Goal: Task Accomplishment & Management: Use online tool/utility

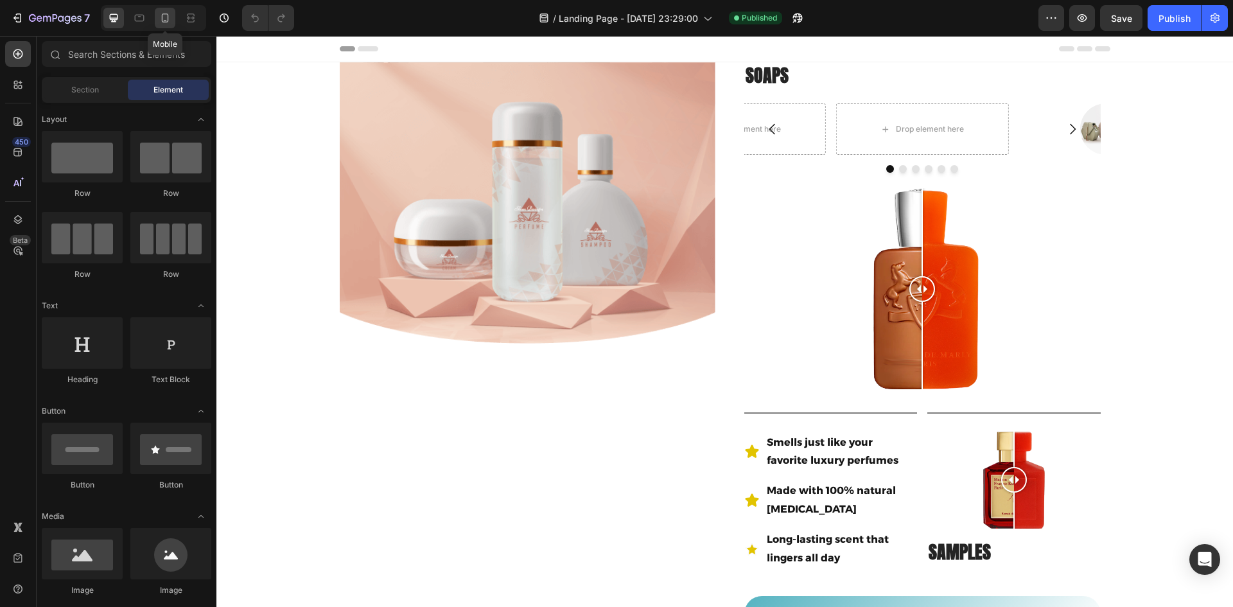
click at [169, 17] on icon at bounding box center [165, 18] width 13 height 13
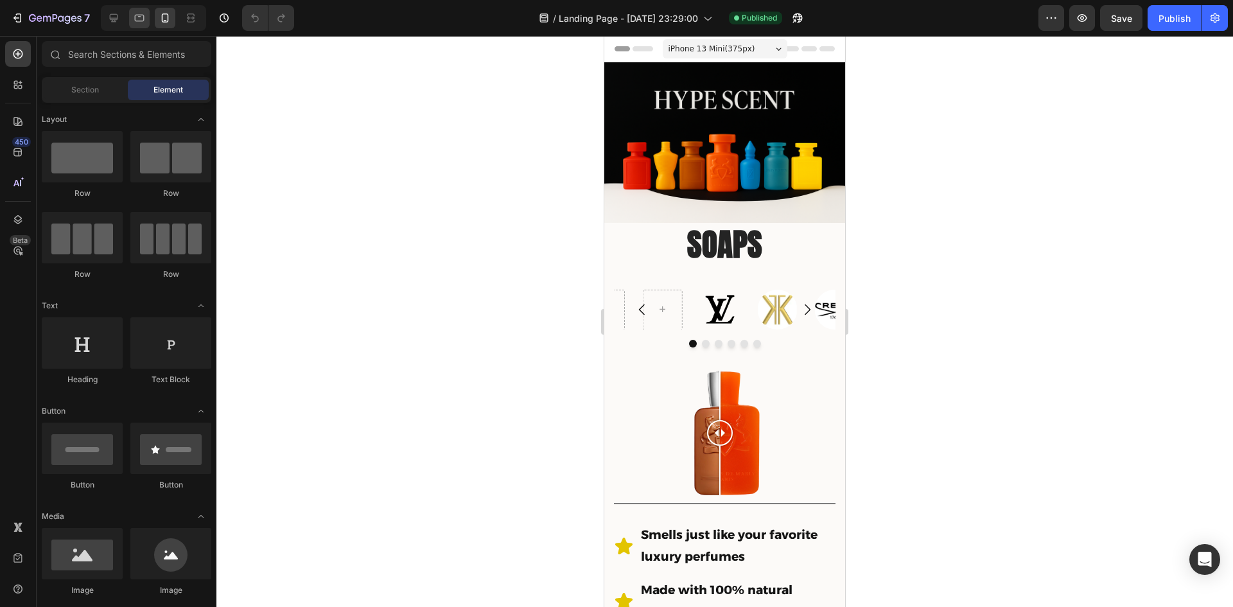
click at [132, 18] on div at bounding box center [139, 18] width 21 height 21
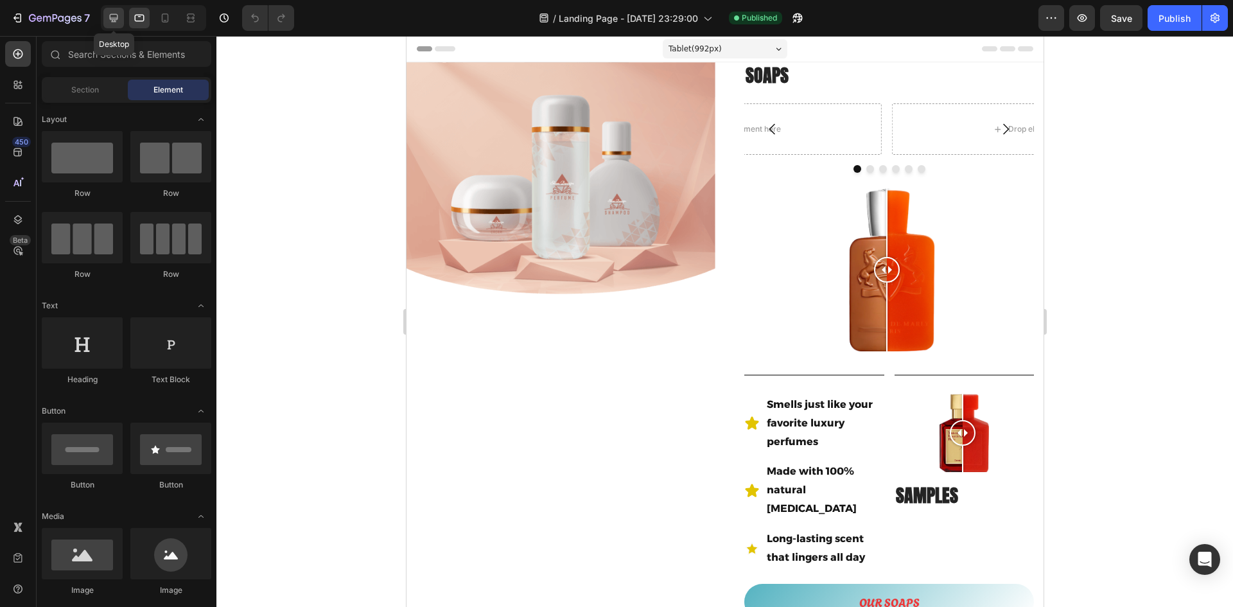
click at [115, 14] on icon at bounding box center [114, 18] width 8 height 8
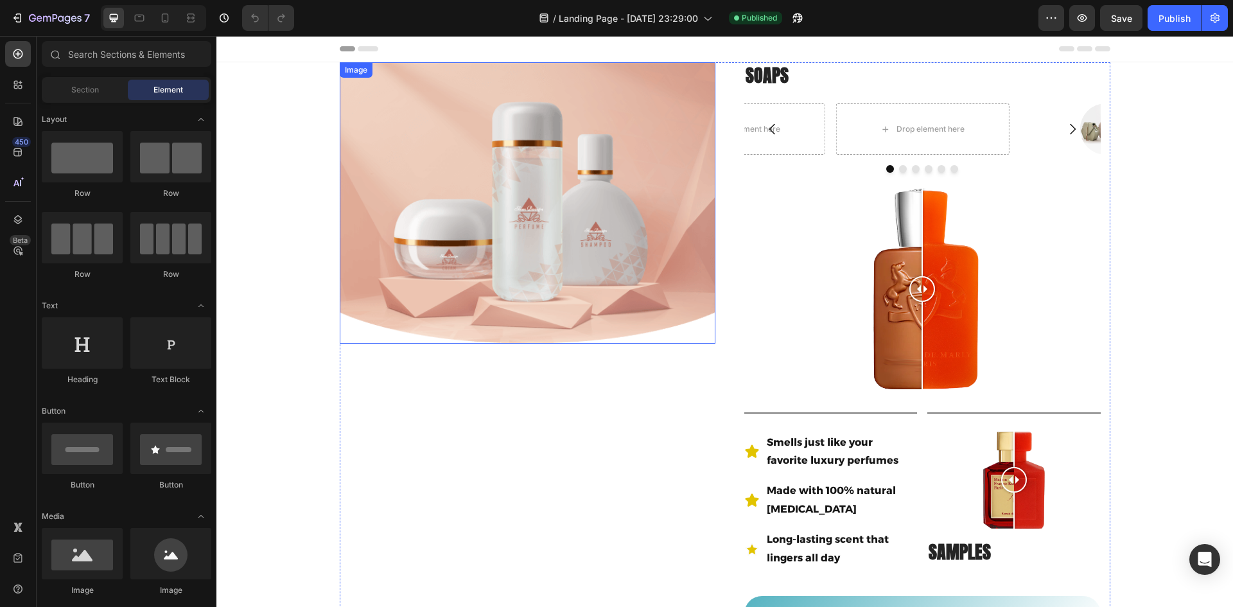
click at [502, 342] on img at bounding box center [528, 202] width 376 height 281
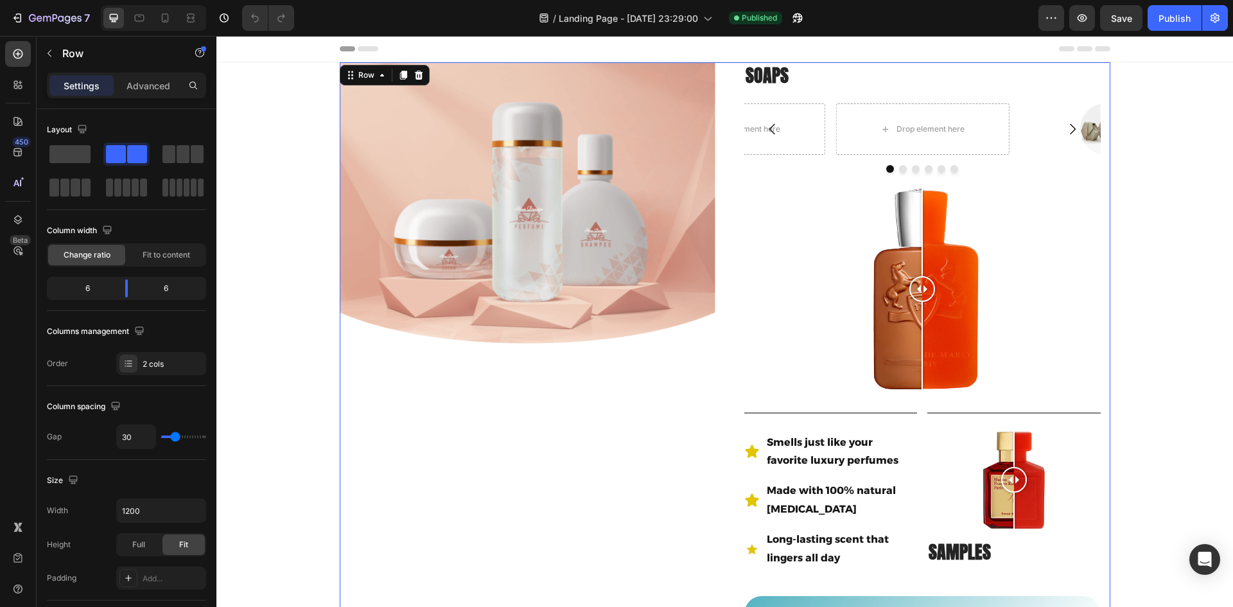
click at [452, 432] on div "Image" at bounding box center [528, 409] width 376 height 694
click at [150, 94] on div "Advanced" at bounding box center [148, 85] width 64 height 21
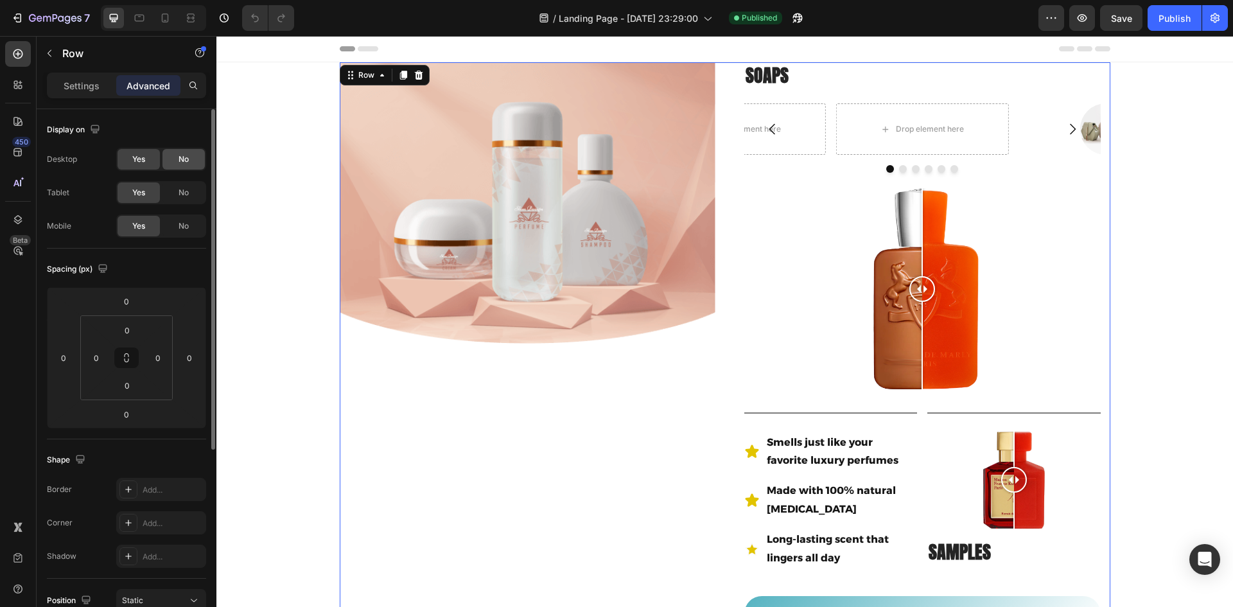
click at [183, 161] on span "No" at bounding box center [184, 159] width 10 height 12
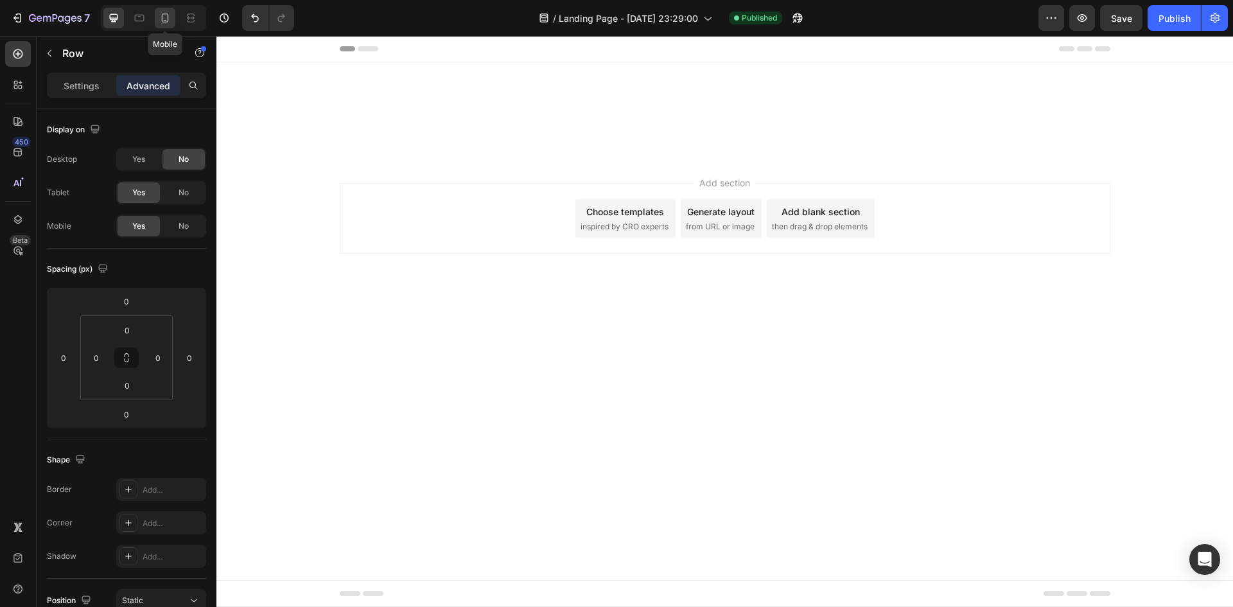
click at [160, 17] on icon at bounding box center [165, 18] width 13 height 13
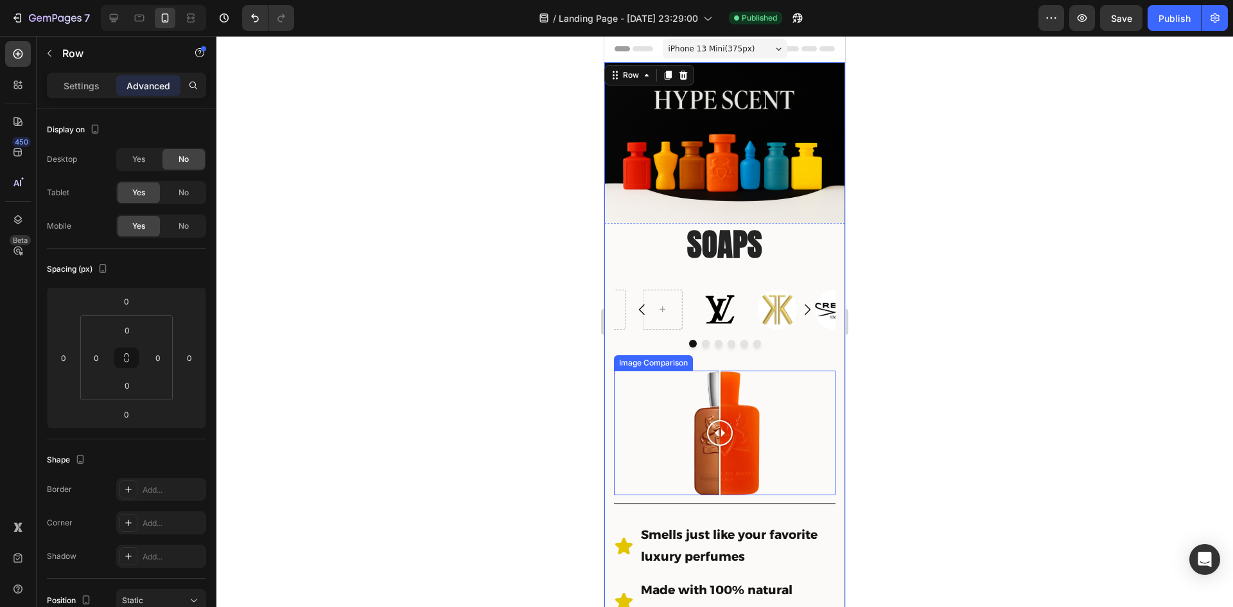
click at [421, 370] on div at bounding box center [724, 321] width 1017 height 571
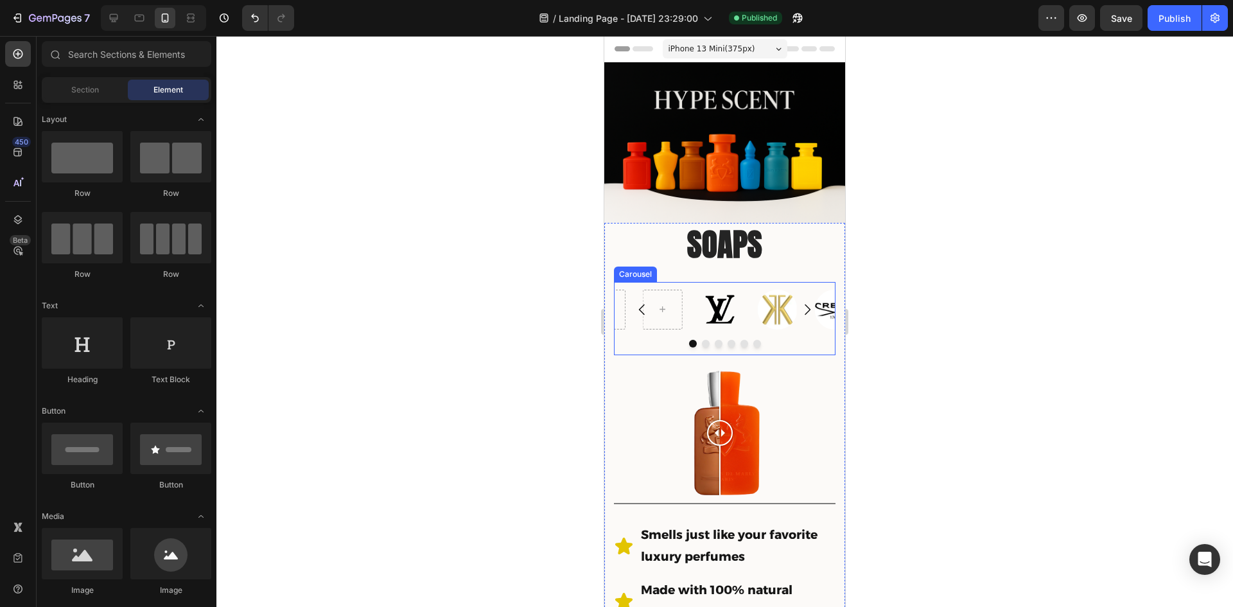
click at [801, 304] on icon "Carousel Next Arrow" at bounding box center [807, 309] width 15 height 15
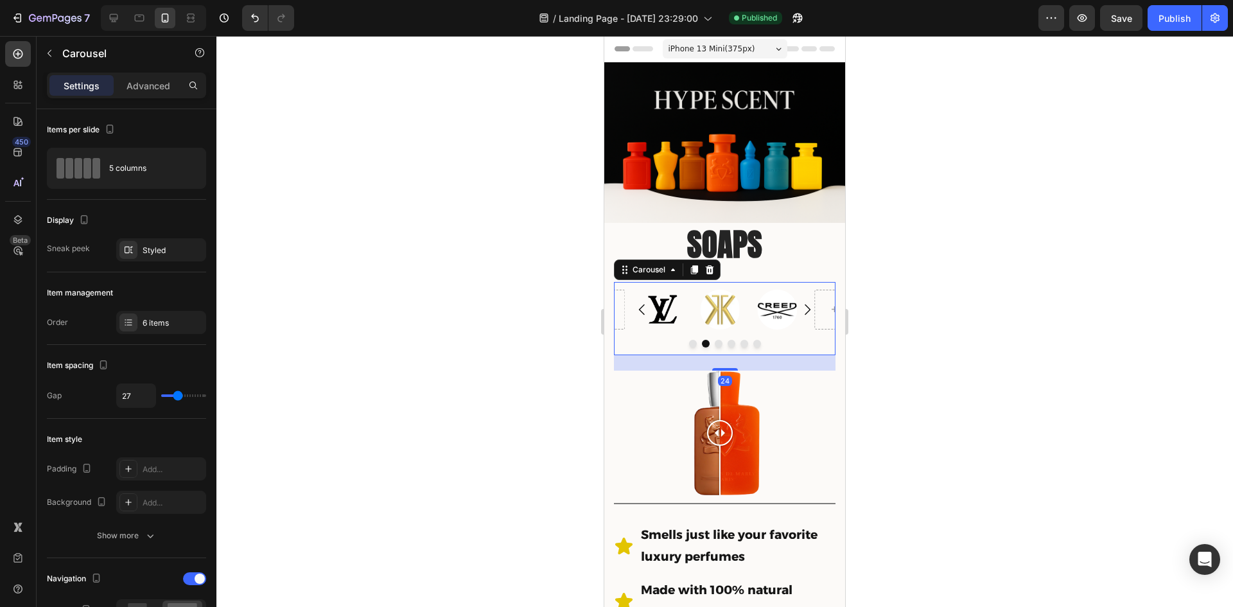
click at [800, 304] on icon "Carousel Next Arrow" at bounding box center [807, 309] width 15 height 15
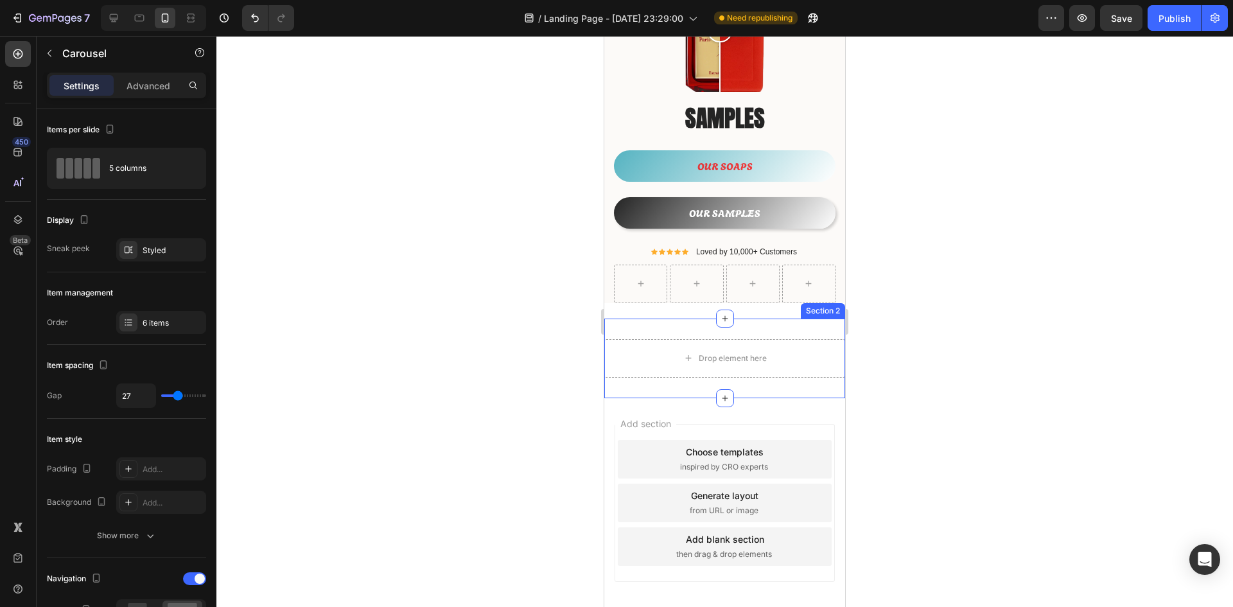
scroll to position [347, 0]
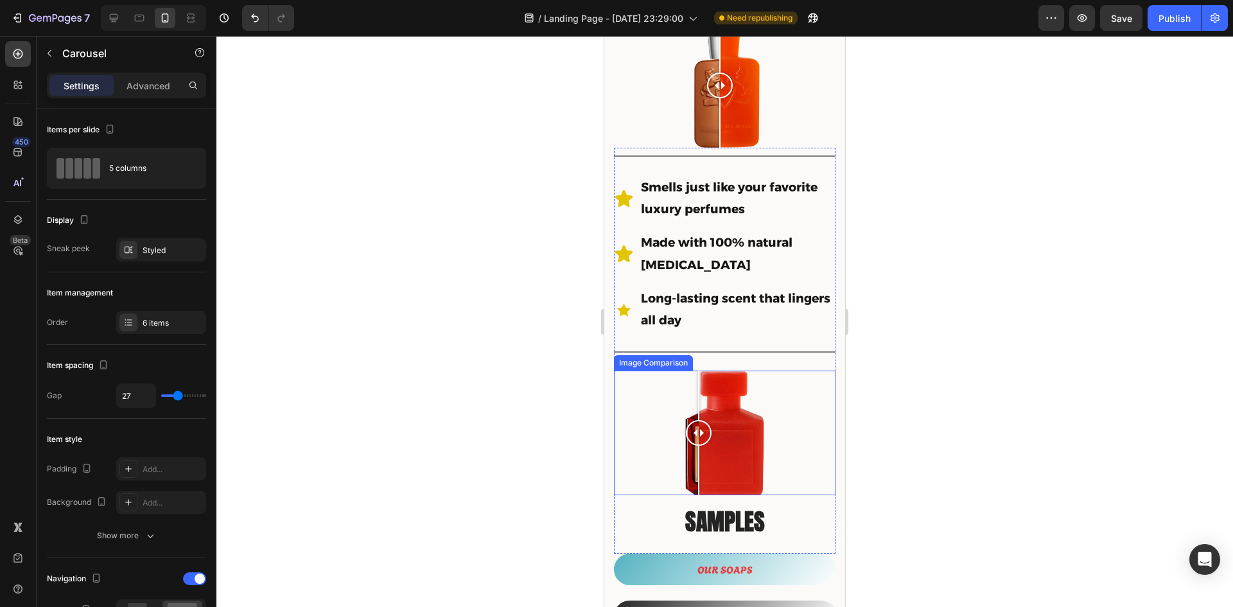
drag, startPoint x: 719, startPoint y: 430, endPoint x: 791, endPoint y: 444, distance: 72.6
click at [699, 446] on div at bounding box center [698, 470] width 1 height 49
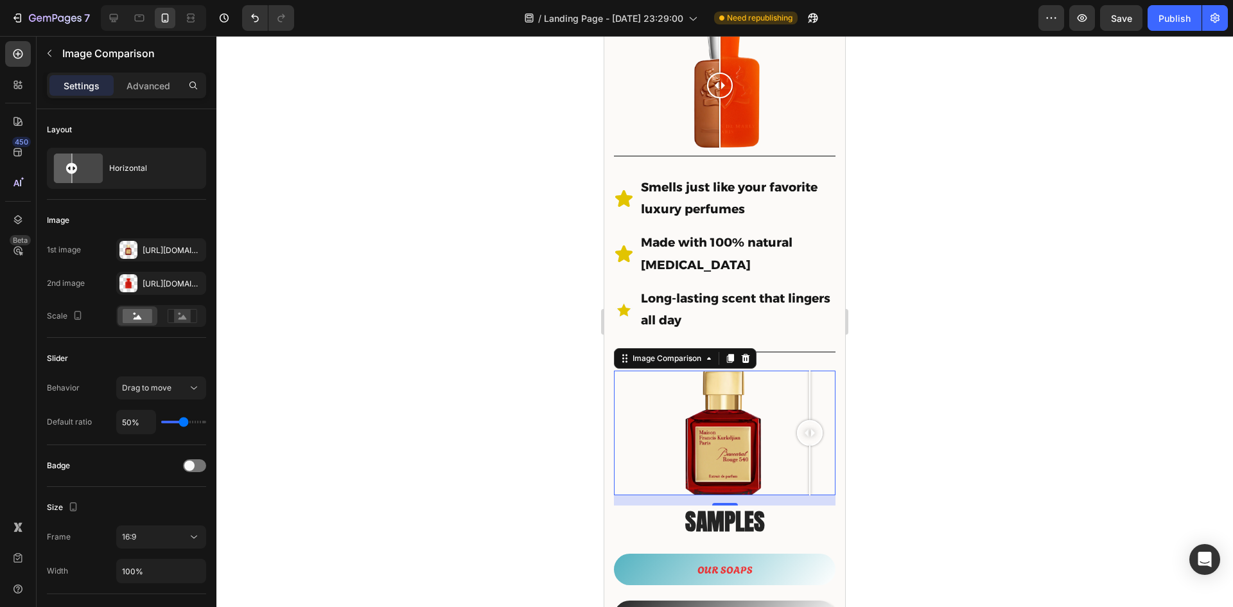
drag, startPoint x: 775, startPoint y: 425, endPoint x: 810, endPoint y: 448, distance: 42.2
click at [810, 448] on div at bounding box center [810, 433] width 26 height 125
drag, startPoint x: 803, startPoint y: 419, endPoint x: 831, endPoint y: 441, distance: 35.3
click at [813, 442] on div at bounding box center [811, 433] width 26 height 125
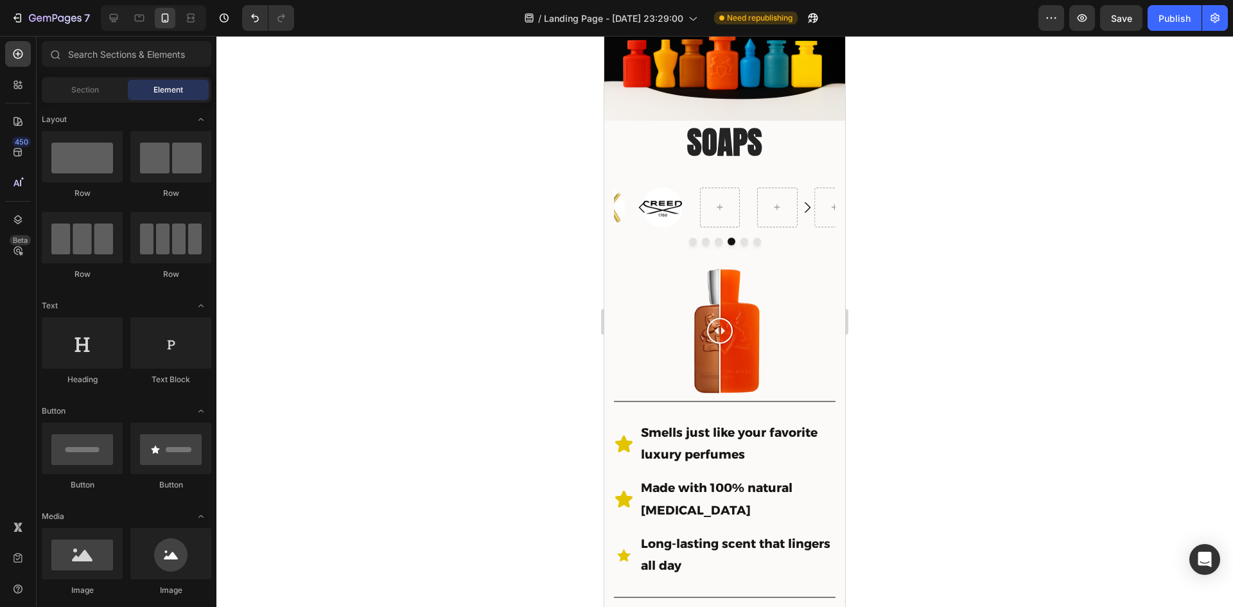
scroll to position [24, 0]
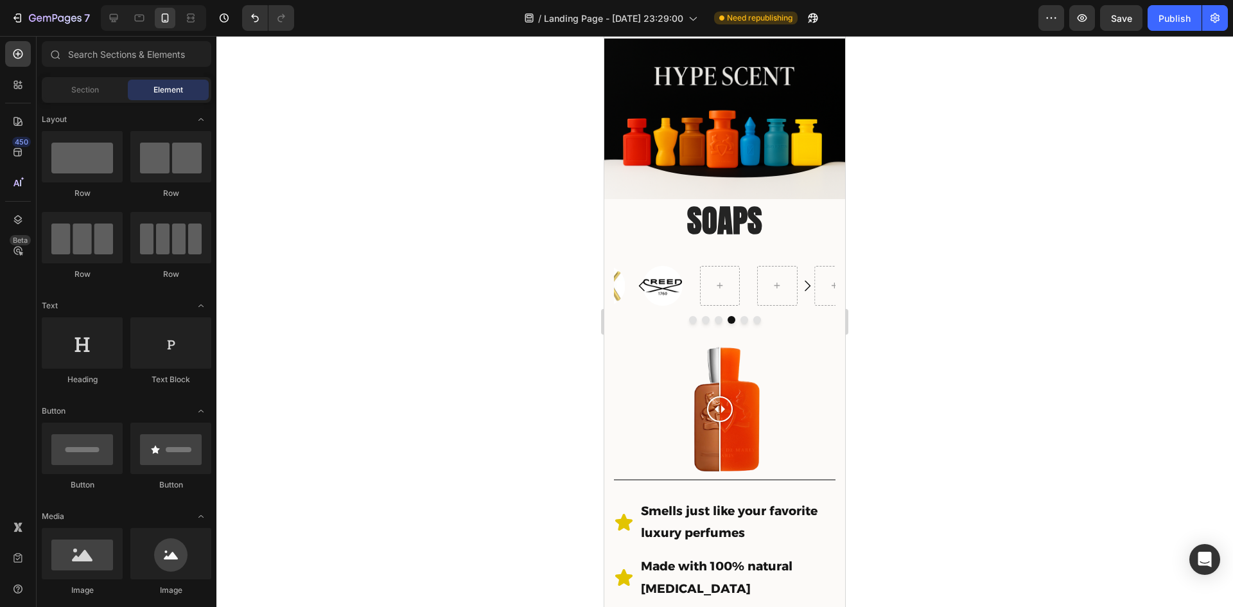
drag, startPoint x: 843, startPoint y: 401, endPoint x: 1457, endPoint y: 317, distance: 620.5
drag, startPoint x: 717, startPoint y: 405, endPoint x: 721, endPoint y: 432, distance: 27.2
click at [721, 432] on div at bounding box center [721, 409] width 26 height 125
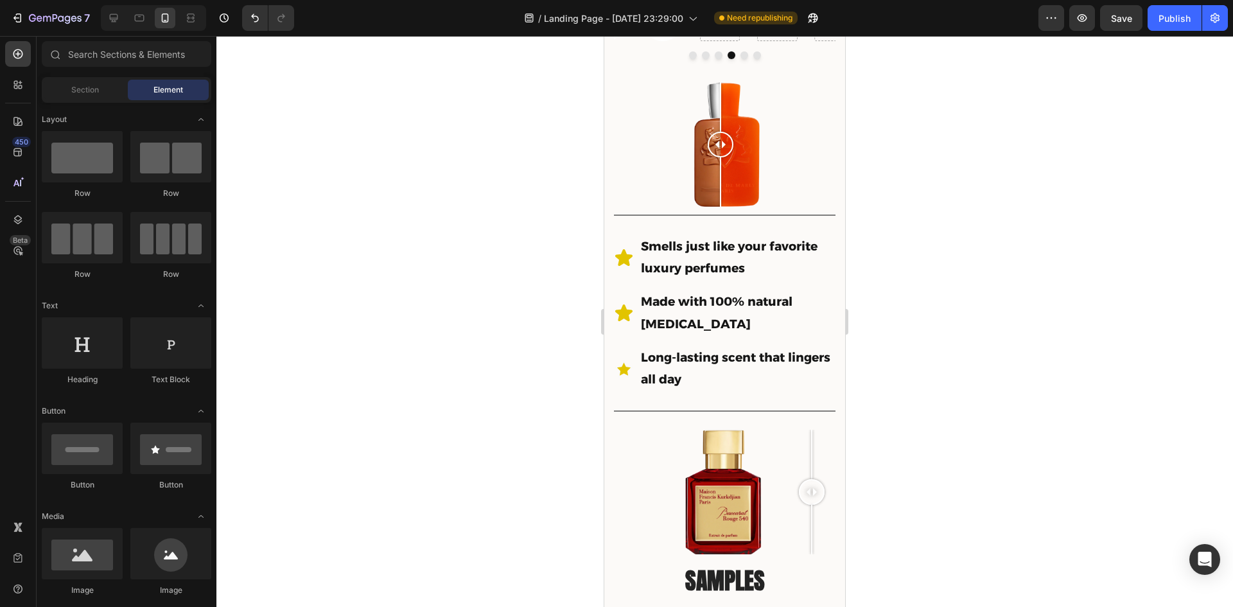
scroll to position [319, 0]
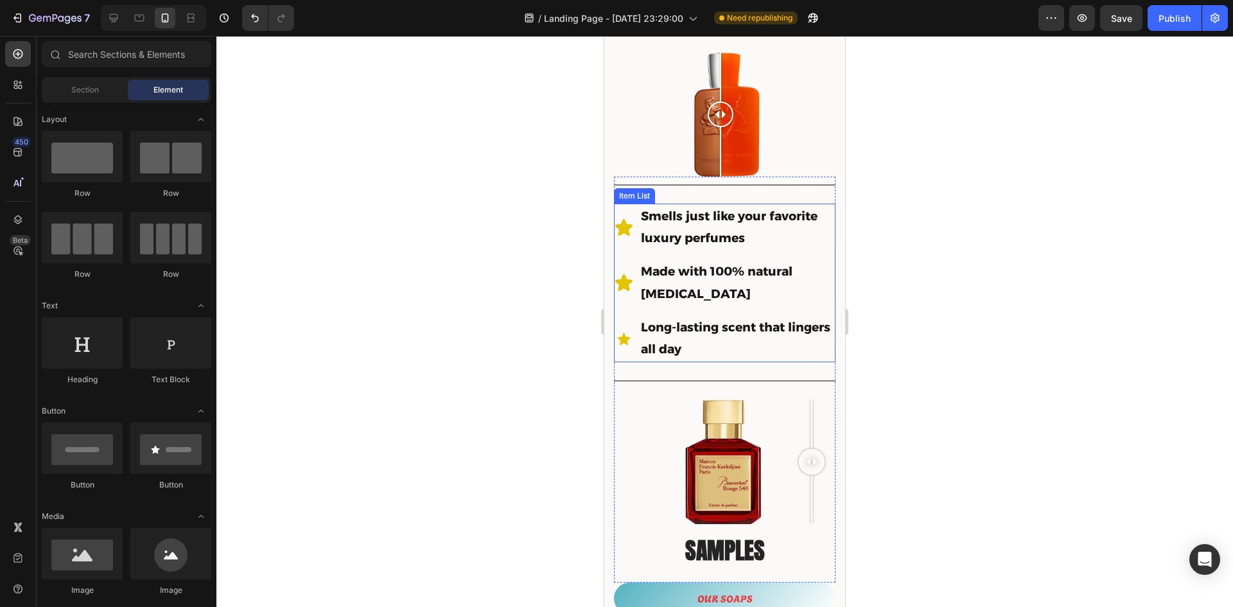
click at [723, 338] on strong "Long-lasting scent that lingers all day" at bounding box center [735, 338] width 189 height 37
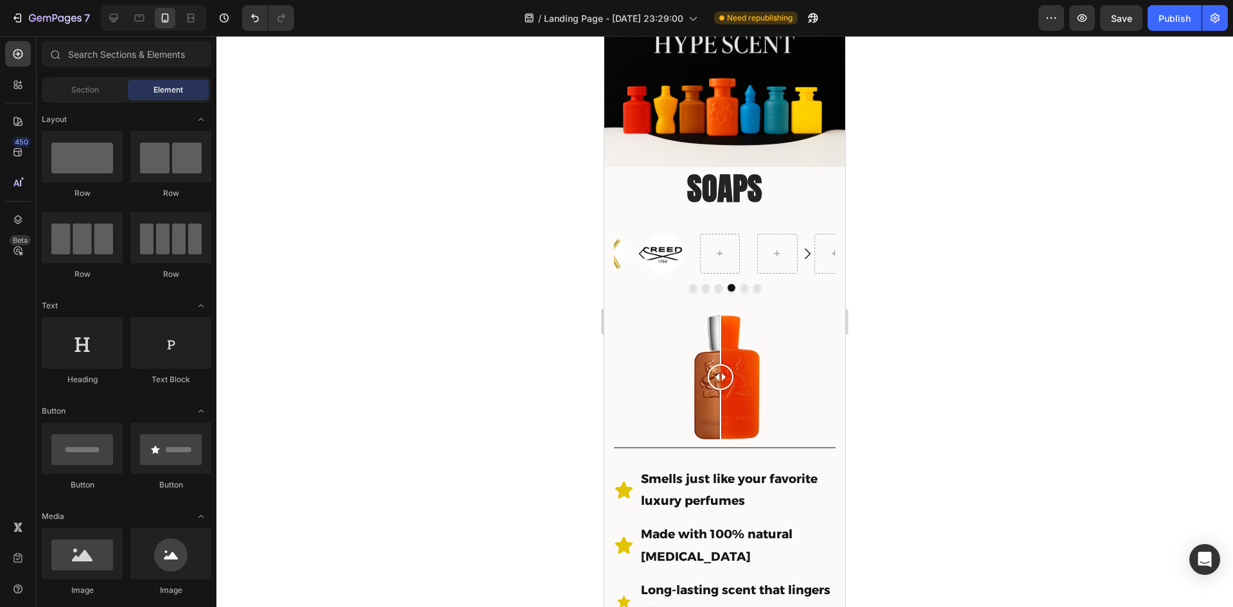
scroll to position [54, 0]
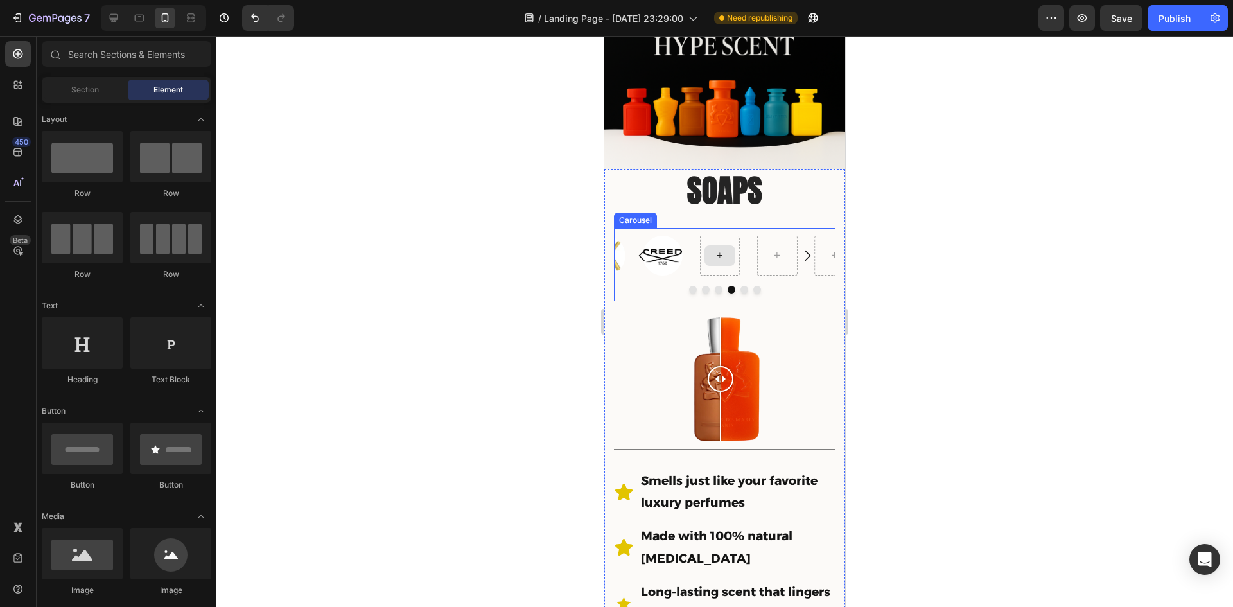
click at [717, 251] on icon at bounding box center [720, 255] width 10 height 11
click at [718, 254] on icon at bounding box center [720, 255] width 10 height 11
click at [719, 250] on icon at bounding box center [720, 255] width 10 height 11
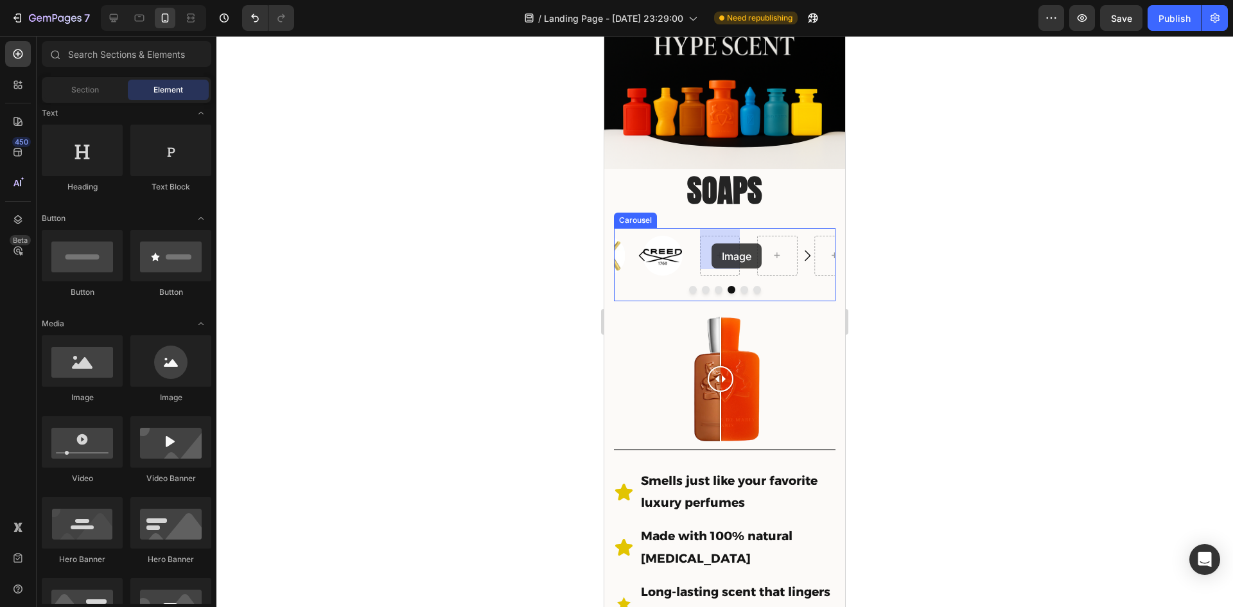
drag, startPoint x: 832, startPoint y: 383, endPoint x: 727, endPoint y: 272, distance: 153.1
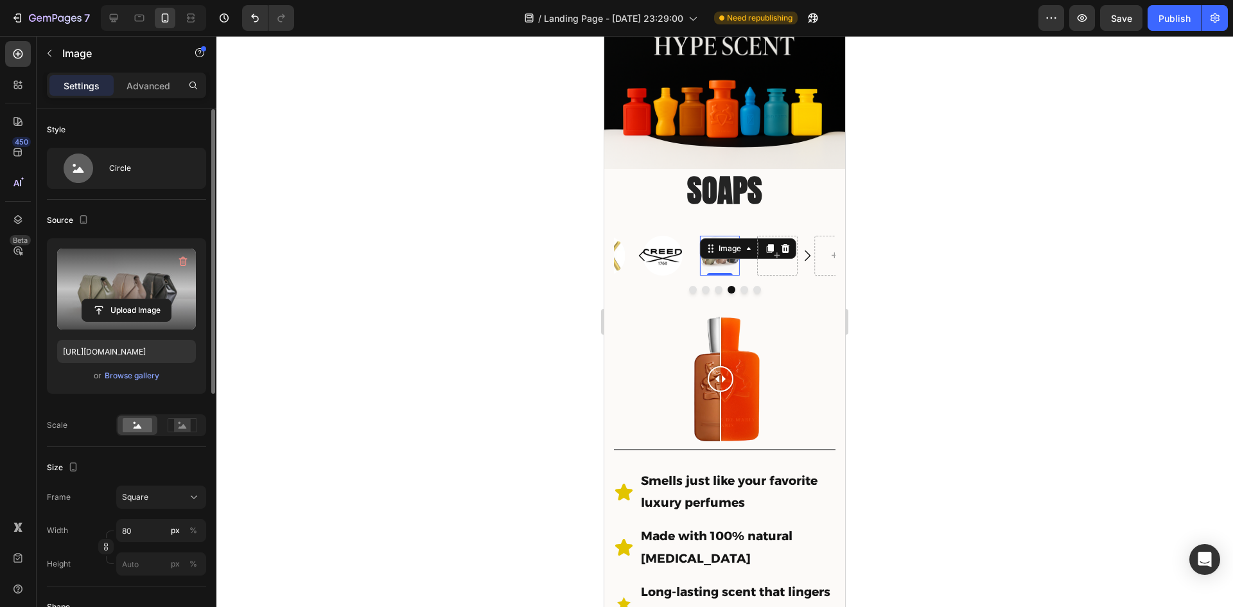
drag, startPoint x: 123, startPoint y: 299, endPoint x: 121, endPoint y: 288, distance: 11.1
click at [123, 299] on button "Upload Image" at bounding box center [127, 310] width 90 height 23
click at [143, 315] on input "file" at bounding box center [126, 310] width 89 height 22
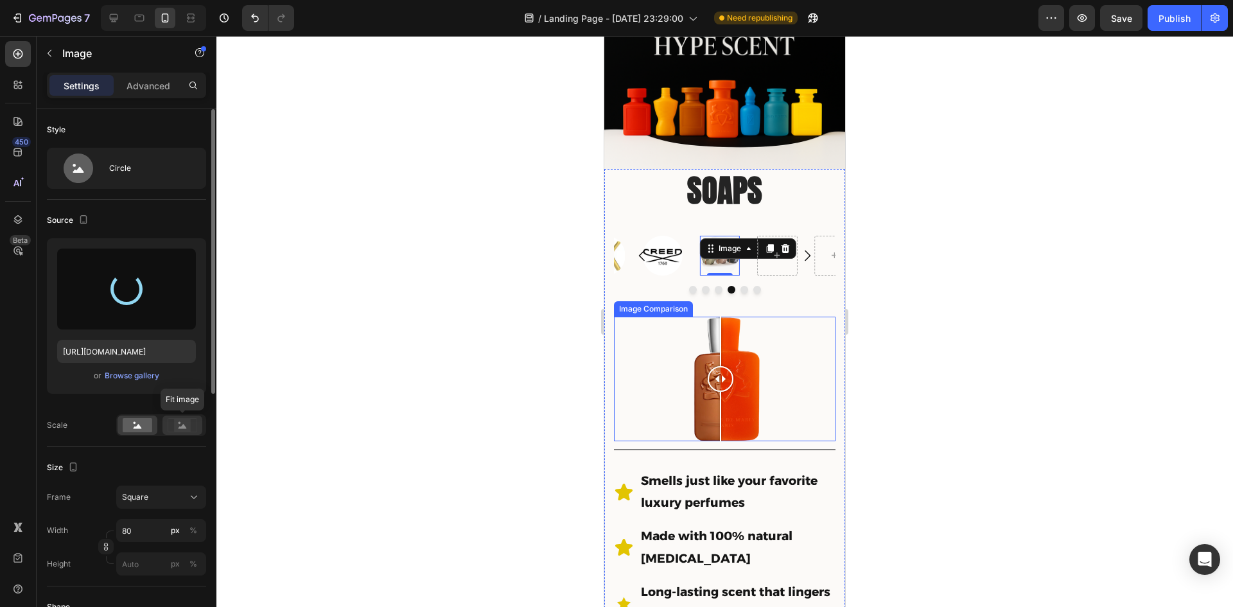
type input "https://cdn.shopify.com/s/files/1/0933/9479/6860/files/gempages_580835986045404…"
click at [184, 426] on icon at bounding box center [183, 426] width 8 height 4
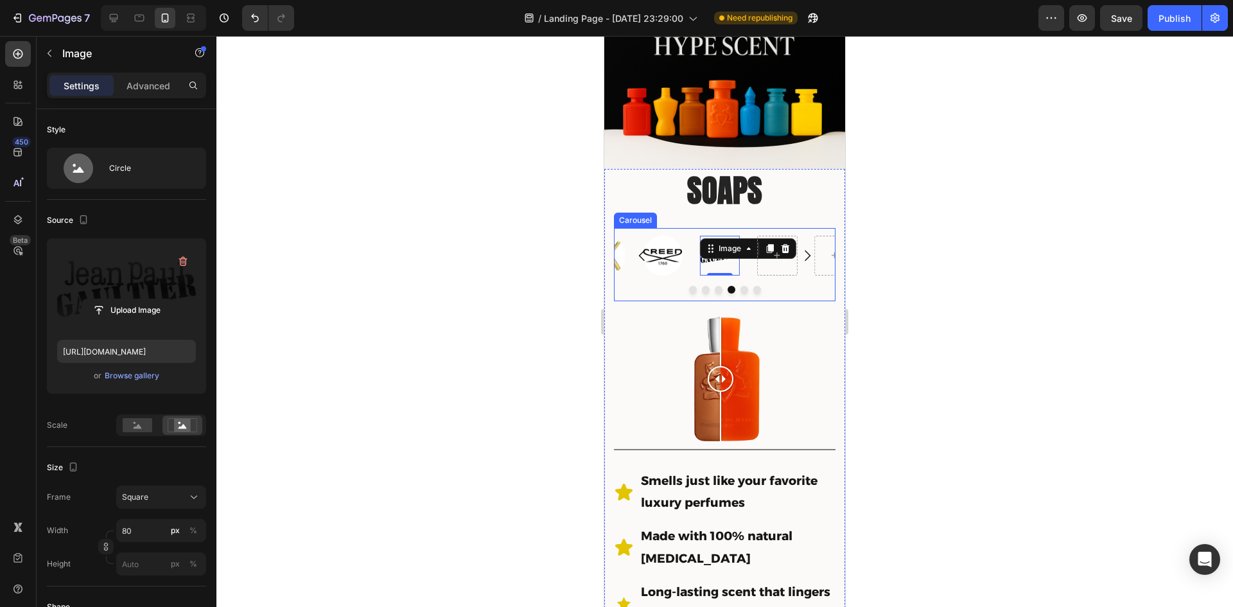
click at [477, 272] on div at bounding box center [724, 321] width 1017 height 571
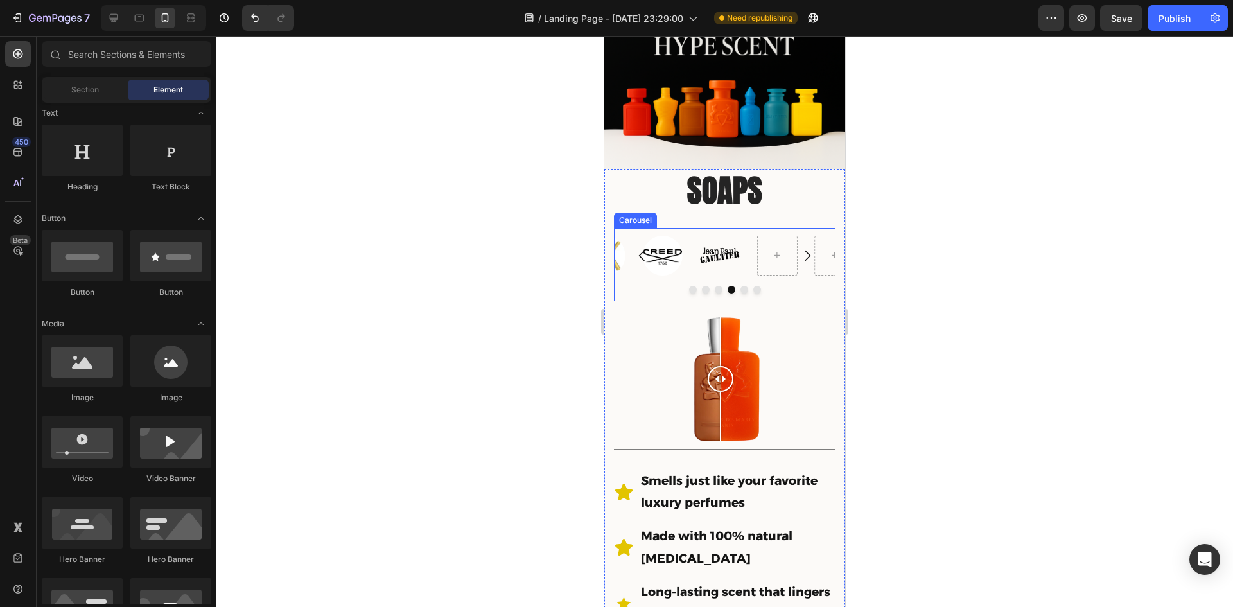
click at [801, 249] on icon "Carousel Next Arrow" at bounding box center [807, 255] width 15 height 15
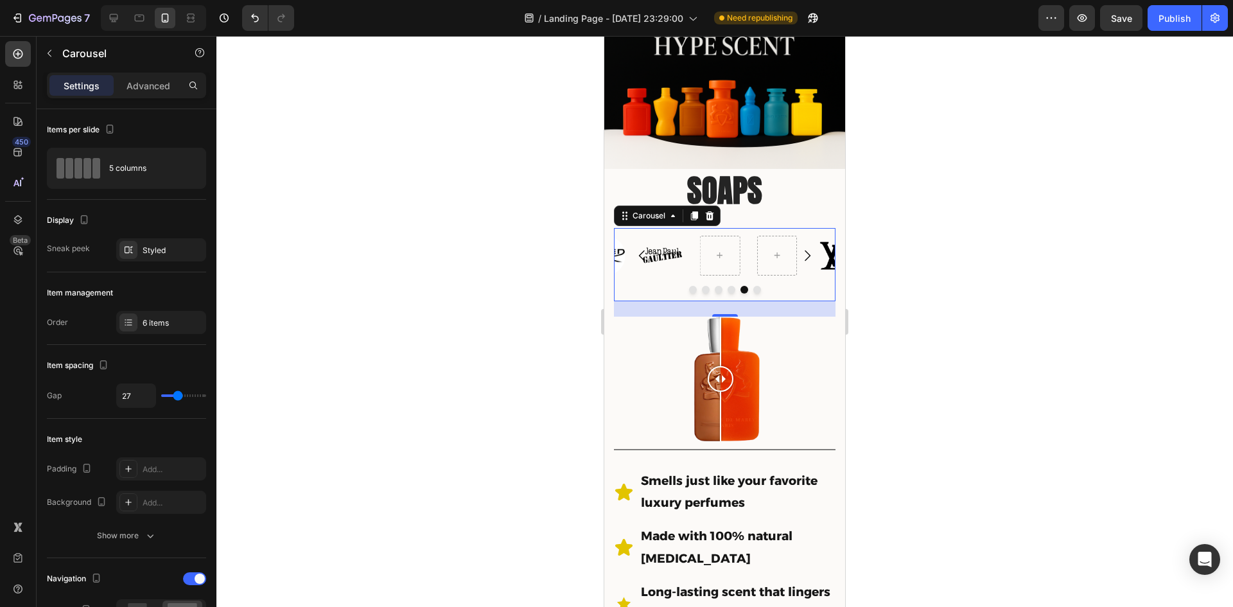
click at [803, 249] on icon "Carousel Next Arrow" at bounding box center [807, 255] width 15 height 15
click at [802, 251] on icon "Carousel Next Arrow" at bounding box center [807, 255] width 15 height 15
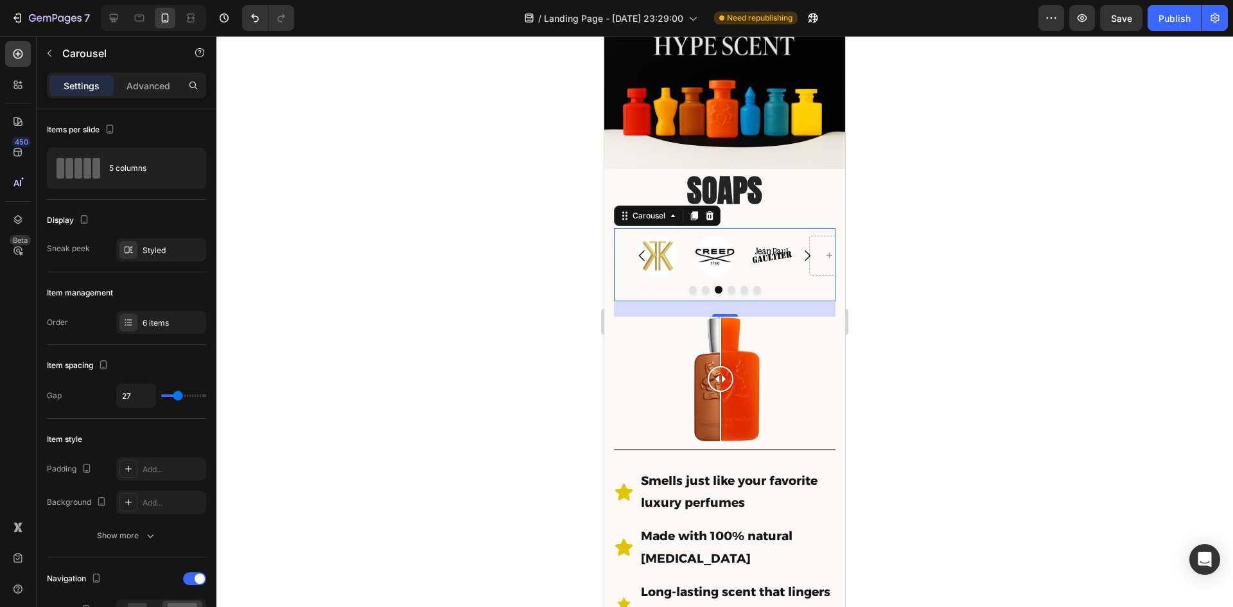
click at [802, 251] on icon "Carousel Next Arrow" at bounding box center [807, 255] width 15 height 15
click at [642, 250] on icon "Carousel Back Arrow" at bounding box center [642, 255] width 6 height 11
click at [671, 248] on div "Image Image Image Image" at bounding box center [725, 256] width 222 height 40
click at [726, 248] on div at bounding box center [720, 255] width 31 height 21
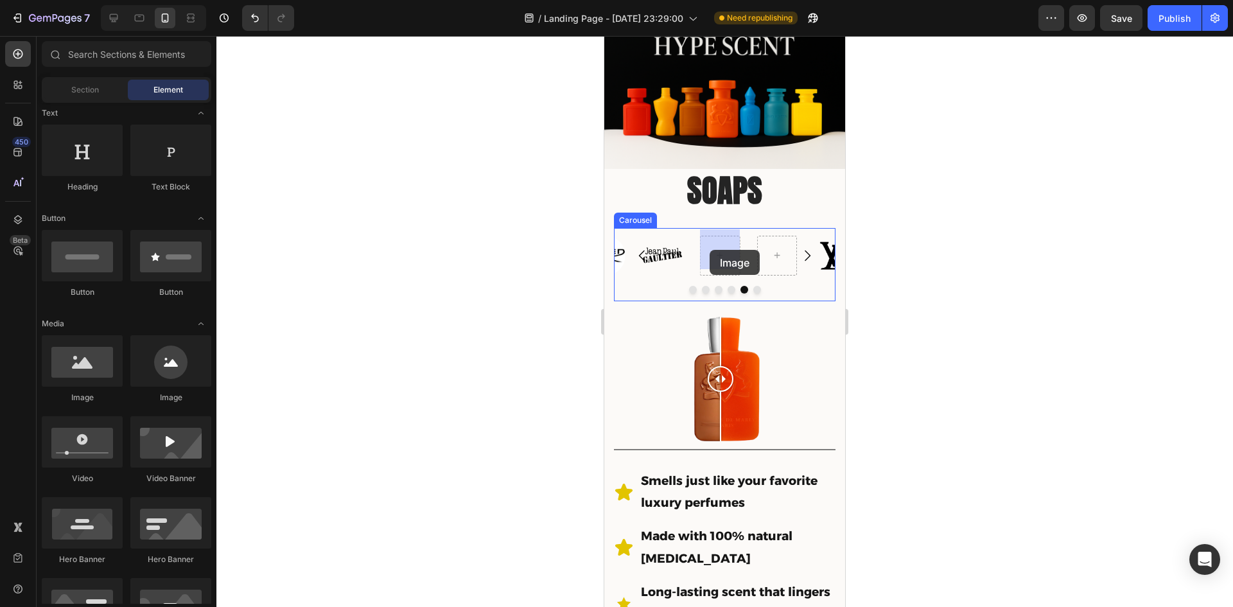
drag, startPoint x: 785, startPoint y: 416, endPoint x: 703, endPoint y: 270, distance: 167.7
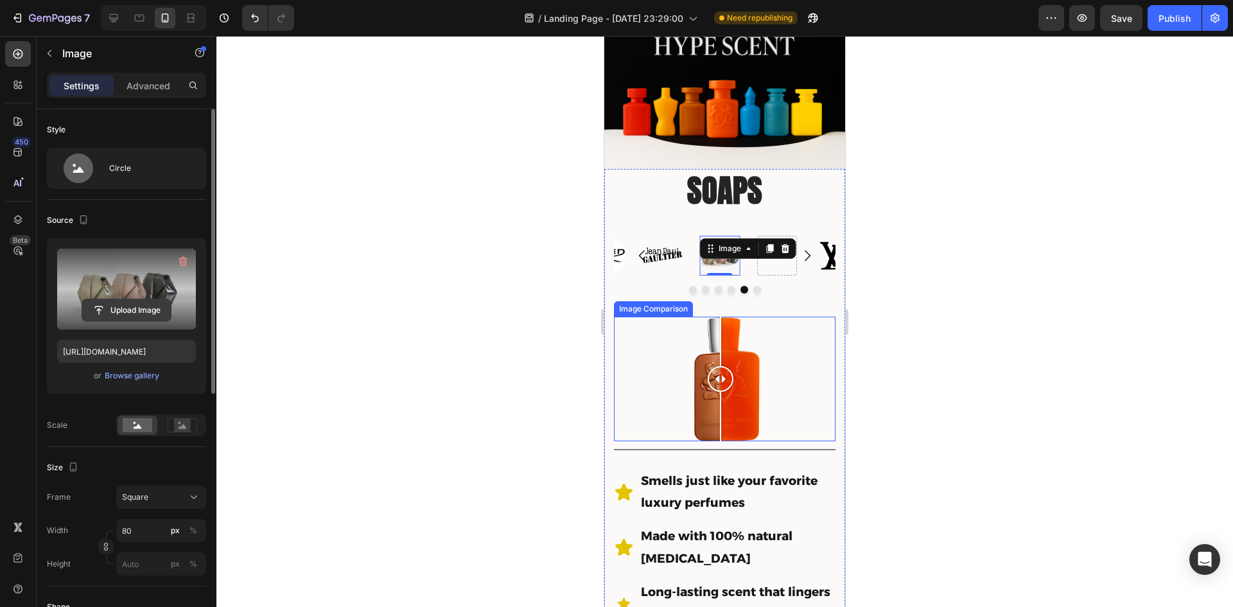
click at [140, 310] on input "file" at bounding box center [126, 310] width 89 height 22
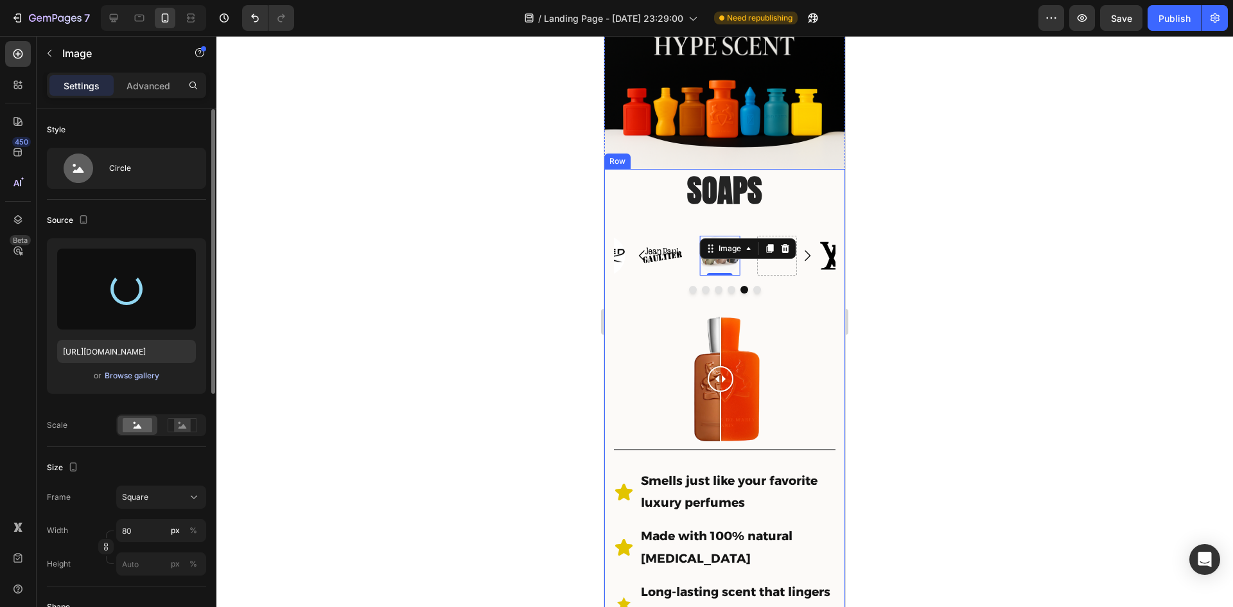
type input "https://cdn.shopify.com/s/files/1/0933/9479/6860/files/gempages_580835986045404…"
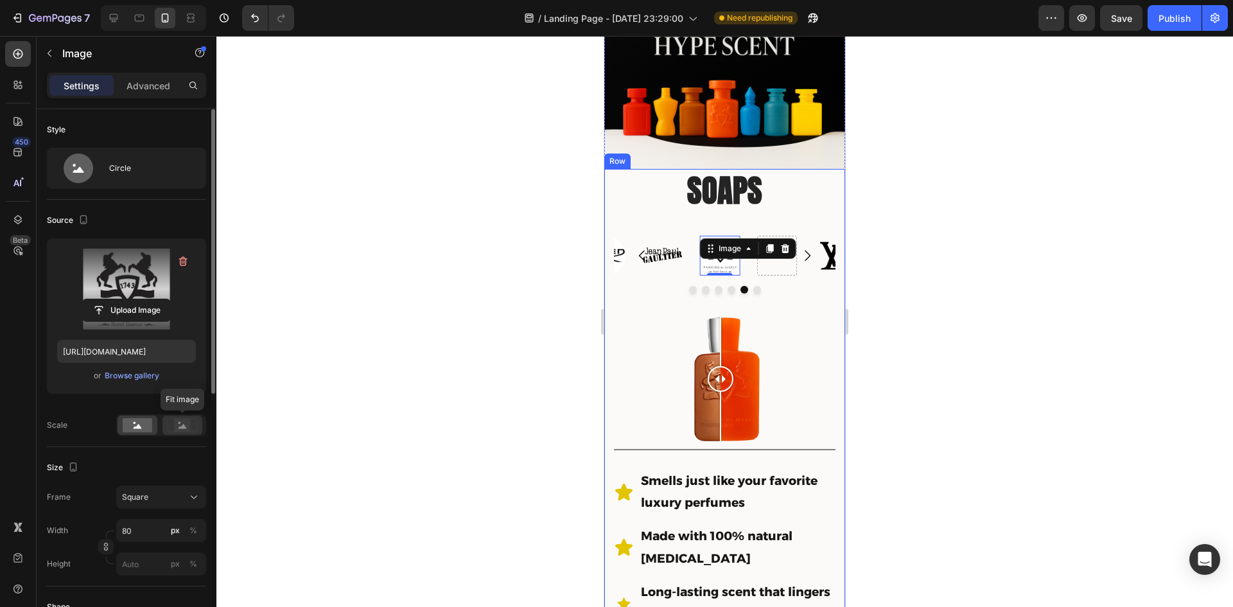
click at [179, 426] on rect at bounding box center [182, 425] width 17 height 13
click at [466, 363] on div at bounding box center [724, 321] width 1017 height 571
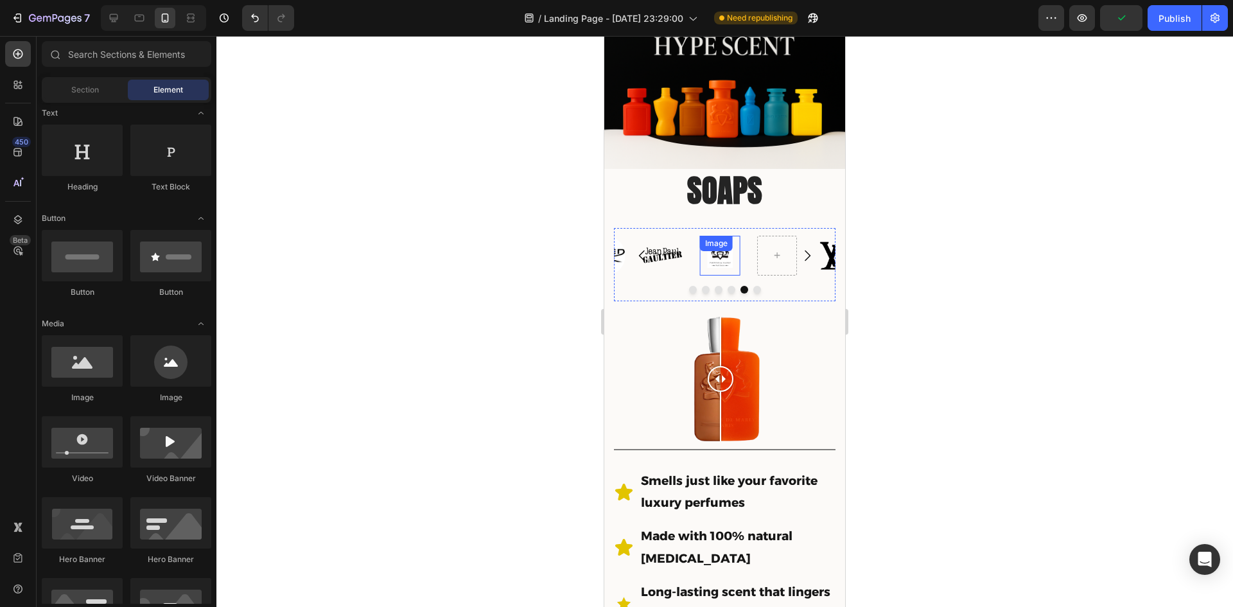
click at [723, 249] on div "Image" at bounding box center [720, 256] width 40 height 40
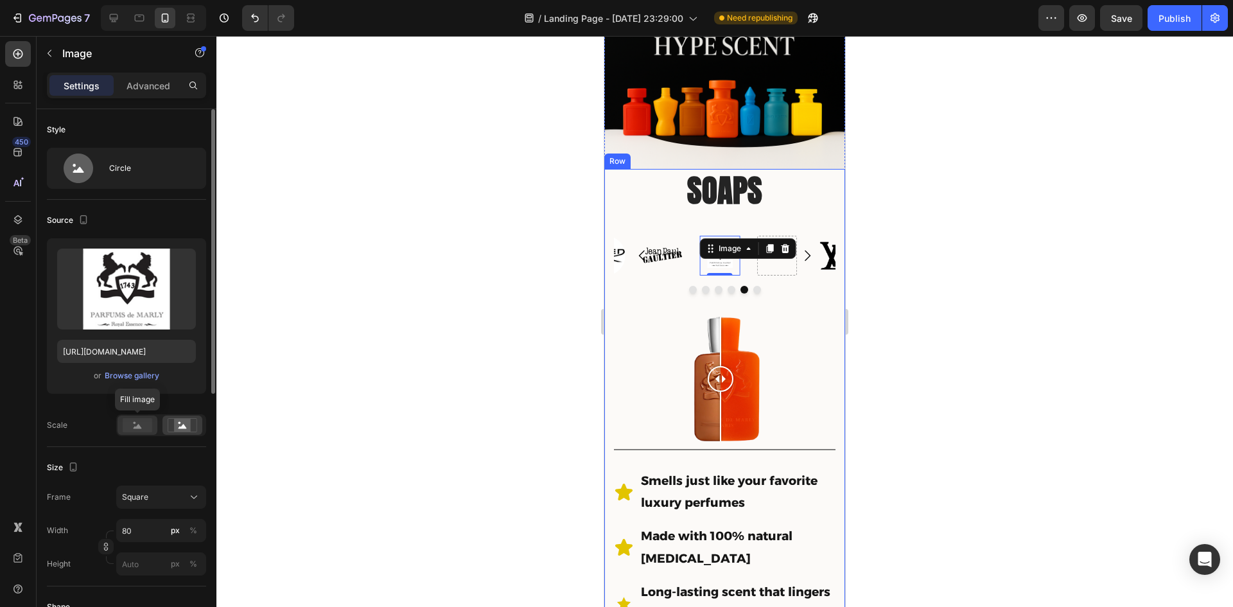
click at [138, 428] on icon at bounding box center [138, 426] width 8 height 4
click at [365, 403] on div at bounding box center [724, 321] width 1017 height 571
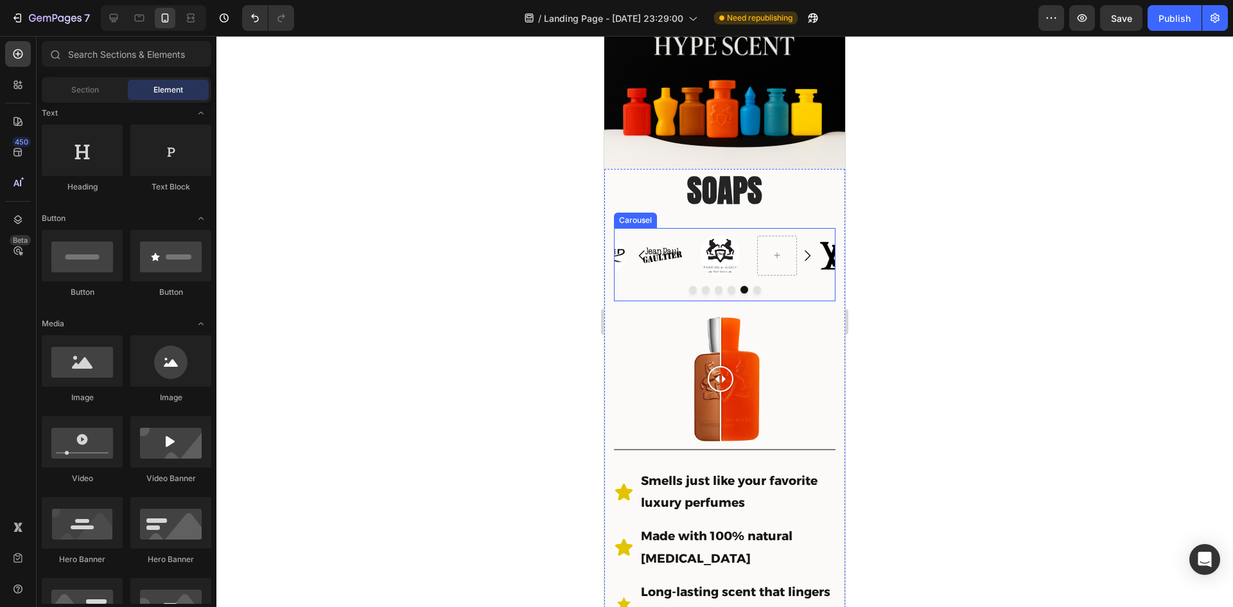
click at [639, 250] on icon "Carousel Back Arrow" at bounding box center [642, 255] width 6 height 11
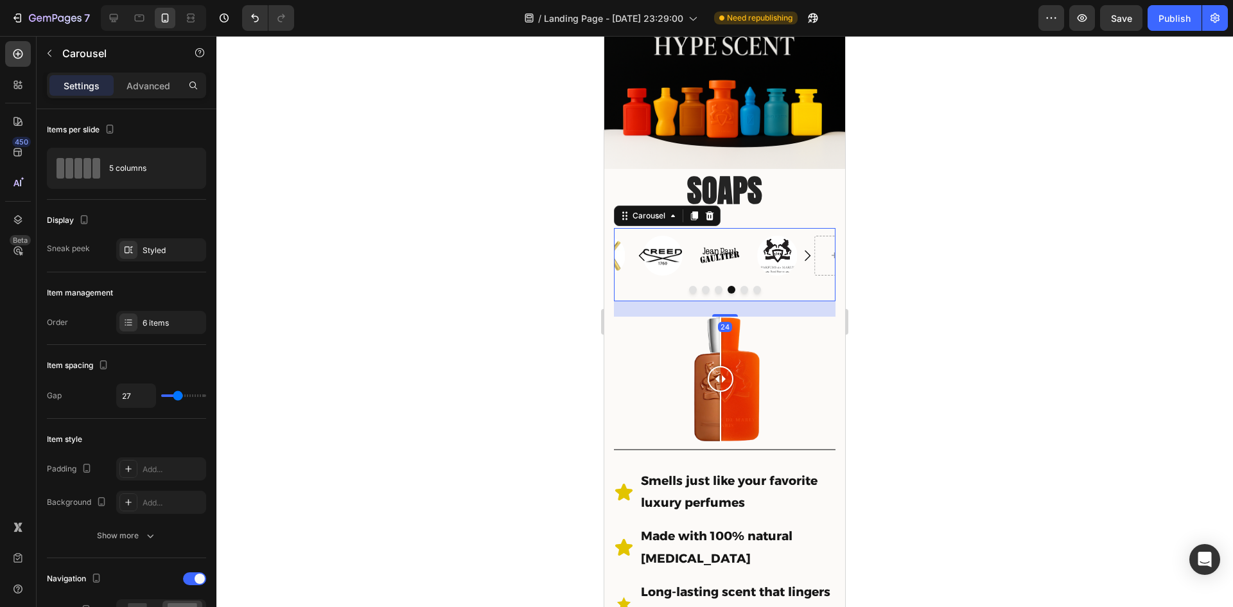
click at [640, 250] on icon "Carousel Back Arrow" at bounding box center [642, 255] width 6 height 11
click at [718, 250] on icon at bounding box center [720, 255] width 10 height 11
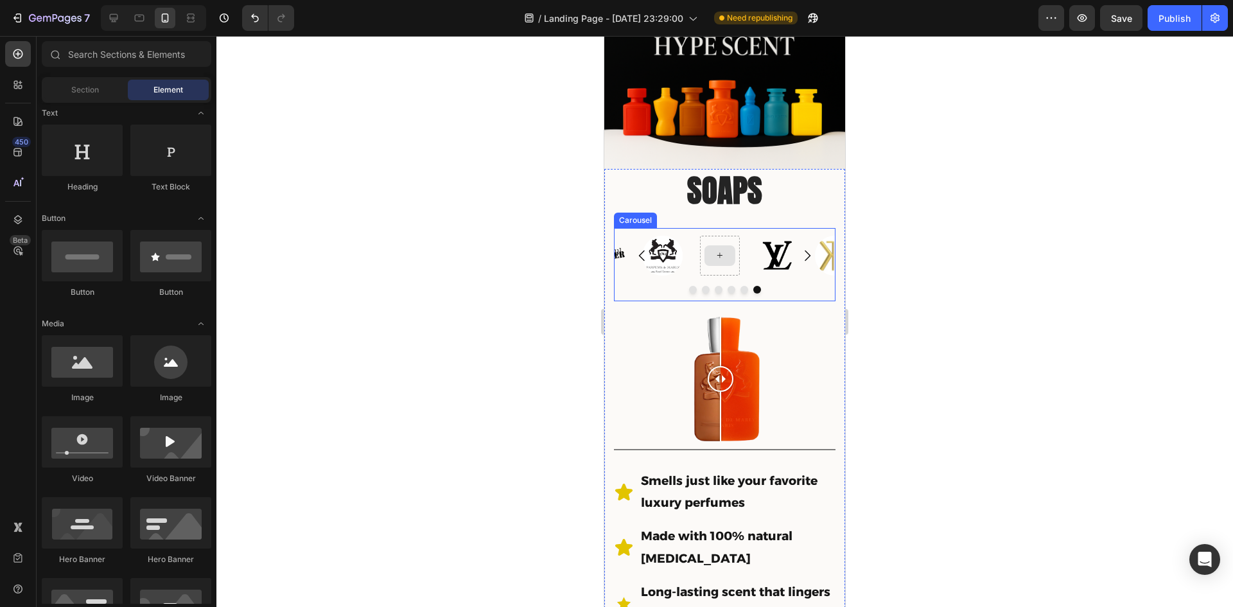
drag, startPoint x: 723, startPoint y: 254, endPoint x: 1055, endPoint y: 294, distance: 334.4
click at [723, 254] on icon at bounding box center [720, 255] width 10 height 11
drag, startPoint x: 773, startPoint y: 392, endPoint x: 712, endPoint y: 250, distance: 153.9
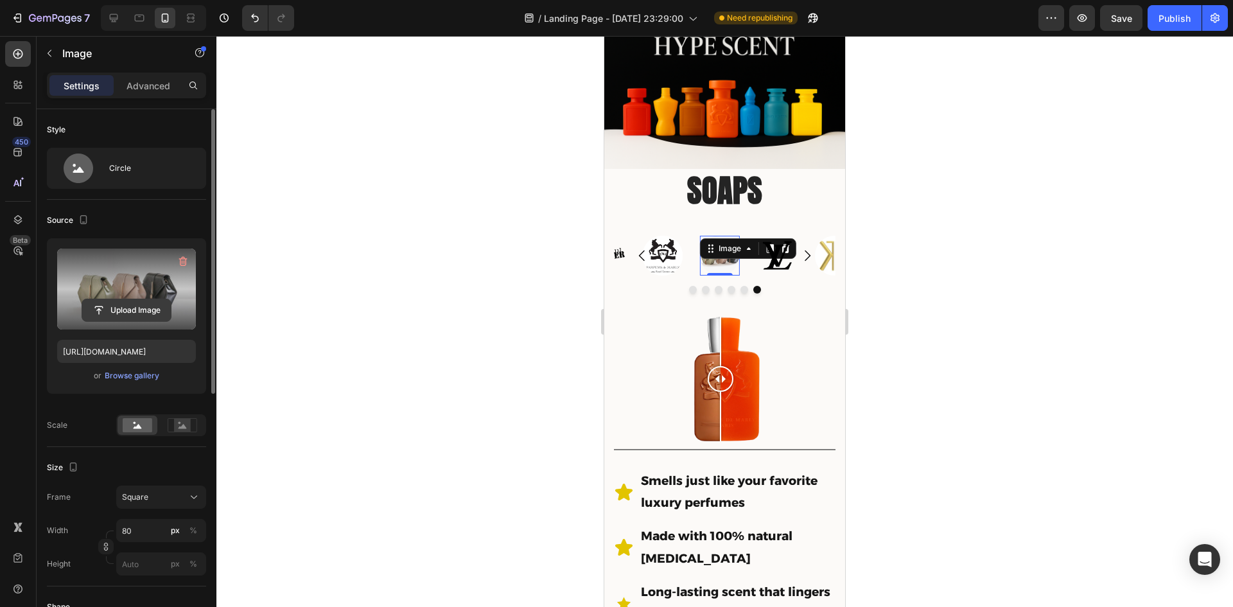
click at [136, 304] on input "file" at bounding box center [126, 310] width 89 height 22
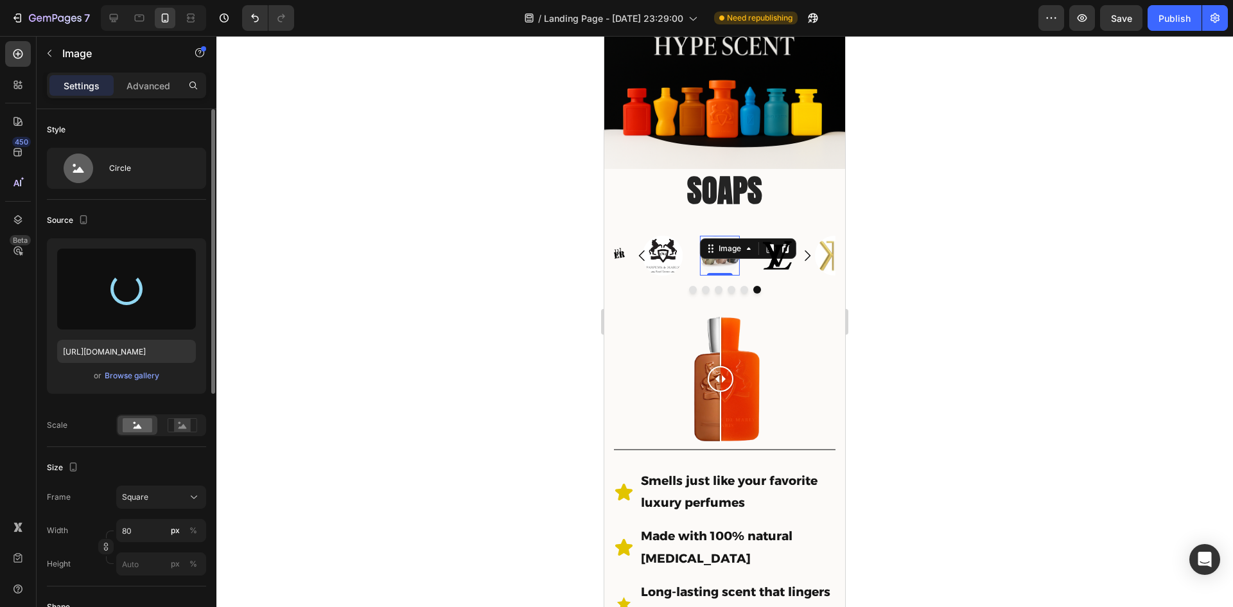
type input "https://cdn.shopify.com/s/files/1/0933/9479/6860/files/gempages_580835986045404…"
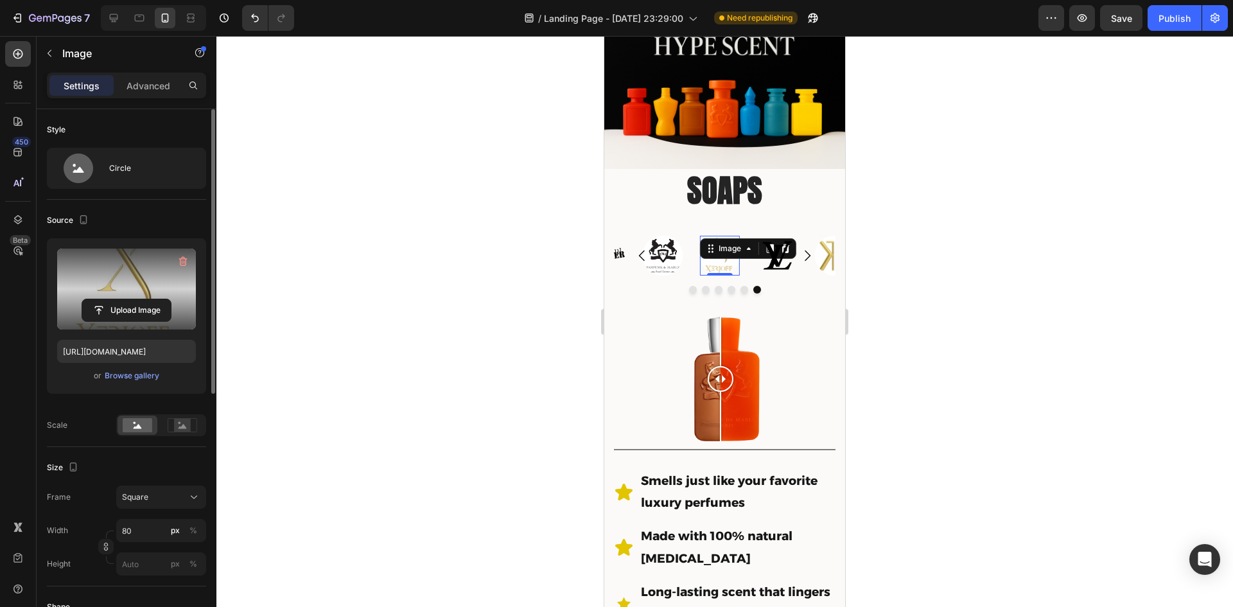
click at [1023, 395] on div at bounding box center [724, 321] width 1017 height 571
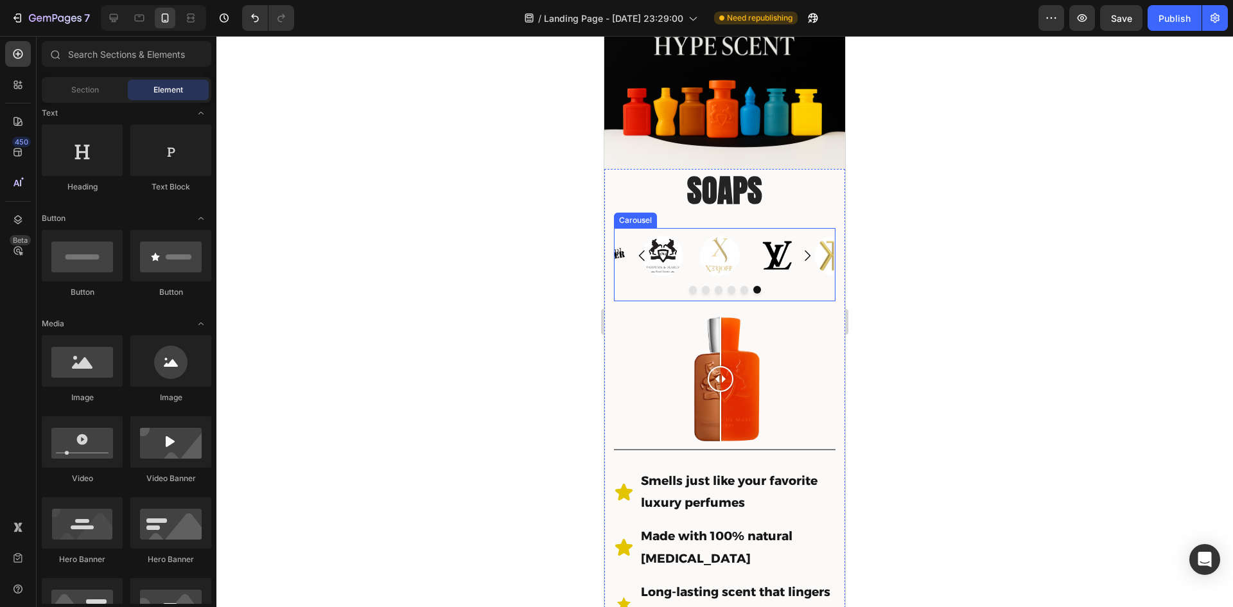
click at [640, 252] on icon "Carousel Back Arrow" at bounding box center [642, 255] width 15 height 15
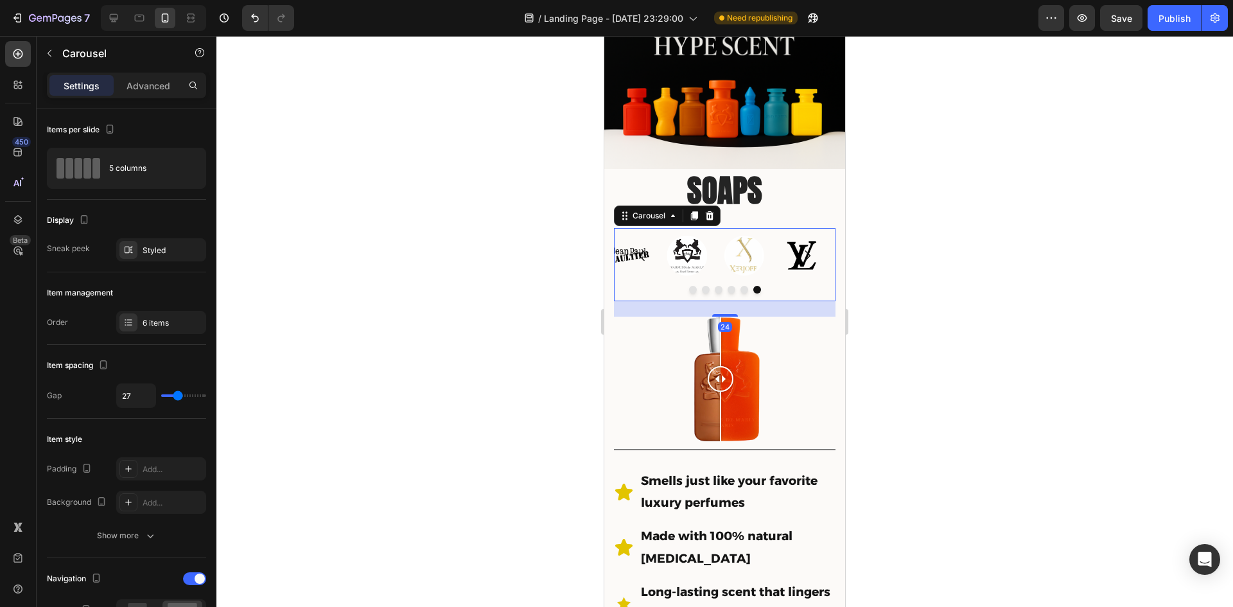
click at [640, 252] on icon "Carousel Back Arrow" at bounding box center [642, 255] width 15 height 15
click at [641, 252] on icon "Carousel Back Arrow" at bounding box center [642, 255] width 15 height 15
drag, startPoint x: 1179, startPoint y: 361, endPoint x: 1060, endPoint y: 349, distance: 120.1
click at [1179, 361] on div at bounding box center [724, 321] width 1017 height 571
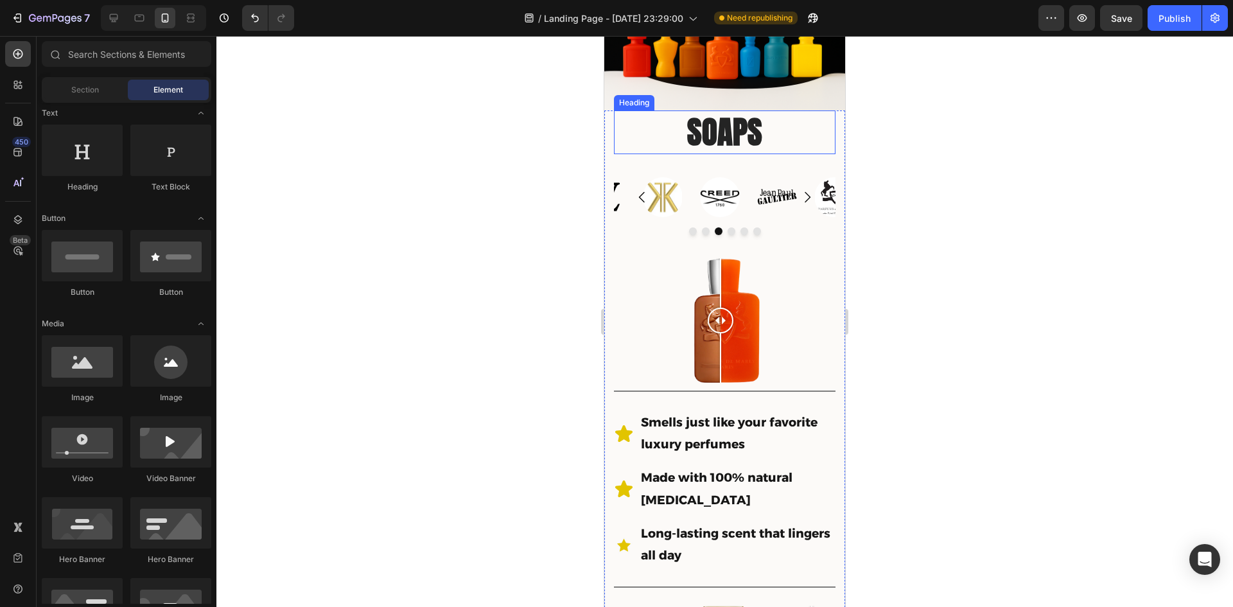
scroll to position [118, 0]
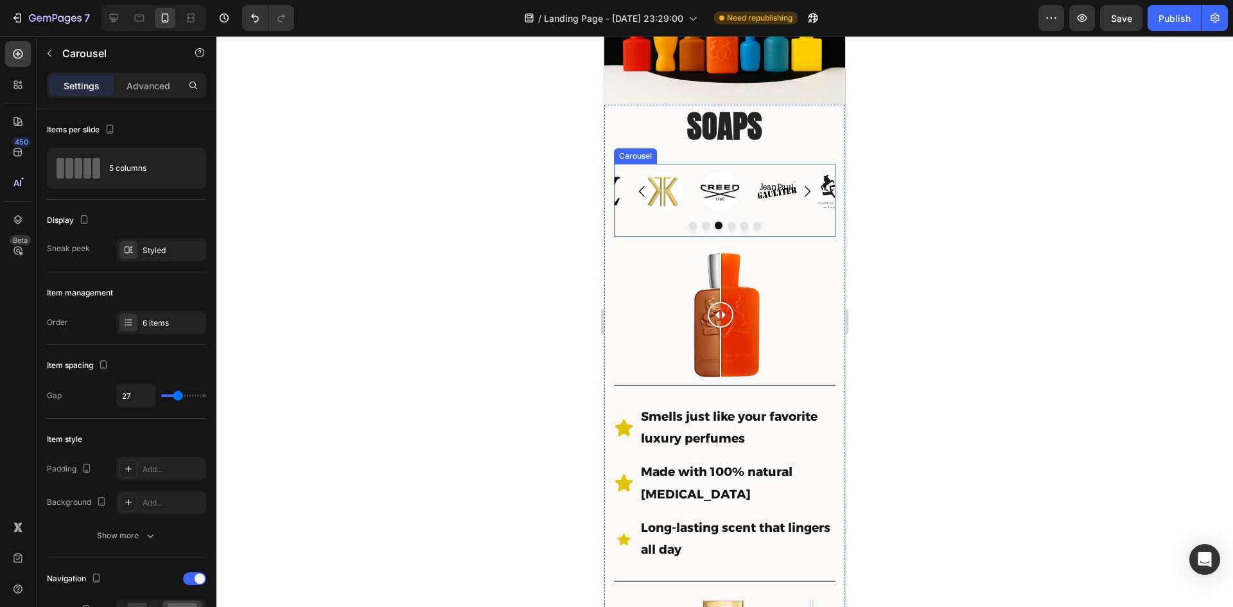
click at [633, 206] on div "Image Image Image Image Image Image Carousel" at bounding box center [725, 200] width 222 height 73
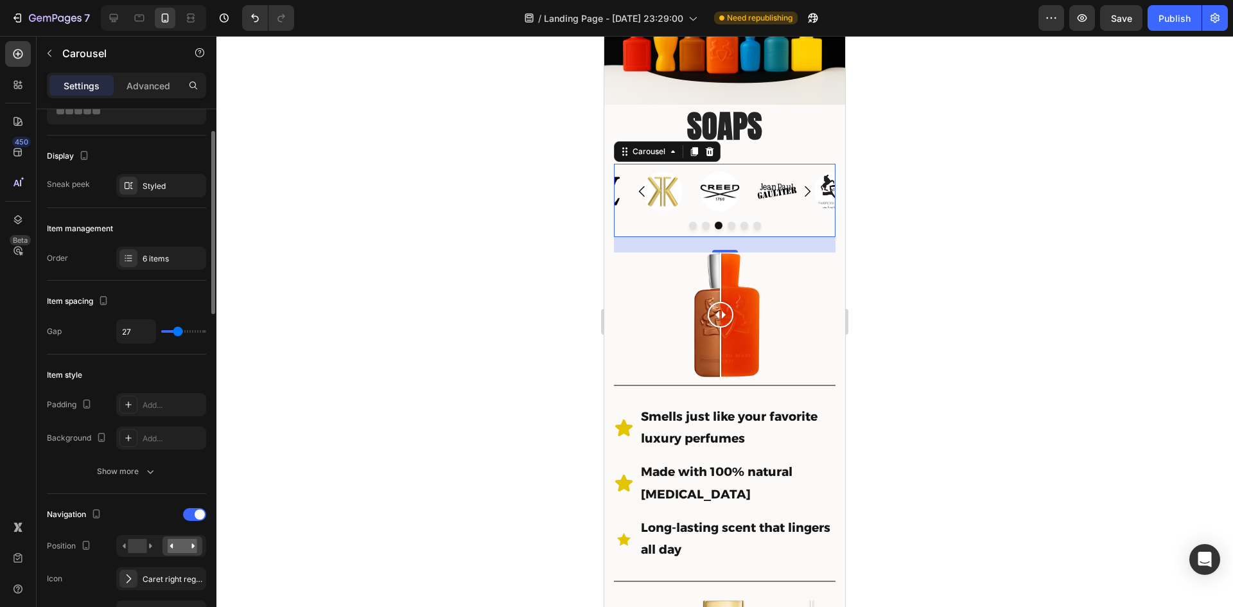
scroll to position [128, 0]
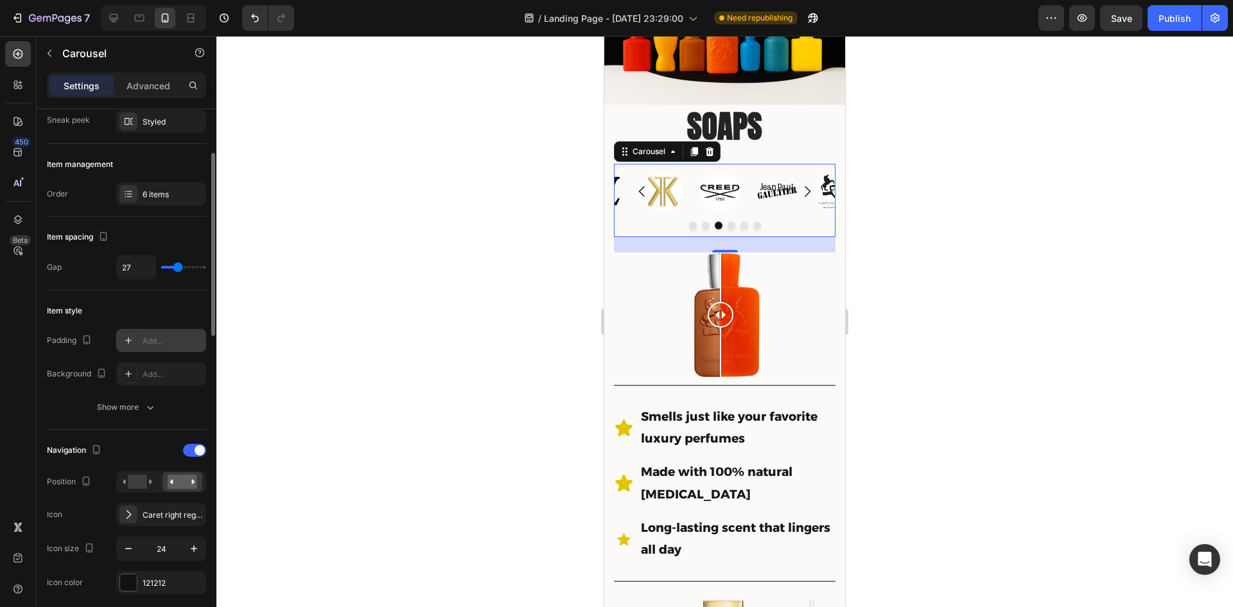
click at [134, 343] on div at bounding box center [128, 340] width 18 height 18
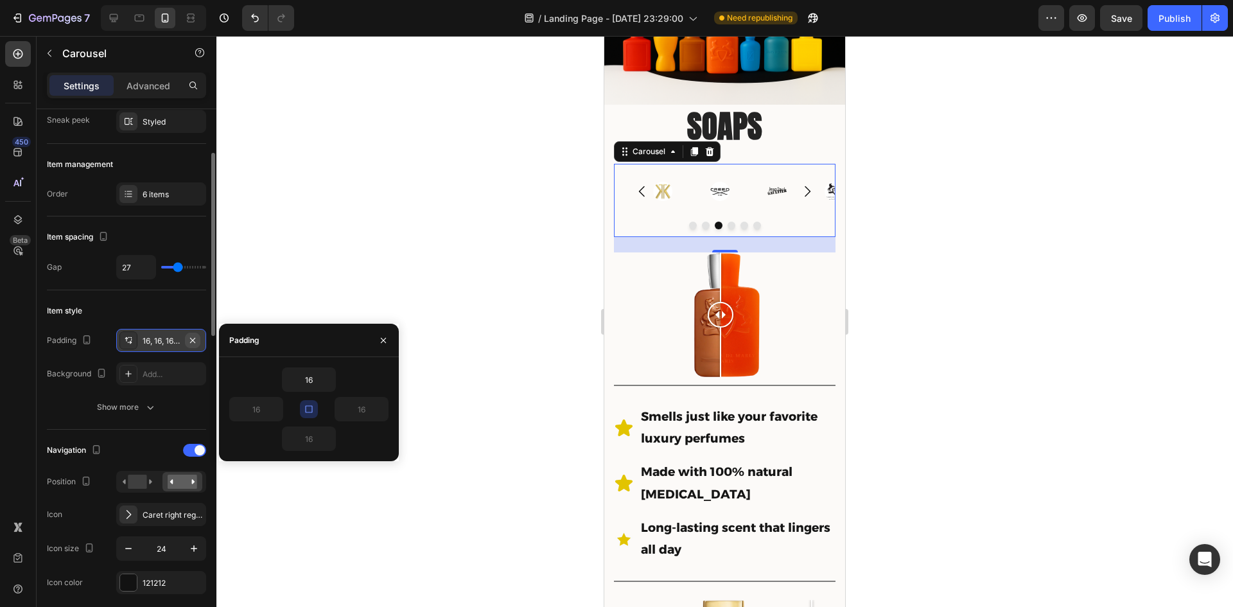
click at [195, 340] on icon "button" at bounding box center [193, 340] width 10 height 10
type input "0"
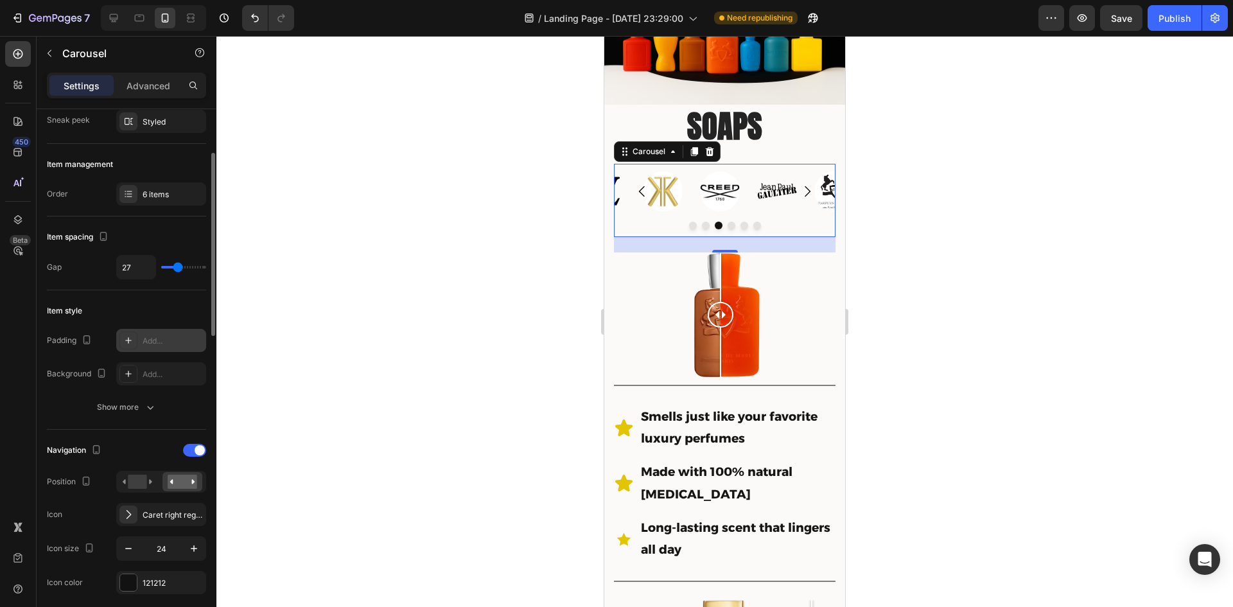
click at [130, 343] on icon at bounding box center [128, 340] width 10 height 10
type input "16"
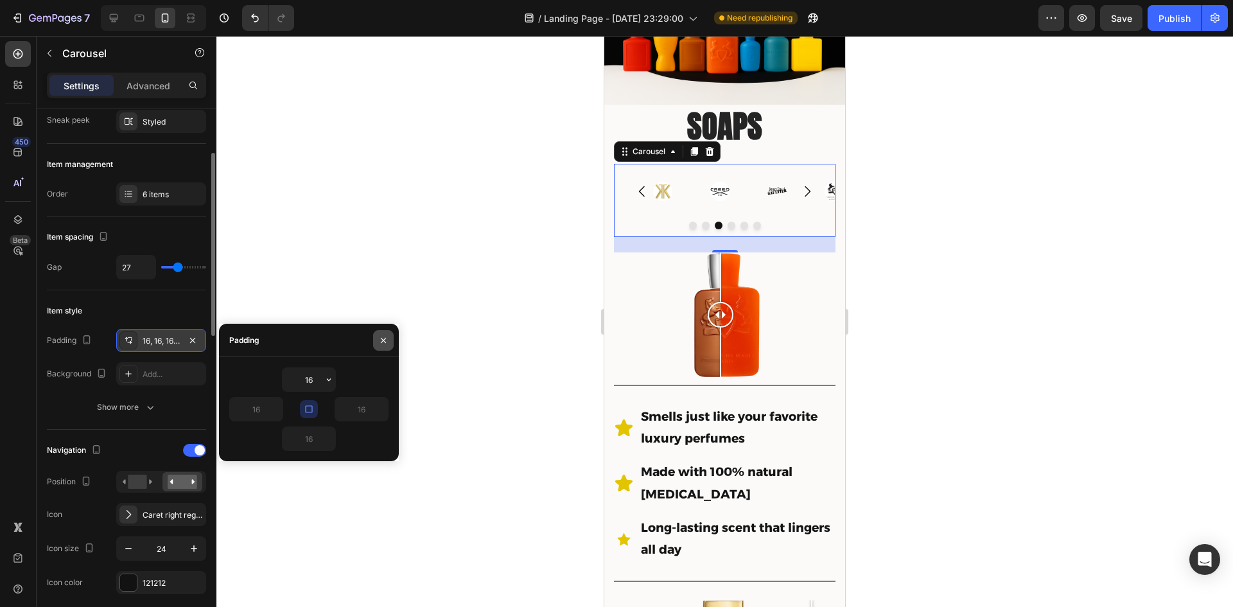
click at [383, 338] on icon "button" at bounding box center [383, 340] width 10 height 10
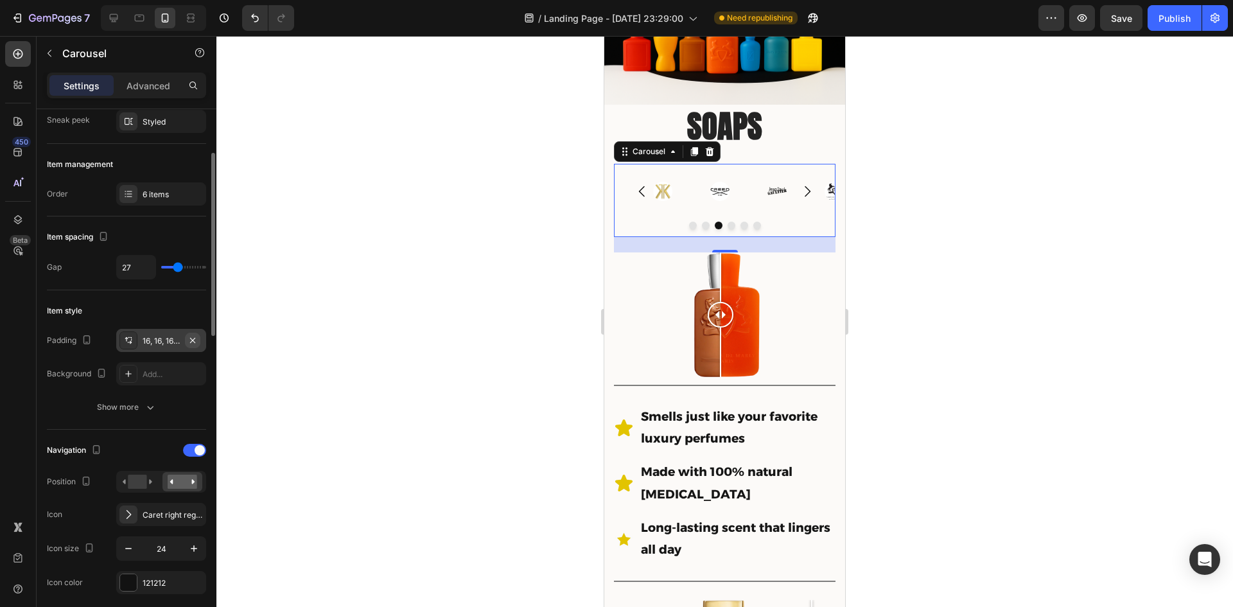
click at [197, 337] on icon "button" at bounding box center [193, 340] width 10 height 10
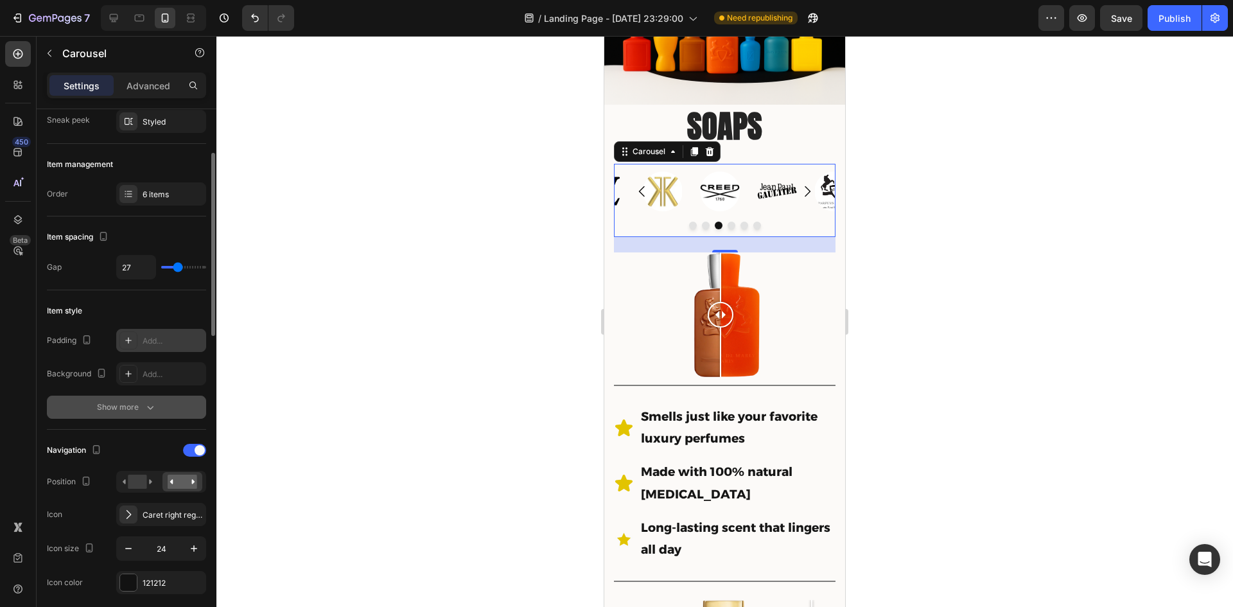
click at [141, 410] on div "Show more" at bounding box center [127, 407] width 60 height 13
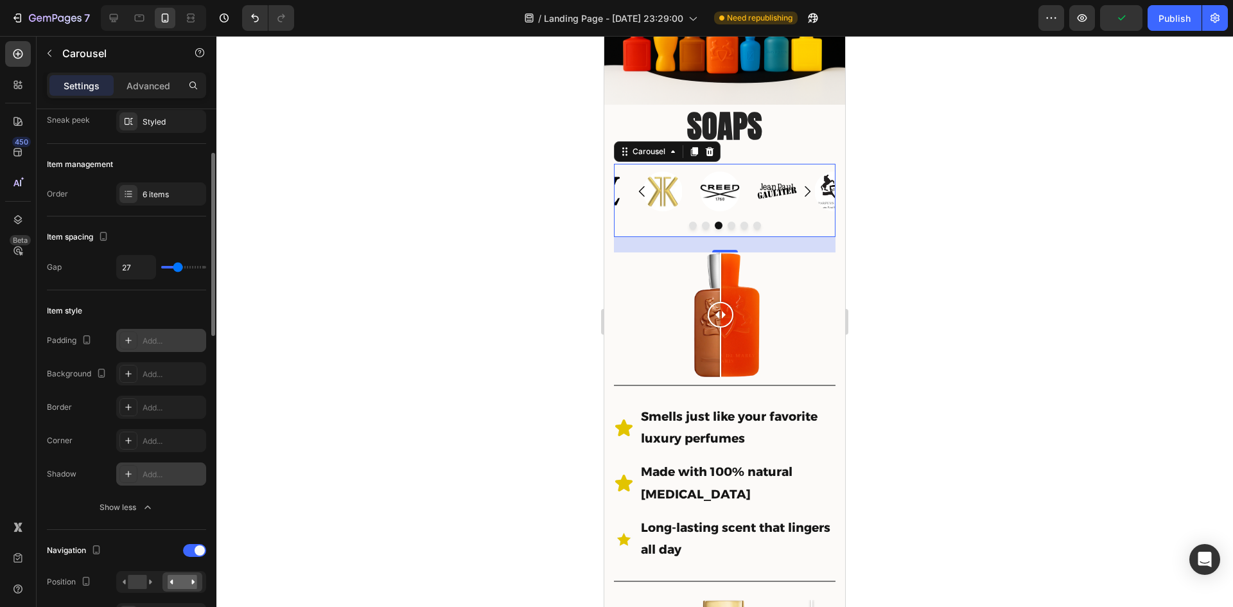
click at [133, 471] on icon at bounding box center [128, 474] width 10 height 10
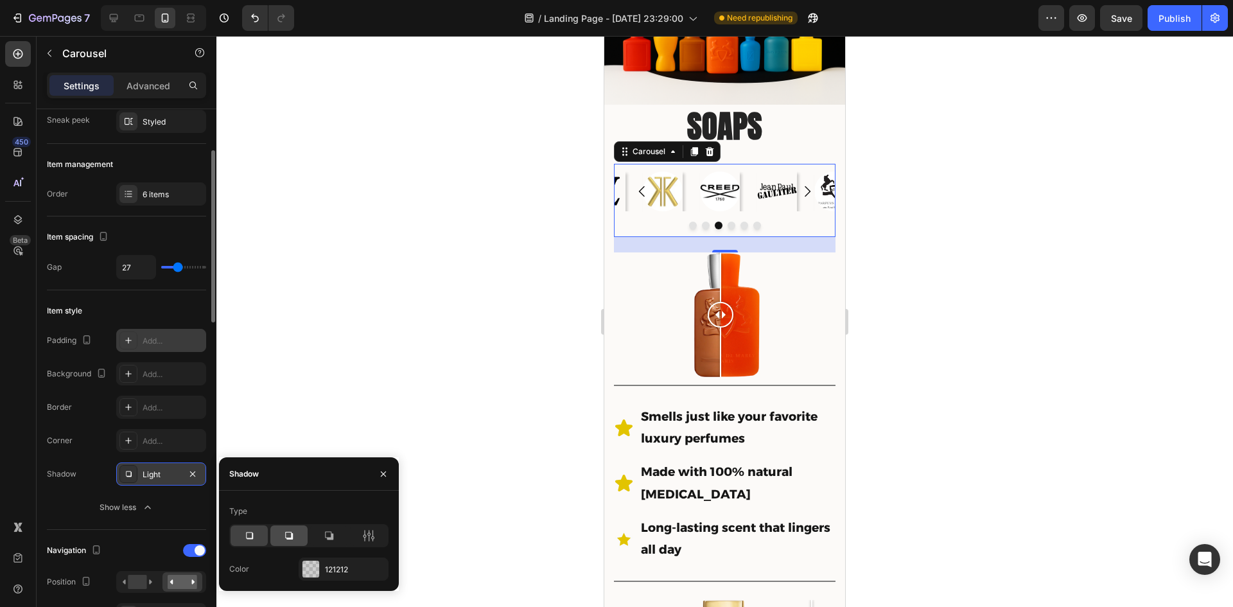
click at [286, 536] on icon at bounding box center [289, 536] width 8 height 8
click at [196, 473] on icon "button" at bounding box center [193, 474] width 10 height 10
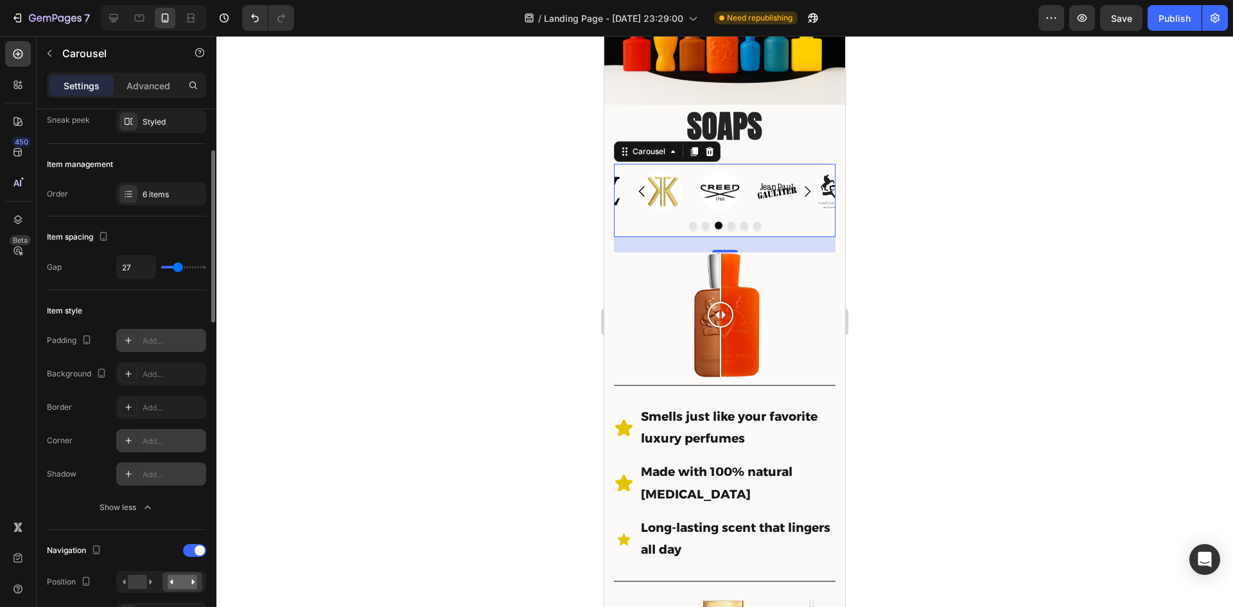
click at [123, 441] on icon at bounding box center [128, 440] width 10 height 10
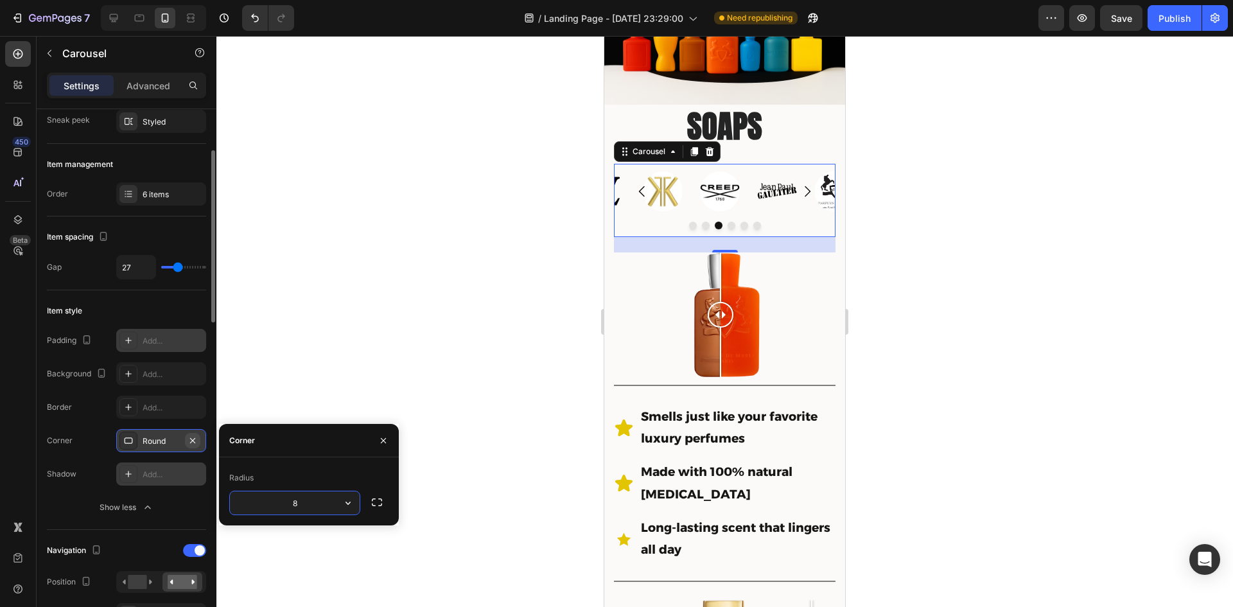
click at [191, 437] on icon "button" at bounding box center [193, 440] width 10 height 10
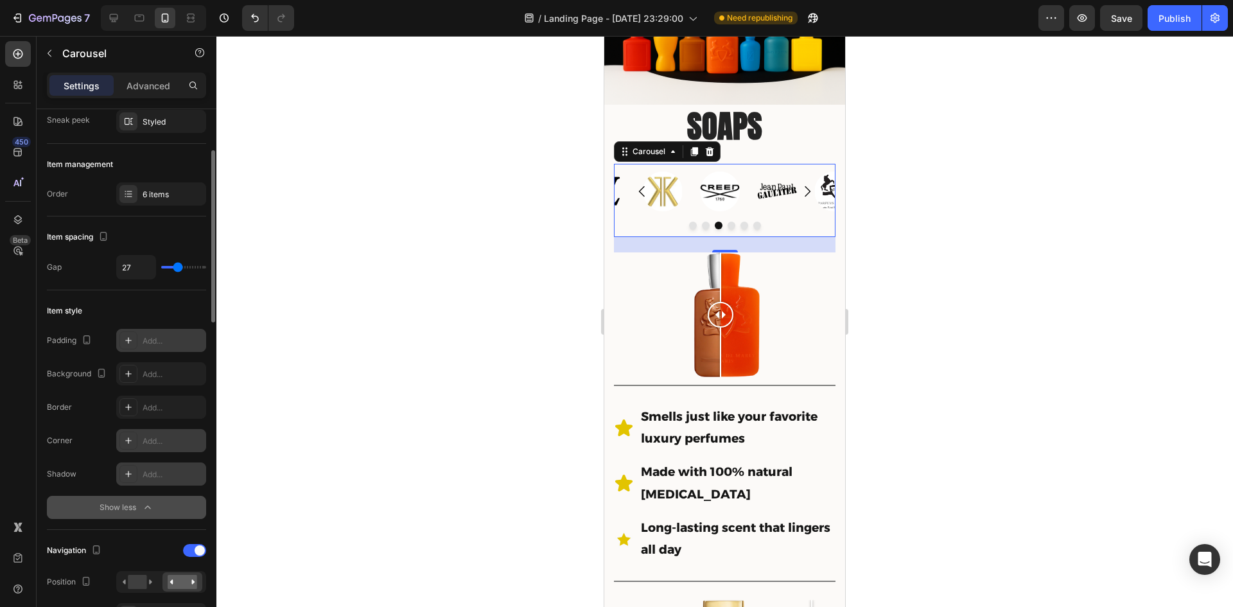
click at [149, 503] on icon "button" at bounding box center [147, 507] width 13 height 13
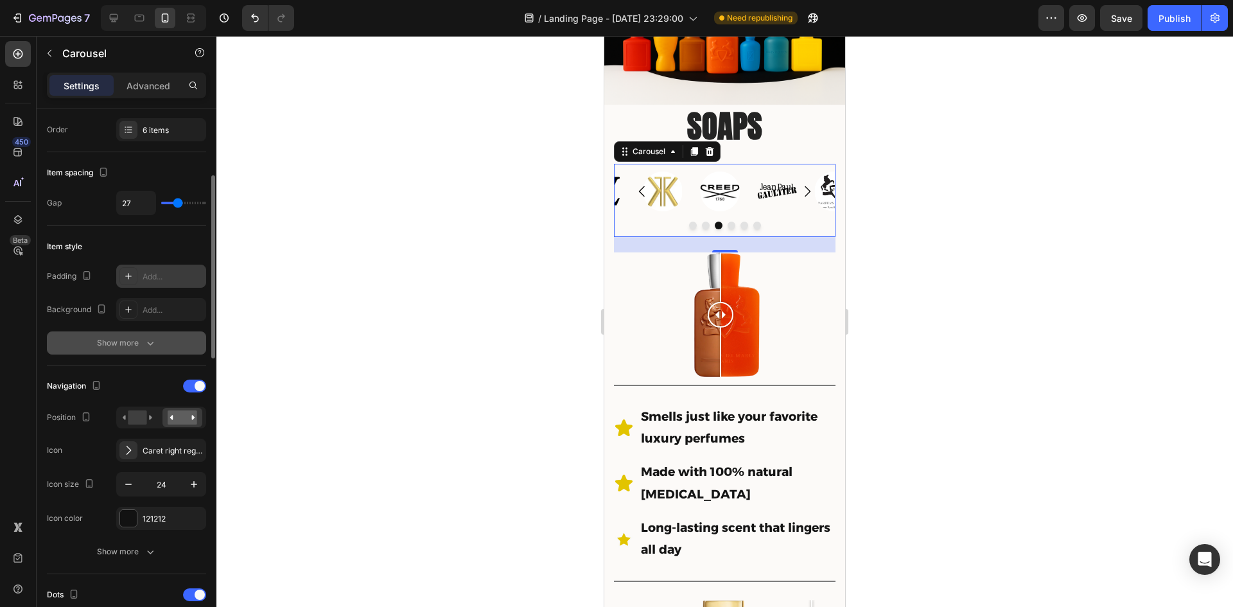
scroll to position [257, 0]
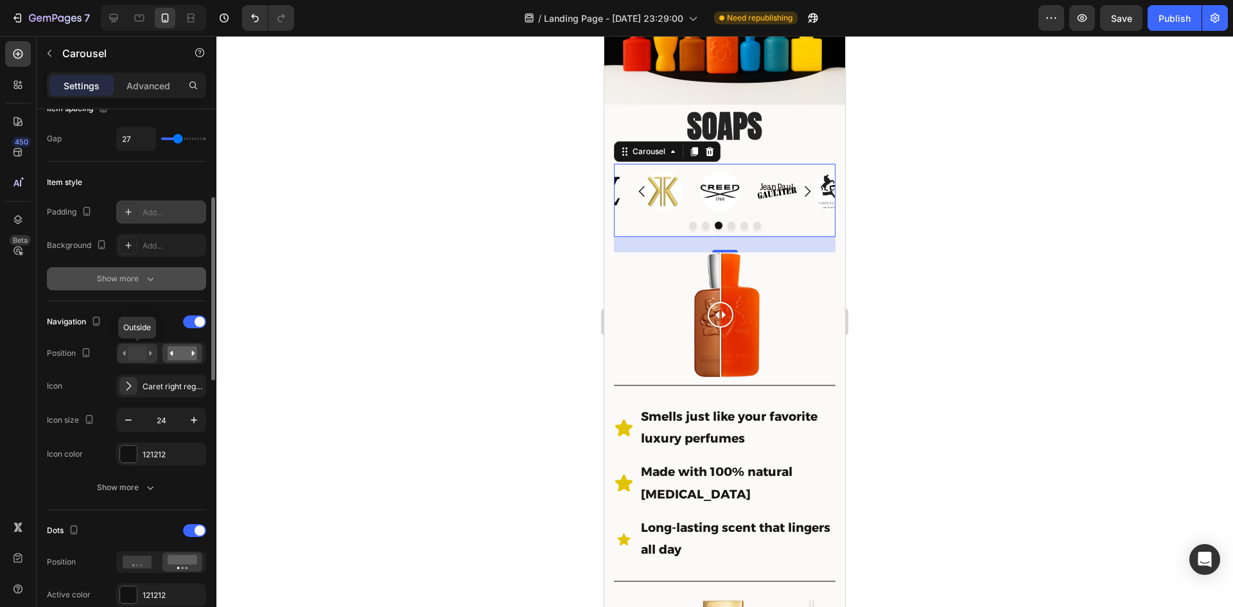
click at [134, 349] on rect at bounding box center [137, 353] width 19 height 14
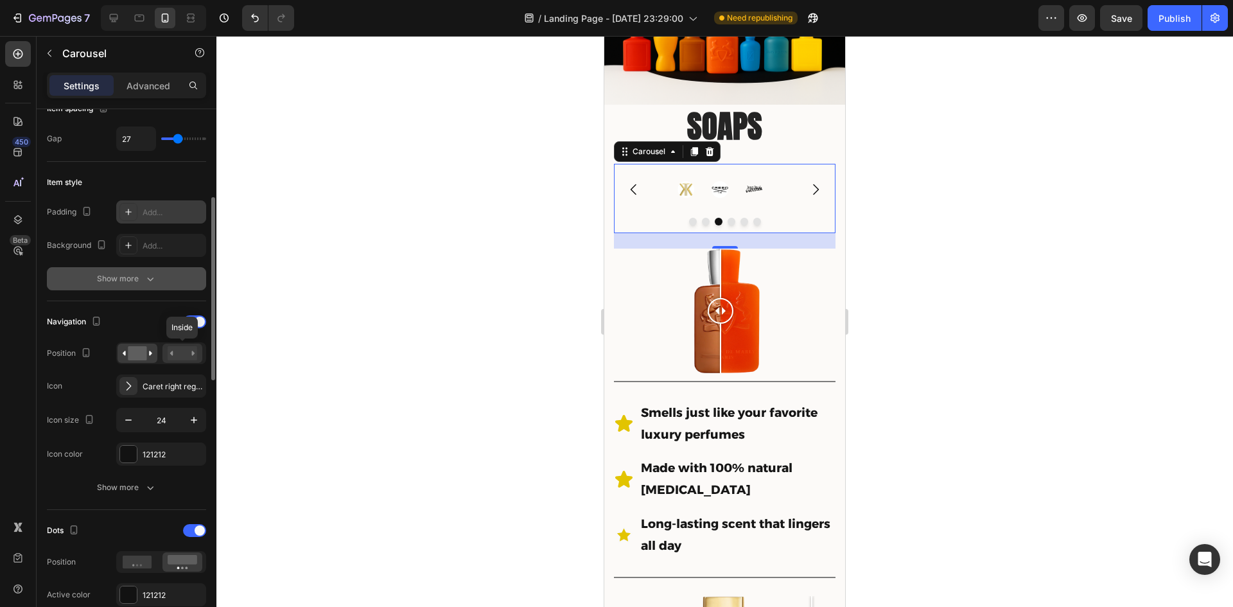
click at [193, 349] on rect at bounding box center [183, 353] width 30 height 14
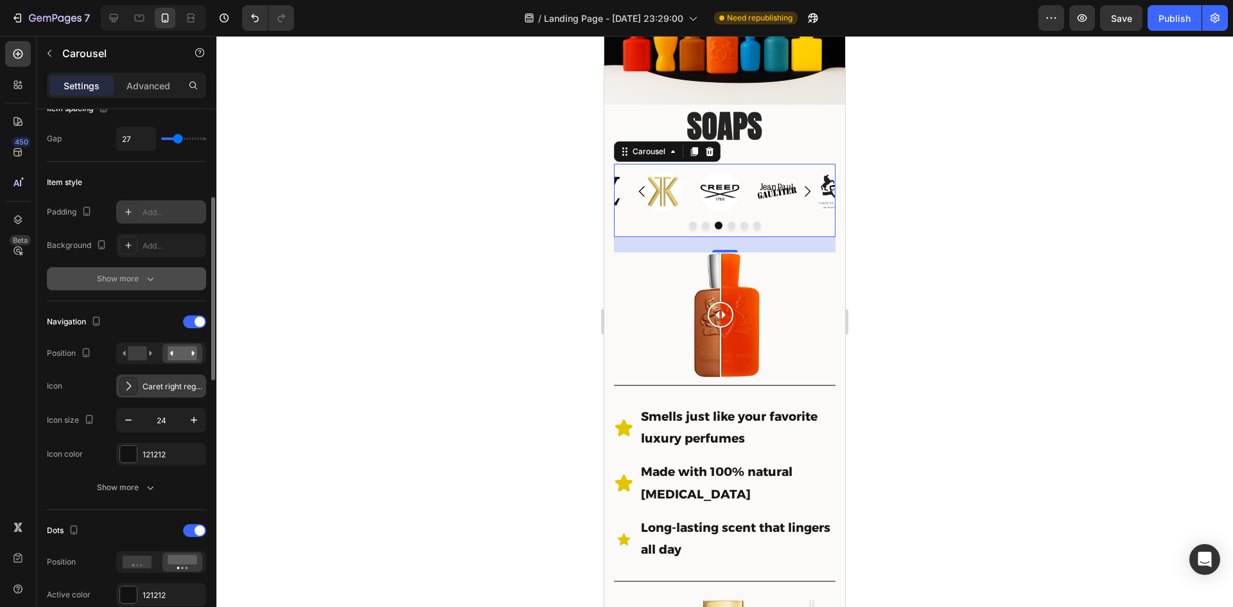
click at [157, 387] on div "Caret right regular" at bounding box center [173, 387] width 60 height 12
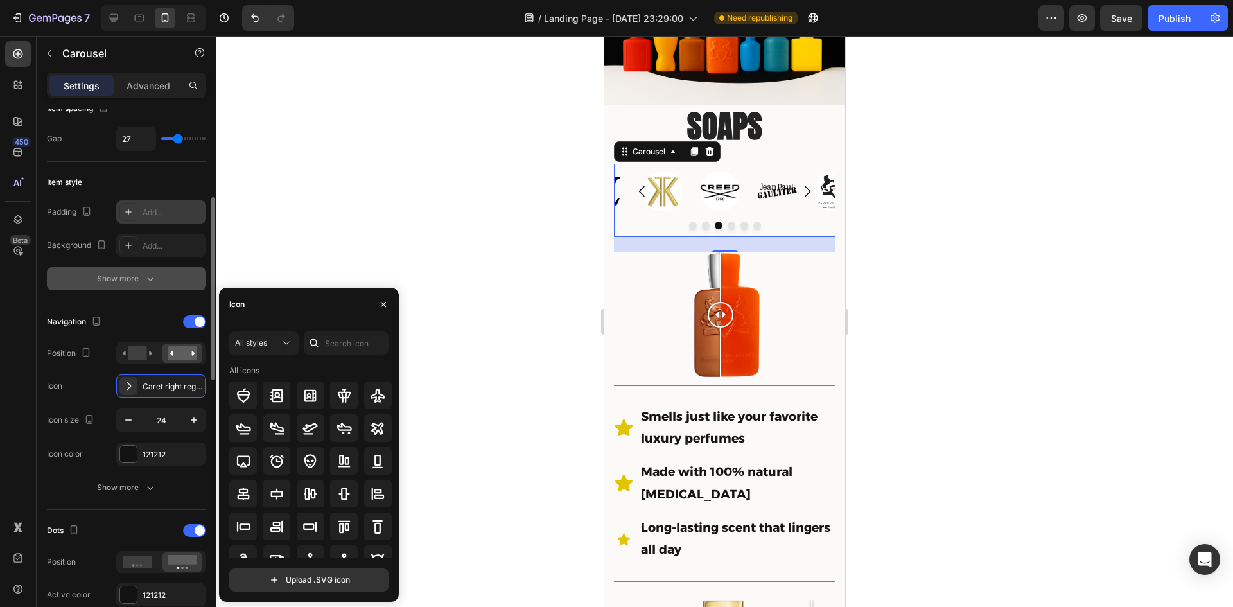
click at [78, 383] on div "Icon Caret right regular" at bounding box center [126, 385] width 159 height 23
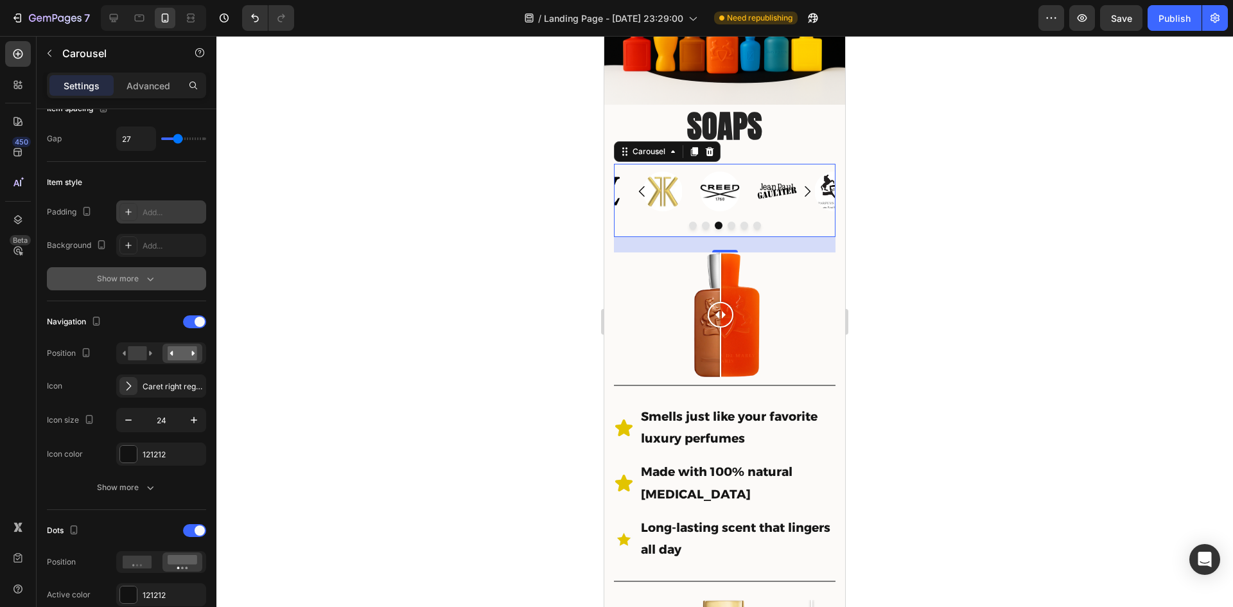
click at [642, 186] on icon "Carousel Back Arrow" at bounding box center [642, 191] width 15 height 15
click at [638, 184] on icon "Carousel Back Arrow" at bounding box center [642, 191] width 15 height 15
click at [637, 185] on icon "Carousel Back Arrow" at bounding box center [642, 191] width 15 height 15
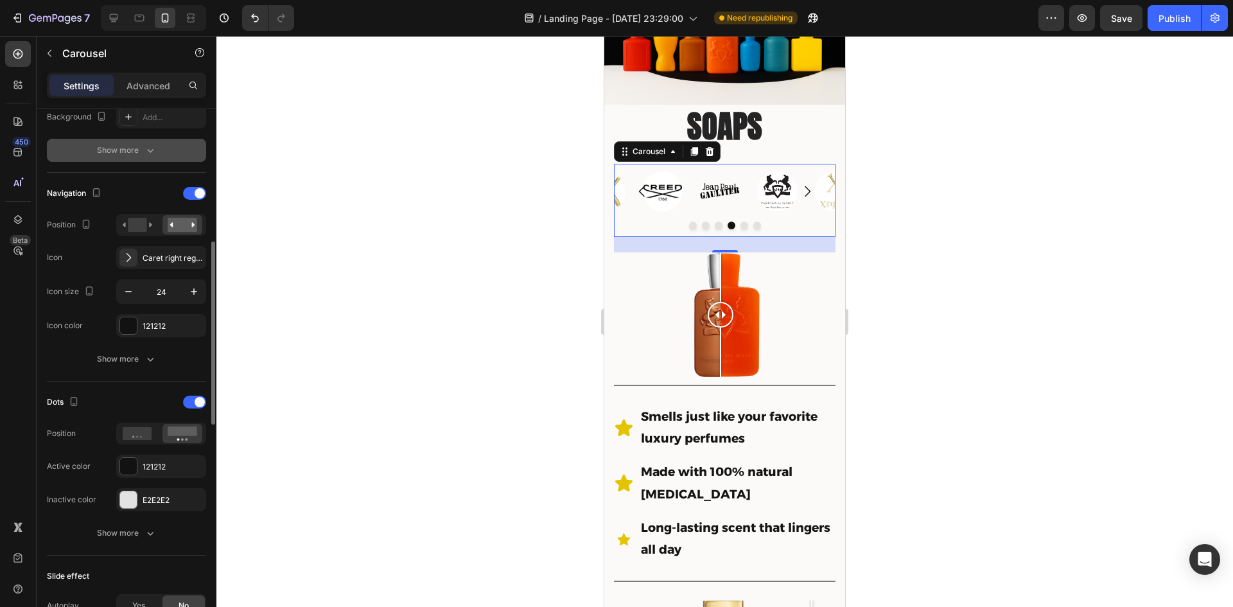
scroll to position [450, 0]
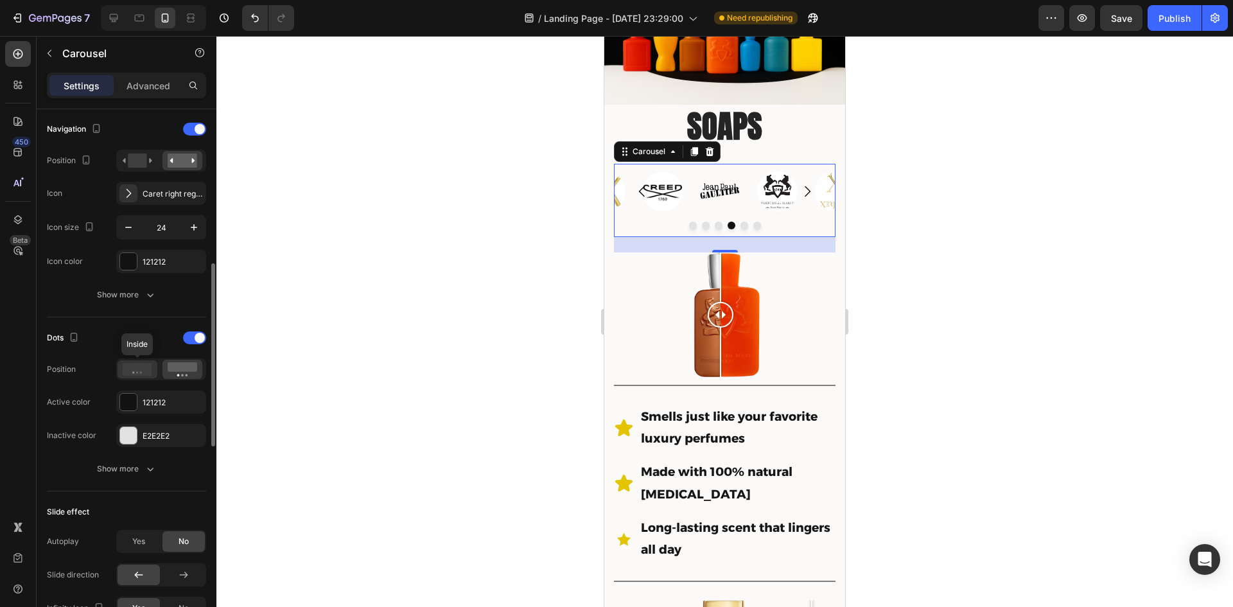
click at [136, 367] on icon at bounding box center [138, 369] width 30 height 13
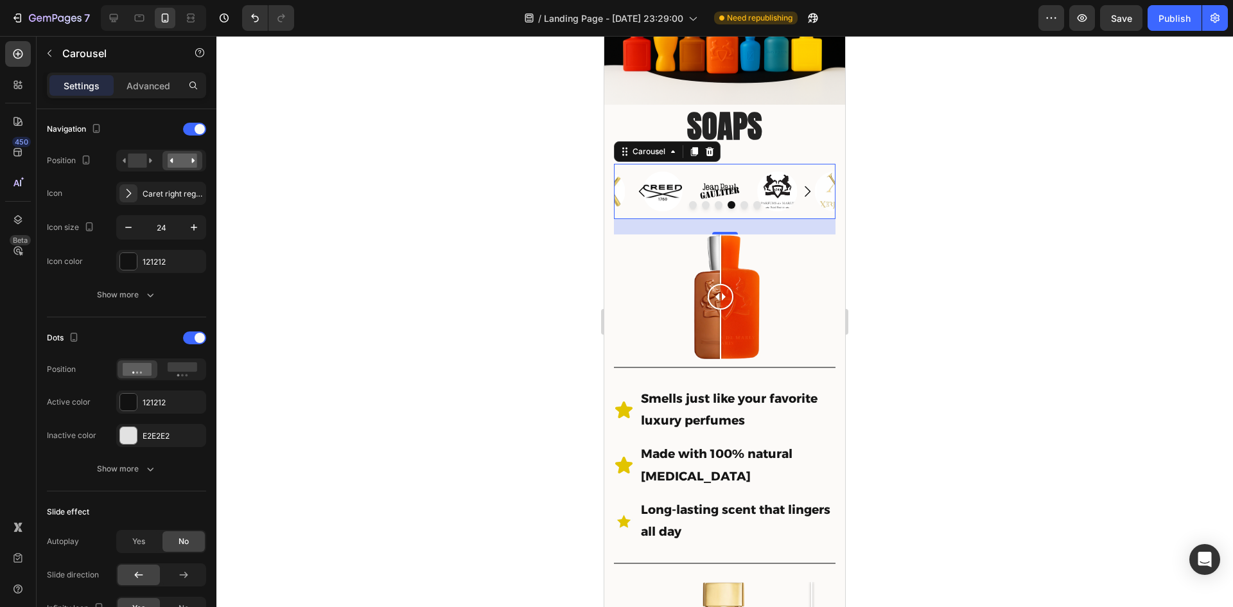
click at [642, 186] on icon "Carousel Back Arrow" at bounding box center [642, 191] width 6 height 11
click at [642, 184] on icon "Carousel Back Arrow" at bounding box center [642, 191] width 15 height 15
click at [192, 370] on rect at bounding box center [183, 367] width 30 height 10
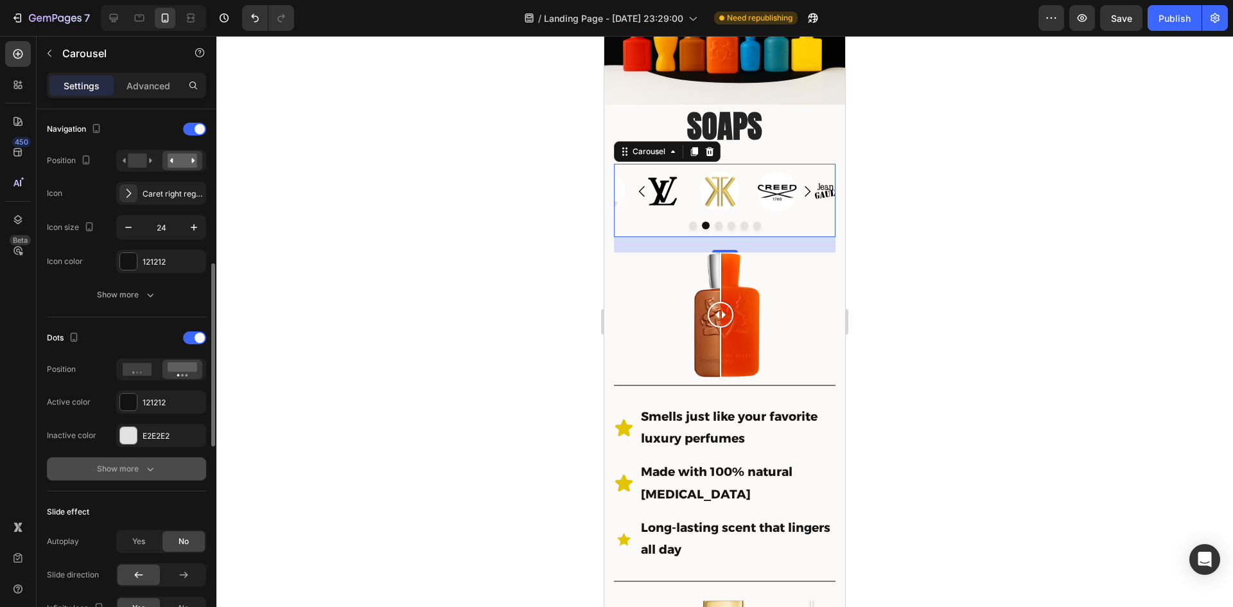
click at [141, 466] on div "Show more" at bounding box center [127, 468] width 60 height 13
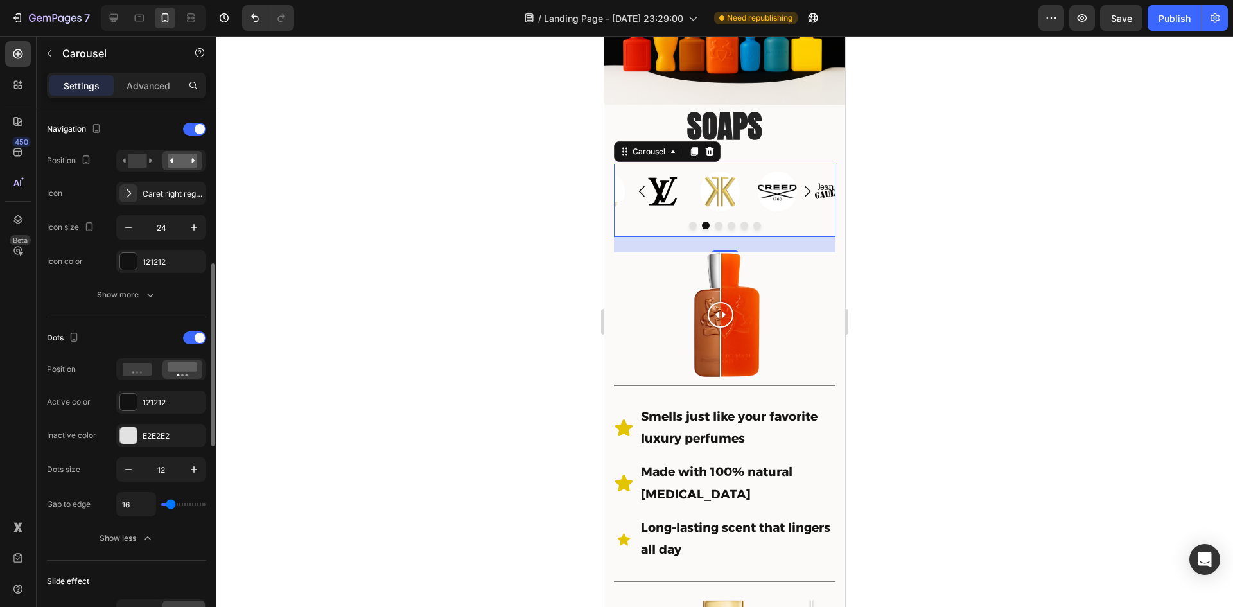
scroll to position [514, 0]
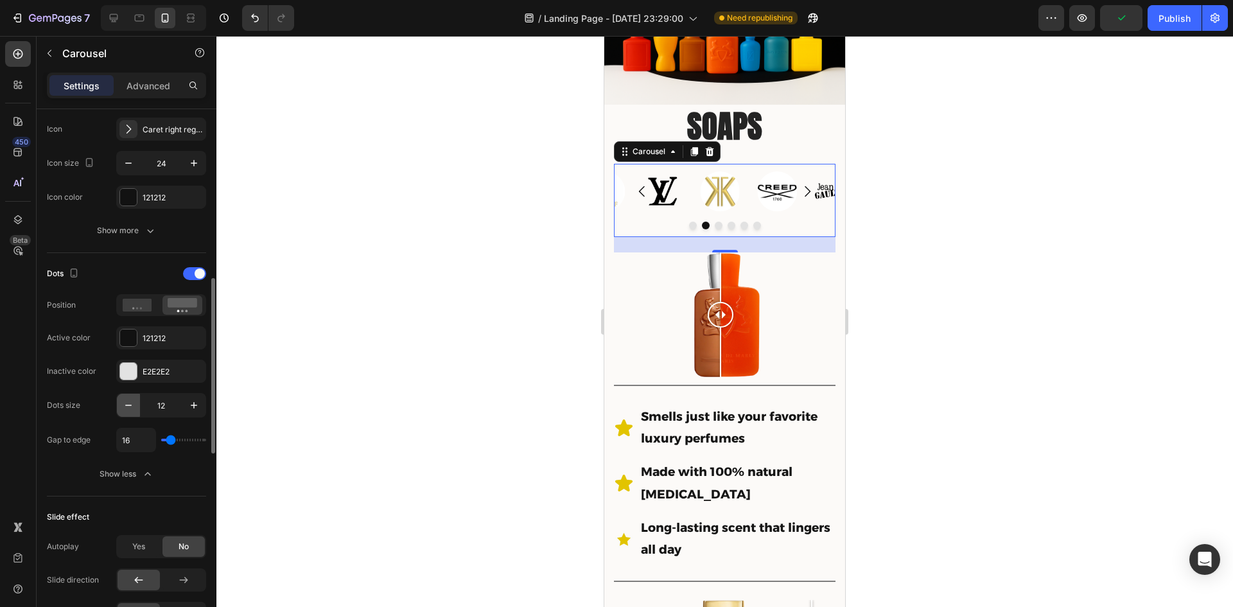
click at [130, 407] on icon "button" at bounding box center [128, 405] width 13 height 13
type input "10"
type input "27"
type input "29"
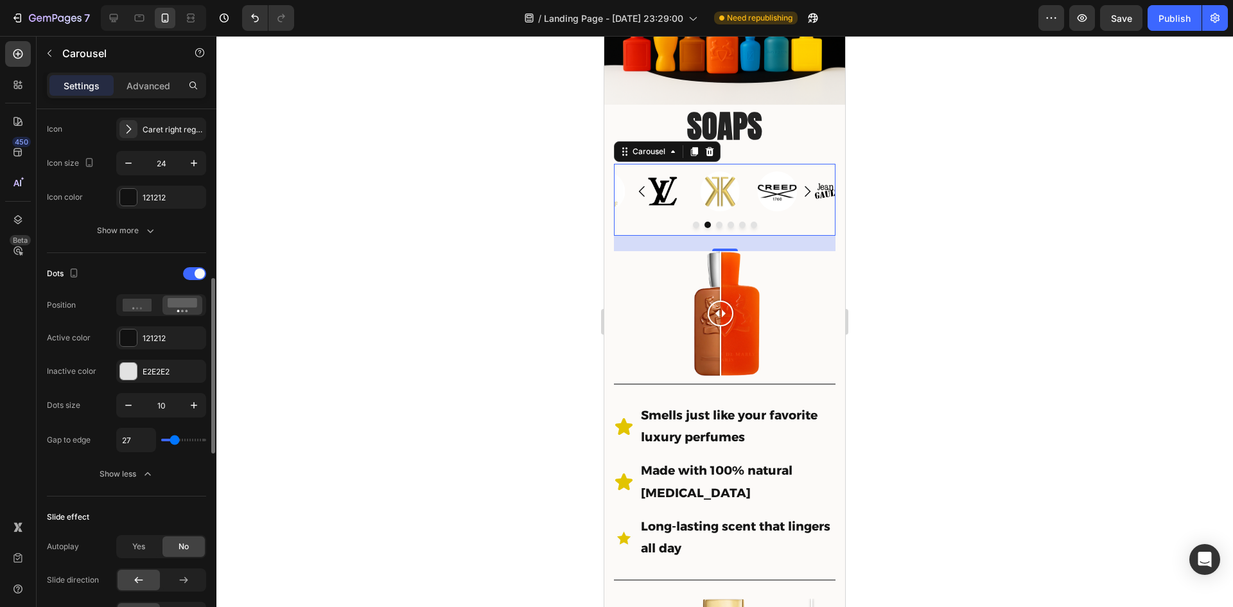
click at [175, 441] on input "range" at bounding box center [183, 440] width 45 height 3
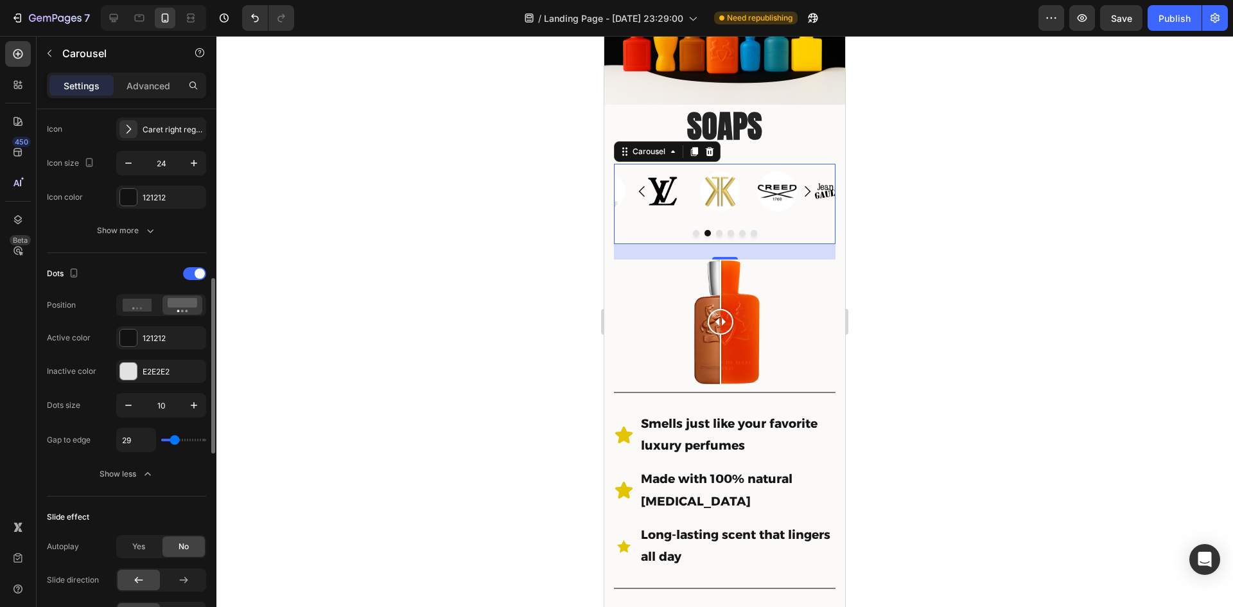
type input "22"
type input "18"
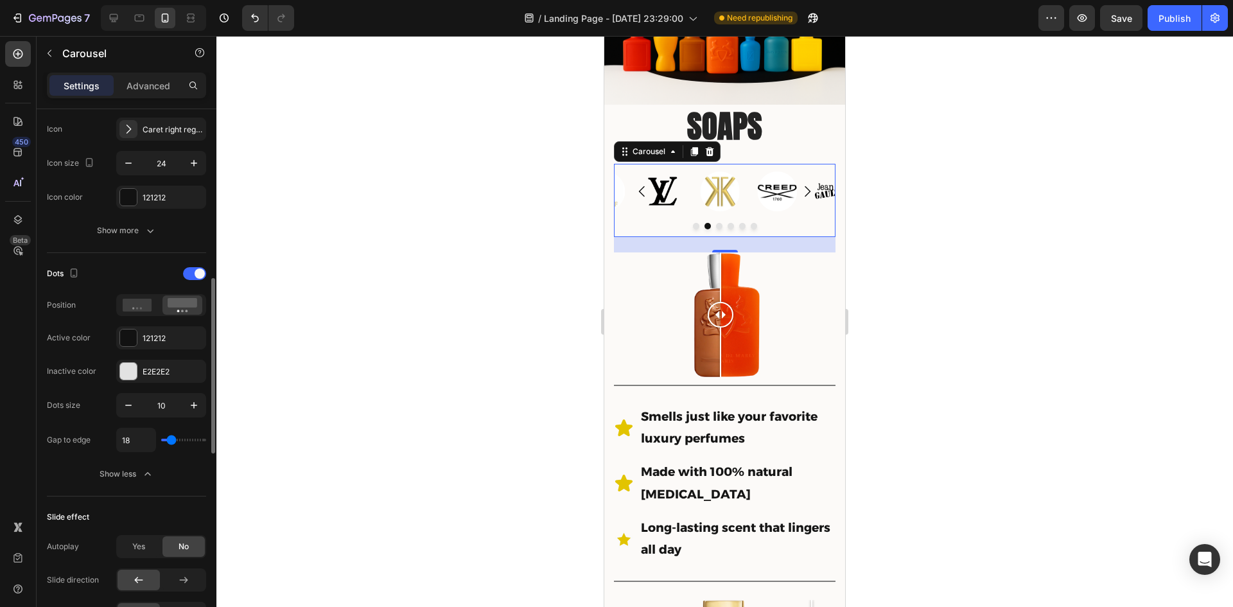
type input "18"
click at [171, 441] on input "range" at bounding box center [183, 440] width 45 height 3
type input "29"
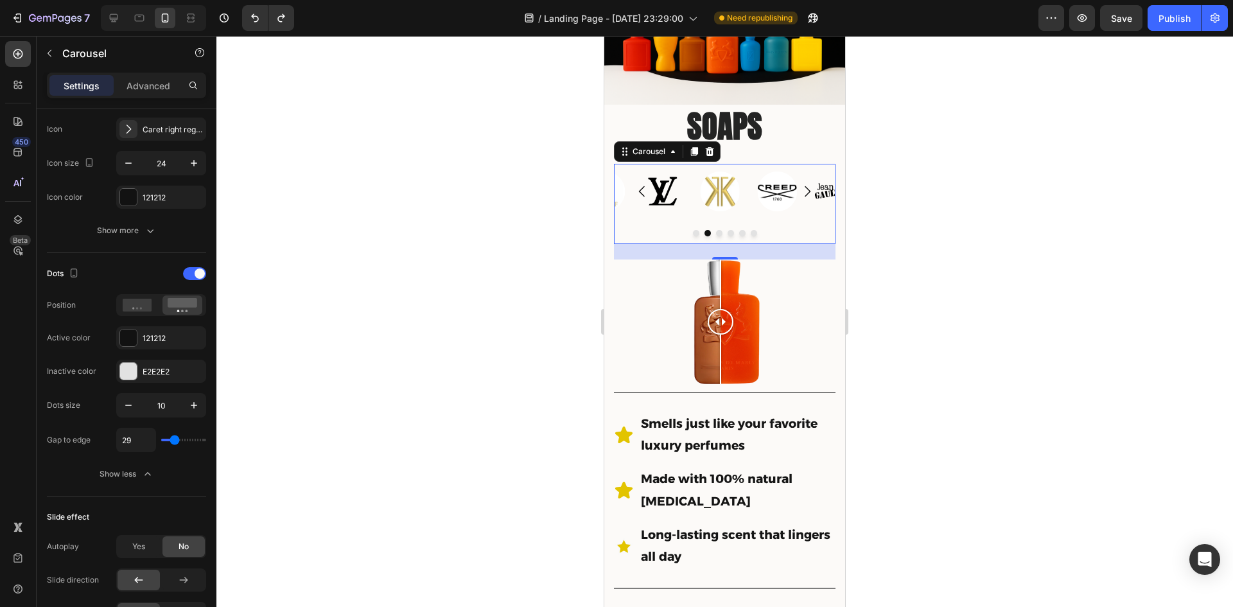
type input "16"
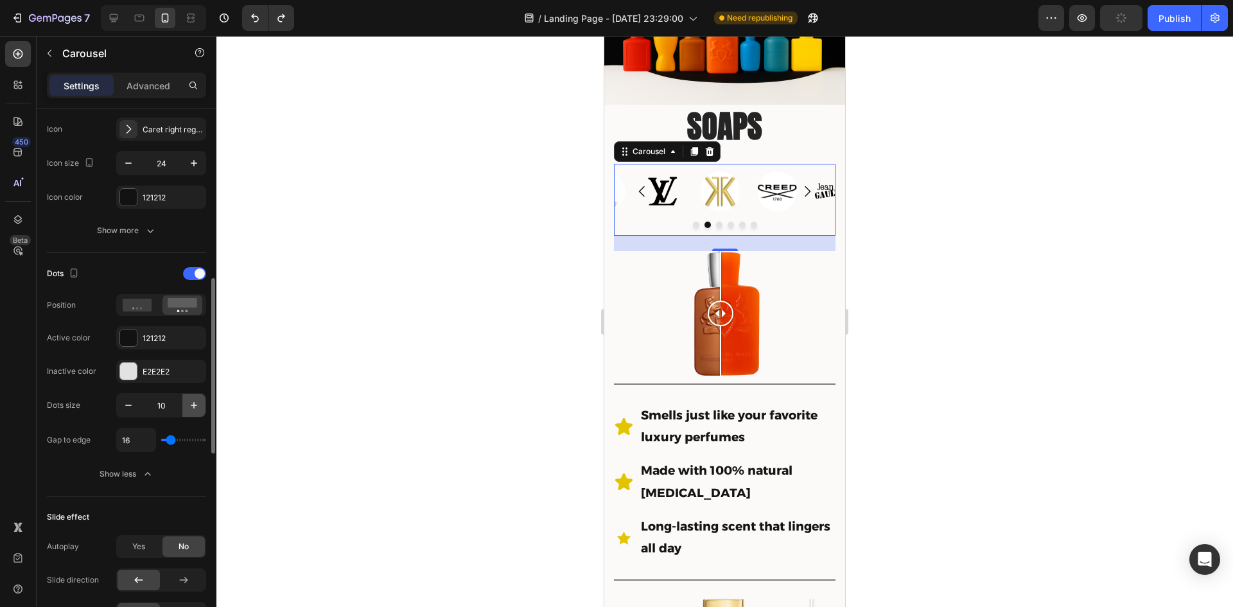
click at [194, 406] on icon "button" at bounding box center [194, 405] width 6 height 6
type input "11"
click at [510, 276] on div at bounding box center [724, 321] width 1017 height 571
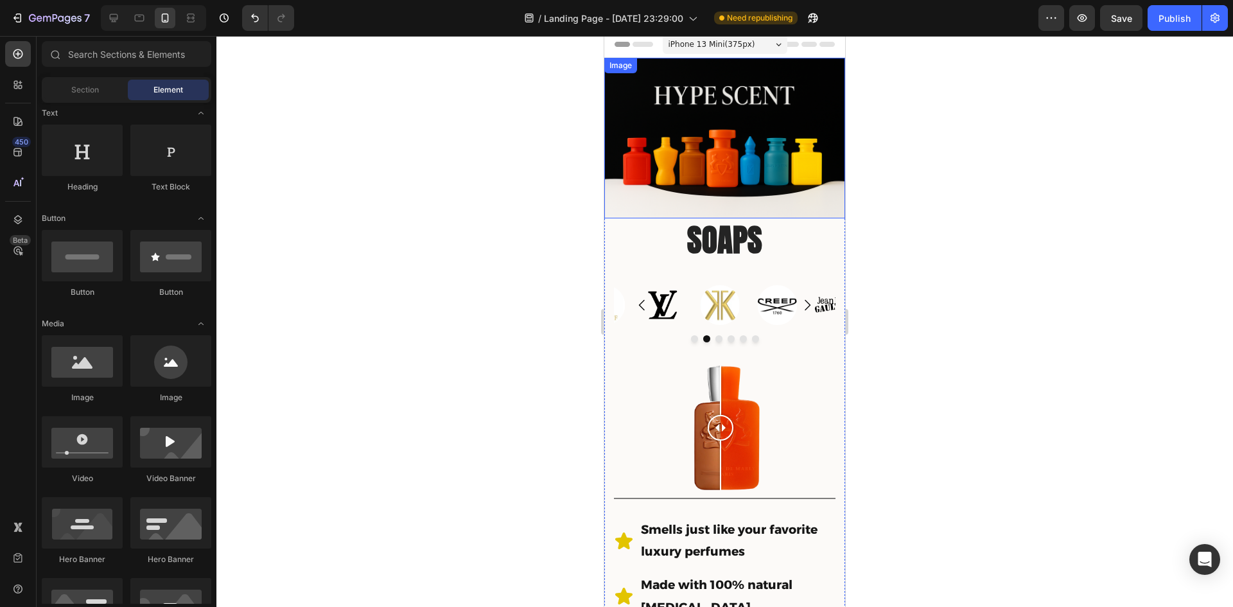
scroll to position [0, 0]
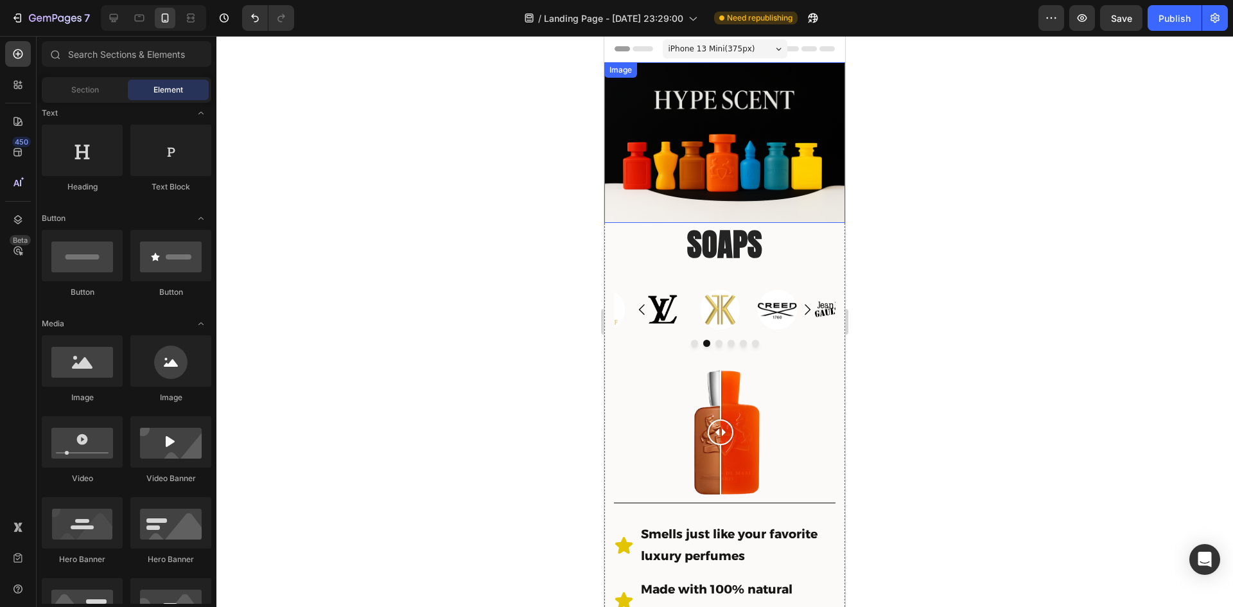
click at [731, 170] on img at bounding box center [724, 142] width 241 height 161
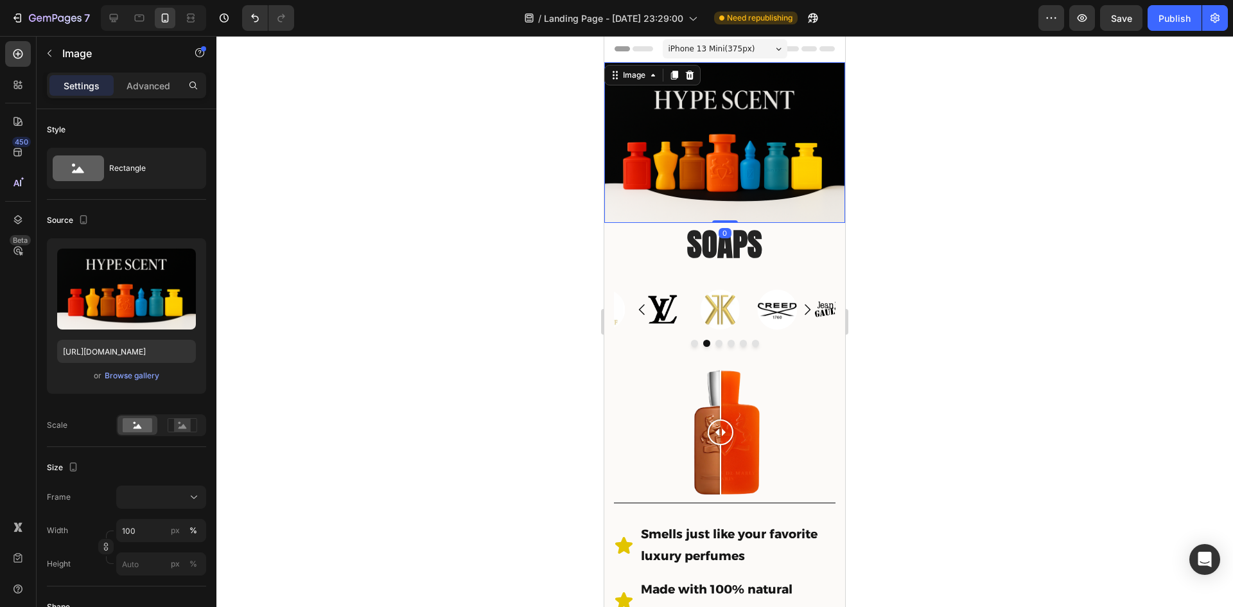
click at [717, 213] on img at bounding box center [724, 142] width 241 height 161
click at [719, 211] on div "Image 0" at bounding box center [724, 142] width 241 height 161
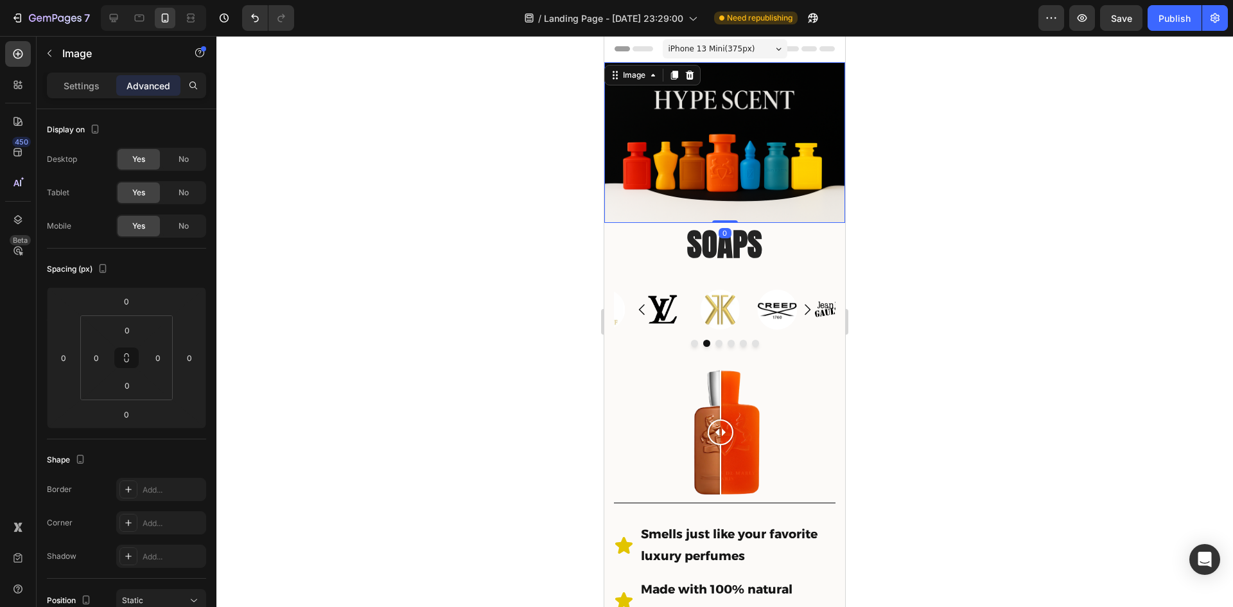
click at [662, 113] on img at bounding box center [724, 142] width 241 height 161
click at [88, 92] on p "Settings" at bounding box center [82, 85] width 36 height 13
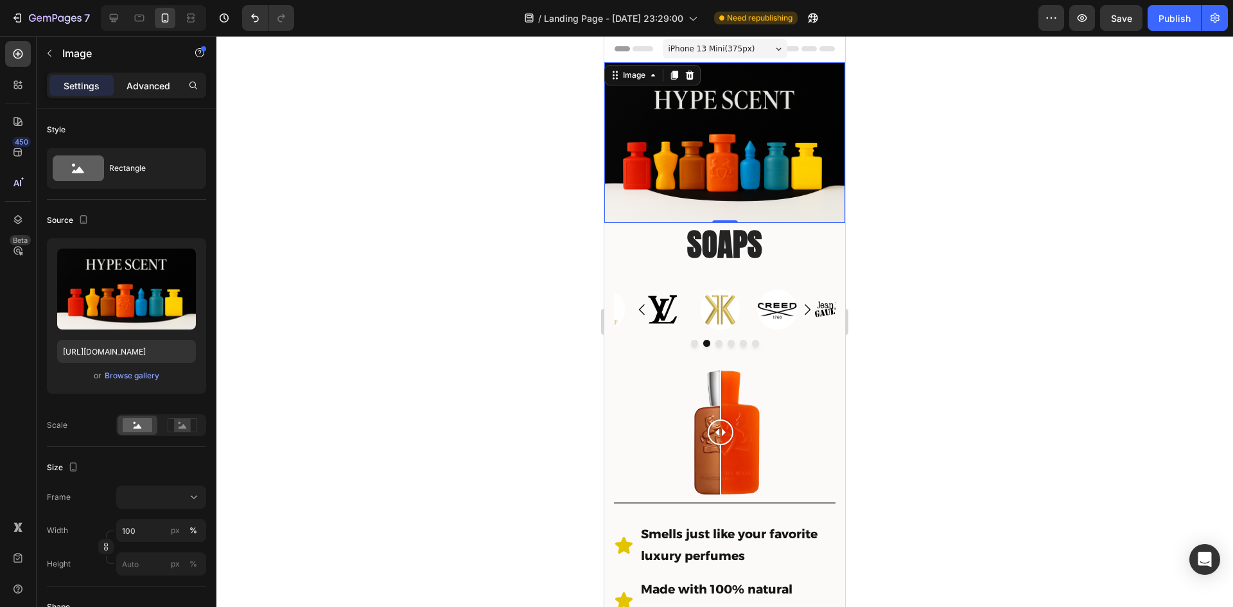
click at [145, 82] on p "Advanced" at bounding box center [149, 85] width 44 height 13
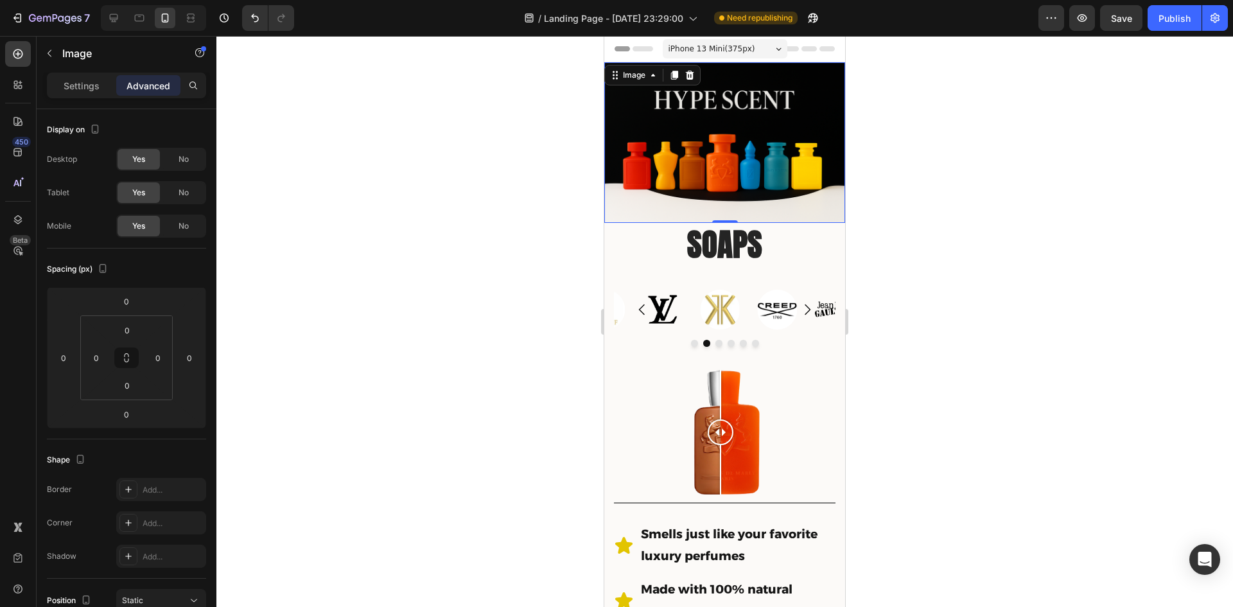
click at [470, 148] on div at bounding box center [724, 321] width 1017 height 571
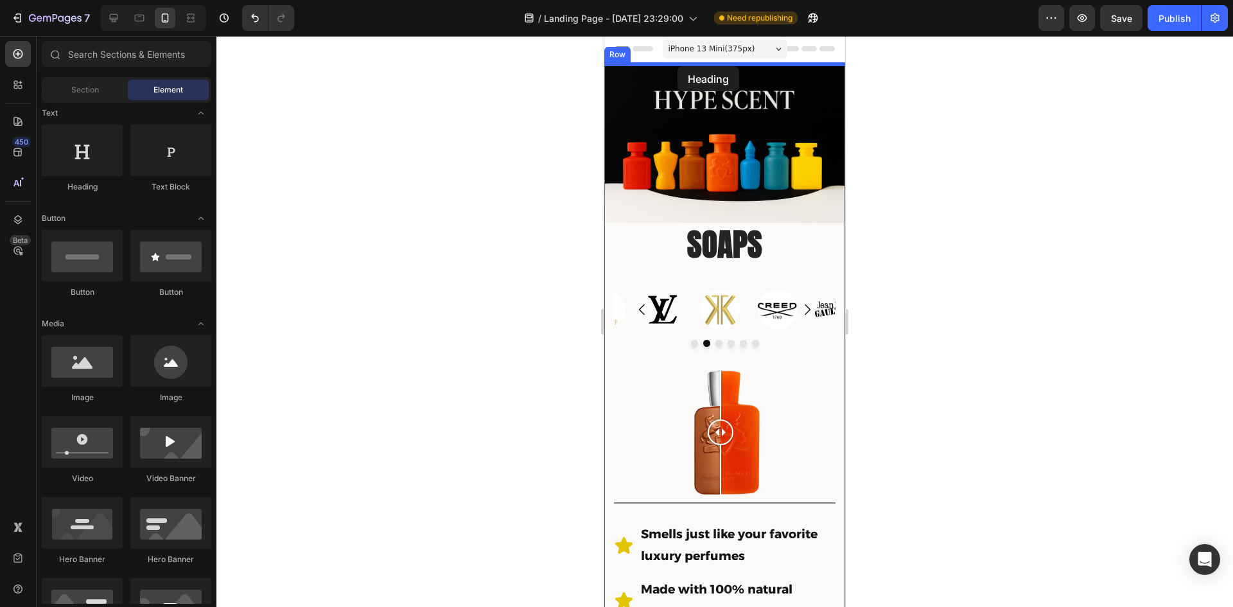
drag, startPoint x: 699, startPoint y: 196, endPoint x: 678, endPoint y: 66, distance: 131.6
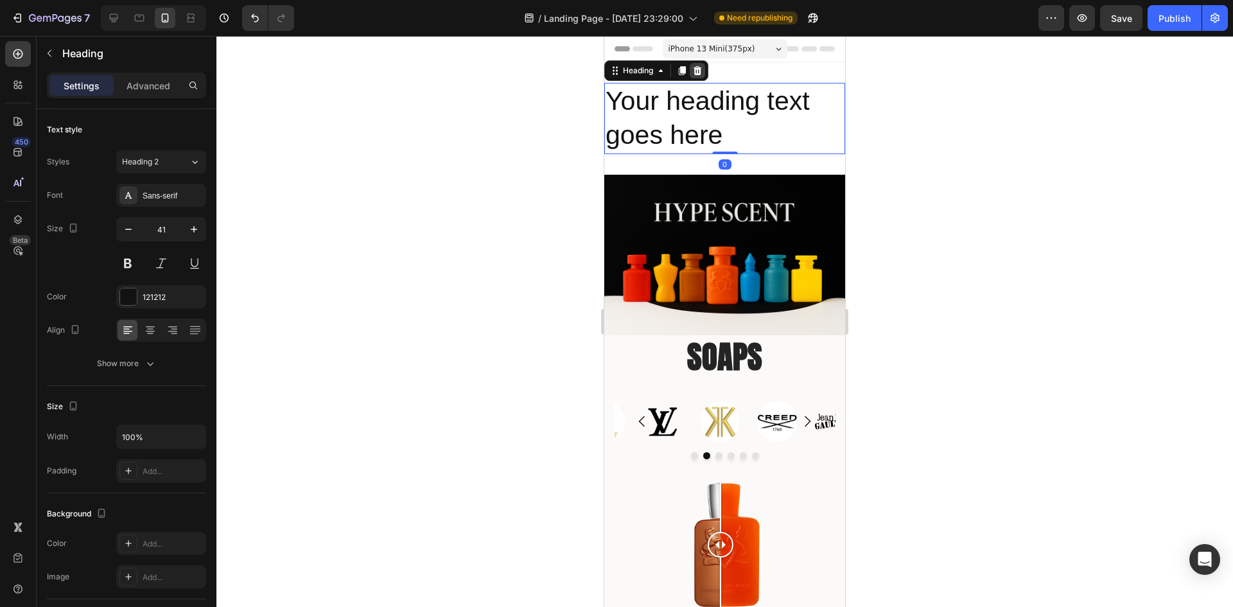
click at [695, 71] on icon at bounding box center [697, 71] width 10 height 10
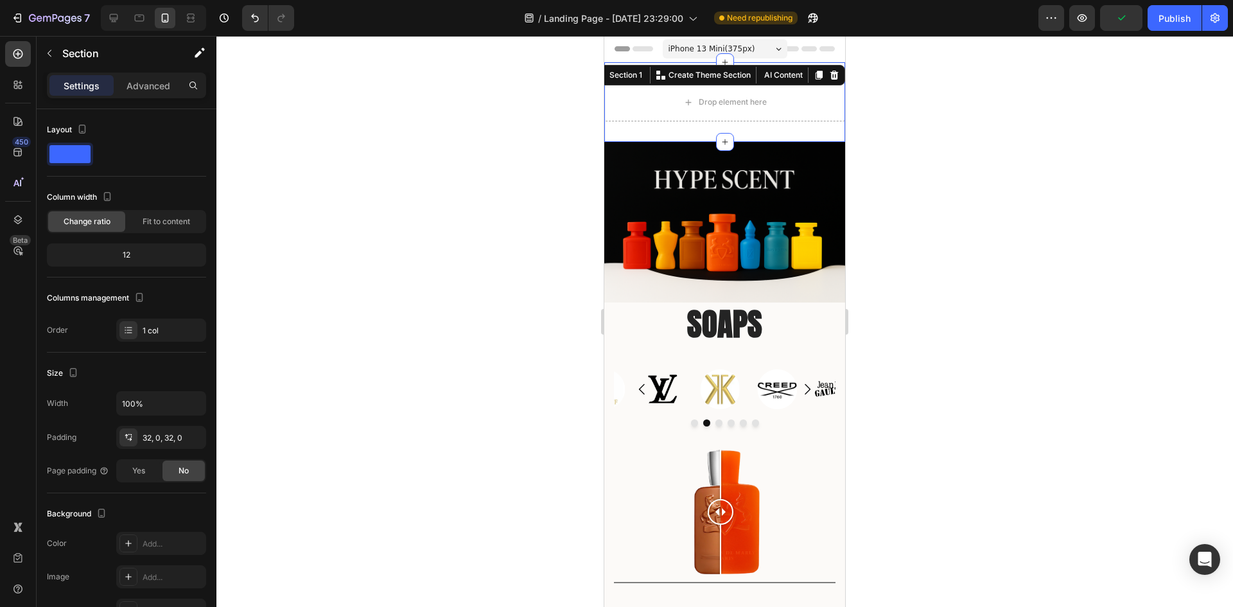
click at [755, 74] on div "Drop element here Section 1 You can create reusable sections Create Theme Secti…" at bounding box center [724, 102] width 241 height 80
click at [829, 75] on icon at bounding box center [834, 75] width 10 height 10
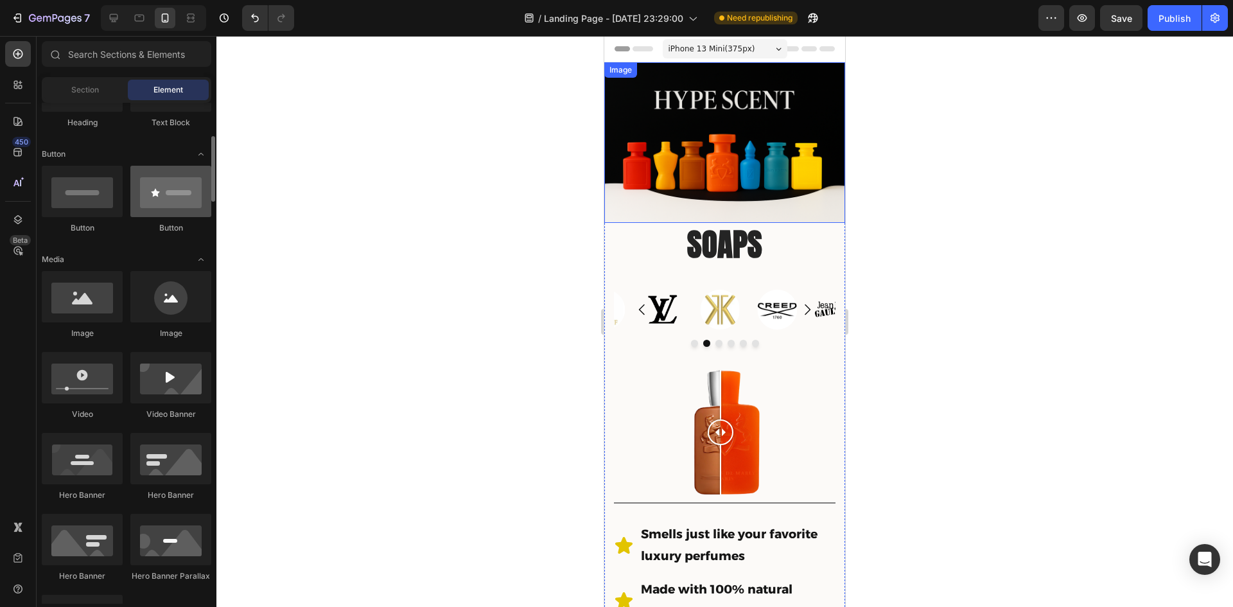
scroll to position [321, 0]
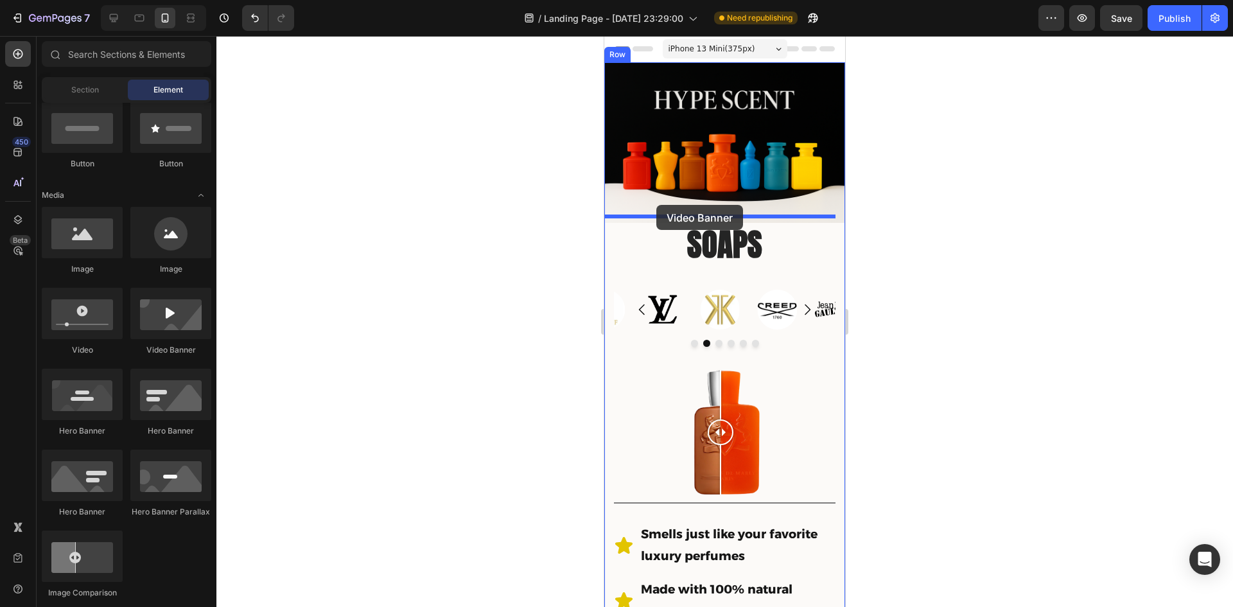
drag, startPoint x: 775, startPoint y: 354, endPoint x: 656, endPoint y: 205, distance: 190.2
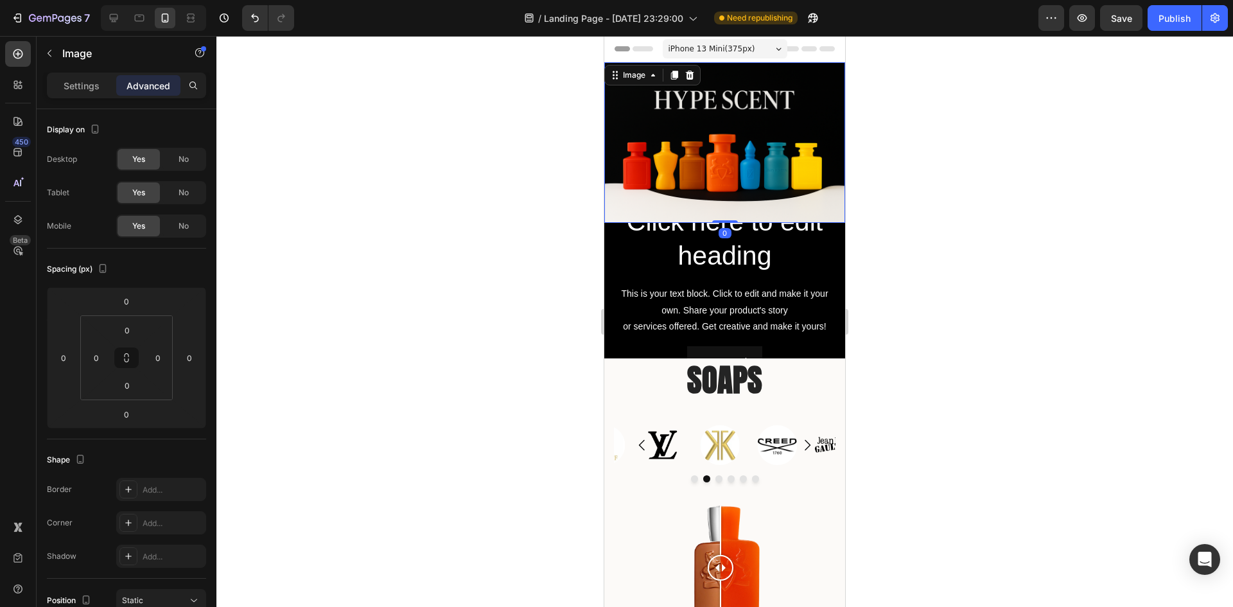
click at [787, 193] on img at bounding box center [724, 142] width 241 height 161
click at [793, 238] on h2 "Click here to edit heading" at bounding box center [725, 239] width 220 height 71
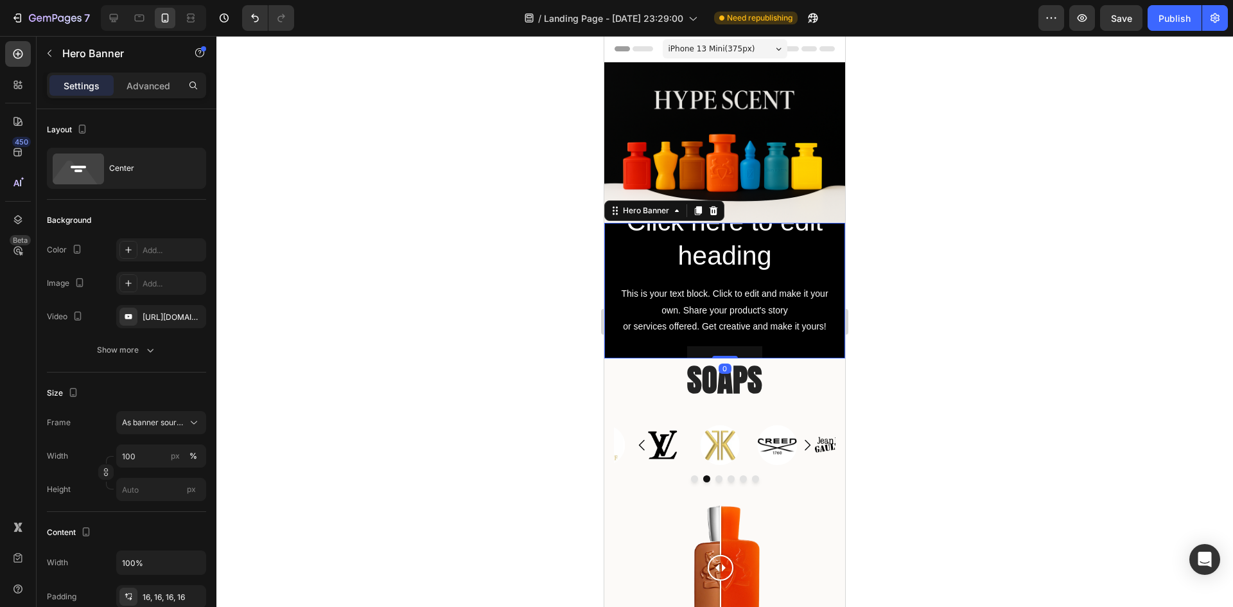
click at [610, 263] on div "Click here to edit heading Heading This is your text block. Click to edit and m…" at bounding box center [724, 290] width 241 height 195
click at [717, 206] on icon at bounding box center [713, 211] width 10 height 10
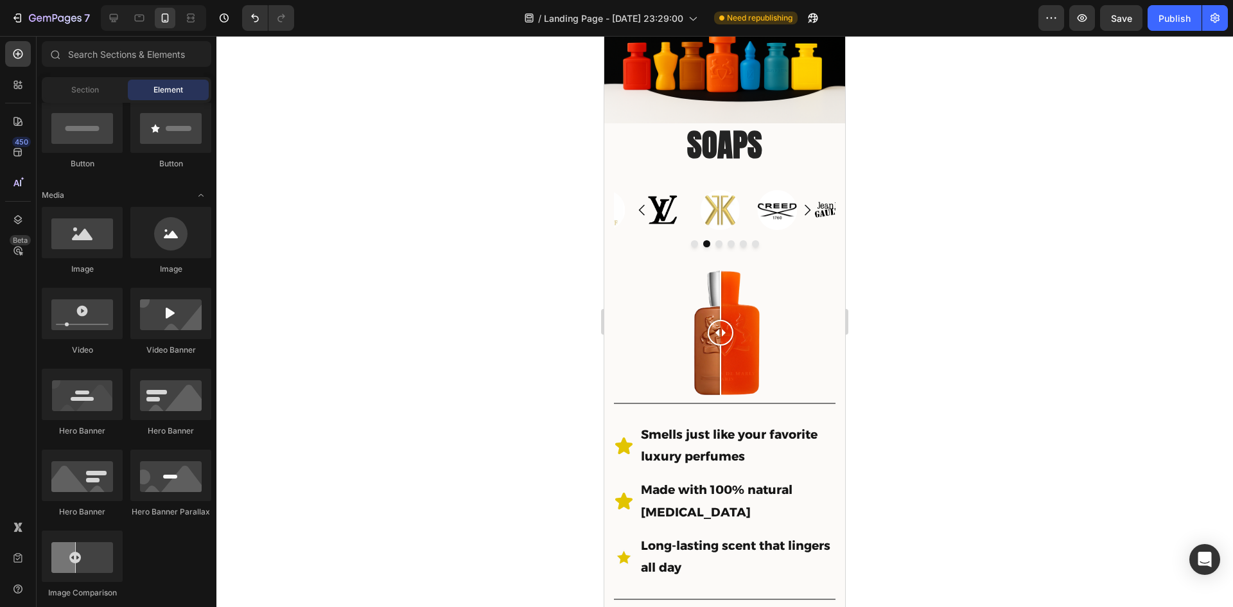
scroll to position [0, 0]
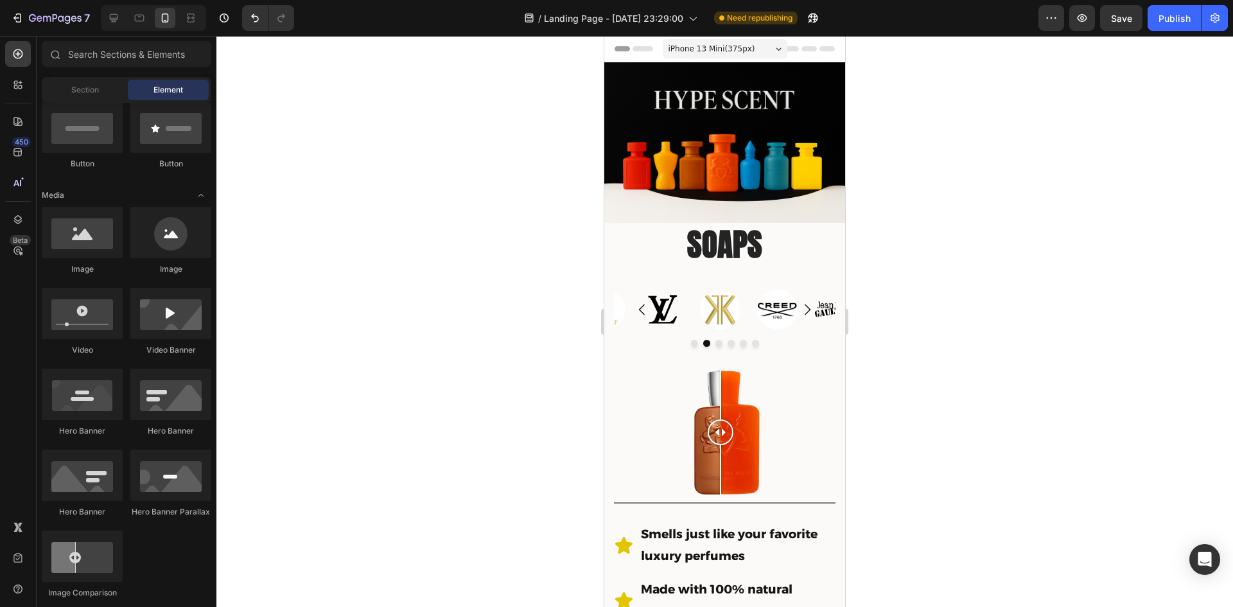
click at [933, 283] on div at bounding box center [724, 321] width 1017 height 571
click at [675, 190] on img at bounding box center [724, 142] width 241 height 161
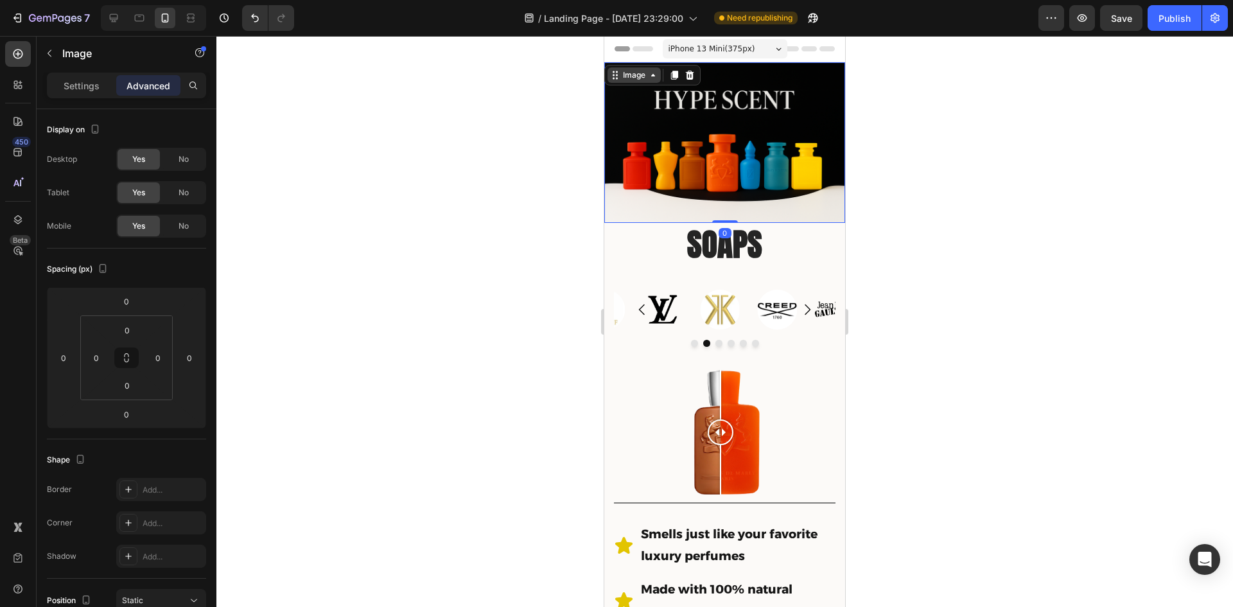
click at [635, 80] on div "Image" at bounding box center [634, 75] width 28 height 12
click at [744, 160] on img at bounding box center [724, 142] width 241 height 161
click at [92, 89] on p "Settings" at bounding box center [82, 85] width 36 height 13
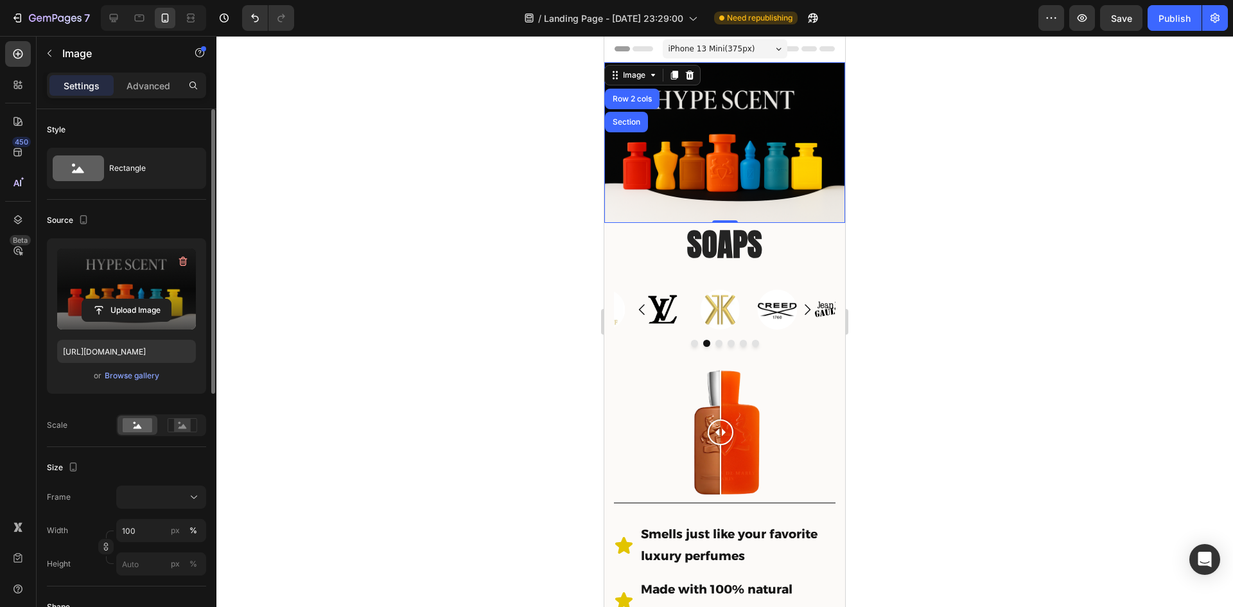
click at [136, 290] on label at bounding box center [126, 289] width 139 height 81
click at [136, 299] on input "file" at bounding box center [126, 310] width 89 height 22
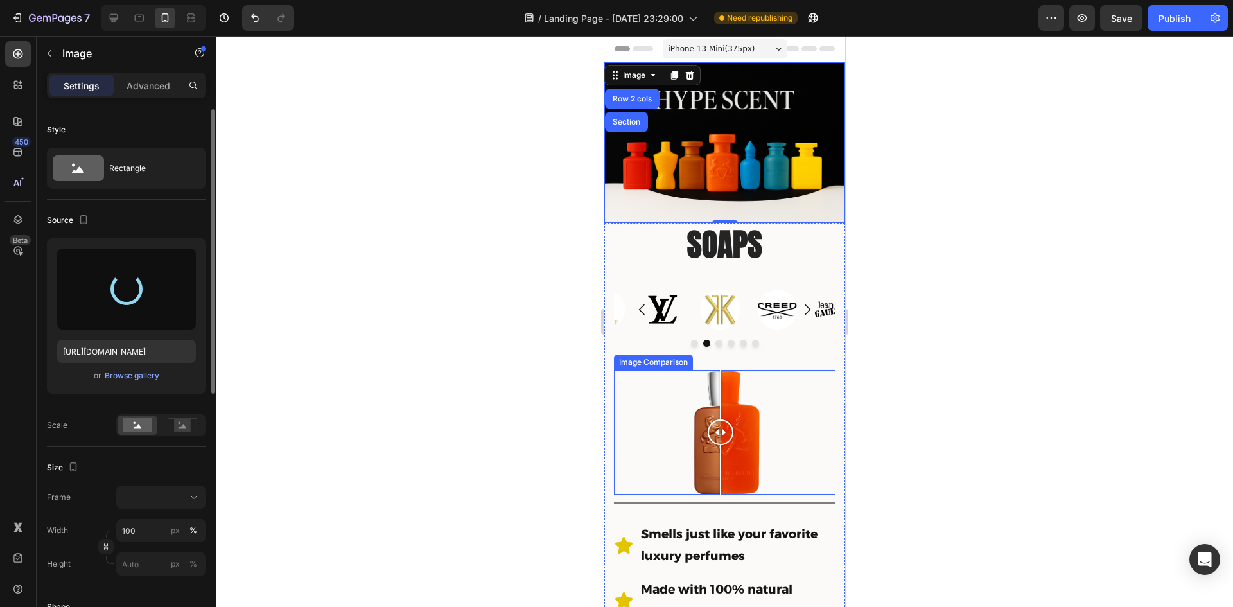
type input "https://cdn.shopify.com/s/files/1/0933/9479/6860/files/gempages_580835986045404…"
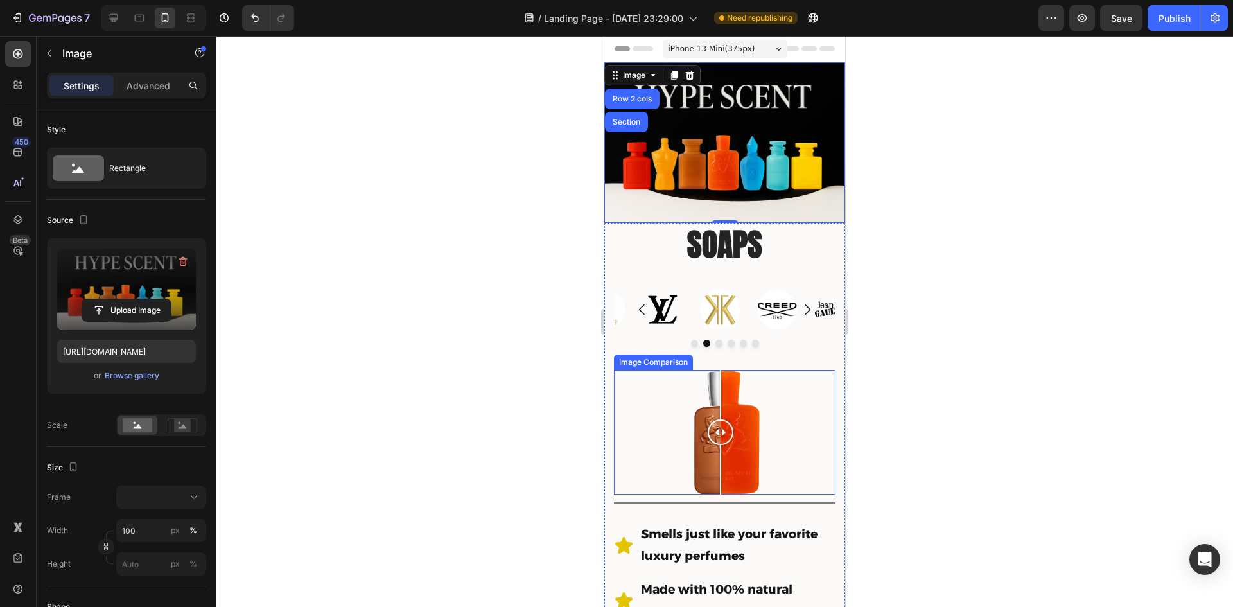
click at [265, 330] on div at bounding box center [724, 321] width 1017 height 571
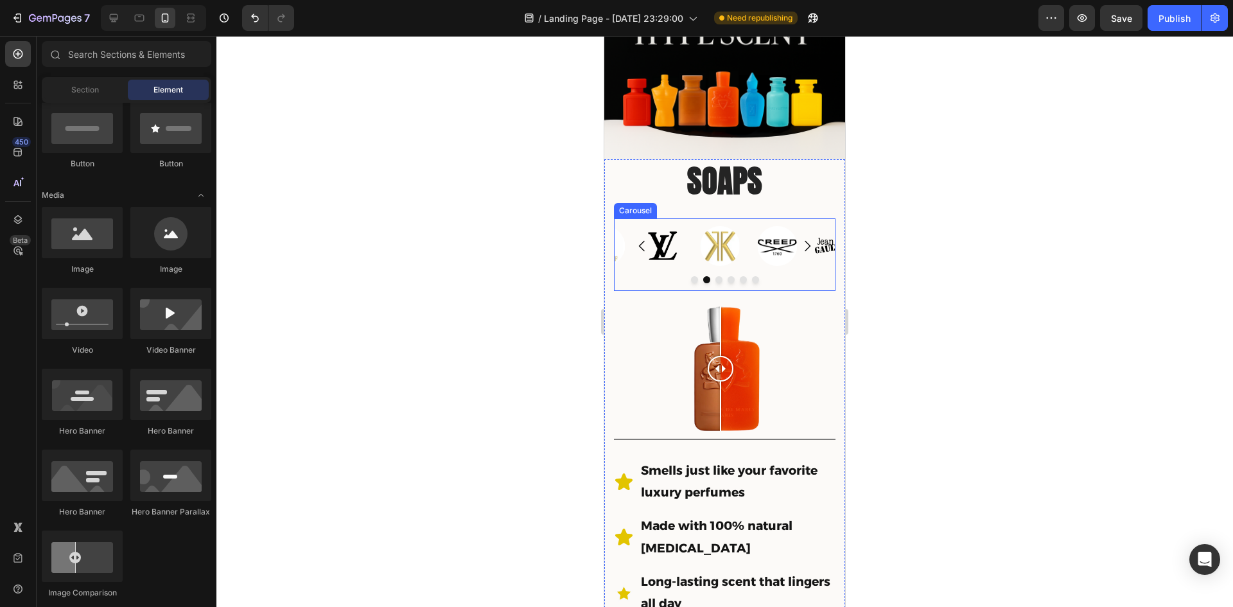
scroll to position [64, 0]
click at [625, 177] on h2 "SOAPS" at bounding box center [725, 181] width 222 height 44
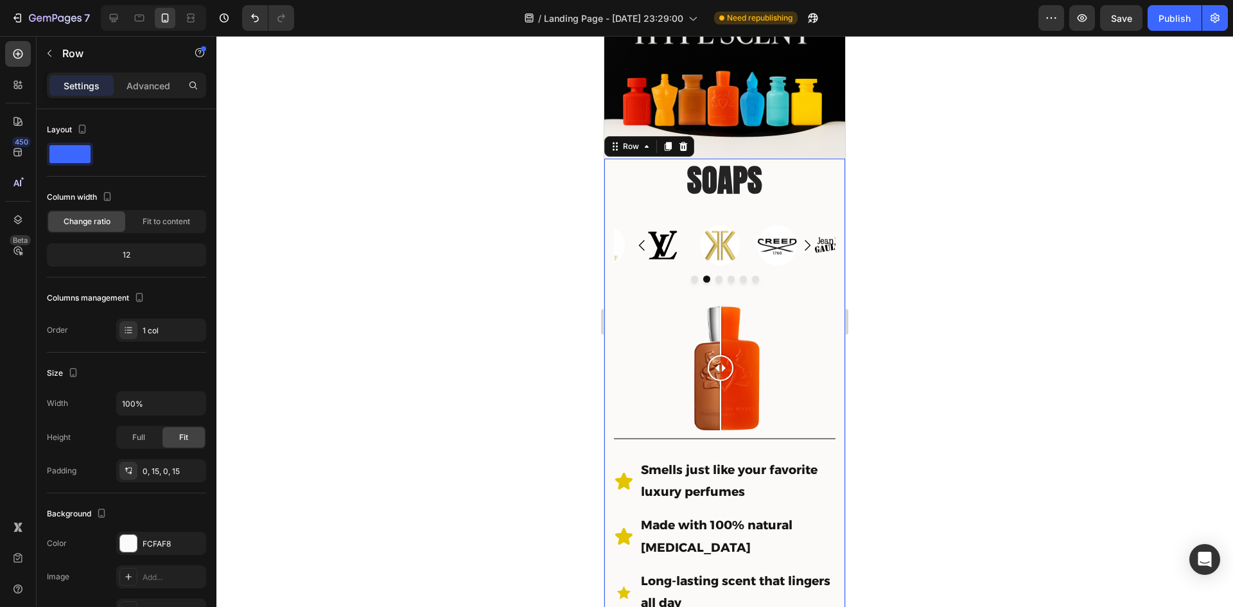
click at [611, 188] on div "SOAPS Heading Image Image Image Image Image Image Carousel Image Comparison Tit…" at bounding box center [724, 574] width 241 height 830
click at [160, 546] on div "FCFAF8" at bounding box center [161, 544] width 37 height 12
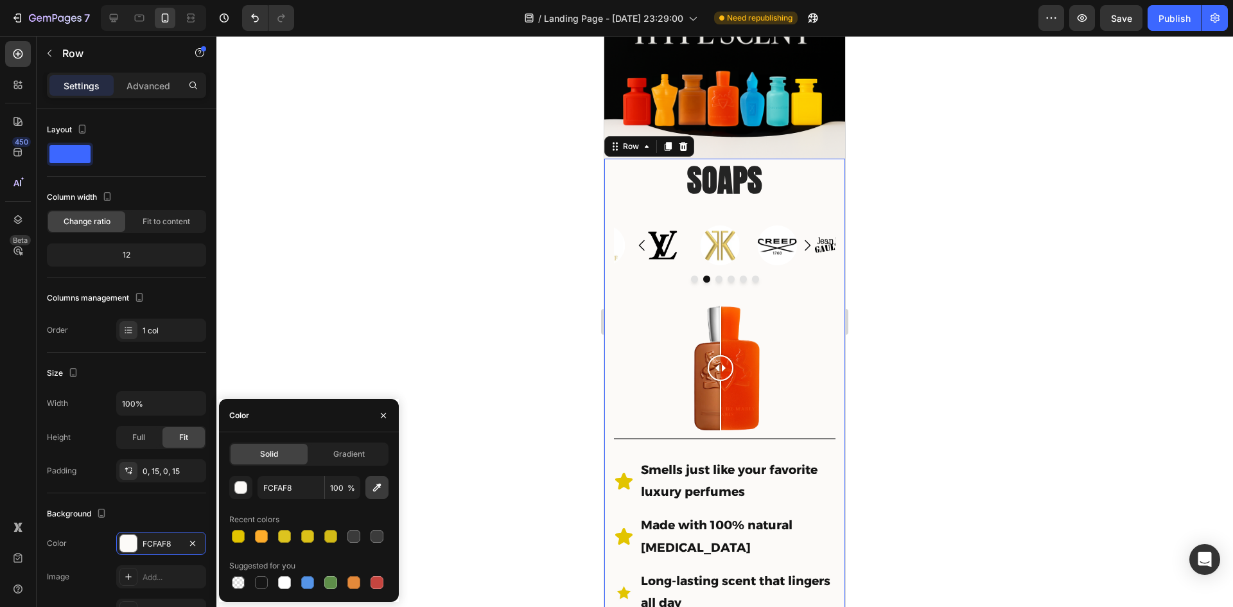
click at [375, 492] on icon "button" at bounding box center [377, 487] width 13 height 13
type input "EEEBE5"
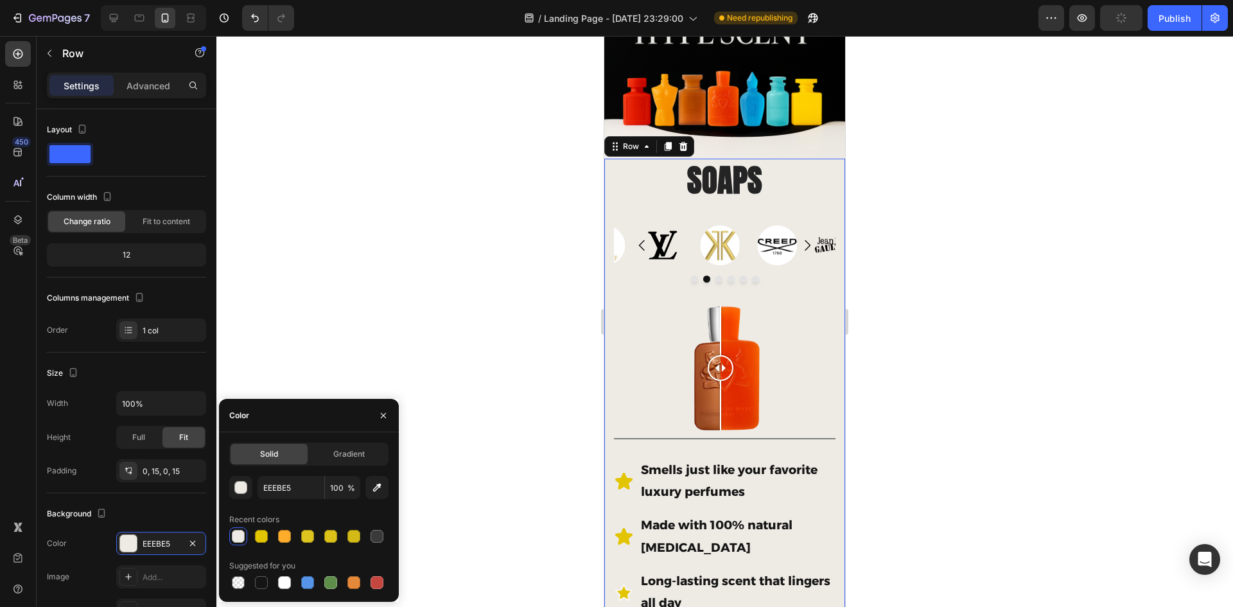
click at [496, 230] on div at bounding box center [724, 321] width 1017 height 571
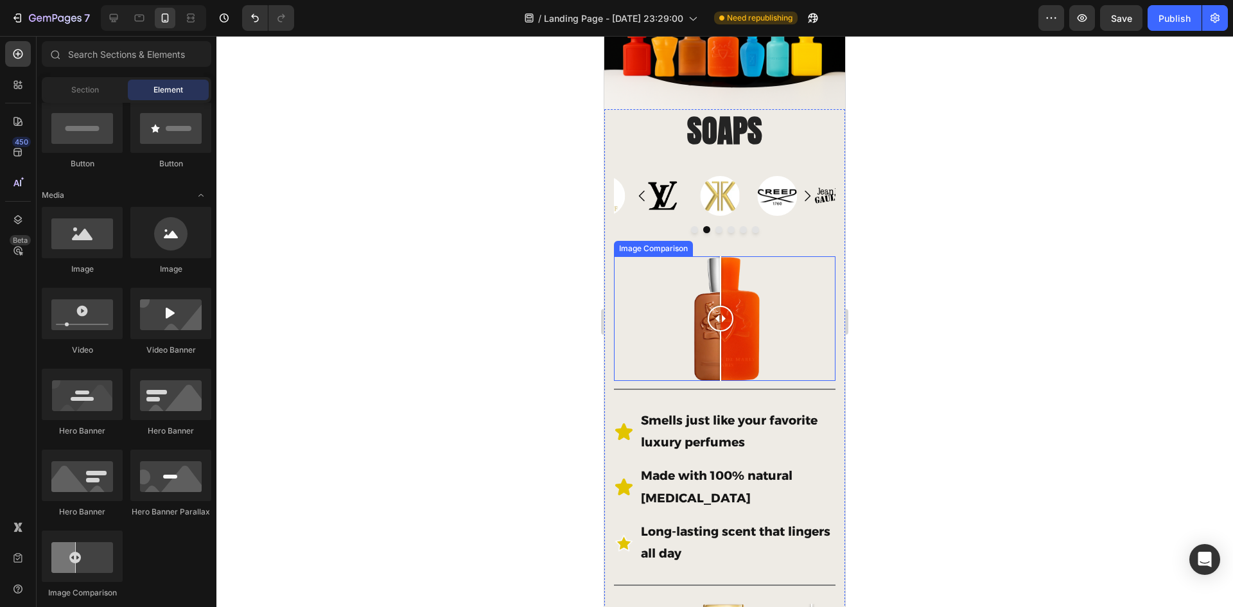
scroll to position [0, 0]
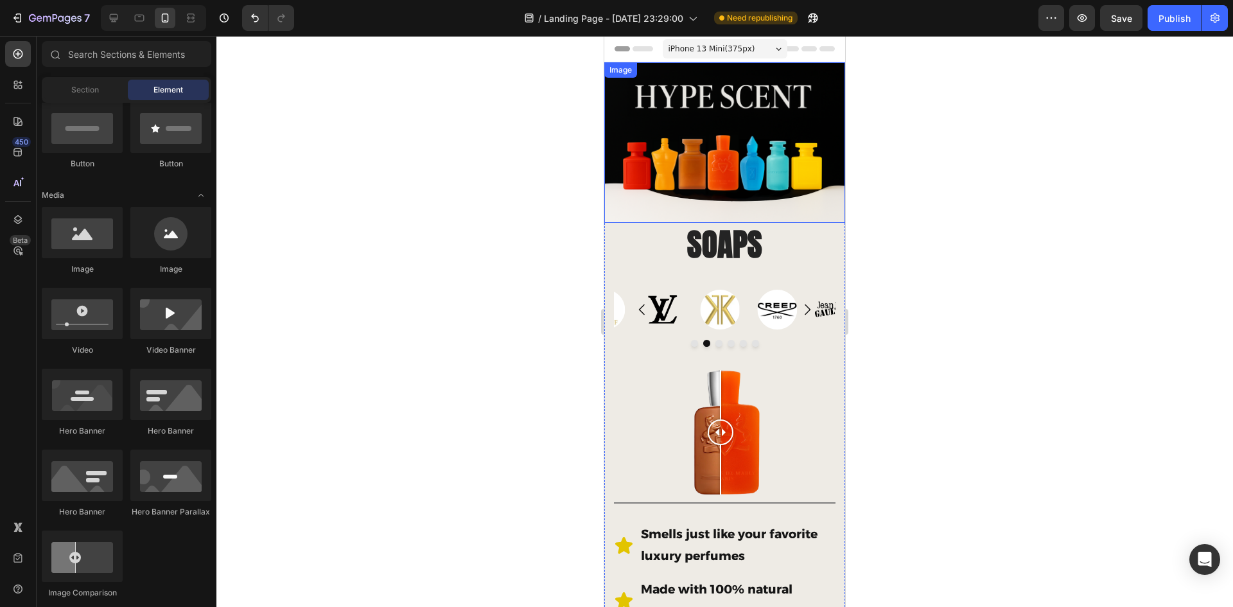
click at [818, 195] on img at bounding box center [724, 142] width 241 height 161
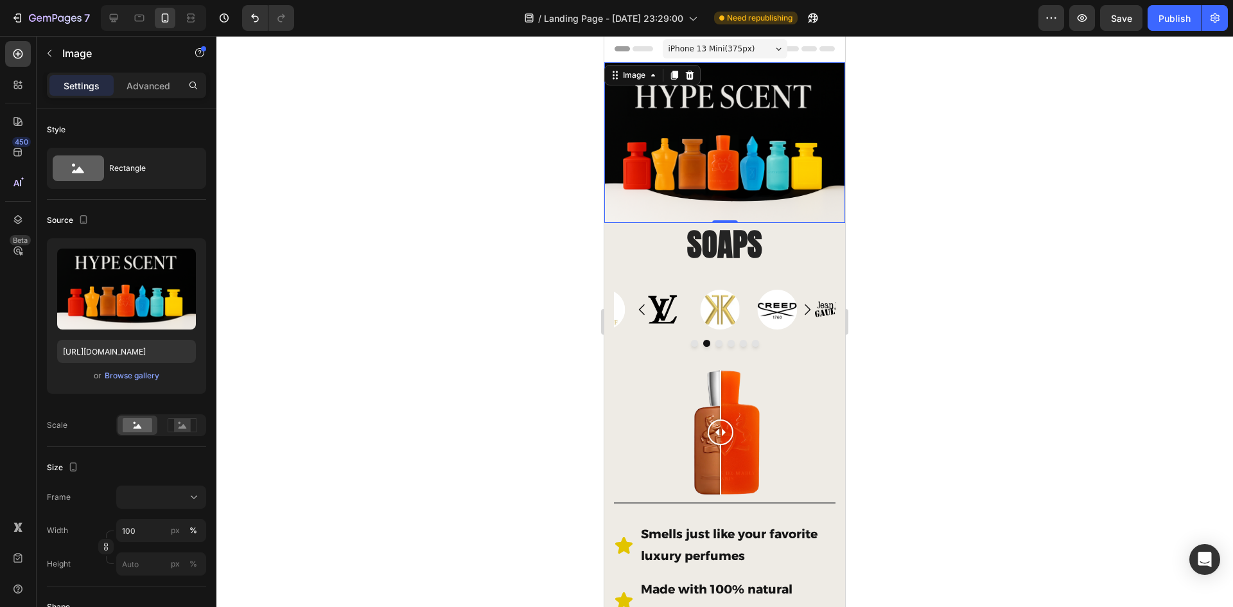
click at [981, 204] on div at bounding box center [724, 321] width 1017 height 571
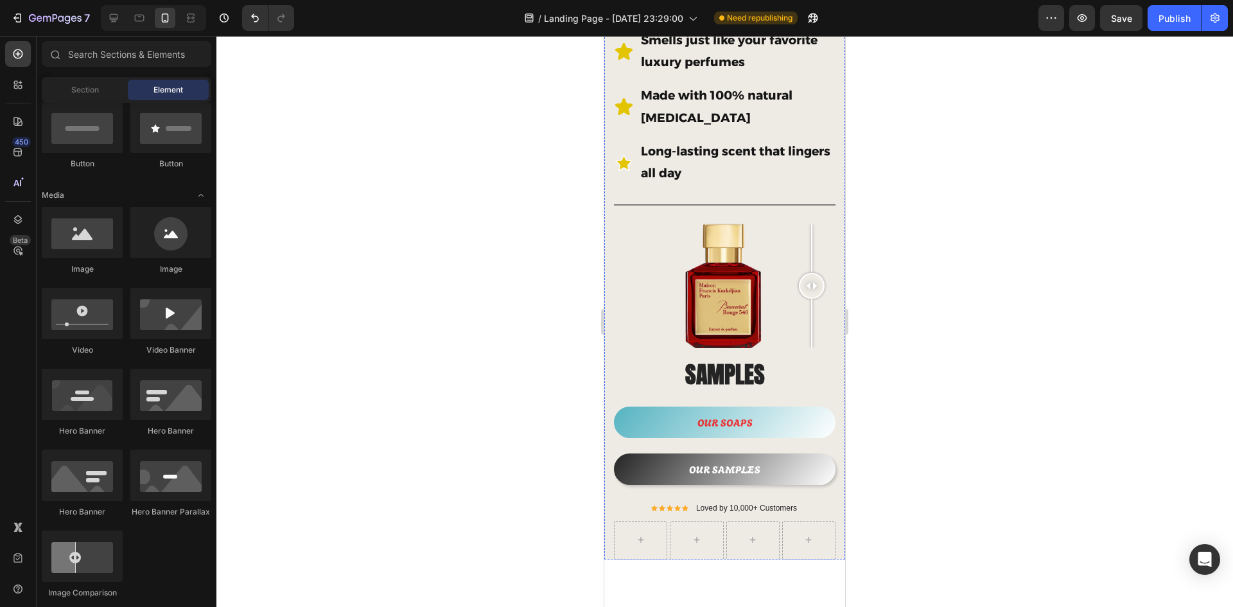
scroll to position [514, 0]
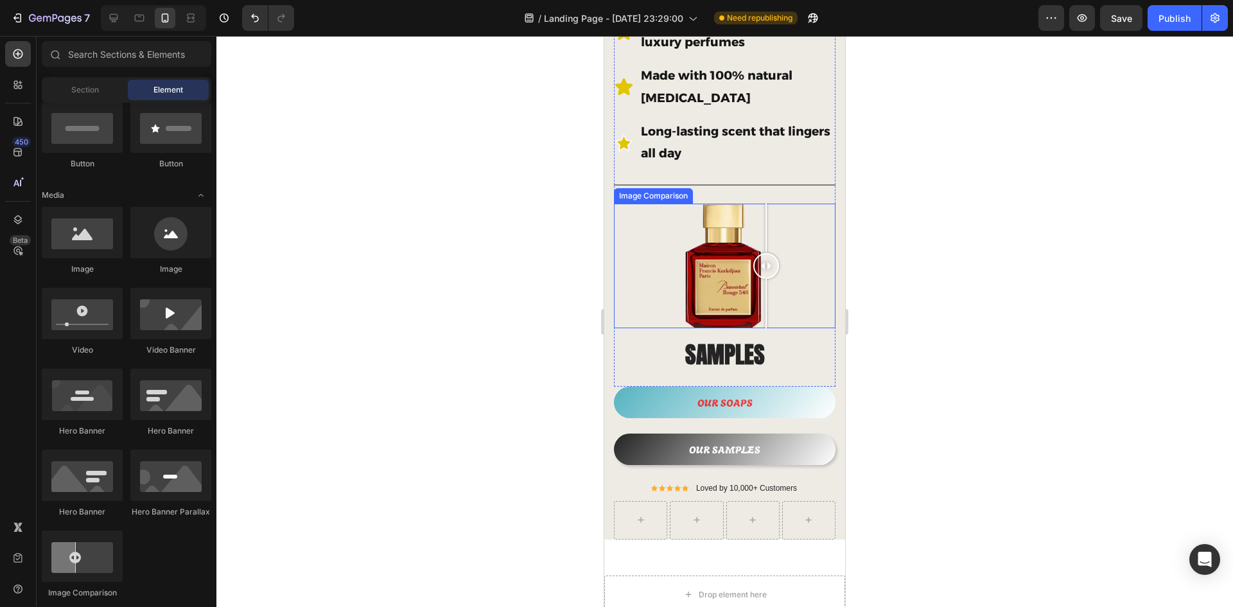
drag, startPoint x: 806, startPoint y: 250, endPoint x: 784, endPoint y: 236, distance: 26.0
click at [779, 237] on div at bounding box center [766, 266] width 26 height 125
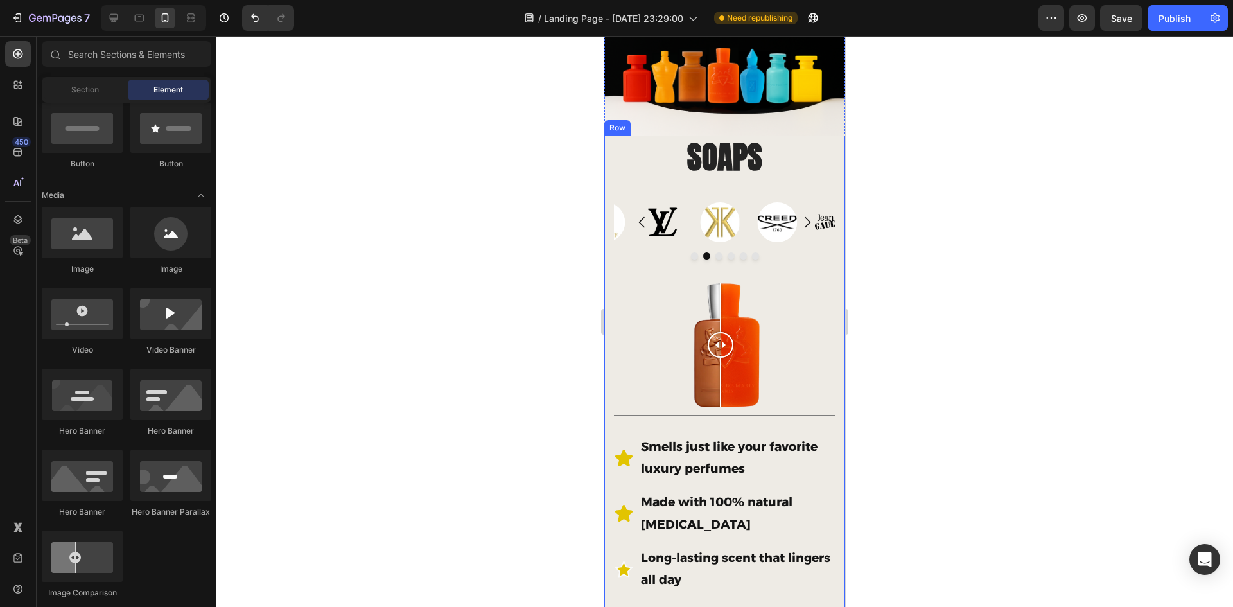
scroll to position [128, 0]
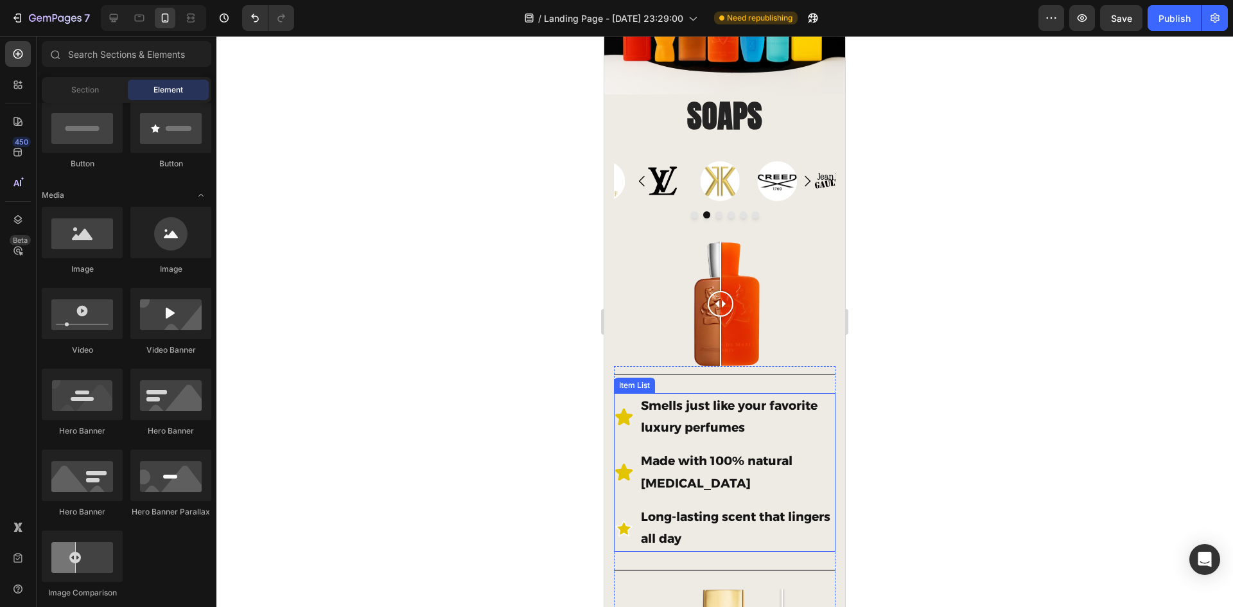
click at [700, 471] on p "Made with 100% natural glycerin" at bounding box center [737, 472] width 193 height 44
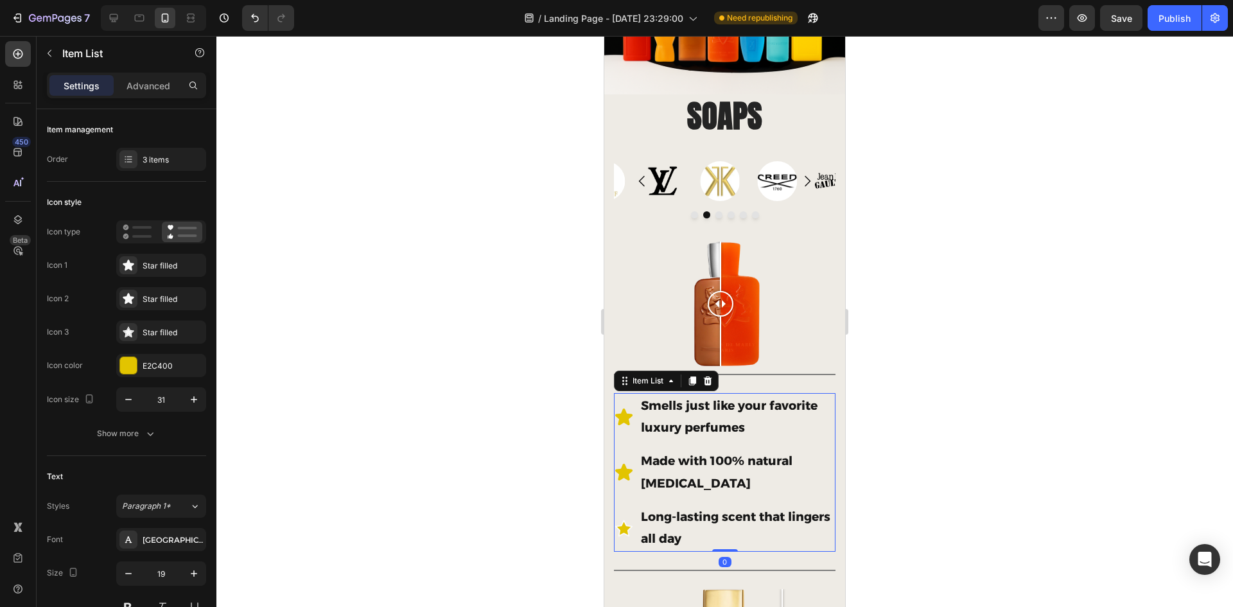
click at [700, 472] on p "Made with 100% natural glycerin" at bounding box center [737, 472] width 193 height 44
click at [952, 377] on div at bounding box center [724, 321] width 1017 height 571
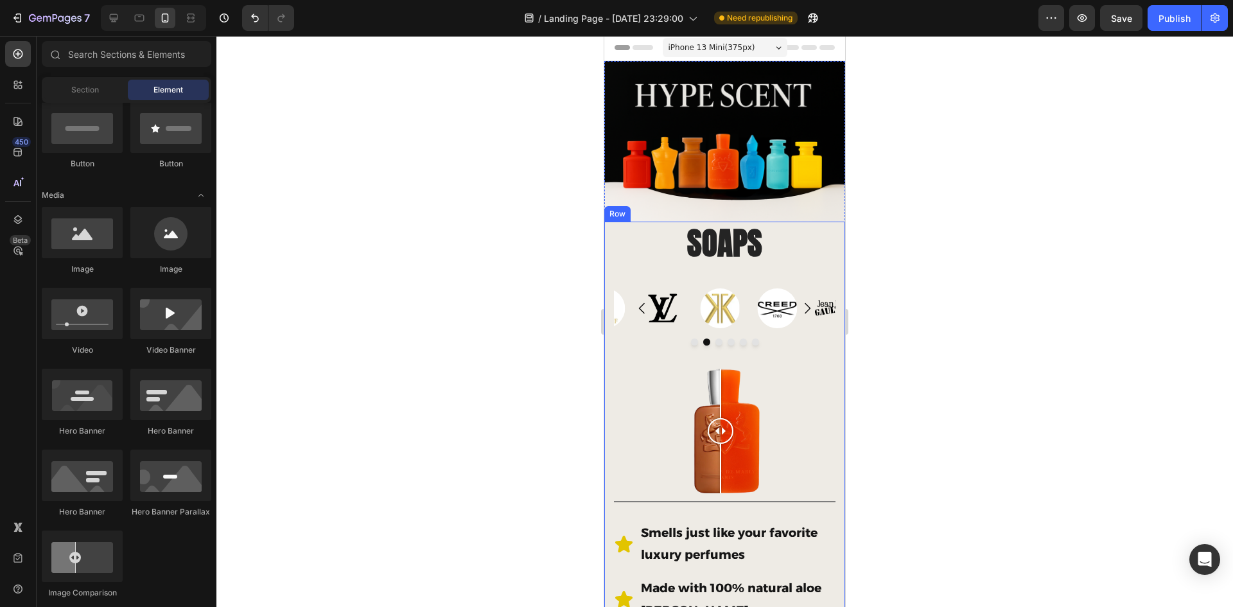
scroll to position [0, 0]
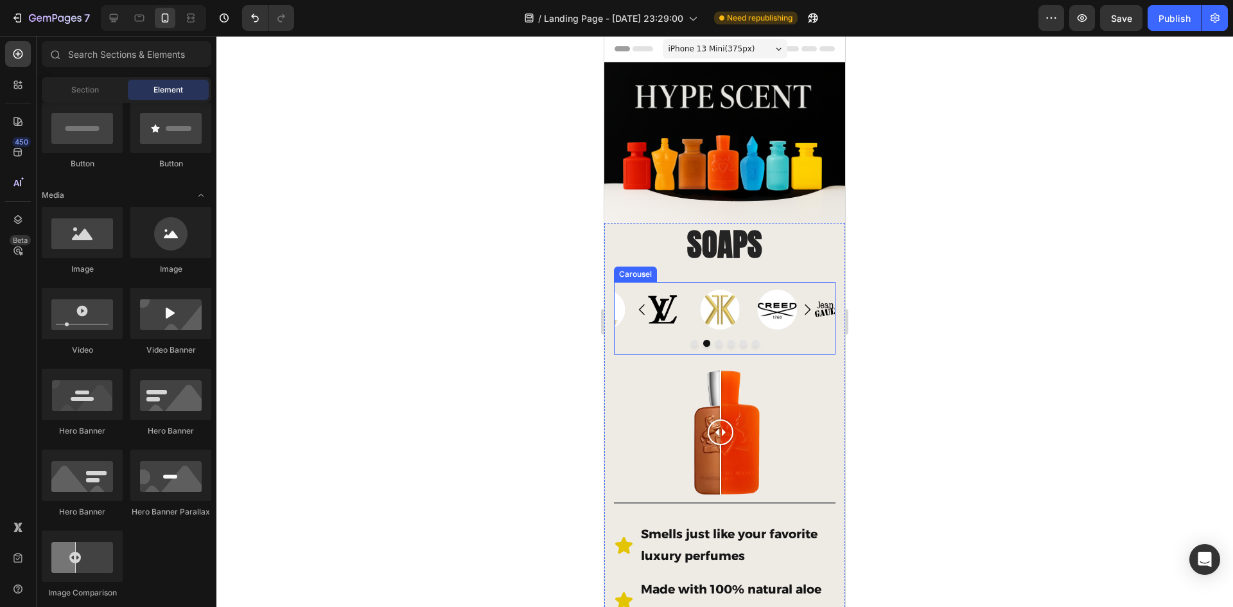
click at [641, 306] on icon "Carousel Back Arrow" at bounding box center [642, 309] width 15 height 15
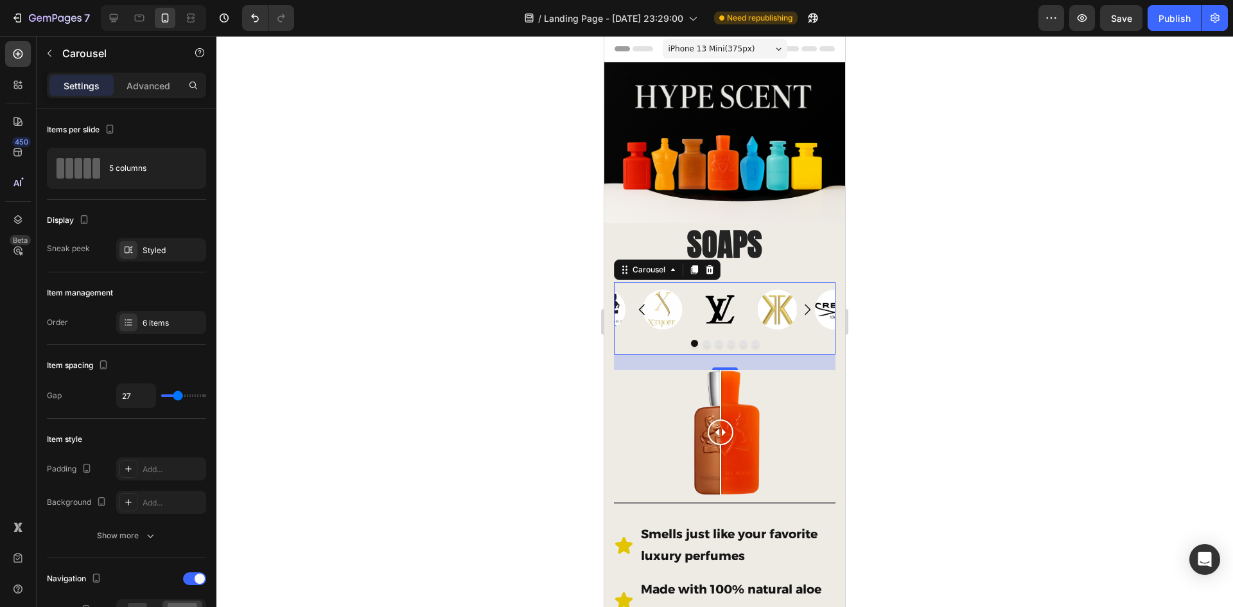
click at [644, 304] on icon "Carousel Back Arrow" at bounding box center [642, 309] width 15 height 15
click at [642, 303] on icon "Carousel Back Arrow" at bounding box center [642, 309] width 15 height 15
click at [642, 302] on icon "Carousel Back Arrow" at bounding box center [642, 309] width 15 height 15
click at [802, 304] on icon "Carousel Next Arrow" at bounding box center [807, 309] width 15 height 15
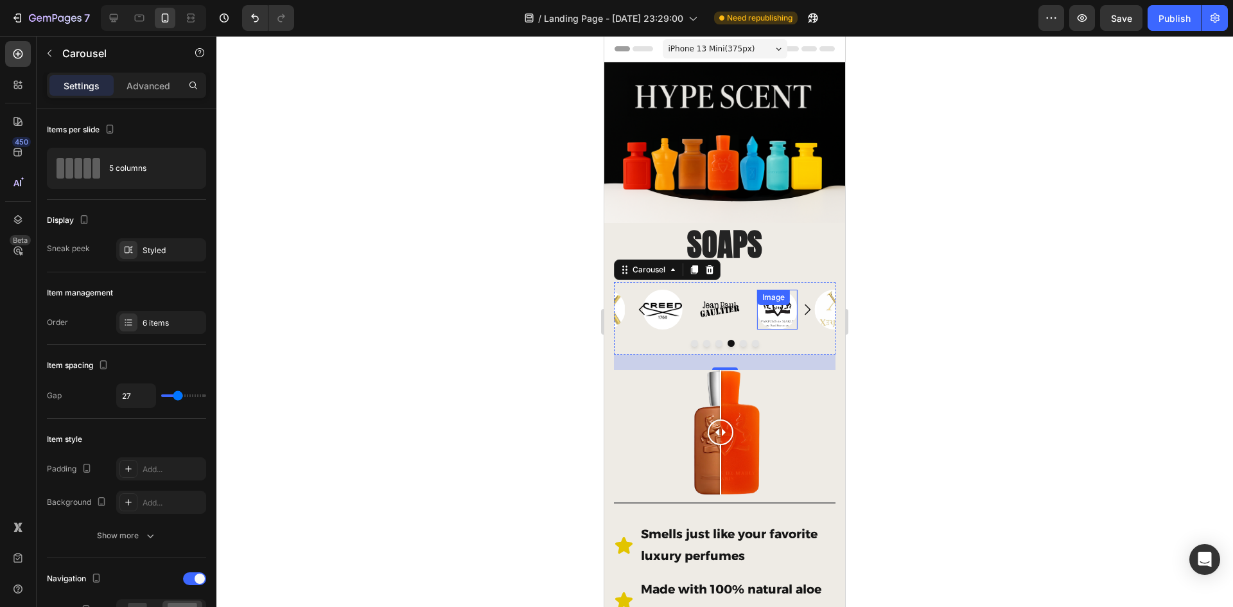
click at [776, 301] on div "Image" at bounding box center [777, 310] width 40 height 40
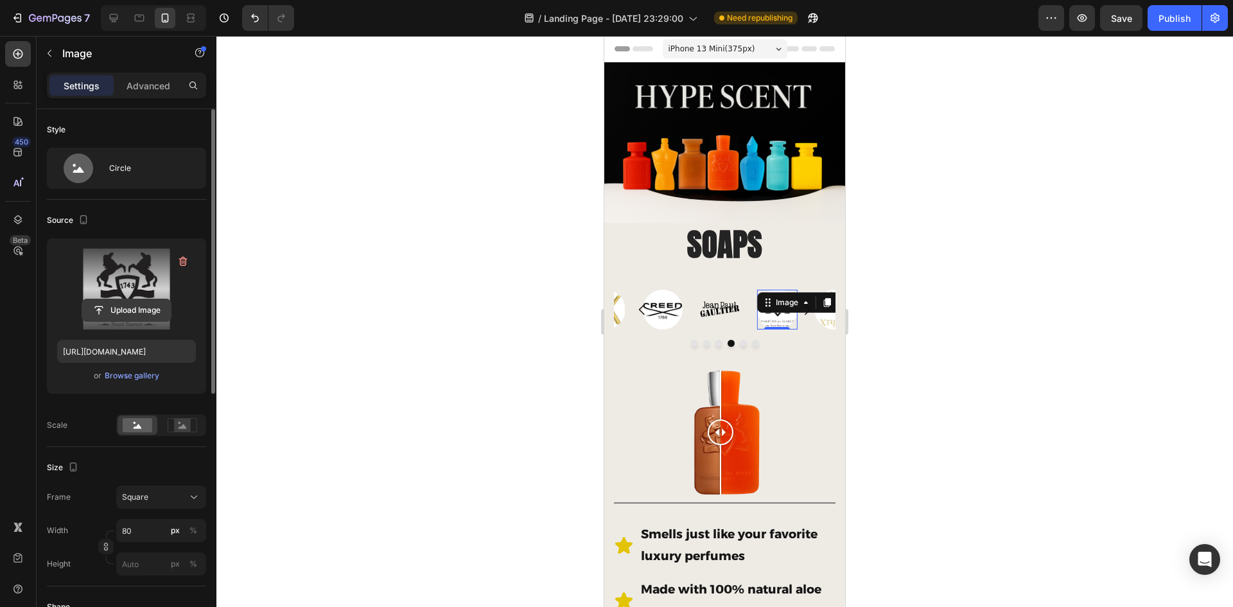
click at [153, 309] on input "file" at bounding box center [126, 310] width 89 height 22
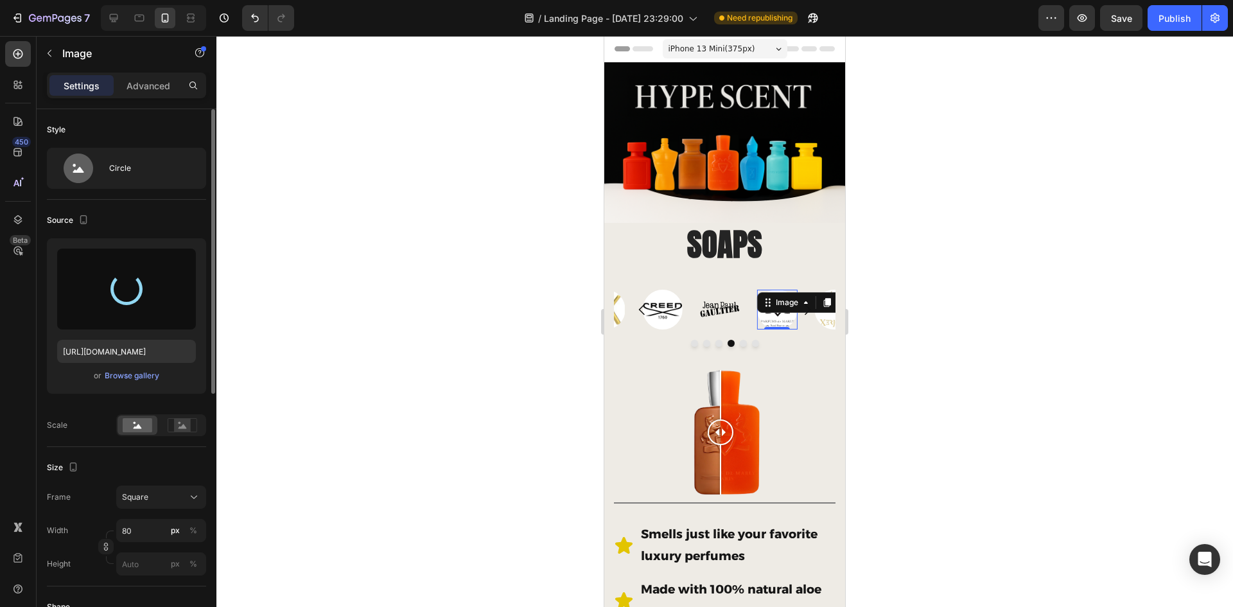
type input "https://cdn.shopify.com/s/files/1/0933/9479/6860/files/gempages_580835986045404…"
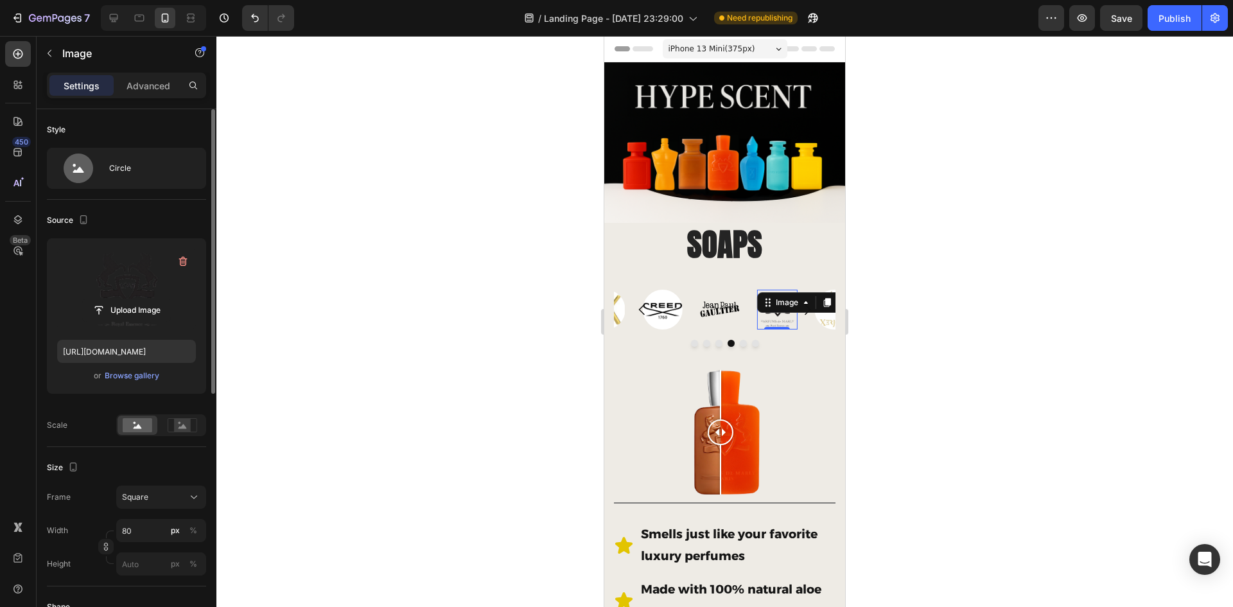
click at [933, 333] on div at bounding box center [724, 321] width 1017 height 571
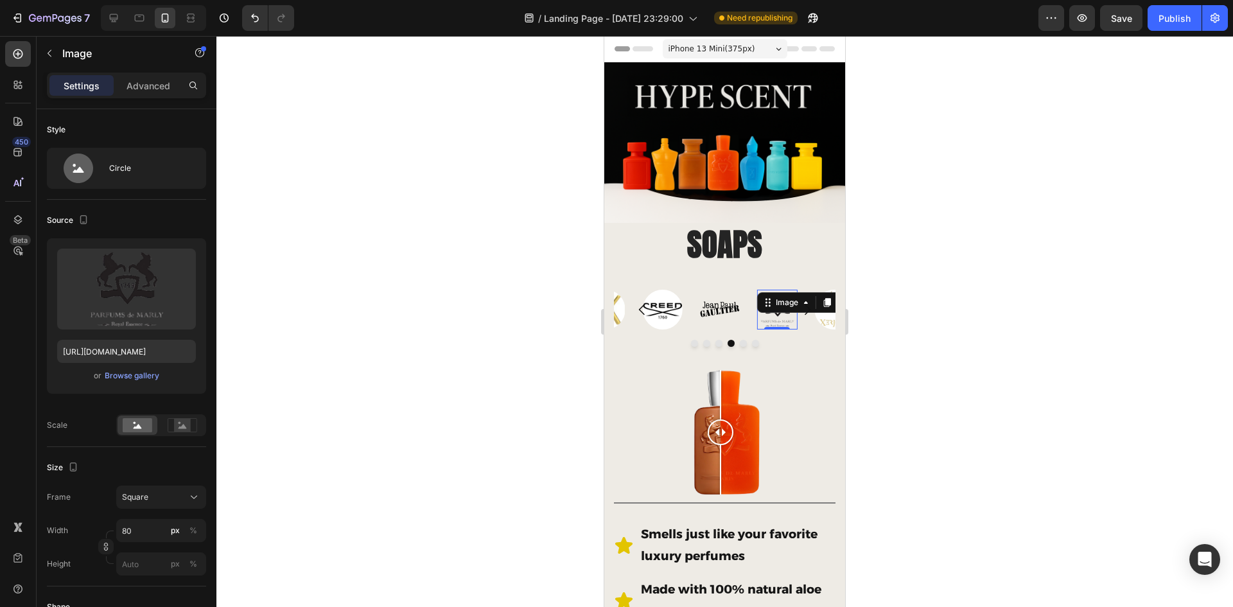
click at [775, 301] on div "Image 0" at bounding box center [777, 310] width 40 height 40
click at [186, 425] on rect at bounding box center [182, 425] width 17 height 13
click at [139, 419] on rect at bounding box center [138, 425] width 30 height 14
click at [173, 497] on div "Square" at bounding box center [153, 497] width 63 height 12
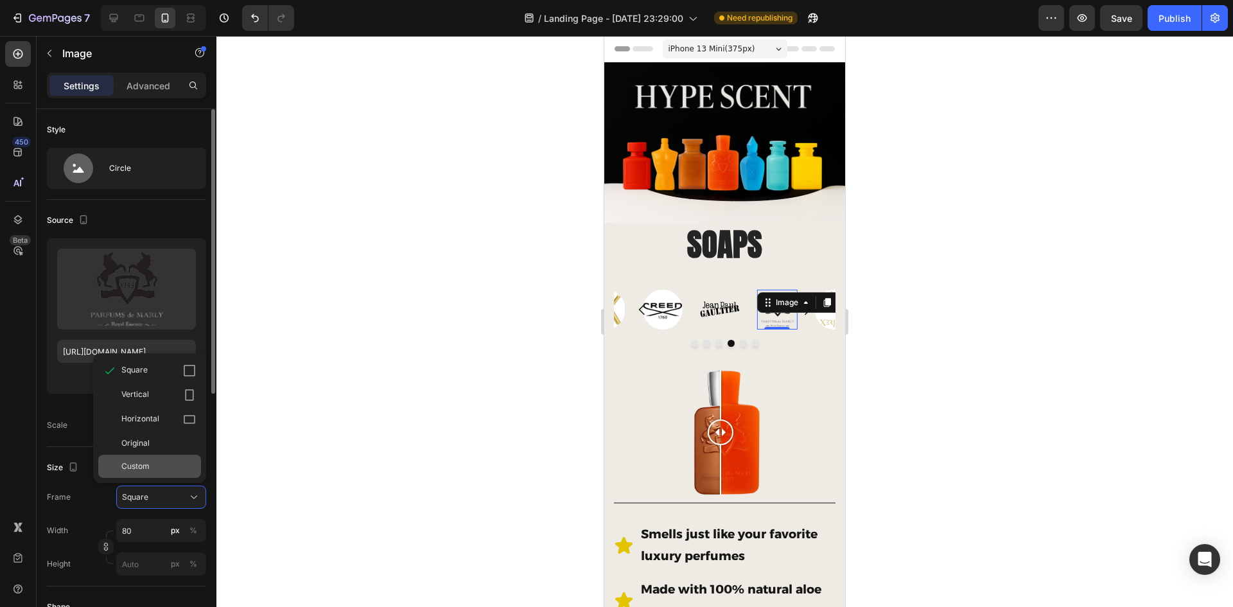
click at [162, 459] on div "Custom" at bounding box center [149, 466] width 103 height 23
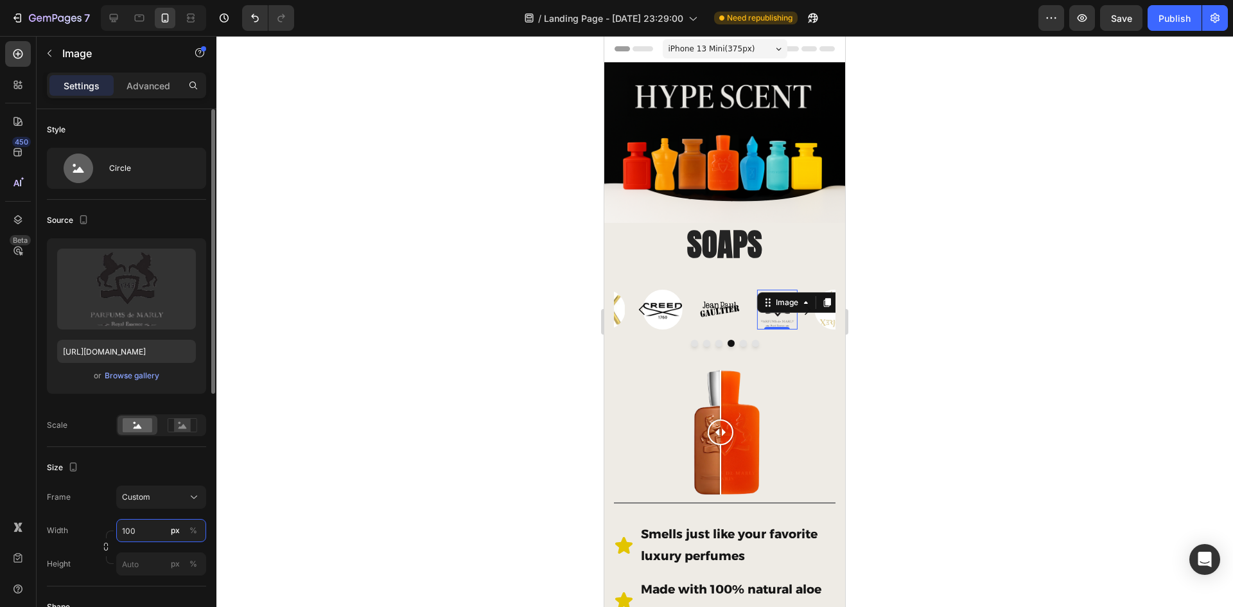
type input "100"
click at [315, 452] on div at bounding box center [724, 321] width 1017 height 571
drag, startPoint x: 778, startPoint y: 301, endPoint x: 1204, endPoint y: 370, distance: 432.1
click at [778, 301] on div "Image 0" at bounding box center [777, 310] width 40 height 40
drag, startPoint x: 805, startPoint y: 308, endPoint x: 798, endPoint y: 290, distance: 19.9
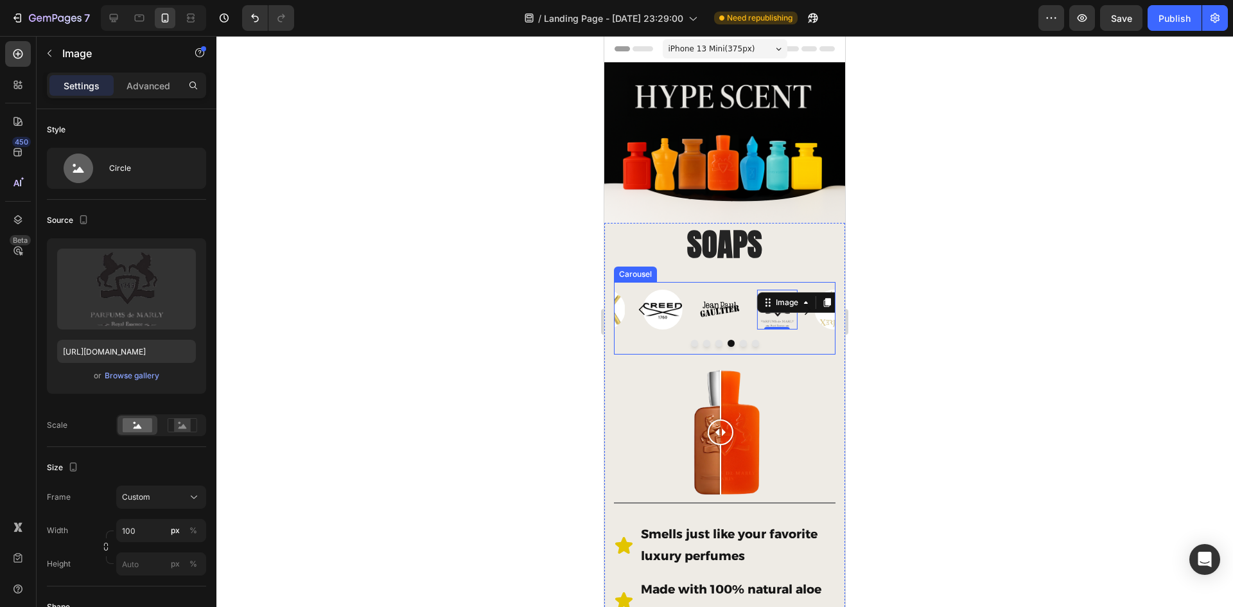
click at [800, 294] on button "Carousel Next Arrow" at bounding box center [807, 310] width 36 height 36
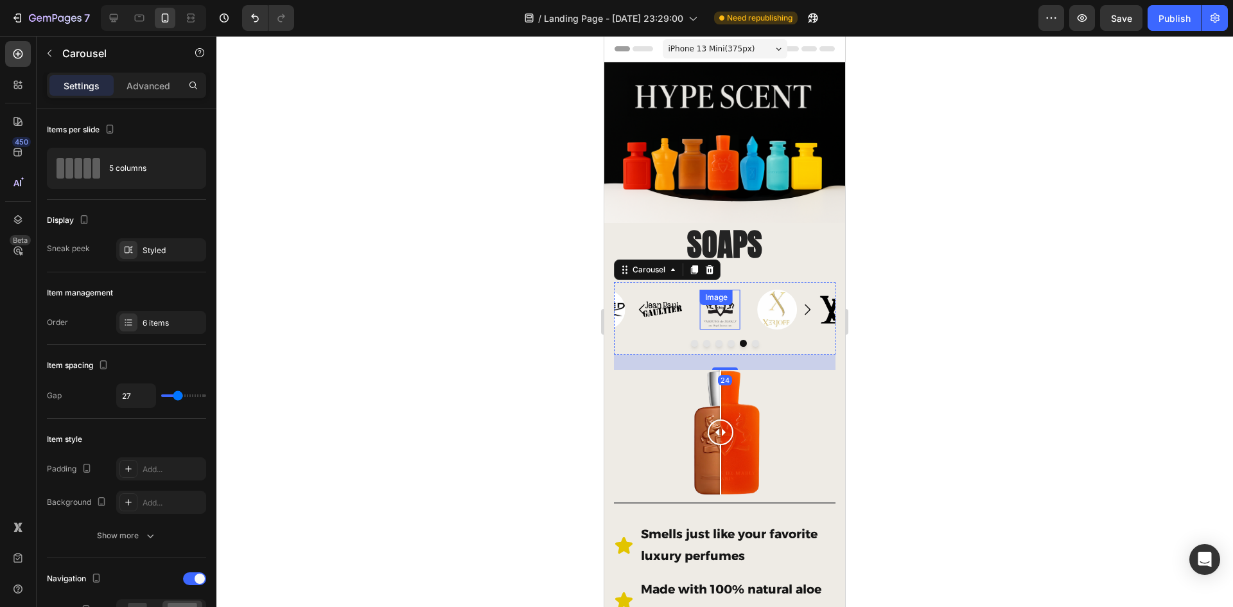
click at [719, 301] on div "Image" at bounding box center [720, 310] width 40 height 40
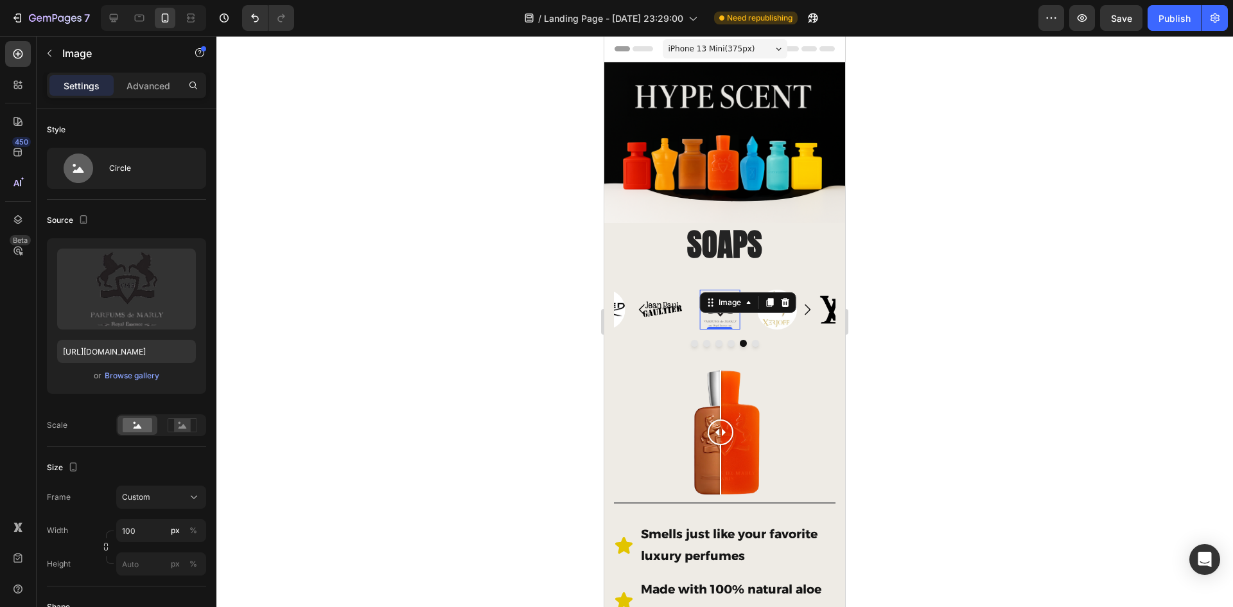
click at [875, 338] on div at bounding box center [724, 321] width 1017 height 571
click at [719, 308] on img at bounding box center [720, 310] width 40 height 40
click at [750, 299] on icon at bounding box center [749, 302] width 10 height 10
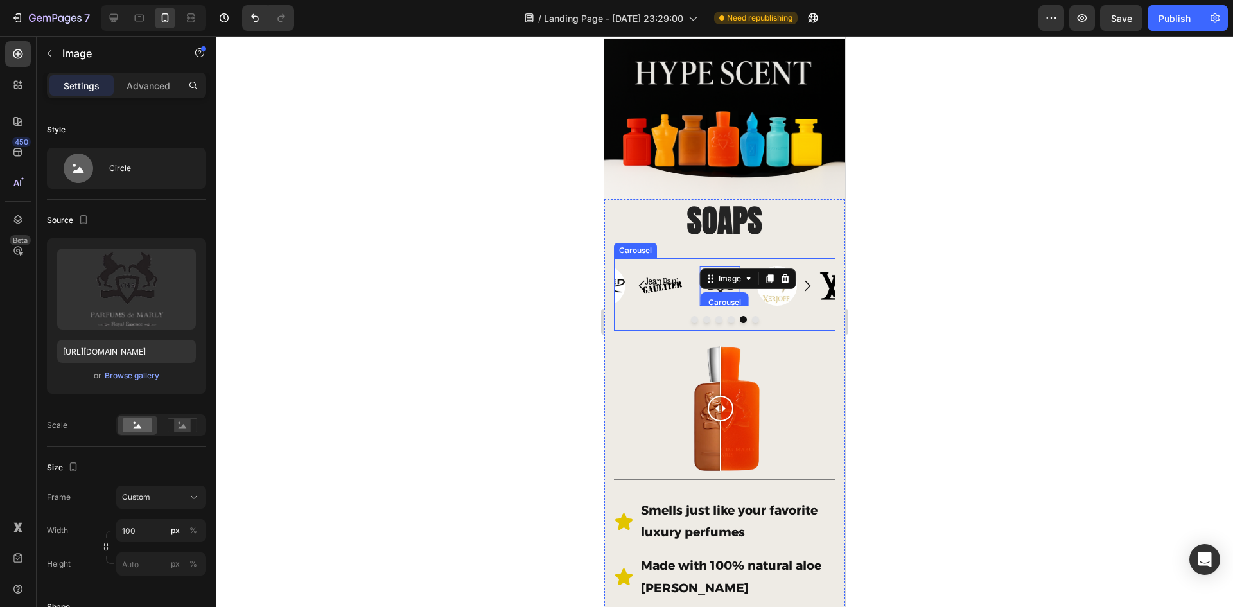
scroll to position [64, 0]
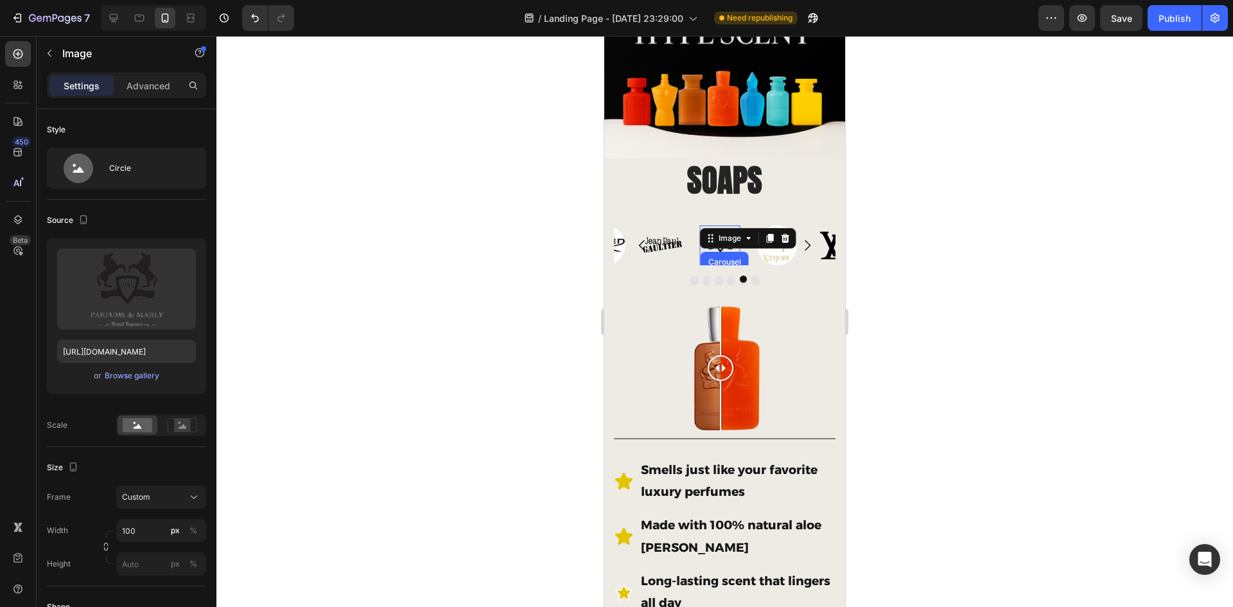
drag, startPoint x: 421, startPoint y: 262, endPoint x: 333, endPoint y: 287, distance: 91.5
click at [421, 263] on div at bounding box center [724, 321] width 1017 height 571
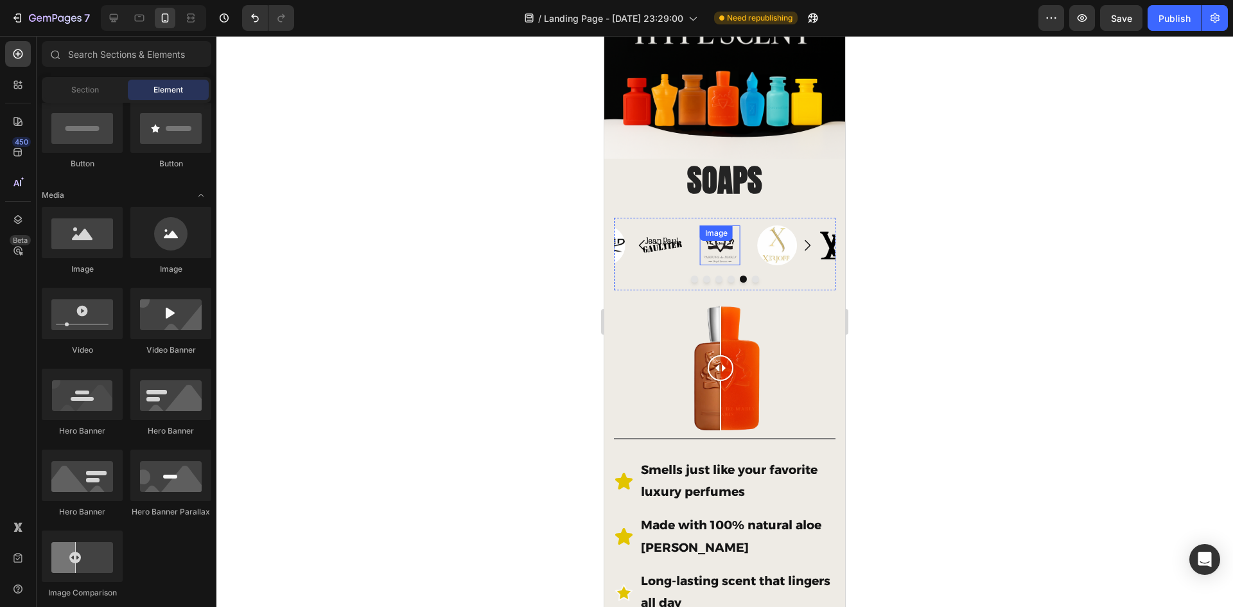
click at [719, 232] on div "Image" at bounding box center [717, 233] width 28 height 12
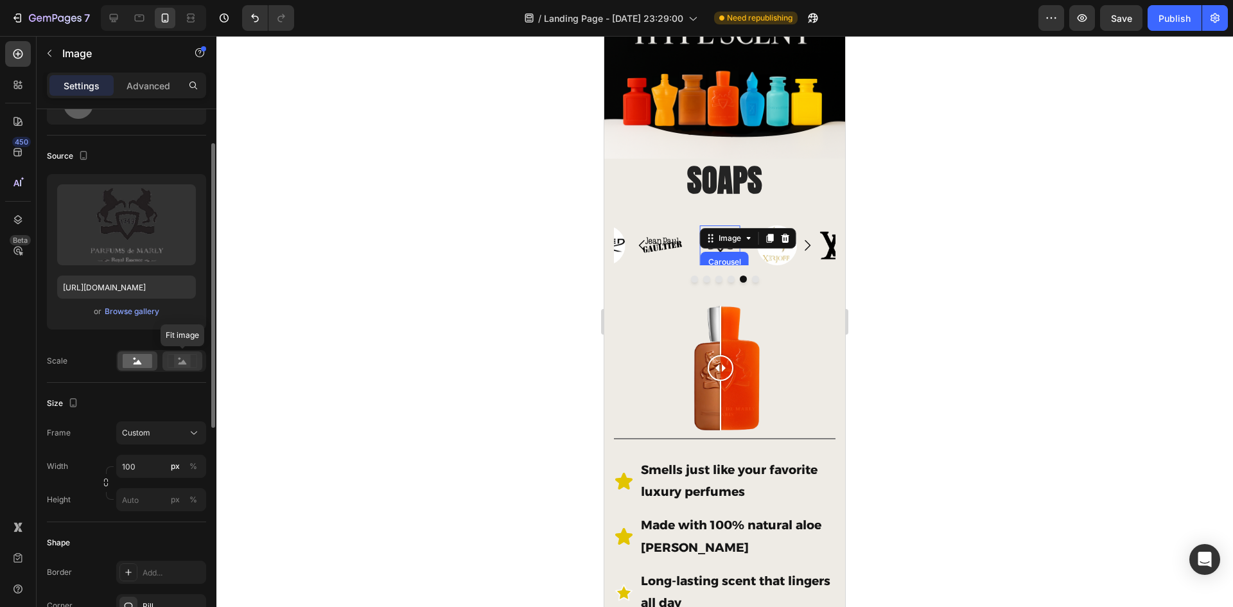
click at [177, 358] on rect at bounding box center [182, 361] width 17 height 13
click at [460, 273] on div at bounding box center [724, 321] width 1017 height 571
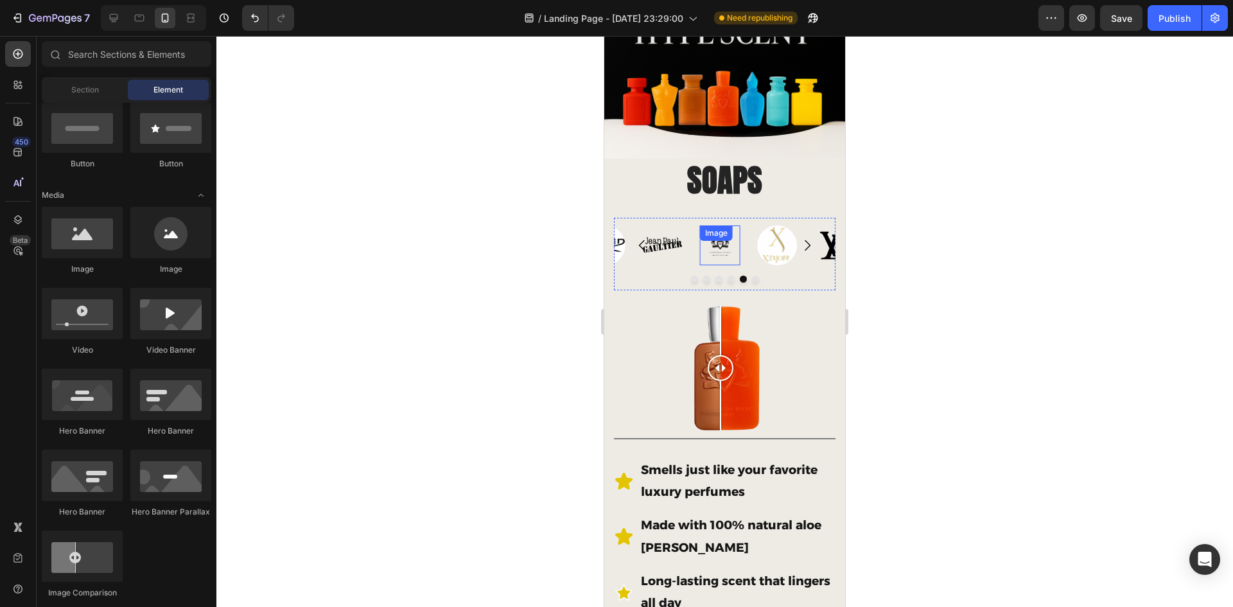
click at [725, 249] on img at bounding box center [720, 245] width 40 height 40
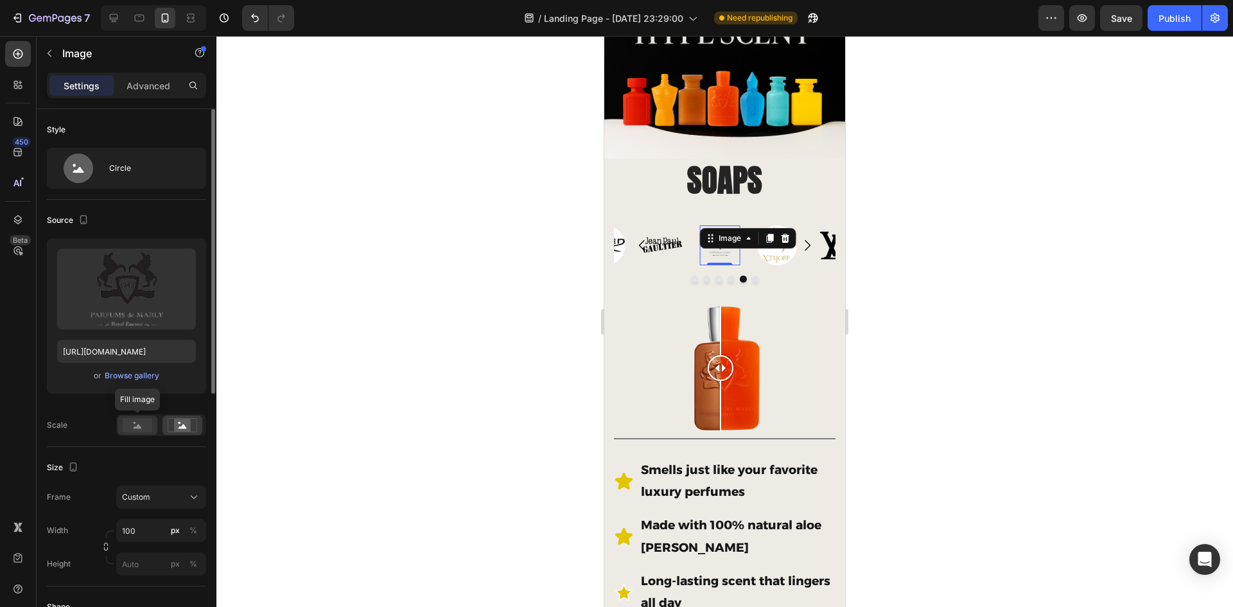
click at [148, 424] on rect at bounding box center [138, 425] width 30 height 14
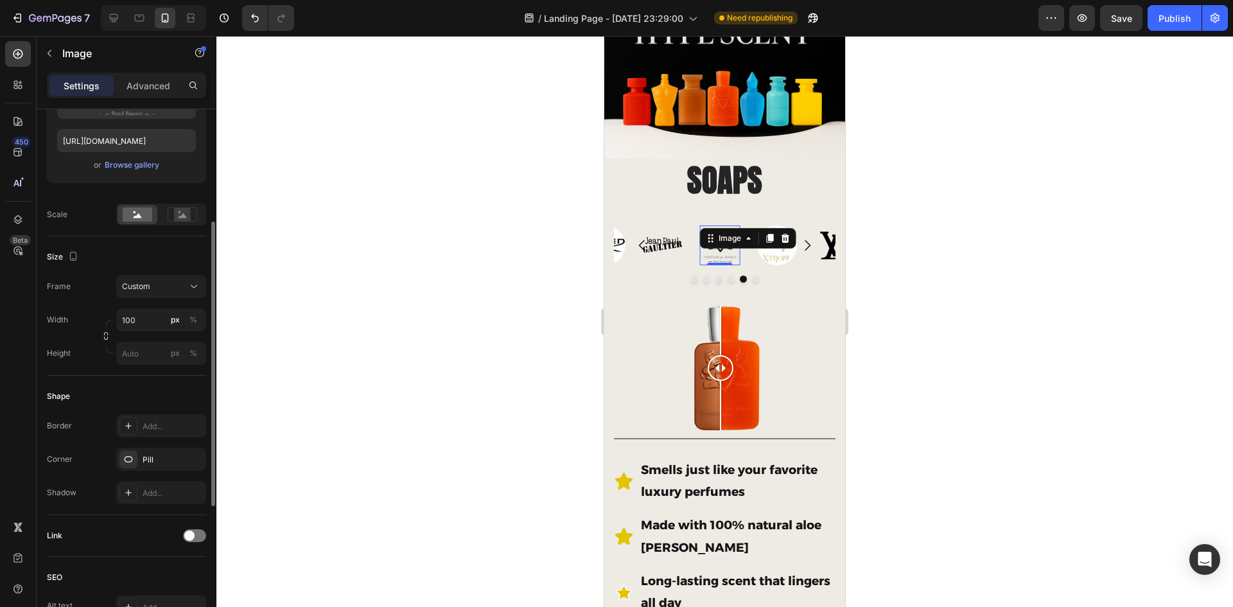
scroll to position [146, 0]
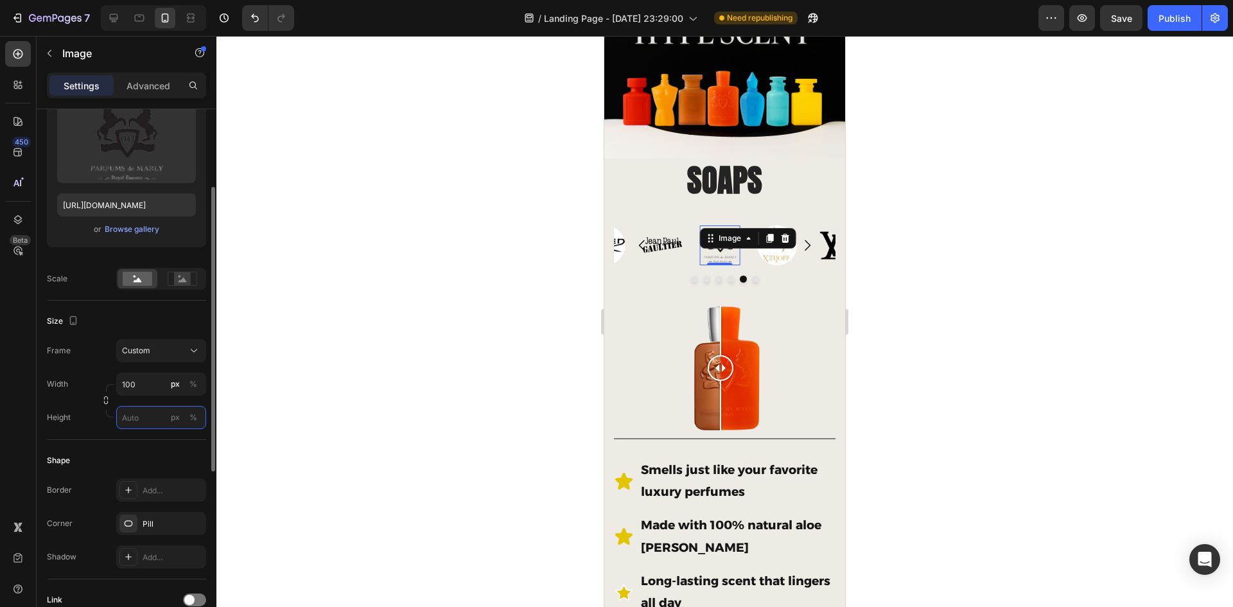
click at [144, 416] on input "px %" at bounding box center [161, 417] width 90 height 23
click at [139, 446] on p "Full 100%" at bounding box center [158, 449] width 75 height 12
type input "100"
click at [461, 315] on div at bounding box center [724, 321] width 1017 height 571
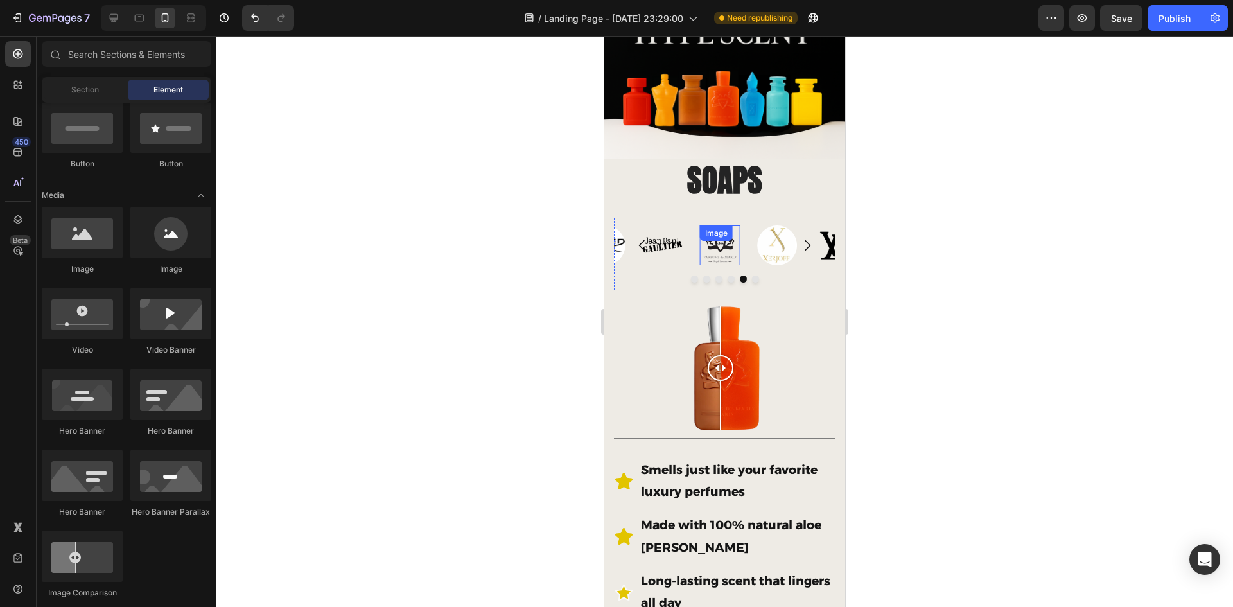
click at [726, 238] on div "Image" at bounding box center [720, 245] width 40 height 40
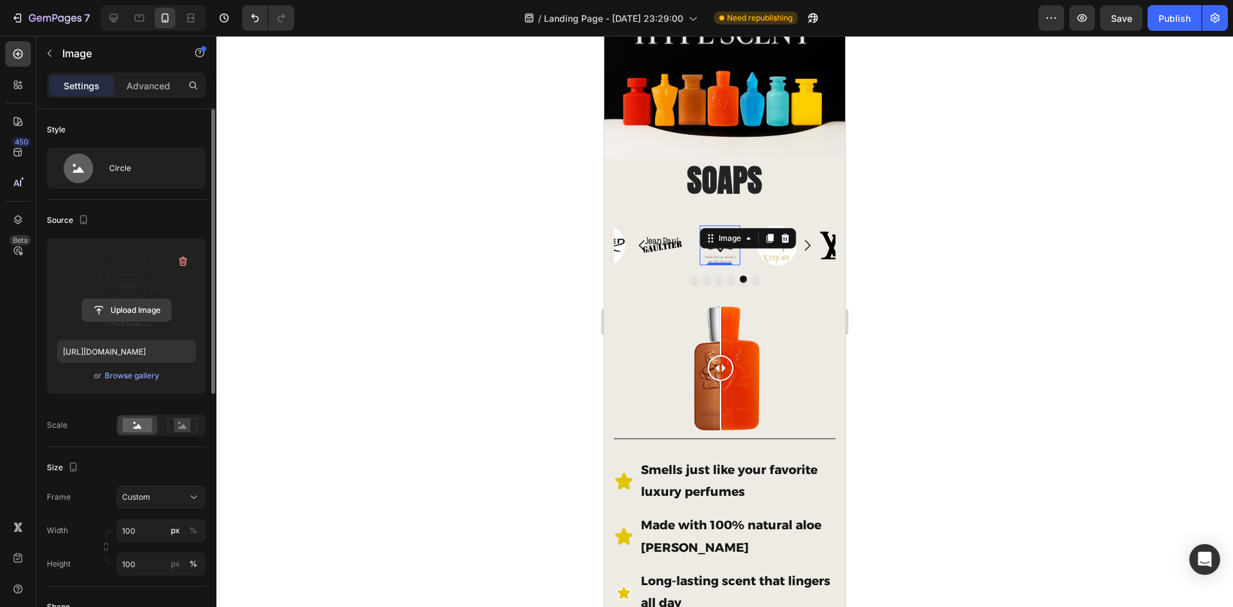
click at [142, 311] on input "file" at bounding box center [126, 310] width 89 height 22
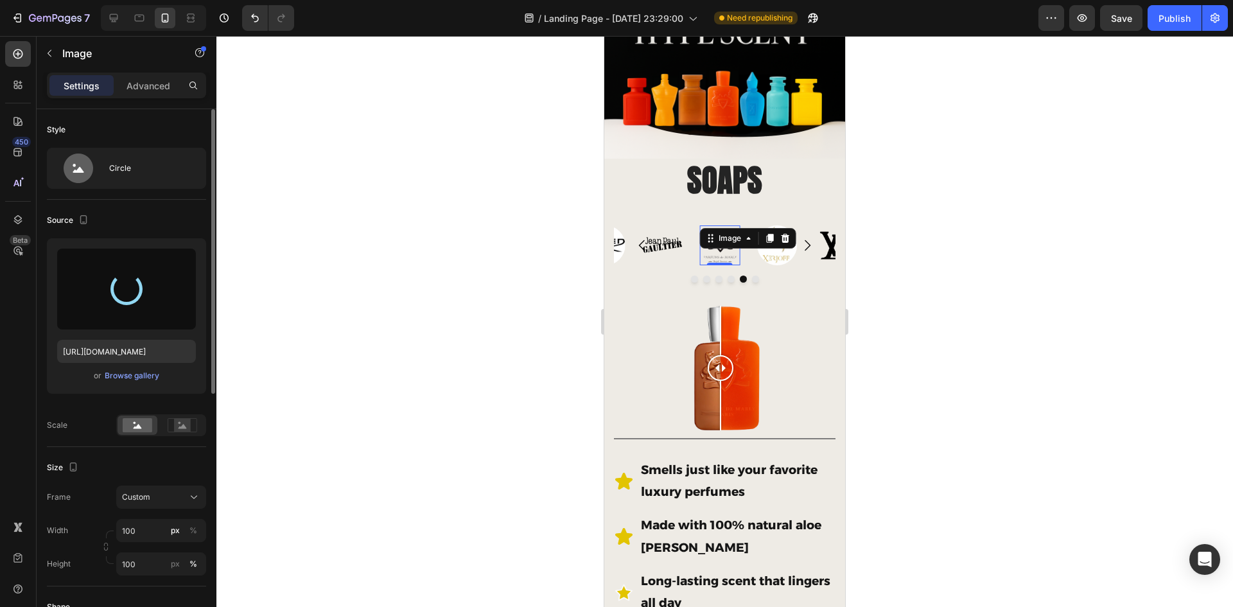
type input "https://cdn.shopify.com/s/files/1/0933/9479/6860/files/gempages_580835986045404…"
click at [933, 269] on div at bounding box center [724, 321] width 1017 height 571
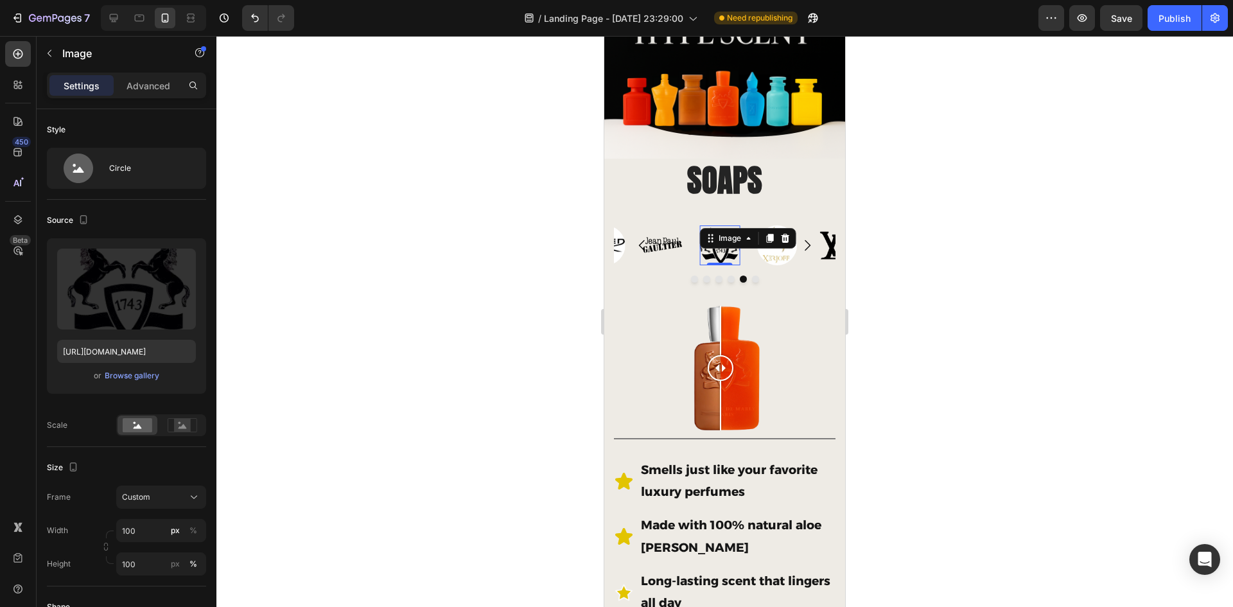
click at [714, 239] on div "Image 0" at bounding box center [720, 245] width 40 height 40
click at [143, 529] on input "100" at bounding box center [161, 530] width 90 height 23
type input "80"
drag, startPoint x: 249, startPoint y: 536, endPoint x: 290, endPoint y: 503, distance: 52.6
click at [253, 534] on div at bounding box center [724, 321] width 1017 height 571
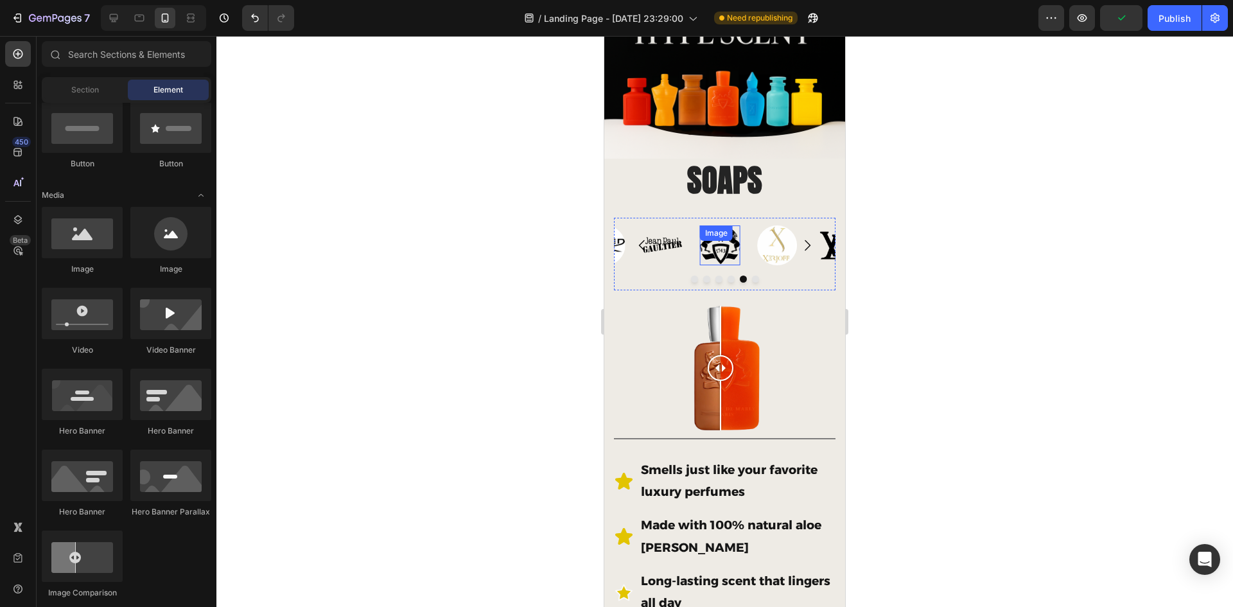
click at [716, 247] on img at bounding box center [720, 245] width 40 height 40
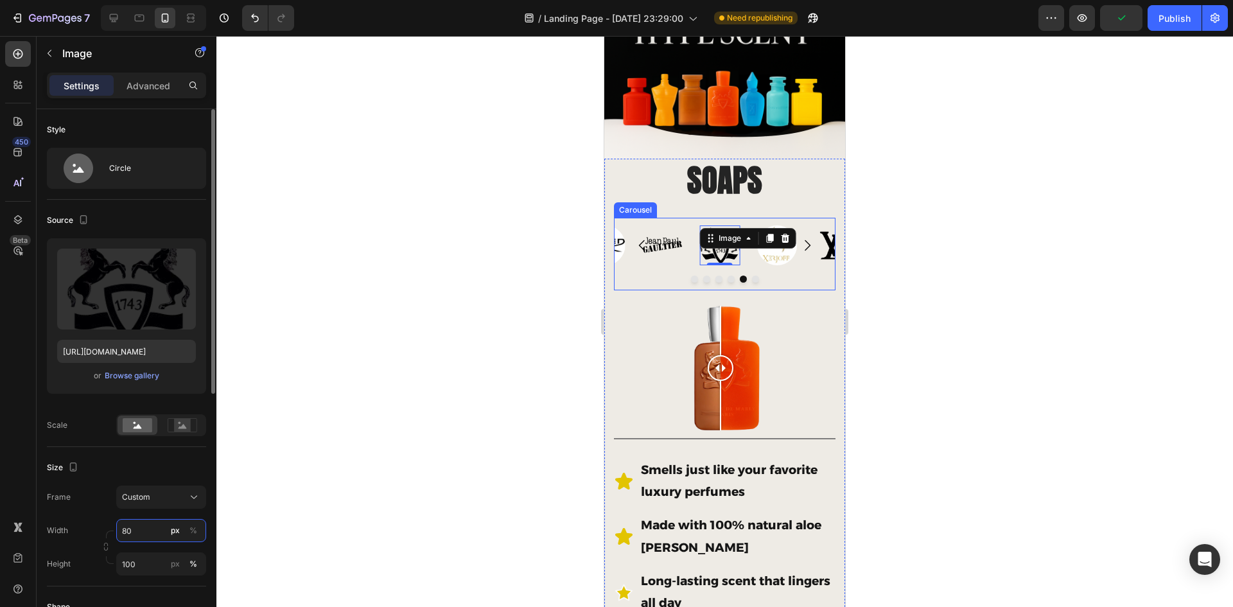
click at [150, 534] on input "80" at bounding box center [161, 530] width 90 height 23
type input "5"
type input "2"
click at [157, 568] on div "Style Circle Source Upload Image https://cdn.shopify.com/s/files/1/0933/9479/68…" at bounding box center [126, 566] width 159 height 914
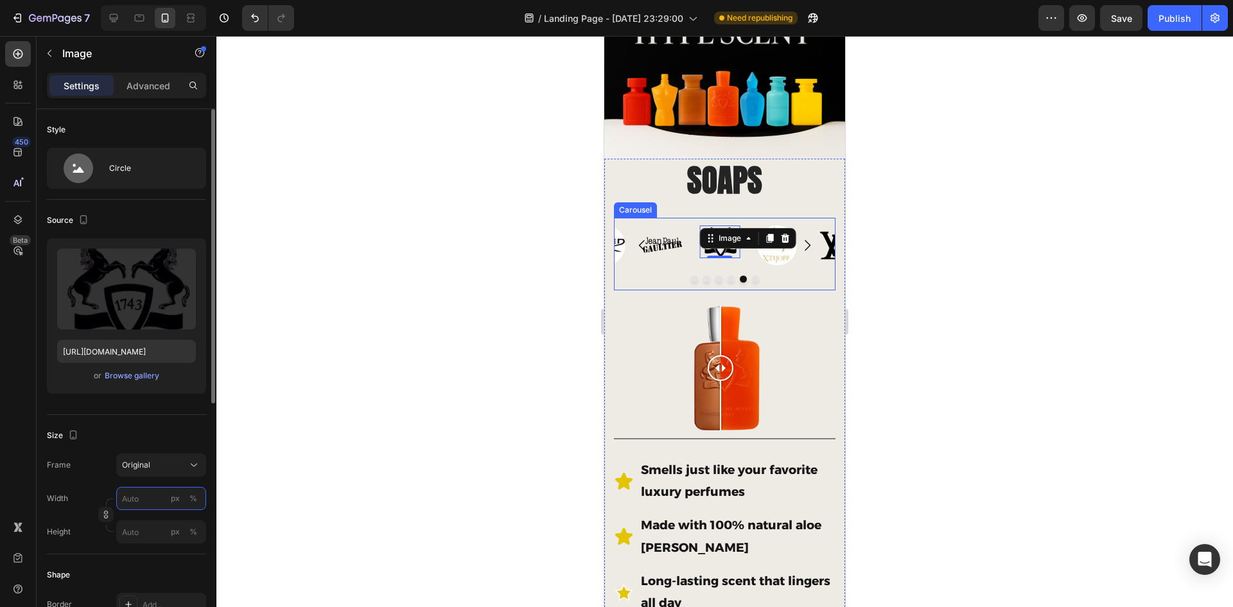
click at [144, 501] on input "px %" at bounding box center [161, 498] width 90 height 23
click at [313, 486] on div at bounding box center [724, 321] width 1017 height 571
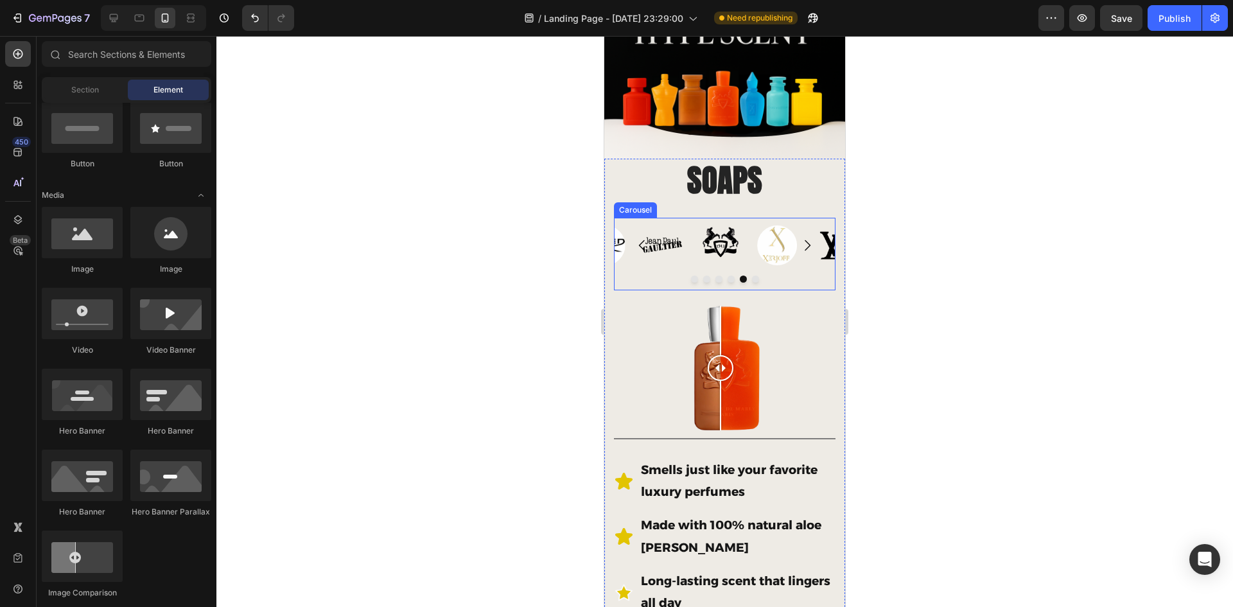
click at [691, 276] on button "Dot" at bounding box center [694, 279] width 7 height 7
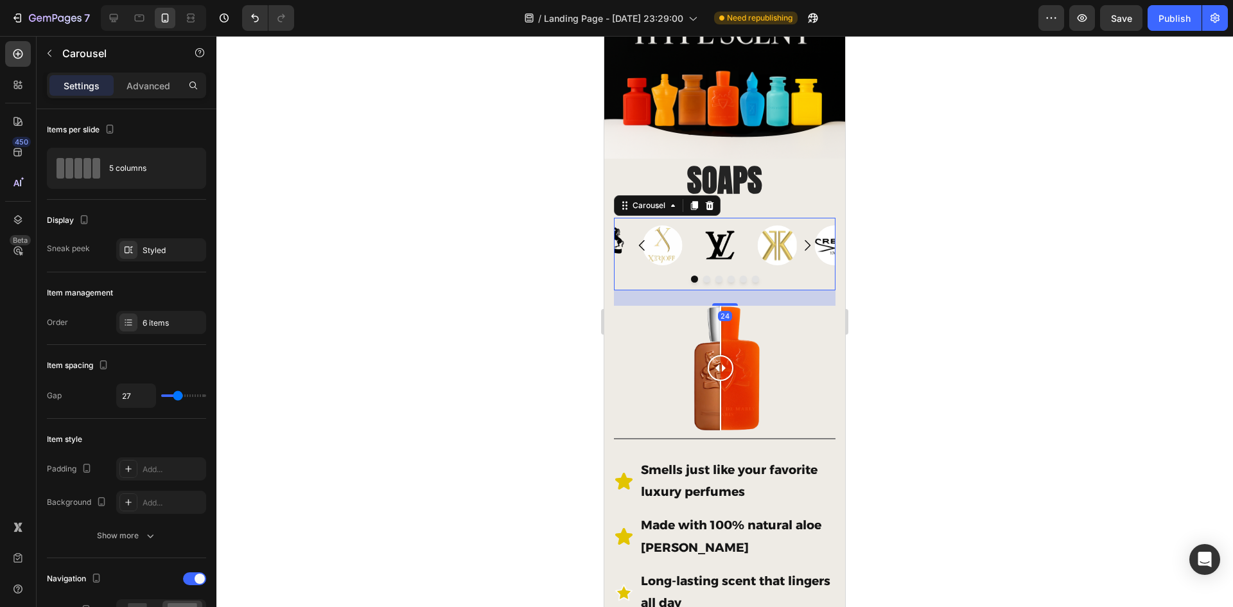
click at [703, 276] on button "Dot" at bounding box center [706, 279] width 7 height 7
click at [721, 276] on div at bounding box center [725, 279] width 222 height 7
click at [800, 240] on icon "Carousel Next Arrow" at bounding box center [807, 245] width 15 height 15
click at [805, 241] on icon "Carousel Next Arrow" at bounding box center [808, 245] width 6 height 11
click at [800, 241] on icon "Carousel Next Arrow" at bounding box center [807, 245] width 15 height 15
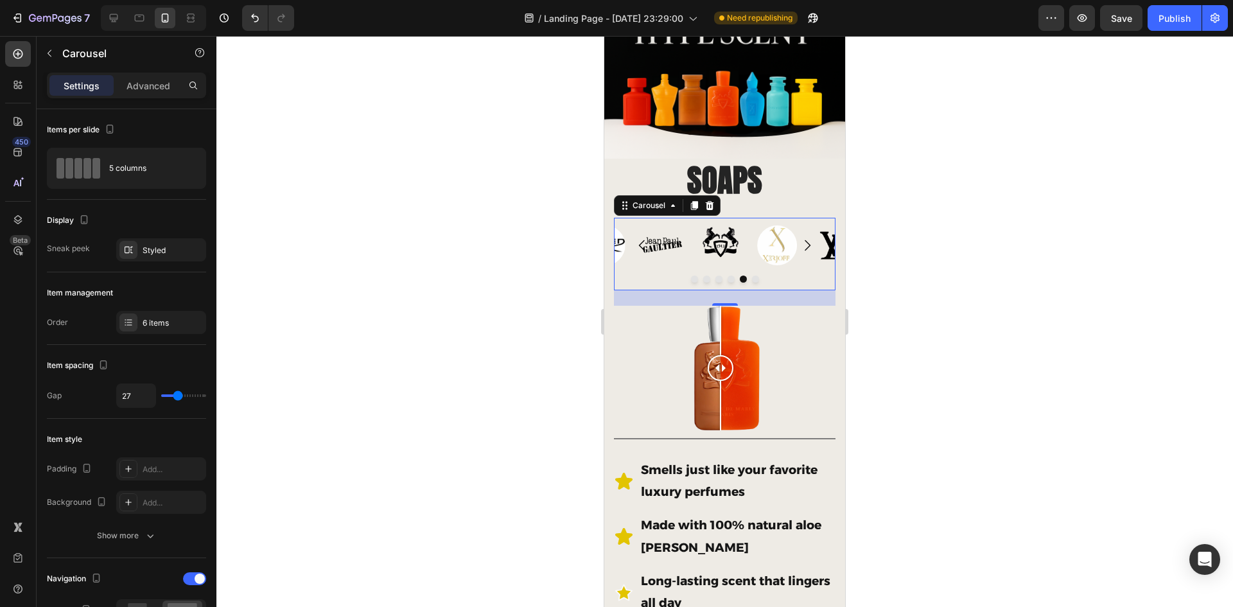
click at [800, 241] on icon "Carousel Next Arrow" at bounding box center [807, 245] width 15 height 15
click at [804, 238] on icon "Carousel Next Arrow" at bounding box center [807, 245] width 15 height 15
click at [803, 238] on icon "Carousel Next Arrow" at bounding box center [807, 245] width 15 height 15
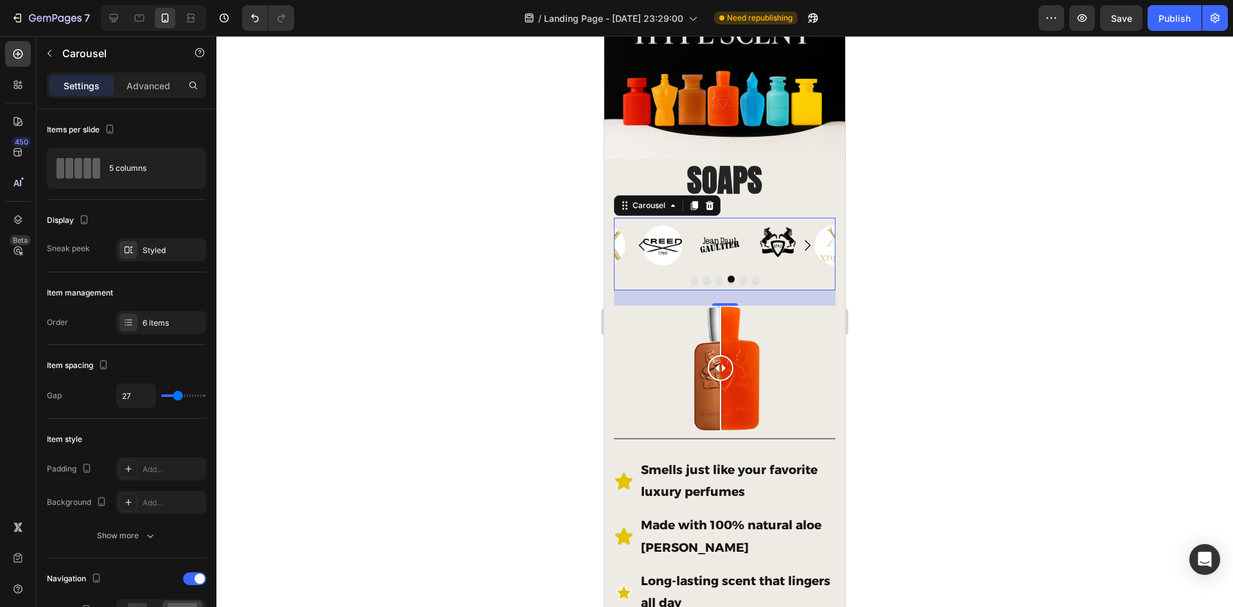
click at [803, 238] on icon "Carousel Next Arrow" at bounding box center [807, 245] width 15 height 15
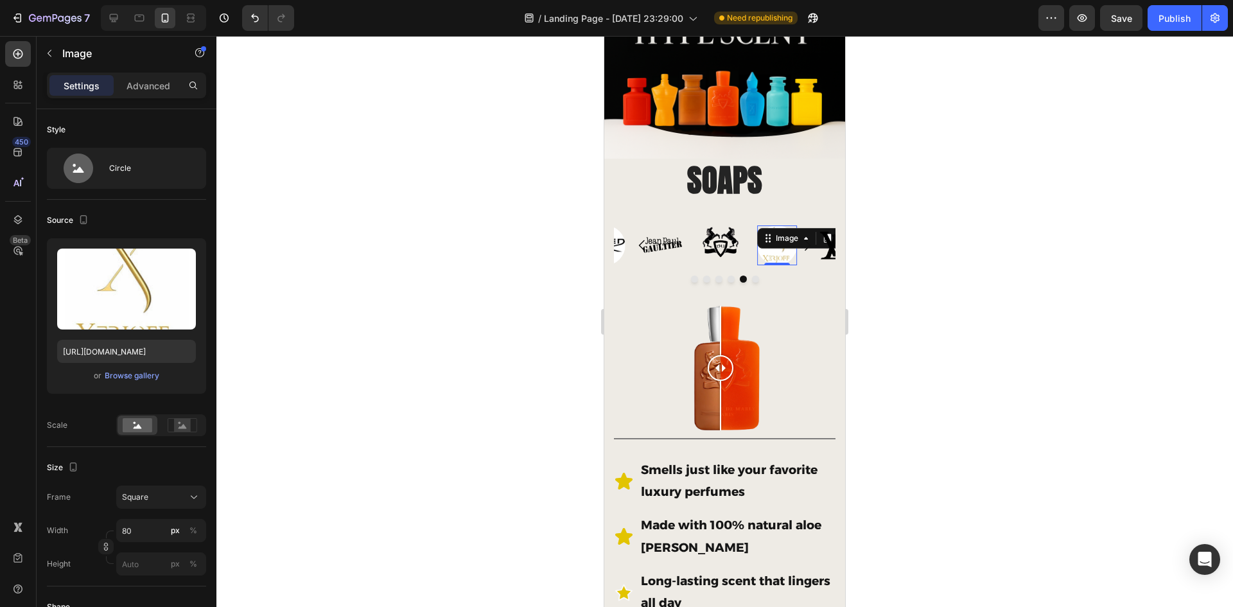
click at [774, 238] on div "Image 0" at bounding box center [777, 245] width 40 height 40
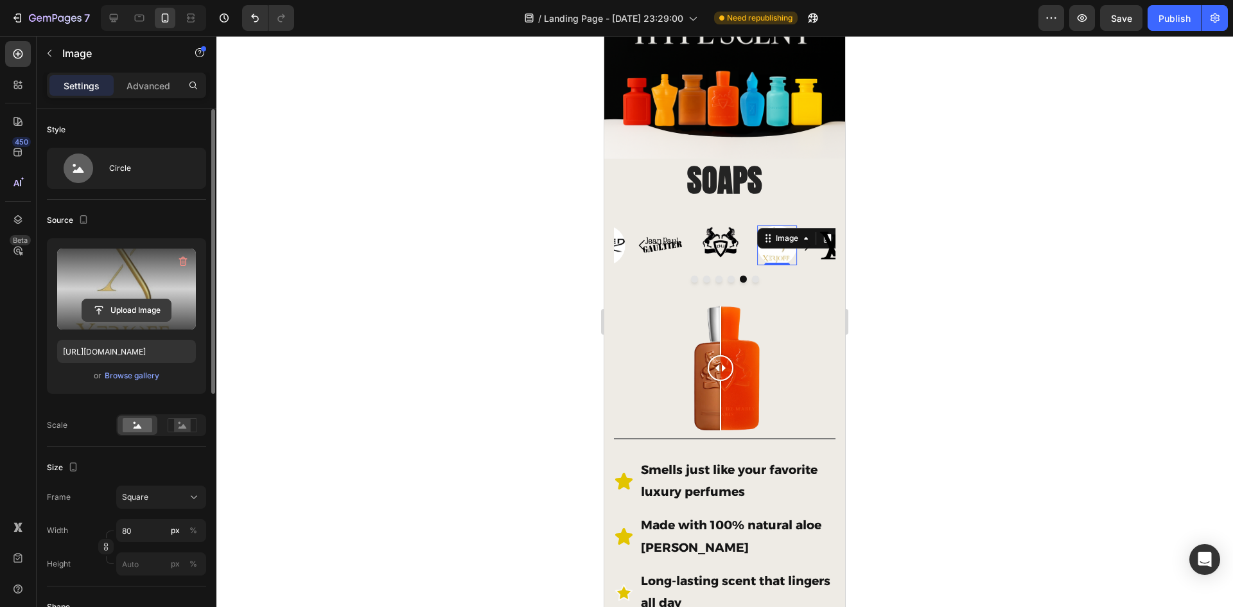
click at [145, 310] on input "file" at bounding box center [126, 310] width 89 height 22
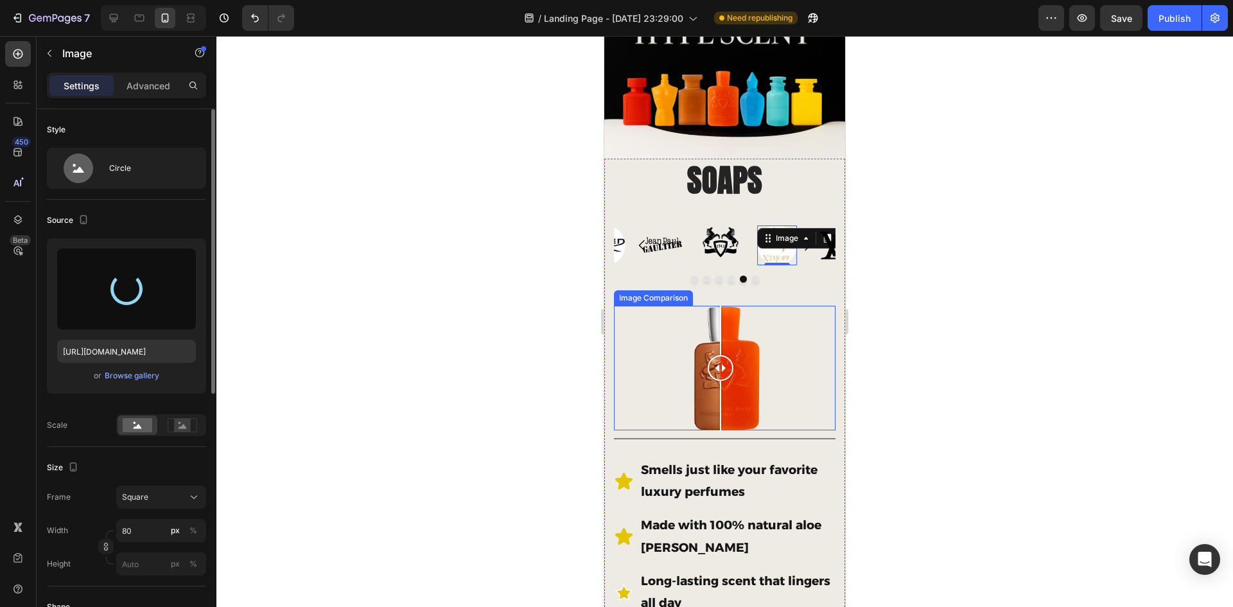
type input "https://cdn.shopify.com/s/files/1/0933/9479/6860/files/gempages_580835986045404…"
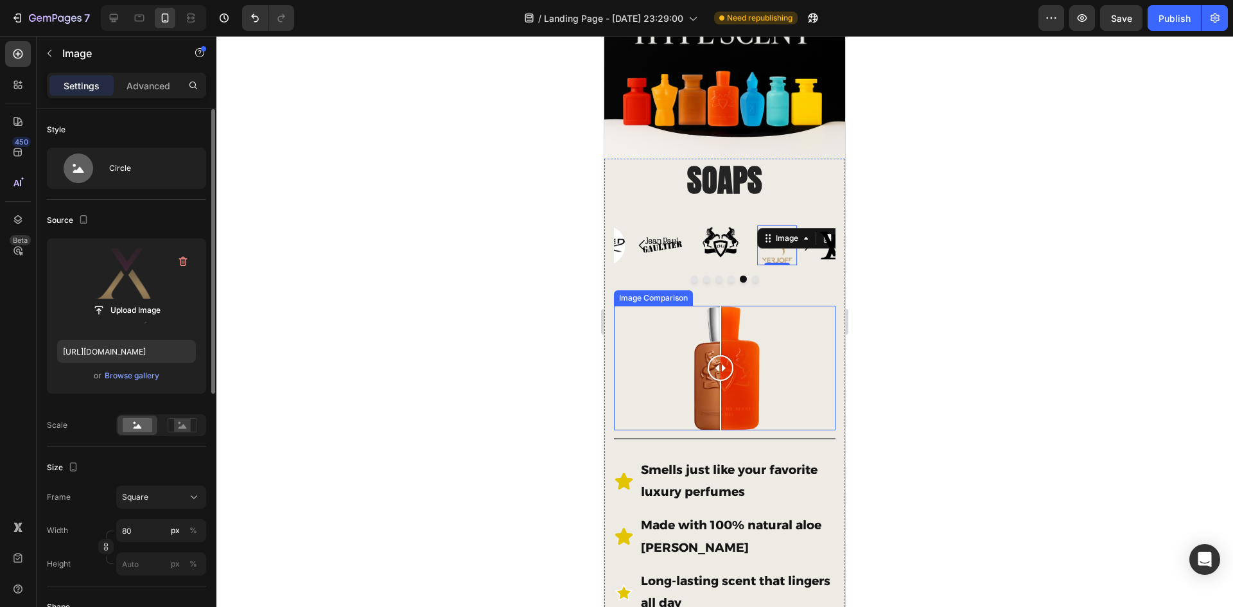
click at [534, 275] on div at bounding box center [724, 321] width 1017 height 571
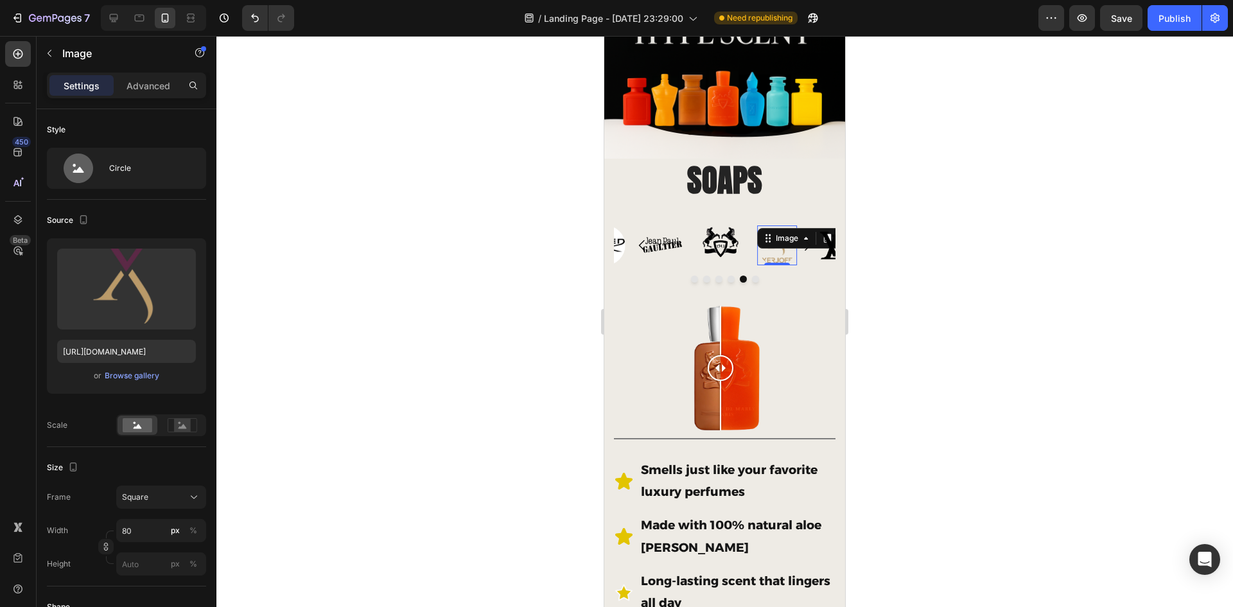
click at [770, 236] on div "Image 0" at bounding box center [777, 245] width 40 height 40
click at [127, 530] on input "80" at bounding box center [161, 530] width 90 height 23
type input "7"
type input "70"
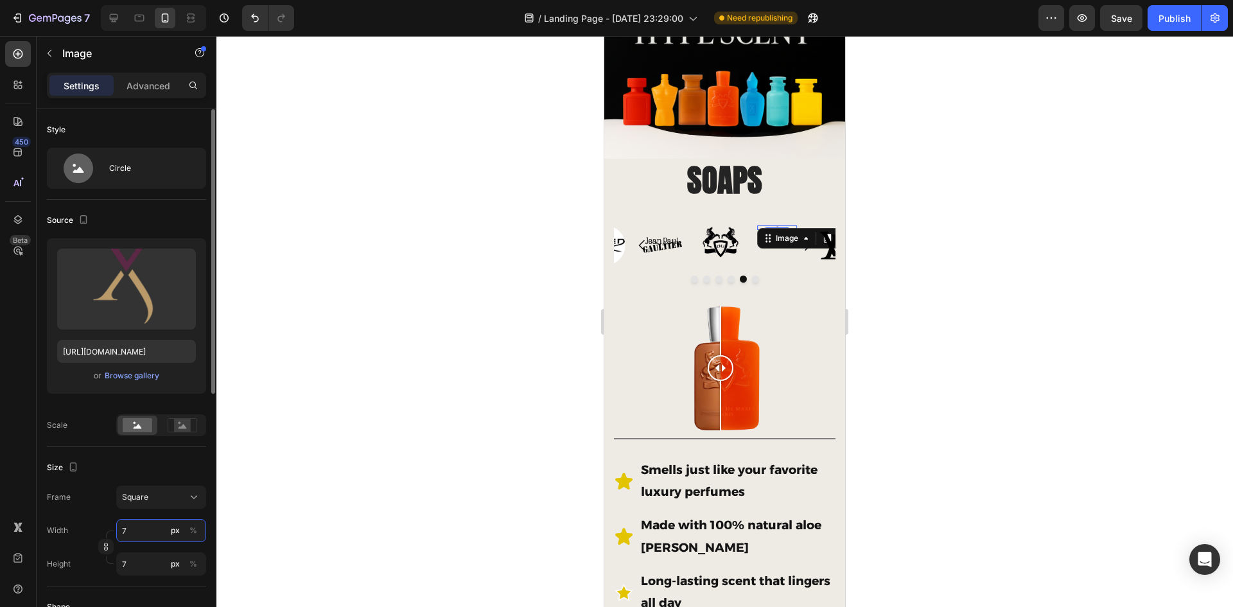
type input "70"
type input "7"
type input "5"
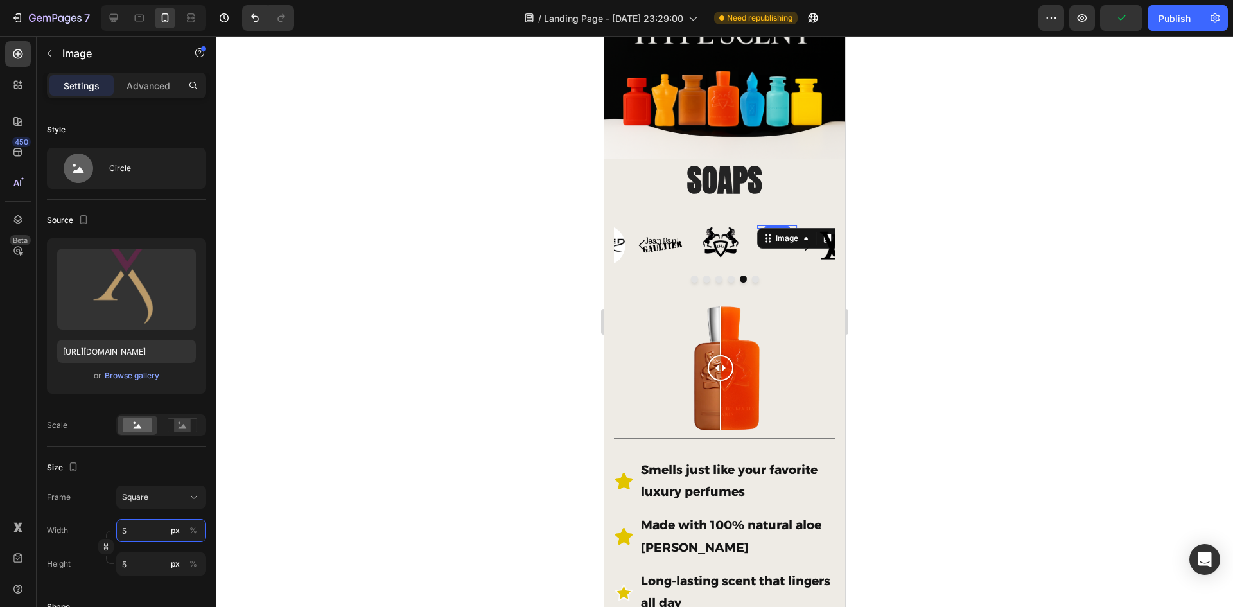
type input "50"
click at [372, 392] on div at bounding box center [724, 321] width 1017 height 571
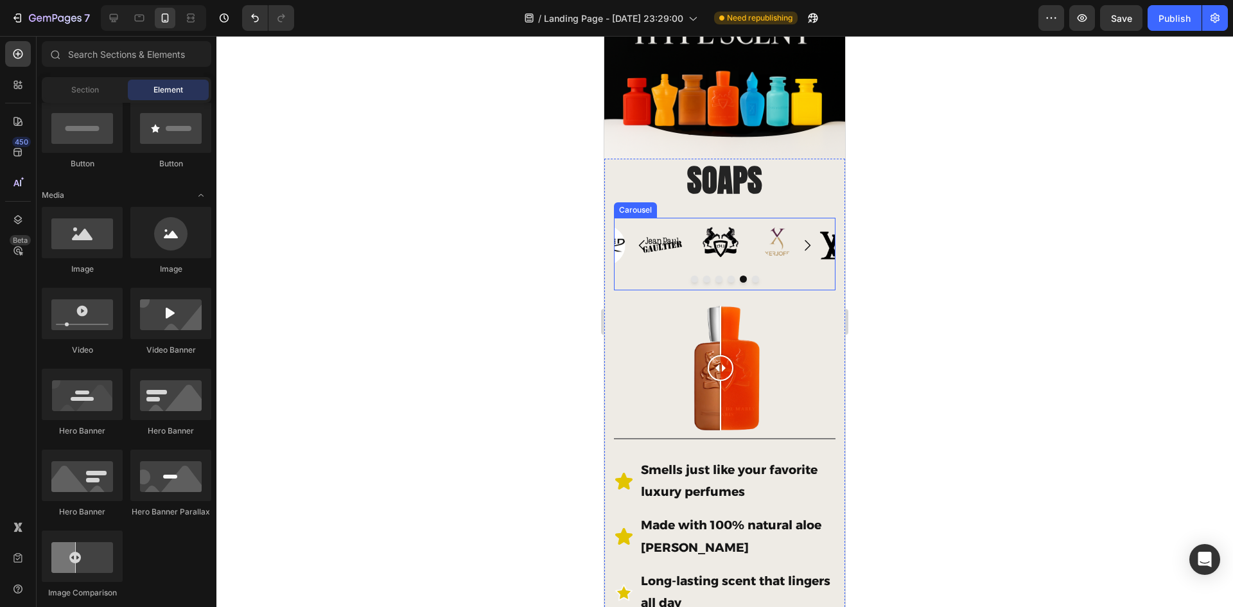
click at [472, 310] on div at bounding box center [724, 321] width 1017 height 571
click at [771, 243] on img at bounding box center [777, 241] width 32 height 32
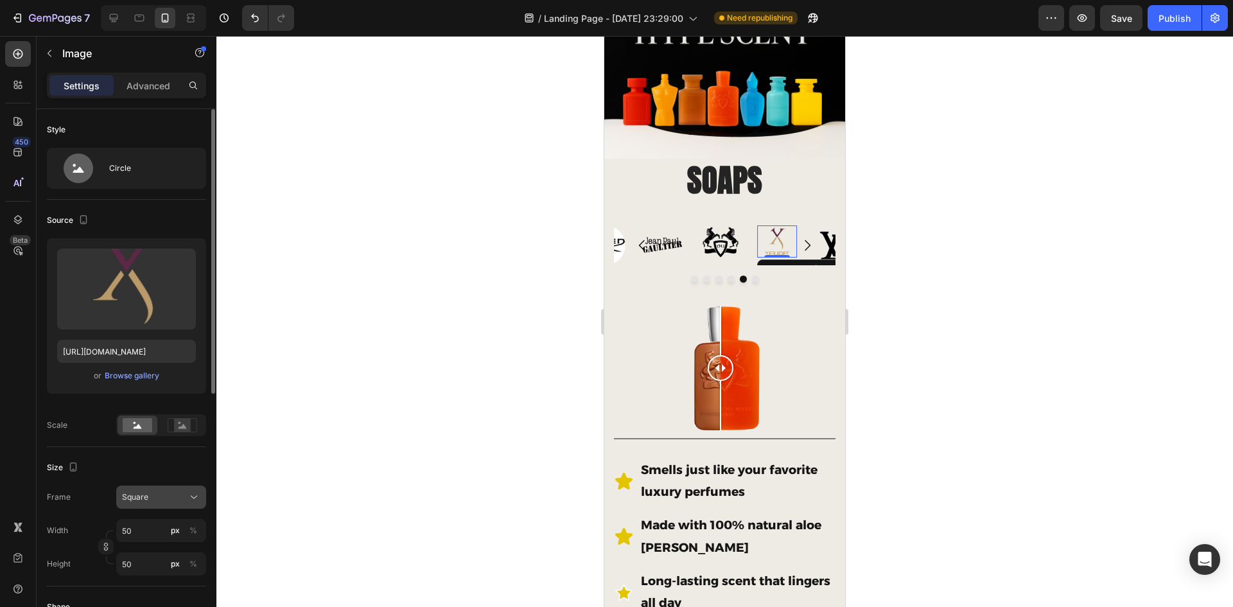
click at [155, 493] on div "Square" at bounding box center [153, 497] width 63 height 12
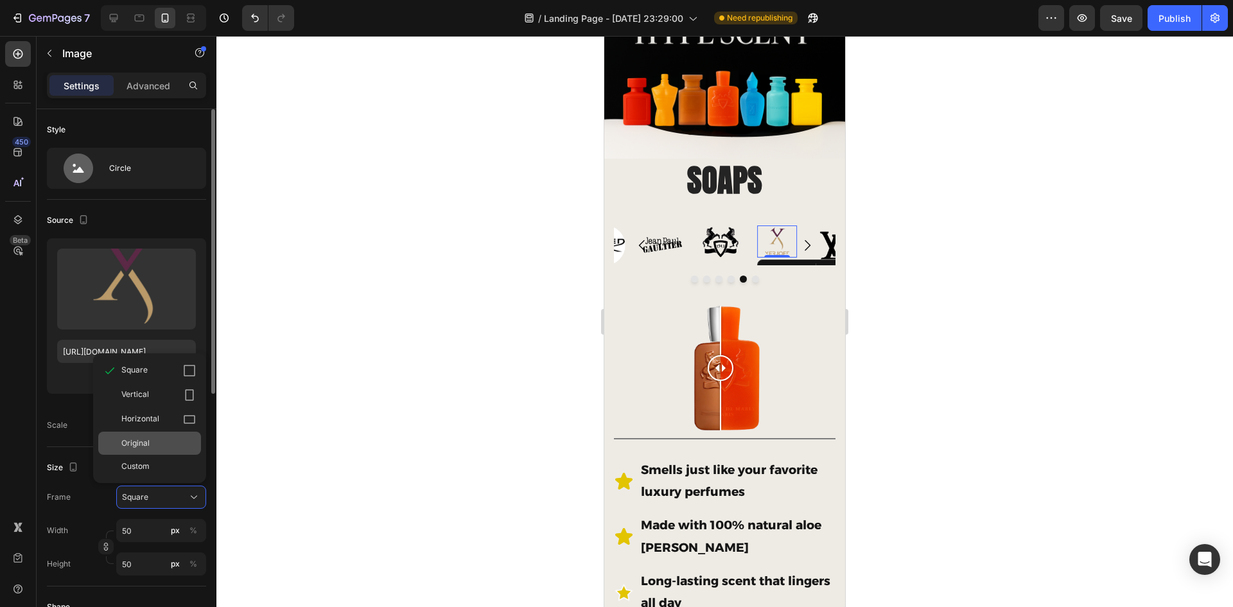
click at [150, 448] on div "Original" at bounding box center [158, 443] width 75 height 12
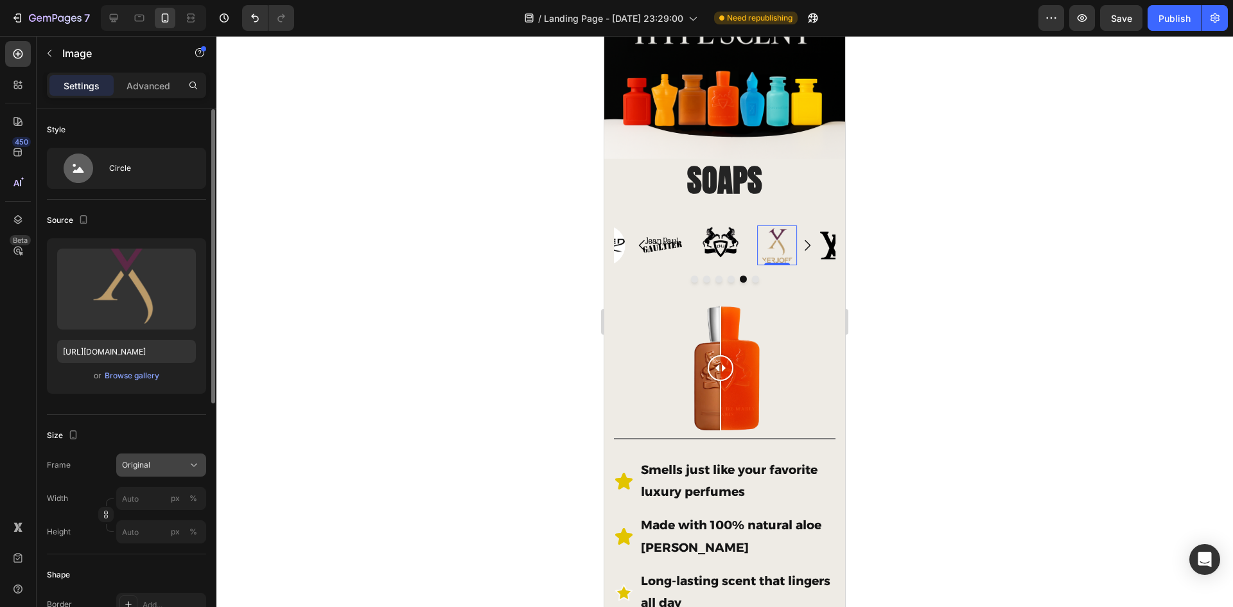
click at [154, 461] on div "Original" at bounding box center [153, 465] width 63 height 12
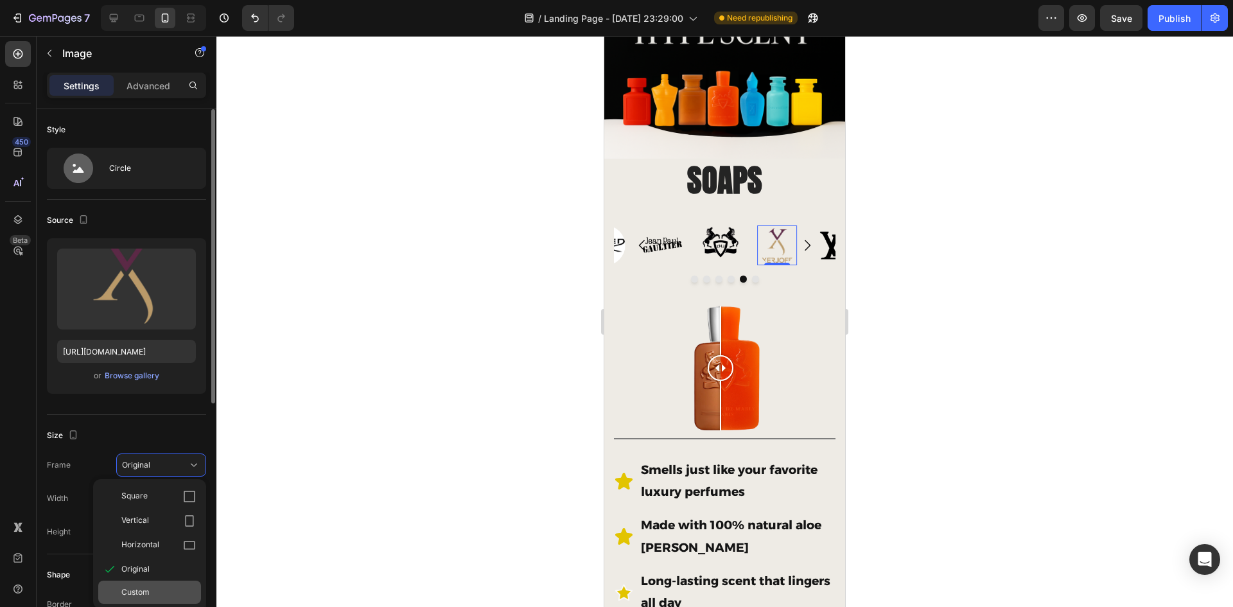
click at [159, 591] on div "Custom" at bounding box center [158, 592] width 75 height 12
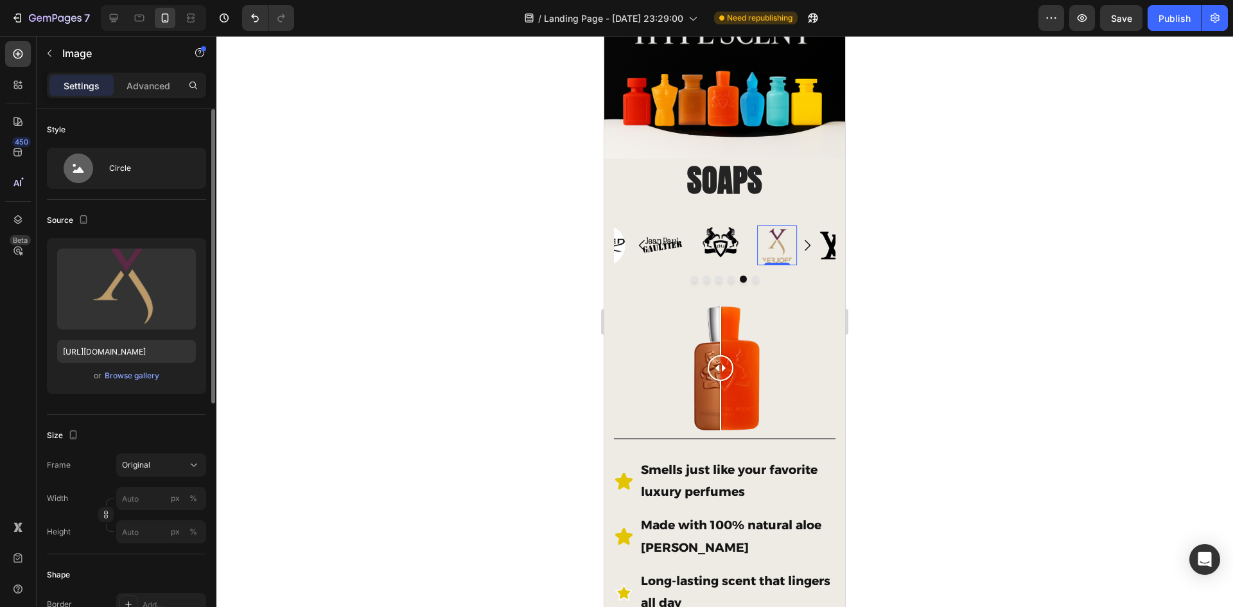
click at [175, 423] on div "Size Frame Original Width px % Height px %" at bounding box center [126, 484] width 159 height 139
click at [168, 468] on div "Original" at bounding box center [153, 465] width 63 height 12
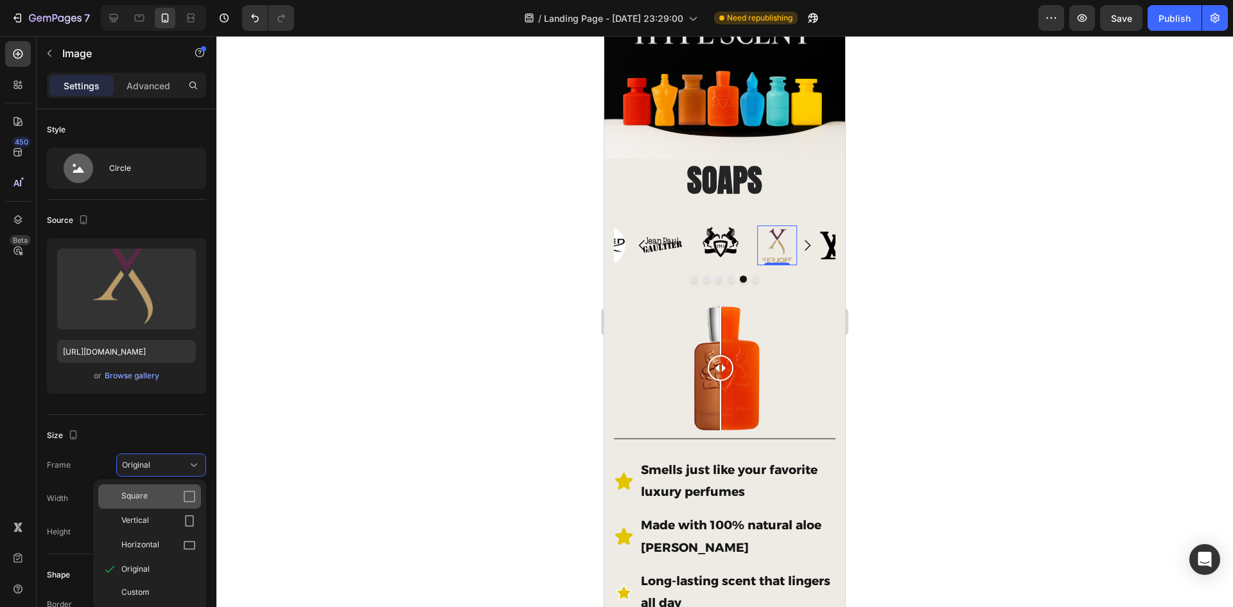
click at [170, 487] on div "Square" at bounding box center [149, 496] width 103 height 24
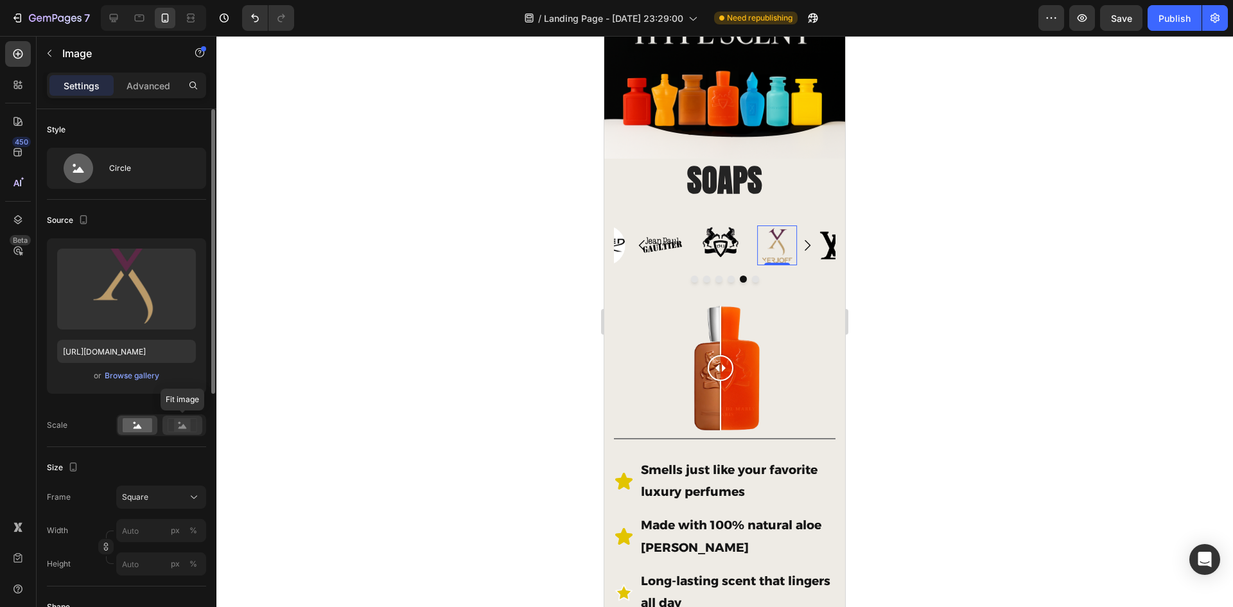
click at [182, 416] on div at bounding box center [182, 425] width 40 height 19
click at [184, 421] on rect at bounding box center [182, 425] width 17 height 13
click at [185, 424] on rect at bounding box center [182, 425] width 17 height 13
click at [129, 425] on rect at bounding box center [138, 425] width 30 height 14
click at [159, 426] on div at bounding box center [161, 425] width 90 height 22
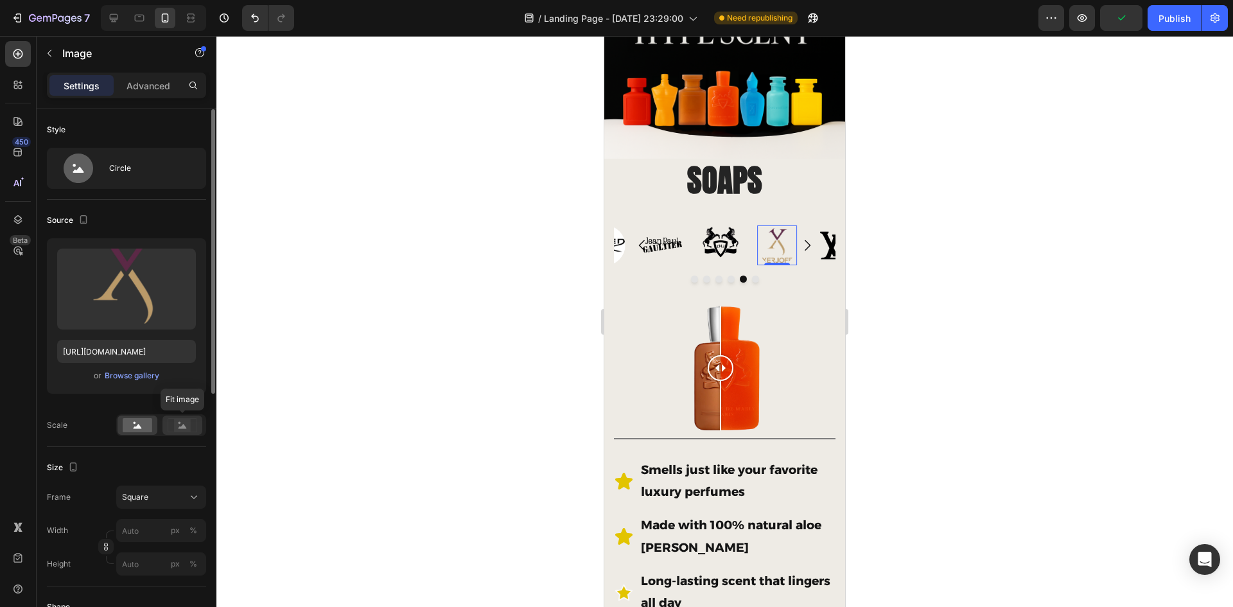
click at [171, 428] on icon at bounding box center [183, 425] width 30 height 14
click at [130, 428] on rect at bounding box center [138, 425] width 30 height 14
drag, startPoint x: 168, startPoint y: 428, endPoint x: 157, endPoint y: 449, distance: 23.3
click at [168, 429] on icon at bounding box center [183, 425] width 30 height 14
click at [157, 506] on button "Square" at bounding box center [161, 497] width 90 height 23
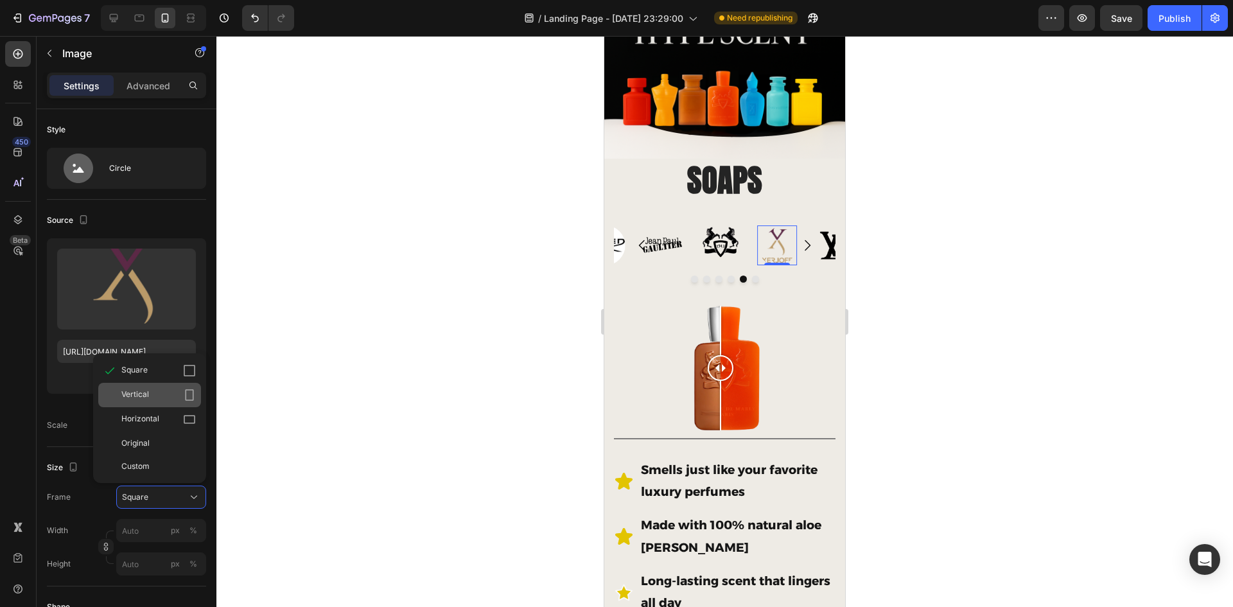
click at [160, 389] on div "Vertical" at bounding box center [158, 395] width 75 height 13
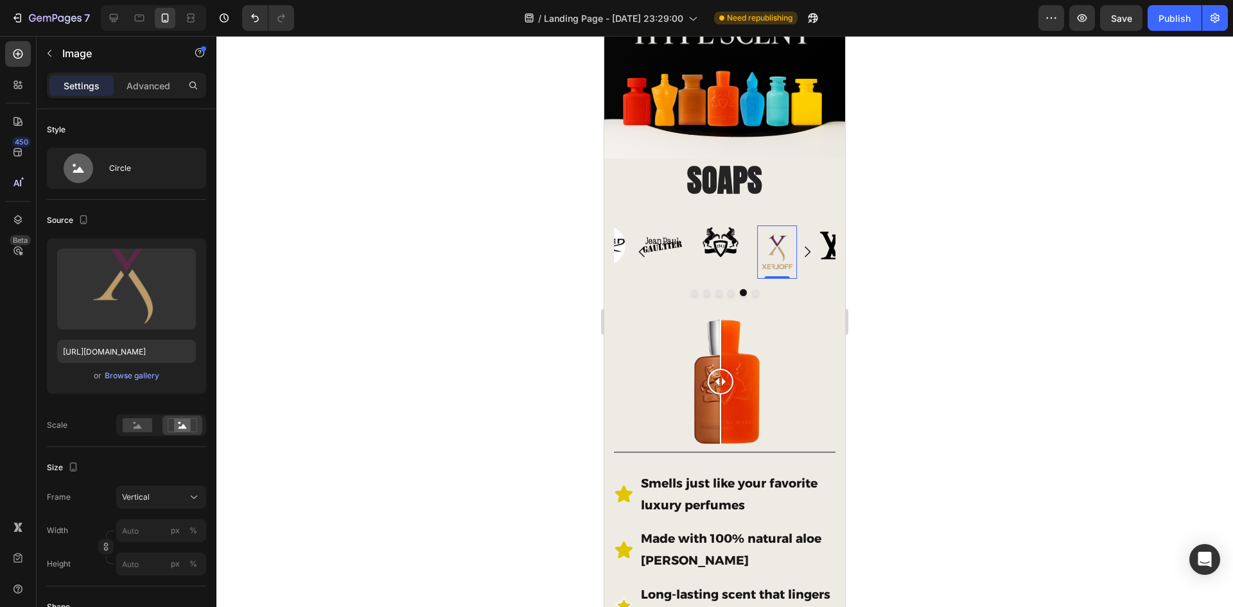
click at [479, 286] on div at bounding box center [724, 321] width 1017 height 571
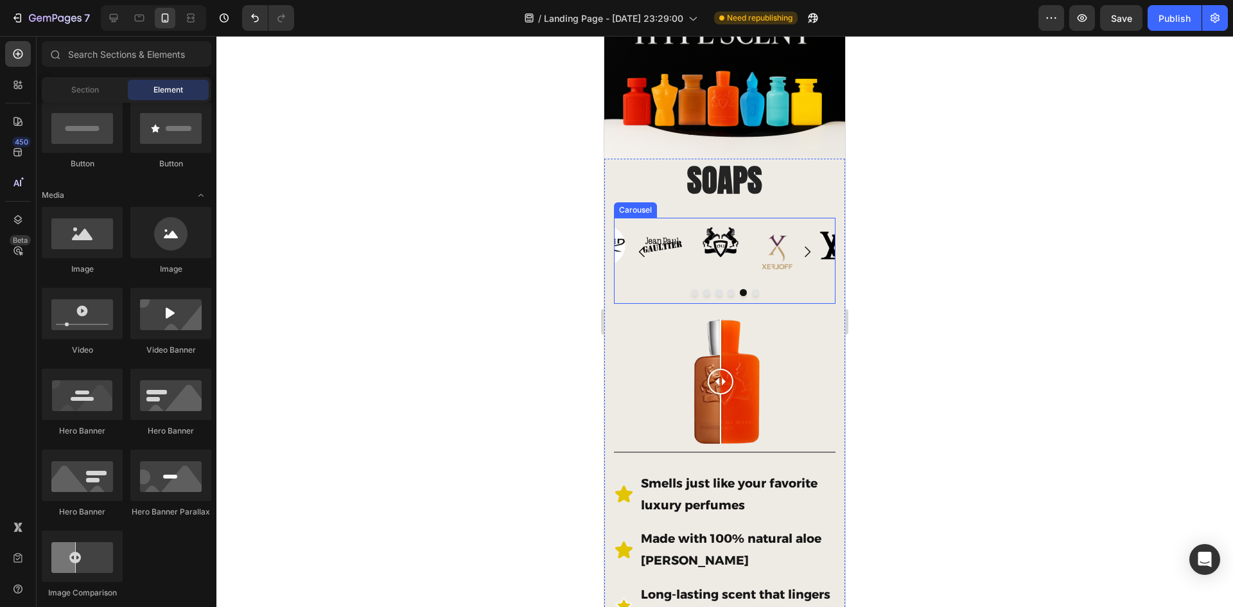
click at [789, 246] on button "Carousel Next Arrow" at bounding box center [807, 252] width 36 height 36
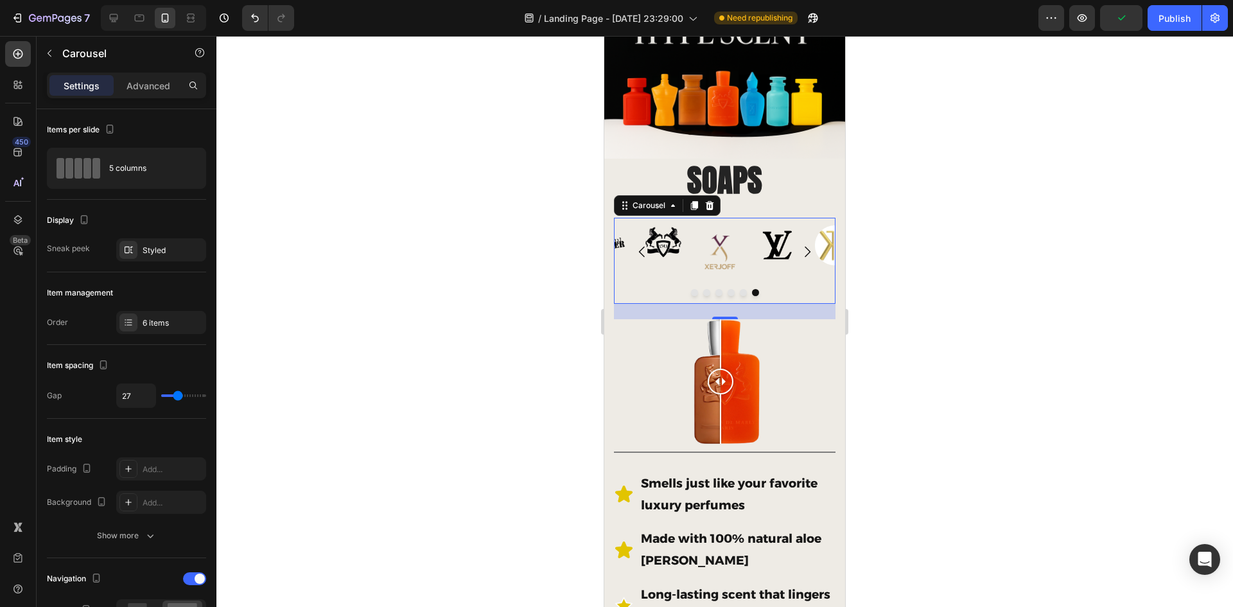
click at [801, 247] on icon "Carousel Next Arrow" at bounding box center [807, 251] width 15 height 15
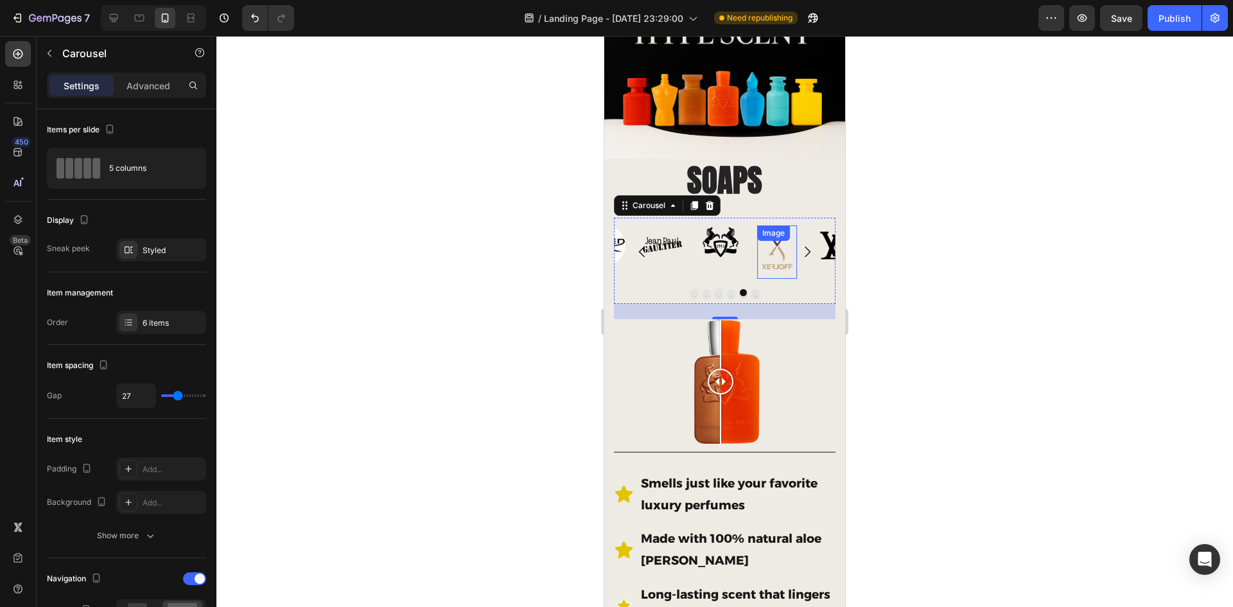
click at [773, 243] on img at bounding box center [777, 251] width 40 height 53
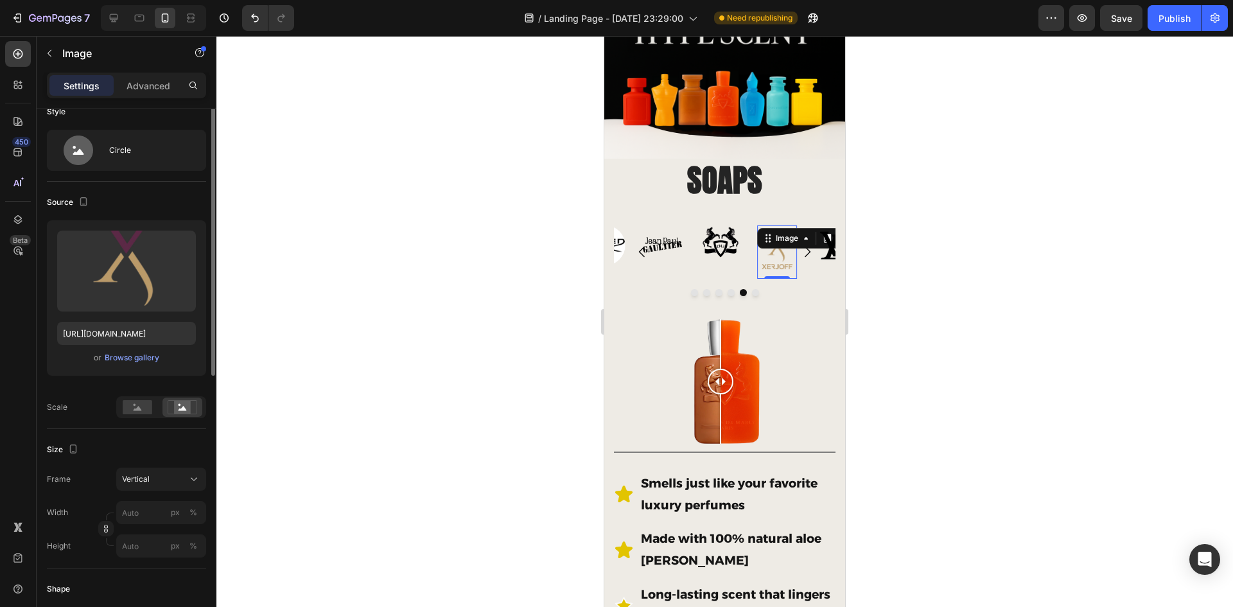
scroll to position [0, 0]
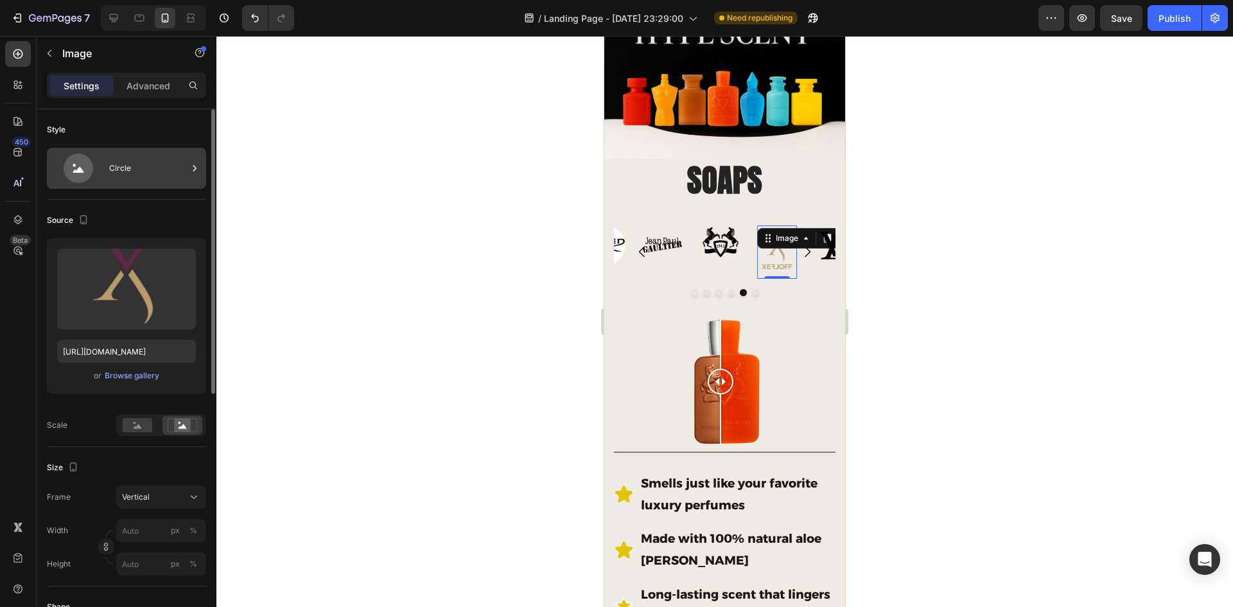
click at [77, 167] on icon at bounding box center [79, 168] width 30 height 30
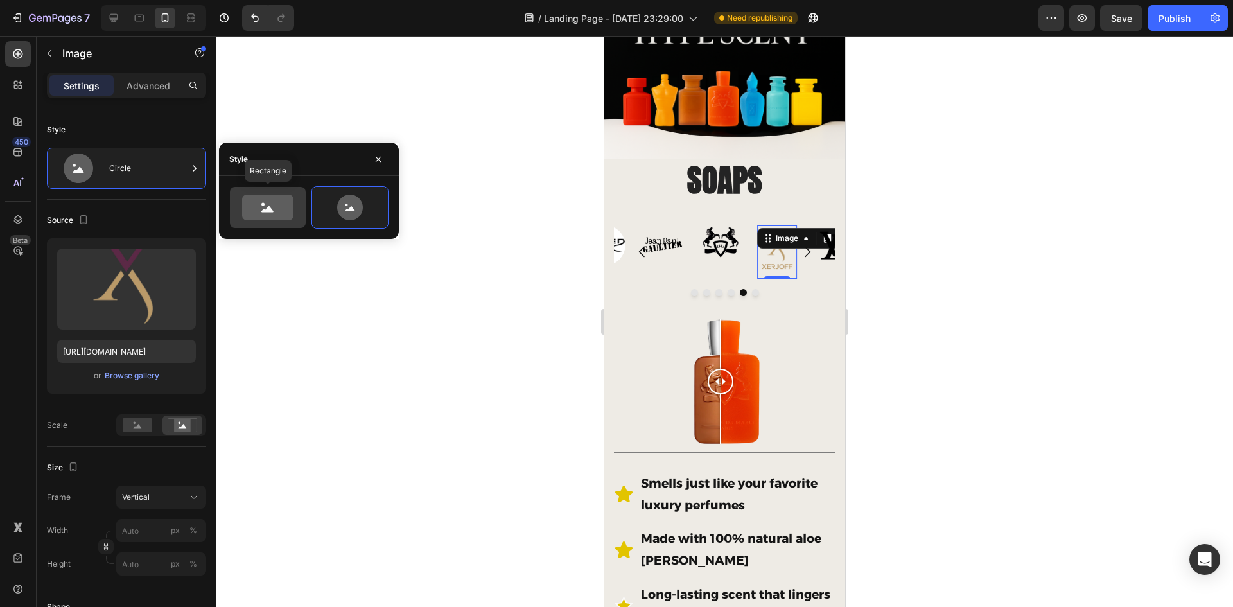
click at [288, 200] on icon at bounding box center [267, 208] width 51 height 26
type input "100"
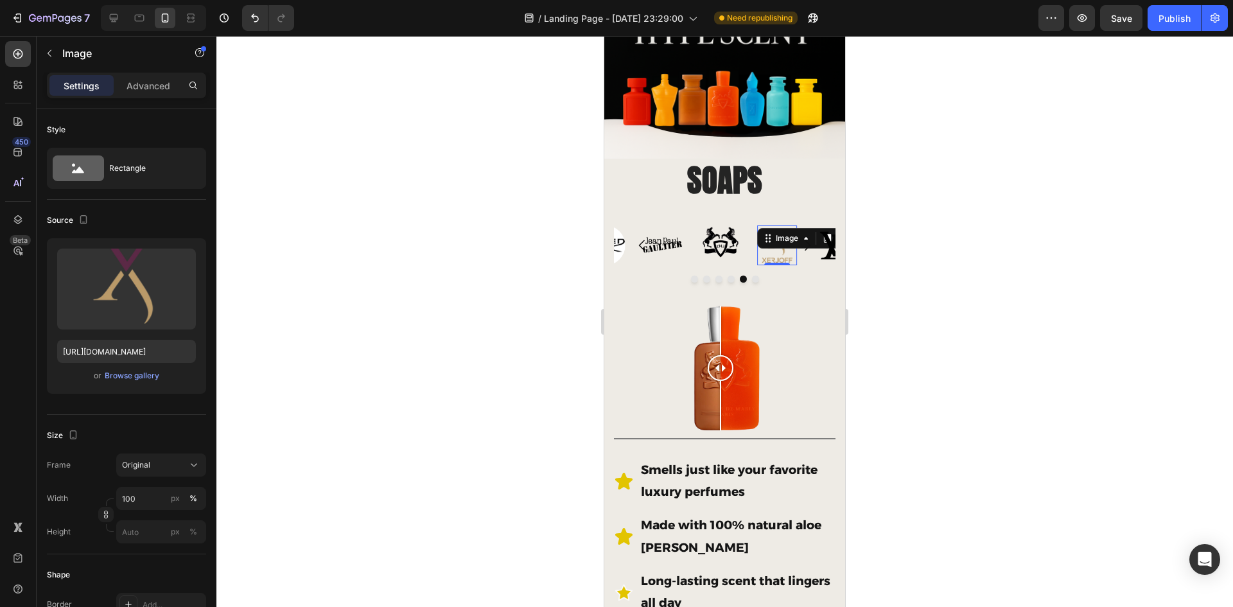
click at [511, 268] on div at bounding box center [724, 321] width 1017 height 571
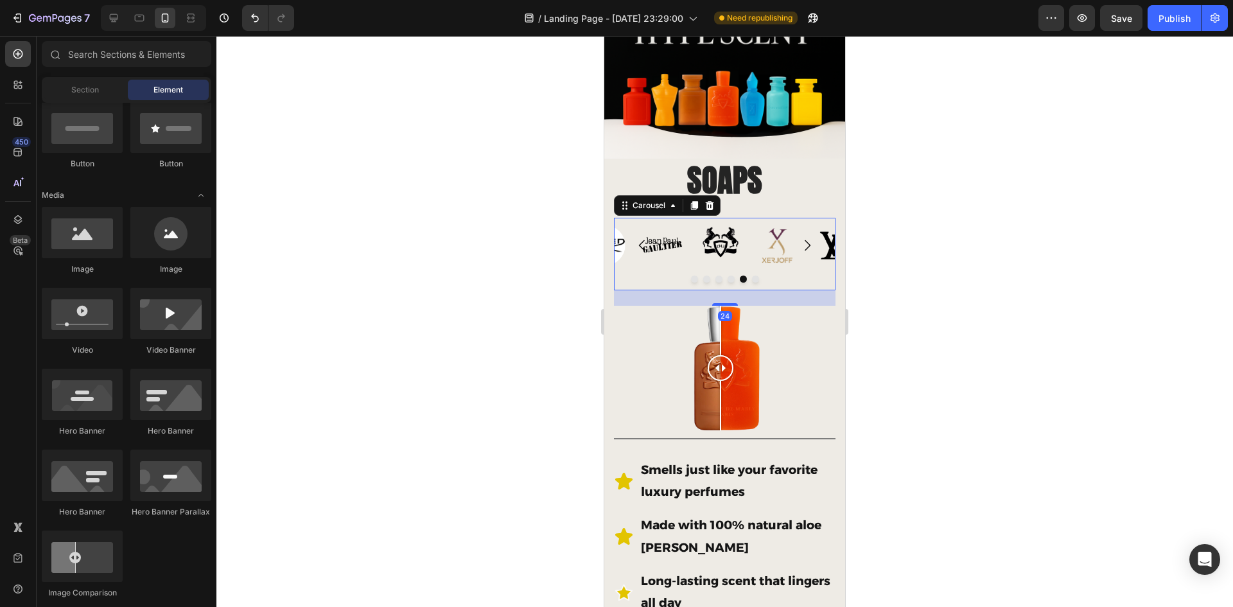
click at [802, 241] on icon "Carousel Next Arrow" at bounding box center [807, 245] width 15 height 15
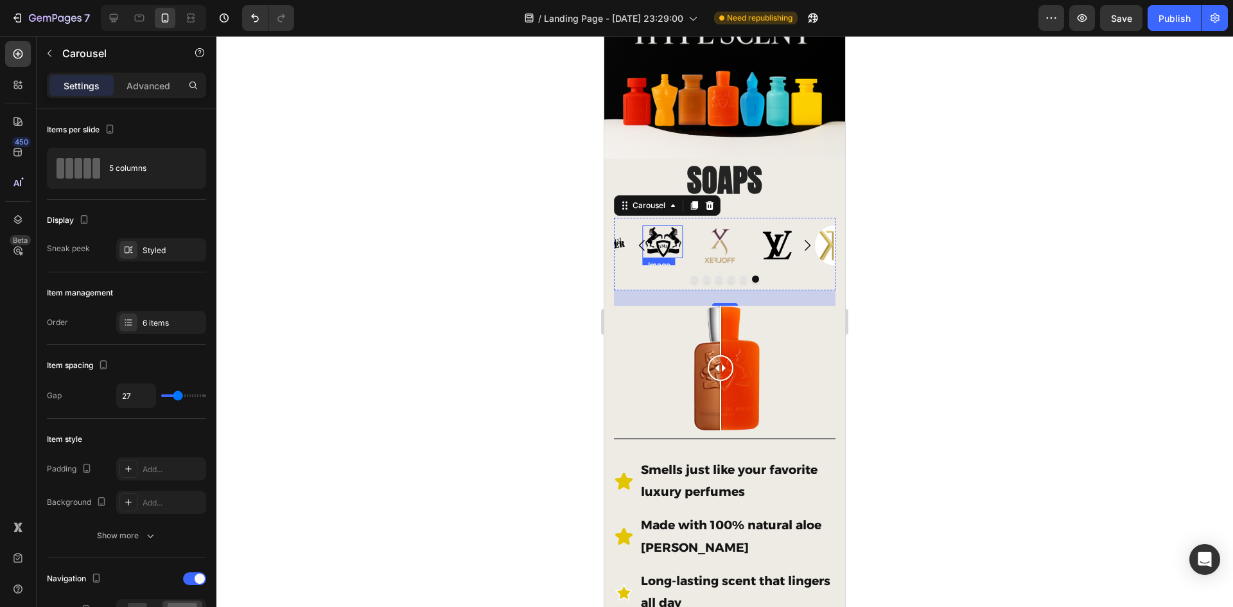
click at [665, 239] on img at bounding box center [663, 241] width 40 height 33
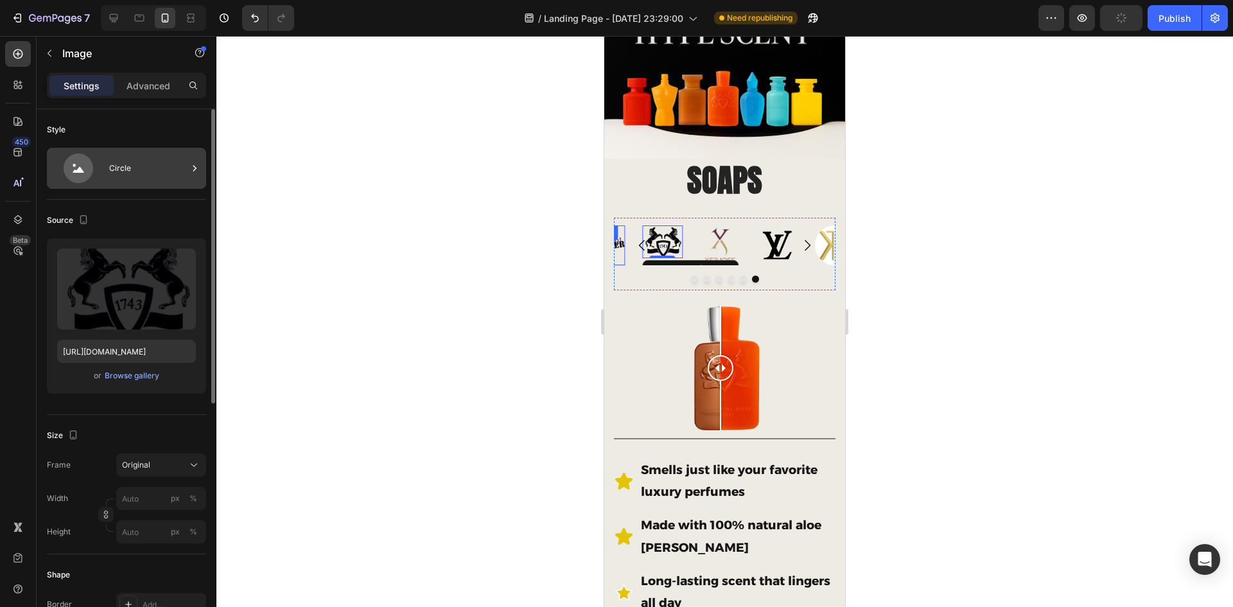
click at [176, 170] on div "Circle" at bounding box center [148, 168] width 78 height 30
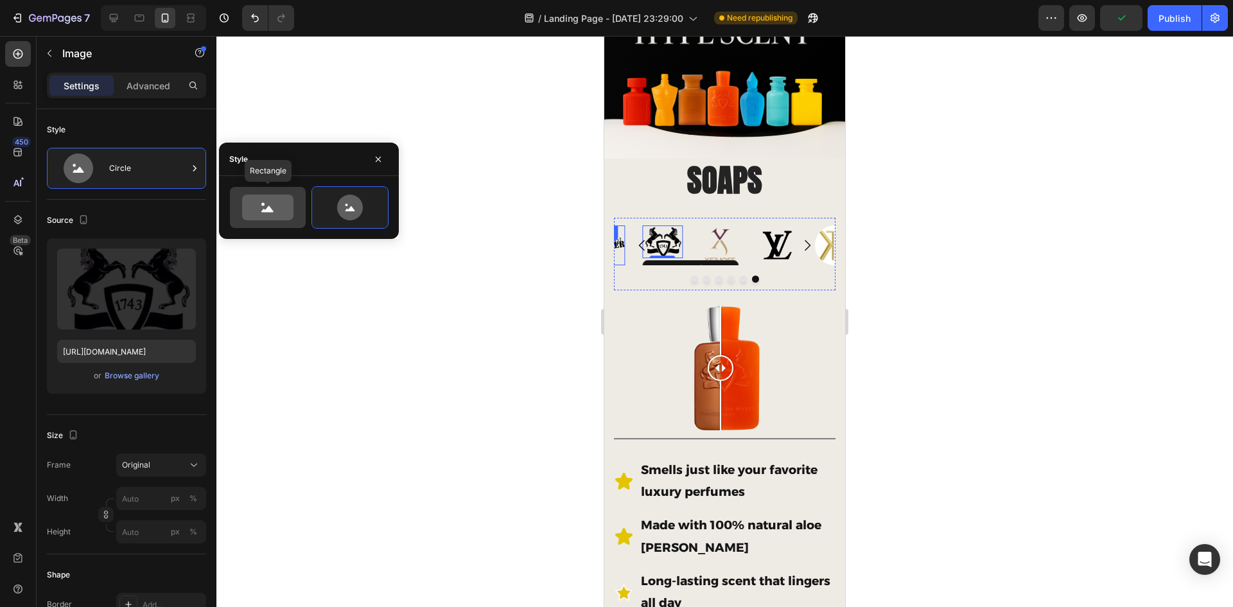
click at [278, 202] on icon at bounding box center [267, 208] width 51 height 26
type input "100"
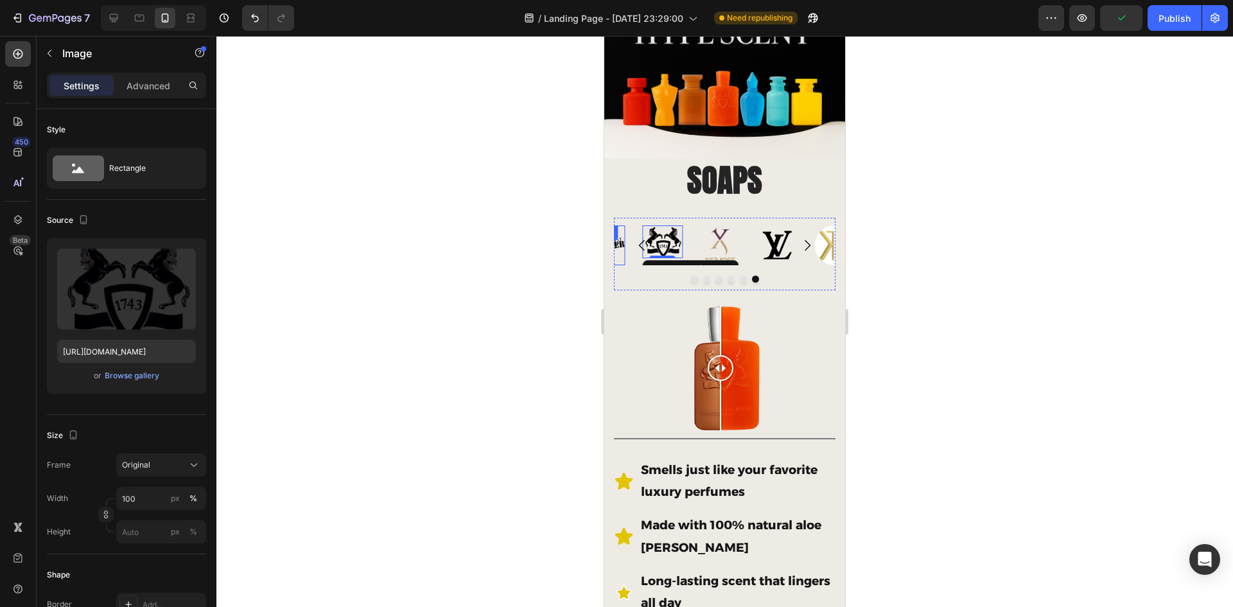
click at [447, 290] on div at bounding box center [724, 321] width 1017 height 571
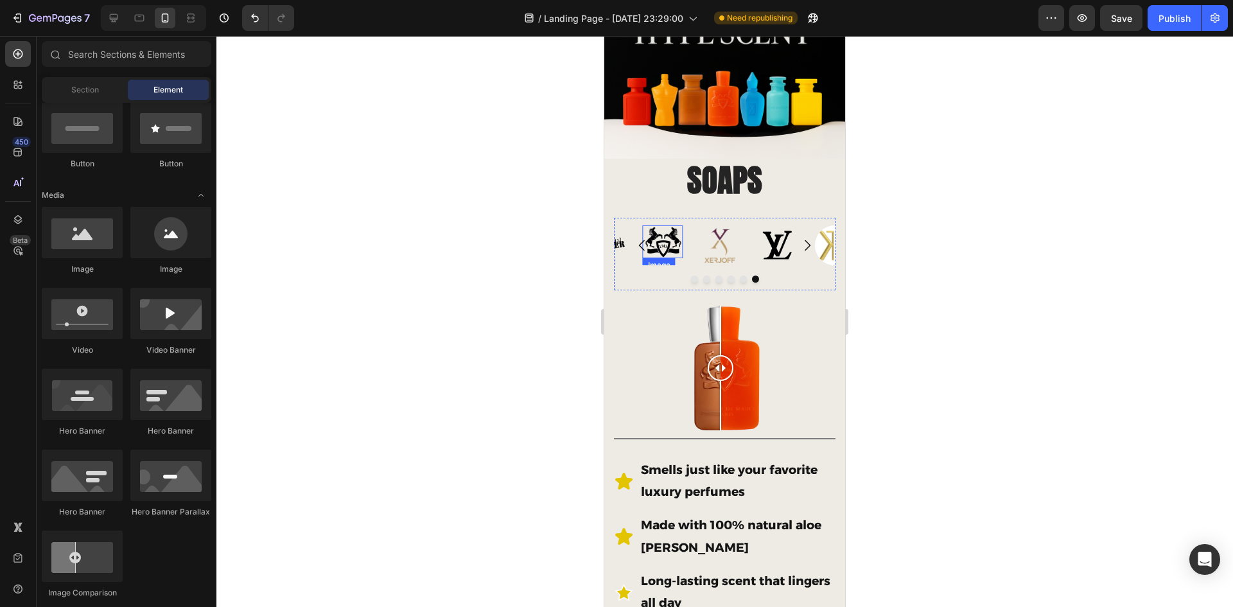
click at [674, 235] on img at bounding box center [663, 241] width 40 height 33
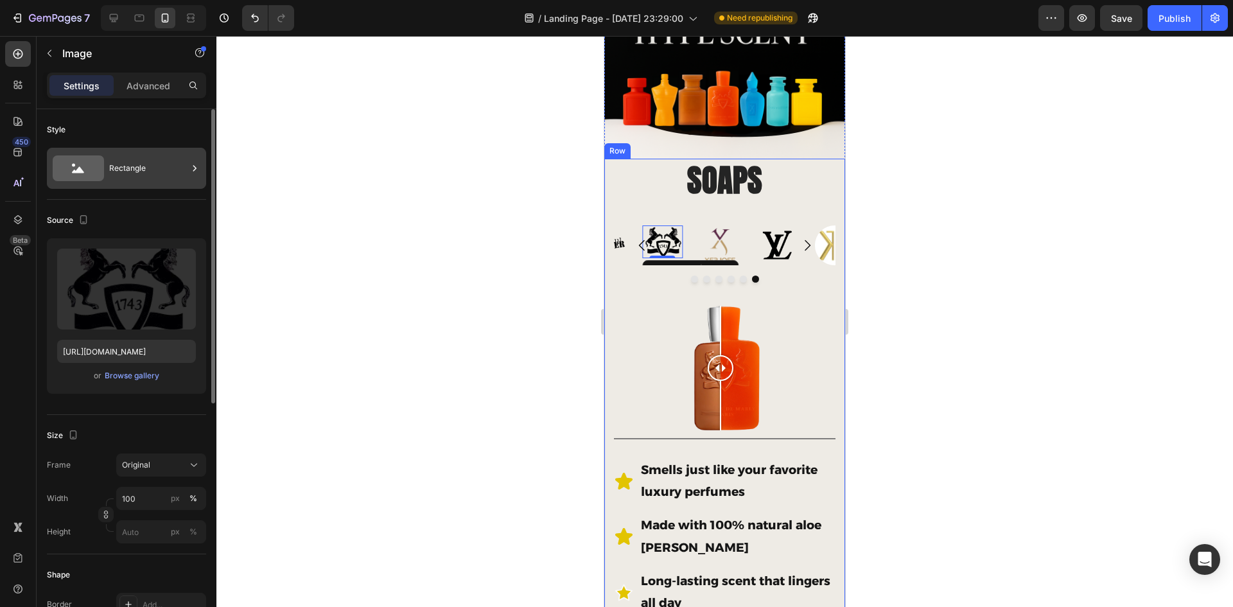
click at [129, 172] on div "Rectangle" at bounding box center [148, 168] width 78 height 30
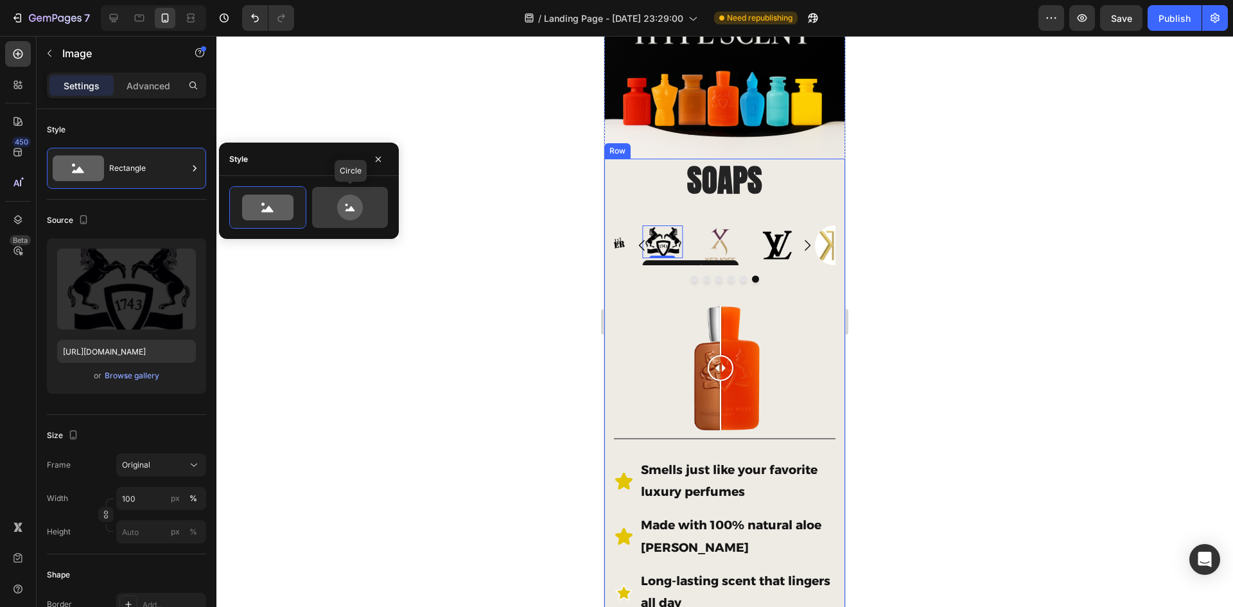
click at [374, 206] on icon at bounding box center [350, 208] width 60 height 26
type input "80"
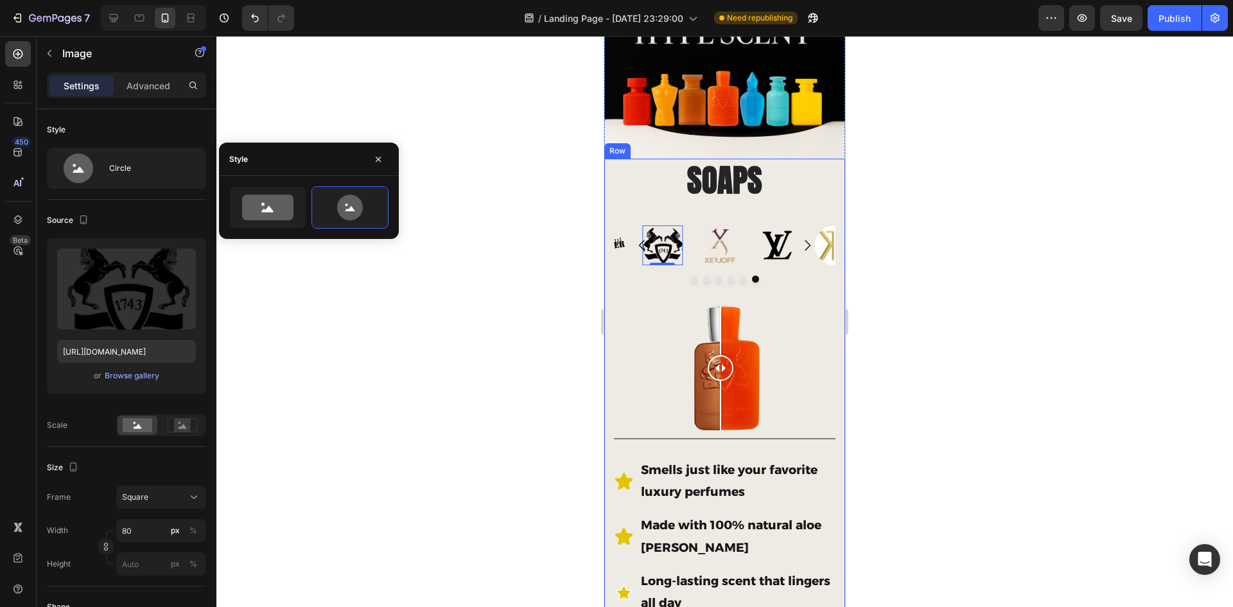
click at [453, 250] on div at bounding box center [724, 321] width 1017 height 571
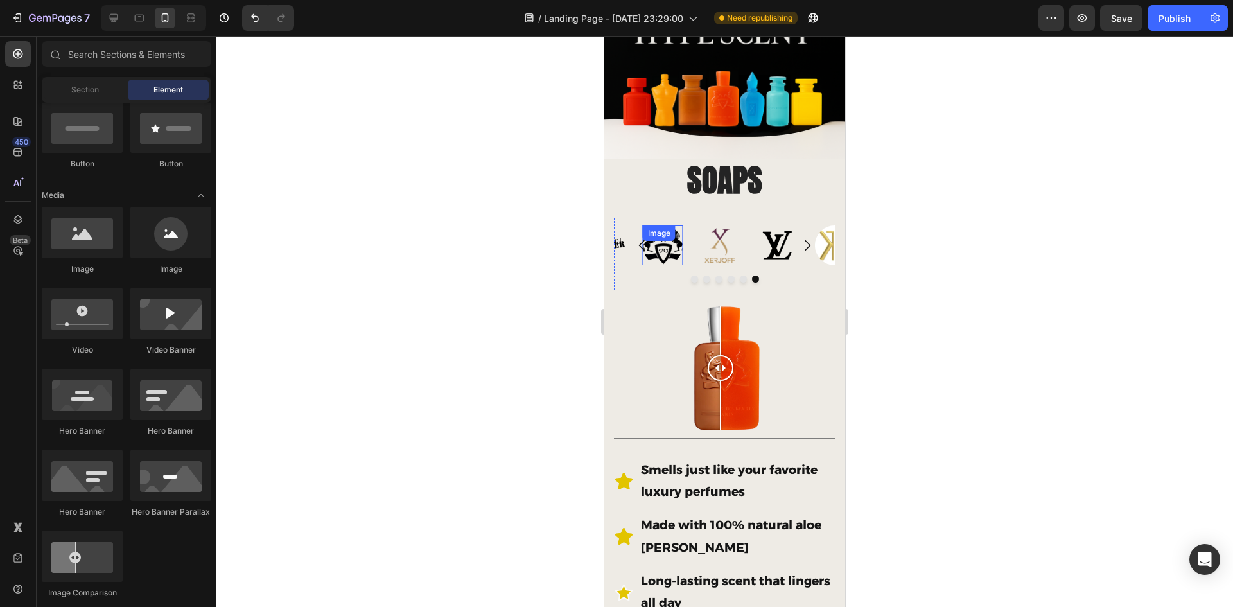
click at [662, 236] on div "Image" at bounding box center [663, 245] width 40 height 40
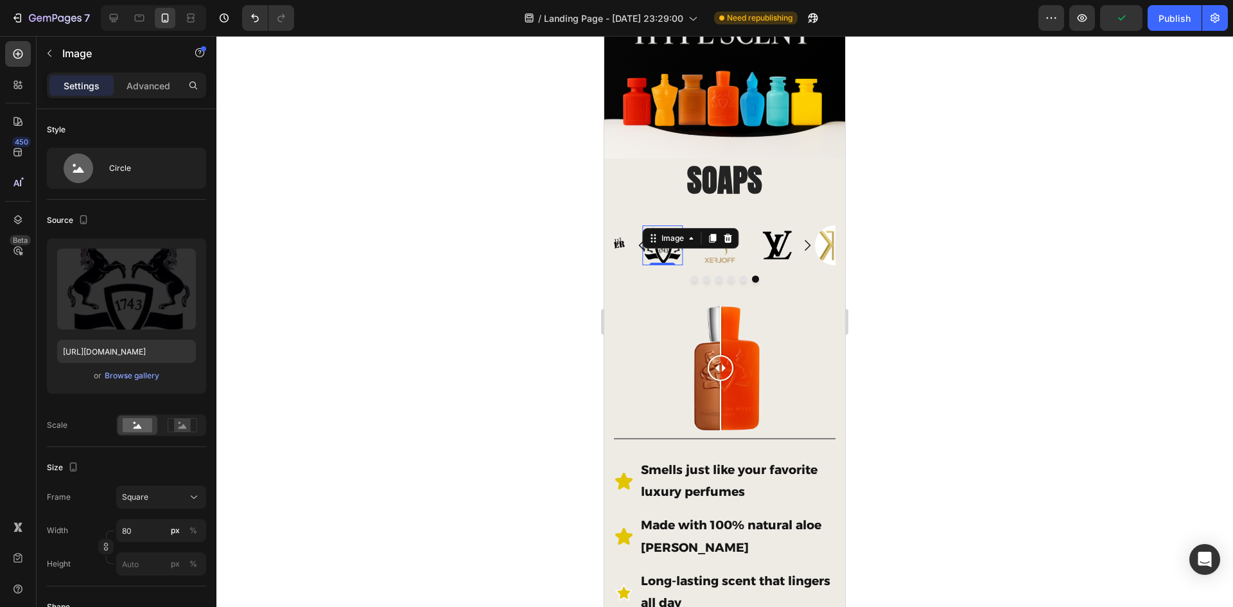
click at [514, 259] on div at bounding box center [724, 321] width 1017 height 571
click at [674, 245] on img at bounding box center [663, 245] width 40 height 40
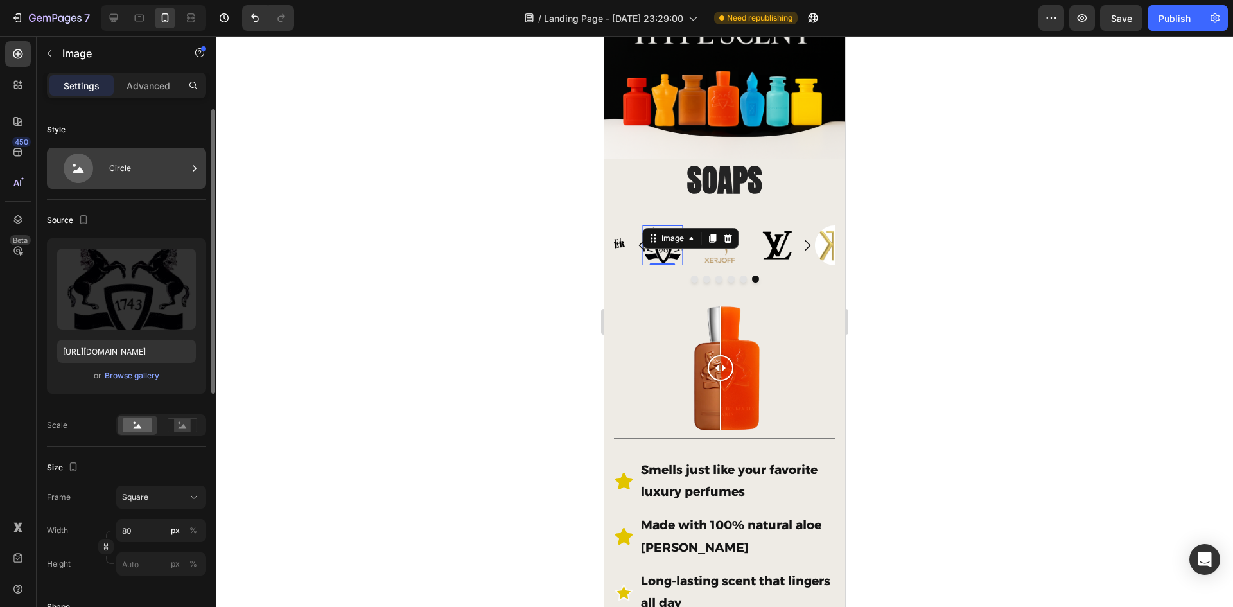
click at [121, 161] on div "Circle" at bounding box center [148, 168] width 78 height 30
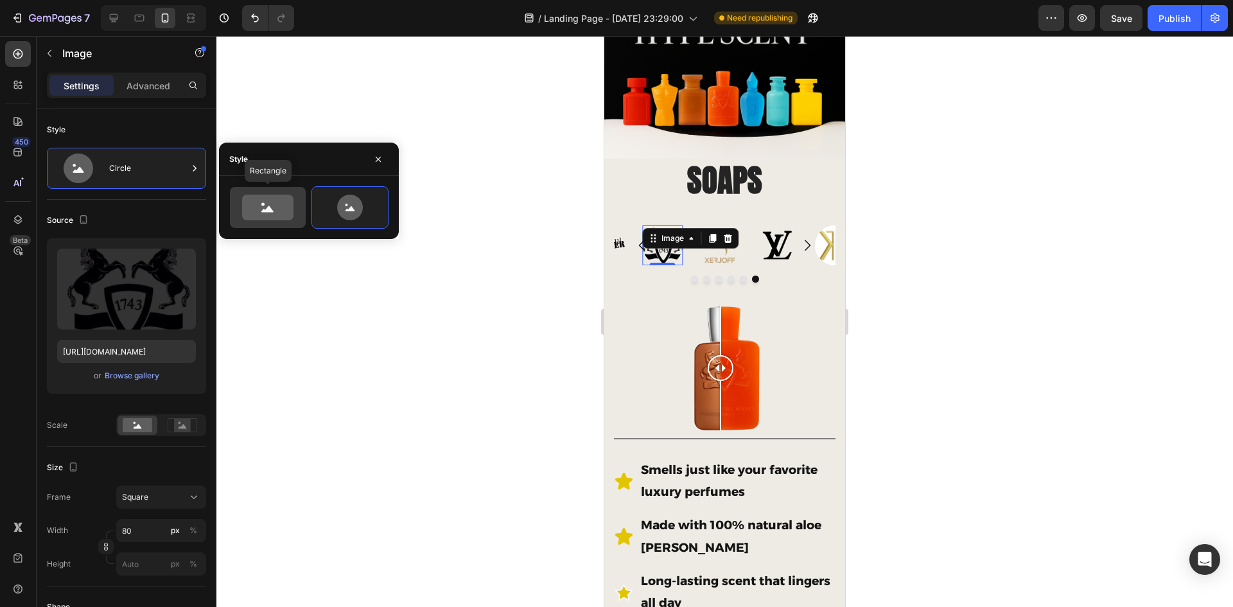
click at [283, 200] on icon at bounding box center [267, 208] width 51 height 26
type input "100"
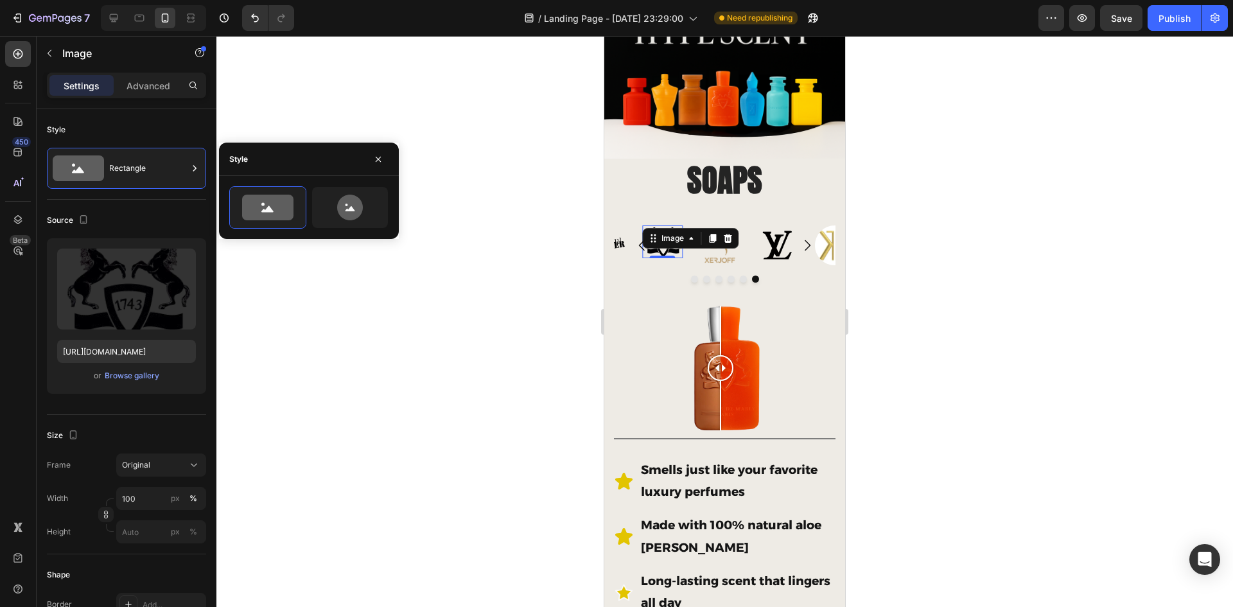
click at [473, 266] on div at bounding box center [724, 321] width 1017 height 571
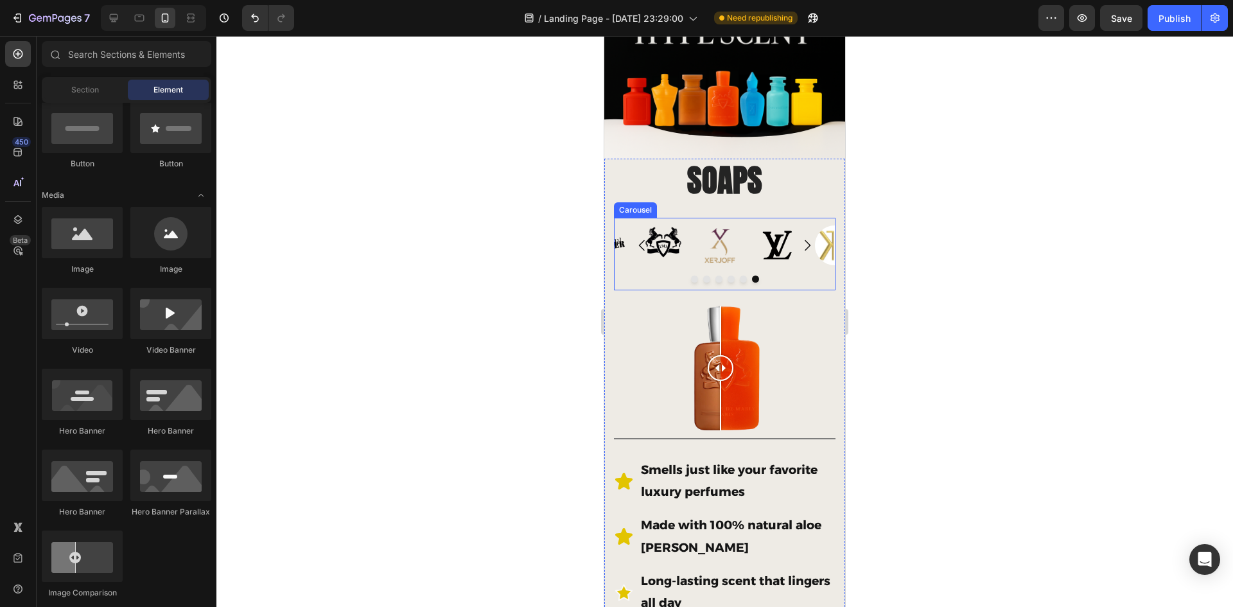
click at [641, 240] on icon "Carousel Back Arrow" at bounding box center [642, 245] width 6 height 11
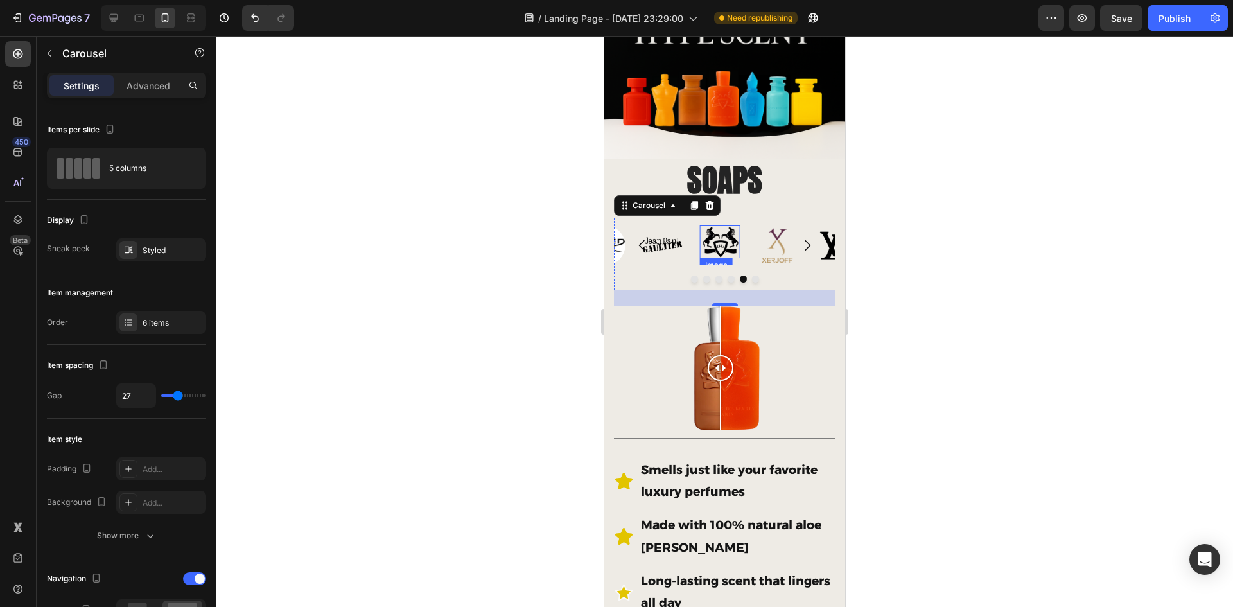
click at [731, 240] on img at bounding box center [720, 241] width 40 height 33
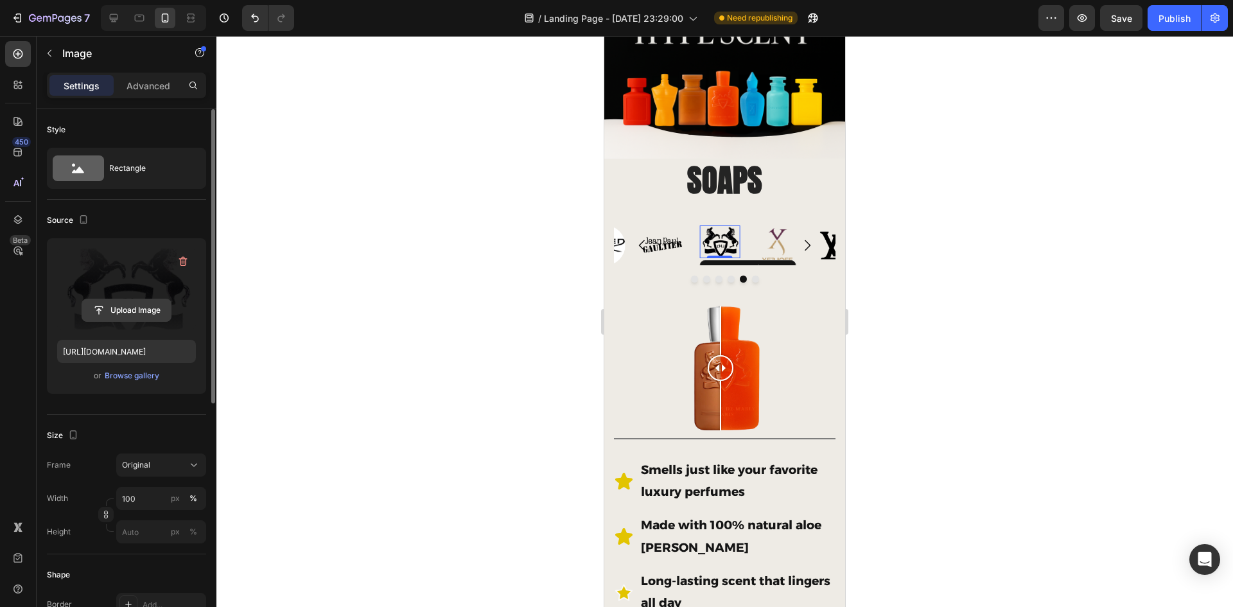
click at [127, 310] on input "file" at bounding box center [126, 310] width 89 height 22
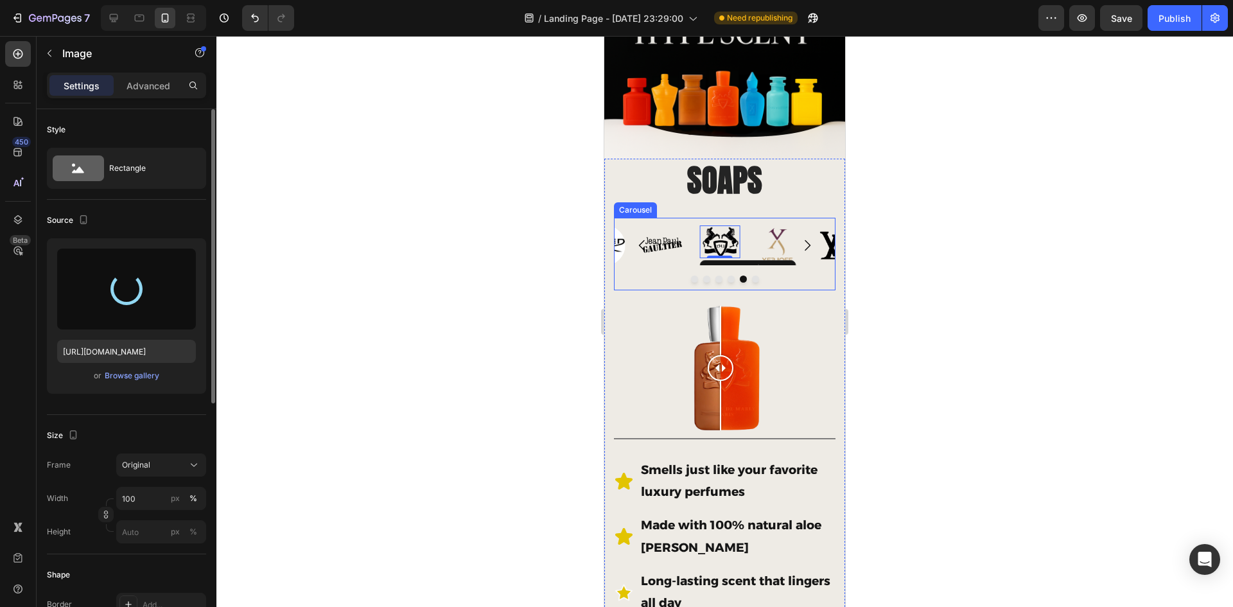
type input "https://cdn.shopify.com/s/files/1/0933/9479/6860/files/gempages_580835986045404…"
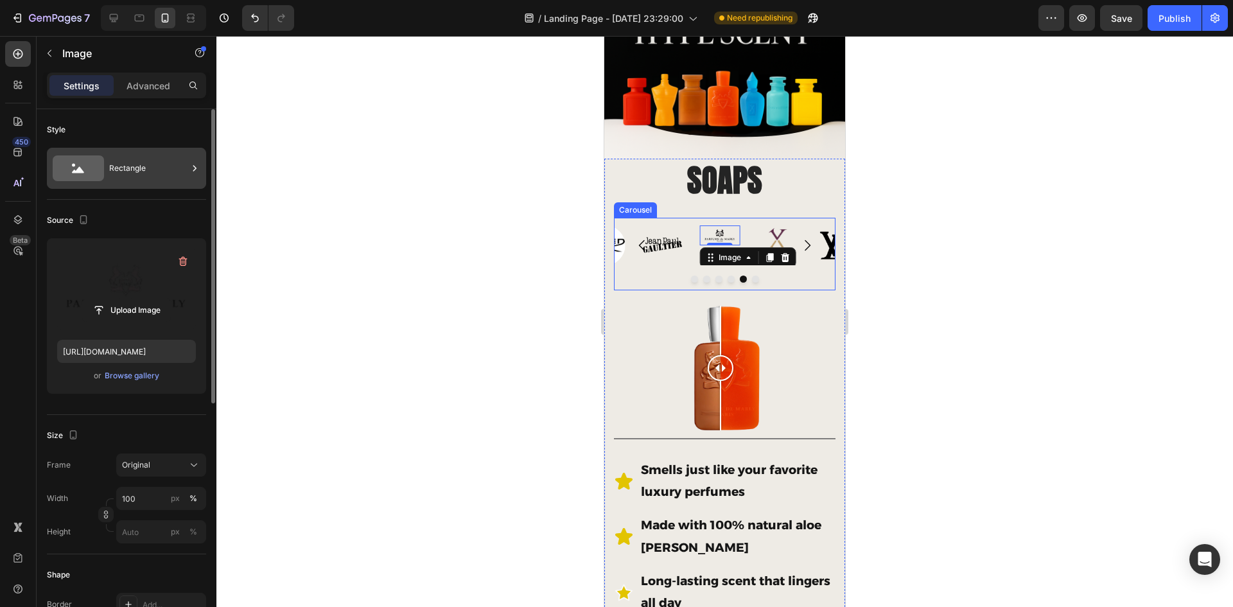
click at [150, 168] on div "Rectangle" at bounding box center [148, 168] width 78 height 30
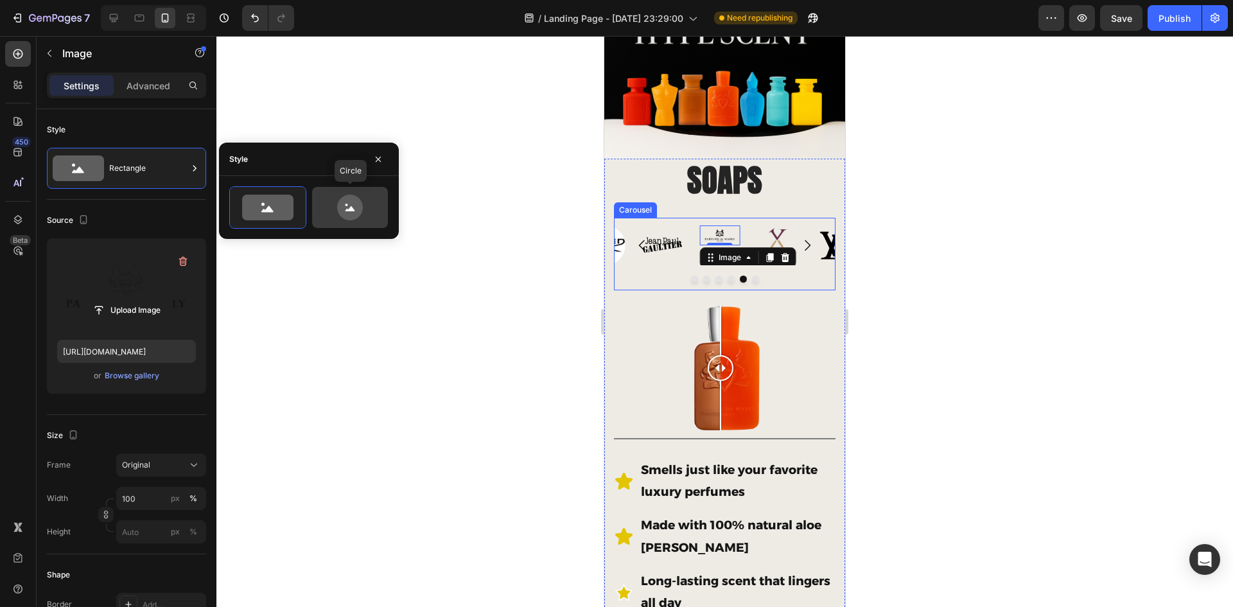
click at [353, 209] on icon at bounding box center [351, 208] width 10 height 5
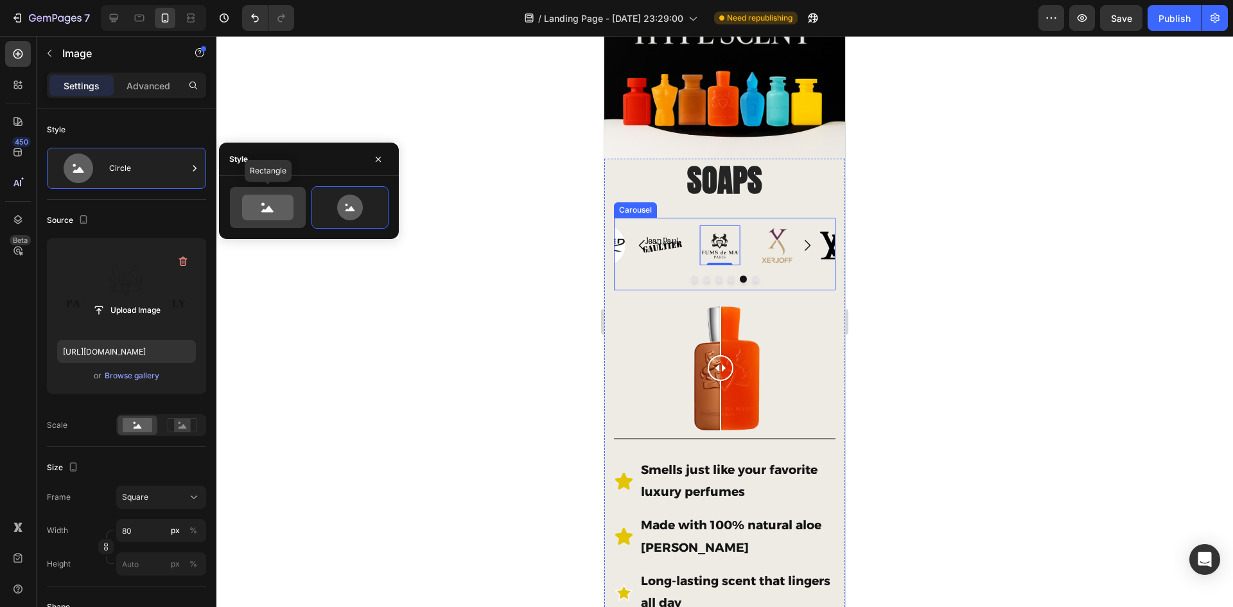
click at [276, 200] on icon at bounding box center [267, 208] width 51 height 26
type input "100"
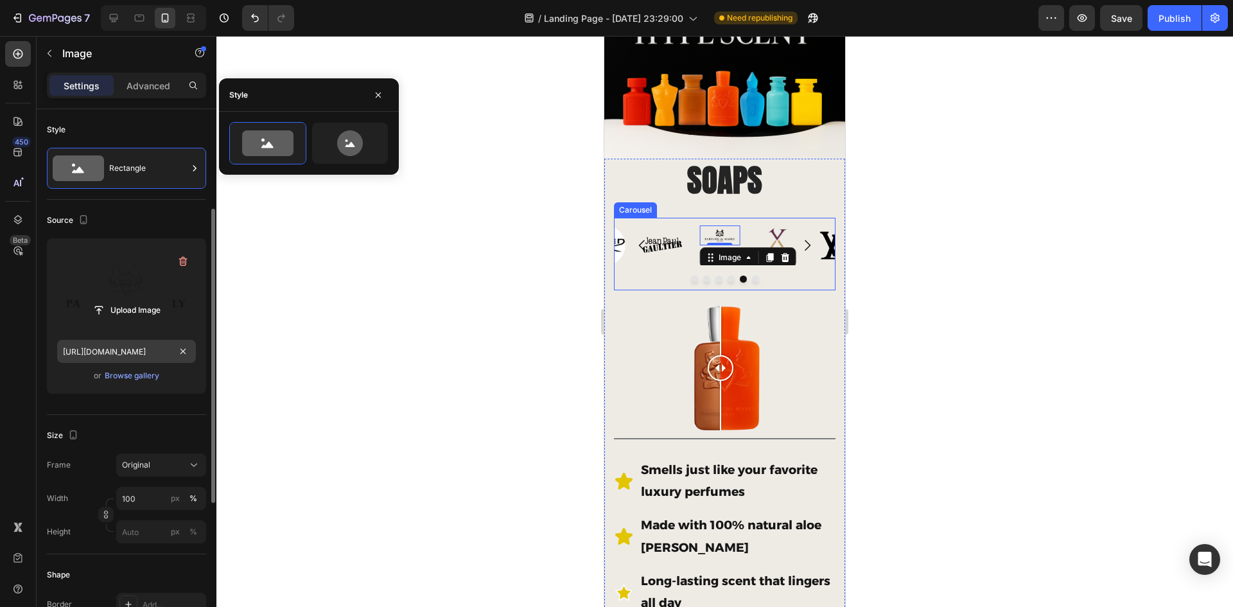
scroll to position [128, 0]
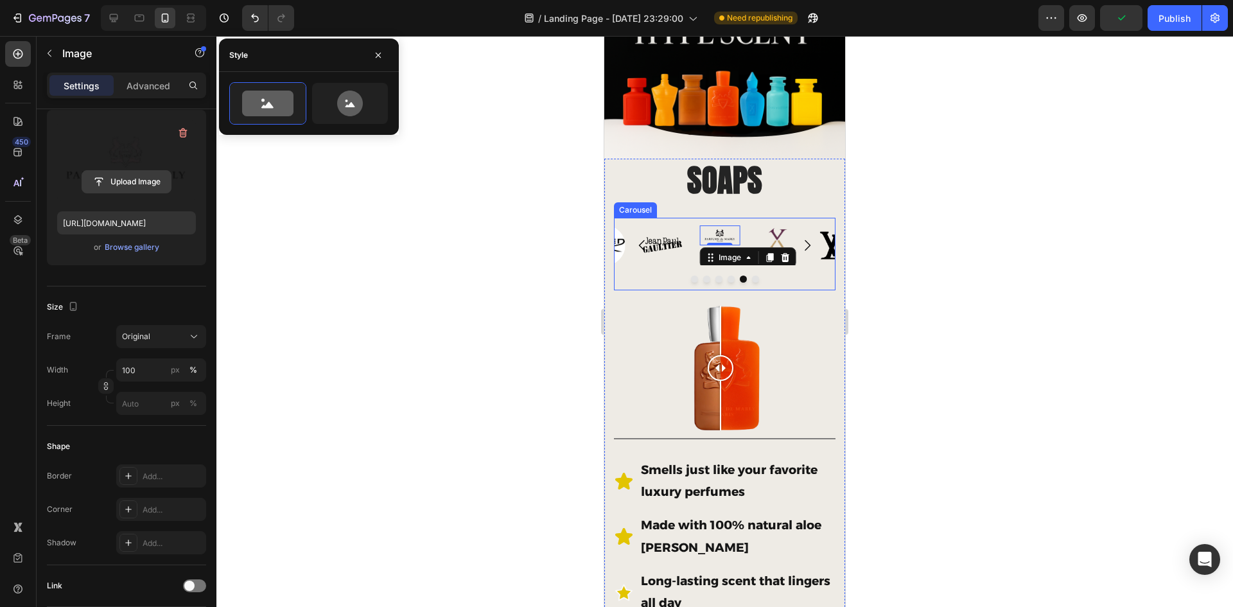
click at [144, 177] on input "file" at bounding box center [126, 182] width 89 height 22
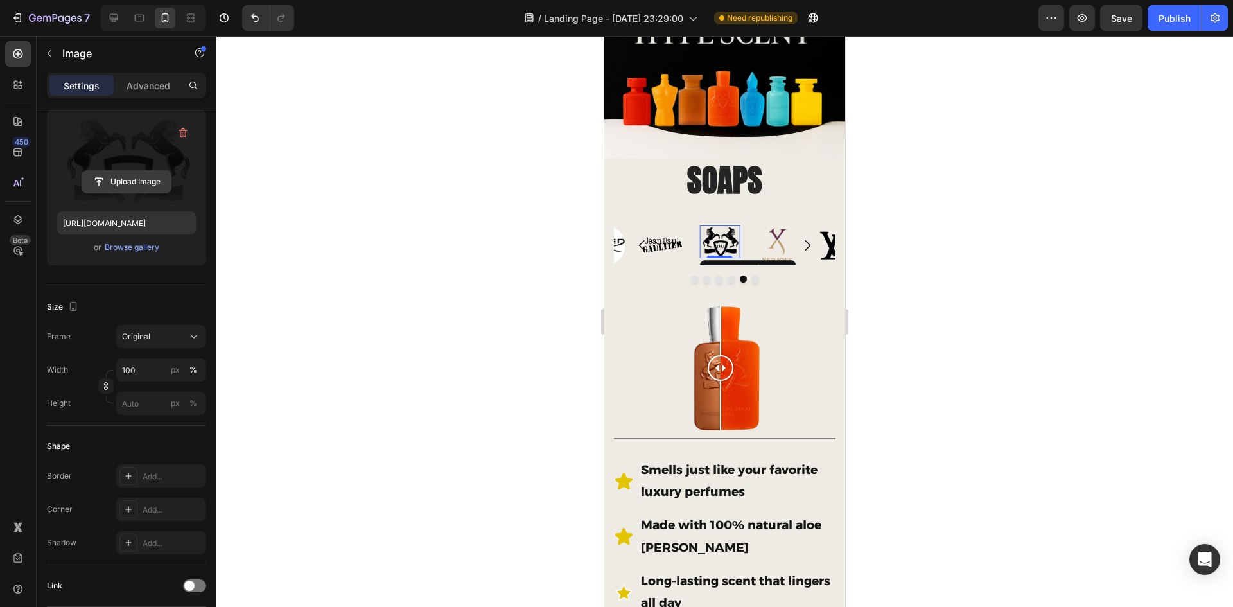
click at [155, 180] on input "file" at bounding box center [126, 182] width 89 height 22
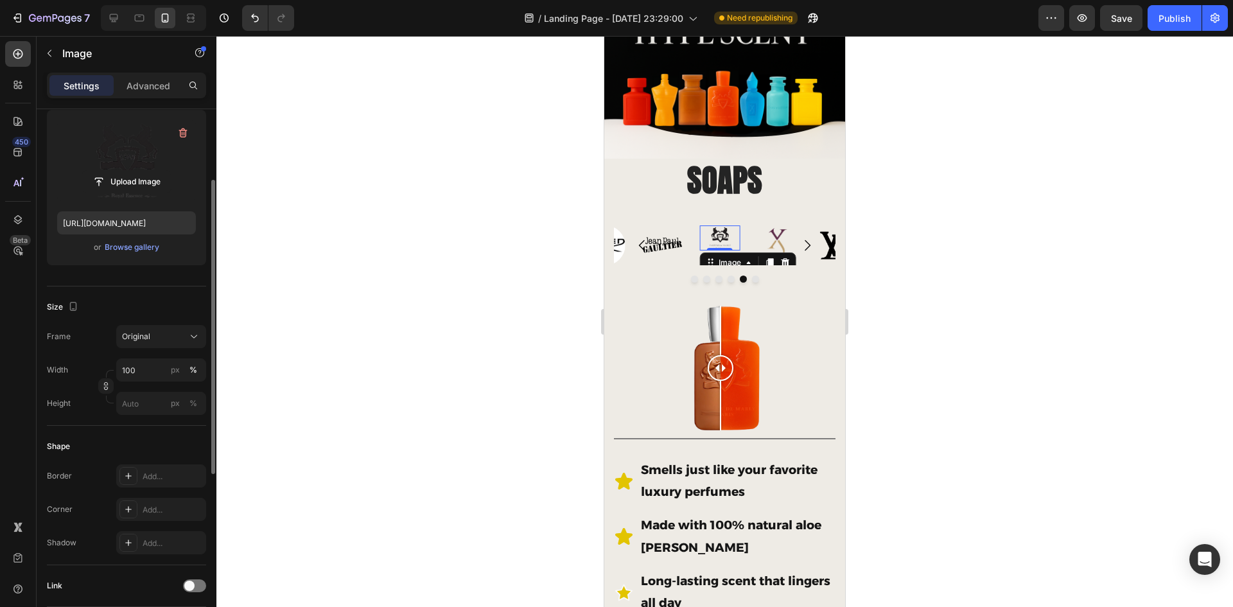
scroll to position [0, 0]
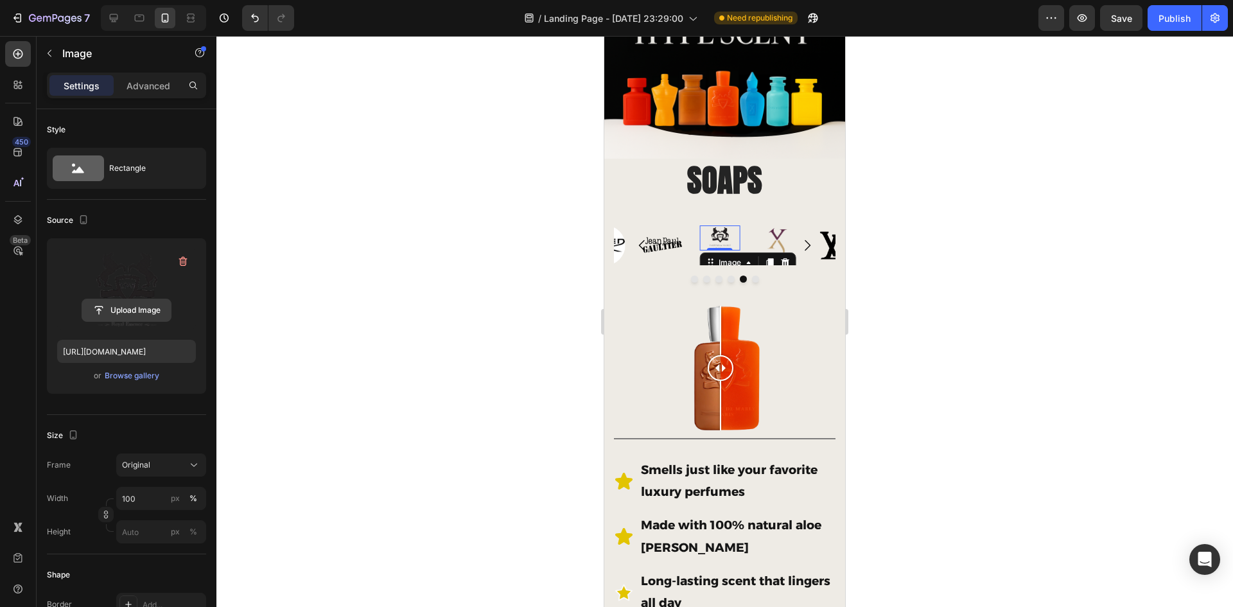
click at [145, 311] on input "file" at bounding box center [126, 310] width 89 height 22
type input "https://cdn.shopify.com/s/files/1/0933/9479/6860/files/gempages_580835986045404…"
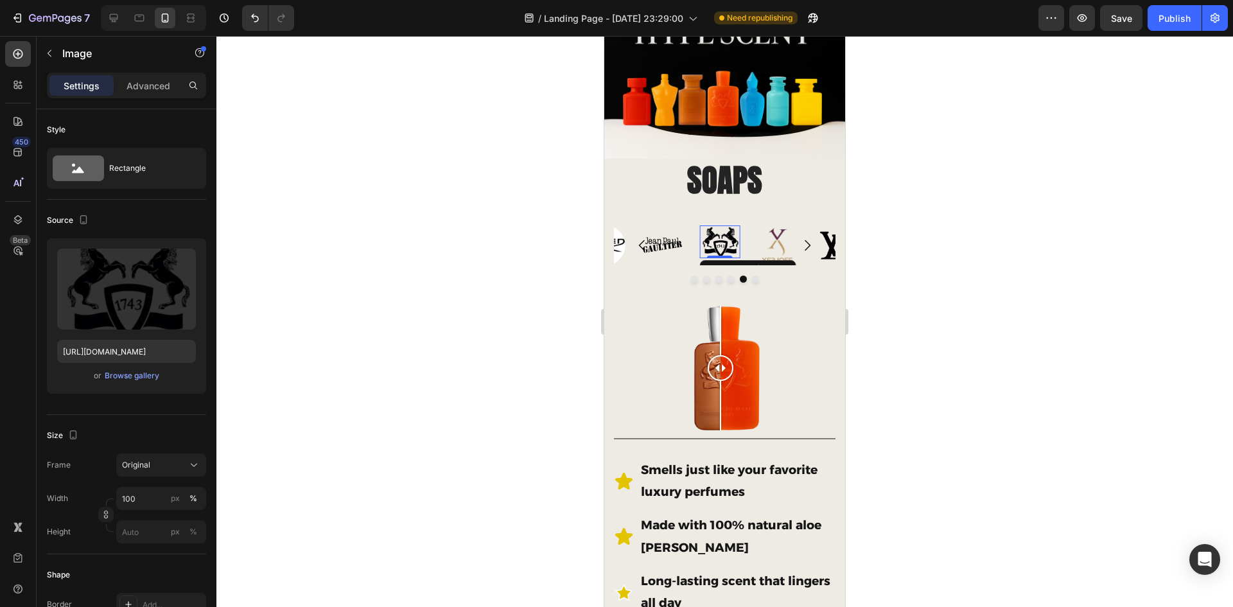
click at [891, 278] on div at bounding box center [724, 321] width 1017 height 571
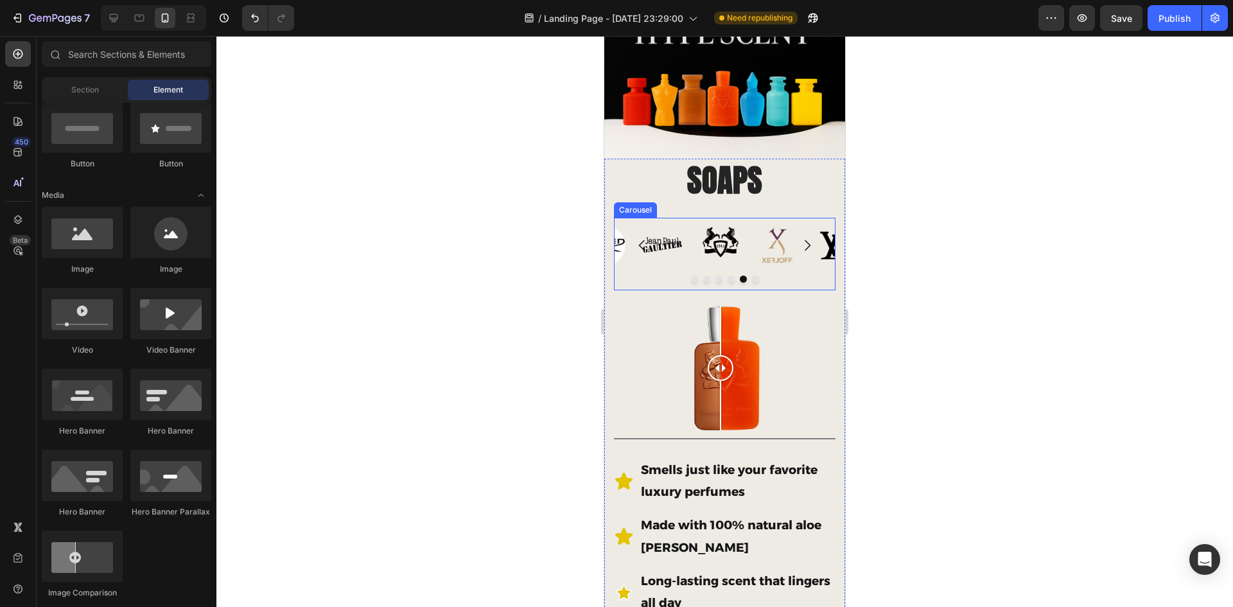
click at [800, 241] on icon "Carousel Next Arrow" at bounding box center [807, 245] width 15 height 15
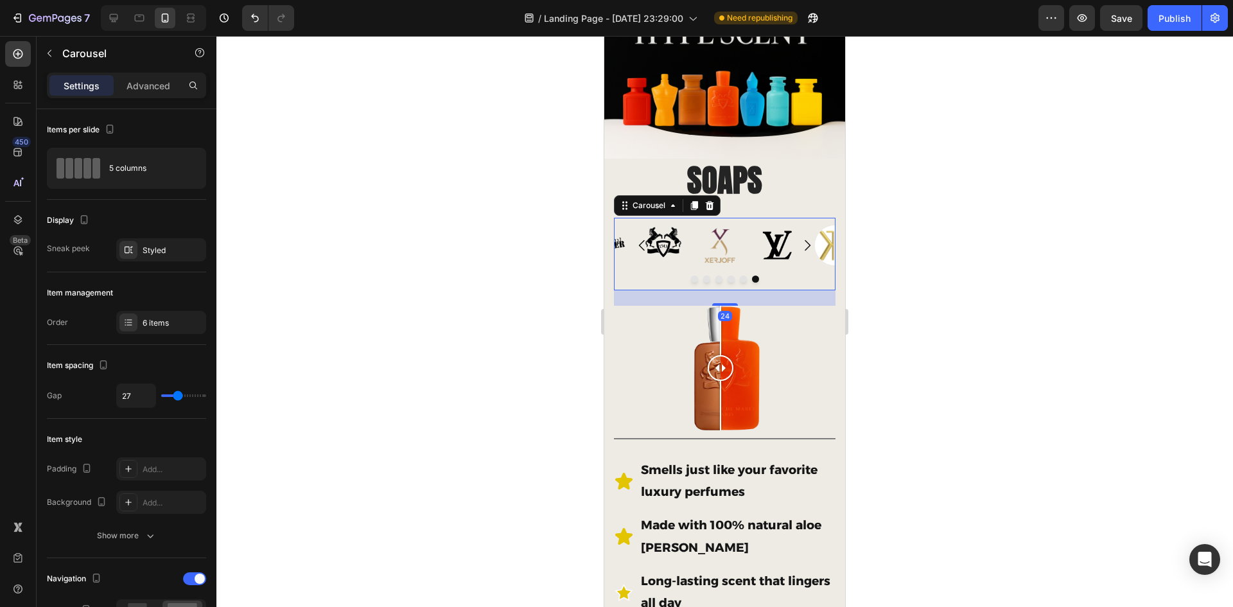
click at [800, 241] on icon "Carousel Next Arrow" at bounding box center [807, 245] width 15 height 15
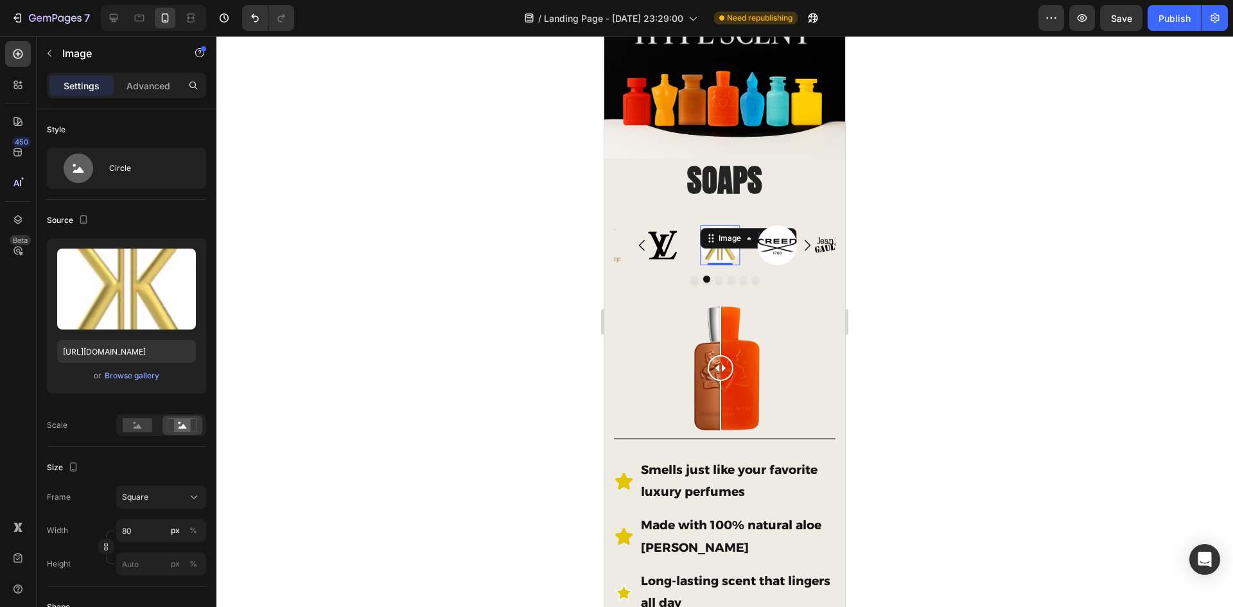
click at [721, 236] on div "Image 0" at bounding box center [720, 245] width 40 height 40
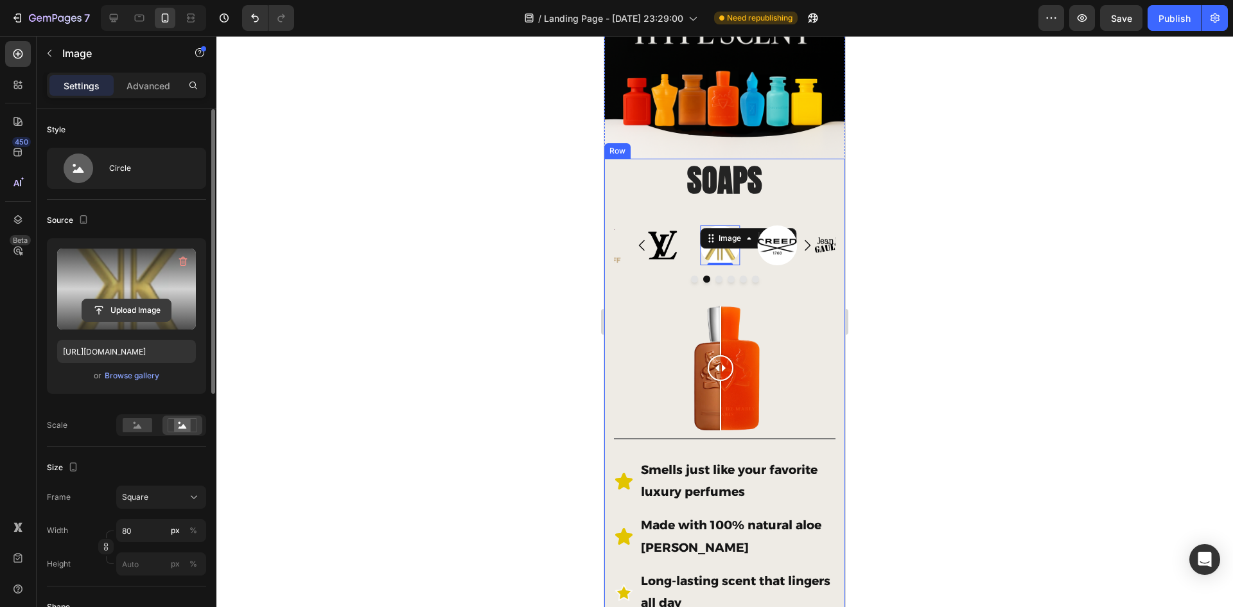
click at [137, 307] on input "file" at bounding box center [126, 310] width 89 height 22
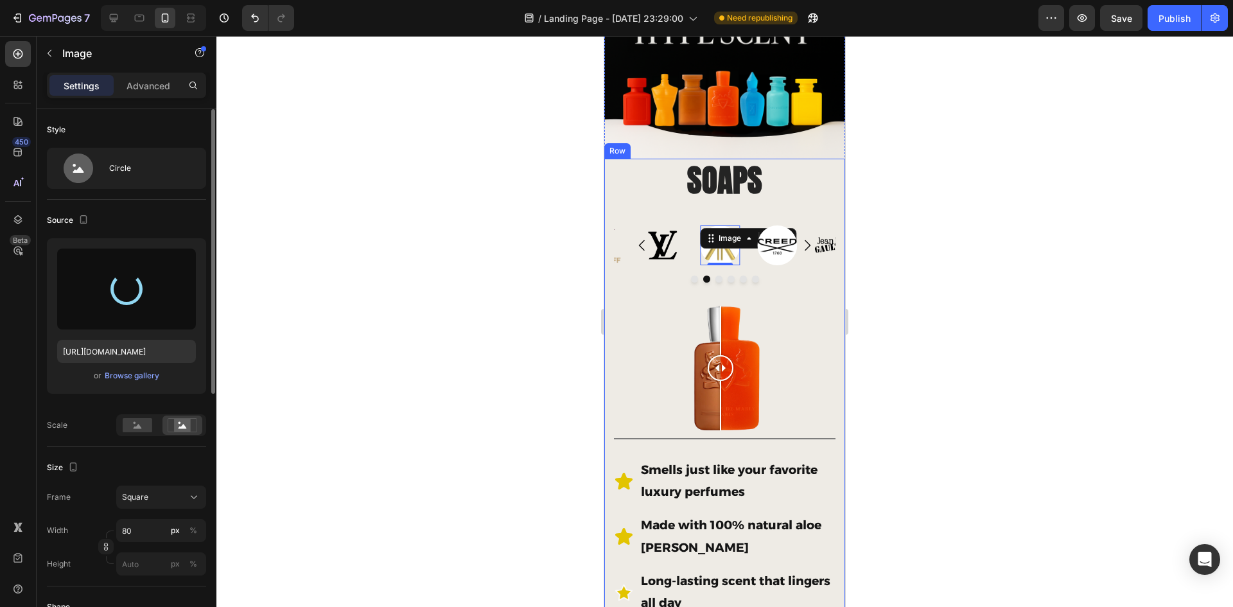
type input "https://cdn.shopify.com/s/files/1/0933/9479/6860/files/gempages_580835986045404…"
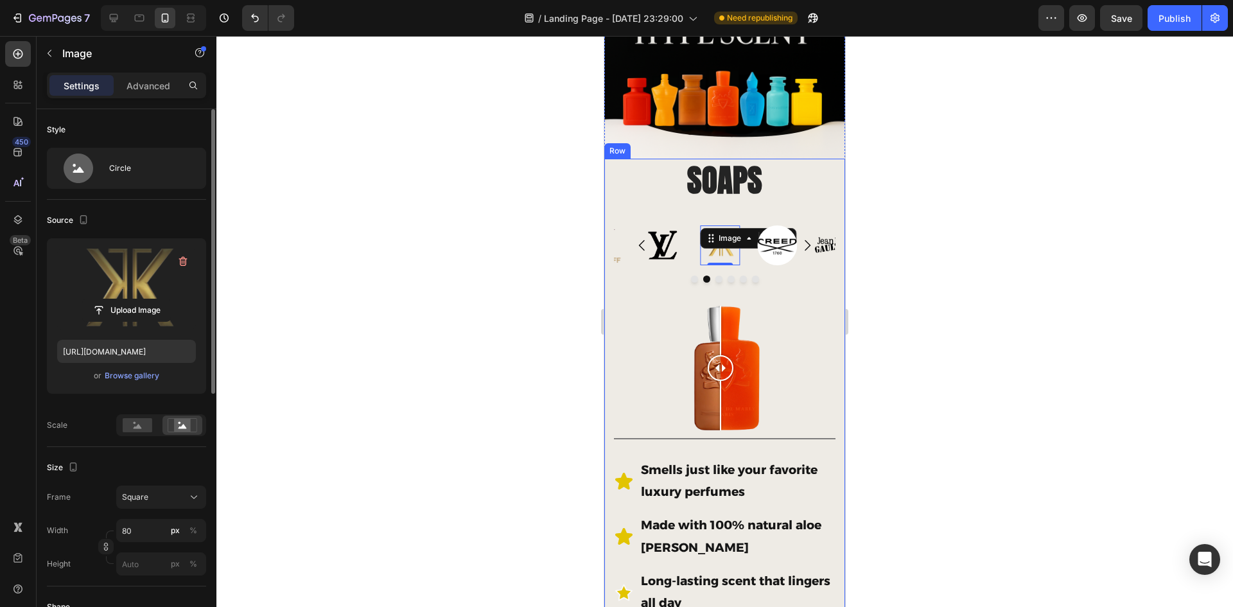
click at [920, 336] on div at bounding box center [724, 321] width 1017 height 571
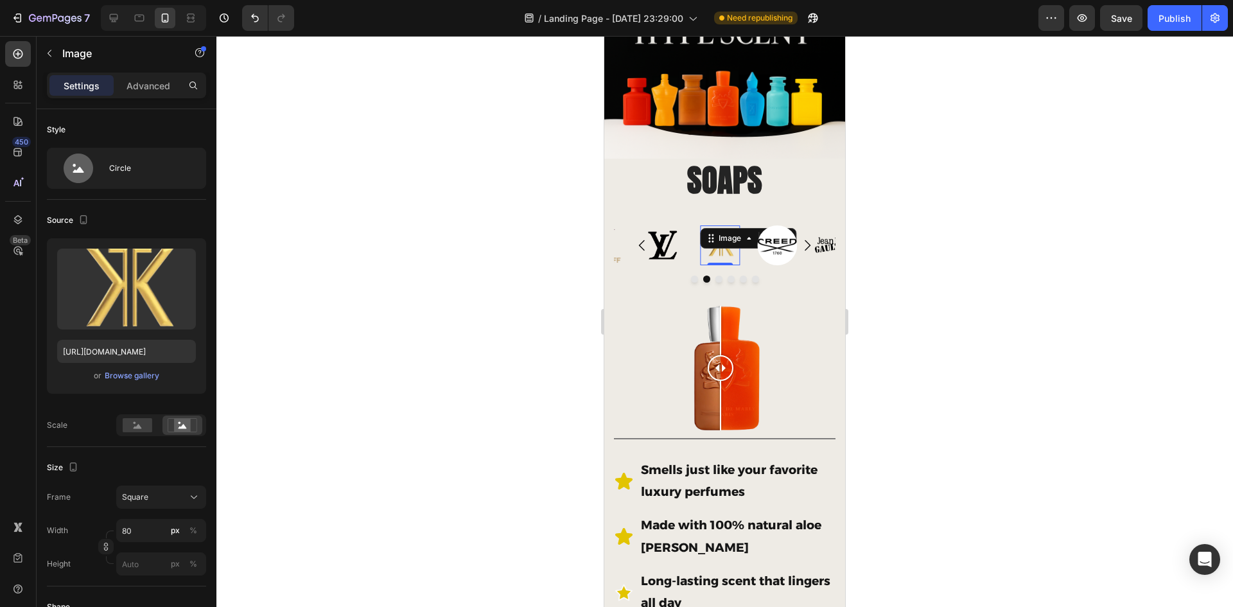
drag, startPoint x: 714, startPoint y: 237, endPoint x: 1206, endPoint y: 261, distance: 493.2
click at [714, 237] on div "Image 0" at bounding box center [720, 245] width 40 height 40
click at [168, 423] on icon at bounding box center [183, 425] width 30 height 14
click at [134, 417] on div at bounding box center [138, 425] width 40 height 19
click at [159, 421] on div at bounding box center [161, 425] width 90 height 22
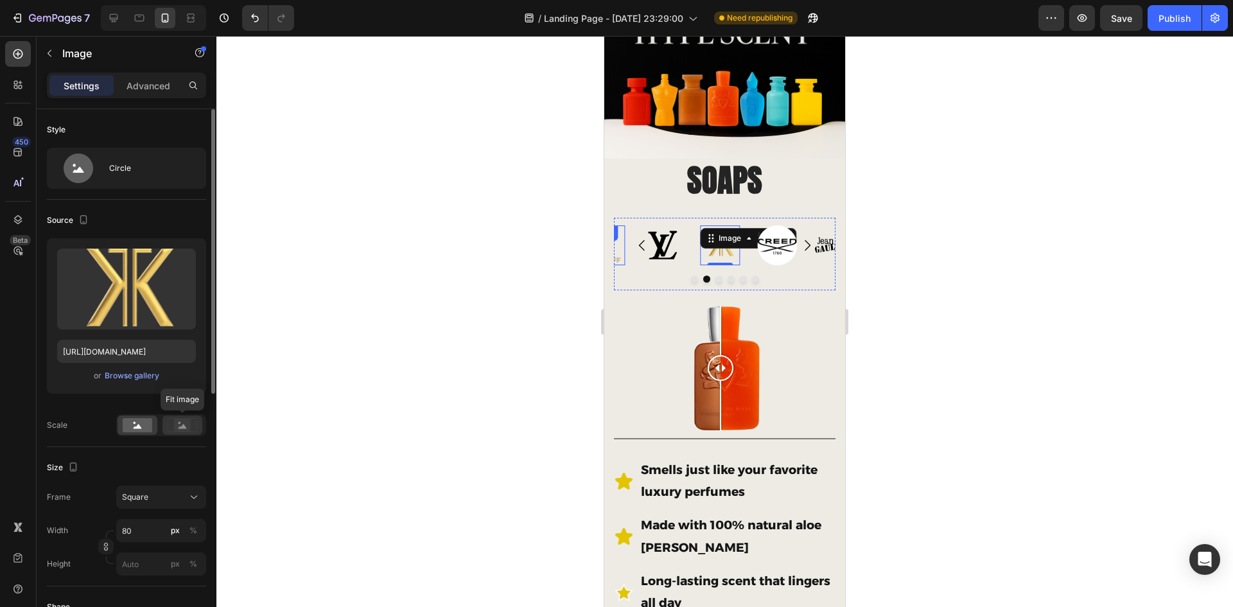
click at [164, 423] on div at bounding box center [182, 425] width 40 height 19
click at [107, 177] on div "Circle" at bounding box center [126, 168] width 159 height 41
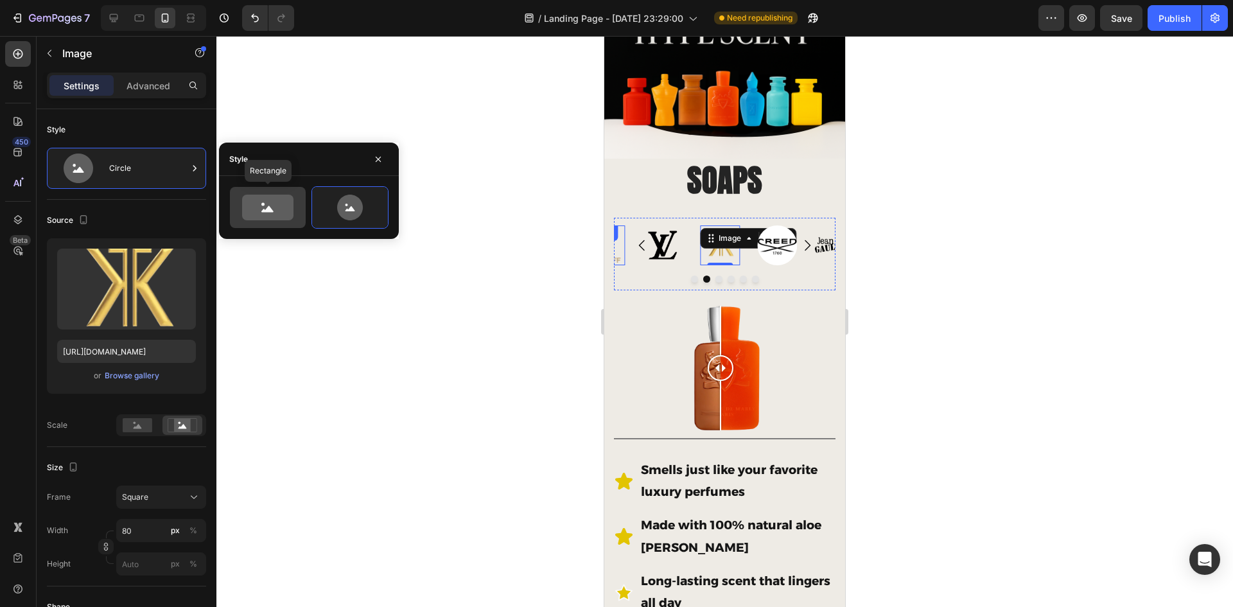
click at [283, 205] on icon at bounding box center [267, 208] width 51 height 26
type input "100"
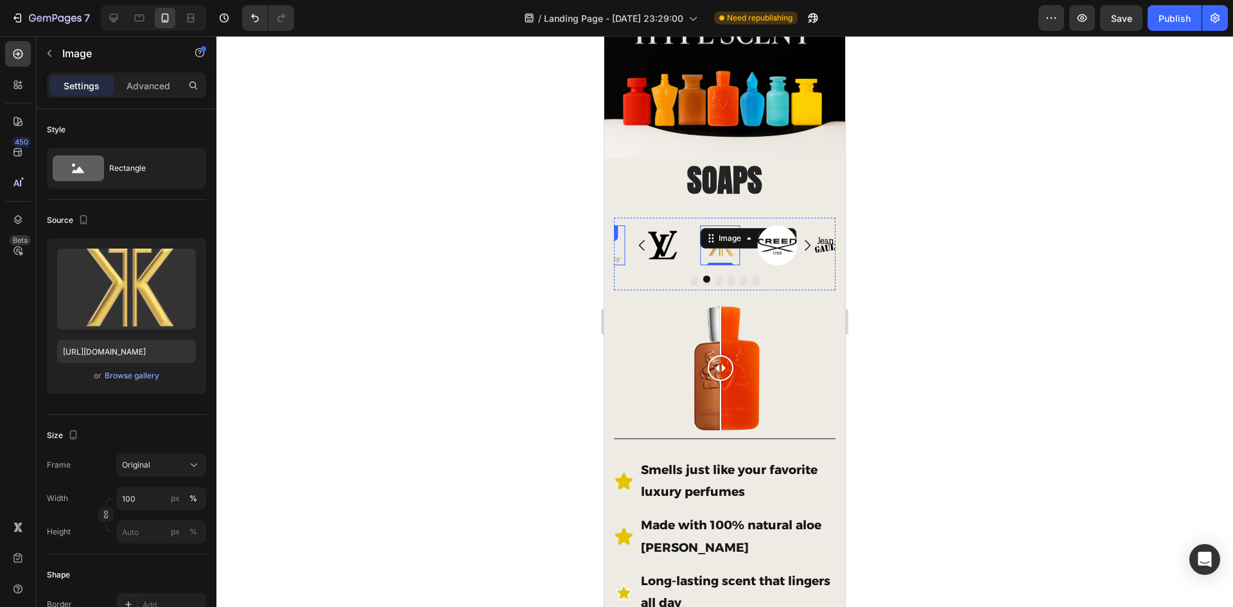
click at [343, 308] on div at bounding box center [724, 321] width 1017 height 571
click at [725, 244] on img at bounding box center [720, 245] width 40 height 40
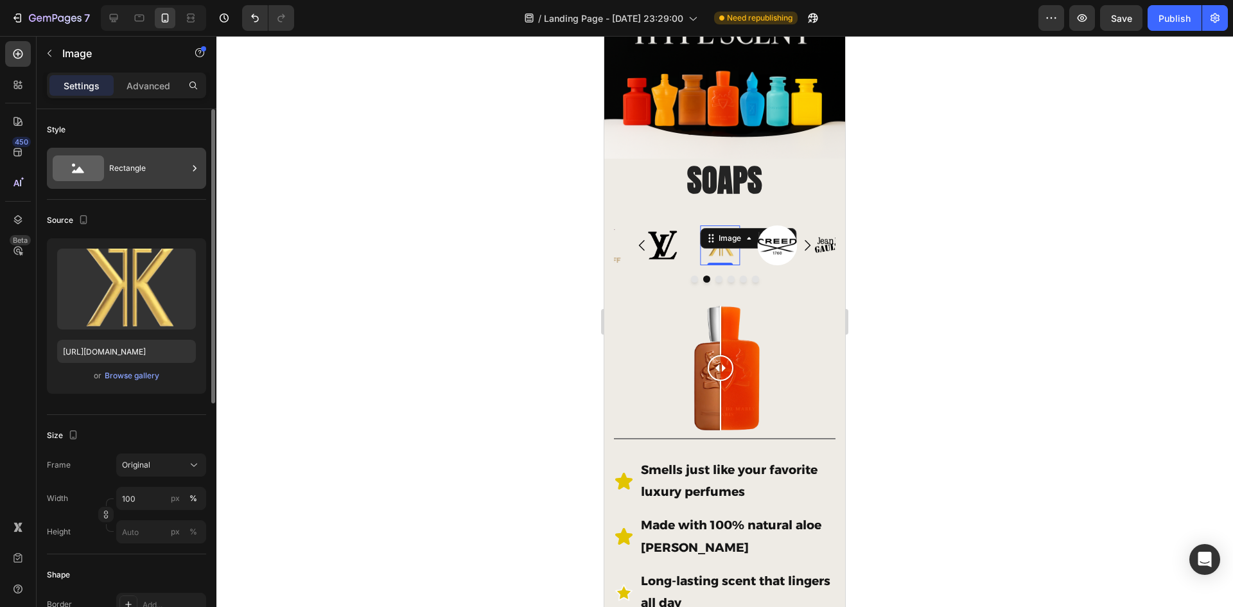
click at [160, 155] on div "Rectangle" at bounding box center [148, 168] width 78 height 30
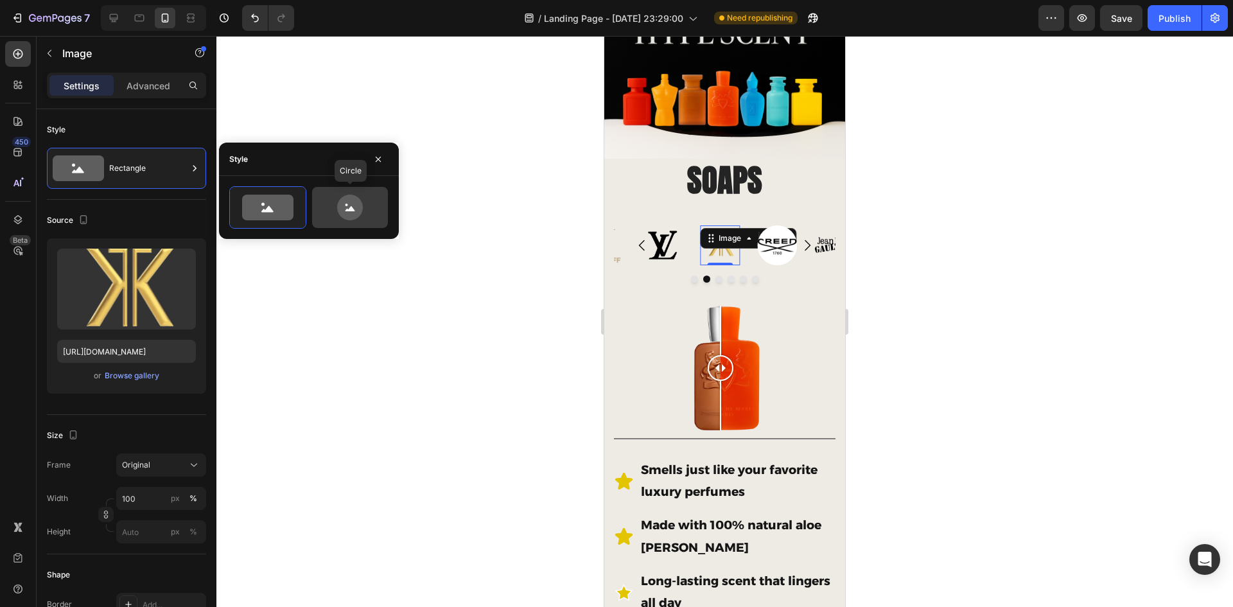
click at [331, 207] on icon at bounding box center [350, 208] width 60 height 26
type input "80"
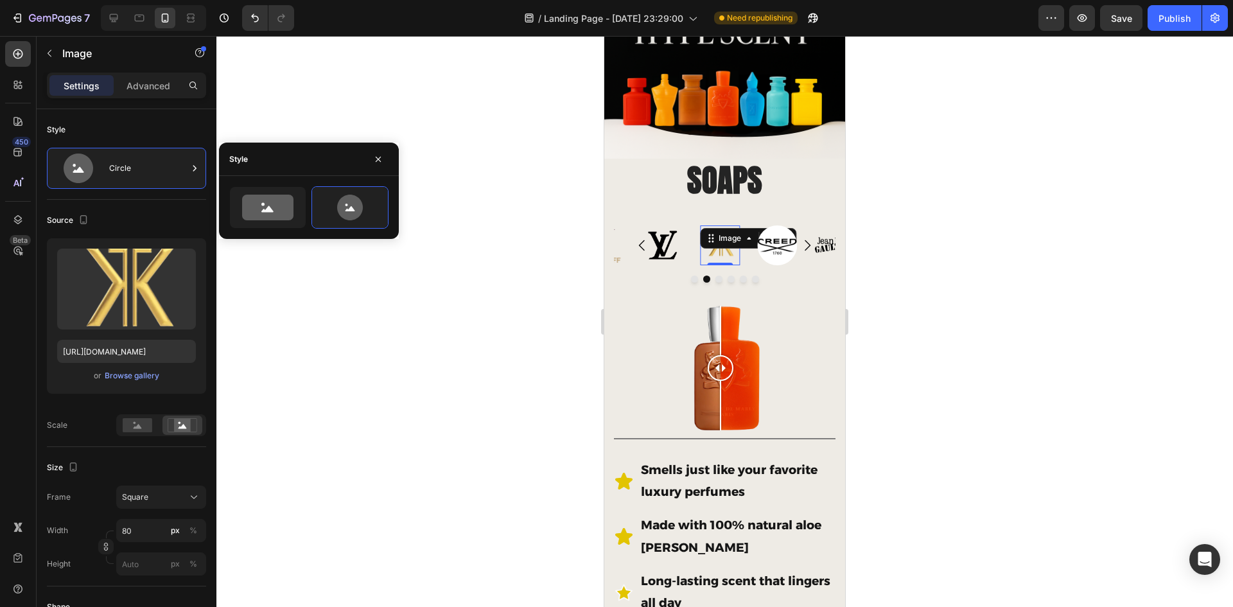
click at [416, 307] on div at bounding box center [724, 321] width 1017 height 571
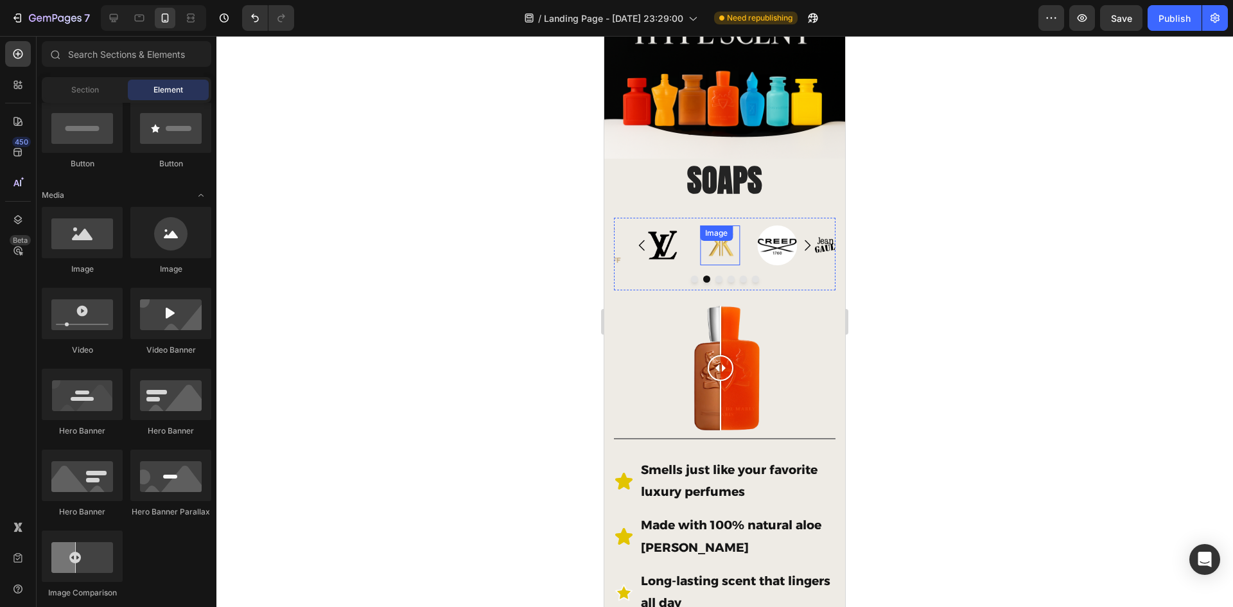
click at [728, 238] on div "Image" at bounding box center [720, 245] width 40 height 40
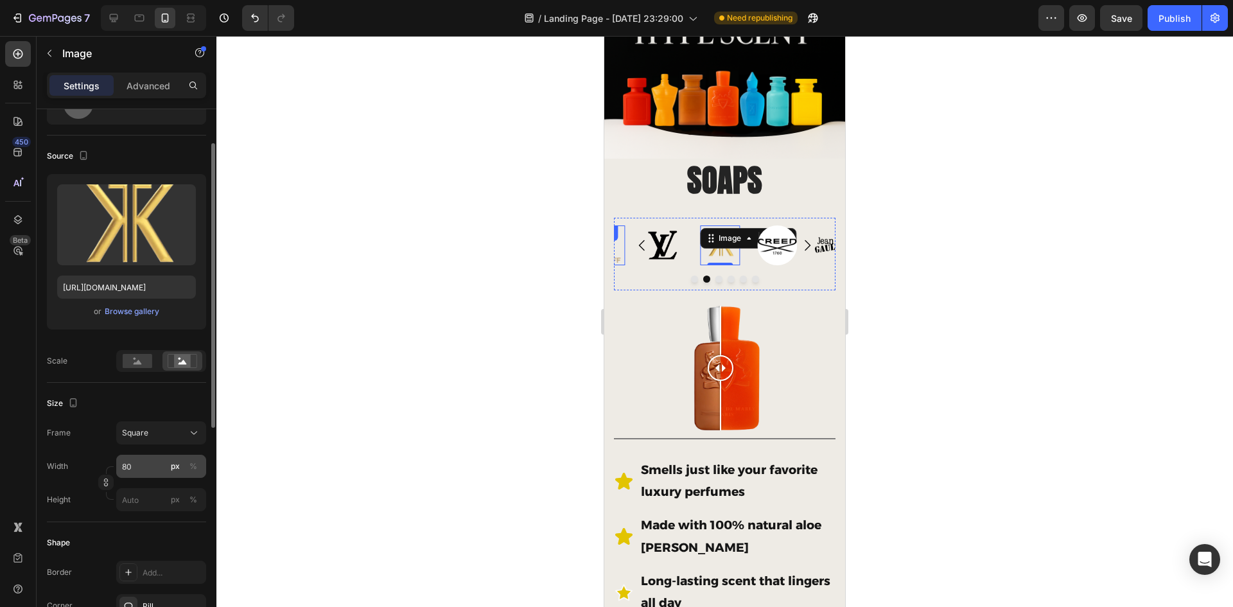
scroll to position [128, 0]
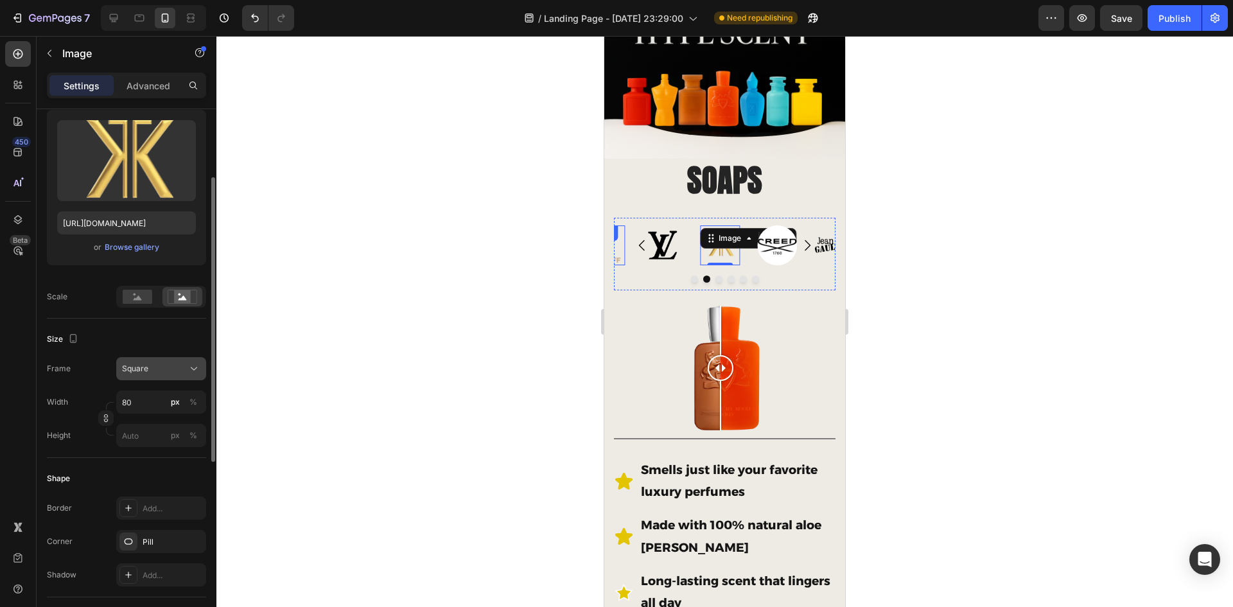
click at [183, 376] on button "Square" at bounding box center [161, 368] width 90 height 23
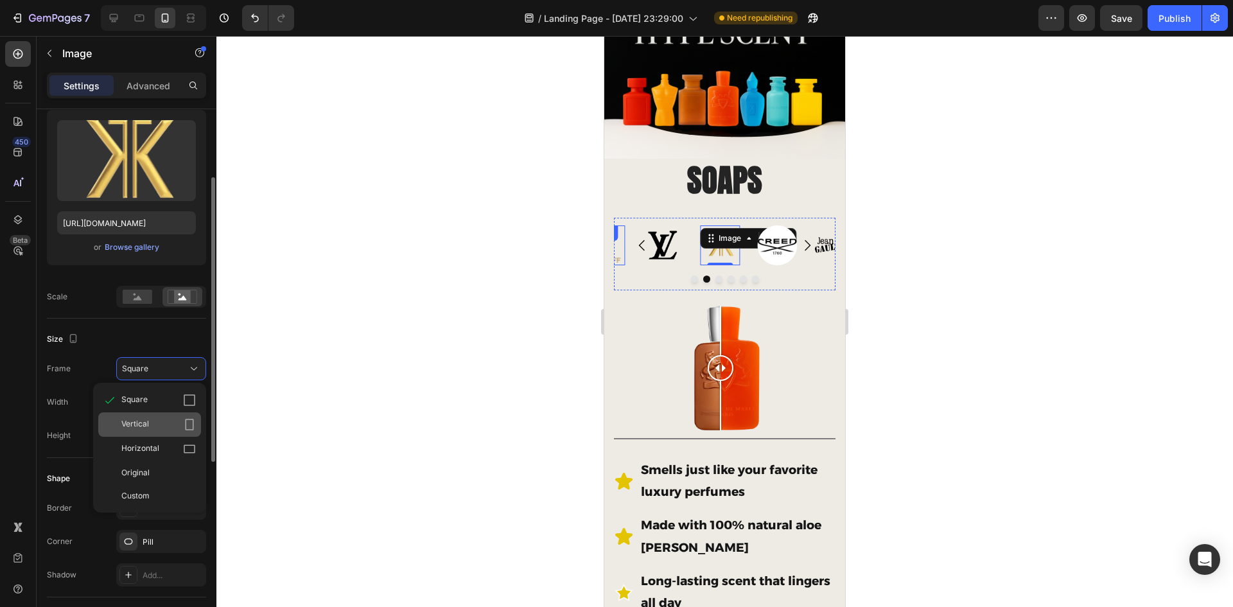
click at [166, 419] on div "Vertical" at bounding box center [158, 424] width 75 height 13
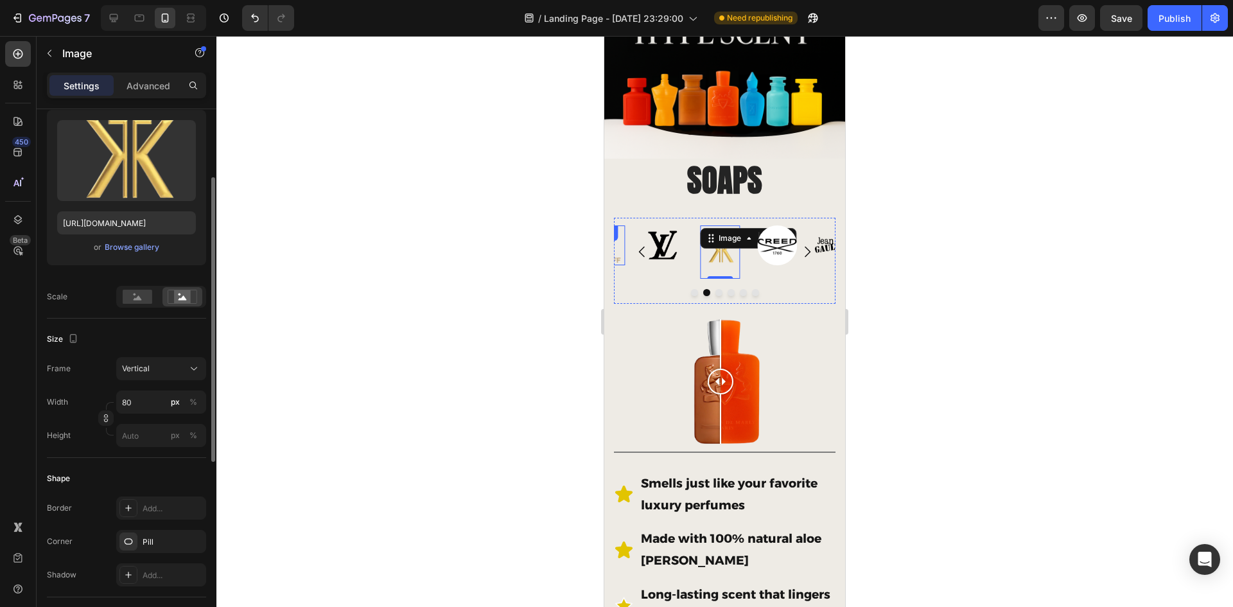
click at [359, 367] on div at bounding box center [724, 321] width 1017 height 571
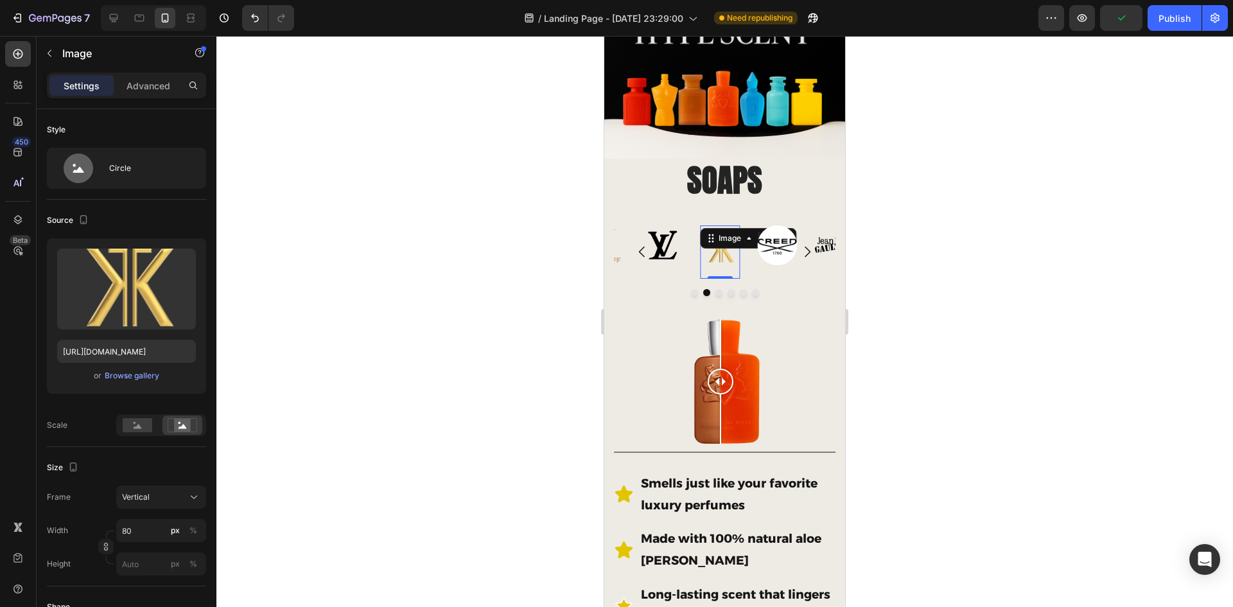
click at [729, 247] on img at bounding box center [720, 251] width 40 height 53
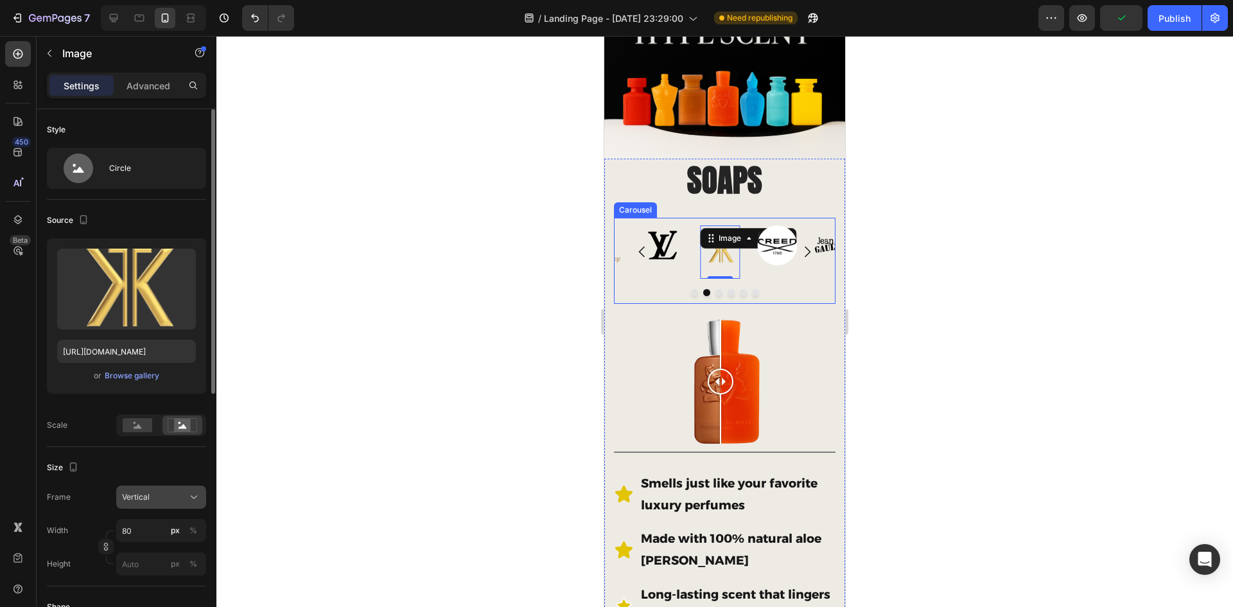
click at [179, 497] on div "Vertical" at bounding box center [153, 497] width 63 height 12
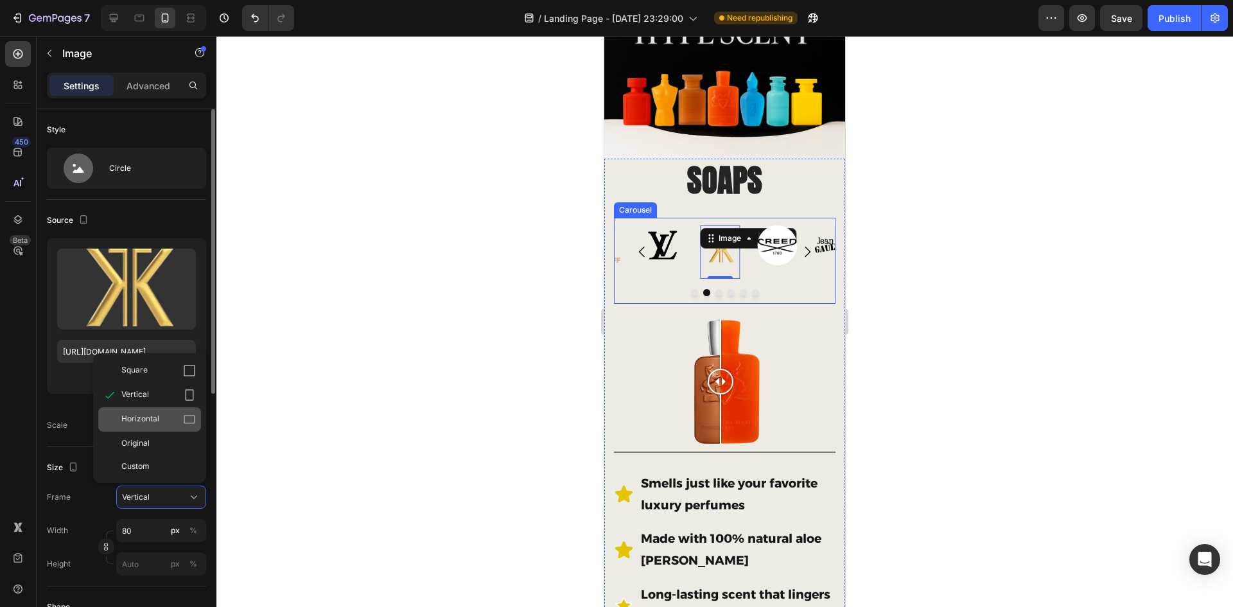
click at [162, 424] on div "Horizontal" at bounding box center [158, 419] width 75 height 13
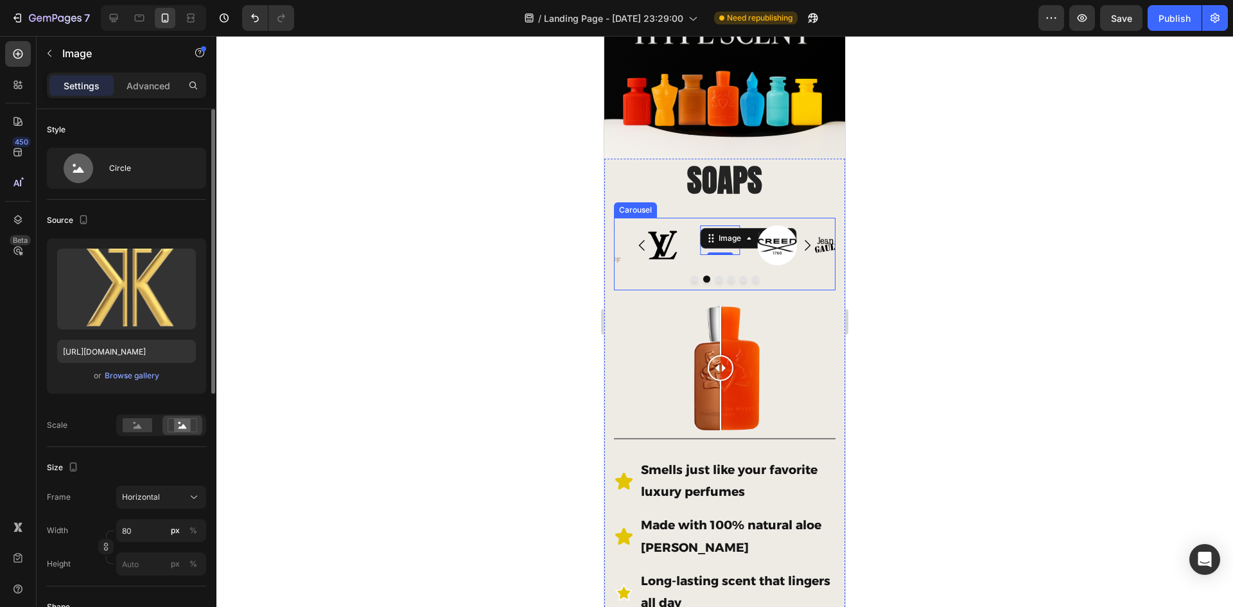
click at [491, 371] on div at bounding box center [724, 321] width 1017 height 571
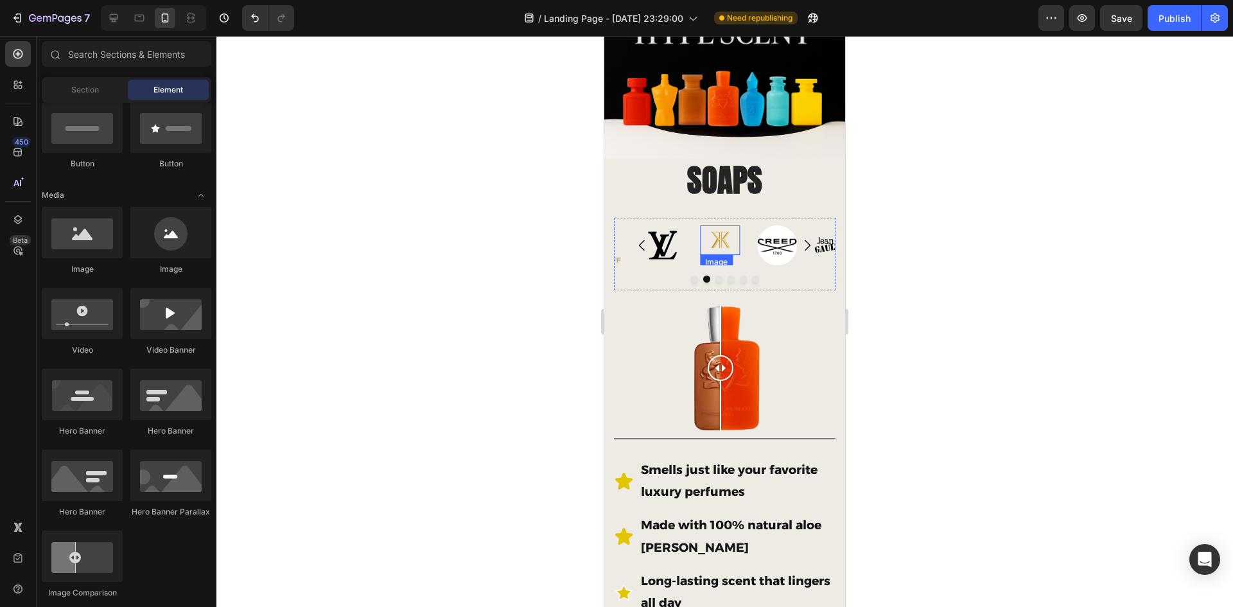
click at [728, 238] on img at bounding box center [720, 240] width 40 height 30
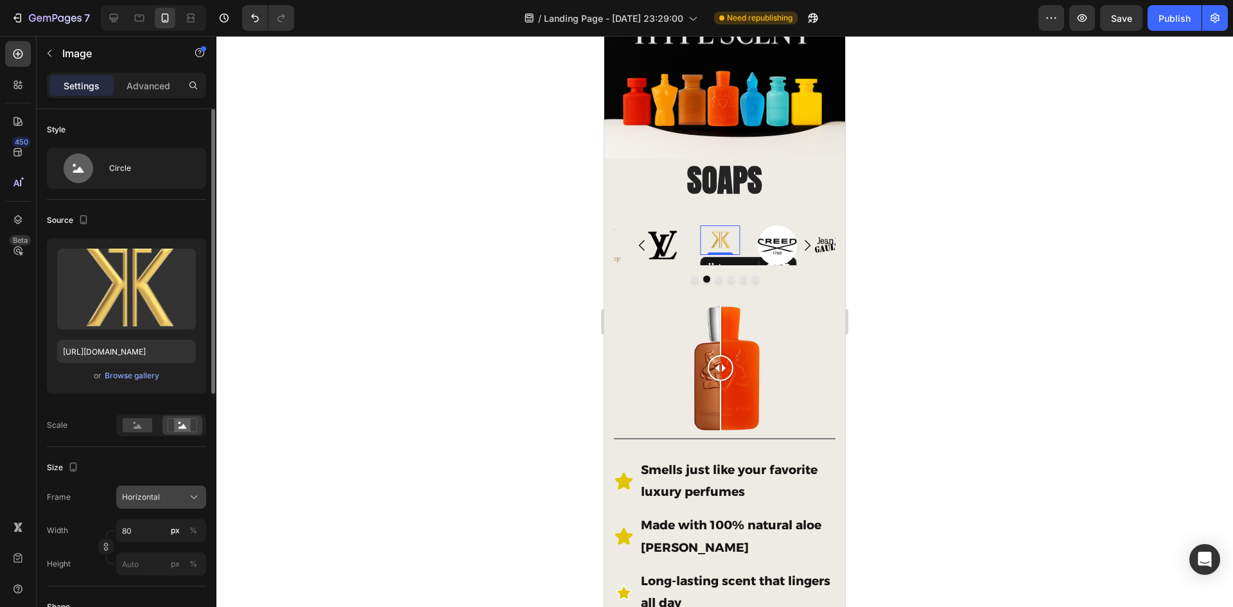
click at [170, 497] on div "Horizontal" at bounding box center [153, 497] width 63 height 12
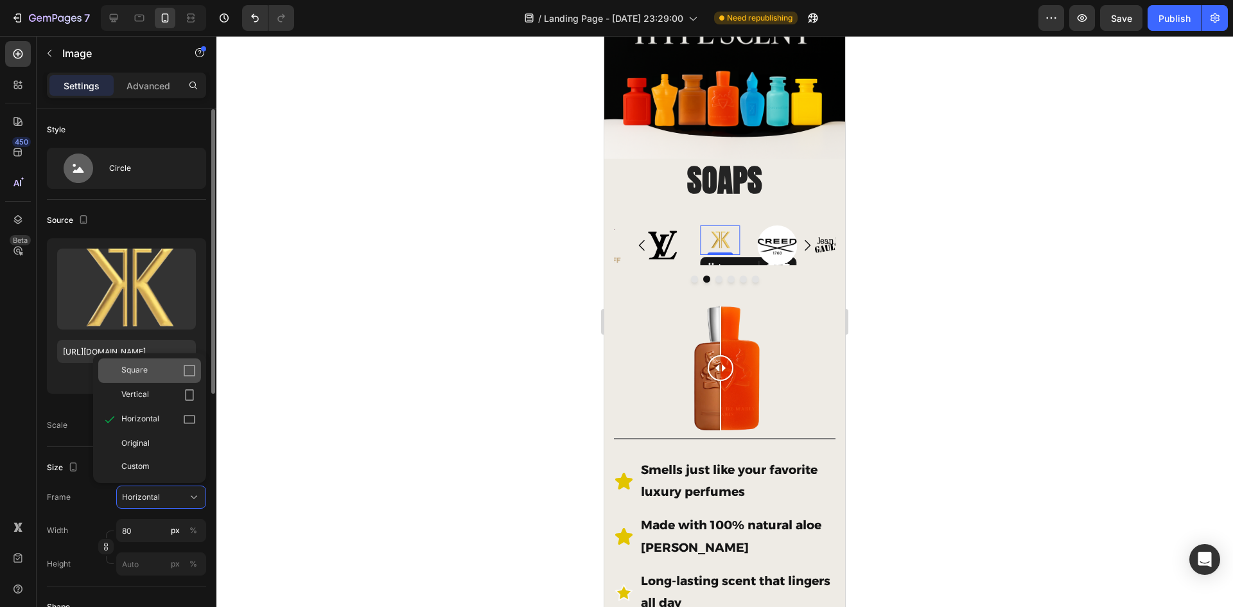
click at [166, 374] on div "Square" at bounding box center [158, 370] width 75 height 13
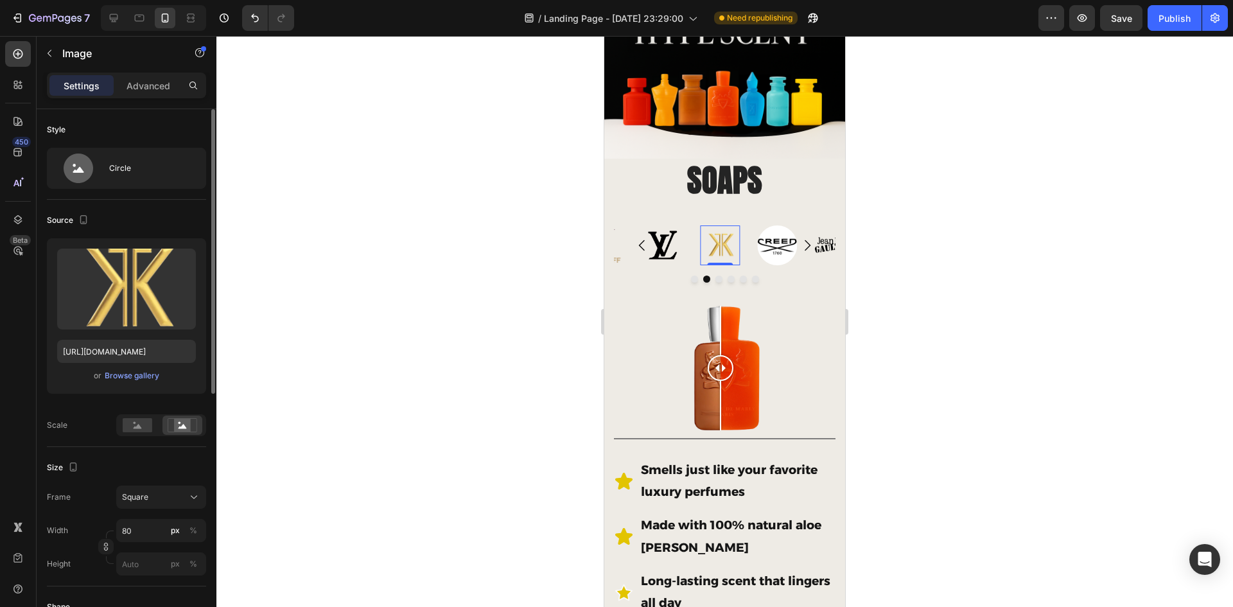
click at [405, 425] on div at bounding box center [724, 321] width 1017 height 571
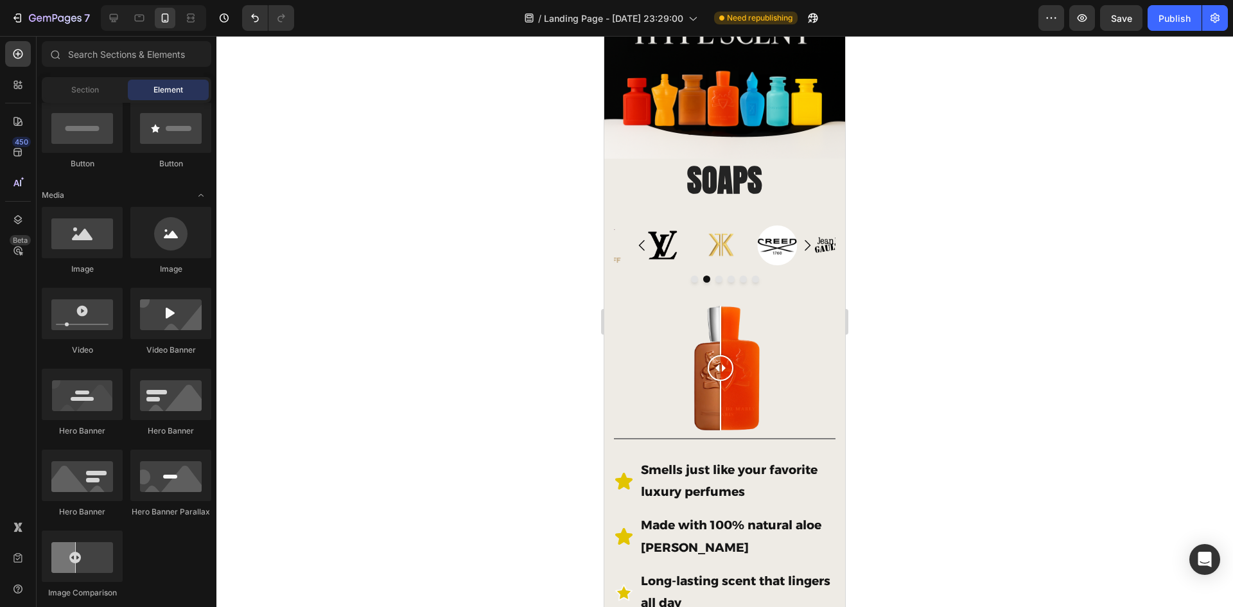
scroll to position [450, 0]
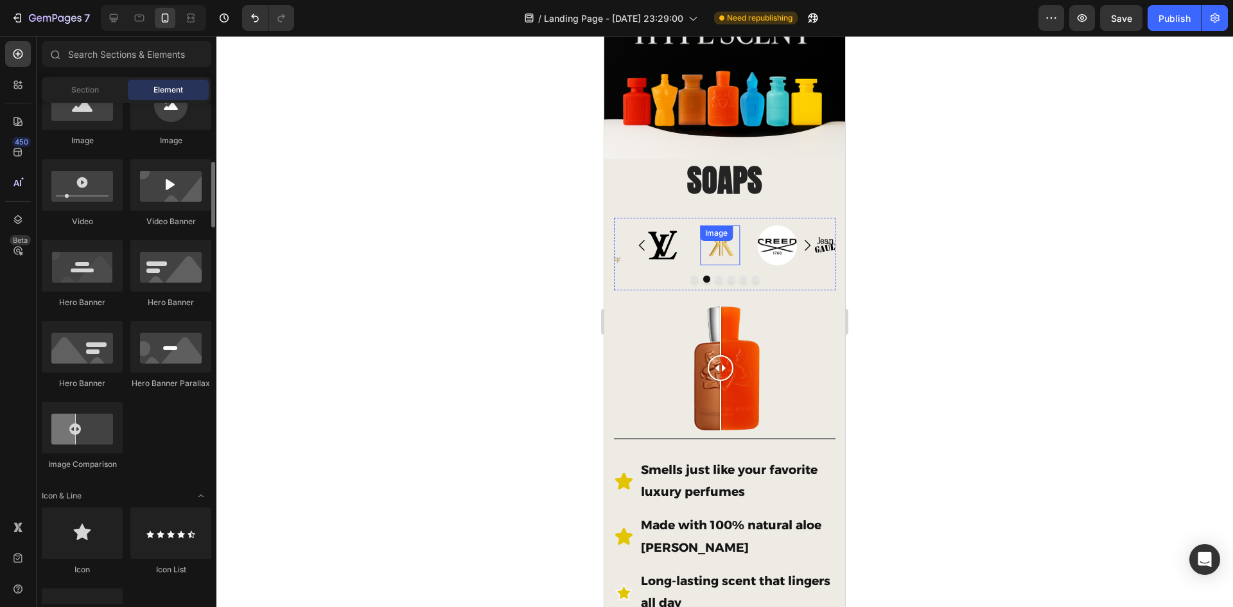
click at [711, 248] on img at bounding box center [720, 245] width 40 height 40
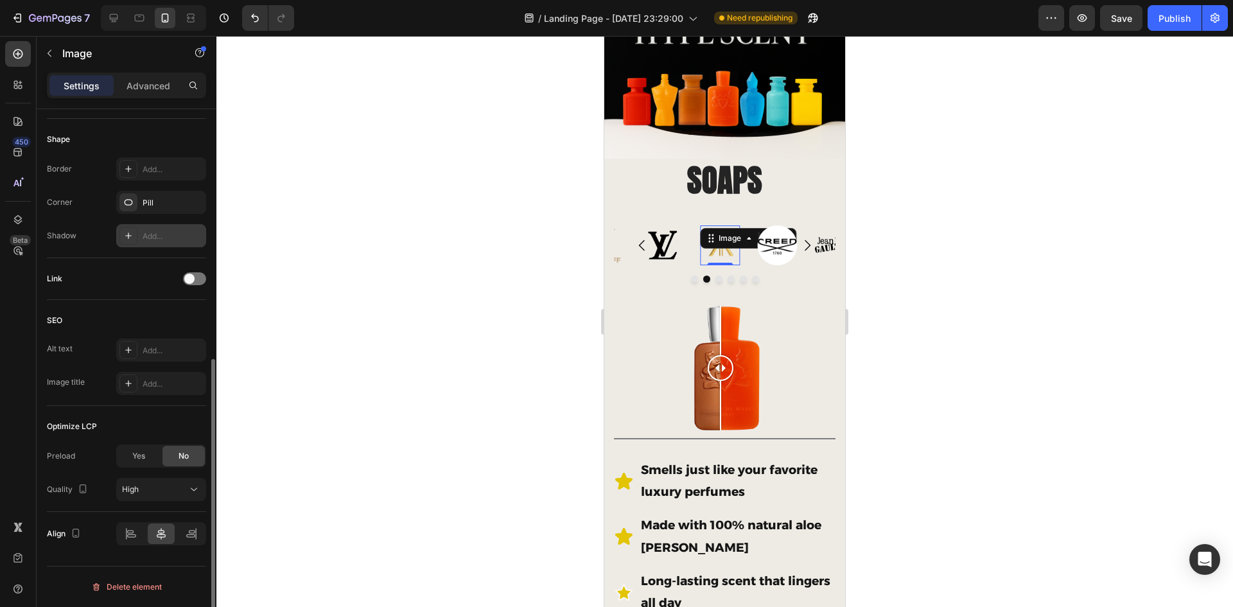
scroll to position [275, 0]
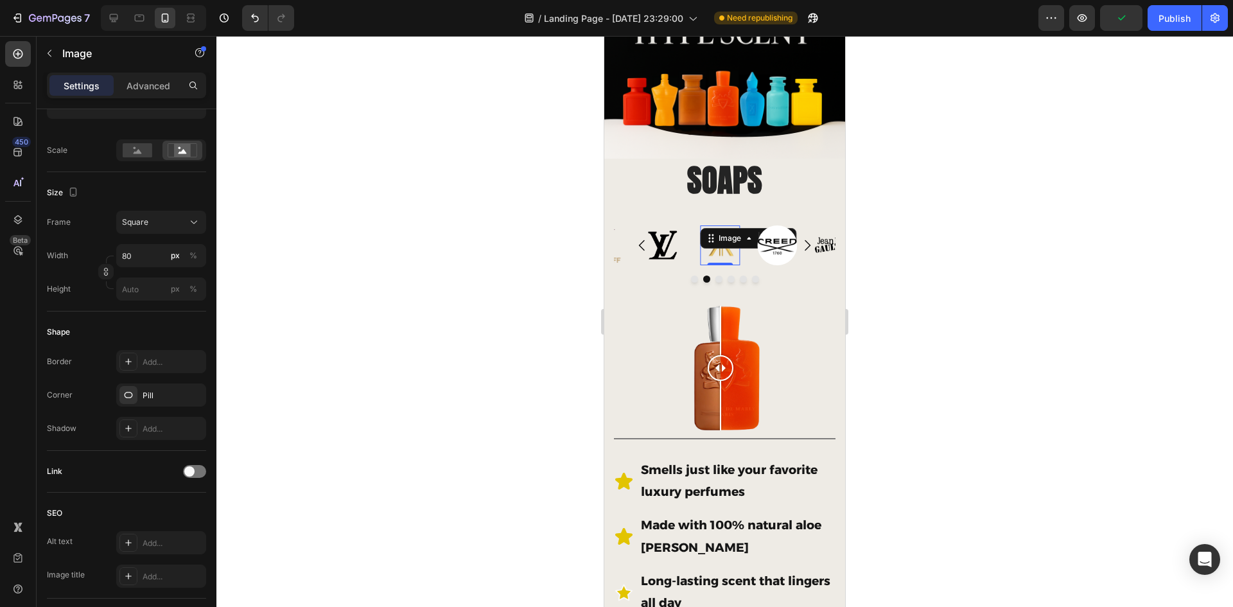
drag, startPoint x: 942, startPoint y: 215, endPoint x: 926, endPoint y: 217, distance: 16.3
click at [943, 214] on div at bounding box center [724, 321] width 1017 height 571
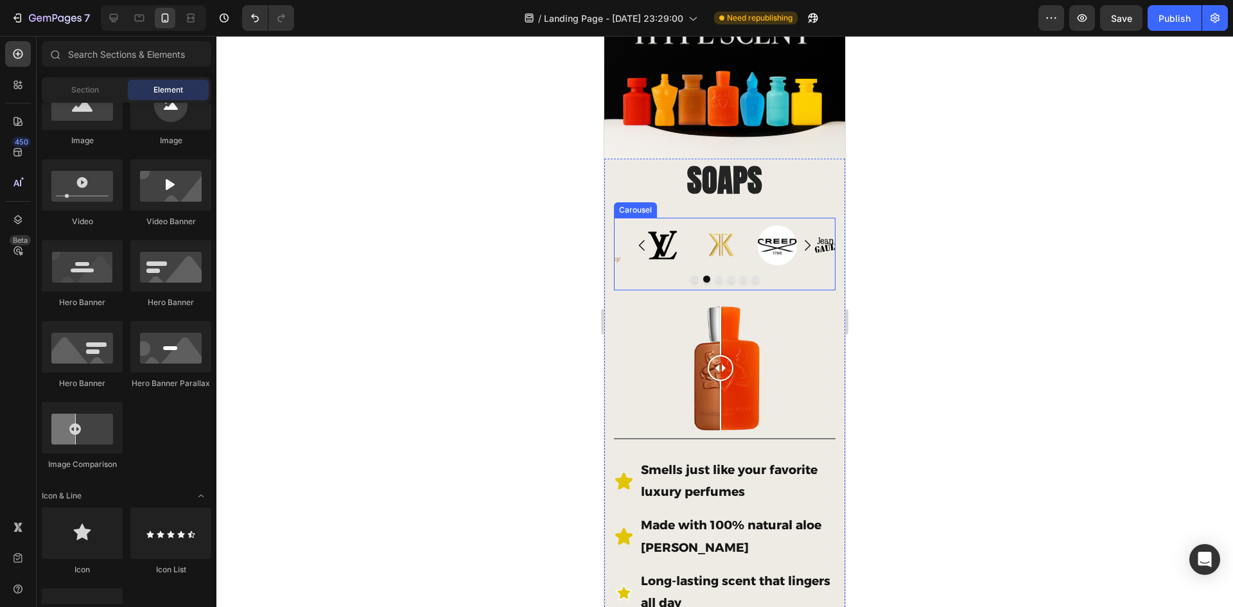
click at [789, 243] on button "Carousel Next Arrow" at bounding box center [807, 245] width 36 height 36
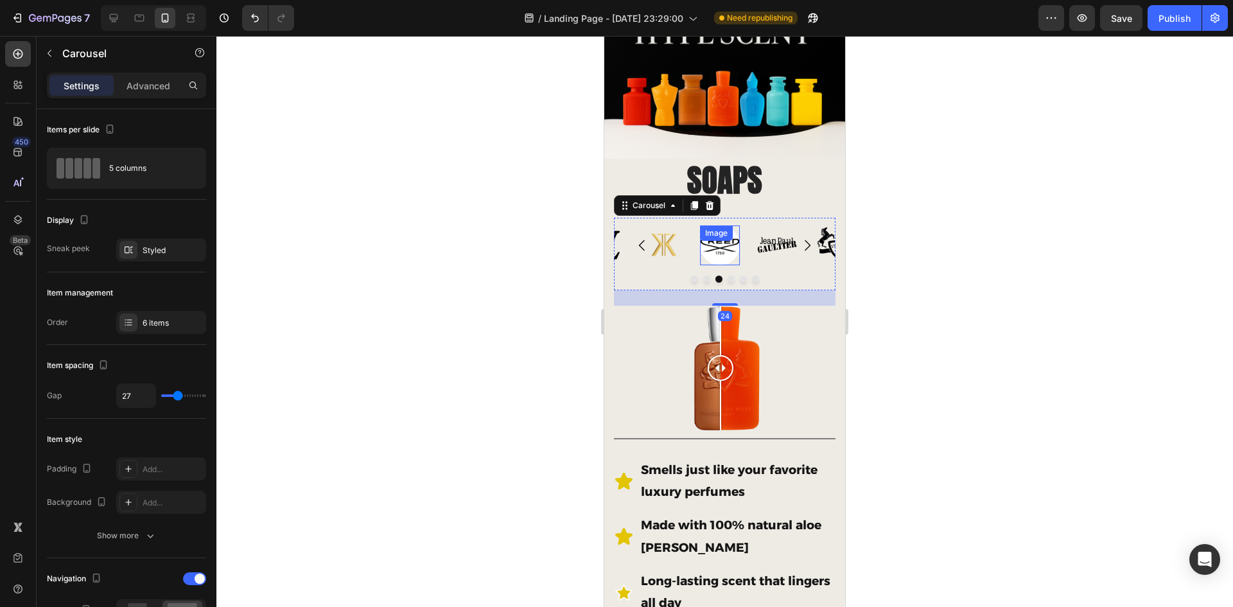
click at [706, 235] on div "Image" at bounding box center [720, 245] width 40 height 40
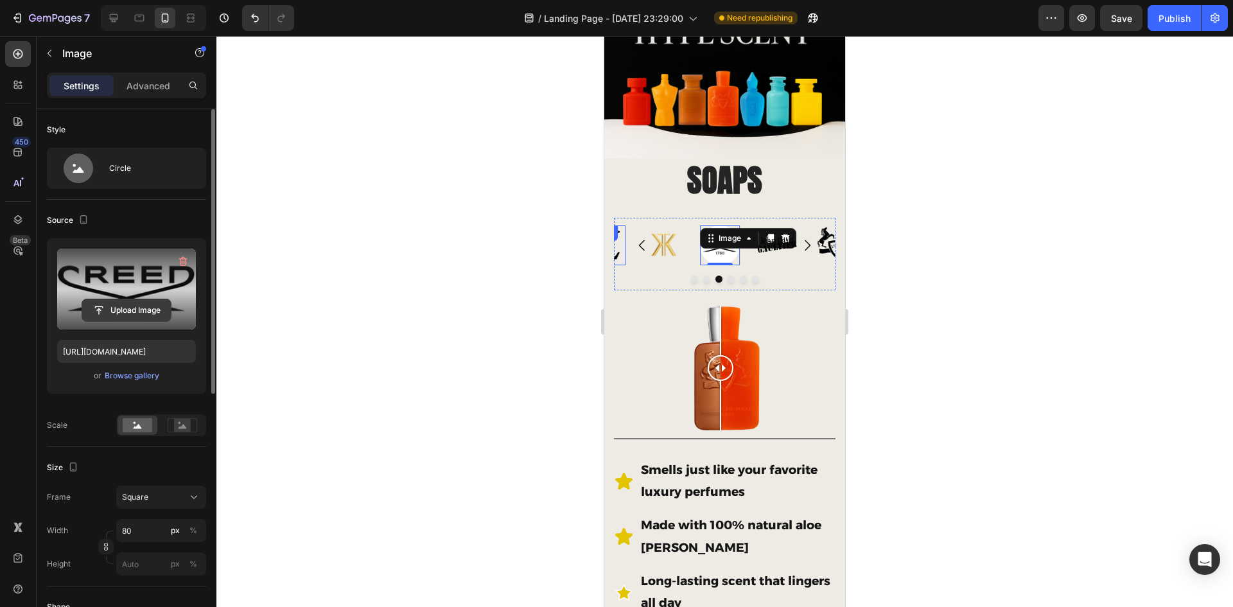
click at [127, 312] on input "file" at bounding box center [126, 310] width 89 height 22
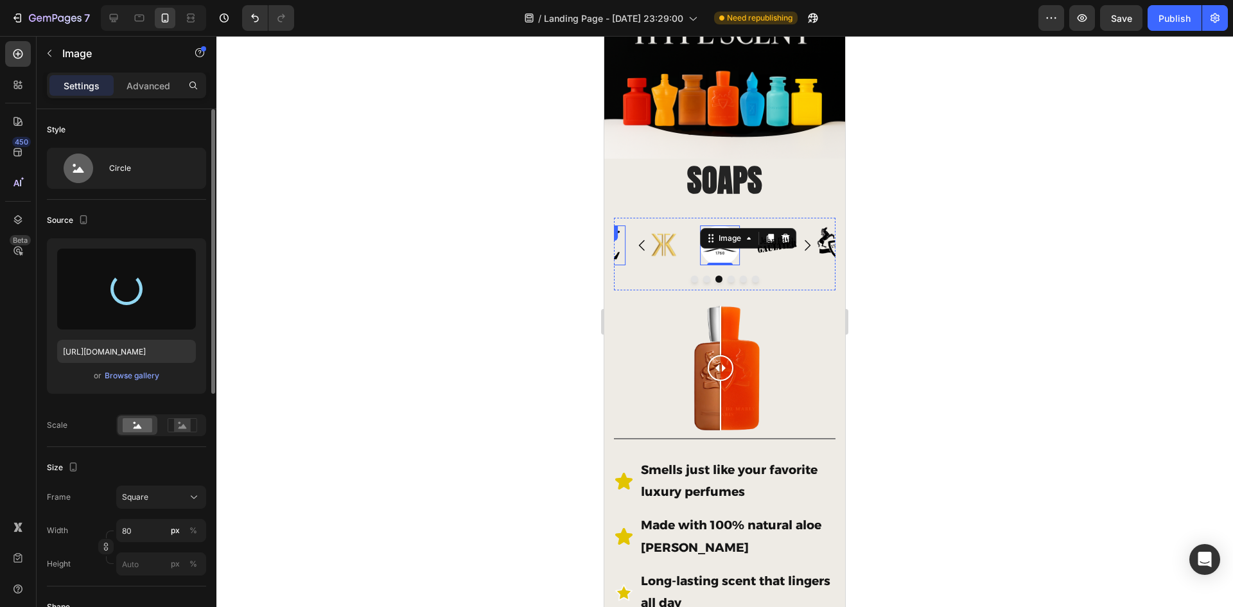
type input "https://cdn.shopify.com/s/files/1/0933/9479/6860/files/gempages_580835986045404…"
click at [933, 338] on div at bounding box center [724, 321] width 1017 height 571
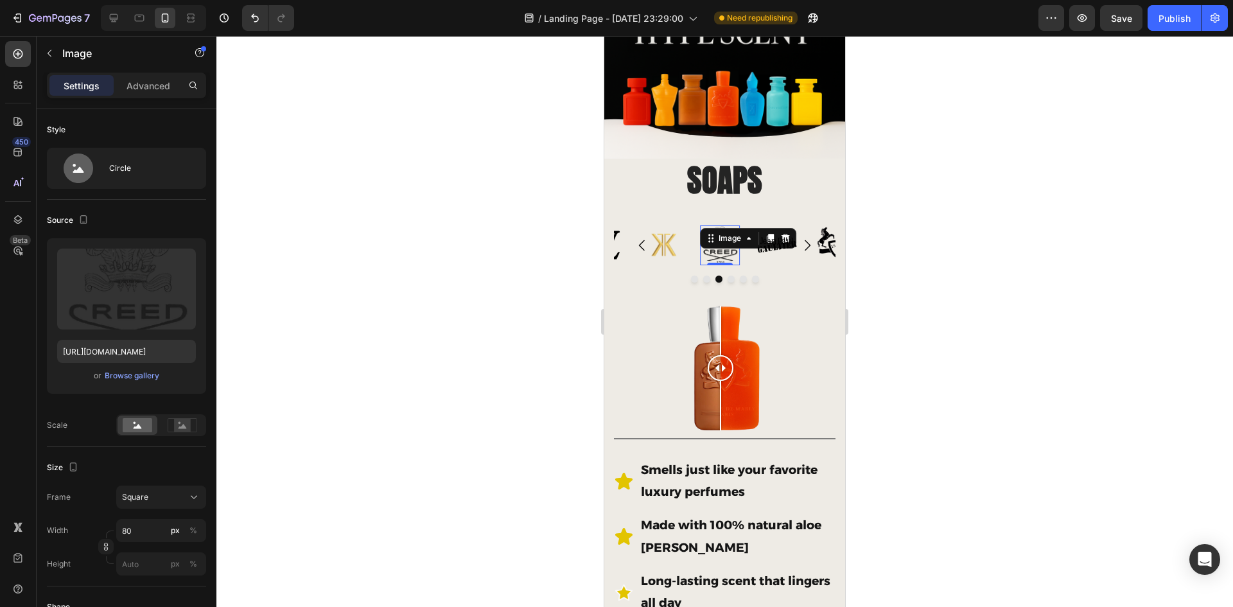
click at [724, 245] on img at bounding box center [720, 245] width 40 height 40
click at [173, 420] on icon at bounding box center [183, 425] width 30 height 14
click at [144, 420] on rect at bounding box center [138, 425] width 30 height 14
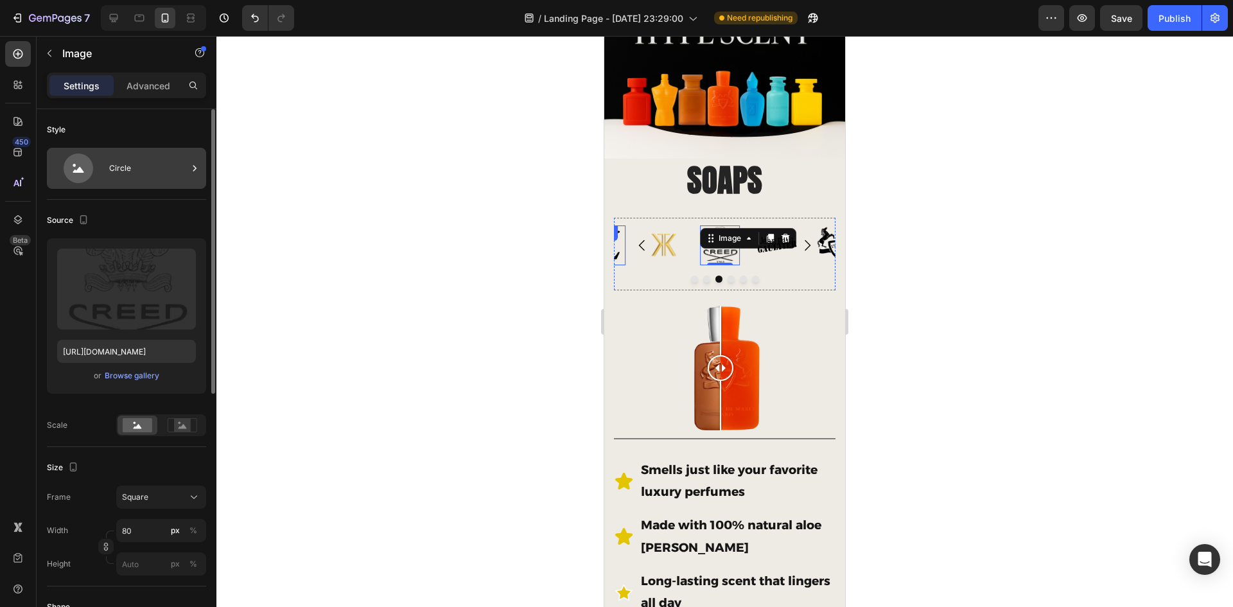
click at [128, 164] on div "Circle" at bounding box center [148, 168] width 78 height 30
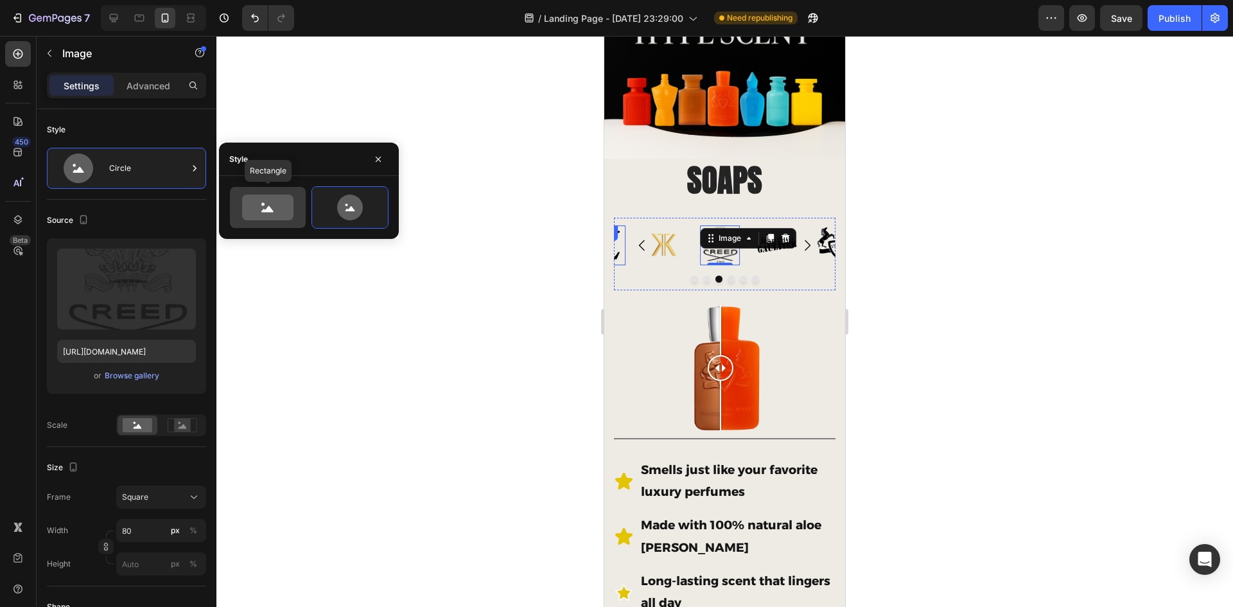
click at [272, 199] on icon at bounding box center [267, 208] width 51 height 26
type input "100"
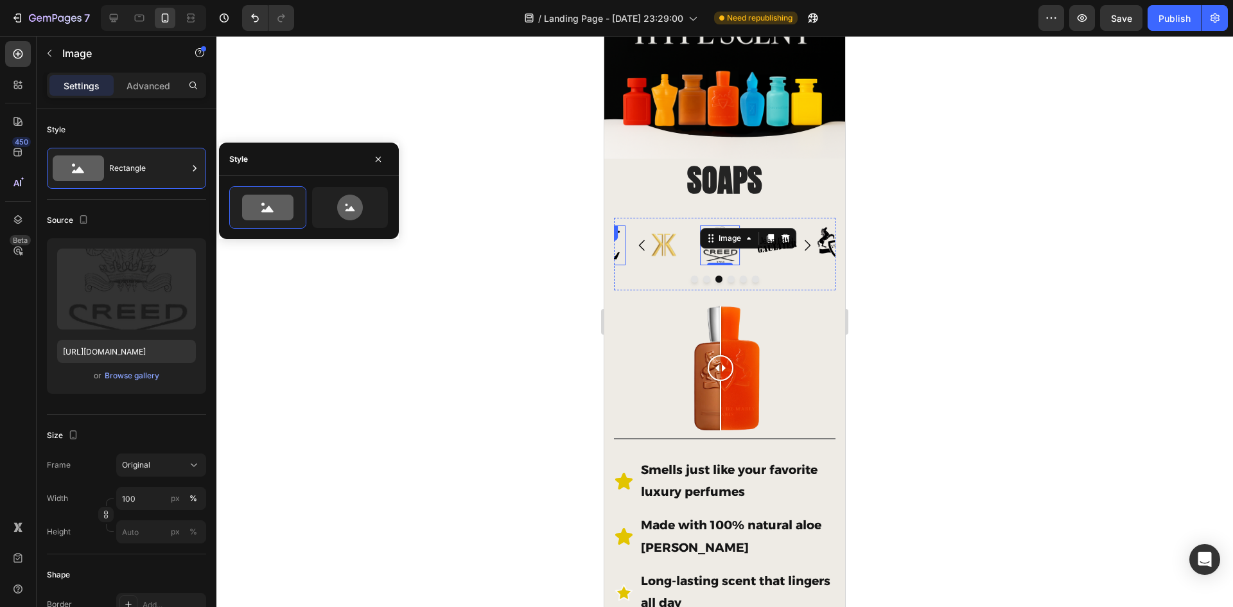
click at [439, 269] on div at bounding box center [724, 321] width 1017 height 571
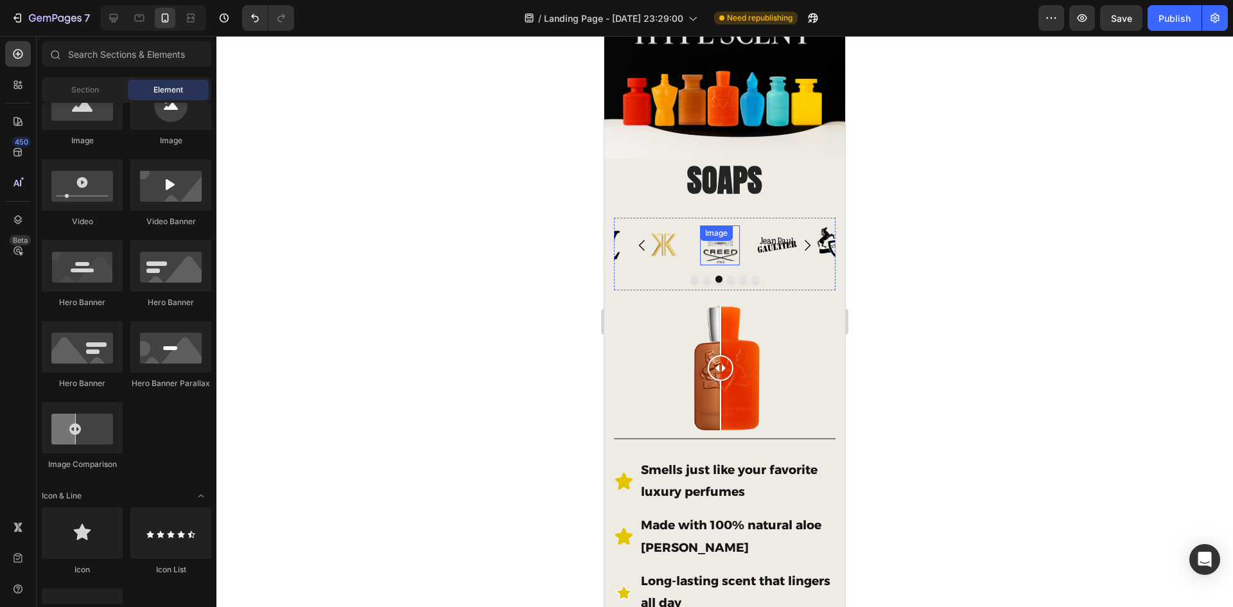
click at [720, 236] on div "Image" at bounding box center [720, 245] width 40 height 40
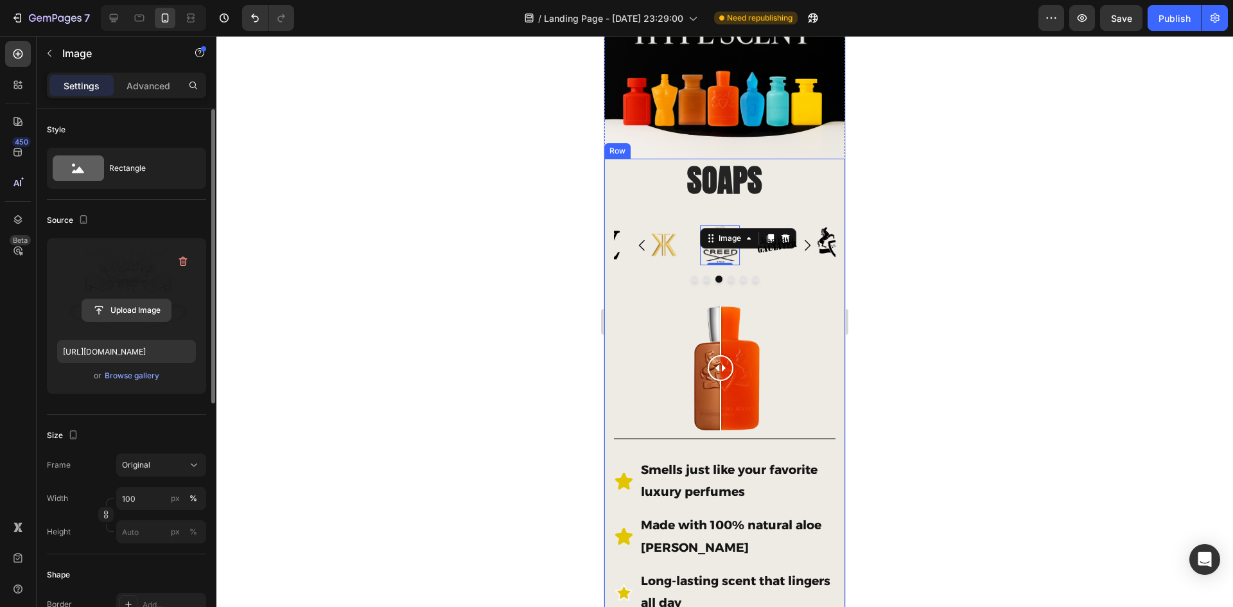
click at [139, 312] on input "file" at bounding box center [126, 310] width 89 height 22
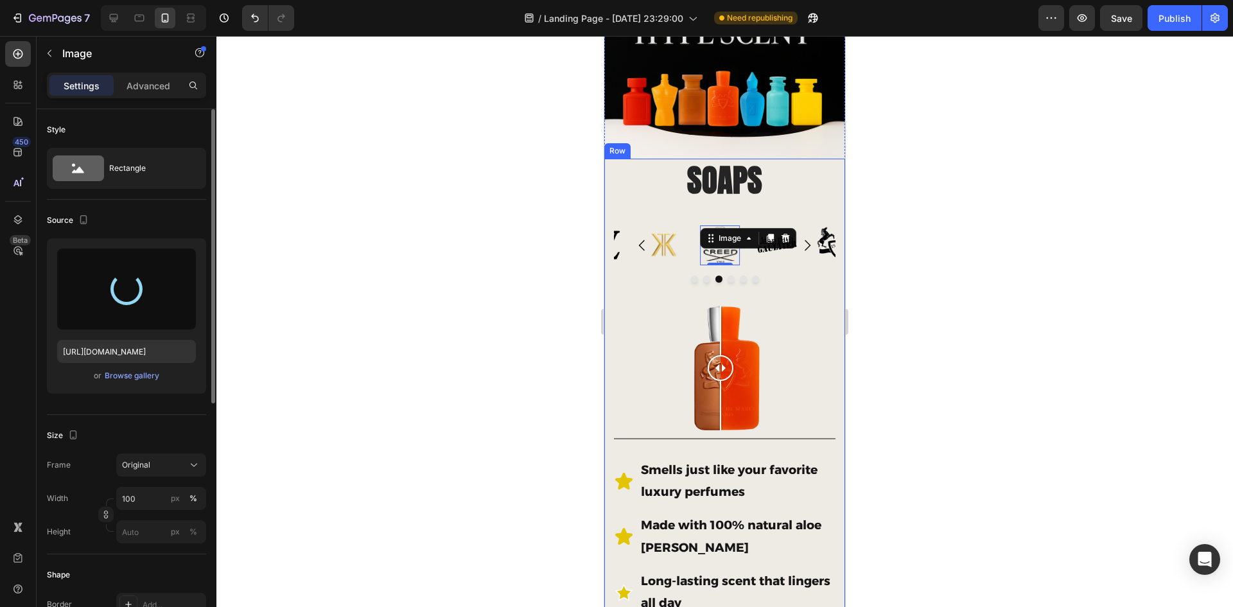
type input "https://cdn.shopify.com/s/files/1/0933/9479/6860/files/gempages_580835986045404…"
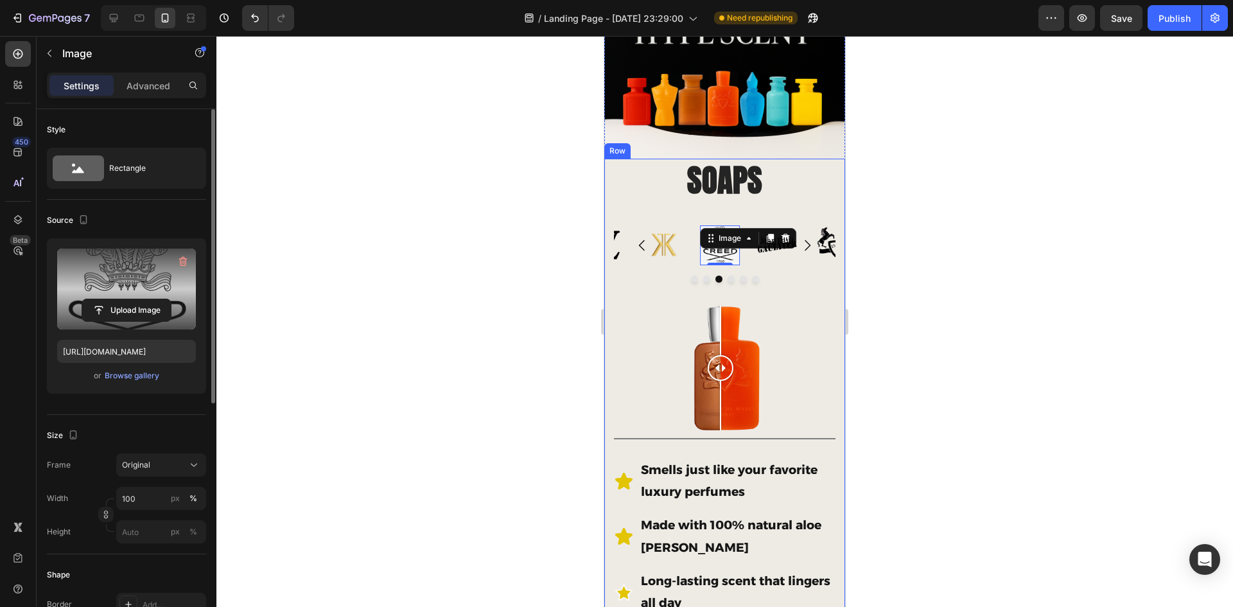
click at [906, 300] on div at bounding box center [724, 321] width 1017 height 571
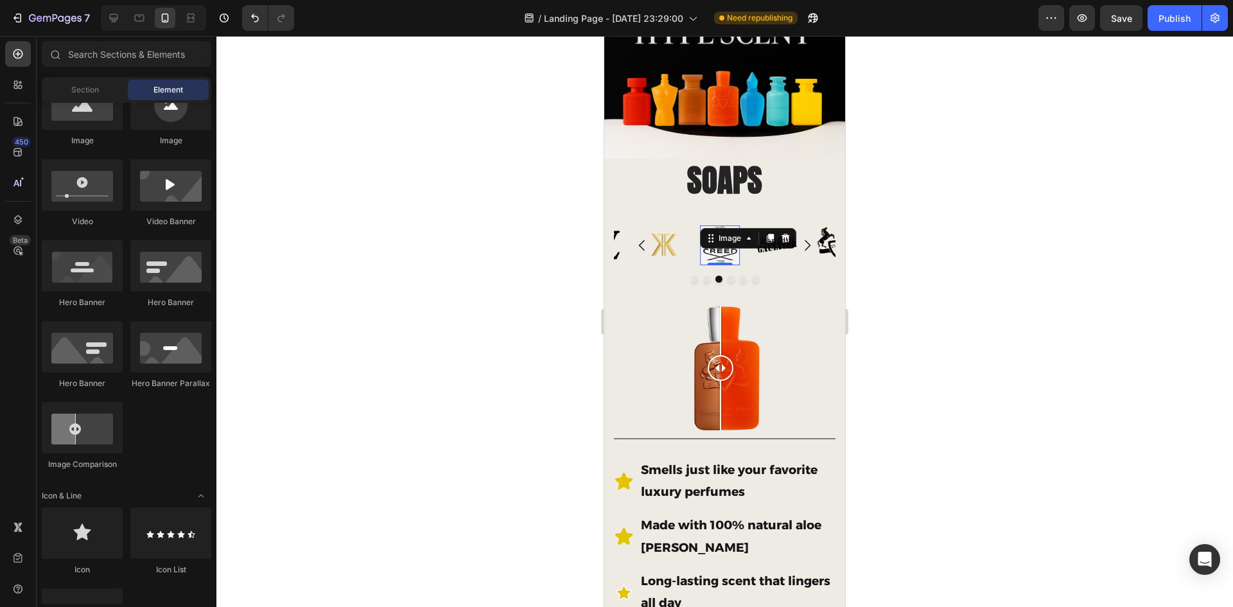
click at [730, 249] on img at bounding box center [720, 245] width 40 height 40
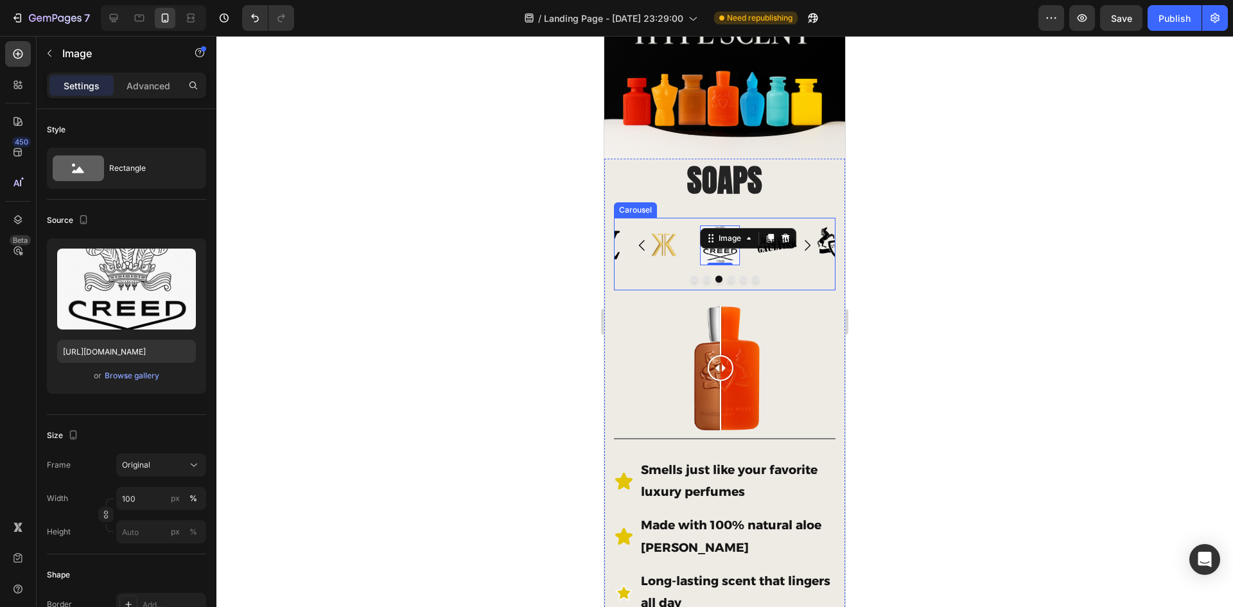
click at [789, 232] on button "Carousel Next Arrow" at bounding box center [807, 245] width 36 height 36
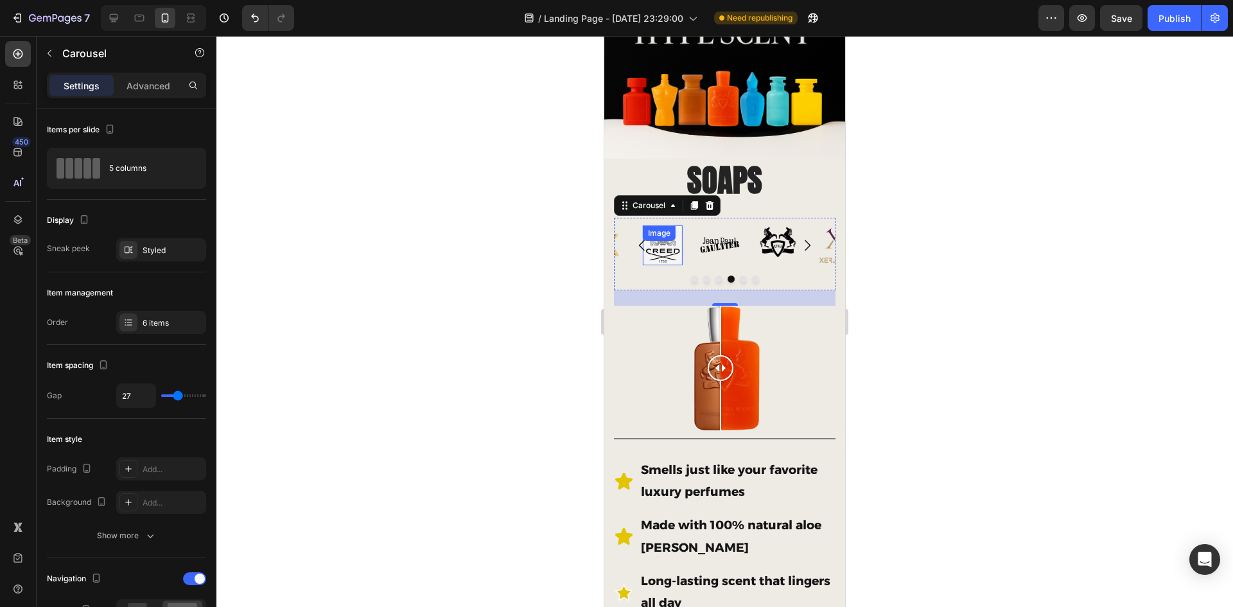
click at [663, 241] on div "Image" at bounding box center [663, 245] width 40 height 40
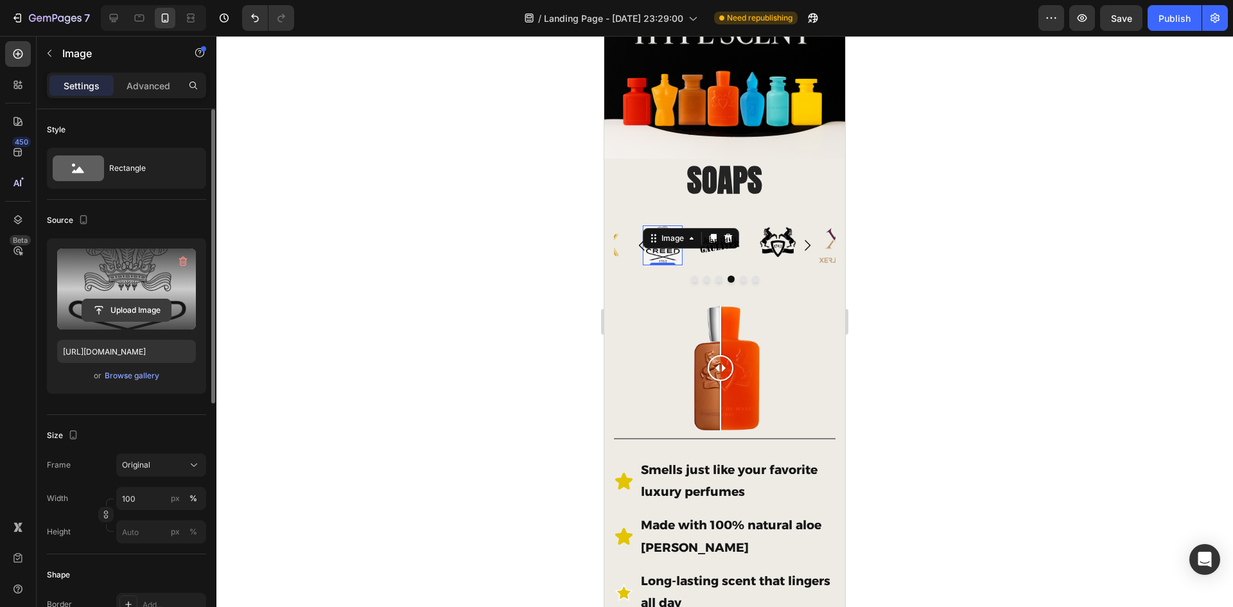
click at [110, 306] on input "file" at bounding box center [126, 310] width 89 height 22
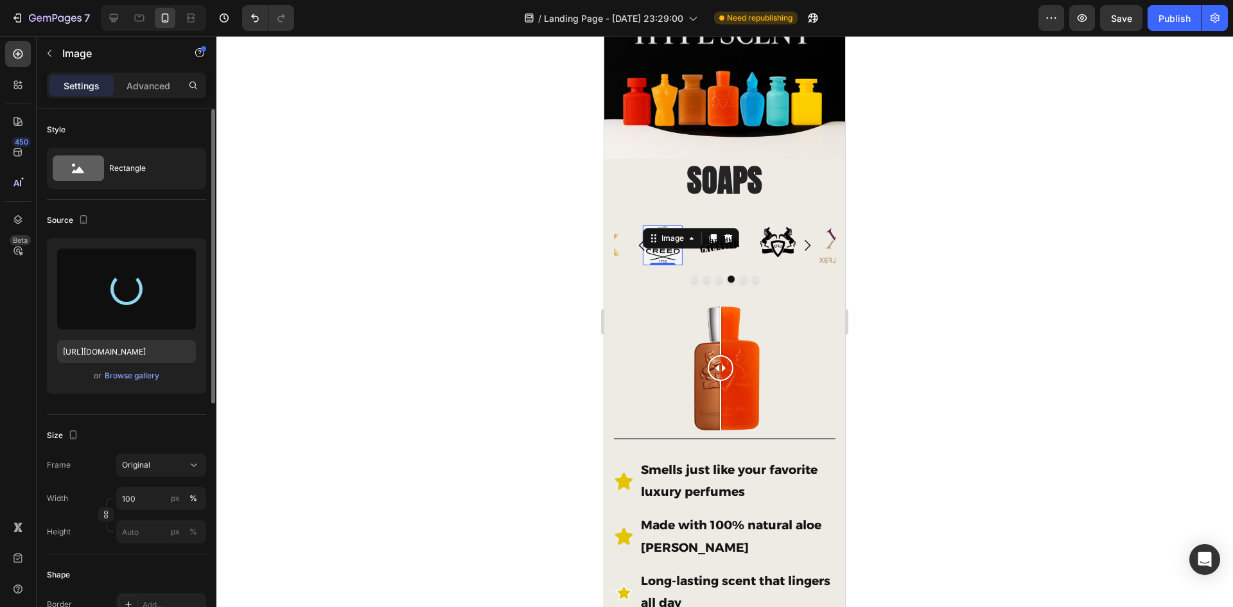
type input "https://cdn.shopify.com/s/files/1/0933/9479/6860/files/gempages_580835986045404…"
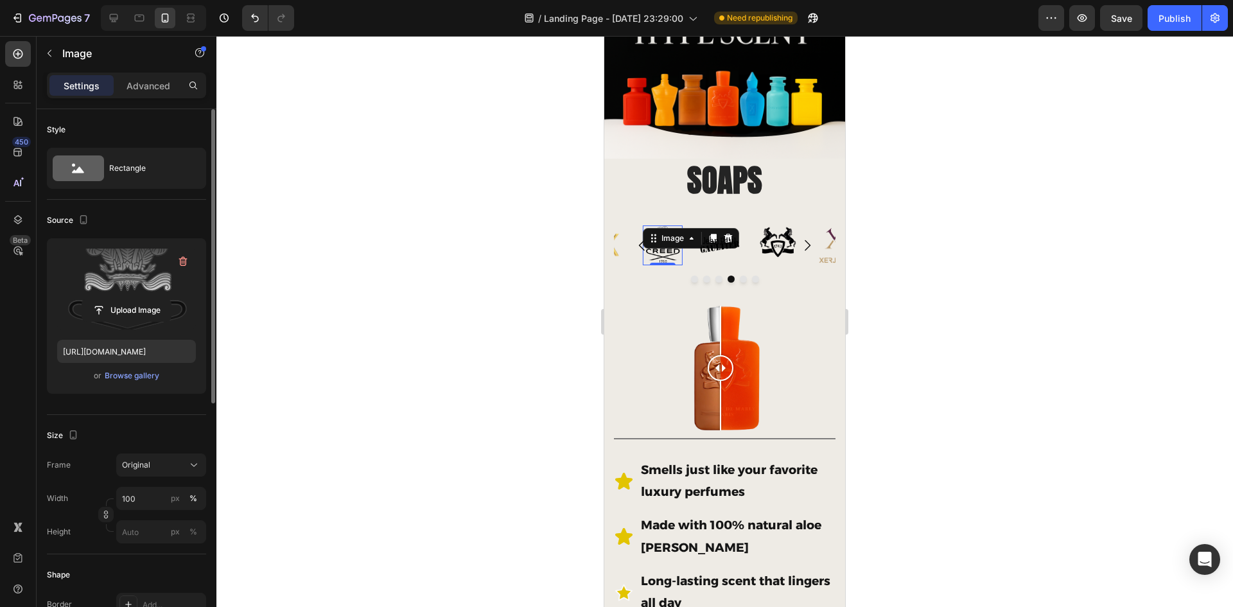
click at [933, 342] on div at bounding box center [724, 321] width 1017 height 571
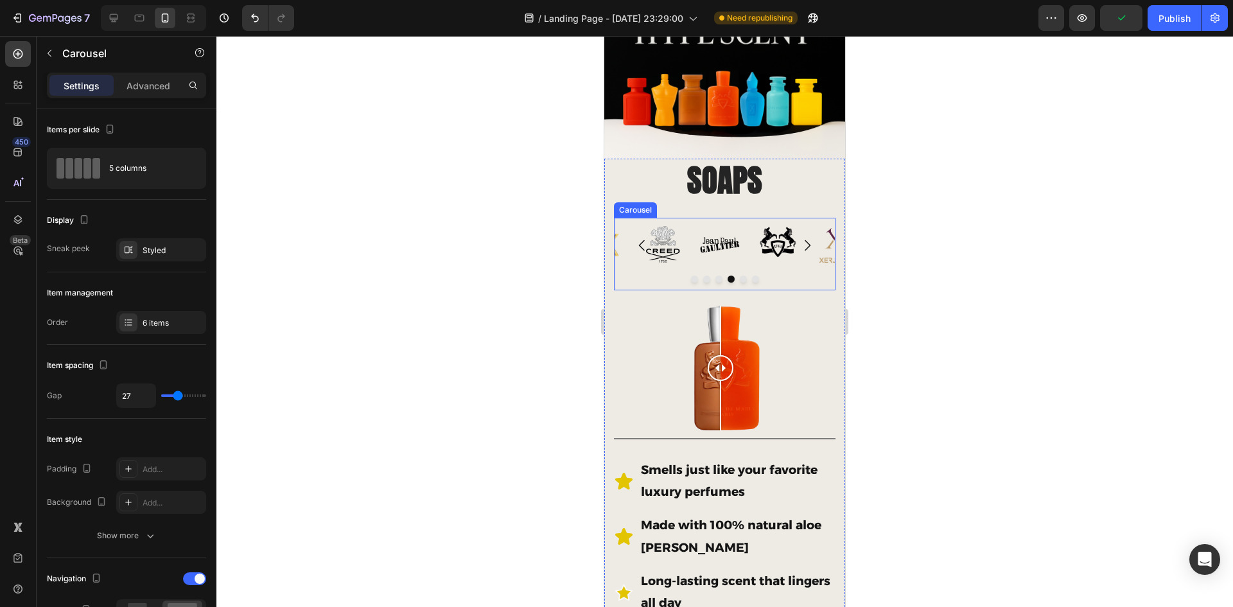
click at [740, 276] on button "Dot" at bounding box center [743, 279] width 7 height 7
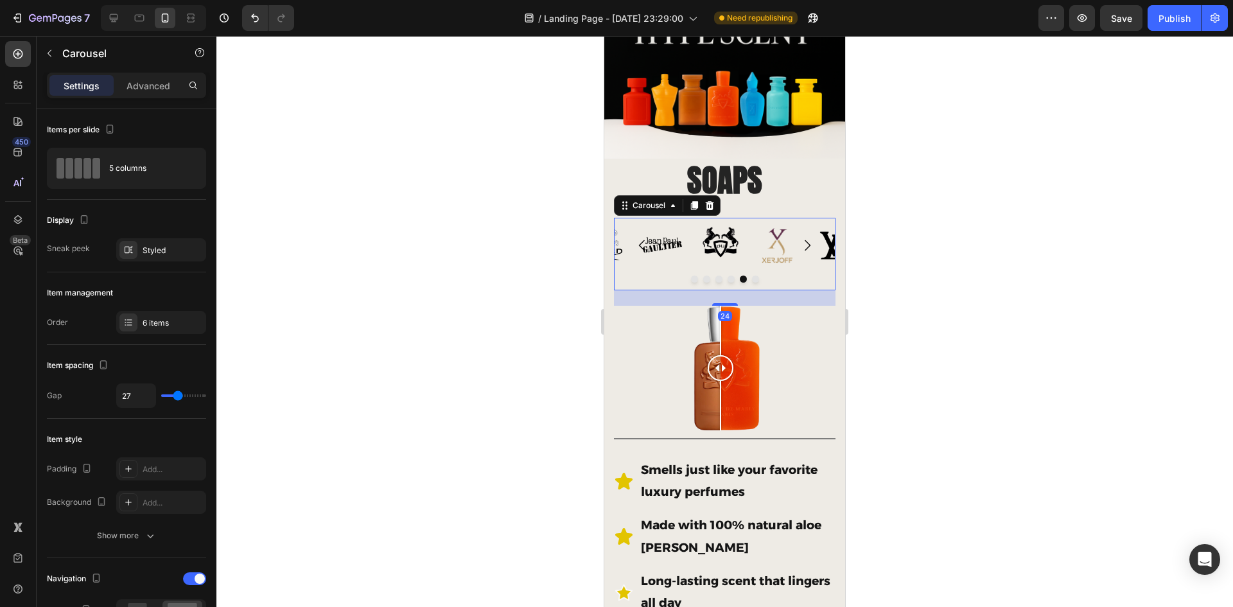
click at [752, 276] on button "Dot" at bounding box center [755, 279] width 7 height 7
click at [805, 240] on icon "Carousel Next Arrow" at bounding box center [808, 245] width 6 height 11
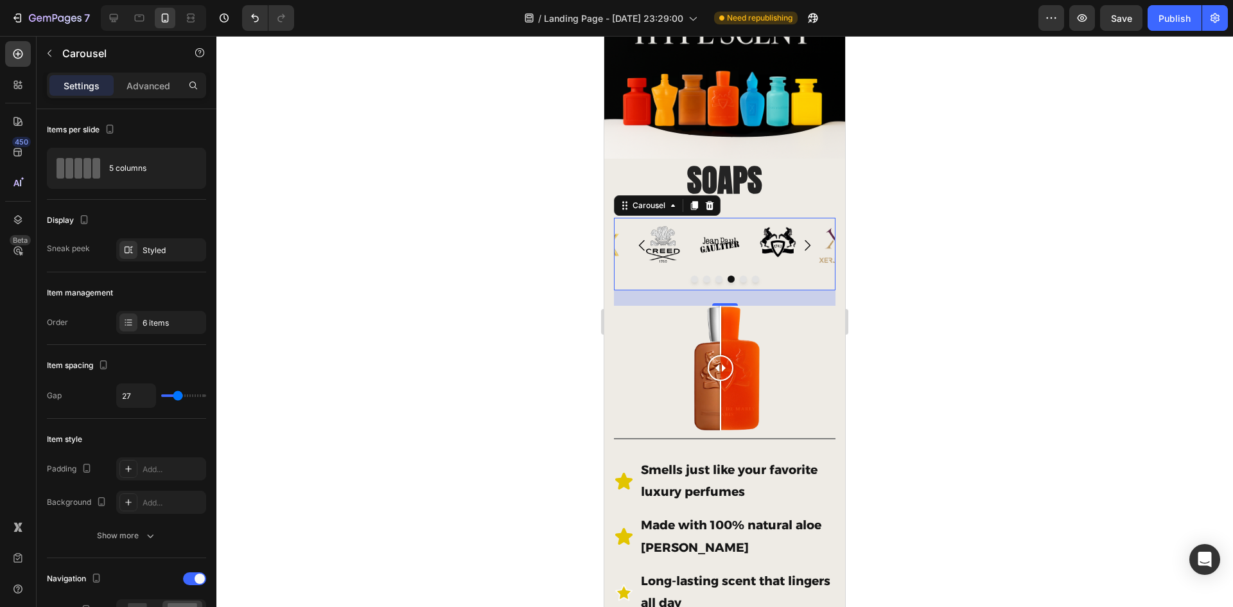
click at [960, 256] on div at bounding box center [724, 321] width 1017 height 571
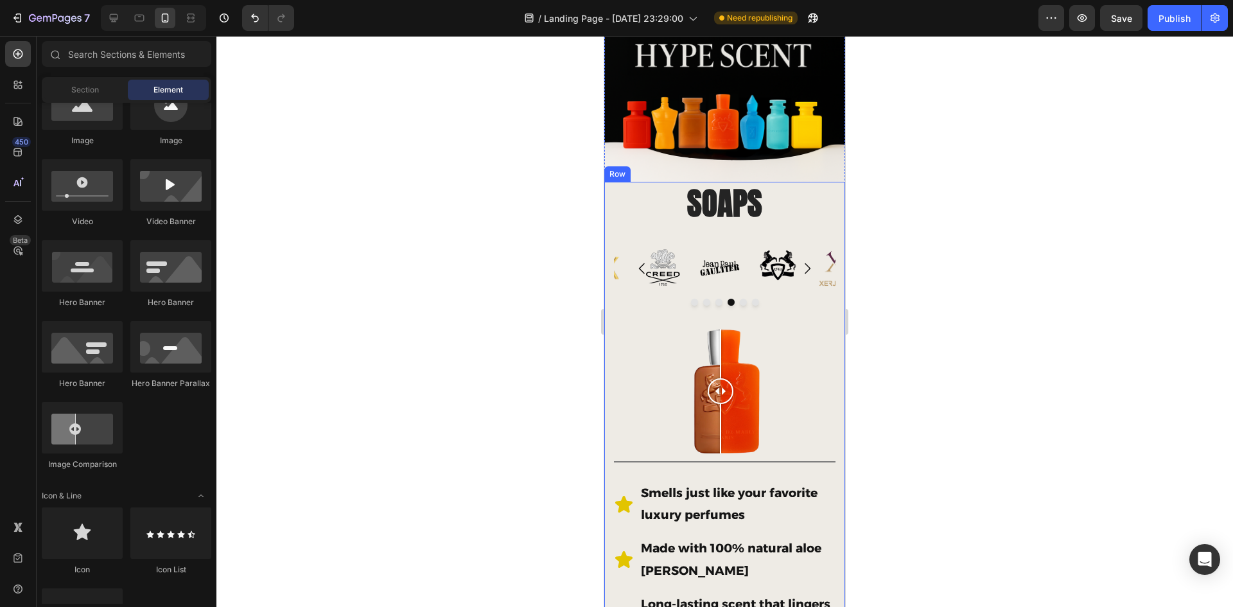
scroll to position [0, 0]
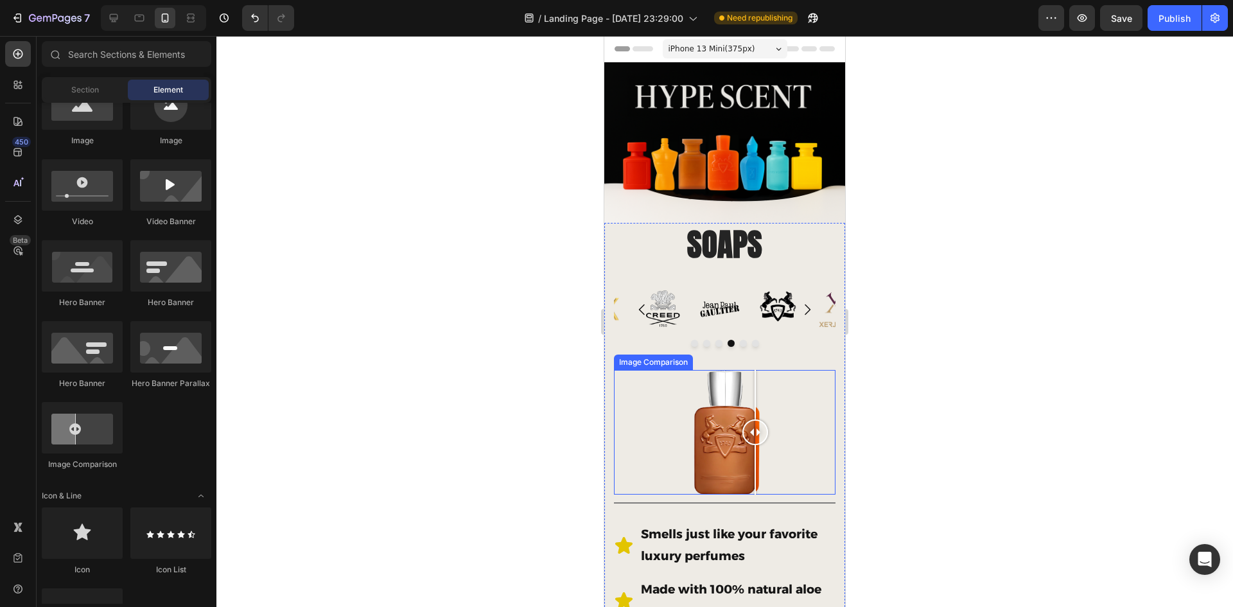
drag, startPoint x: 717, startPoint y: 425, endPoint x: 718, endPoint y: 401, distance: 23.8
click at [742, 401] on div at bounding box center [755, 432] width 26 height 125
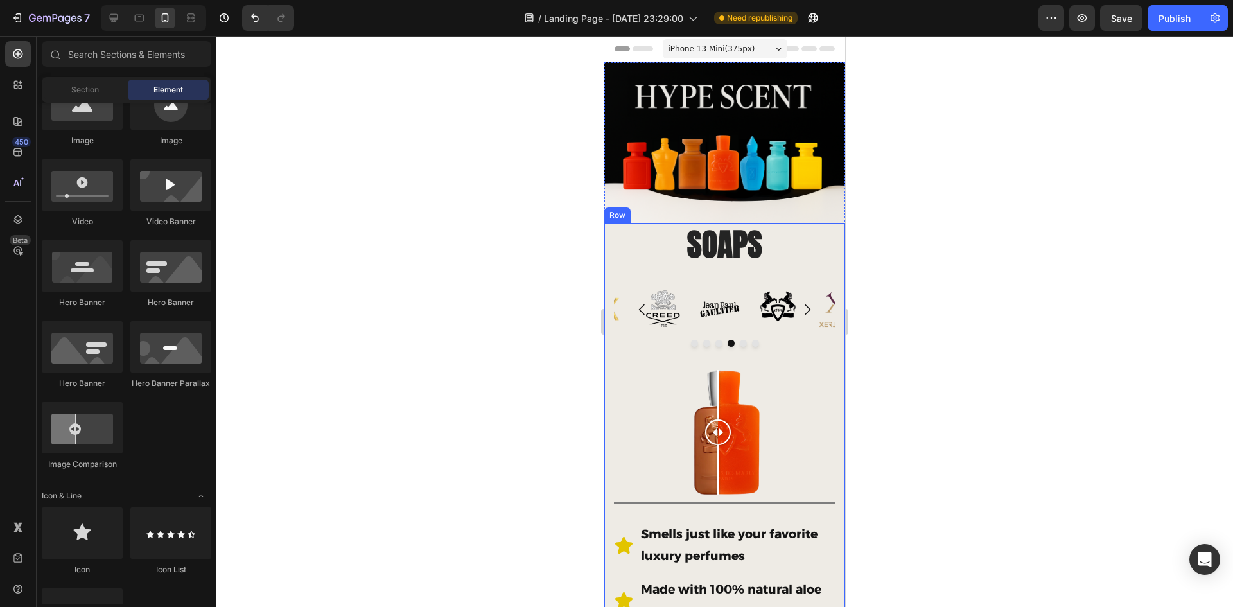
click at [928, 385] on div at bounding box center [724, 321] width 1017 height 571
click at [722, 425] on div at bounding box center [721, 432] width 26 height 26
click at [967, 364] on div at bounding box center [724, 321] width 1017 height 571
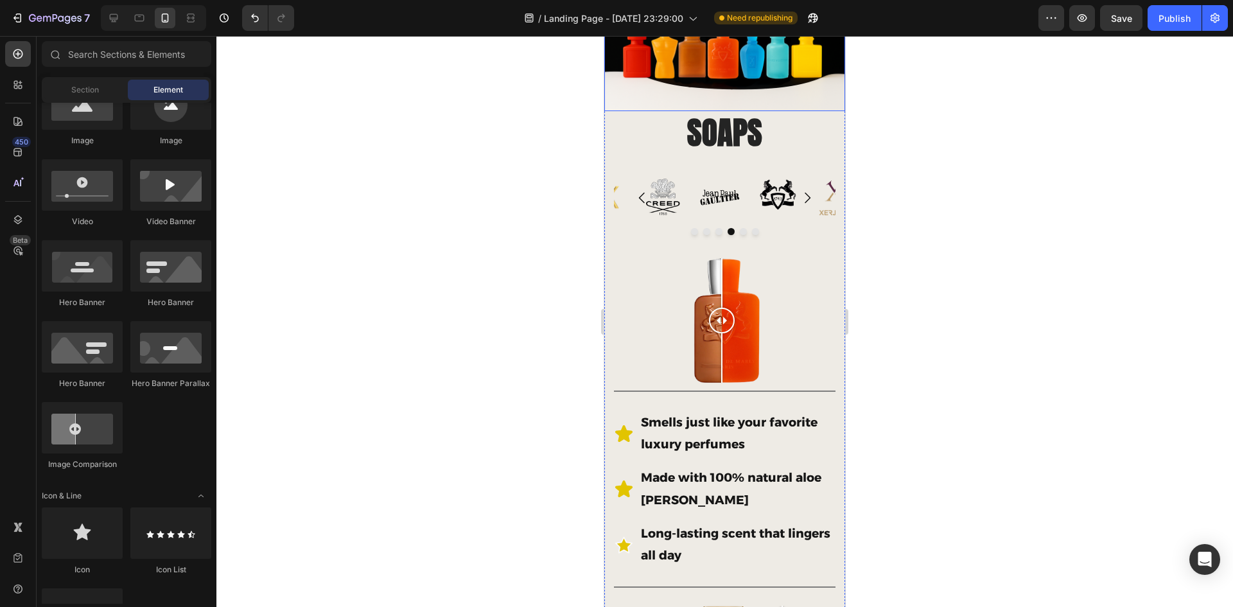
scroll to position [475, 0]
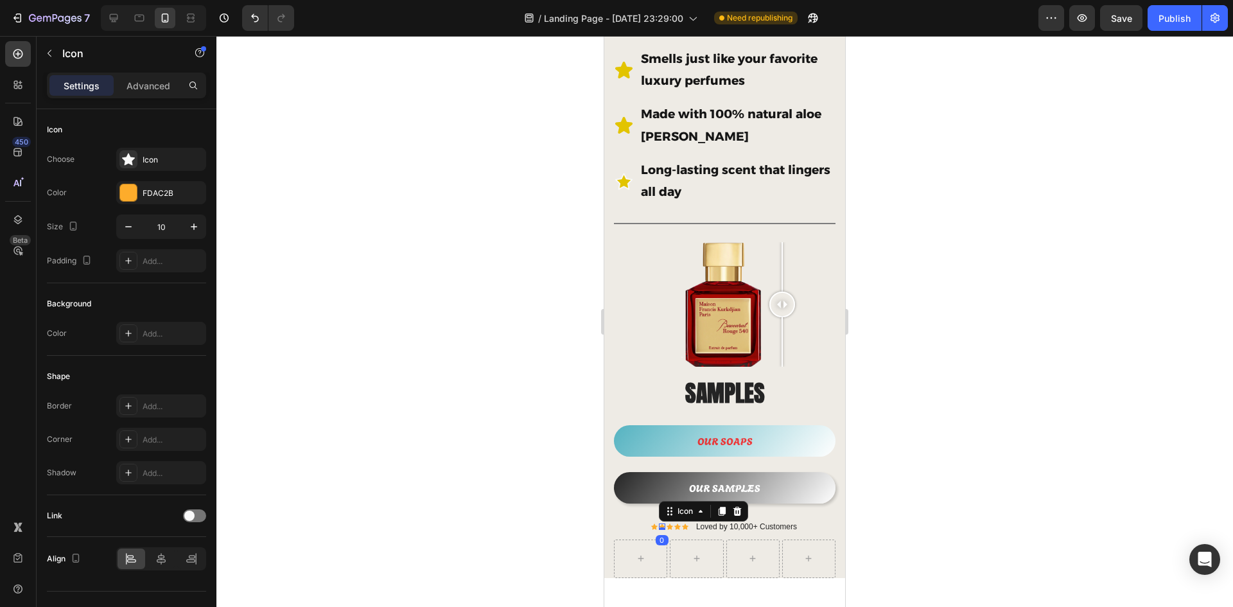
click at [661, 523] on div "Icon Icon 0 Icon Icon Icon" at bounding box center [669, 526] width 37 height 6
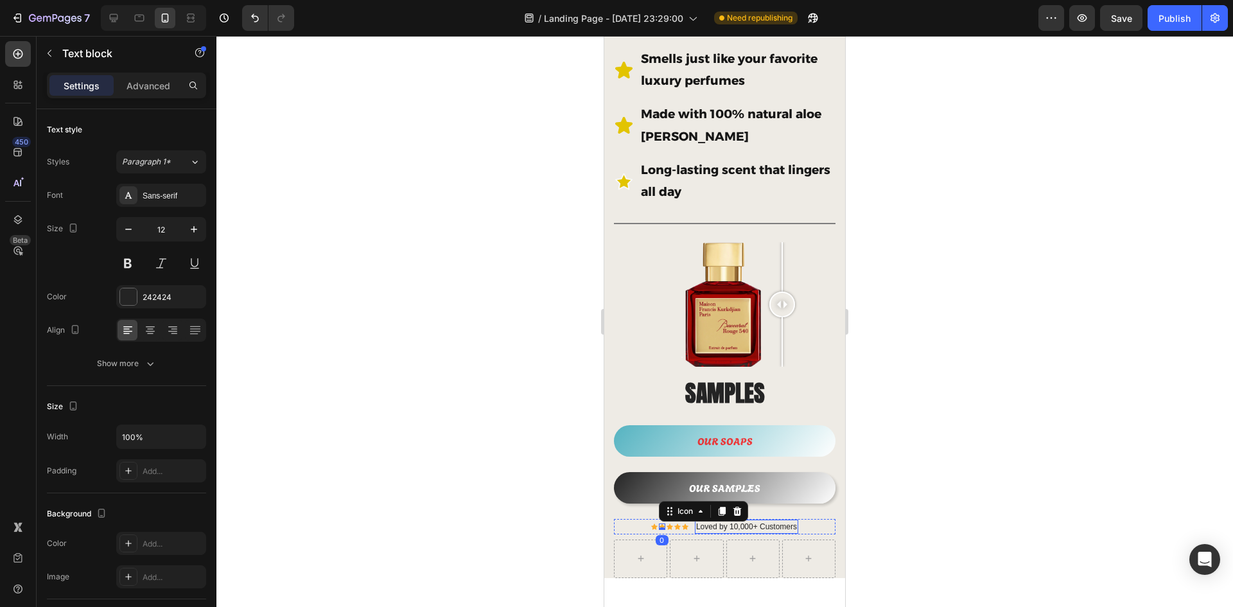
click at [758, 521] on p "Loved by 10,000+ Customers" at bounding box center [746, 527] width 101 height 12
click at [667, 523] on div "Icon" at bounding box center [670, 526] width 6 height 6
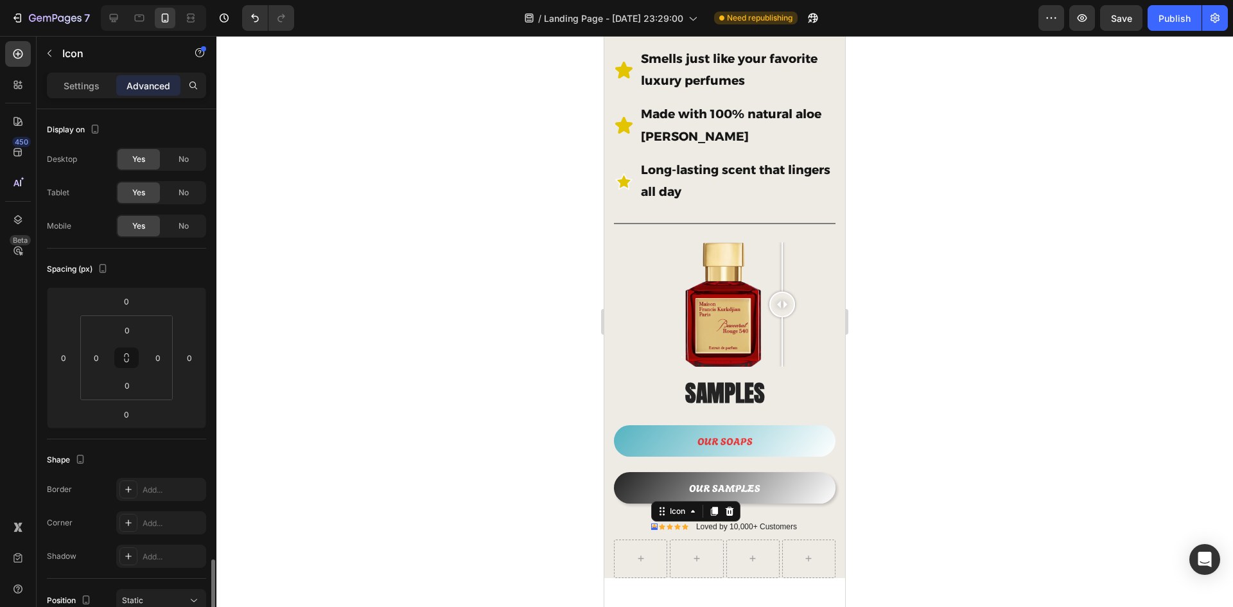
scroll to position [275, 0]
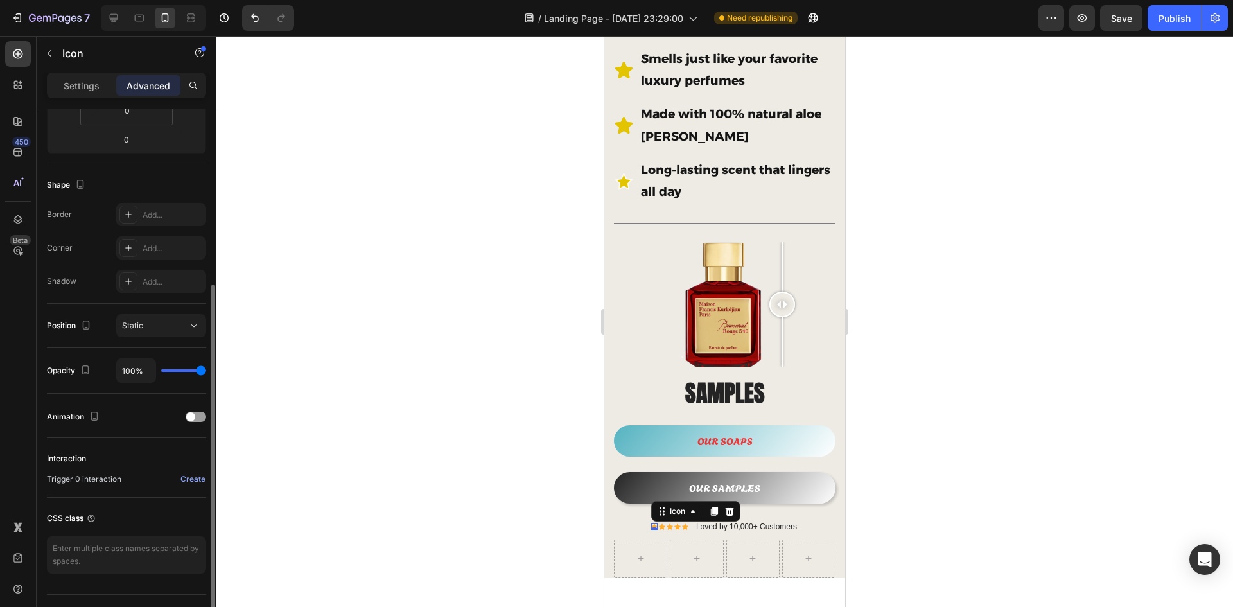
click at [651, 523] on div "Icon 0" at bounding box center [654, 526] width 6 height 6
click at [659, 523] on div "Icon" at bounding box center [662, 526] width 6 height 6
click at [651, 523] on div "Icon" at bounding box center [654, 526] width 6 height 6
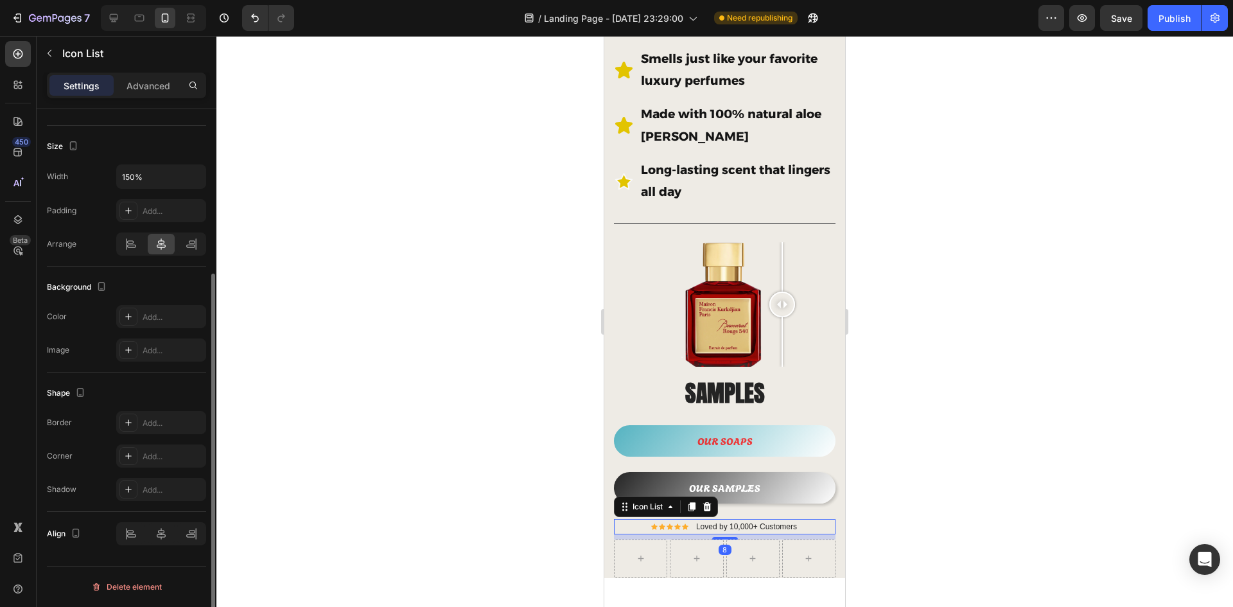
scroll to position [0, 0]
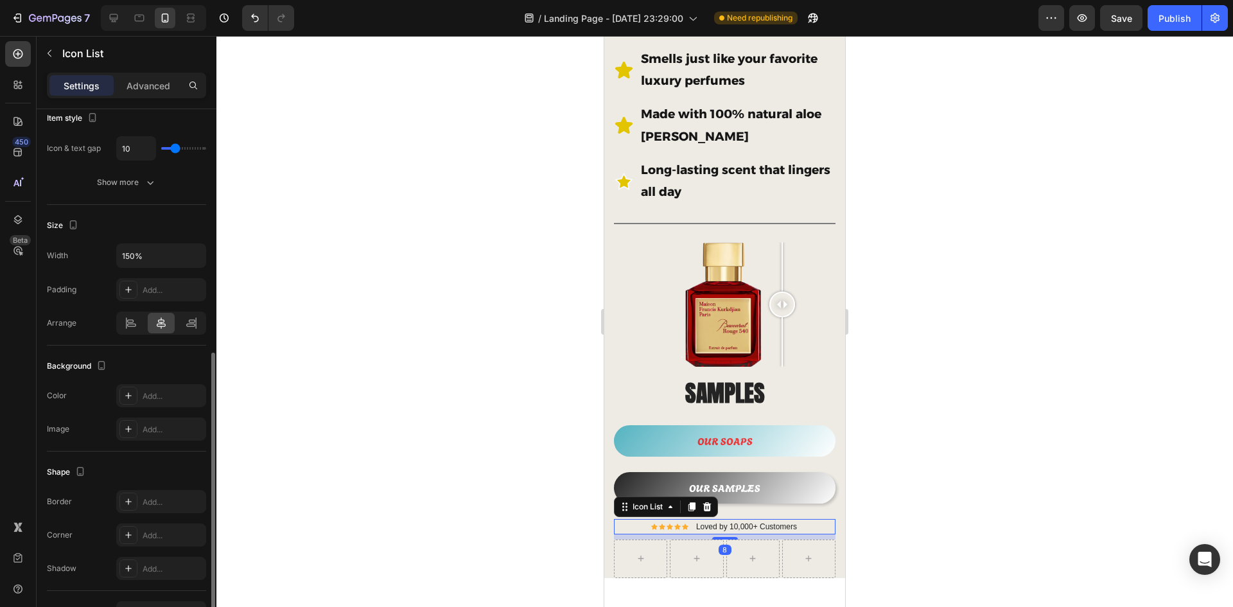
click at [636, 519] on div "Icon Icon Icon Icon Icon Icon List Hoz Loved by 10,000+ Customers Text block" at bounding box center [725, 526] width 222 height 15
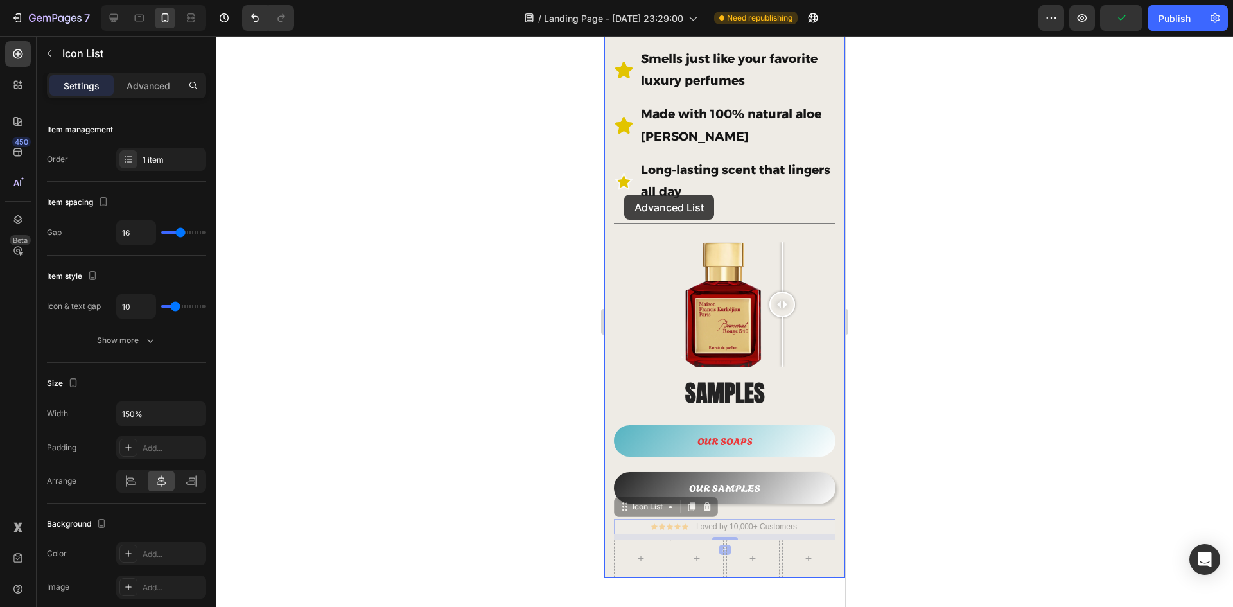
drag, startPoint x: 636, startPoint y: 510, endPoint x: 624, endPoint y: 195, distance: 315.6
click at [624, 195] on div "iPhone 13 Mini ( 375 px) iPhone 13 Mini iPhone 13 Pro iPhone 11 Pro Max iPhone …" at bounding box center [724, 253] width 241 height 1385
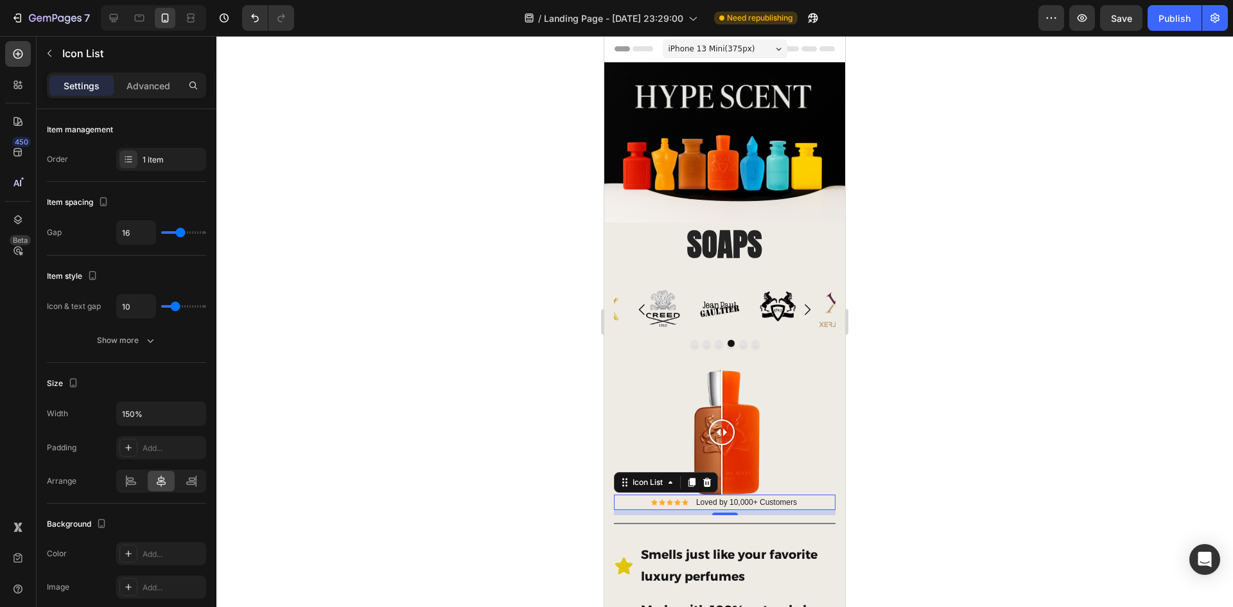
click at [927, 316] on div at bounding box center [724, 321] width 1017 height 571
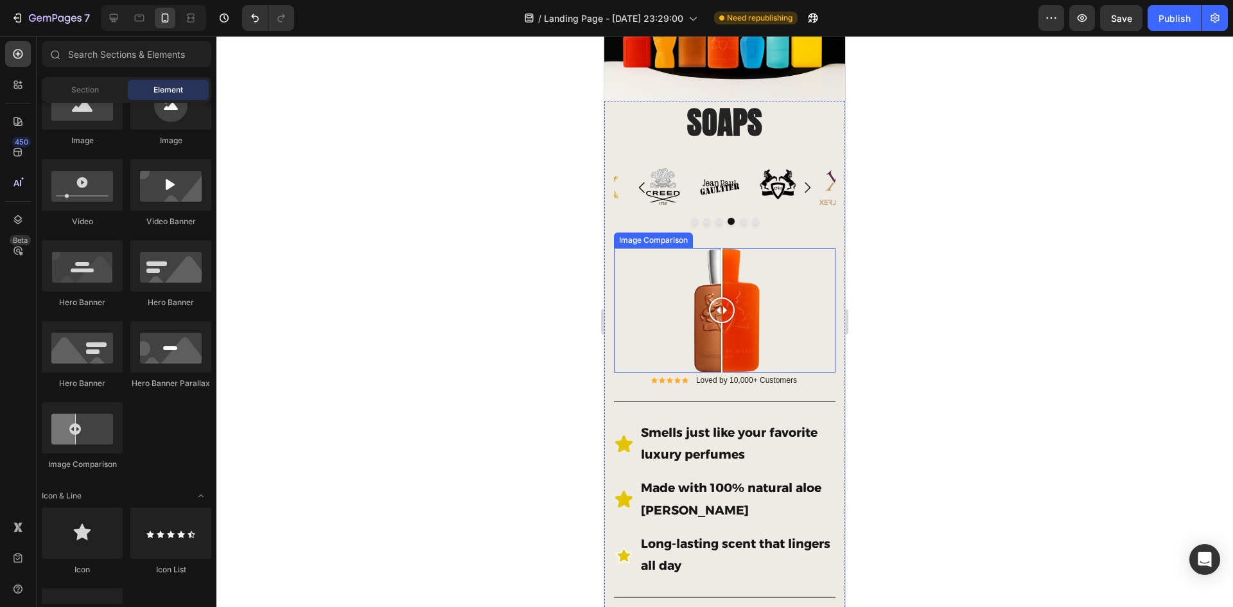
scroll to position [128, 0]
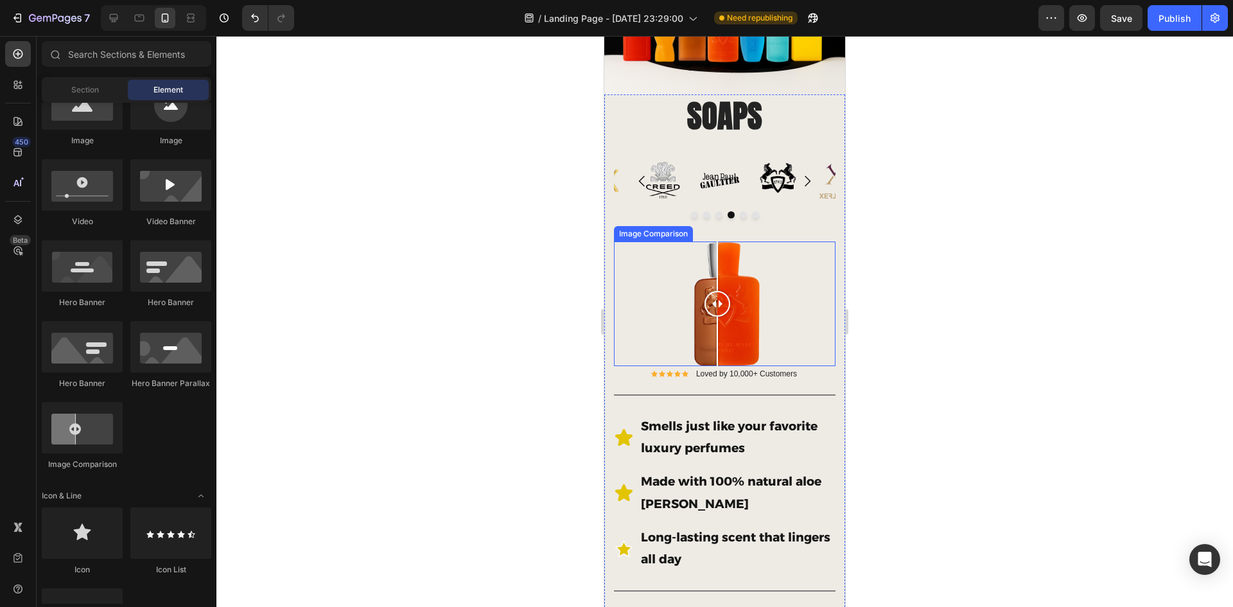
drag, startPoint x: 703, startPoint y: 297, endPoint x: 717, endPoint y: 309, distance: 18.8
click at [717, 309] on div at bounding box center [718, 303] width 26 height 125
click at [957, 299] on div at bounding box center [724, 321] width 1017 height 571
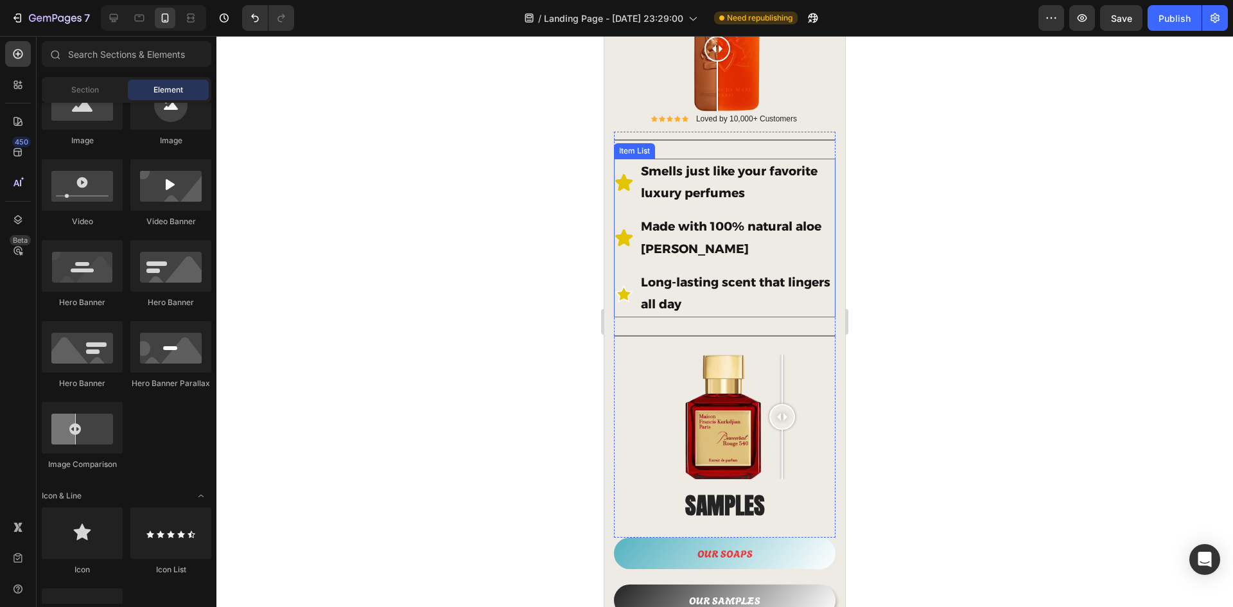
scroll to position [450, 0]
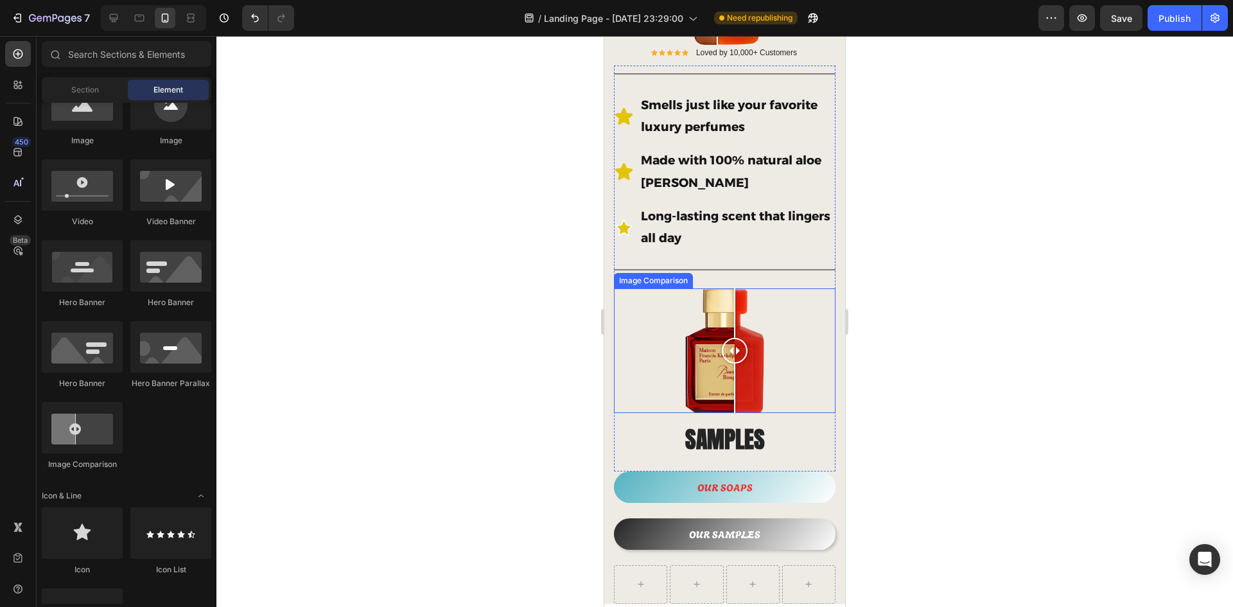
drag, startPoint x: 787, startPoint y: 338, endPoint x: 735, endPoint y: 342, distance: 52.2
click at [735, 342] on div at bounding box center [735, 351] width 26 height 26
drag, startPoint x: 766, startPoint y: 343, endPoint x: 709, endPoint y: 330, distance: 58.6
click at [709, 330] on div at bounding box center [725, 350] width 222 height 125
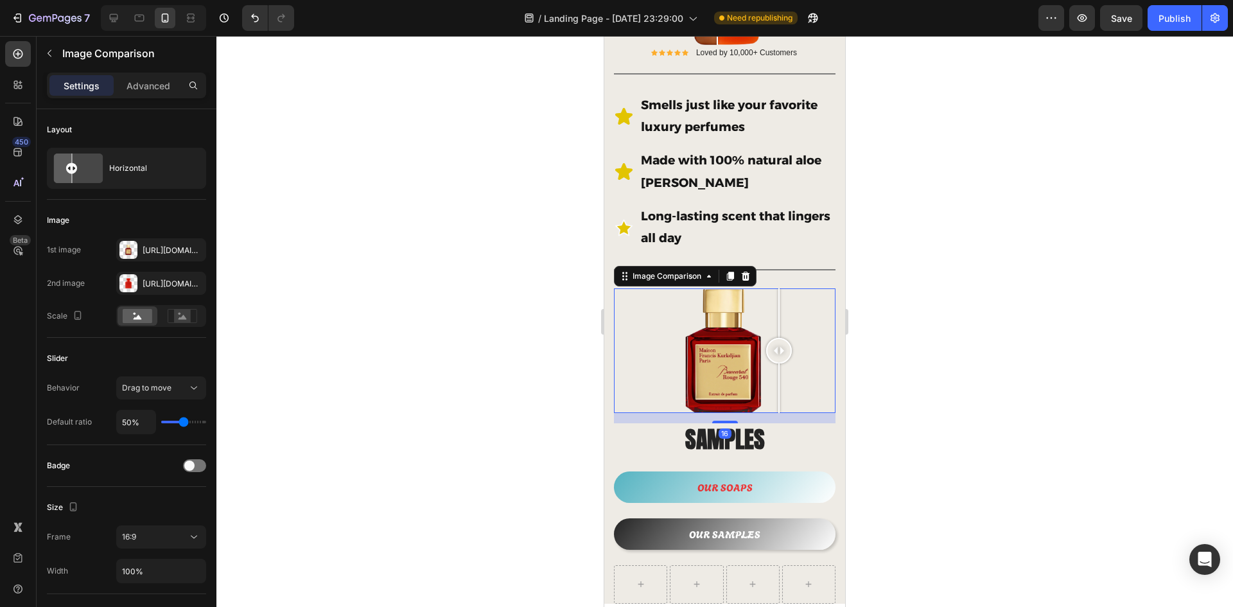
click at [779, 319] on div at bounding box center [725, 350] width 222 height 125
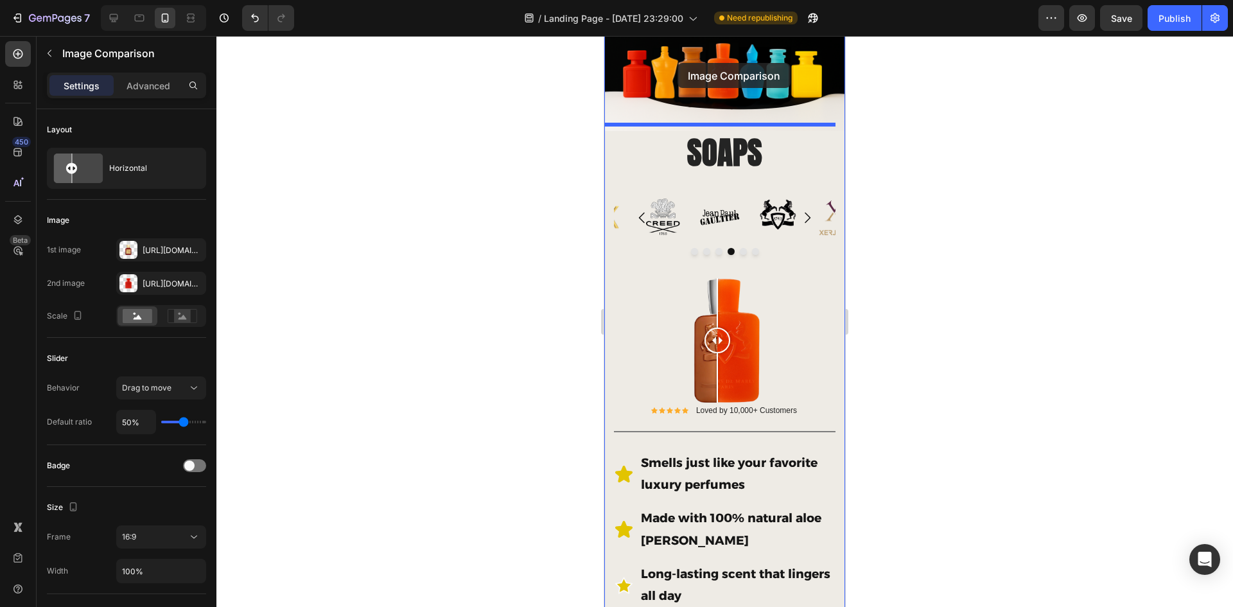
scroll to position [69, 0]
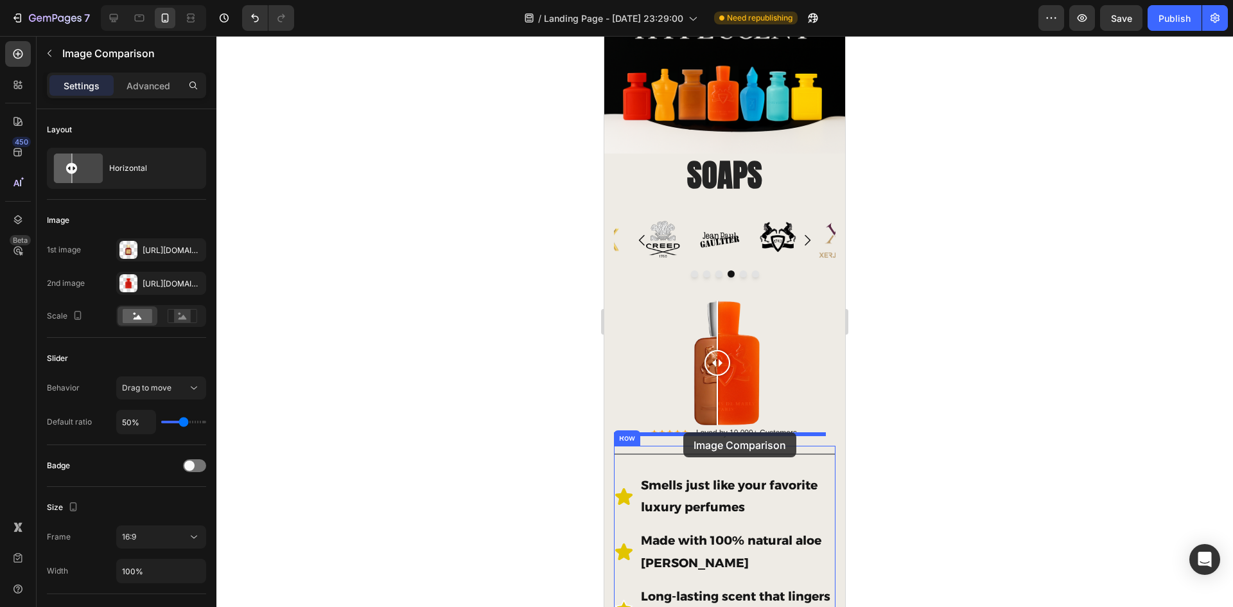
drag, startPoint x: 704, startPoint y: 270, endPoint x: 683, endPoint y: 432, distance: 163.8
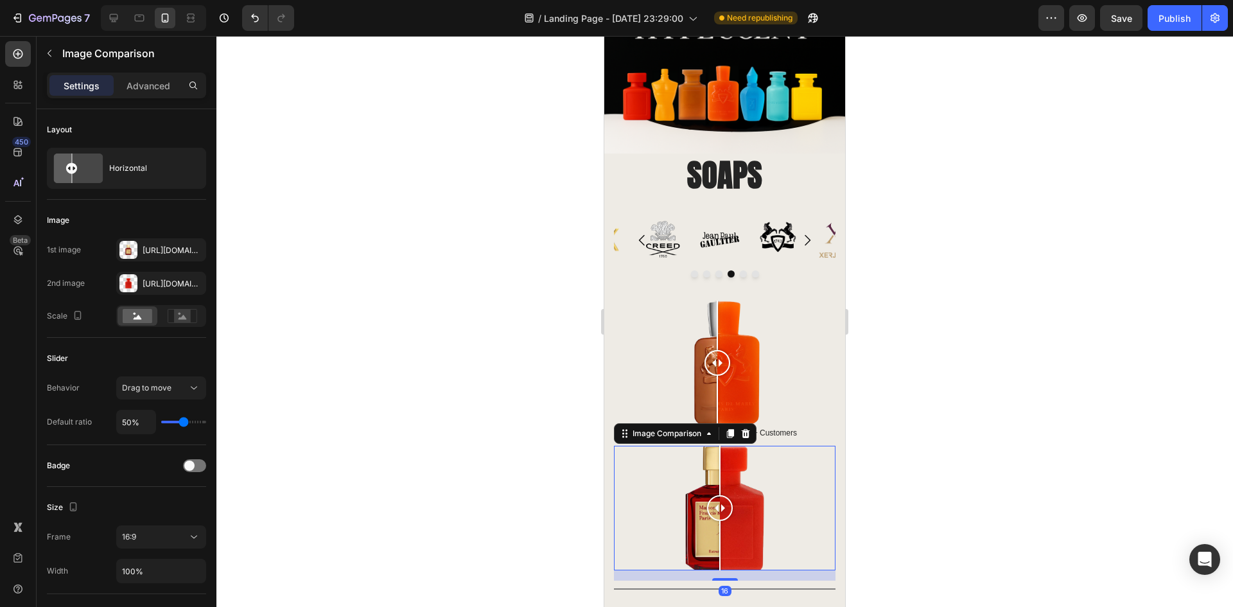
click at [952, 414] on div at bounding box center [724, 321] width 1017 height 571
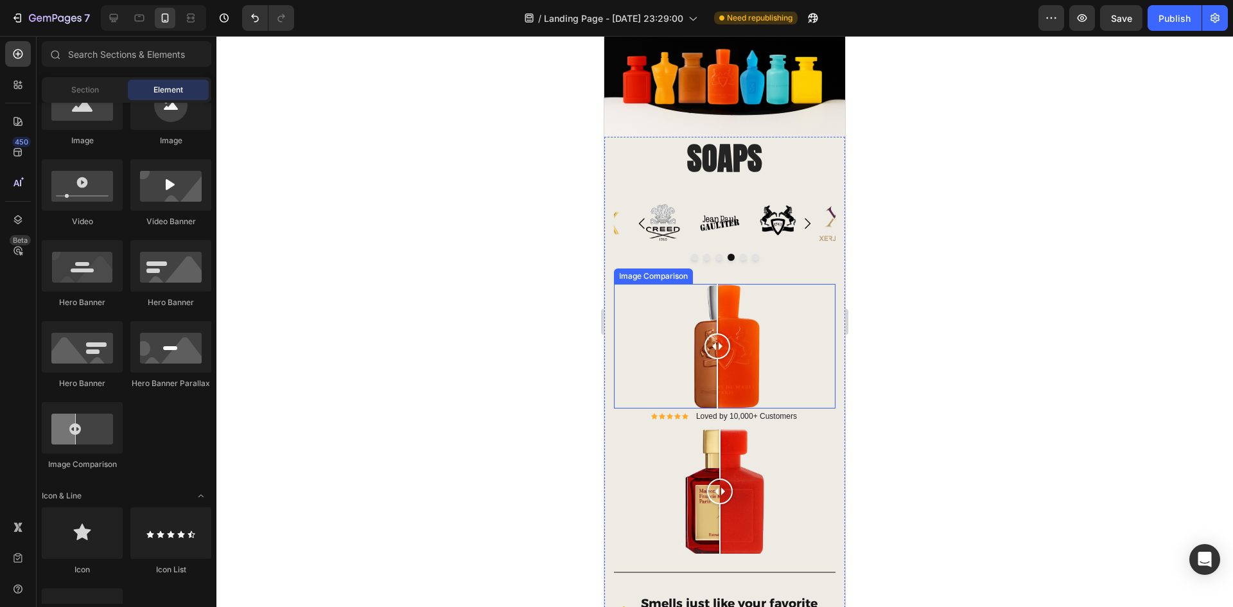
scroll to position [134, 0]
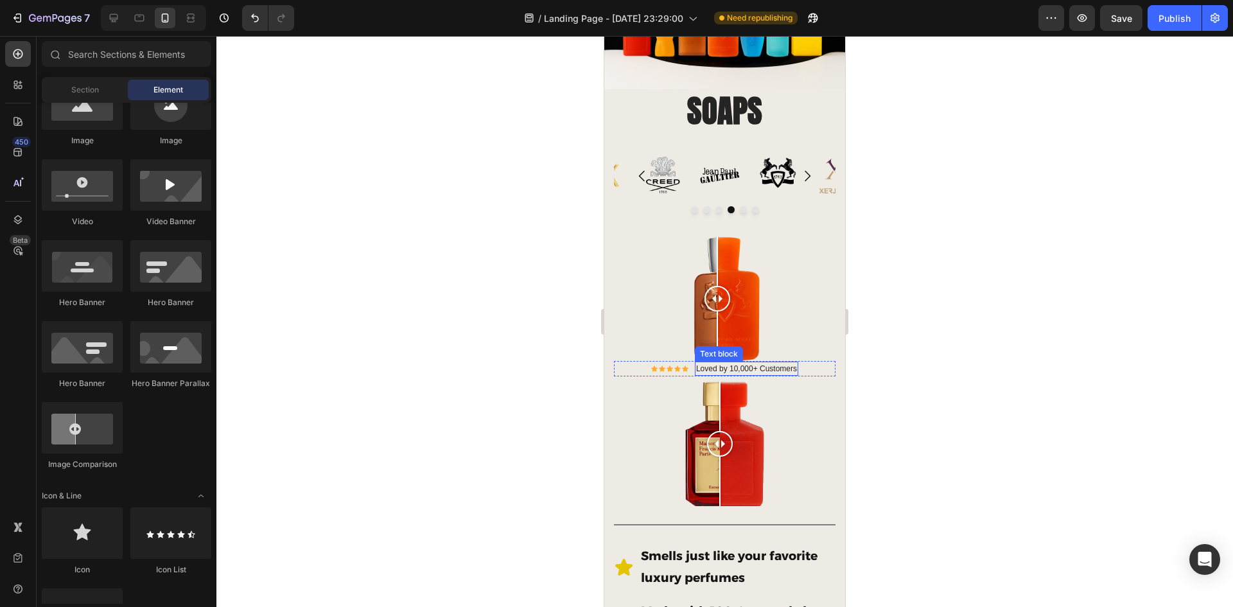
click at [769, 363] on p "Loved by 10,000+ Customers" at bounding box center [746, 369] width 101 height 12
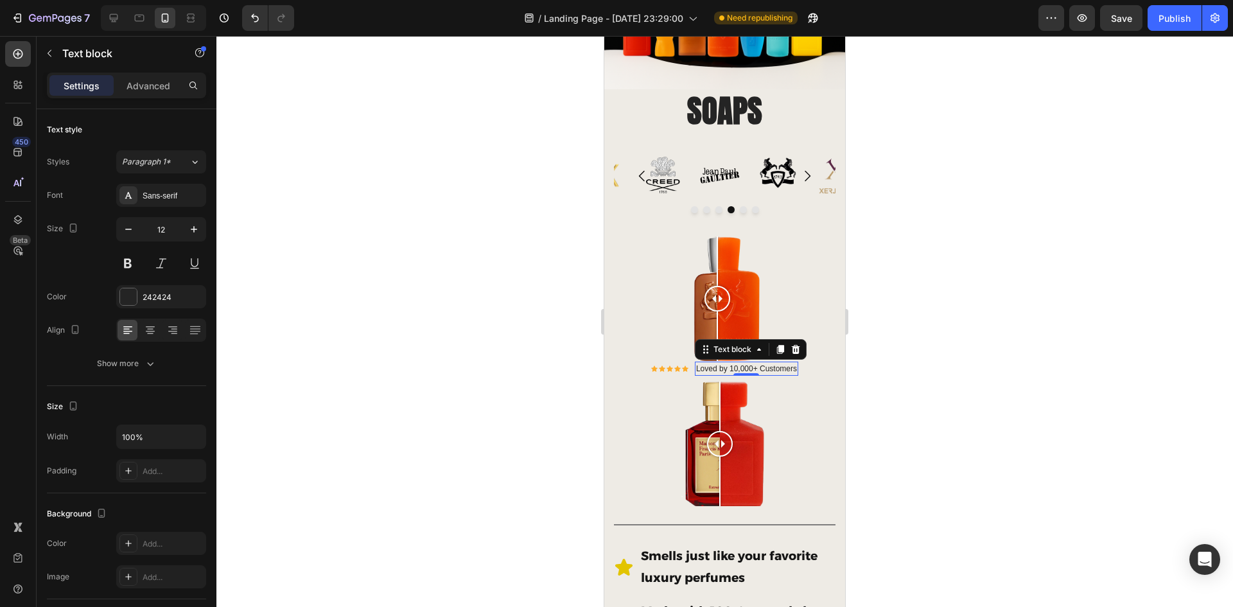
click at [554, 301] on div at bounding box center [724, 321] width 1017 height 571
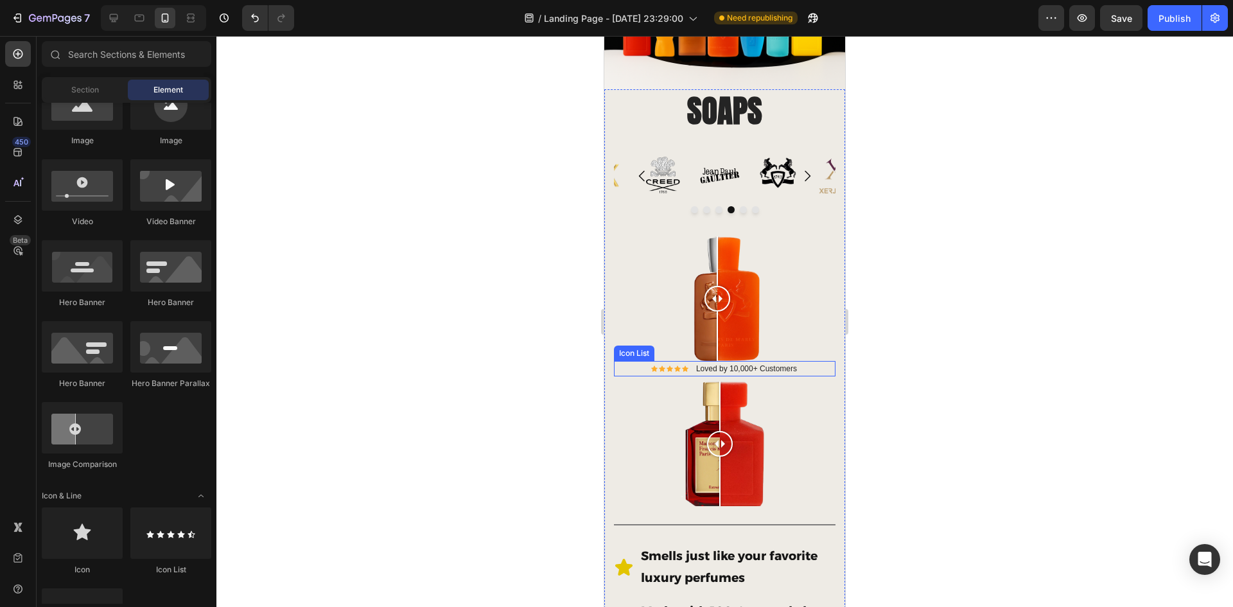
click at [631, 361] on div "Icon Icon Icon Icon Icon Icon List Hoz Loved by 10,000+ Customers Text block" at bounding box center [725, 368] width 222 height 15
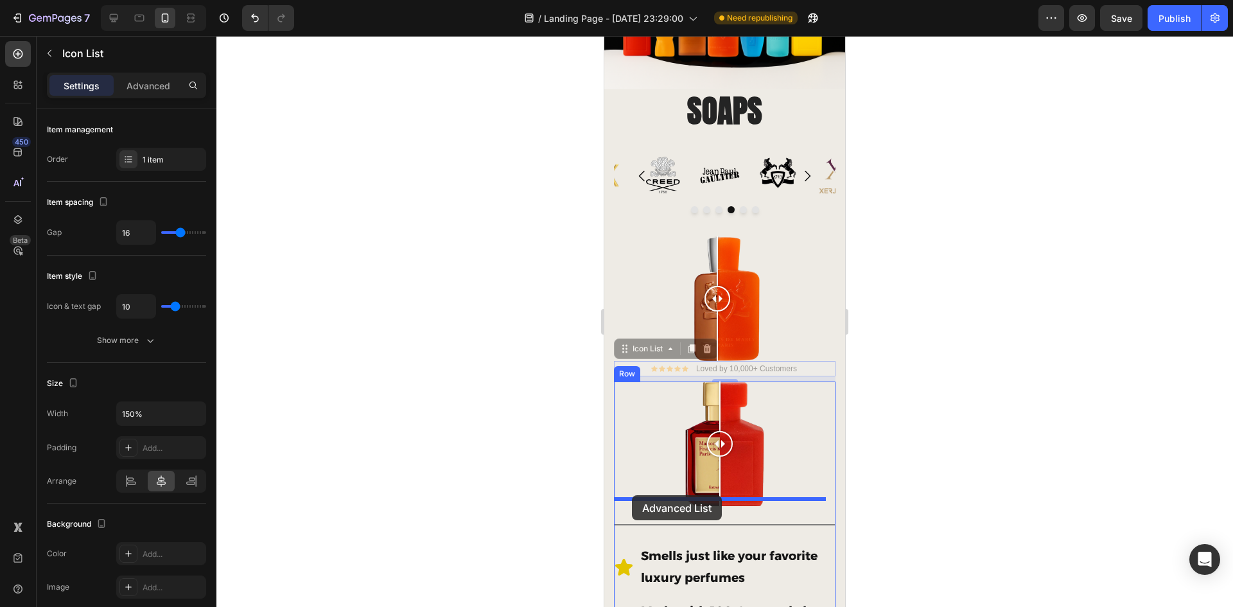
drag, startPoint x: 631, startPoint y: 355, endPoint x: 632, endPoint y: 495, distance: 140.7
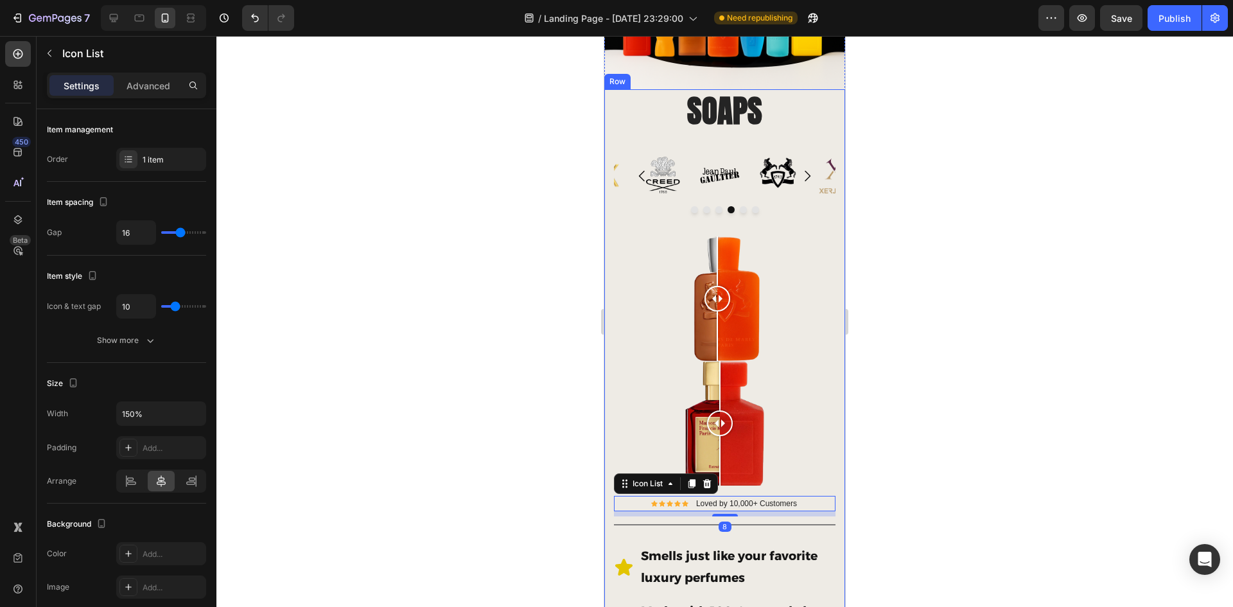
click at [437, 354] on div at bounding box center [724, 321] width 1017 height 571
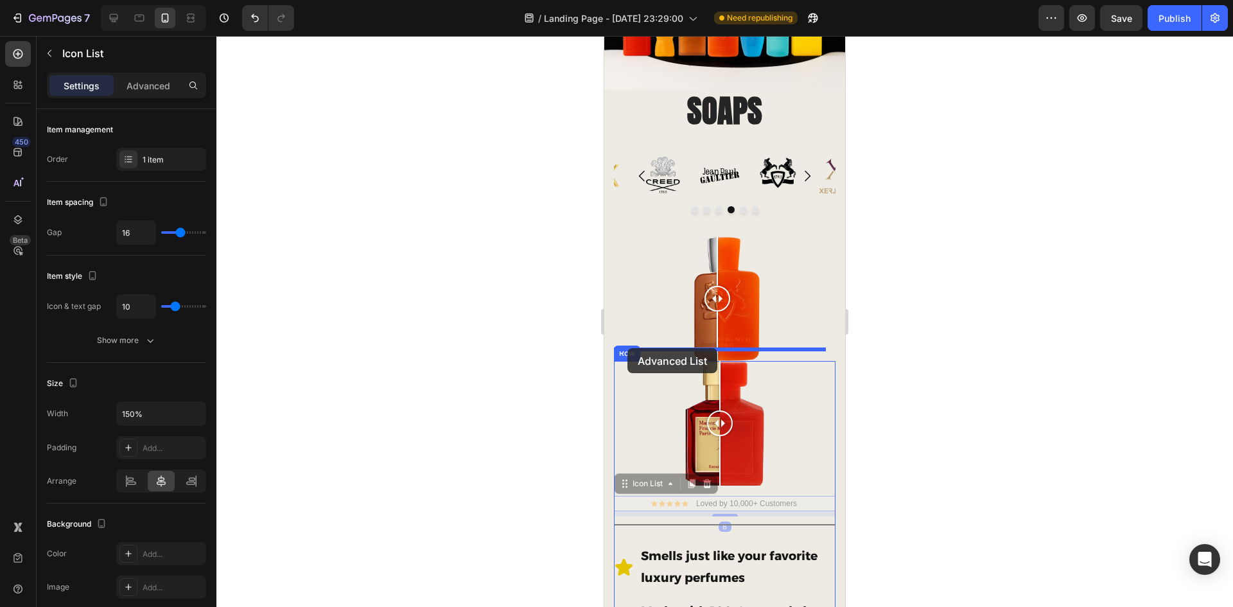
drag, startPoint x: 634, startPoint y: 487, endPoint x: 627, endPoint y: 348, distance: 138.9
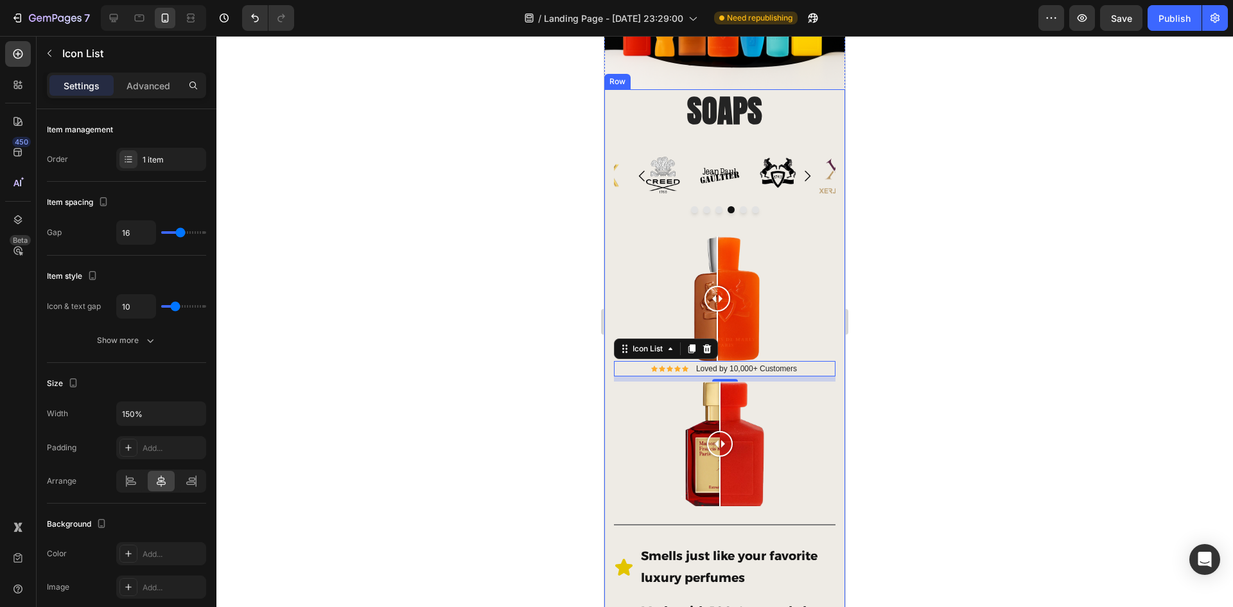
click at [924, 321] on div at bounding box center [724, 321] width 1017 height 571
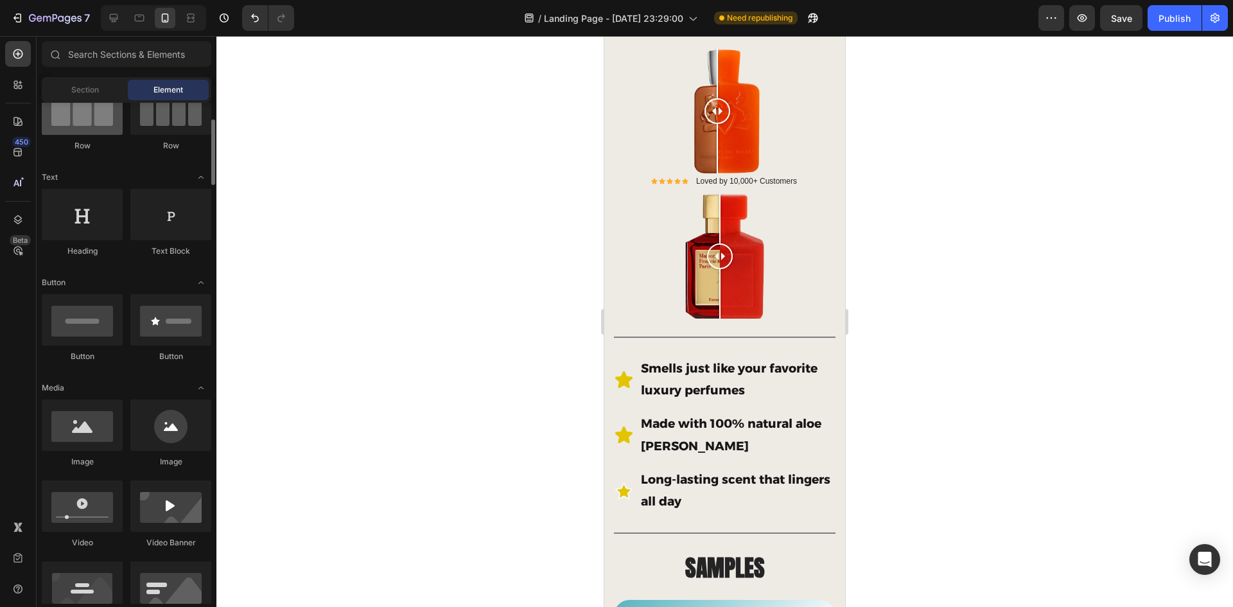
scroll to position [64, 0]
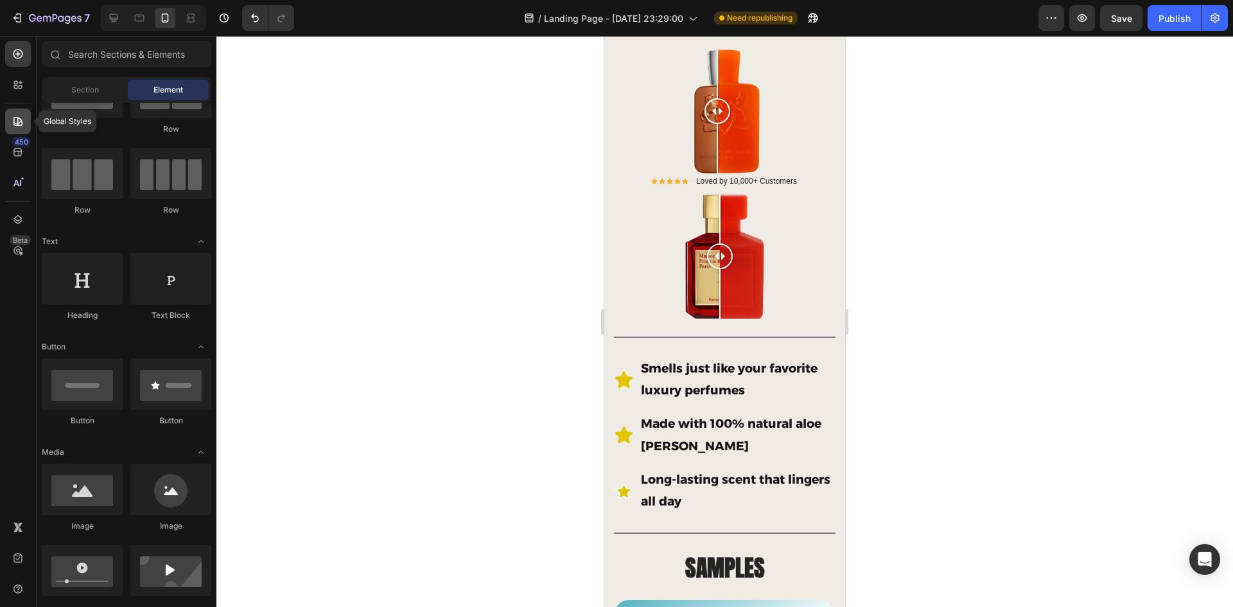
click at [21, 116] on icon at bounding box center [18, 121] width 13 height 13
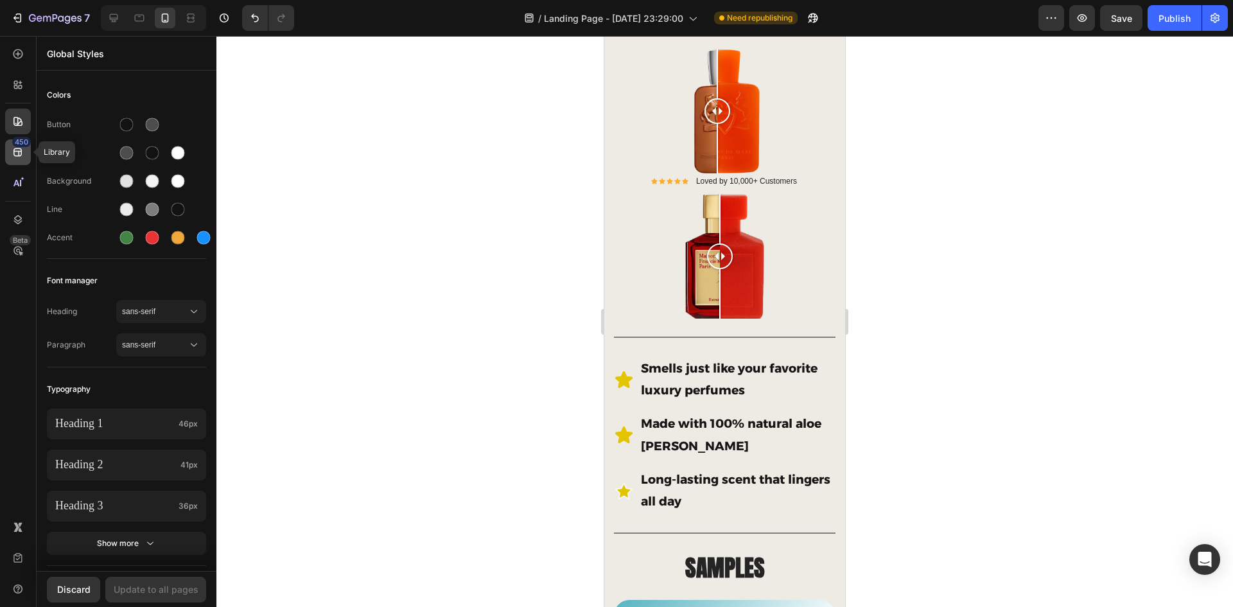
click at [21, 149] on icon at bounding box center [17, 152] width 8 height 8
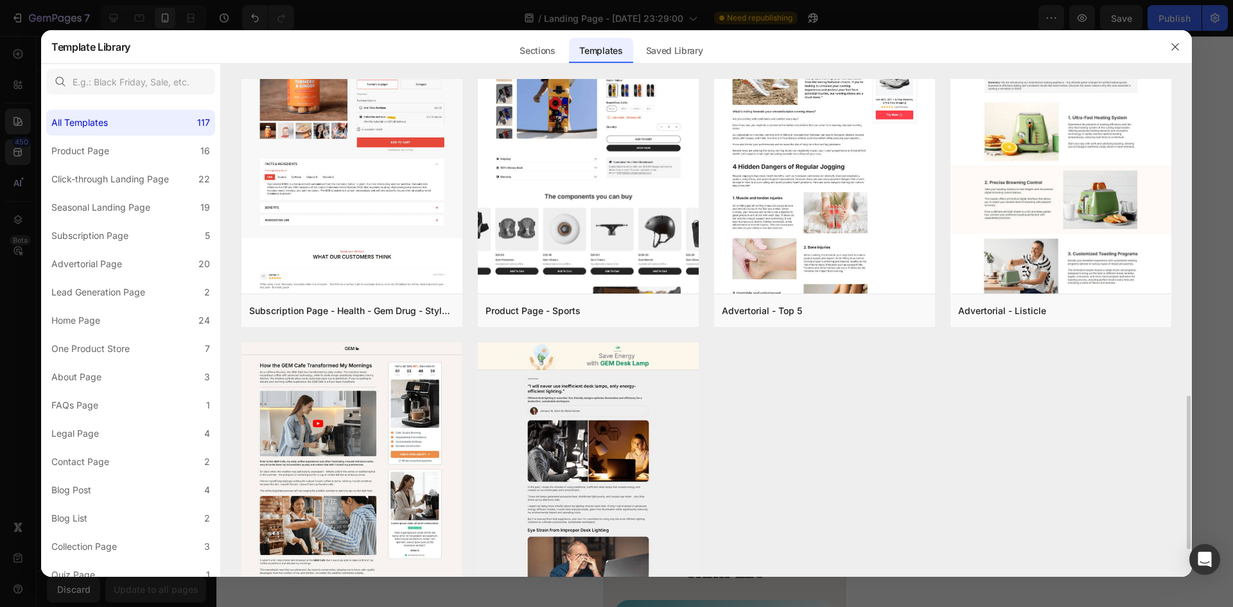
scroll to position [1092, 0]
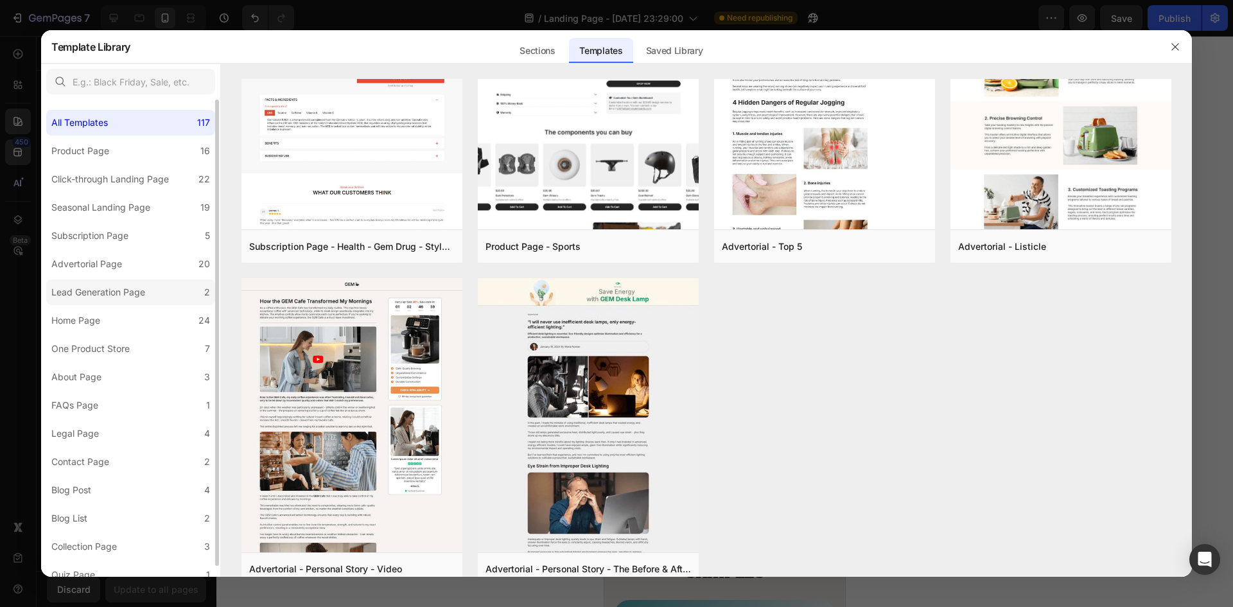
click at [164, 292] on label "Lead Generation Page 2" at bounding box center [130, 292] width 169 height 26
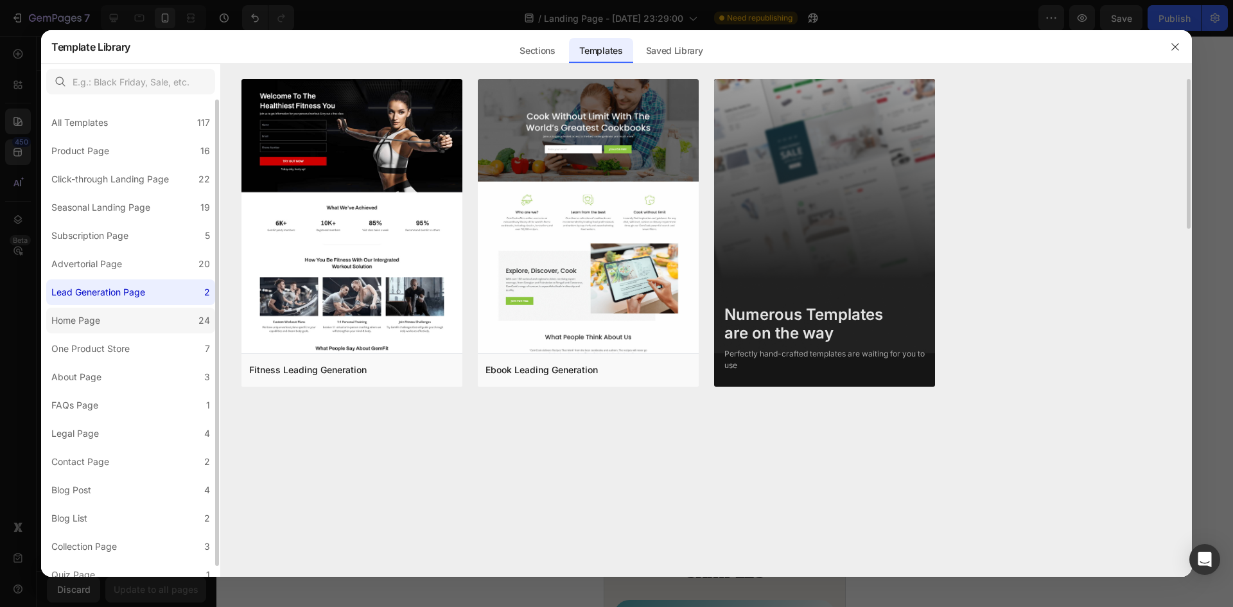
click at [156, 313] on label "Home Page 24" at bounding box center [130, 321] width 169 height 26
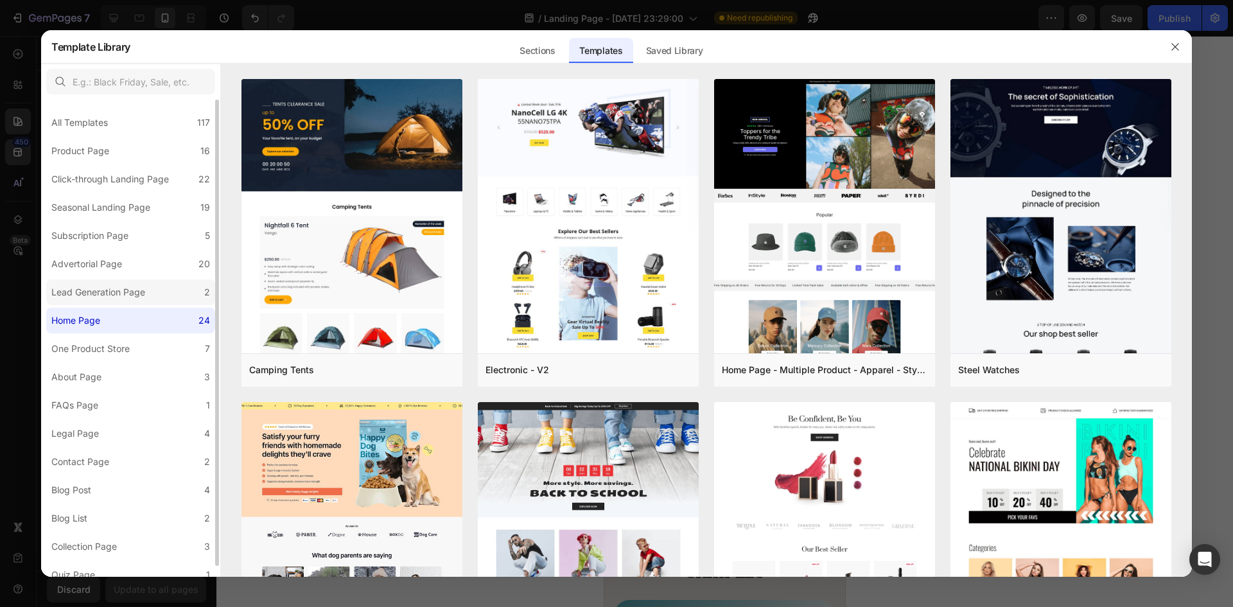
click at [157, 280] on label "Lead Generation Page 2" at bounding box center [130, 292] width 169 height 26
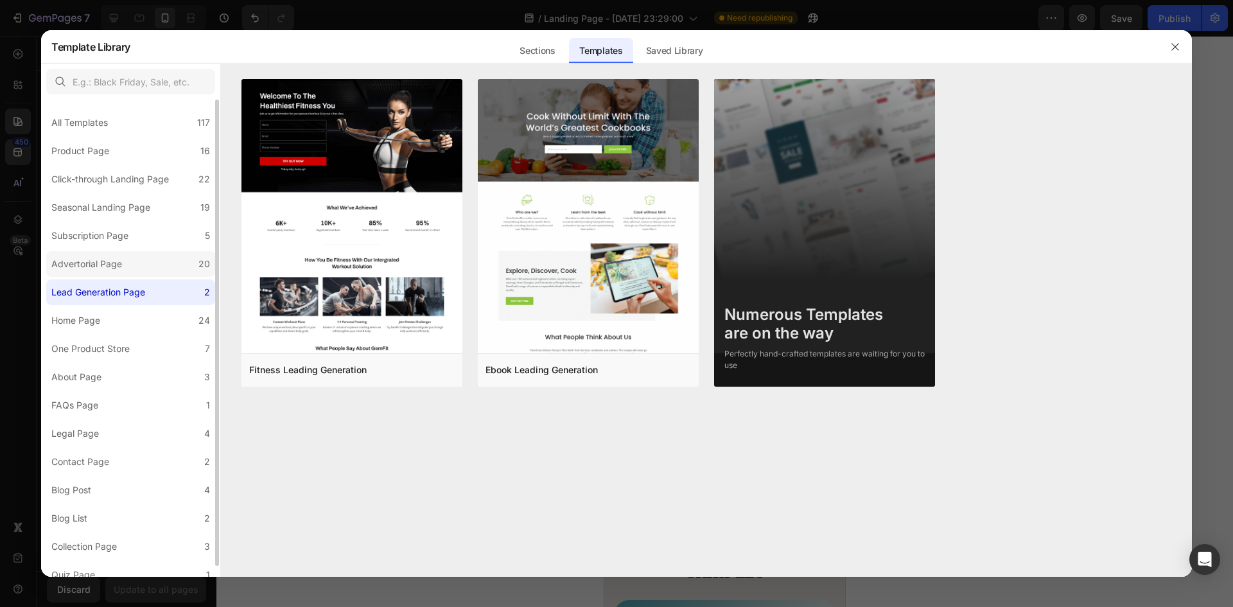
click at [157, 266] on label "Advertorial Page 20" at bounding box center [130, 264] width 169 height 26
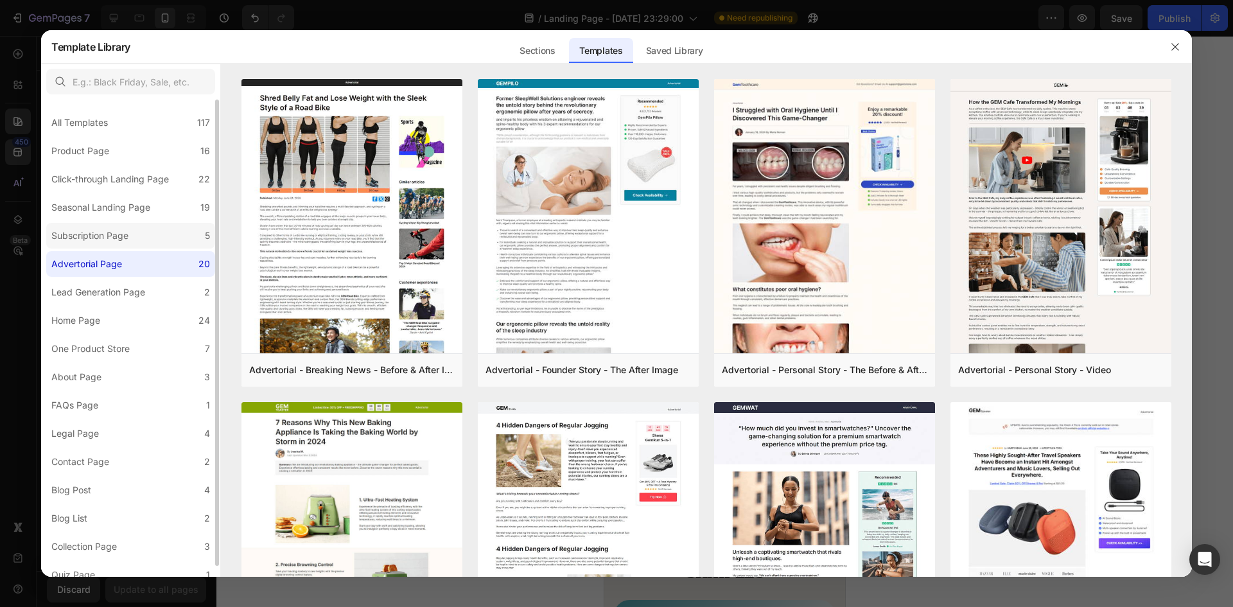
click at [155, 236] on label "Subscription Page 5" at bounding box center [130, 236] width 169 height 26
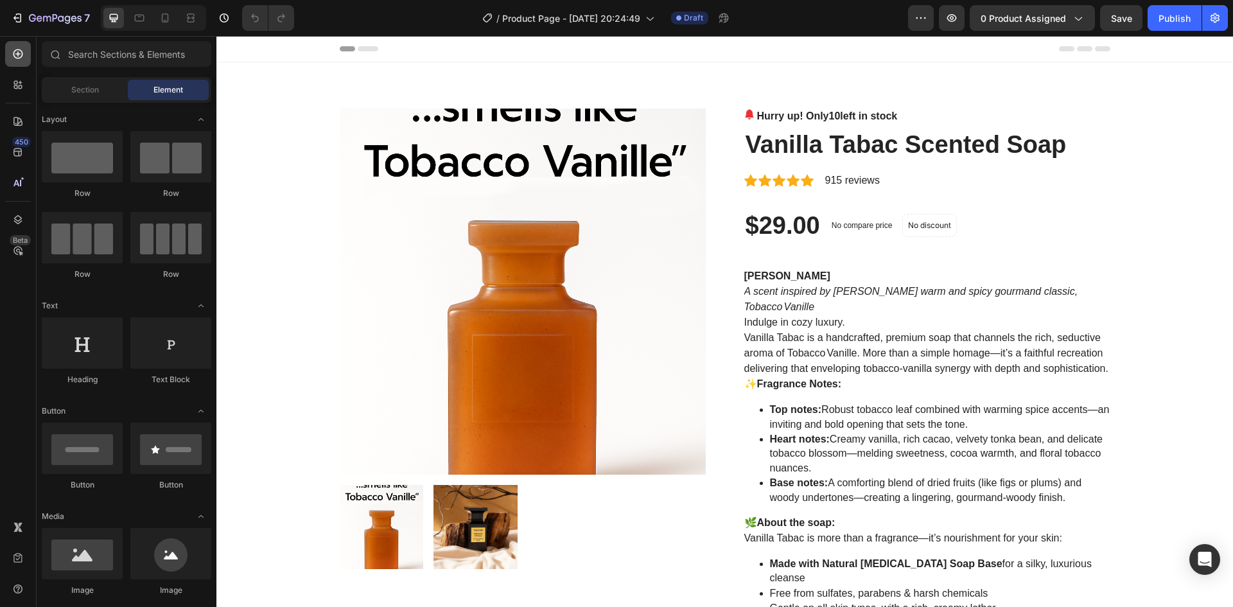
click at [15, 46] on div at bounding box center [18, 54] width 26 height 26
click at [17, 87] on icon at bounding box center [16, 87] width 4 height 4
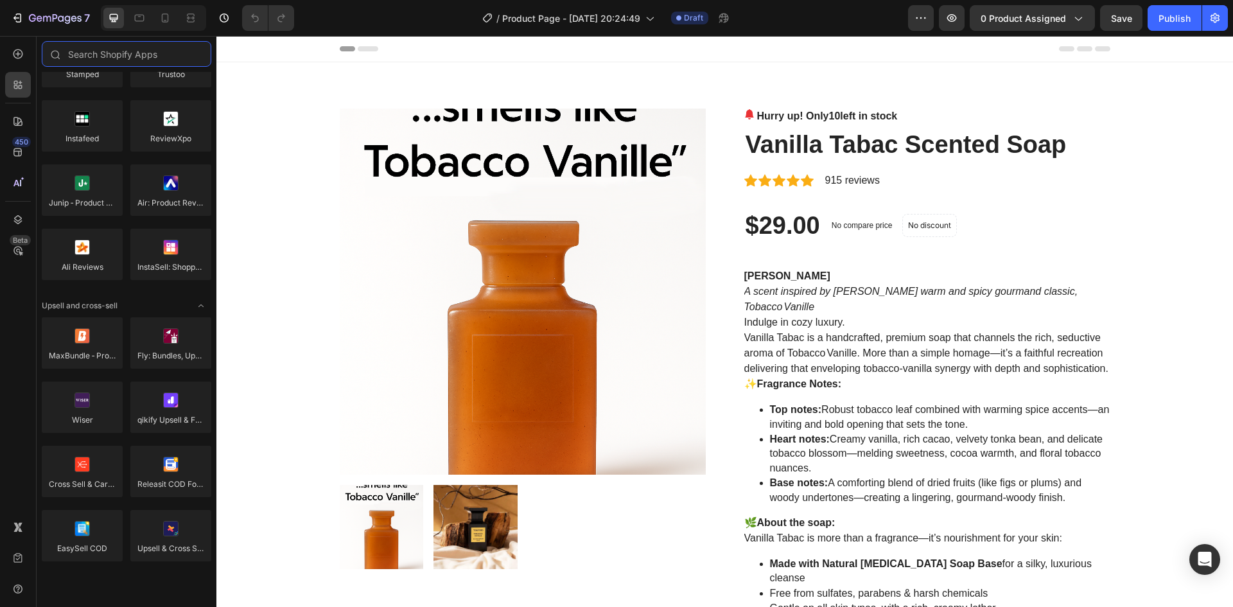
scroll to position [450, 0]
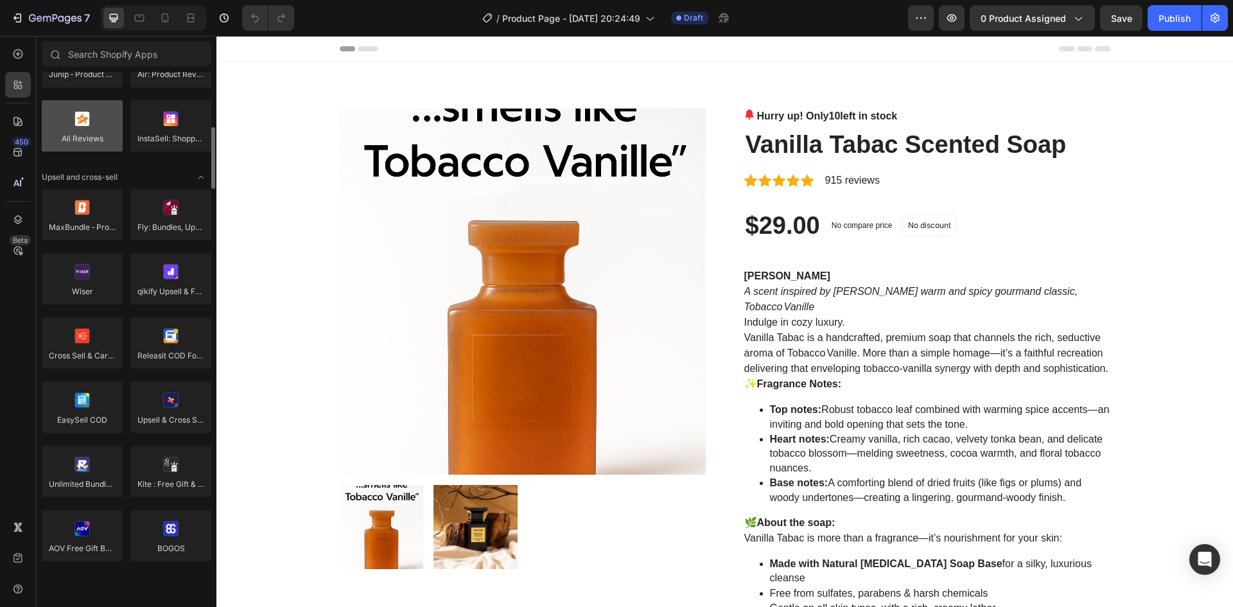
click at [89, 137] on div at bounding box center [82, 125] width 81 height 51
click at [78, 122] on div at bounding box center [82, 125] width 81 height 51
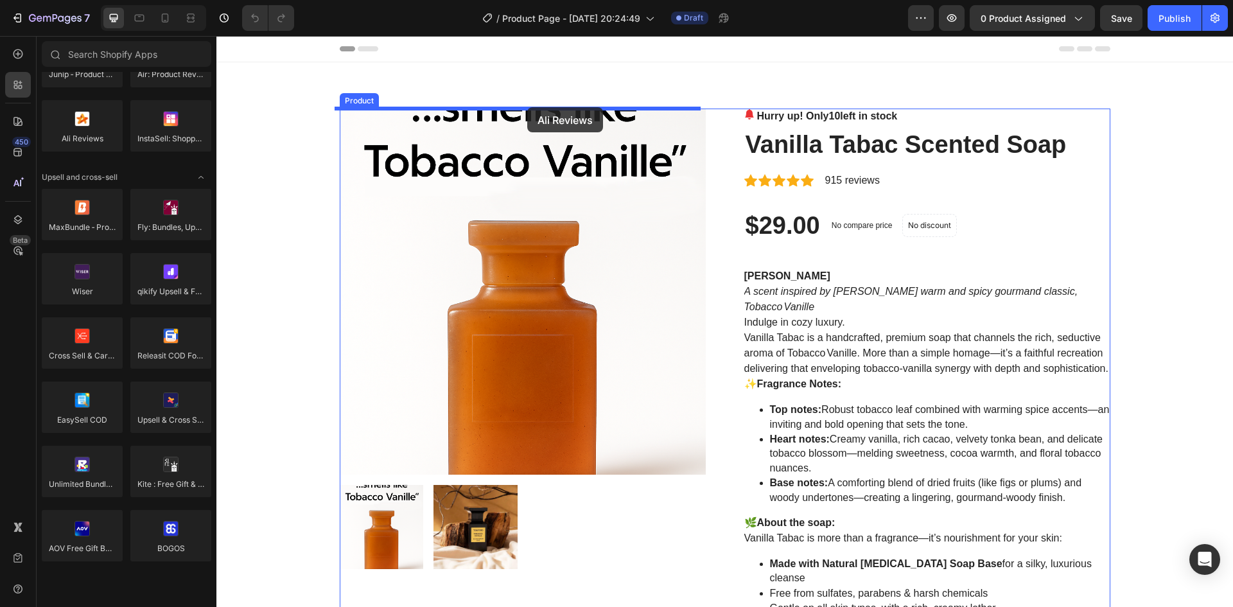
drag, startPoint x: 303, startPoint y: 161, endPoint x: 528, endPoint y: 108, distance: 231.6
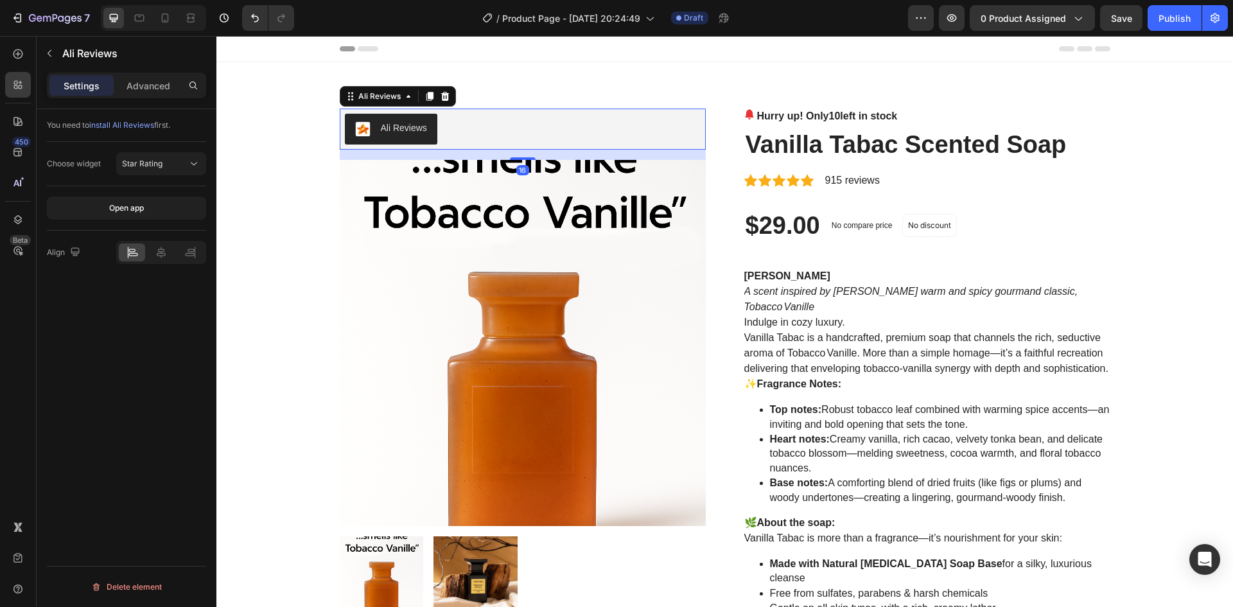
click at [441, 96] on icon at bounding box center [445, 96] width 8 height 9
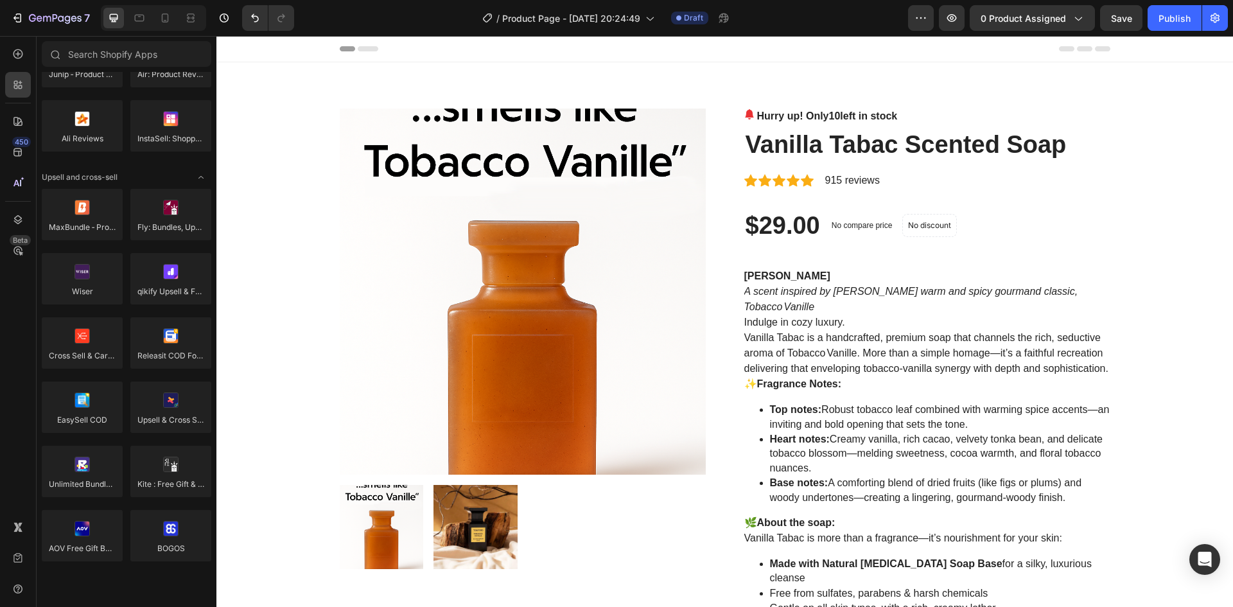
scroll to position [0, 0]
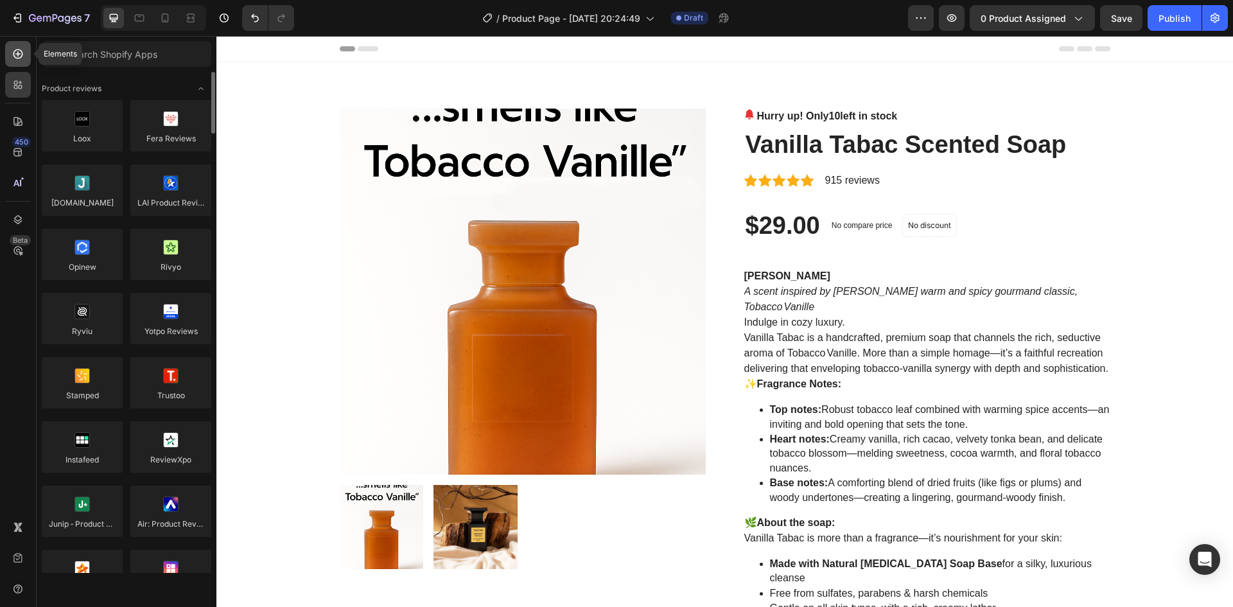
click at [21, 51] on icon at bounding box center [18, 54] width 10 height 10
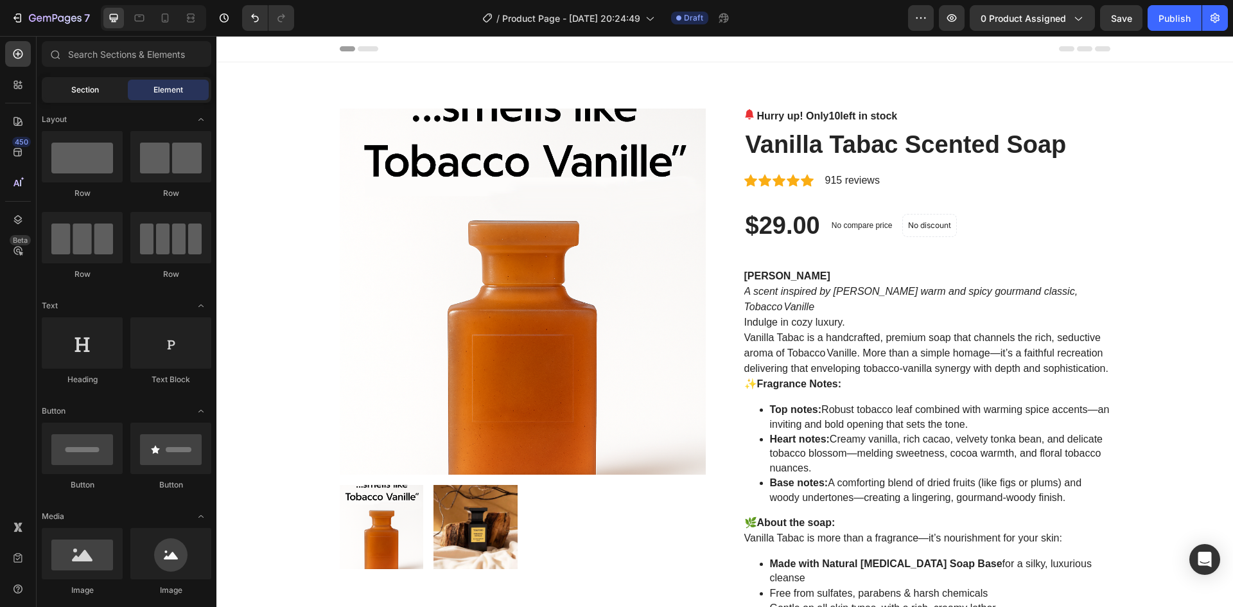
click at [84, 90] on span "Section" at bounding box center [85, 90] width 28 height 12
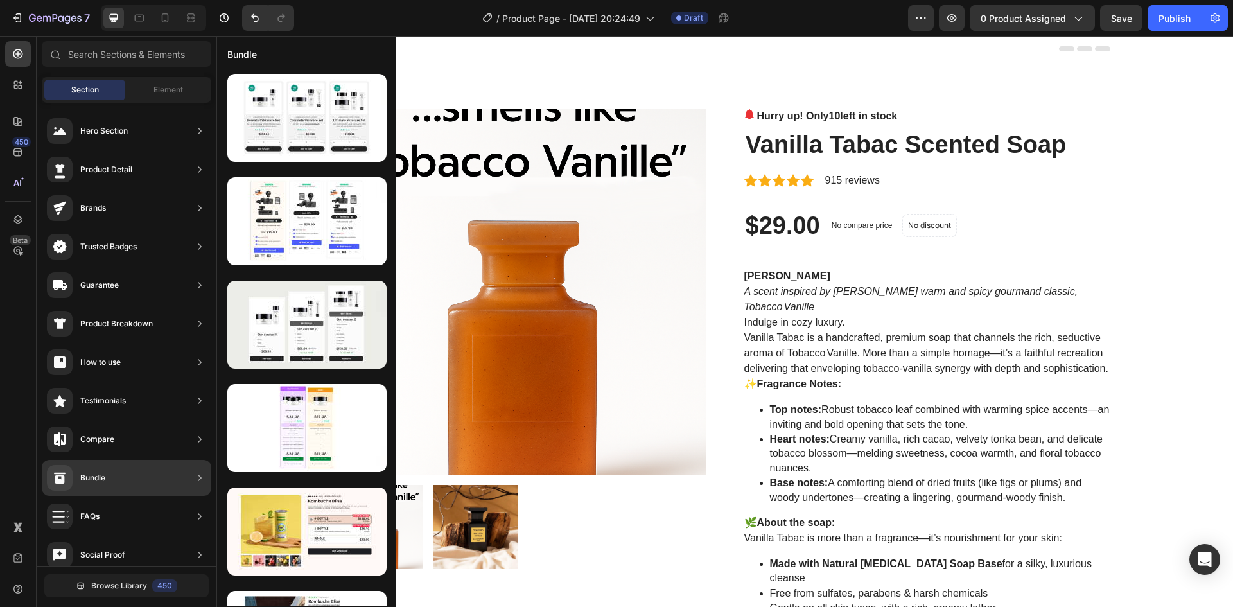
scroll to position [282, 0]
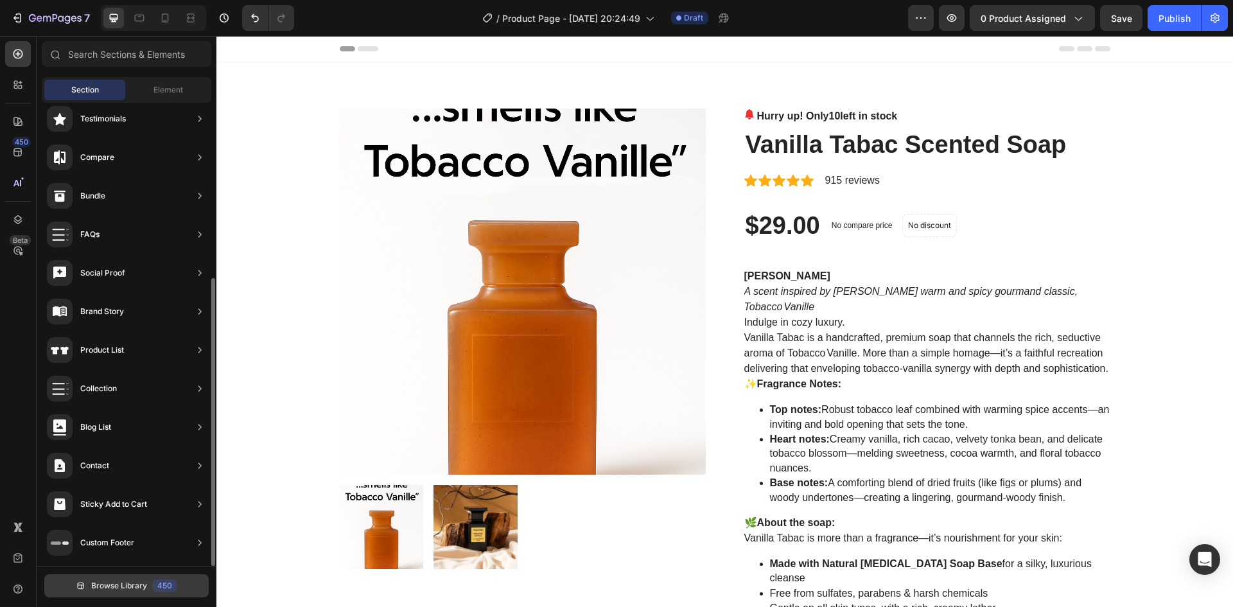
click at [132, 580] on button "Browse Library 450" at bounding box center [126, 585] width 164 height 23
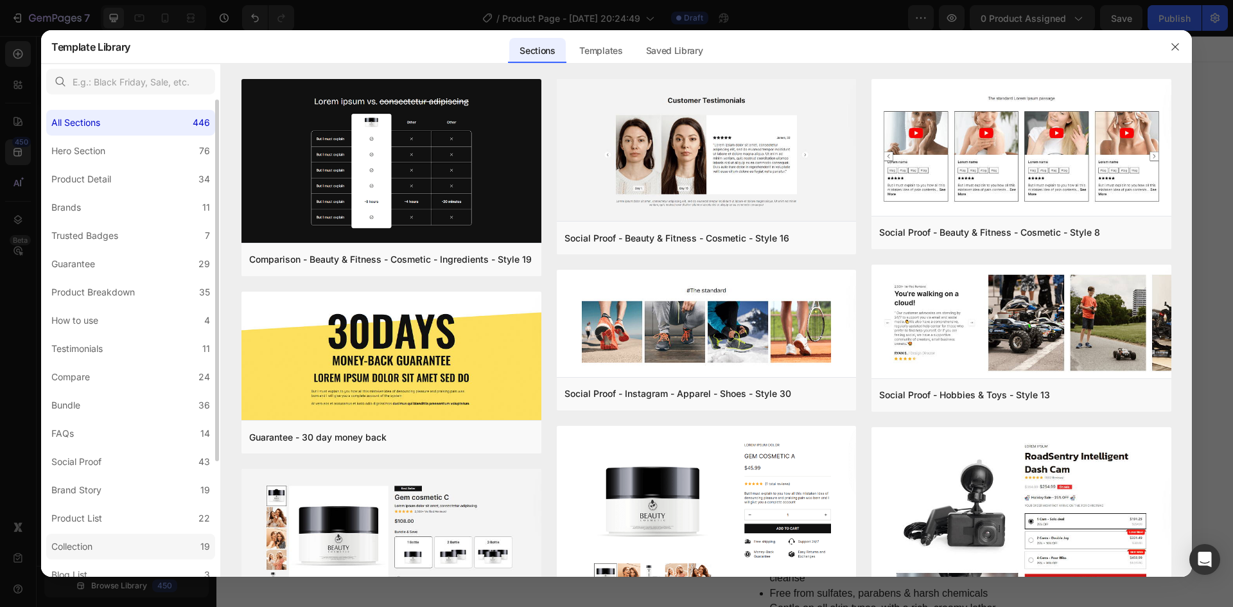
scroll to position [152, 0]
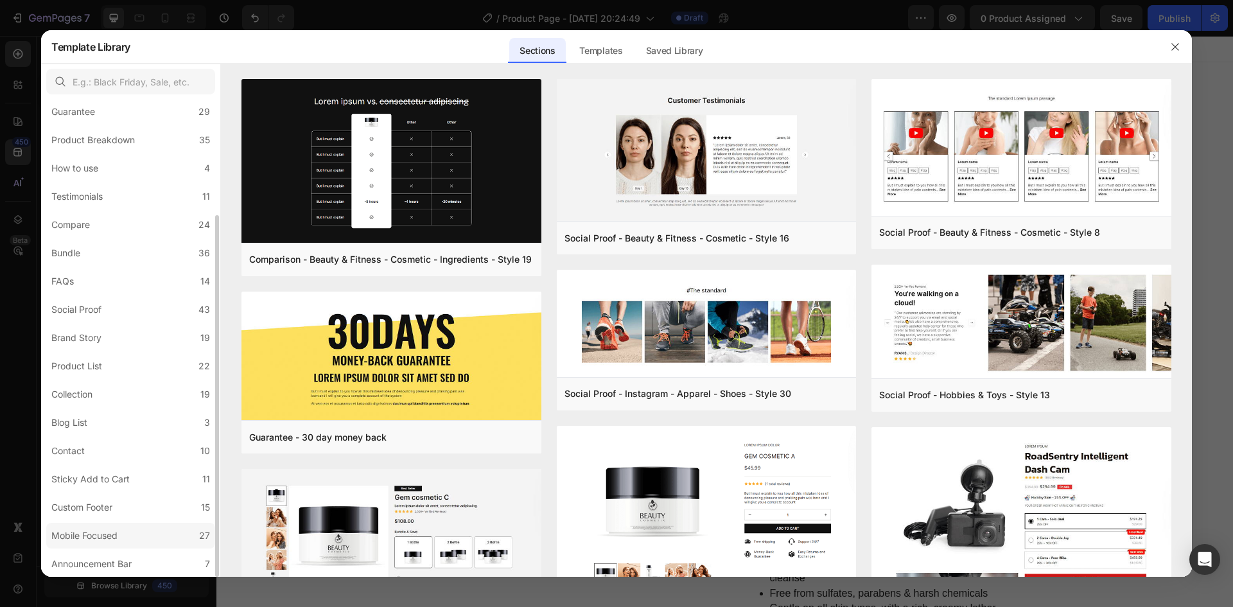
click at [154, 527] on label "Mobile Focused 27" at bounding box center [130, 536] width 169 height 26
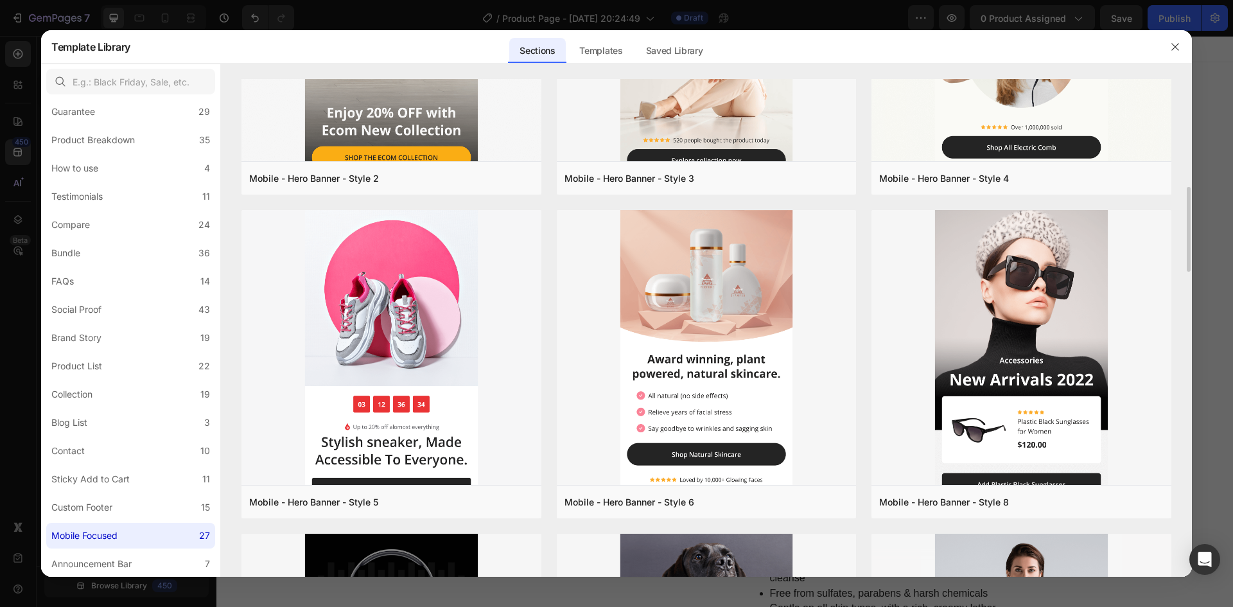
scroll to position [257, 0]
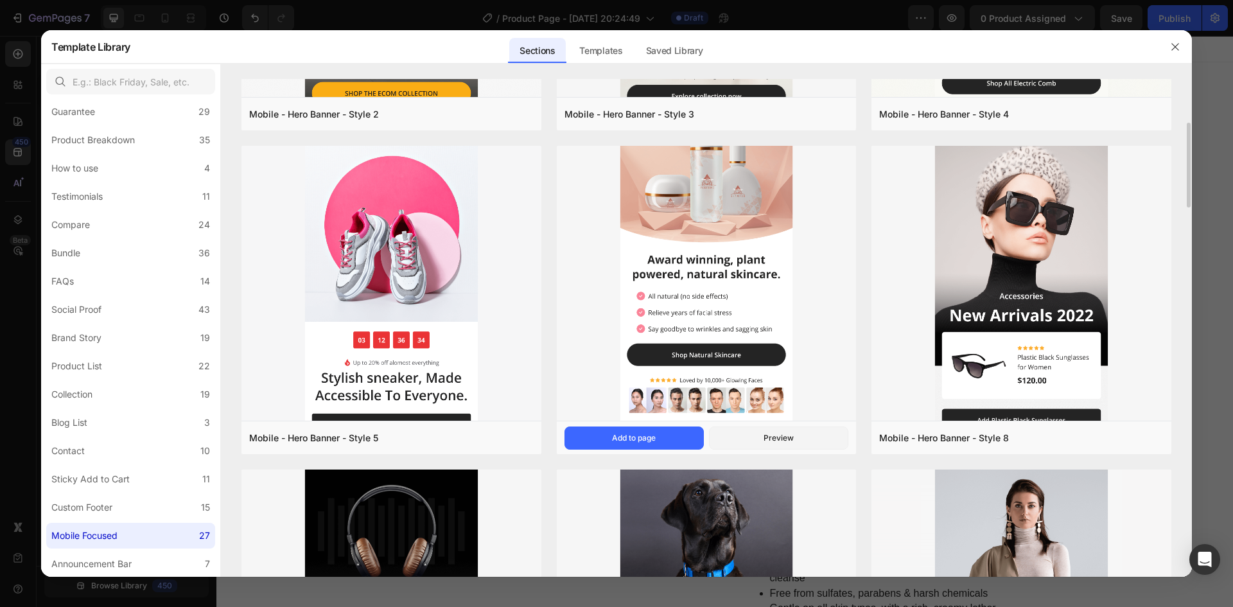
click at [730, 228] on img at bounding box center [707, 266] width 300 height 313
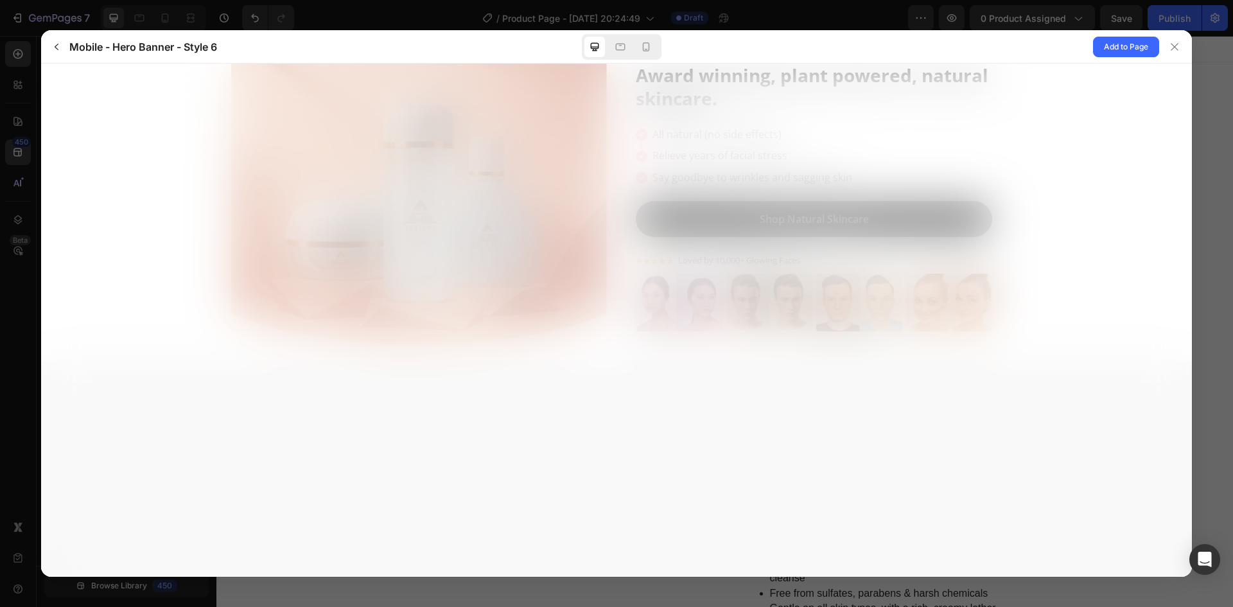
scroll to position [0, 0]
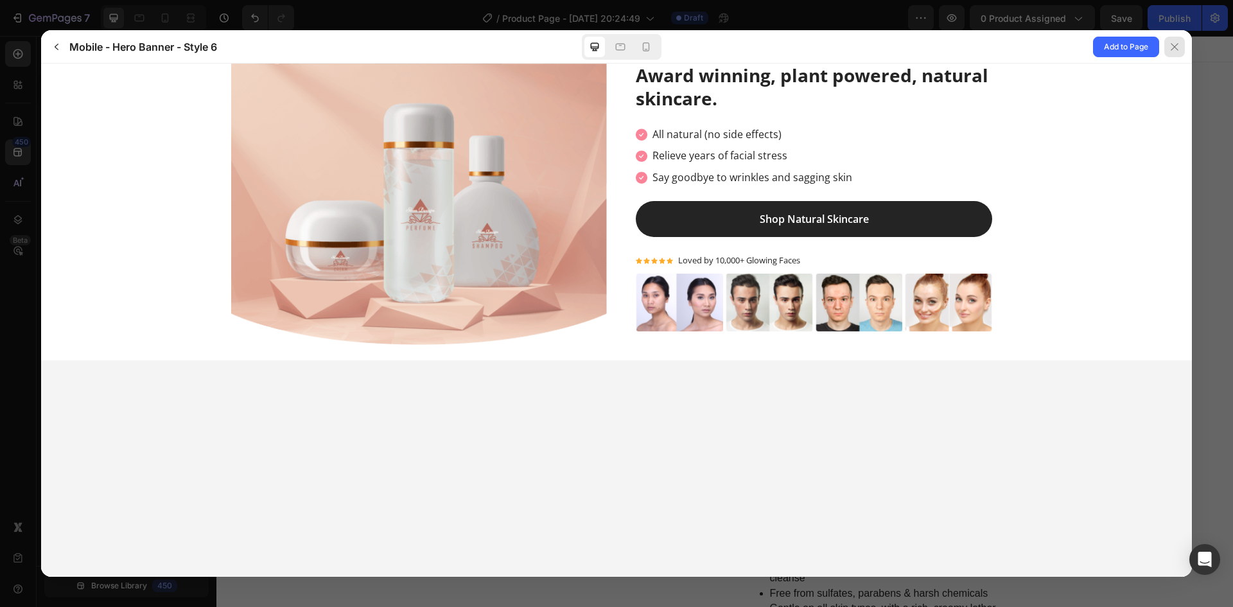
click at [1182, 51] on div at bounding box center [1174, 47] width 21 height 21
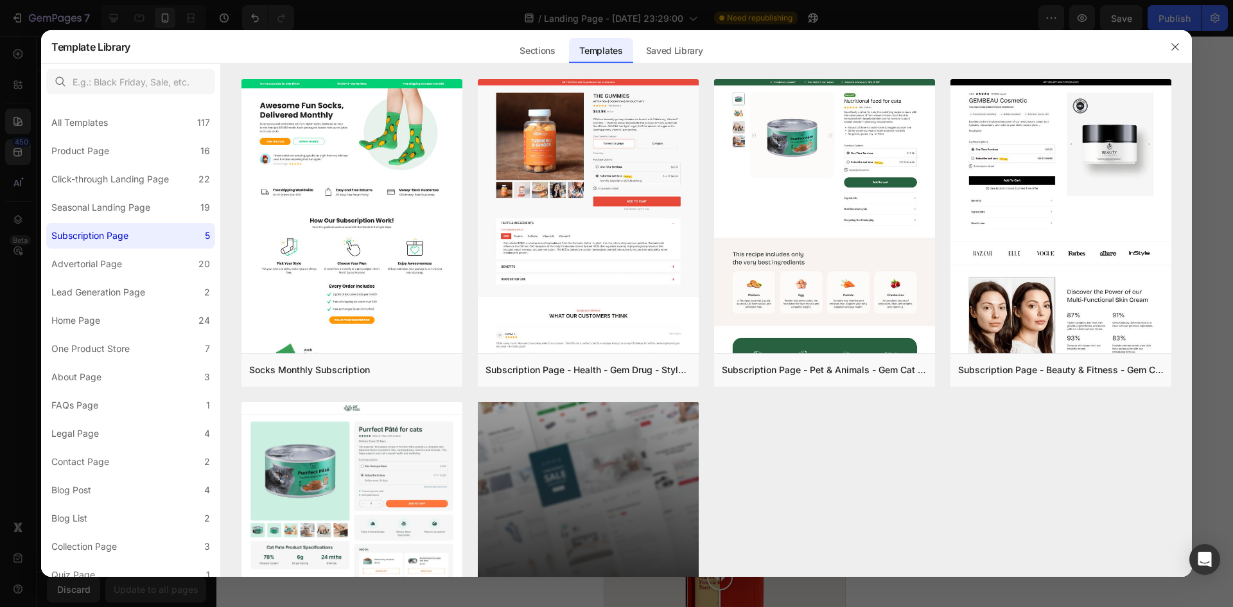
scroll to position [321, 0]
click at [162, 207] on label "Seasonal Landing Page 19" at bounding box center [130, 208] width 169 height 26
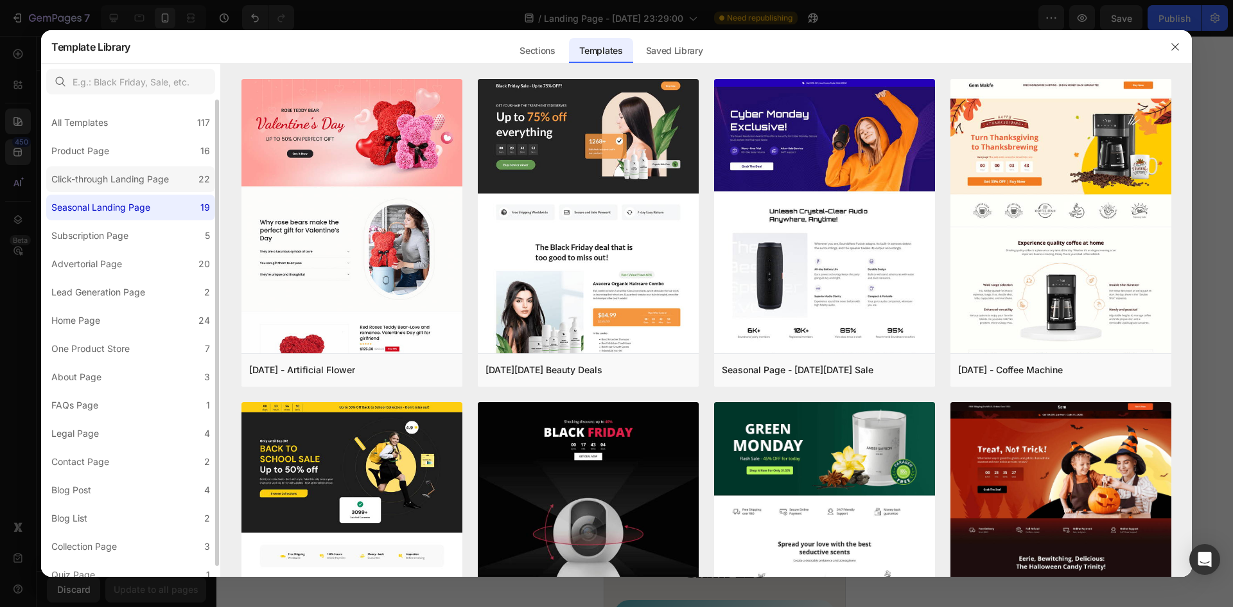
click at [164, 183] on div "Click-through Landing Page" at bounding box center [110, 178] width 118 height 15
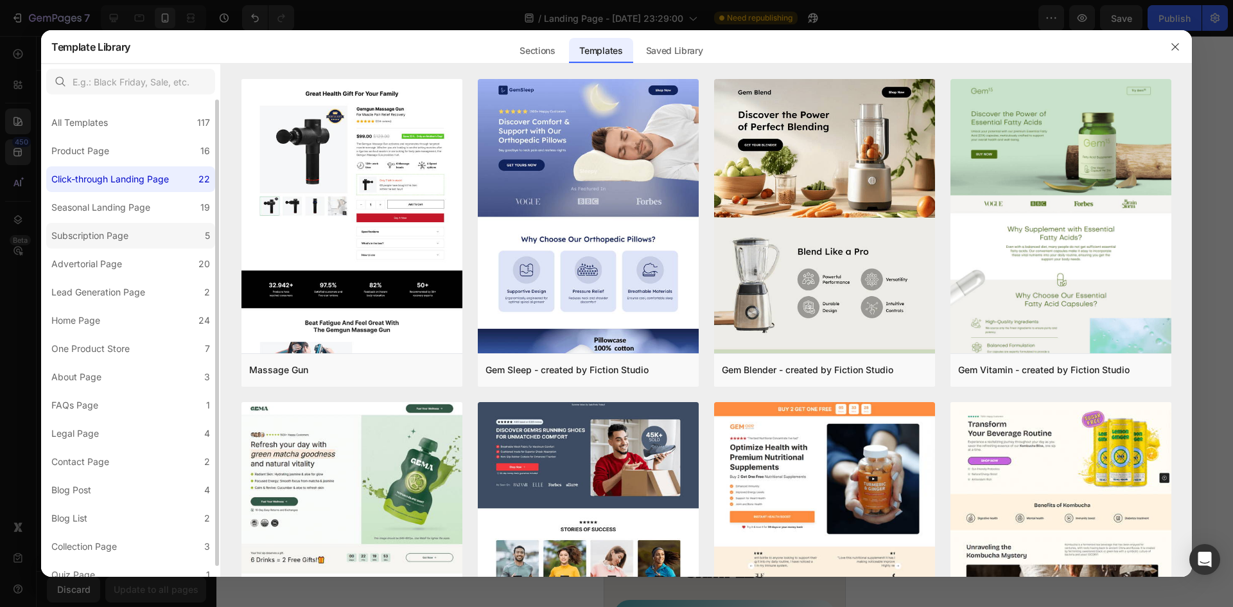
drag, startPoint x: 154, startPoint y: 205, endPoint x: 145, endPoint y: 234, distance: 30.5
click at [153, 205] on div "Seasonal Landing Page" at bounding box center [103, 207] width 104 height 15
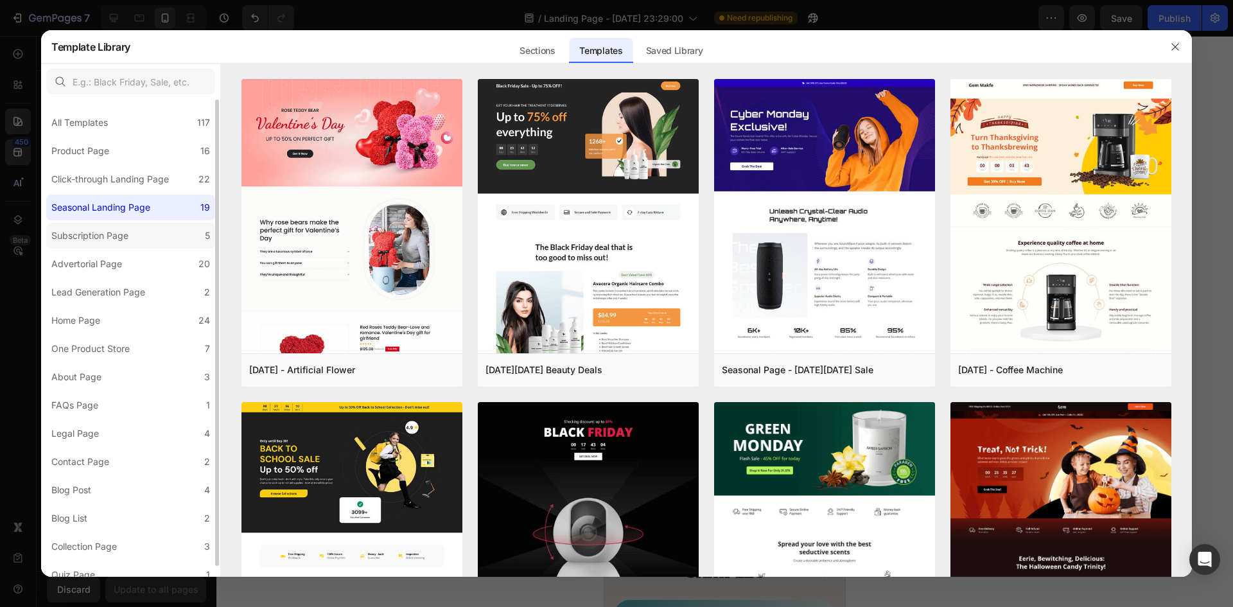
click at [144, 235] on label "Subscription Page 5" at bounding box center [130, 236] width 169 height 26
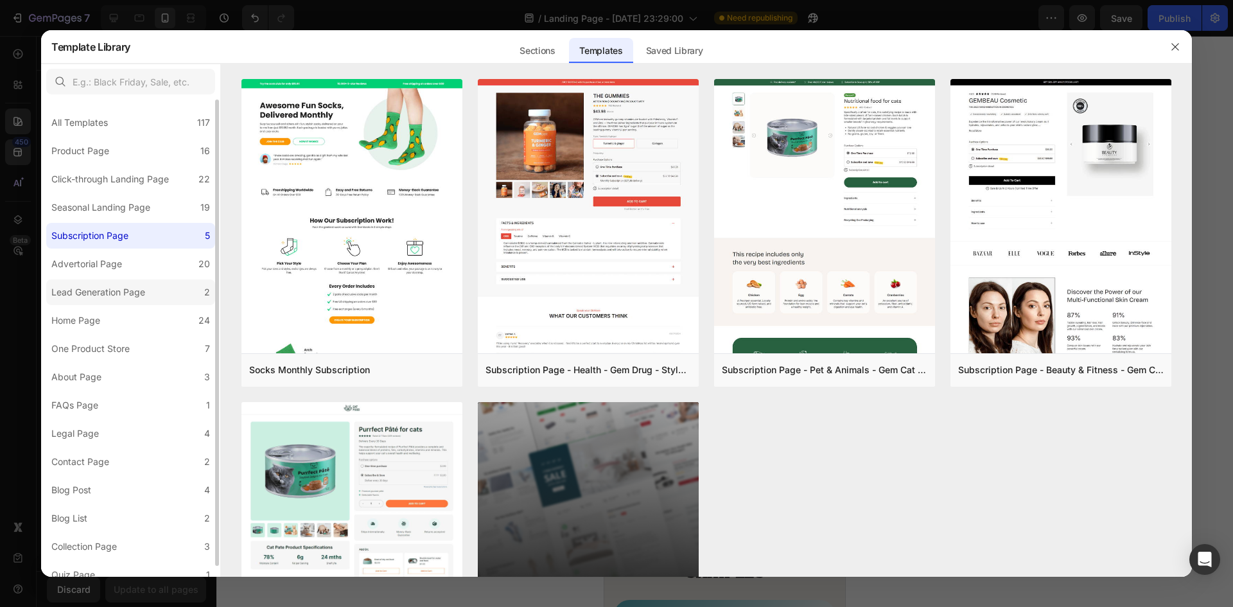
scroll to position [11, 0]
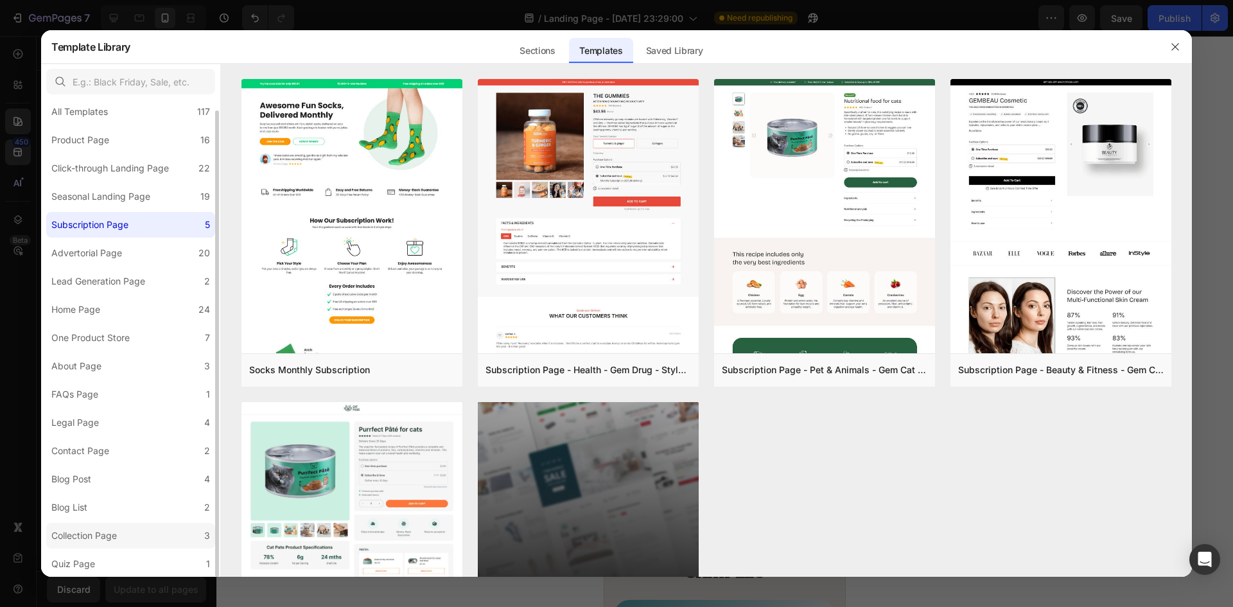
click at [110, 529] on div "Collection Page" at bounding box center [84, 535] width 66 height 15
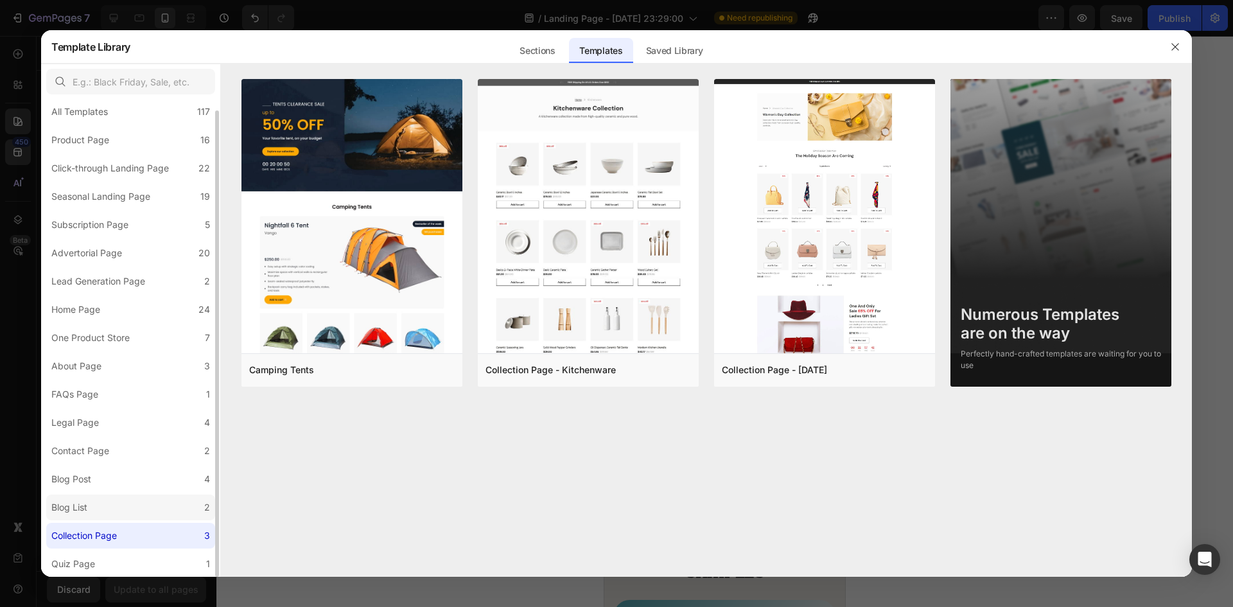
click at [109, 516] on label "Blog List 2" at bounding box center [130, 508] width 169 height 26
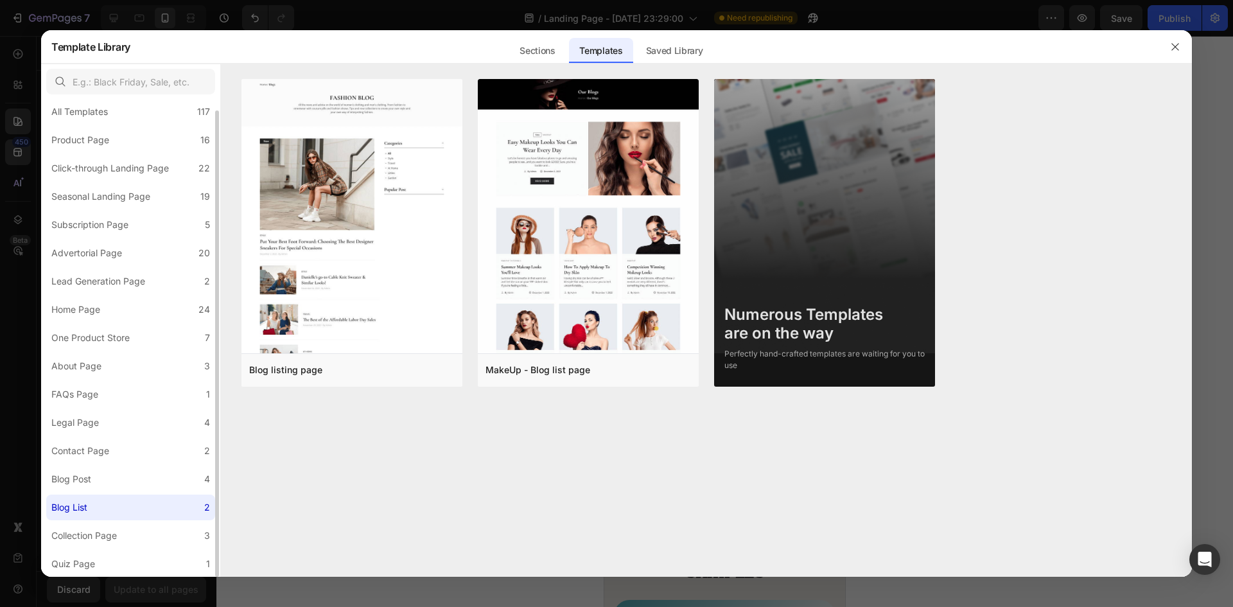
click at [107, 500] on label "Blog List 2" at bounding box center [130, 508] width 169 height 26
click at [108, 489] on label "Blog Post 4" at bounding box center [130, 479] width 169 height 26
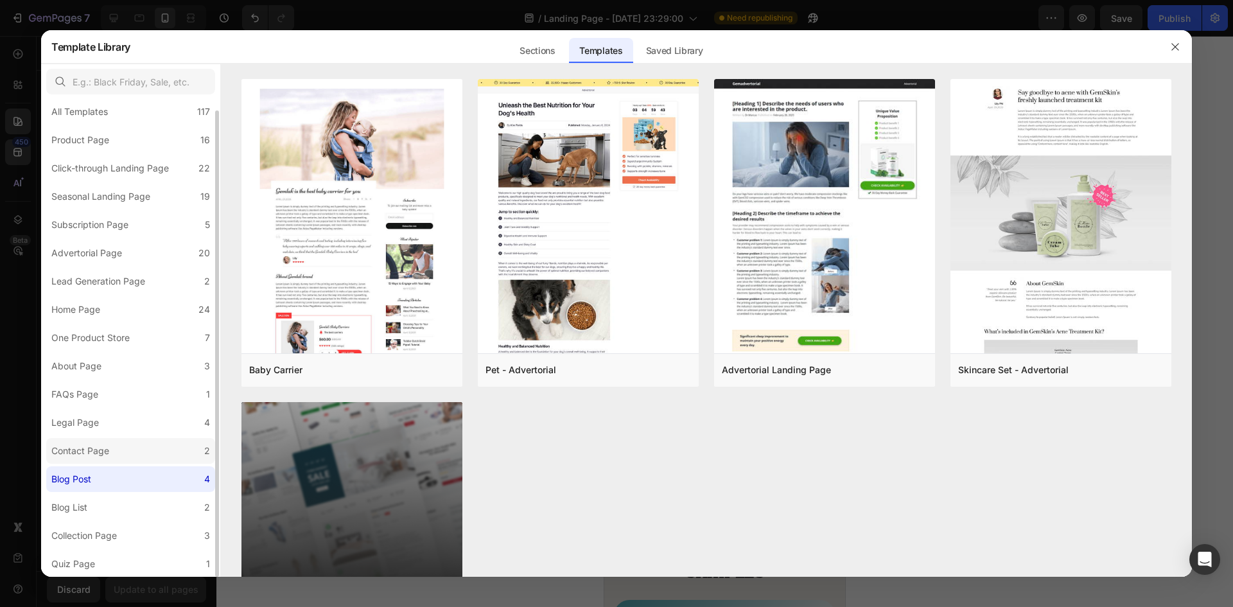
click at [121, 448] on label "Contact Page 2" at bounding box center [130, 451] width 169 height 26
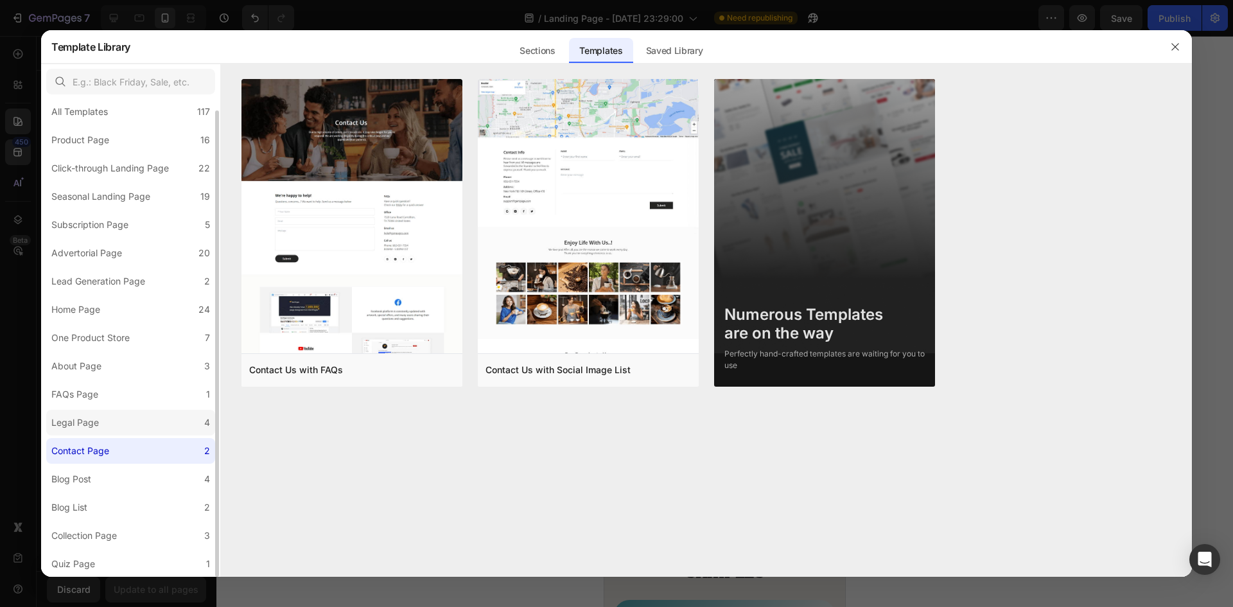
click at [134, 419] on label "Legal Page 4" at bounding box center [130, 423] width 169 height 26
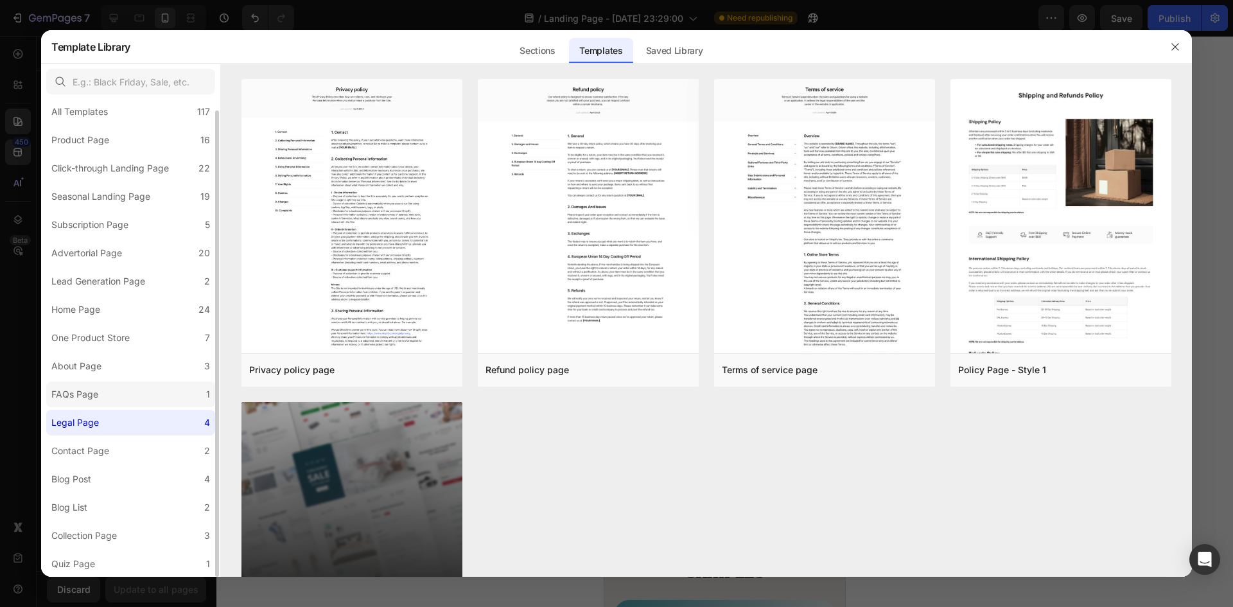
click at [135, 403] on label "FAQs Page 1" at bounding box center [130, 394] width 169 height 26
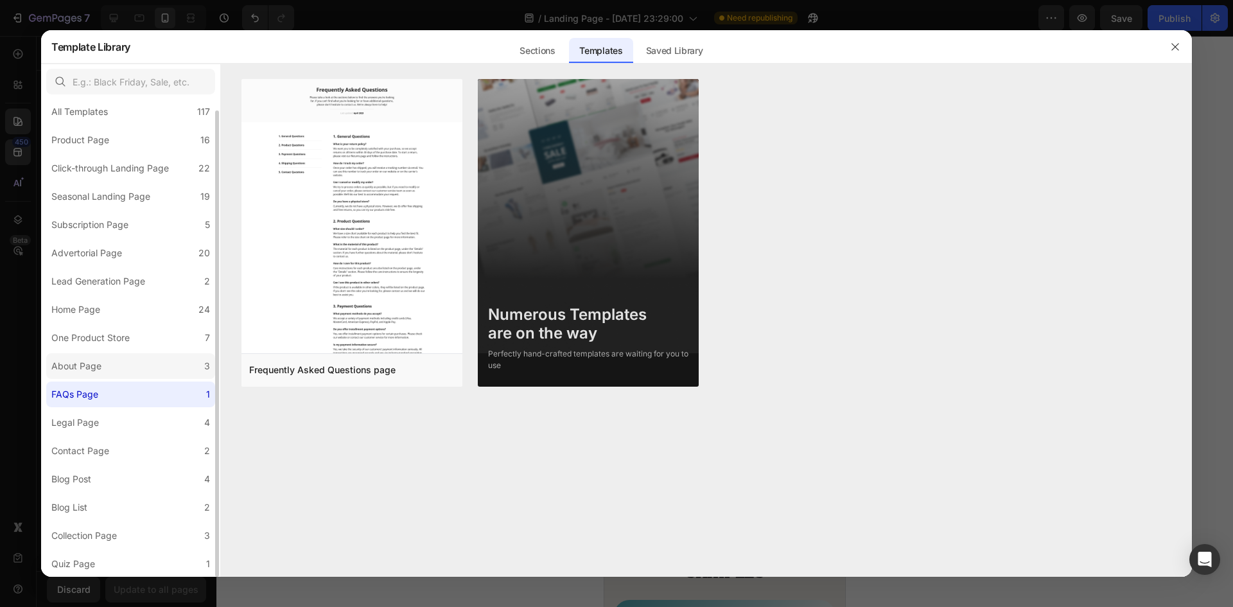
click at [143, 364] on label "About Page 3" at bounding box center [130, 366] width 169 height 26
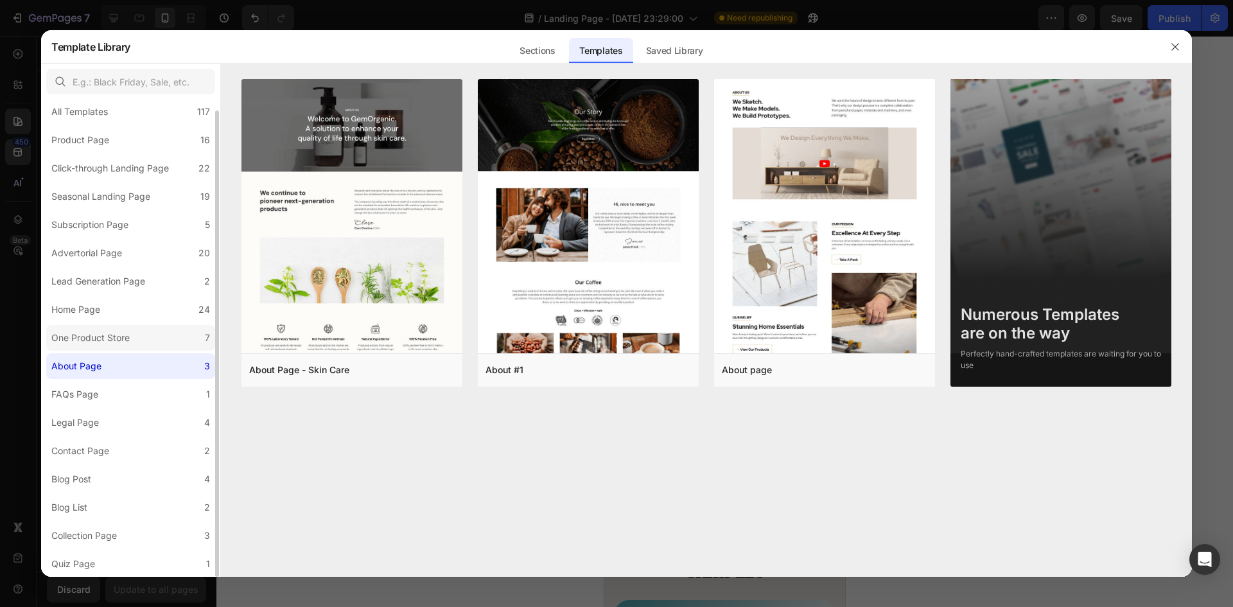
click at [145, 339] on label "One Product Store 7" at bounding box center [130, 338] width 169 height 26
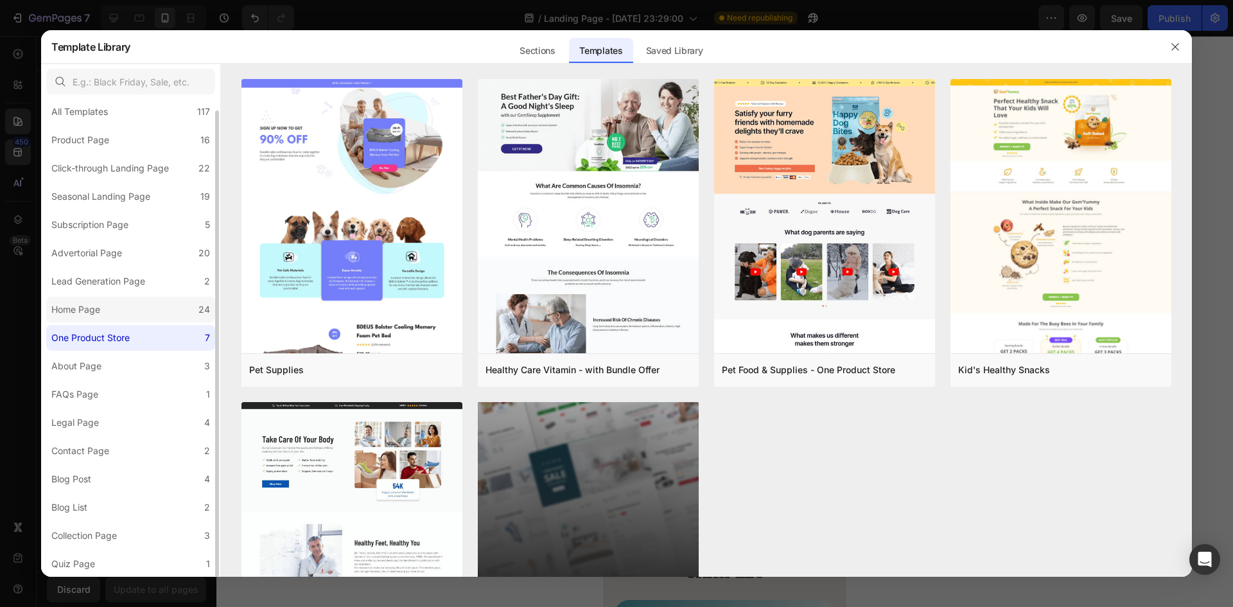
click at [75, 316] on div "Home Page" at bounding box center [75, 309] width 49 height 15
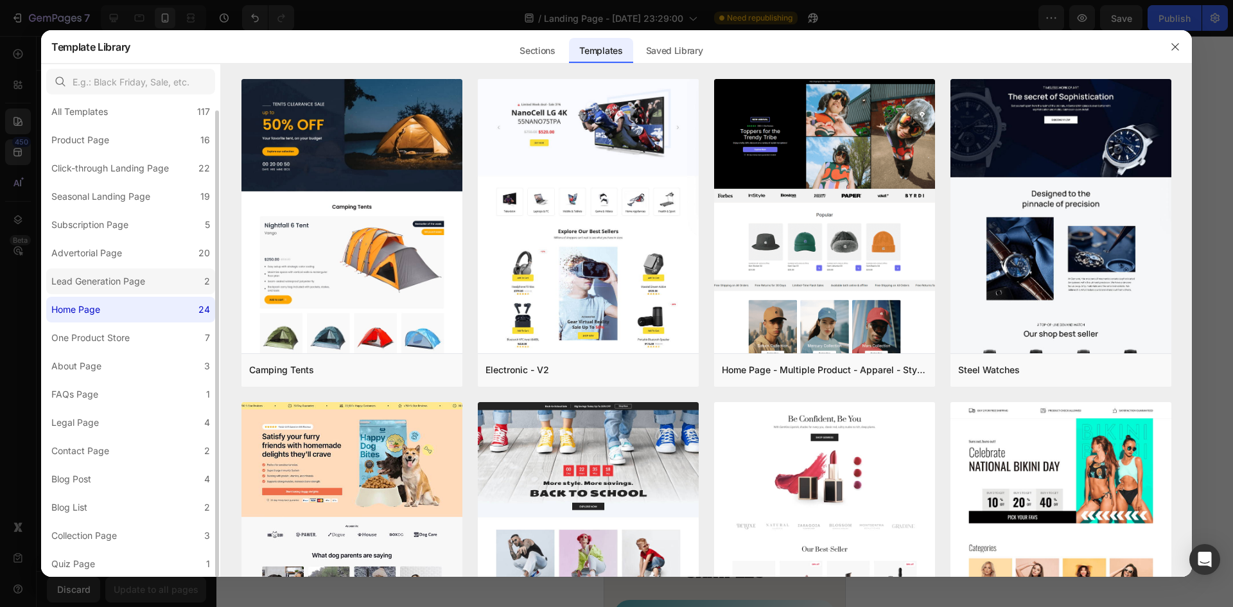
click at [125, 286] on div "Lead Generation Page" at bounding box center [98, 281] width 94 height 15
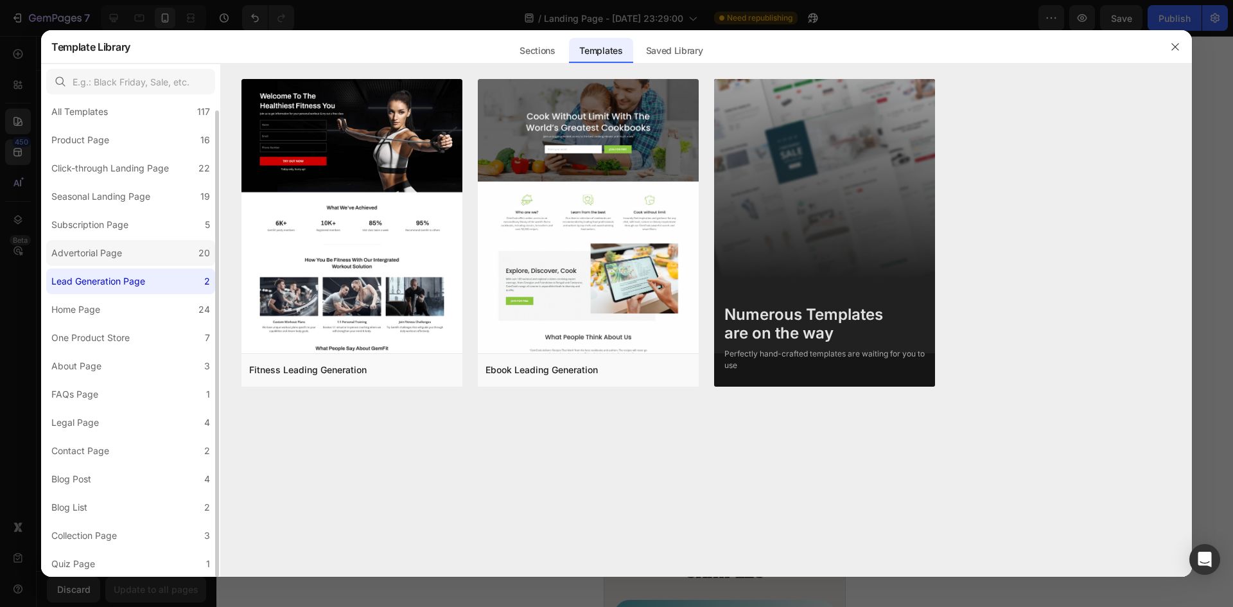
click at [131, 258] on label "Advertorial Page 20" at bounding box center [130, 253] width 169 height 26
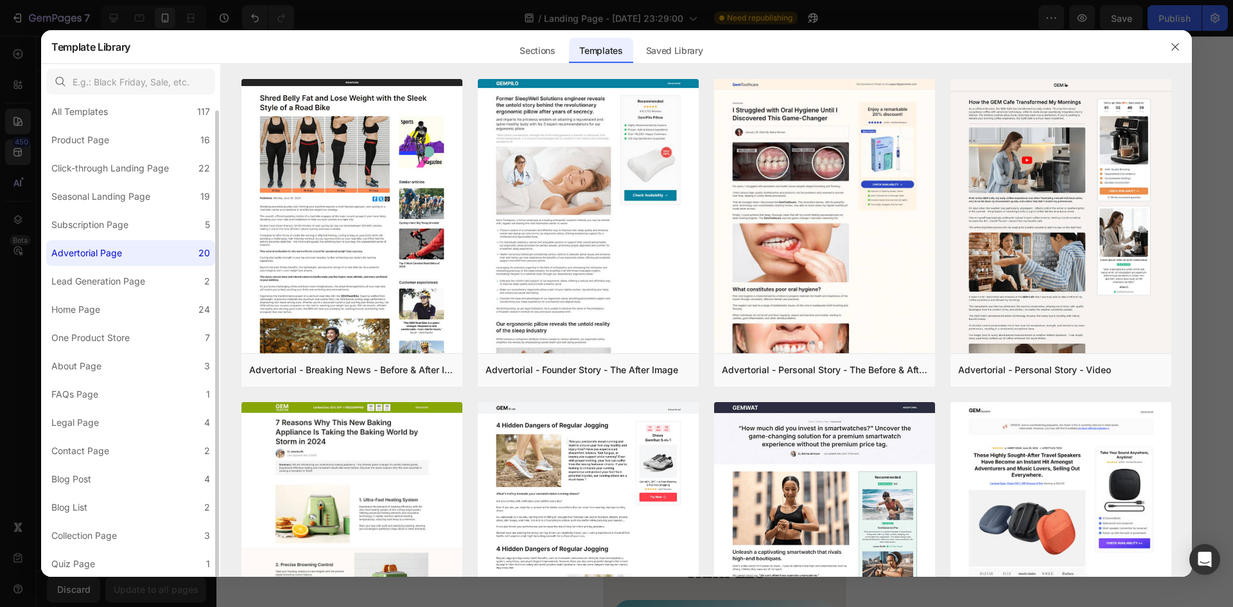
click at [136, 239] on div "All Templates 117 Product Page 16 Click-through Landing Page 22 Seasonal Landin…" at bounding box center [130, 333] width 179 height 488
click at [136, 230] on label "Subscription Page 5" at bounding box center [130, 225] width 169 height 26
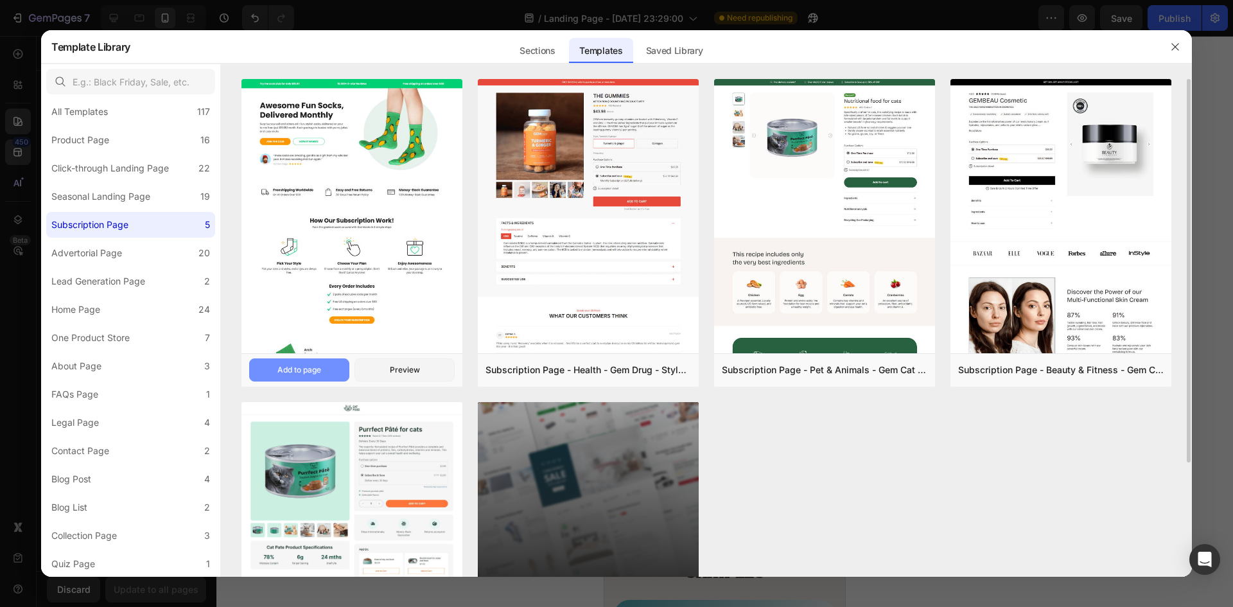
click at [329, 370] on button "Add to page" at bounding box center [299, 369] width 100 height 23
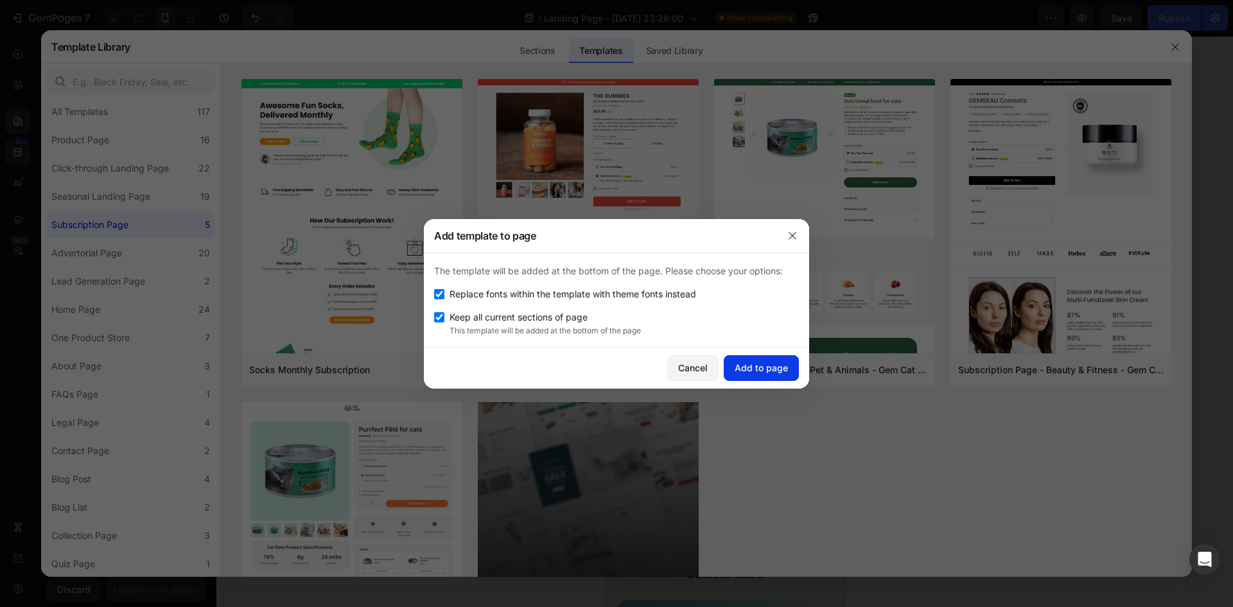
click at [748, 373] on div "Add to page" at bounding box center [761, 367] width 53 height 13
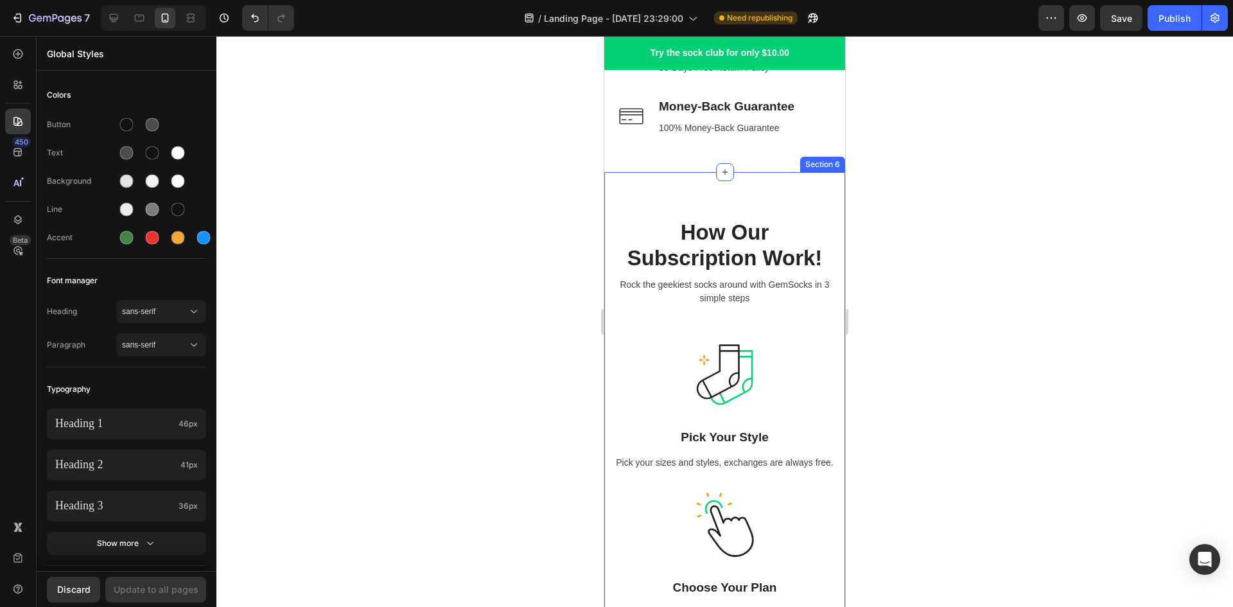
scroll to position [1673, 0]
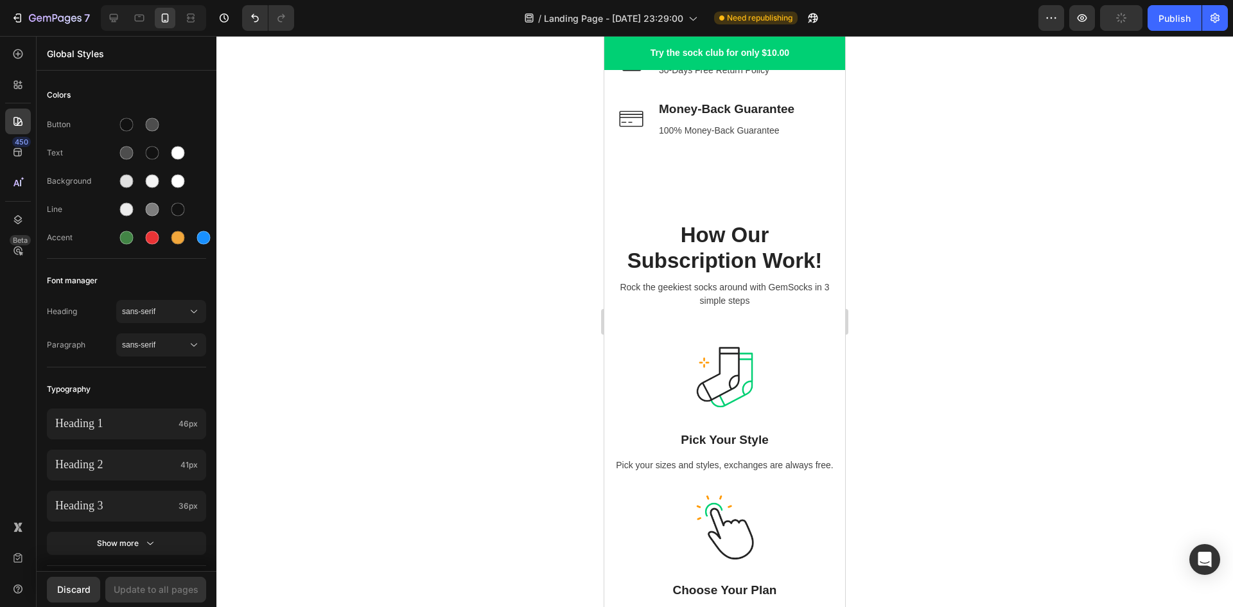
click at [753, 17] on p "On All Orders Over $50" at bounding box center [729, 10] width 141 height 13
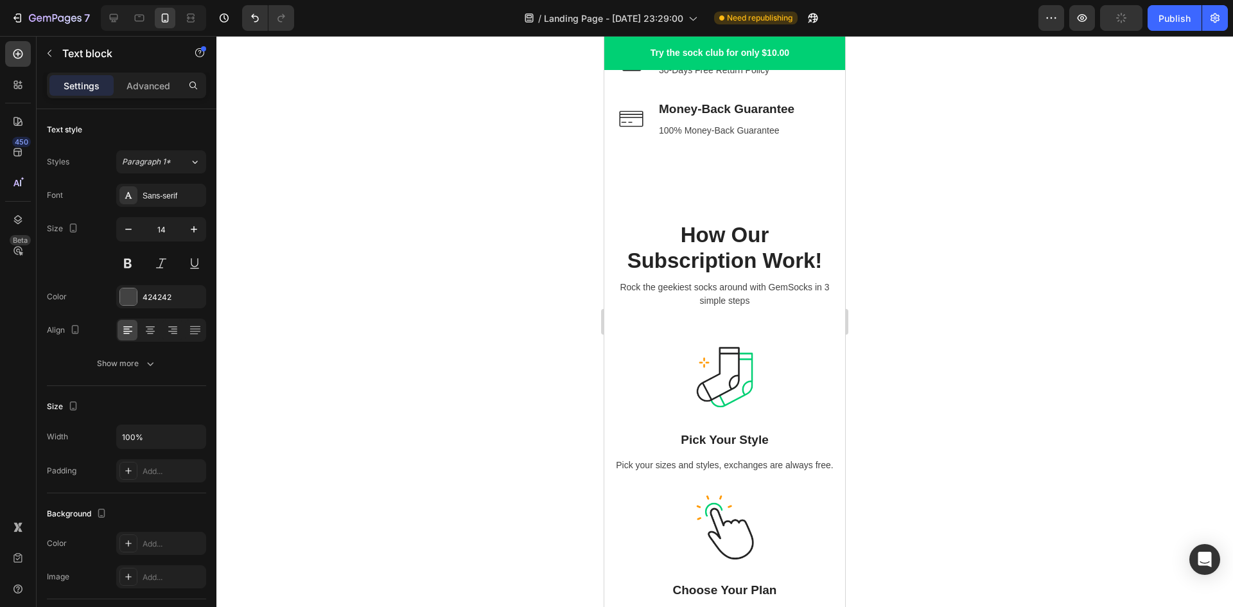
click at [753, 17] on p "On All Orders Over $50" at bounding box center [729, 10] width 141 height 13
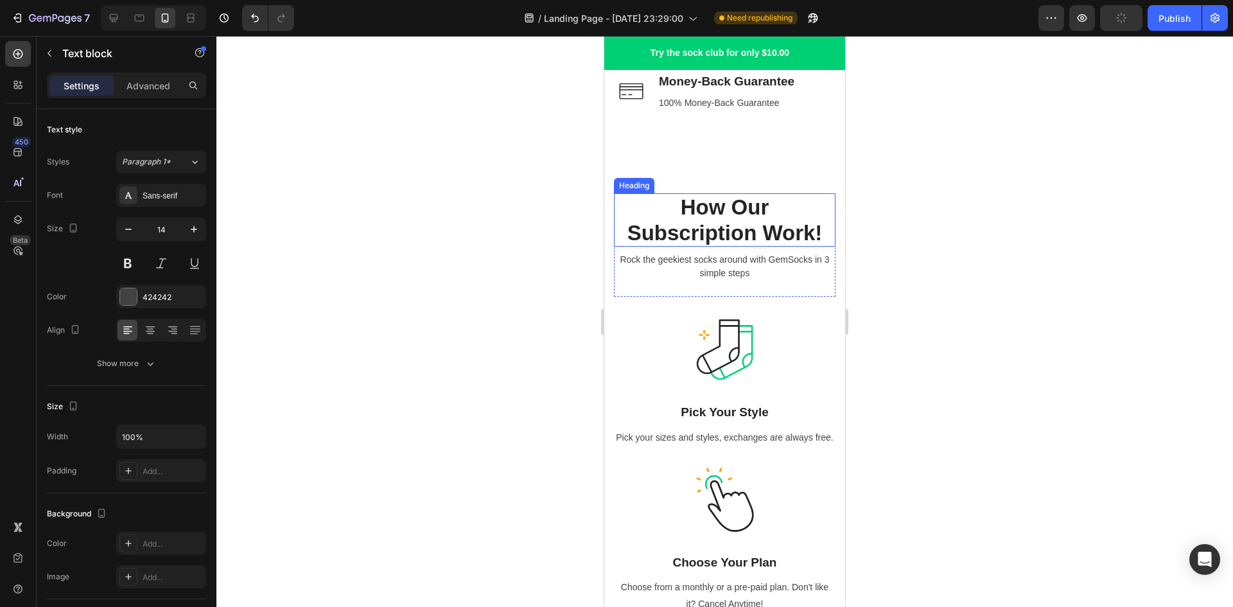
scroll to position [1930, 0]
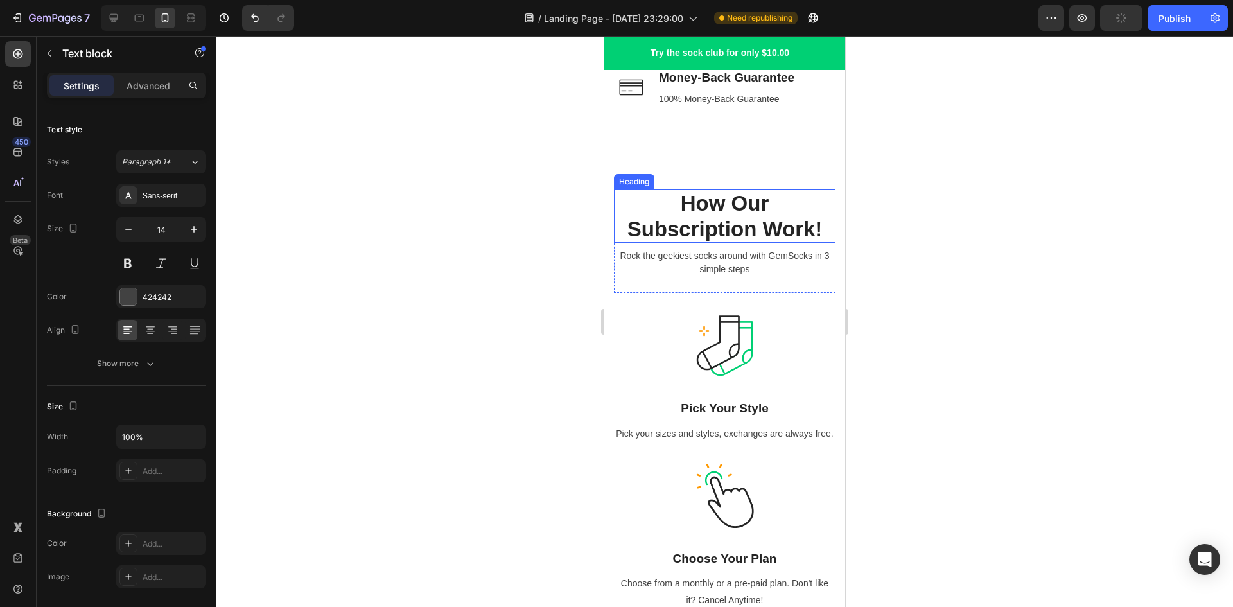
click at [667, 202] on p "How Our Subscription Work!" at bounding box center [724, 216] width 219 height 51
click at [703, 178] on icon at bounding box center [707, 177] width 10 height 10
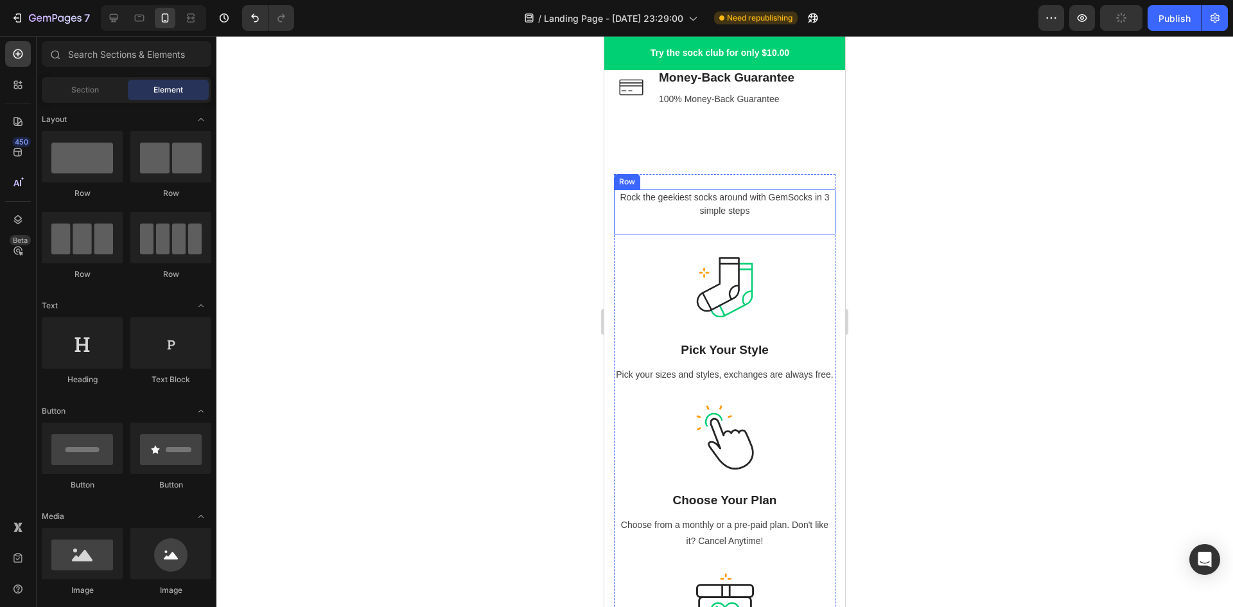
click at [673, 223] on div "Rock the geekiest socks around with GemSocks in 3 simple steps Text block" at bounding box center [725, 211] width 222 height 45
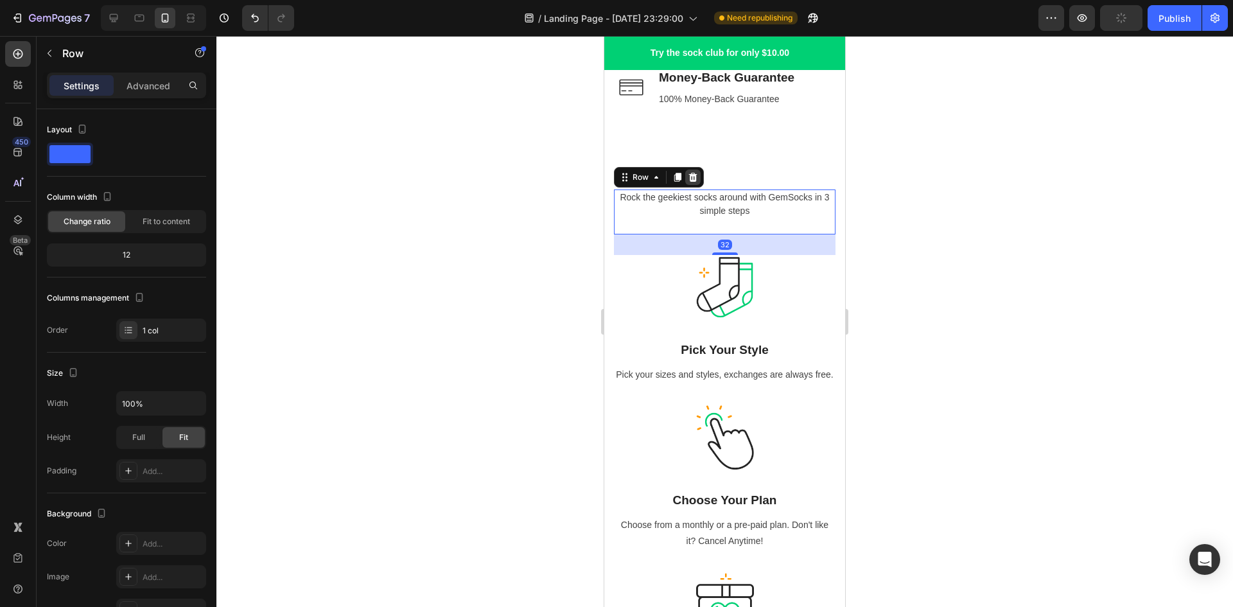
click at [694, 178] on icon at bounding box center [693, 177] width 10 height 10
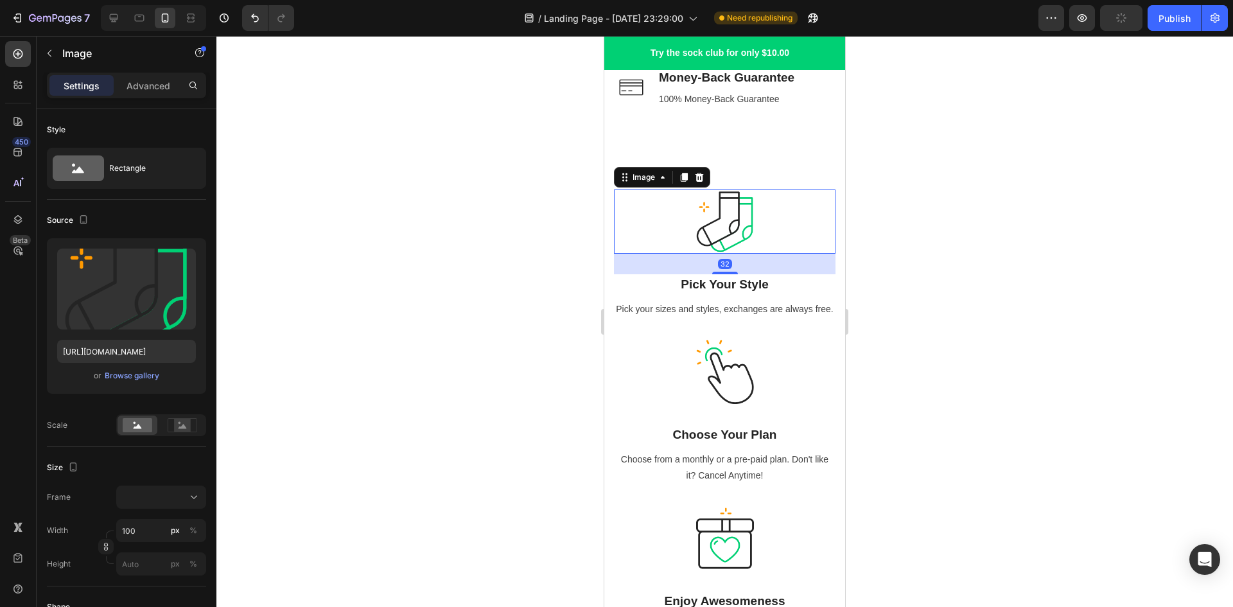
click at [682, 229] on div at bounding box center [725, 221] width 222 height 64
click at [701, 180] on icon at bounding box center [699, 177] width 10 height 10
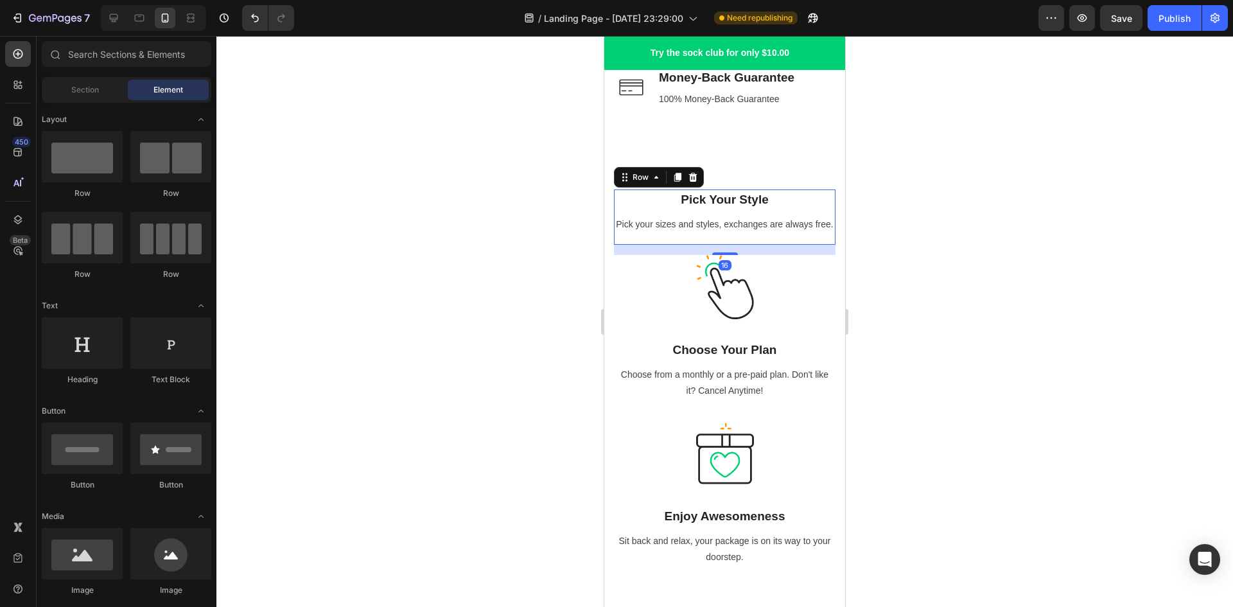
click at [666, 245] on div "Pick Your Style Heading Pick your sizes and styles, exchanges are always free. …" at bounding box center [725, 216] width 222 height 55
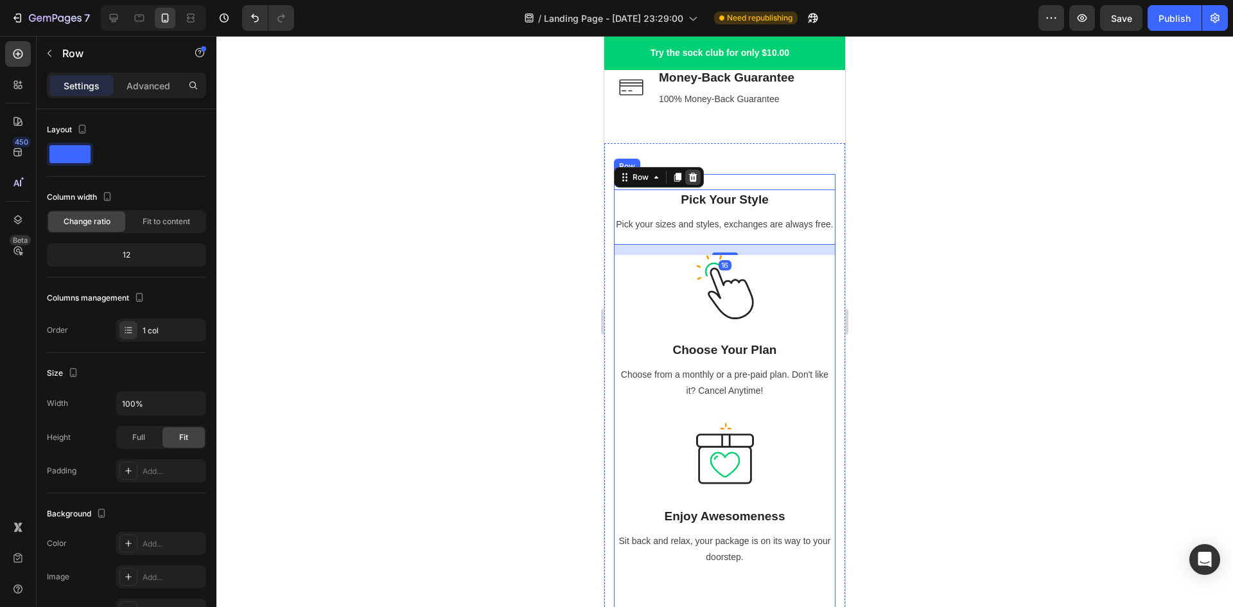
click at [696, 179] on icon at bounding box center [693, 177] width 8 height 9
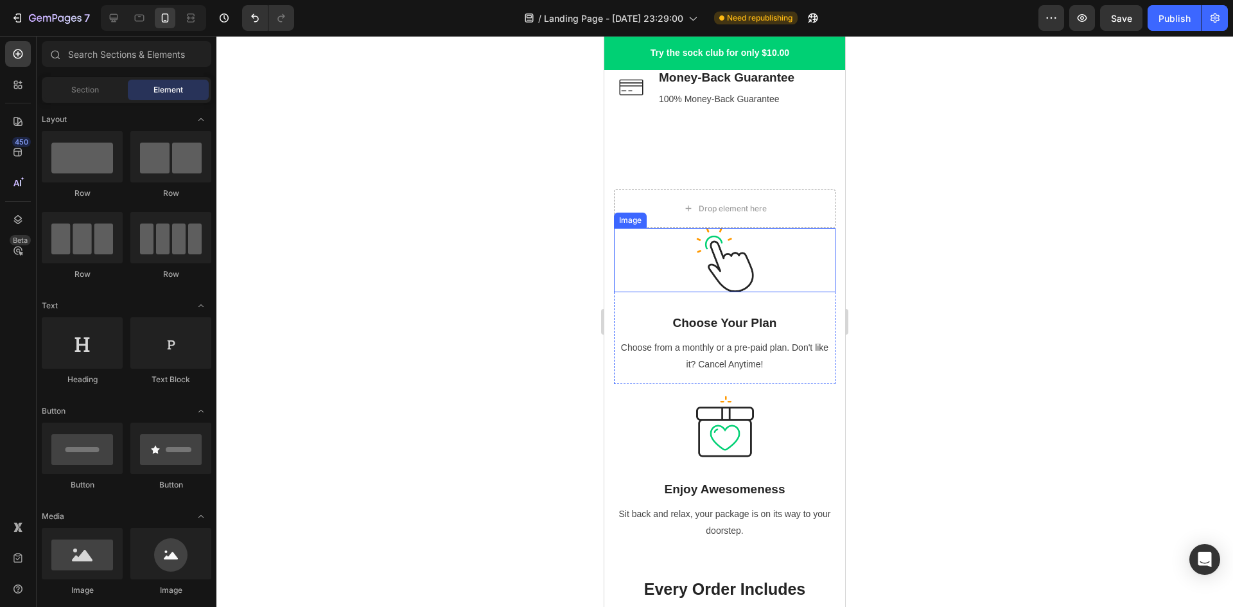
click at [674, 255] on div at bounding box center [725, 260] width 222 height 64
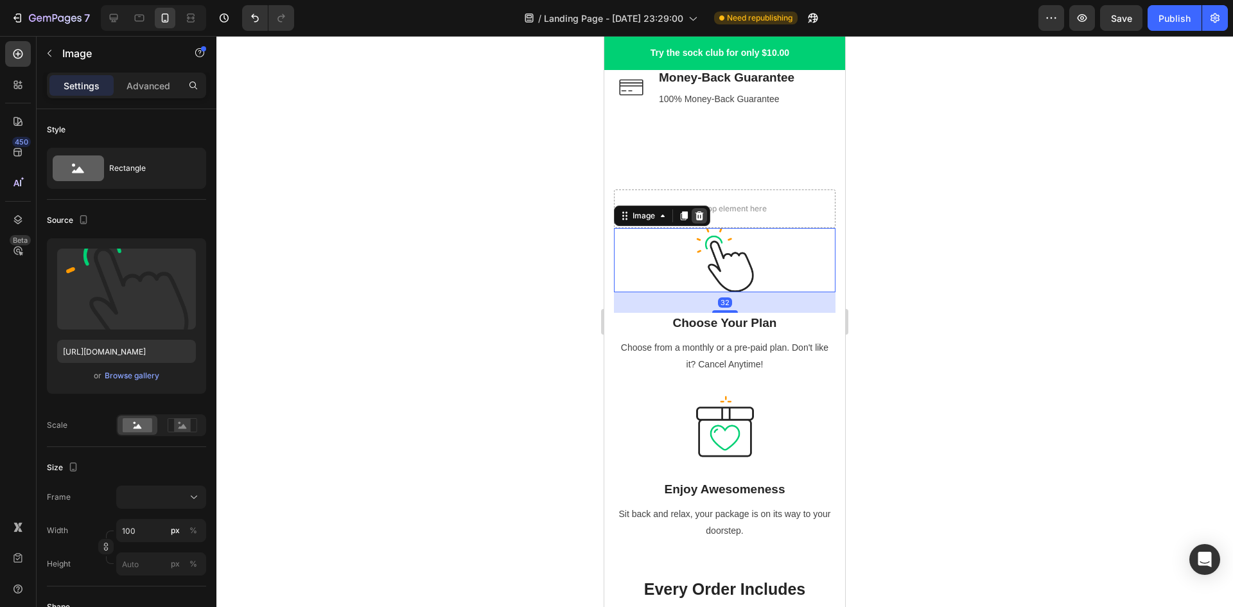
click at [701, 215] on icon at bounding box center [700, 215] width 8 height 9
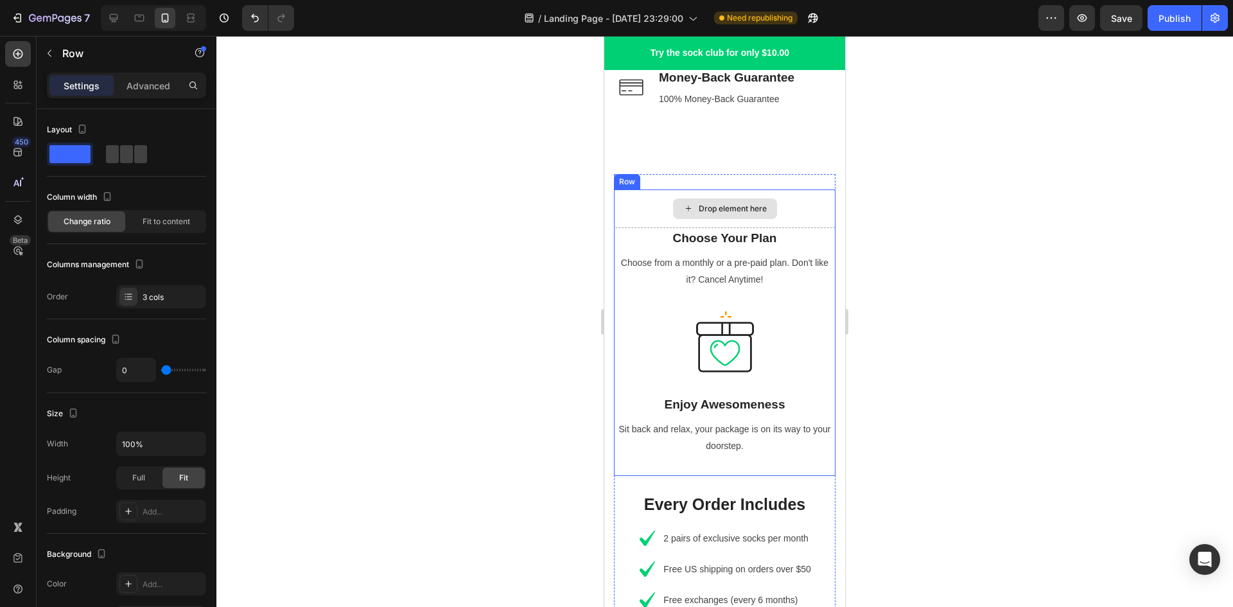
click at [654, 216] on div "Drop element here" at bounding box center [725, 208] width 222 height 39
click at [692, 174] on icon at bounding box center [693, 177] width 8 height 9
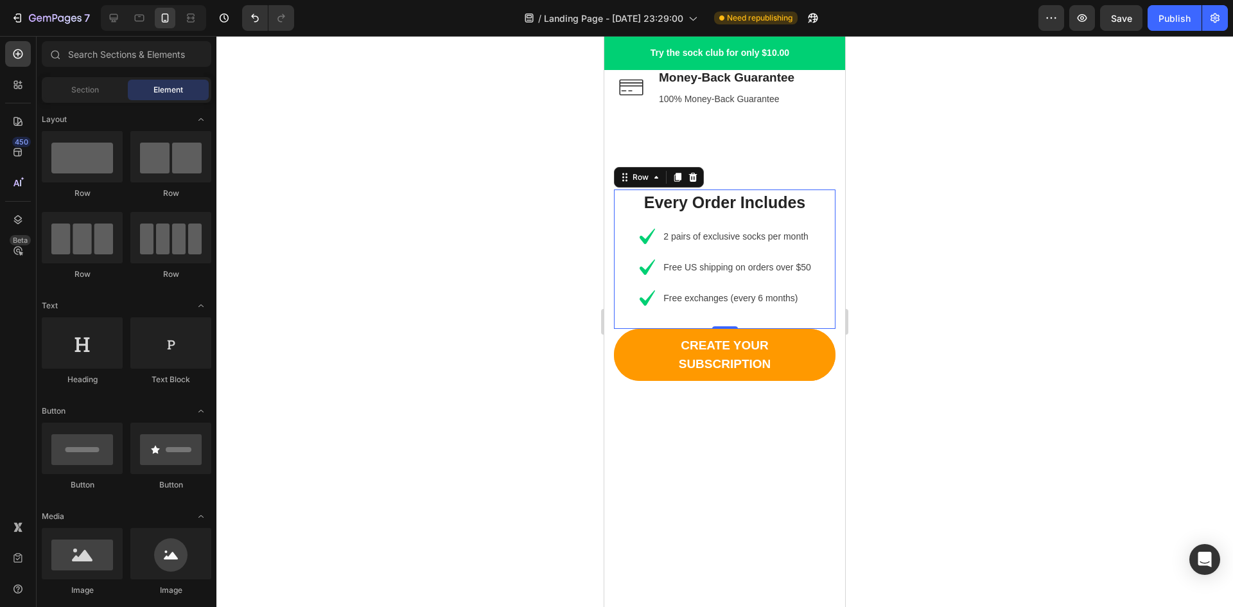
click at [819, 222] on div "Every Order Includes Heading Icon 2 pairs of exclusive socks per month Text blo…" at bounding box center [725, 259] width 222 height 140
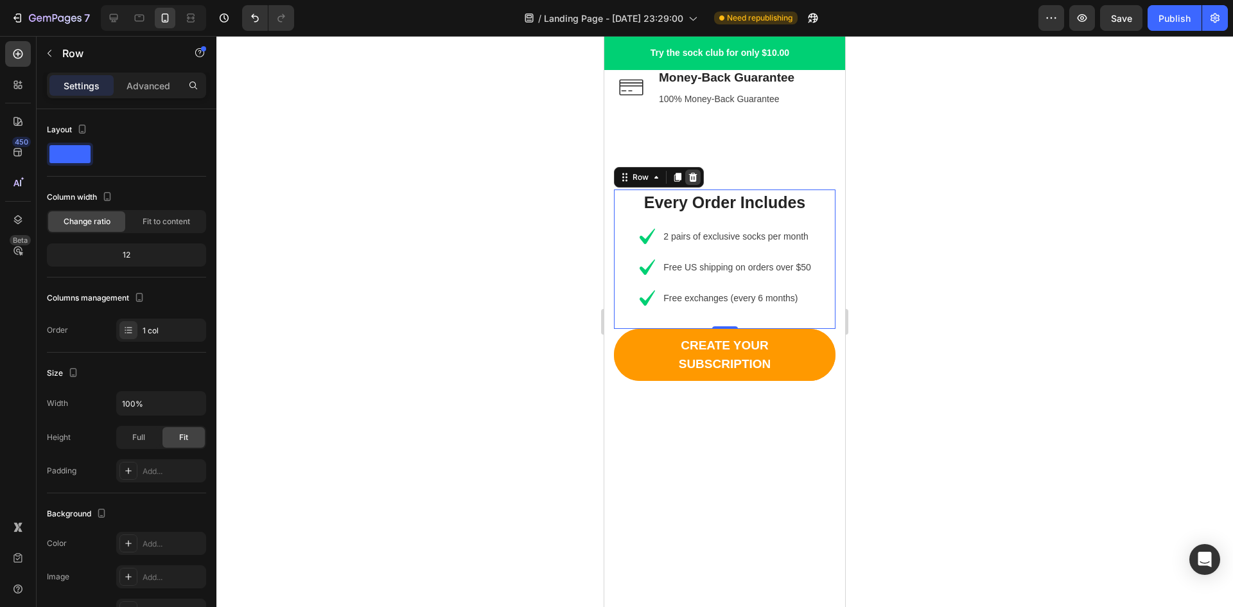
click at [694, 175] on icon at bounding box center [693, 177] width 8 height 9
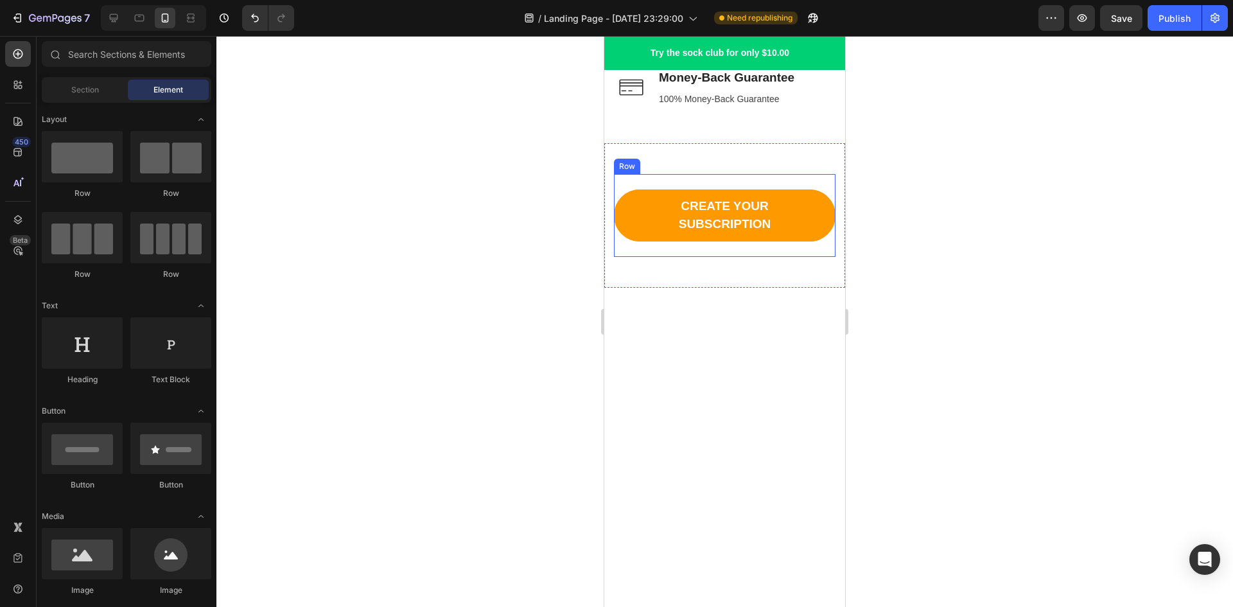
click at [811, 187] on div "CREATE YOUR SUBSCRIPTION Button Row" at bounding box center [725, 215] width 222 height 83
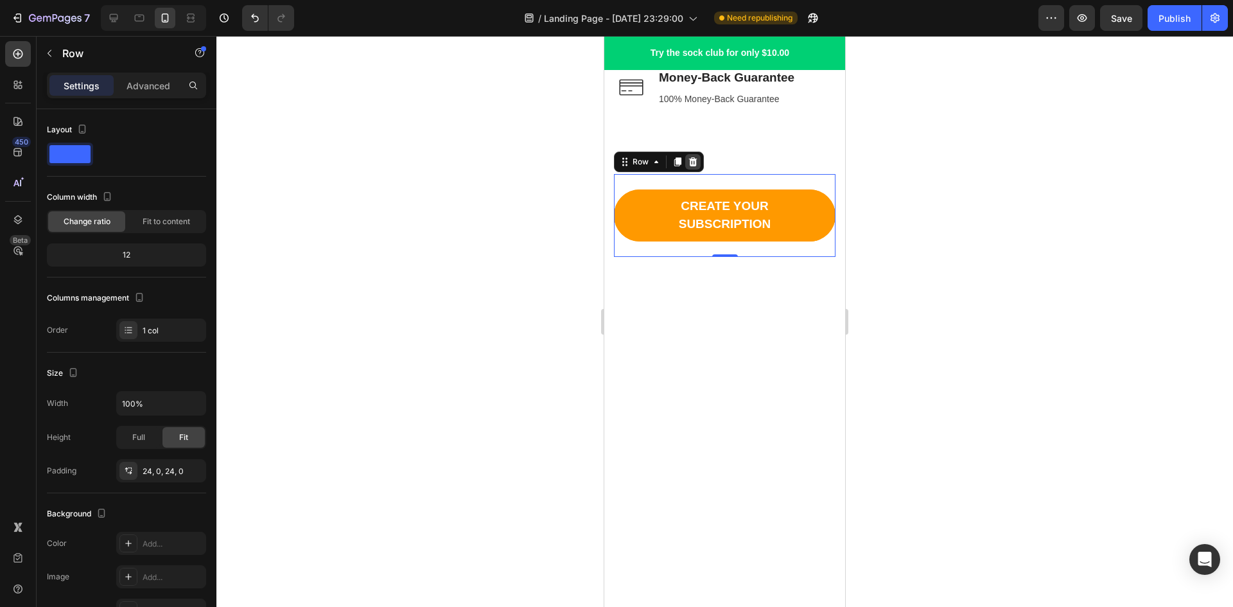
click at [694, 162] on icon at bounding box center [693, 162] width 10 height 10
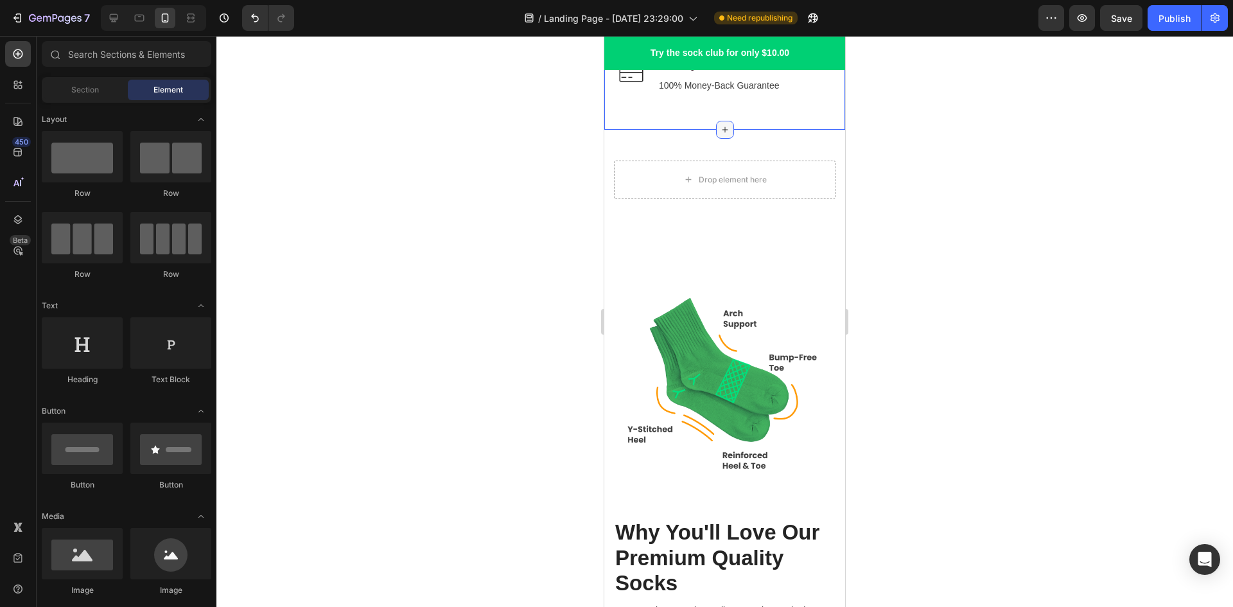
scroll to position [1994, 0]
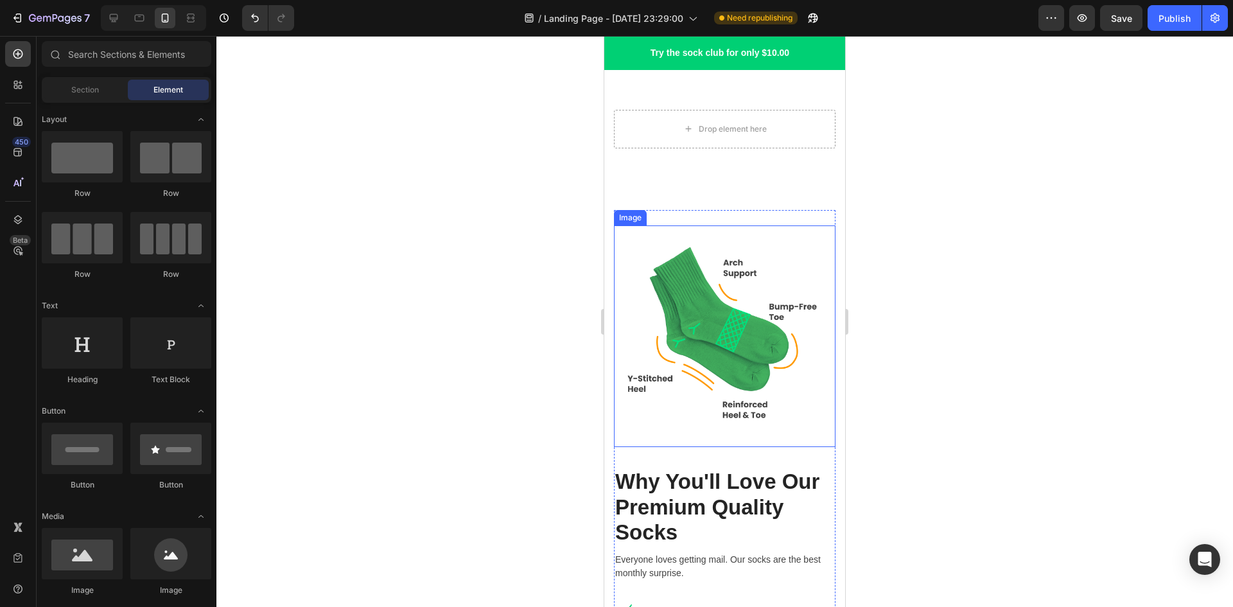
click at [778, 245] on img at bounding box center [725, 336] width 222 height 222
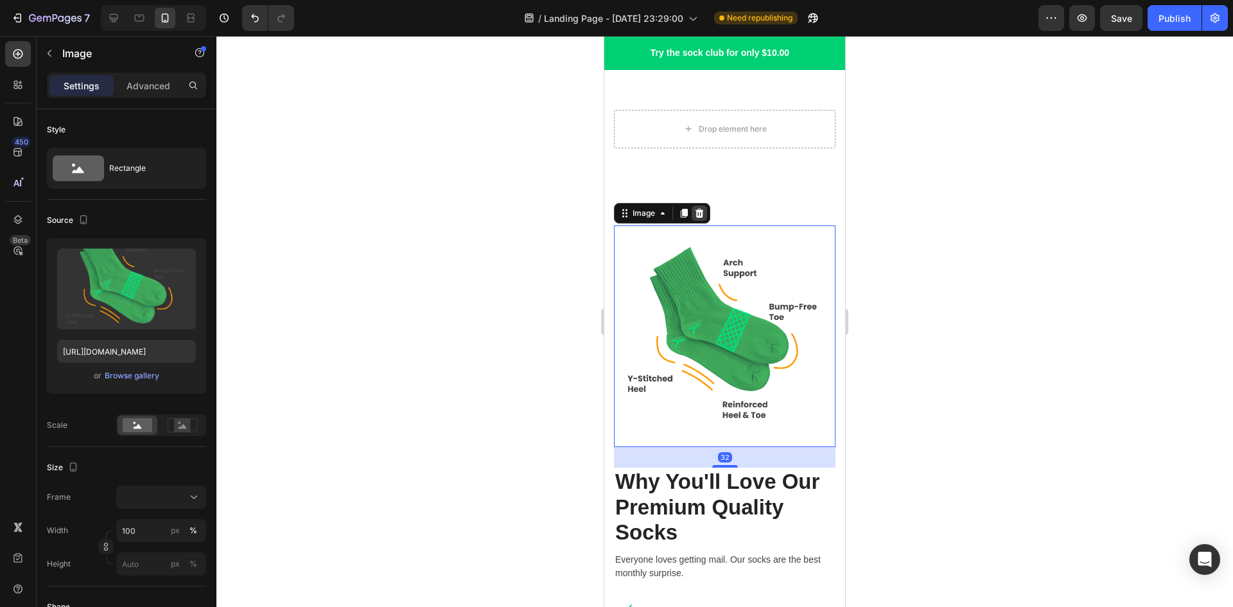
click at [703, 211] on icon at bounding box center [700, 213] width 8 height 9
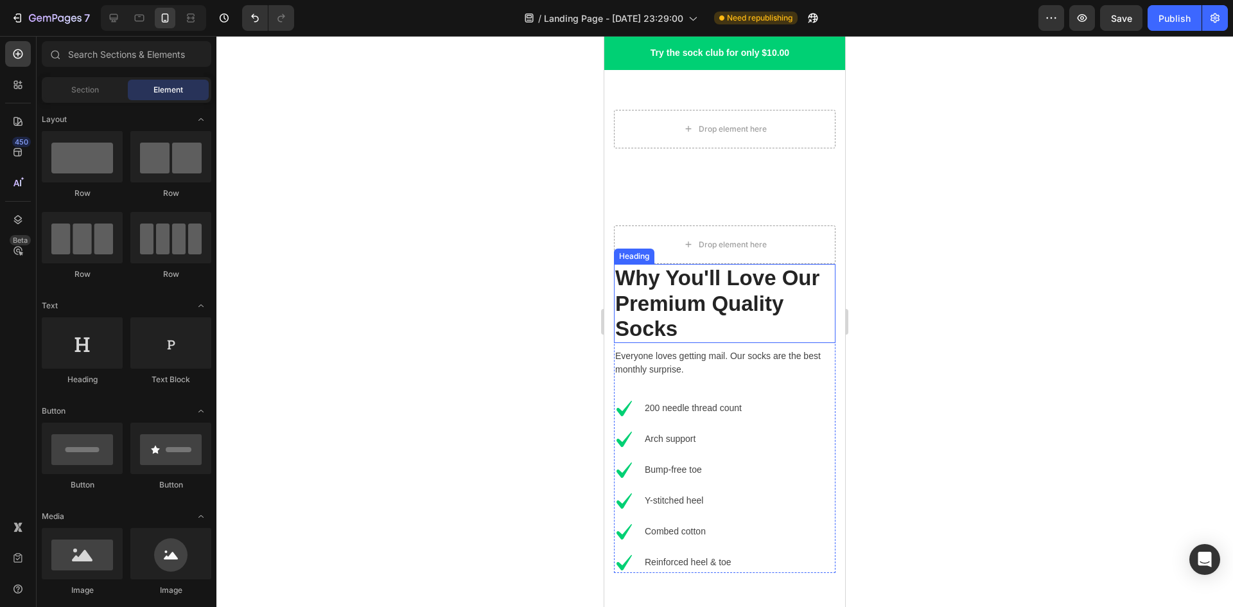
click at [803, 303] on p "Why You'll Love Our Premium Quality Socks" at bounding box center [724, 303] width 219 height 76
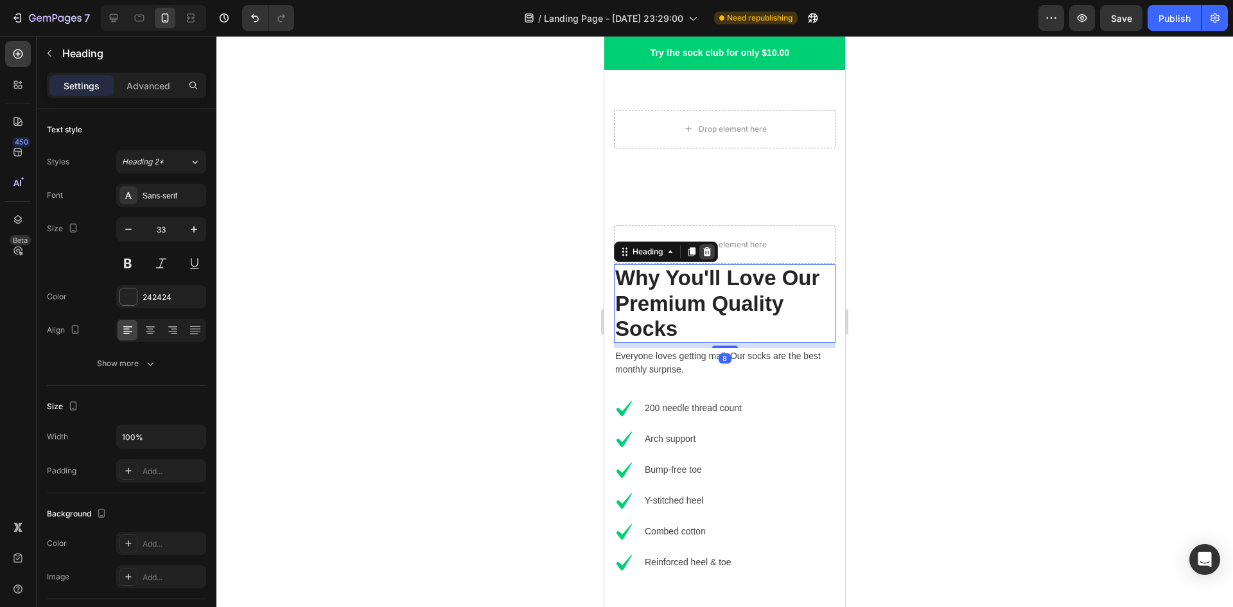
click at [708, 248] on icon at bounding box center [707, 252] width 10 height 10
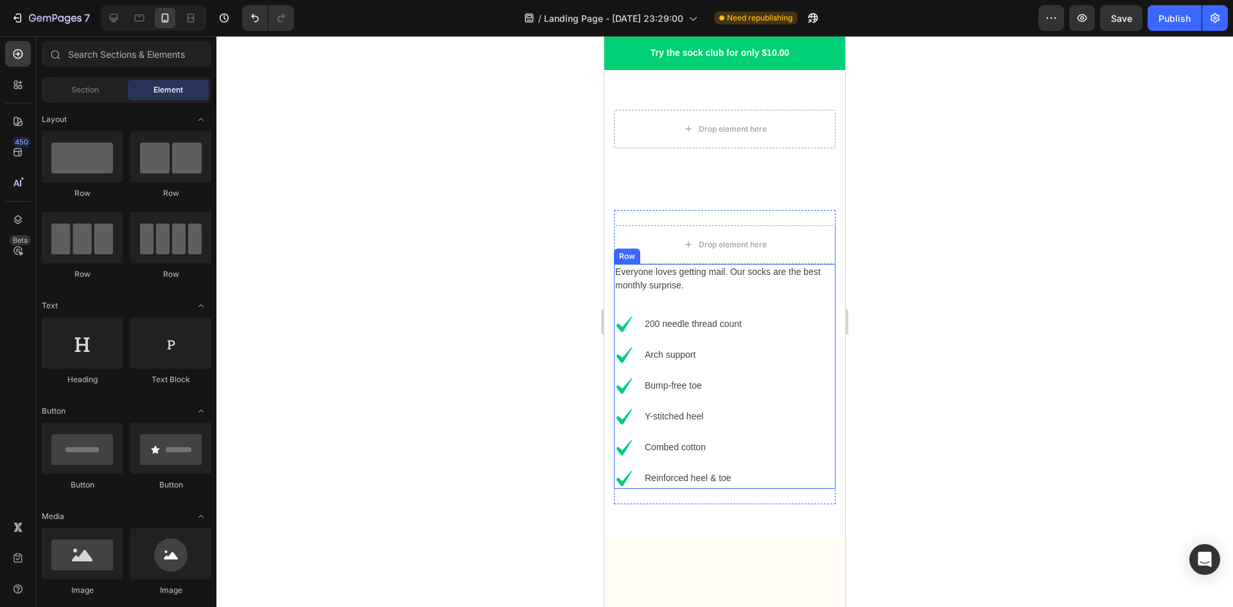
click at [771, 312] on div "Everyone loves getting mail. Our socks are the best monthly surprise. Text bloc…" at bounding box center [725, 376] width 222 height 225
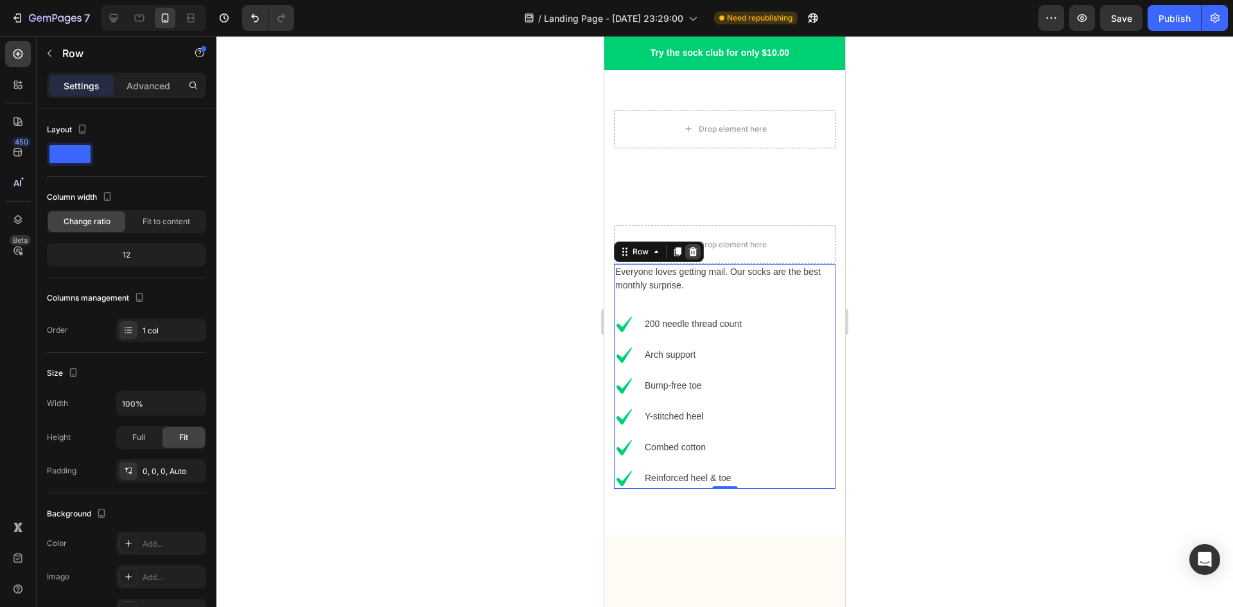
click at [695, 249] on icon at bounding box center [693, 251] width 8 height 9
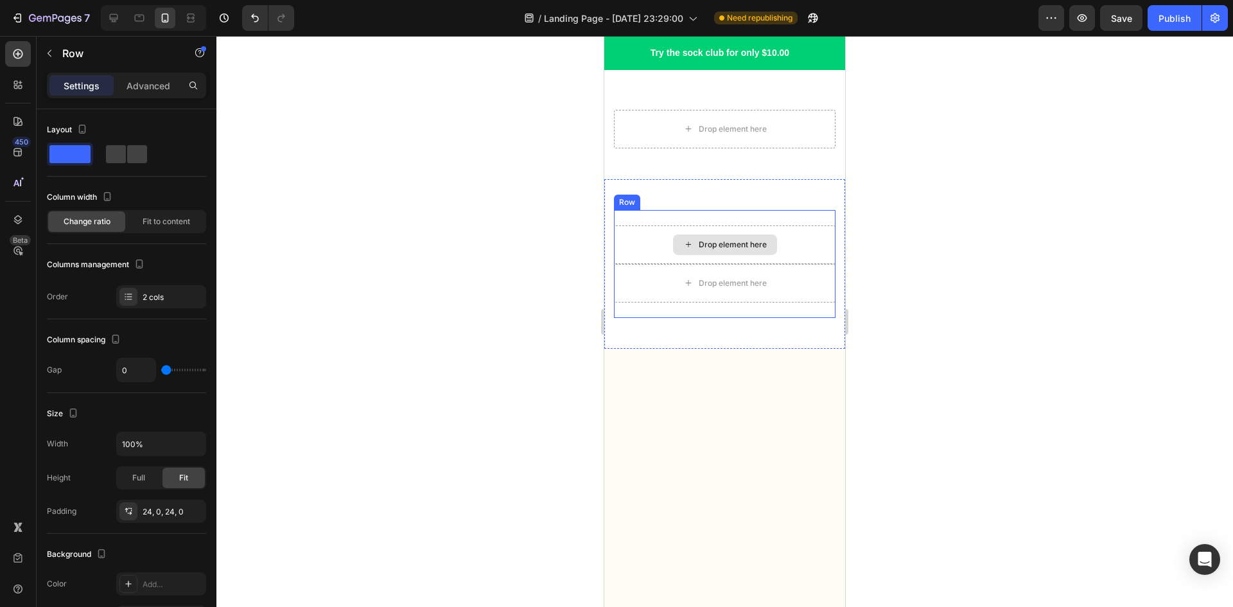
click at [792, 240] on div "Drop element here" at bounding box center [725, 244] width 222 height 39
click at [689, 196] on icon at bounding box center [693, 198] width 10 height 10
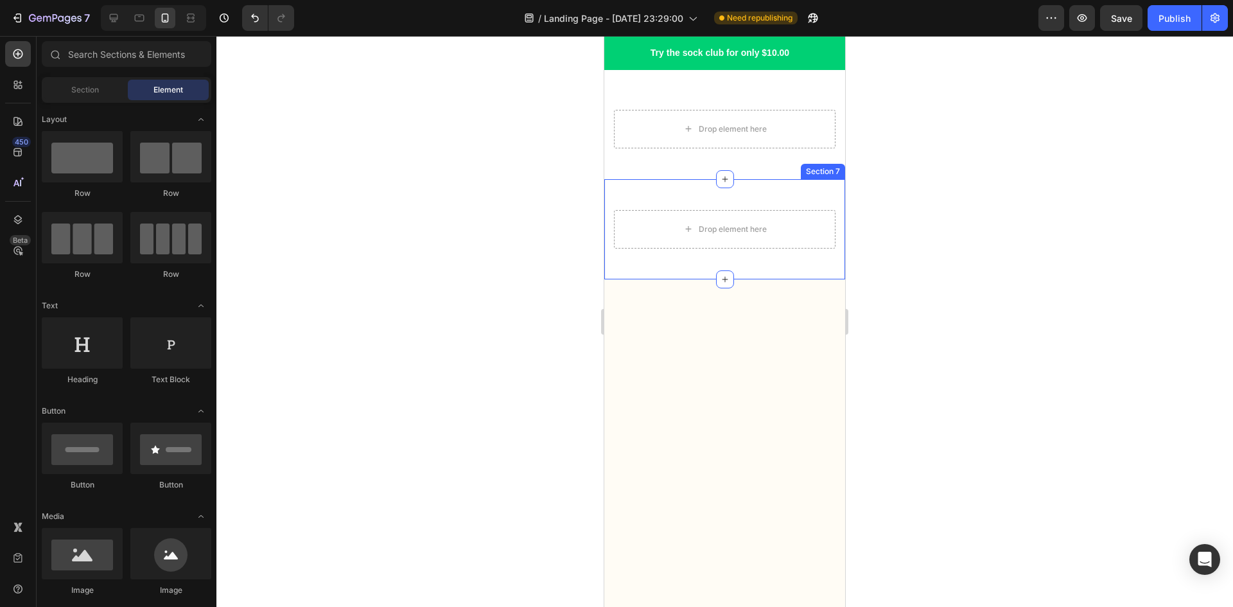
click at [766, 189] on div "Drop element here Section 7" at bounding box center [724, 229] width 241 height 100
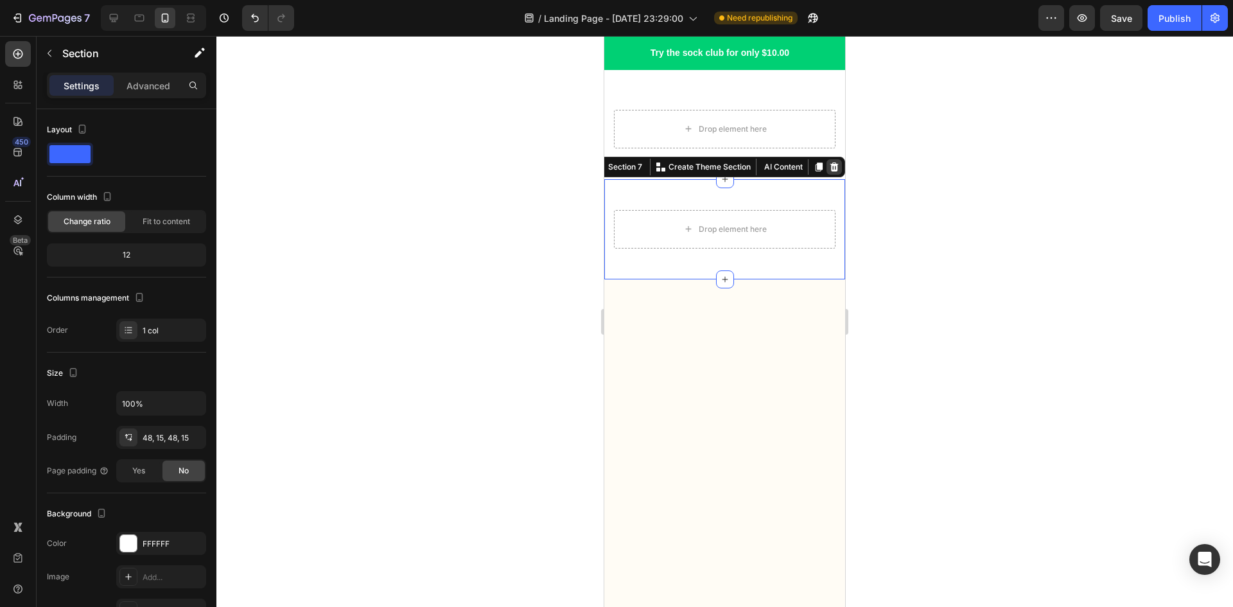
click at [829, 170] on icon at bounding box center [834, 167] width 10 height 10
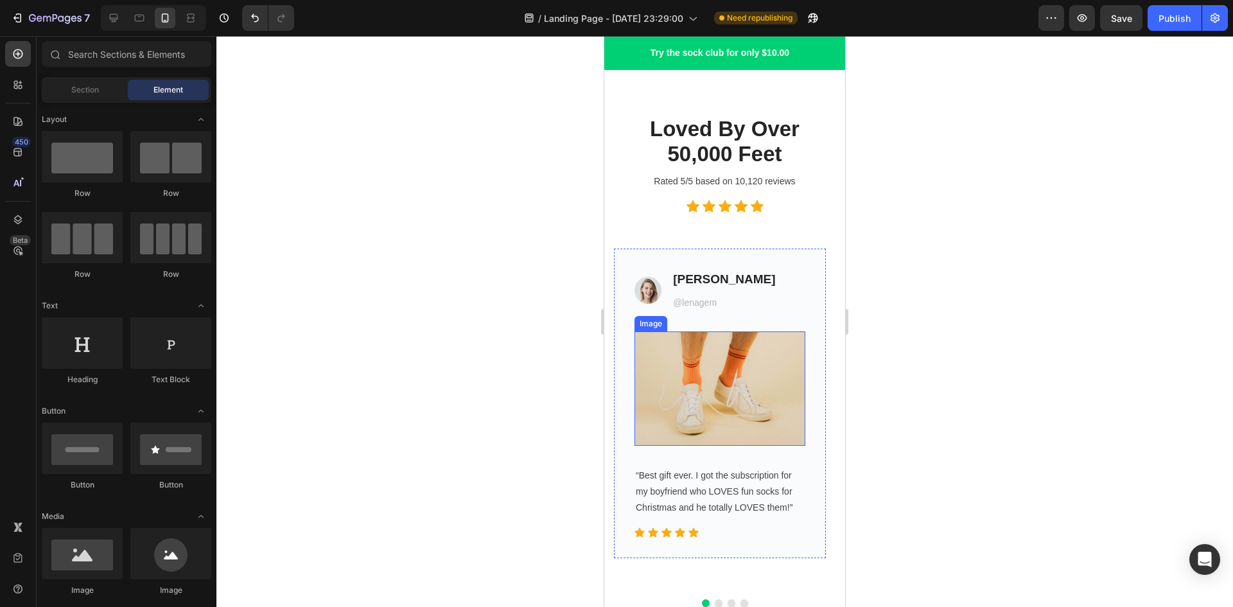
scroll to position [3471, 0]
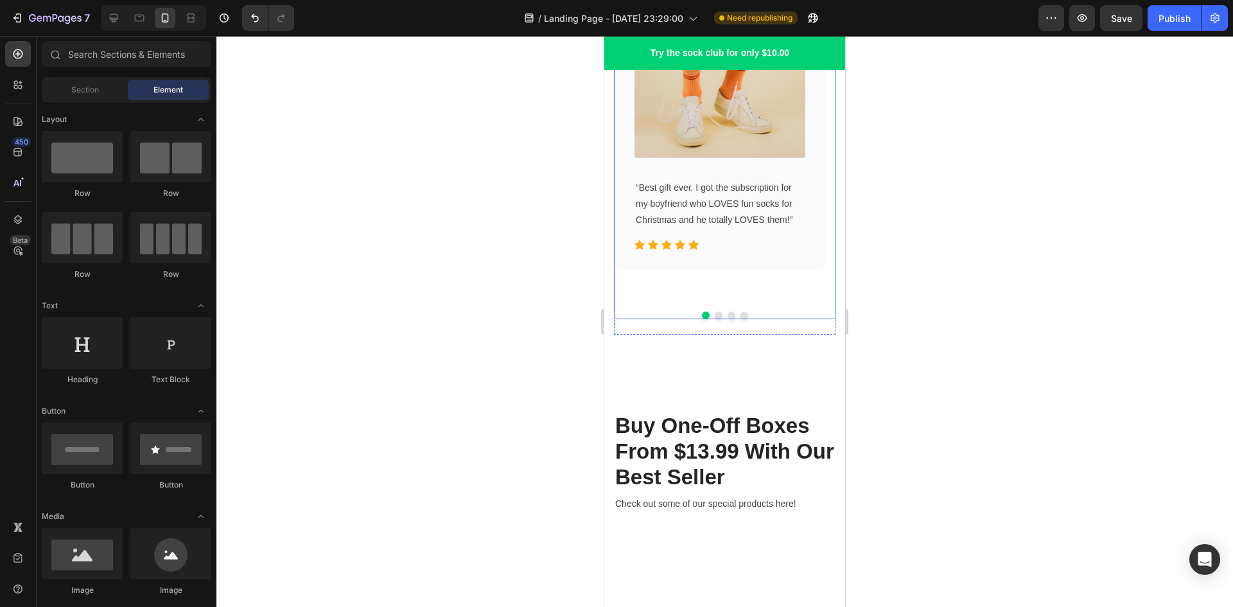
click at [778, 275] on div "Image Lena T. Heading @lenagem Text block Icon List Image “Best gift ever. I go…" at bounding box center [720, 131] width 212 height 340
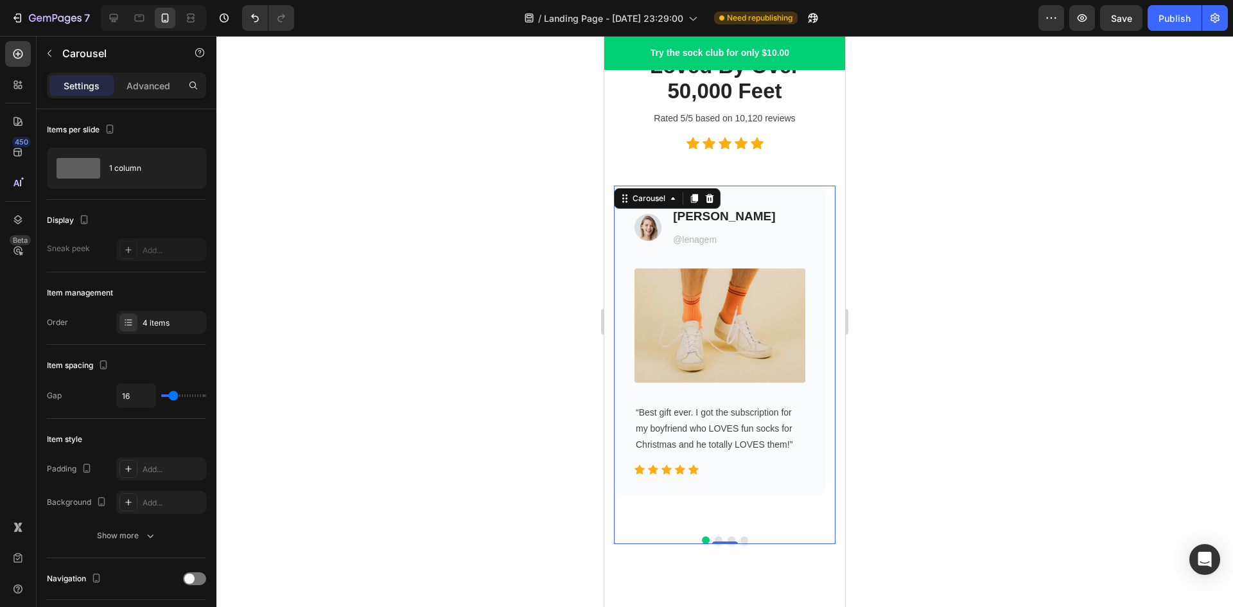
scroll to position [3150, 0]
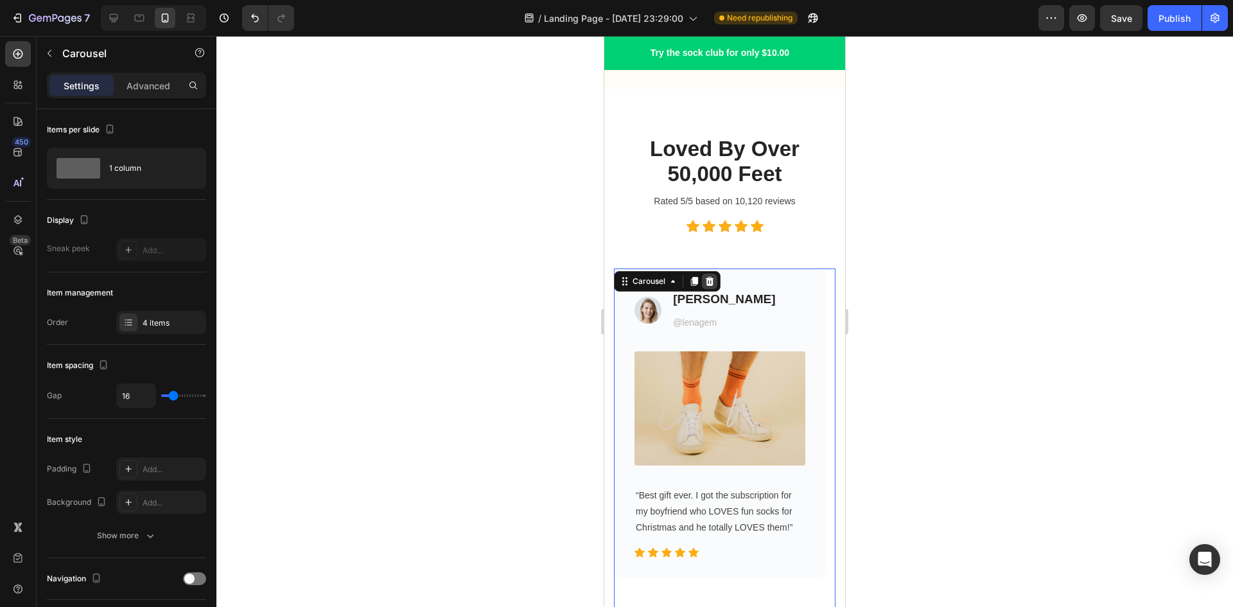
click at [711, 286] on icon at bounding box center [710, 281] width 8 height 9
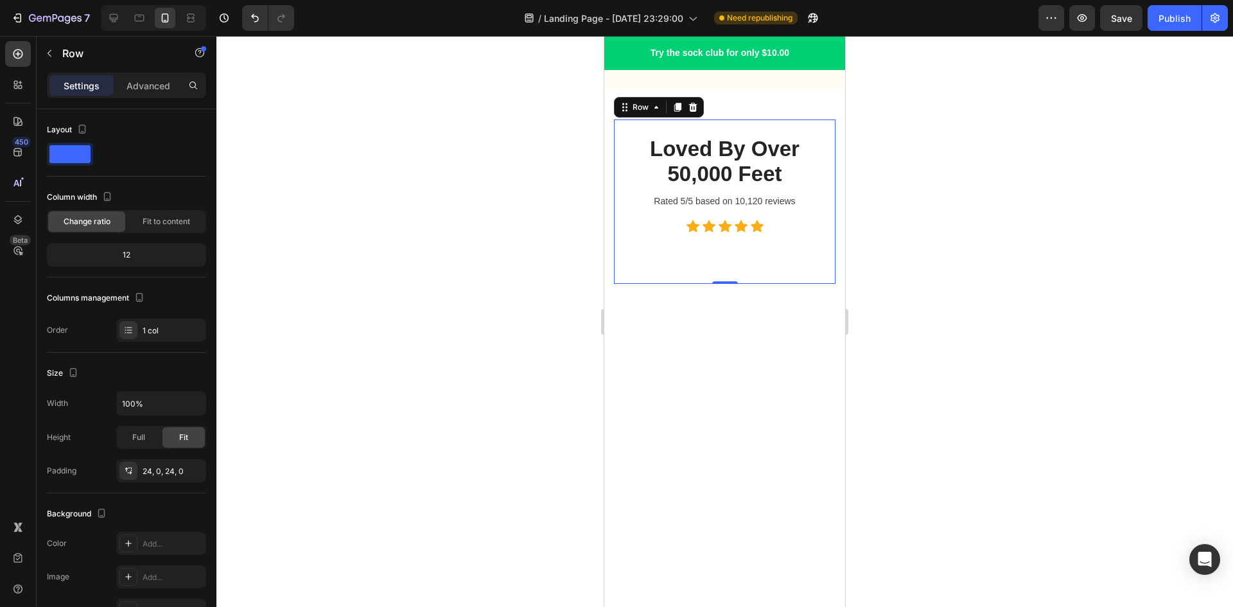
click at [764, 284] on div "Loved By Over 50,000 Feet Heading Rated 5/5 based on 10,120 reviews Text block …" at bounding box center [725, 201] width 222 height 164
click at [694, 115] on div at bounding box center [692, 107] width 15 height 15
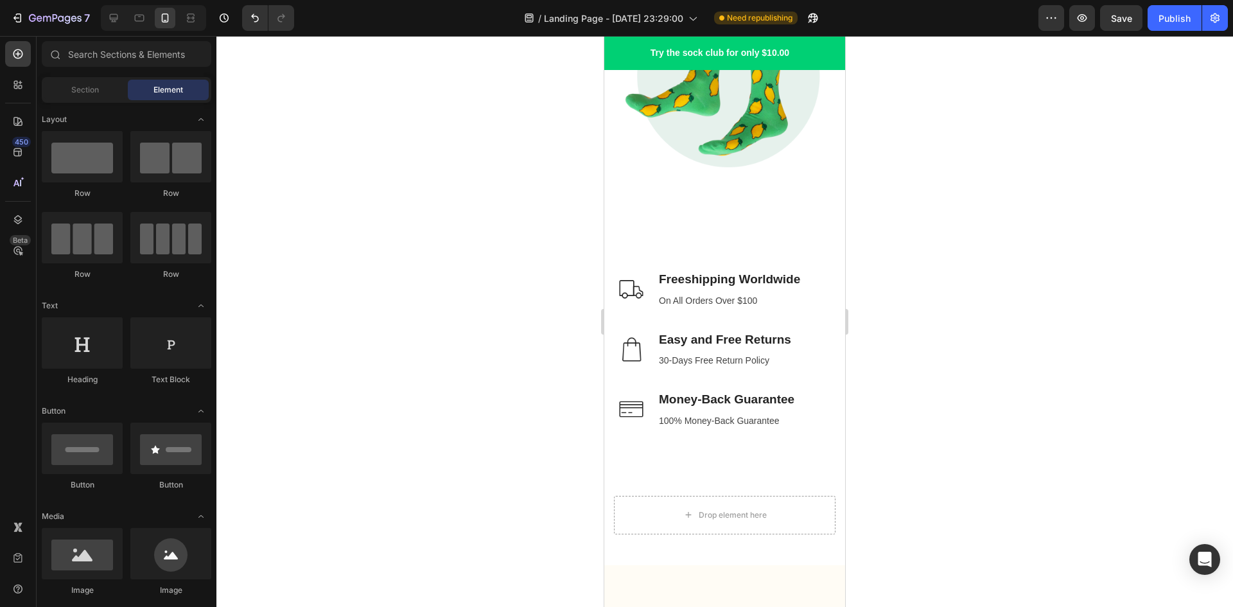
scroll to position [1653, 0]
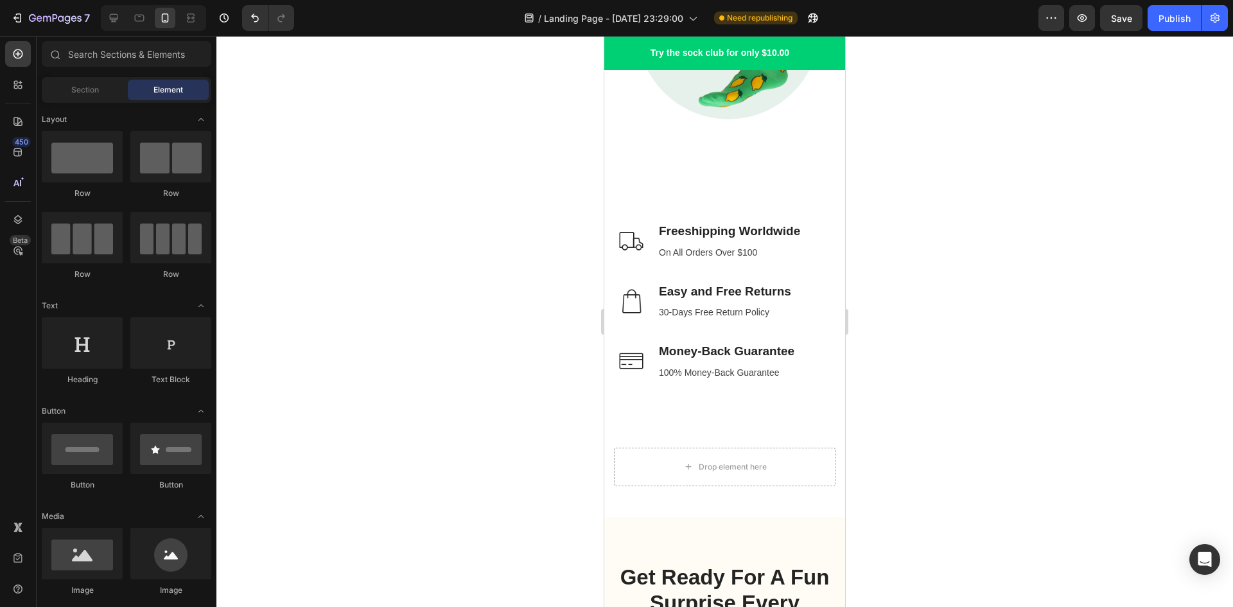
drag, startPoint x: 841, startPoint y: 378, endPoint x: 1450, endPoint y: 255, distance: 621.8
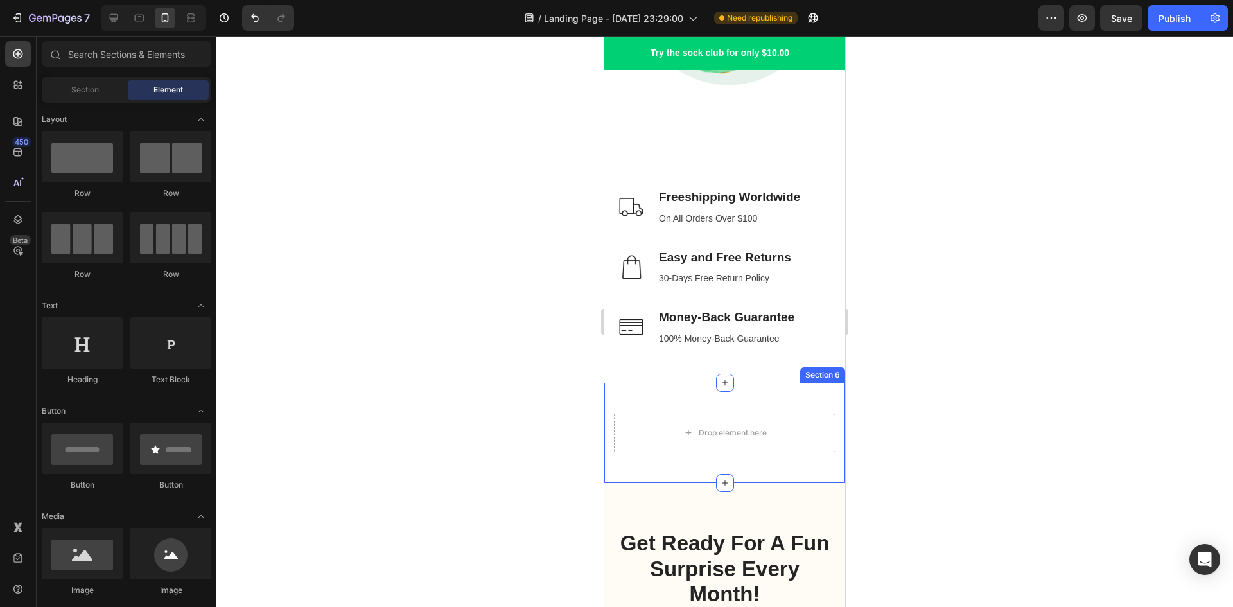
scroll to position [1781, 0]
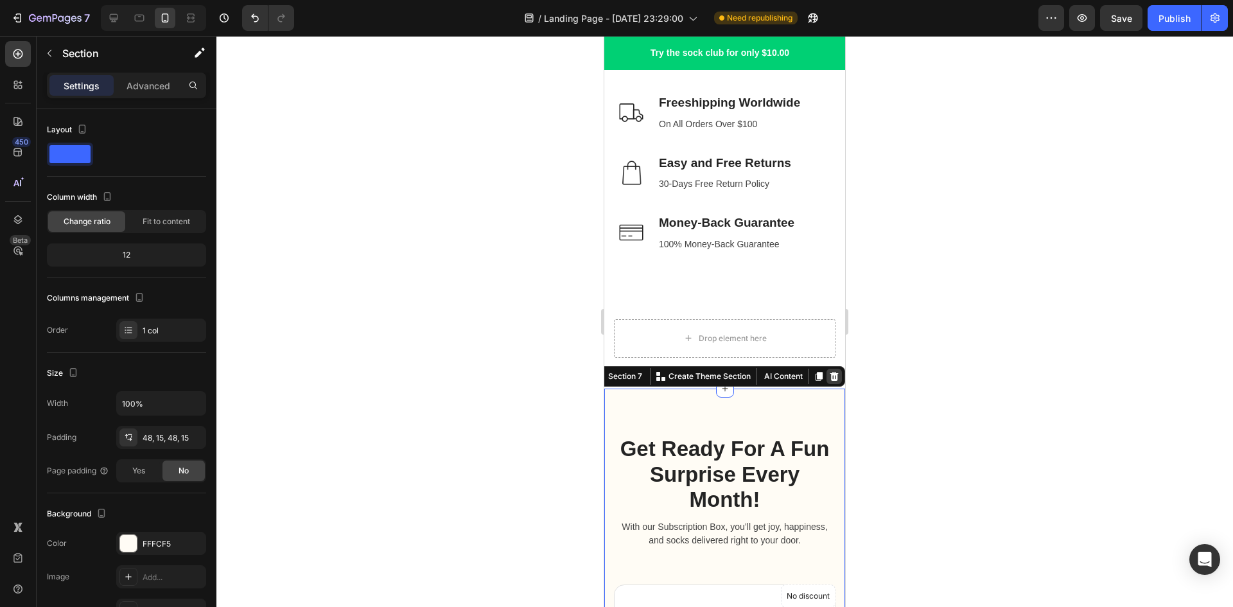
click at [829, 381] on icon at bounding box center [834, 376] width 10 height 10
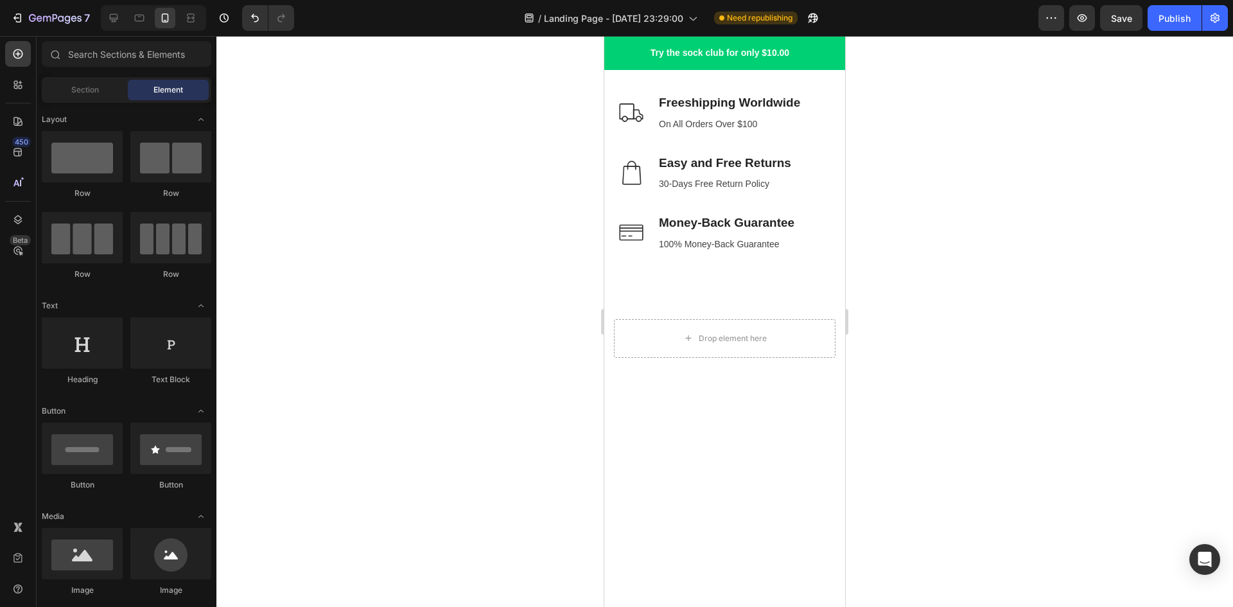
click at [767, 440] on div at bounding box center [725, 438] width 222 height 39
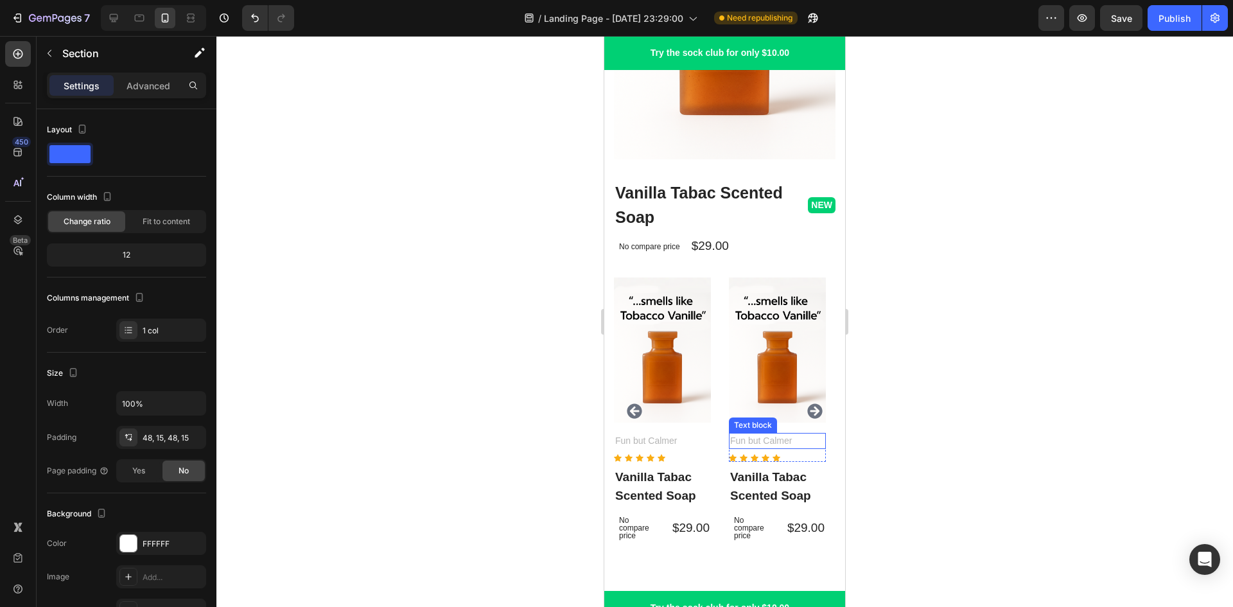
scroll to position [2809, 0]
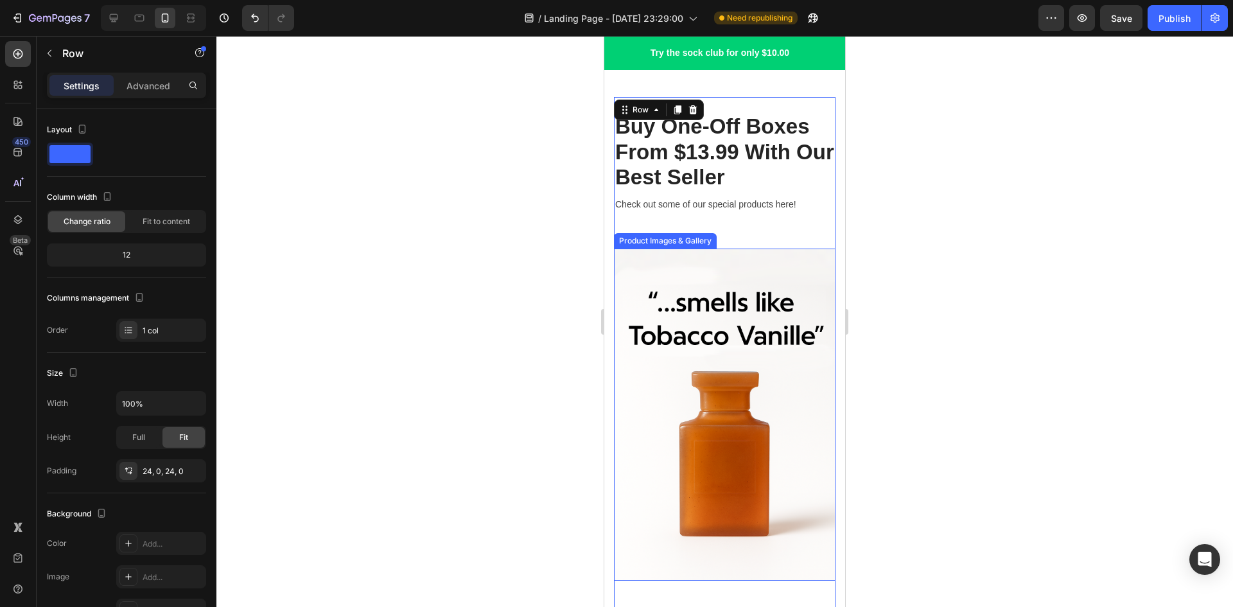
scroll to position [2166, 0]
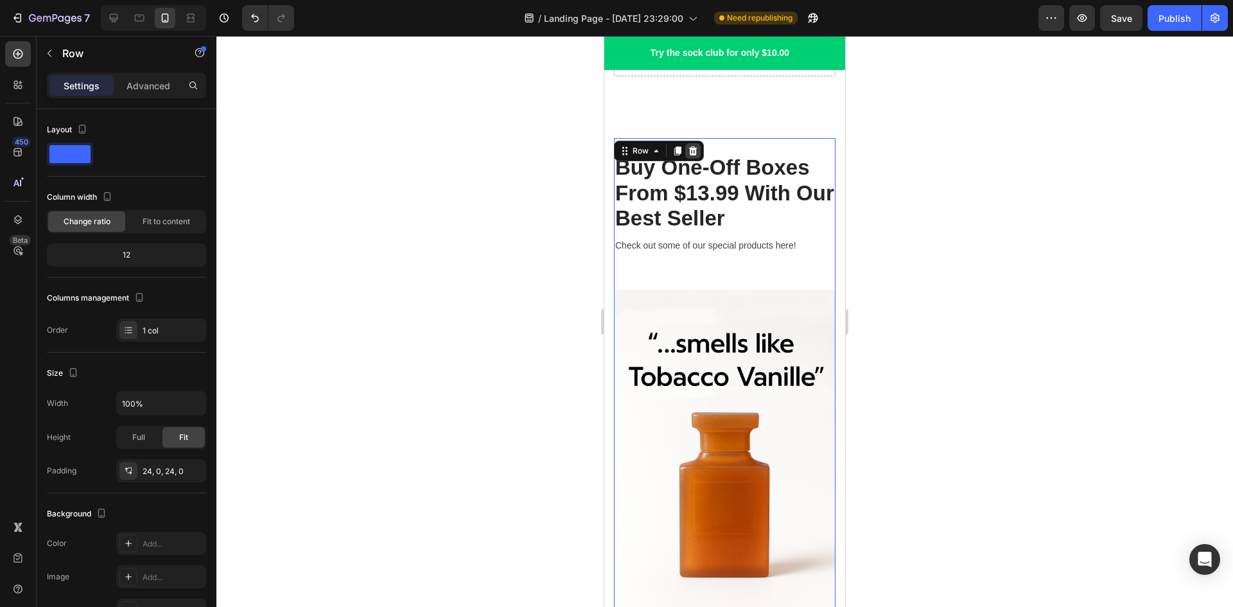
click at [695, 152] on icon at bounding box center [693, 150] width 8 height 9
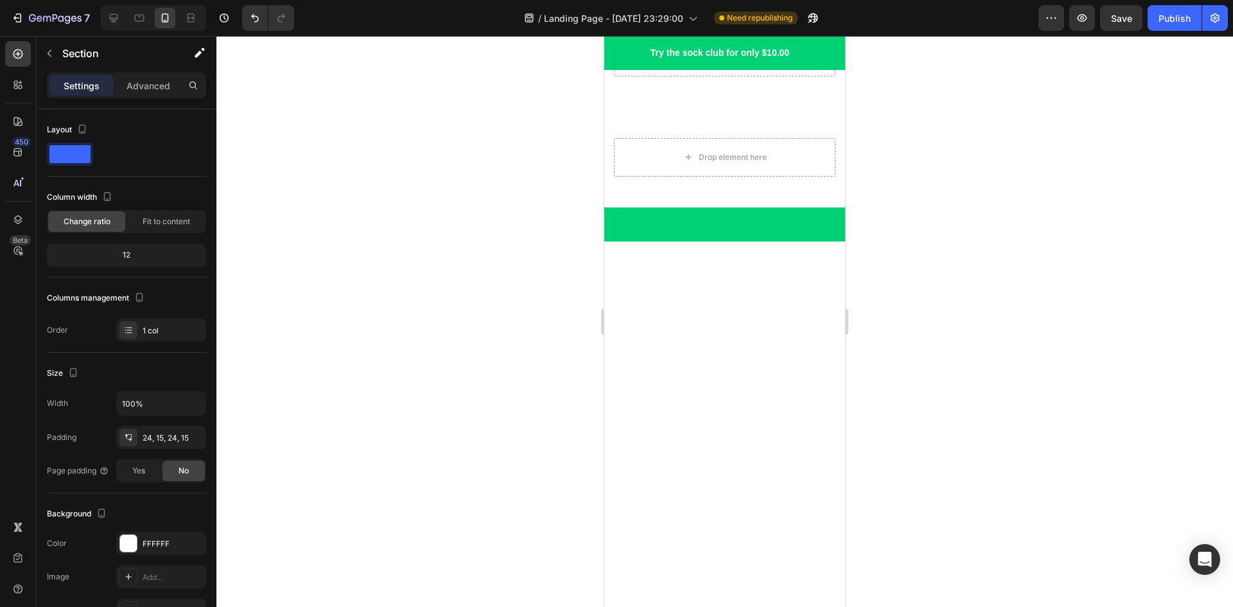
click at [769, 310] on div at bounding box center [725, 558] width 222 height 602
click at [752, 297] on div at bounding box center [725, 558] width 222 height 602
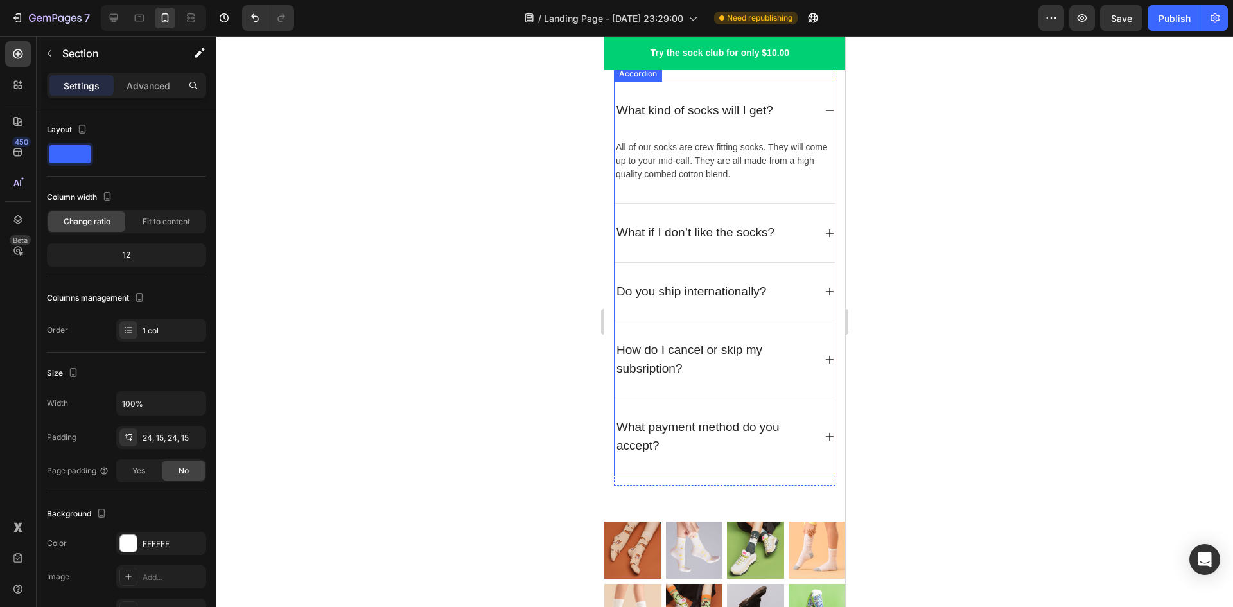
scroll to position [2552, 0]
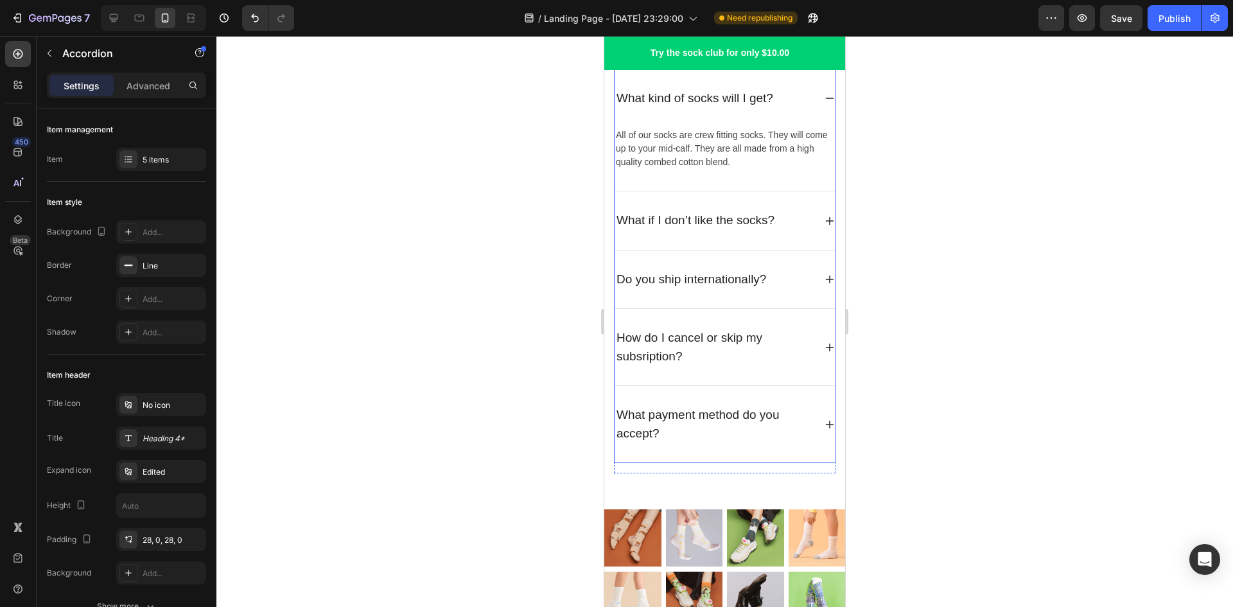
click at [780, 378] on div "How do I cancel or skip my subsription?" at bounding box center [725, 347] width 220 height 76
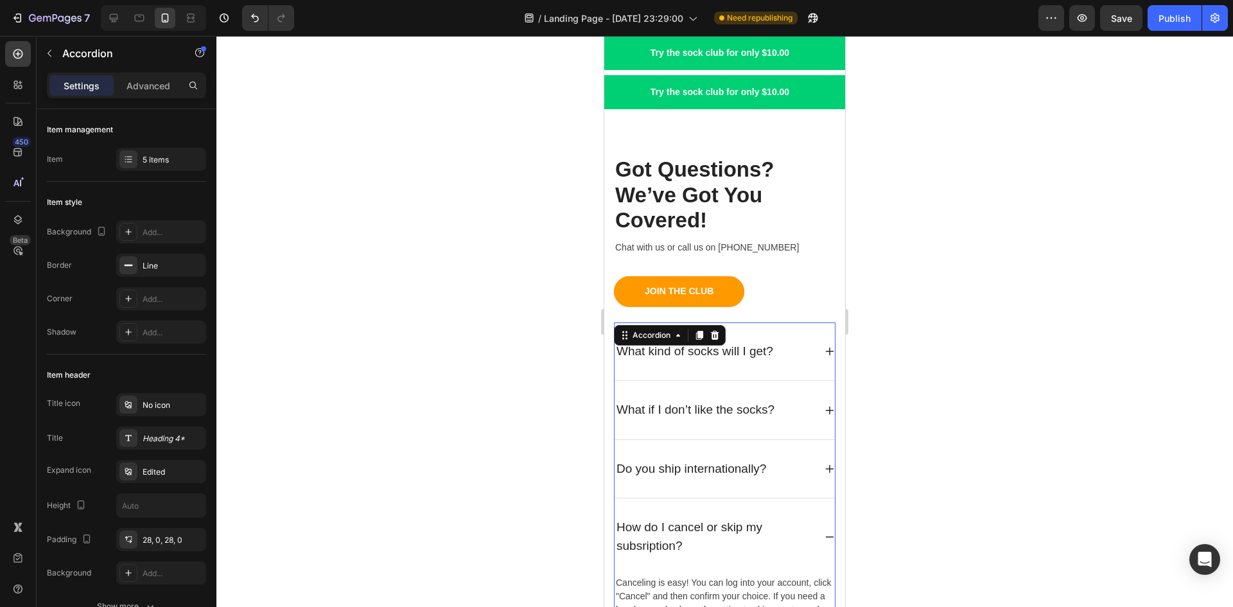
scroll to position [2295, 0]
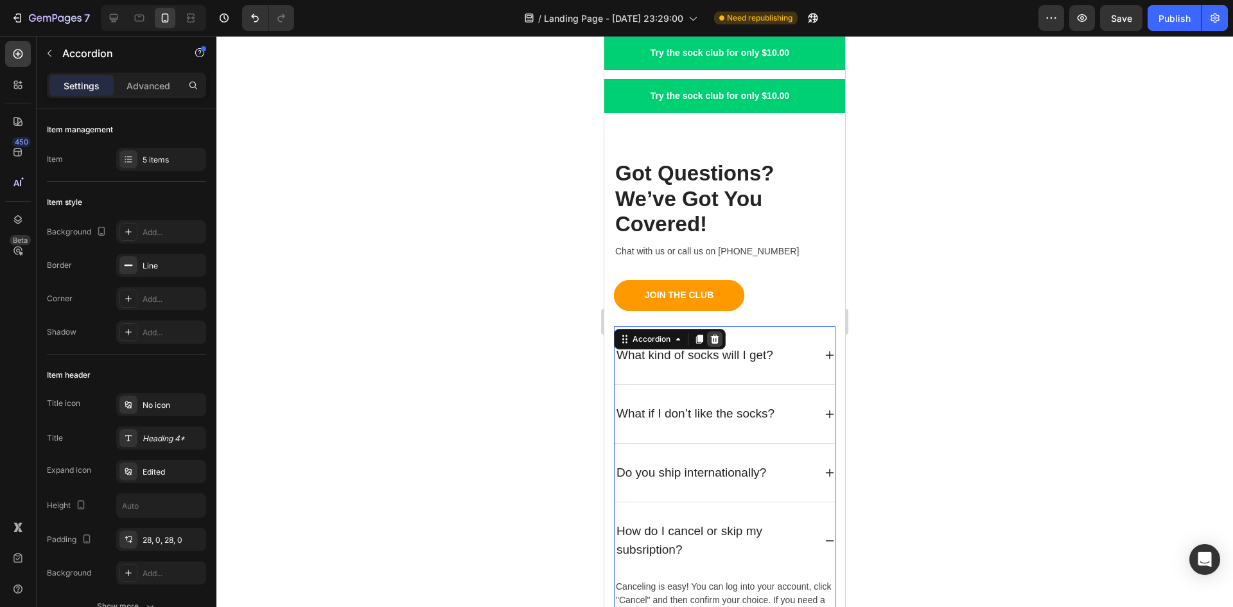
click at [719, 334] on icon at bounding box center [715, 339] width 10 height 10
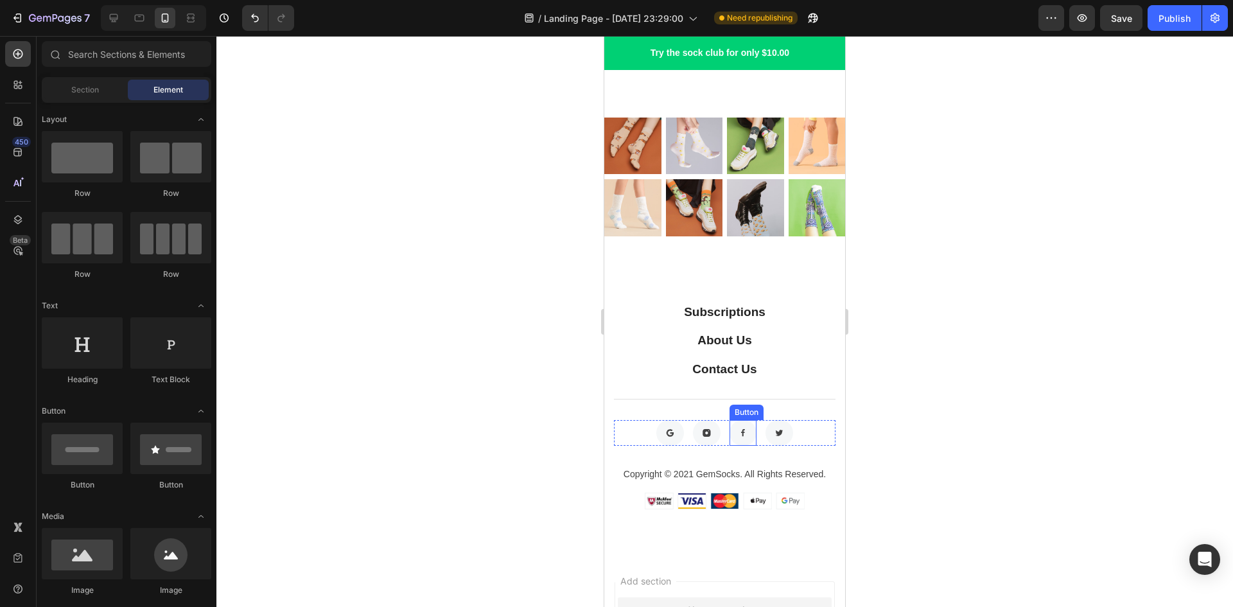
scroll to position [2744, 0]
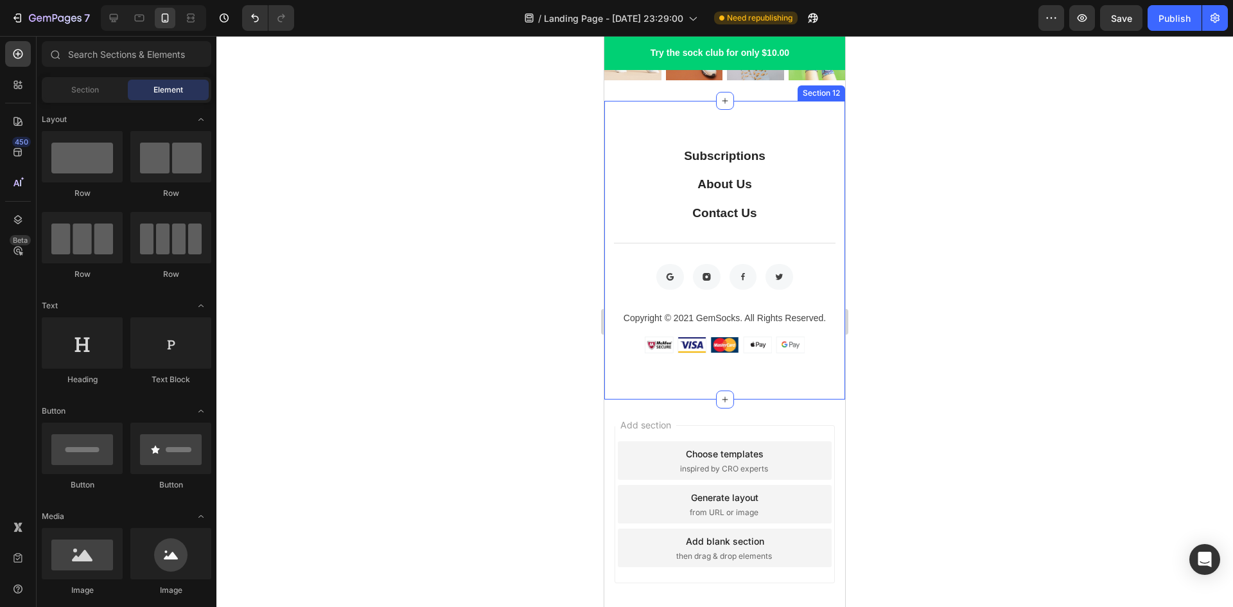
click at [629, 381] on div "Subscriptions Button About Us Button Contact Us Button Row Button Button Button…" at bounding box center [724, 250] width 241 height 299
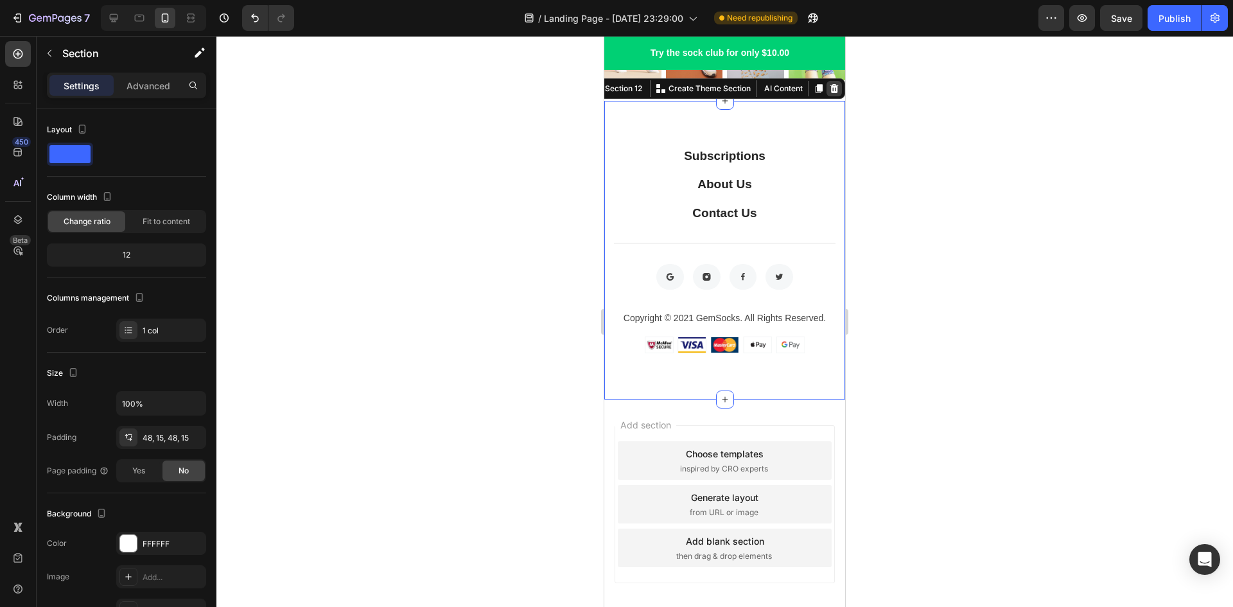
click at [829, 83] on icon at bounding box center [834, 88] width 10 height 10
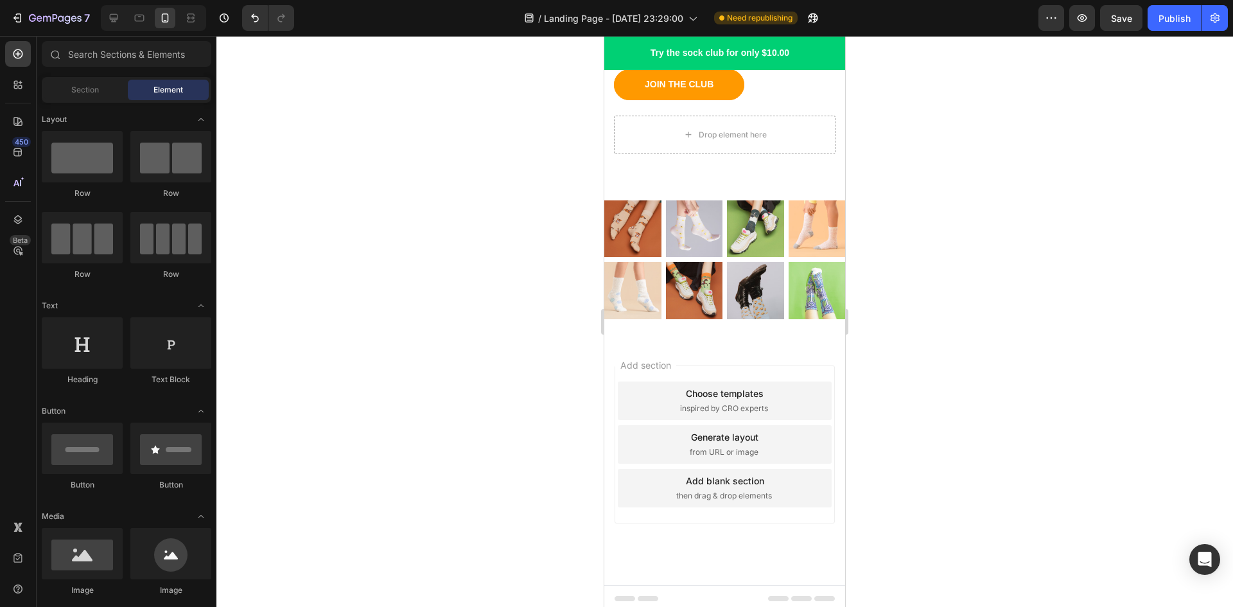
click at [721, 348] on div "Add section Choose templates inspired by CRO experts Generate layout from URL o…" at bounding box center [724, 462] width 241 height 245
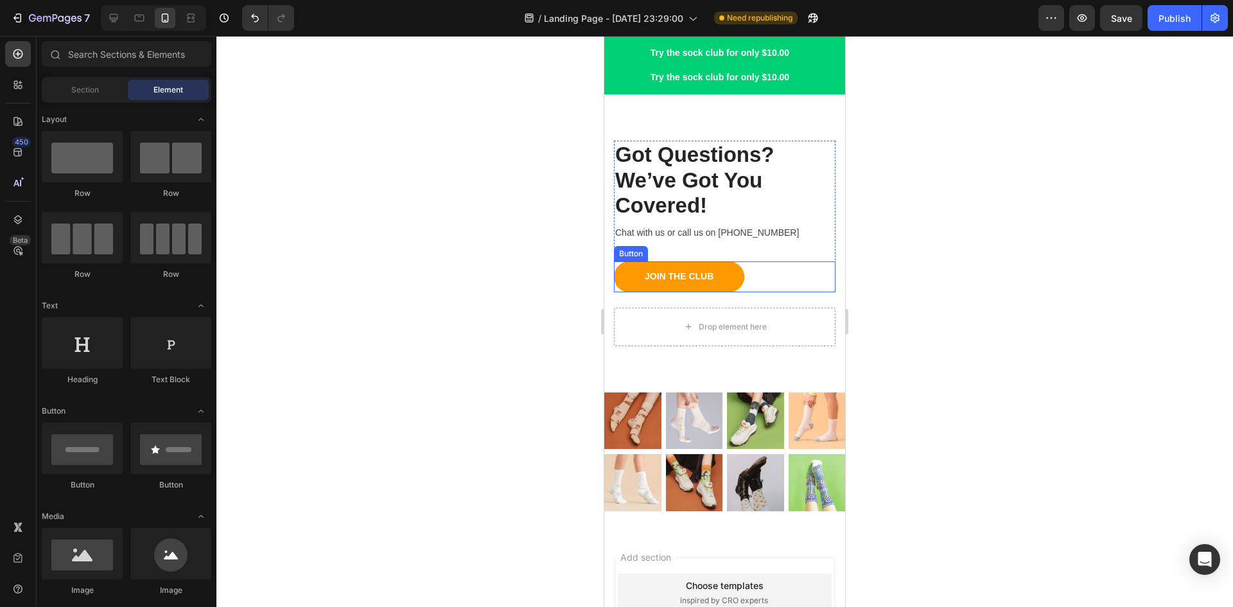
scroll to position [2313, 0]
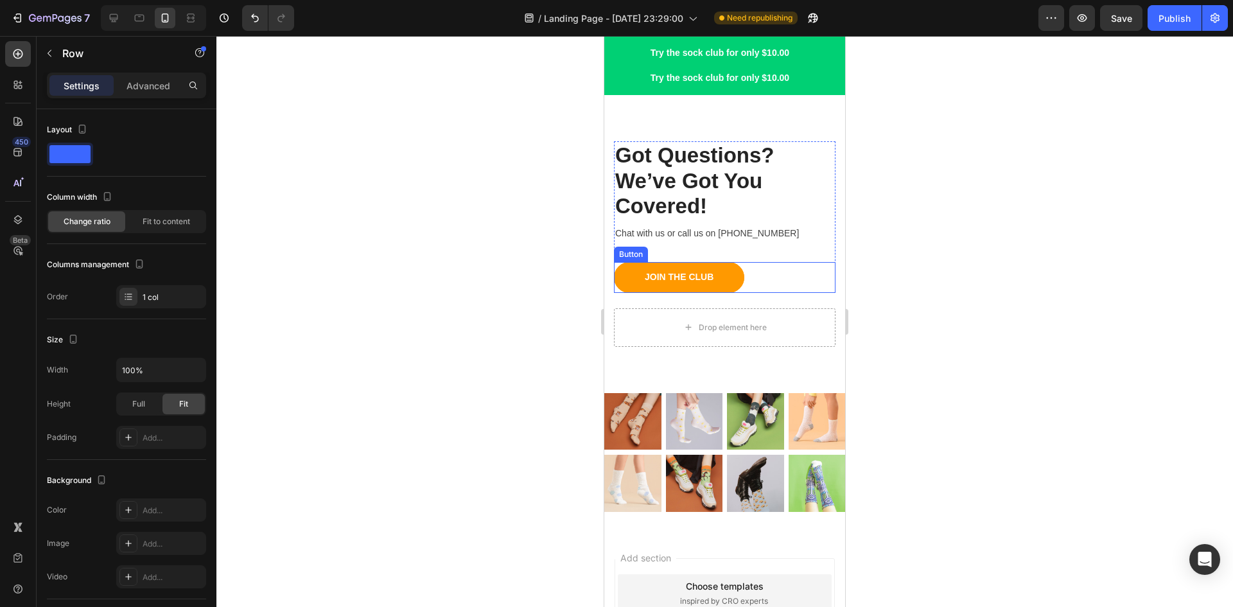
click at [759, 254] on div "Got Questions? We’ve Got You Covered! Heading Chat with us or call us on 999-99…" at bounding box center [725, 217] width 222 height 152
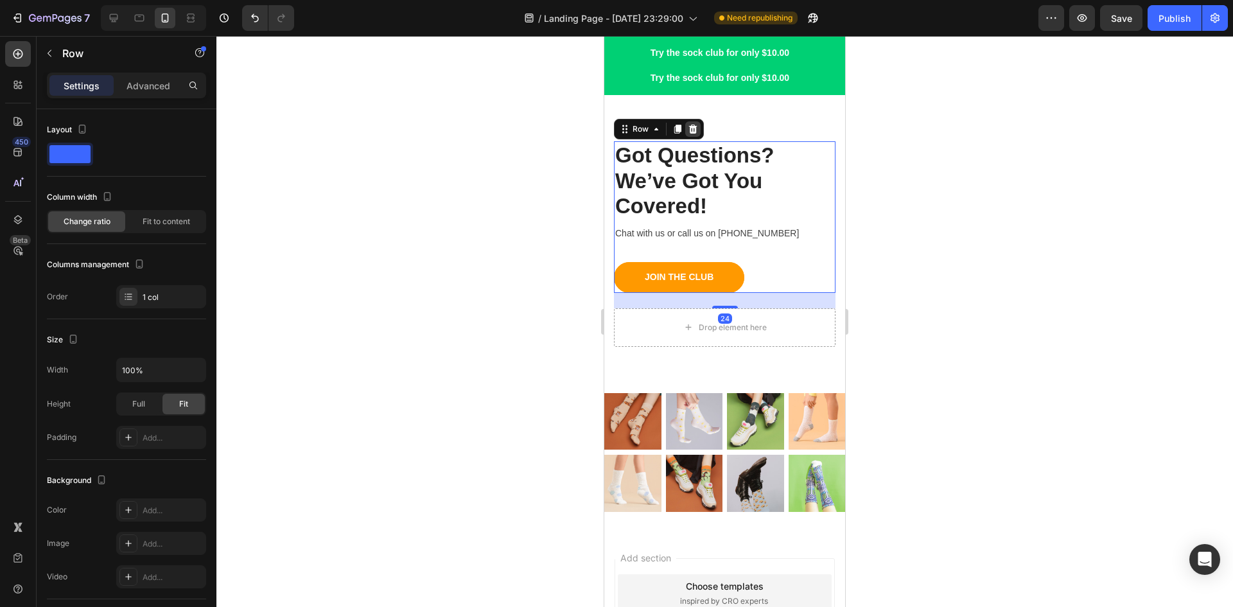
click at [697, 128] on icon at bounding box center [693, 129] width 10 height 10
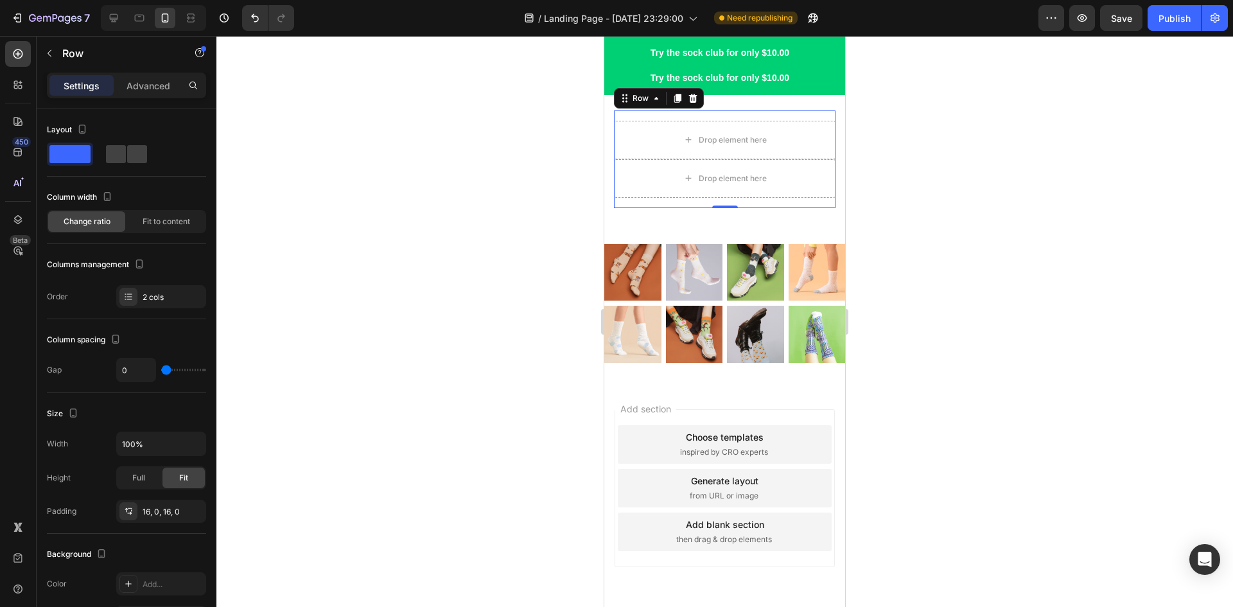
click at [739, 200] on div "Drop element here Drop element here Row 0" at bounding box center [725, 159] width 222 height 98
drag, startPoint x: 692, startPoint y: 96, endPoint x: 699, endPoint y: 119, distance: 24.6
click at [693, 96] on icon at bounding box center [693, 98] width 8 height 9
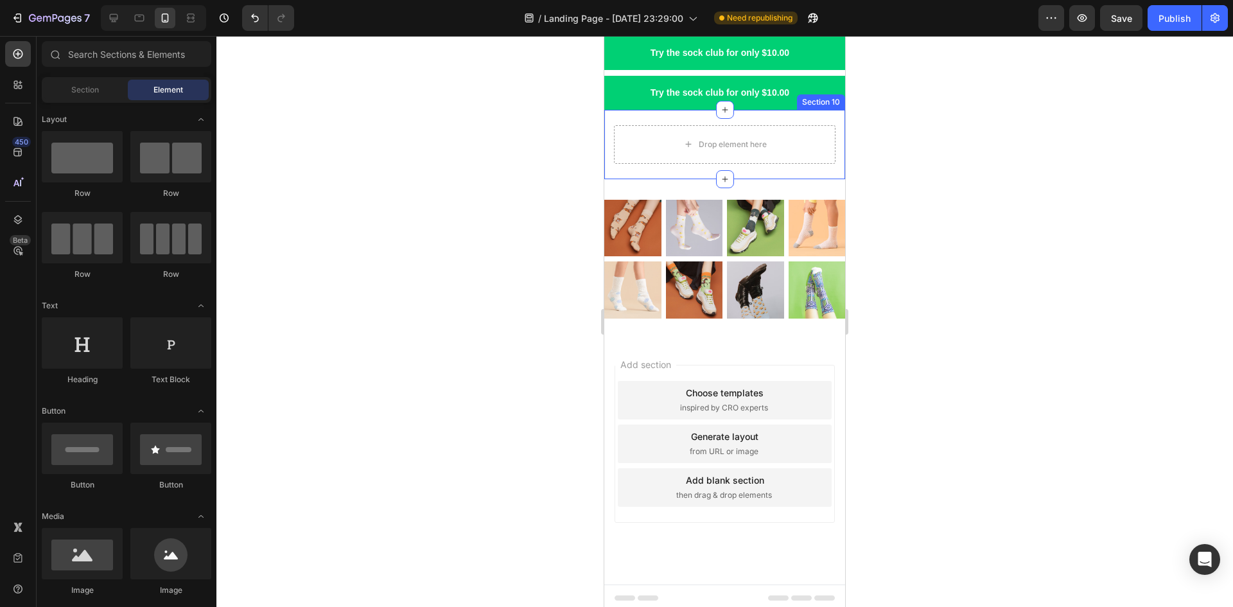
click at [687, 168] on div "Drop element here Section 10" at bounding box center [724, 144] width 241 height 69
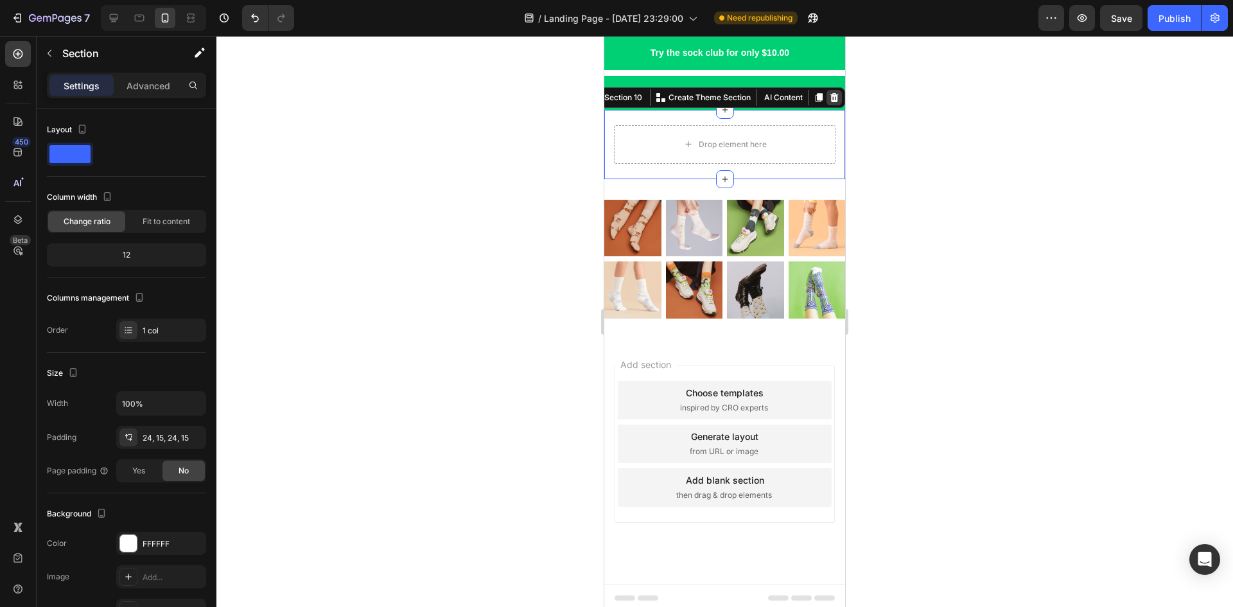
click at [829, 100] on icon at bounding box center [834, 97] width 10 height 10
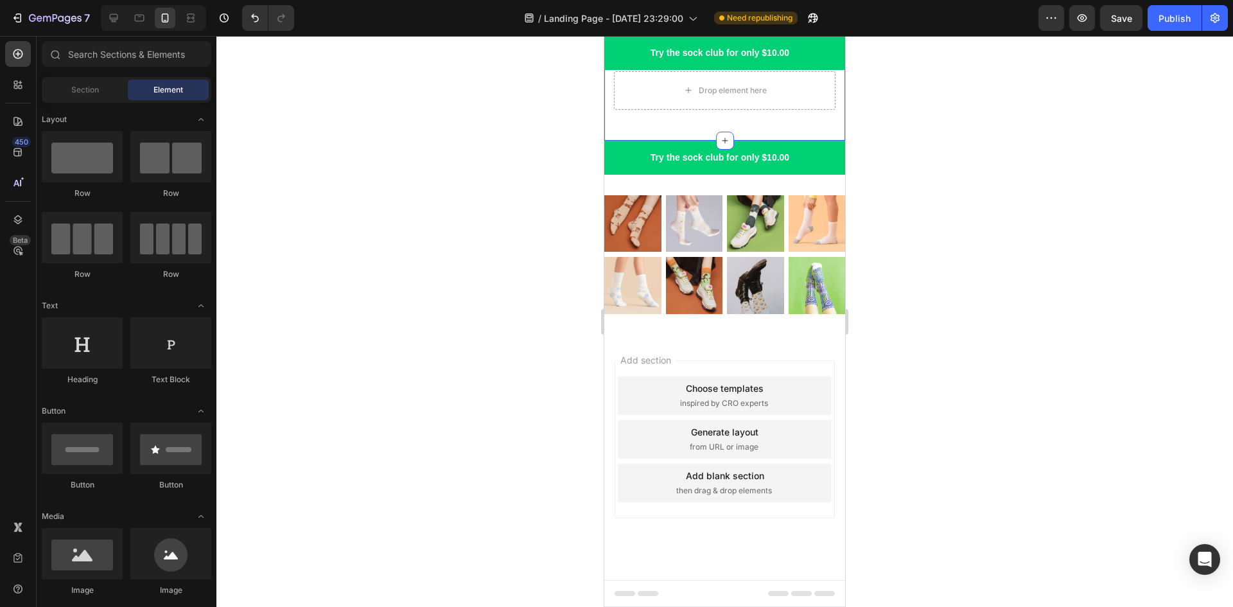
scroll to position [2229, 0]
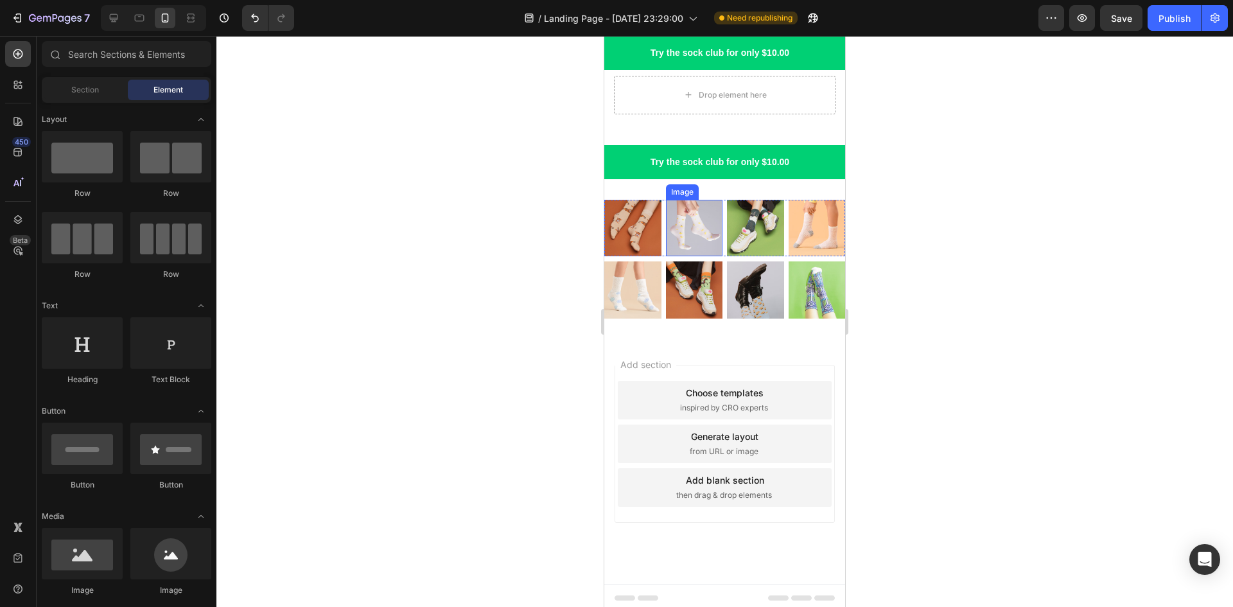
click at [675, 201] on img at bounding box center [694, 228] width 57 height 57
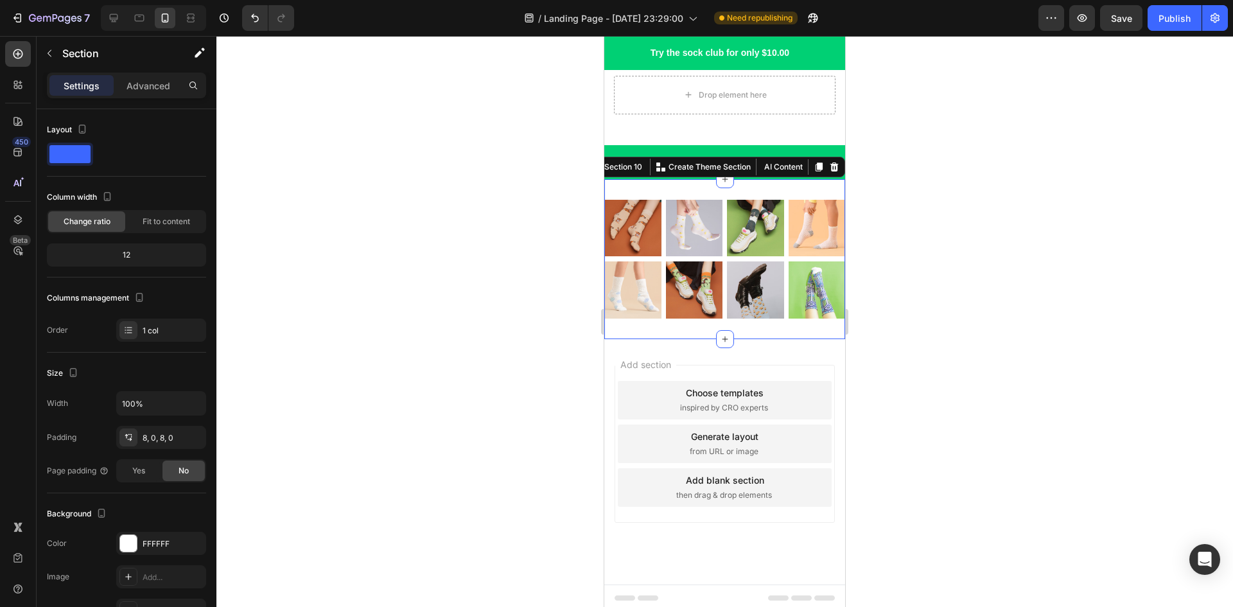
click at [735, 325] on div "Image Image Image Image Row Image Image Image Image Row" at bounding box center [724, 259] width 241 height 150
click at [830, 165] on icon at bounding box center [834, 166] width 8 height 9
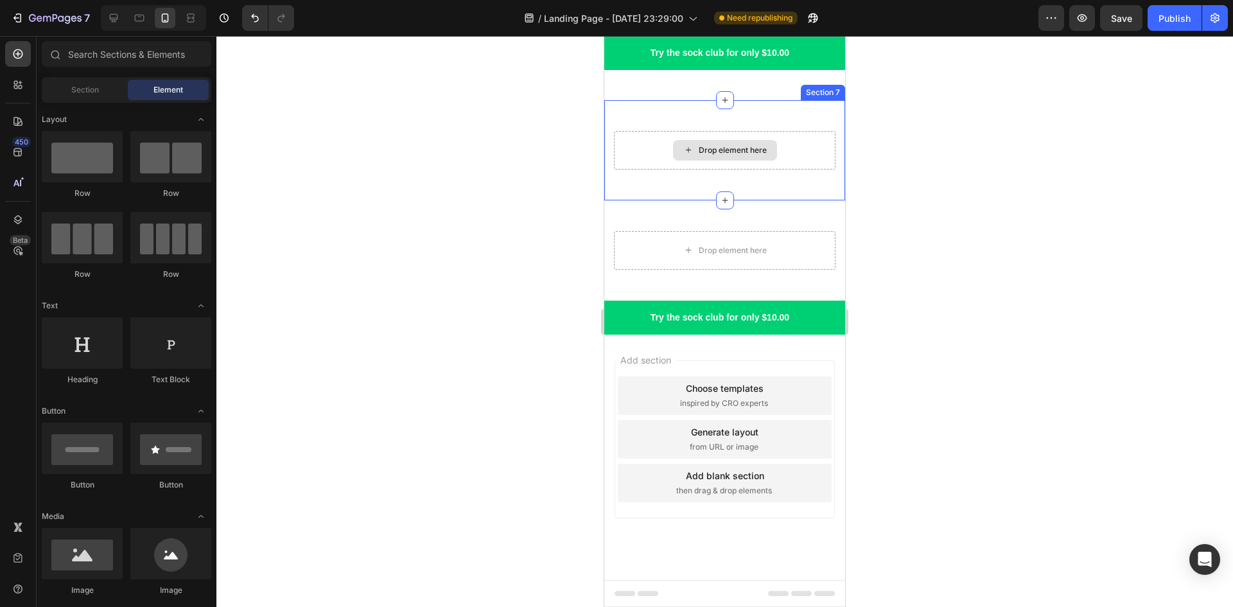
scroll to position [2073, 0]
click at [775, 190] on div "Drop element here Section 7" at bounding box center [724, 150] width 241 height 100
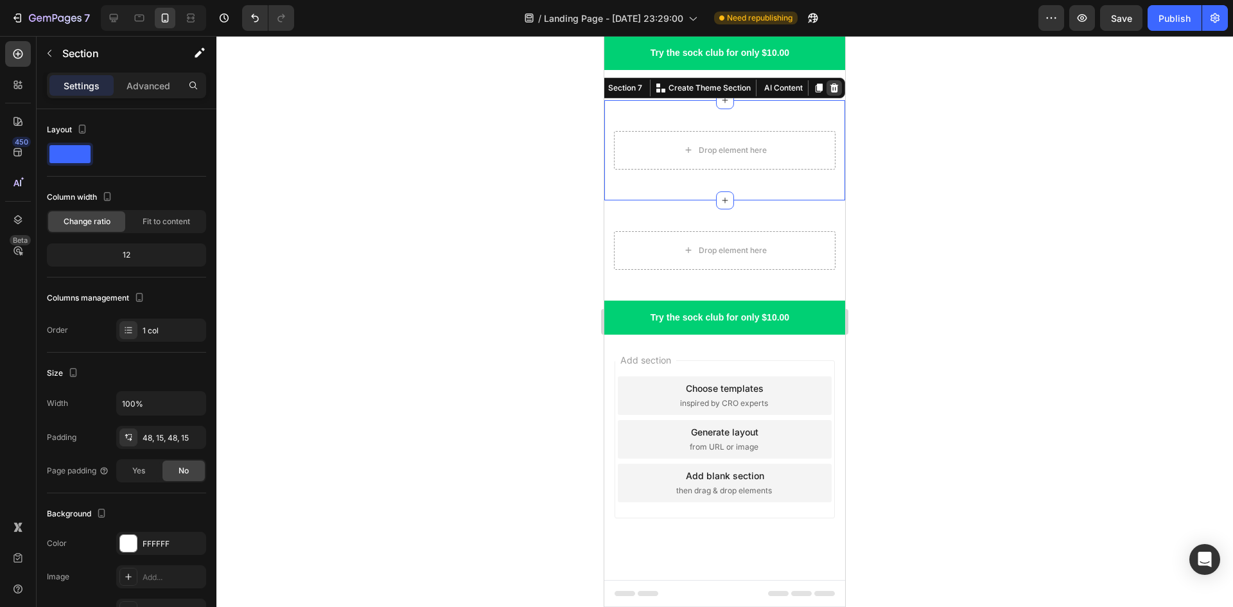
click at [830, 89] on icon at bounding box center [834, 87] width 8 height 9
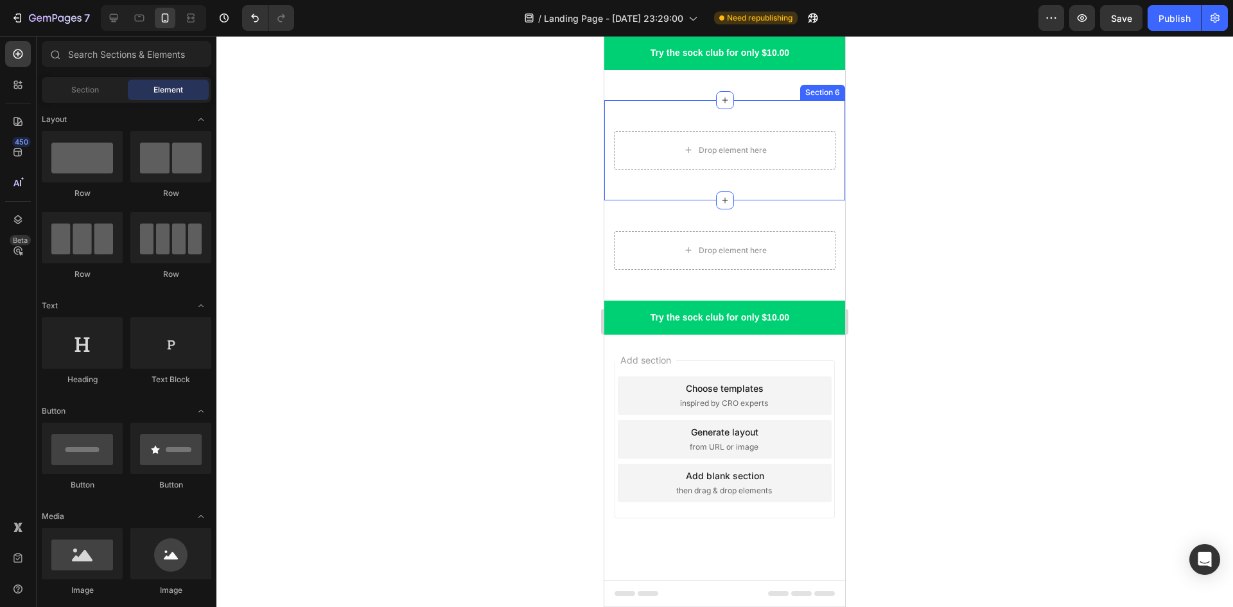
click at [767, 186] on div "Drop element here Section 6" at bounding box center [724, 150] width 241 height 100
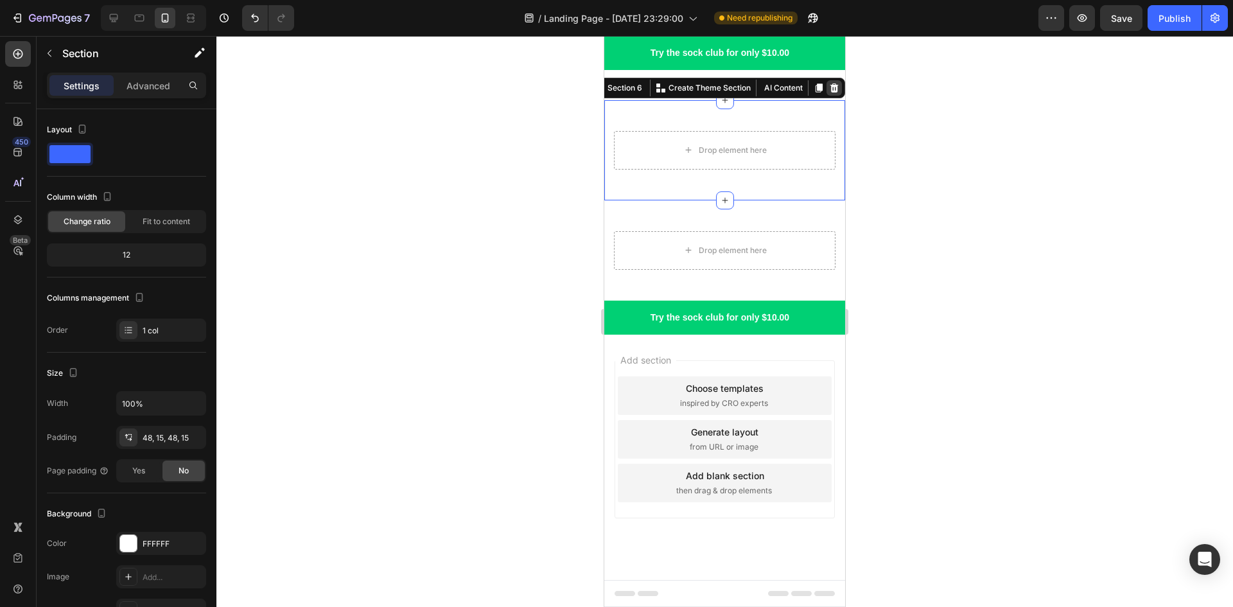
click at [830, 91] on icon at bounding box center [834, 87] width 8 height 9
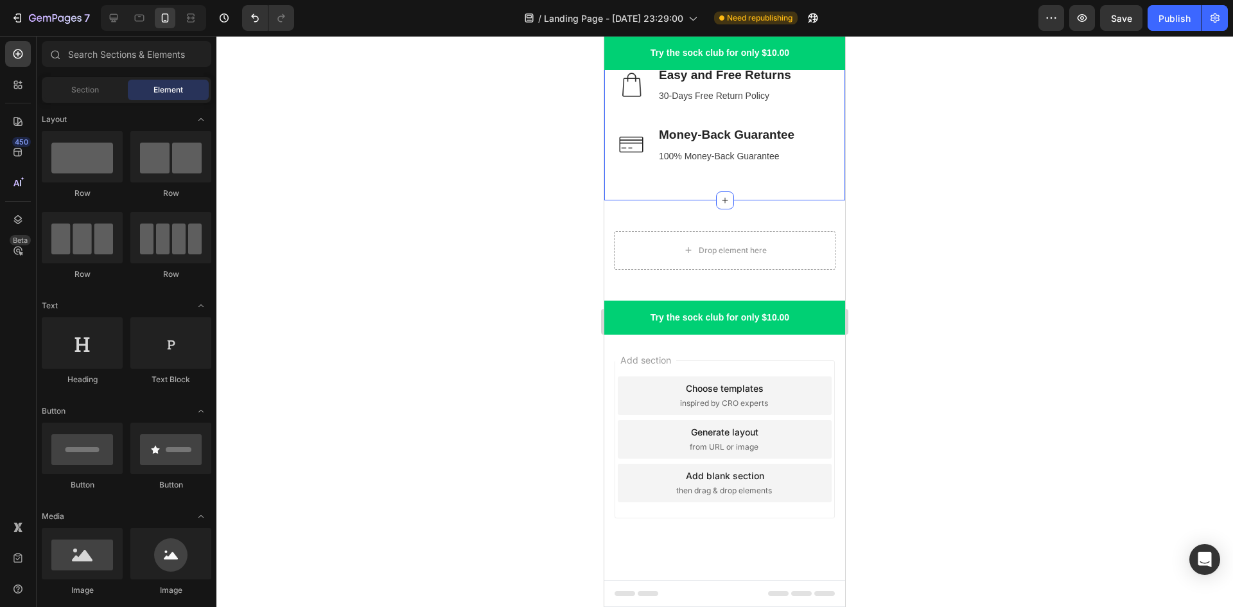
click at [750, 194] on div "Image Freeshipping Worldwide Text block On All Orders Over $100 Text block Row …" at bounding box center [724, 85] width 241 height 232
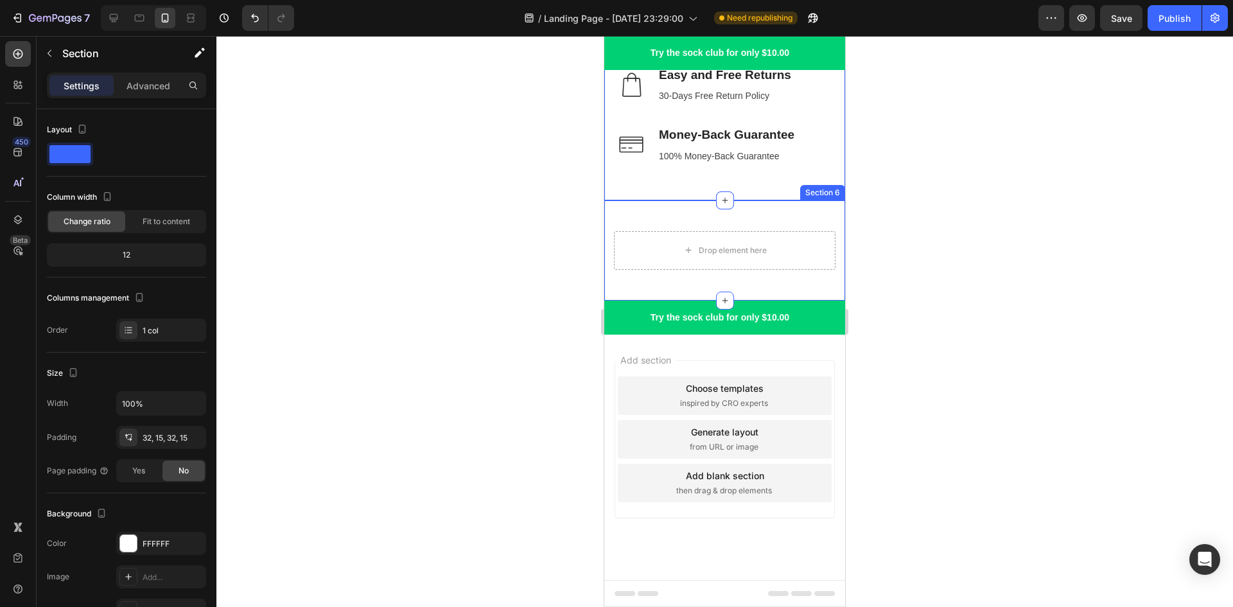
click at [746, 216] on div "Drop element here Section 6" at bounding box center [724, 250] width 241 height 100
click at [830, 186] on icon at bounding box center [834, 188] width 8 height 9
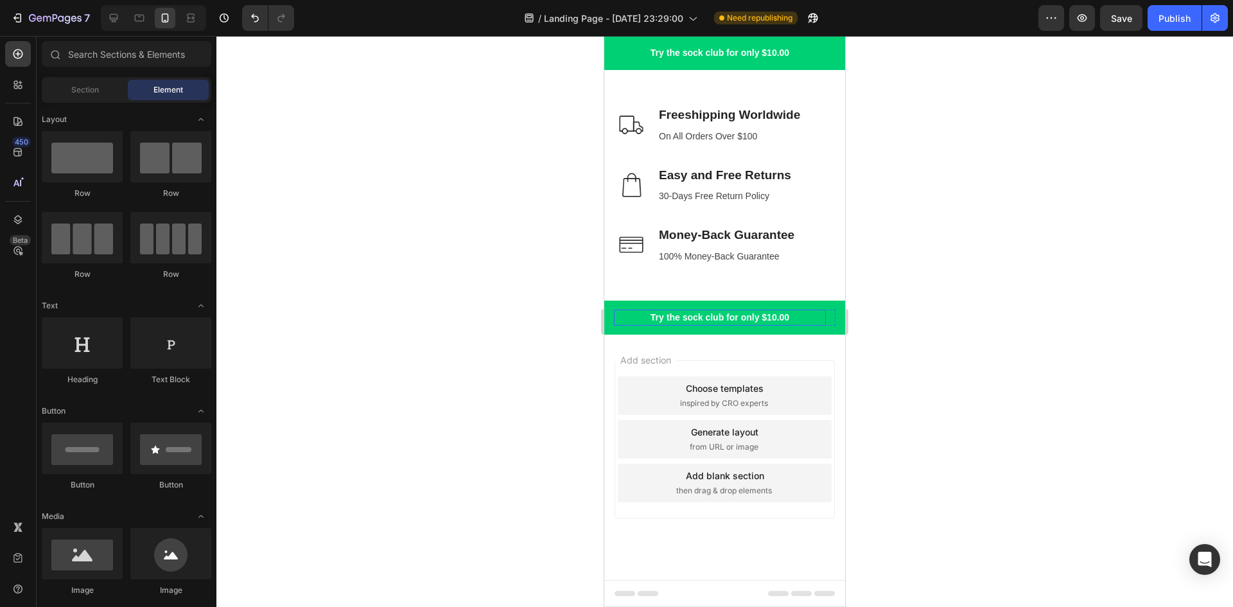
click at [742, 315] on p "Try the sock club for only $10.00" at bounding box center [719, 317] width 209 height 13
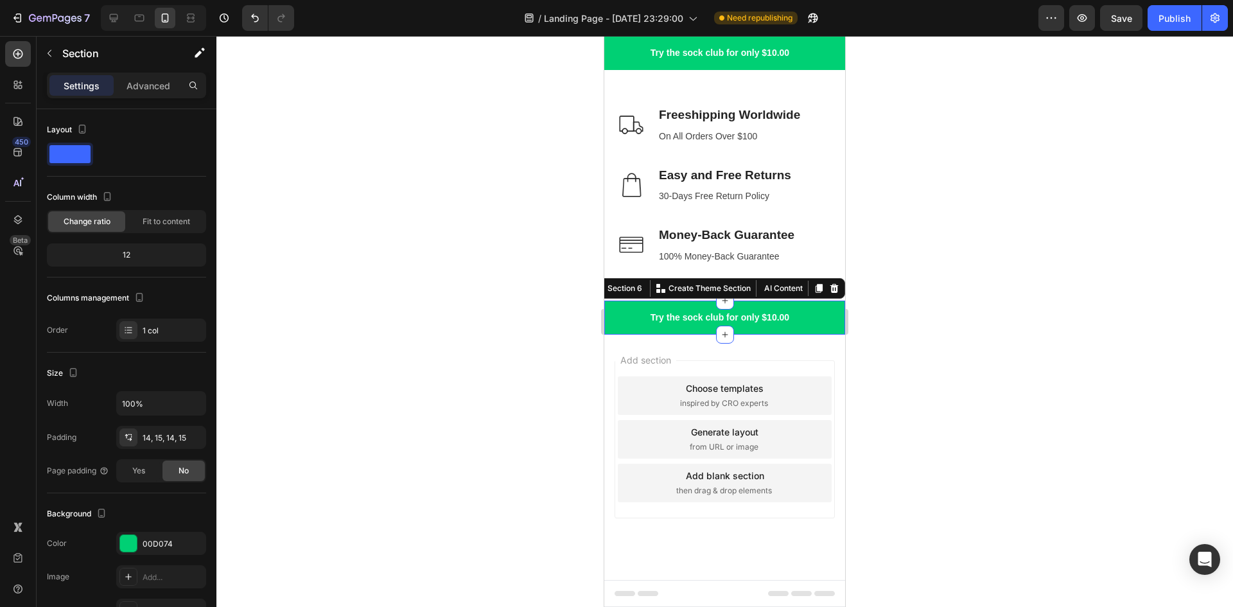
click at [768, 331] on div "Try the sock club for only $10.00 Text block 10,000+ 5-star Reviews Text block …" at bounding box center [724, 318] width 241 height 34
click at [830, 291] on icon at bounding box center [834, 288] width 8 height 9
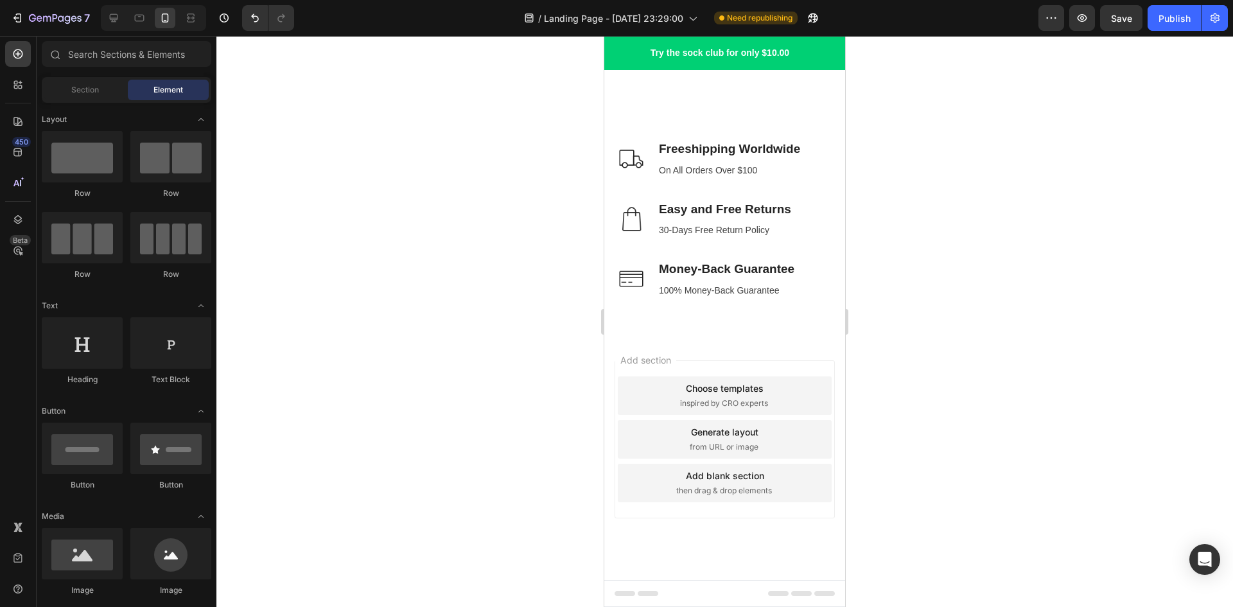
click at [775, 345] on div "Add section Choose templates inspired by CRO experts Generate layout from URL o…" at bounding box center [724, 457] width 241 height 245
drag, startPoint x: 654, startPoint y: 541, endPoint x: 655, endPoint y: 525, distance: 16.7
click at [655, 541] on div "Add section Choose templates inspired by CRO experts Generate layout from URL o…" at bounding box center [724, 457] width 241 height 245
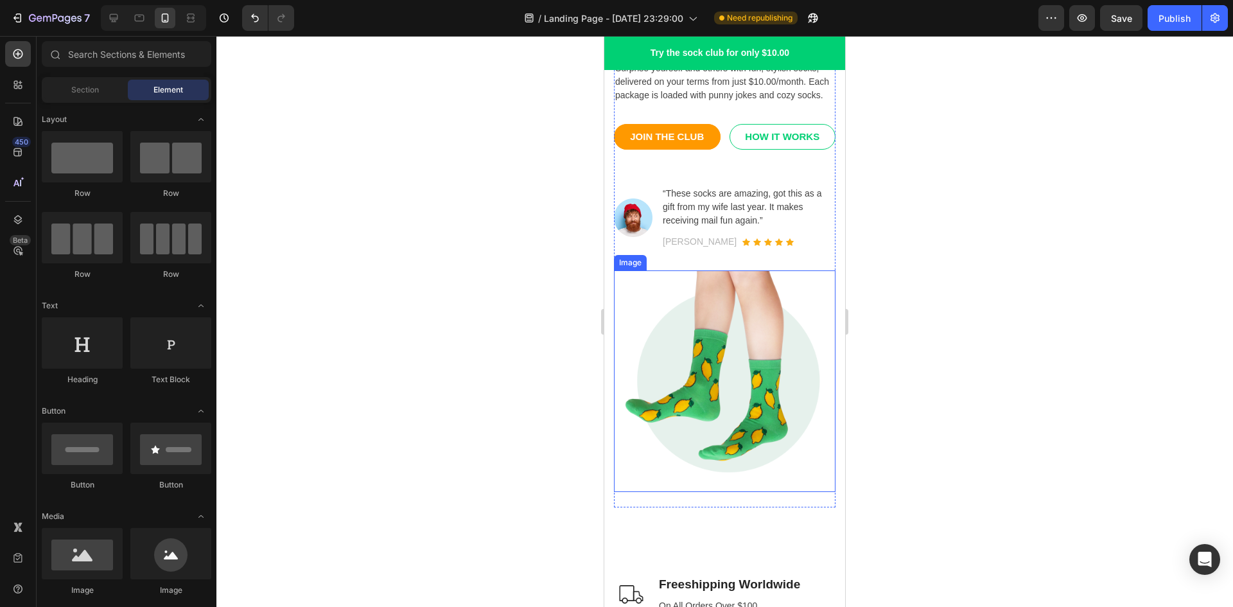
scroll to position [1289, 0]
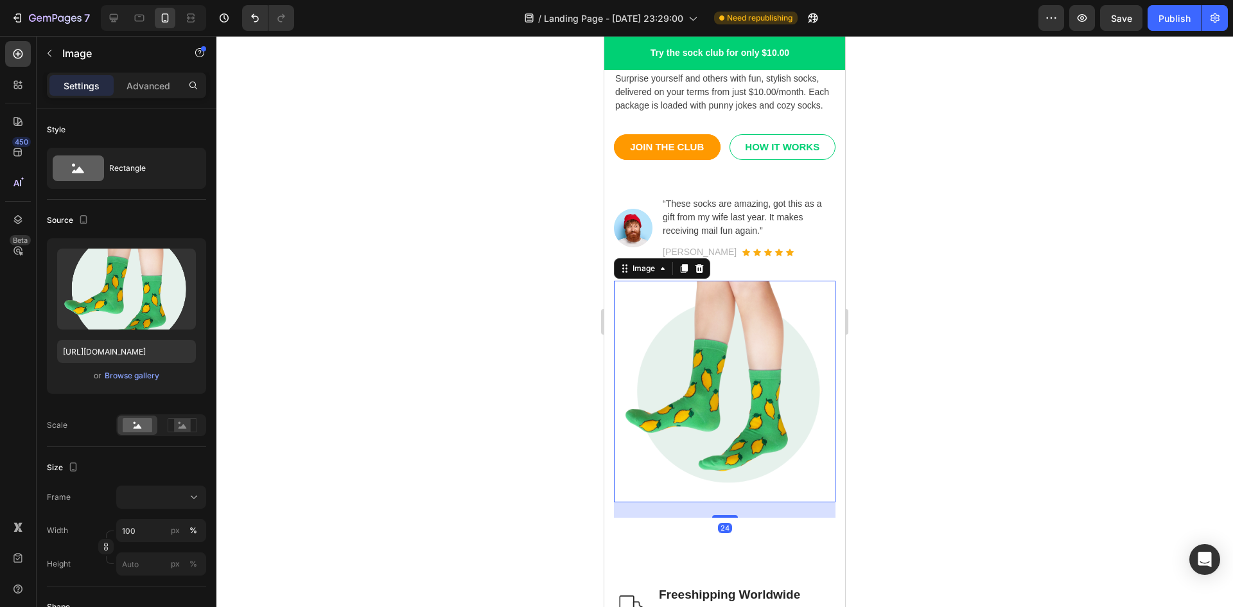
click at [640, 482] on img at bounding box center [725, 392] width 222 height 222
click at [700, 273] on icon at bounding box center [700, 268] width 8 height 9
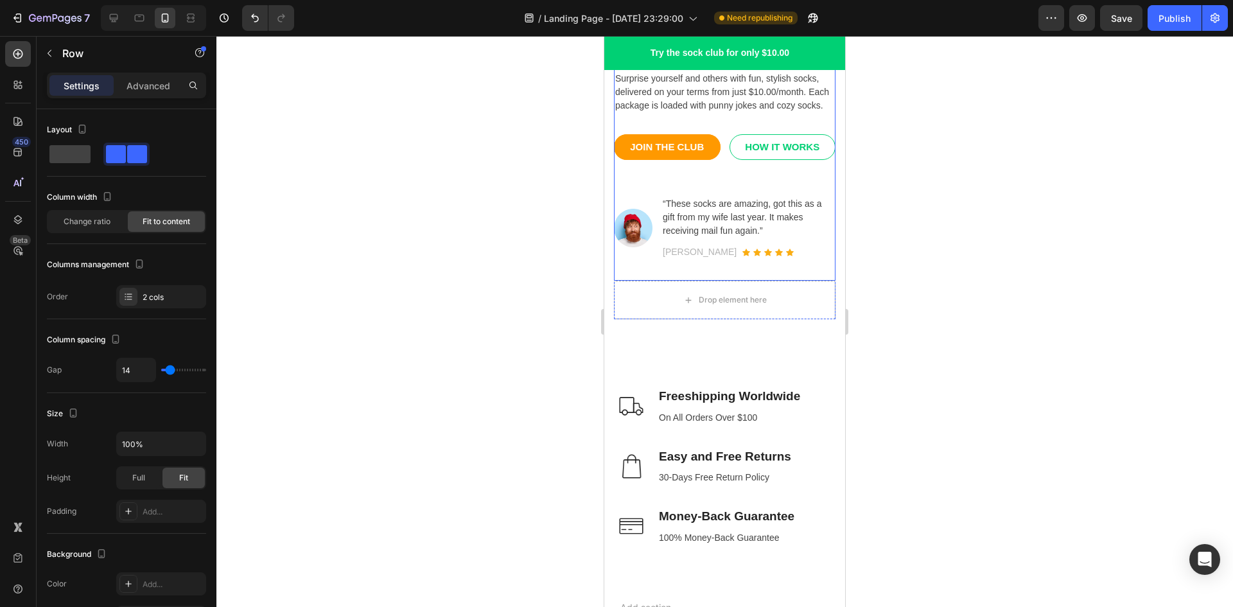
click at [640, 260] on div "Image" at bounding box center [633, 228] width 39 height 64
click at [696, 188] on icon at bounding box center [693, 183] width 8 height 9
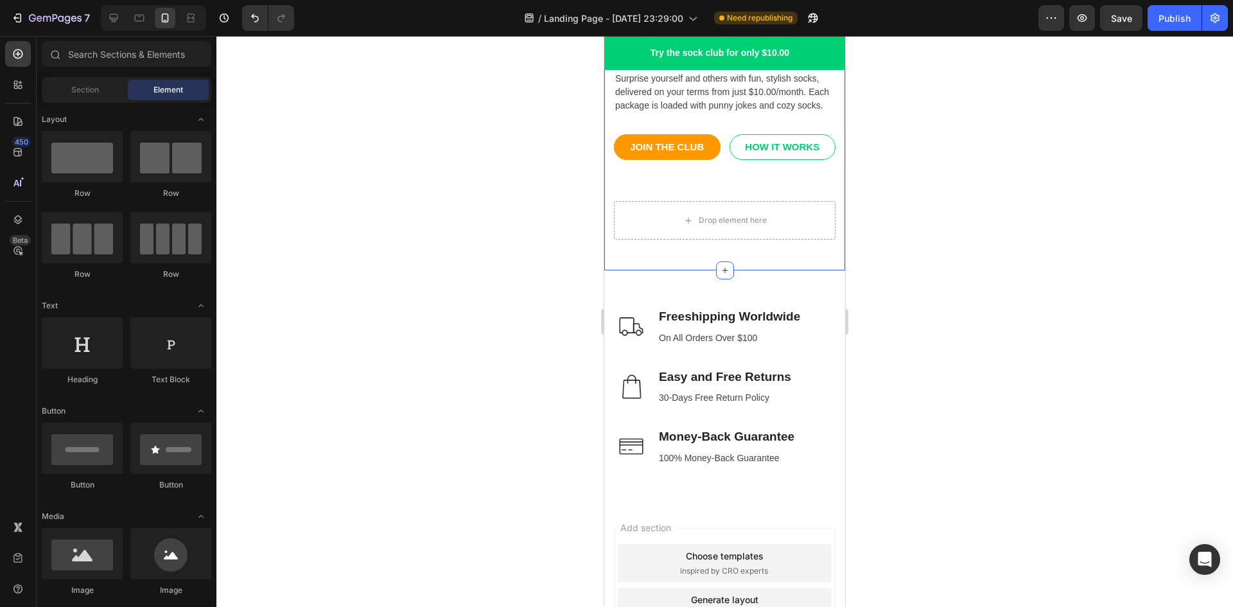
click at [644, 266] on div "Awesome Fun Socks, Delivered Monthly Heading Surprise yourself and others with …" at bounding box center [724, 73] width 241 height 395
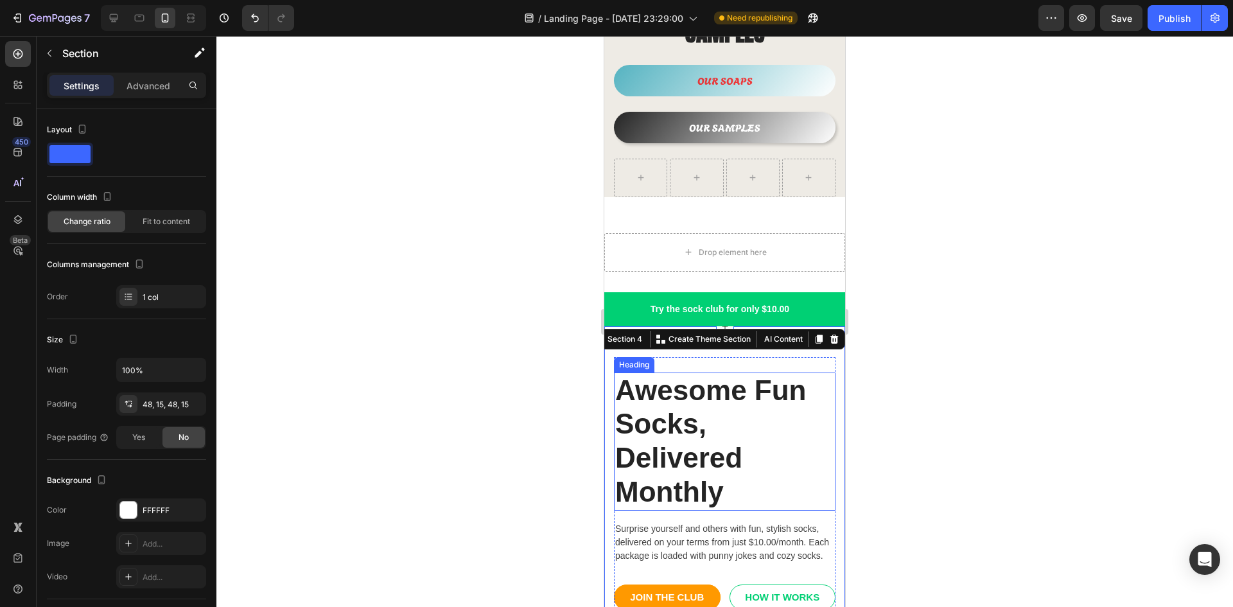
scroll to position [838, 0]
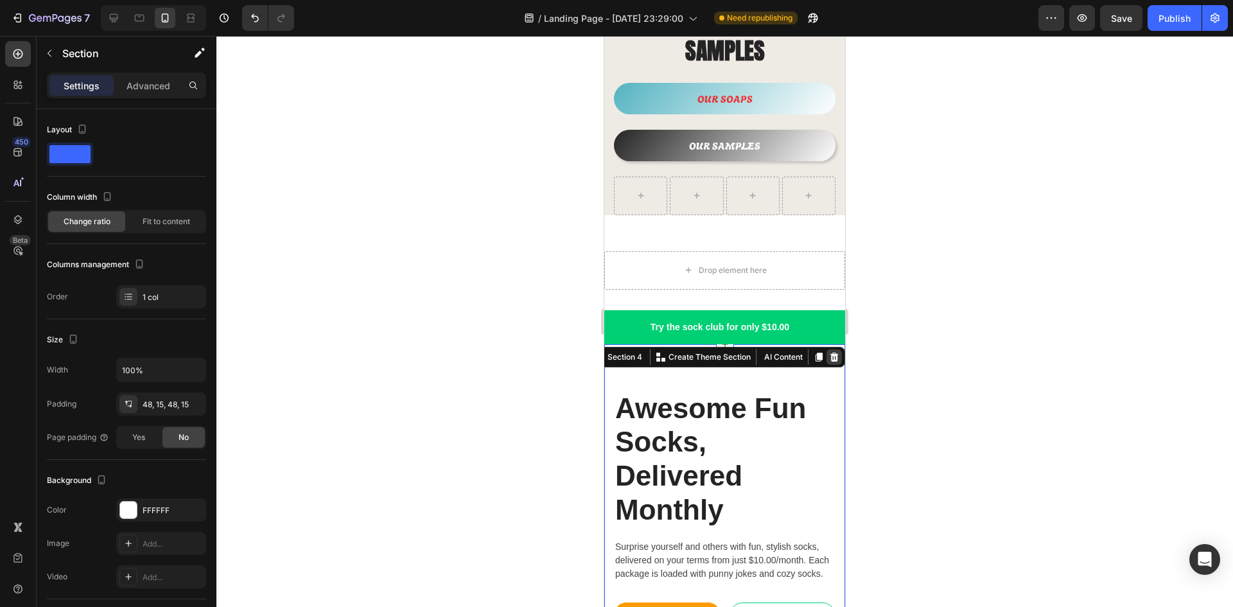
click at [830, 353] on icon at bounding box center [834, 357] width 8 height 9
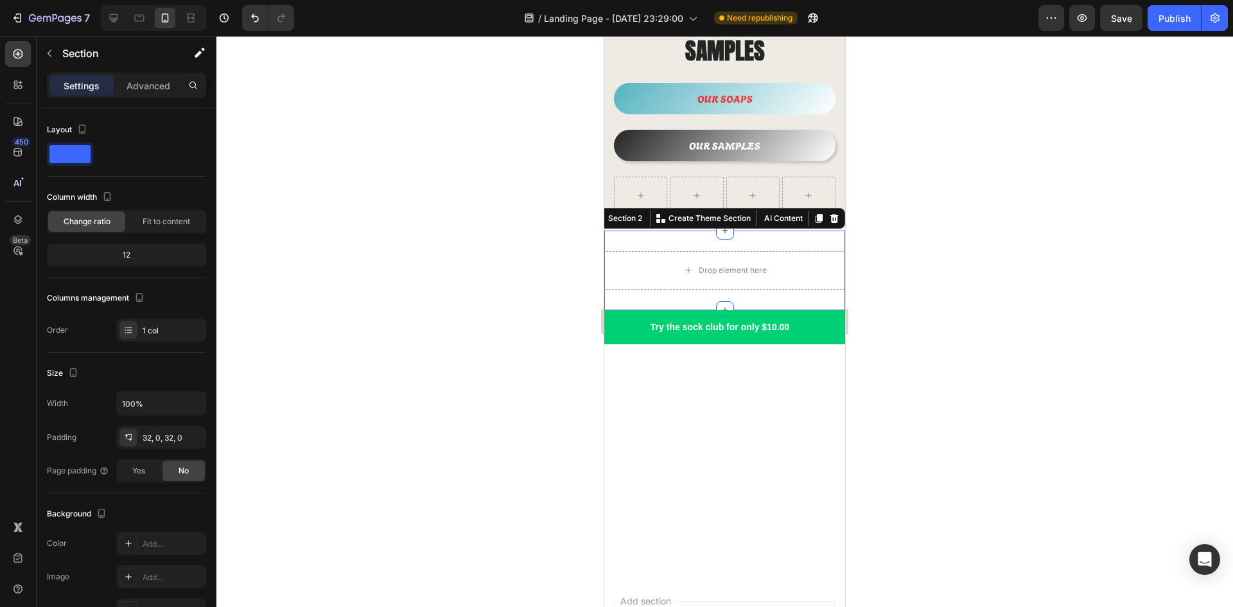
click at [654, 279] on div "Drop element here Section 2 You can create reusable sections Create Theme Secti…" at bounding box center [724, 271] width 241 height 80
click at [829, 213] on icon at bounding box center [834, 218] width 10 height 10
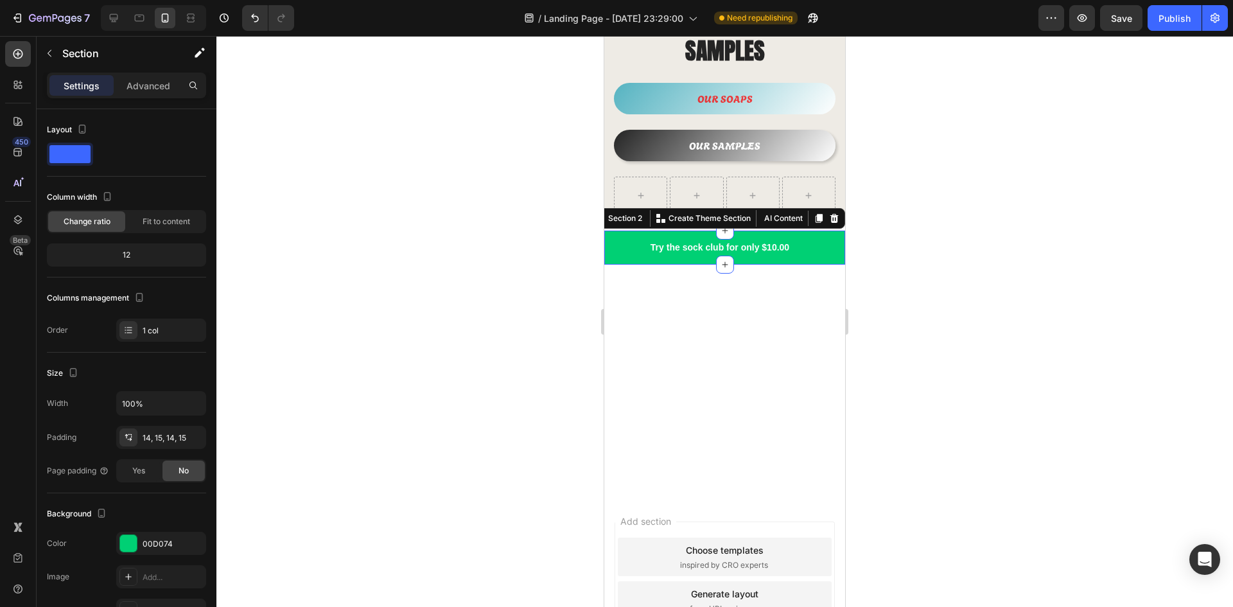
click at [649, 243] on div "Try the sock club for only $10.00 Text block 10,000+ 5-star Reviews Text block …" at bounding box center [724, 248] width 241 height 34
click at [829, 211] on div at bounding box center [834, 218] width 15 height 15
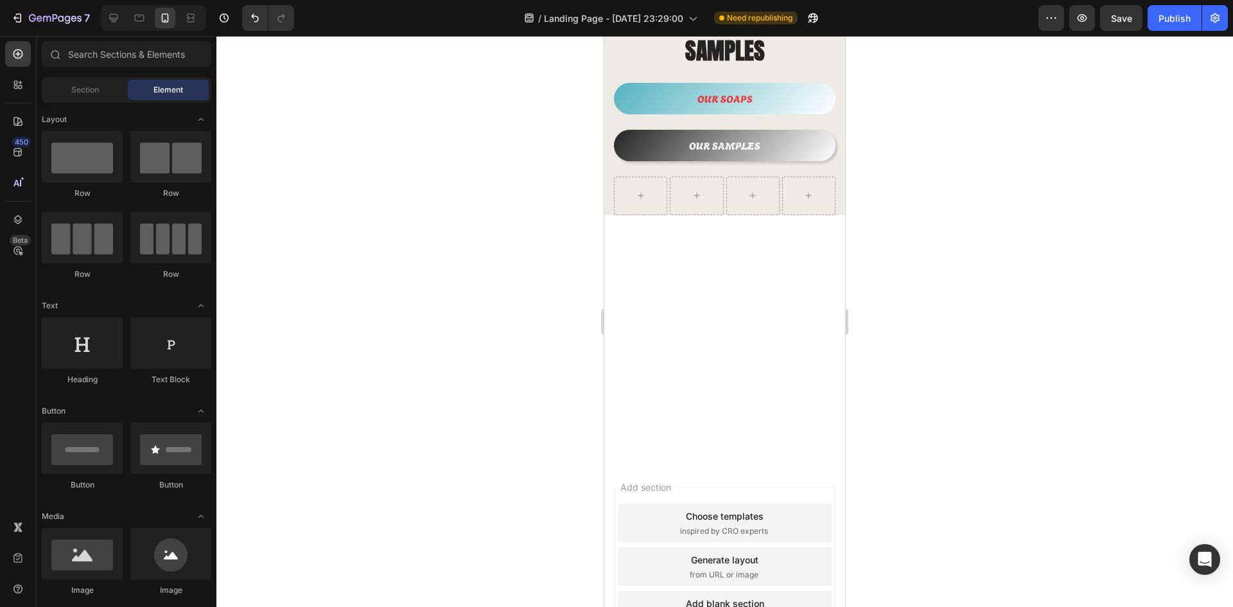
click at [663, 294] on div at bounding box center [725, 346] width 222 height 191
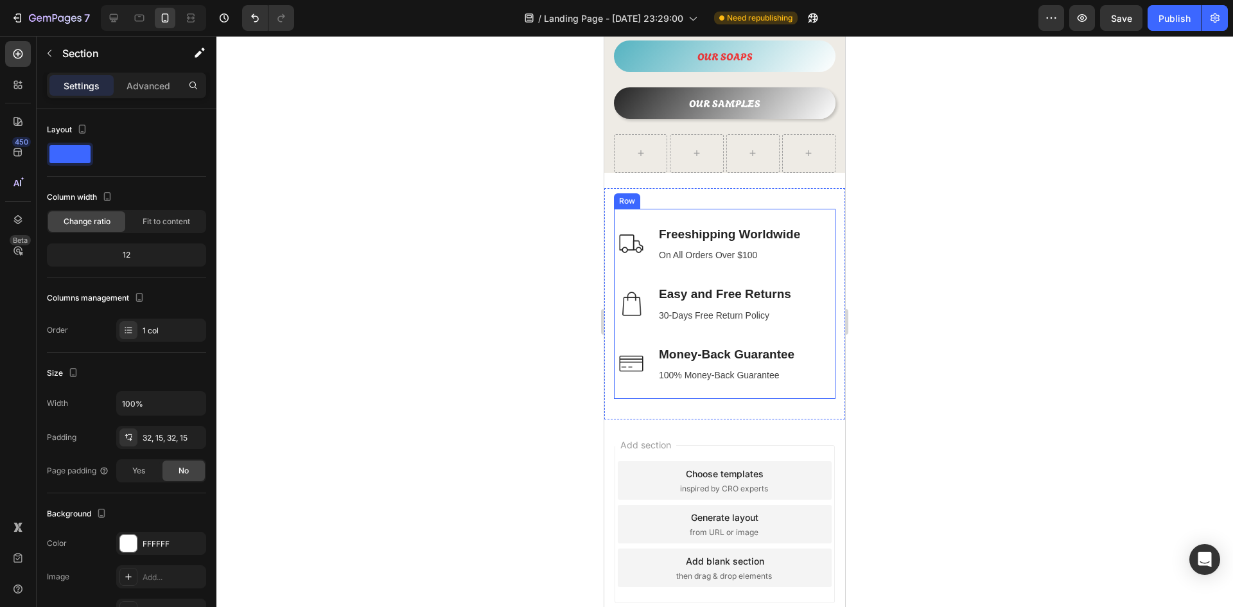
scroll to position [948, 0]
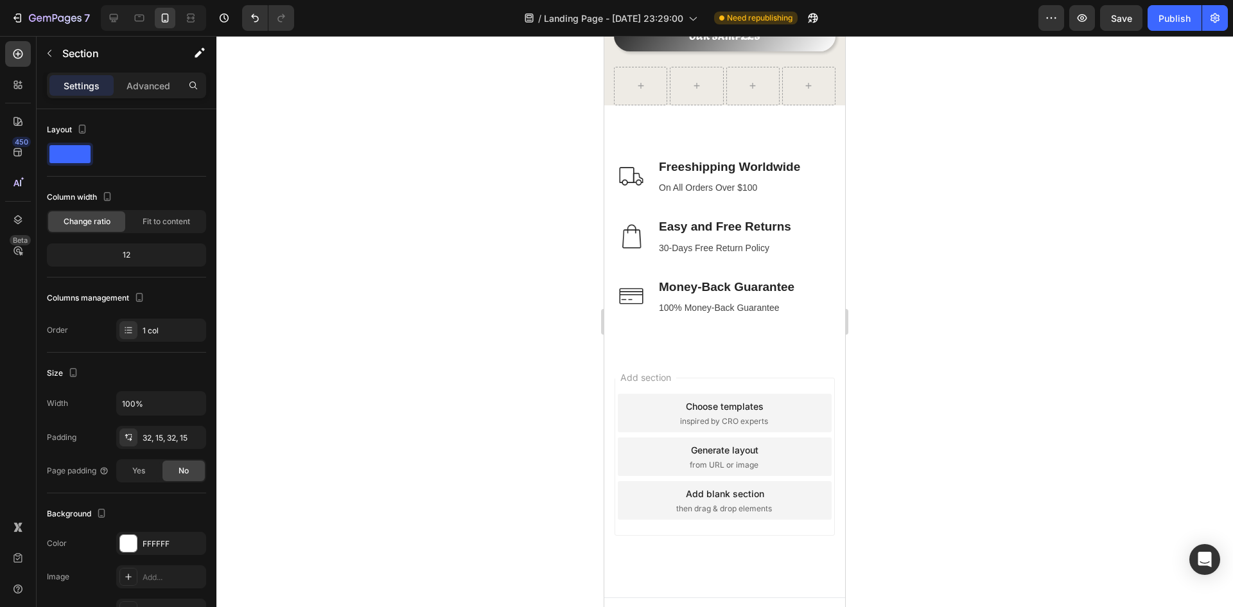
click at [699, 378] on div "Add section Choose templates inspired by CRO experts Generate layout from URL o…" at bounding box center [725, 457] width 220 height 158
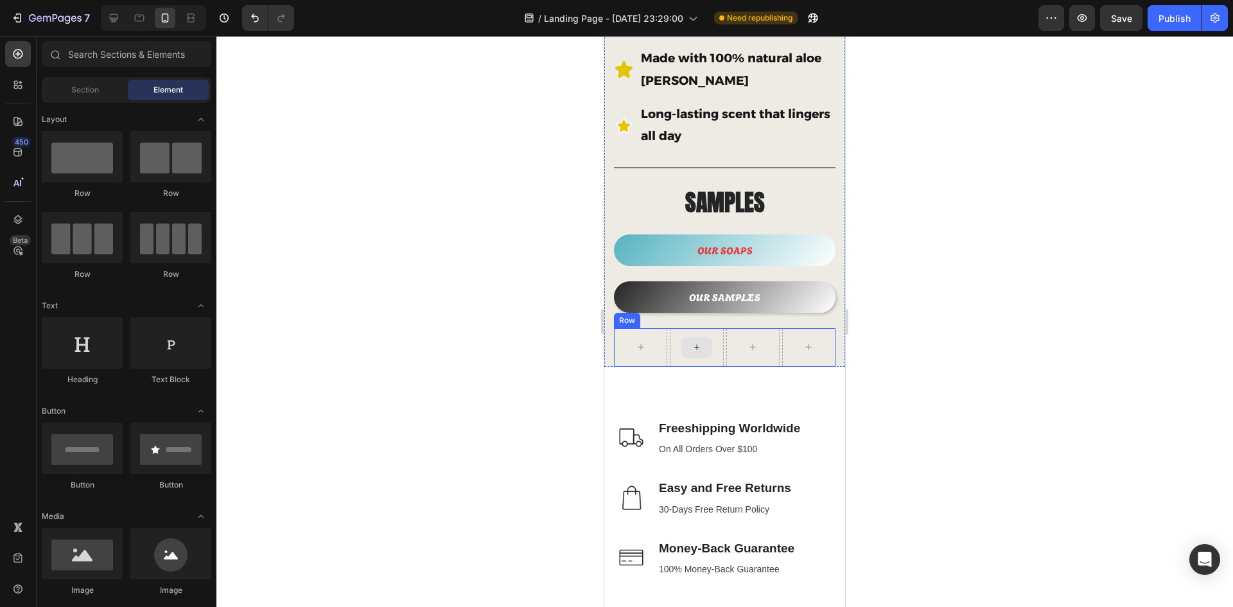
scroll to position [691, 0]
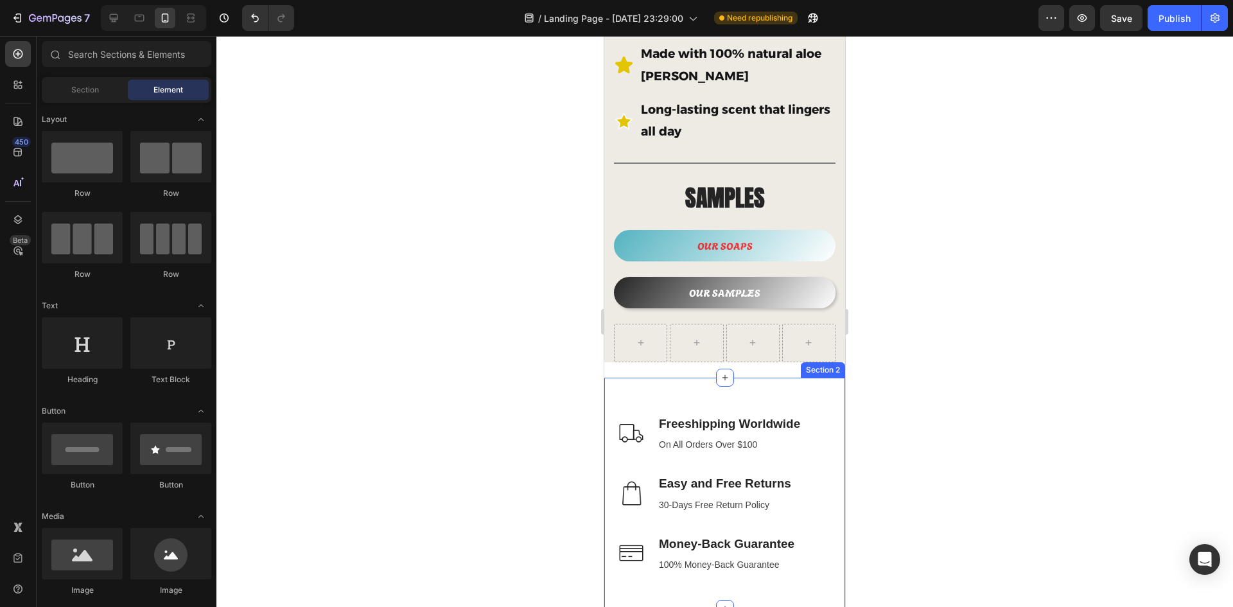
click at [697, 378] on div "Image Freeshipping Worldwide Text block On All Orders Over $100 Text block Row …" at bounding box center [724, 494] width 241 height 232
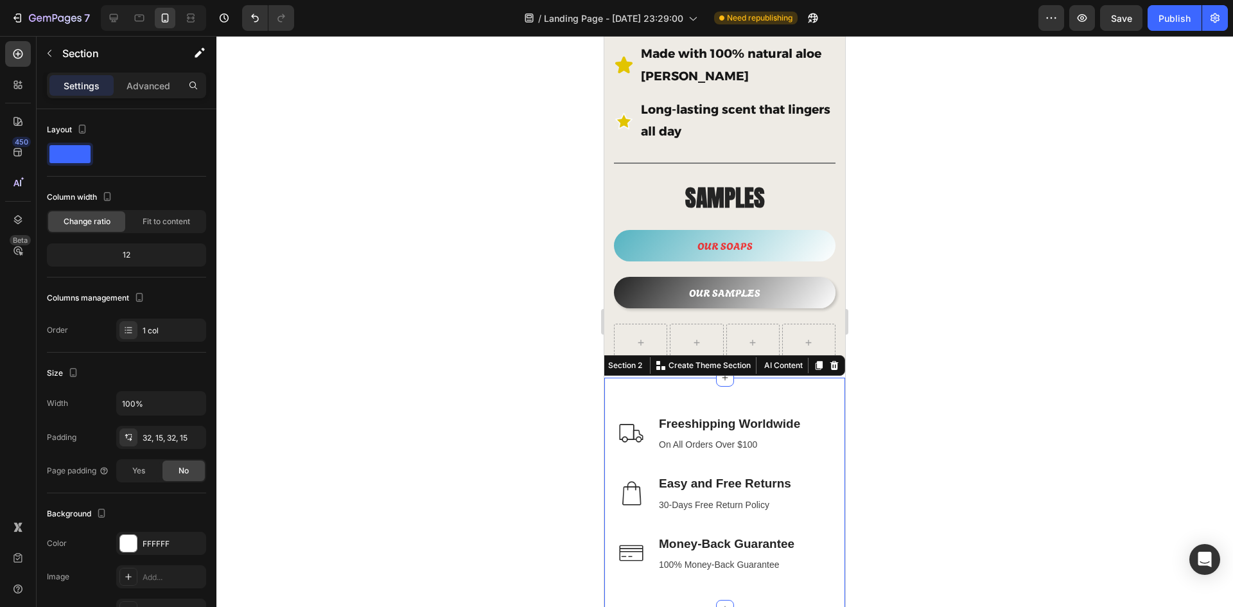
click at [529, 344] on div at bounding box center [724, 321] width 1017 height 571
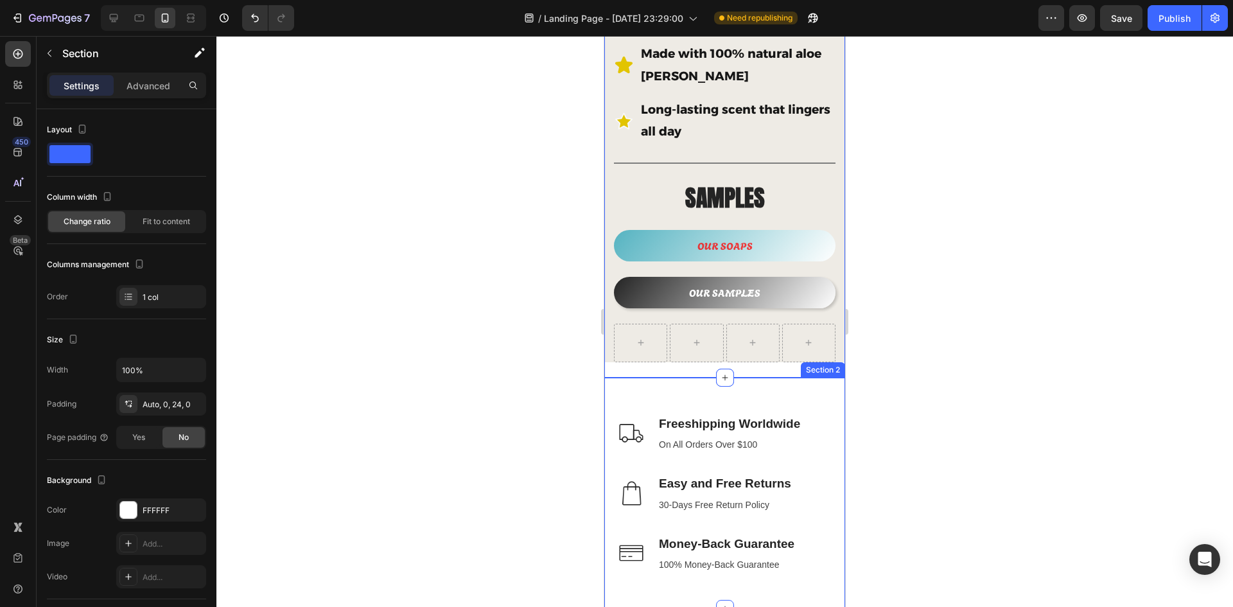
click at [757, 379] on div "Image Freeshipping Worldwide Text block On All Orders Over $100 Text block Row …" at bounding box center [724, 494] width 241 height 232
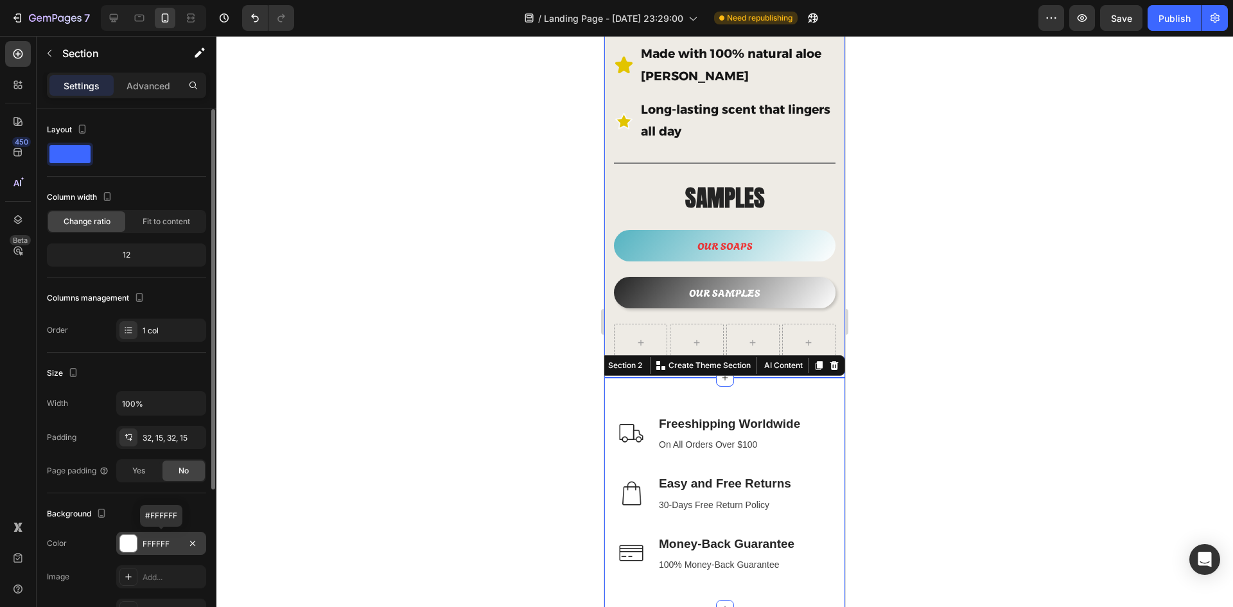
click at [122, 544] on div at bounding box center [128, 543] width 17 height 17
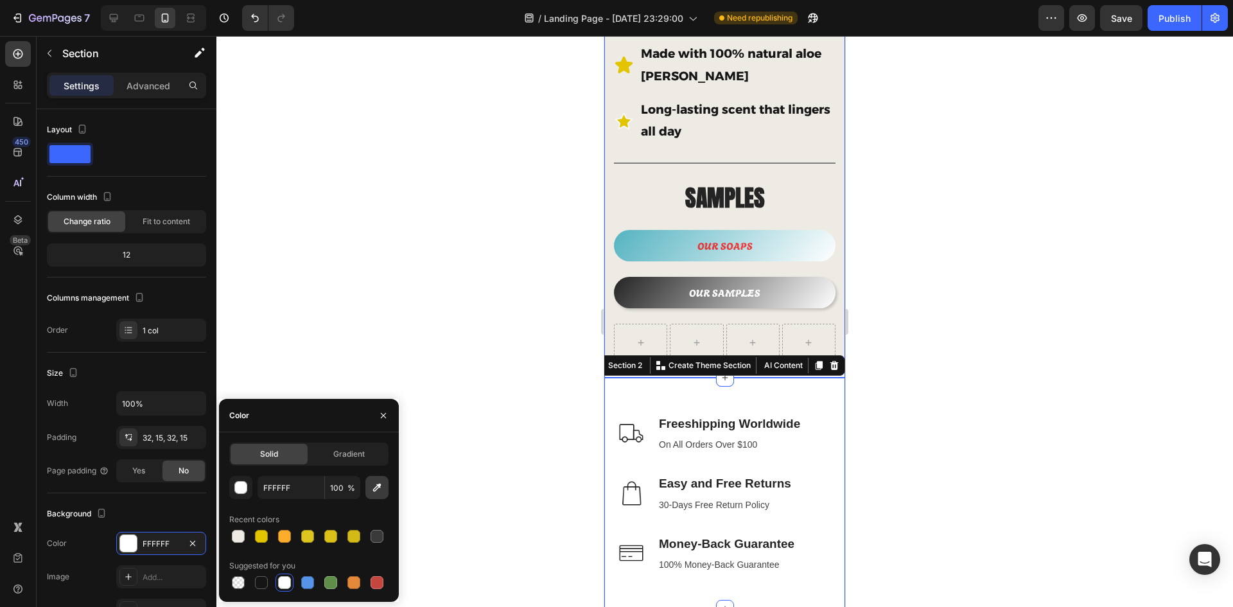
click at [375, 484] on icon "button" at bounding box center [377, 487] width 13 height 13
type input "EEEBE5"
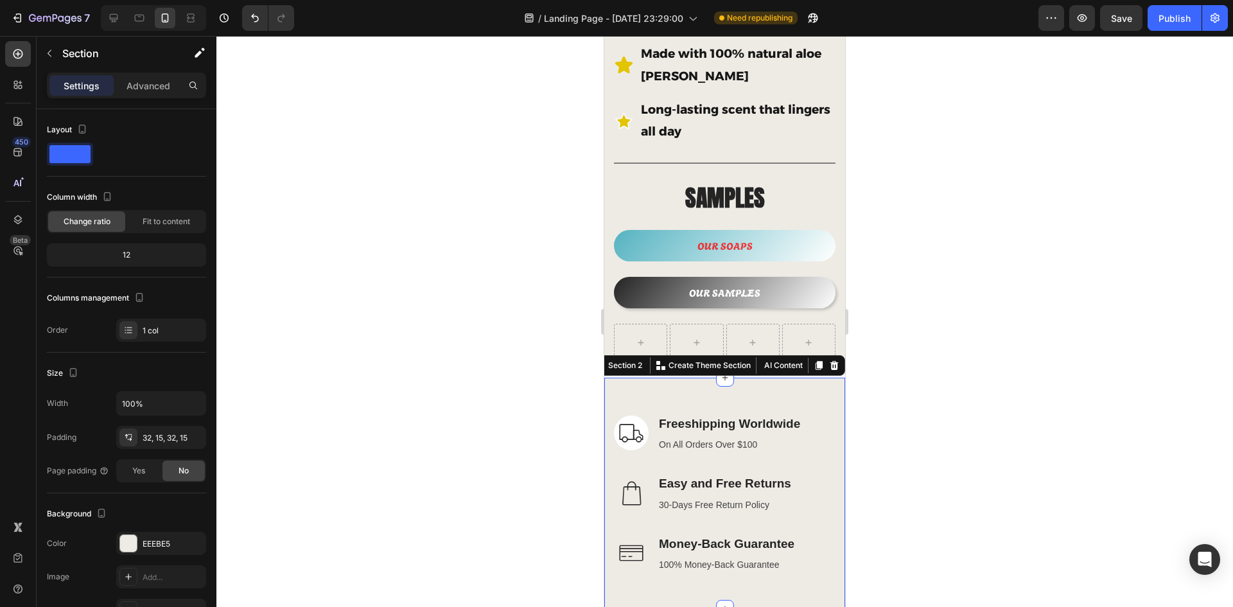
drag, startPoint x: 938, startPoint y: 307, endPoint x: 944, endPoint y: 306, distance: 6.5
click at [943, 305] on div at bounding box center [724, 321] width 1017 height 571
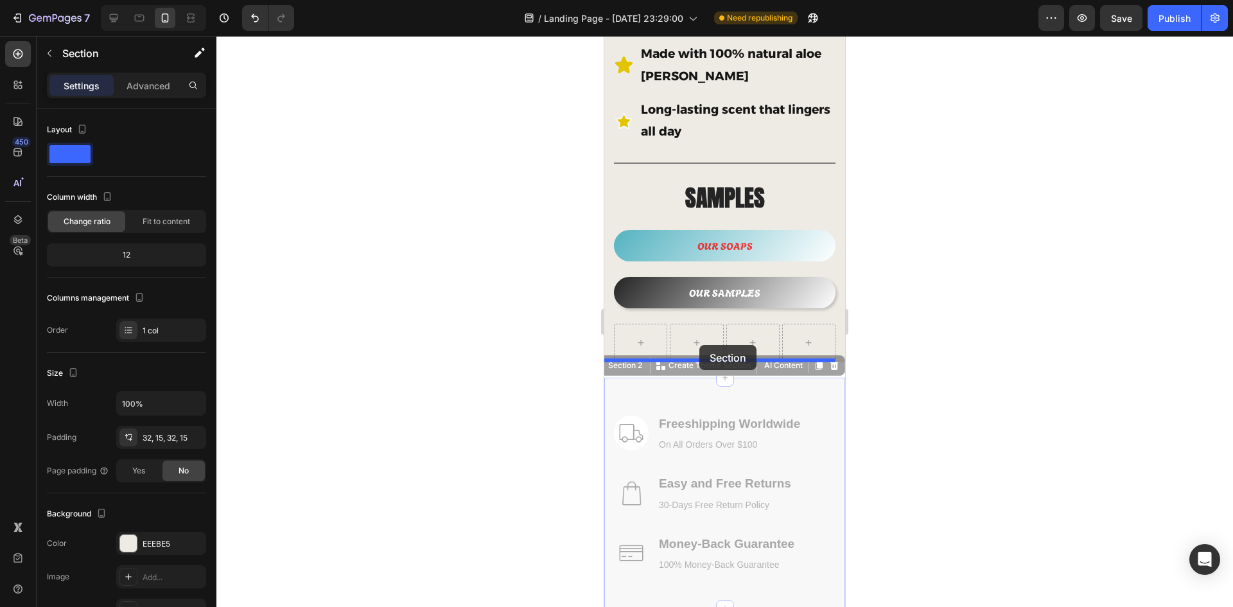
drag, startPoint x: 697, startPoint y: 362, endPoint x: 1532, endPoint y: 394, distance: 836.2
click at [699, 345] on div "iPhone 13 Mini ( 375 px) iPhone 13 Mini iPhone 13 Pro iPhone 11 Pro Max iPhone …" at bounding box center [724, 113] width 241 height 1536
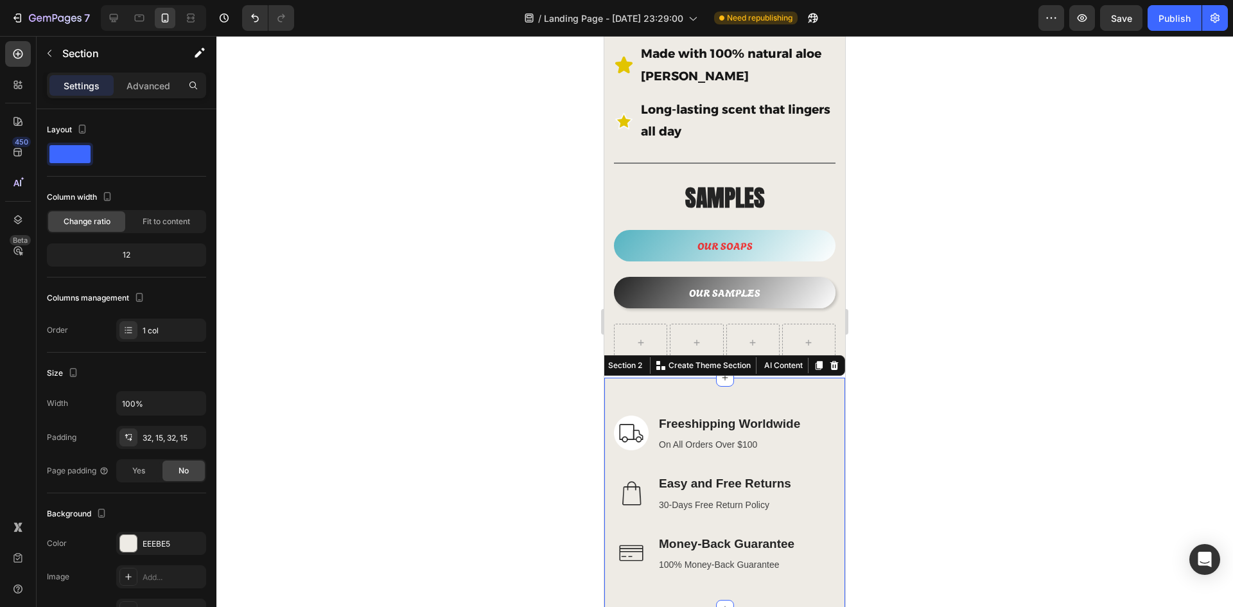
click at [966, 347] on div at bounding box center [724, 321] width 1017 height 571
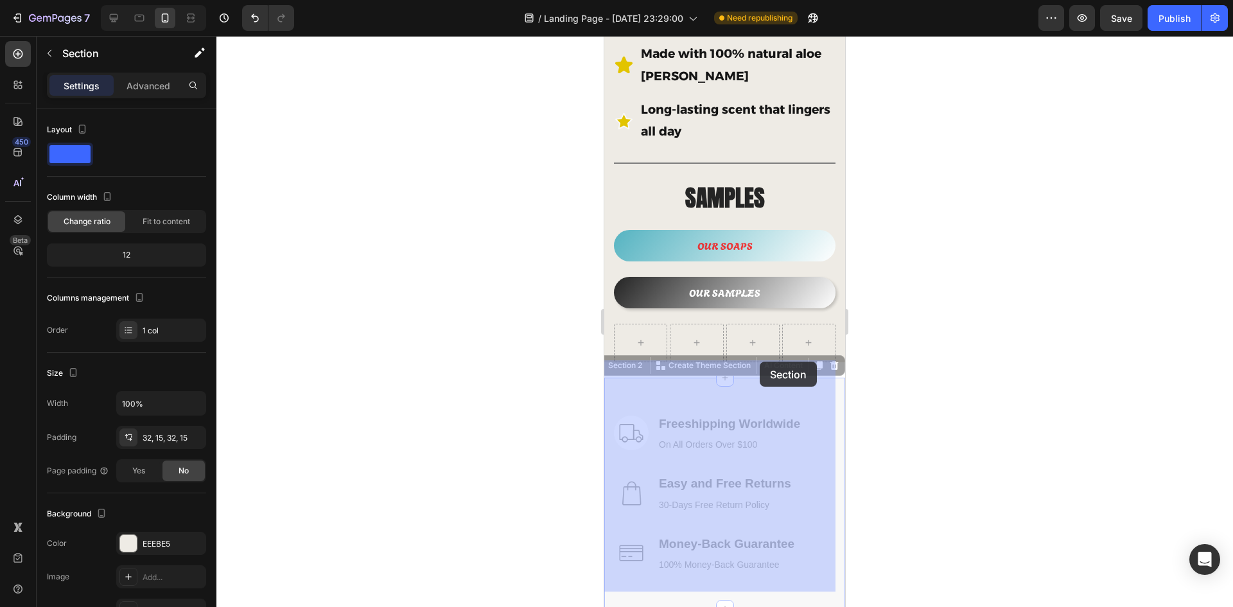
drag, startPoint x: 759, startPoint y: 379, endPoint x: 760, endPoint y: 362, distance: 17.4
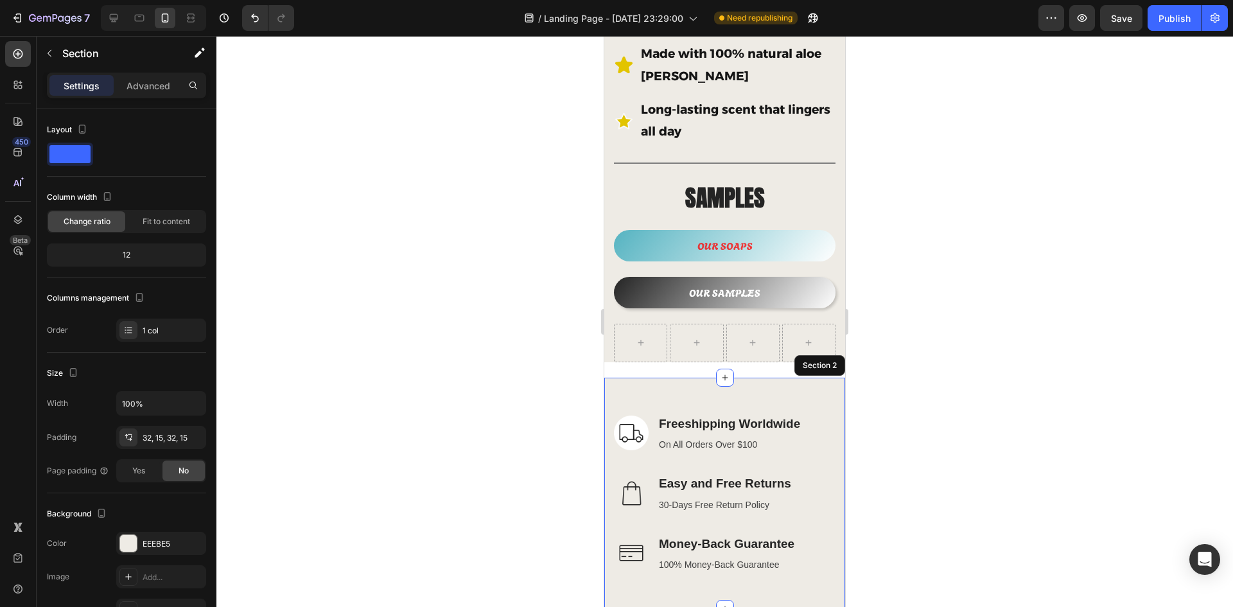
click at [989, 363] on div at bounding box center [724, 321] width 1017 height 571
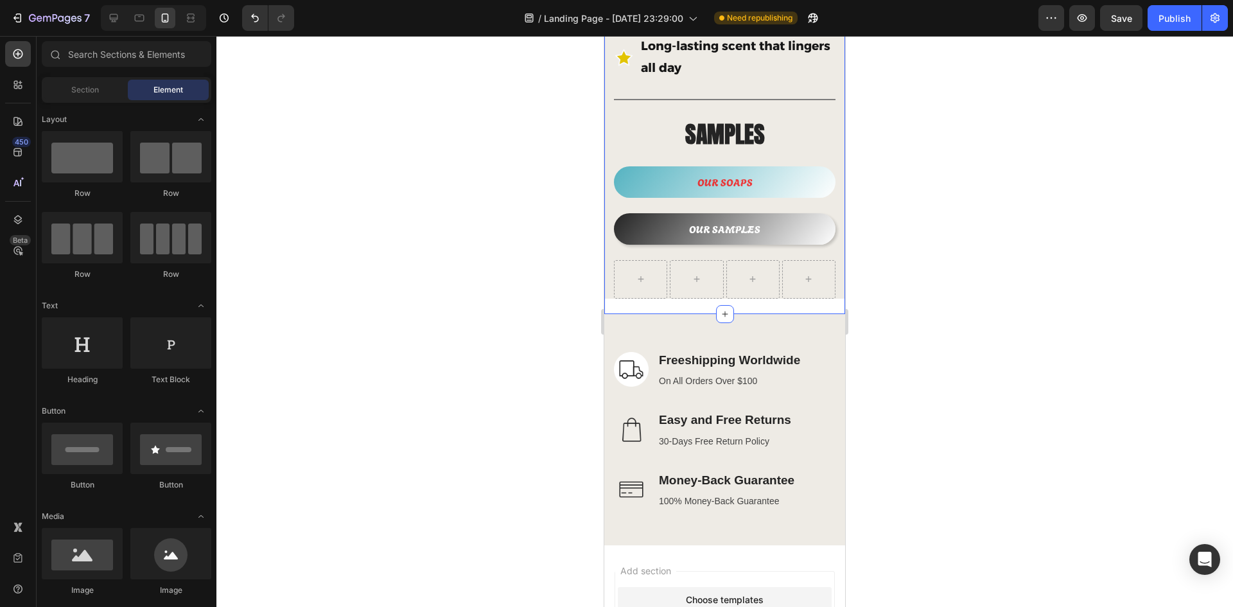
scroll to position [755, 0]
drag, startPoint x: 721, startPoint y: 295, endPoint x: 722, endPoint y: 279, distance: 15.5
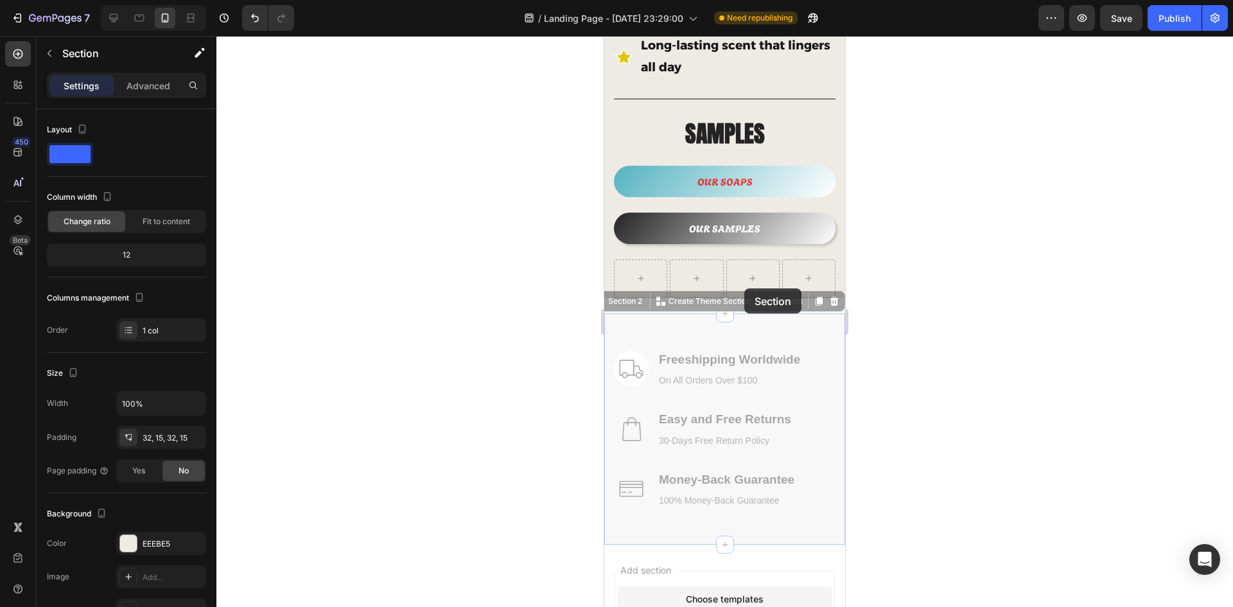
click at [744, 288] on div "iPhone 13 Mini ( 375 px) iPhone 13 Mini iPhone 13 Pro iPhone 11 Pro Max iPhone …" at bounding box center [724, 49] width 241 height 1536
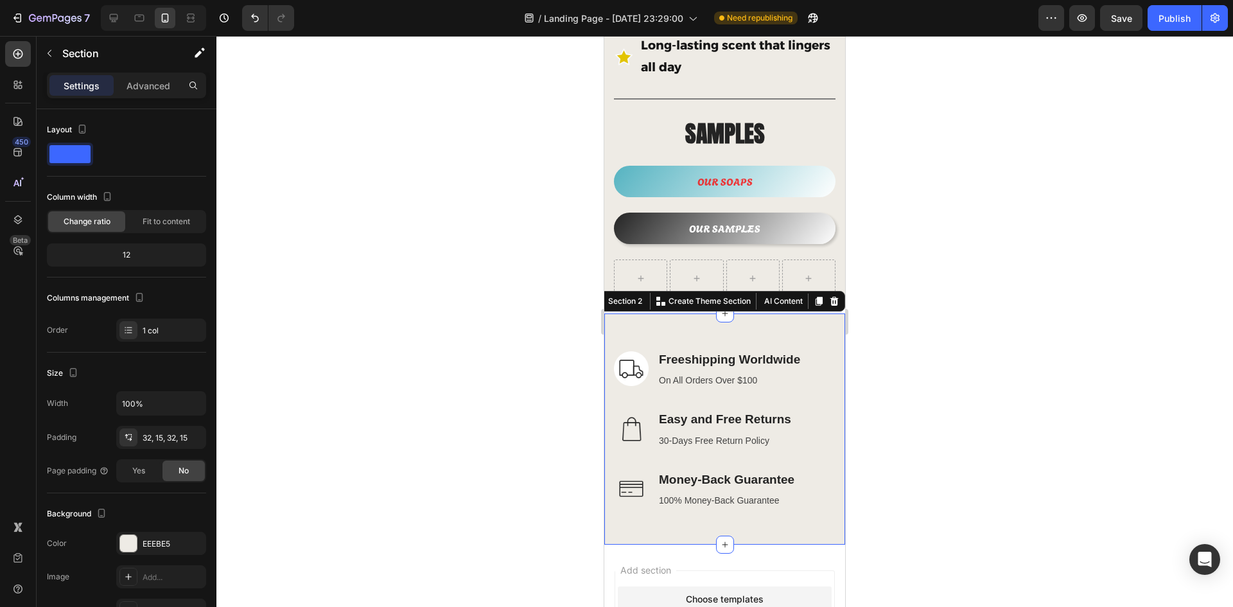
click at [1012, 337] on div at bounding box center [724, 321] width 1017 height 571
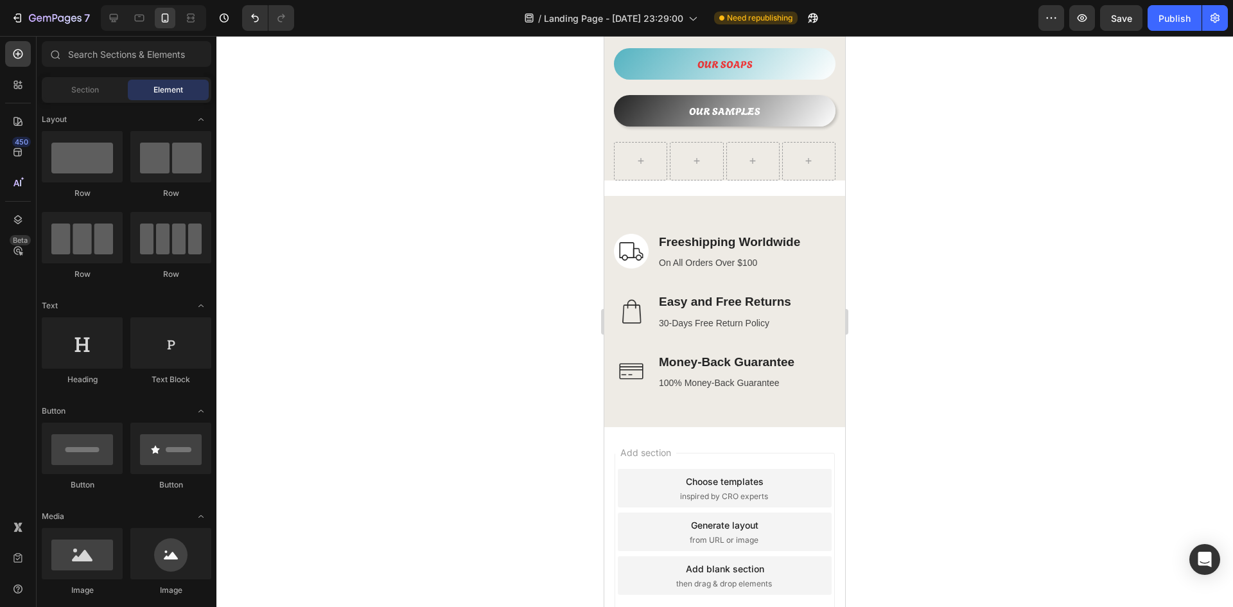
scroll to position [884, 0]
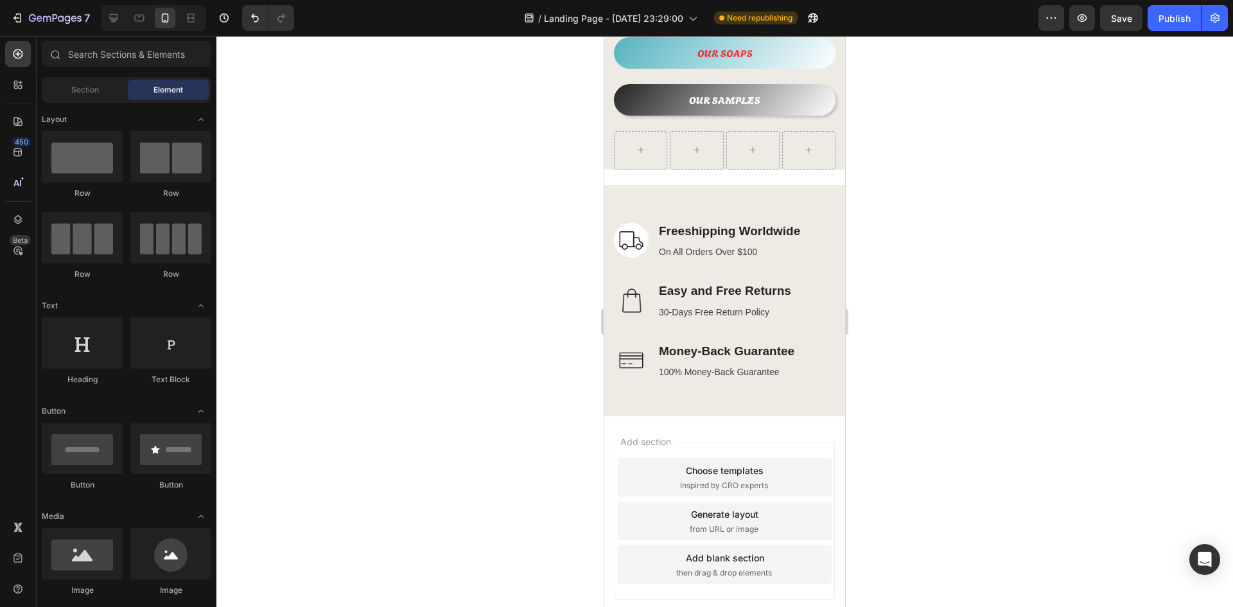
click at [734, 417] on div "Add section Choose templates inspired by CRO experts Generate layout from URL o…" at bounding box center [724, 538] width 241 height 245
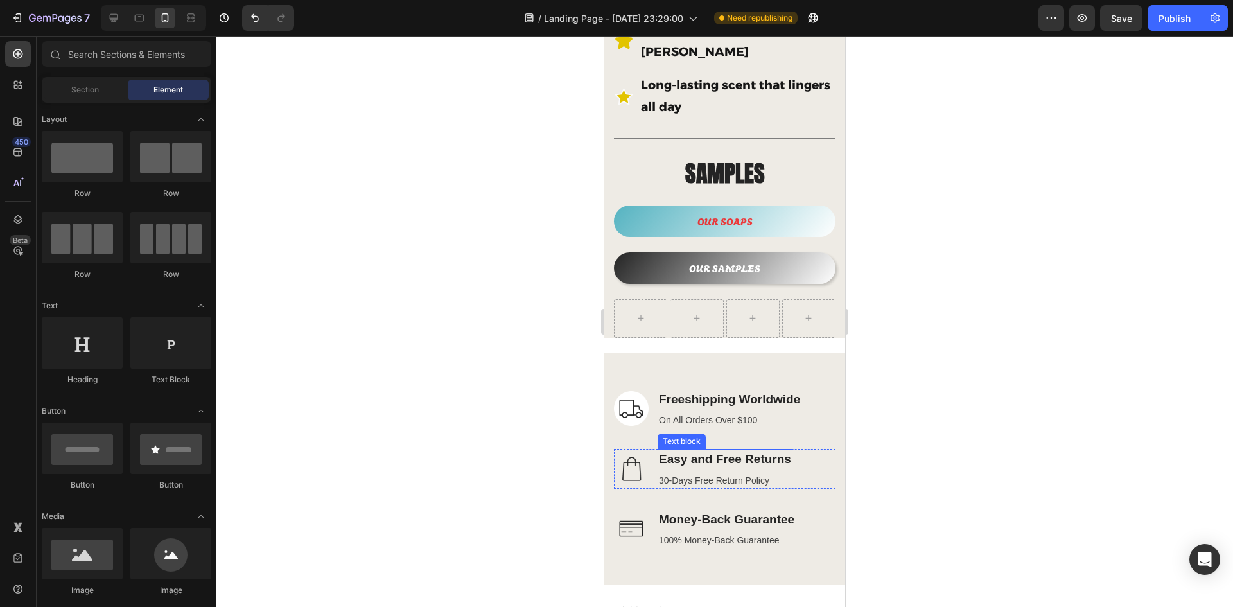
scroll to position [627, 0]
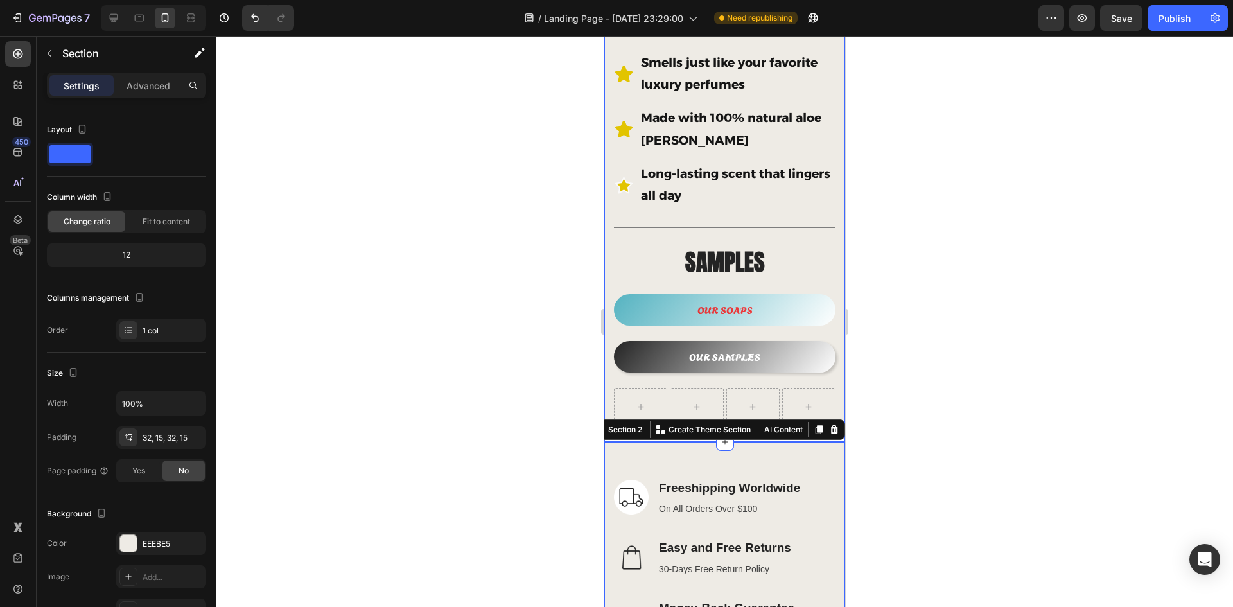
drag, startPoint x: 697, startPoint y: 426, endPoint x: 697, endPoint y: 415, distance: 11.6
click at [697, 442] on div "Image Freeshipping Worldwide Text block On All Orders Over $100 Text block Row …" at bounding box center [724, 558] width 241 height 232
click at [527, 419] on div at bounding box center [724, 321] width 1017 height 571
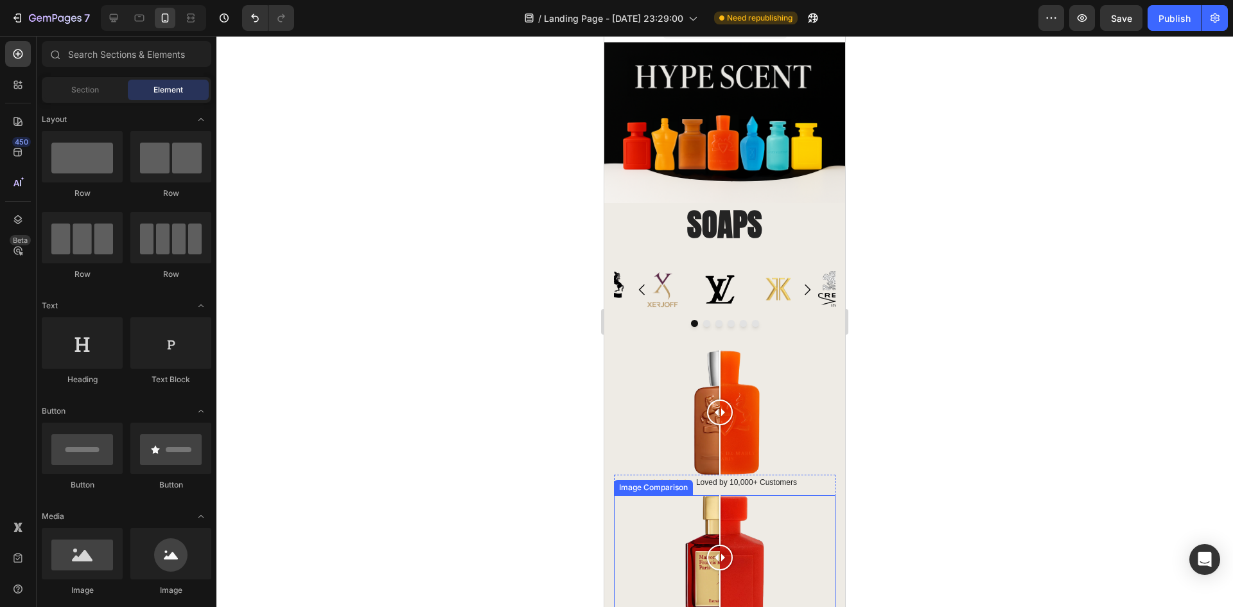
scroll to position [0, 0]
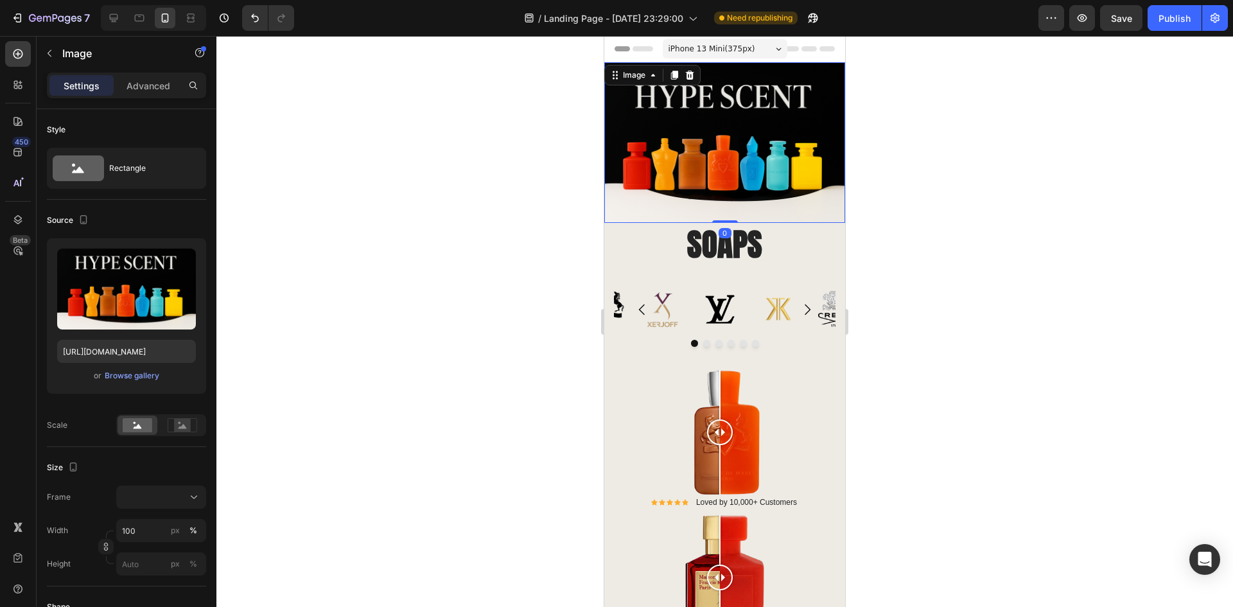
click at [615, 200] on img at bounding box center [724, 142] width 241 height 161
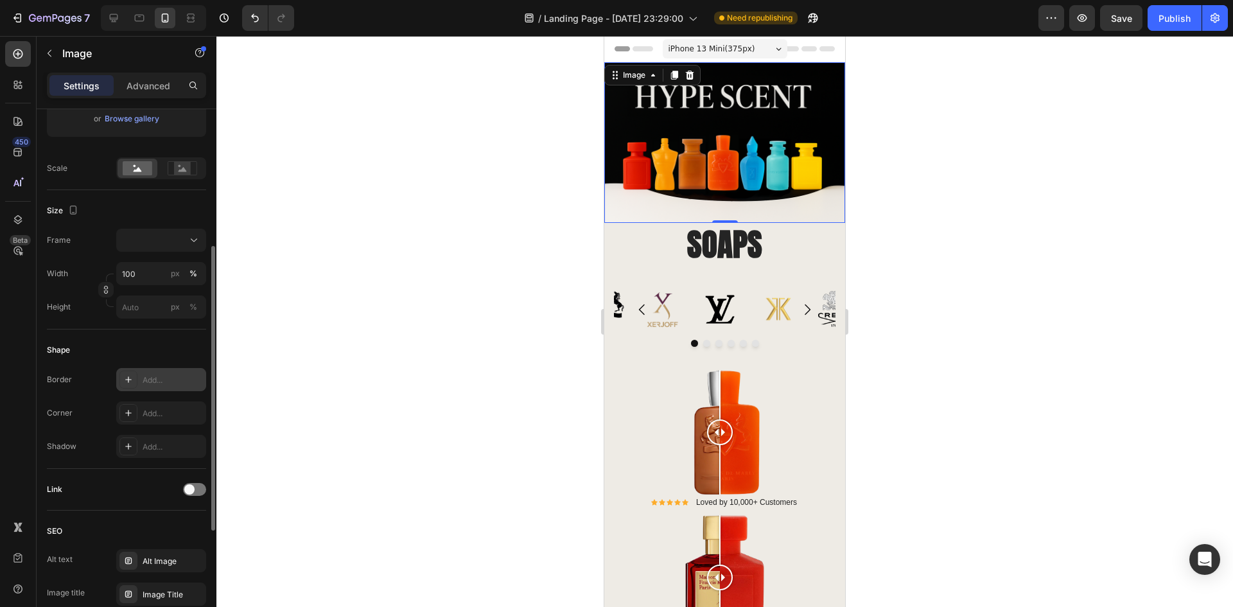
scroll to position [468, 0]
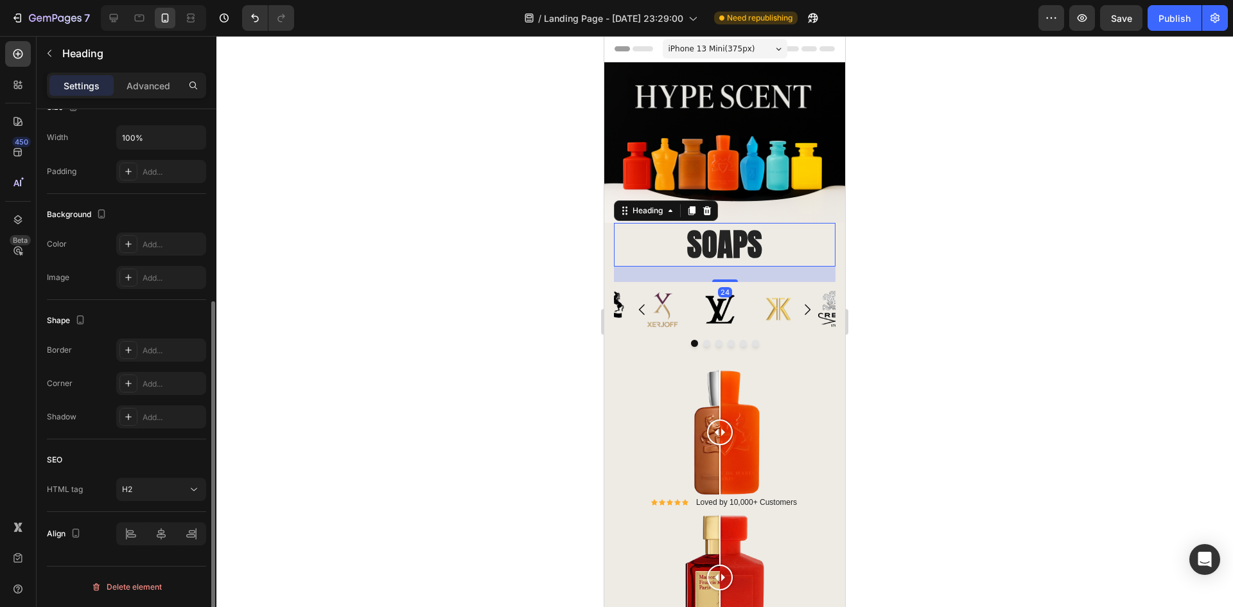
click at [645, 254] on h2 "SOAPS" at bounding box center [725, 245] width 222 height 44
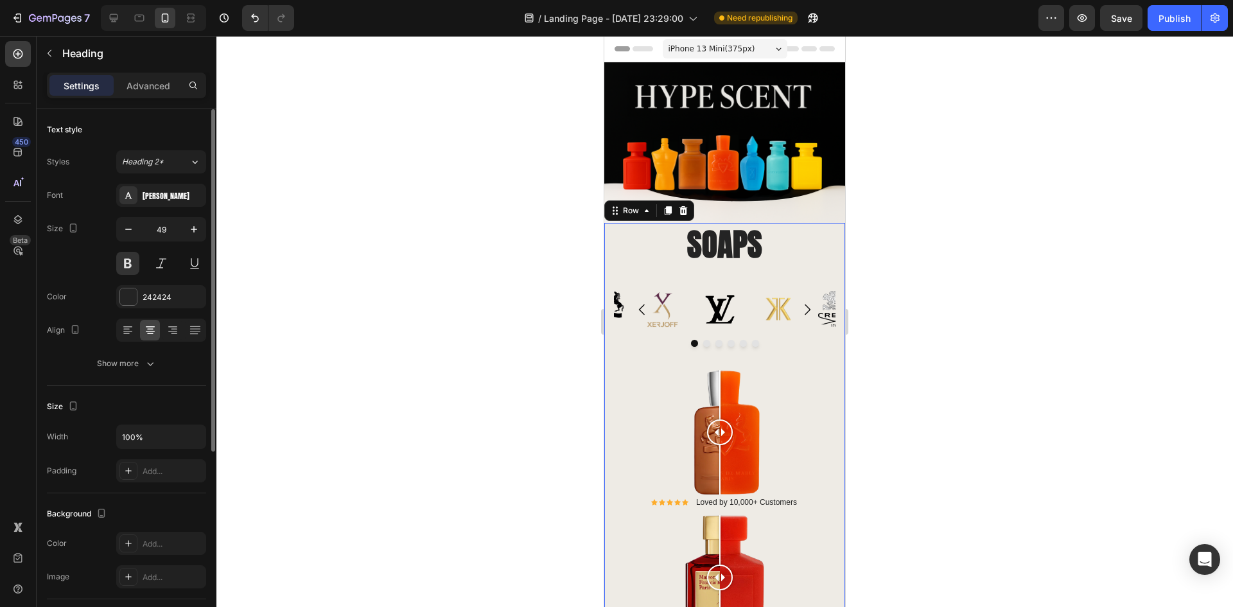
click at [626, 350] on div "Image Image Image Image Image Image Carousel" at bounding box center [725, 326] width 222 height 88
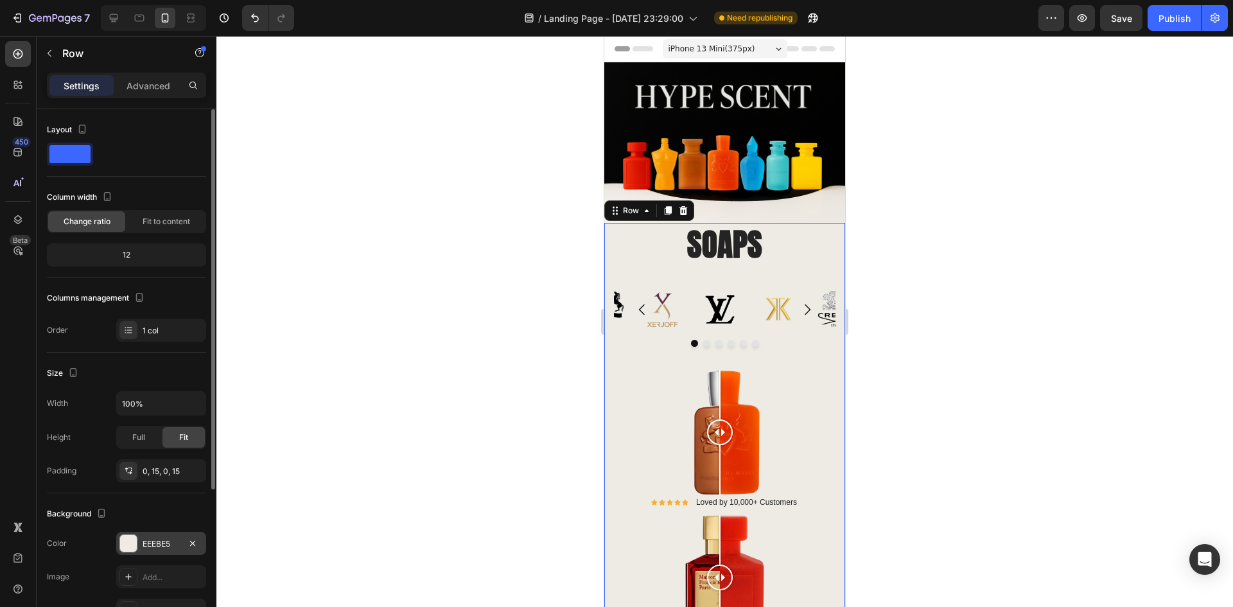
click at [134, 537] on div at bounding box center [128, 543] width 17 height 17
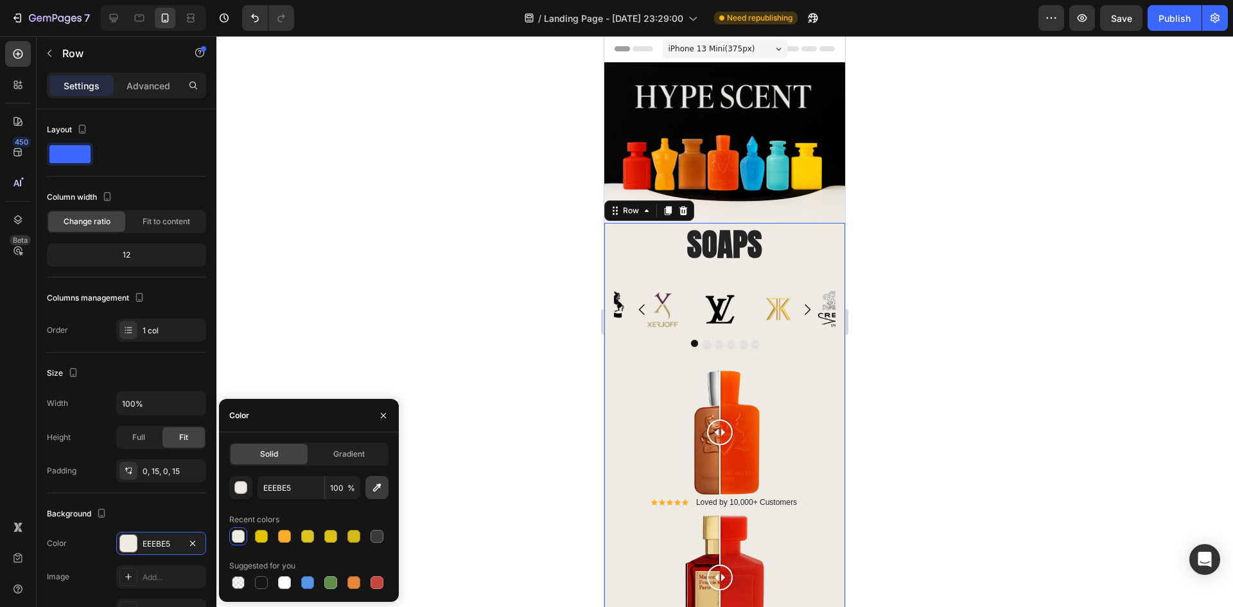
click at [378, 484] on icon "button" at bounding box center [377, 487] width 13 height 13
type input "EEE8DF"
click at [954, 225] on div at bounding box center [724, 321] width 1017 height 571
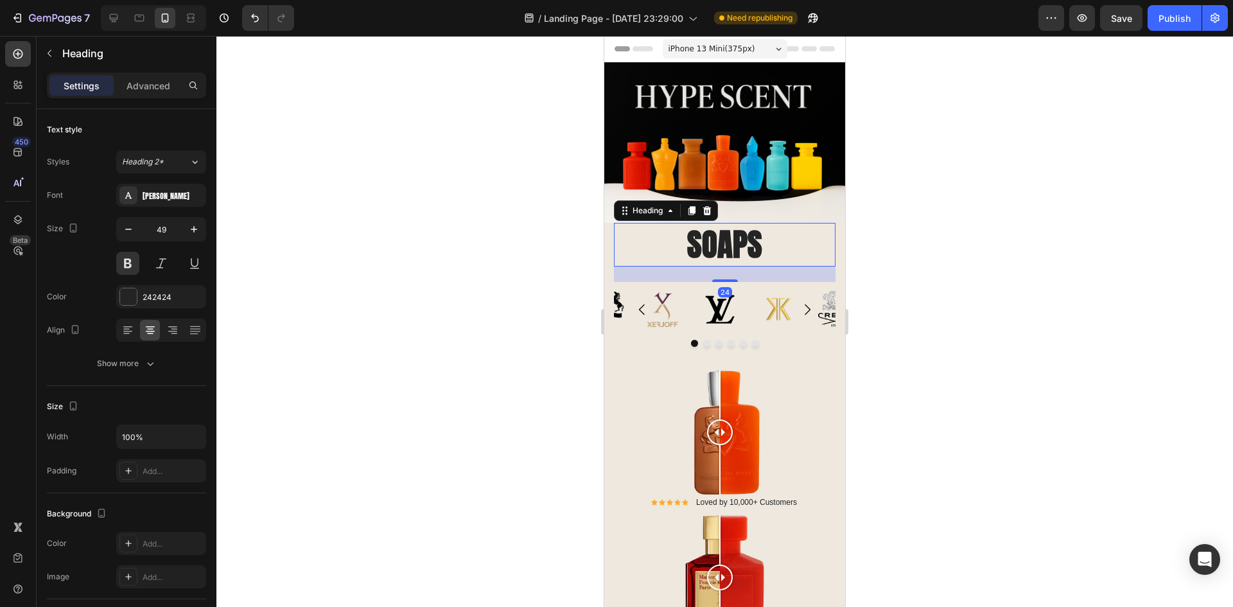
click at [640, 234] on h2 "SOAPS" at bounding box center [725, 245] width 222 height 44
click at [652, 370] on div at bounding box center [725, 432] width 222 height 125
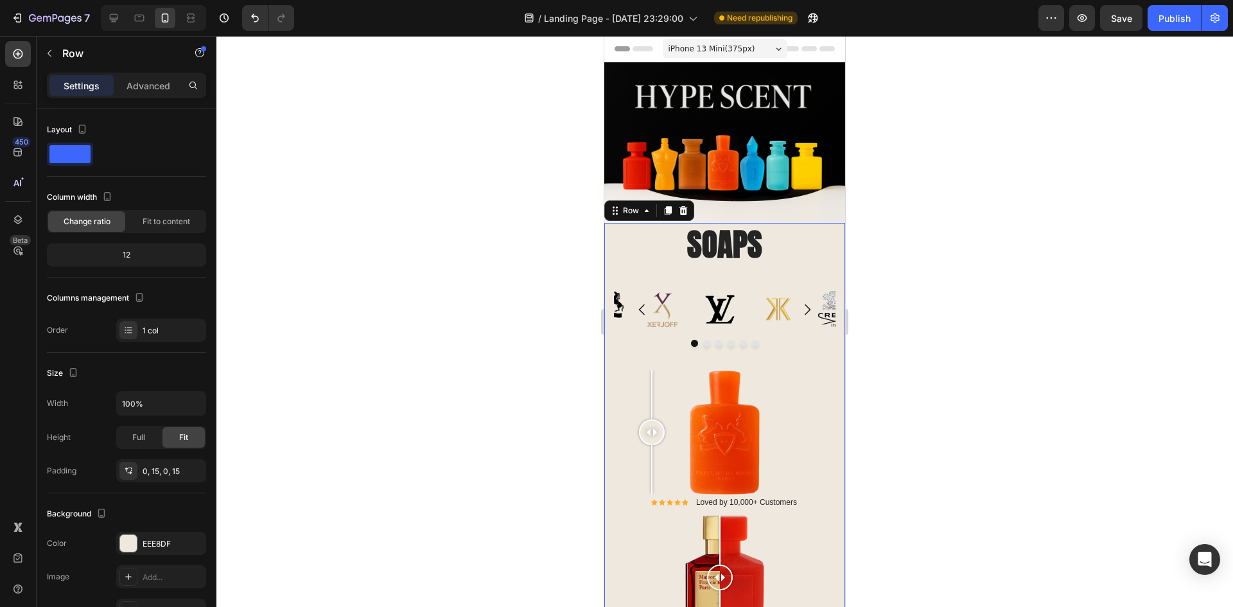
click at [132, 539] on div at bounding box center [128, 543] width 17 height 17
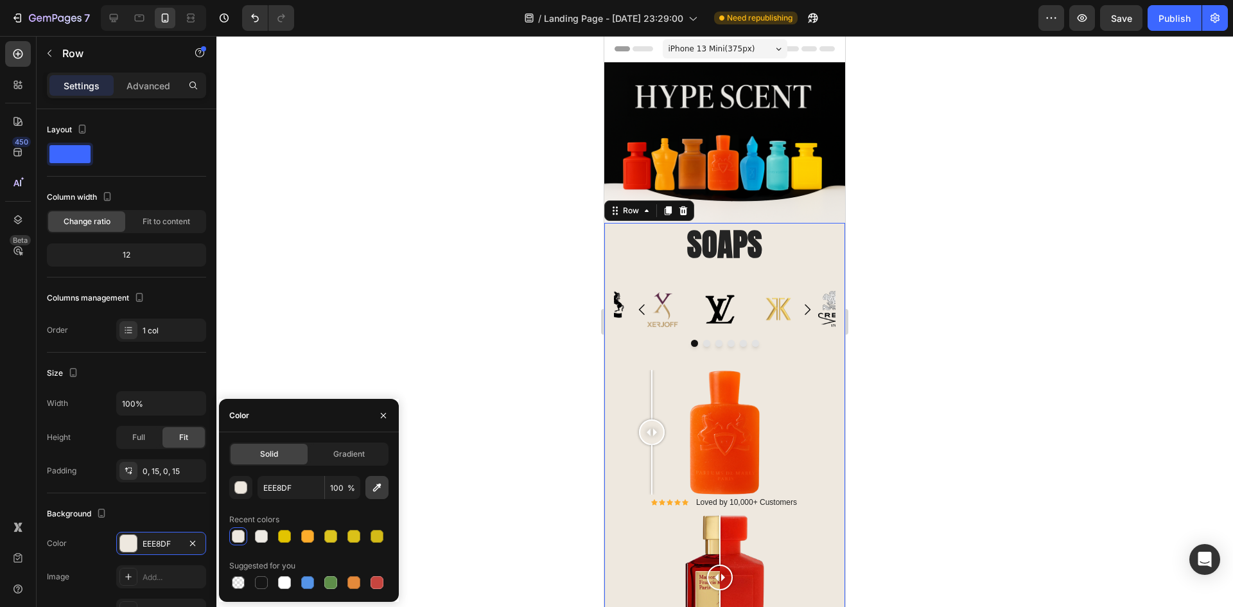
click at [376, 484] on icon "button" at bounding box center [377, 487] width 13 height 13
type input "F0EAE5"
click at [510, 292] on div at bounding box center [724, 321] width 1017 height 571
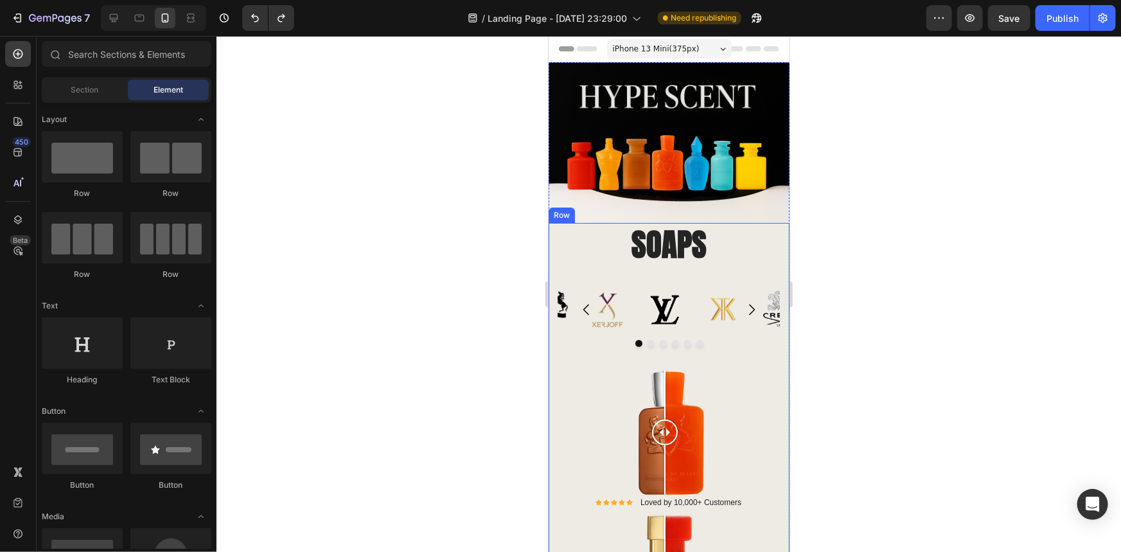
click at [478, 286] on div at bounding box center [668, 294] width 904 height 516
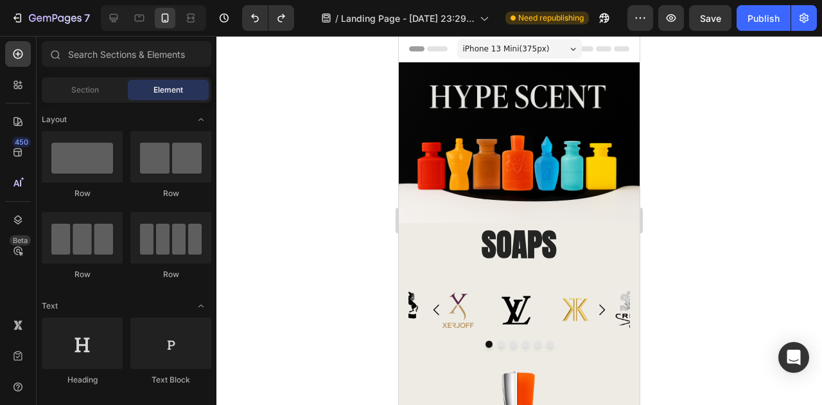
click at [704, 209] on div at bounding box center [519, 220] width 606 height 369
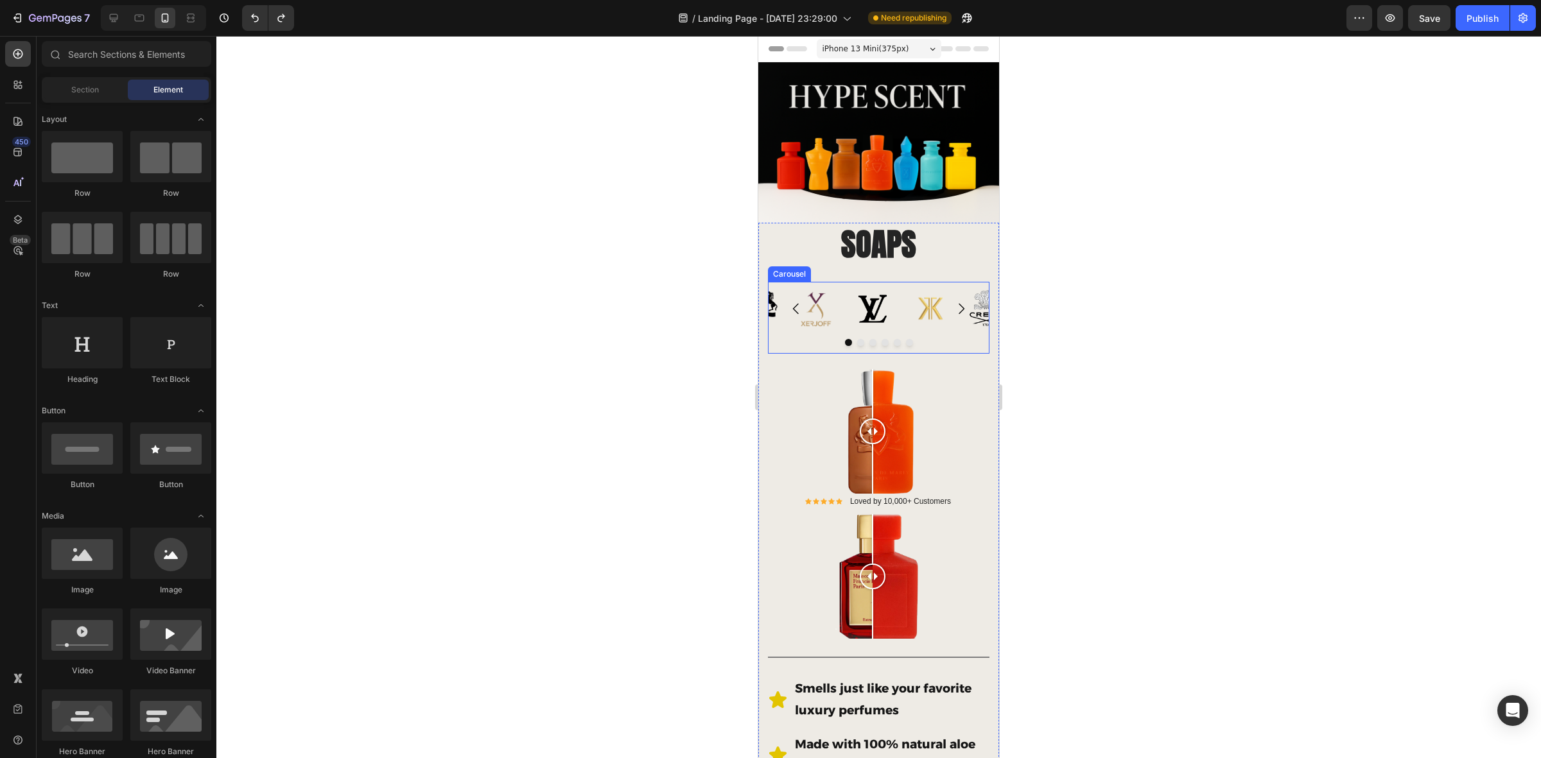
click at [954, 319] on button "Carousel Next Arrow" at bounding box center [961, 309] width 36 height 36
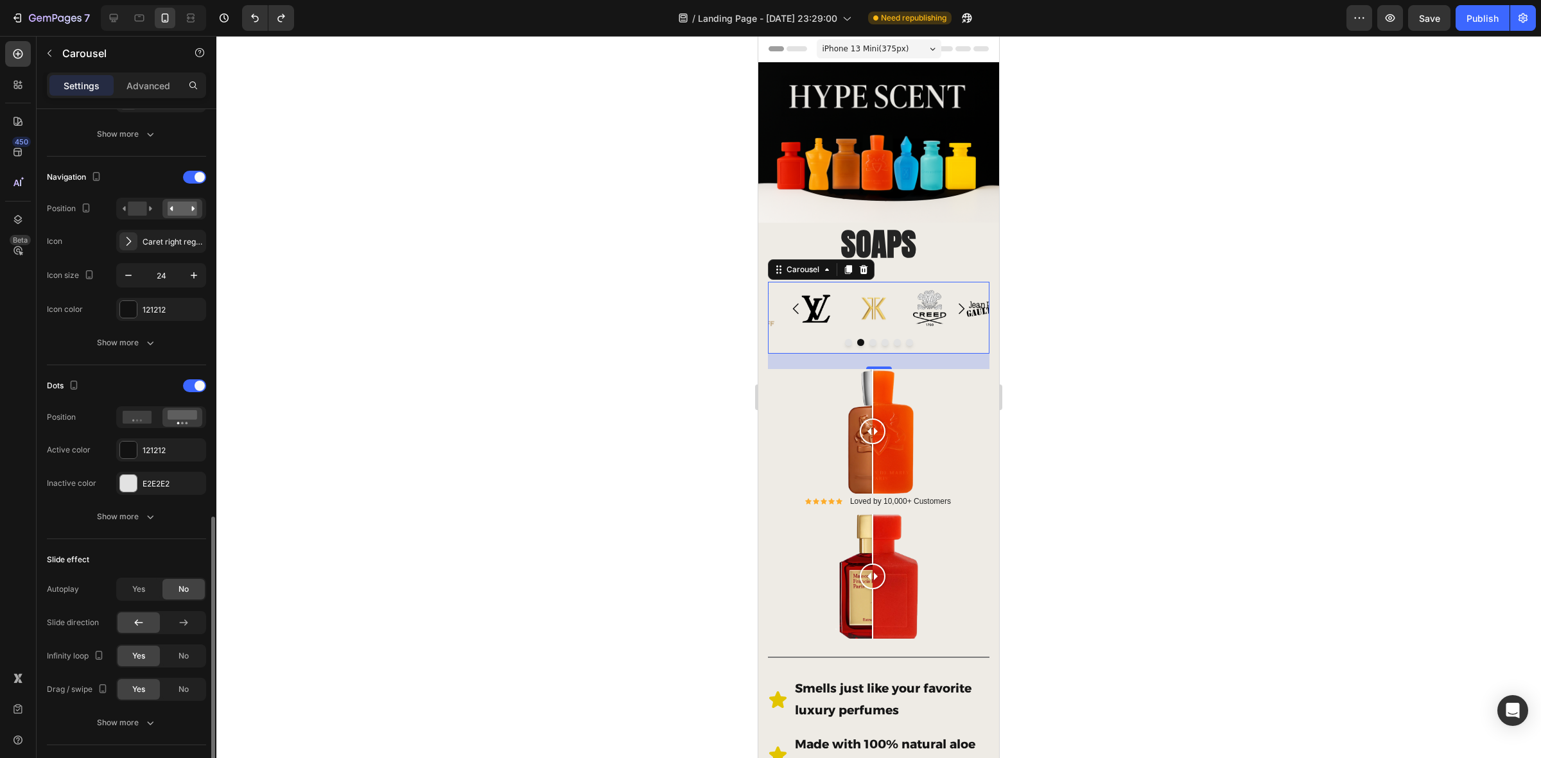
scroll to position [803, 0]
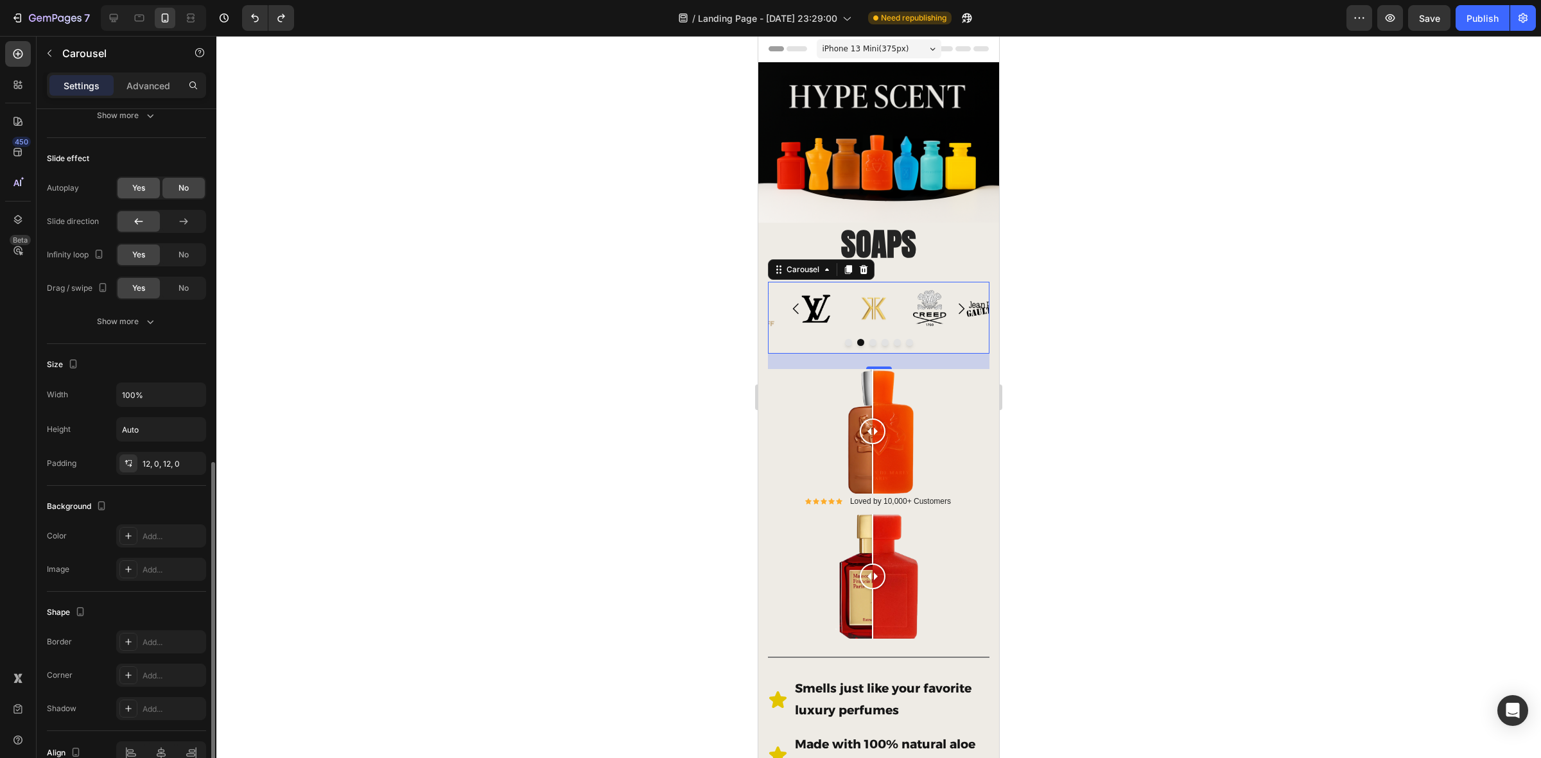
click at [125, 191] on div "Yes" at bounding box center [139, 188] width 42 height 21
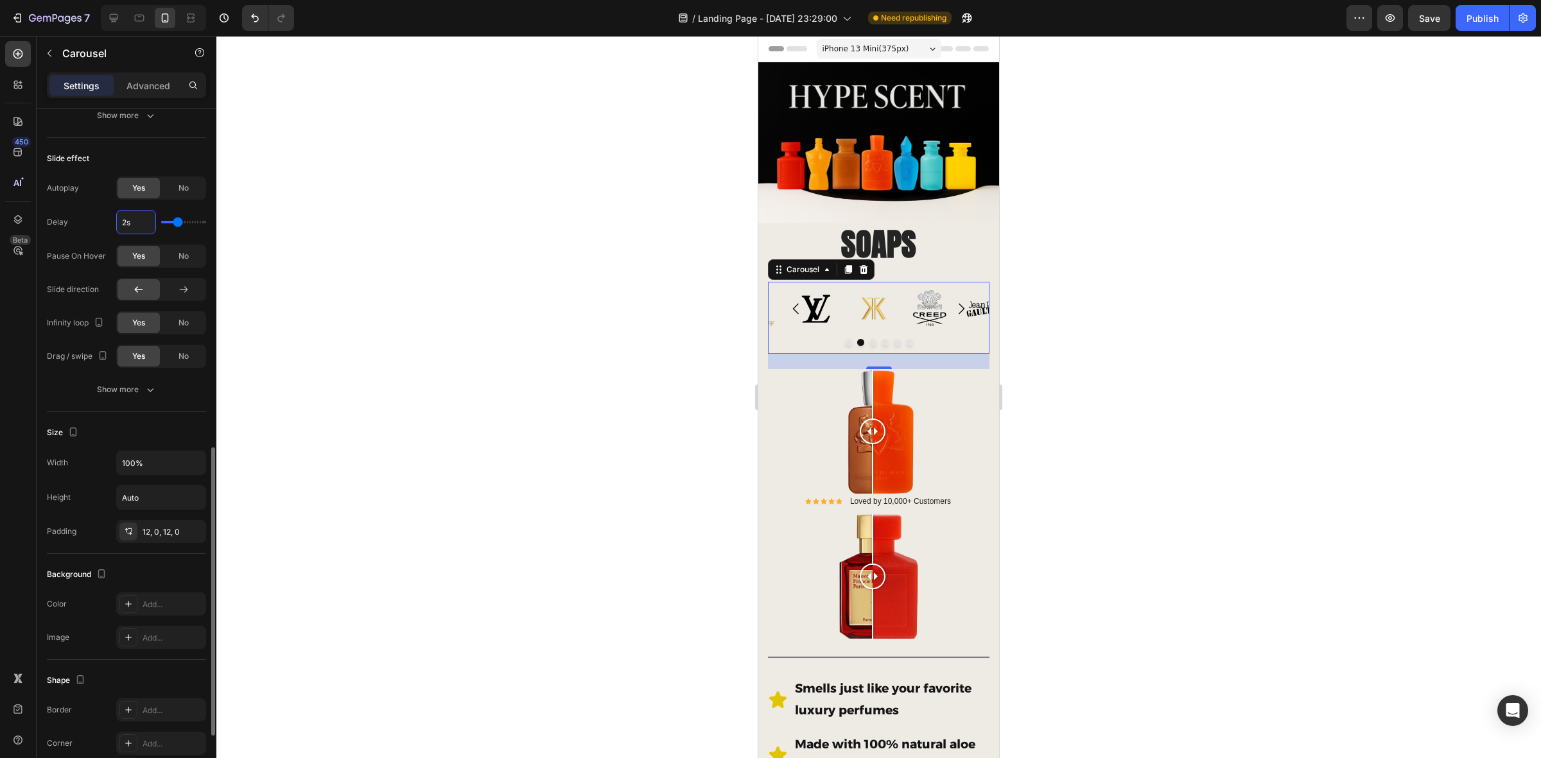
click at [136, 225] on input "2s" at bounding box center [136, 222] width 39 height 23
click at [187, 254] on span "No" at bounding box center [184, 256] width 10 height 12
click at [183, 292] on icon at bounding box center [184, 289] width 8 height 6
click at [156, 393] on button "Show more" at bounding box center [126, 389] width 159 height 23
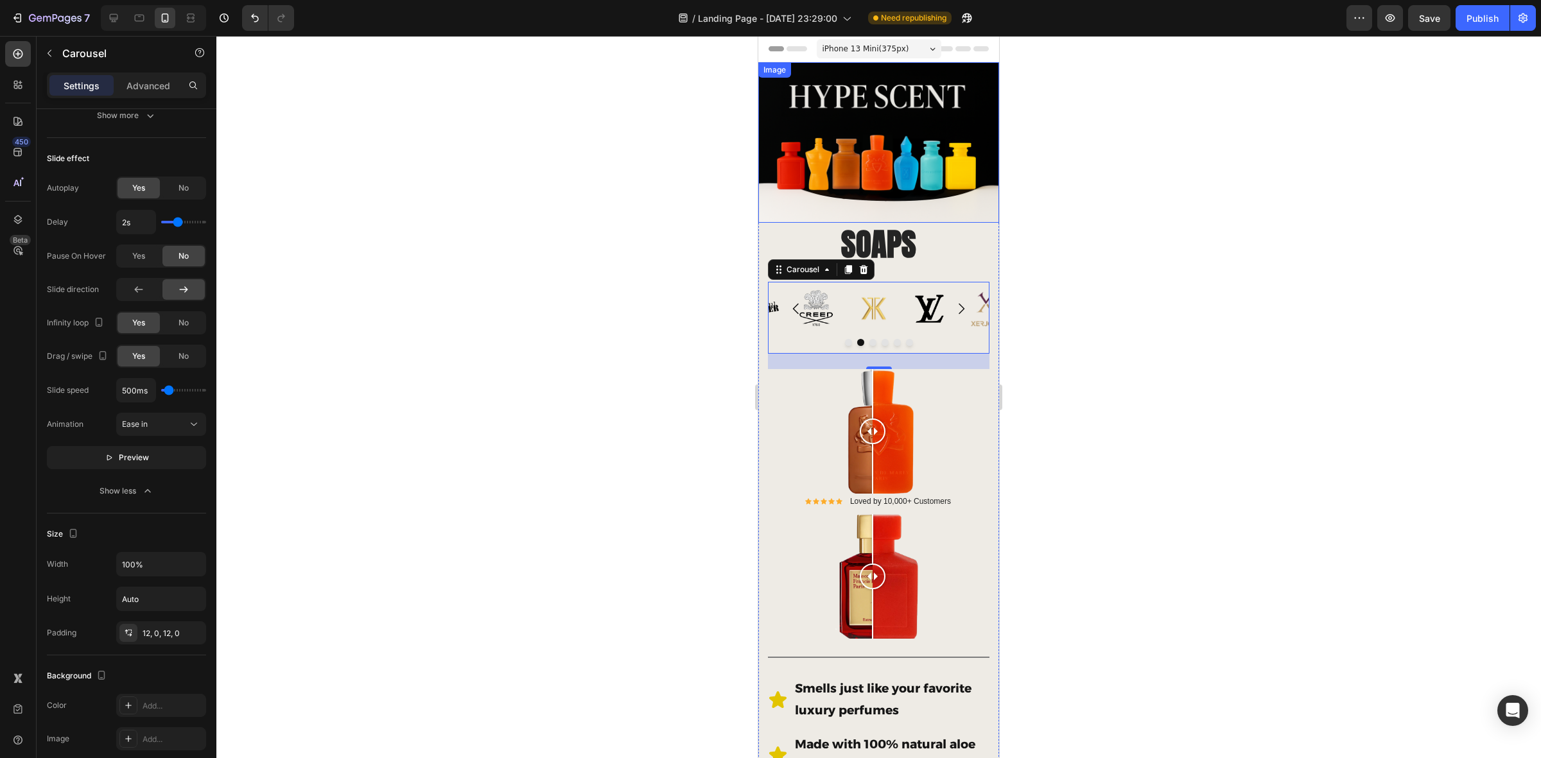
click at [780, 108] on img at bounding box center [878, 142] width 241 height 161
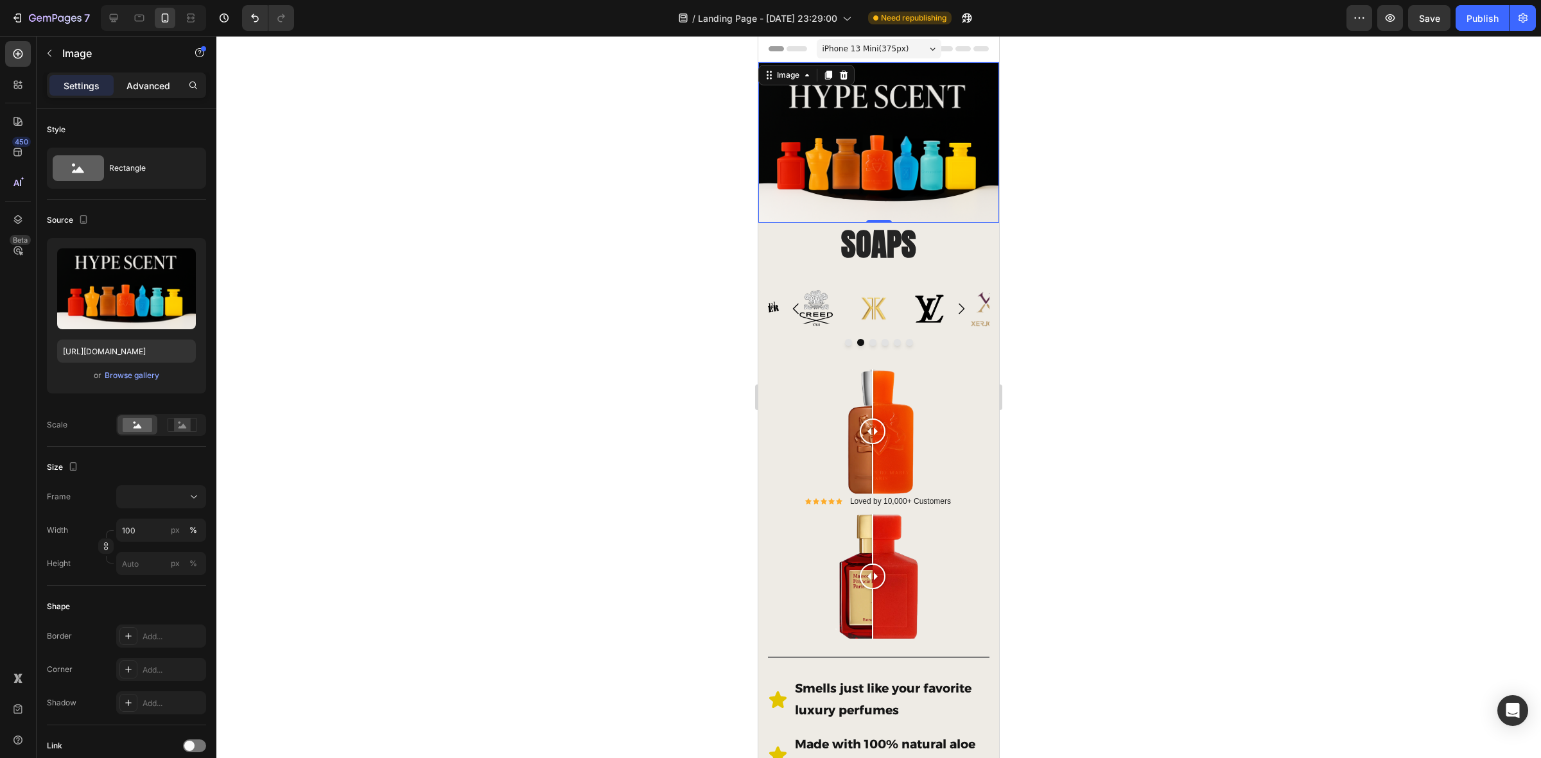
click at [162, 87] on p "Advanced" at bounding box center [149, 85] width 44 height 13
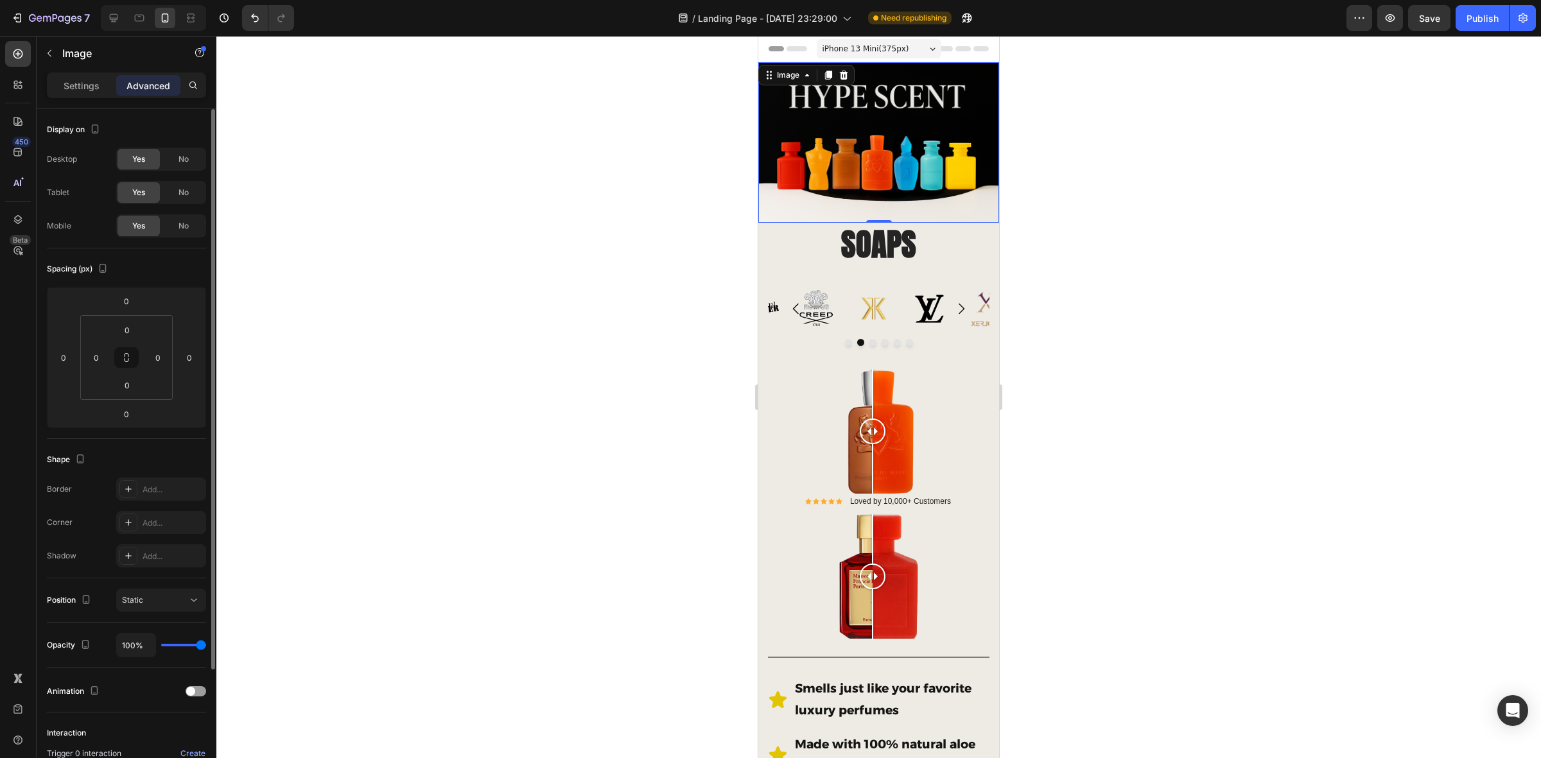
scroll to position [153, 0]
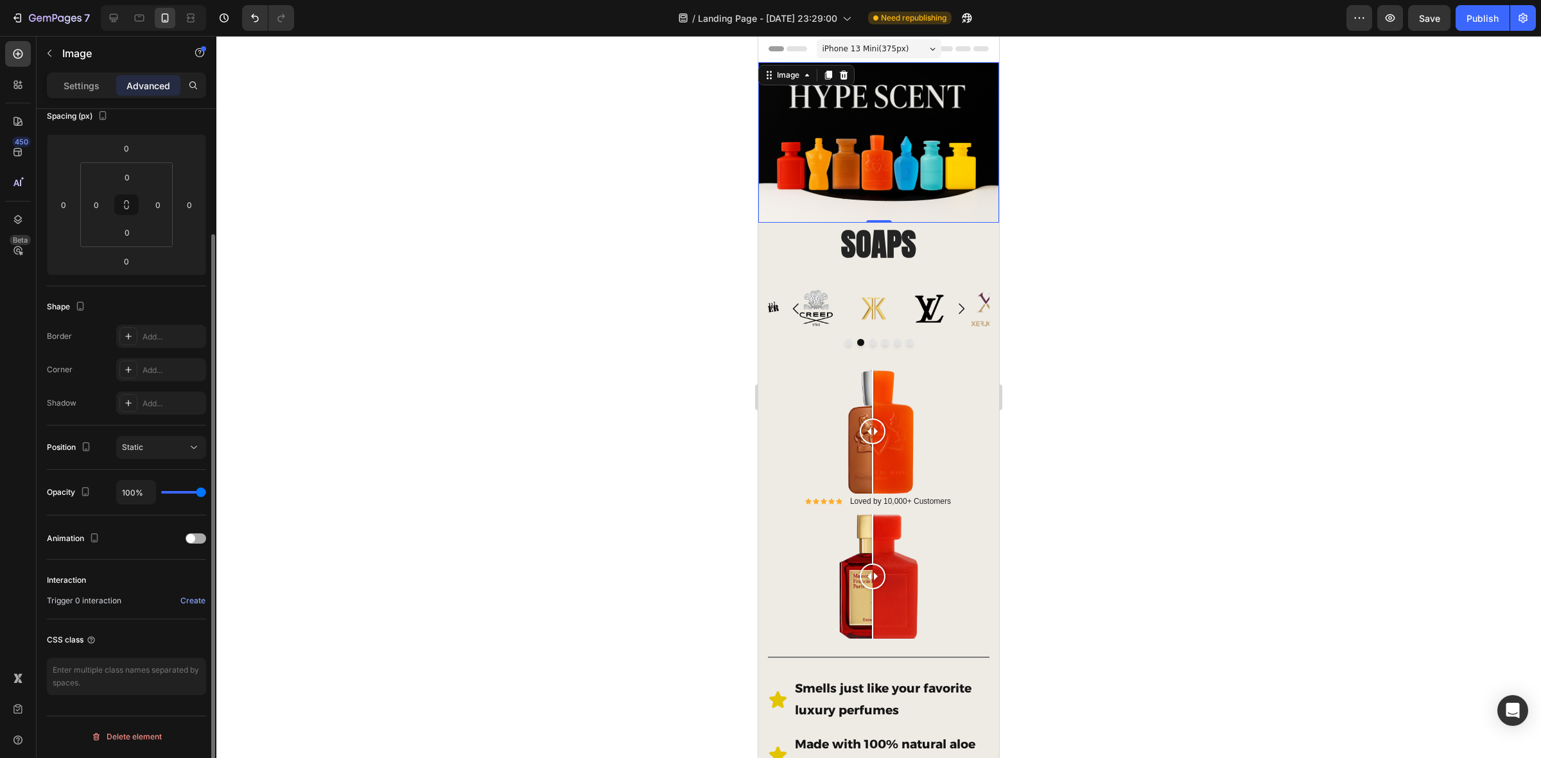
click at [199, 531] on div "Animation" at bounding box center [126, 539] width 159 height 21
click at [197, 538] on div at bounding box center [196, 539] width 21 height 10
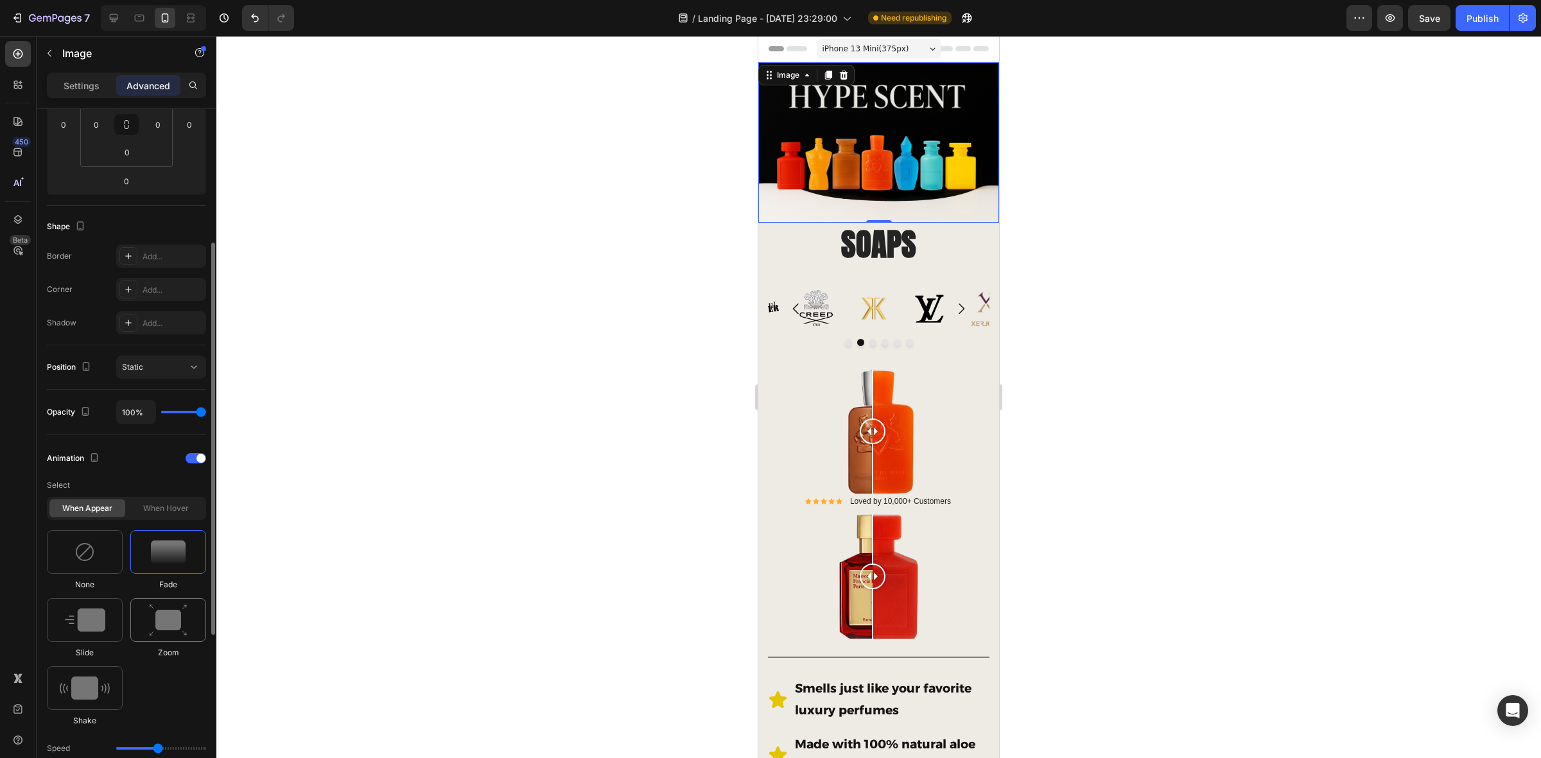
scroll to position [313, 0]
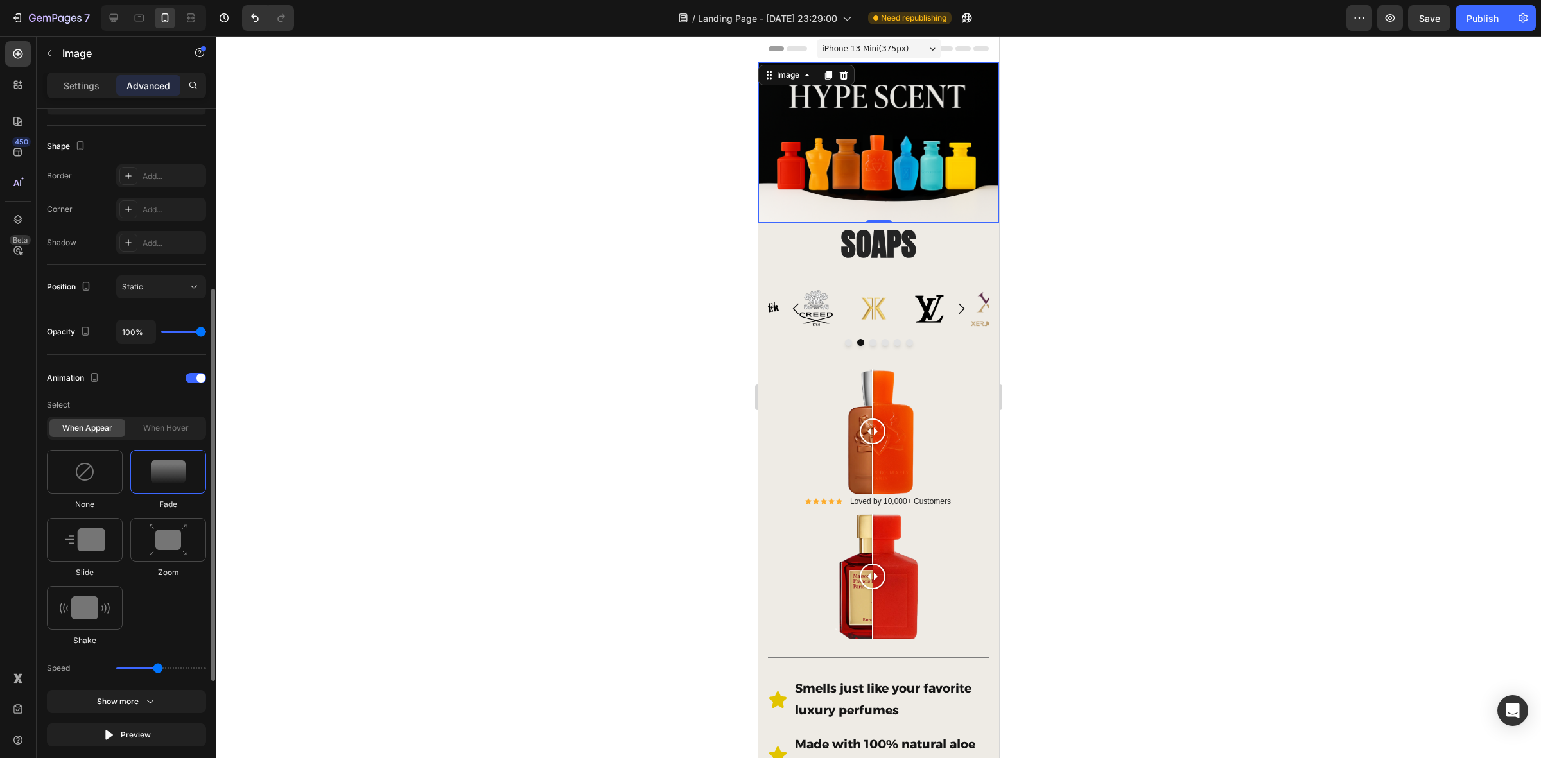
click at [171, 468] on img at bounding box center [168, 471] width 35 height 23
click at [171, 469] on img at bounding box center [168, 471] width 35 height 23
click at [77, 485] on div at bounding box center [85, 472] width 76 height 44
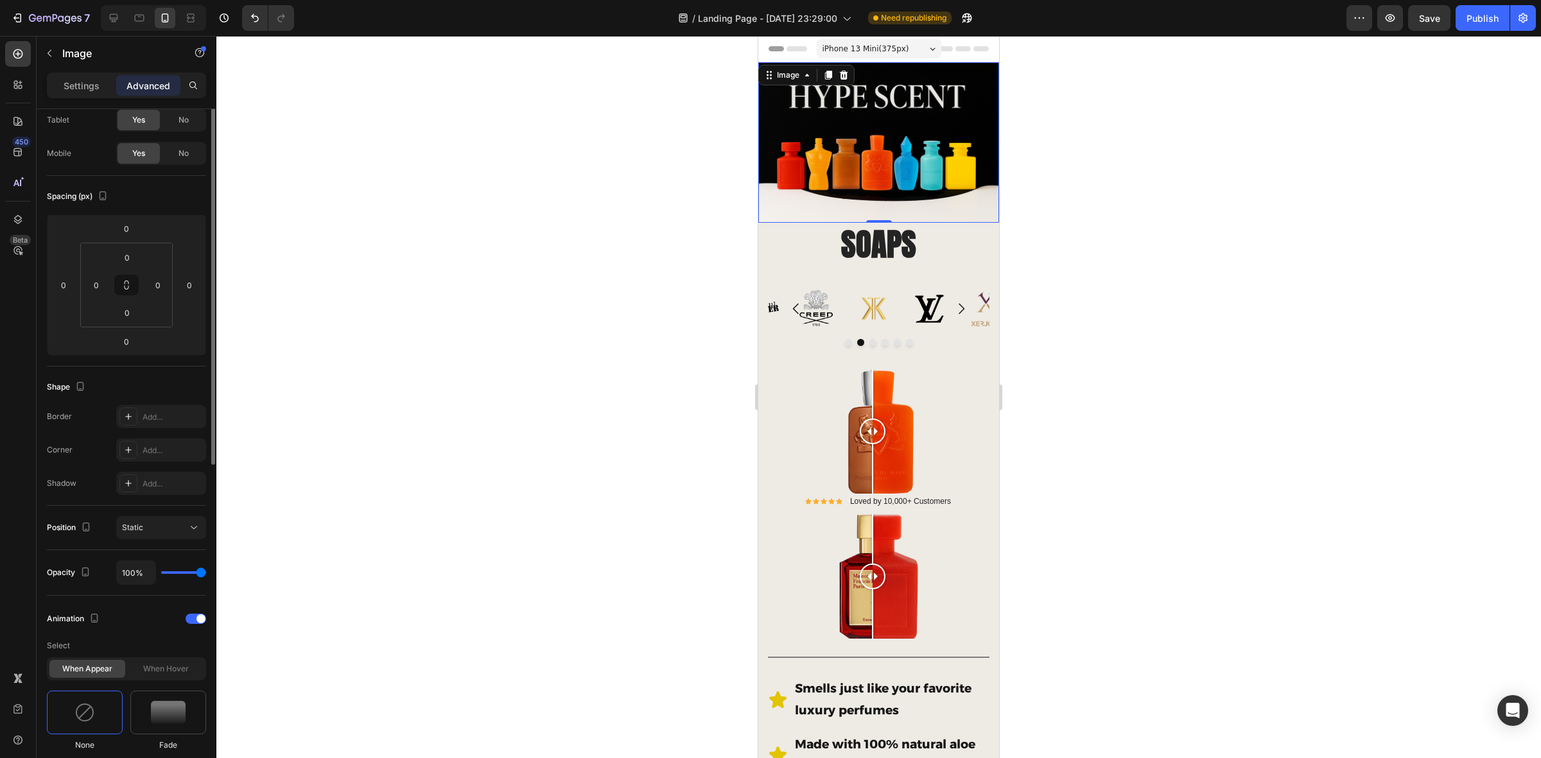
scroll to position [0, 0]
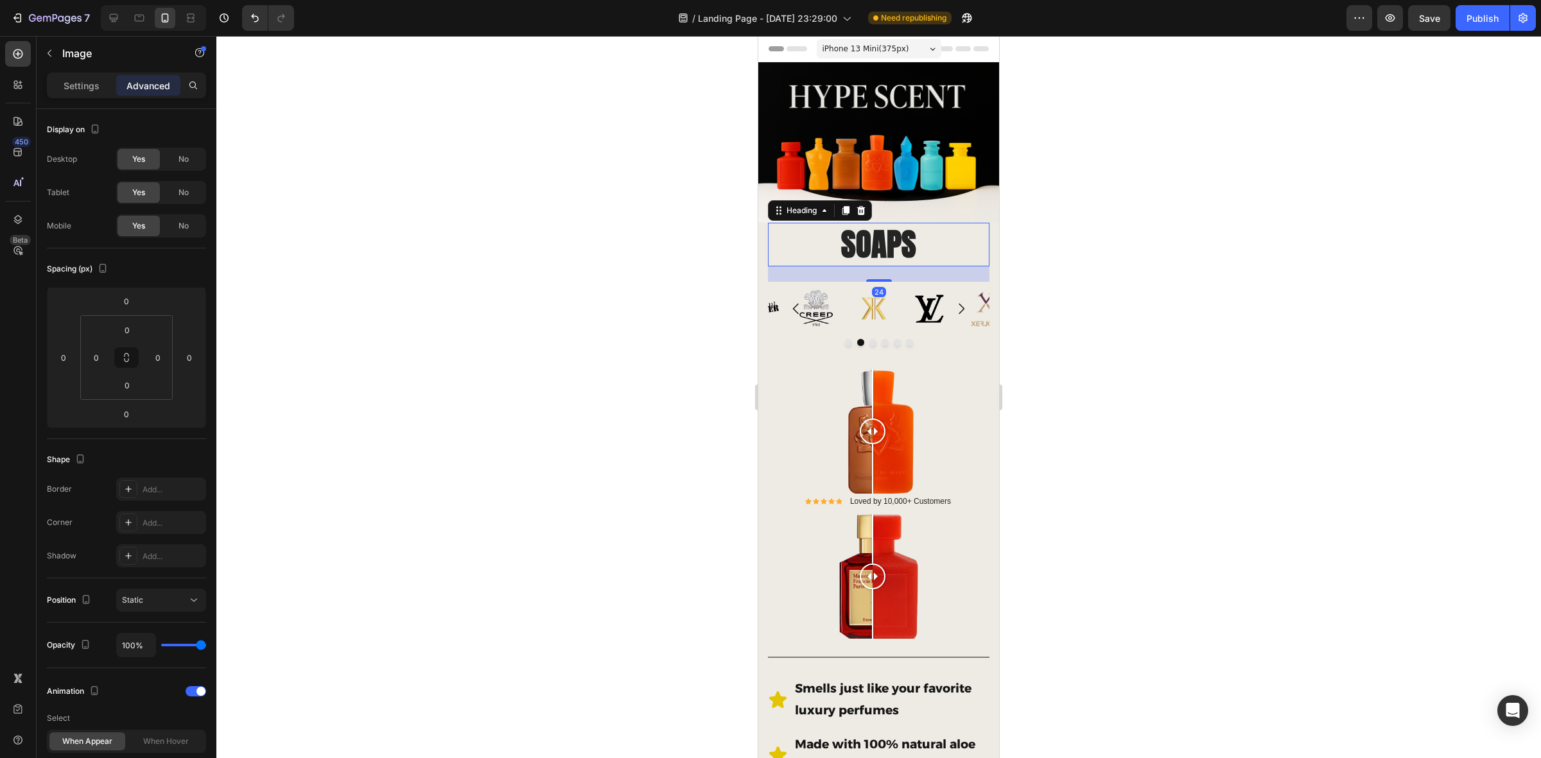
click at [883, 241] on h2 "SOAPS" at bounding box center [879, 245] width 222 height 44
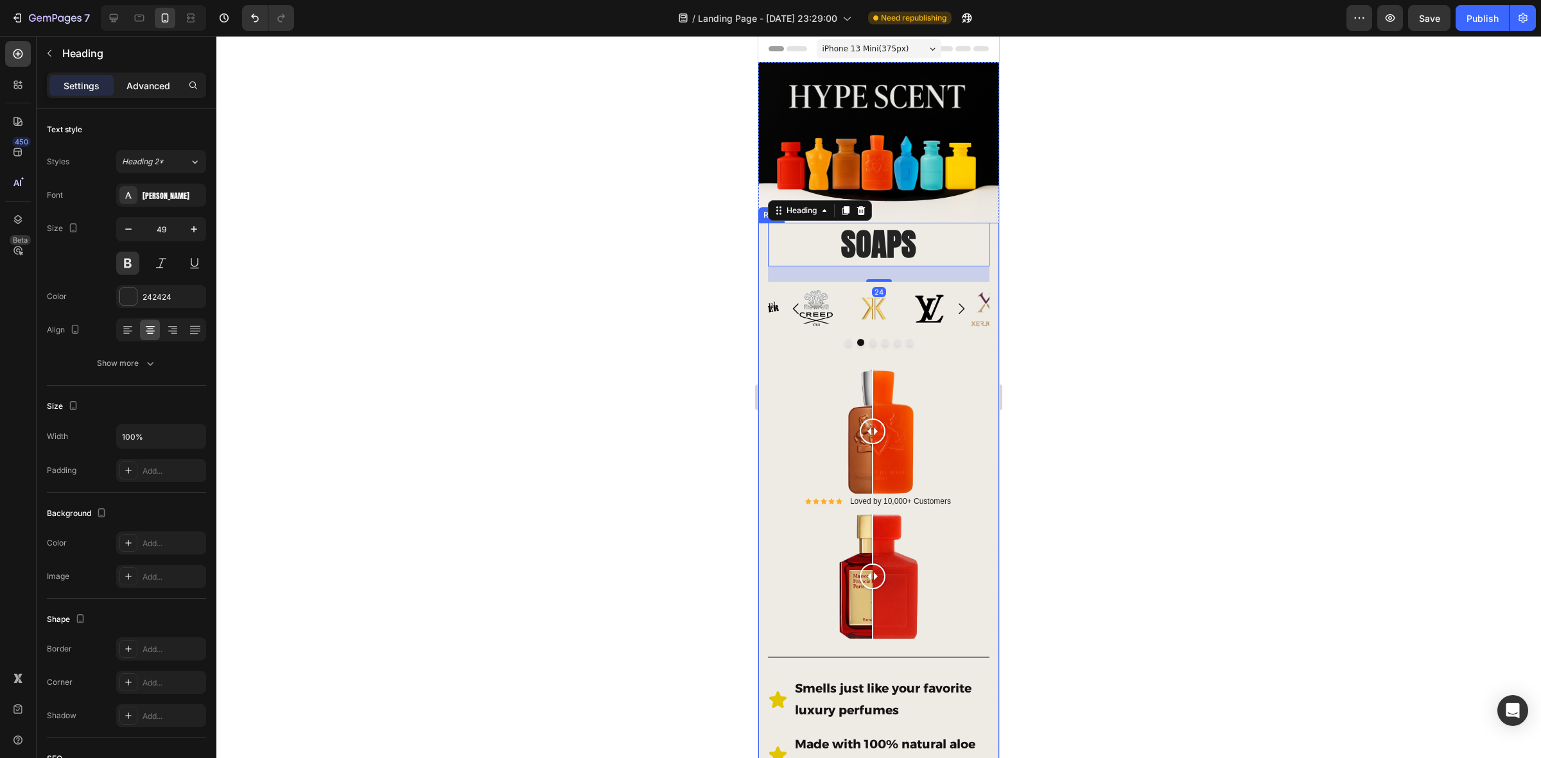
click at [148, 79] on p "Advanced" at bounding box center [149, 85] width 44 height 13
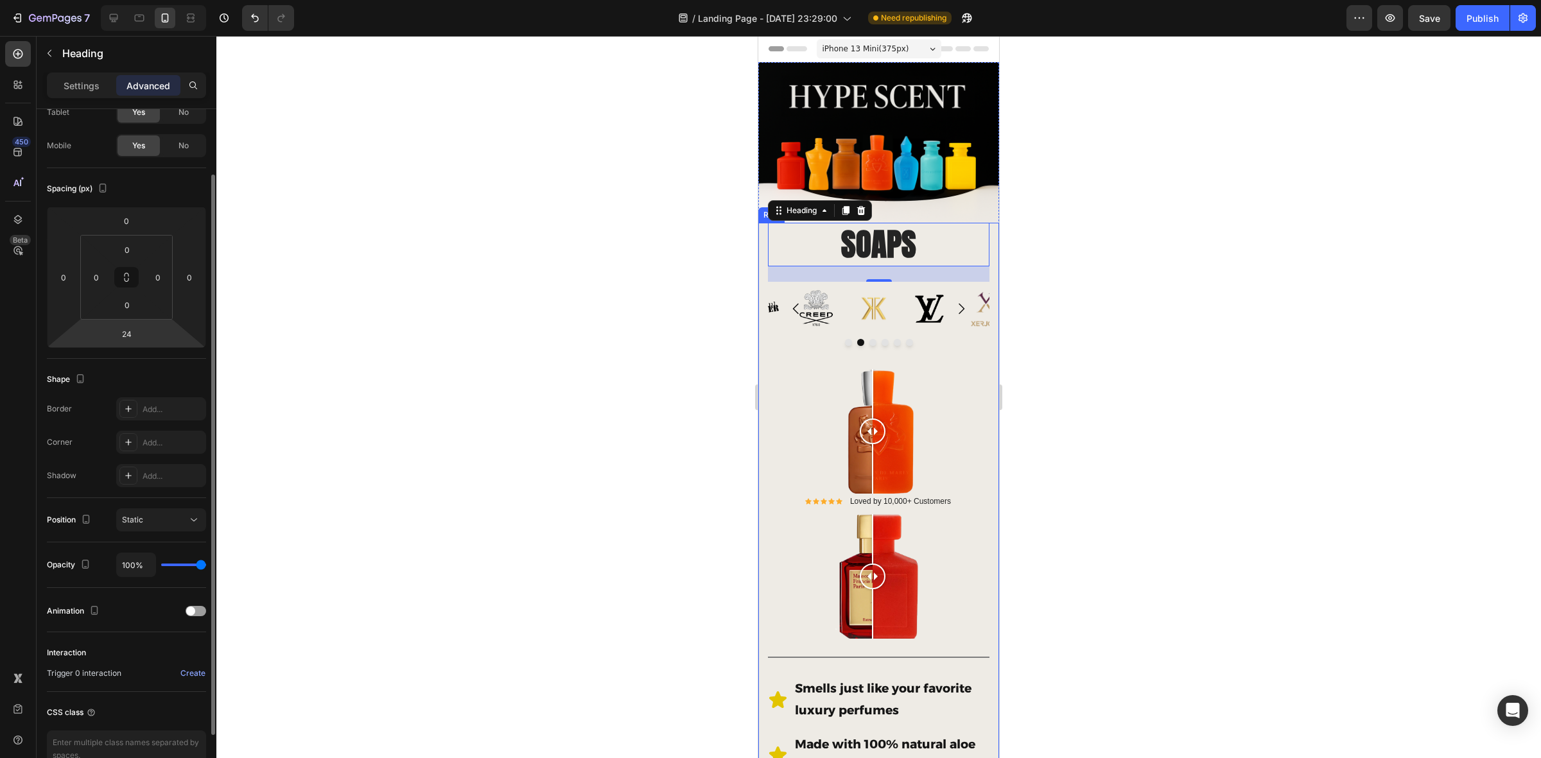
scroll to position [153, 0]
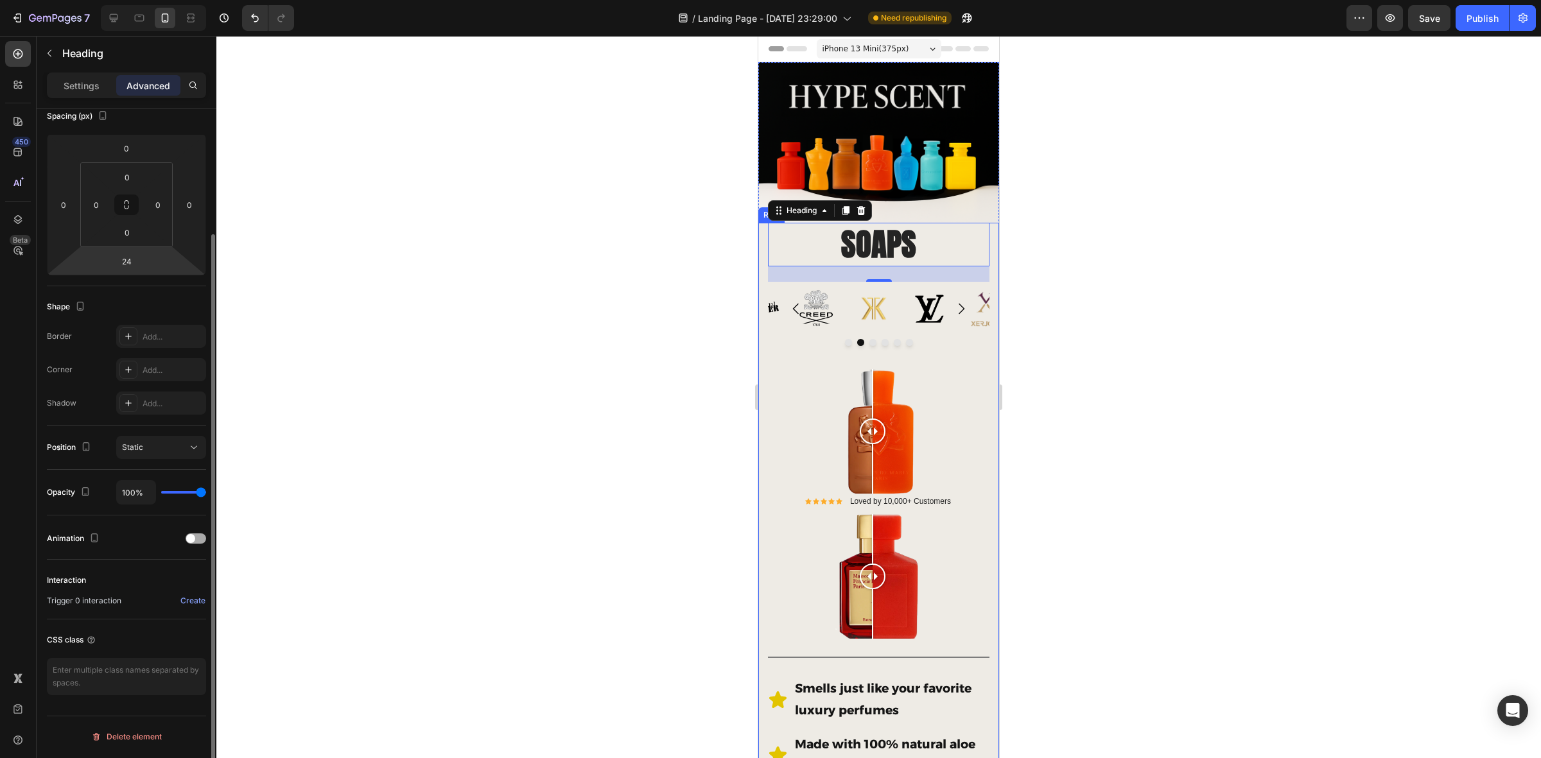
click at [197, 543] on div at bounding box center [196, 539] width 21 height 10
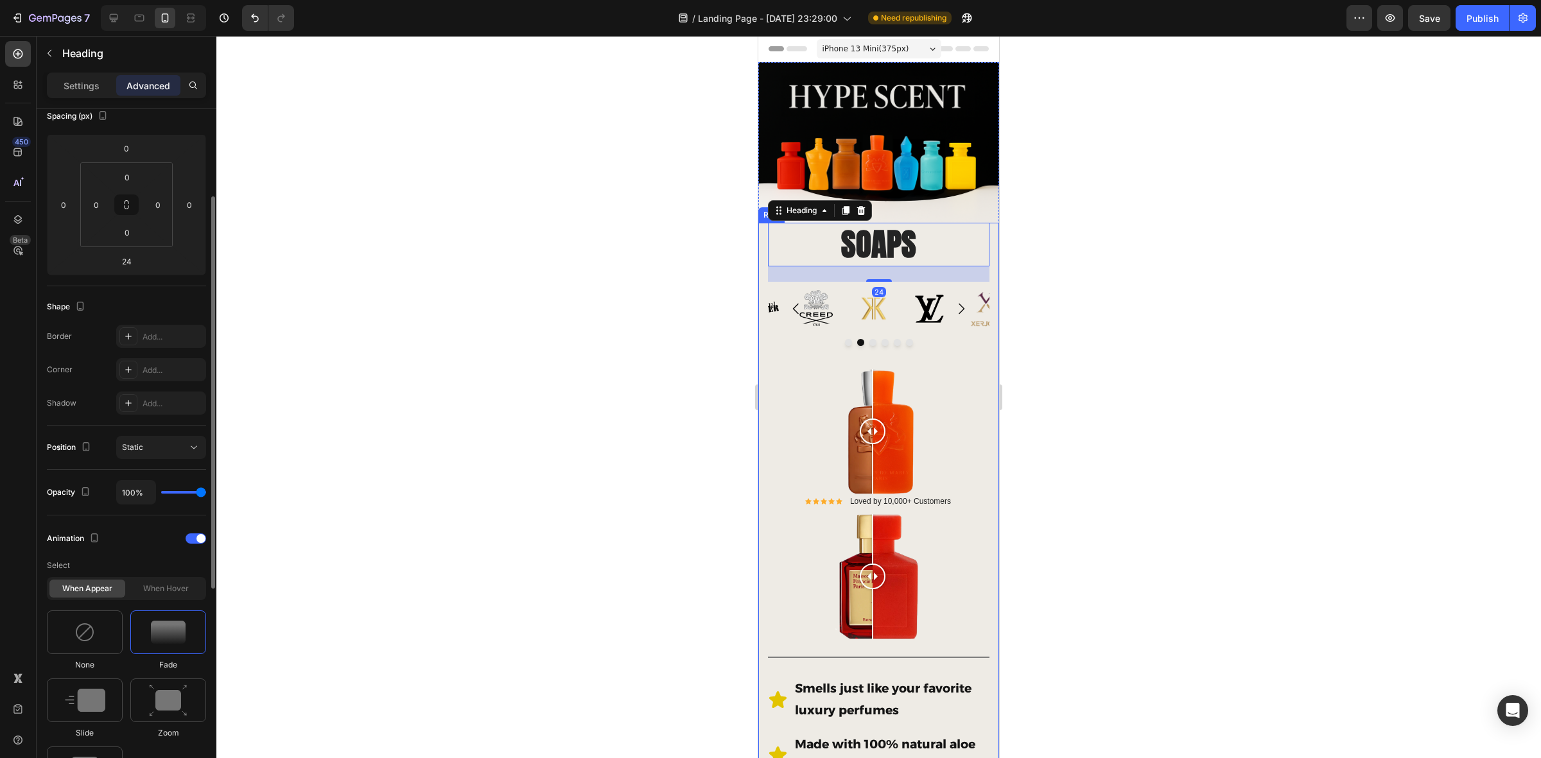
click at [156, 606] on img at bounding box center [168, 632] width 35 height 23
click at [157, 606] on img at bounding box center [168, 632] width 35 height 23
click at [554, 390] on div at bounding box center [878, 397] width 1325 height 723
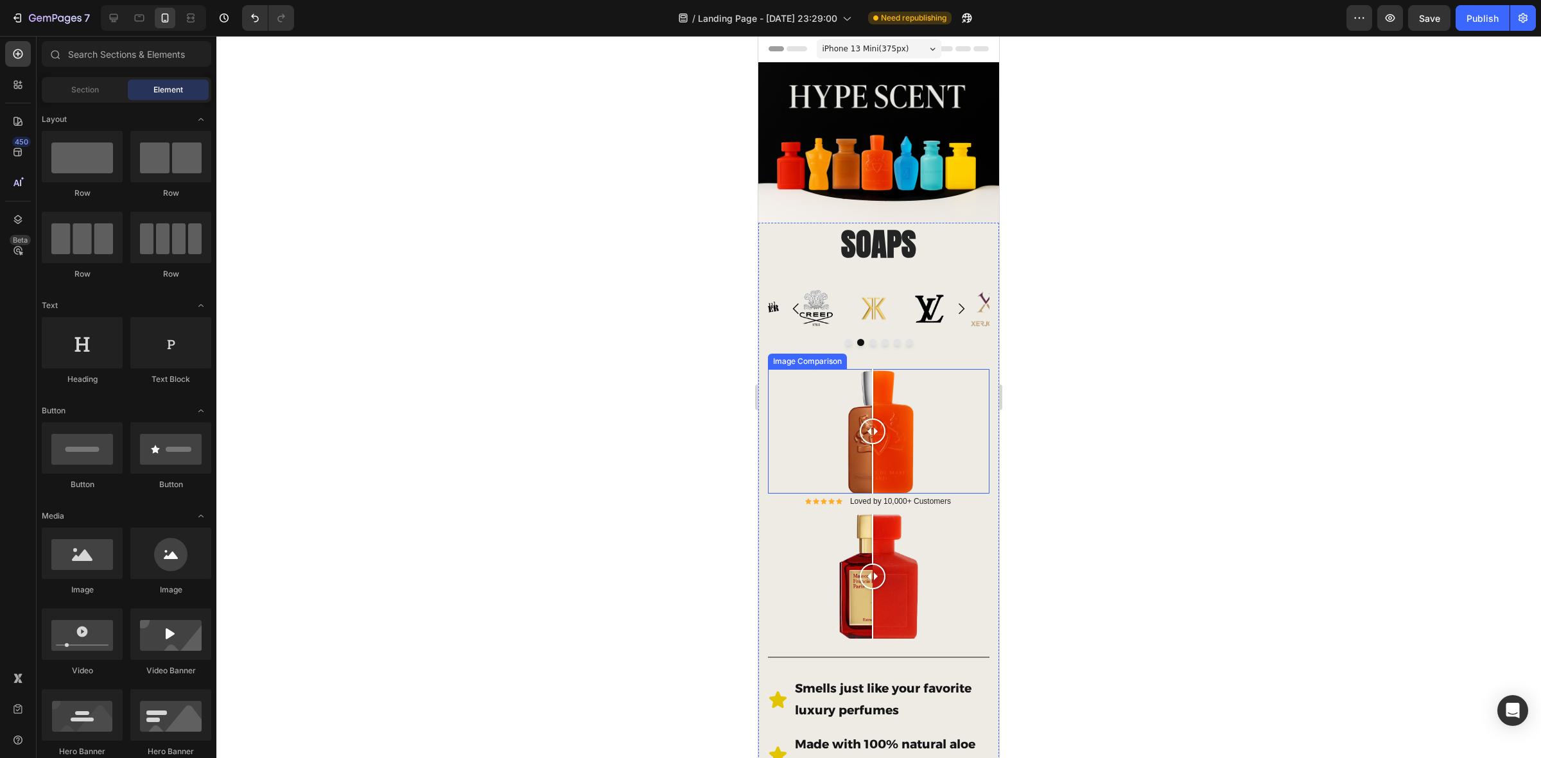
click at [816, 410] on div at bounding box center [879, 431] width 222 height 125
click at [796, 393] on div at bounding box center [879, 431] width 222 height 125
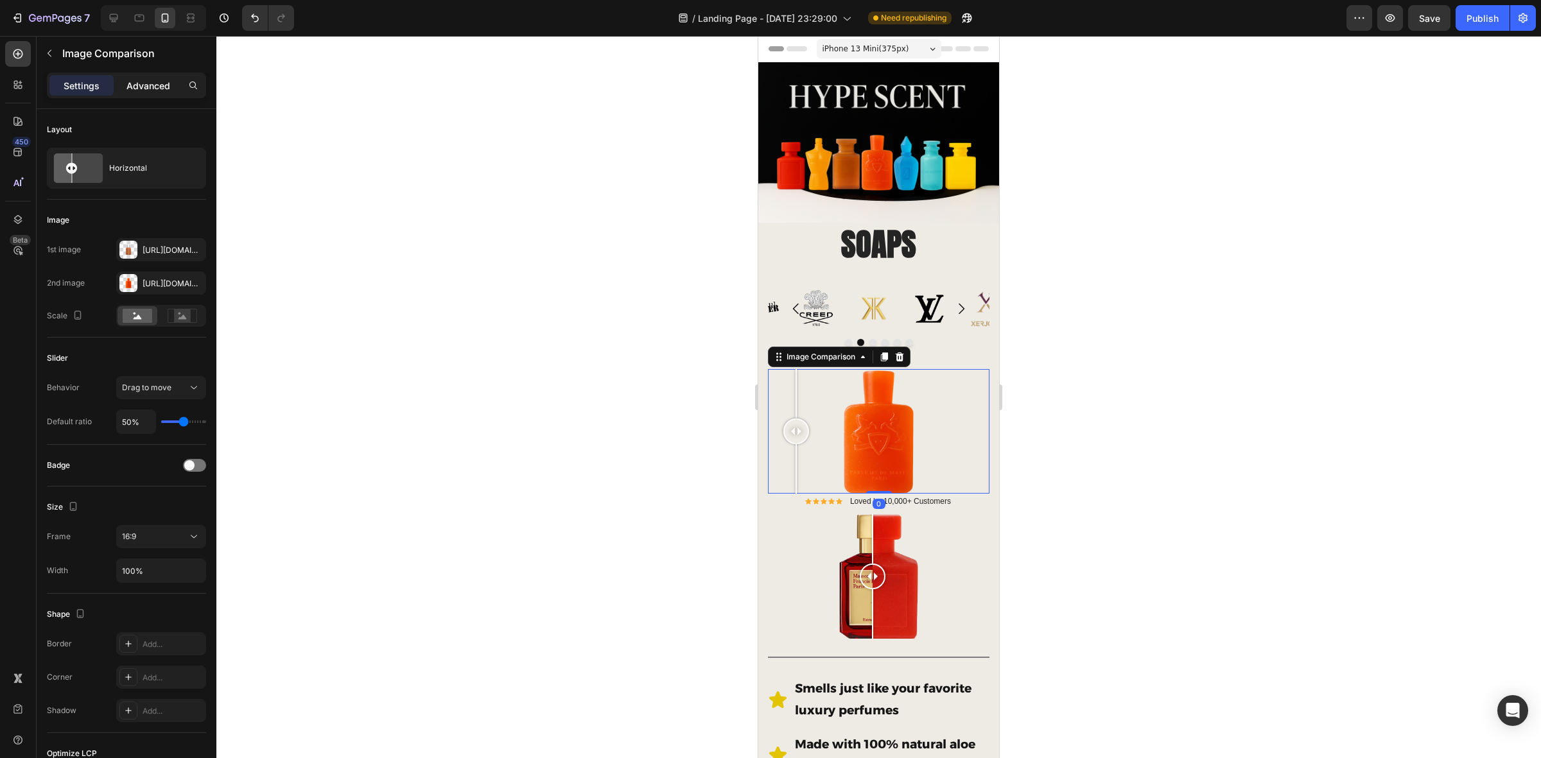
click at [154, 83] on p "Advanced" at bounding box center [149, 85] width 44 height 13
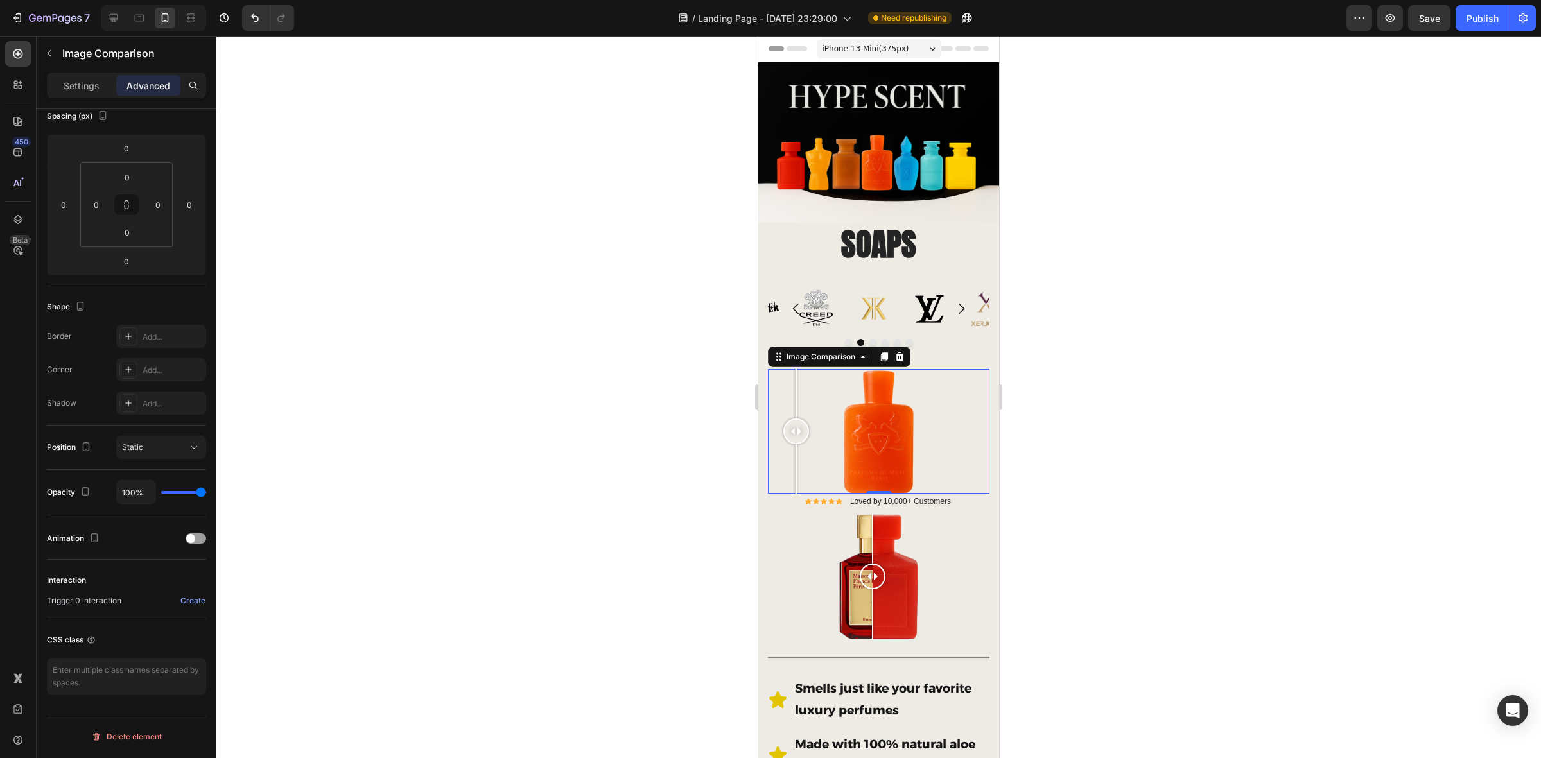
click at [423, 483] on div at bounding box center [878, 397] width 1325 height 723
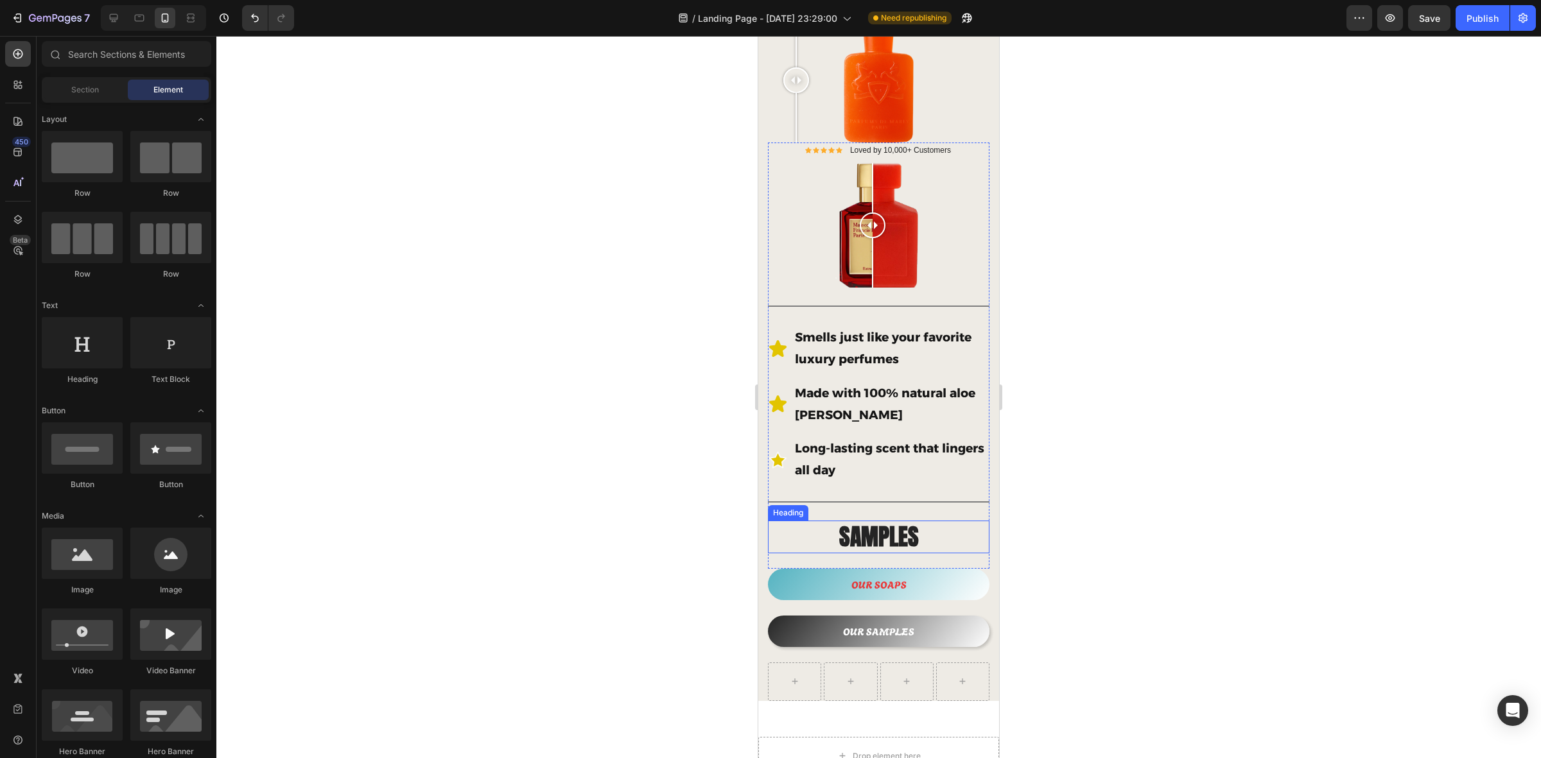
scroll to position [401, 0]
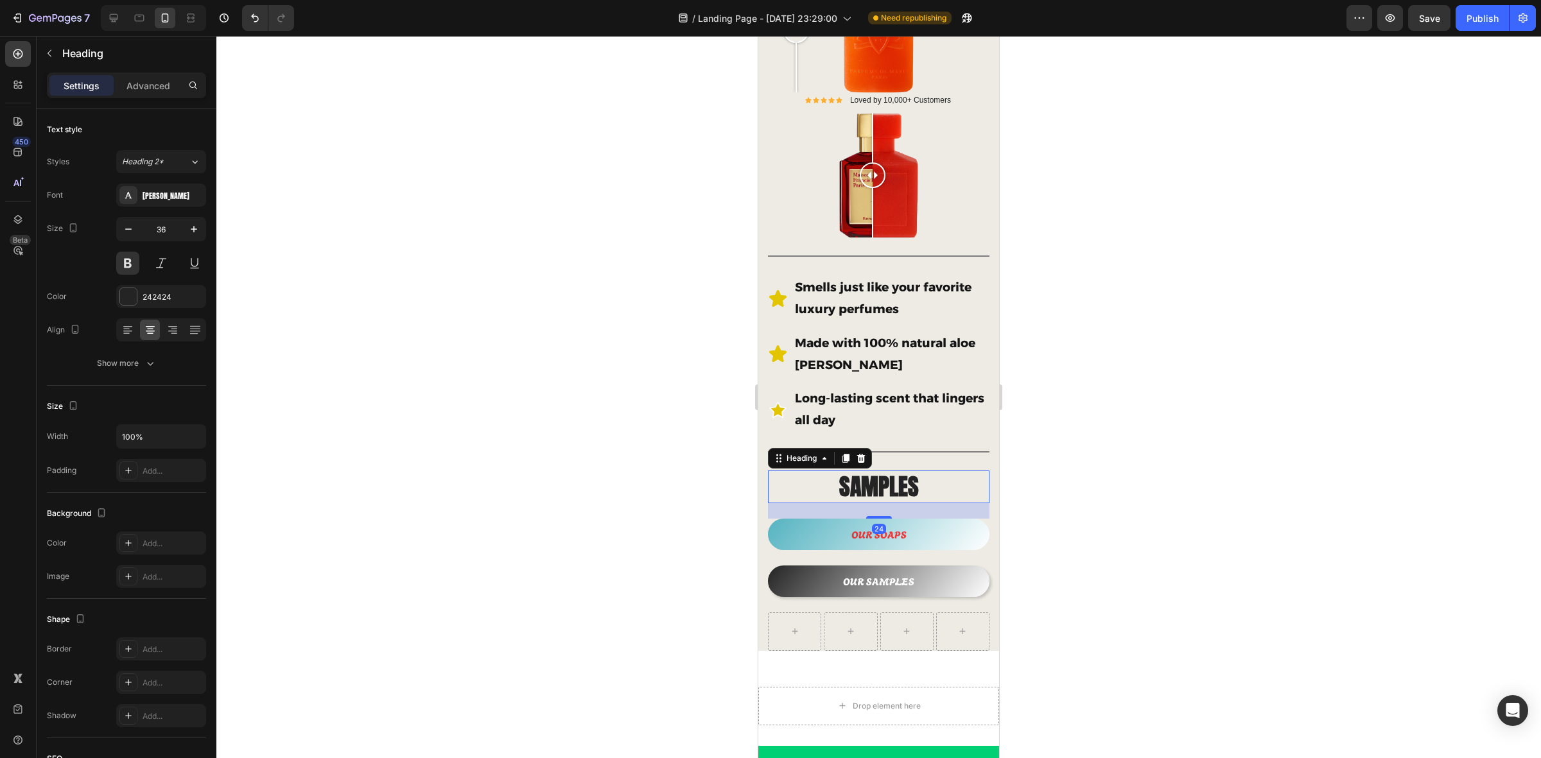
click at [861, 471] on h2 "SAMPLES" at bounding box center [879, 487] width 222 height 33
click at [162, 87] on p "Advanced" at bounding box center [149, 85] width 44 height 13
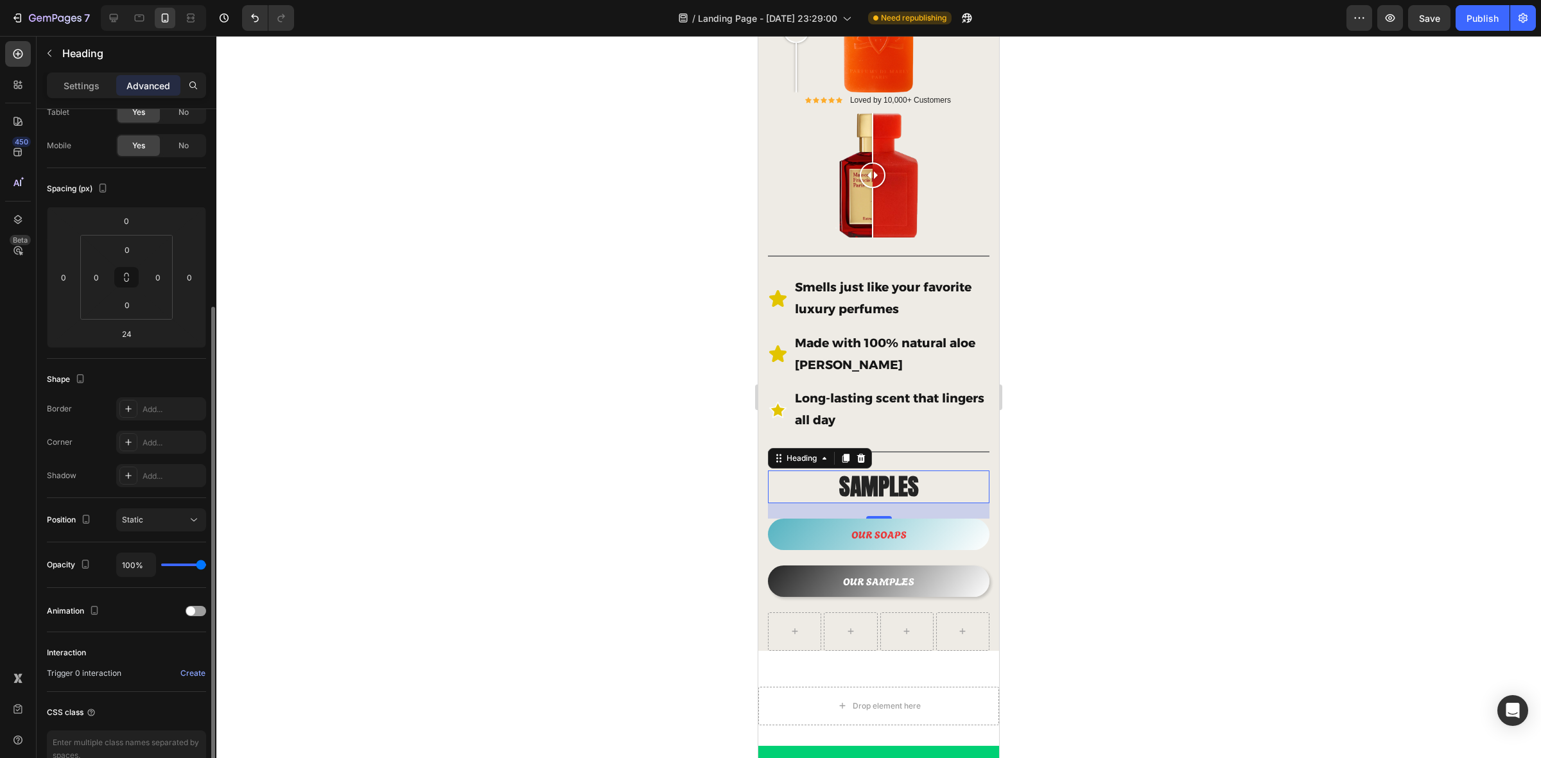
scroll to position [153, 0]
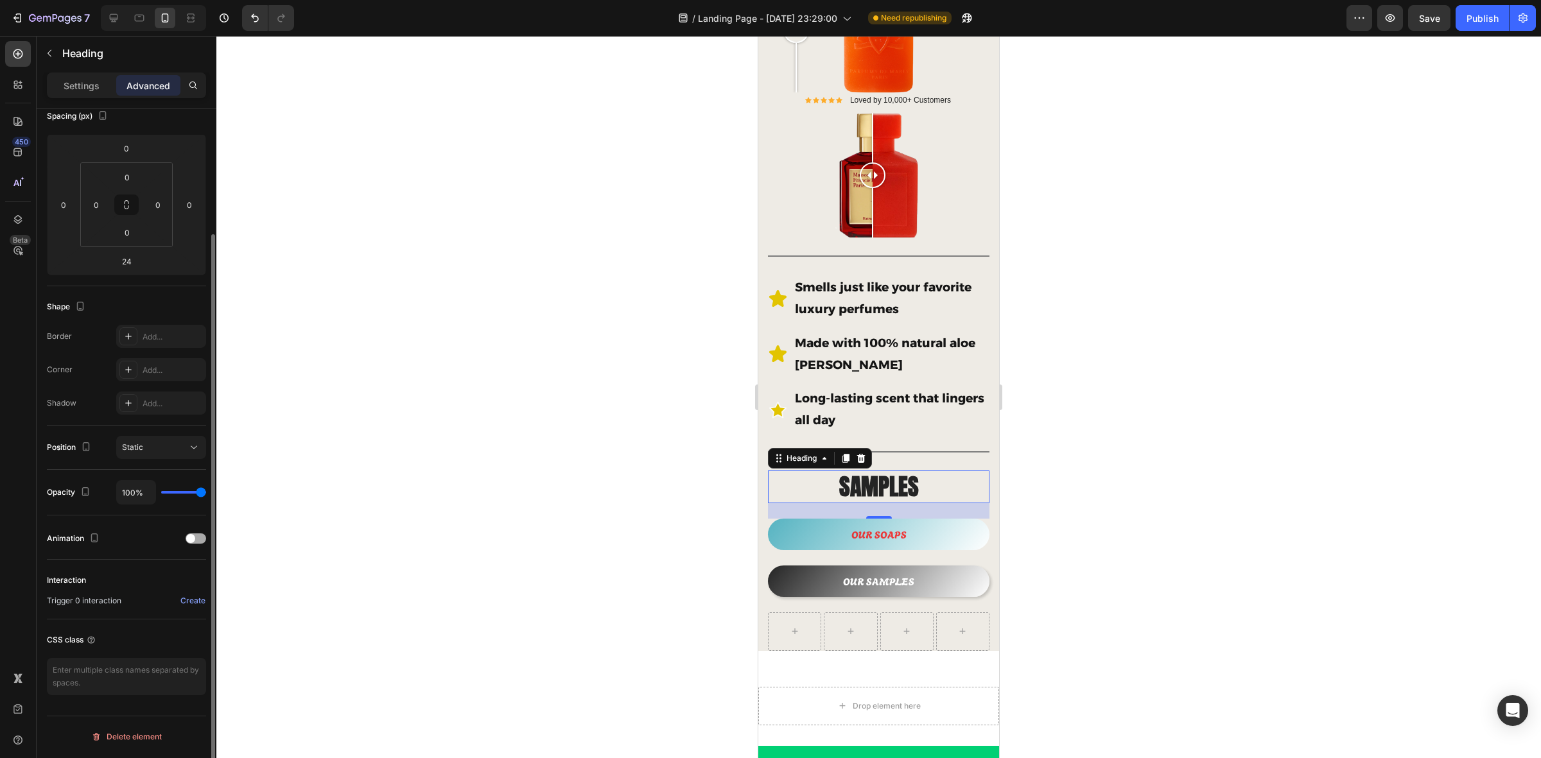
click at [197, 537] on div at bounding box center [196, 539] width 21 height 10
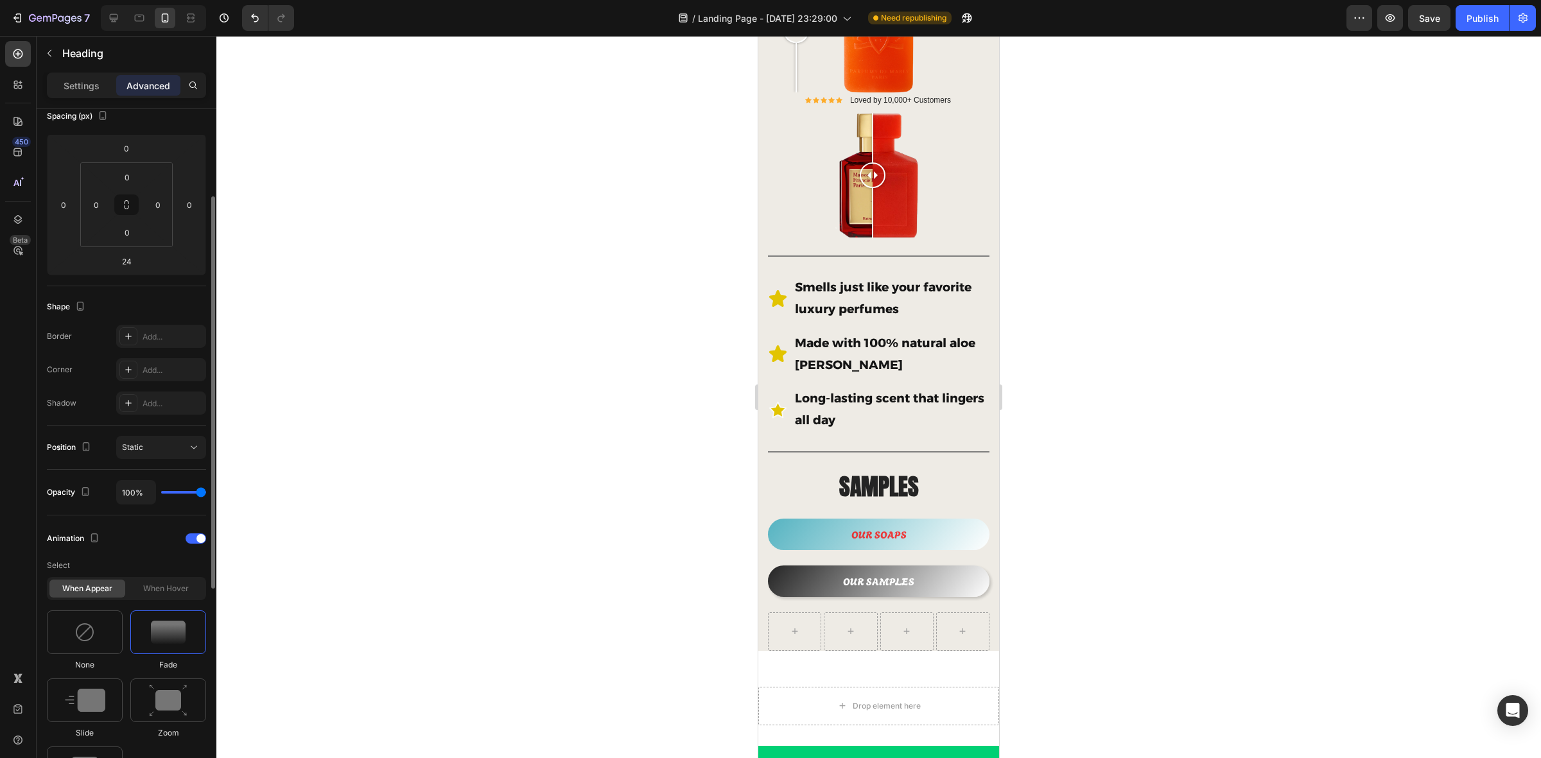
click at [159, 606] on img at bounding box center [168, 632] width 35 height 23
drag, startPoint x: 649, startPoint y: 396, endPoint x: 649, endPoint y: 424, distance: 27.6
click at [651, 396] on div at bounding box center [878, 397] width 1325 height 723
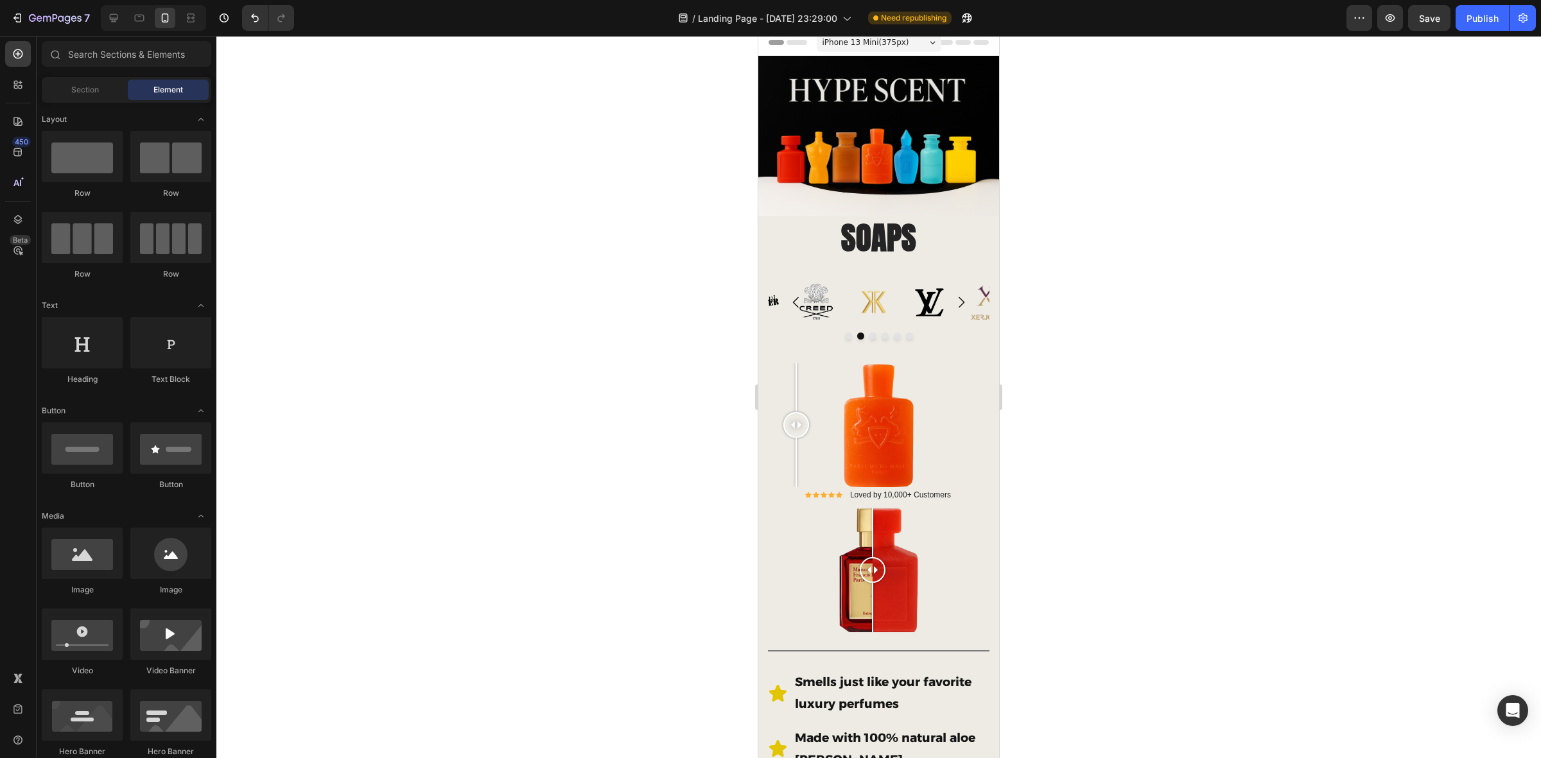
scroll to position [0, 0]
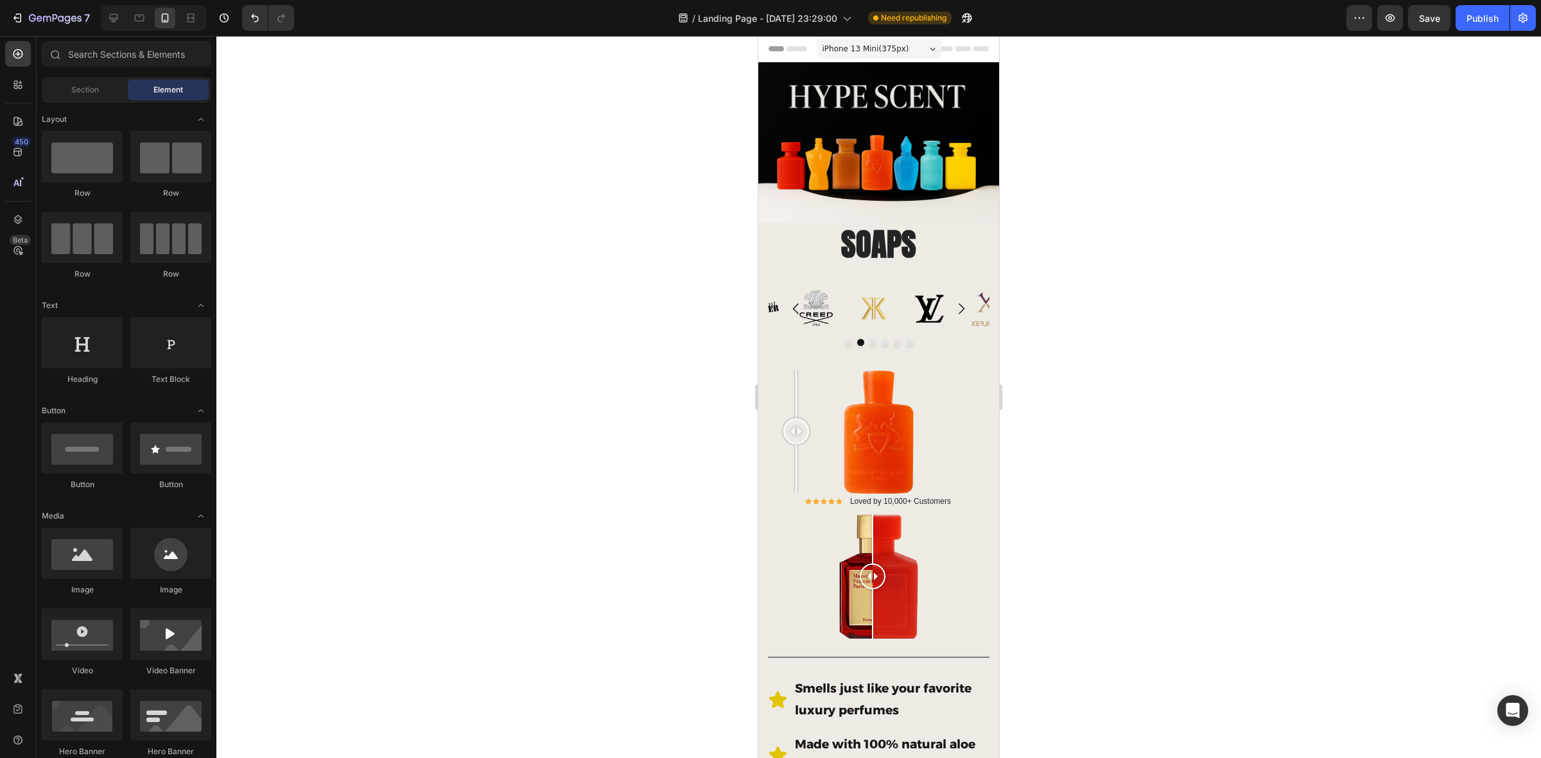
click at [1212, 334] on div at bounding box center [878, 397] width 1325 height 723
drag, startPoint x: 802, startPoint y: 425, endPoint x: 878, endPoint y: 427, distance: 76.5
click at [878, 427] on div at bounding box center [878, 432] width 26 height 26
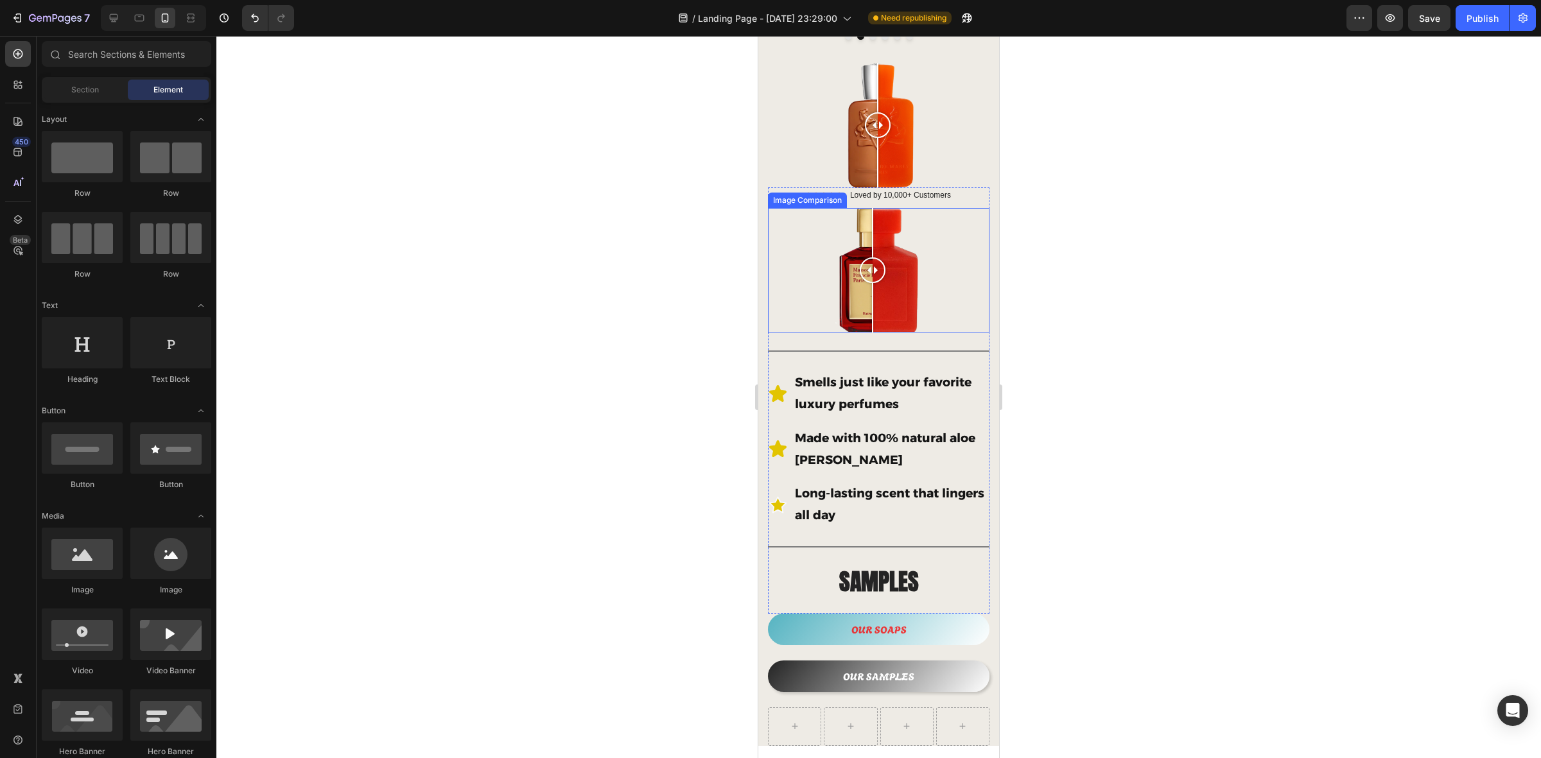
scroll to position [321, 0]
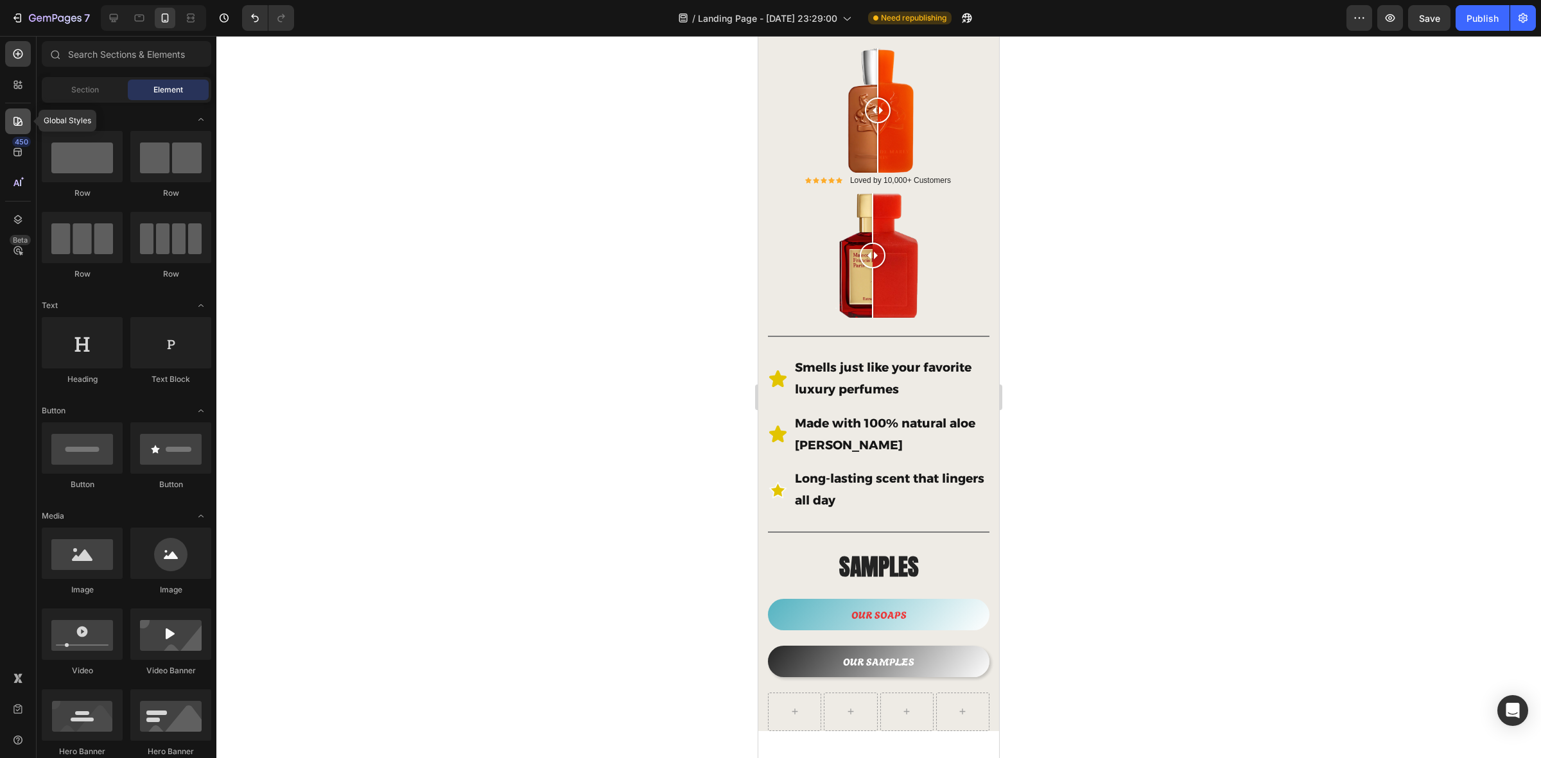
click at [14, 116] on icon at bounding box center [18, 121] width 13 height 13
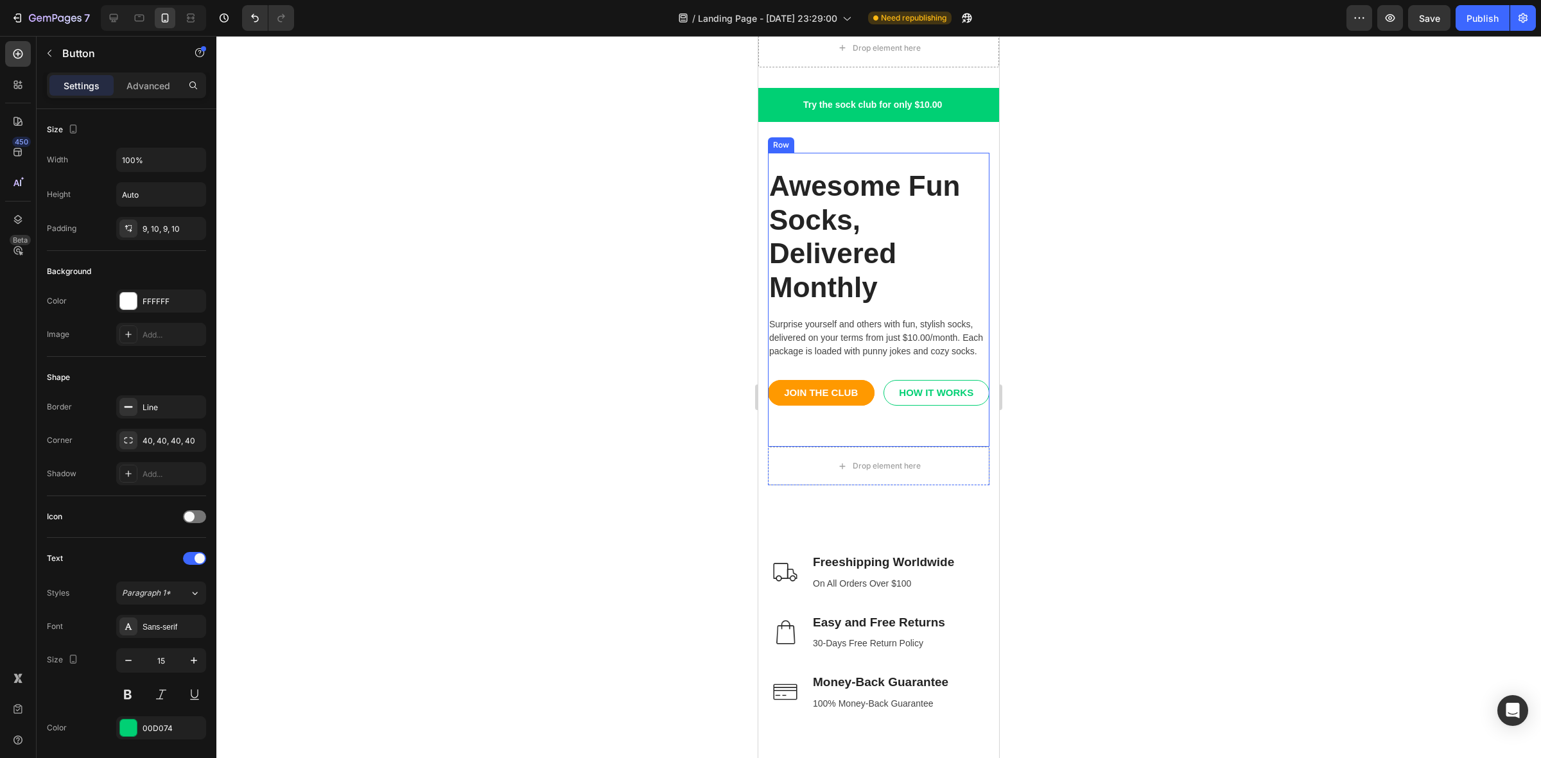
click at [936, 386] on div "HOW IT WORKS" at bounding box center [936, 393] width 75 height 15
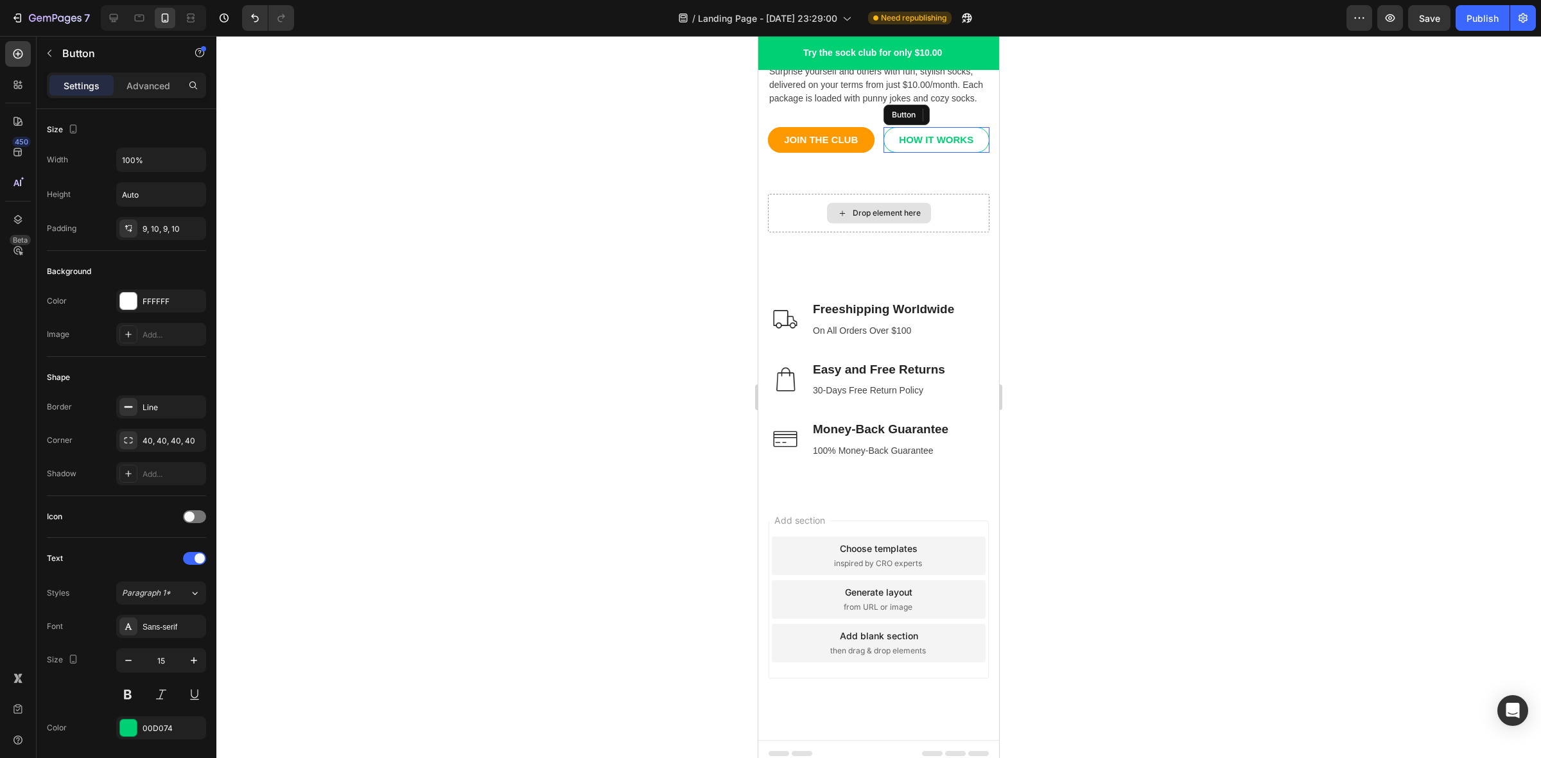
scroll to position [913, 0]
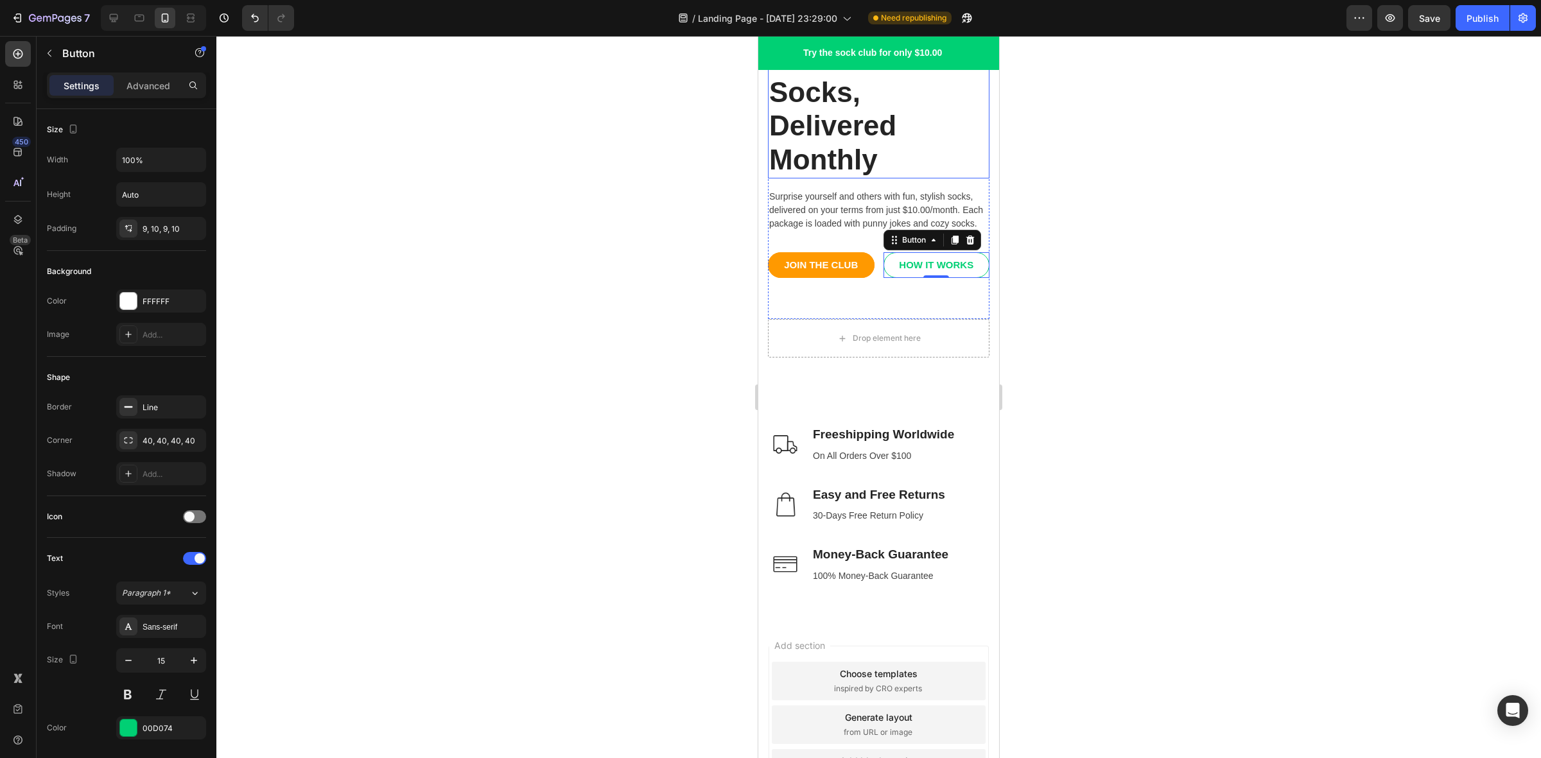
click at [949, 125] on p "Awesome Fun Socks, Delivered Monthly" at bounding box center [878, 110] width 219 height 136
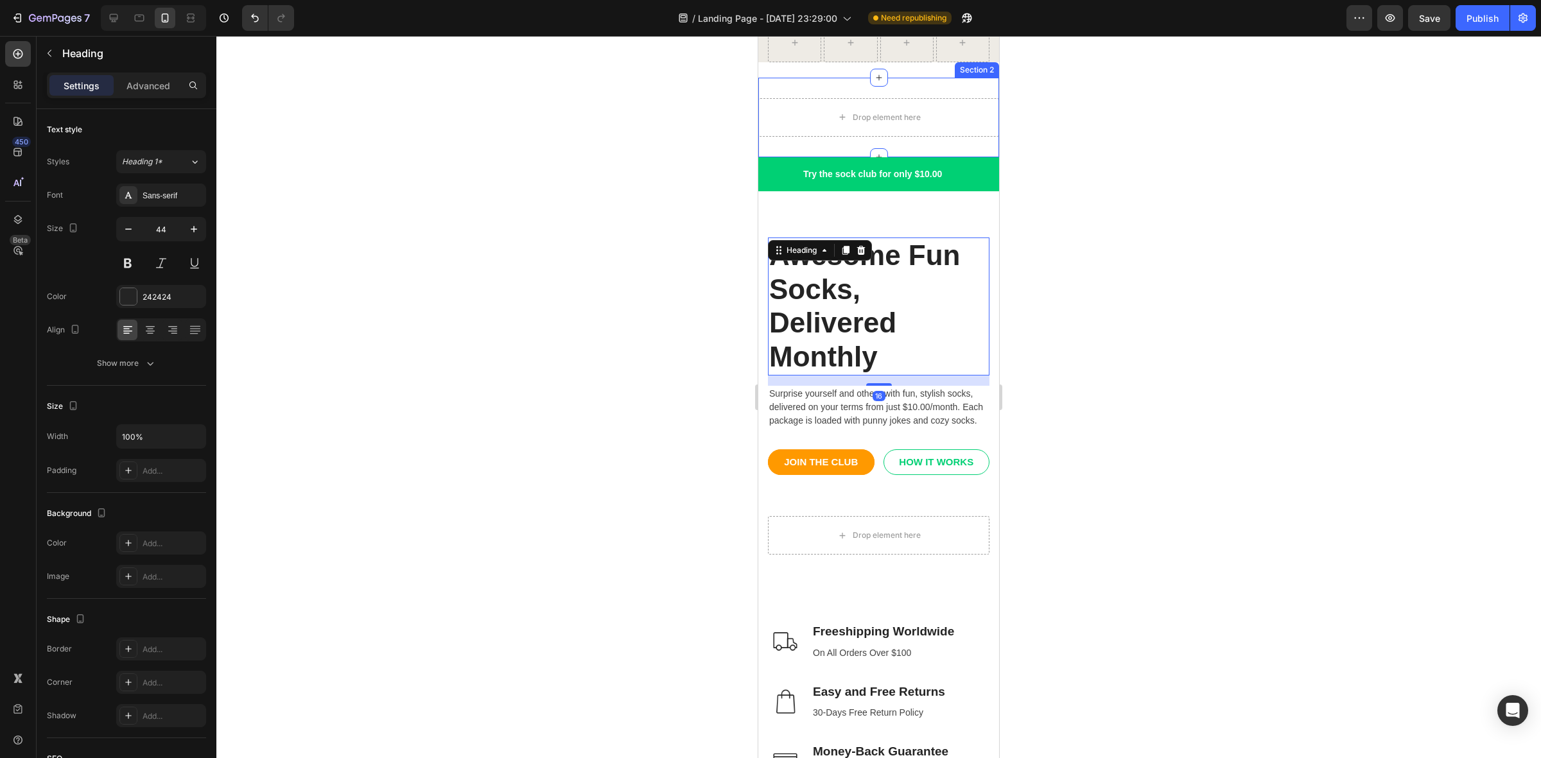
scroll to position [845, 0]
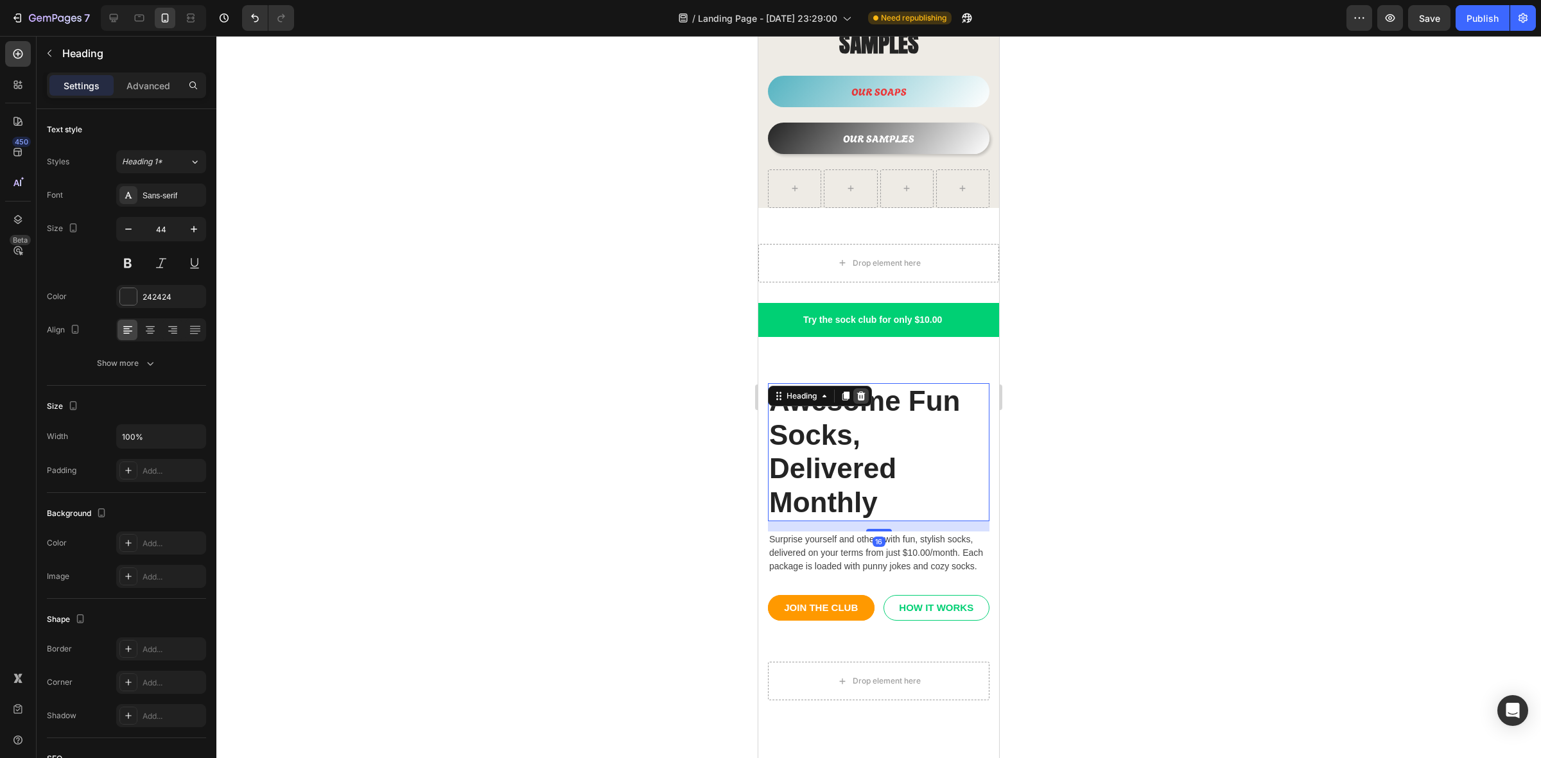
click at [858, 391] on icon at bounding box center [861, 396] width 10 height 10
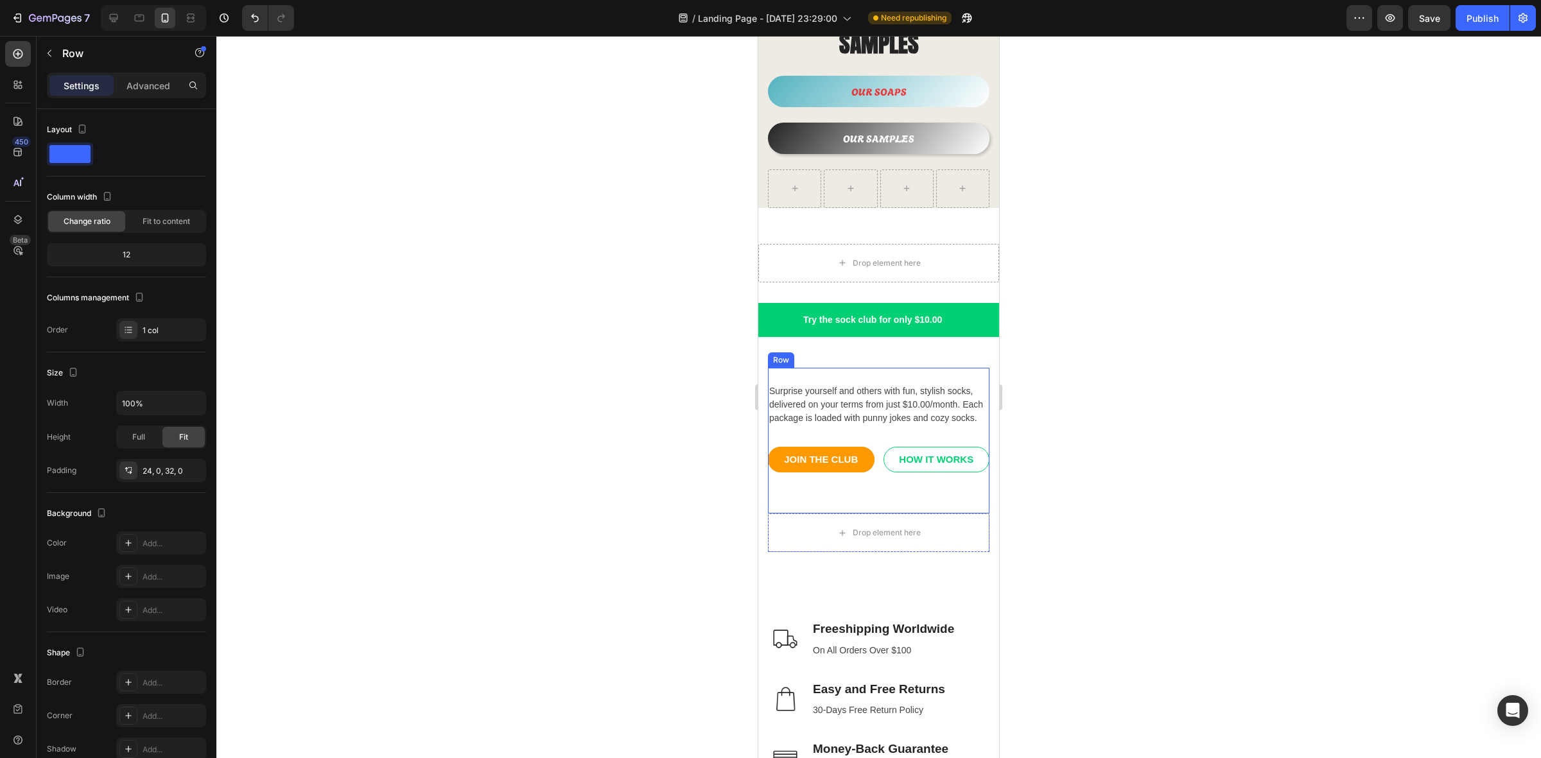
click at [879, 368] on div "Surprise yourself and others with fun, stylish socks, delivered on your terms f…" at bounding box center [879, 441] width 222 height 146
click at [846, 351] on icon at bounding box center [847, 355] width 8 height 9
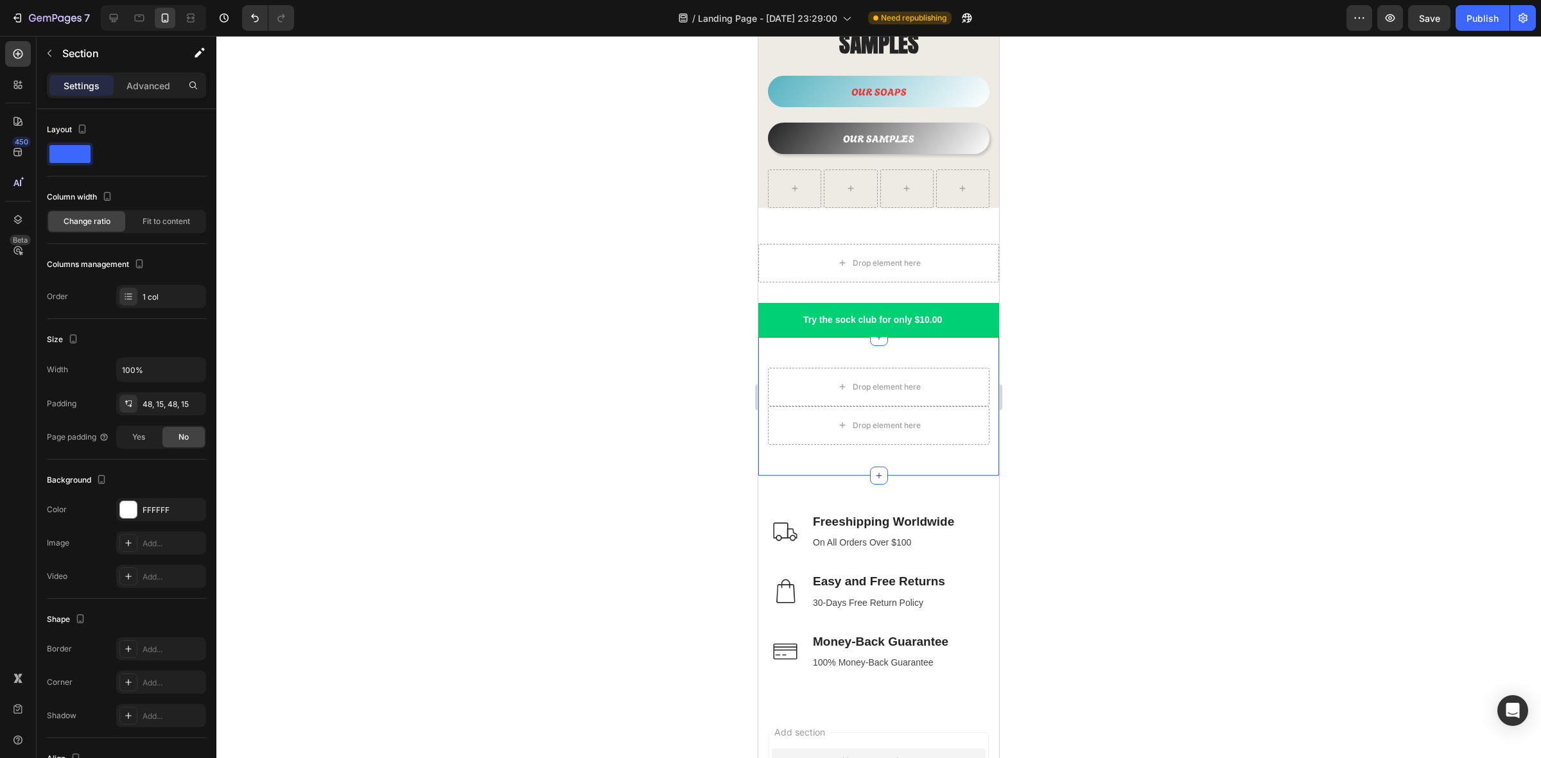
click at [843, 337] on div "Drop element here Drop element here Row Section 4" at bounding box center [878, 406] width 241 height 139
click at [983, 320] on icon at bounding box center [988, 325] width 10 height 10
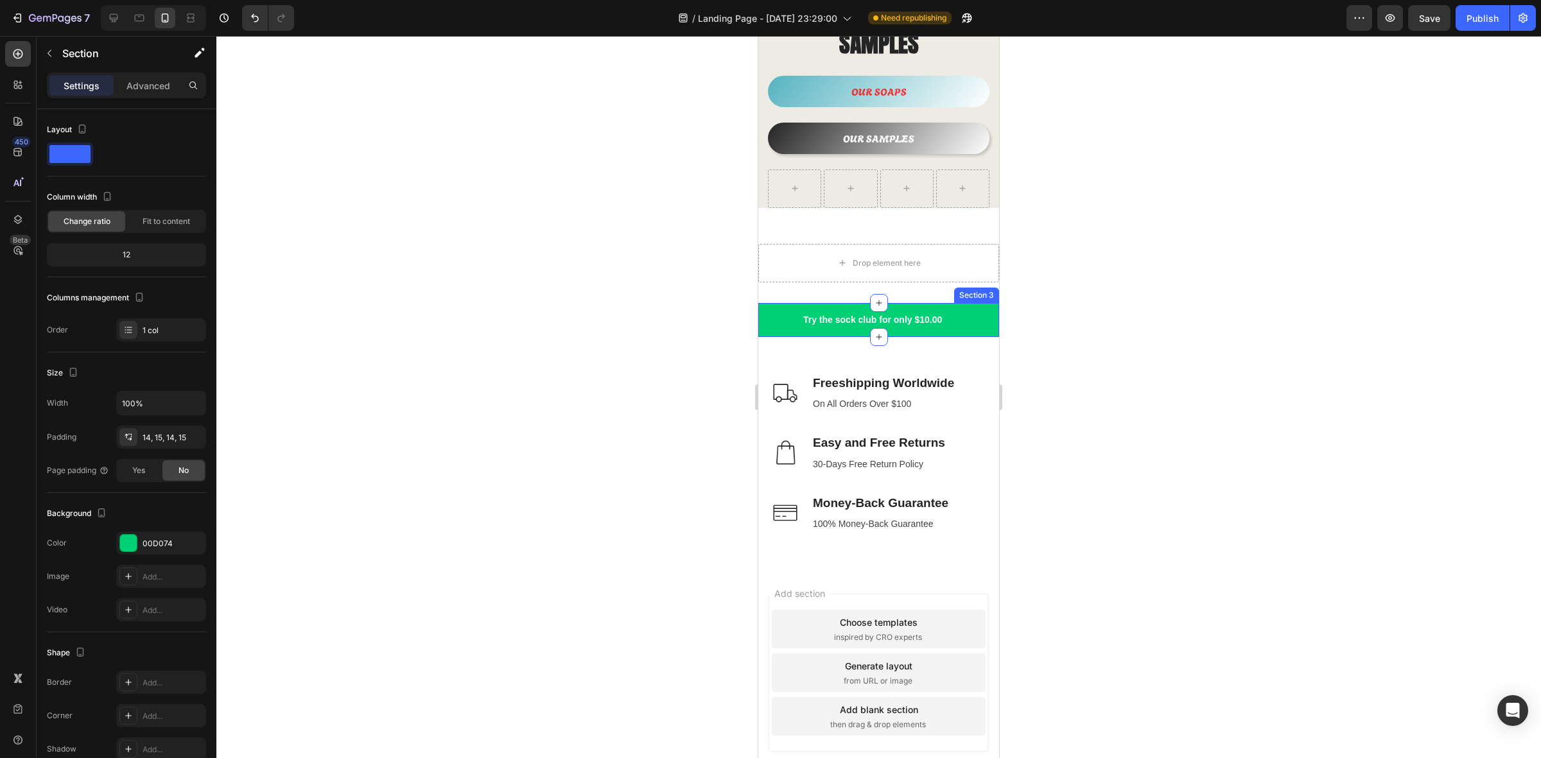
click at [798, 303] on div "Try the sock club for only $10.00 Text block 10,000+ 5-star Reviews Text block …" at bounding box center [878, 320] width 241 height 34
click at [983, 286] on icon at bounding box center [988, 291] width 10 height 10
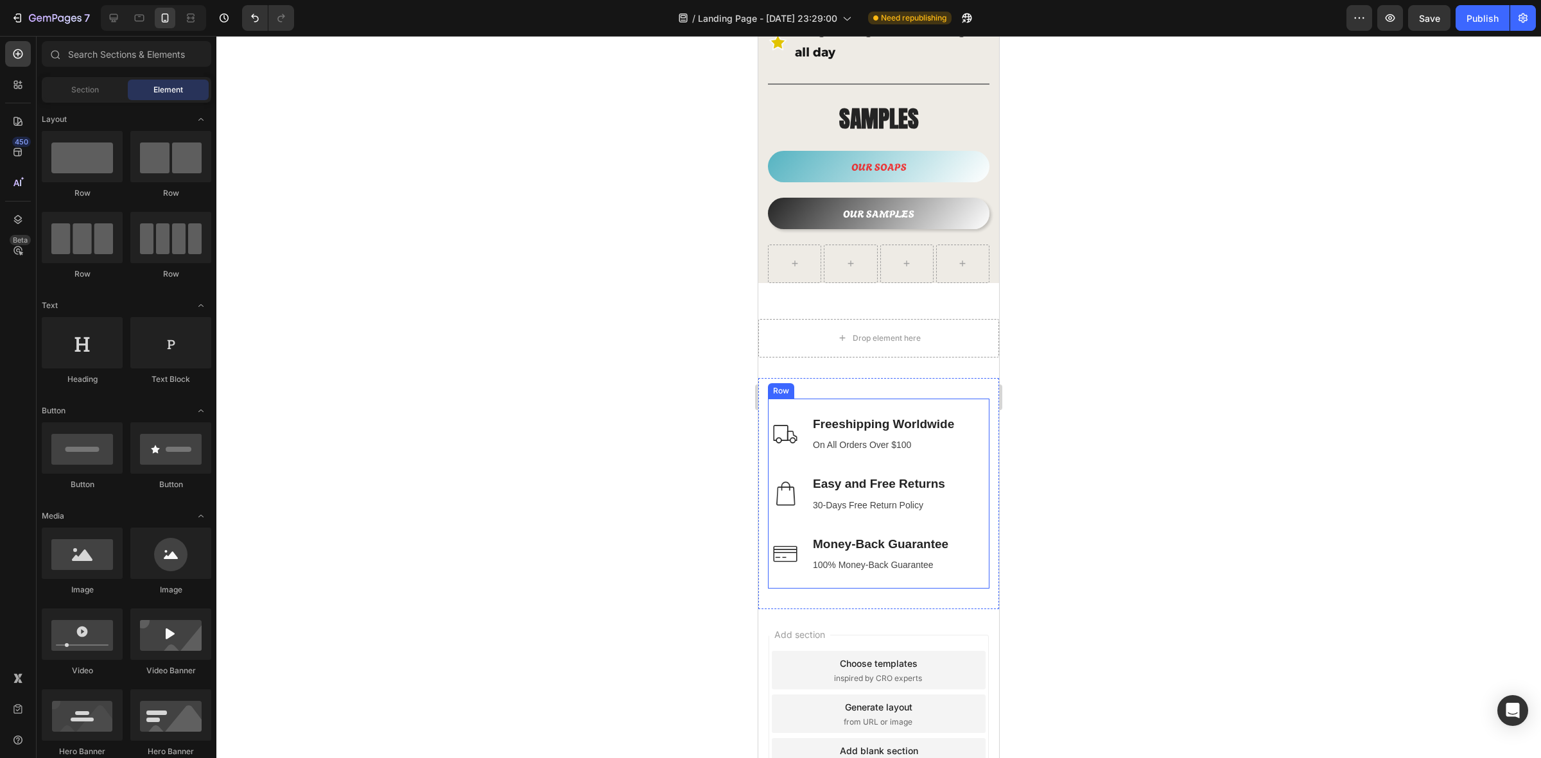
scroll to position [764, 0]
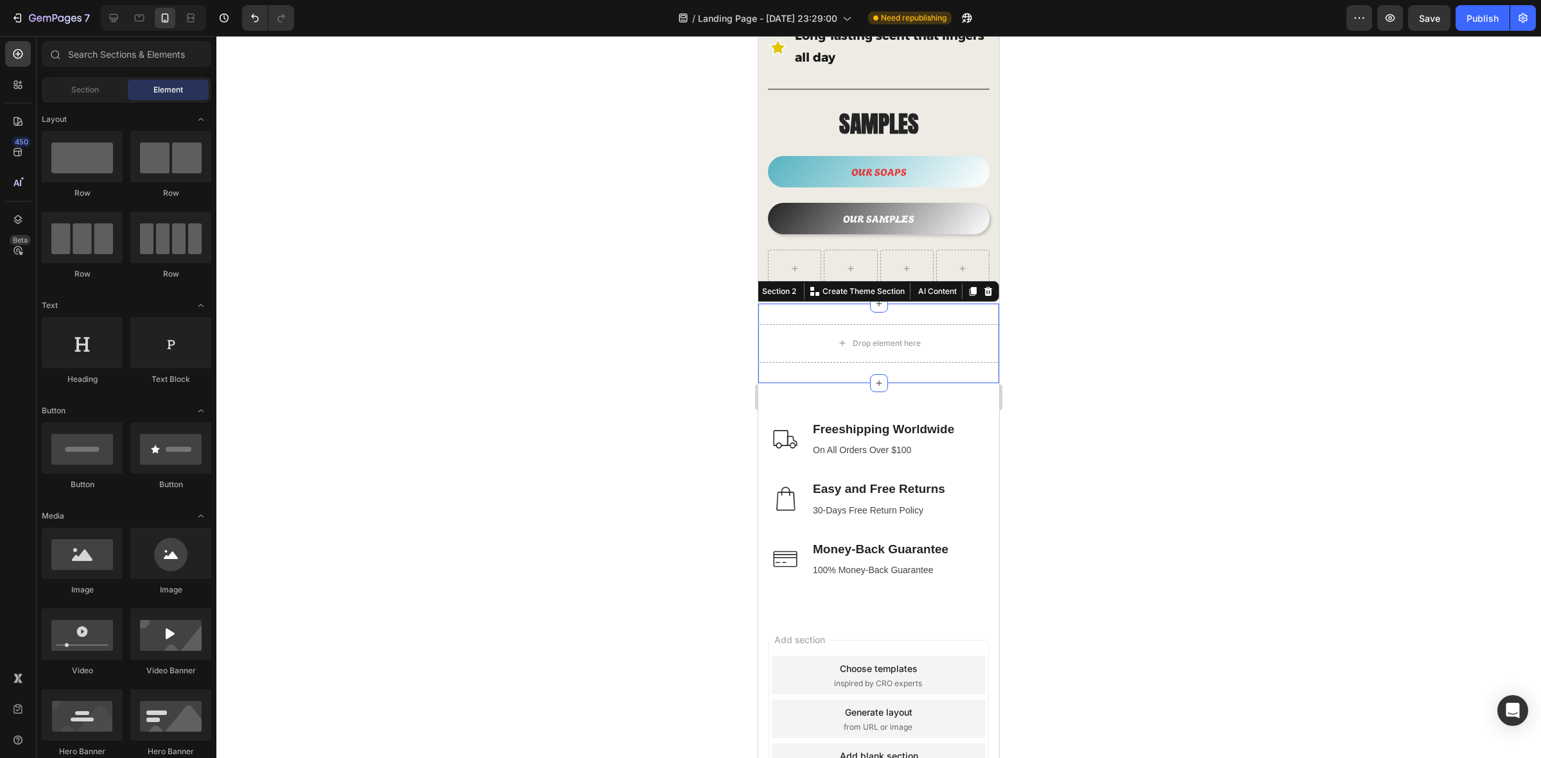
click at [798, 304] on div "Drop element here Section 2 You can create reusable sections Create Theme Secti…" at bounding box center [878, 344] width 241 height 80
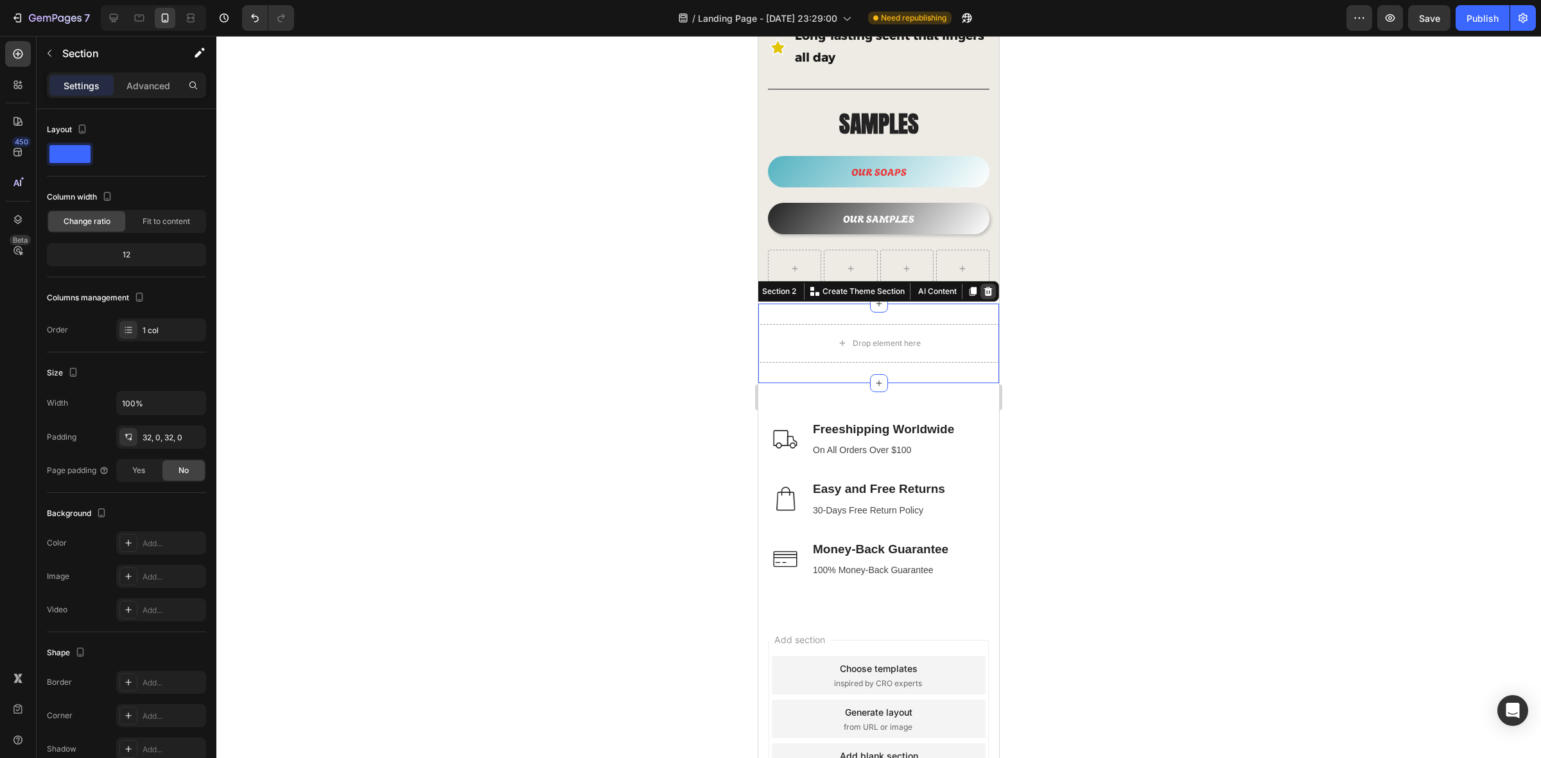
click at [983, 286] on icon at bounding box center [988, 291] width 10 height 10
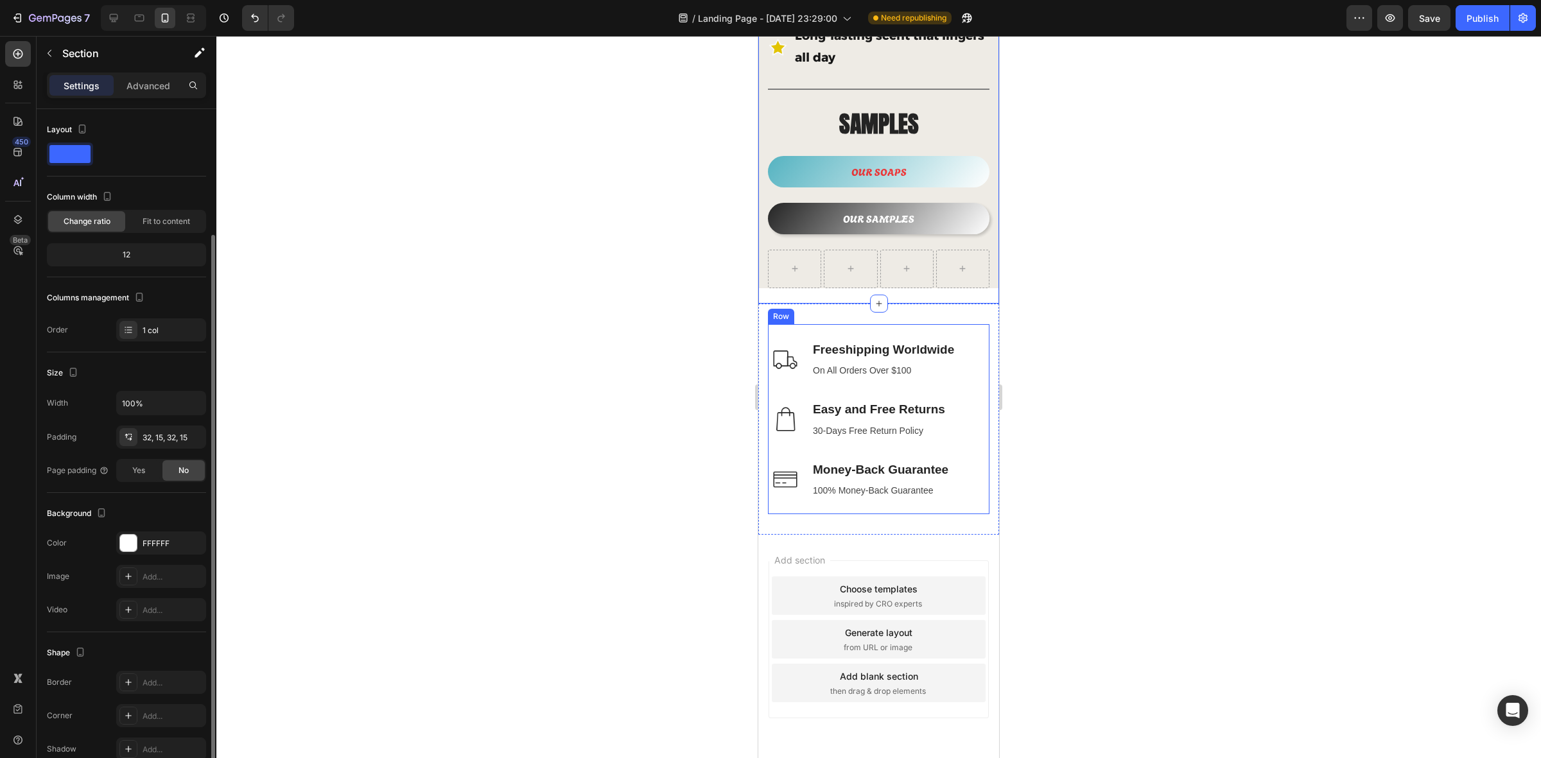
click at [887, 304] on div "Image Freeshipping Worldwide Text block On All Orders Over $100 Text block Row …" at bounding box center [878, 420] width 241 height 232
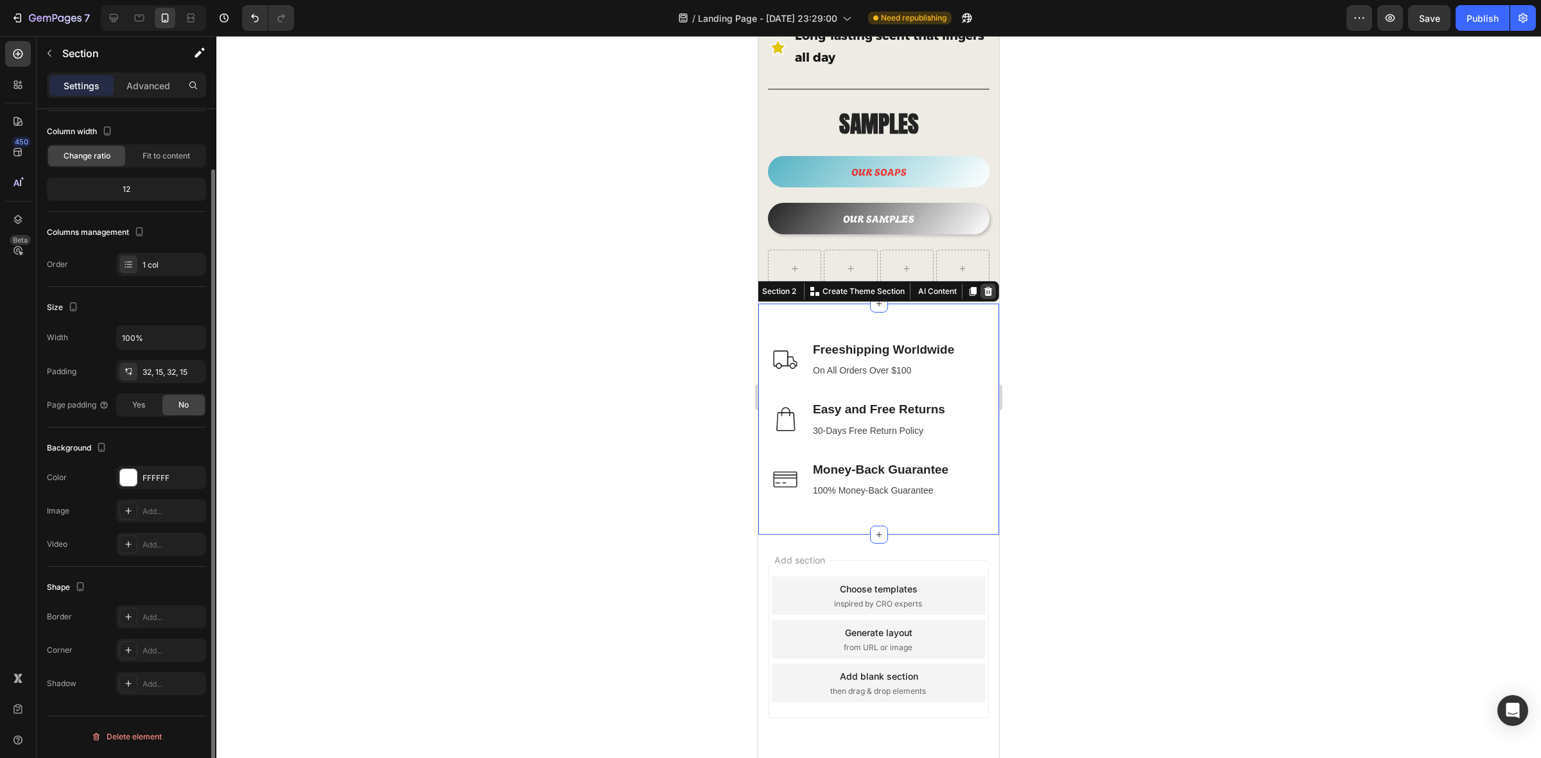
click at [985, 287] on icon at bounding box center [989, 291] width 8 height 9
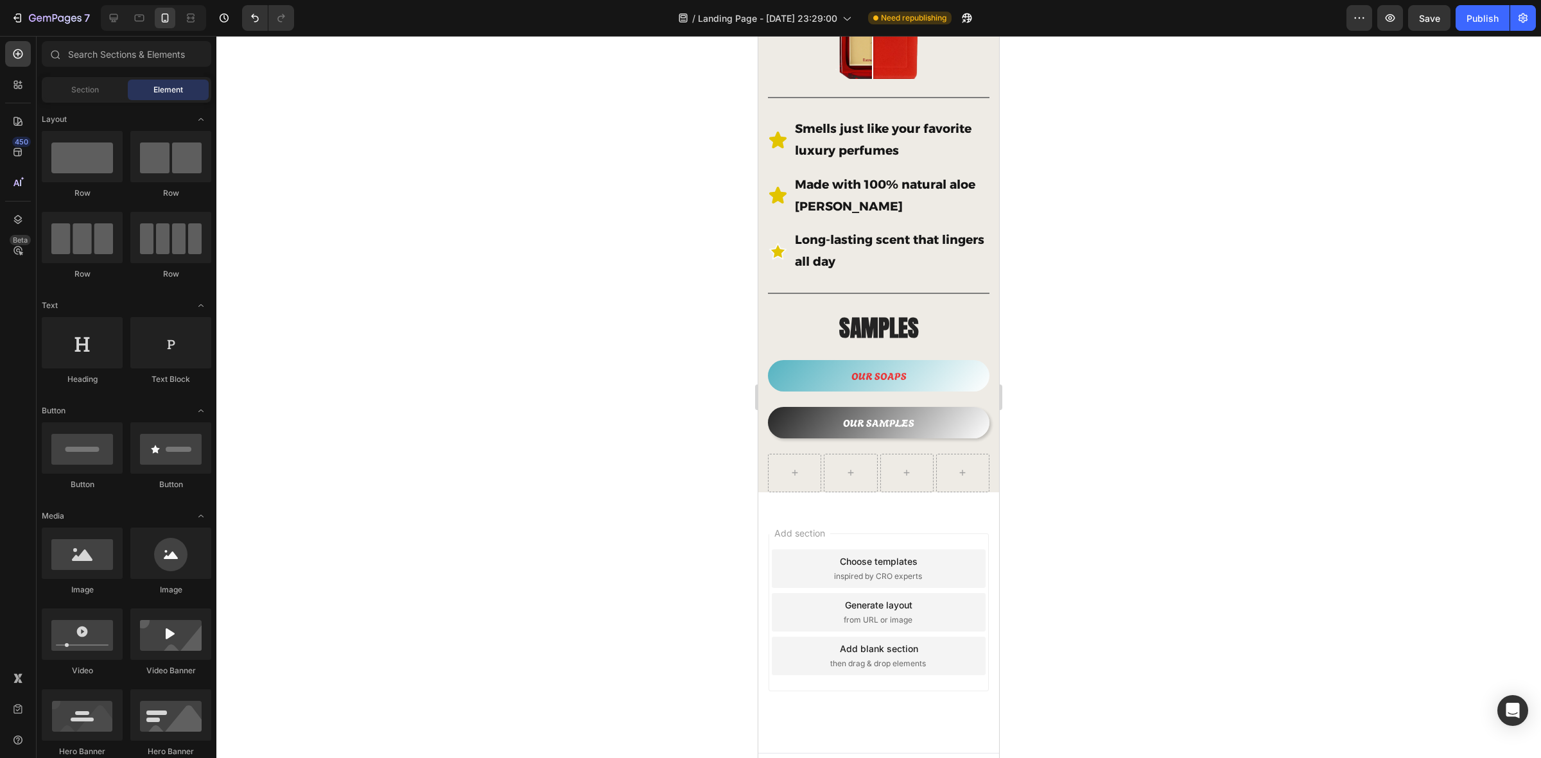
click at [913, 508] on div "Add section Choose templates inspired by CRO experts Generate layout from URL o…" at bounding box center [878, 630] width 241 height 245
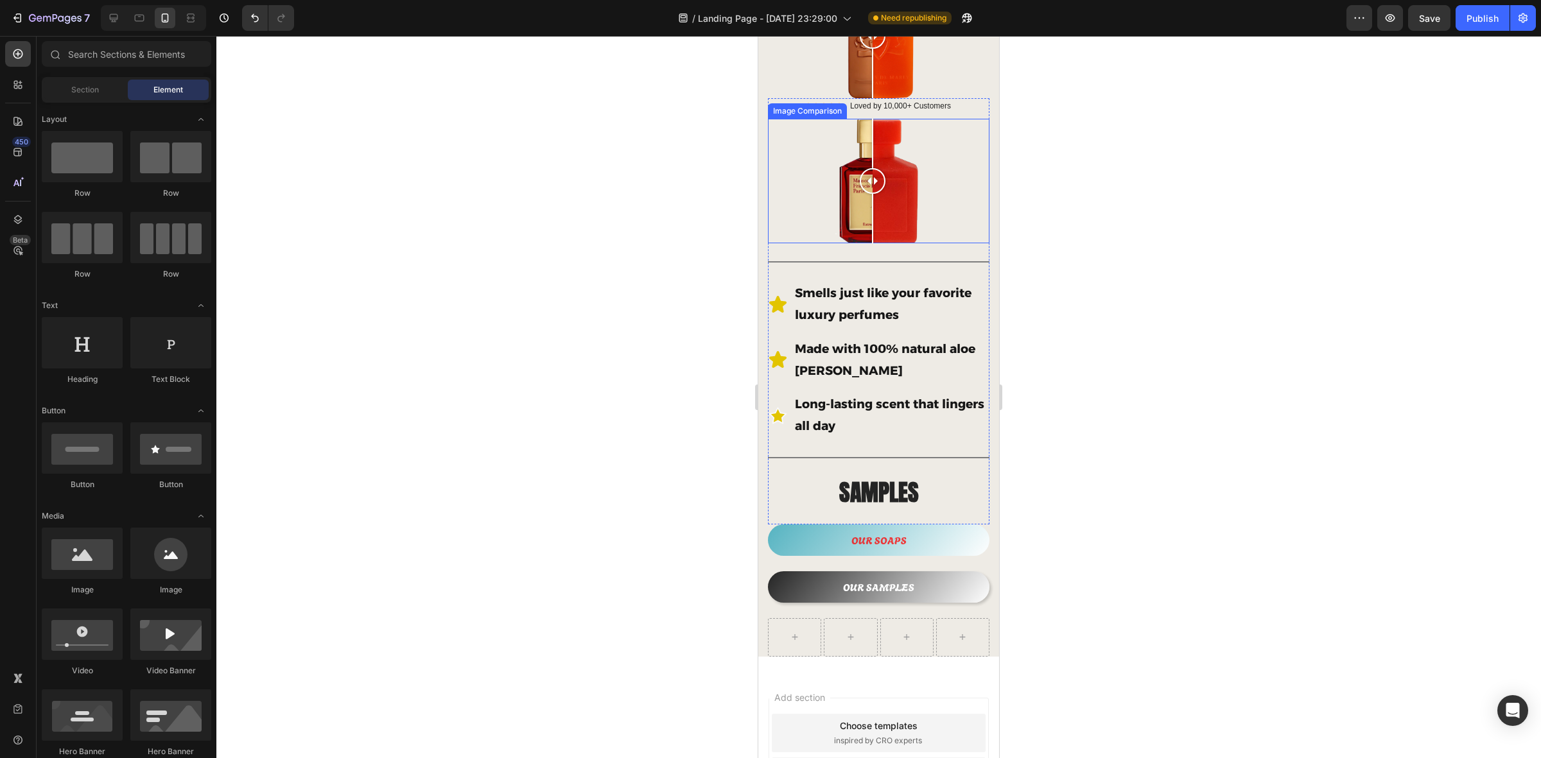
scroll to position [401, 0]
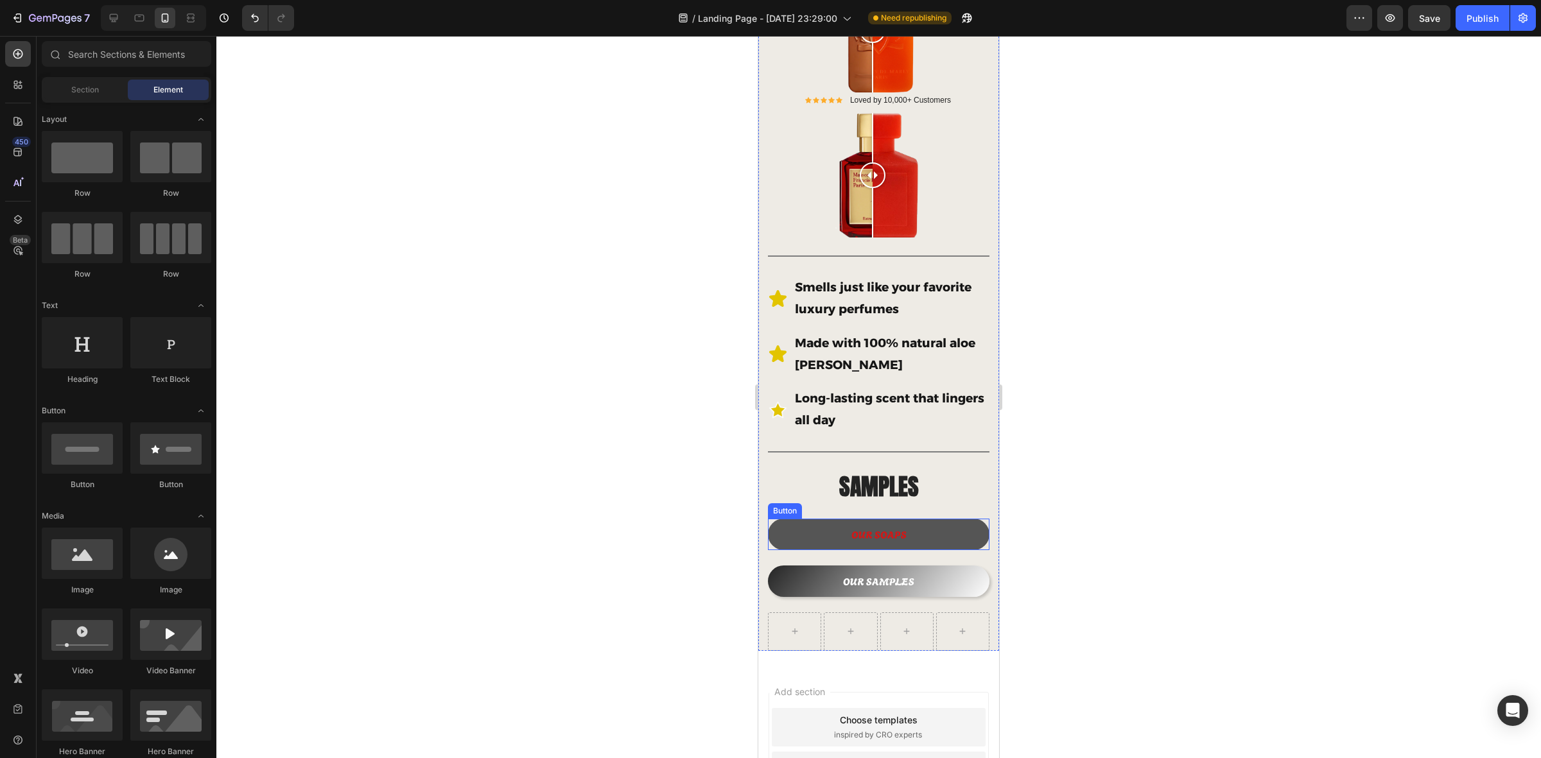
click at [936, 519] on button "OUR SOAPS" at bounding box center [879, 534] width 222 height 31
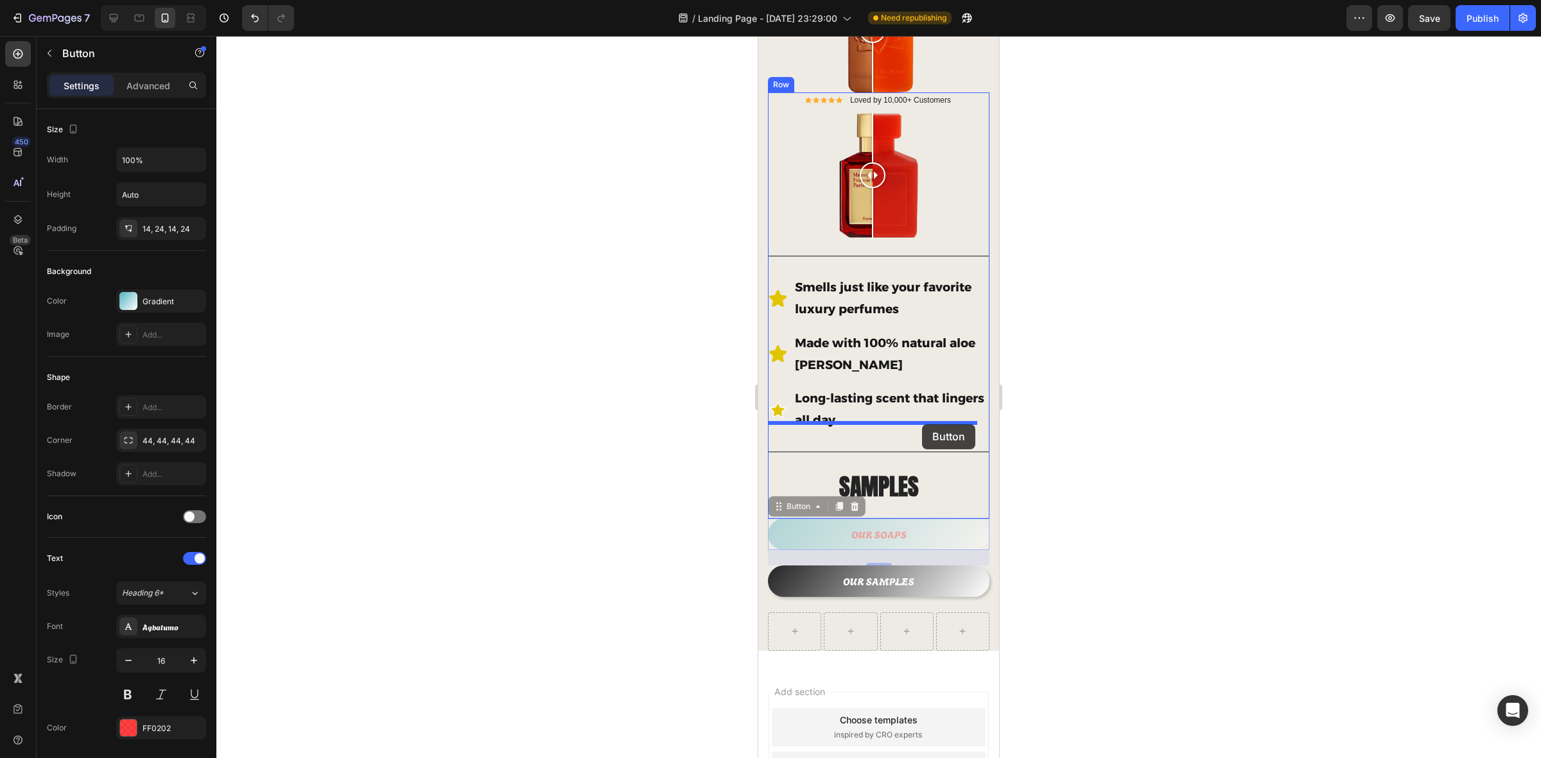
drag, startPoint x: 934, startPoint y: 516, endPoint x: 922, endPoint y: 425, distance: 92.0
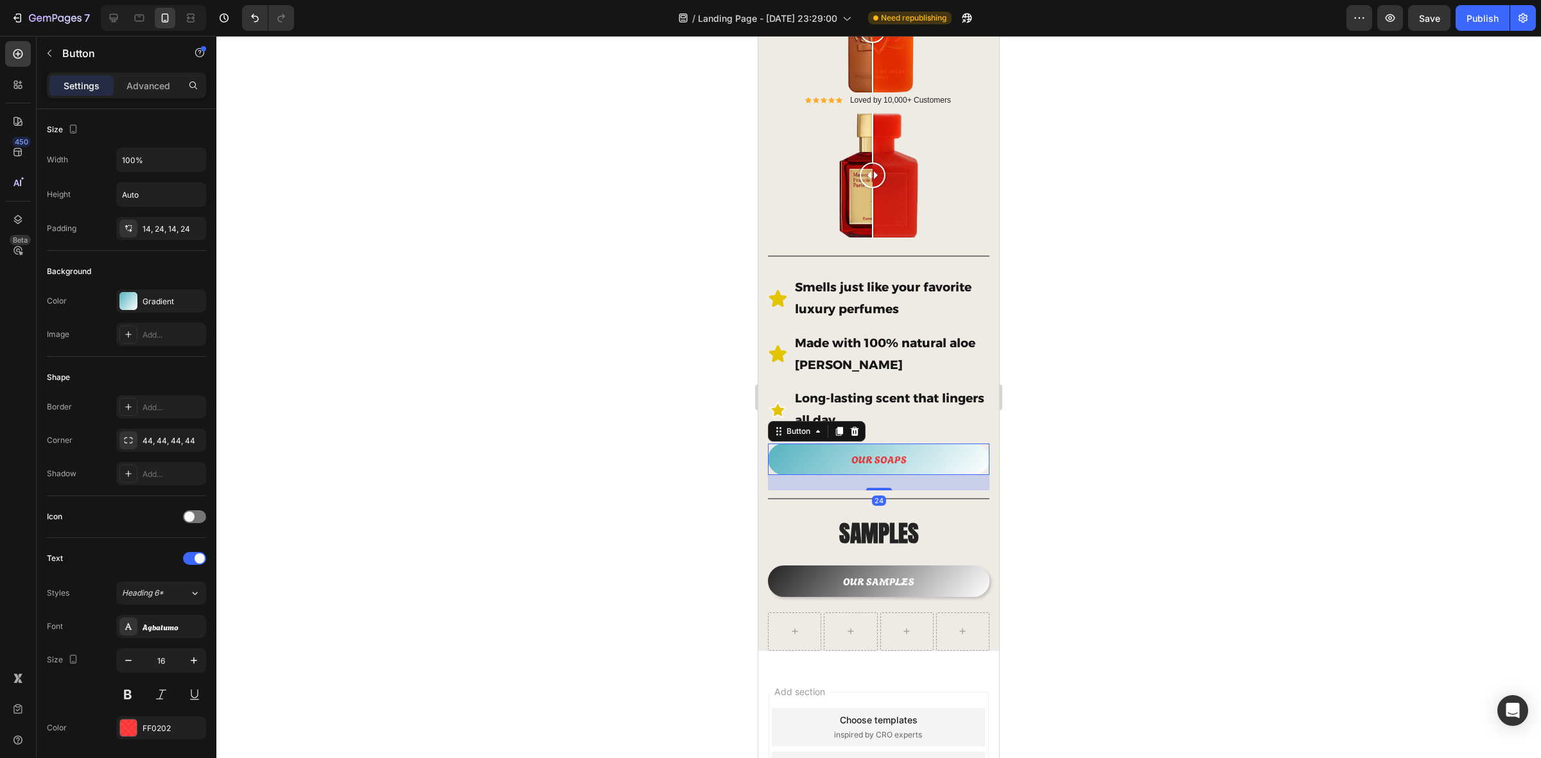
click at [1128, 464] on div at bounding box center [878, 397] width 1325 height 723
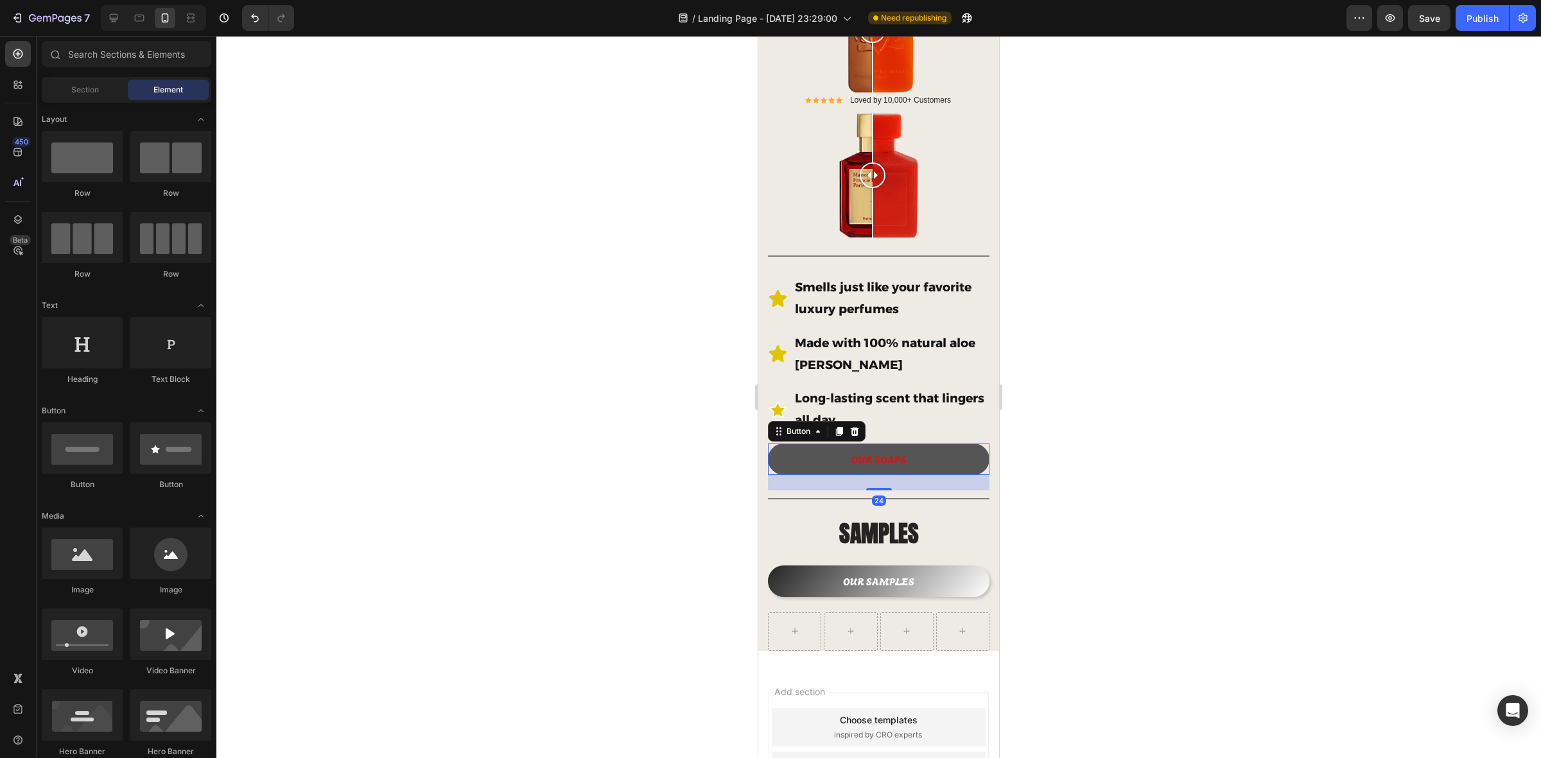
click at [946, 444] on button "OUR SOAPS" at bounding box center [879, 459] width 222 height 31
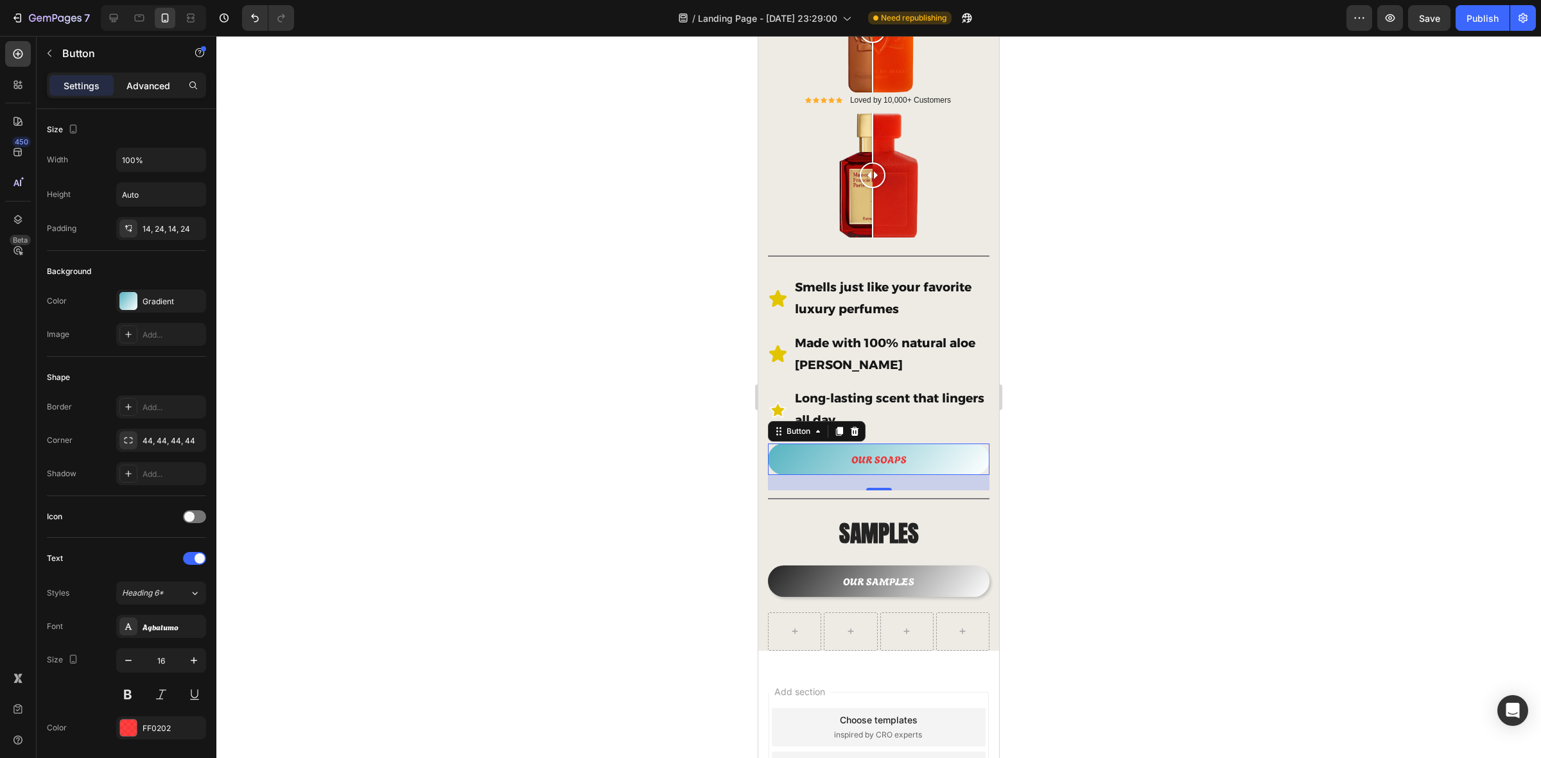
click at [146, 82] on p "Advanced" at bounding box center [149, 85] width 44 height 13
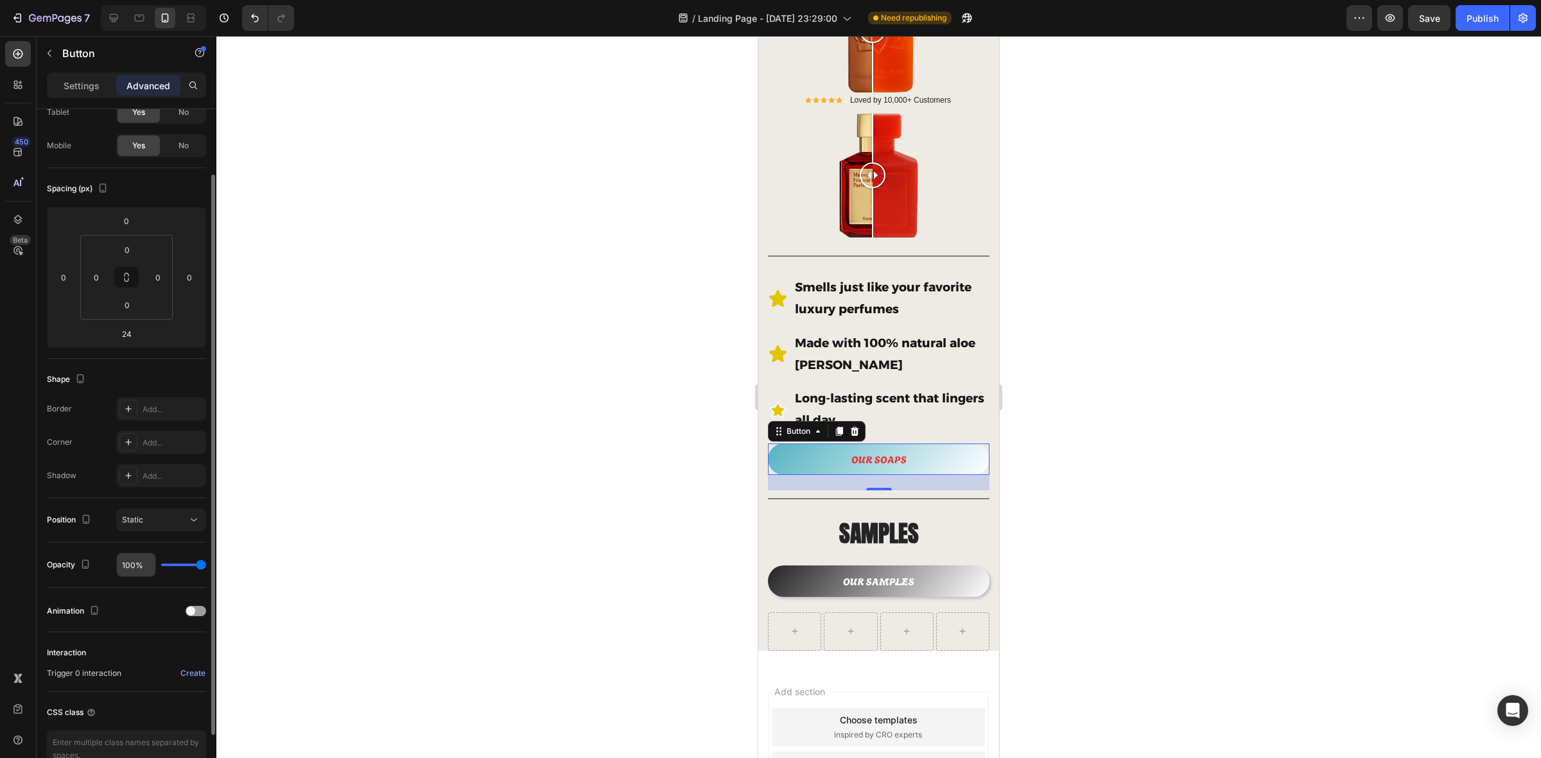
scroll to position [153, 0]
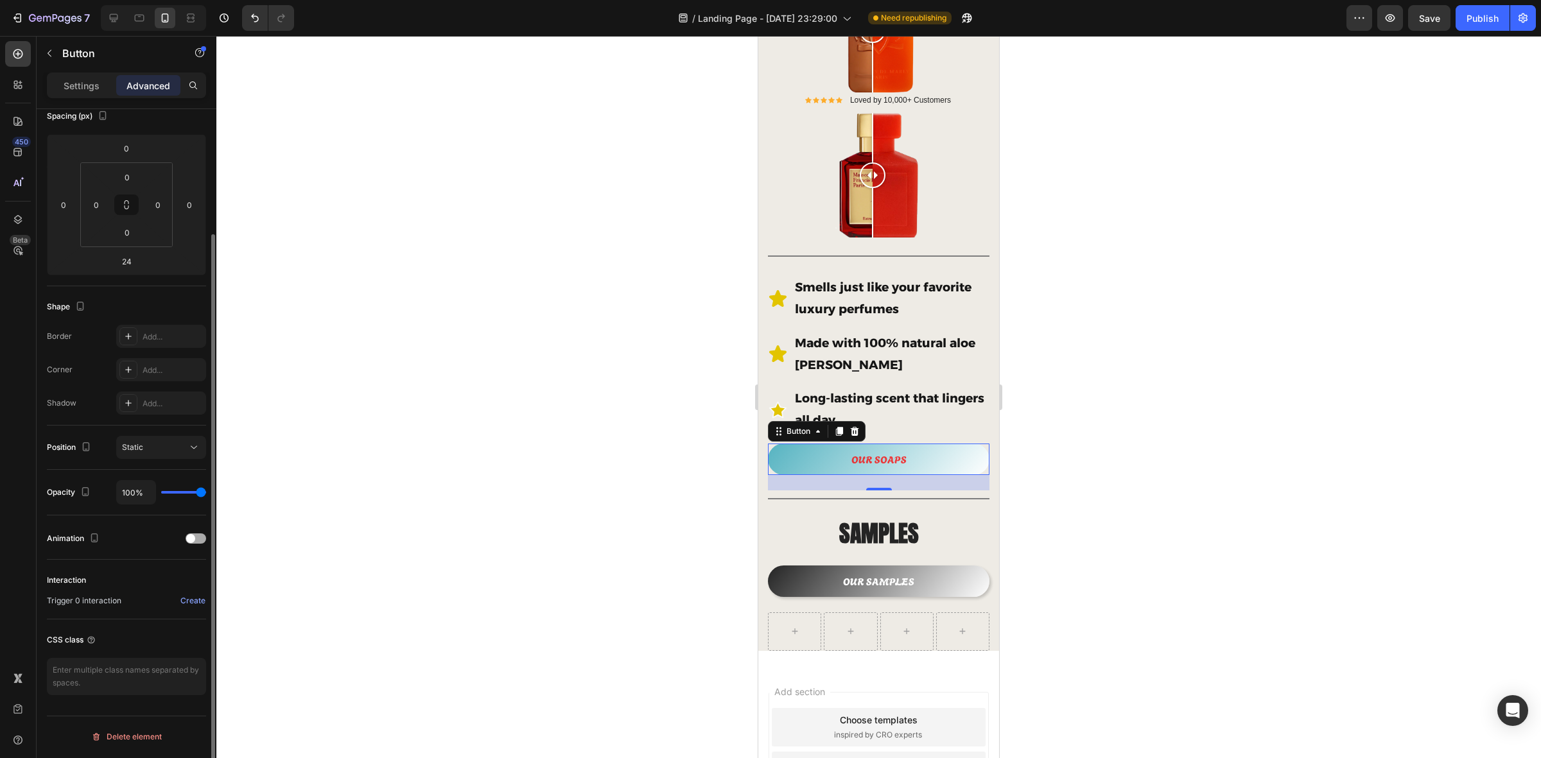
click at [199, 540] on div at bounding box center [196, 539] width 21 height 10
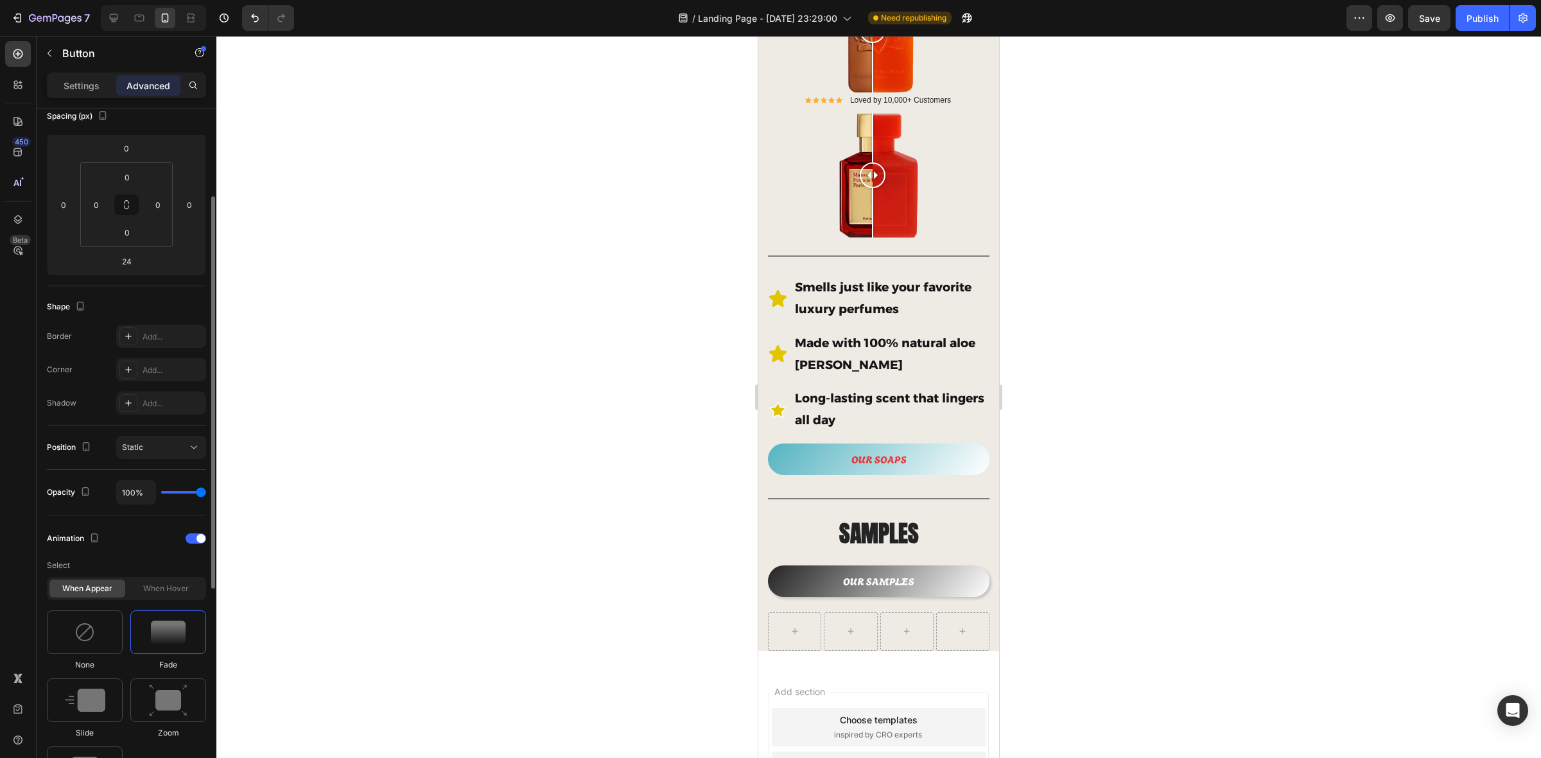
scroll to position [233, 0]
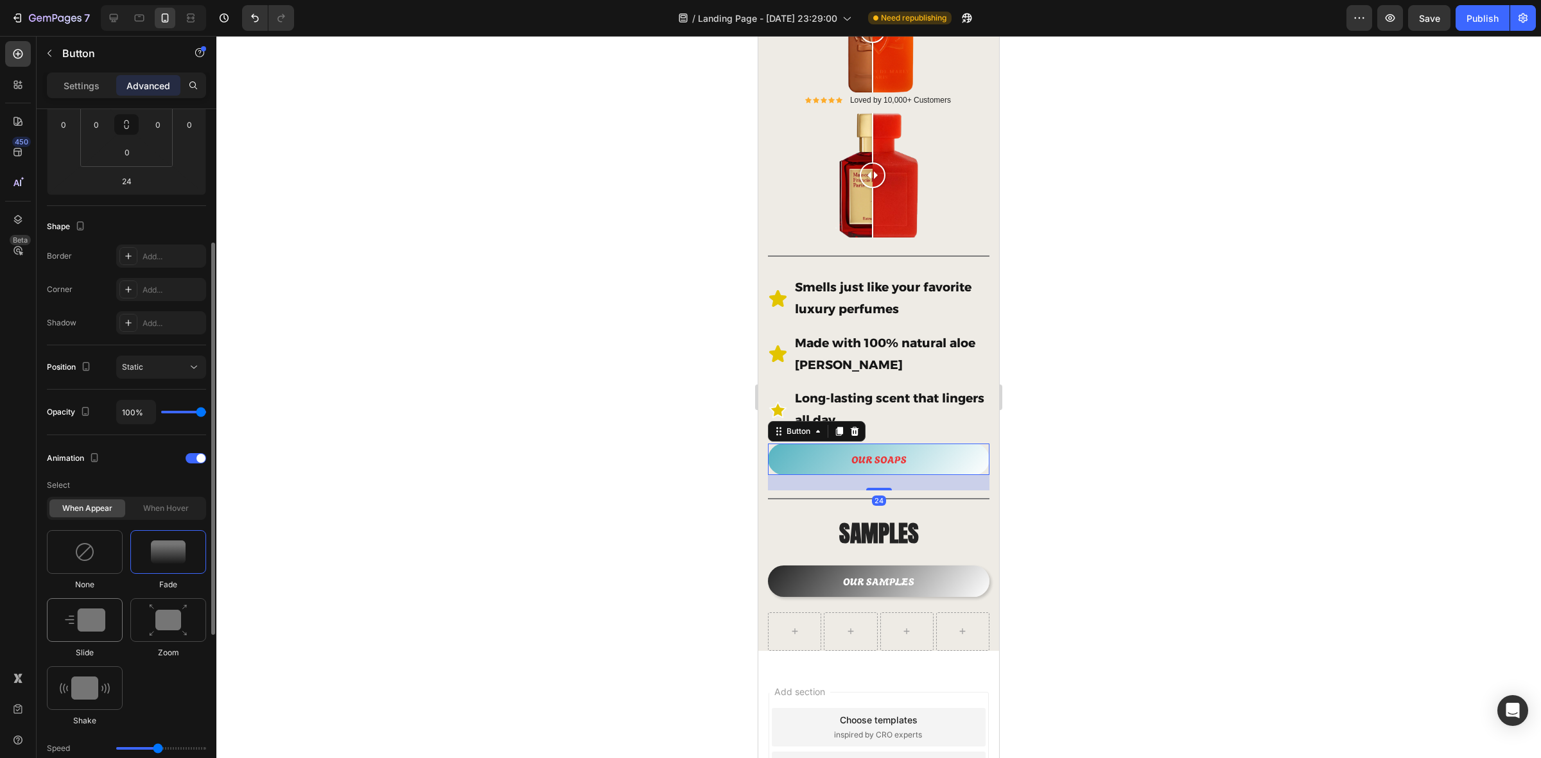
click at [104, 606] on img at bounding box center [85, 620] width 40 height 23
click at [95, 606] on div at bounding box center [85, 689] width 76 height 44
click at [164, 606] on img at bounding box center [168, 620] width 39 height 33
click at [100, 606] on img at bounding box center [85, 620] width 40 height 23
click at [162, 559] on img at bounding box center [168, 552] width 35 height 23
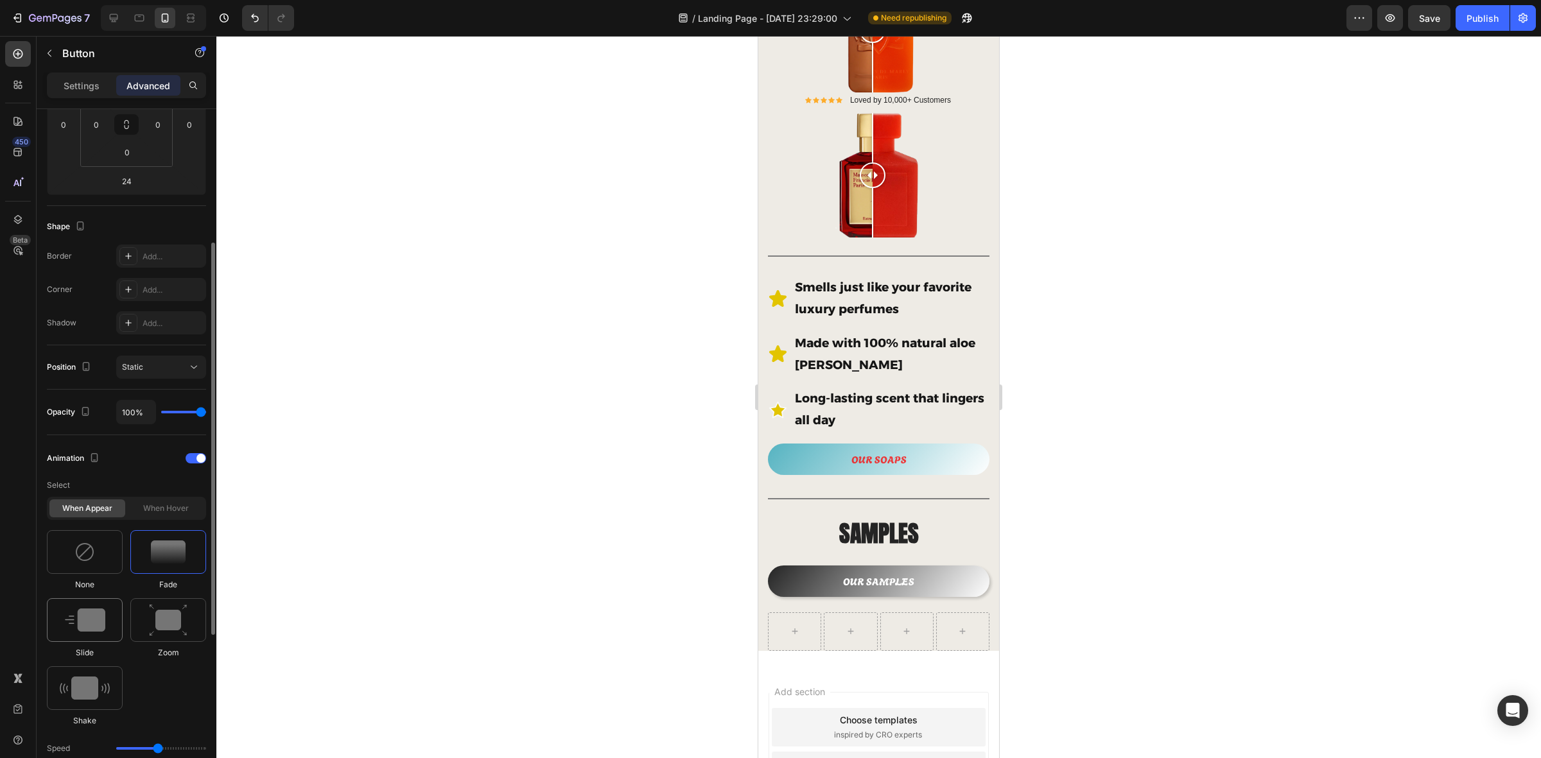
click at [97, 606] on div at bounding box center [85, 621] width 76 height 44
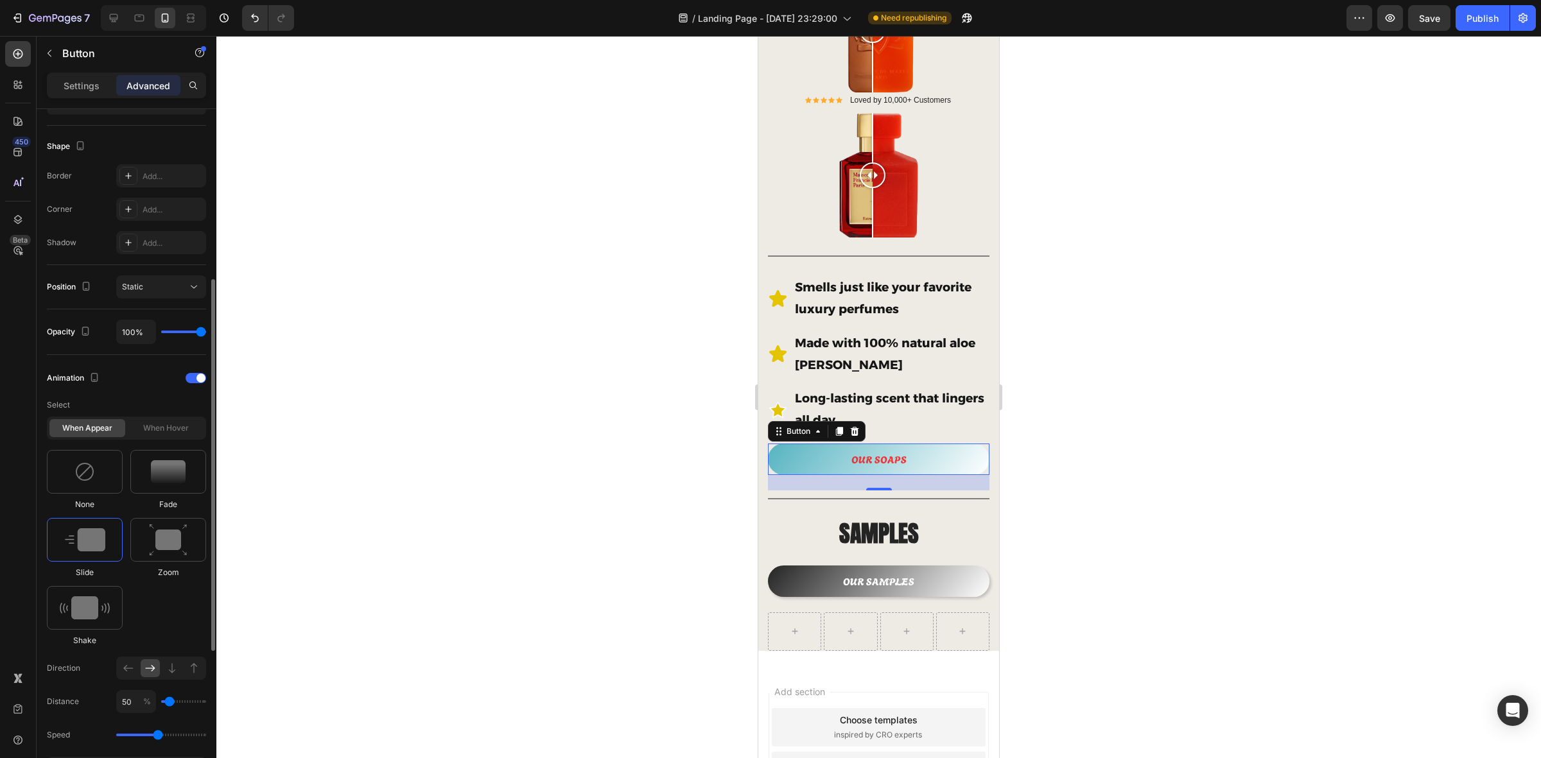
scroll to position [394, 0]
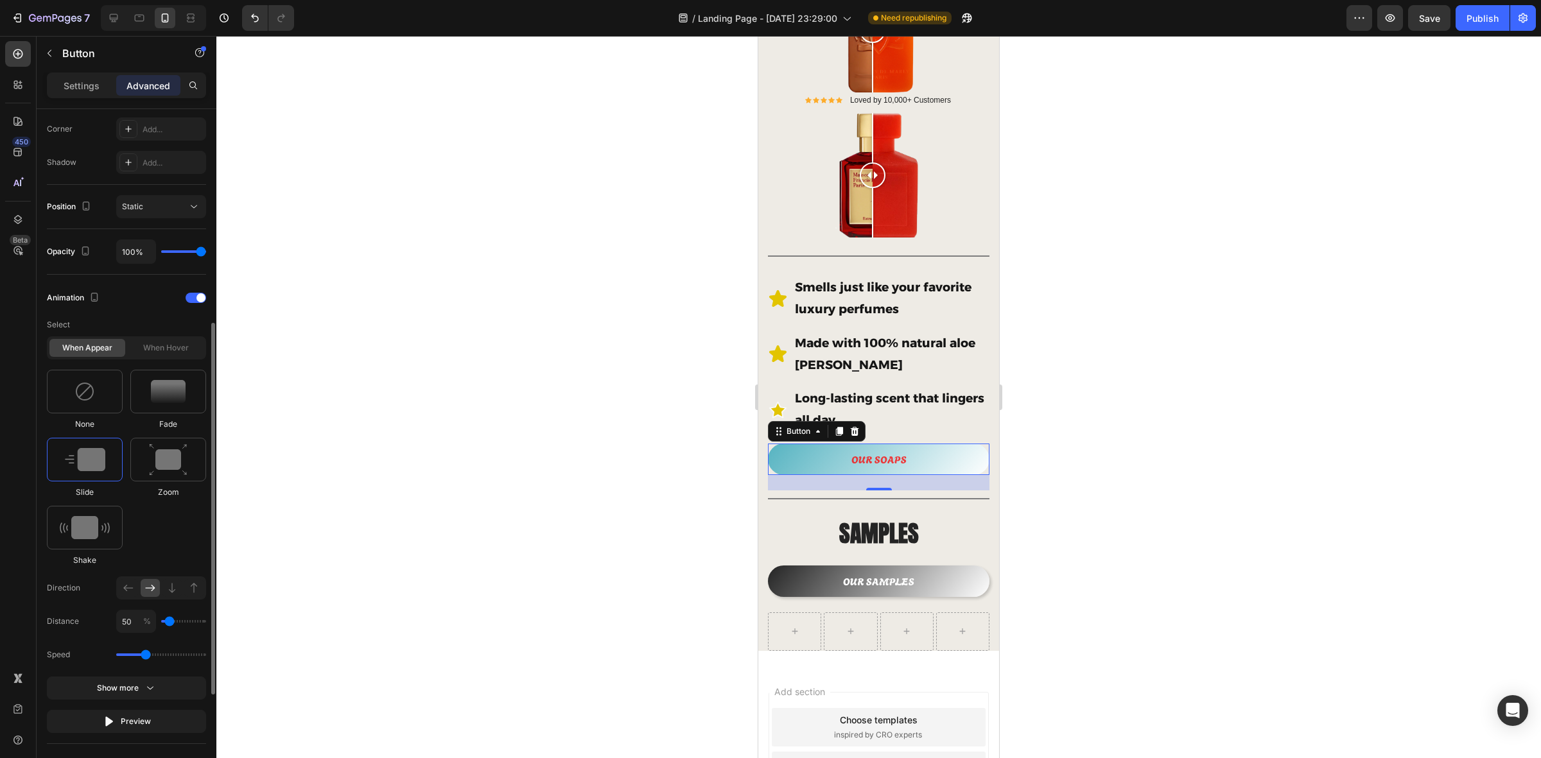
drag, startPoint x: 159, startPoint y: 653, endPoint x: 143, endPoint y: 653, distance: 16.1
type input "1.3"
click at [143, 606] on input "range" at bounding box center [161, 655] width 90 height 3
type input "100"
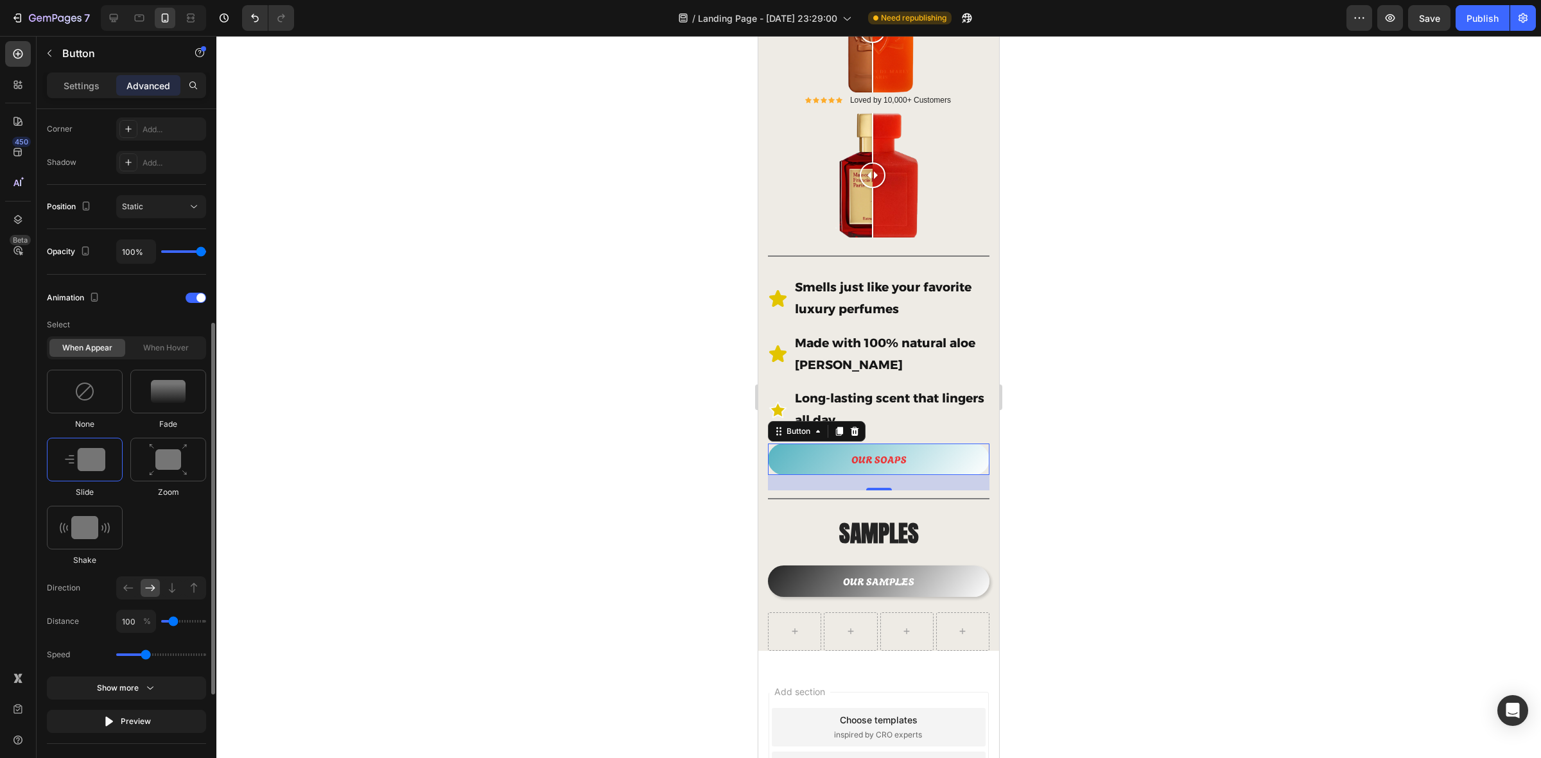
type input "150"
type input "200"
type input "250"
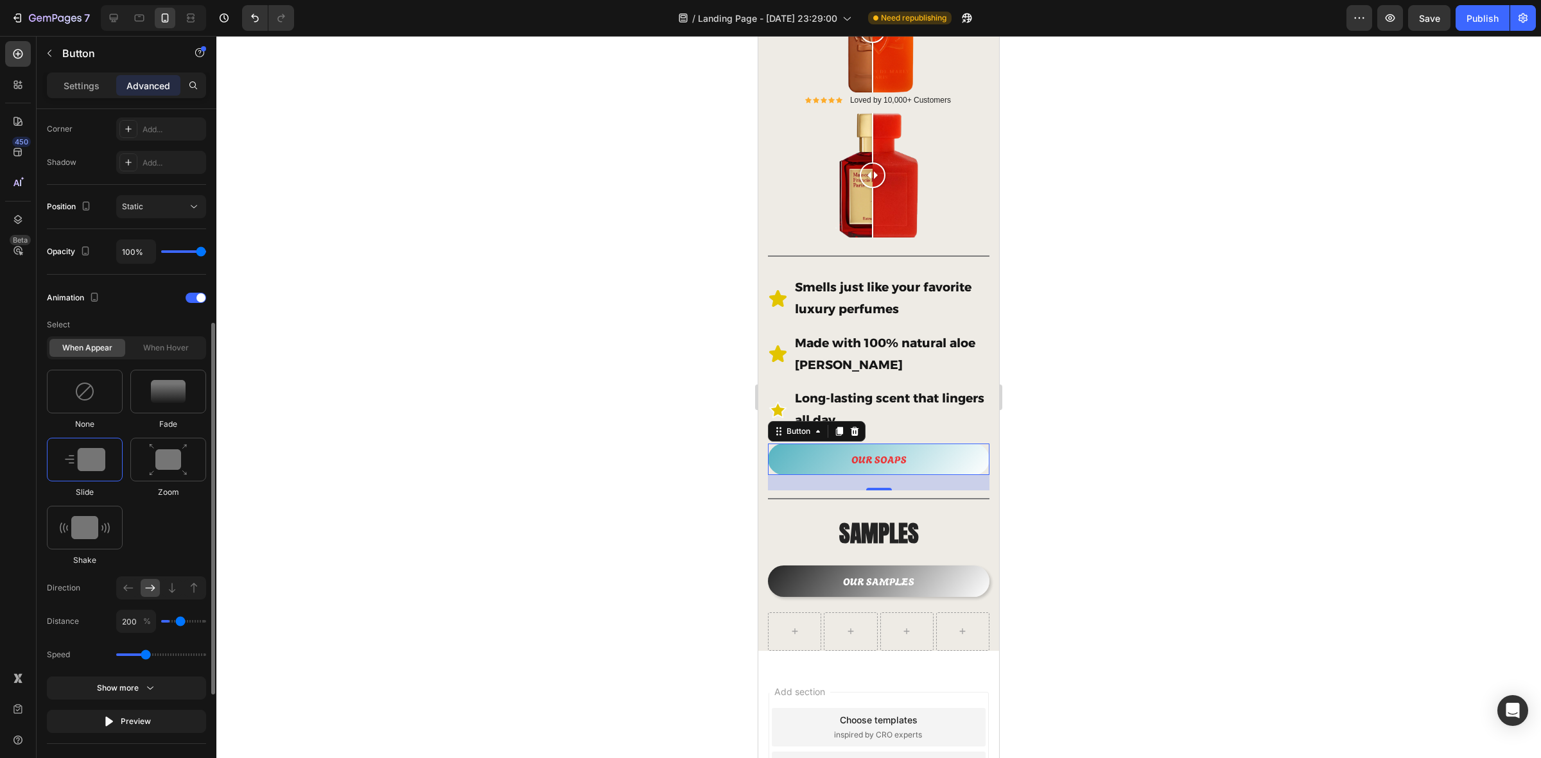
type input "250"
type input "300"
drag, startPoint x: 169, startPoint y: 623, endPoint x: 187, endPoint y: 624, distance: 18.0
type input "300"
click at [187, 606] on input "range" at bounding box center [183, 621] width 45 height 3
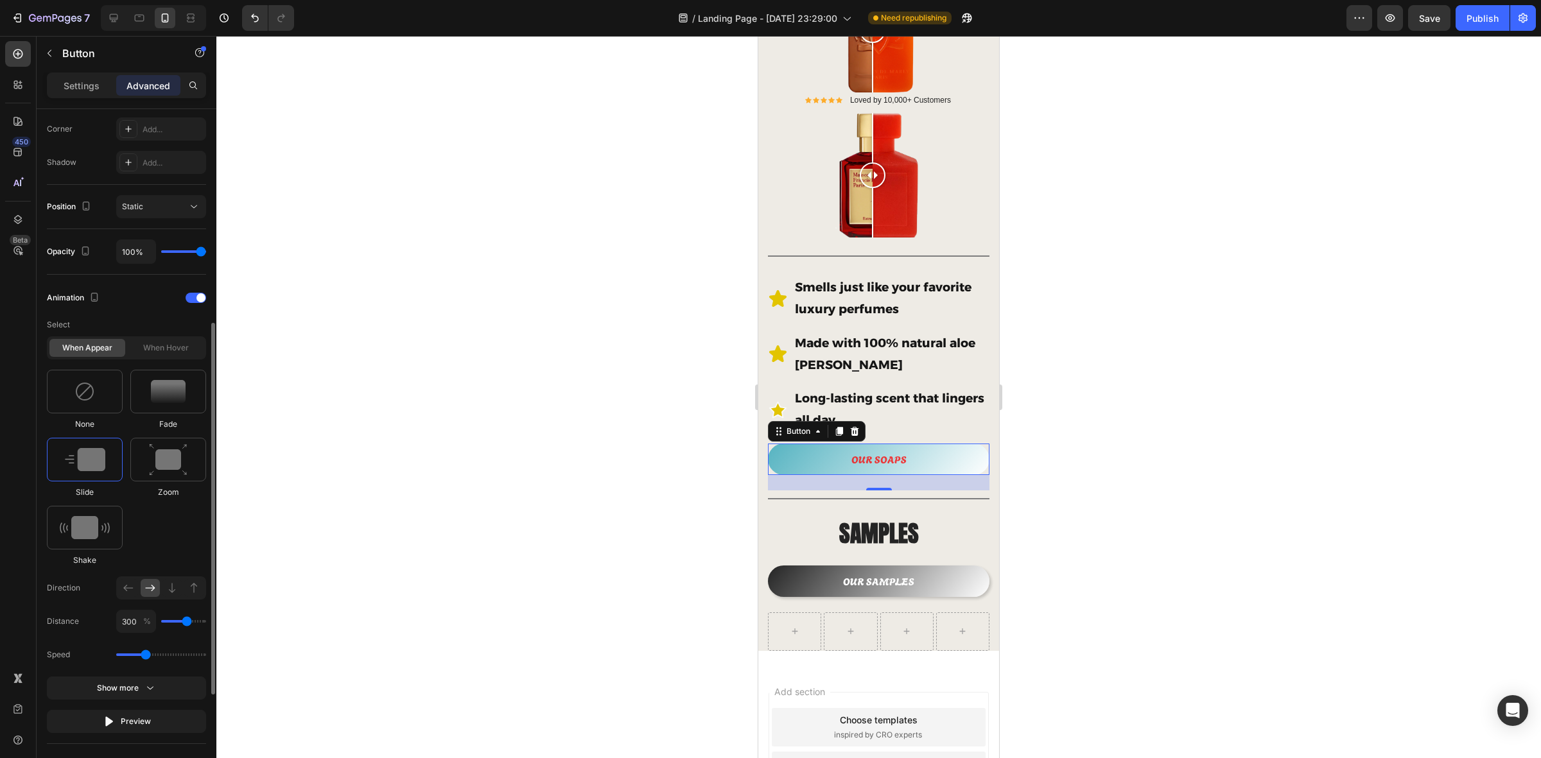
type input "250"
type input "200"
type input "150"
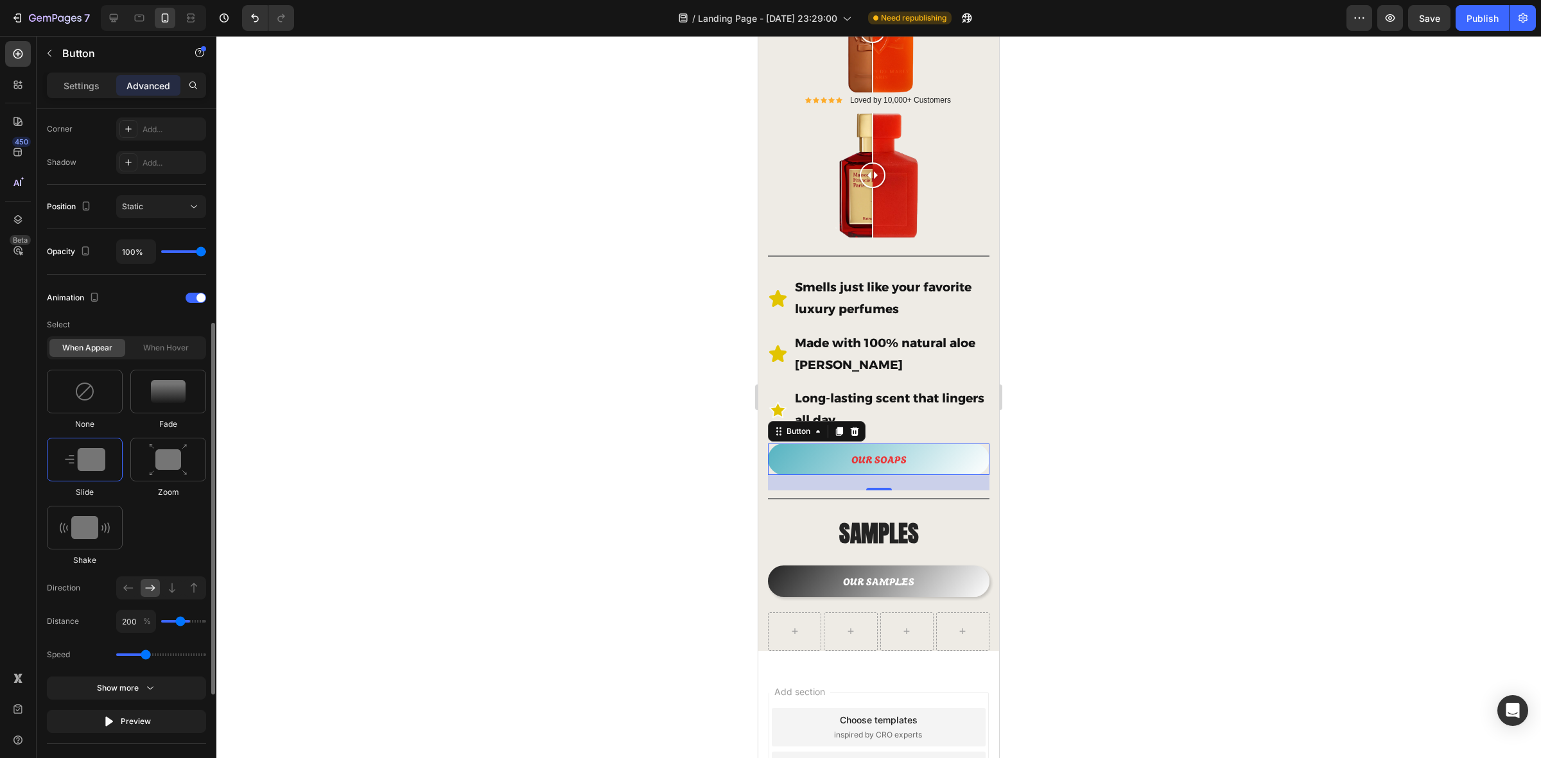
type input "150"
type input "100"
drag, startPoint x: 184, startPoint y: 624, endPoint x: 174, endPoint y: 624, distance: 10.3
type input "100"
click at [174, 606] on input "range" at bounding box center [183, 621] width 45 height 3
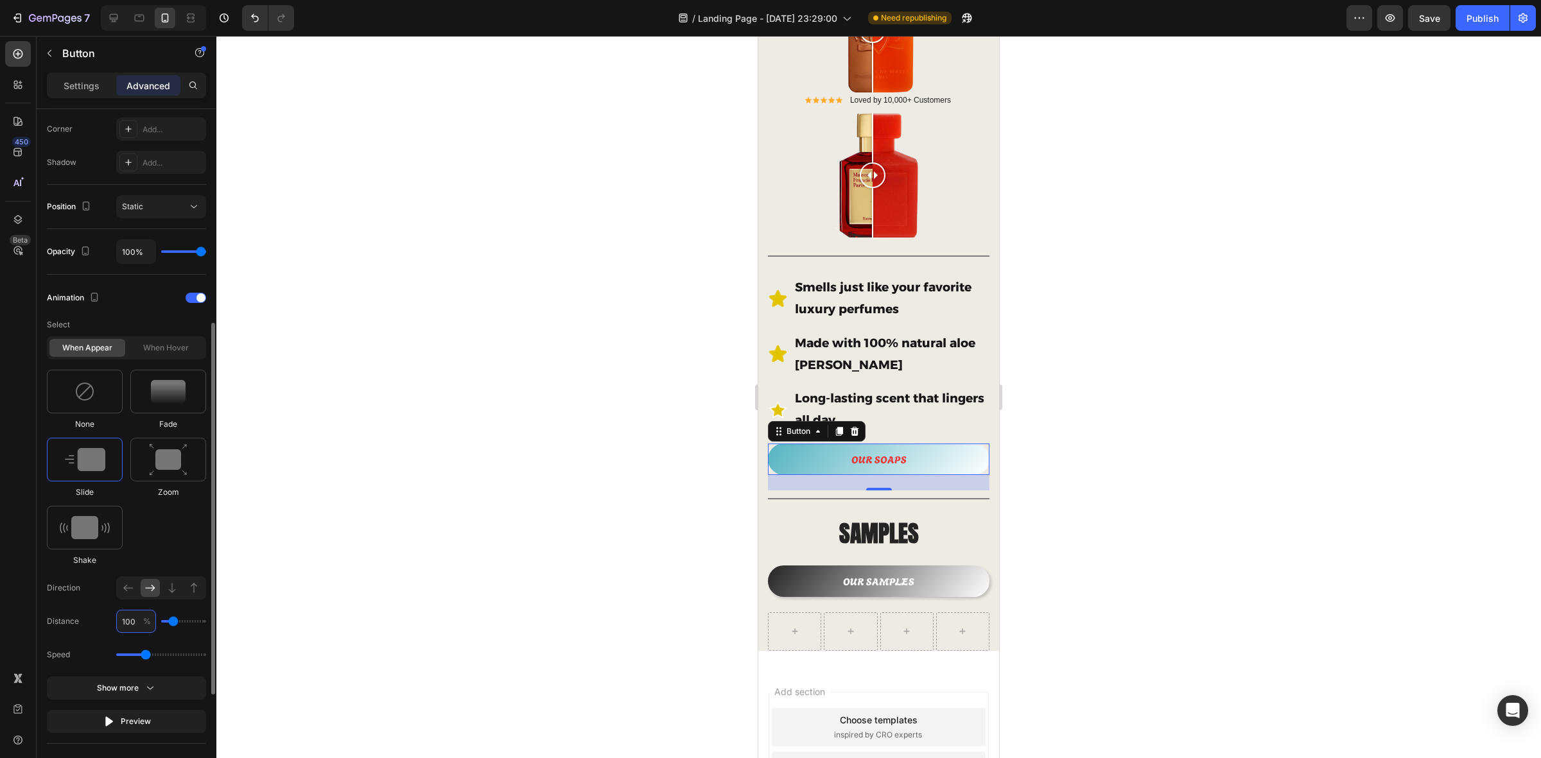
click at [126, 606] on input "100" at bounding box center [136, 621] width 40 height 23
type input "6"
type input "0"
type input "60"
type input "50"
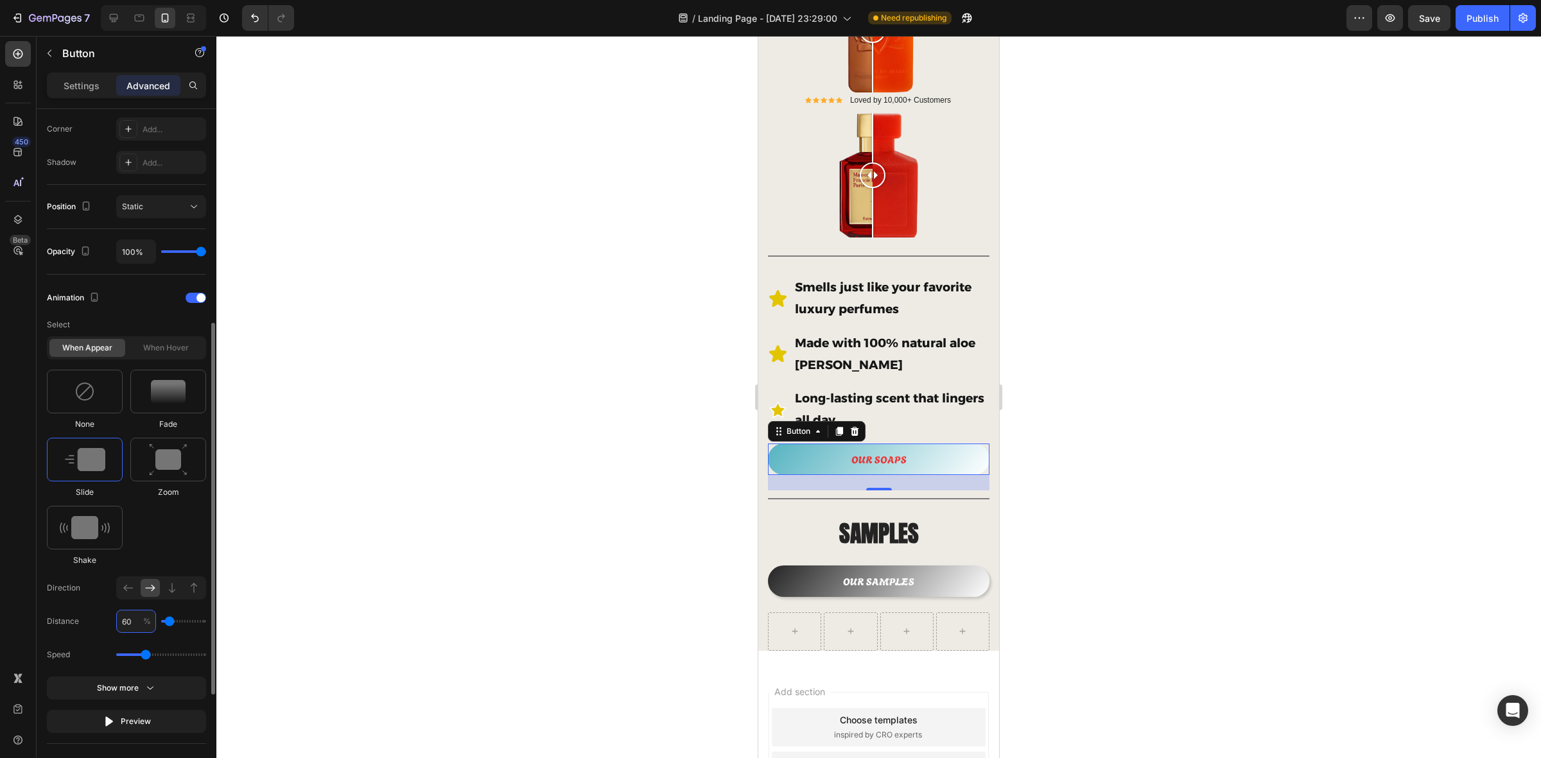
type input "60"
click at [164, 346] on div "When hover" at bounding box center [166, 348] width 76 height 18
click at [164, 355] on div "When hover" at bounding box center [166, 348] width 76 height 18
click at [428, 469] on div at bounding box center [878, 397] width 1325 height 723
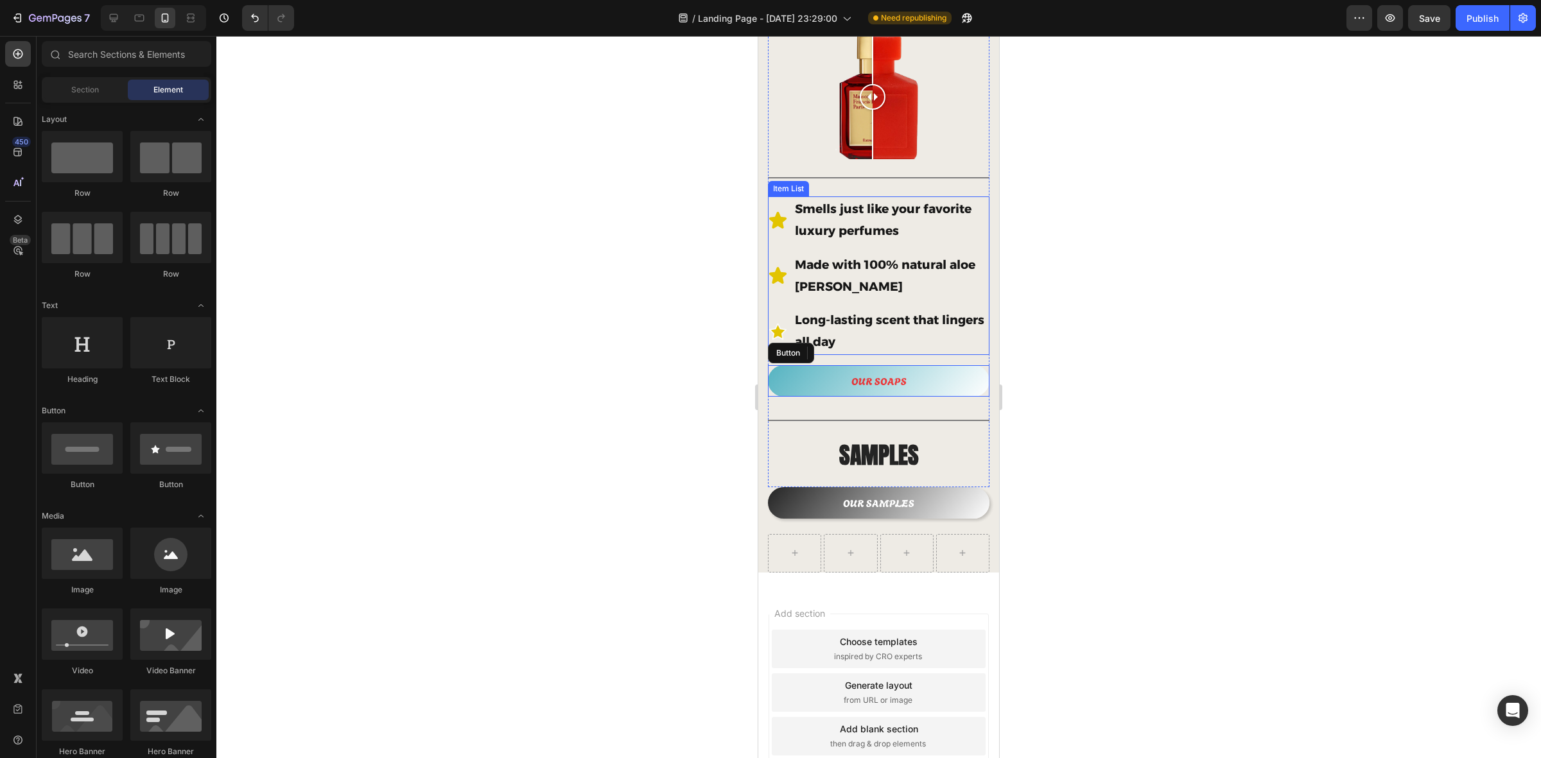
scroll to position [482, 0]
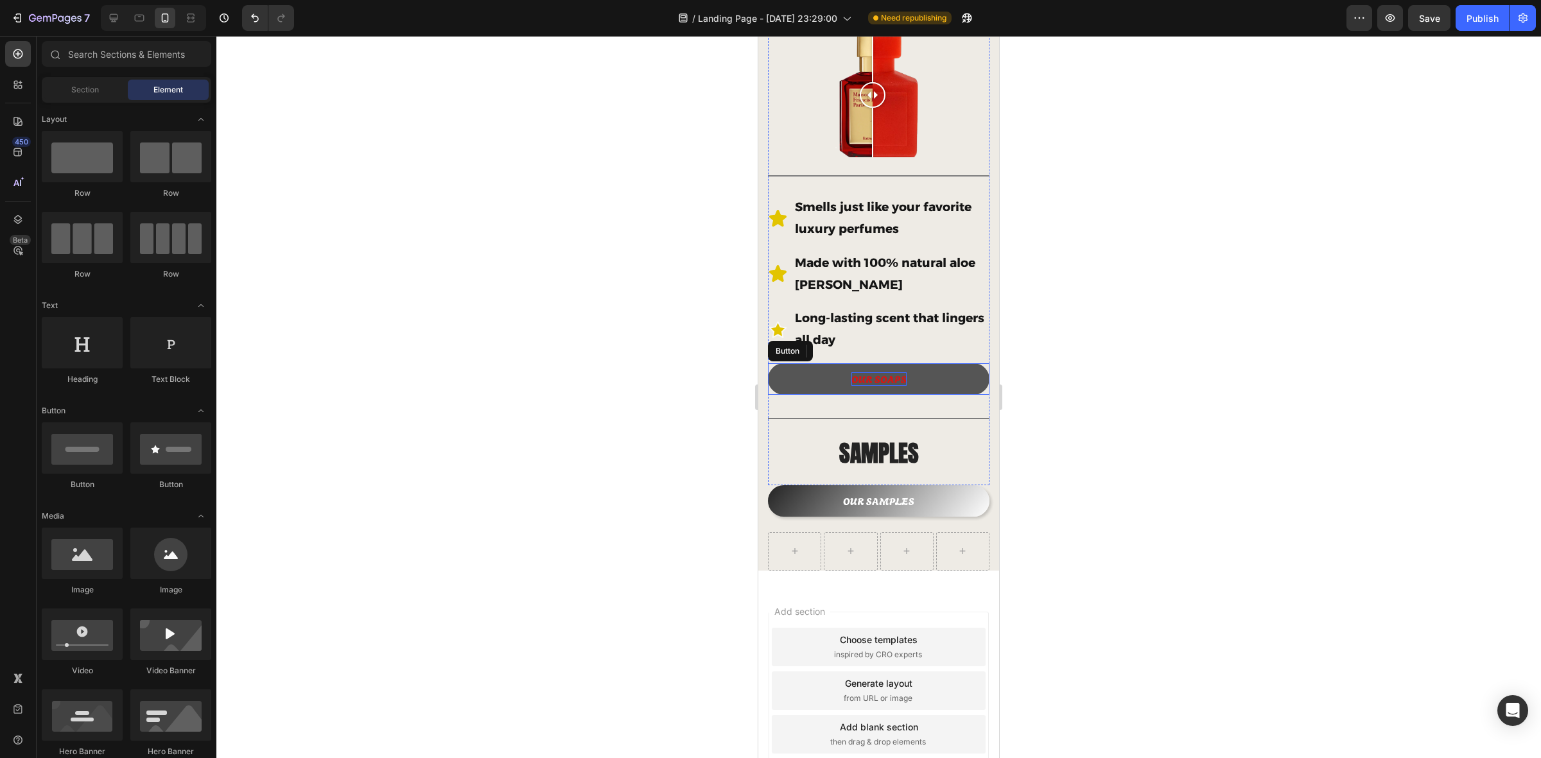
click at [872, 373] on p "OUR SOAPS" at bounding box center [879, 379] width 55 height 13
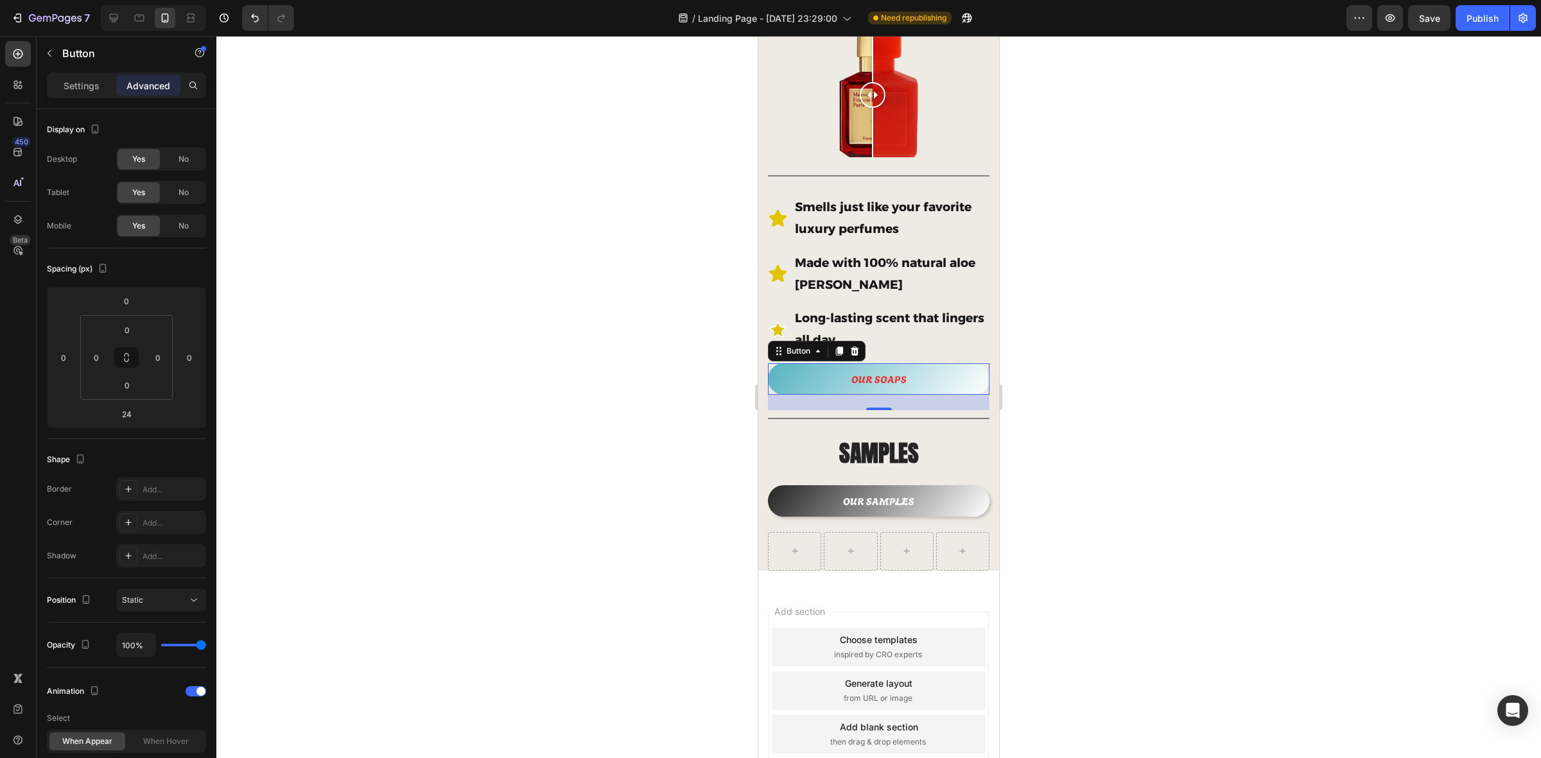
click at [639, 365] on div at bounding box center [878, 397] width 1325 height 723
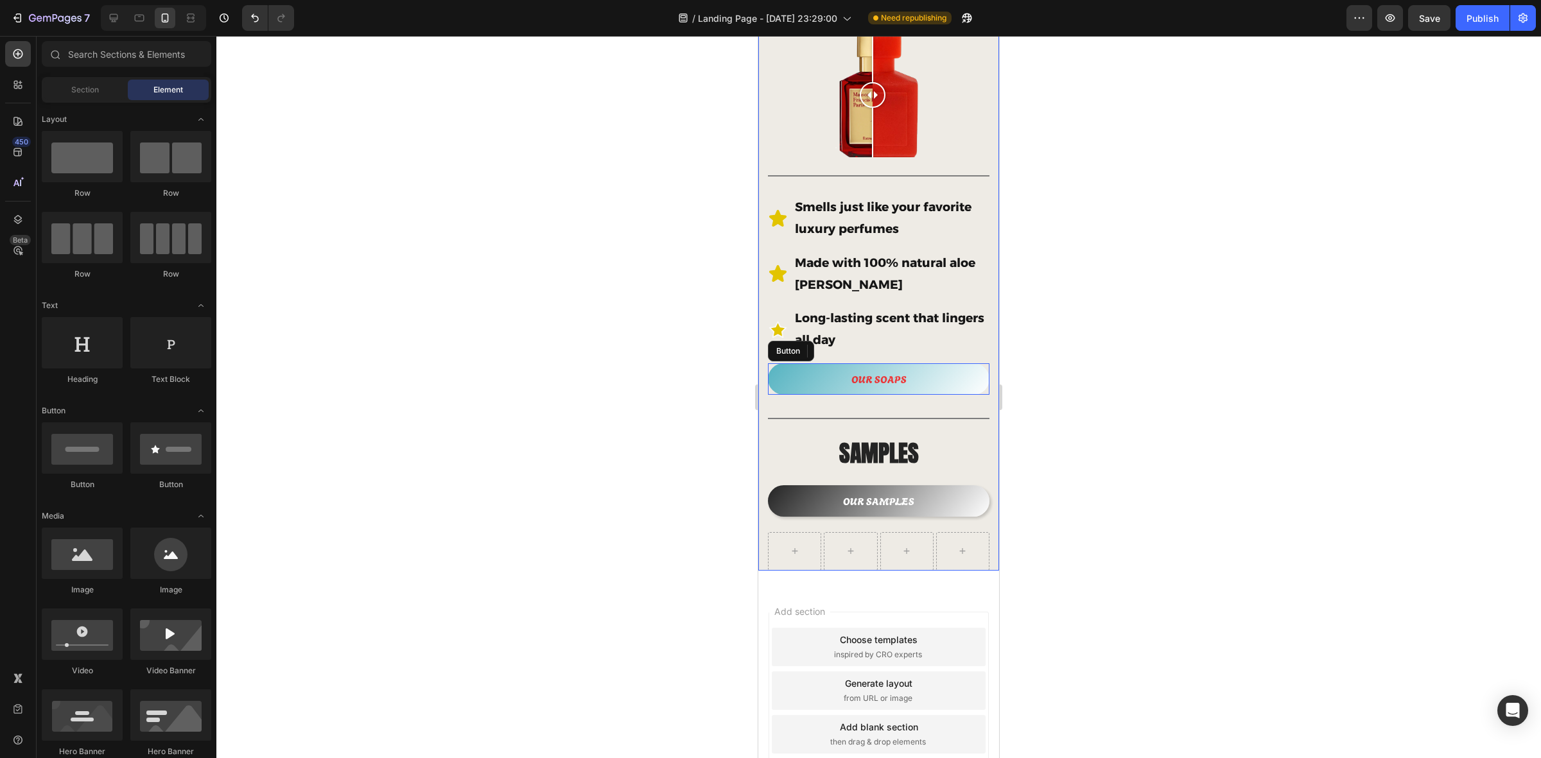
click at [1142, 430] on div at bounding box center [878, 397] width 1325 height 723
click at [812, 364] on button "OUR SOAPS" at bounding box center [879, 379] width 222 height 31
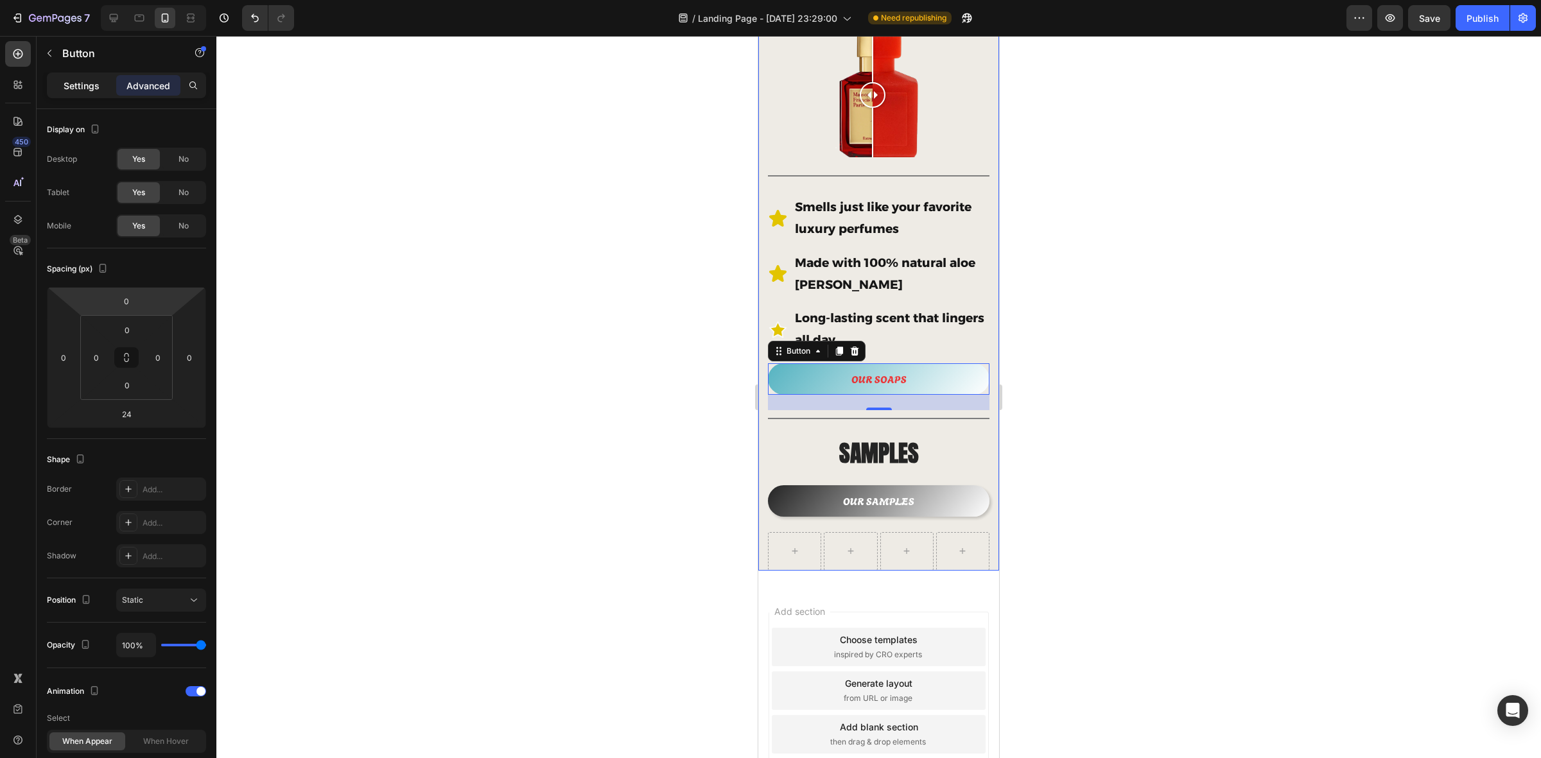
click at [75, 83] on p "Settings" at bounding box center [82, 85] width 36 height 13
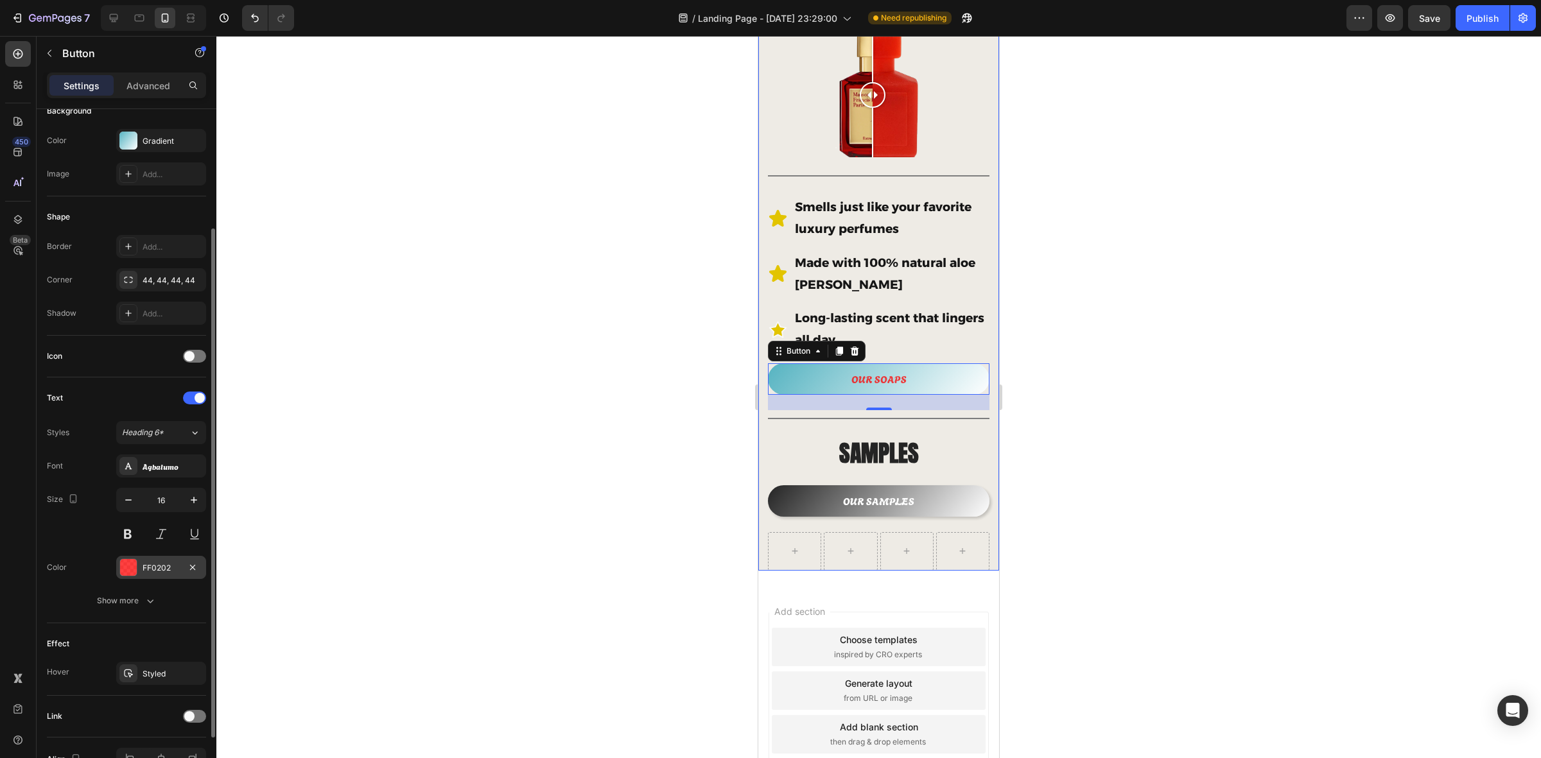
scroll to position [238, 0]
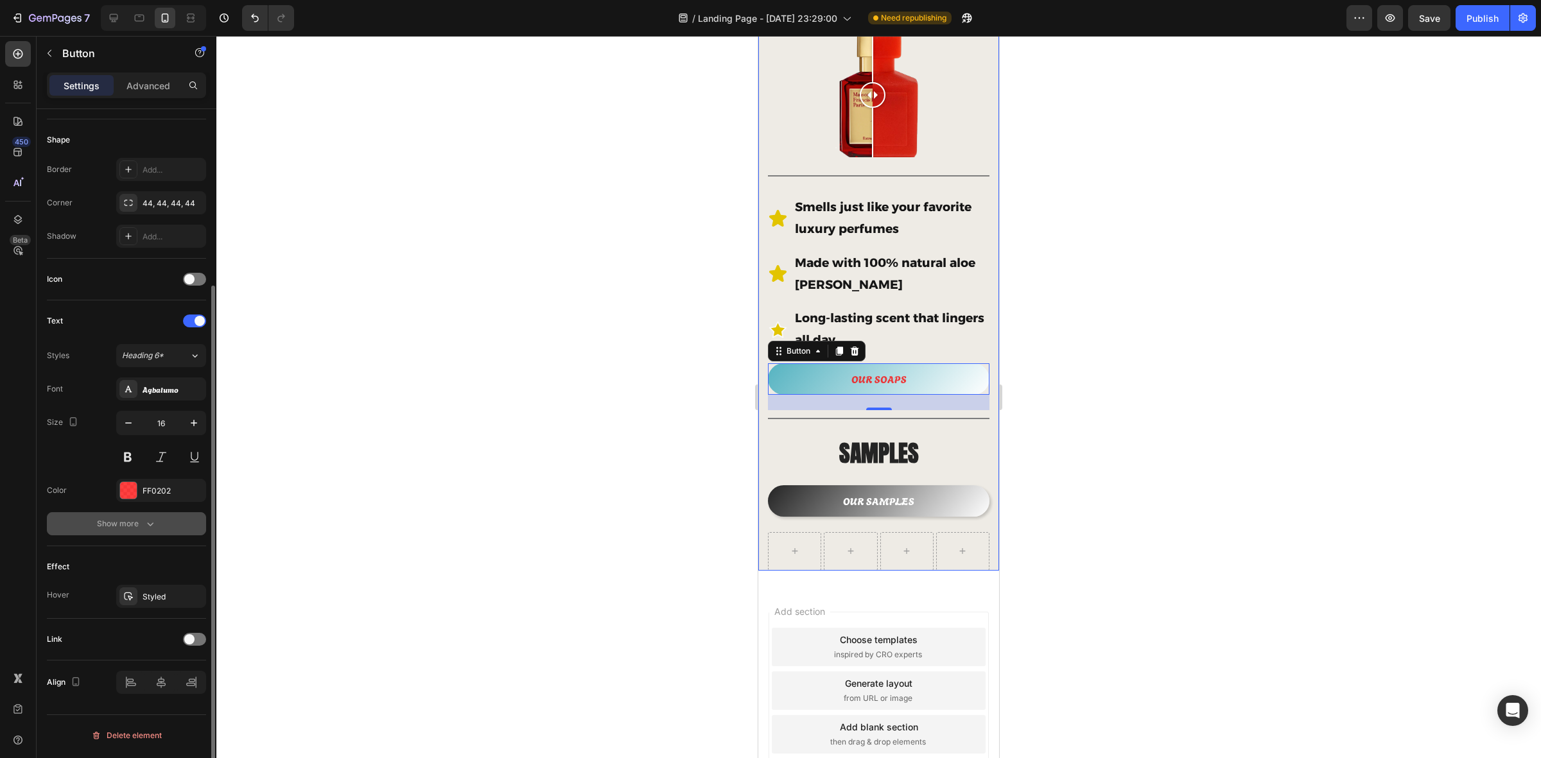
click at [136, 524] on div "Show more" at bounding box center [127, 524] width 60 height 13
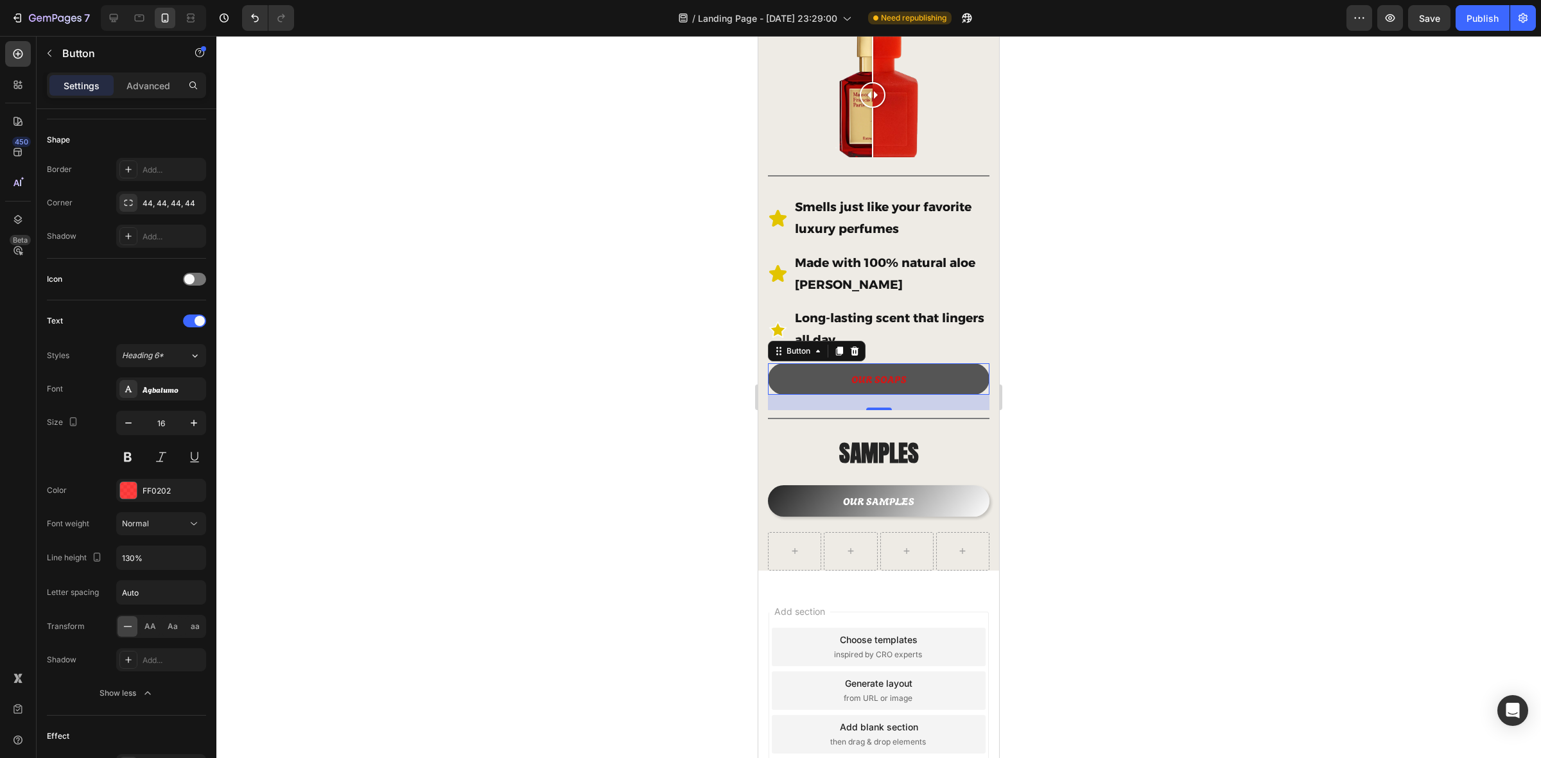
drag, startPoint x: 793, startPoint y: 356, endPoint x: 1396, endPoint y: 435, distance: 607.5
click at [793, 364] on button "OUR SOAPS" at bounding box center [879, 379] width 222 height 31
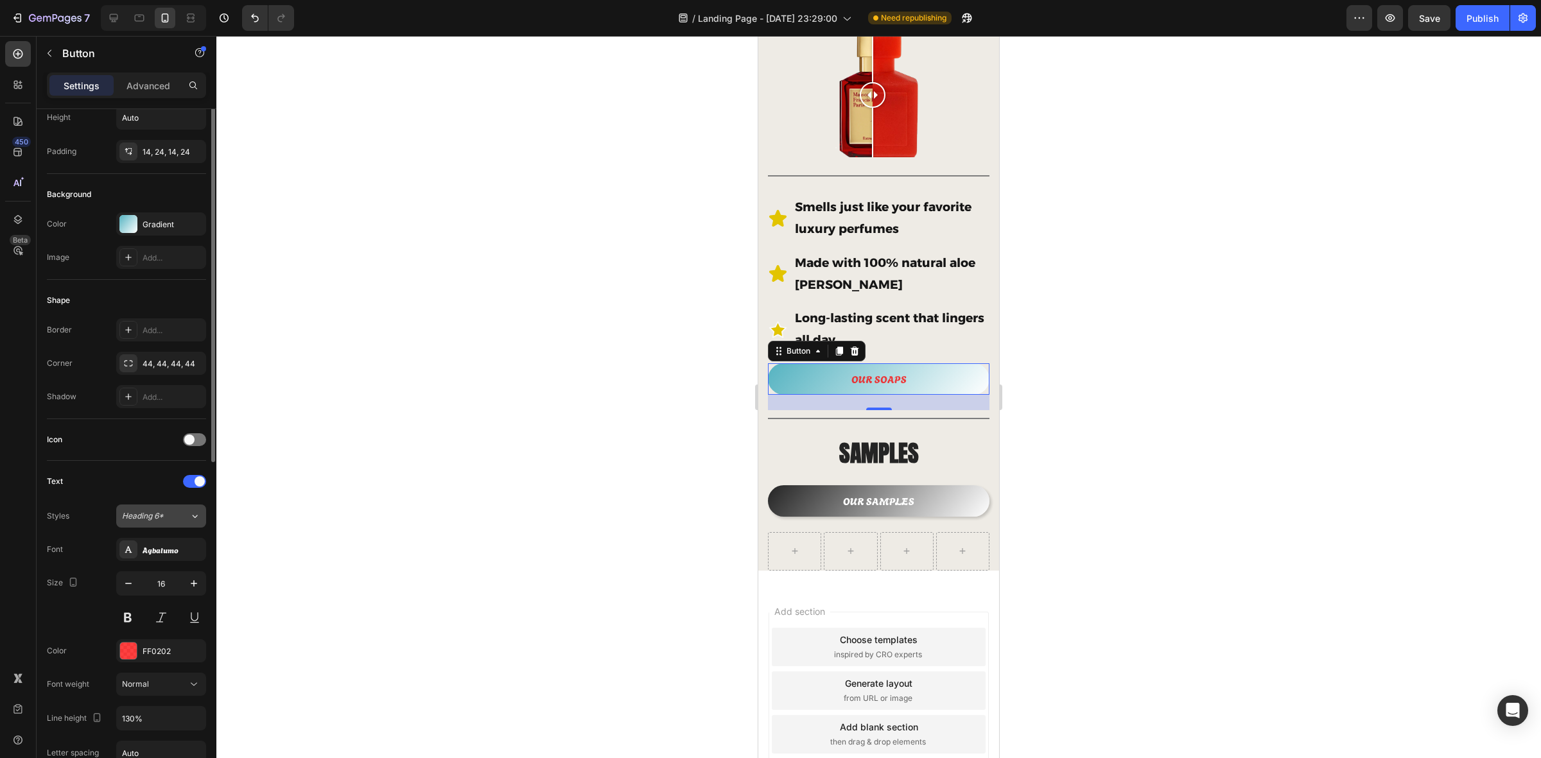
scroll to position [0, 0]
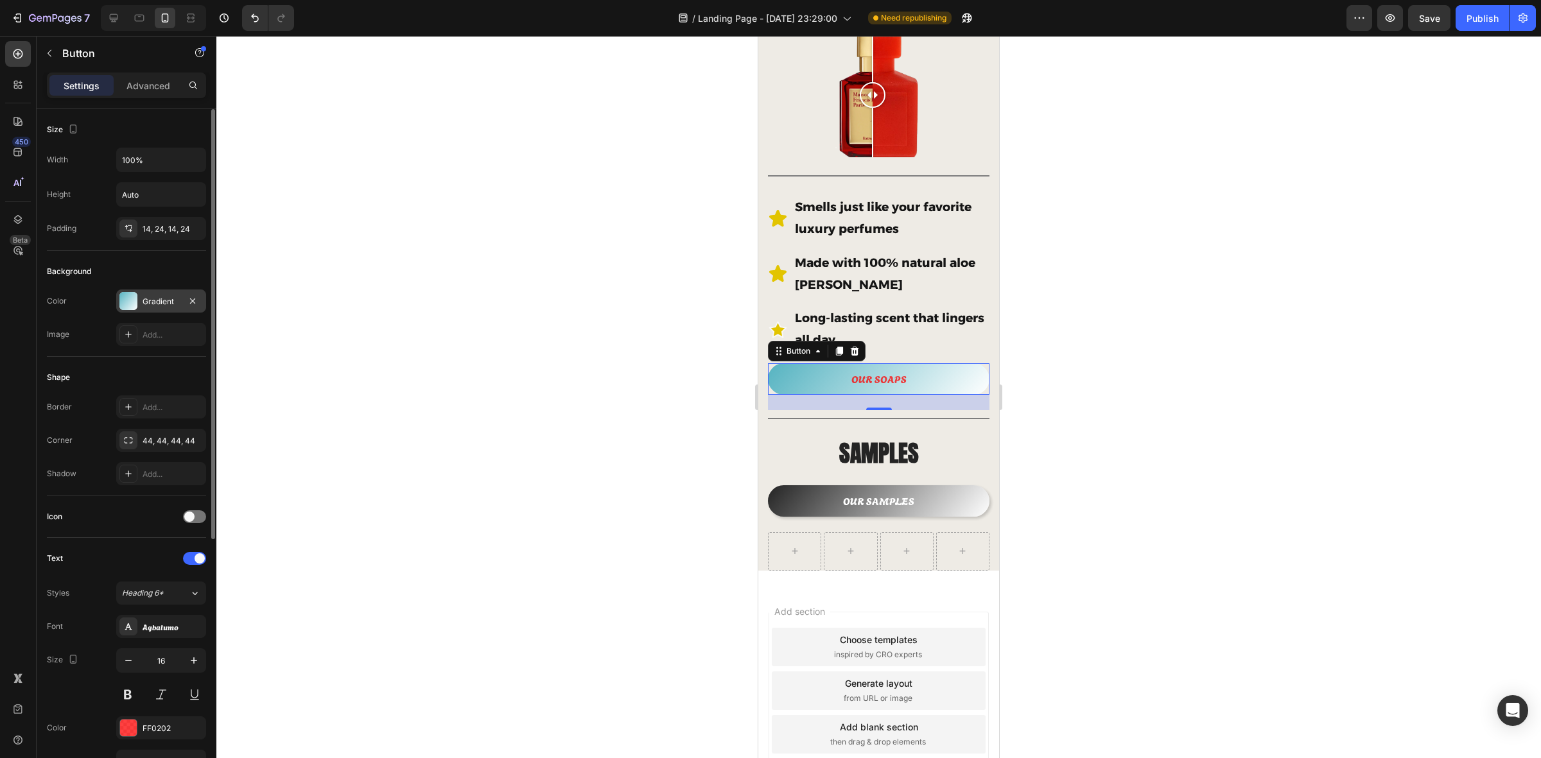
click at [169, 302] on div "Gradient" at bounding box center [161, 302] width 37 height 12
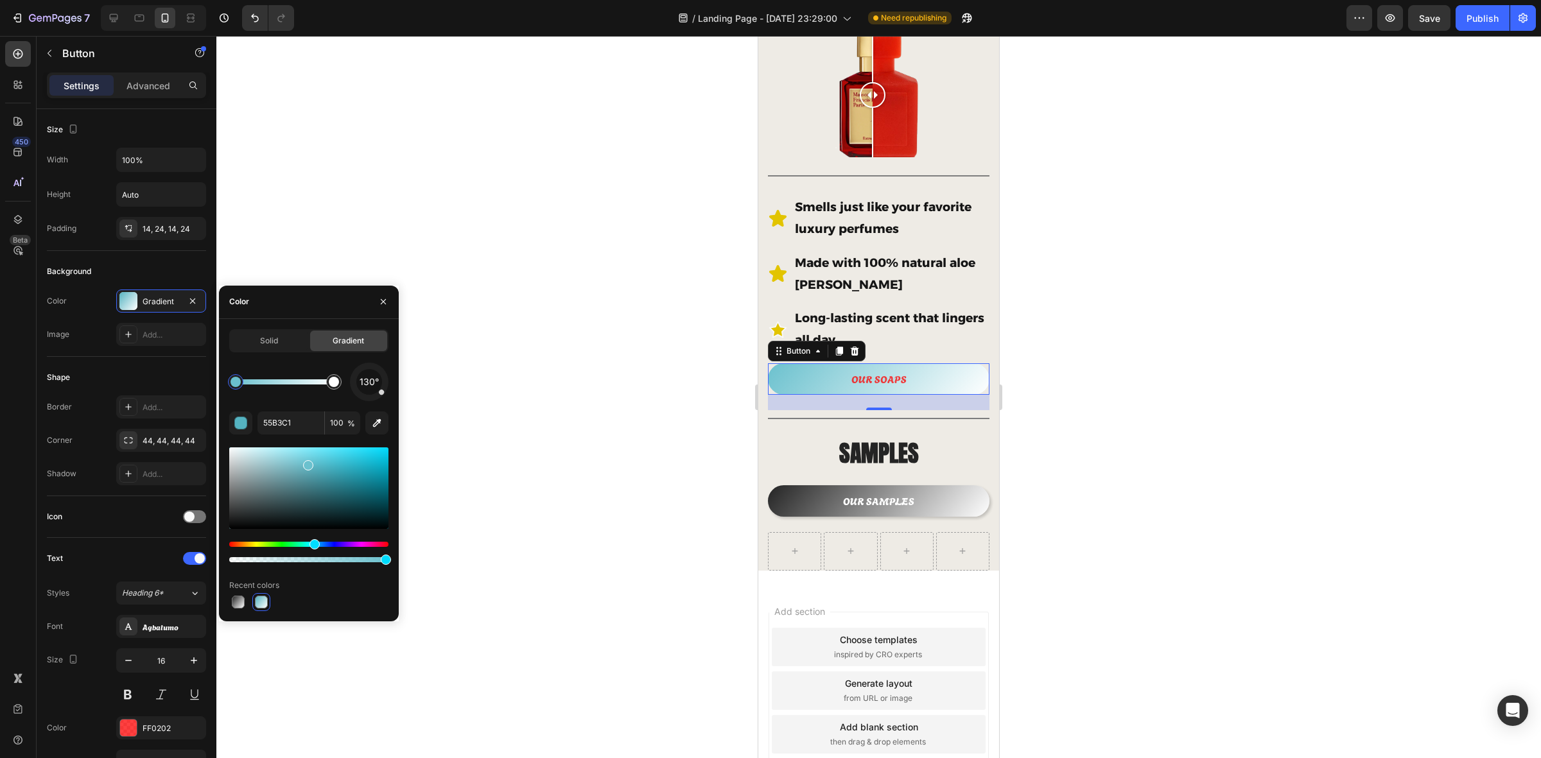
type input "6BC1CE"
drag, startPoint x: 318, startPoint y: 464, endPoint x: 305, endPoint y: 462, distance: 13.0
click at [441, 444] on div at bounding box center [878, 397] width 1325 height 723
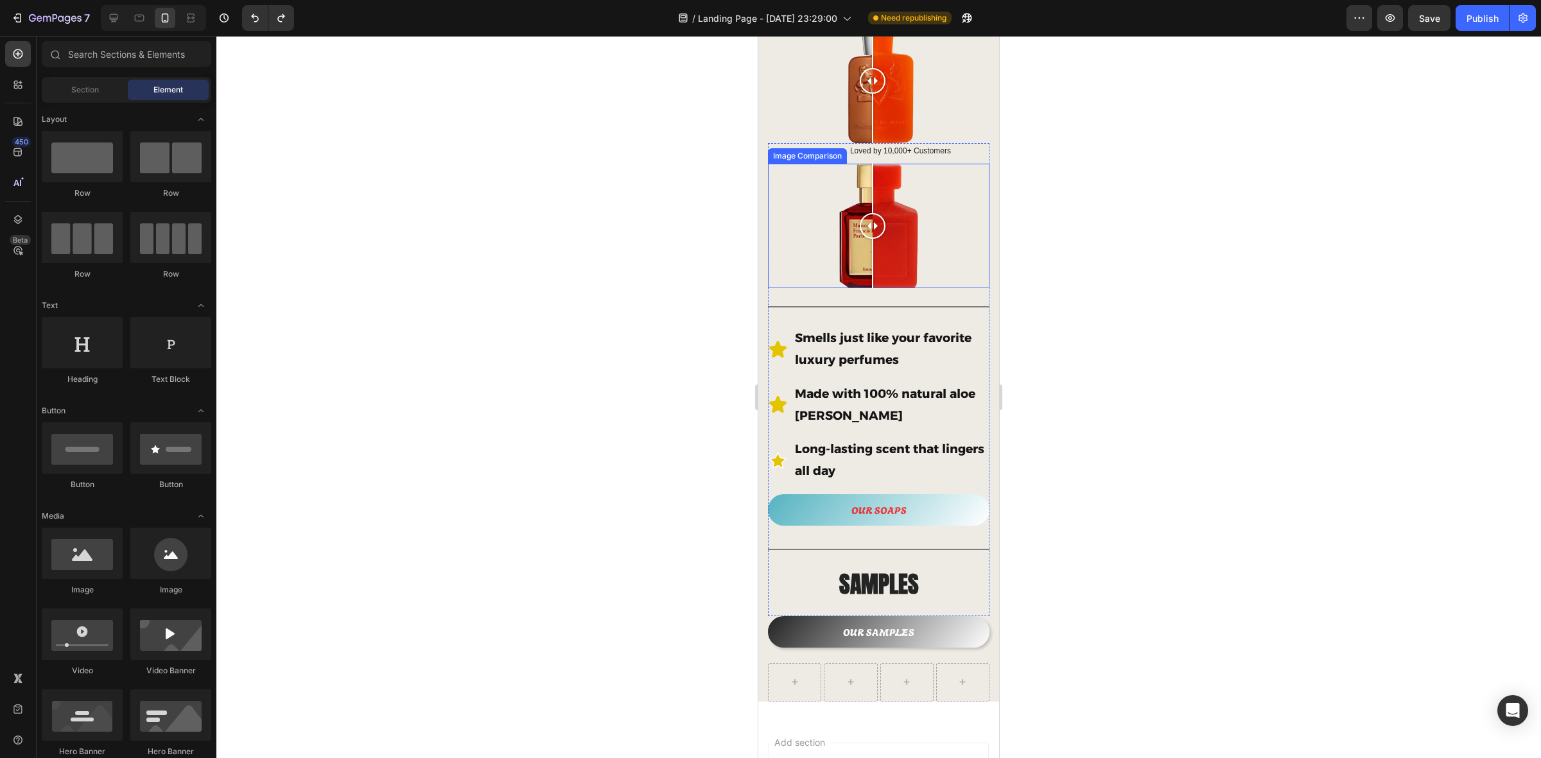
scroll to position [401, 0]
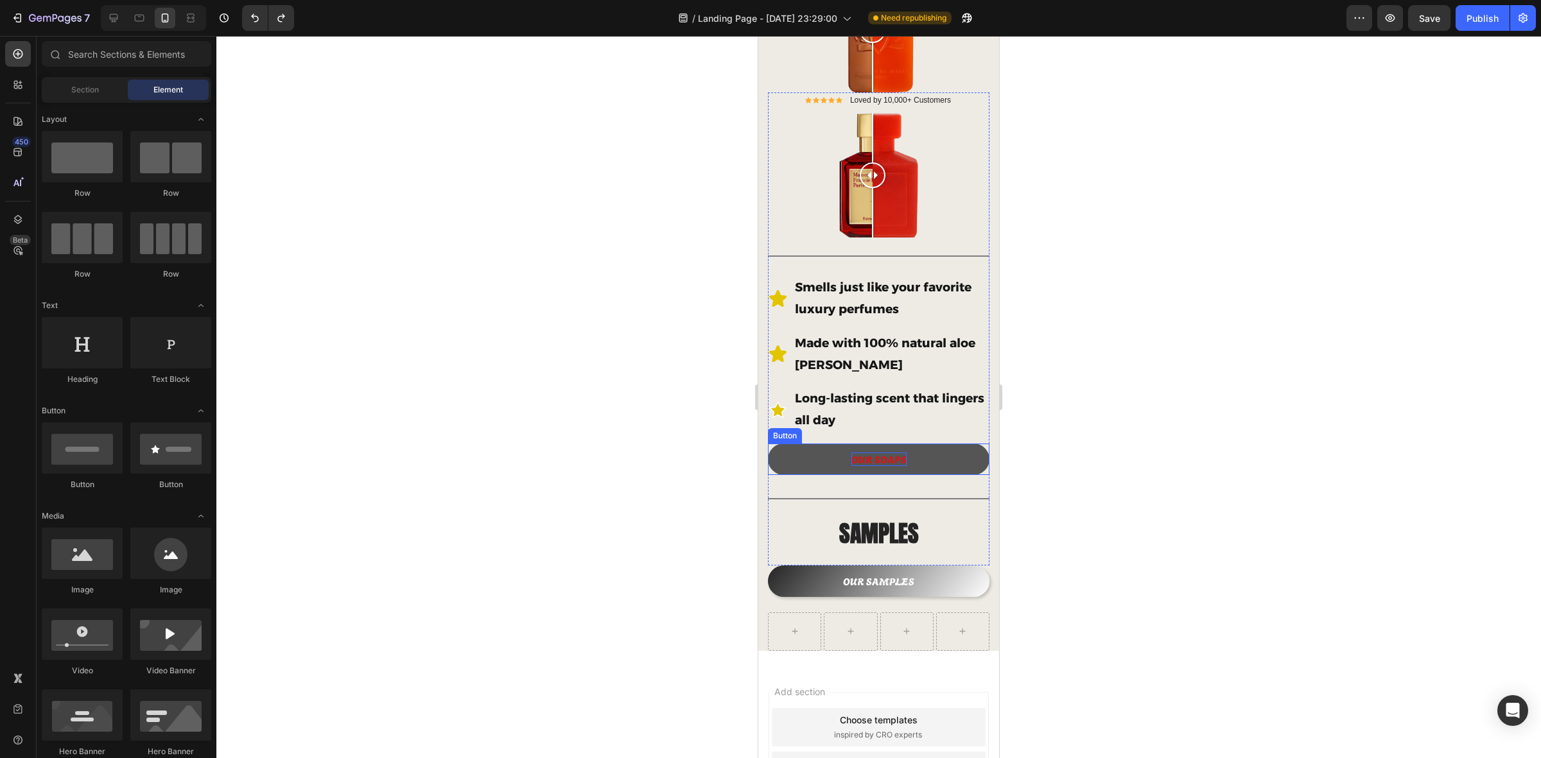
click at [883, 453] on p "OUR SOAPS" at bounding box center [879, 459] width 55 height 13
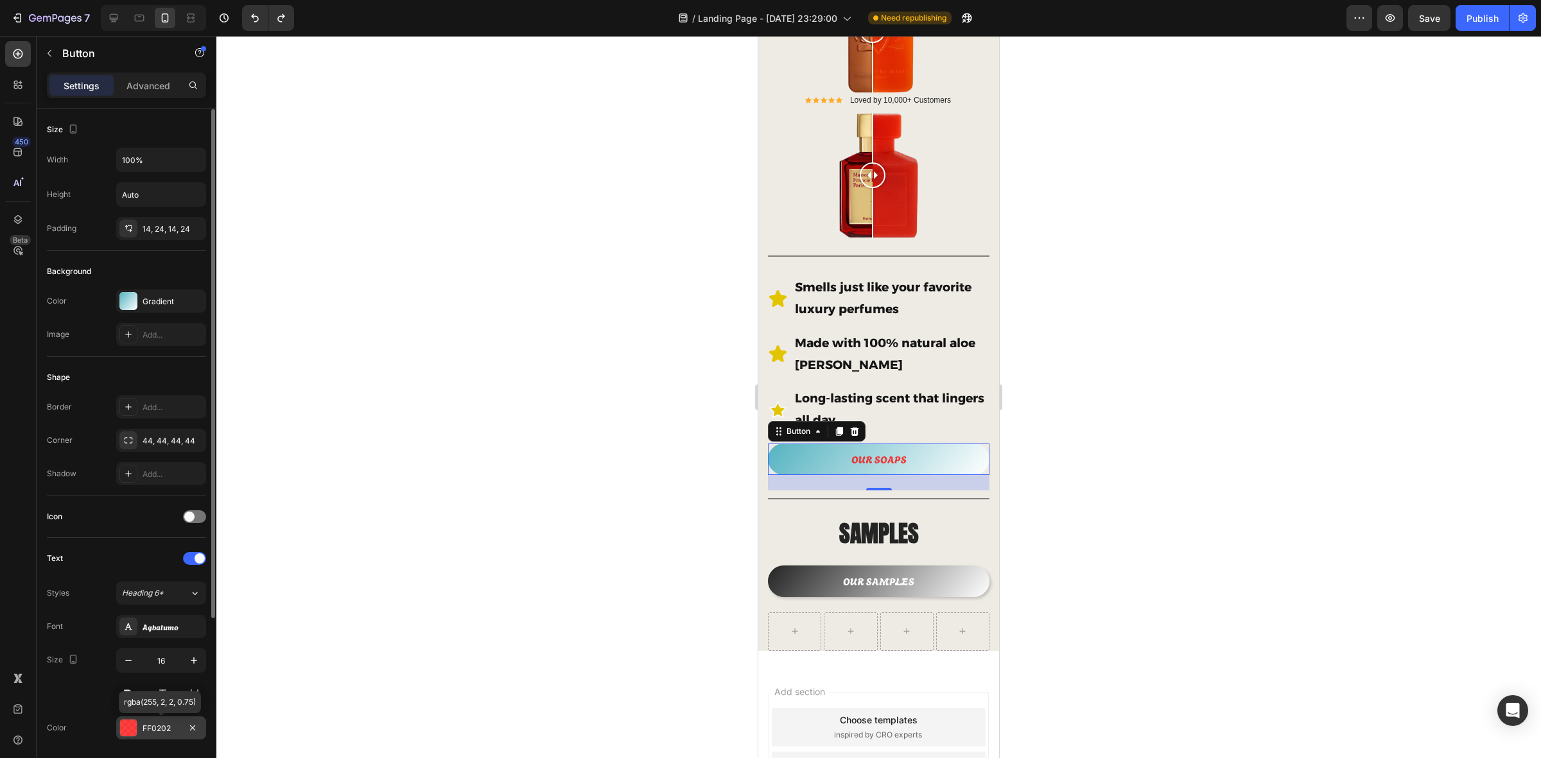
click at [164, 606] on div "FF0202" at bounding box center [161, 729] width 37 height 12
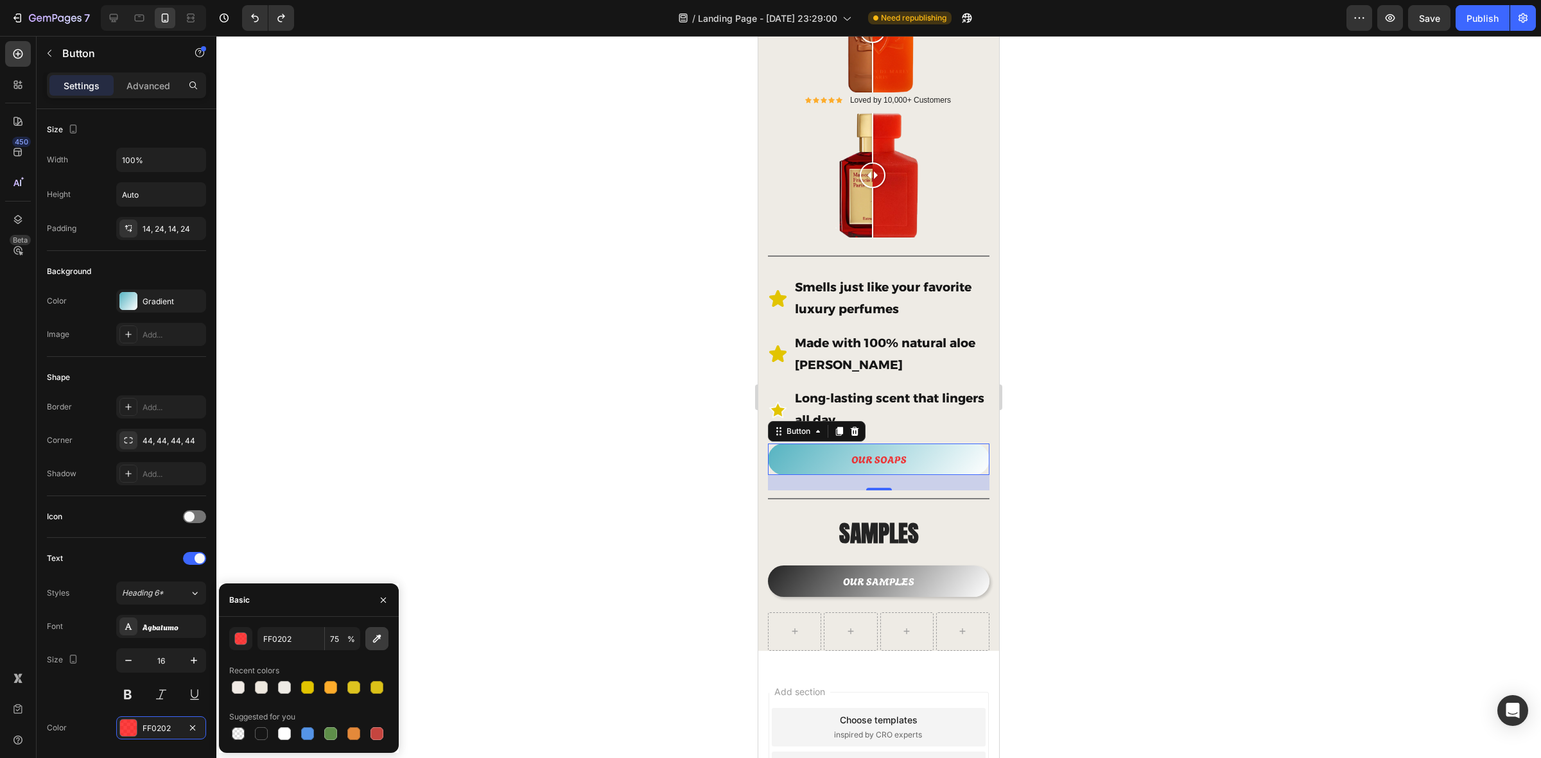
click at [376, 606] on icon "button" at bounding box center [377, 639] width 8 height 8
type input "FFFFFC"
type input "100"
click at [647, 469] on div at bounding box center [878, 397] width 1325 height 723
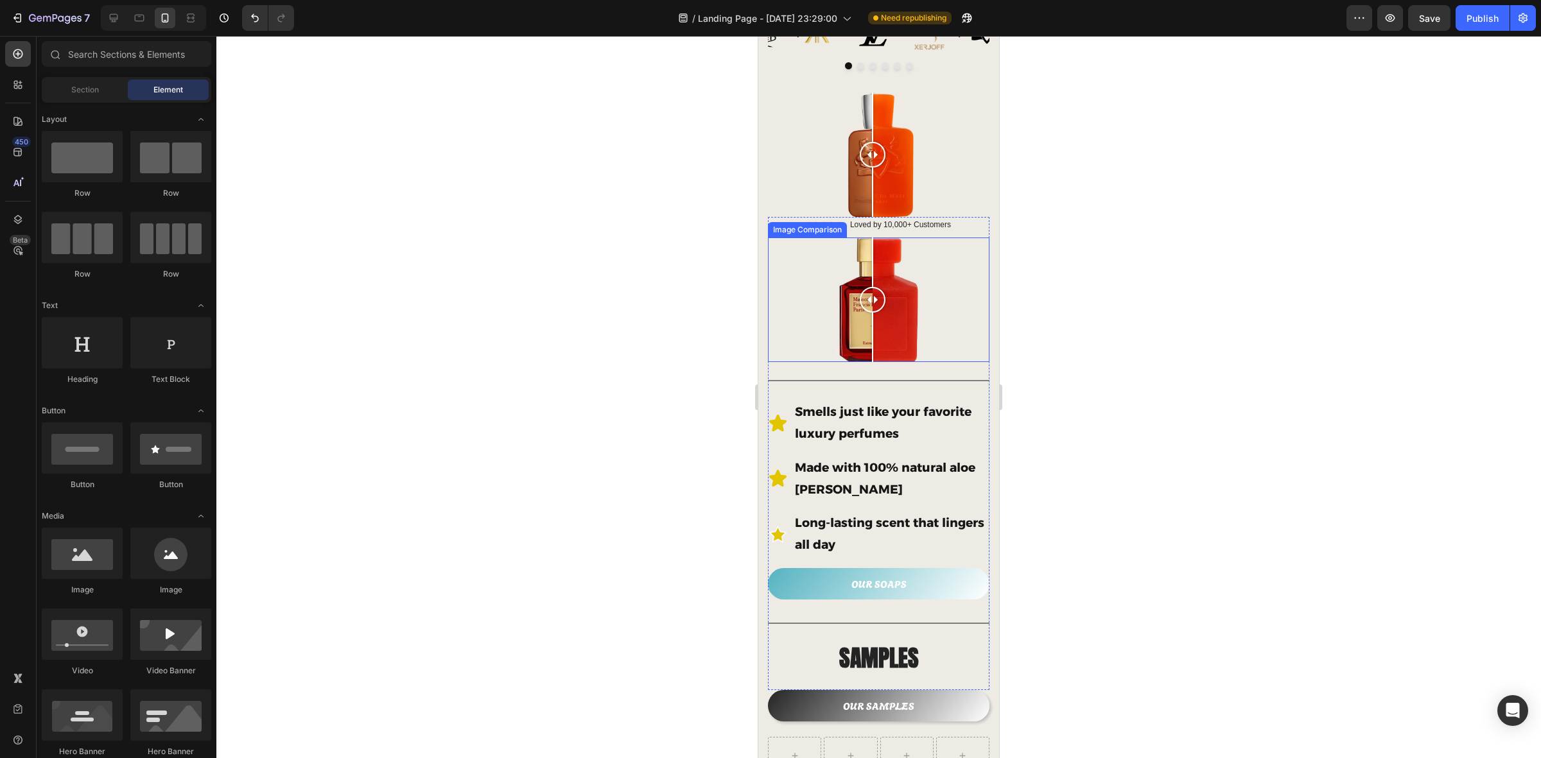
scroll to position [321, 0]
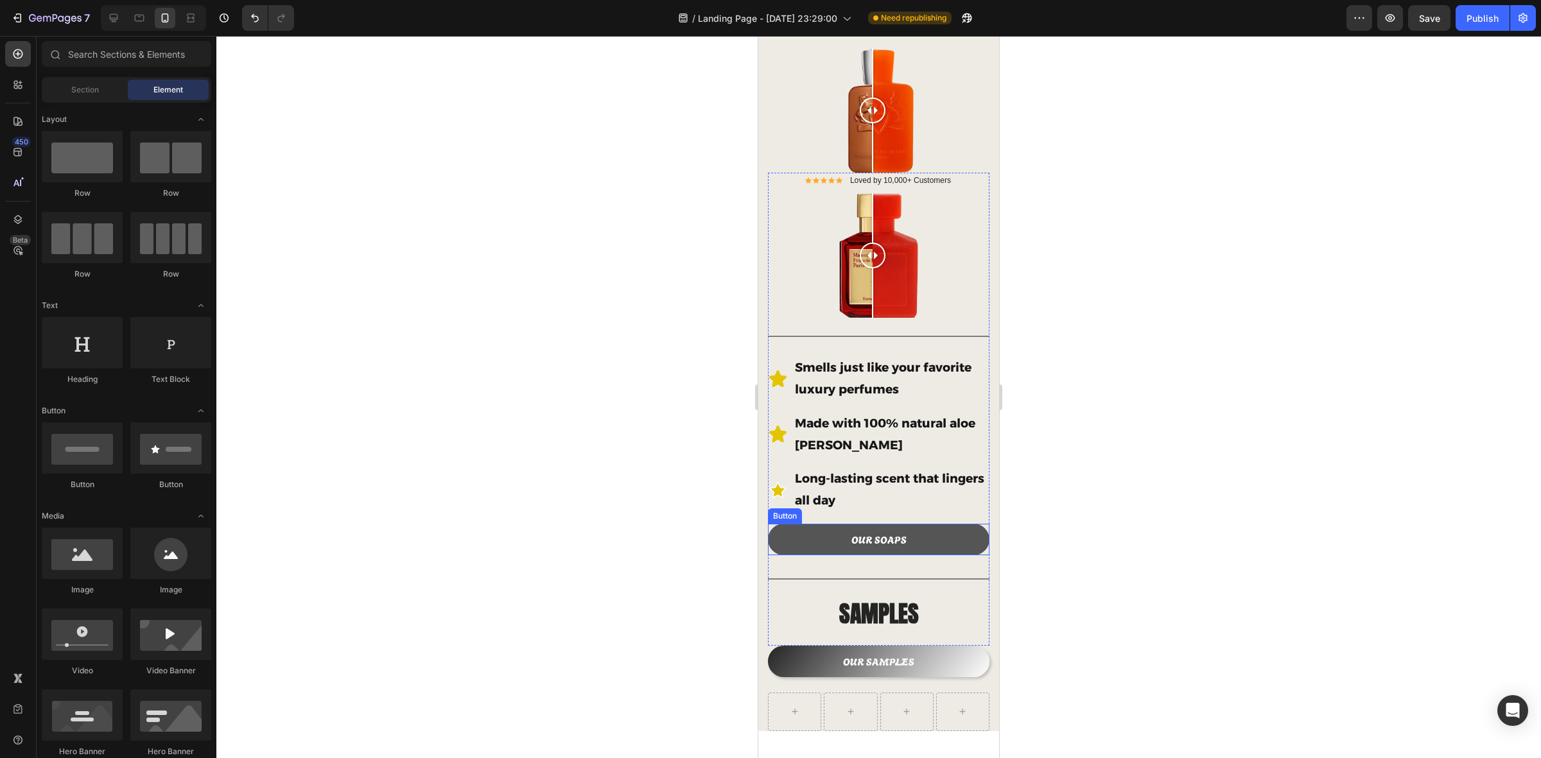
click at [938, 524] on button "OUR SOAPS" at bounding box center [879, 539] width 222 height 31
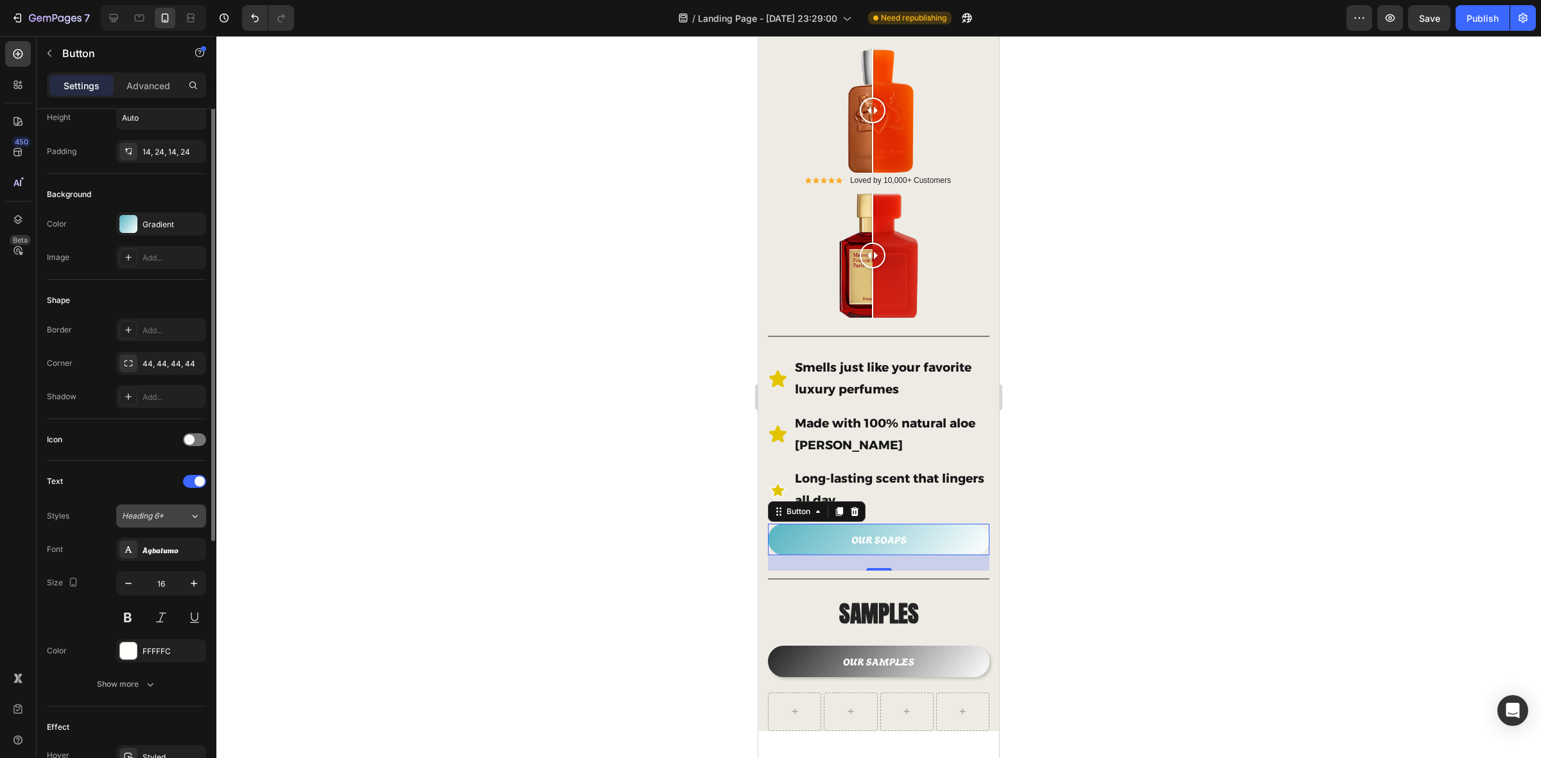
scroll to position [0, 0]
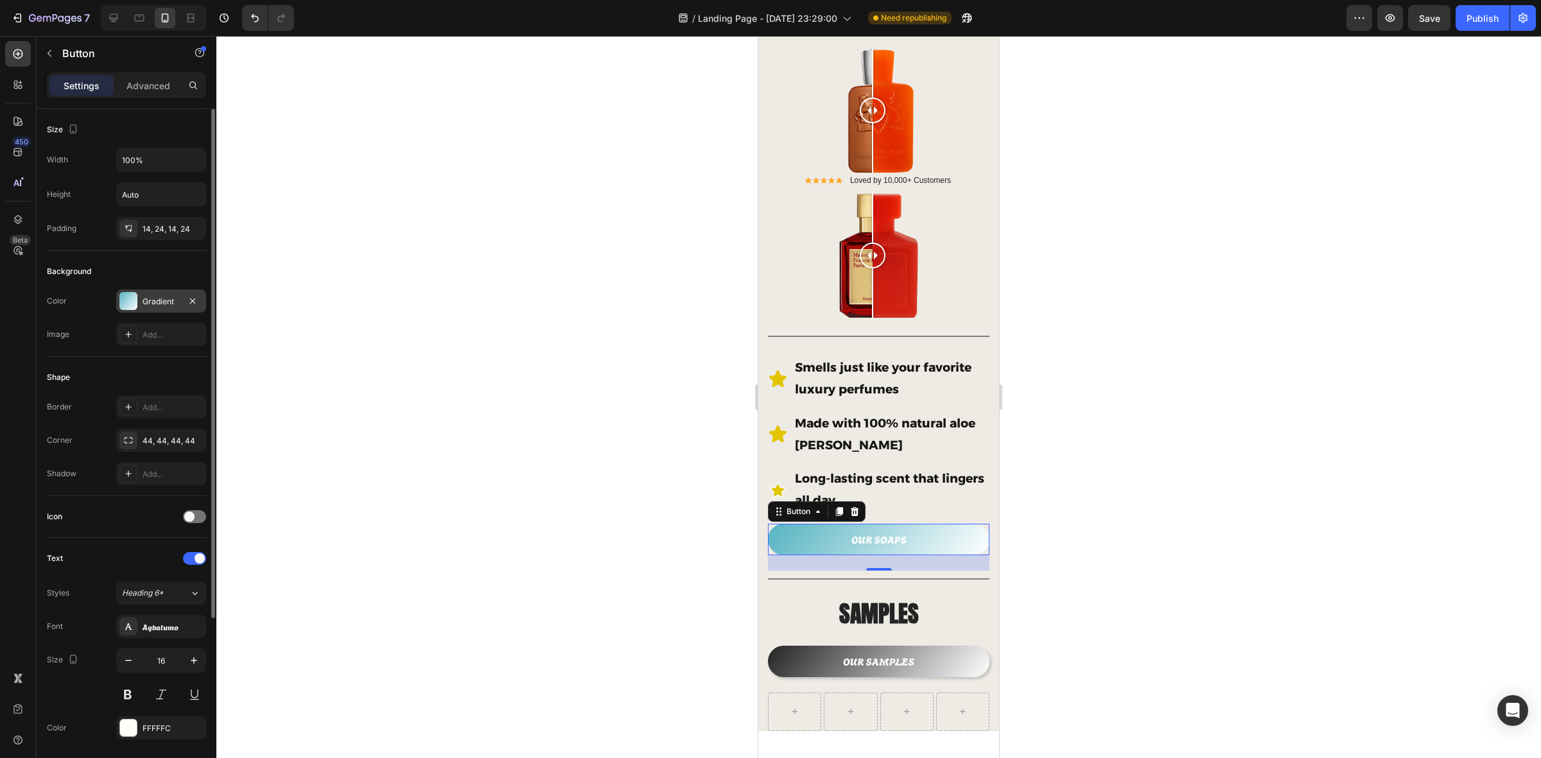
click at [166, 300] on div "Gradient" at bounding box center [161, 302] width 37 height 12
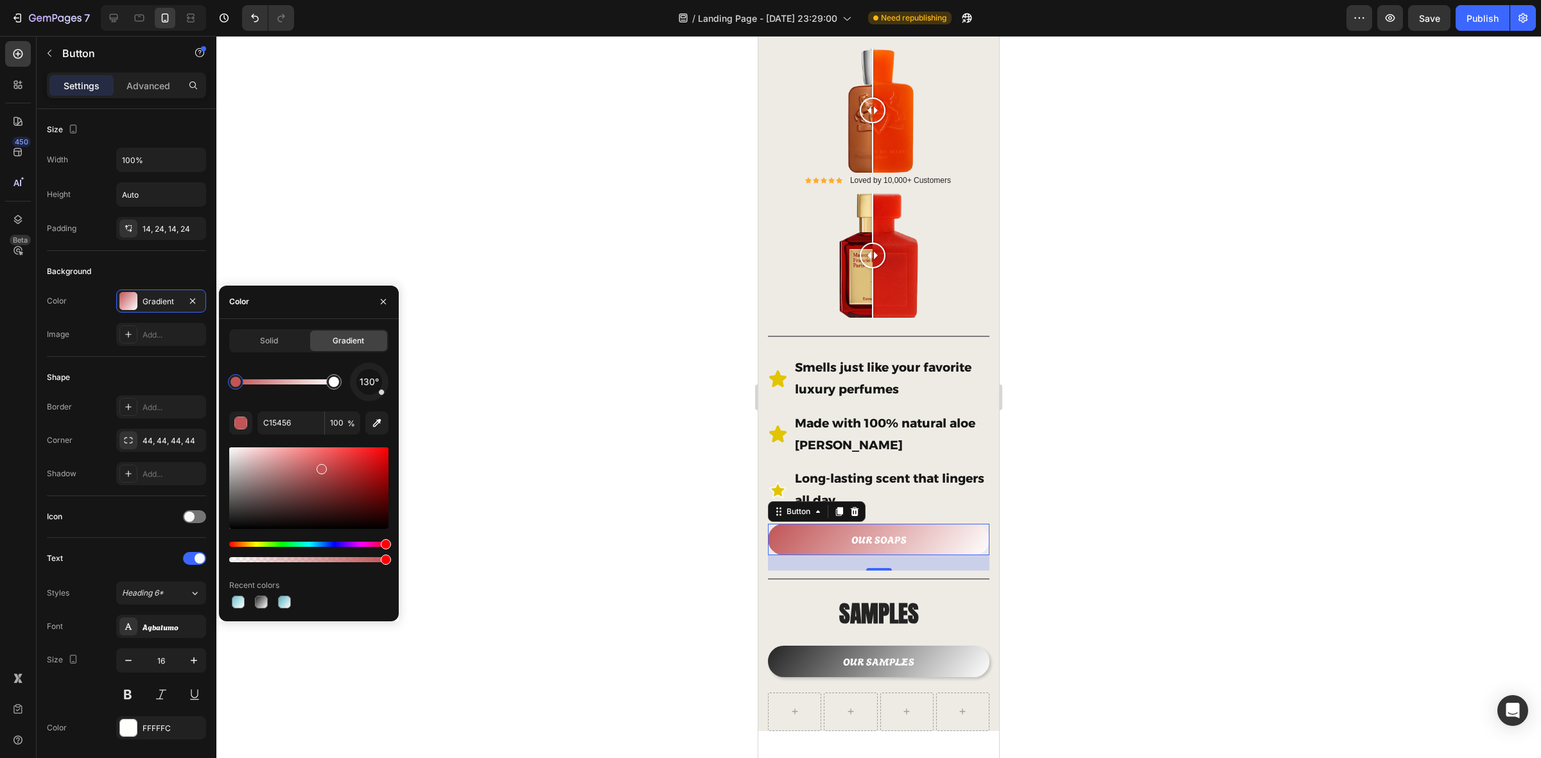
drag, startPoint x: 313, startPoint y: 541, endPoint x: 421, endPoint y: 550, distance: 108.9
drag, startPoint x: 385, startPoint y: 557, endPoint x: 365, endPoint y: 514, distance: 47.7
click at [409, 0] on div "7 Version history / Landing Page - [DATE] 23:29:00 Need republishing Preview Sa…" at bounding box center [770, 0] width 1541 height 0
type input "B74D4E"
drag, startPoint x: 322, startPoint y: 470, endPoint x: 370, endPoint y: 477, distance: 48.6
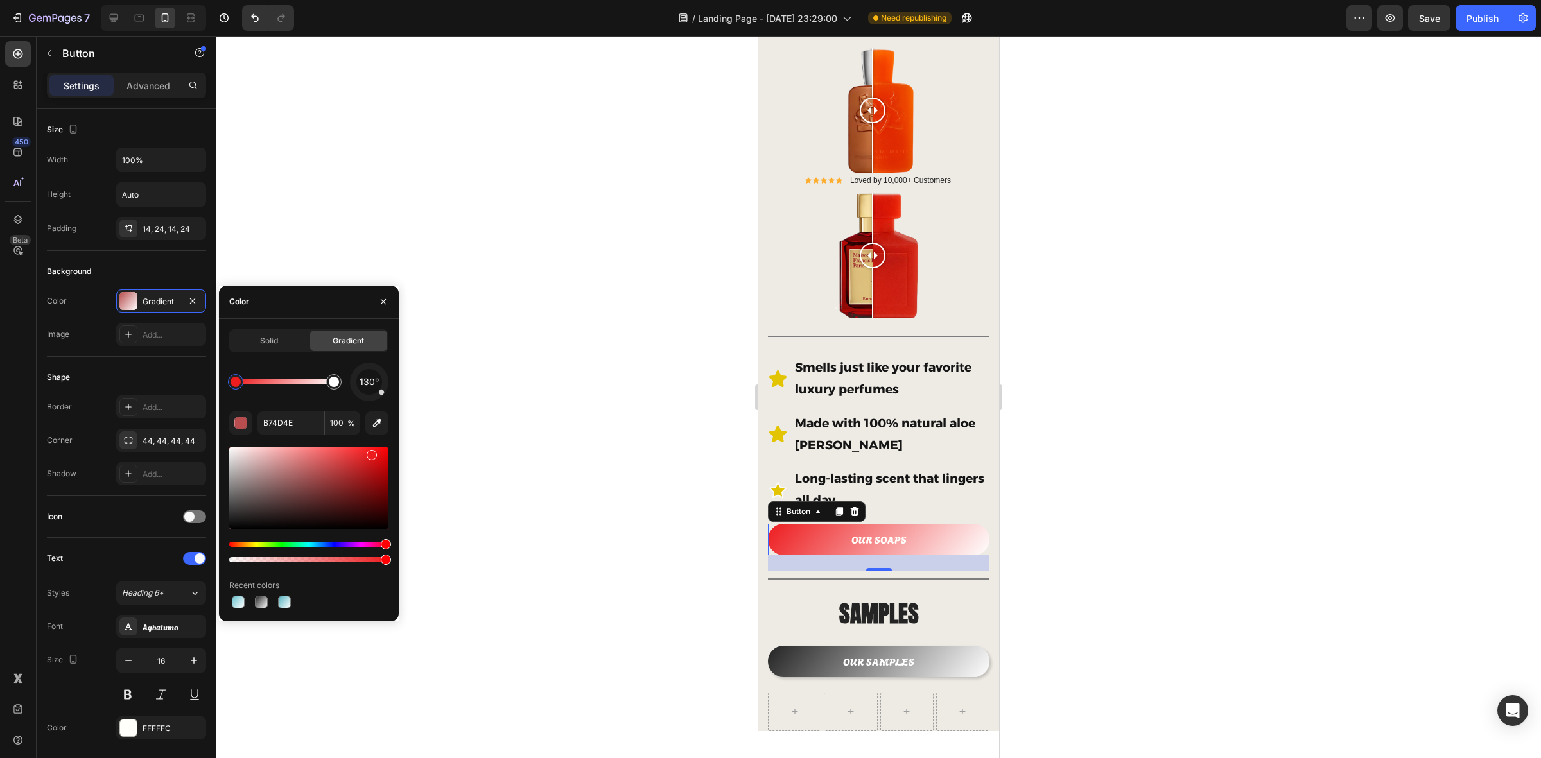
drag, startPoint x: 324, startPoint y: 476, endPoint x: 370, endPoint y: 453, distance: 51.1
click at [370, 453] on div at bounding box center [372, 455] width 10 height 10
click at [610, 450] on div at bounding box center [878, 397] width 1325 height 723
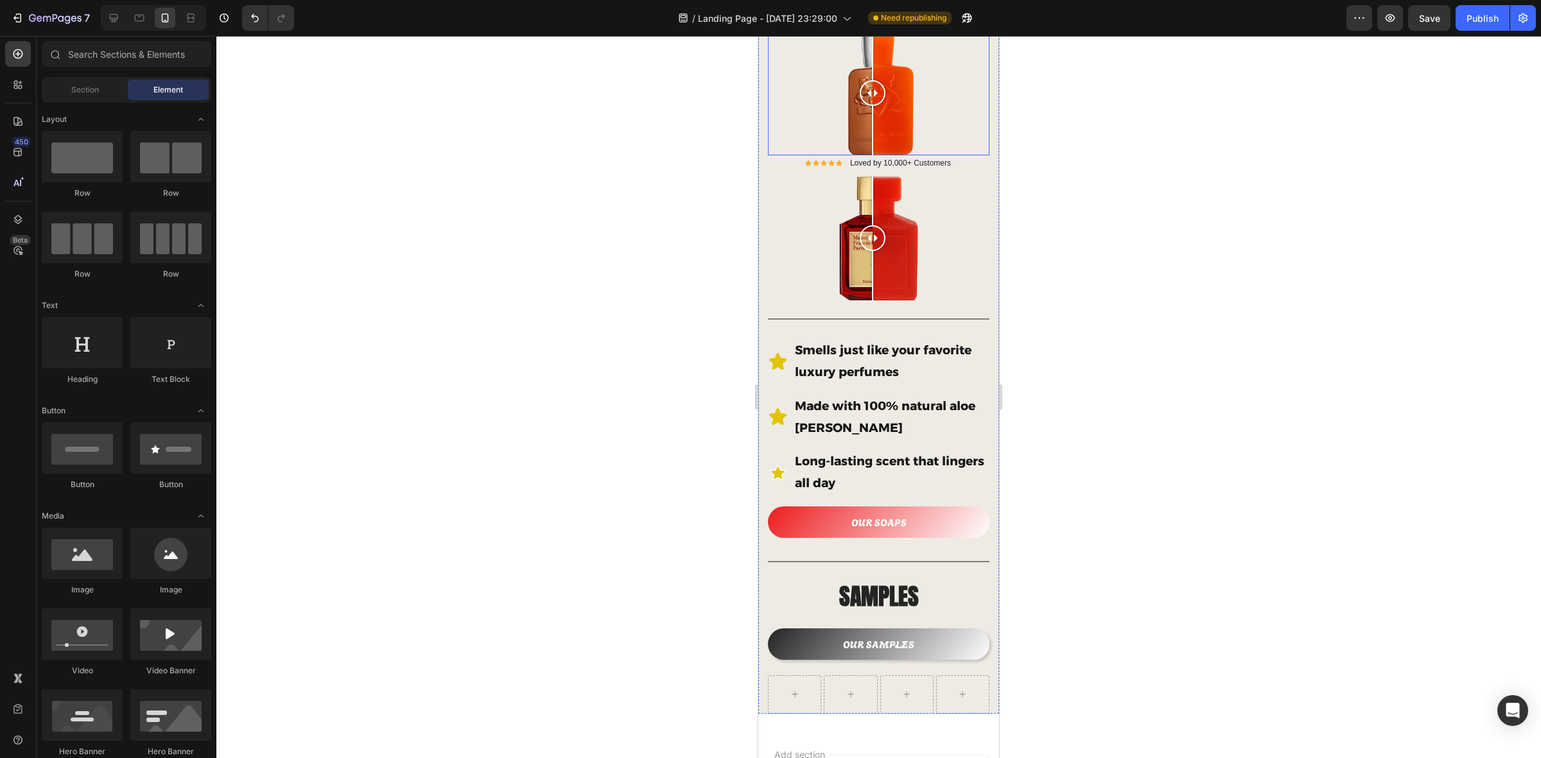
scroll to position [401, 0]
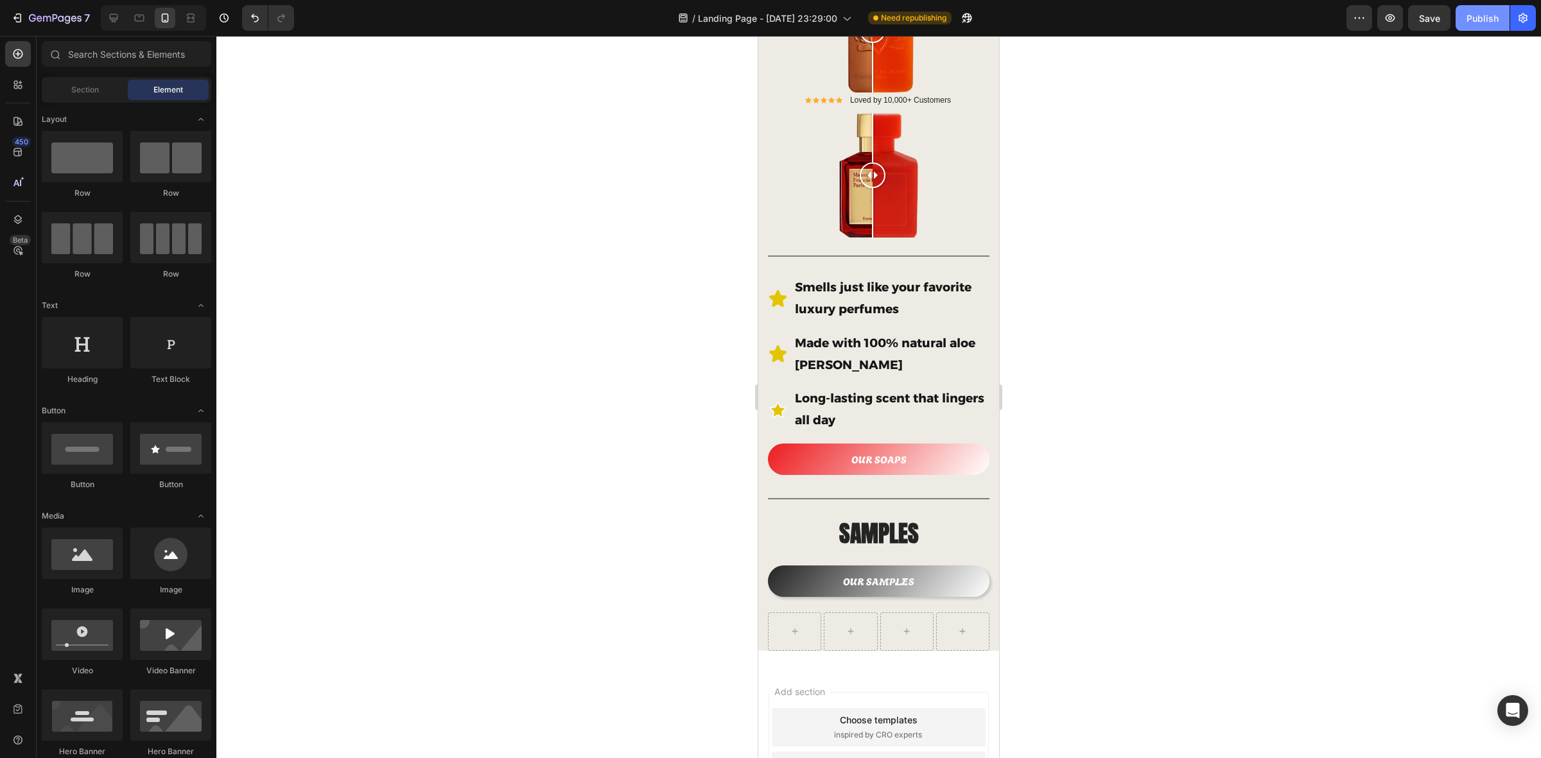
click at [1232, 23] on div "Publish" at bounding box center [1483, 18] width 32 height 13
click at [1232, 13] on icon "button" at bounding box center [1523, 18] width 13 height 13
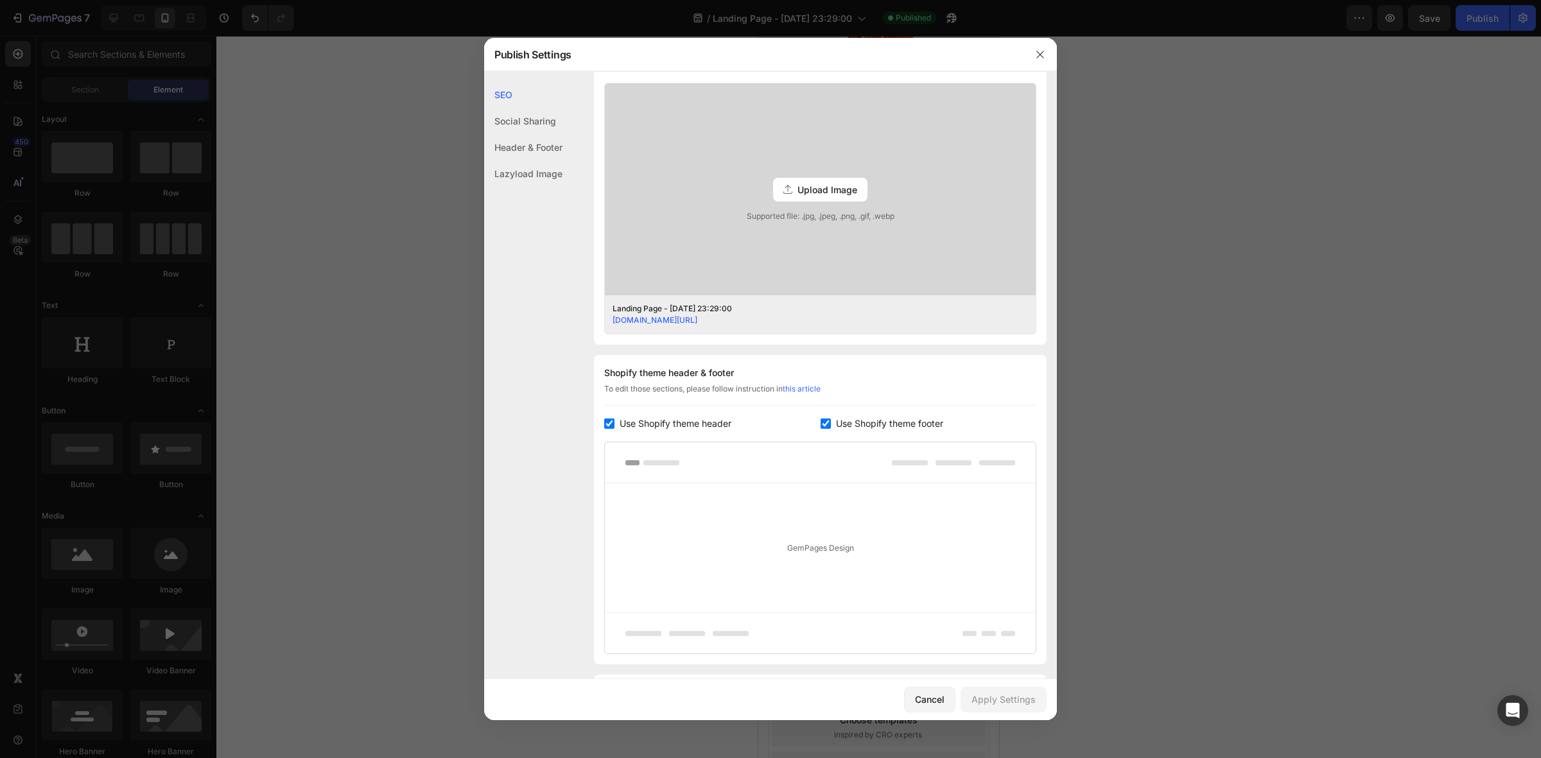
scroll to position [10, 0]
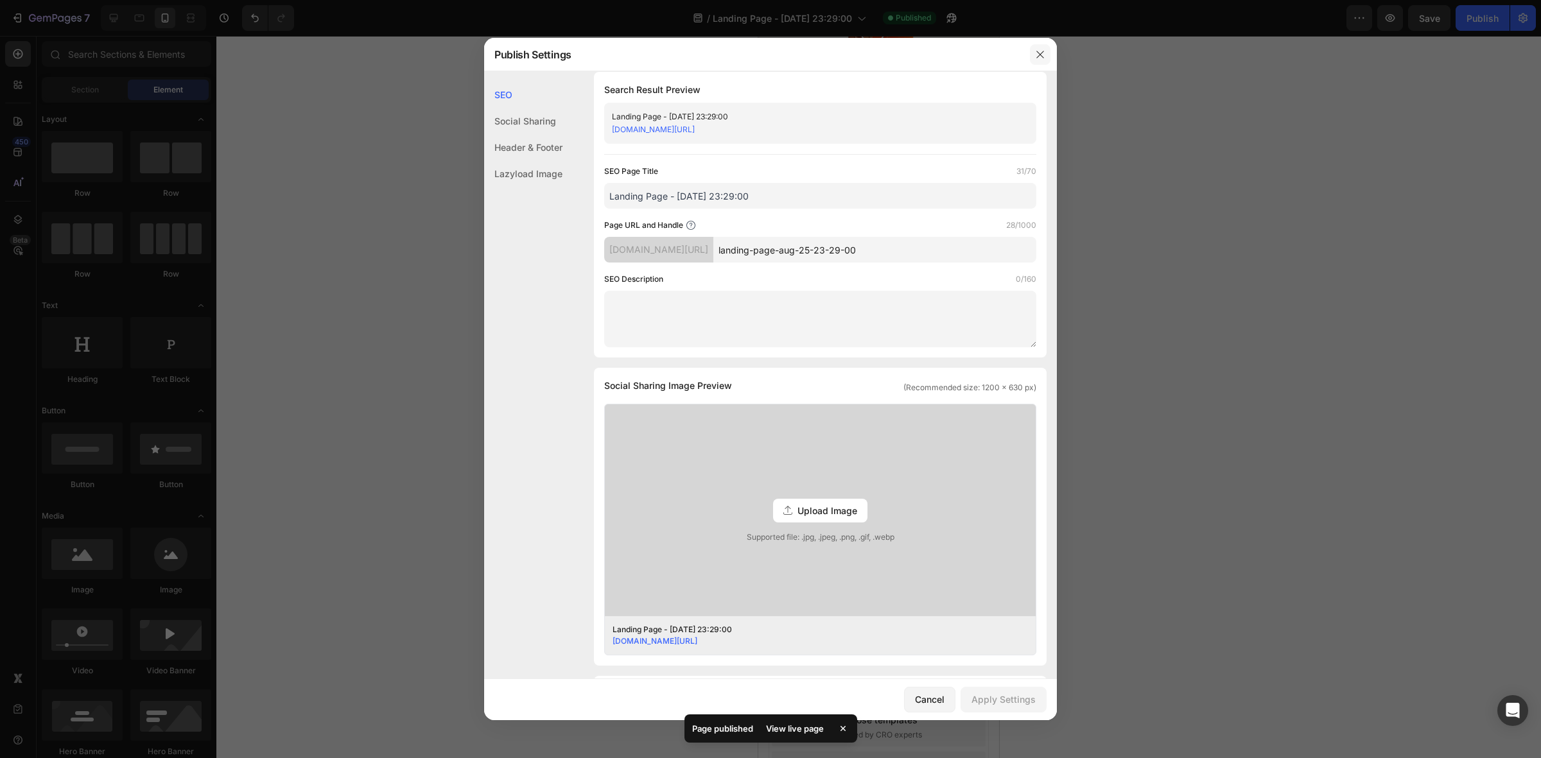
click at [1041, 46] on button "button" at bounding box center [1040, 54] width 21 height 21
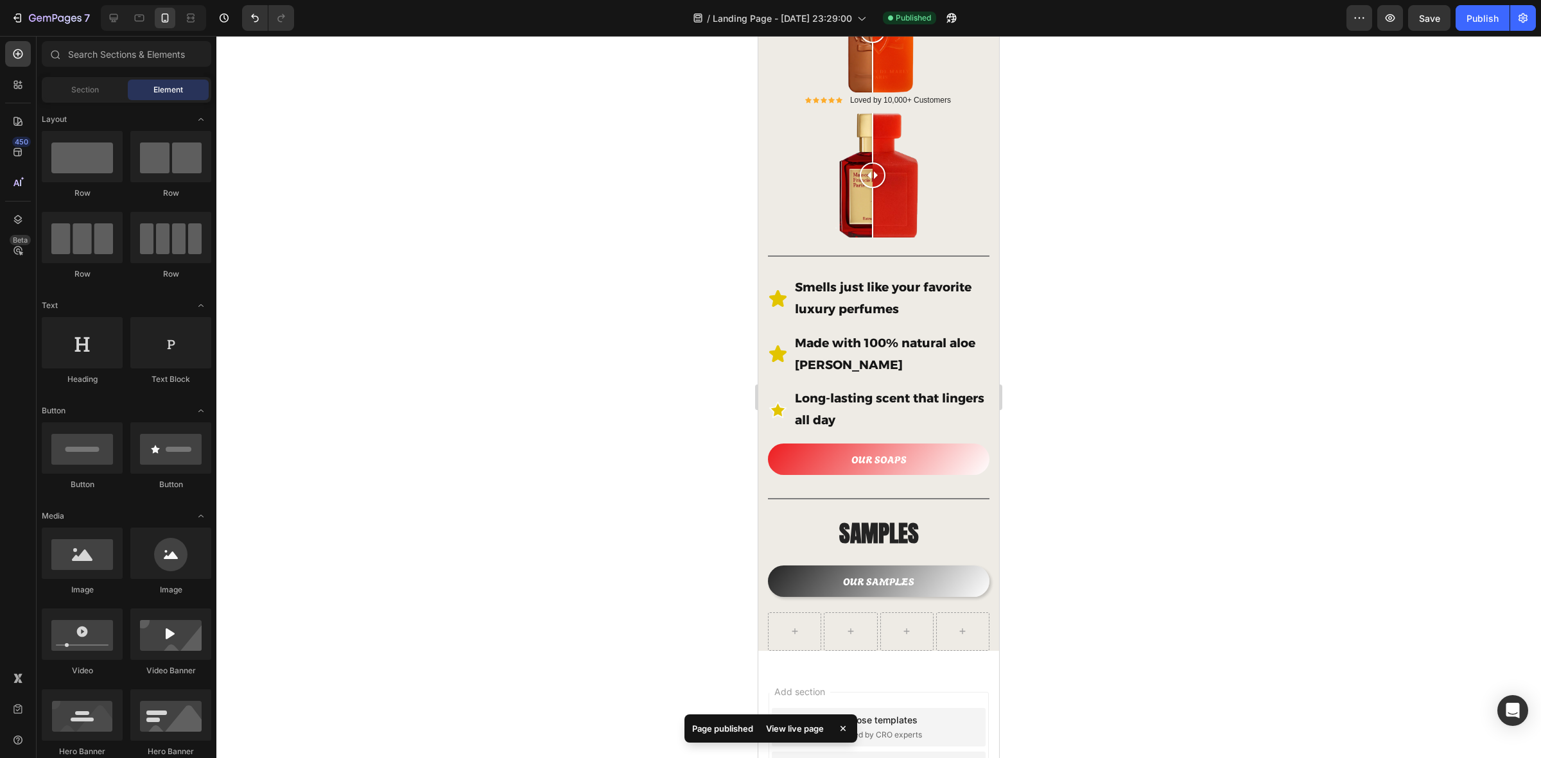
click at [784, 606] on div "View live page" at bounding box center [794, 729] width 73 height 18
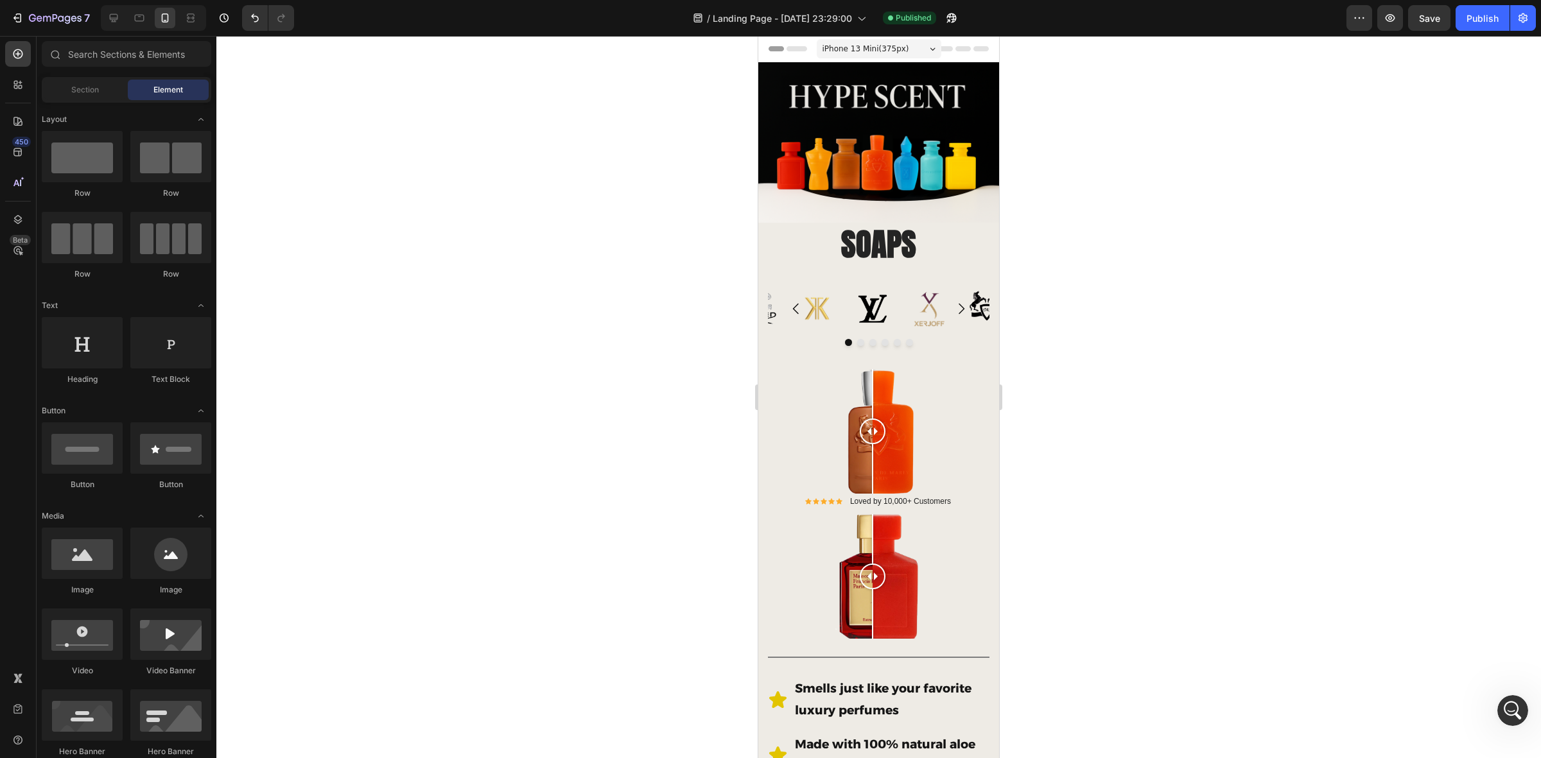
scroll to position [0, 0]
click at [1232, 606] on icon "Ouvrir le Messenger Intercom" at bounding box center [1511, 709] width 21 height 21
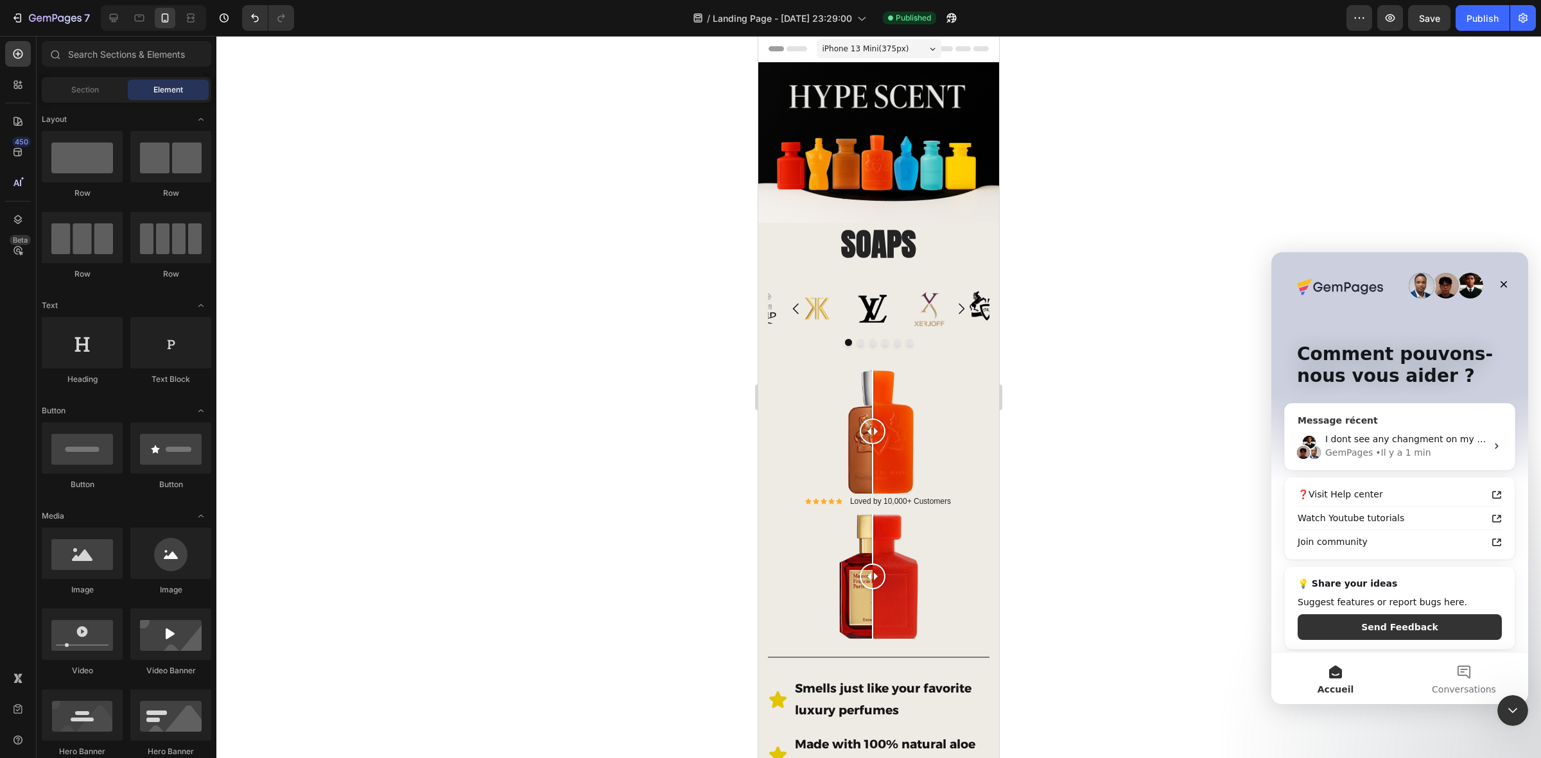
click at [1232, 446] on div "GemPages • Il y a 1 min" at bounding box center [1406, 452] width 161 height 13
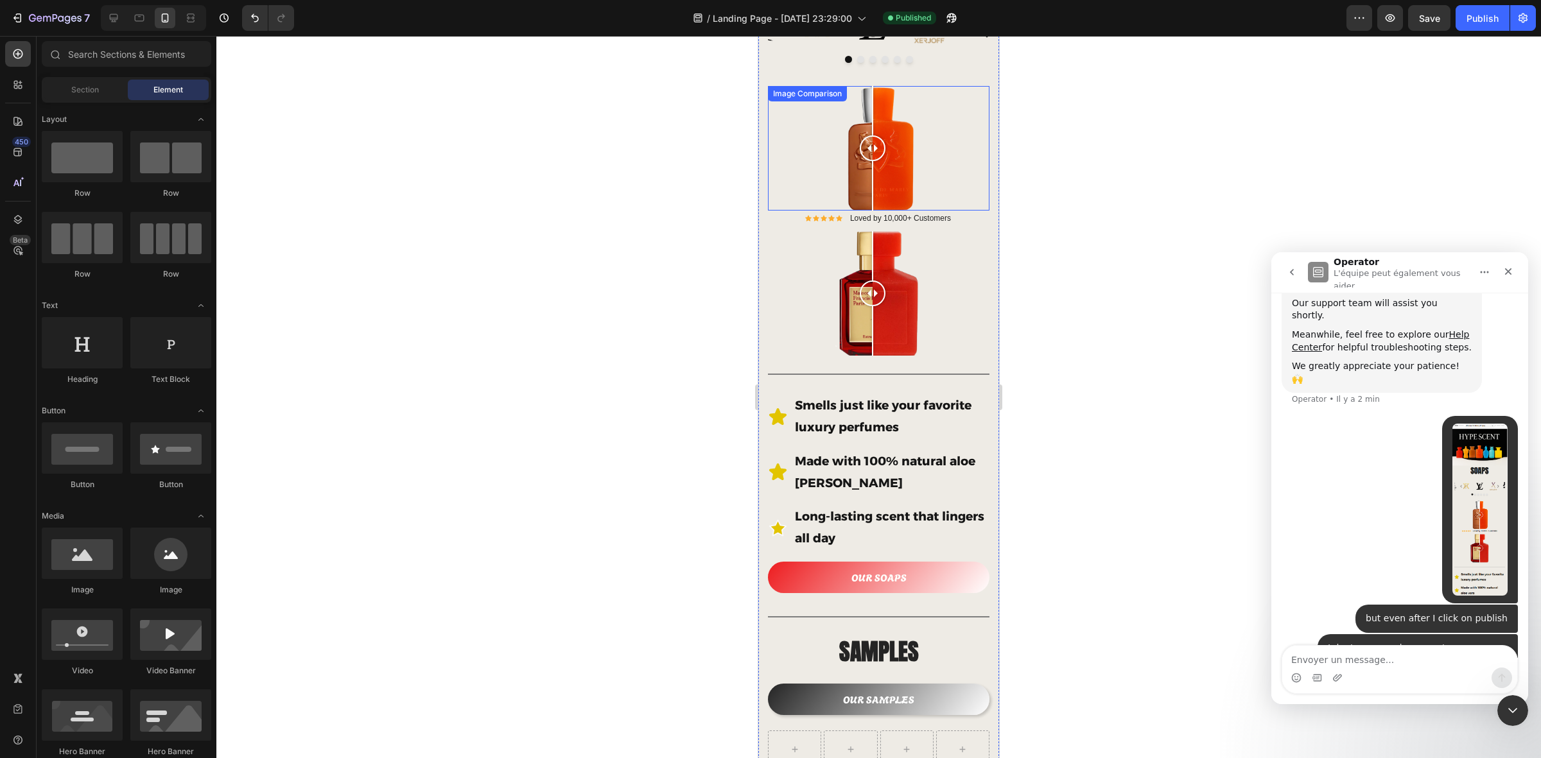
scroll to position [159, 0]
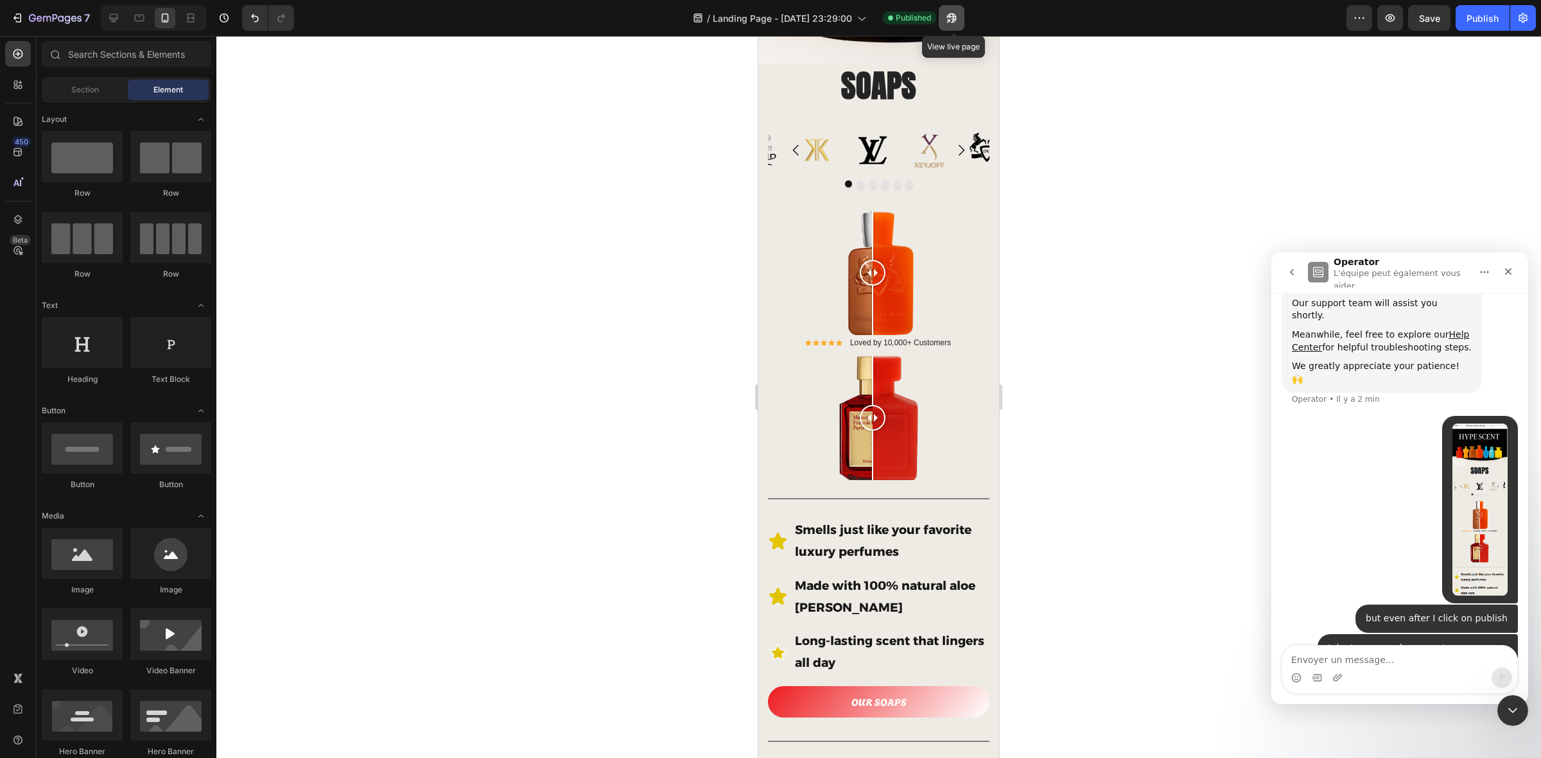
click at [952, 18] on icon "button" at bounding box center [951, 18] width 13 height 13
click at [867, 17] on icon at bounding box center [861, 18] width 13 height 13
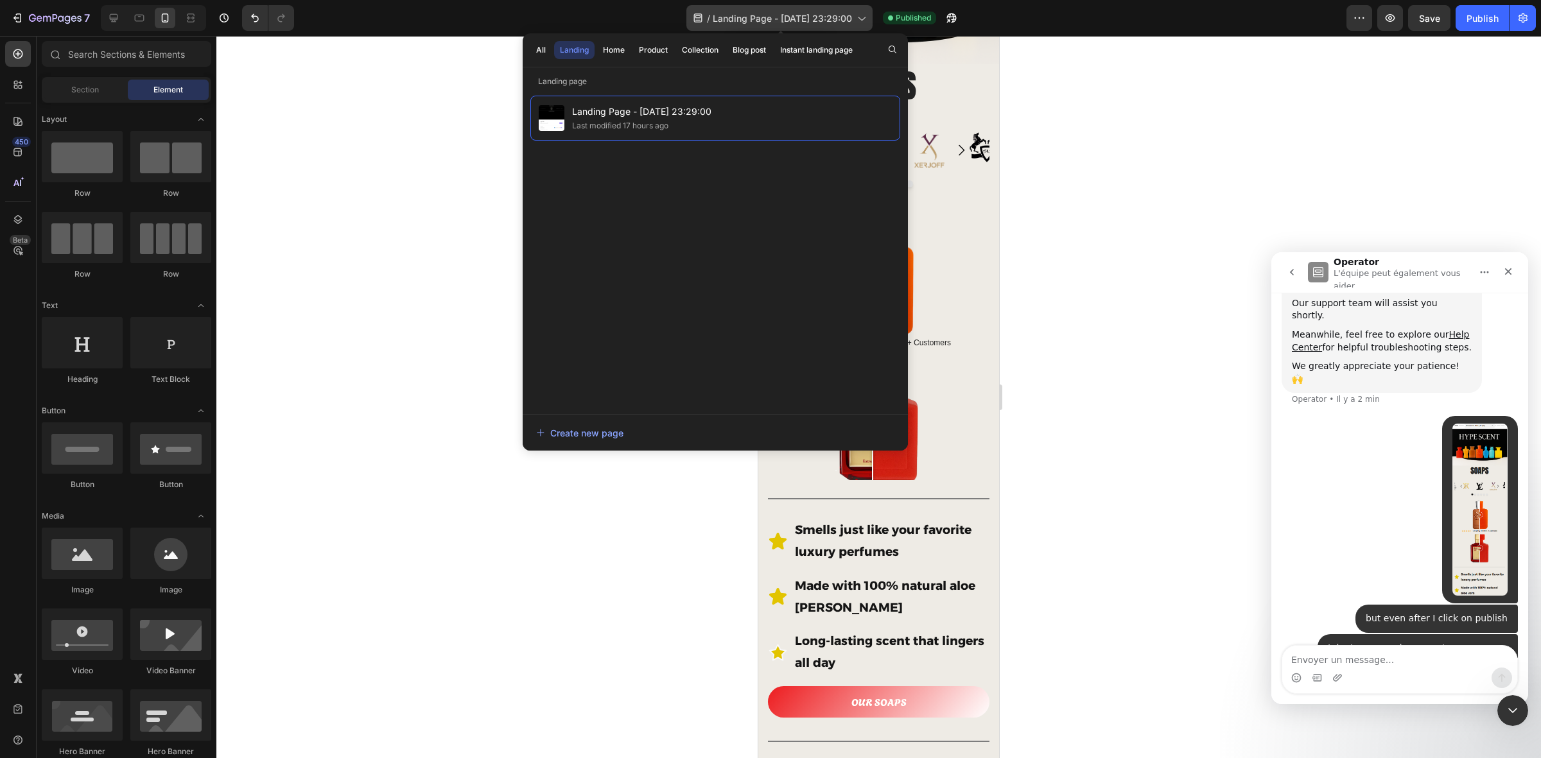
click at [863, 12] on icon at bounding box center [861, 18] width 13 height 13
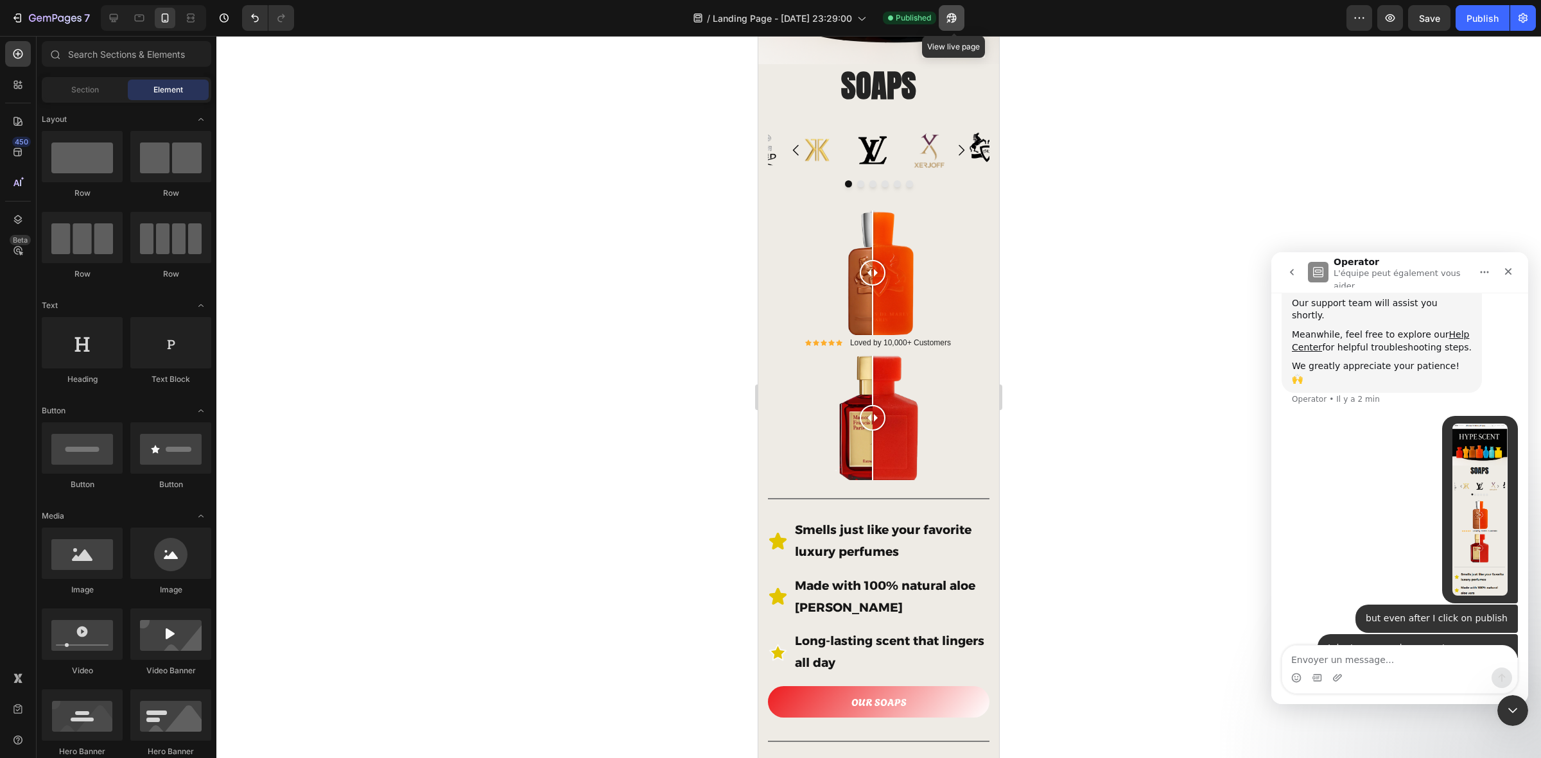
click at [958, 17] on icon "button" at bounding box center [951, 18] width 13 height 13
click at [1232, 272] on icon "Fermer" at bounding box center [1509, 272] width 10 height 10
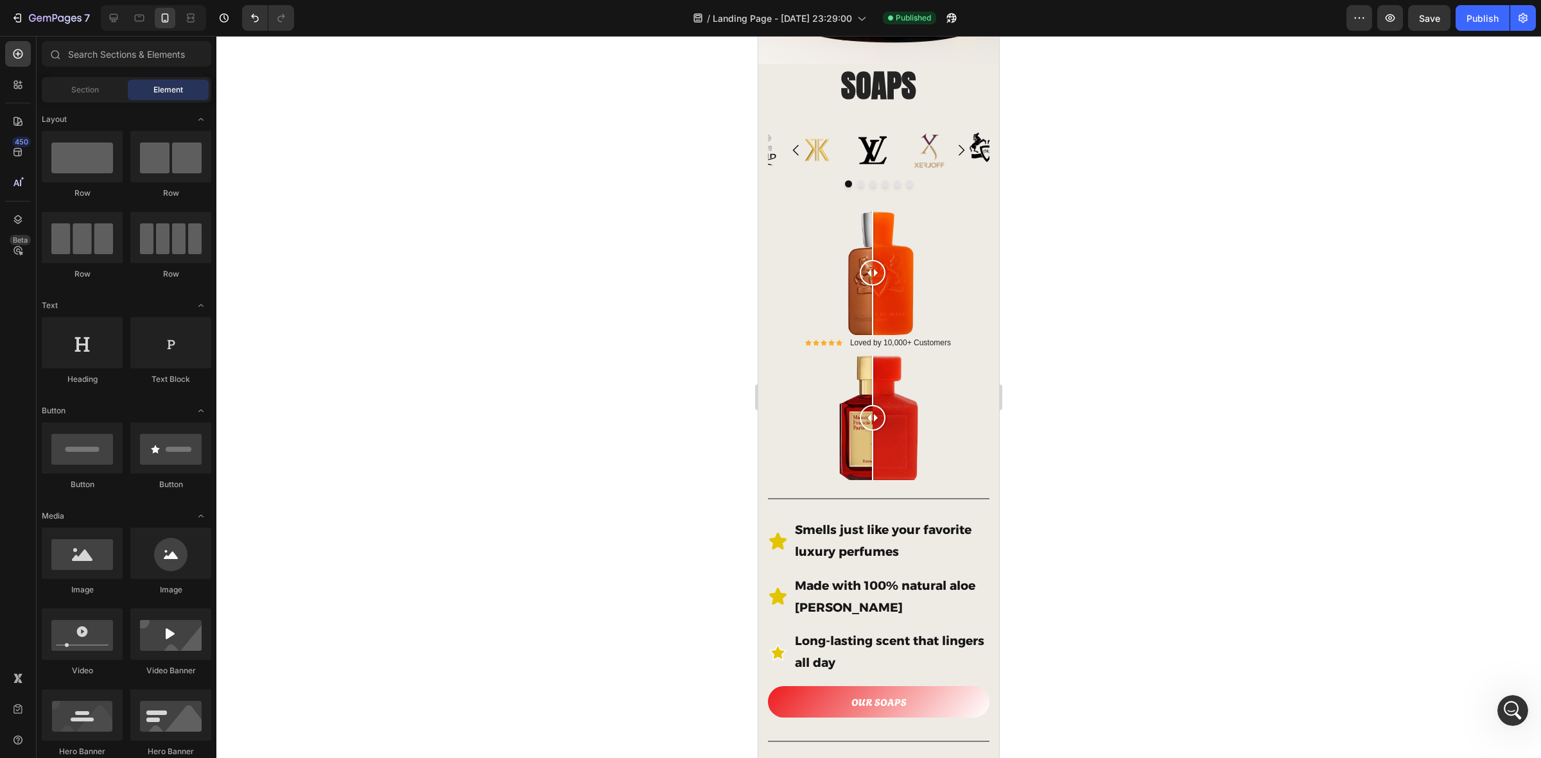
scroll to position [236, 0]
click at [843, 14] on span "Landing Page - [DATE] 23:29:00" at bounding box center [782, 18] width 139 height 13
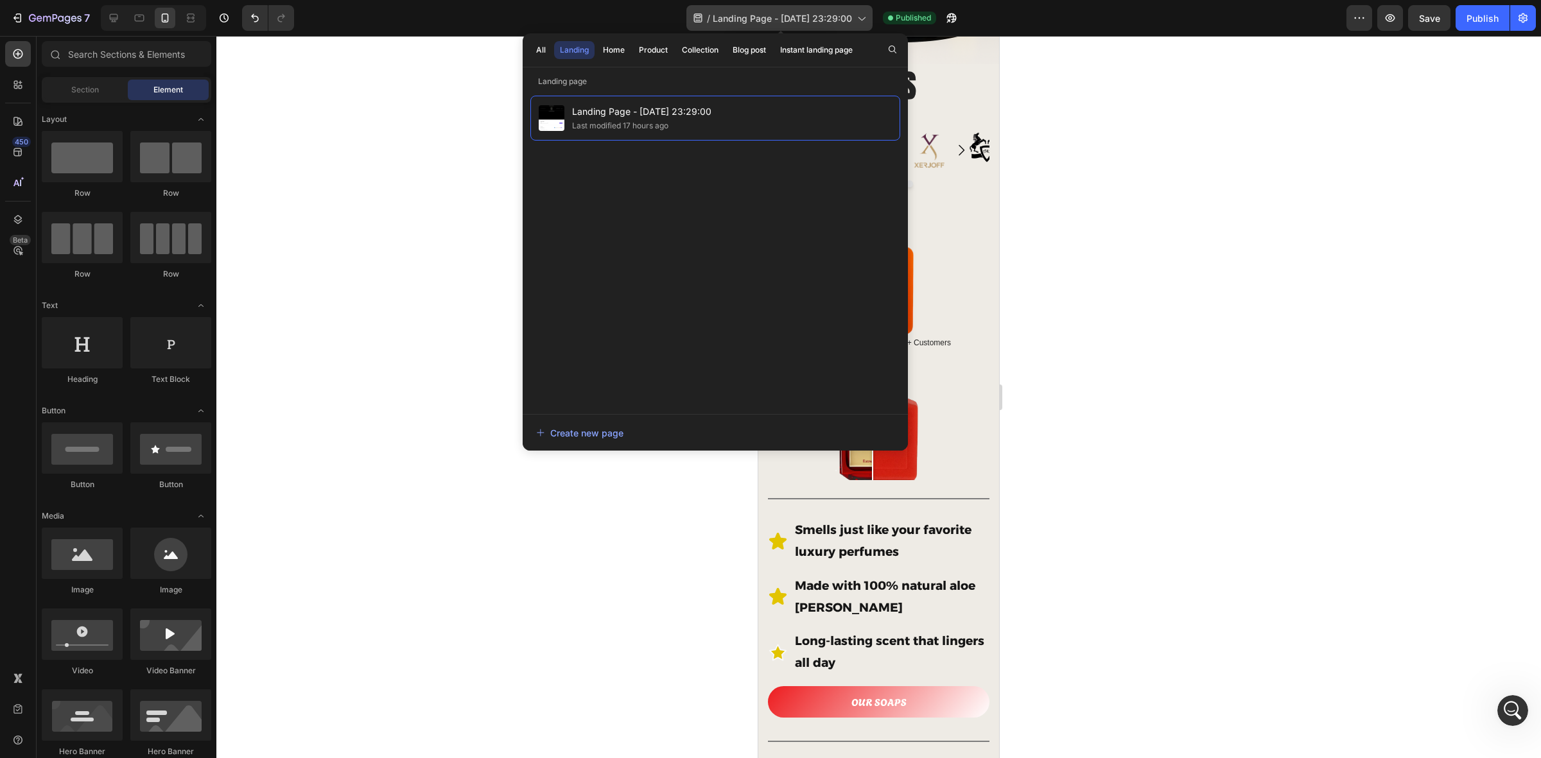
click at [863, 10] on div "/ Landing Page - Aug 25, 23:29:00" at bounding box center [780, 18] width 186 height 26
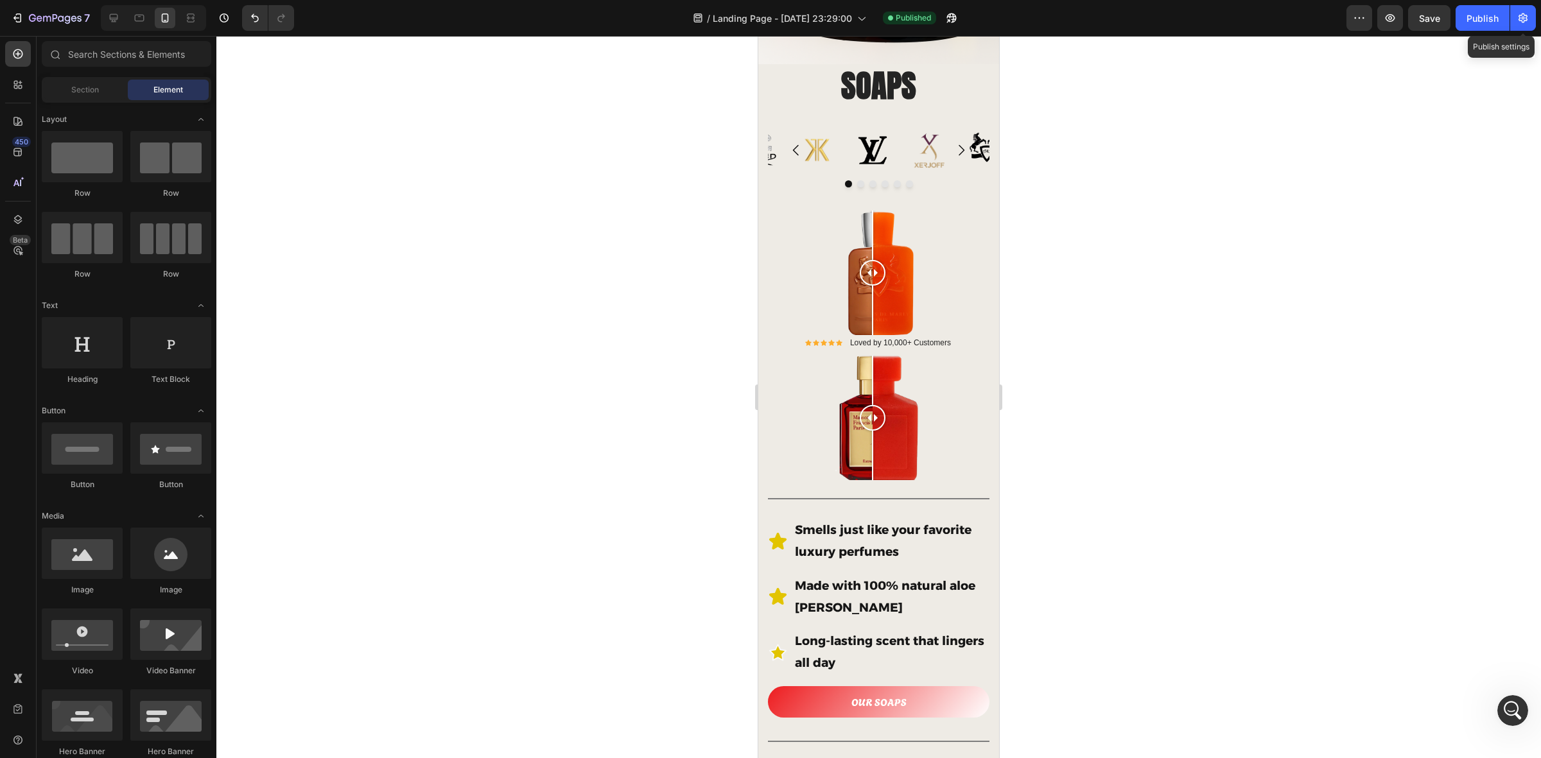
click at [1232, 20] on div "7 Version history / Landing Page - Aug 25, 23:29:00 Published Preview Save Publ…" at bounding box center [770, 18] width 1541 height 37
click at [1232, 20] on icon "button" at bounding box center [1523, 18] width 13 height 13
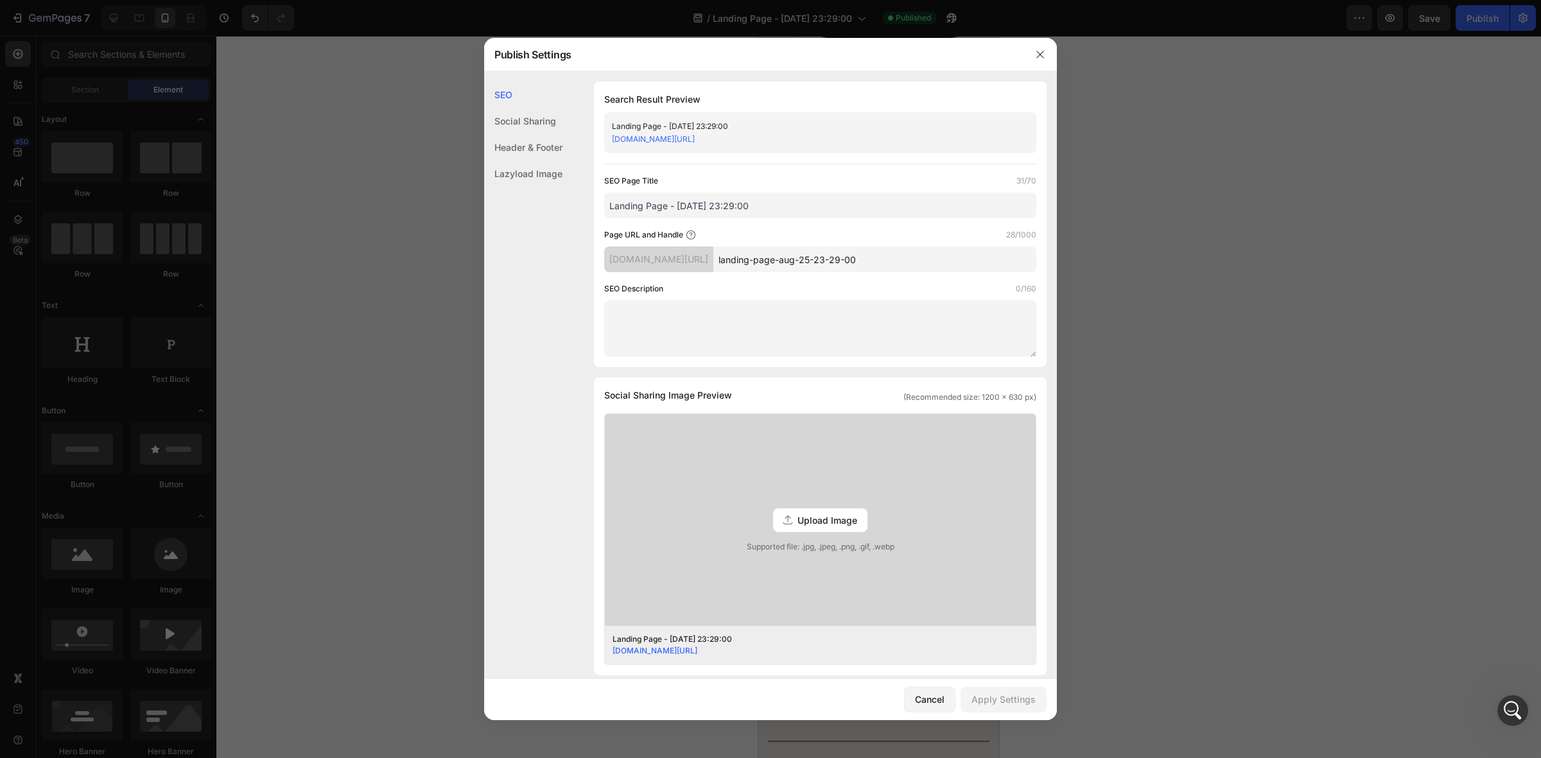
click at [695, 139] on link "jb1hr6-ys.myshopify.com/pages/landing-page-aug-25-23-29-00" at bounding box center [653, 139] width 83 height 10
click at [534, 134] on div "Social Sharing" at bounding box center [523, 147] width 78 height 26
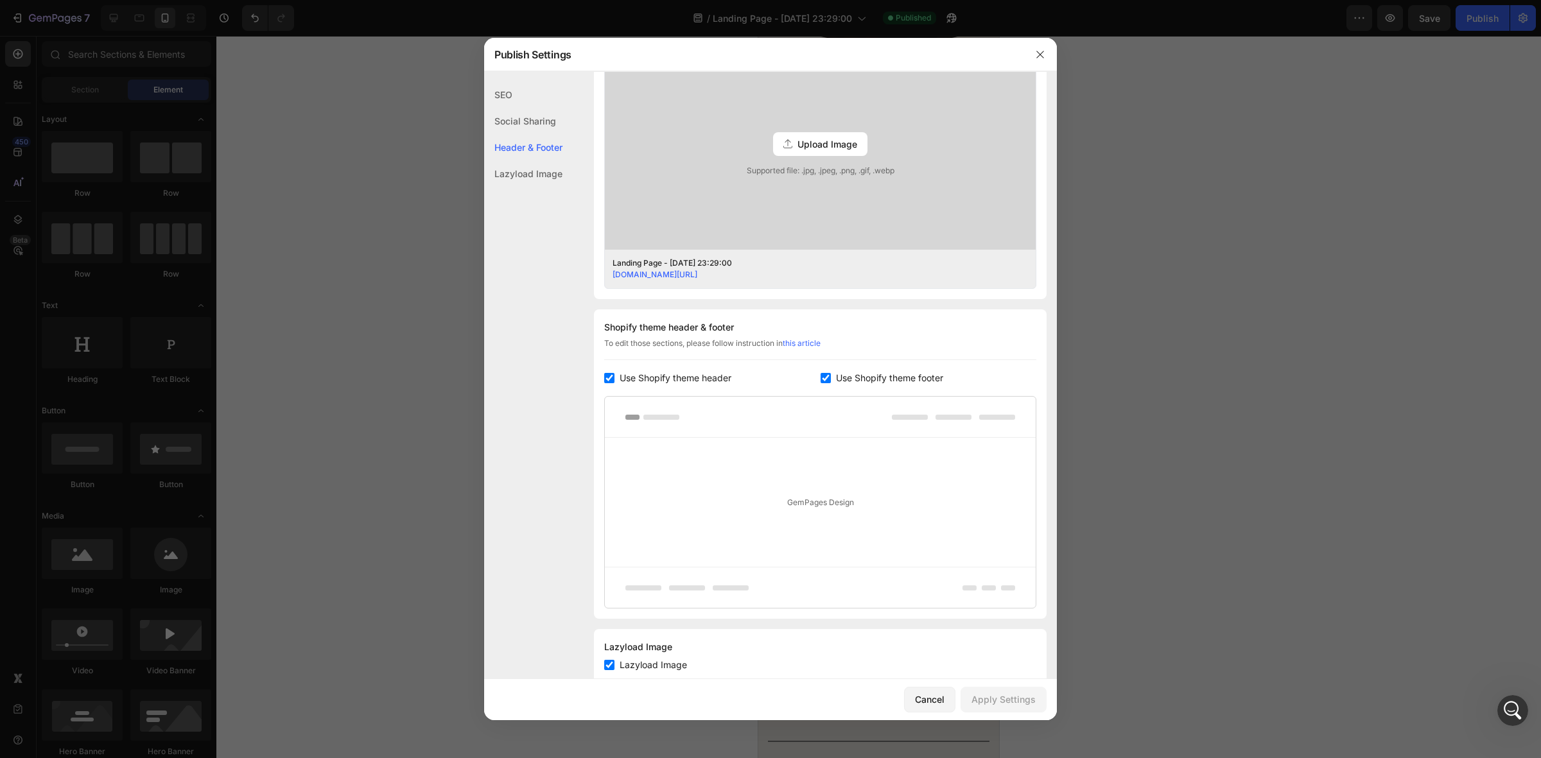
scroll to position [411, 0]
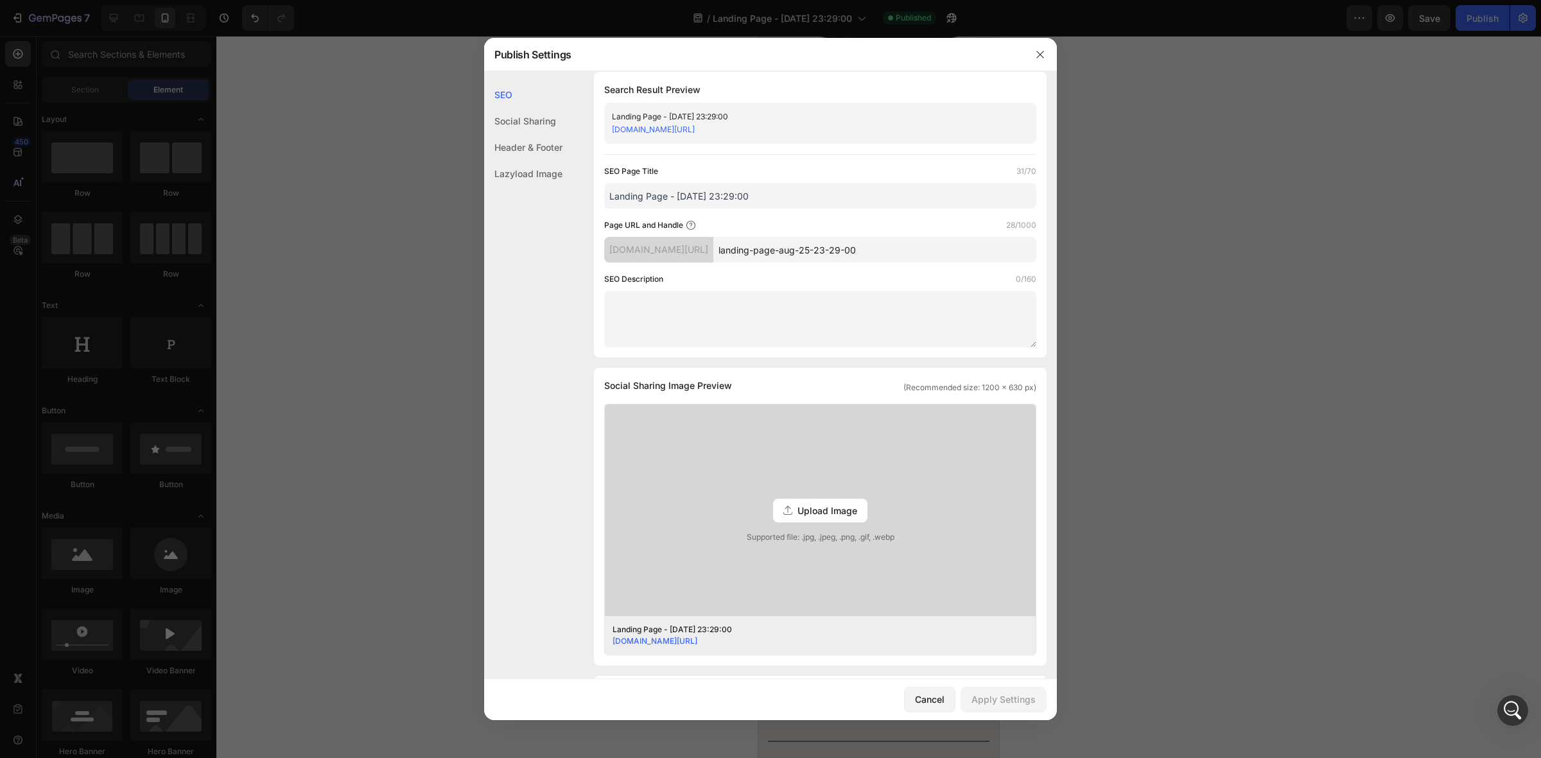
click at [552, 171] on div "Lazyload Image" at bounding box center [523, 174] width 78 height 26
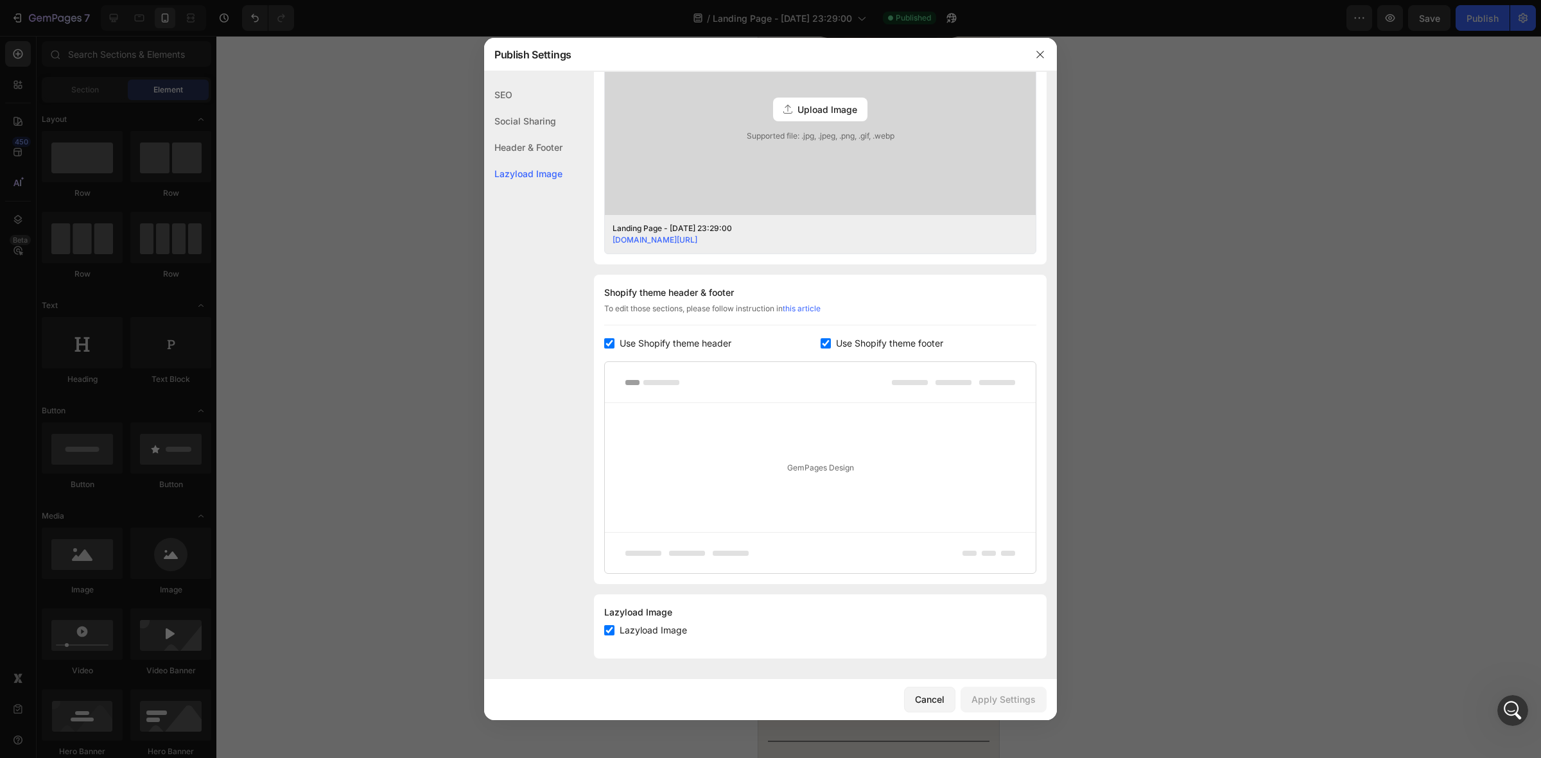
click at [538, 161] on div "Header & Footer" at bounding box center [523, 174] width 78 height 26
click at [541, 134] on div "Social Sharing" at bounding box center [523, 147] width 78 height 26
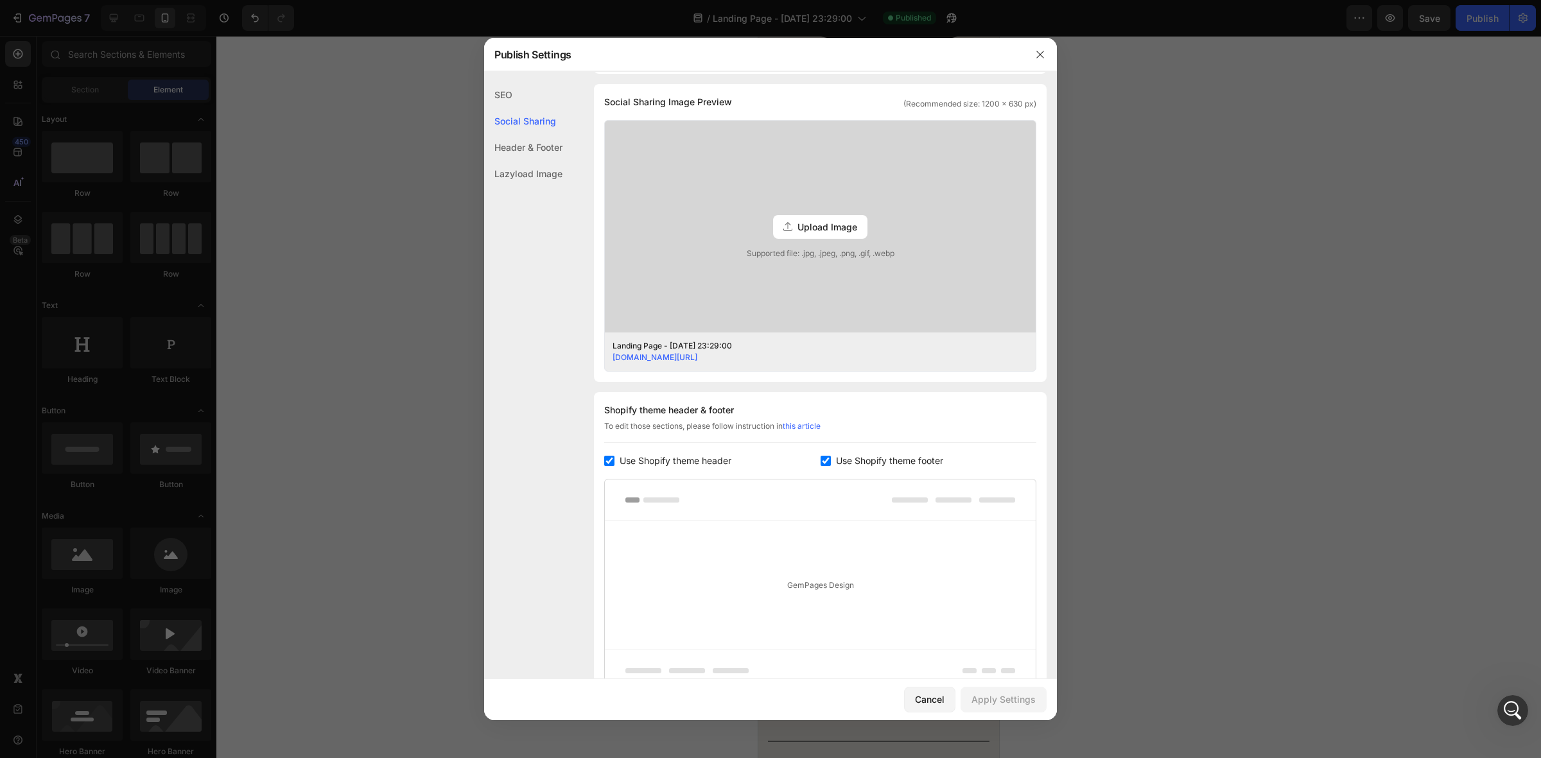
click at [503, 108] on div "SEO" at bounding box center [523, 121] width 78 height 26
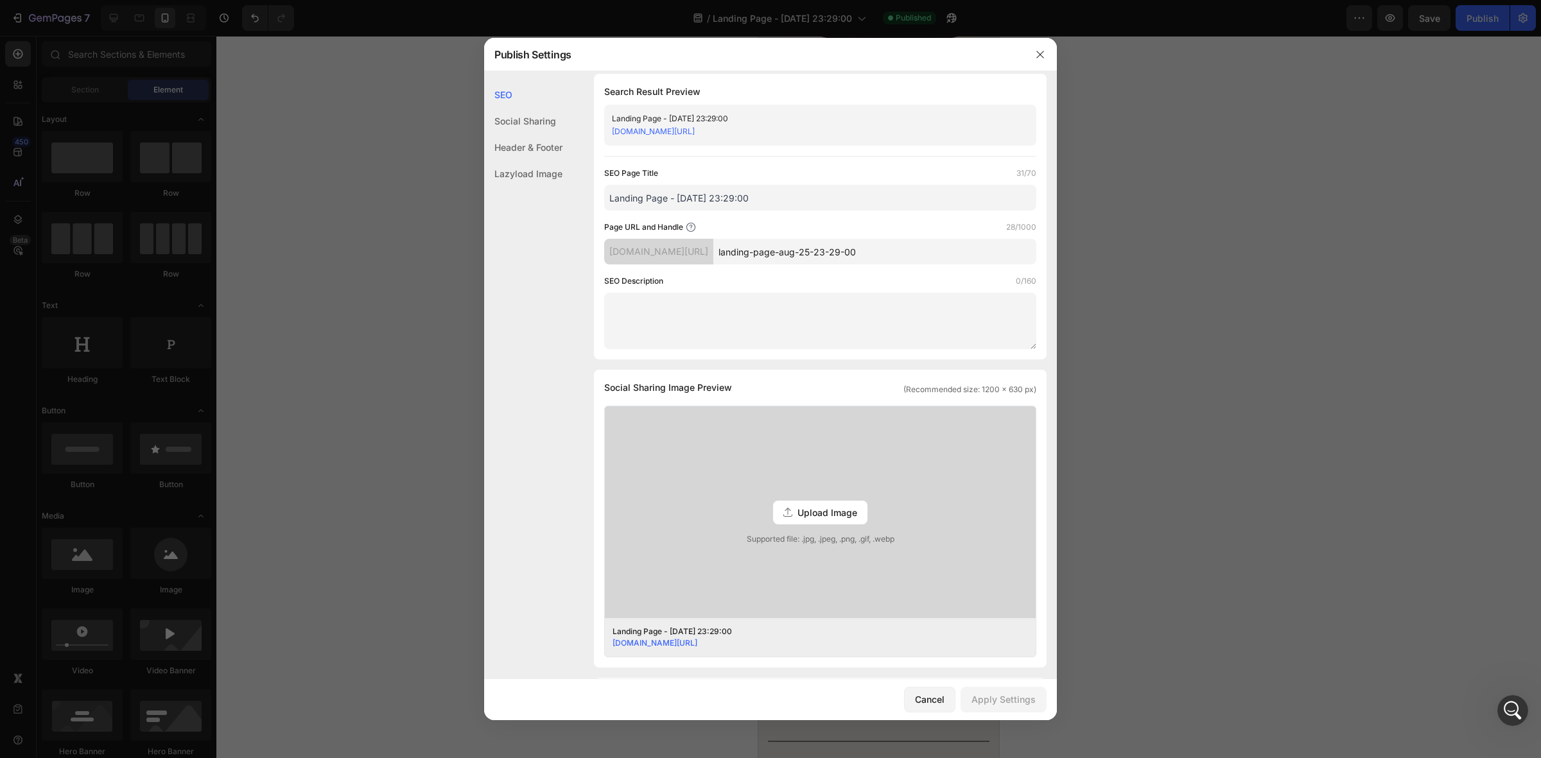
scroll to position [0, 0]
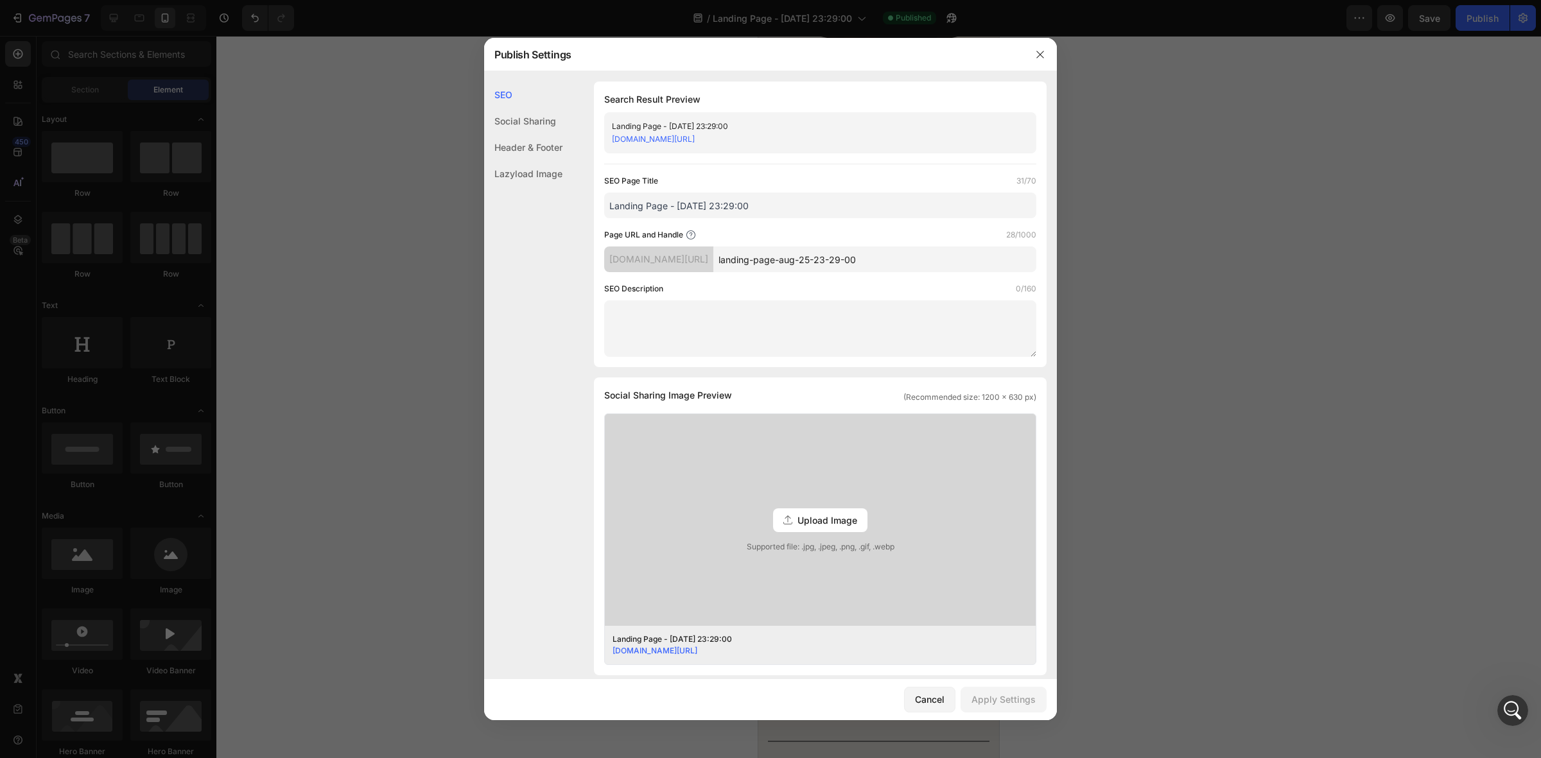
drag, startPoint x: 811, startPoint y: 137, endPoint x: 791, endPoint y: 137, distance: 19.9
click at [695, 137] on link "jb1hr6-ys.myshopify.com/pages/landing-page-aug-25-23-29-00" at bounding box center [653, 139] width 83 height 10
drag, startPoint x: 859, startPoint y: 141, endPoint x: 610, endPoint y: 146, distance: 249.2
click at [610, 146] on div "Landing Page - Aug 25, 23:29:00 jb1hr6-ys.myshopify.com/pages/landing-page-aug-…" at bounding box center [820, 132] width 432 height 41
copy link "jb1hr6-ys.myshopify.com/pages/landing-page-aug-25-23-29-00"
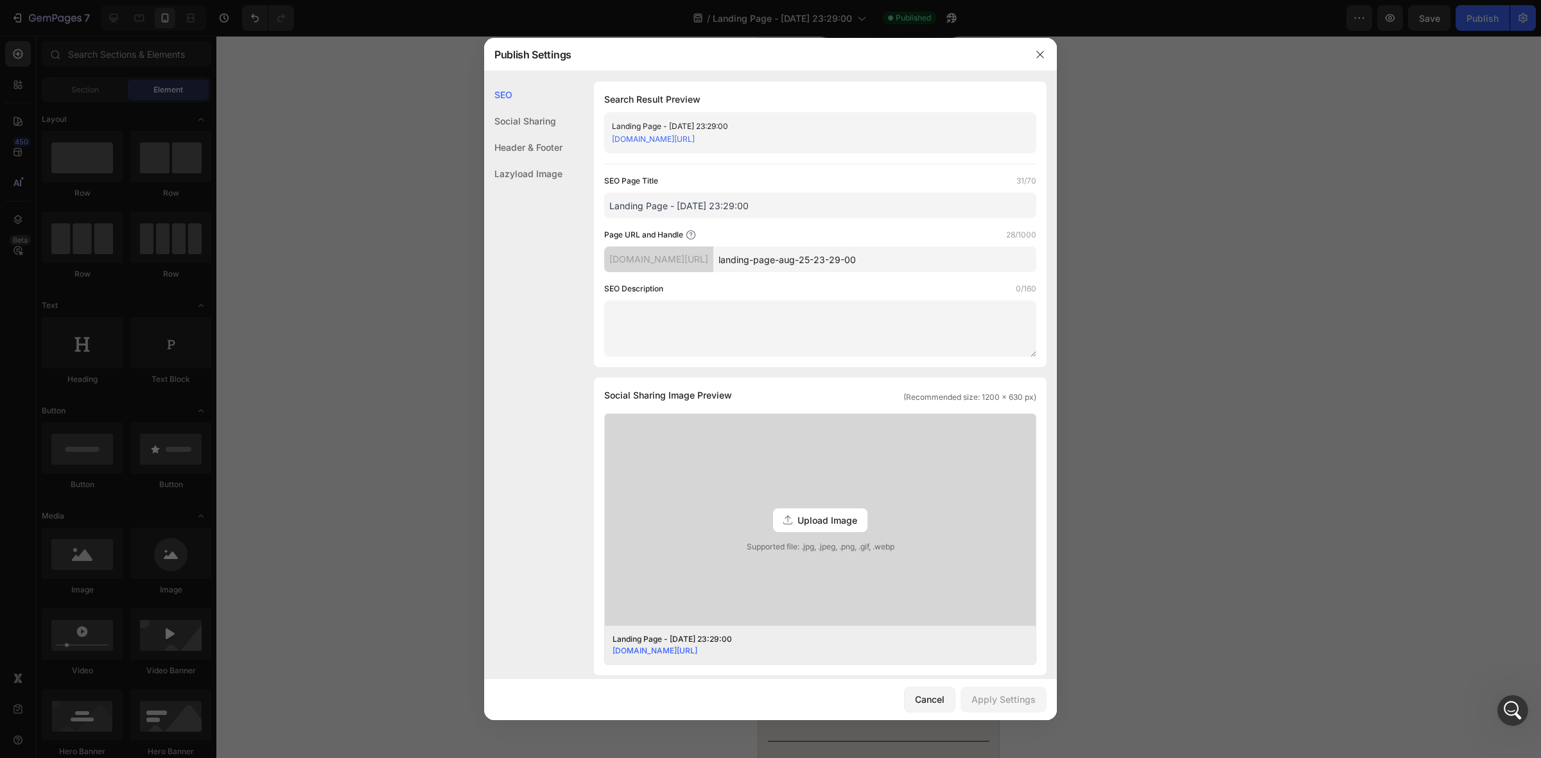
click at [714, 252] on div "jb1hr6-ys.myshopify.com/pages/" at bounding box center [658, 260] width 109 height 26
drag, startPoint x: 900, startPoint y: 260, endPoint x: 762, endPoint y: 263, distance: 137.5
click at [762, 263] on input "landing-page-aug-25-23-29-00" at bounding box center [875, 260] width 323 height 26
click at [938, 268] on input "landing-page-aug-25-23-29-00" at bounding box center [875, 260] width 323 height 26
click at [692, 237] on icon at bounding box center [691, 237] width 1 height 1
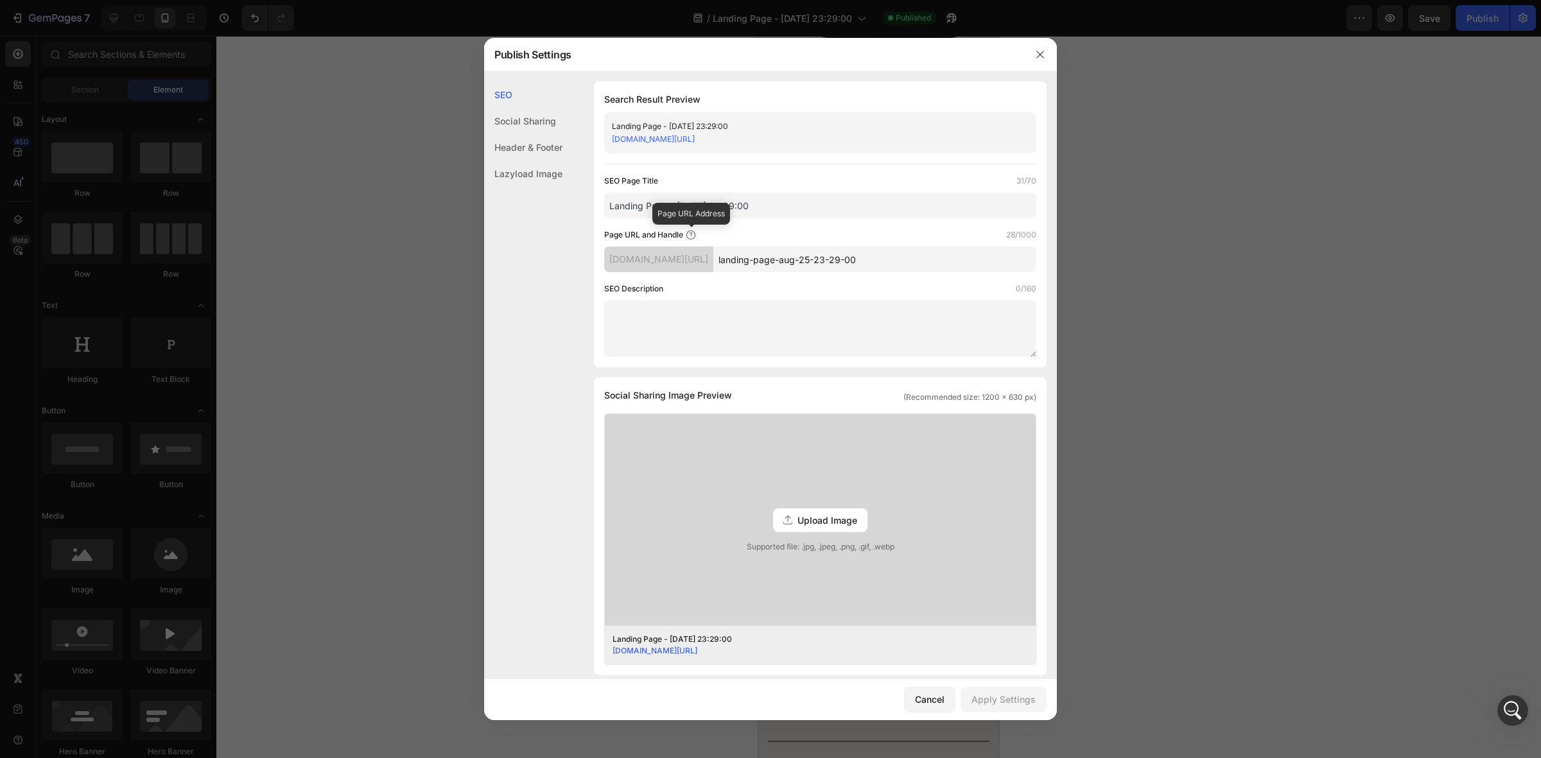
click at [688, 236] on icon at bounding box center [691, 235] width 9 height 9
click at [694, 261] on div "jb1hr6-ys.myshopify.com/pages/" at bounding box center [658, 260] width 109 height 26
drag, startPoint x: 848, startPoint y: 136, endPoint x: 611, endPoint y: 142, distance: 237.1
click at [611, 142] on div "Landing Page - Aug 25, 23:29:00 jb1hr6-ys.myshopify.com/pages/landing-page-aug-…" at bounding box center [820, 132] width 432 height 41
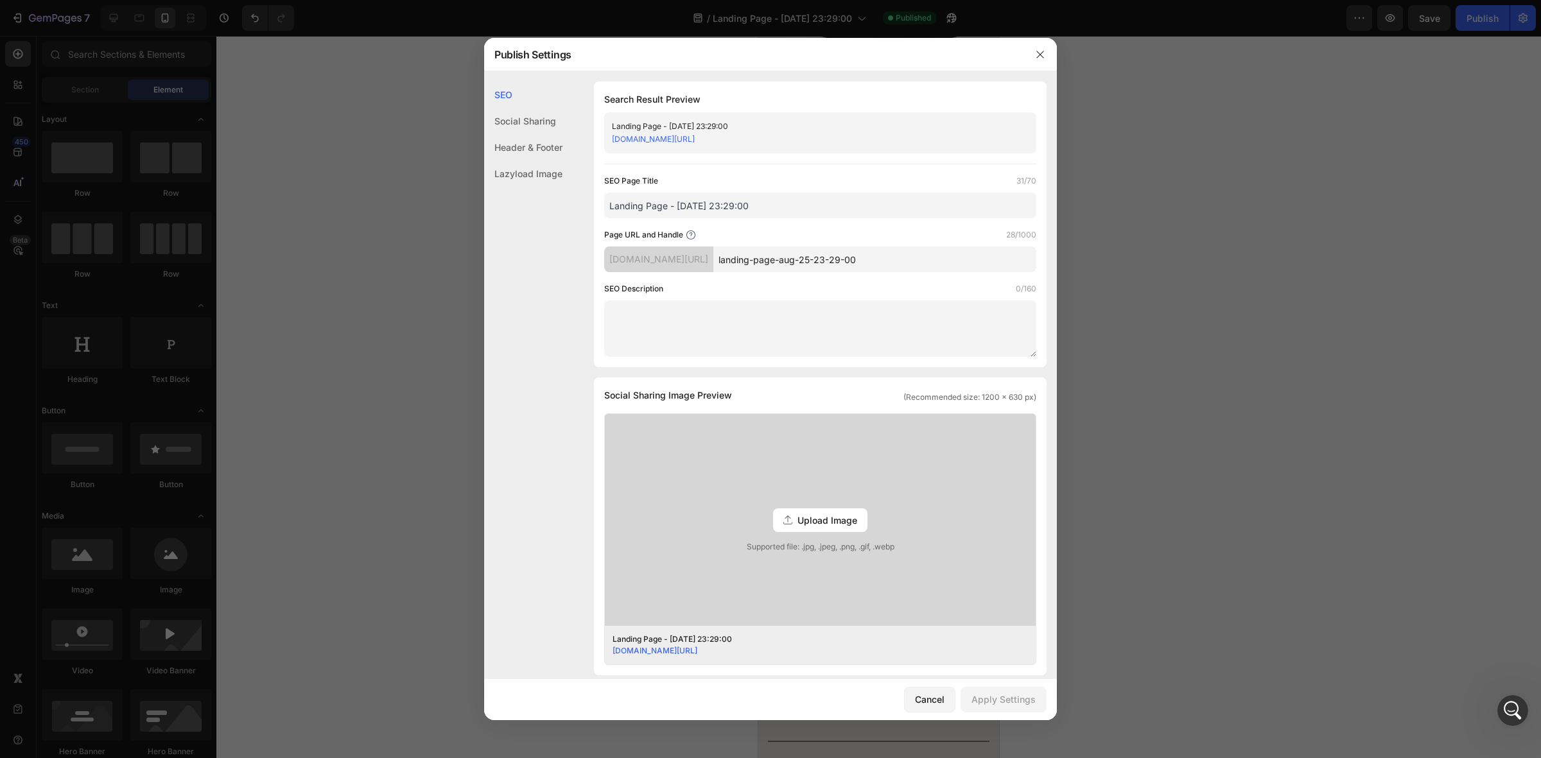
copy link "jb1hr6-ys.myshopify.com/pages/landing-page-aug-25-23-29-00"
drag, startPoint x: 1038, startPoint y: 53, endPoint x: 1030, endPoint y: 55, distance: 8.7
click at [1038, 53] on icon "button" at bounding box center [1040, 54] width 10 height 10
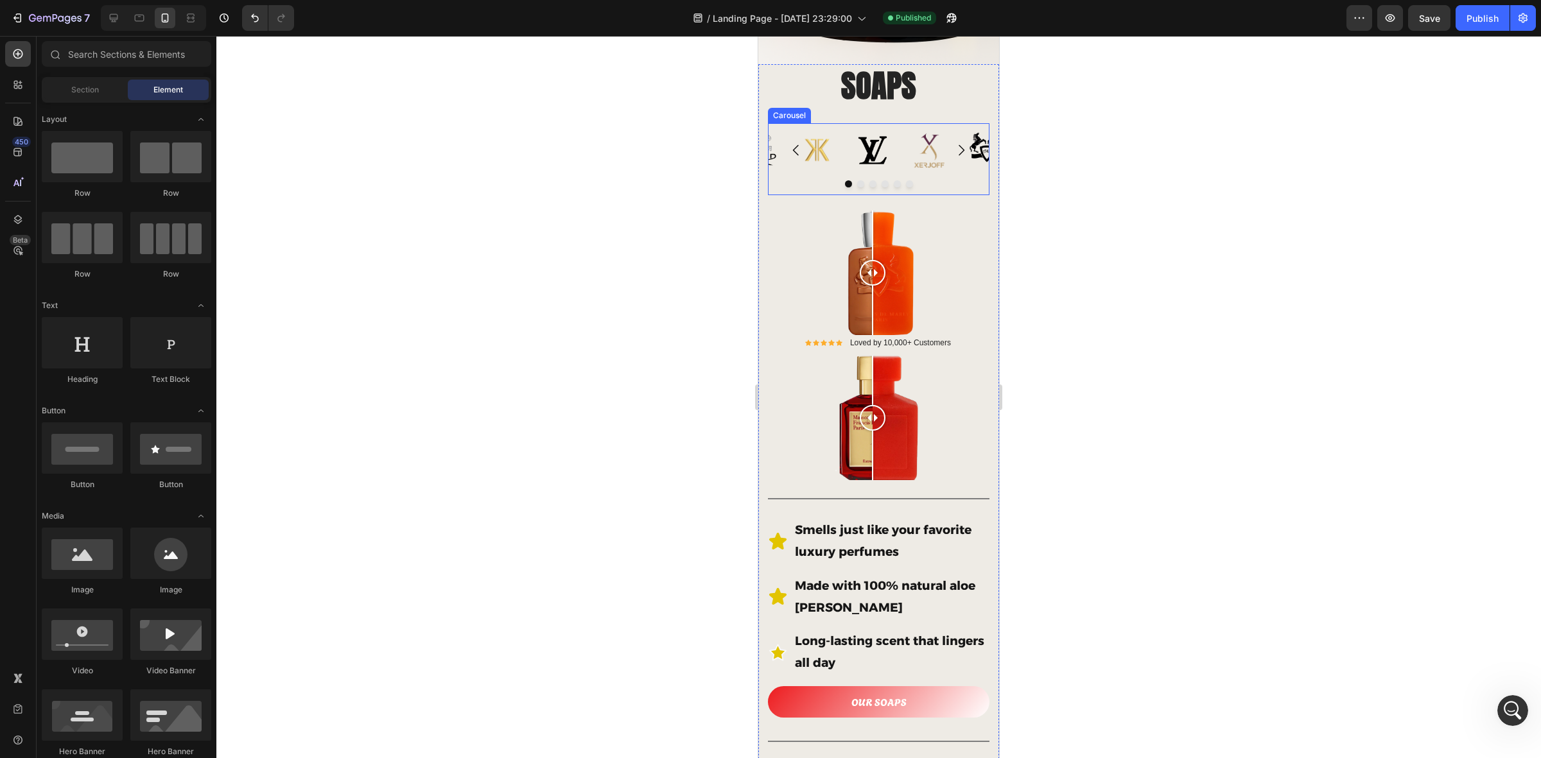
click at [842, 136] on div "Image Image Image Image Image Image" at bounding box center [879, 150] width 222 height 39
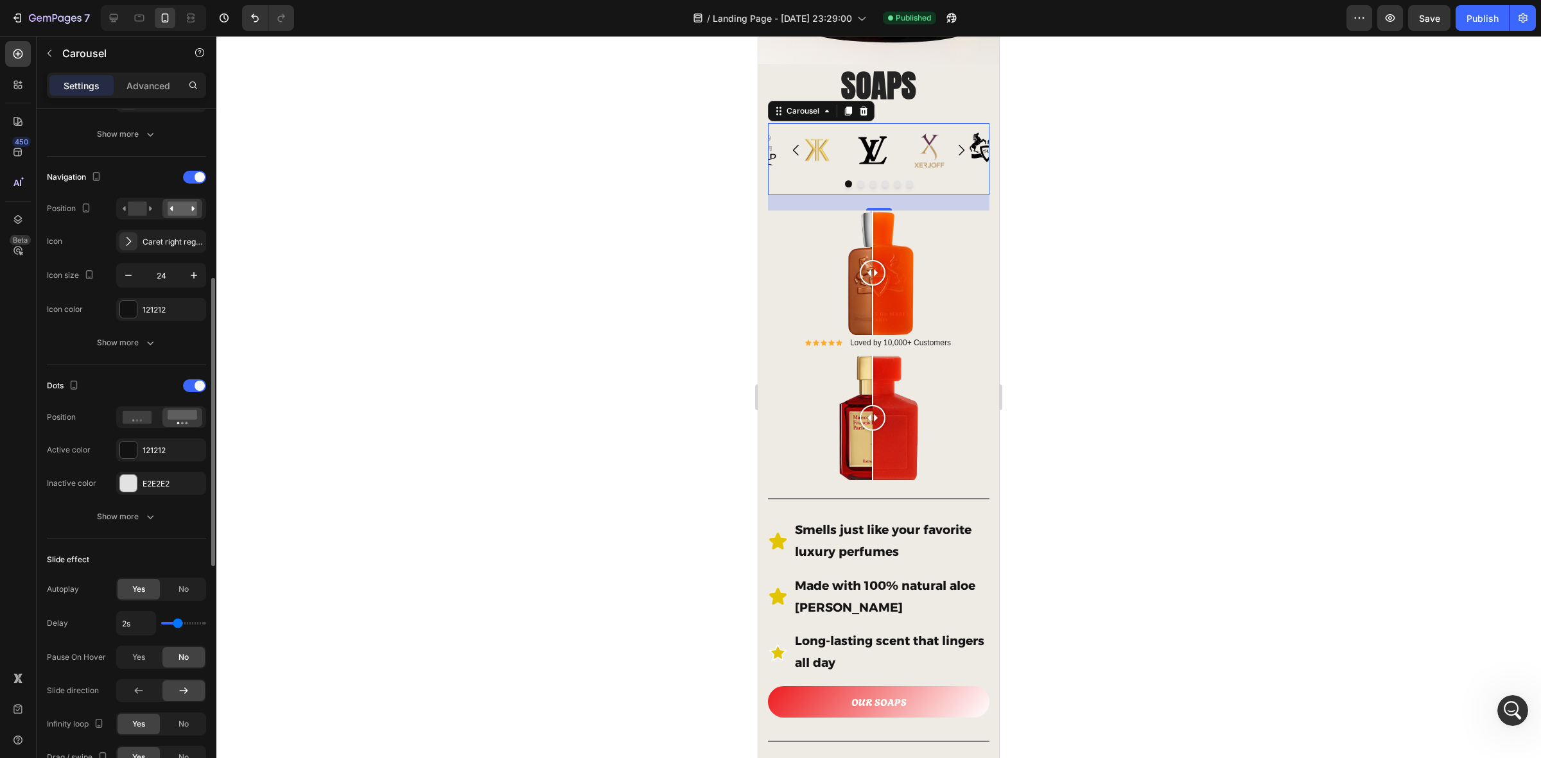
scroll to position [482, 0]
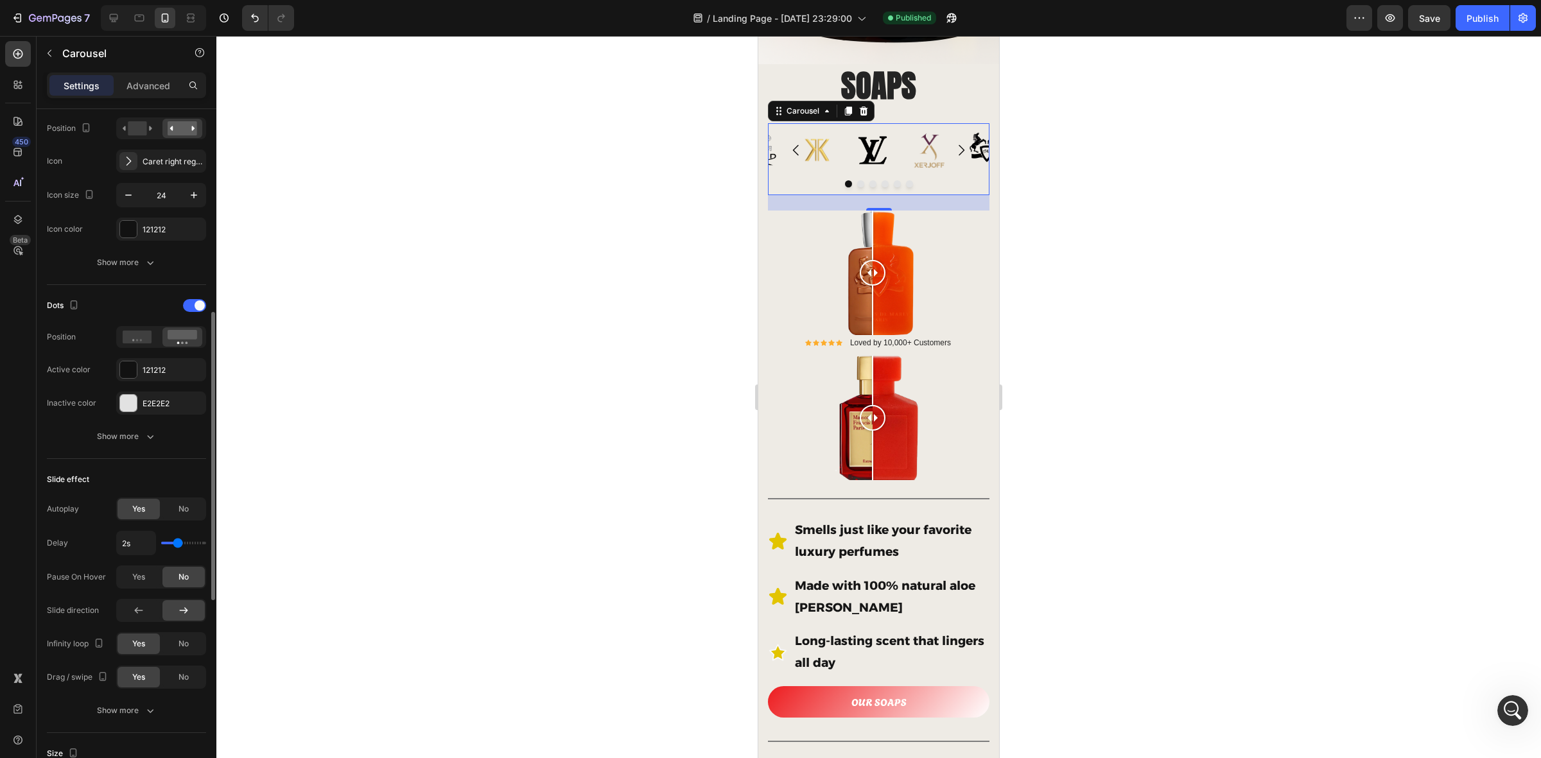
type input "1s"
drag, startPoint x: 174, startPoint y: 547, endPoint x: 161, endPoint y: 547, distance: 12.8
type input "1"
click at [161, 545] on input "range" at bounding box center [183, 543] width 45 height 3
click at [189, 579] on div "No" at bounding box center [183, 577] width 42 height 21
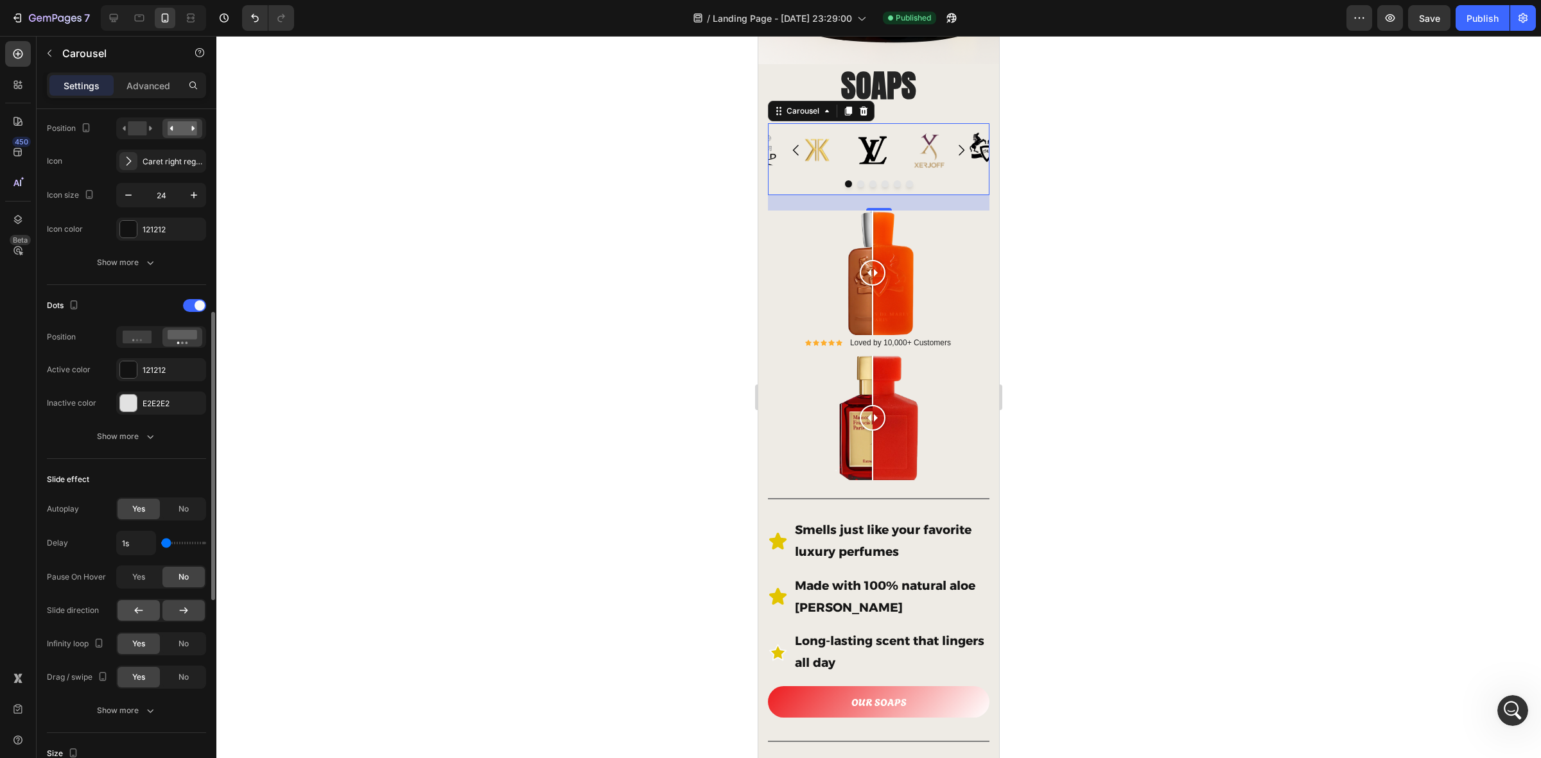
click at [146, 606] on div at bounding box center [139, 611] width 42 height 21
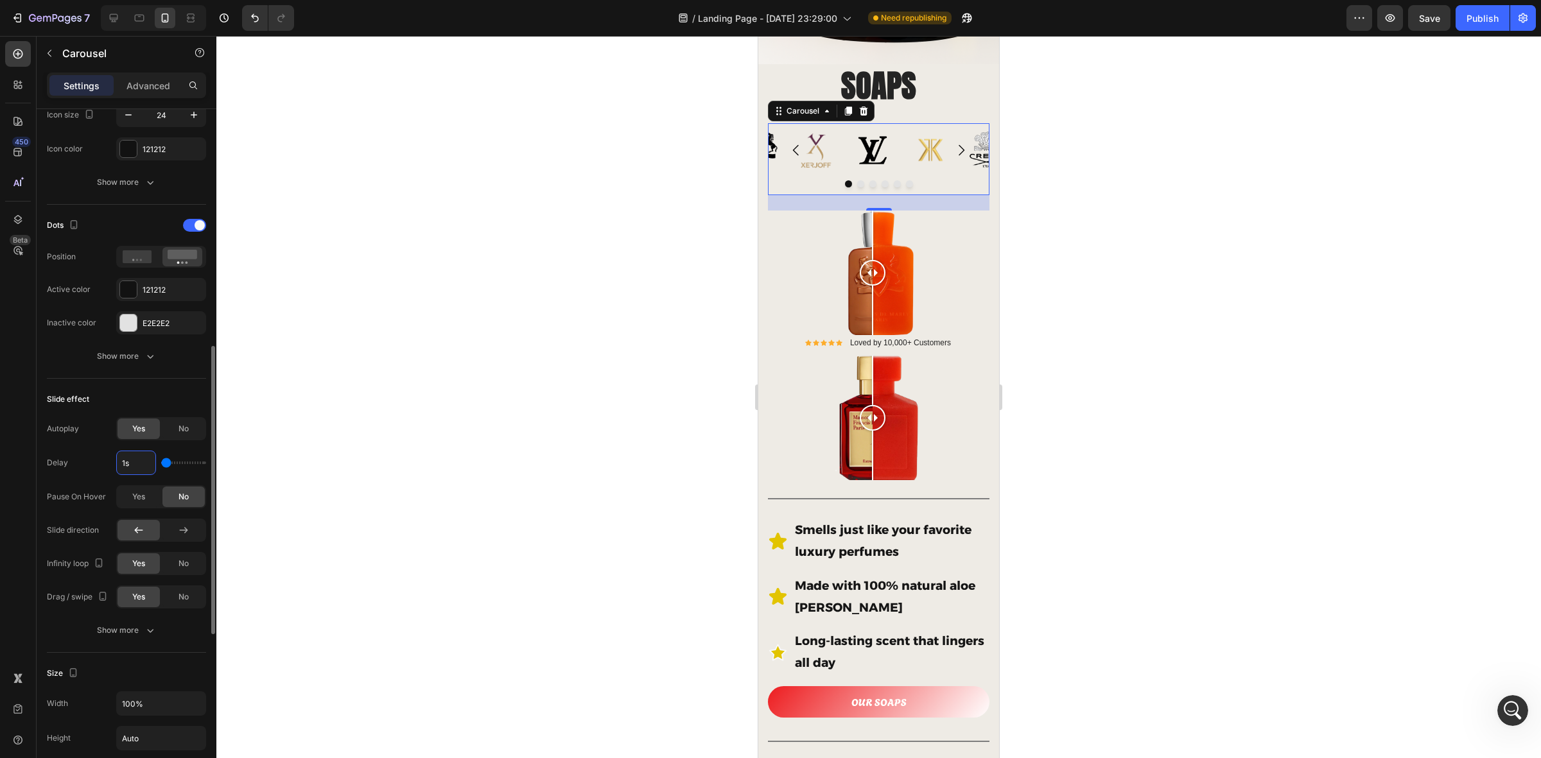
click at [127, 467] on input "1s" at bounding box center [136, 463] width 39 height 23
drag, startPoint x: 166, startPoint y: 469, endPoint x: 150, endPoint y: 472, distance: 16.4
click at [161, 464] on input "range" at bounding box center [183, 463] width 45 height 3
click at [128, 464] on input "1s" at bounding box center [136, 463] width 39 height 23
type input "1"
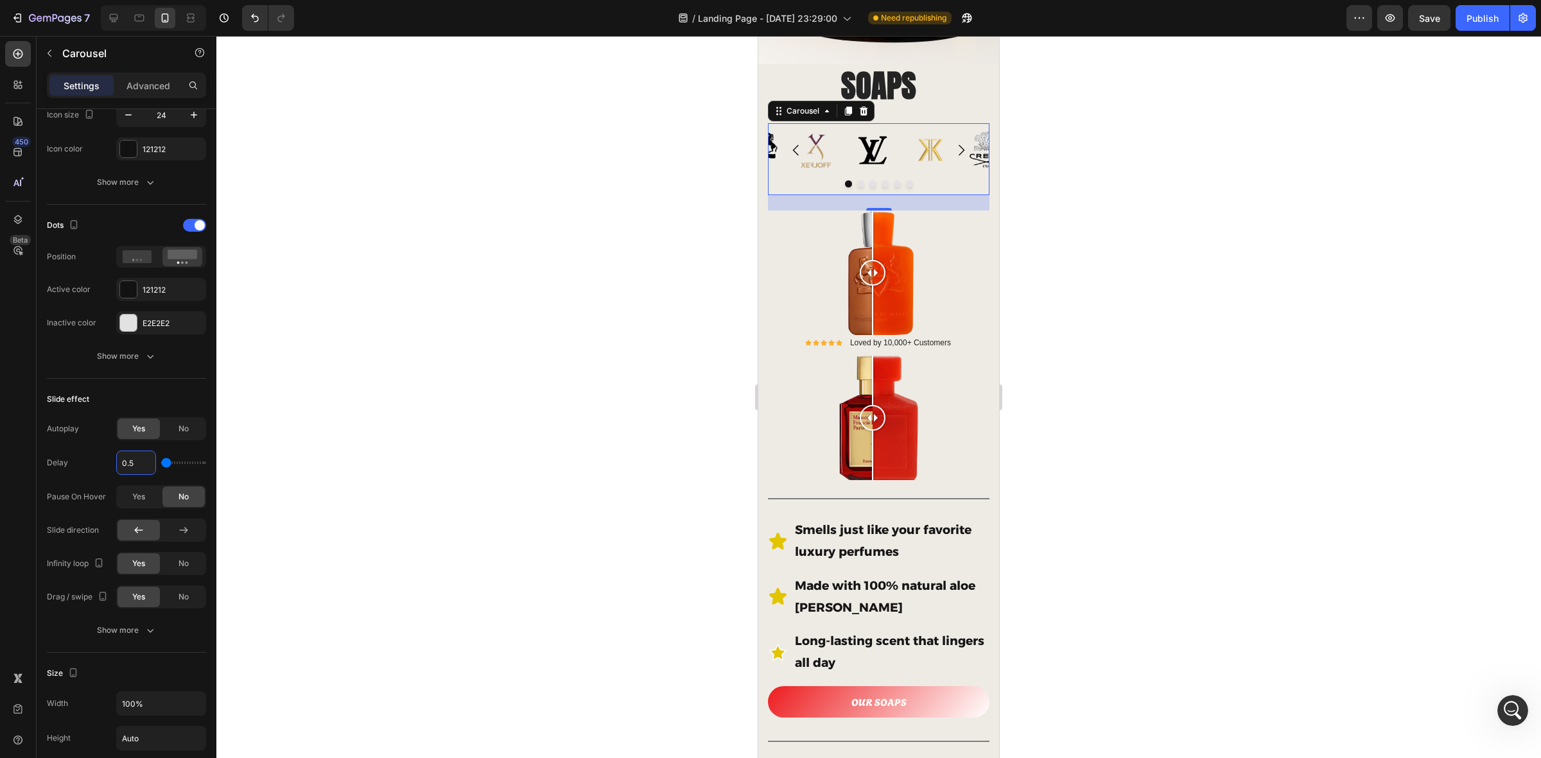
type input "1s"
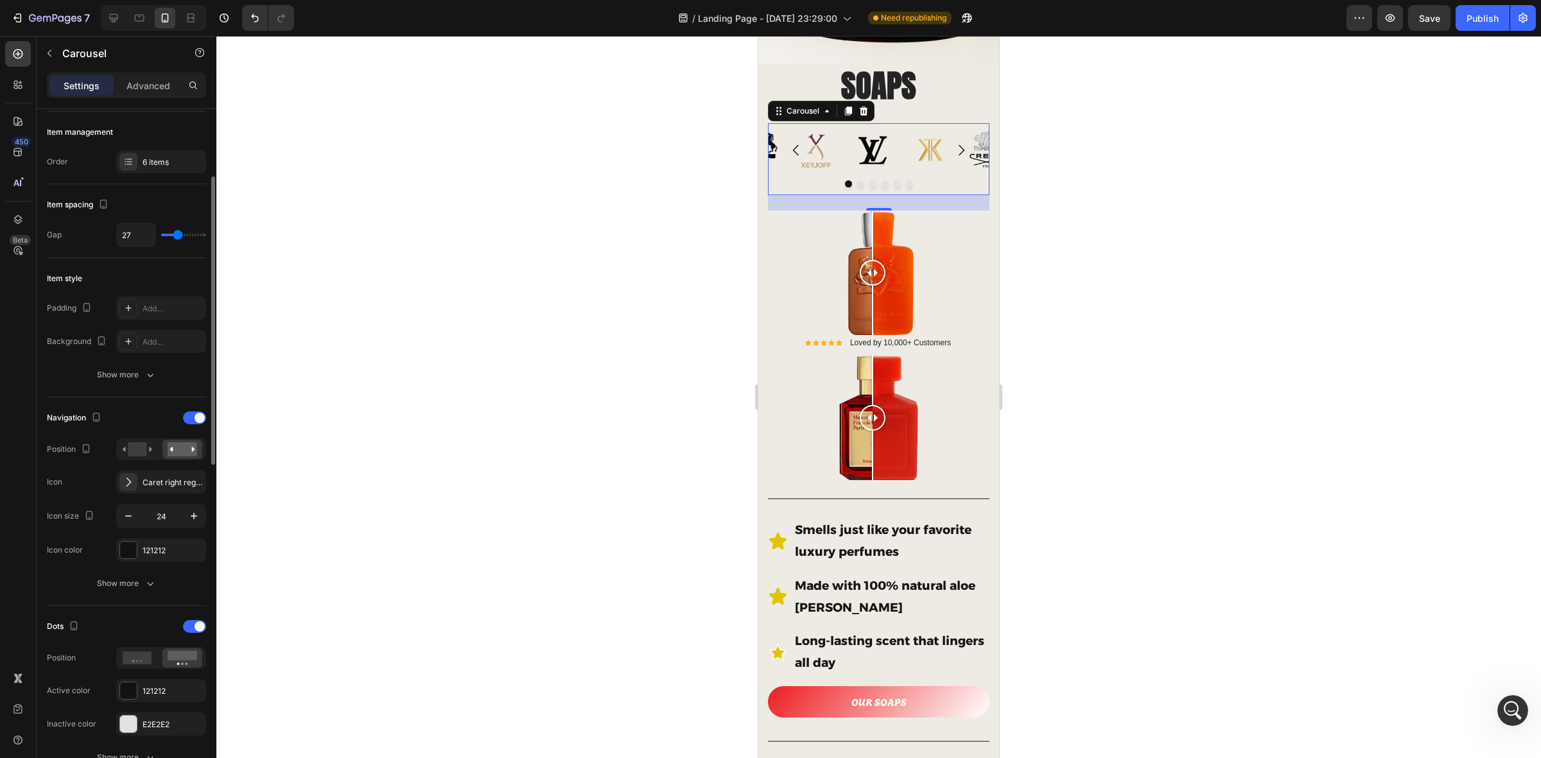
scroll to position [0, 0]
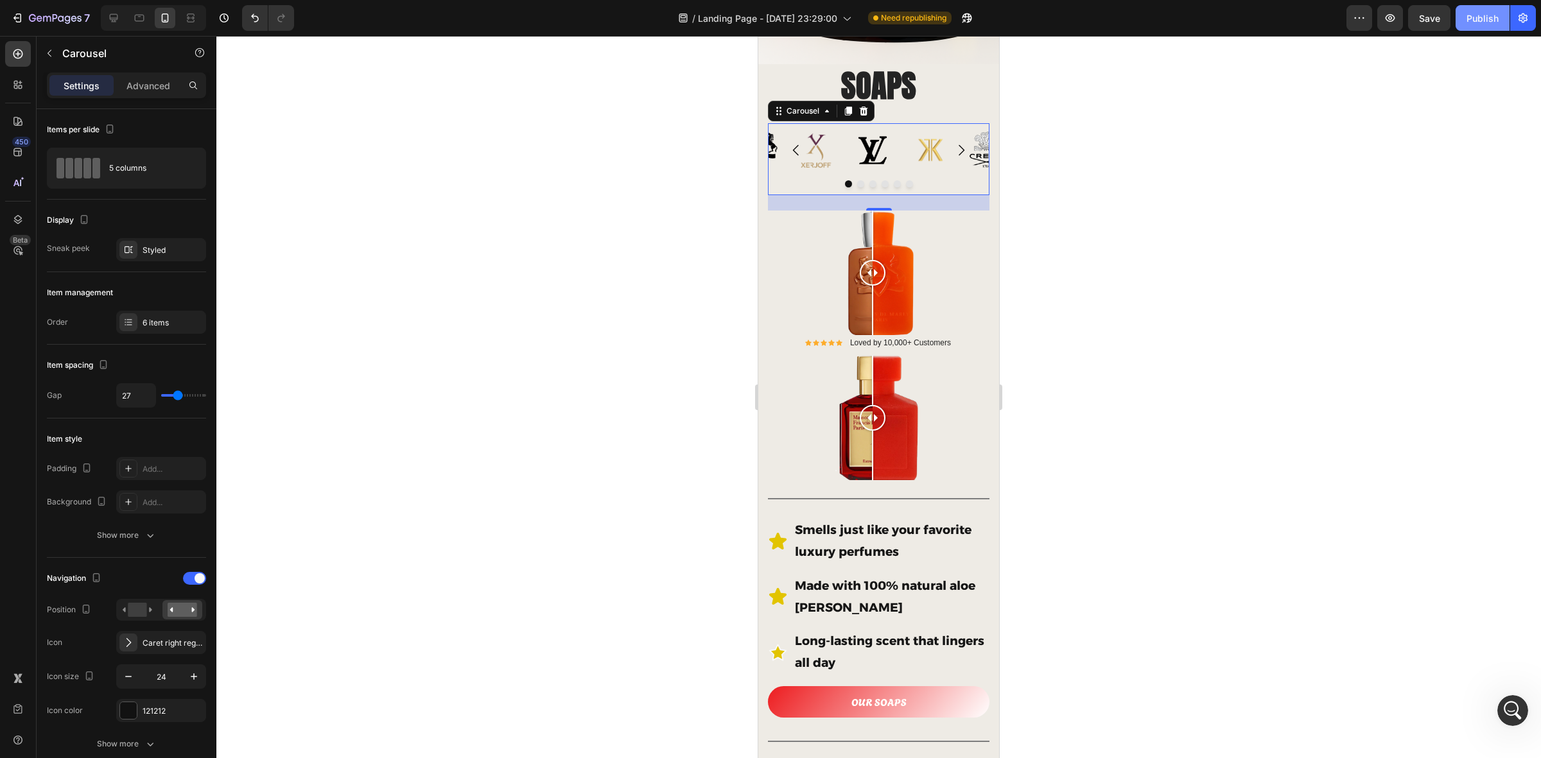
click at [1232, 19] on div "Publish" at bounding box center [1483, 18] width 32 height 13
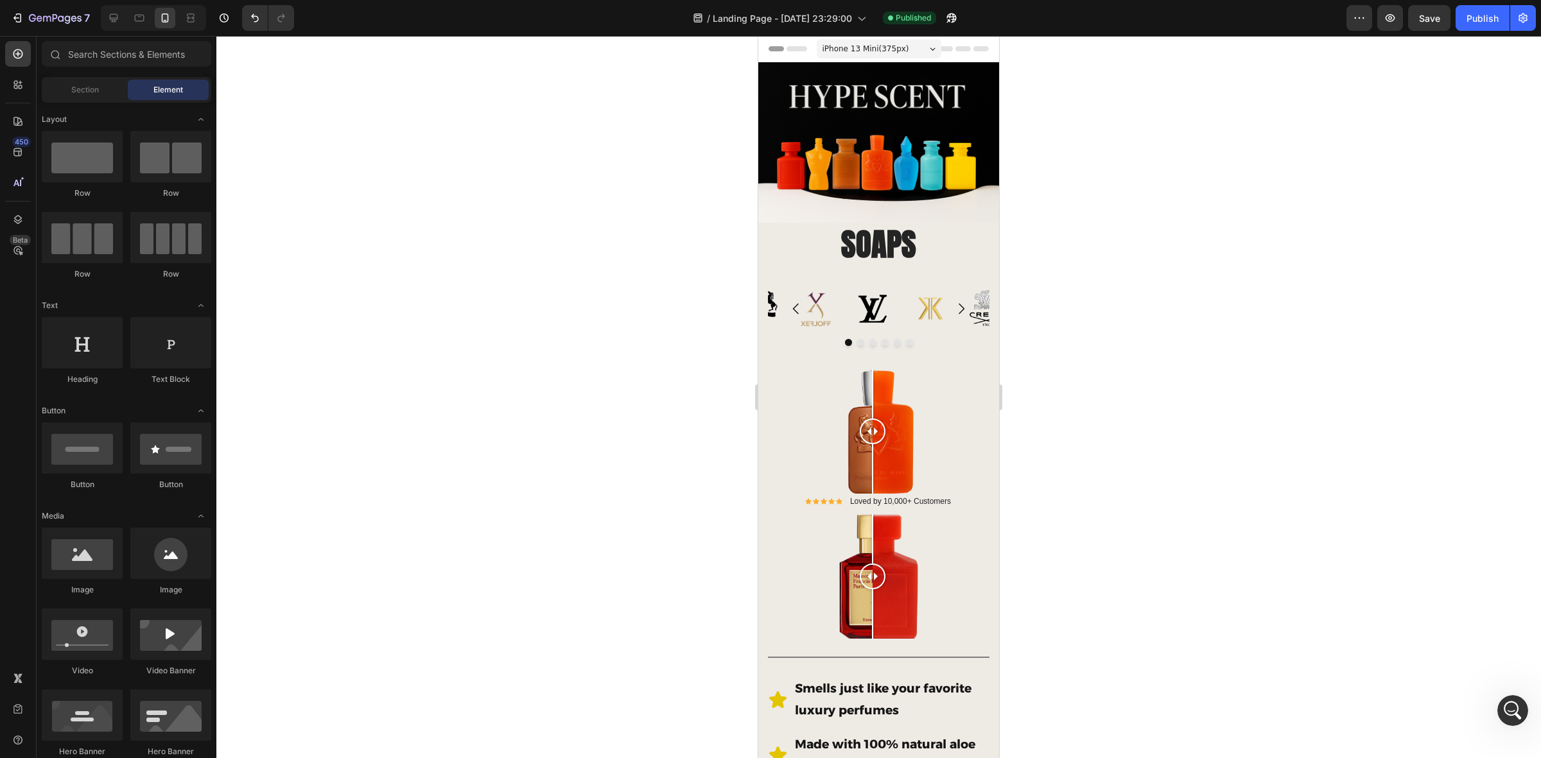
drag, startPoint x: 994, startPoint y: 216, endPoint x: 1784, endPoint y: 110, distance: 797.0
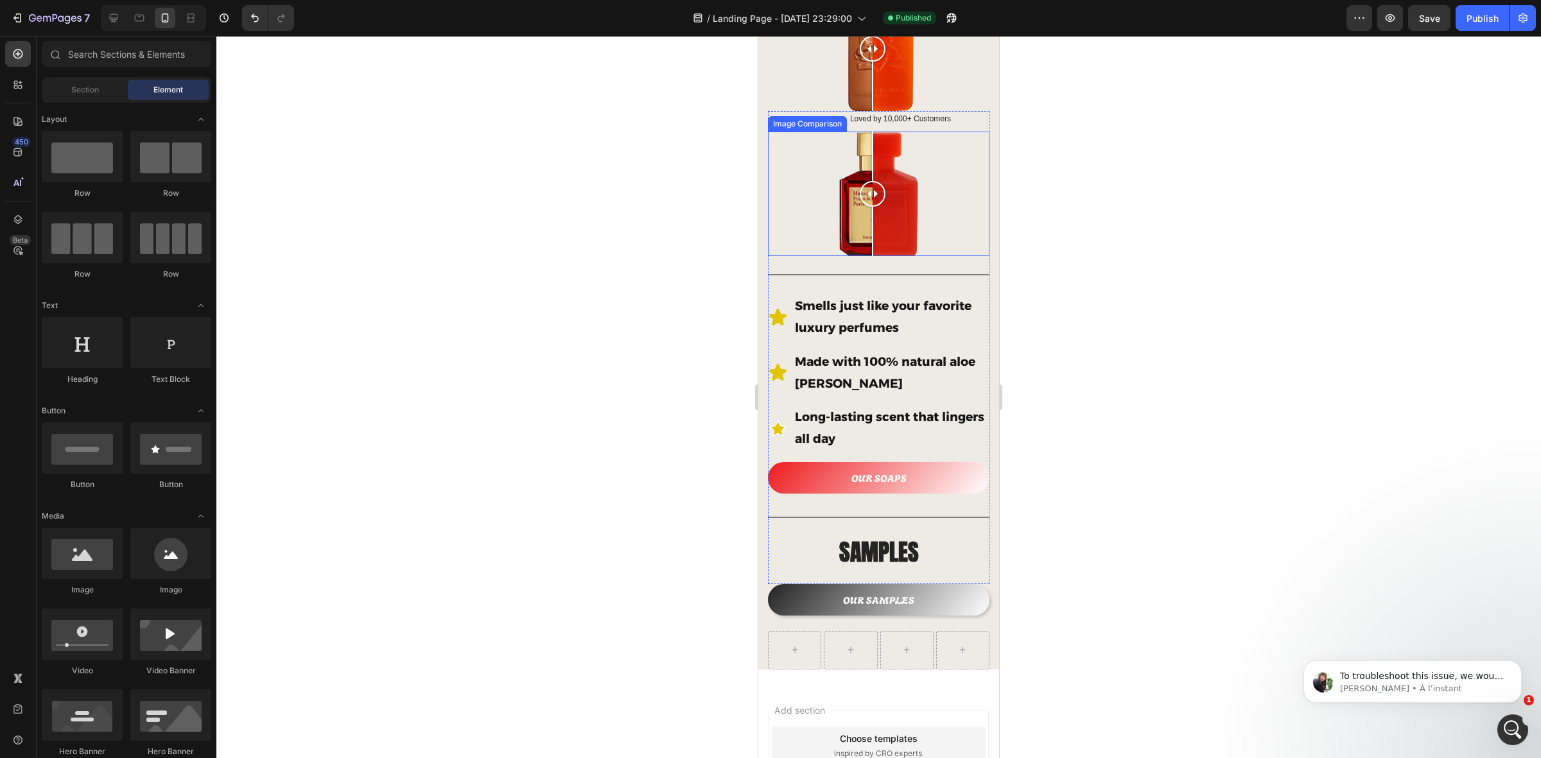
scroll to position [401, 0]
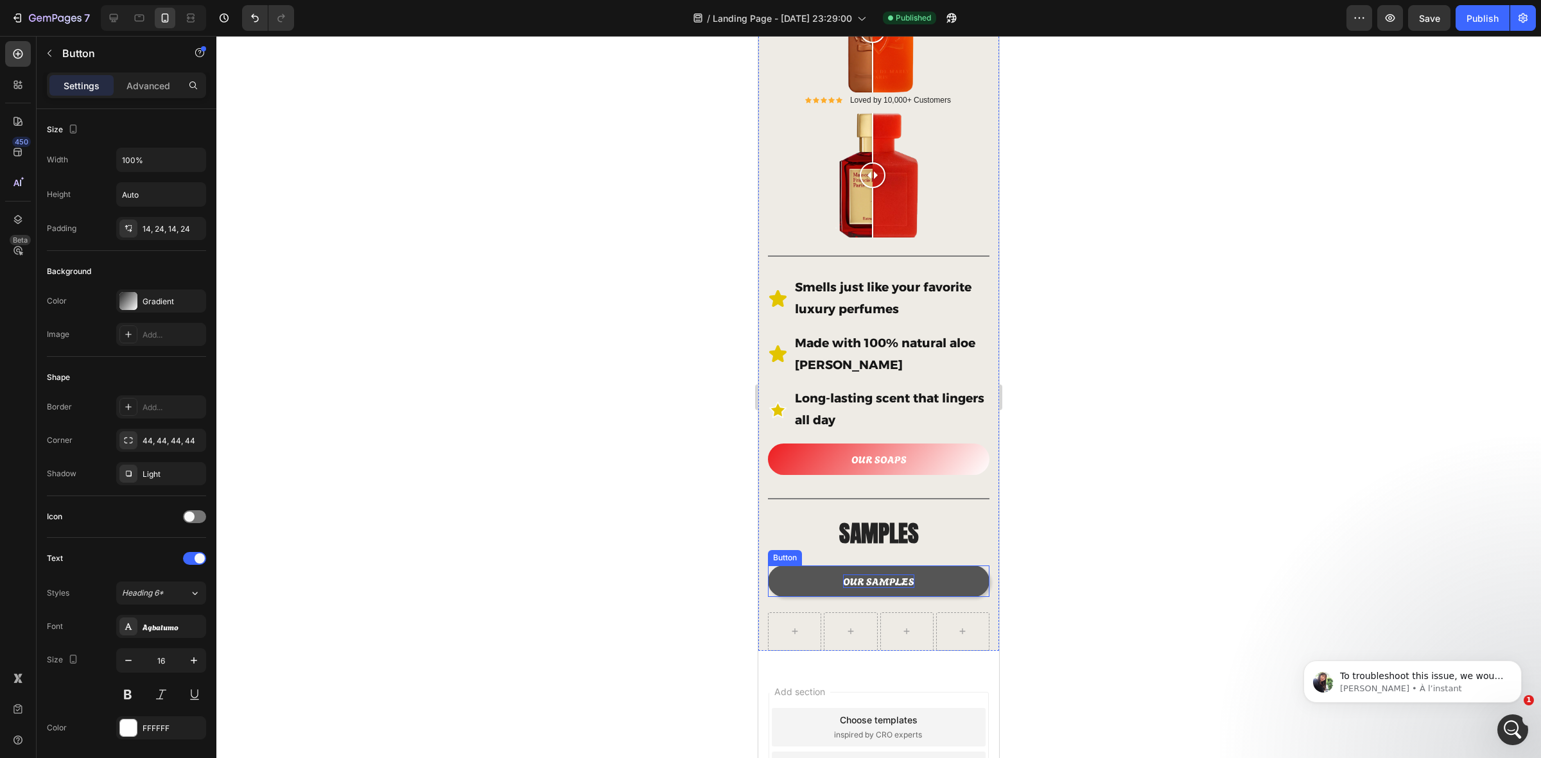
click at [854, 575] on p "OUR SAMPLES" at bounding box center [878, 581] width 71 height 13
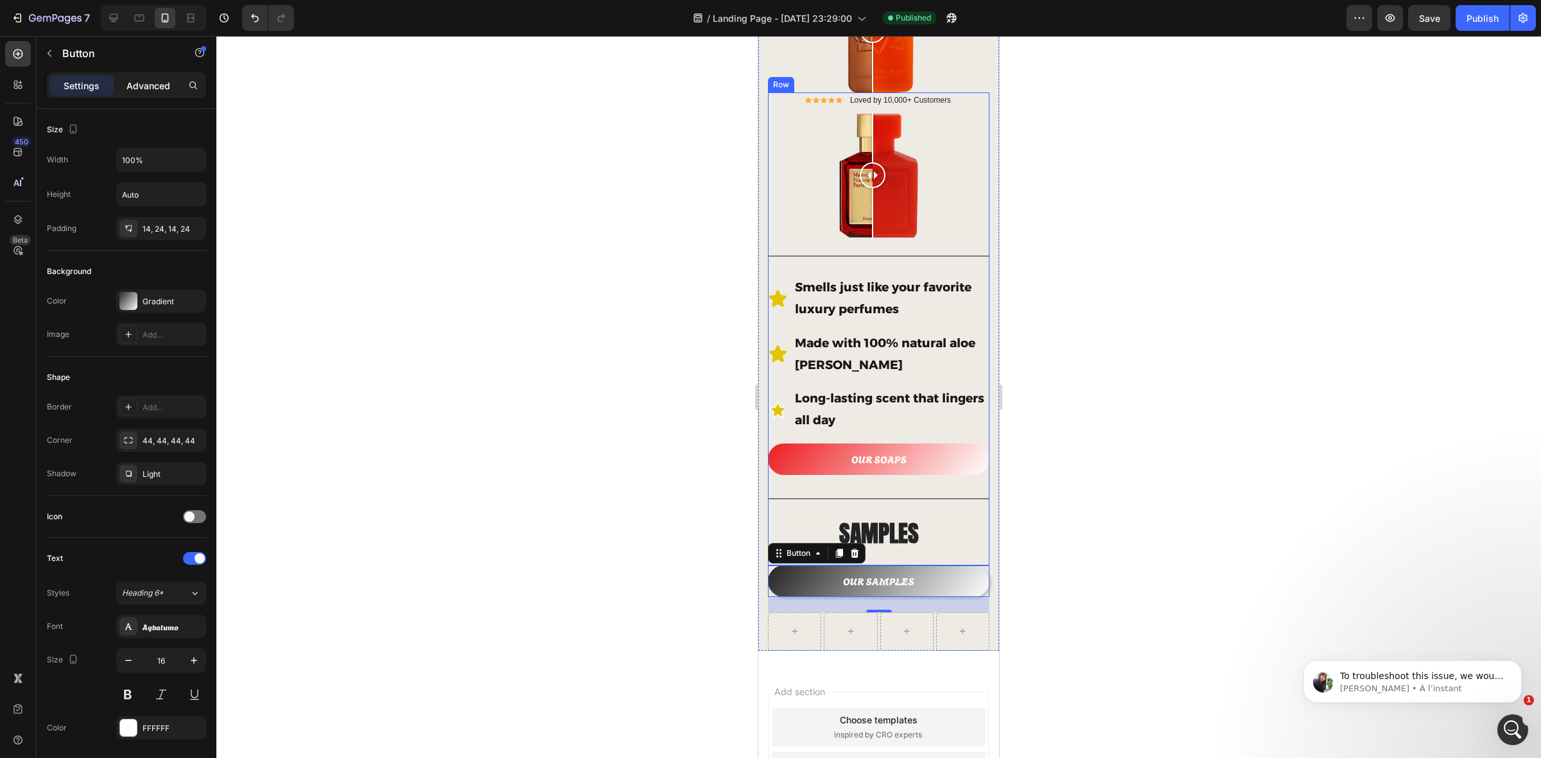
click at [155, 84] on p "Advanced" at bounding box center [149, 85] width 44 height 13
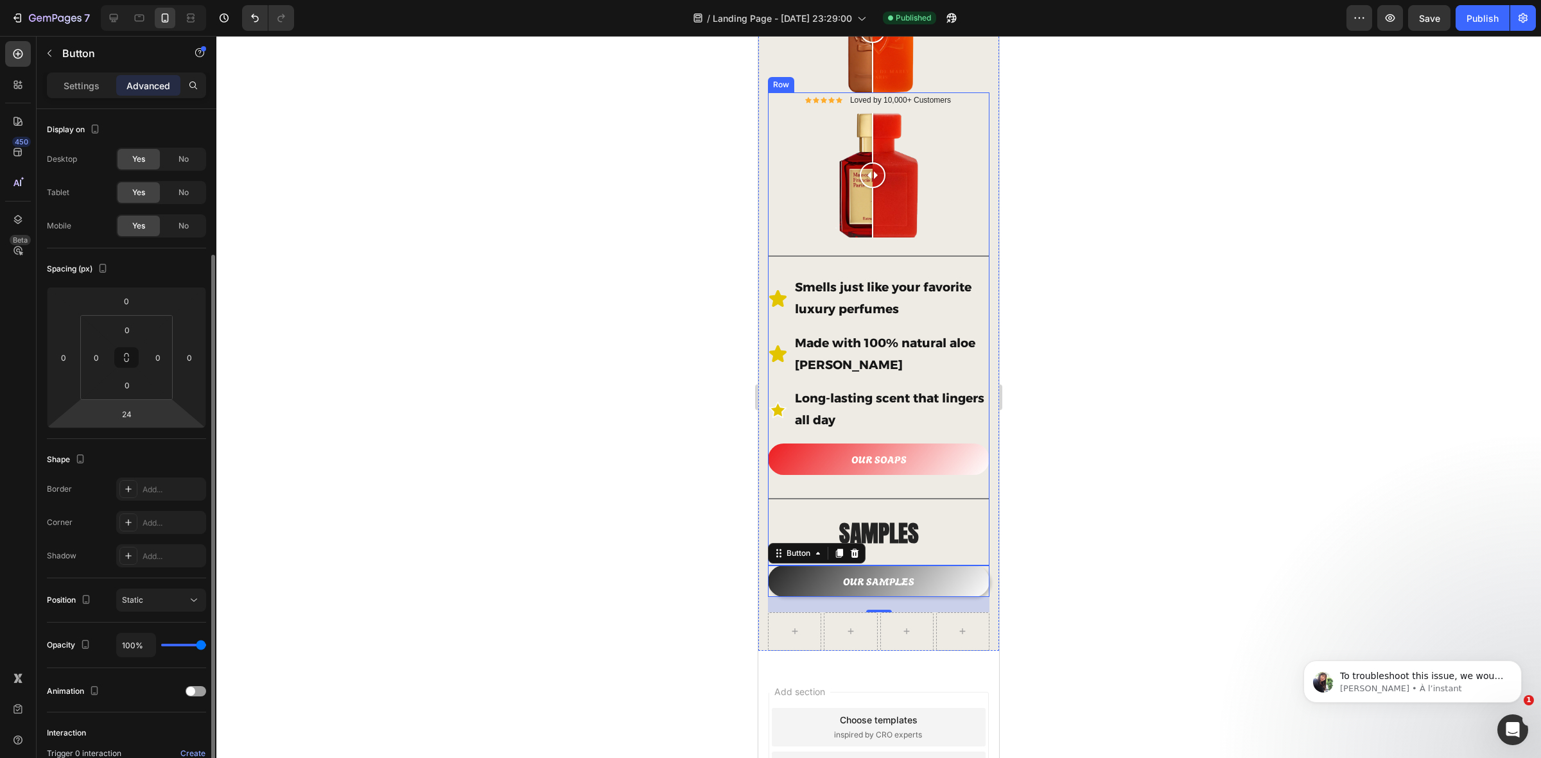
scroll to position [153, 0]
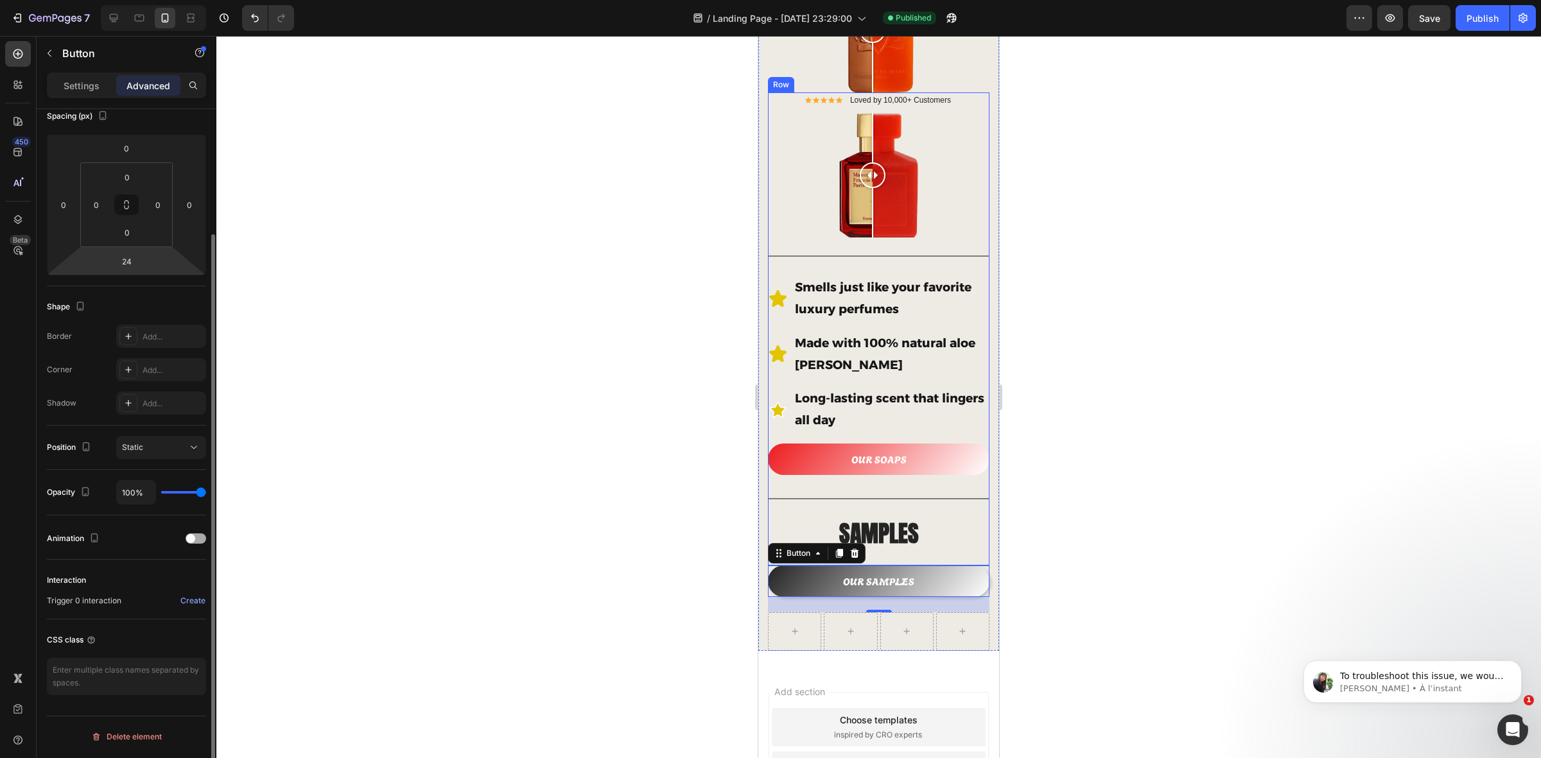
click at [188, 538] on span at bounding box center [190, 538] width 9 height 9
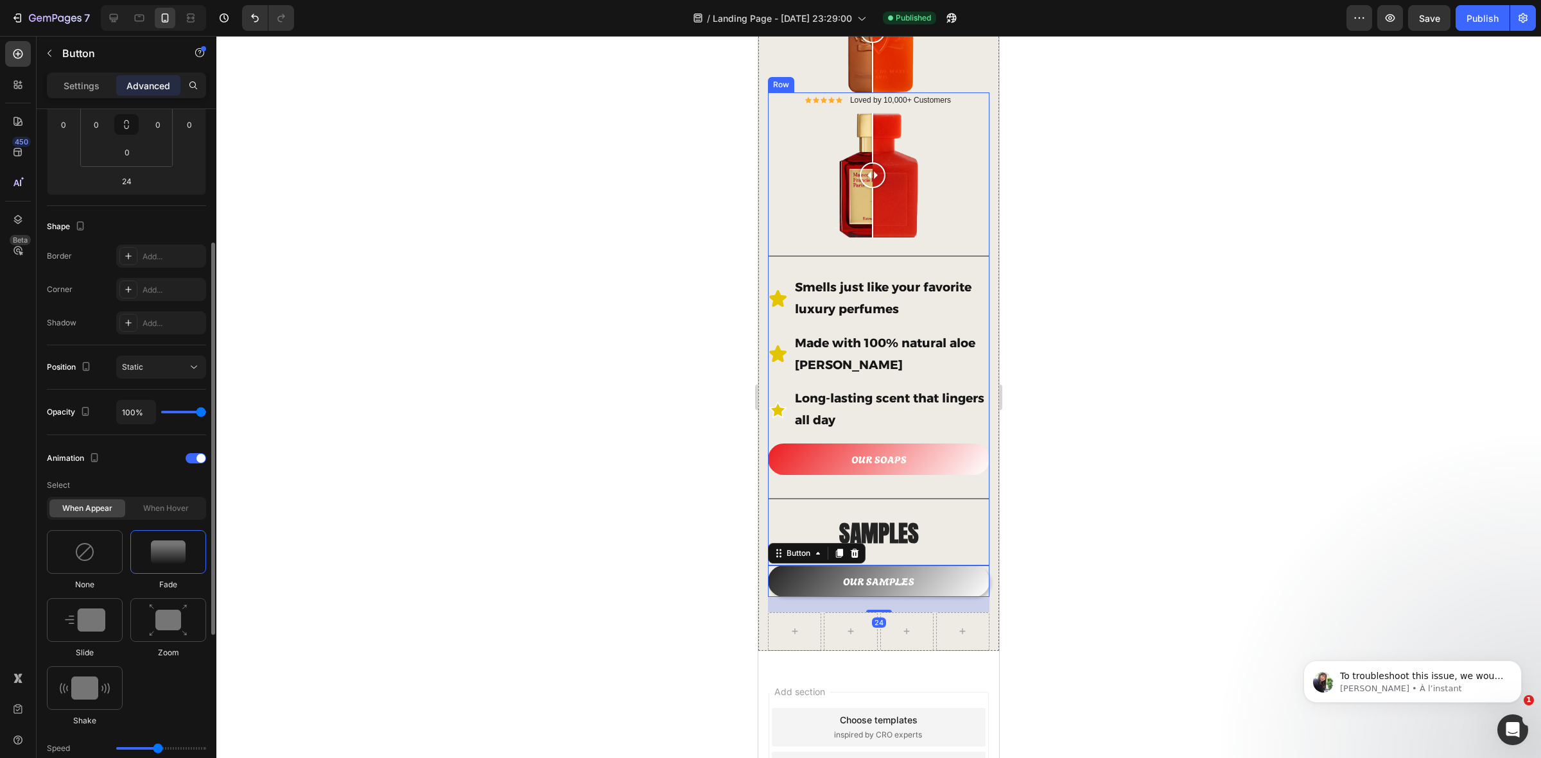
scroll to position [313, 0]
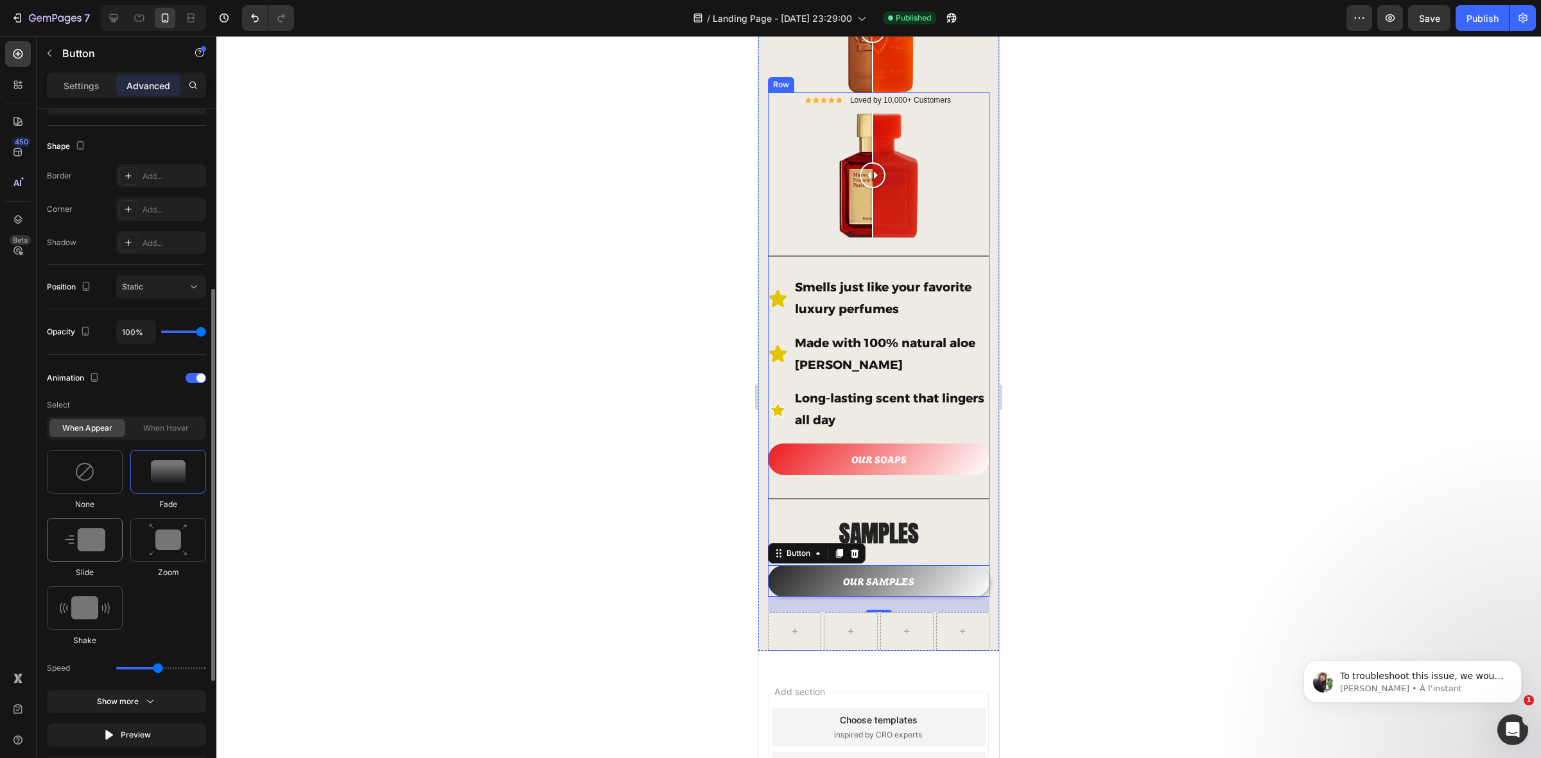
click at [96, 550] on img at bounding box center [85, 540] width 40 height 23
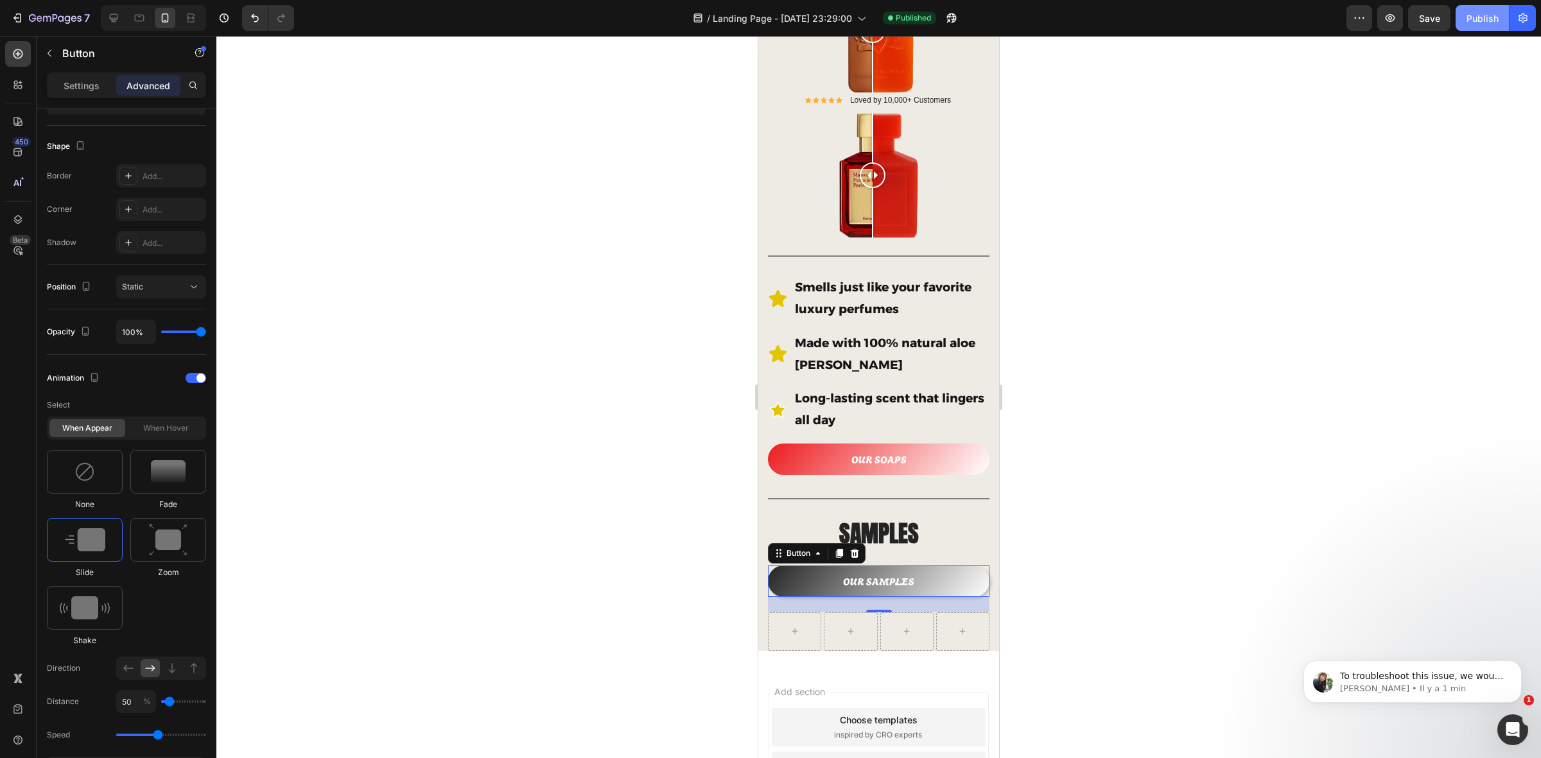
click at [1232, 16] on div "Publish" at bounding box center [1483, 18] width 32 height 13
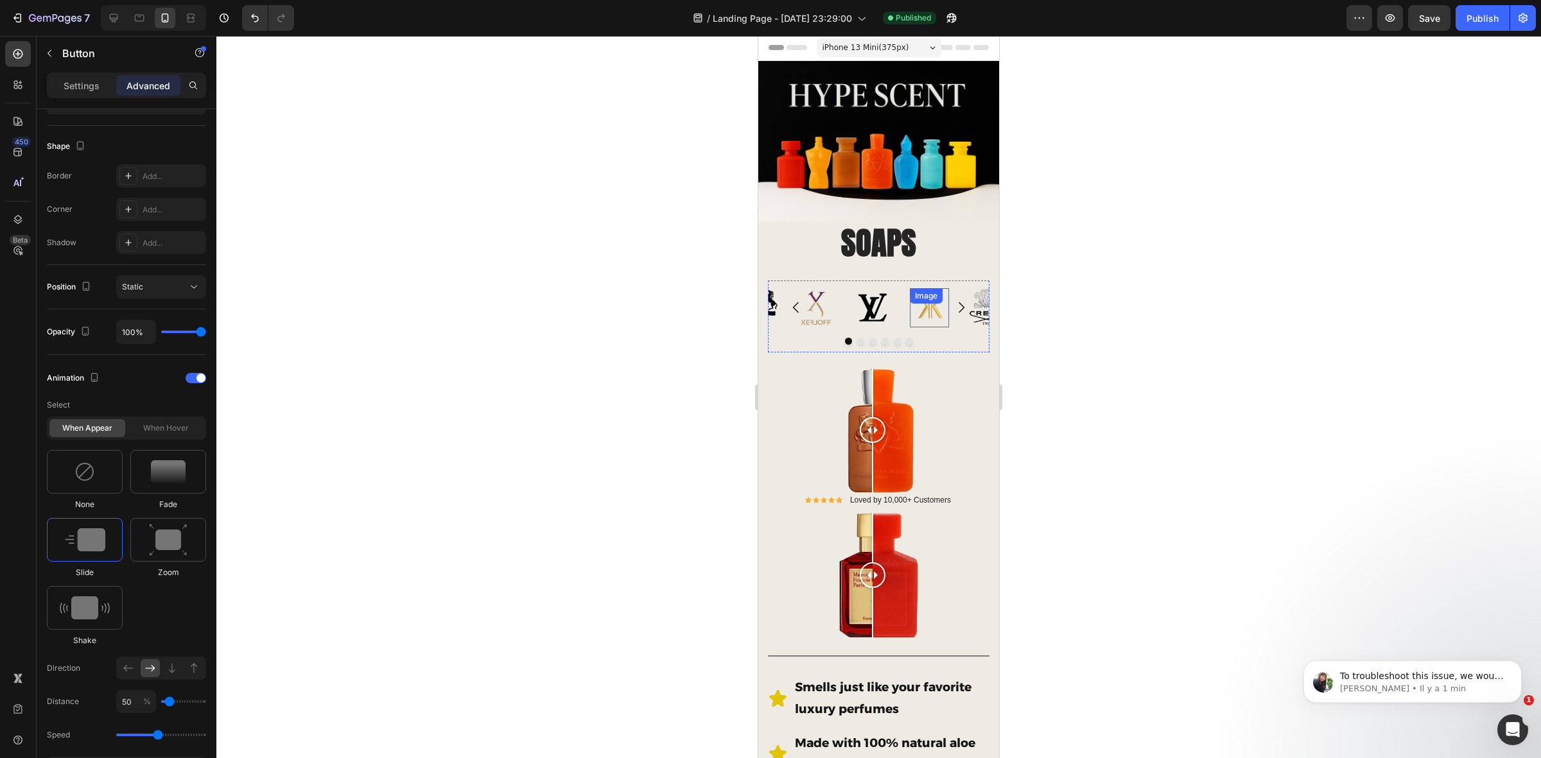
scroll to position [0, 0]
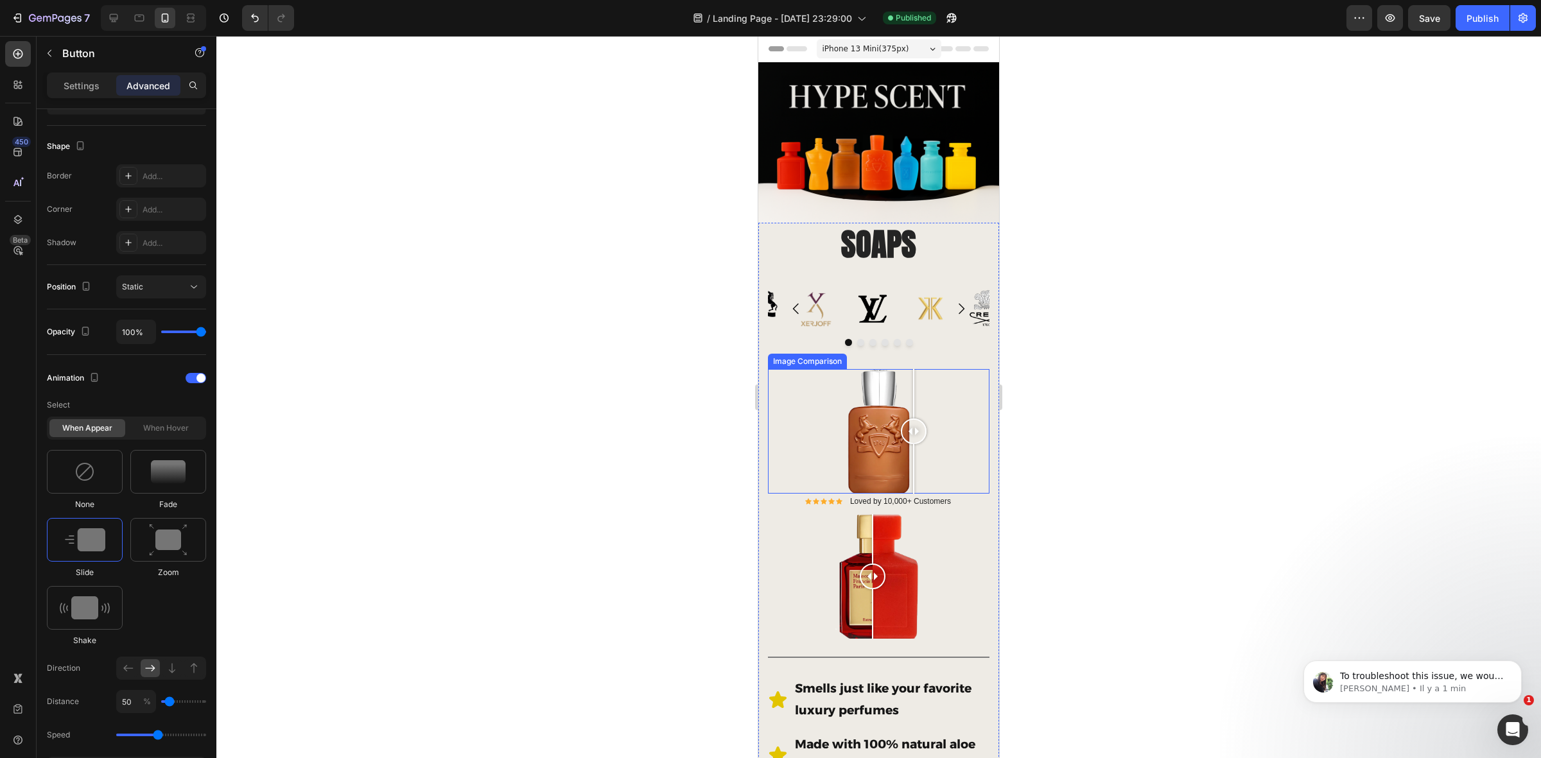
click at [914, 373] on div at bounding box center [879, 431] width 222 height 125
click at [800, 377] on div at bounding box center [879, 431] width 222 height 125
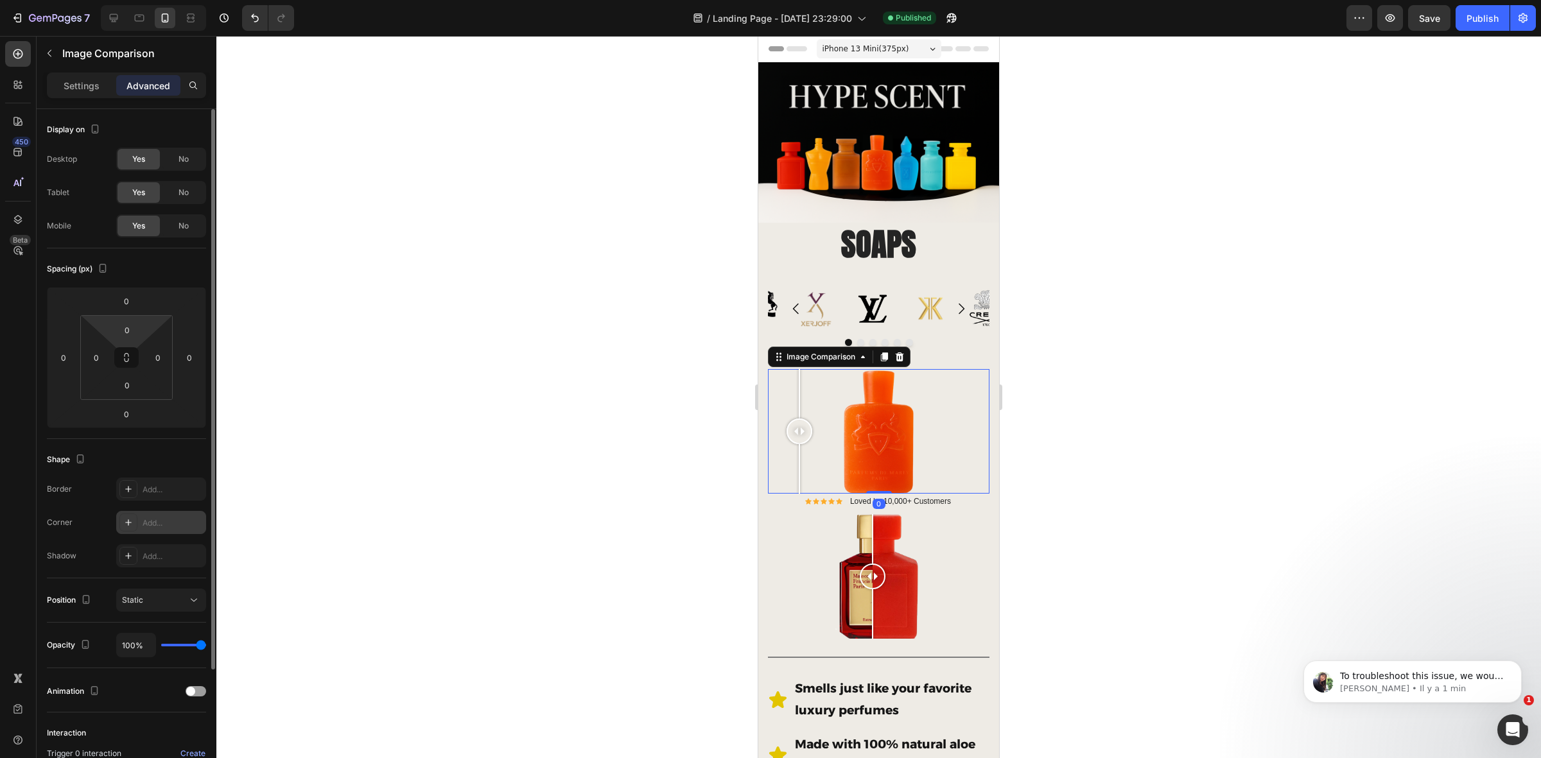
scroll to position [153, 0]
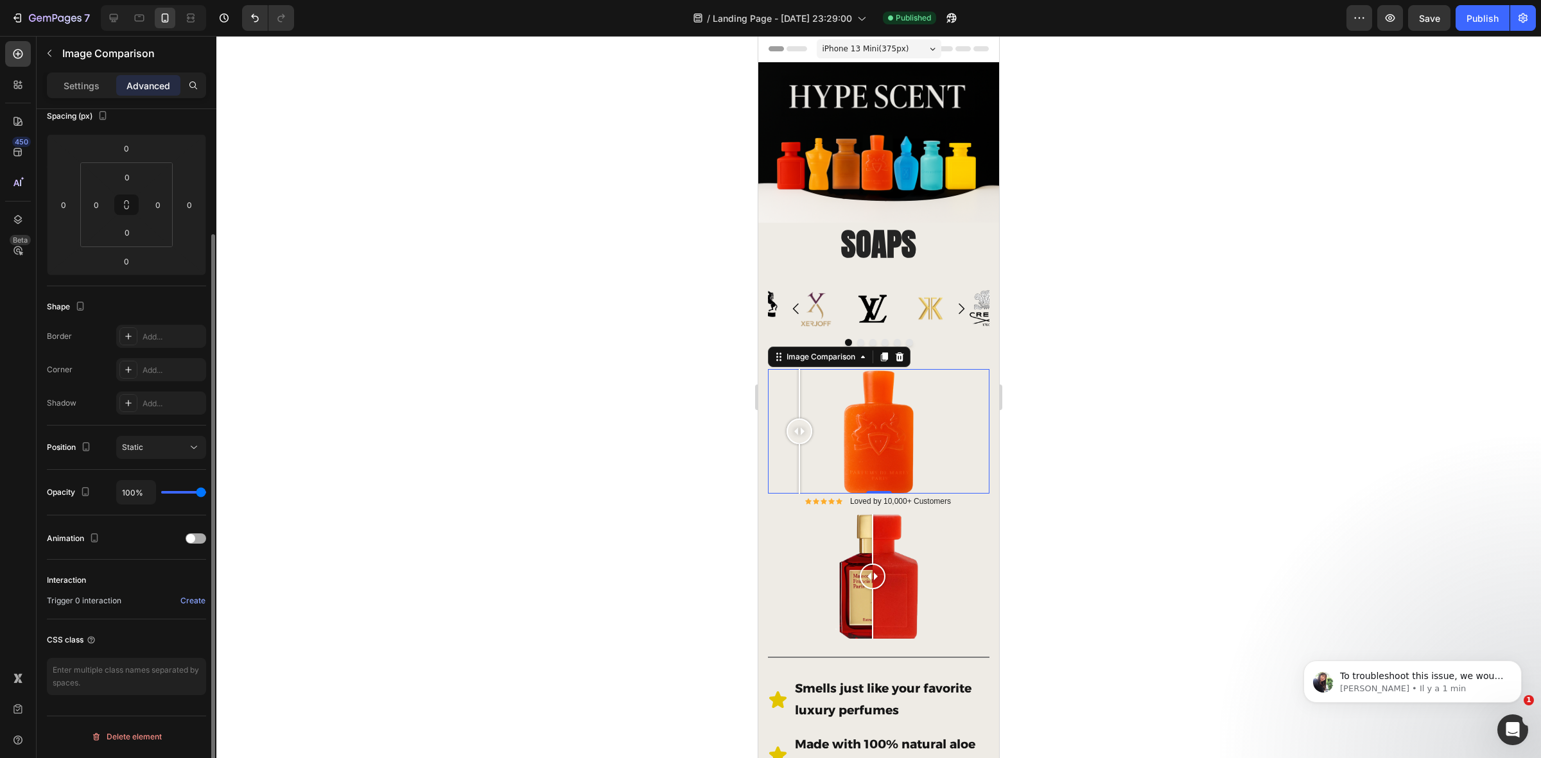
click at [195, 543] on div at bounding box center [196, 539] width 21 height 10
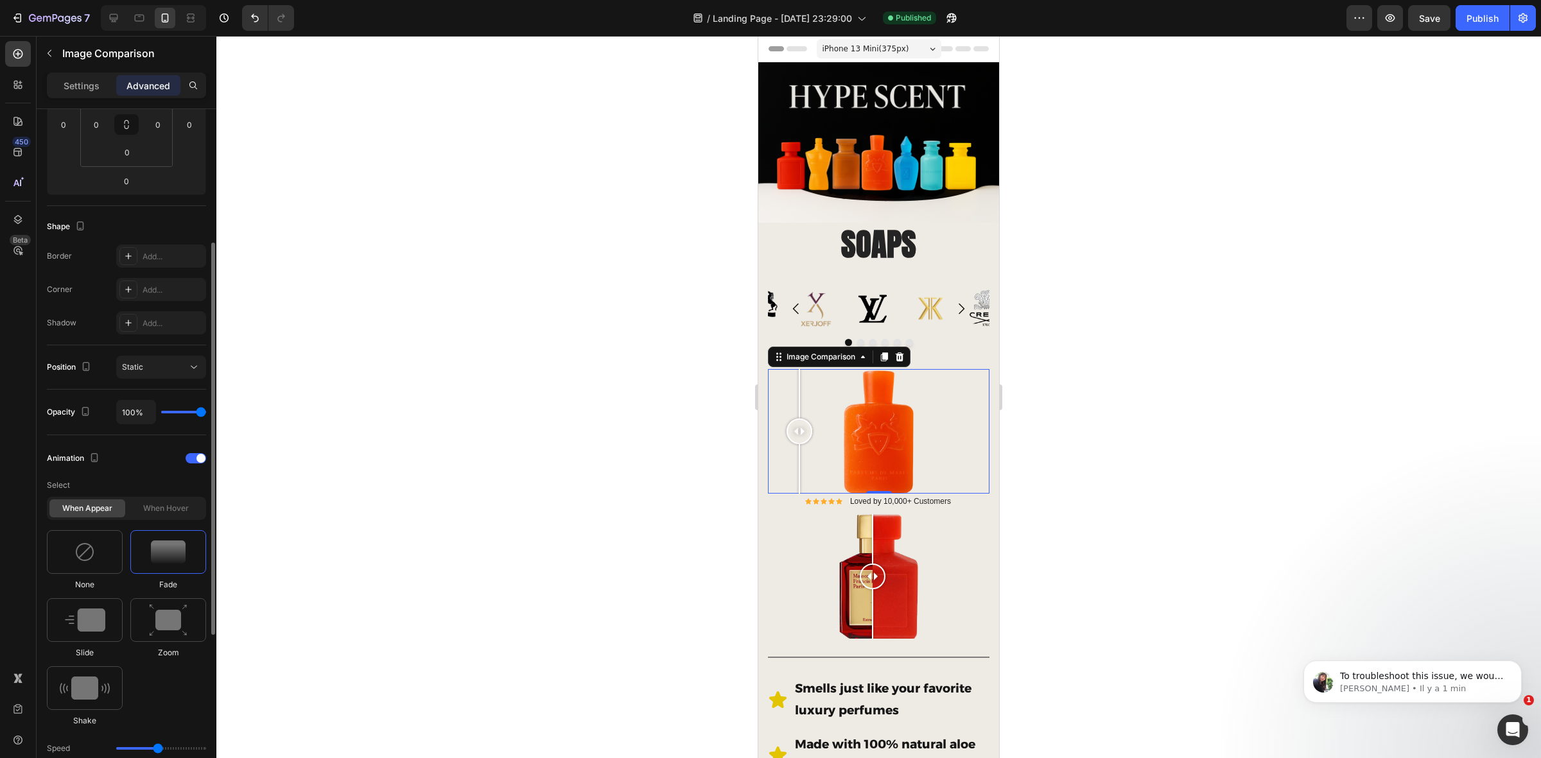
scroll to position [313, 0]
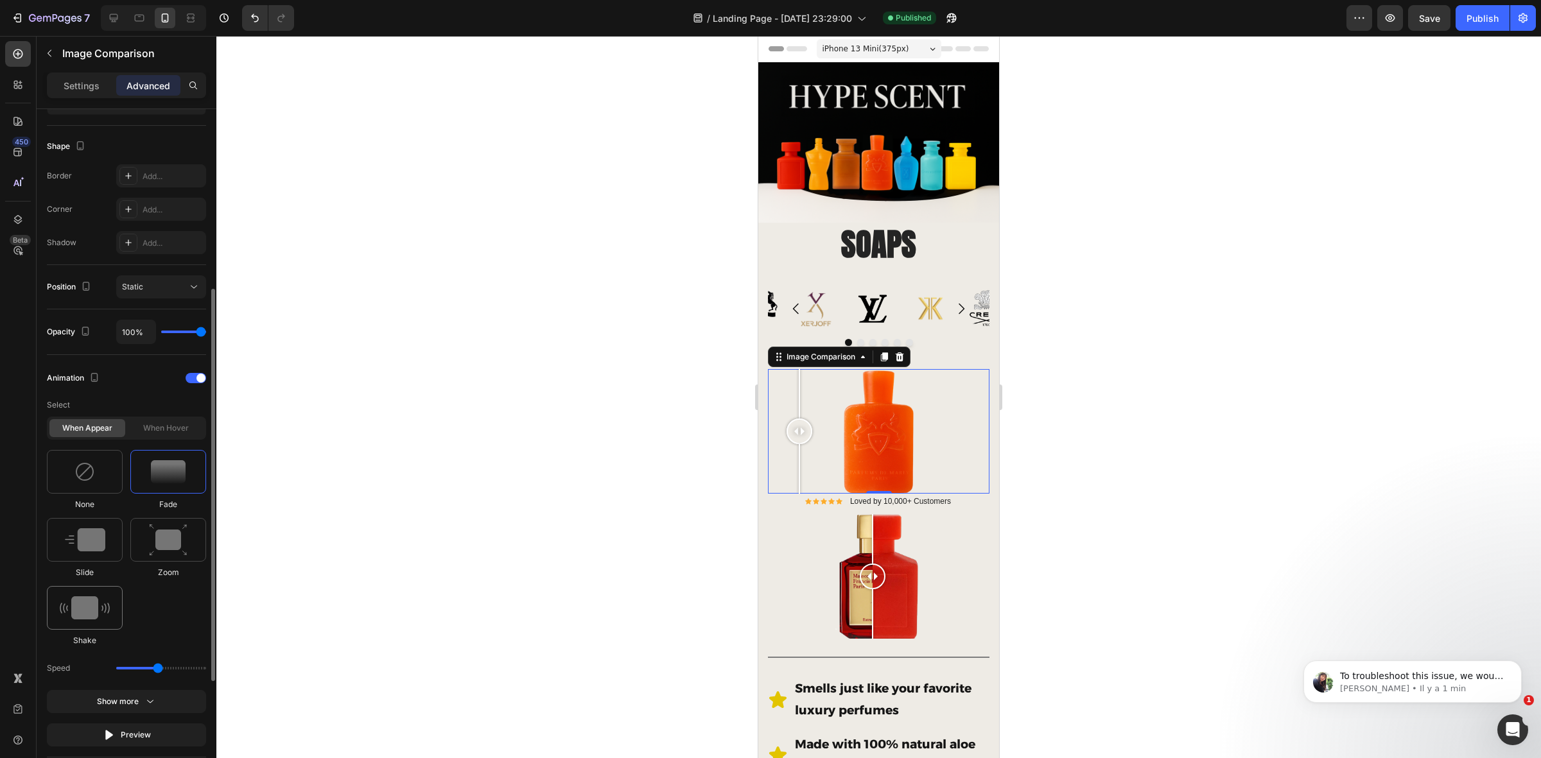
click at [103, 606] on img at bounding box center [85, 608] width 50 height 23
click at [188, 534] on div at bounding box center [168, 540] width 76 height 44
type input "1.7"
click at [156, 482] on img at bounding box center [168, 471] width 35 height 23
click at [138, 538] on div at bounding box center [168, 540] width 76 height 44
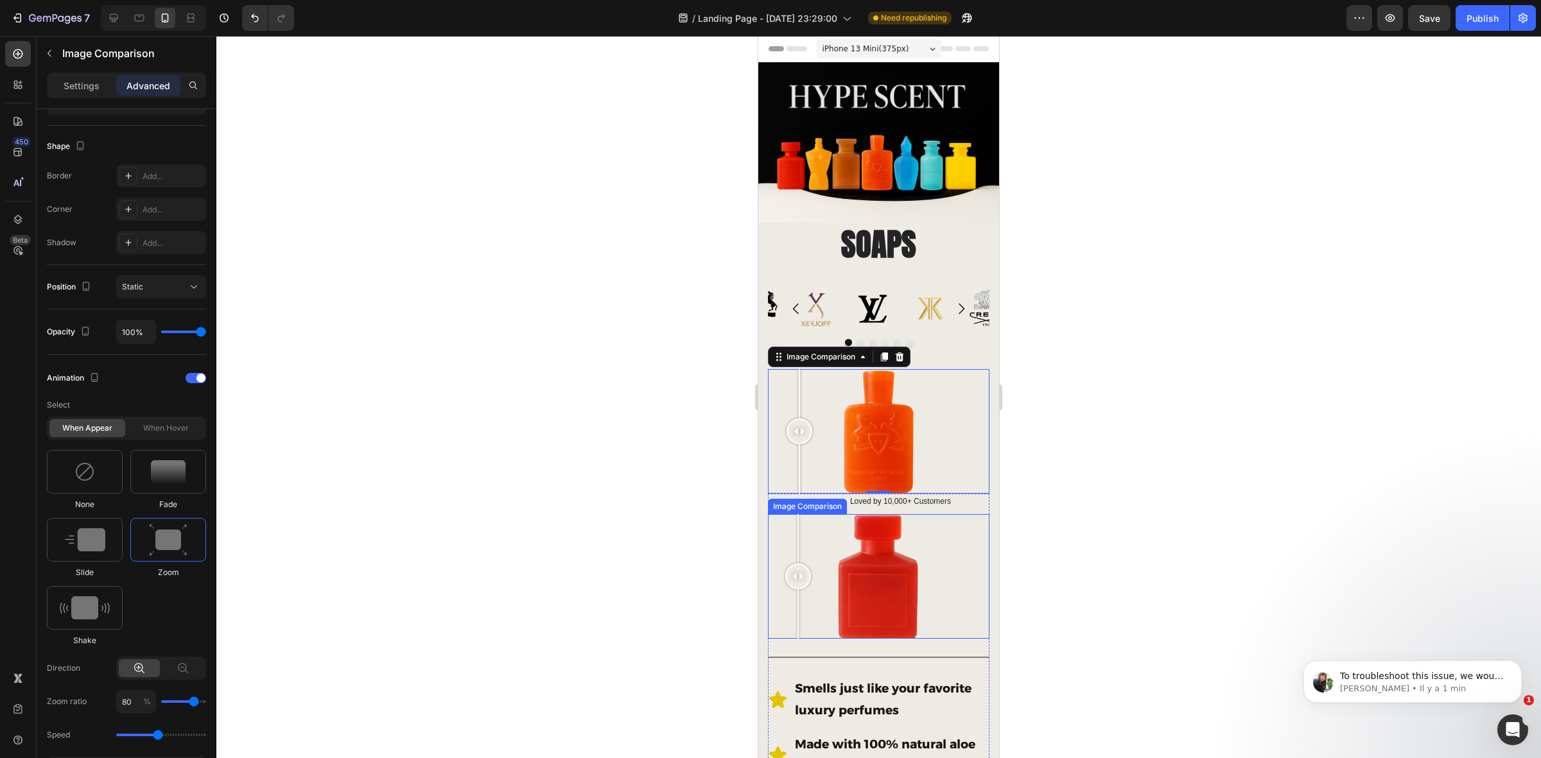
drag, startPoint x: 798, startPoint y: 547, endPoint x: 1457, endPoint y: 592, distance: 660.5
click at [798, 547] on div at bounding box center [879, 576] width 222 height 125
click at [784, 516] on div at bounding box center [879, 576] width 222 height 125
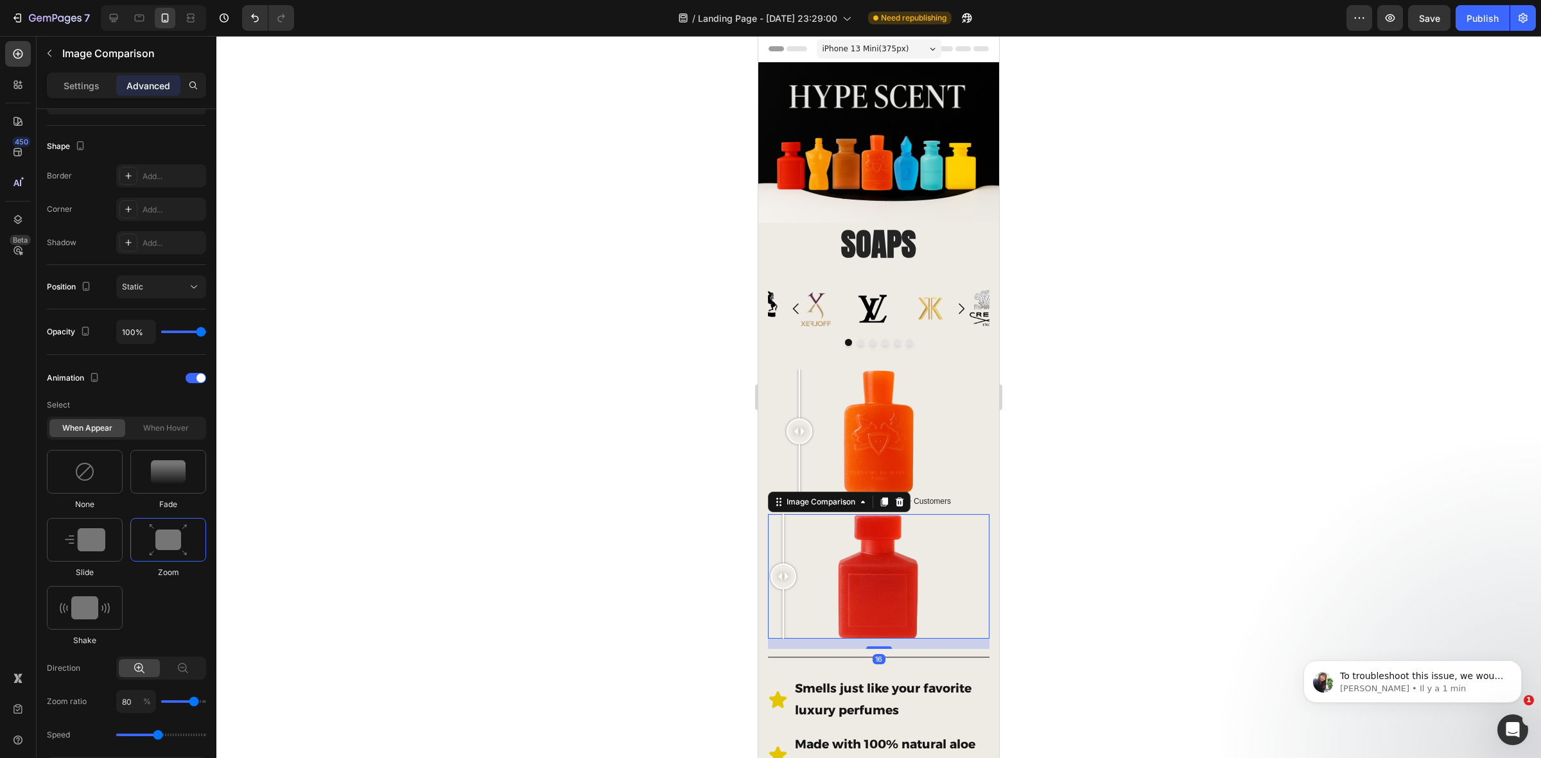
scroll to position [153, 0]
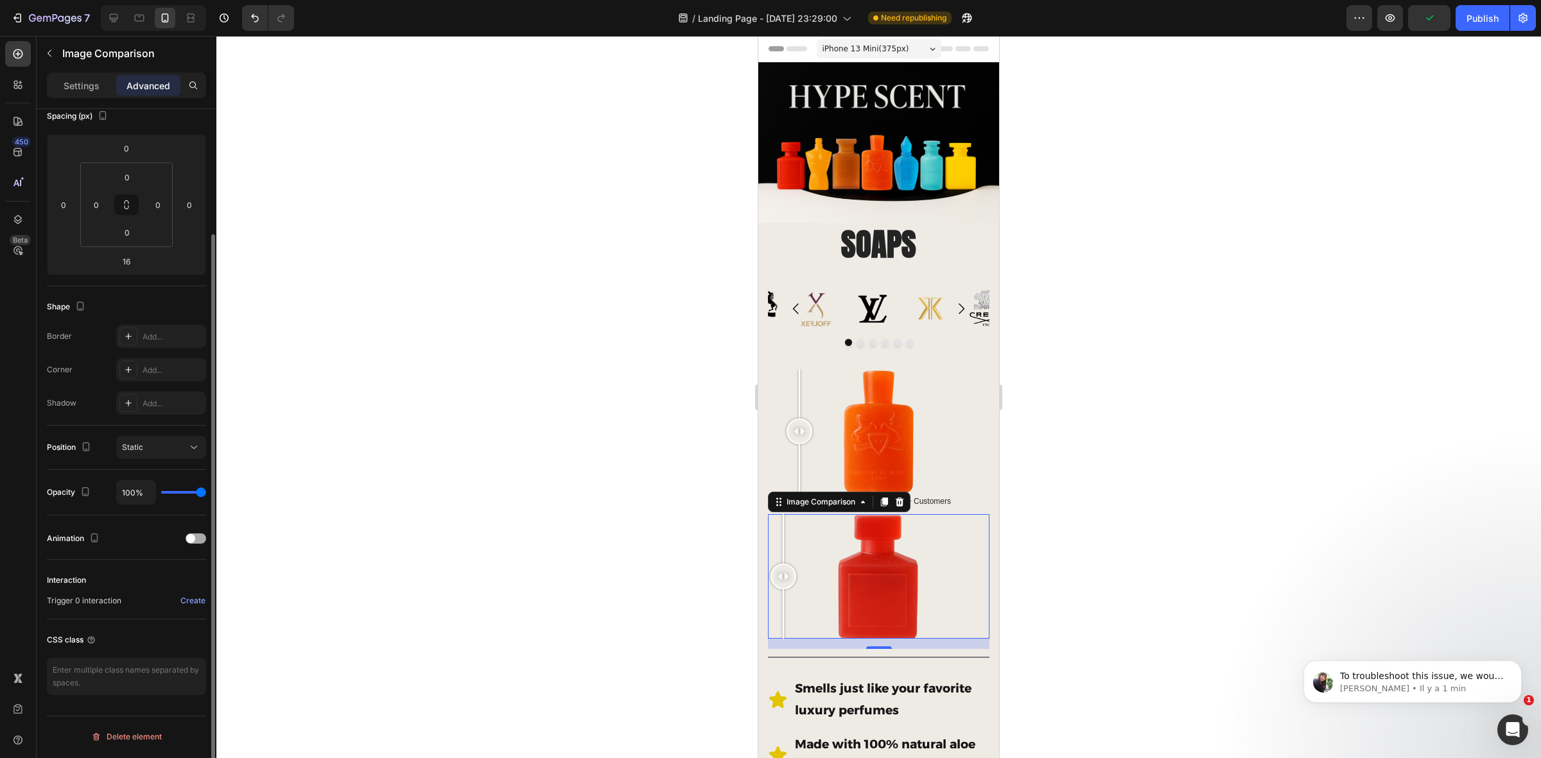
click at [197, 533] on div "Animation" at bounding box center [126, 539] width 159 height 21
click at [193, 534] on div at bounding box center [196, 539] width 21 height 10
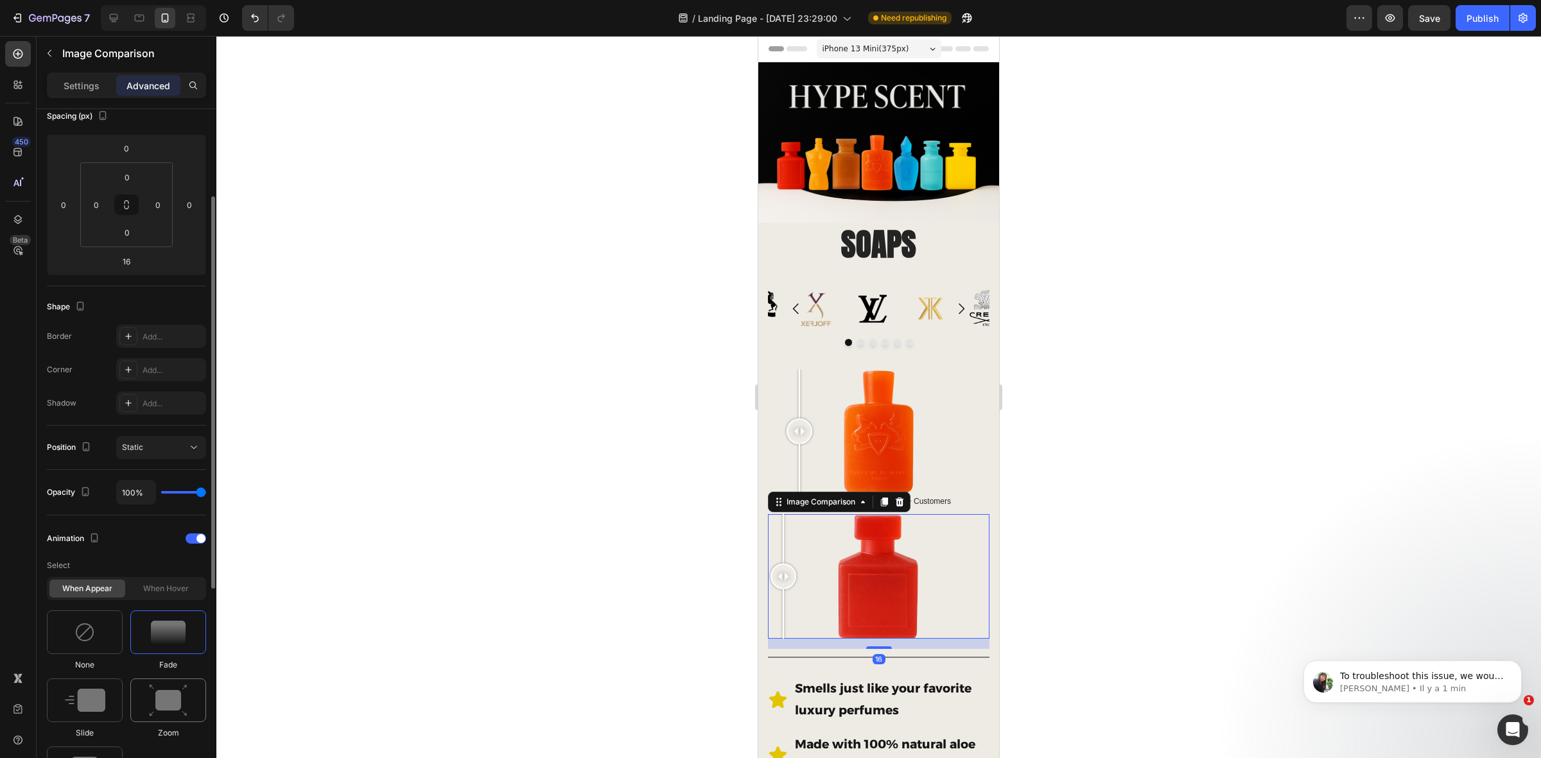
click at [174, 606] on img at bounding box center [168, 701] width 39 height 33
click at [1232, 21] on div "Publish" at bounding box center [1483, 18] width 32 height 13
click at [1167, 380] on div at bounding box center [878, 397] width 1325 height 723
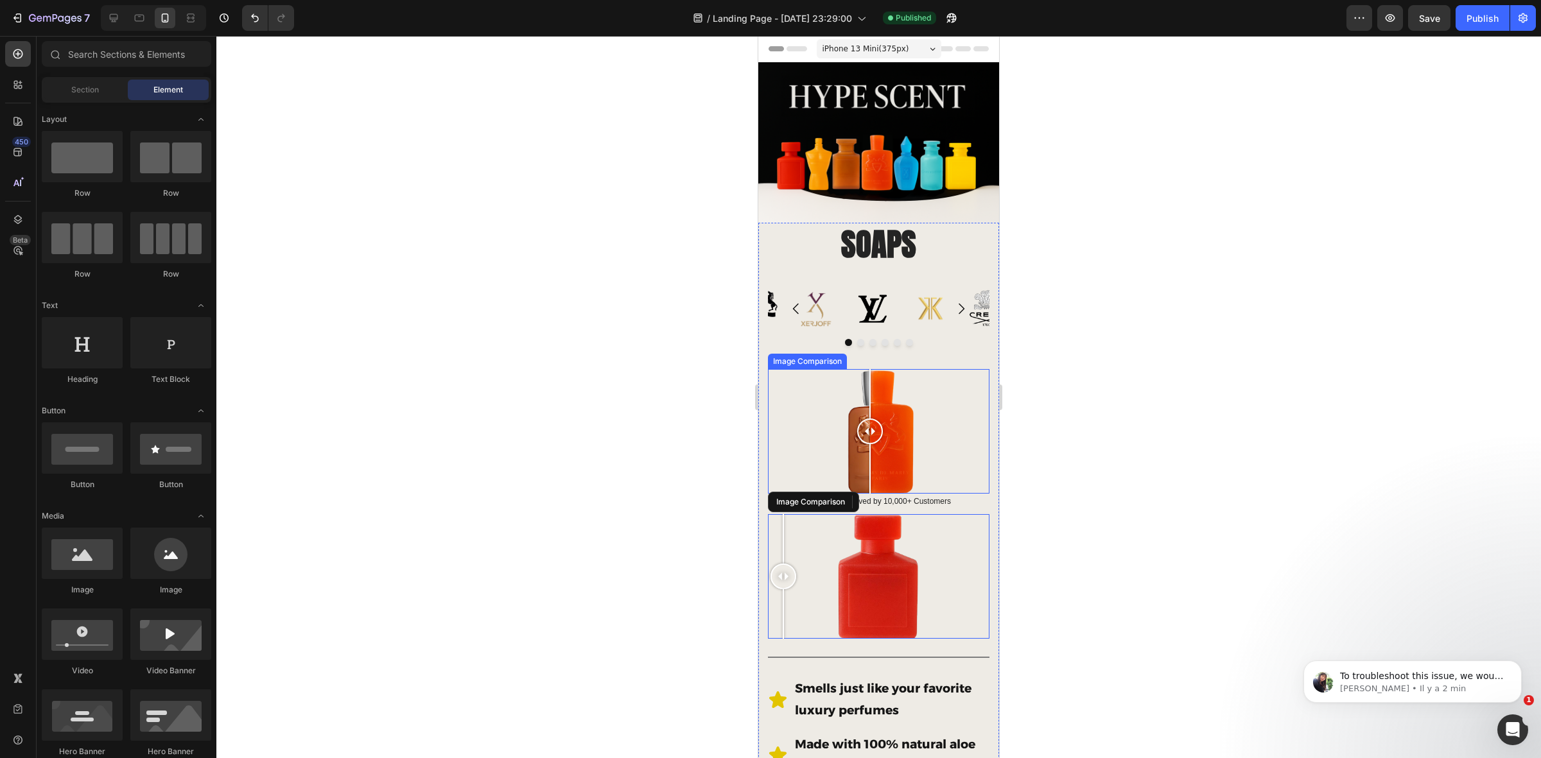
click at [870, 418] on div at bounding box center [879, 431] width 222 height 125
click at [811, 418] on div at bounding box center [879, 431] width 222 height 125
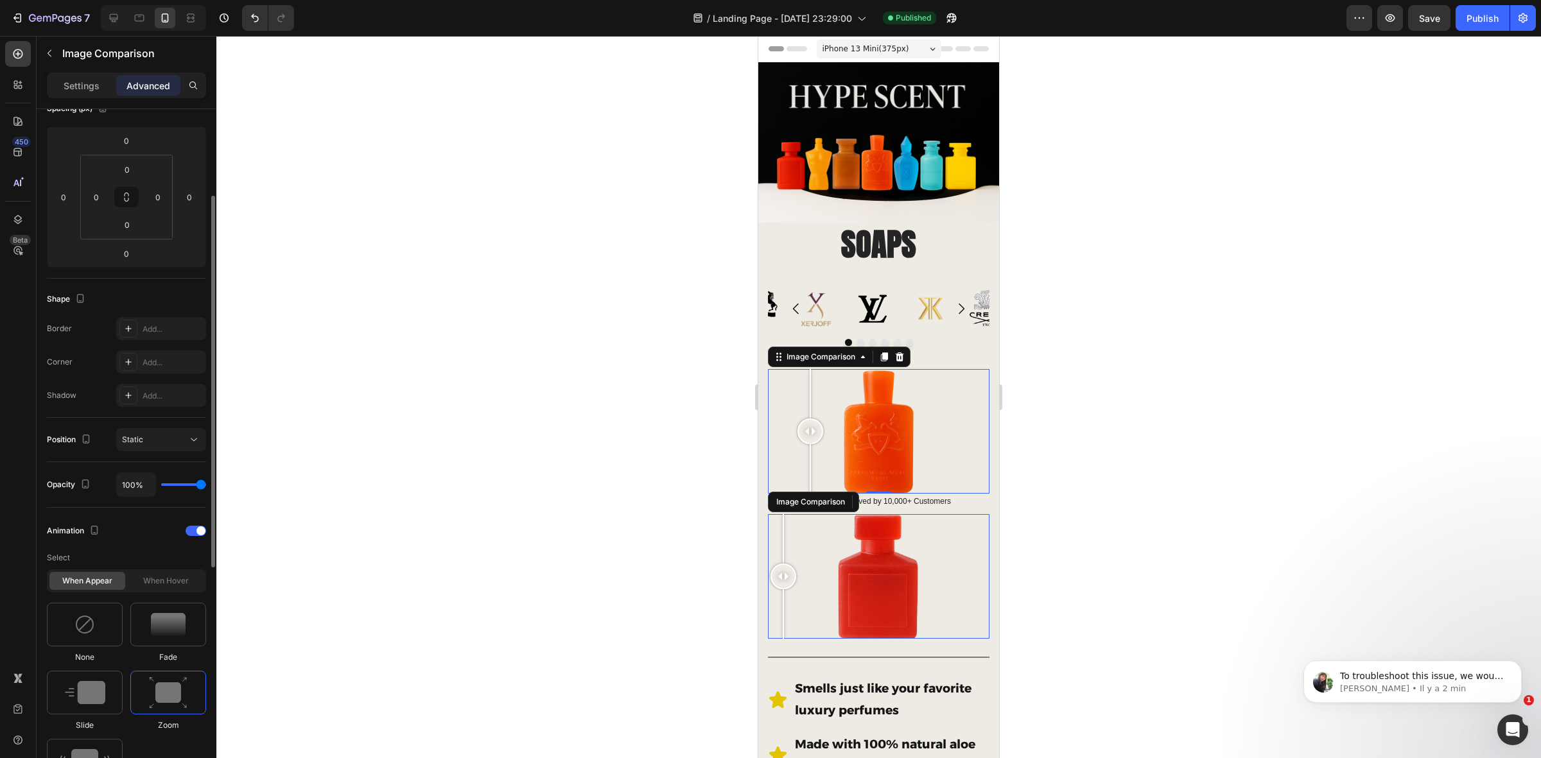
scroll to position [241, 0]
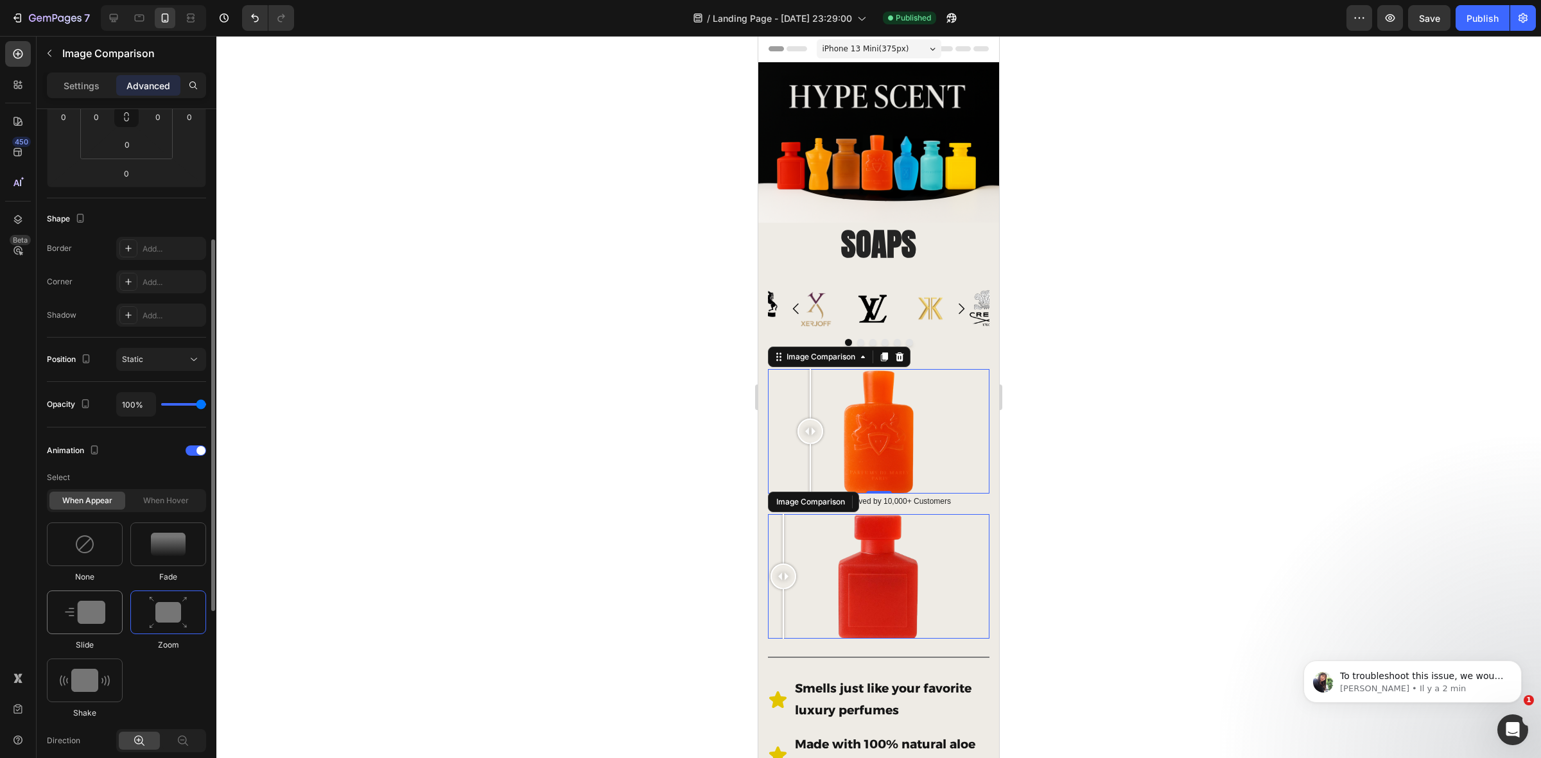
click at [78, 606] on img at bounding box center [85, 612] width 40 height 23
click at [814, 538] on div at bounding box center [879, 576] width 222 height 125
click at [779, 537] on div at bounding box center [879, 576] width 222 height 125
click at [94, 606] on img at bounding box center [85, 612] width 40 height 23
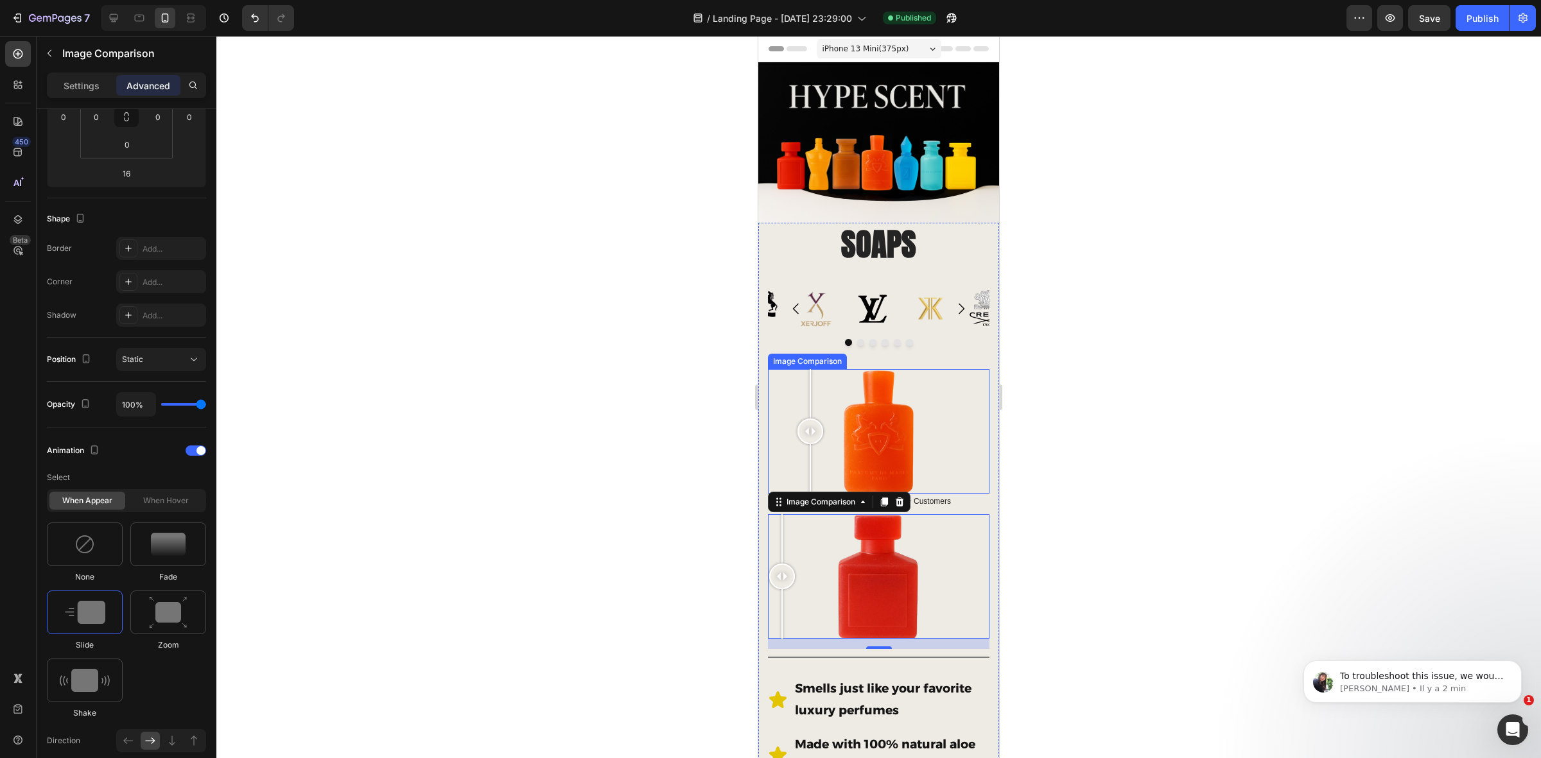
click at [782, 369] on div at bounding box center [879, 431] width 222 height 125
click at [1232, 15] on div "Publish" at bounding box center [1483, 18] width 32 height 13
click at [771, 110] on img at bounding box center [878, 142] width 241 height 161
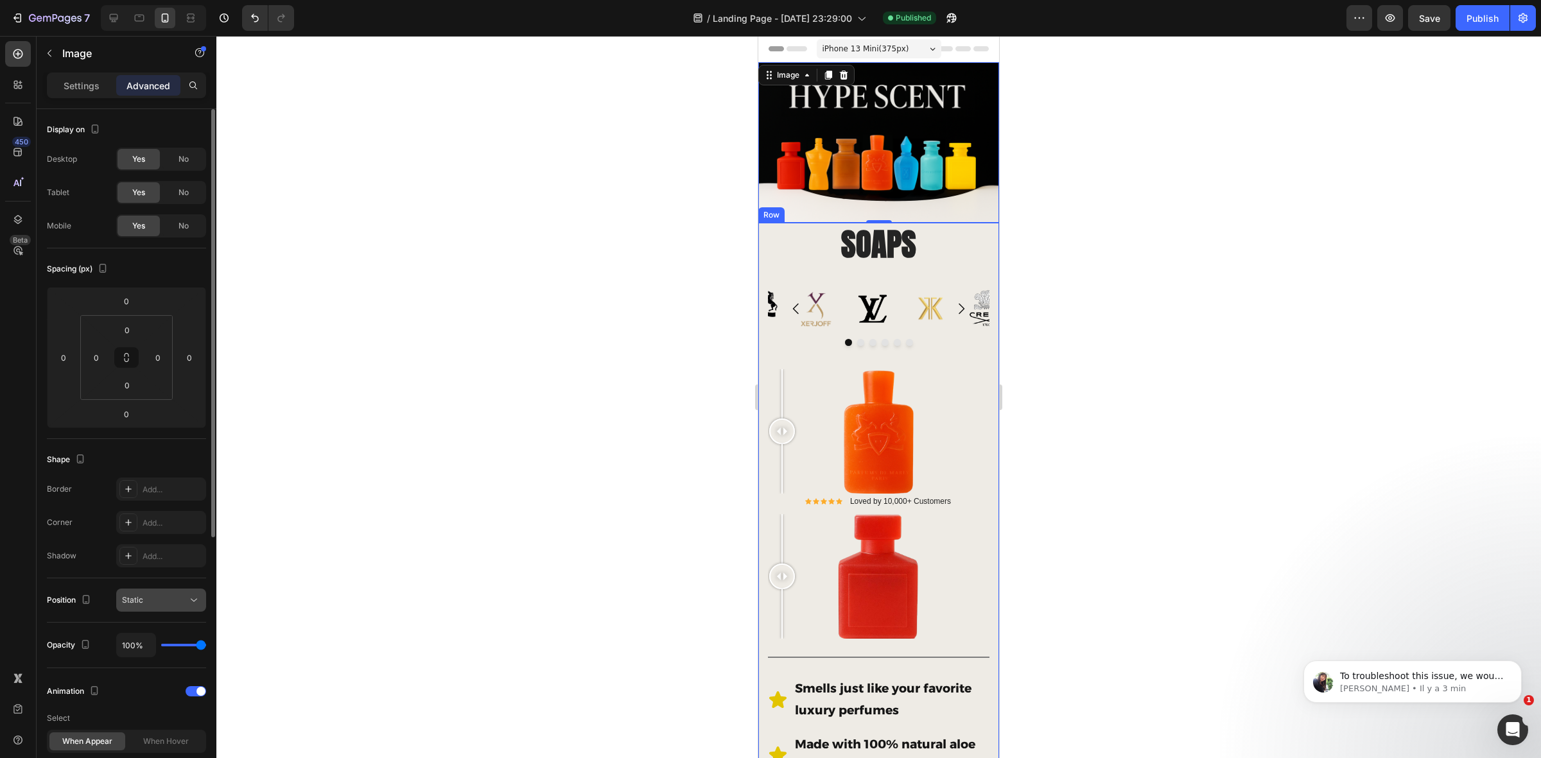
scroll to position [161, 0]
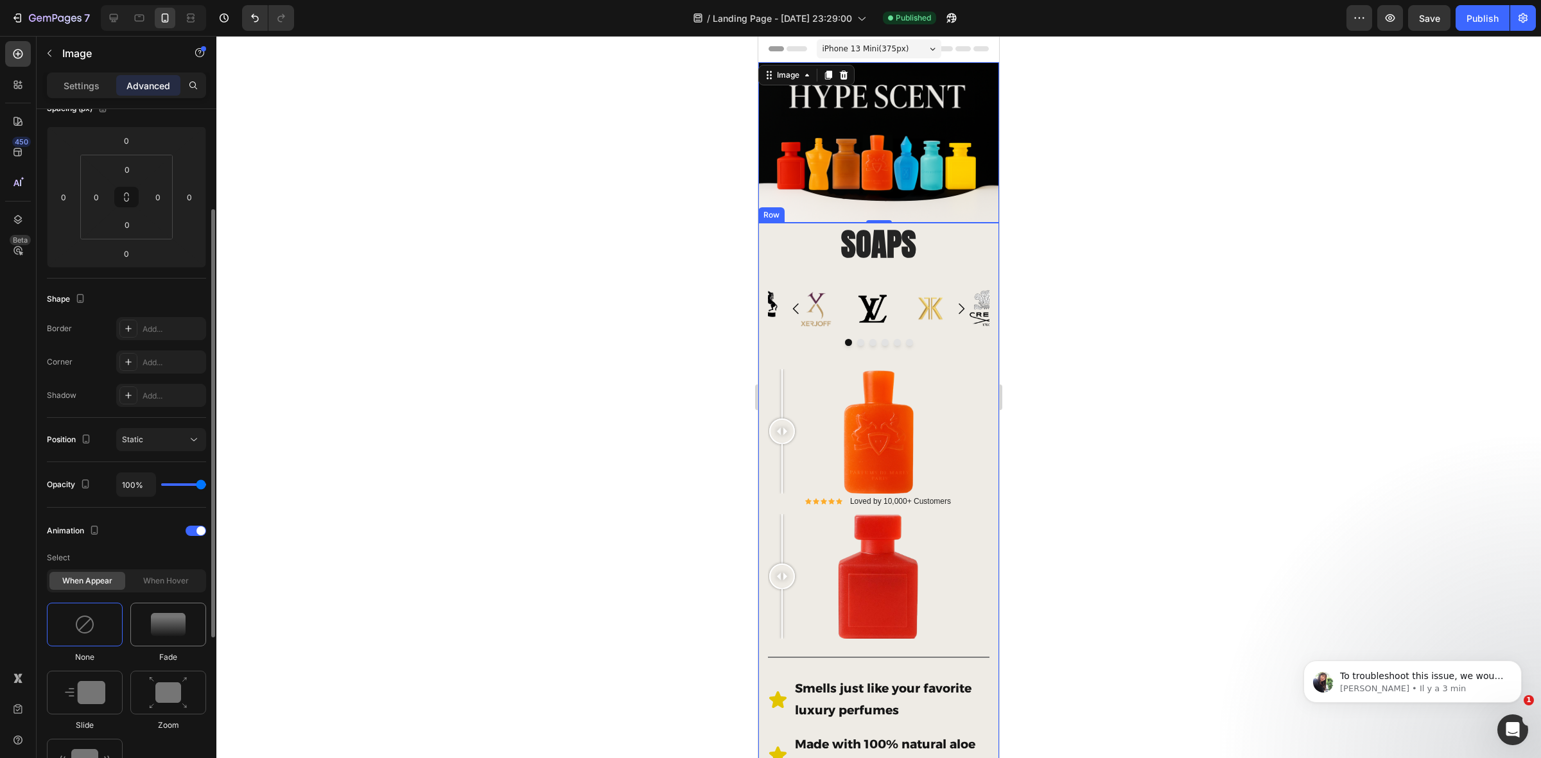
click at [177, 606] on img at bounding box center [168, 624] width 35 height 23
click at [156, 606] on img at bounding box center [168, 693] width 39 height 33
click at [79, 606] on img at bounding box center [85, 692] width 40 height 23
click at [85, 606] on img at bounding box center [85, 692] width 40 height 23
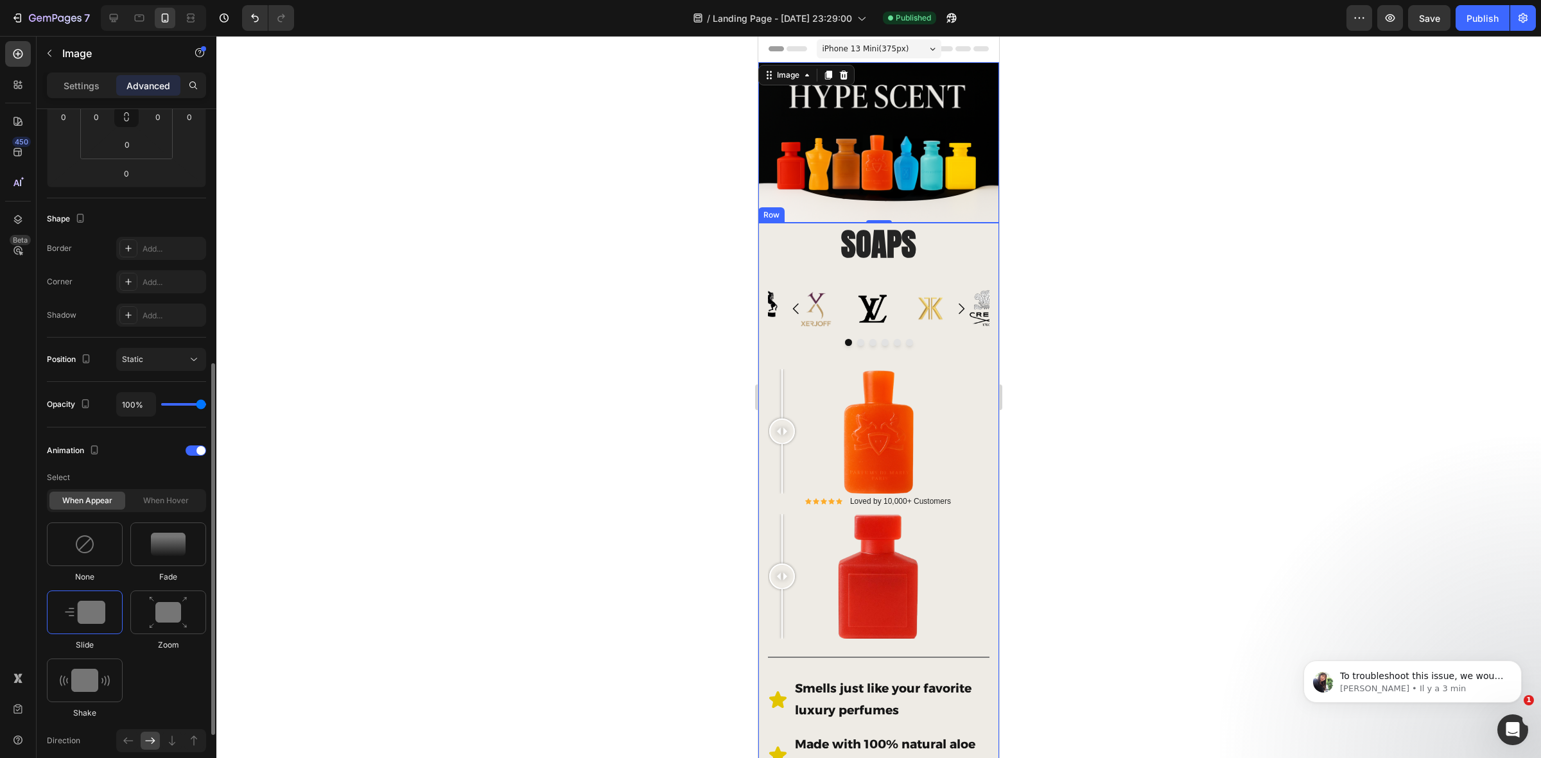
scroll to position [321, 0]
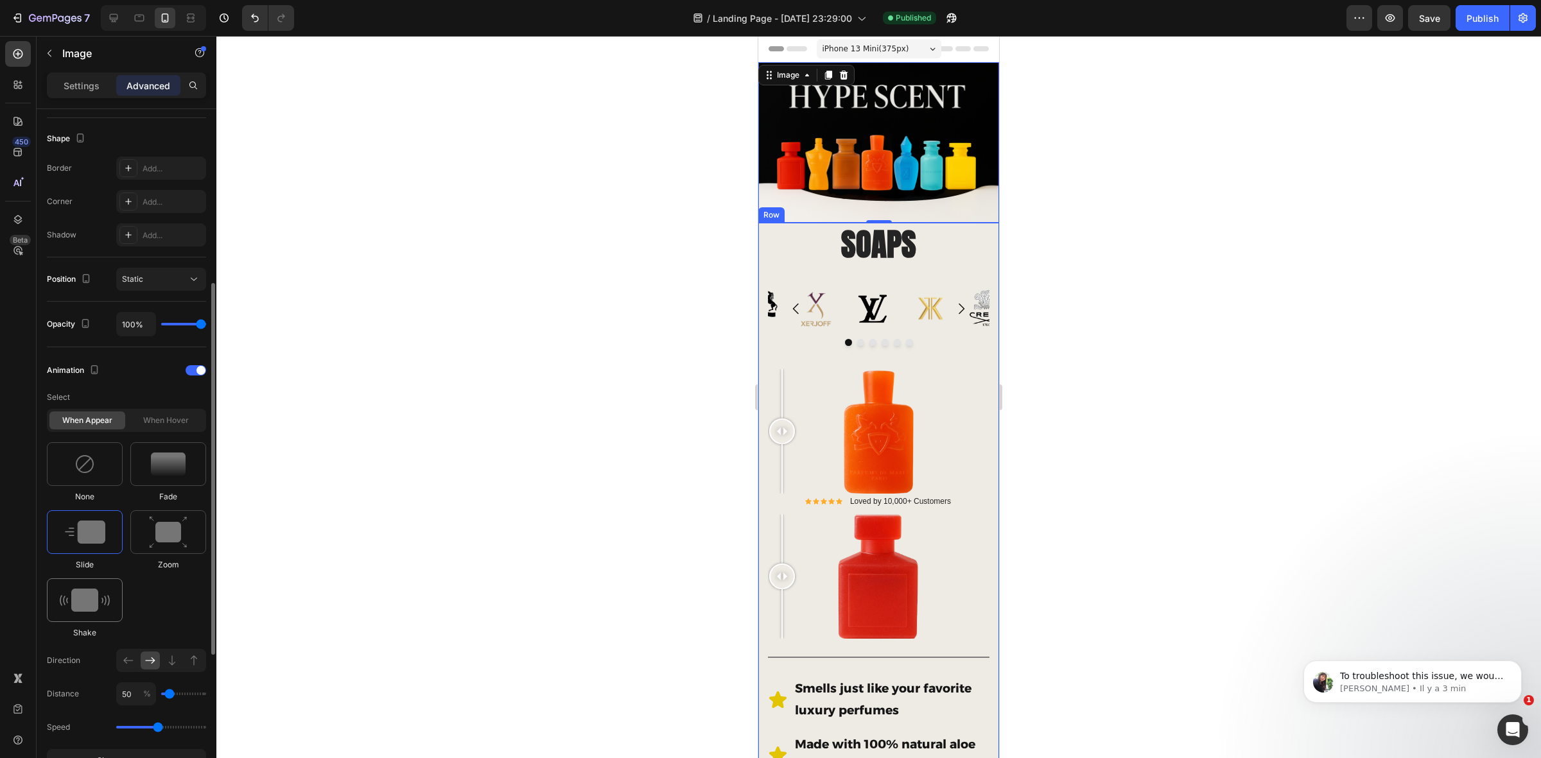
click at [85, 606] on div at bounding box center [85, 601] width 76 height 44
type input "0.7"
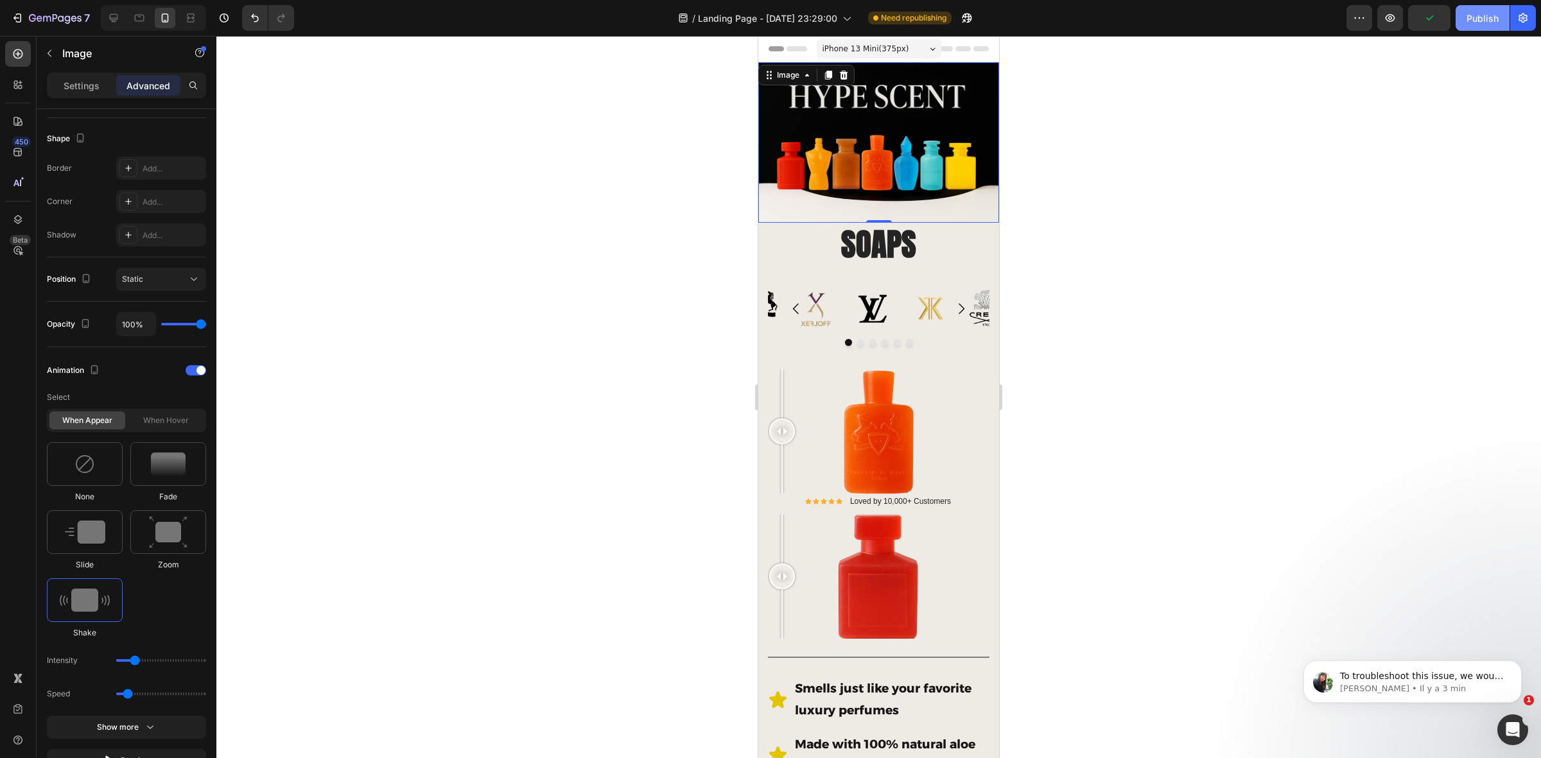
click at [1232, 24] on div "Publish" at bounding box center [1483, 18] width 32 height 13
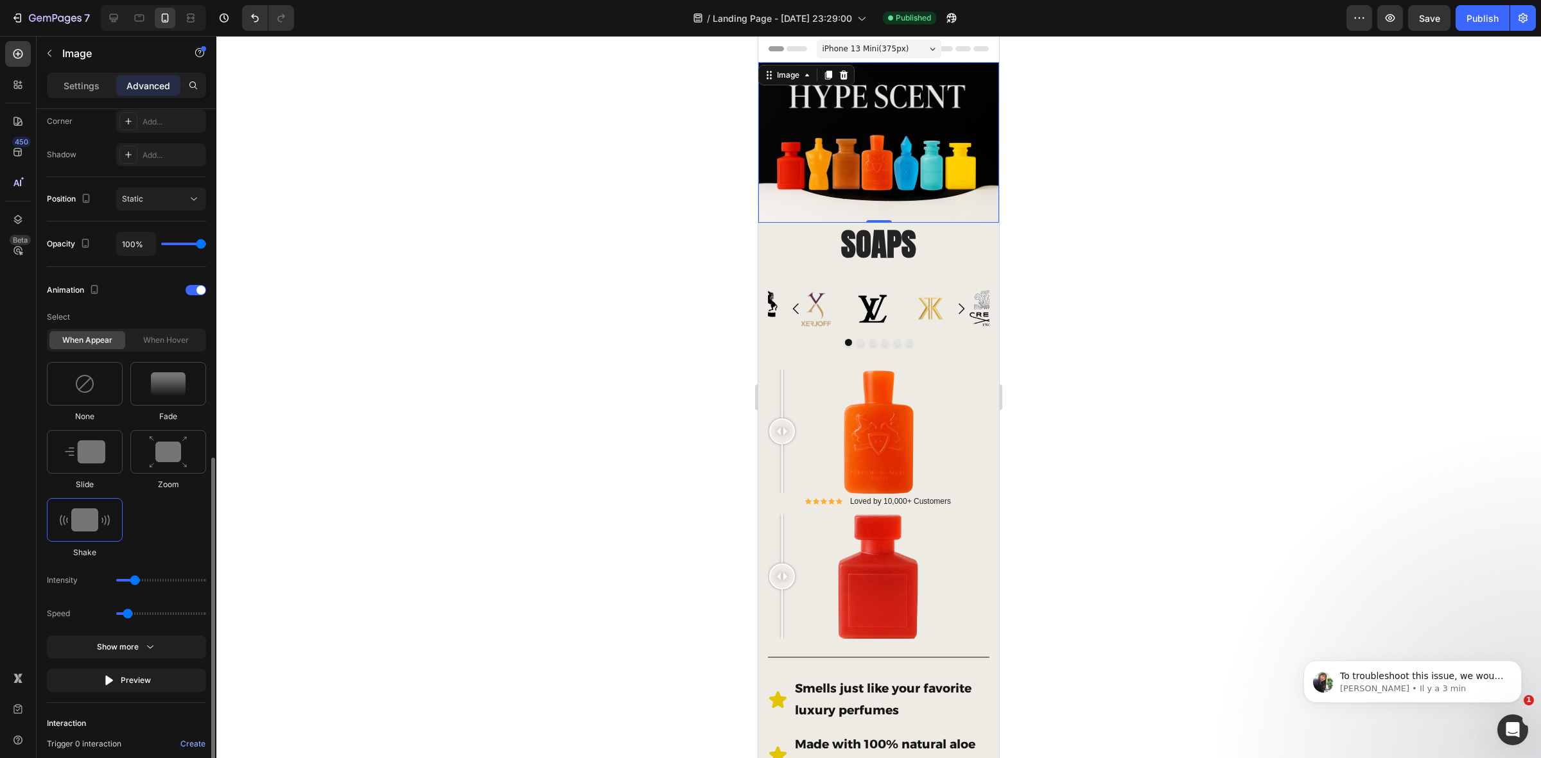
scroll to position [482, 0]
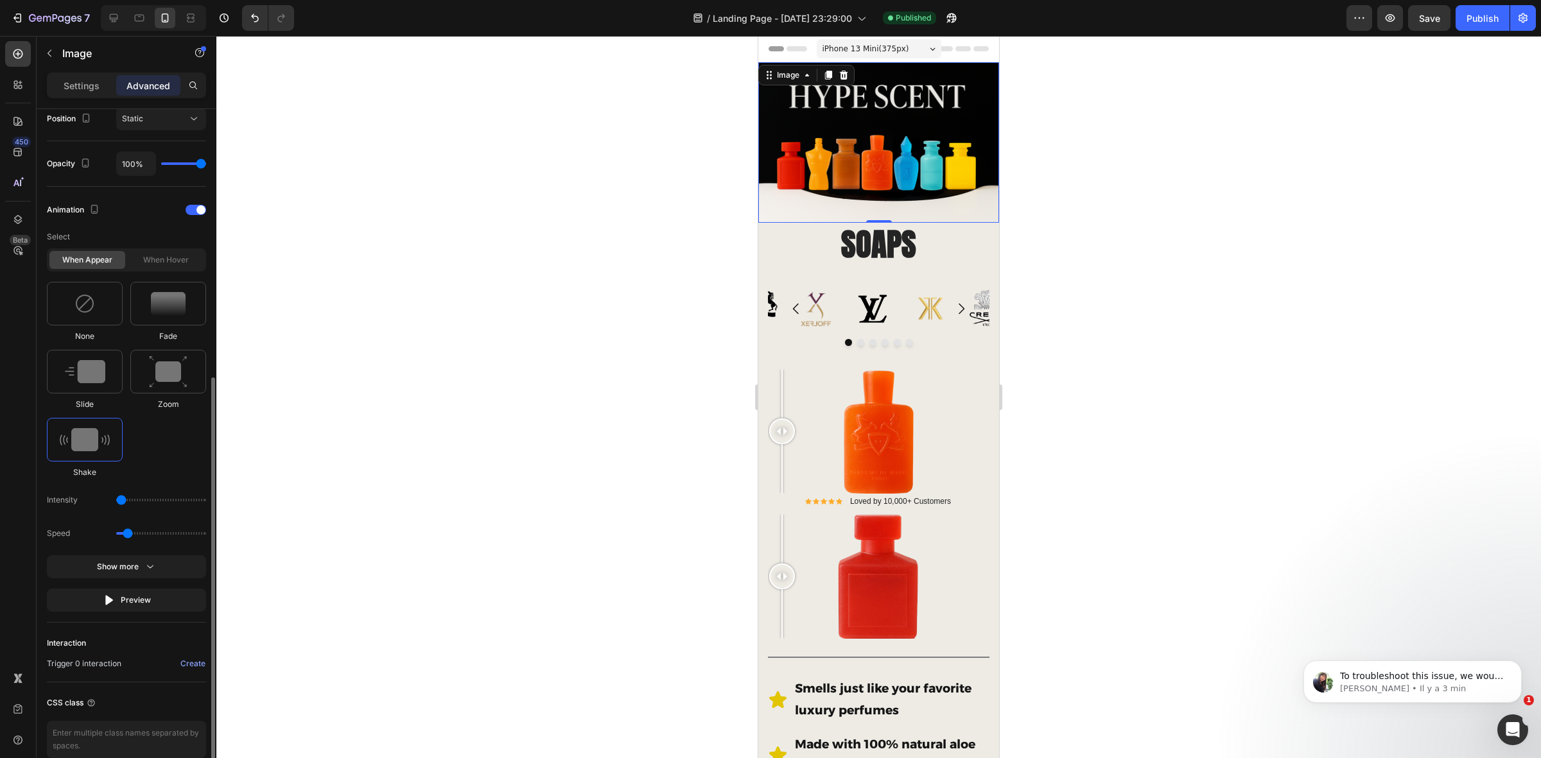
click at [127, 502] on input "range" at bounding box center [161, 500] width 90 height 3
drag, startPoint x: 123, startPoint y: 501, endPoint x: 158, endPoint y: 501, distance: 35.3
click at [158, 501] on input "range" at bounding box center [161, 500] width 90 height 3
drag, startPoint x: 158, startPoint y: 502, endPoint x: 148, endPoint y: 502, distance: 10.3
type input "21"
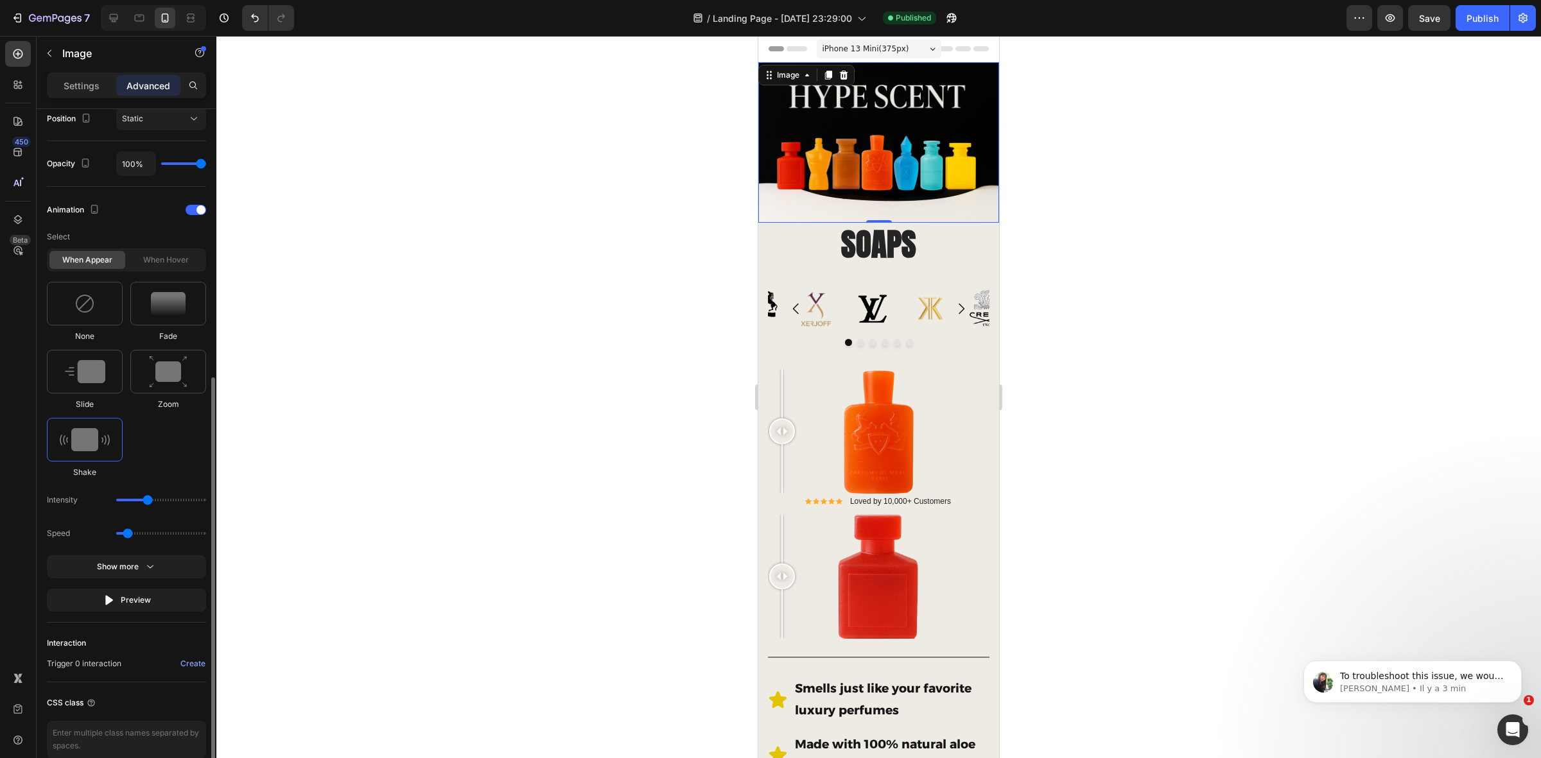
click at [148, 502] on input "range" at bounding box center [161, 500] width 90 height 3
click at [123, 535] on input "range" at bounding box center [161, 533] width 90 height 3
drag, startPoint x: 125, startPoint y: 536, endPoint x: 146, endPoint y: 534, distance: 20.6
click at [146, 534] on input "range" at bounding box center [161, 533] width 90 height 3
click at [84, 369] on img at bounding box center [85, 371] width 40 height 23
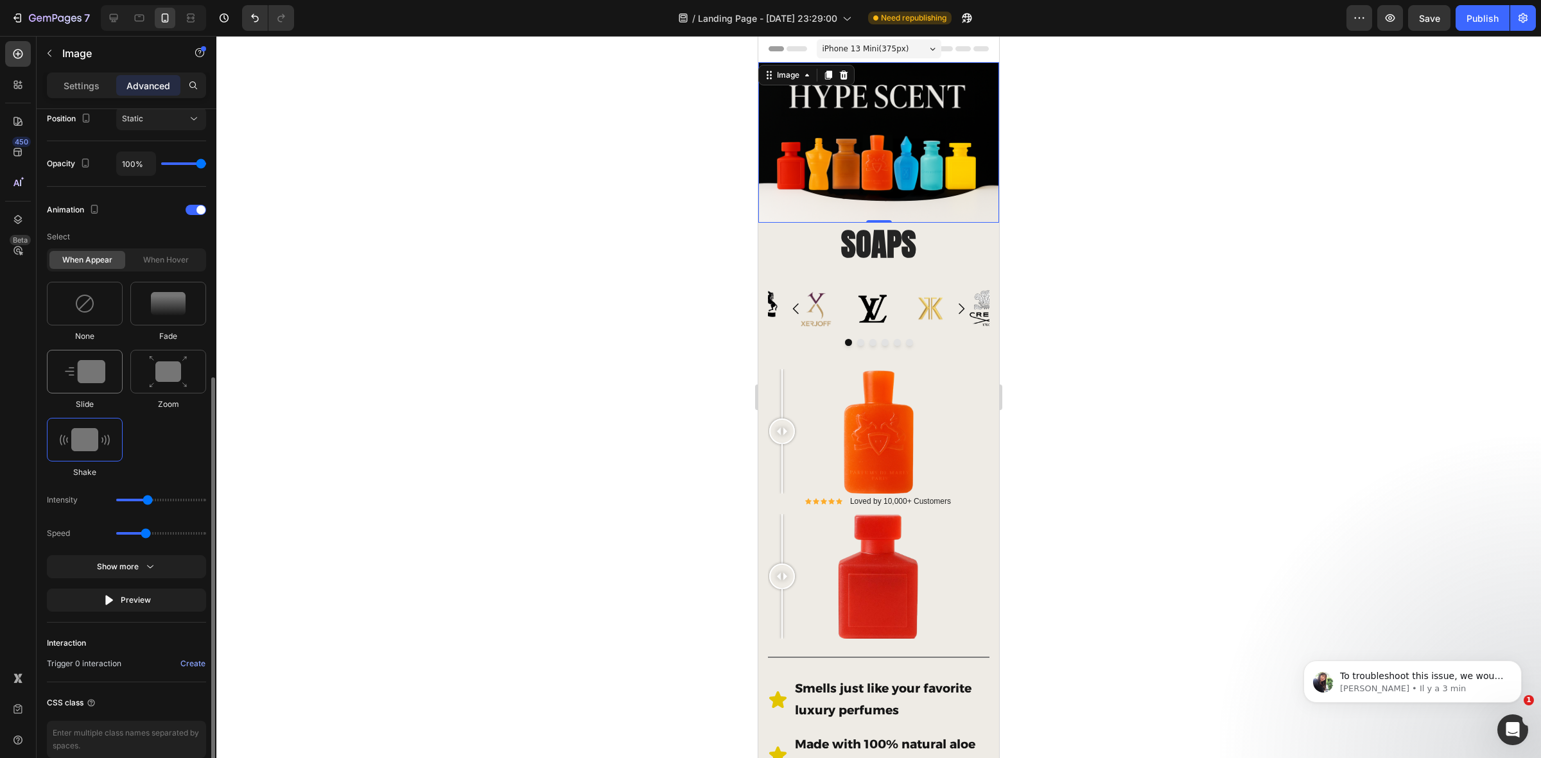
type input "1.7"
click at [103, 383] on img at bounding box center [85, 371] width 40 height 23
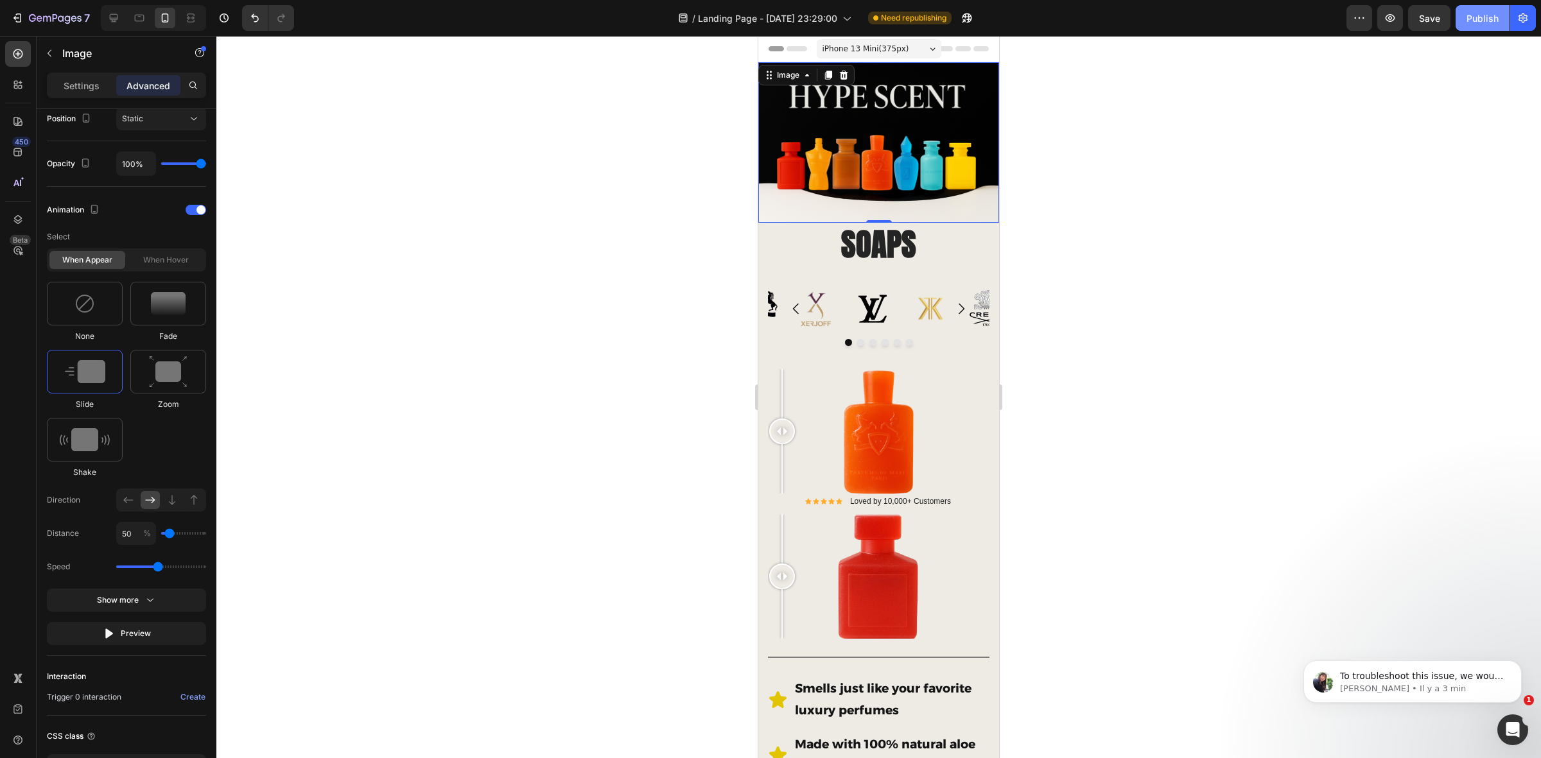
click at [1232, 21] on div "Publish" at bounding box center [1483, 18] width 32 height 13
click at [169, 505] on icon at bounding box center [172, 500] width 13 height 13
type input "100"
click at [189, 503] on icon at bounding box center [194, 500] width 13 height 13
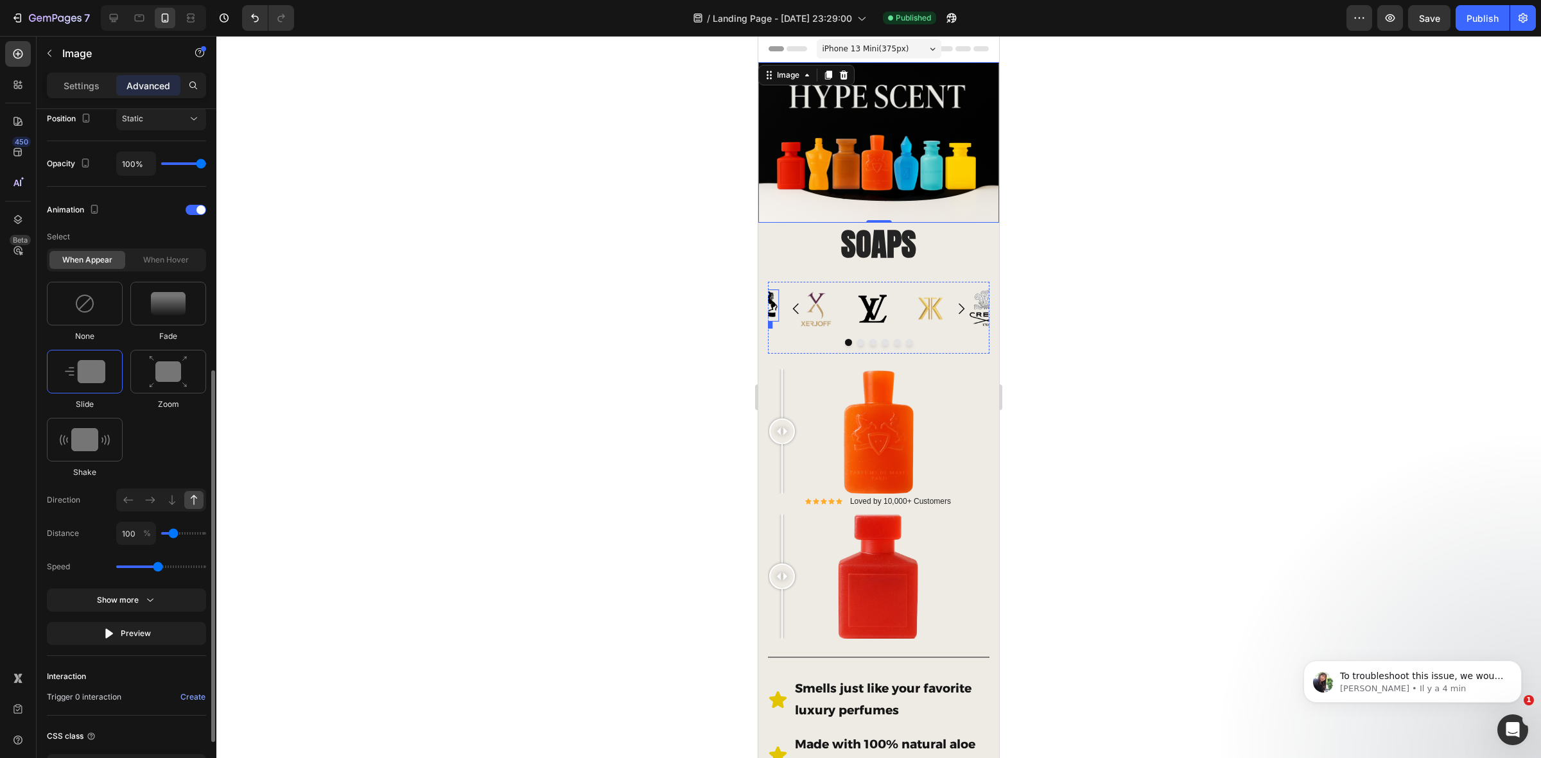
click at [191, 503] on icon at bounding box center [194, 500] width 13 height 13
click at [194, 503] on icon at bounding box center [194, 500] width 6 height 10
click at [1232, 22] on div "Publish" at bounding box center [1483, 18] width 32 height 13
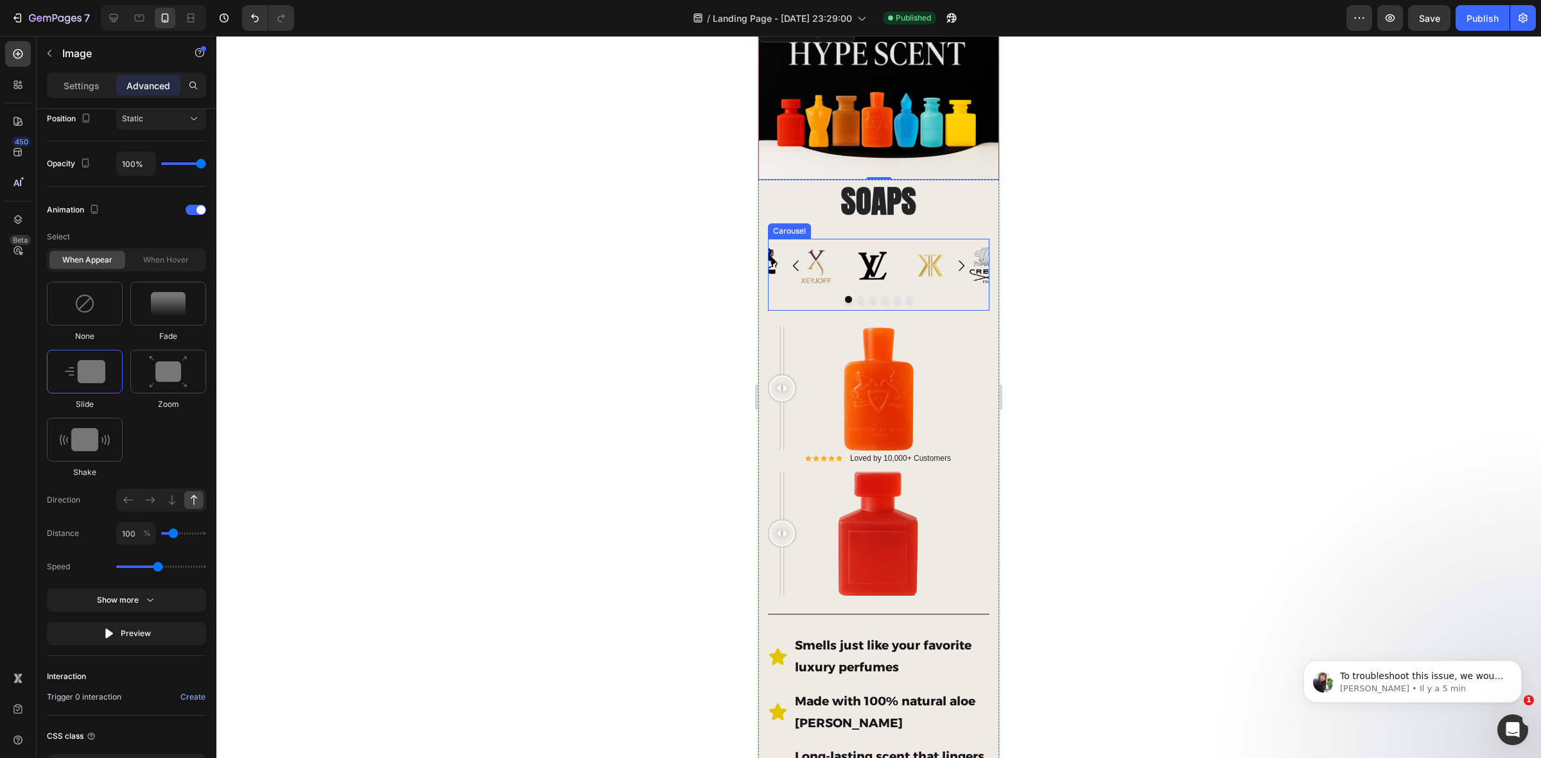
scroll to position [241, 0]
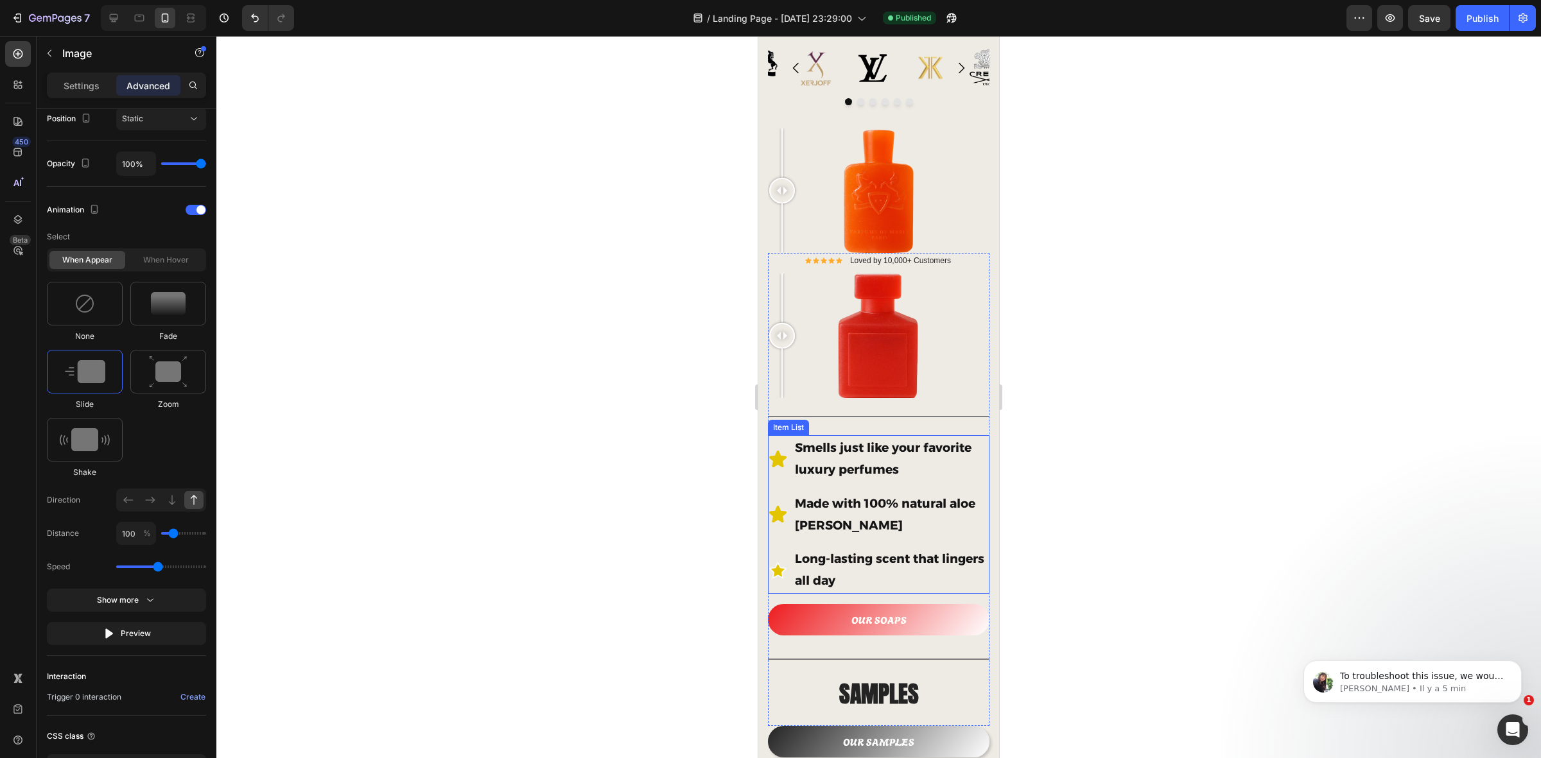
click at [773, 435] on div "Smells just like your favorite luxury perfumes" at bounding box center [879, 459] width 222 height 48
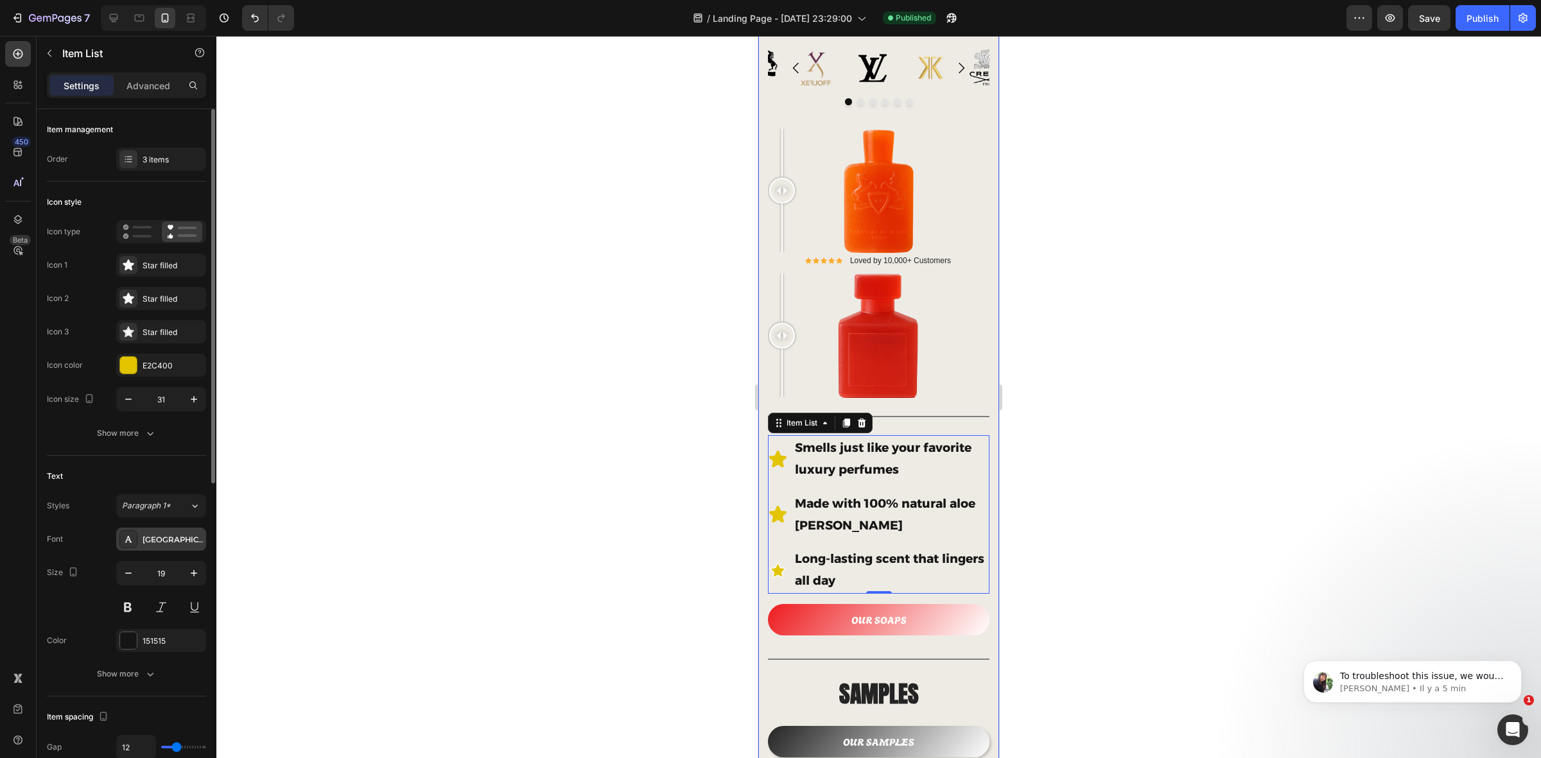
scroll to position [80, 0]
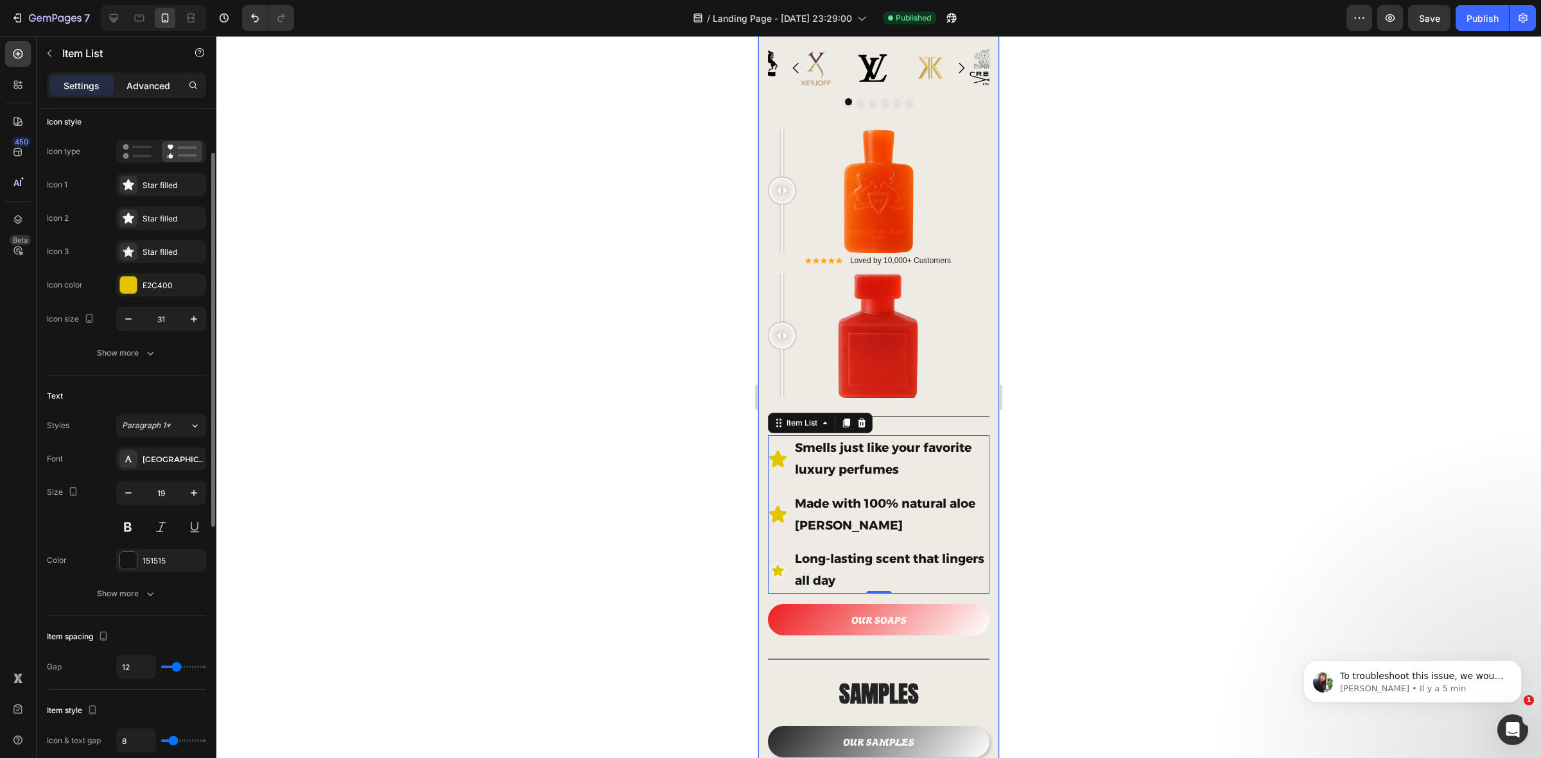
click at [156, 82] on p "Advanced" at bounding box center [149, 85] width 44 height 13
type input "100%"
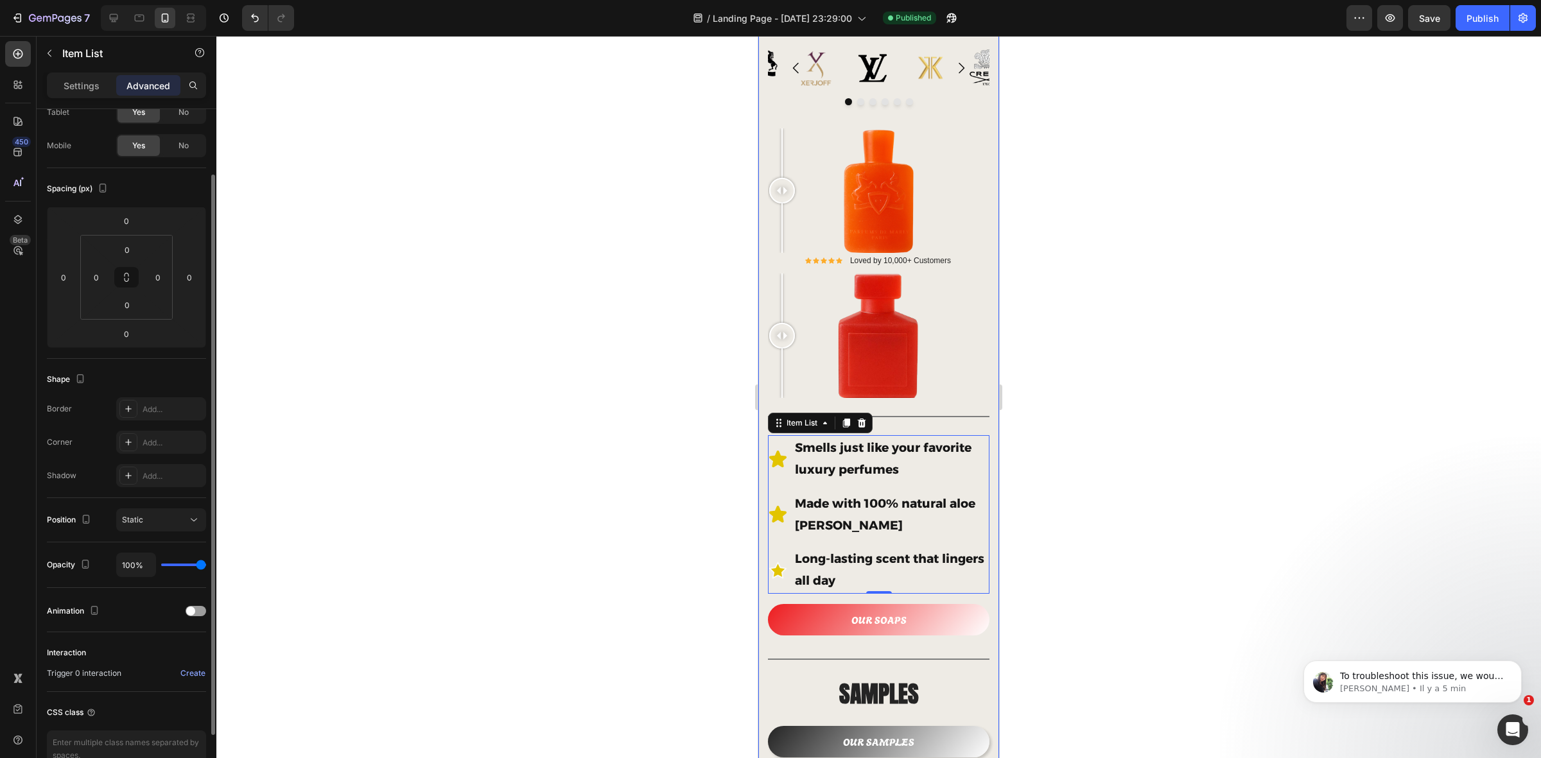
scroll to position [153, 0]
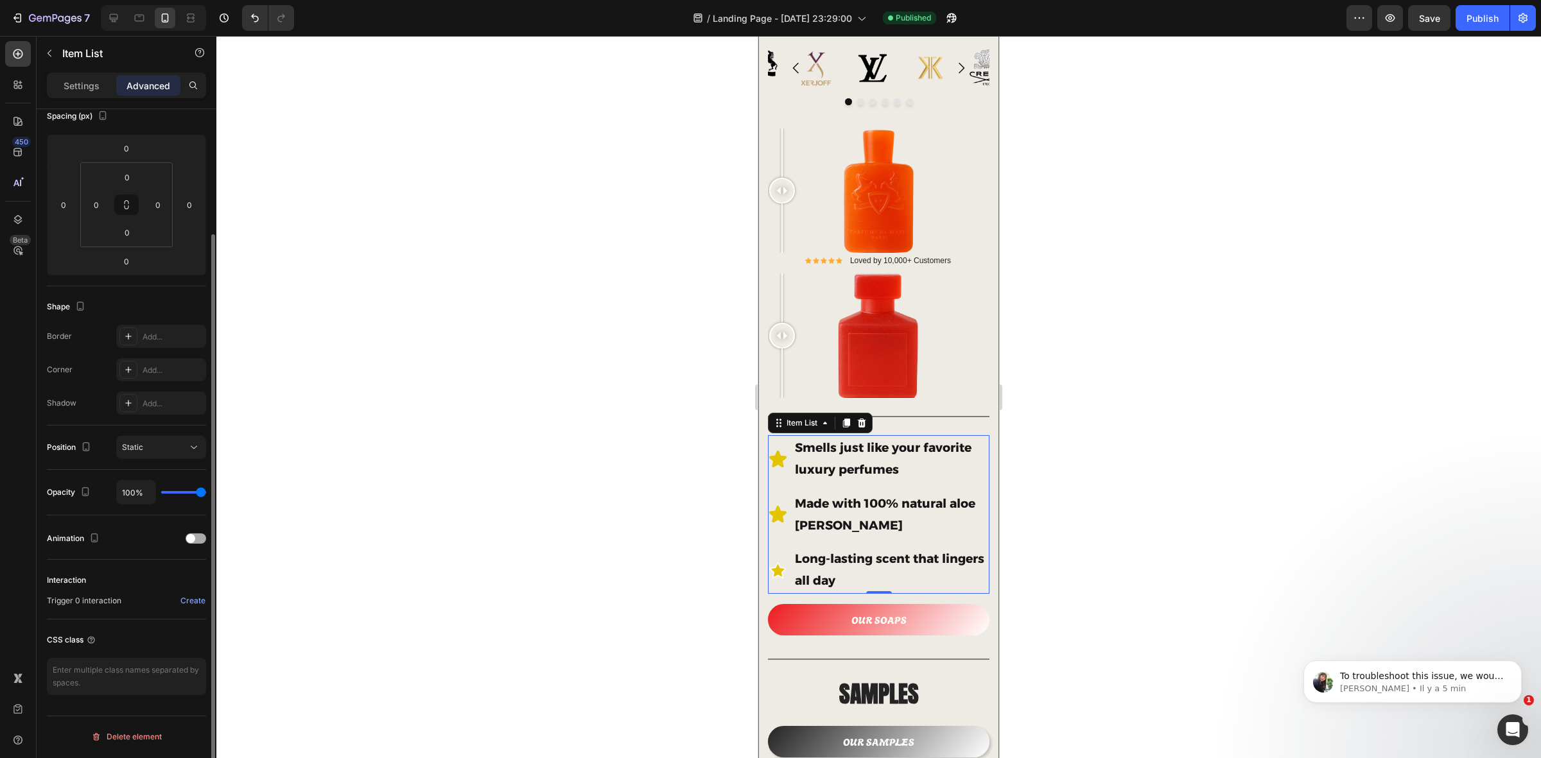
click at [206, 543] on div at bounding box center [196, 538] width 21 height 9
click at [169, 593] on div "When hover" at bounding box center [166, 589] width 76 height 18
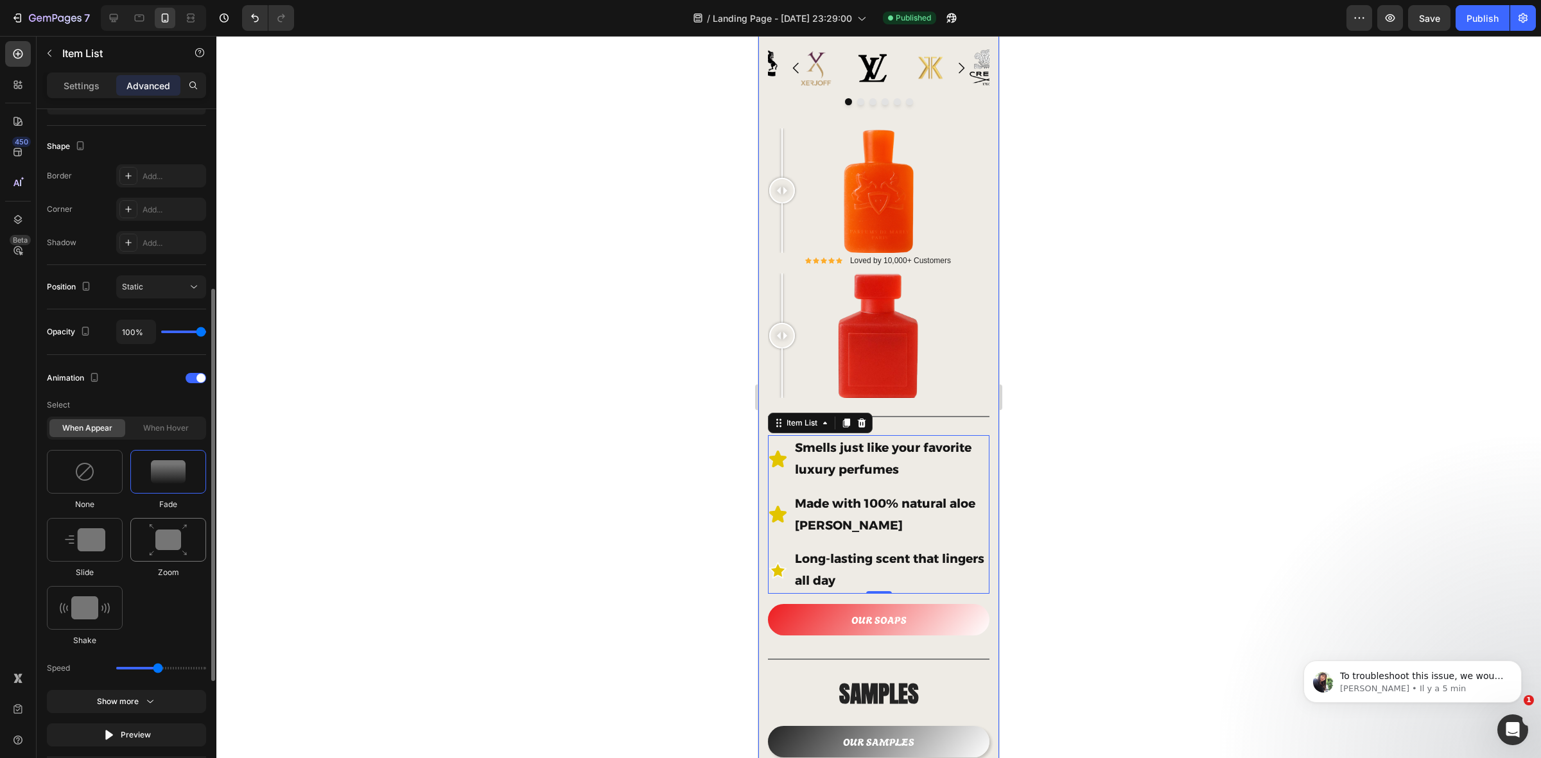
click at [162, 541] on img at bounding box center [168, 540] width 39 height 33
click at [98, 538] on img at bounding box center [85, 540] width 40 height 23
click at [172, 488] on div at bounding box center [168, 472] width 76 height 44
click at [169, 544] on img at bounding box center [168, 540] width 39 height 33
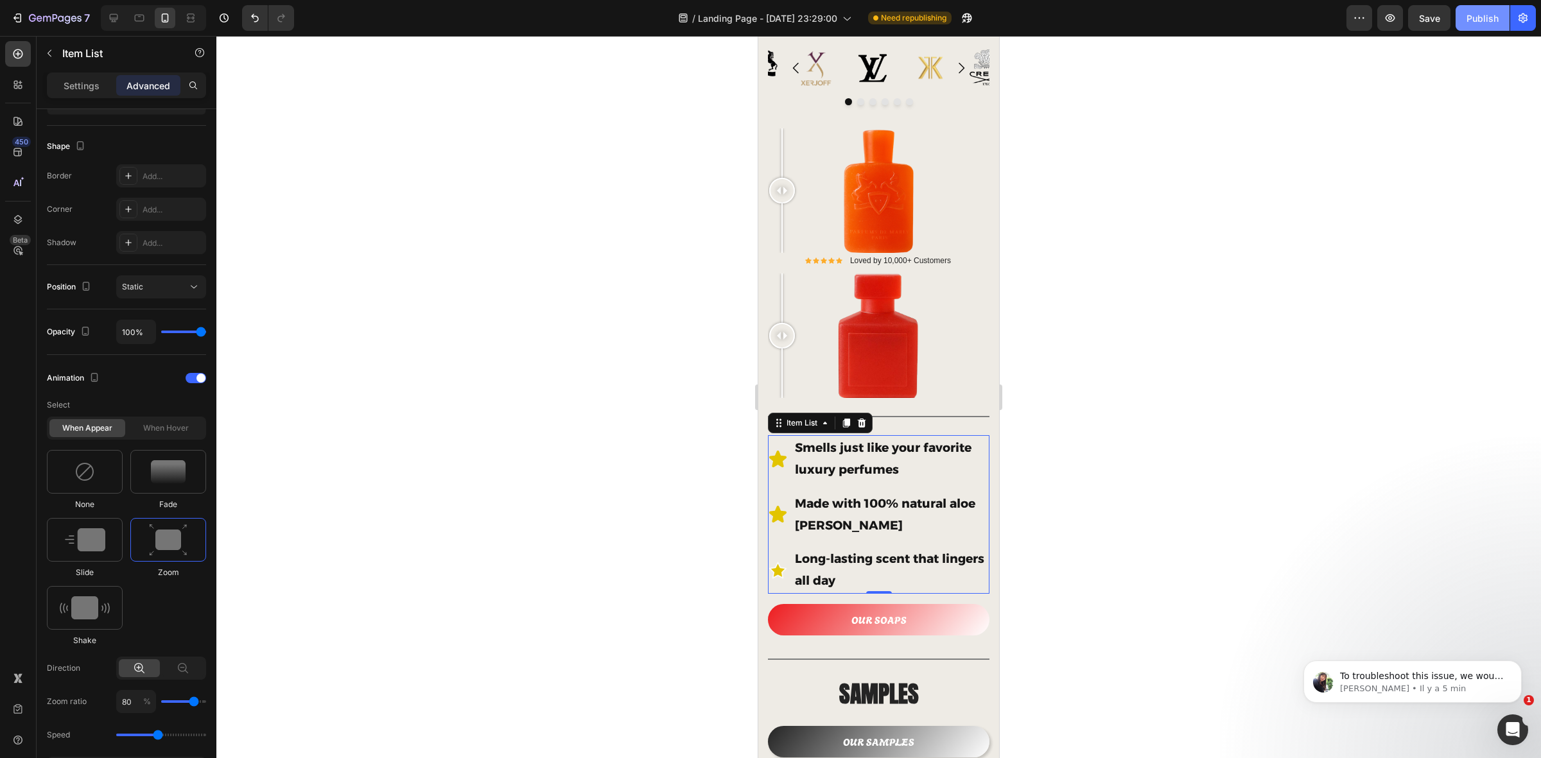
click at [1232, 17] on div "Publish" at bounding box center [1483, 18] width 32 height 13
drag, startPoint x: 161, startPoint y: 737, endPoint x: 145, endPoint y: 739, distance: 15.5
type input "1.3"
click at [145, 606] on input "range" at bounding box center [161, 735] width 90 height 3
type input "70"
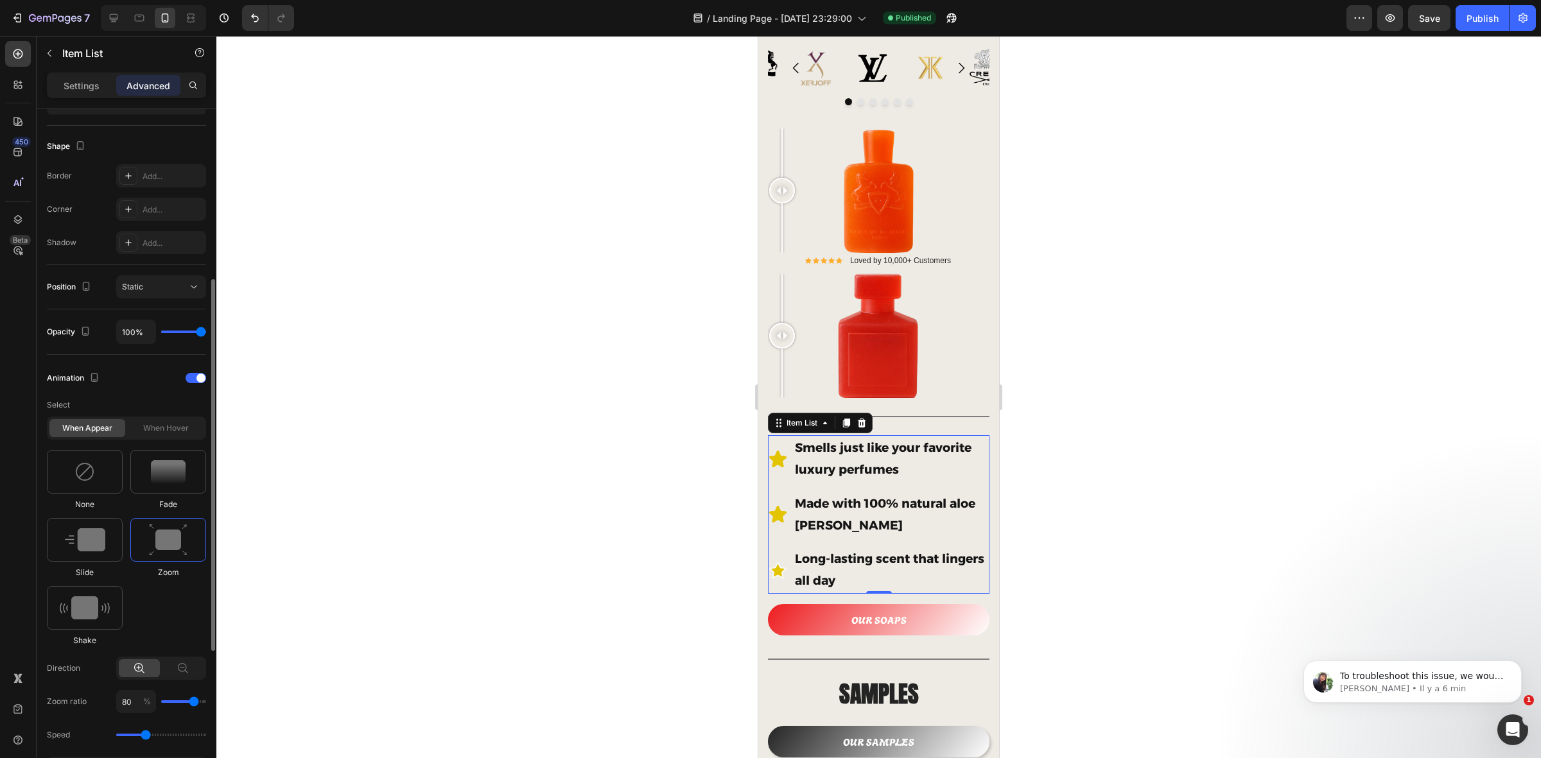
type input "70"
type input "60"
click at [188, 606] on input "range" at bounding box center [183, 702] width 45 height 3
click at [1232, 18] on div "Publish" at bounding box center [1483, 18] width 32 height 13
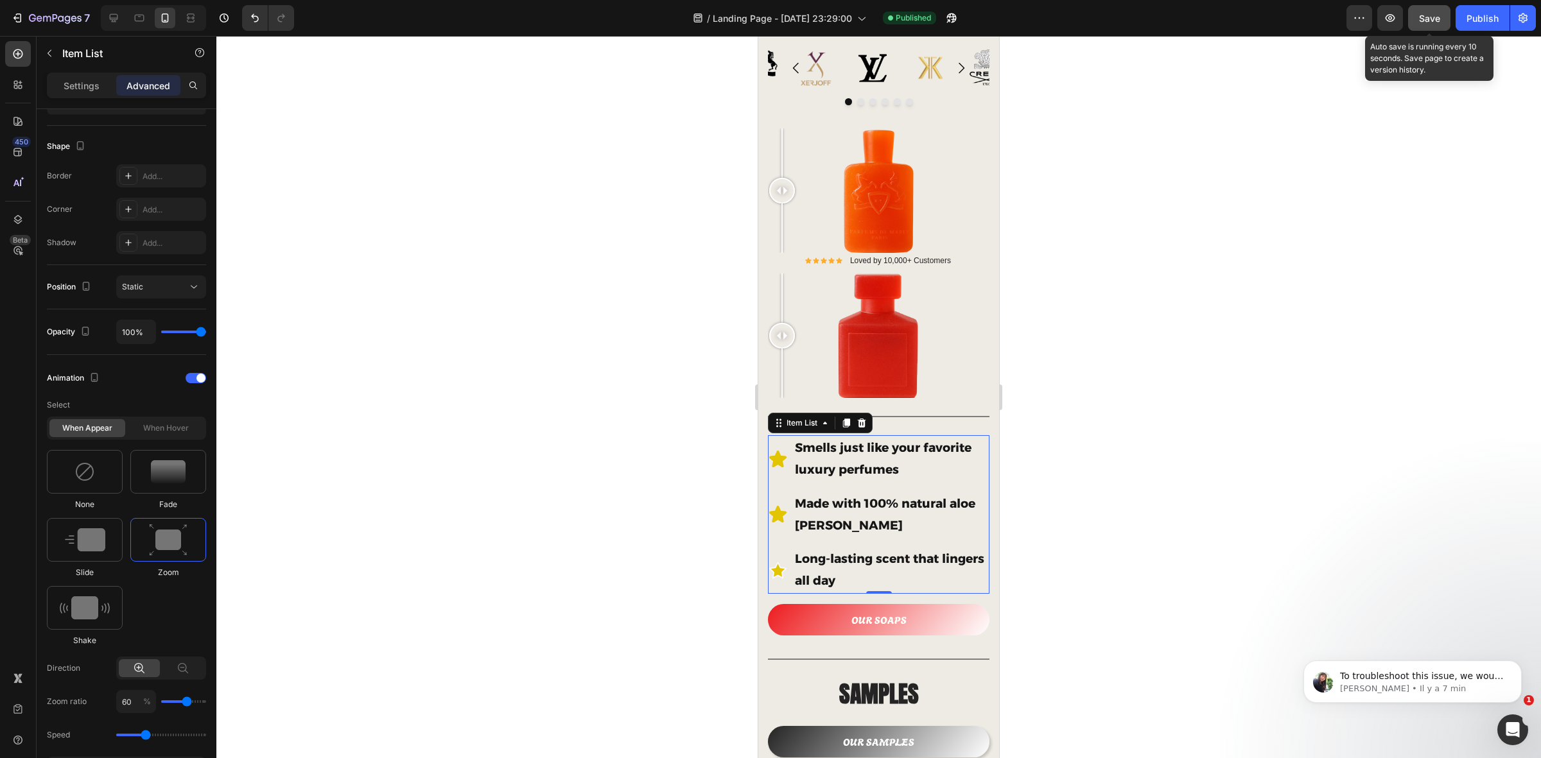
click at [1232, 13] on span "Save" at bounding box center [1429, 18] width 21 height 11
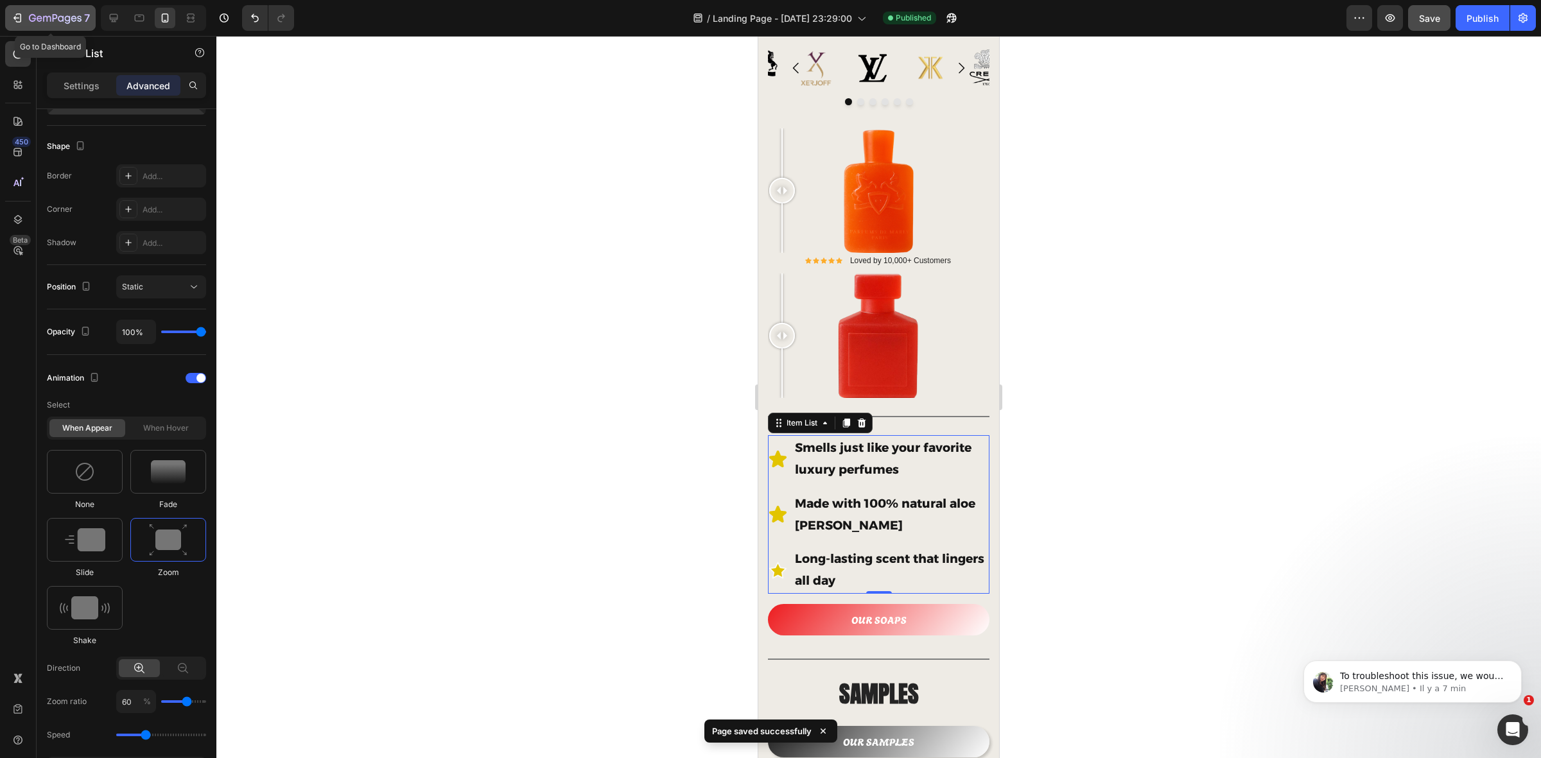
click at [13, 18] on icon "button" at bounding box center [17, 18] width 13 height 13
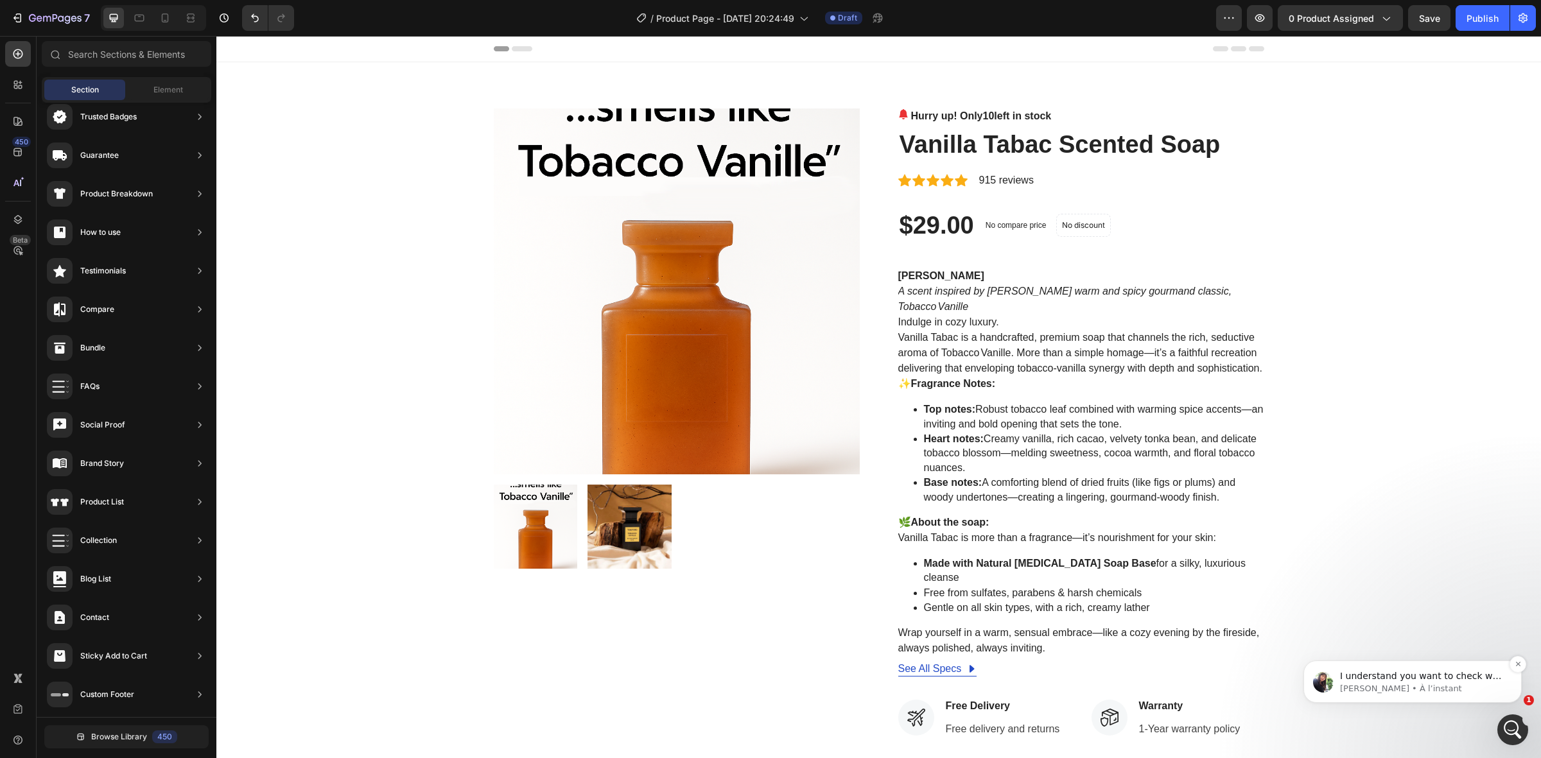
click at [1432, 678] on p "I understand you want to check why you don't see the change on Mobile version" at bounding box center [1423, 677] width 166 height 13
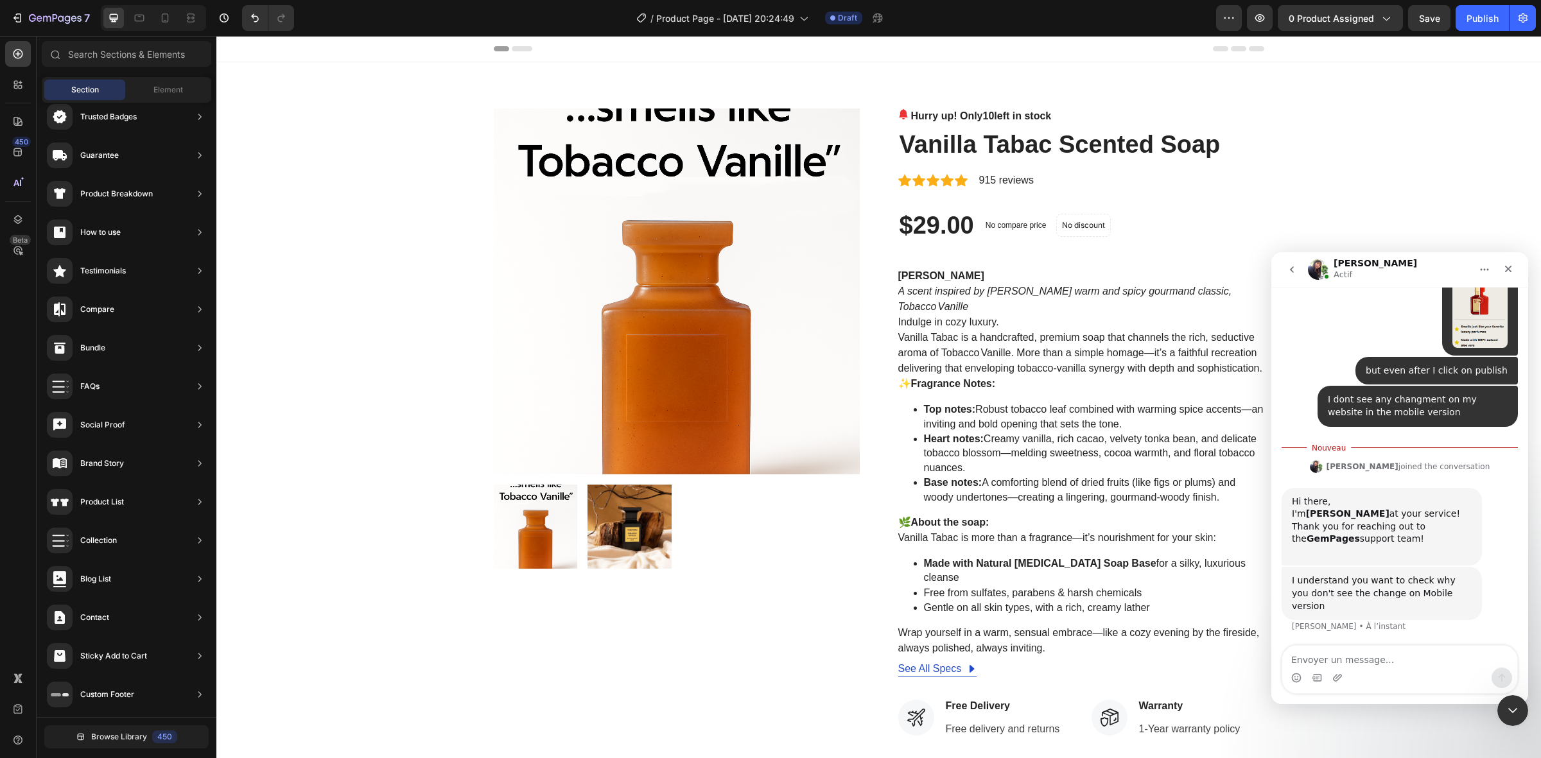
scroll to position [467, 0]
click at [1513, 272] on icon "Fermer" at bounding box center [1509, 269] width 10 height 10
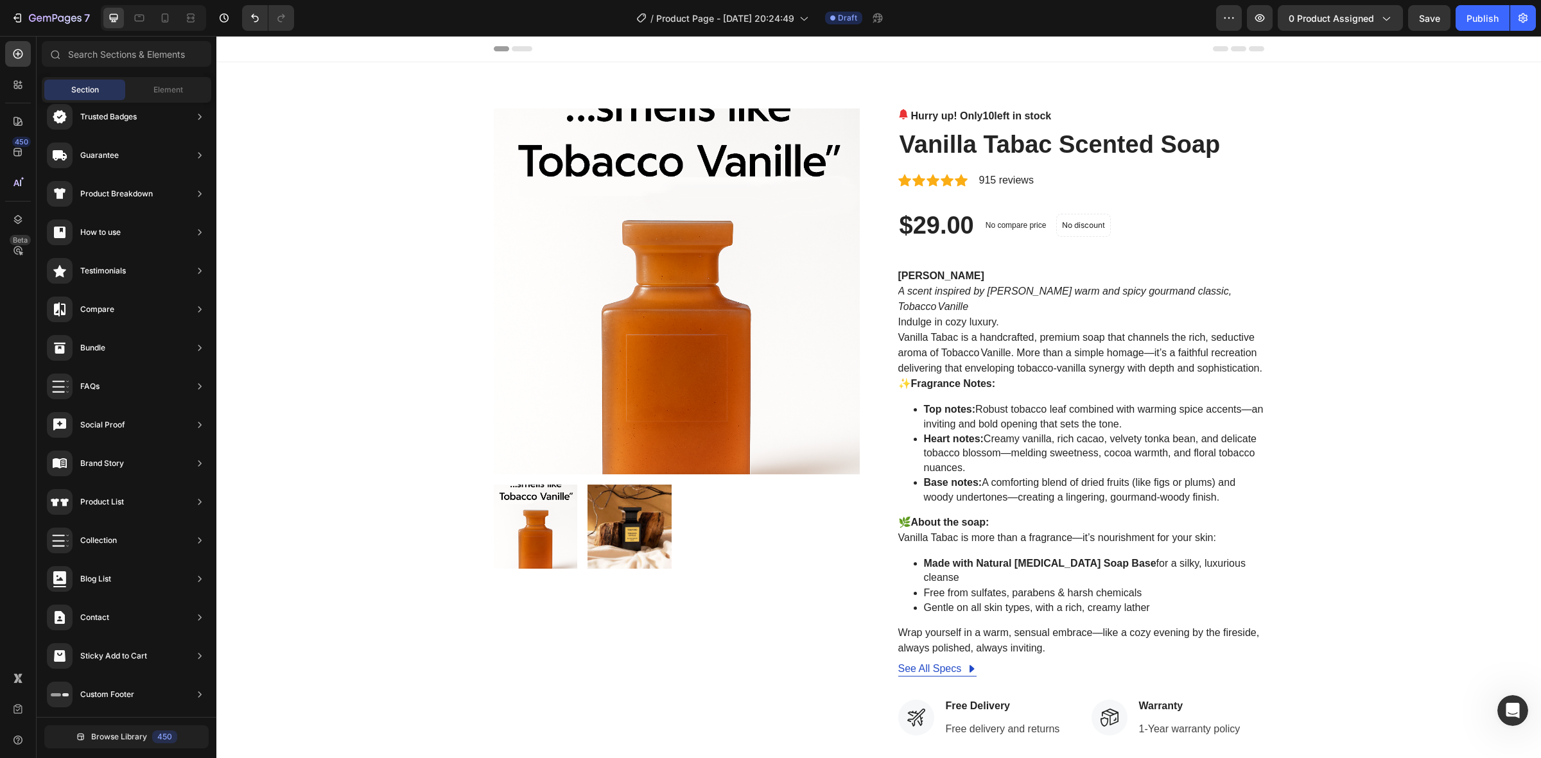
scroll to position [1468, 0]
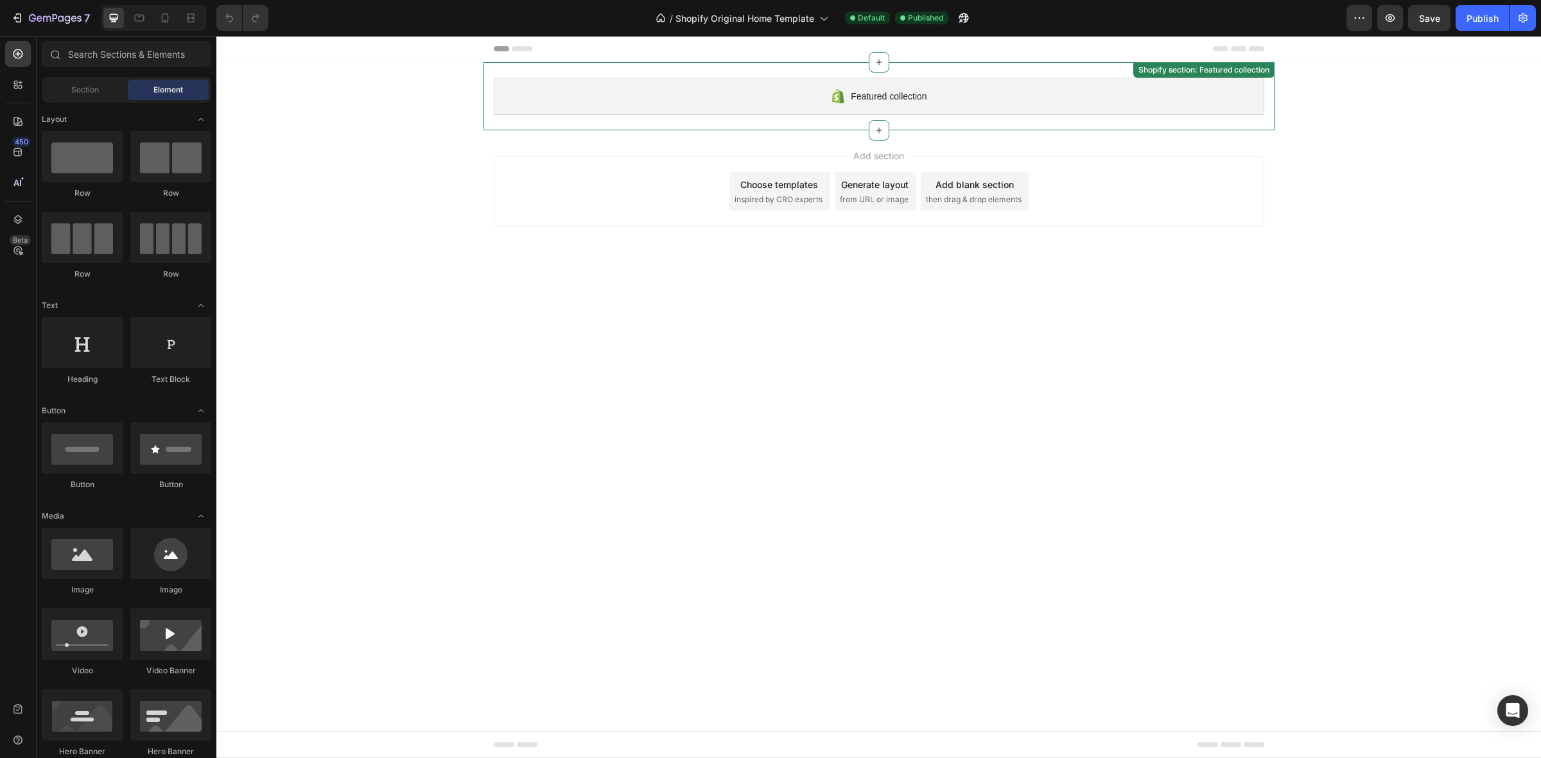
click at [714, 94] on div "Featured collection" at bounding box center [879, 96] width 771 height 37
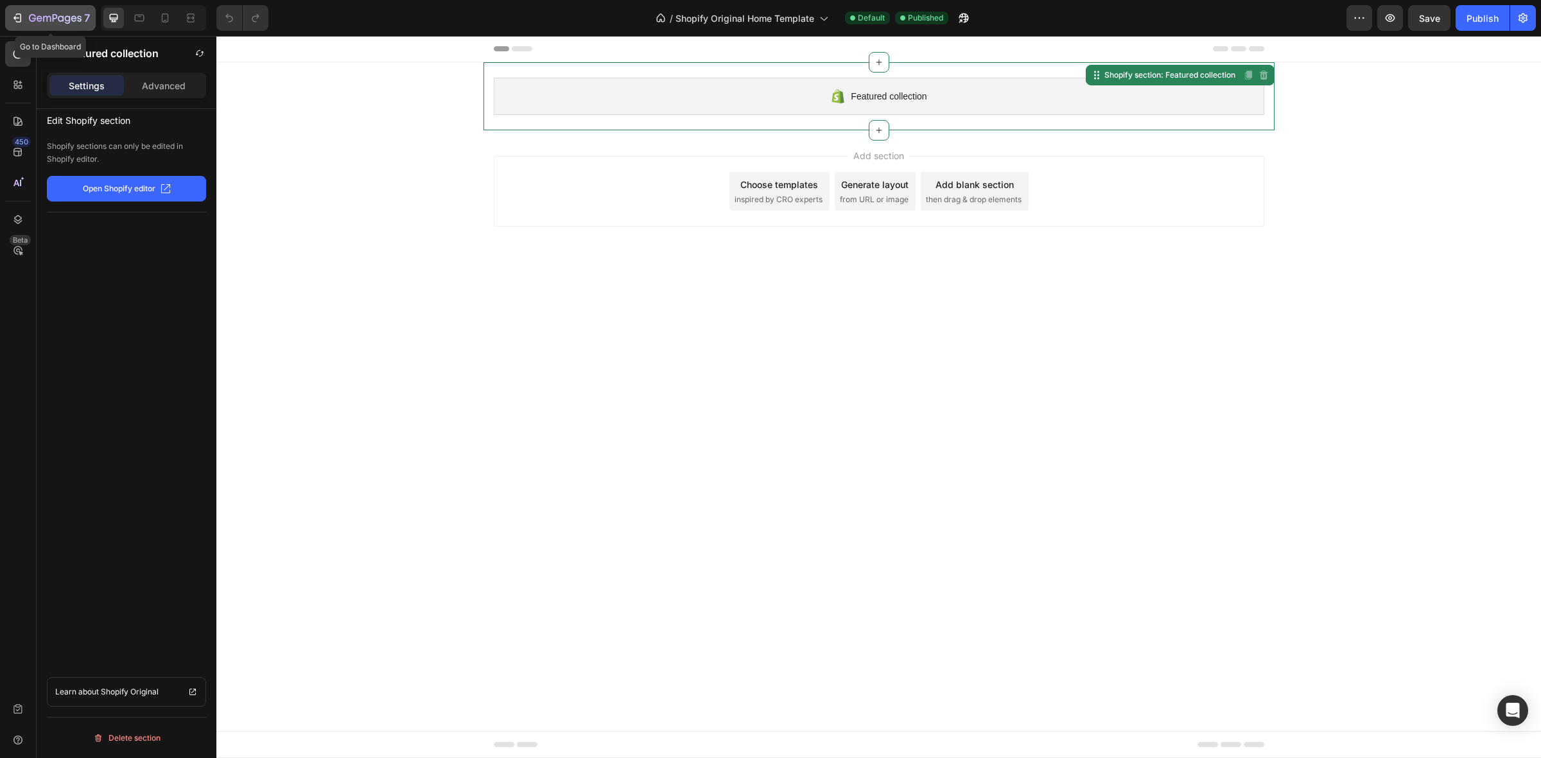
click at [6, 14] on button "7" at bounding box center [50, 18] width 91 height 26
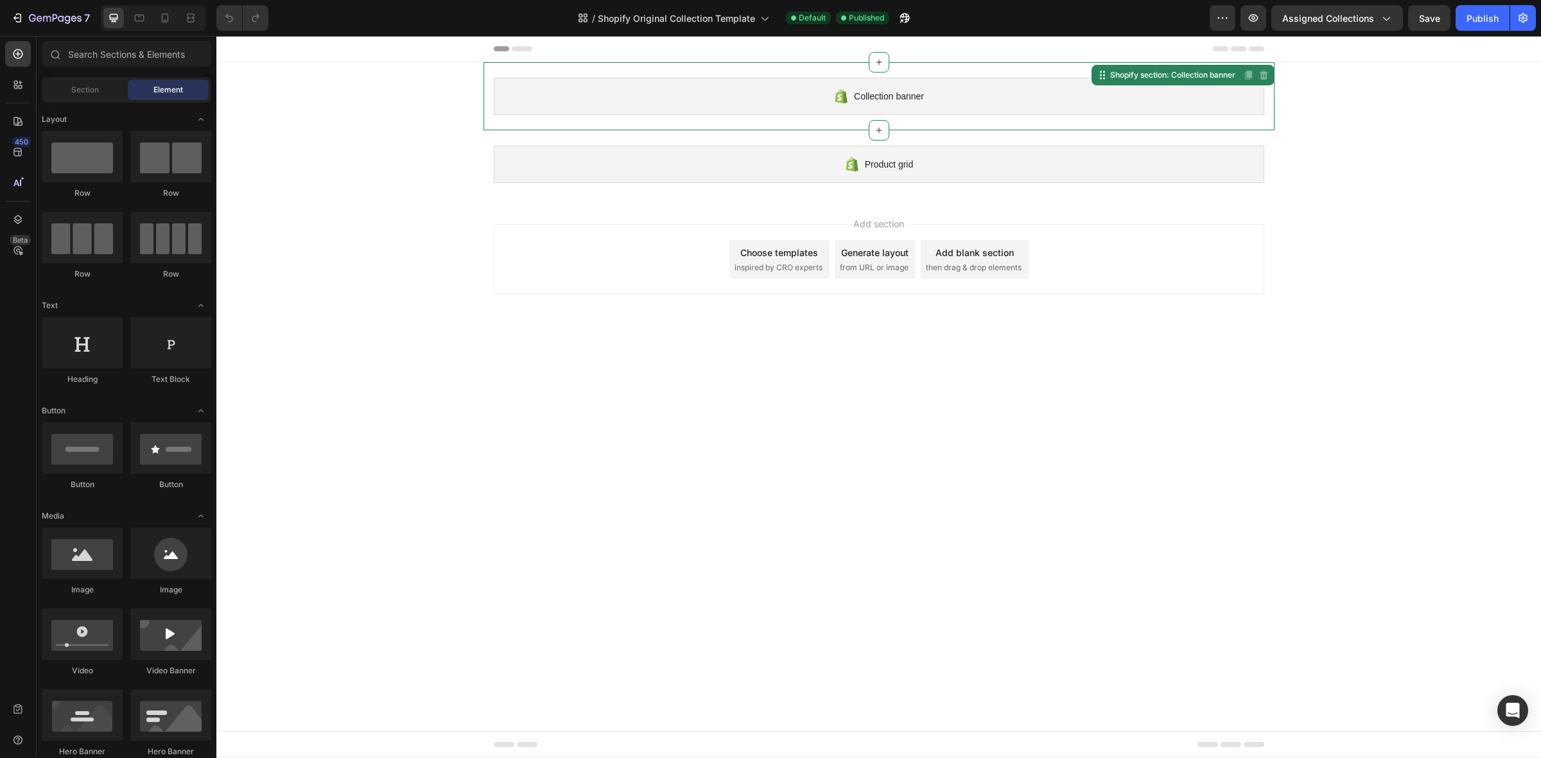
click at [766, 98] on div "Collection banner" at bounding box center [879, 96] width 771 height 37
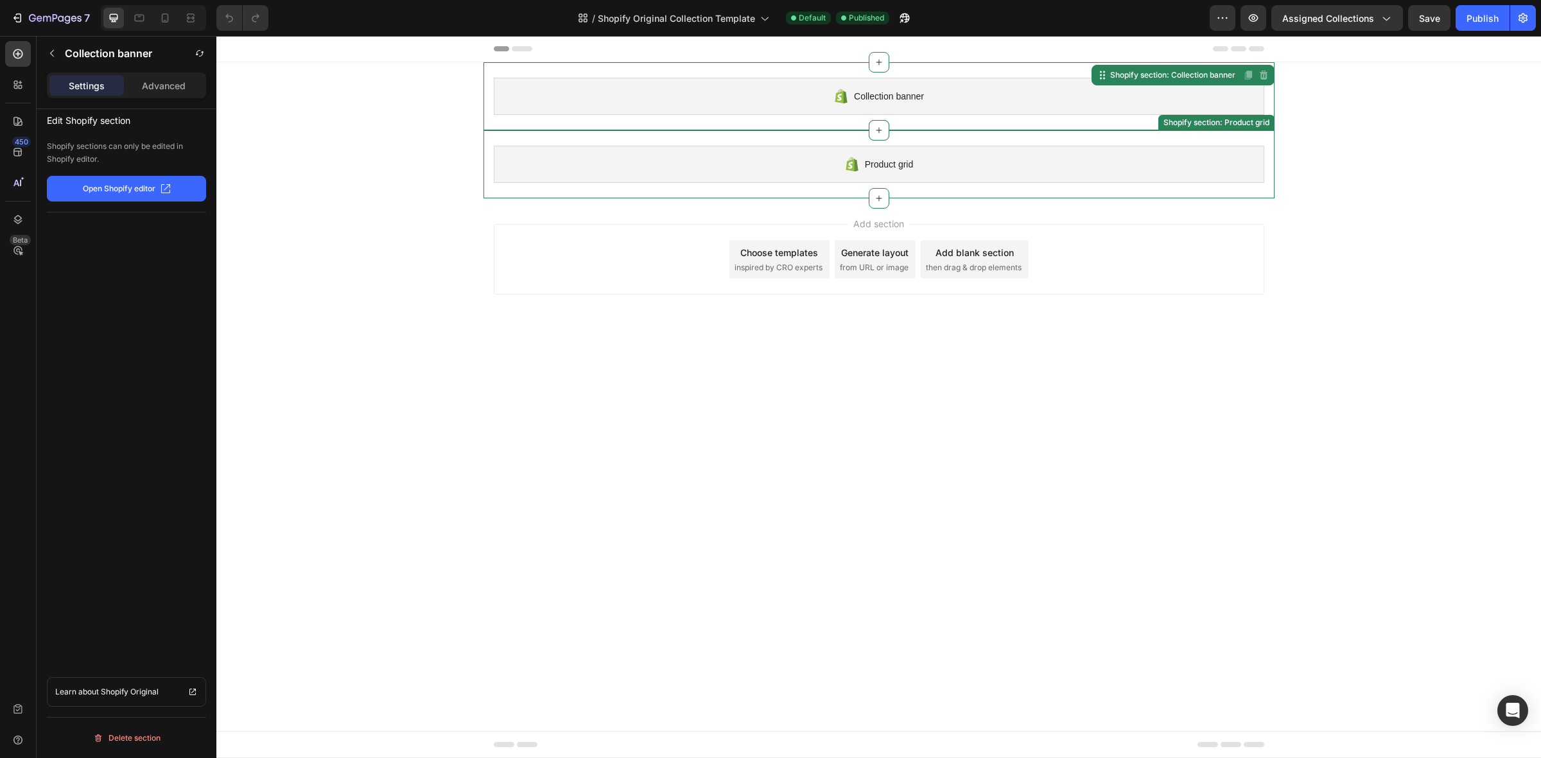
click at [768, 168] on div "Product grid" at bounding box center [879, 164] width 771 height 37
click at [758, 105] on div "Collection banner" at bounding box center [879, 96] width 771 height 37
click at [760, 151] on div "Product grid" at bounding box center [879, 164] width 771 height 37
click at [758, 114] on div "Collection banner" at bounding box center [879, 96] width 771 height 37
click at [1259, 24] on button "button" at bounding box center [1254, 18] width 26 height 26
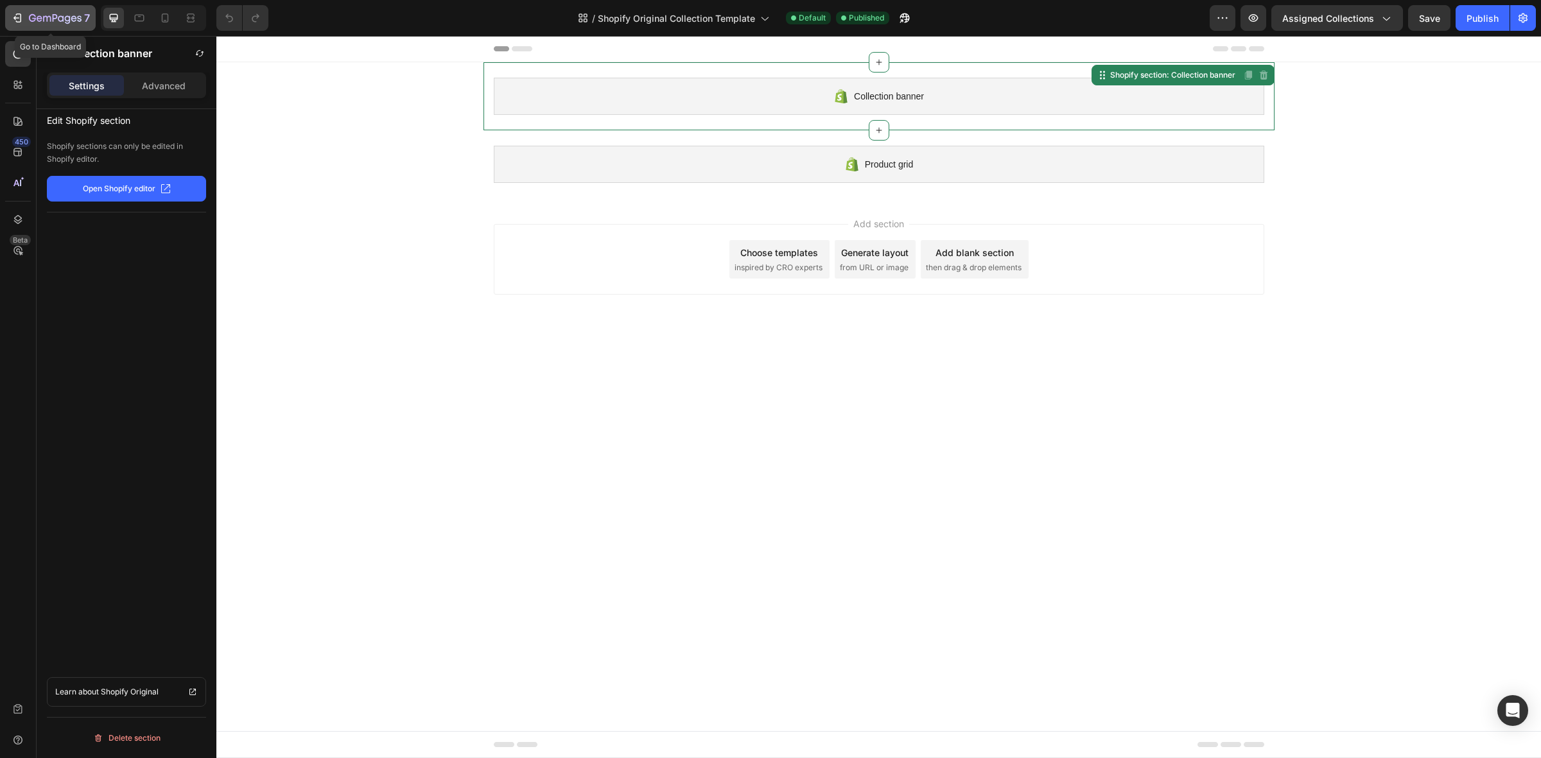
click at [39, 14] on icon "button" at bounding box center [55, 18] width 53 height 11
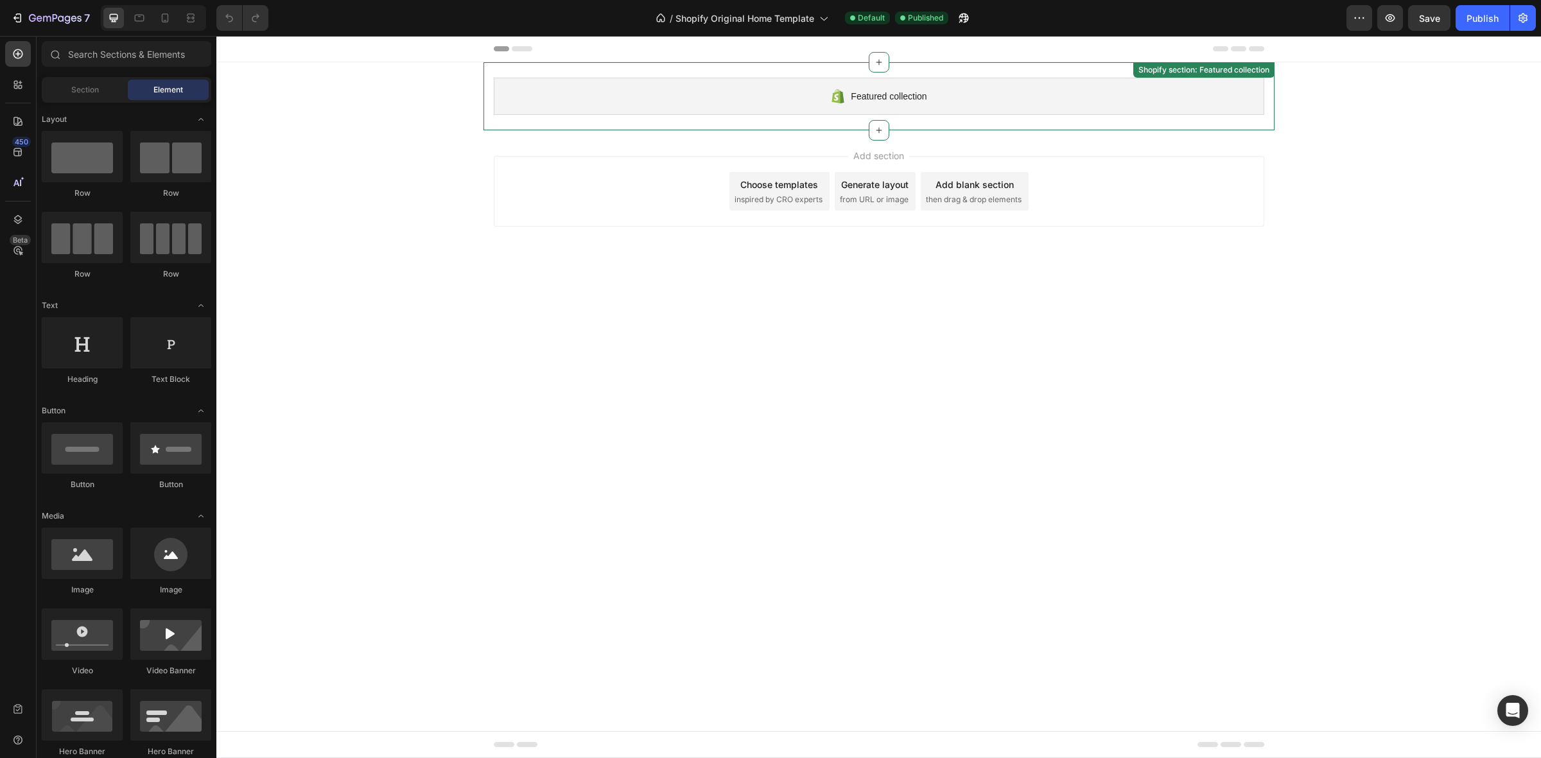
click at [688, 114] on div "Featured collection" at bounding box center [879, 96] width 771 height 37
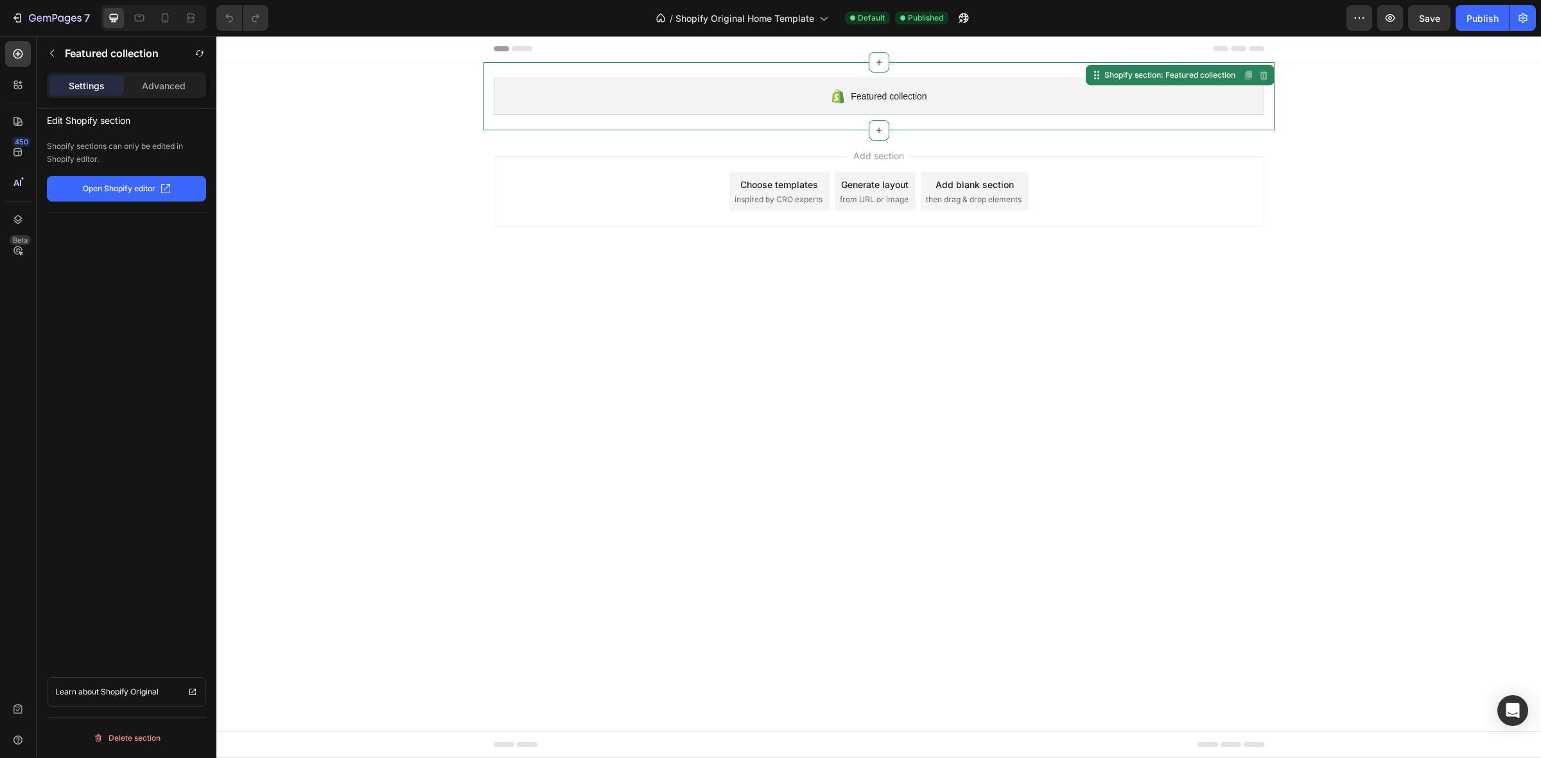
click at [141, 184] on p "Open Shopify editor" at bounding box center [119, 189] width 73 height 12
click at [66, 20] on icon "button" at bounding box center [55, 18] width 53 height 11
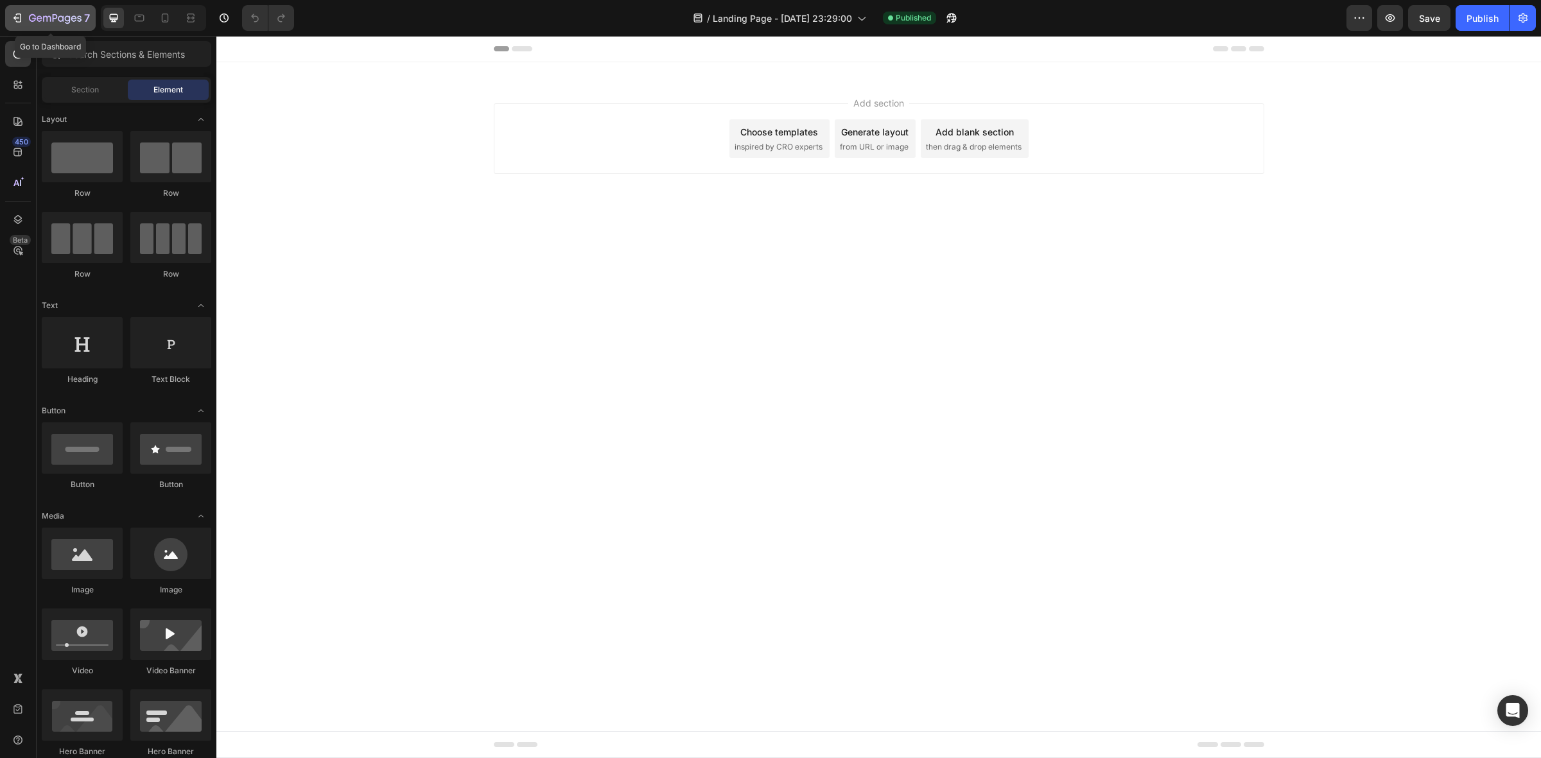
click at [43, 18] on icon "button" at bounding box center [47, 19] width 8 height 6
click at [138, 20] on icon at bounding box center [139, 18] width 13 height 13
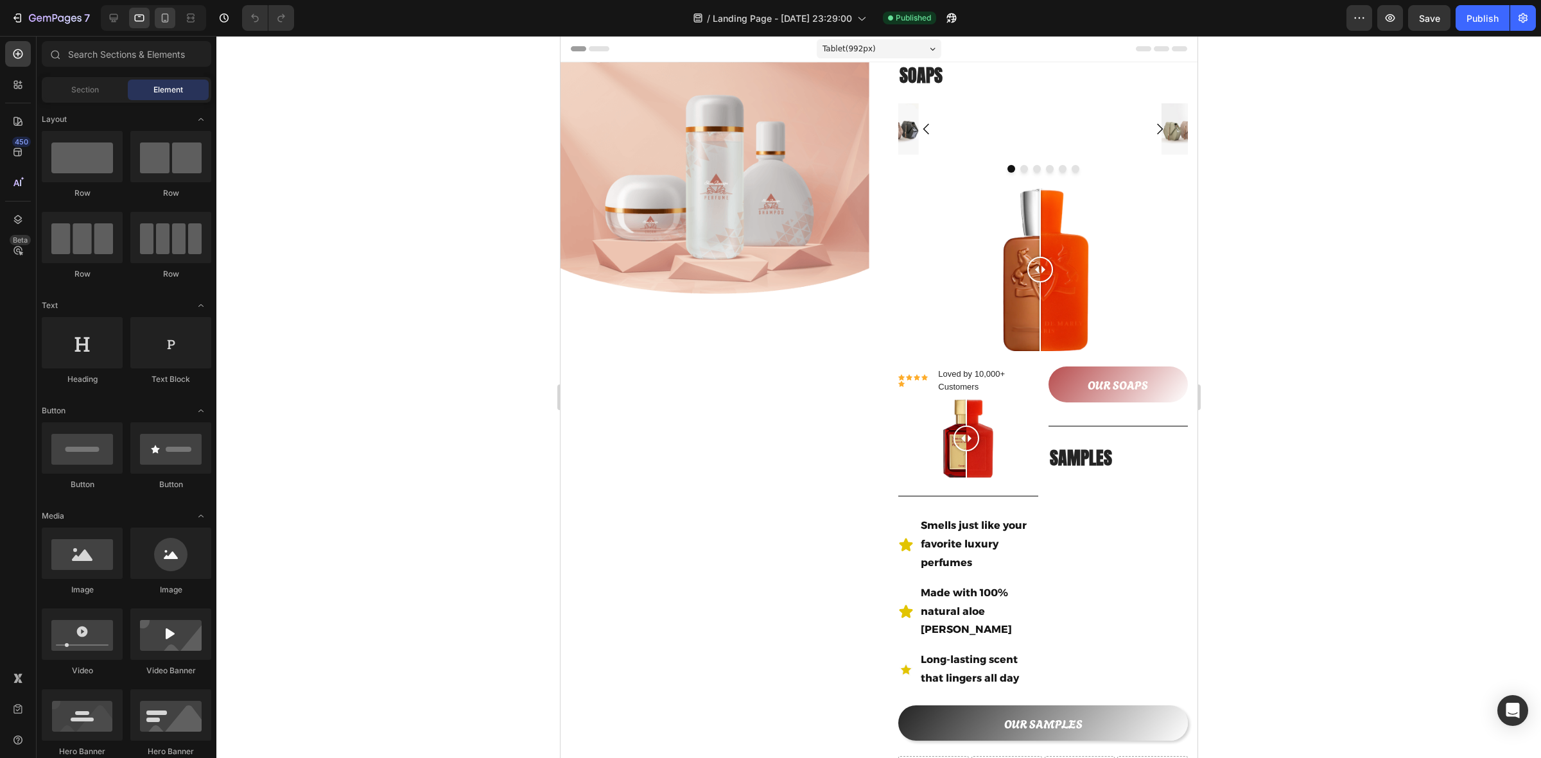
click at [161, 19] on icon at bounding box center [165, 18] width 13 height 13
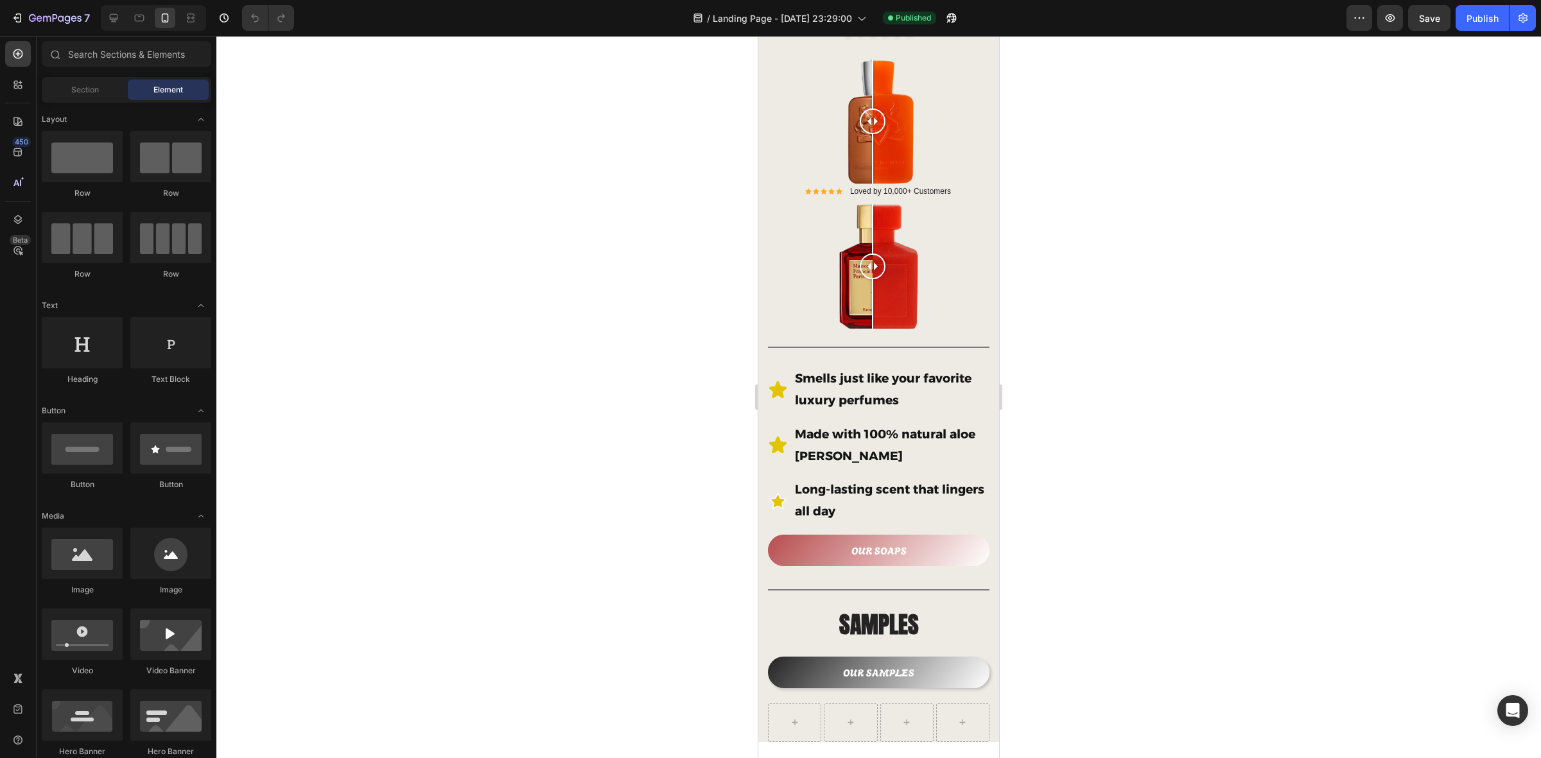
scroll to position [305, 0]
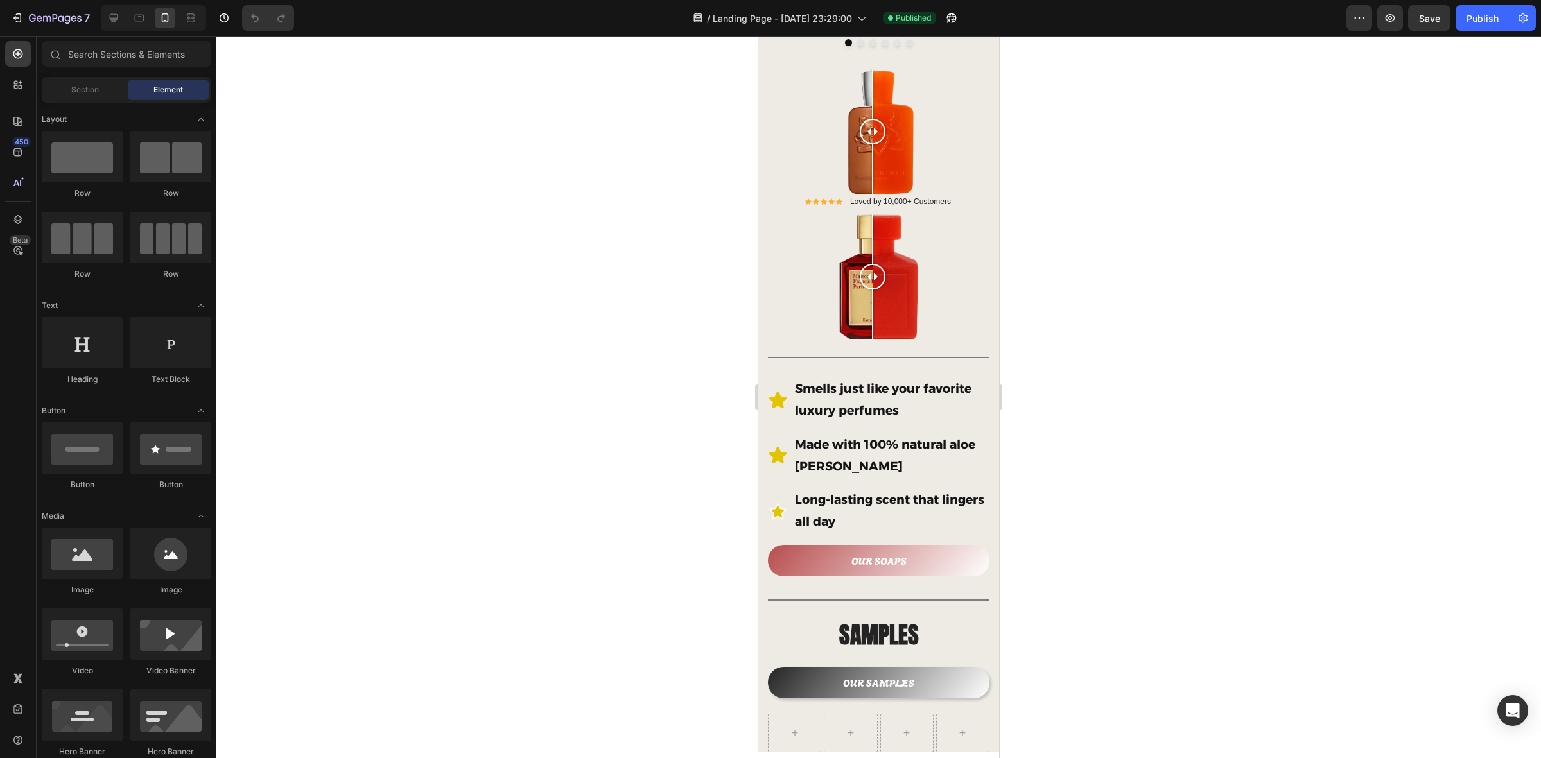
drag, startPoint x: 990, startPoint y: 417, endPoint x: 1761, endPoint y: 559, distance: 783.7
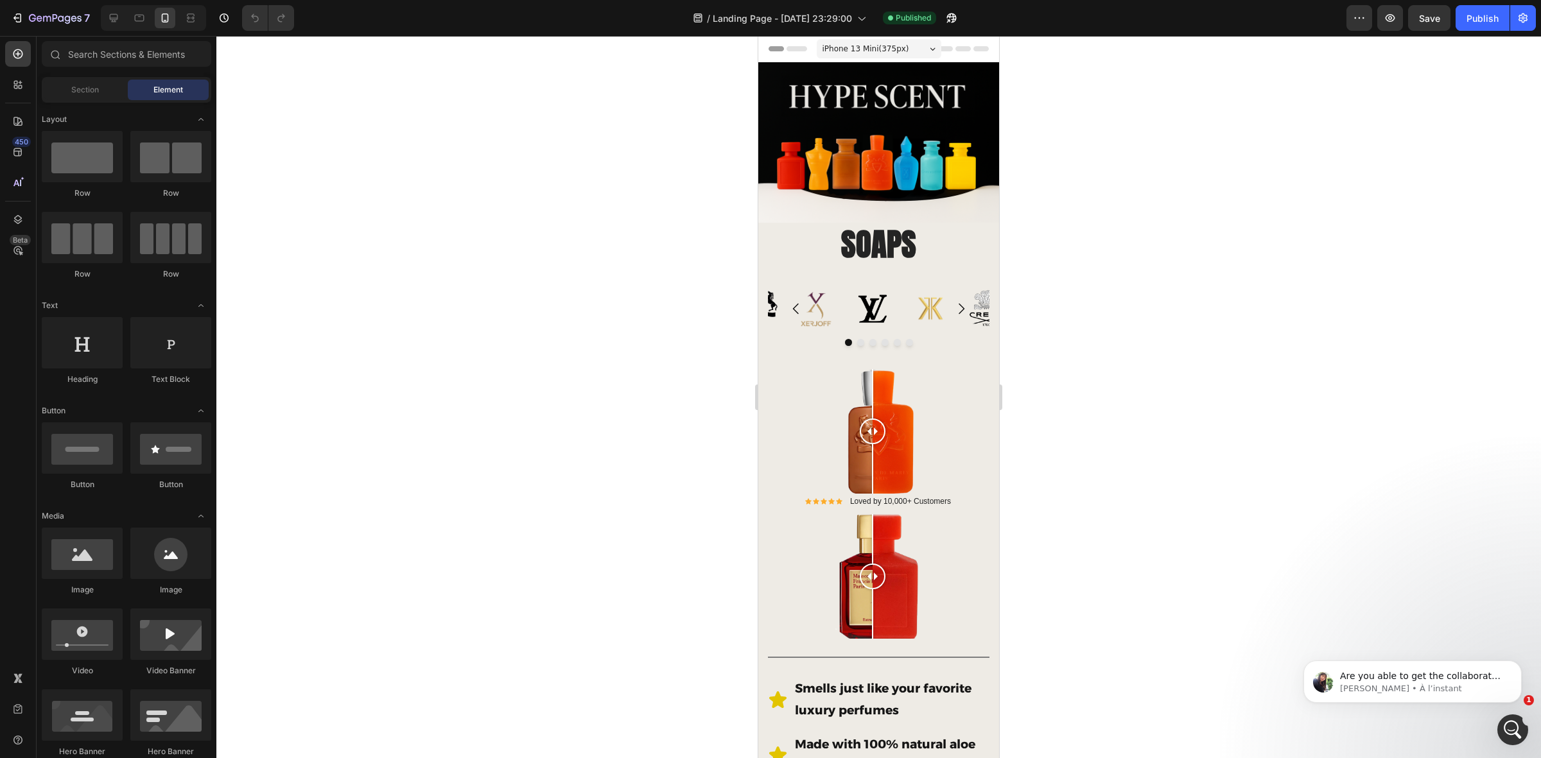
scroll to position [0, 0]
click at [1434, 687] on p "Tina • À l’instant" at bounding box center [1423, 689] width 166 height 12
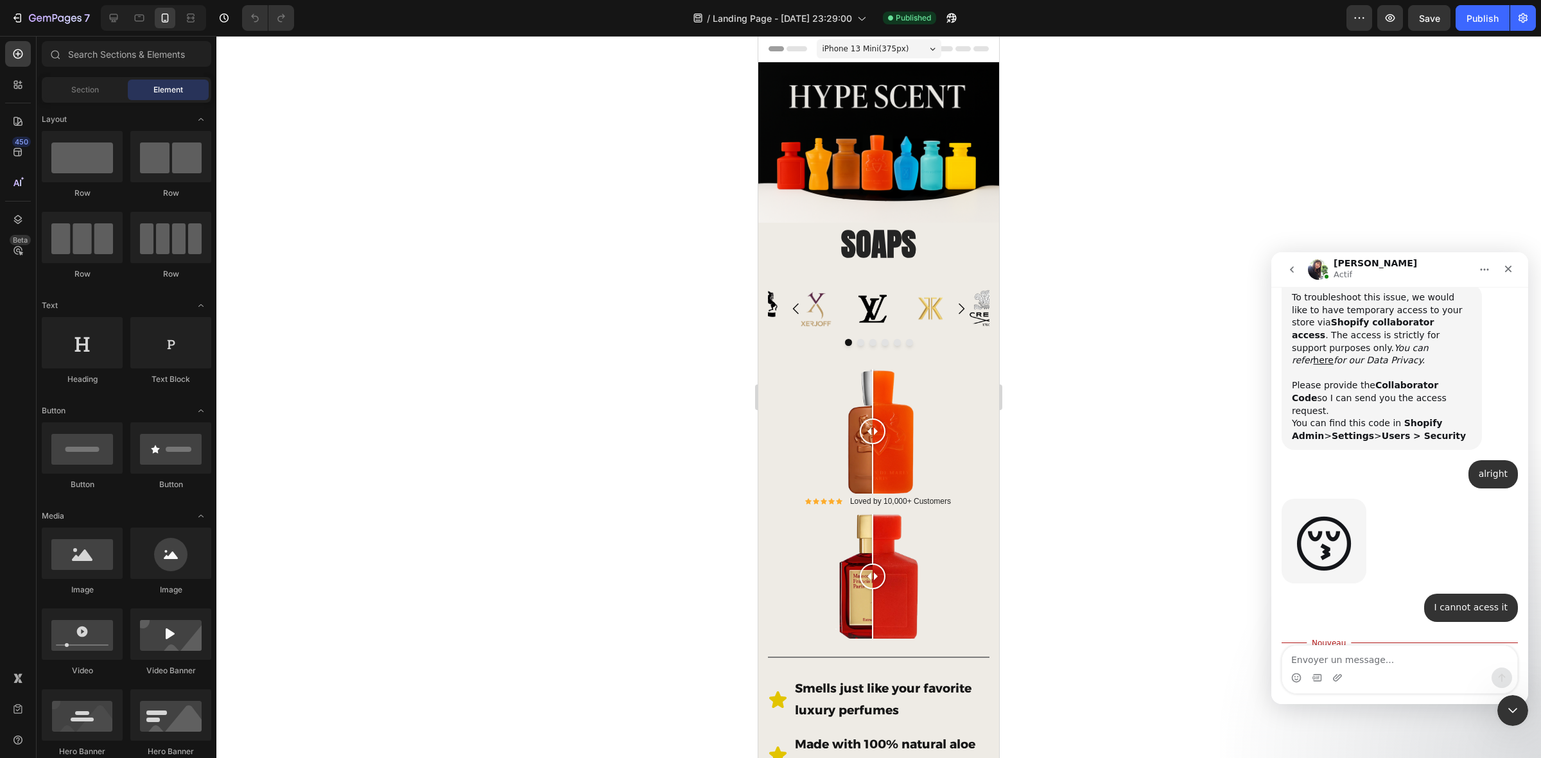
scroll to position [782, 0]
click at [1407, 658] on textarea "Envoyer un message..." at bounding box center [1400, 657] width 235 height 22
type textarea "no"
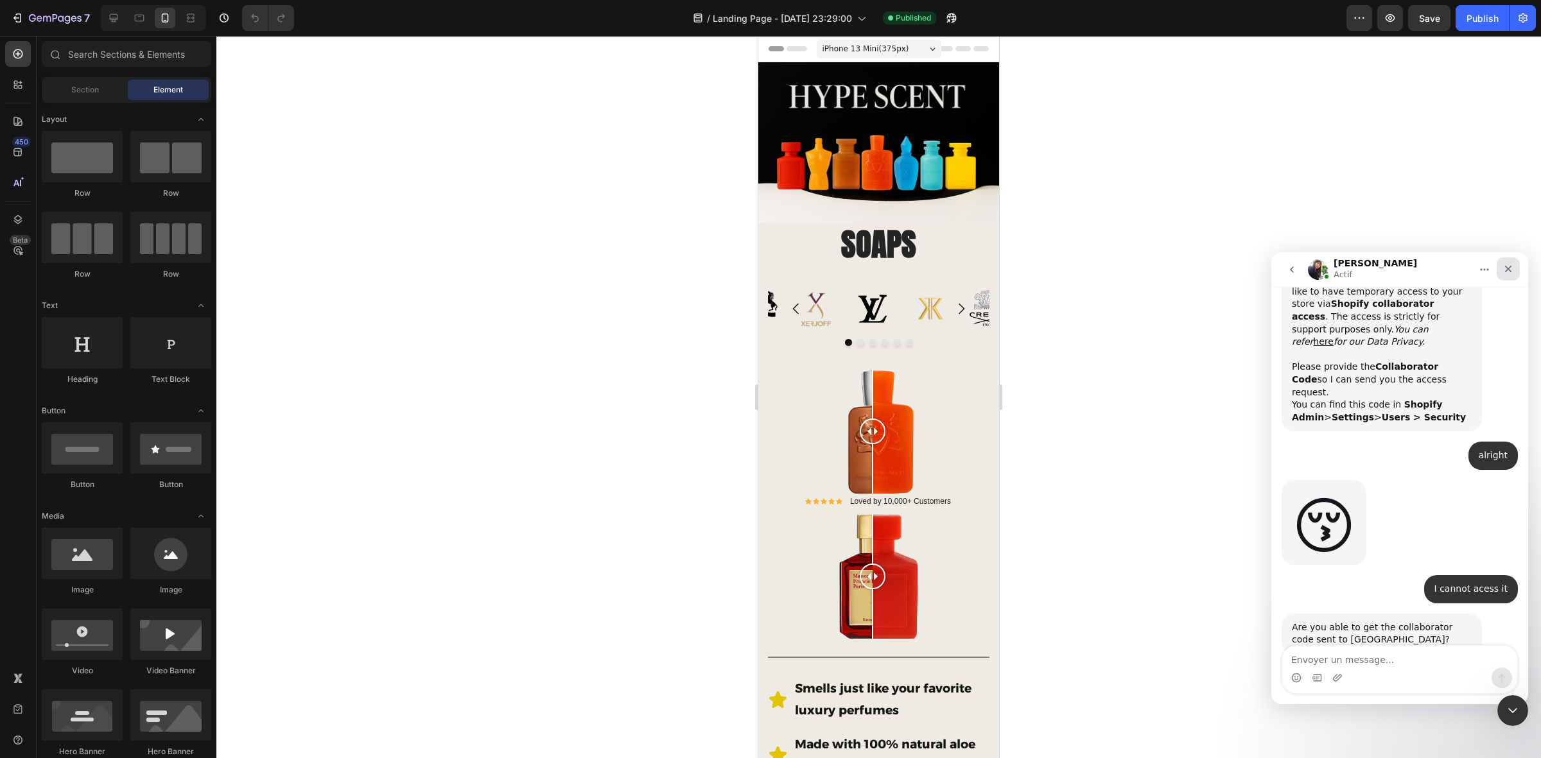
click at [1508, 265] on icon "Fermer" at bounding box center [1509, 269] width 10 height 10
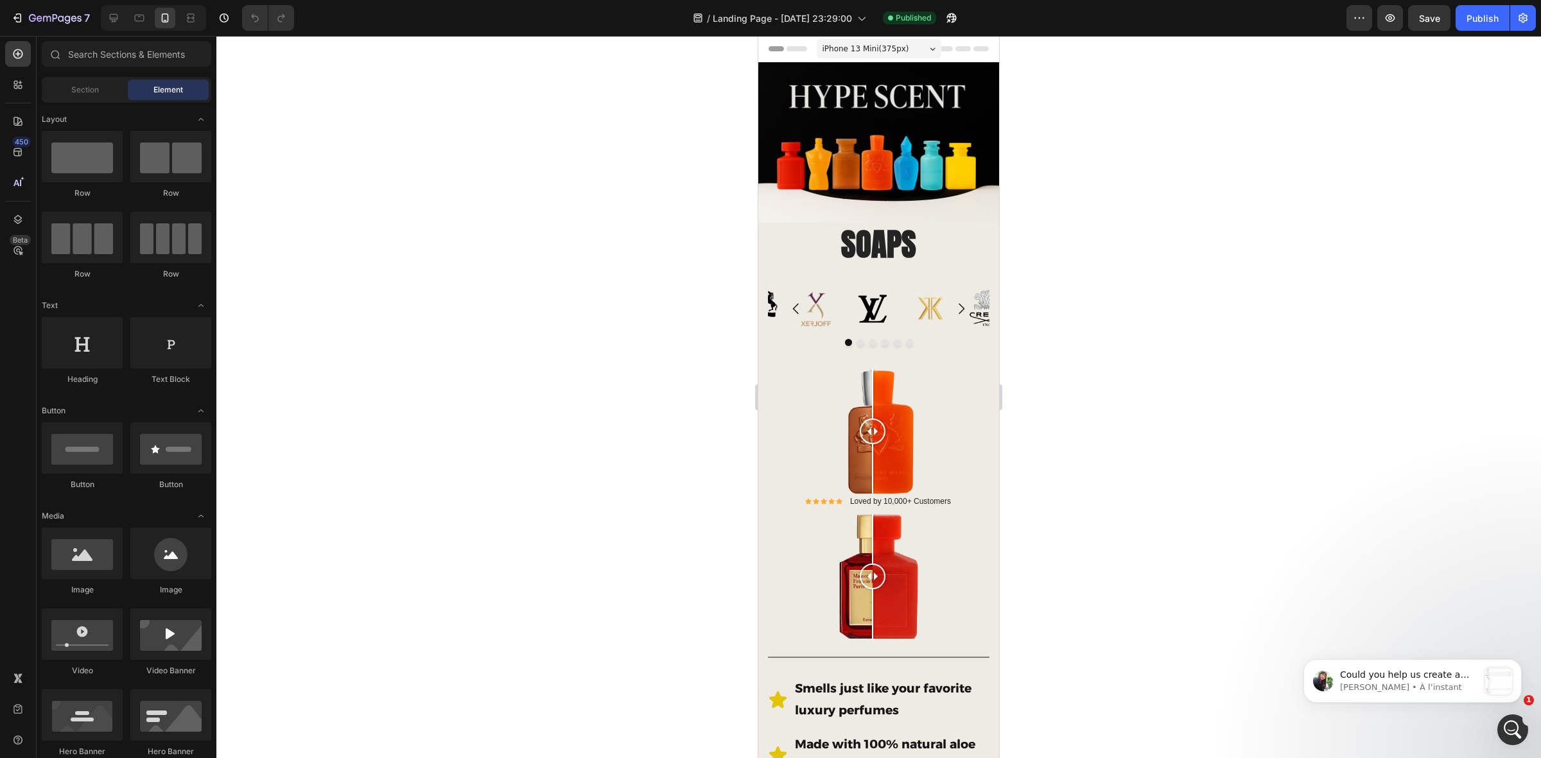
scroll to position [1468, 0]
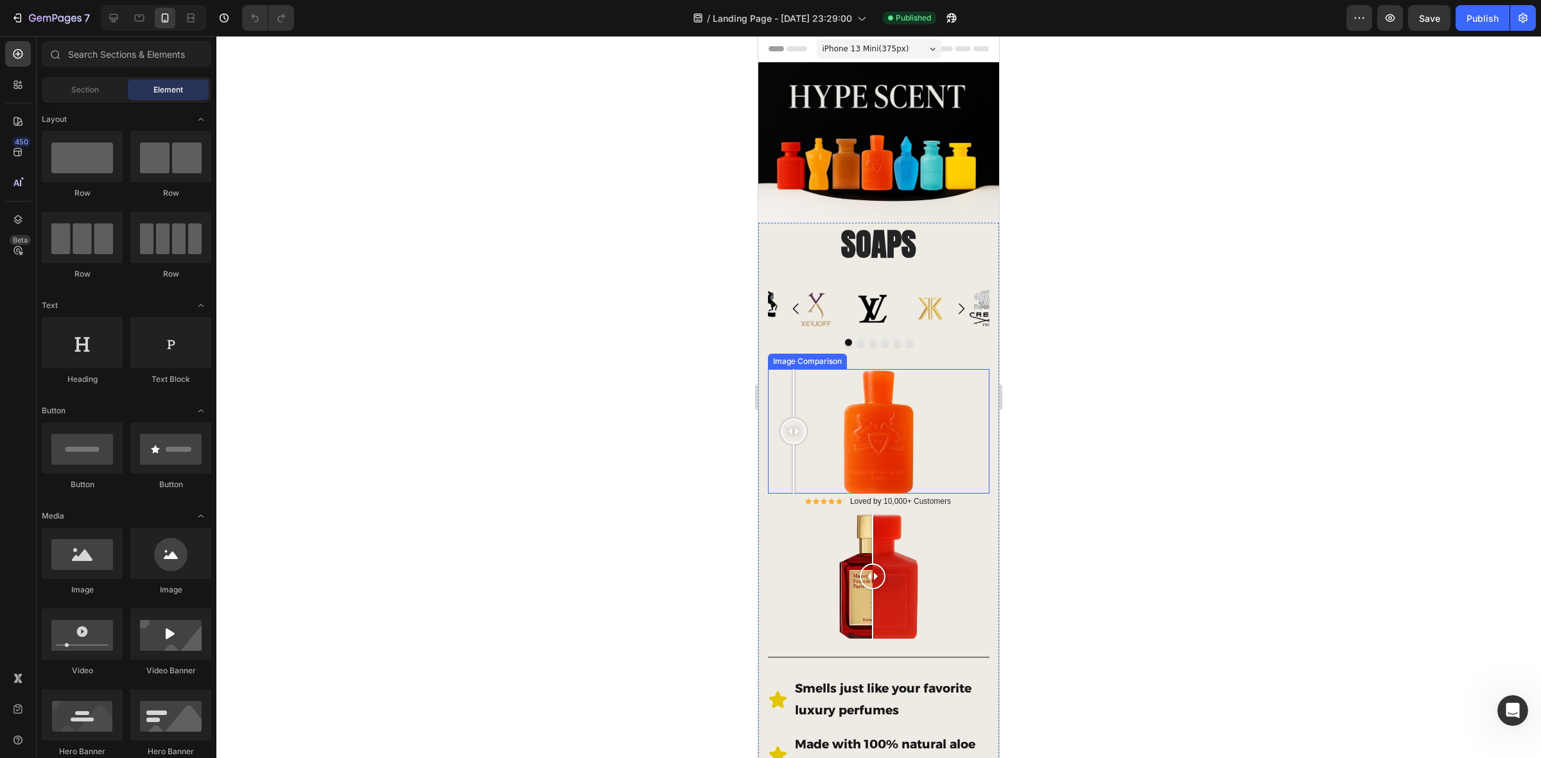
click at [794, 385] on div at bounding box center [879, 431] width 222 height 125
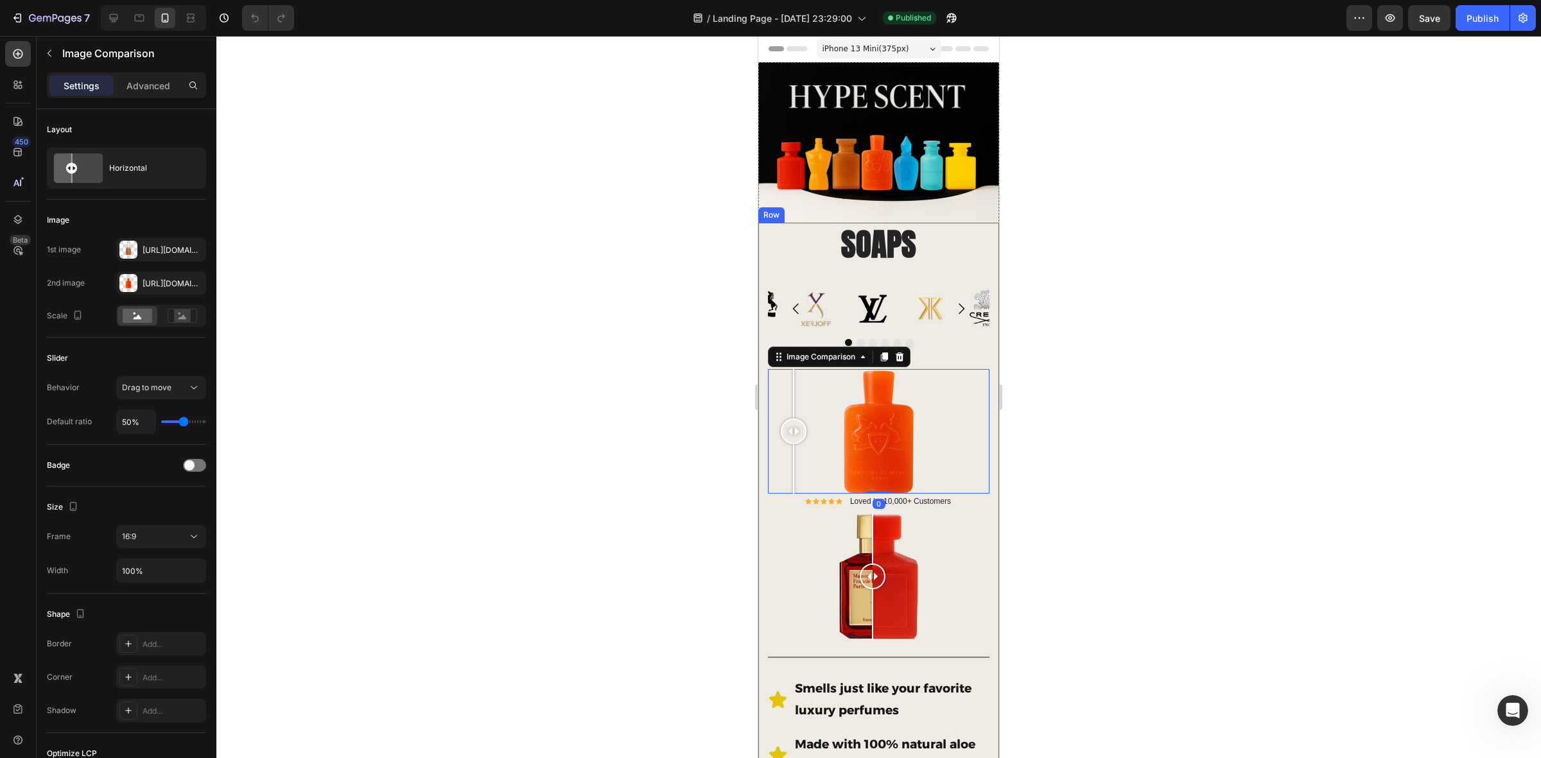
click at [763, 258] on div "SOAPS Heading Image Image Image Image Image Image Carousel Image Comparison 0 I…" at bounding box center [878, 638] width 241 height 830
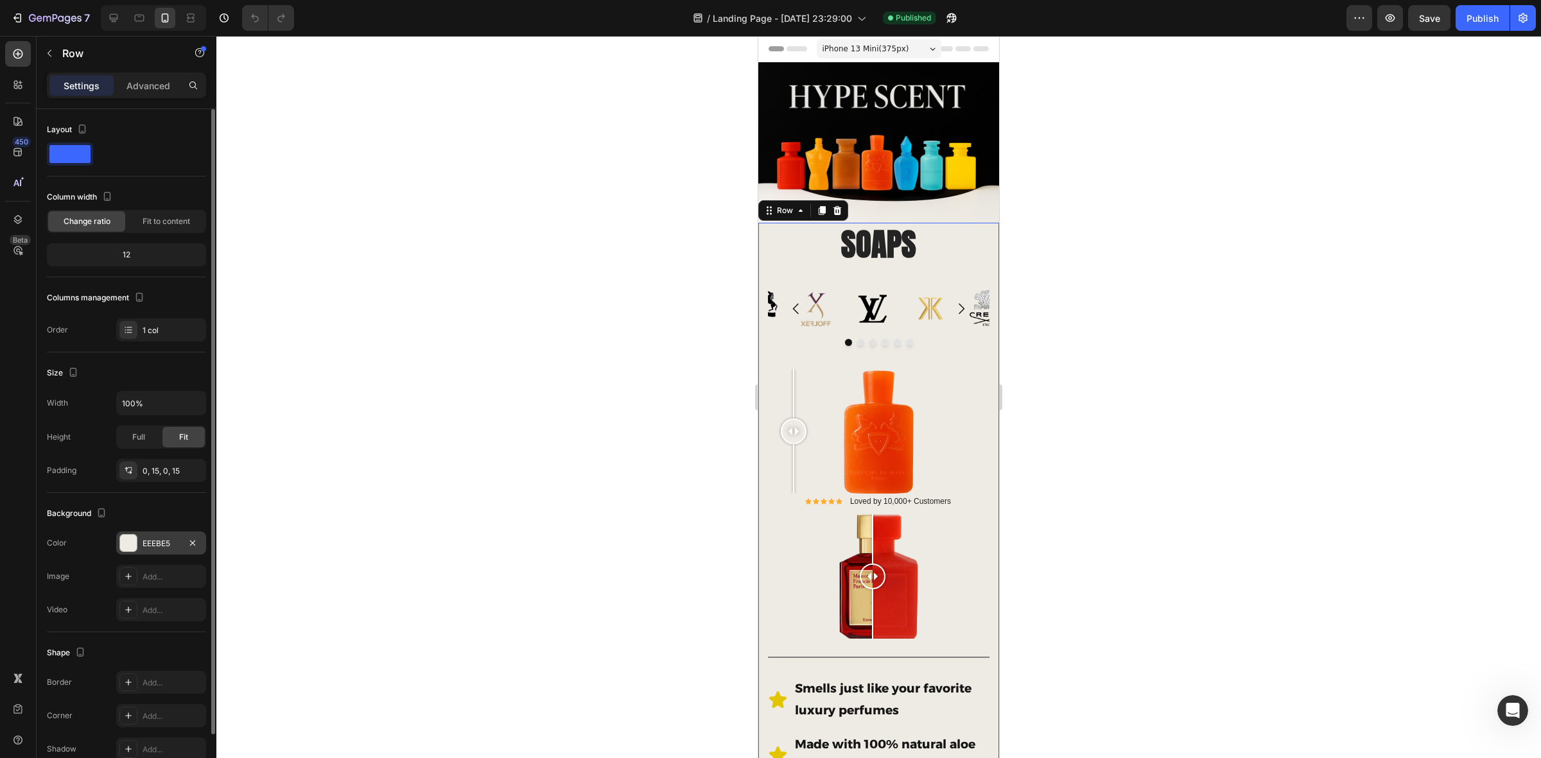
click at [120, 546] on div at bounding box center [128, 543] width 17 height 17
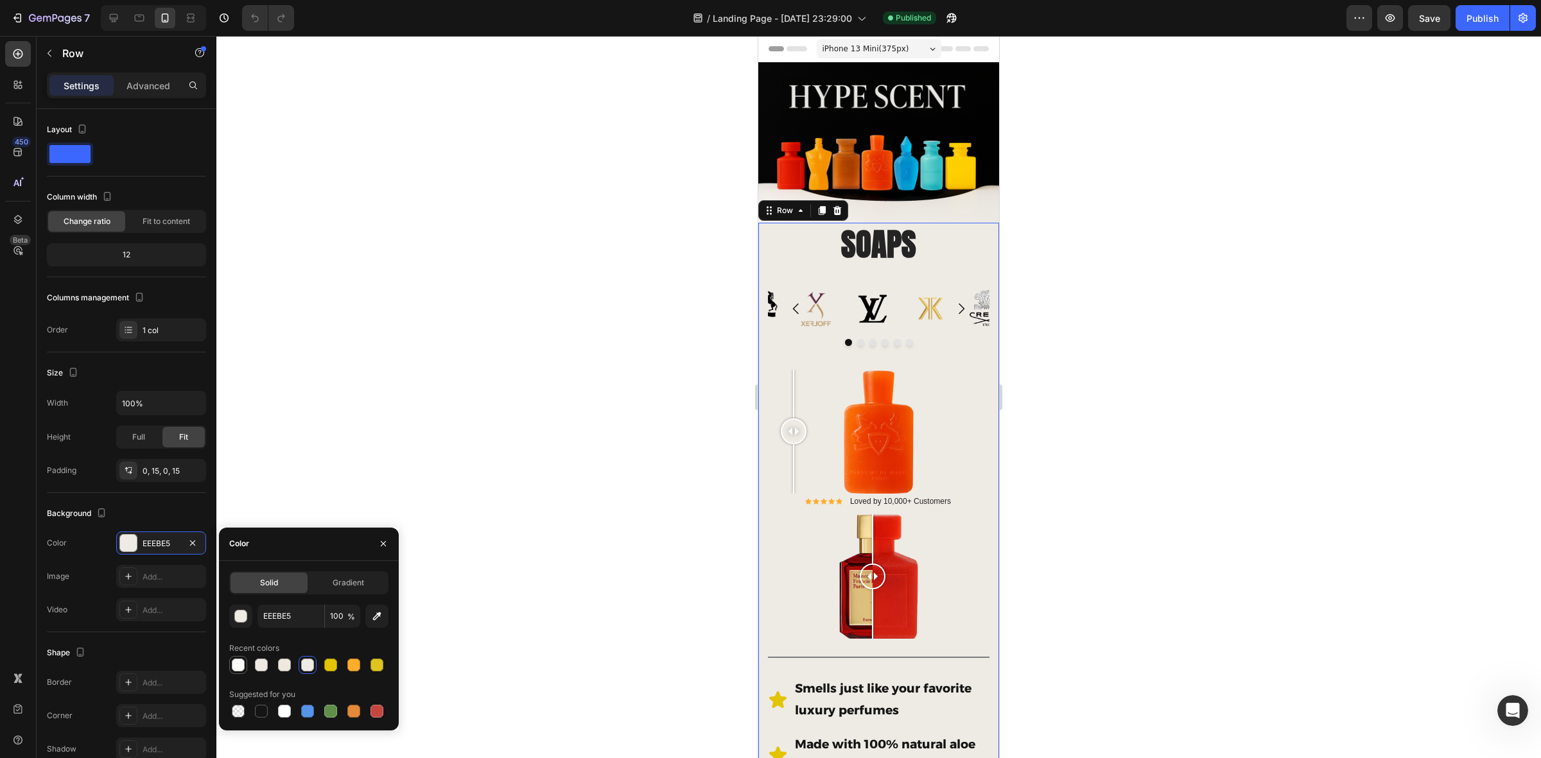
click at [238, 667] on div at bounding box center [238, 665] width 13 height 13
type input "FFFFFC"
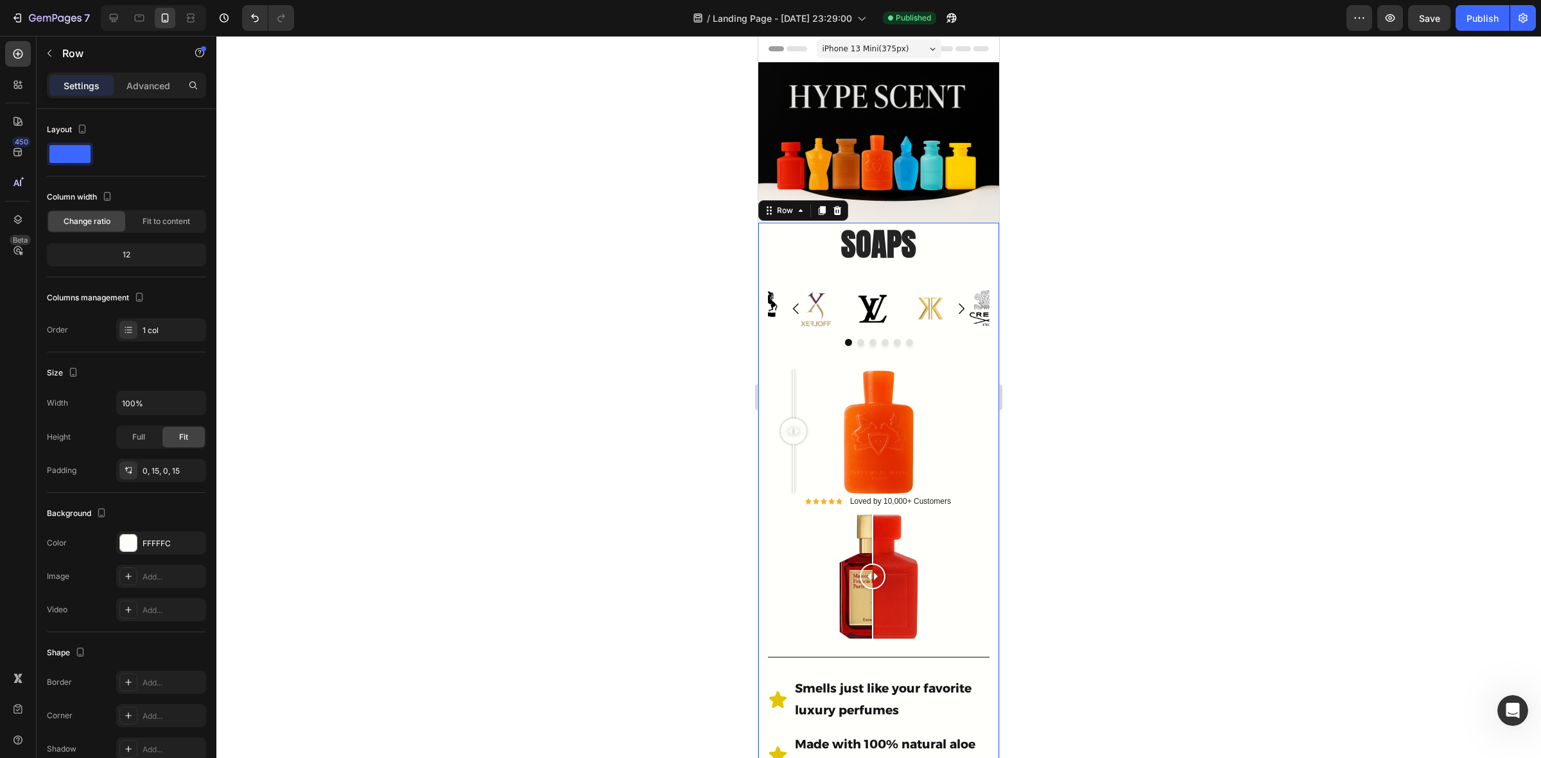
click at [444, 311] on div at bounding box center [878, 397] width 1325 height 723
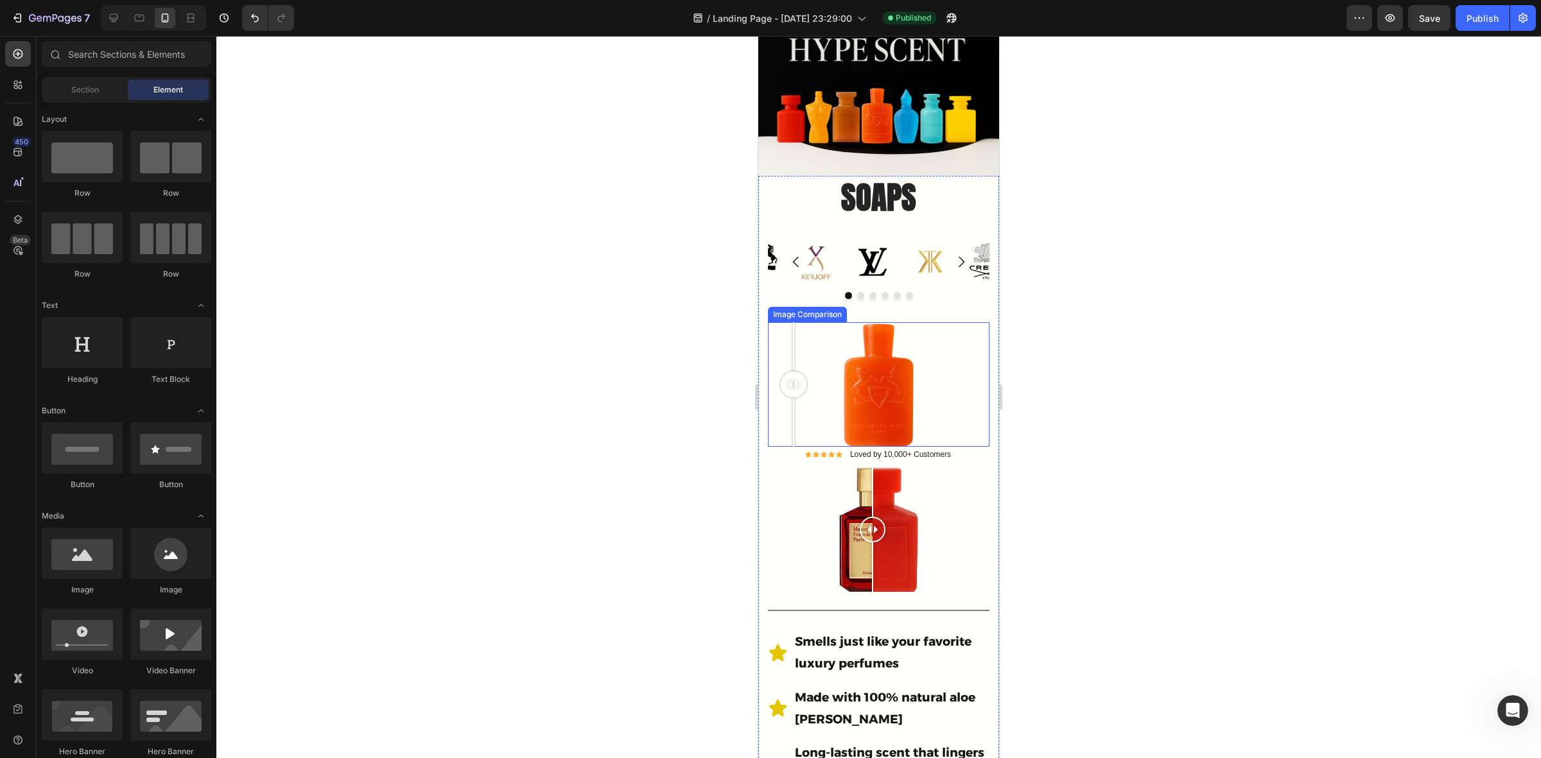
scroll to position [401, 0]
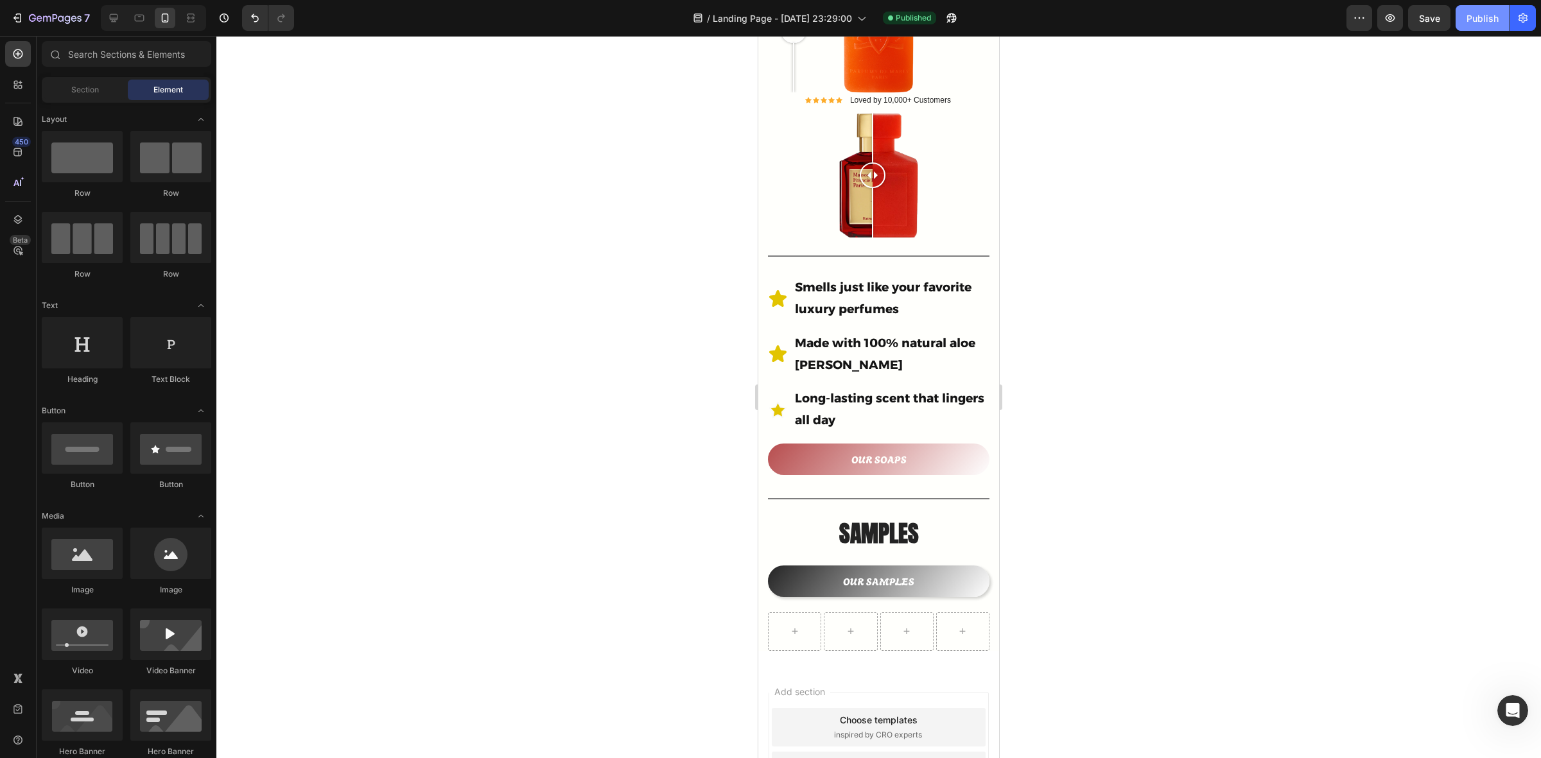
click at [1478, 28] on button "Publish" at bounding box center [1483, 18] width 54 height 26
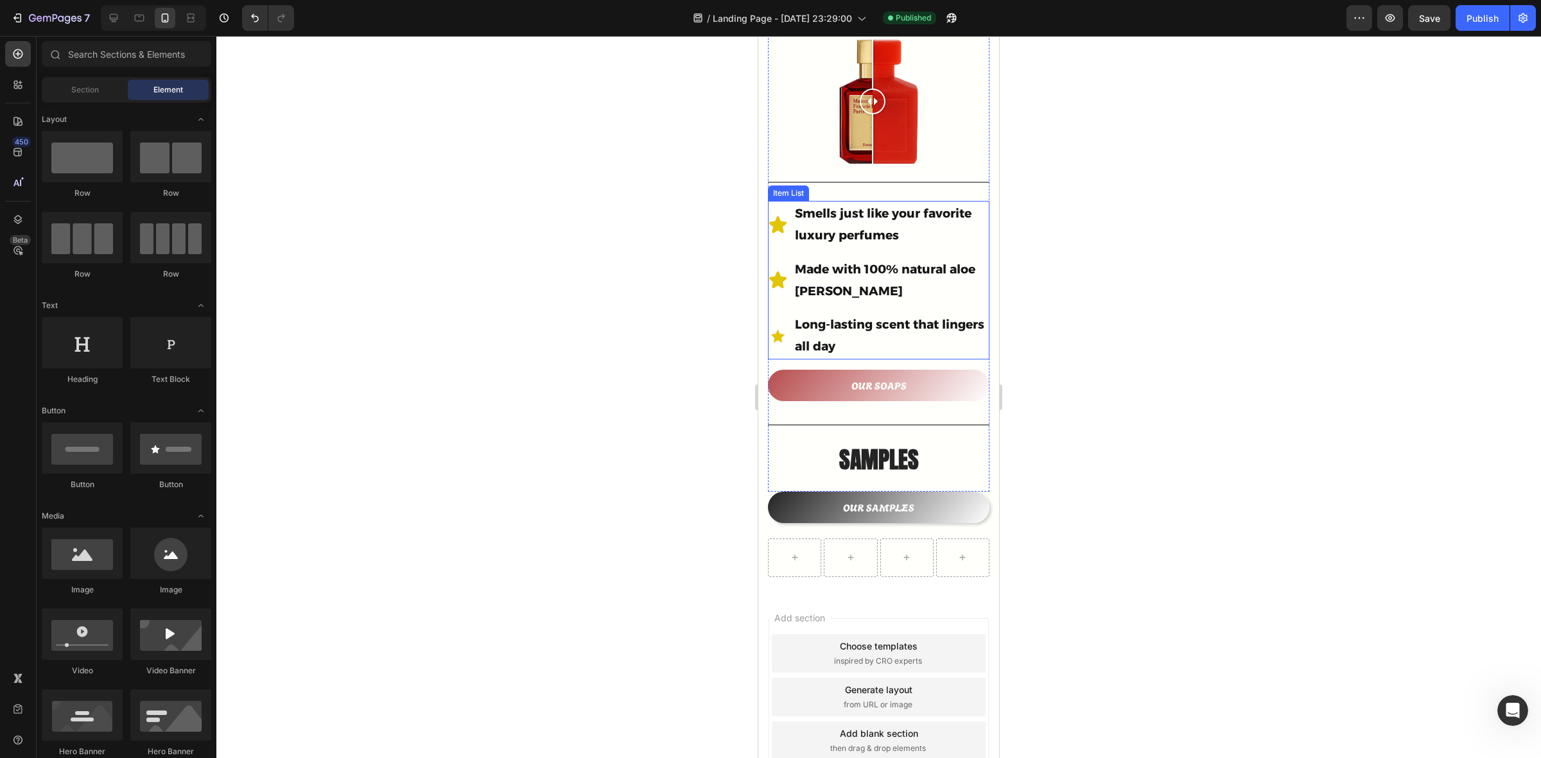
scroll to position [482, 0]
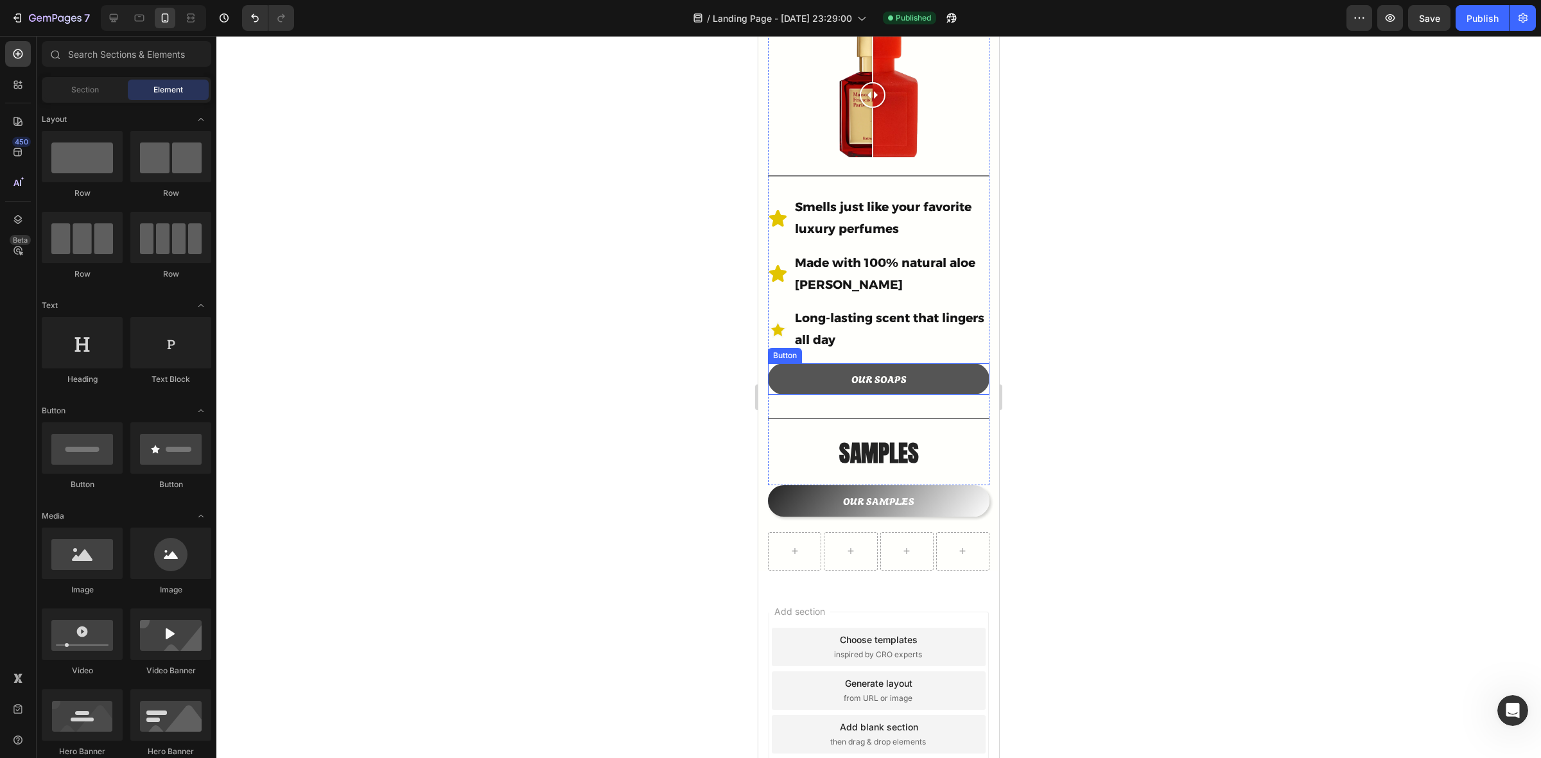
click at [941, 364] on button "OUR SOAPS" at bounding box center [879, 379] width 222 height 31
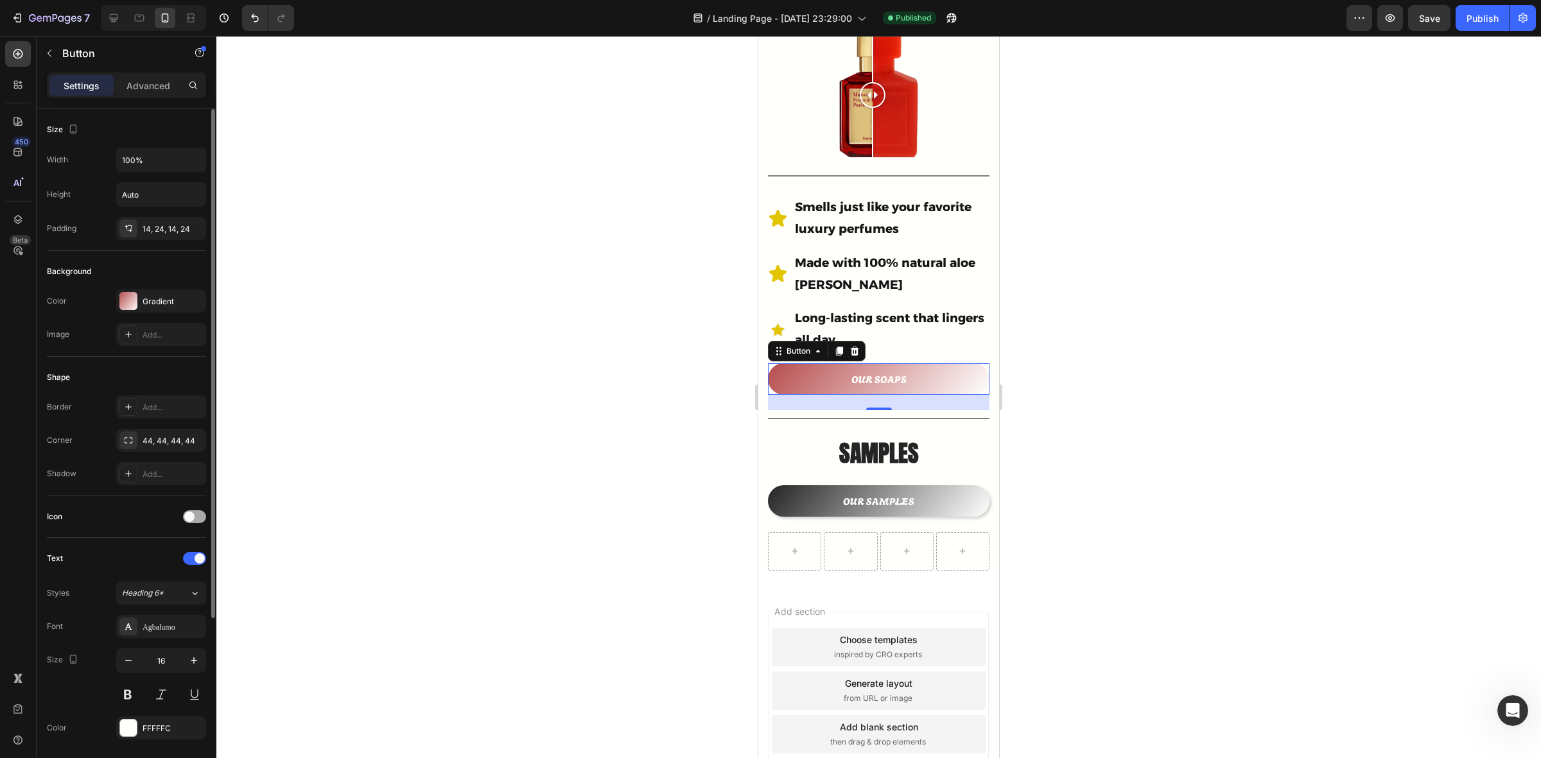
click at [188, 521] on span at bounding box center [189, 517] width 10 height 10
click at [191, 519] on div at bounding box center [194, 517] width 23 height 13
click at [191, 519] on span at bounding box center [189, 517] width 10 height 10
click at [191, 519] on div at bounding box center [194, 517] width 23 height 13
click at [191, 519] on span at bounding box center [189, 517] width 10 height 10
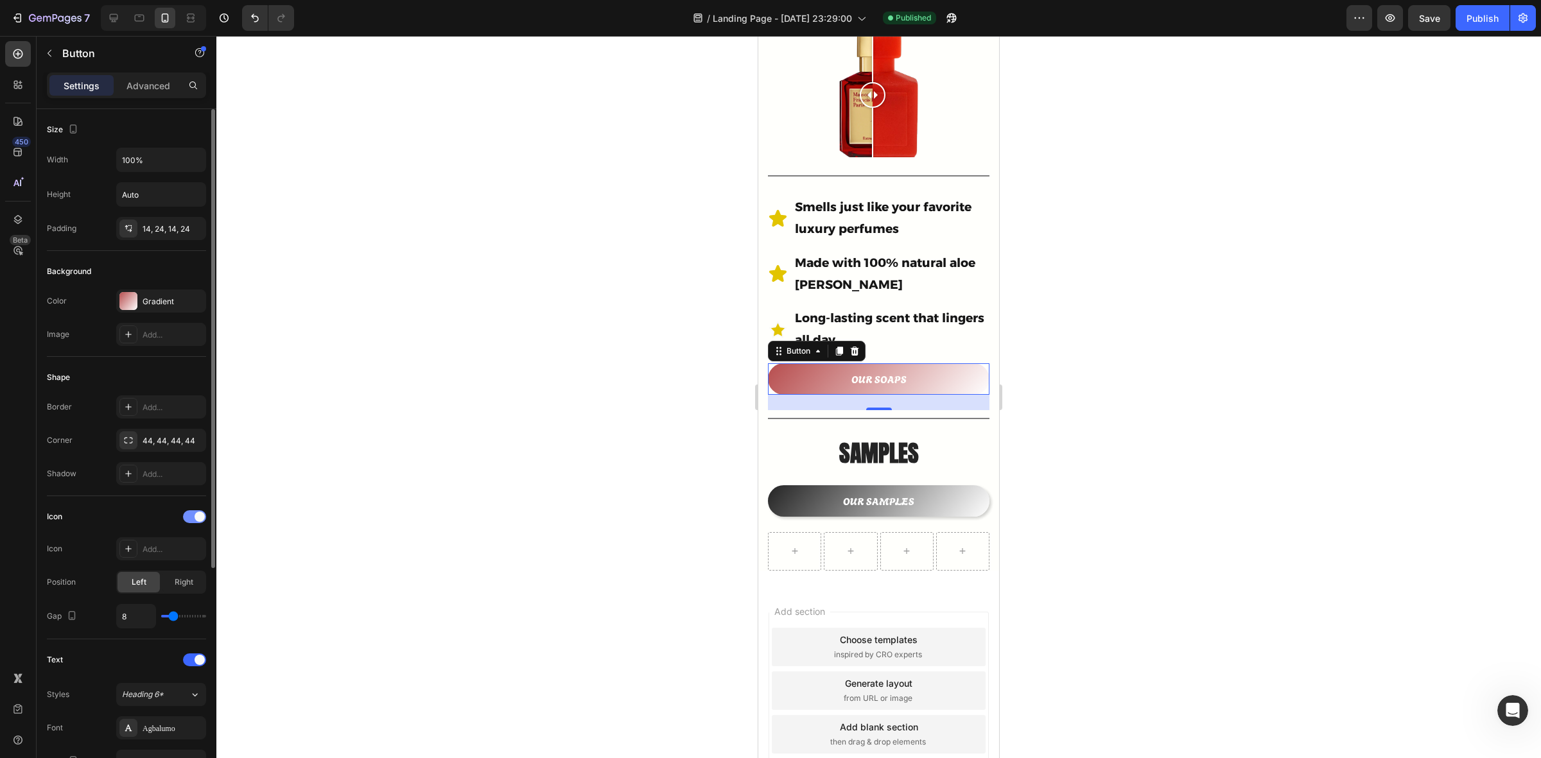
click at [191, 519] on div at bounding box center [194, 517] width 23 height 13
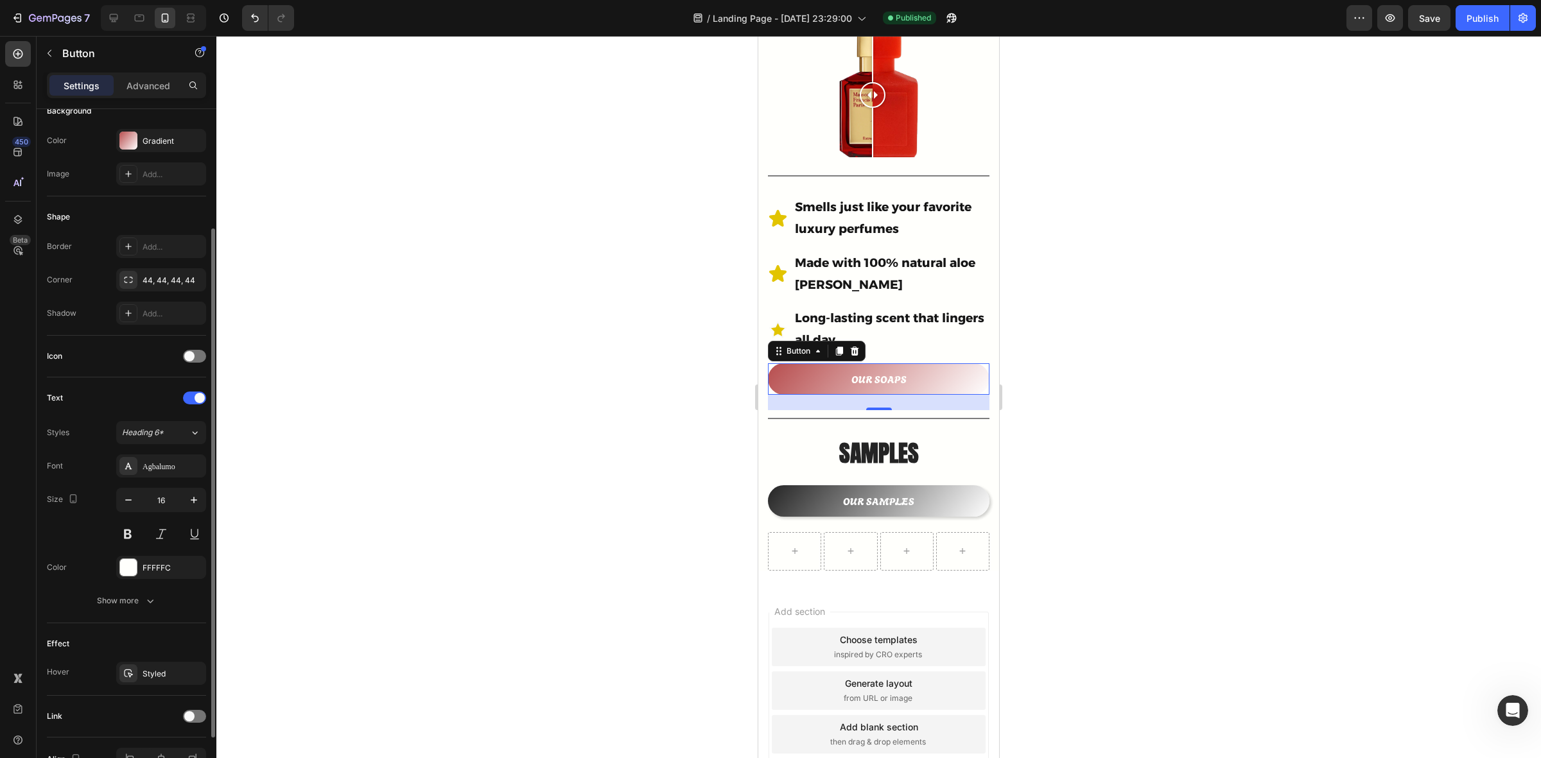
scroll to position [238, 0]
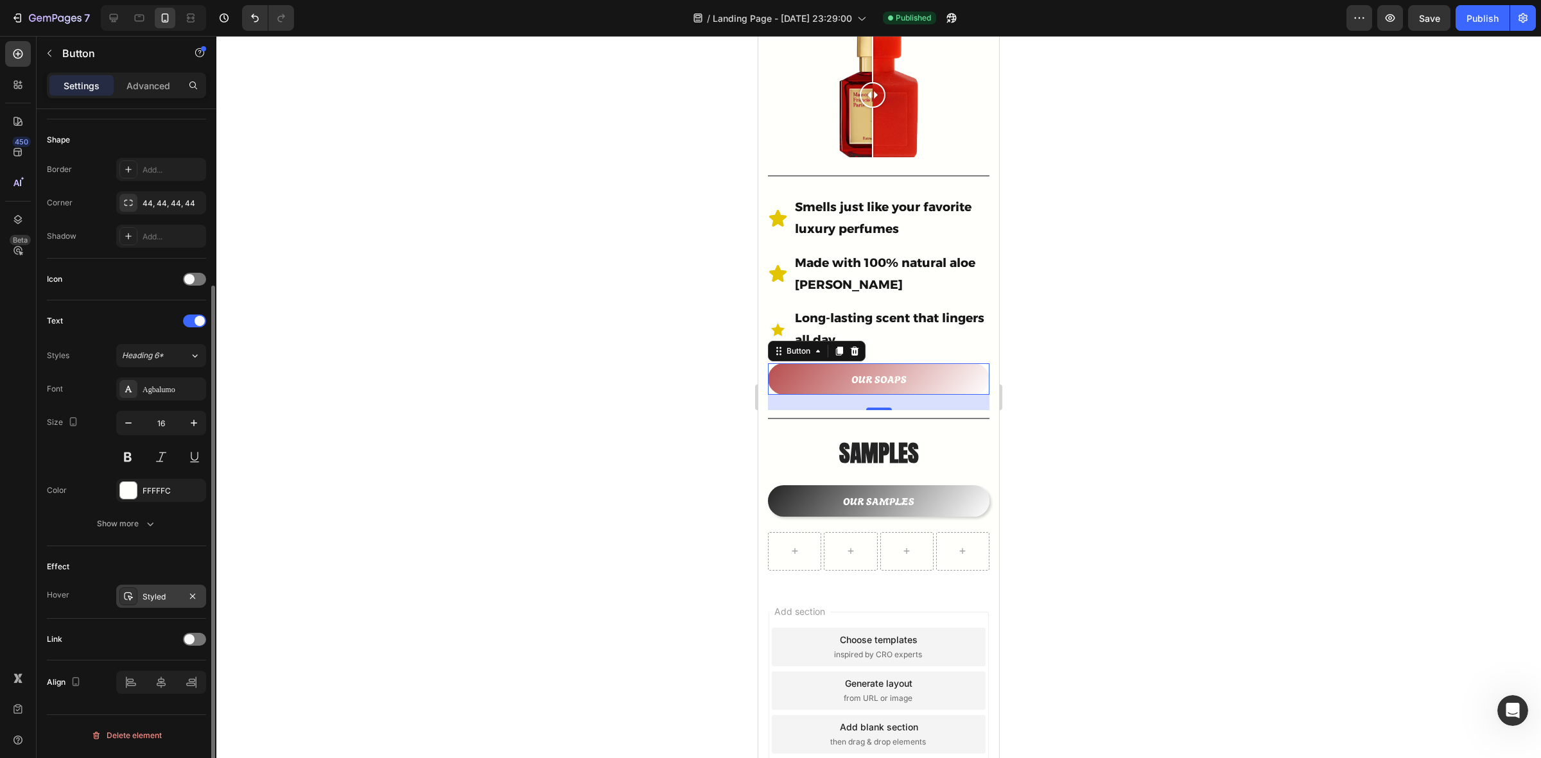
click at [156, 599] on div "Styled" at bounding box center [161, 598] width 37 height 12
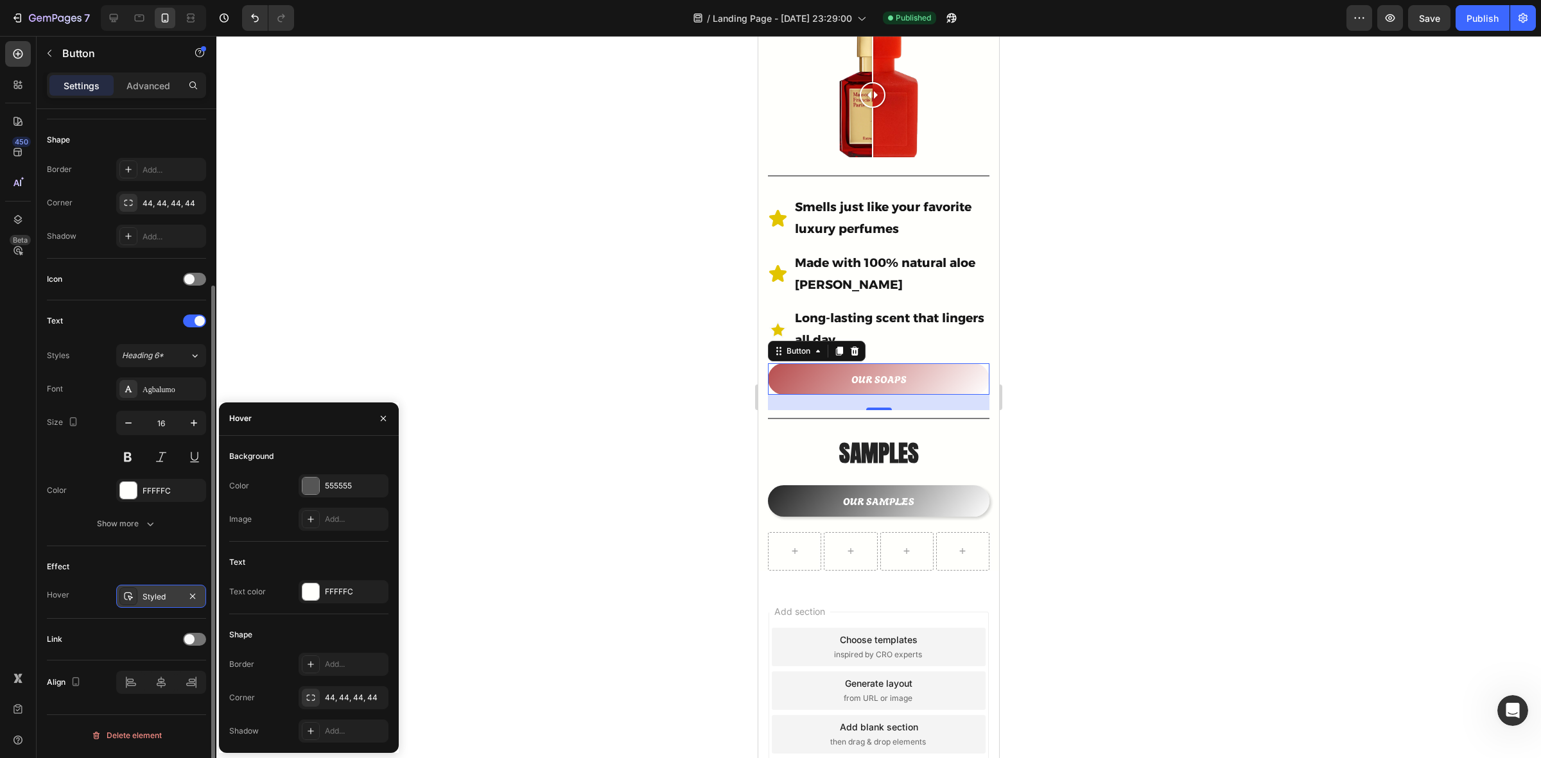
click at [156, 599] on div "Styled" at bounding box center [161, 598] width 37 height 12
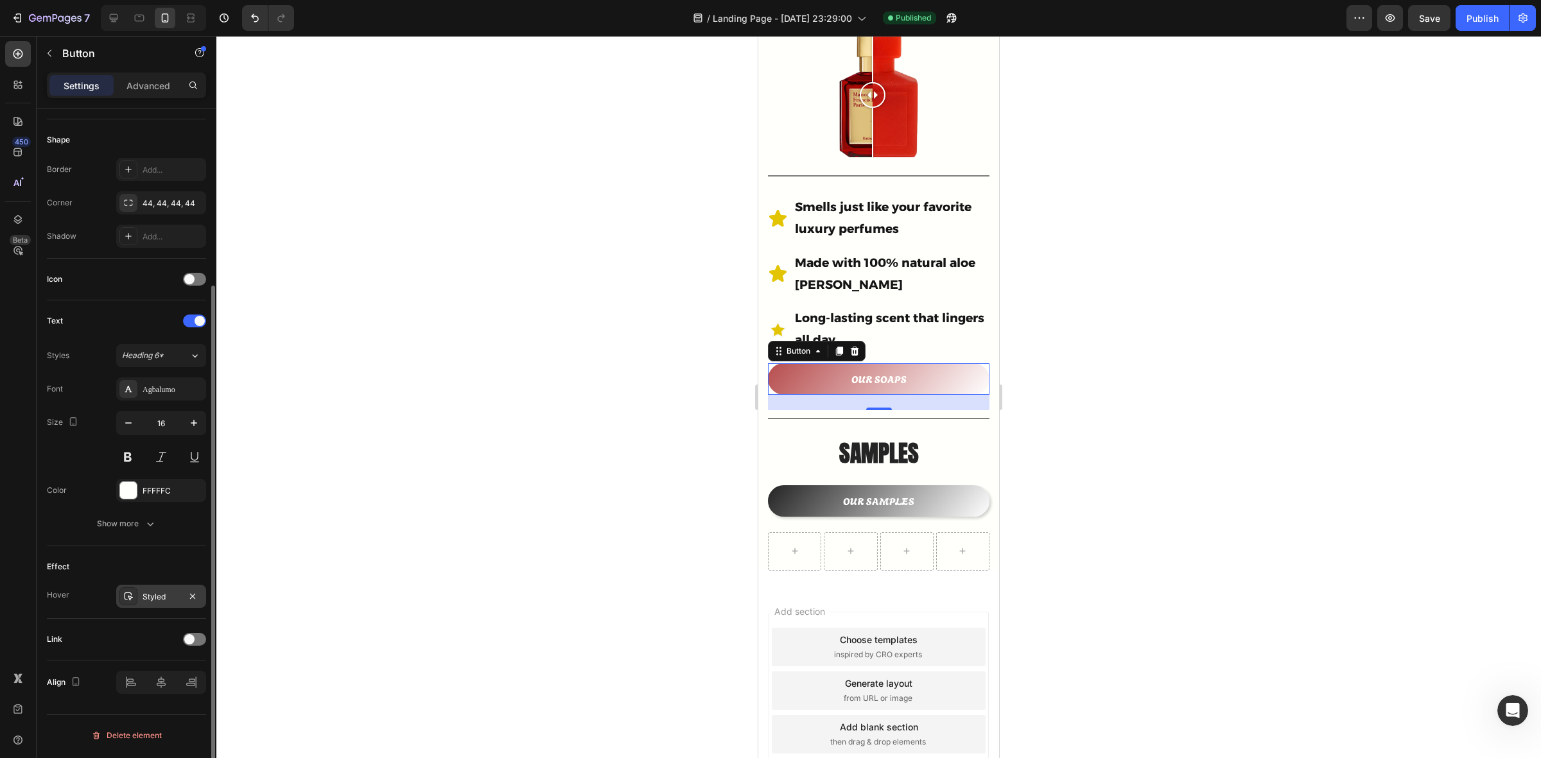
click at [127, 599] on icon at bounding box center [128, 597] width 10 height 10
click at [109, 559] on div "Effect" at bounding box center [126, 567] width 159 height 21
click at [141, 596] on div "Styled" at bounding box center [161, 596] width 90 height 23
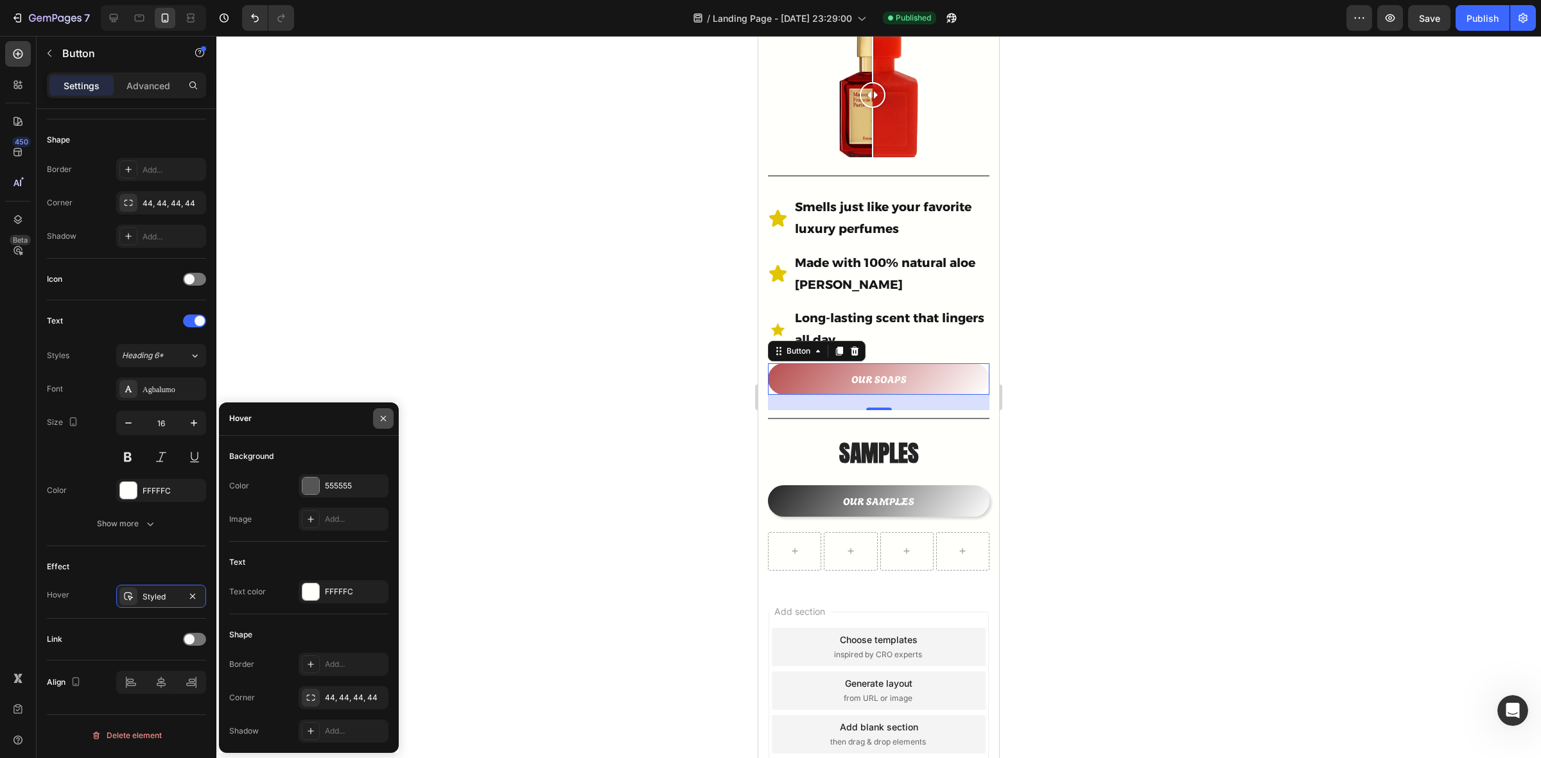
click at [380, 414] on icon "button" at bounding box center [383, 419] width 10 height 10
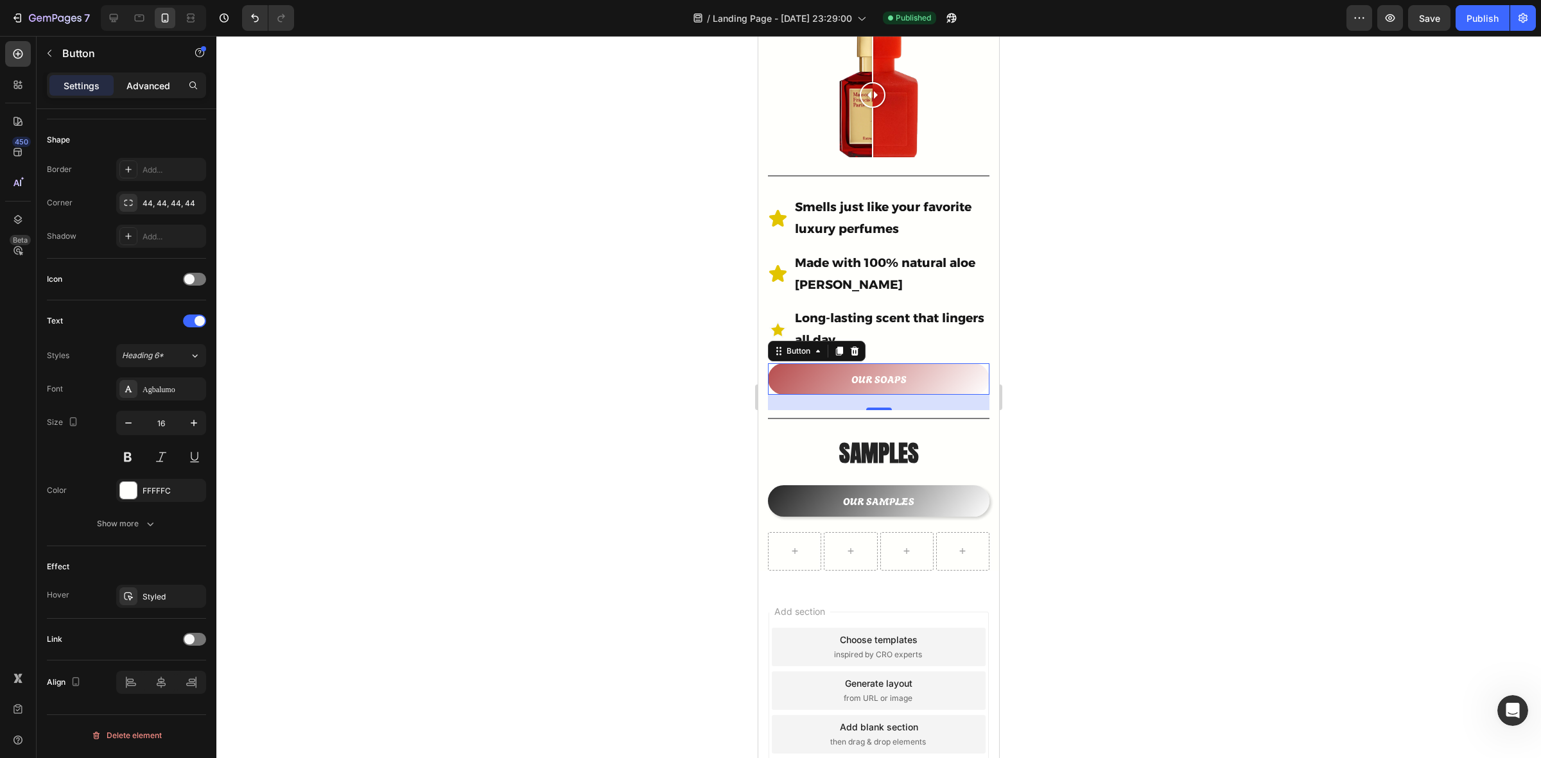
click at [143, 91] on p "Advanced" at bounding box center [149, 85] width 44 height 13
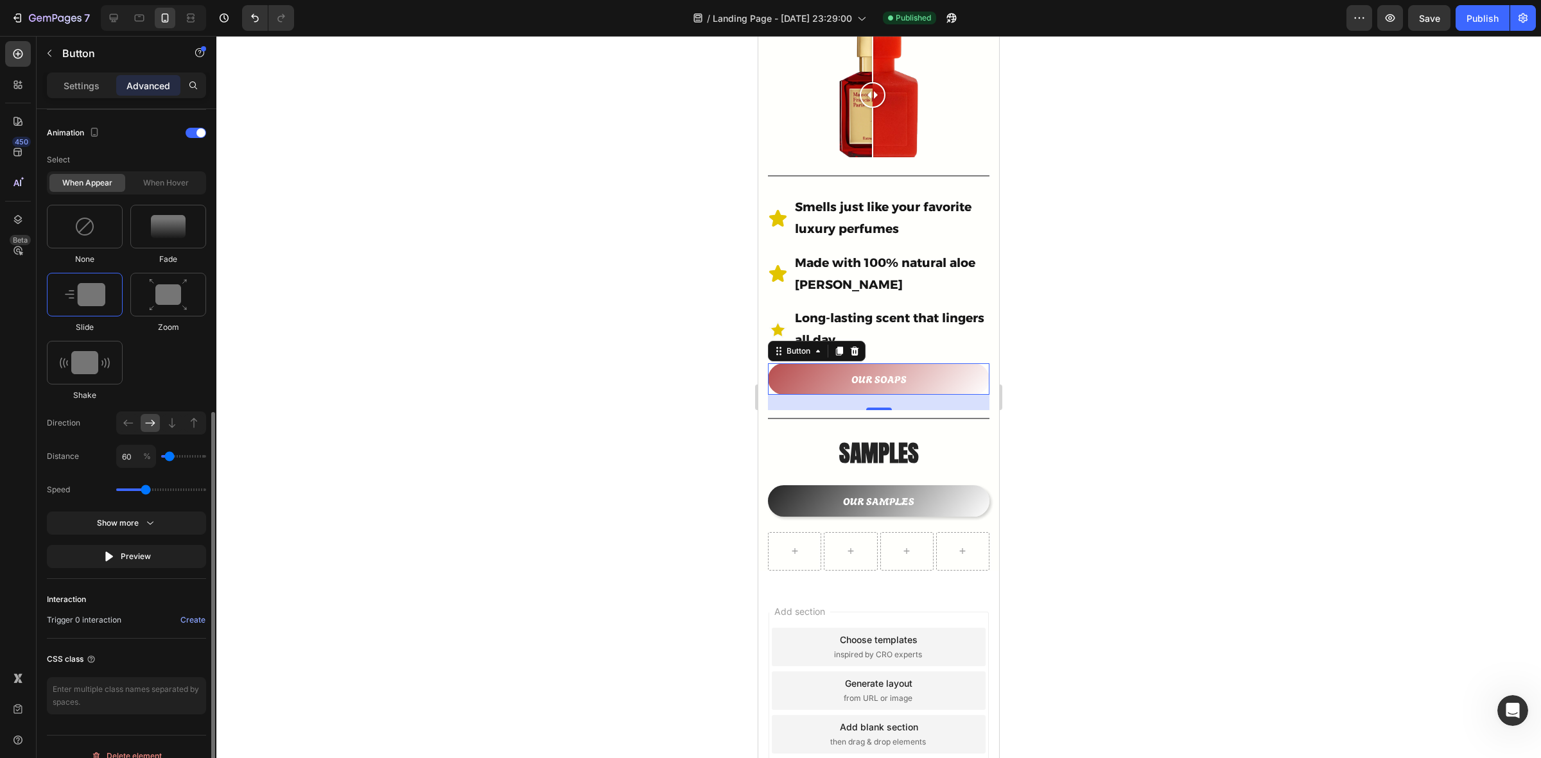
scroll to position [398, 0]
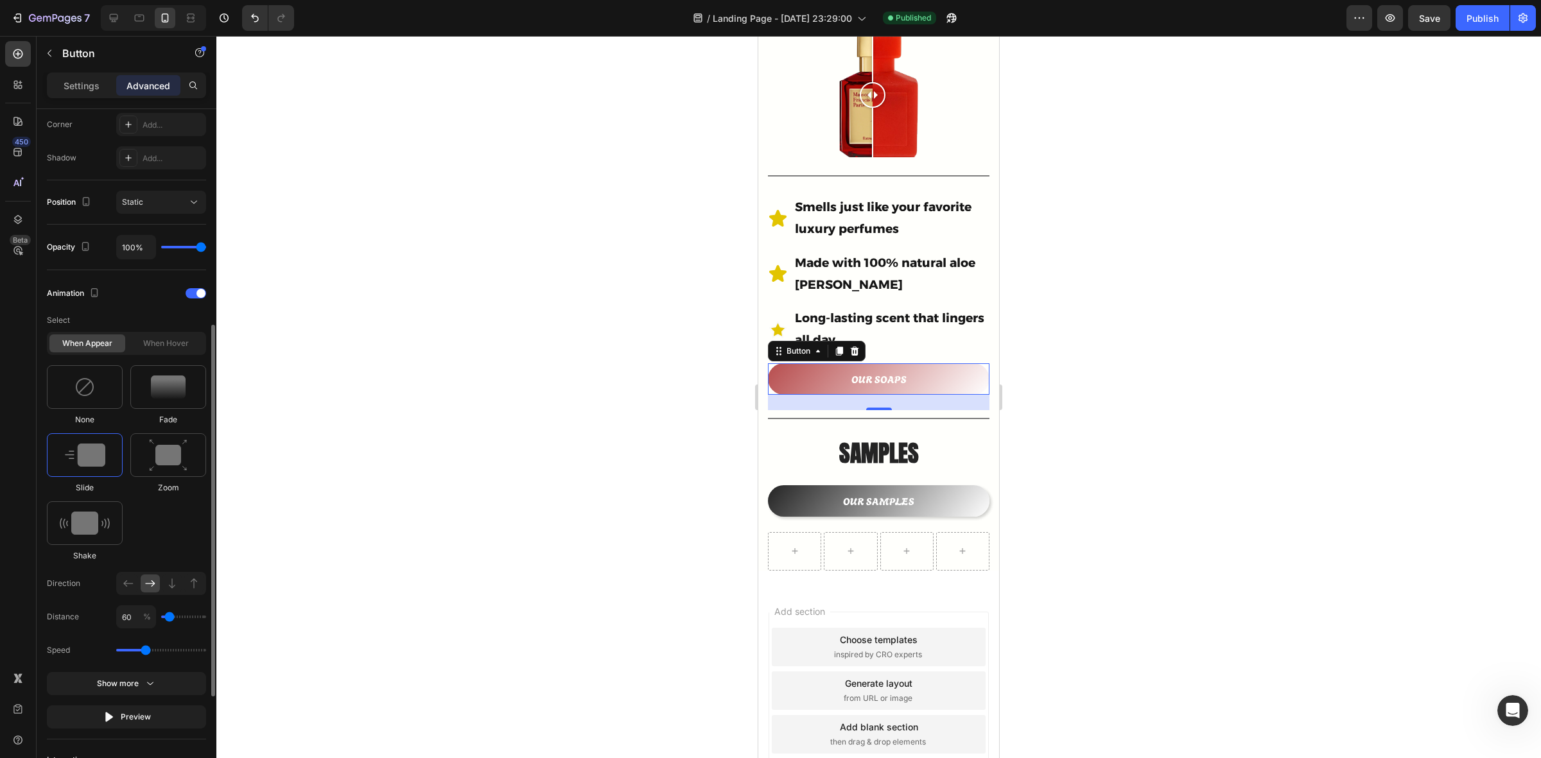
click at [171, 342] on div "When hover" at bounding box center [166, 344] width 76 height 18
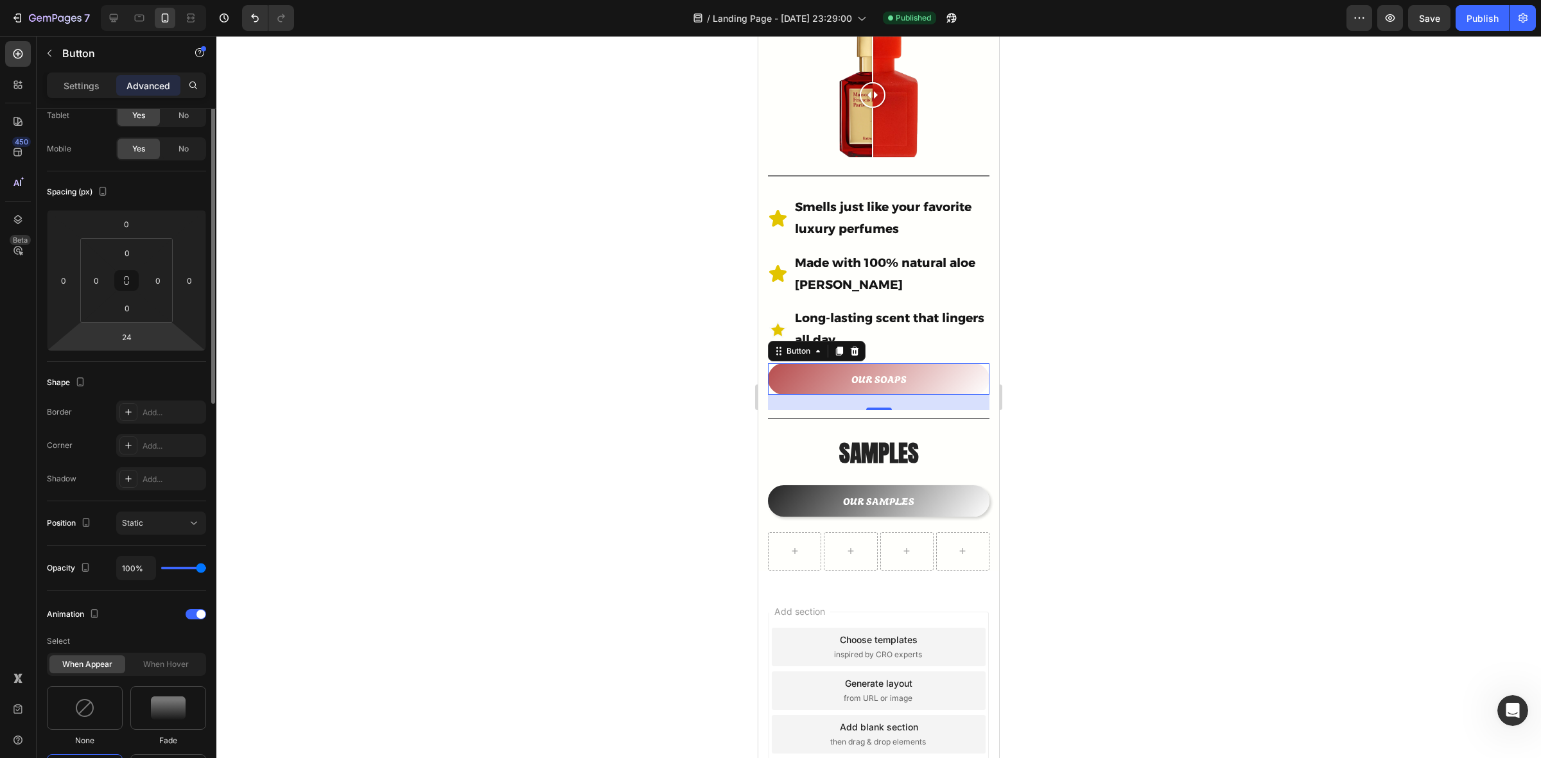
scroll to position [0, 0]
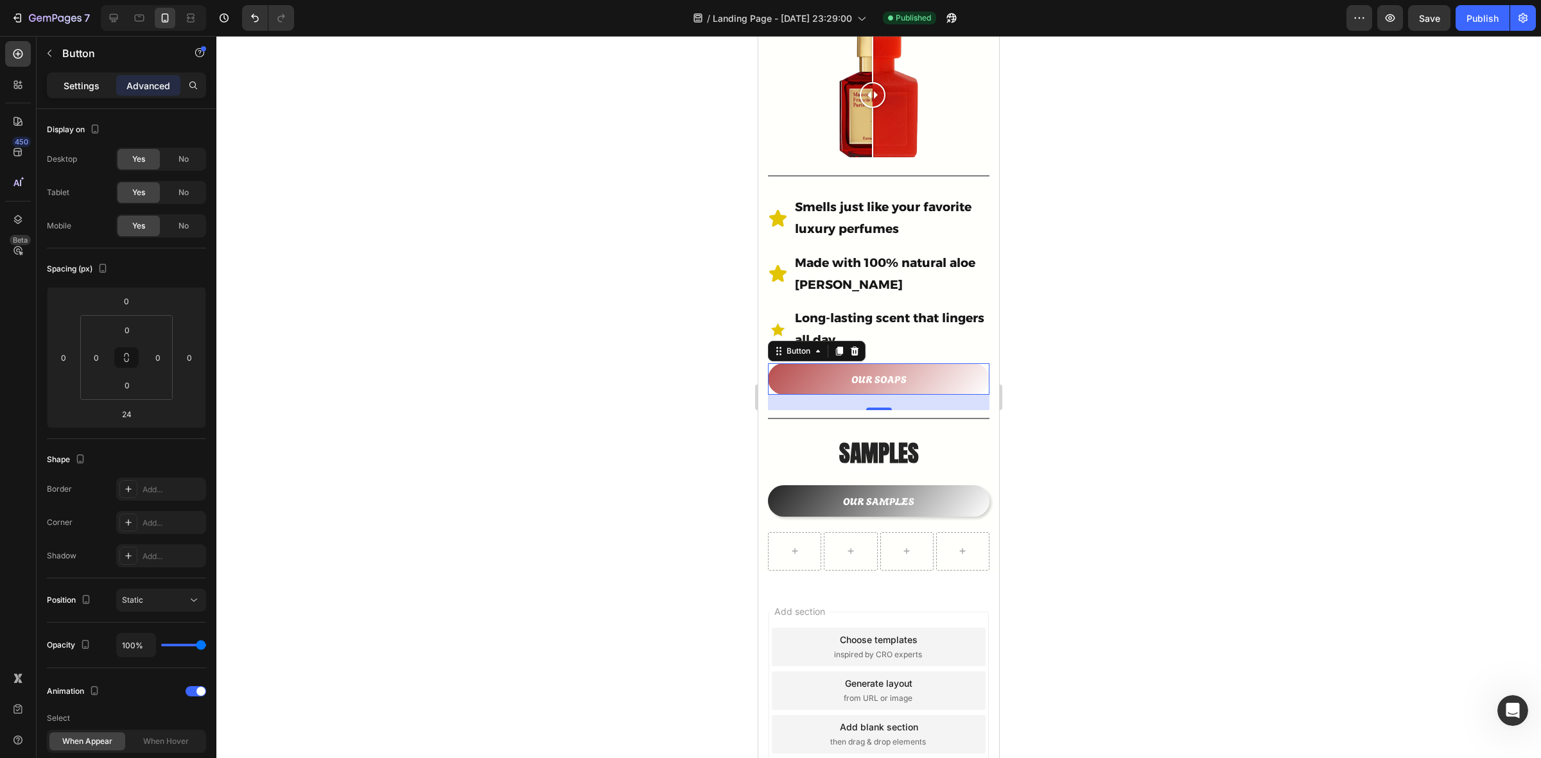
click at [78, 88] on p "Settings" at bounding box center [82, 85] width 36 height 13
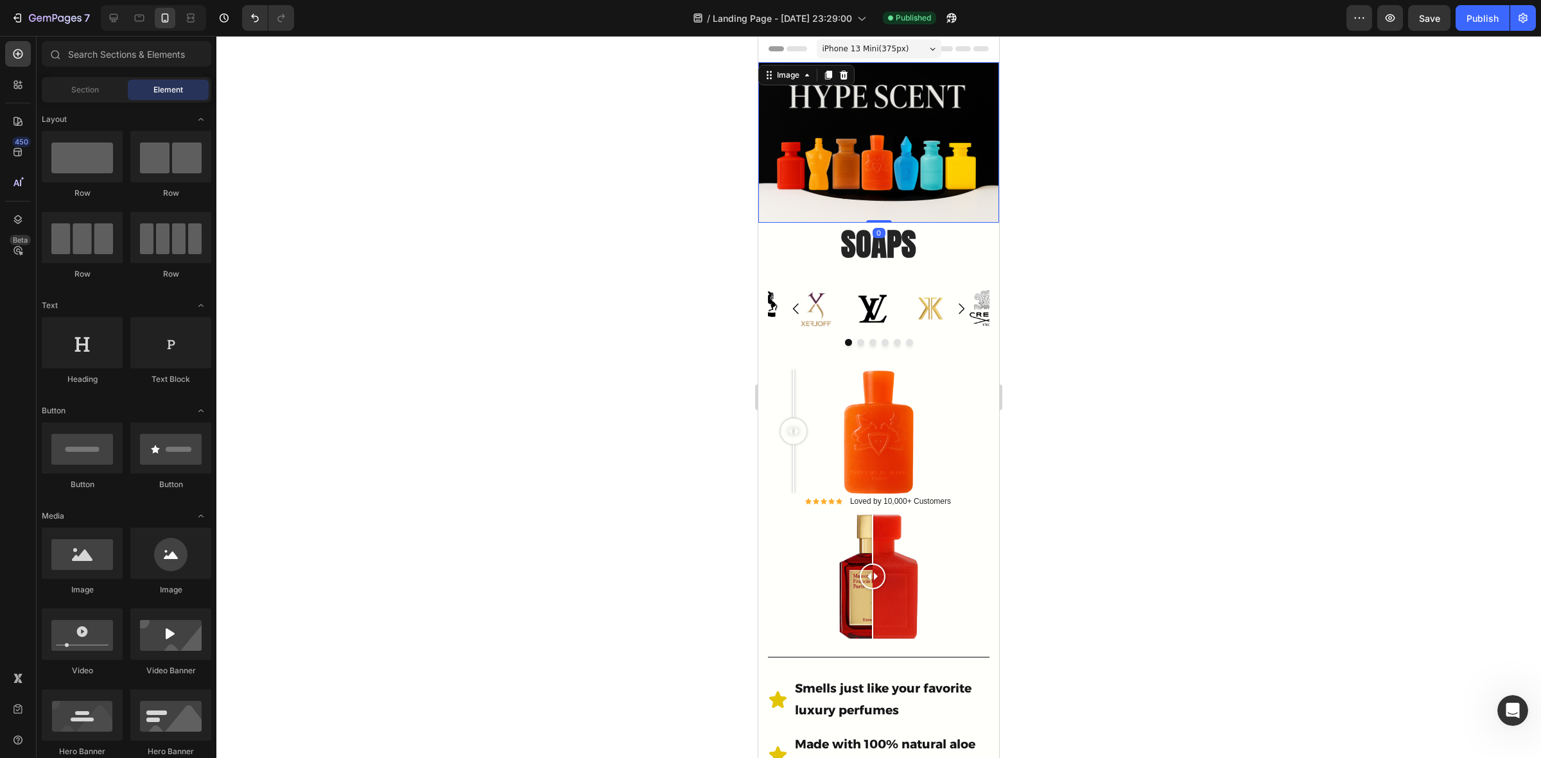
click at [830, 123] on img at bounding box center [878, 142] width 241 height 161
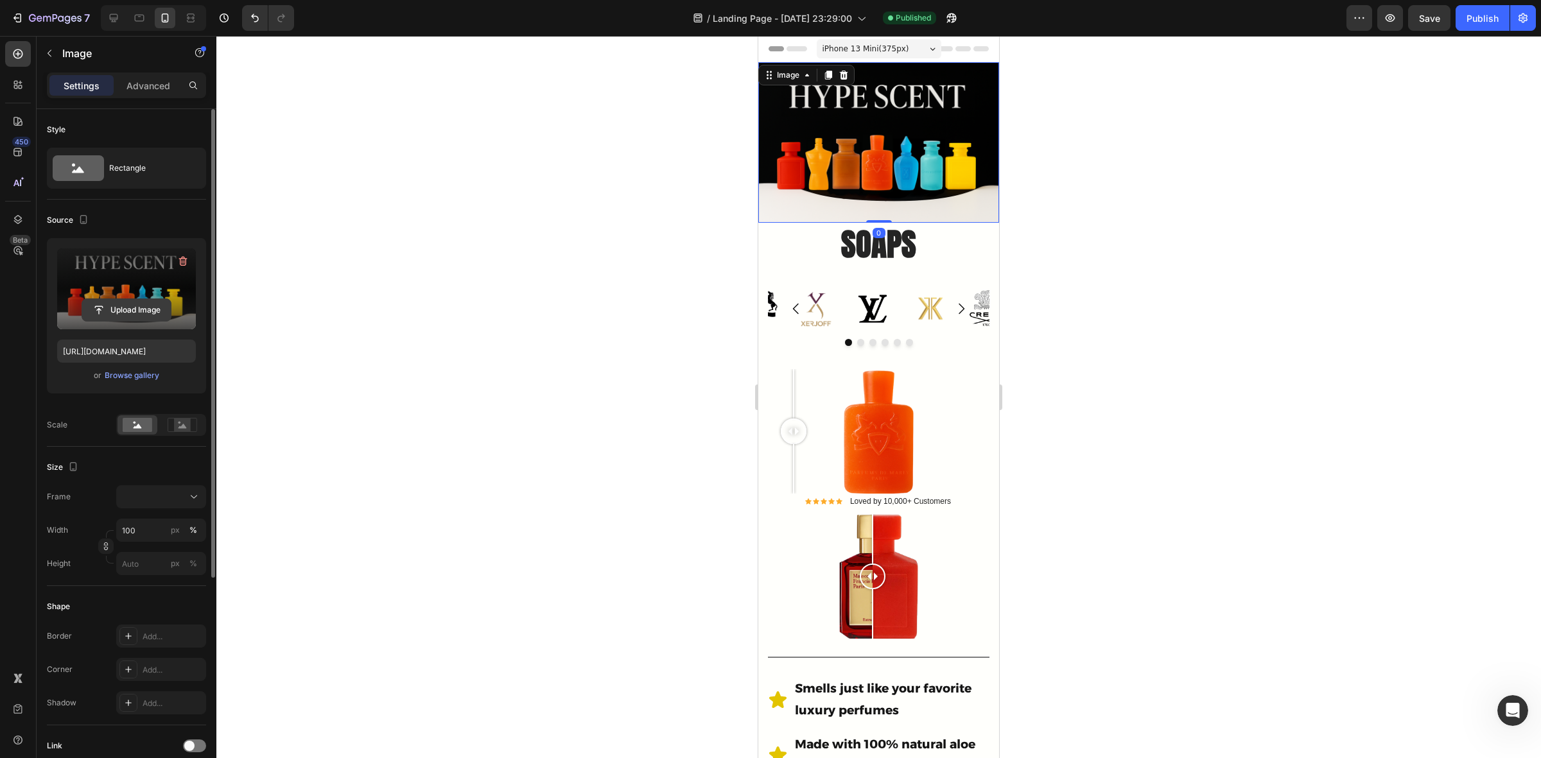
click at [141, 310] on input "file" at bounding box center [126, 310] width 89 height 22
type input "https://cdn.shopify.com/s/files/1/0933/9479/6860/files/gempages_580835986045404…"
click at [1219, 347] on div at bounding box center [878, 397] width 1325 height 723
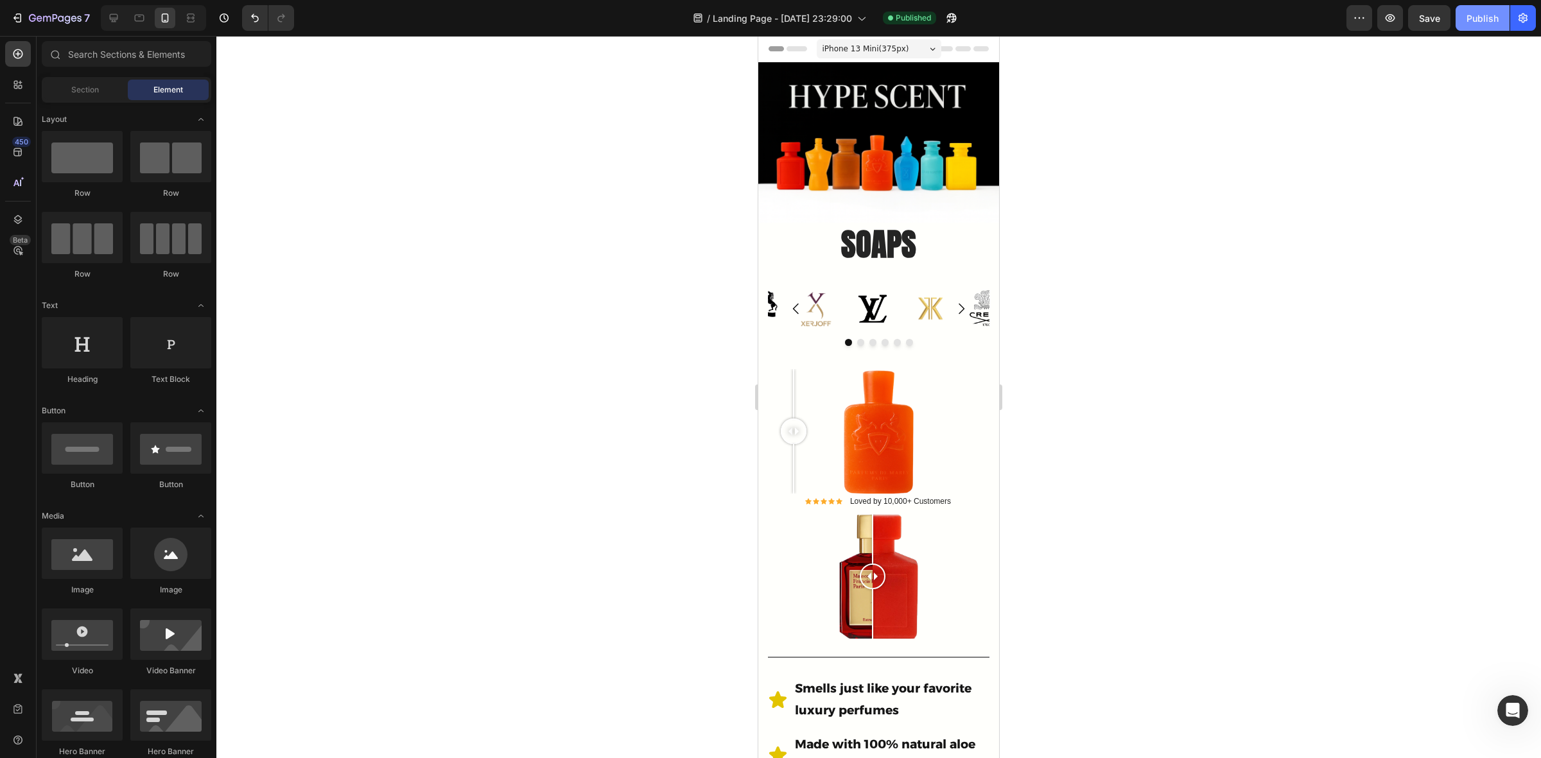
click at [1491, 17] on div "Publish" at bounding box center [1483, 18] width 32 height 13
click at [855, 107] on img at bounding box center [878, 142] width 241 height 161
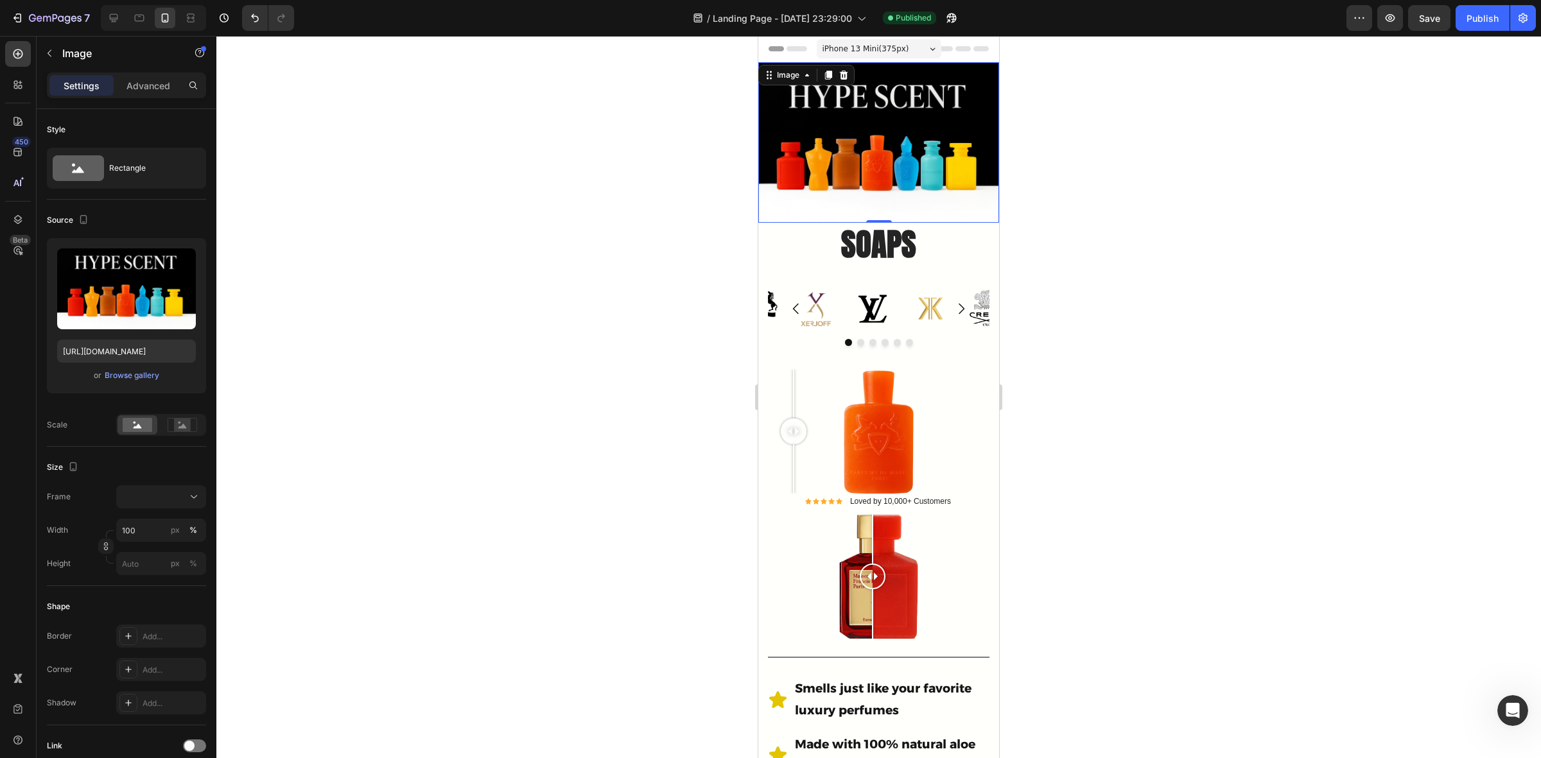
click at [146, 100] on div "Settings Advanced" at bounding box center [127, 91] width 180 height 37
click at [146, 90] on p "Advanced" at bounding box center [149, 85] width 44 height 13
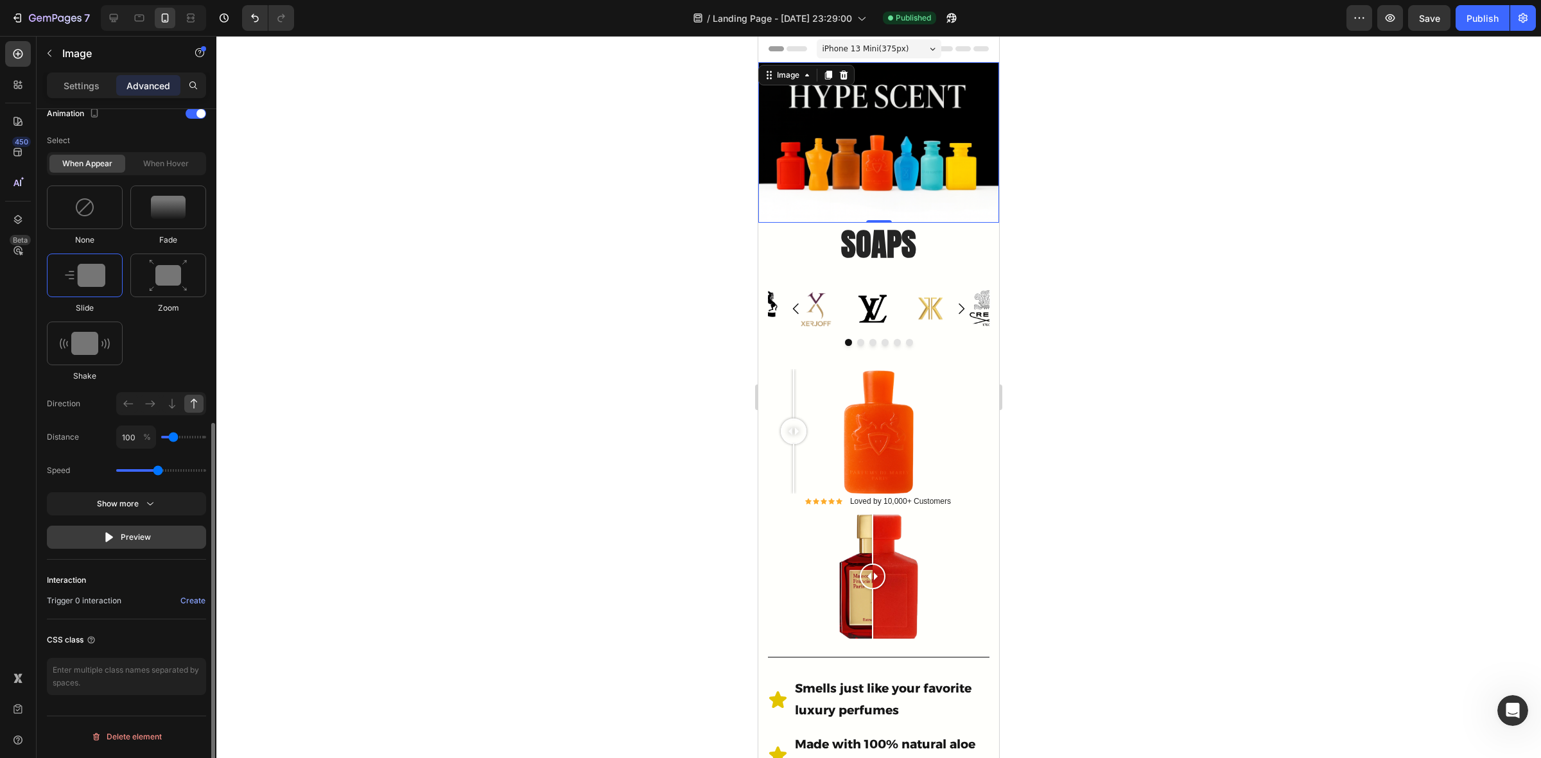
scroll to position [417, 0]
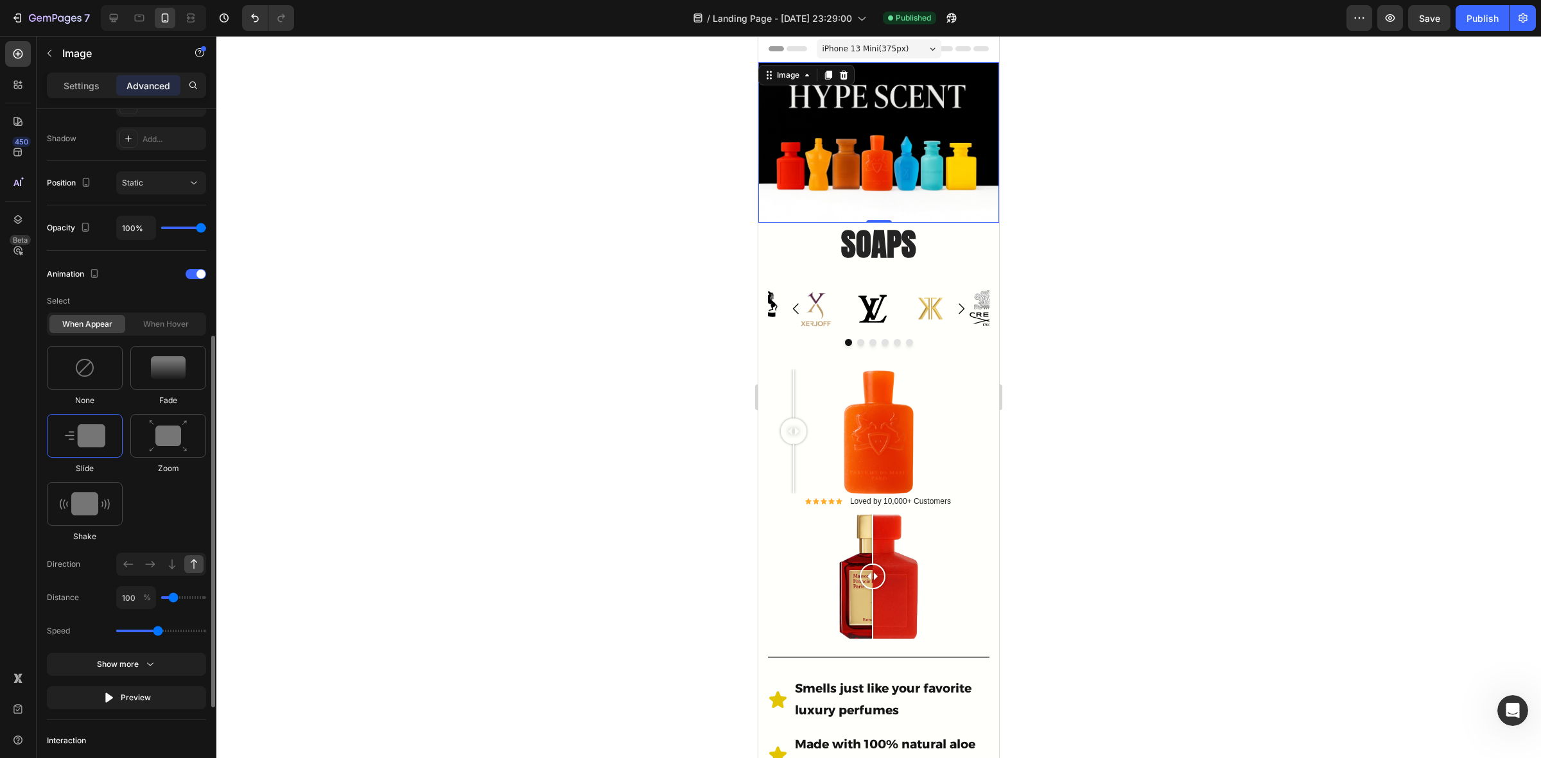
click at [100, 434] on img at bounding box center [85, 436] width 40 height 23
click at [98, 437] on img at bounding box center [85, 436] width 40 height 23
click at [153, 564] on icon at bounding box center [150, 564] width 10 height 6
type input "50"
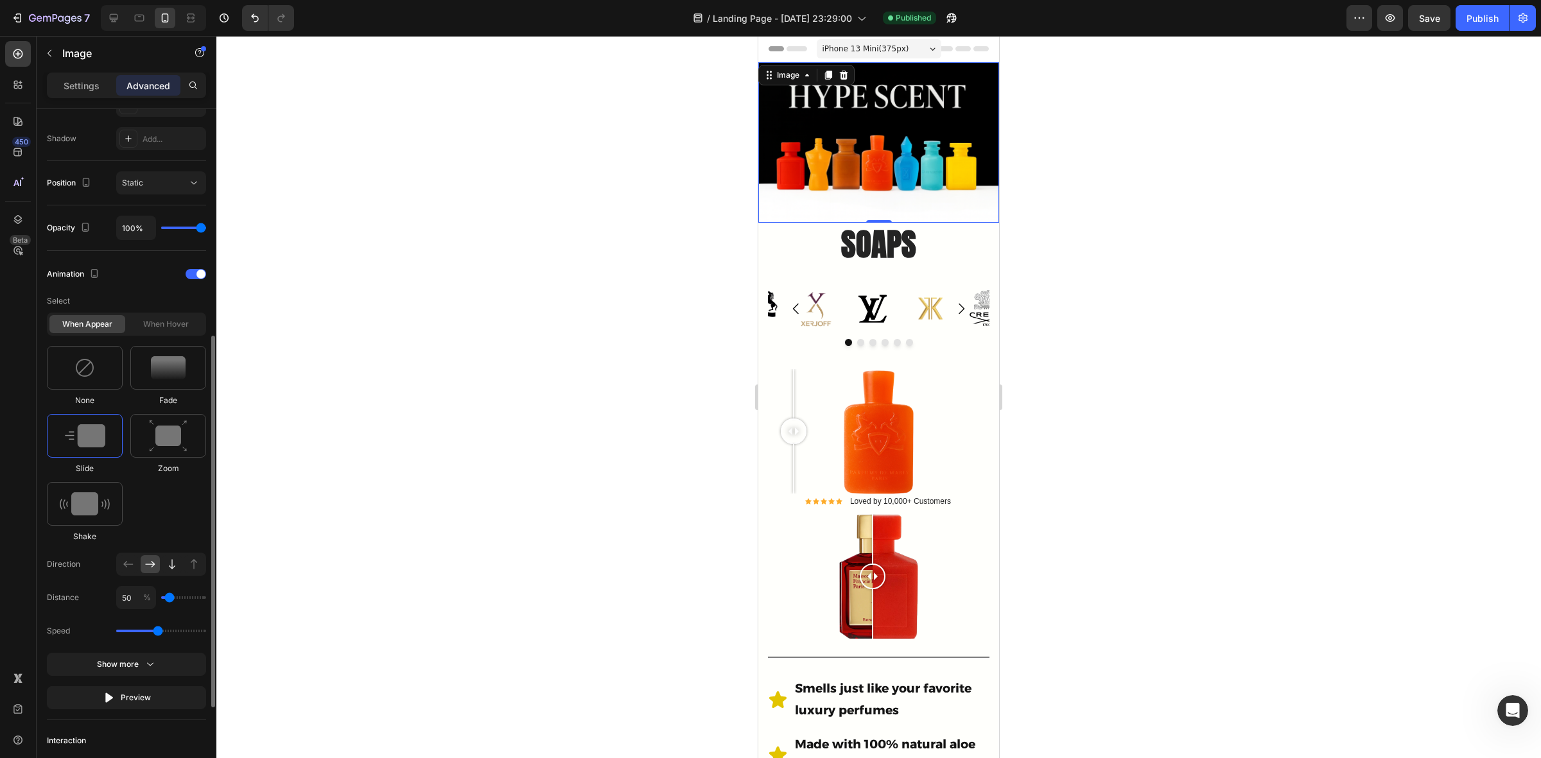
click at [171, 566] on icon at bounding box center [172, 564] width 13 height 13
type input "100"
click at [168, 564] on icon at bounding box center [172, 564] width 13 height 13
click at [171, 565] on icon at bounding box center [172, 564] width 13 height 13
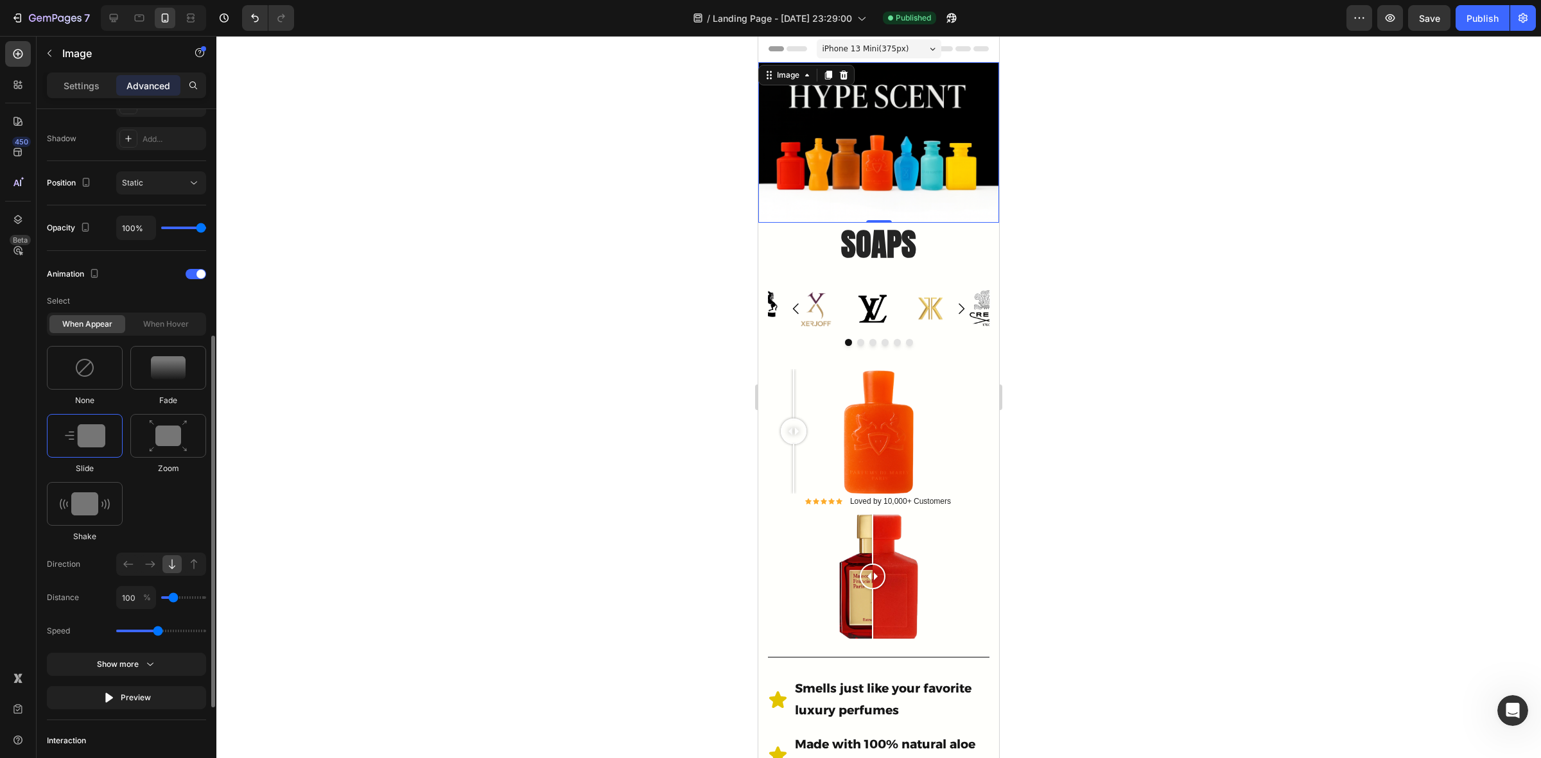
click at [173, 565] on icon at bounding box center [172, 564] width 13 height 13
click at [157, 567] on div at bounding box center [150, 565] width 19 height 18
type input "50"
click at [155, 567] on icon at bounding box center [150, 564] width 13 height 13
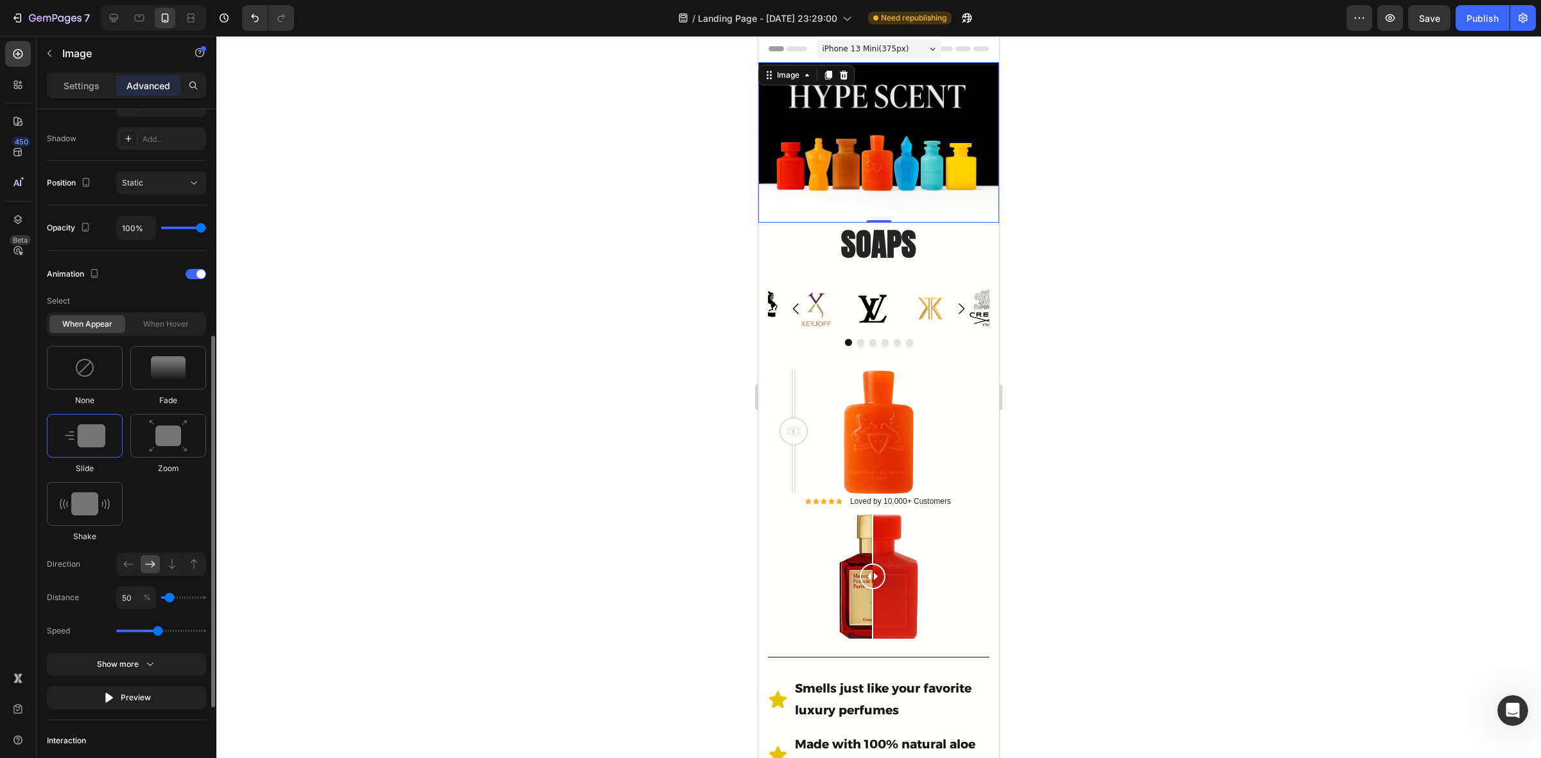
click at [153, 567] on icon at bounding box center [150, 564] width 13 height 13
click at [152, 571] on icon at bounding box center [150, 564] width 13 height 13
click at [129, 567] on icon at bounding box center [128, 564] width 13 height 13
click at [155, 567] on icon at bounding box center [150, 564] width 13 height 13
click at [132, 570] on icon at bounding box center [128, 564] width 13 height 13
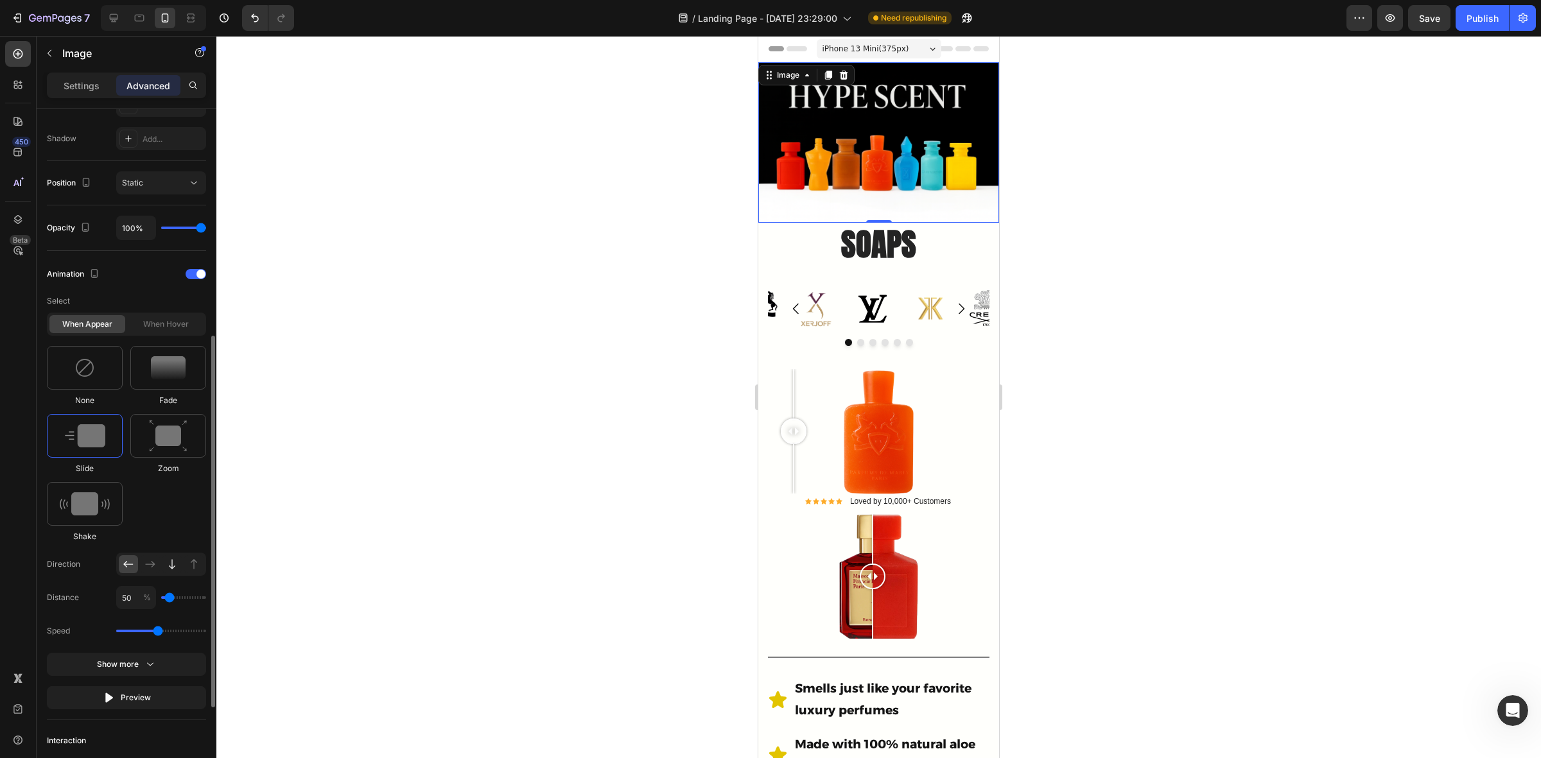
click at [171, 568] on icon at bounding box center [172, 564] width 13 height 13
type input "100"
drag, startPoint x: 1488, startPoint y: 16, endPoint x: 1503, endPoint y: 33, distance: 22.3
click at [1490, 16] on div "Publish" at bounding box center [1483, 18] width 32 height 13
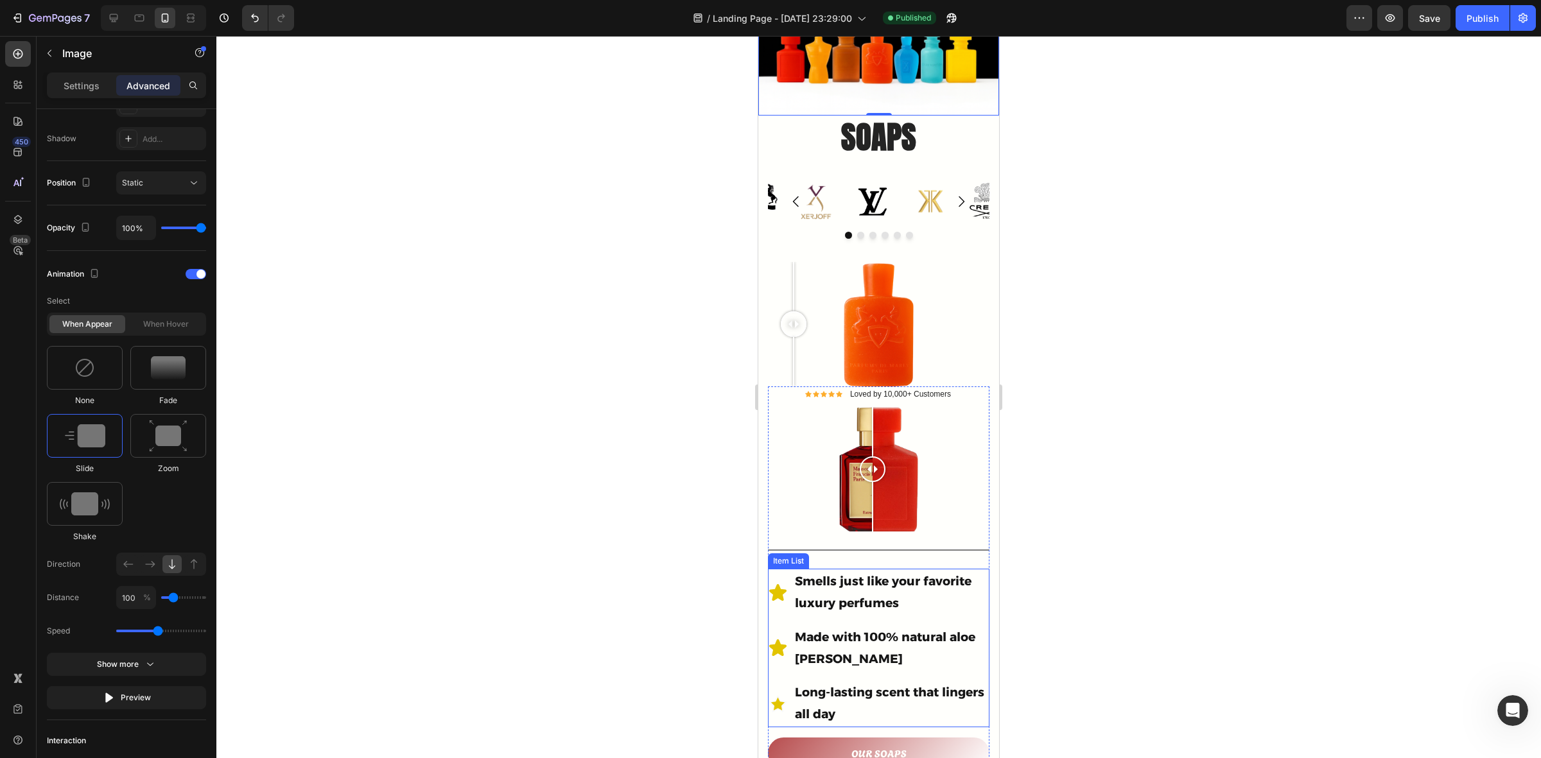
scroll to position [0, 0]
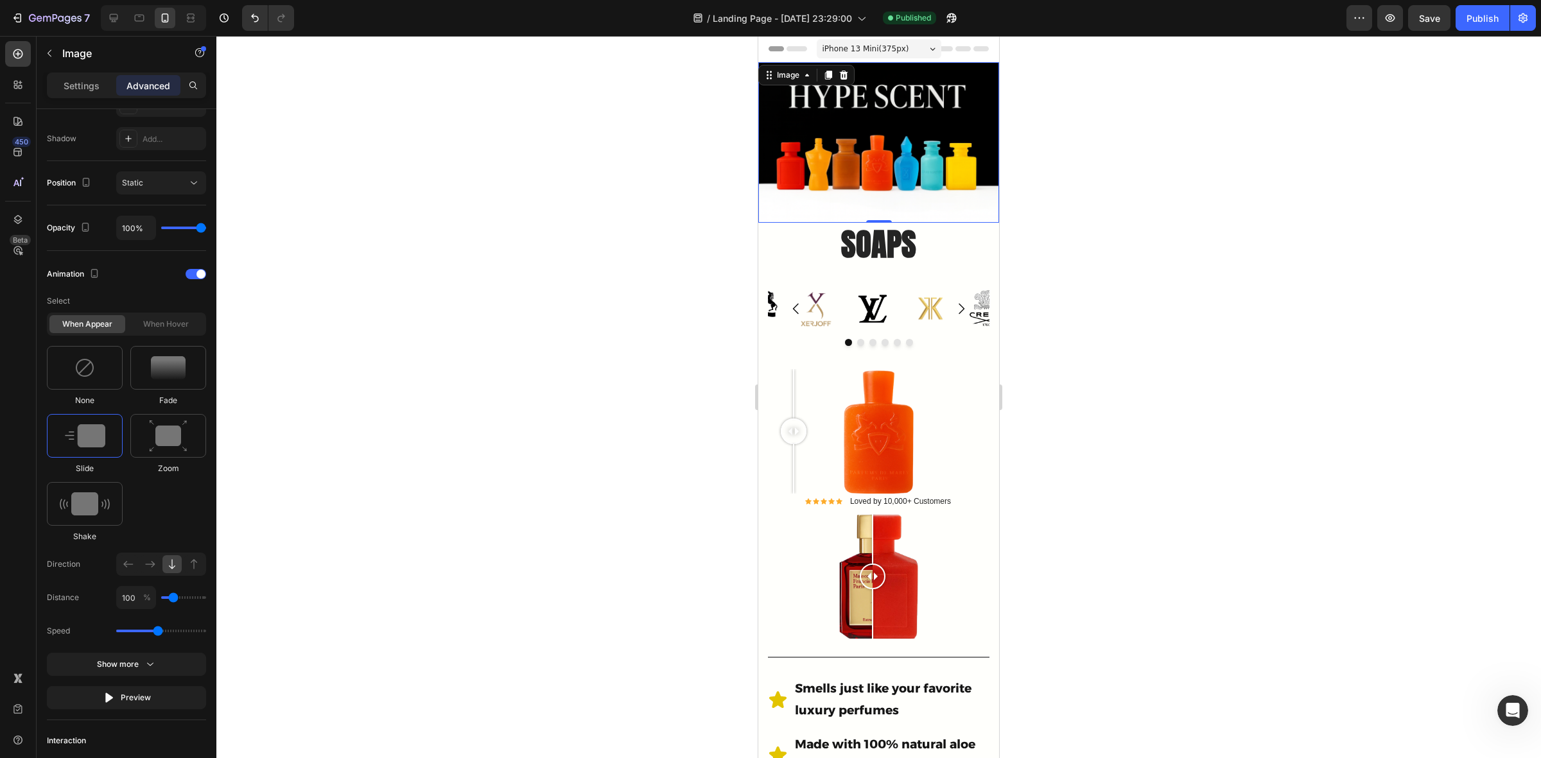
click at [631, 358] on div at bounding box center [878, 397] width 1325 height 723
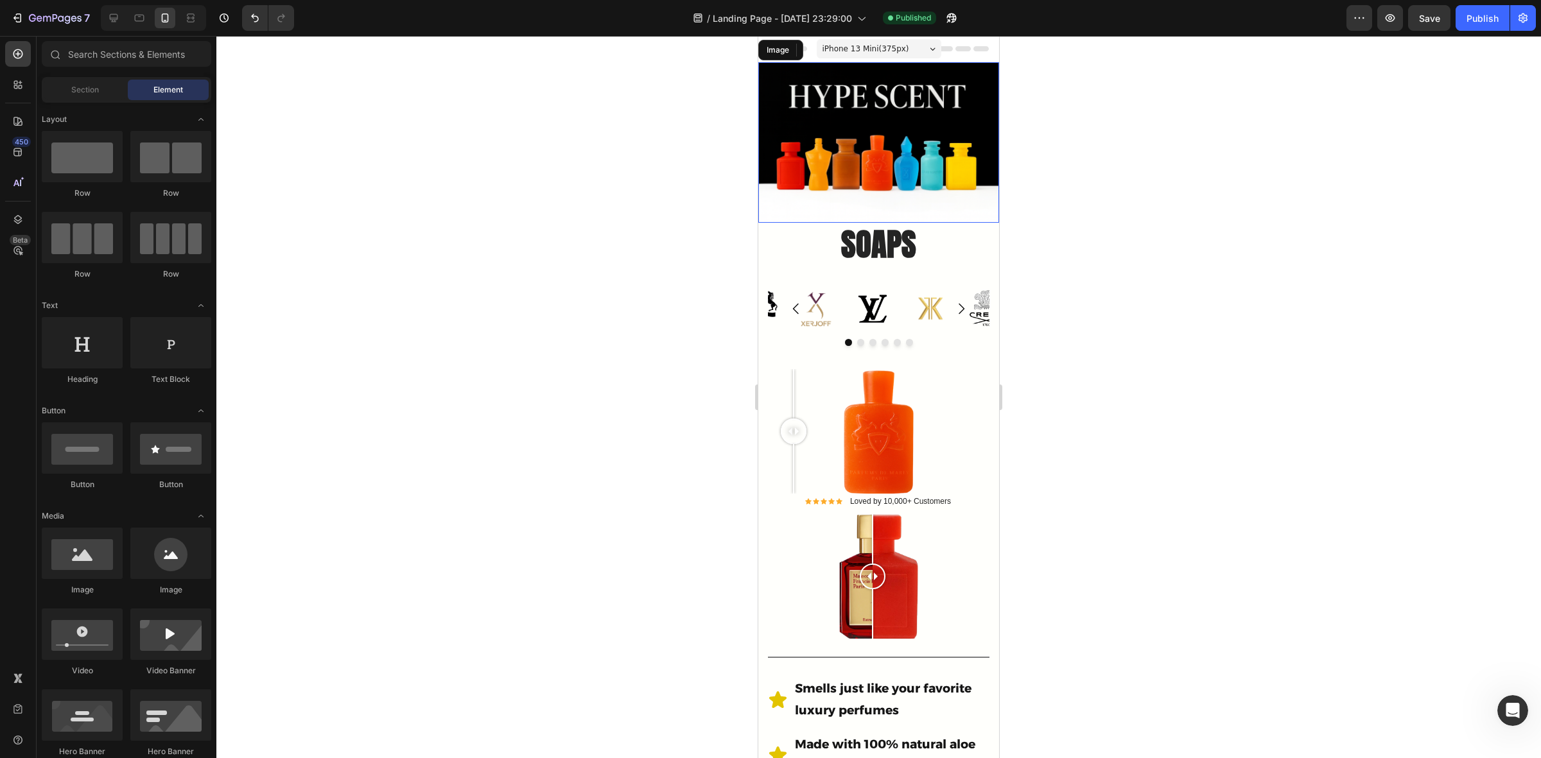
click at [659, 263] on div at bounding box center [878, 397] width 1325 height 723
drag, startPoint x: 798, startPoint y: 427, endPoint x: 873, endPoint y: 427, distance: 75.8
click at [873, 427] on div at bounding box center [874, 432] width 26 height 26
click at [641, 183] on div at bounding box center [878, 397] width 1325 height 723
click at [872, 422] on div at bounding box center [872, 432] width 26 height 26
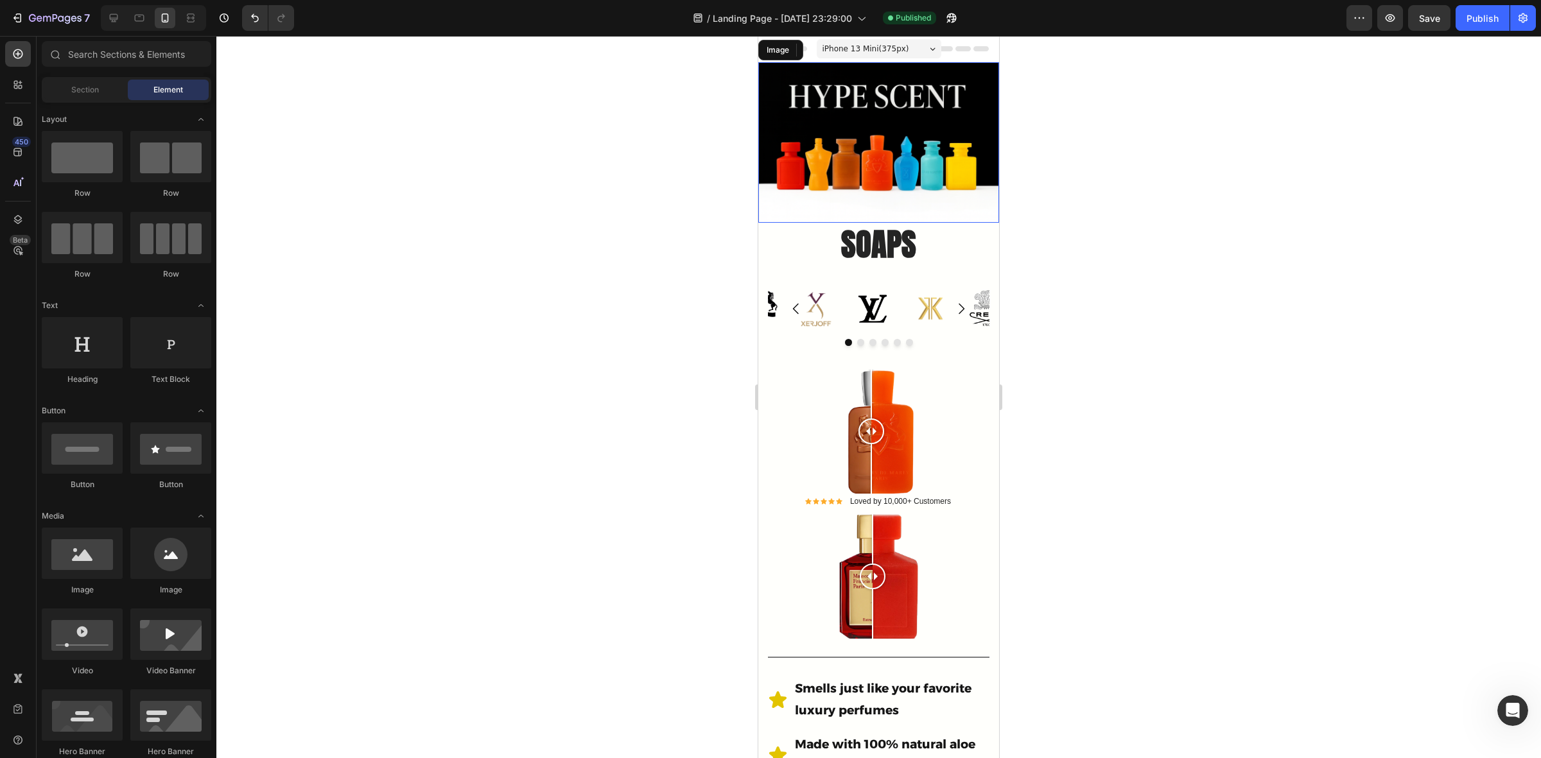
click at [675, 357] on div at bounding box center [878, 397] width 1325 height 723
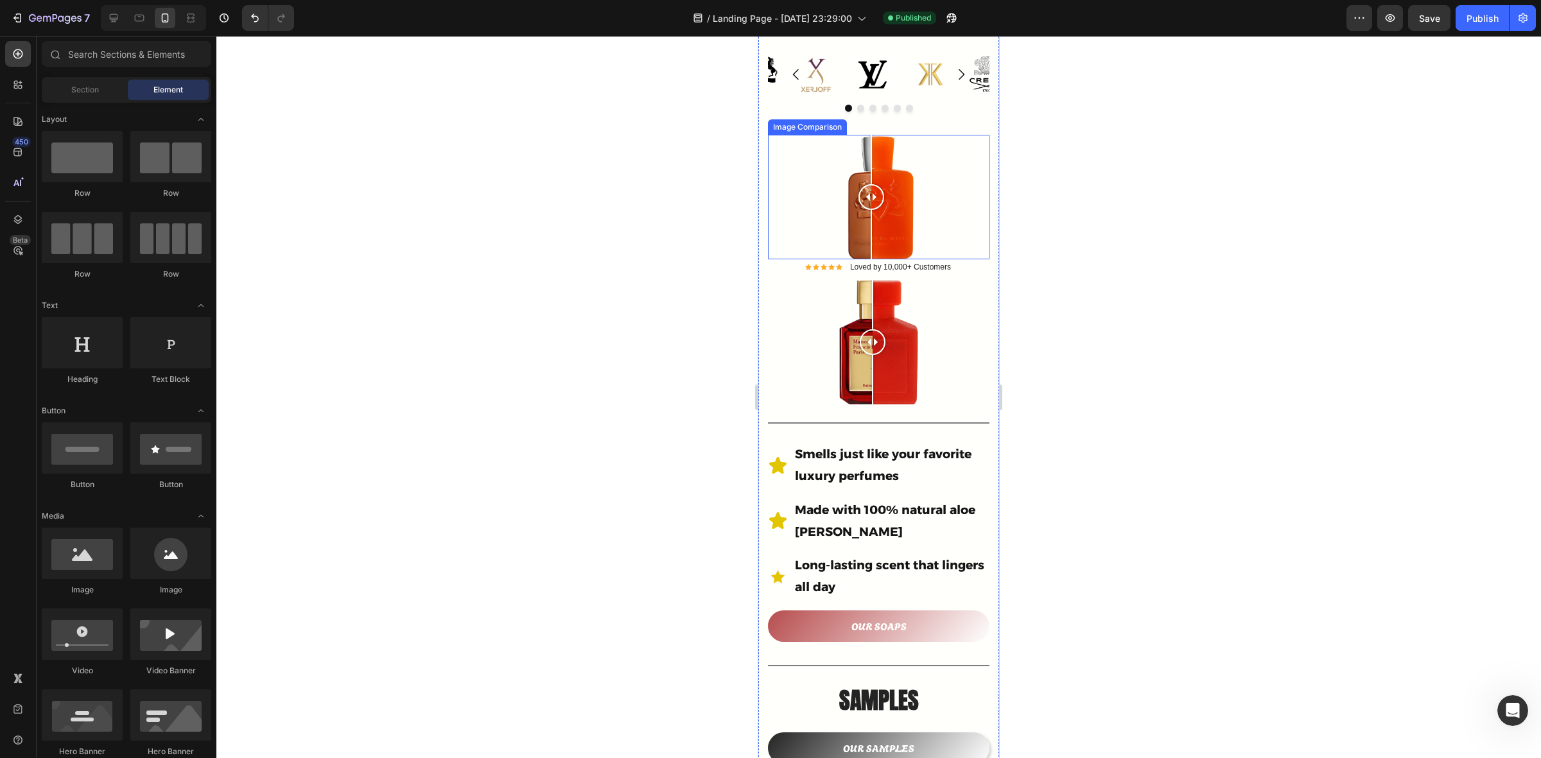
scroll to position [239, 0]
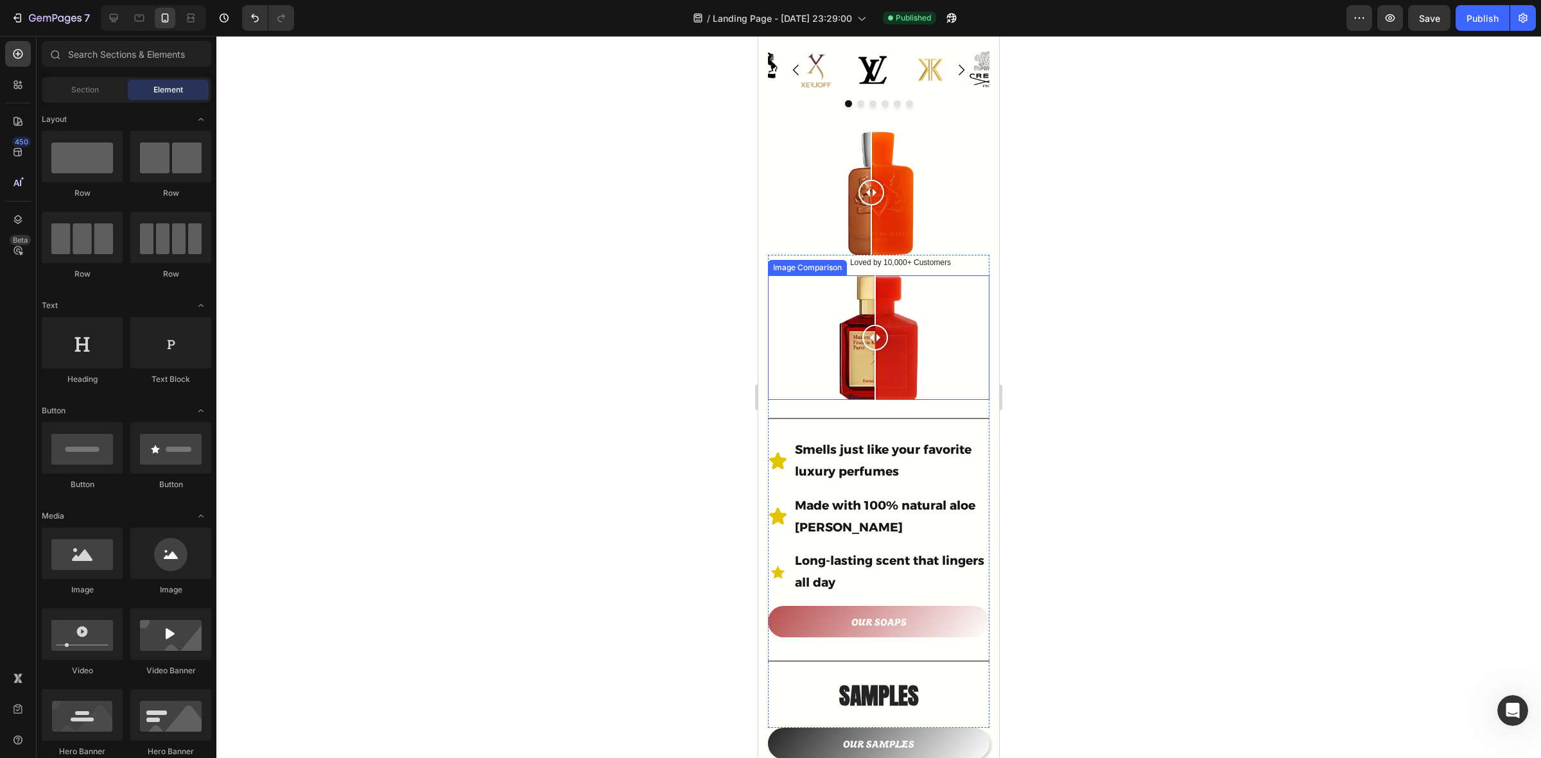
click at [877, 334] on icon at bounding box center [879, 338] width 4 height 8
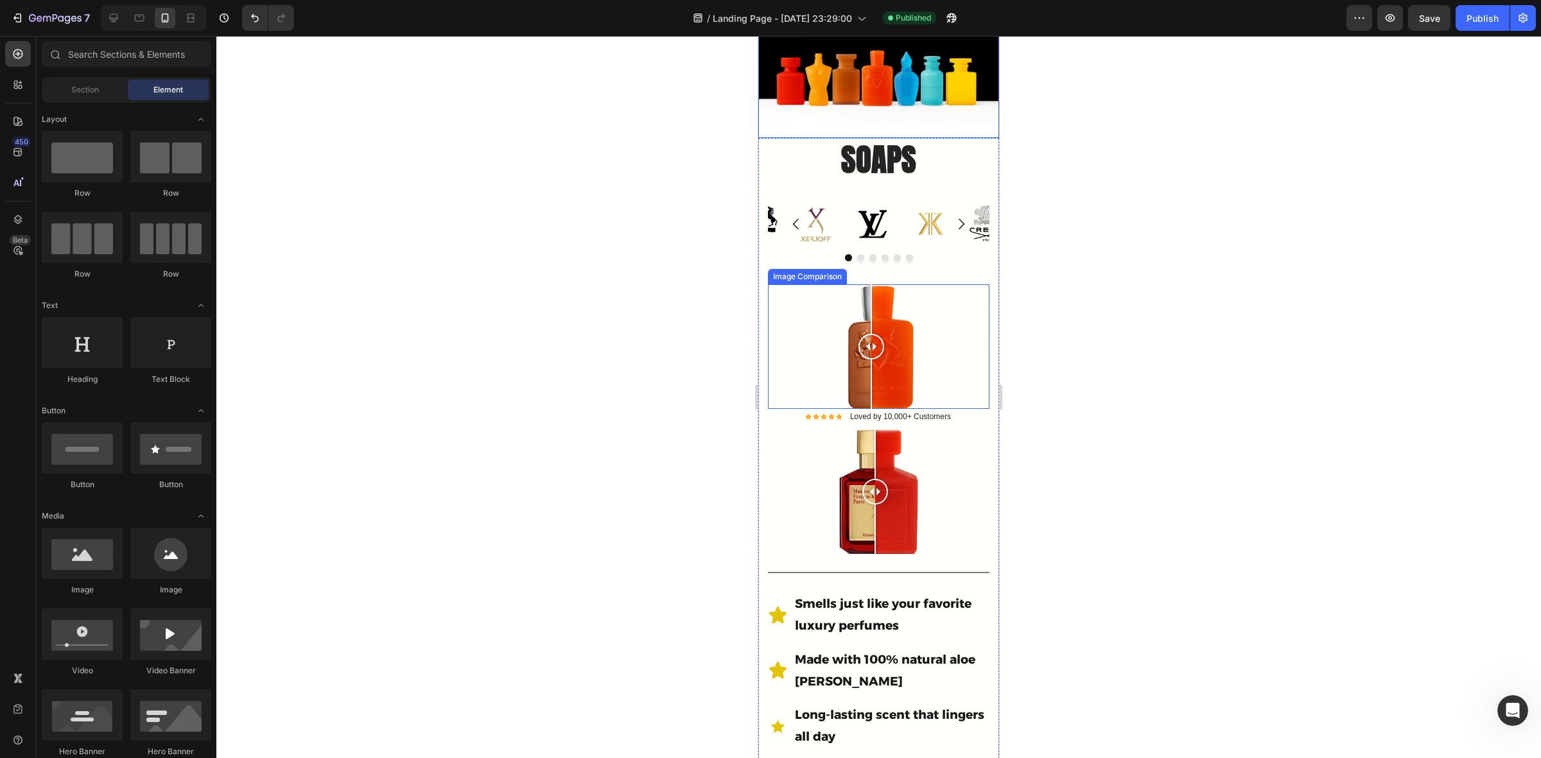
scroll to position [78, 0]
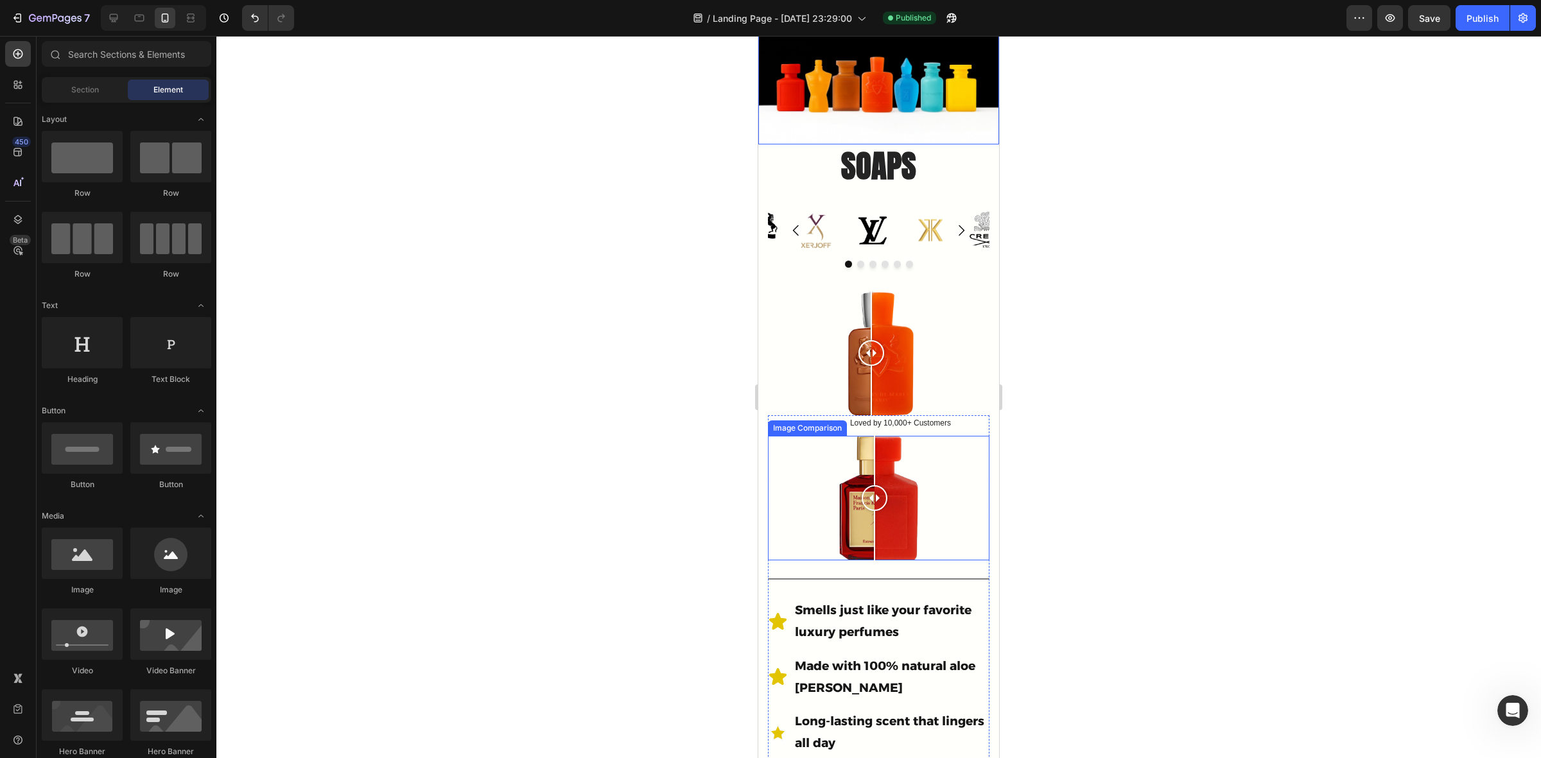
click at [875, 486] on div at bounding box center [875, 499] width 26 height 26
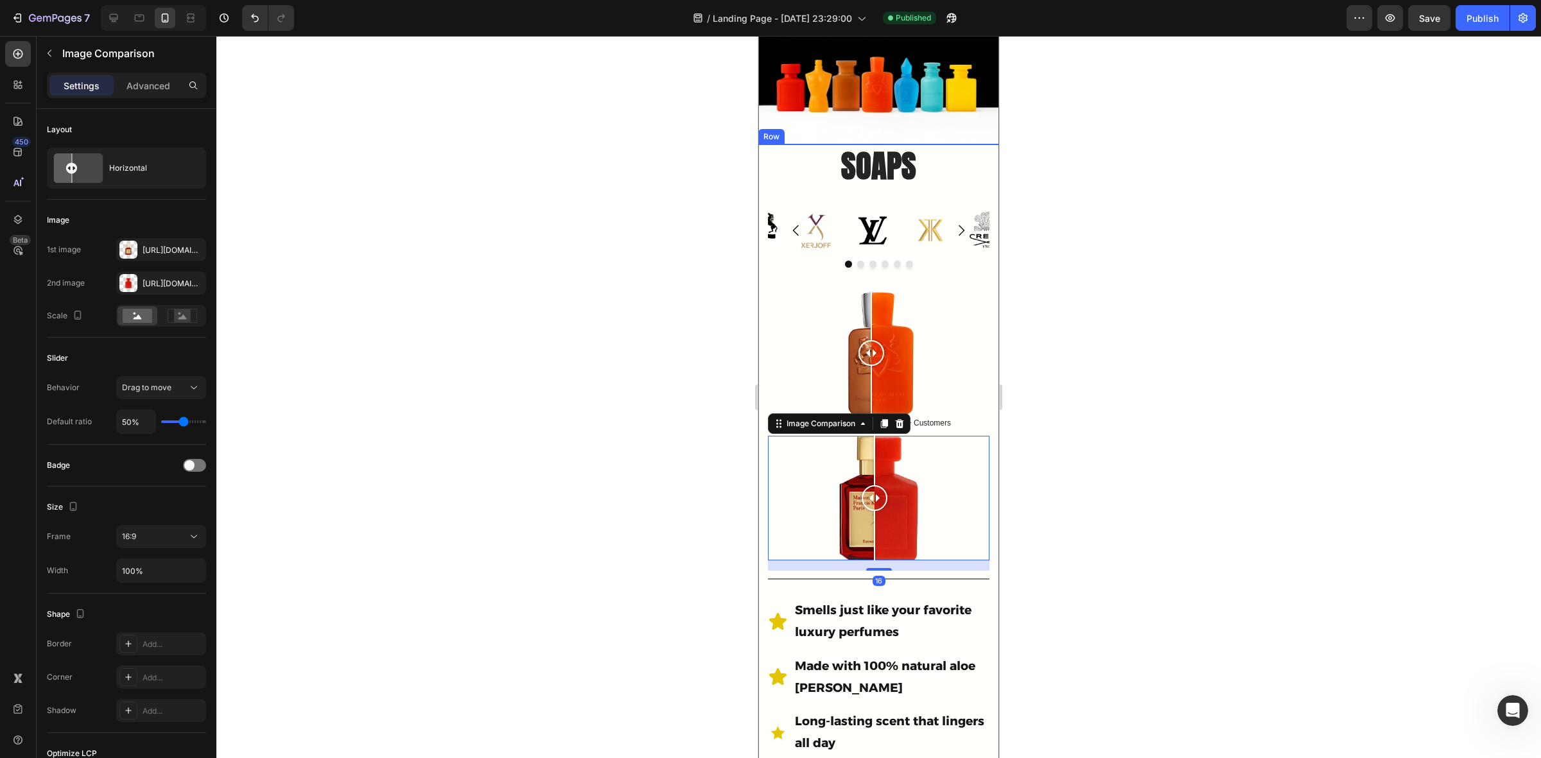
click at [654, 326] on div at bounding box center [878, 397] width 1325 height 723
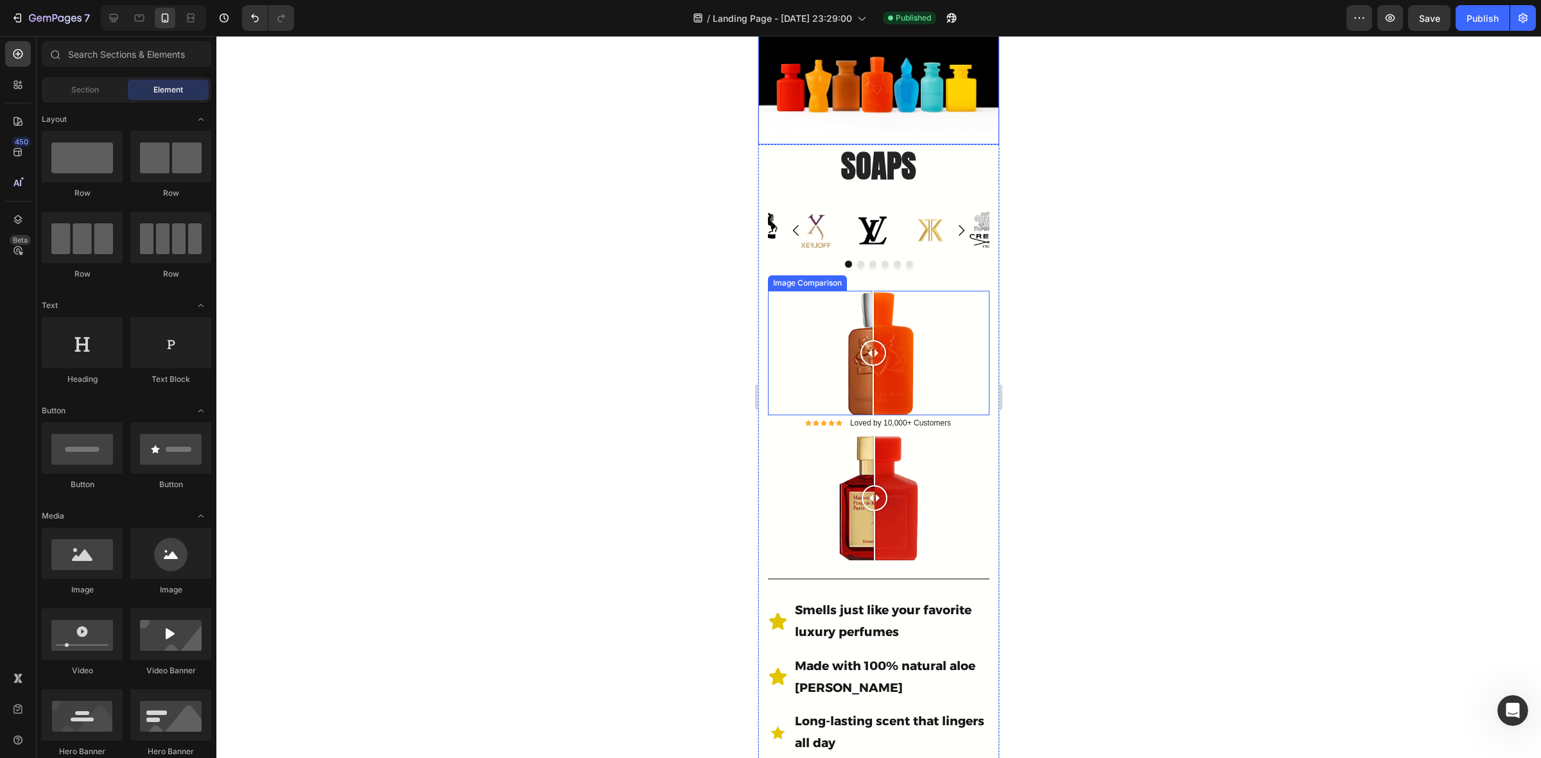
click at [873, 344] on div at bounding box center [874, 353] width 26 height 26
click at [872, 347] on div at bounding box center [872, 353] width 26 height 26
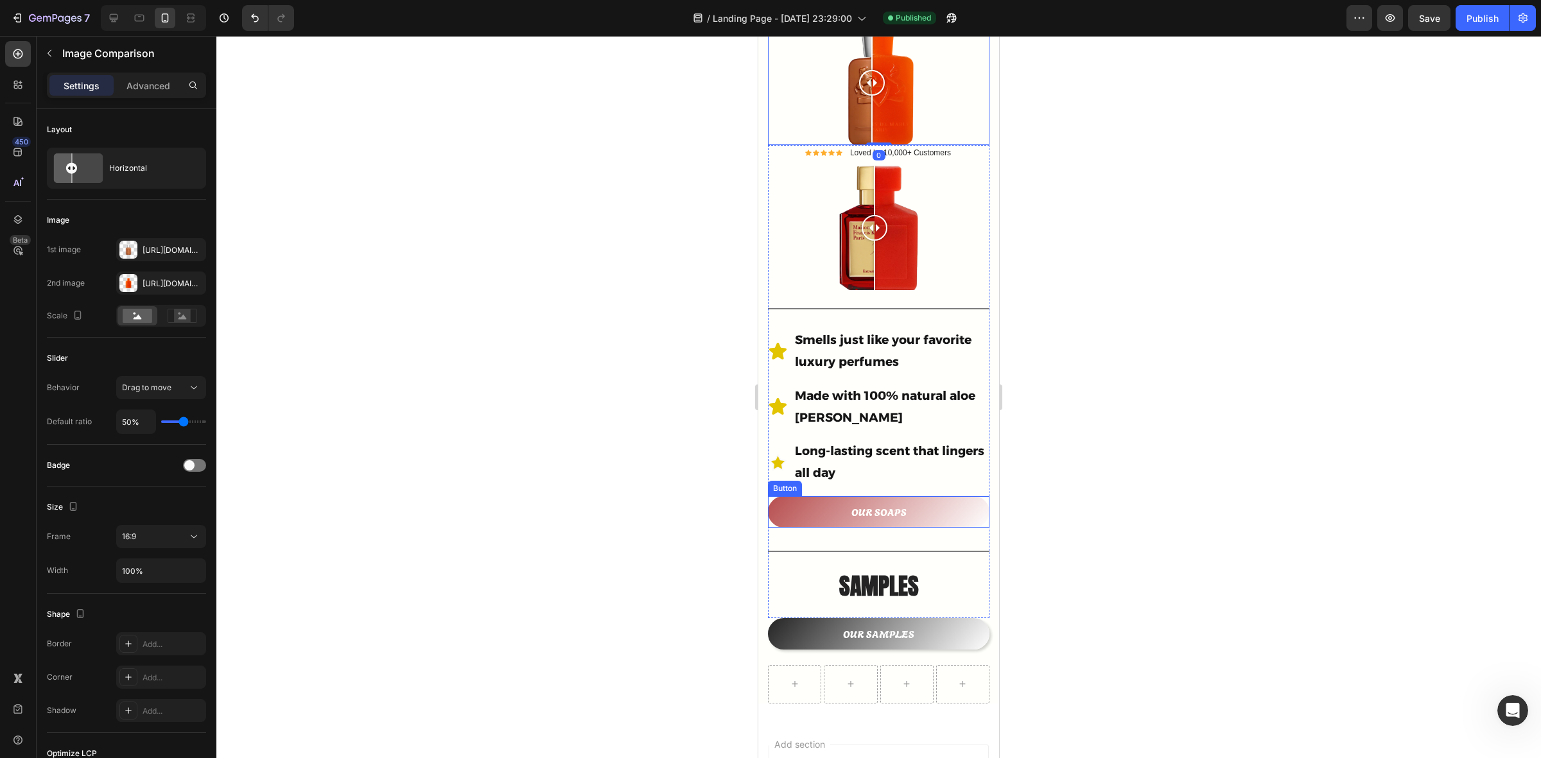
scroll to position [480, 0]
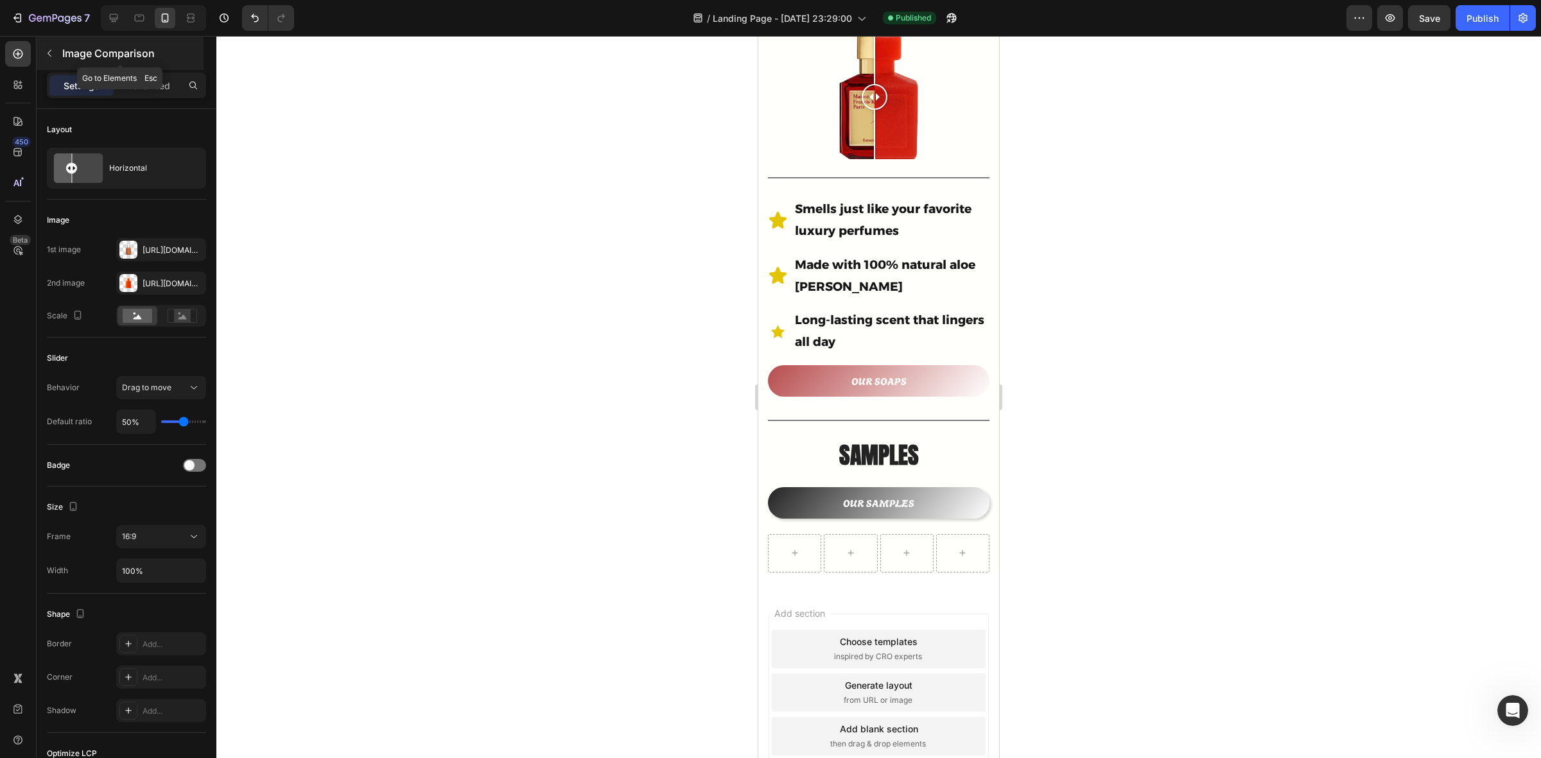
click at [49, 49] on icon "button" at bounding box center [49, 53] width 10 height 10
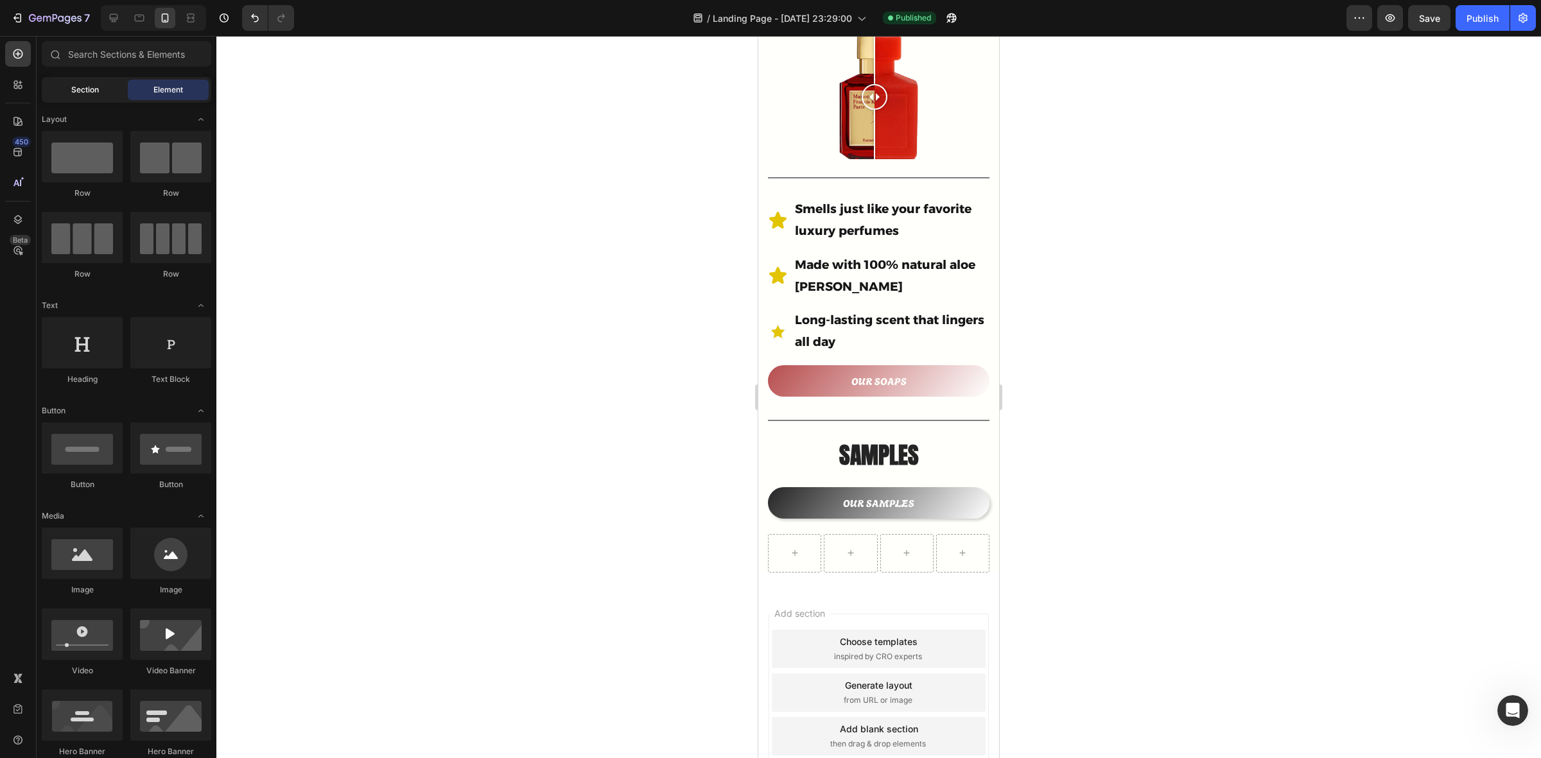
click at [84, 93] on span "Section" at bounding box center [85, 90] width 28 height 12
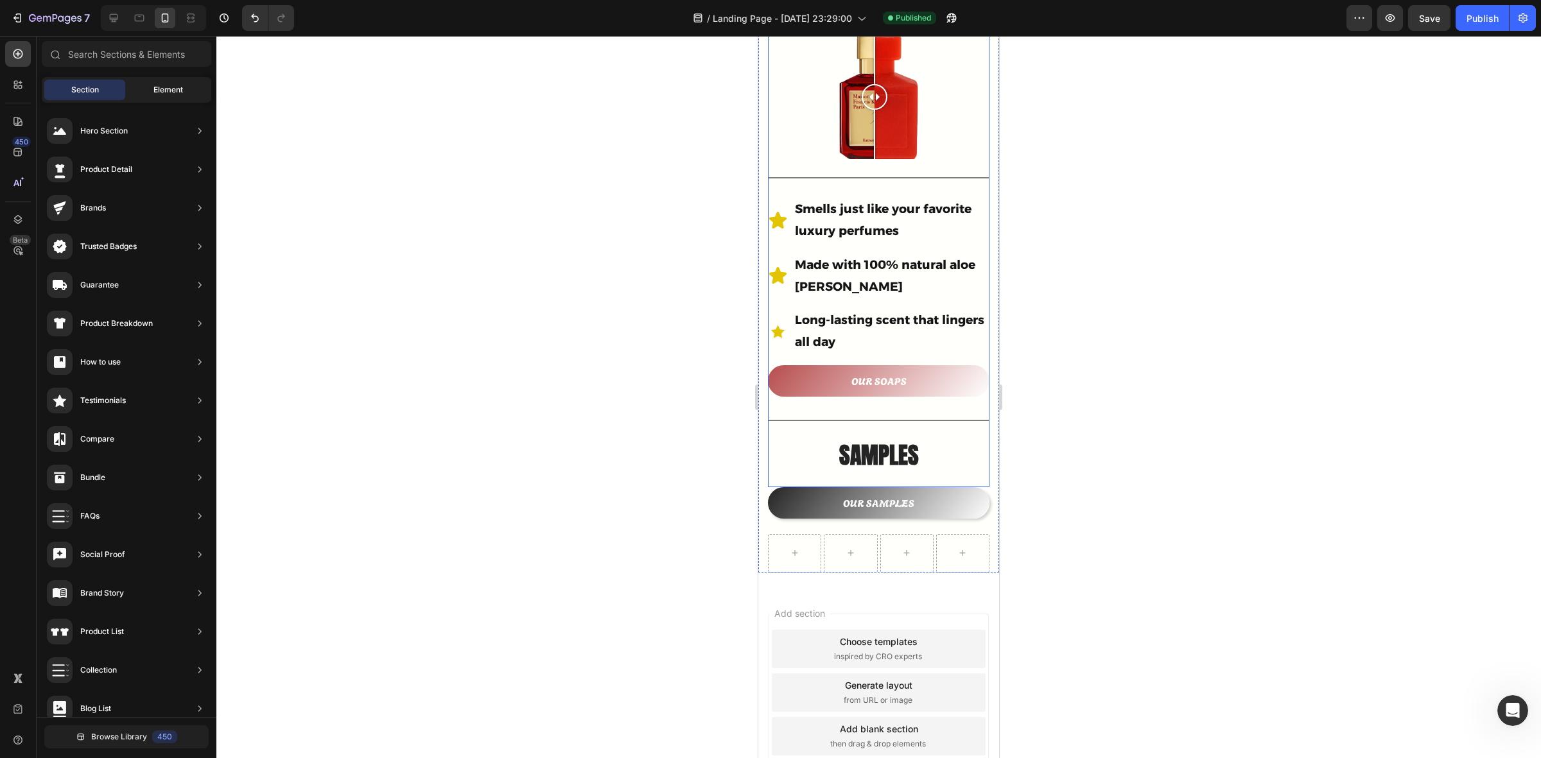
click at [174, 92] on span "Element" at bounding box center [168, 90] width 30 height 12
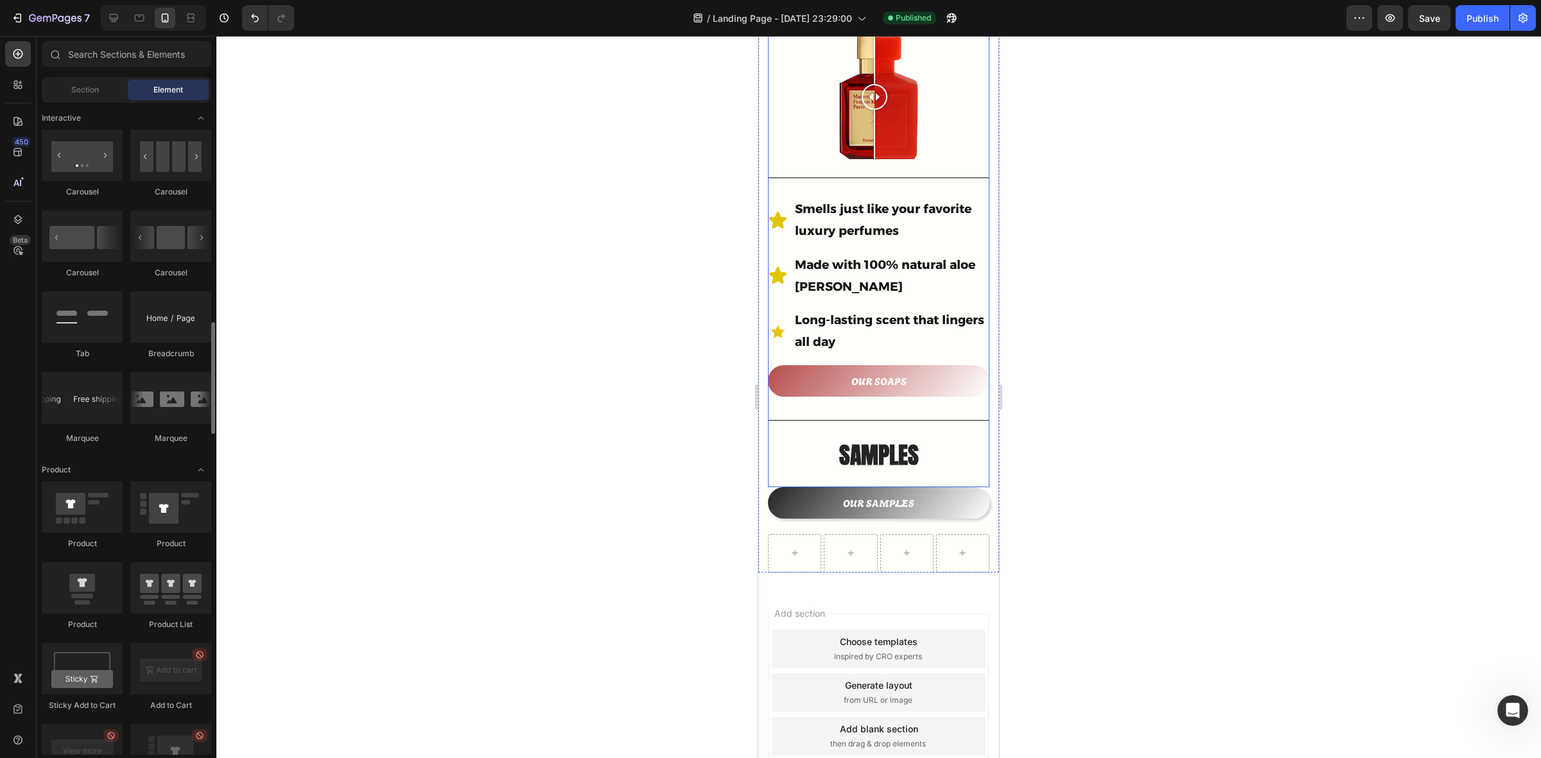
scroll to position [1365, 0]
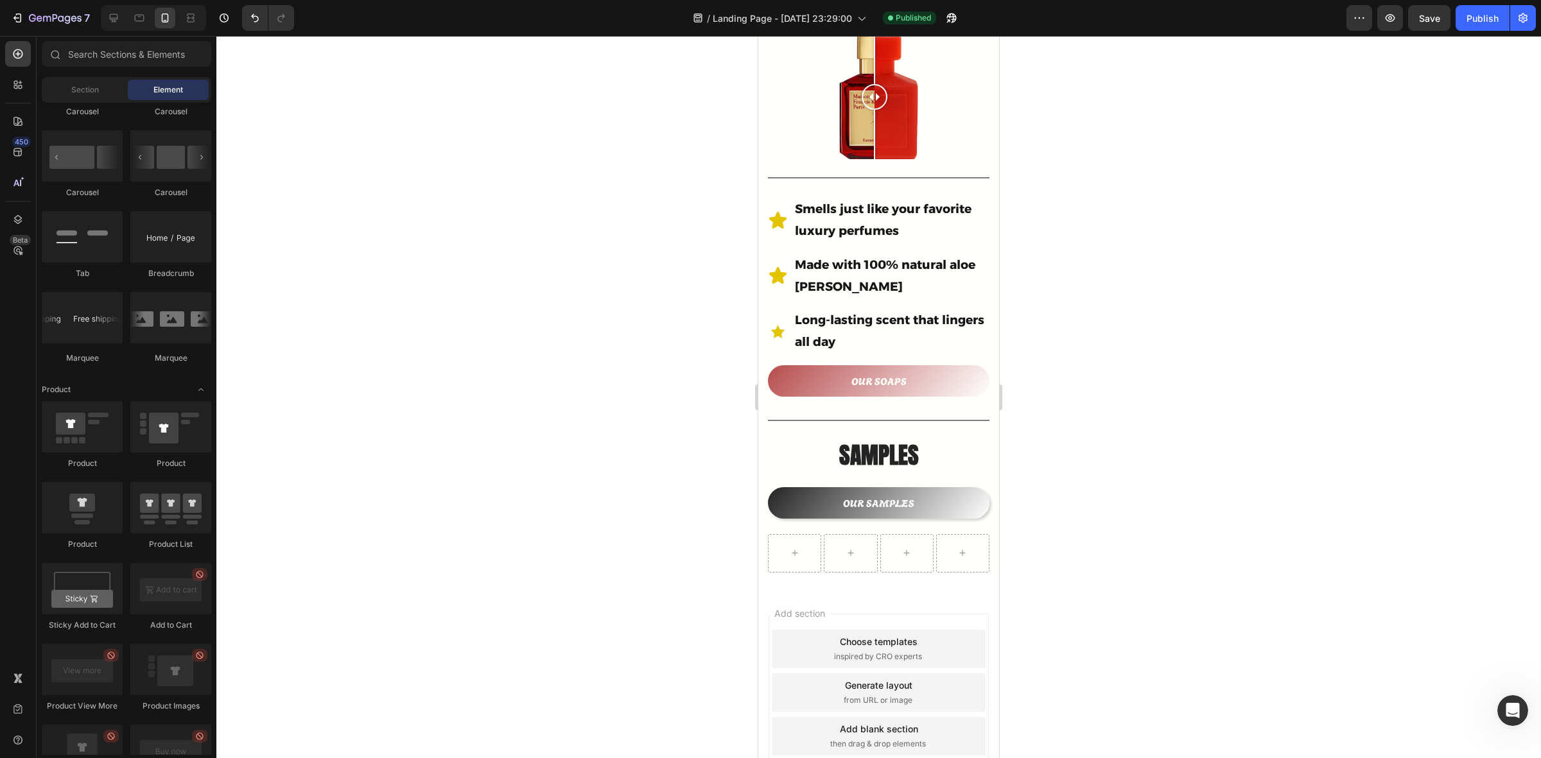
click at [1158, 280] on div at bounding box center [878, 397] width 1325 height 723
click at [1039, 222] on div at bounding box center [878, 397] width 1325 height 723
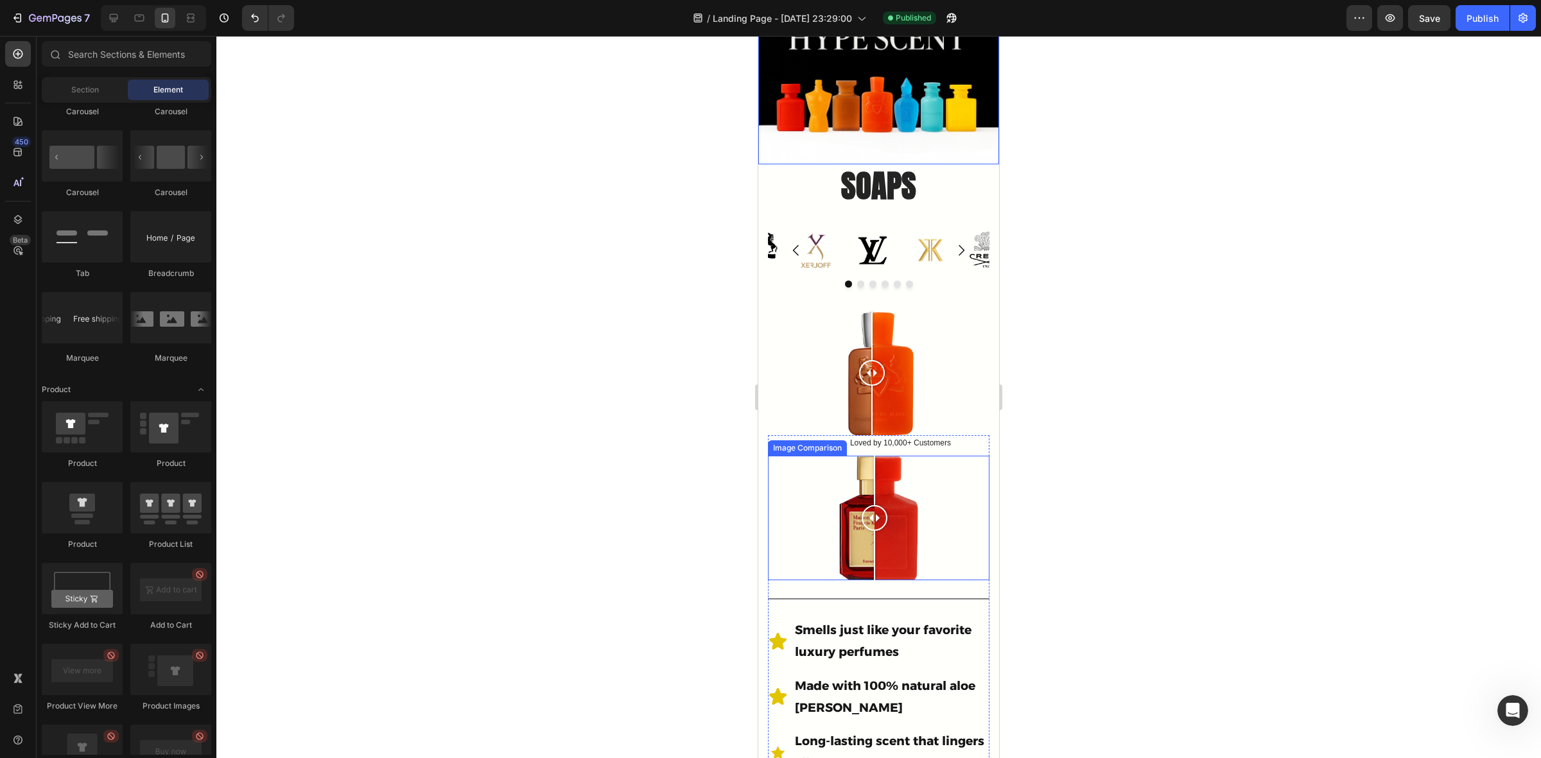
scroll to position [401, 0]
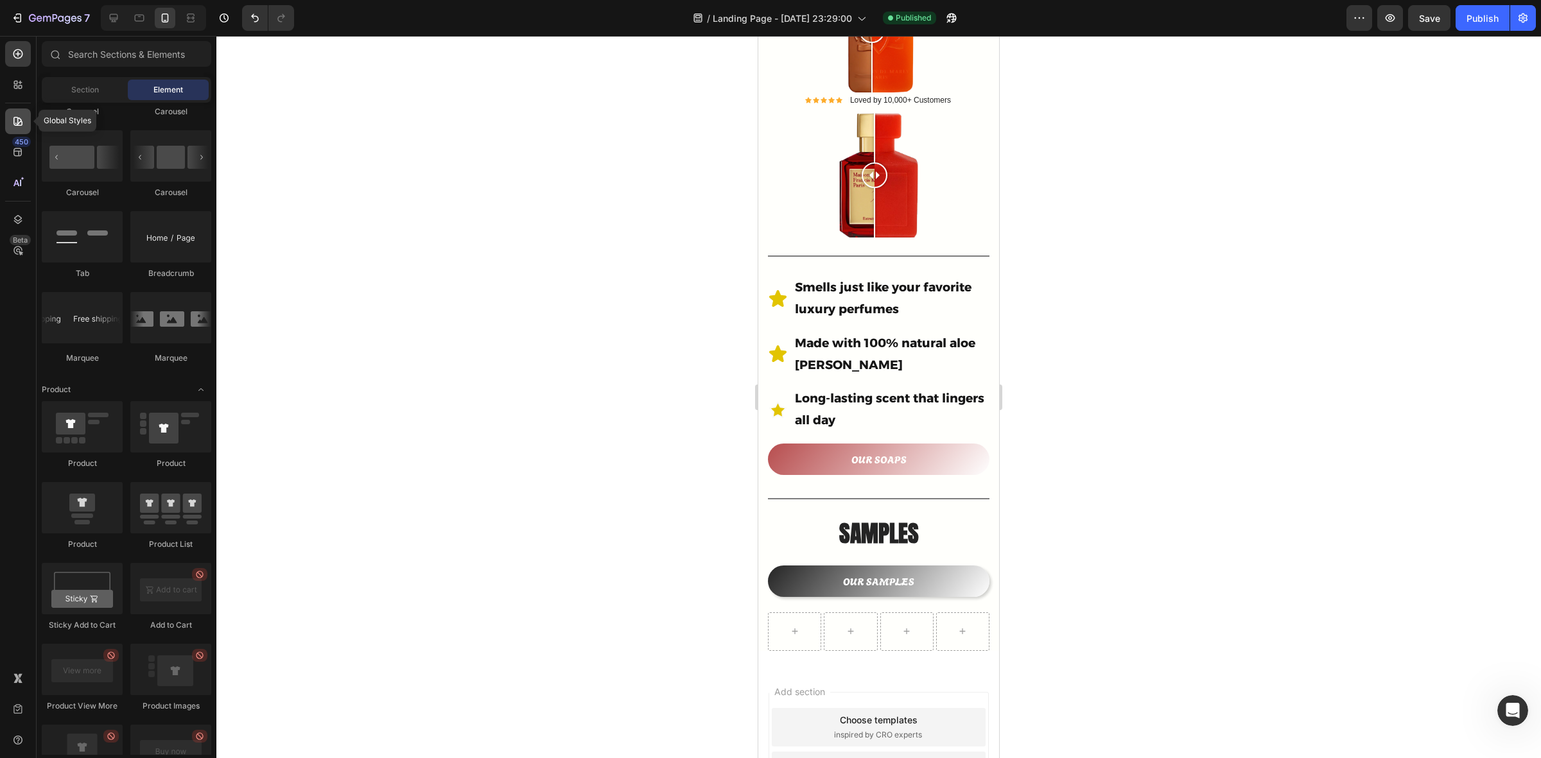
click at [16, 112] on div at bounding box center [18, 122] width 26 height 26
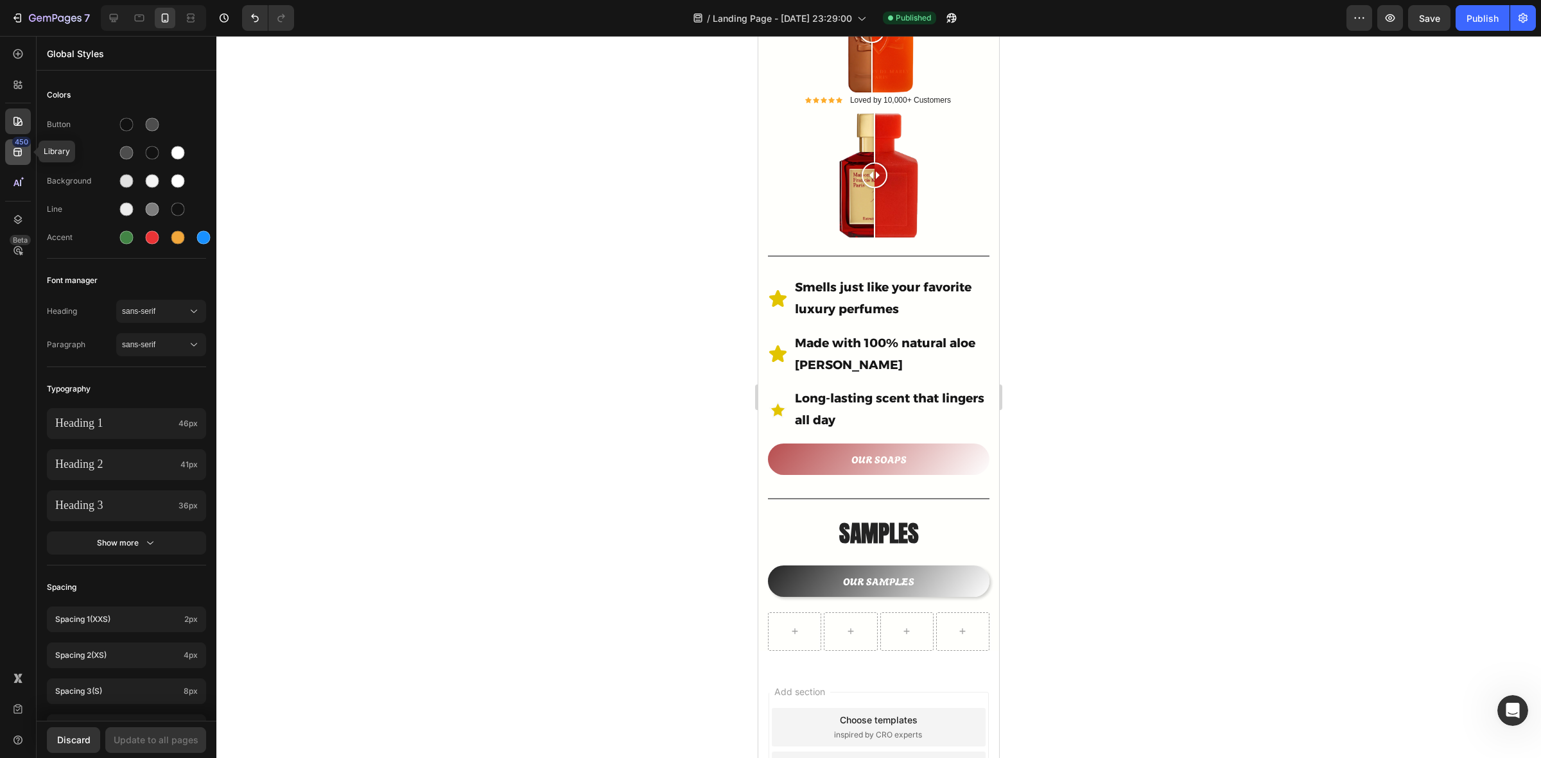
click at [24, 154] on icon at bounding box center [18, 152] width 13 height 13
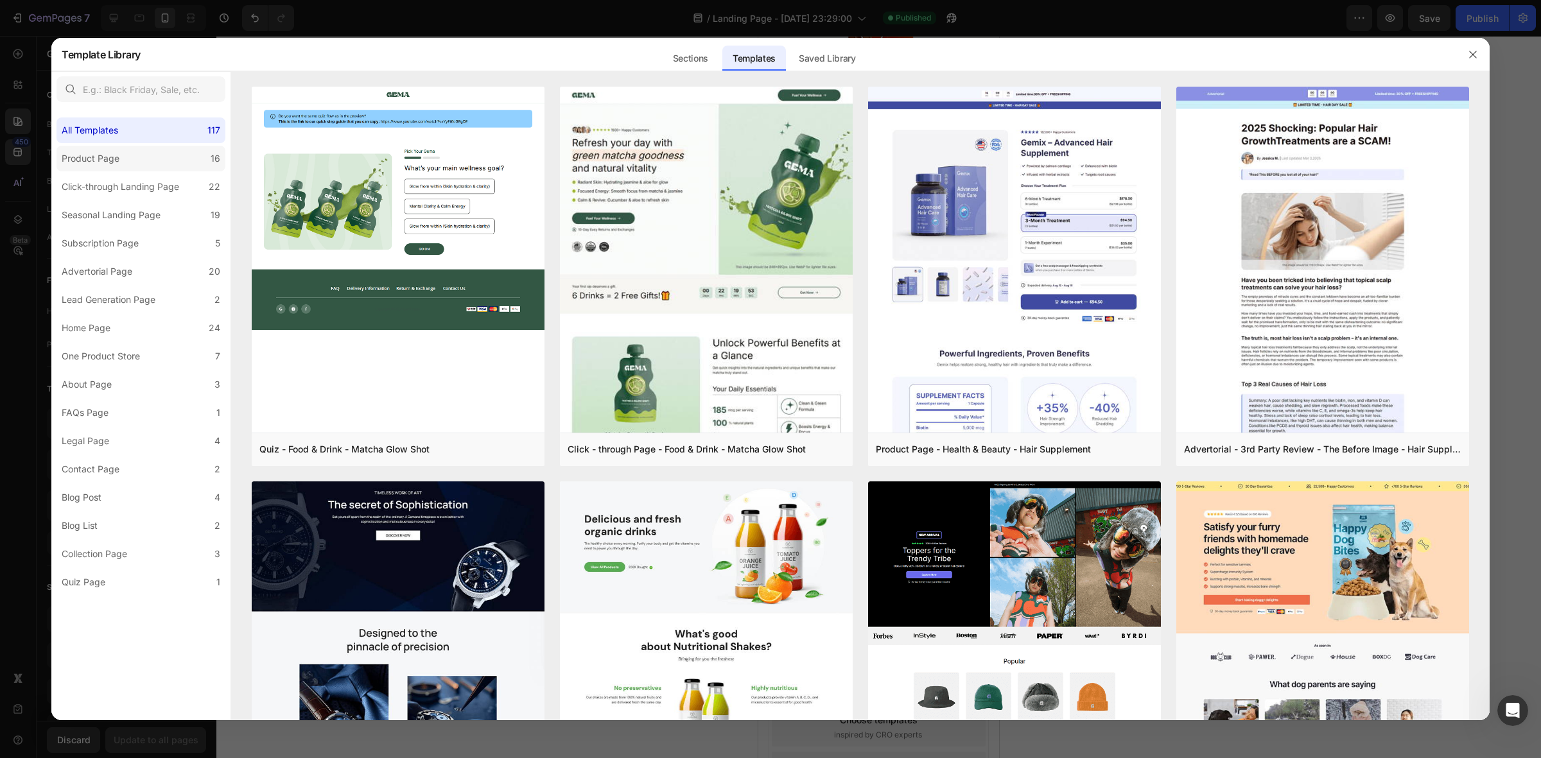
click at [122, 159] on div "Product Page" at bounding box center [93, 158] width 63 height 15
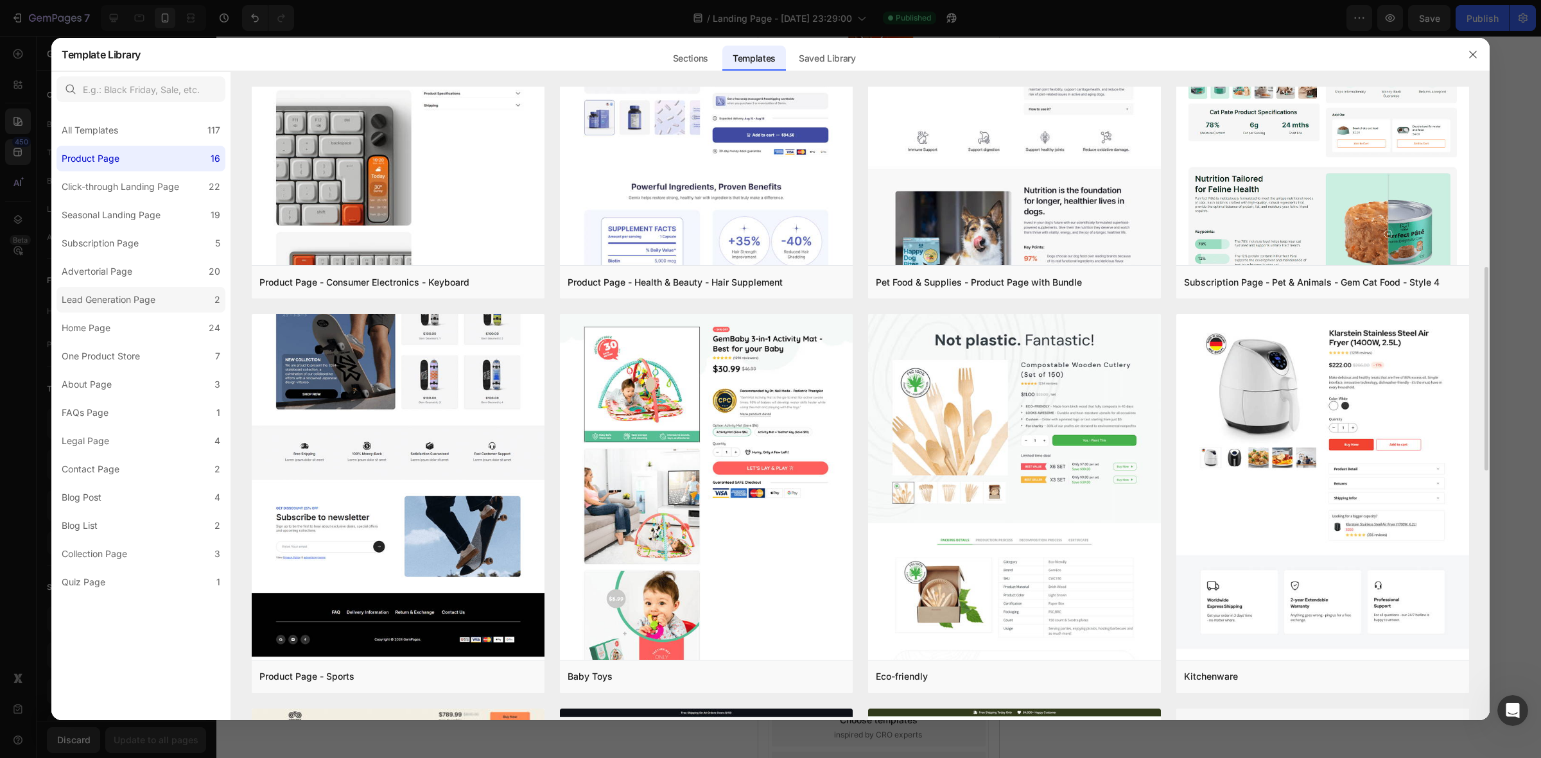
scroll to position [482, 0]
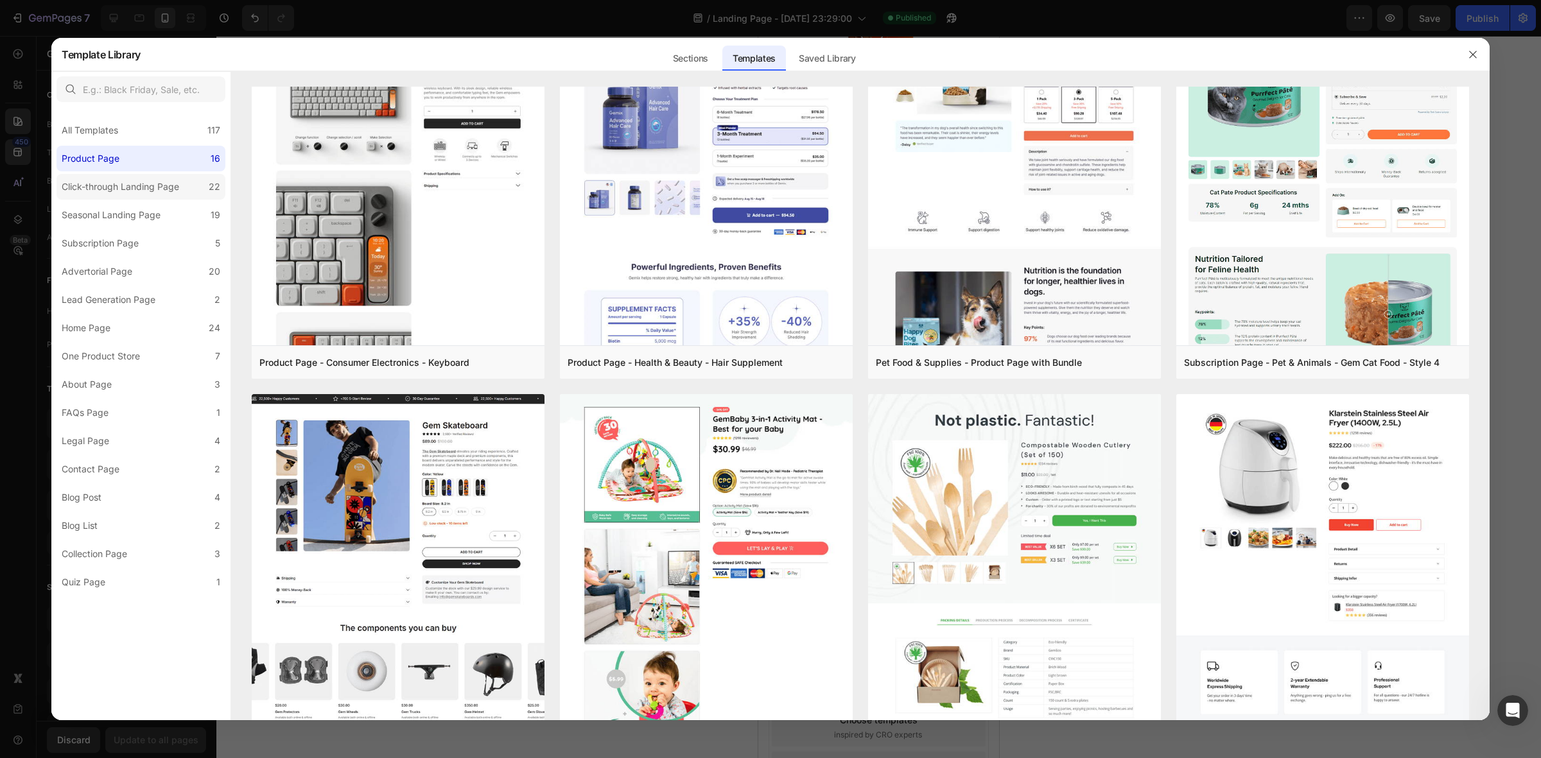
click at [137, 188] on div "Click-through Landing Page" at bounding box center [121, 186] width 118 height 15
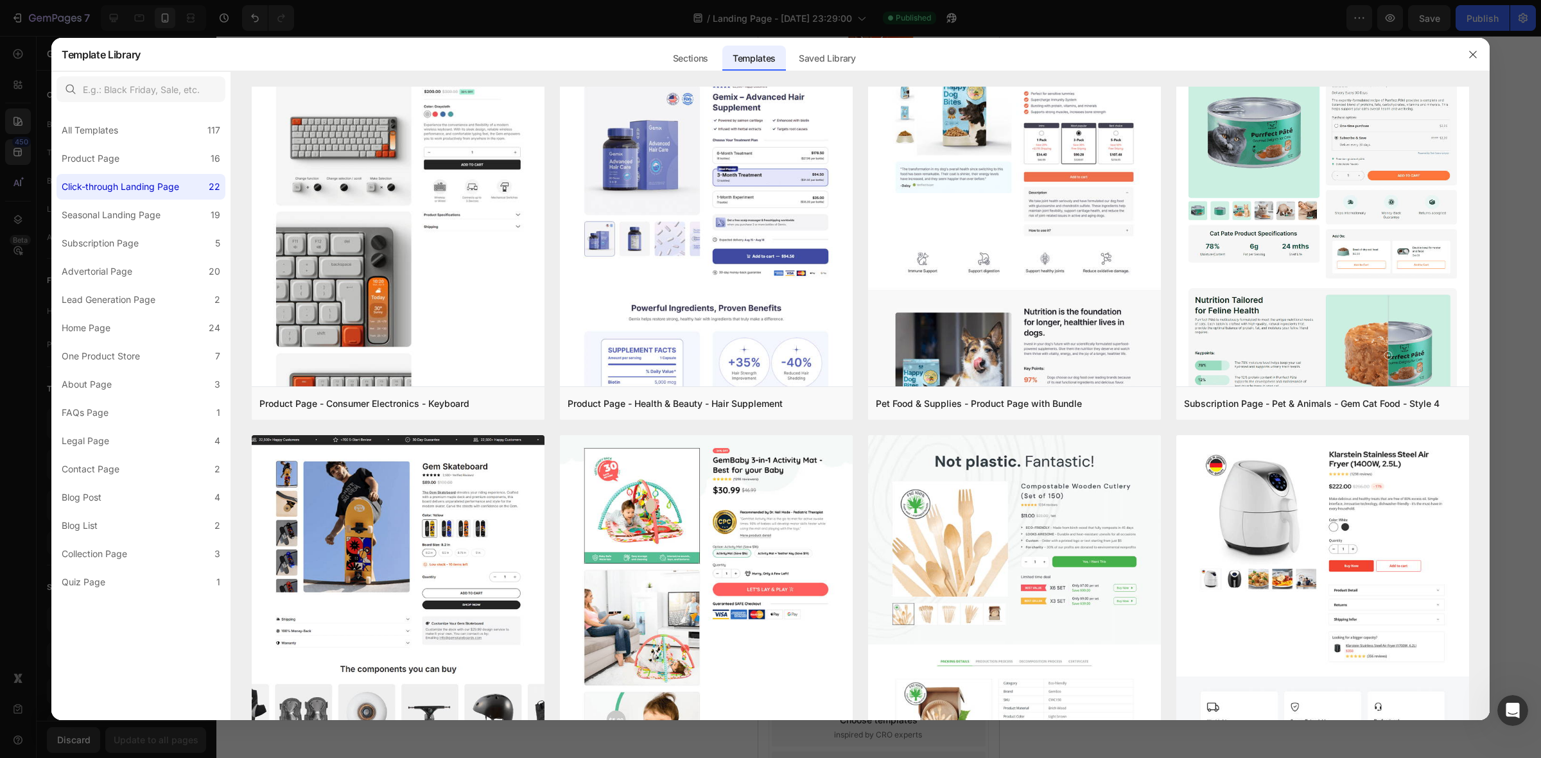
scroll to position [0, 0]
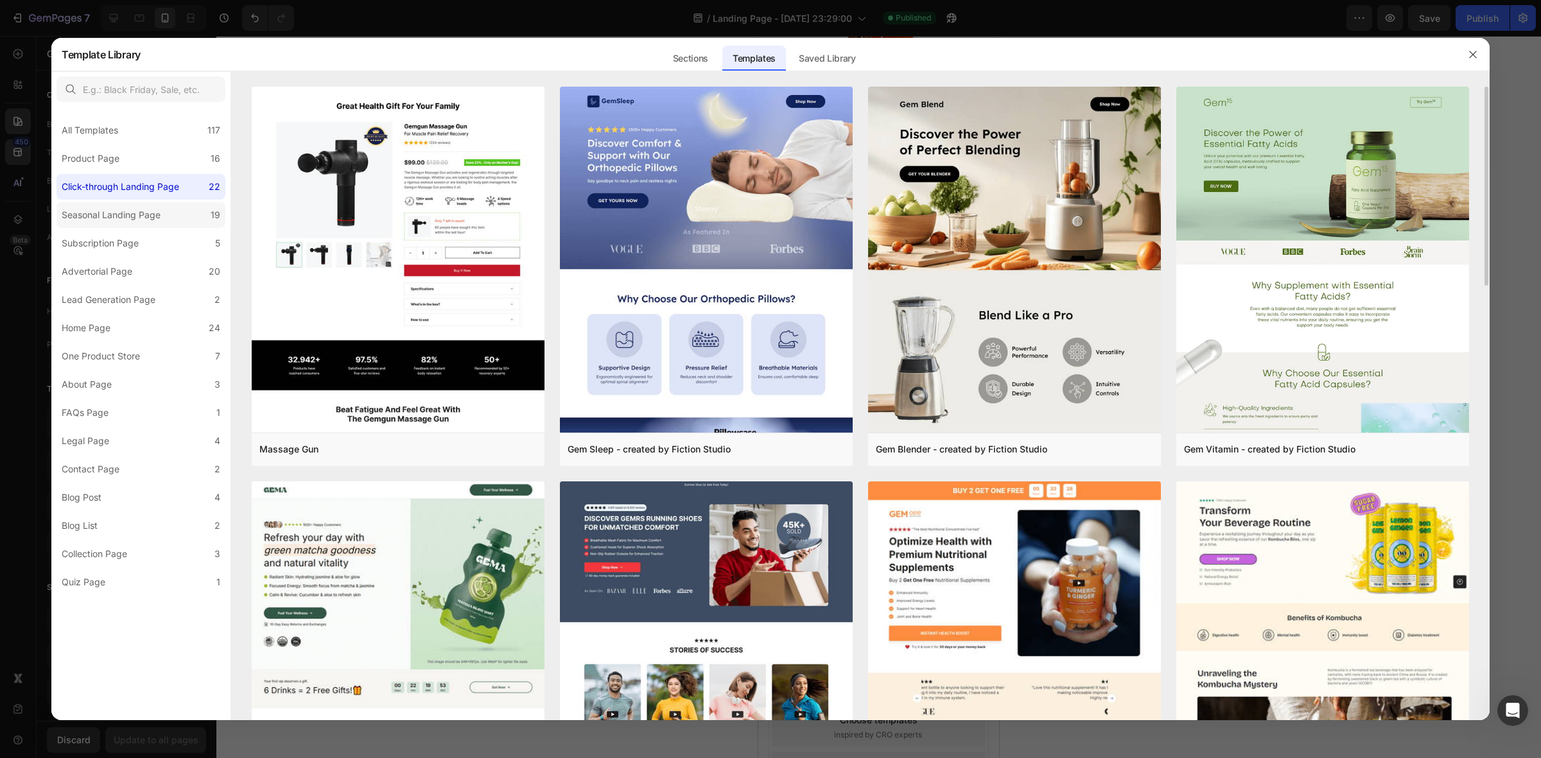
click at [145, 206] on label "Seasonal Landing Page 19" at bounding box center [141, 215] width 169 height 26
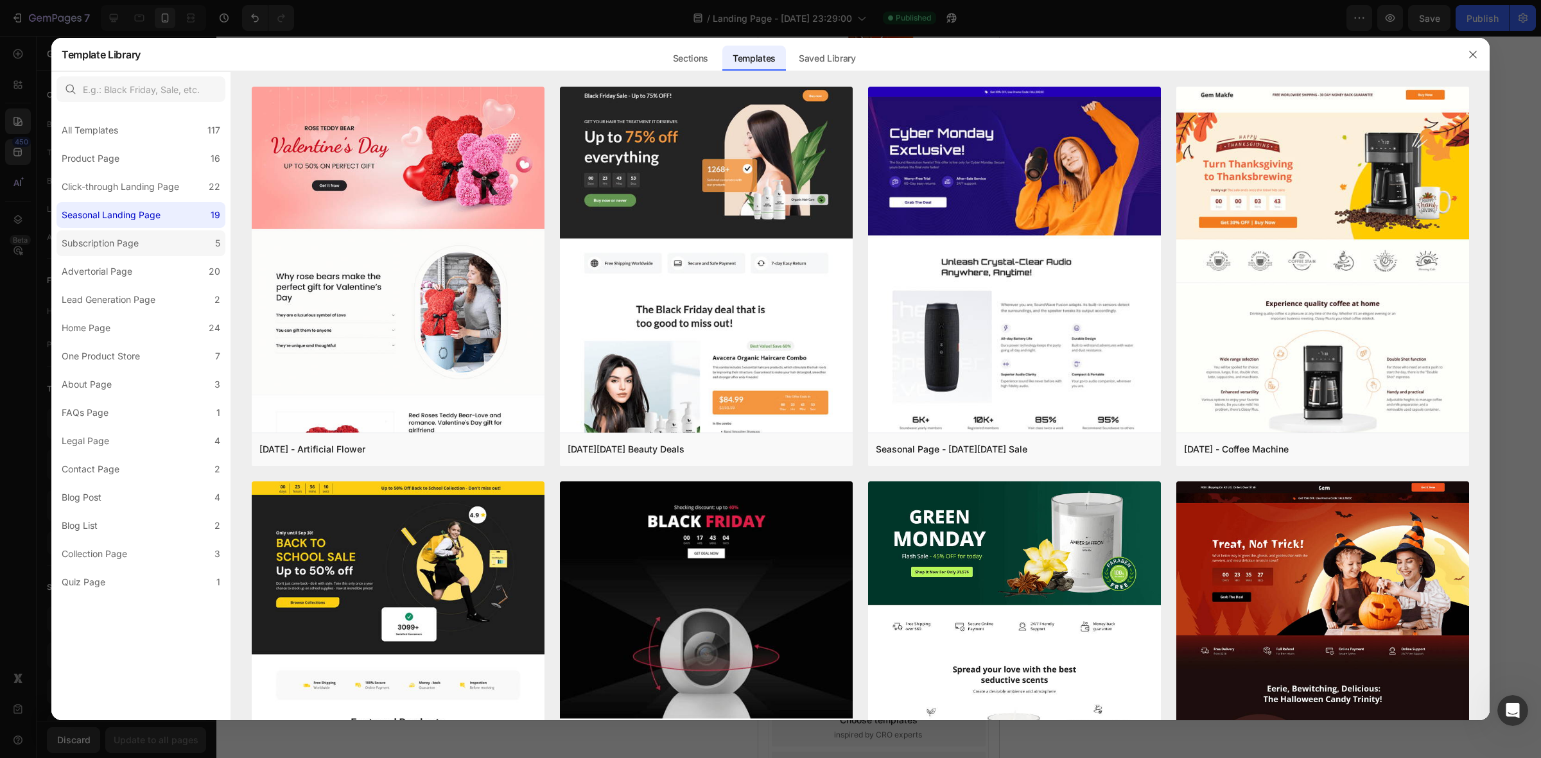
click at [156, 243] on label "Subscription Page 5" at bounding box center [141, 244] width 169 height 26
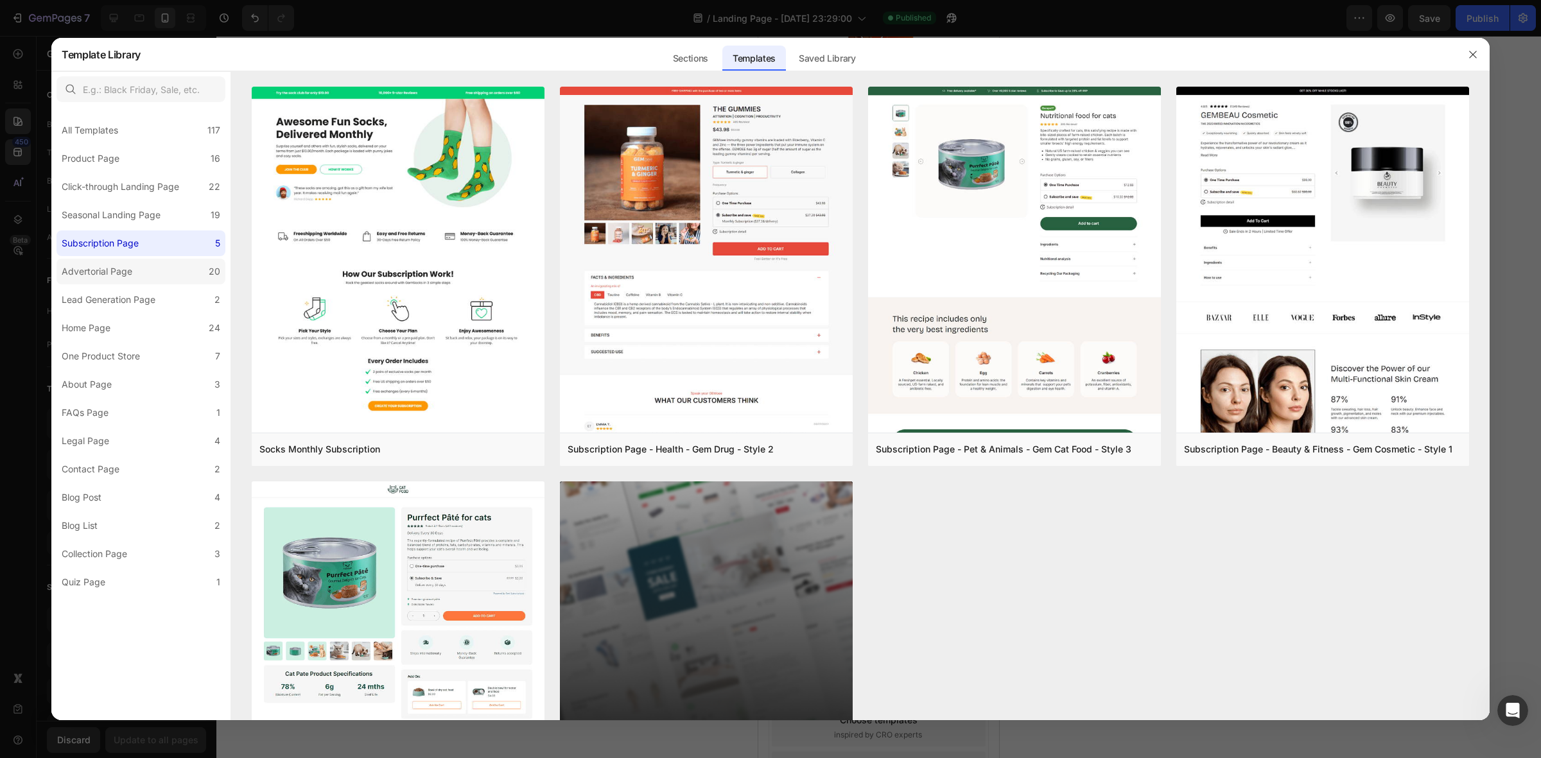
click at [164, 284] on label "Advertorial Page 20" at bounding box center [141, 272] width 169 height 26
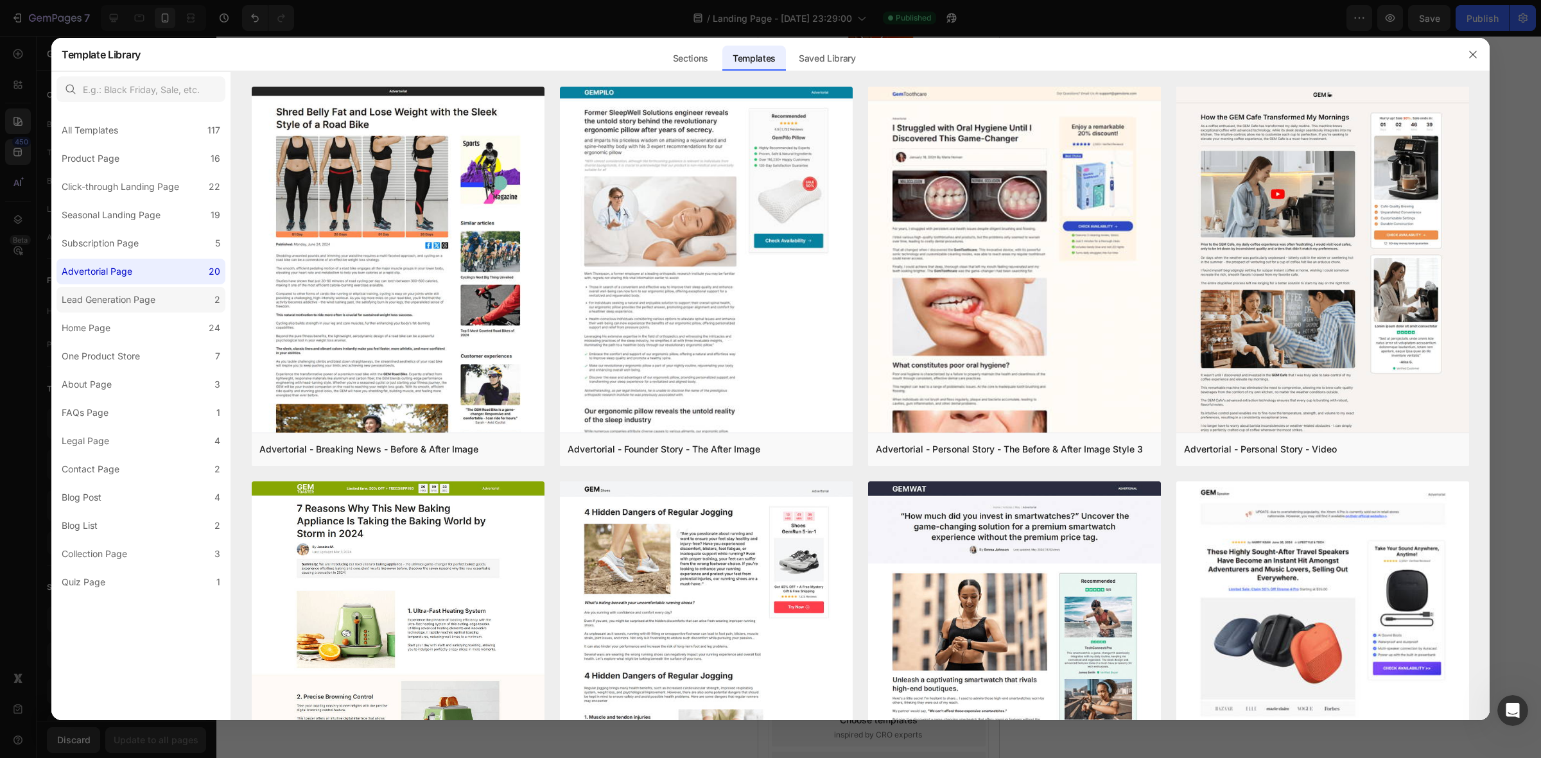
click at [169, 297] on label "Lead Generation Page 2" at bounding box center [141, 300] width 169 height 26
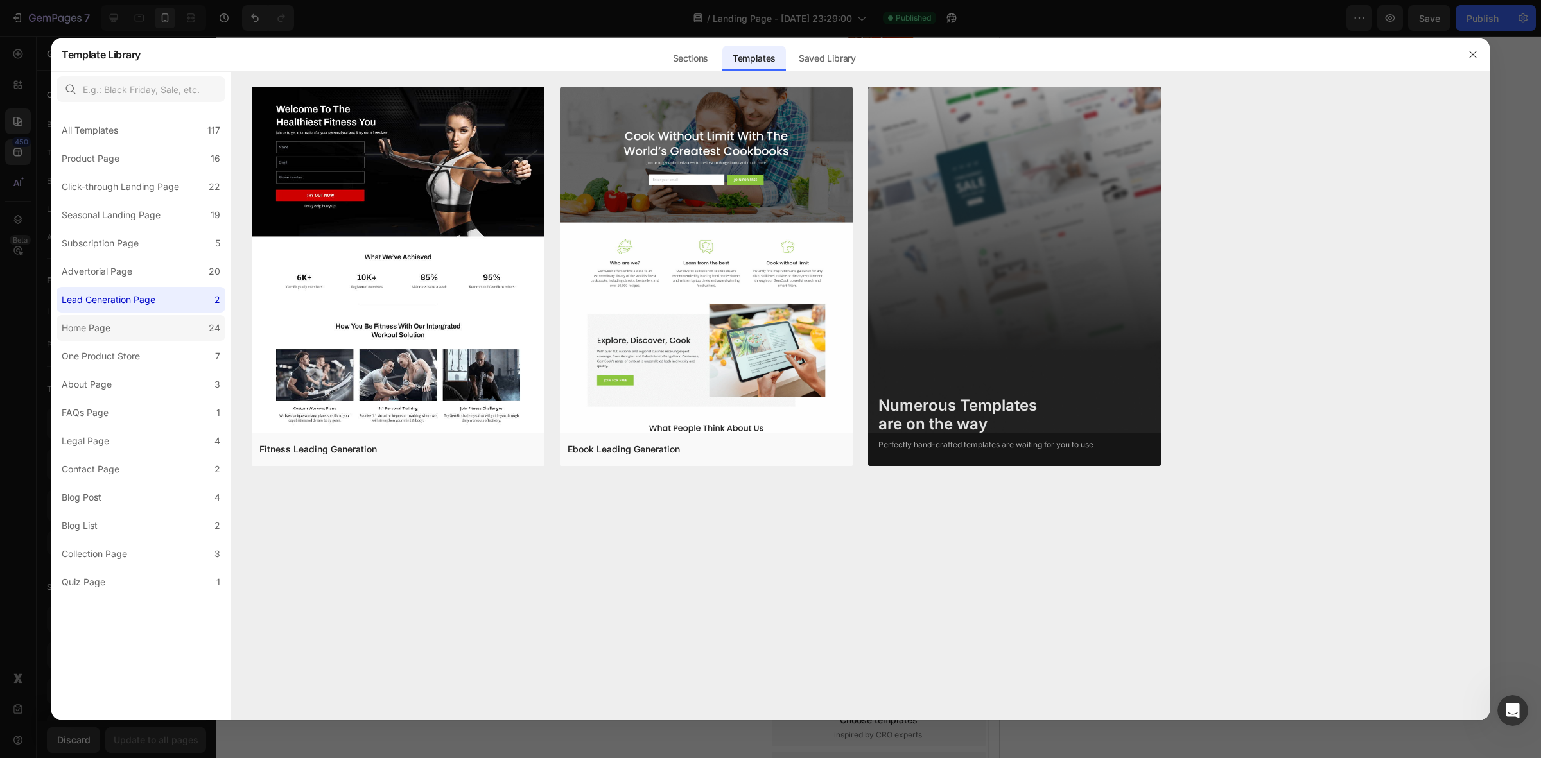
click at [174, 325] on label "Home Page 24" at bounding box center [141, 328] width 169 height 26
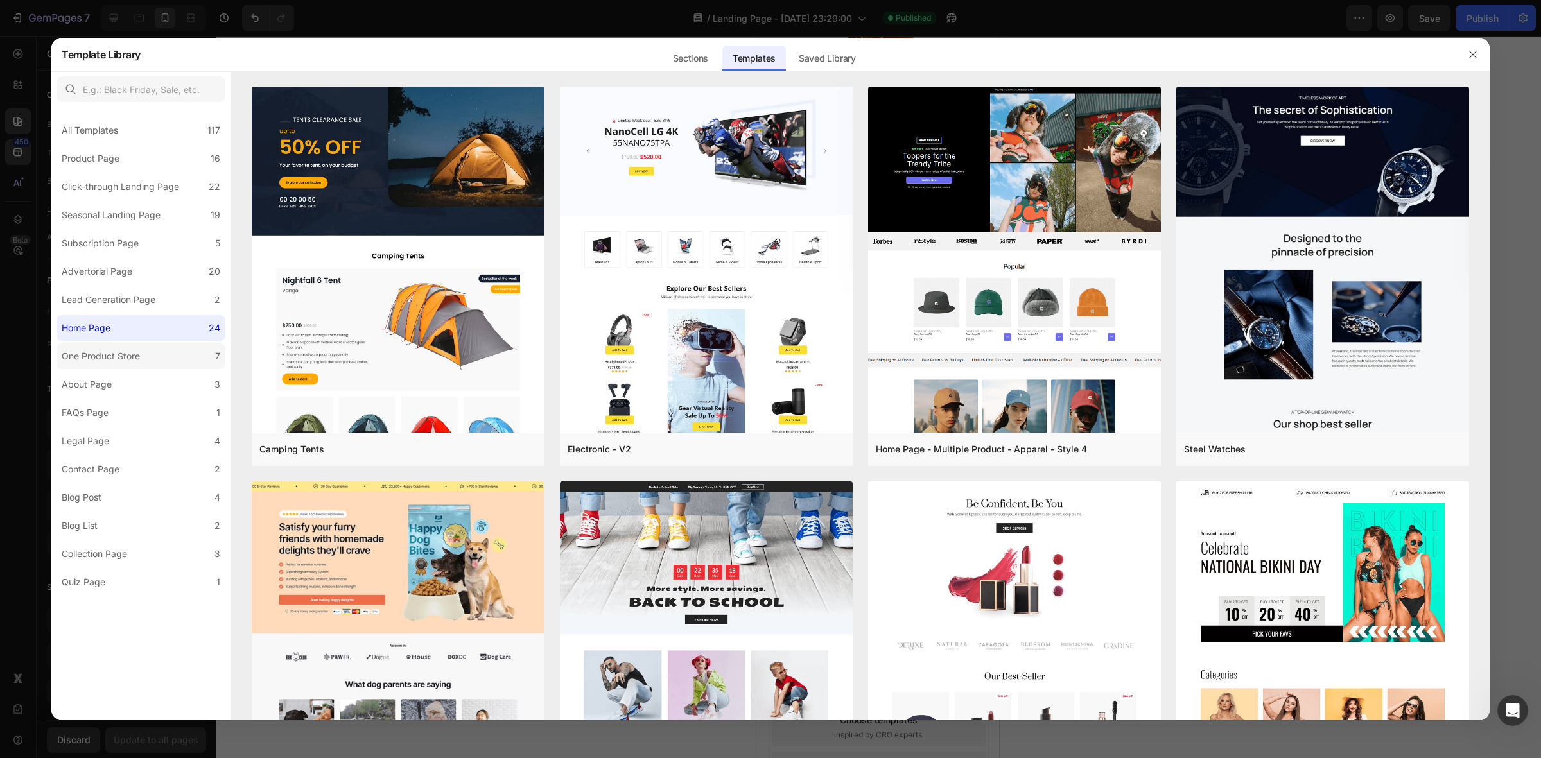
click at [168, 345] on label "One Product Store 7" at bounding box center [141, 357] width 169 height 26
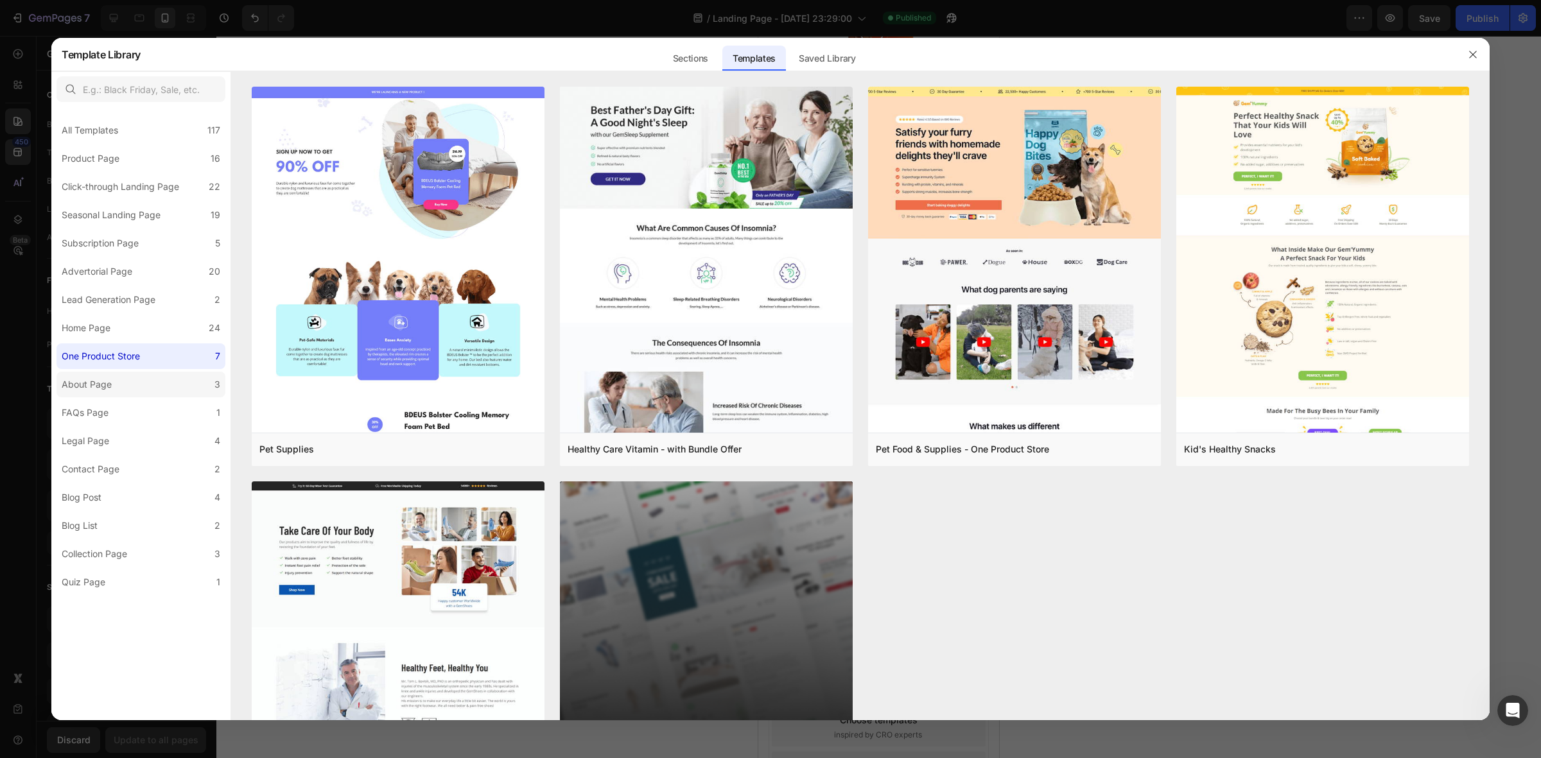
click at [157, 385] on label "About Page 3" at bounding box center [141, 385] width 169 height 26
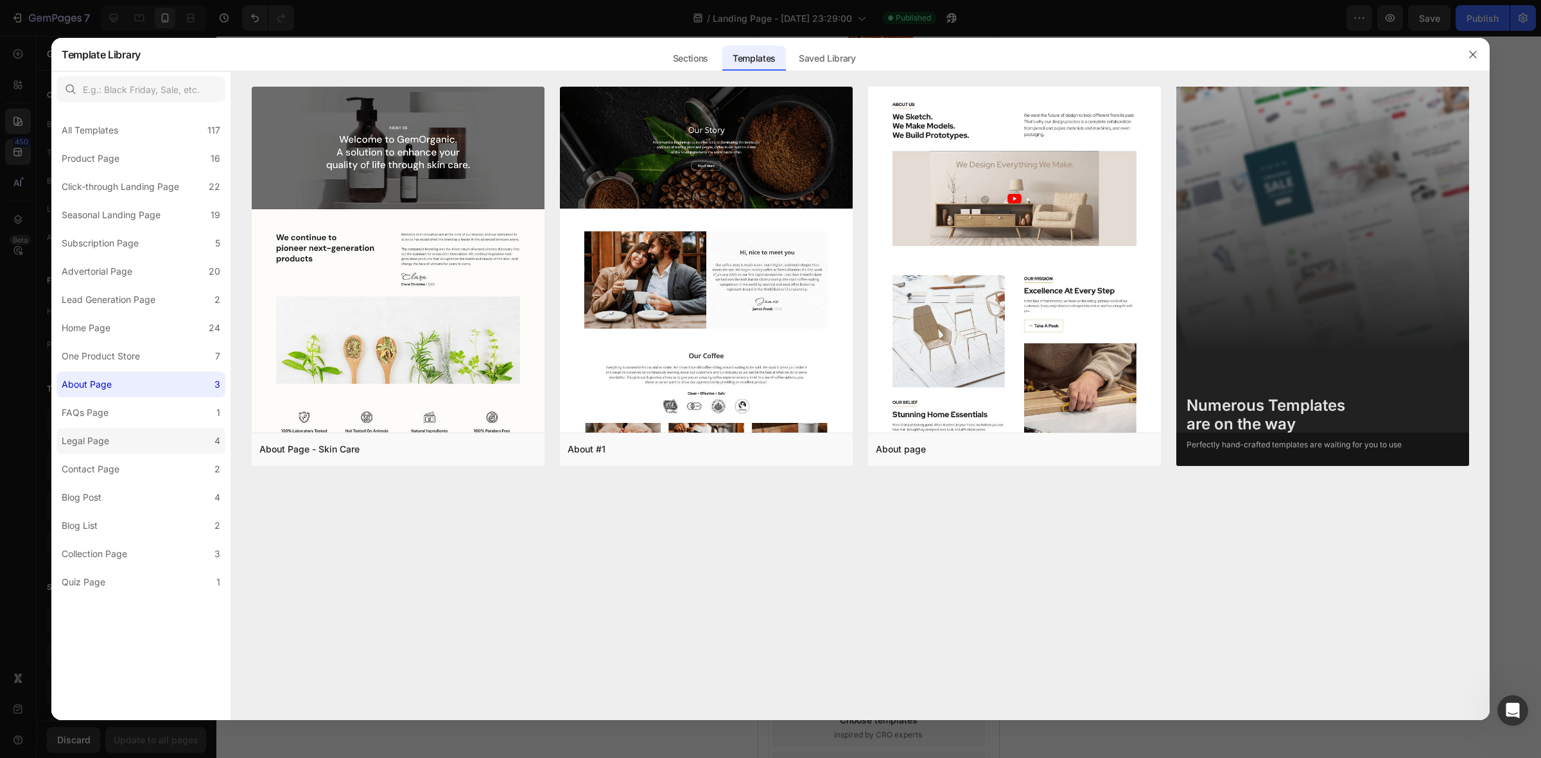
click at [154, 412] on label "FAQs Page 1" at bounding box center [141, 413] width 169 height 26
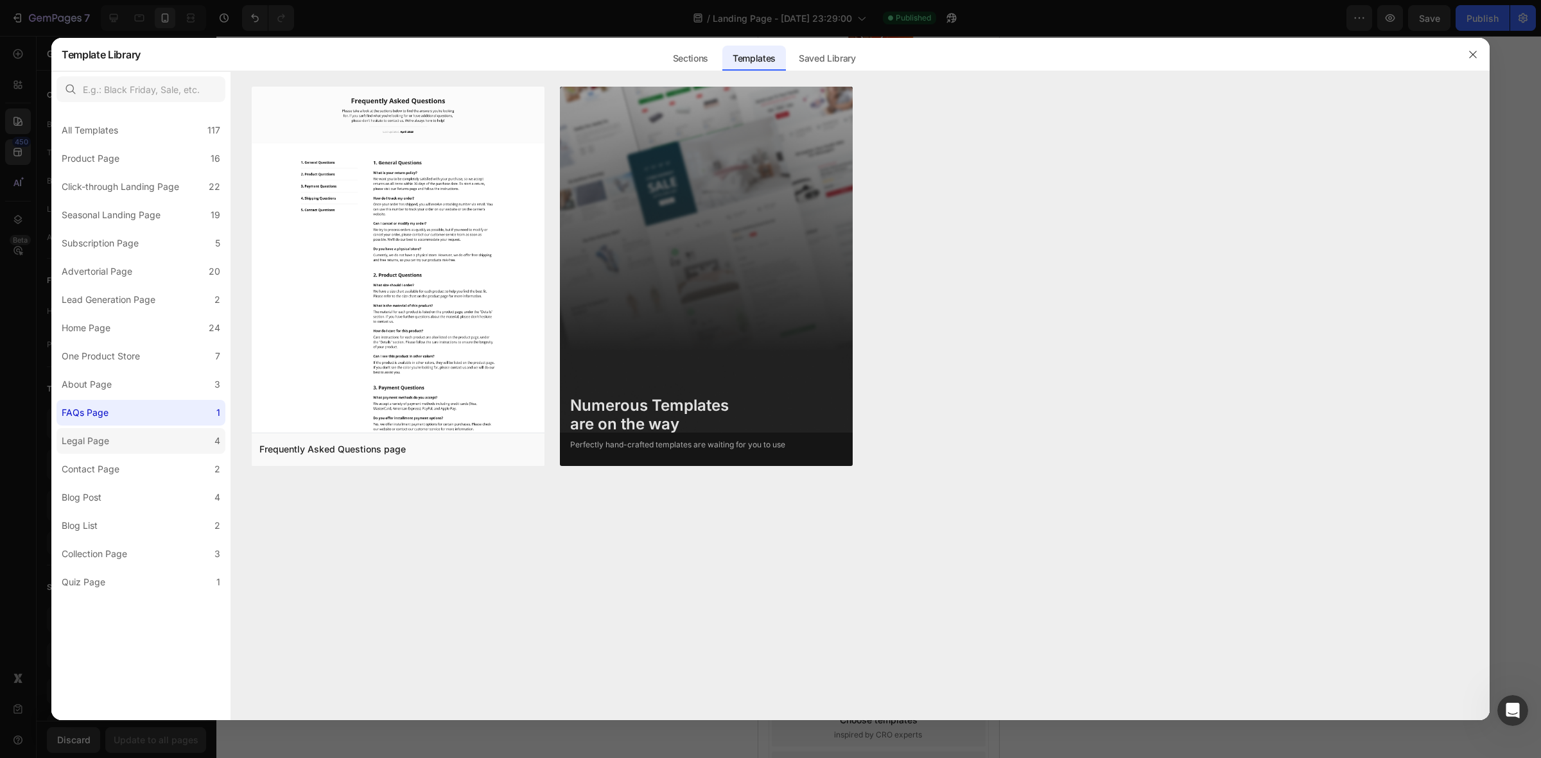
click at [155, 450] on label "Legal Page 4" at bounding box center [141, 441] width 169 height 26
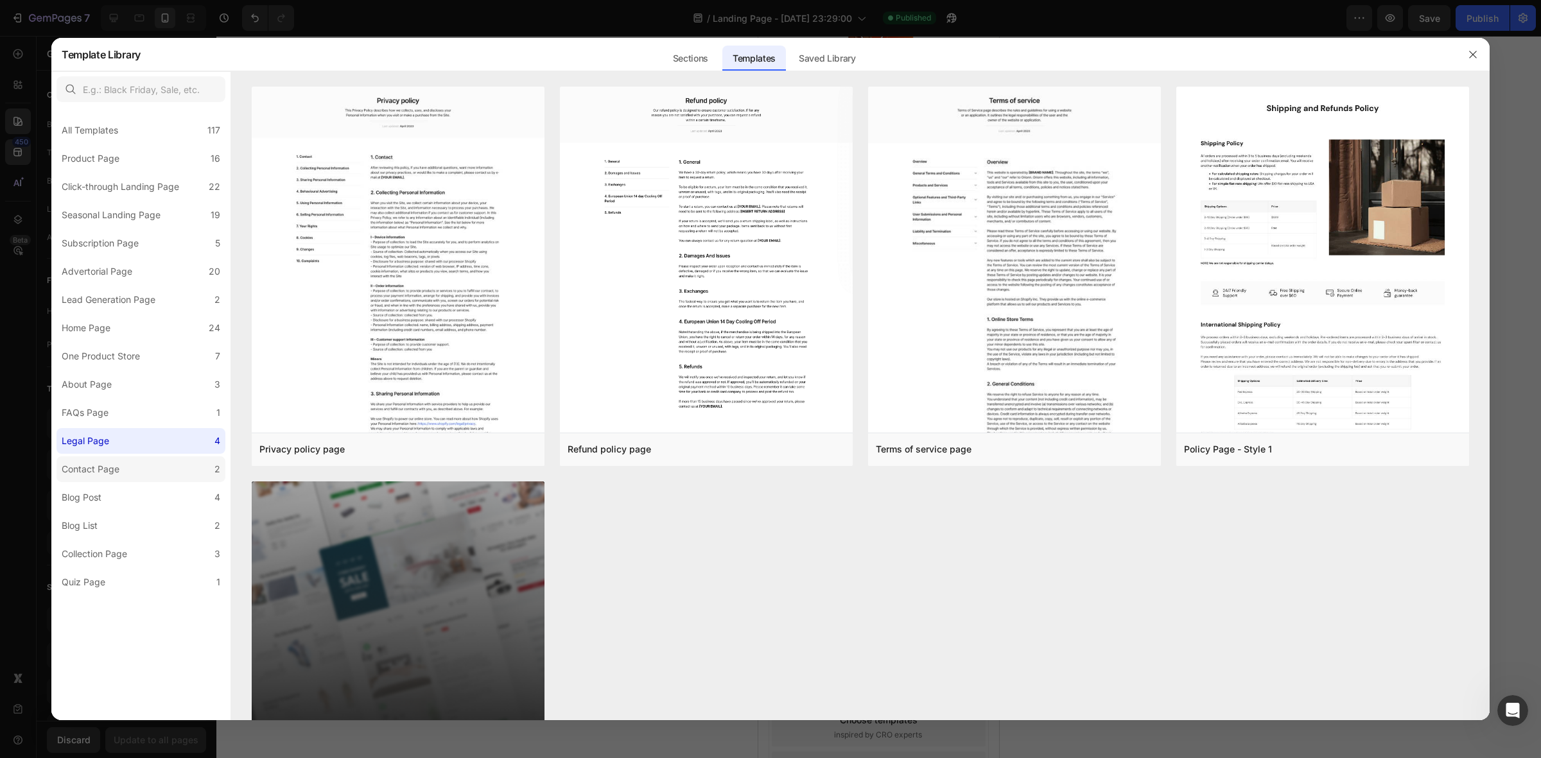
click at [155, 472] on label "Contact Page 2" at bounding box center [141, 470] width 169 height 26
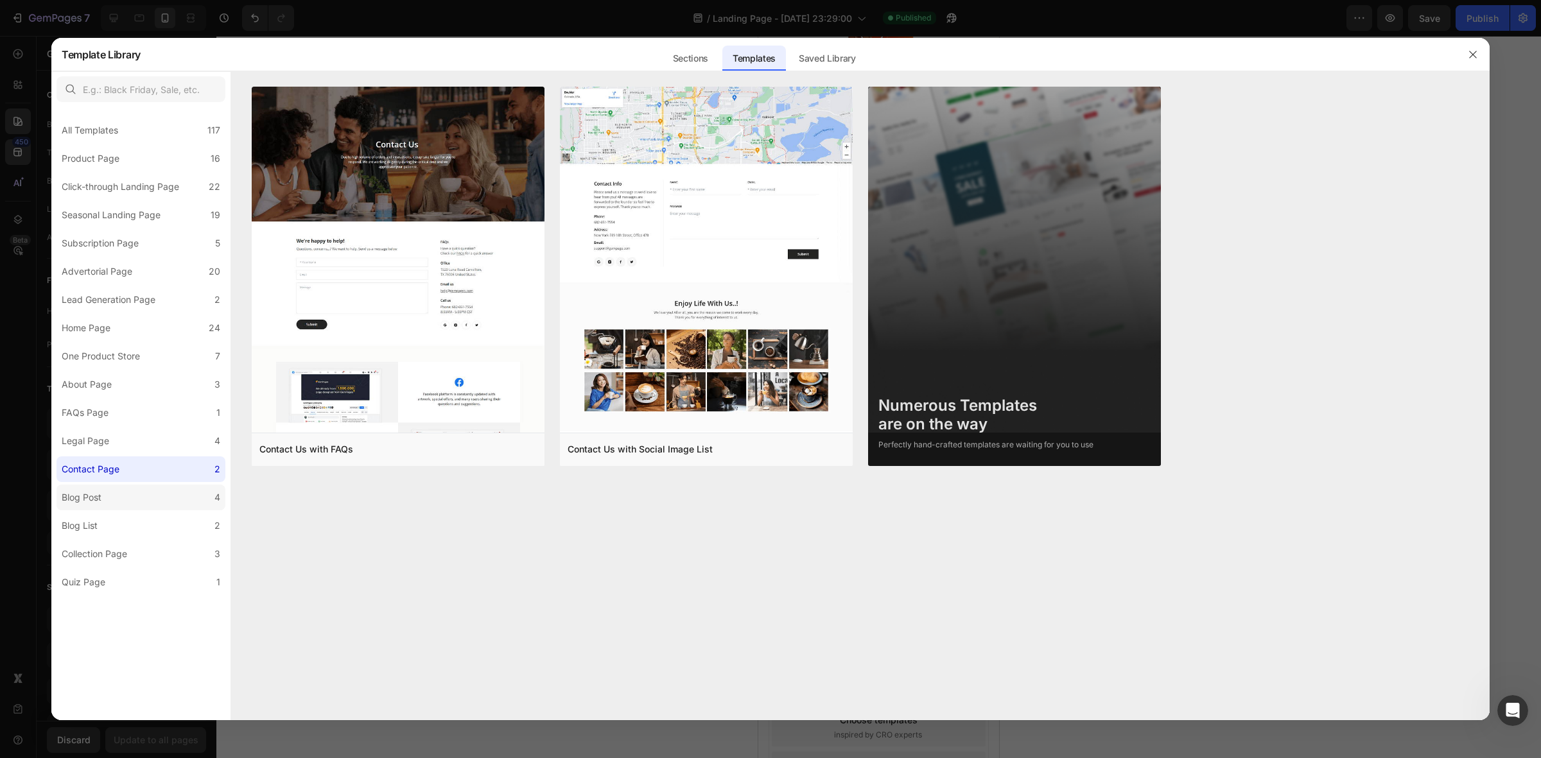
drag, startPoint x: 151, startPoint y: 502, endPoint x: 154, endPoint y: 492, distance: 10.8
click at [151, 503] on label "Blog Post 4" at bounding box center [141, 498] width 169 height 26
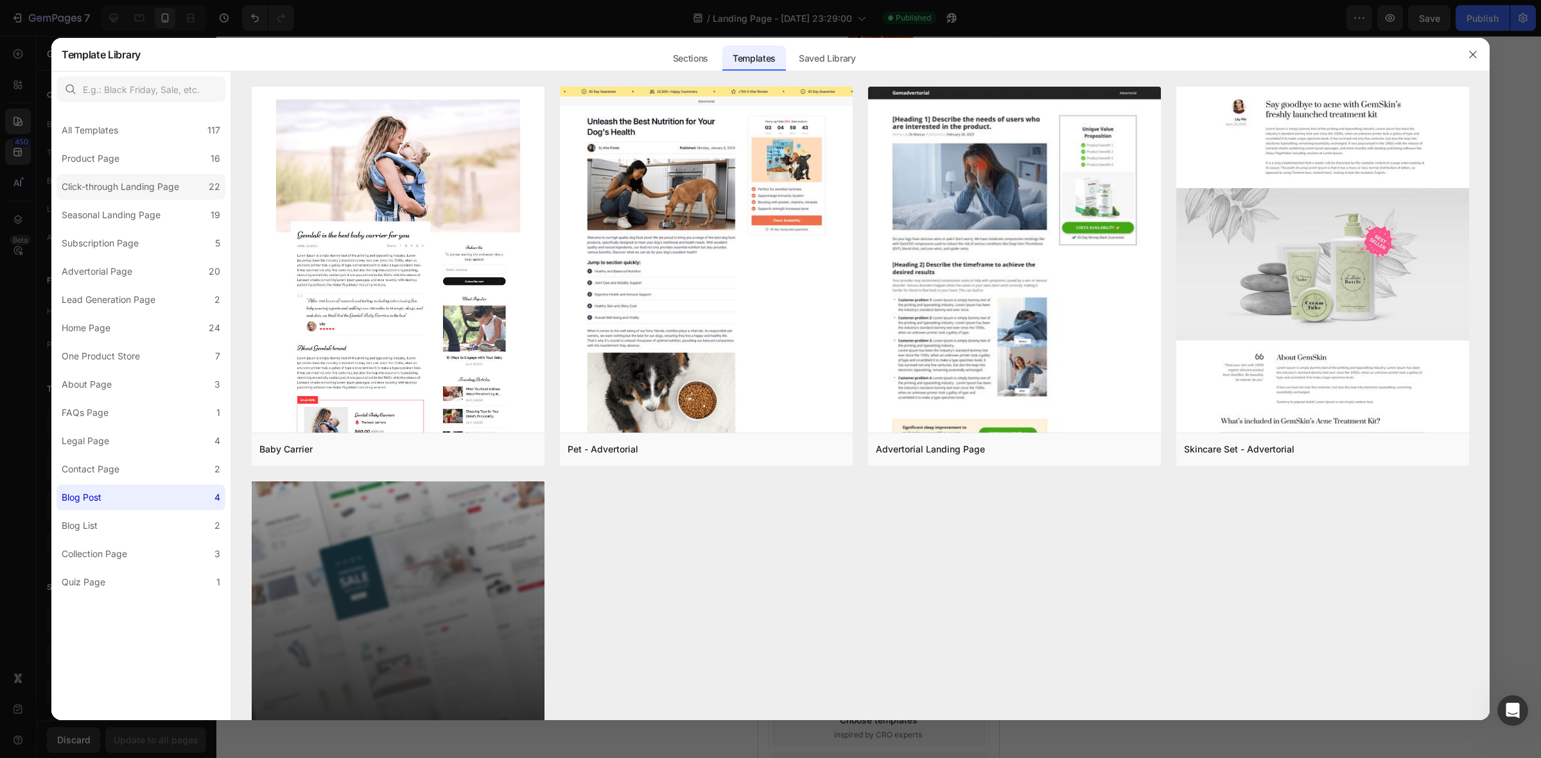
click at [114, 186] on div "Click-through Landing Page" at bounding box center [121, 186] width 118 height 15
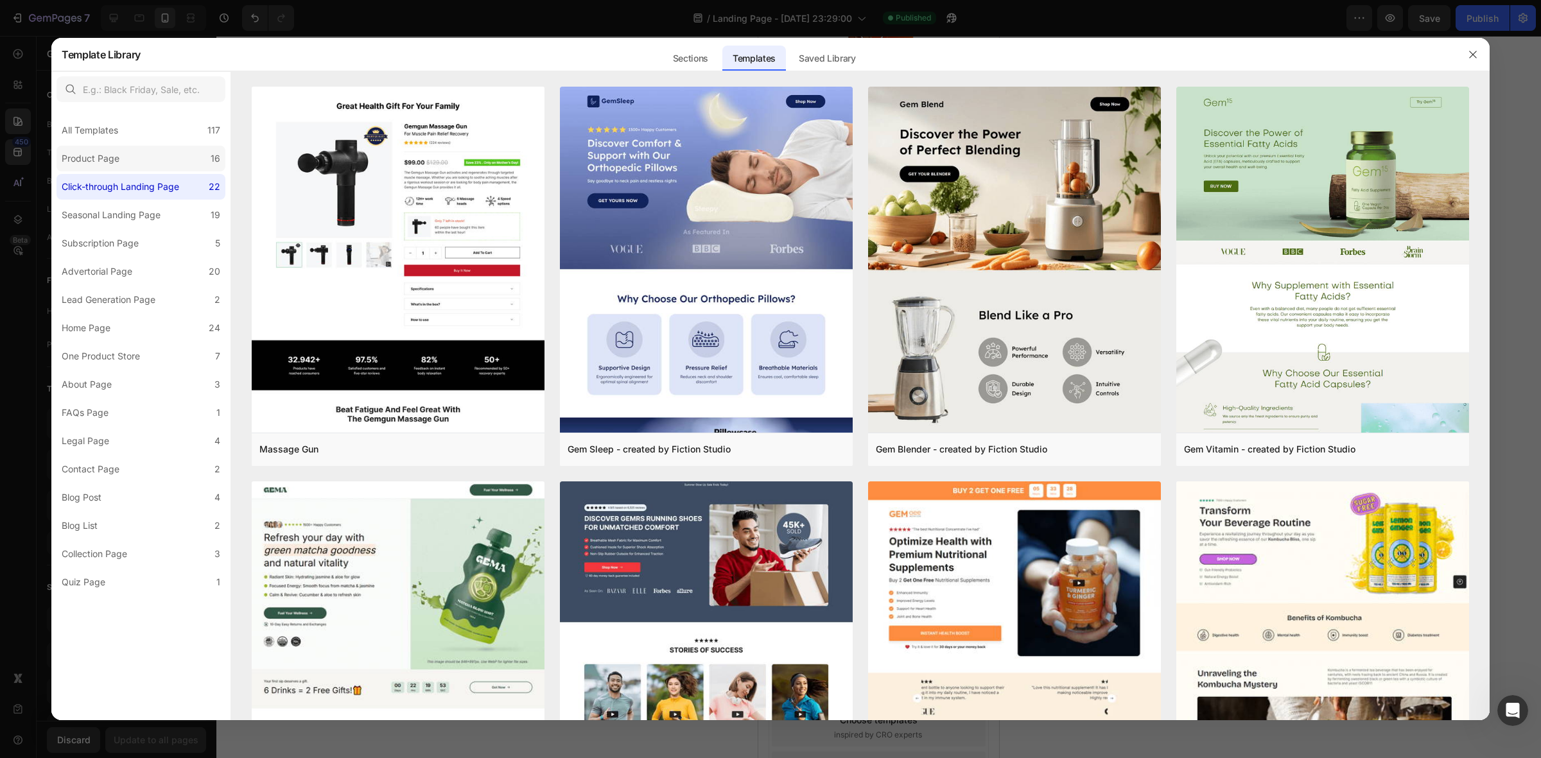
click at [116, 164] on div "Product Page" at bounding box center [91, 158] width 58 height 15
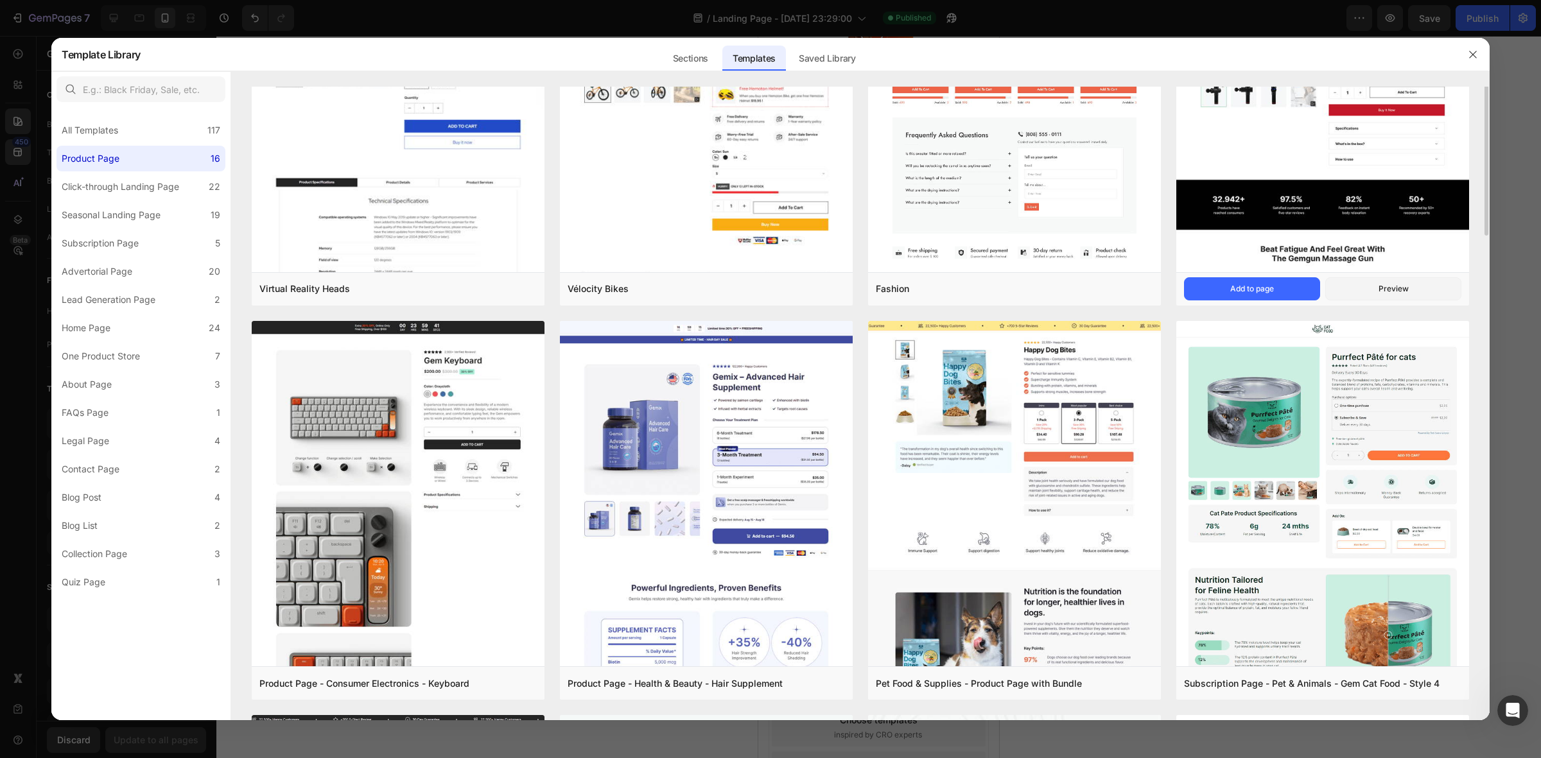
scroll to position [80, 0]
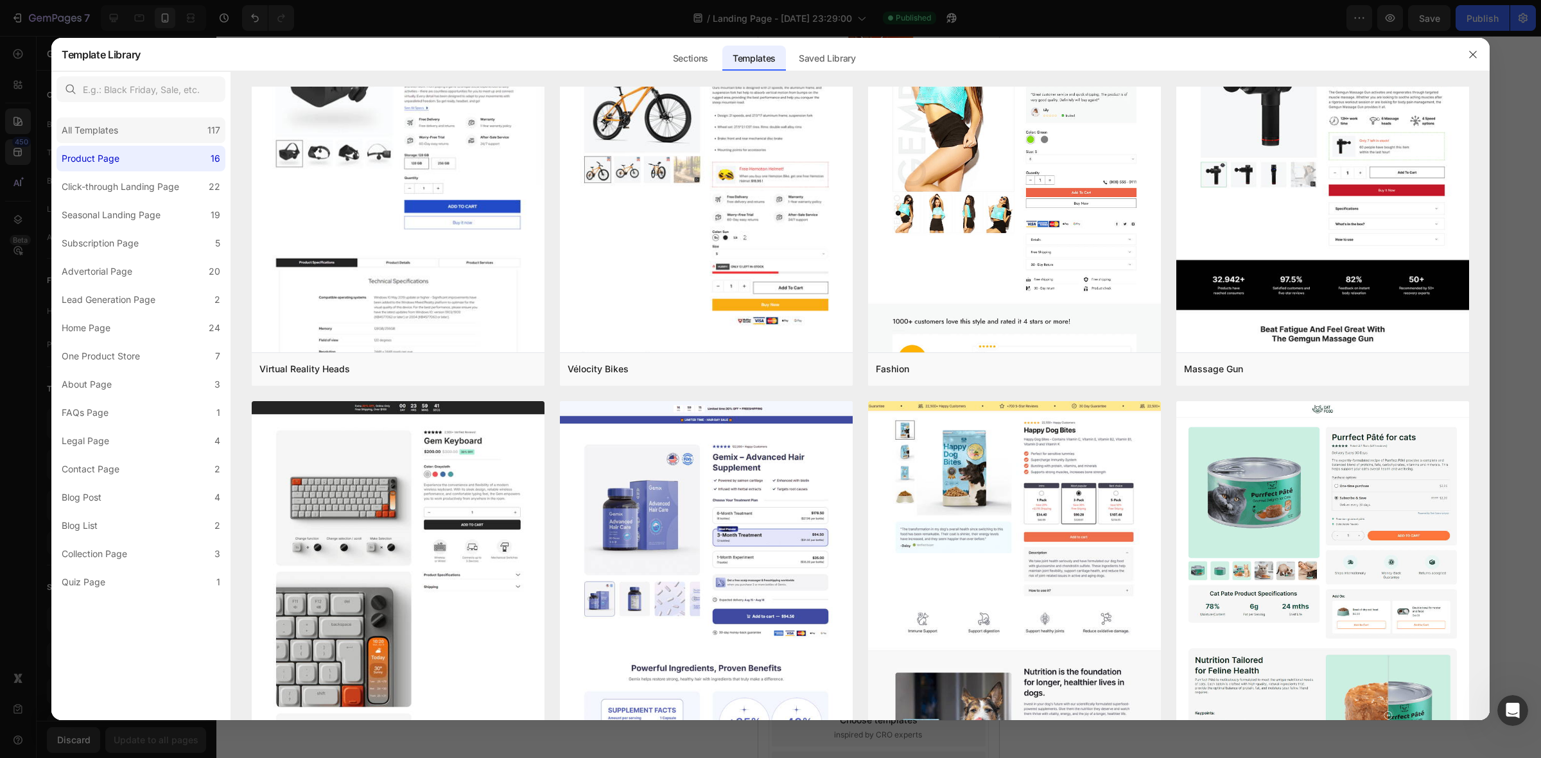
click at [138, 126] on div "All Templates 117" at bounding box center [141, 131] width 169 height 26
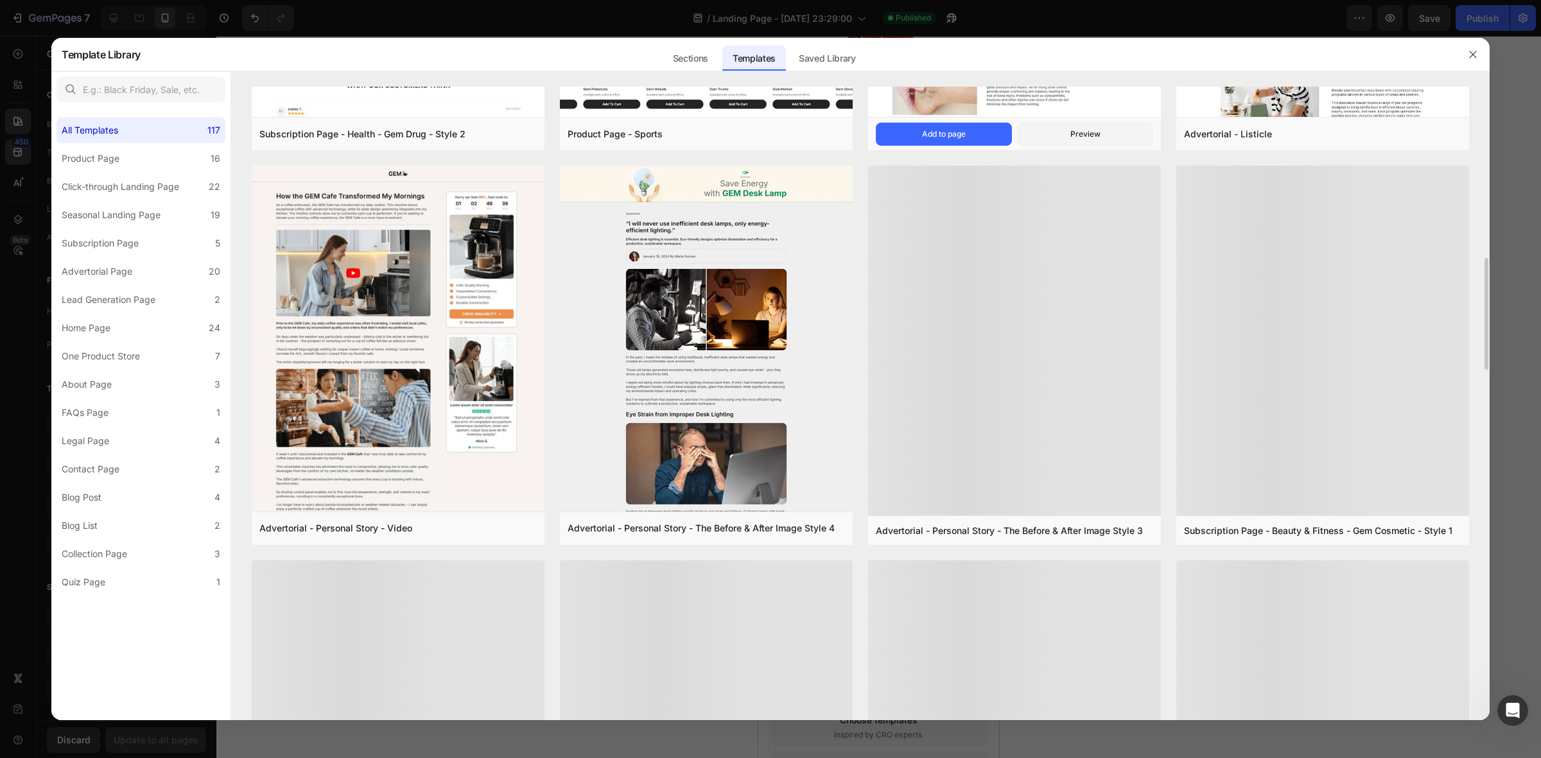
scroll to position [1243, 0]
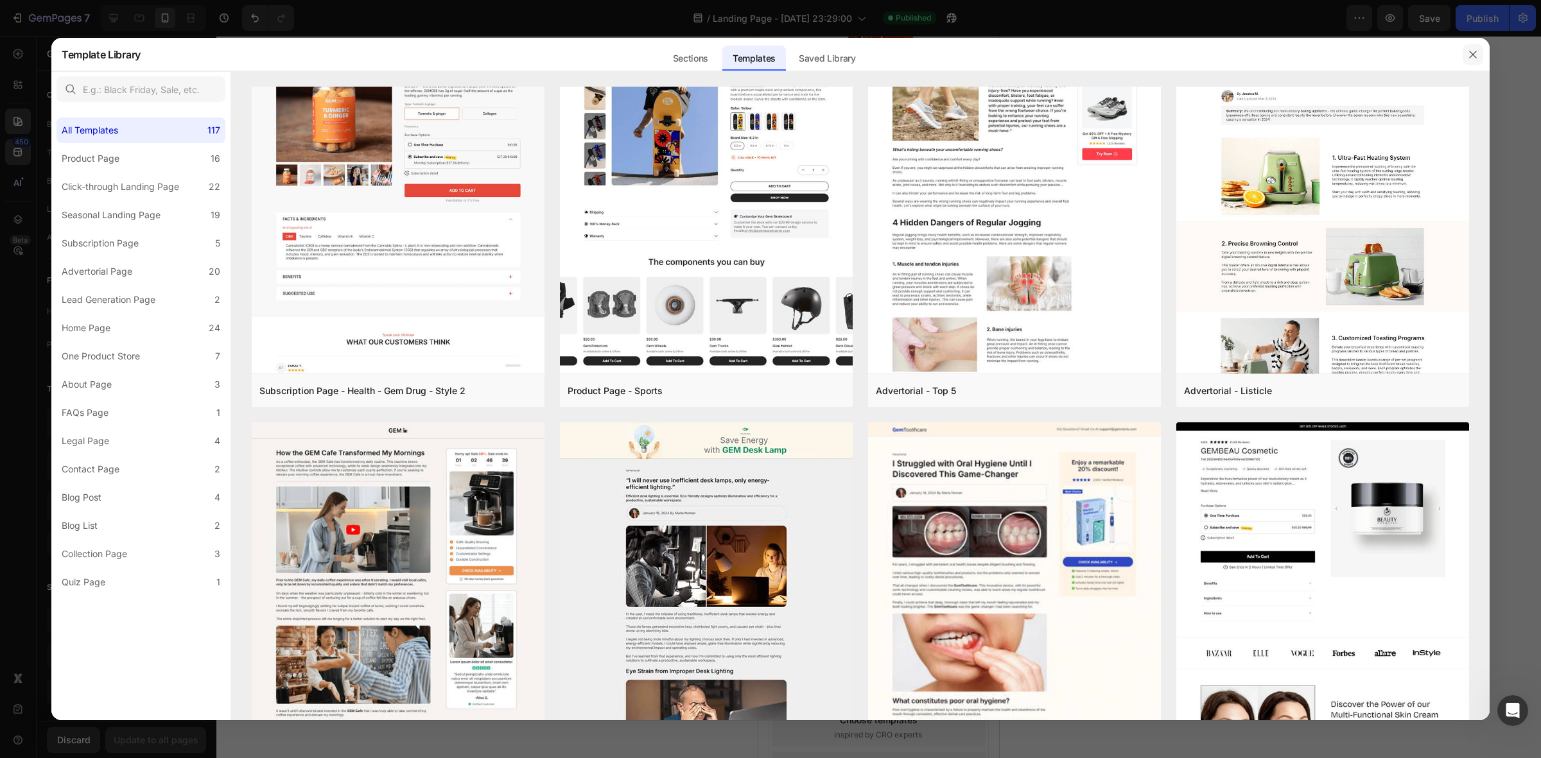
click at [1471, 53] on icon "button" at bounding box center [1473, 54] width 10 height 10
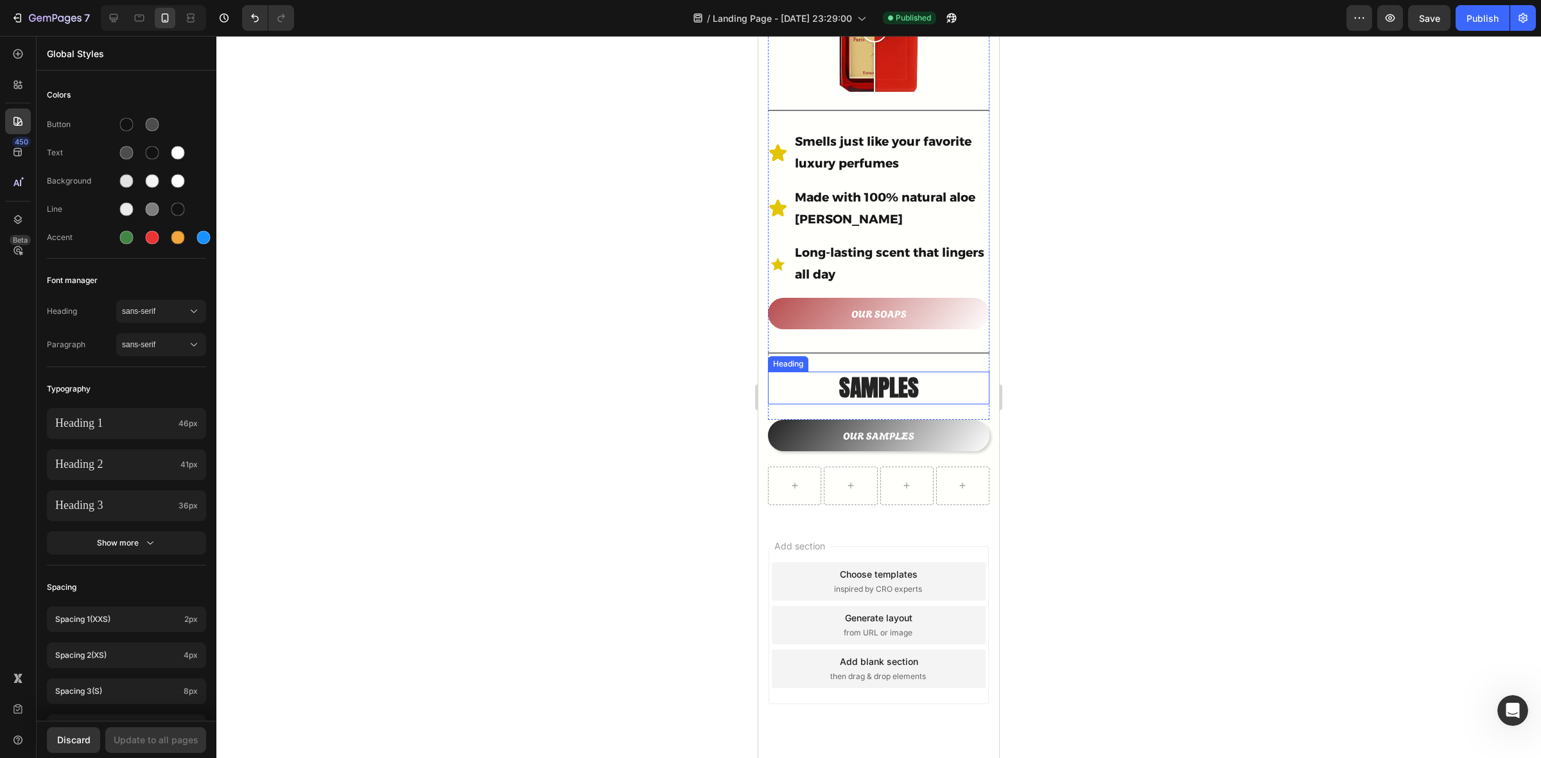
scroll to position [560, 0]
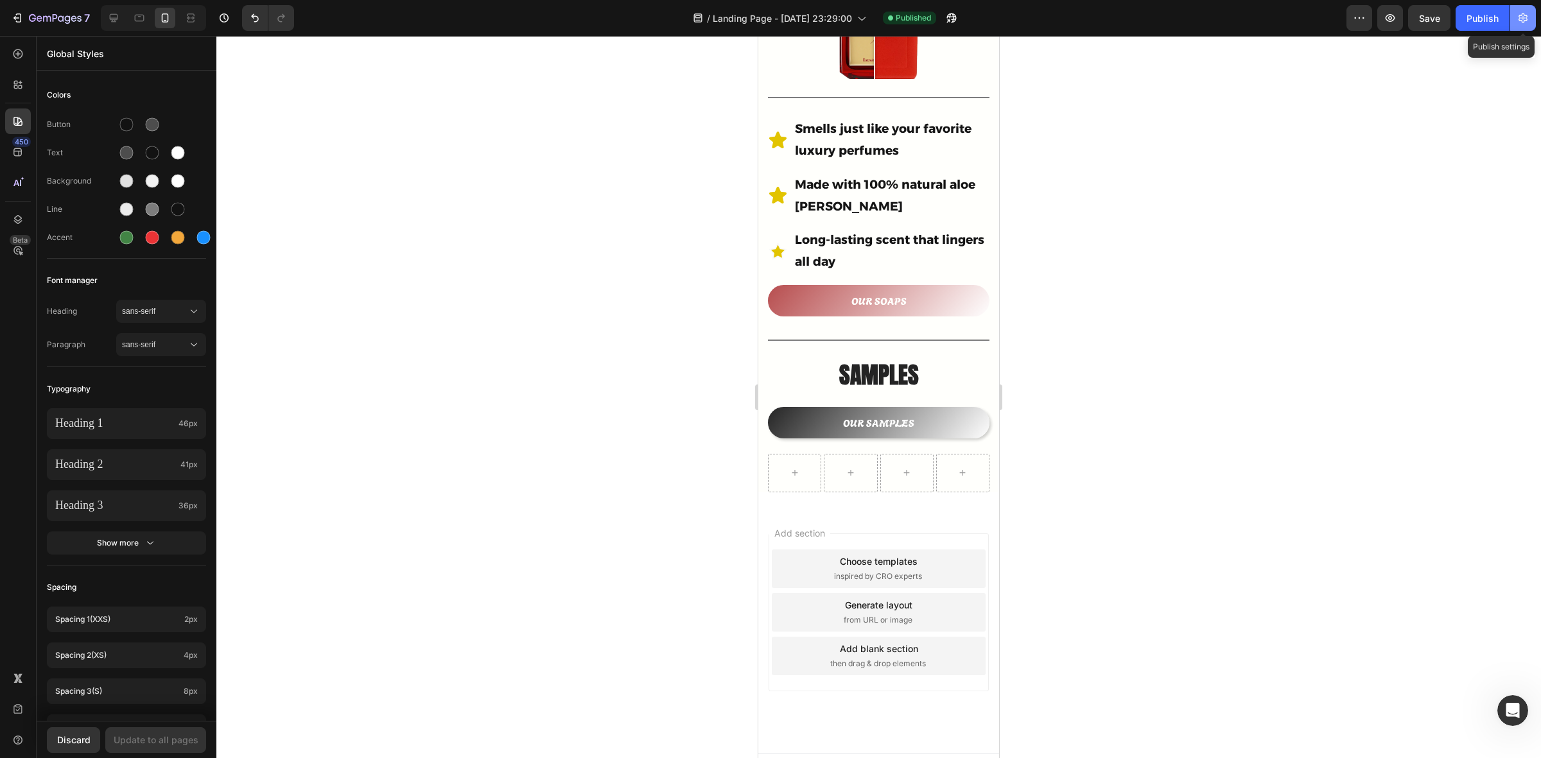
click at [1517, 18] on icon "button" at bounding box center [1523, 18] width 13 height 13
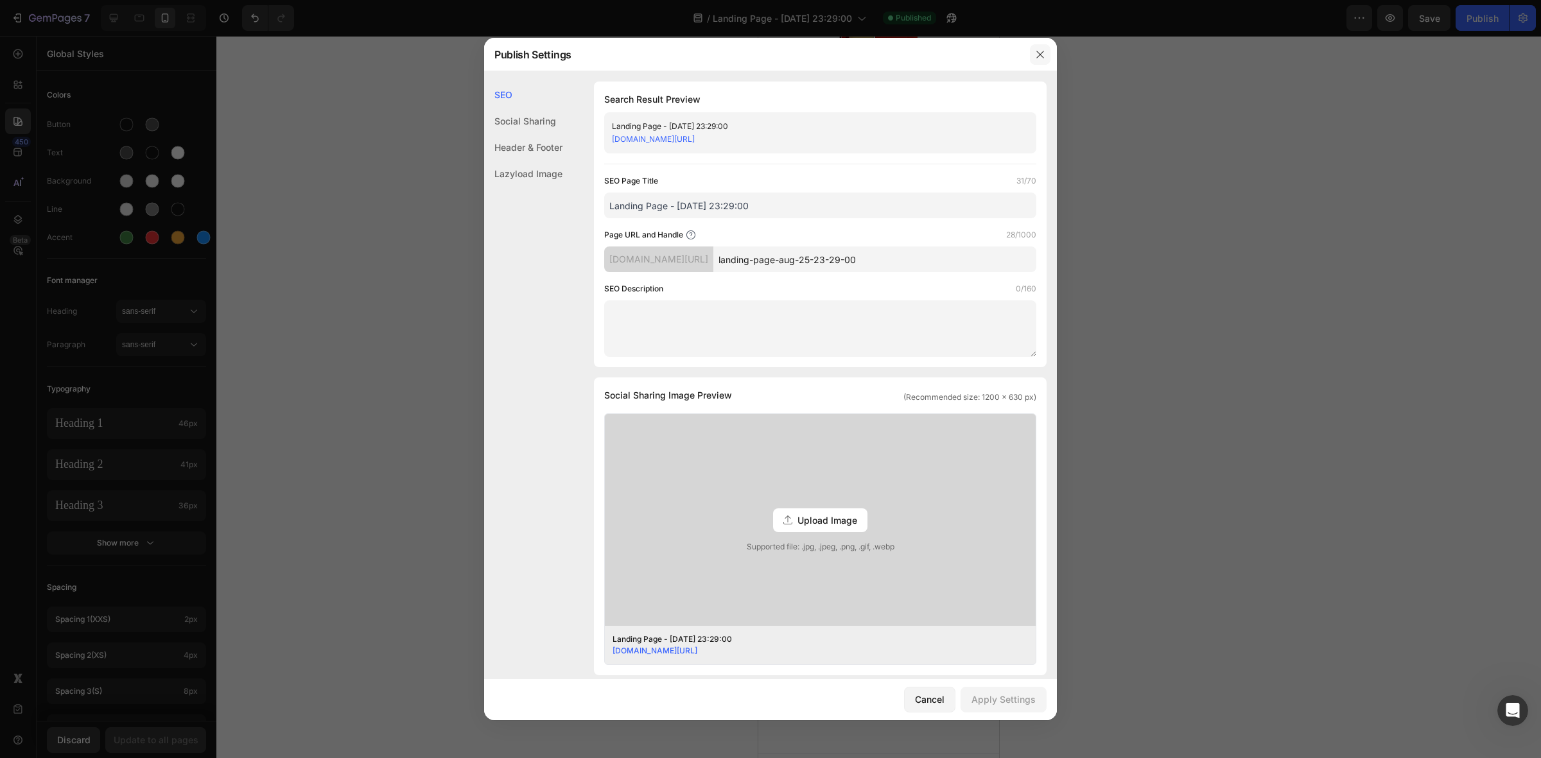
click at [1042, 51] on icon "button" at bounding box center [1040, 54] width 10 height 10
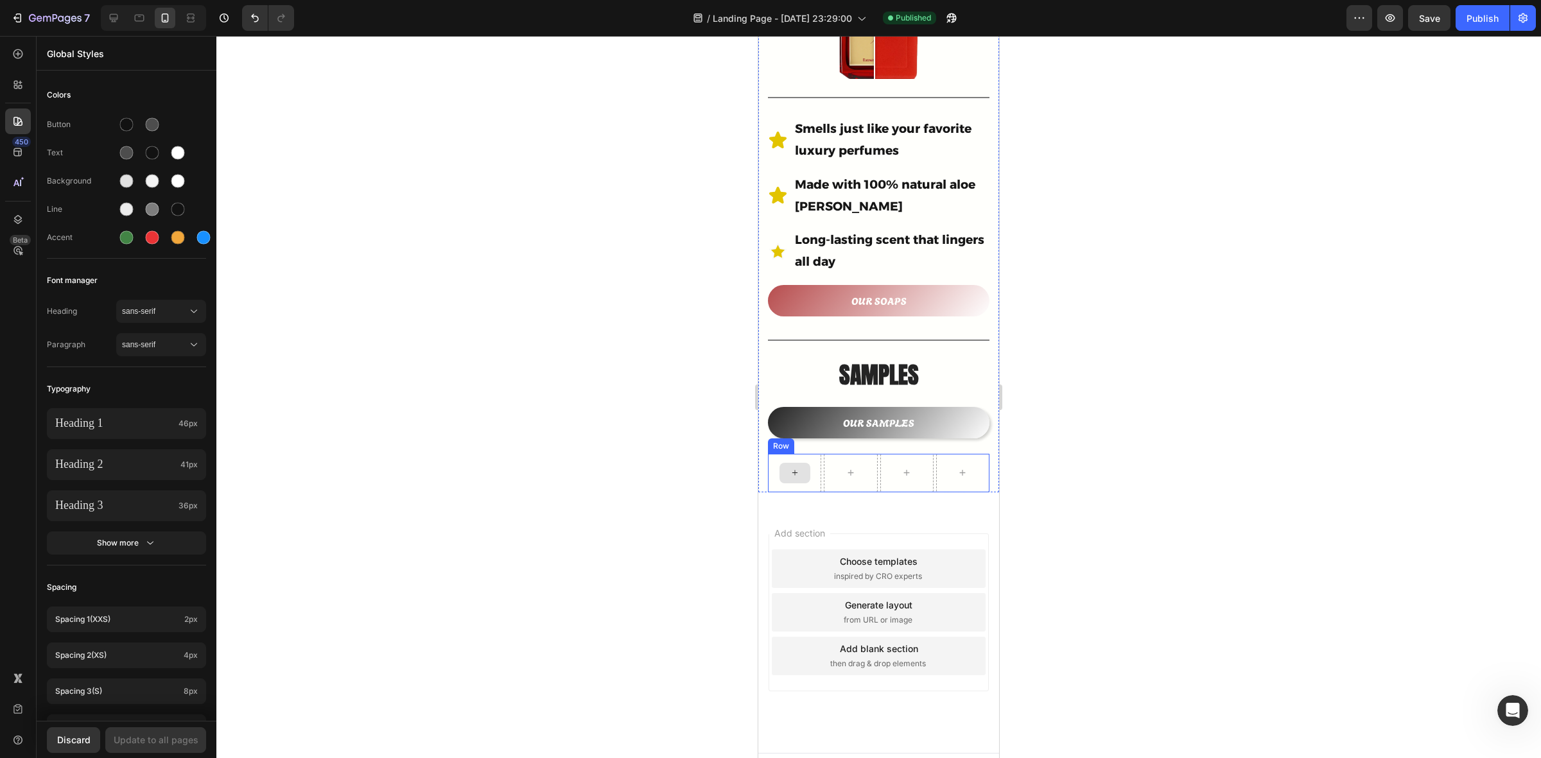
click at [792, 471] on icon at bounding box center [794, 473] width 5 height 5
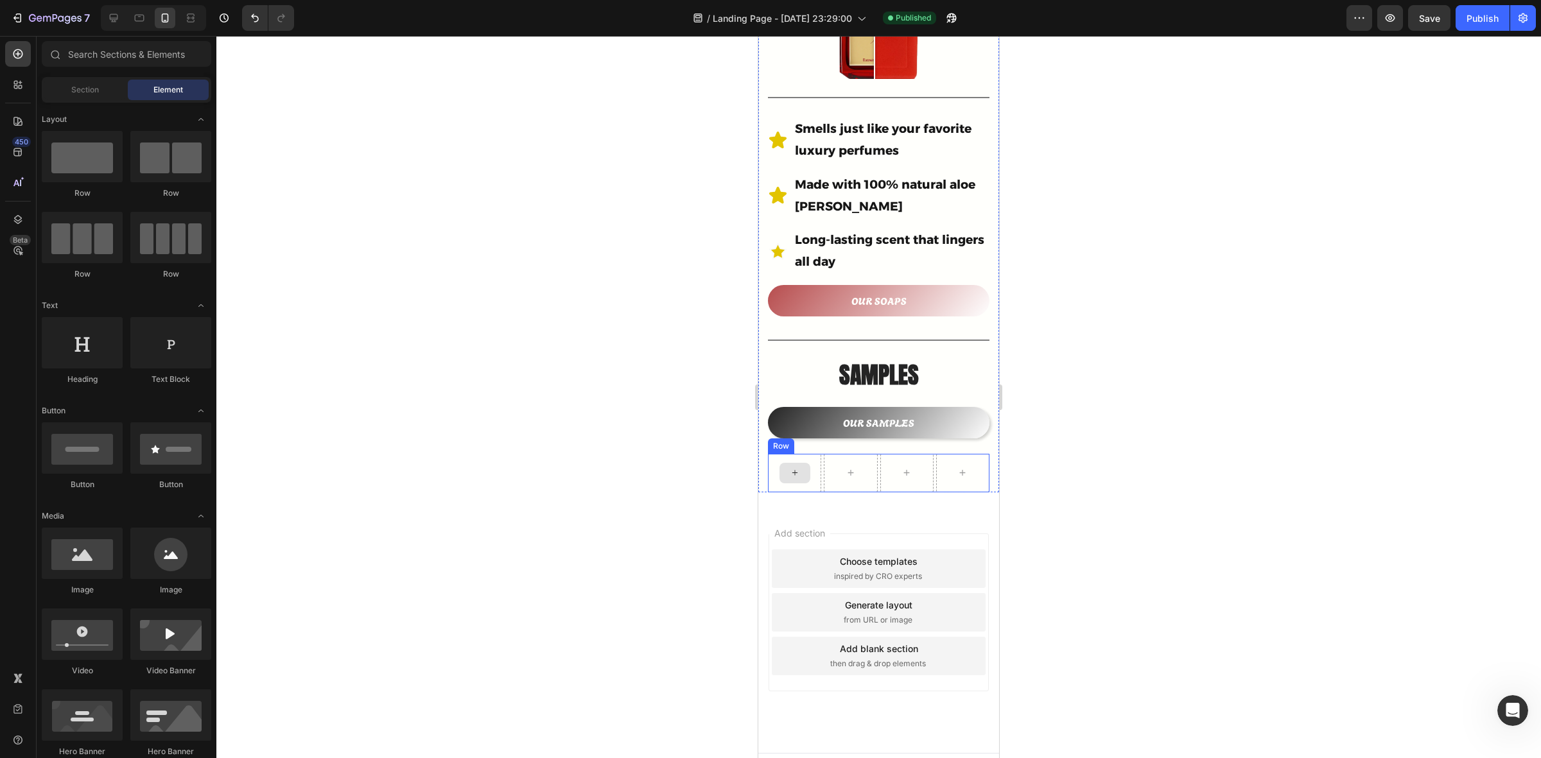
scroll to position [1365, 0]
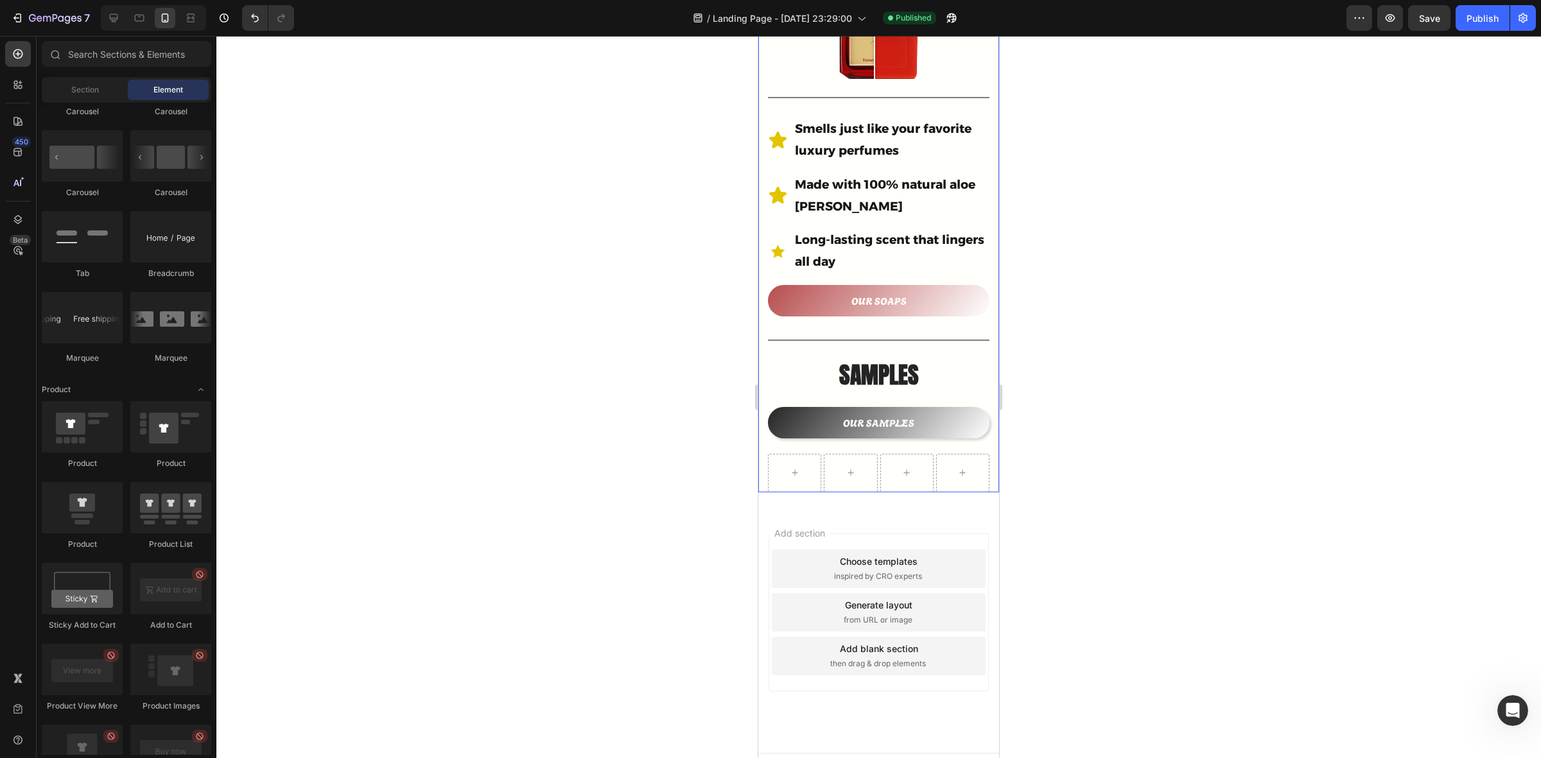
click at [714, 485] on div at bounding box center [878, 397] width 1325 height 723
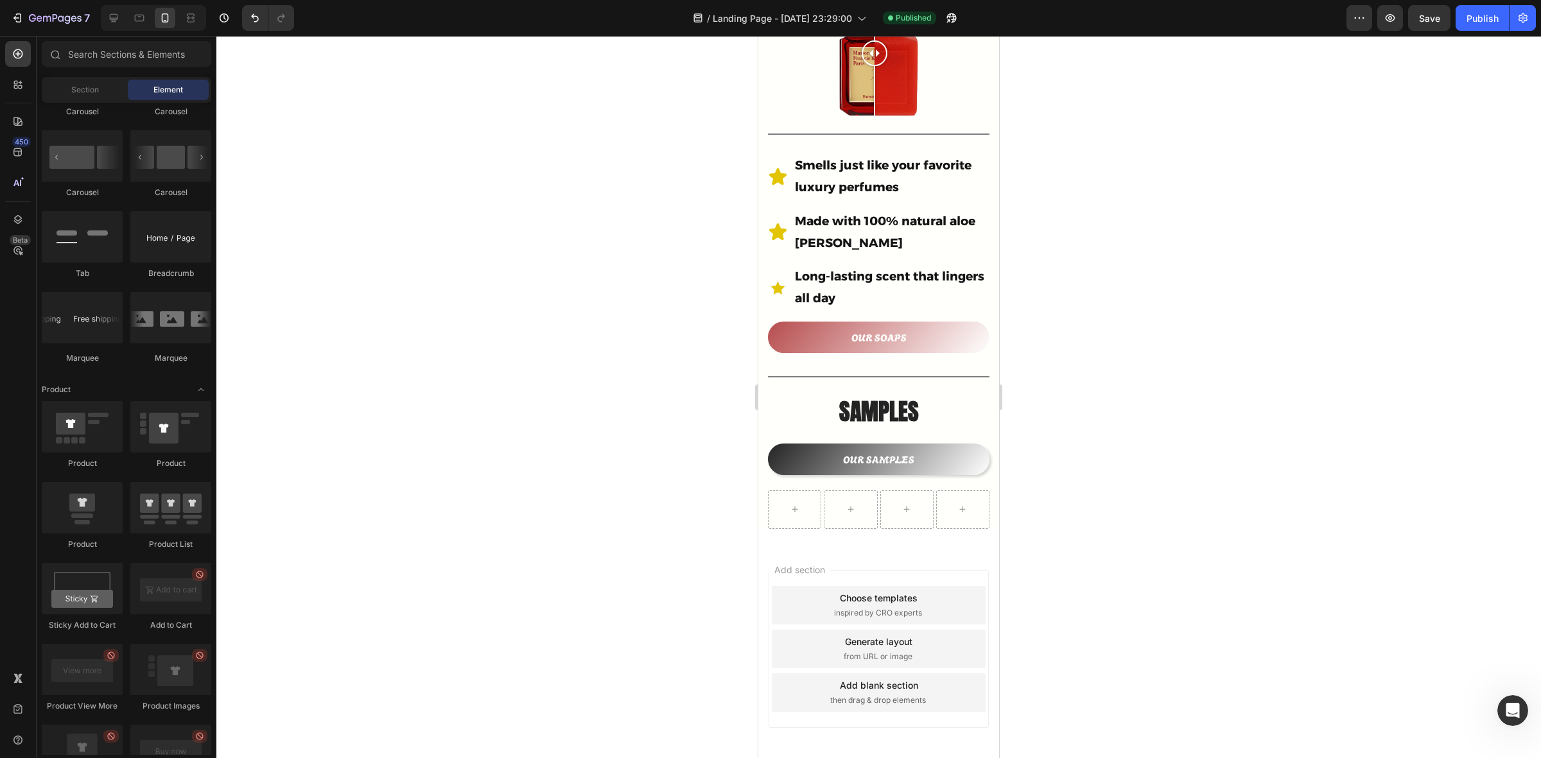
scroll to position [536, 0]
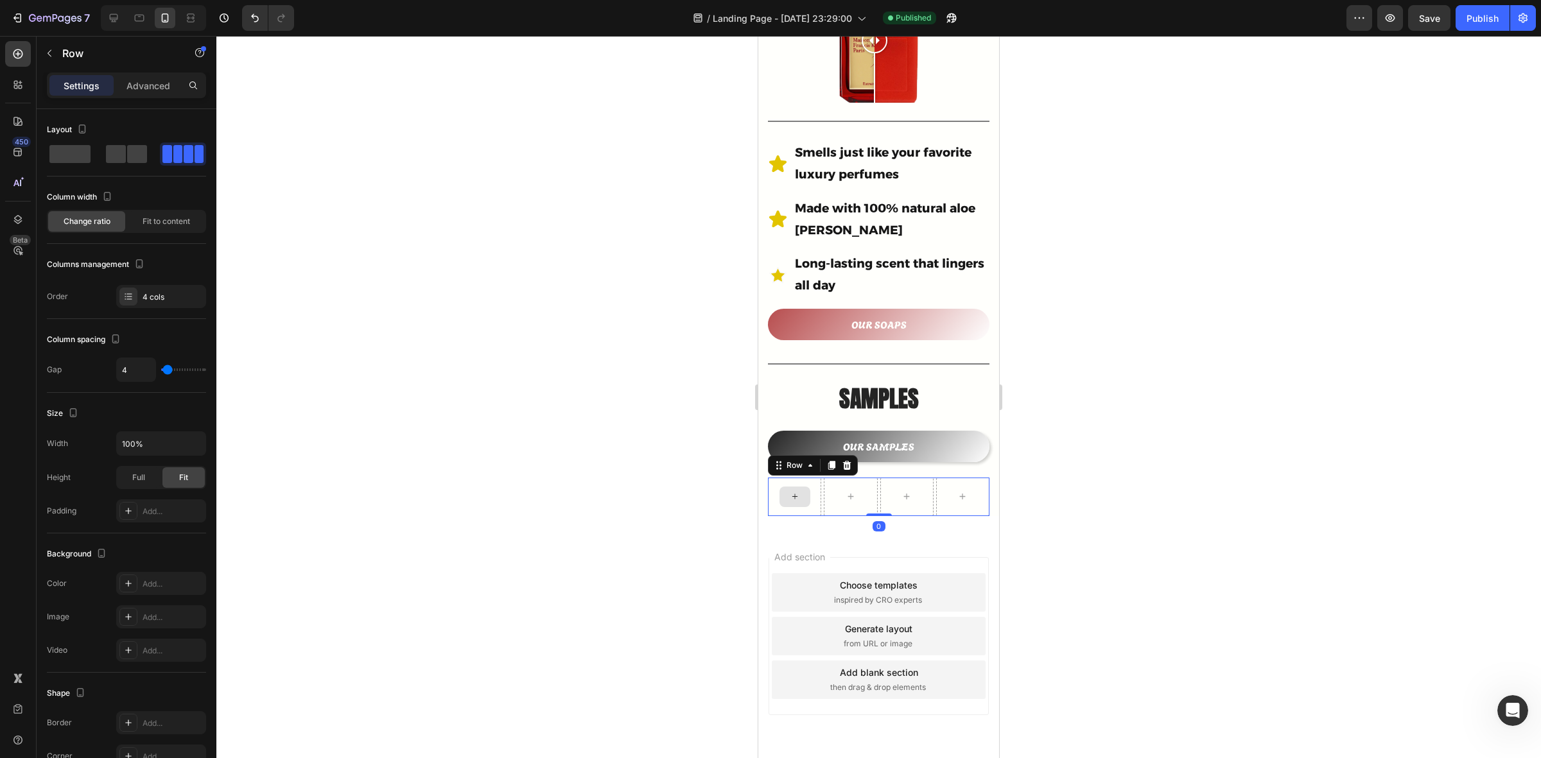
click at [776, 478] on div at bounding box center [794, 497] width 53 height 39
click at [843, 460] on icon at bounding box center [847, 465] width 10 height 10
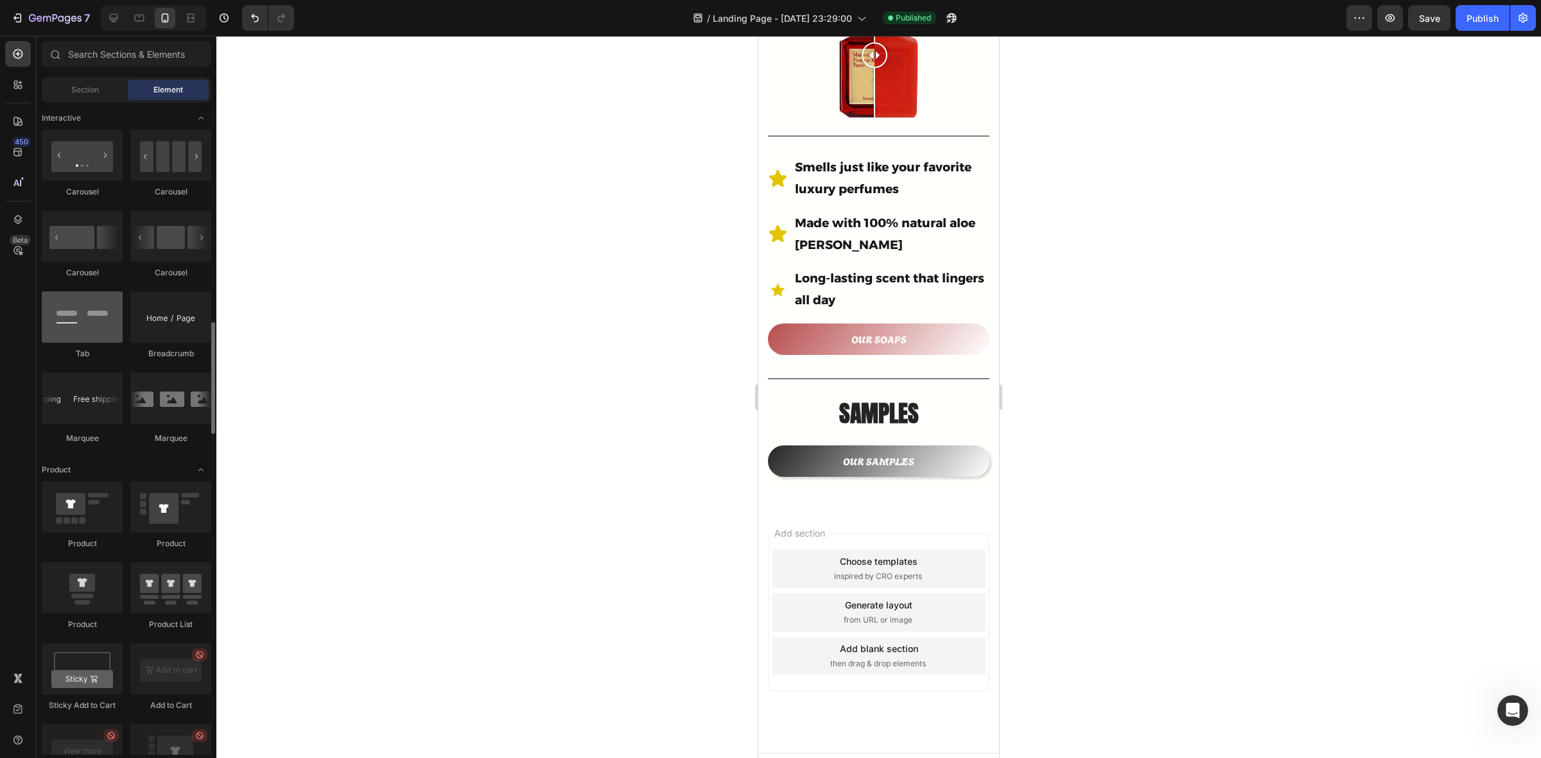
scroll to position [1204, 0]
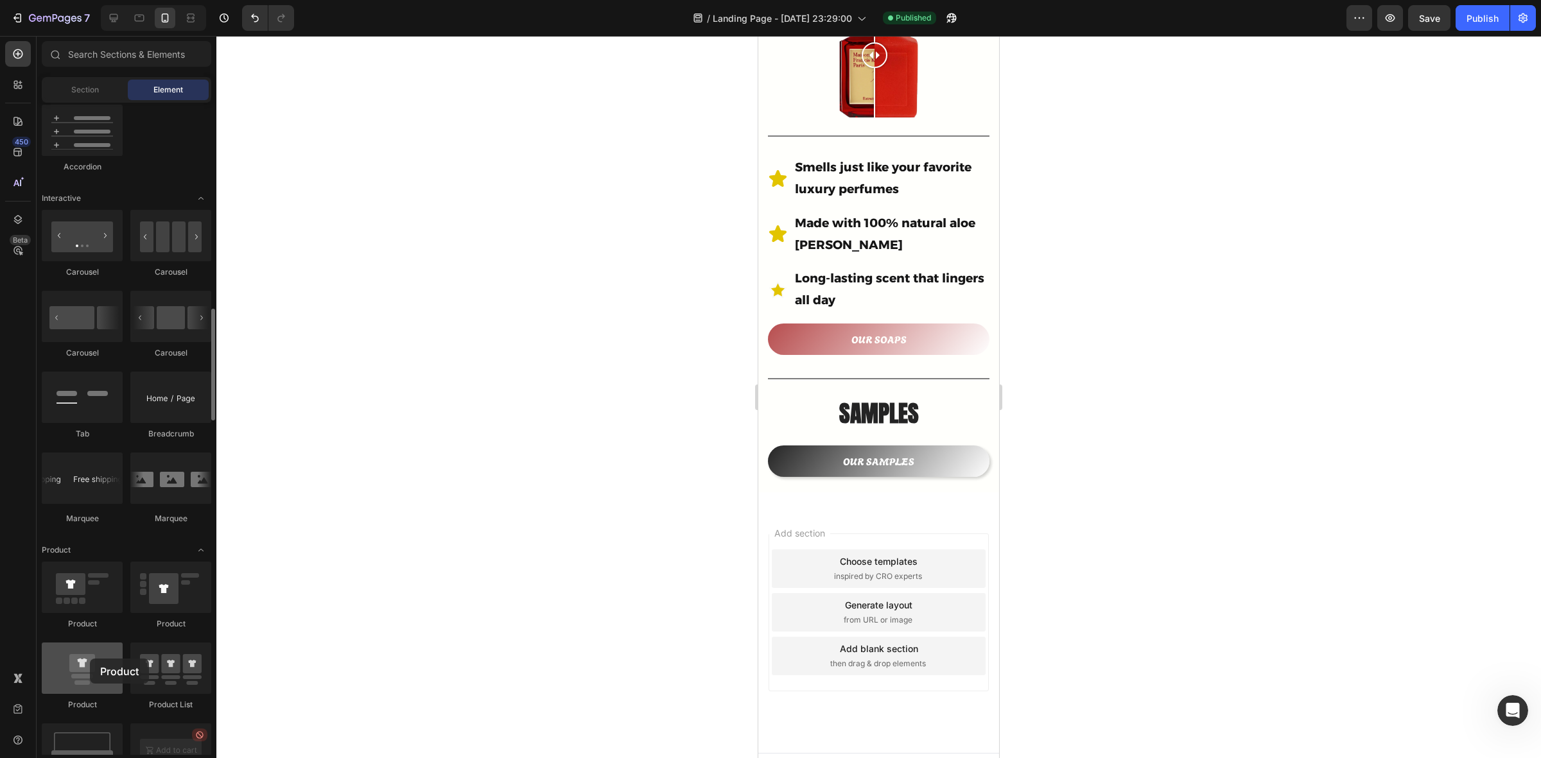
click at [90, 659] on div at bounding box center [82, 668] width 81 height 51
drag, startPoint x: 848, startPoint y: 694, endPoint x: 807, endPoint y: 486, distance: 212.1
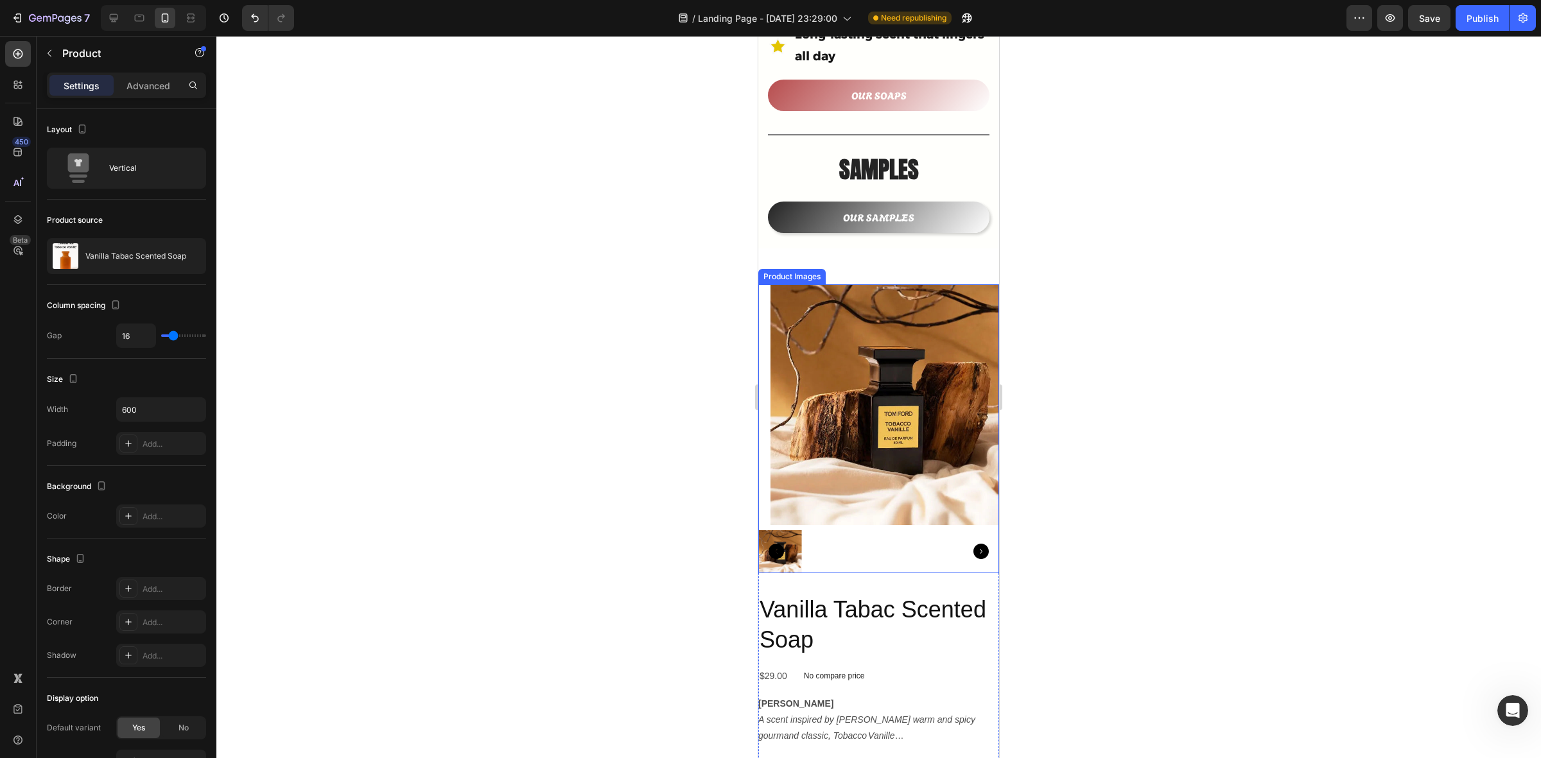
scroll to position [777, 0]
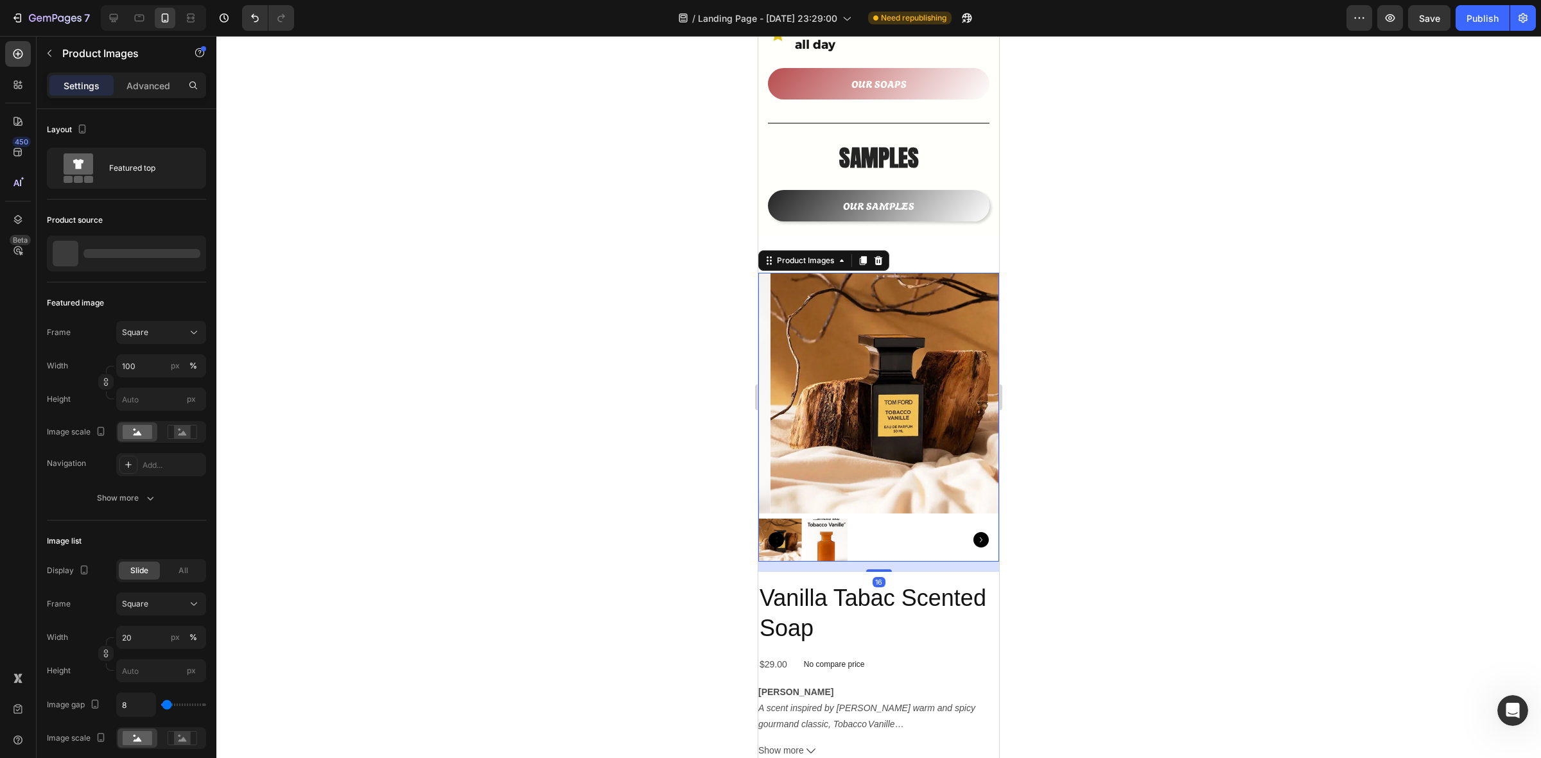
click at [938, 519] on div at bounding box center [878, 540] width 241 height 43
click at [878, 256] on icon at bounding box center [879, 260] width 8 height 9
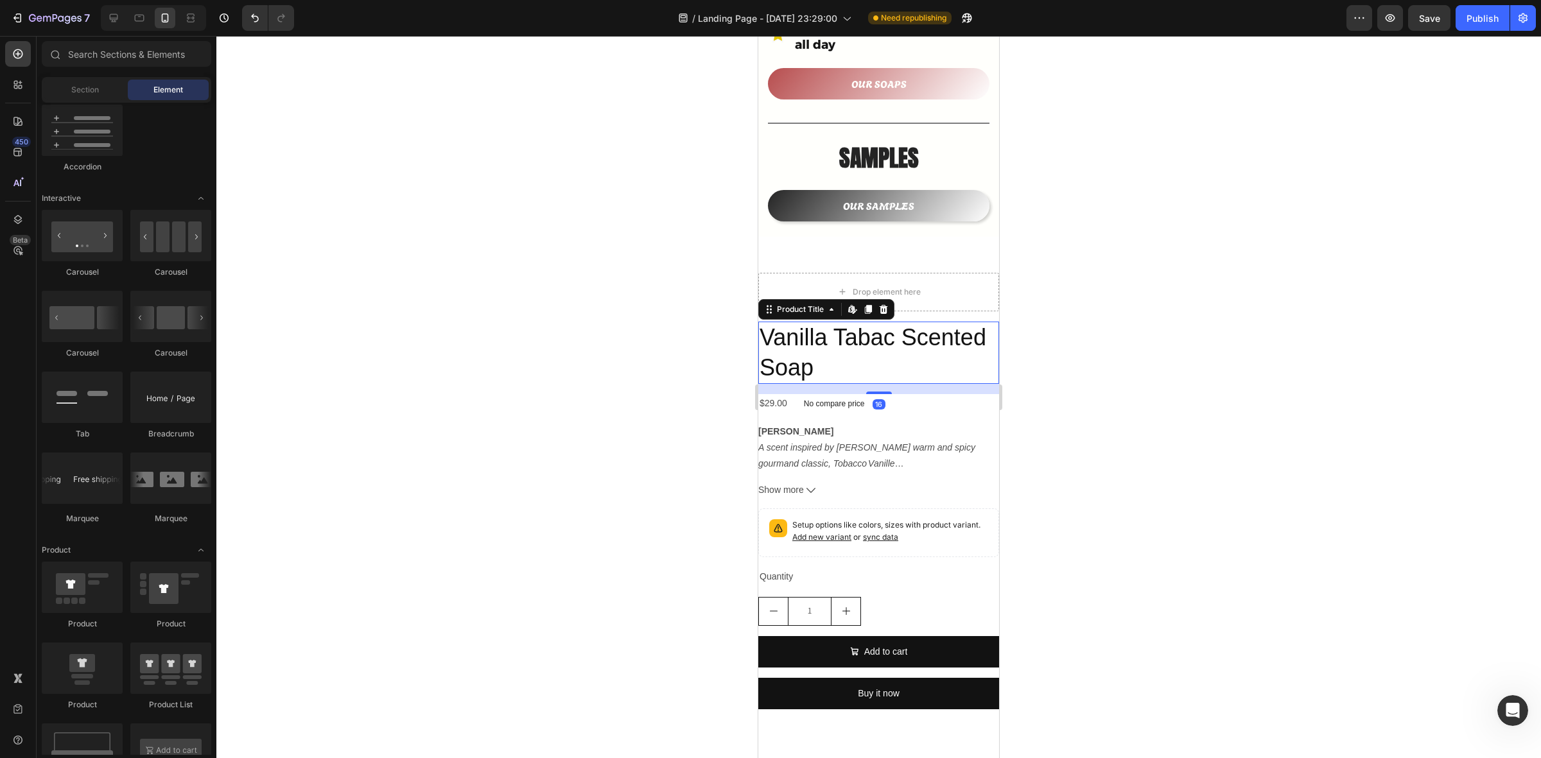
click at [927, 338] on h2 "Vanilla Tabac Scented Soap" at bounding box center [878, 353] width 241 height 63
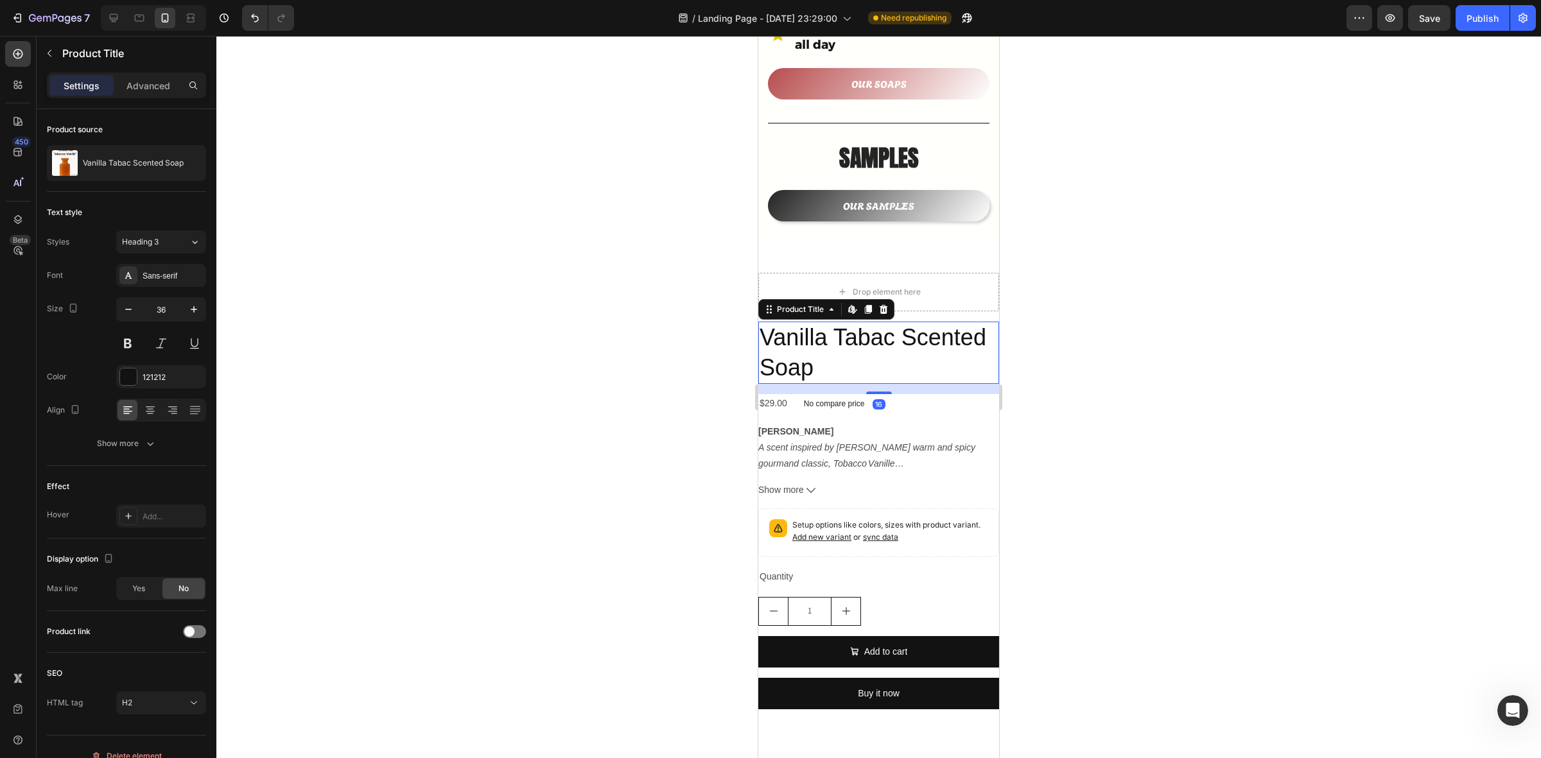
click at [882, 302] on div at bounding box center [883, 309] width 15 height 15
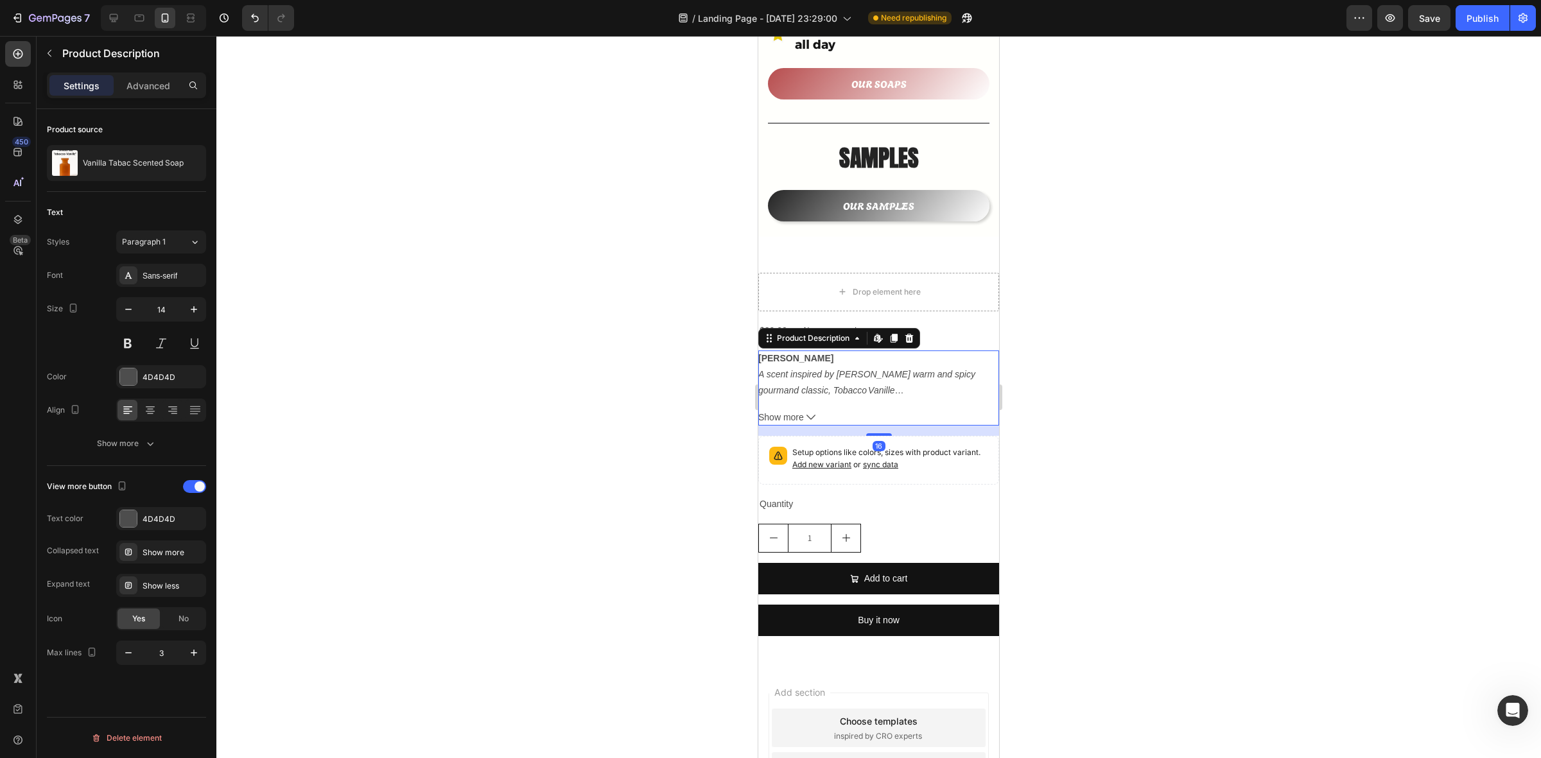
click at [945, 368] on div "Vanilla Tabac A scent inspired by Tom Ford’s warm and spicy gourmand classic, T…" at bounding box center [878, 375] width 241 height 49
click at [906, 333] on icon at bounding box center [909, 338] width 10 height 10
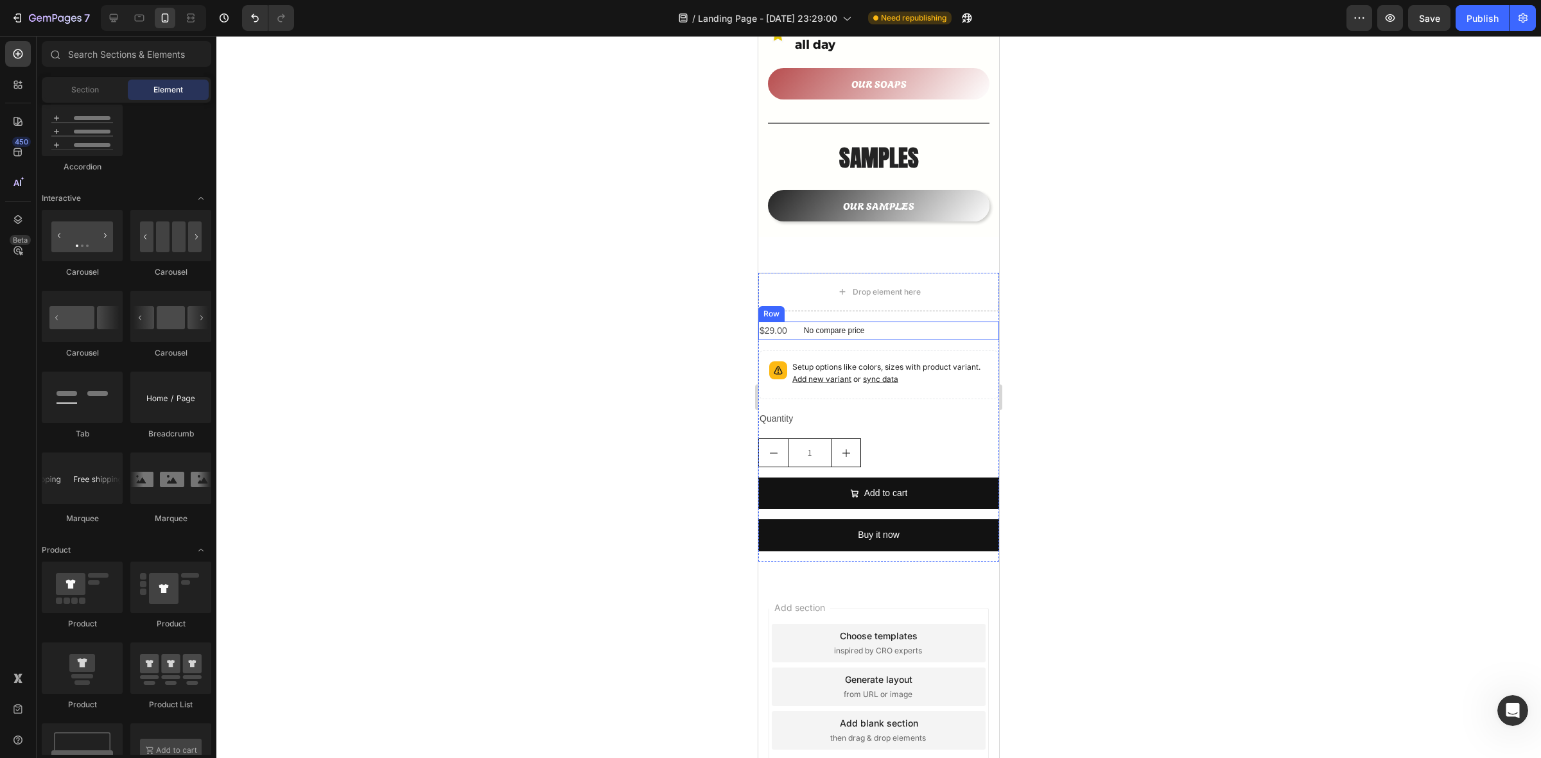
click at [926, 322] on div "$29.00 Product Price Product Price No compare price Product Price Row" at bounding box center [878, 331] width 241 height 19
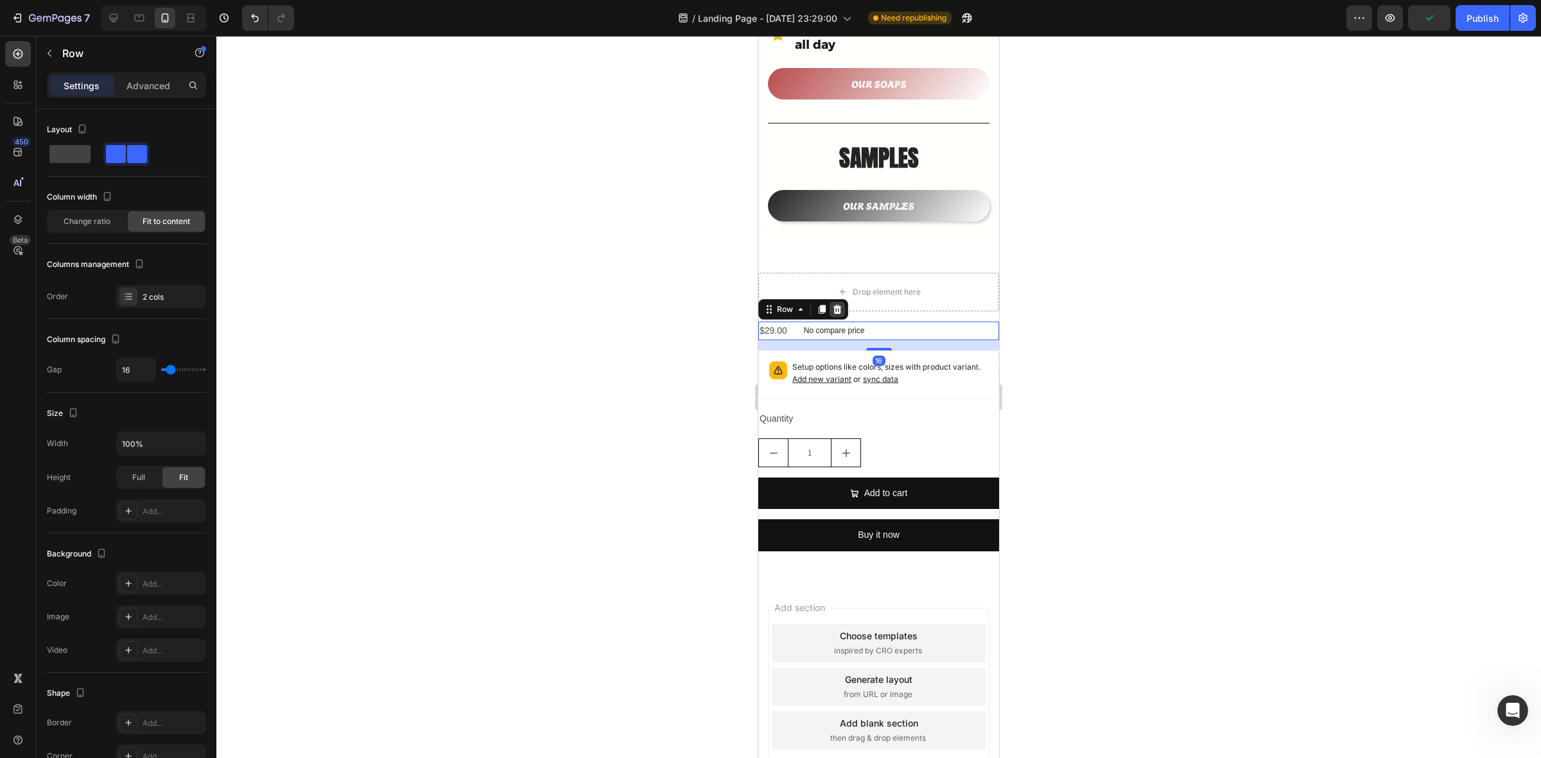
click at [839, 305] on icon at bounding box center [838, 309] width 8 height 9
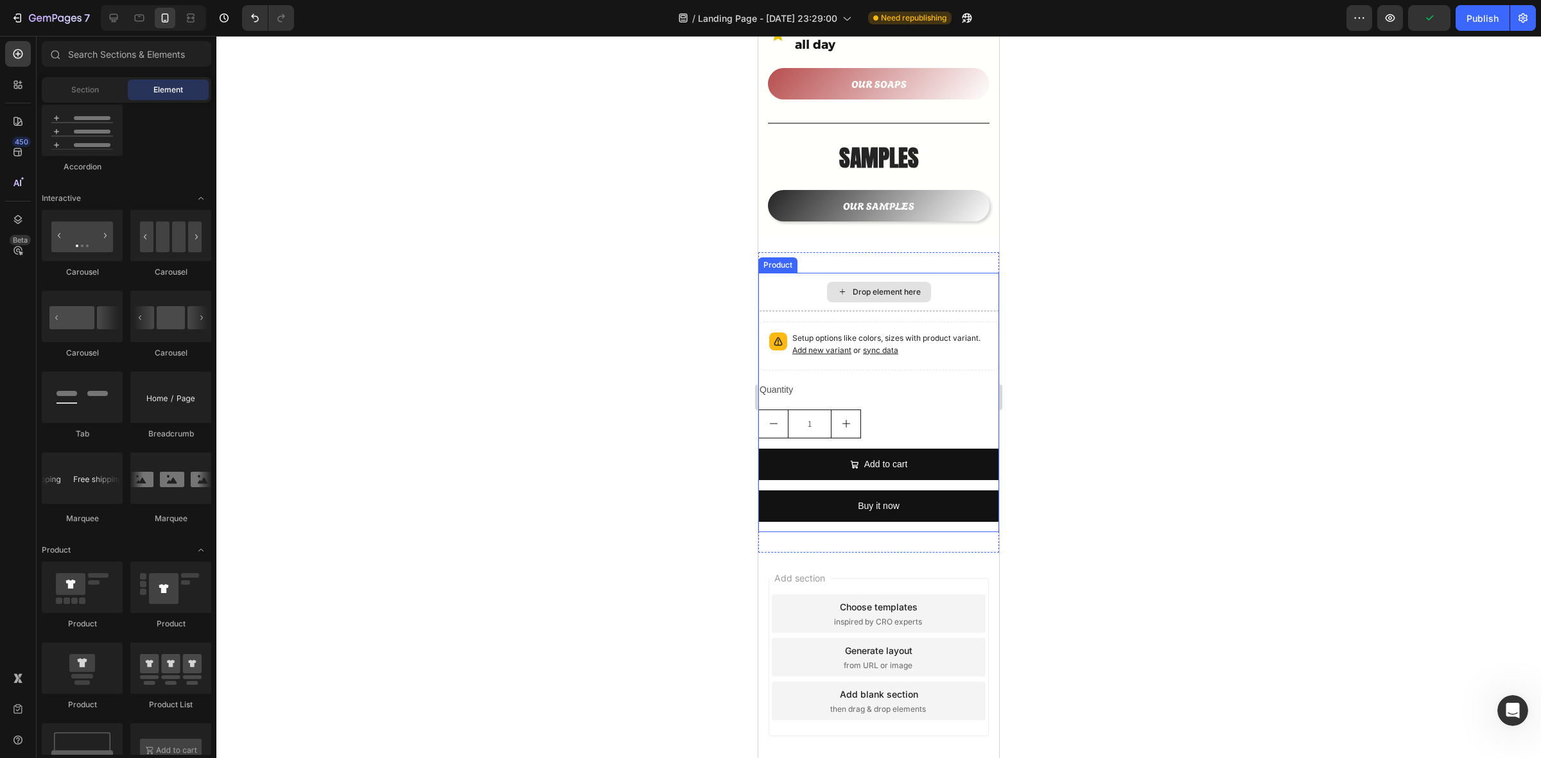
click at [941, 279] on div "Drop element here" at bounding box center [878, 292] width 241 height 39
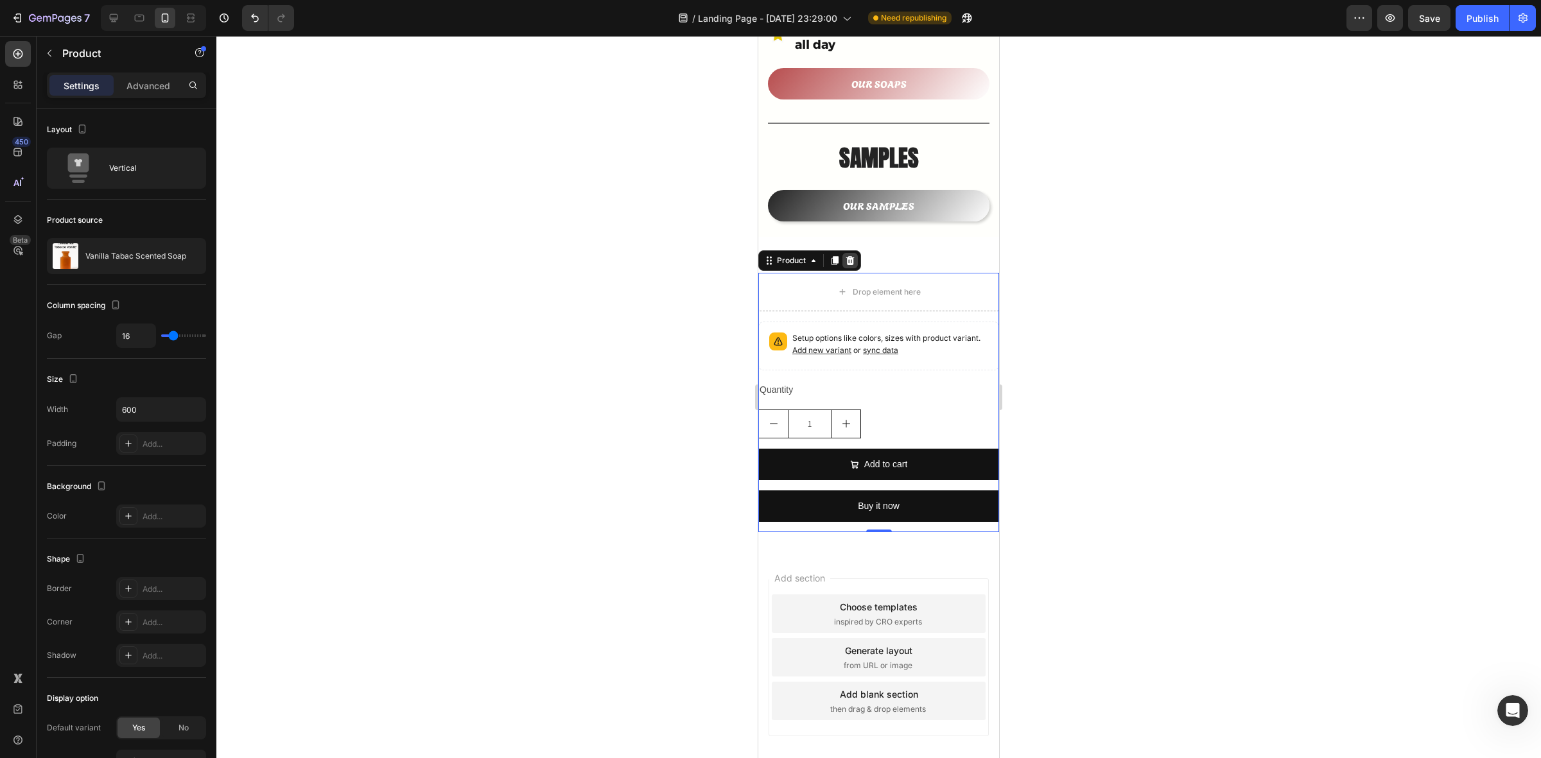
click at [848, 256] on icon at bounding box center [850, 260] width 8 height 9
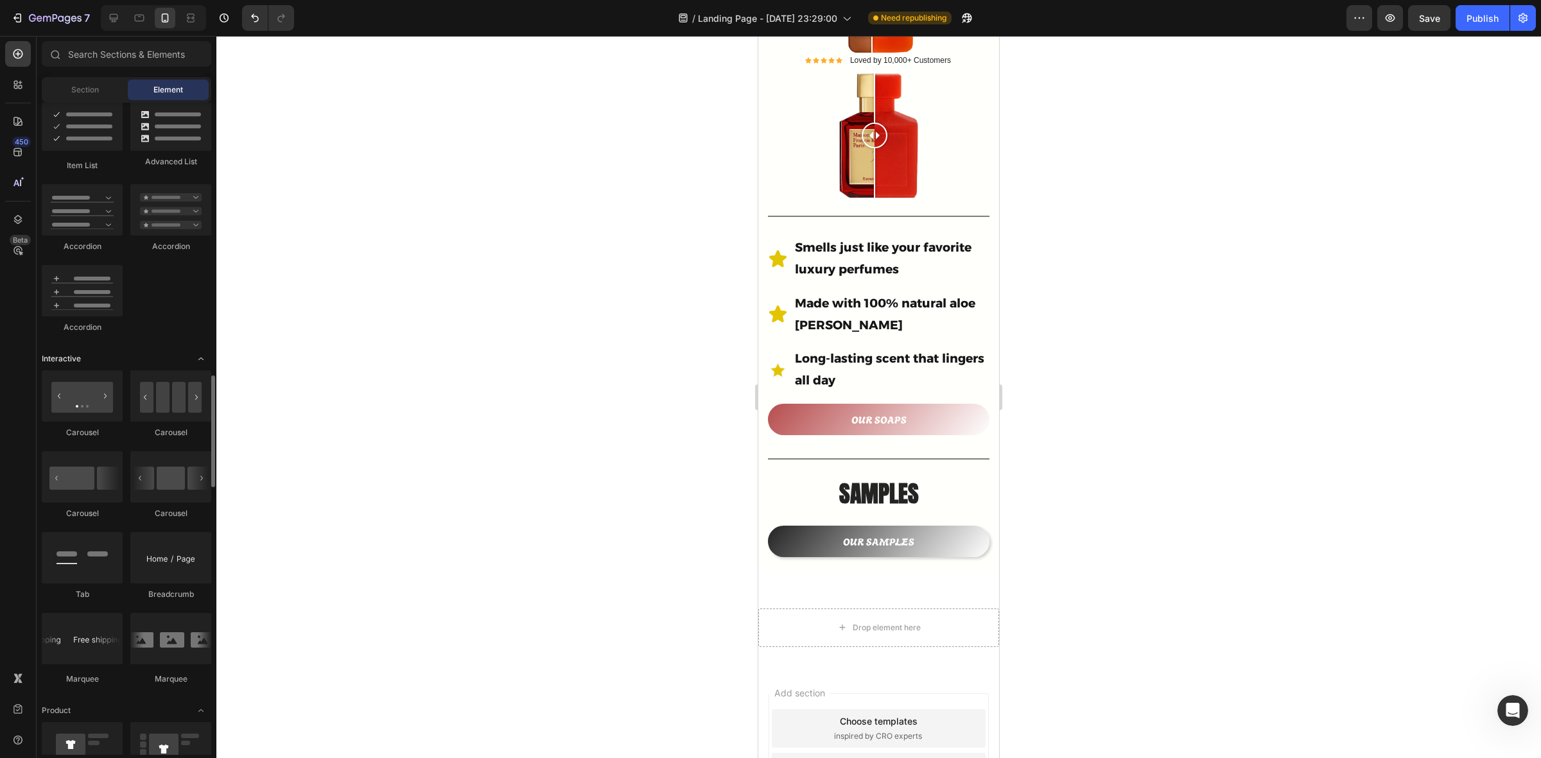
scroll to position [1124, 0]
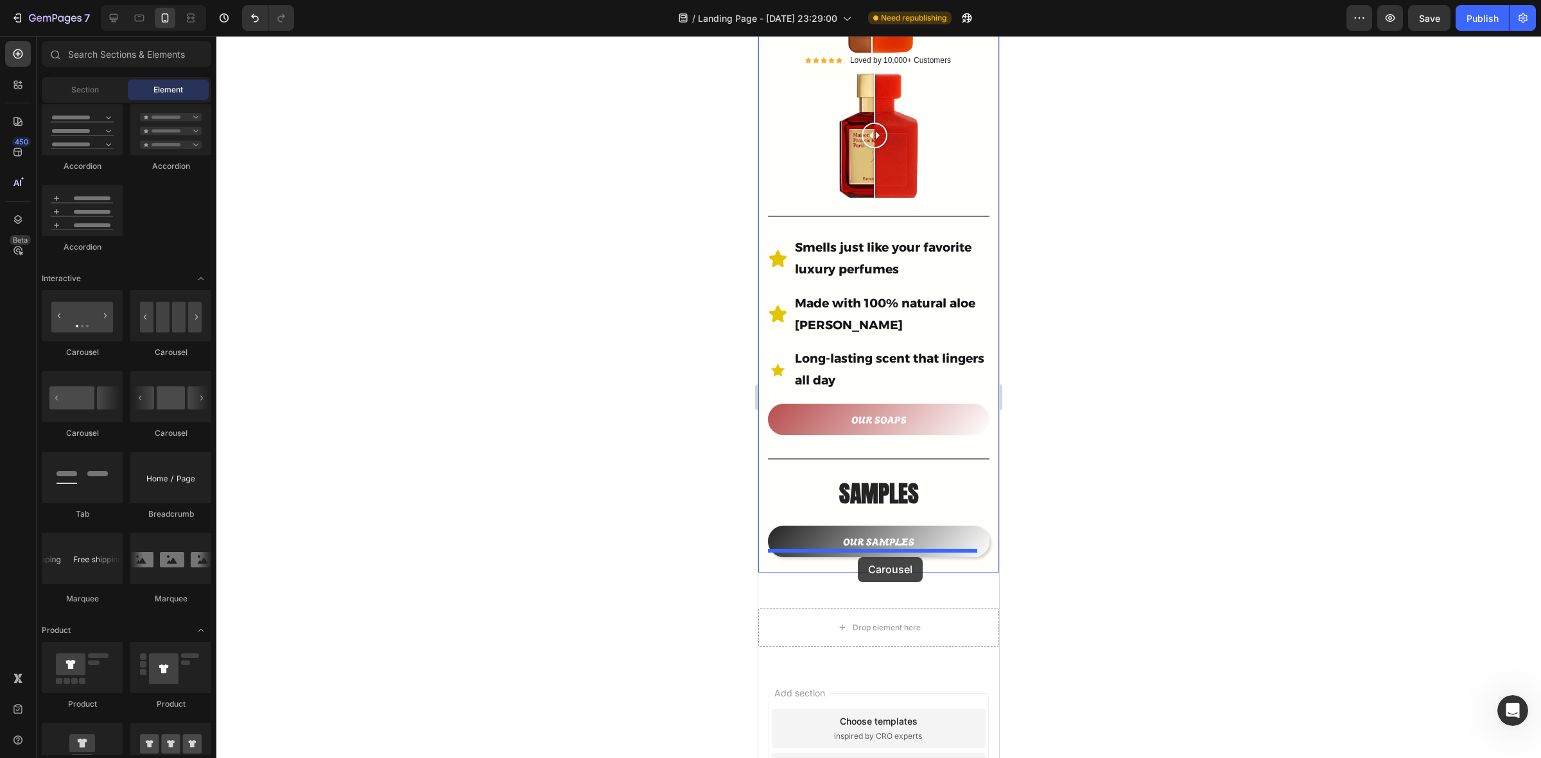
drag, startPoint x: 926, startPoint y: 435, endPoint x: 858, endPoint y: 557, distance: 140.3
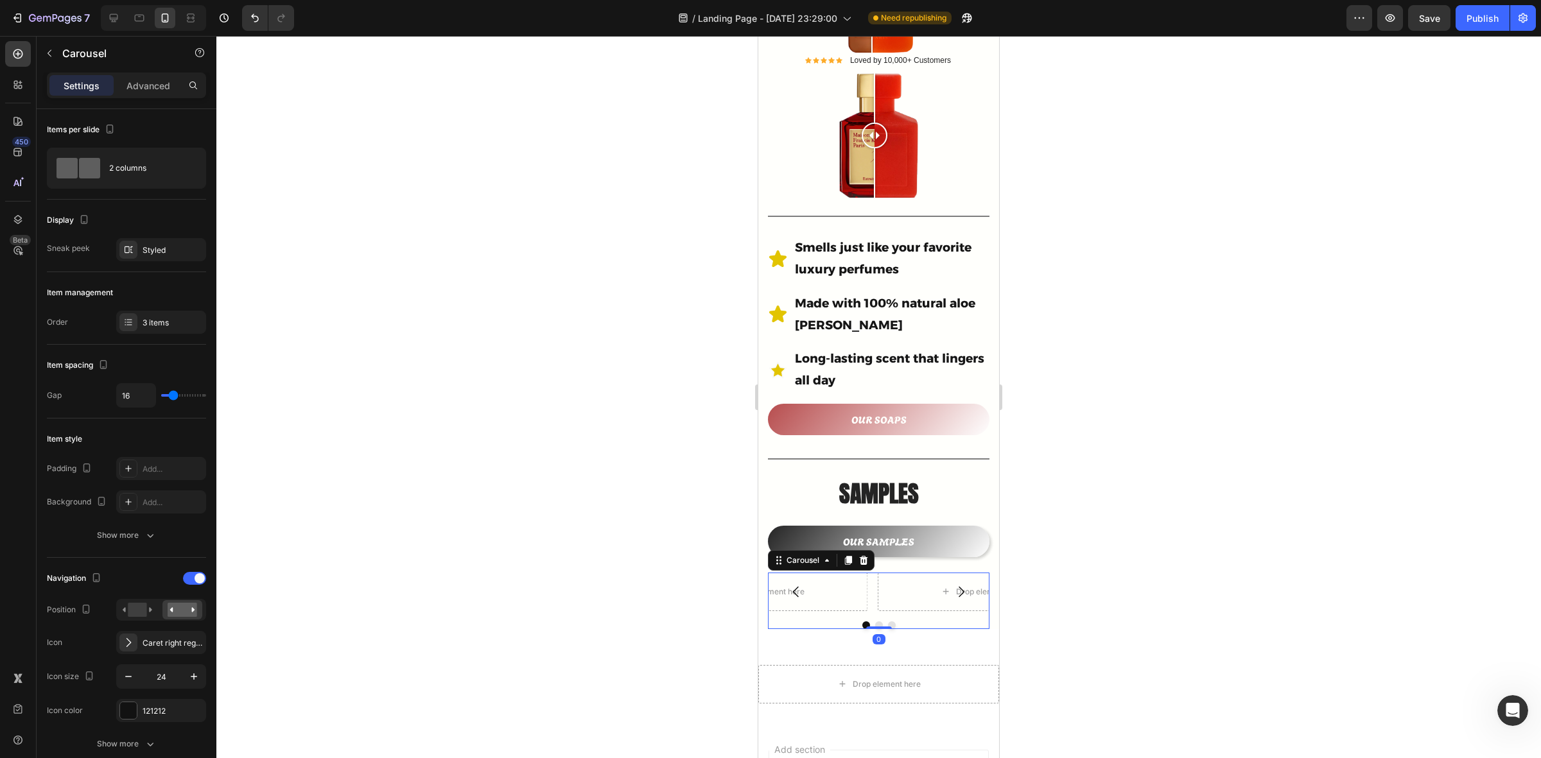
click at [798, 584] on icon "Carousel Back Arrow" at bounding box center [796, 591] width 15 height 15
click at [865, 556] on icon at bounding box center [864, 561] width 10 height 10
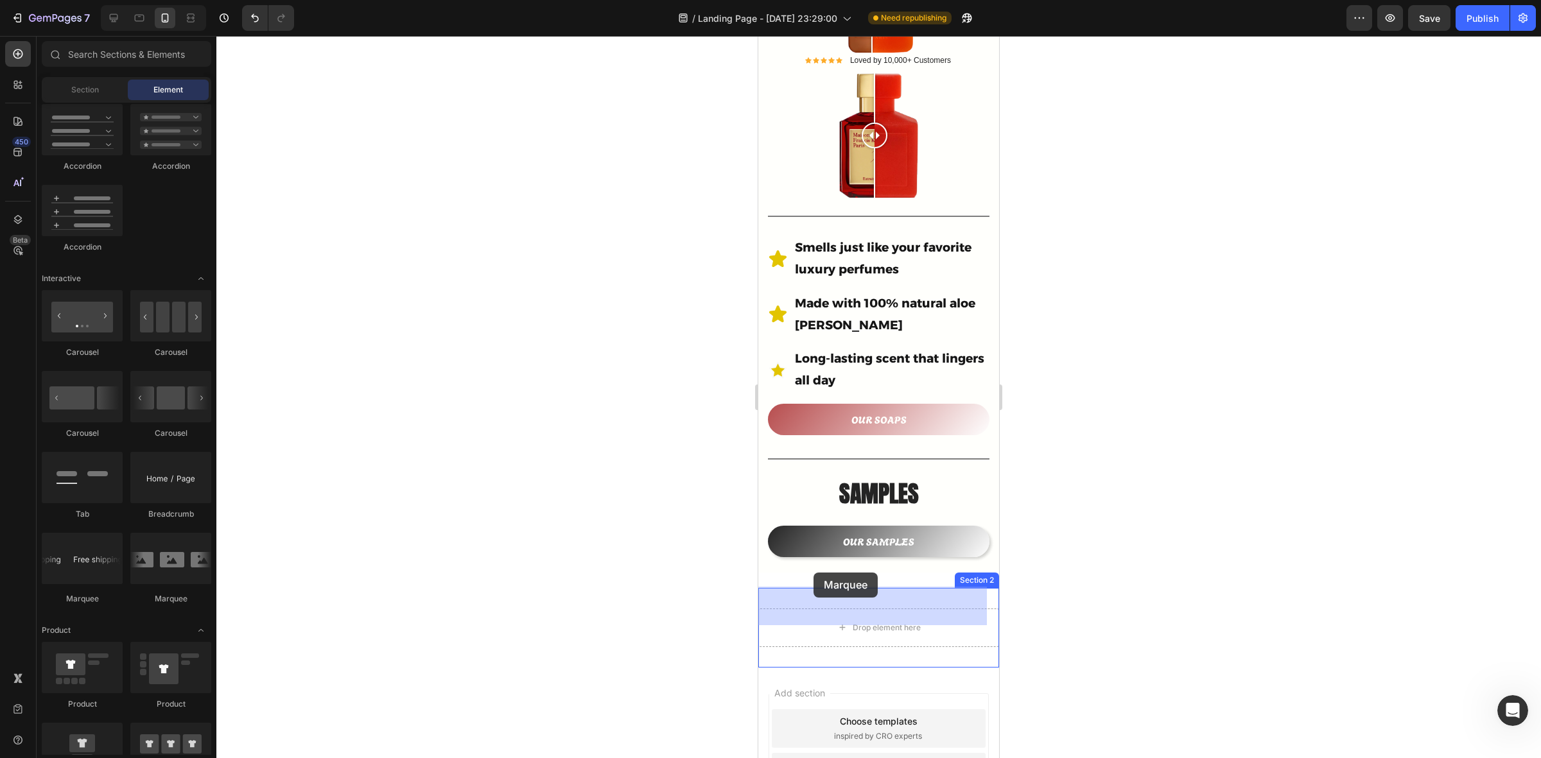
drag, startPoint x: 921, startPoint y: 611, endPoint x: 814, endPoint y: 573, distance: 113.8
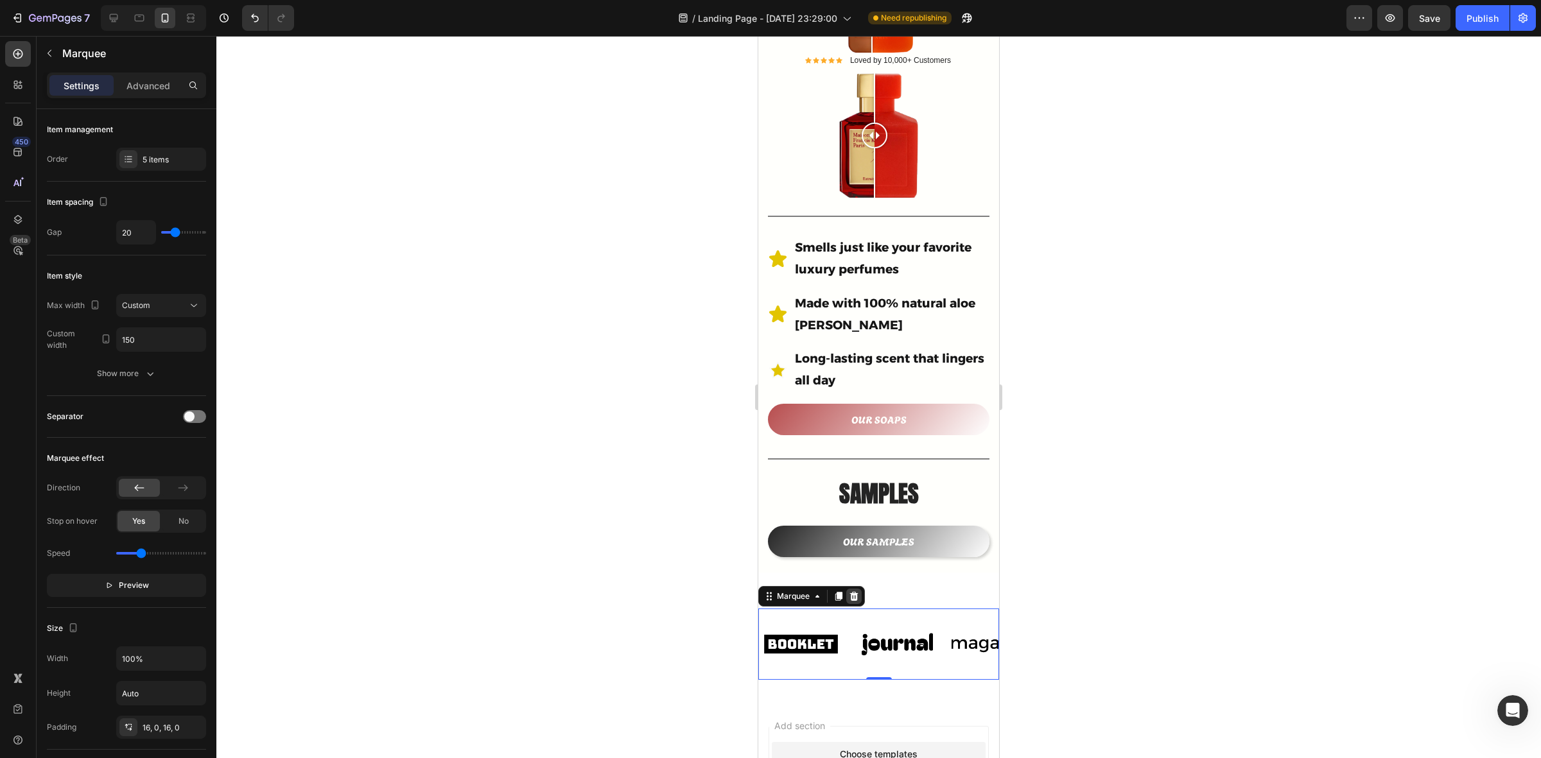
click at [858, 592] on icon at bounding box center [854, 597] width 10 height 10
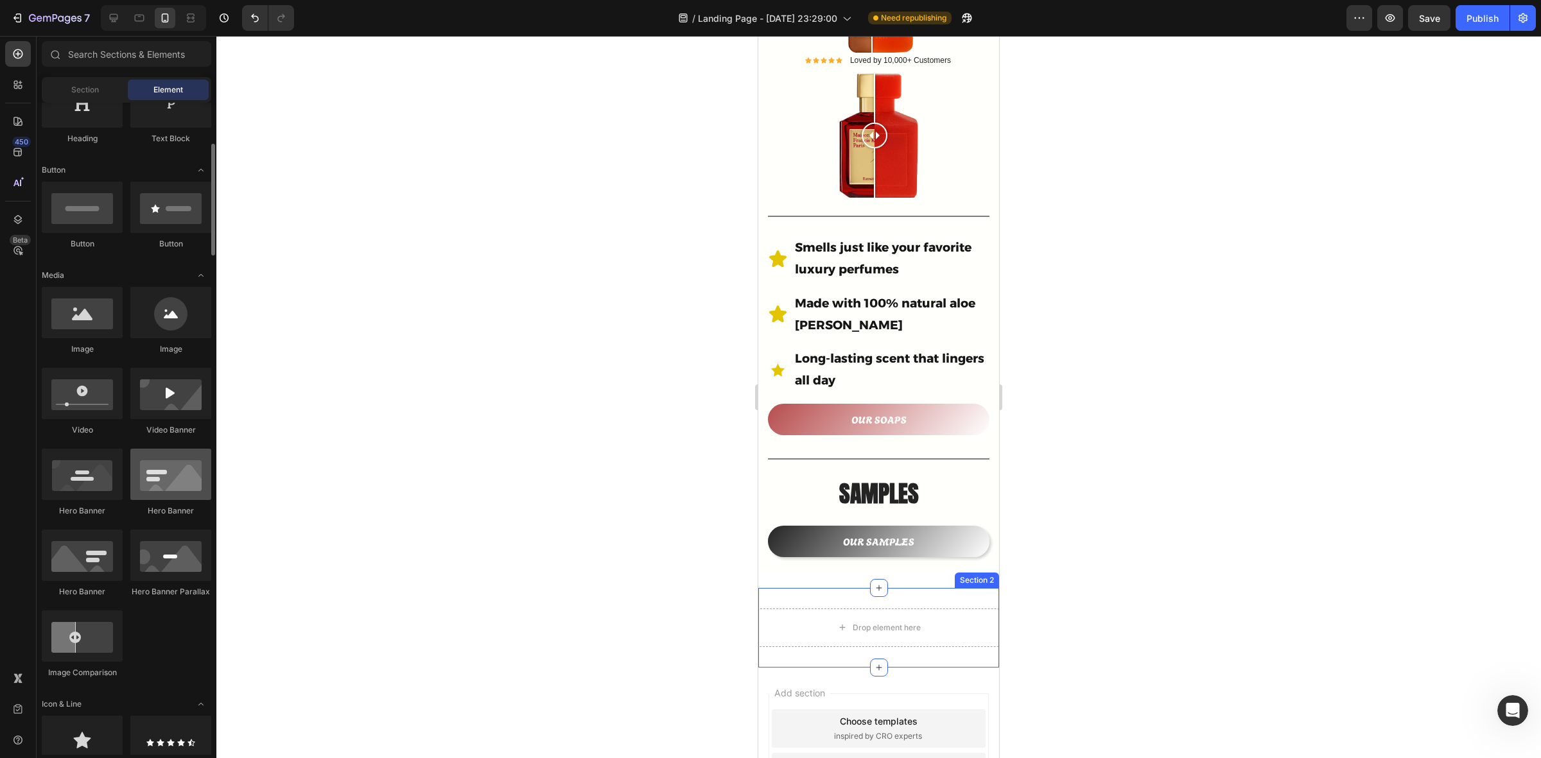
scroll to position [161, 0]
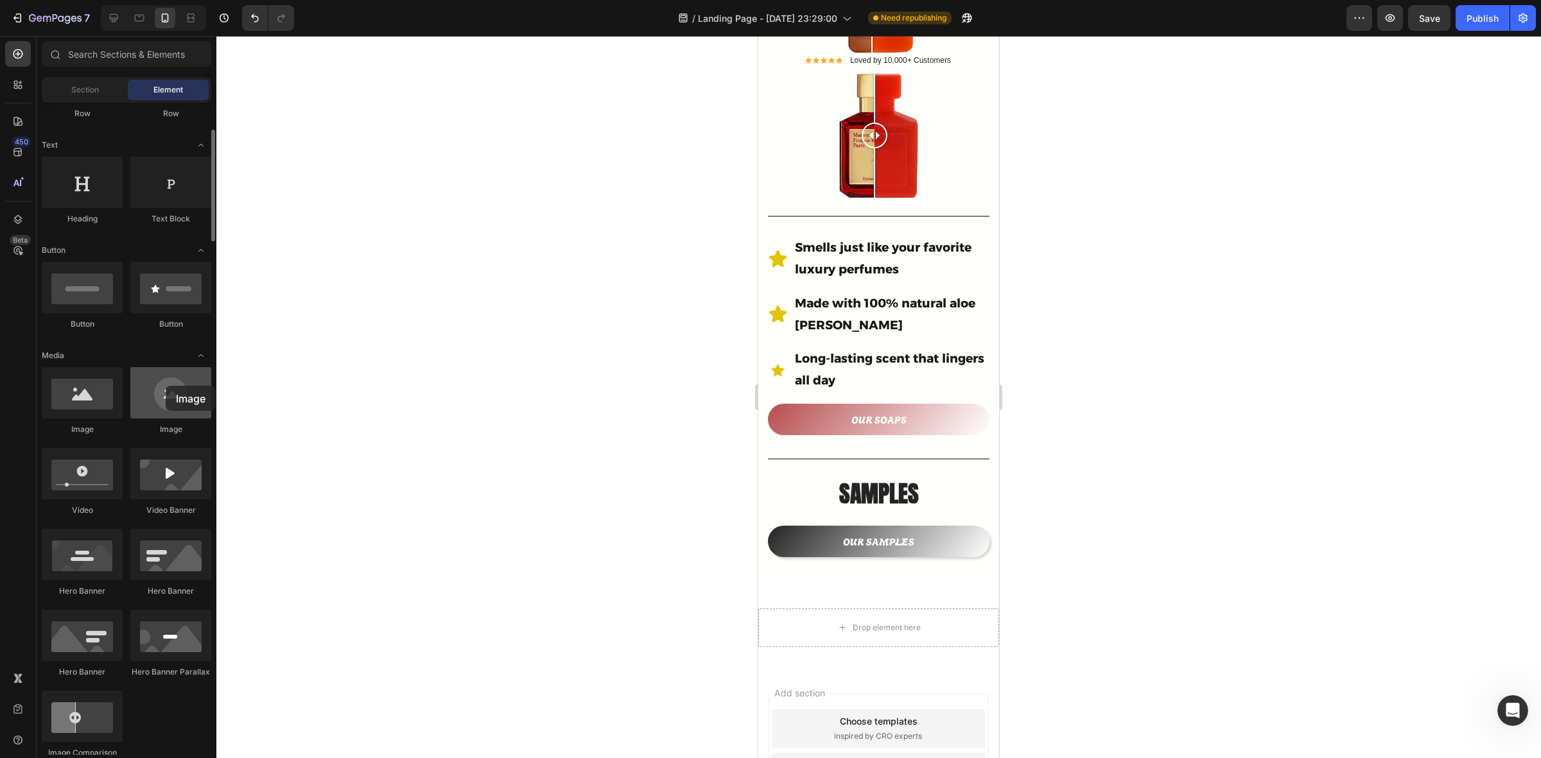
click at [166, 386] on div at bounding box center [170, 392] width 81 height 51
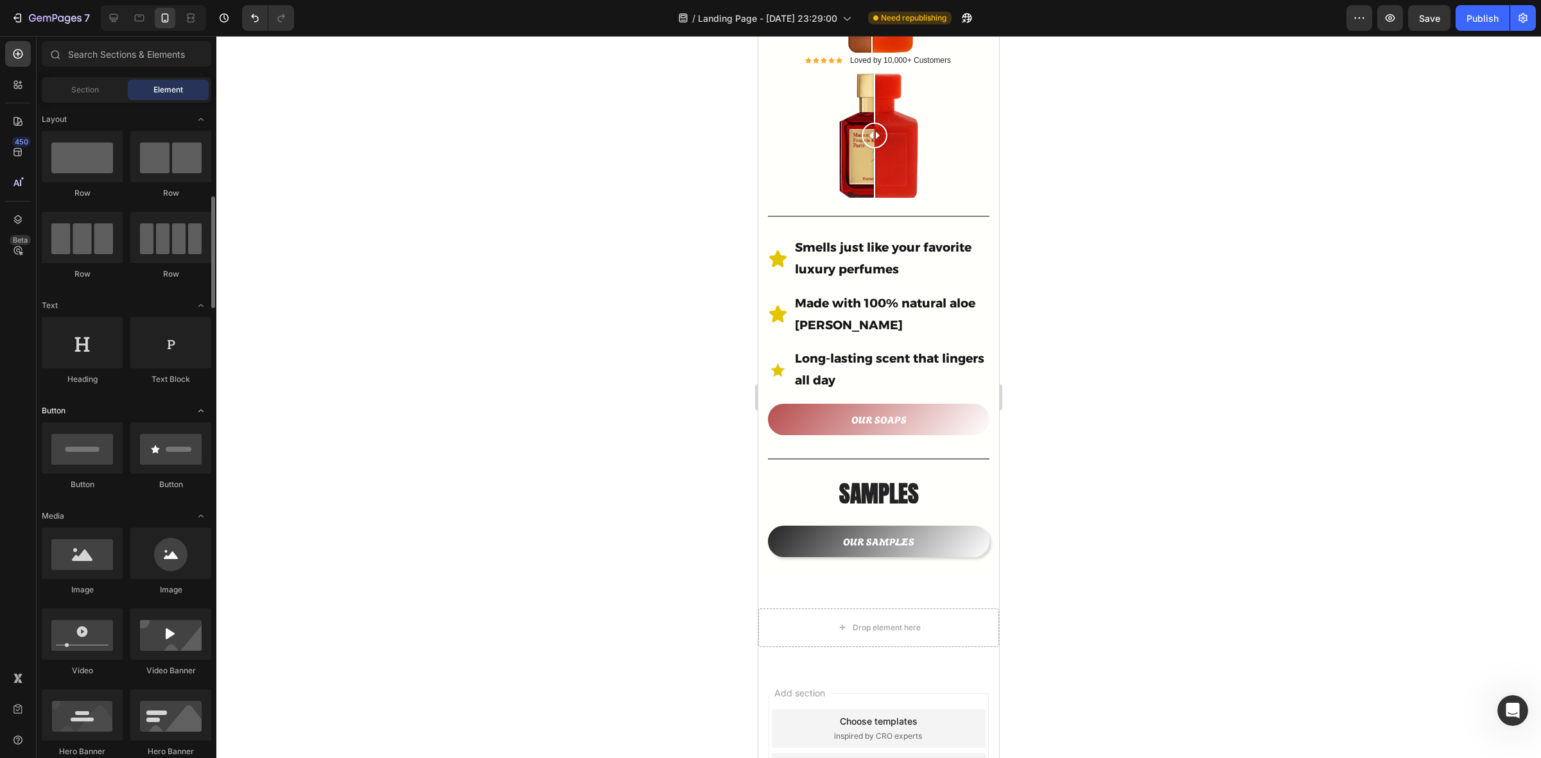
scroll to position [80, 0]
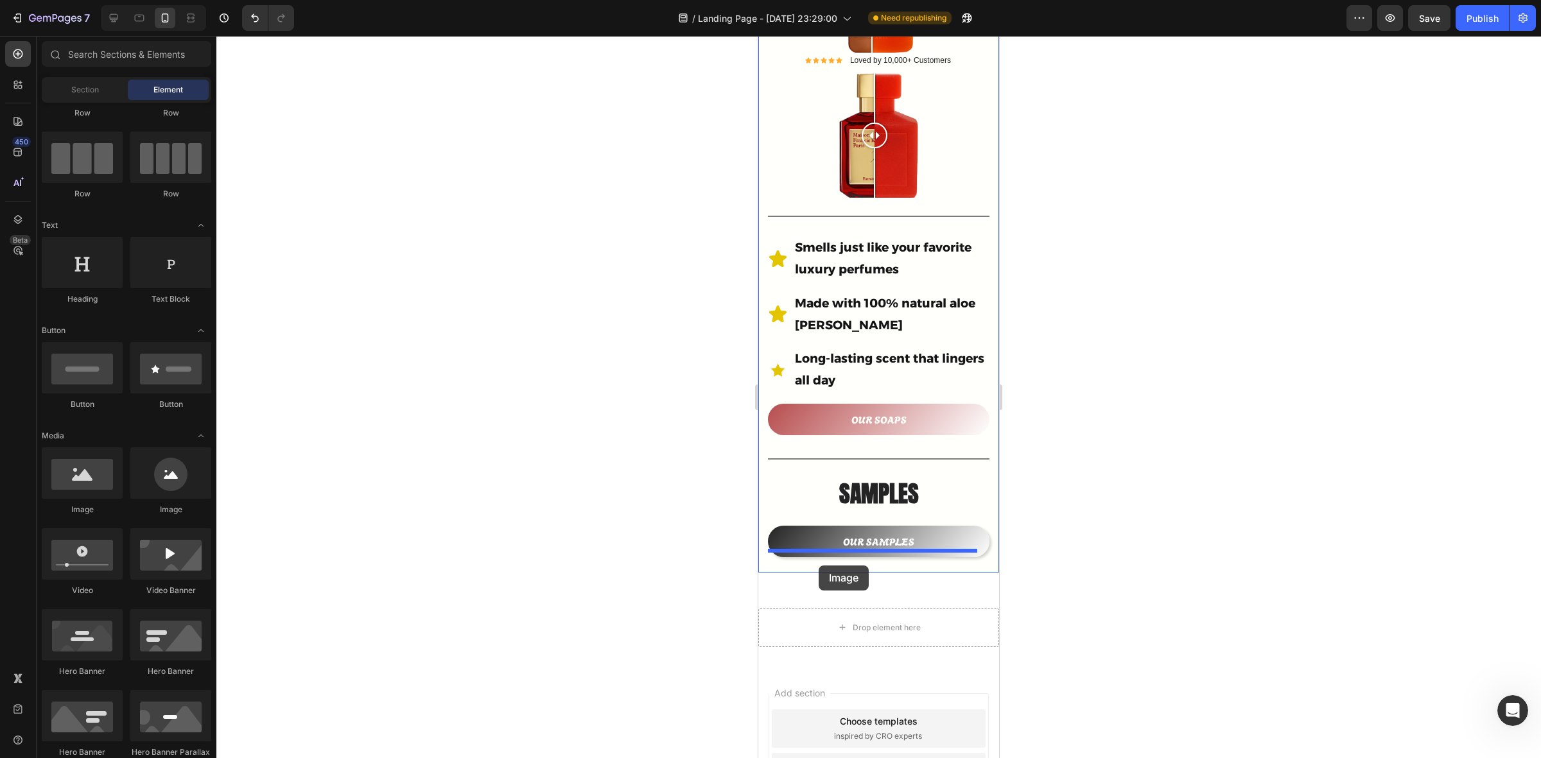
drag, startPoint x: 852, startPoint y: 515, endPoint x: 818, endPoint y: 566, distance: 61.5
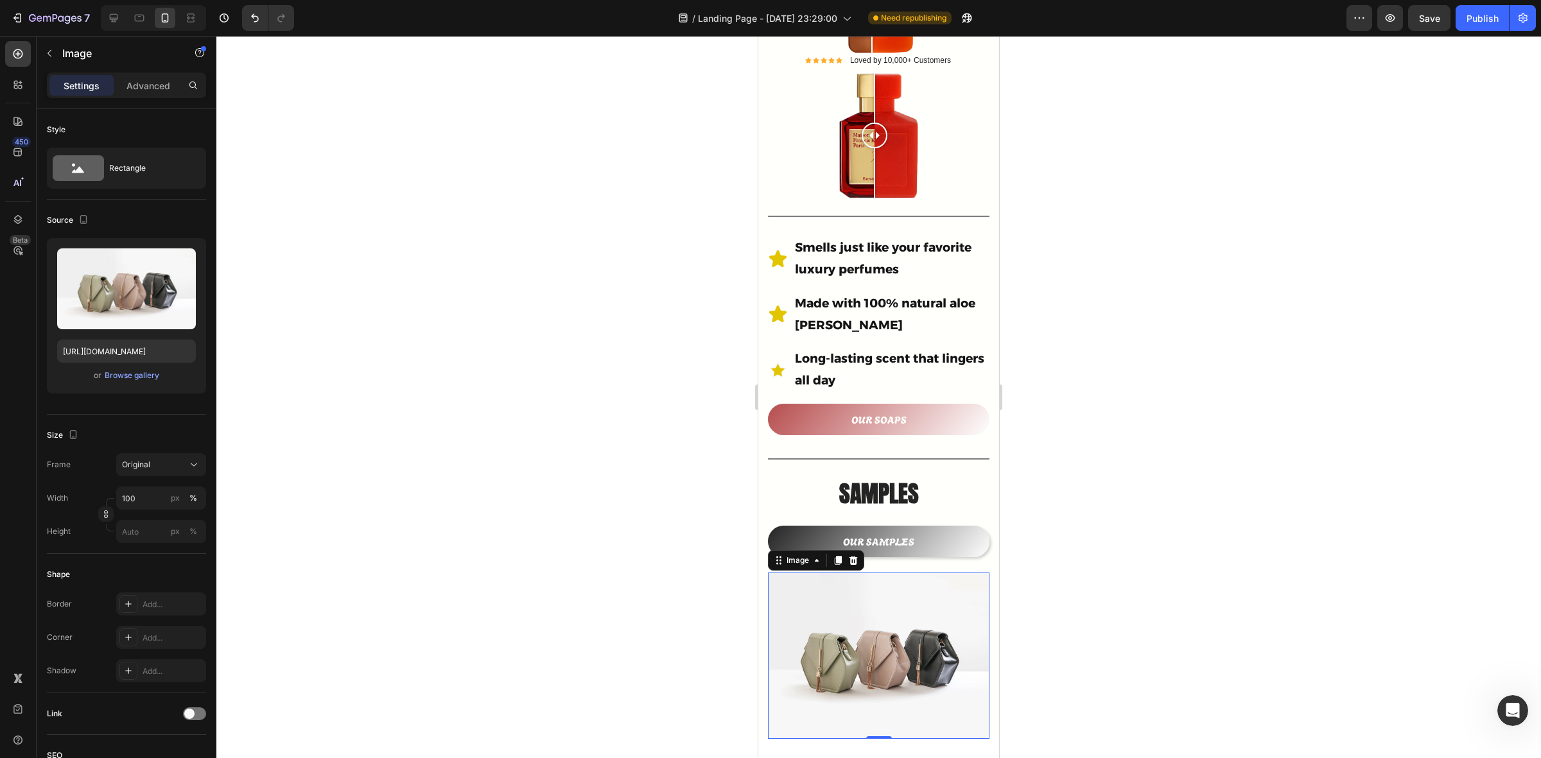
click at [1058, 559] on div at bounding box center [878, 397] width 1325 height 723
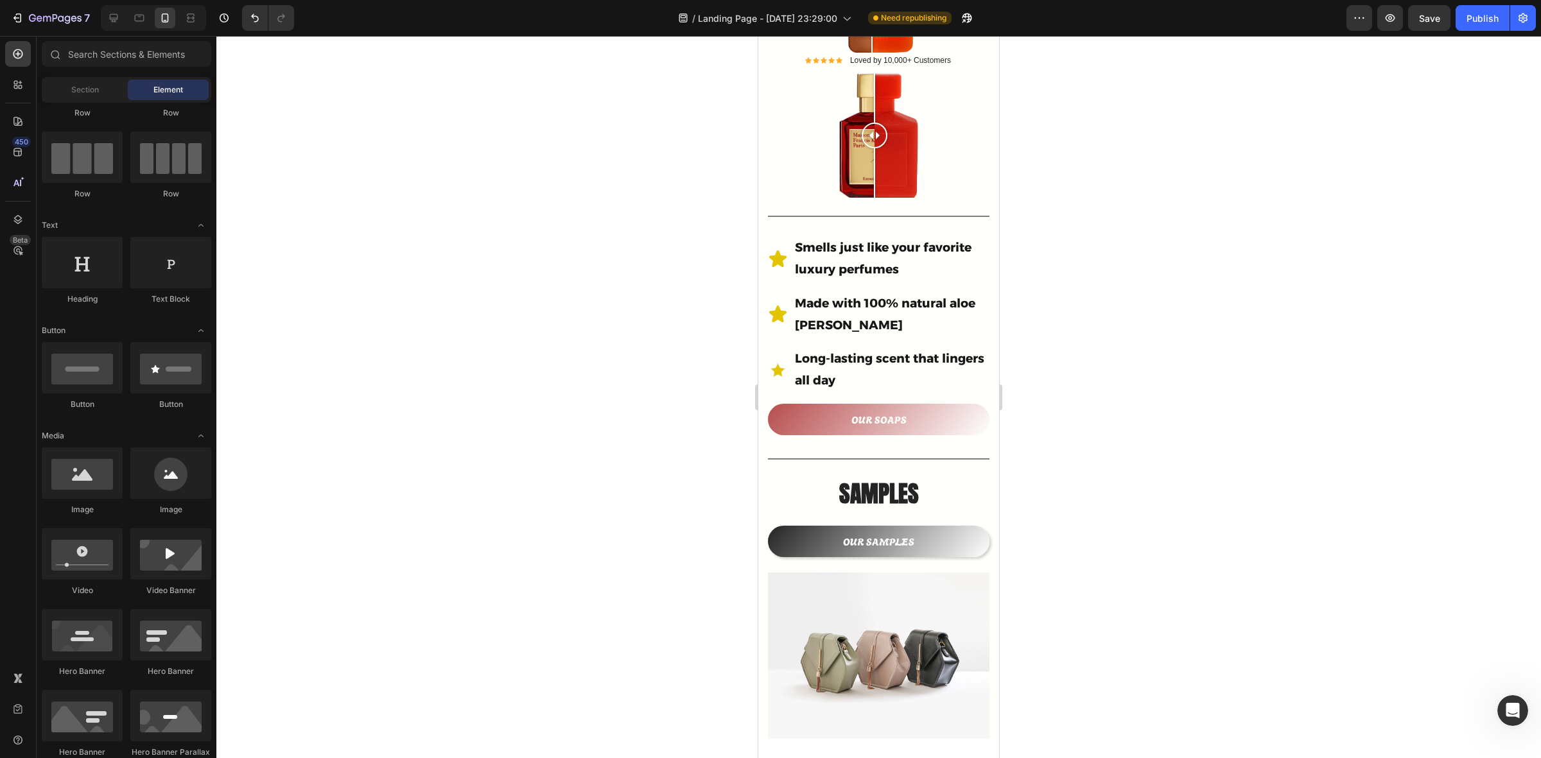
click at [1140, 579] on div at bounding box center [878, 397] width 1325 height 723
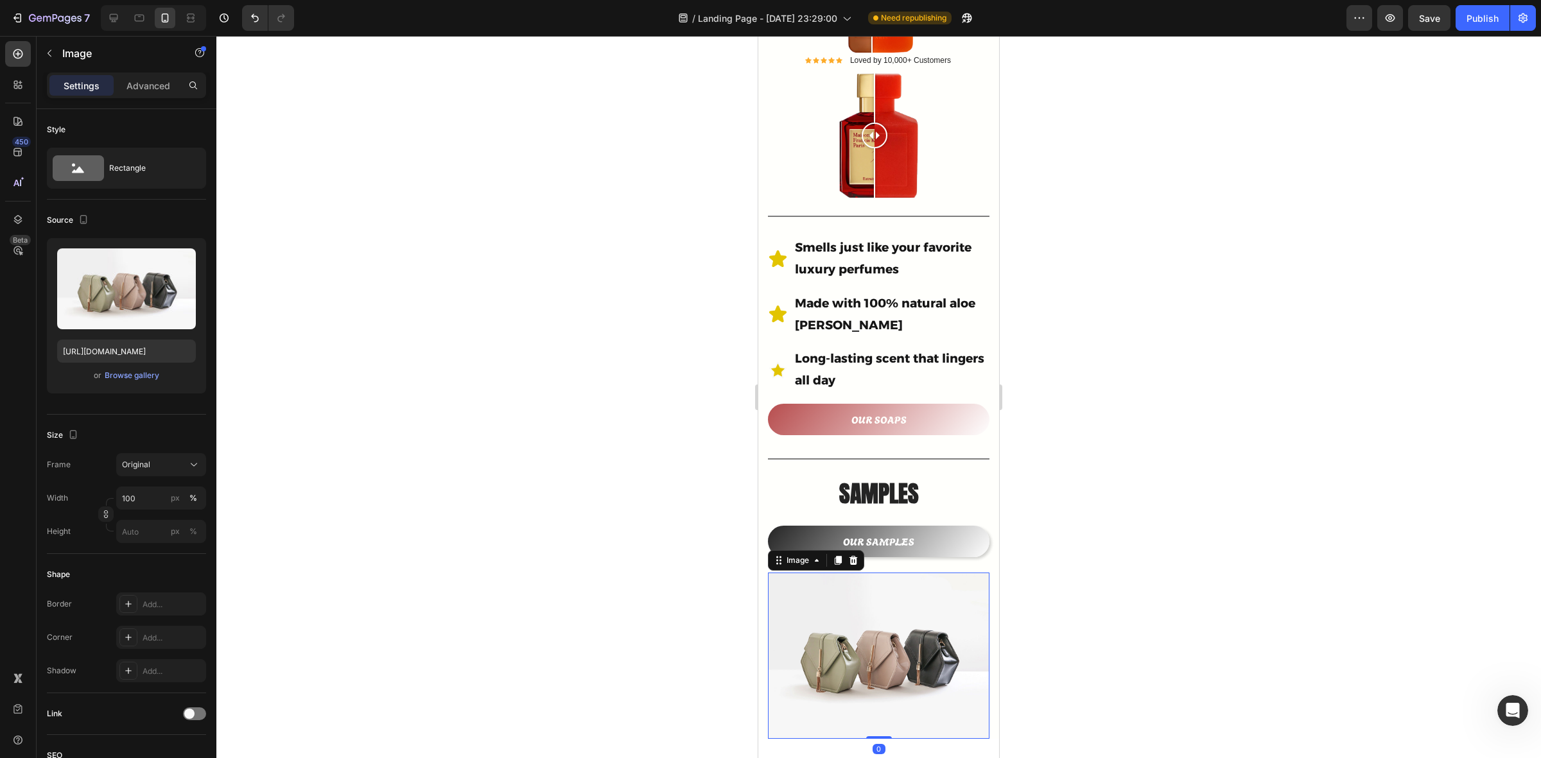
click at [955, 573] on img at bounding box center [879, 656] width 222 height 166
click at [132, 631] on div at bounding box center [128, 638] width 18 height 18
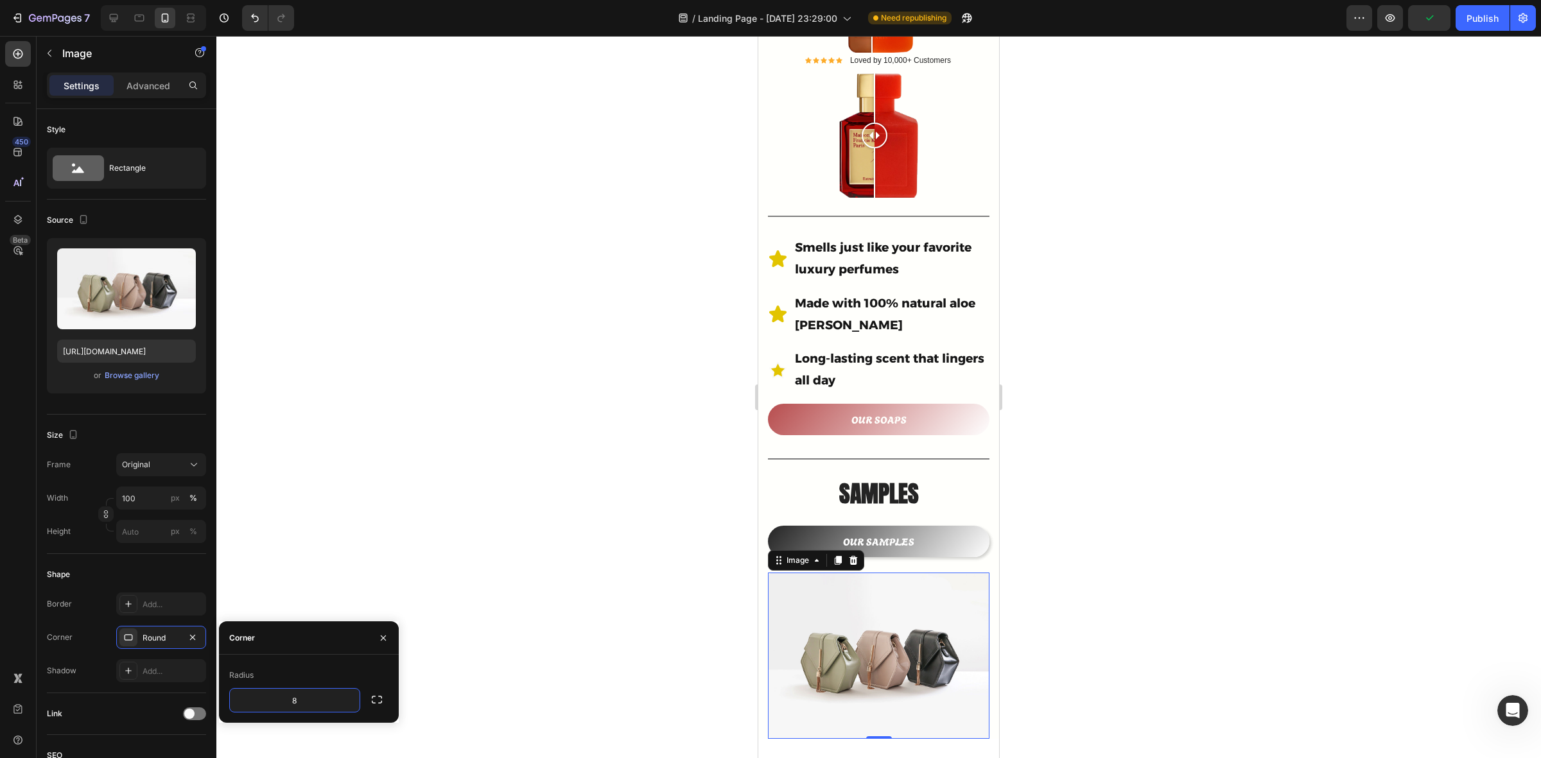
click at [625, 521] on div at bounding box center [878, 397] width 1325 height 723
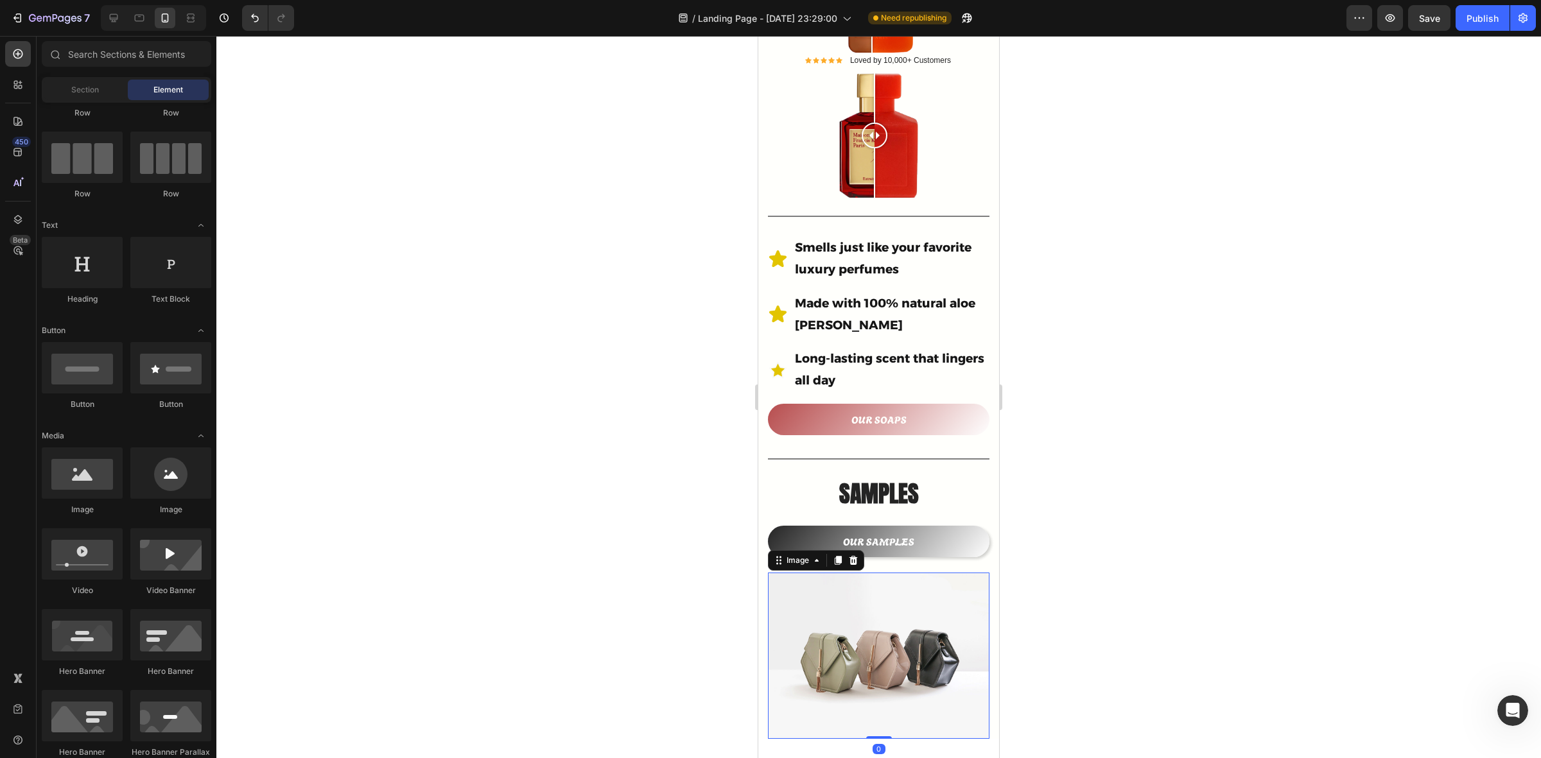
drag, startPoint x: 830, startPoint y: 566, endPoint x: 800, endPoint y: 576, distance: 31.7
click at [823, 573] on img at bounding box center [879, 656] width 222 height 166
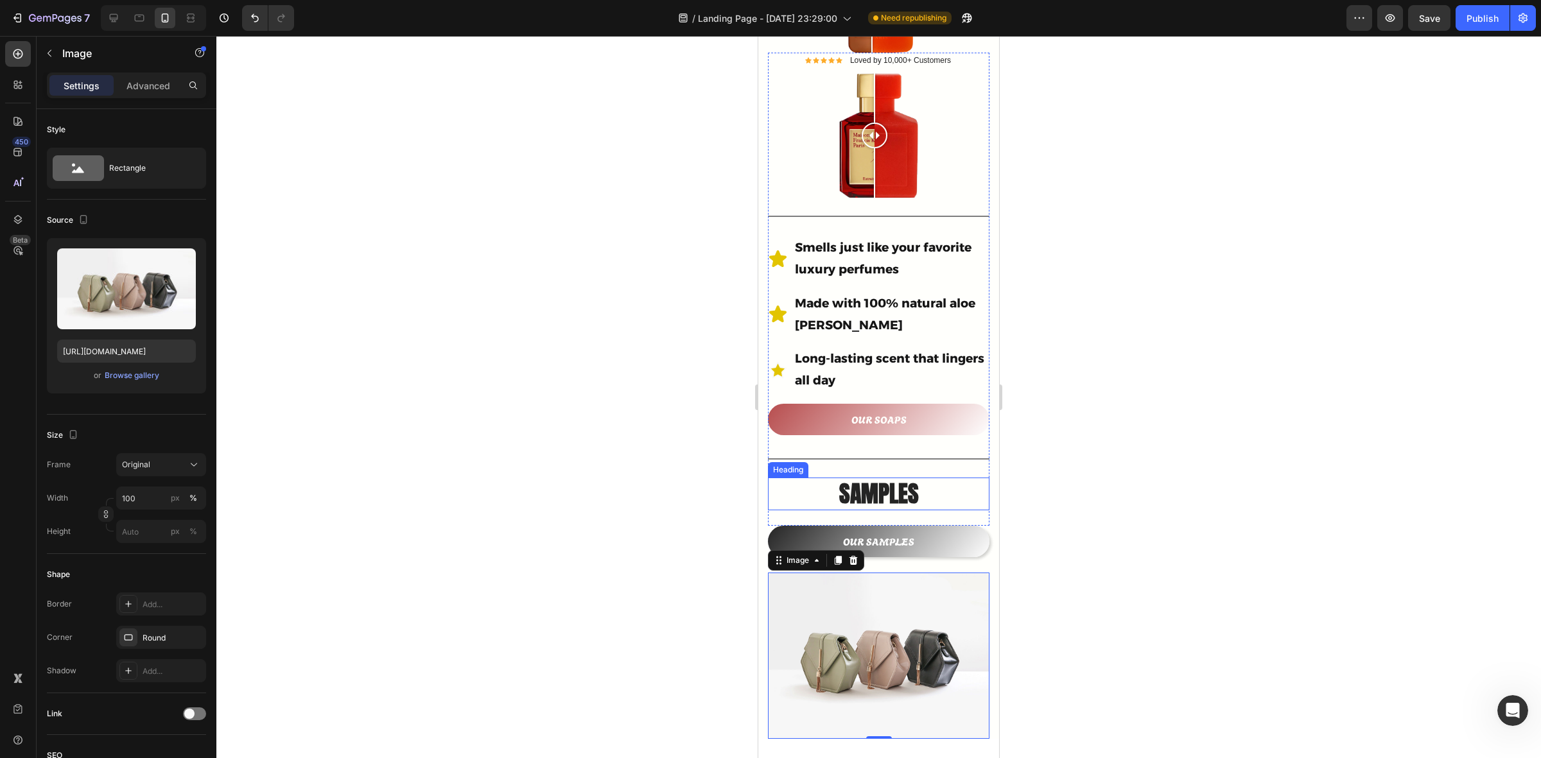
click at [848, 478] on h2 "SAMPLES" at bounding box center [879, 494] width 222 height 33
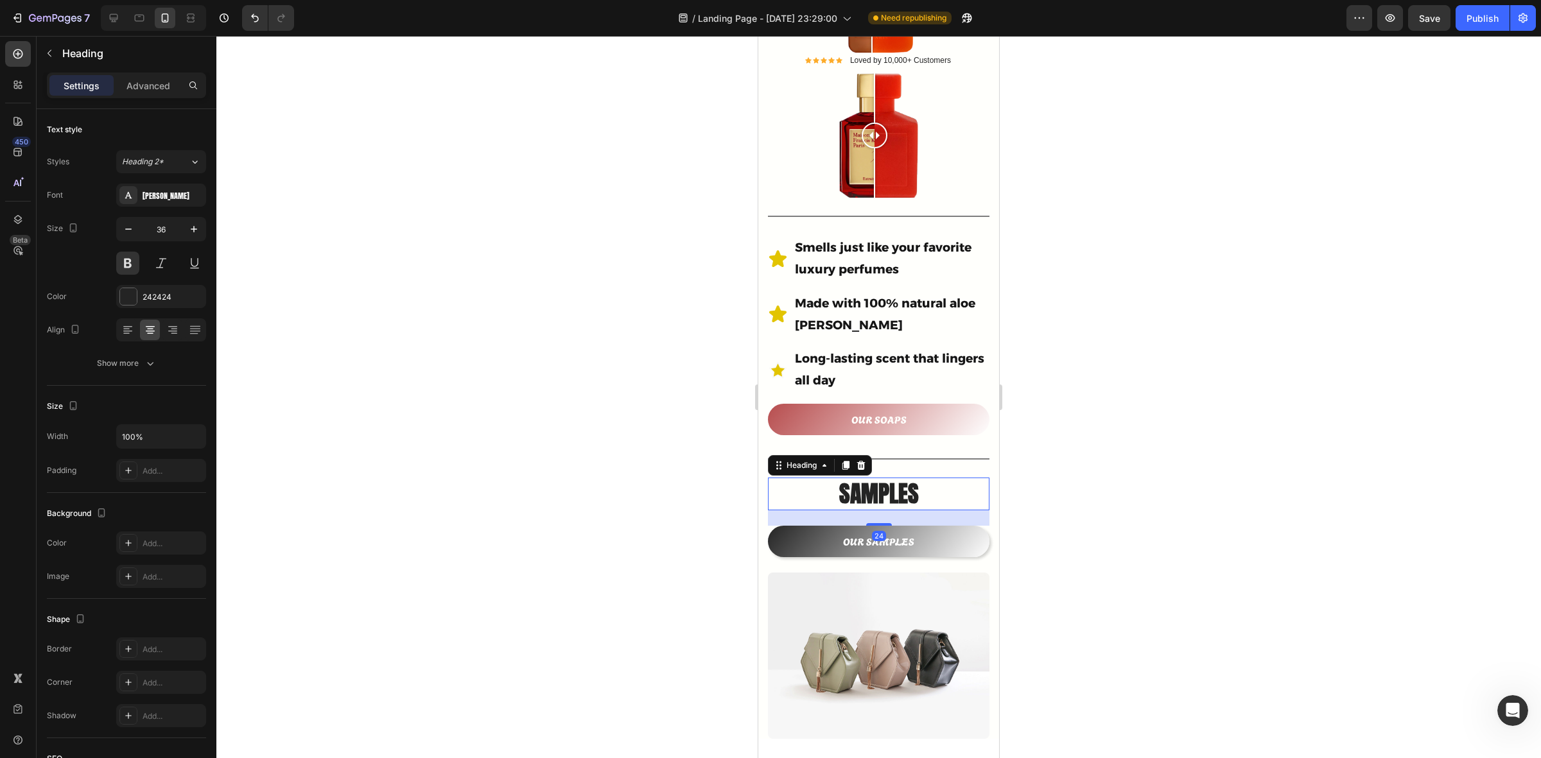
click at [735, 469] on div at bounding box center [878, 397] width 1325 height 723
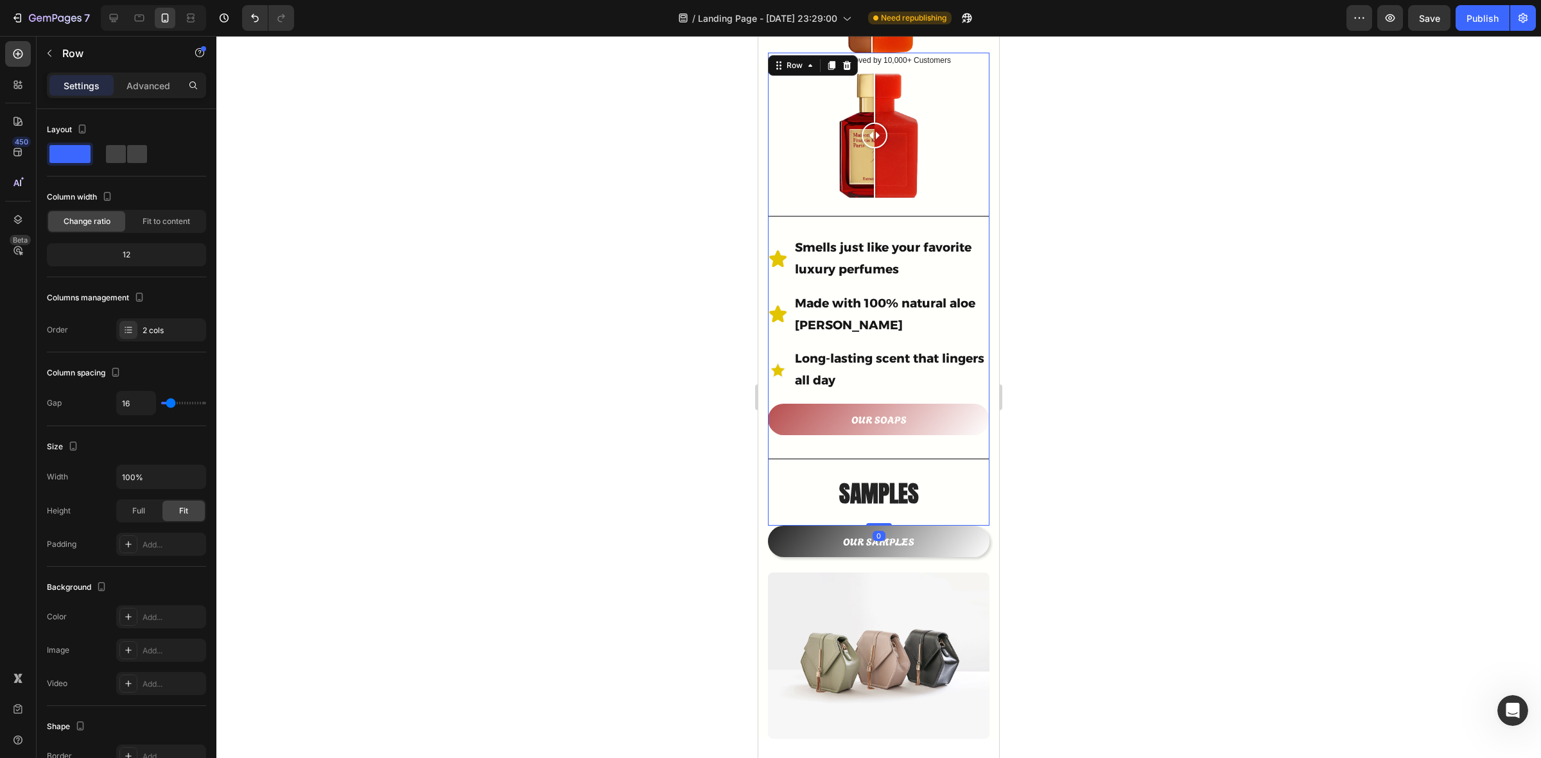
click at [816, 426] on div "OUR SOAPS Button" at bounding box center [879, 427] width 222 height 47
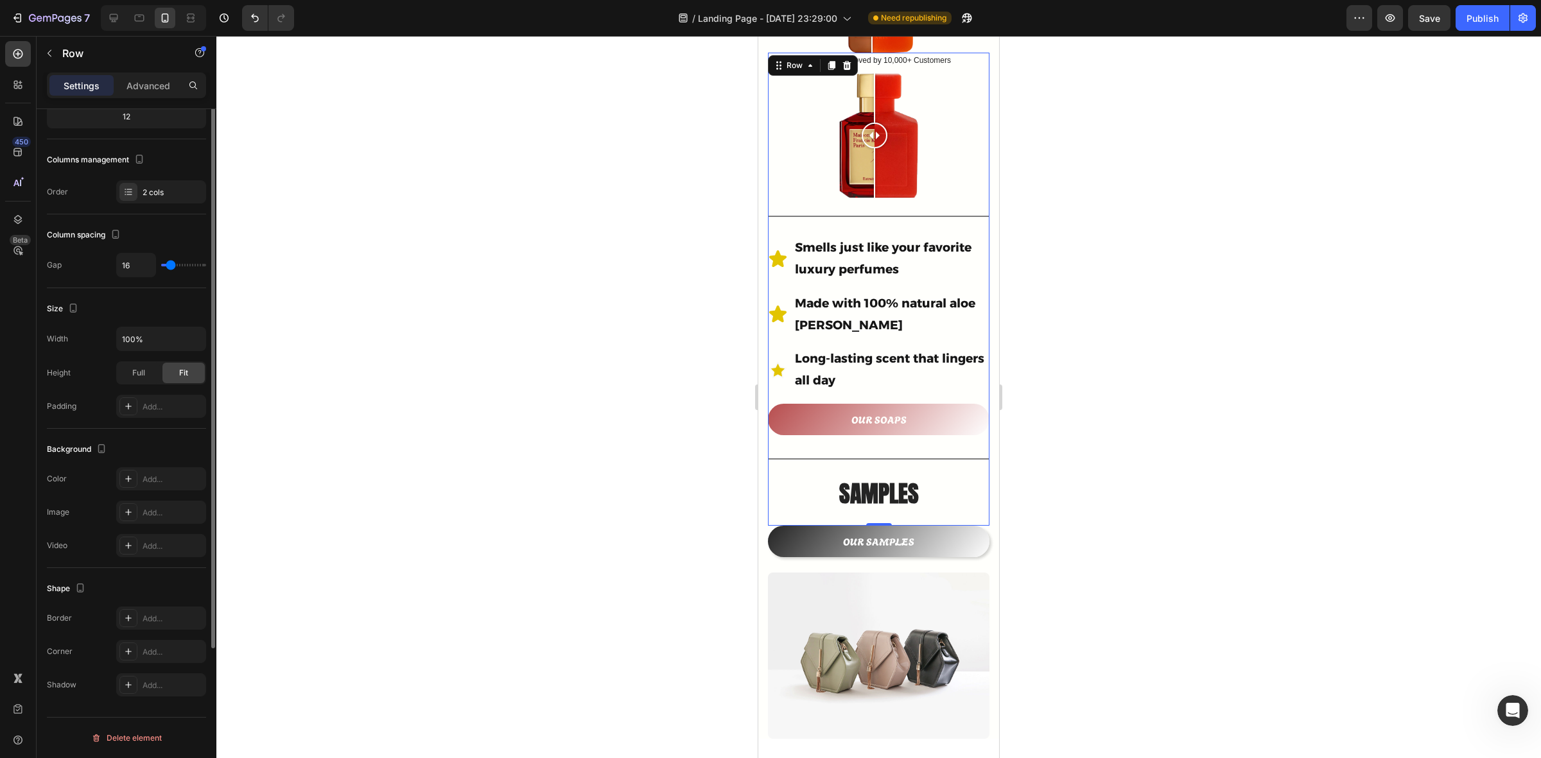
scroll to position [0, 0]
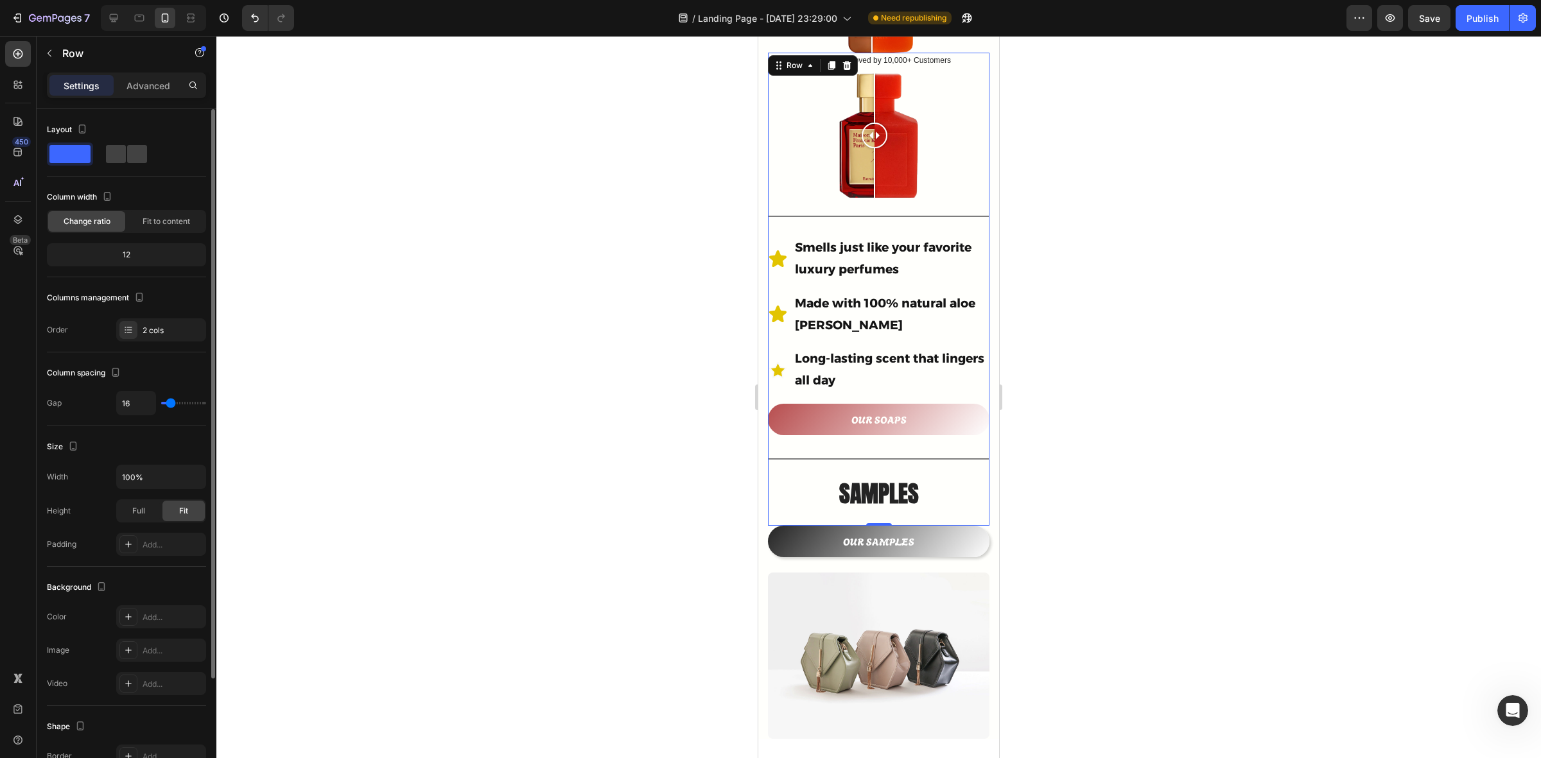
click at [71, 151] on span at bounding box center [69, 154] width 41 height 18
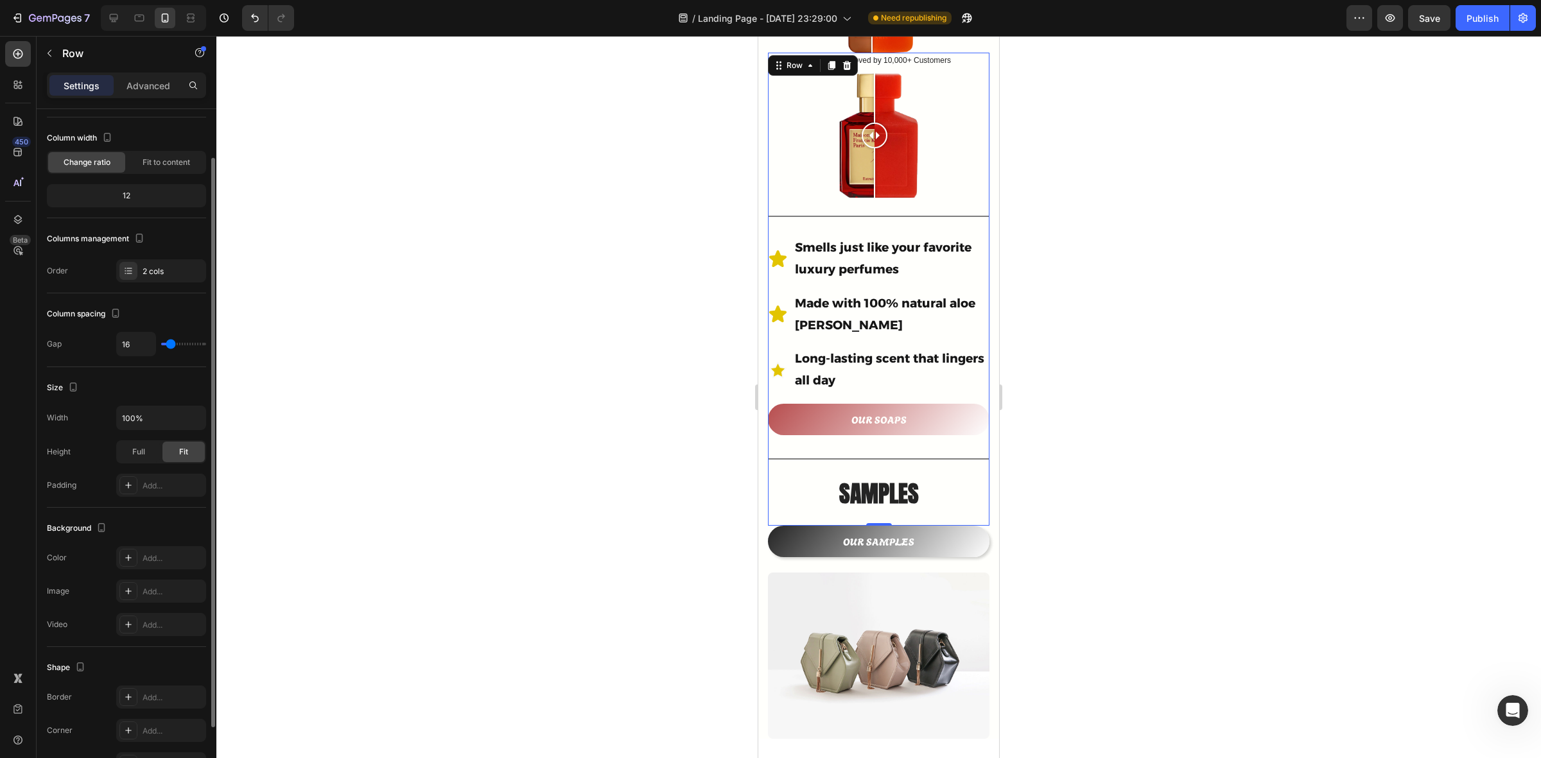
scroll to position [139, 0]
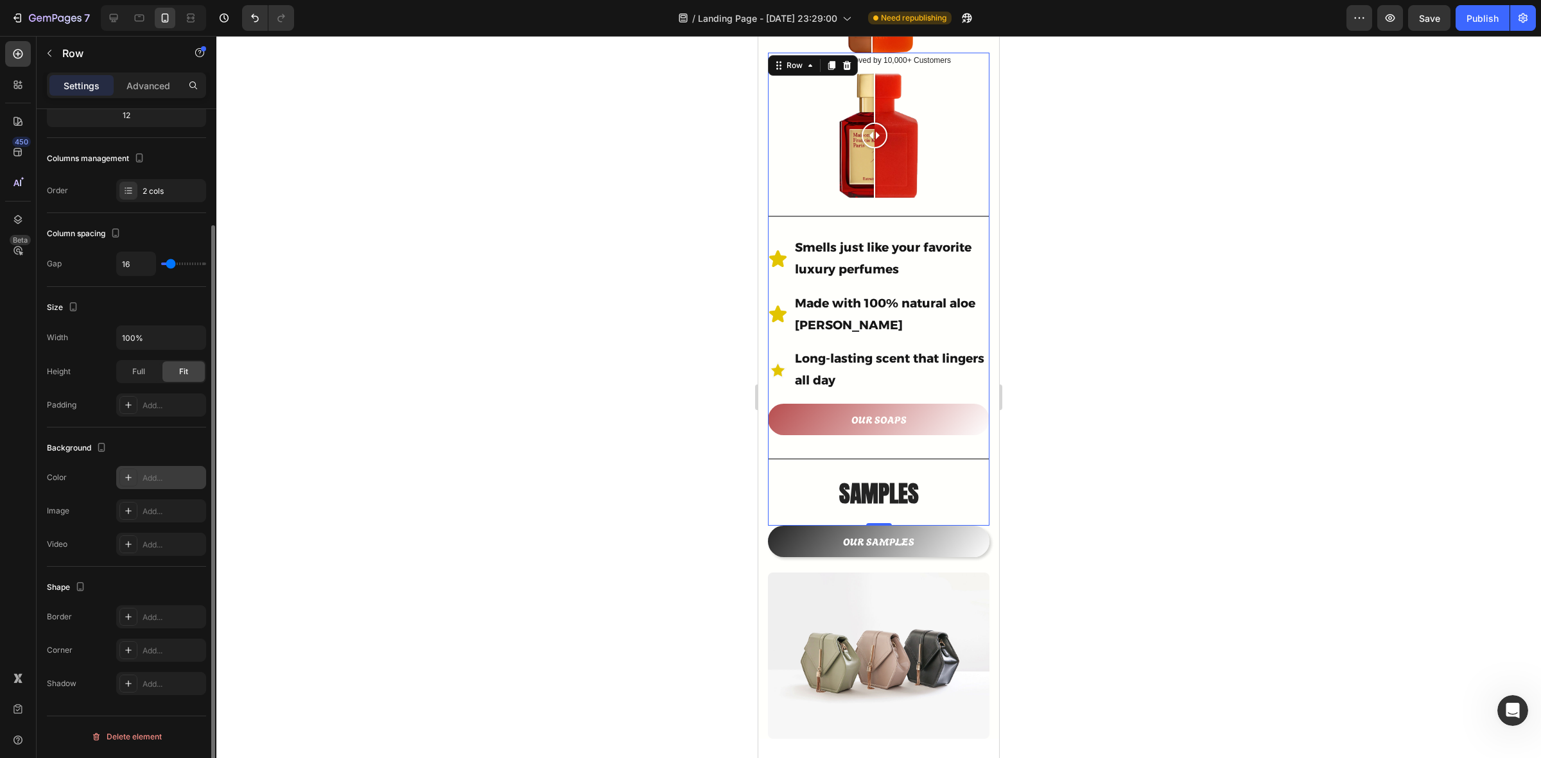
click at [161, 477] on div "Add..." at bounding box center [173, 479] width 60 height 12
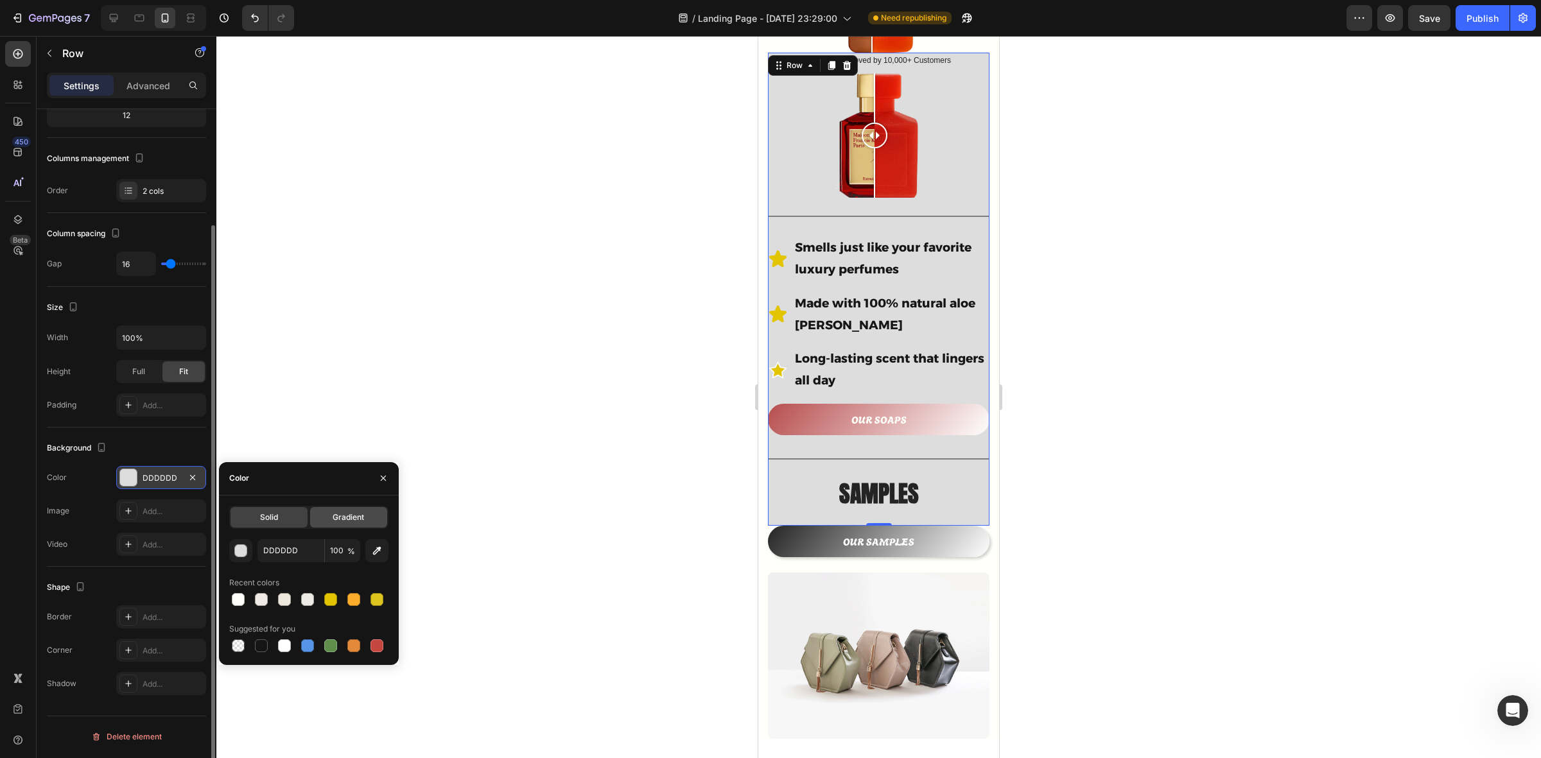
click at [338, 514] on span "Gradient" at bounding box center [348, 518] width 31 height 12
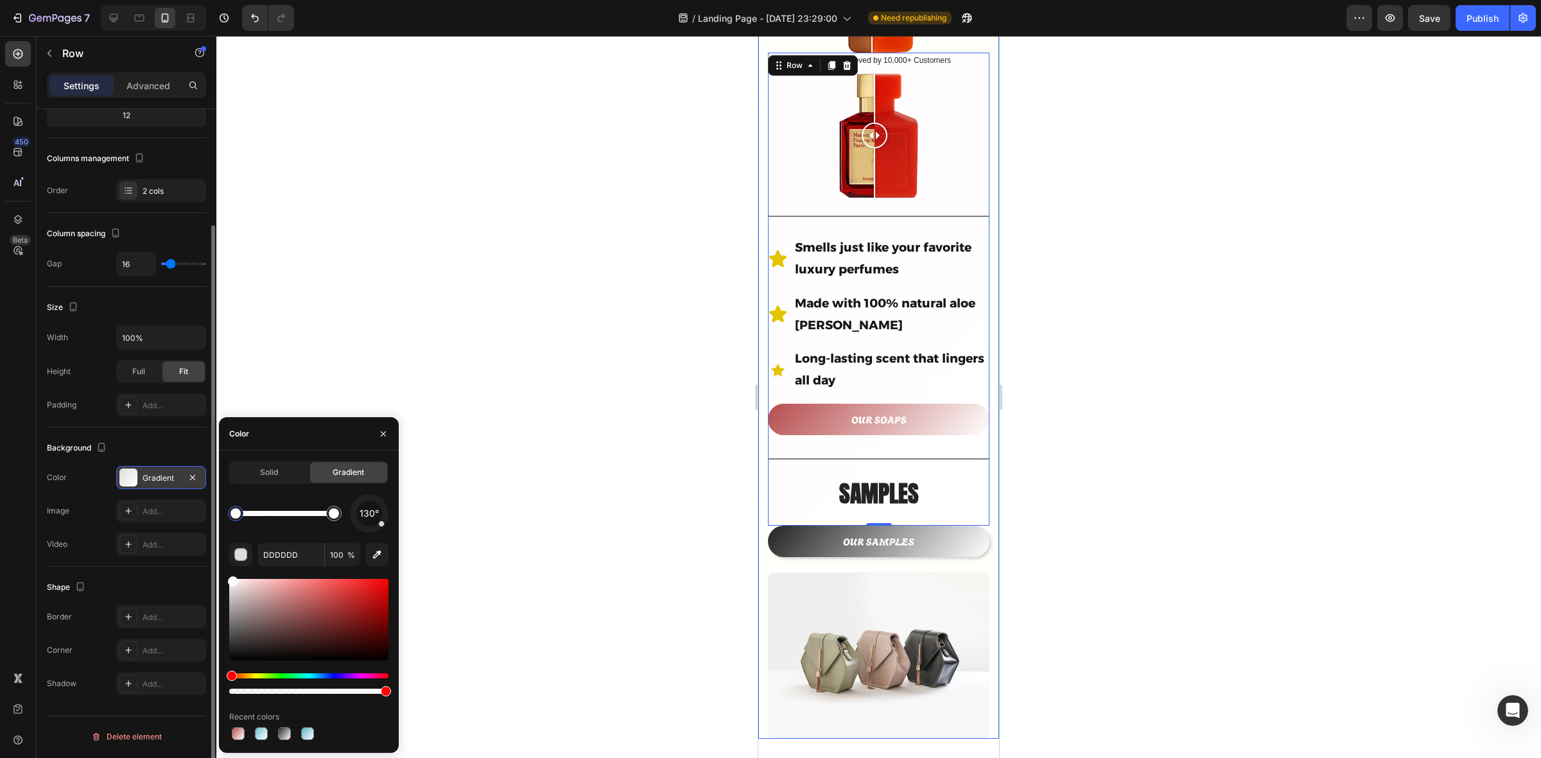
drag, startPoint x: 230, startPoint y: 594, endPoint x: 232, endPoint y: 576, distance: 18.1
click at [232, 577] on div at bounding box center [233, 582] width 10 height 10
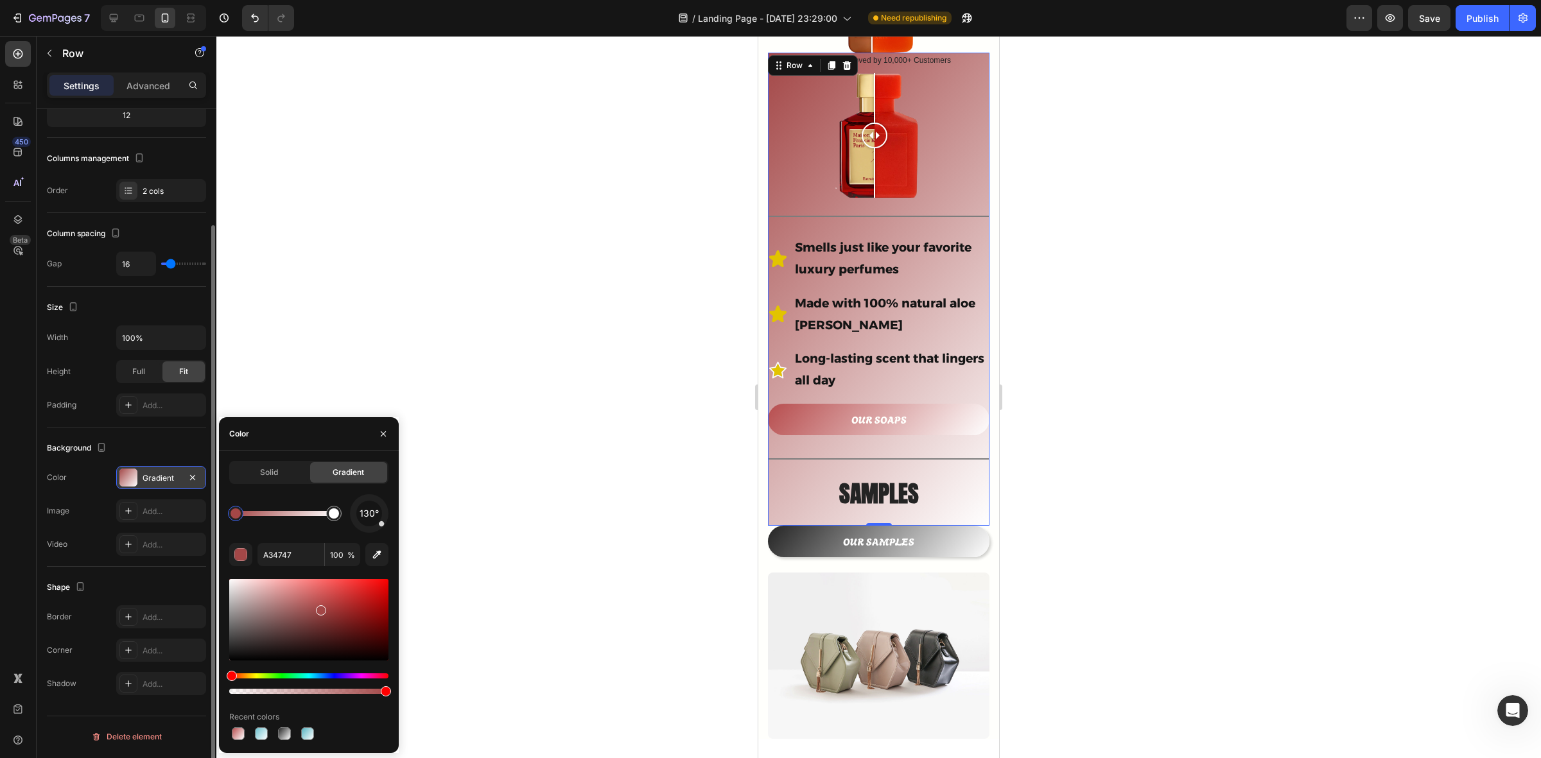
drag, startPoint x: 234, startPoint y: 583, endPoint x: 304, endPoint y: 611, distance: 74.9
drag, startPoint x: 304, startPoint y: 517, endPoint x: 322, endPoint y: 518, distance: 18.0
click at [322, 516] on div at bounding box center [285, 513] width 98 height 5
drag, startPoint x: 306, startPoint y: 516, endPoint x: 283, endPoint y: 517, distance: 23.8
click at [283, 517] on div at bounding box center [282, 514] width 10 height 10
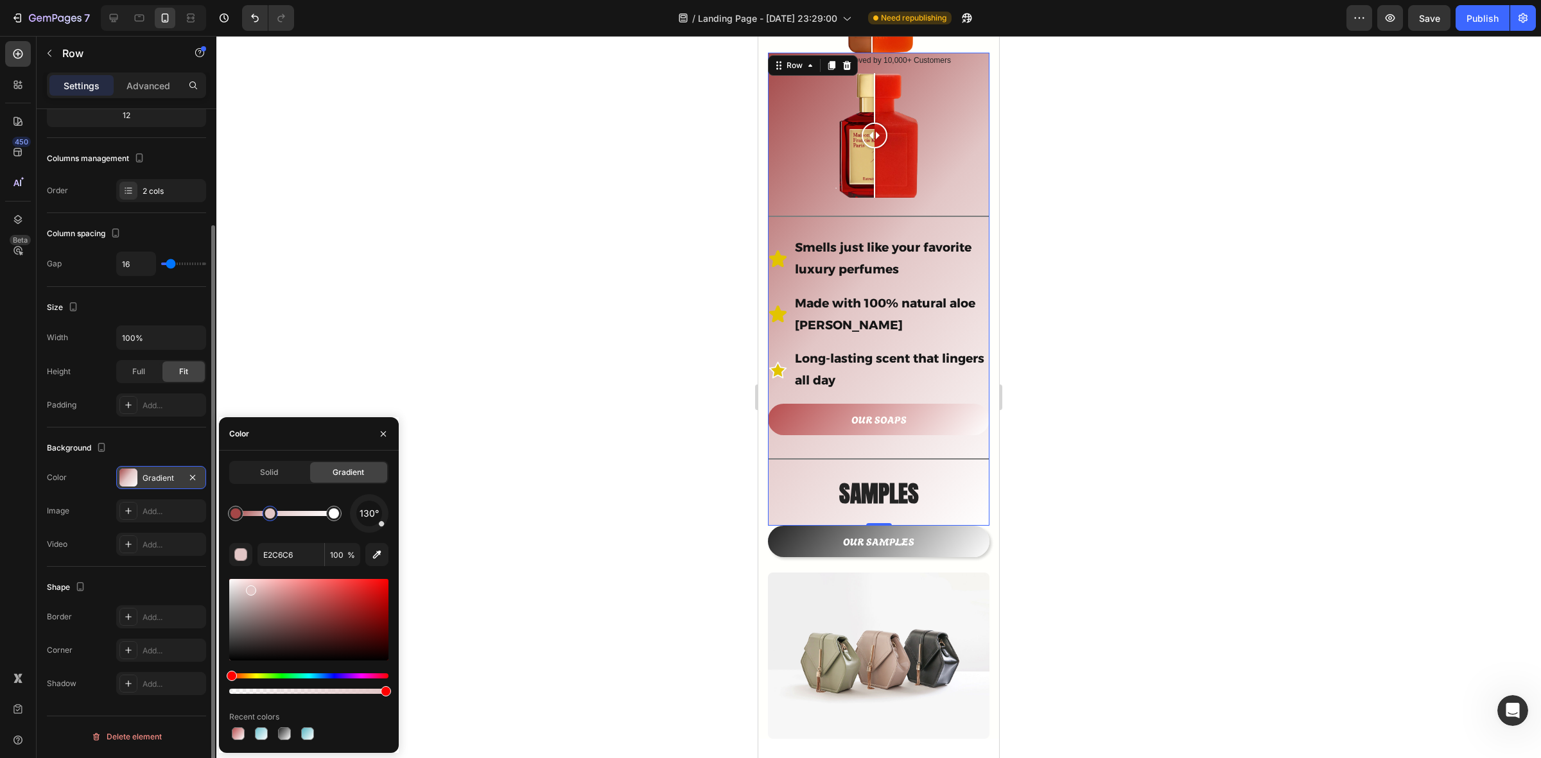
drag, startPoint x: 286, startPoint y: 517, endPoint x: 270, endPoint y: 516, distance: 16.1
click at [270, 516] on div at bounding box center [270, 514] width 10 height 10
type input "A34747"
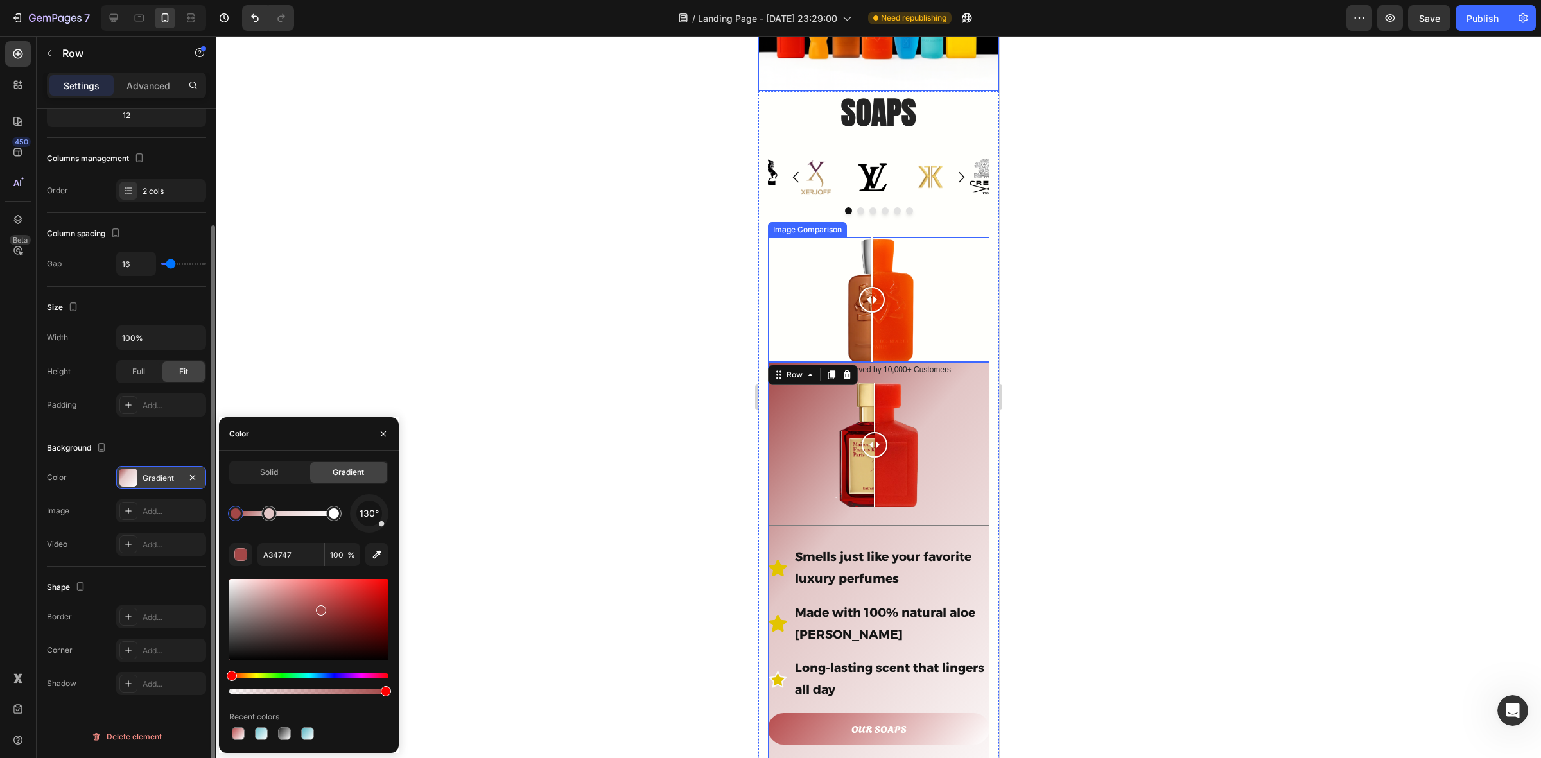
scroll to position [200, 0]
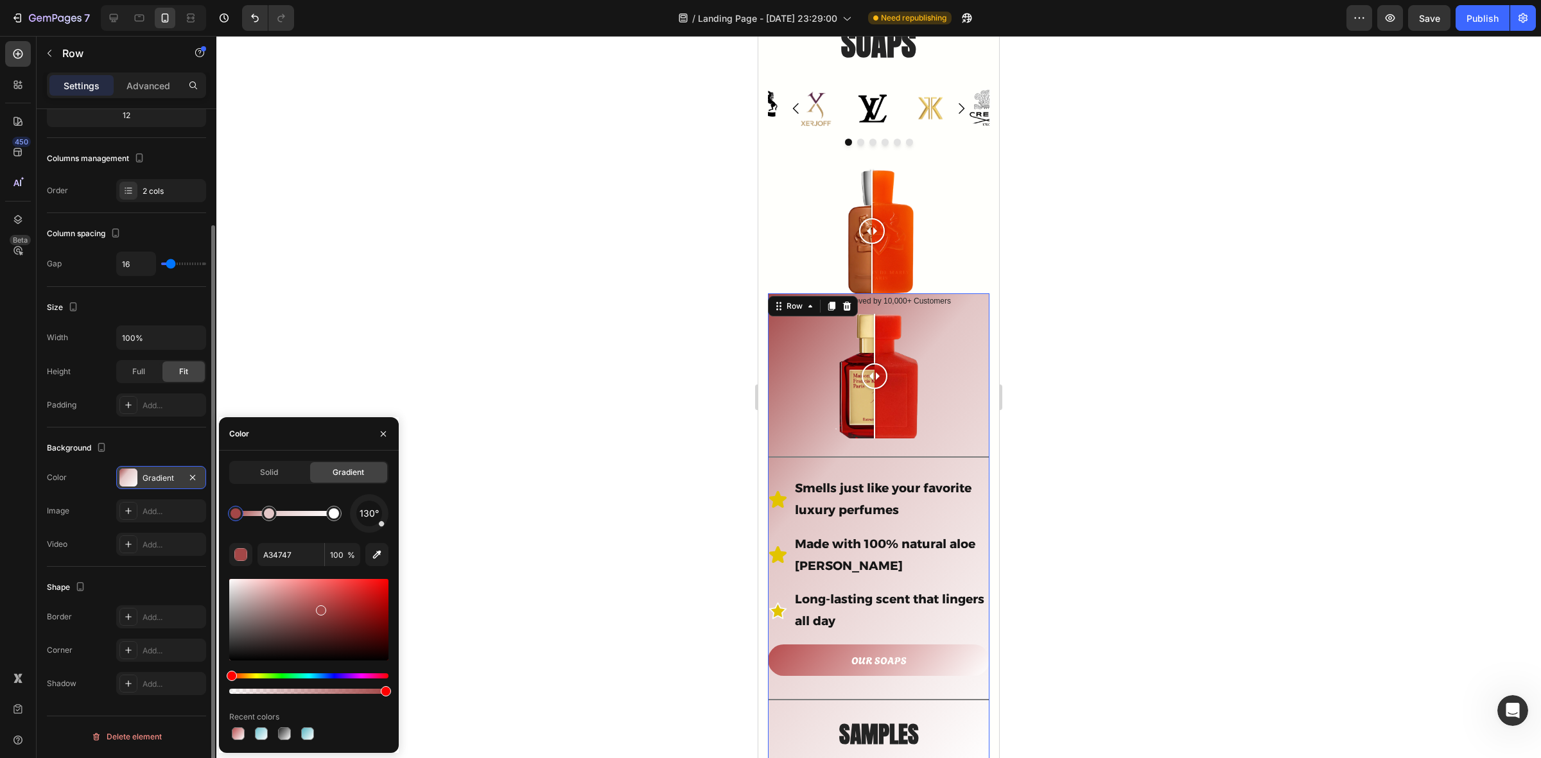
click at [1125, 407] on div at bounding box center [878, 397] width 1325 height 723
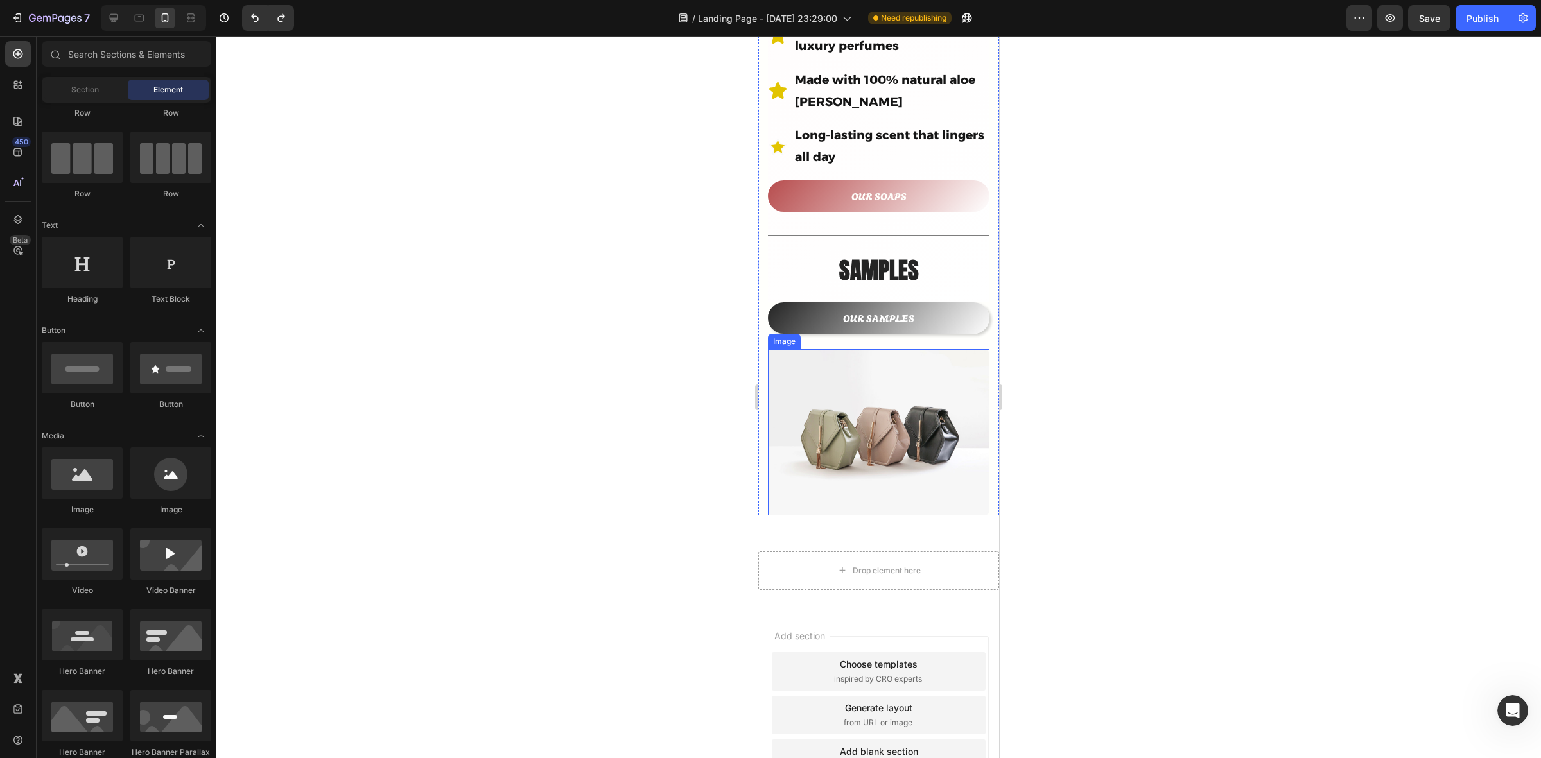
scroll to position [682, 0]
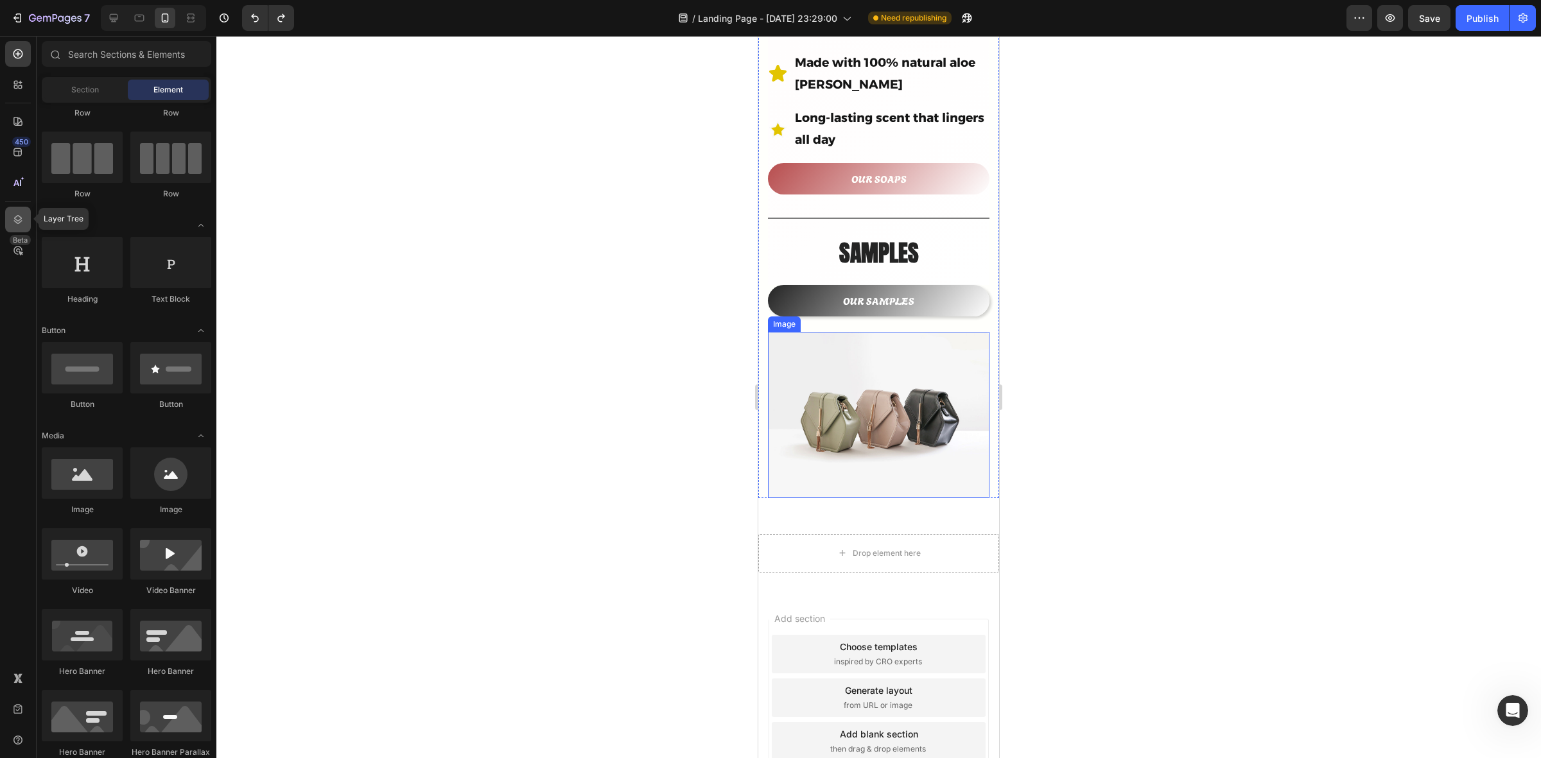
click at [21, 217] on icon at bounding box center [18, 219] width 8 height 9
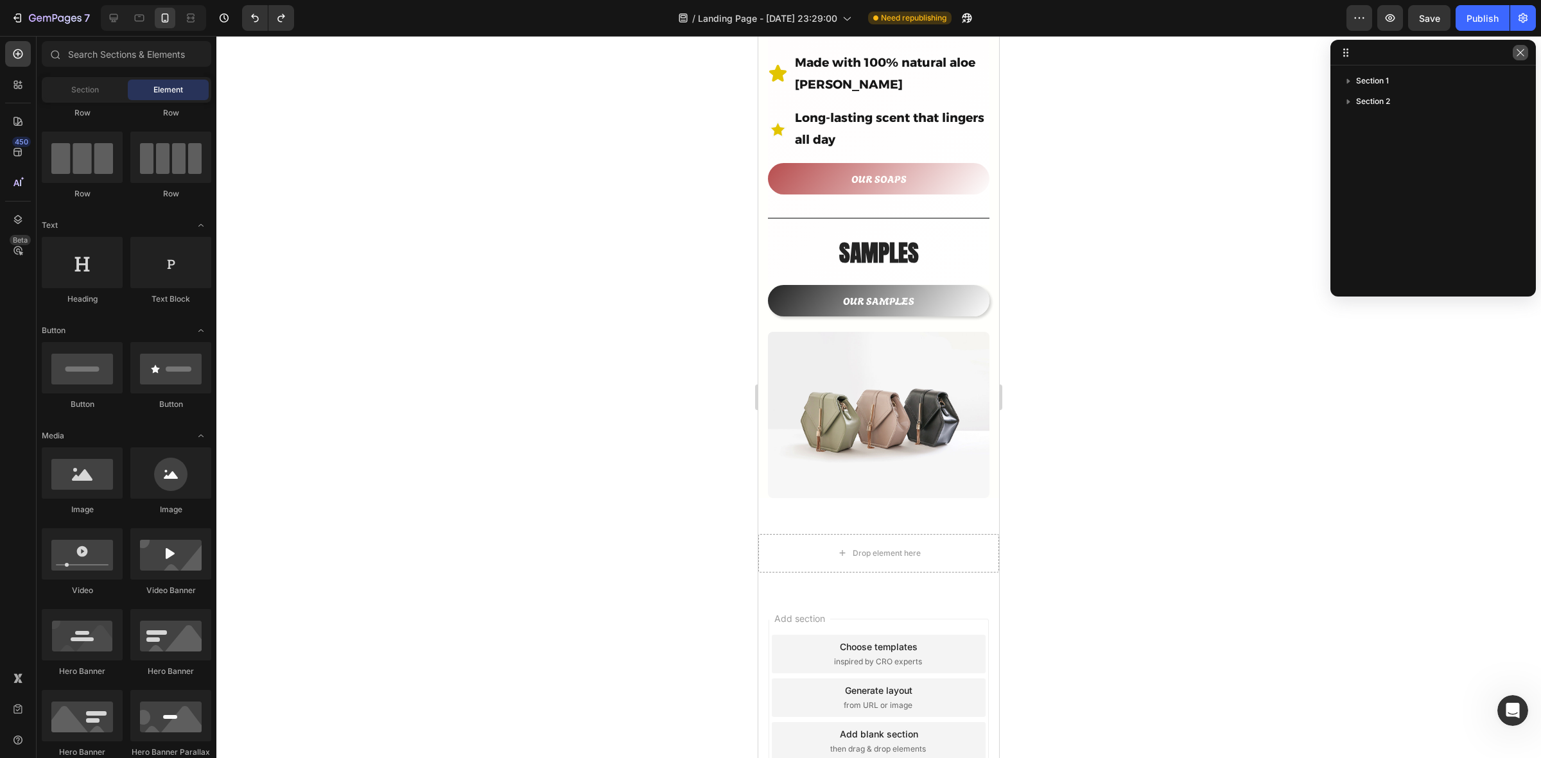
click at [1524, 53] on icon "button" at bounding box center [1521, 53] width 10 height 10
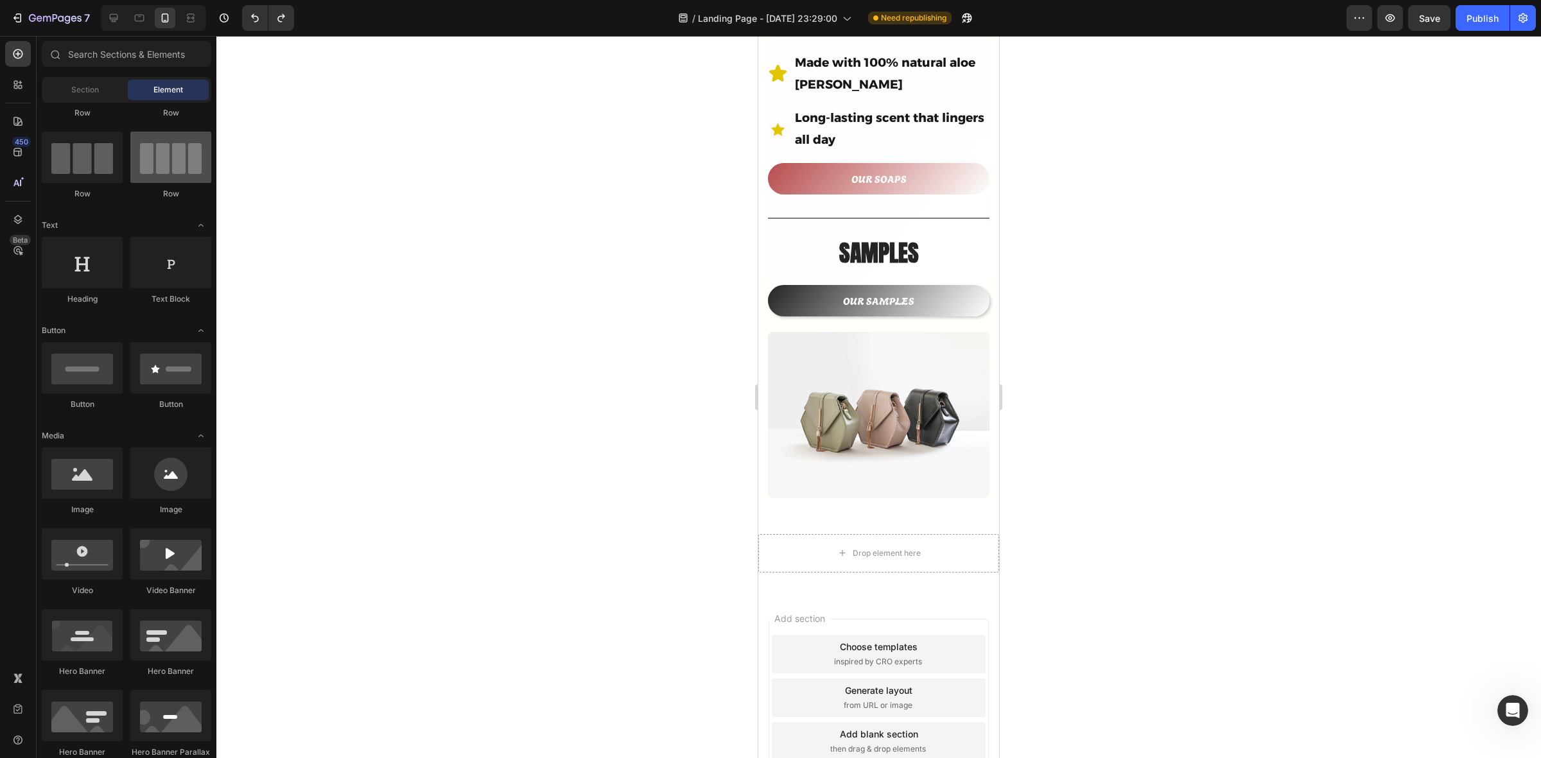
click at [179, 162] on div at bounding box center [170, 157] width 81 height 51
drag, startPoint x: 937, startPoint y: 202, endPoint x: 827, endPoint y: 381, distance: 210.2
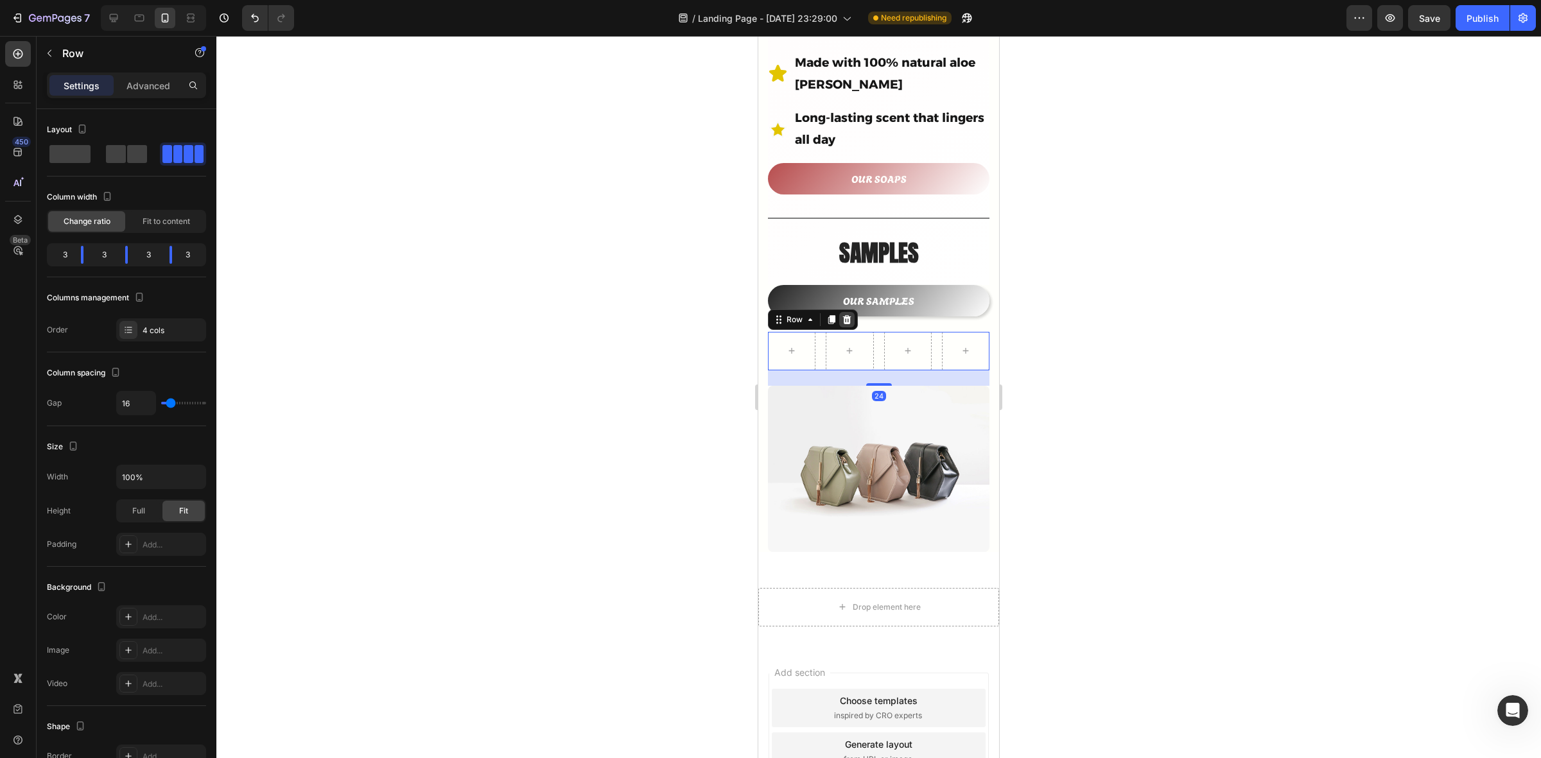
click at [843, 315] on icon at bounding box center [847, 320] width 10 height 10
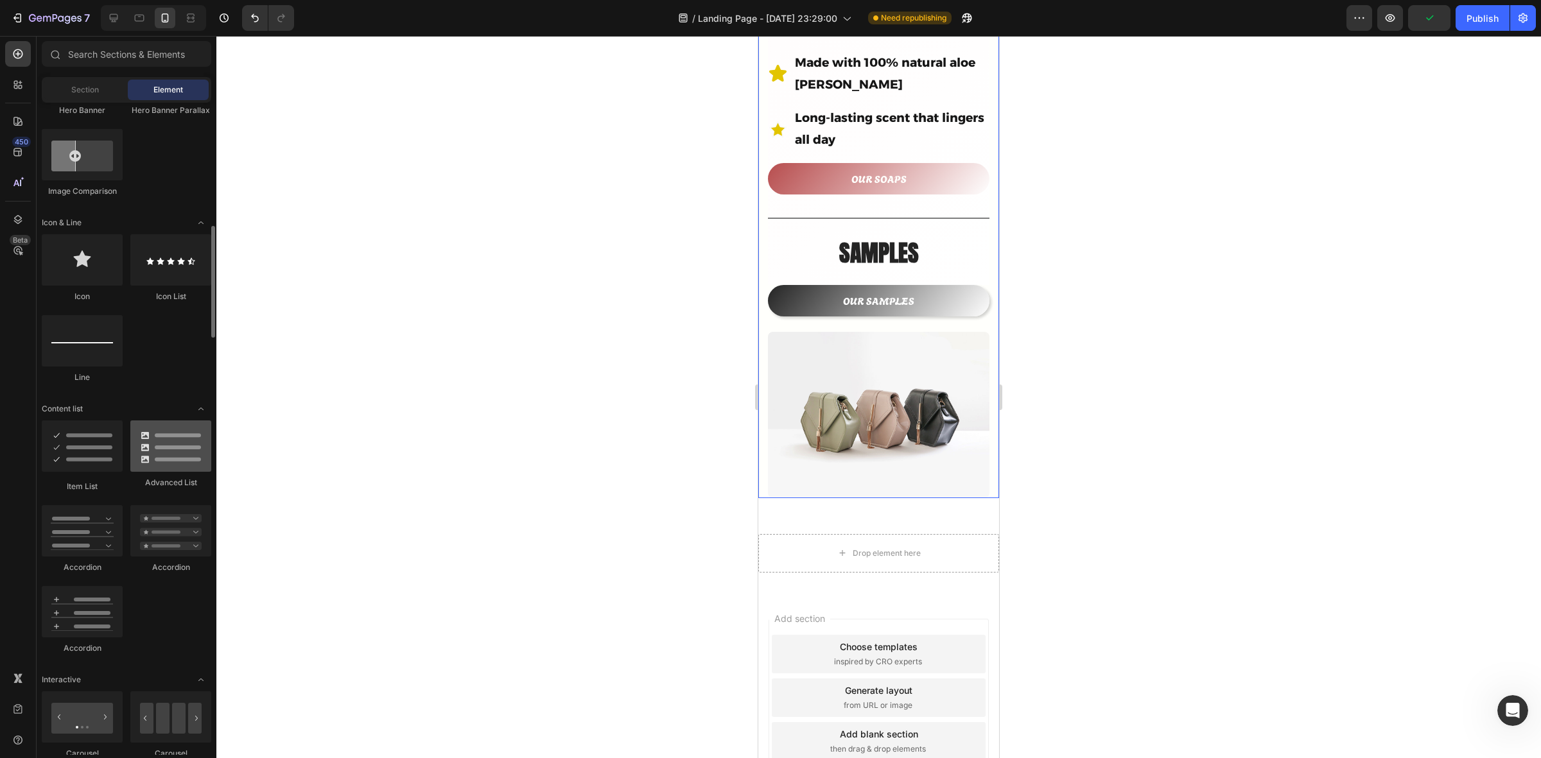
scroll to position [803, 0]
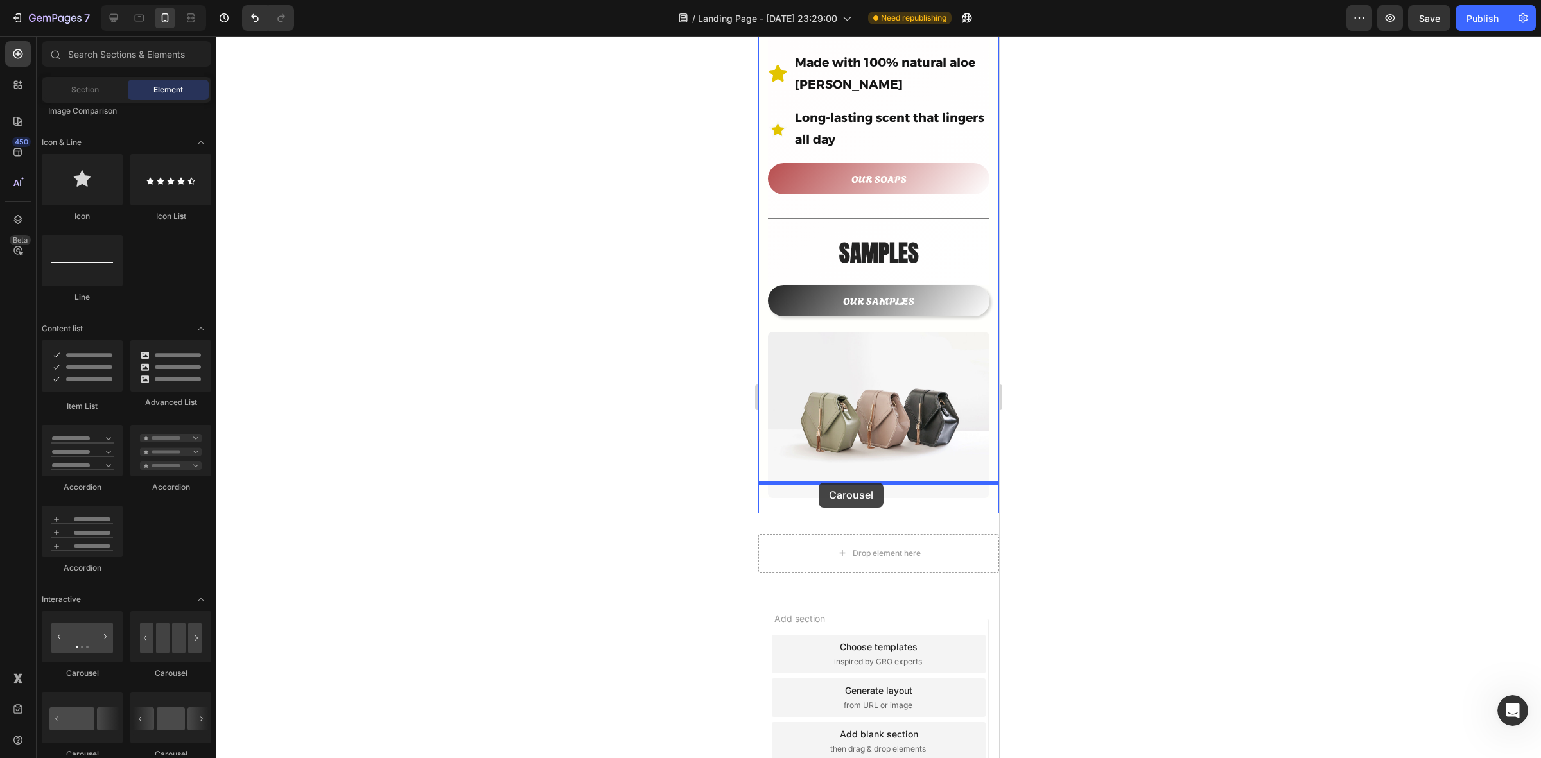
drag, startPoint x: 842, startPoint y: 689, endPoint x: 819, endPoint y: 483, distance: 207.5
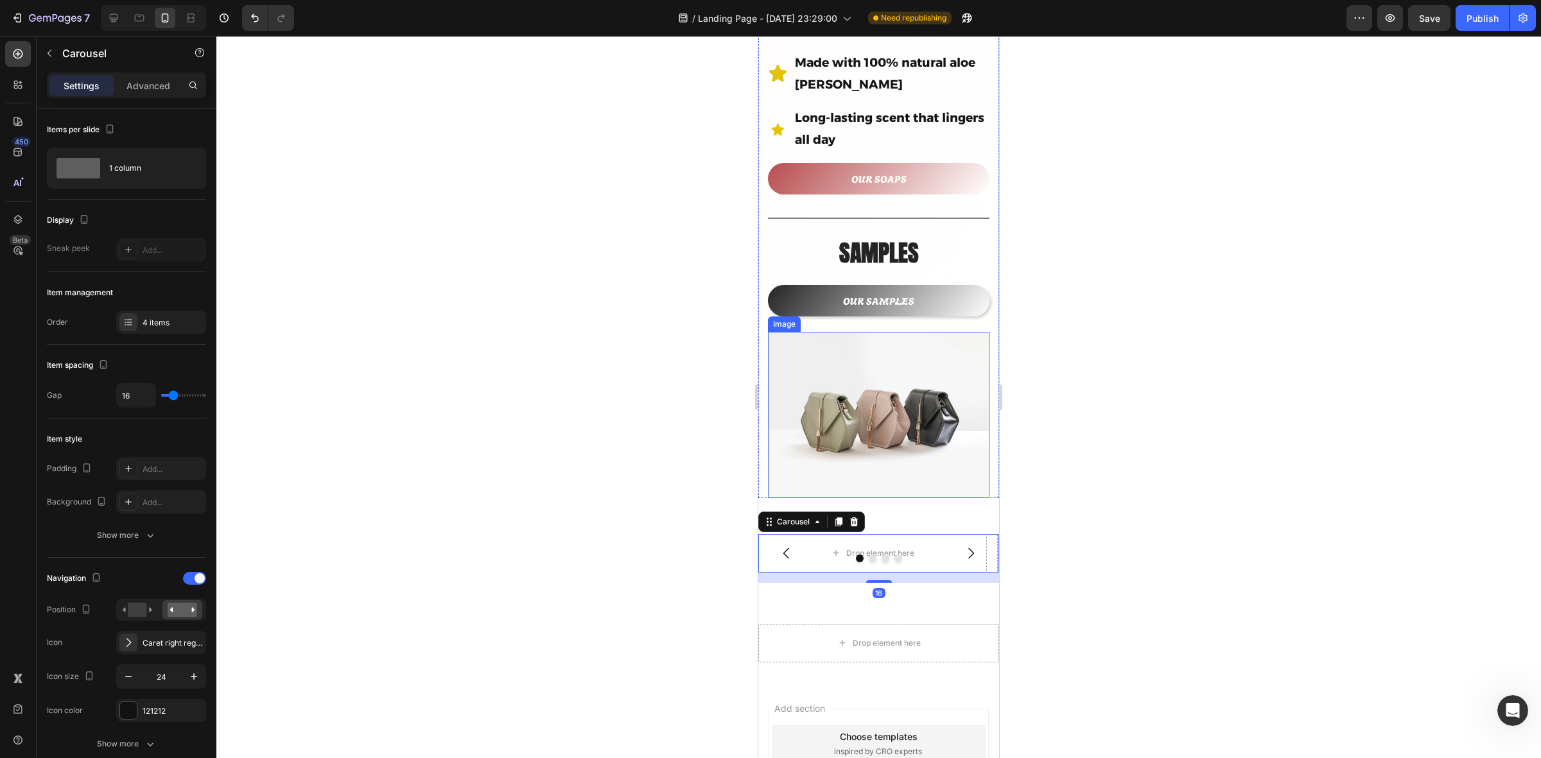
click at [861, 400] on img at bounding box center [879, 415] width 222 height 166
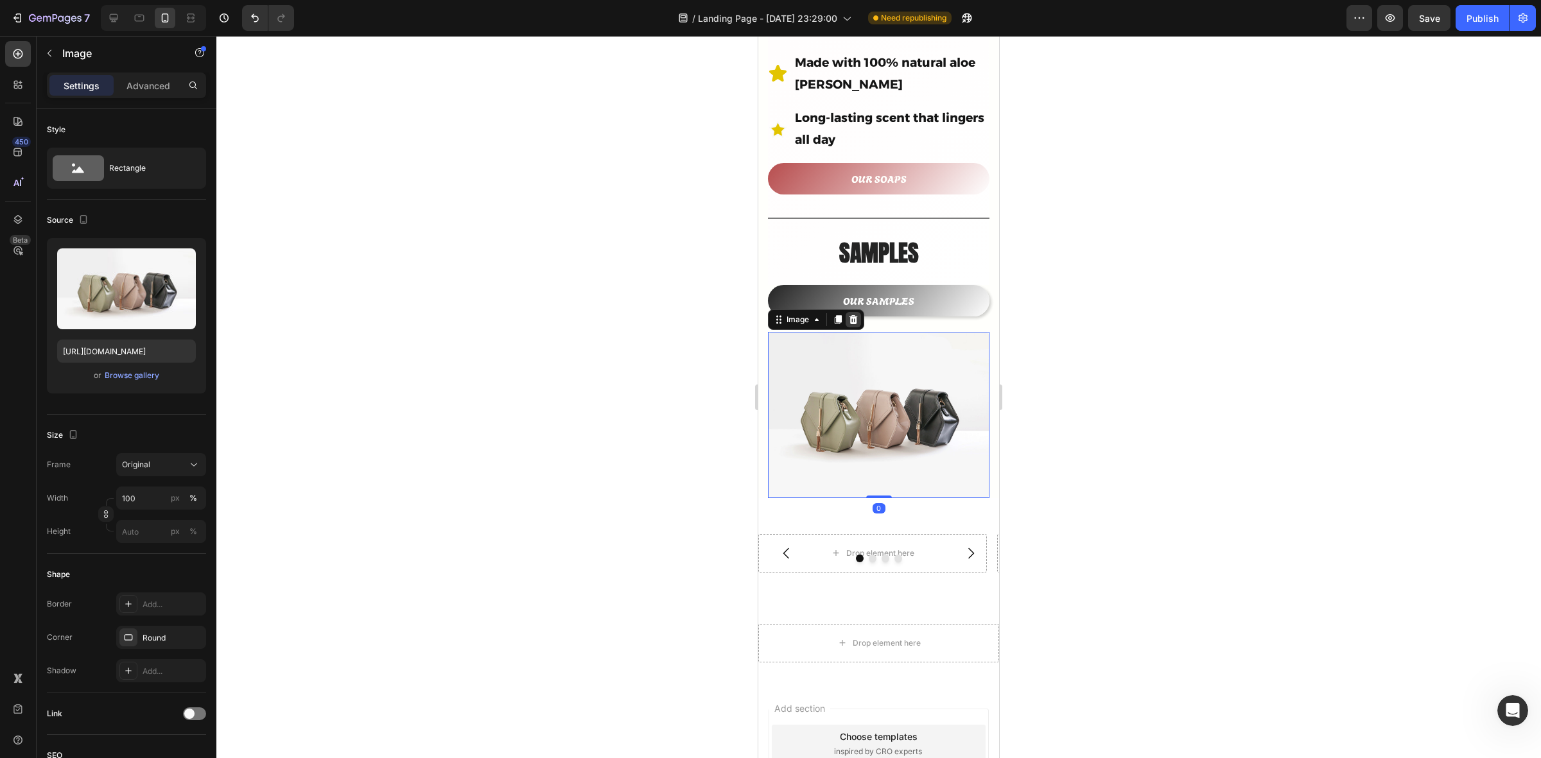
click at [856, 315] on icon at bounding box center [853, 320] width 10 height 10
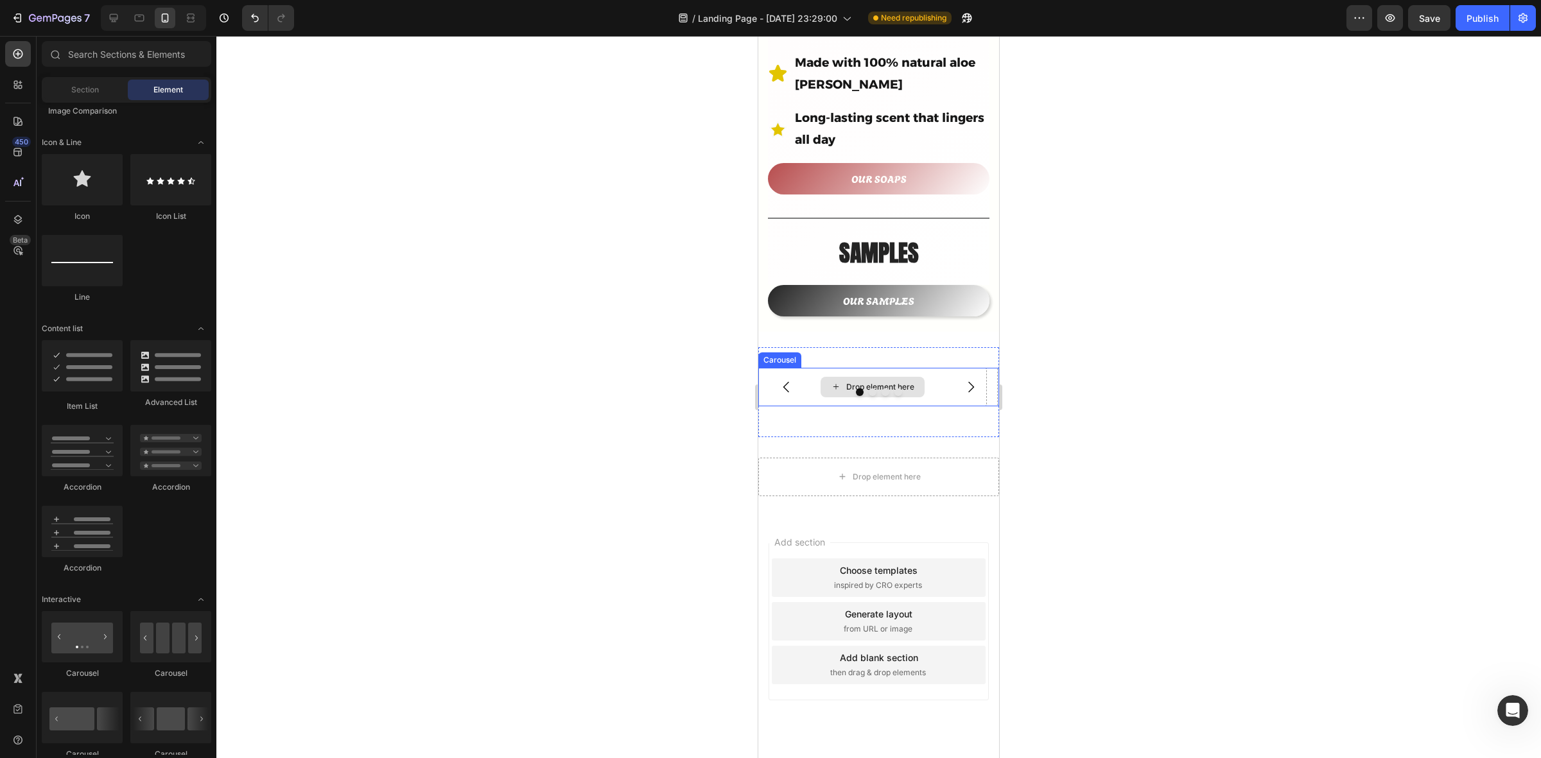
click at [813, 368] on div "Drop element here" at bounding box center [872, 387] width 229 height 39
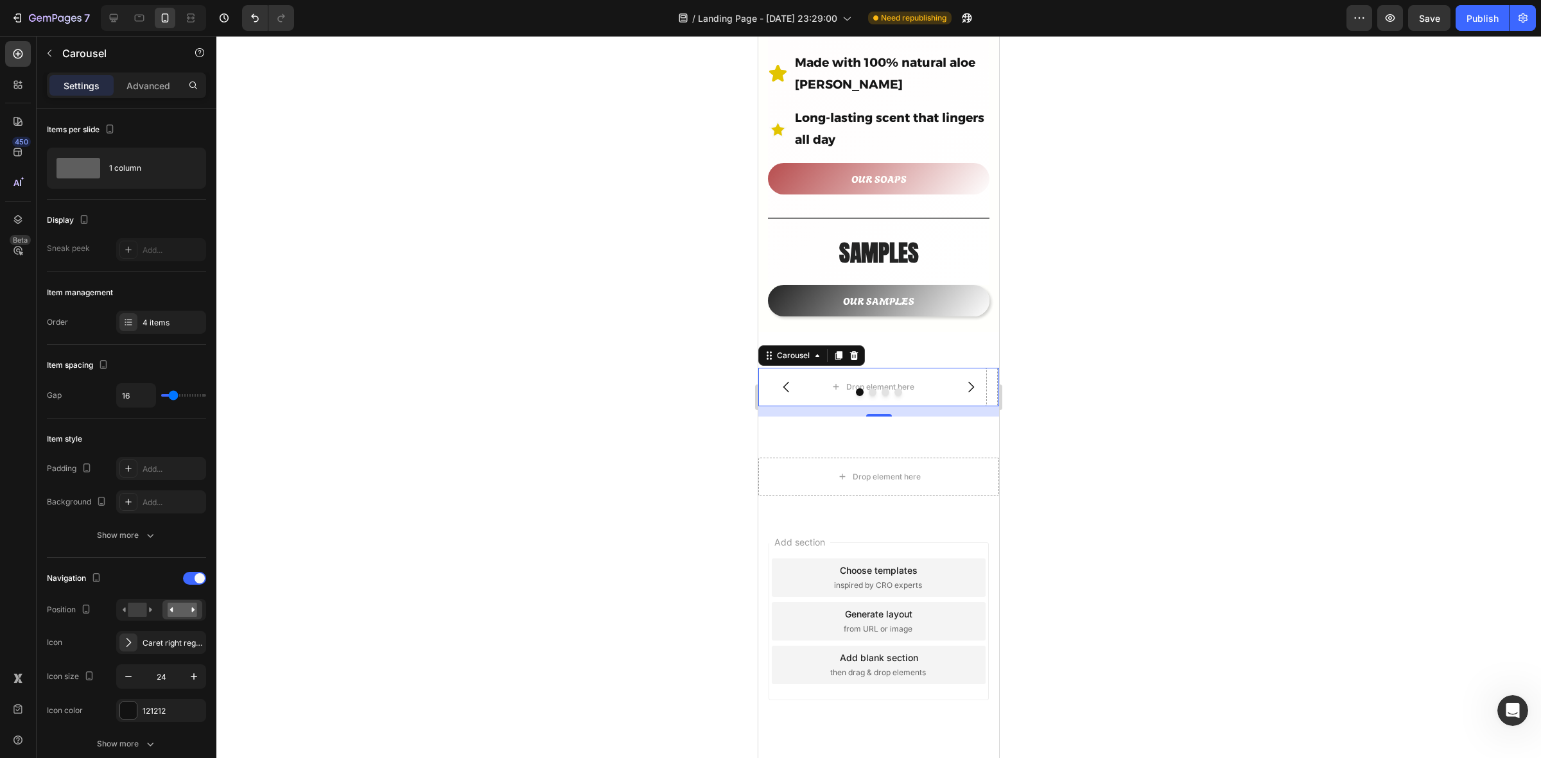
click at [702, 362] on div at bounding box center [878, 397] width 1325 height 723
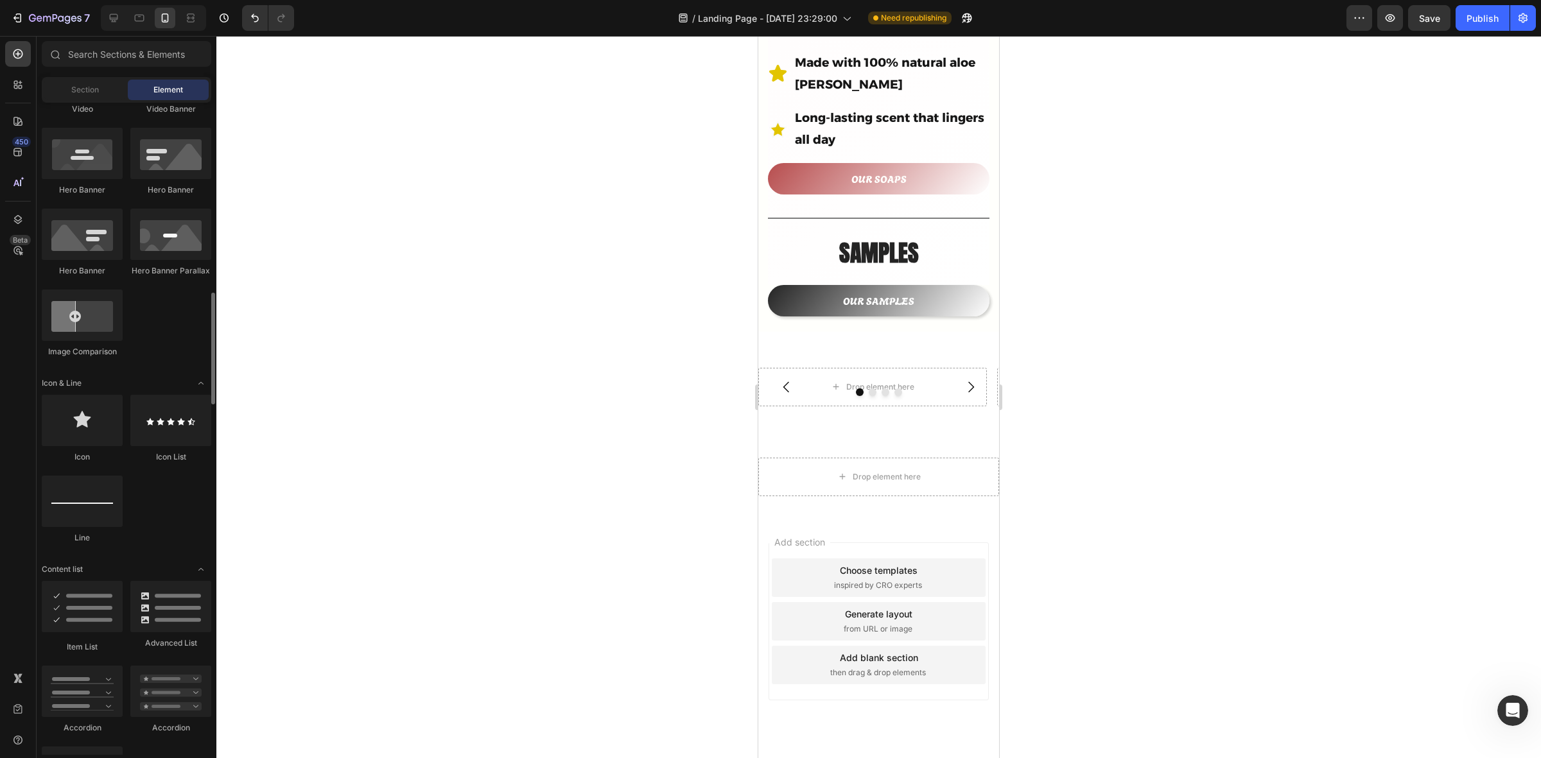
scroll to position [241, 0]
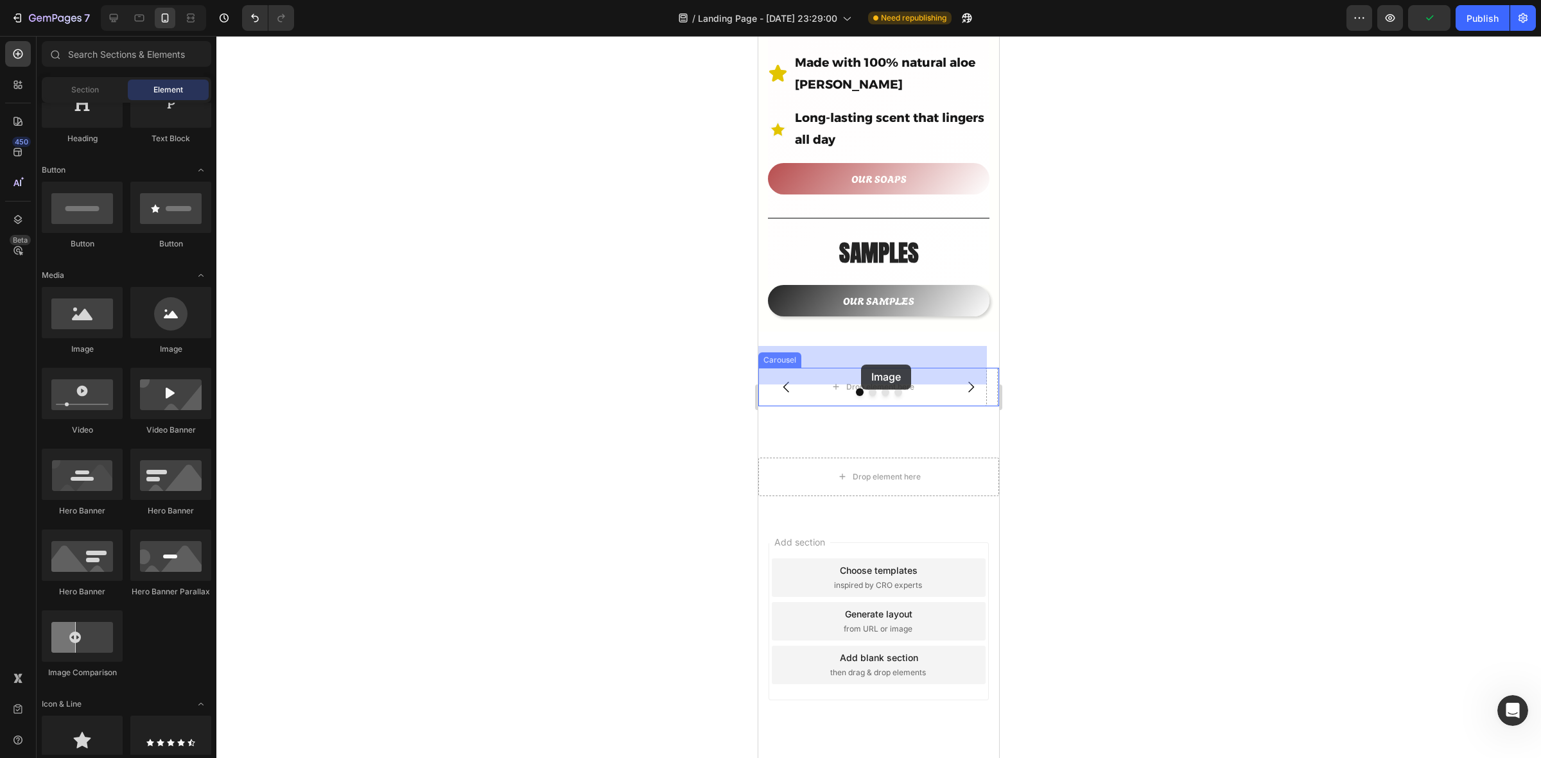
drag, startPoint x: 837, startPoint y: 348, endPoint x: 861, endPoint y: 365, distance: 29.6
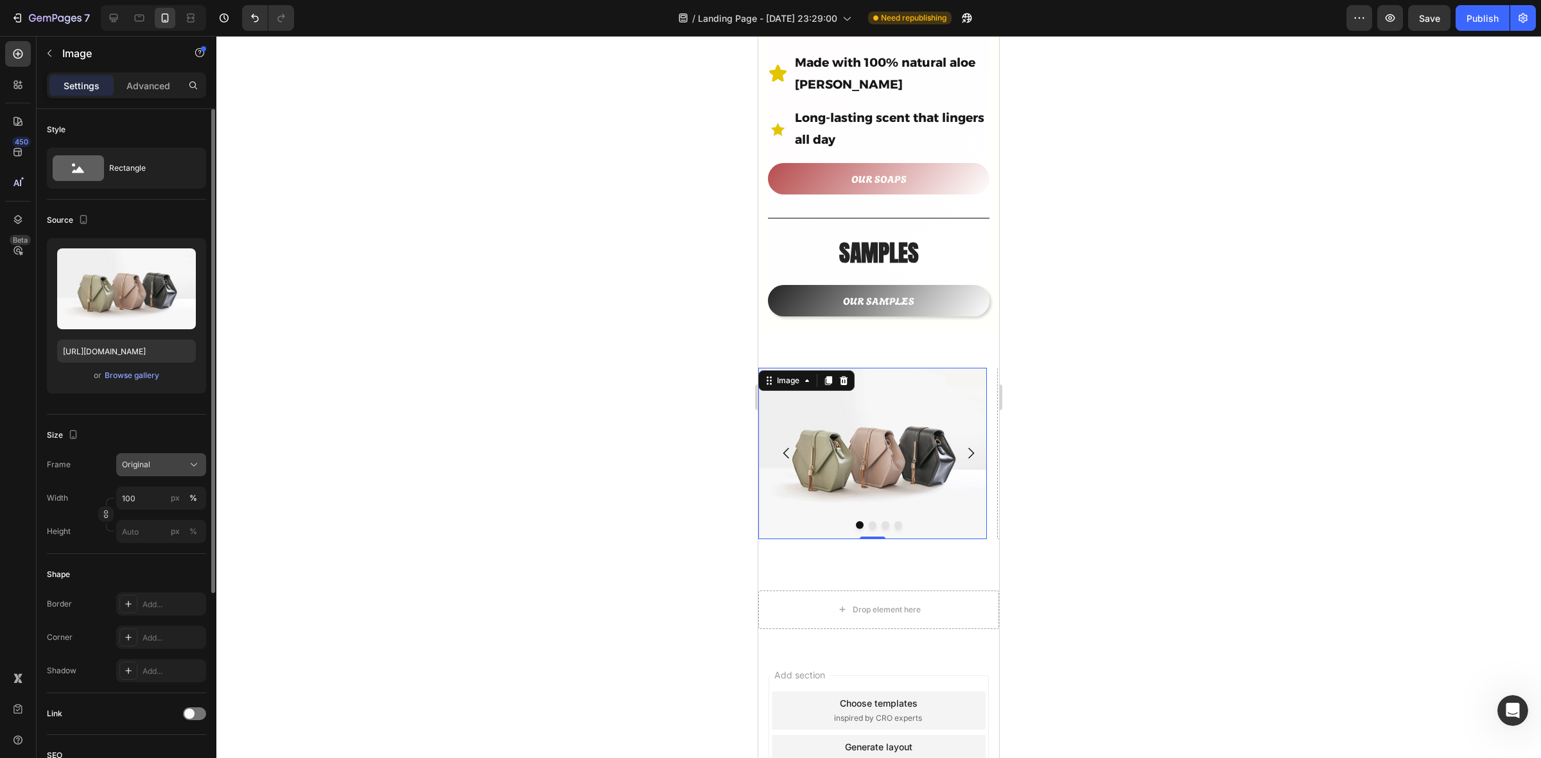
click at [175, 461] on div "Original" at bounding box center [153, 465] width 63 height 12
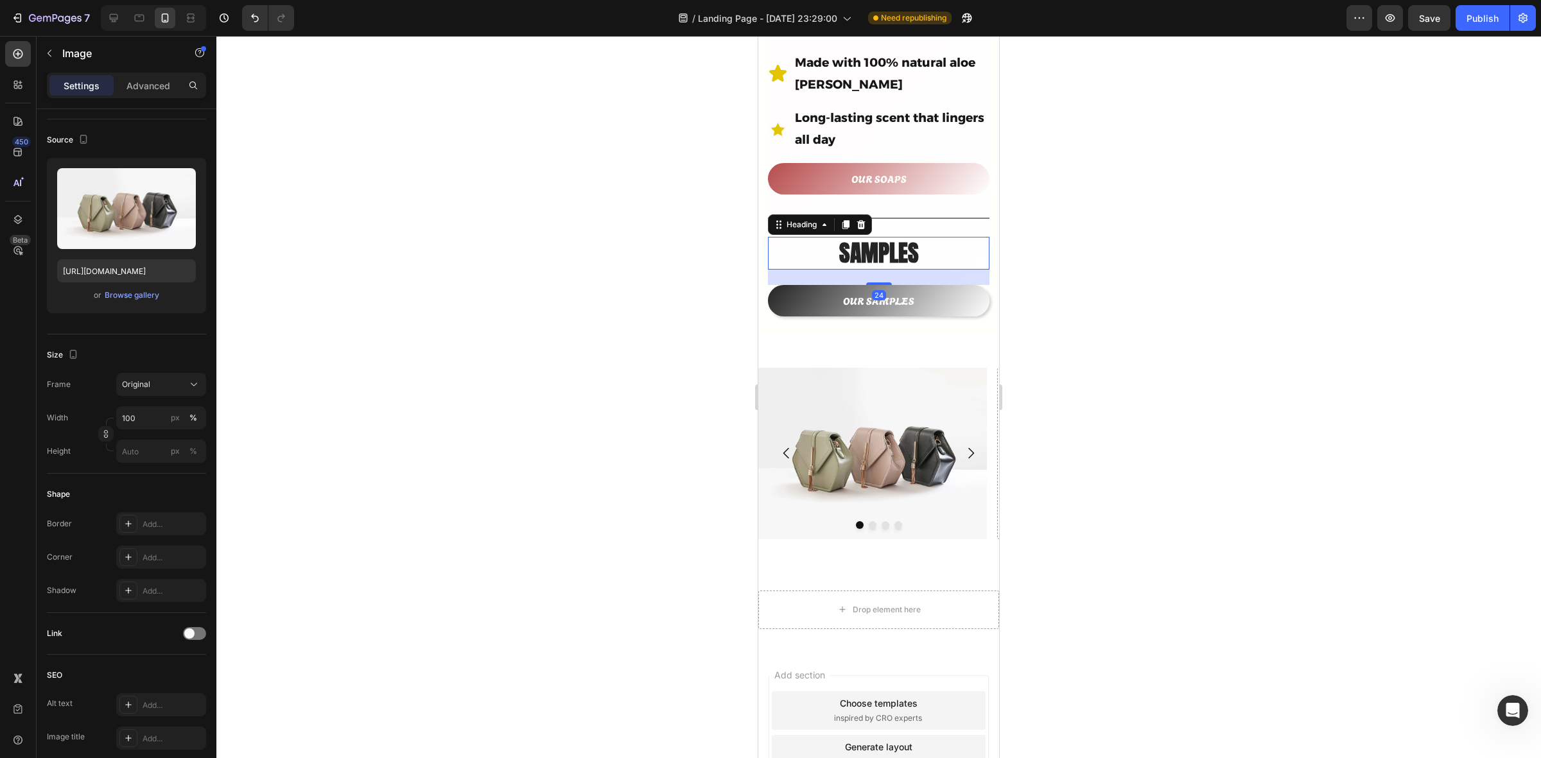
click at [823, 237] on h2 "SAMPLES" at bounding box center [879, 253] width 222 height 33
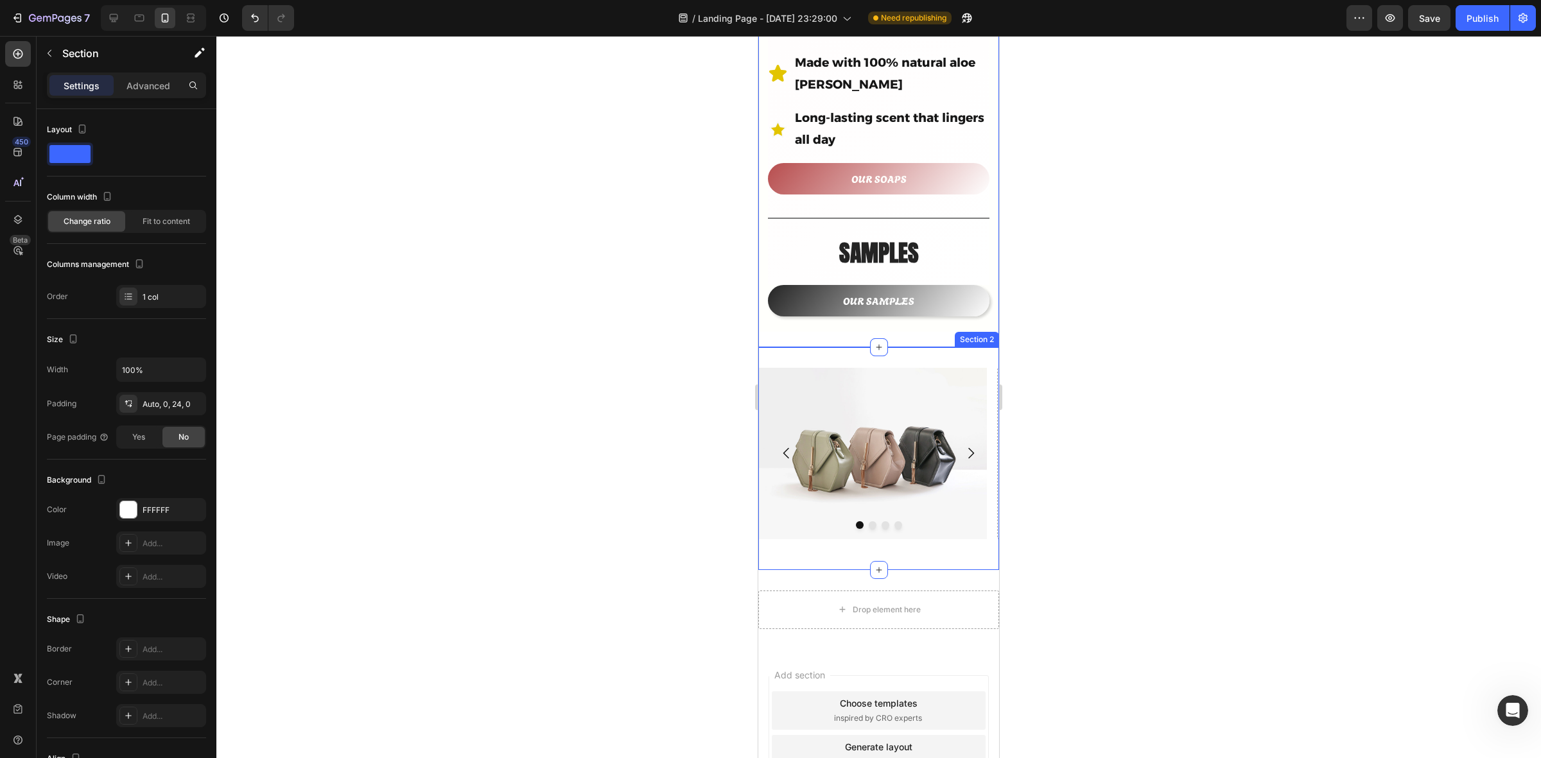
click at [775, 347] on div "Image Drop element here Drop element here Drop element here Carousel Section 2" at bounding box center [878, 458] width 241 height 223
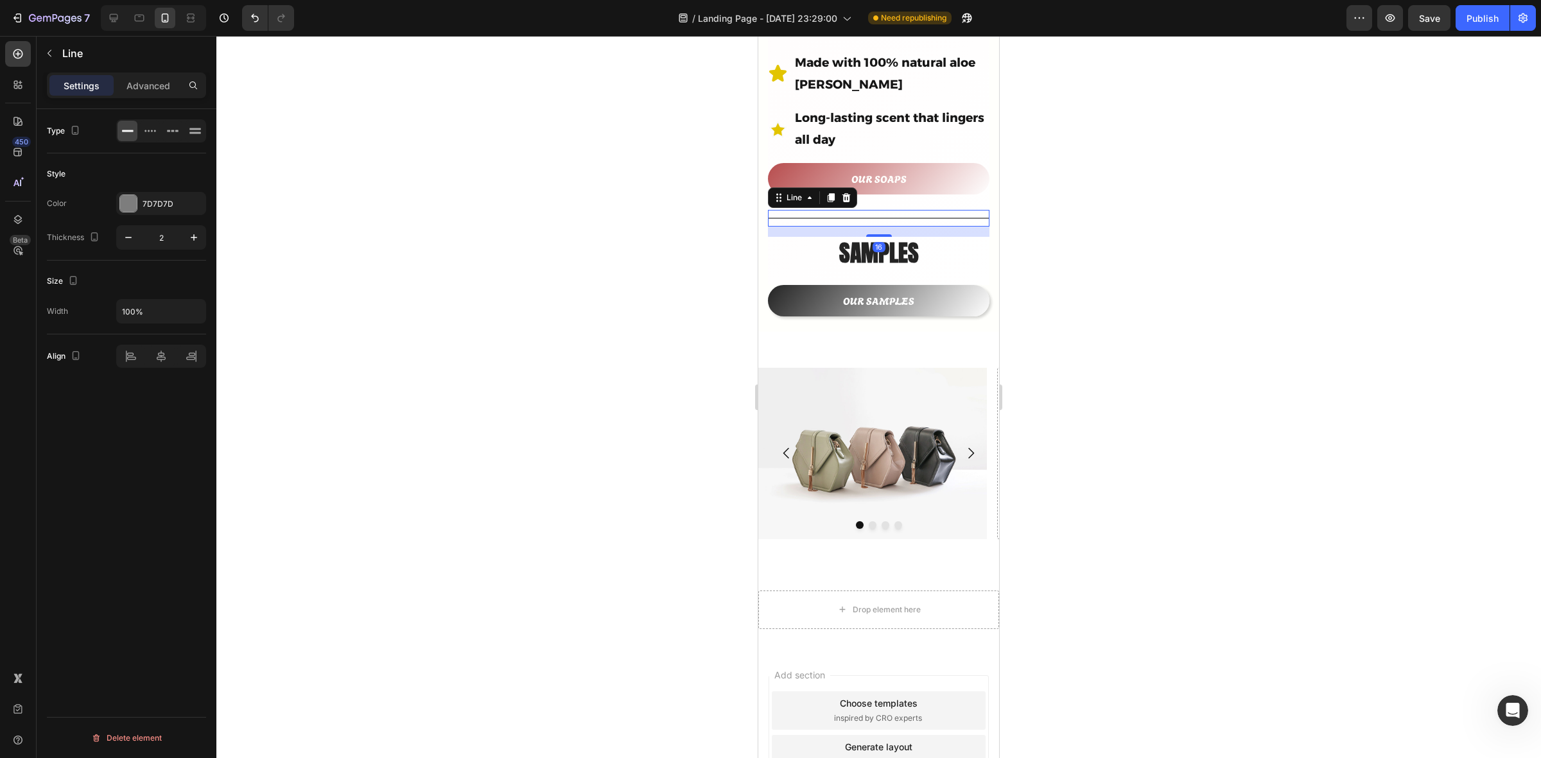
click at [784, 218] on div at bounding box center [879, 218] width 222 height 1
drag, startPoint x: 762, startPoint y: 222, endPoint x: 1515, endPoint y: 290, distance: 756.5
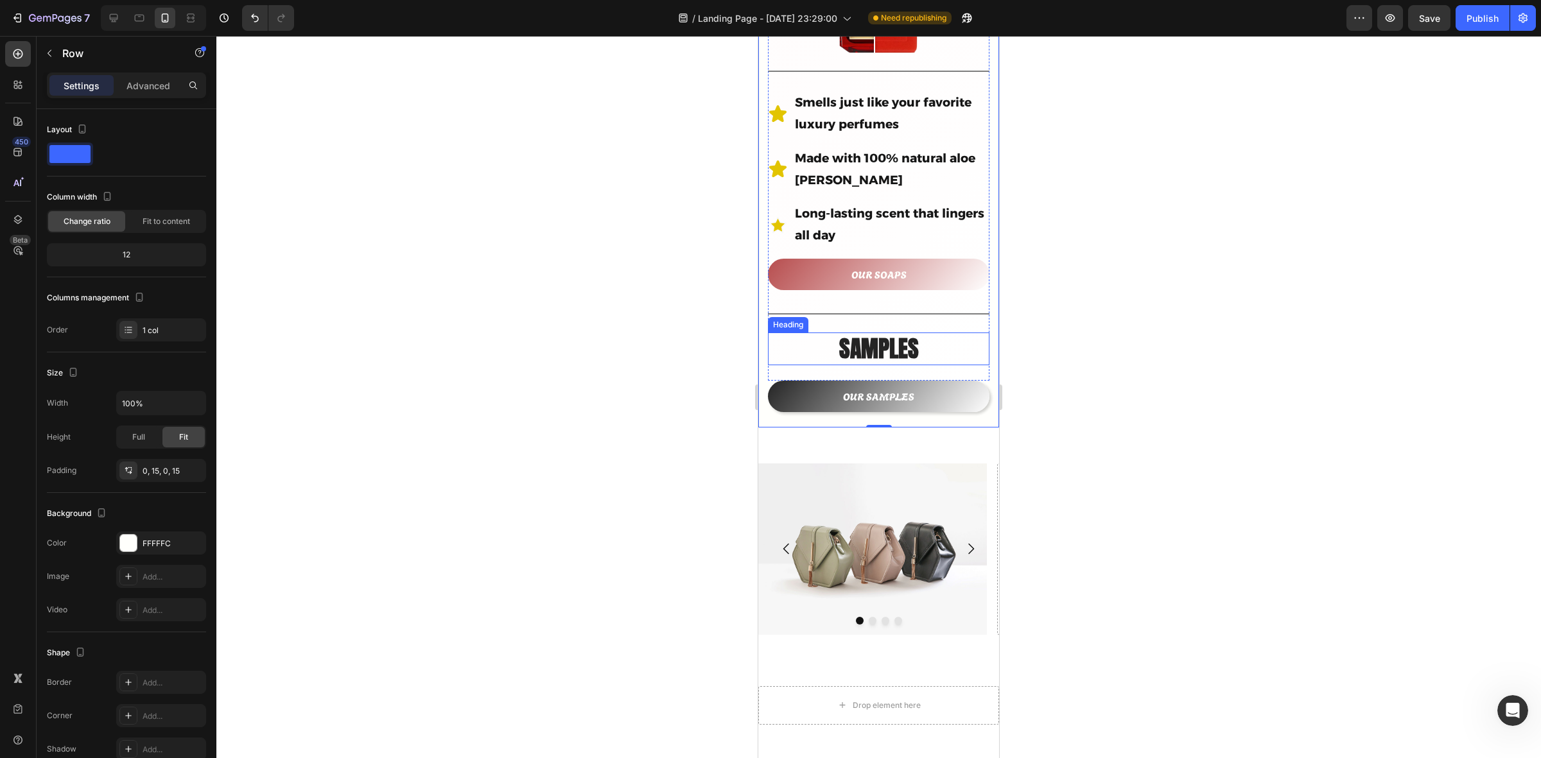
scroll to position [602, 0]
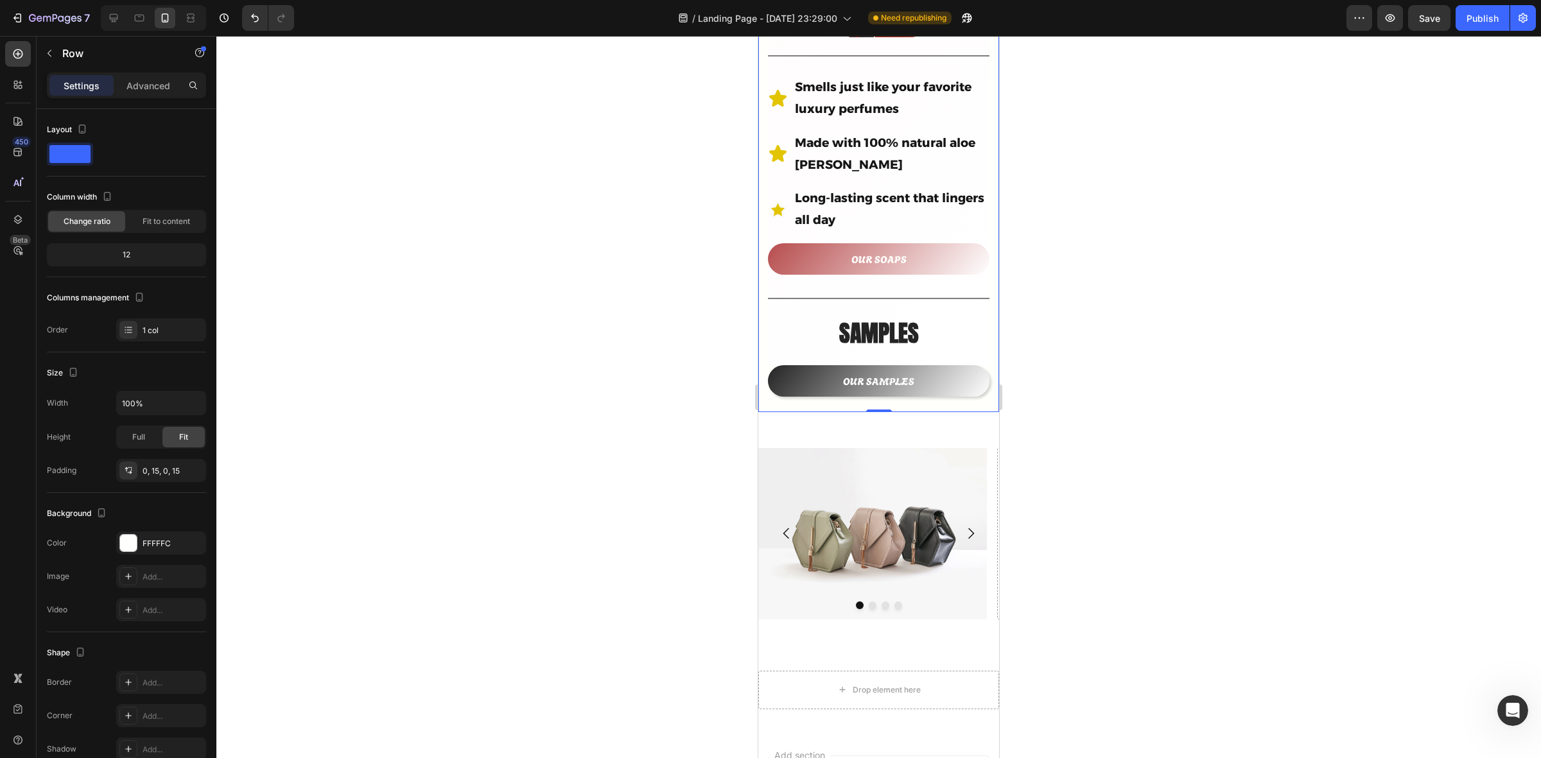
click at [1164, 437] on div at bounding box center [878, 397] width 1325 height 723
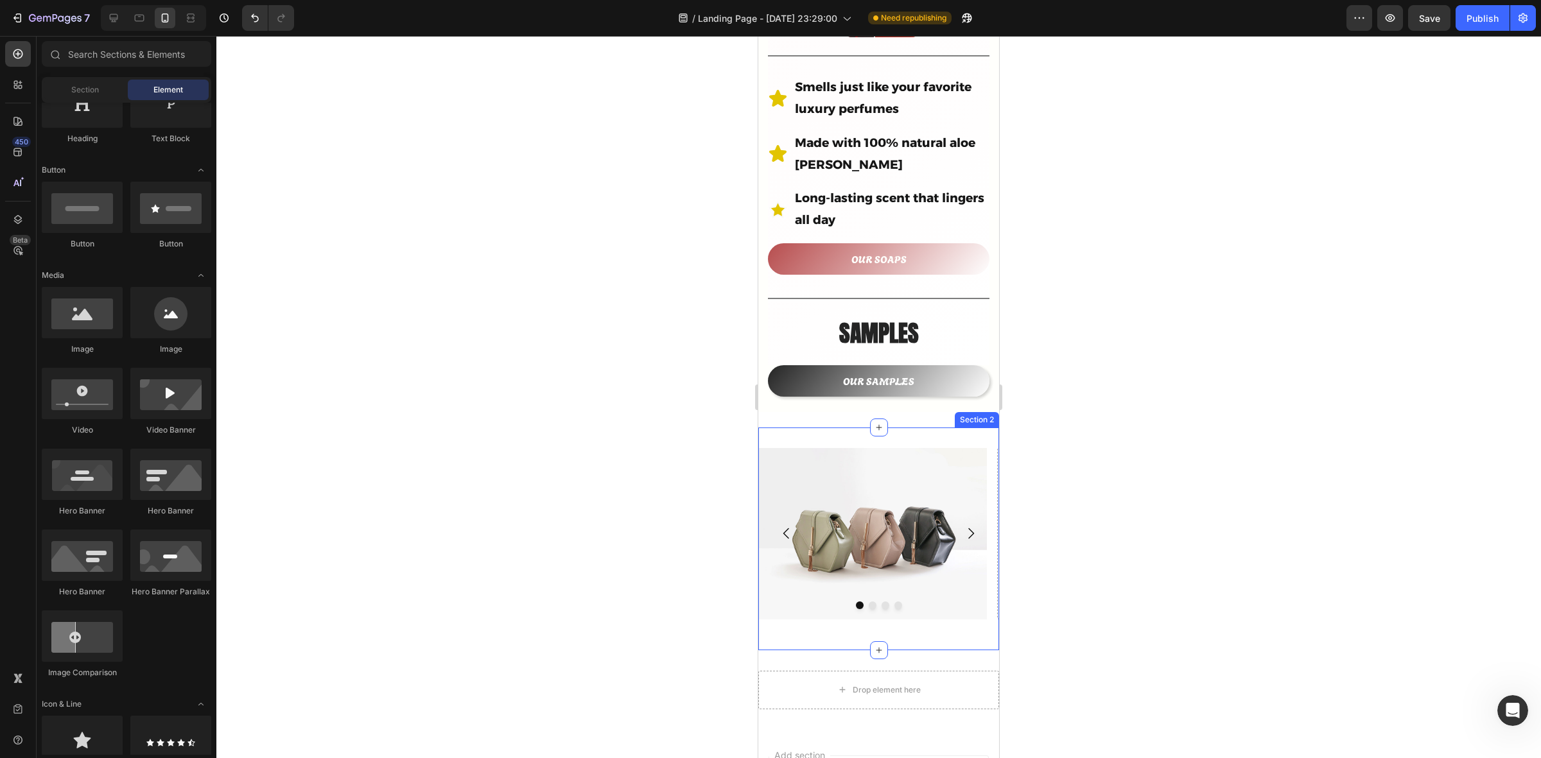
click at [961, 428] on div "Image Drop element here Drop element here Drop element here Carousel Section 2" at bounding box center [878, 539] width 241 height 223
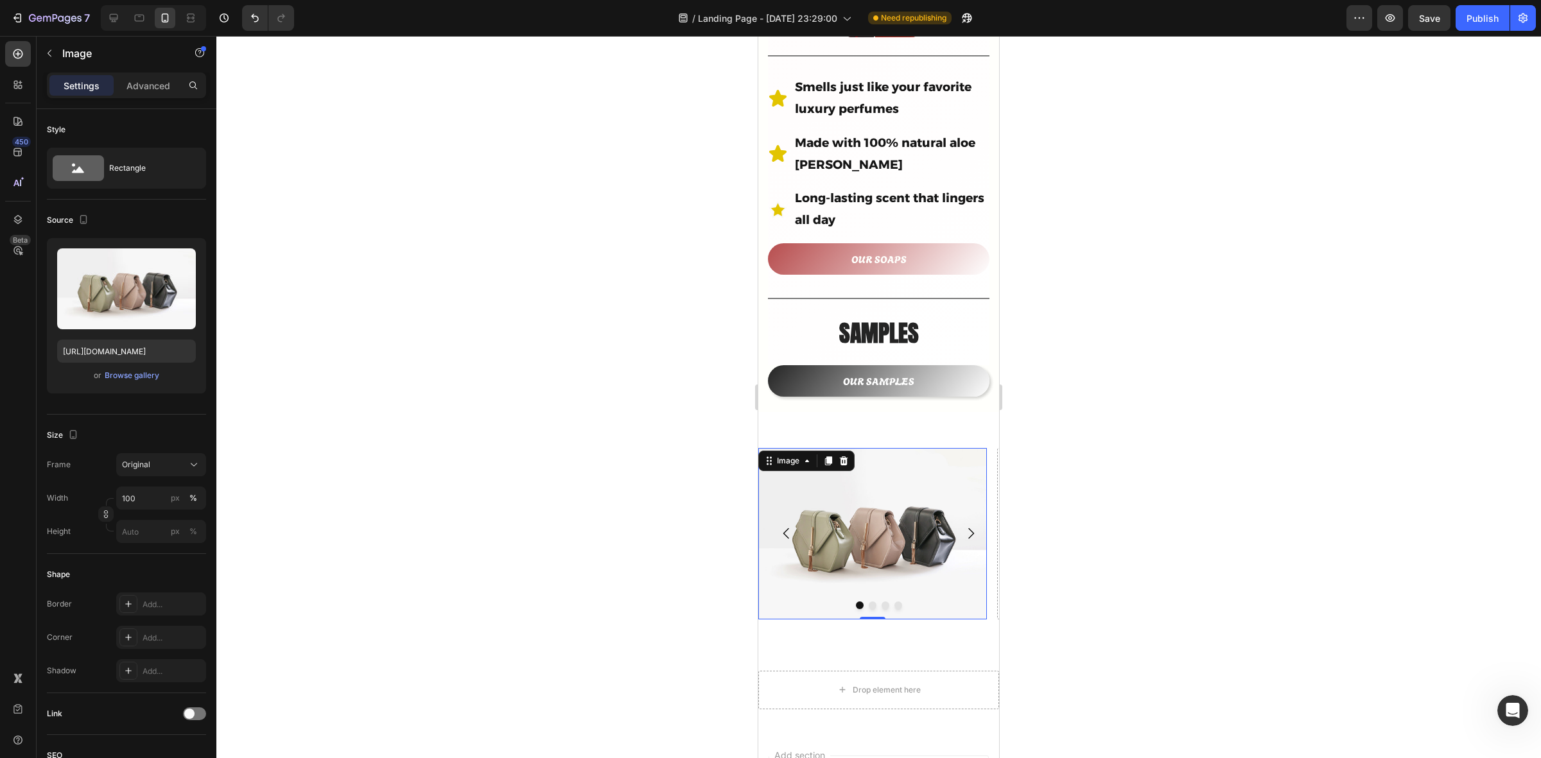
click at [872, 454] on img at bounding box center [872, 533] width 229 height 171
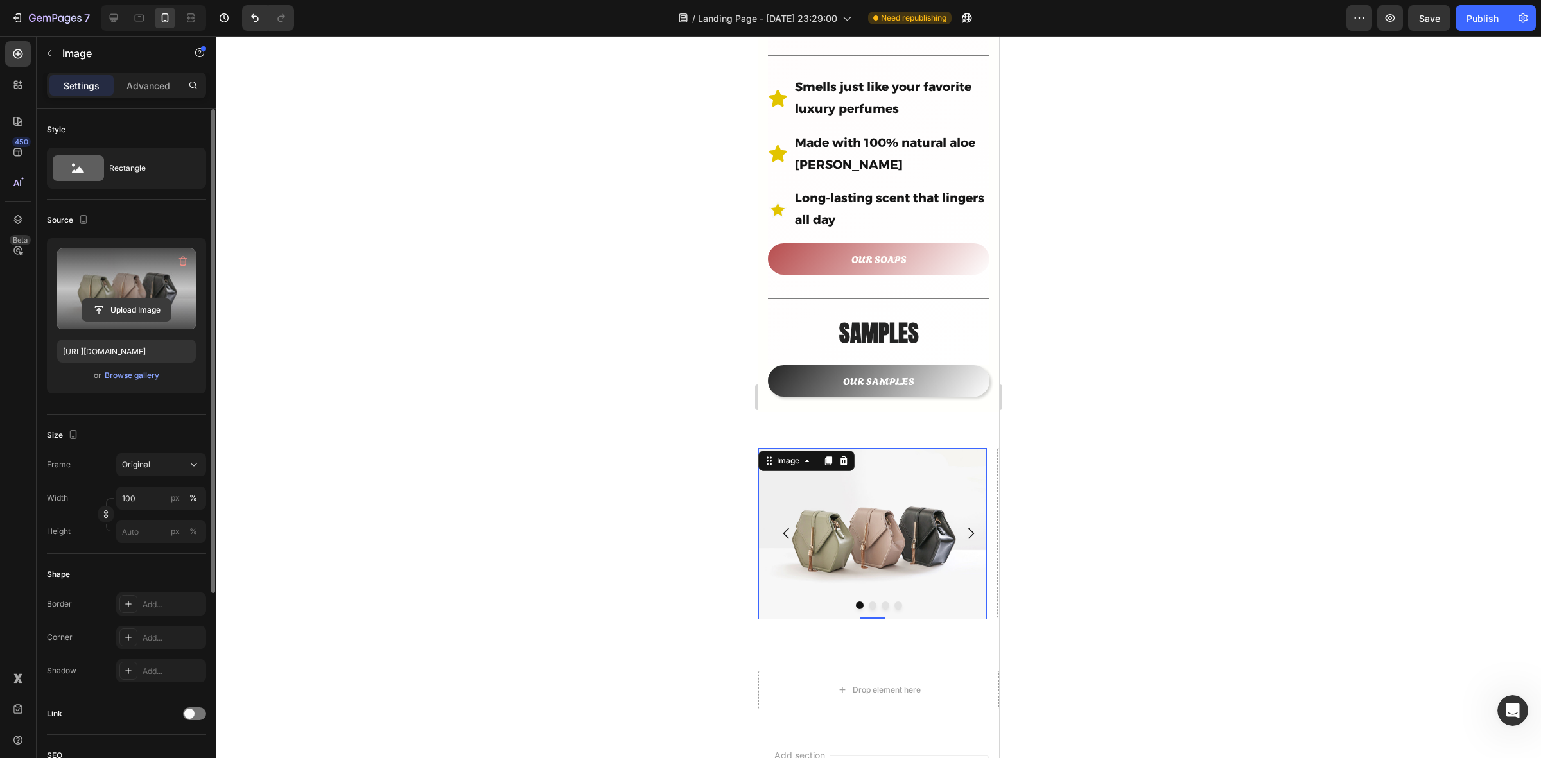
click at [123, 309] on input "file" at bounding box center [126, 310] width 89 height 22
click at [130, 312] on input "file" at bounding box center [126, 310] width 89 height 22
type input "https://cdn.shopify.com/s/files/1/0933/9479/6860/files/gempages_580835986045404…"
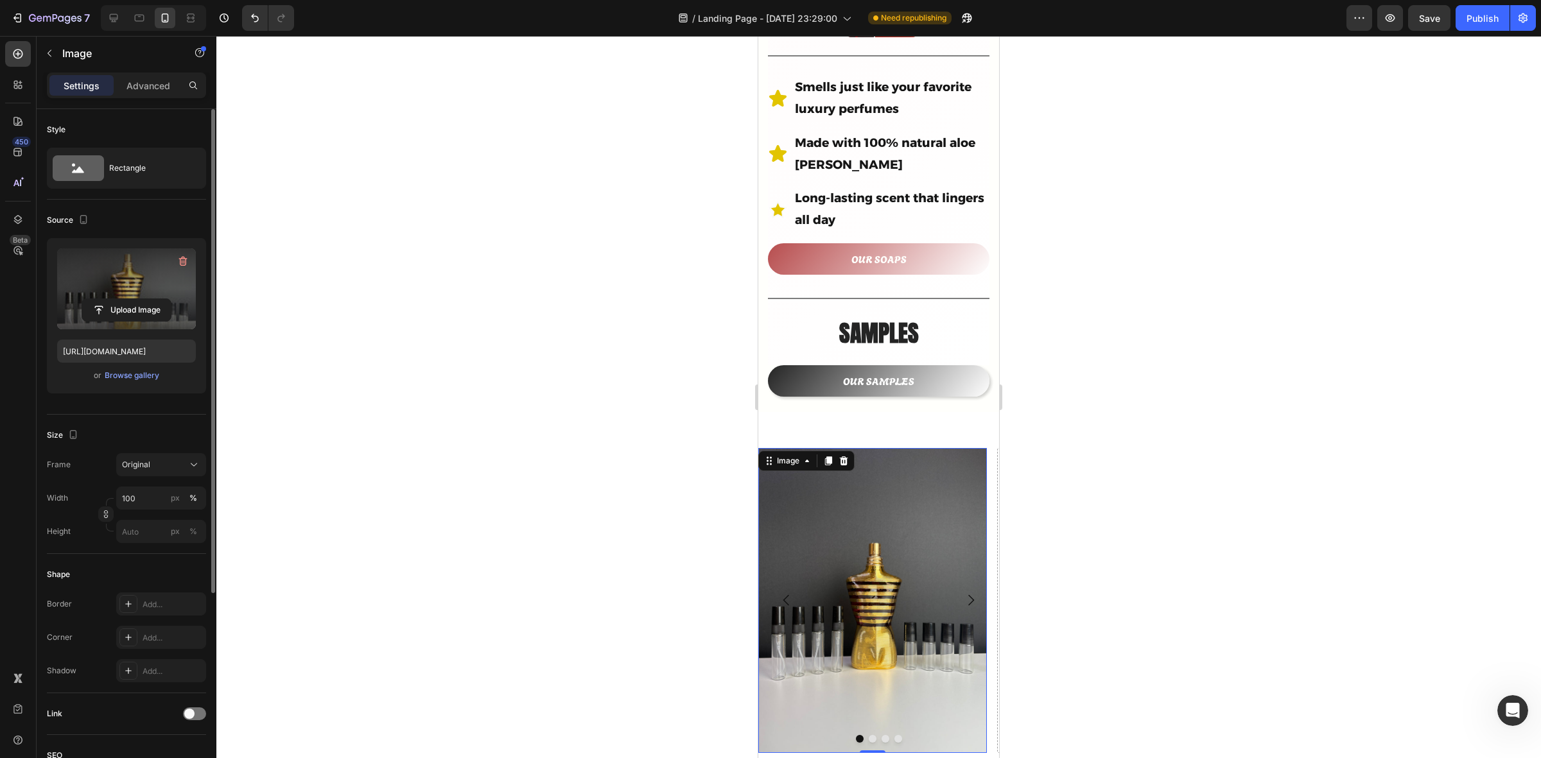
click at [1096, 451] on div at bounding box center [878, 397] width 1325 height 723
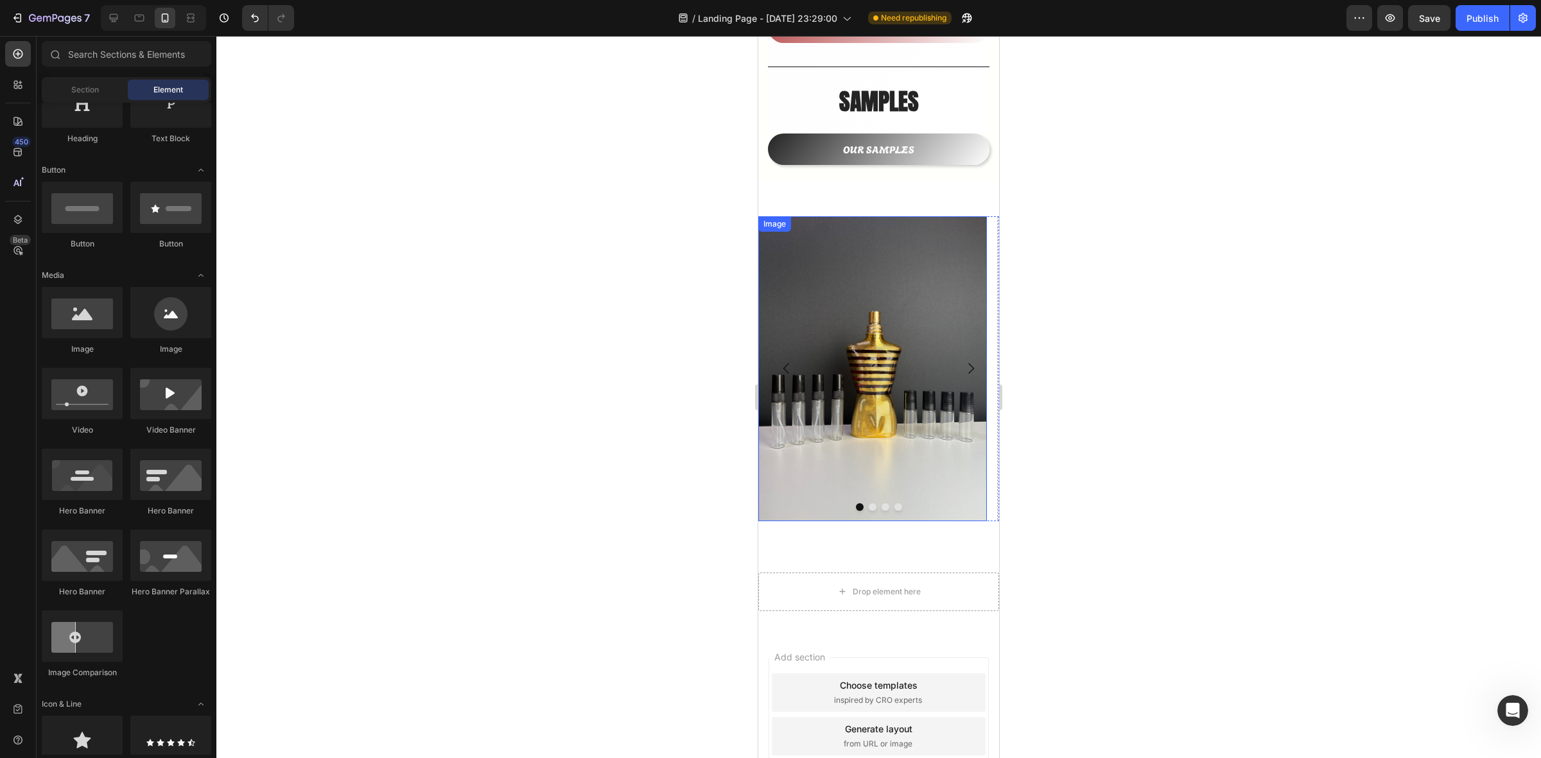
scroll to position [843, 0]
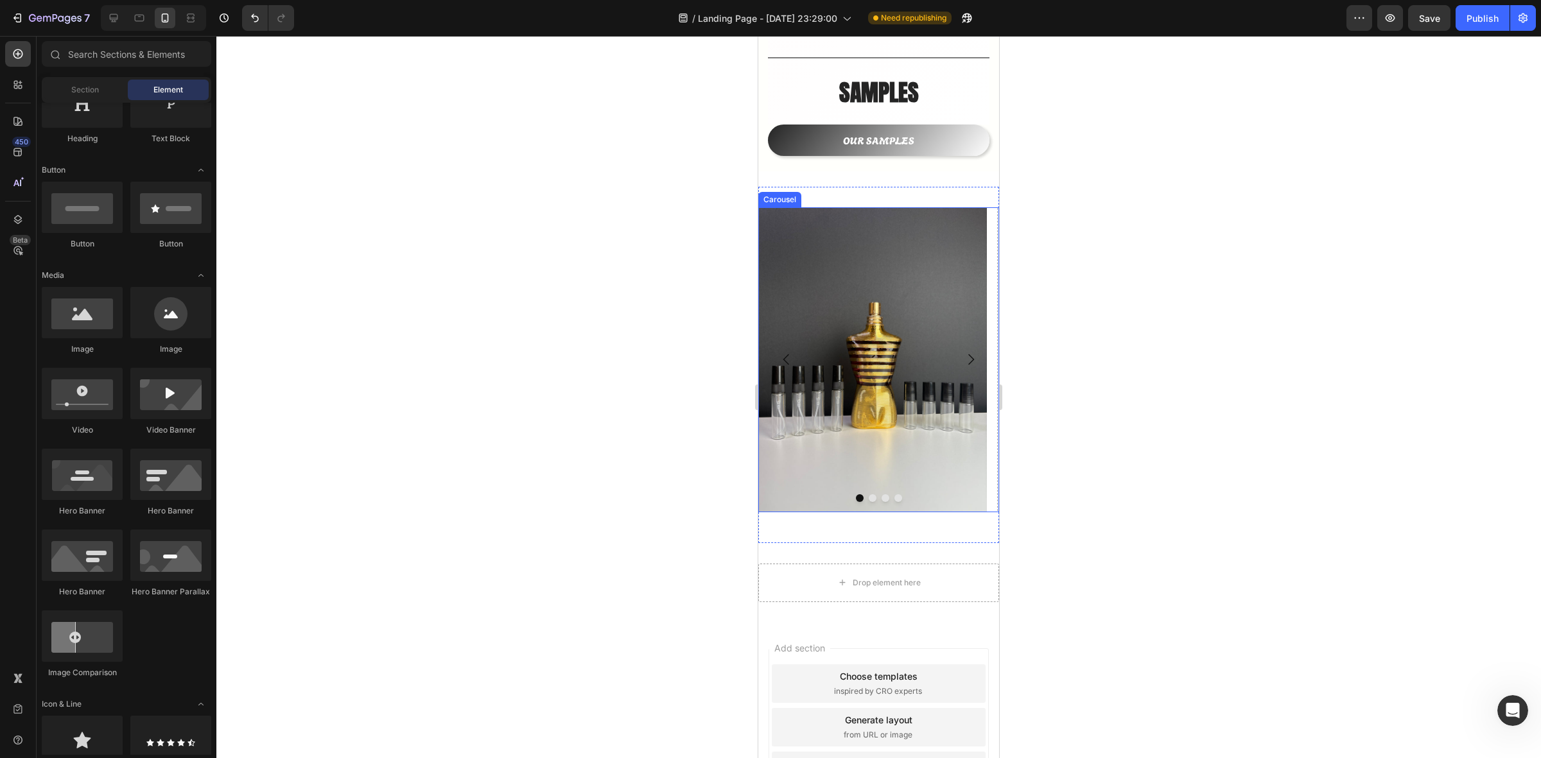
click at [963, 352] on icon "Carousel Next Arrow" at bounding box center [970, 359] width 15 height 15
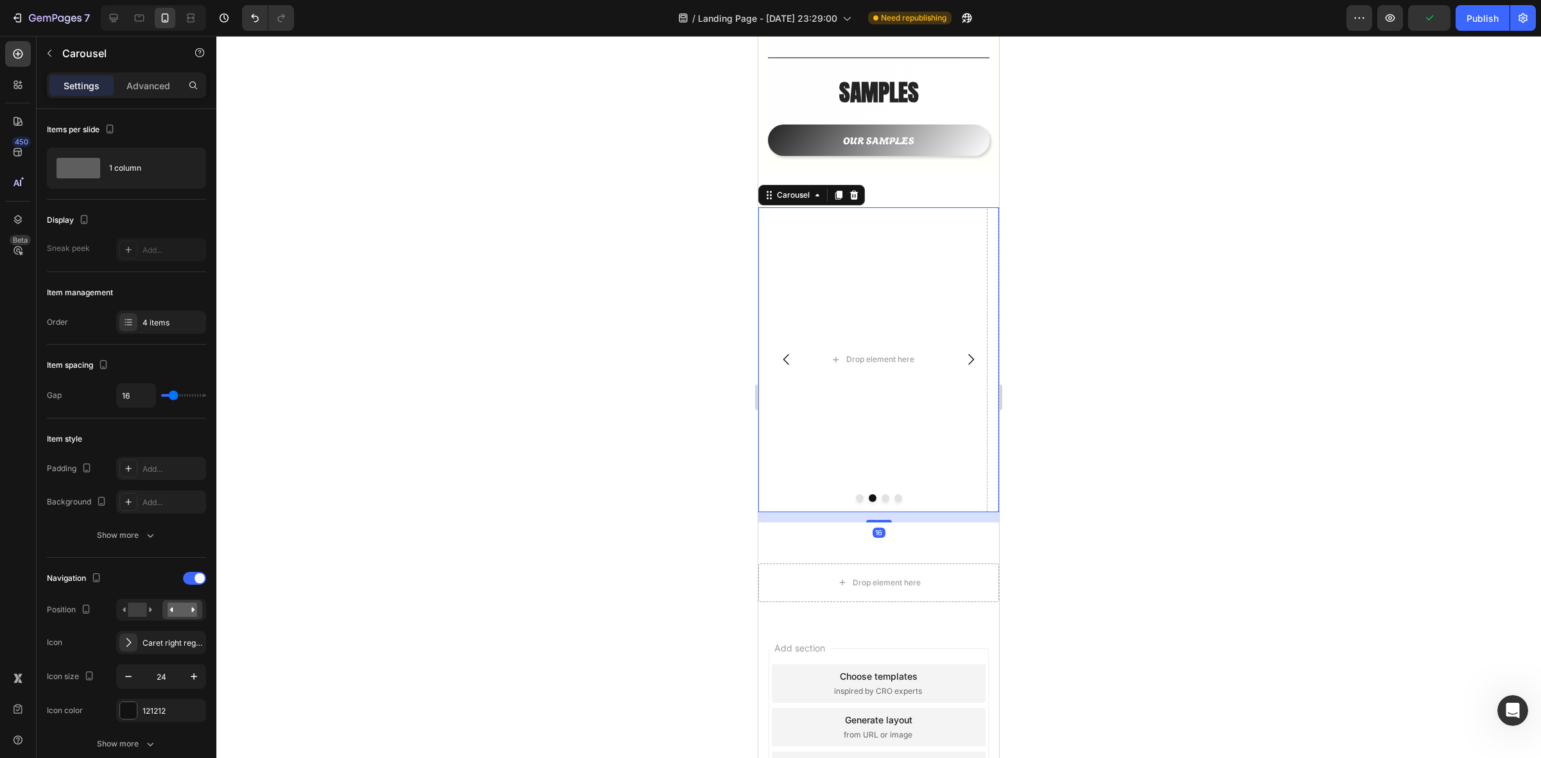
click at [787, 352] on icon "Carousel Back Arrow" at bounding box center [786, 359] width 15 height 15
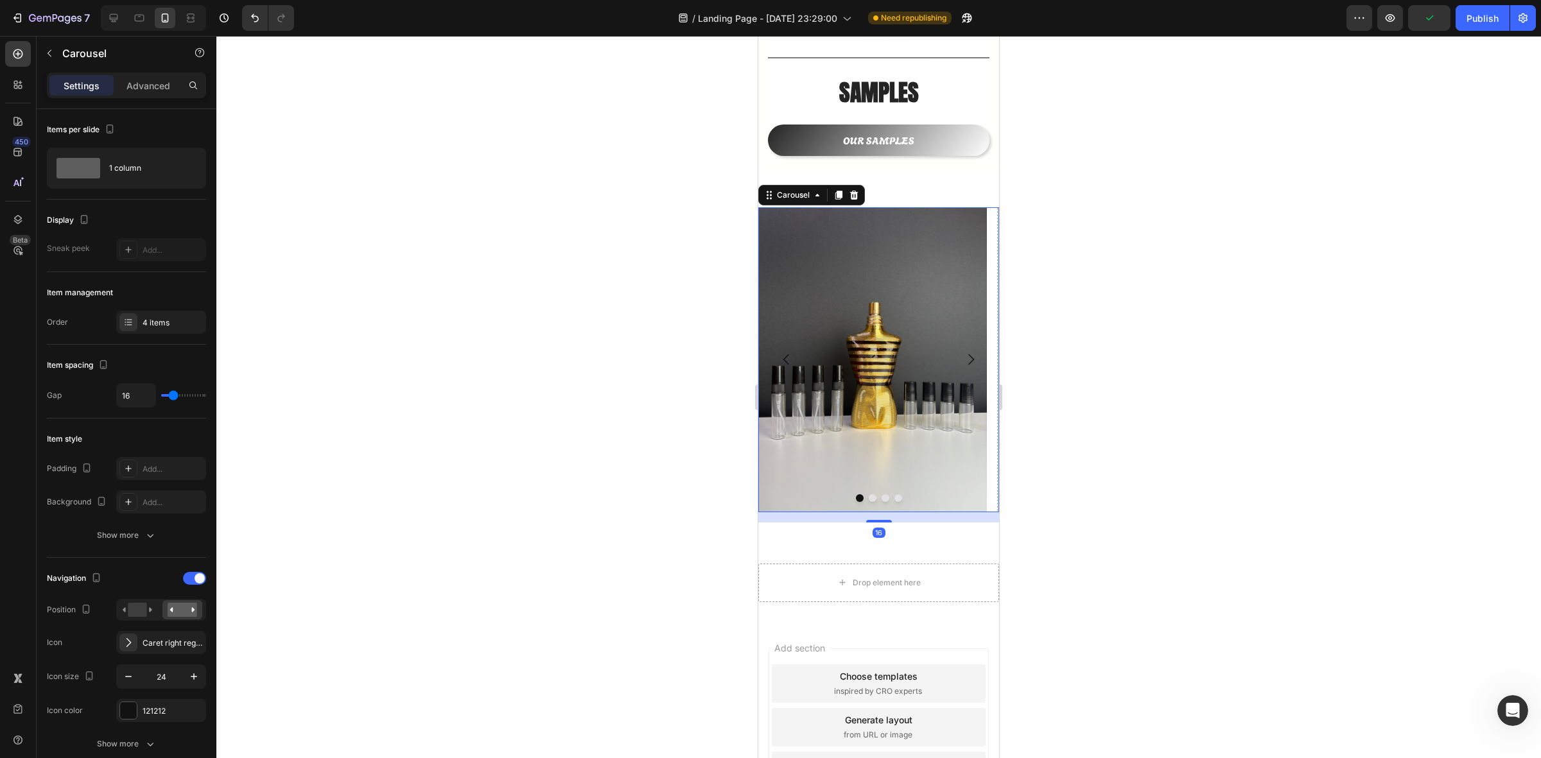
click at [1188, 325] on div at bounding box center [878, 397] width 1325 height 723
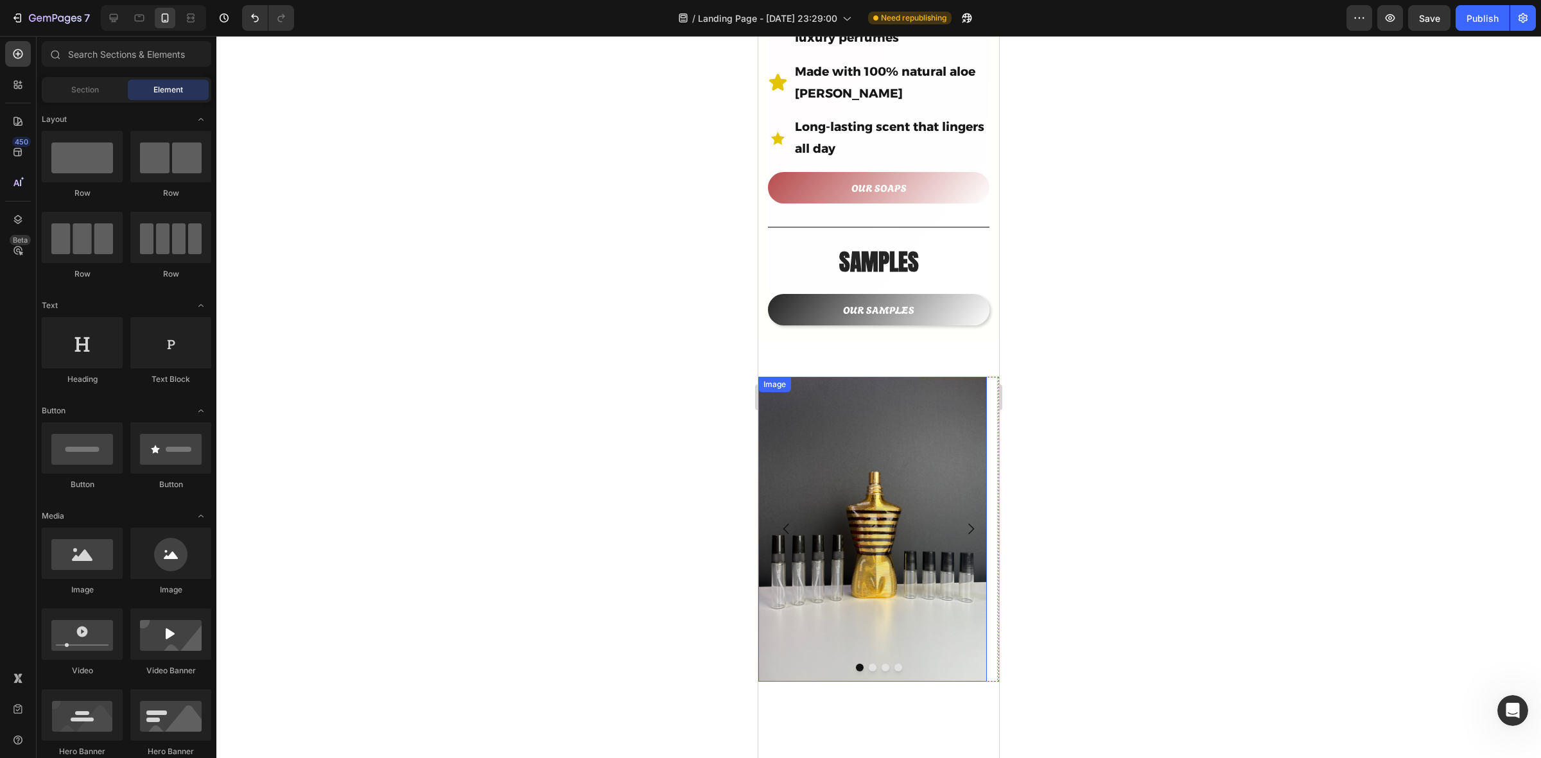
scroll to position [682, 0]
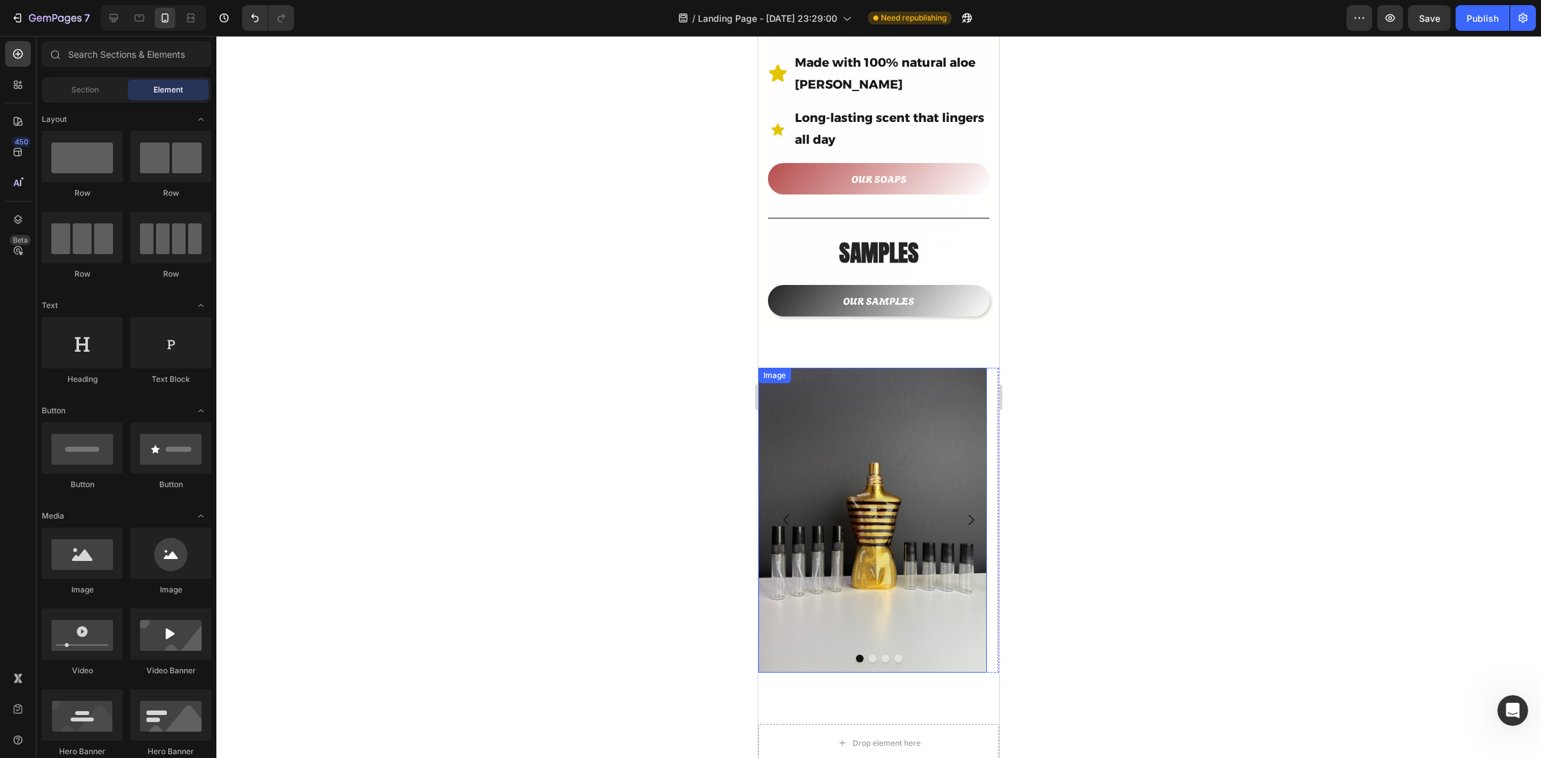
click at [900, 408] on img at bounding box center [872, 520] width 229 height 305
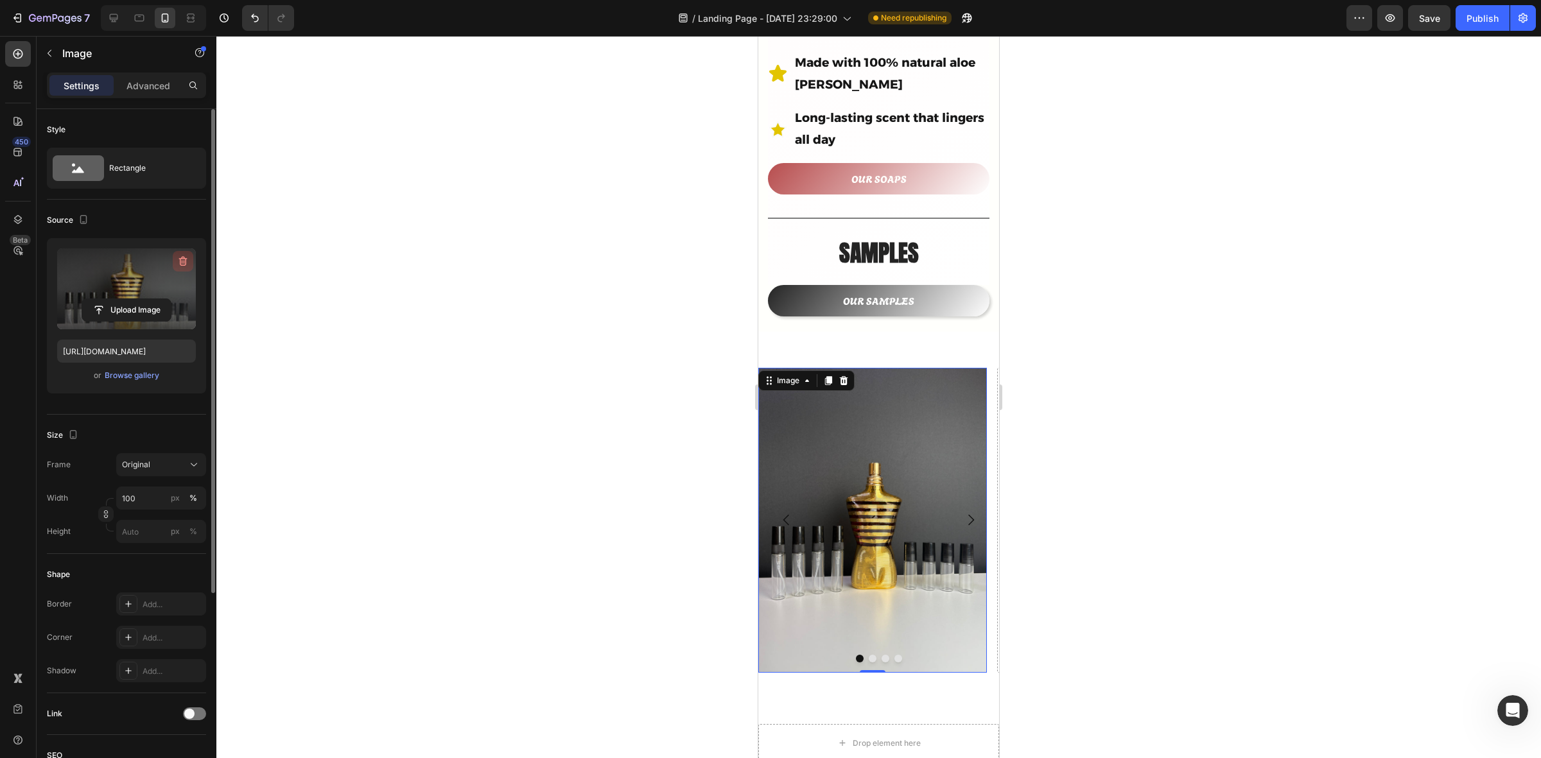
click at [184, 259] on icon "button" at bounding box center [183, 262] width 8 height 10
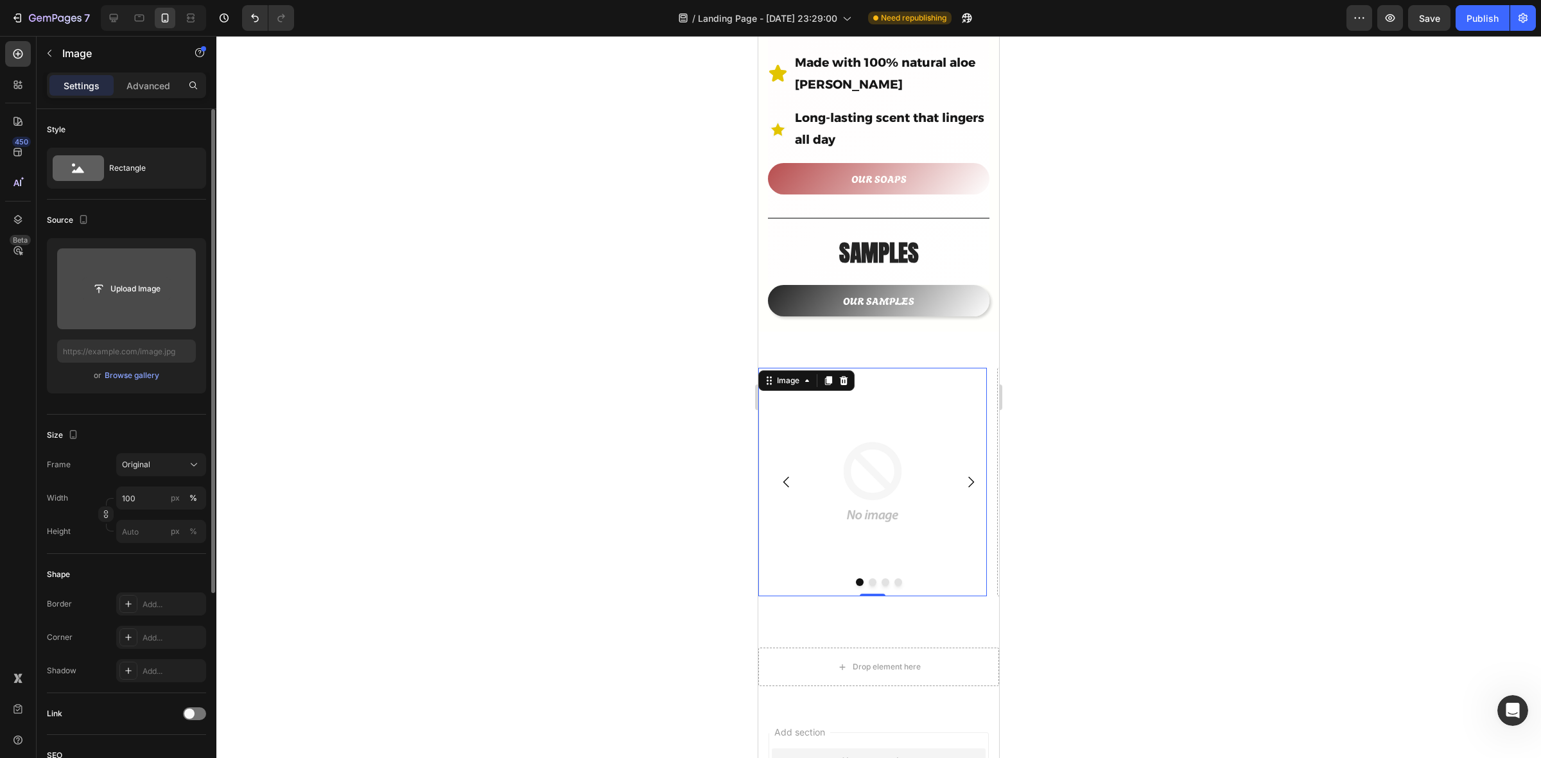
click at [110, 291] on input "file" at bounding box center [126, 289] width 89 height 22
click at [136, 303] on input "file" at bounding box center [126, 289] width 139 height 81
type input "https://cdn.shopify.com/s/files/1/0933/9479/6860/files/gempages_580835986045404…"
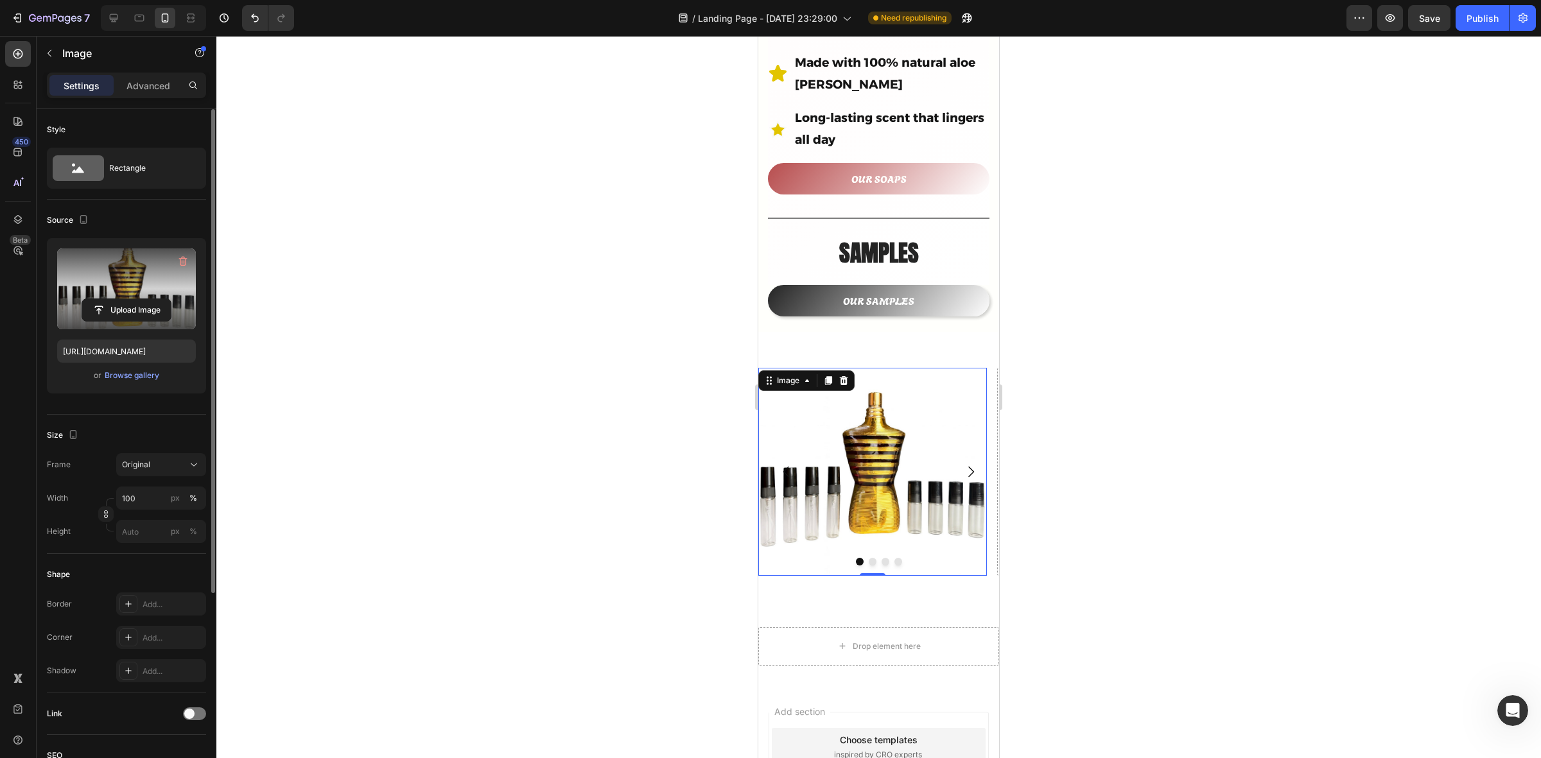
click at [1116, 384] on div at bounding box center [878, 397] width 1325 height 723
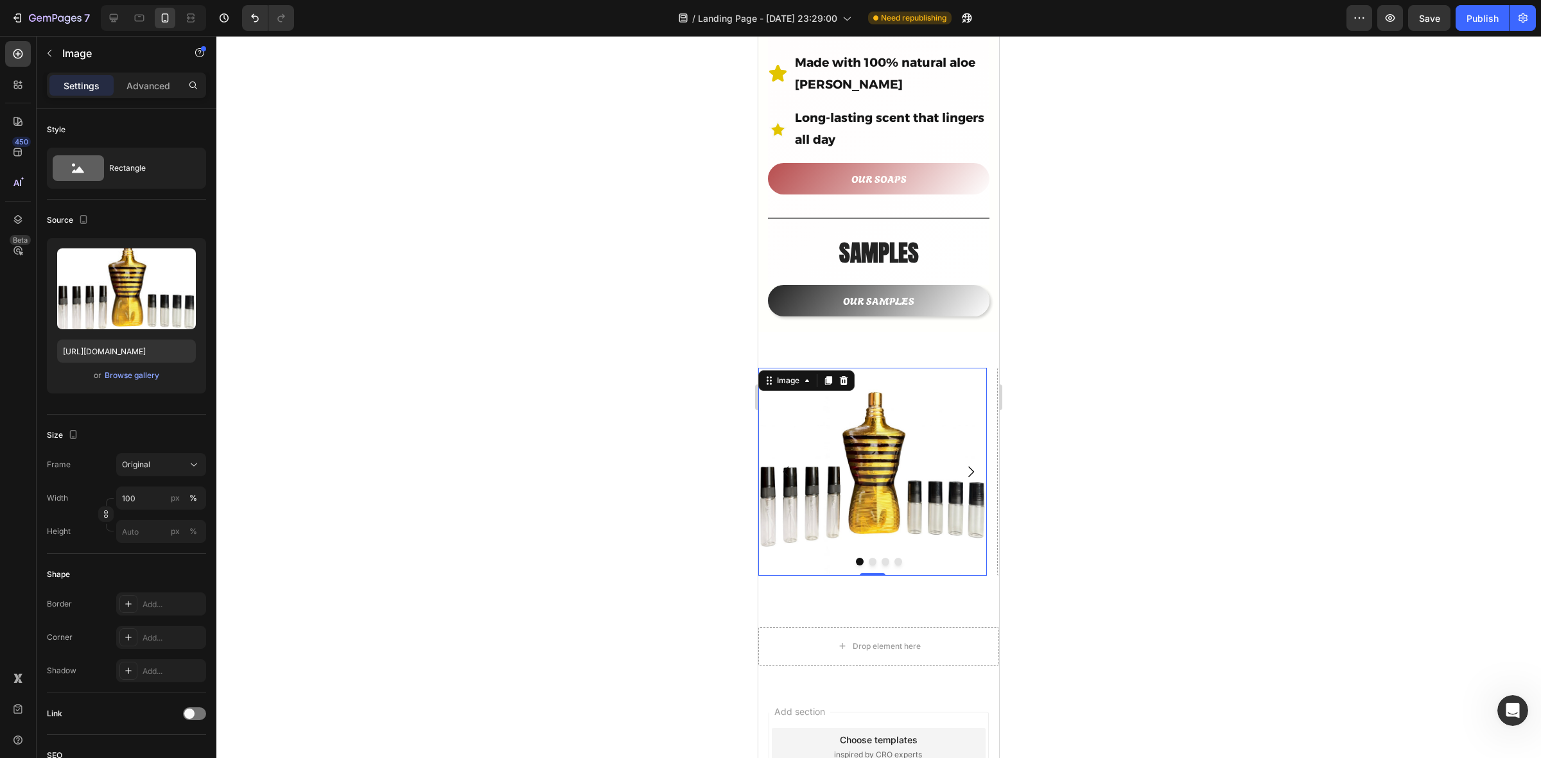
click at [879, 426] on img at bounding box center [872, 472] width 229 height 208
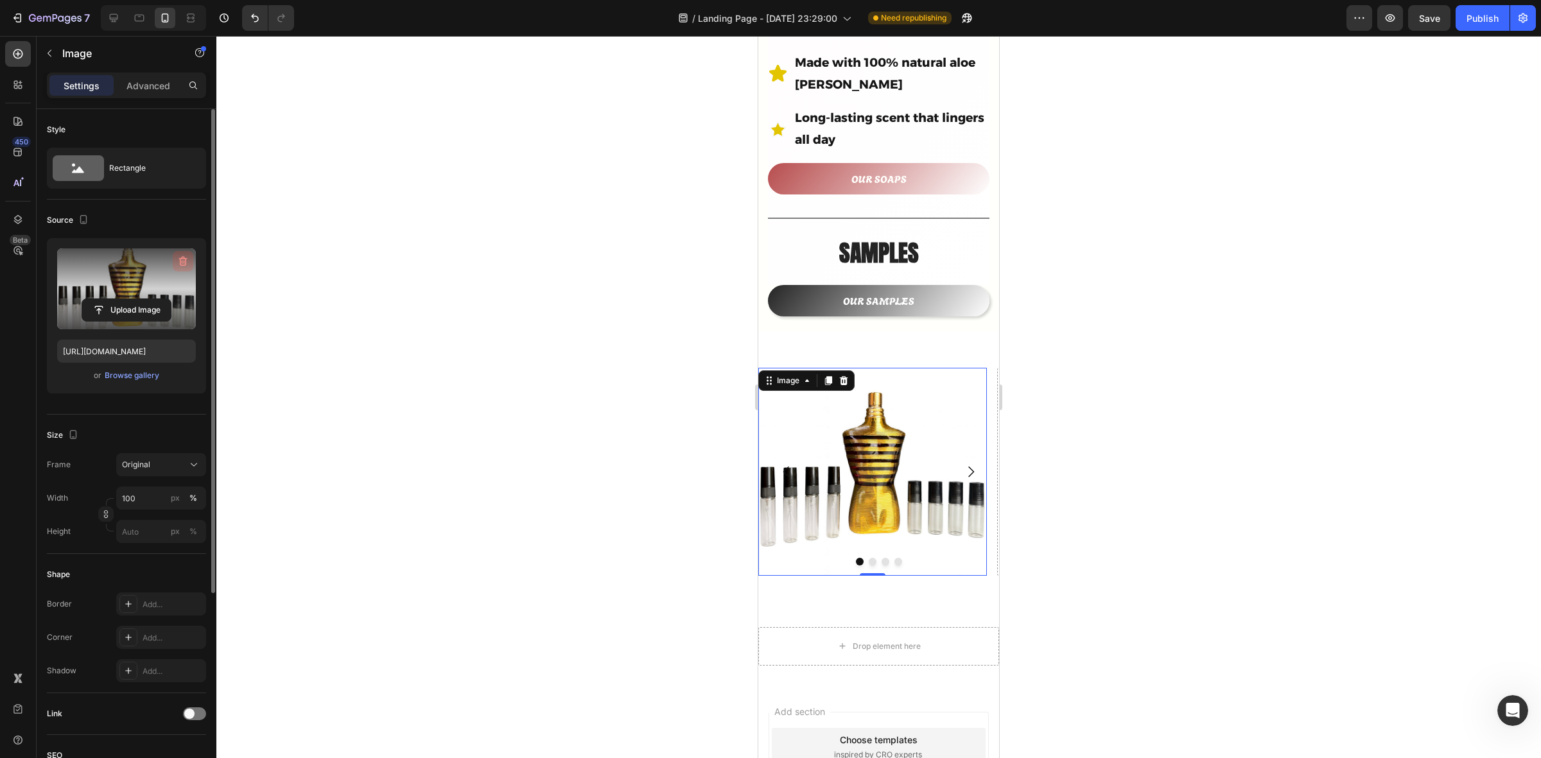
click at [185, 255] on button "button" at bounding box center [183, 261] width 21 height 21
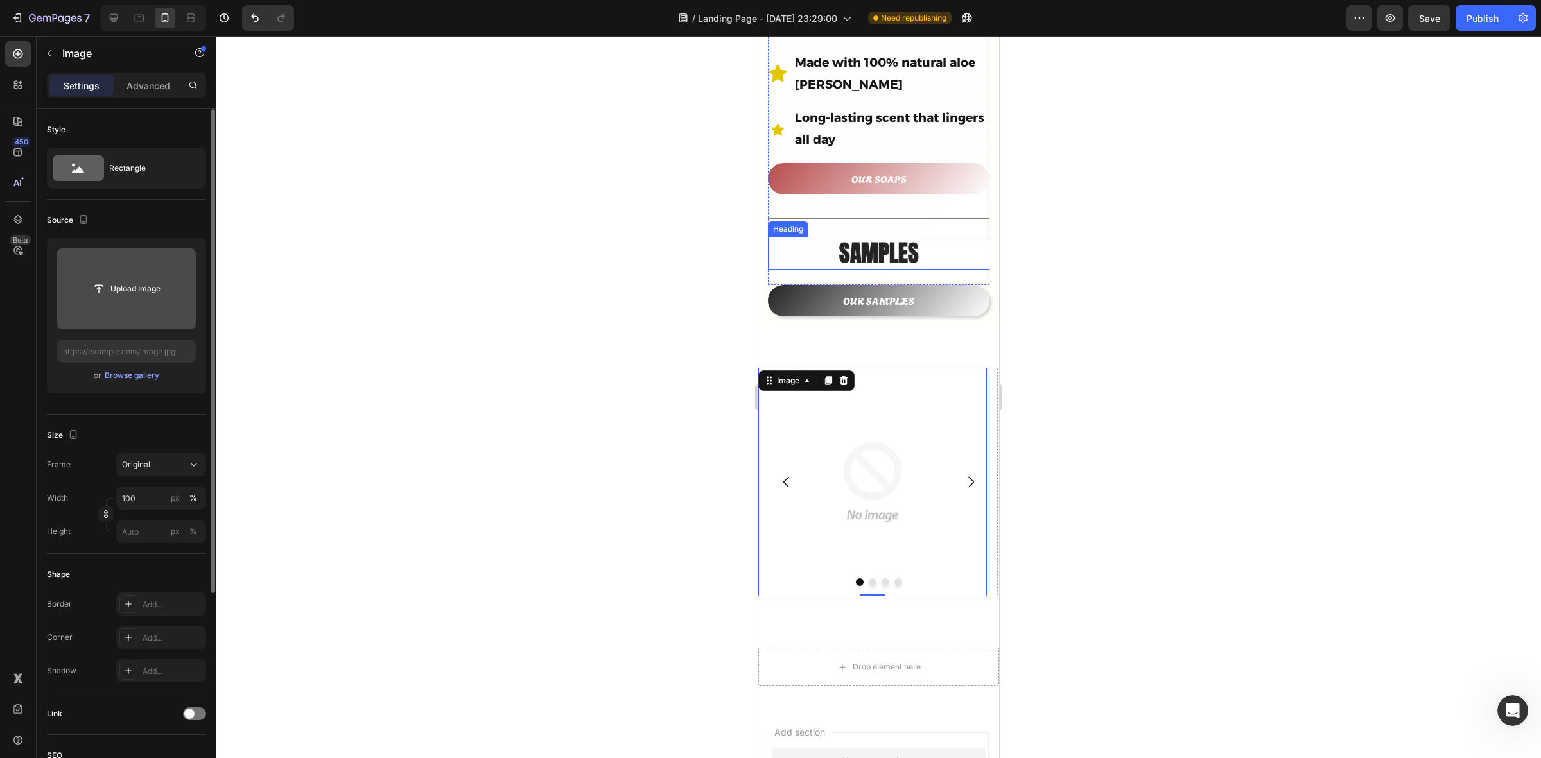
scroll to position [1474, 0]
click at [836, 373] on div at bounding box center [843, 380] width 15 height 15
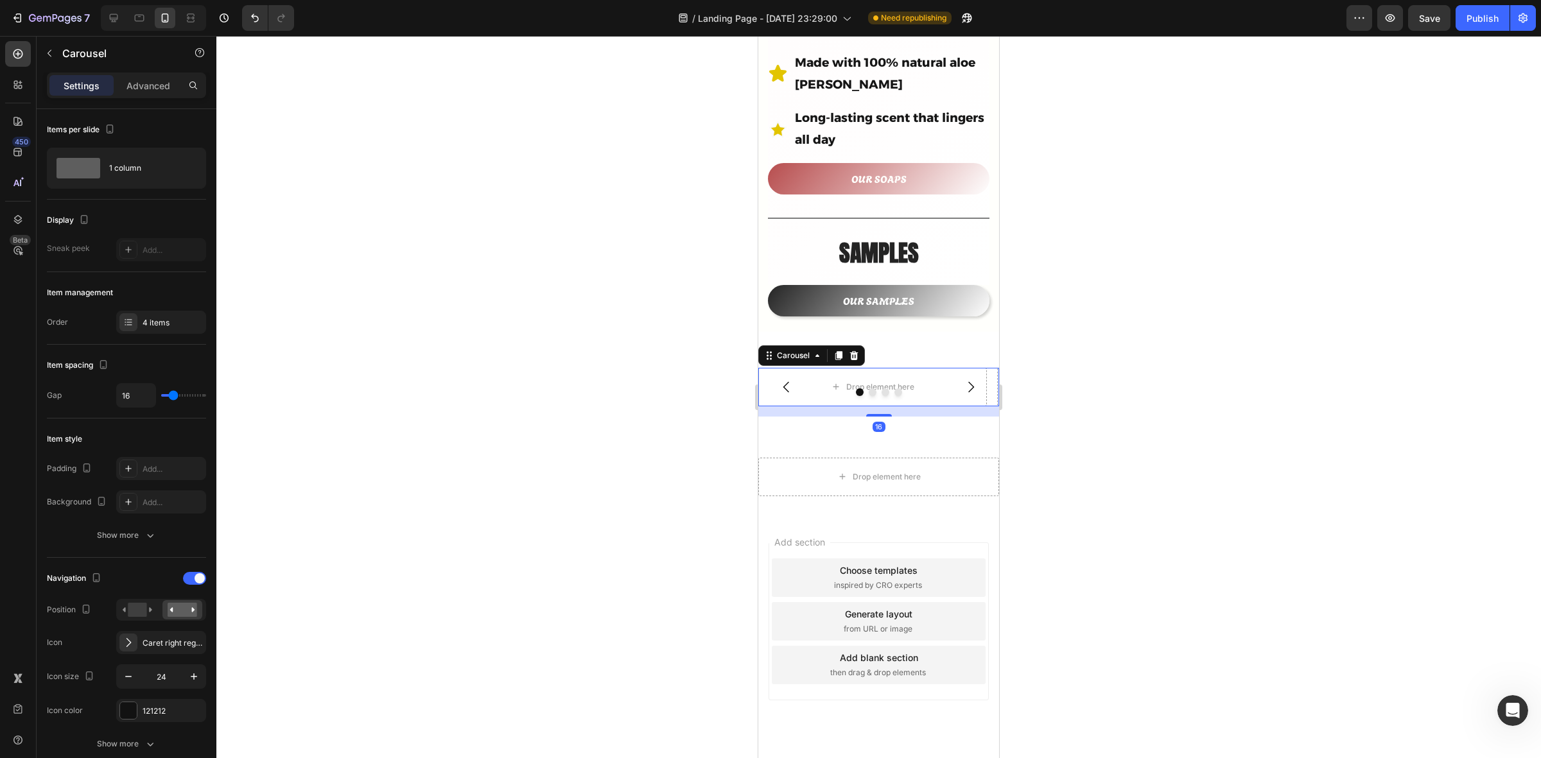
click at [804, 369] on button "Carousel Back Arrow" at bounding box center [787, 387] width 36 height 36
click at [852, 351] on icon at bounding box center [854, 356] width 10 height 10
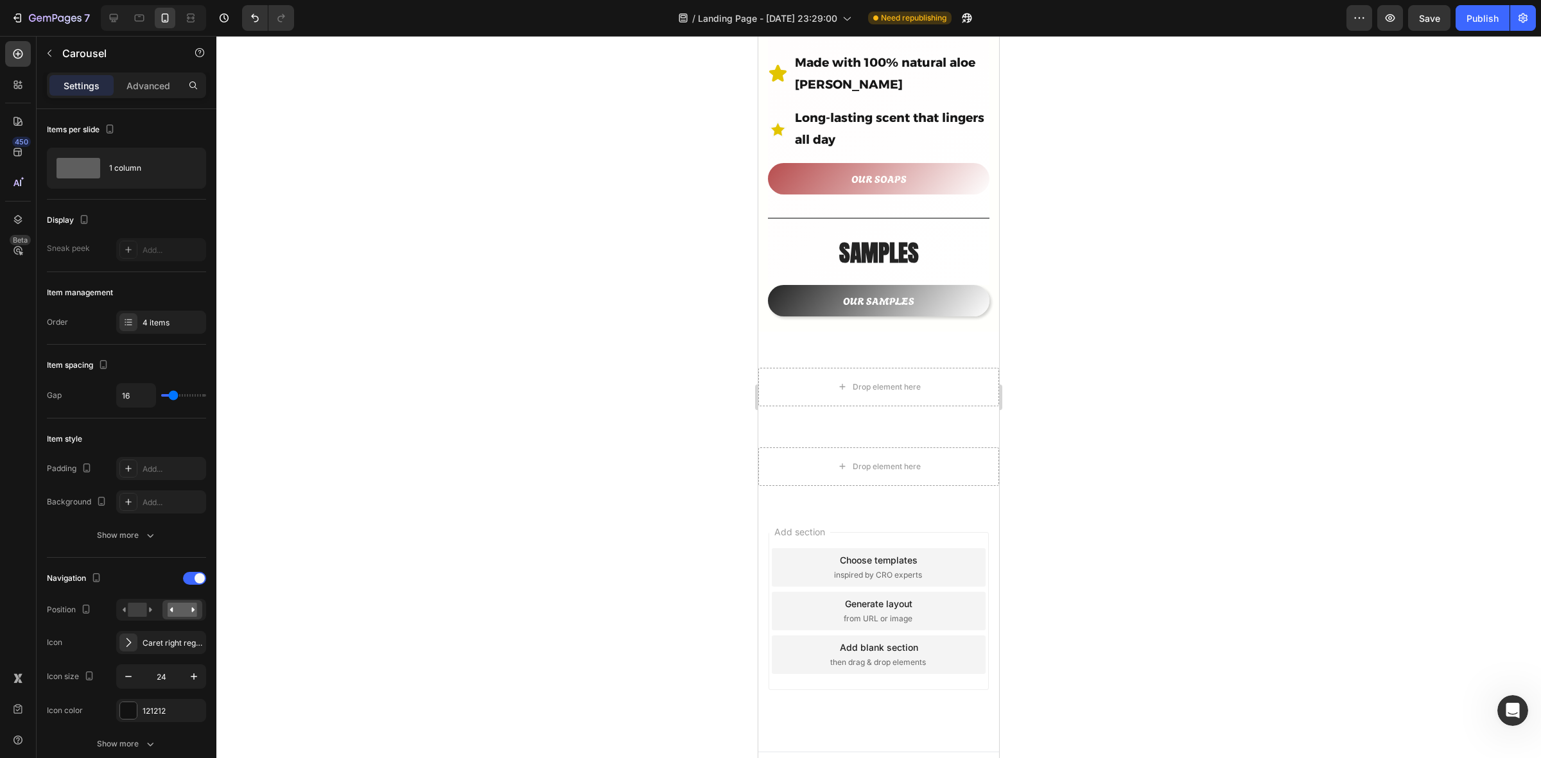
scroll to position [681, 0]
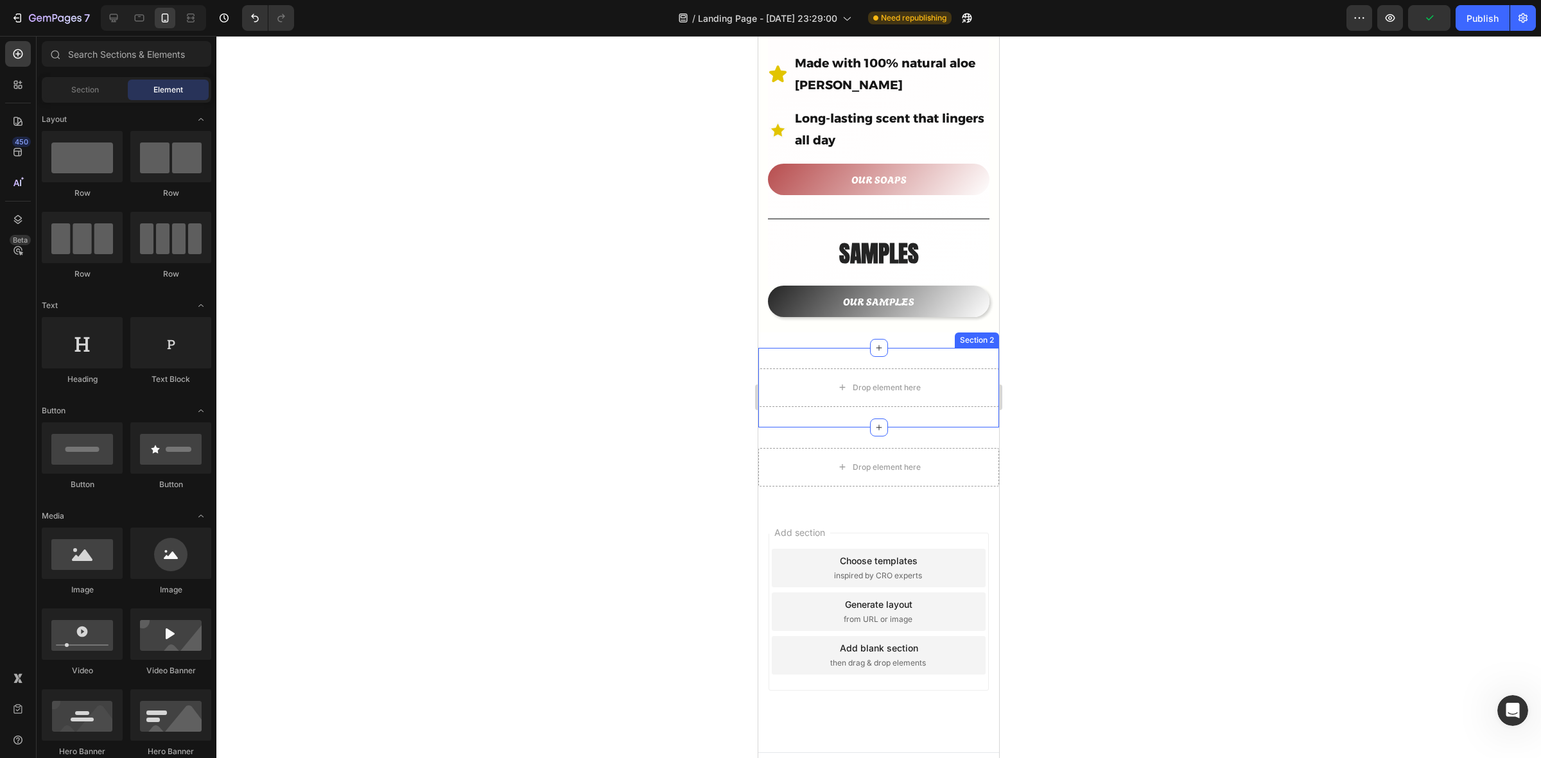
click at [787, 348] on div "Drop element here Section 2" at bounding box center [878, 388] width 241 height 80
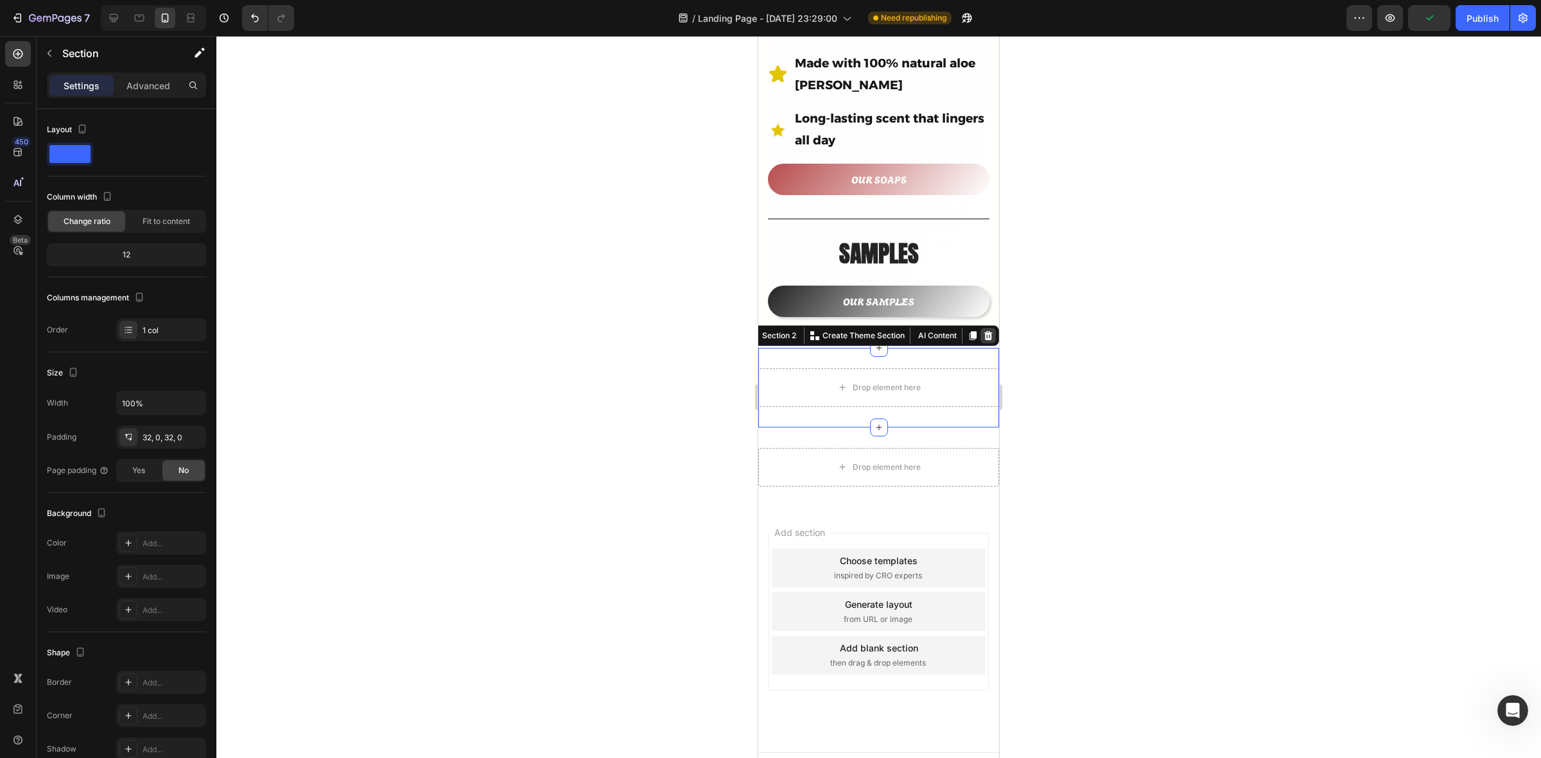
click at [981, 328] on div at bounding box center [988, 335] width 15 height 15
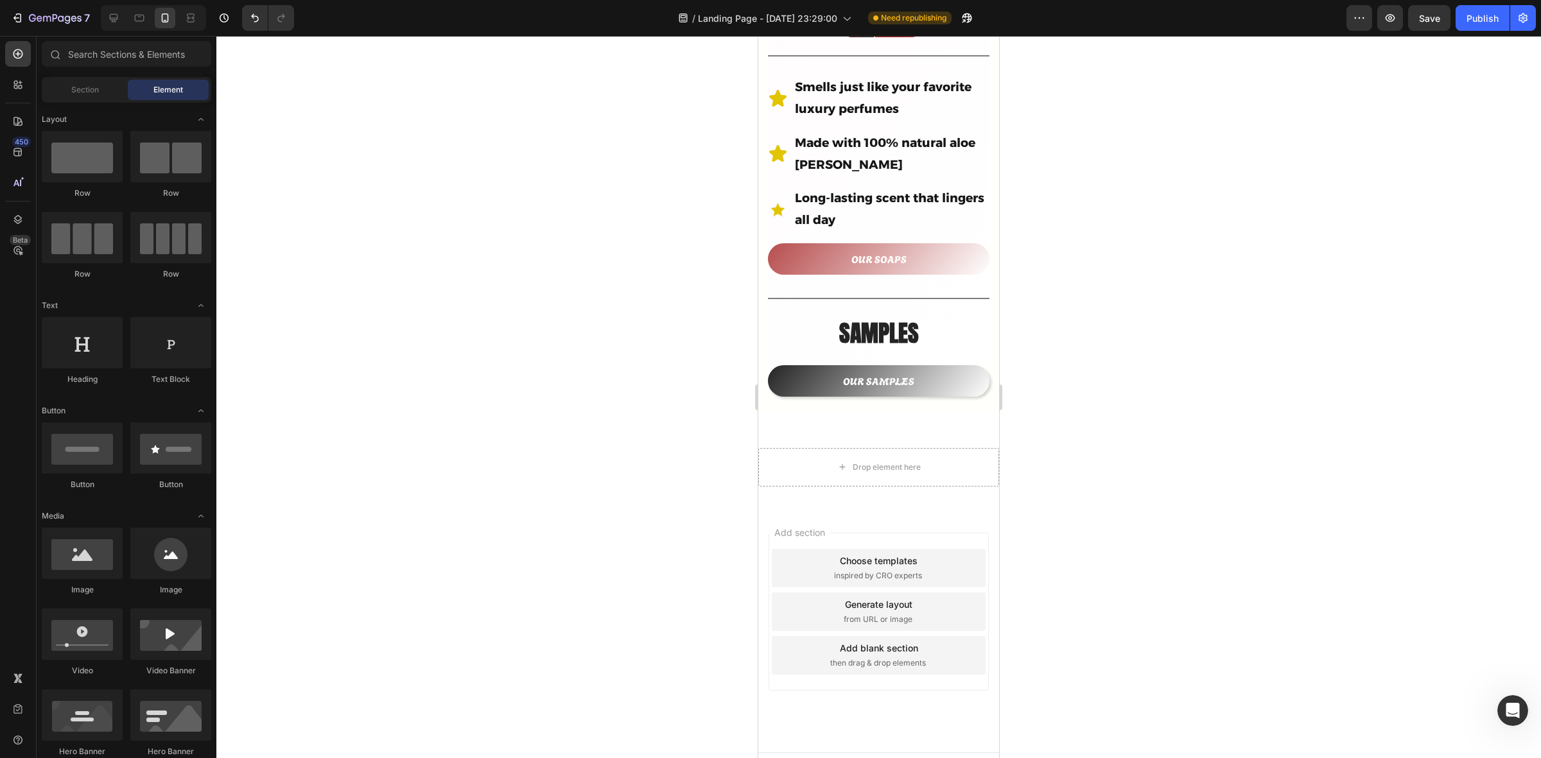
scroll to position [1468, 0]
click at [878, 462] on div "Drop element here" at bounding box center [887, 467] width 68 height 10
drag, startPoint x: 841, startPoint y: 600, endPoint x: 794, endPoint y: 423, distance: 183.2
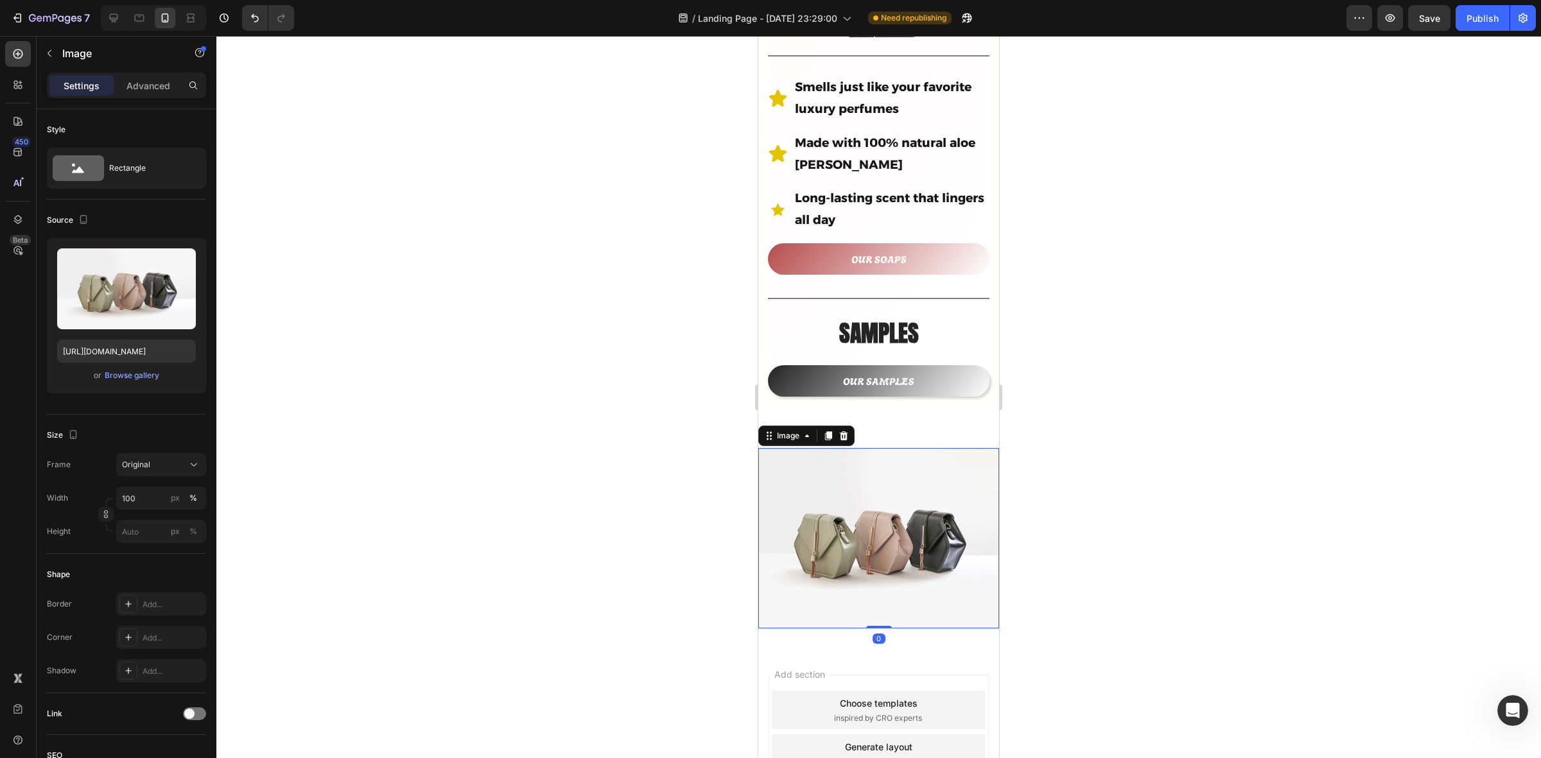
scroll to position [682, 0]
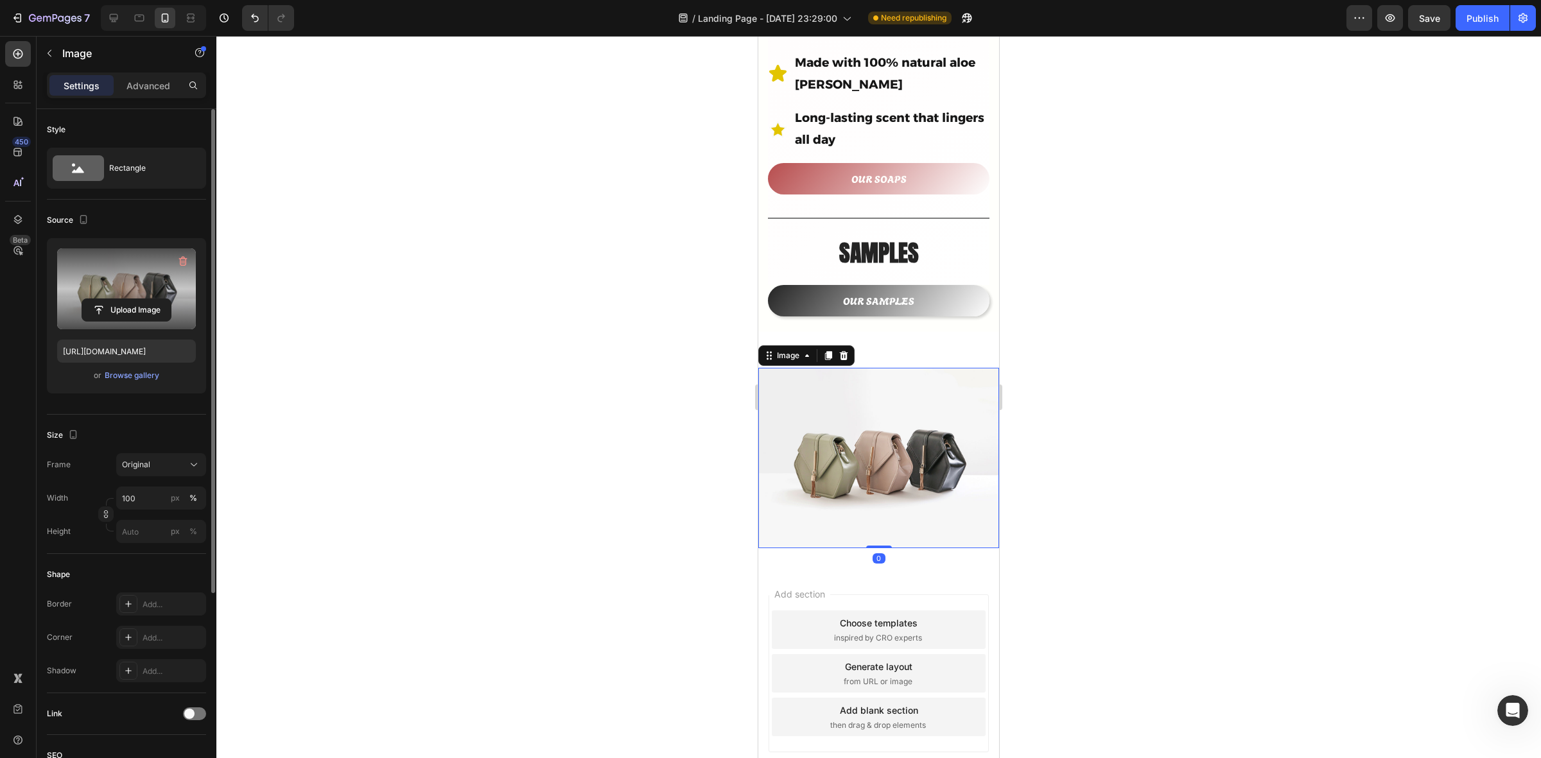
click at [133, 296] on label at bounding box center [126, 289] width 139 height 81
click at [133, 299] on input "file" at bounding box center [126, 310] width 89 height 22
type input "https://cdn.shopify.com/s/files/1/0933/9479/6860/files/gempages_580835986045404…"
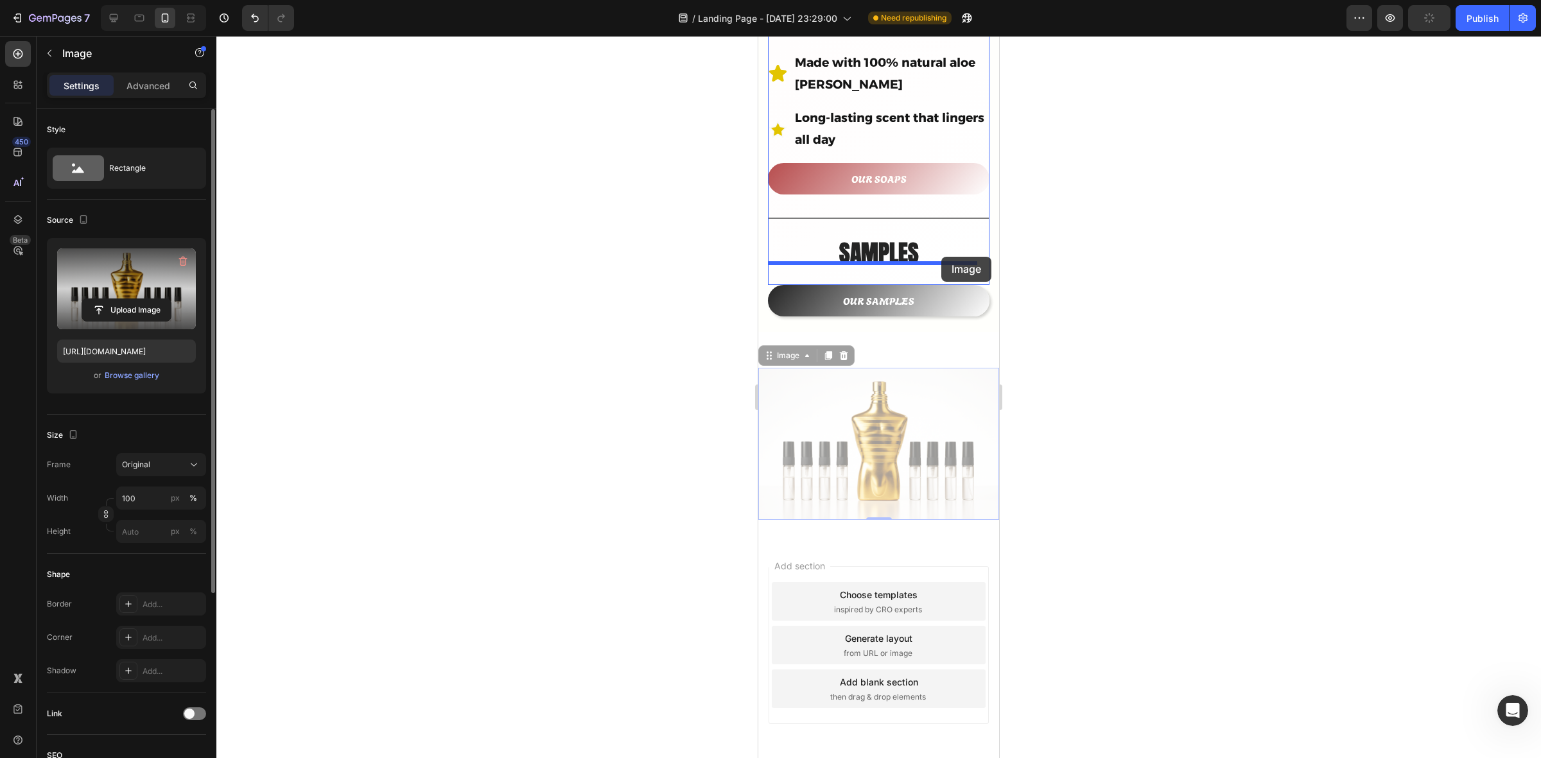
drag, startPoint x: 963, startPoint y: 371, endPoint x: 942, endPoint y: 257, distance: 115.8
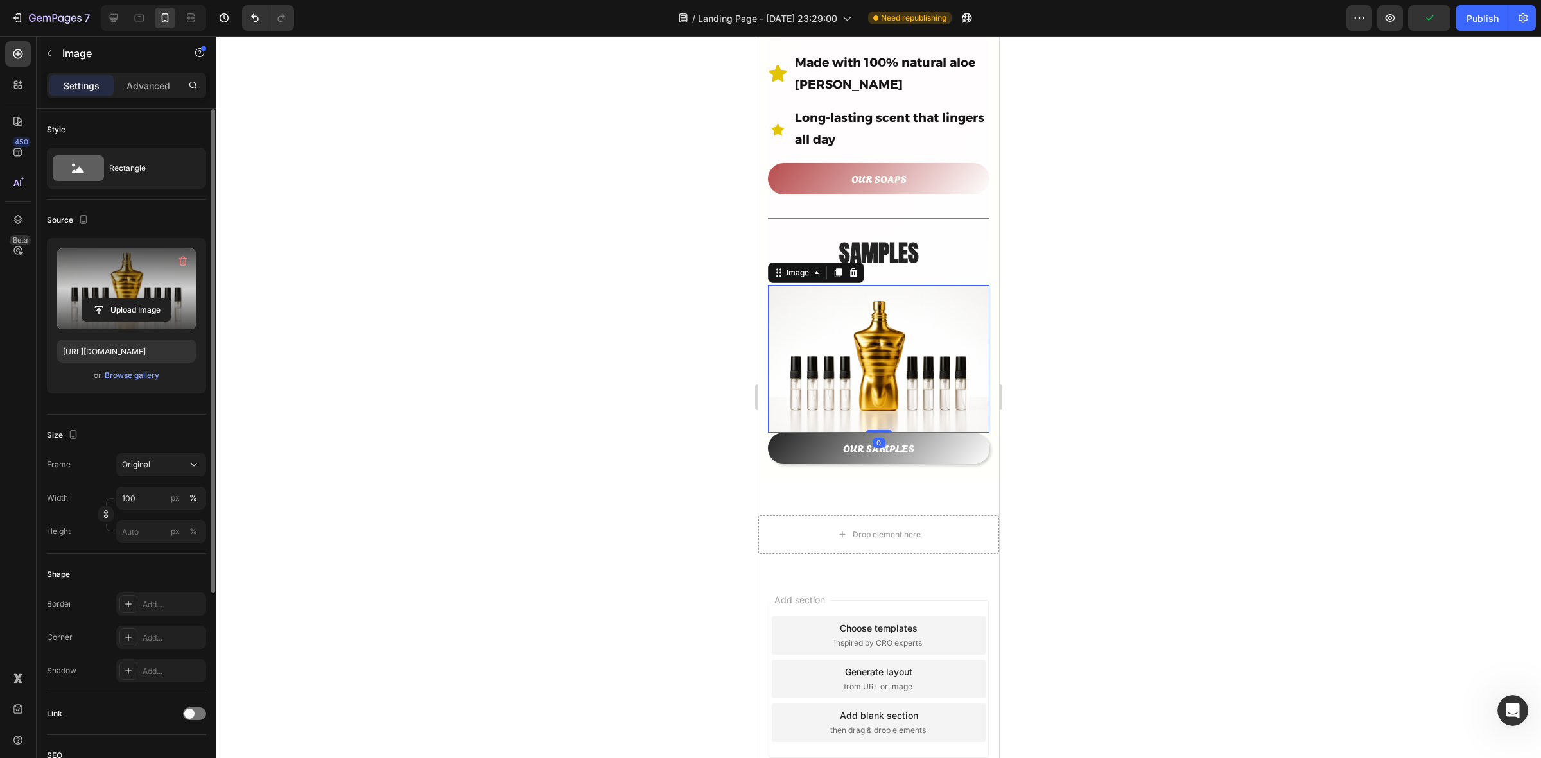
click at [1216, 342] on div at bounding box center [878, 397] width 1325 height 723
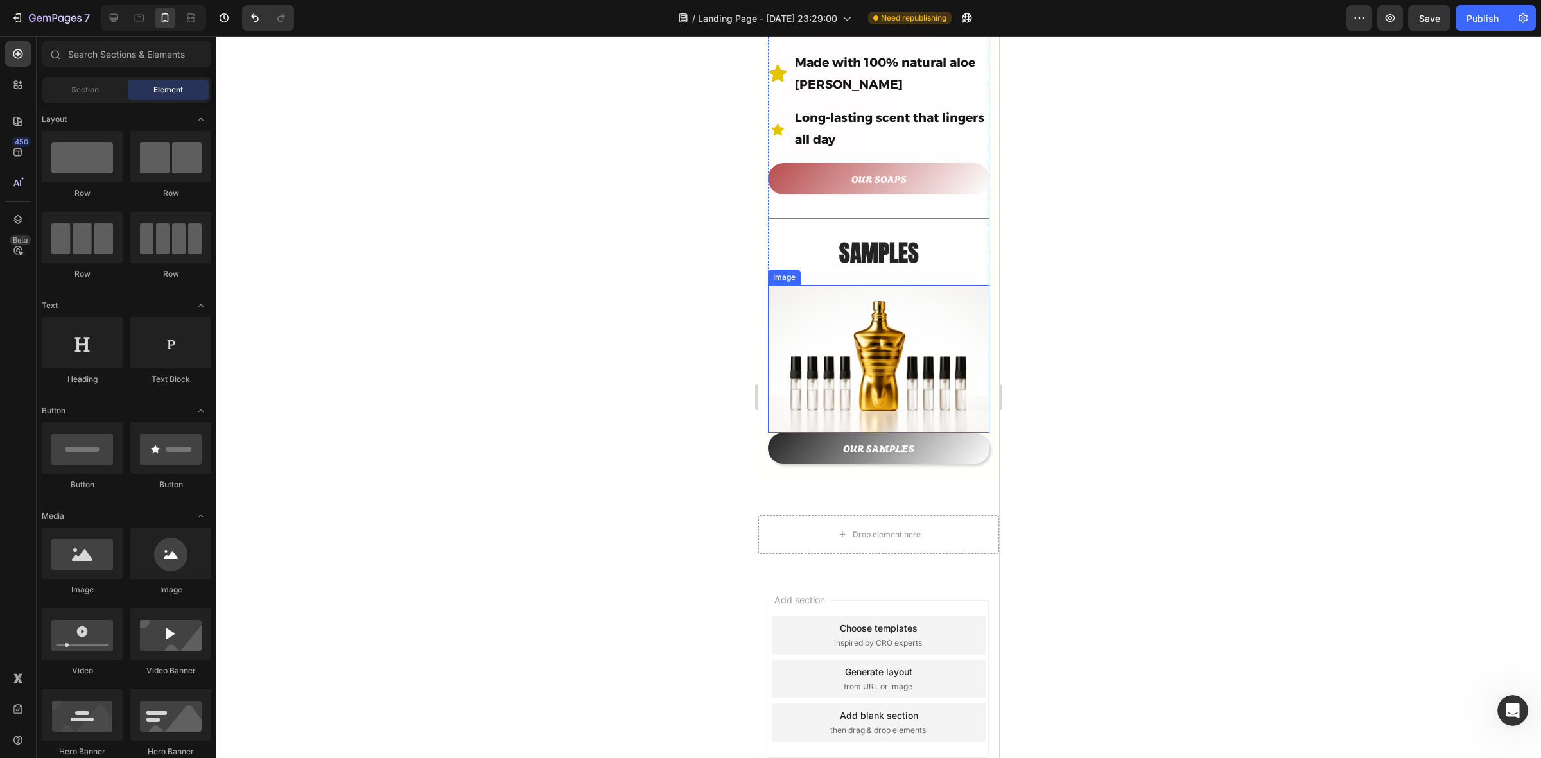
click at [916, 285] on img at bounding box center [879, 359] width 222 height 148
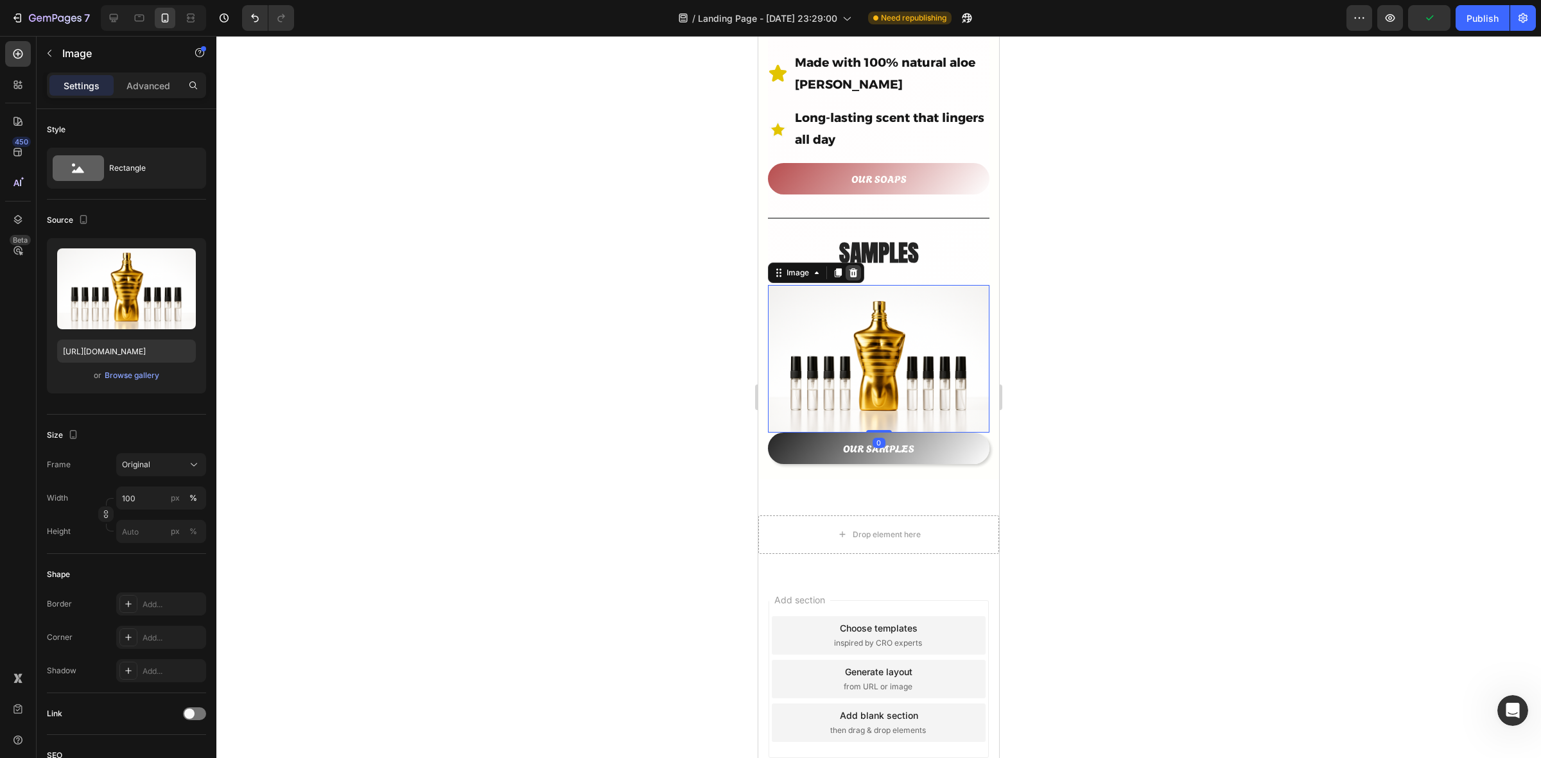
click at [852, 268] on icon at bounding box center [853, 273] width 10 height 10
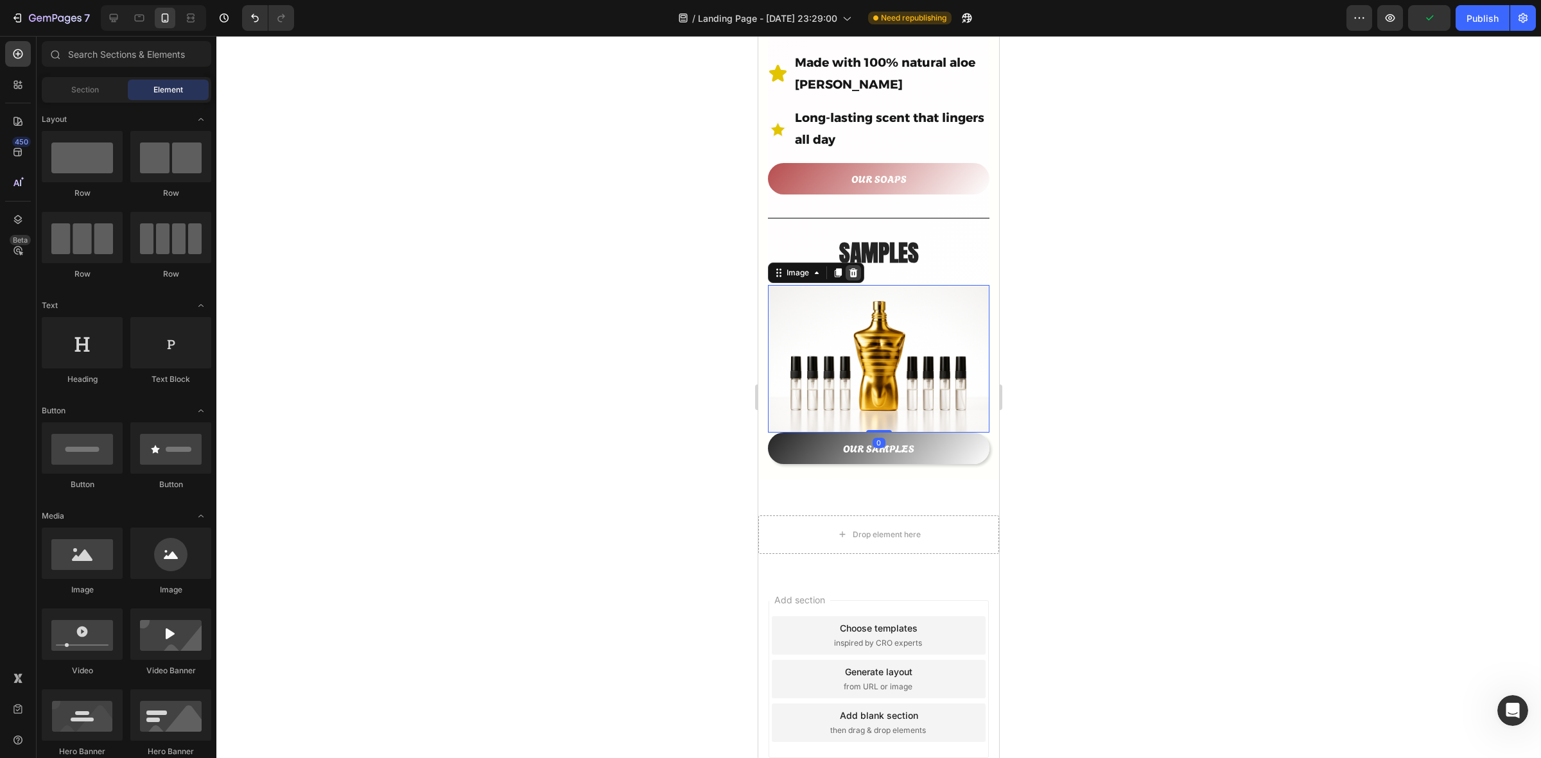
scroll to position [602, 0]
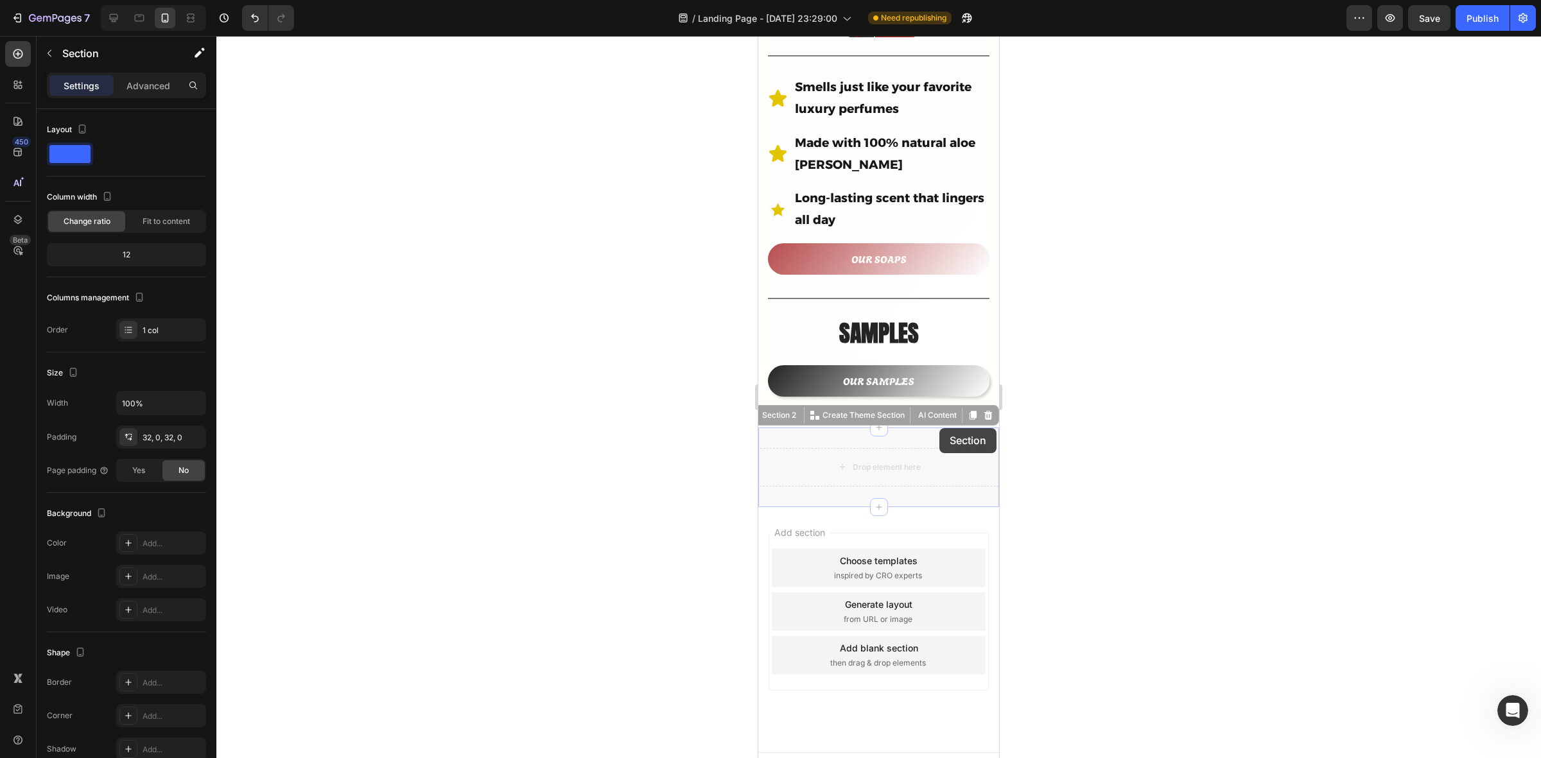
drag, startPoint x: 940, startPoint y: 428, endPoint x: 941, endPoint y: 415, distance: 13.5
drag, startPoint x: 949, startPoint y: 416, endPoint x: 941, endPoint y: 398, distance: 19.2
click at [941, 398] on div "iPhone 13 Mini ( 375 px) iPhone 13 Mini iPhone 13 Pro iPhone 11 Pro Max iPhone …" at bounding box center [878, 107] width 241 height 1346
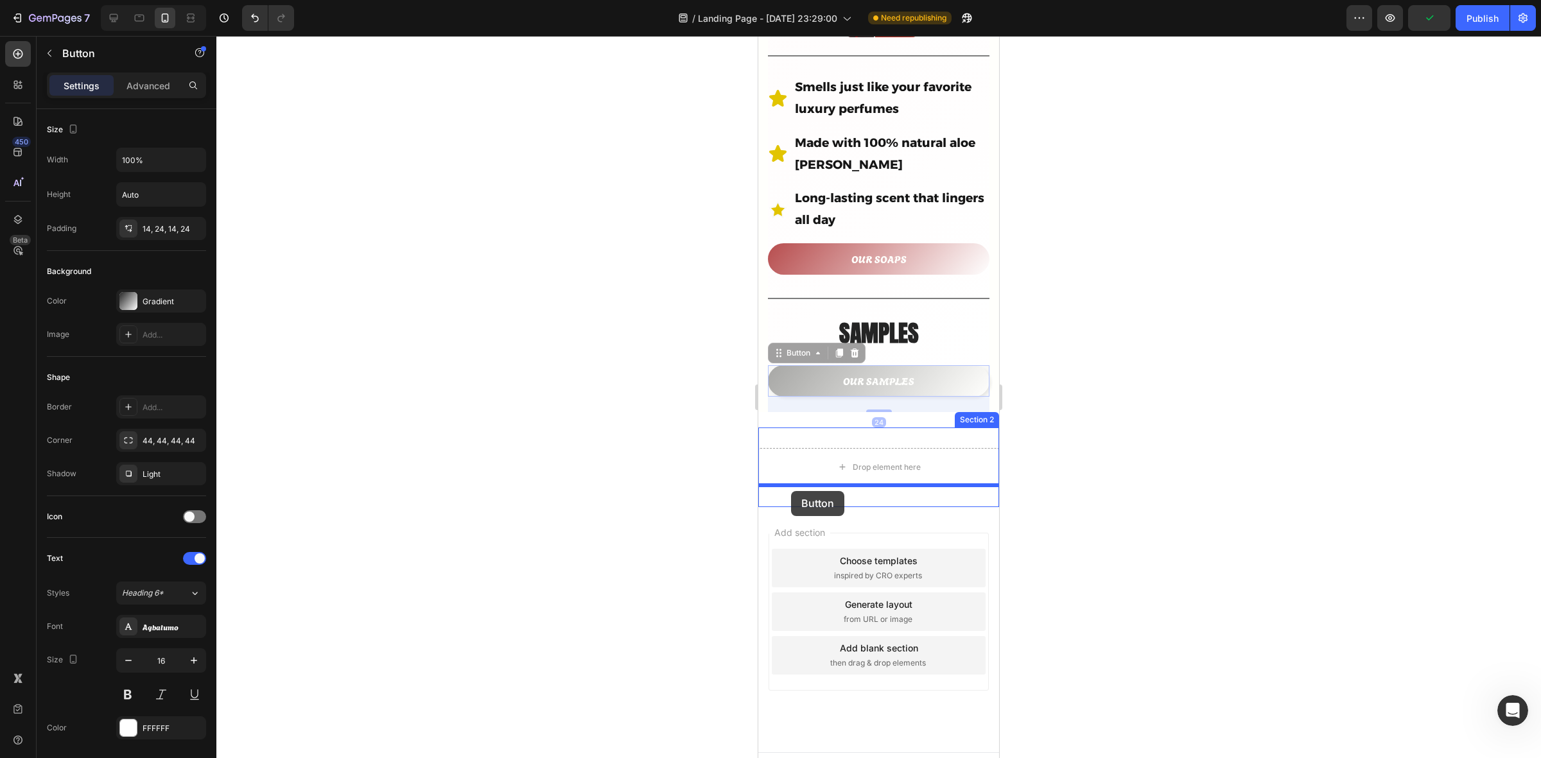
drag, startPoint x: 782, startPoint y: 341, endPoint x: 791, endPoint y: 491, distance: 150.6
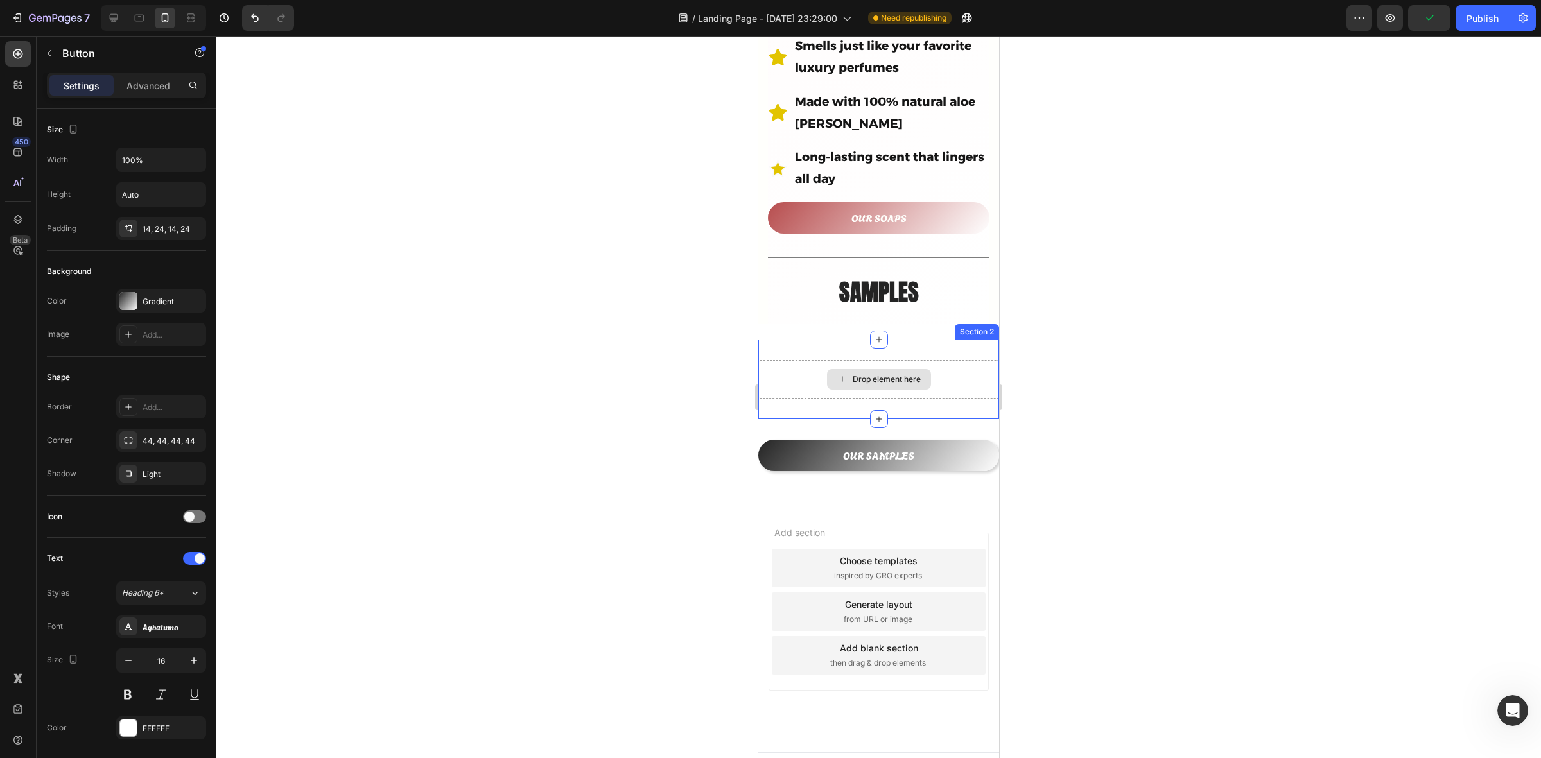
click at [891, 374] on div "Drop element here" at bounding box center [887, 379] width 68 height 10
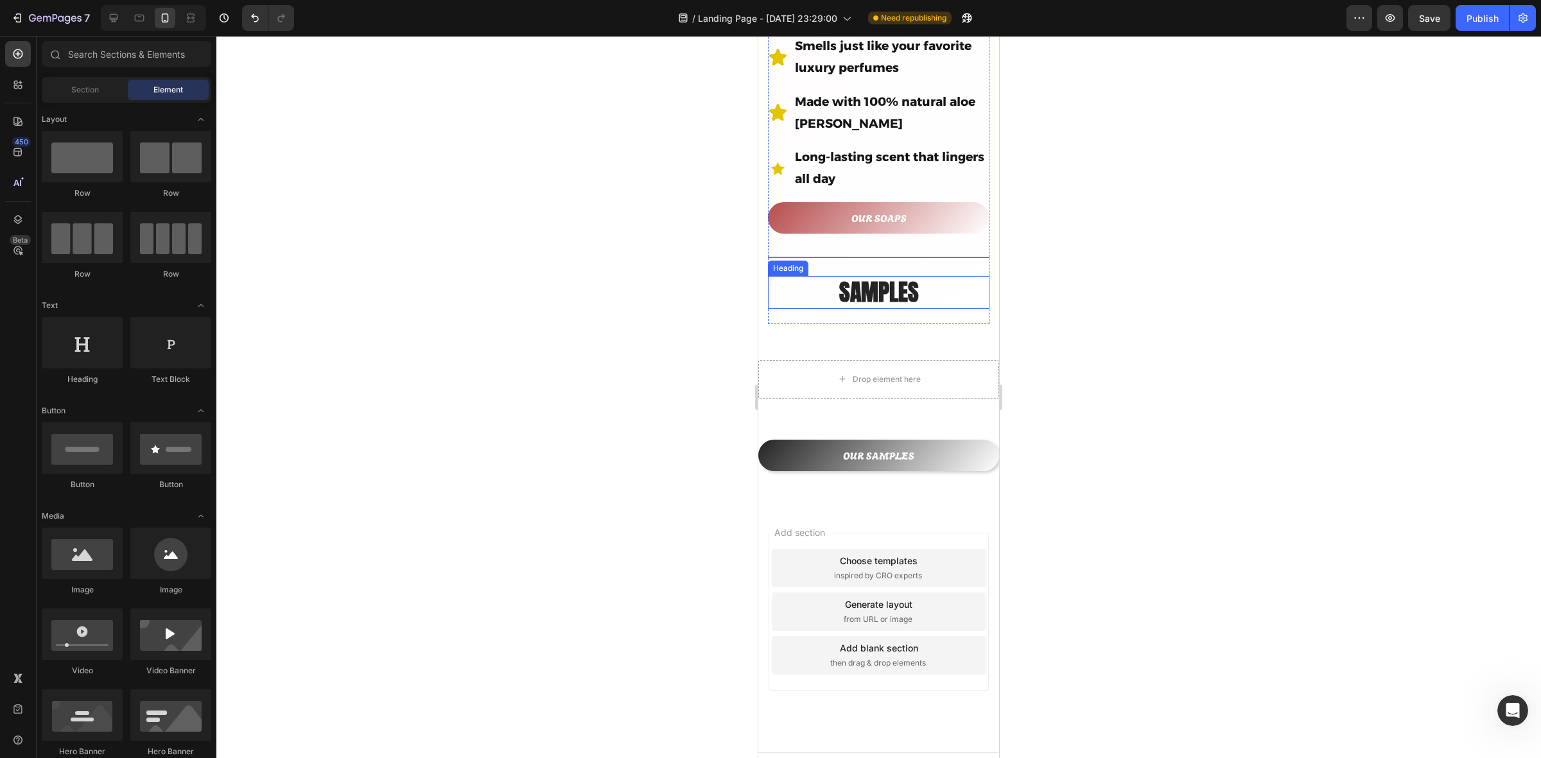
click at [867, 276] on h2 "SAMPLES" at bounding box center [879, 292] width 222 height 33
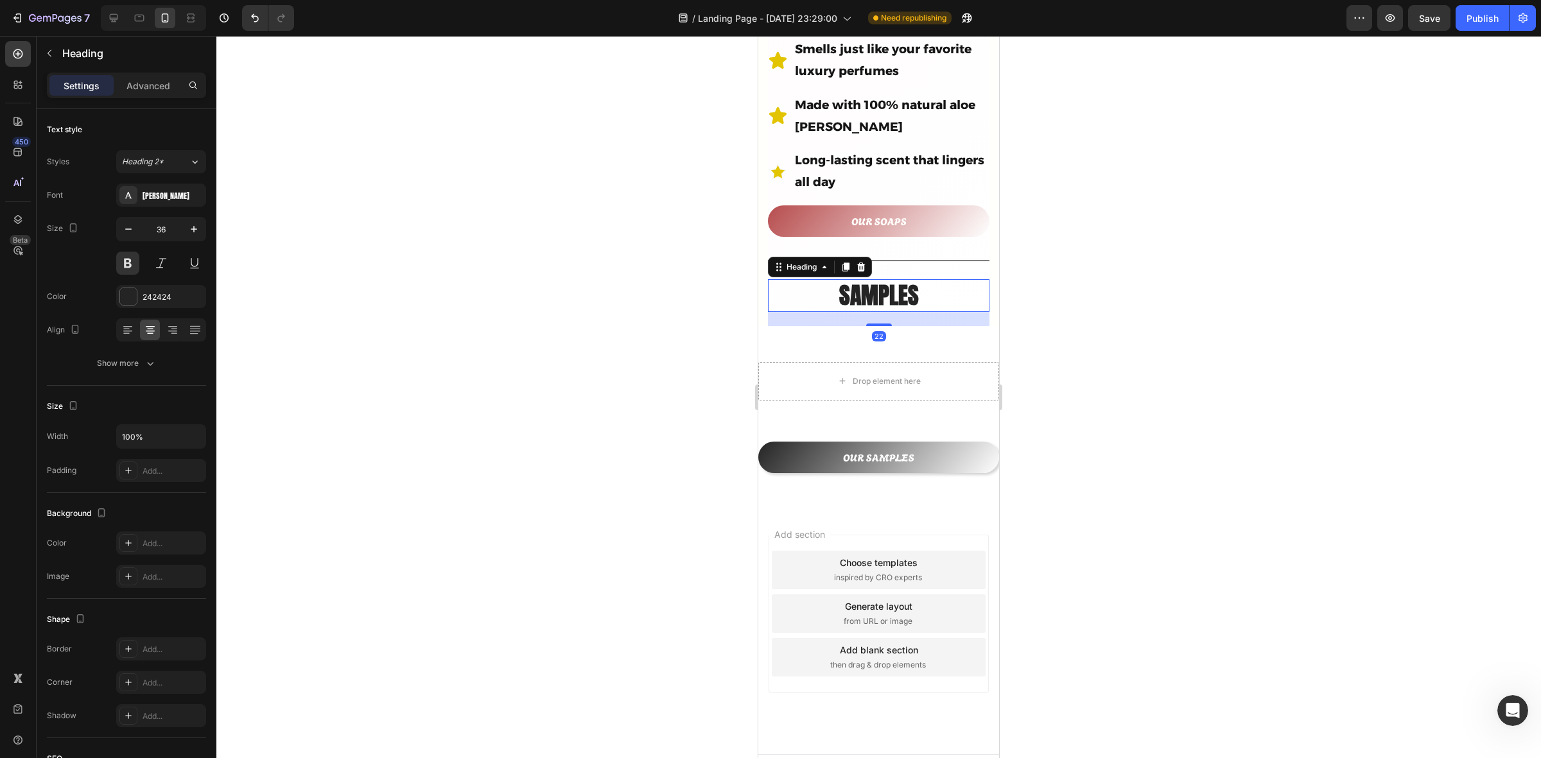
scroll to position [638, 0]
click at [875, 314] on div "17" at bounding box center [879, 314] width 222 height 0
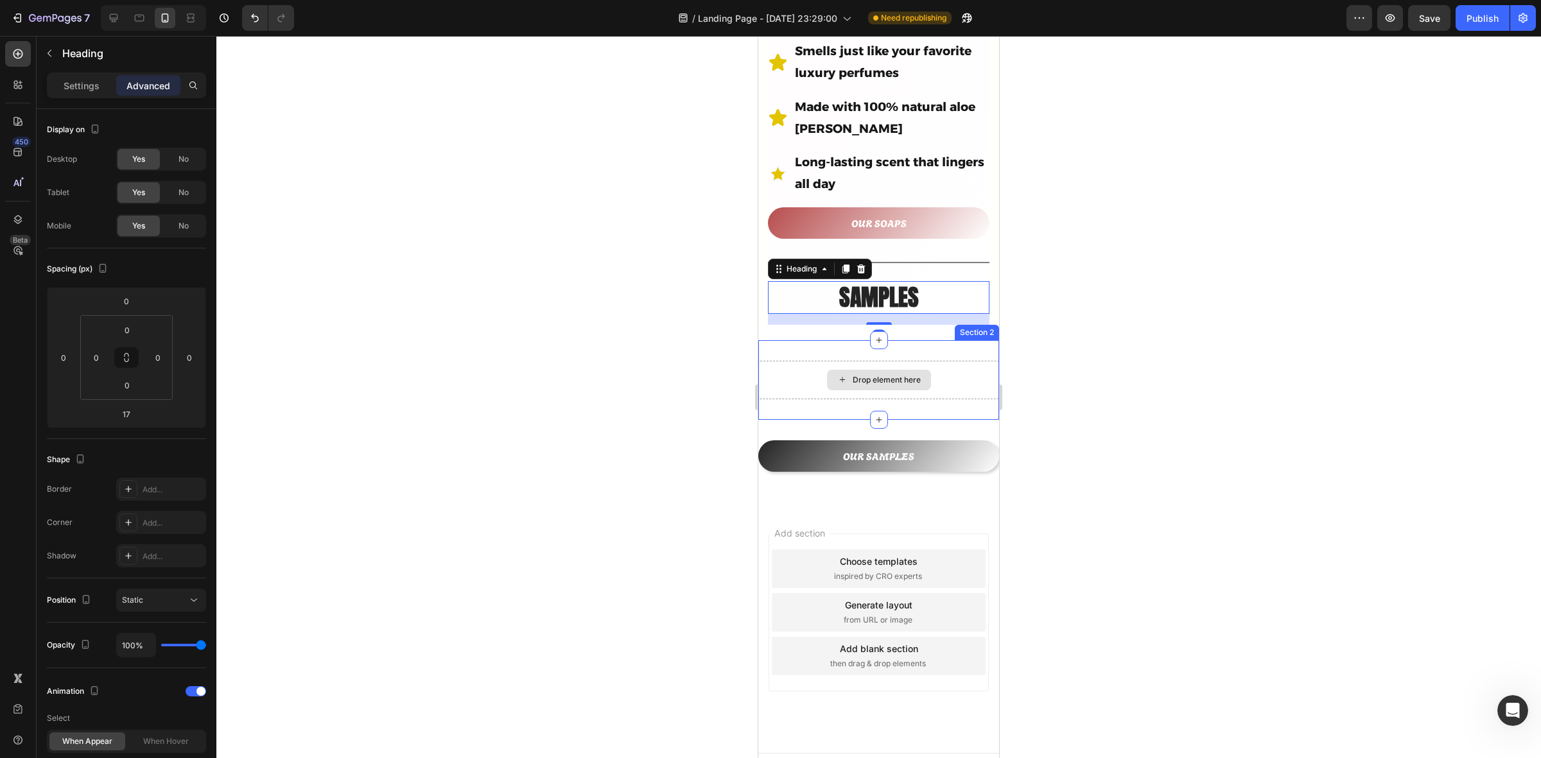
click at [861, 375] on div "Drop element here" at bounding box center [887, 380] width 68 height 10
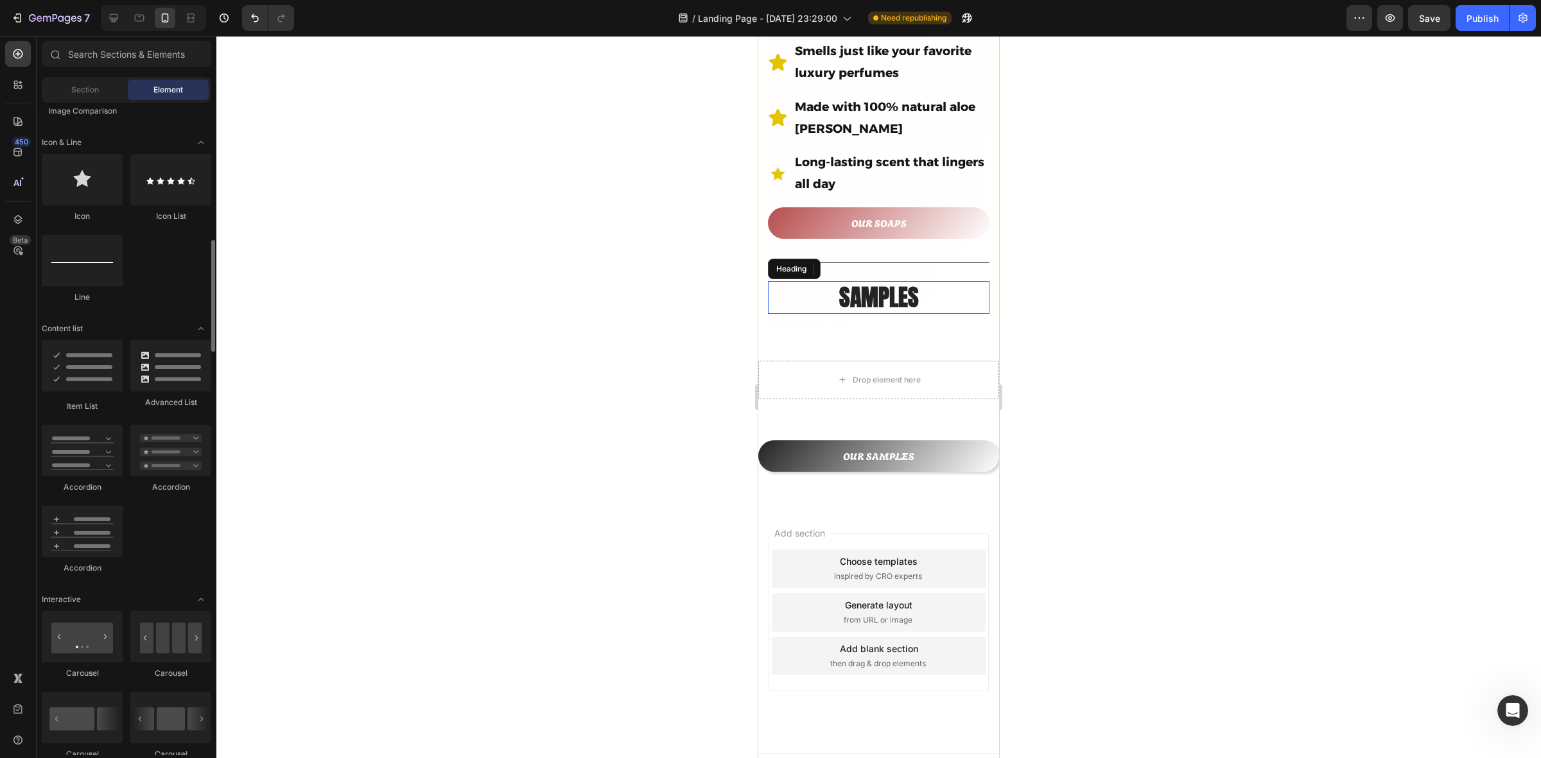
scroll to position [963, 0]
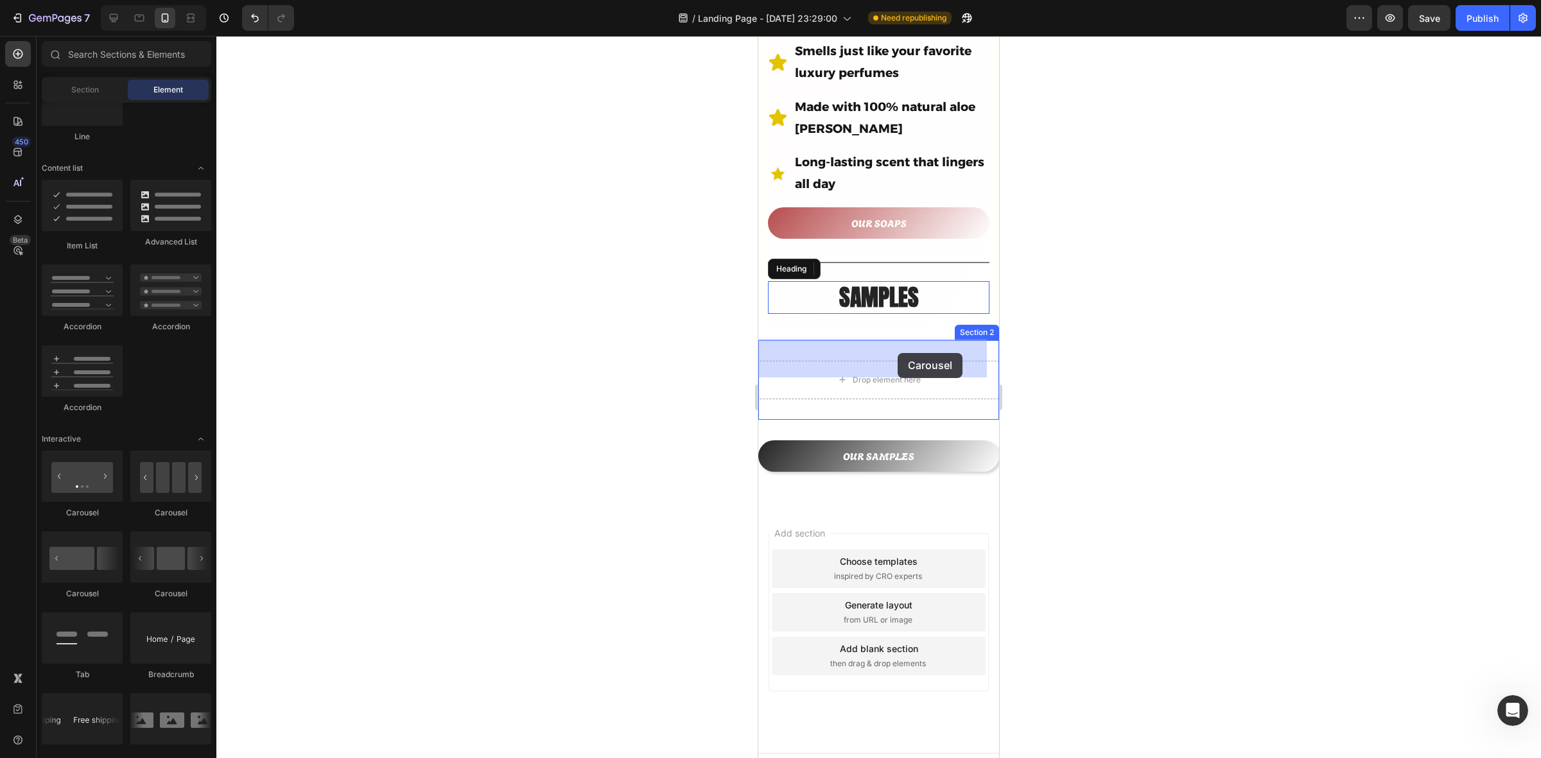
drag, startPoint x: 959, startPoint y: 511, endPoint x: 857, endPoint y: 376, distance: 169.3
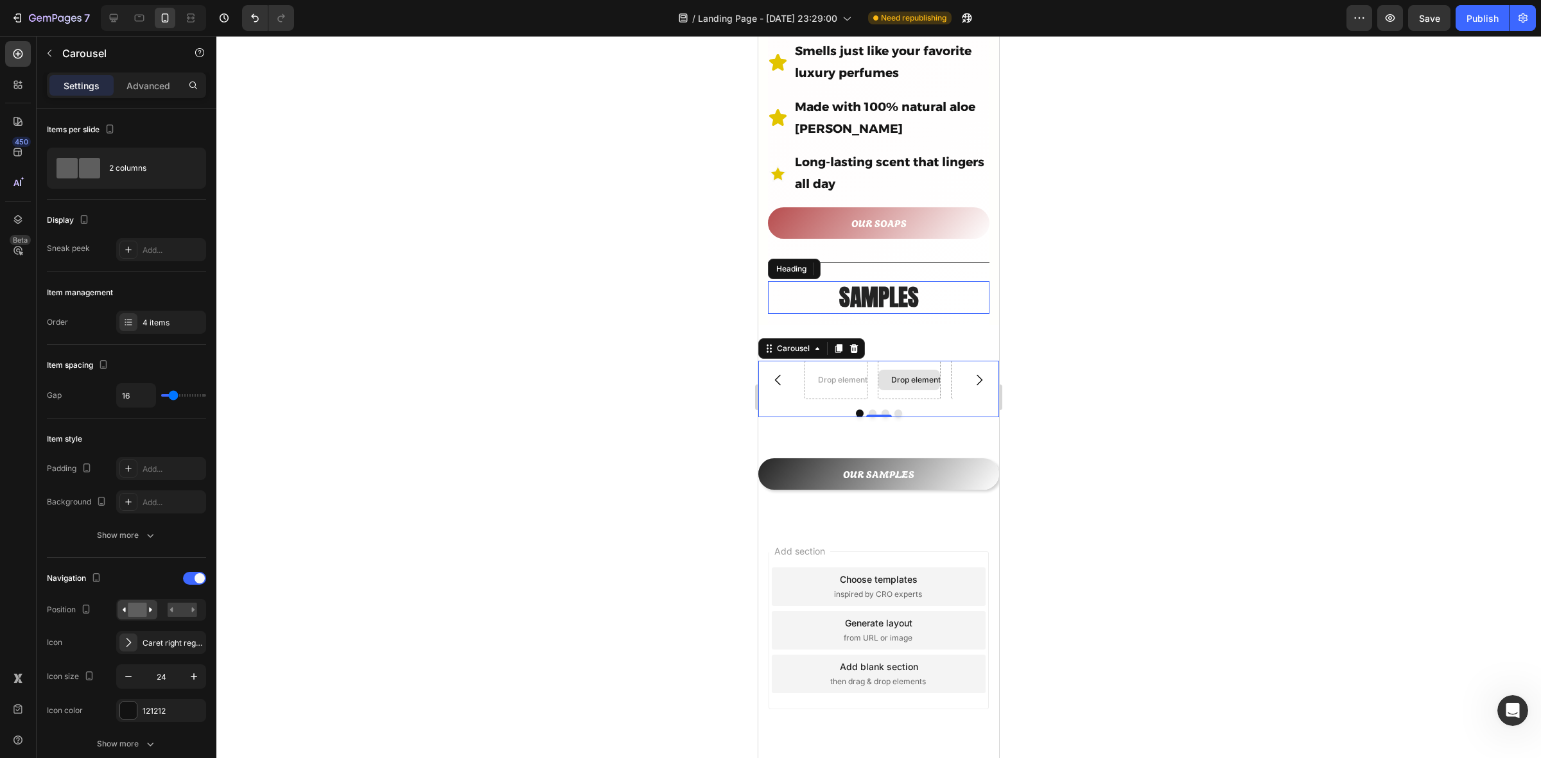
scroll to position [656, 0]
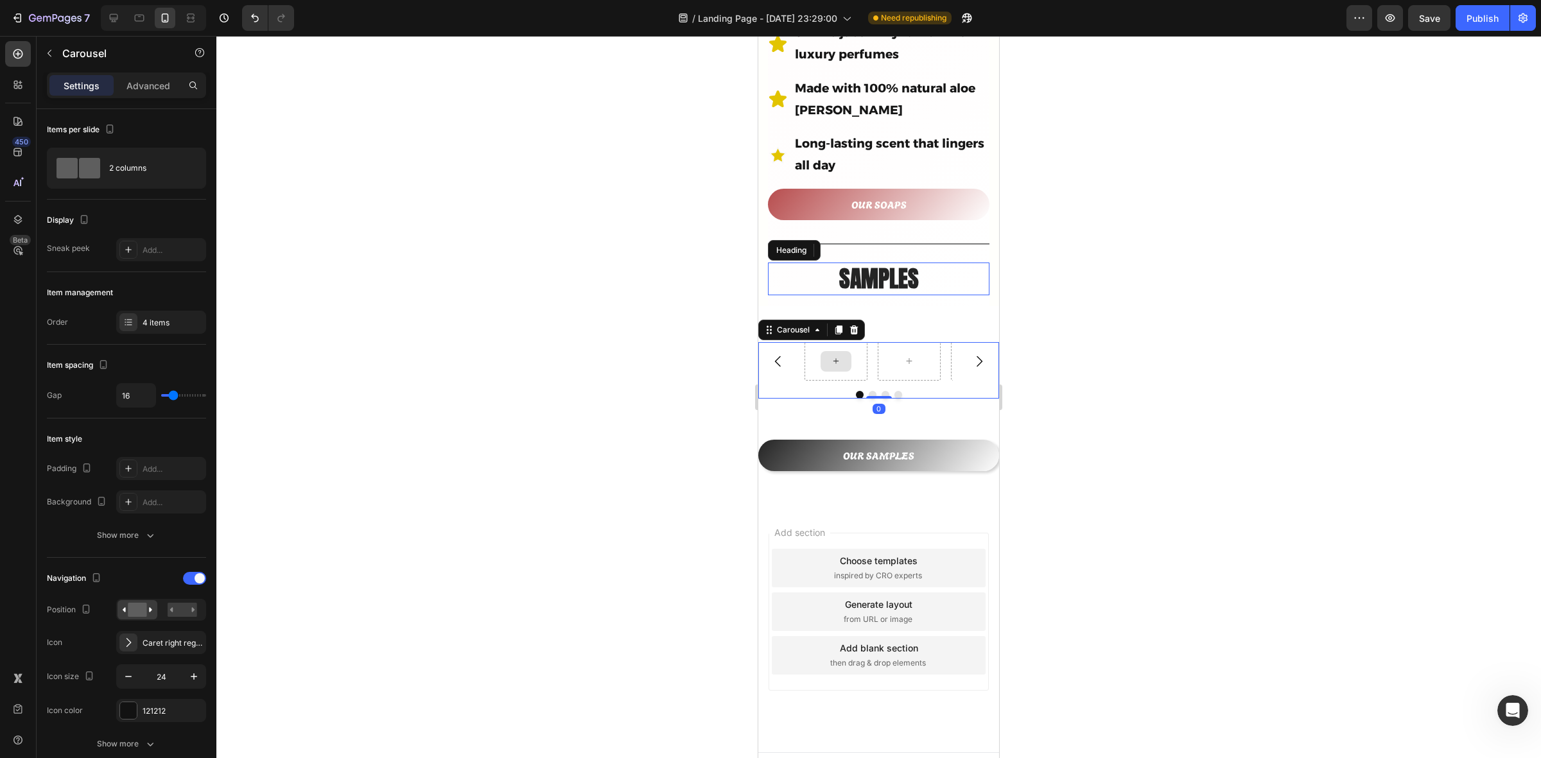
click at [838, 356] on icon at bounding box center [836, 361] width 10 height 11
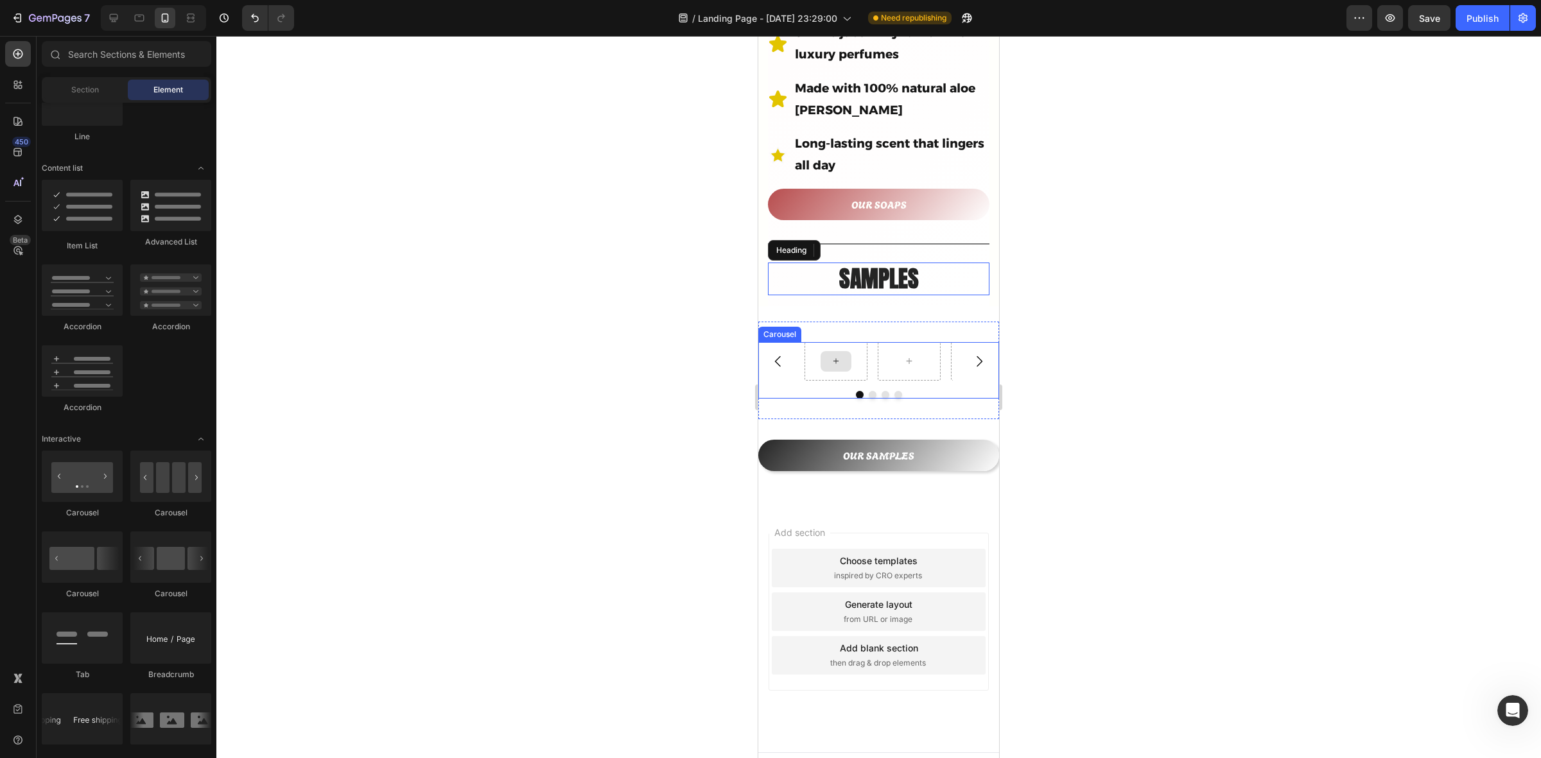
click at [839, 356] on icon at bounding box center [836, 361] width 10 height 11
click at [955, 322] on div "Carousel Section 2" at bounding box center [878, 371] width 241 height 98
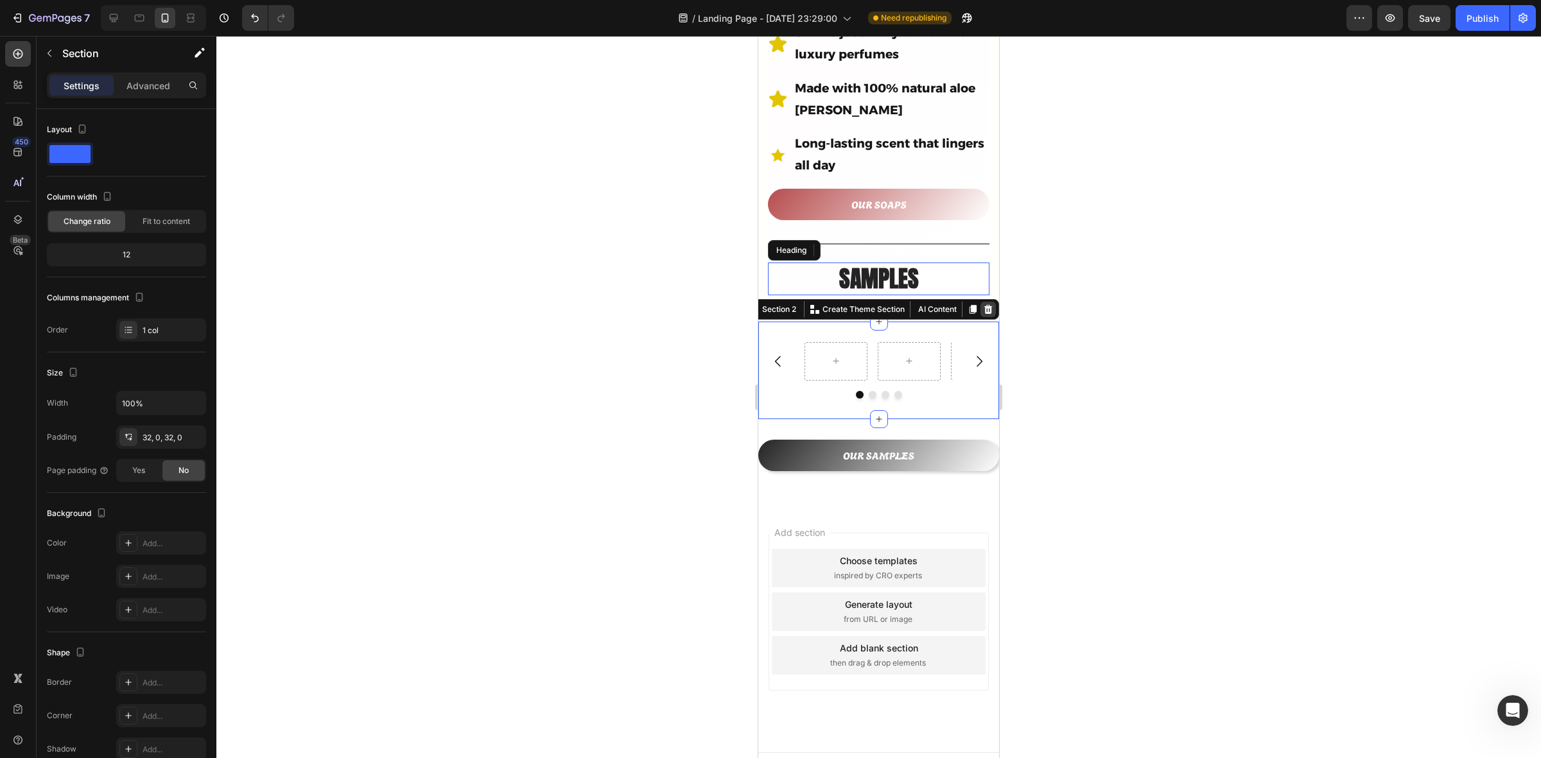
click at [985, 305] on icon at bounding box center [989, 309] width 8 height 9
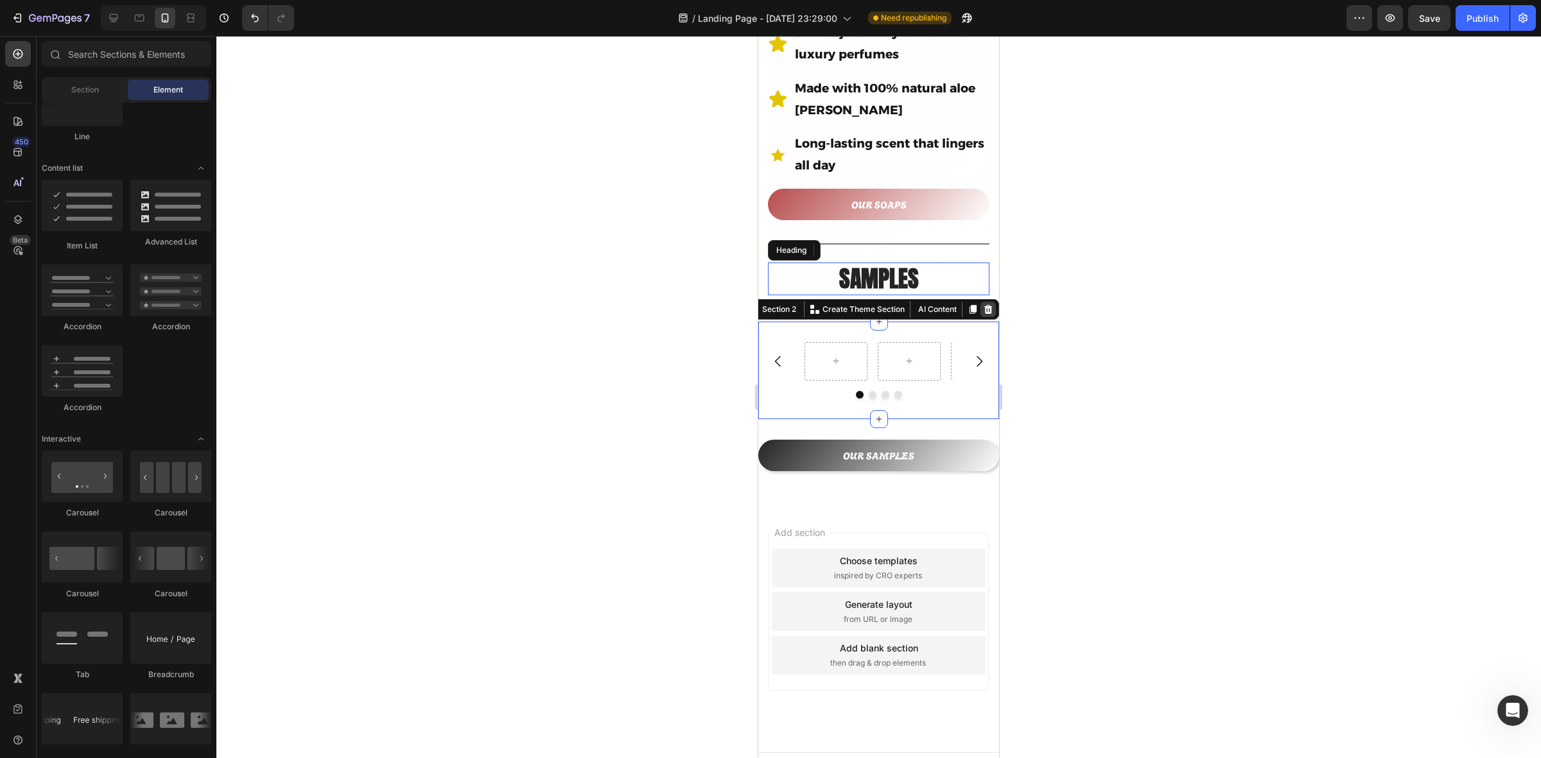
scroll to position [559, 0]
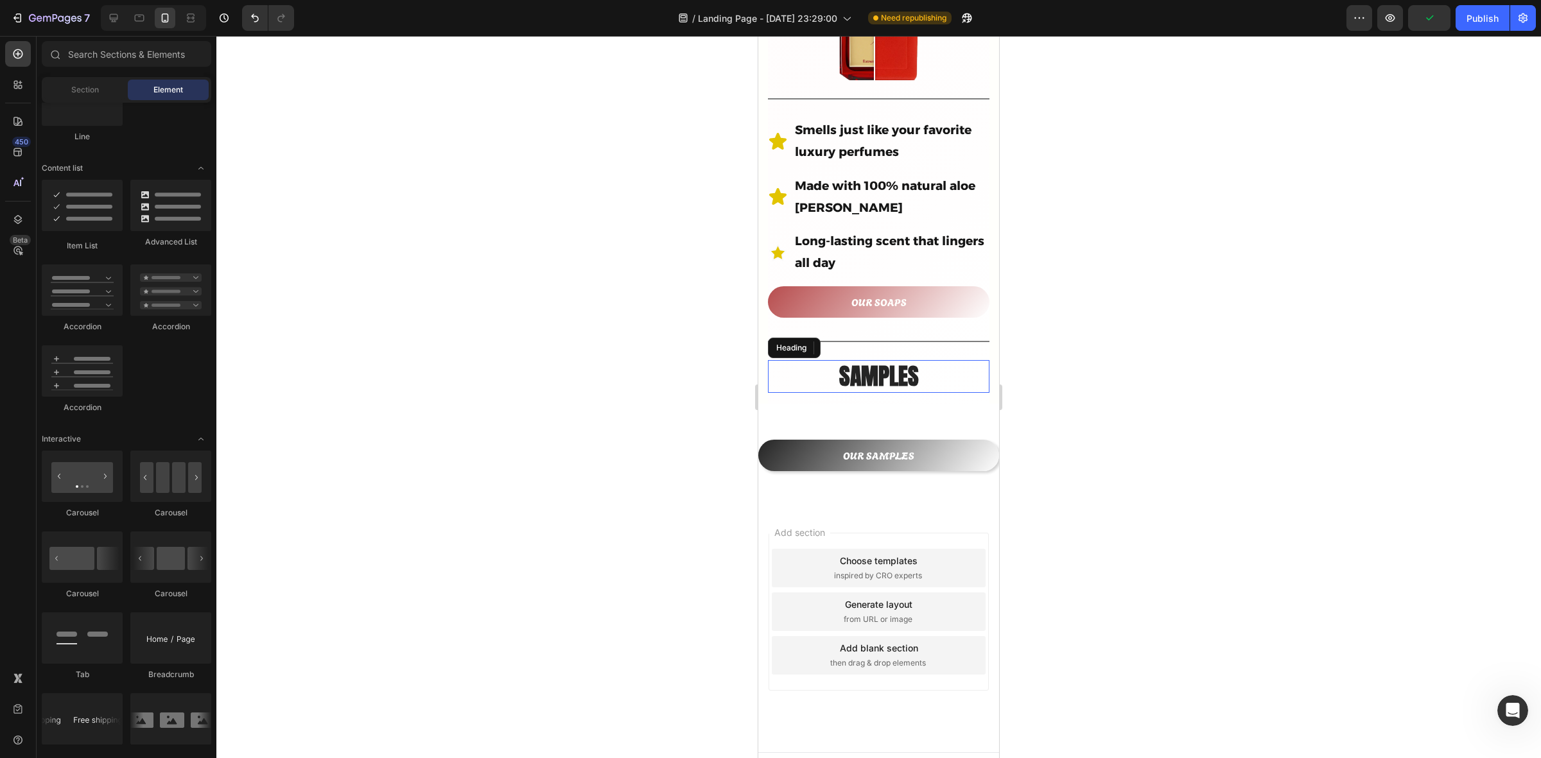
click at [666, 416] on div at bounding box center [878, 397] width 1325 height 723
click at [73, 487] on div at bounding box center [82, 476] width 81 height 51
drag, startPoint x: 931, startPoint y: 608, endPoint x: 848, endPoint y: 389, distance: 233.9
drag, startPoint x: 1046, startPoint y: 516, endPoint x: 843, endPoint y: 394, distance: 237.4
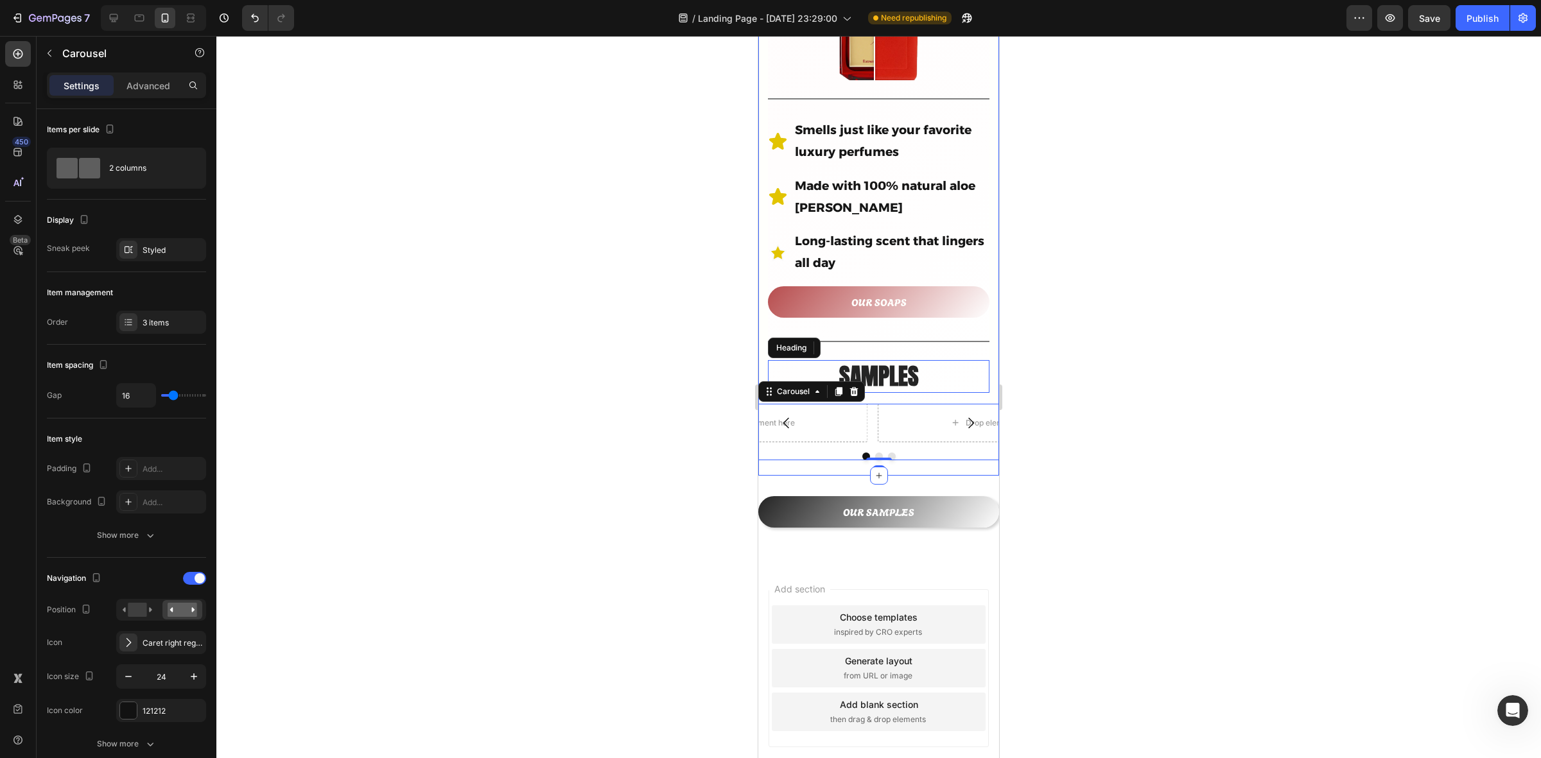
scroll to position [615, 0]
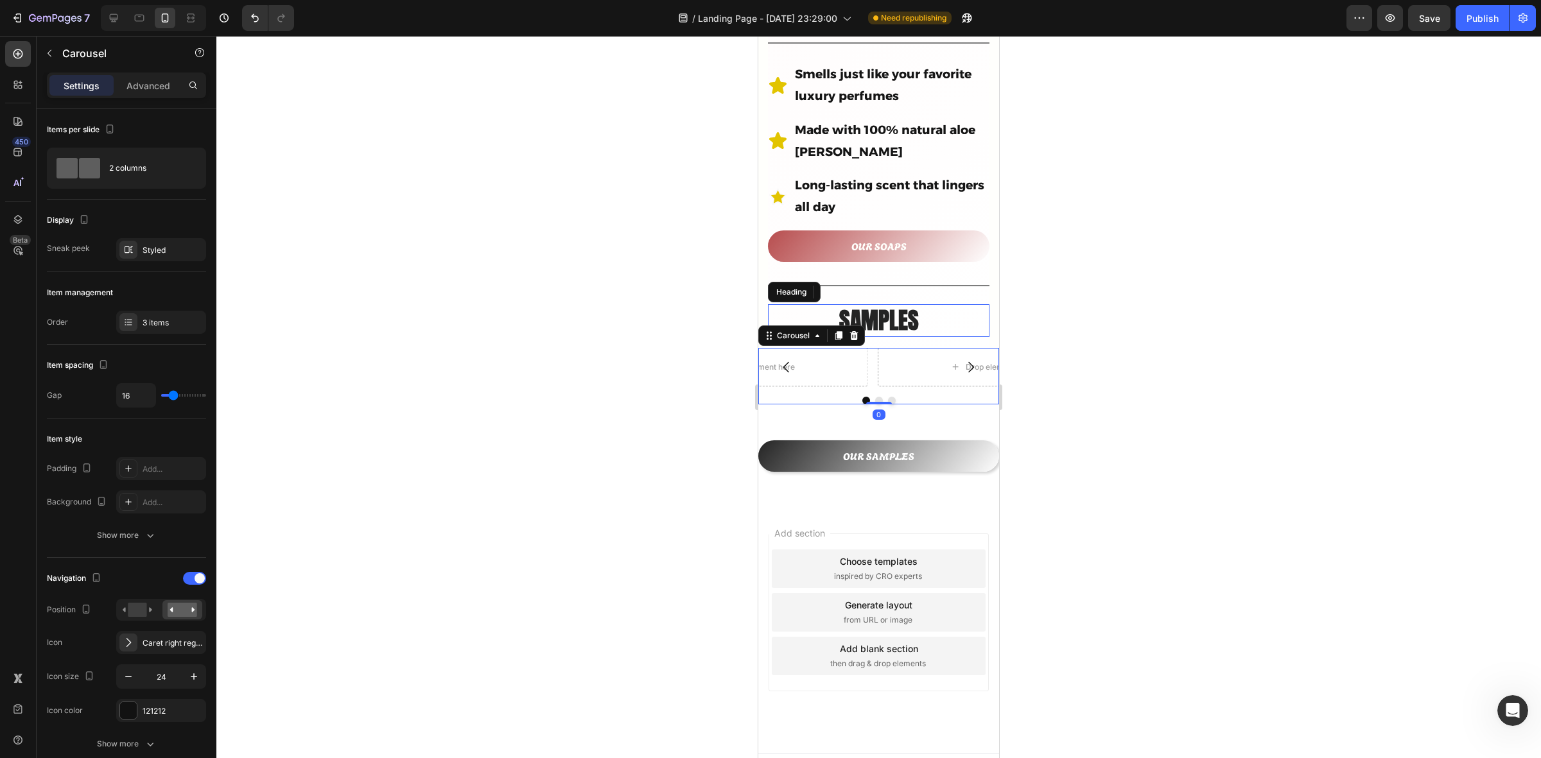
click at [1229, 368] on div at bounding box center [878, 397] width 1325 height 723
drag, startPoint x: 877, startPoint y: 348, endPoint x: 827, endPoint y: 339, distance: 50.9
click at [877, 348] on div "Drop element here Drop element here Drop element here" at bounding box center [878, 367] width 241 height 39
click at [710, 342] on div at bounding box center [878, 397] width 1325 height 723
drag, startPoint x: 784, startPoint y: 322, endPoint x: 787, endPoint y: 399, distance: 77.1
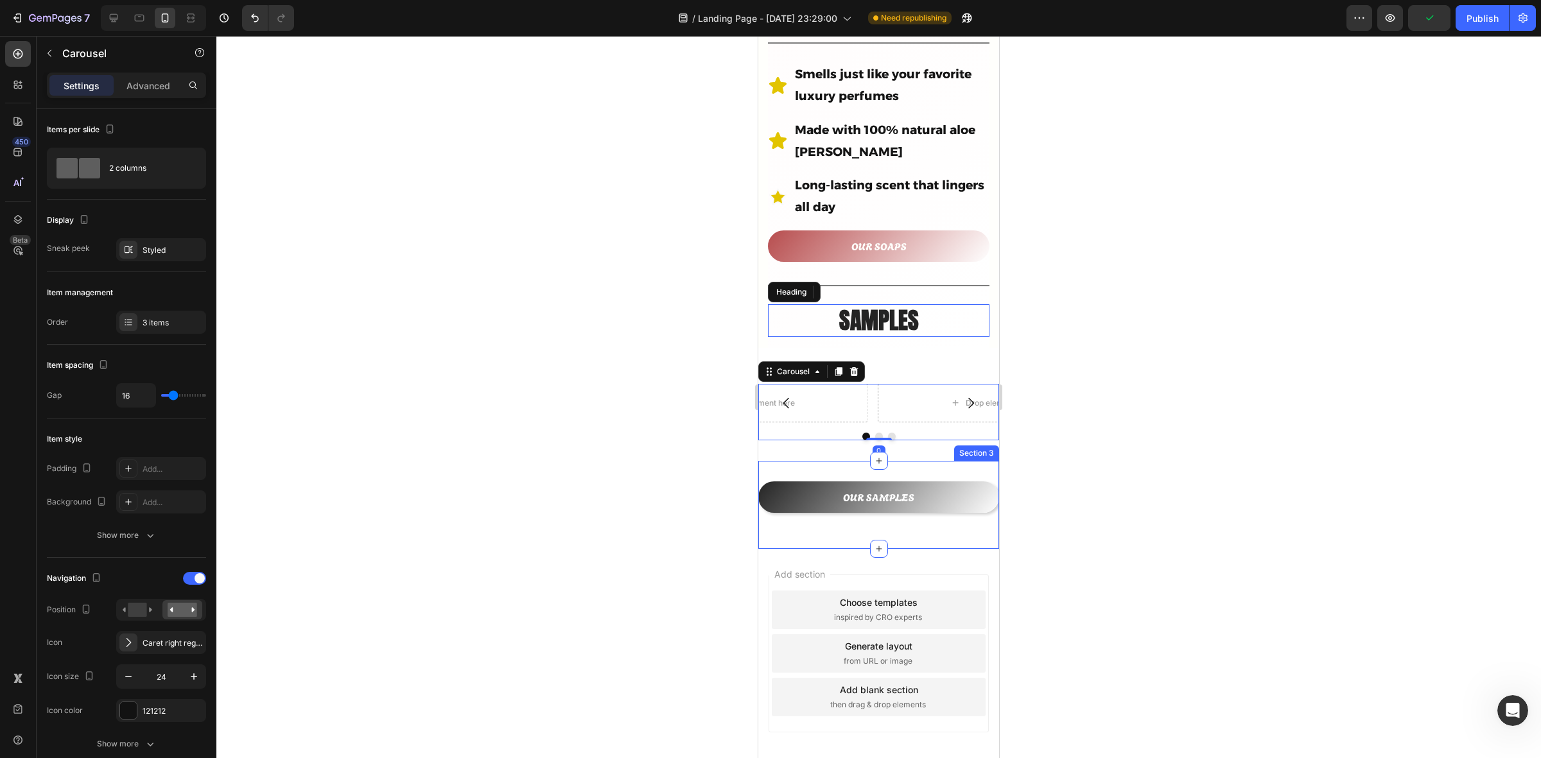
scroll to position [656, 0]
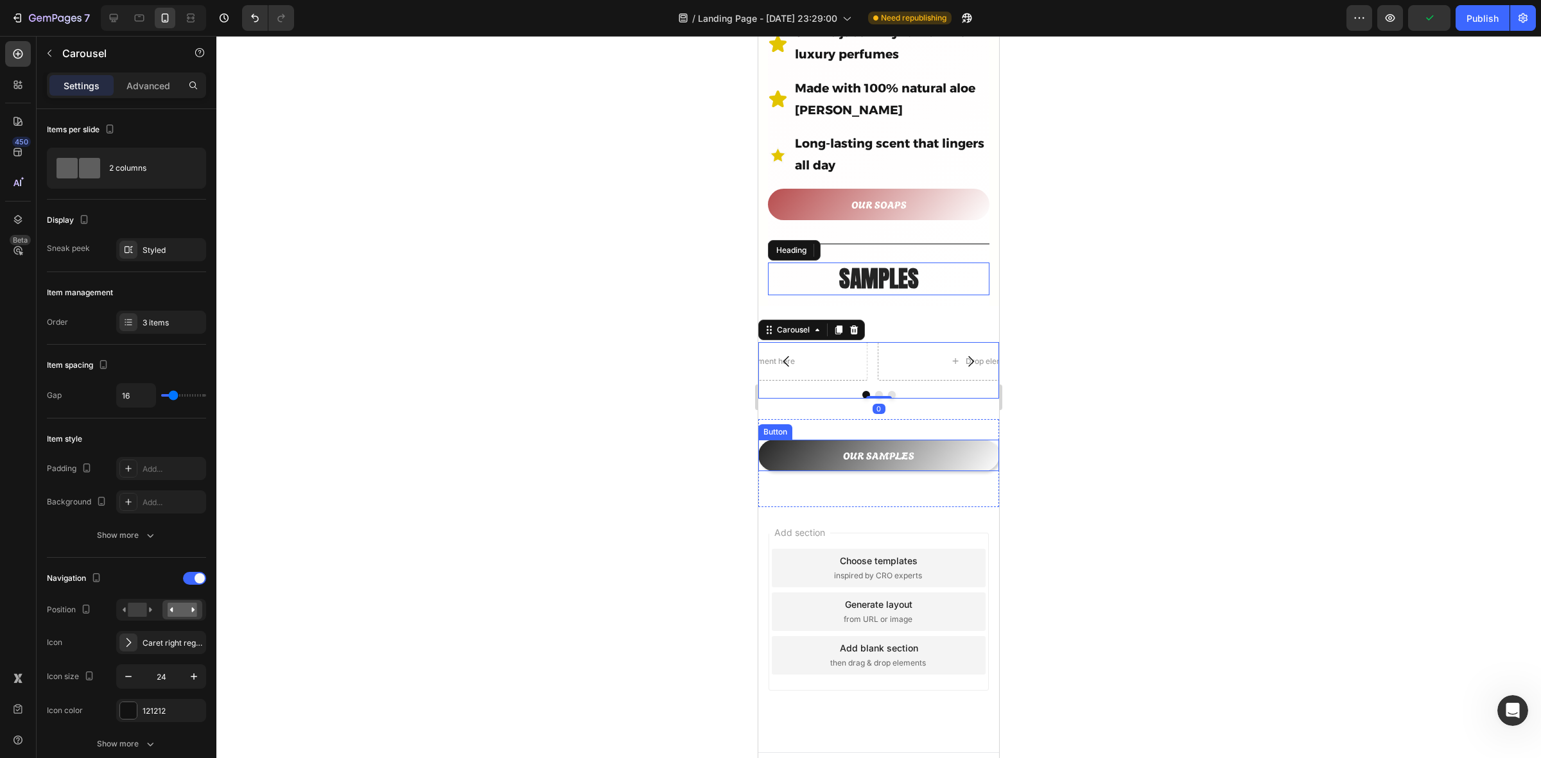
click at [1145, 405] on div at bounding box center [878, 397] width 1325 height 723
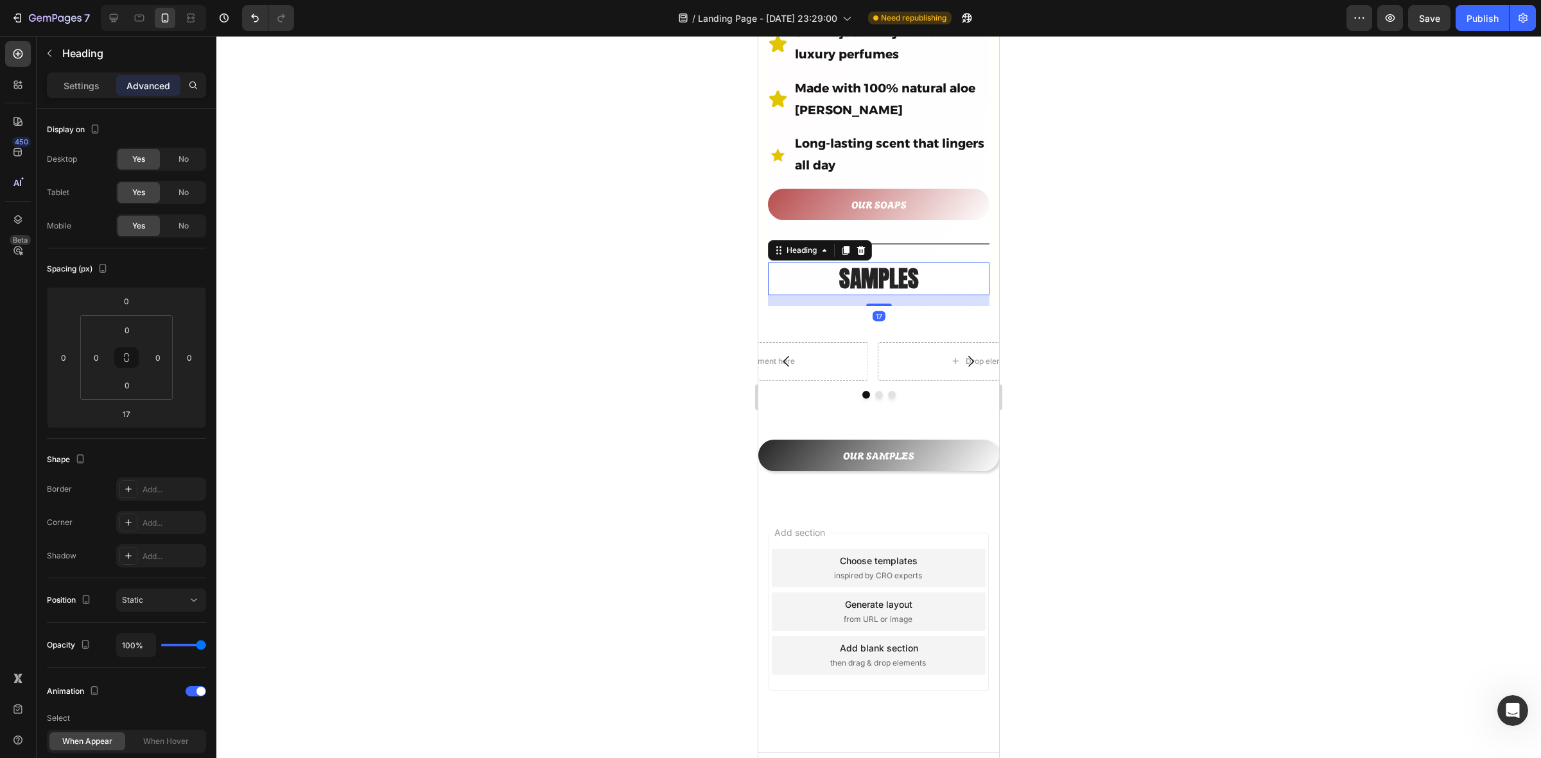
click at [933, 273] on div "SAMPLES Heading 17" at bounding box center [879, 279] width 222 height 33
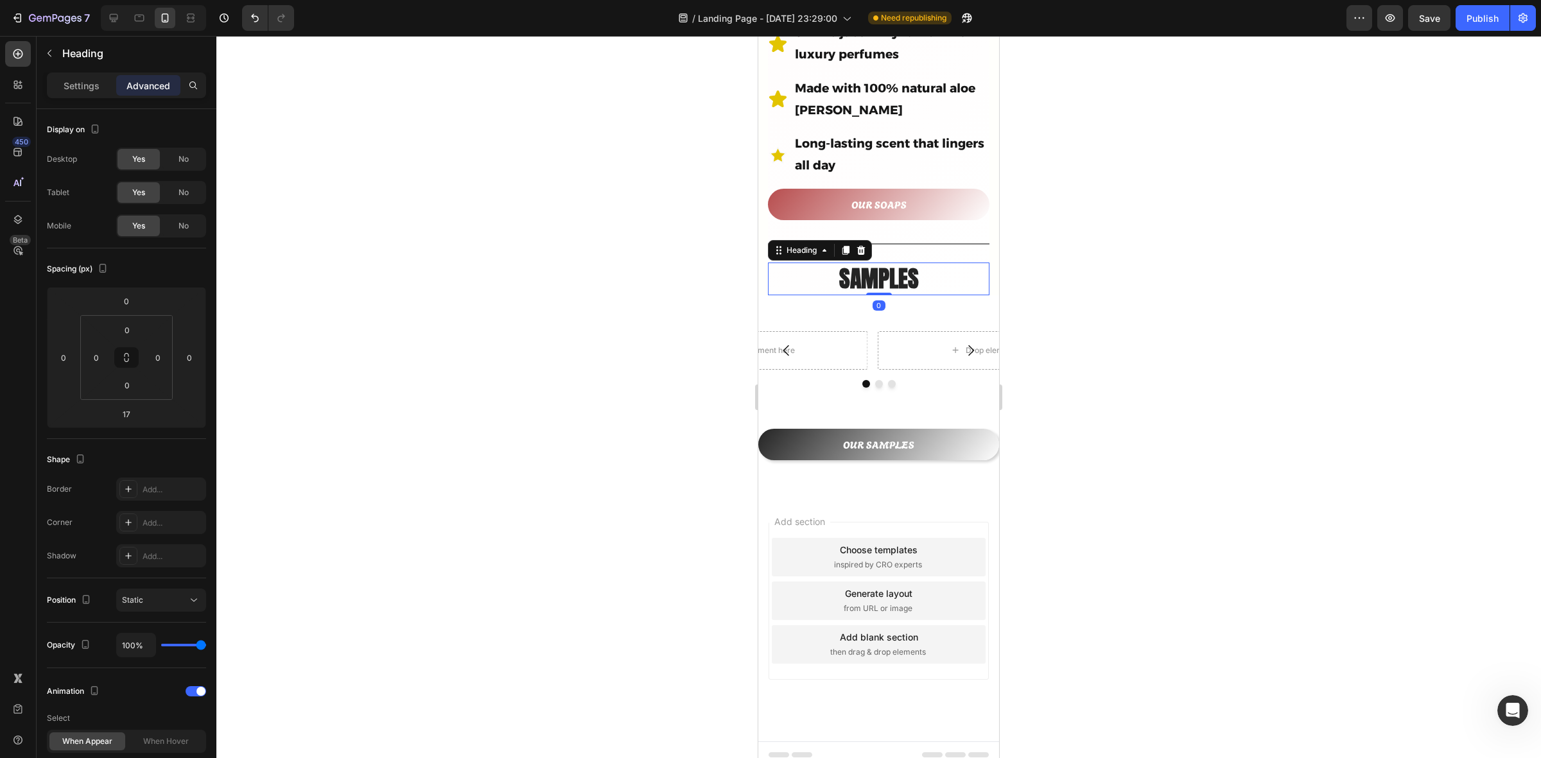
scroll to position [645, 0]
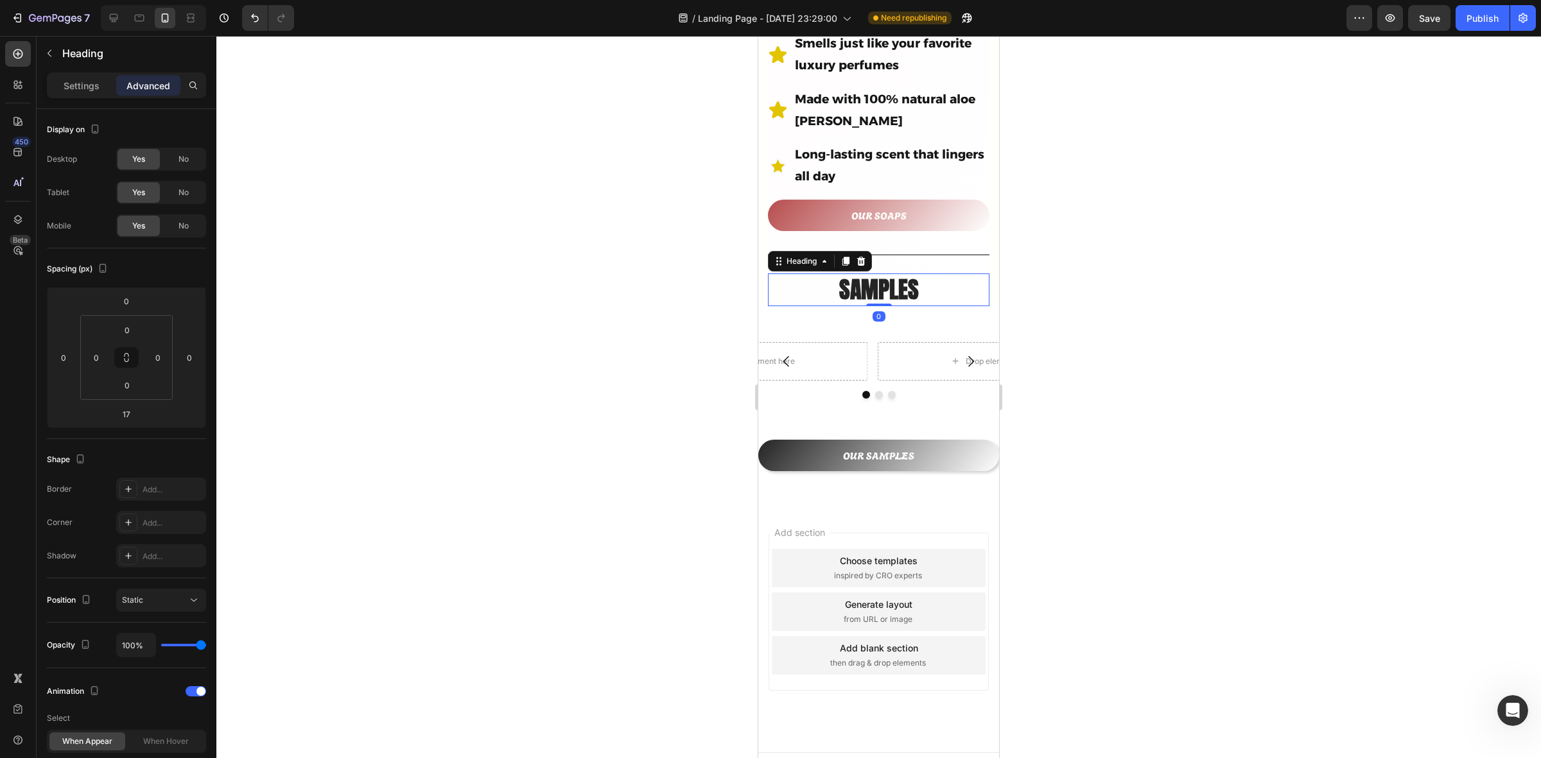
drag, startPoint x: 873, startPoint y: 284, endPoint x: 871, endPoint y: 262, distance: 22.0
click at [871, 274] on div "SAMPLES Heading 0" at bounding box center [879, 290] width 222 height 33
type input "0"
click at [1169, 326] on div at bounding box center [878, 397] width 1325 height 723
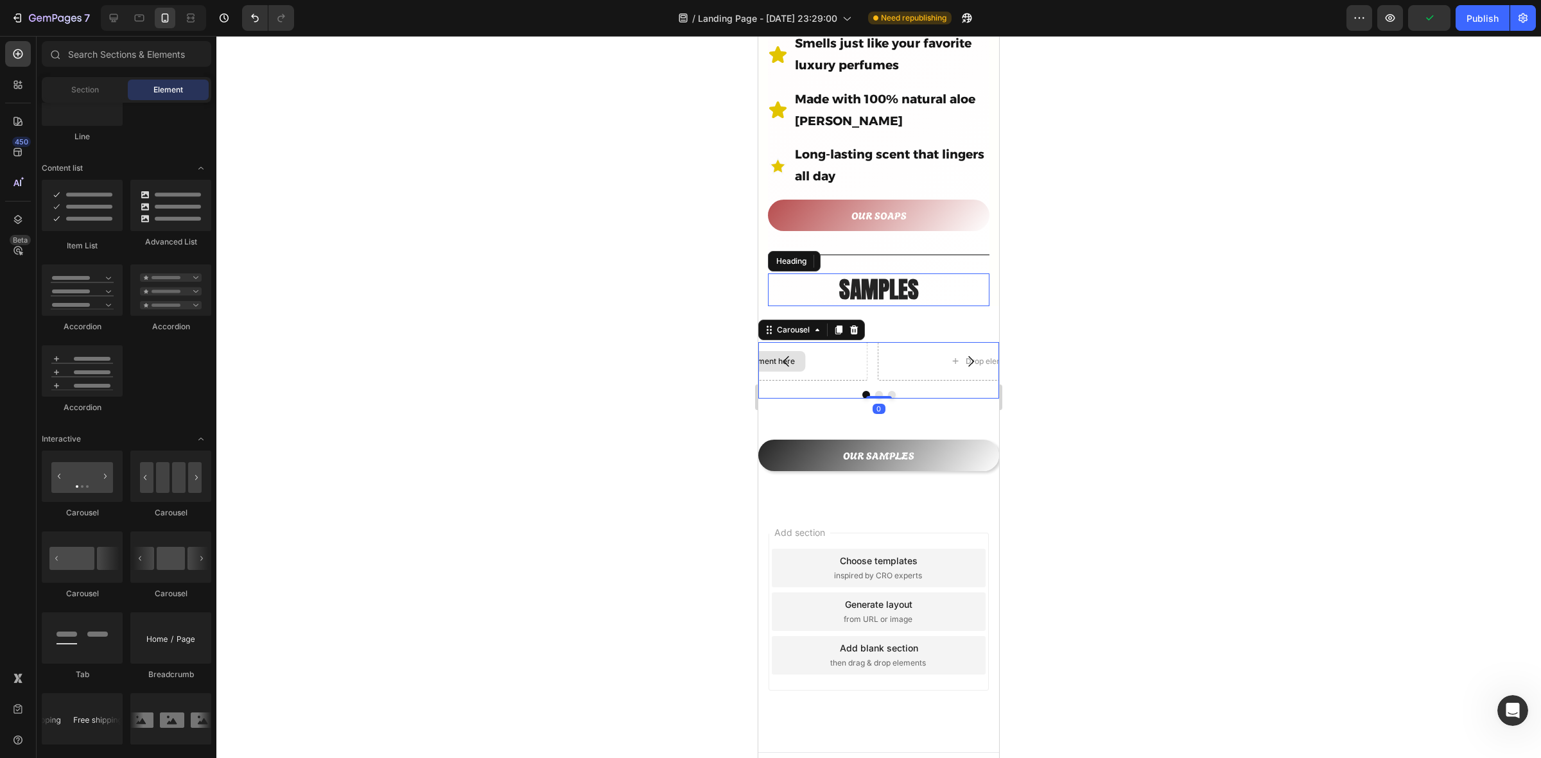
click at [834, 342] on div "Drop element here" at bounding box center [753, 361] width 229 height 39
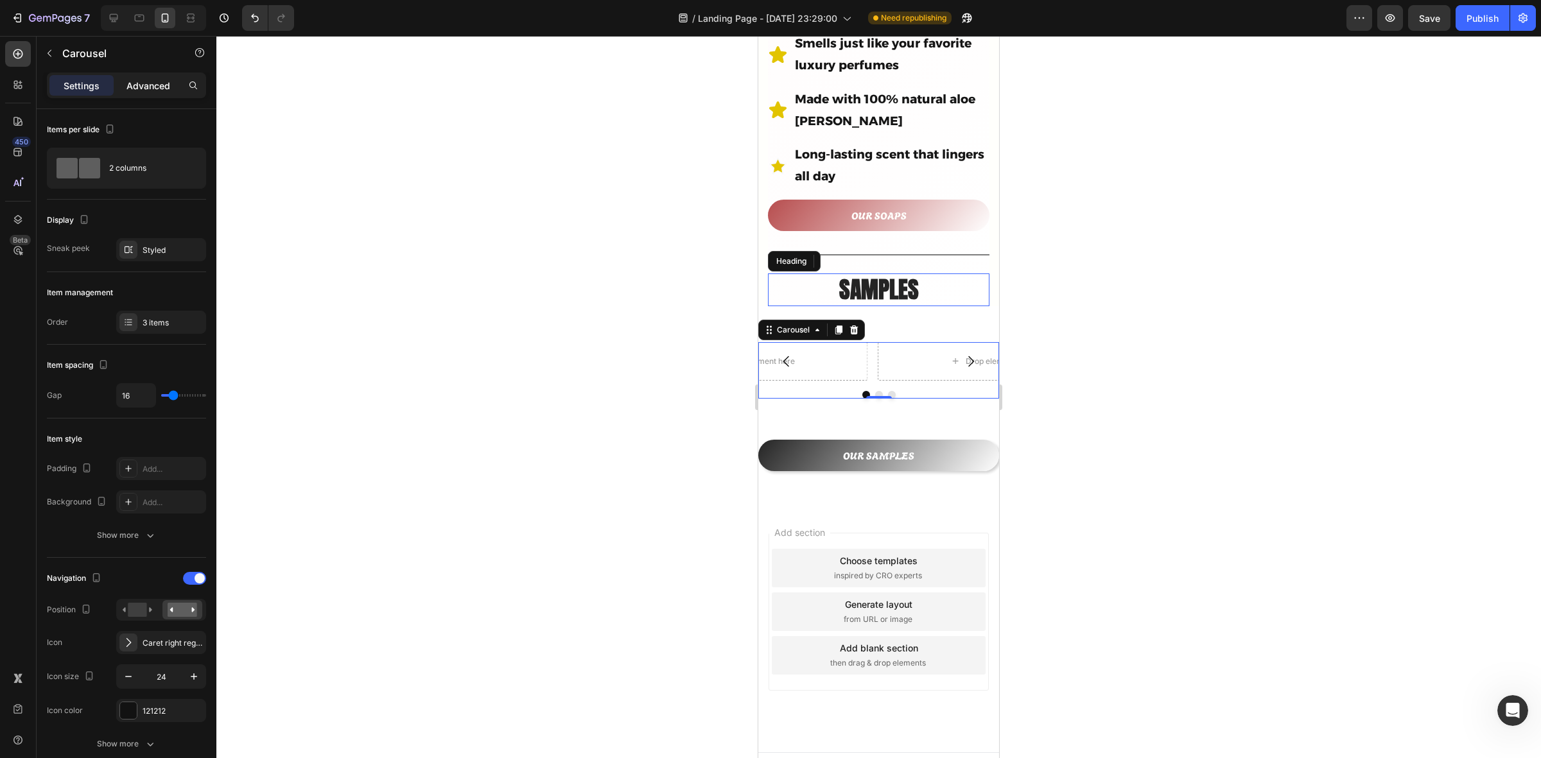
click at [152, 89] on p "Advanced" at bounding box center [149, 85] width 44 height 13
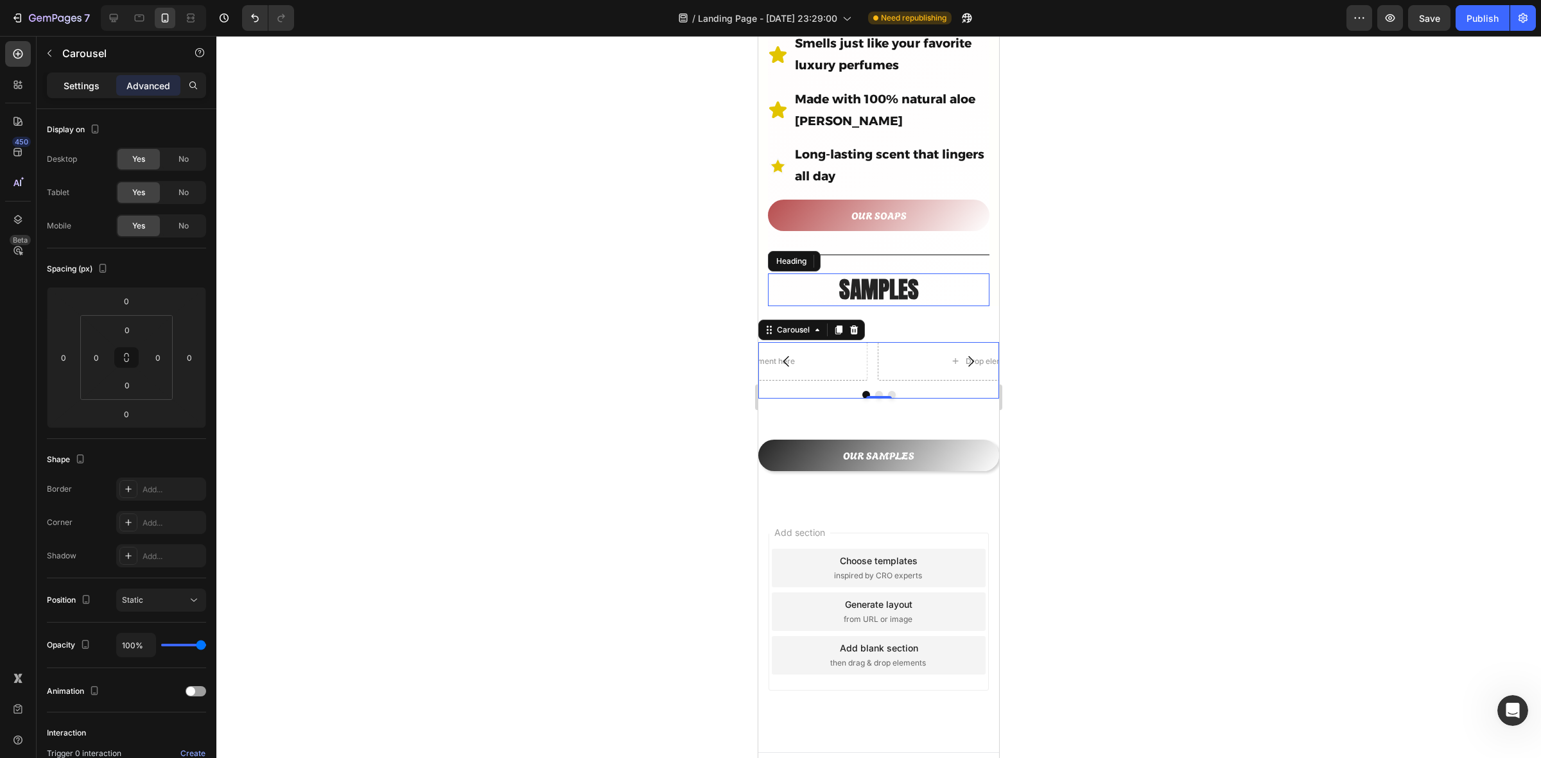
click at [91, 85] on p "Settings" at bounding box center [82, 85] width 36 height 13
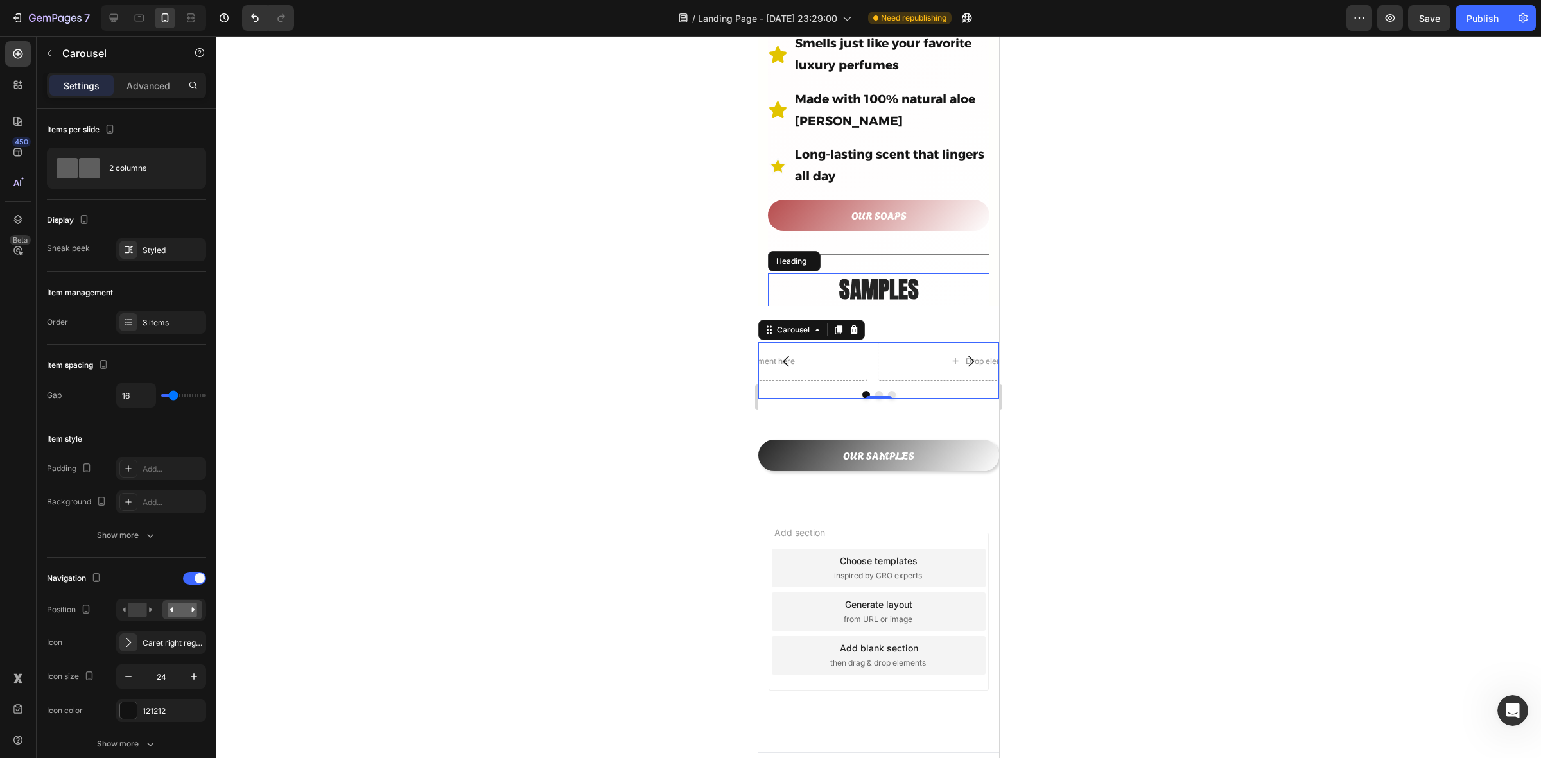
click at [795, 344] on button "Carousel Back Arrow" at bounding box center [787, 362] width 36 height 36
click at [816, 342] on div "Drop element here" at bounding box center [753, 361] width 229 height 39
click at [803, 344] on button "Carousel Back Arrow" at bounding box center [787, 362] width 36 height 36
drag, startPoint x: 875, startPoint y: 396, endPoint x: 888, endPoint y: 367, distance: 31.0
click at [888, 367] on div "Drop element here Drop element here Drop element here Carousel 0 Section 2" at bounding box center [878, 371] width 241 height 98
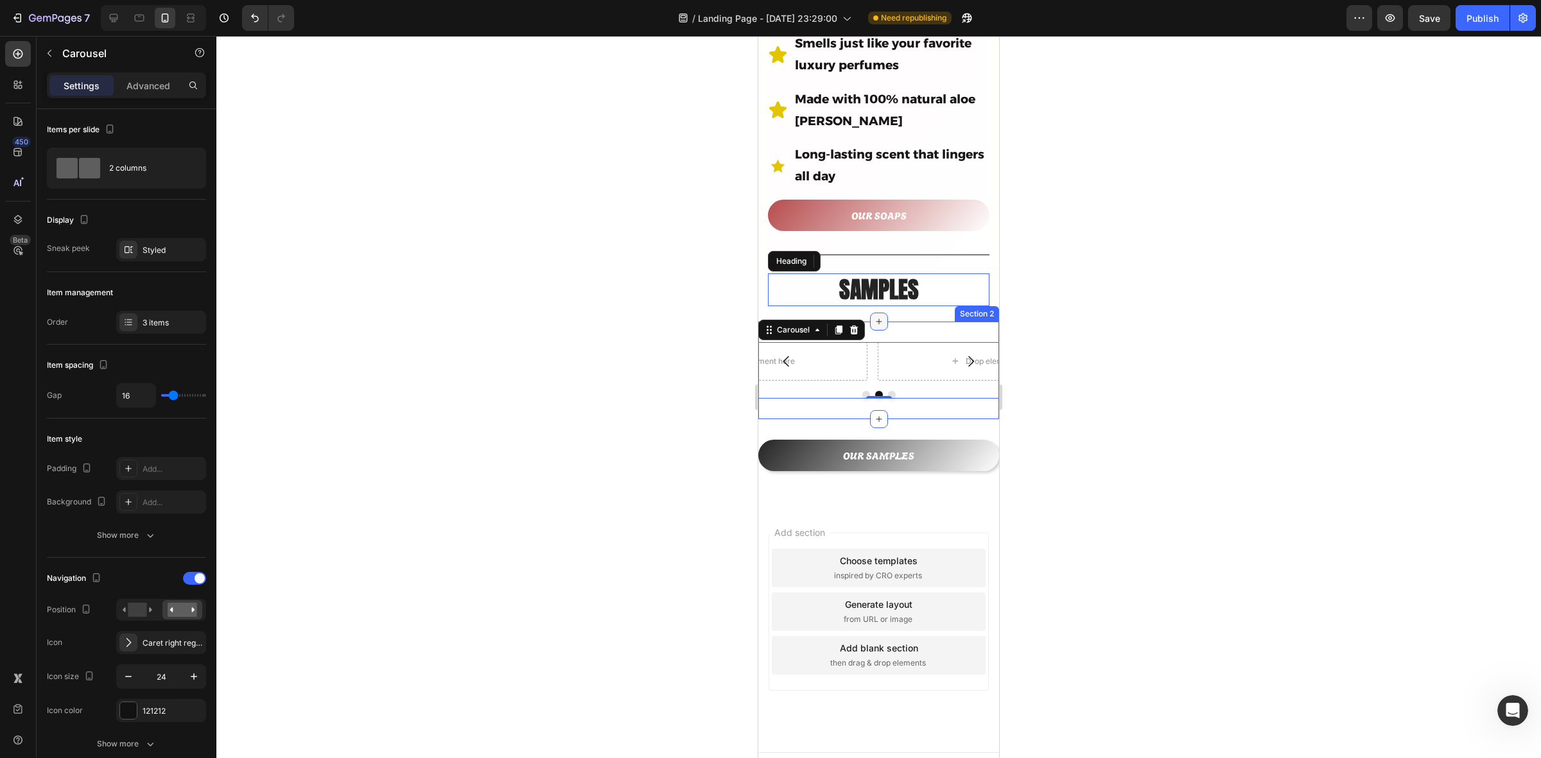
click at [875, 317] on icon at bounding box center [879, 322] width 10 height 10
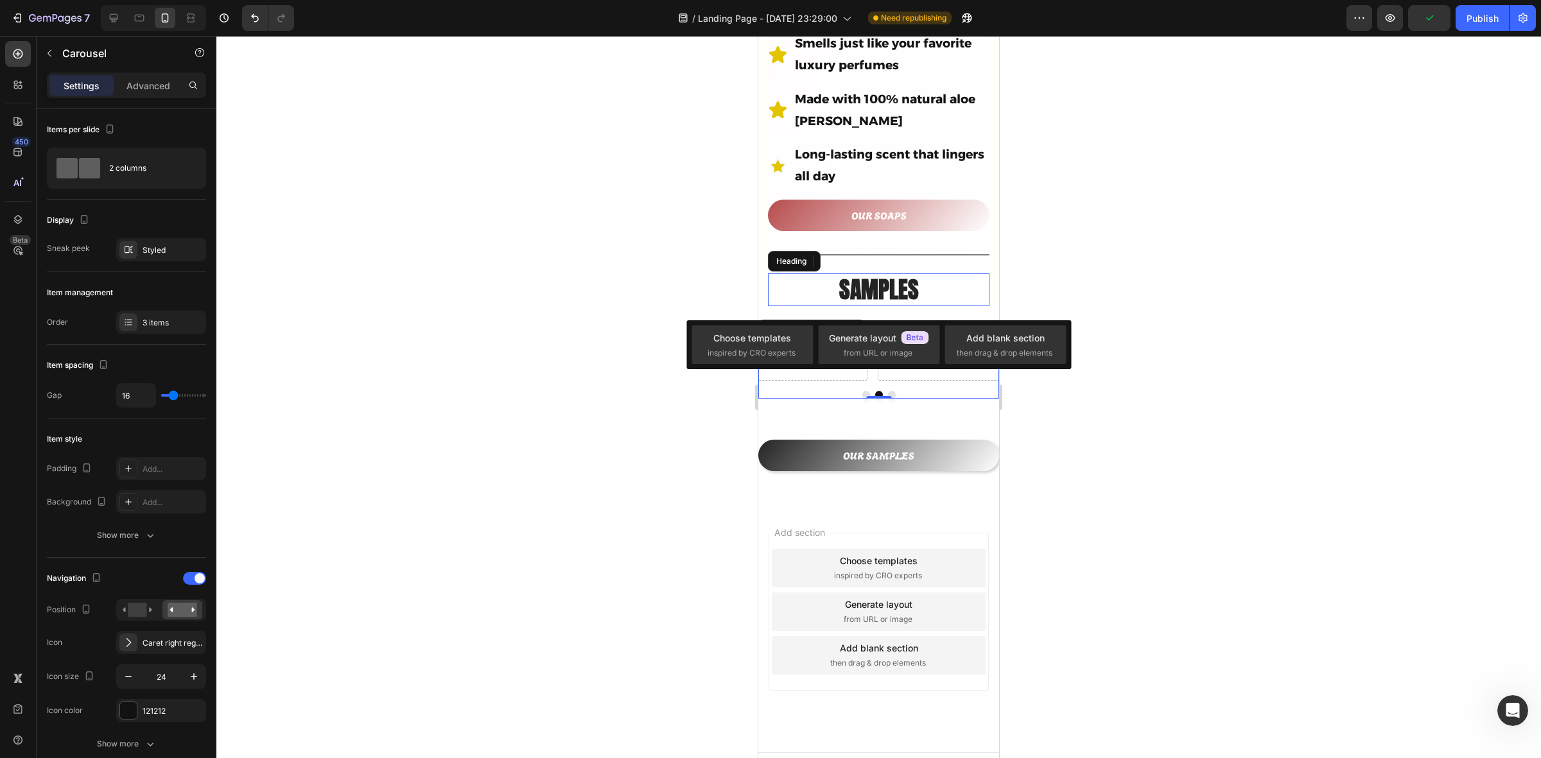
click at [643, 405] on div at bounding box center [878, 397] width 1325 height 723
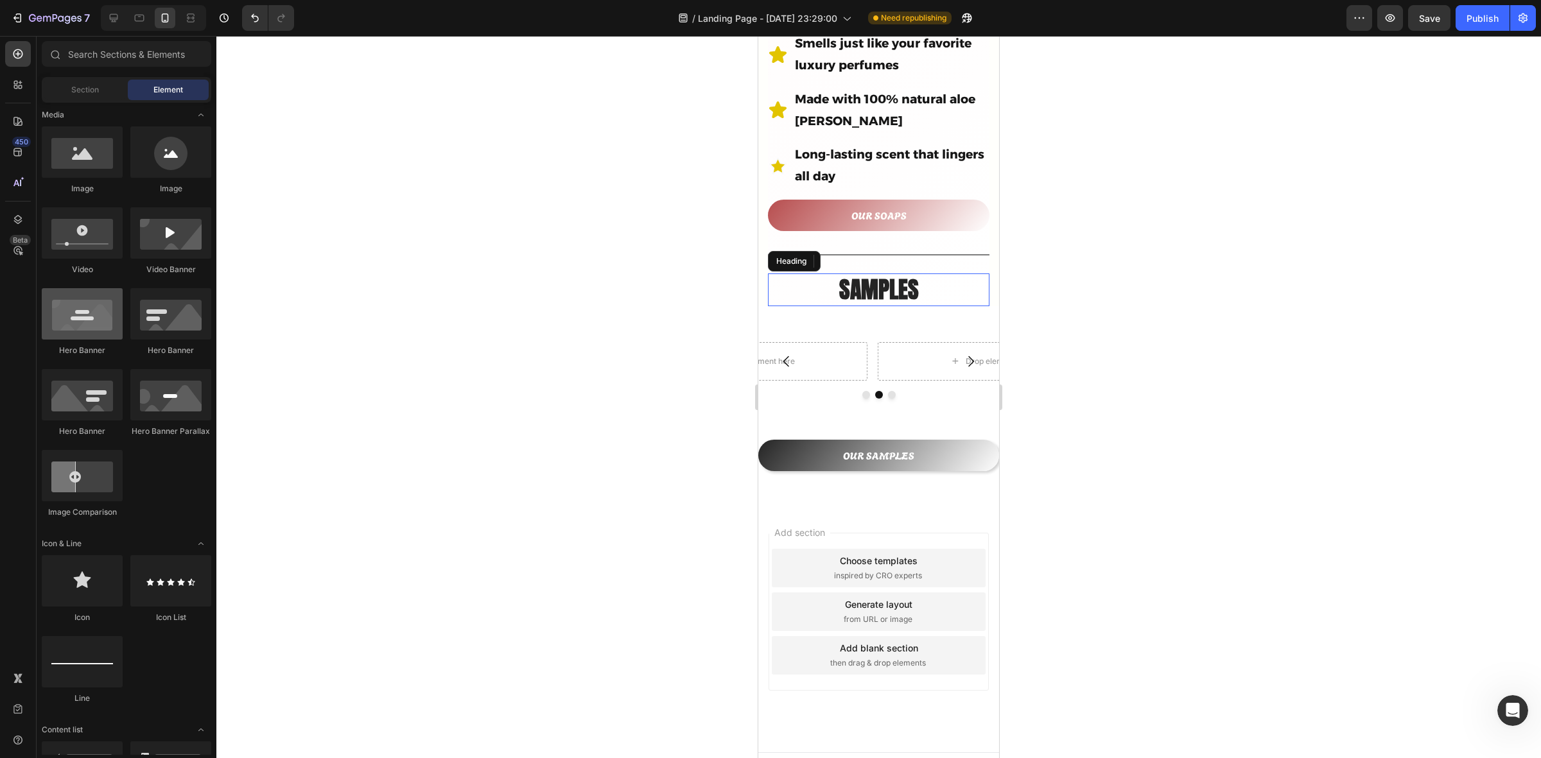
scroll to position [321, 0]
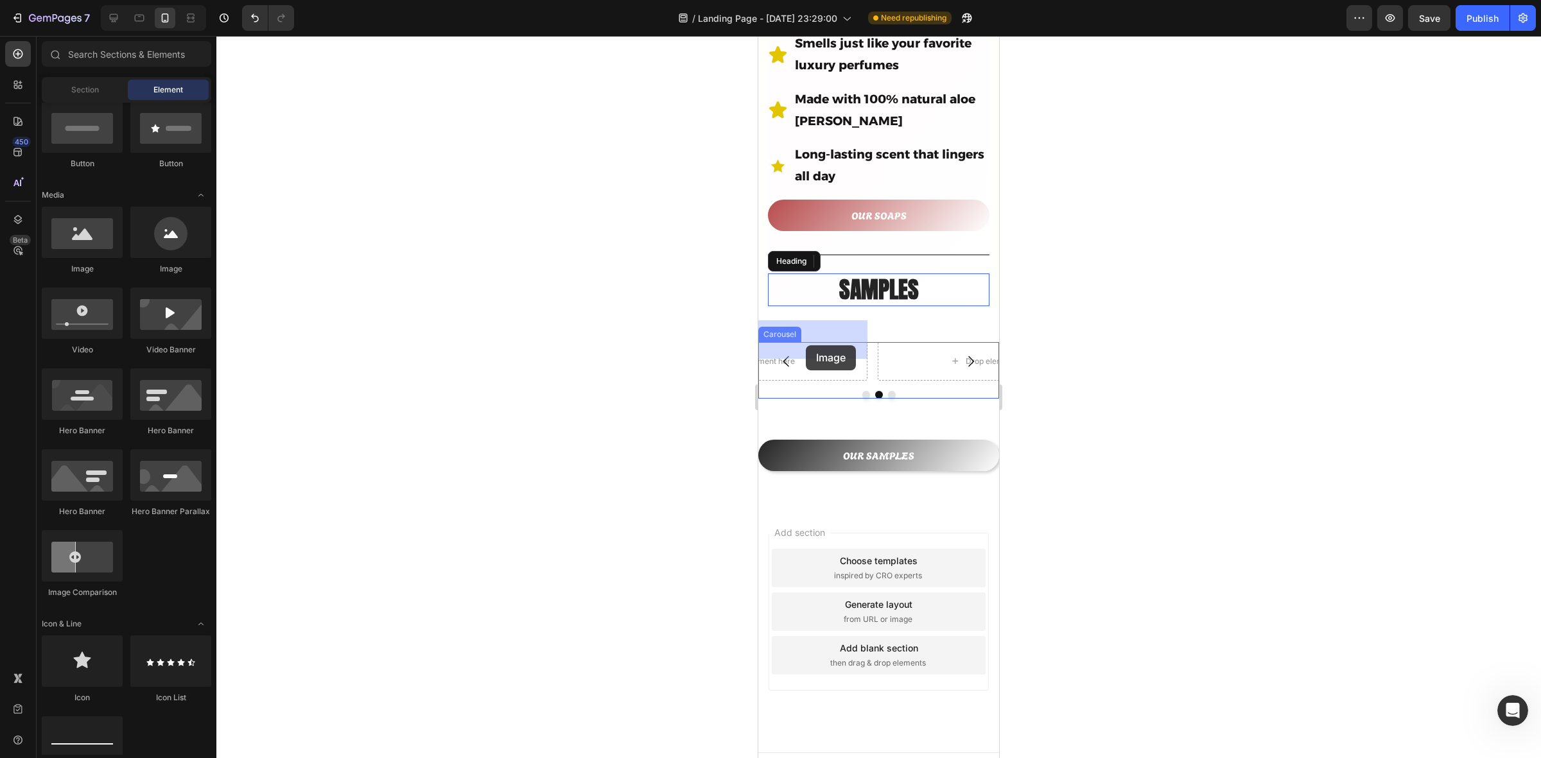
drag, startPoint x: 837, startPoint y: 279, endPoint x: 806, endPoint y: 346, distance: 73.6
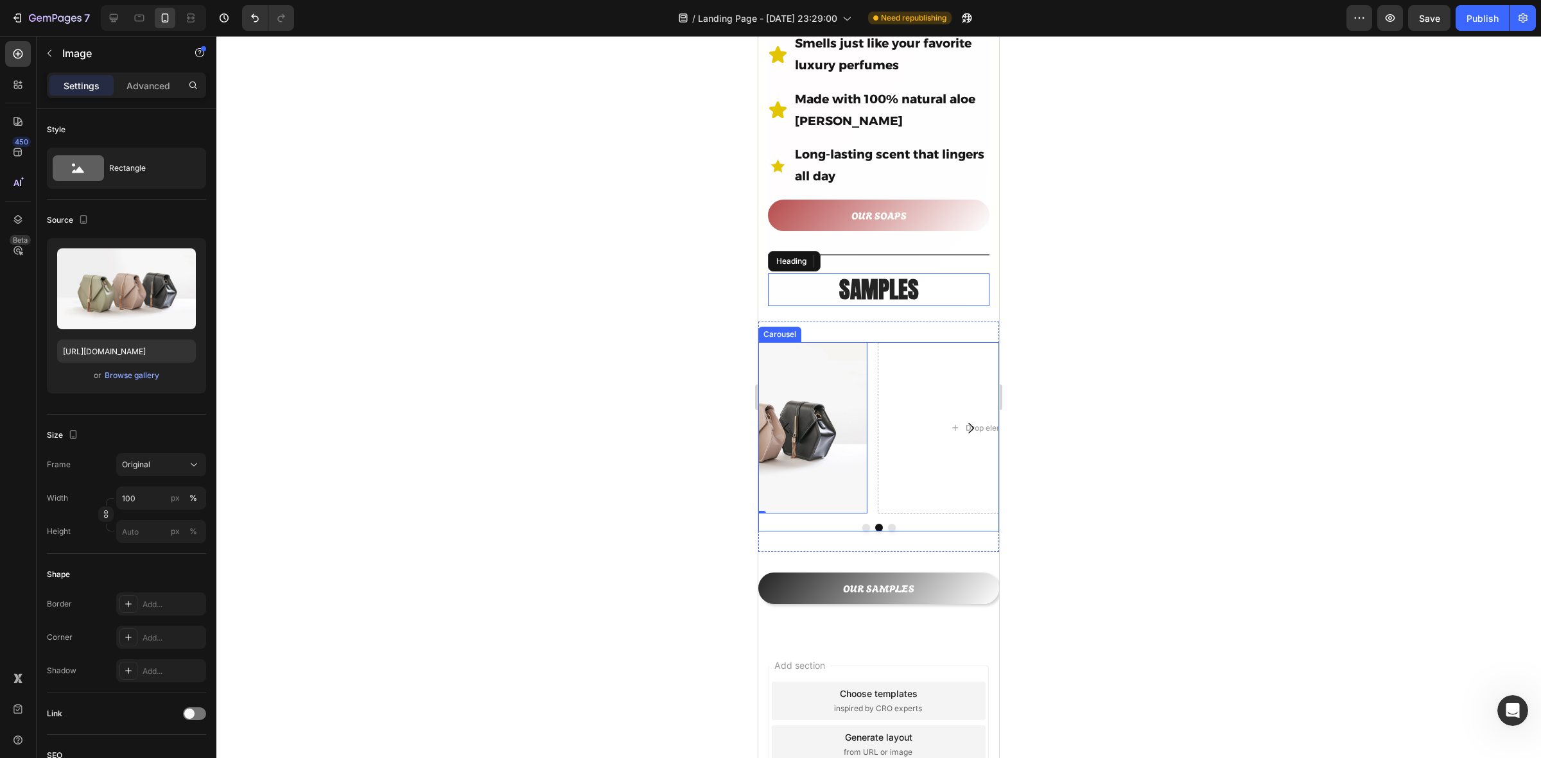
click at [791, 421] on icon "Carousel Back Arrow" at bounding box center [786, 428] width 15 height 15
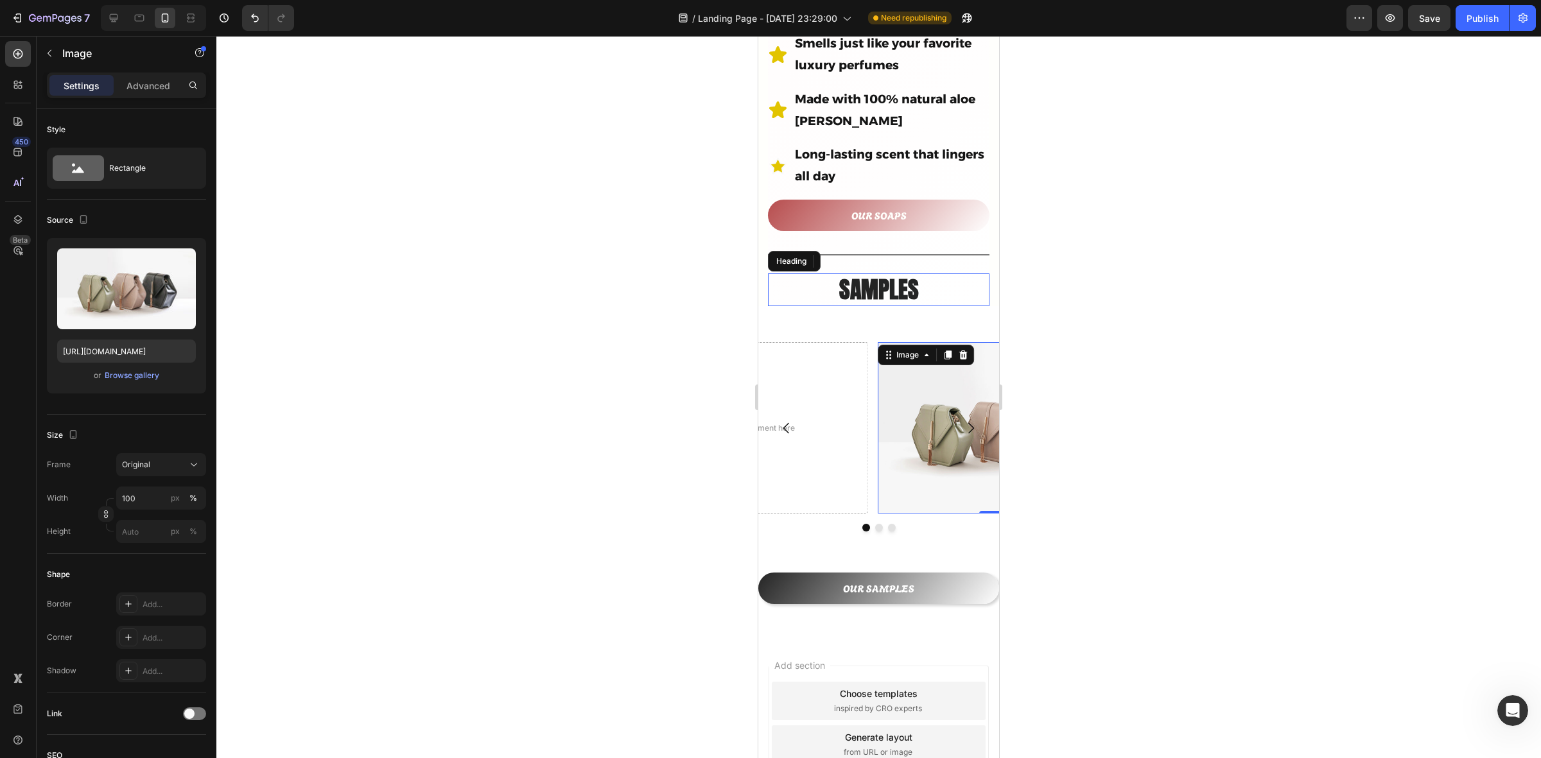
click at [931, 435] on img at bounding box center [992, 427] width 229 height 171
click at [922, 440] on img at bounding box center [992, 427] width 229 height 171
click at [872, 435] on div "Image 0 Drop element here Drop element here" at bounding box center [878, 427] width 241 height 171
click at [965, 351] on icon at bounding box center [964, 355] width 8 height 9
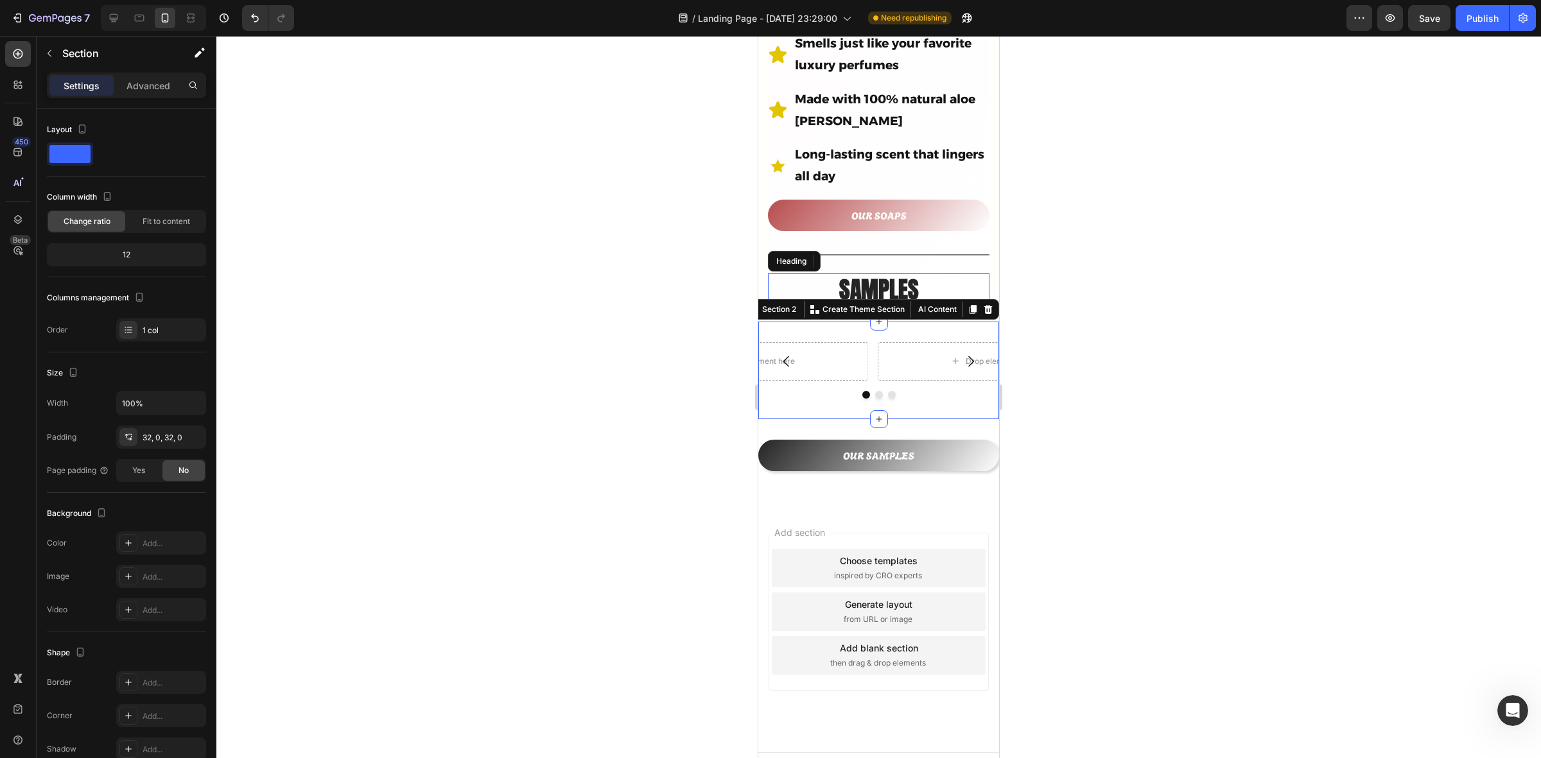
click at [891, 322] on div "Drop element here Drop element here Drop element here Carousel Section 2 You ca…" at bounding box center [878, 371] width 241 height 98
click at [985, 305] on icon at bounding box center [989, 309] width 8 height 9
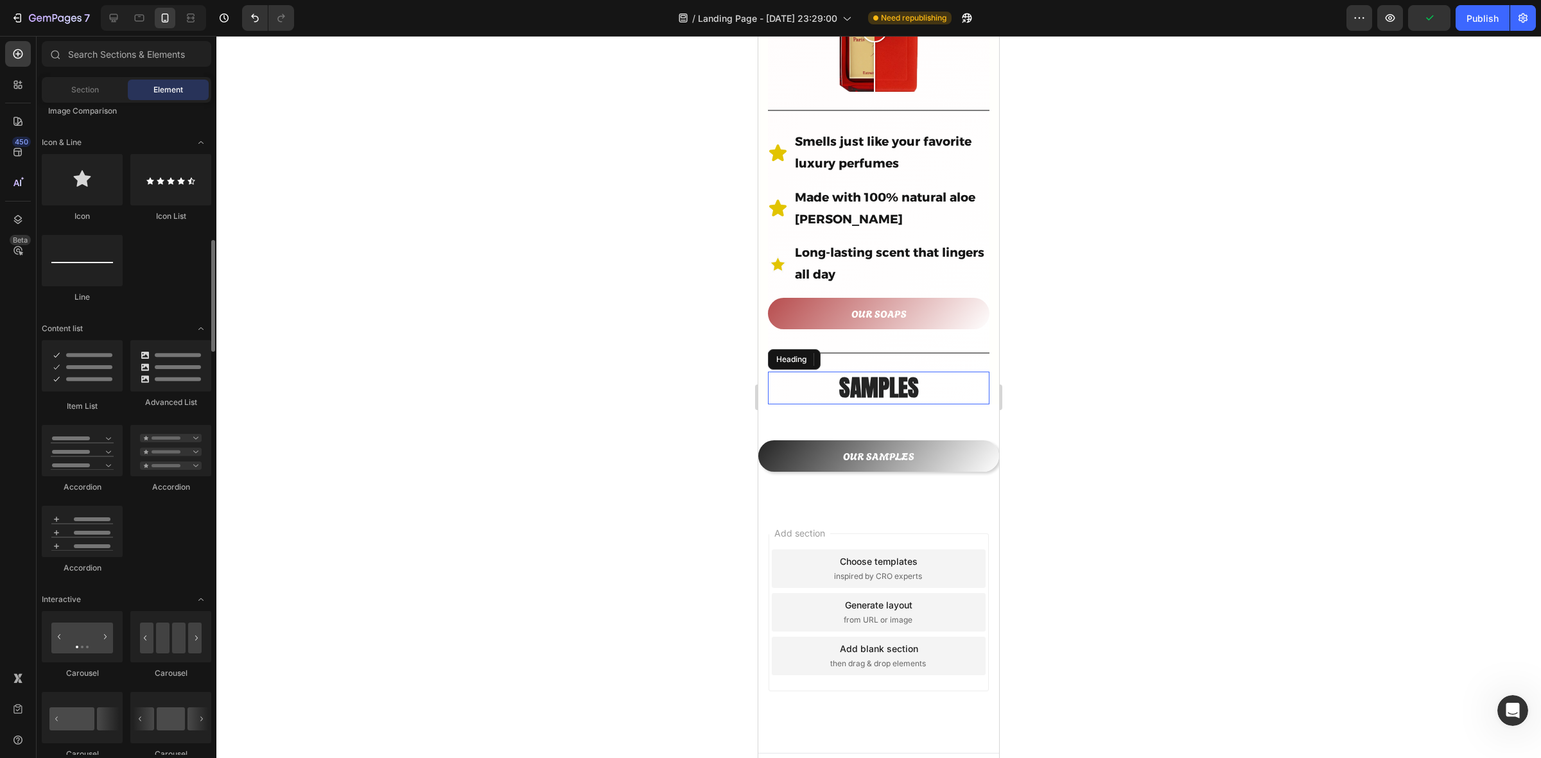
scroll to position [963, 0]
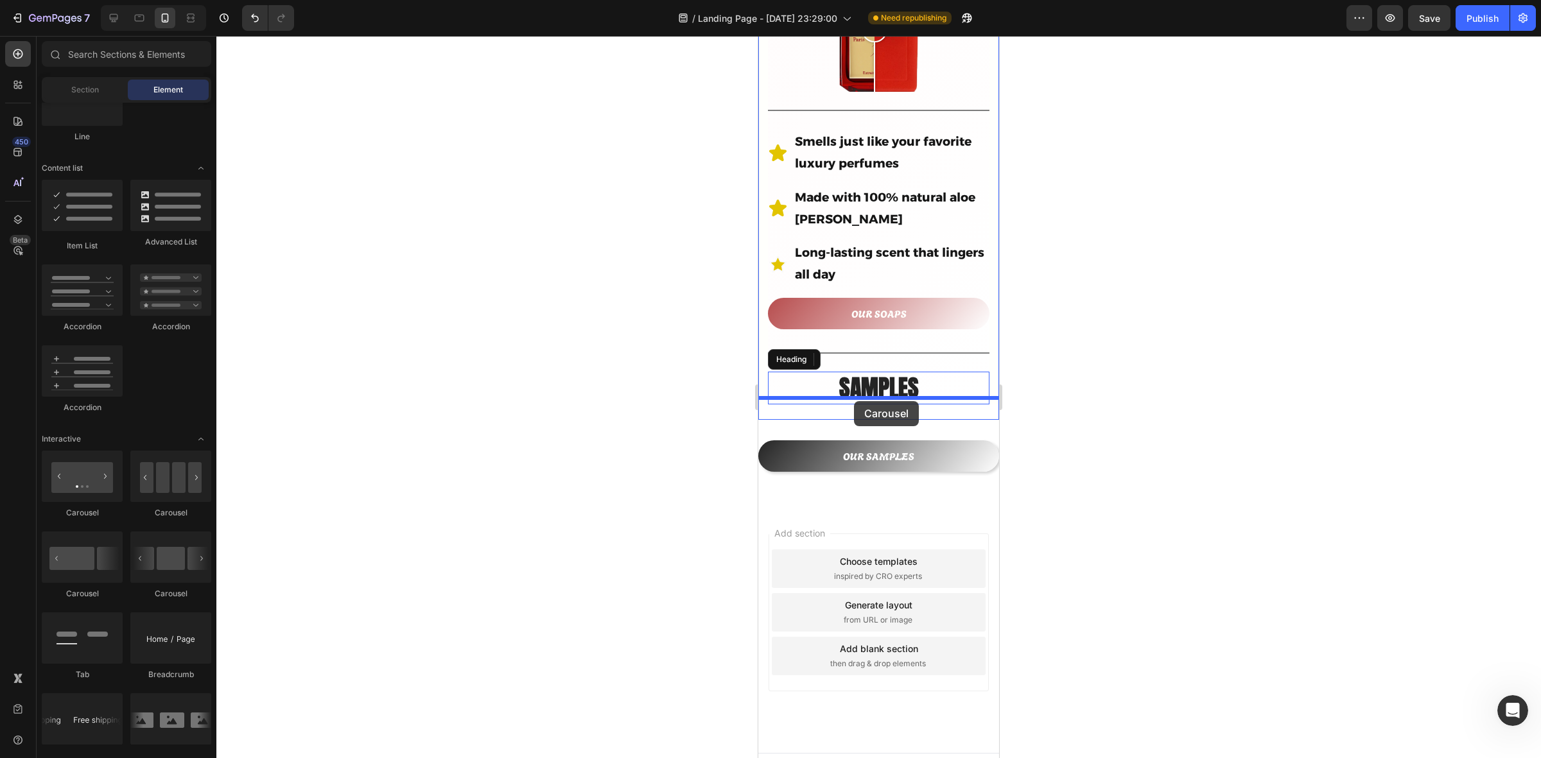
drag, startPoint x: 930, startPoint y: 606, endPoint x: 854, endPoint y: 401, distance: 218.4
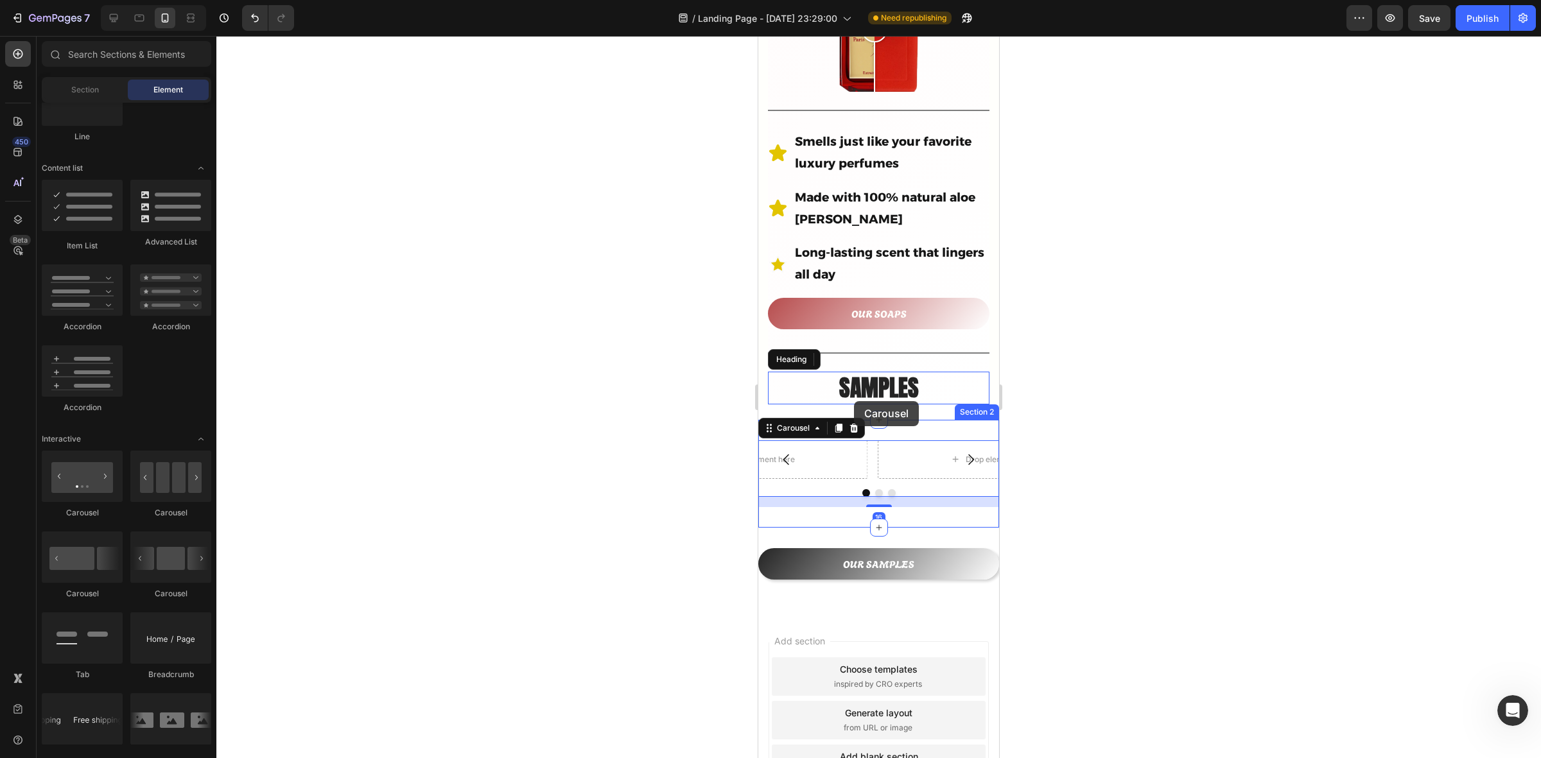
scroll to position [645, 0]
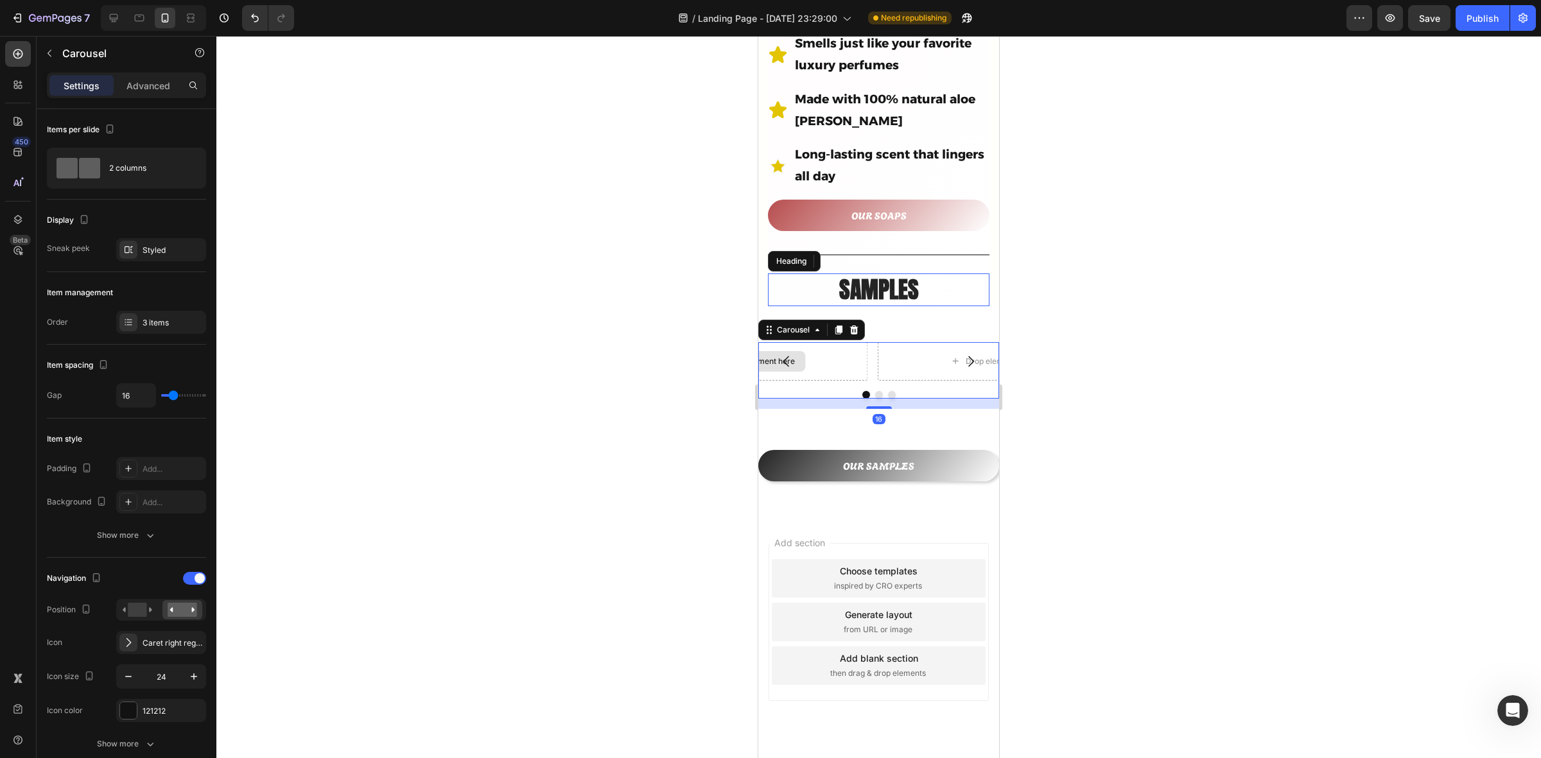
click at [830, 345] on div "Drop element here" at bounding box center [753, 361] width 229 height 39
click at [797, 344] on button "Carousel Back Arrow" at bounding box center [787, 362] width 36 height 36
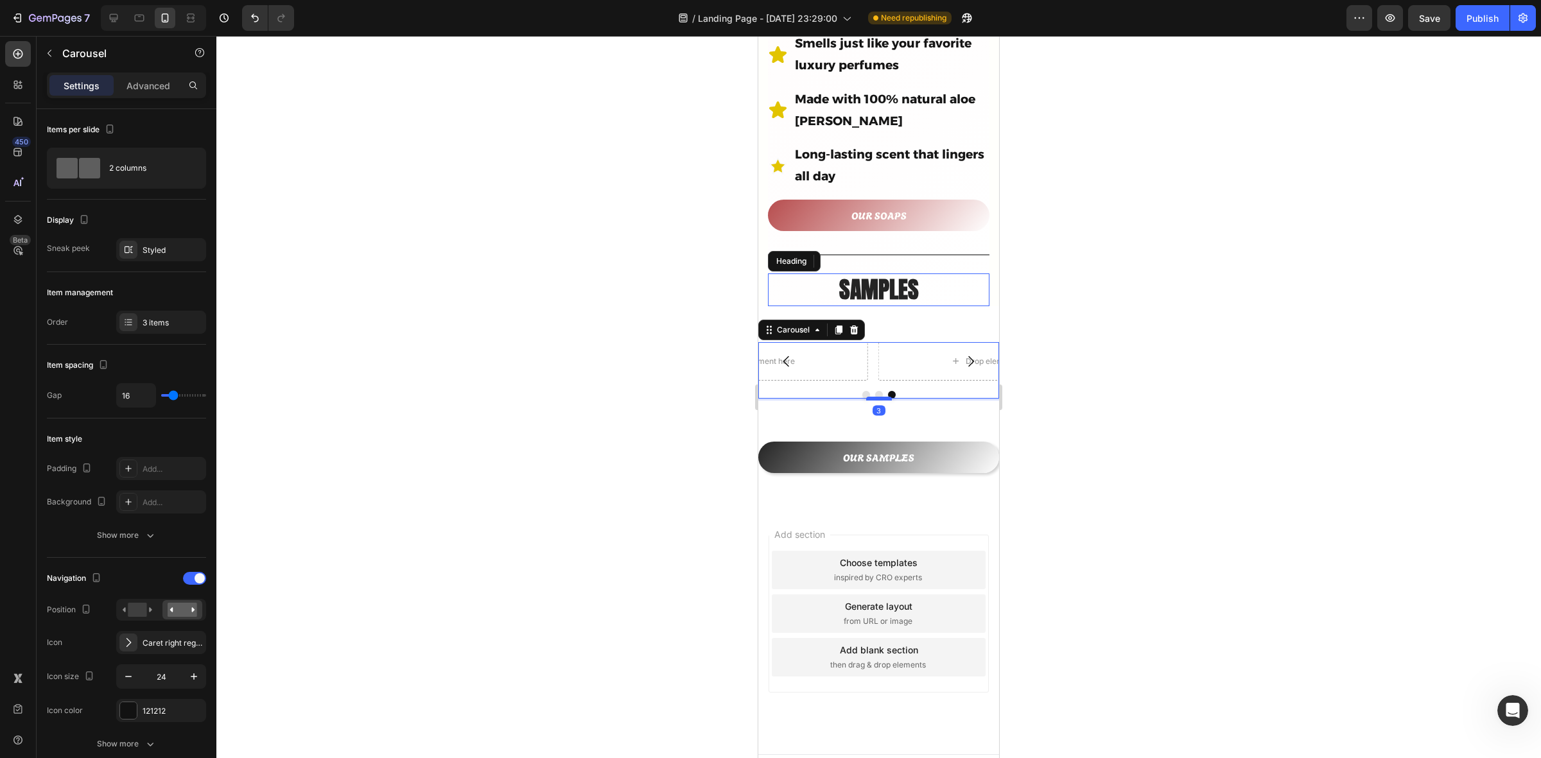
drag, startPoint x: 875, startPoint y: 386, endPoint x: 874, endPoint y: 377, distance: 9.1
click at [874, 397] on div at bounding box center [879, 399] width 26 height 4
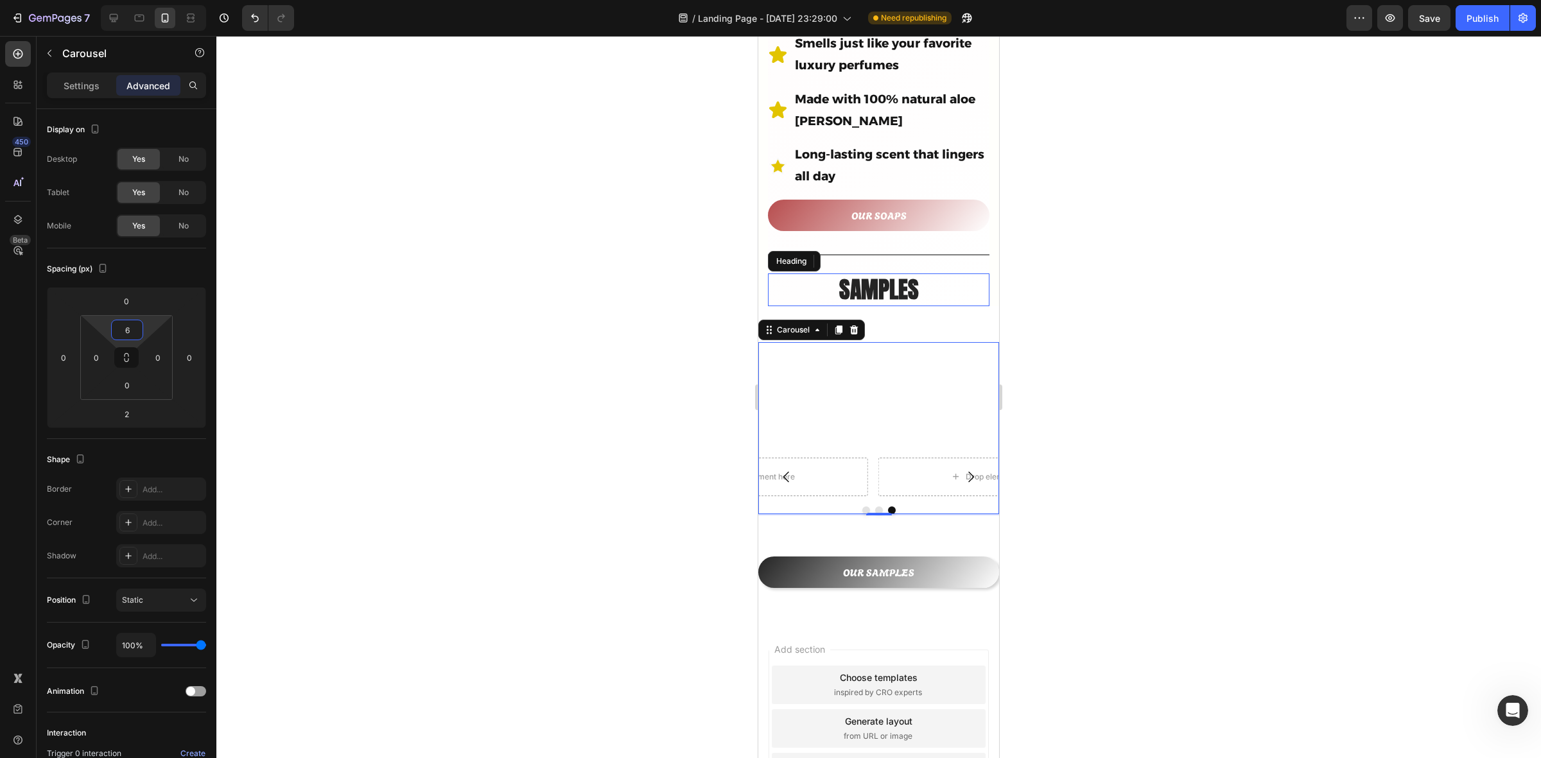
type input "0"
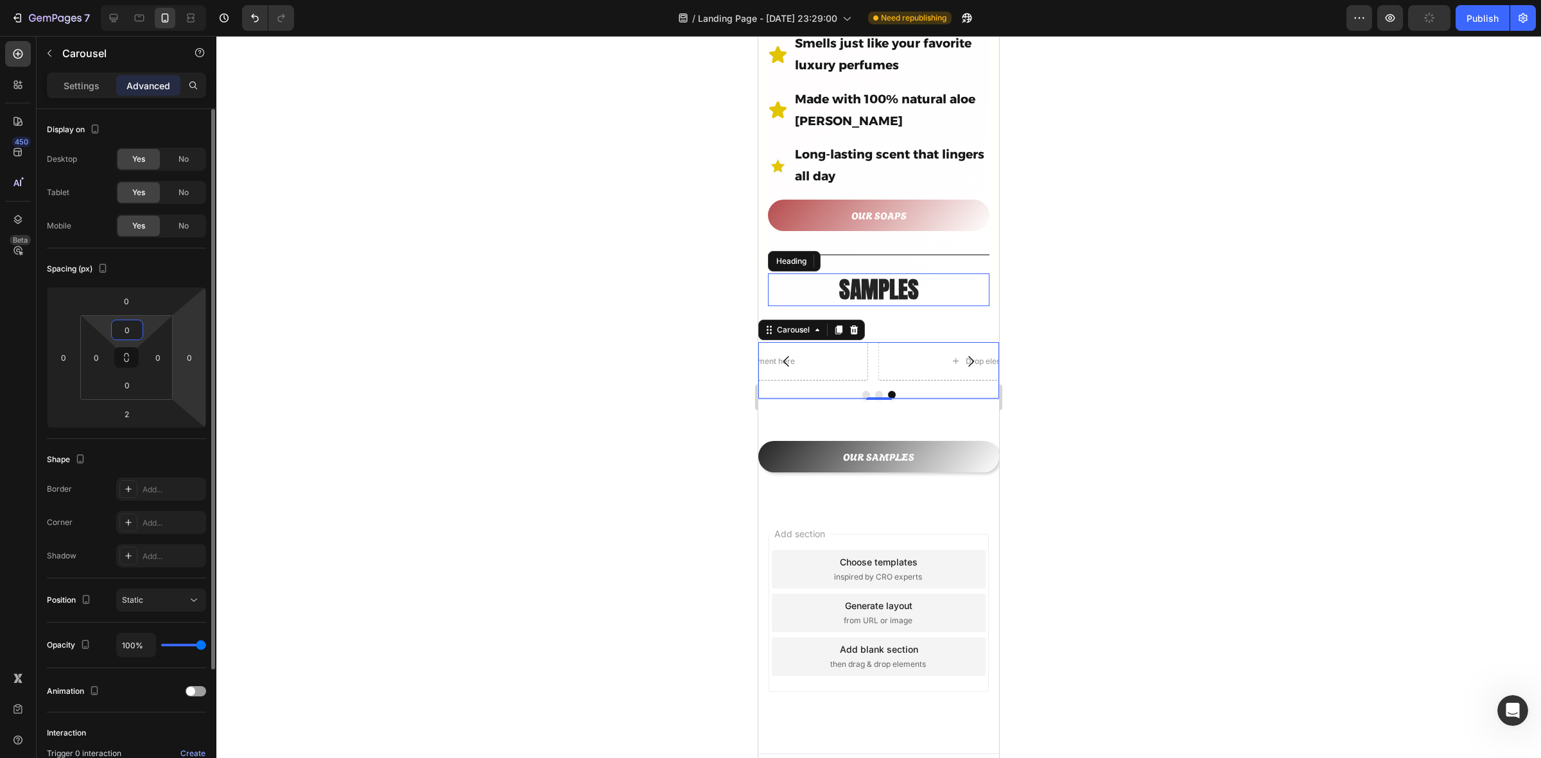
drag, startPoint x: 143, startPoint y: 335, endPoint x: 184, endPoint y: 408, distance: 84.5
click at [184, 0] on html "7 Version history / Landing Page - [DATE] 23:29:00 Need republishing Preview Pu…" at bounding box center [770, 0] width 1541 height 0
click at [906, 342] on div "Drop element here" at bounding box center [992, 361] width 229 height 39
click at [953, 344] on button "Carousel Next Arrow" at bounding box center [971, 362] width 36 height 36
drag, startPoint x: 951, startPoint y: 340, endPoint x: 864, endPoint y: 329, distance: 86.8
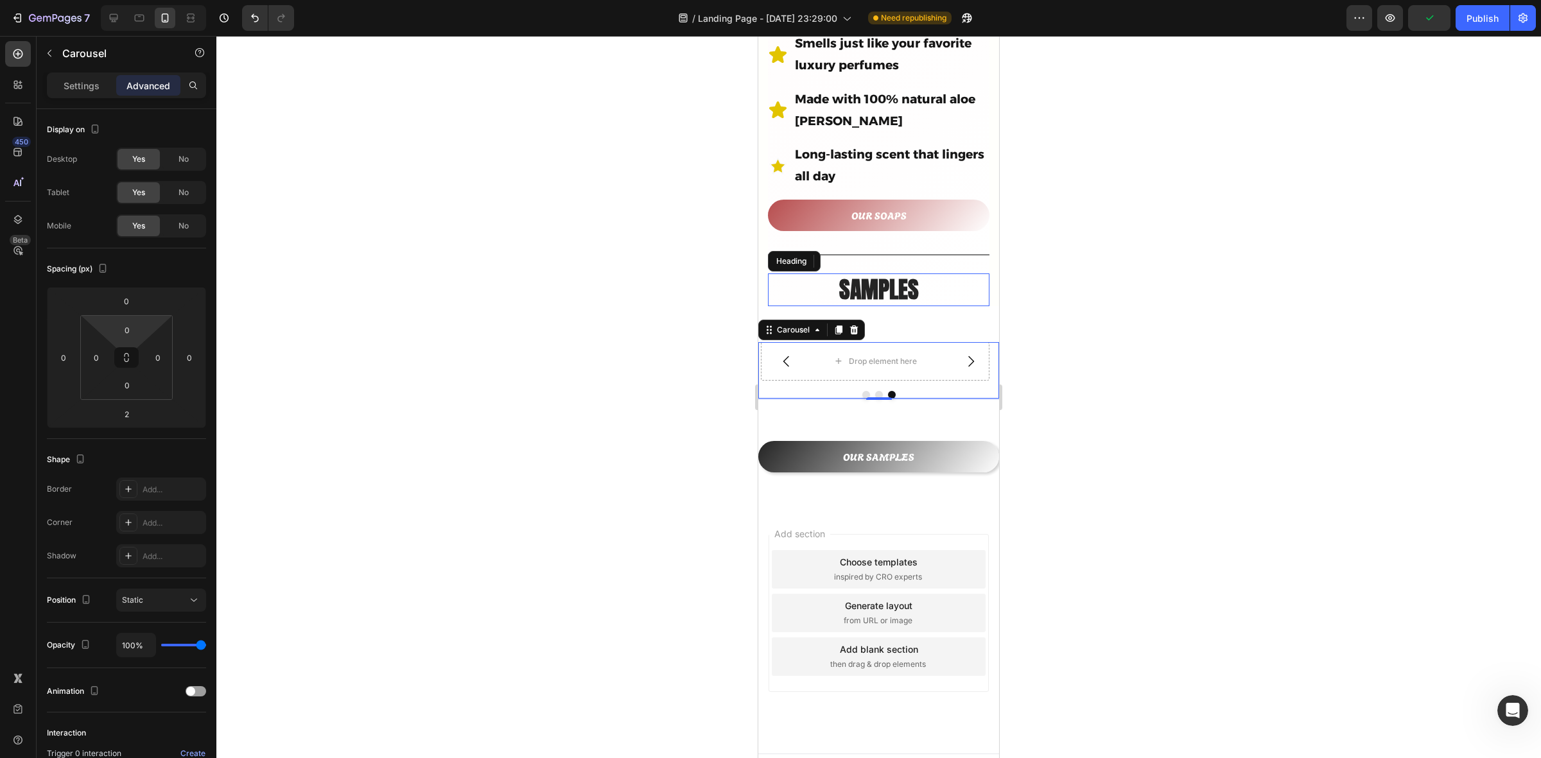
click at [953, 344] on button "Carousel Next Arrow" at bounding box center [971, 362] width 36 height 36
drag, startPoint x: 804, startPoint y: 321, endPoint x: 829, endPoint y: 326, distance: 25.4
click at [813, 342] on div "Drop element here" at bounding box center [810, 361] width 229 height 39
drag, startPoint x: 864, startPoint y: 342, endPoint x: 820, endPoint y: 346, distance: 45.1
click at [843, 342] on div "Drop element here" at bounding box center [753, 361] width 229 height 39
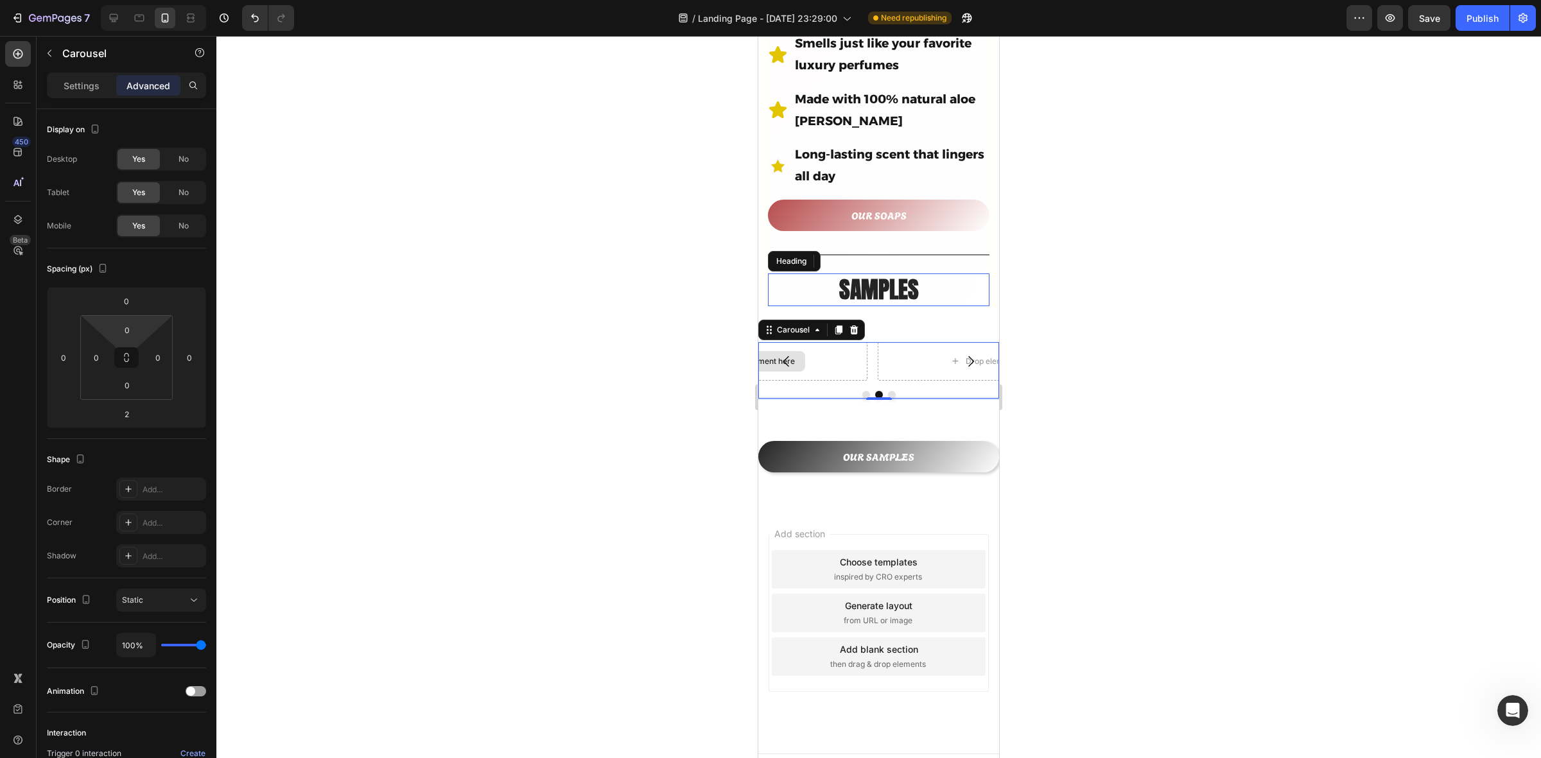
drag, startPoint x: 820, startPoint y: 346, endPoint x: 788, endPoint y: 335, distance: 33.1
click at [813, 344] on div "Drop element here" at bounding box center [753, 361] width 229 height 39
click at [788, 356] on icon "Carousel Back Arrow" at bounding box center [787, 361] width 6 height 11
click at [933, 342] on div "Drop element here" at bounding box center [892, 361] width 229 height 39
click at [953, 344] on button "Carousel Next Arrow" at bounding box center [971, 362] width 36 height 36
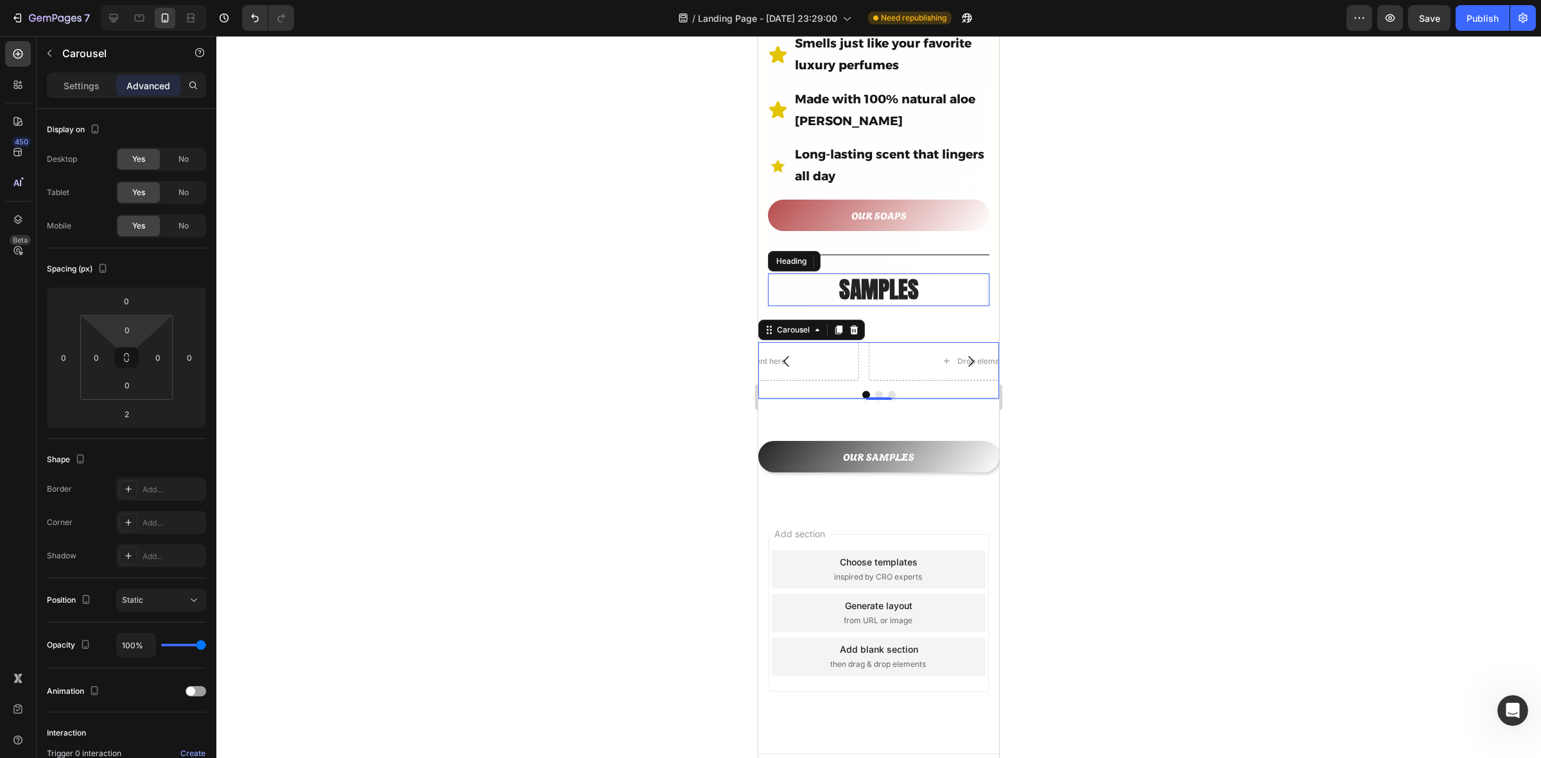
click at [963, 354] on icon "Carousel Next Arrow" at bounding box center [970, 361] width 15 height 15
drag, startPoint x: 954, startPoint y: 339, endPoint x: 924, endPoint y: 345, distance: 30.7
click at [963, 354] on icon "Carousel Next Arrow" at bounding box center [970, 361] width 15 height 15
click at [782, 354] on icon "Carousel Back Arrow" at bounding box center [786, 361] width 15 height 15
click at [858, 325] on icon at bounding box center [854, 330] width 10 height 10
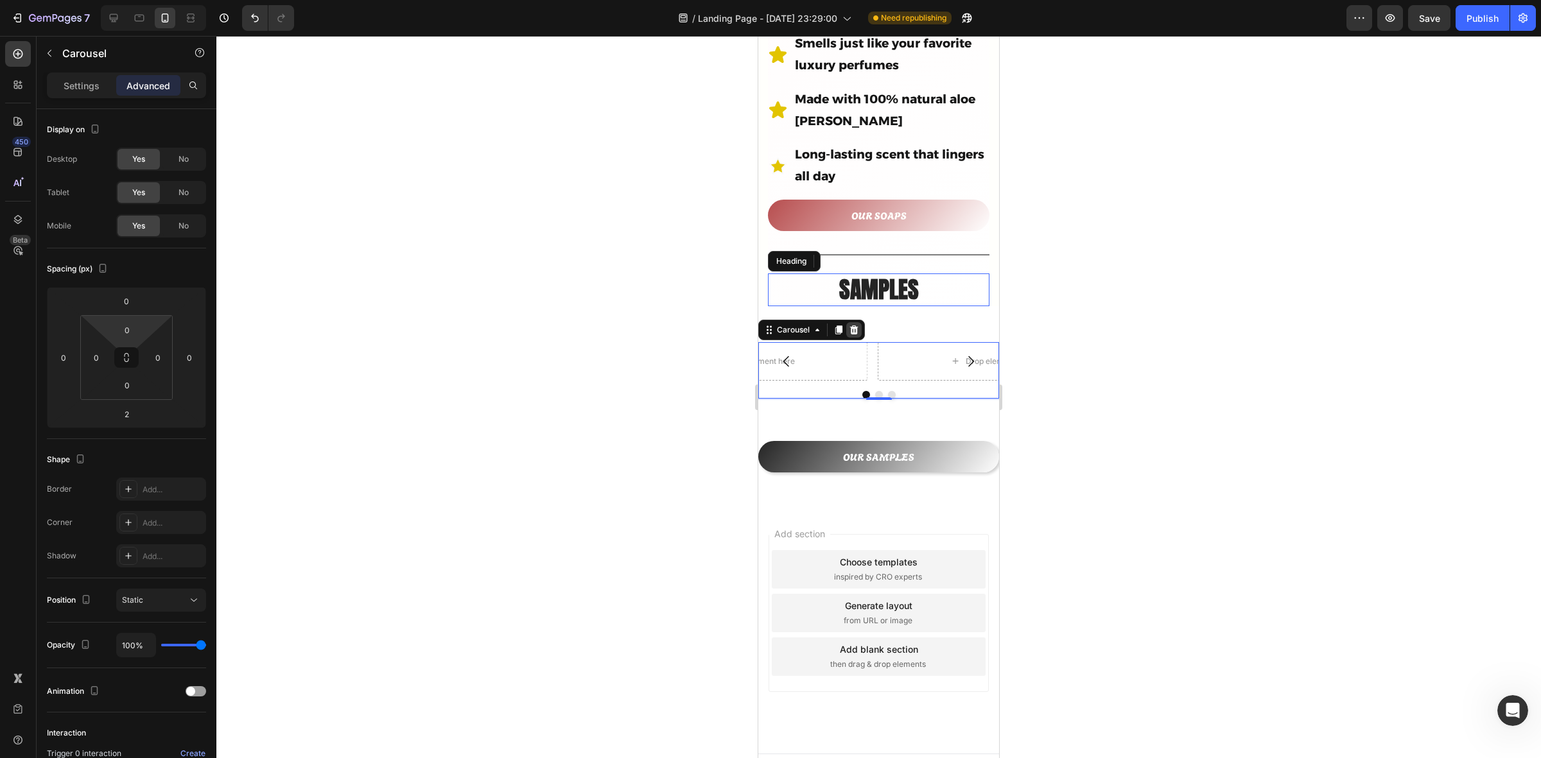
scroll to position [627, 0]
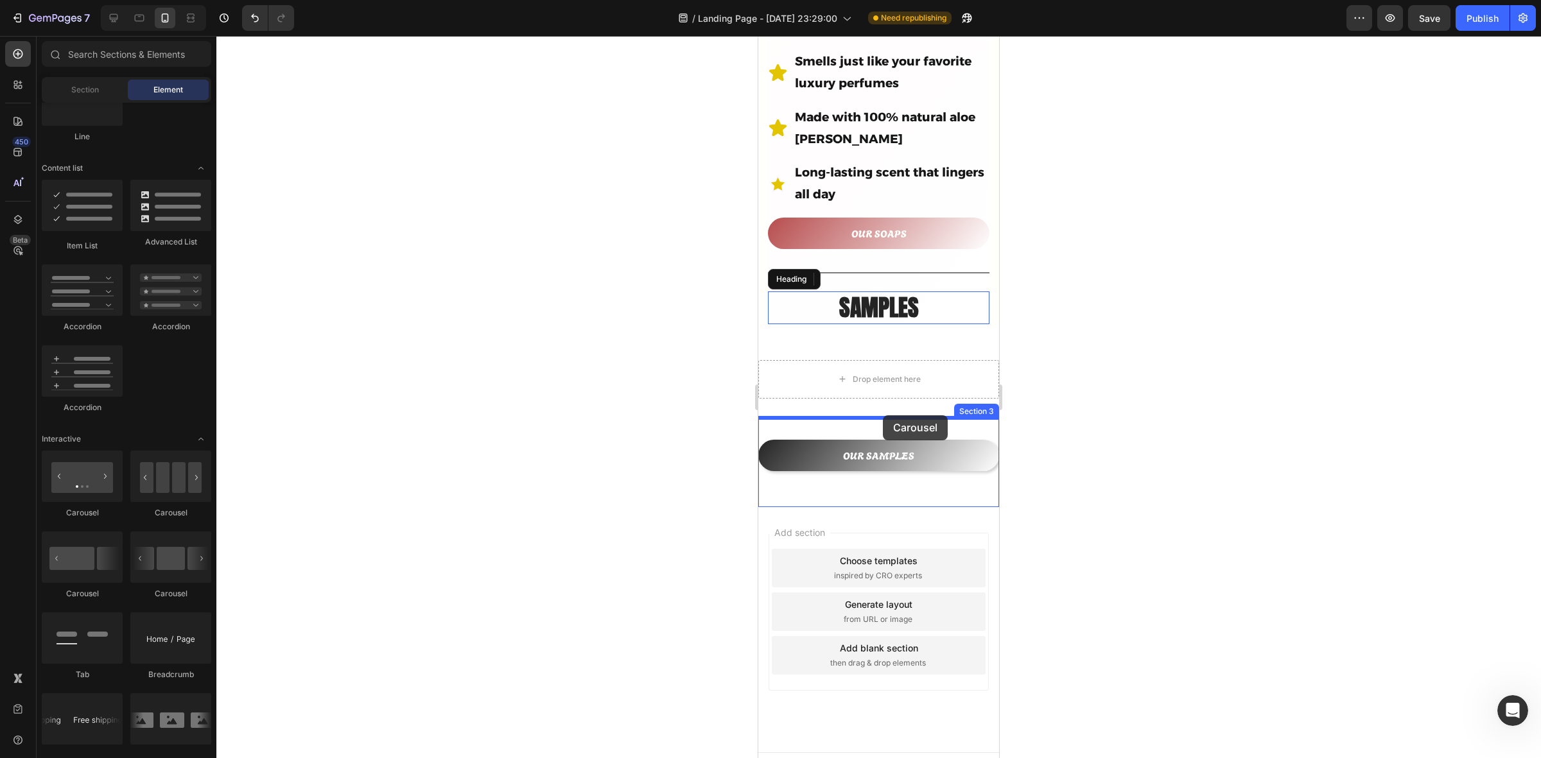
drag, startPoint x: 834, startPoint y: 519, endPoint x: 883, endPoint y: 415, distance: 115.2
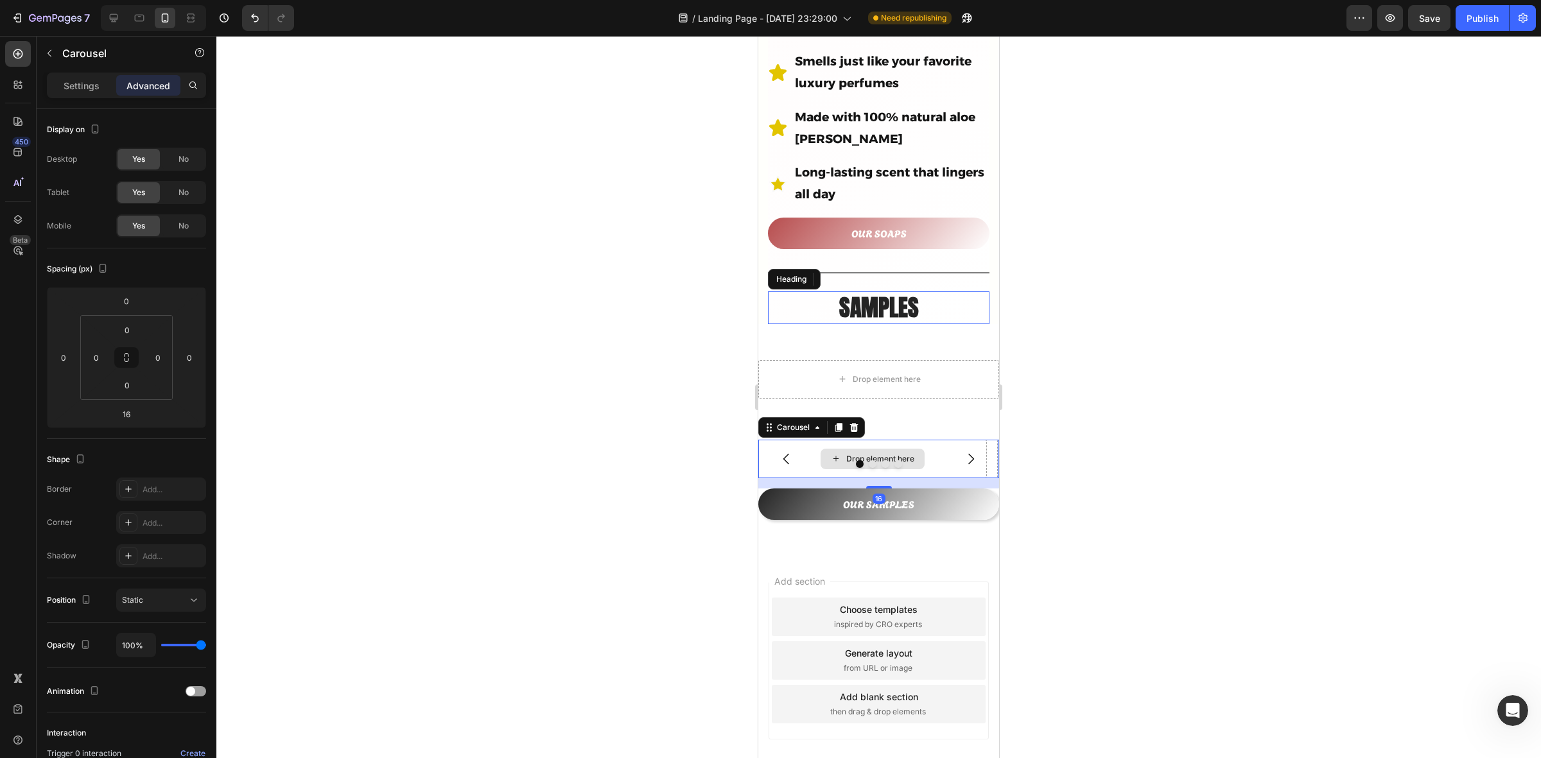
scroll to position [645, 0]
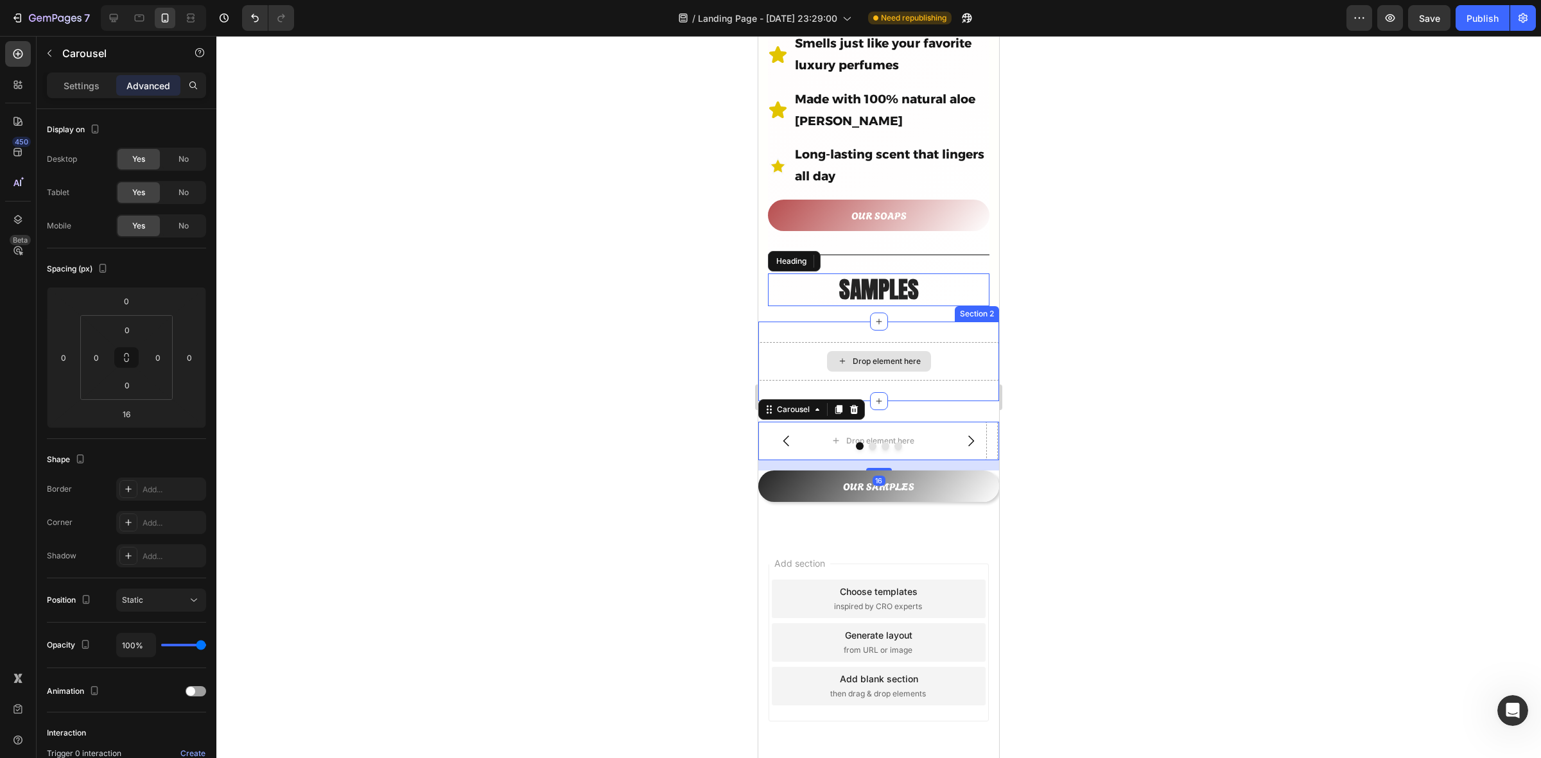
click at [898, 356] on div "Drop element here" at bounding box center [887, 361] width 68 height 10
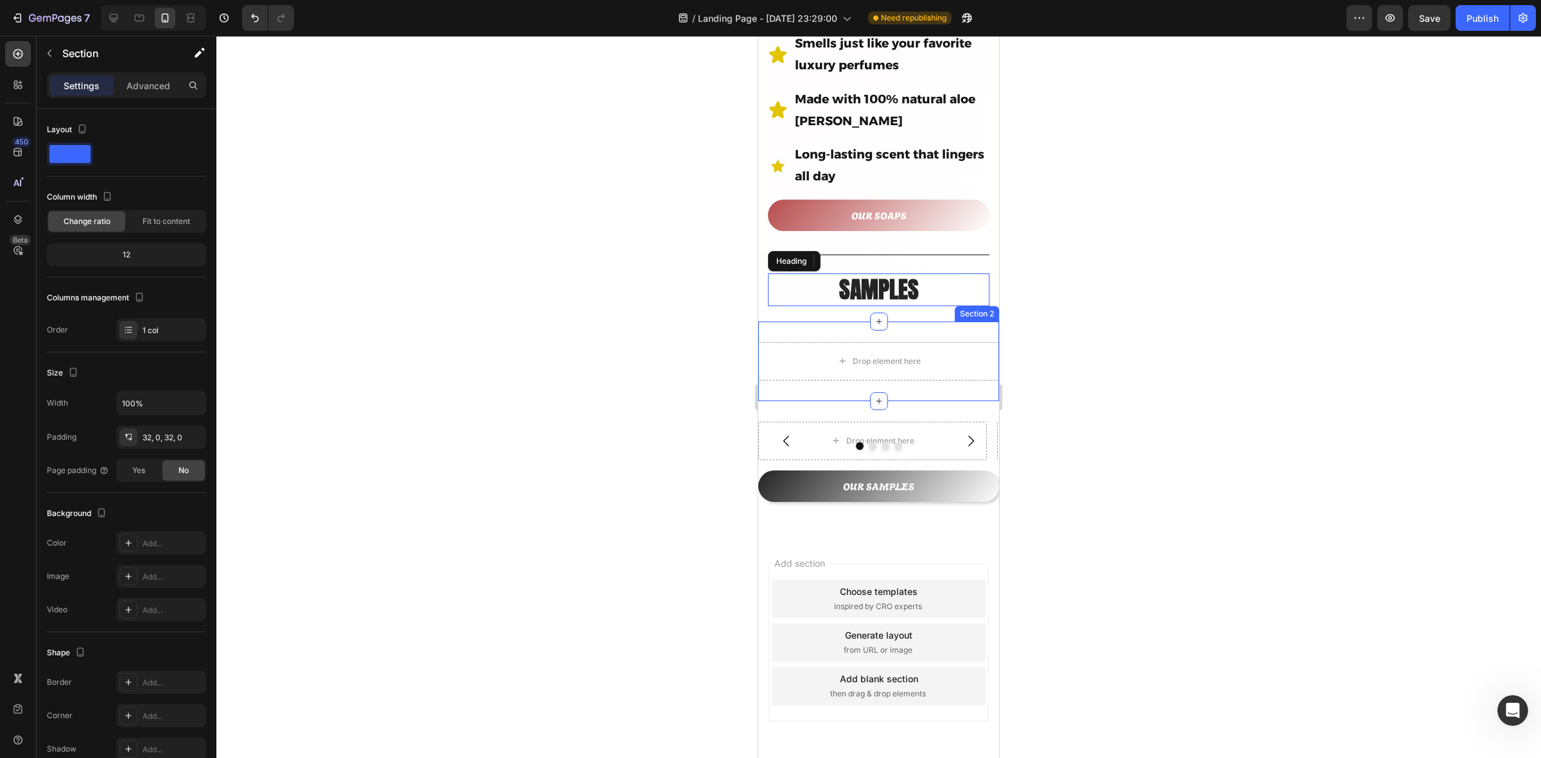
click at [955, 322] on div "Drop element here Section 2" at bounding box center [878, 362] width 241 height 80
click at [983, 304] on icon at bounding box center [988, 309] width 10 height 10
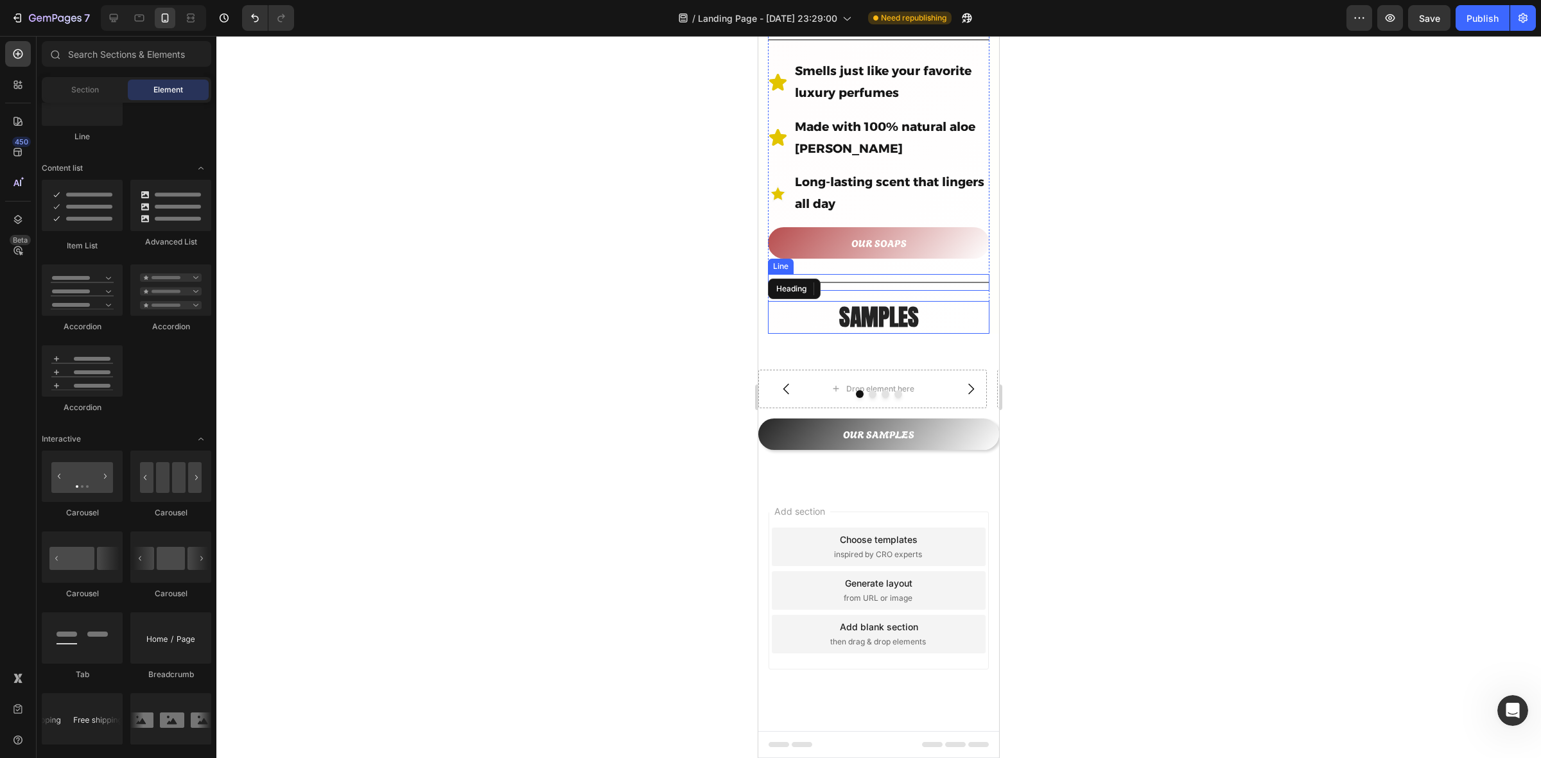
scroll to position [596, 0]
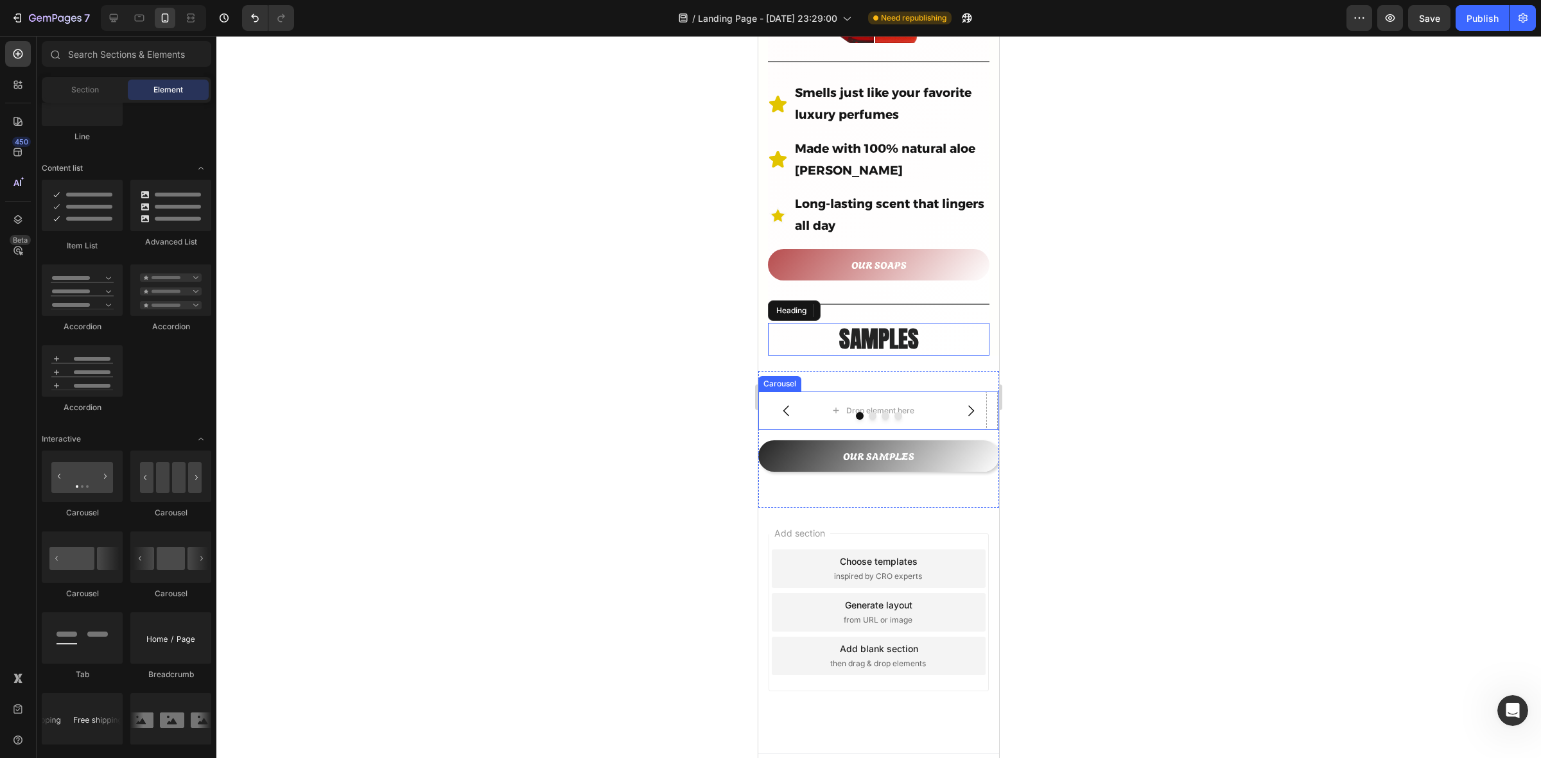
click at [927, 392] on div "Drop element here" at bounding box center [872, 411] width 229 height 39
click at [837, 405] on icon at bounding box center [836, 410] width 10 height 11
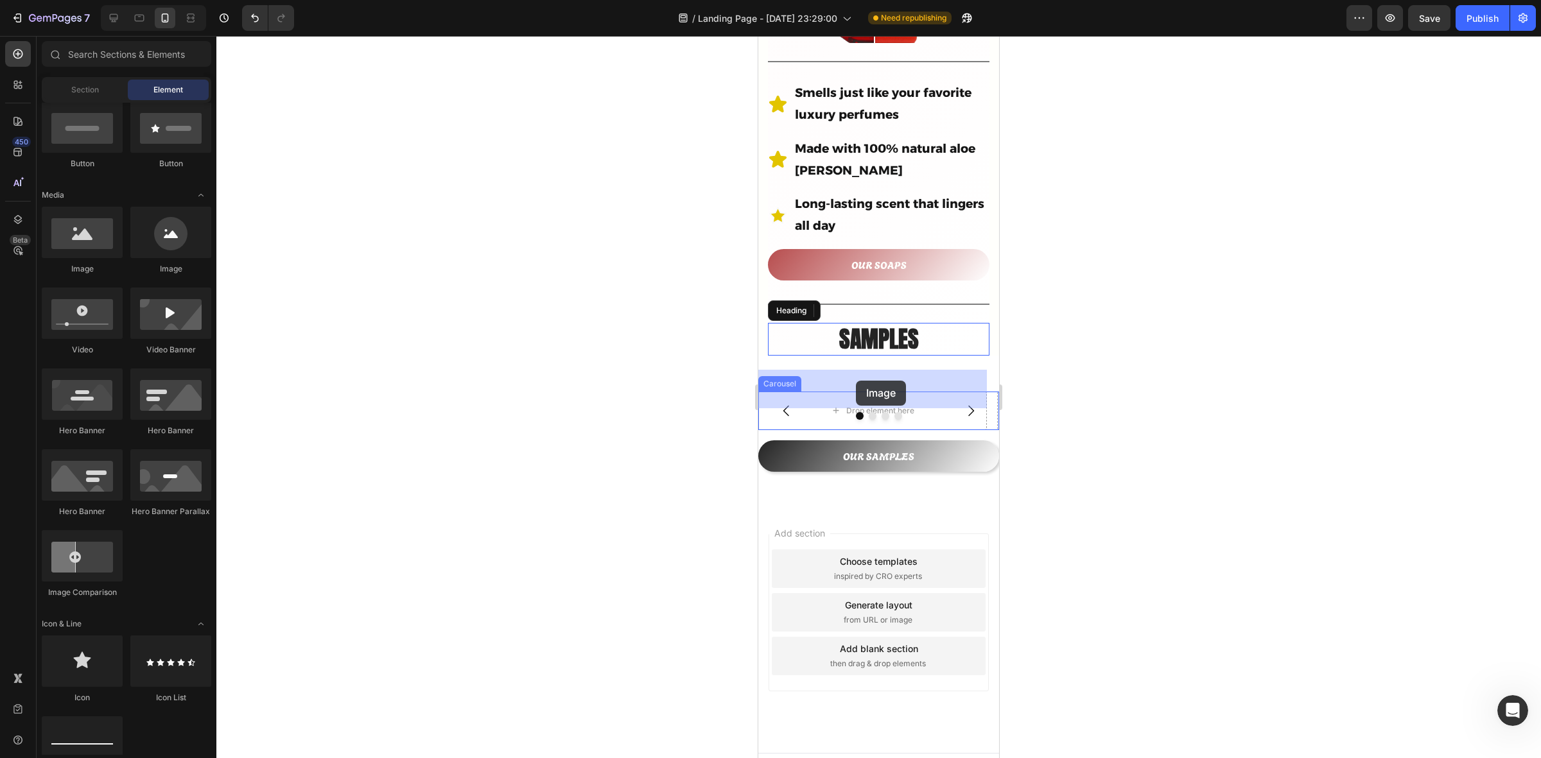
drag, startPoint x: 830, startPoint y: 285, endPoint x: 861, endPoint y: 387, distance: 106.5
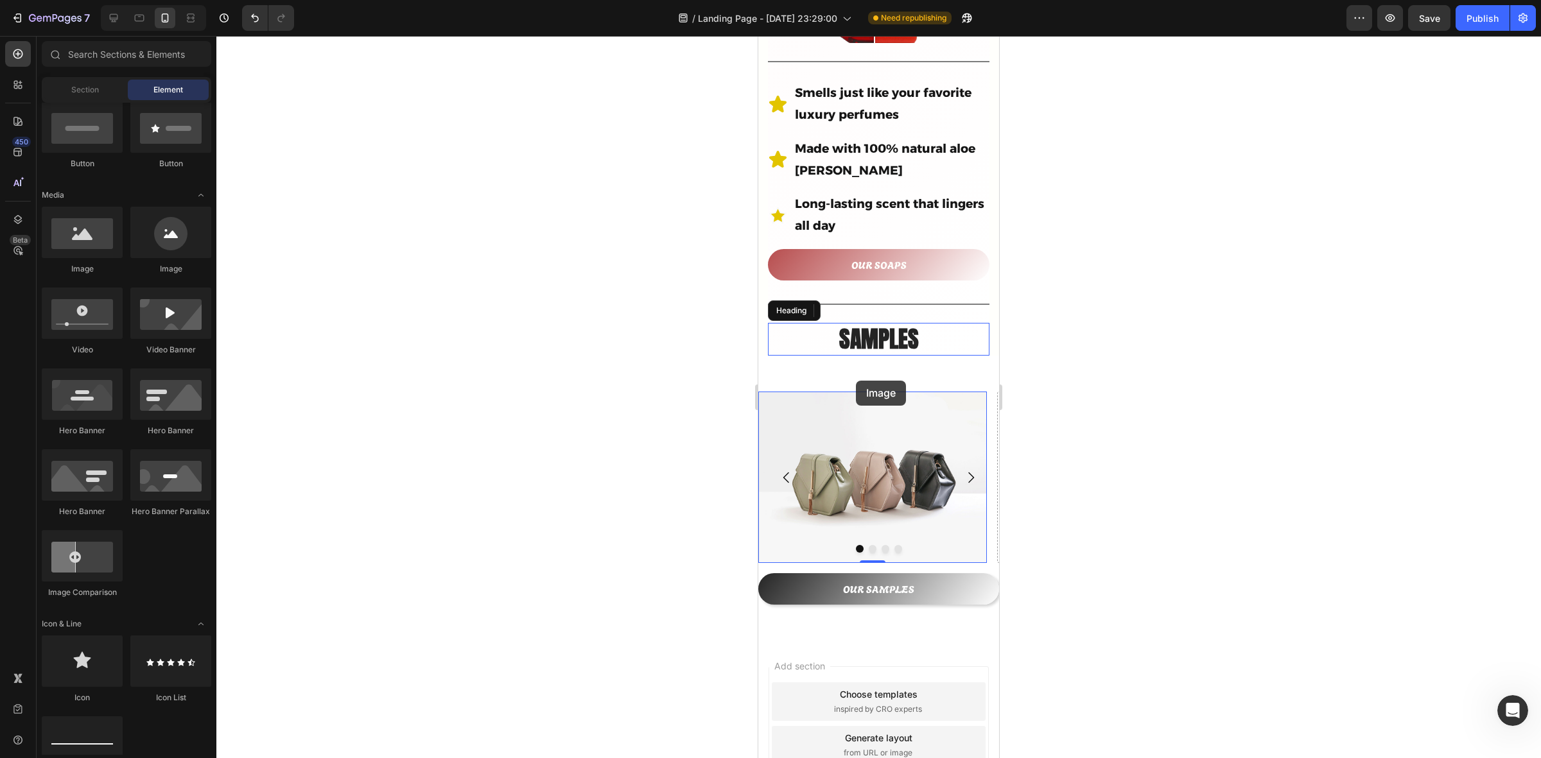
scroll to position [645, 0]
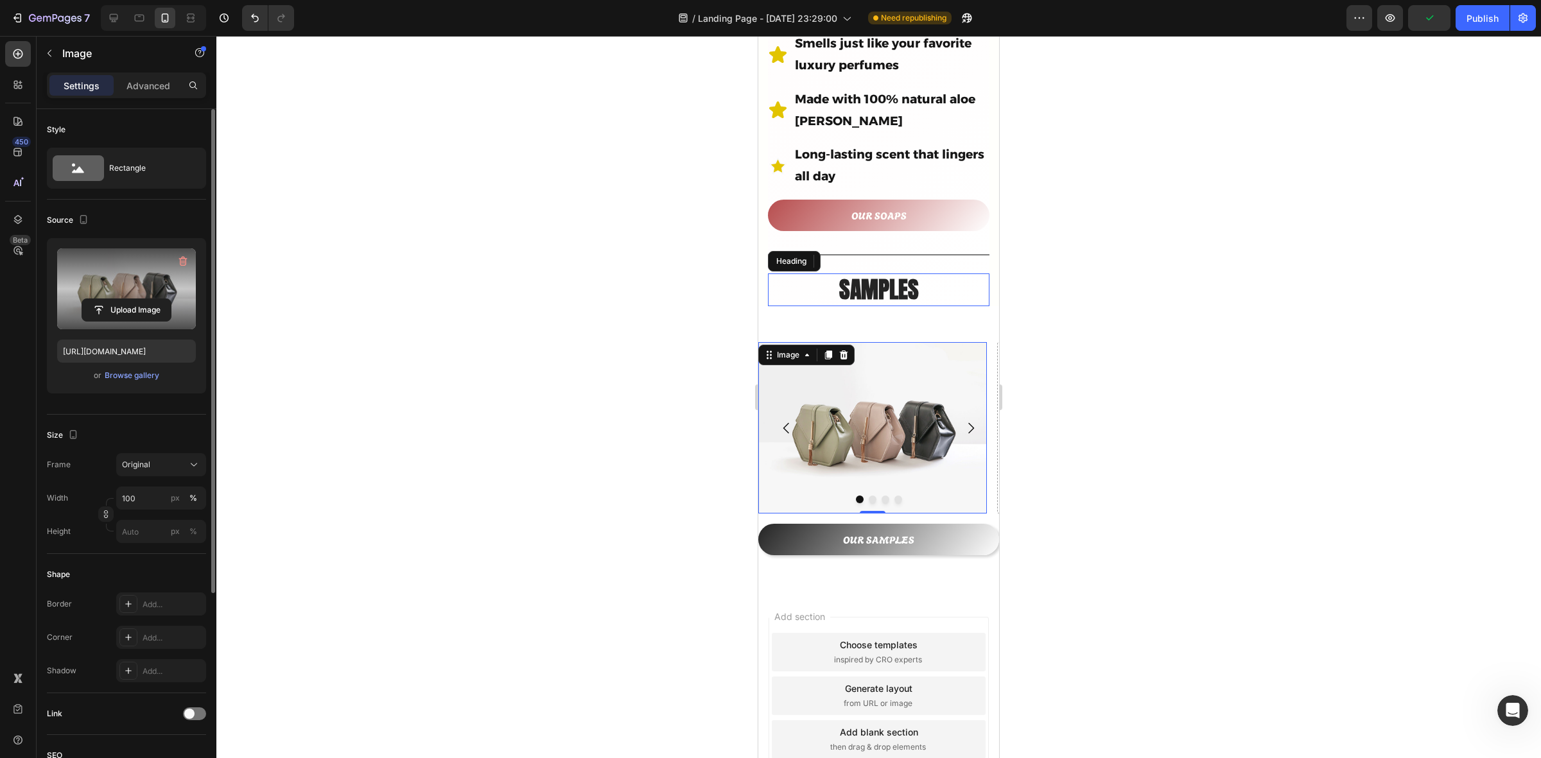
click at [128, 294] on label at bounding box center [126, 289] width 139 height 81
click at [128, 299] on input "file" at bounding box center [126, 310] width 89 height 22
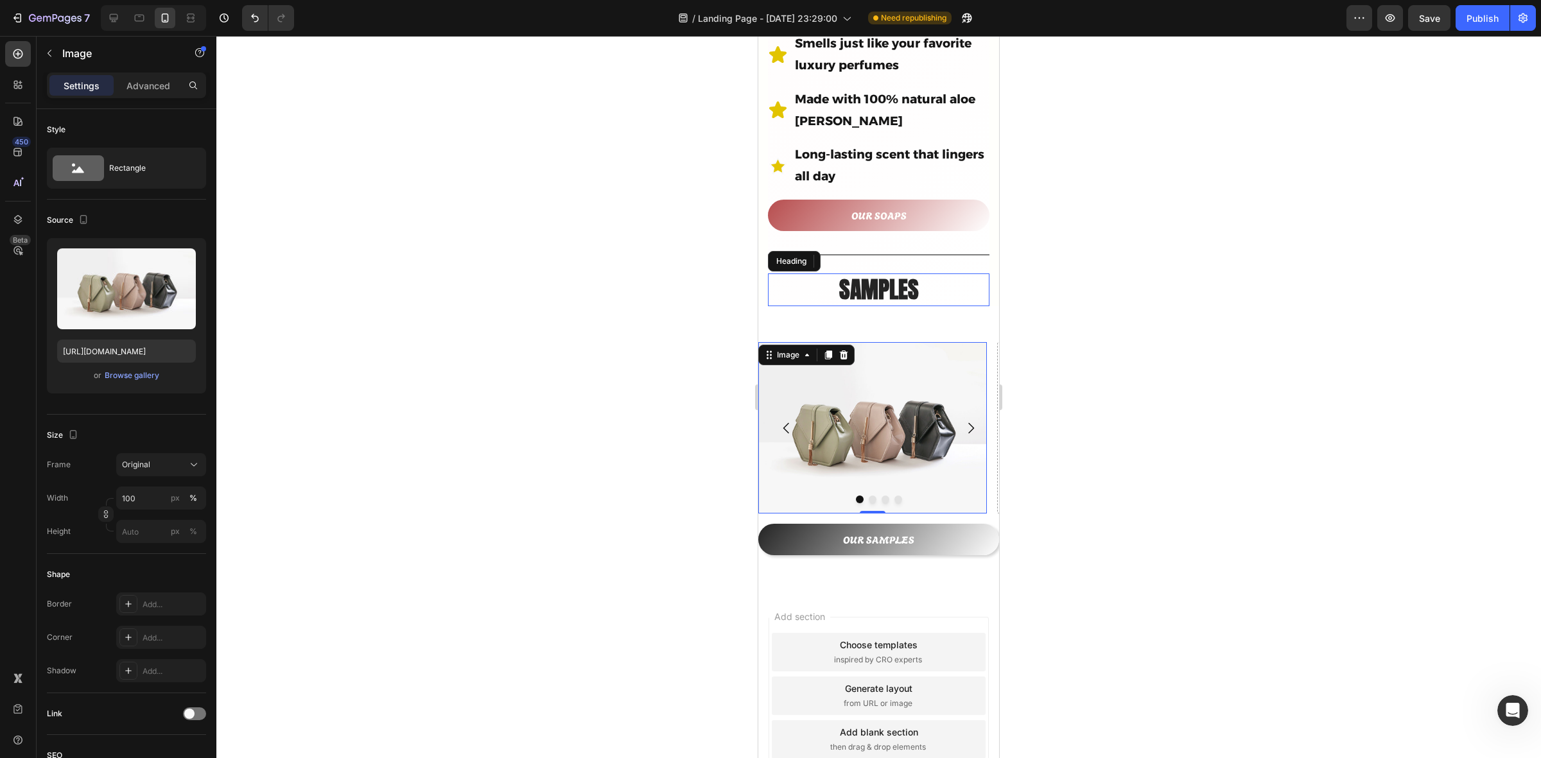
type input "https://cdn.shopify.com/s/files/1/0933/9479/6860/files/gempages_580835986045404…"
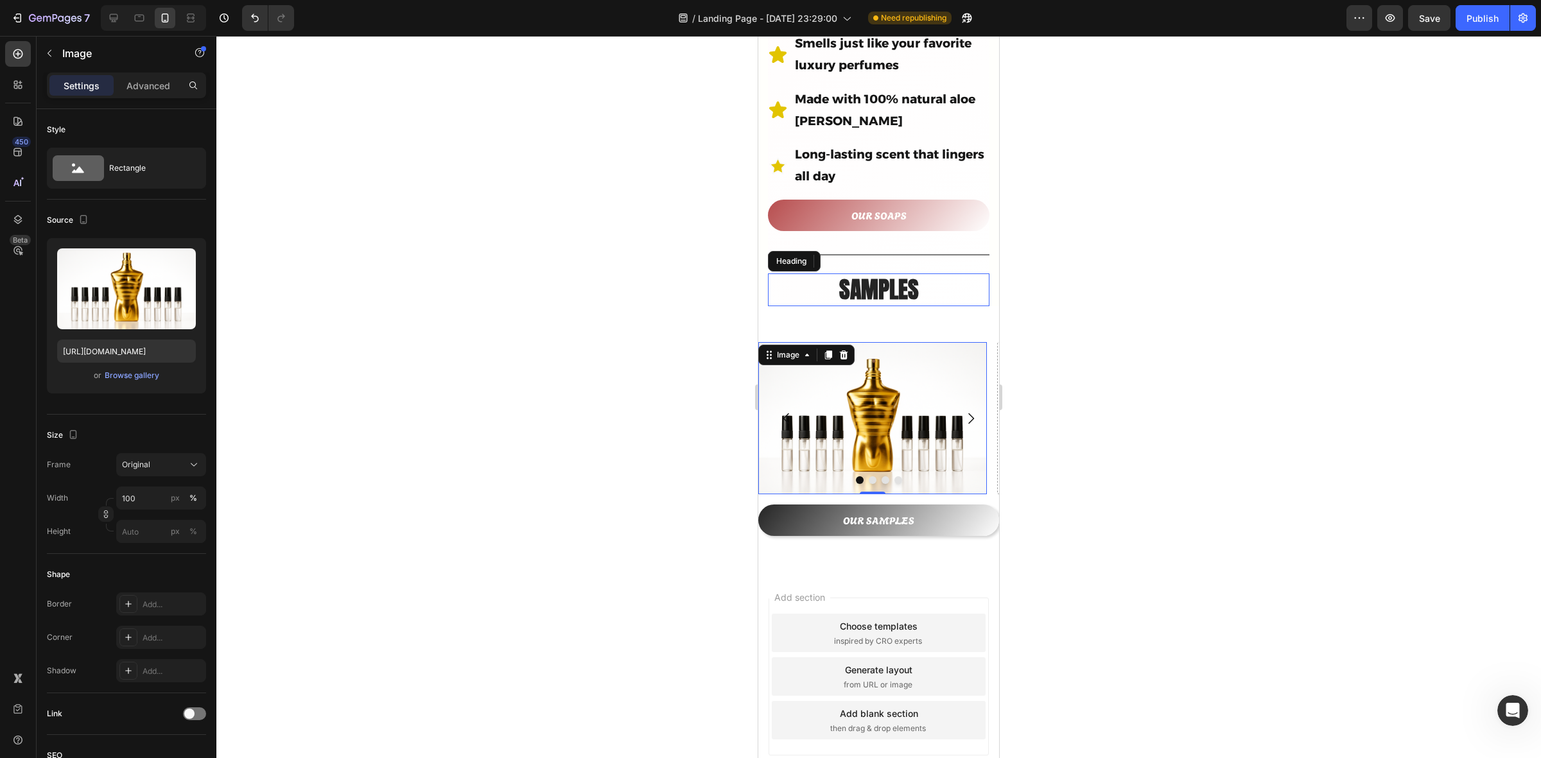
click at [408, 416] on div at bounding box center [878, 397] width 1325 height 723
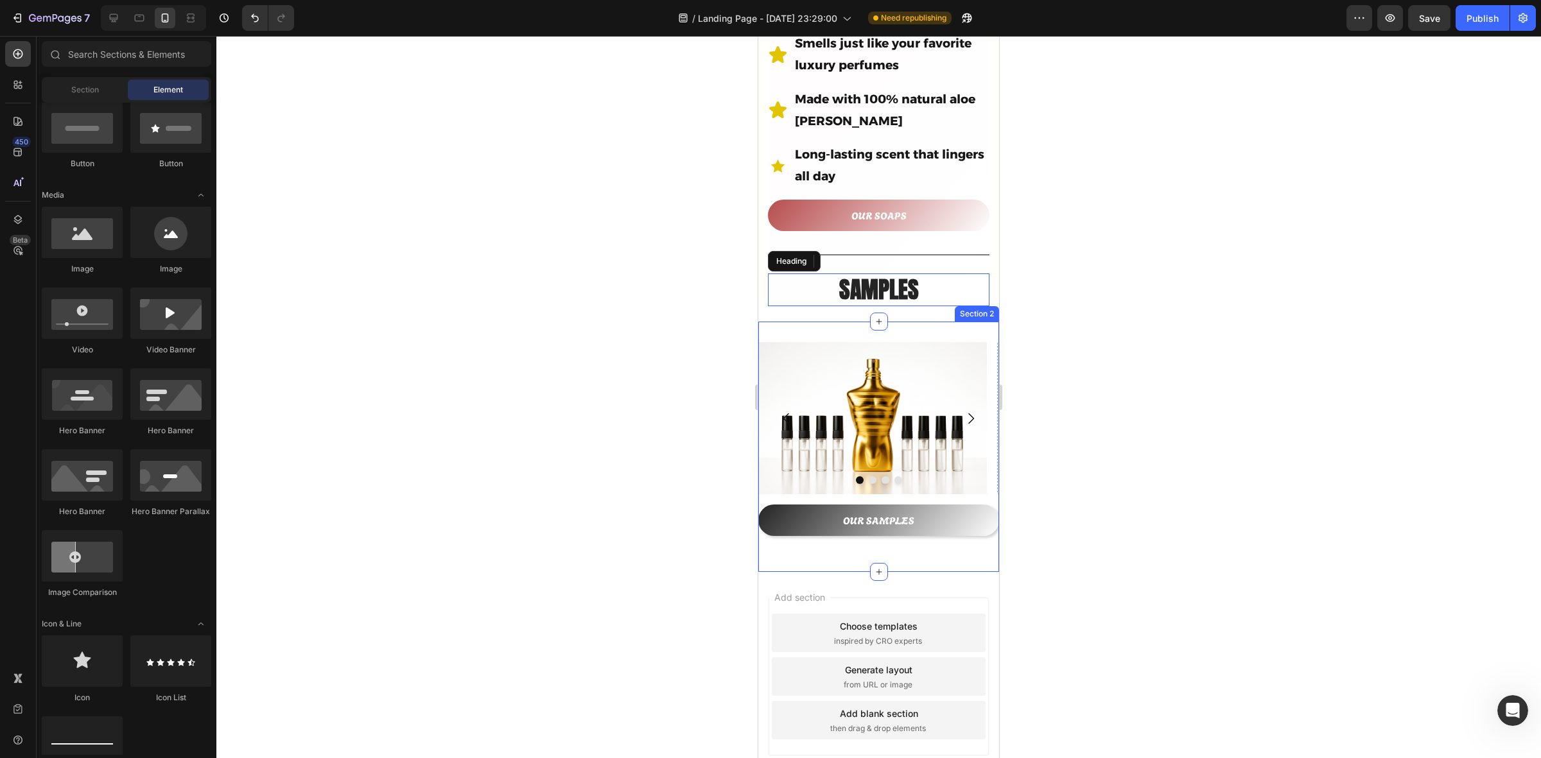
click at [894, 322] on div "Image Drop element here Drop element here Drop element here Carousel OUR SAMPLE…" at bounding box center [878, 447] width 241 height 250
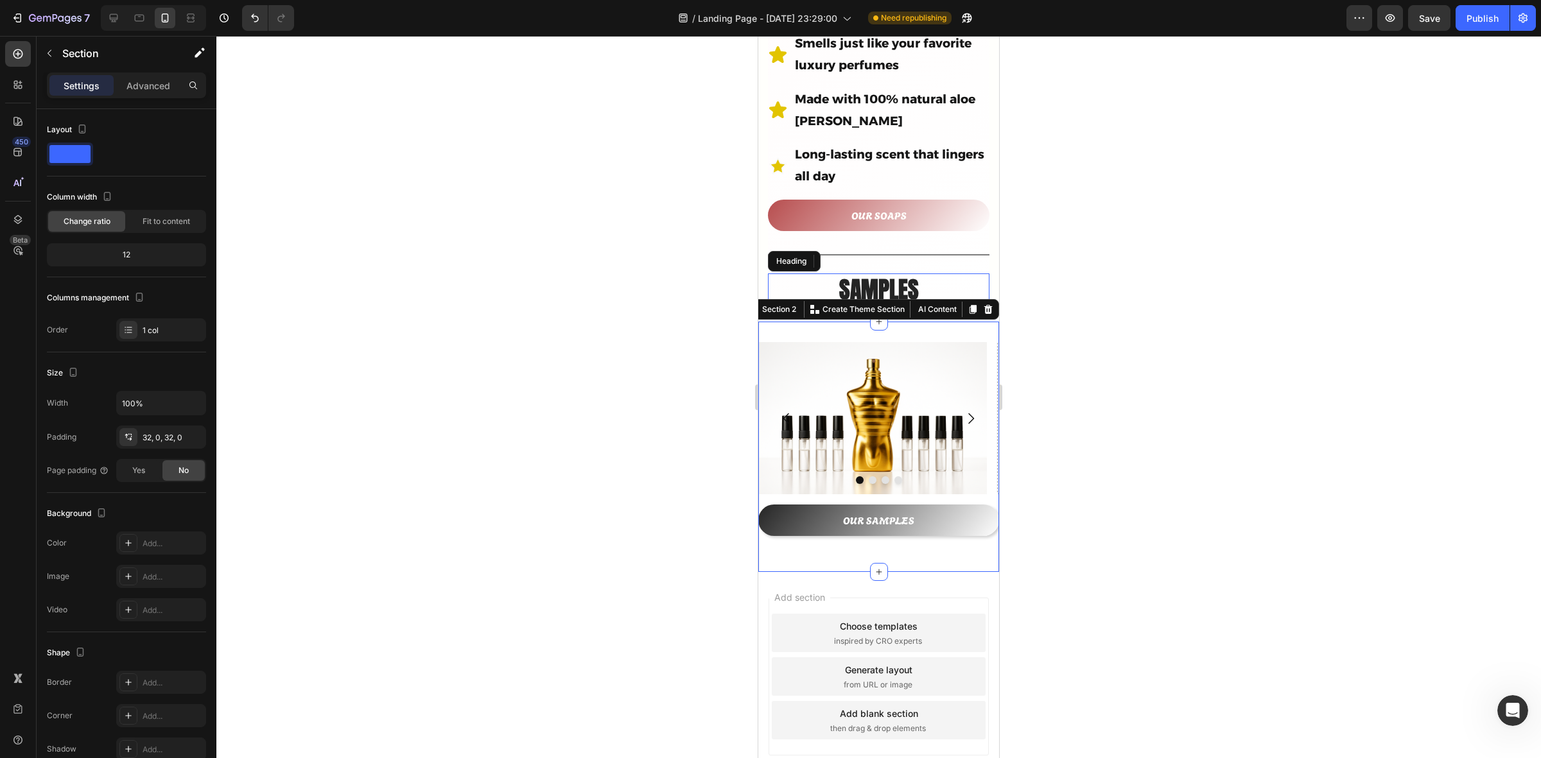
click at [376, 505] on div at bounding box center [878, 397] width 1325 height 723
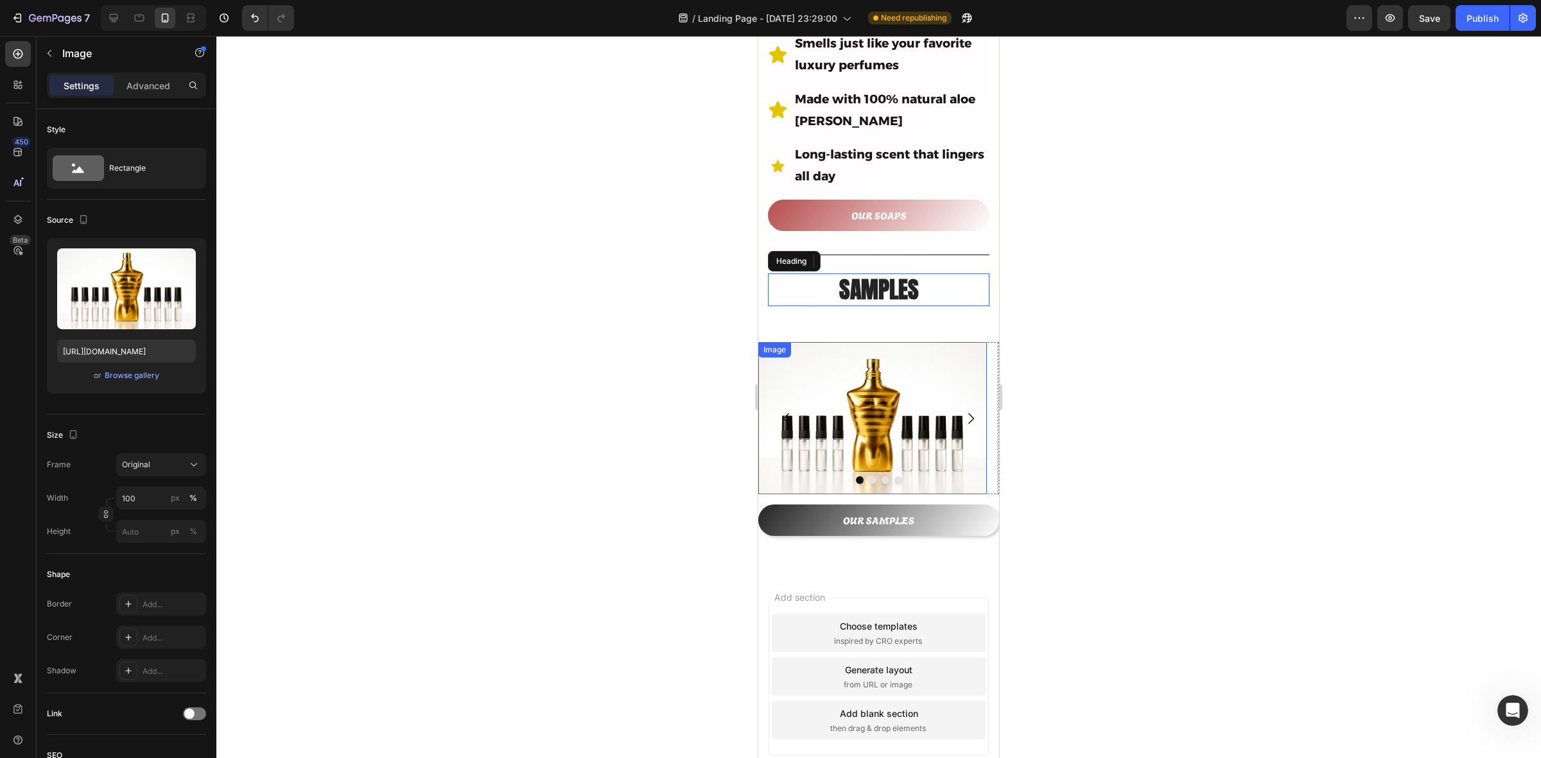
click at [787, 351] on img at bounding box center [872, 418] width 229 height 153
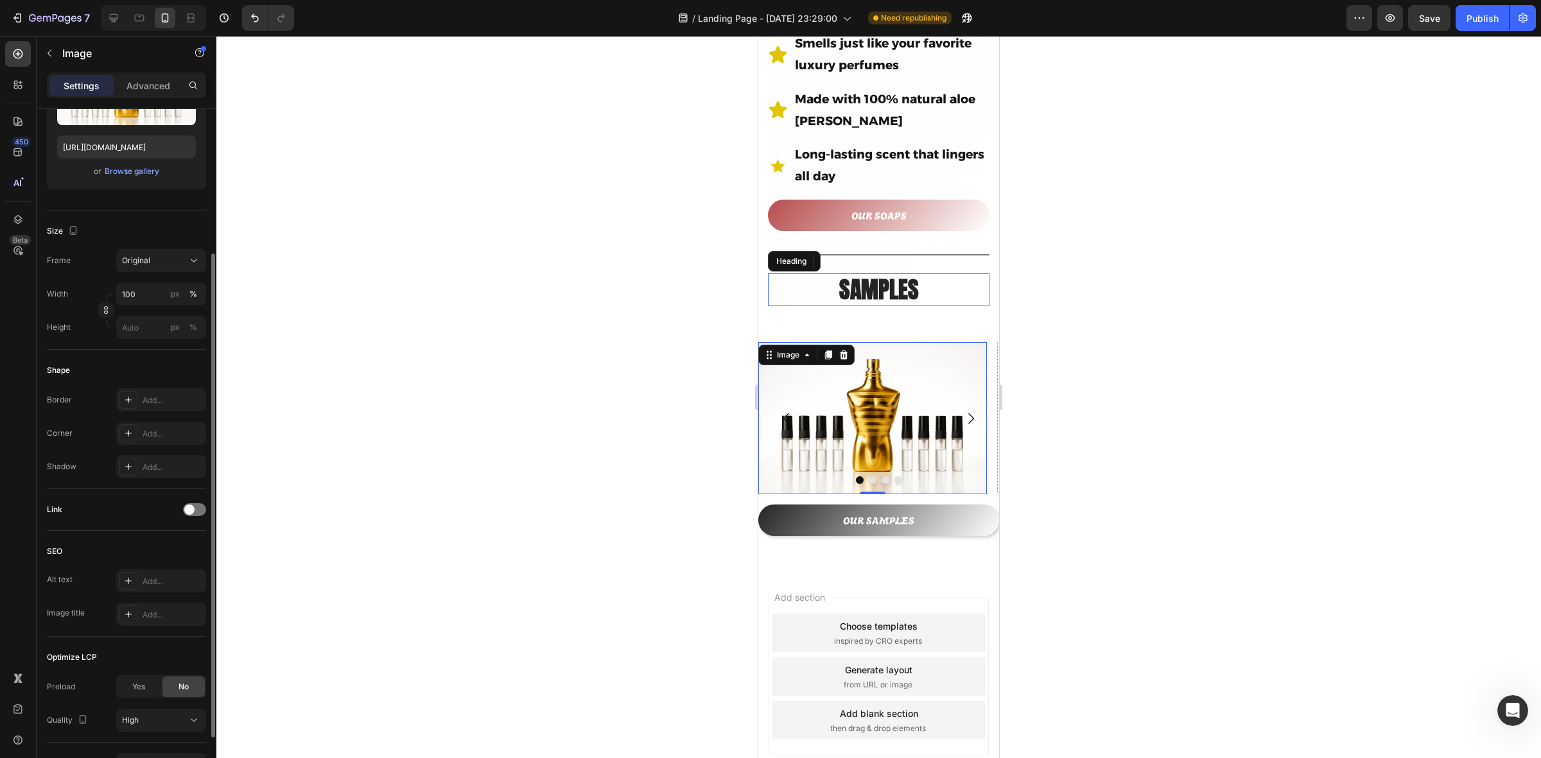
scroll to position [44, 0]
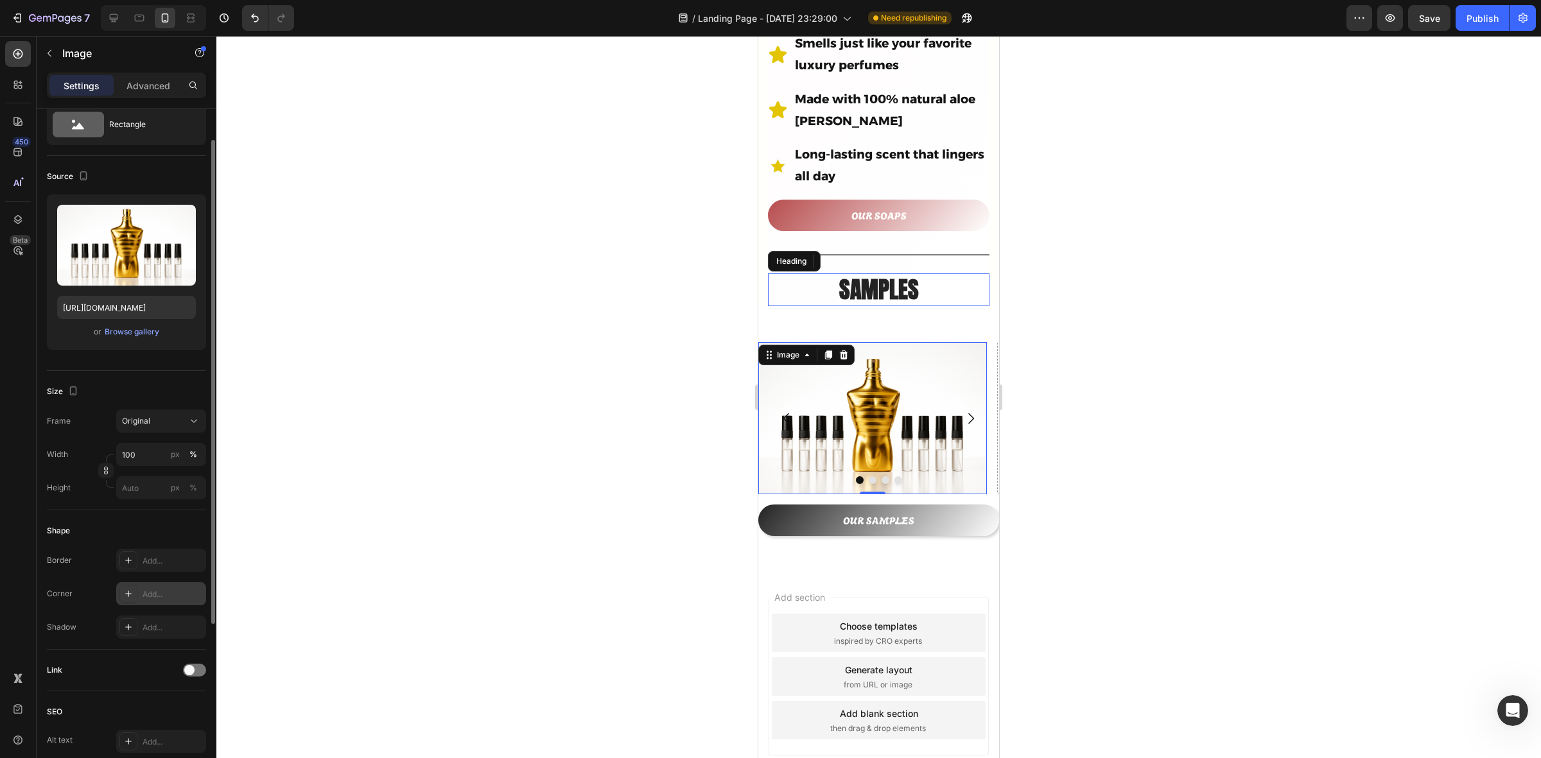
click at [132, 592] on icon at bounding box center [128, 594] width 10 height 10
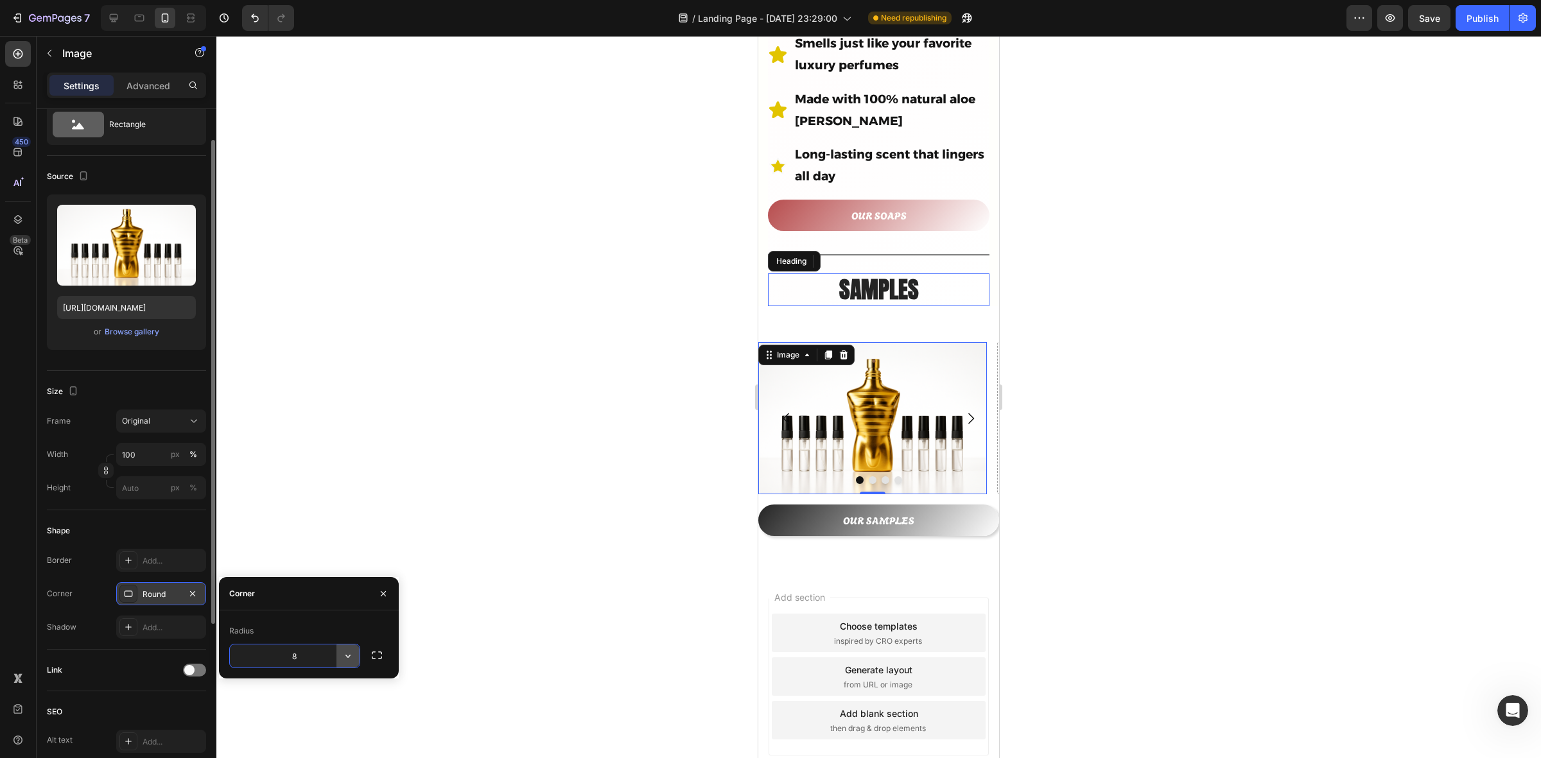
click at [344, 656] on icon "button" at bounding box center [348, 656] width 13 height 13
click at [373, 657] on icon "button" at bounding box center [377, 655] width 13 height 13
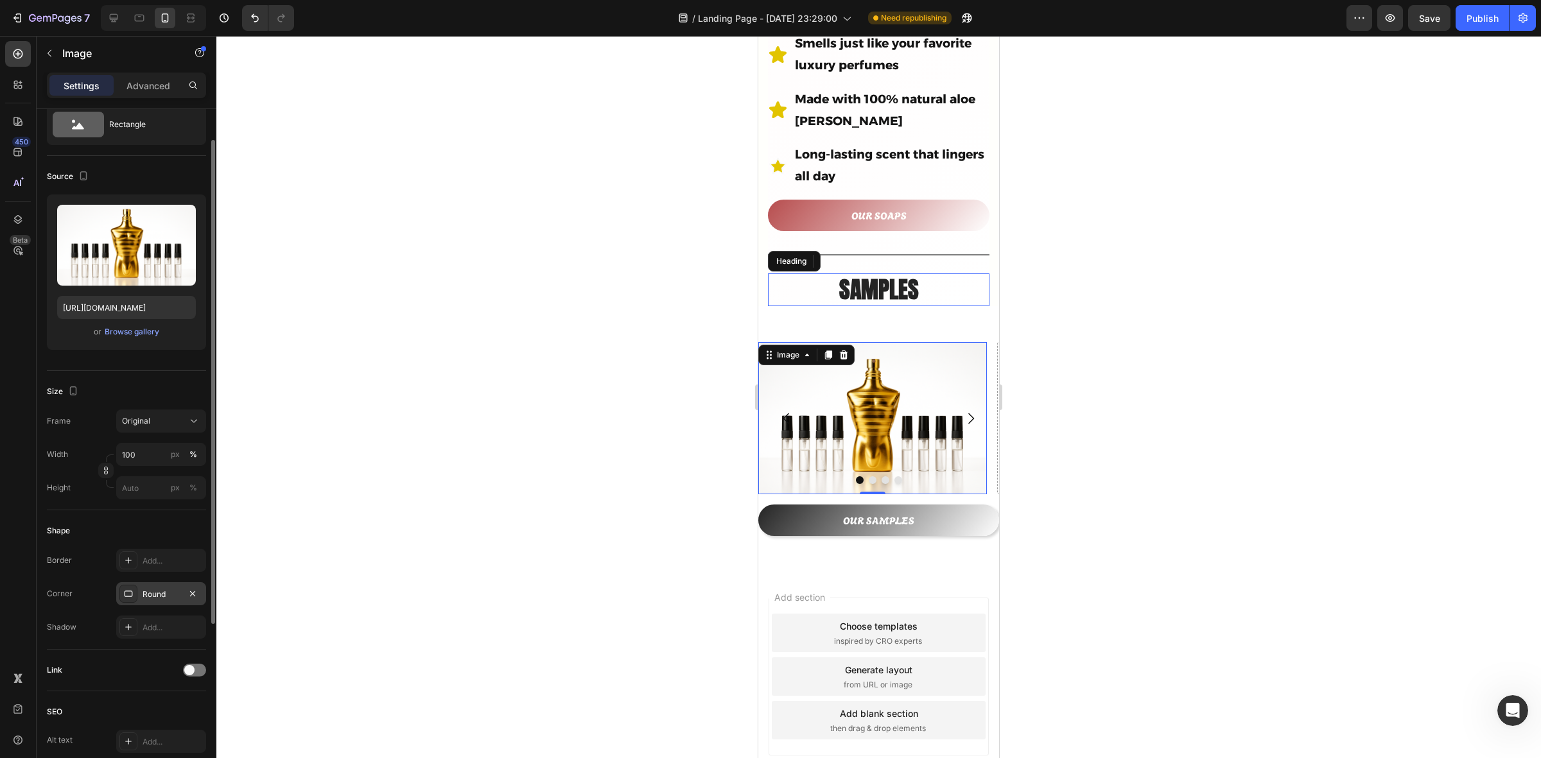
click at [525, 355] on div at bounding box center [878, 397] width 1325 height 723
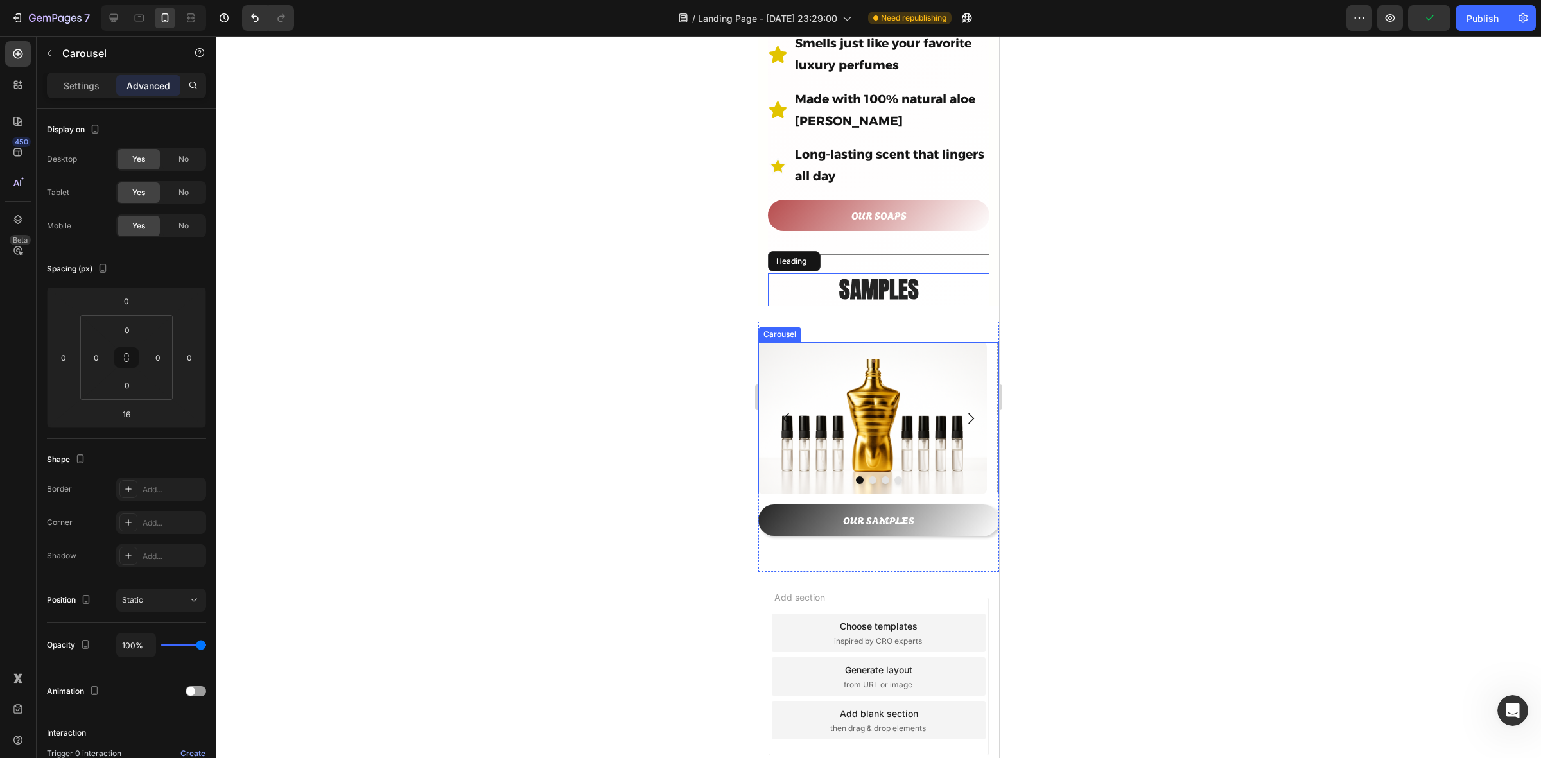
click at [965, 411] on icon "Carousel Next Arrow" at bounding box center [970, 418] width 15 height 15
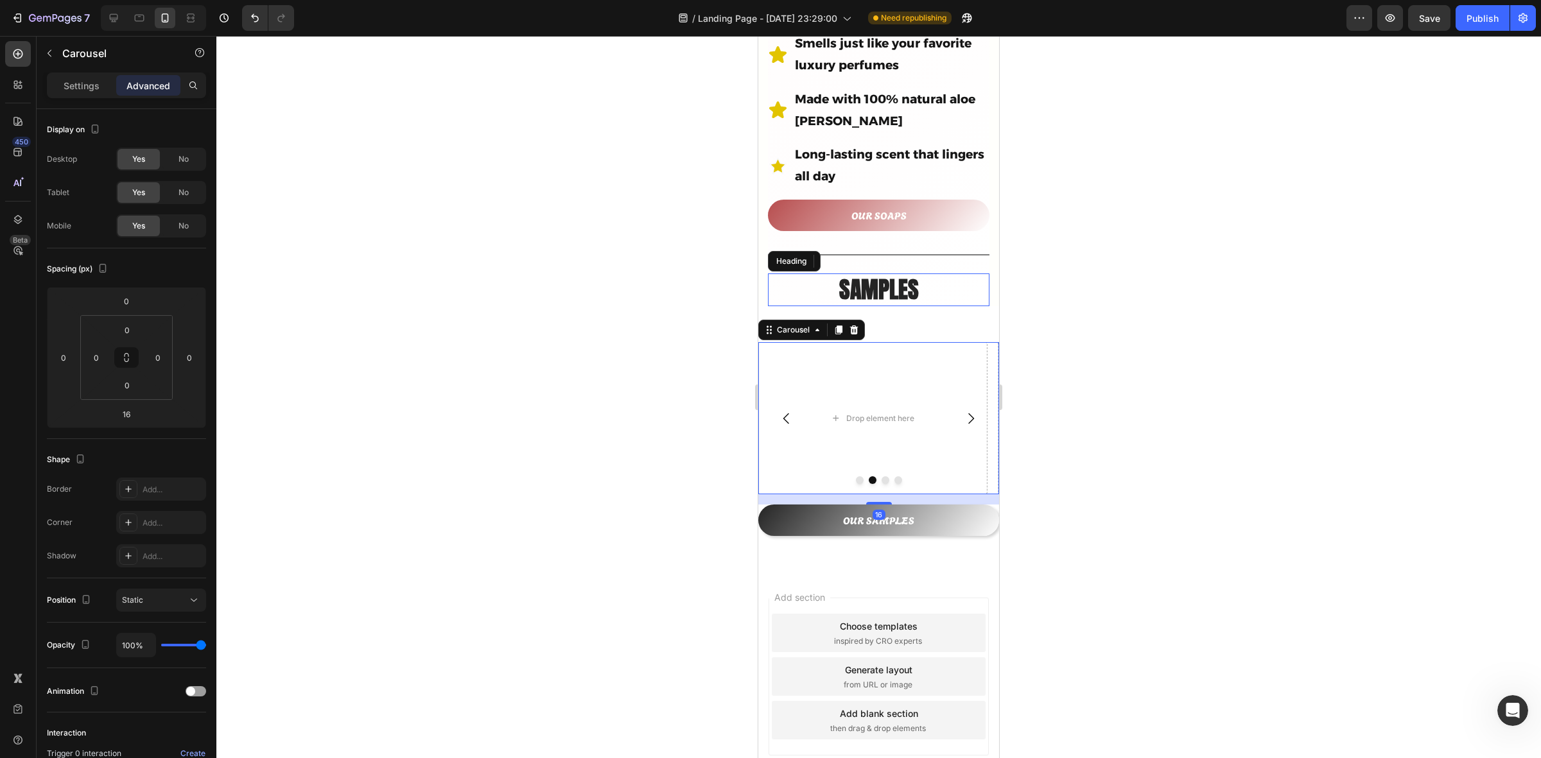
click at [788, 413] on icon "Carousel Back Arrow" at bounding box center [787, 418] width 6 height 11
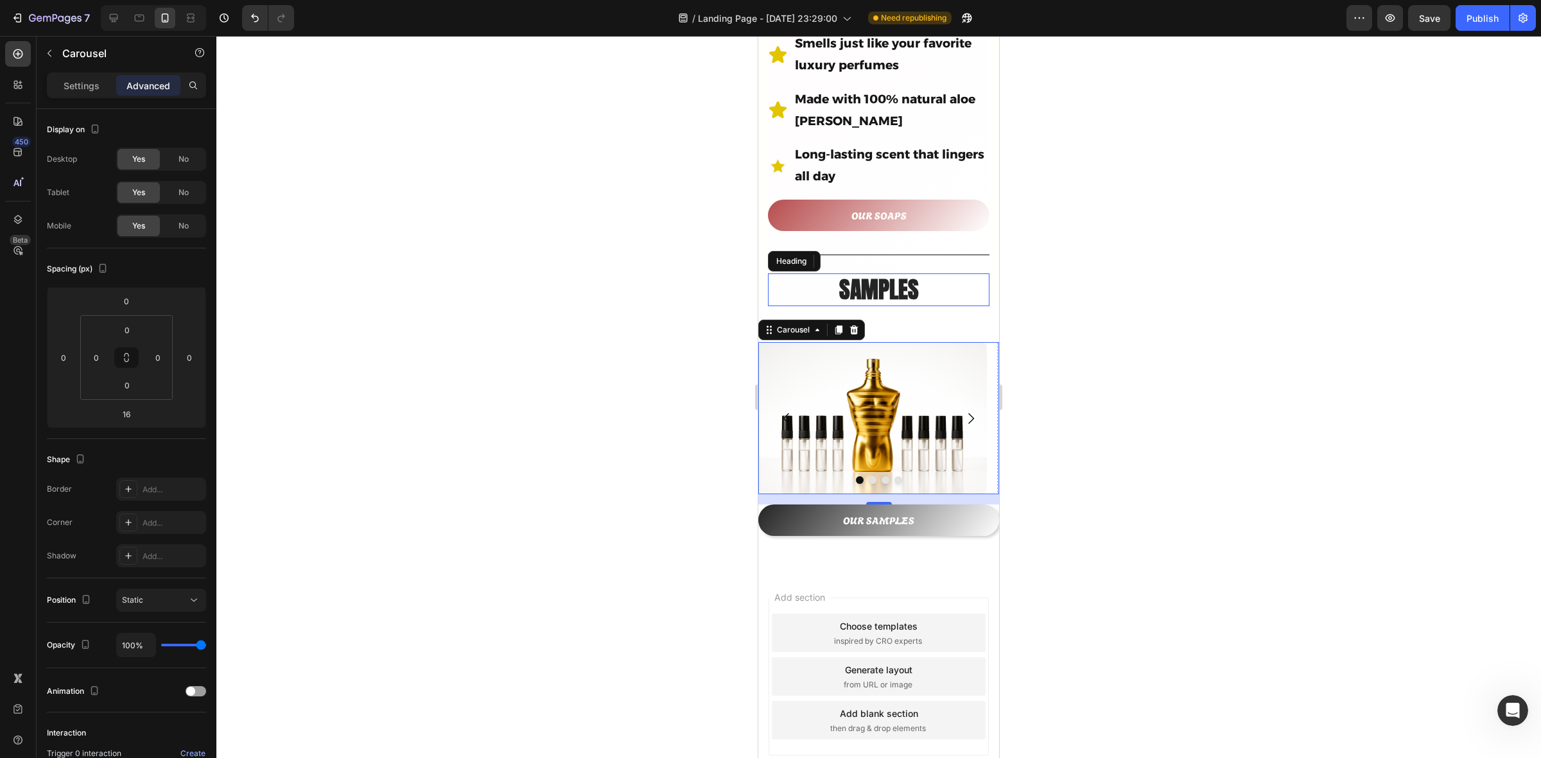
click at [1186, 312] on div at bounding box center [878, 397] width 1325 height 723
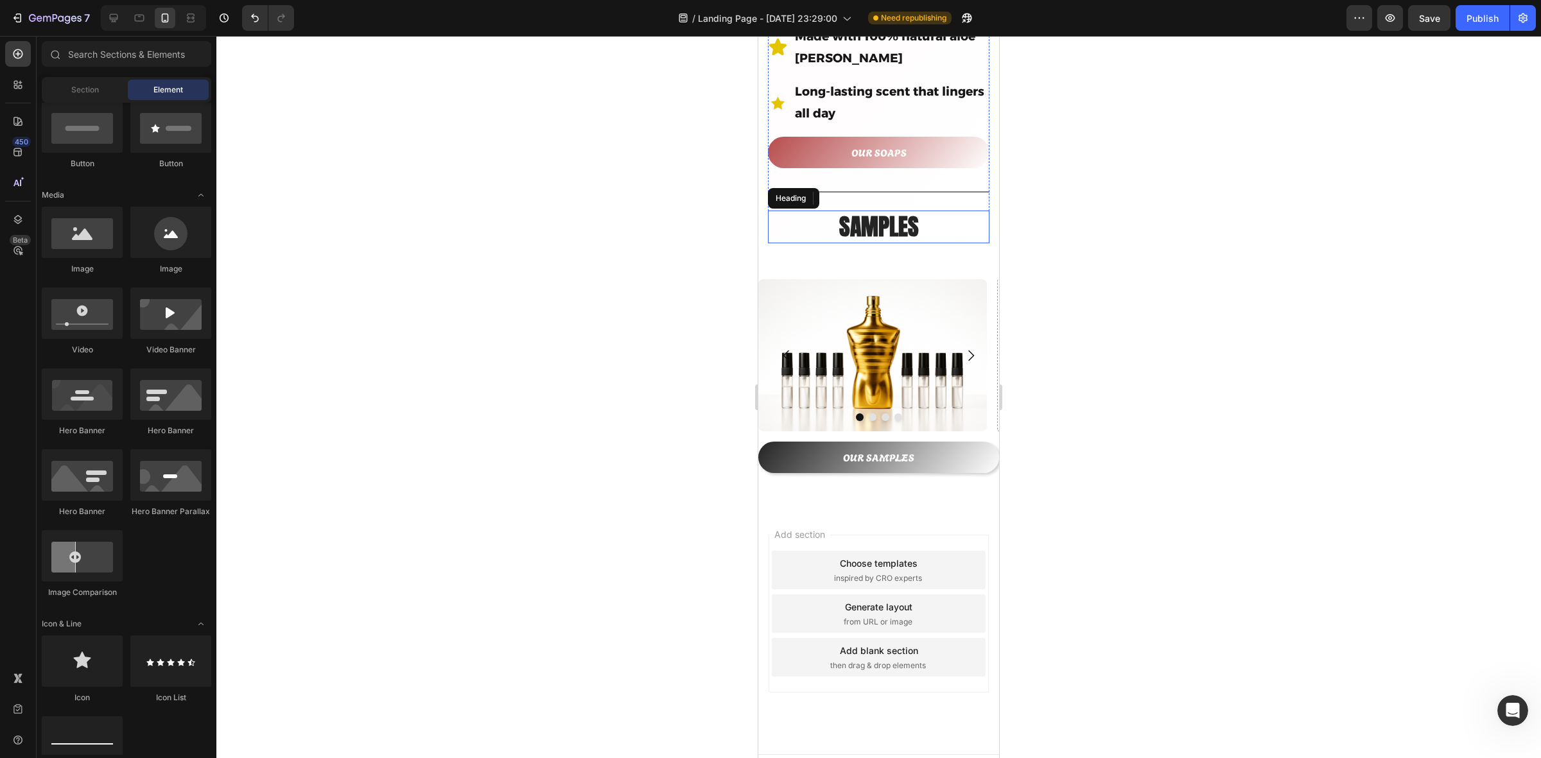
scroll to position [710, 0]
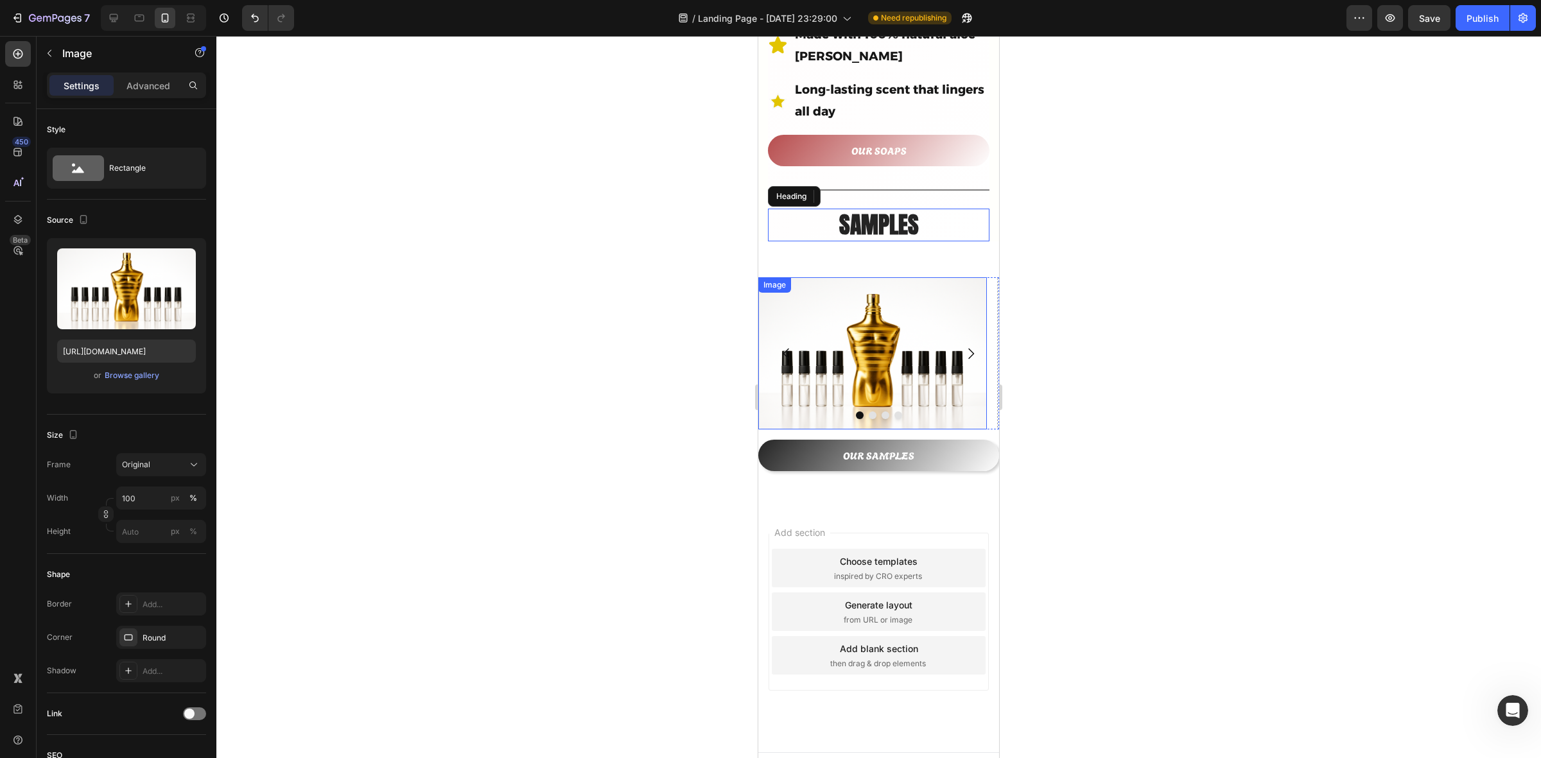
click at [916, 386] on img at bounding box center [872, 353] width 229 height 153
click at [166, 636] on div "Round" at bounding box center [161, 639] width 37 height 12
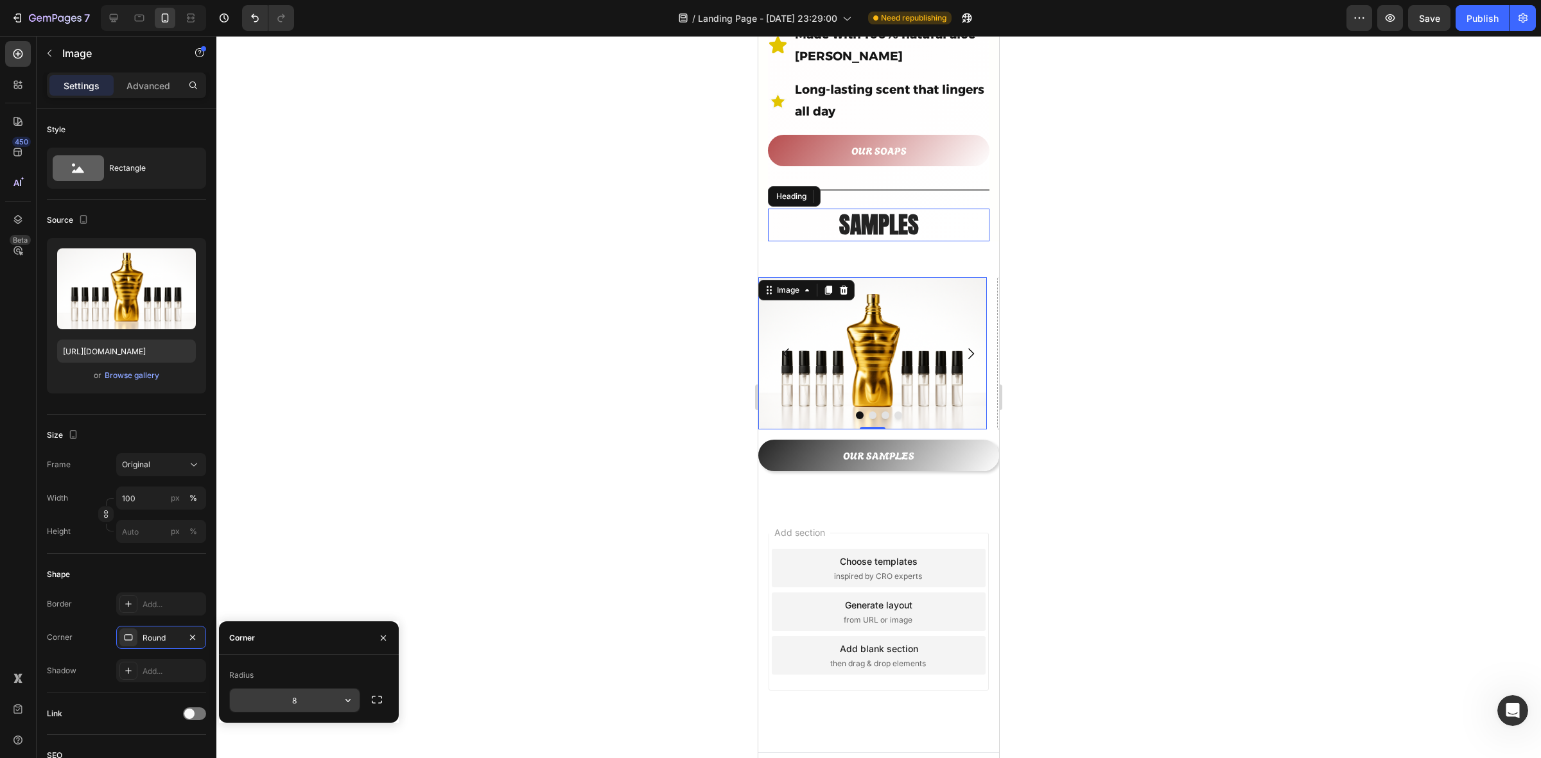
click at [303, 701] on input "8" at bounding box center [295, 700] width 130 height 23
click at [349, 698] on icon "button" at bounding box center [348, 700] width 13 height 13
click at [347, 700] on icon "button" at bounding box center [348, 700] width 13 height 13
click at [338, 668] on icon at bounding box center [342, 665] width 10 height 8
type input "9999"
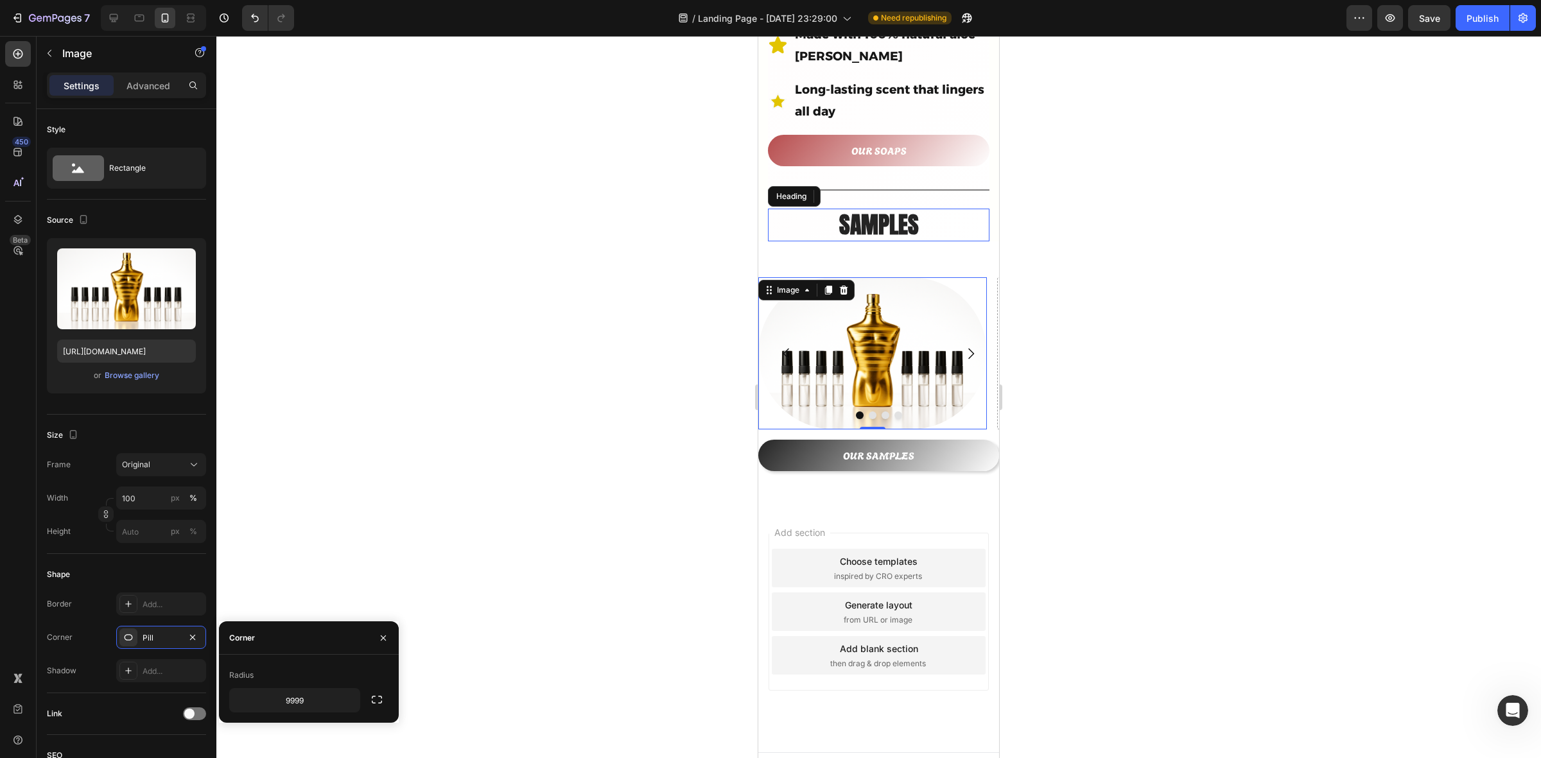
click at [471, 328] on div at bounding box center [878, 397] width 1325 height 723
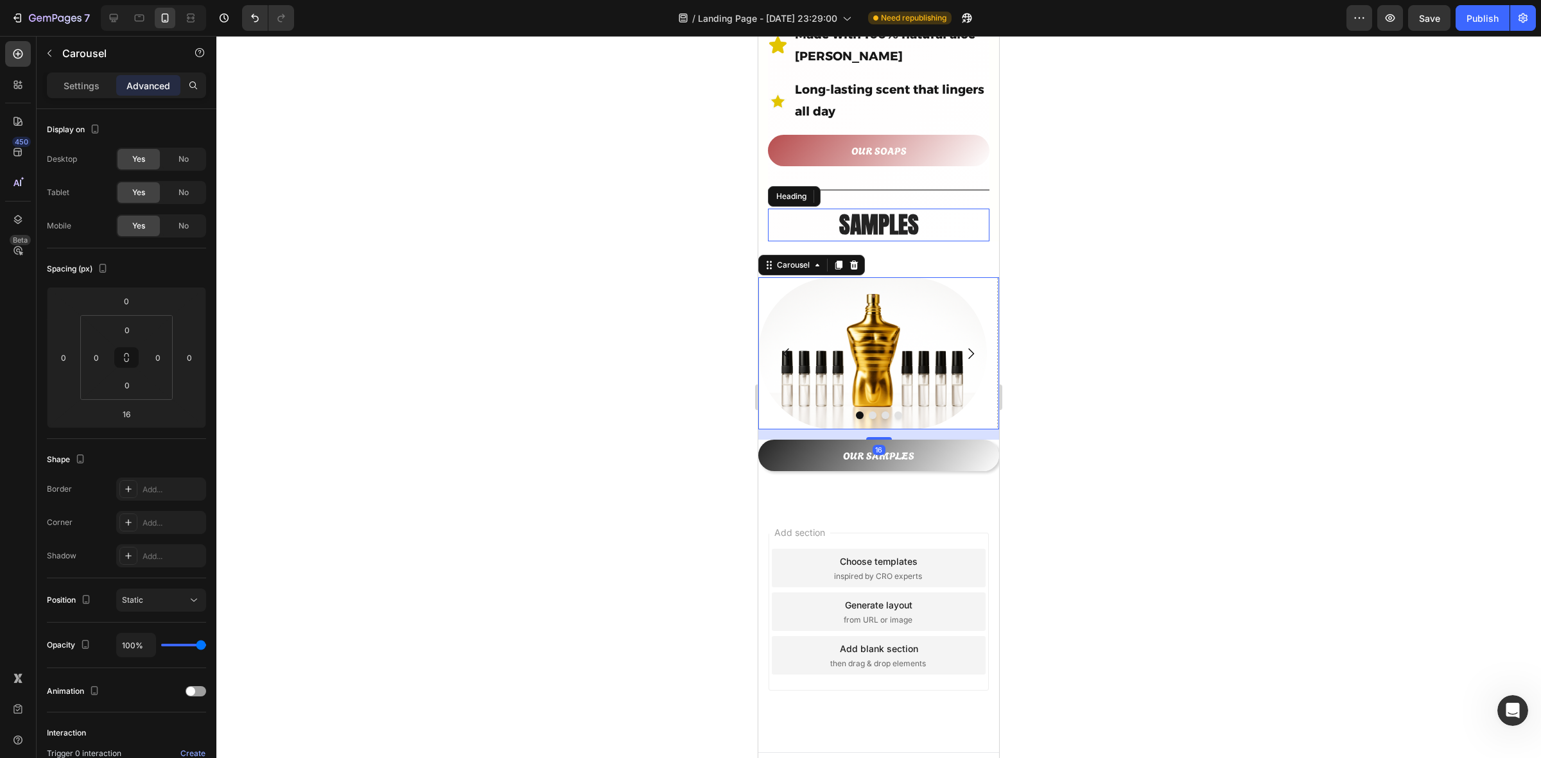
click at [963, 346] on icon "Carousel Next Arrow" at bounding box center [970, 353] width 15 height 15
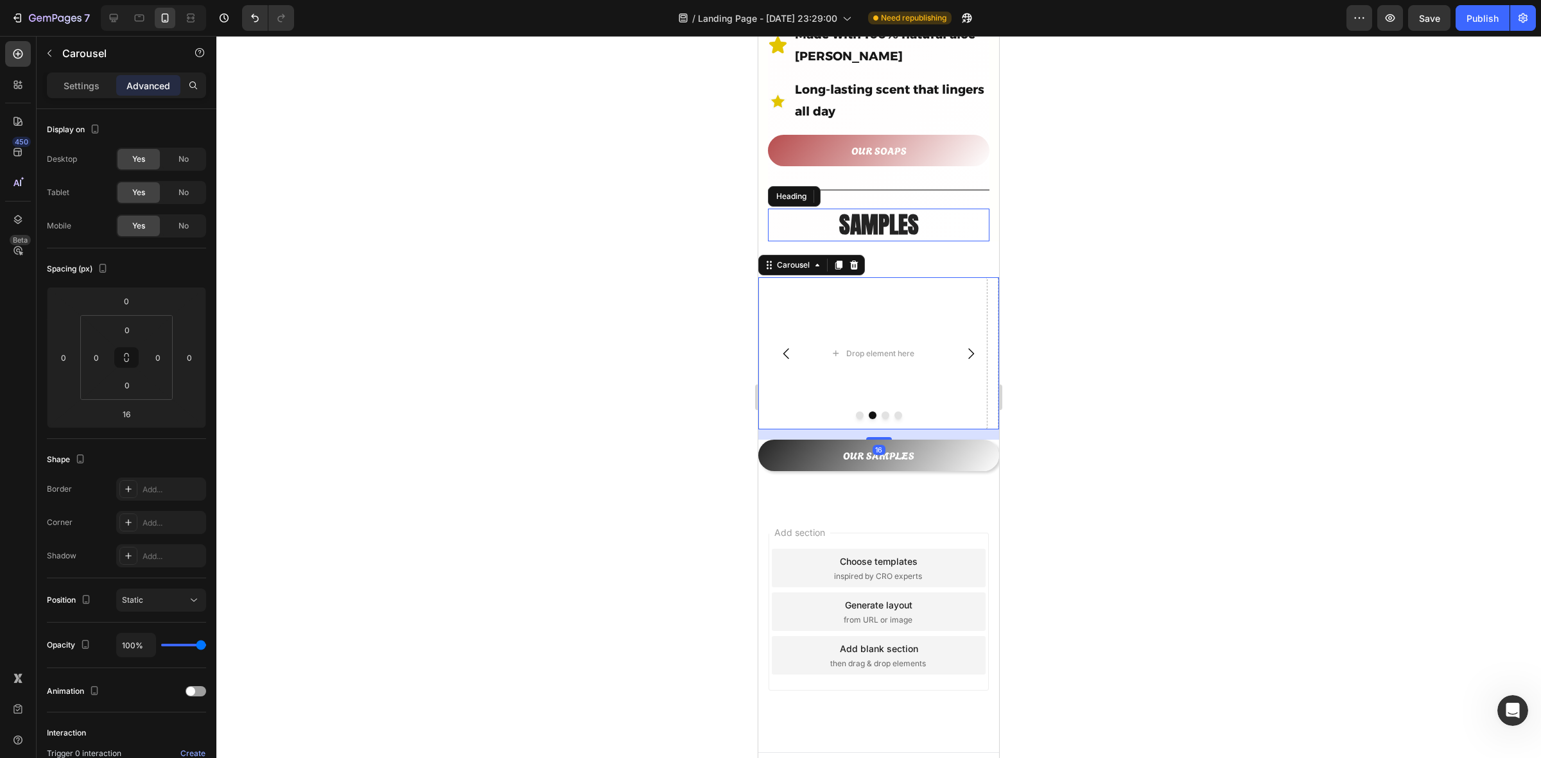
click at [780, 346] on icon "Carousel Back Arrow" at bounding box center [786, 353] width 15 height 15
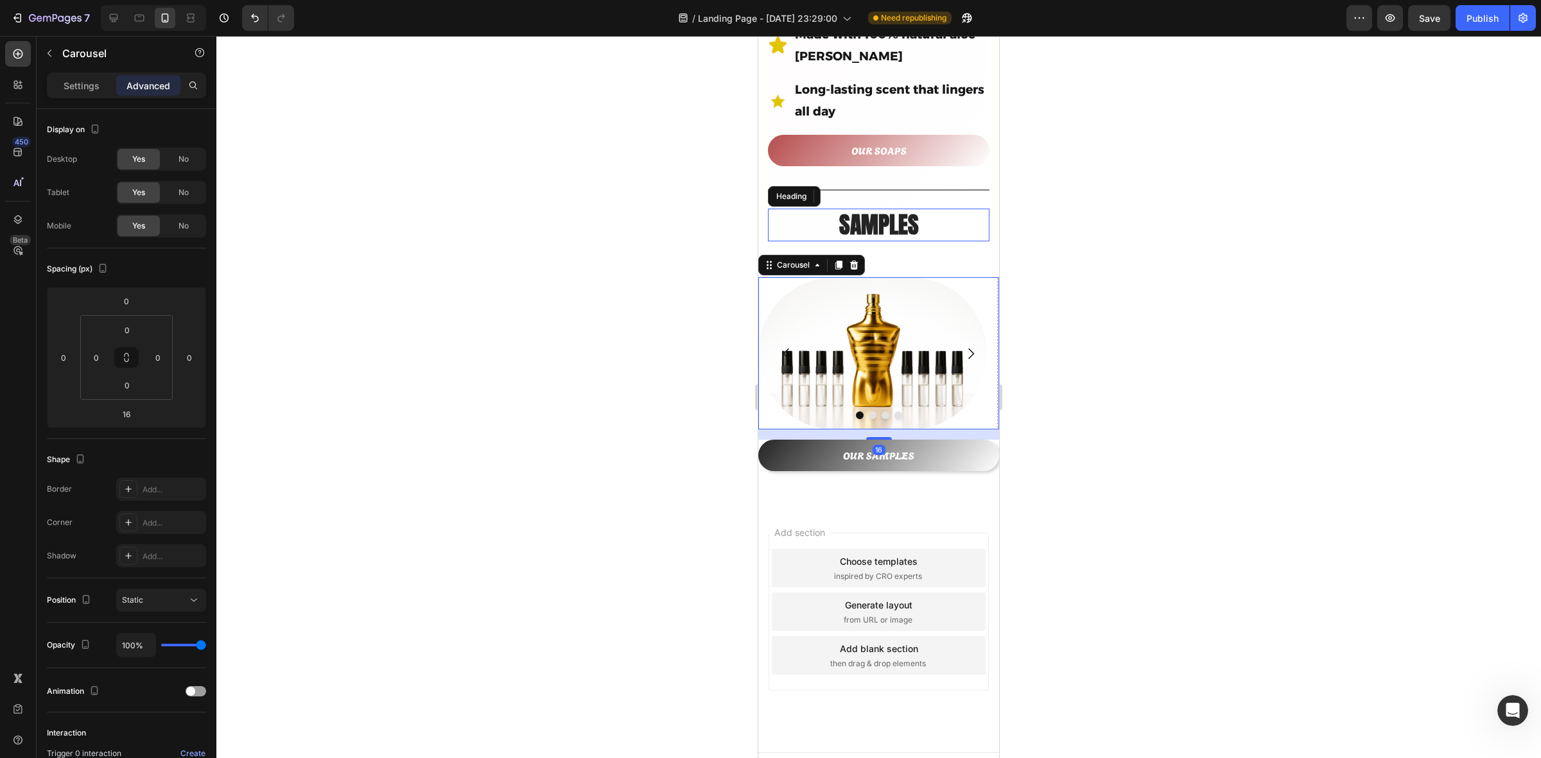
click at [1153, 334] on div at bounding box center [878, 397] width 1325 height 723
click at [969, 348] on icon "Carousel Next Arrow" at bounding box center [972, 353] width 6 height 11
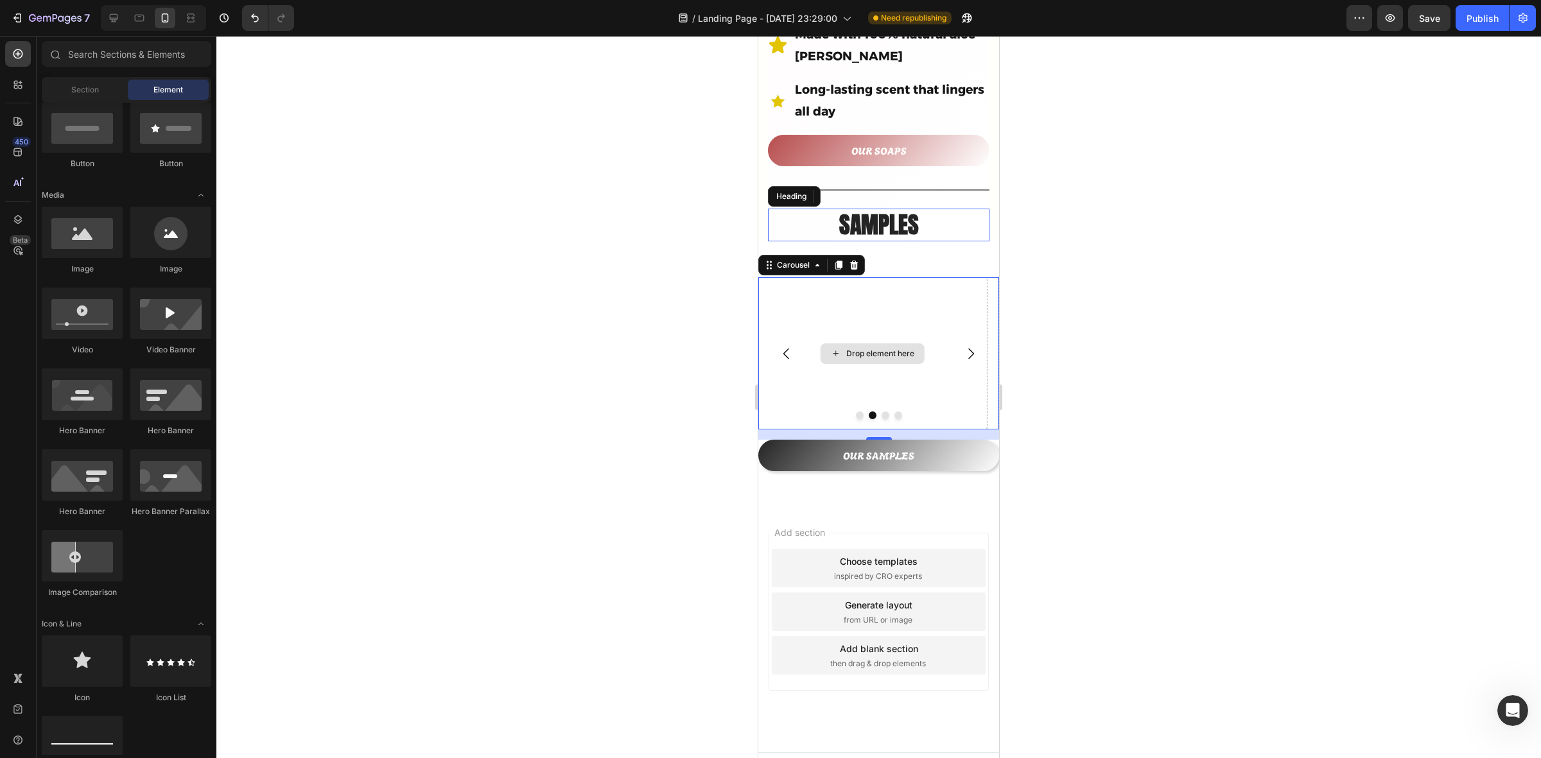
click at [841, 344] on div "Drop element here" at bounding box center [873, 354] width 104 height 21
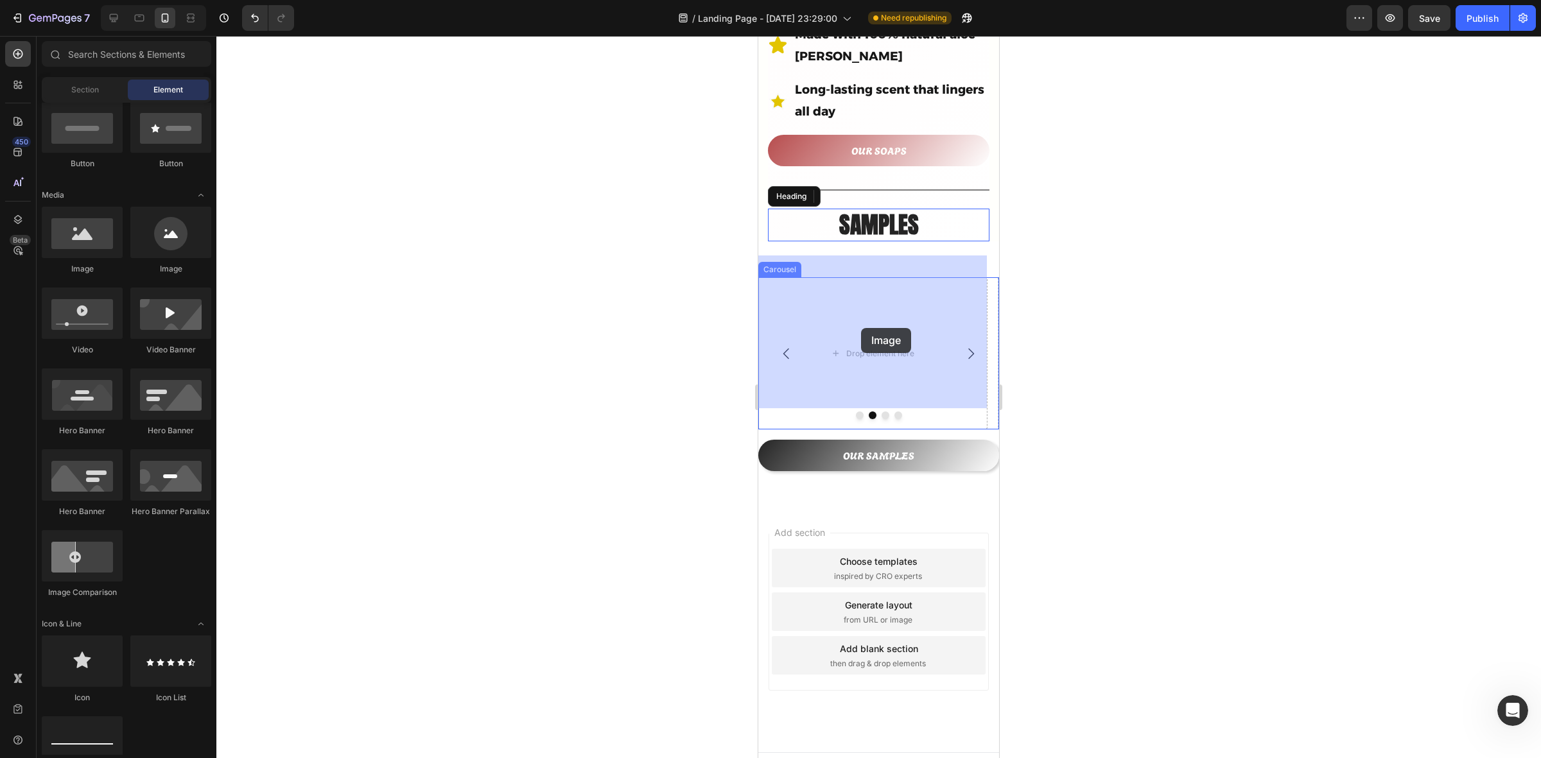
drag, startPoint x: 832, startPoint y: 278, endPoint x: 861, endPoint y: 328, distance: 57.8
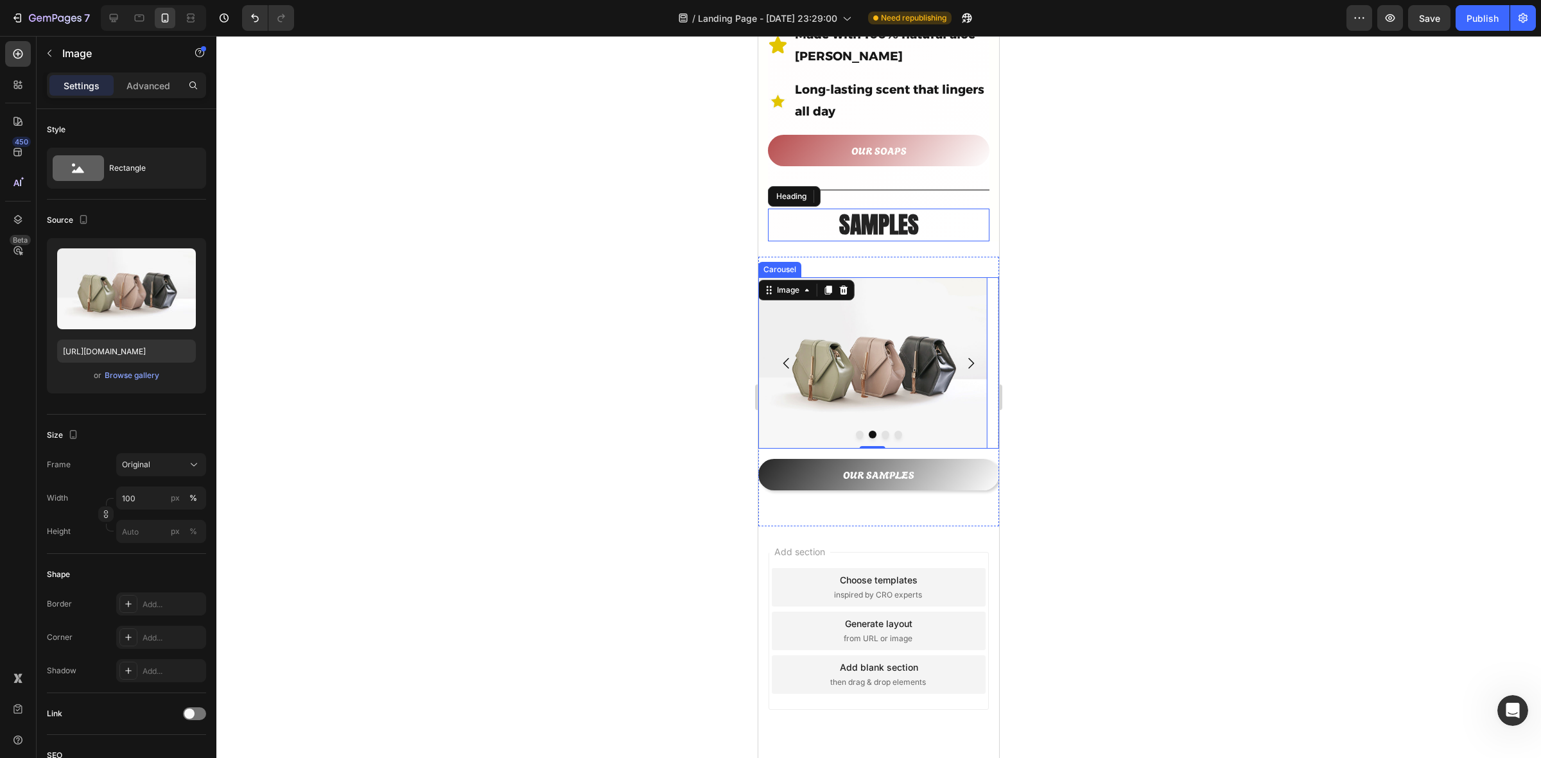
click at [787, 358] on icon "Carousel Back Arrow" at bounding box center [787, 363] width 6 height 11
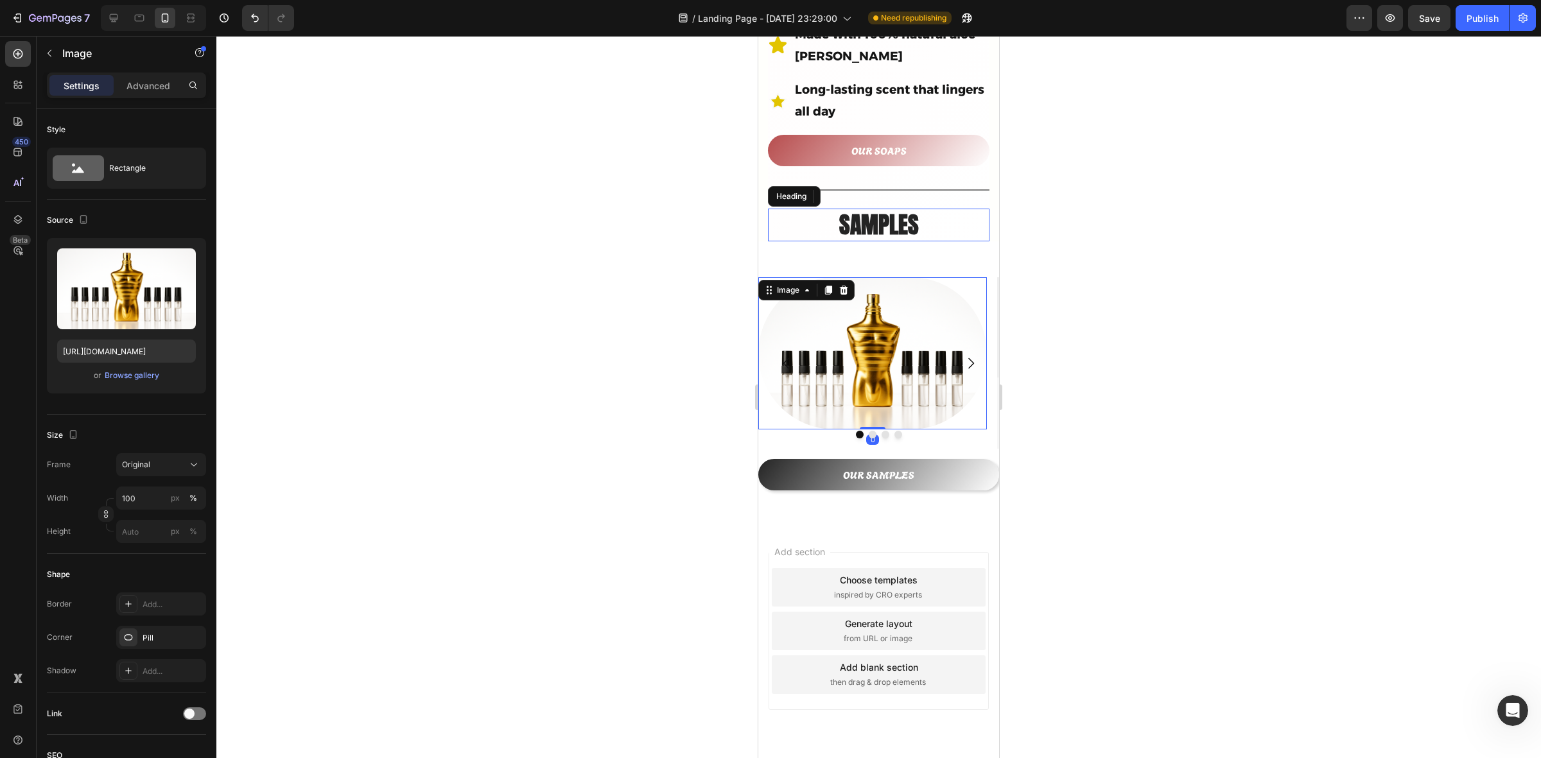
click at [857, 325] on img at bounding box center [872, 353] width 229 height 153
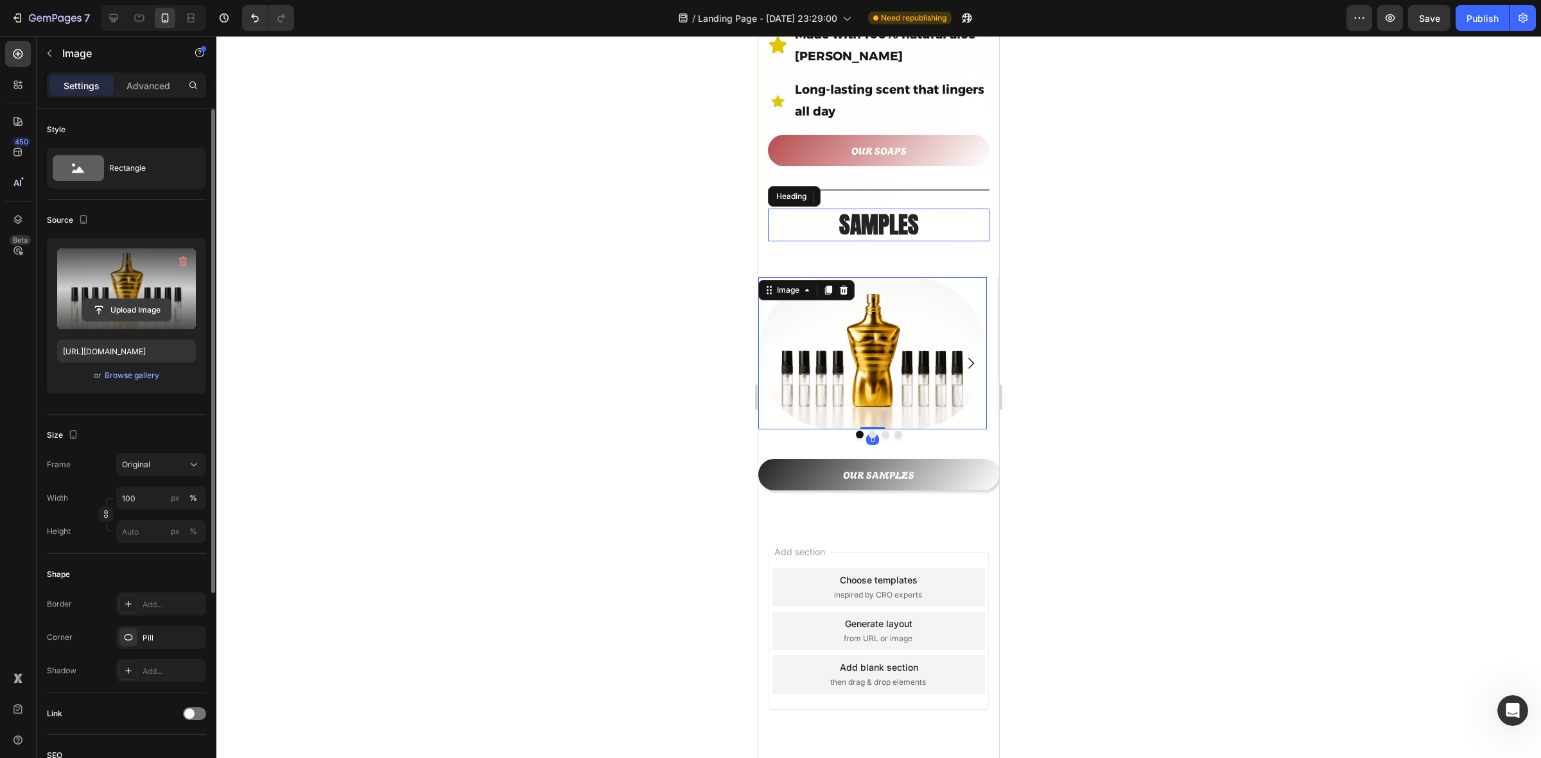
click at [114, 313] on input "file" at bounding box center [126, 310] width 89 height 22
type input "[URL][DOMAIN_NAME]"
click at [1171, 340] on div at bounding box center [878, 397] width 1325 height 723
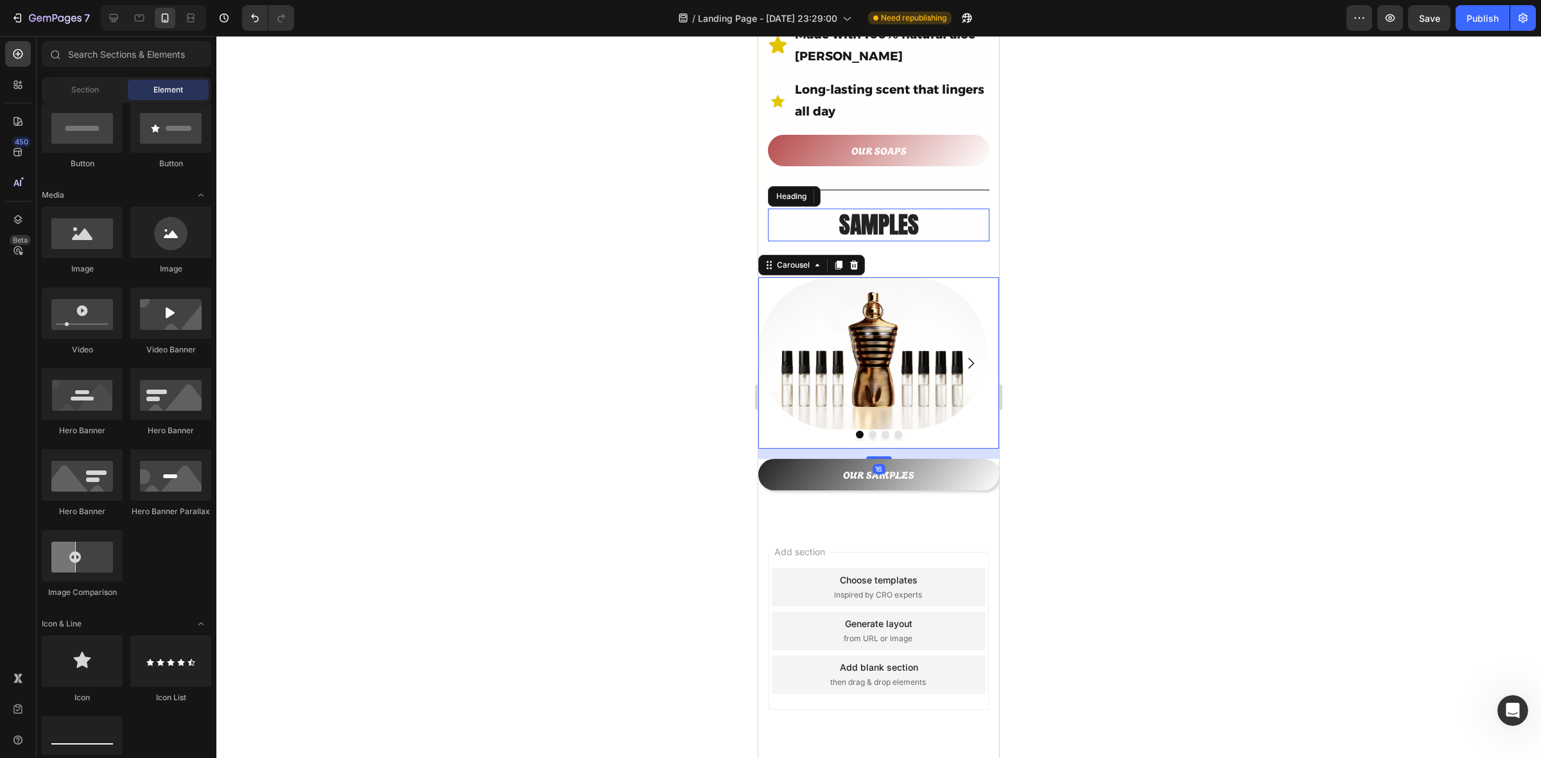
click at [883, 431] on div at bounding box center [878, 435] width 241 height 8
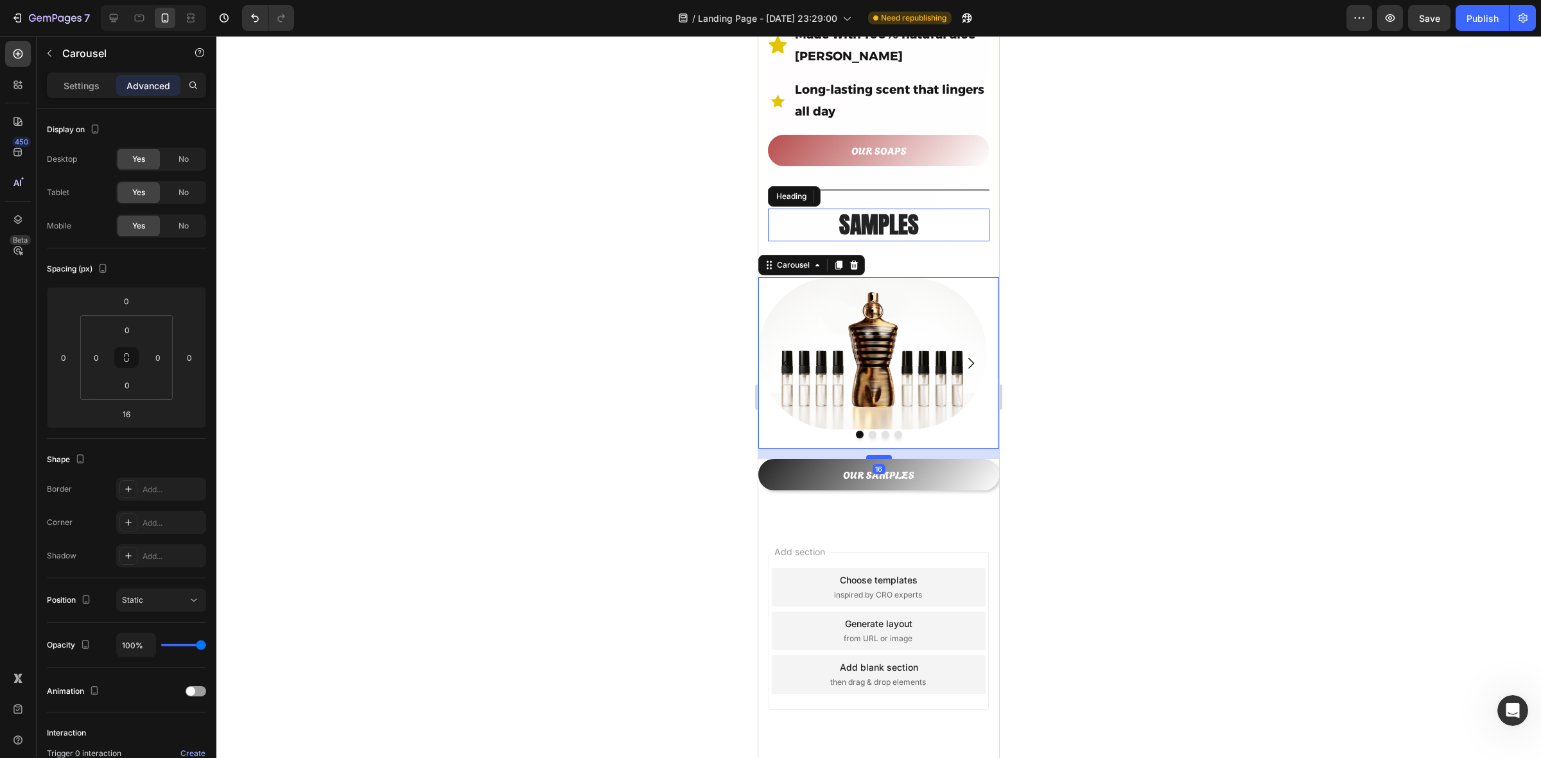
click at [874, 455] on div at bounding box center [879, 457] width 26 height 4
click at [875, 460] on div at bounding box center [879, 462] width 26 height 4
type input "25"
click at [1131, 268] on div at bounding box center [878, 397] width 1325 height 723
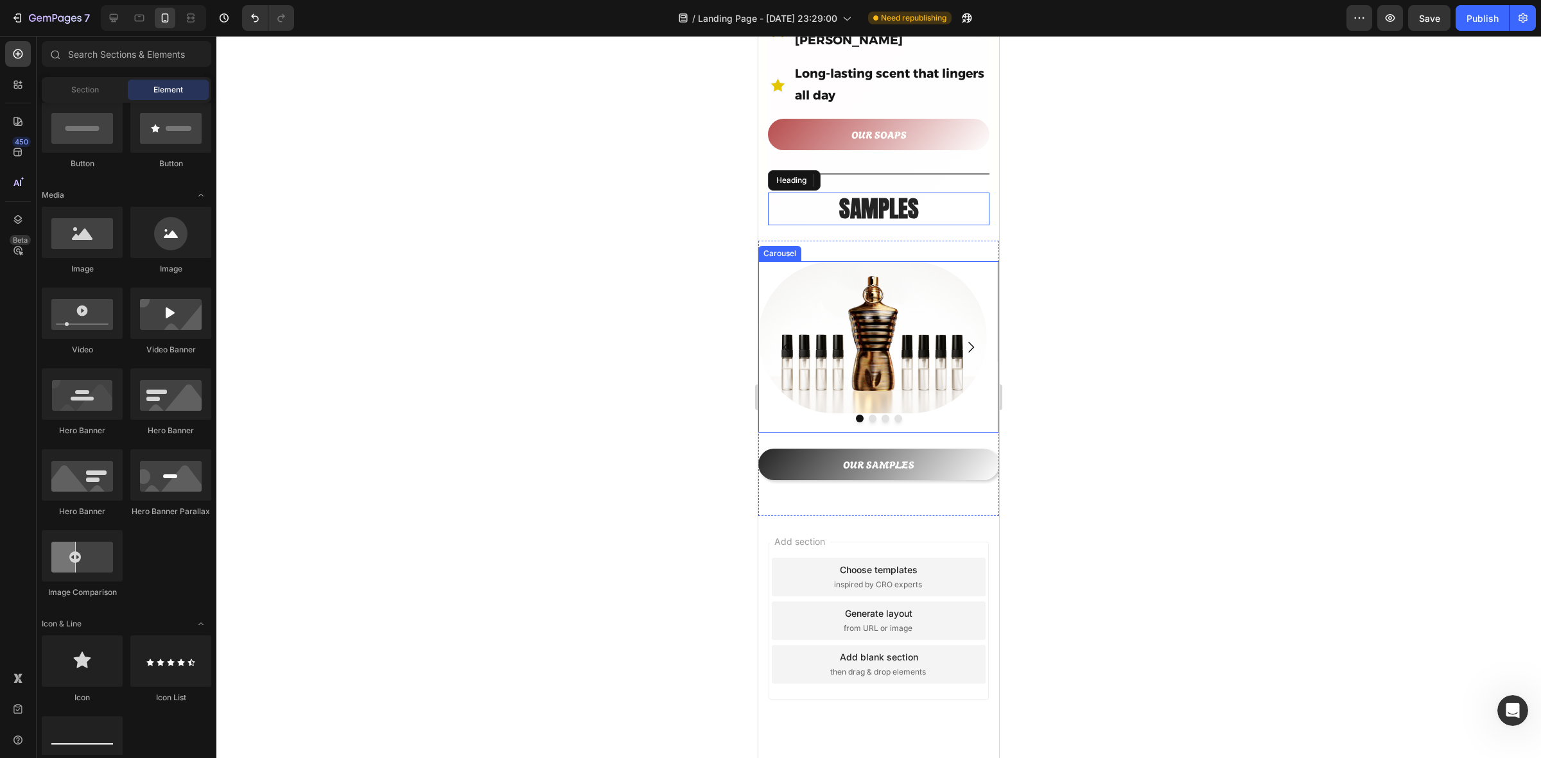
scroll to position [735, 0]
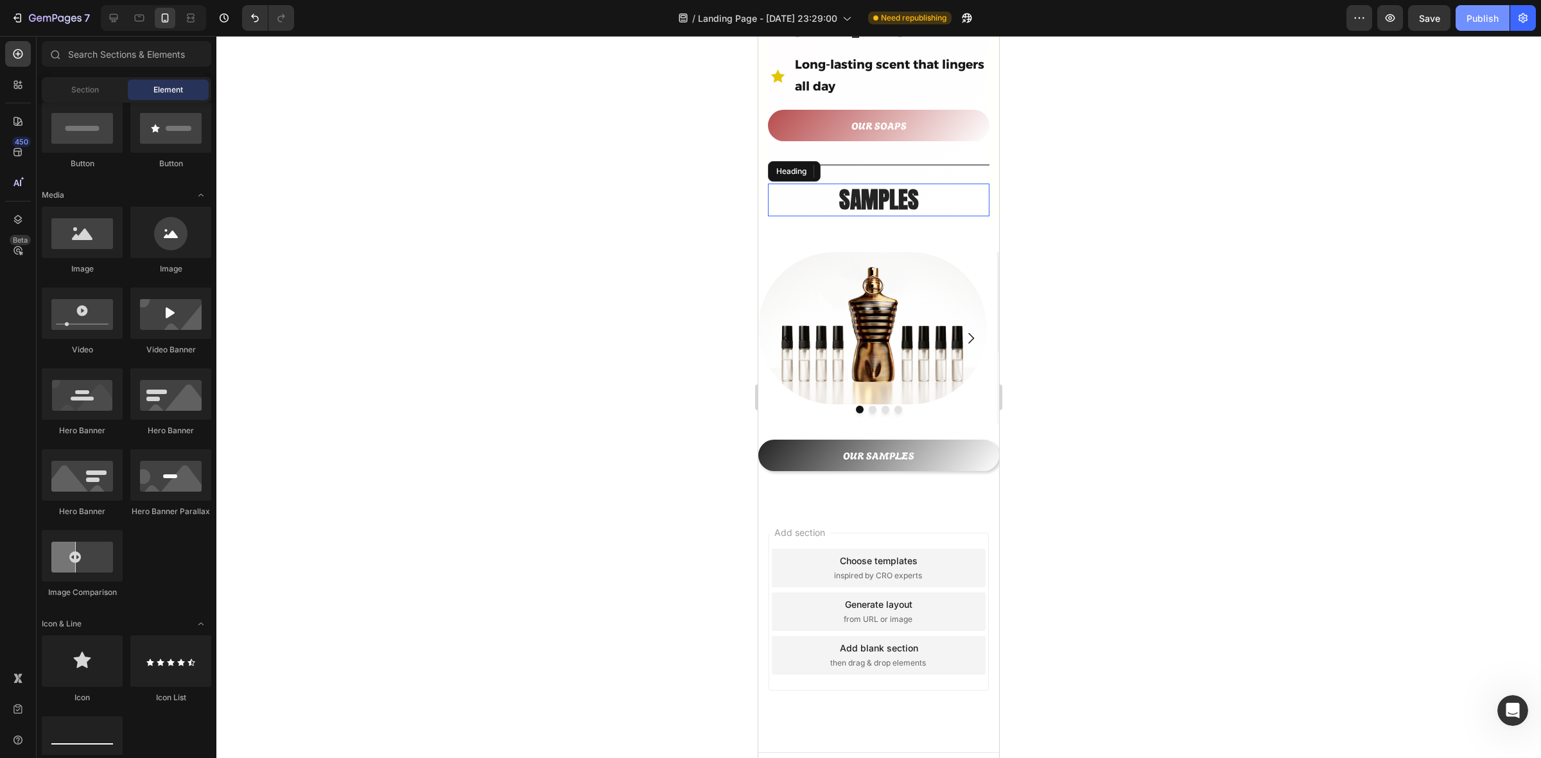
click at [1486, 21] on div "Publish" at bounding box center [1483, 18] width 32 height 13
click at [967, 331] on icon "Carousel Next Arrow" at bounding box center [970, 338] width 15 height 15
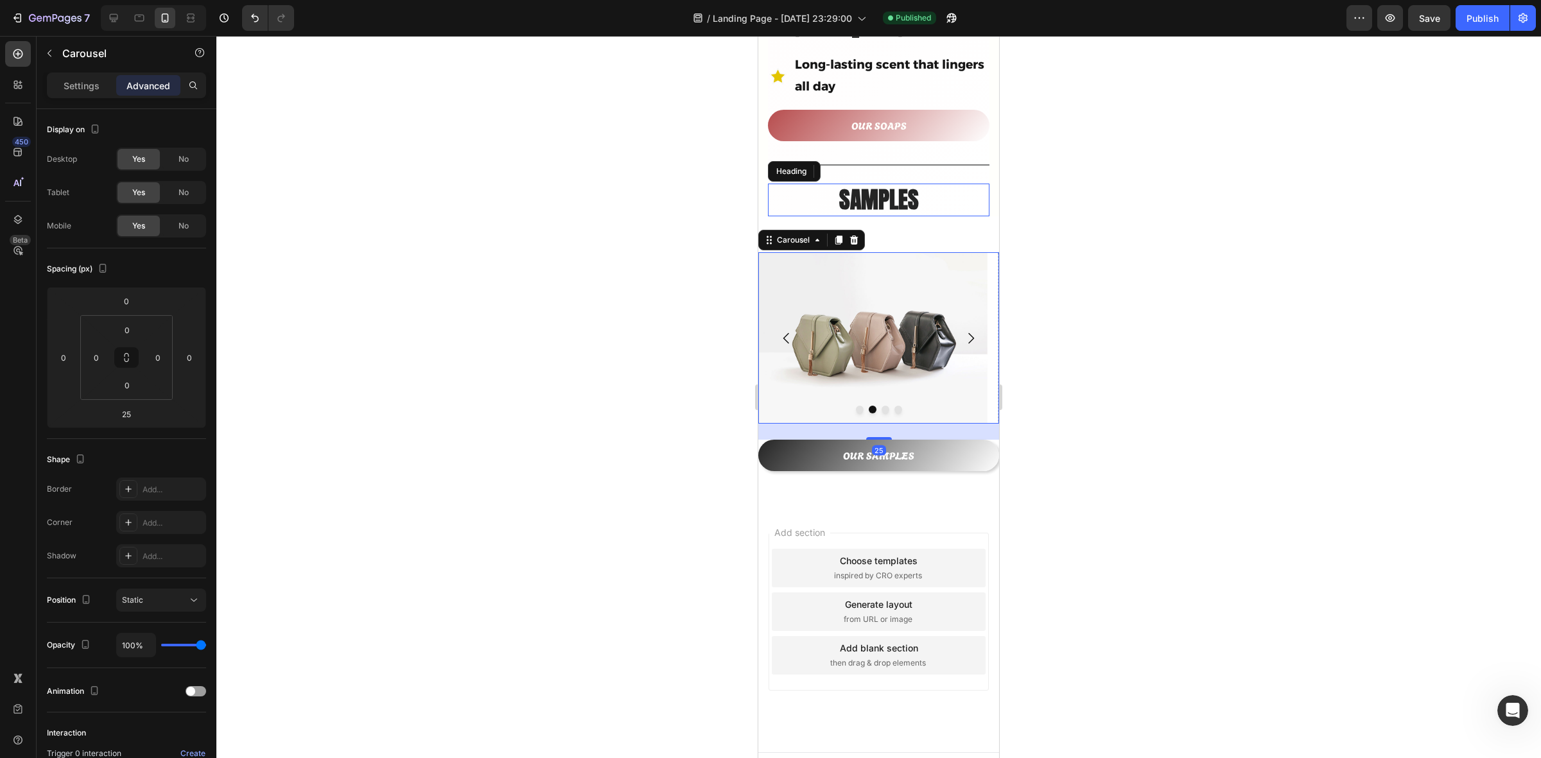
click at [781, 331] on icon "Carousel Back Arrow" at bounding box center [786, 338] width 15 height 15
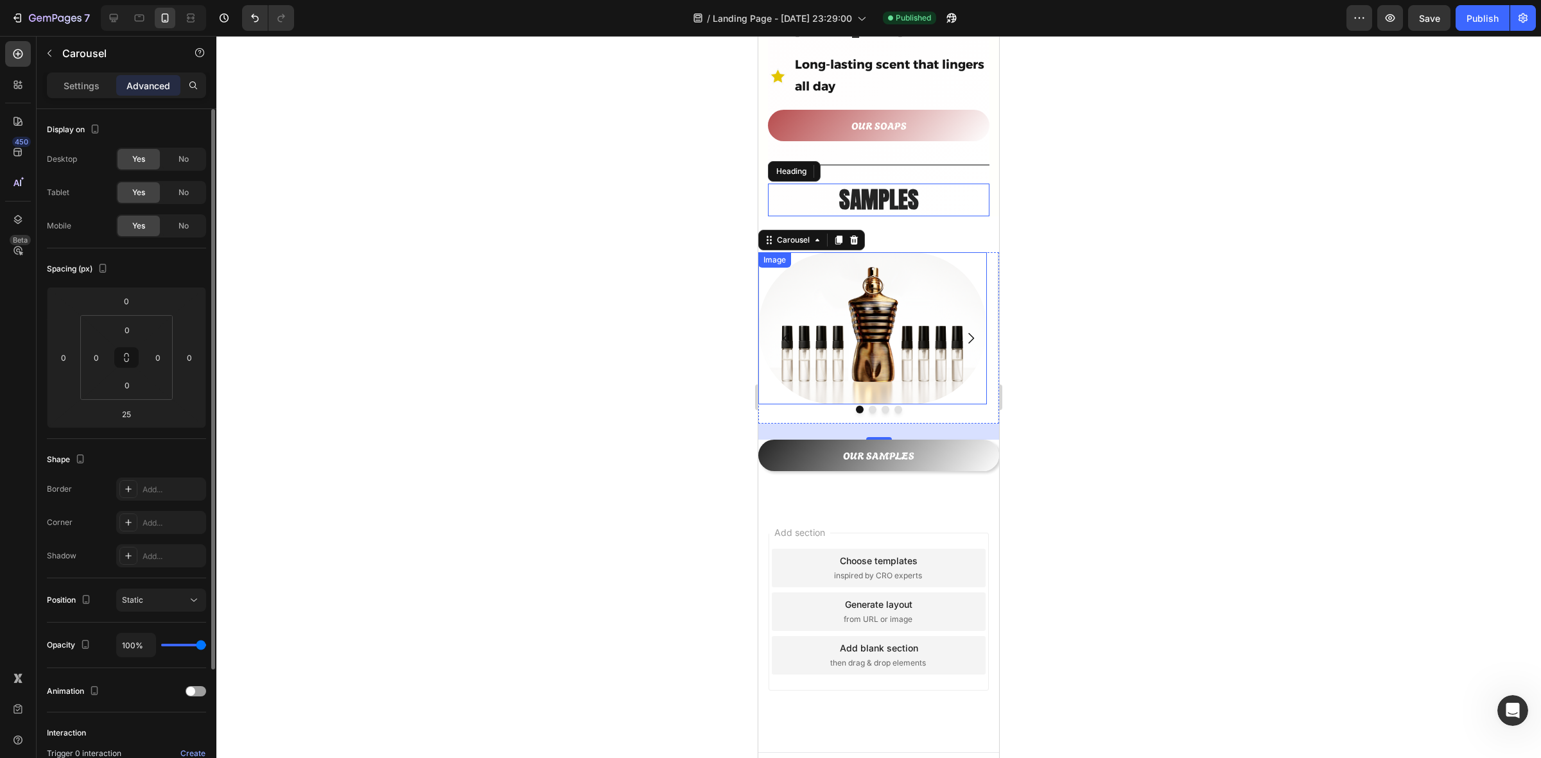
scroll to position [153, 0]
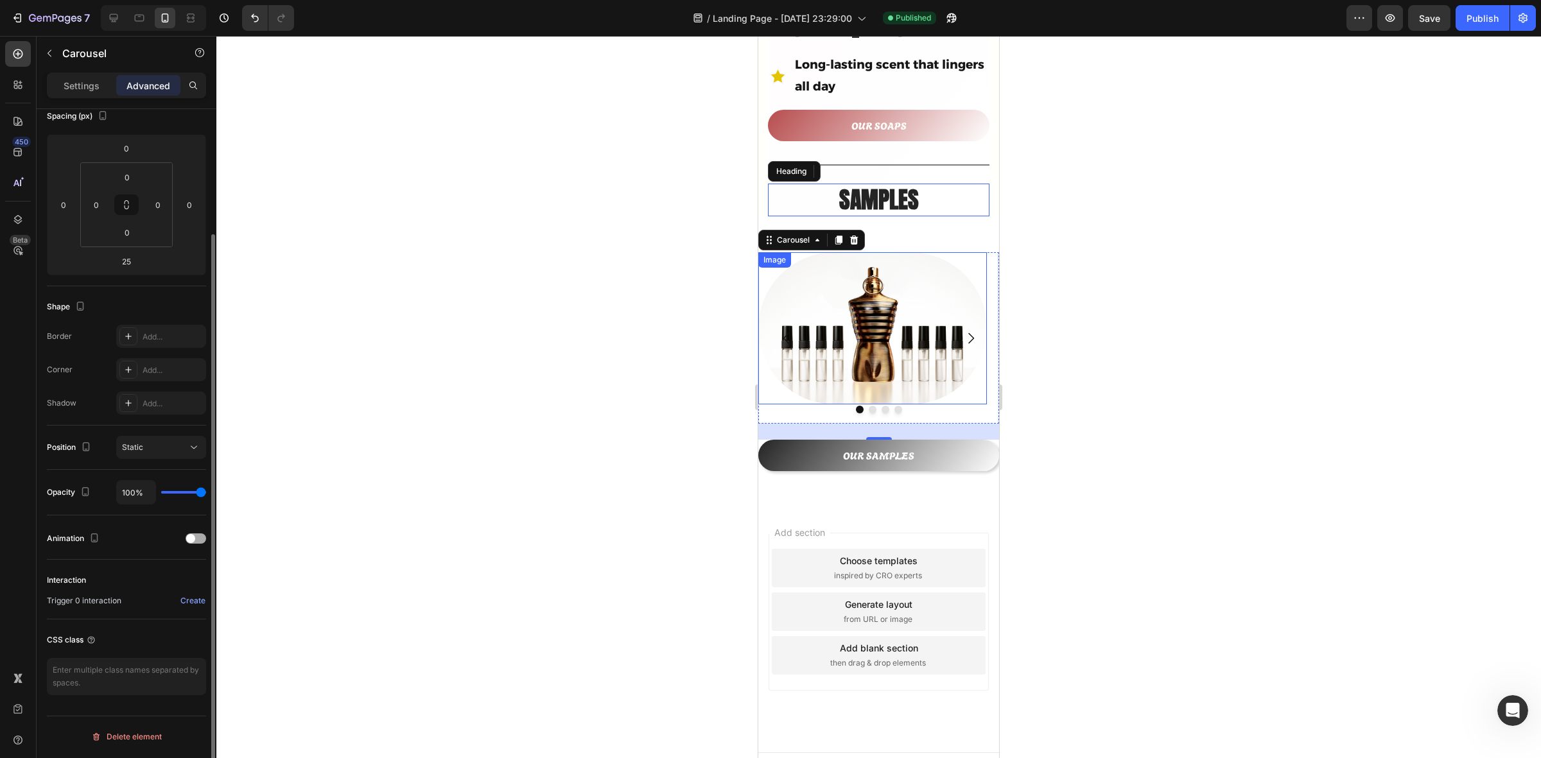
click at [193, 536] on span at bounding box center [190, 538] width 9 height 9
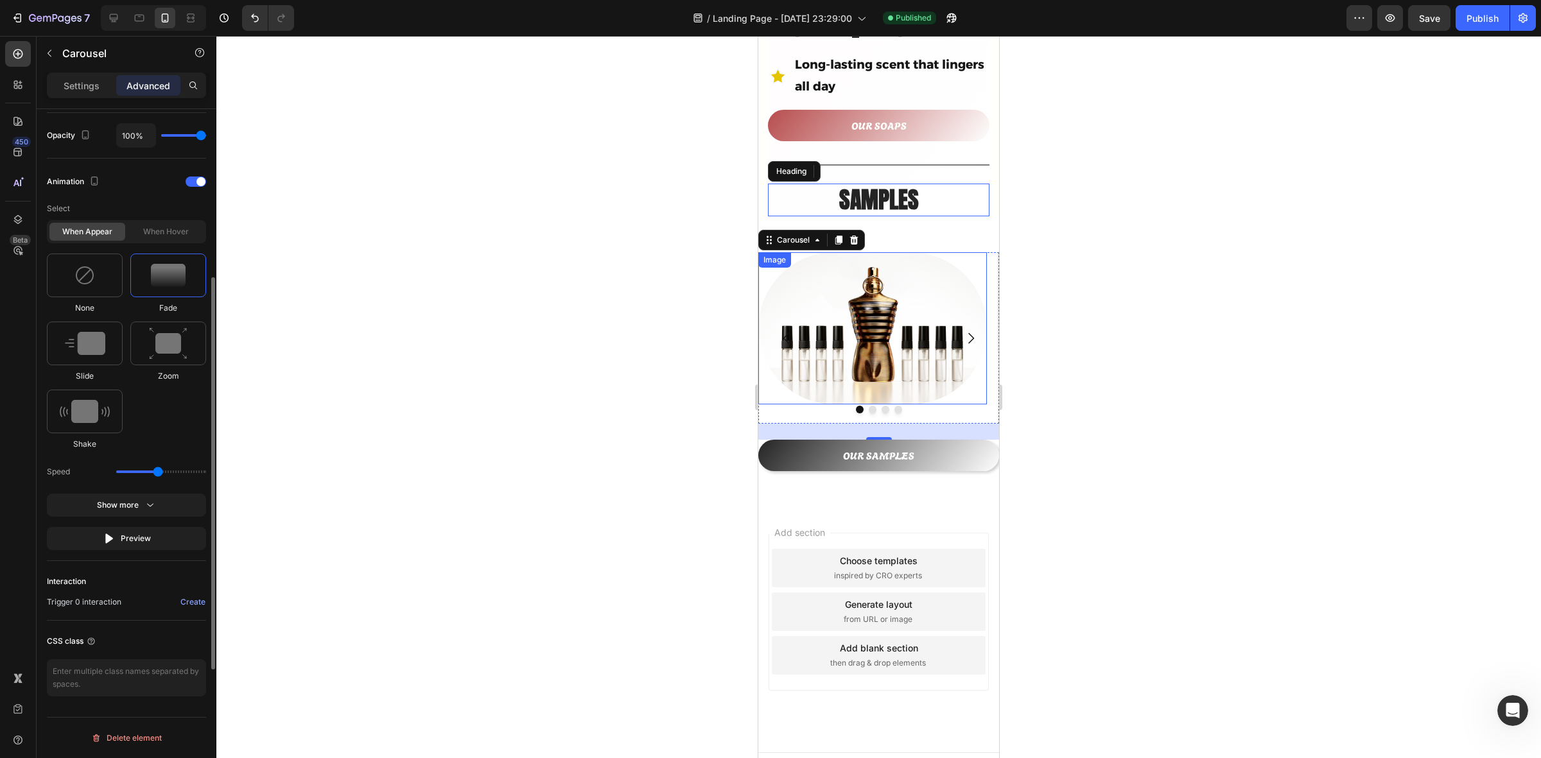
scroll to position [0, 0]
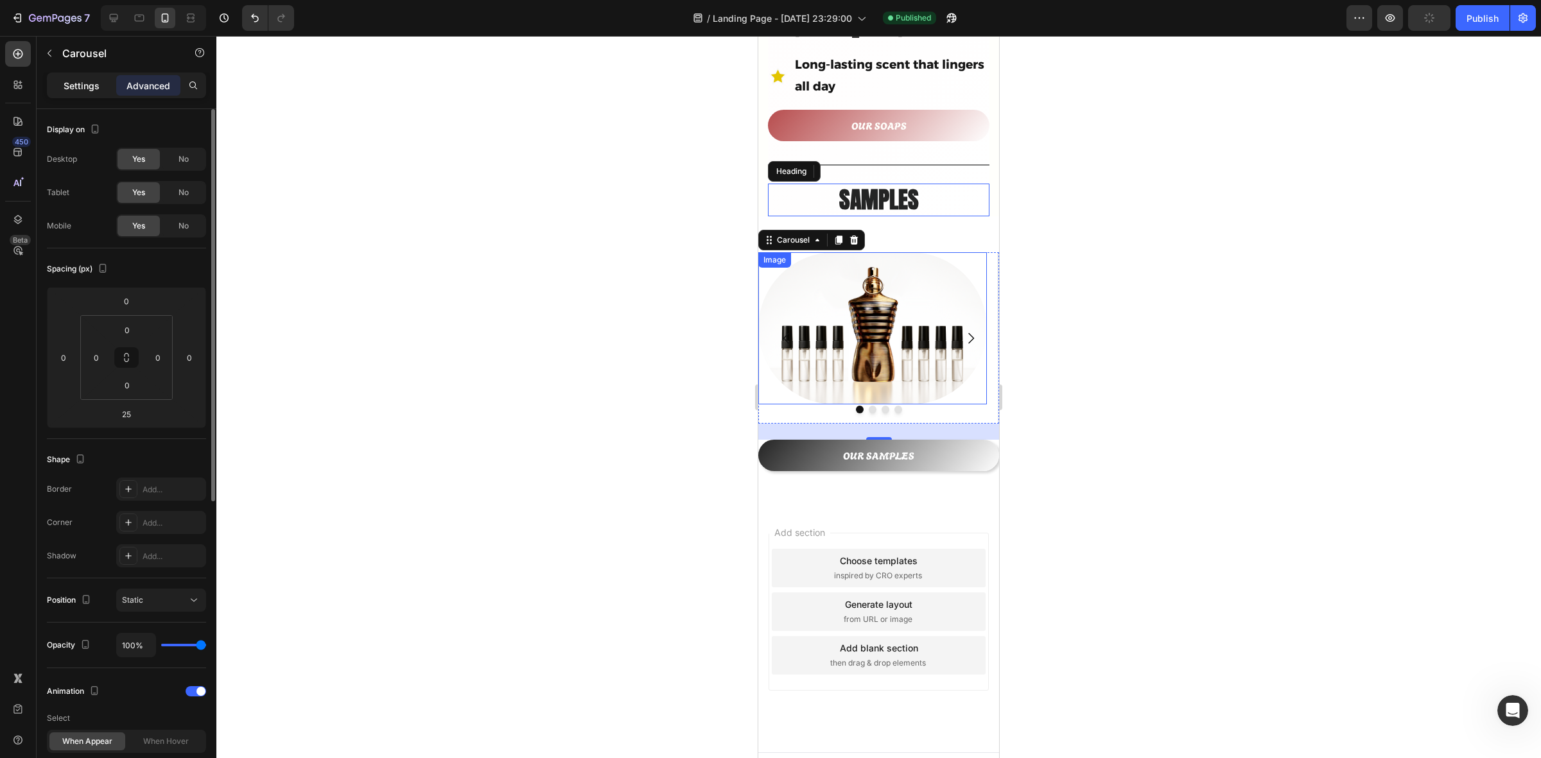
click at [65, 84] on p "Settings" at bounding box center [82, 85] width 36 height 13
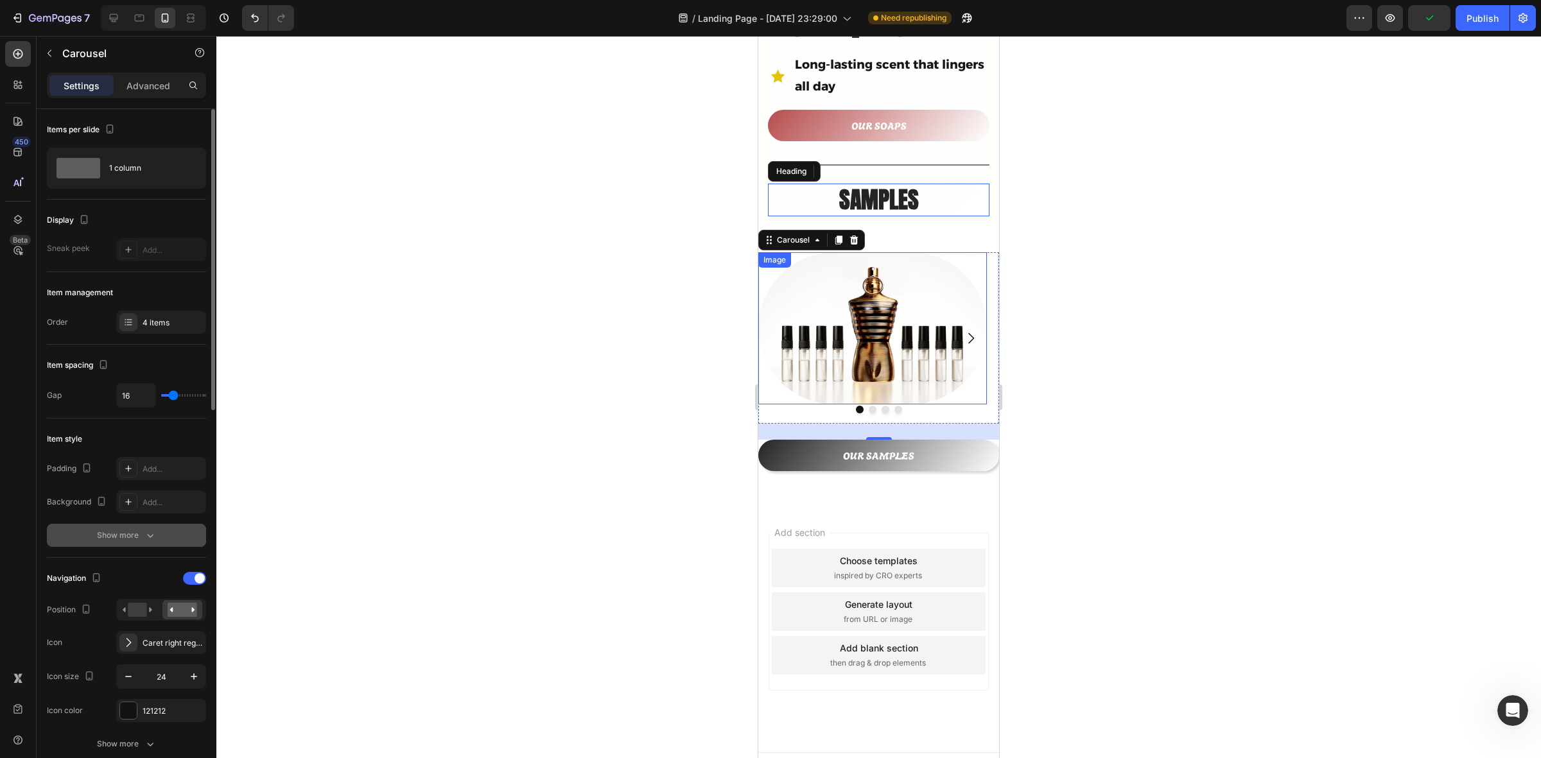
scroll to position [80, 0]
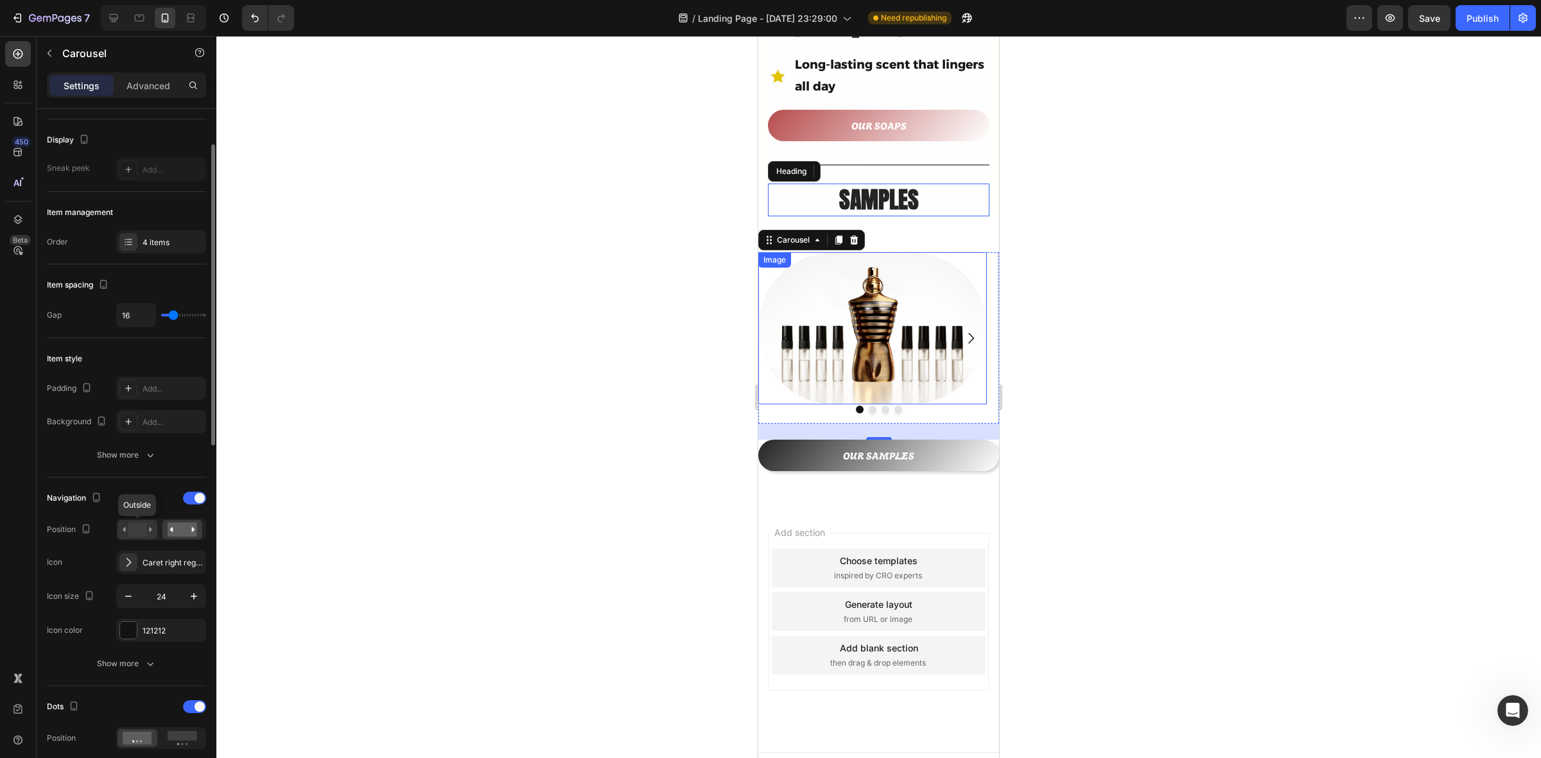
click at [139, 530] on rect at bounding box center [137, 530] width 19 height 14
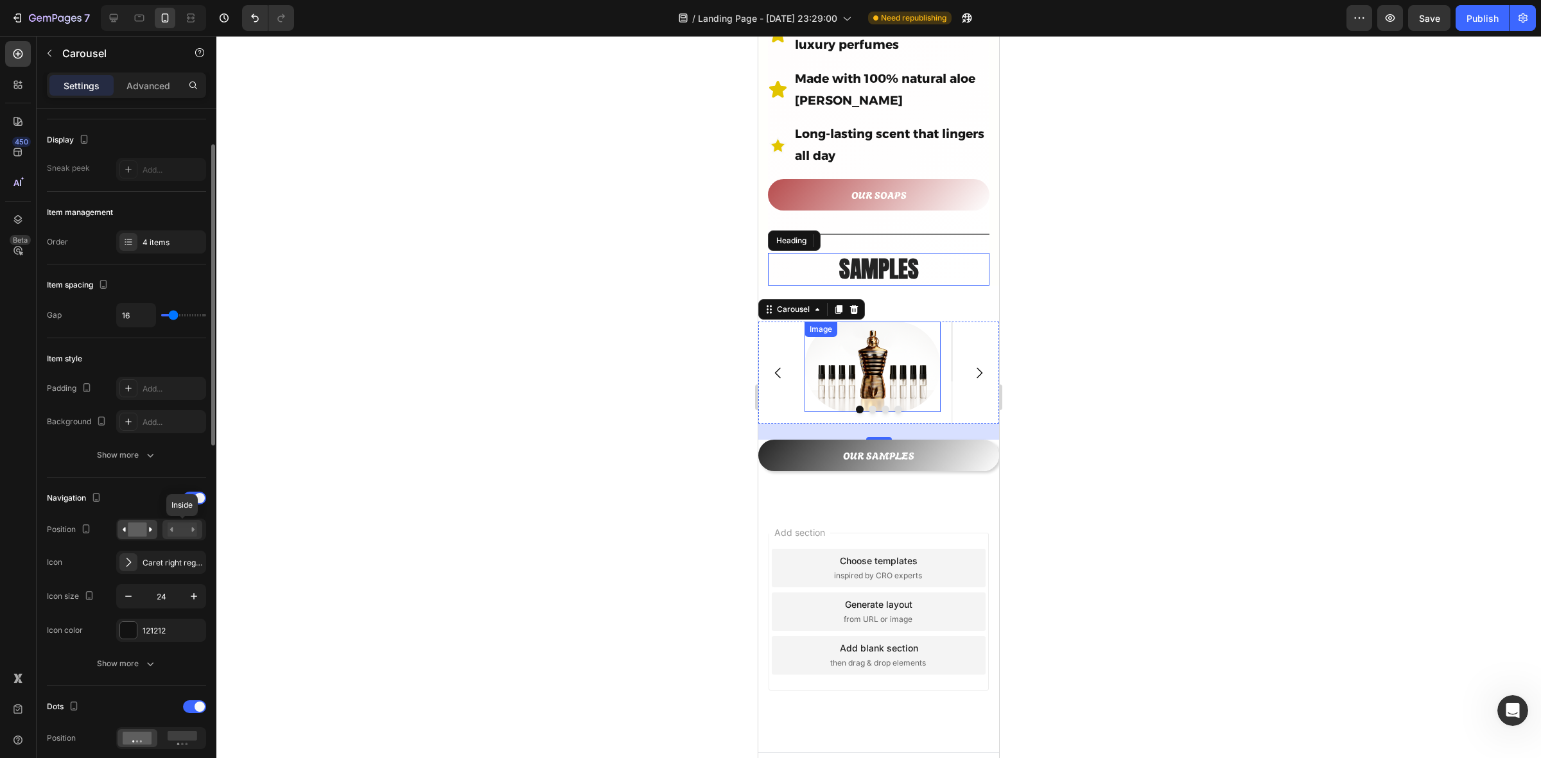
click at [185, 527] on rect at bounding box center [183, 530] width 30 height 14
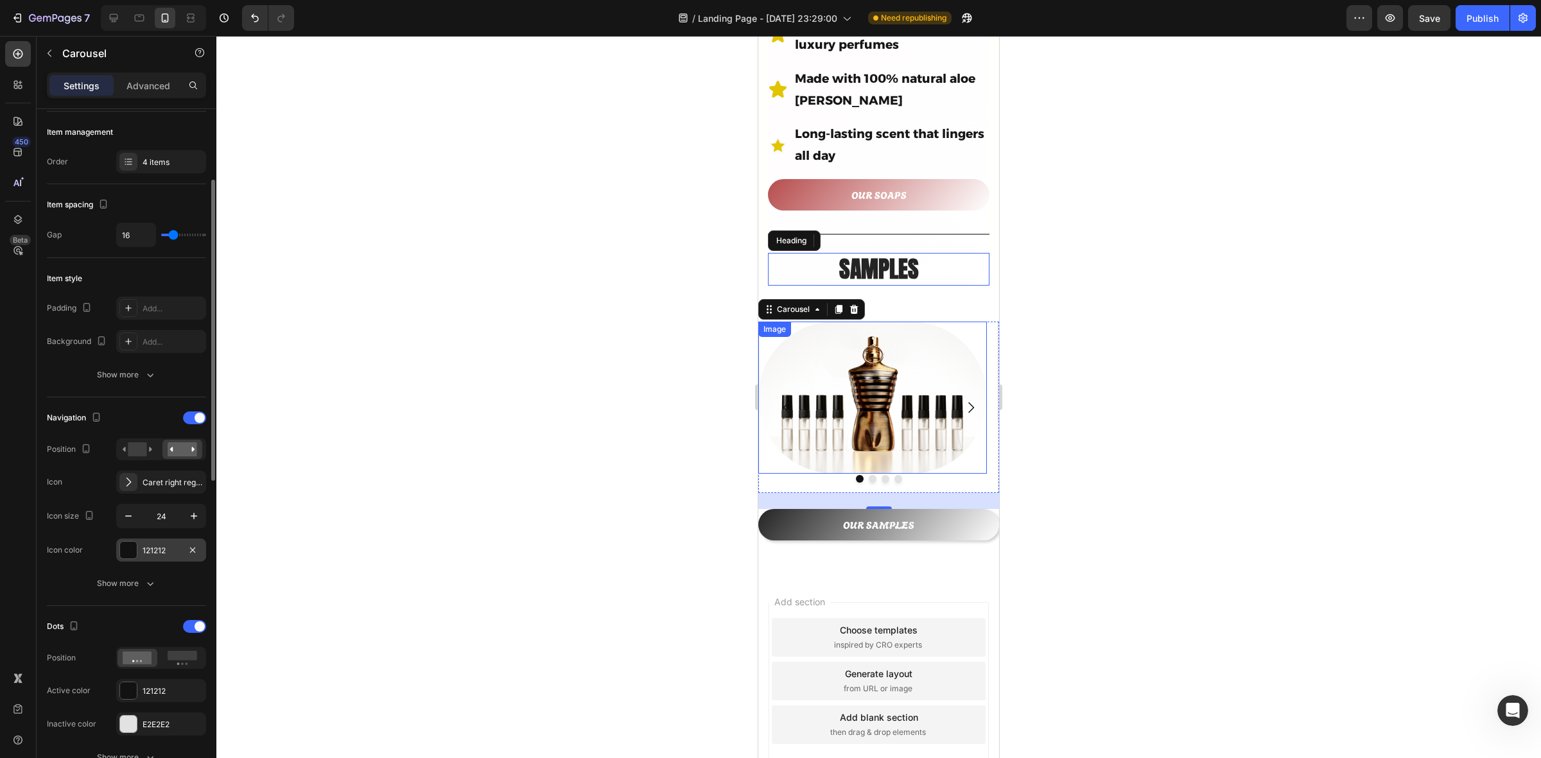
scroll to position [241, 0]
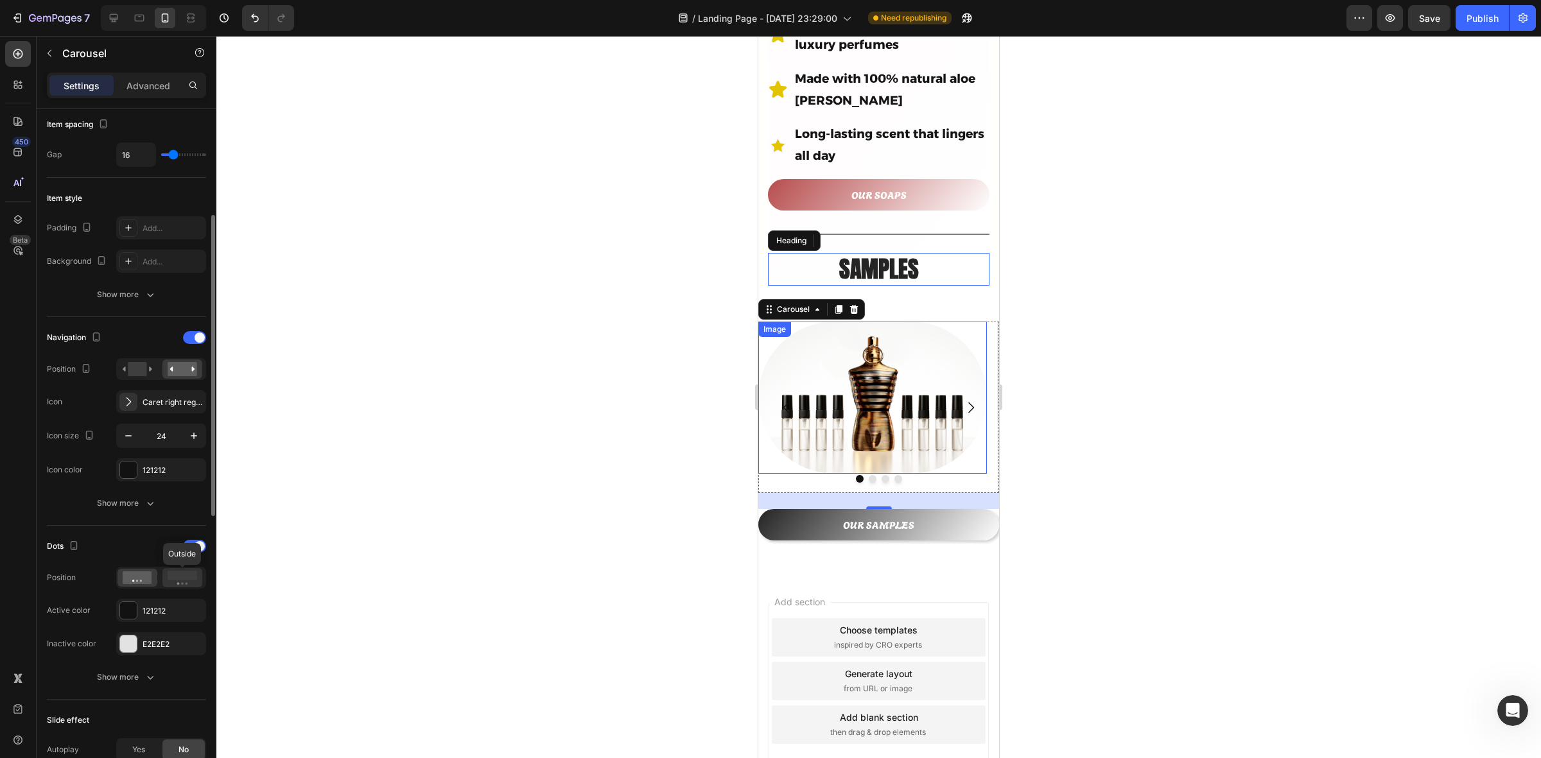
click at [182, 577] on rect at bounding box center [183, 576] width 30 height 10
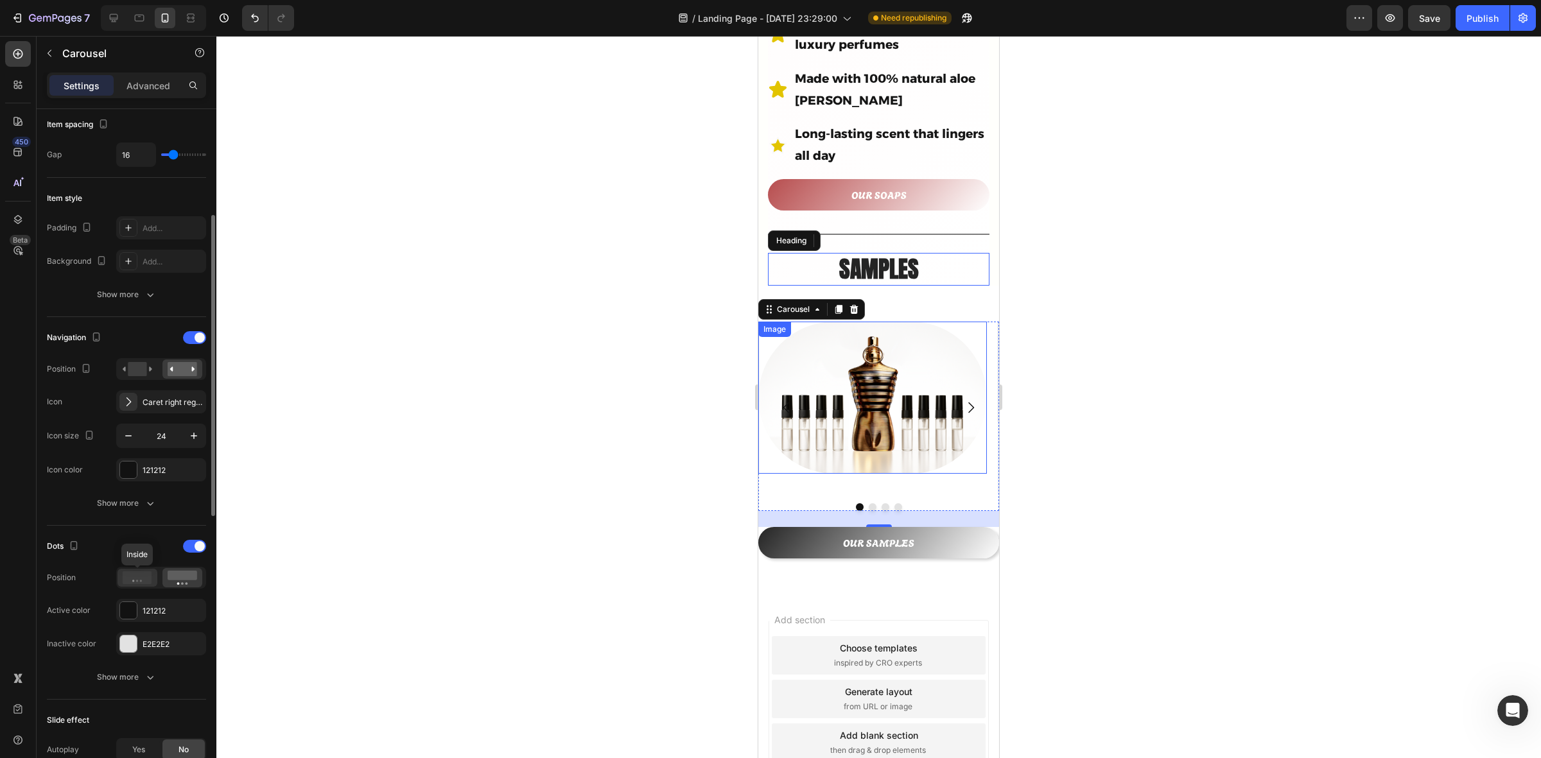
click at [138, 578] on icon at bounding box center [138, 578] width 30 height 13
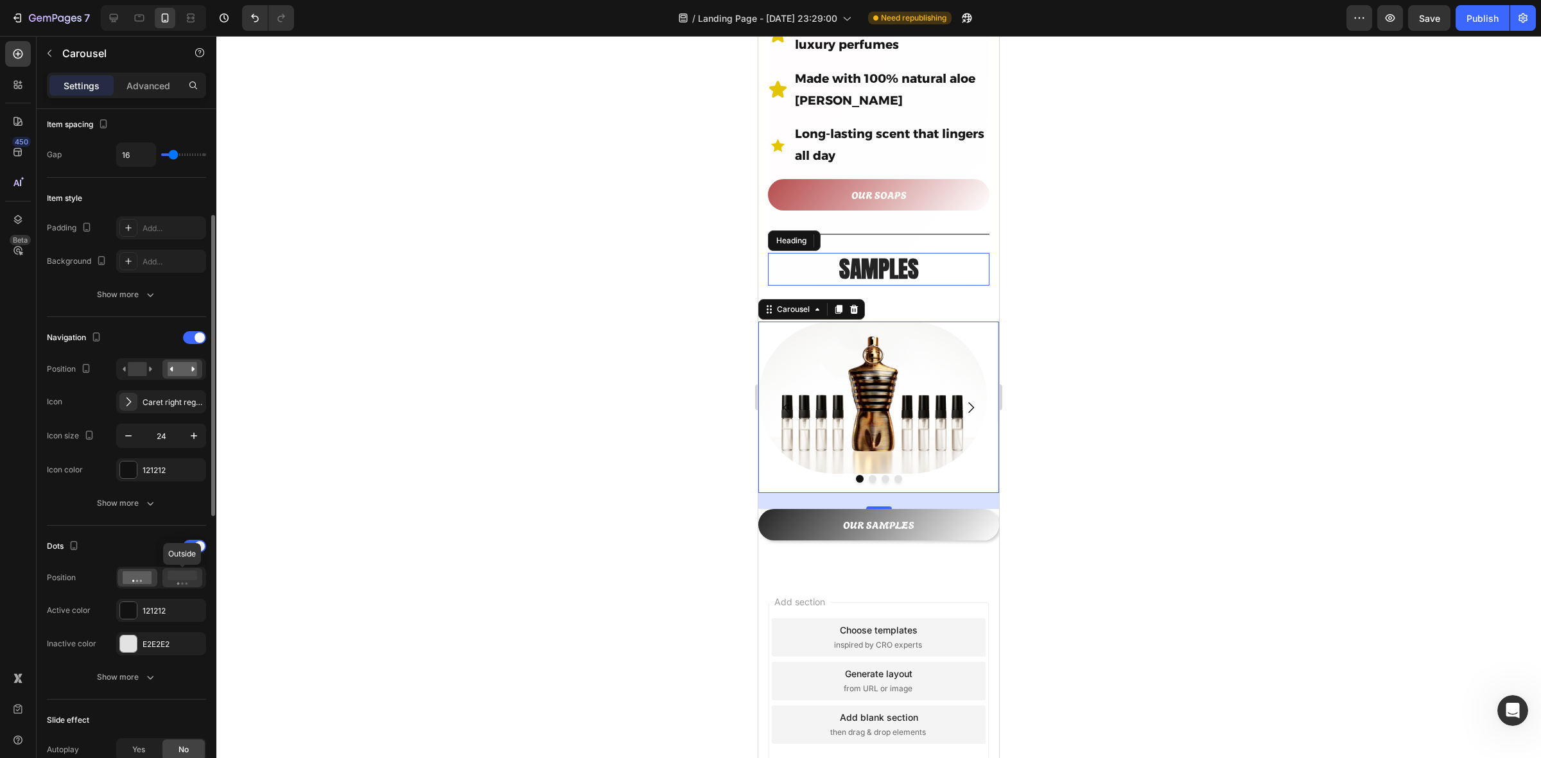
click at [171, 583] on icon at bounding box center [183, 578] width 30 height 14
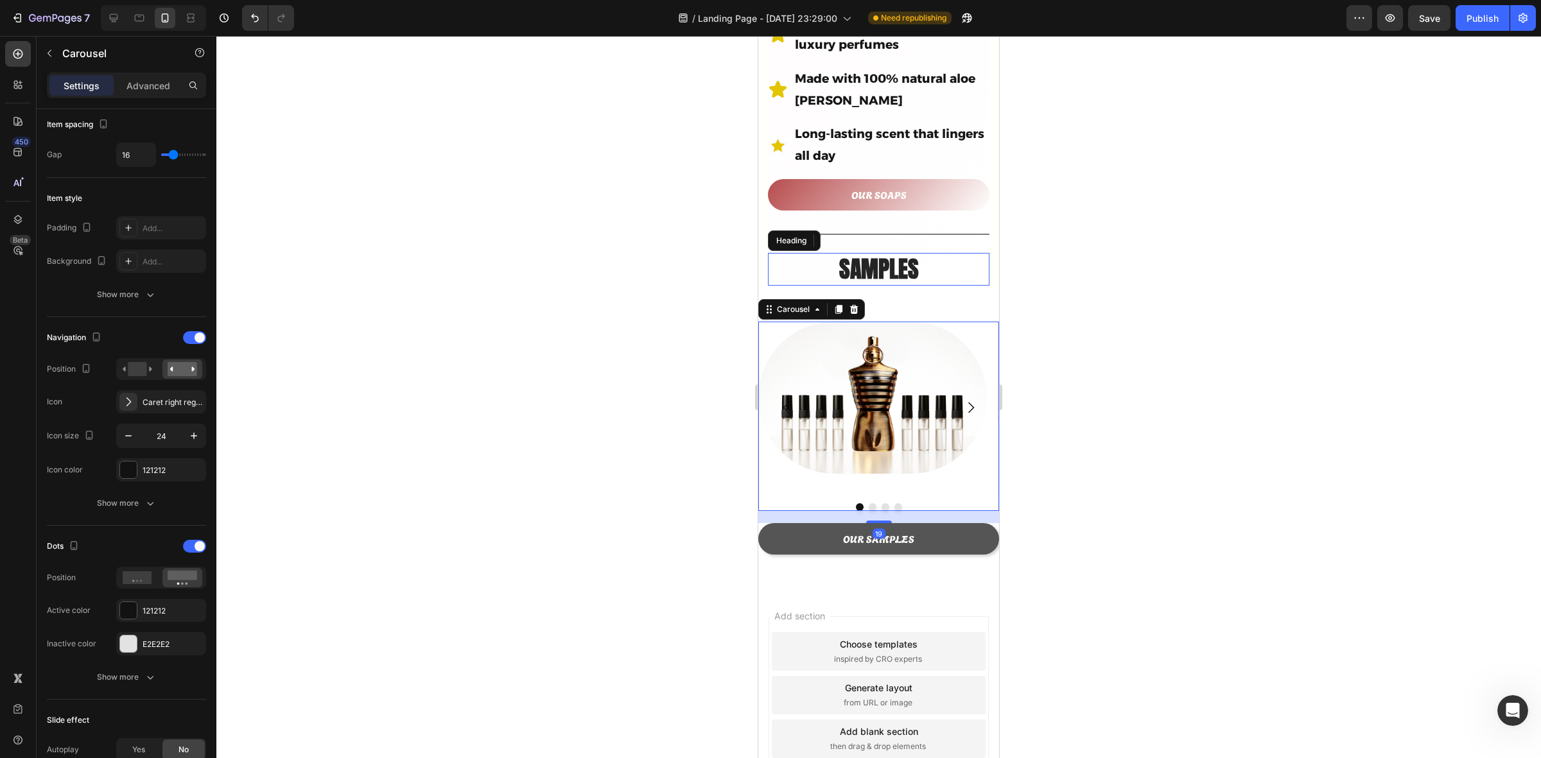
click at [875, 521] on div at bounding box center [879, 522] width 26 height 3
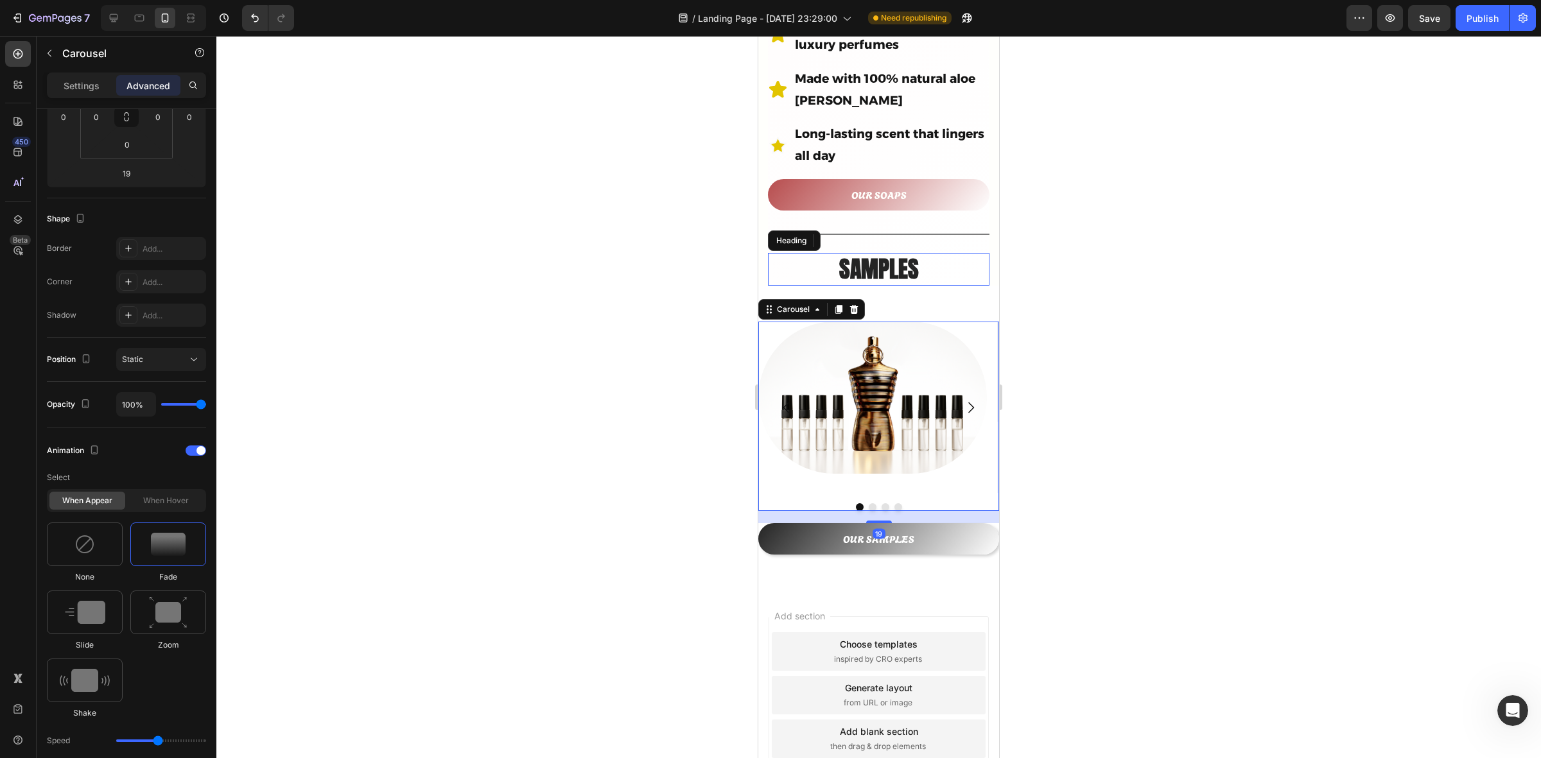
click at [1227, 472] on div at bounding box center [878, 397] width 1325 height 723
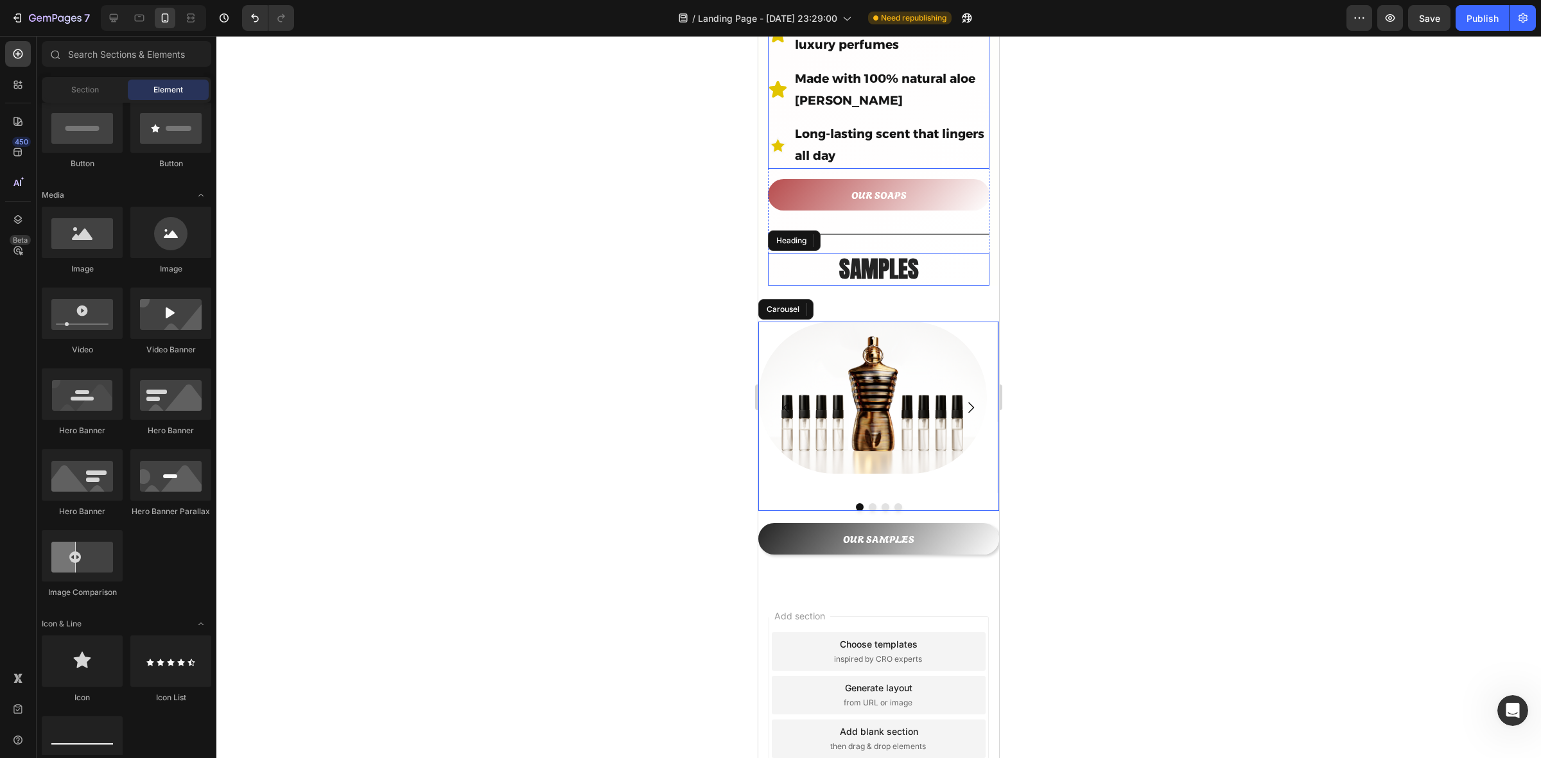
click at [942, 123] on p "Long-lasting scent that lingers all day" at bounding box center [891, 145] width 193 height 44
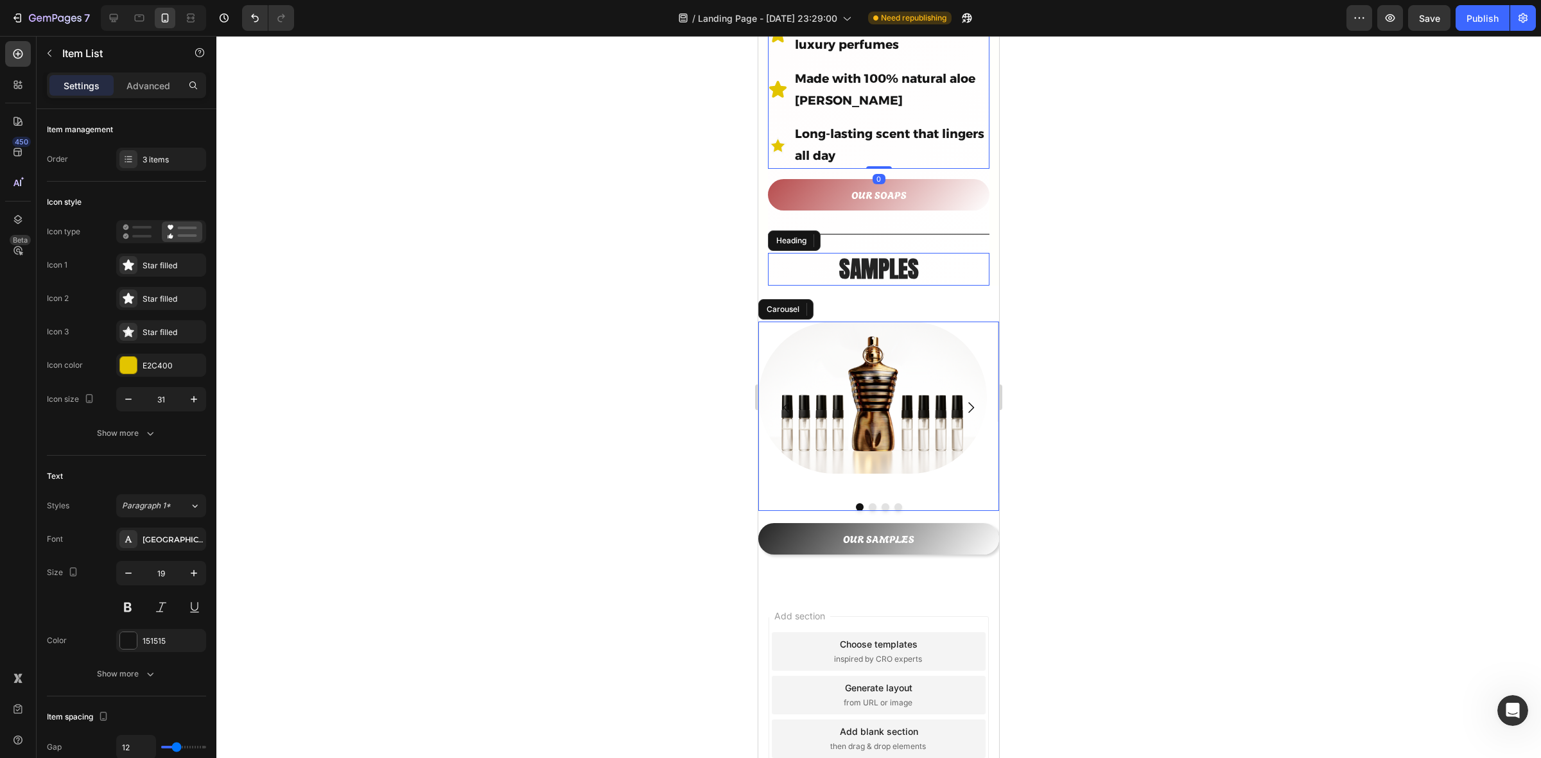
click at [464, 400] on div at bounding box center [878, 397] width 1325 height 723
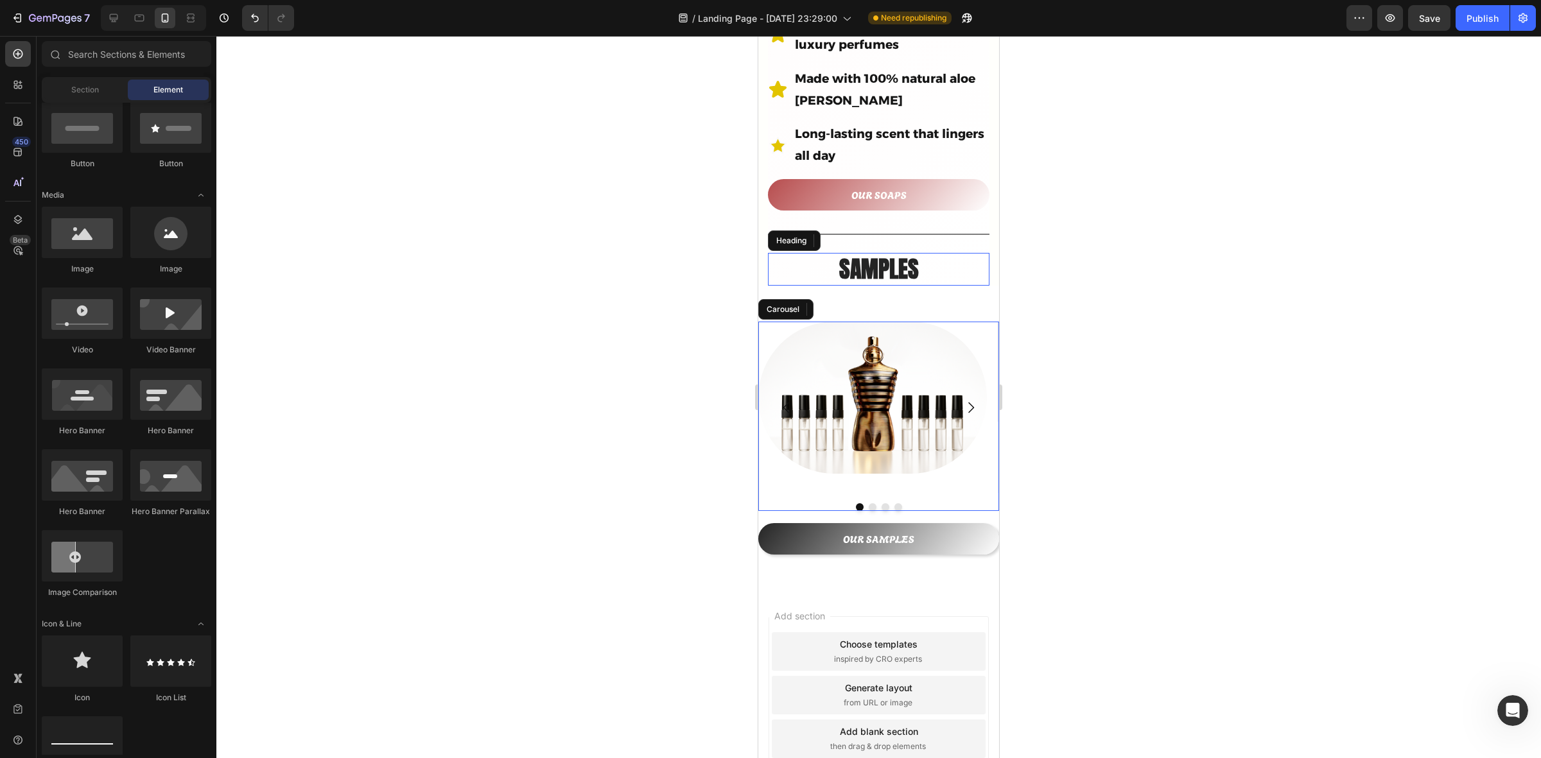
drag, startPoint x: 504, startPoint y: 238, endPoint x: 502, endPoint y: 252, distance: 14.9
click at [502, 252] on div at bounding box center [878, 397] width 1325 height 723
click at [503, 241] on div at bounding box center [878, 397] width 1325 height 723
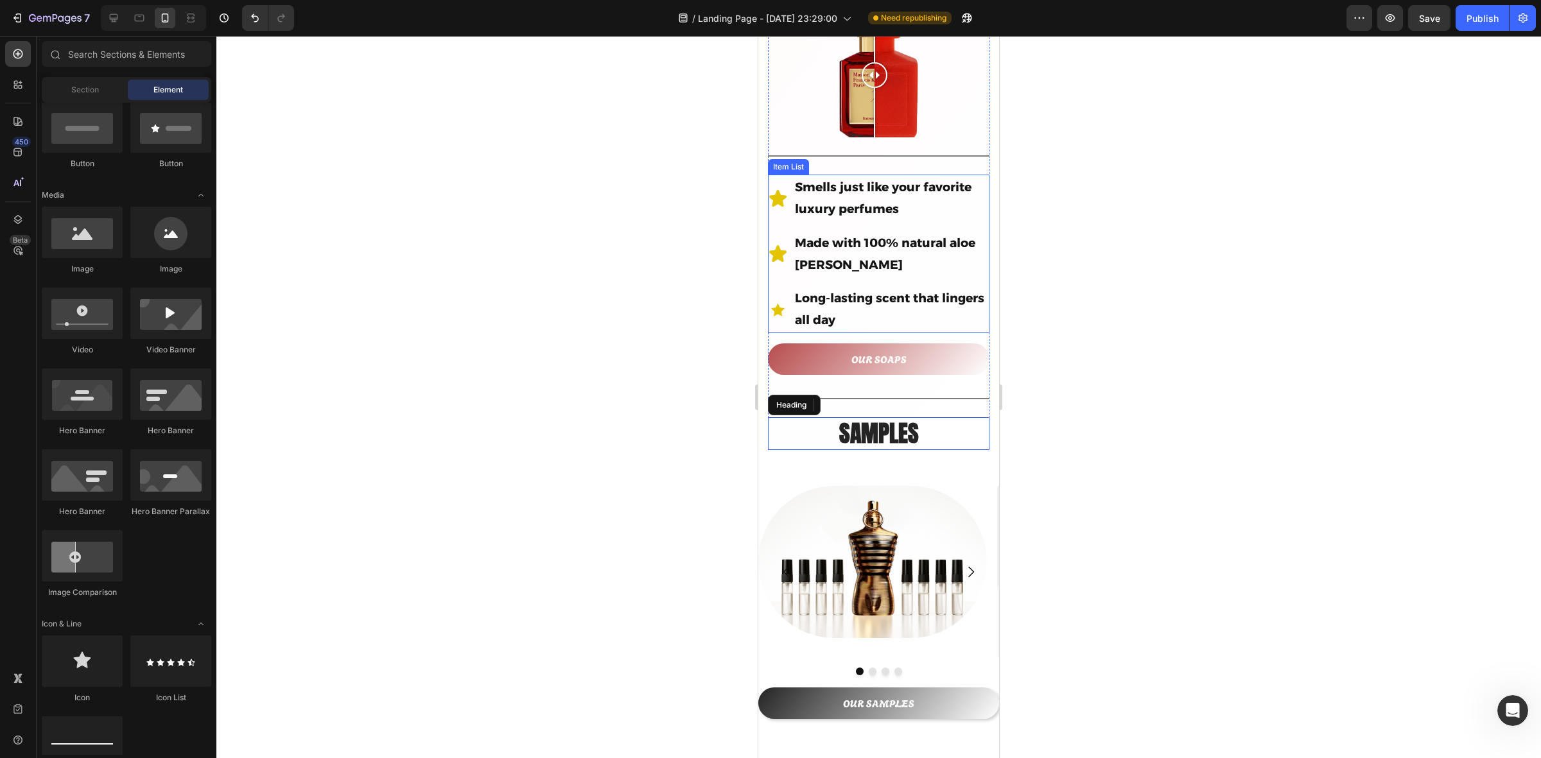
scroll to position [505, 0]
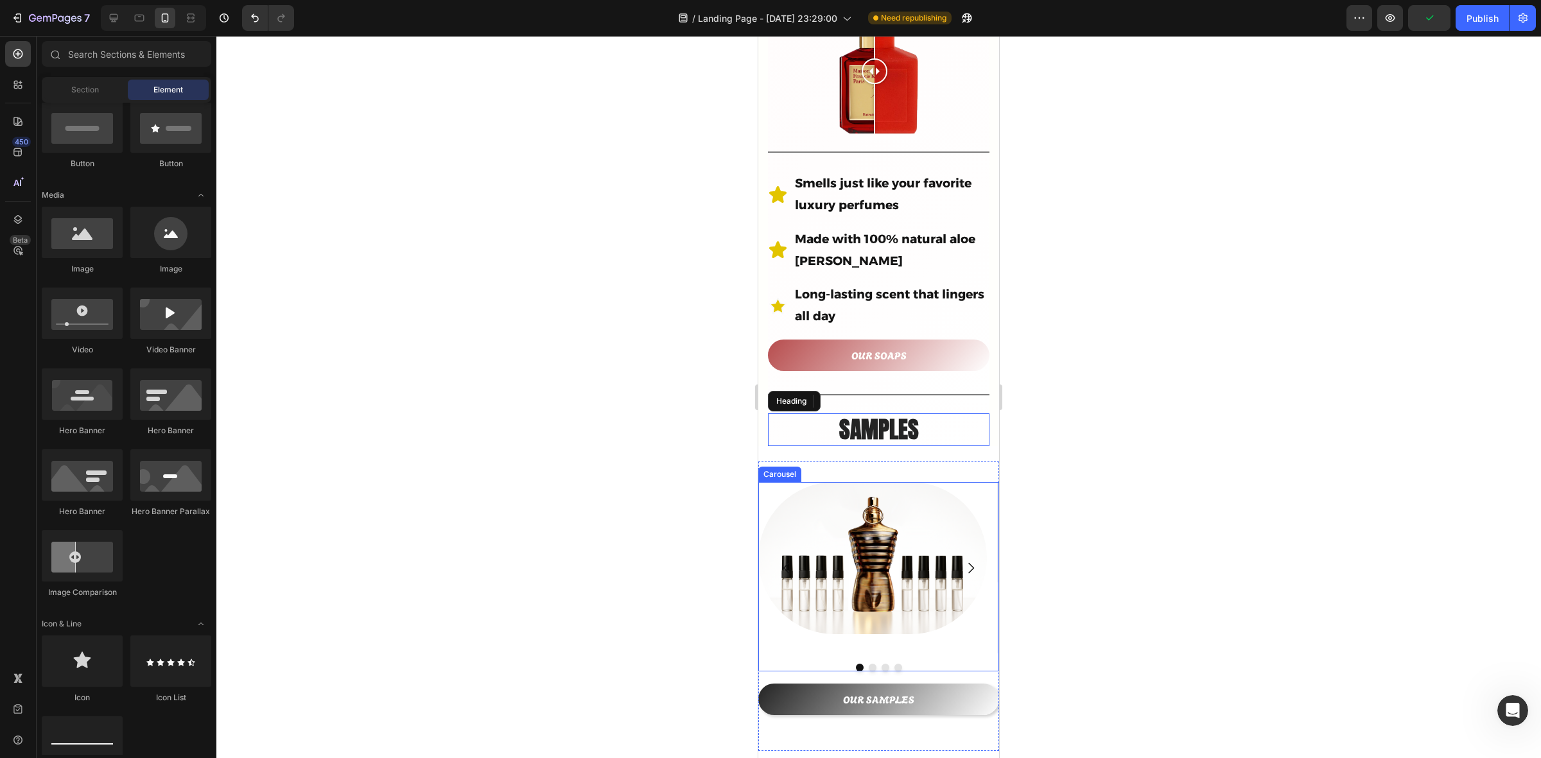
click at [896, 622] on div "Image" at bounding box center [872, 567] width 229 height 171
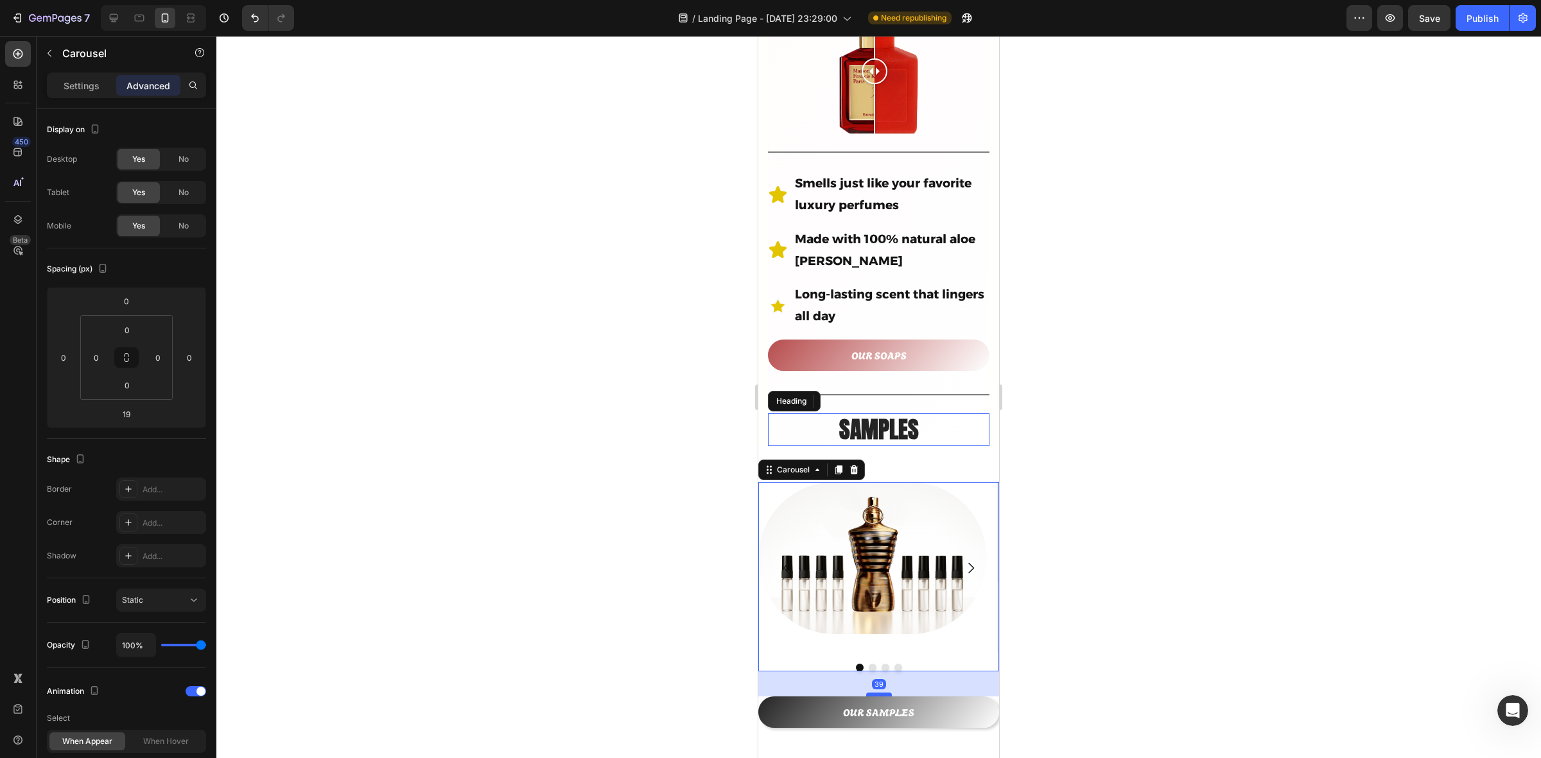
drag, startPoint x: 872, startPoint y: 660, endPoint x: 872, endPoint y: 672, distance: 12.8
click at [872, 693] on div at bounding box center [879, 695] width 26 height 4
click at [875, 694] on div at bounding box center [879, 696] width 26 height 4
type input "40"
click at [1164, 551] on div at bounding box center [878, 397] width 1325 height 723
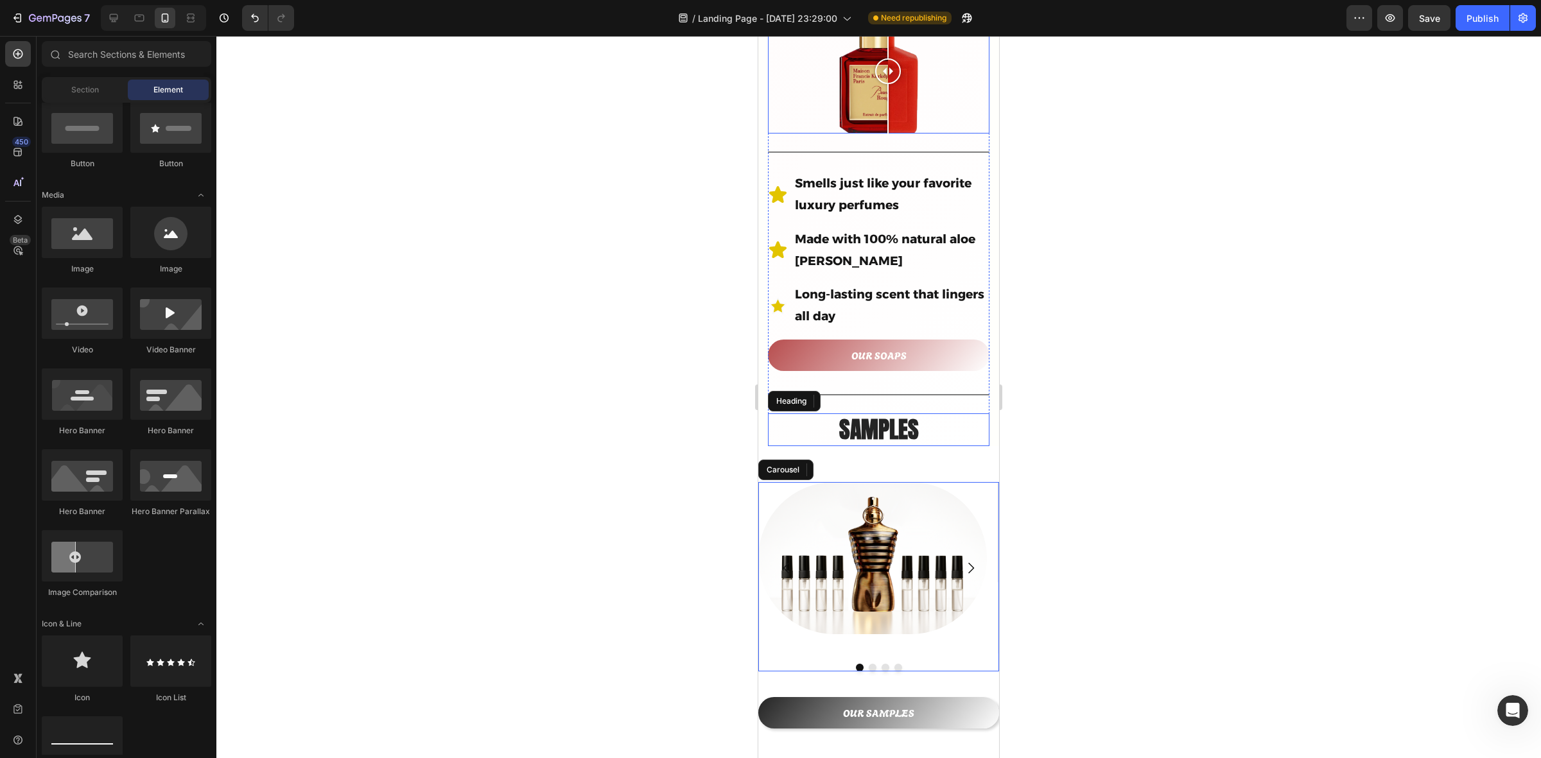
click at [888, 91] on div at bounding box center [879, 71] width 222 height 125
click at [916, 87] on div at bounding box center [879, 71] width 222 height 125
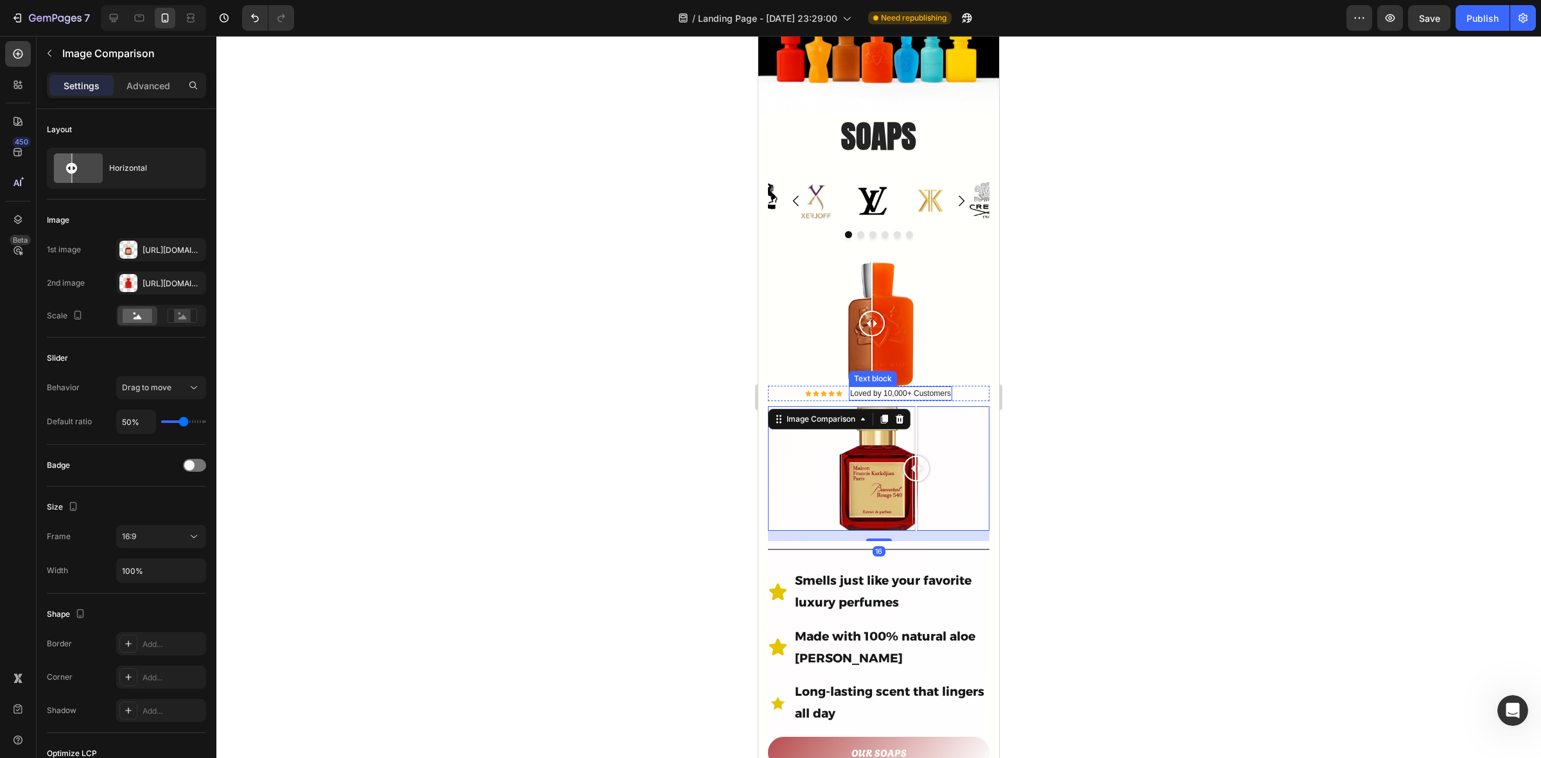
scroll to position [104, 0]
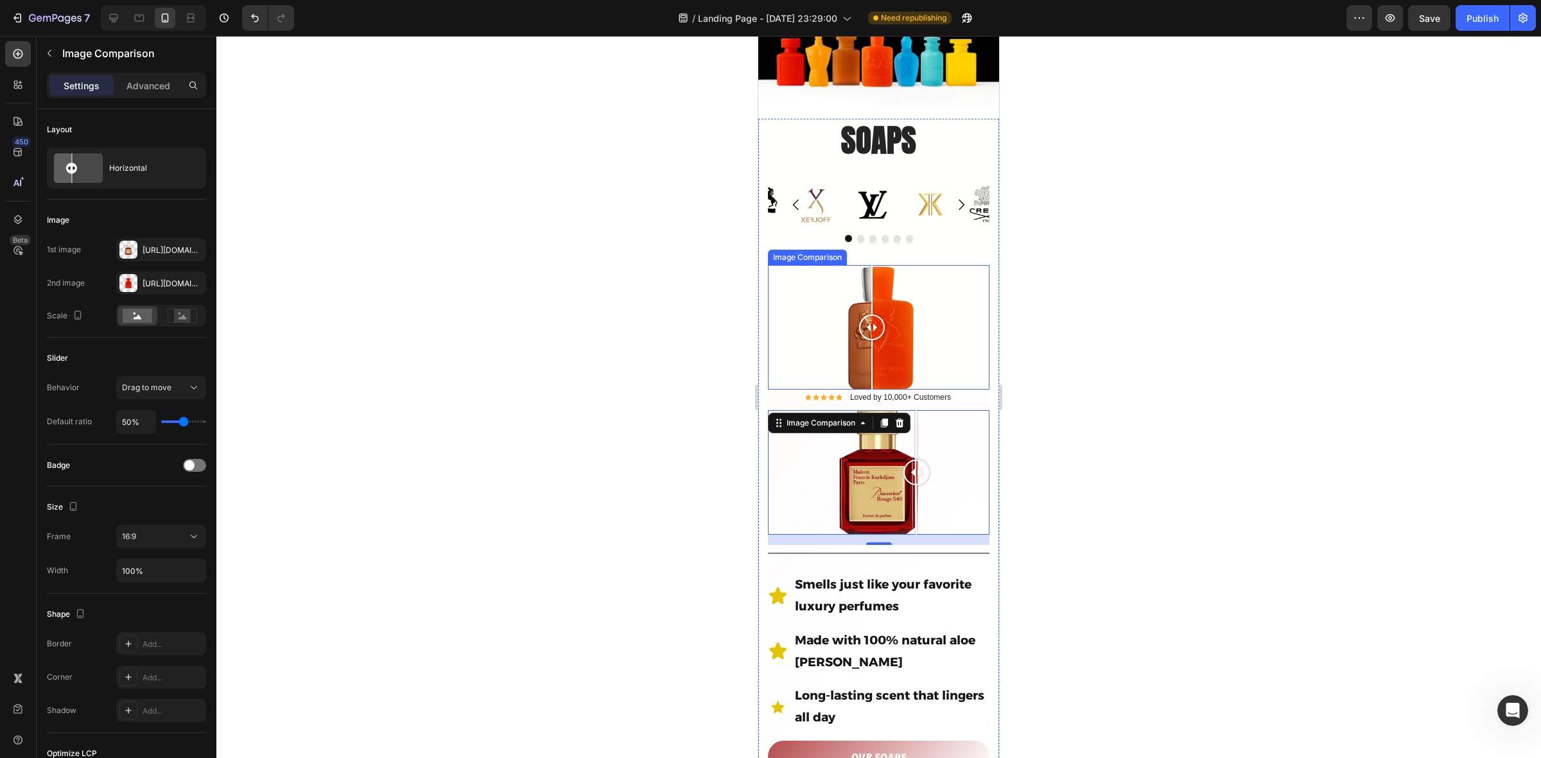
click at [909, 294] on div at bounding box center [879, 327] width 222 height 125
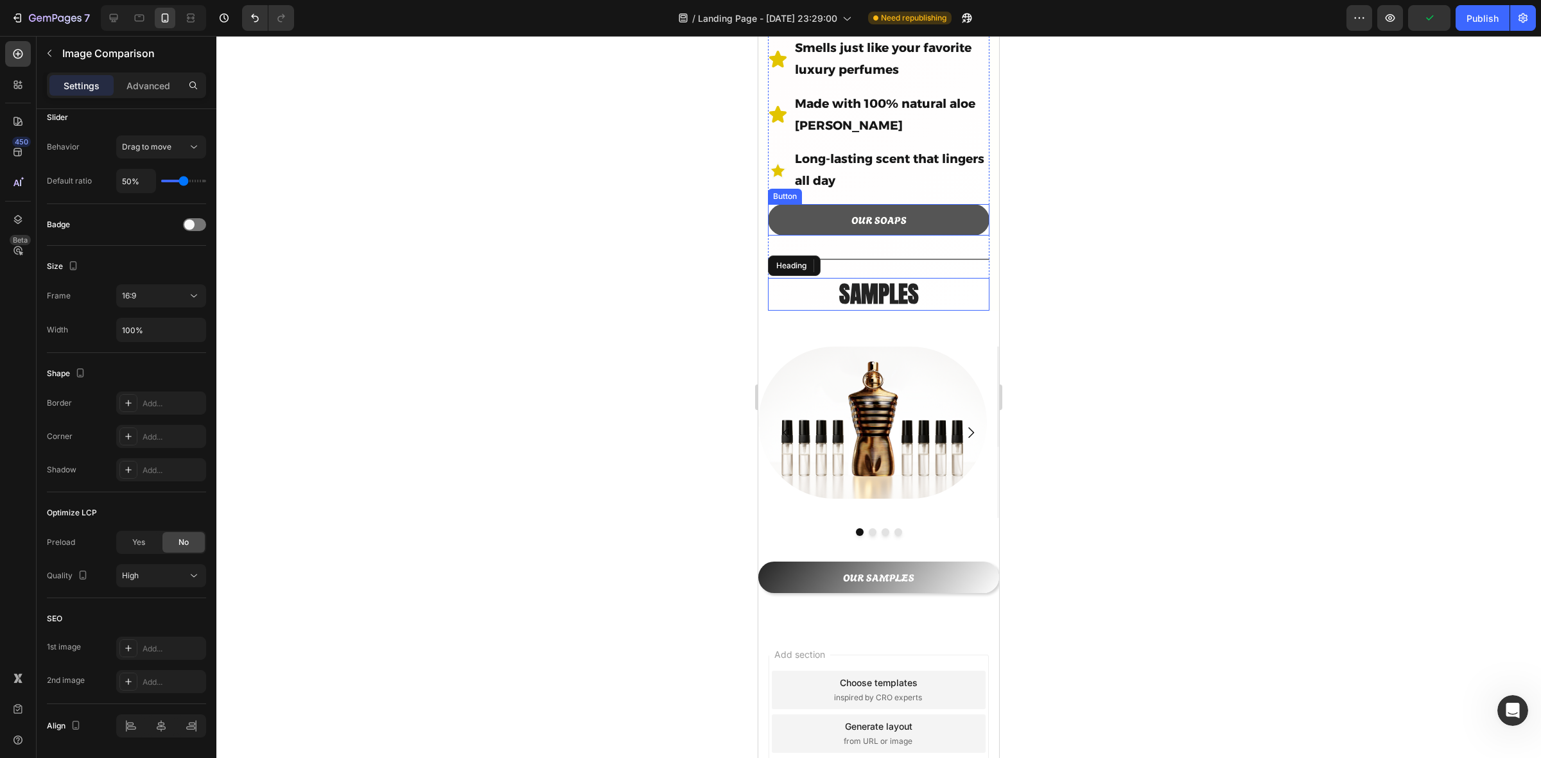
scroll to position [666, 0]
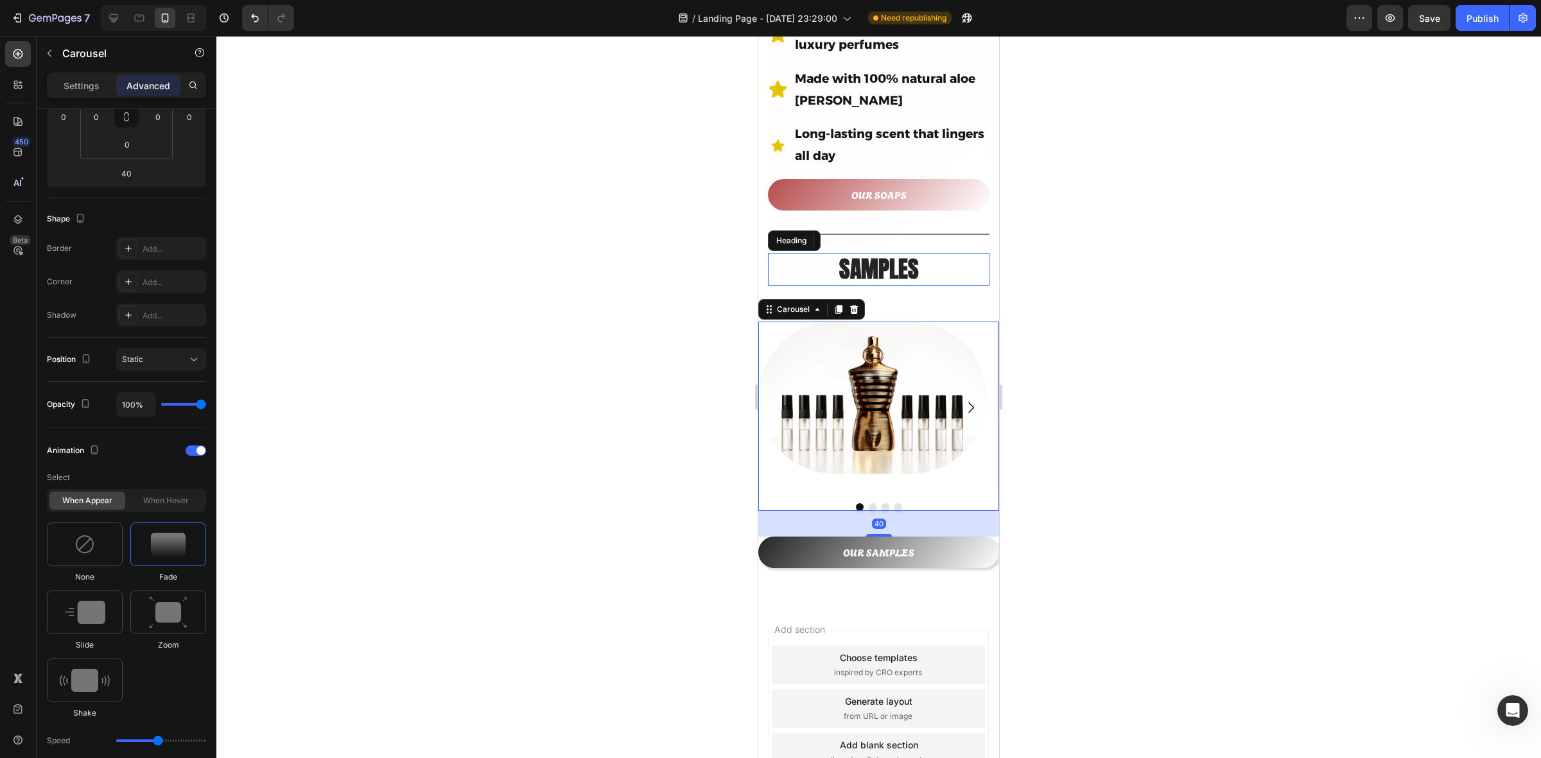
click at [787, 400] on icon "Carousel Back Arrow" at bounding box center [786, 407] width 15 height 15
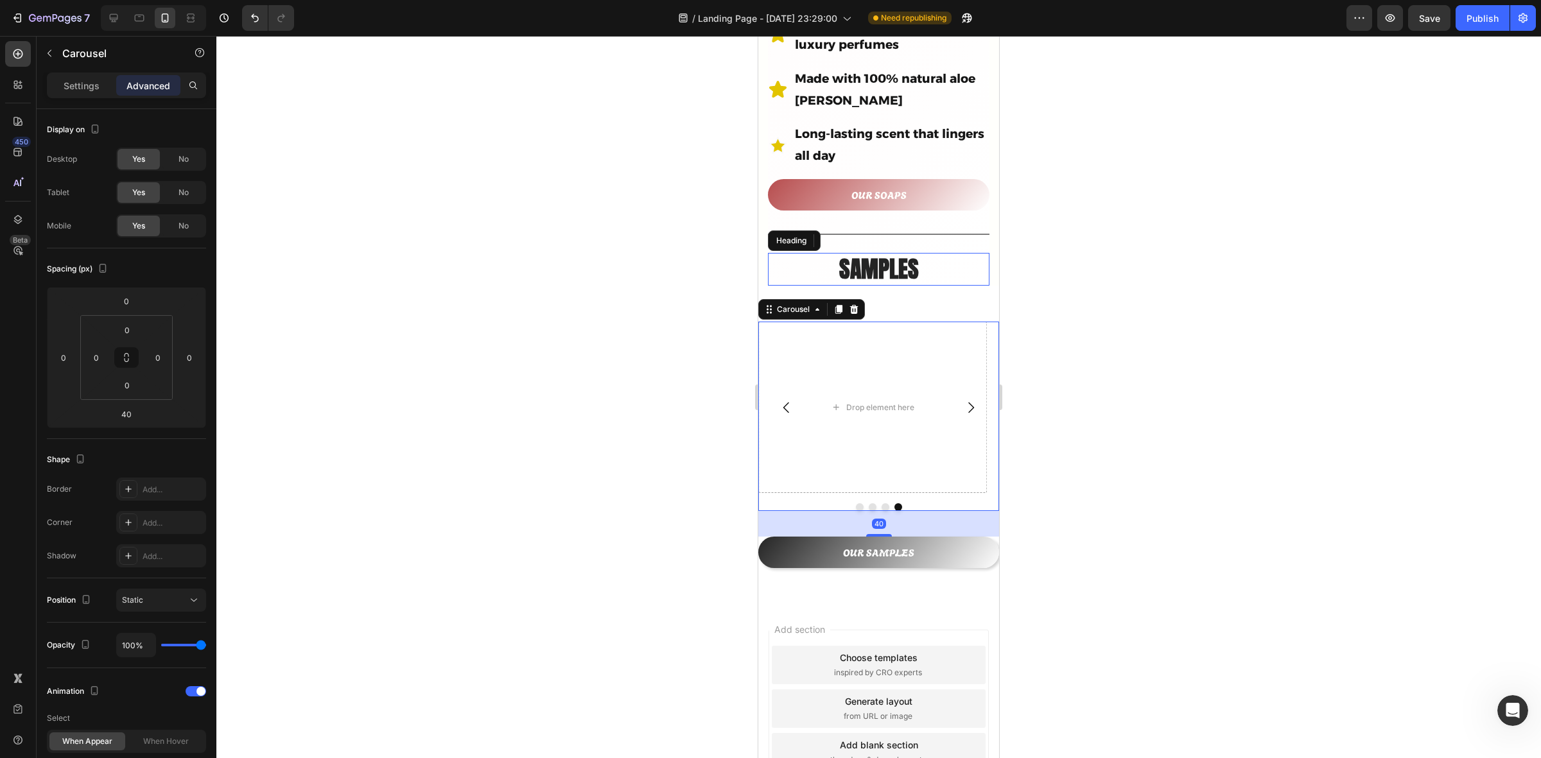
click at [658, 444] on div at bounding box center [878, 397] width 1325 height 723
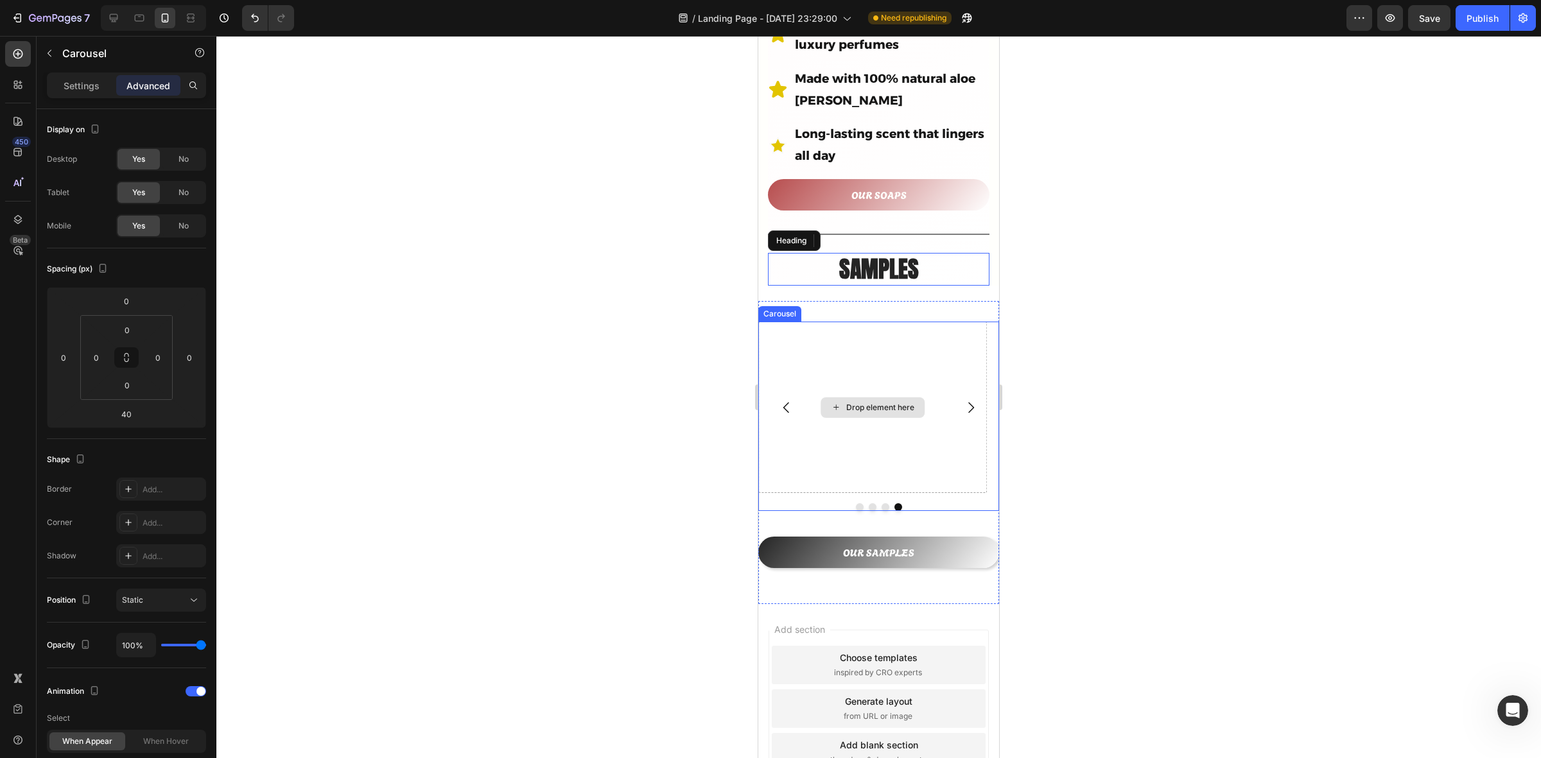
click at [796, 322] on div "Drop element here" at bounding box center [872, 407] width 229 height 171
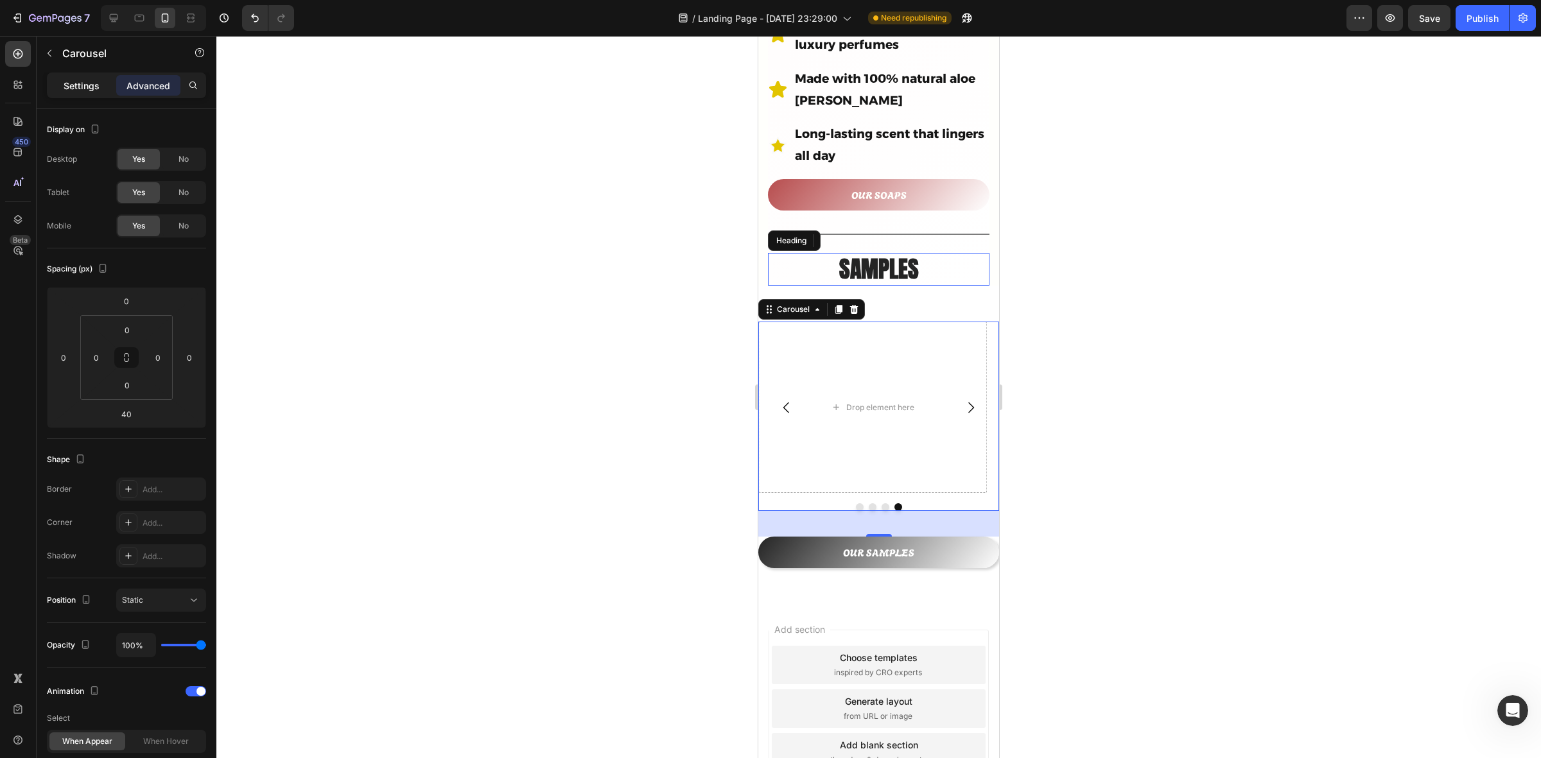
click at [66, 88] on p "Settings" at bounding box center [82, 85] width 36 height 13
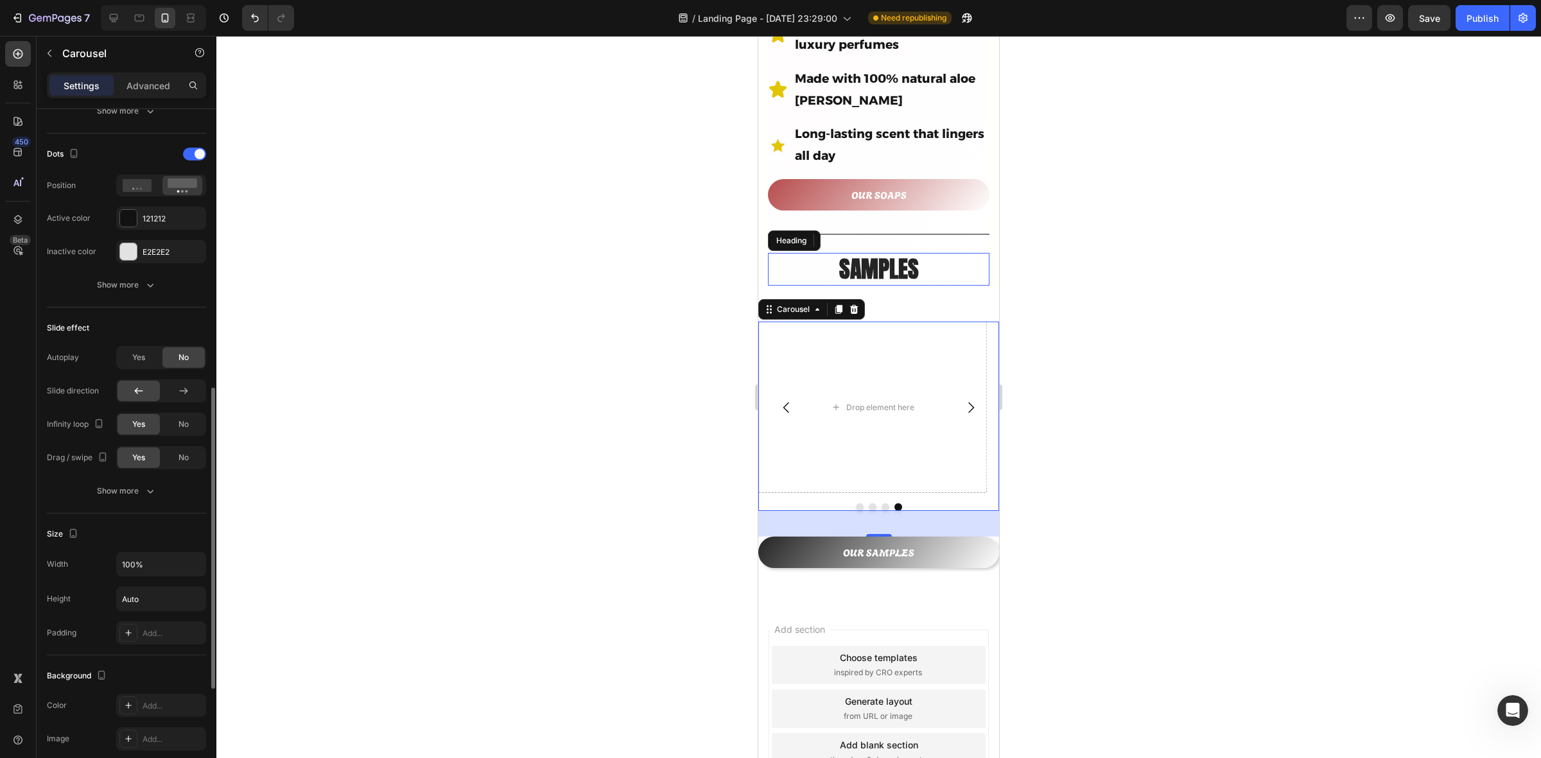
scroll to position [473, 0]
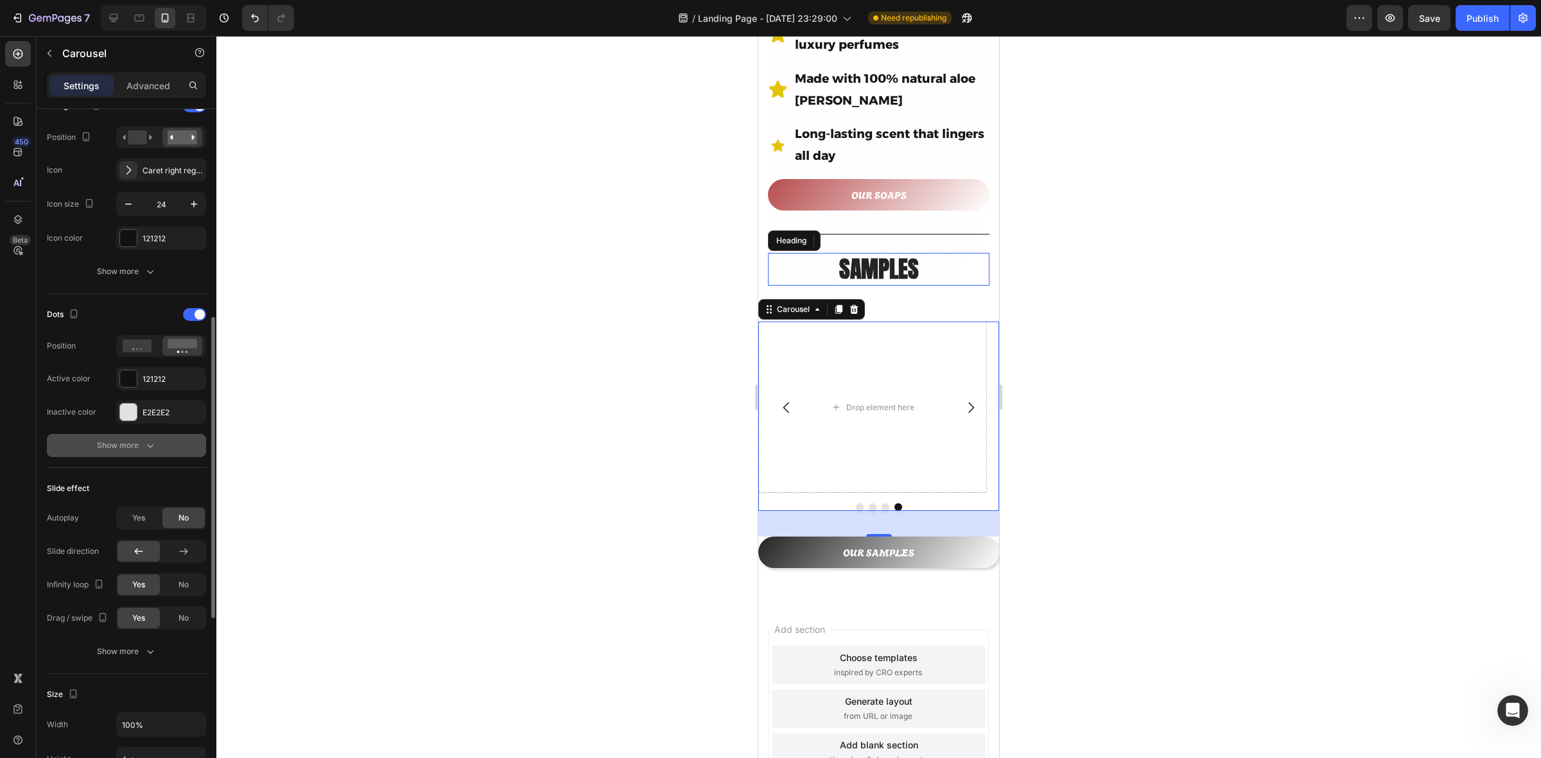
click at [130, 441] on div "Show more" at bounding box center [127, 445] width 60 height 13
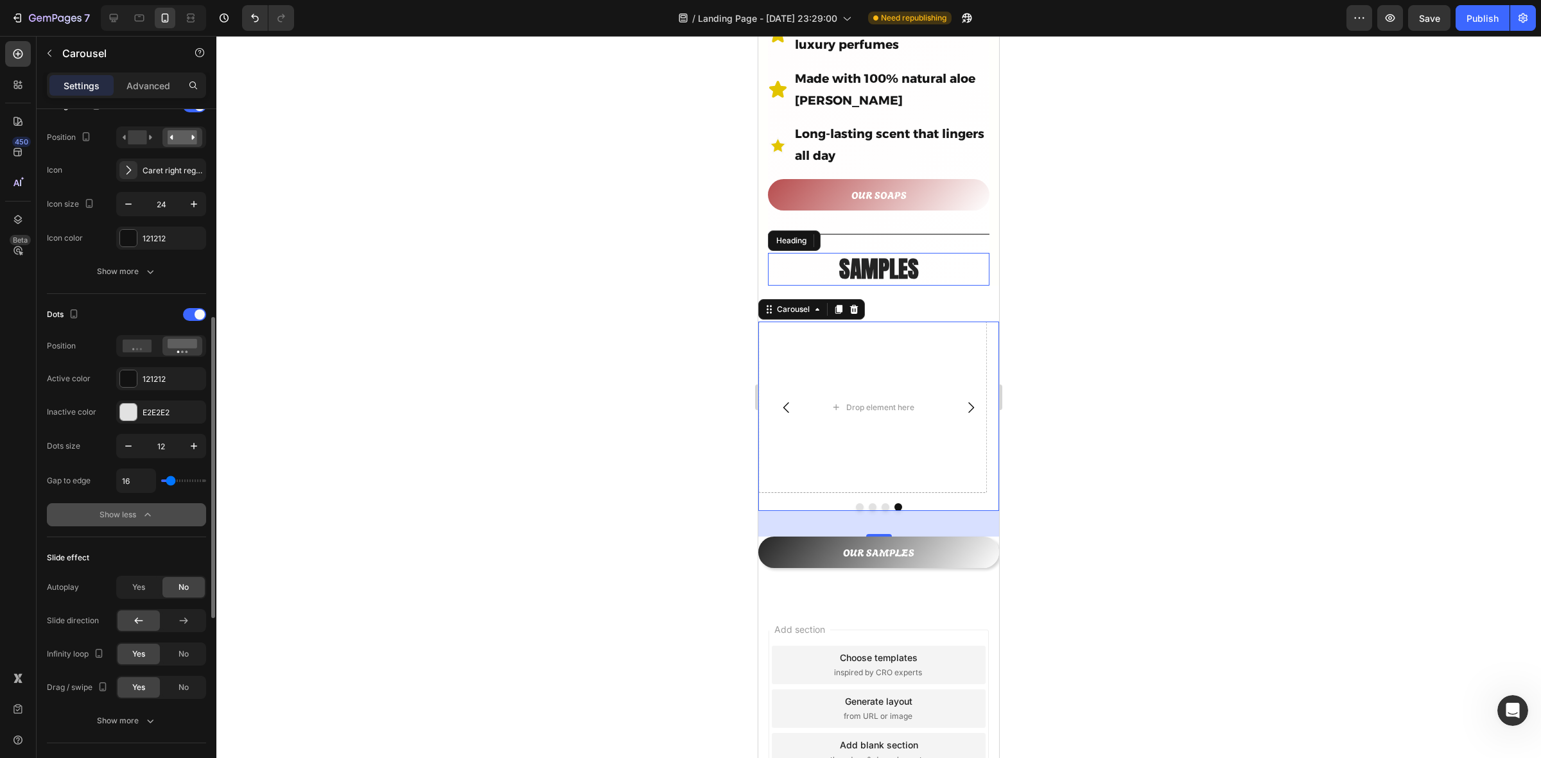
click at [140, 522] on div "Show less" at bounding box center [127, 515] width 55 height 13
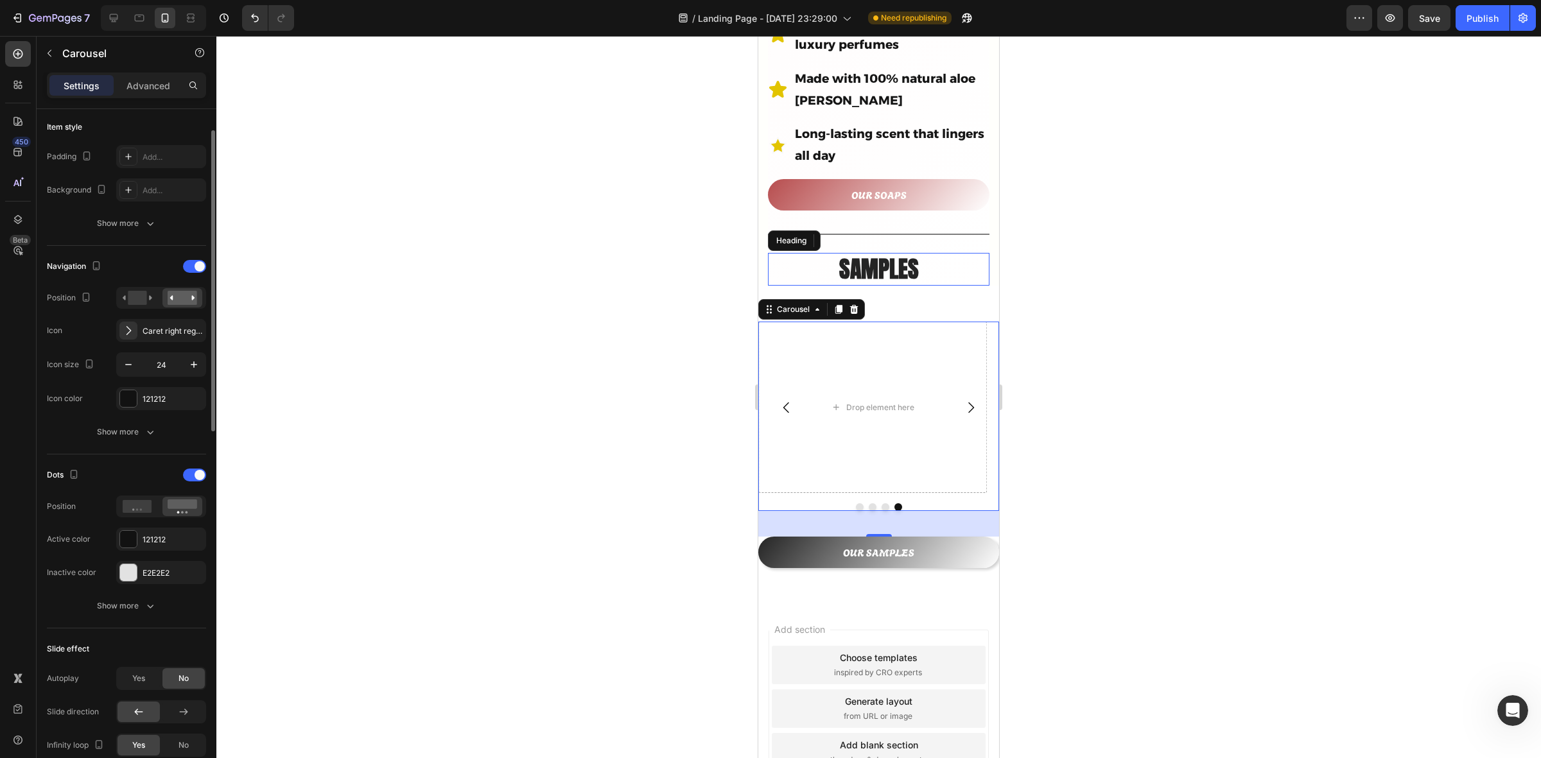
scroll to position [232, 0]
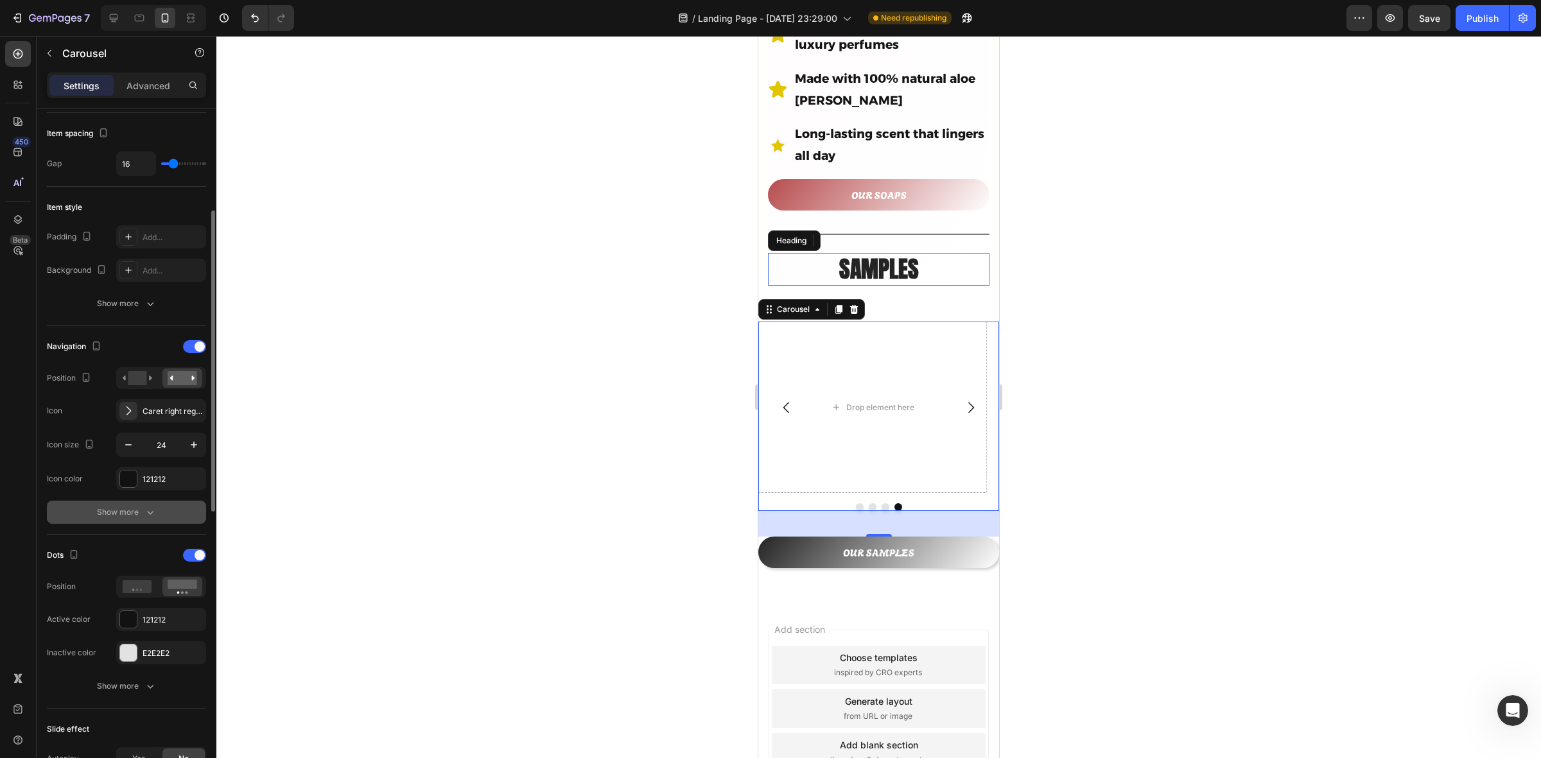
click at [142, 518] on div "Show more" at bounding box center [127, 512] width 60 height 13
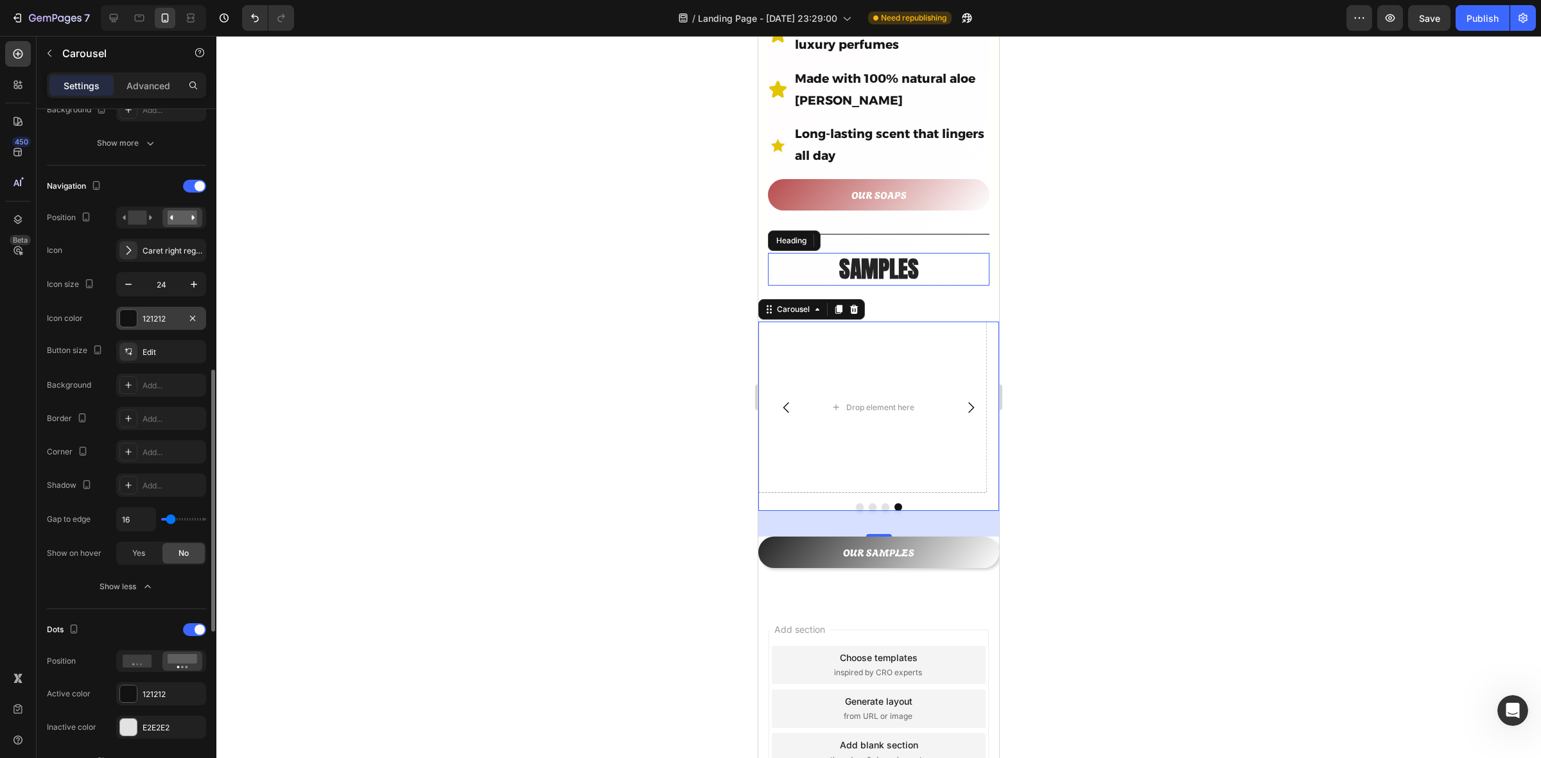
scroll to position [473, 0]
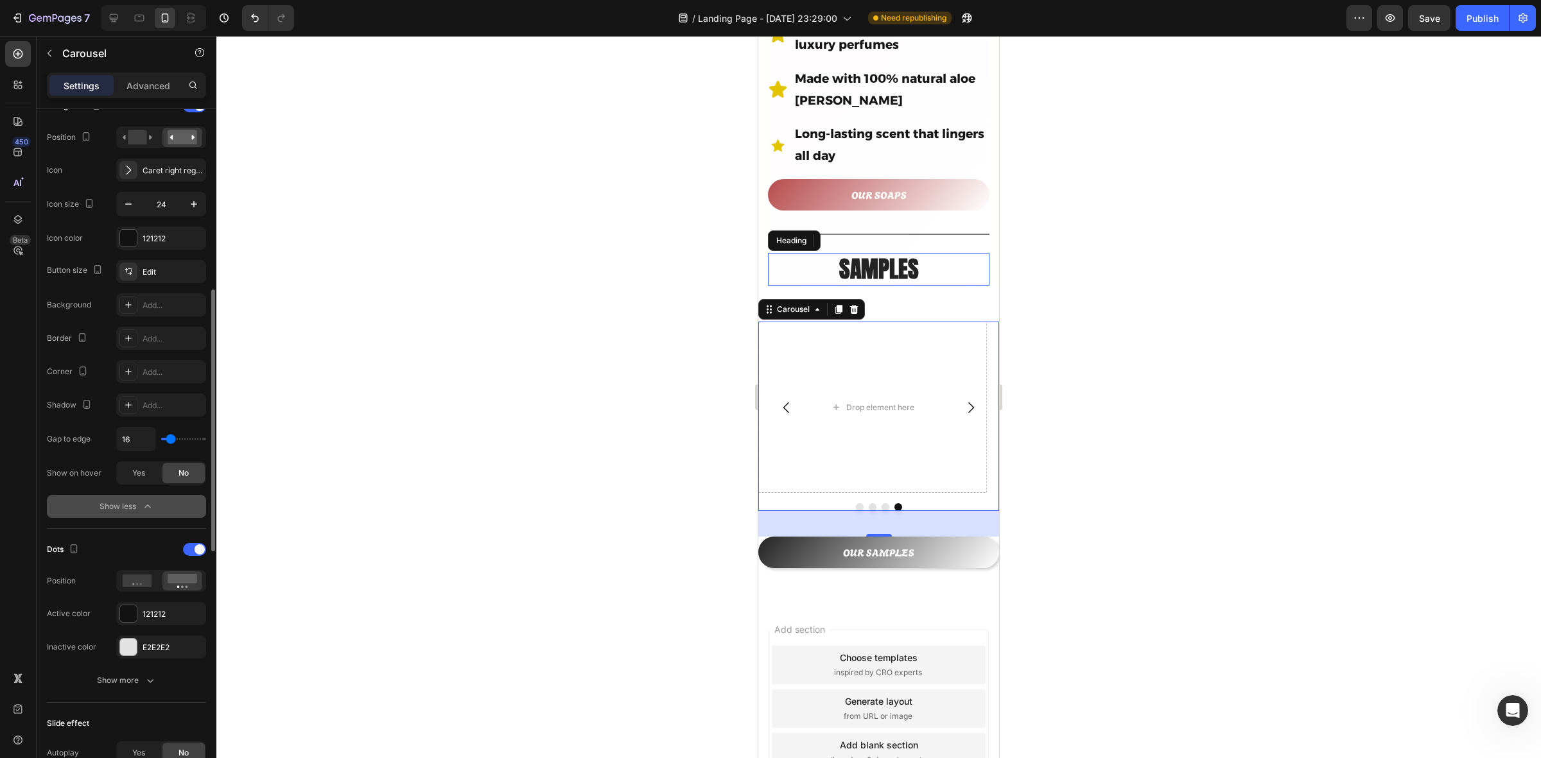
click at [139, 502] on div "Show less" at bounding box center [127, 506] width 55 height 13
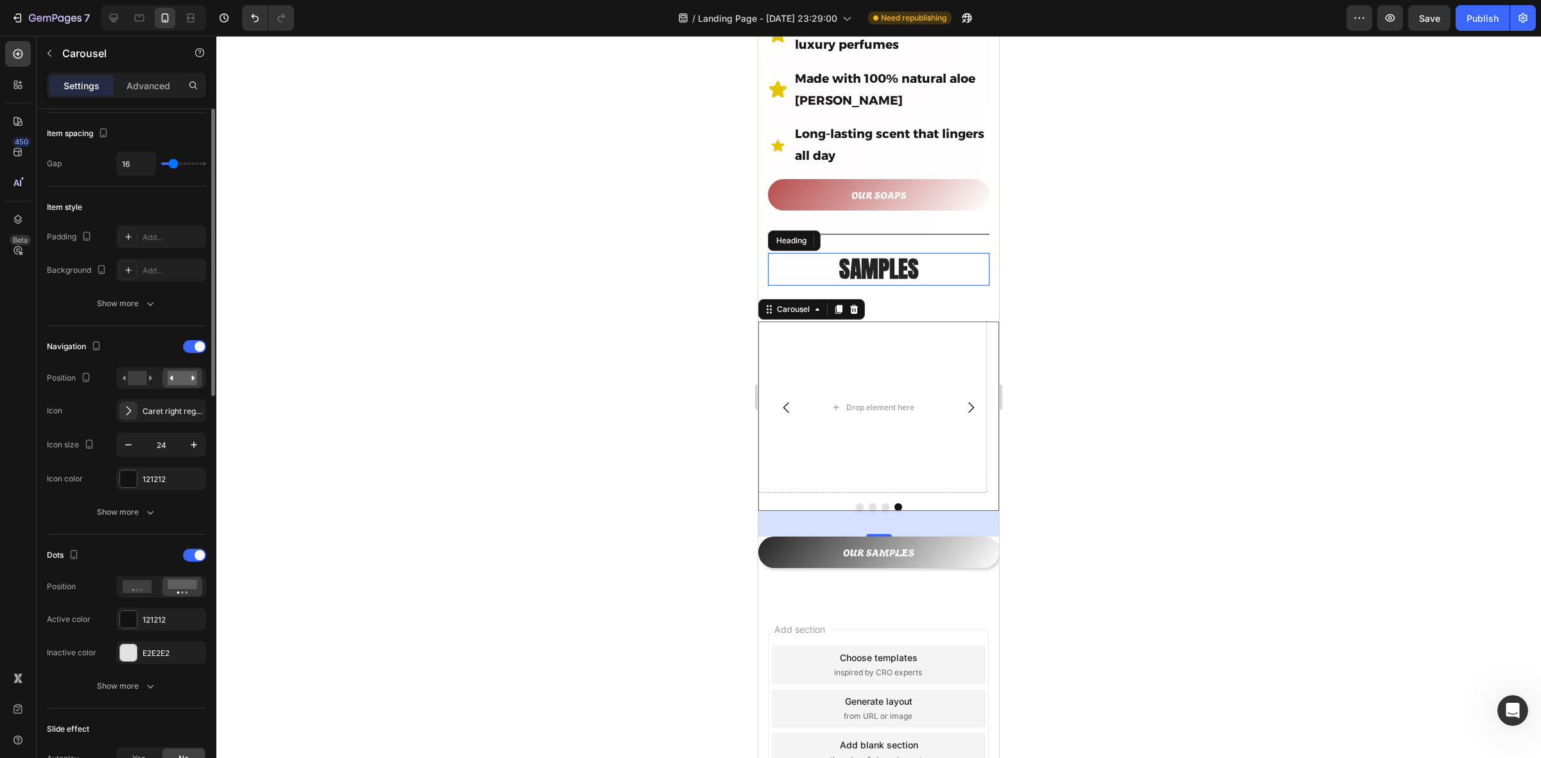
scroll to position [152, 0]
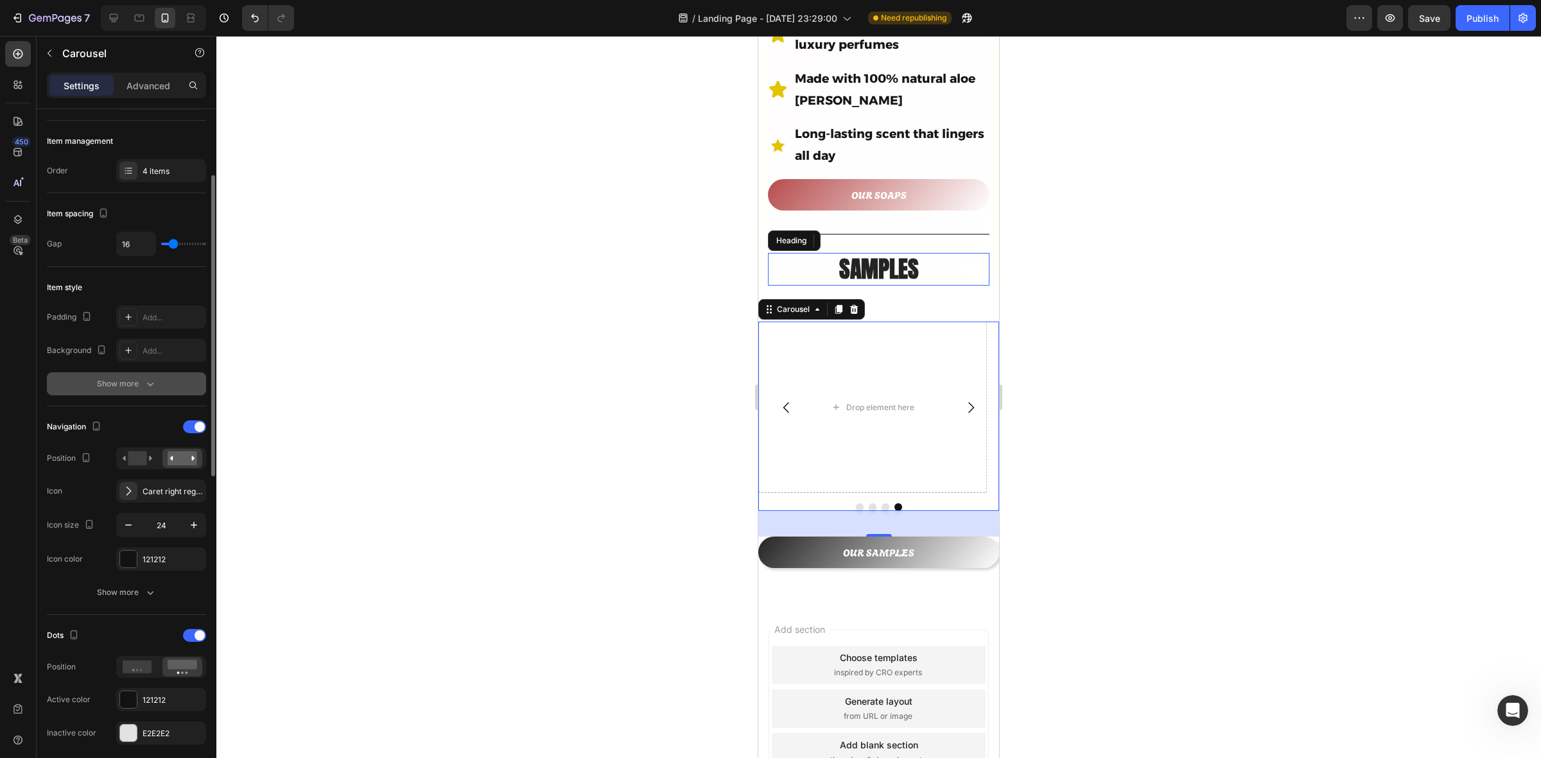
click at [127, 386] on div "Show more" at bounding box center [127, 384] width 60 height 13
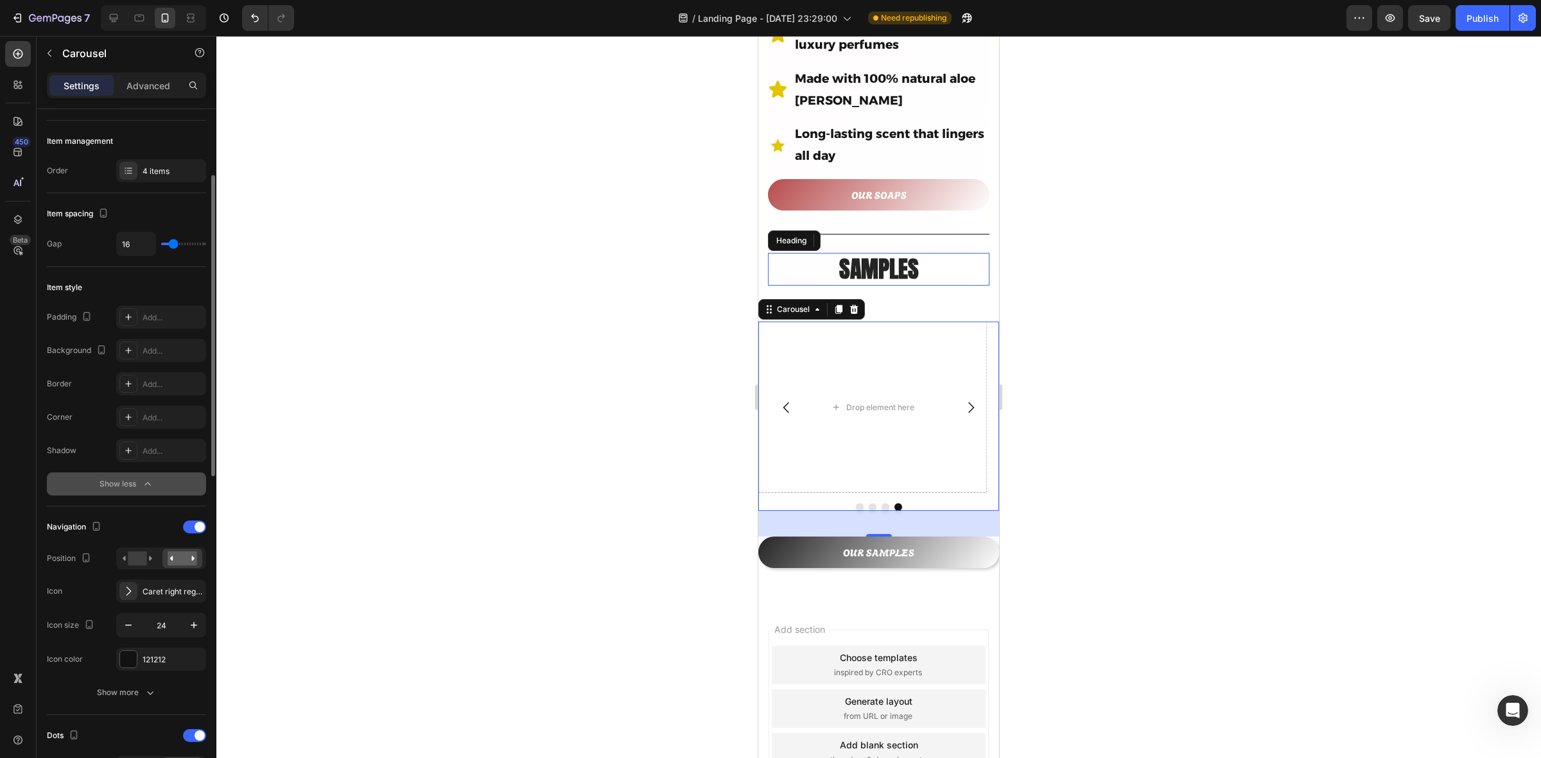
click at [133, 486] on div "Show less" at bounding box center [127, 484] width 55 height 13
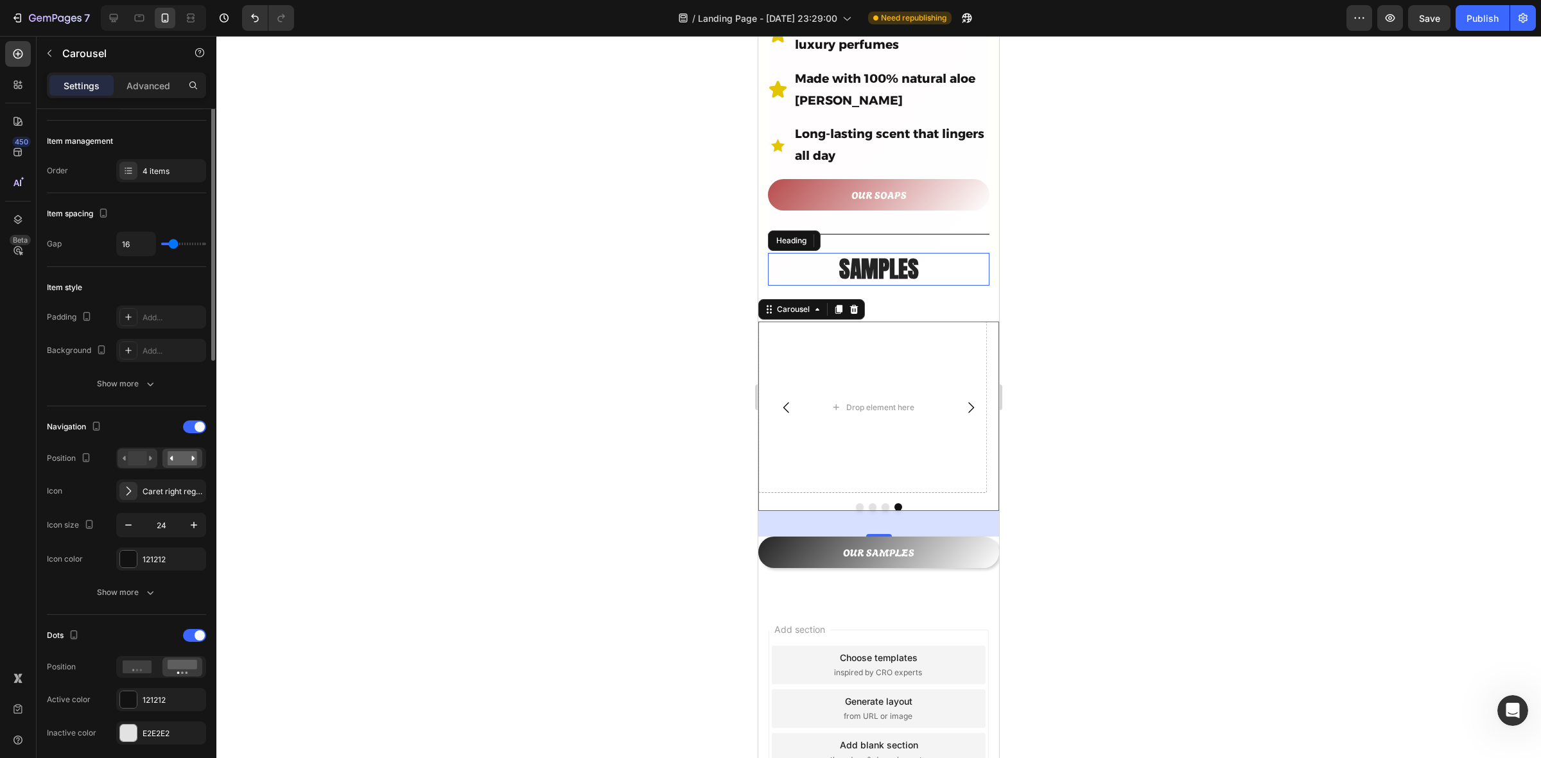
scroll to position [0, 0]
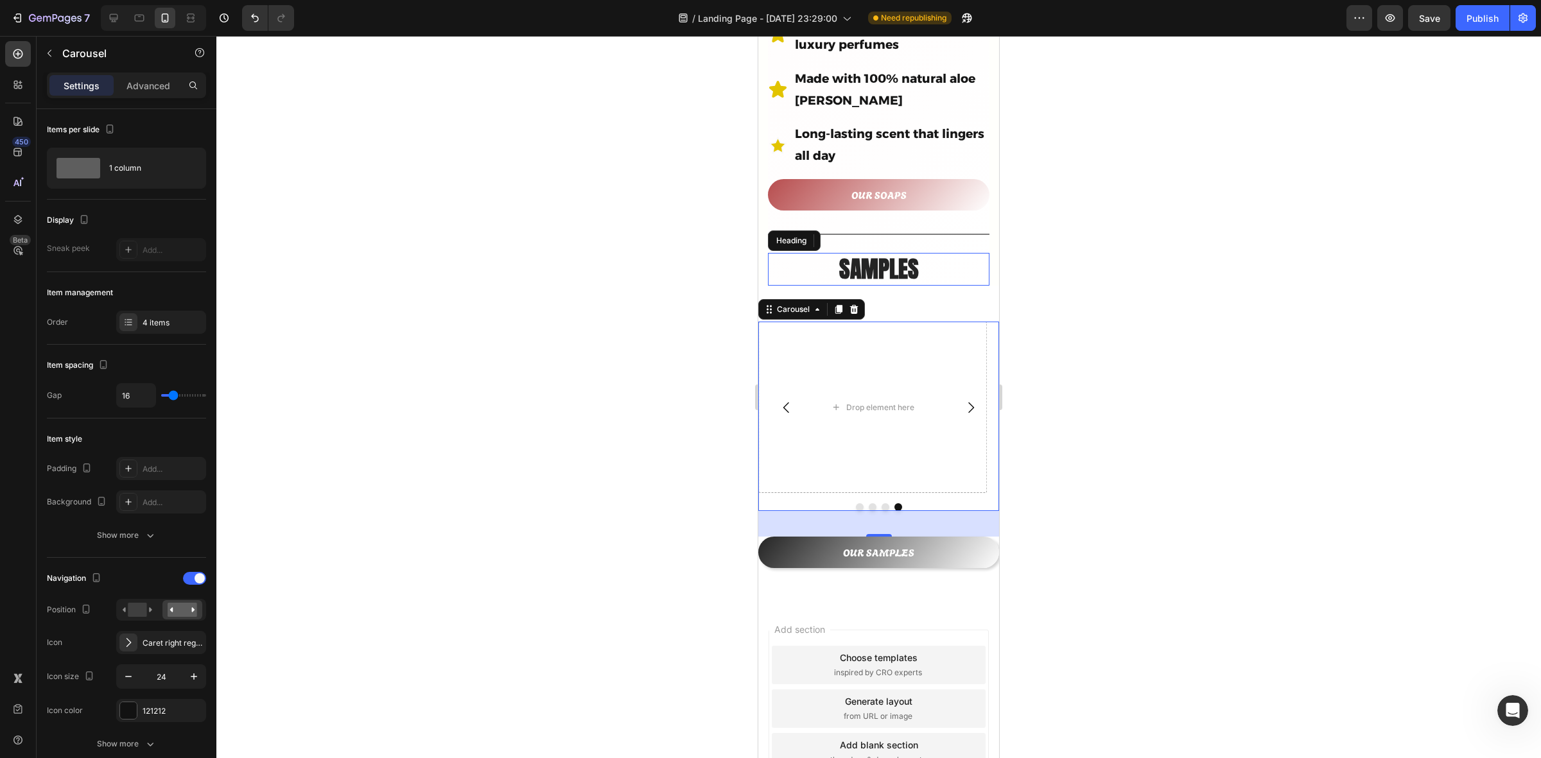
click at [784, 400] on icon "Carousel Back Arrow" at bounding box center [786, 407] width 15 height 15
click at [785, 400] on icon "Carousel Back Arrow" at bounding box center [786, 407] width 15 height 15
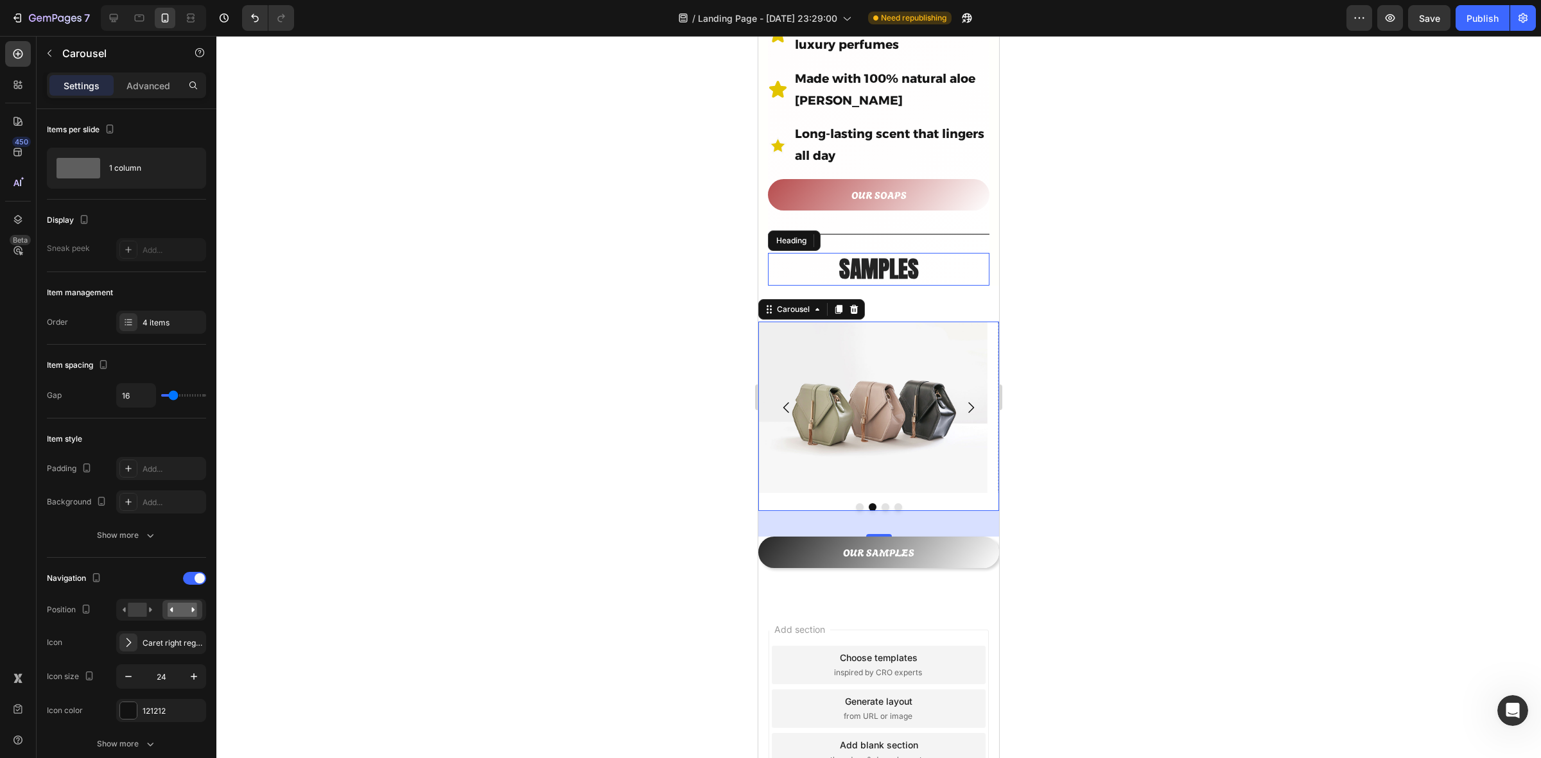
click at [785, 400] on icon "Carousel Back Arrow" at bounding box center [786, 407] width 15 height 15
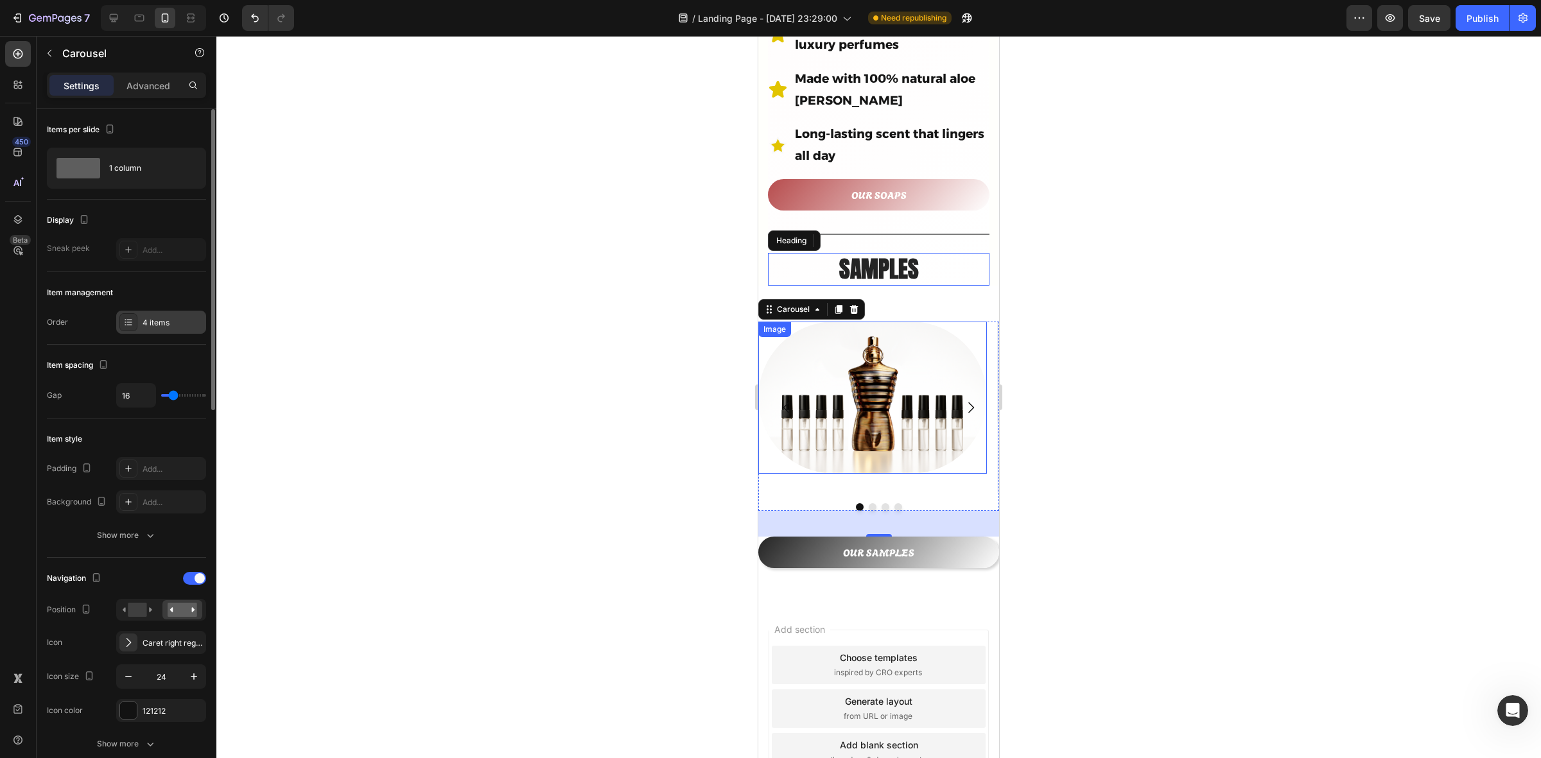
click at [172, 324] on div "4 items" at bounding box center [173, 323] width 60 height 12
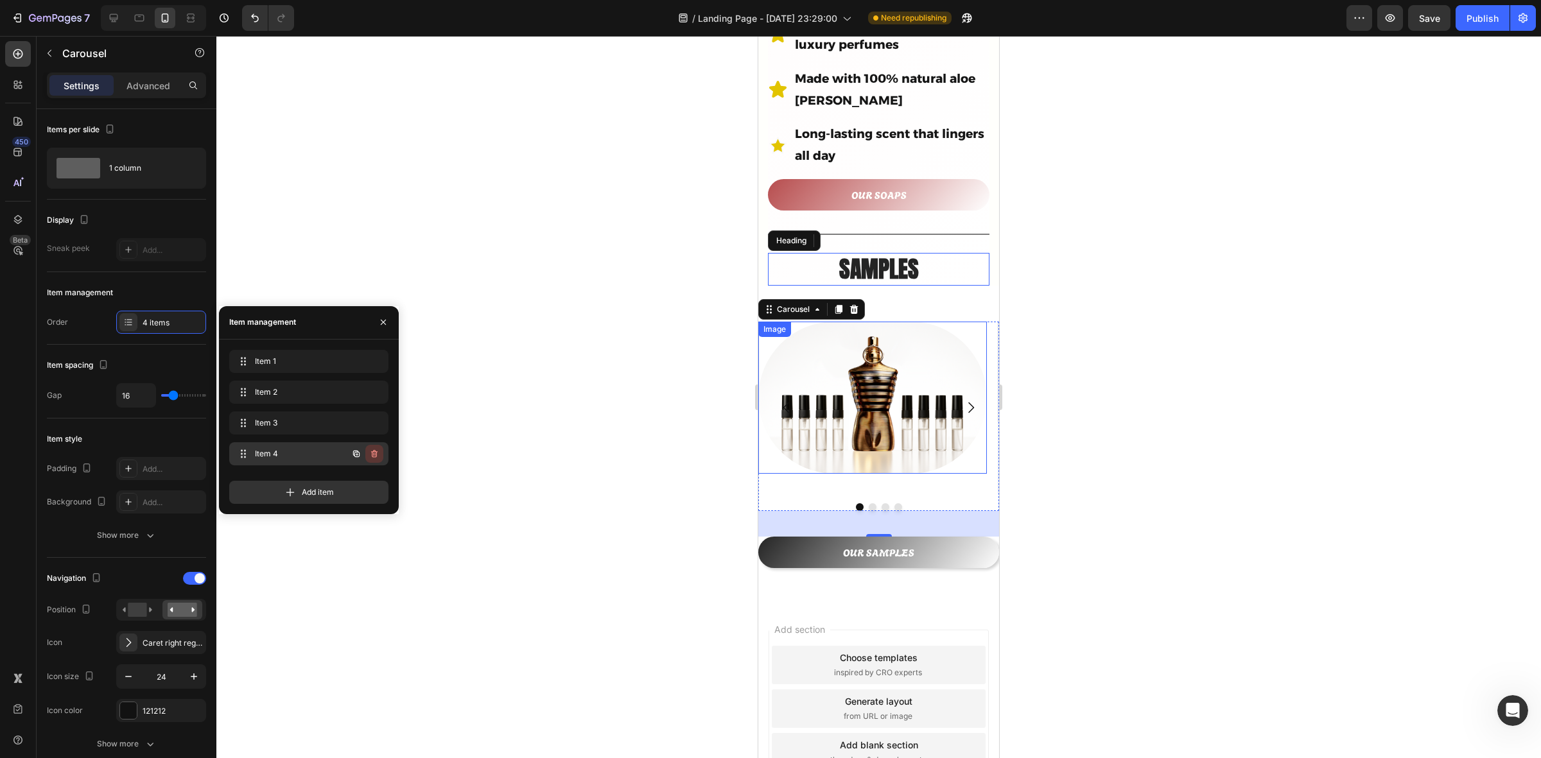
click at [376, 455] on icon "button" at bounding box center [374, 454] width 10 height 10
click at [362, 453] on div "Delete" at bounding box center [366, 454] width 24 height 12
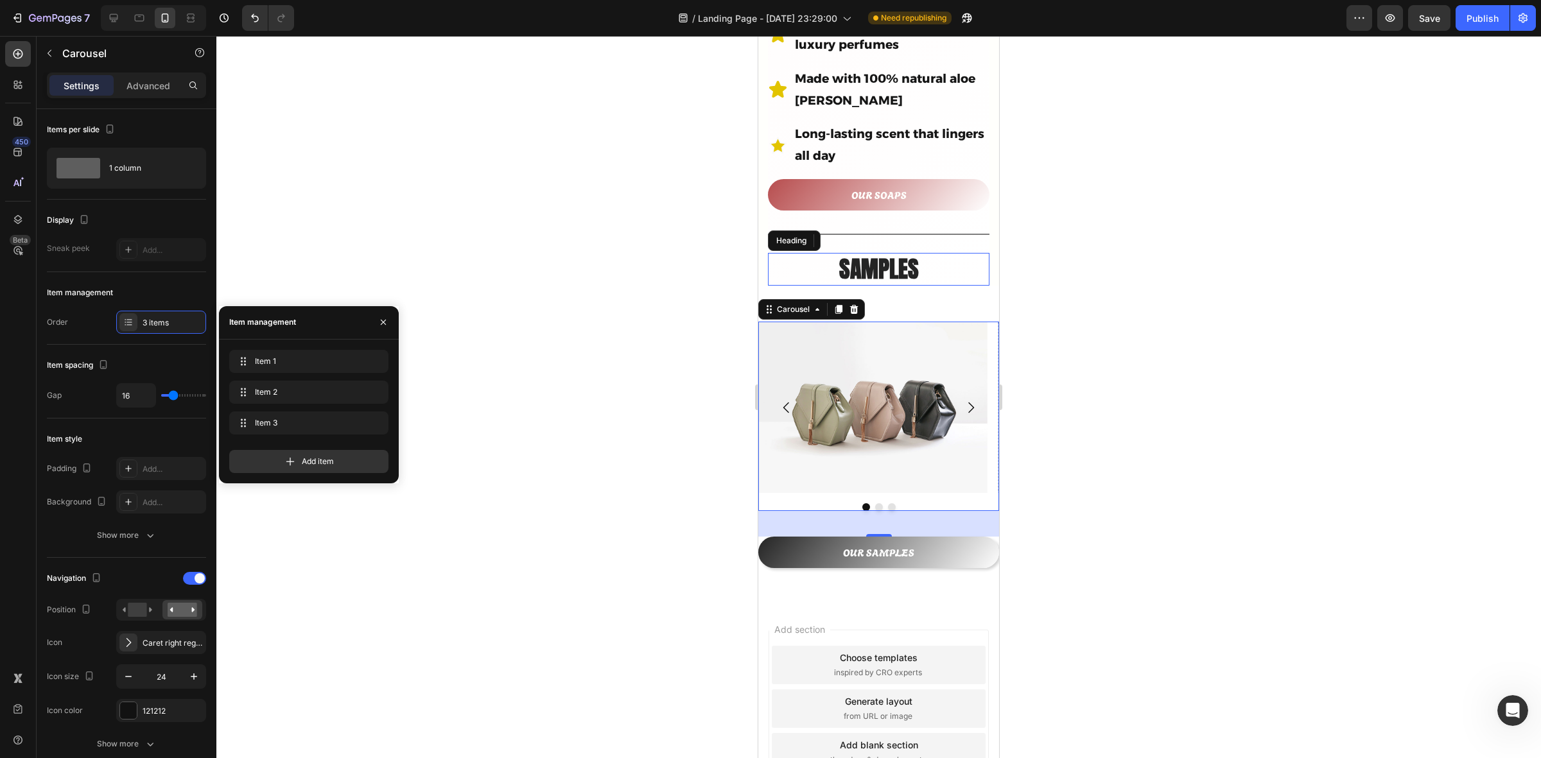
click at [785, 400] on icon "Carousel Back Arrow" at bounding box center [786, 407] width 15 height 15
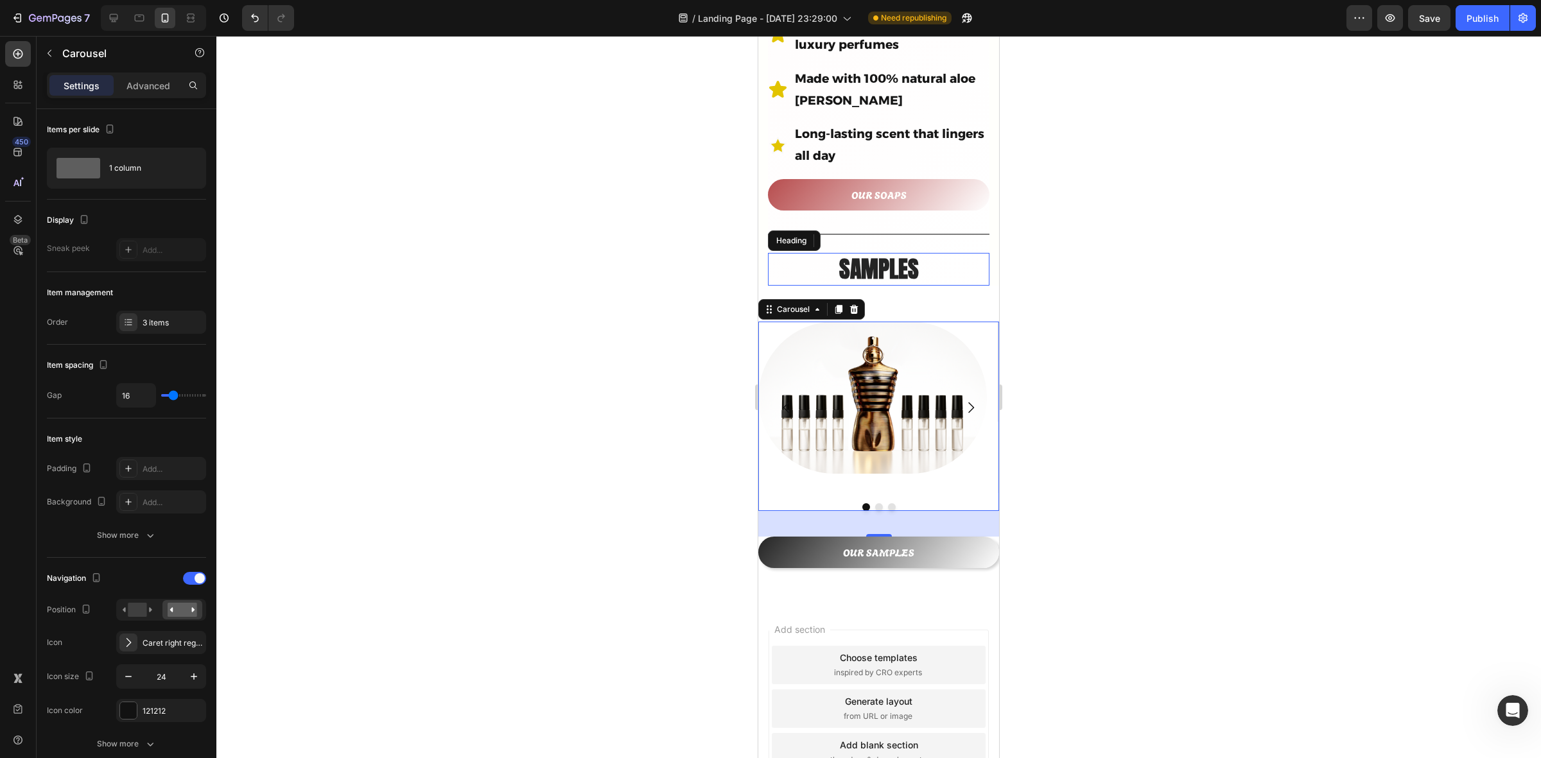
click at [785, 400] on icon "Carousel Back Arrow" at bounding box center [786, 407] width 15 height 15
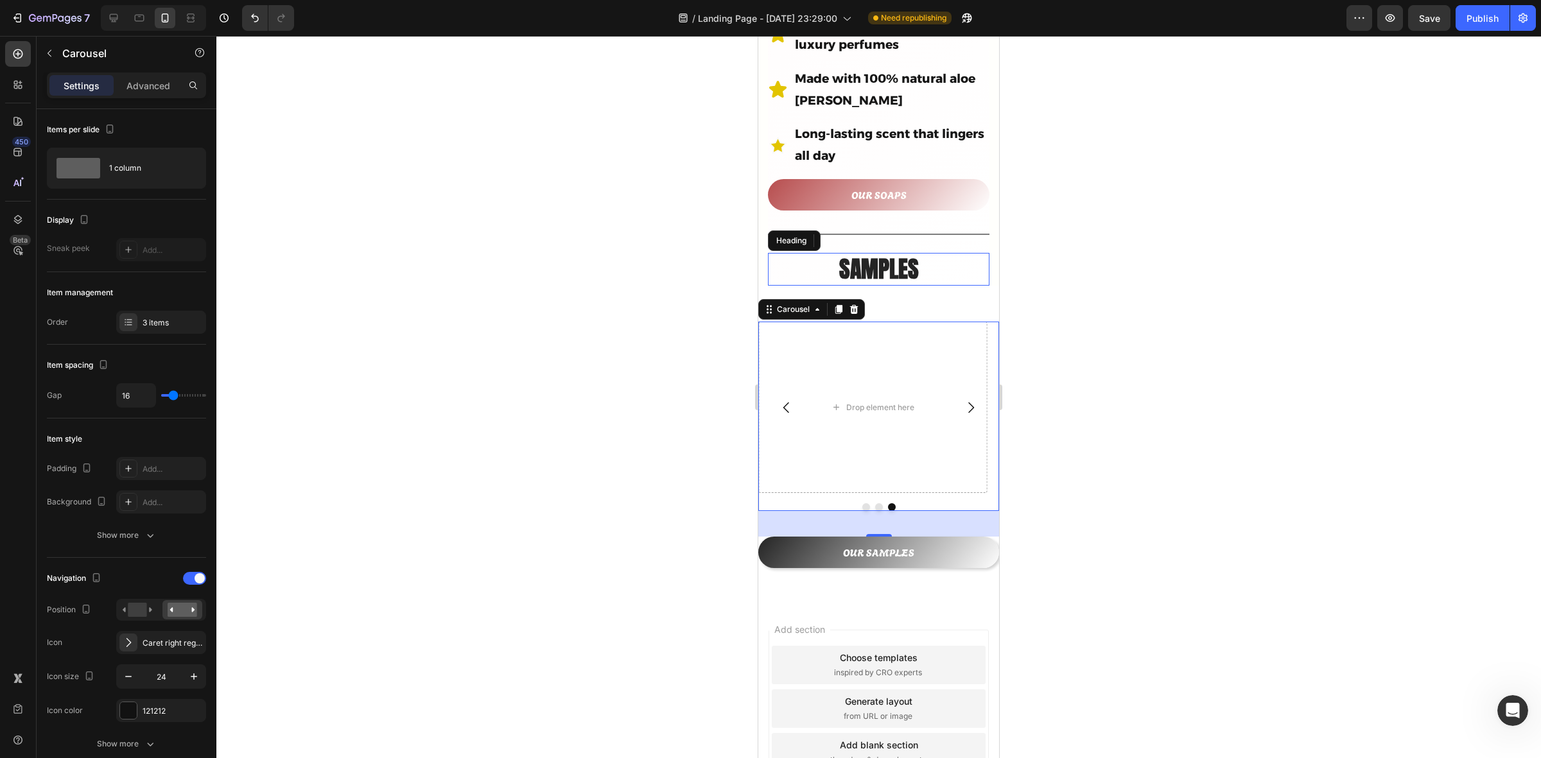
click at [968, 390] on button "Carousel Next Arrow" at bounding box center [971, 408] width 36 height 36
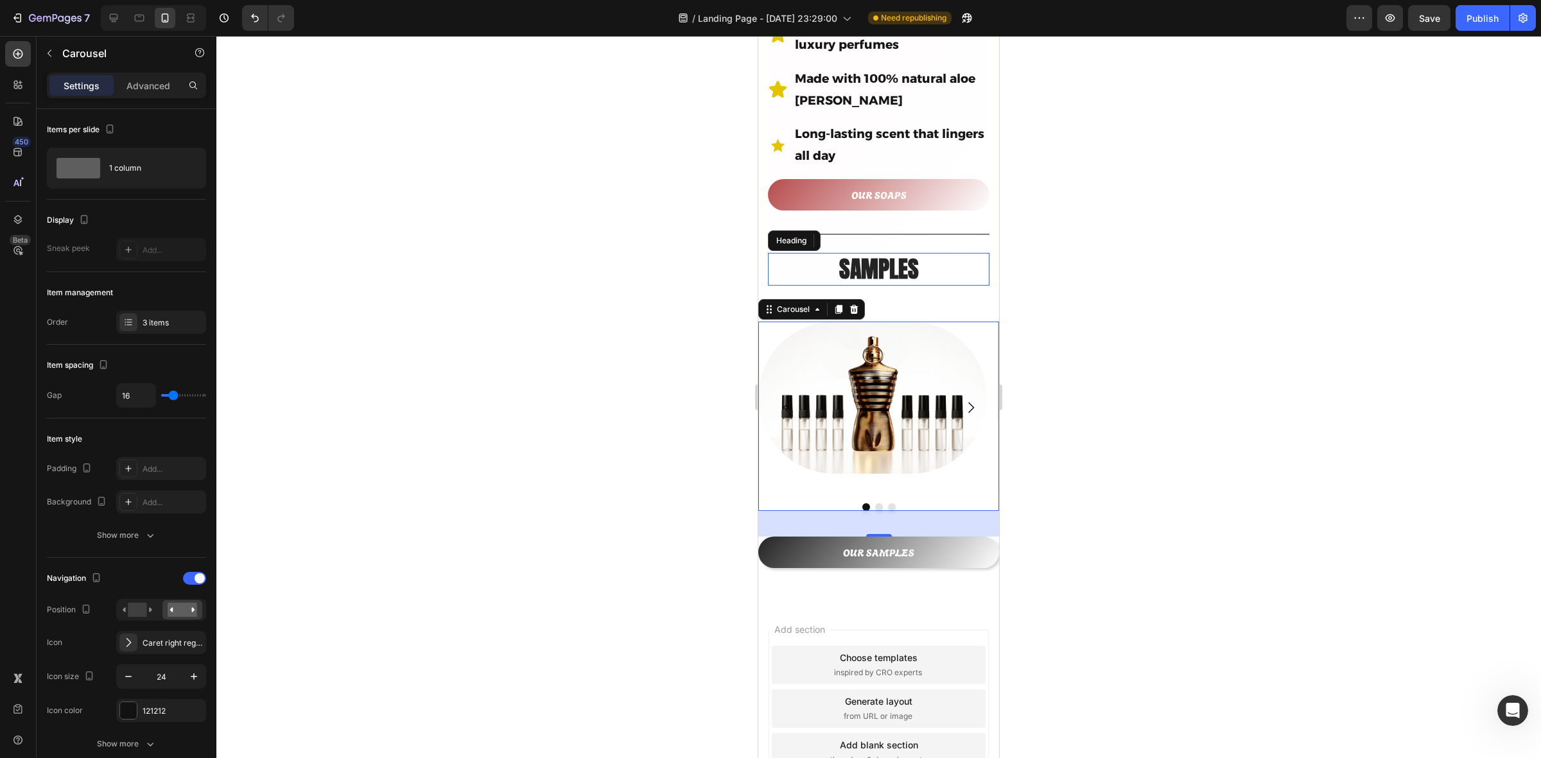
click at [967, 400] on icon "Carousel Next Arrow" at bounding box center [970, 407] width 15 height 15
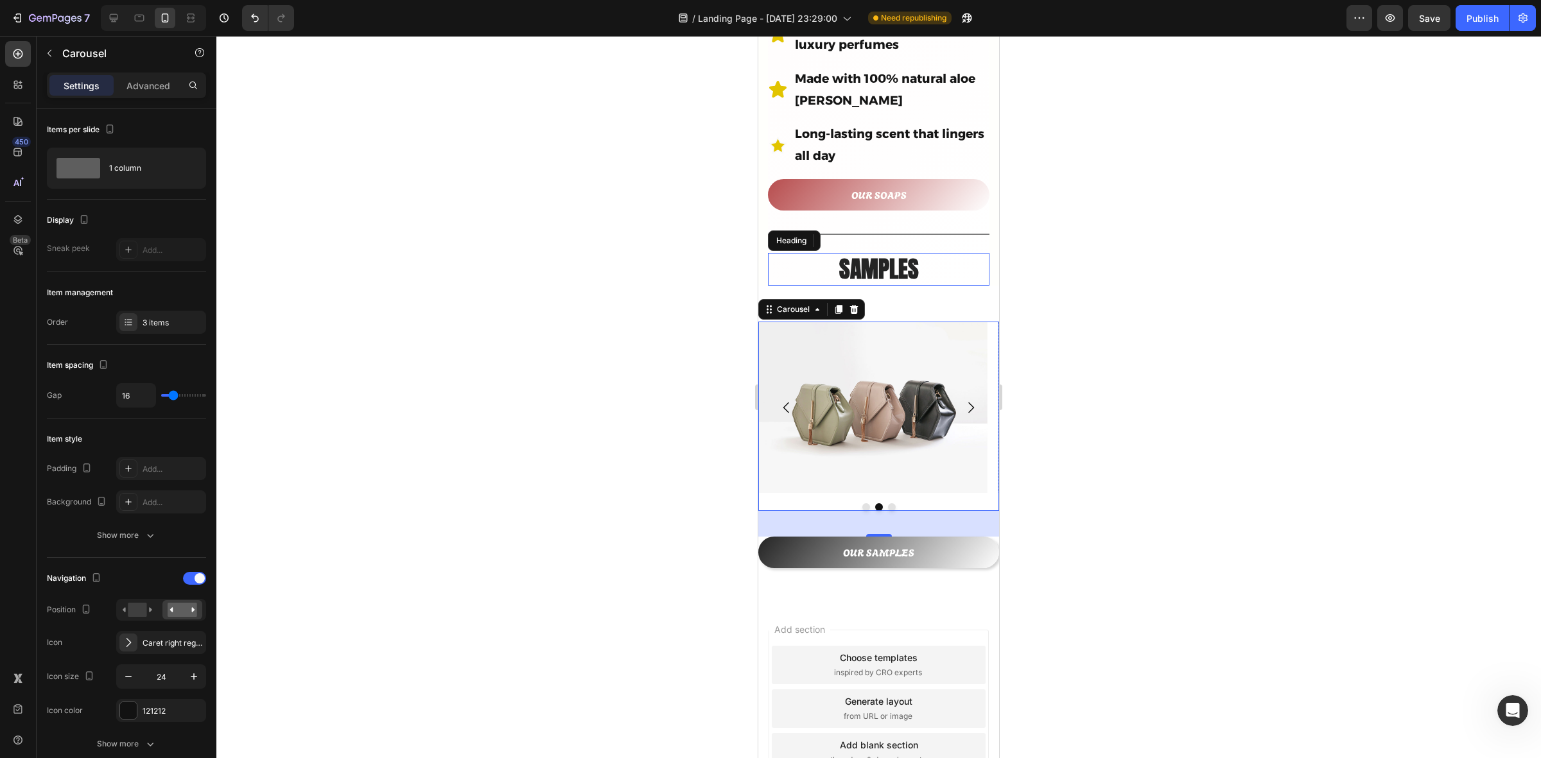
click at [791, 400] on icon "Carousel Back Arrow" at bounding box center [786, 407] width 15 height 15
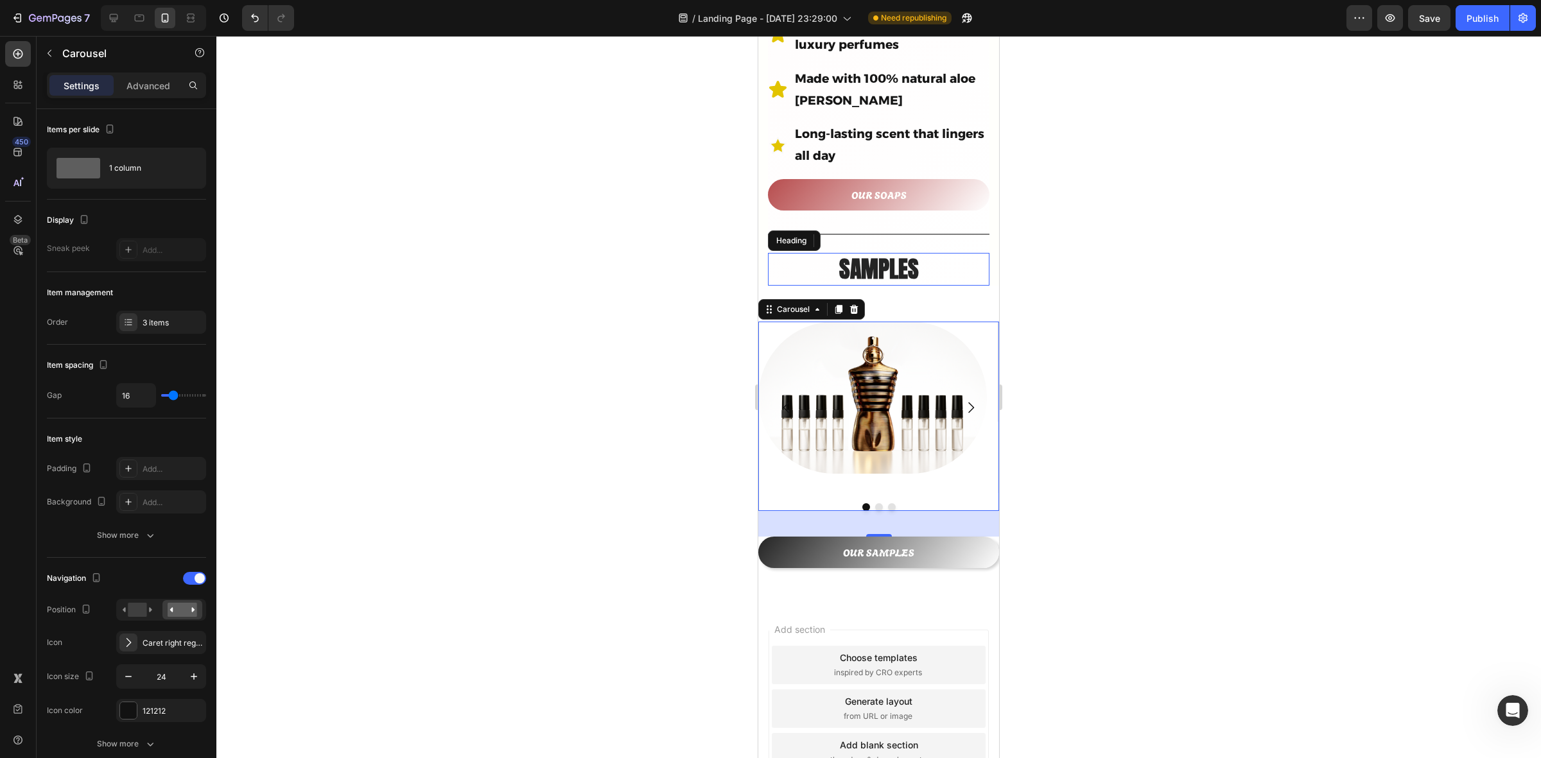
click at [787, 400] on icon "Carousel Back Arrow" at bounding box center [786, 407] width 15 height 15
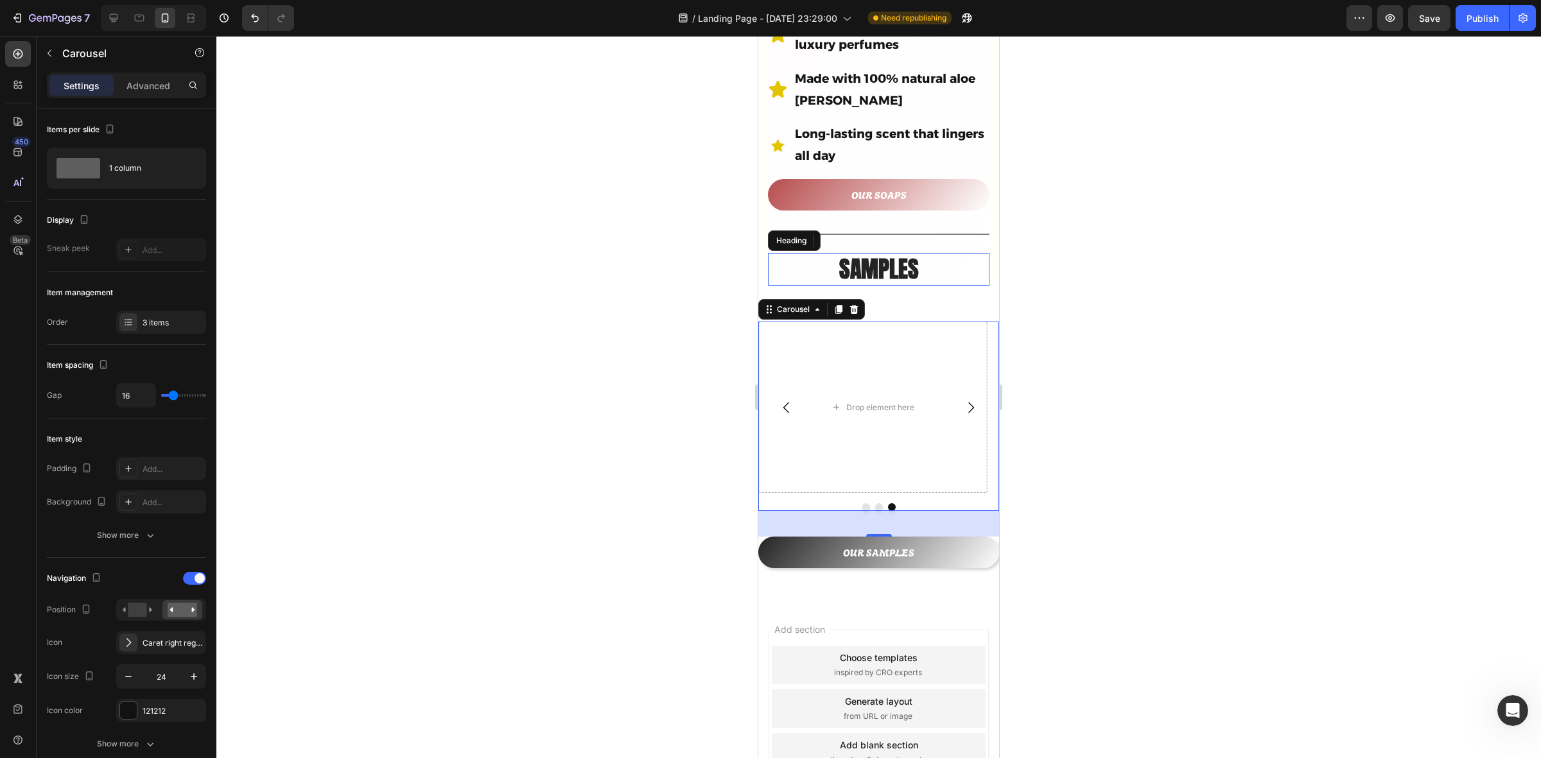
click at [963, 400] on icon "Carousel Next Arrow" at bounding box center [970, 407] width 15 height 15
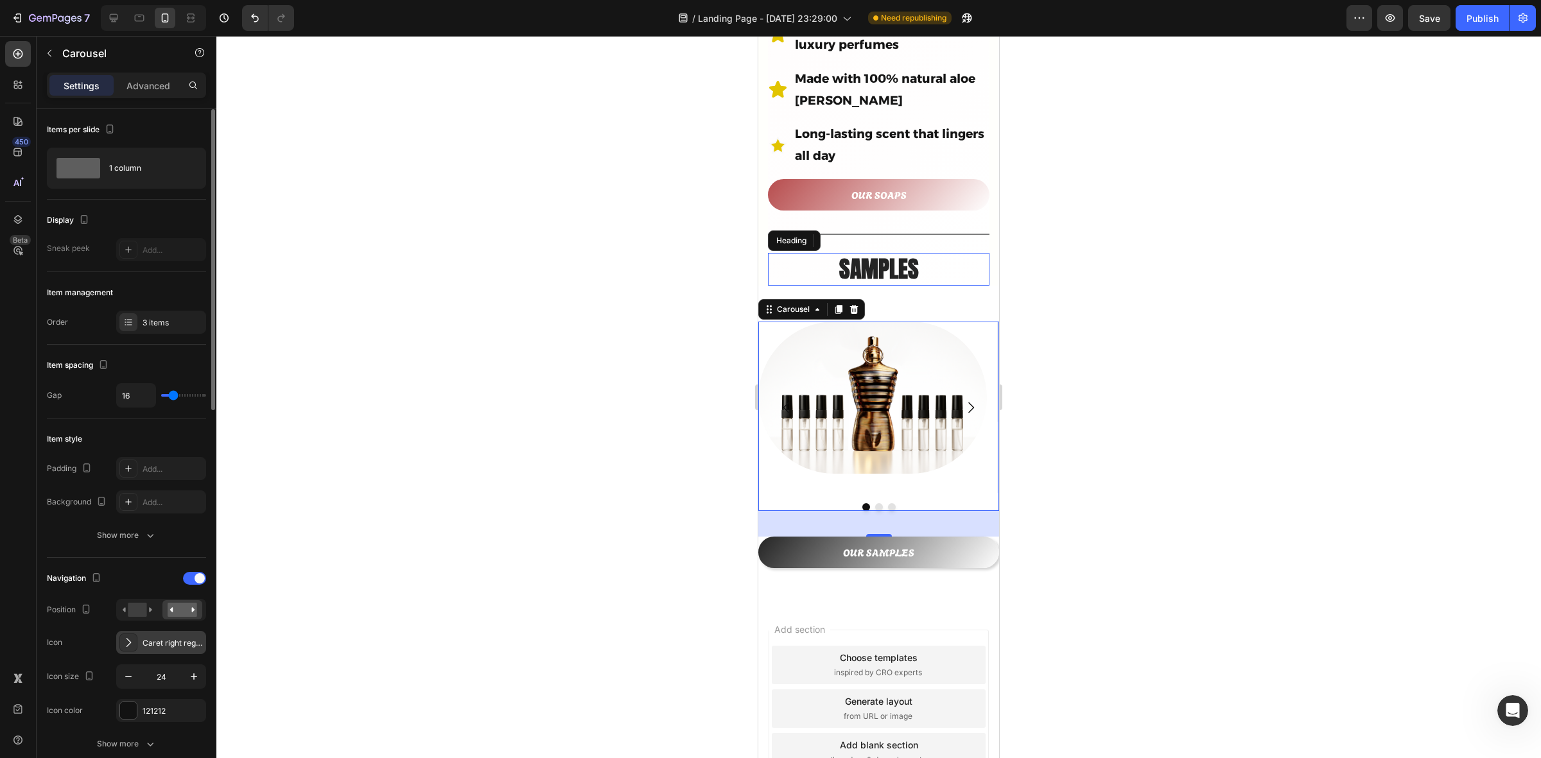
scroll to position [80, 0]
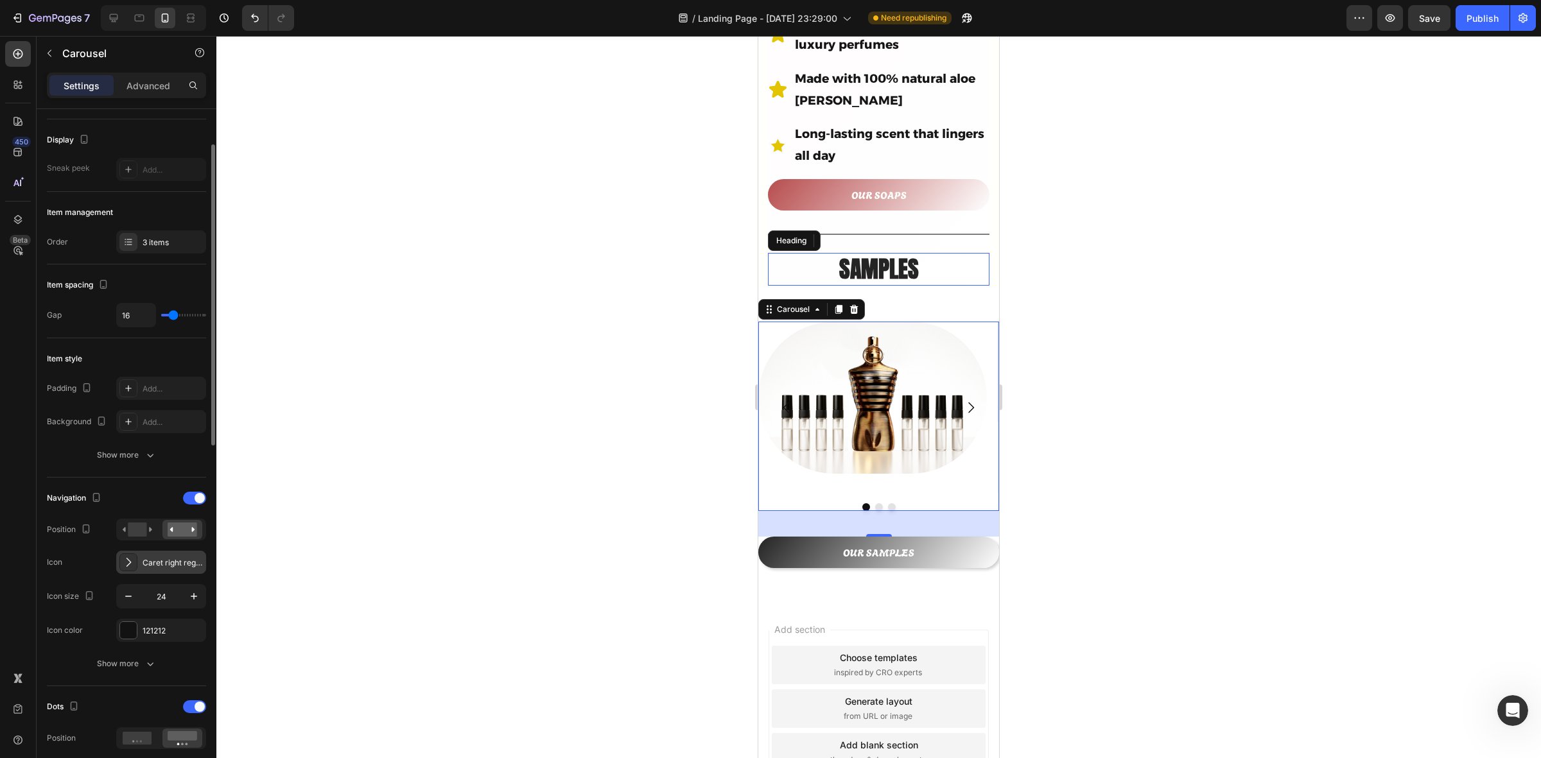
click at [130, 566] on icon at bounding box center [128, 562] width 13 height 13
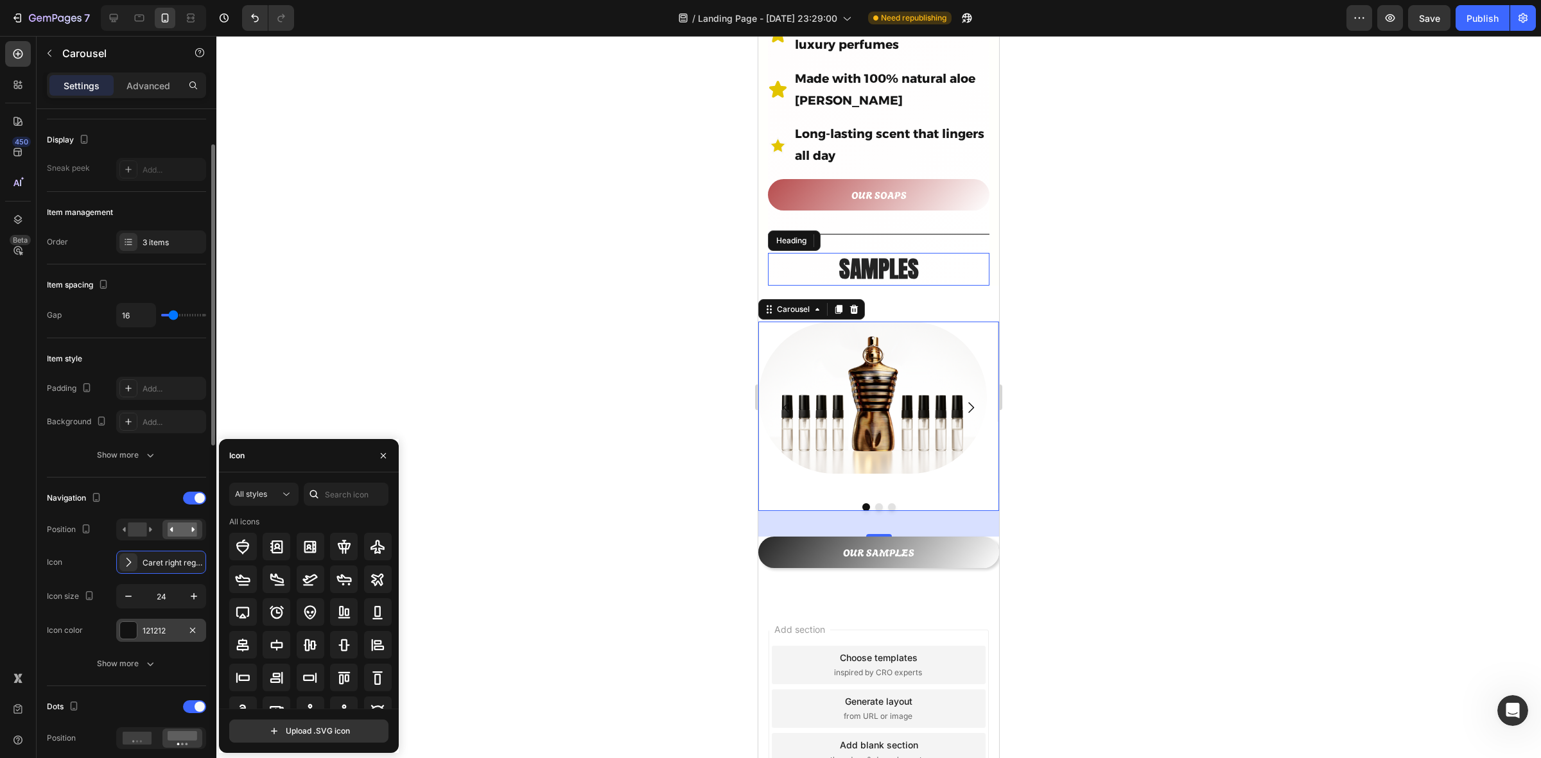
click at [129, 633] on div at bounding box center [128, 630] width 17 height 17
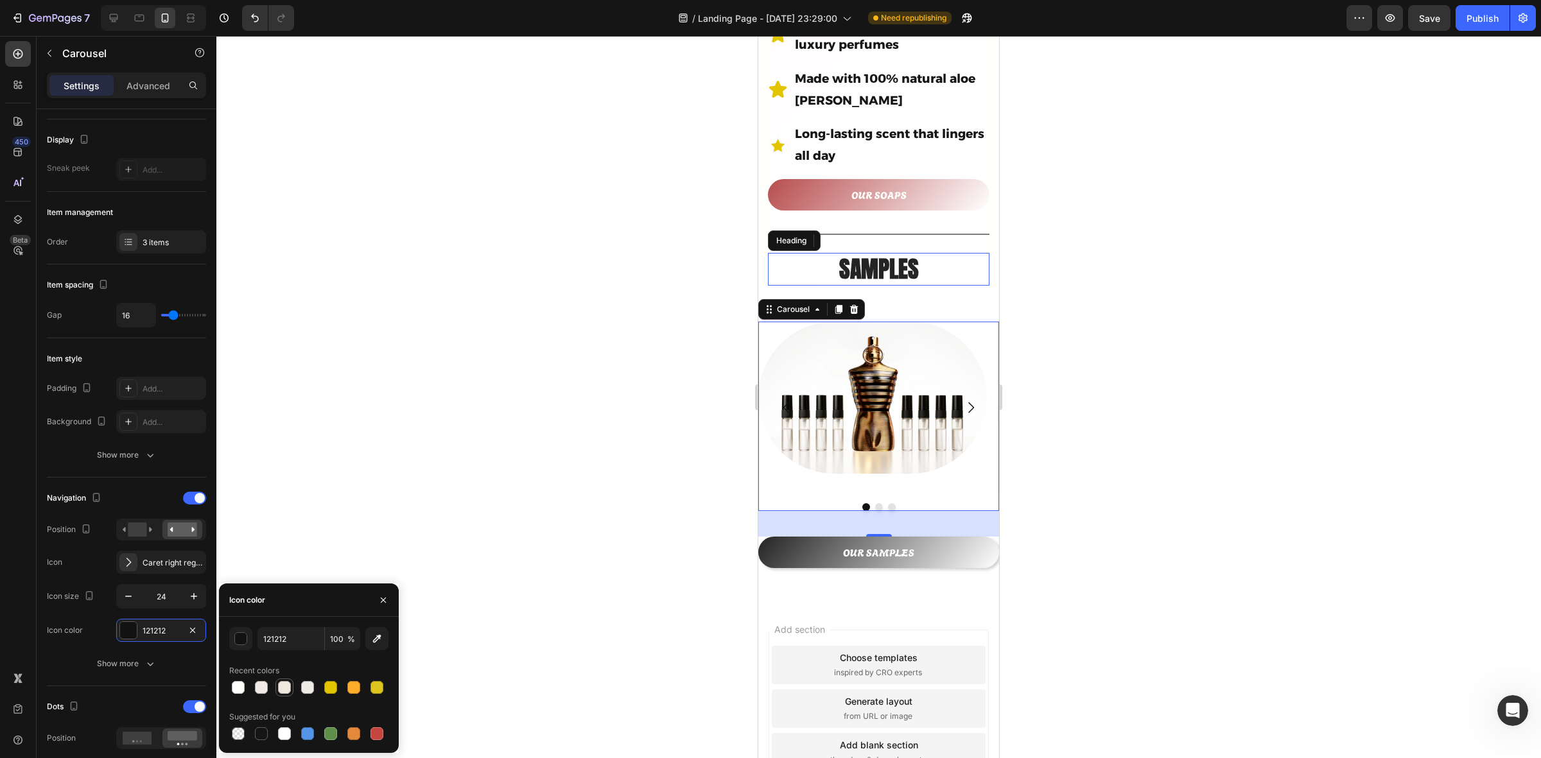
click at [287, 688] on div at bounding box center [284, 687] width 13 height 13
click at [310, 737] on div at bounding box center [307, 734] width 13 height 13
click at [331, 688] on div at bounding box center [330, 687] width 13 height 13
click at [381, 737] on div at bounding box center [377, 734] width 13 height 13
click at [241, 685] on div at bounding box center [238, 687] width 13 height 13
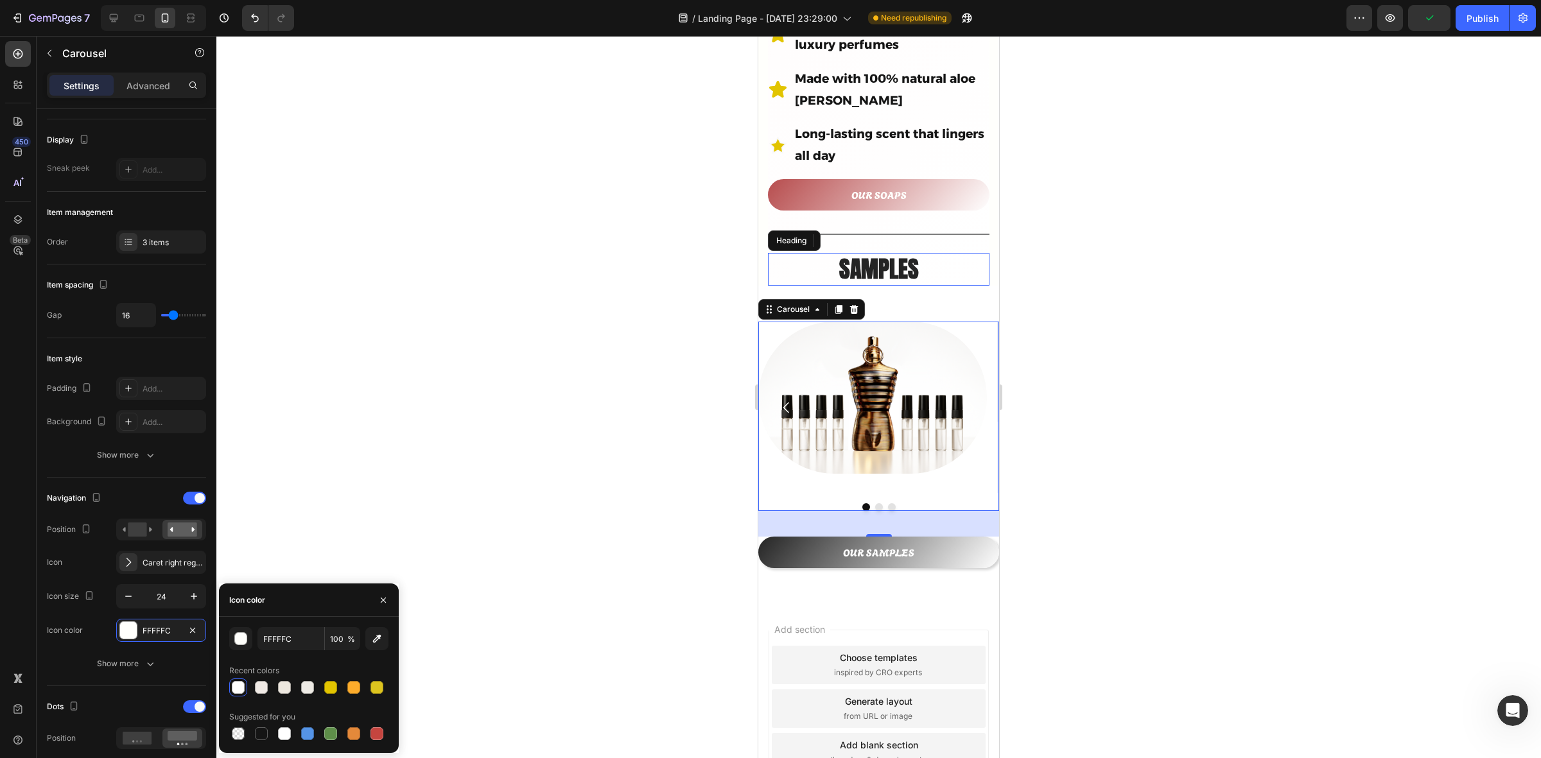
click at [258, 676] on div "Recent colors" at bounding box center [254, 671] width 50 height 12
click at [299, 682] on div at bounding box center [308, 688] width 18 height 18
click at [284, 682] on div at bounding box center [284, 687] width 13 height 13
click at [240, 731] on div at bounding box center [238, 734] width 13 height 13
type input "000000"
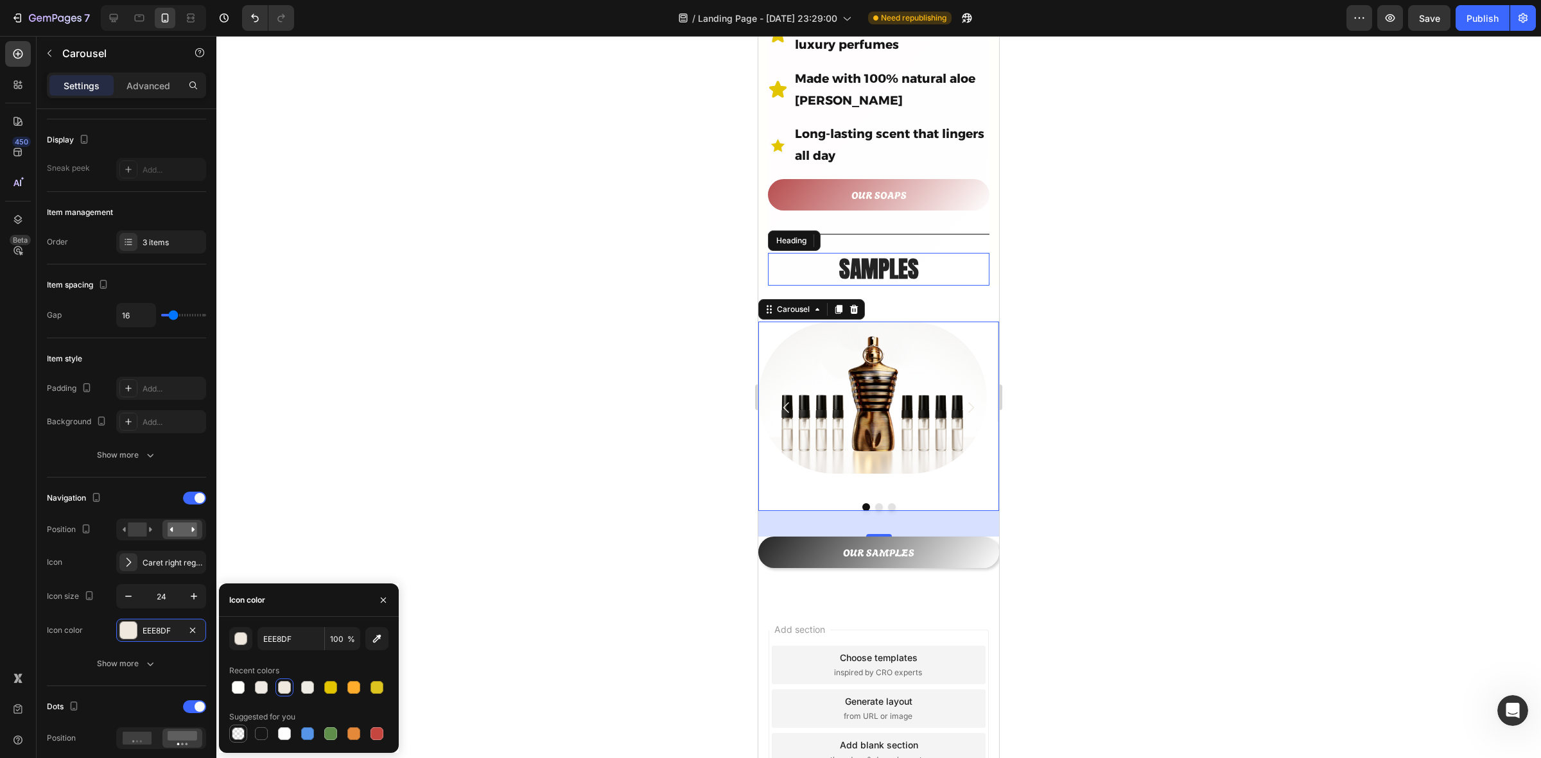
type input "0"
click at [305, 692] on div at bounding box center [307, 687] width 13 height 13
type input "EEEBE5"
type input "100"
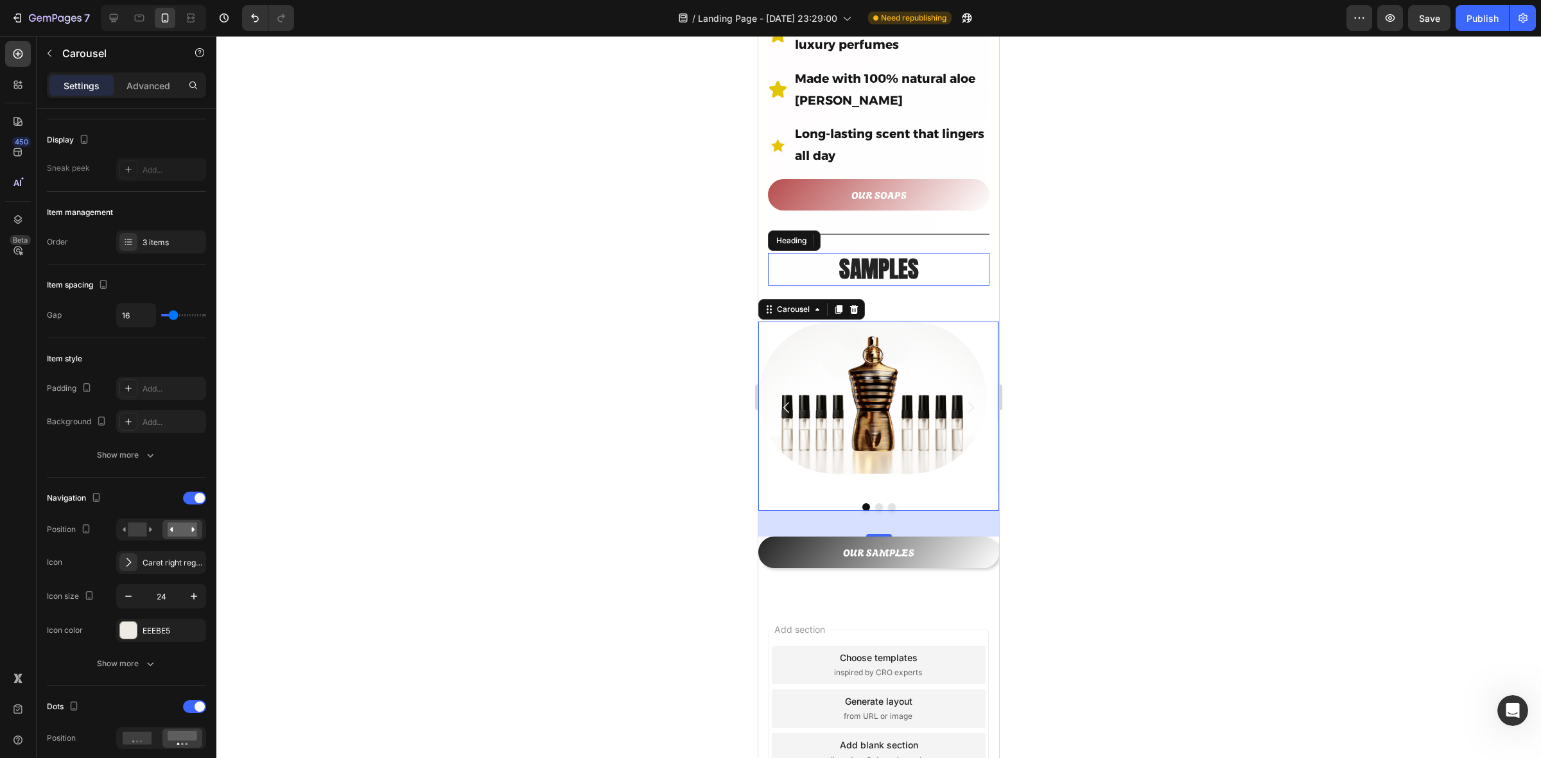
click at [1199, 611] on div at bounding box center [878, 397] width 1325 height 723
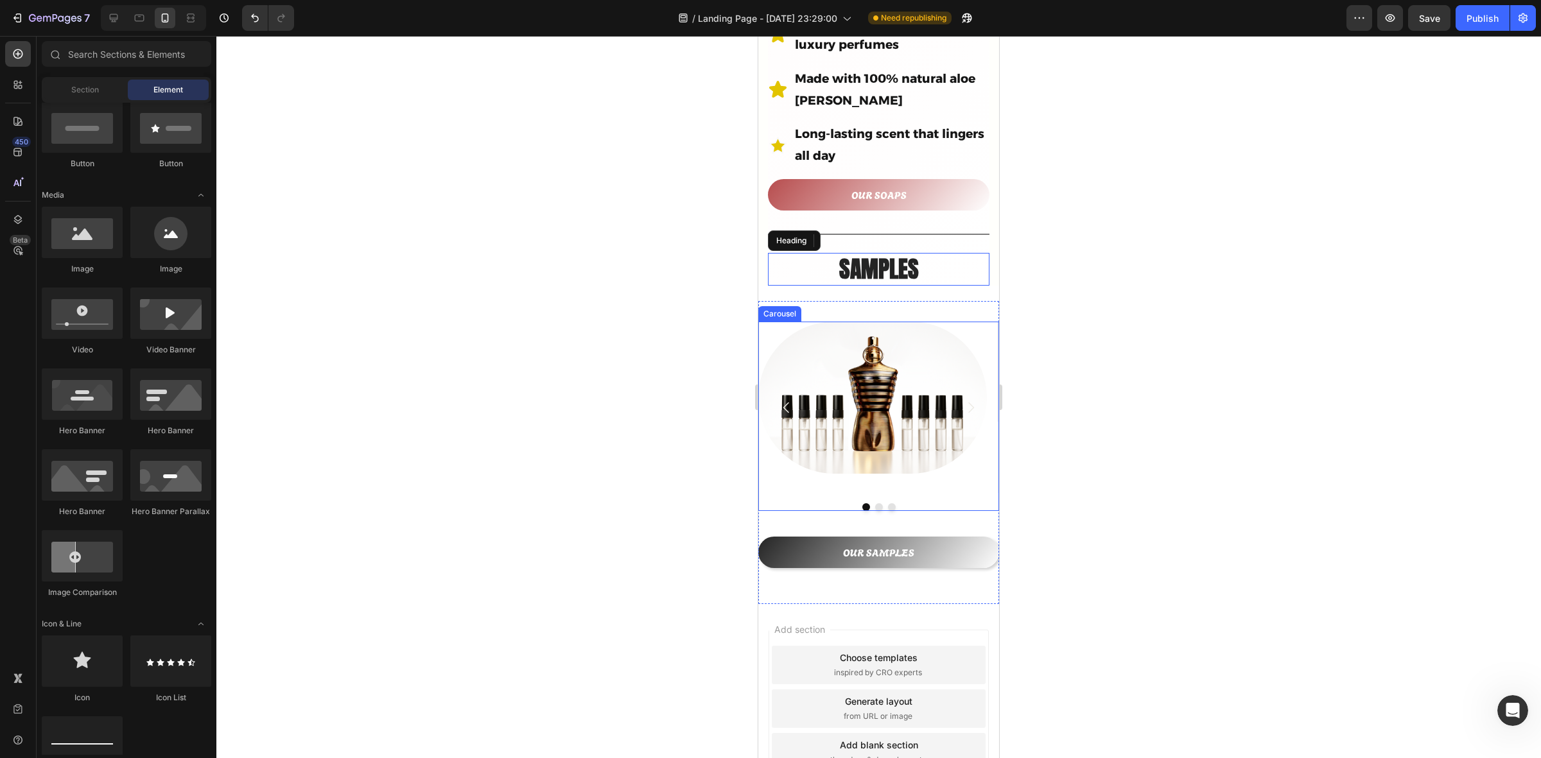
click at [963, 400] on icon "Carousel Next Arrow" at bounding box center [970, 407] width 15 height 15
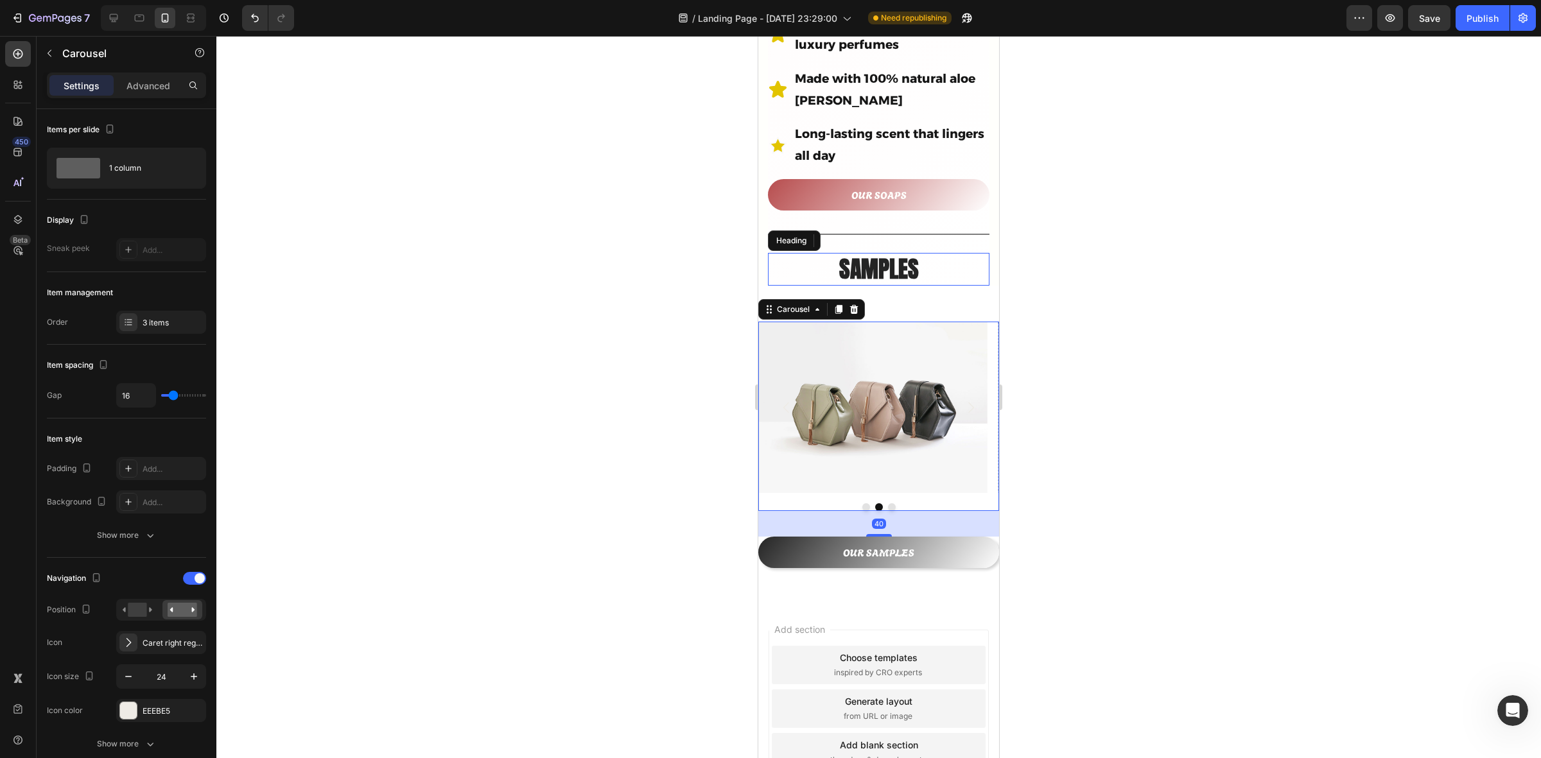
click at [778, 390] on button "Carousel Back Arrow" at bounding box center [787, 408] width 36 height 36
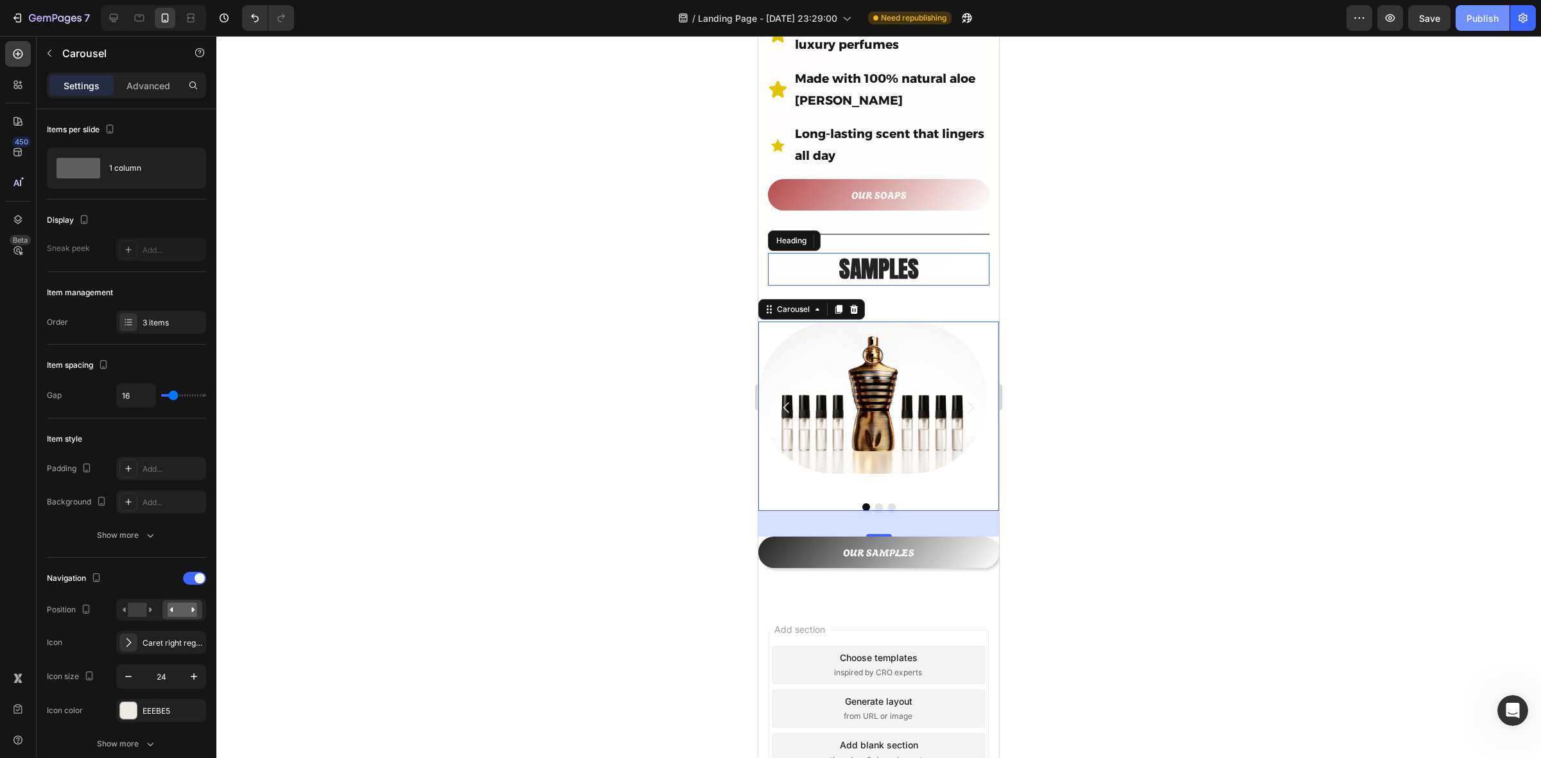
click at [1493, 8] on button "Publish" at bounding box center [1483, 18] width 54 height 26
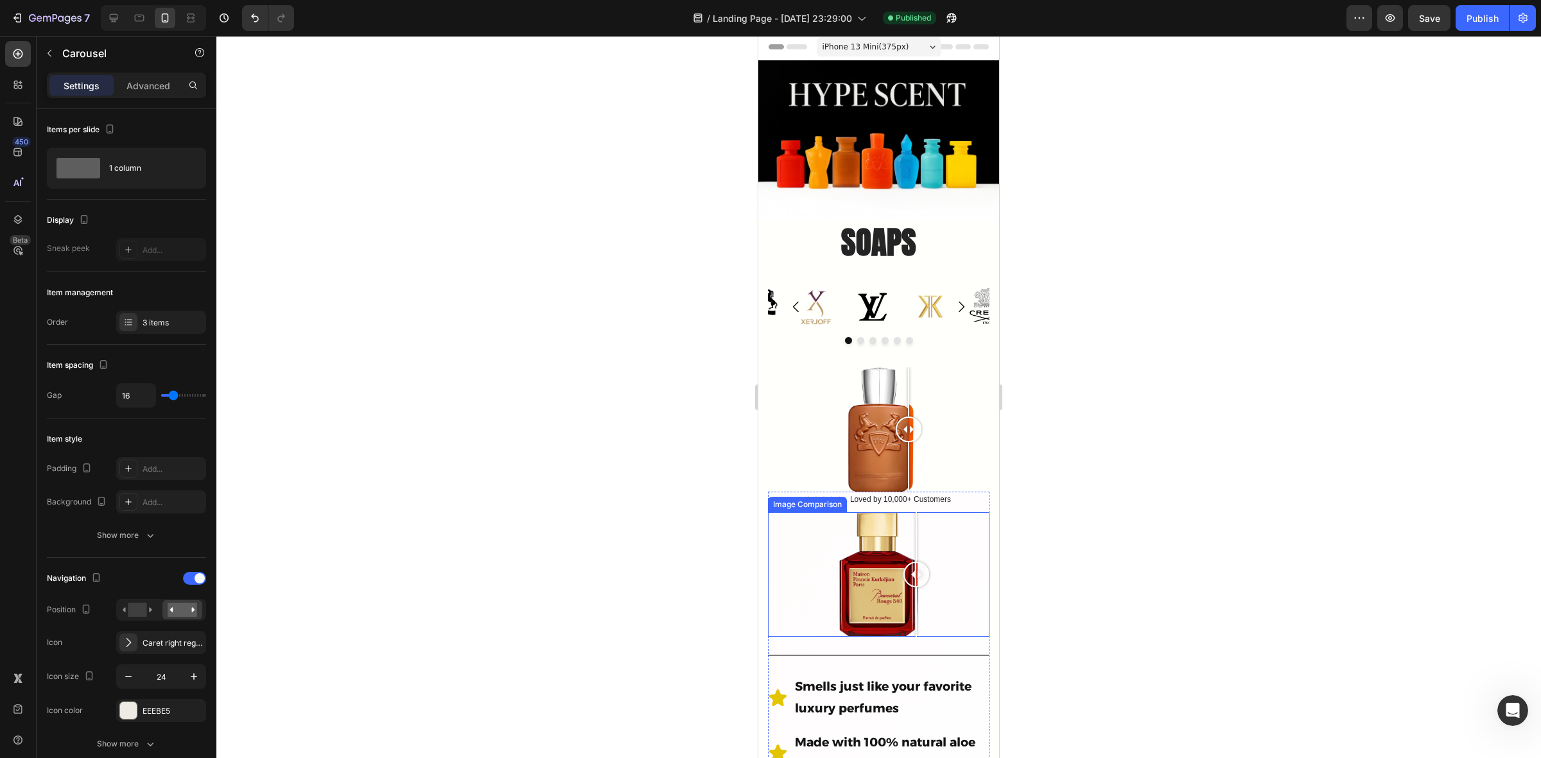
scroll to position [0, 0]
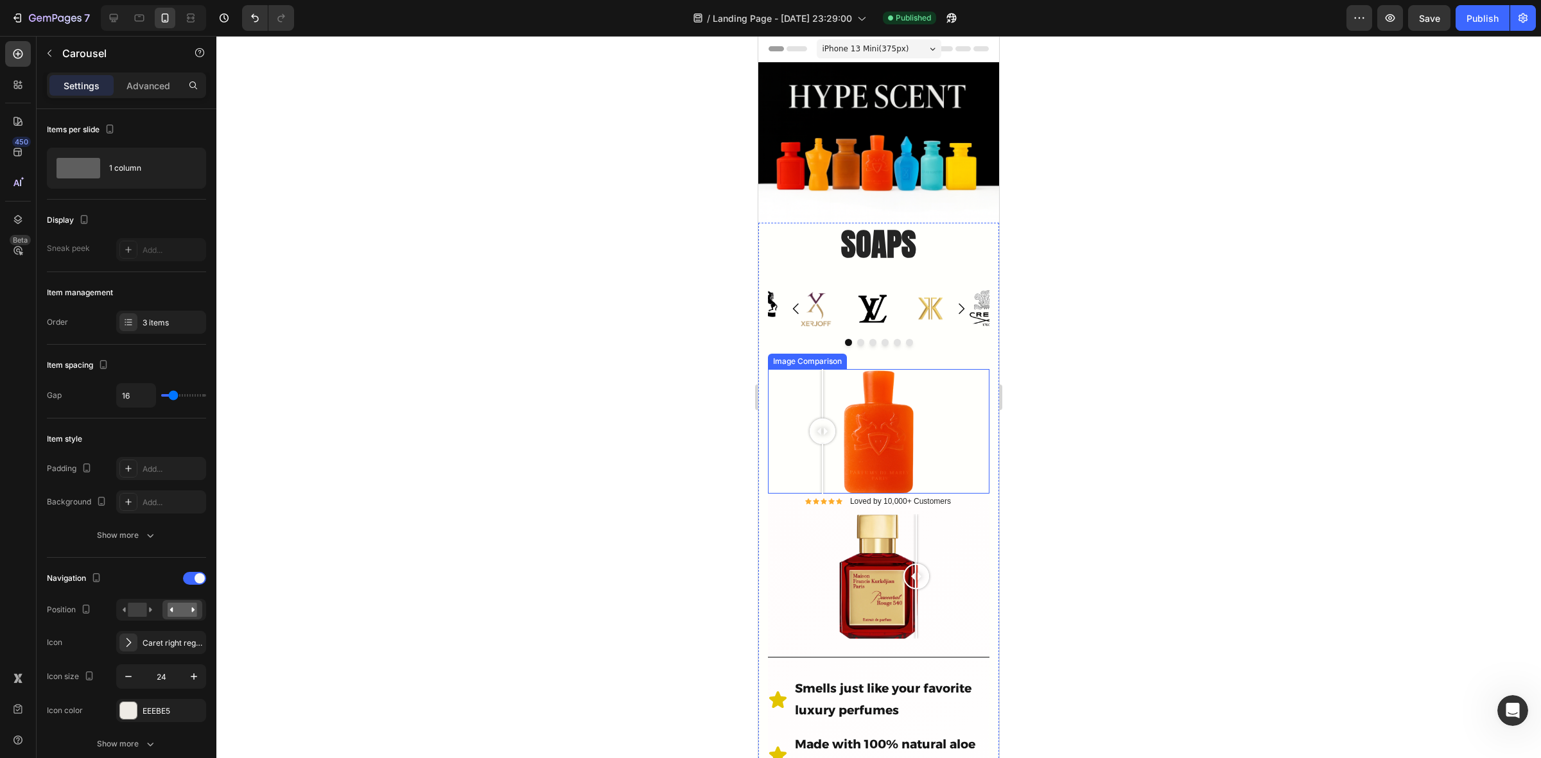
click at [823, 406] on div at bounding box center [879, 431] width 222 height 125
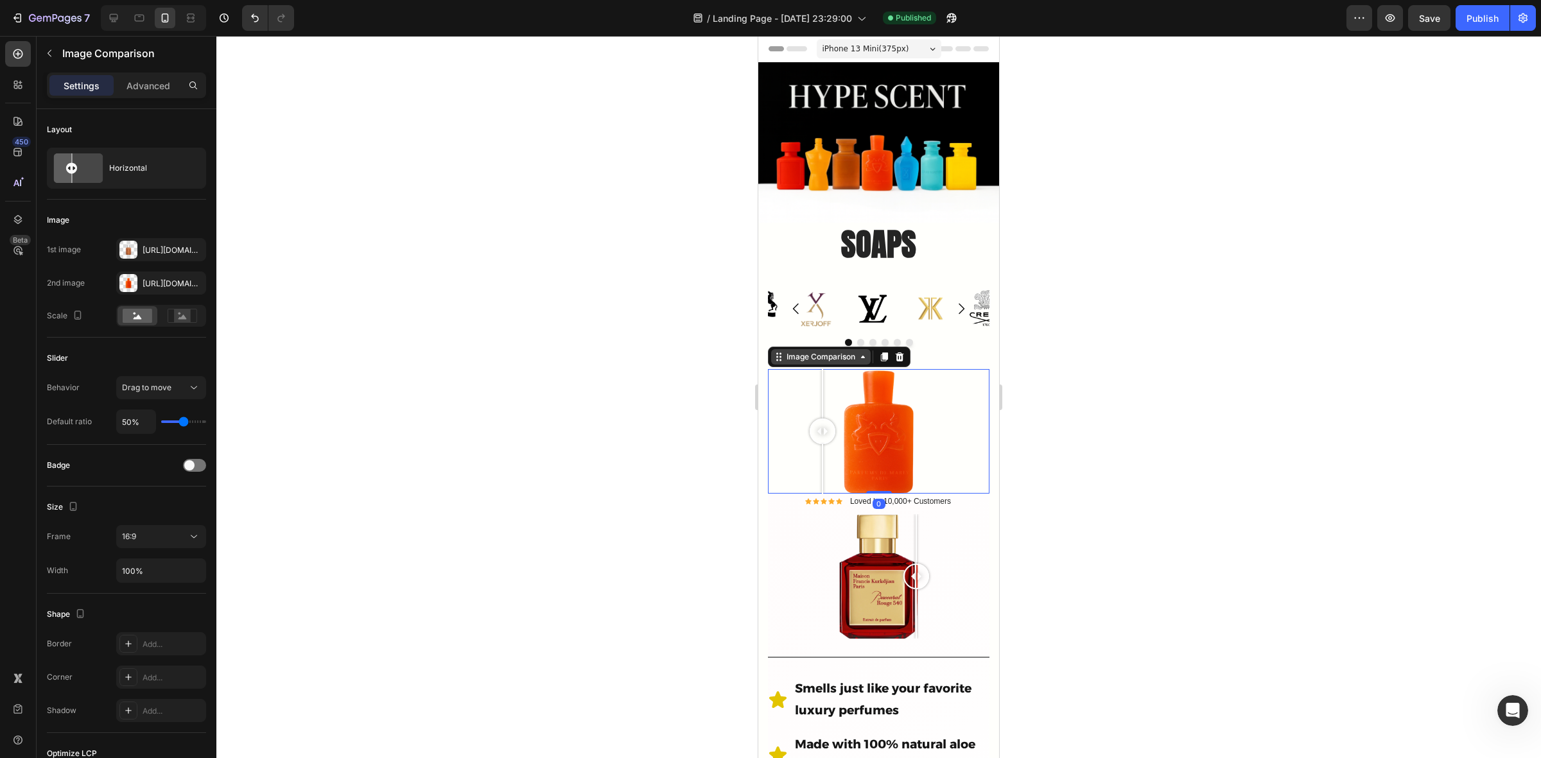
click at [800, 358] on div "Image Comparison" at bounding box center [839, 357] width 143 height 21
click at [153, 79] on p "Advanced" at bounding box center [149, 85] width 44 height 13
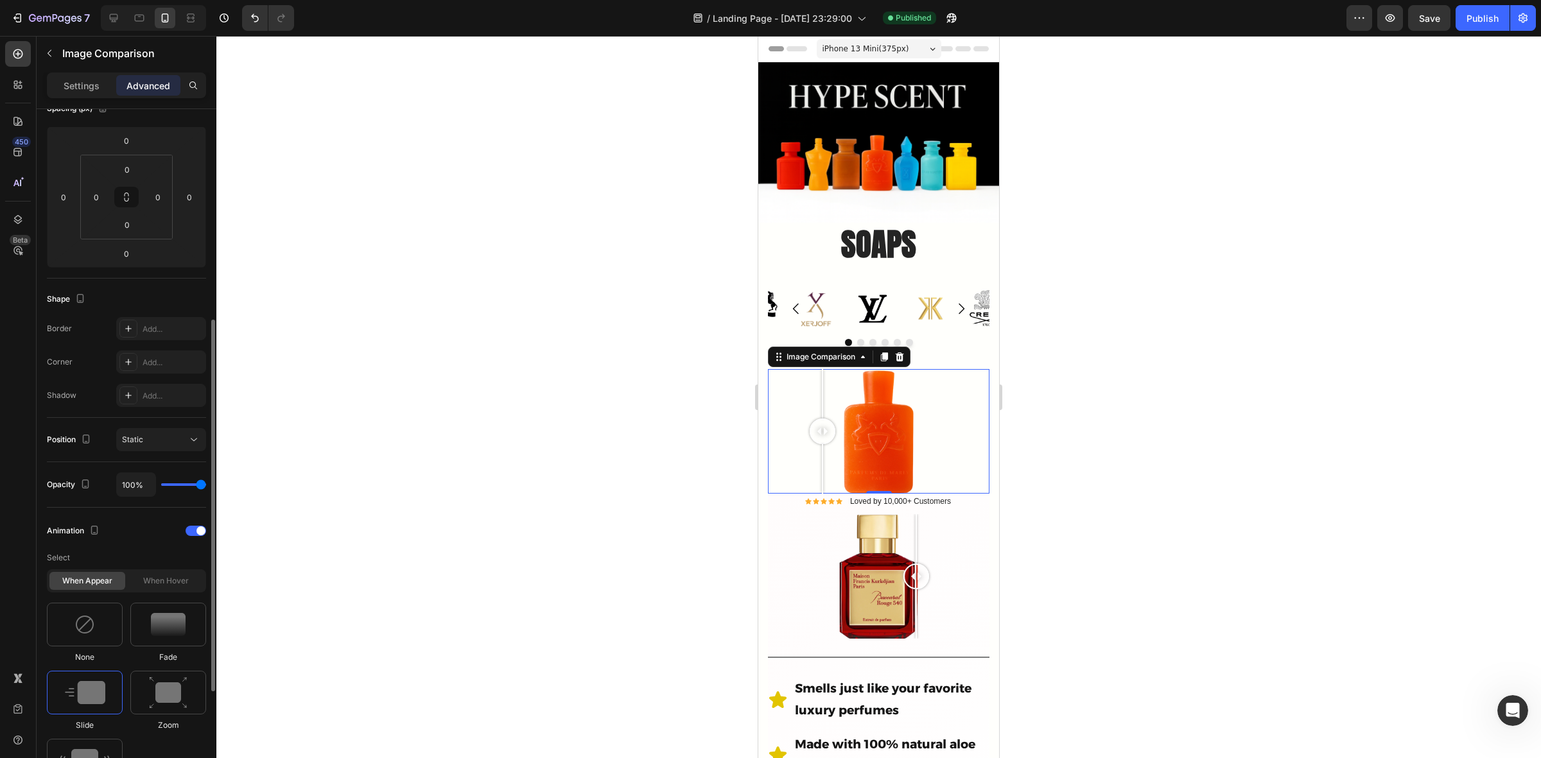
scroll to position [321, 0]
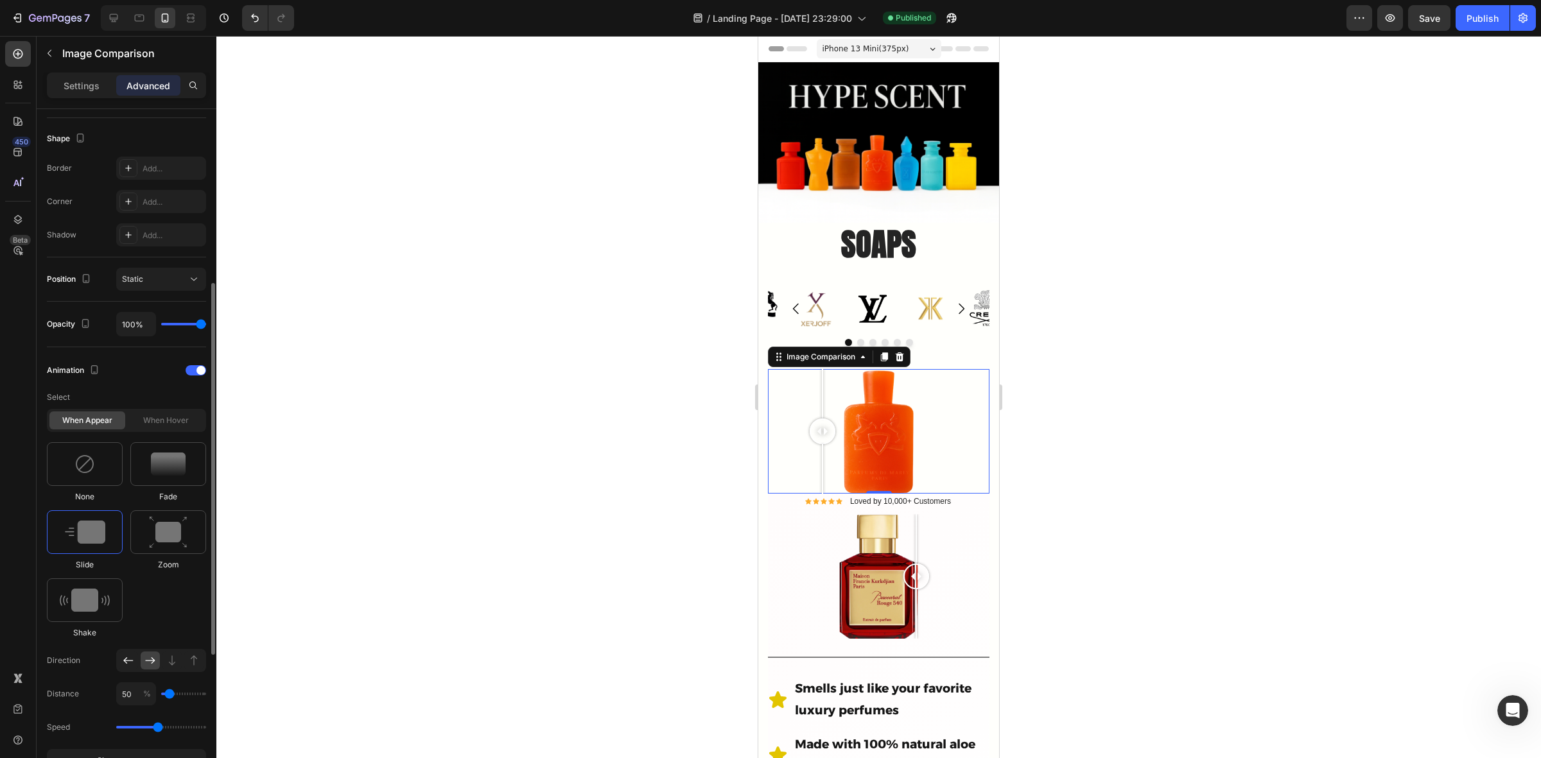
click at [128, 663] on icon at bounding box center [128, 660] width 13 height 13
click at [1478, 17] on div "Publish" at bounding box center [1483, 18] width 32 height 13
click at [150, 665] on icon at bounding box center [150, 660] width 13 height 13
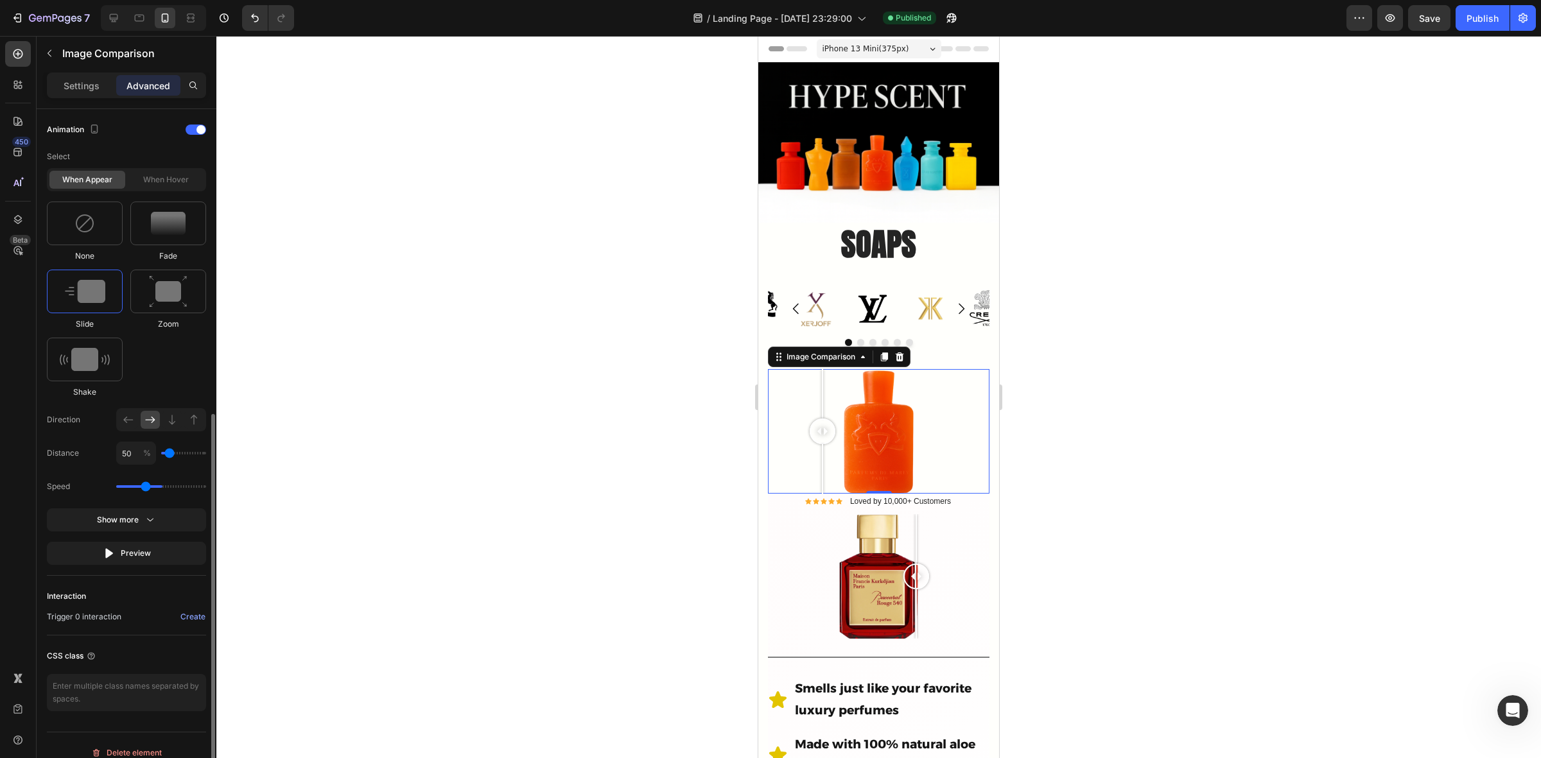
type input "1.3"
click at [146, 488] on input "range" at bounding box center [161, 487] width 90 height 3
click at [1475, 13] on div "Publish" at bounding box center [1483, 18] width 32 height 13
click at [797, 530] on div at bounding box center [879, 576] width 222 height 125
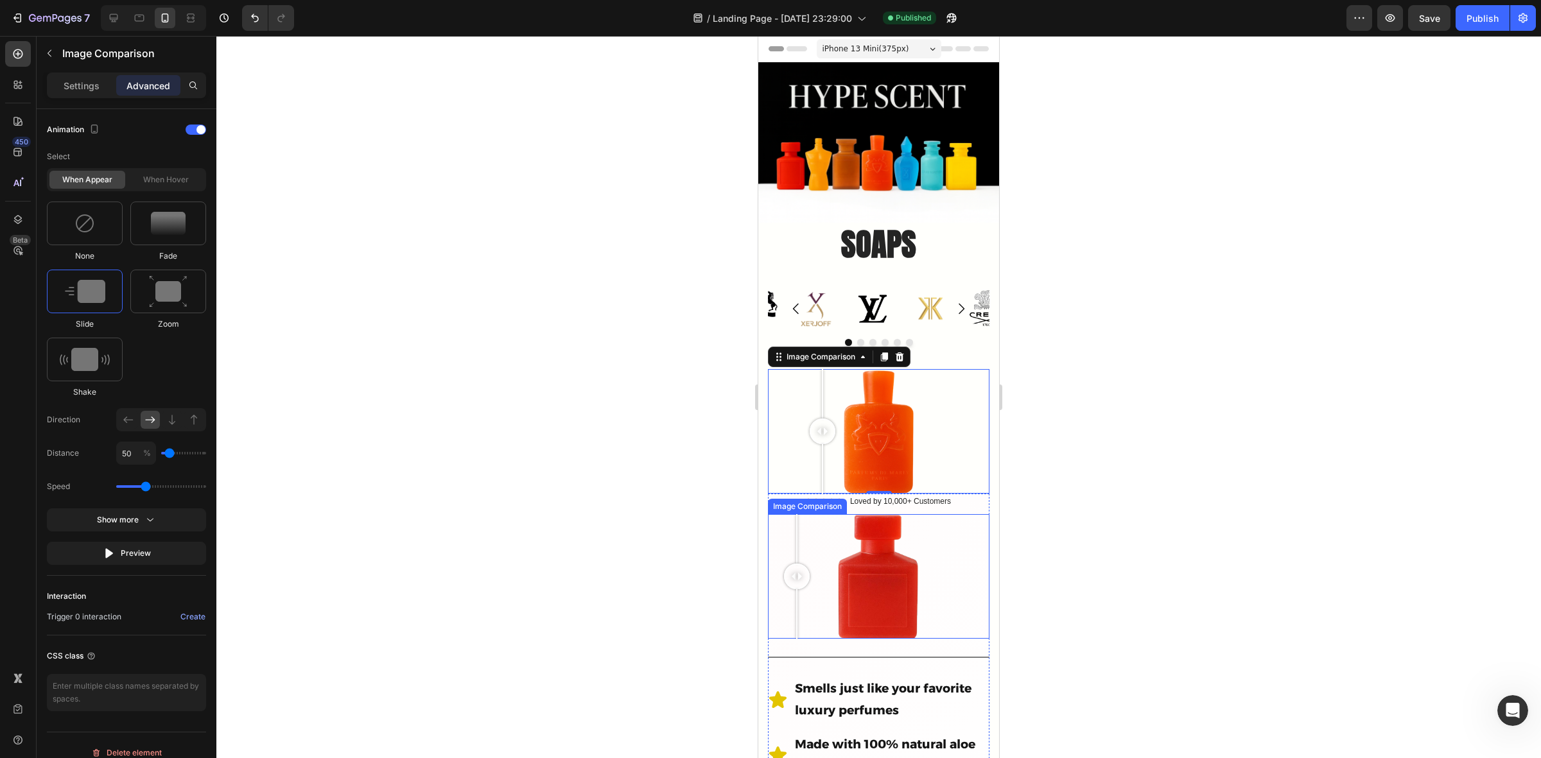
click at [818, 514] on div at bounding box center [879, 576] width 222 height 125
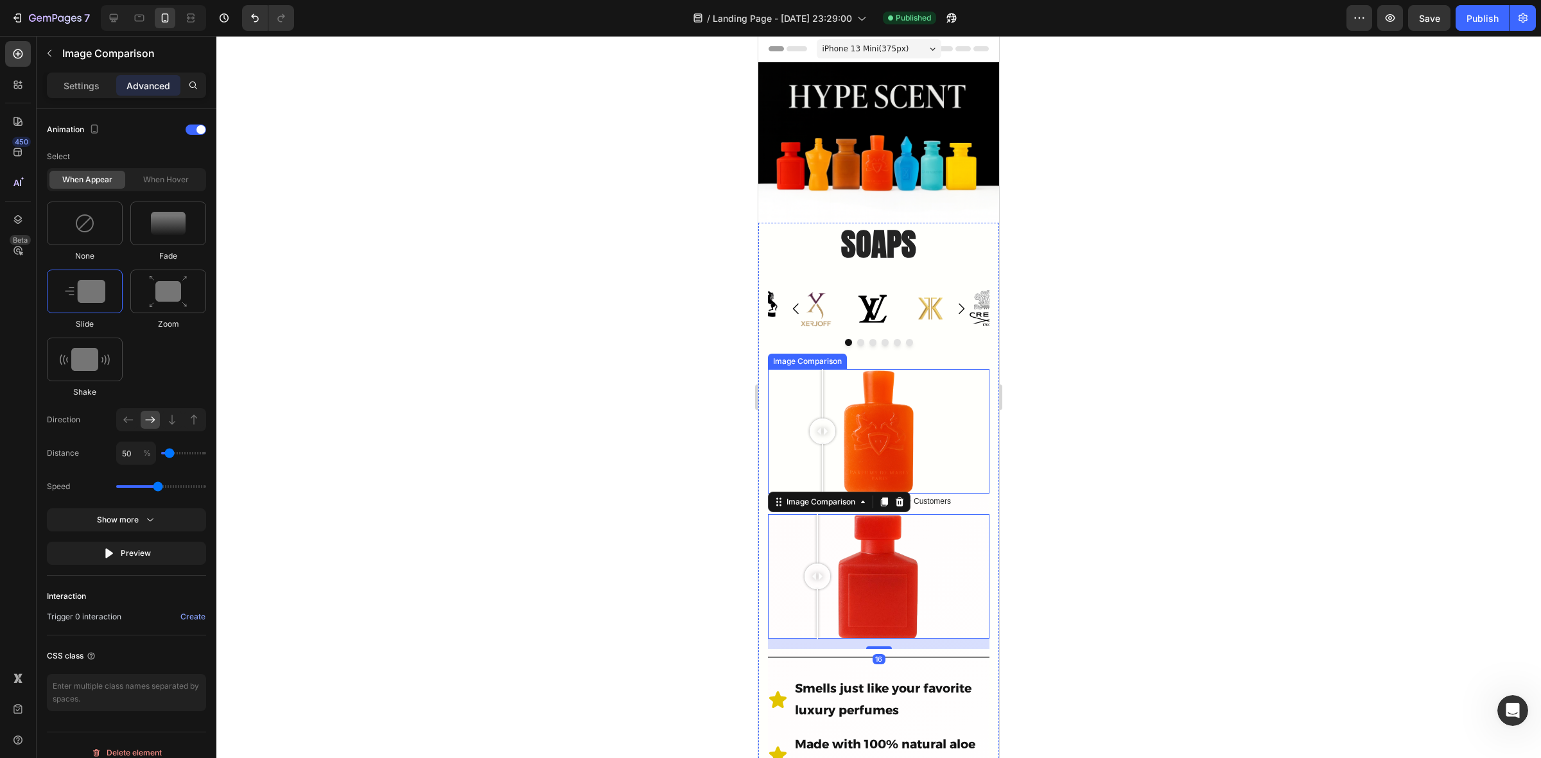
click at [803, 441] on div at bounding box center [879, 431] width 222 height 125
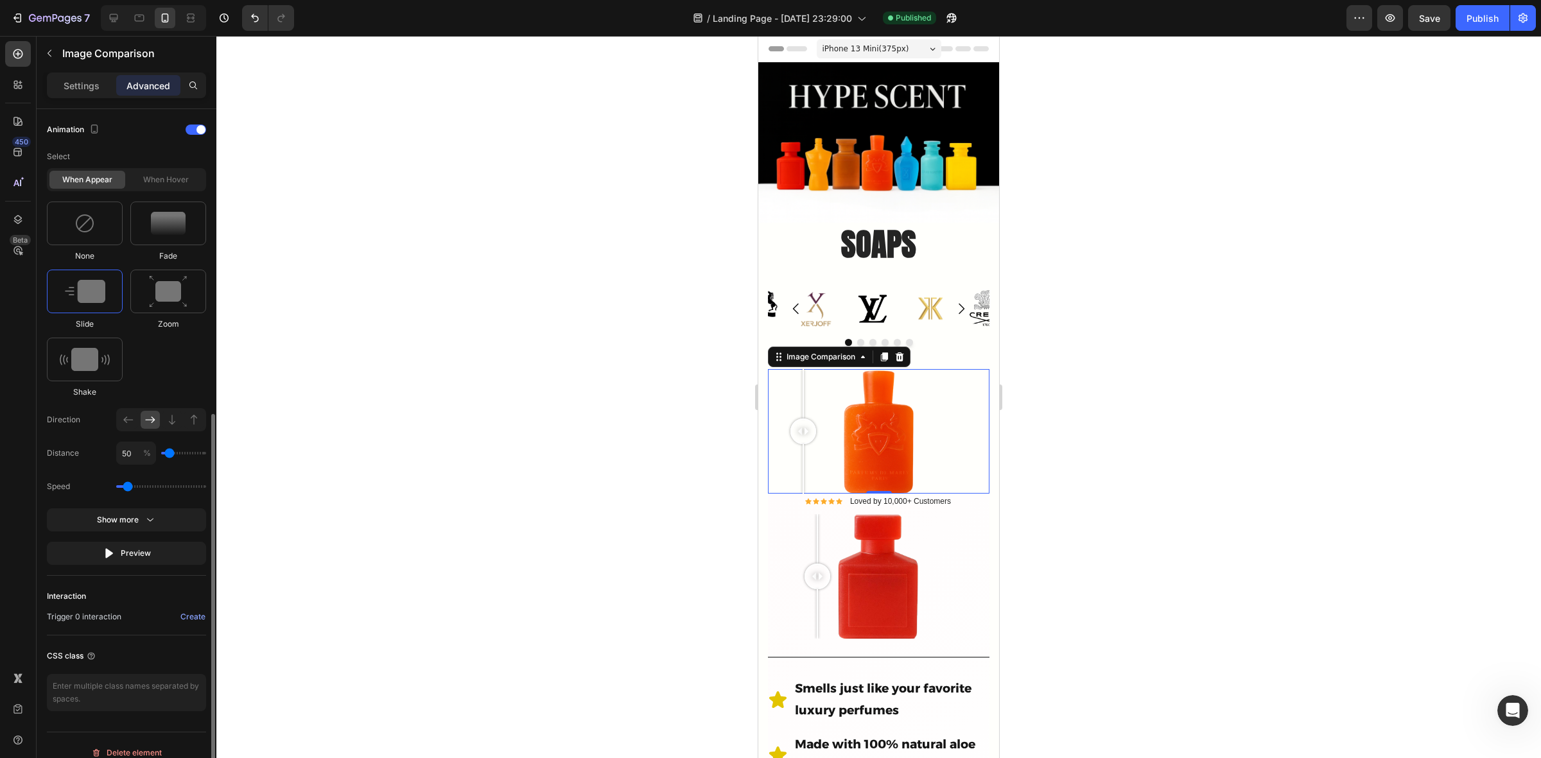
click at [130, 488] on input "range" at bounding box center [161, 487] width 90 height 3
type input "0.9"
click at [135, 488] on input "range" at bounding box center [161, 487] width 90 height 3
click at [1476, 17] on div "Publish" at bounding box center [1483, 18] width 32 height 13
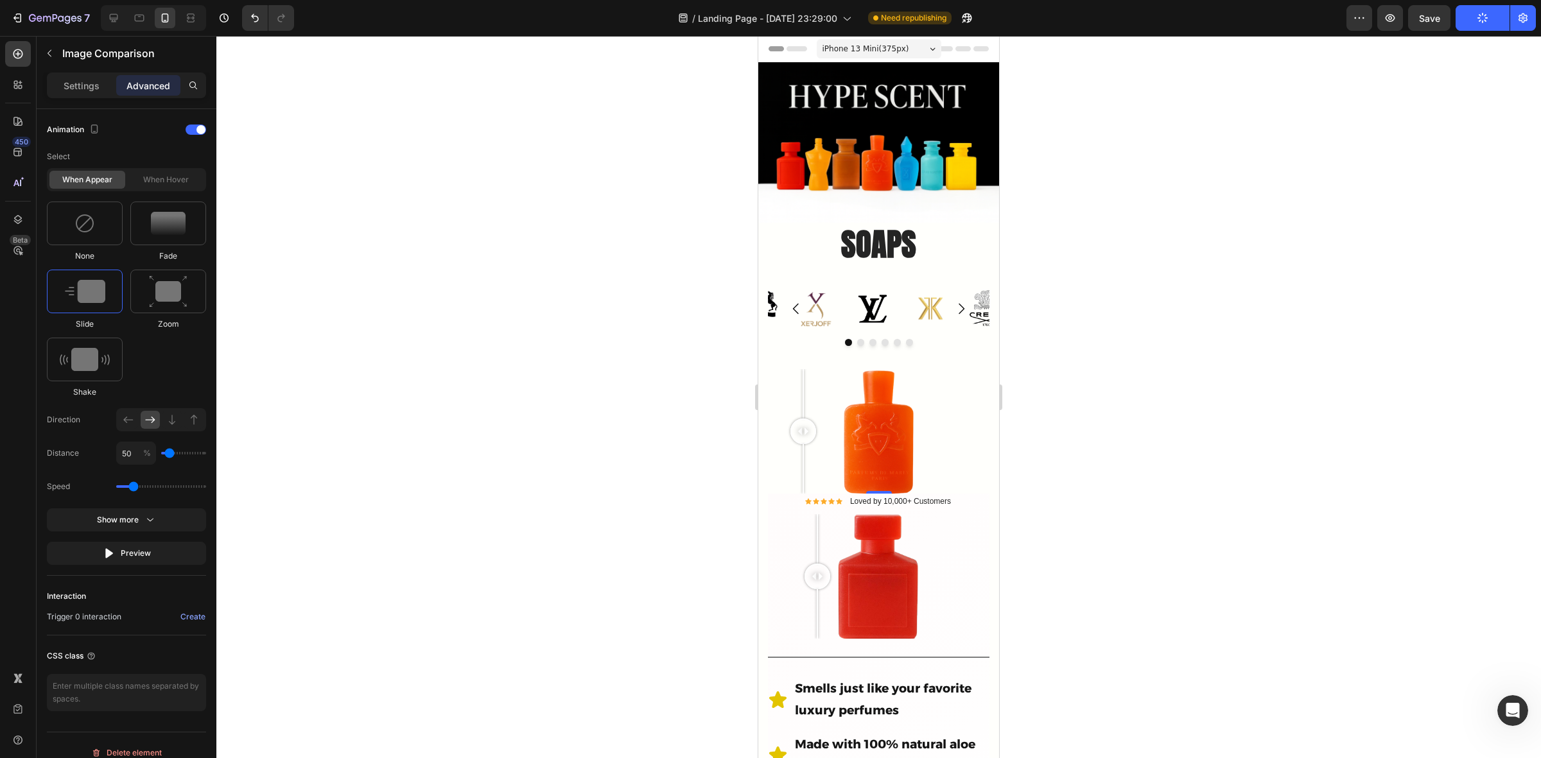
click at [1097, 441] on div at bounding box center [878, 397] width 1325 height 723
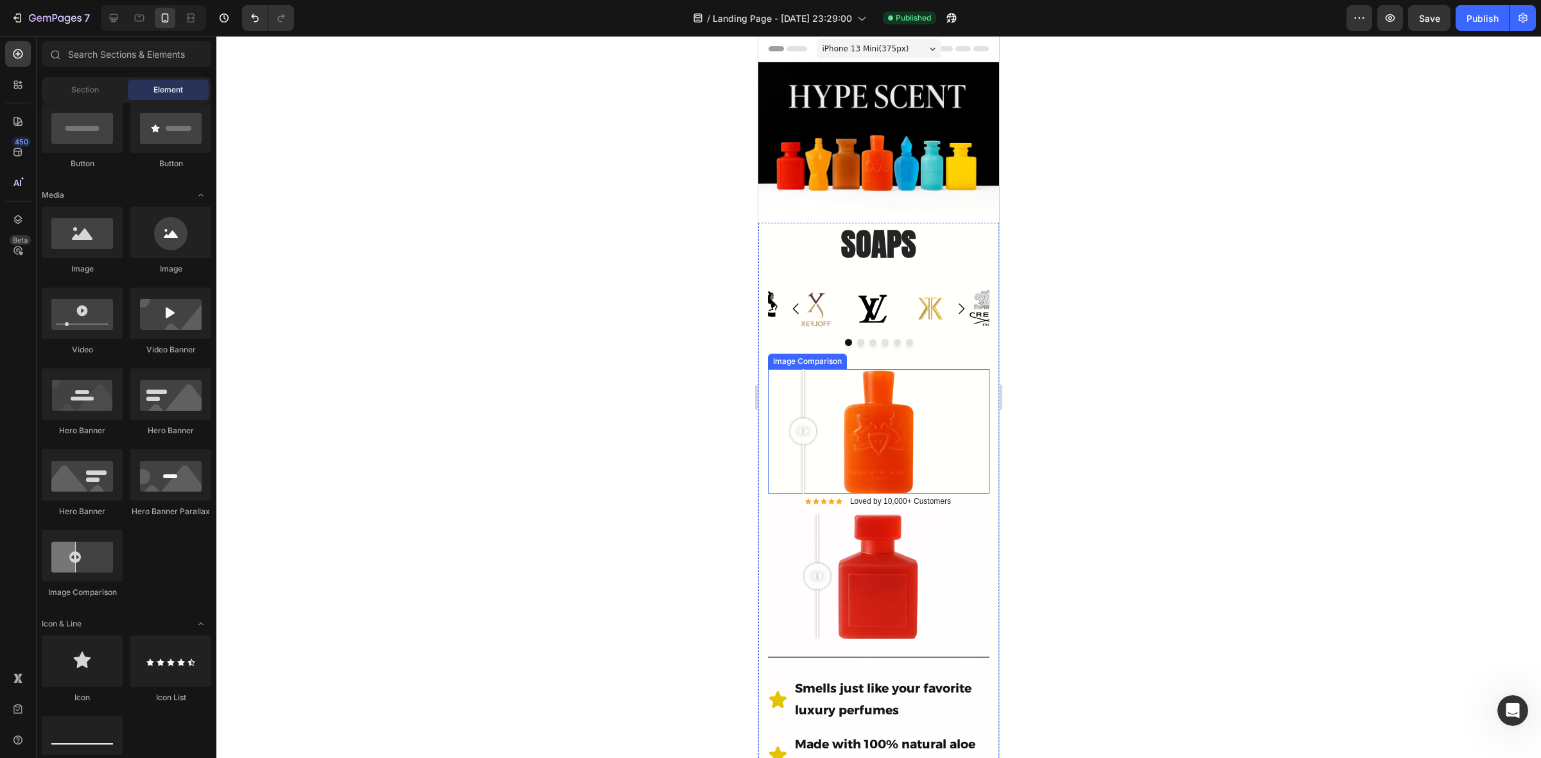
click at [842, 392] on div at bounding box center [879, 431] width 222 height 125
click at [822, 385] on div at bounding box center [879, 431] width 222 height 125
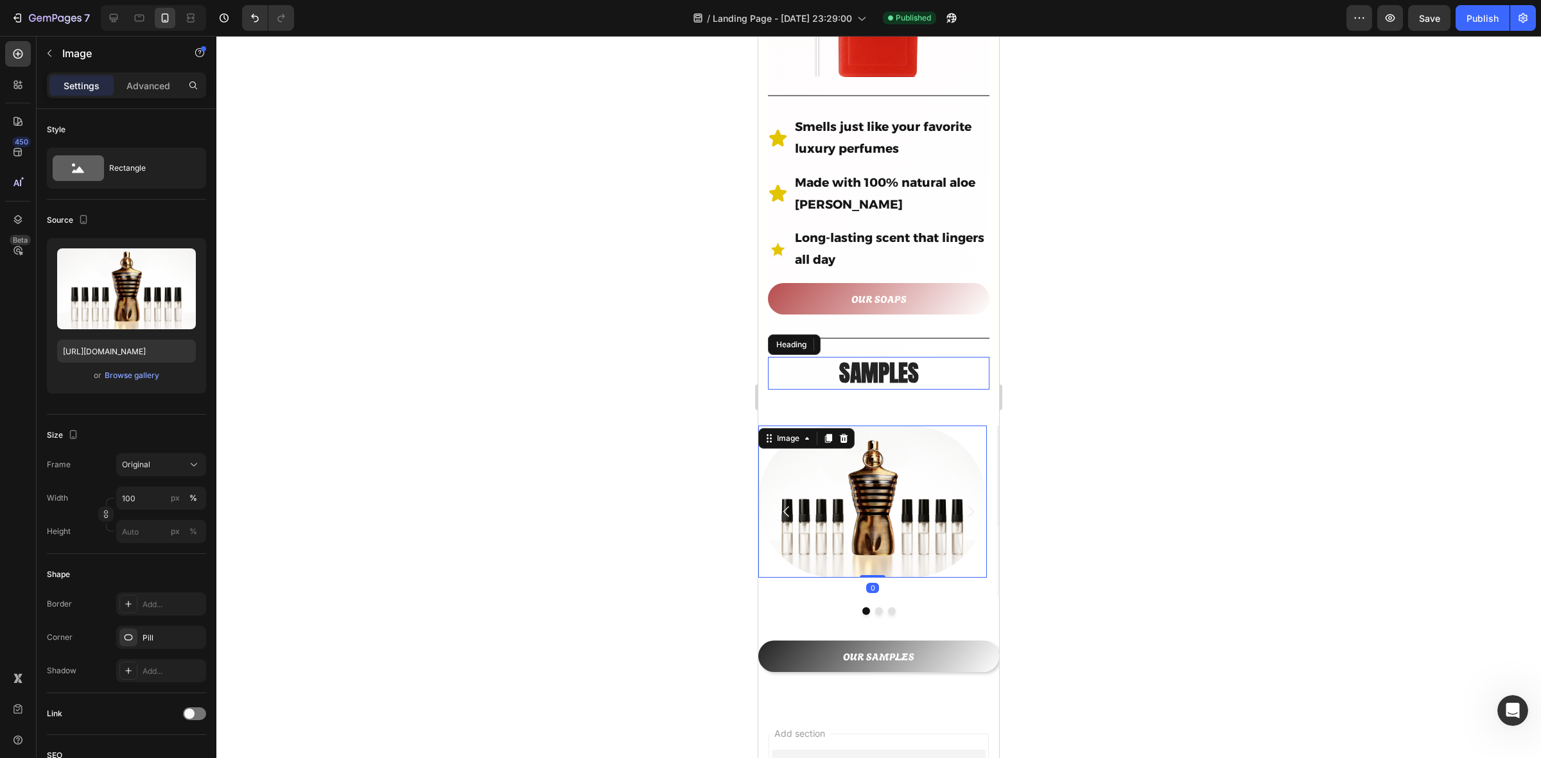
click at [903, 548] on img at bounding box center [872, 502] width 229 height 153
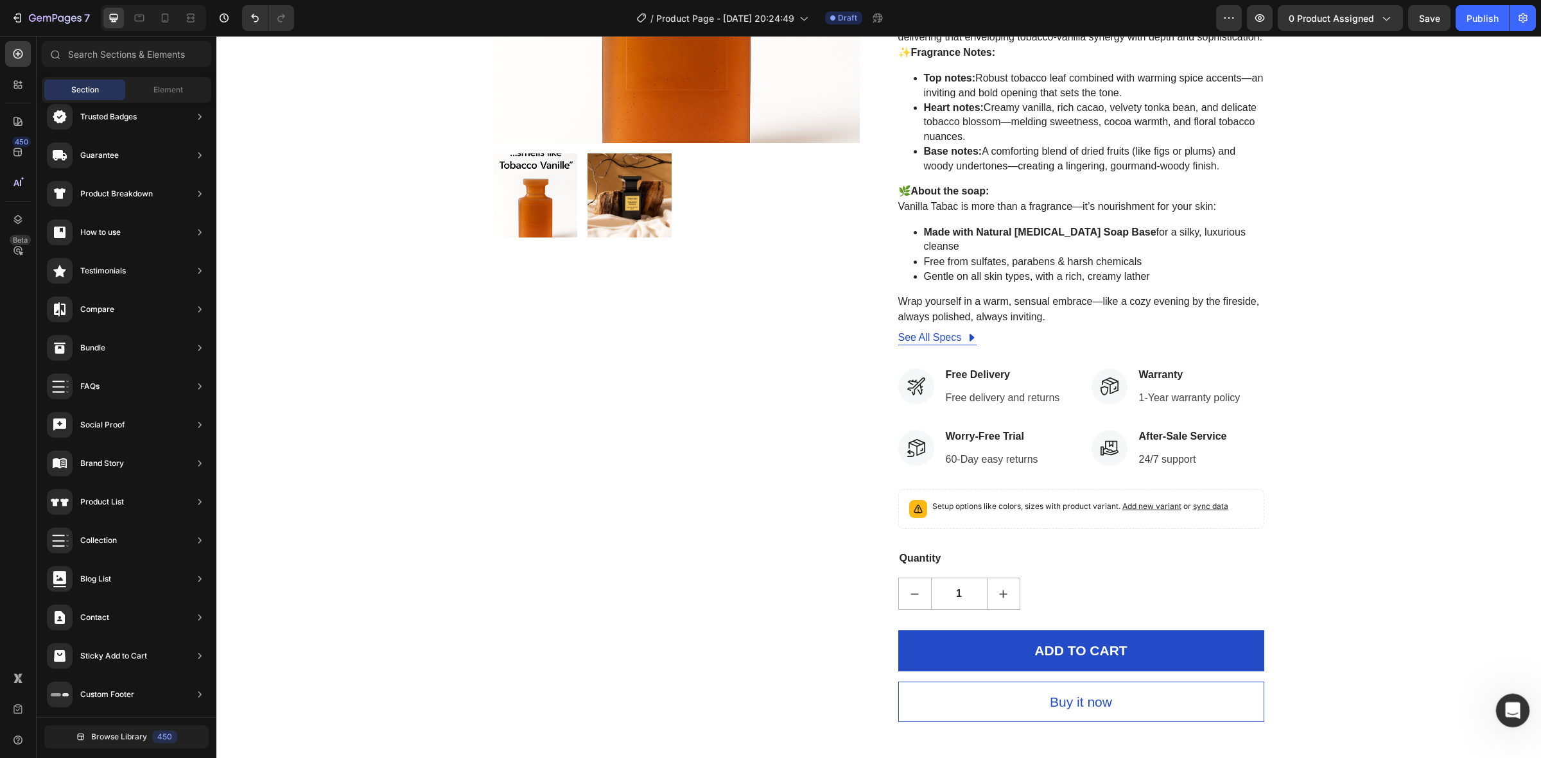
scroll to position [631, 0]
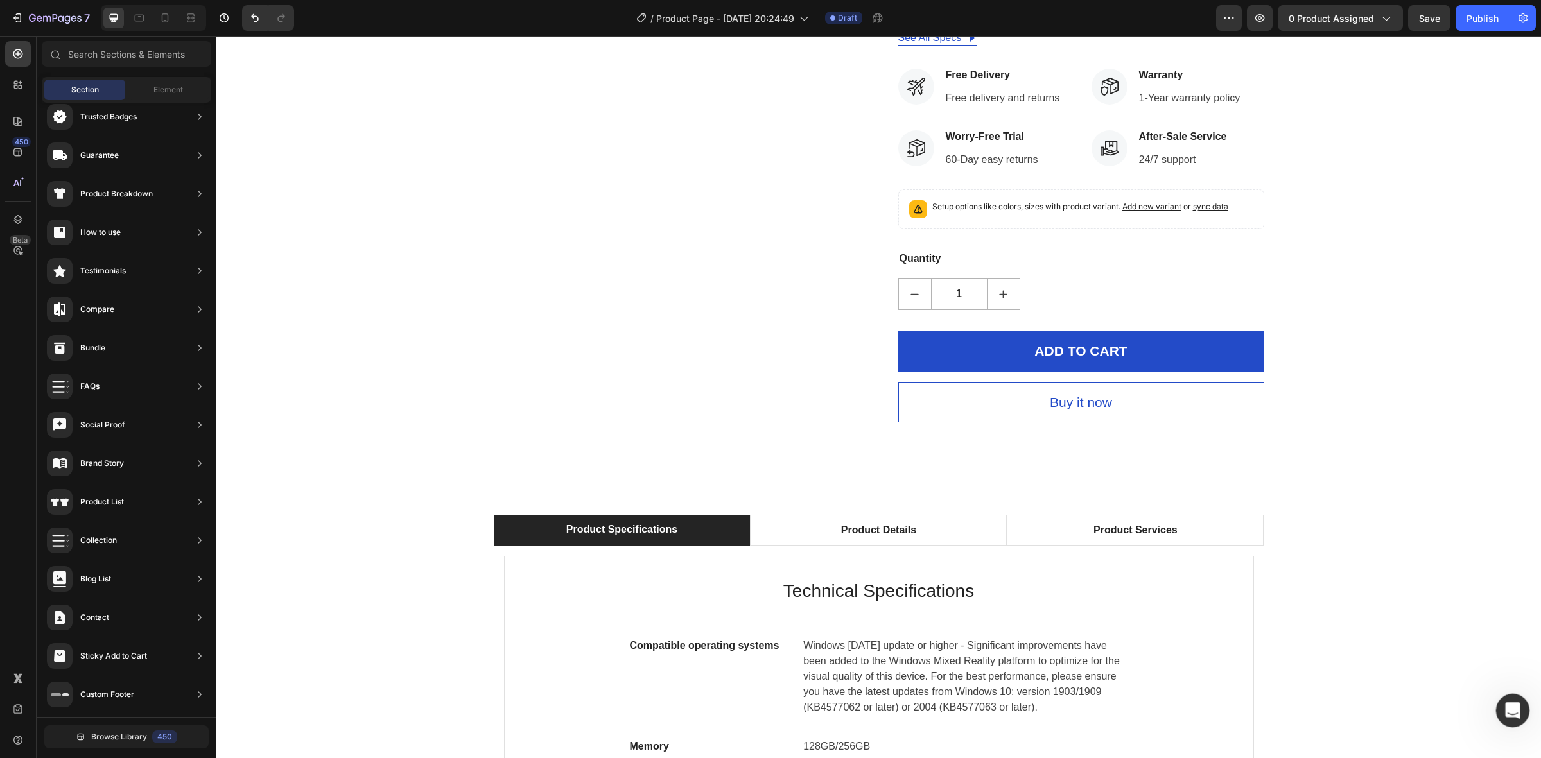
click at [1509, 715] on icon "Ouvrir le Messenger Intercom" at bounding box center [1511, 709] width 21 height 21
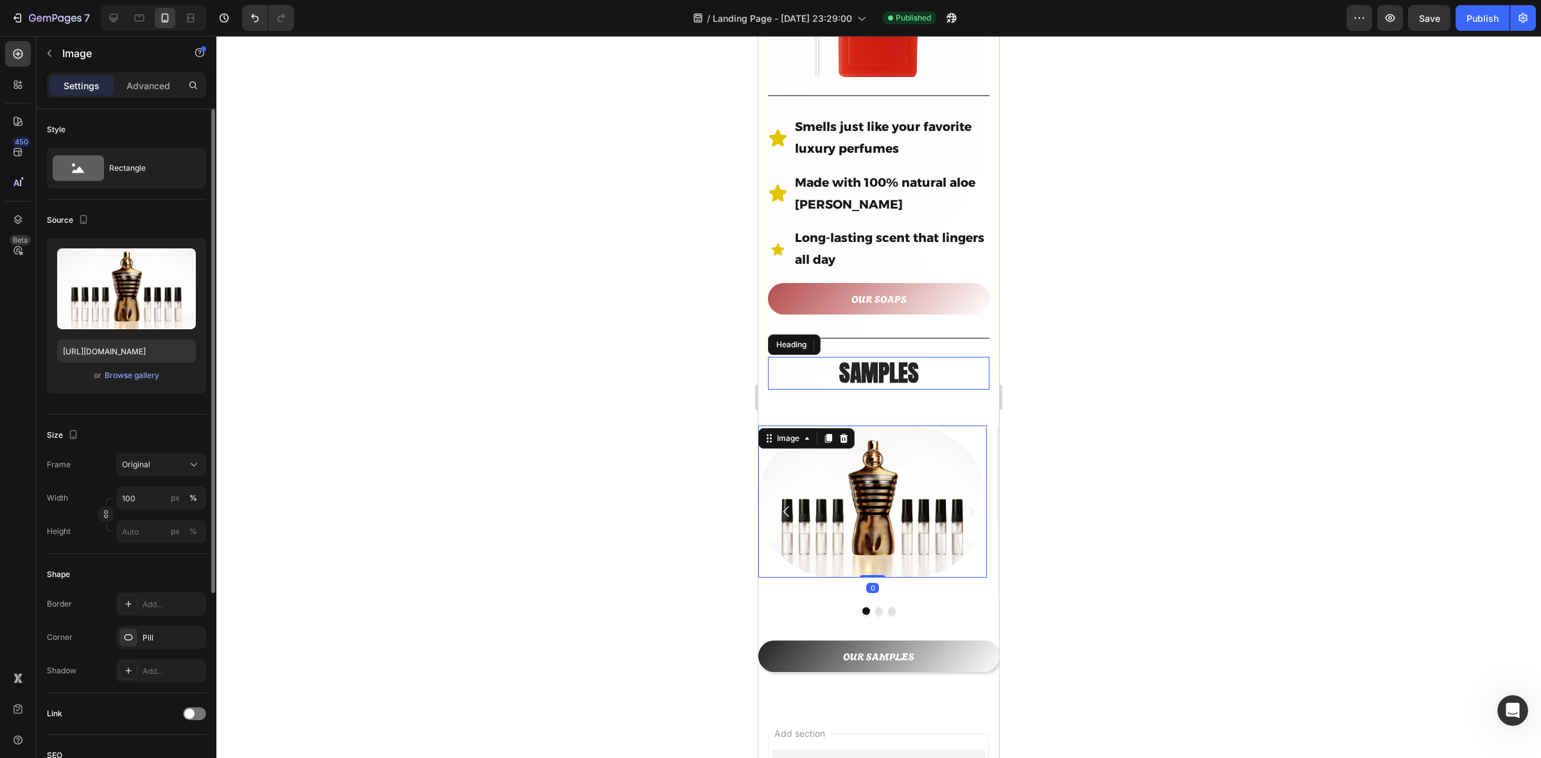
scroll to position [1474, 0]
click at [925, 576] on div "Image 0 Image Drop element here [GEOGRAPHIC_DATA]" at bounding box center [878, 533] width 241 height 215
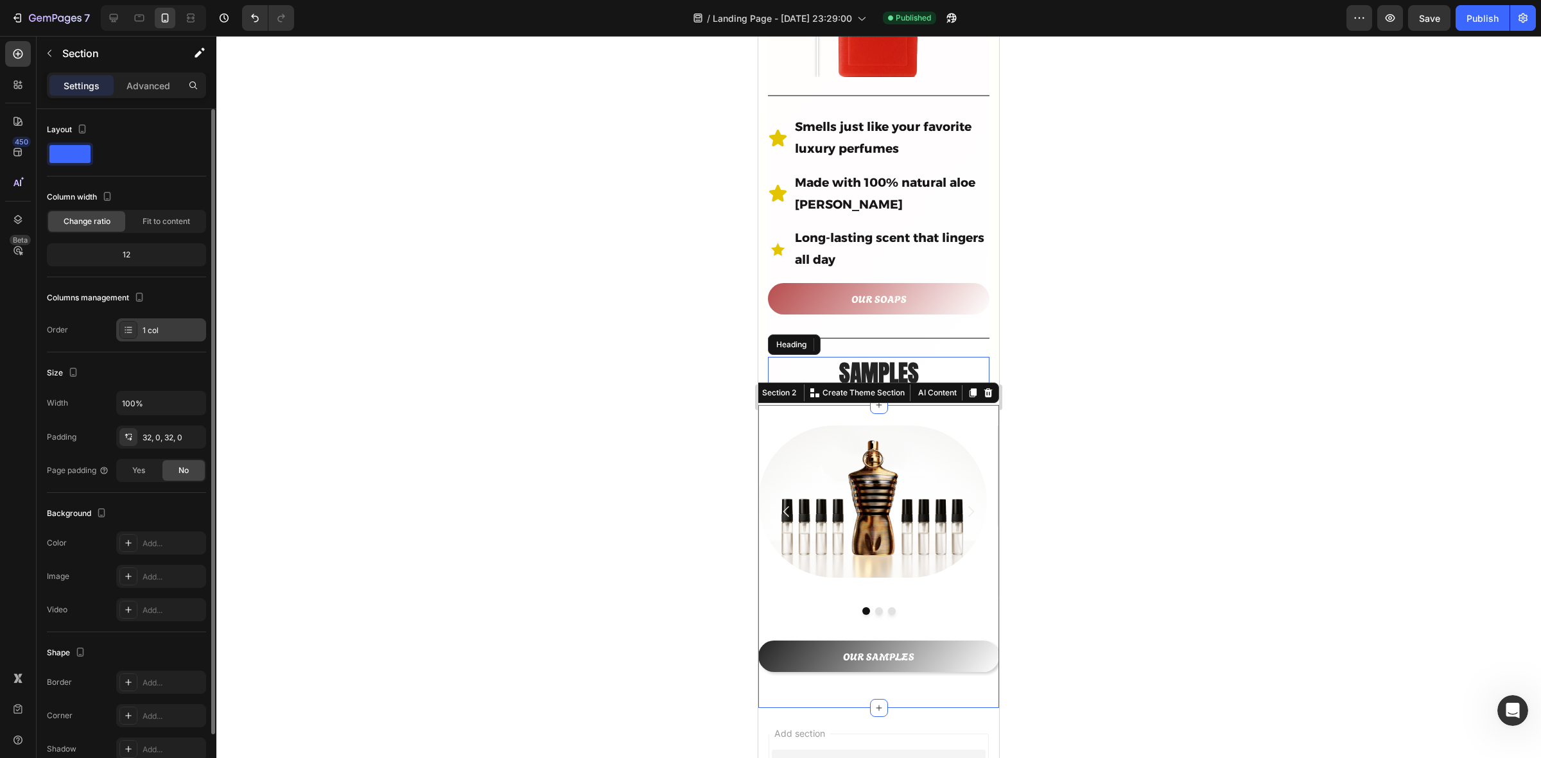
click at [170, 329] on div "1 col" at bounding box center [173, 331] width 60 height 12
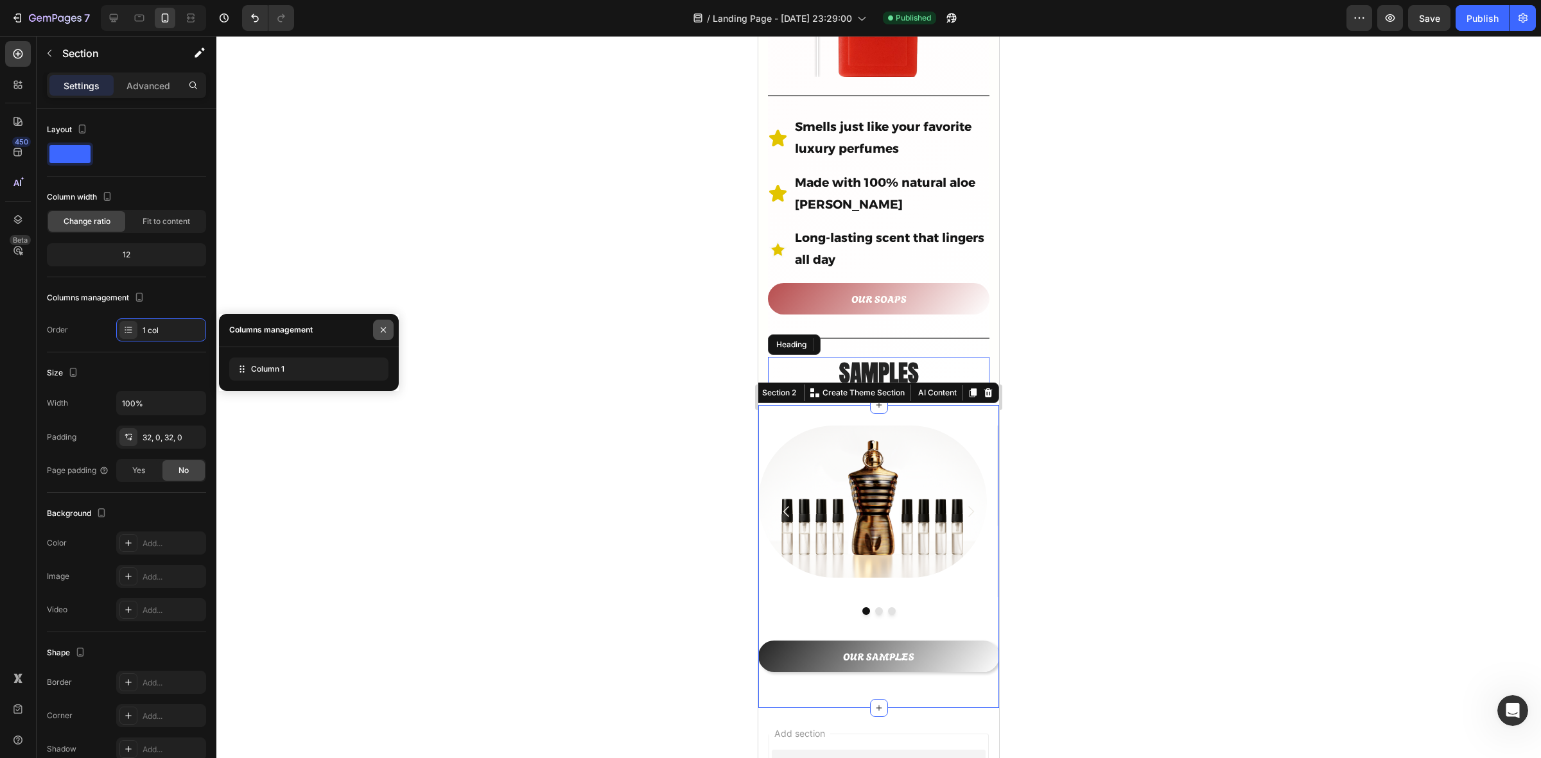
click at [380, 331] on icon "button" at bounding box center [383, 330] width 10 height 10
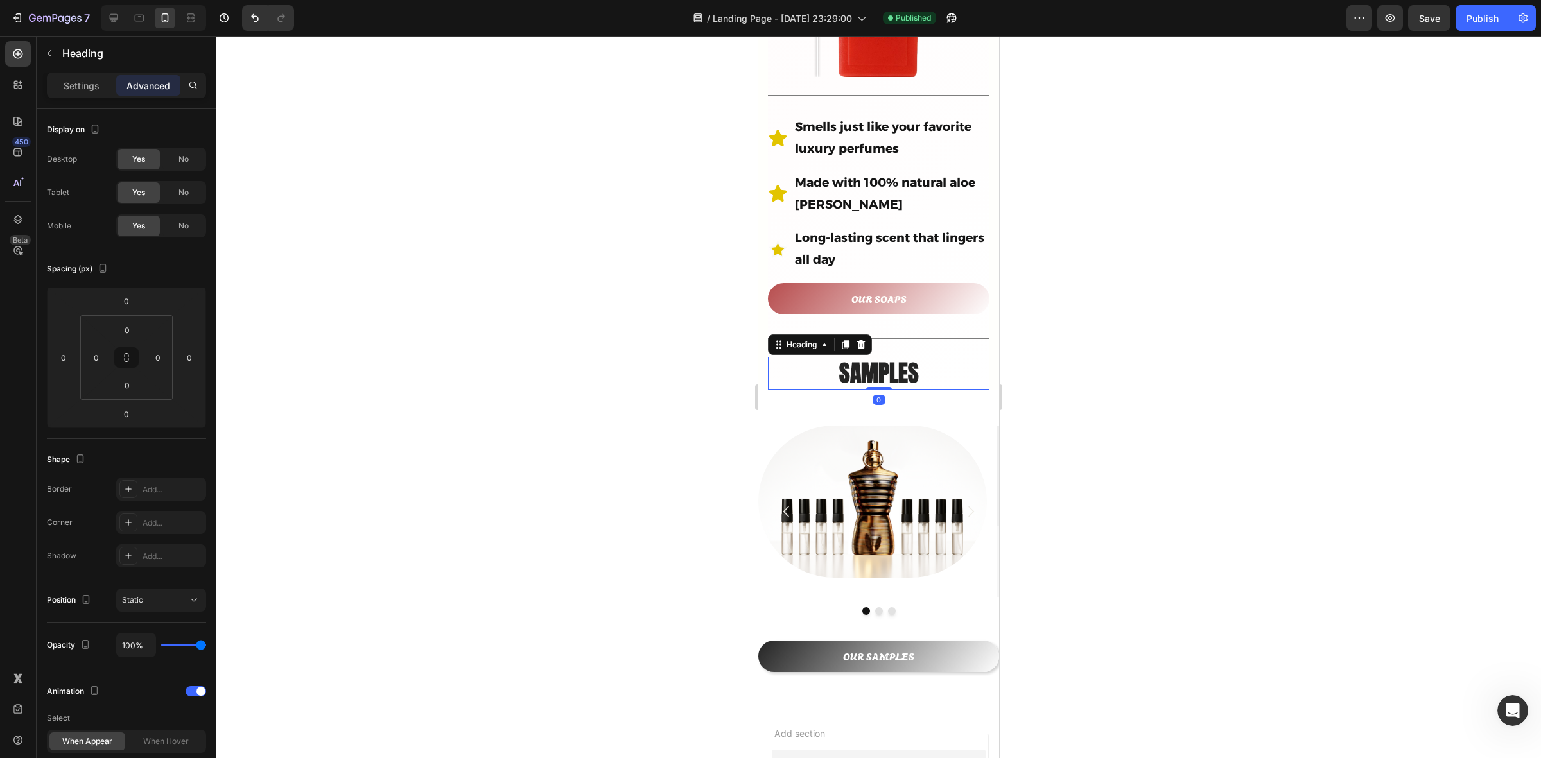
click at [909, 357] on h2 "SAMPLES" at bounding box center [879, 373] width 222 height 33
click at [891, 464] on img at bounding box center [872, 502] width 229 height 153
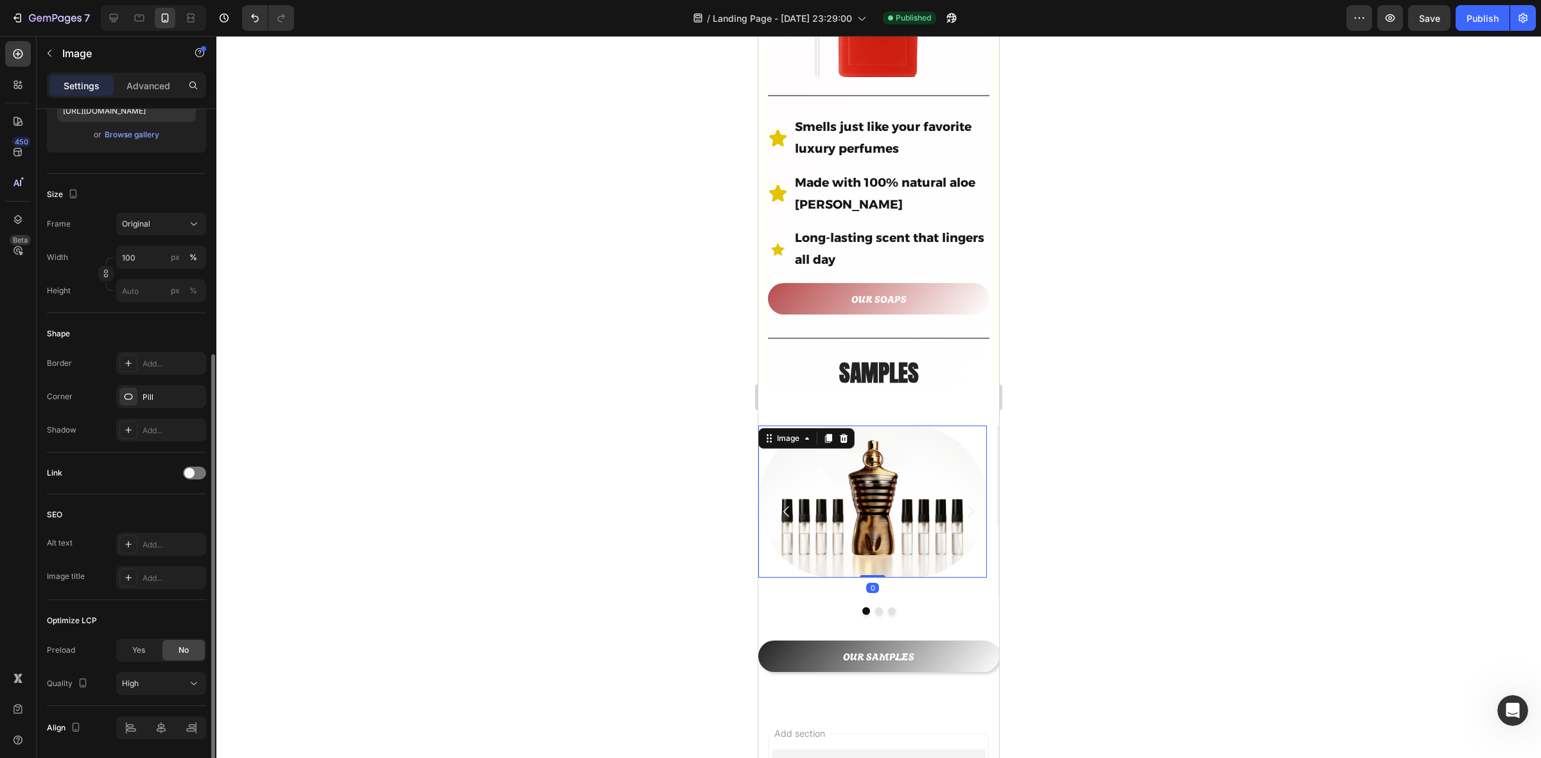
scroll to position [285, 0]
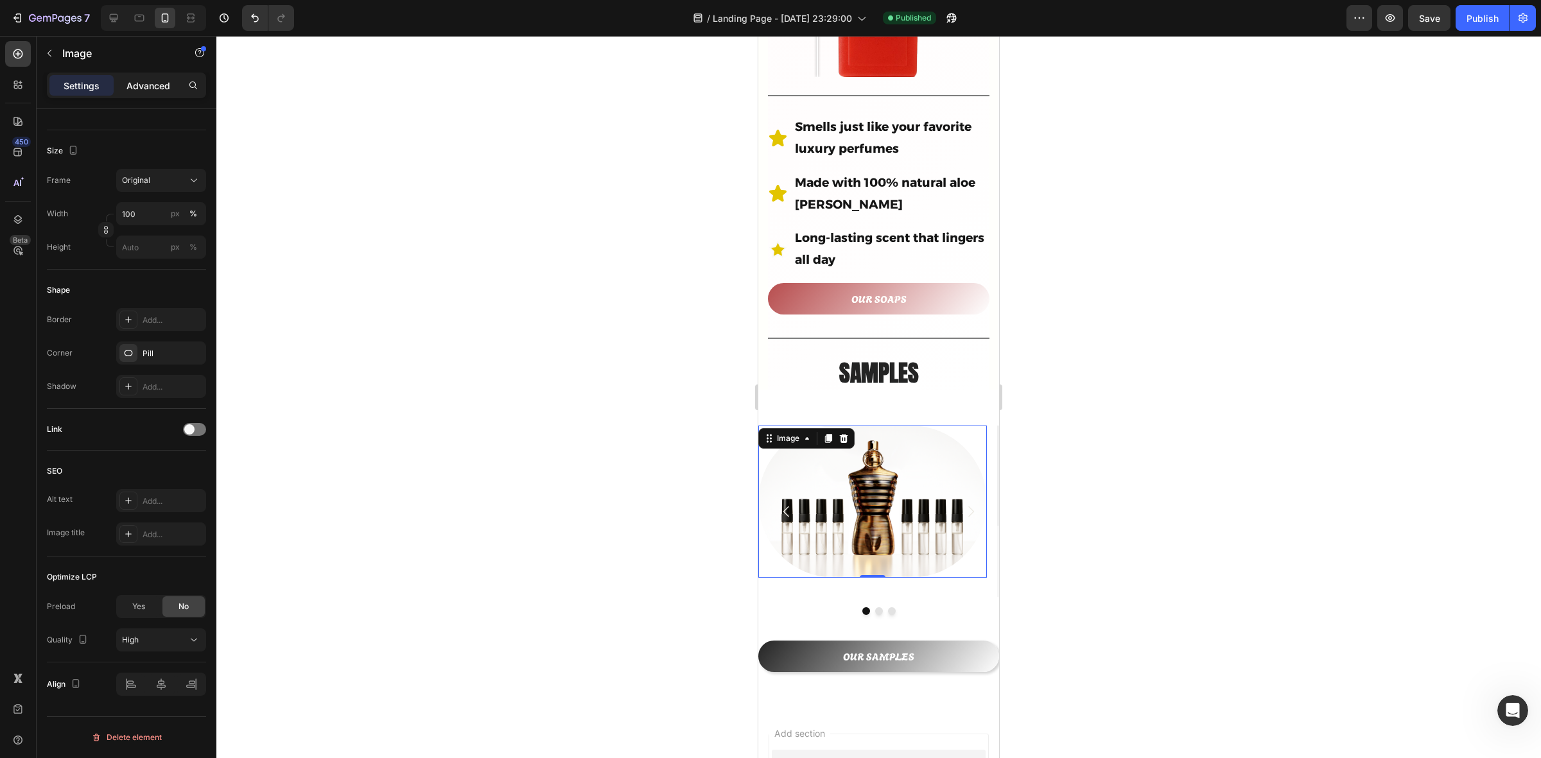
drag, startPoint x: 143, startPoint y: 88, endPoint x: 137, endPoint y: 91, distance: 6.6
click at [143, 88] on p "Advanced" at bounding box center [149, 85] width 44 height 13
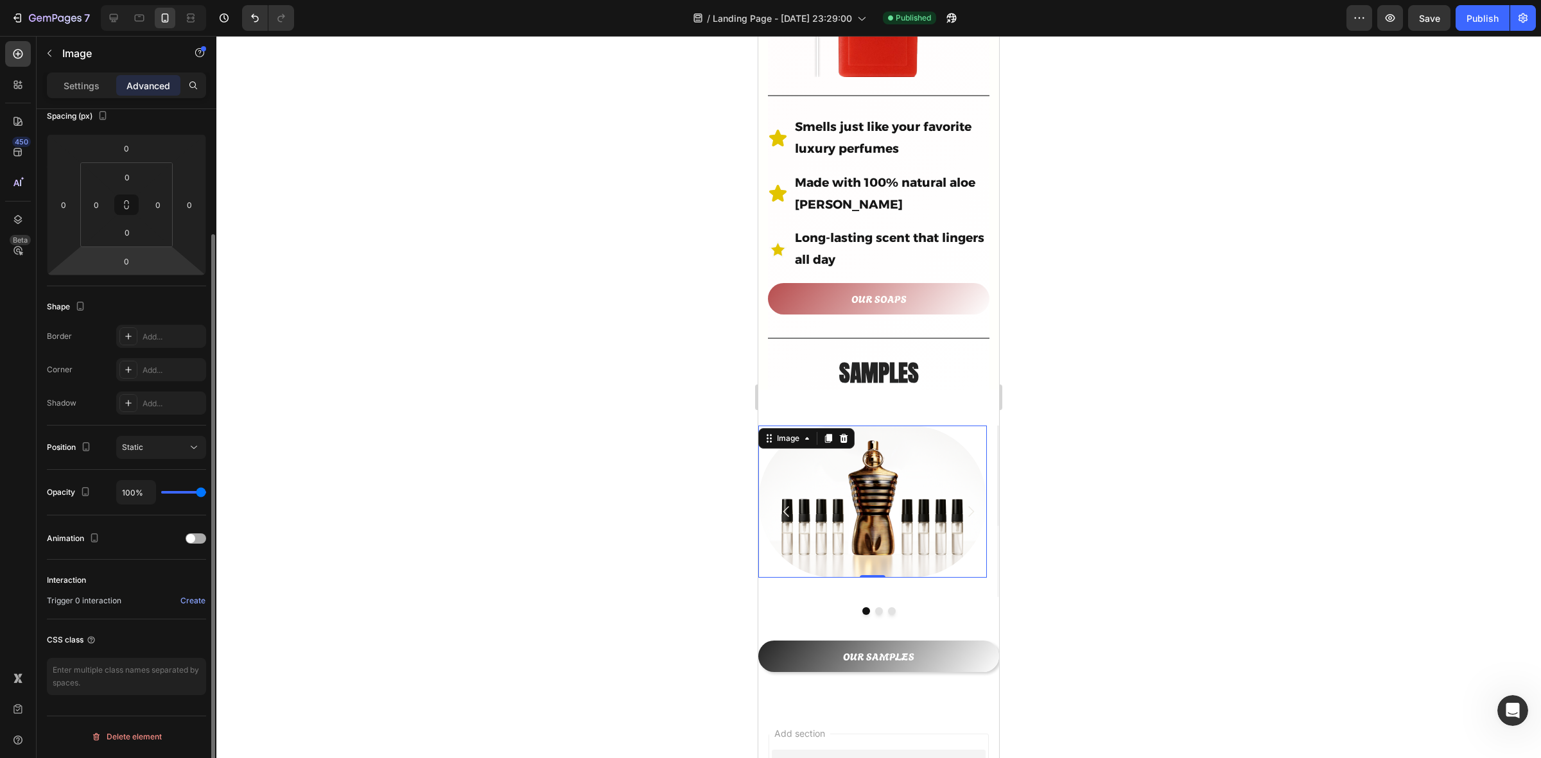
click at [194, 536] on span at bounding box center [190, 538] width 9 height 9
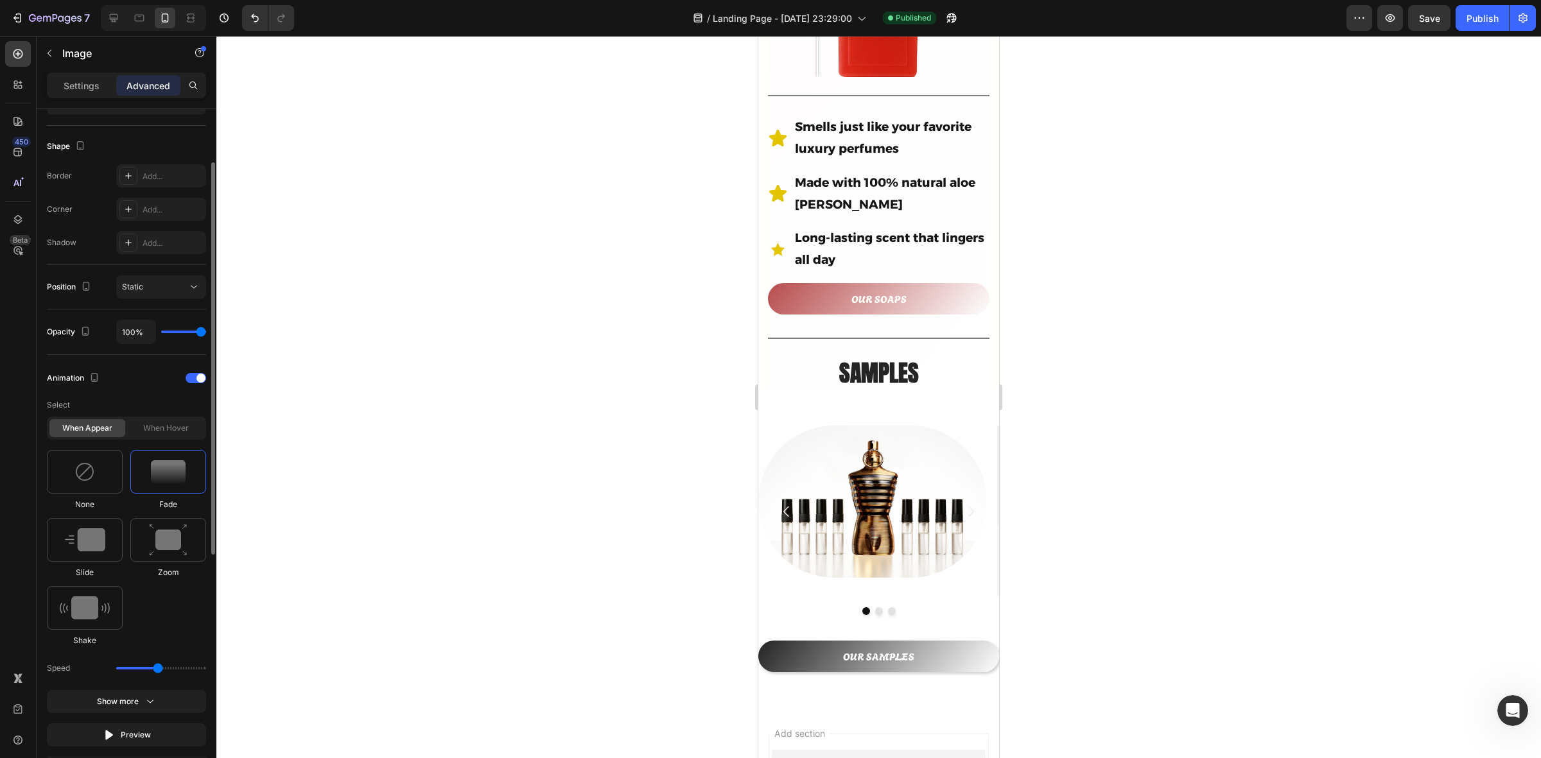
scroll to position [394, 0]
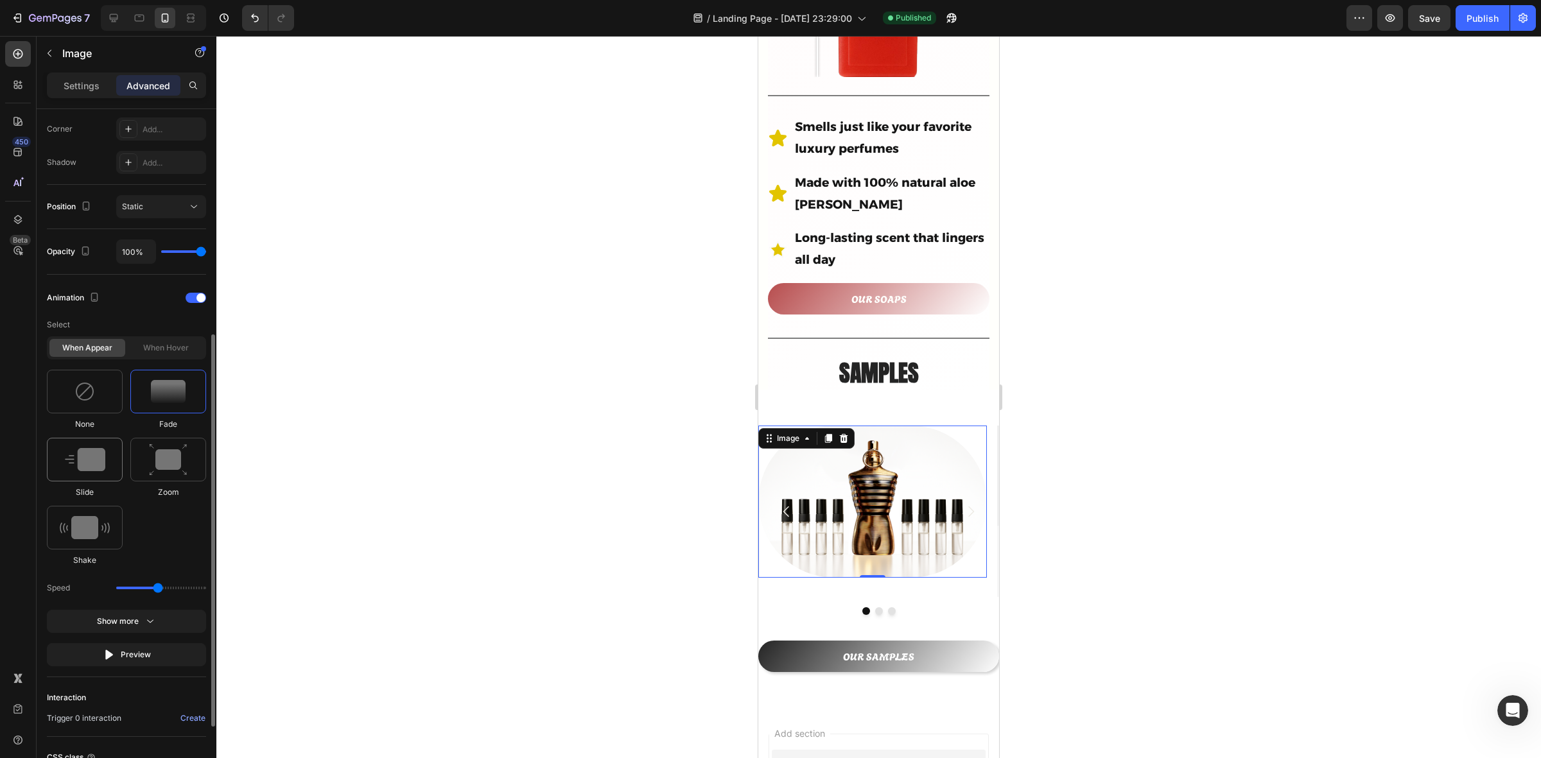
click at [98, 469] on img at bounding box center [85, 459] width 40 height 23
click at [193, 590] on icon at bounding box center [194, 588] width 13 height 13
type input "100"
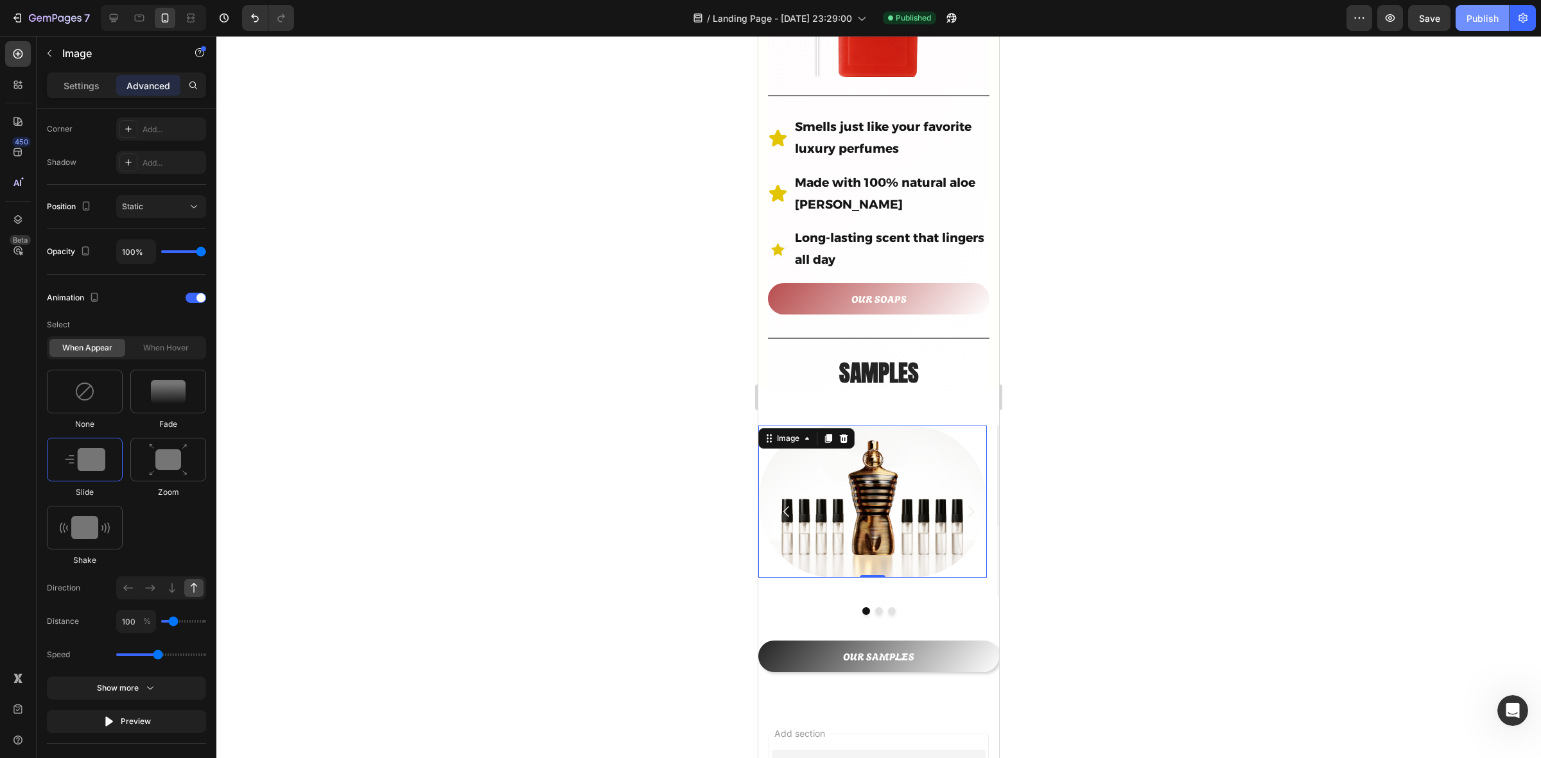
click at [1480, 21] on div "Publish" at bounding box center [1483, 18] width 32 height 13
type input "0.9"
click at [135, 656] on input "range" at bounding box center [161, 655] width 90 height 3
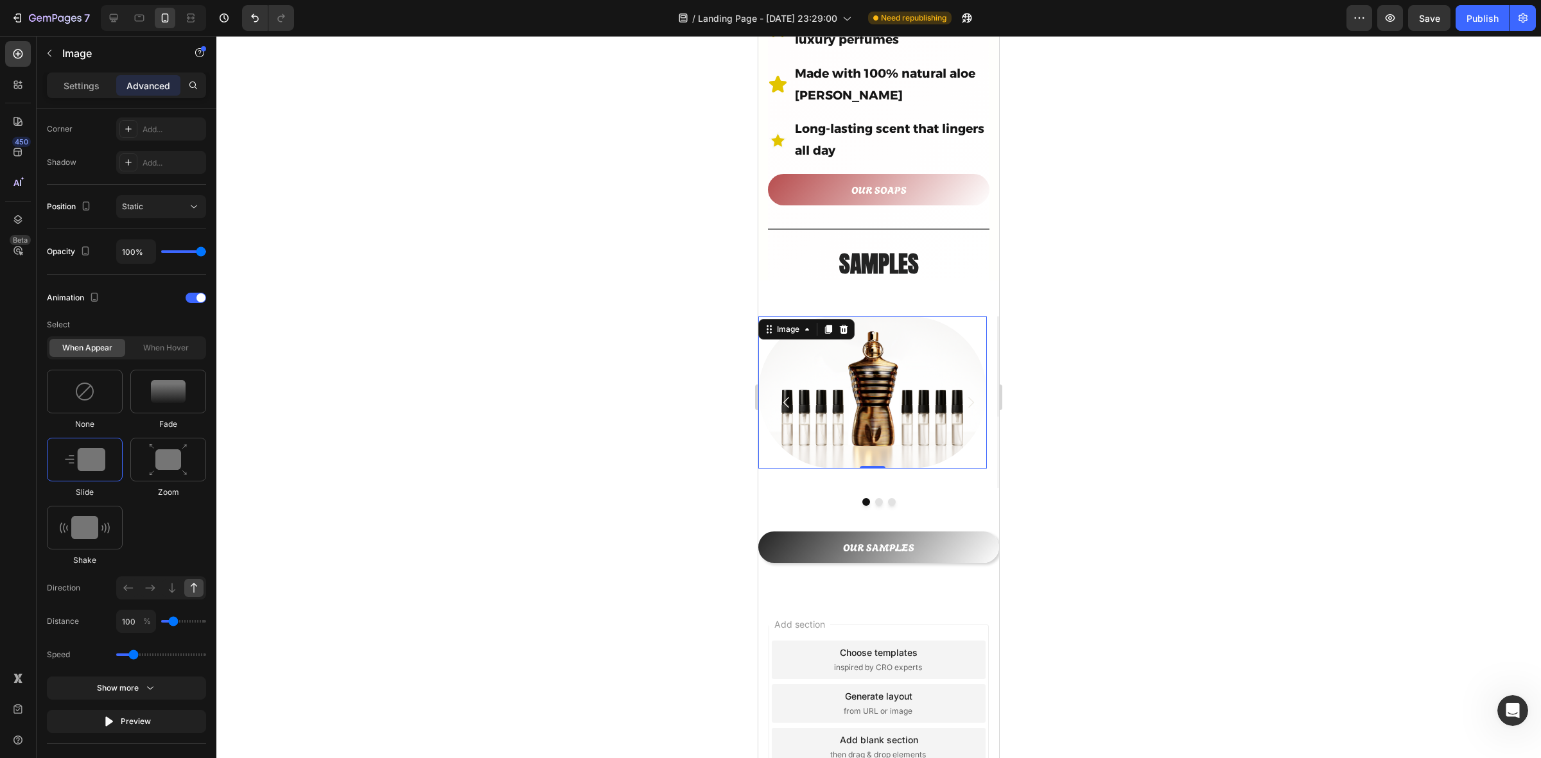
scroll to position [744, 0]
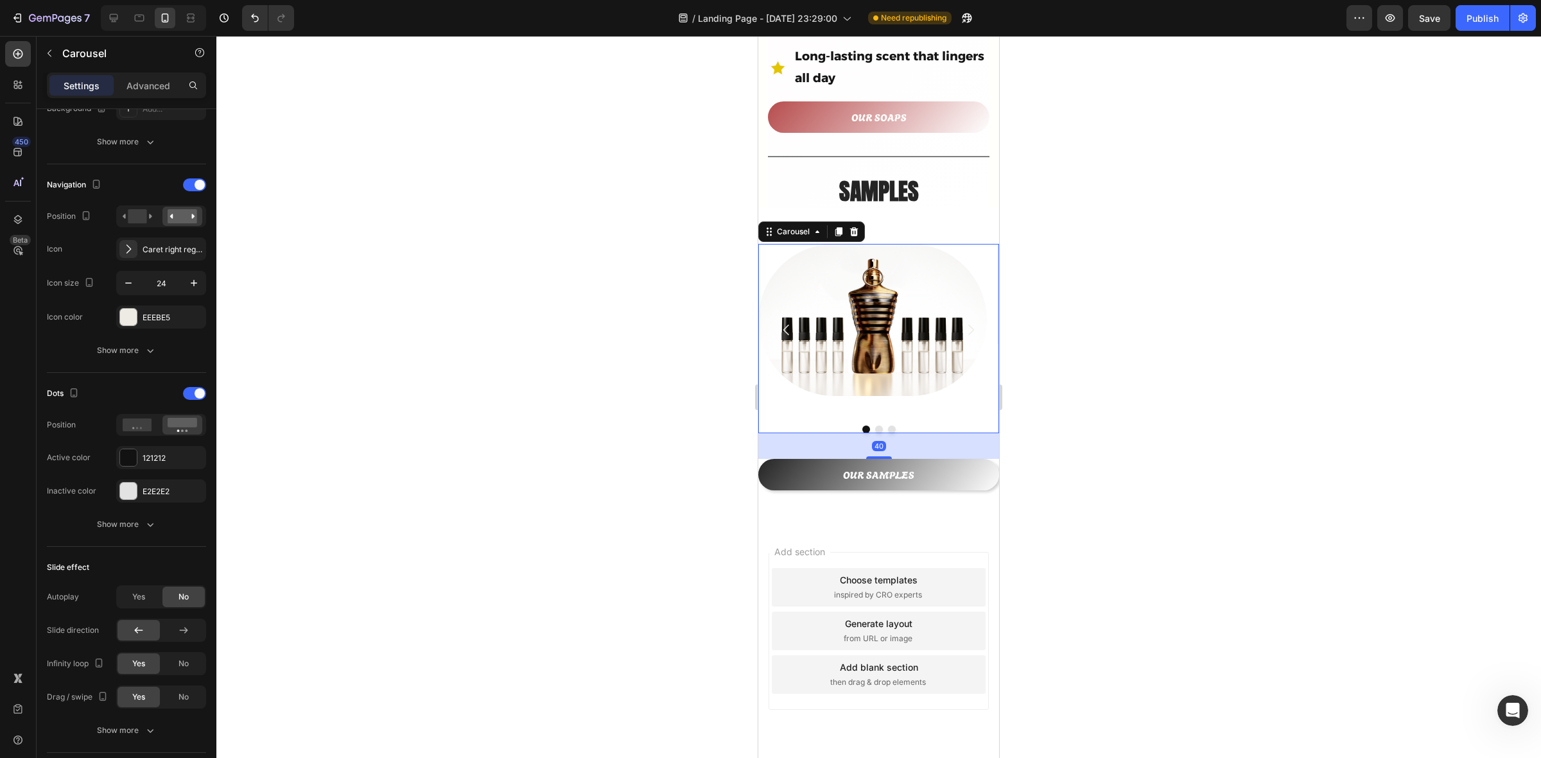
click at [963, 322] on icon "Carousel Next Arrow" at bounding box center [970, 329] width 15 height 15
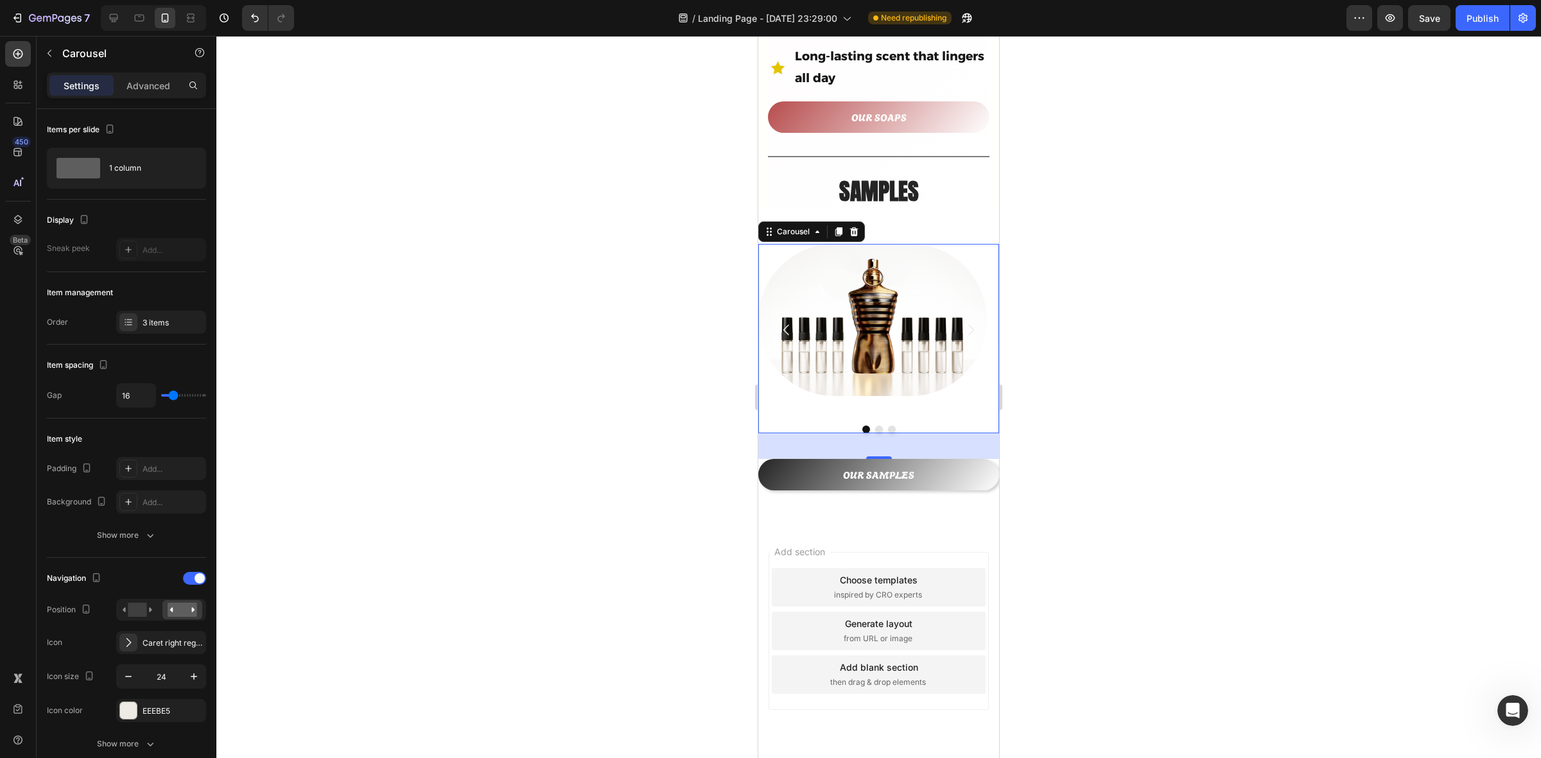
click at [964, 322] on icon "Carousel Next Arrow" at bounding box center [970, 329] width 15 height 15
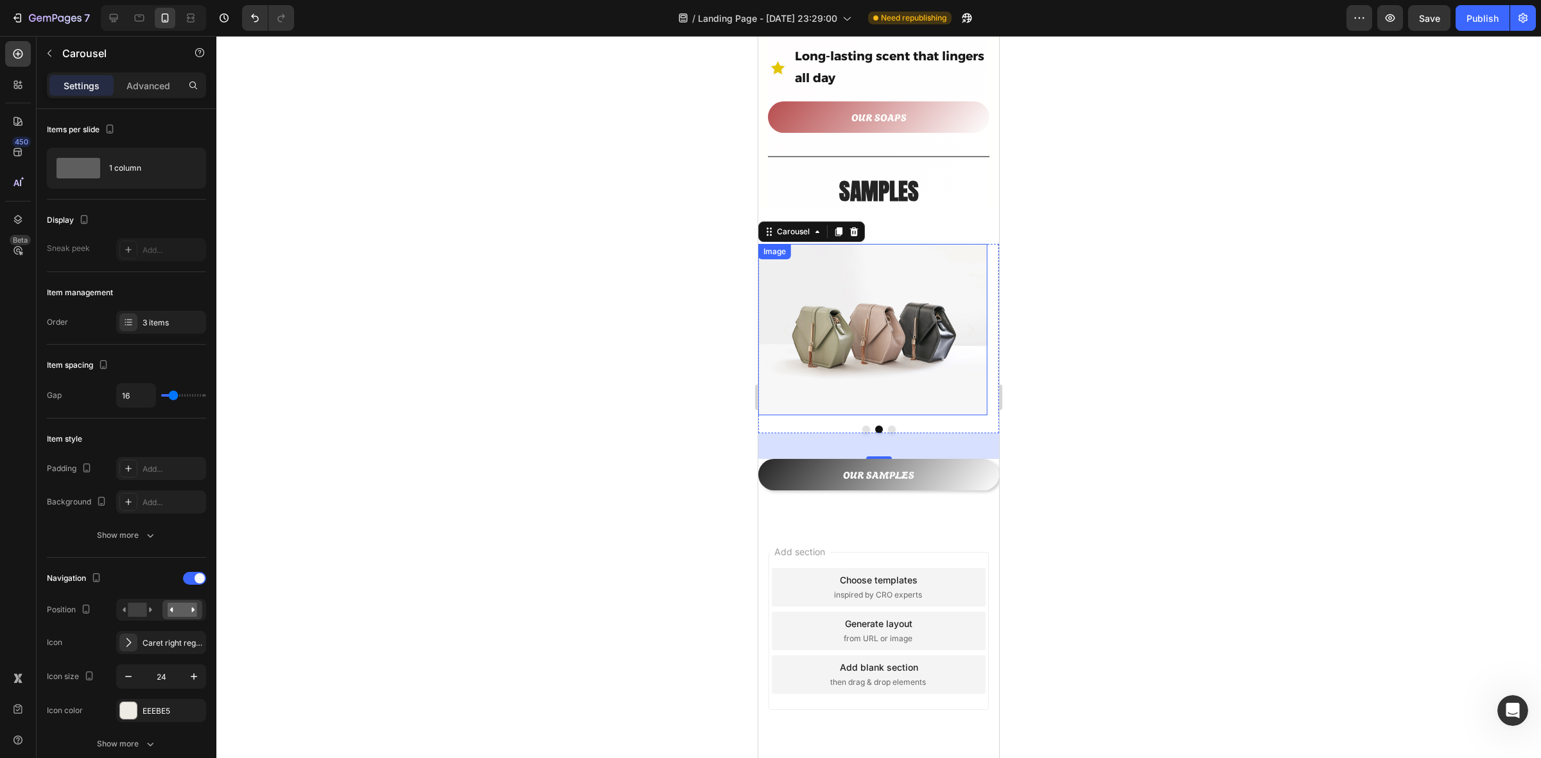
click at [818, 308] on img at bounding box center [872, 329] width 229 height 171
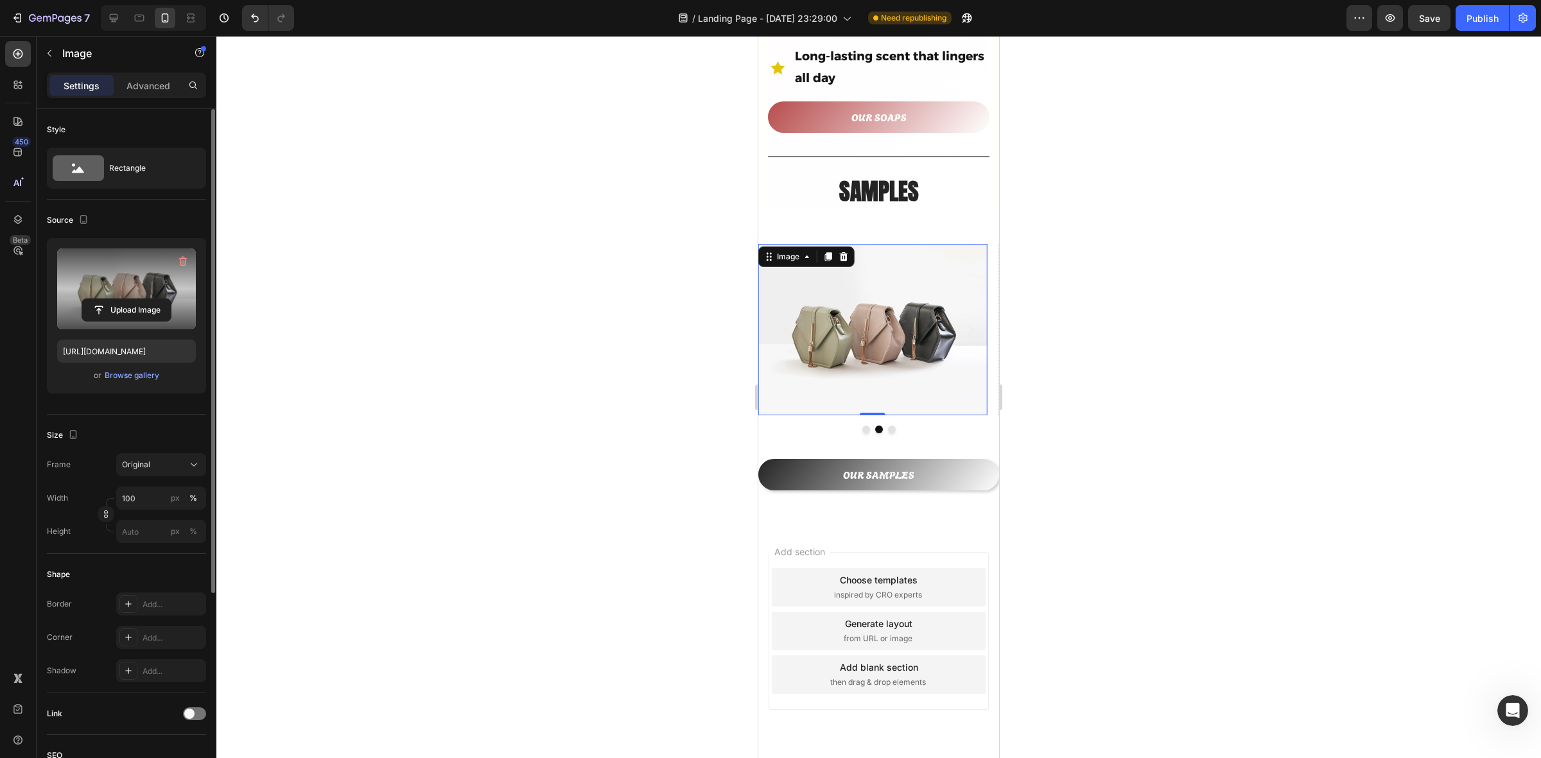
click at [152, 295] on label at bounding box center [126, 289] width 139 height 81
click at [152, 299] on input "file" at bounding box center [126, 310] width 89 height 22
type input "[URL][DOMAIN_NAME]"
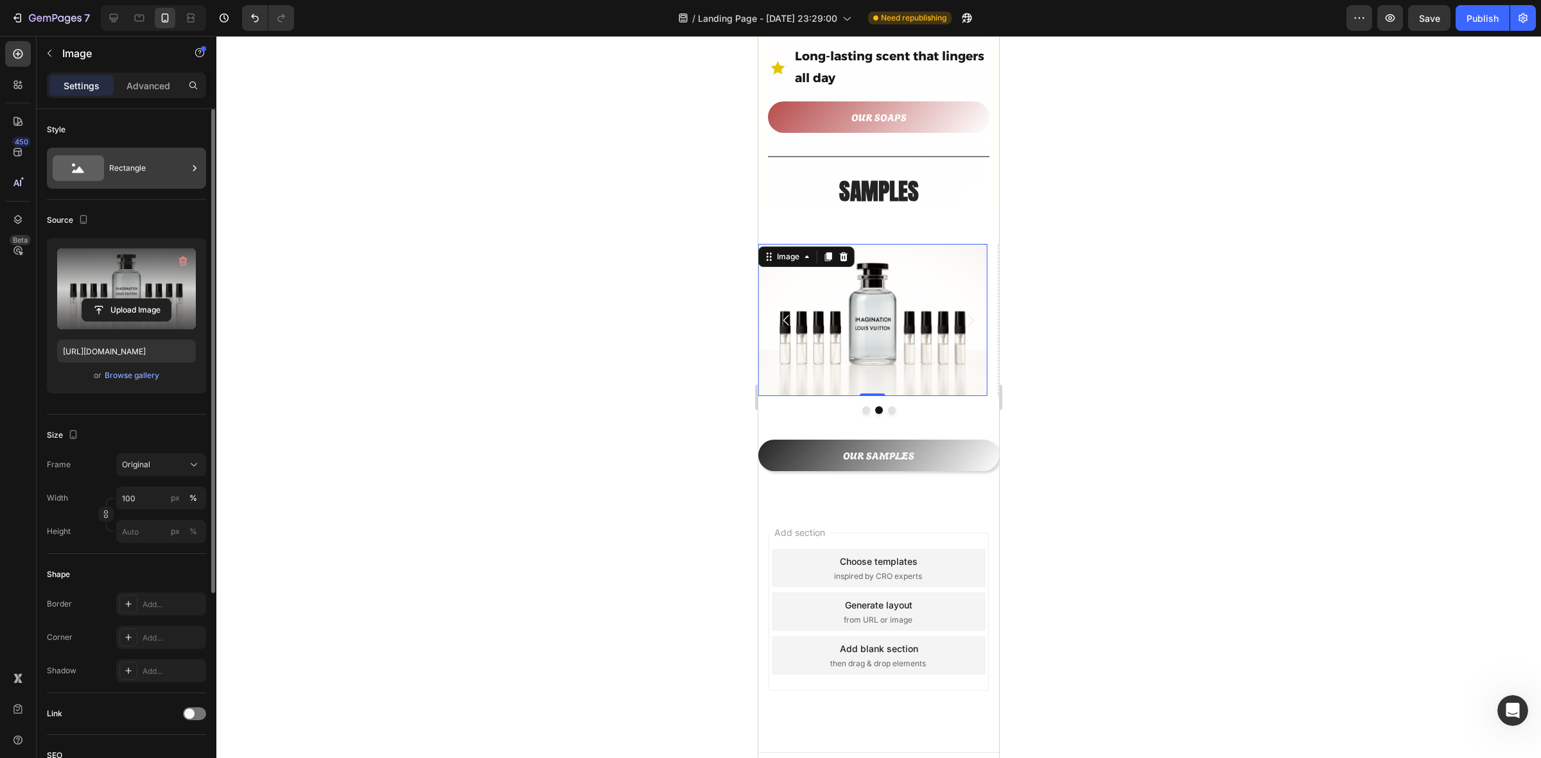
click at [174, 171] on div "Rectangle" at bounding box center [148, 168] width 78 height 30
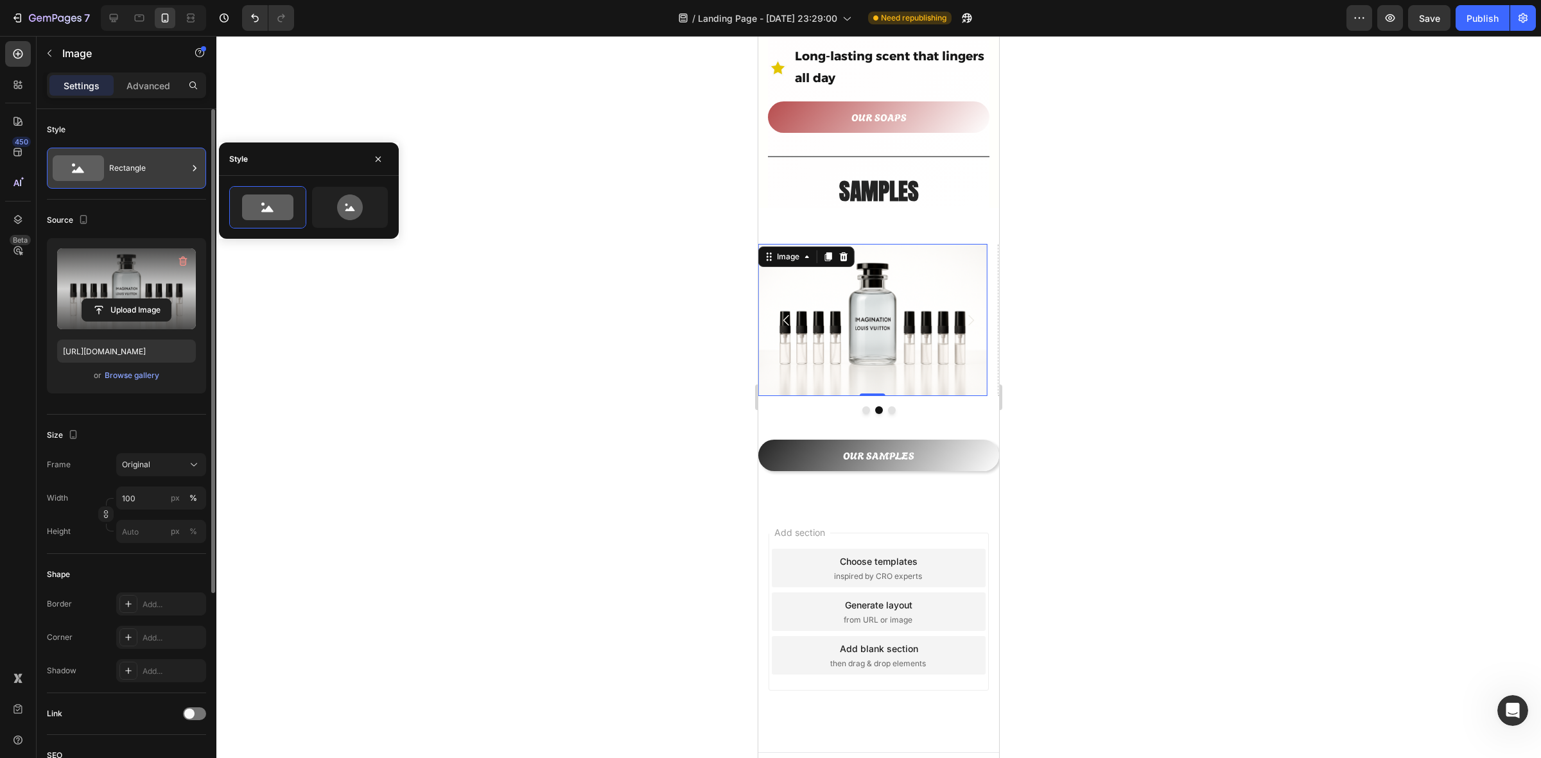
click at [174, 171] on div "Rectangle" at bounding box center [148, 168] width 78 height 30
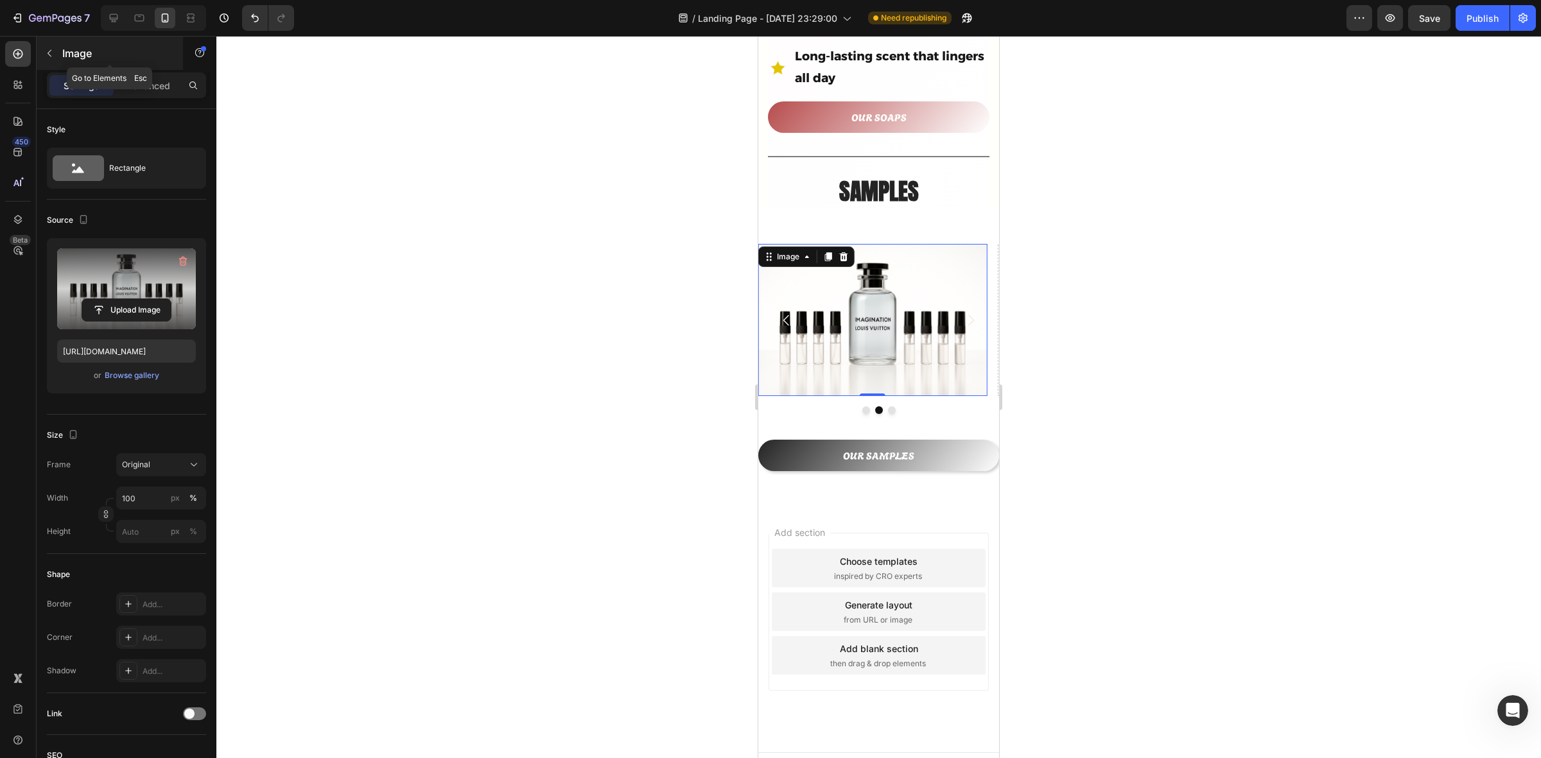
click at [151, 62] on div "Image" at bounding box center [110, 53] width 146 height 33
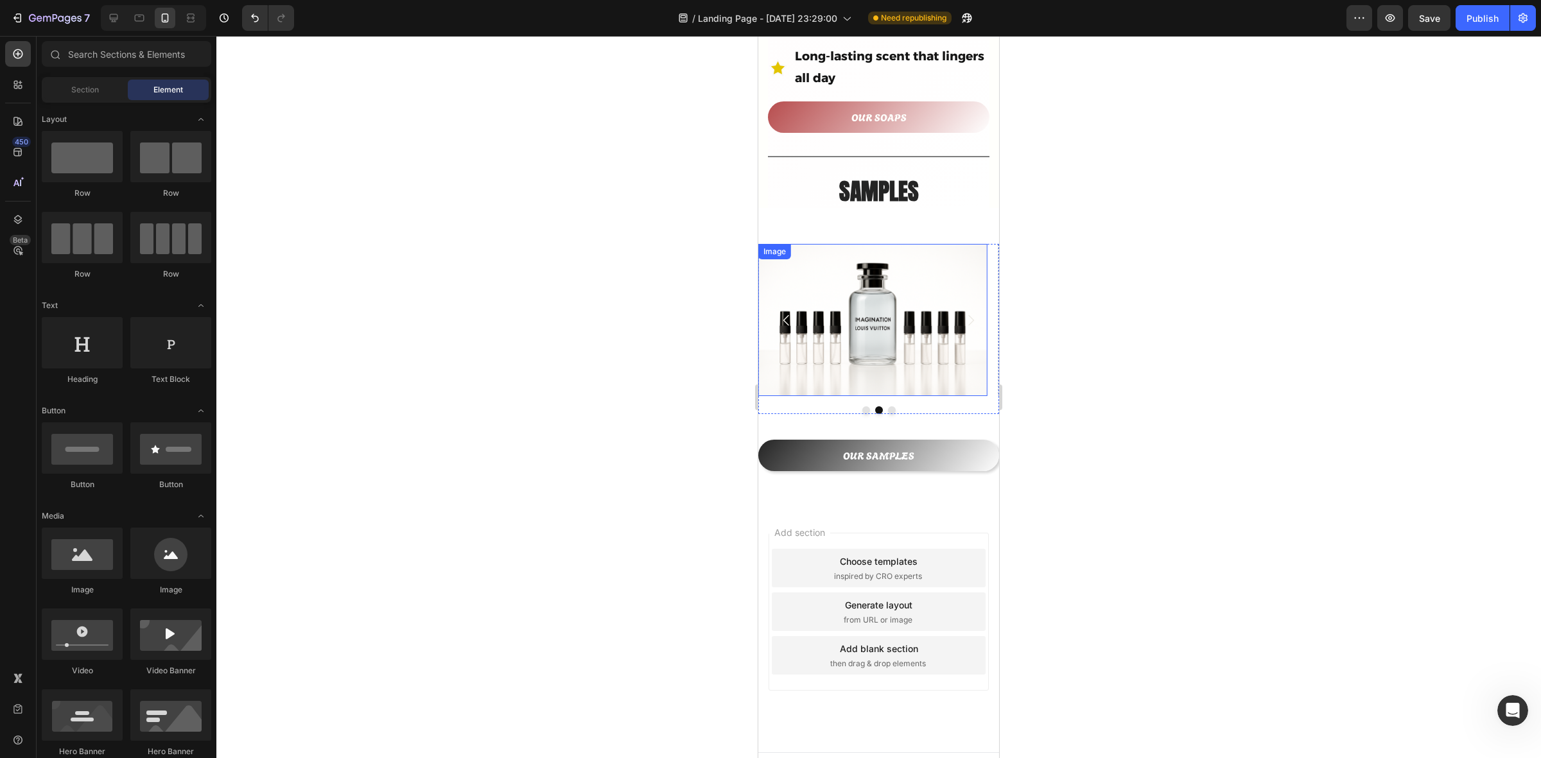
click at [886, 331] on img at bounding box center [872, 320] width 229 height 153
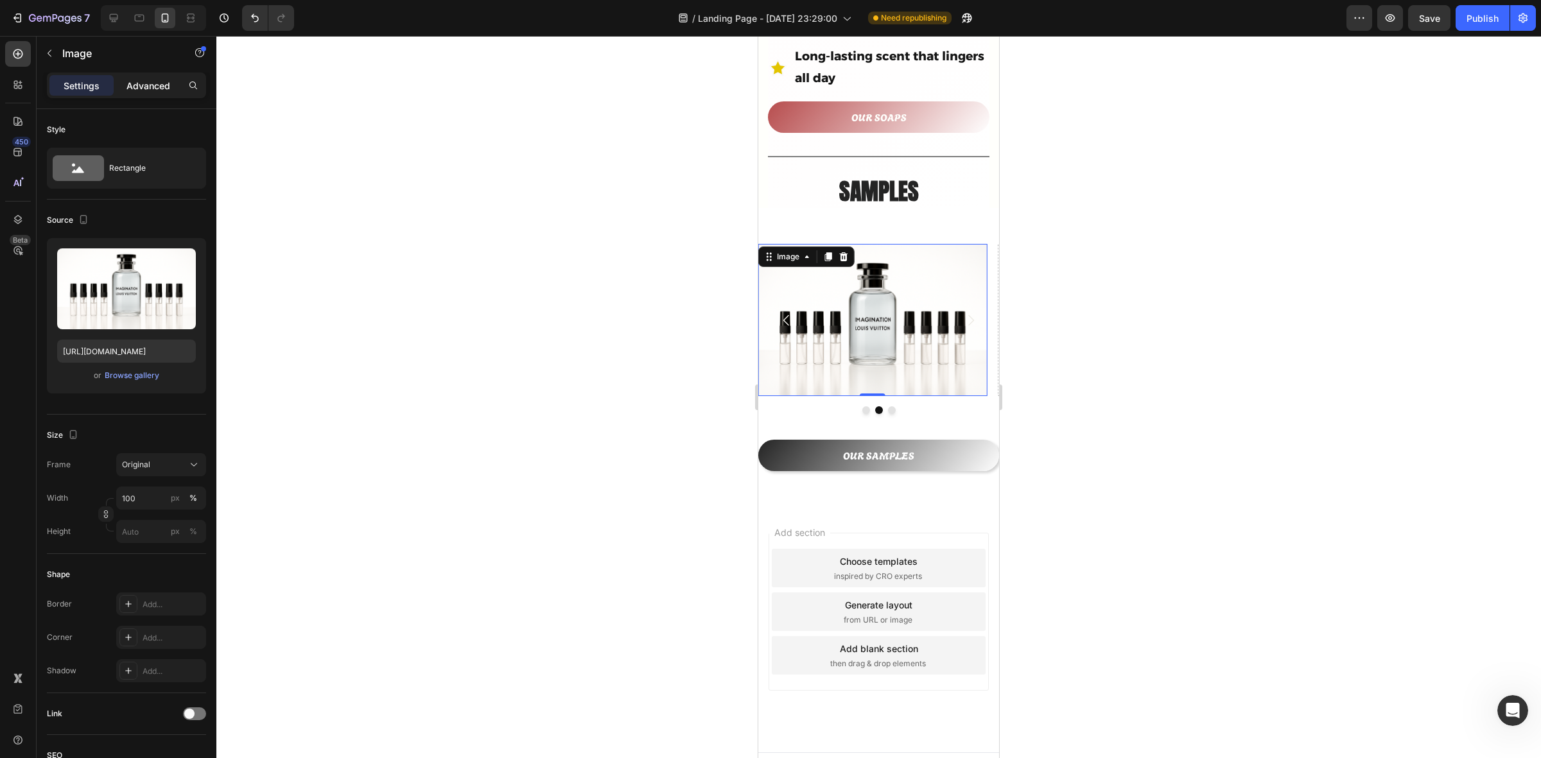
click at [167, 90] on p "Advanced" at bounding box center [149, 85] width 44 height 13
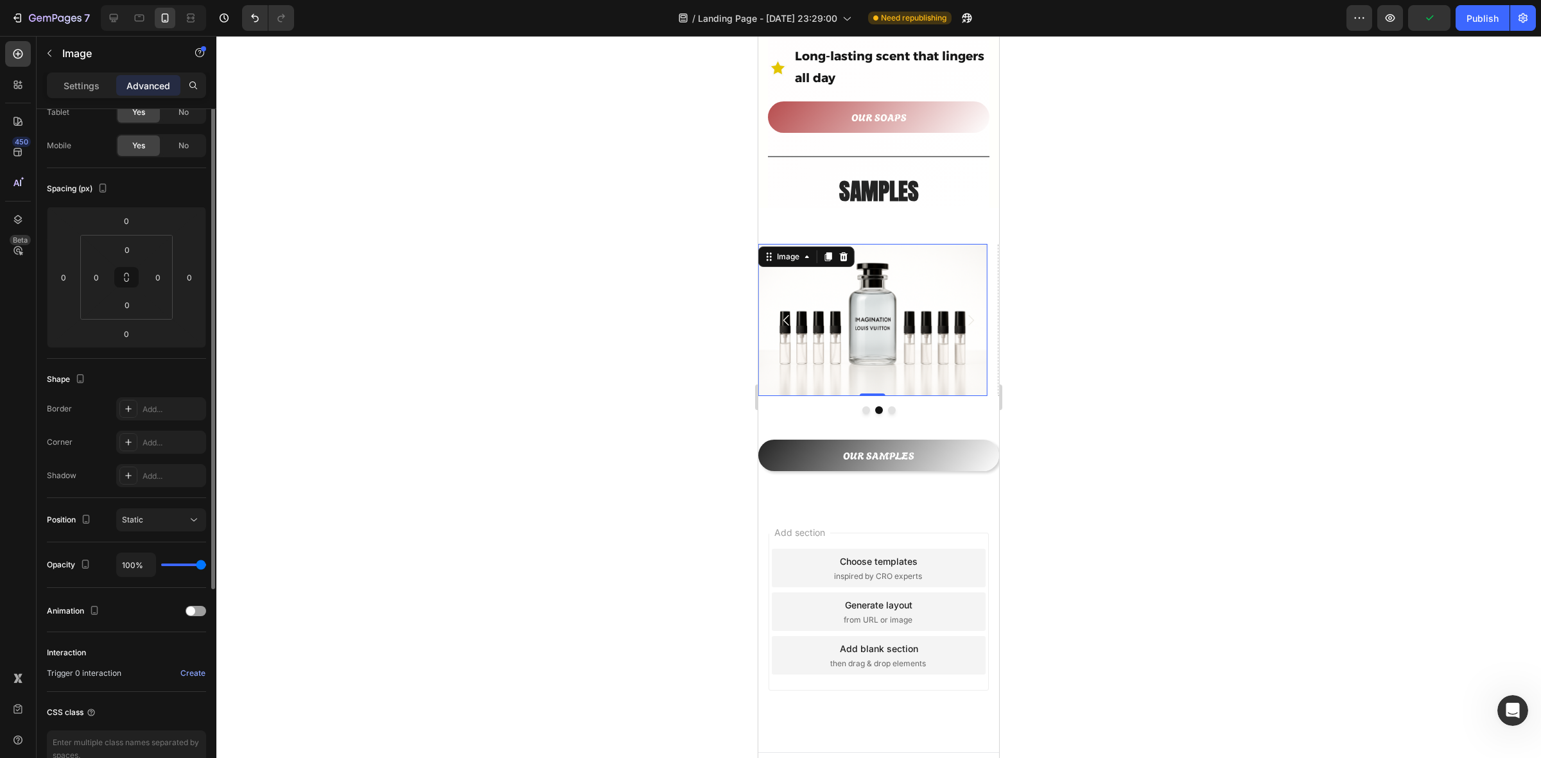
scroll to position [153, 0]
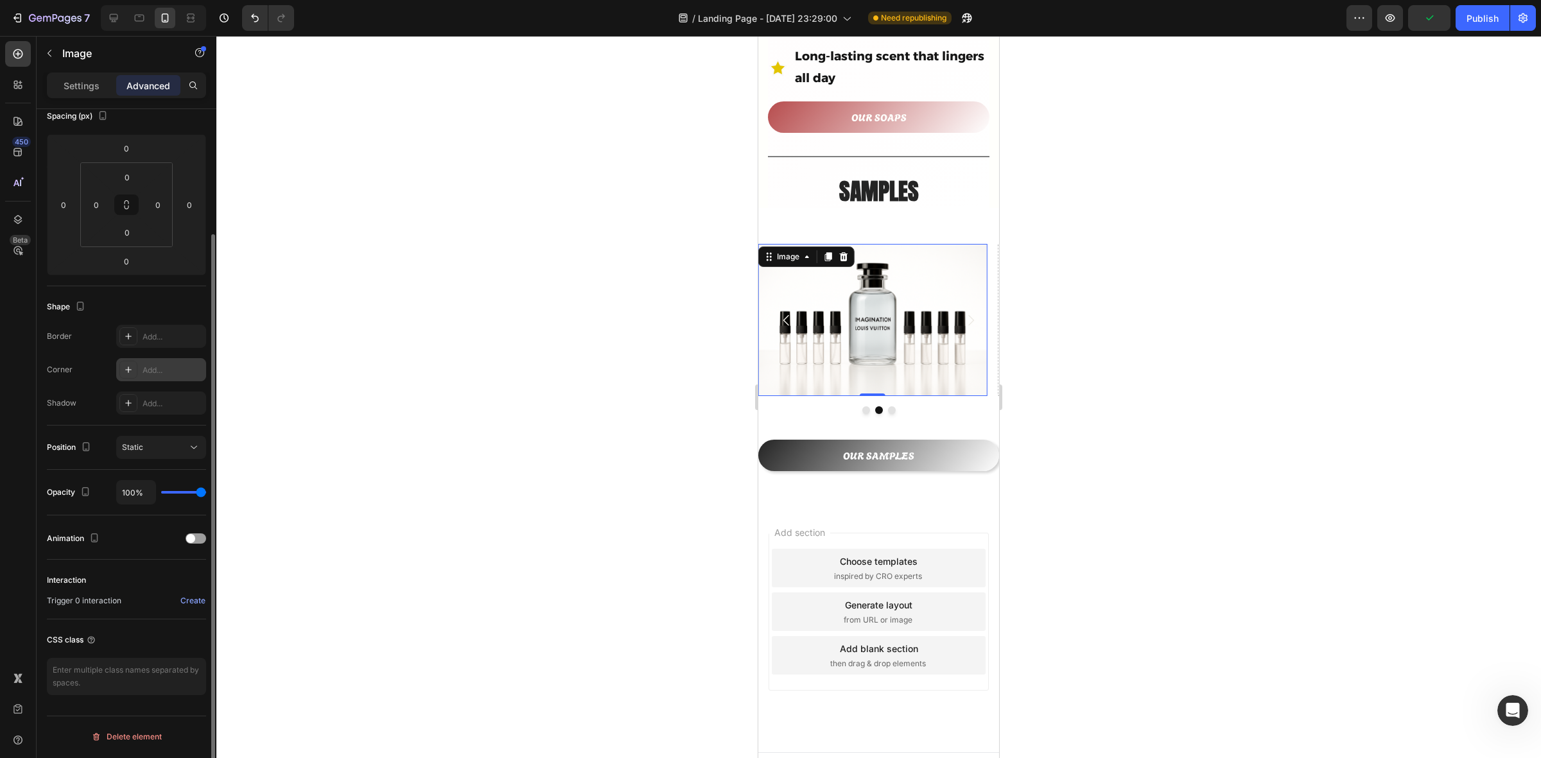
click at [133, 361] on div at bounding box center [128, 370] width 18 height 18
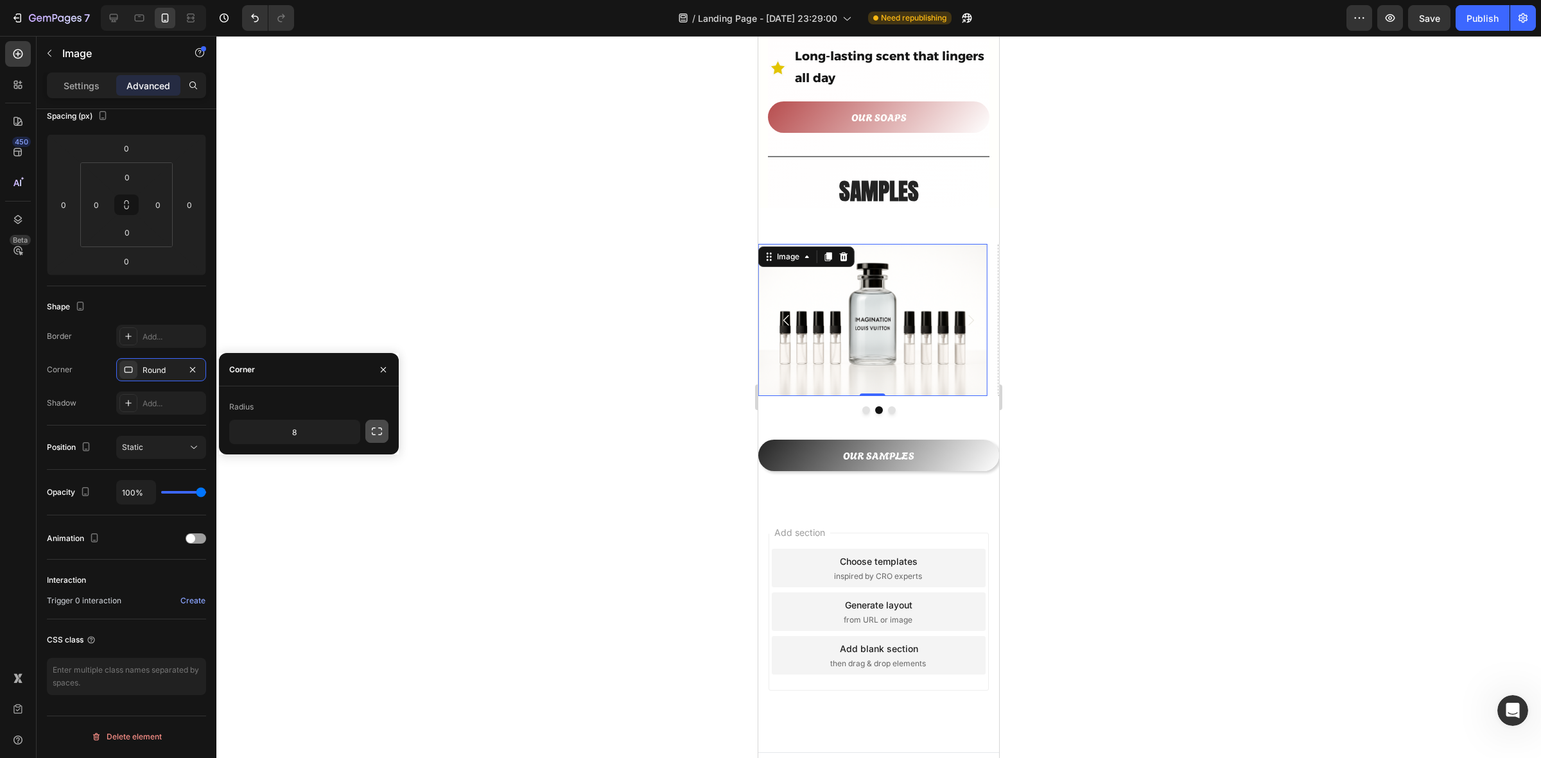
click at [377, 434] on icon "button" at bounding box center [377, 431] width 13 height 13
click at [281, 437] on input "8" at bounding box center [295, 432] width 130 height 23
click at [346, 434] on icon "button" at bounding box center [348, 432] width 13 height 13
click at [340, 508] on icon at bounding box center [342, 513] width 13 height 13
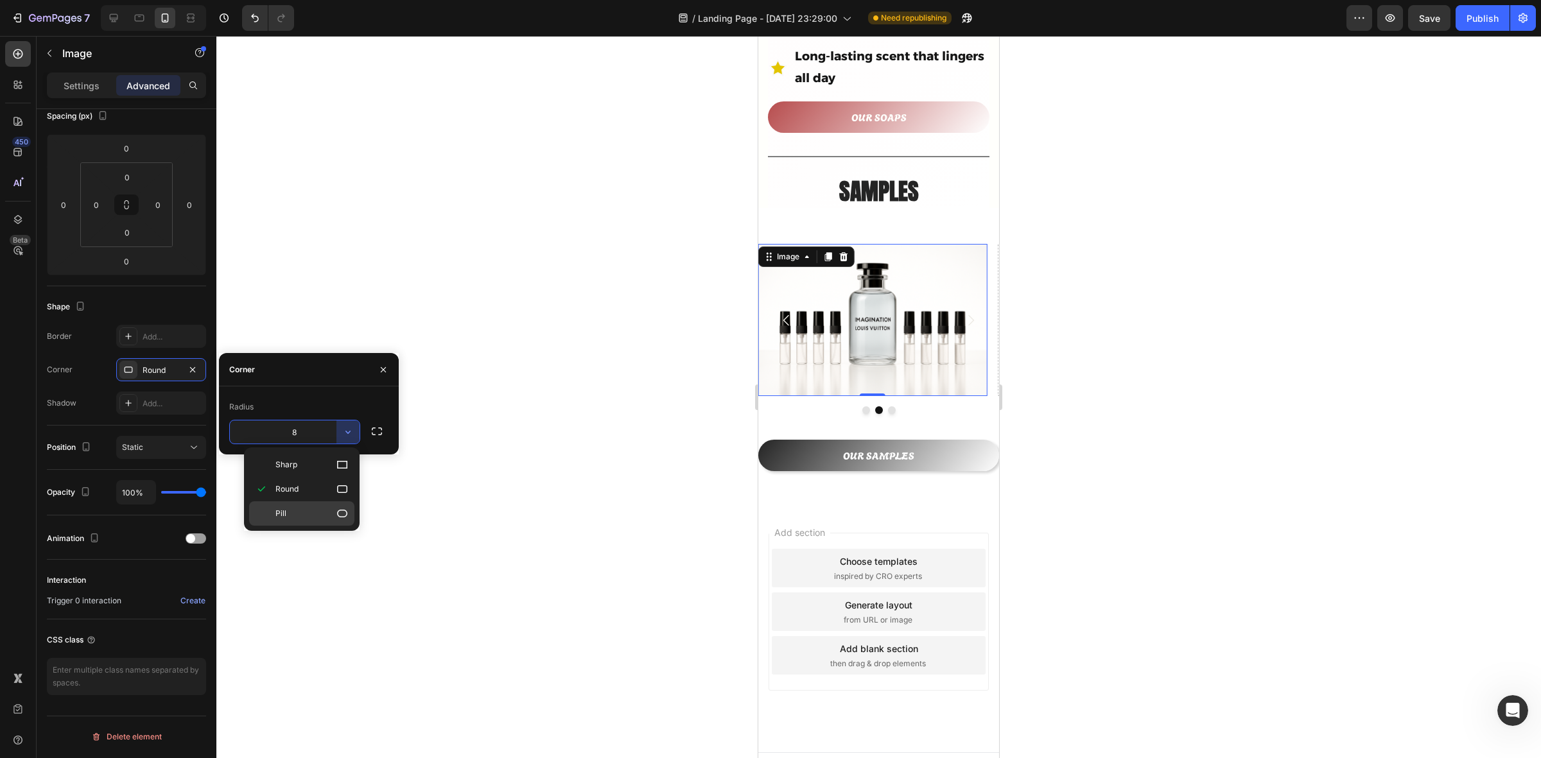
type input "9999"
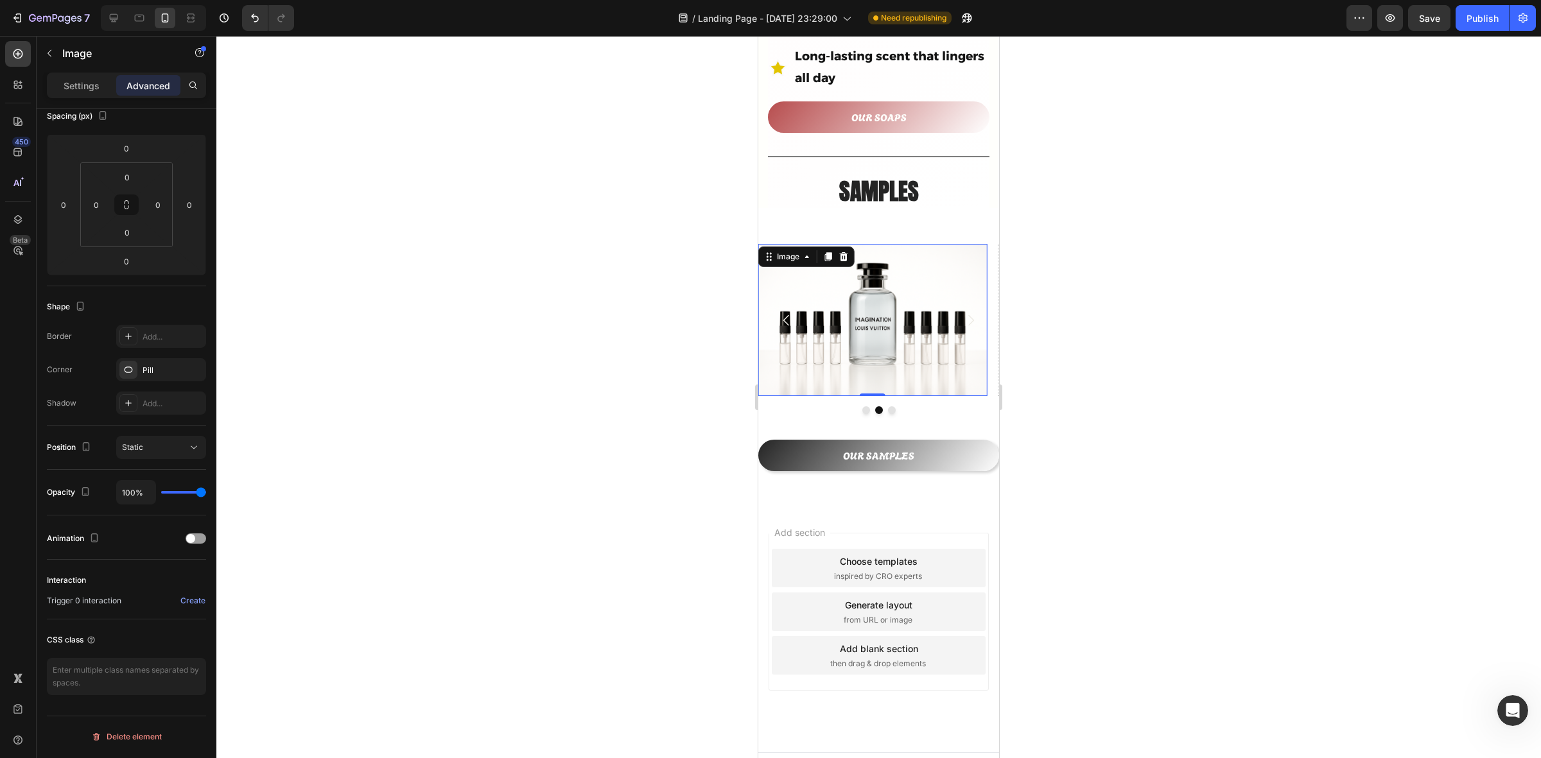
click at [574, 460] on div at bounding box center [878, 397] width 1325 height 723
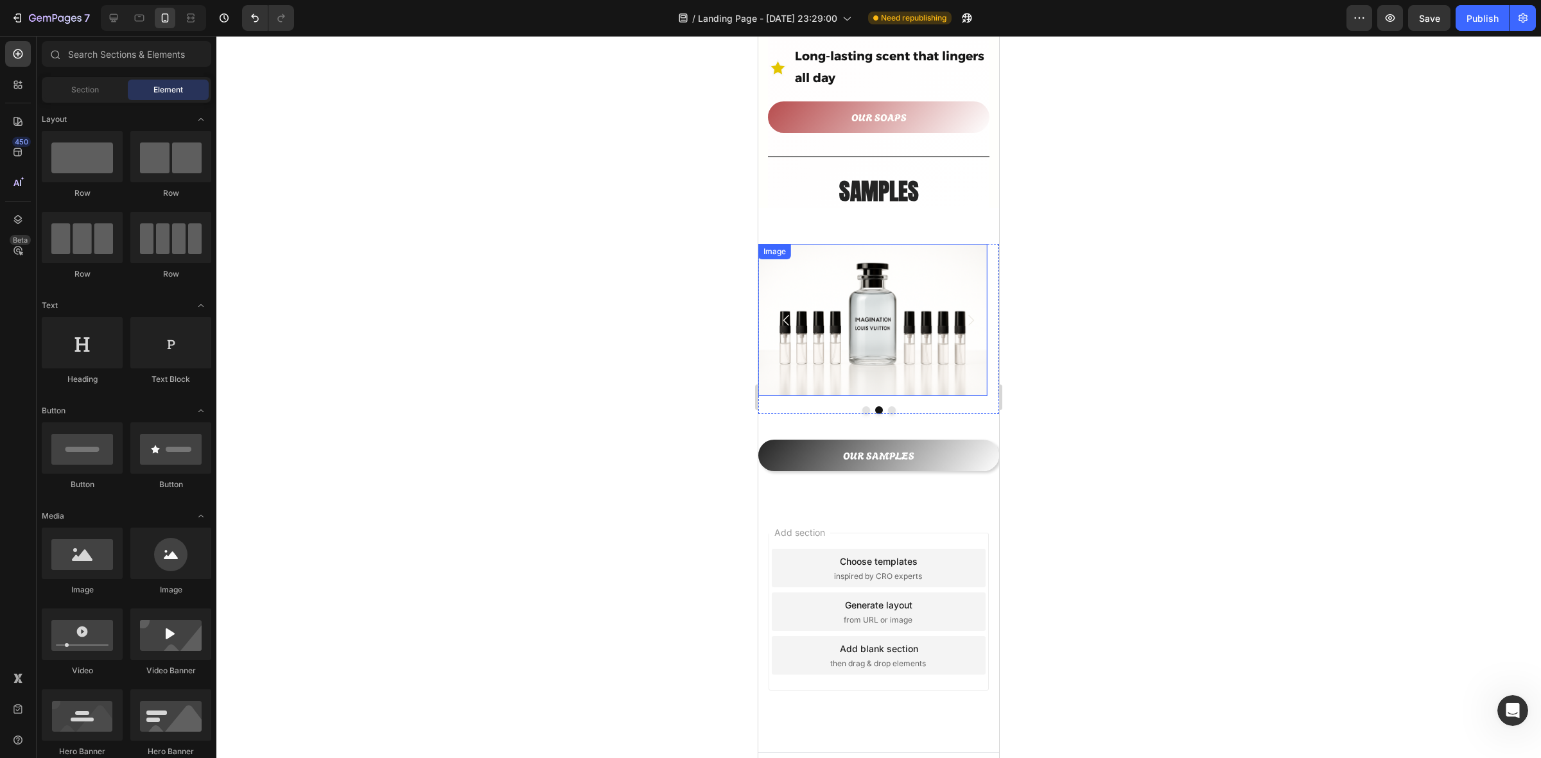
click at [868, 318] on img at bounding box center [872, 320] width 229 height 153
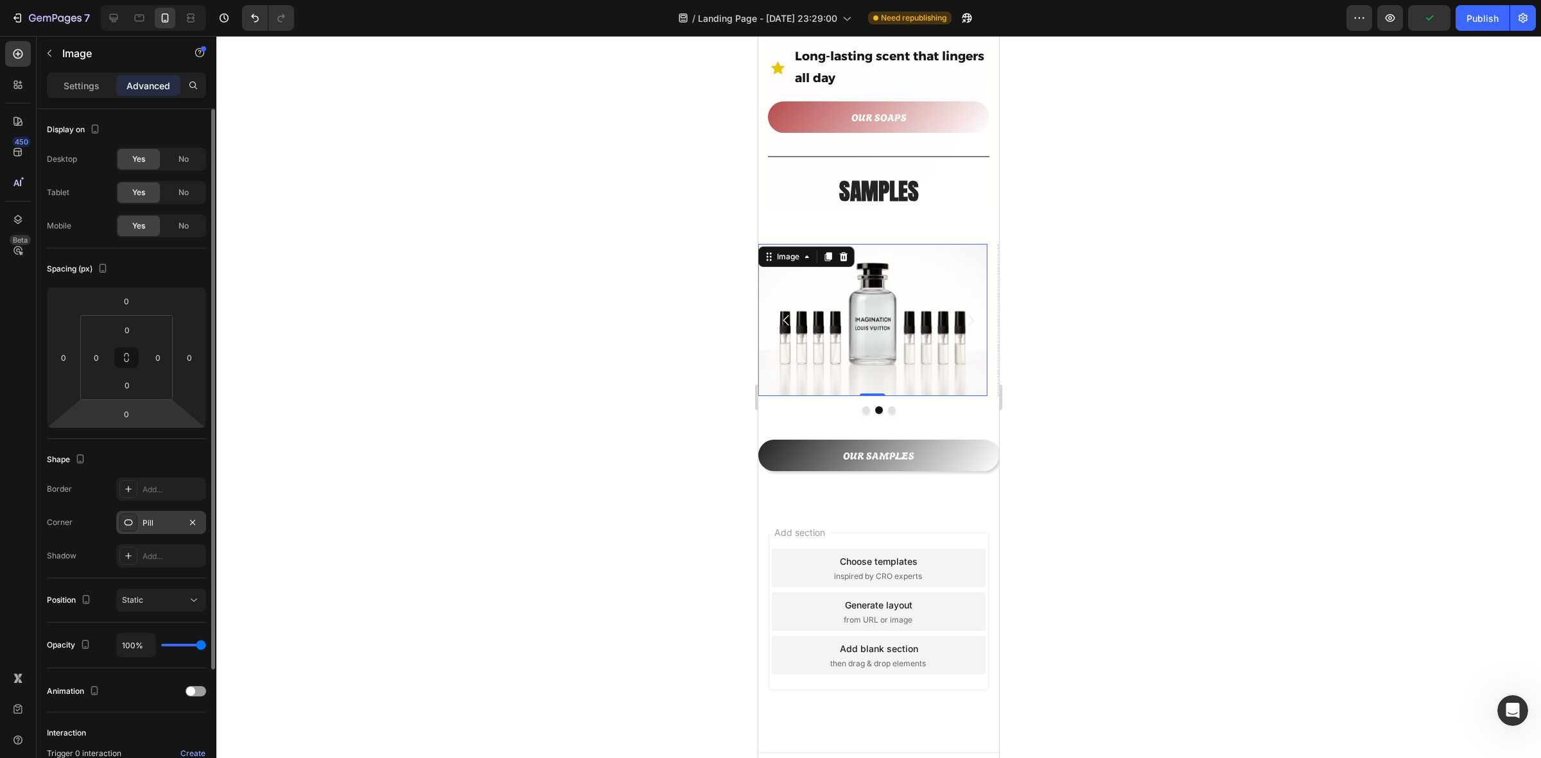
click at [151, 522] on div "Pill" at bounding box center [161, 524] width 37 height 12
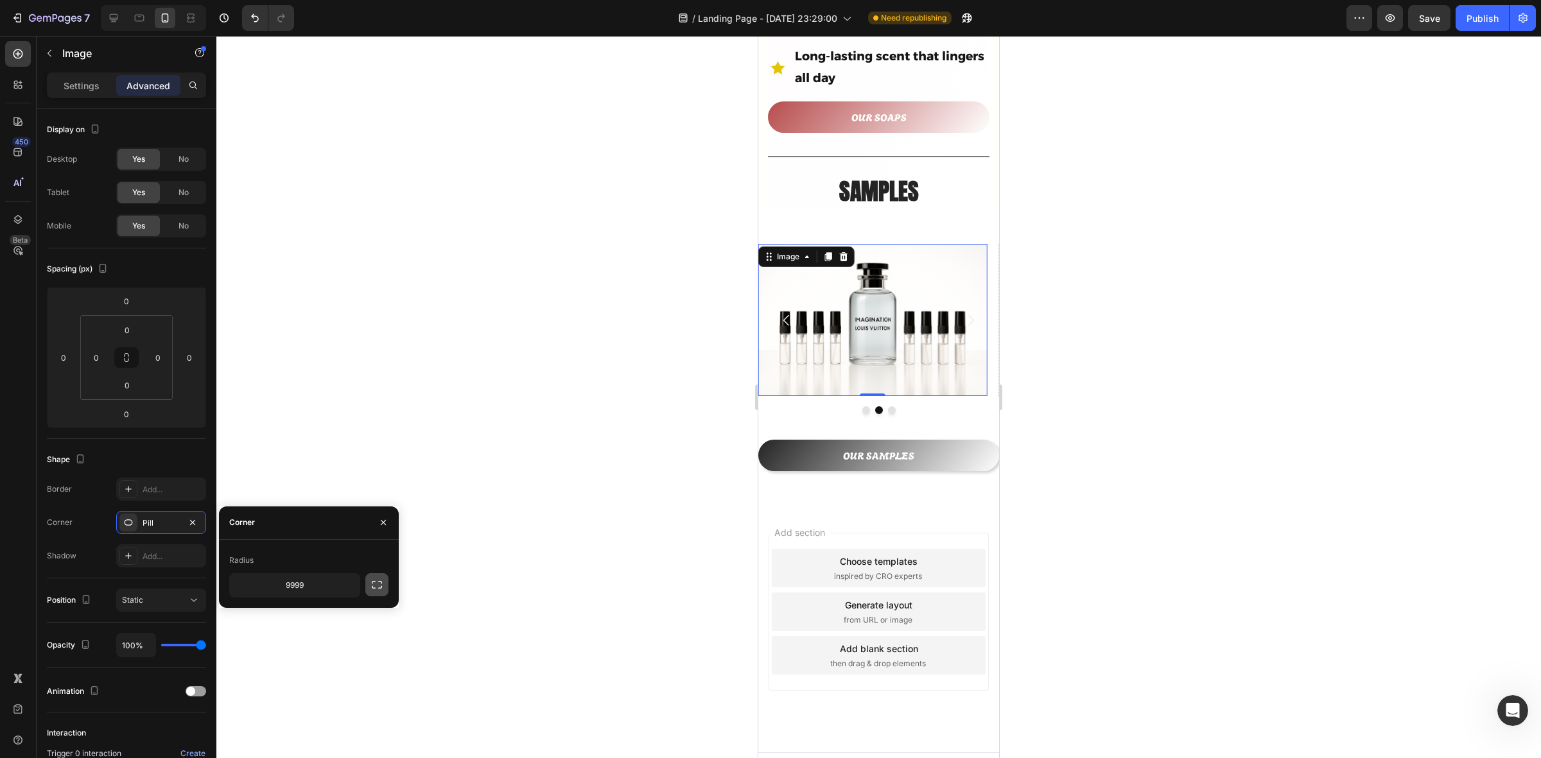
click at [374, 589] on icon "button" at bounding box center [377, 585] width 13 height 13
click at [801, 364] on img at bounding box center [872, 320] width 229 height 153
click at [865, 306] on img at bounding box center [872, 320] width 229 height 153
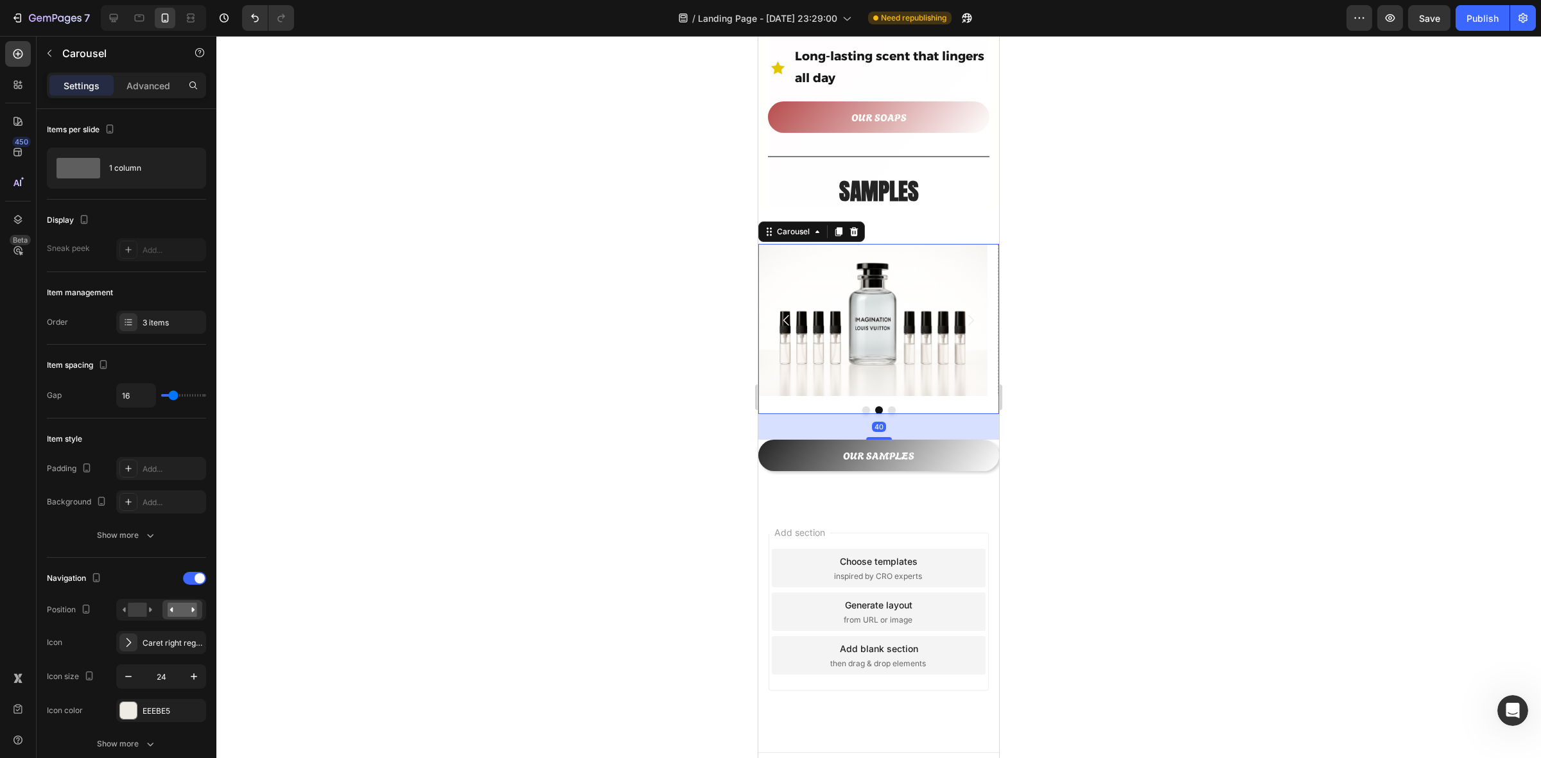
click at [784, 315] on icon "Carousel Back Arrow" at bounding box center [787, 320] width 6 height 11
click at [969, 315] on icon "Carousel Next Arrow" at bounding box center [972, 320] width 6 height 11
click at [836, 328] on img at bounding box center [872, 320] width 229 height 153
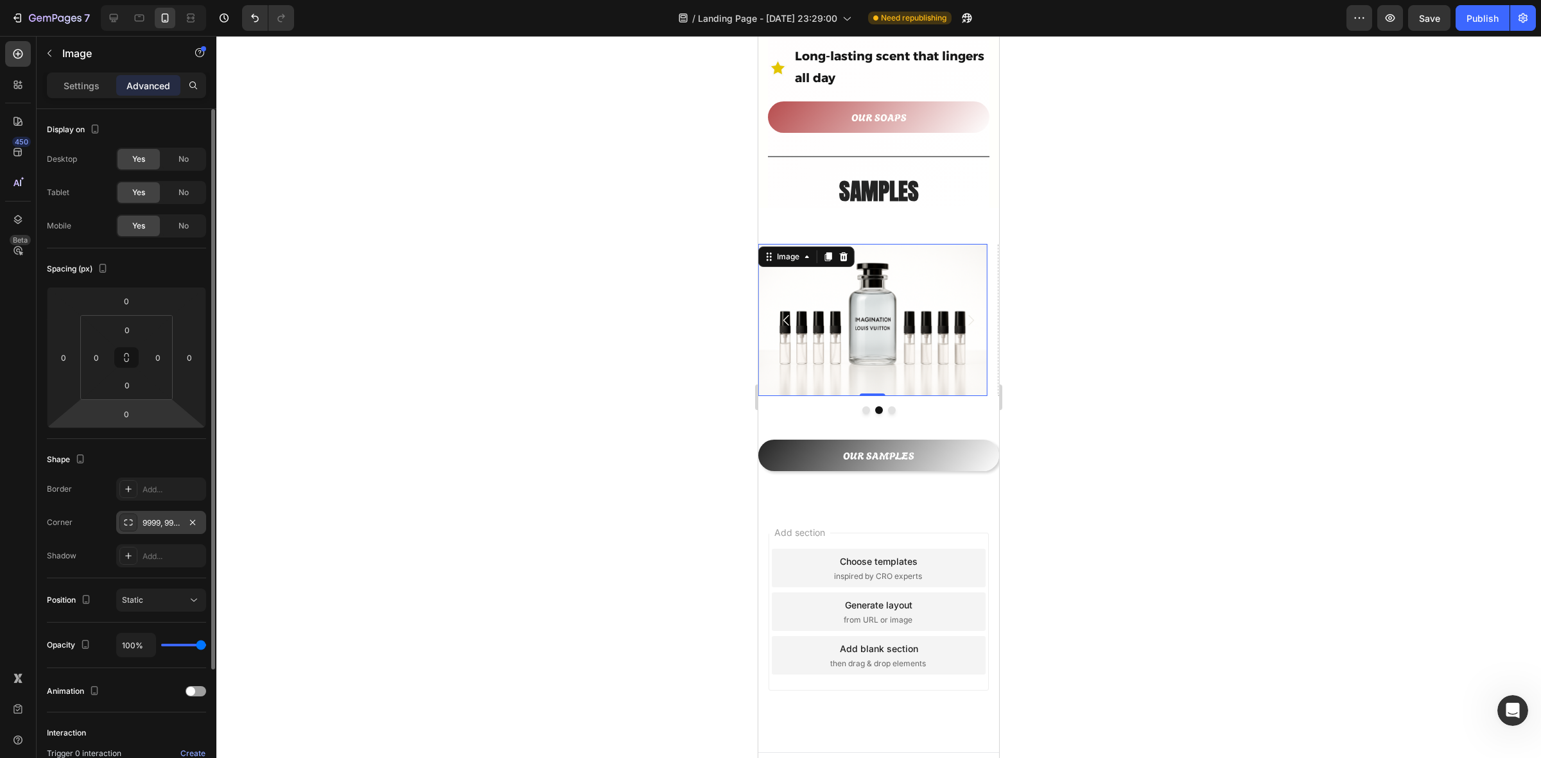
click at [156, 517] on div "9999, 9999, 9999, 9999" at bounding box center [161, 522] width 90 height 23
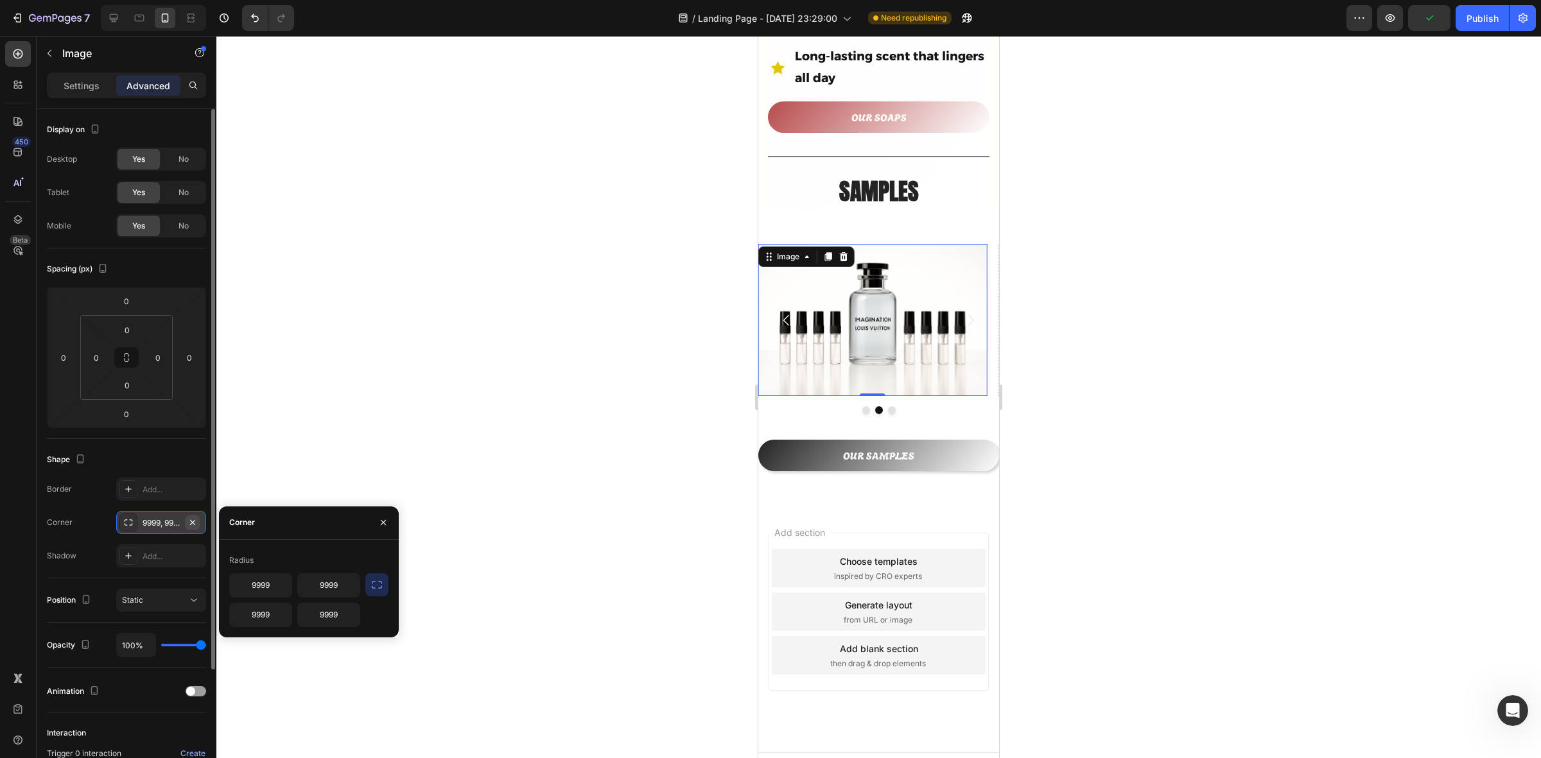
click at [191, 522] on icon "button" at bounding box center [193, 523] width 10 height 10
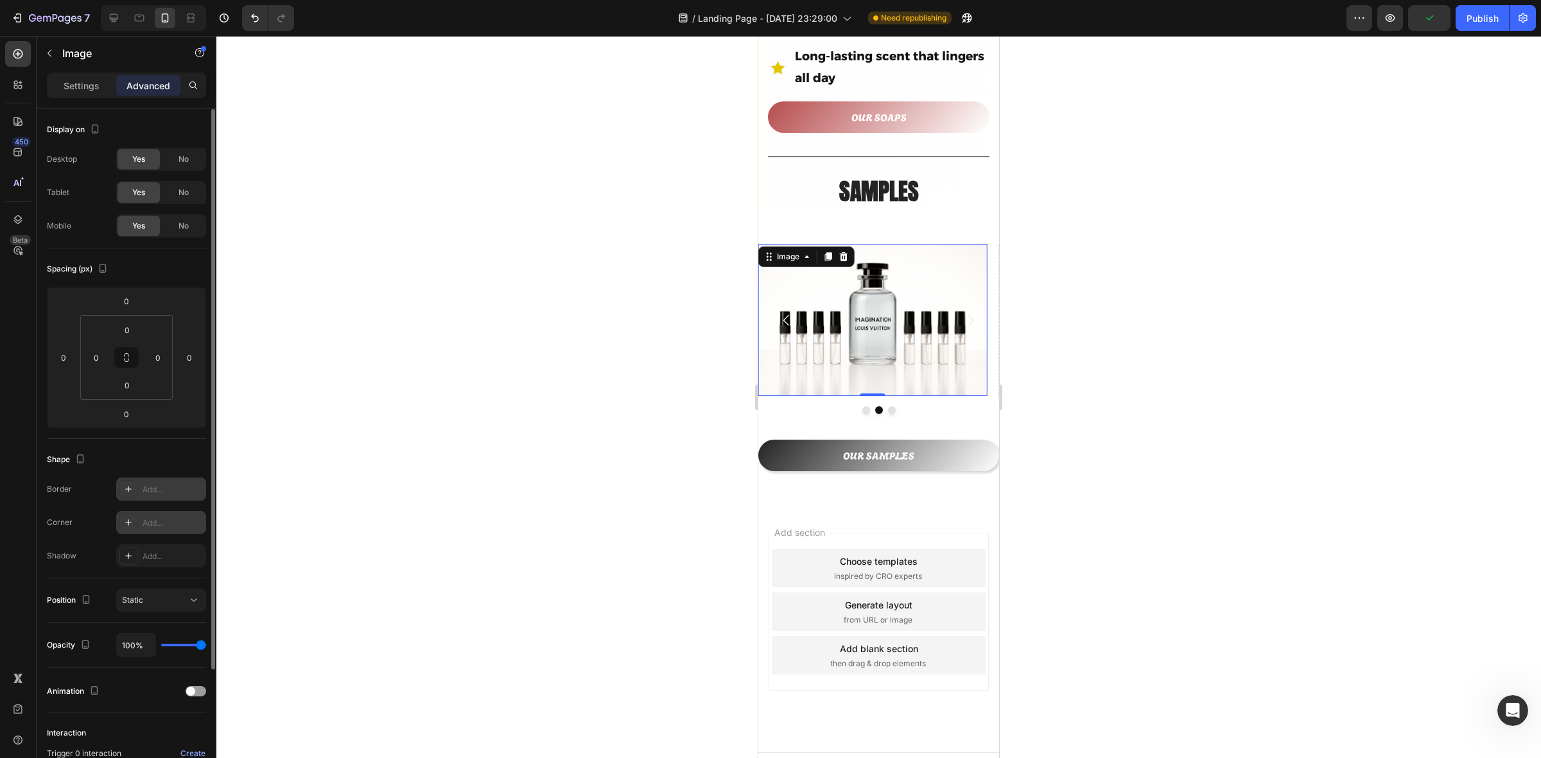
click at [129, 489] on icon at bounding box center [128, 489] width 6 height 6
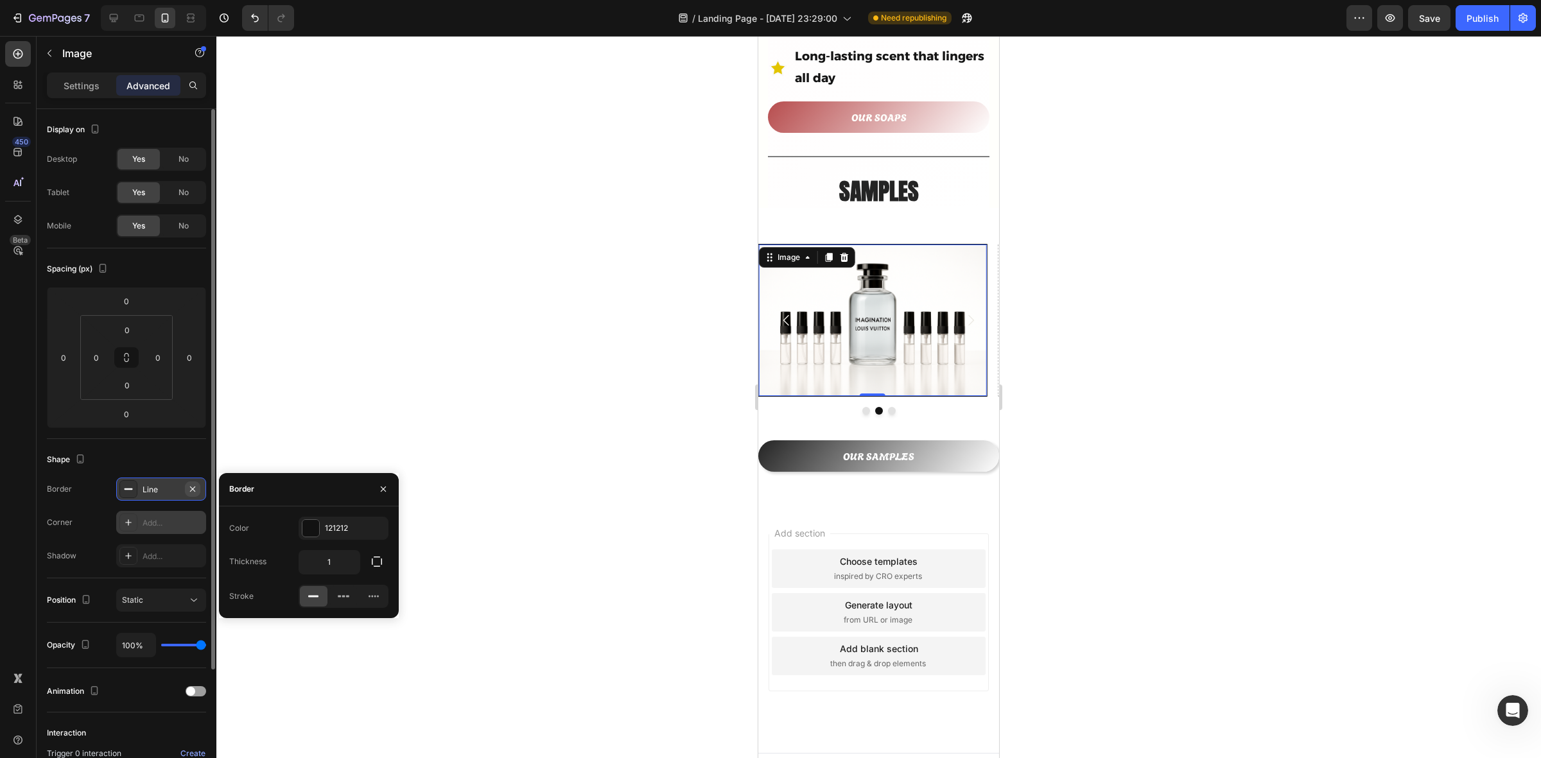
click at [193, 489] on icon "button" at bounding box center [192, 488] width 5 height 5
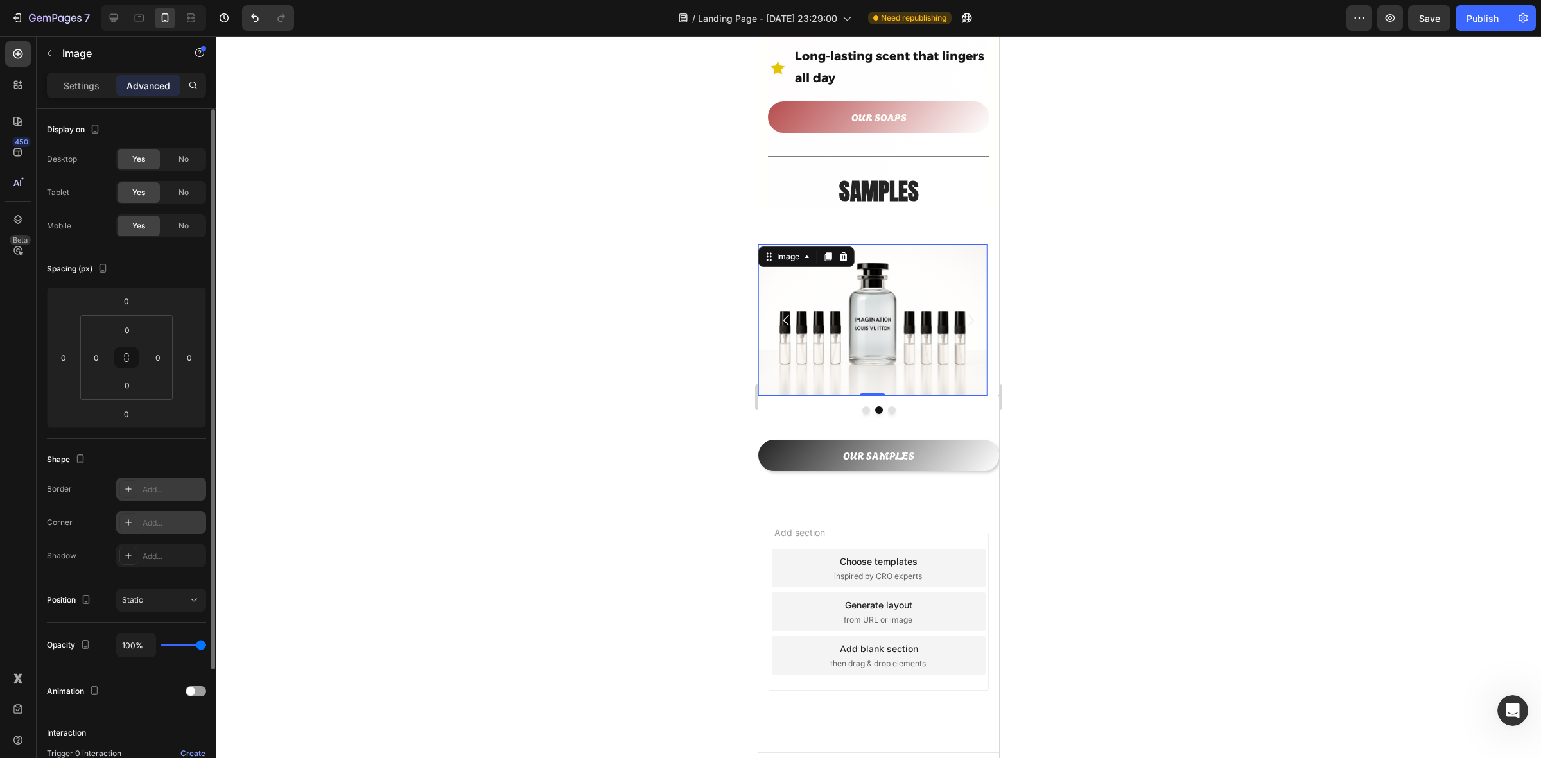
click at [132, 522] on icon at bounding box center [128, 523] width 10 height 10
type input "8"
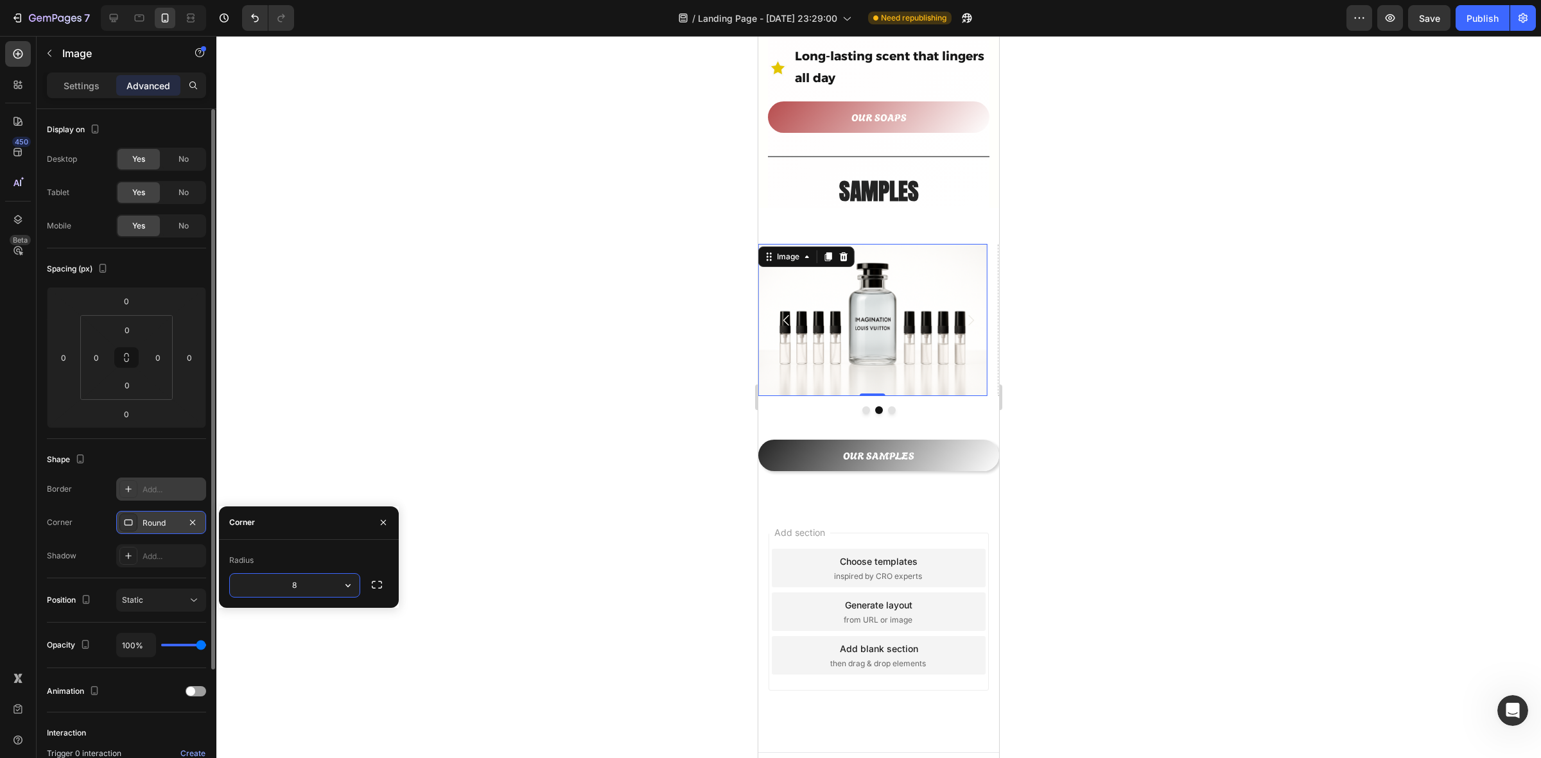
click at [529, 395] on div at bounding box center [878, 397] width 1325 height 723
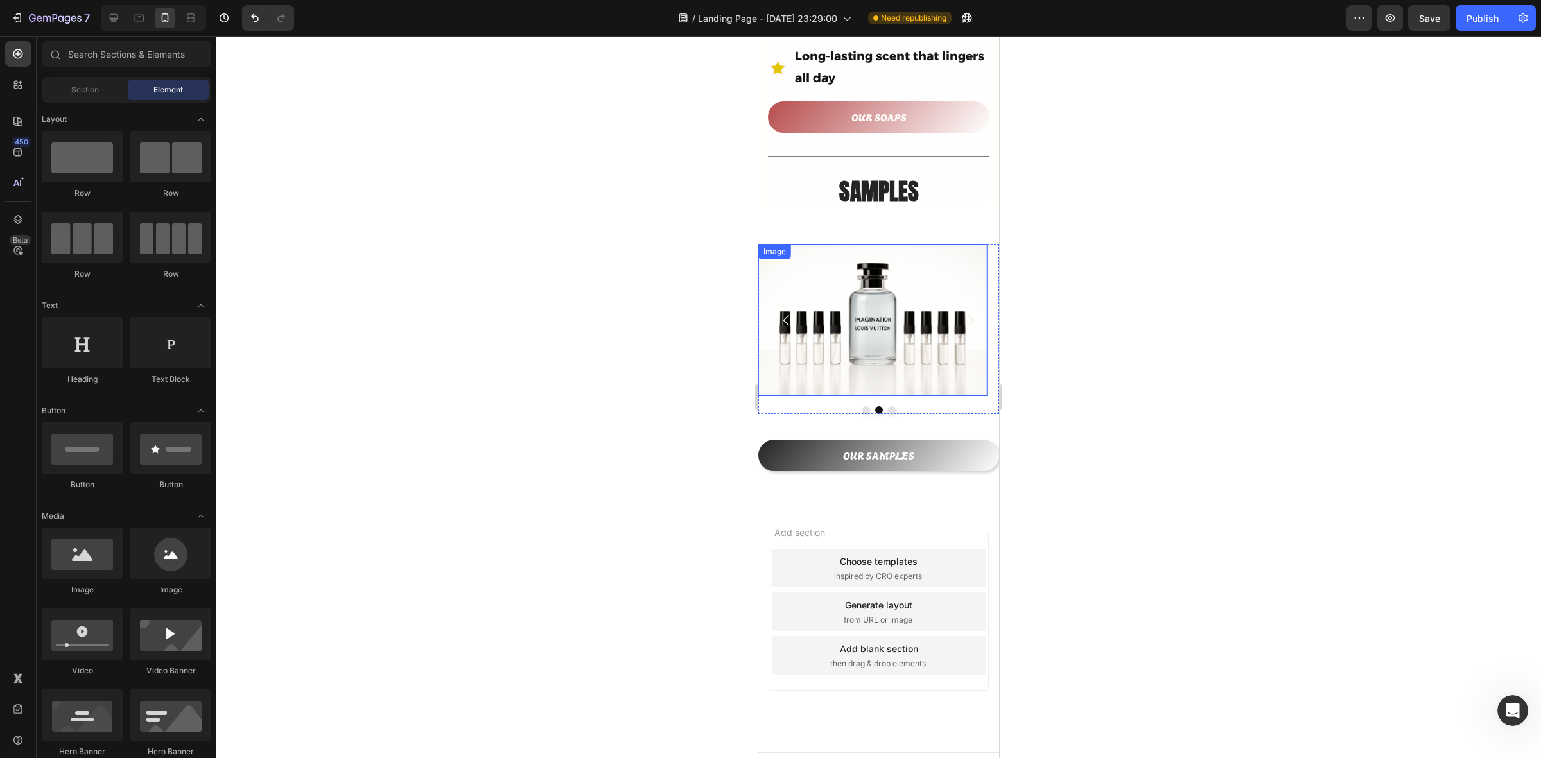
click at [873, 247] on img at bounding box center [872, 320] width 229 height 153
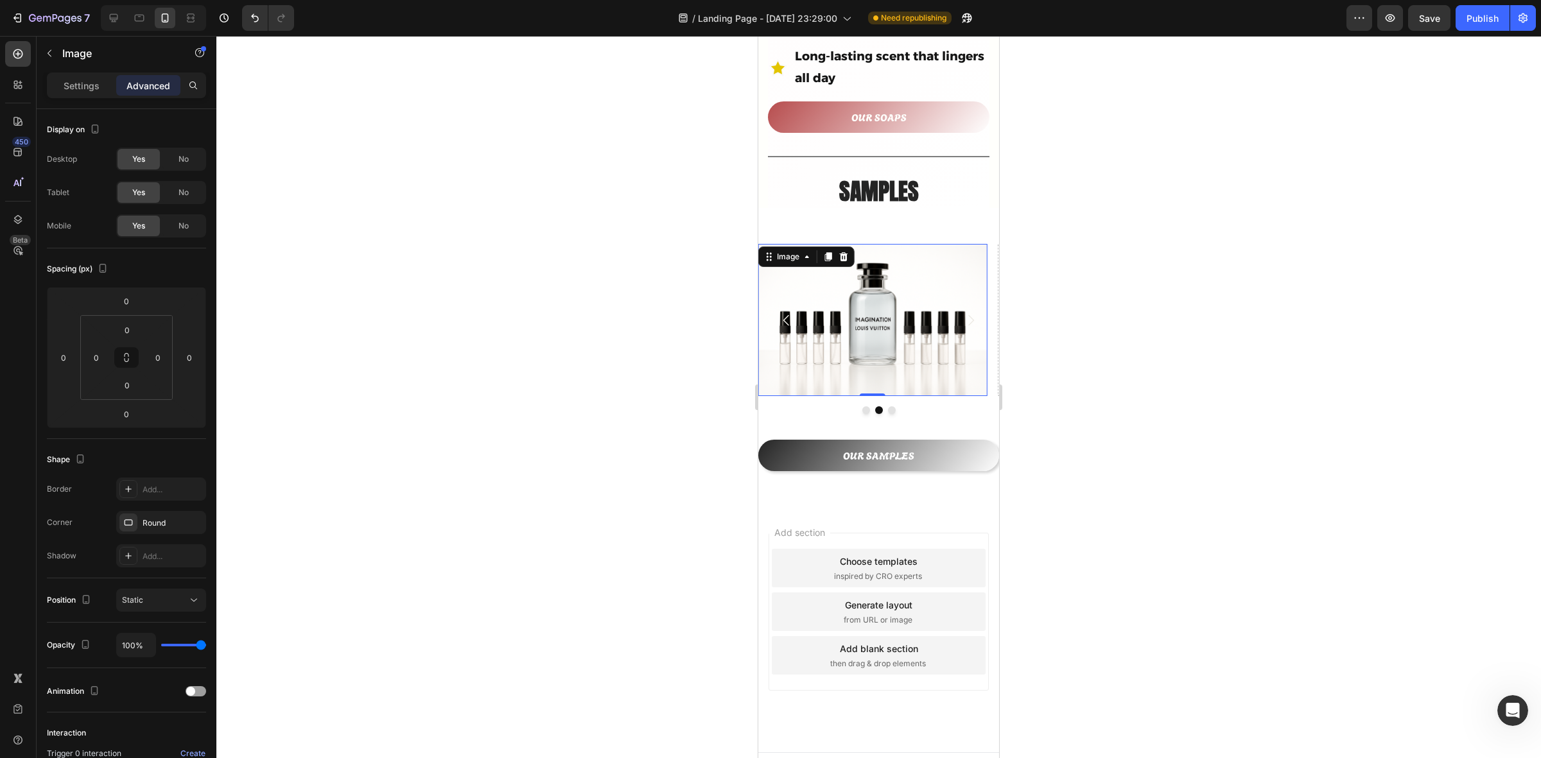
click at [852, 295] on img at bounding box center [872, 320] width 229 height 153
drag, startPoint x: 852, startPoint y: 295, endPoint x: 1405, endPoint y: 304, distance: 553.7
click at [852, 295] on img at bounding box center [872, 320] width 229 height 153
click at [72, 87] on p "Settings" at bounding box center [82, 85] width 36 height 13
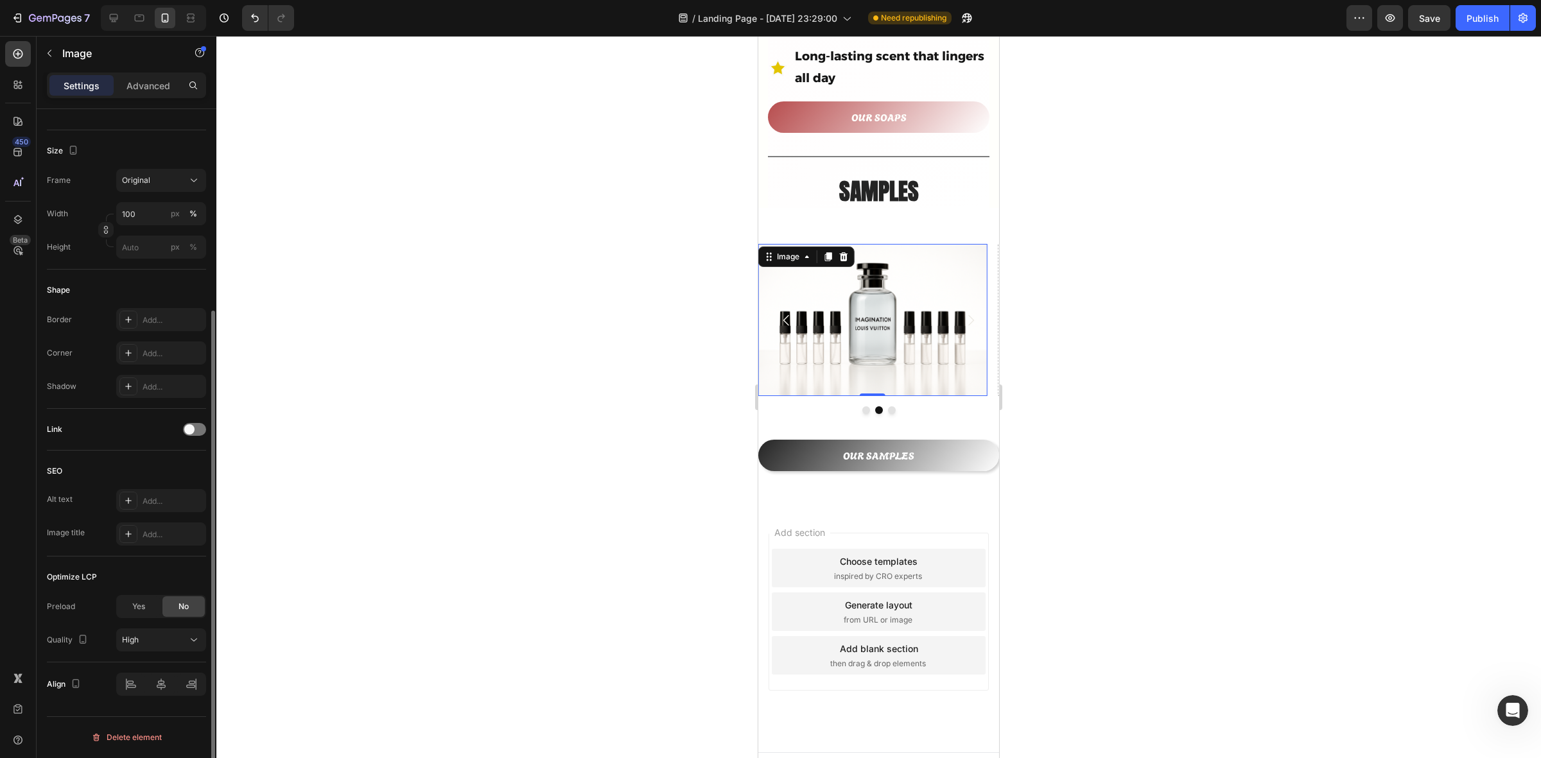
scroll to position [204, 0]
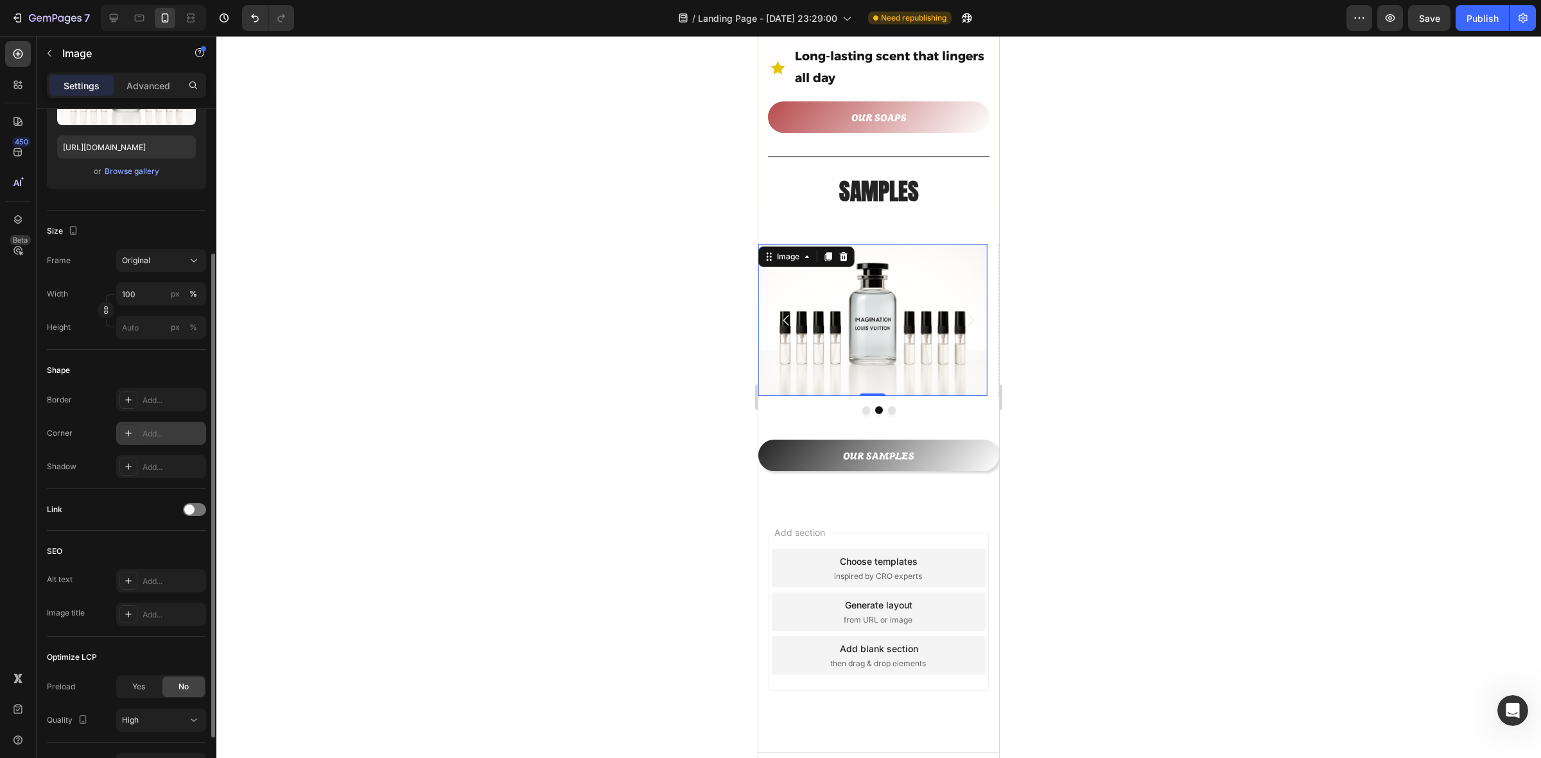
click at [128, 432] on icon at bounding box center [128, 433] width 6 height 6
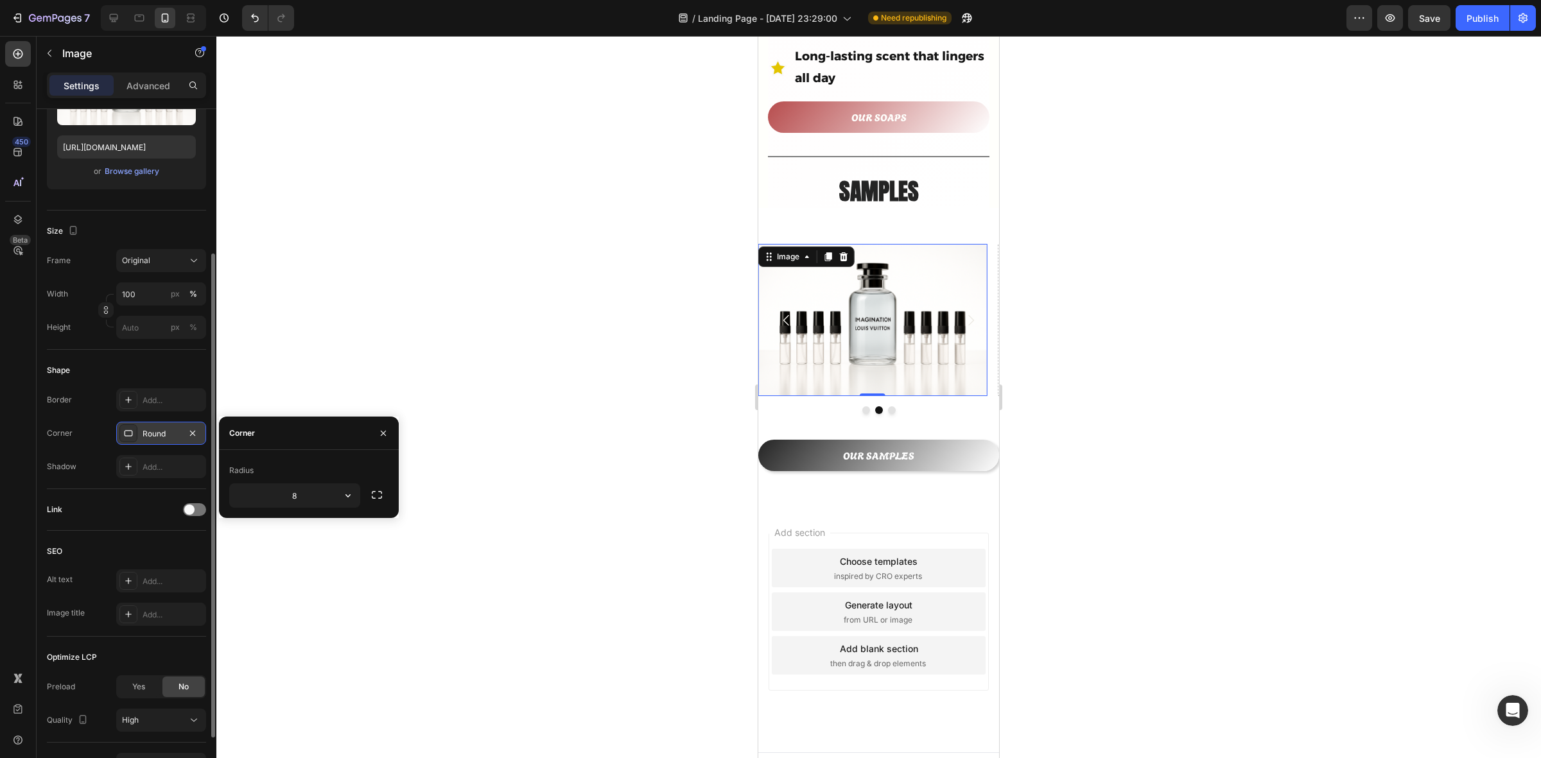
click at [146, 429] on div "Round" at bounding box center [161, 434] width 37 height 12
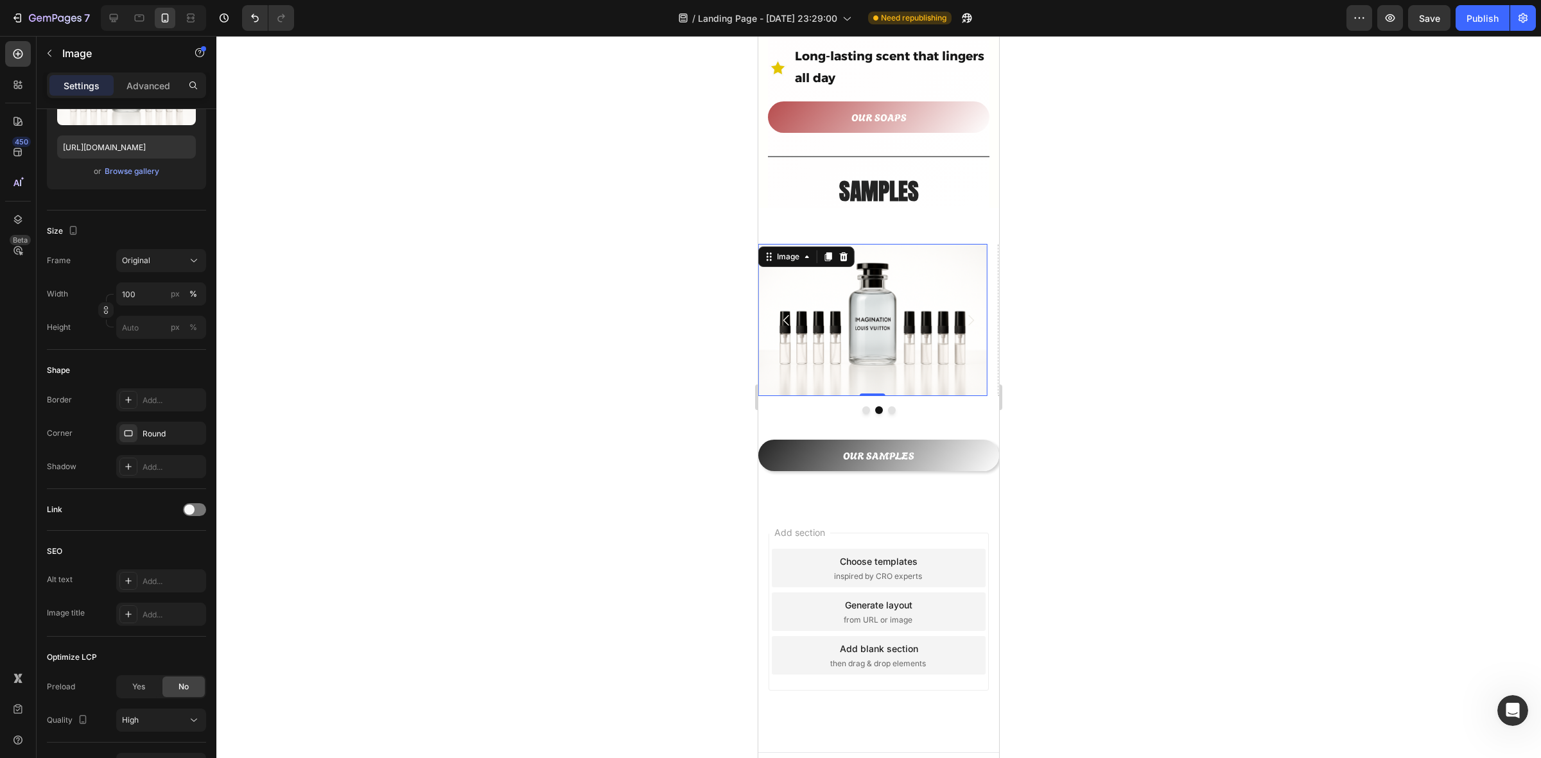
click at [130, 432] on icon at bounding box center [128, 433] width 10 height 10
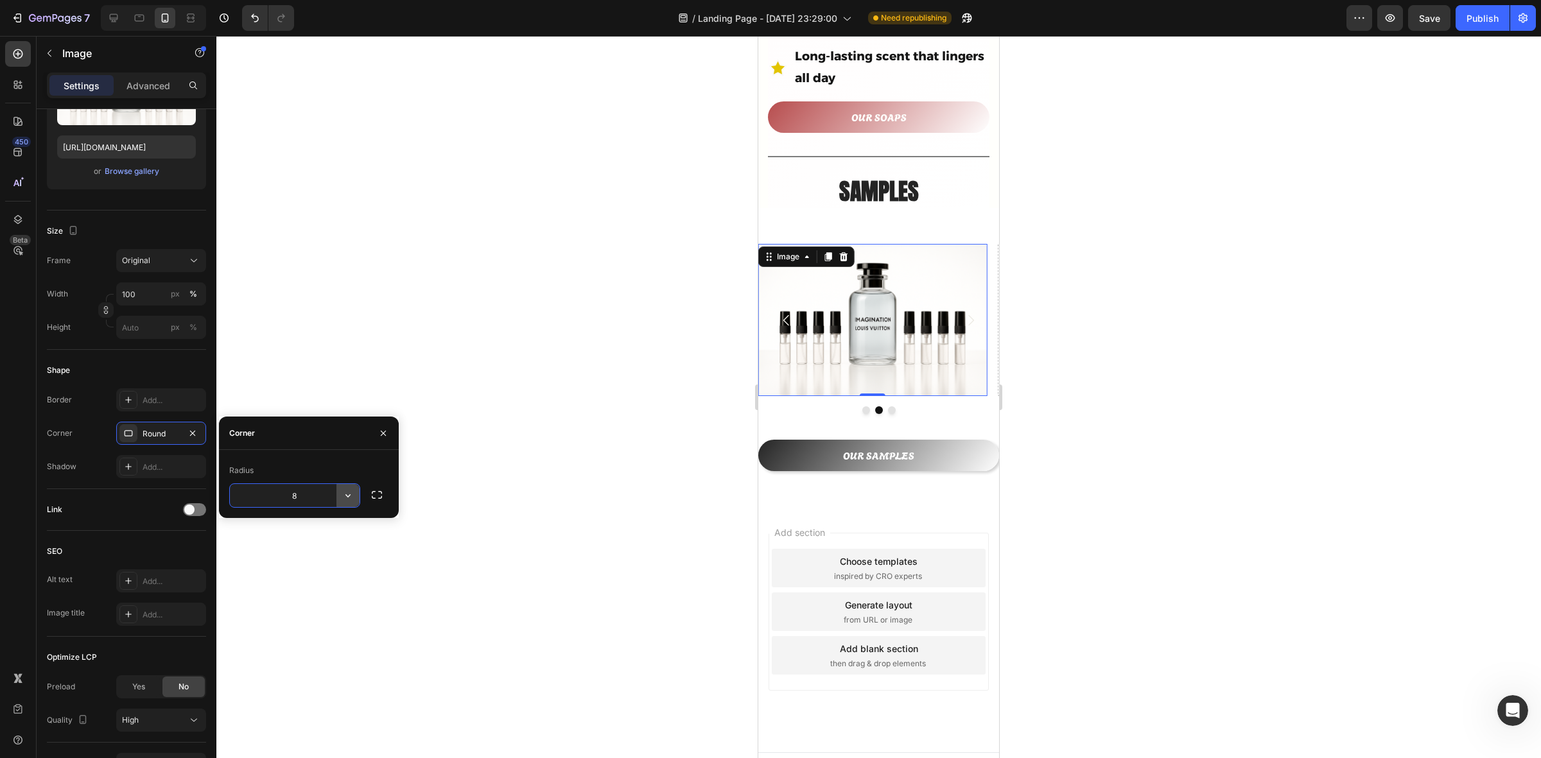
click at [346, 505] on button "button" at bounding box center [348, 495] width 23 height 23
click at [345, 579] on icon at bounding box center [342, 577] width 13 height 13
type input "9999"
click at [515, 383] on div at bounding box center [878, 397] width 1325 height 723
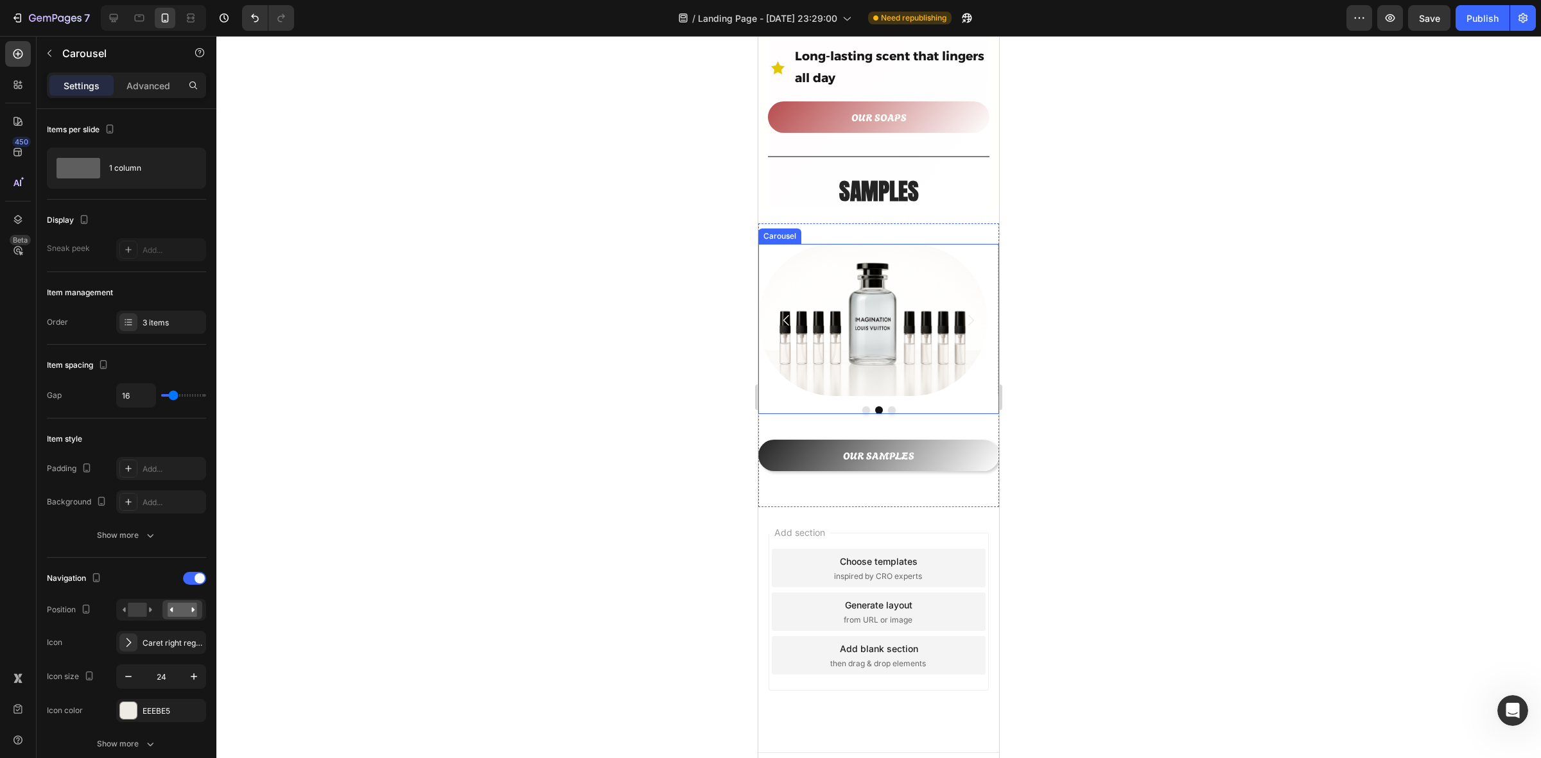
click at [788, 315] on icon "Carousel Back Arrow" at bounding box center [787, 320] width 6 height 11
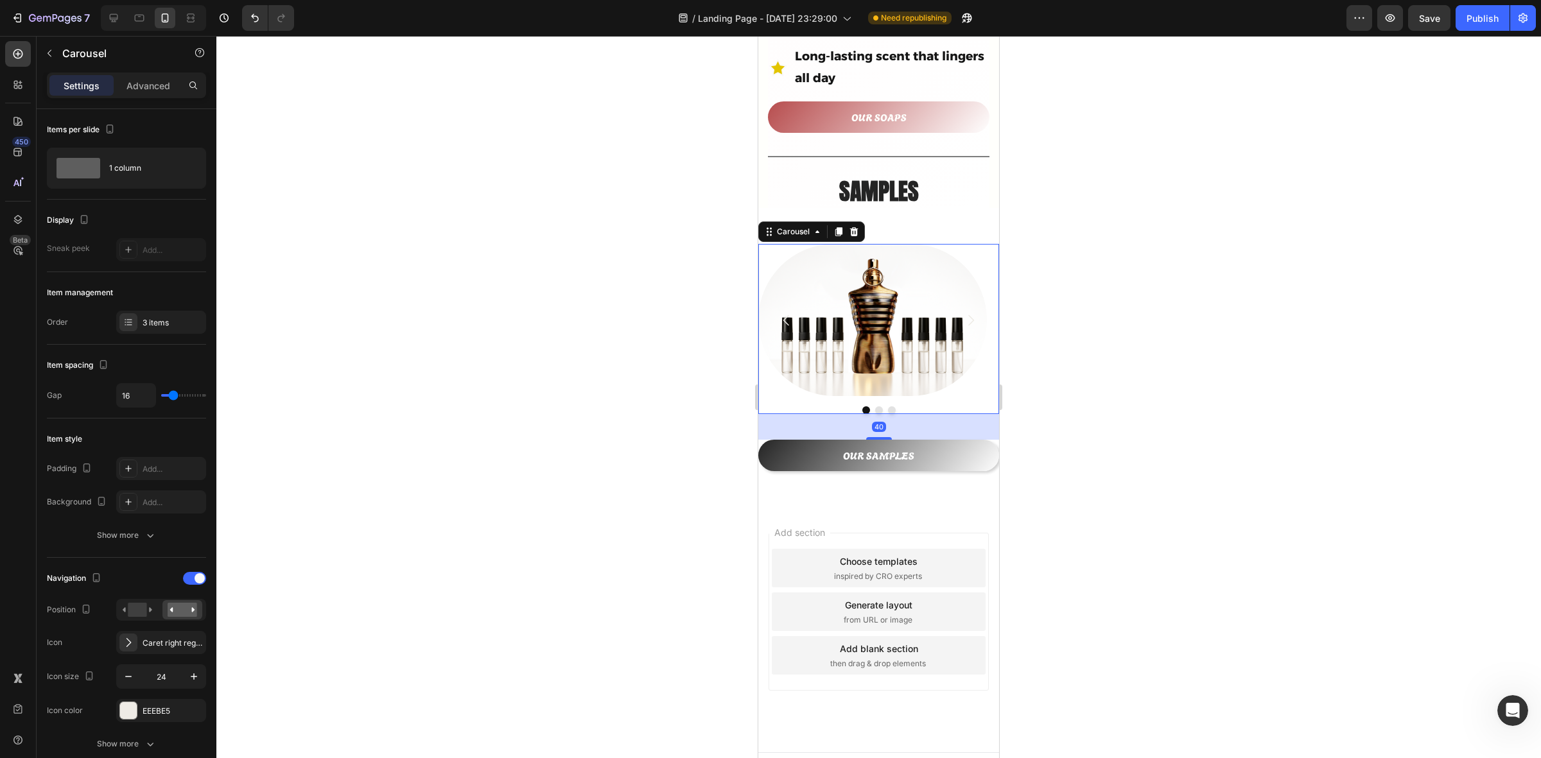
click at [968, 303] on button "Carousel Next Arrow" at bounding box center [971, 321] width 36 height 36
click at [963, 313] on icon "Carousel Next Arrow" at bounding box center [970, 320] width 15 height 15
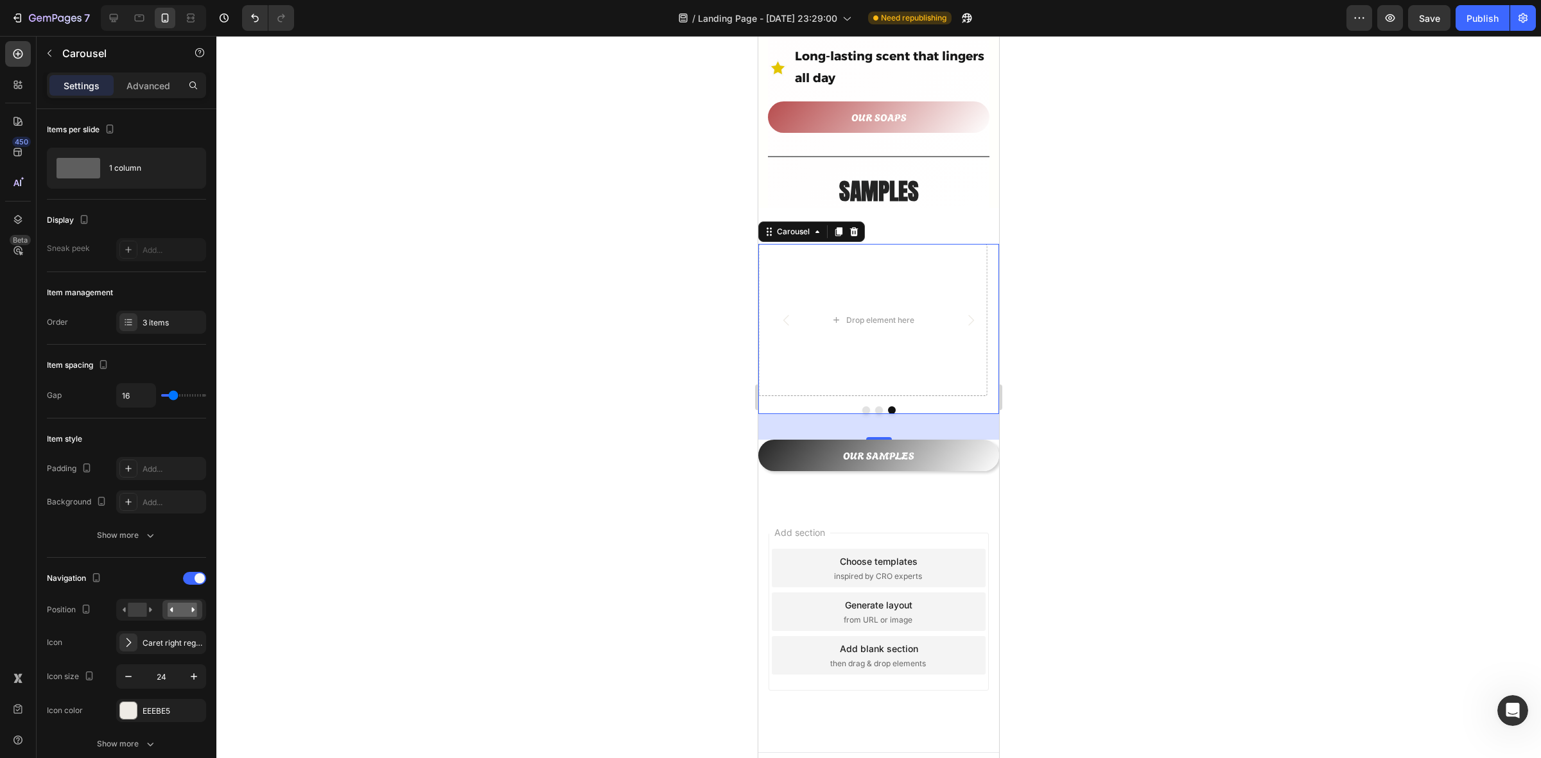
click at [779, 313] on icon "Carousel Back Arrow" at bounding box center [786, 320] width 15 height 15
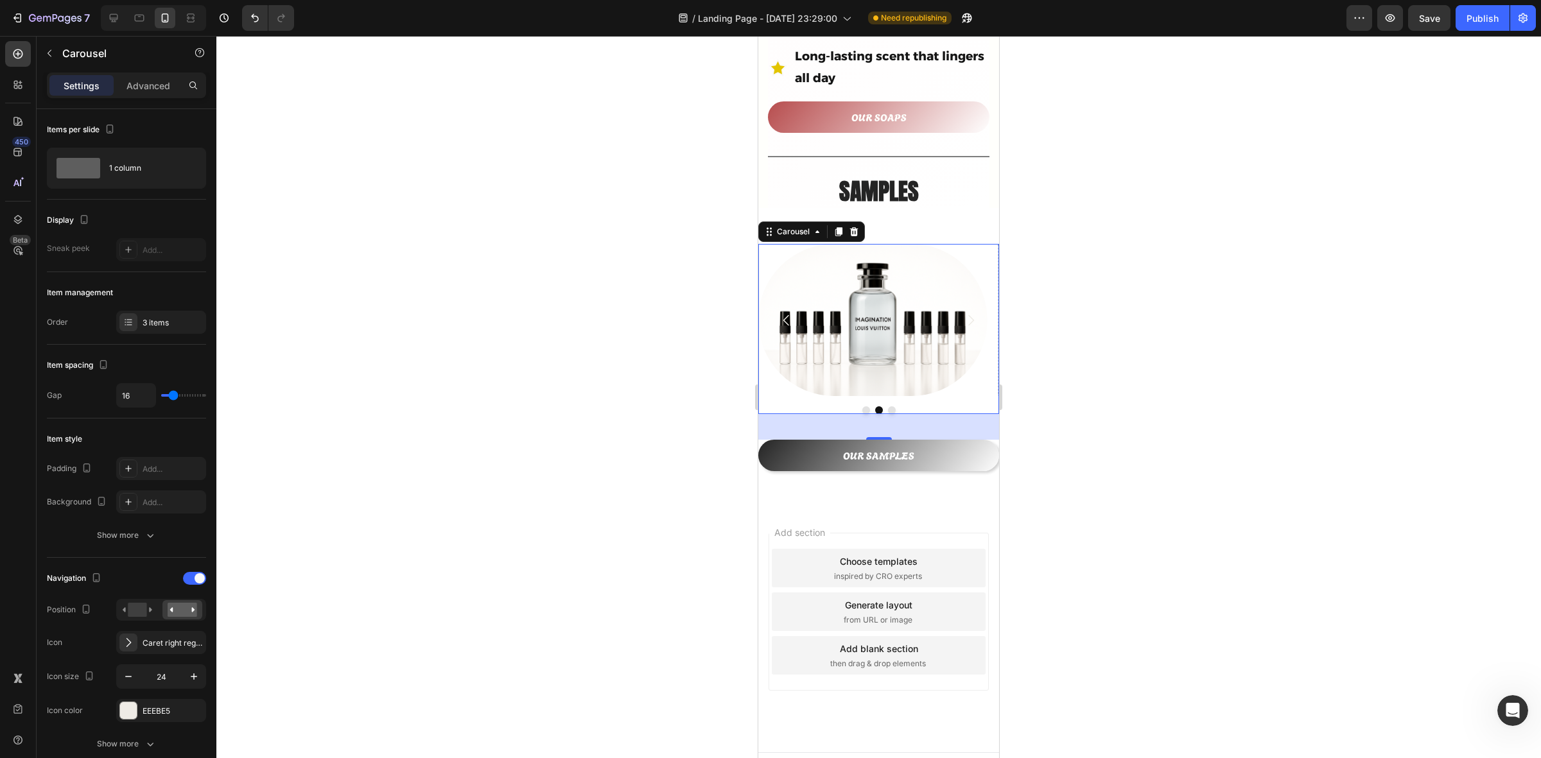
click at [797, 303] on button "Carousel Back Arrow" at bounding box center [787, 321] width 36 height 36
click at [963, 313] on icon "Carousel Next Arrow" at bounding box center [970, 320] width 15 height 15
click at [885, 337] on img at bounding box center [872, 320] width 229 height 153
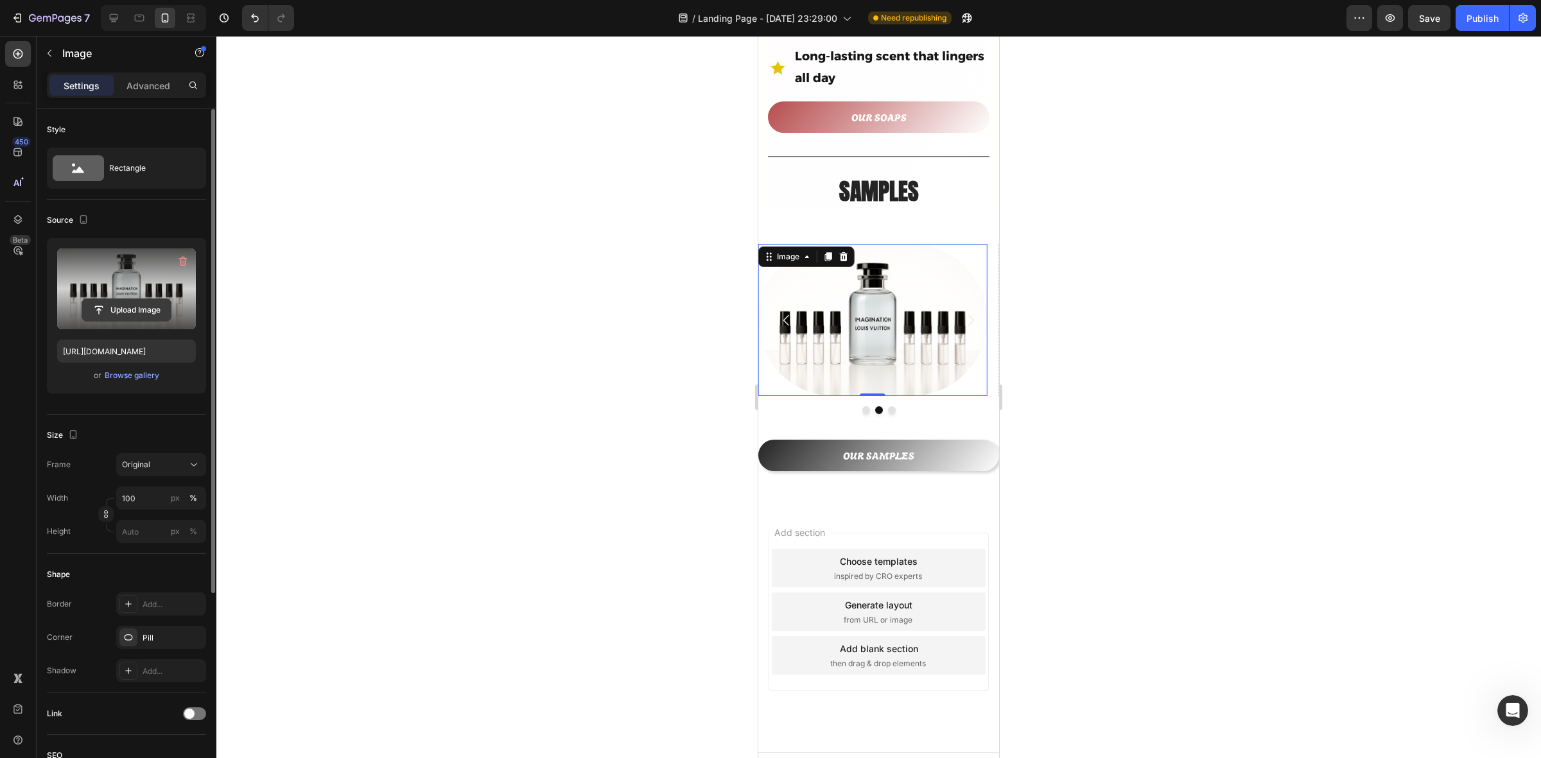
click at [139, 303] on input "file" at bounding box center [126, 310] width 89 height 22
type input "[URL][DOMAIN_NAME]"
click at [1263, 369] on div at bounding box center [878, 397] width 1325 height 723
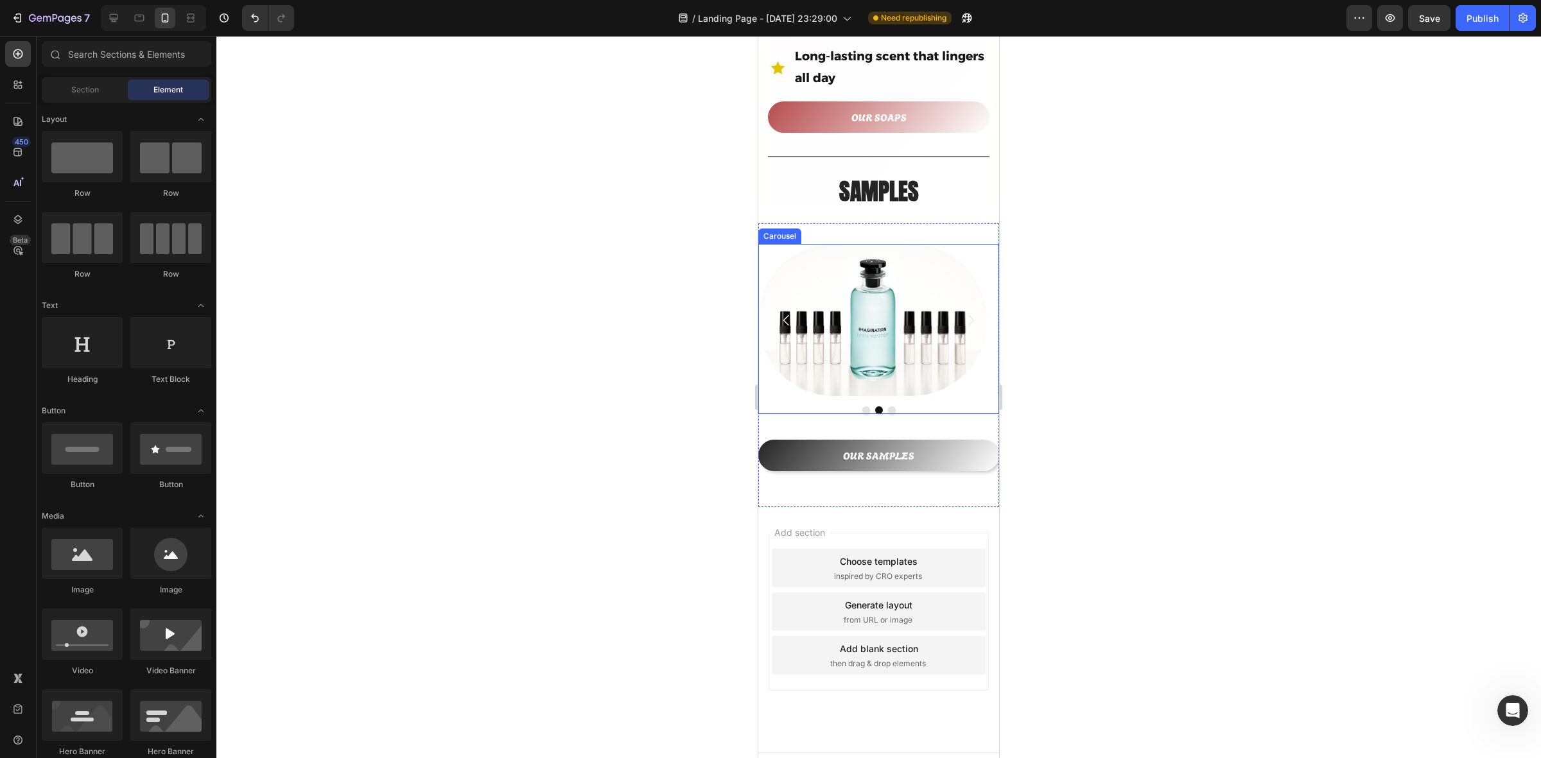
click at [782, 313] on icon "Carousel Back Arrow" at bounding box center [786, 320] width 15 height 15
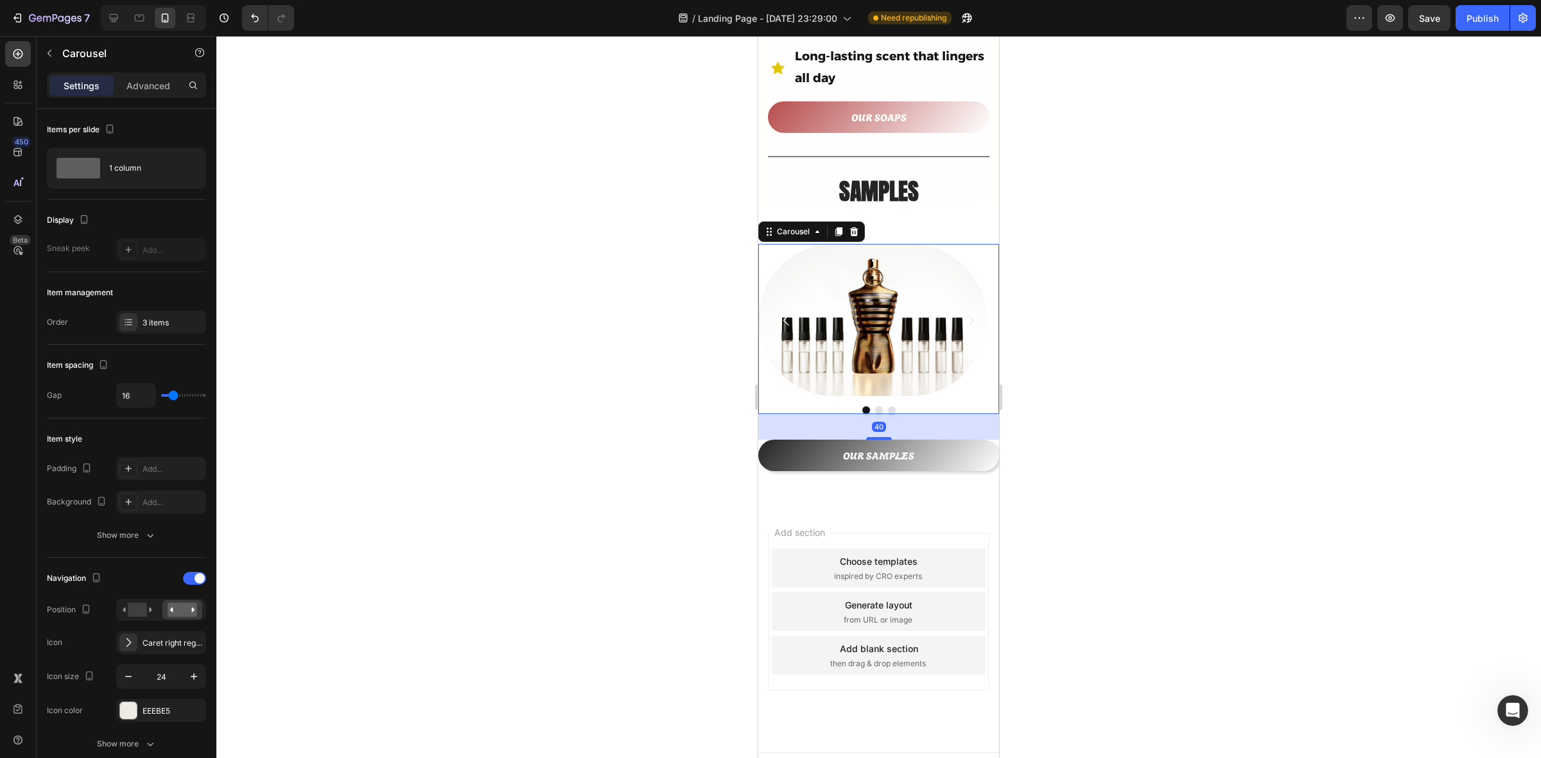
click at [965, 313] on icon "Carousel Next Arrow" at bounding box center [970, 320] width 15 height 15
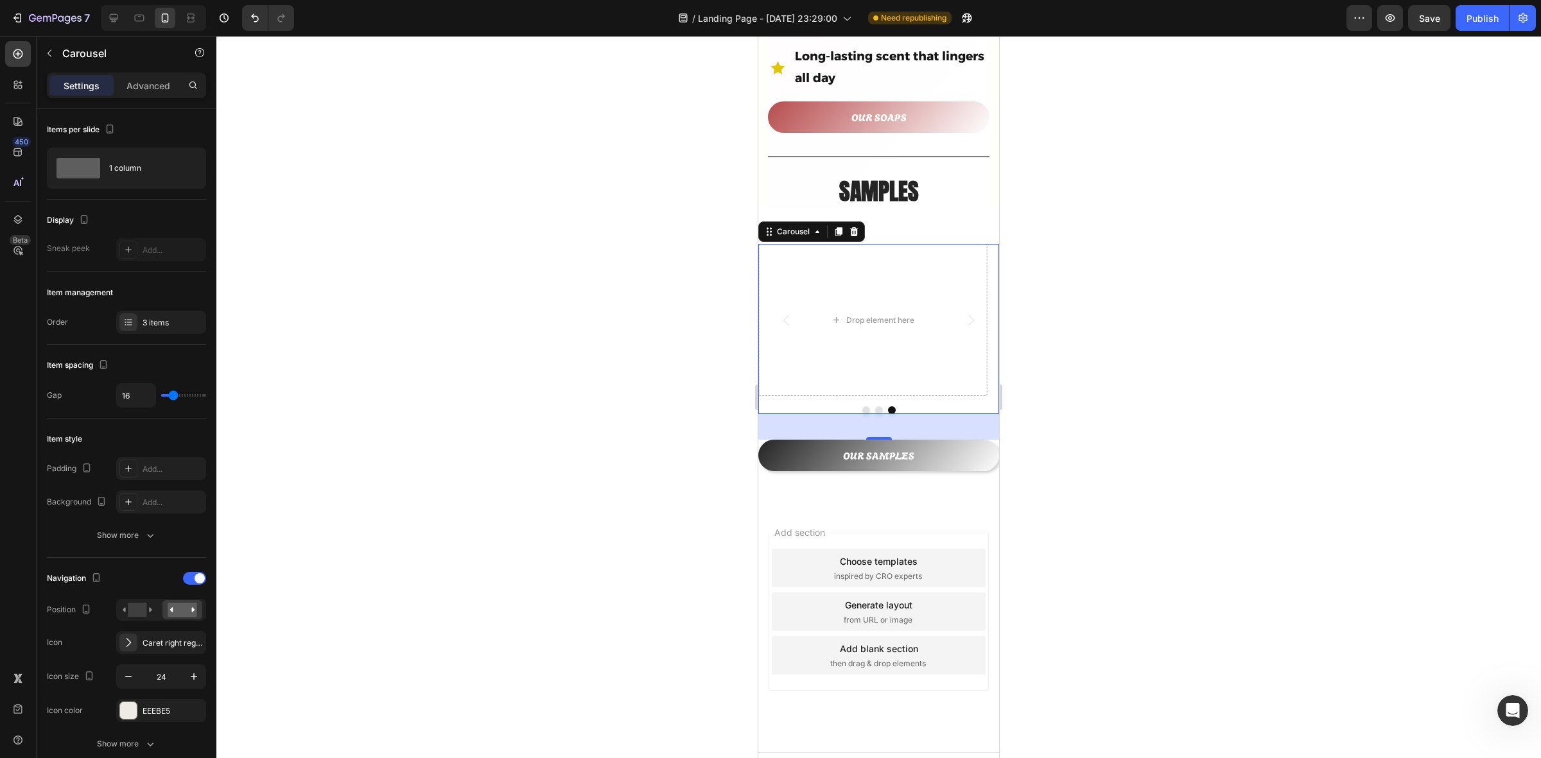
click at [688, 292] on div at bounding box center [878, 397] width 1325 height 723
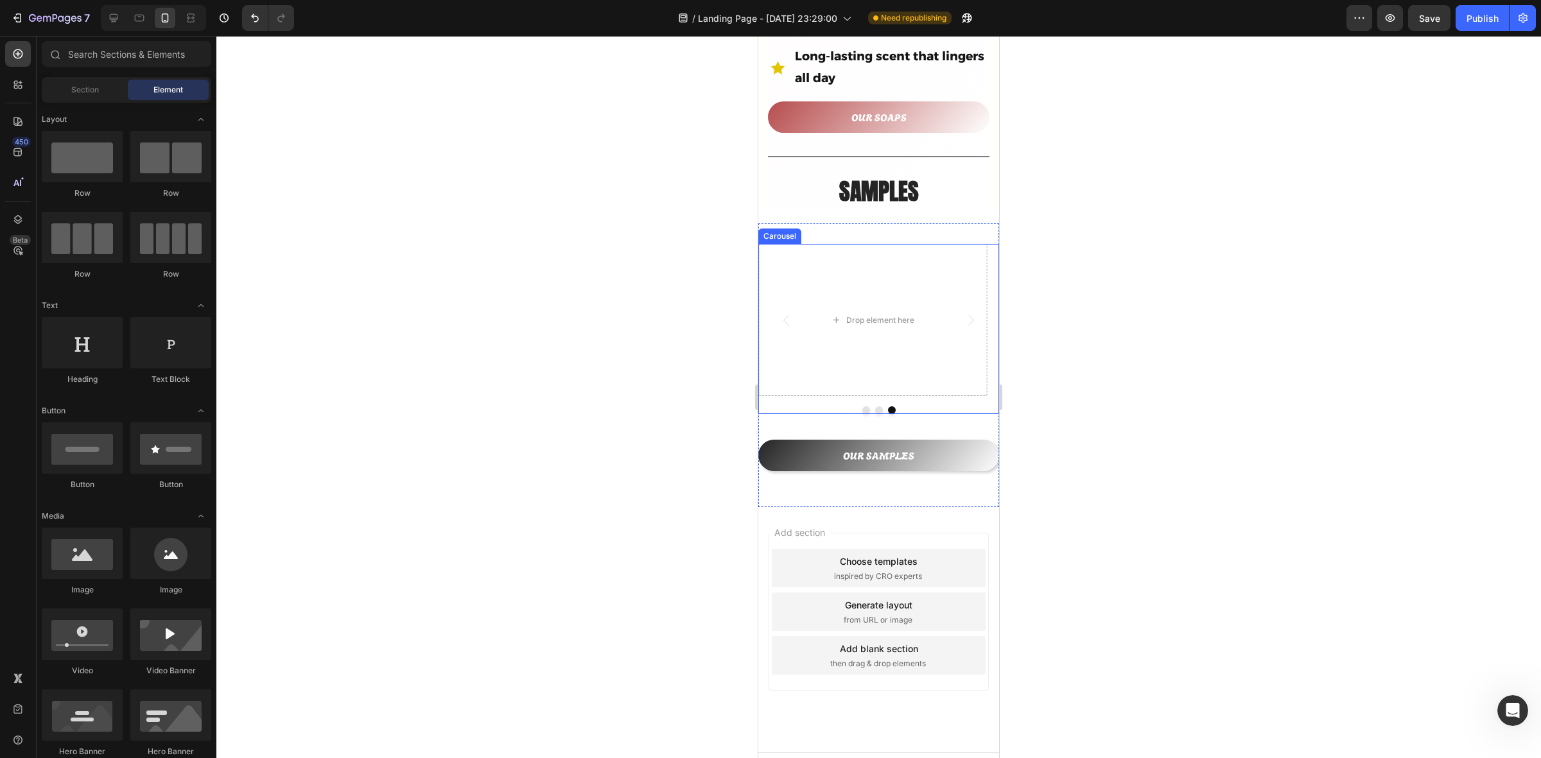
drag, startPoint x: 780, startPoint y: 299, endPoint x: 787, endPoint y: 299, distance: 6.5
click at [781, 313] on icon "Carousel Back Arrow" at bounding box center [786, 320] width 15 height 15
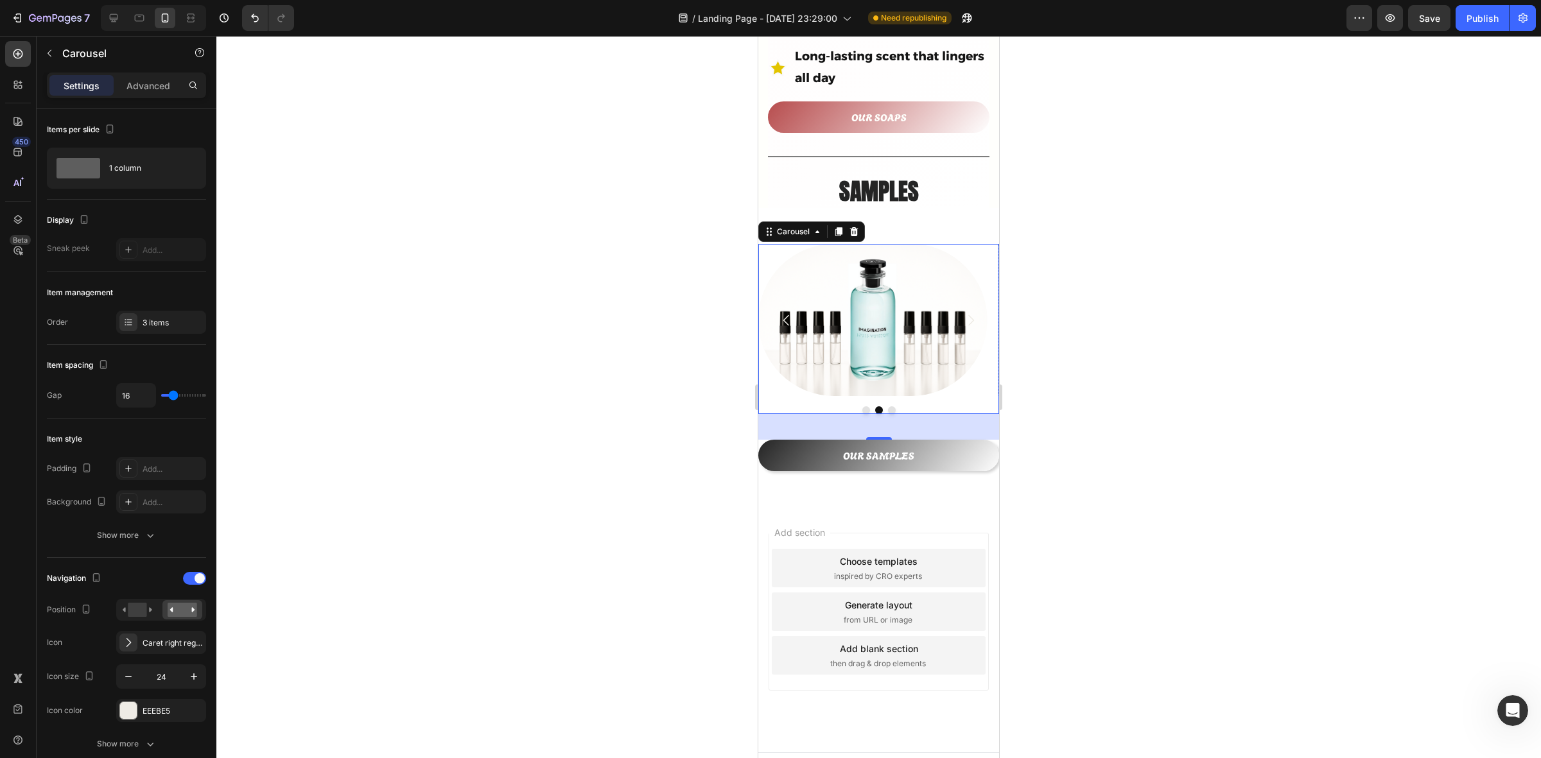
click at [785, 313] on icon "Carousel Back Arrow" at bounding box center [786, 320] width 15 height 15
click at [963, 313] on icon "Carousel Next Arrow" at bounding box center [970, 320] width 15 height 15
click at [782, 313] on icon "Carousel Back Arrow" at bounding box center [786, 320] width 15 height 15
click at [963, 313] on icon "Carousel Next Arrow" at bounding box center [970, 320] width 15 height 15
click at [1464, 22] on button "Publish" at bounding box center [1483, 18] width 54 height 26
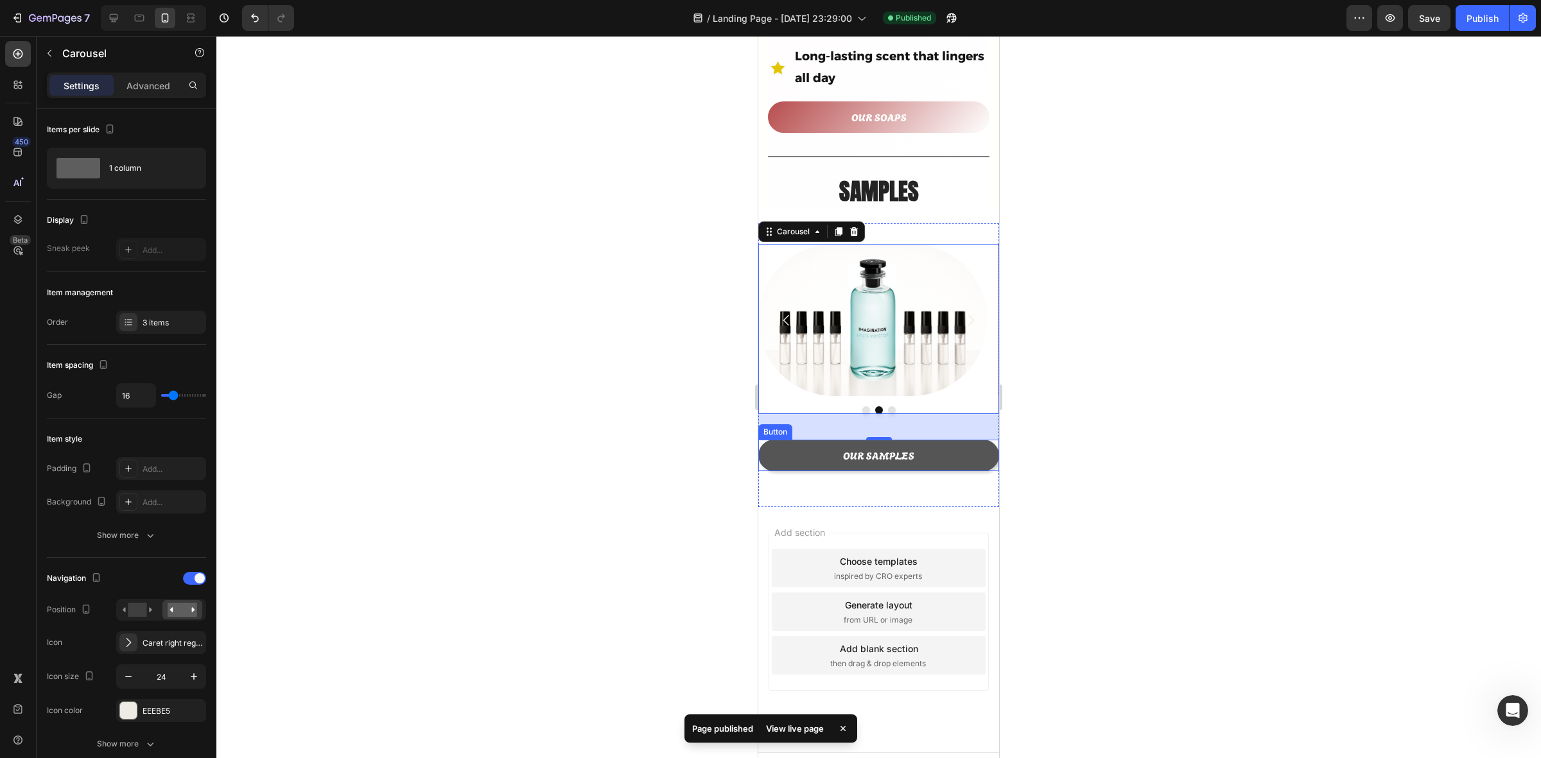
click at [779, 440] on button "OUR SAMPLES" at bounding box center [878, 455] width 241 height 31
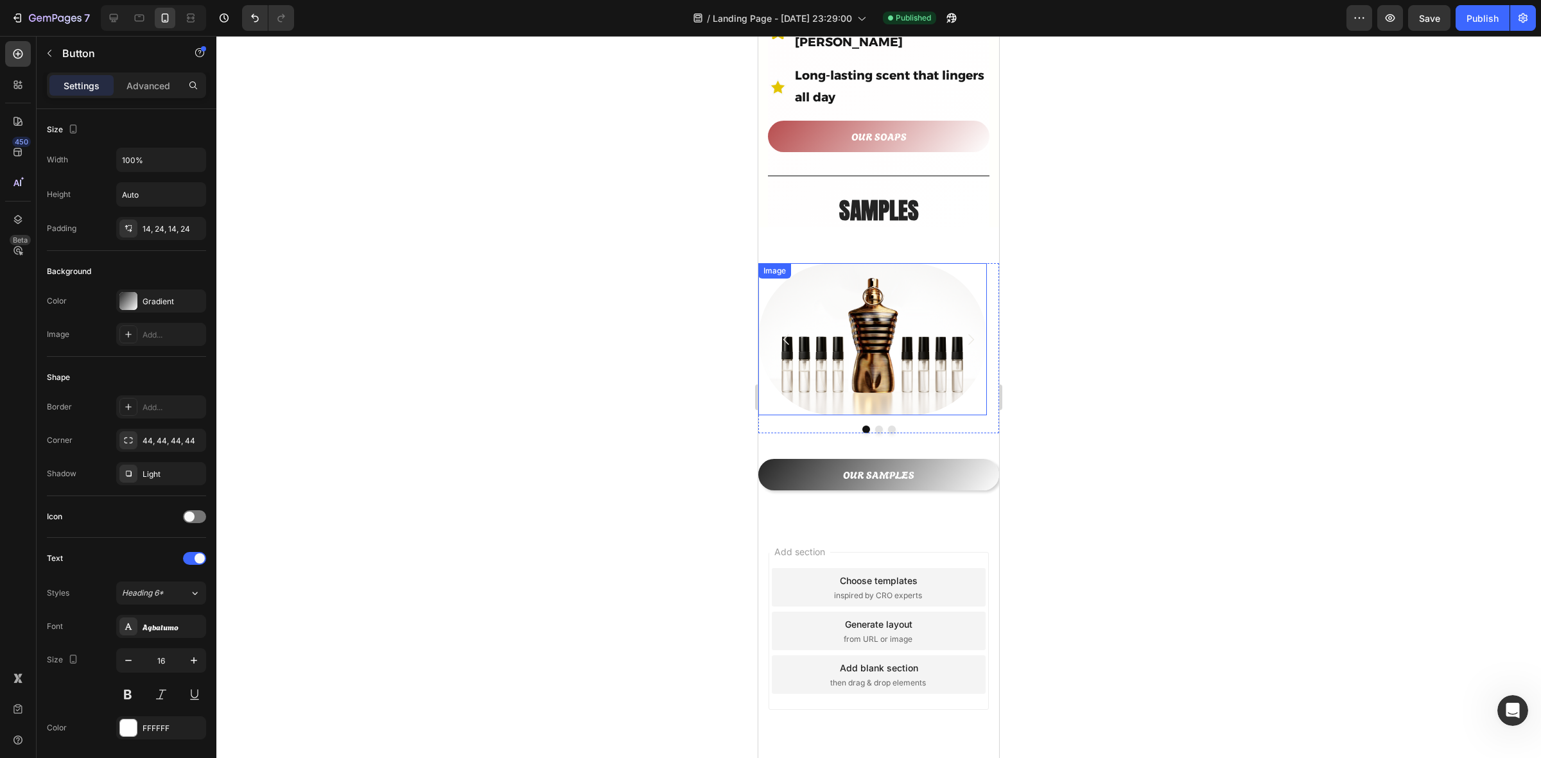
scroll to position [744, 0]
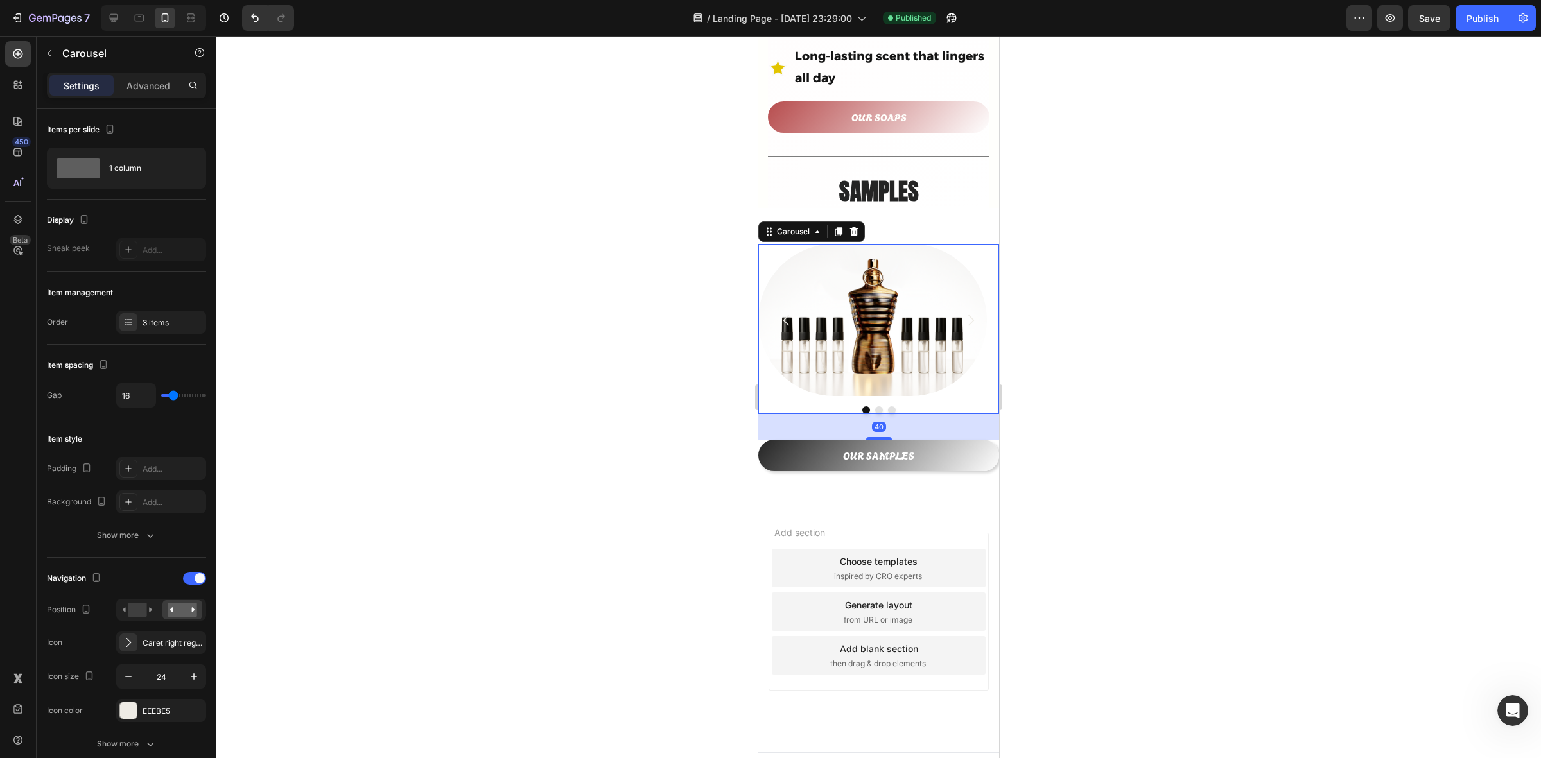
click at [963, 313] on icon "Carousel Next Arrow" at bounding box center [970, 320] width 15 height 15
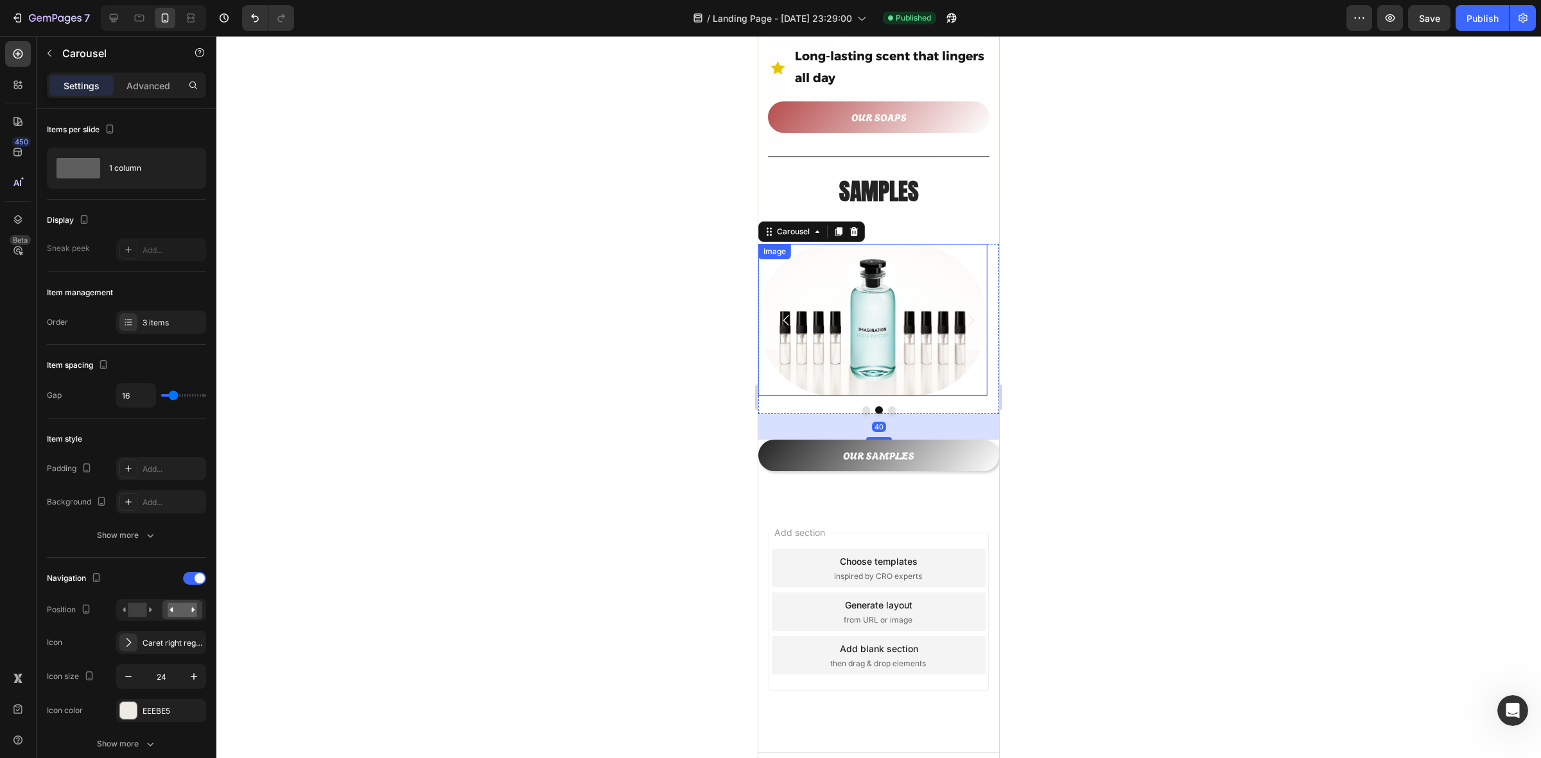
click at [845, 326] on img at bounding box center [872, 320] width 229 height 153
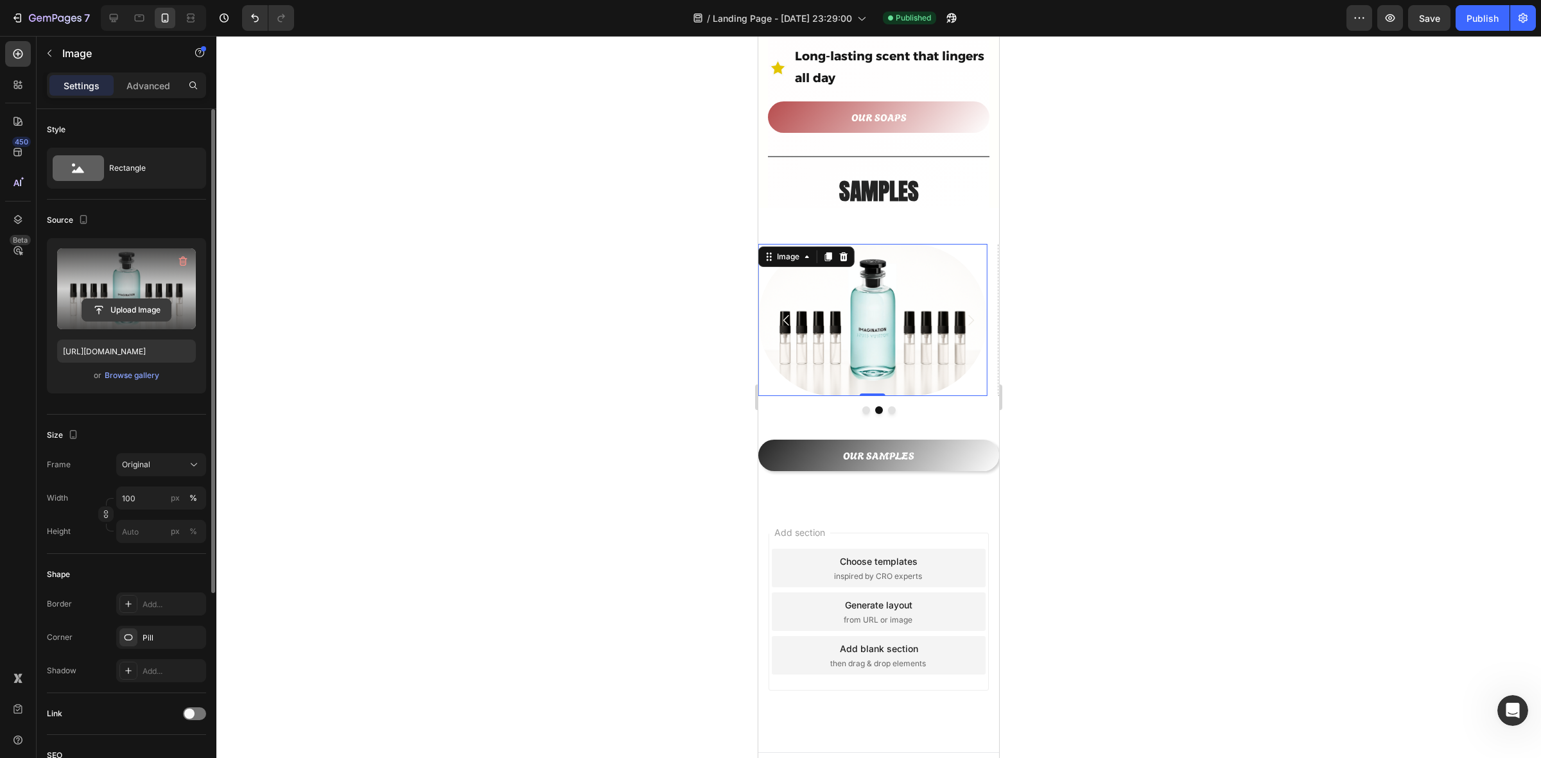
click at [130, 301] on input "file" at bounding box center [126, 310] width 89 height 22
type input "[URL][DOMAIN_NAME]"
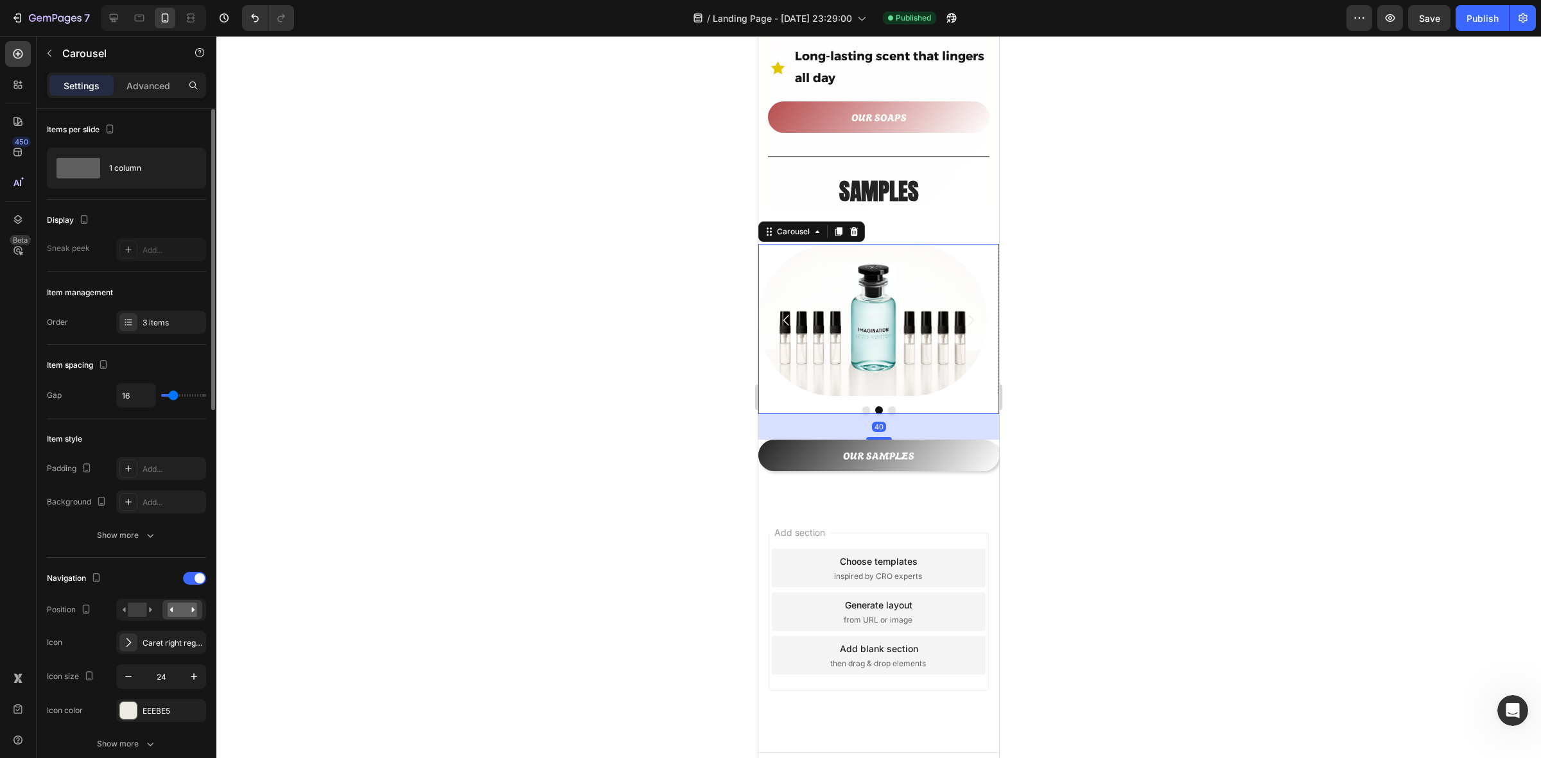
click at [963, 313] on icon "Carousel Next Arrow" at bounding box center [970, 320] width 15 height 15
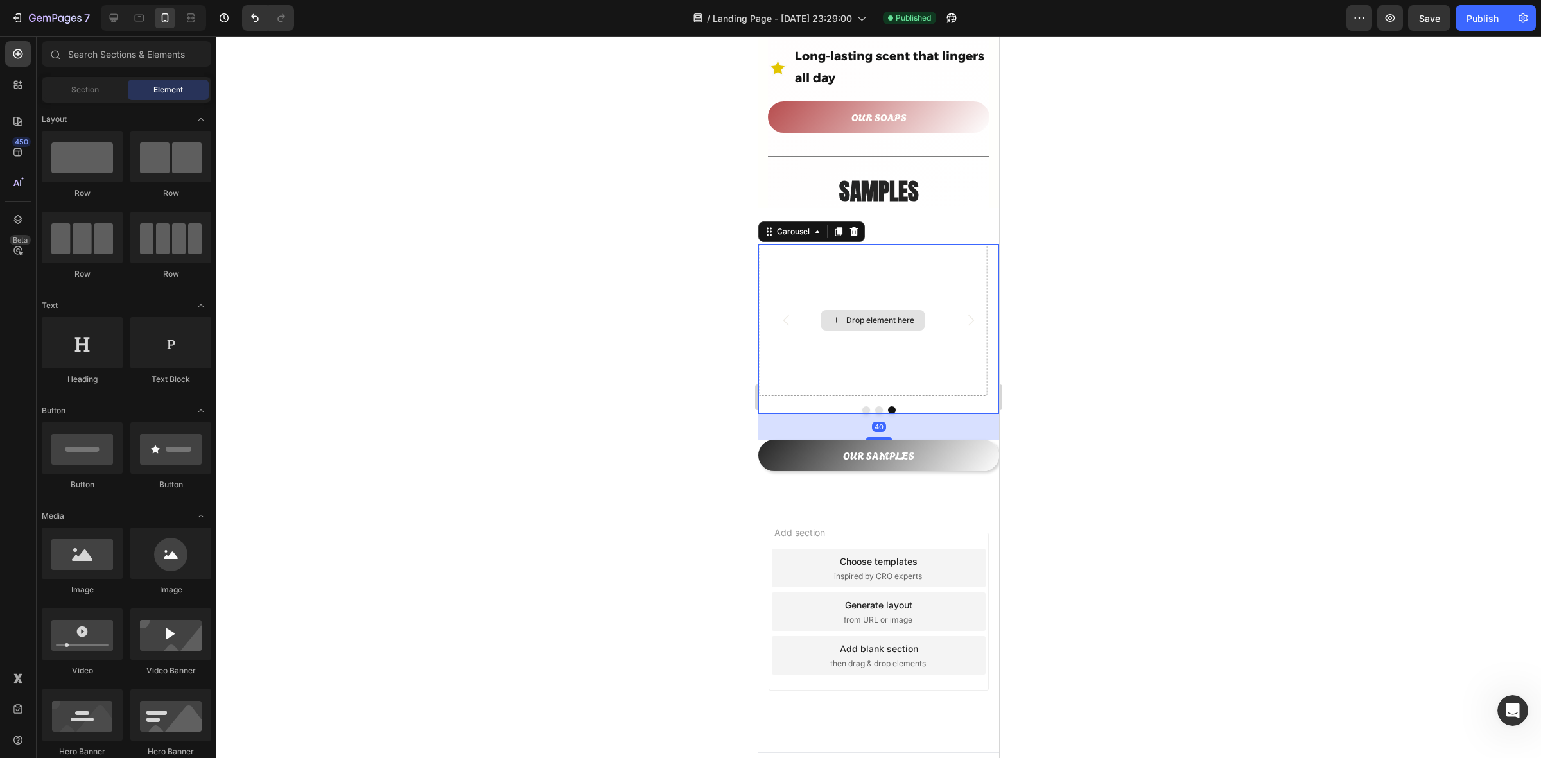
click at [853, 315] on div "Drop element here" at bounding box center [880, 320] width 68 height 10
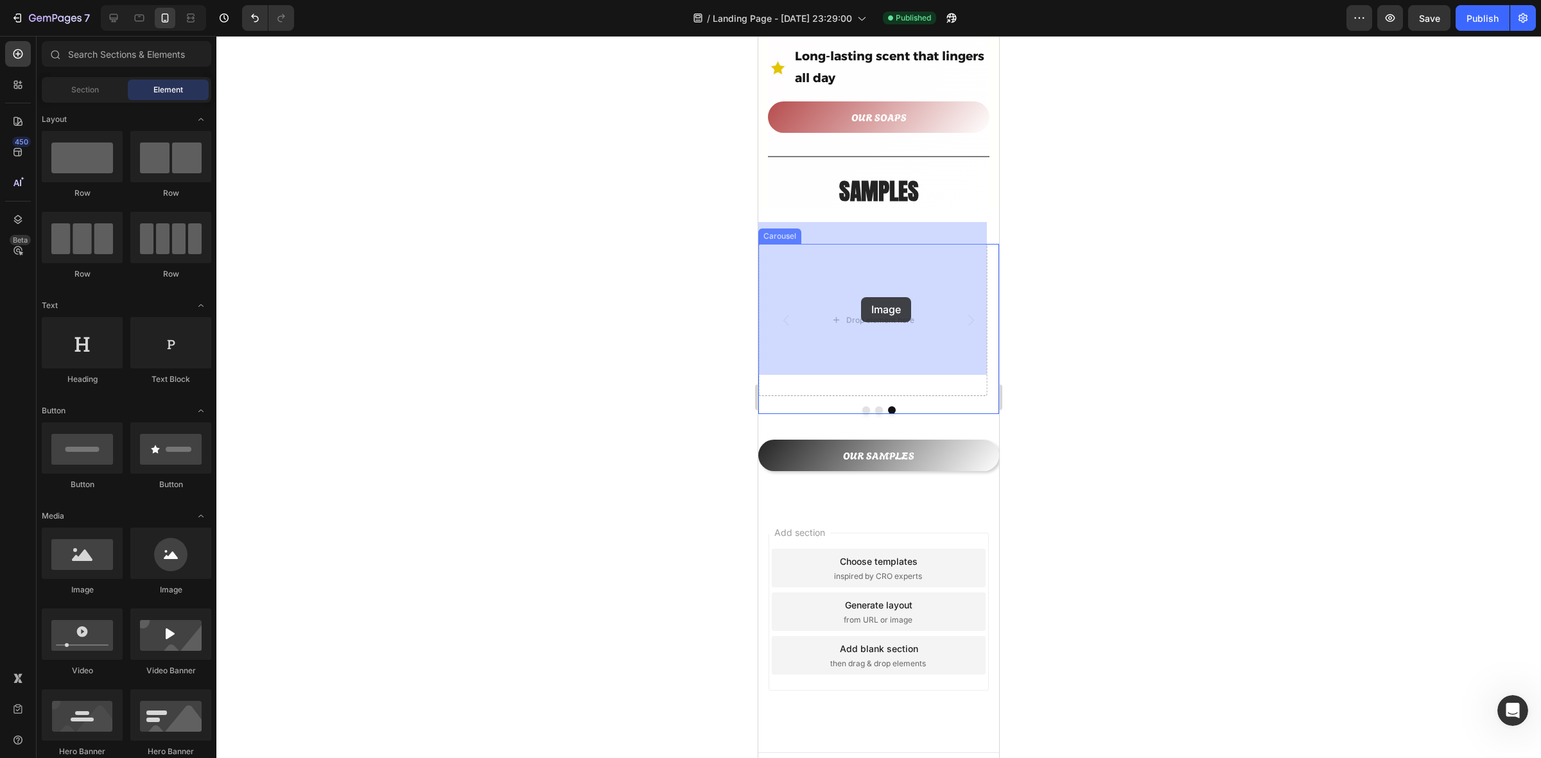
drag, startPoint x: 832, startPoint y: 274, endPoint x: 861, endPoint y: 300, distance: 38.7
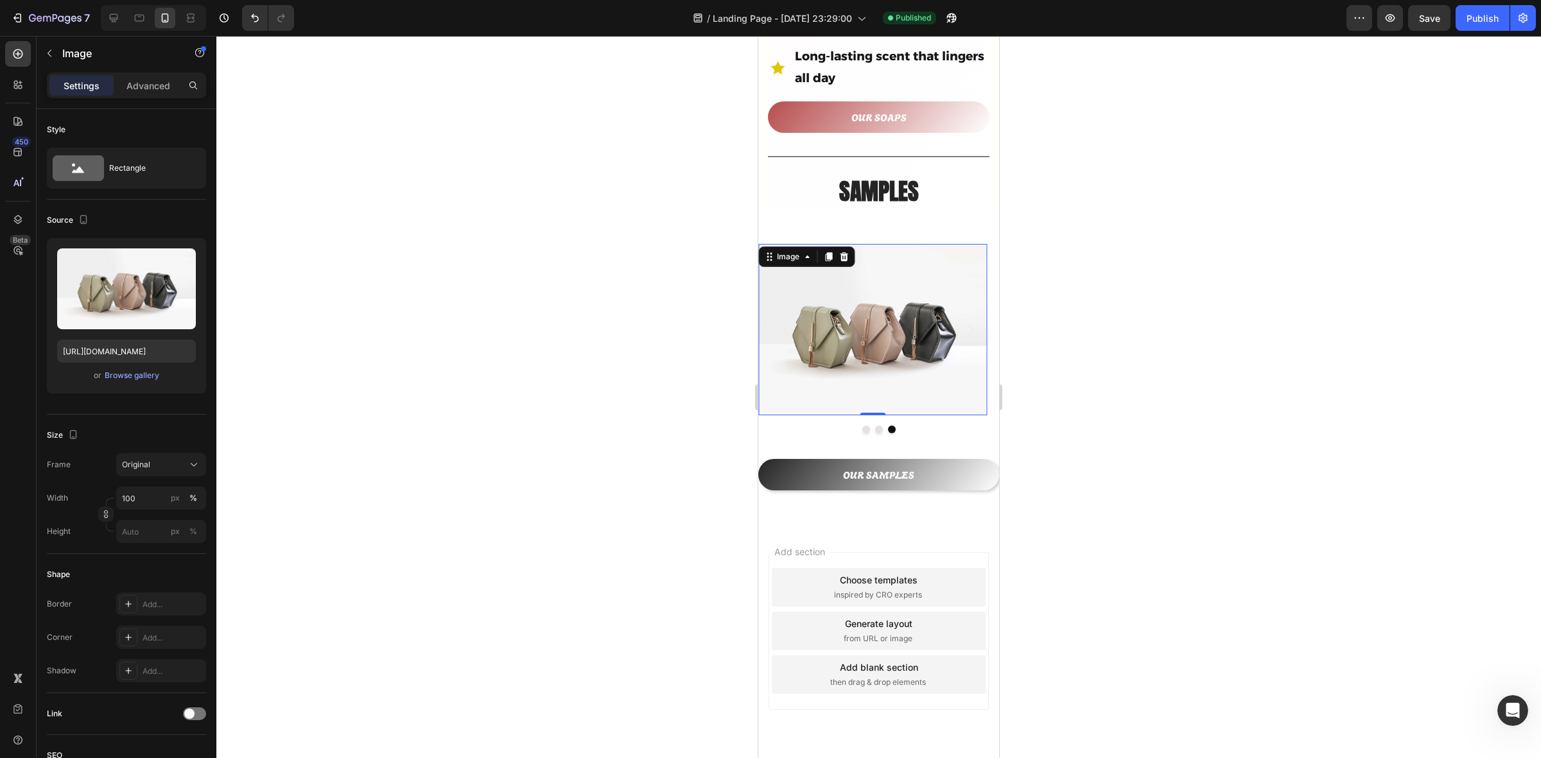
click at [872, 332] on img at bounding box center [872, 329] width 229 height 171
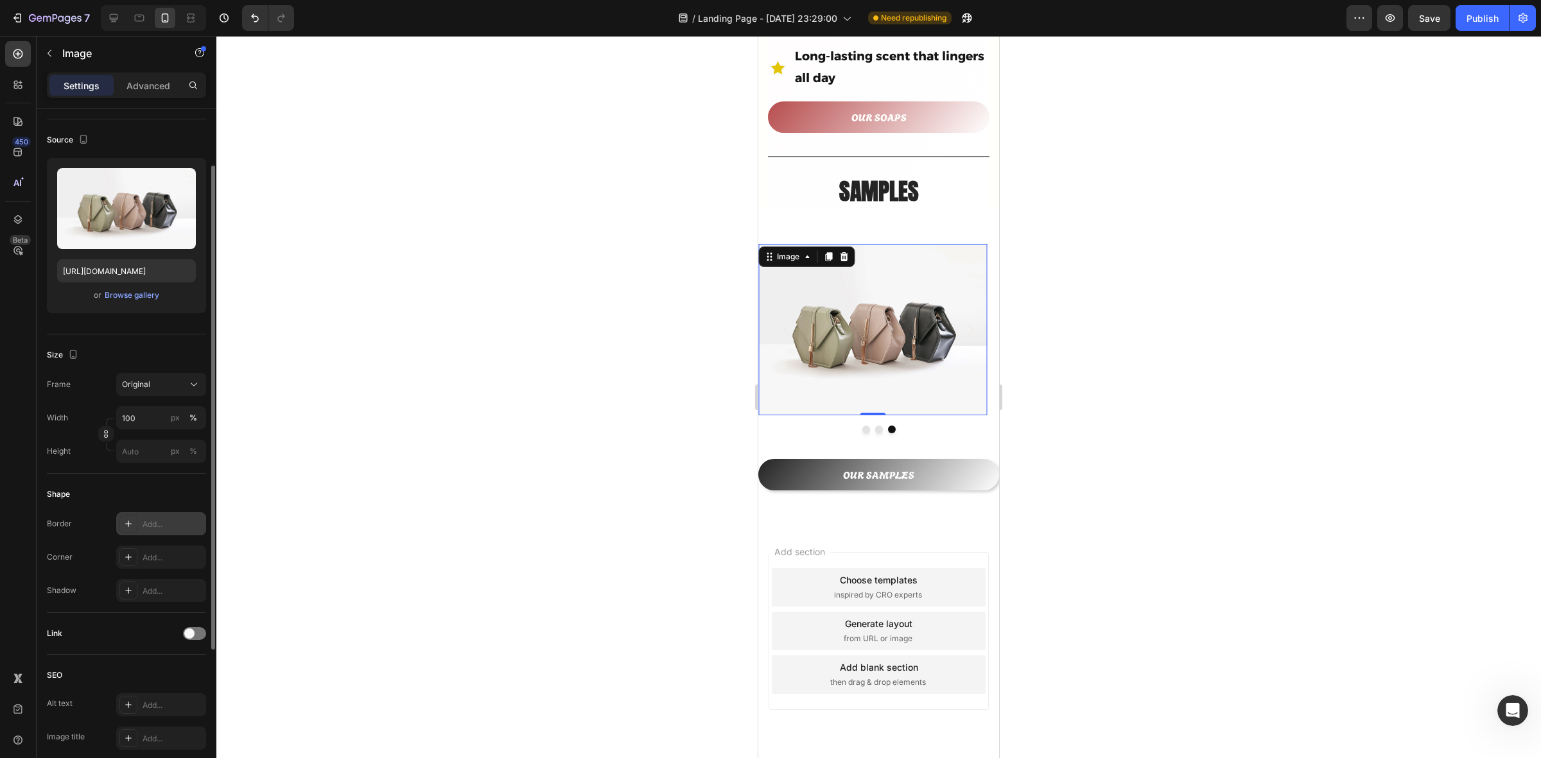
click at [138, 522] on div "Add..." at bounding box center [161, 524] width 90 height 23
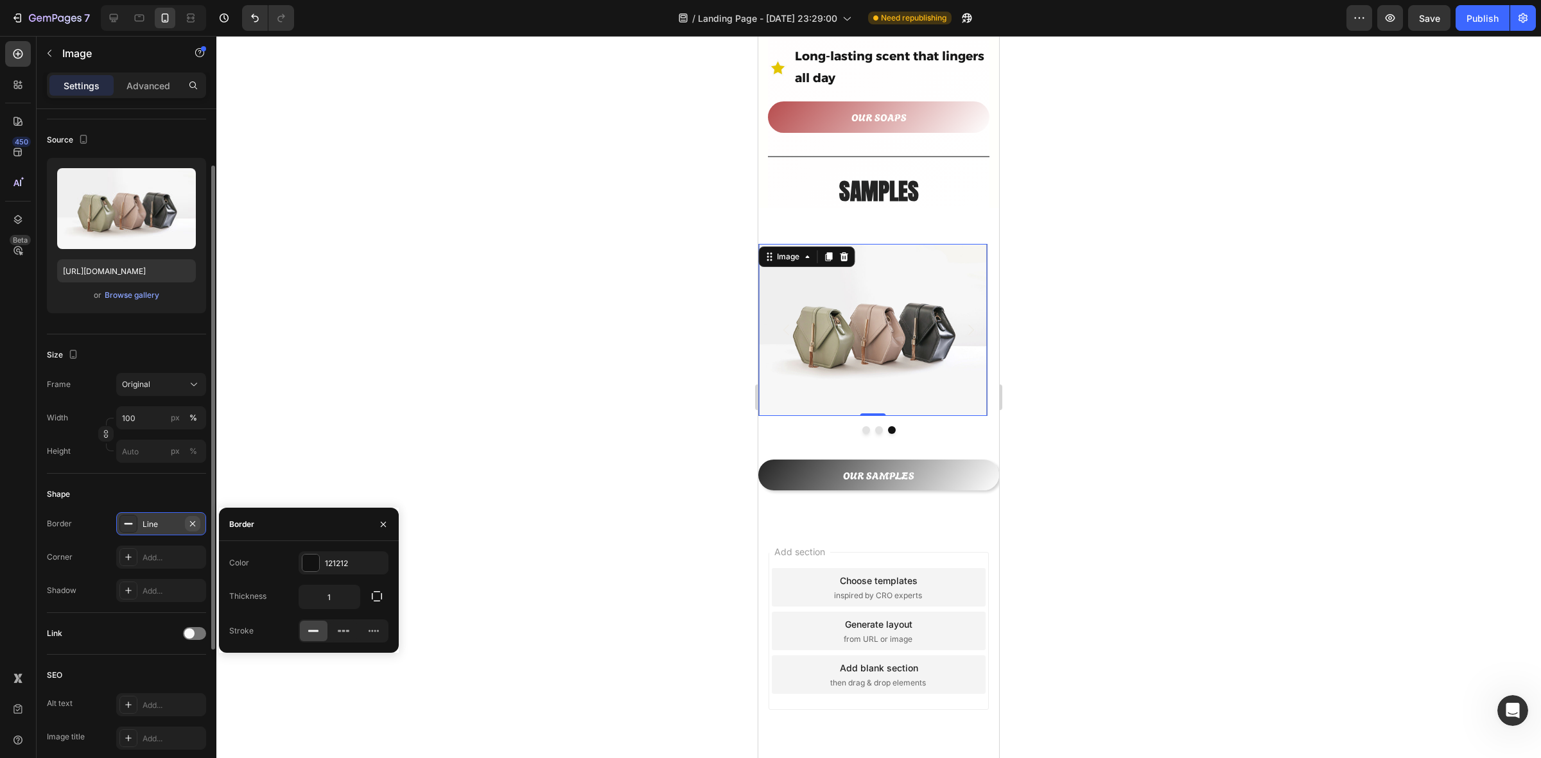
click at [197, 522] on icon "button" at bounding box center [193, 524] width 10 height 10
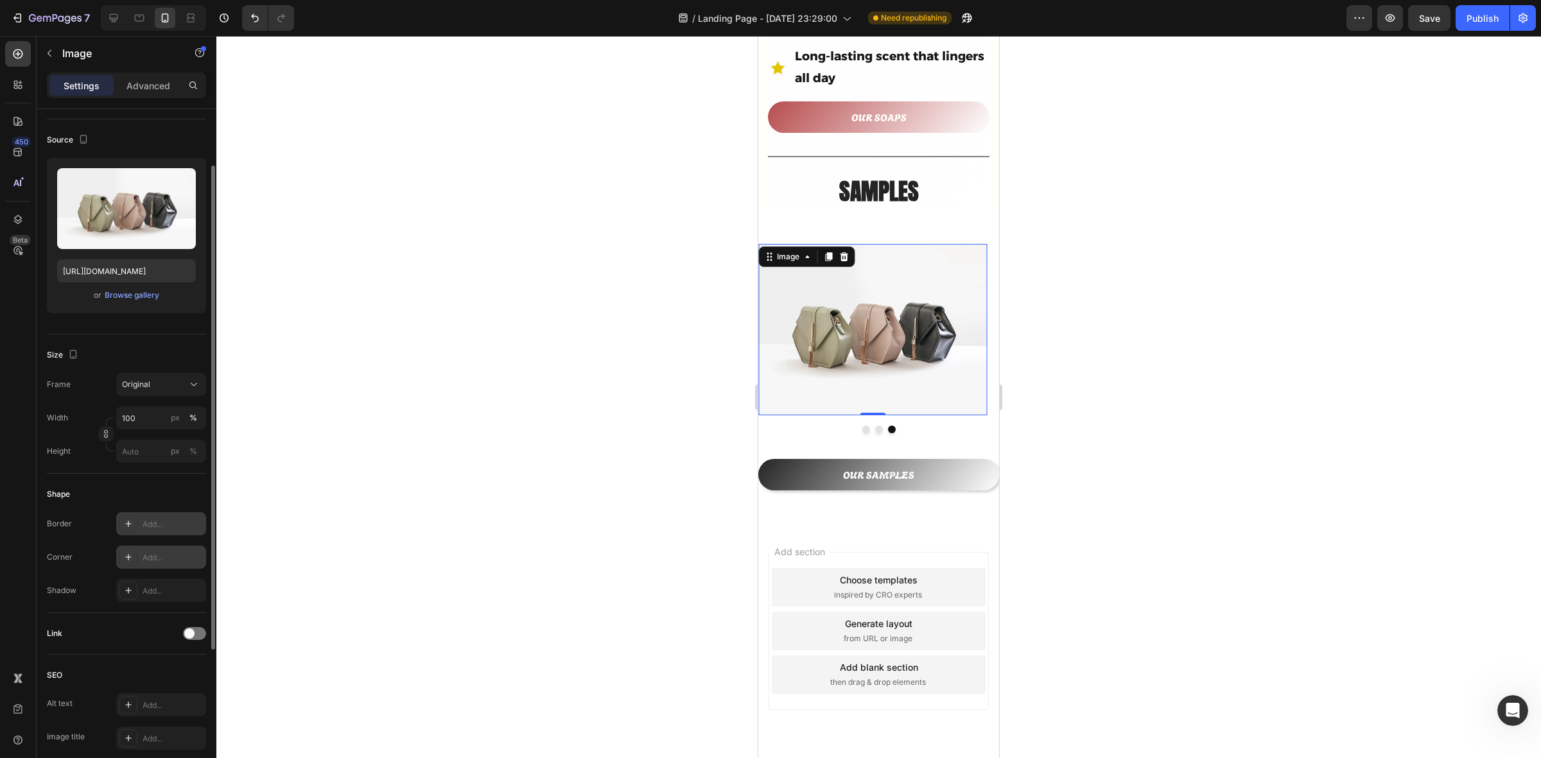
click at [135, 557] on div at bounding box center [128, 557] width 18 height 18
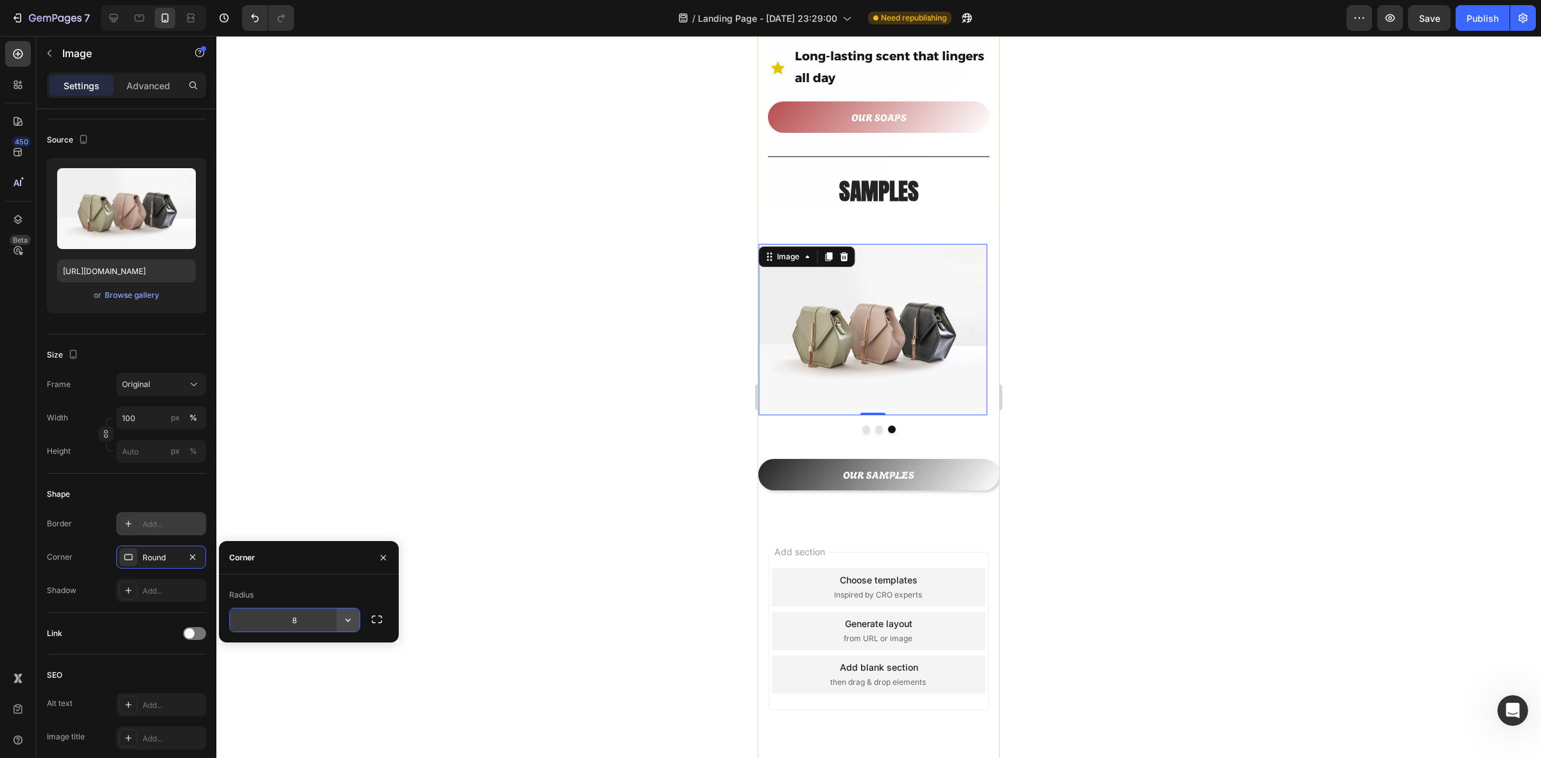
click at [346, 618] on icon "button" at bounding box center [348, 620] width 13 height 13
click at [342, 703] on icon at bounding box center [342, 702] width 13 height 13
type input "9999"
click at [296, 489] on div at bounding box center [878, 397] width 1325 height 723
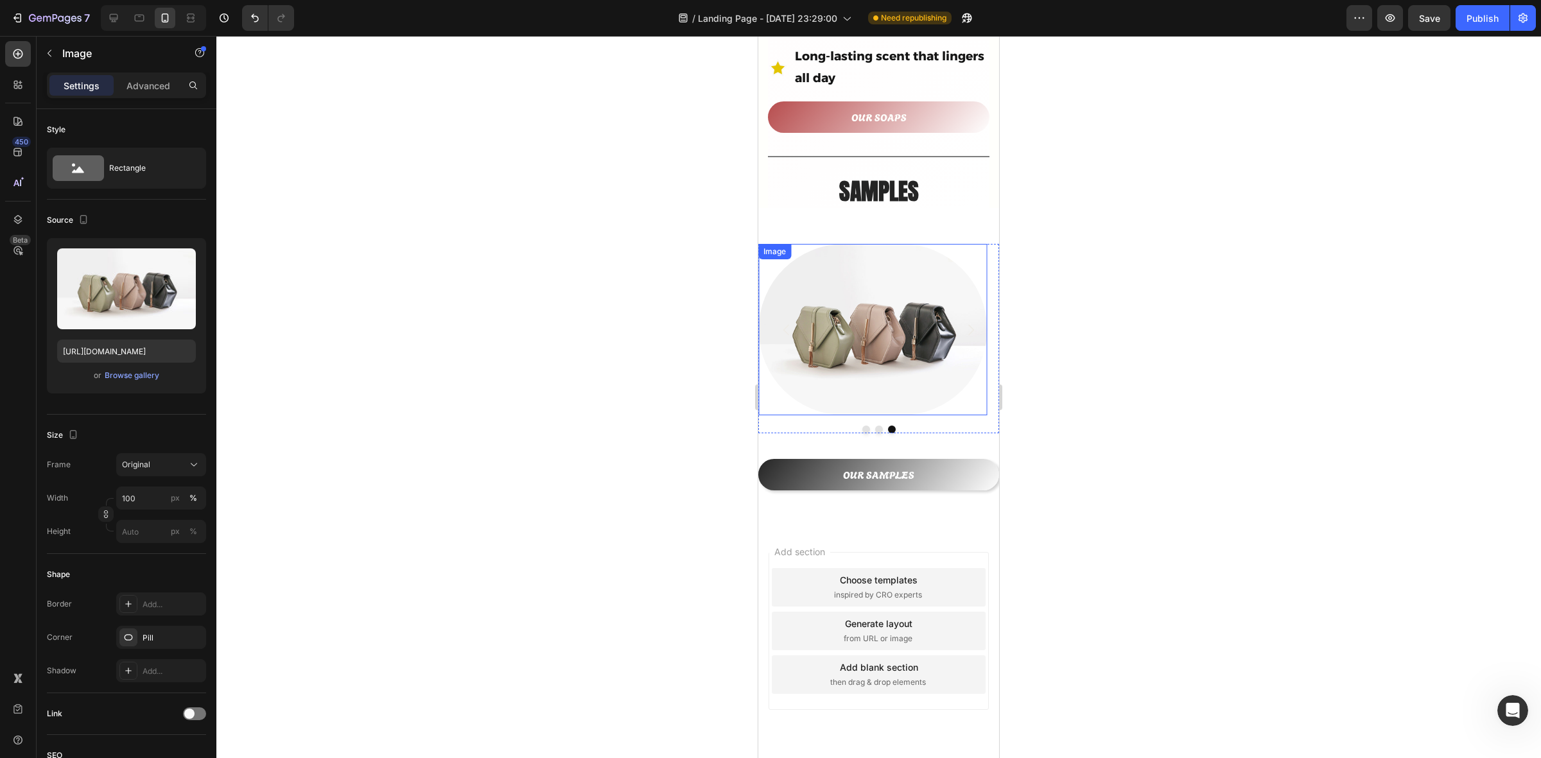
click at [916, 322] on img at bounding box center [872, 329] width 229 height 171
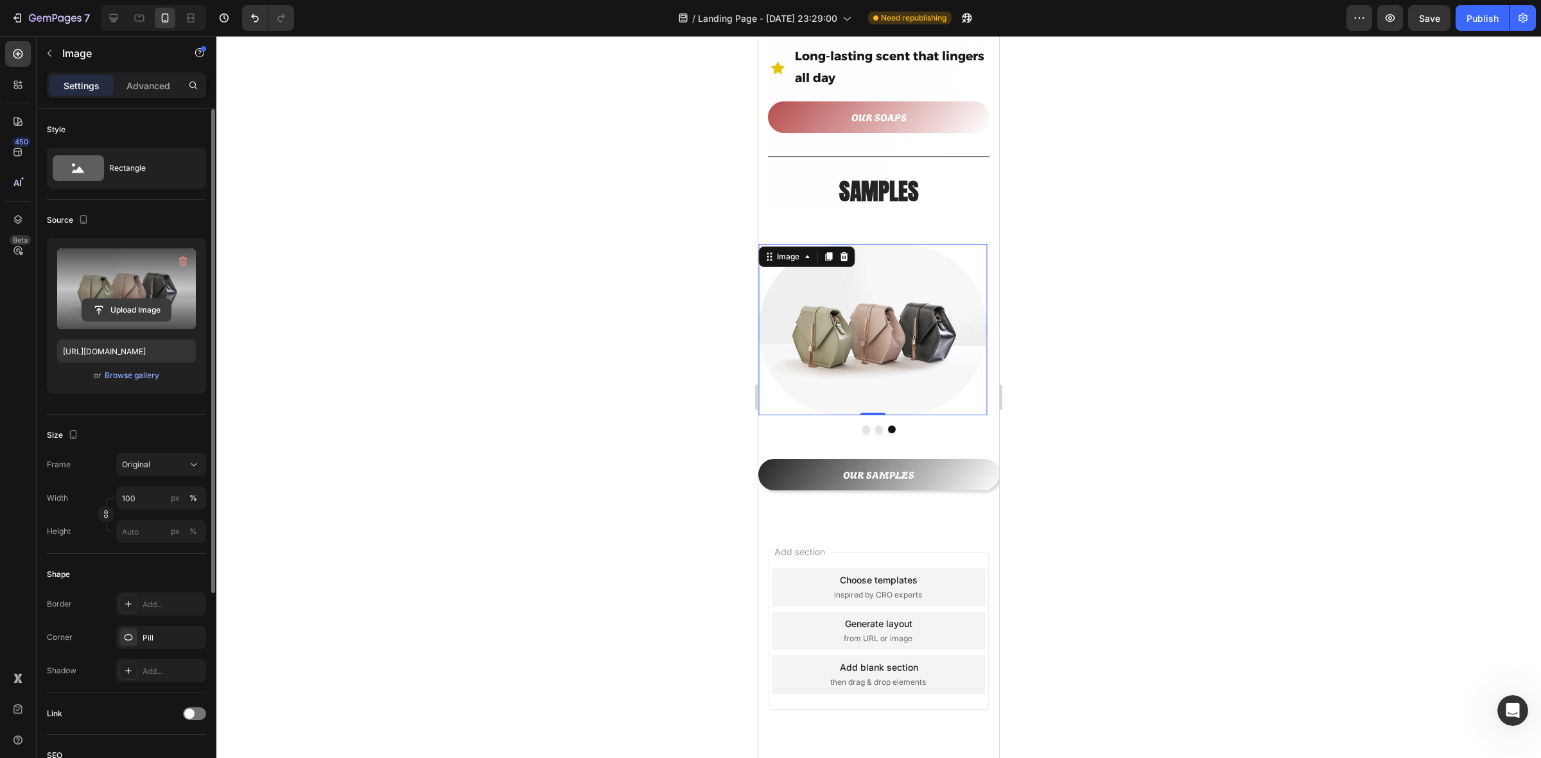
click at [133, 308] on input "file" at bounding box center [126, 310] width 89 height 22
type input "[URL][DOMAIN_NAME]"
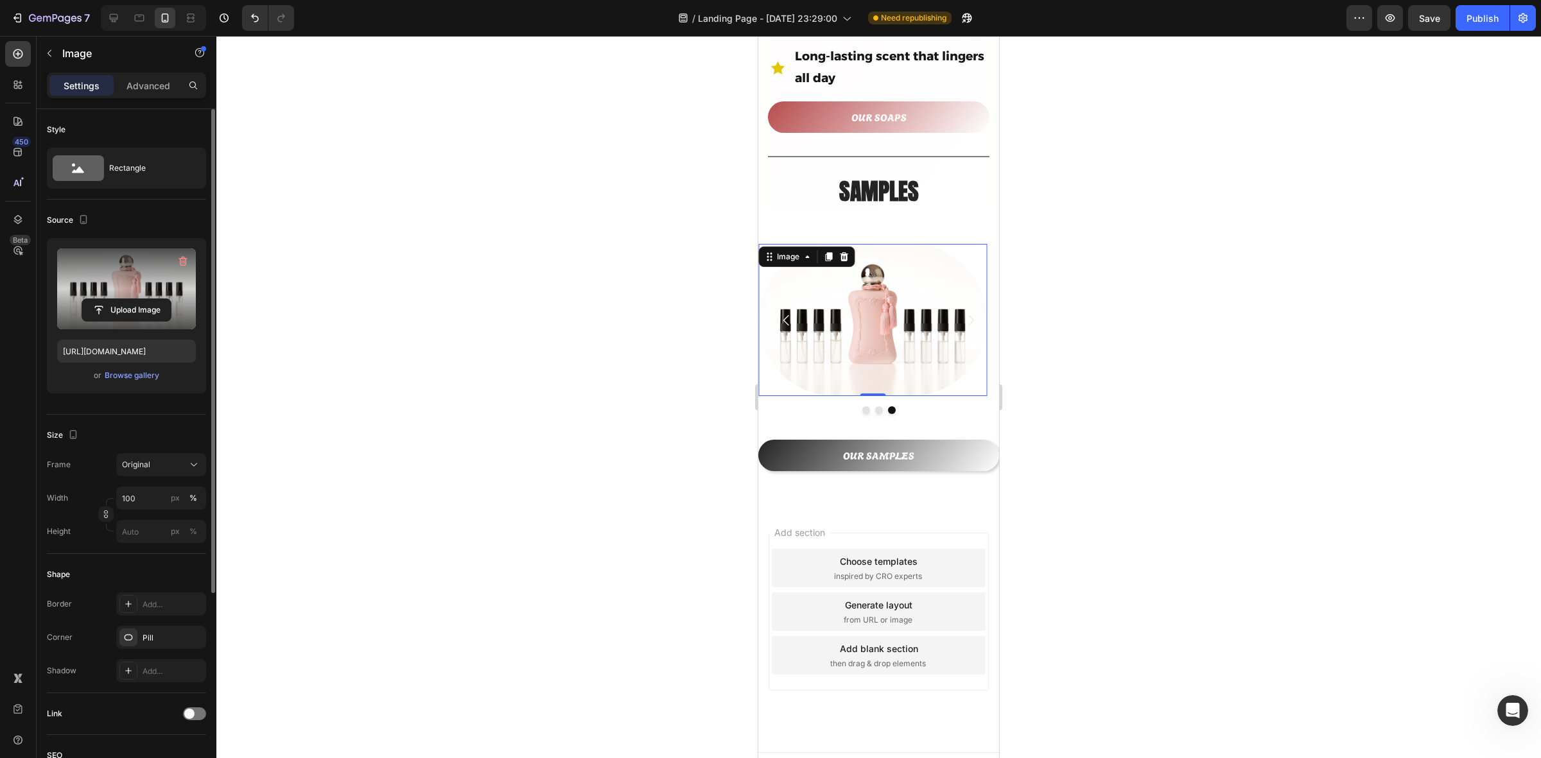
click at [1175, 347] on div at bounding box center [878, 397] width 1325 height 723
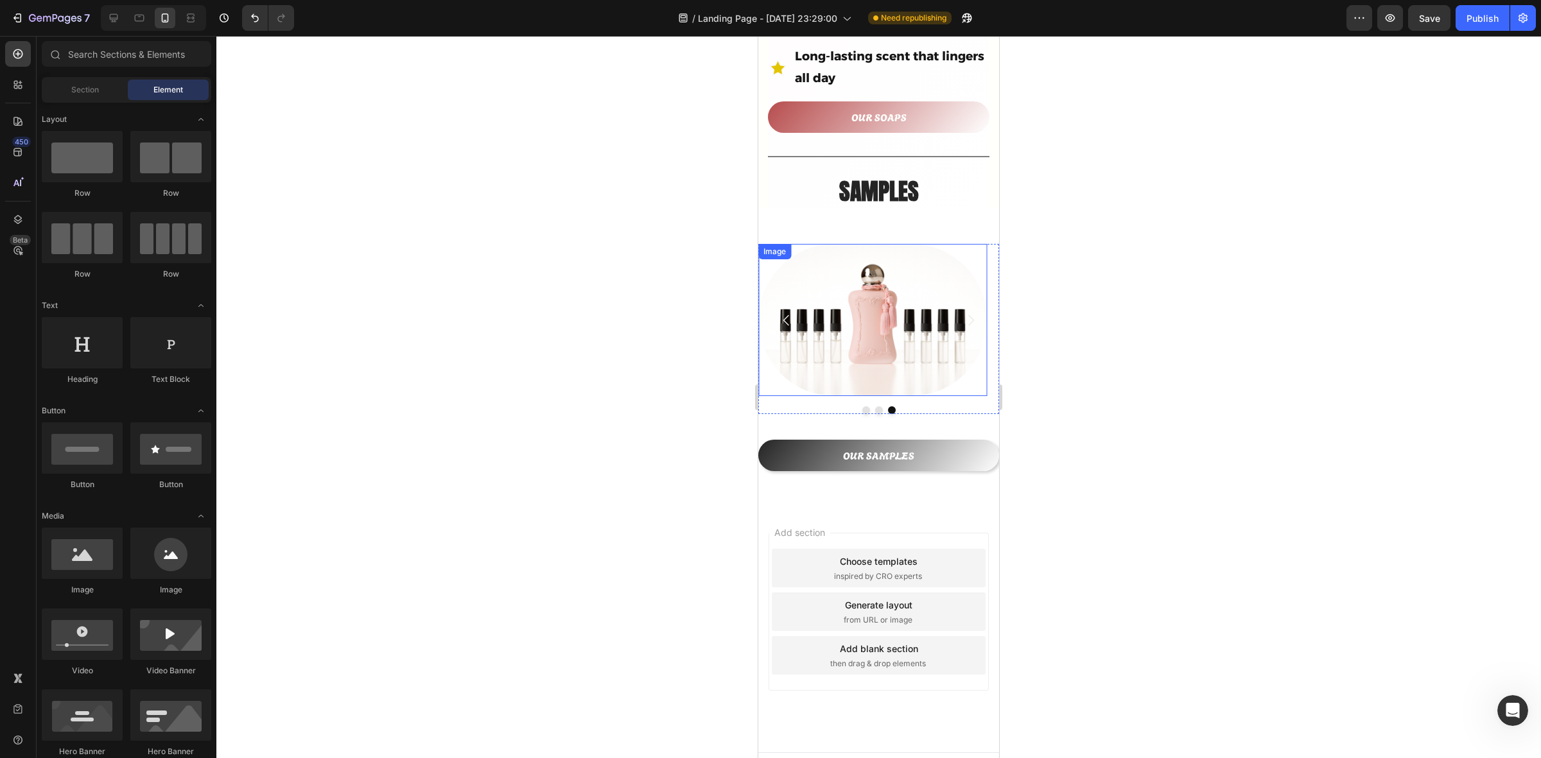
click at [867, 291] on img at bounding box center [872, 320] width 229 height 153
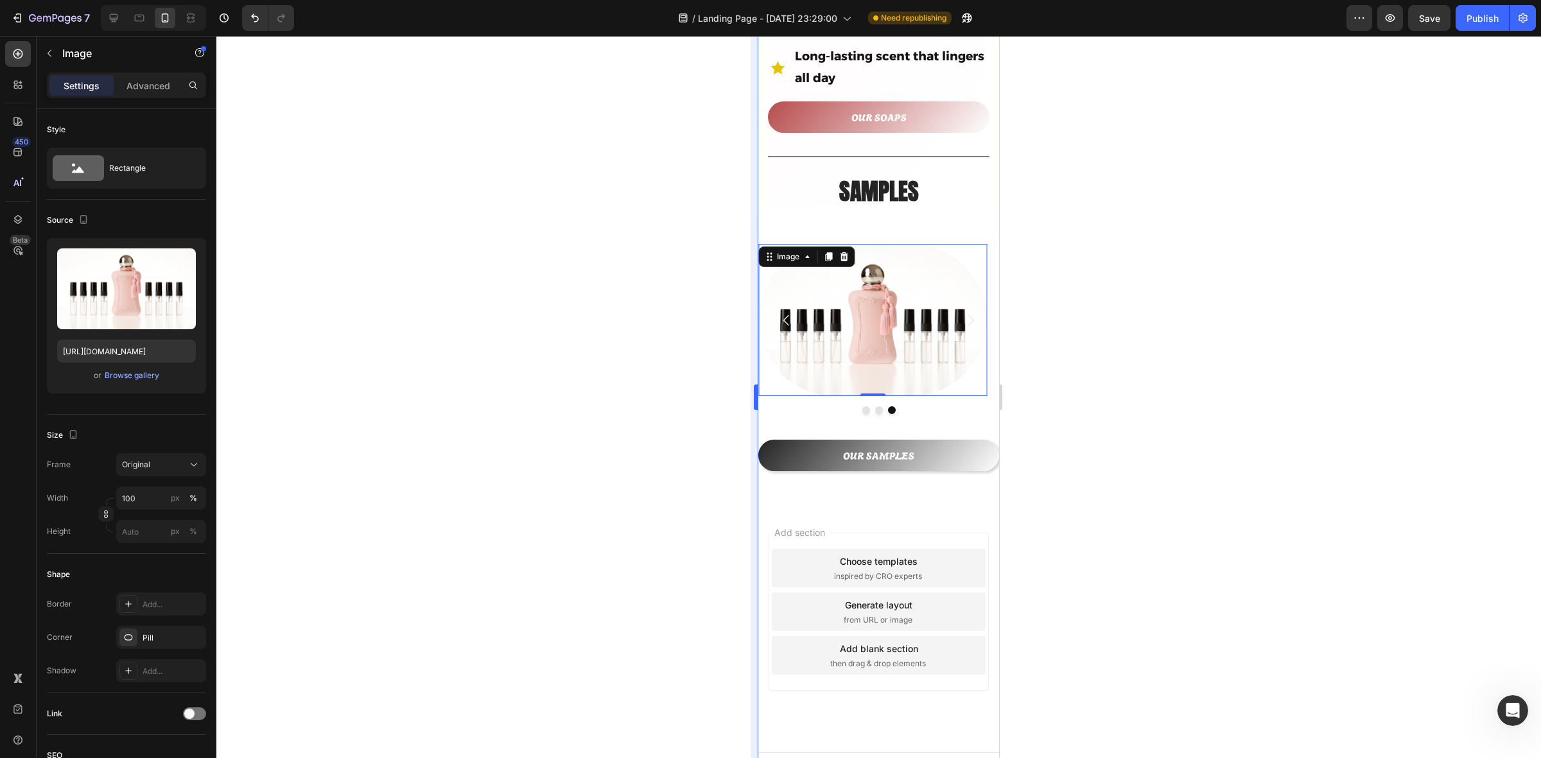
drag, startPoint x: 692, startPoint y: 177, endPoint x: 753, endPoint y: 204, distance: 66.5
click at [692, 177] on div at bounding box center [878, 397] width 1325 height 723
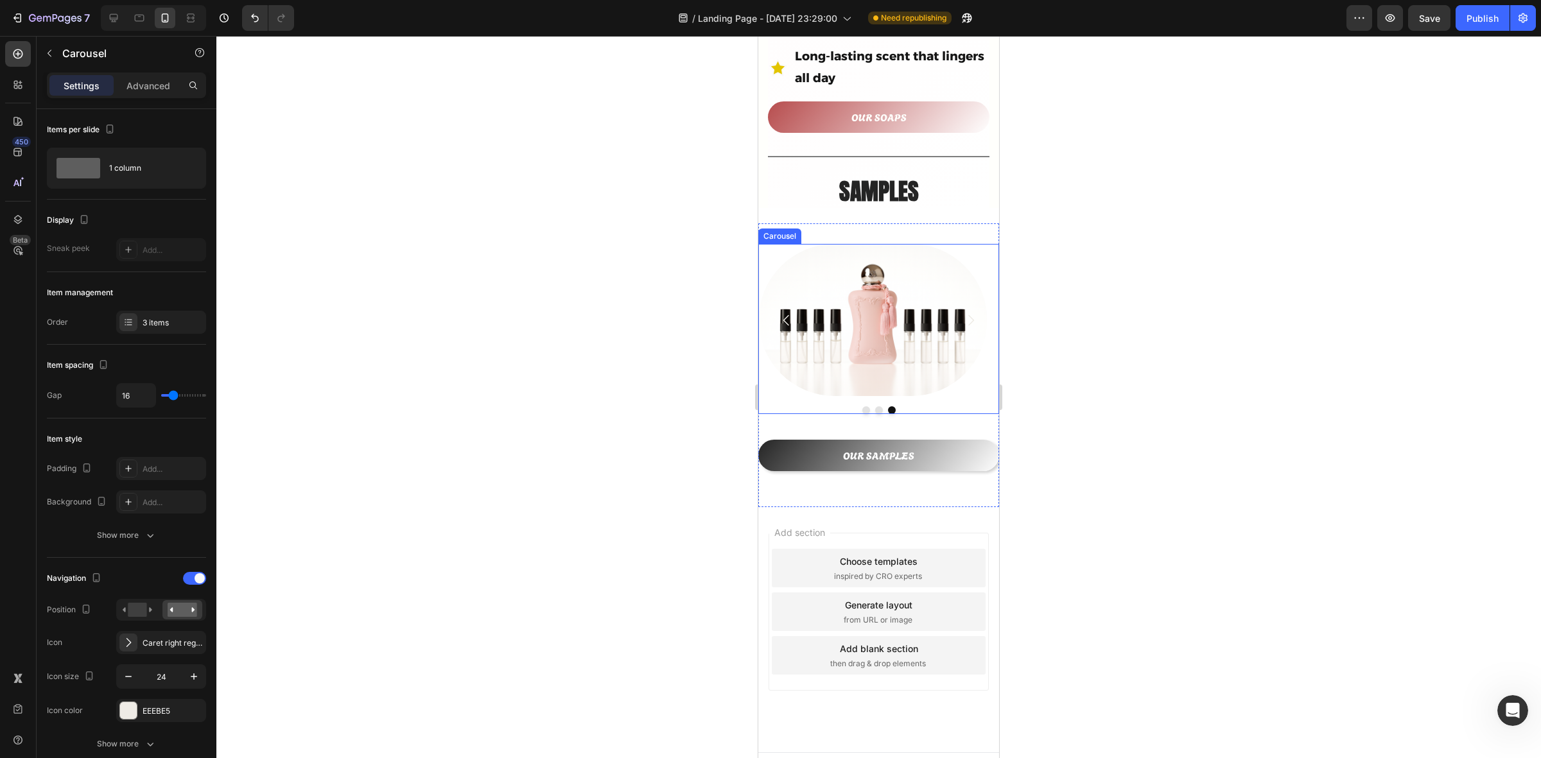
click at [958, 407] on div at bounding box center [878, 411] width 241 height 8
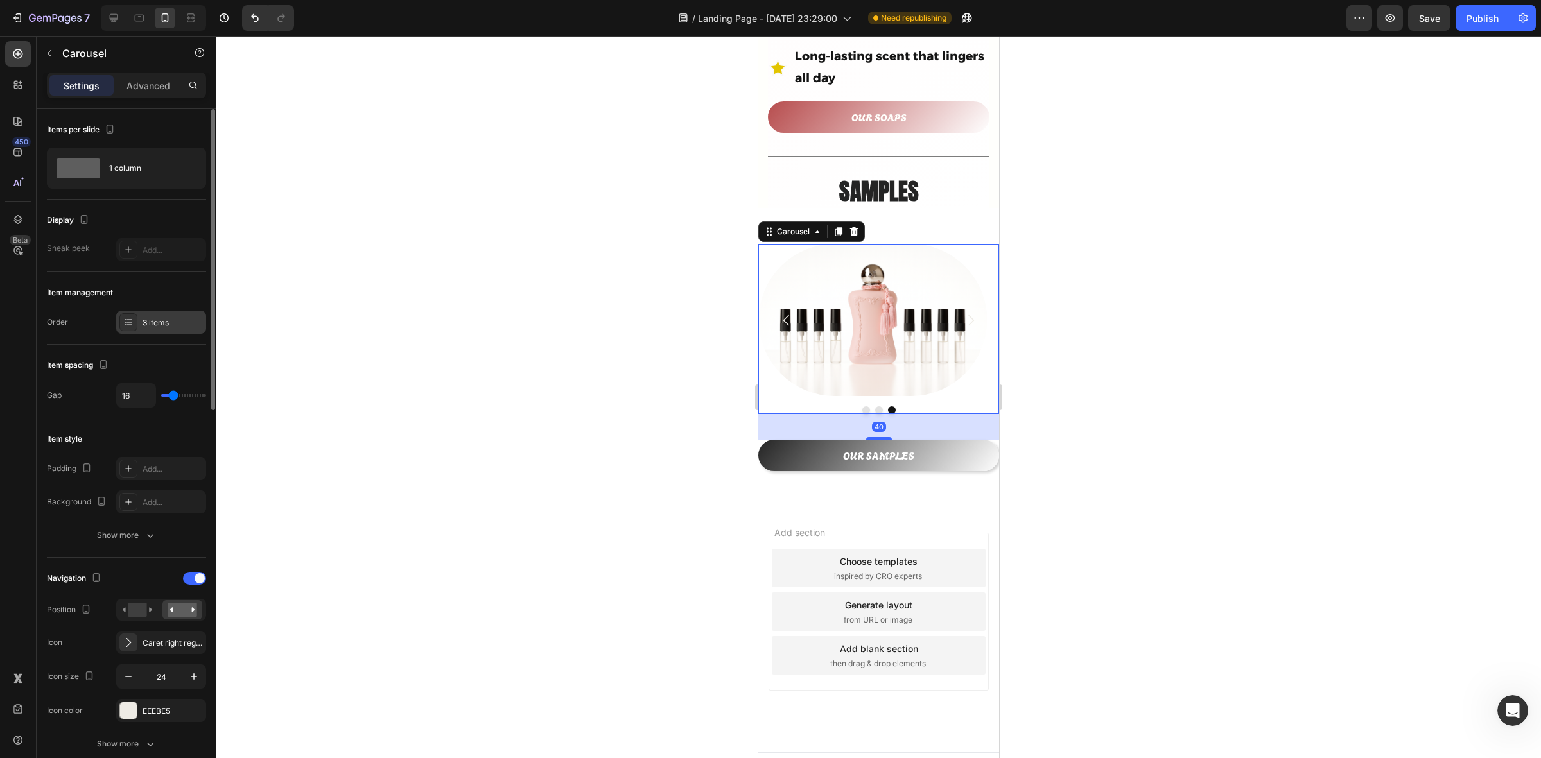
click at [152, 319] on div "3 items" at bounding box center [173, 323] width 60 height 12
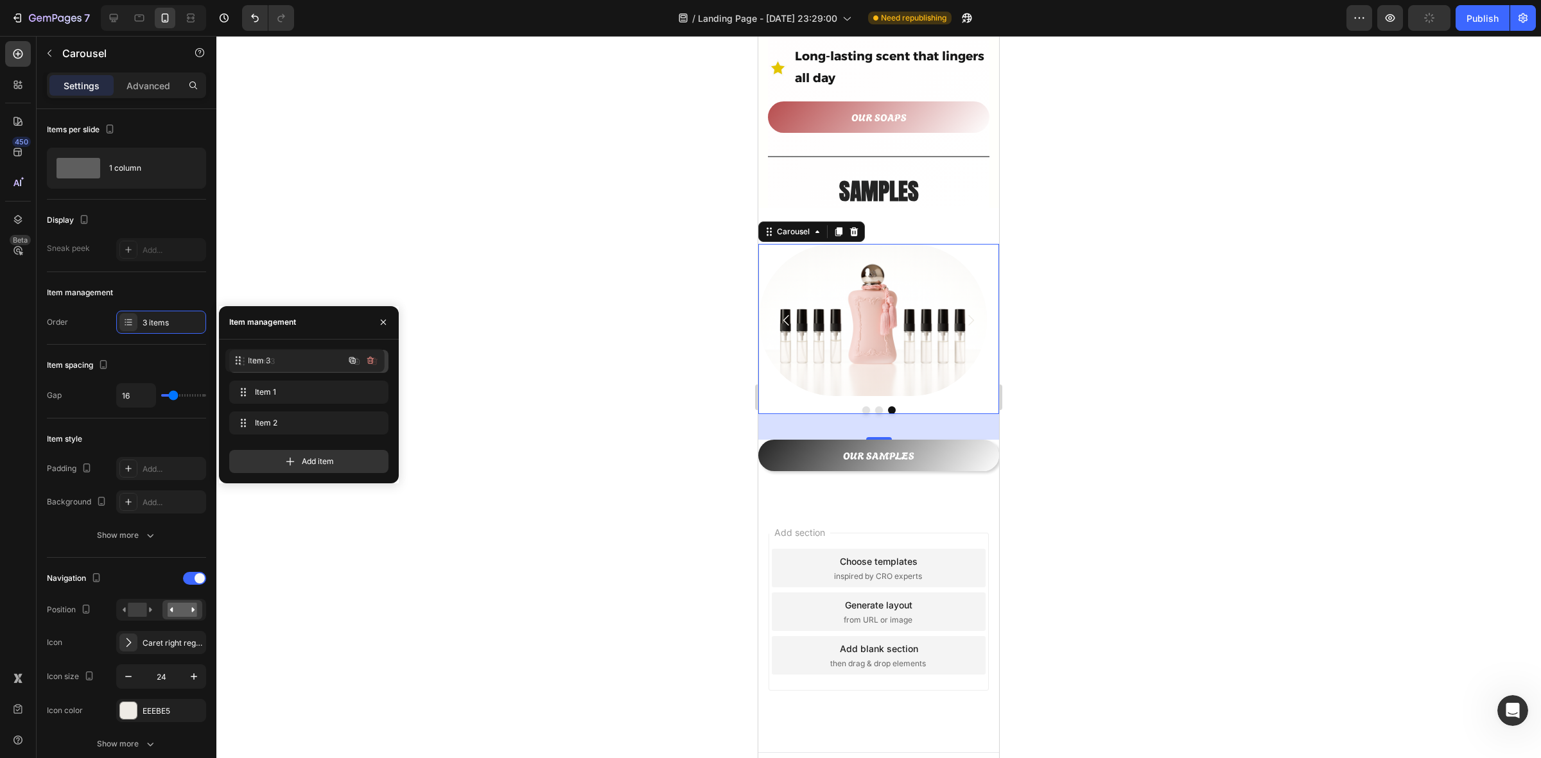
drag, startPoint x: 281, startPoint y: 424, endPoint x: 276, endPoint y: 361, distance: 63.1
click at [785, 315] on icon "Carousel Back Arrow" at bounding box center [787, 320] width 6 height 11
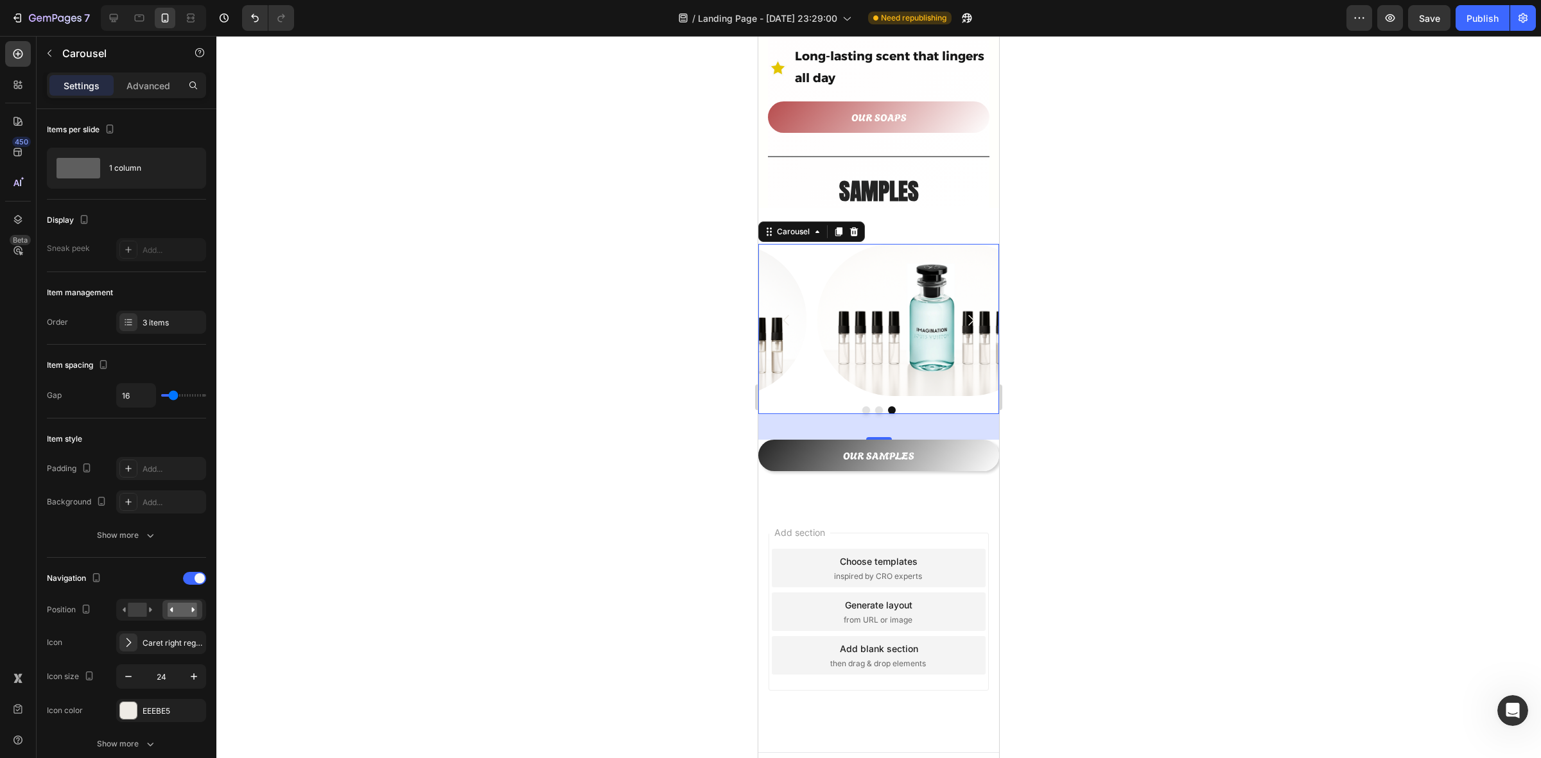
click at [785, 315] on icon "Carousel Back Arrow" at bounding box center [787, 320] width 6 height 11
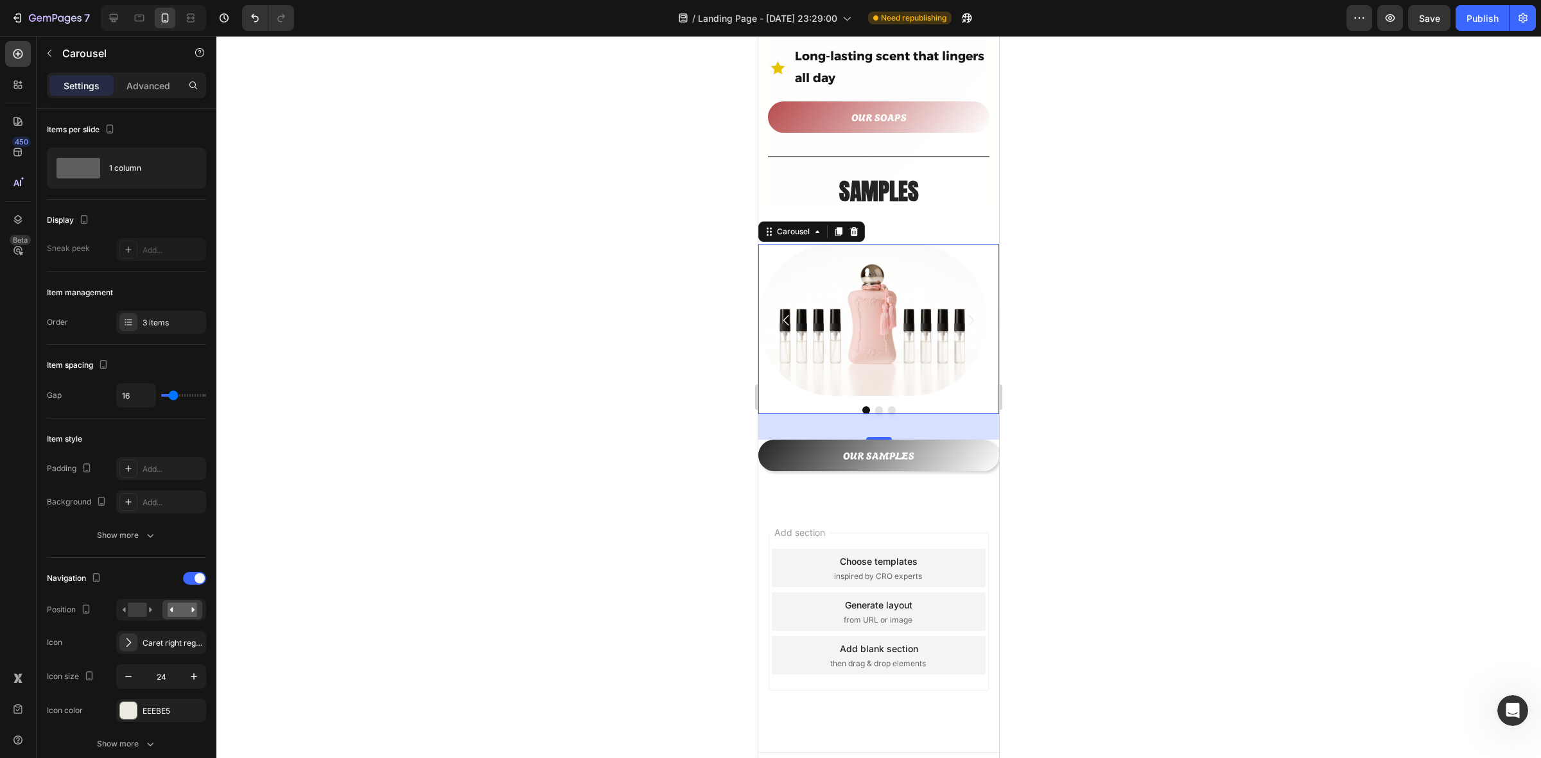
click at [953, 303] on button "Carousel Next Arrow" at bounding box center [971, 321] width 36 height 36
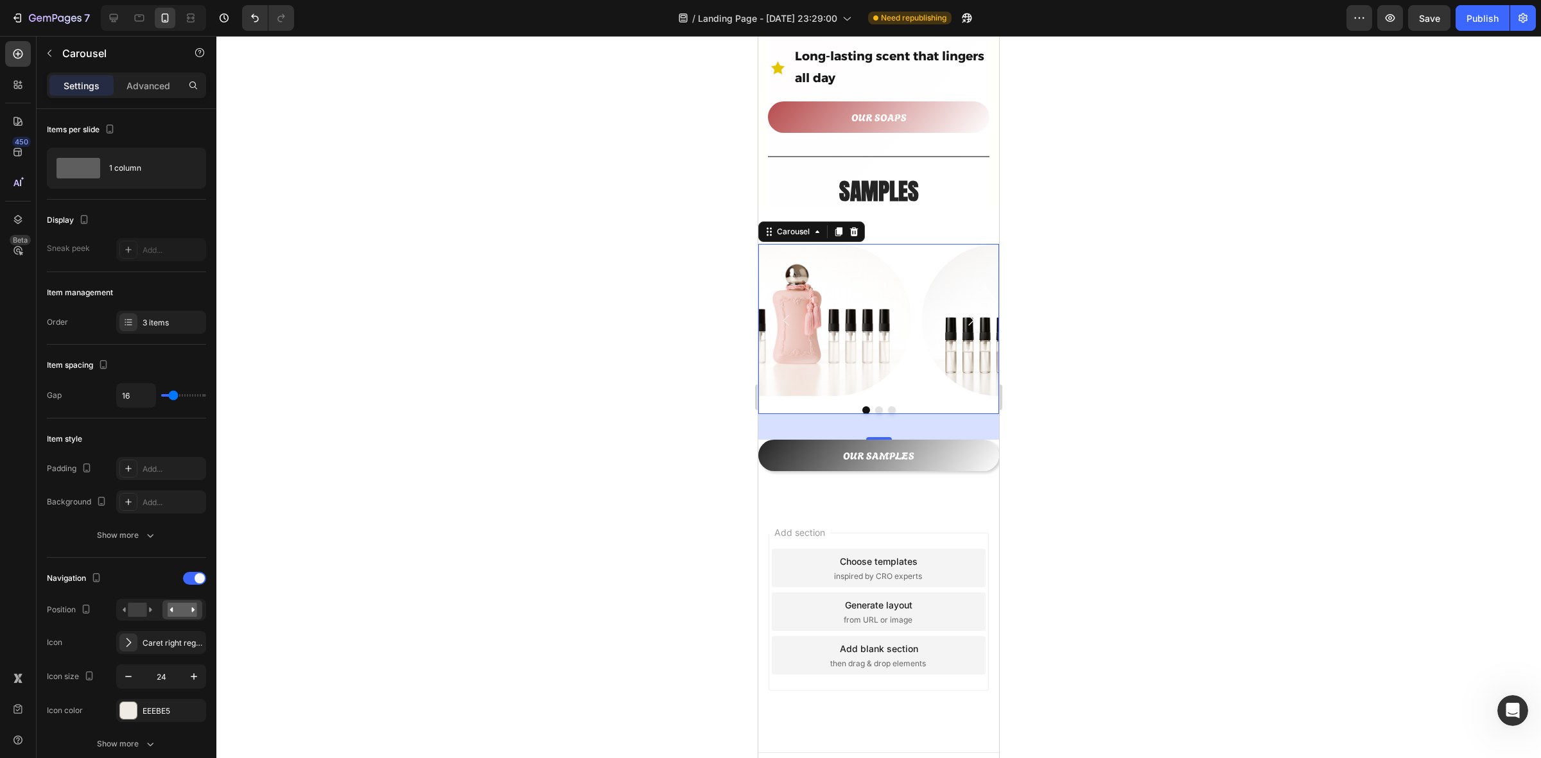
click at [963, 313] on icon "Carousel Next Arrow" at bounding box center [970, 320] width 15 height 15
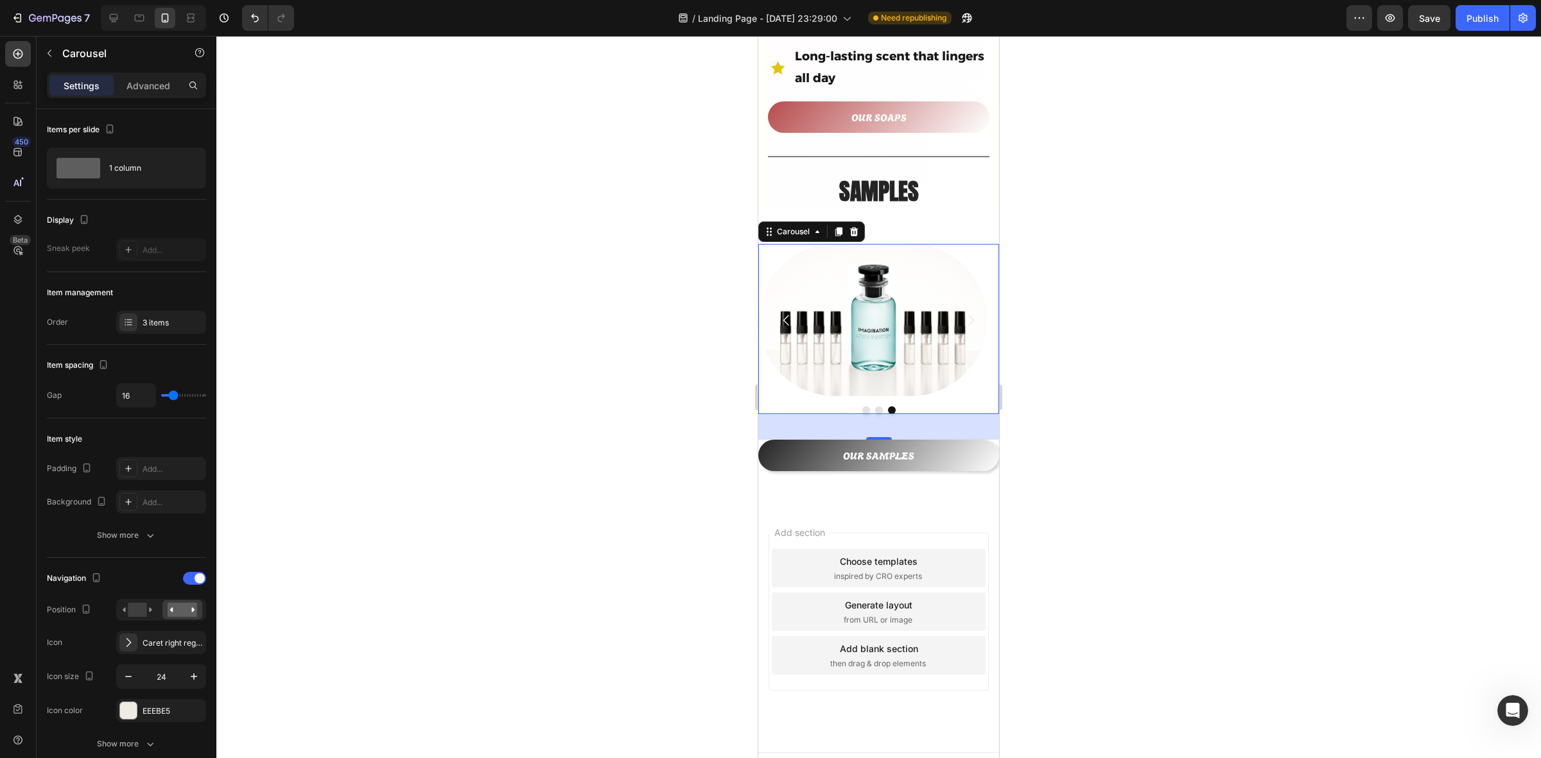
click at [781, 313] on icon "Carousel Back Arrow" at bounding box center [786, 320] width 15 height 15
click at [963, 313] on icon "Carousel Next Arrow" at bounding box center [970, 320] width 15 height 15
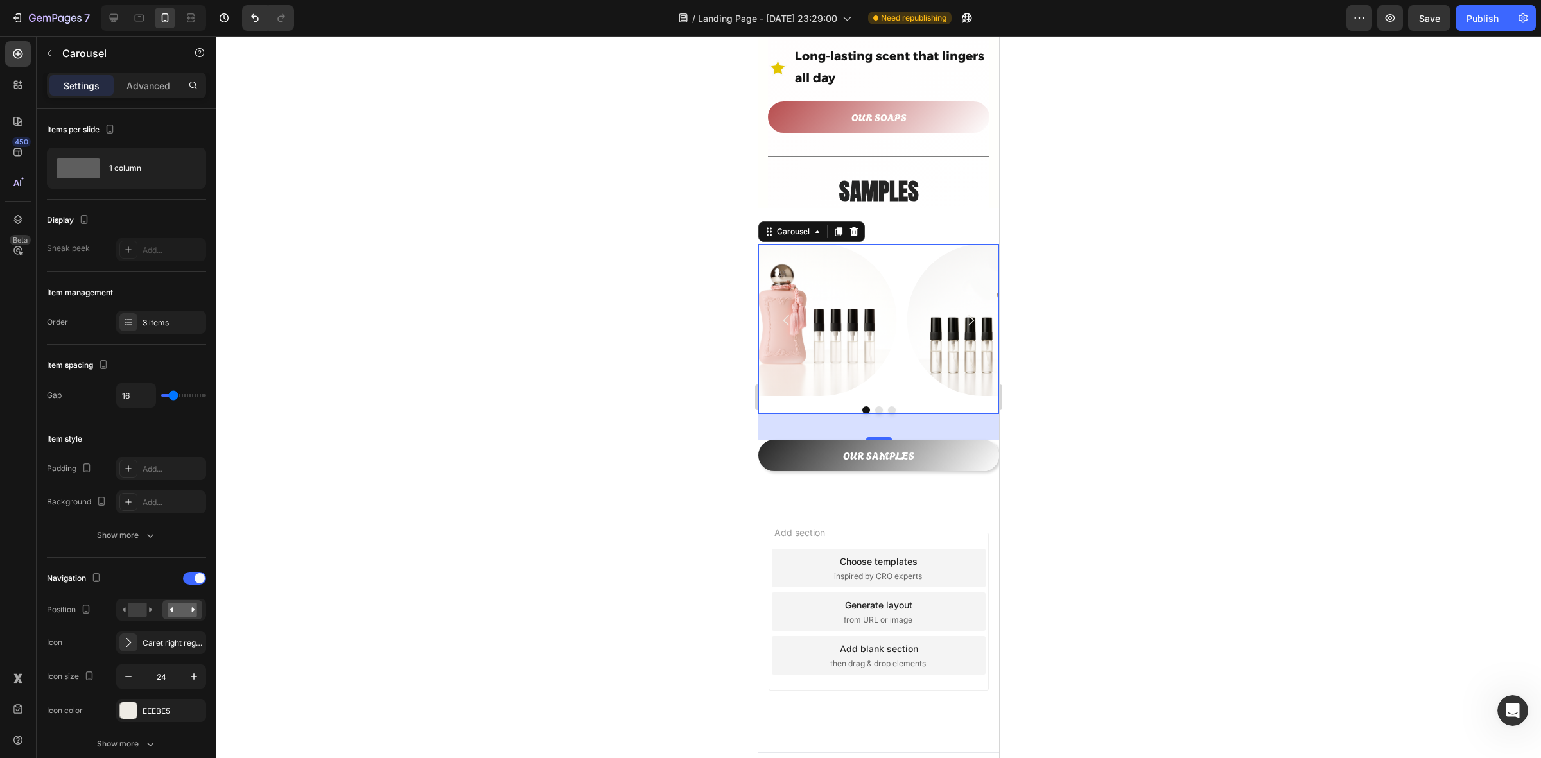
click at [963, 313] on icon "Carousel Next Arrow" at bounding box center [970, 320] width 15 height 15
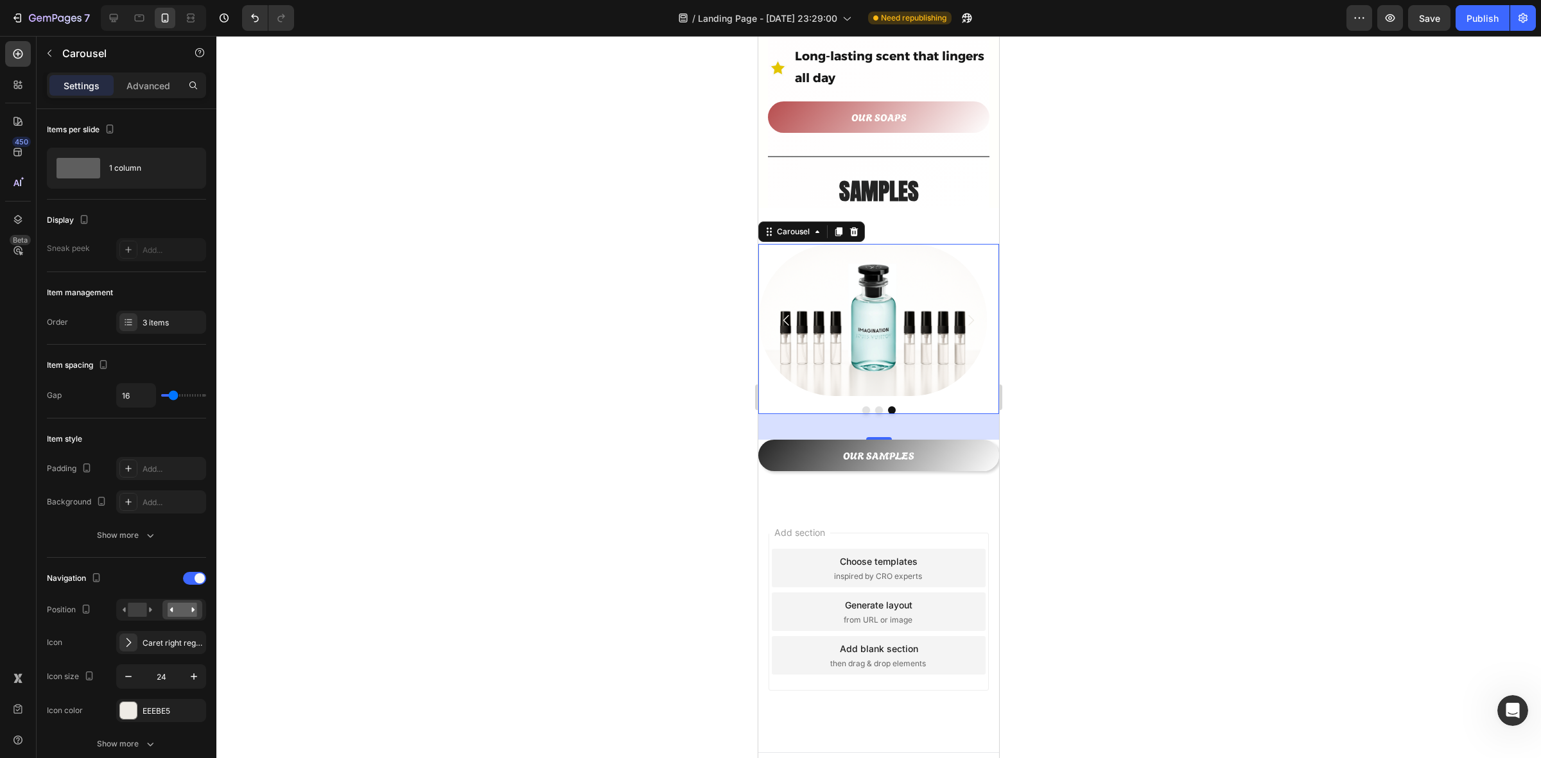
click at [963, 313] on icon "Carousel Next Arrow" at bounding box center [970, 320] width 15 height 15
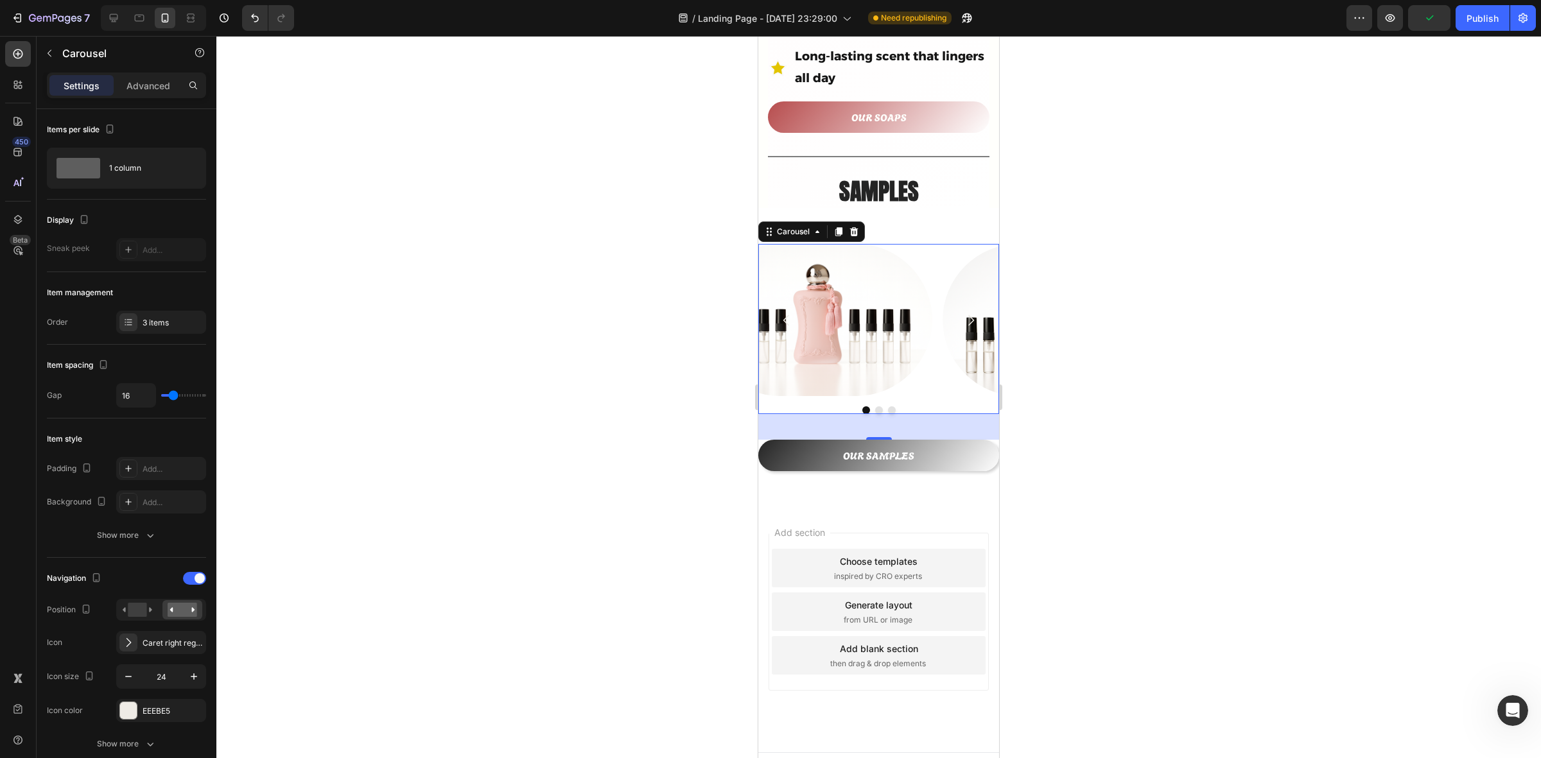
click at [963, 313] on icon "Carousel Next Arrow" at bounding box center [970, 320] width 15 height 15
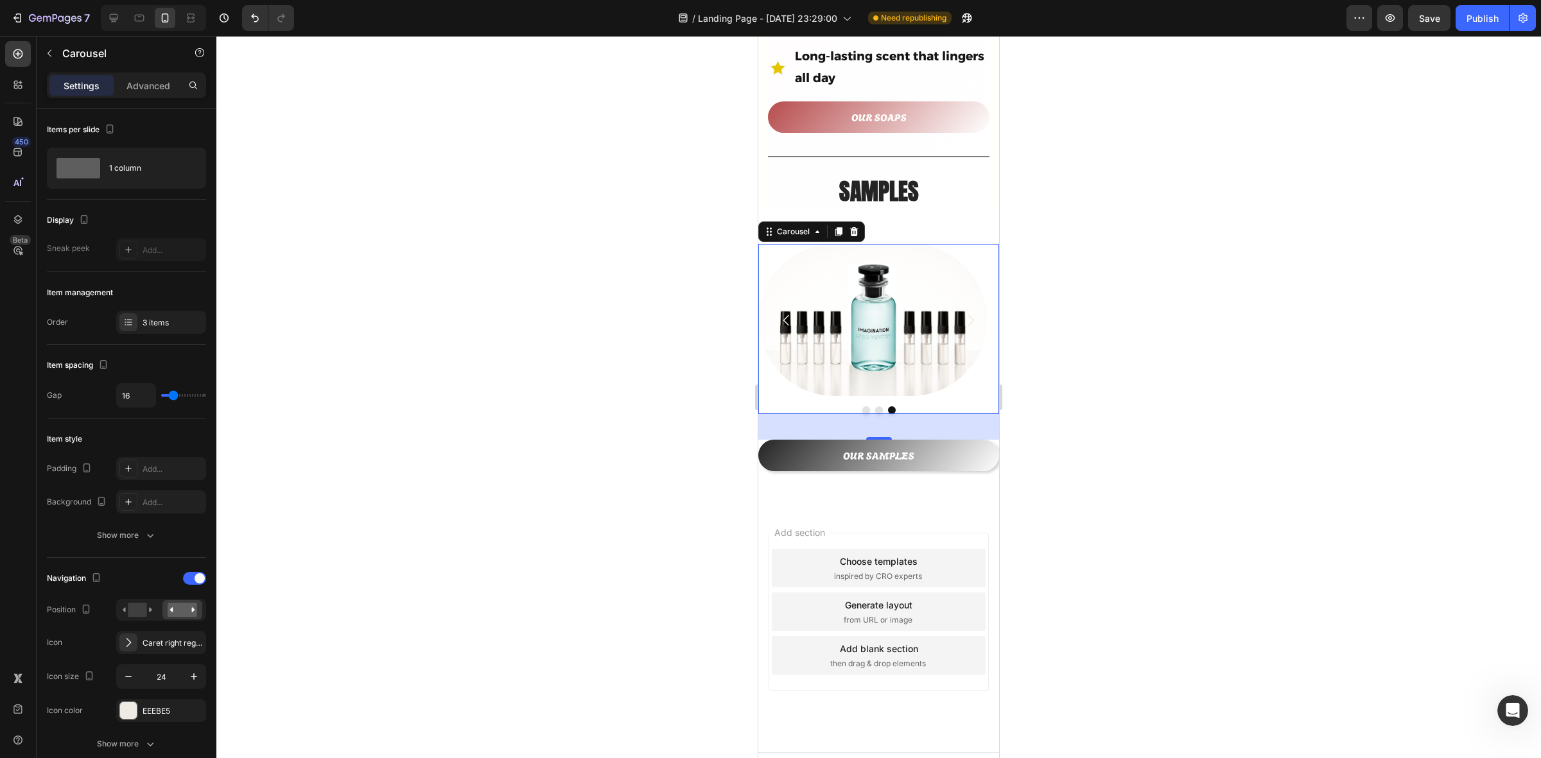
click at [963, 313] on icon "Carousel Next Arrow" at bounding box center [970, 320] width 15 height 15
click at [969, 315] on icon "Carousel Next Arrow" at bounding box center [972, 320] width 6 height 11
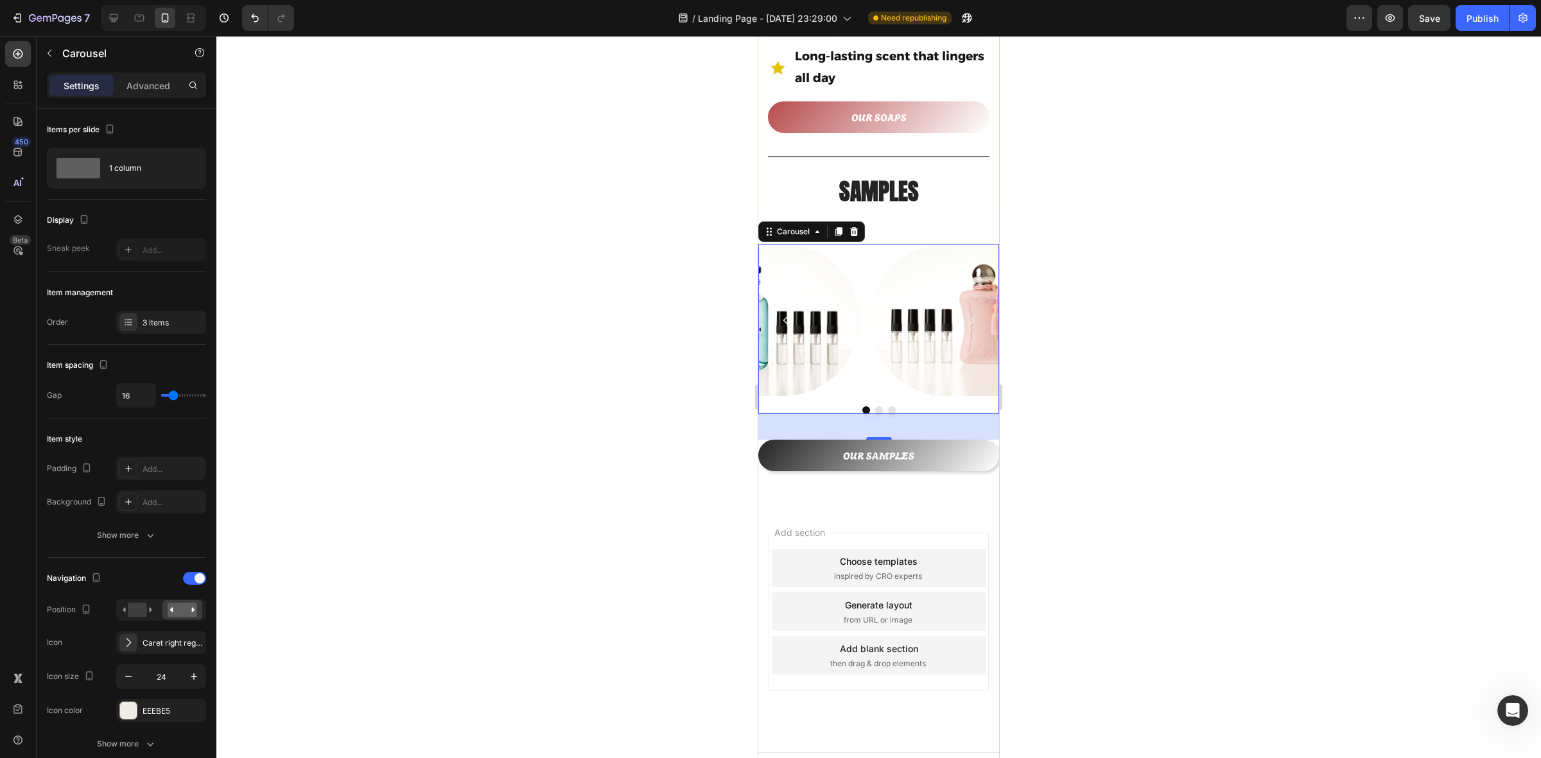
click at [969, 315] on icon "Carousel Next Arrow" at bounding box center [972, 320] width 6 height 11
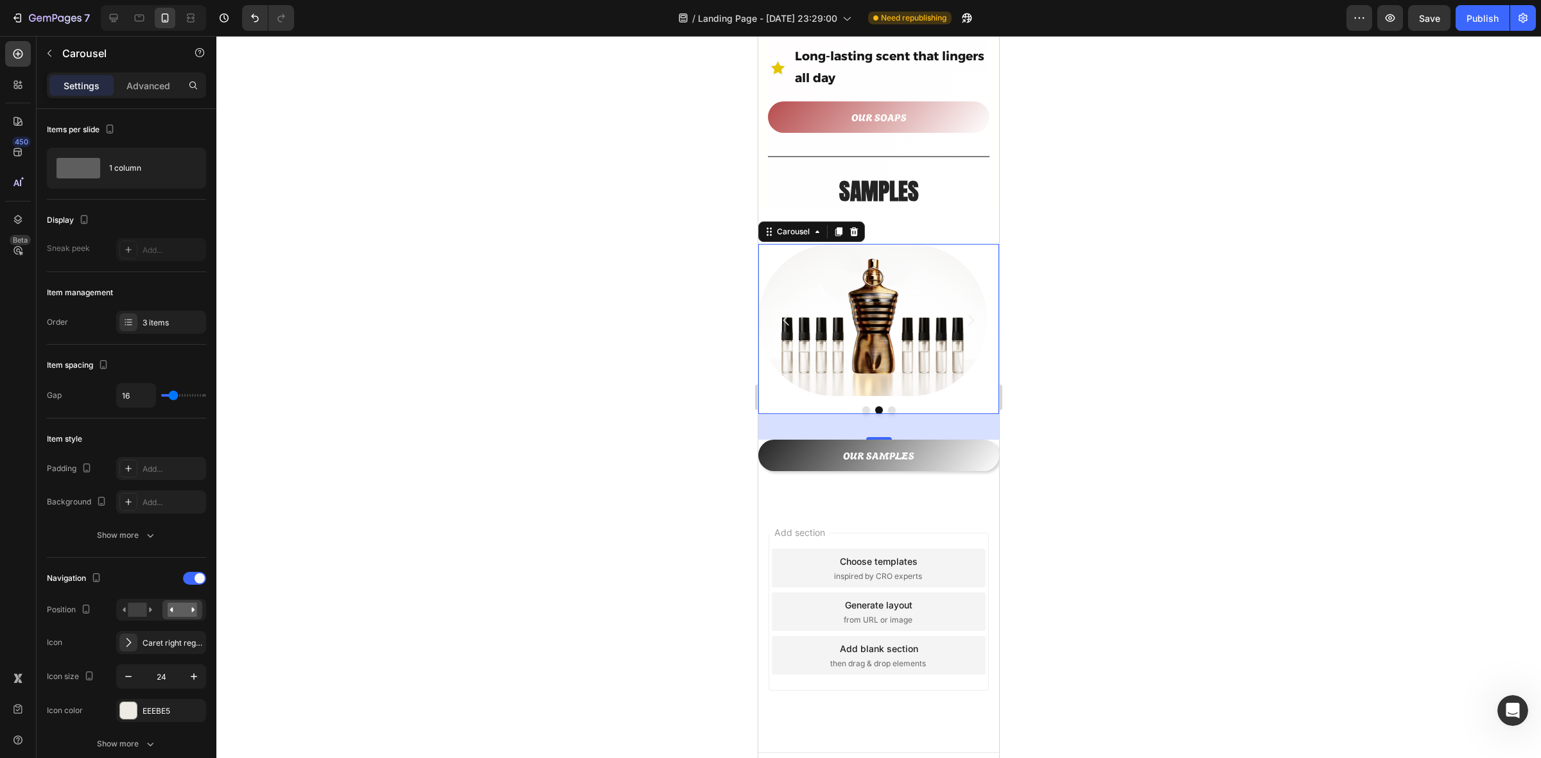
click at [969, 315] on icon "Carousel Next Arrow" at bounding box center [972, 320] width 6 height 11
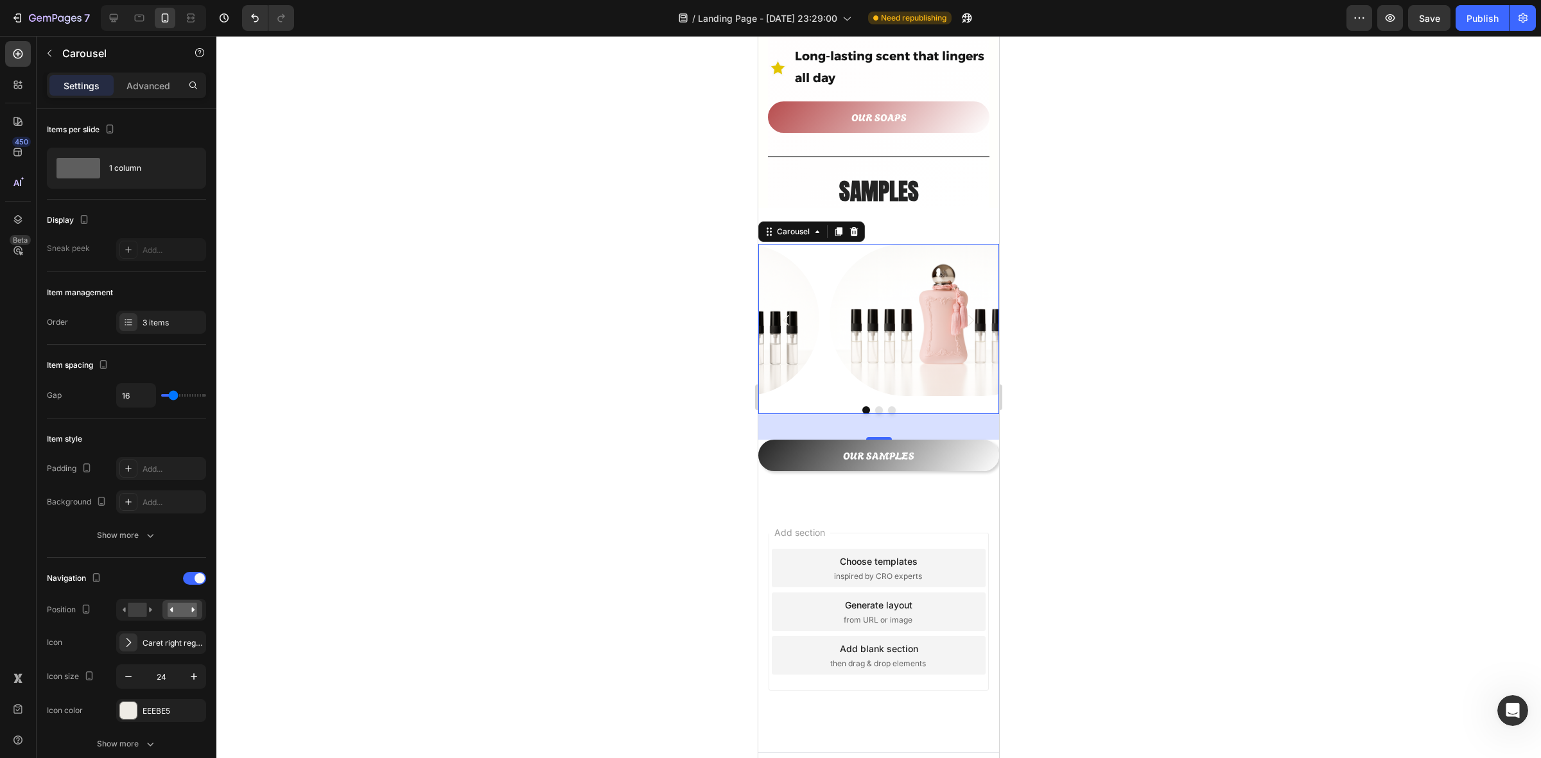
click at [969, 315] on icon "Carousel Next Arrow" at bounding box center [972, 320] width 6 height 11
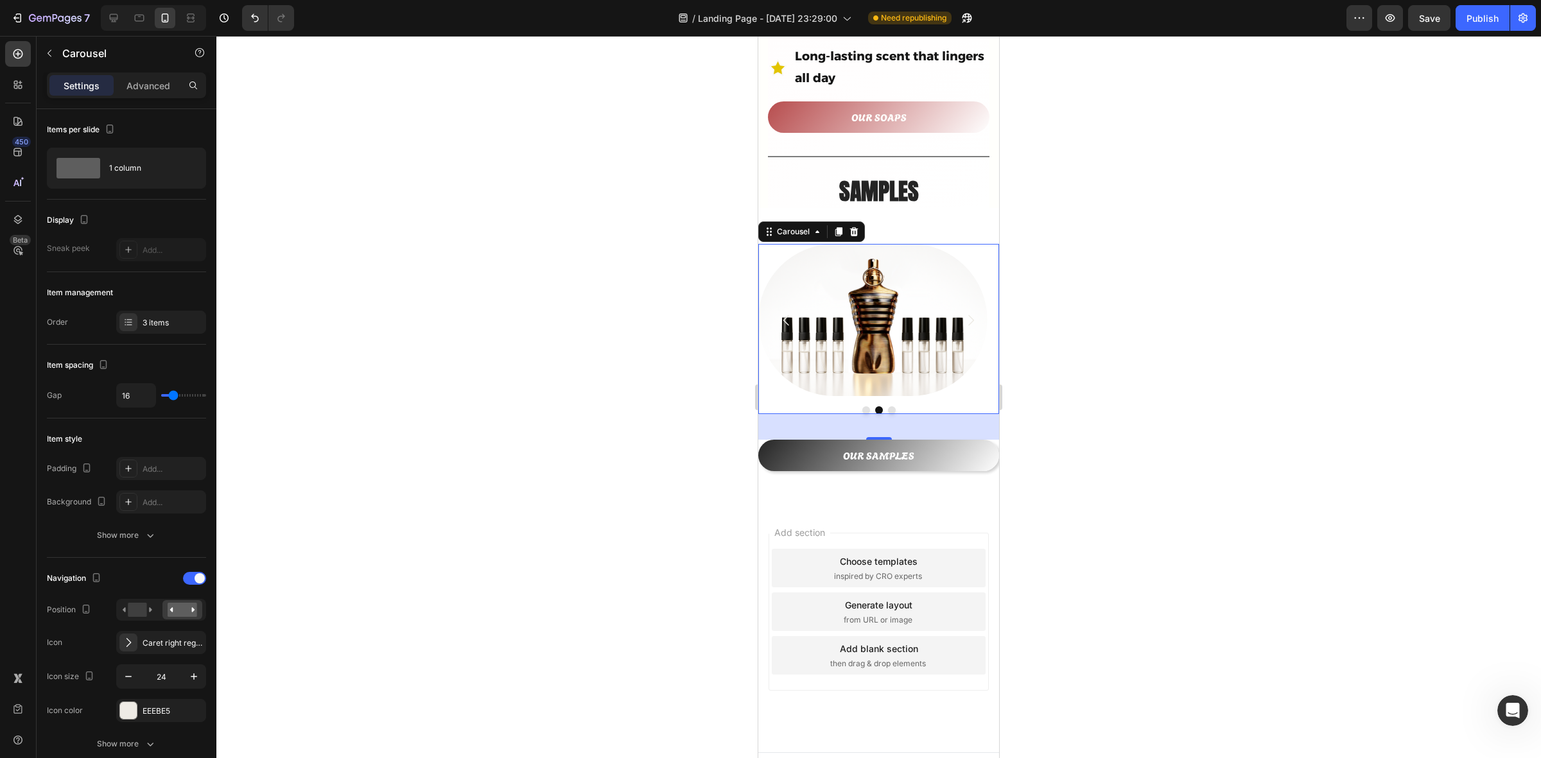
click at [969, 315] on icon "Carousel Next Arrow" at bounding box center [972, 320] width 6 height 11
click at [863, 407] on button "Dot" at bounding box center [867, 411] width 8 height 8
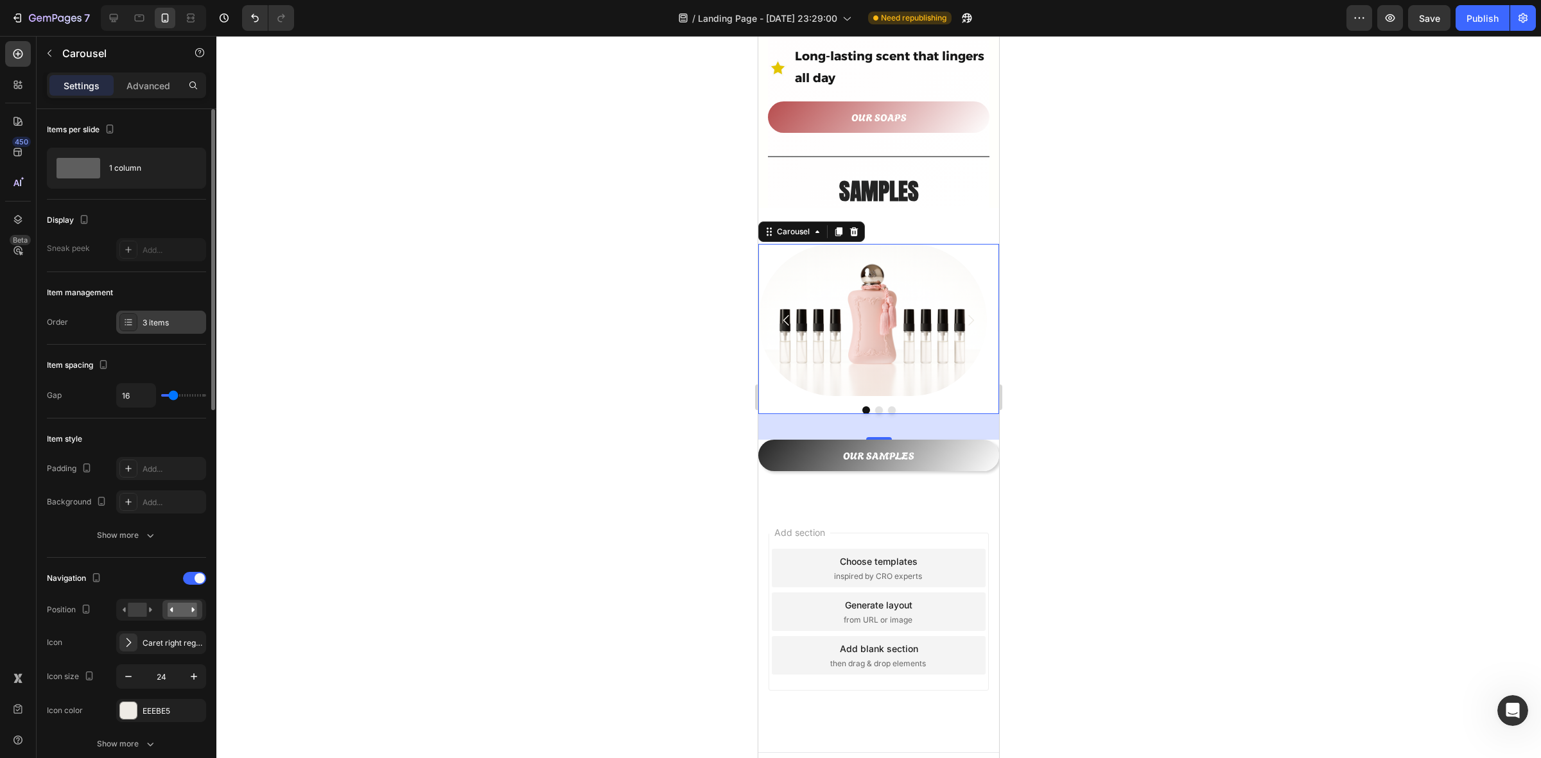
click at [171, 322] on div "3 items" at bounding box center [173, 323] width 60 height 12
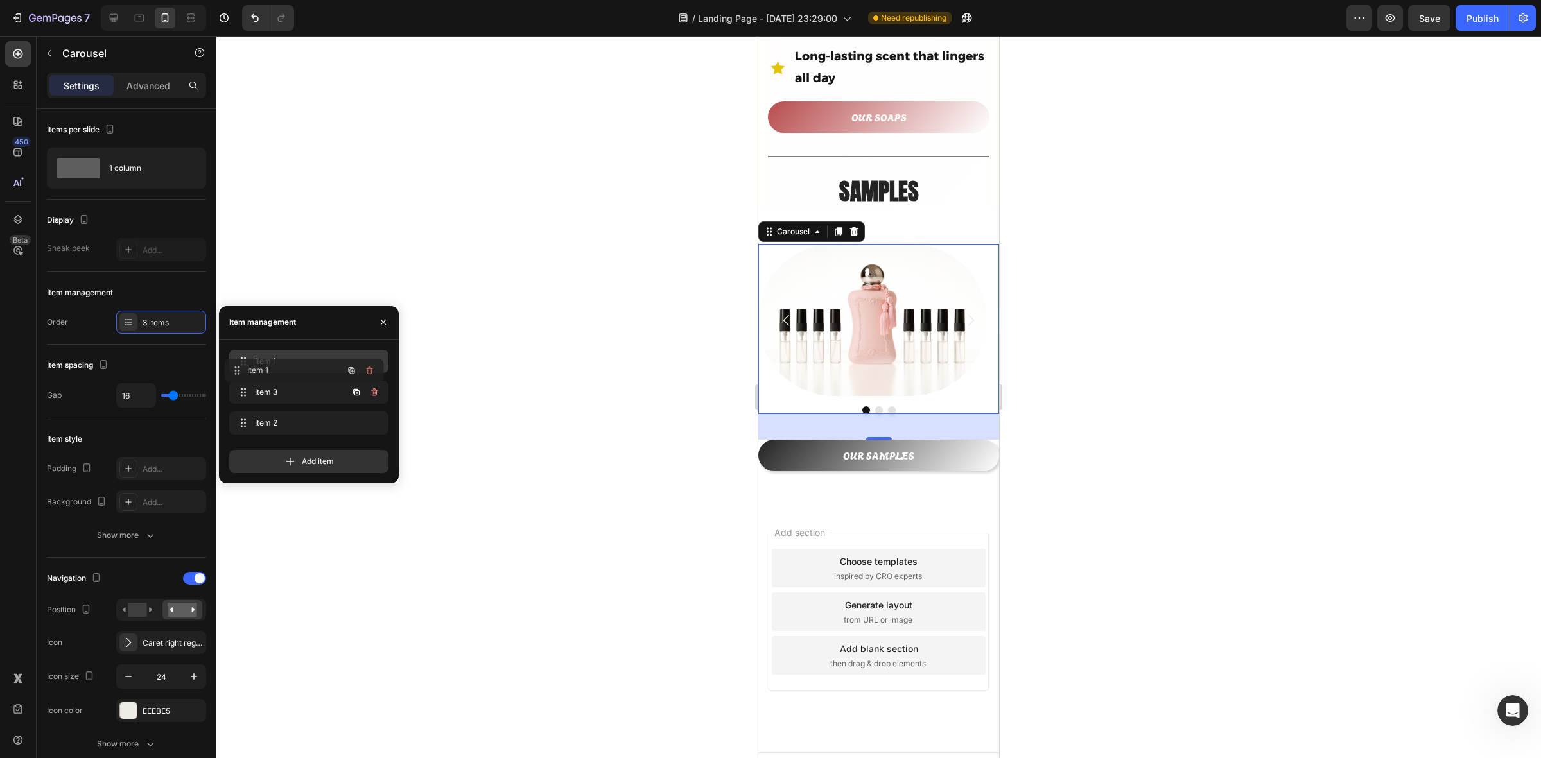
drag, startPoint x: 319, startPoint y: 390, endPoint x: 313, endPoint y: 360, distance: 30.6
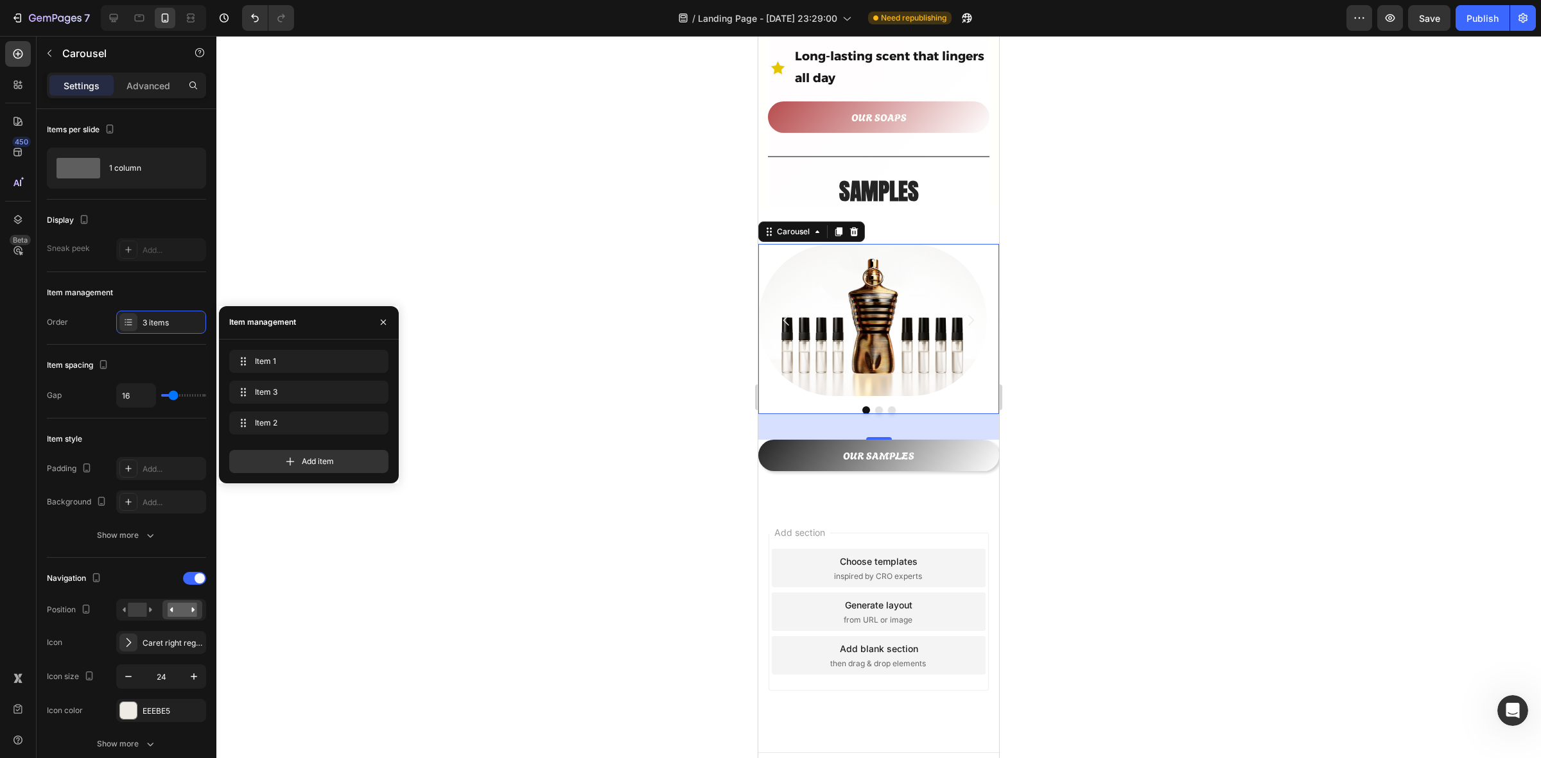
click at [875, 407] on button "Dot" at bounding box center [879, 411] width 8 height 8
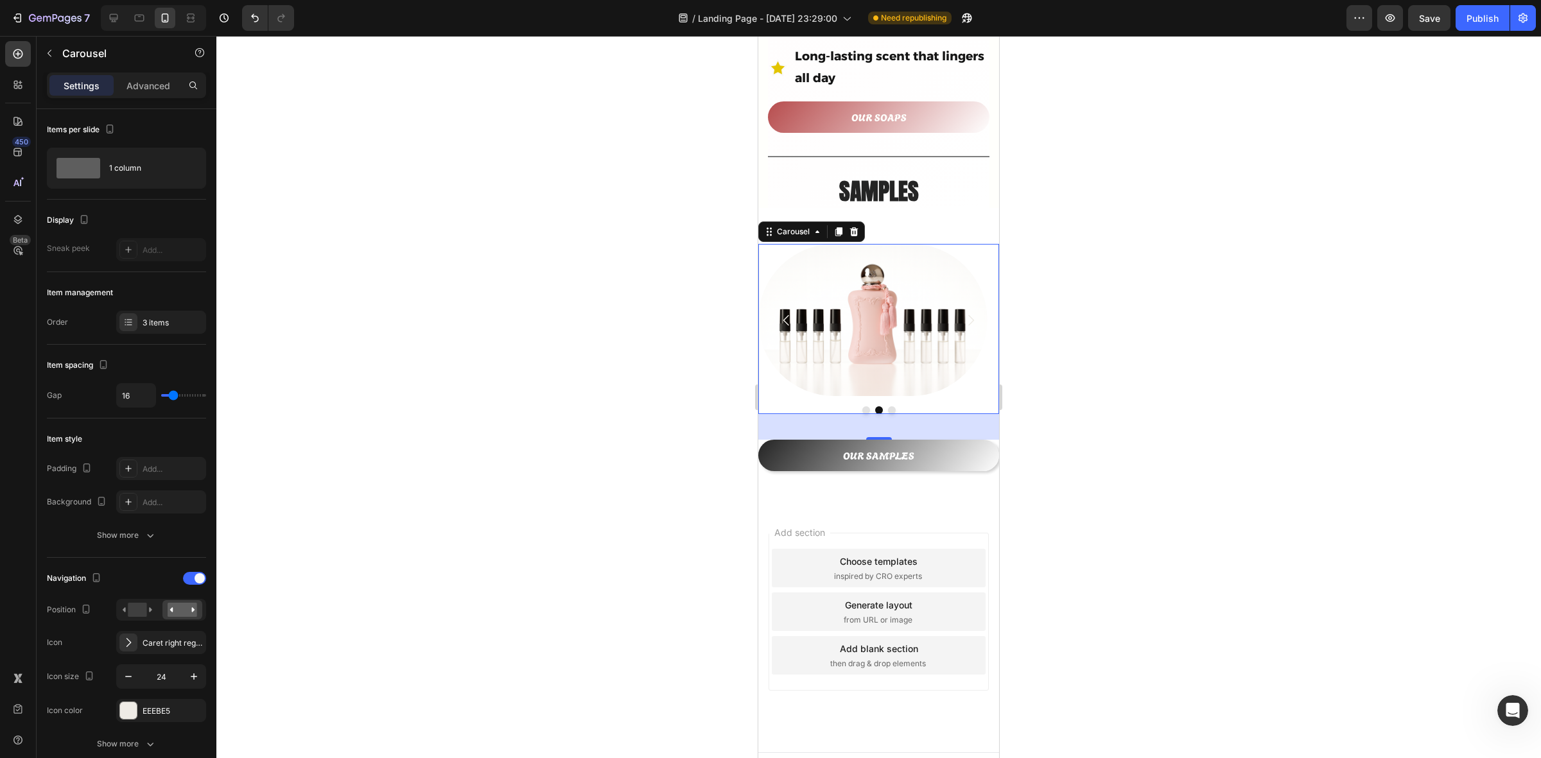
click at [890, 407] on div at bounding box center [878, 411] width 241 height 8
click at [888, 407] on button "Dot" at bounding box center [892, 411] width 8 height 8
click at [863, 407] on button "Dot" at bounding box center [867, 411] width 8 height 8
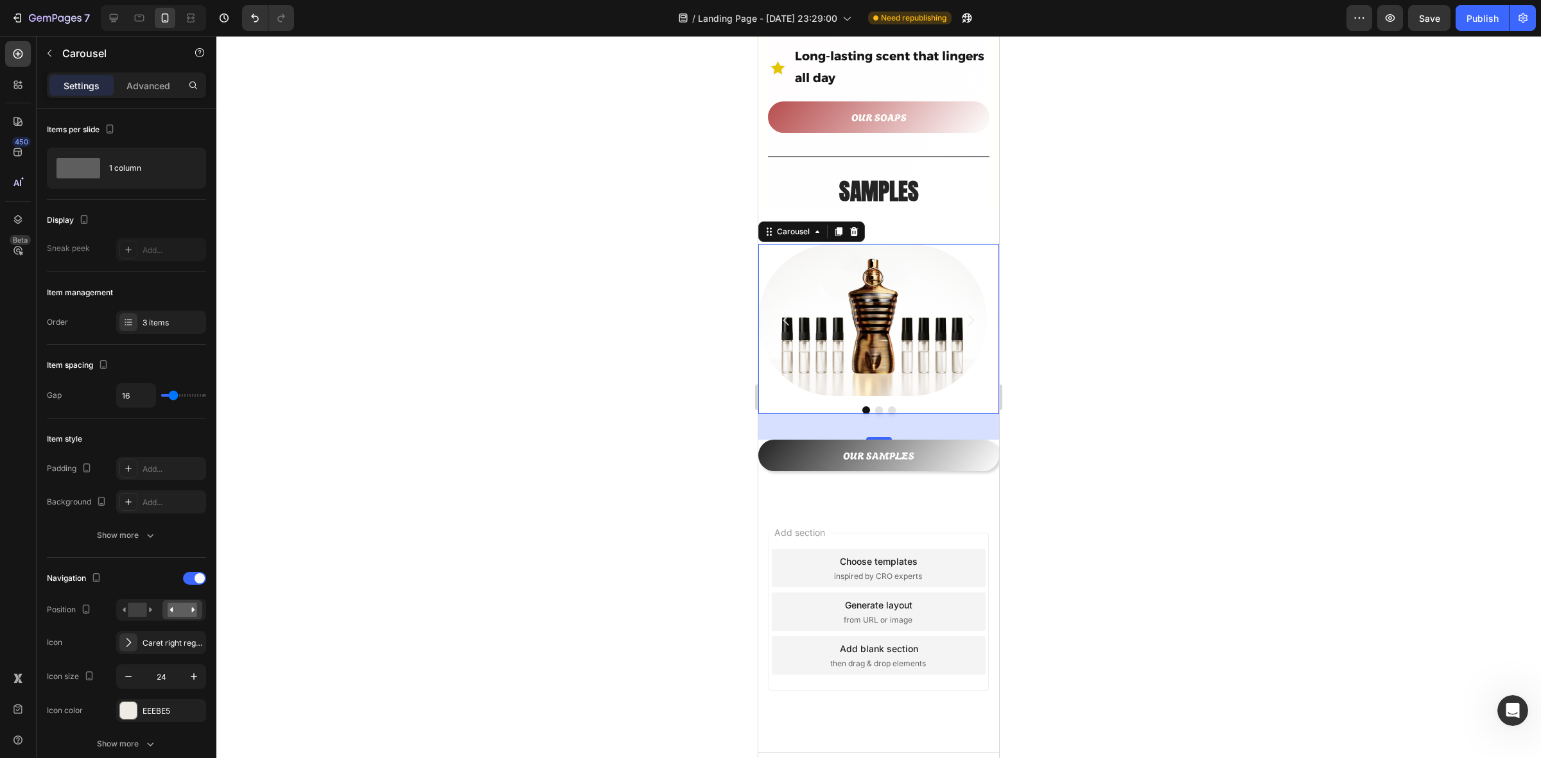
click at [875, 407] on button "Dot" at bounding box center [879, 411] width 8 height 8
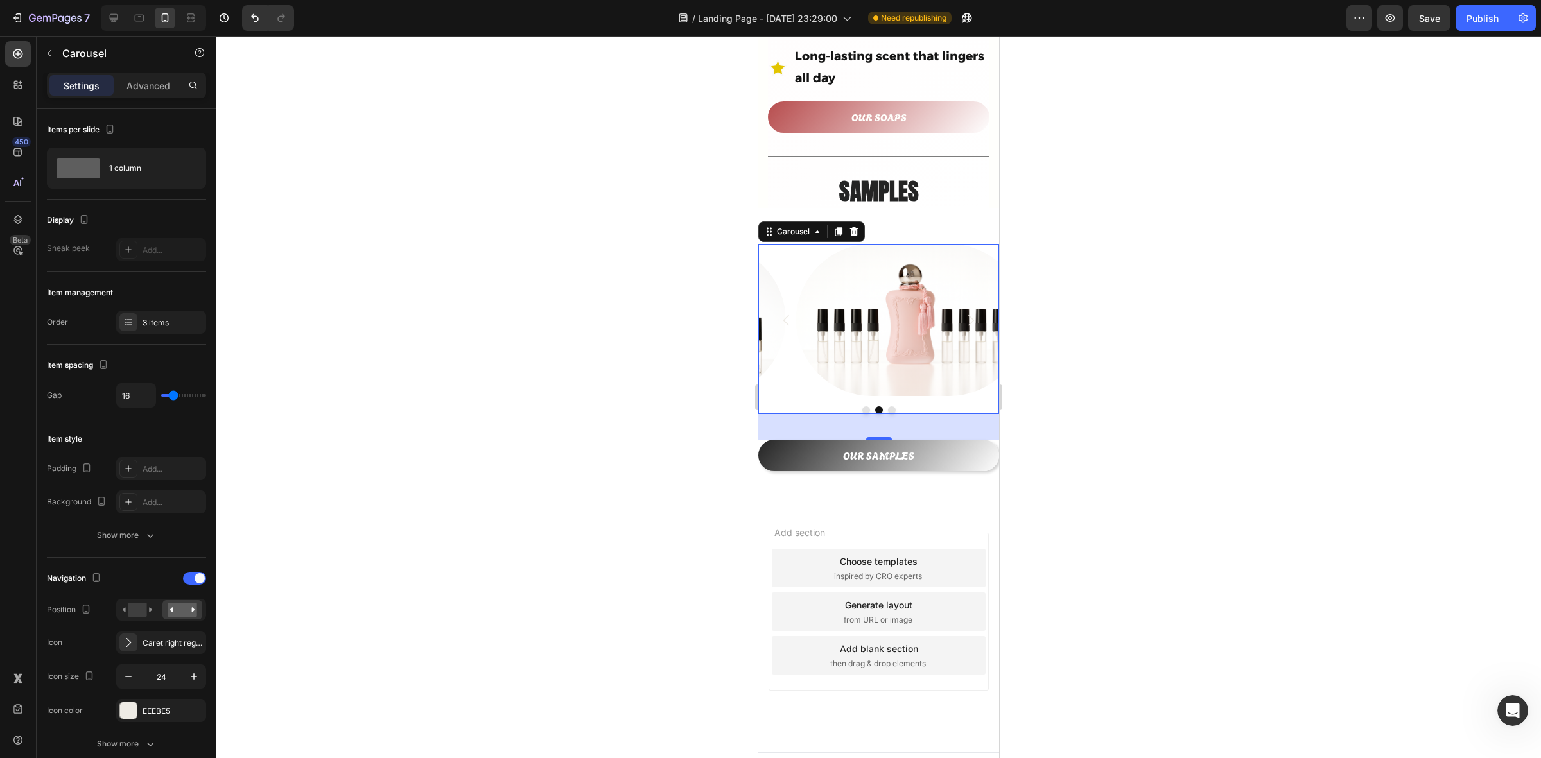
click at [888, 407] on button "Dot" at bounding box center [892, 411] width 8 height 8
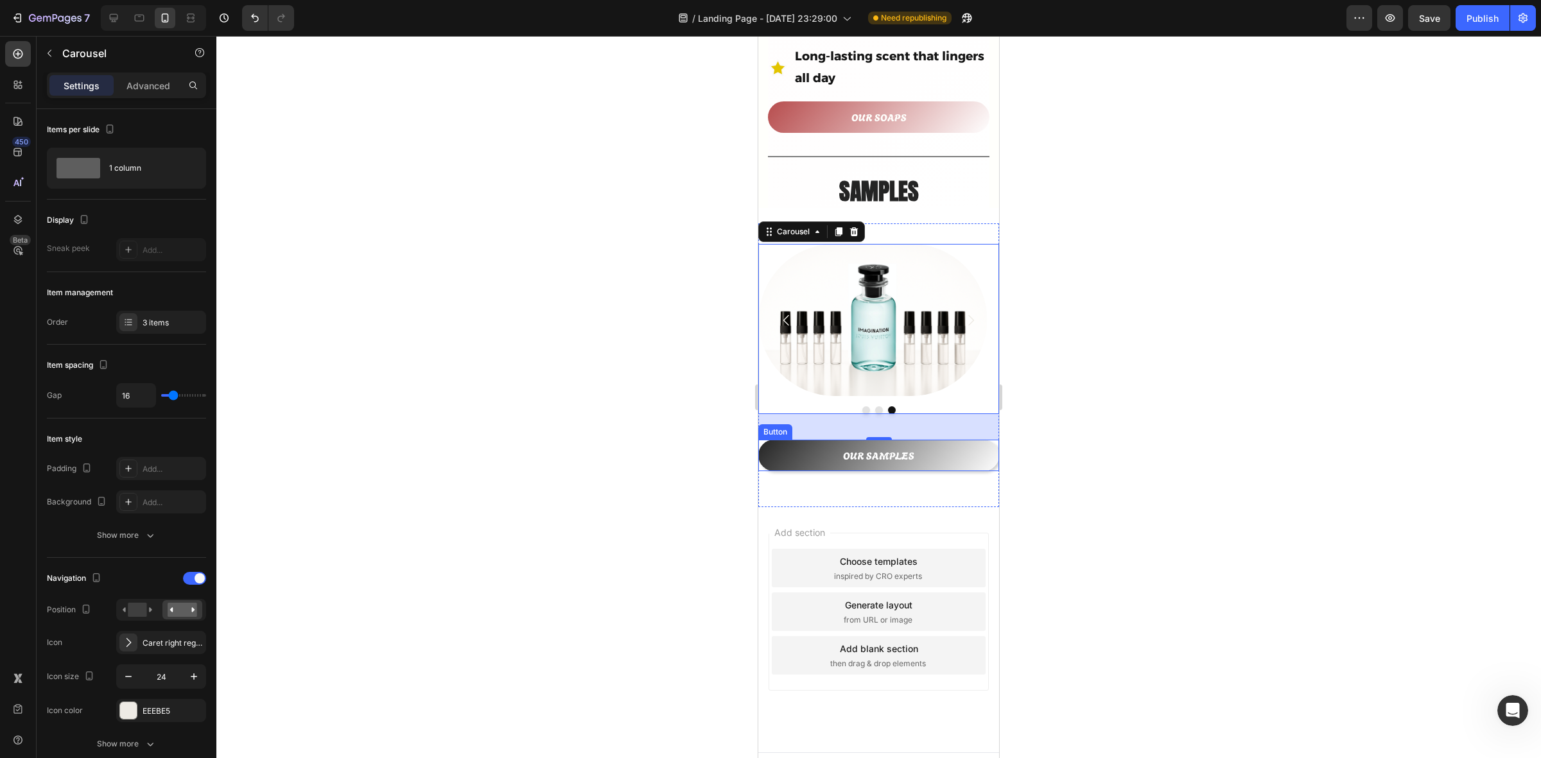
drag, startPoint x: 645, startPoint y: 466, endPoint x: 643, endPoint y: 474, distance: 8.7
click at [644, 472] on div at bounding box center [878, 397] width 1325 height 723
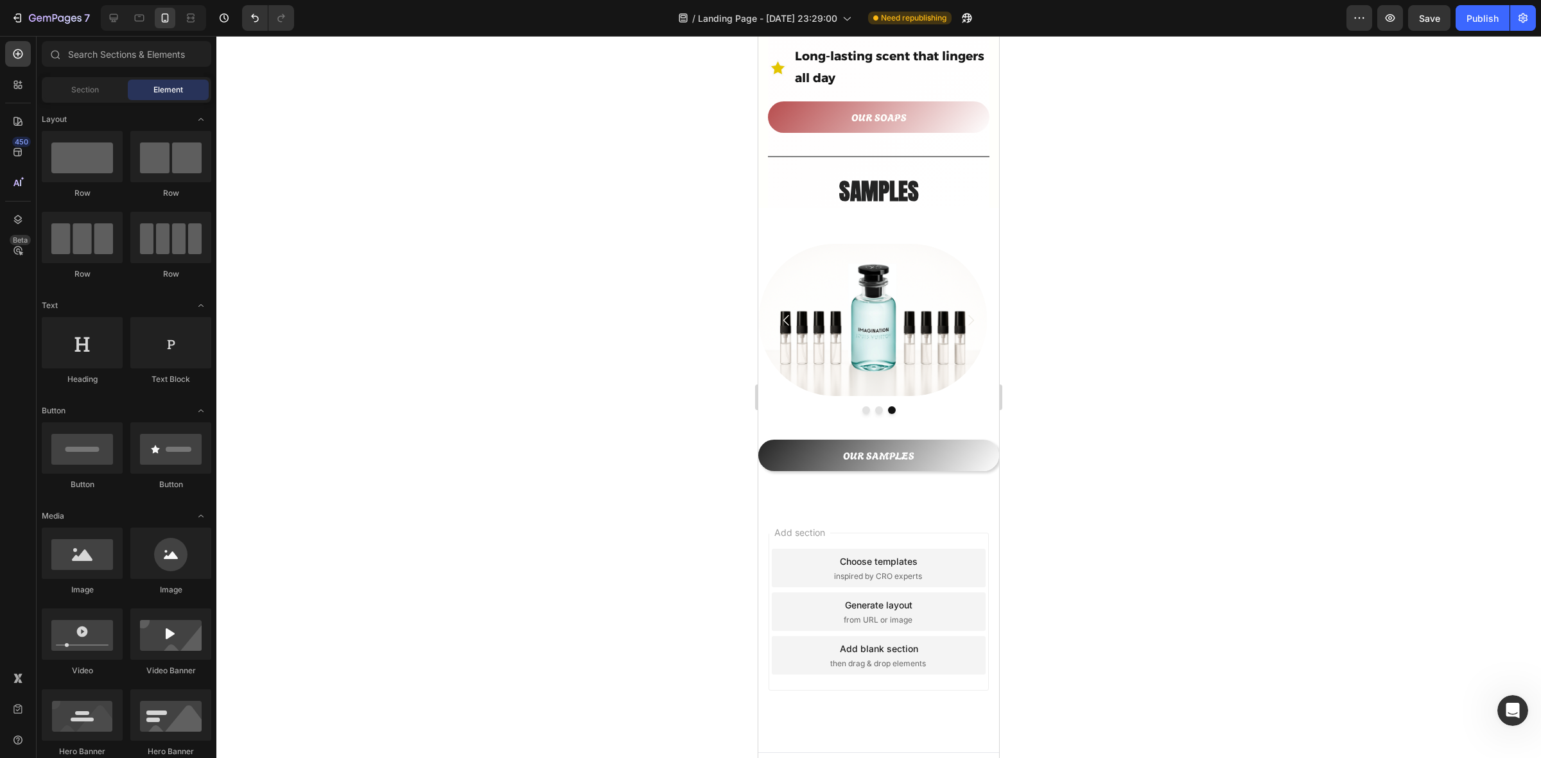
click at [552, 371] on div at bounding box center [878, 397] width 1325 height 723
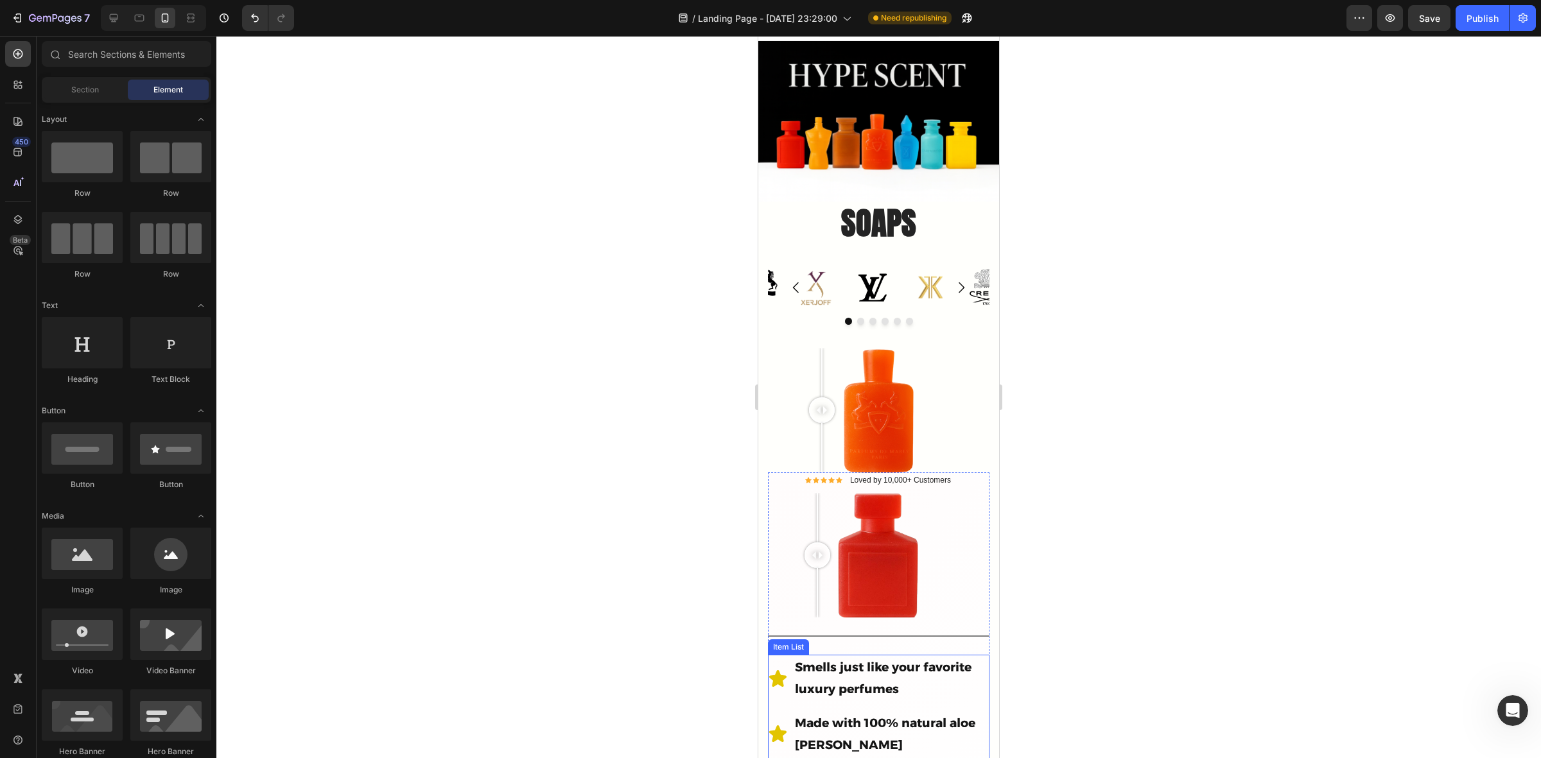
scroll to position [0, 0]
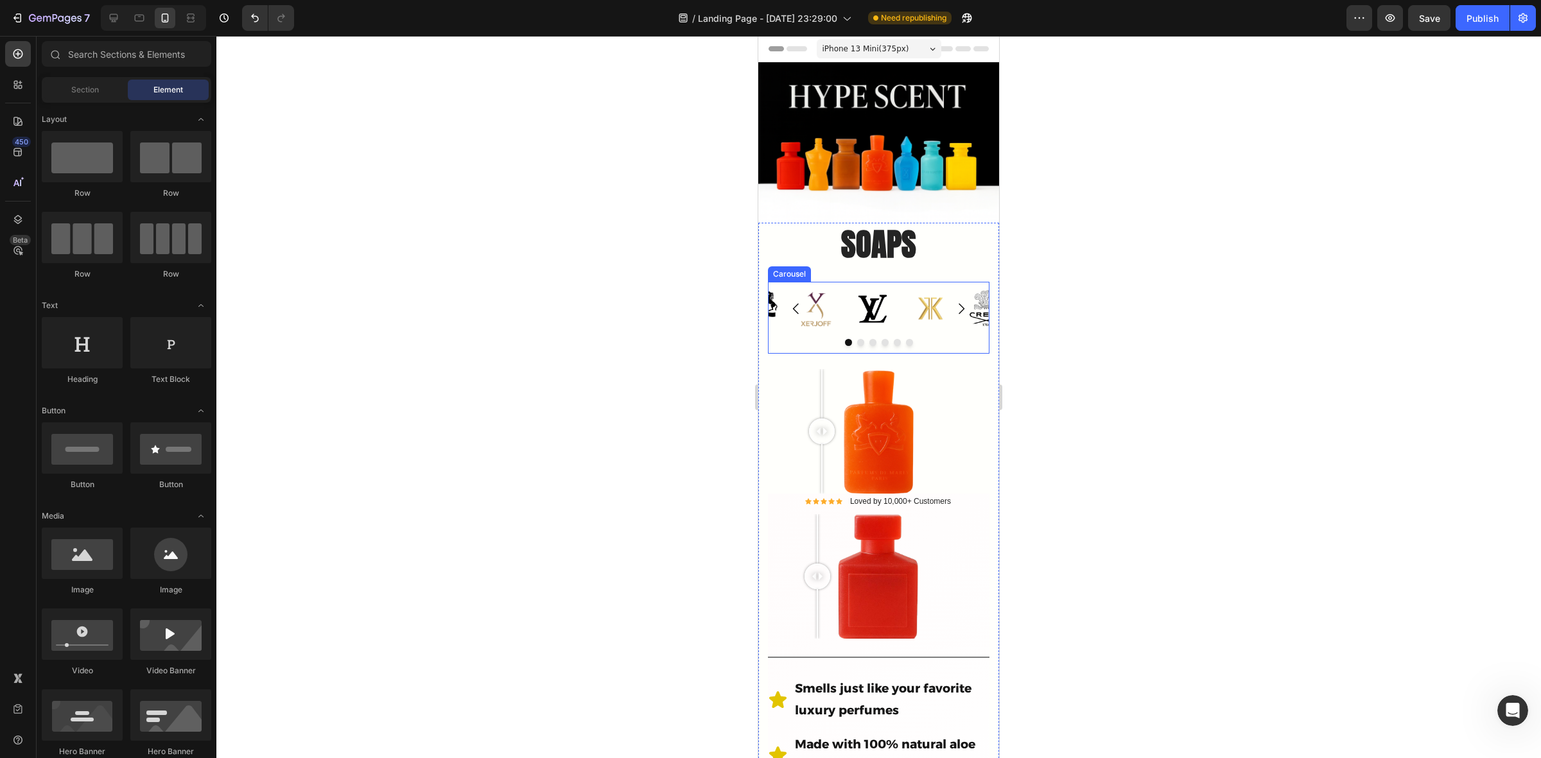
click at [954, 303] on icon "Carousel Next Arrow" at bounding box center [961, 308] width 15 height 15
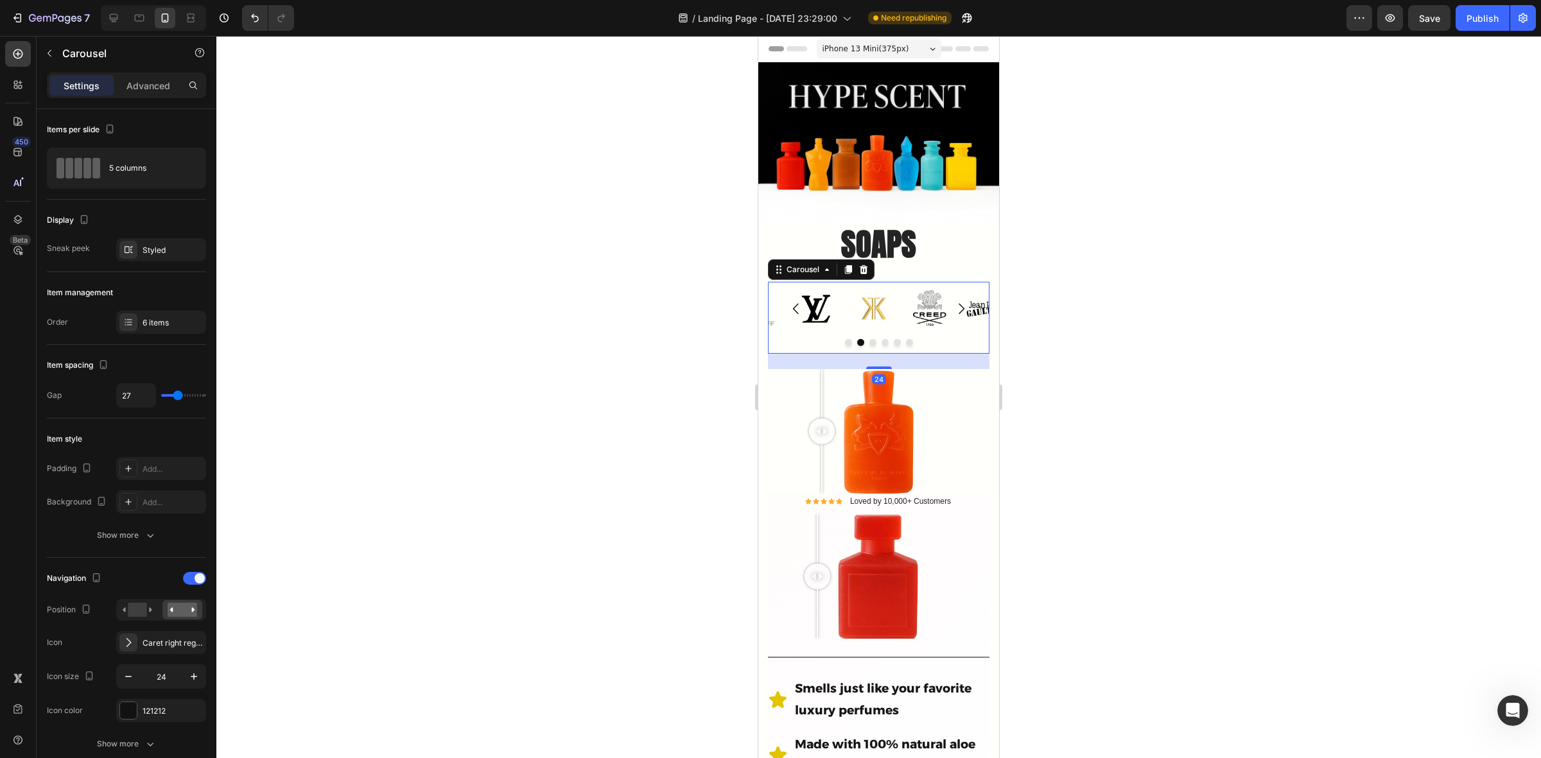
click at [954, 301] on icon "Carousel Next Arrow" at bounding box center [961, 308] width 15 height 15
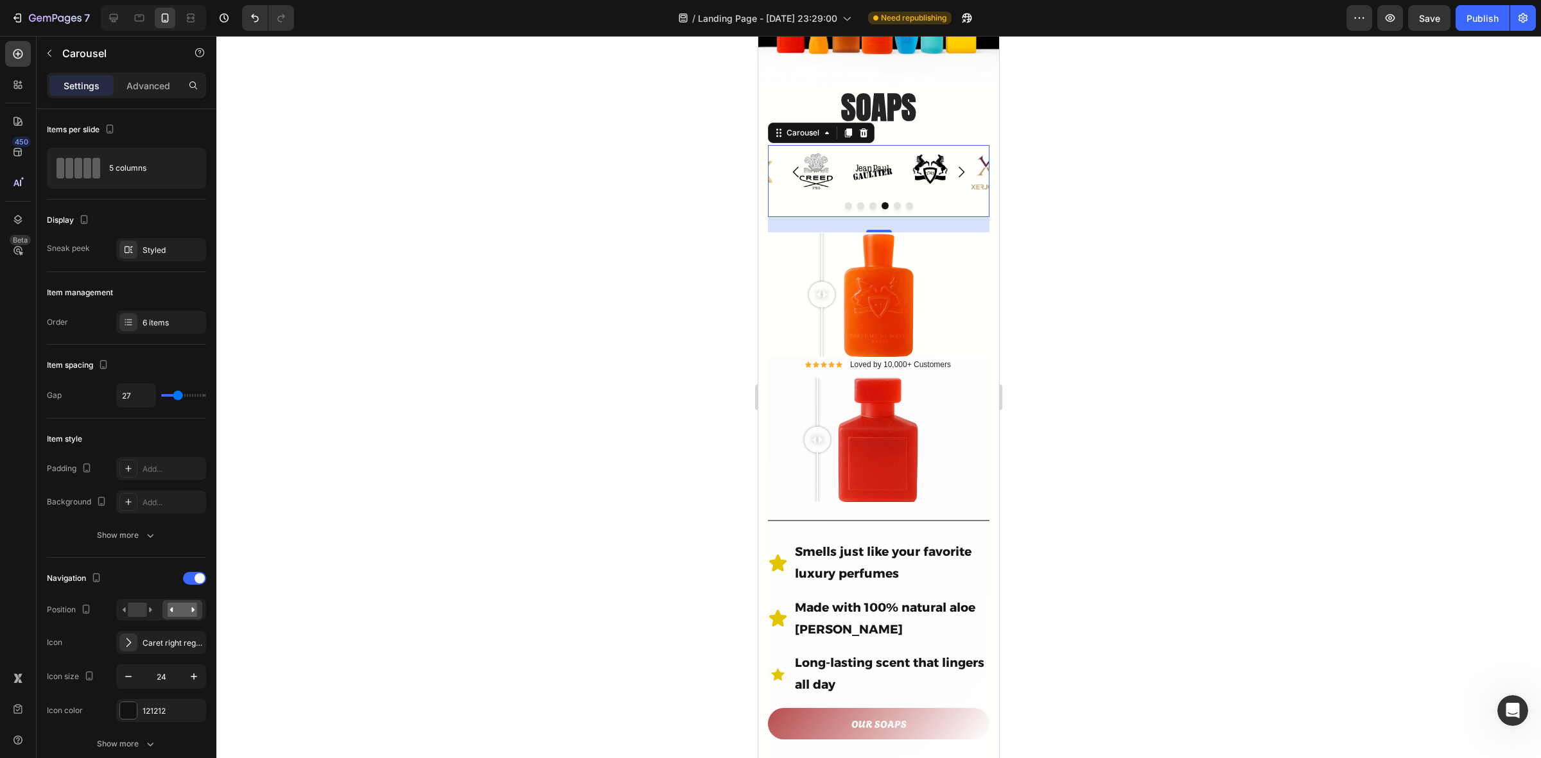
scroll to position [161, 0]
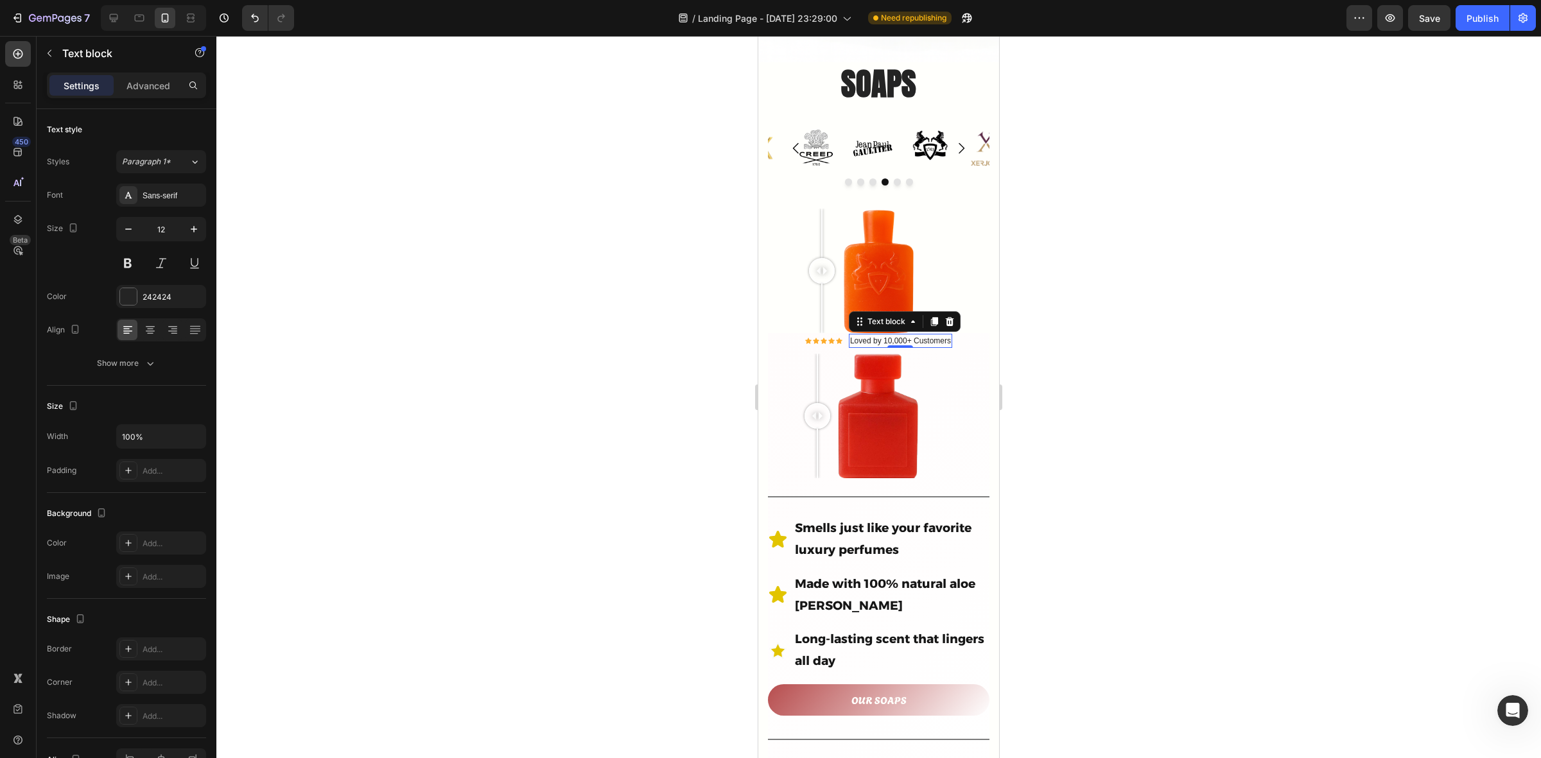
click at [897, 335] on p "Loved by 10,000+ Customers" at bounding box center [900, 341] width 101 height 12
click at [1127, 294] on div at bounding box center [878, 397] width 1325 height 723
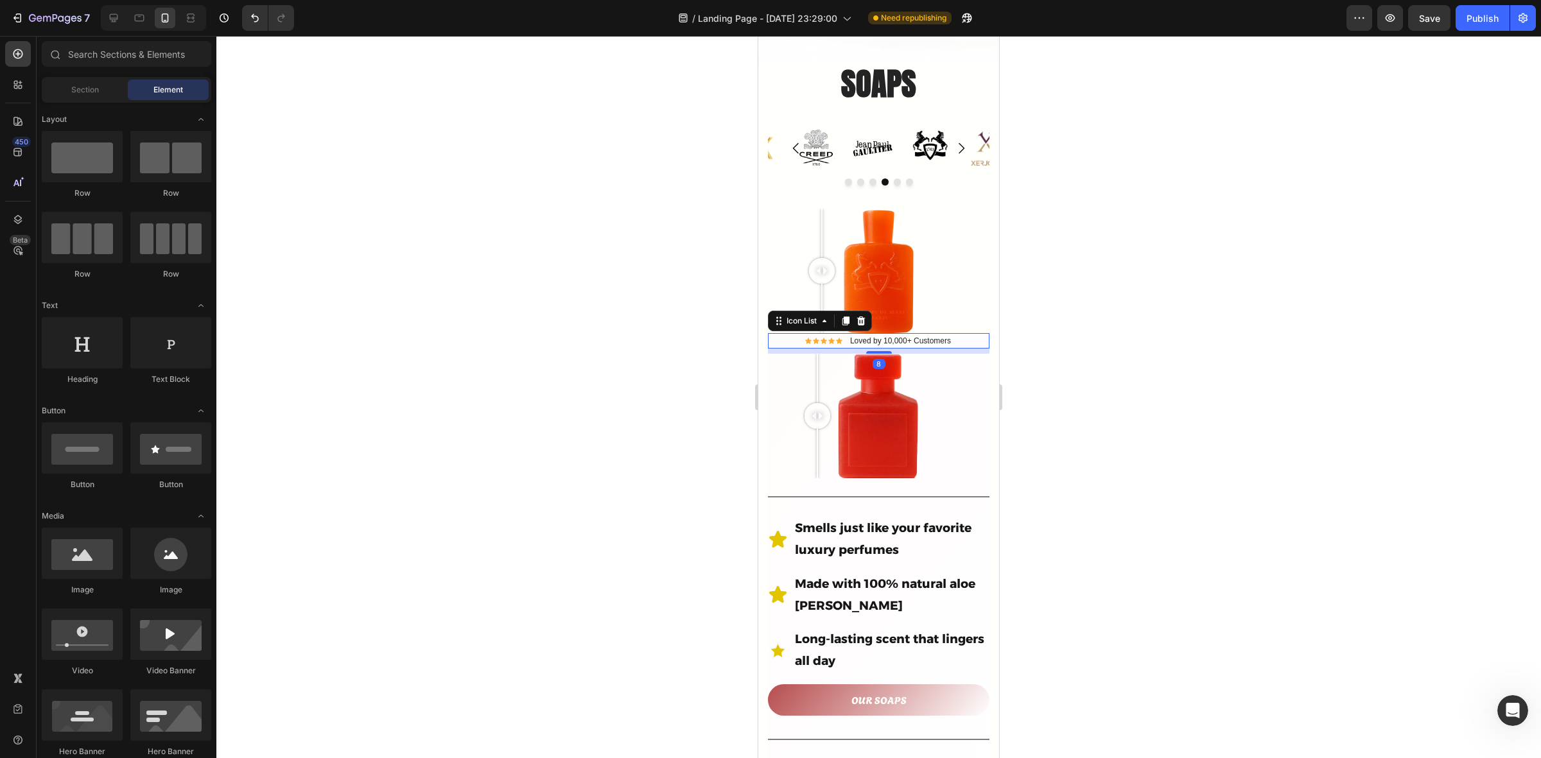
click at [961, 333] on div "Icon Icon Icon Icon Icon Icon List Hoz Loved by 10,000+ Customers Text block" at bounding box center [879, 340] width 222 height 15
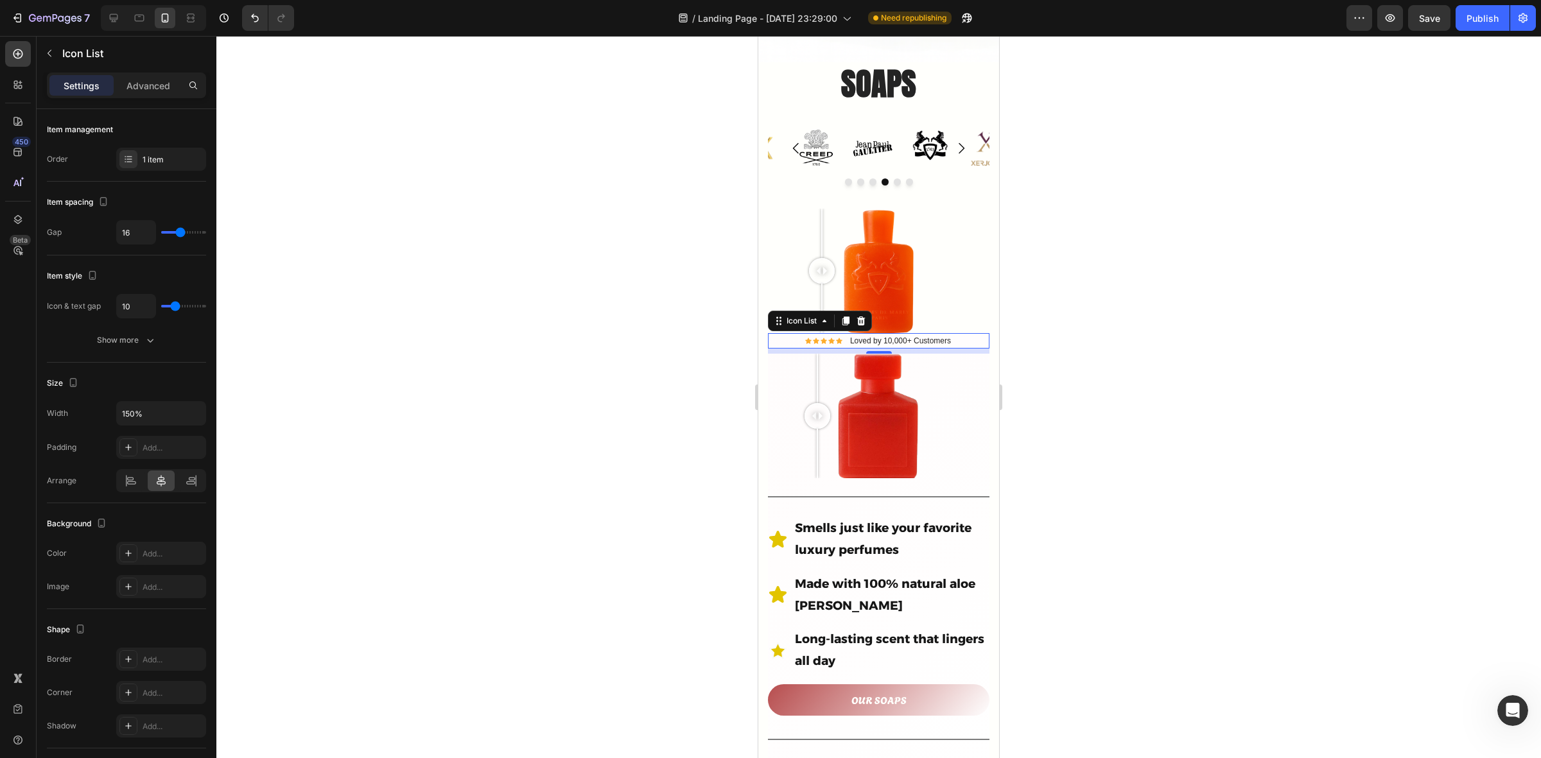
click at [1209, 289] on div at bounding box center [878, 397] width 1325 height 723
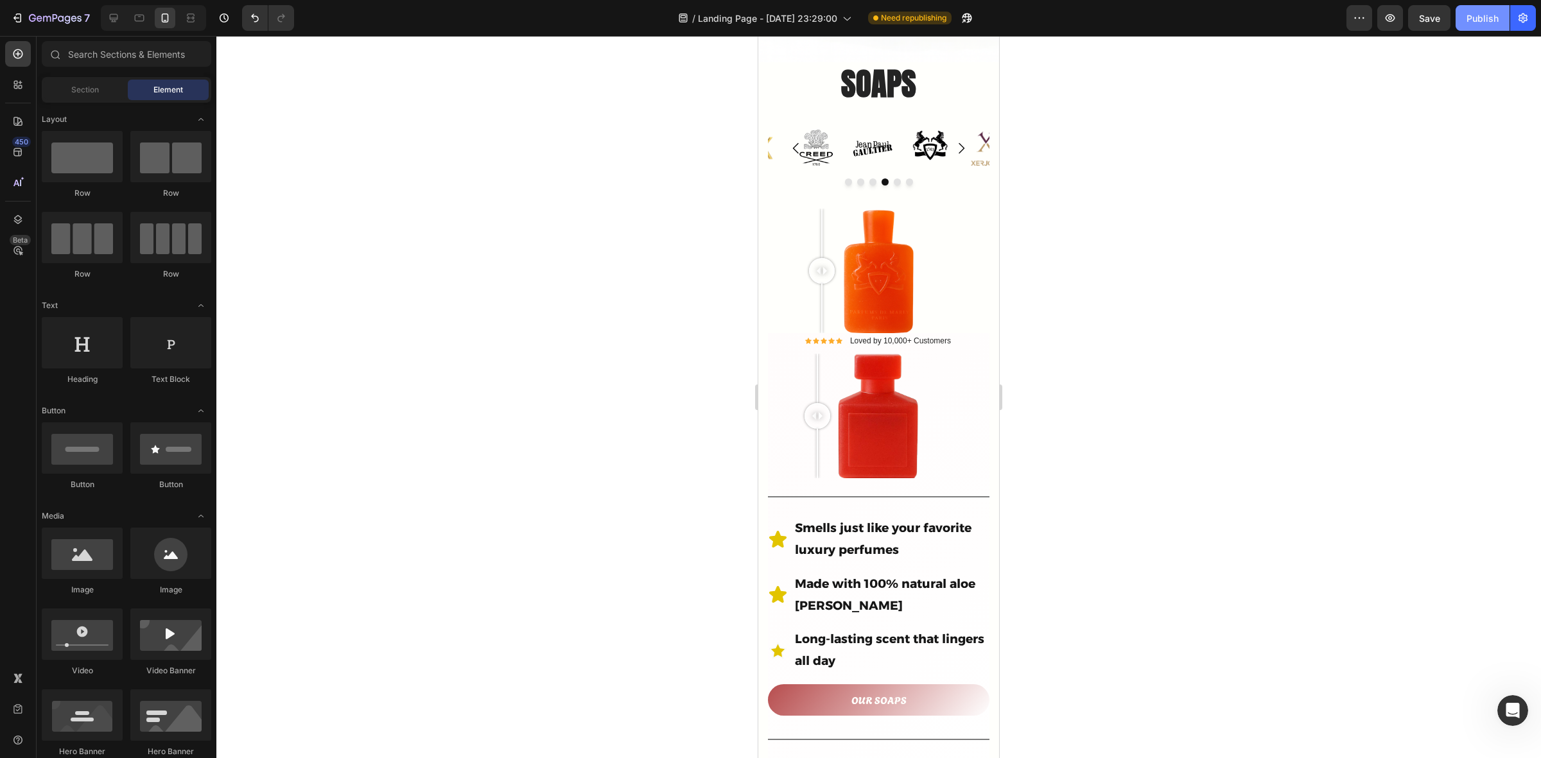
click at [1479, 22] on div "Publish" at bounding box center [1483, 18] width 32 height 13
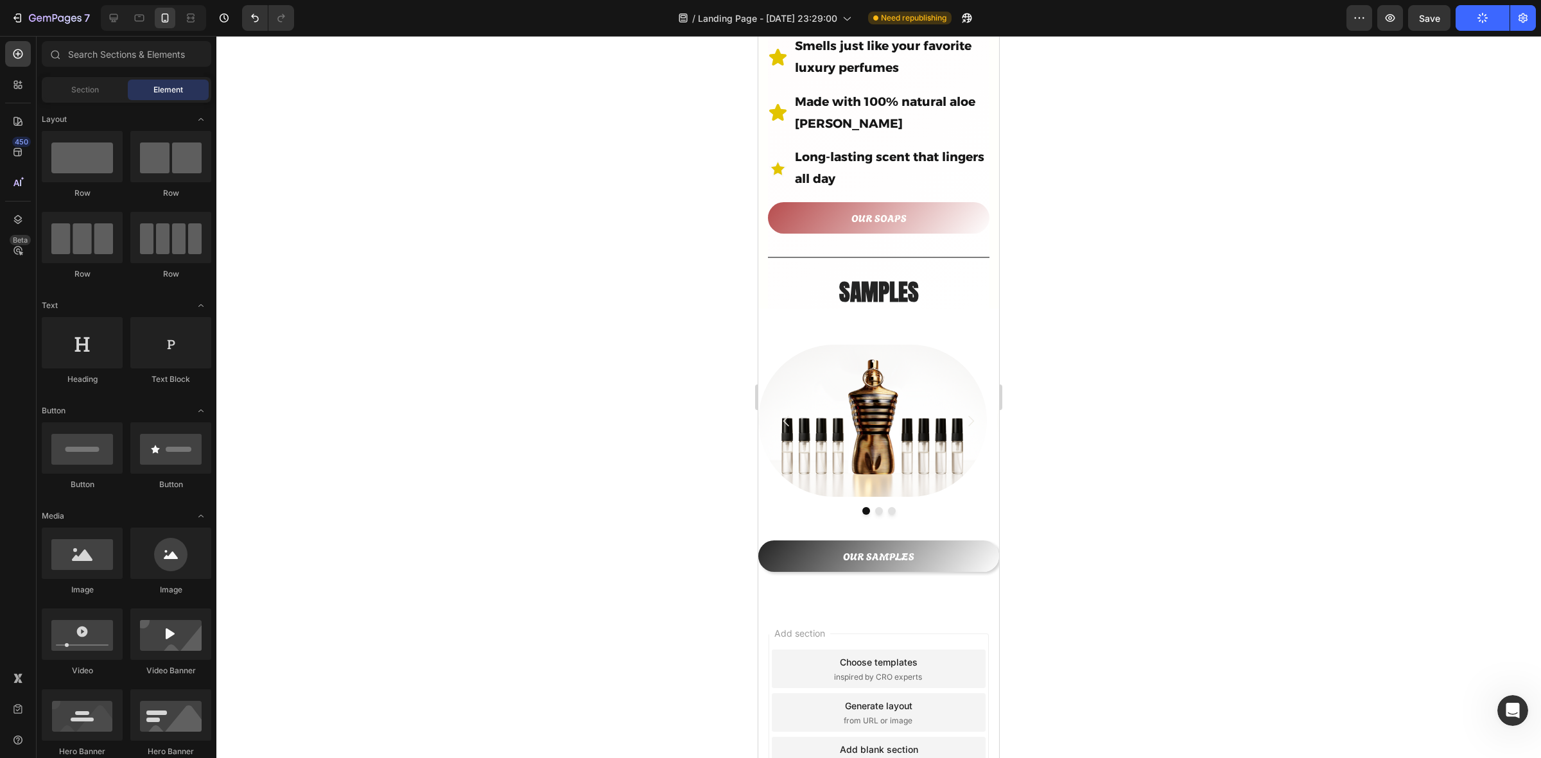
scroll to position [658, 0]
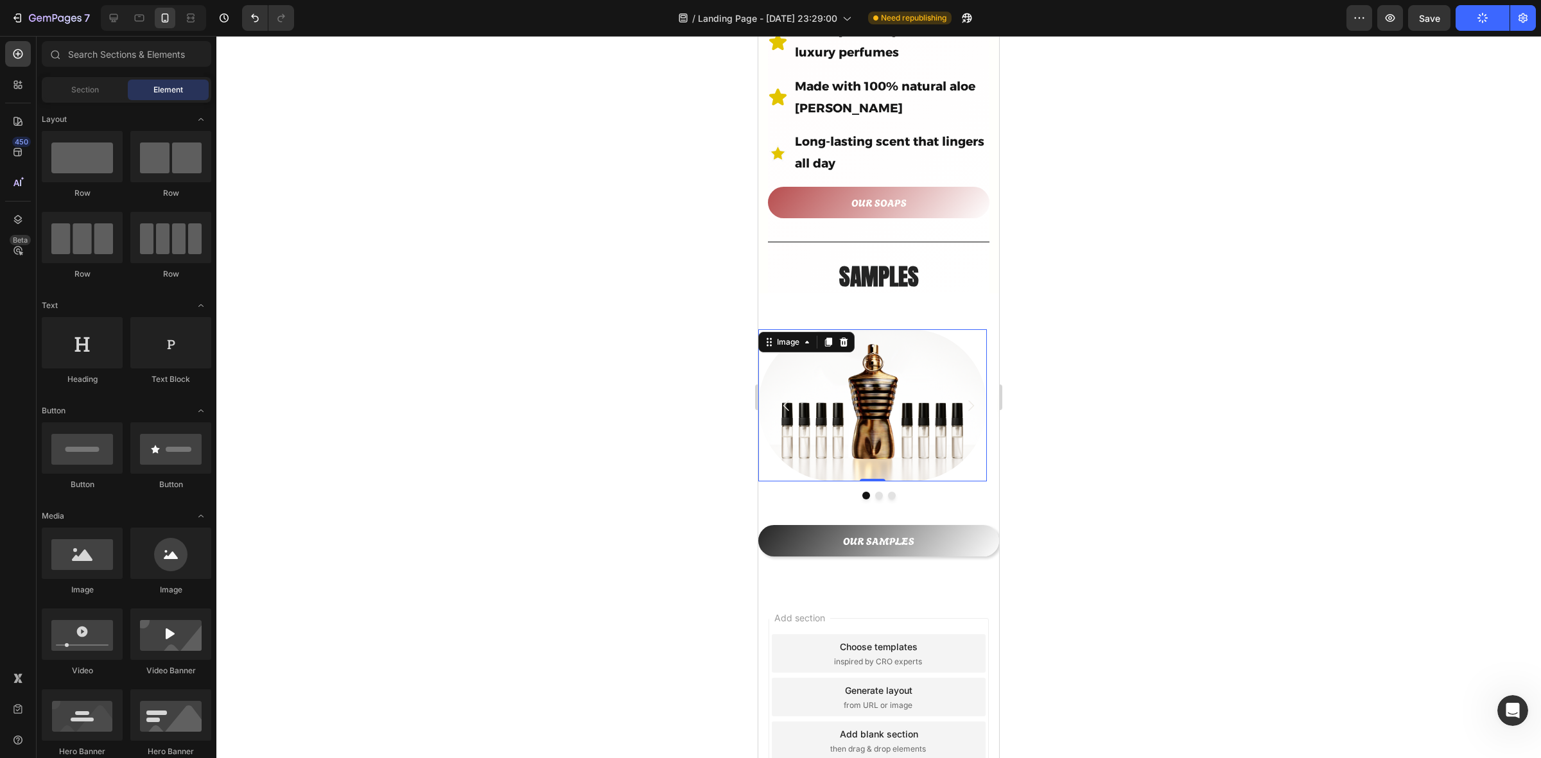
click at [925, 373] on img at bounding box center [872, 405] width 229 height 153
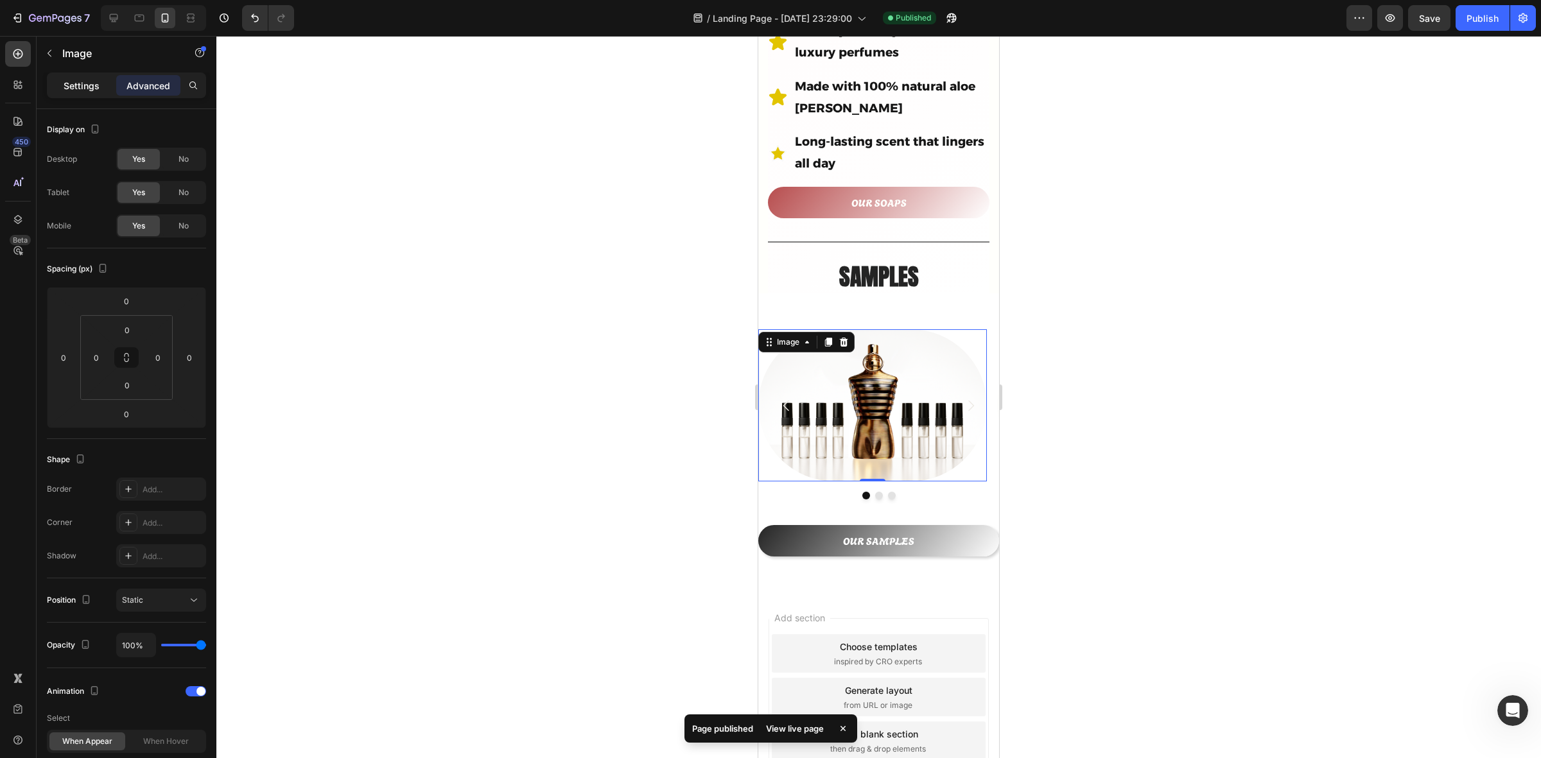
click at [74, 95] on div "Settings" at bounding box center [81, 85] width 64 height 21
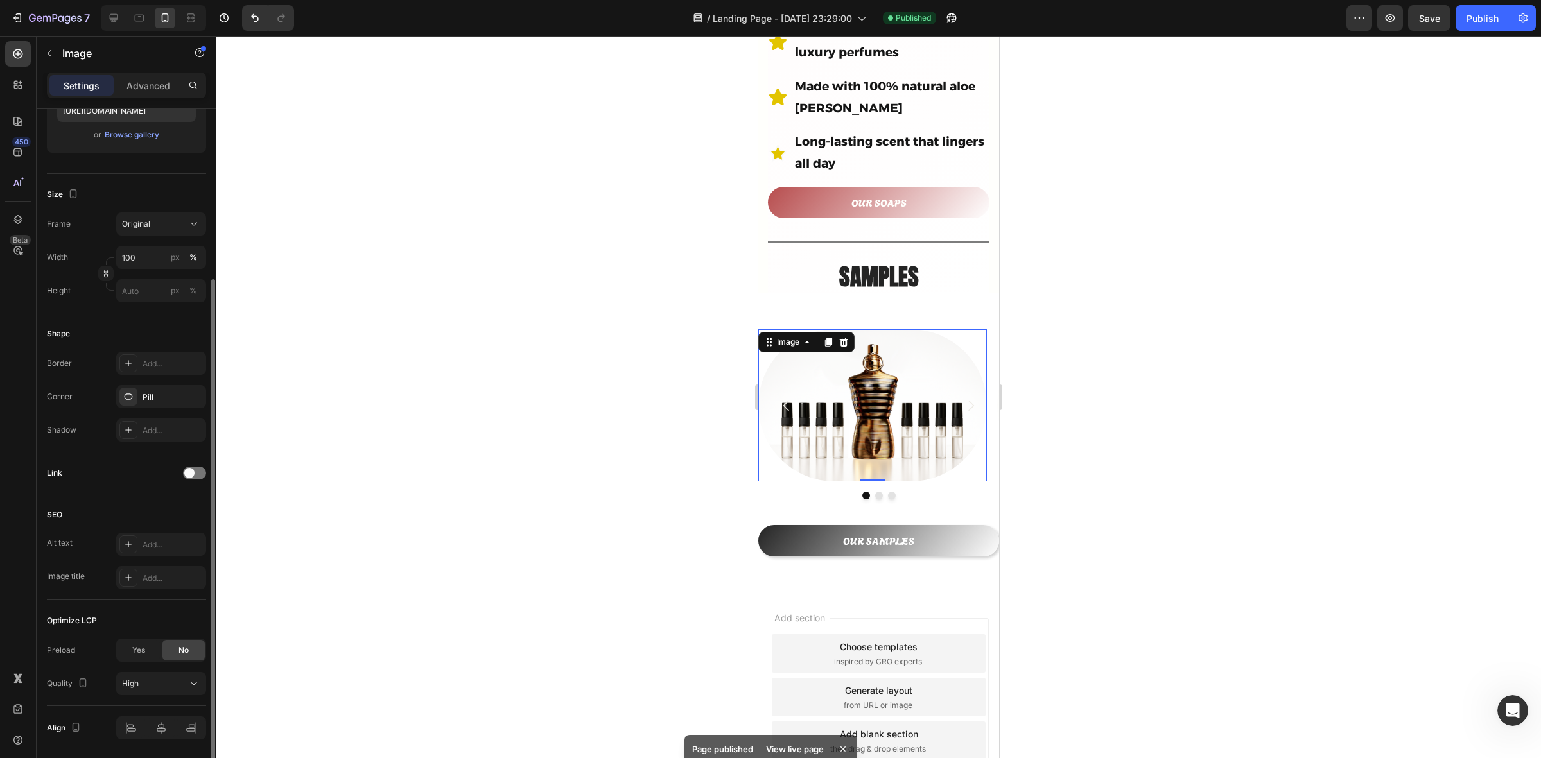
scroll to position [285, 0]
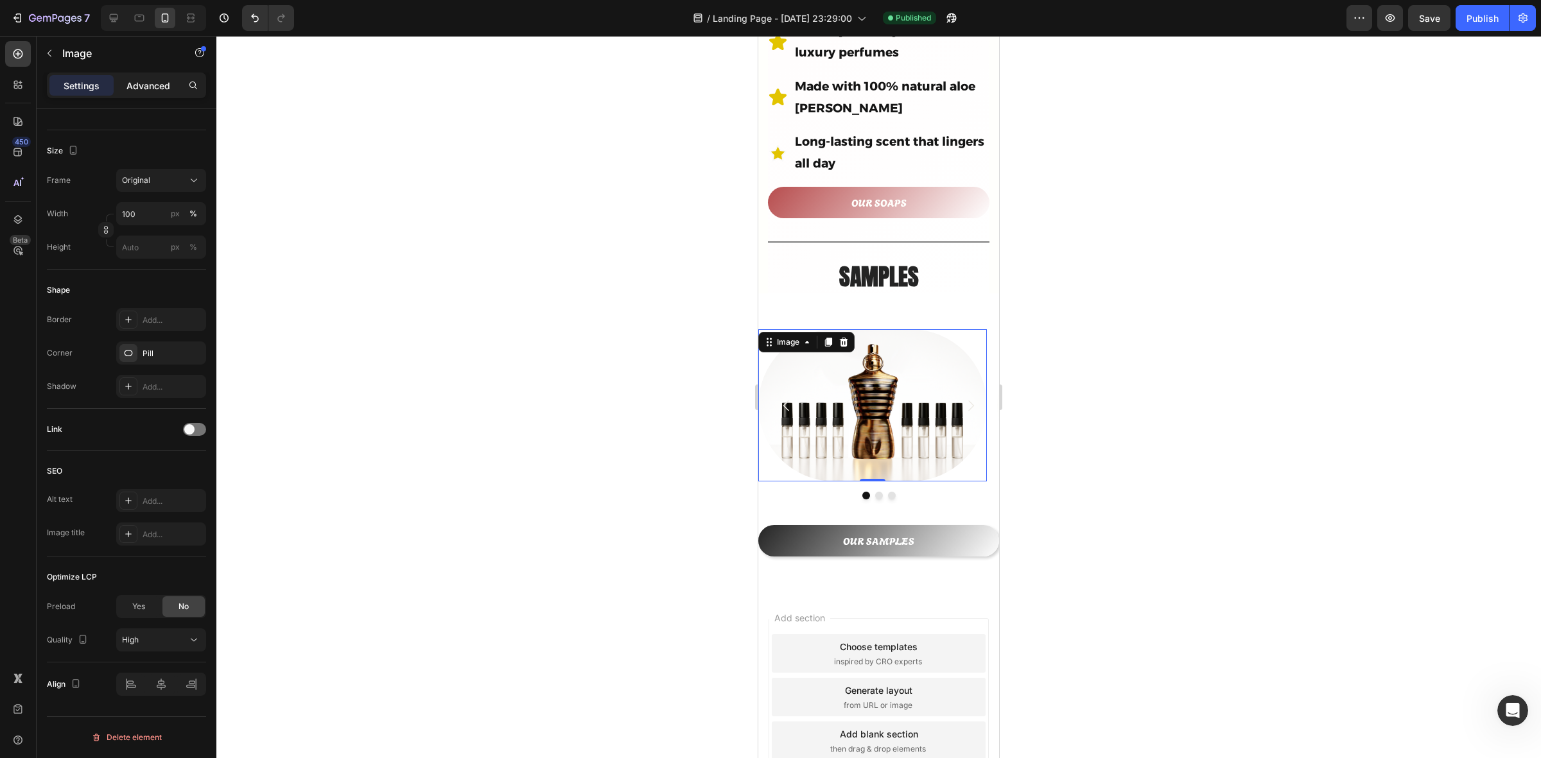
click at [139, 78] on div "Advanced" at bounding box center [148, 85] width 64 height 21
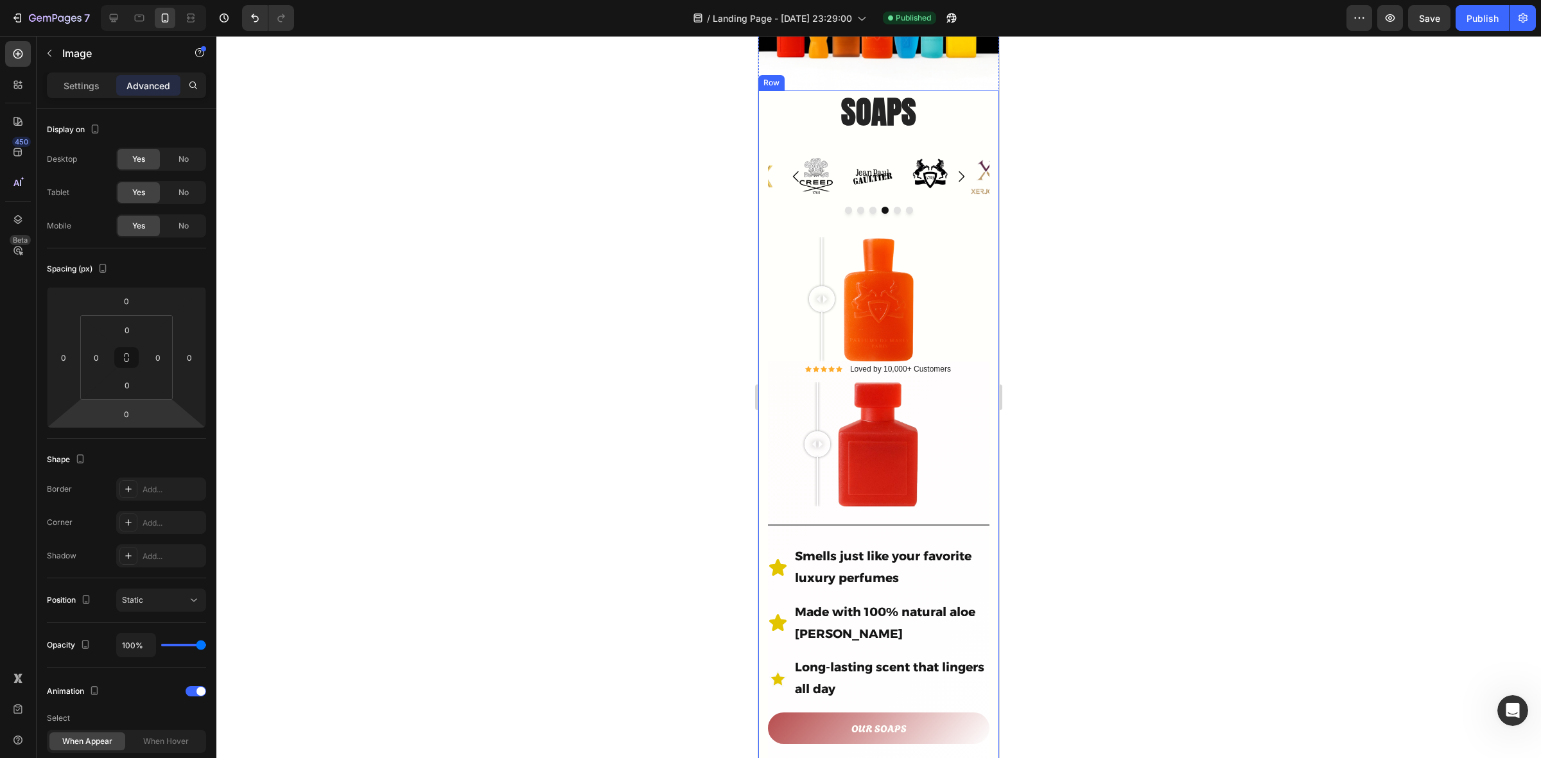
scroll to position [0, 0]
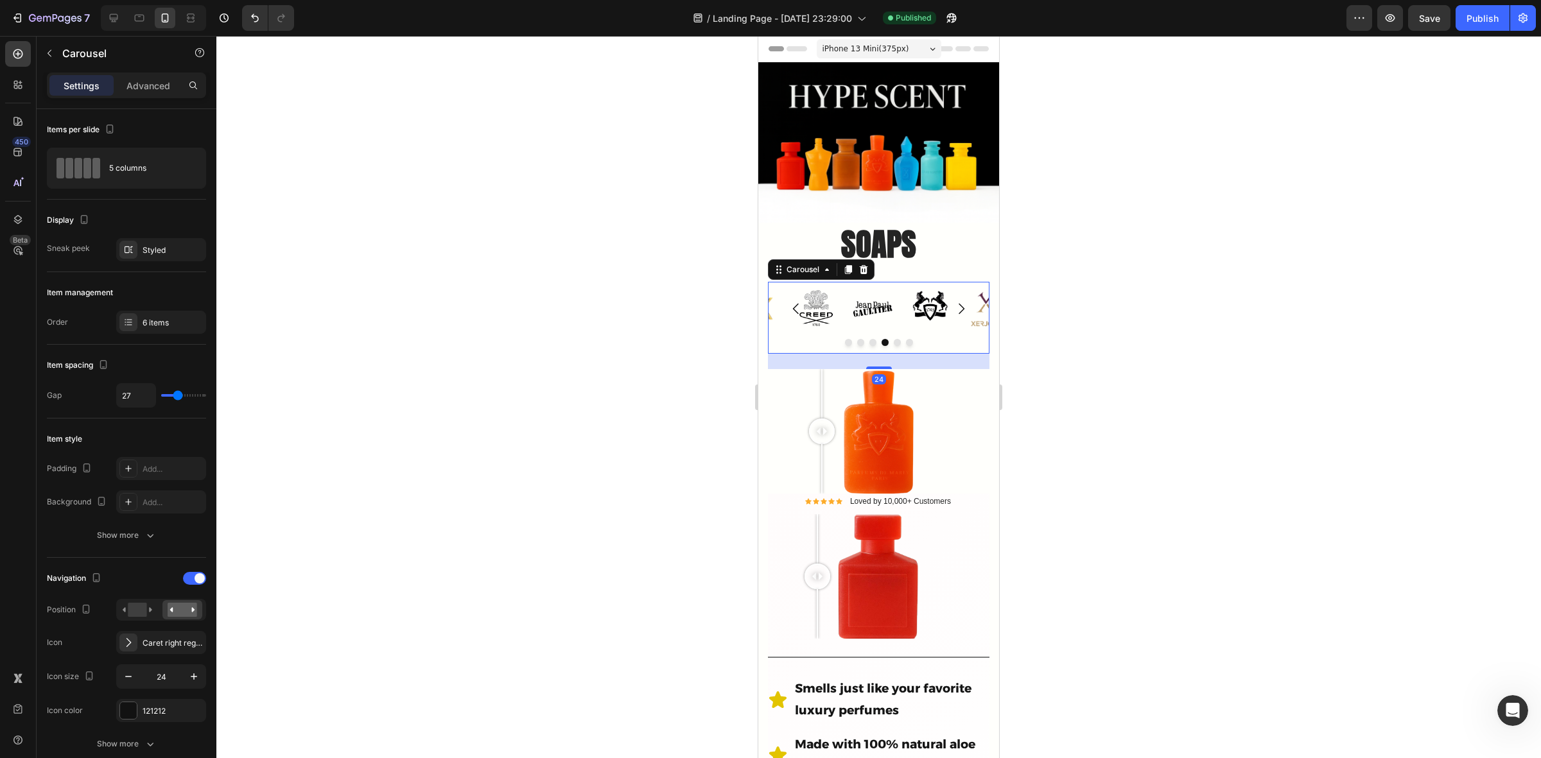
click at [791, 291] on button "Carousel Back Arrow" at bounding box center [796, 309] width 36 height 36
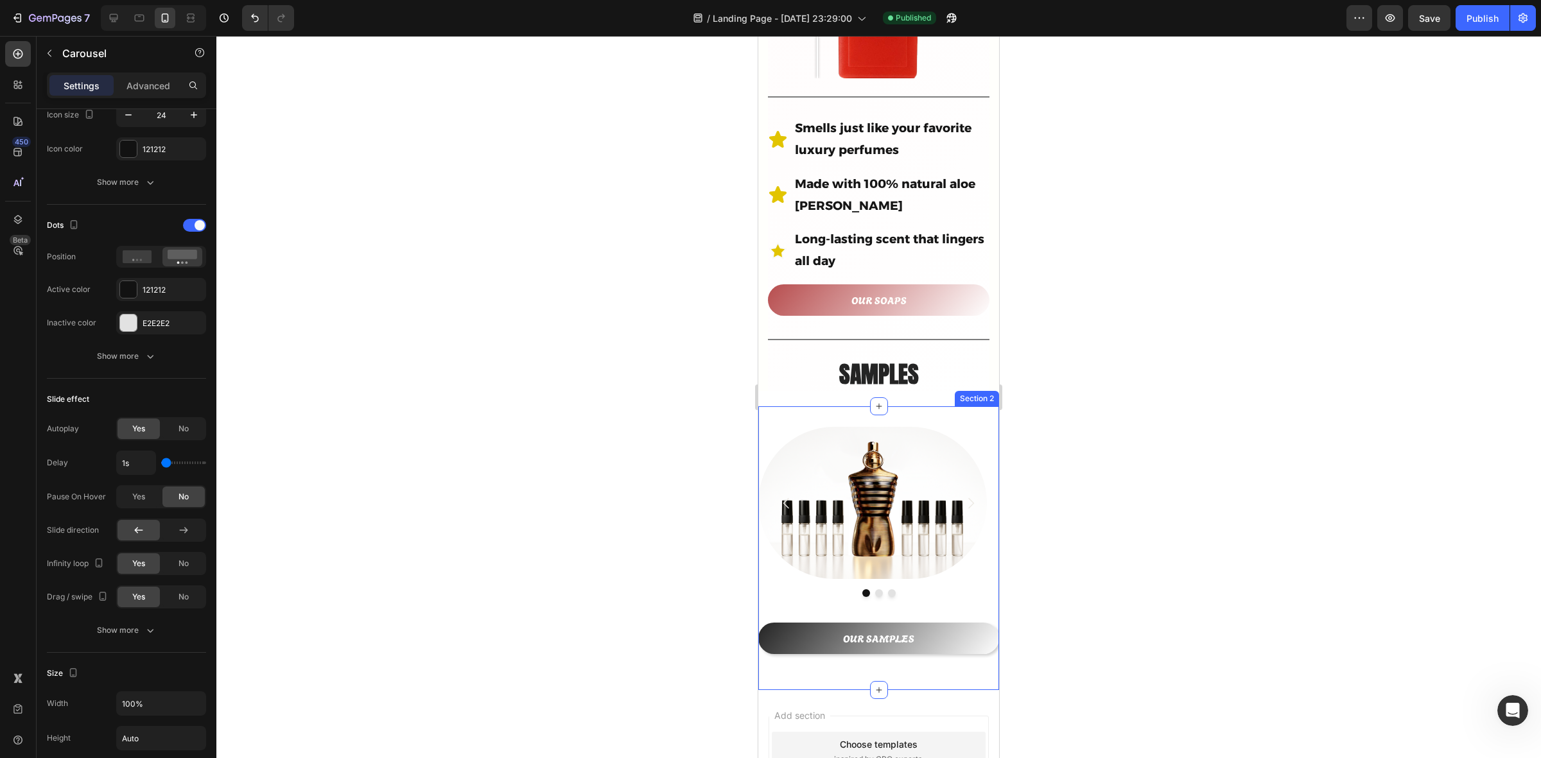
scroll to position [642, 0]
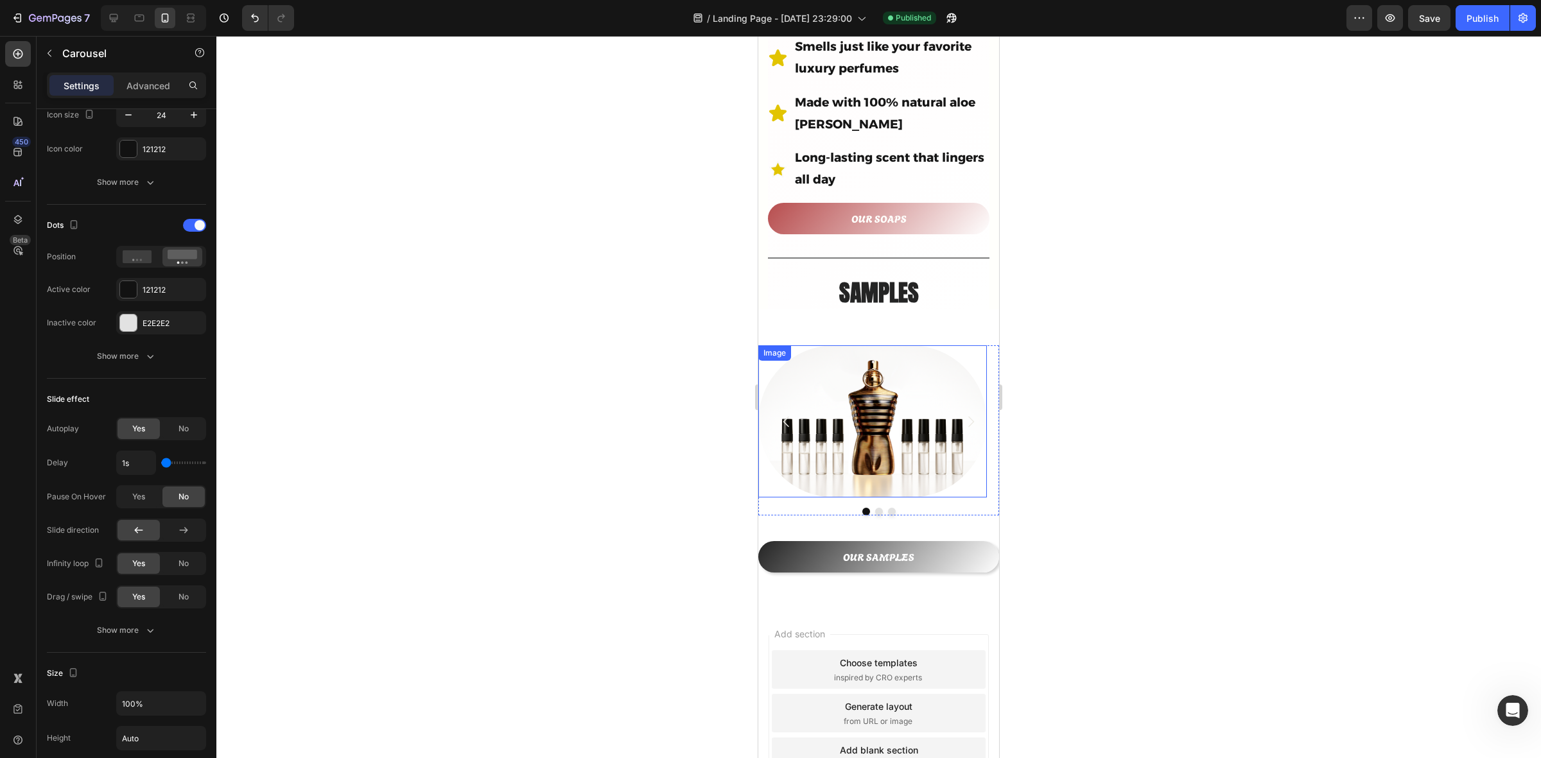
click at [959, 346] on div at bounding box center [872, 422] width 229 height 153
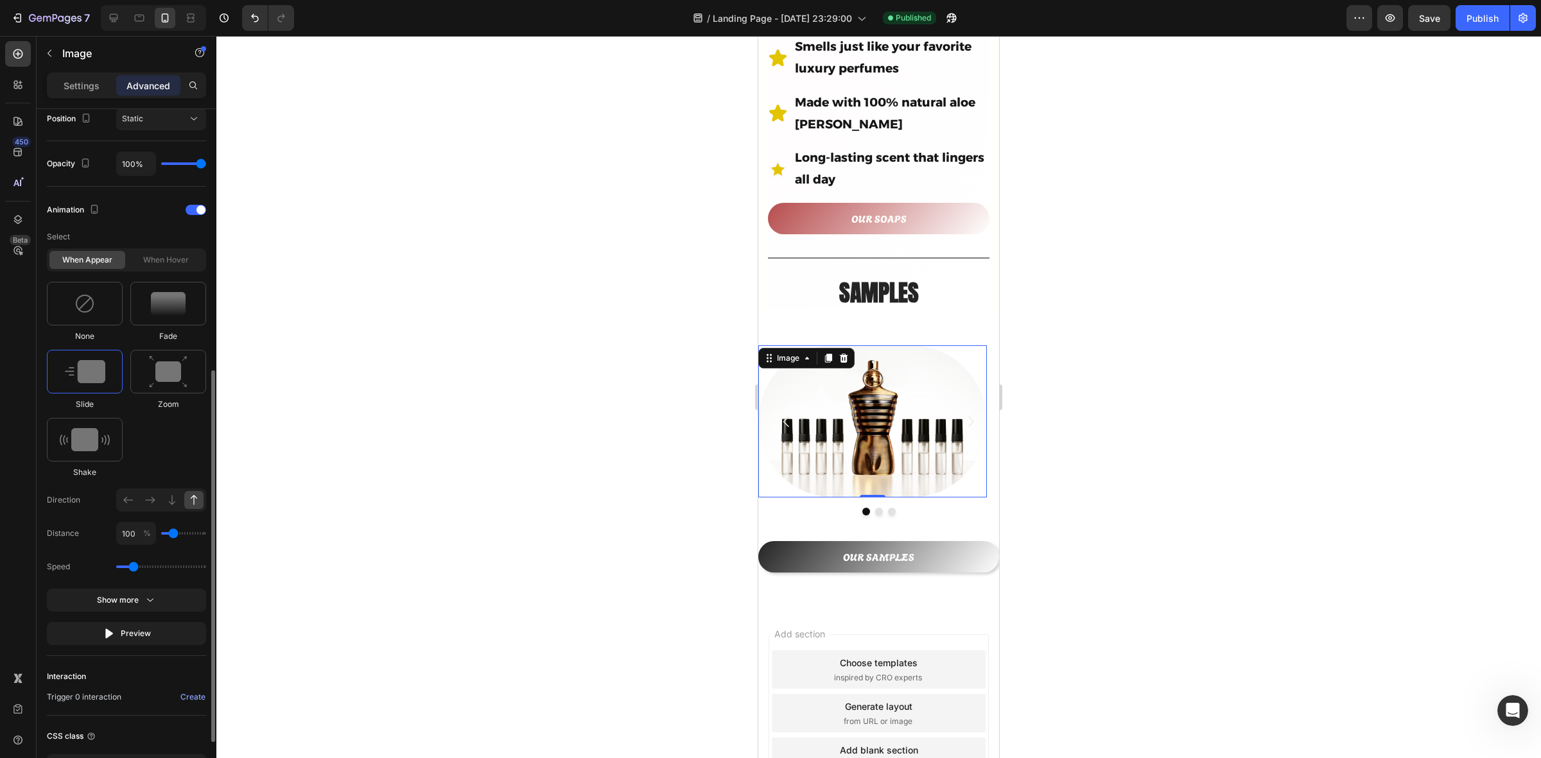
scroll to position [562, 0]
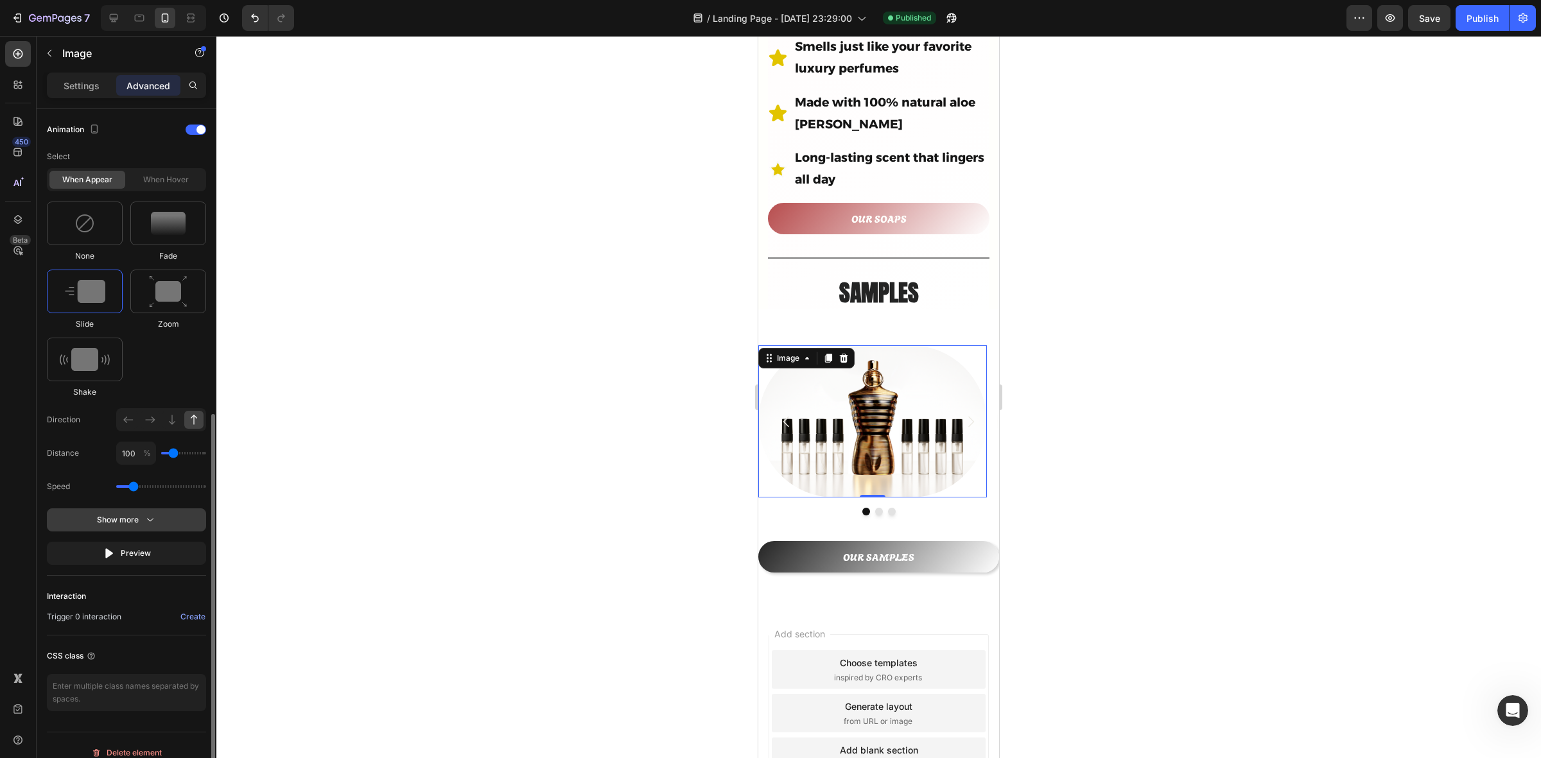
click at [135, 542] on button "Show more" at bounding box center [126, 553] width 159 height 23
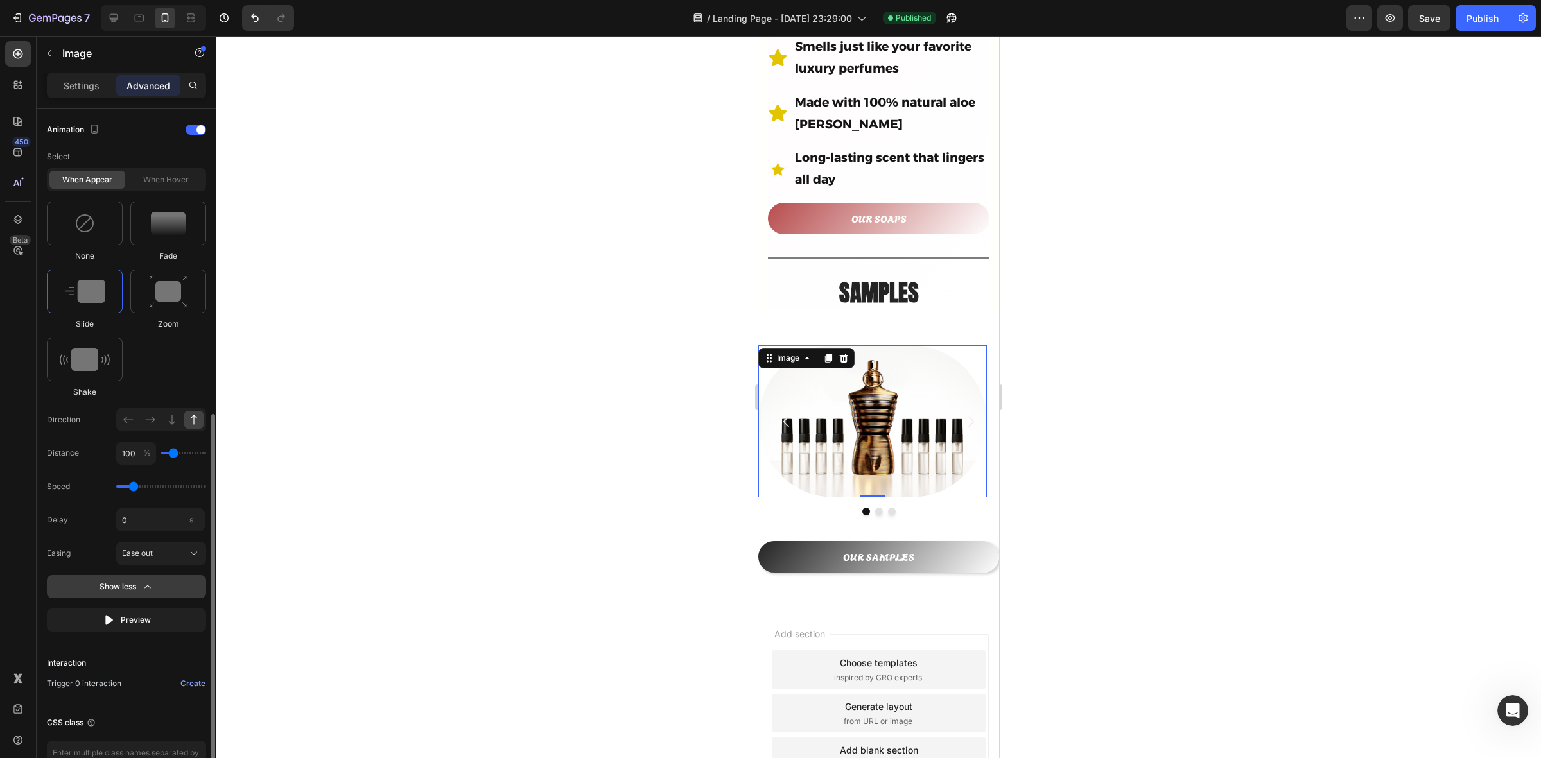
click at [148, 584] on icon "button" at bounding box center [147, 587] width 13 height 13
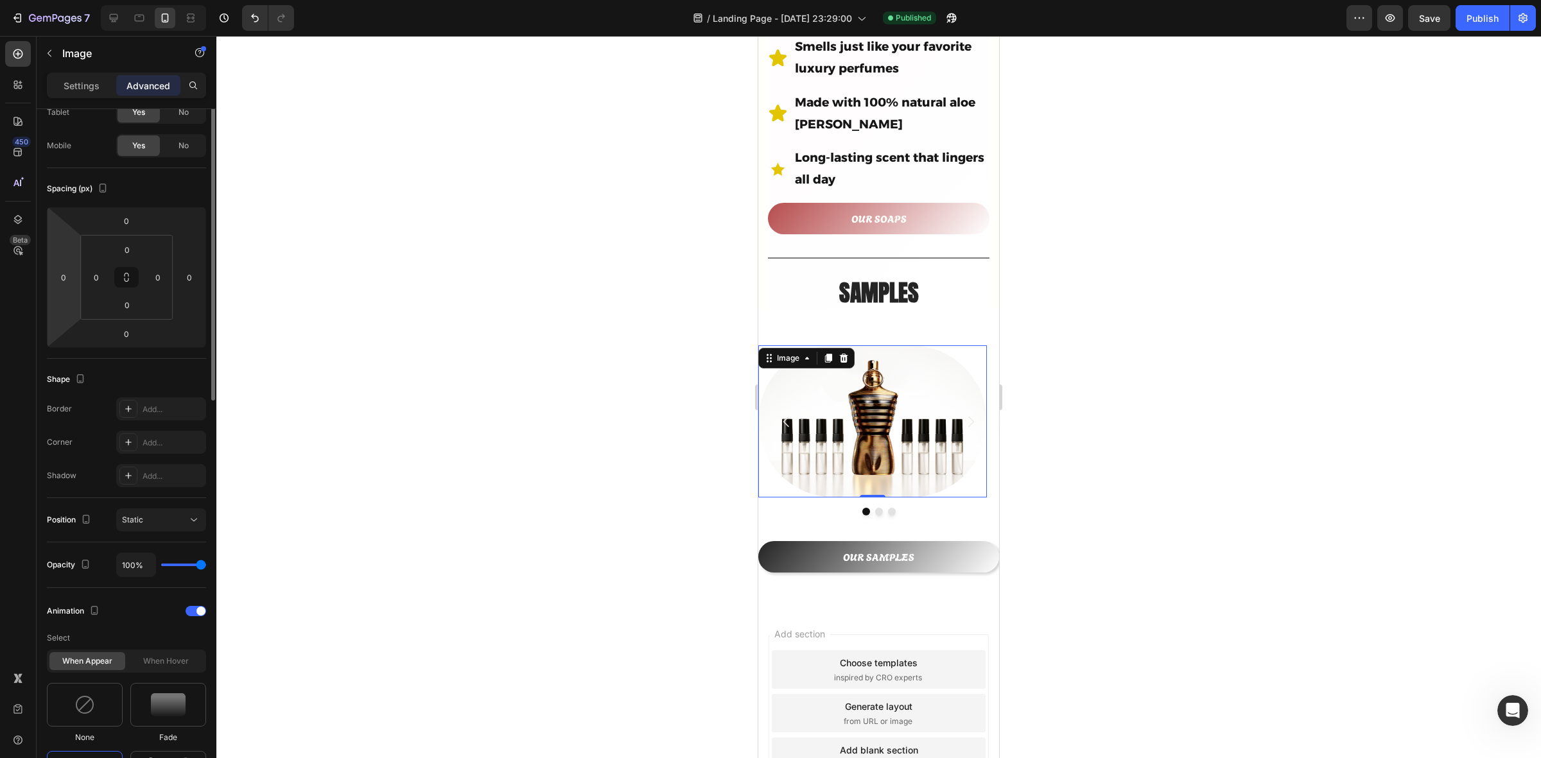
scroll to position [0, 0]
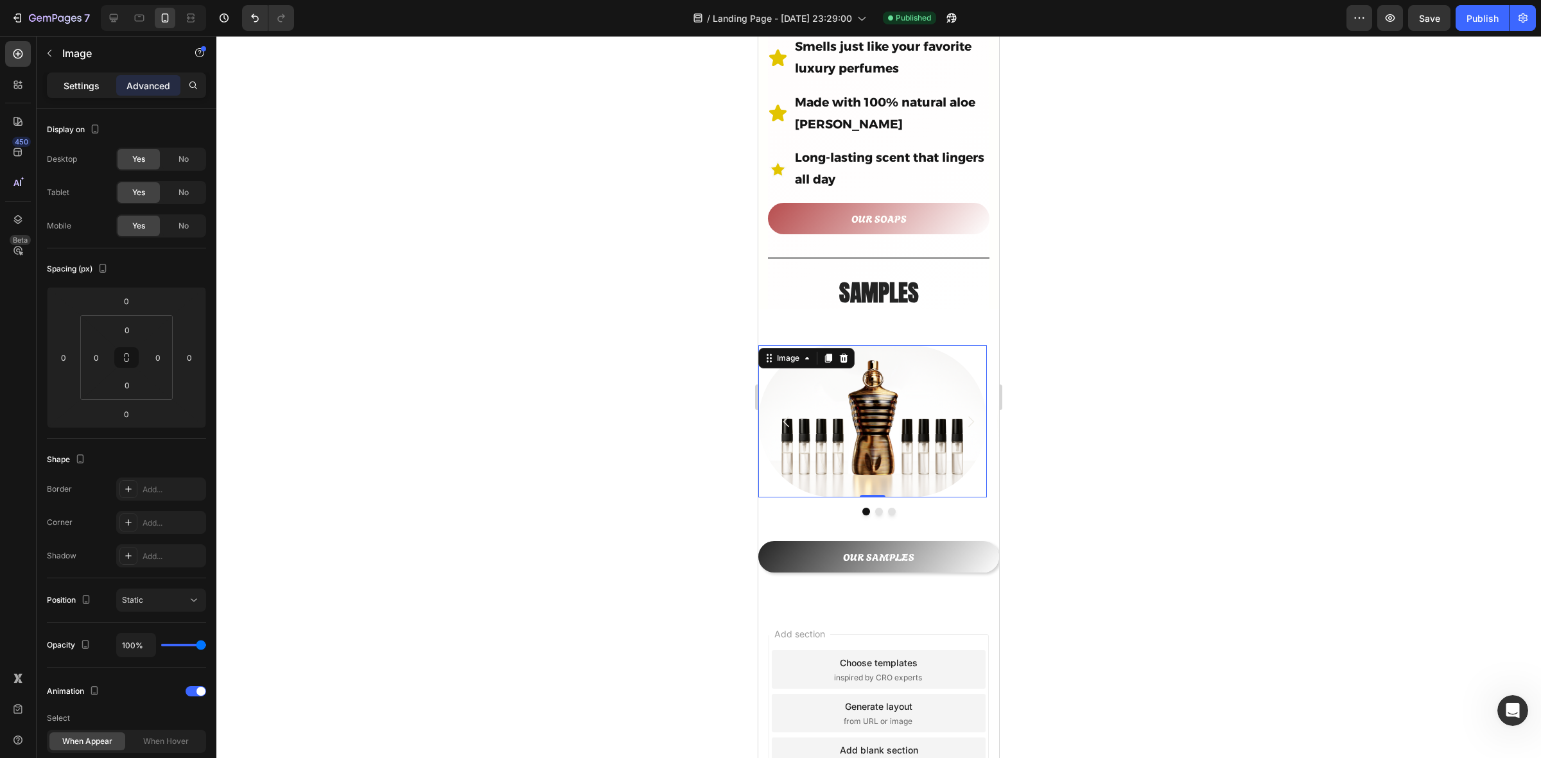
click at [81, 91] on p "Settings" at bounding box center [82, 85] width 36 height 13
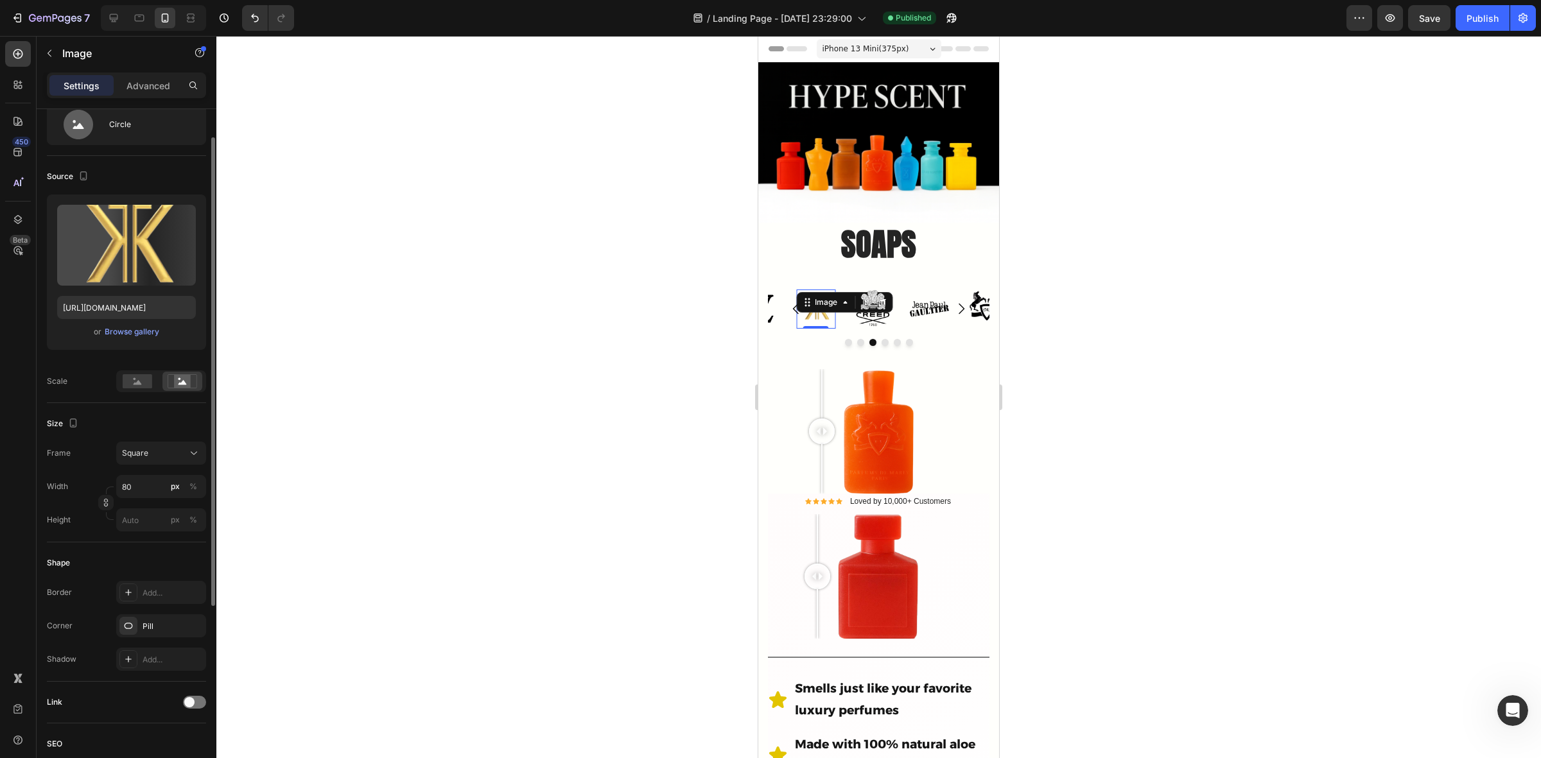
click at [820, 308] on img at bounding box center [815, 309] width 39 height 39
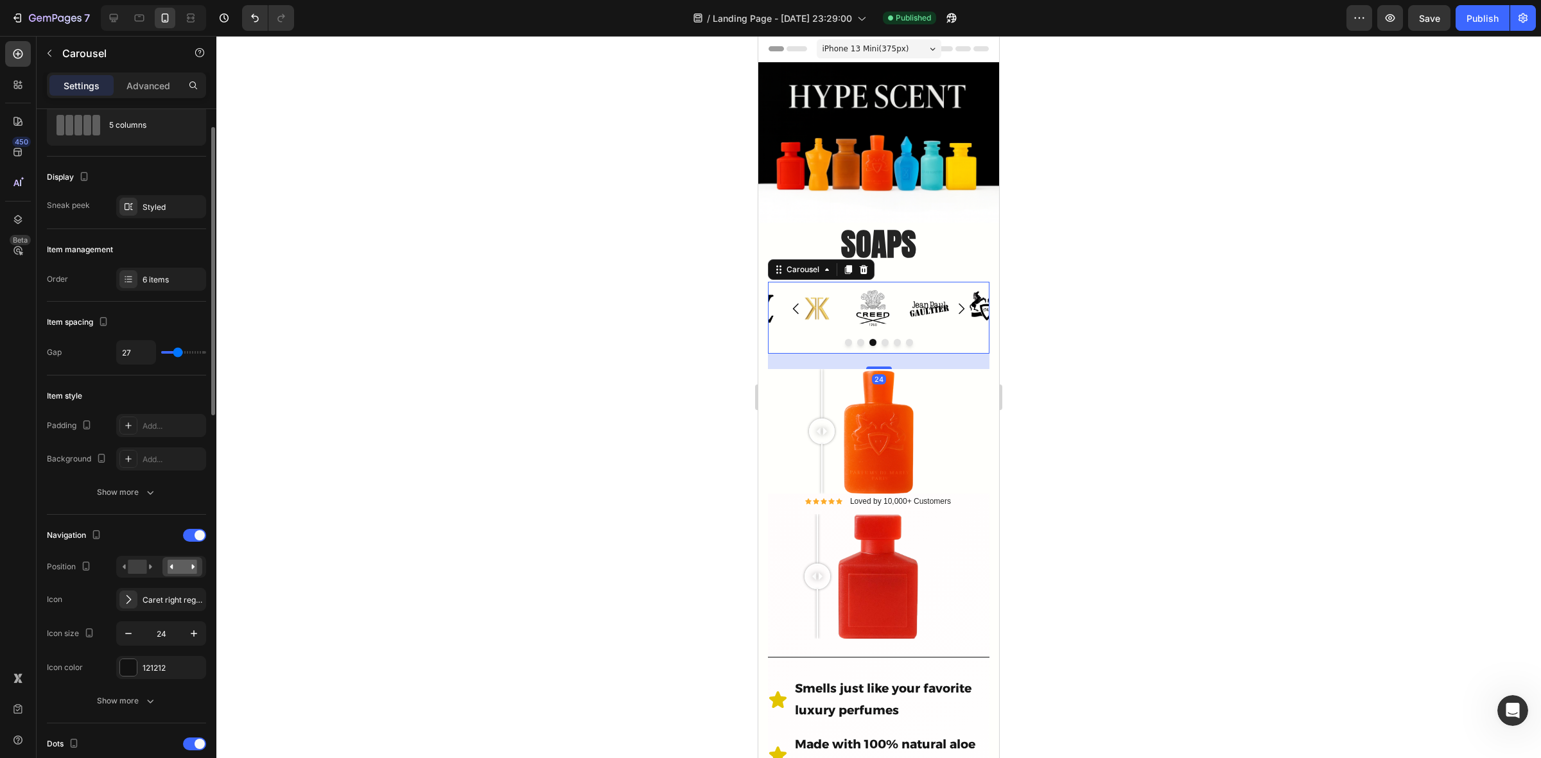
click at [936, 339] on div at bounding box center [879, 342] width 222 height 7
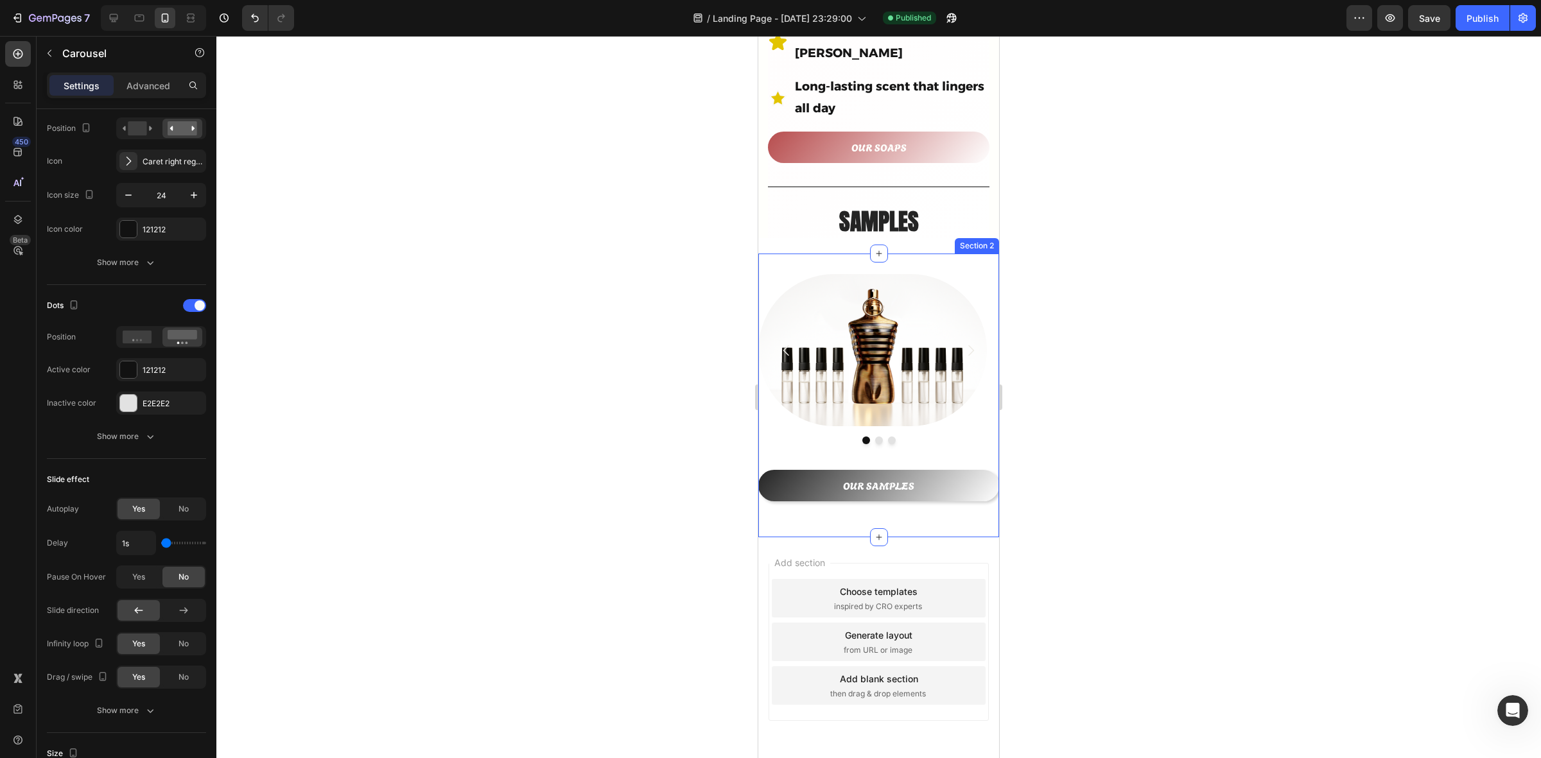
scroll to position [723, 0]
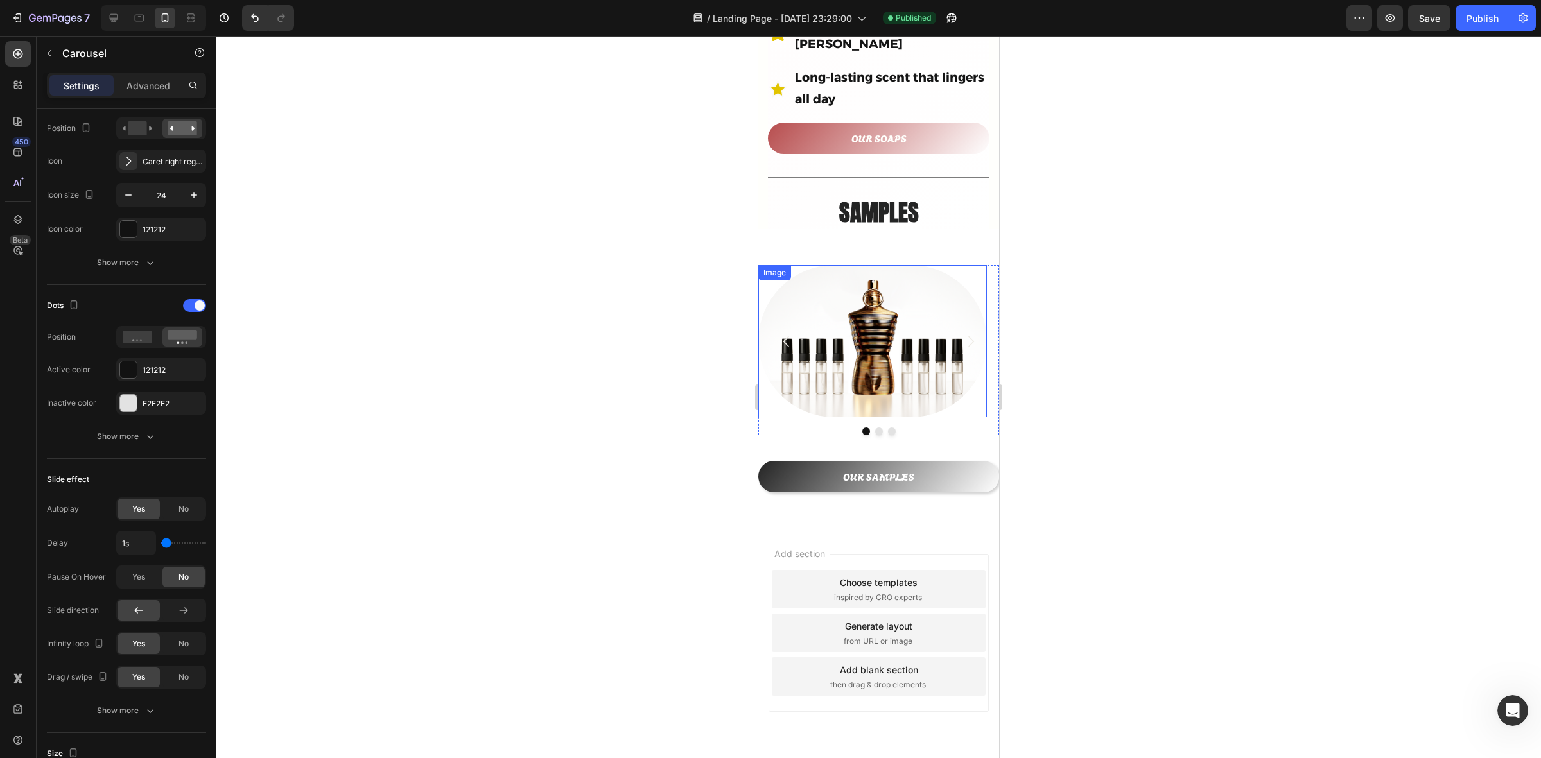
click at [778, 265] on div "Image" at bounding box center [774, 272] width 33 height 15
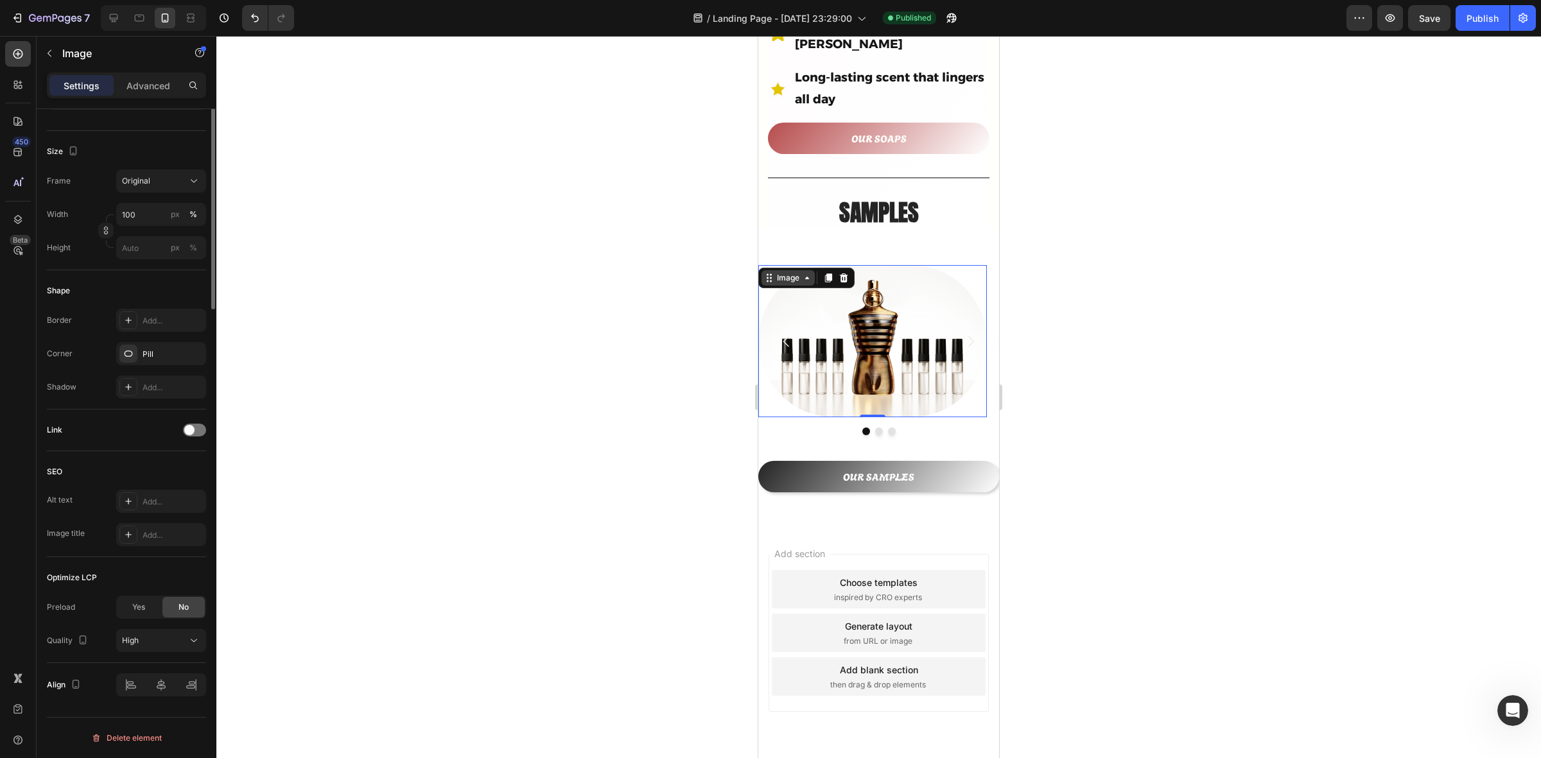
scroll to position [0, 0]
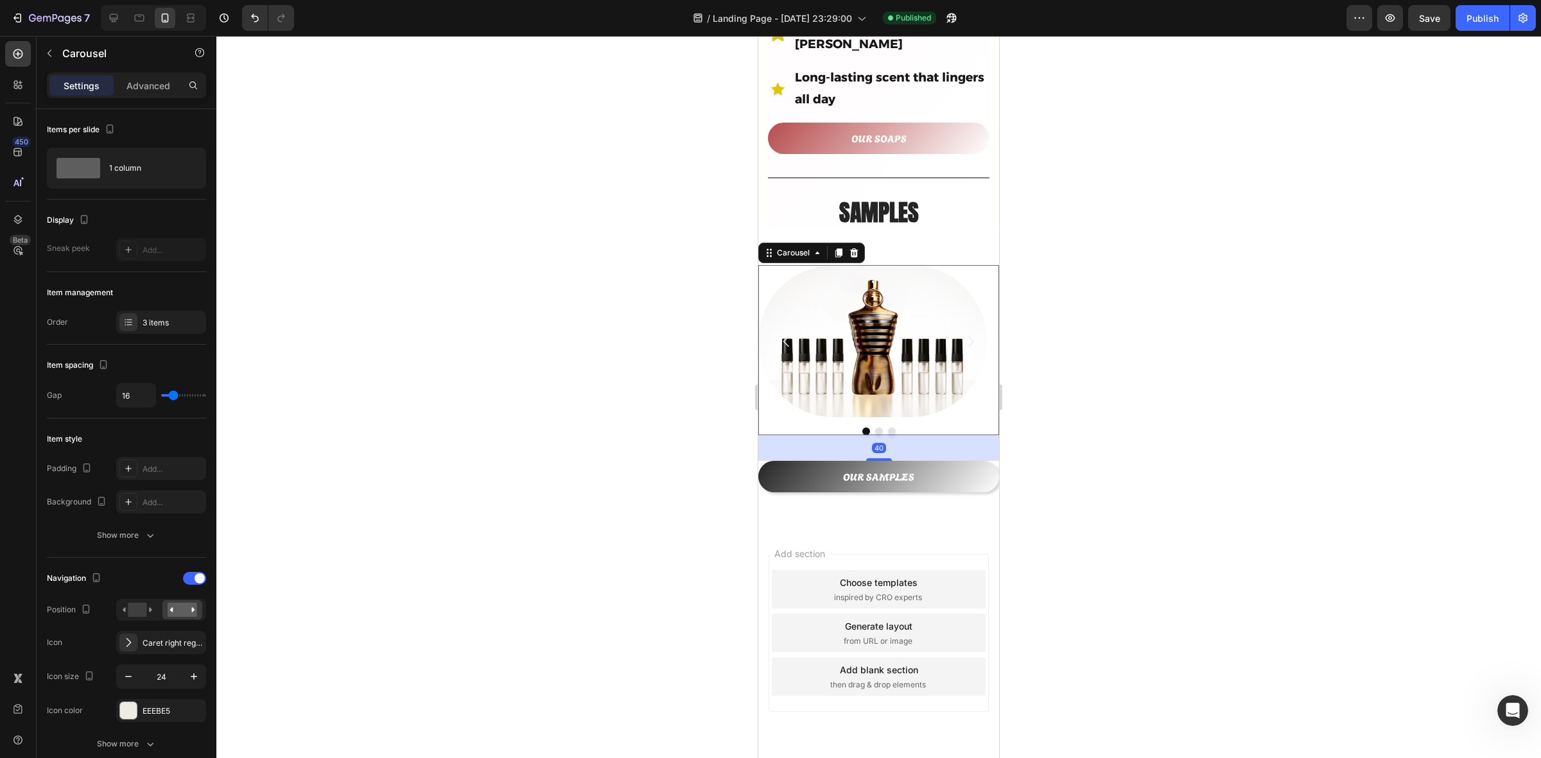
click at [777, 428] on div at bounding box center [878, 432] width 241 height 8
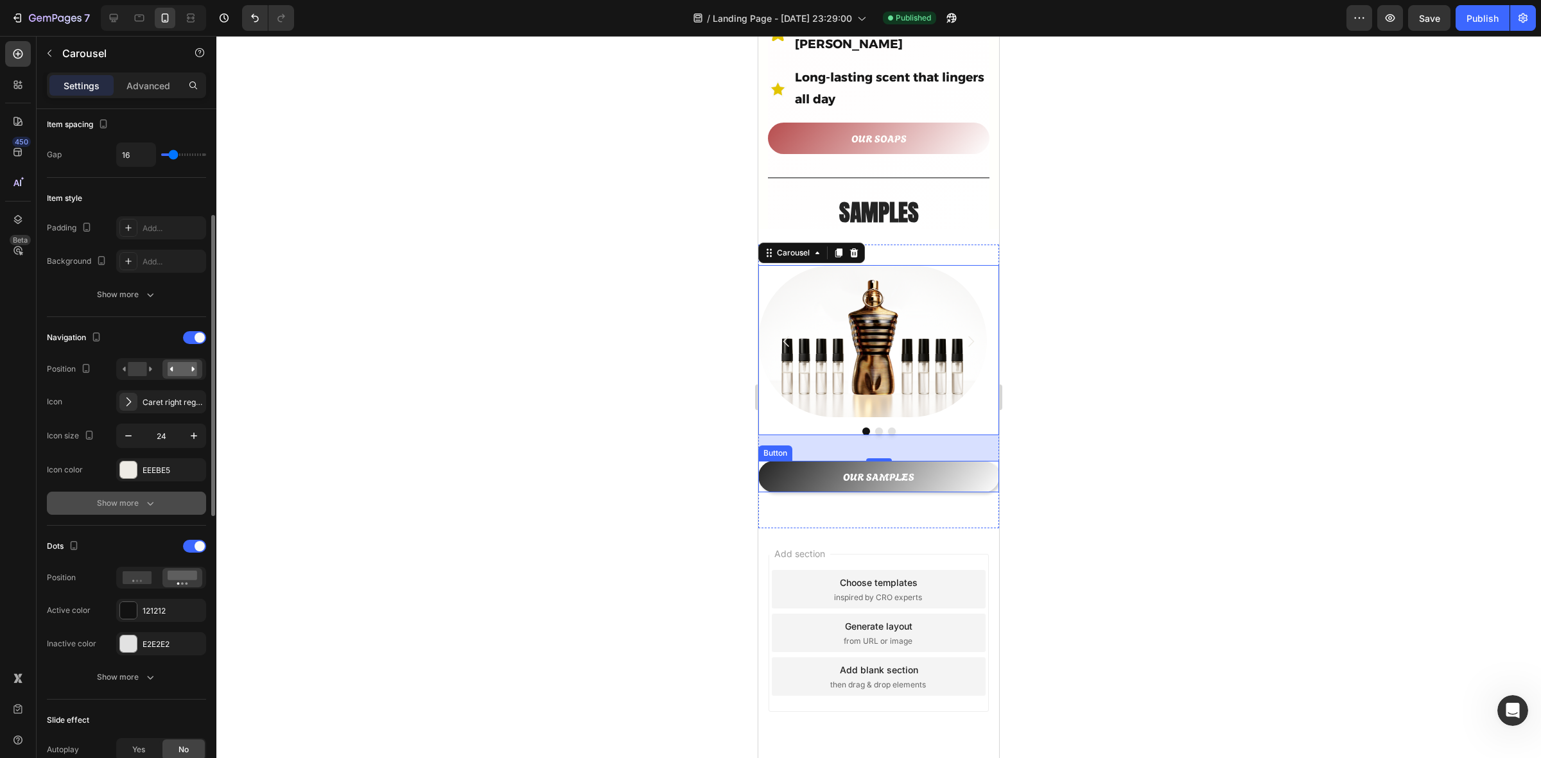
scroll to position [401, 0]
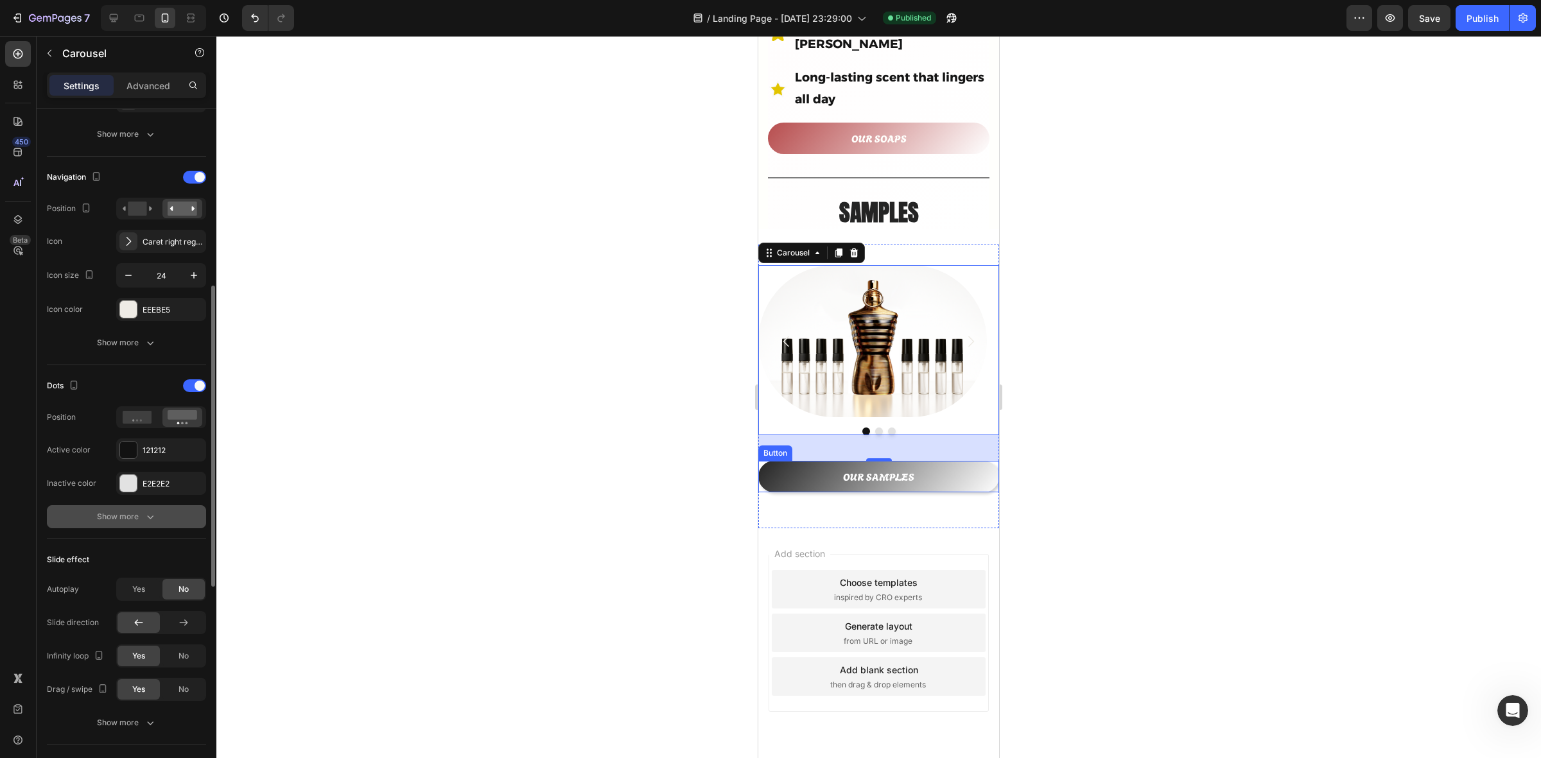
click at [138, 520] on div "Show more" at bounding box center [127, 517] width 60 height 13
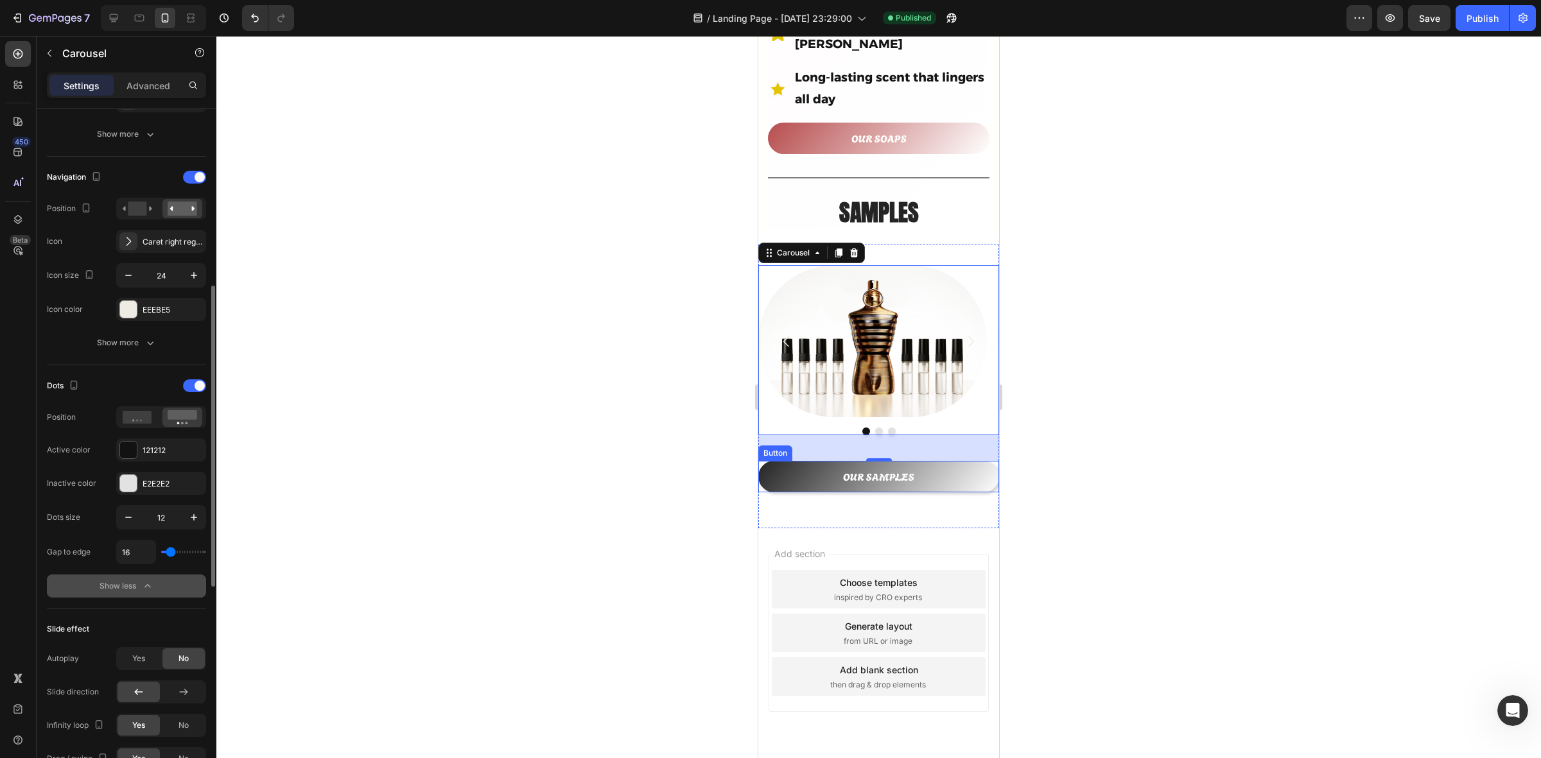
click at [128, 589] on div "Show less" at bounding box center [127, 586] width 55 height 13
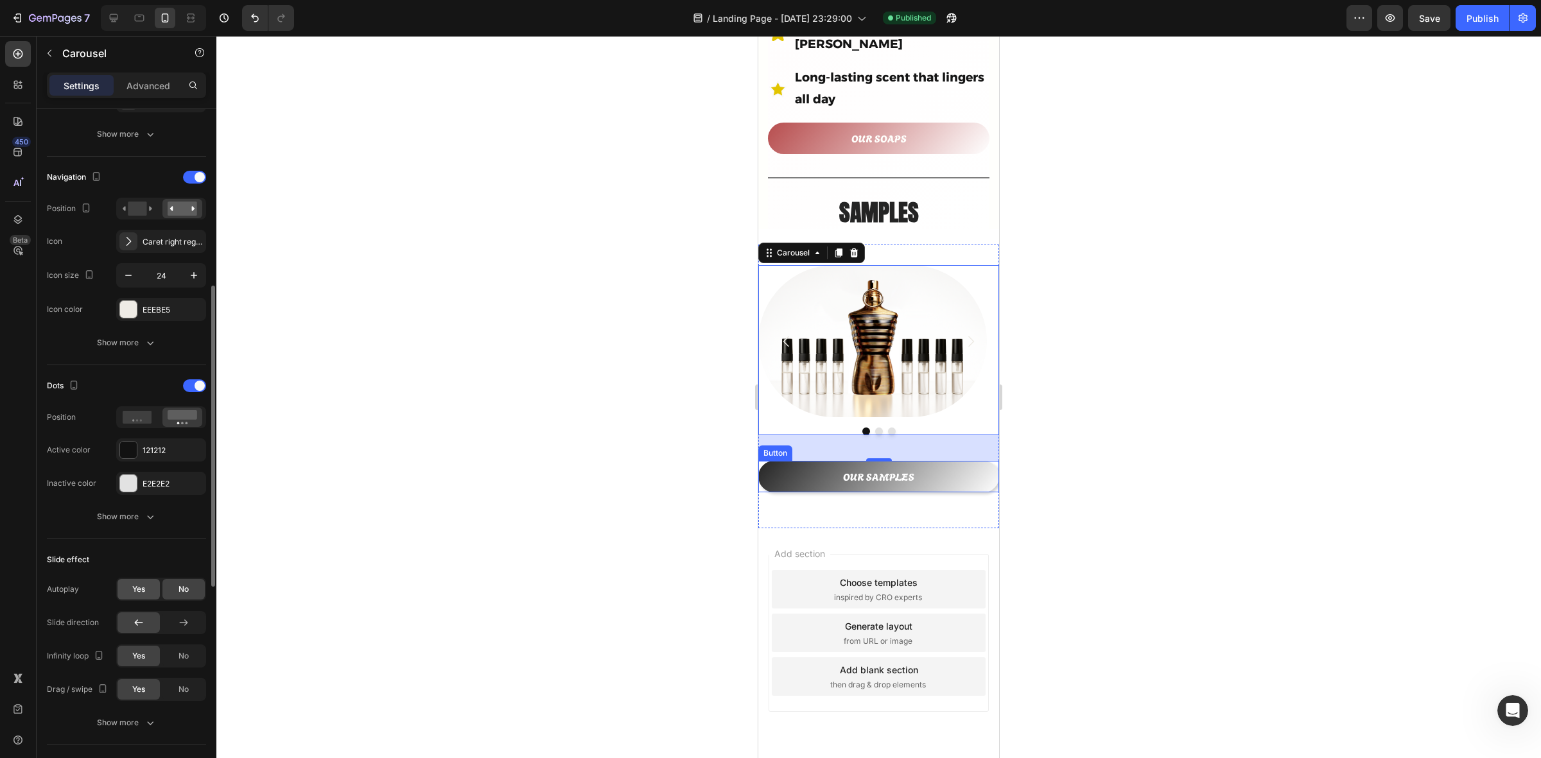
scroll to position [562, 0]
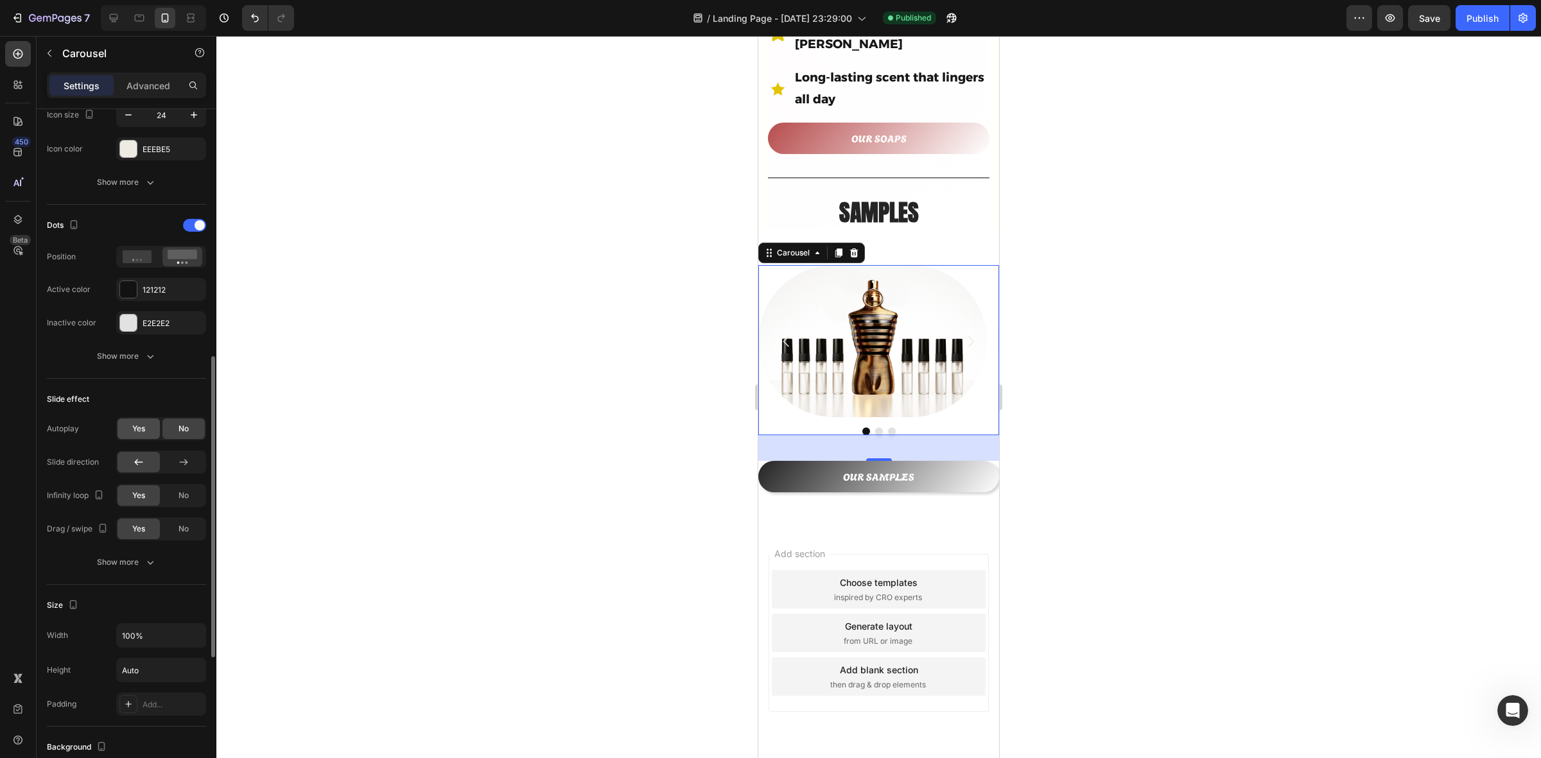
click at [130, 429] on div "Yes" at bounding box center [139, 429] width 42 height 21
type input "1.8s"
type input "1.8"
type input "1.7s"
type input "1.7"
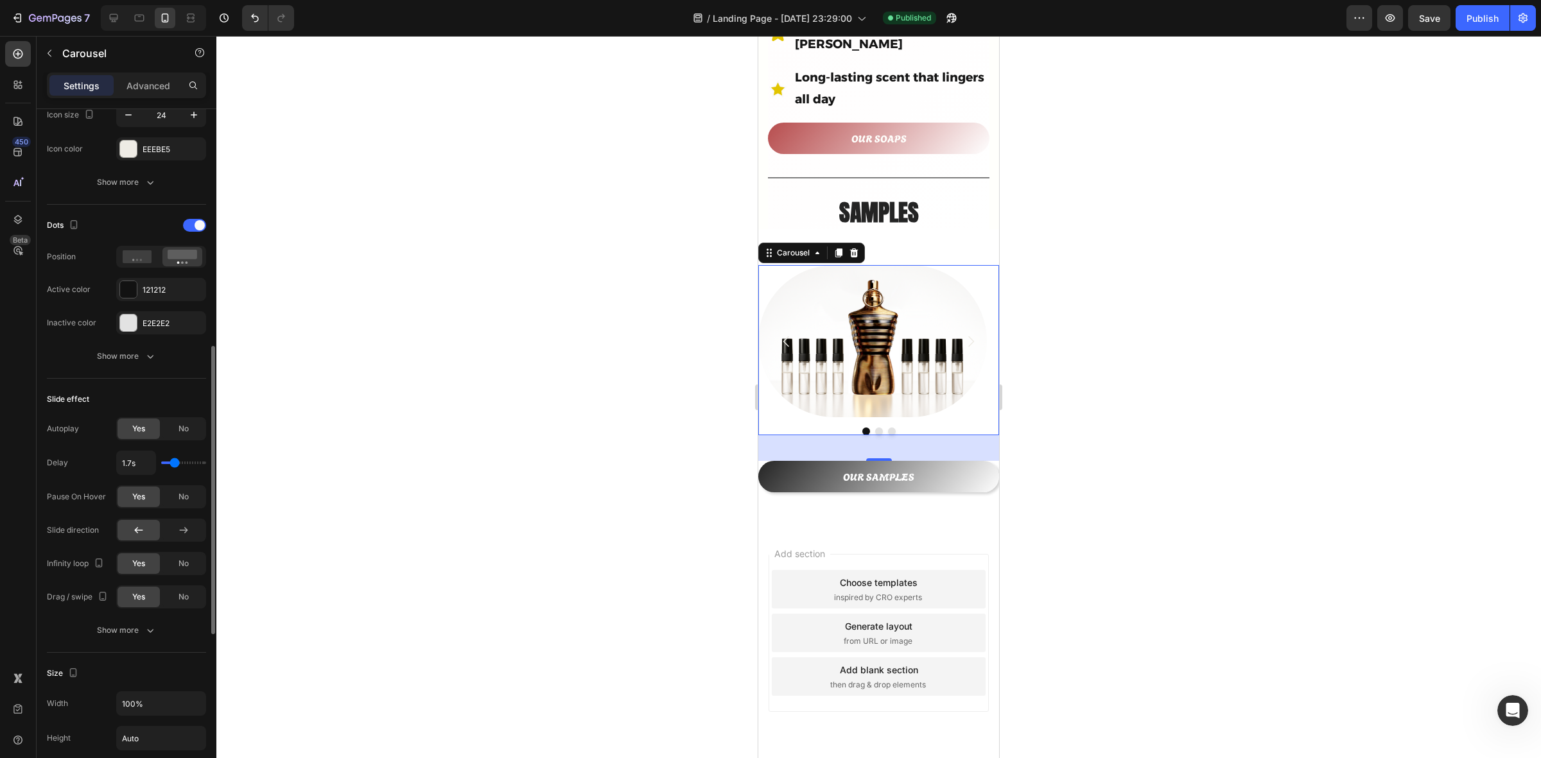
type input "1.5s"
type input "1.5"
type input "1.4s"
type input "1.4"
type input "1.3s"
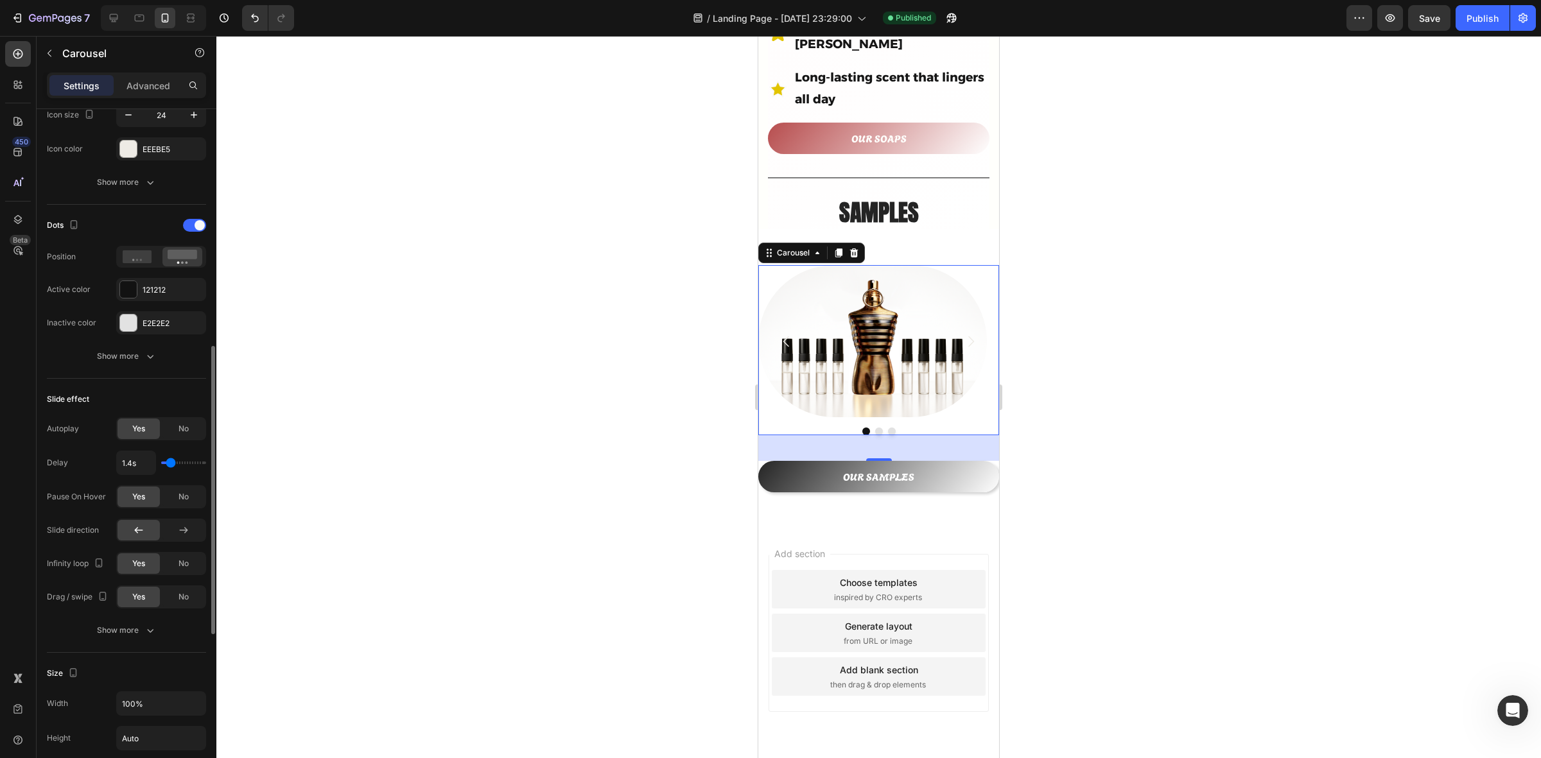
type input "1.3"
type input "1.2s"
type input "1.2"
type input "1.1s"
type input "1.1"
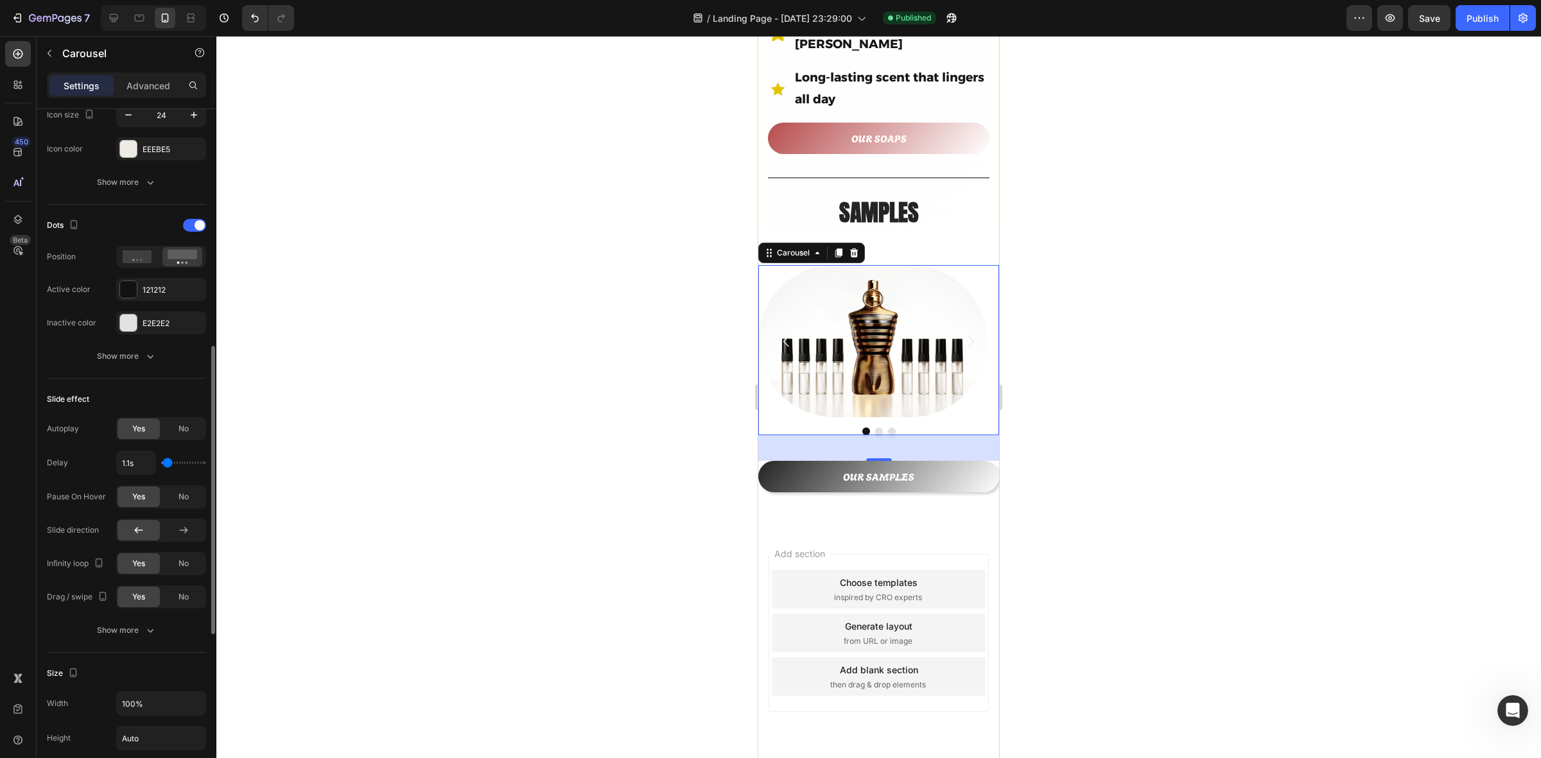
type input "1s"
drag, startPoint x: 175, startPoint y: 466, endPoint x: 165, endPoint y: 466, distance: 10.3
type input "1"
click at [165, 464] on input "range" at bounding box center [183, 463] width 45 height 3
click at [169, 496] on div "No" at bounding box center [183, 497] width 42 height 21
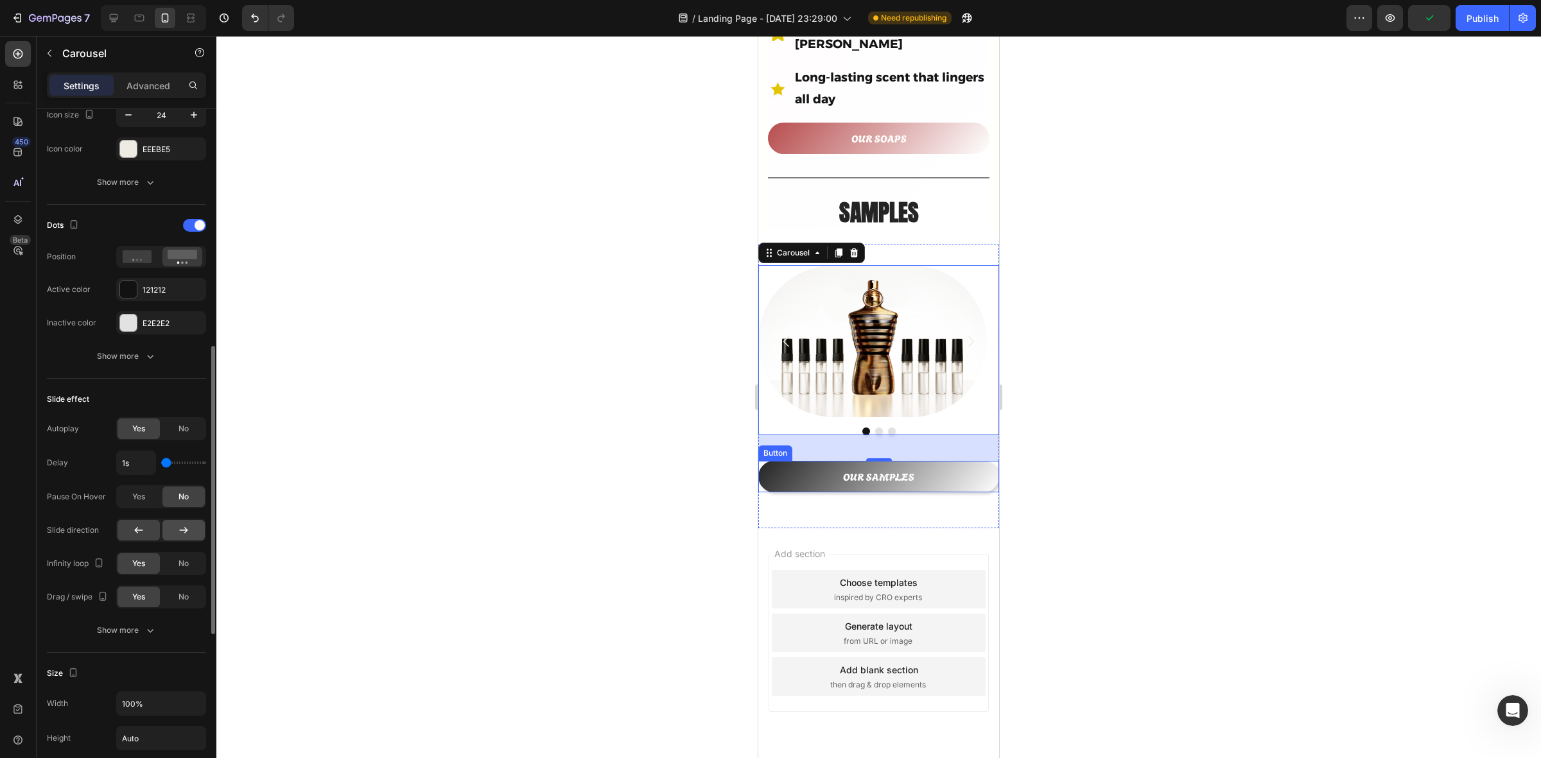
click at [179, 528] on icon at bounding box center [183, 530] width 13 height 13
click at [139, 530] on icon at bounding box center [138, 530] width 13 height 13
click at [1467, 18] on div "Publish" at bounding box center [1483, 18] width 32 height 13
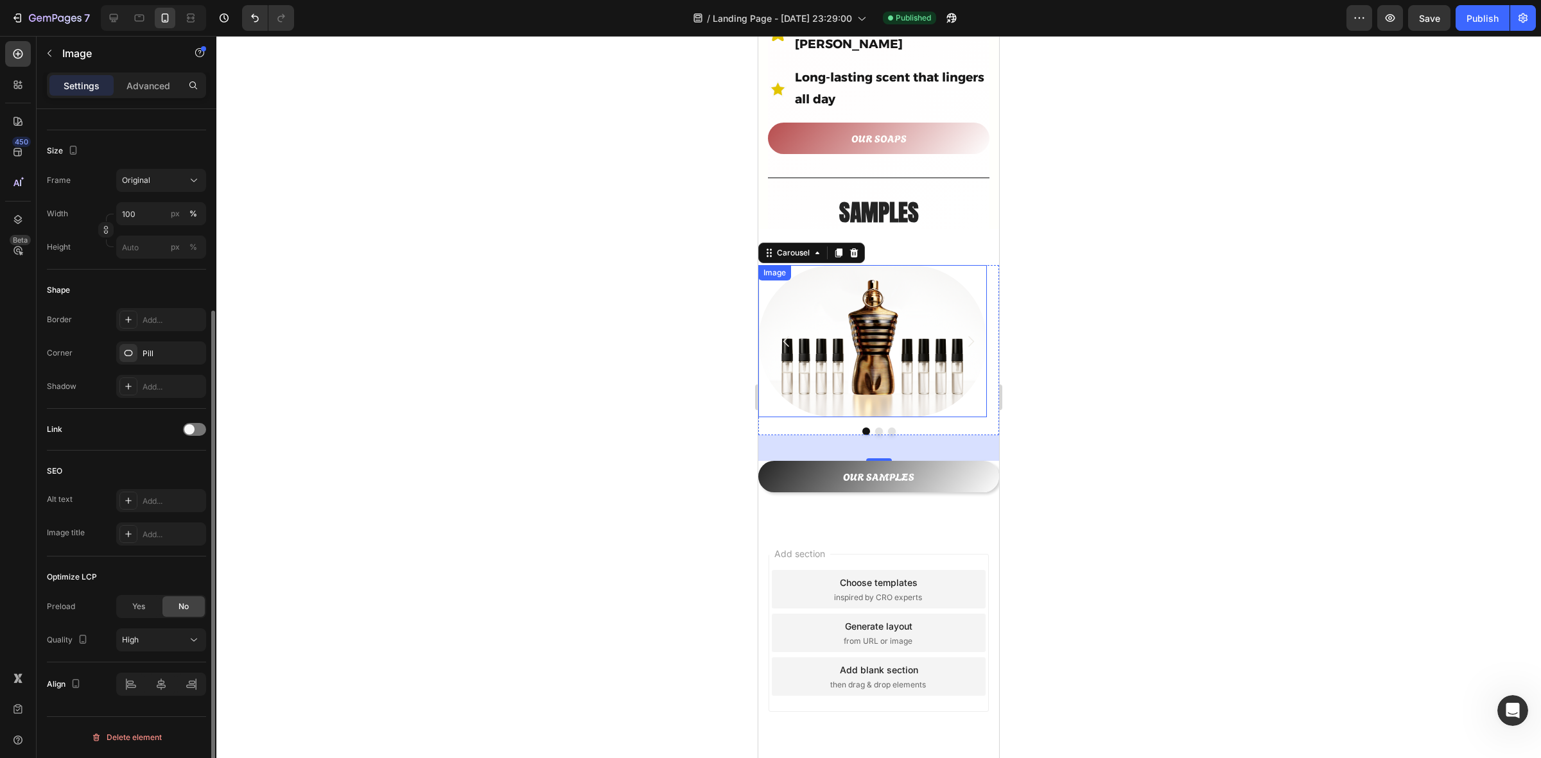
click at [868, 265] on img at bounding box center [872, 341] width 229 height 153
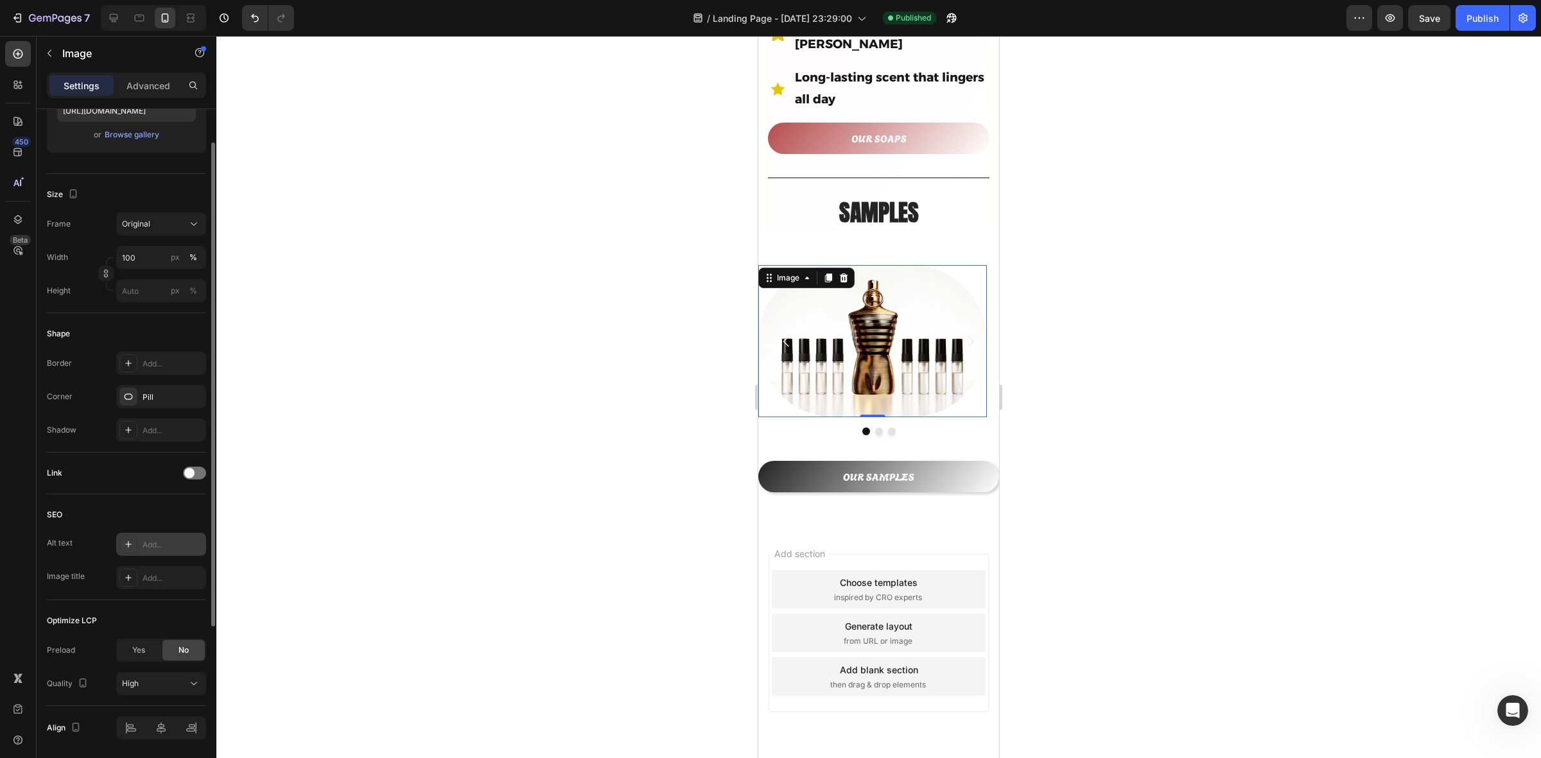
scroll to position [285, 0]
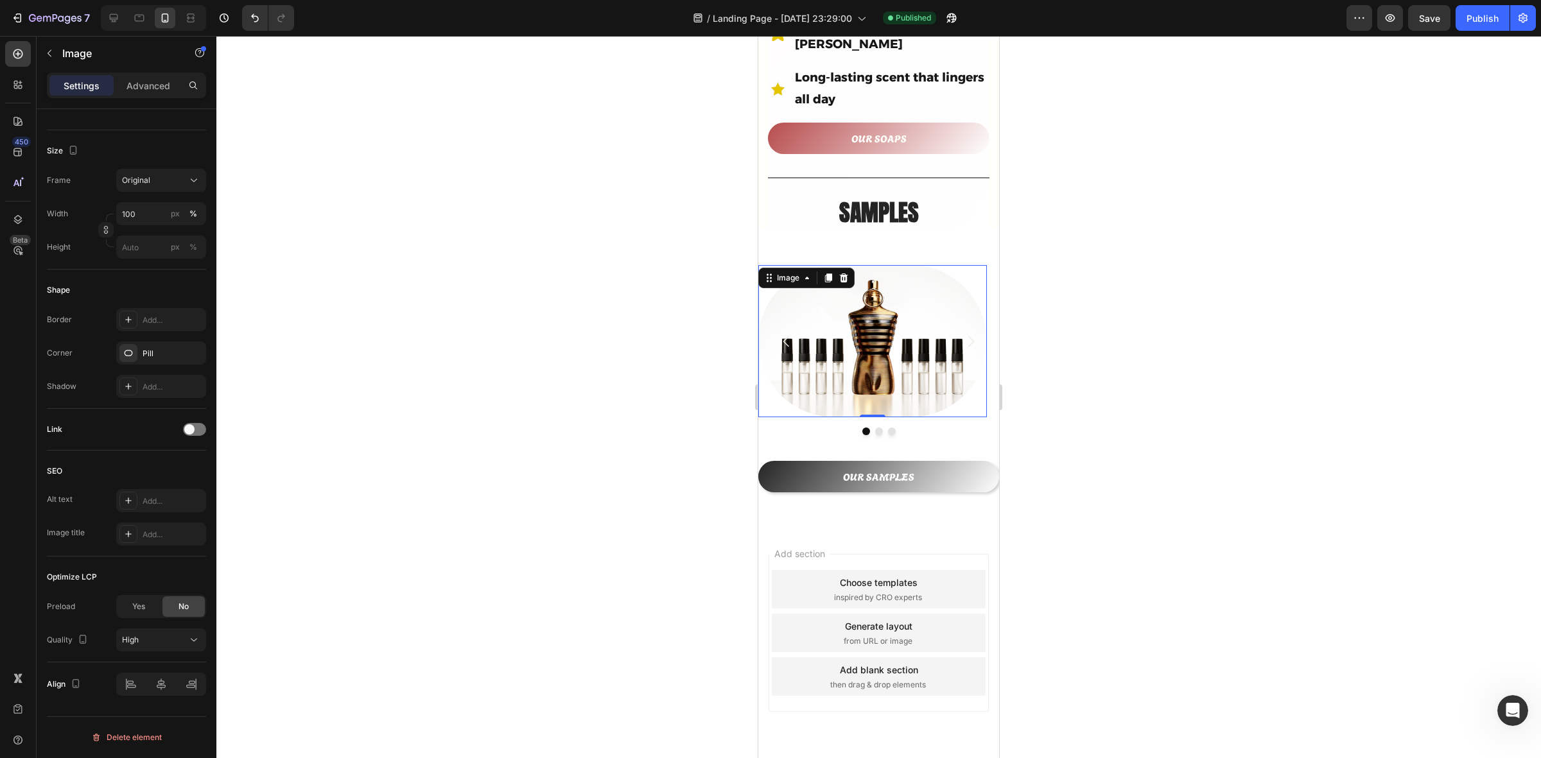
drag, startPoint x: 152, startPoint y: 95, endPoint x: 152, endPoint y: 108, distance: 12.8
click at [153, 95] on div "Advanced" at bounding box center [148, 85] width 64 height 21
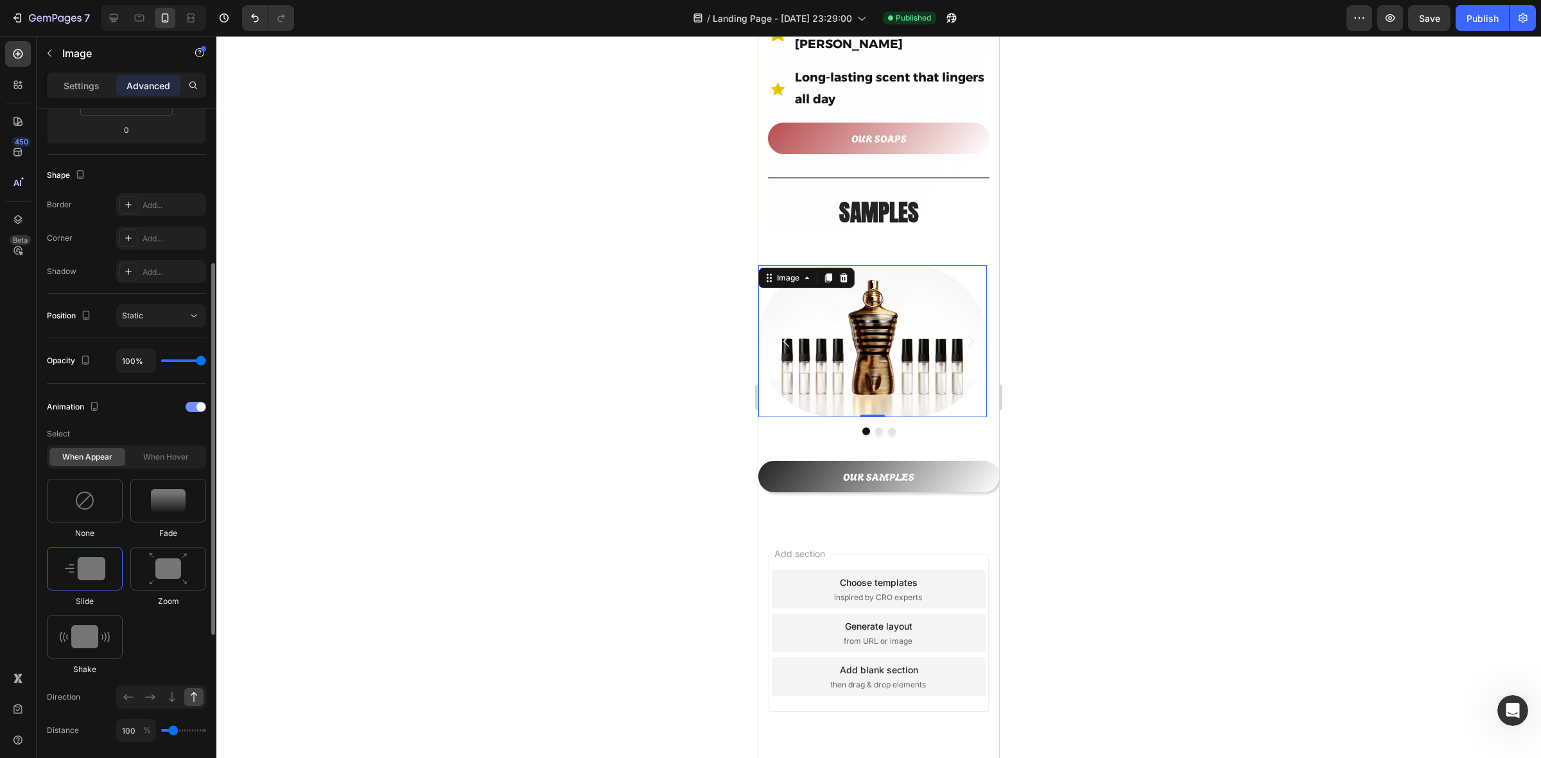
click at [193, 406] on div at bounding box center [196, 407] width 21 height 10
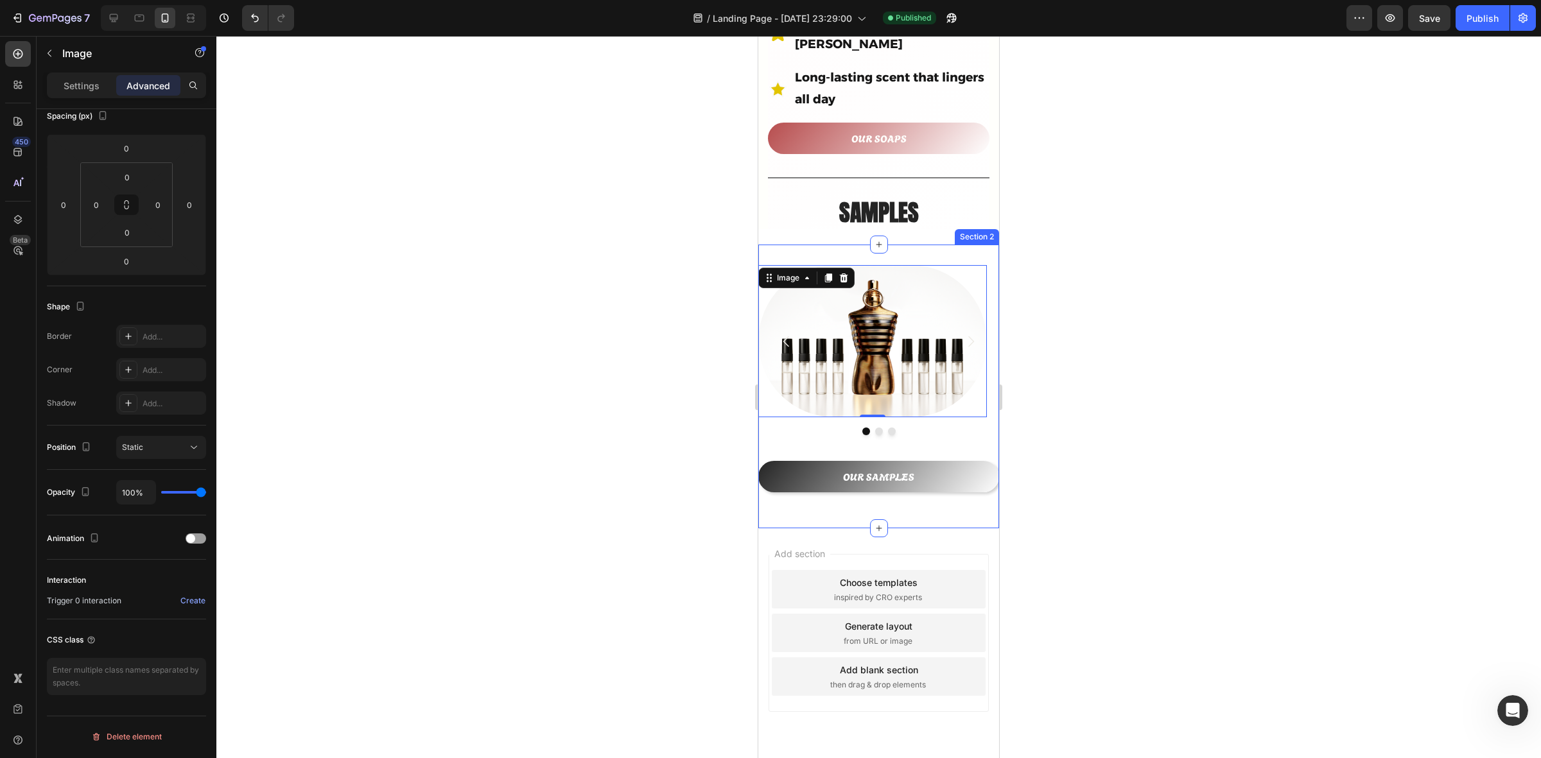
scroll to position [0, 0]
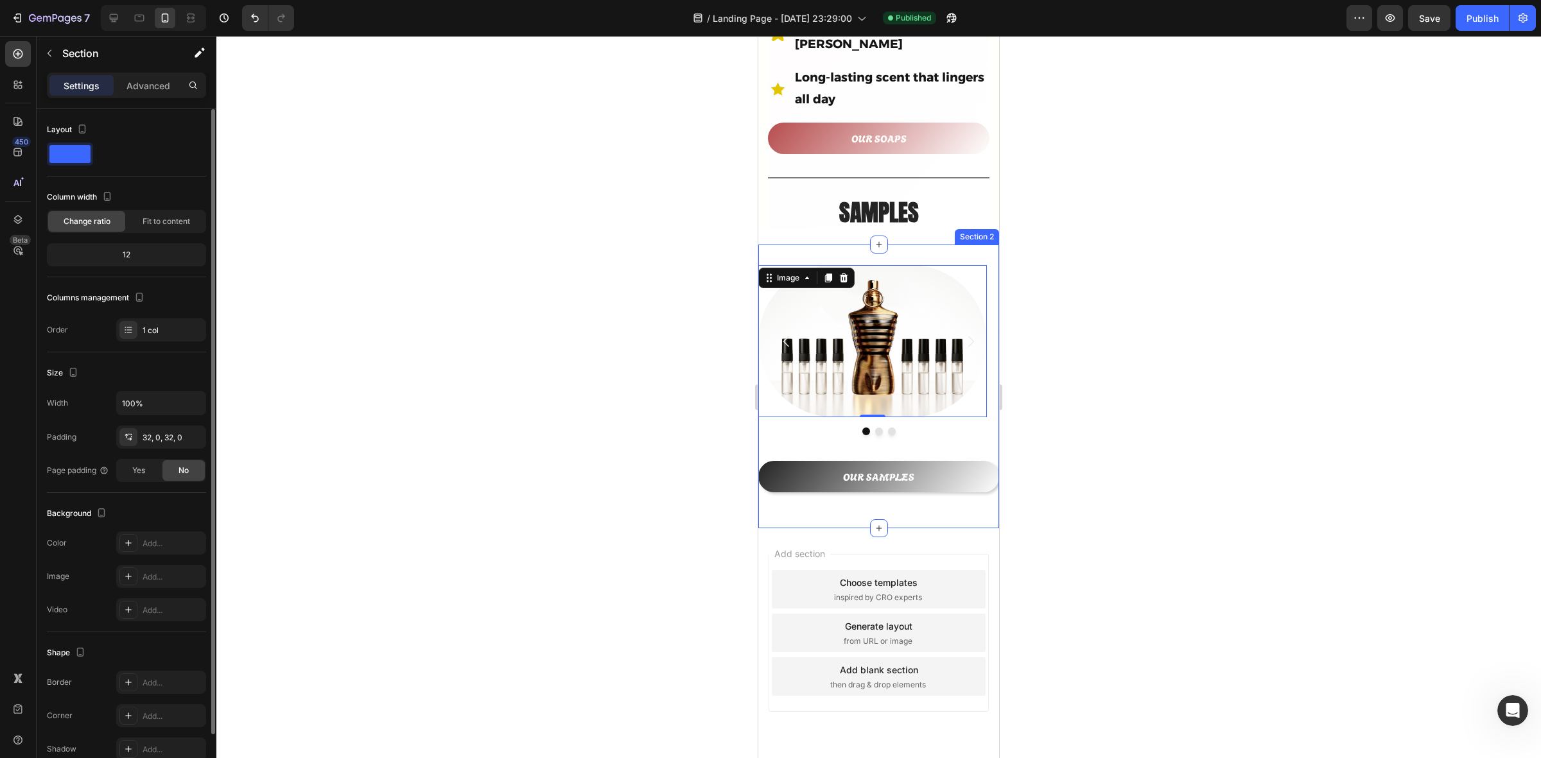
click at [782, 415] on div "Image 0 Image Image [GEOGRAPHIC_DATA]" at bounding box center [878, 363] width 241 height 197
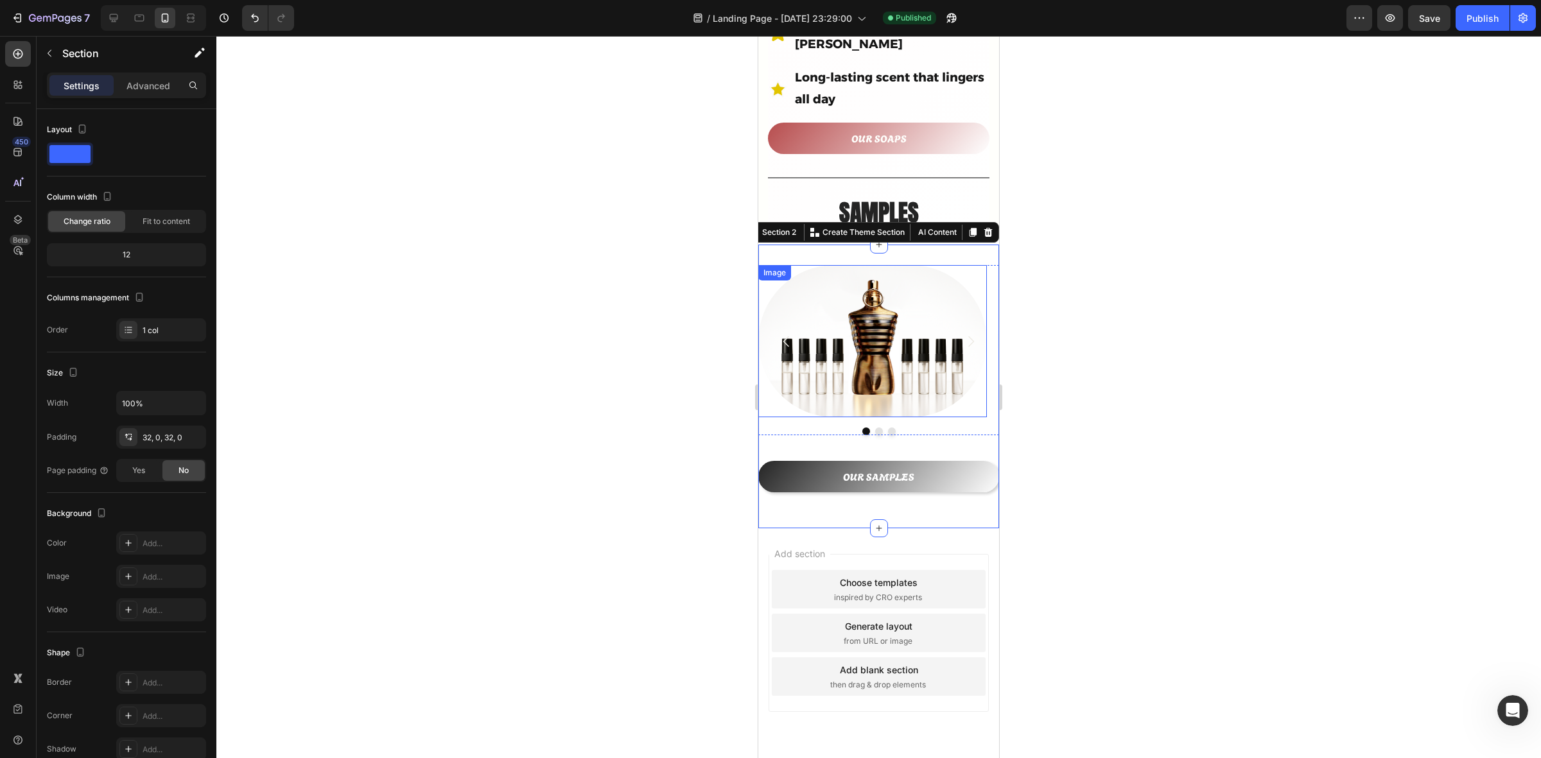
click at [771, 396] on div at bounding box center [872, 341] width 229 height 153
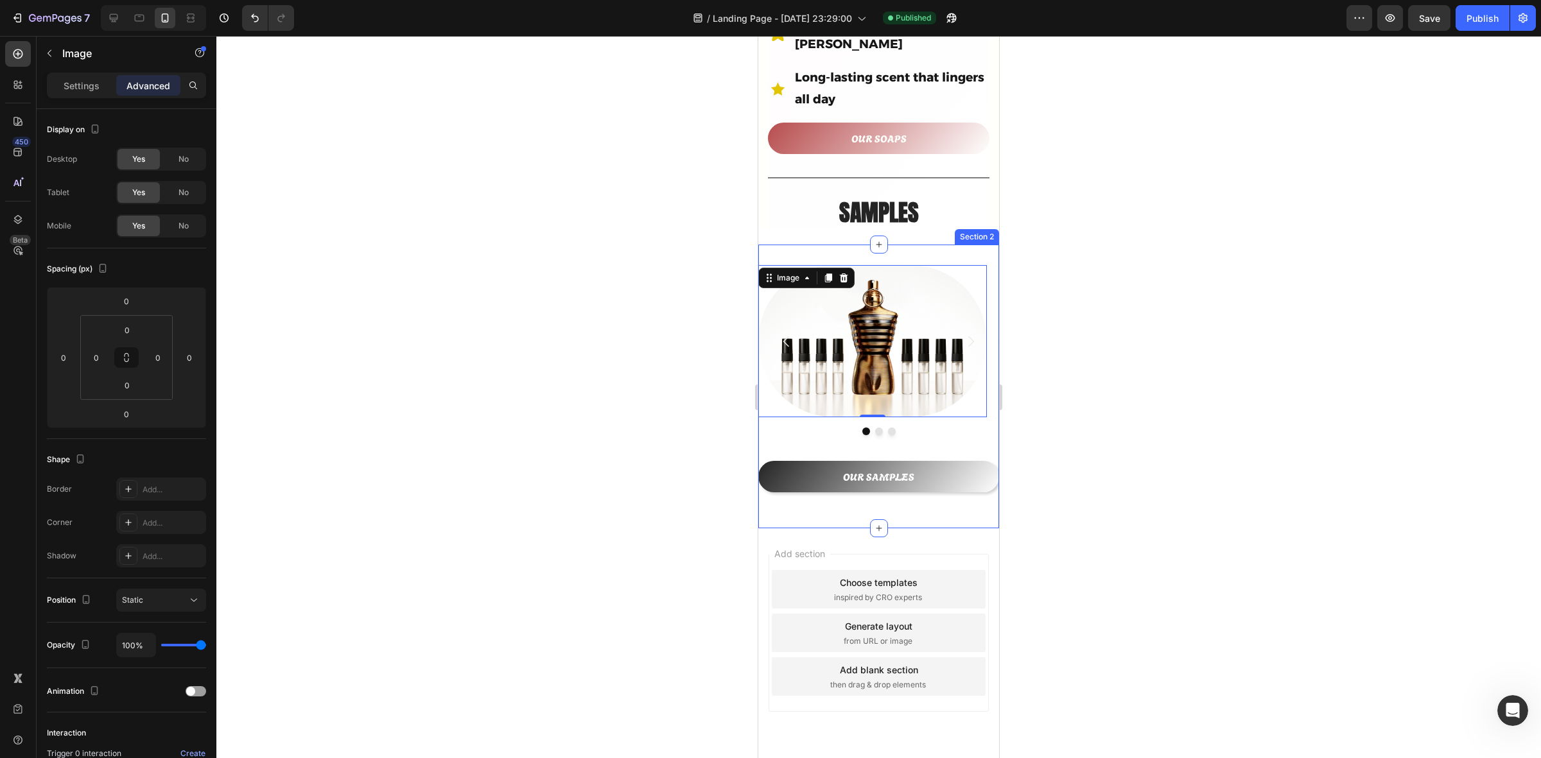
click at [801, 413] on div "Image 0 Image Image [GEOGRAPHIC_DATA]" at bounding box center [878, 350] width 241 height 171
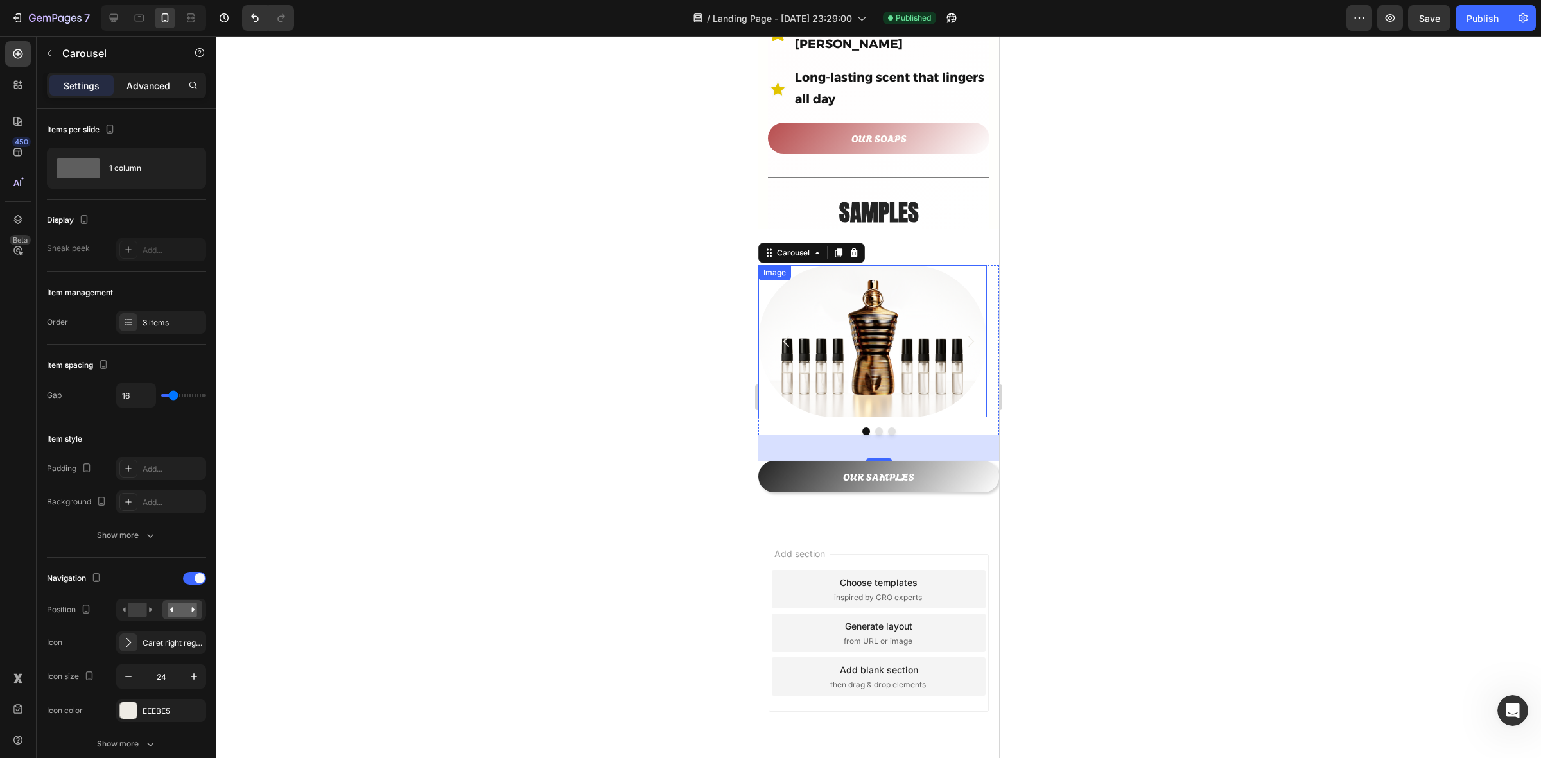
click at [143, 88] on p "Advanced" at bounding box center [149, 85] width 44 height 13
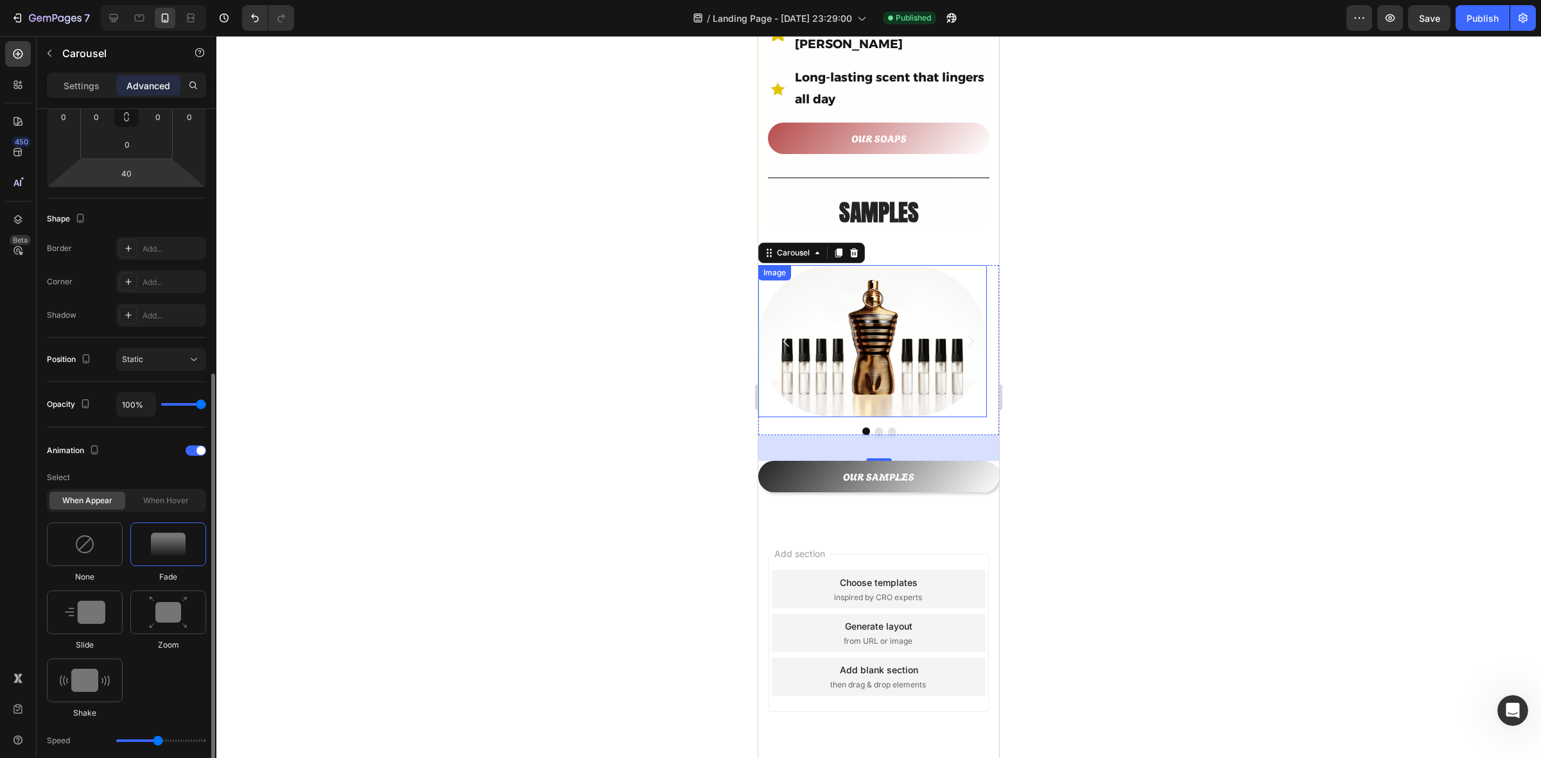
scroll to position [321, 0]
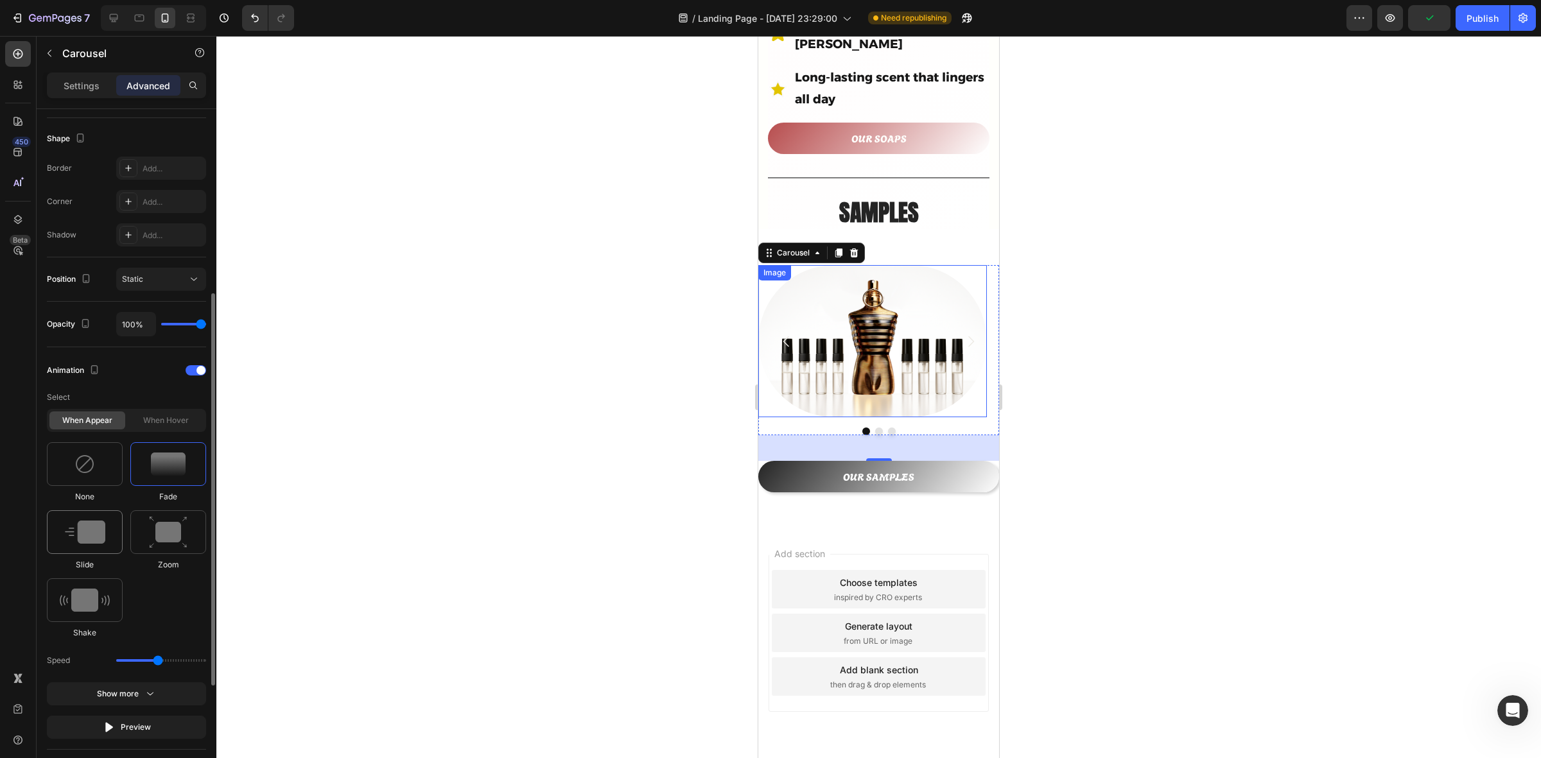
click at [101, 534] on img at bounding box center [85, 532] width 40 height 23
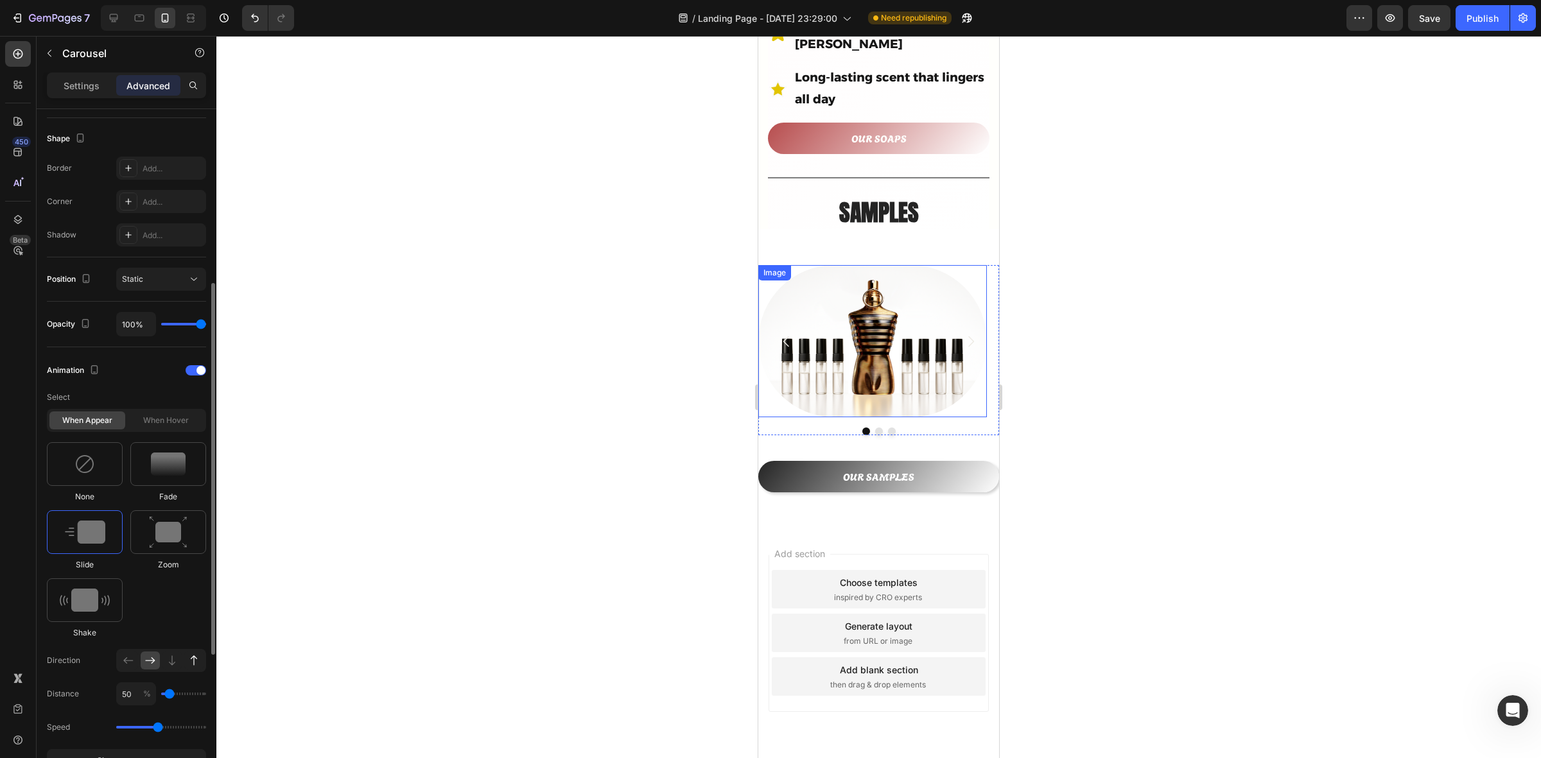
click at [196, 658] on icon at bounding box center [194, 660] width 13 height 13
type input "100"
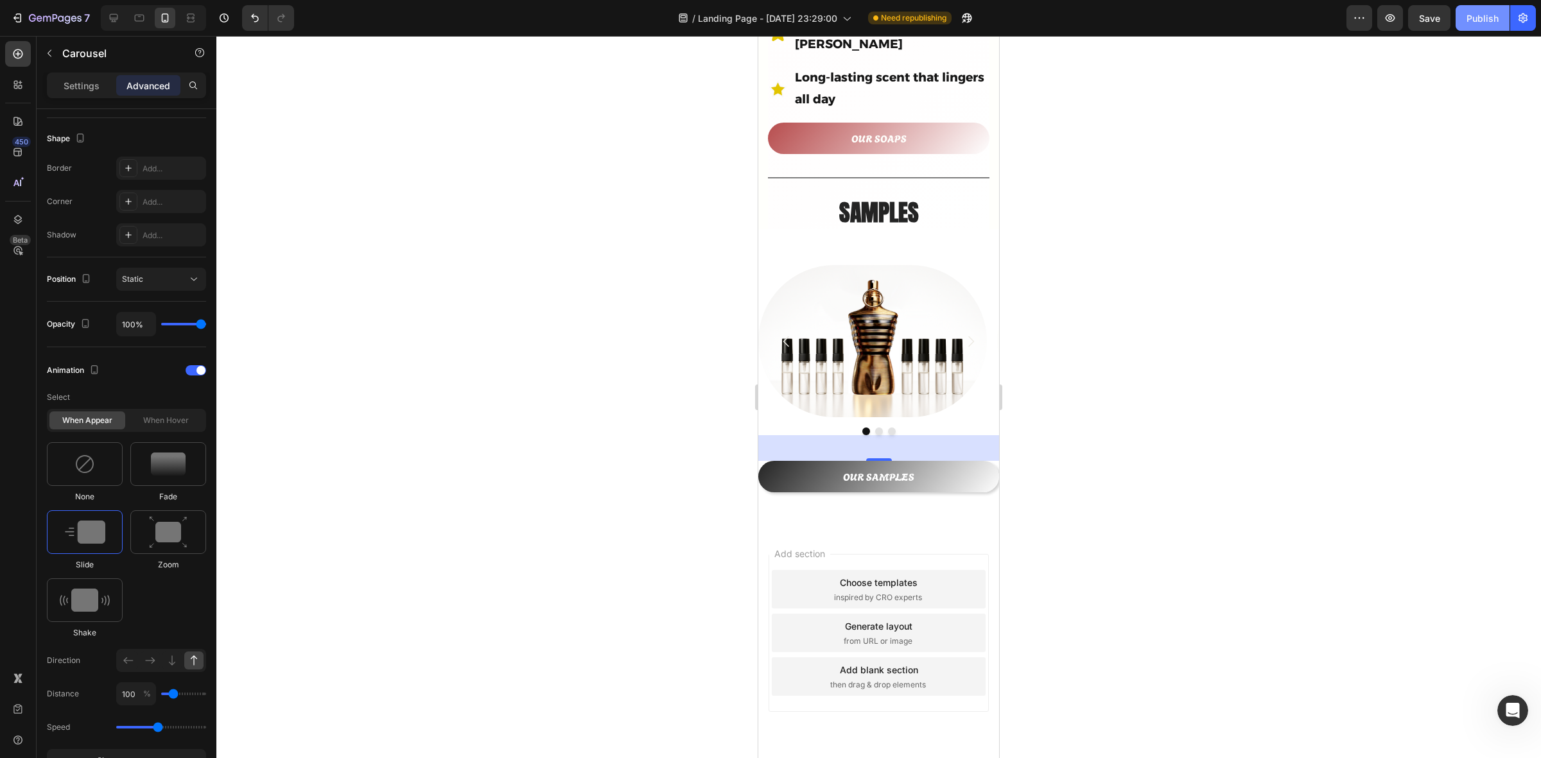
click at [1482, 12] on div "Publish" at bounding box center [1483, 18] width 32 height 13
click at [963, 334] on icon "Carousel Next Arrow" at bounding box center [970, 341] width 15 height 15
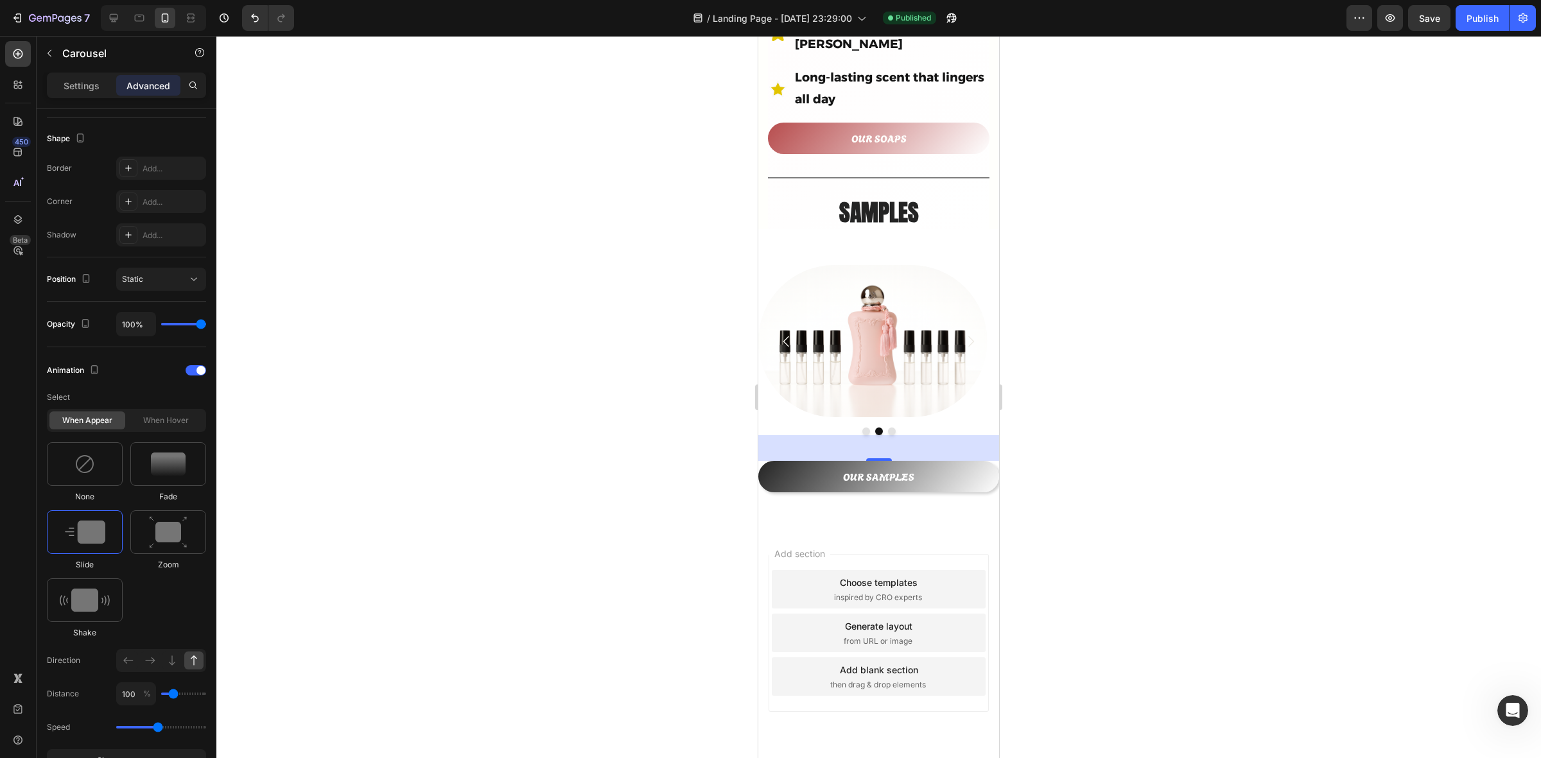
click at [963, 334] on icon "Carousel Next Arrow" at bounding box center [970, 341] width 15 height 15
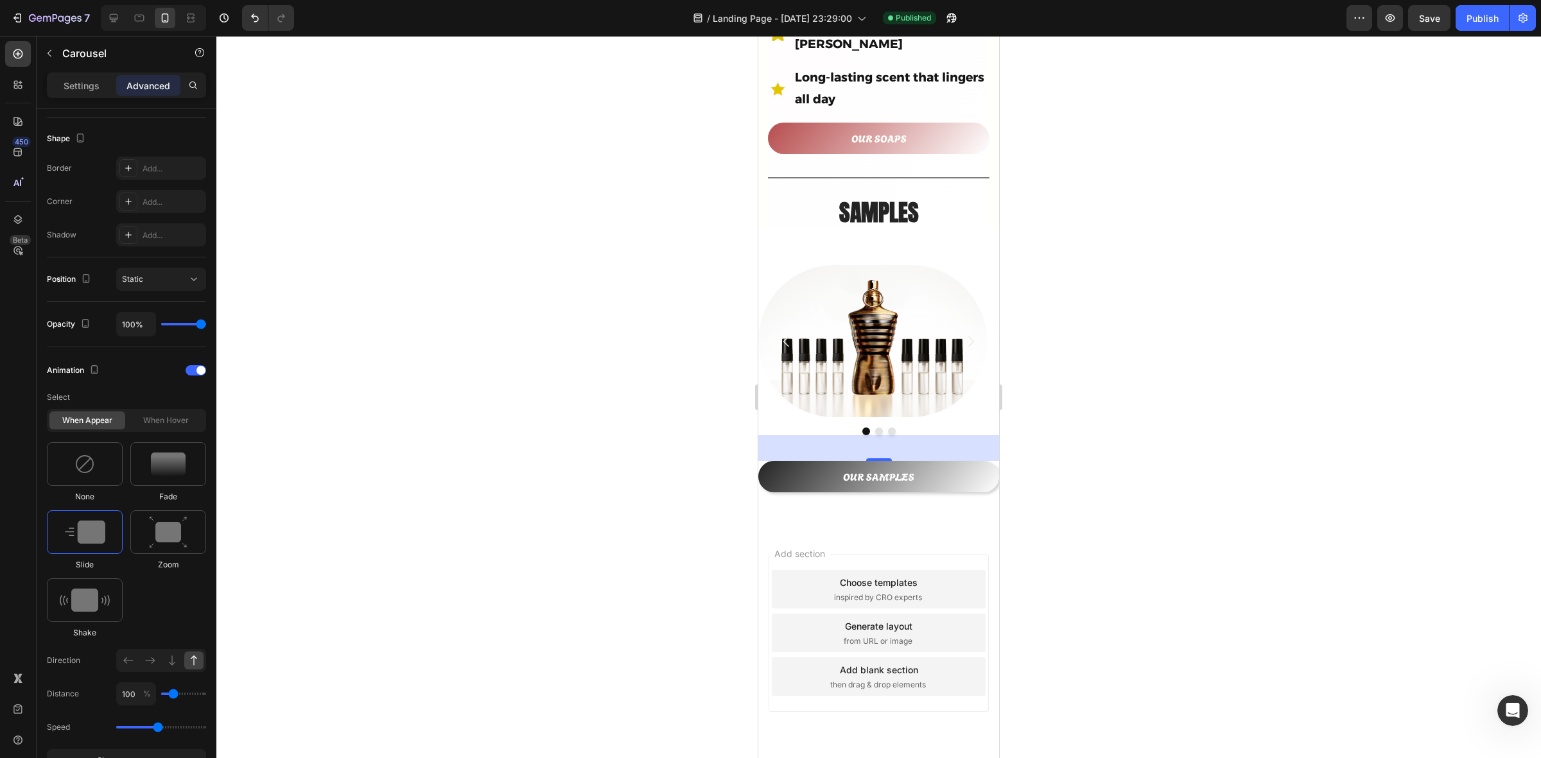
click at [963, 334] on icon "Carousel Next Arrow" at bounding box center [970, 341] width 15 height 15
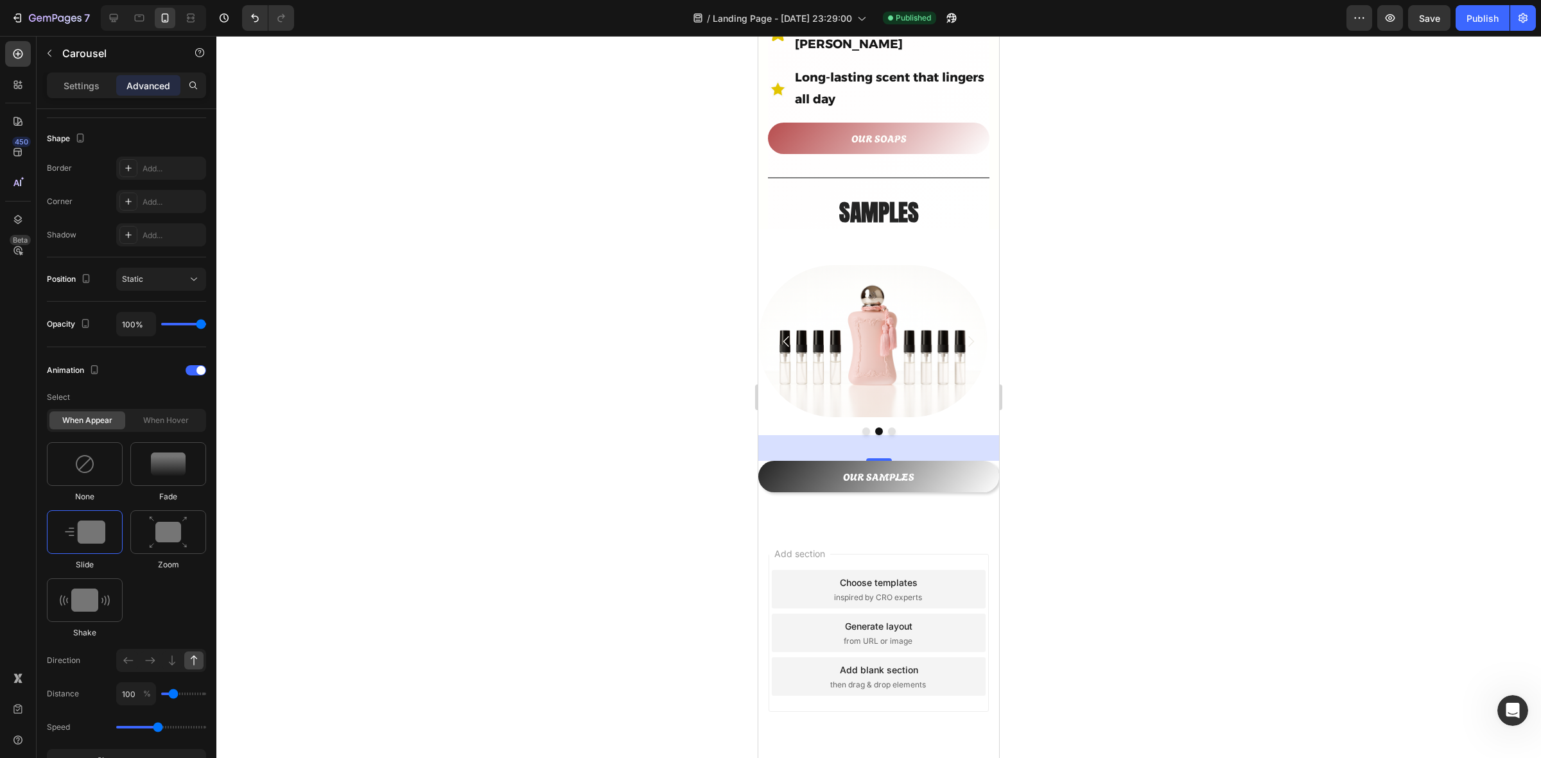
click at [958, 324] on button "Carousel Next Arrow" at bounding box center [971, 342] width 36 height 36
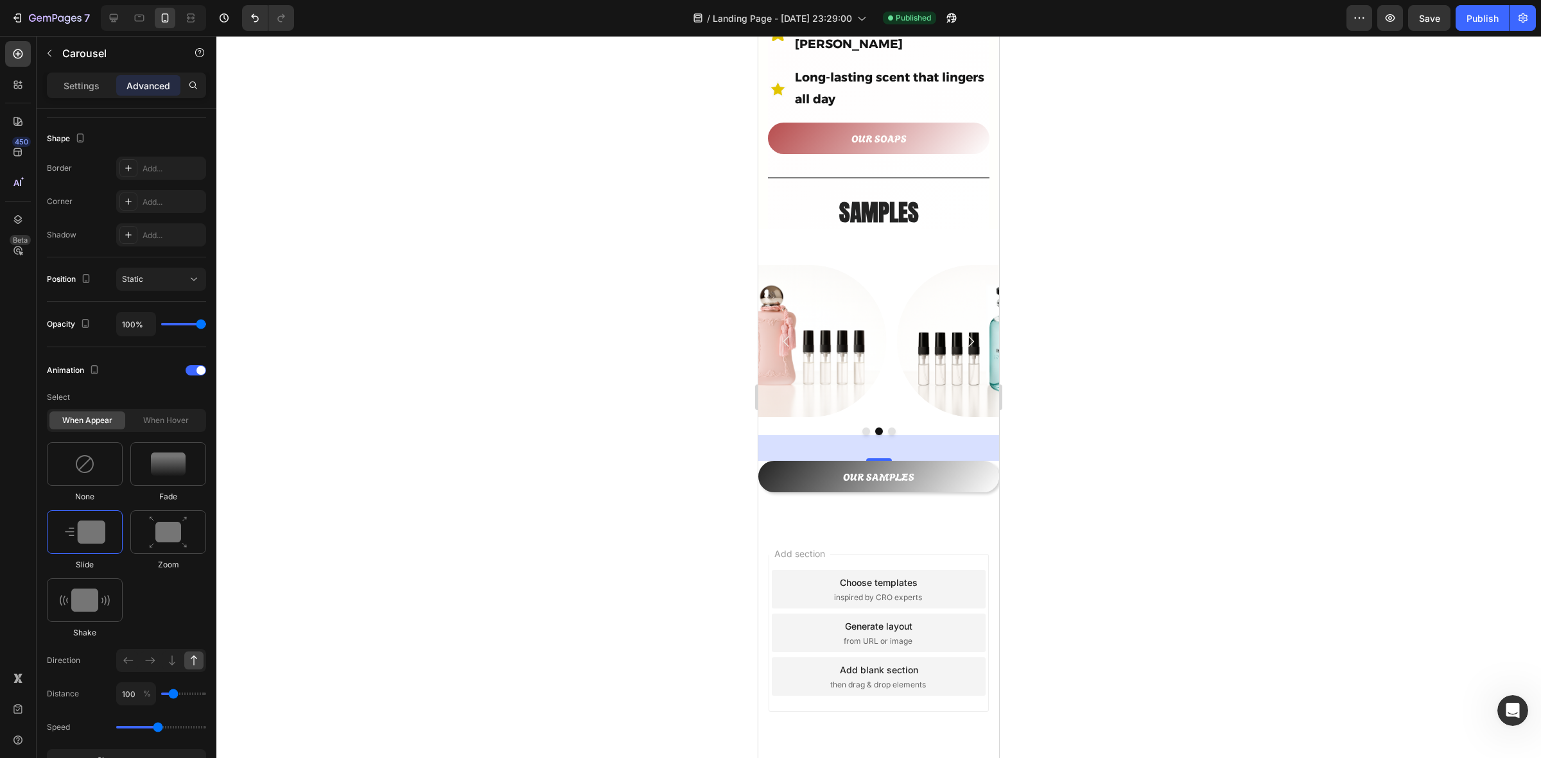
click at [963, 334] on icon "Carousel Next Arrow" at bounding box center [970, 341] width 15 height 15
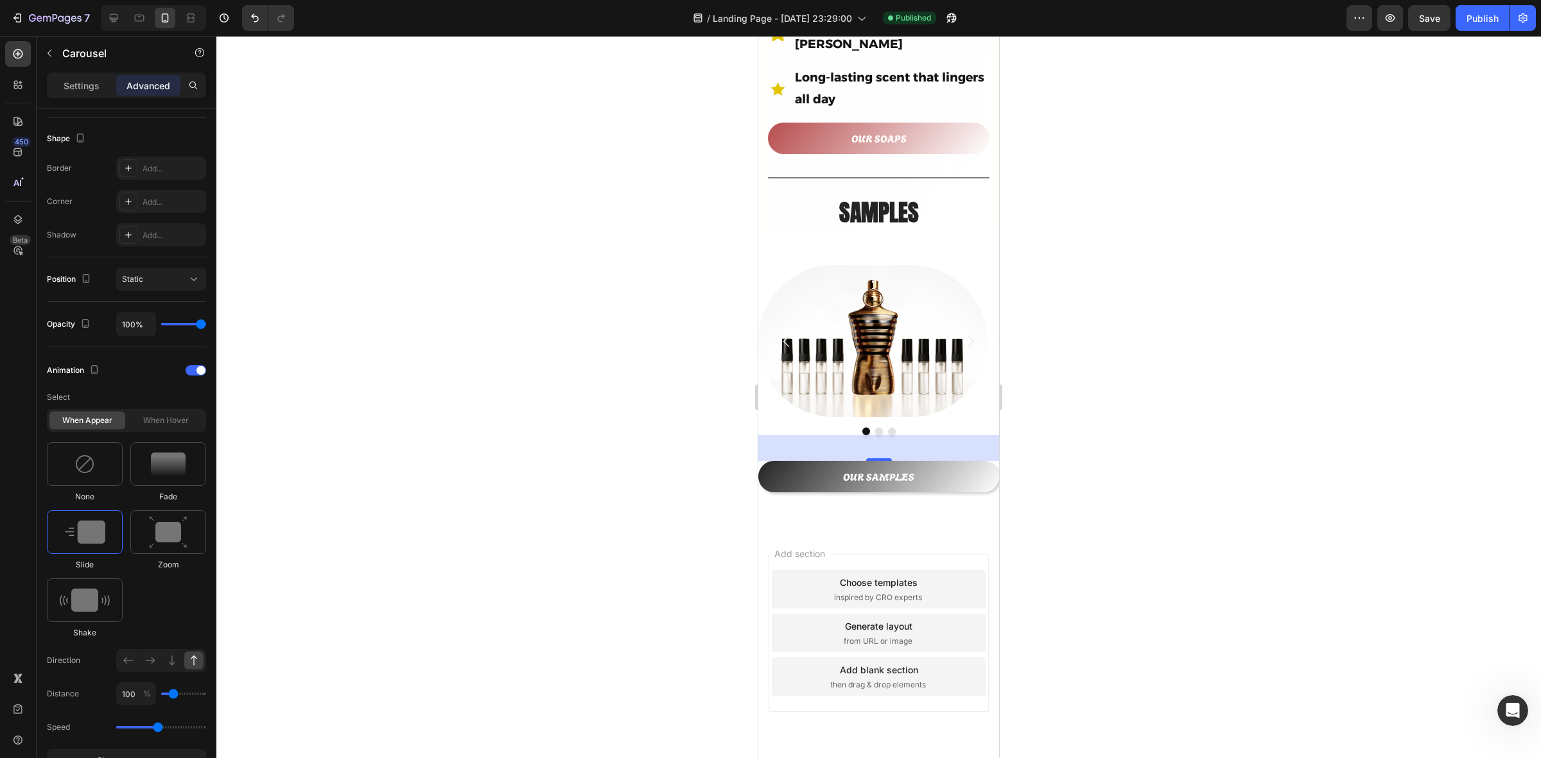
click at [963, 334] on icon "Carousel Next Arrow" at bounding box center [970, 341] width 15 height 15
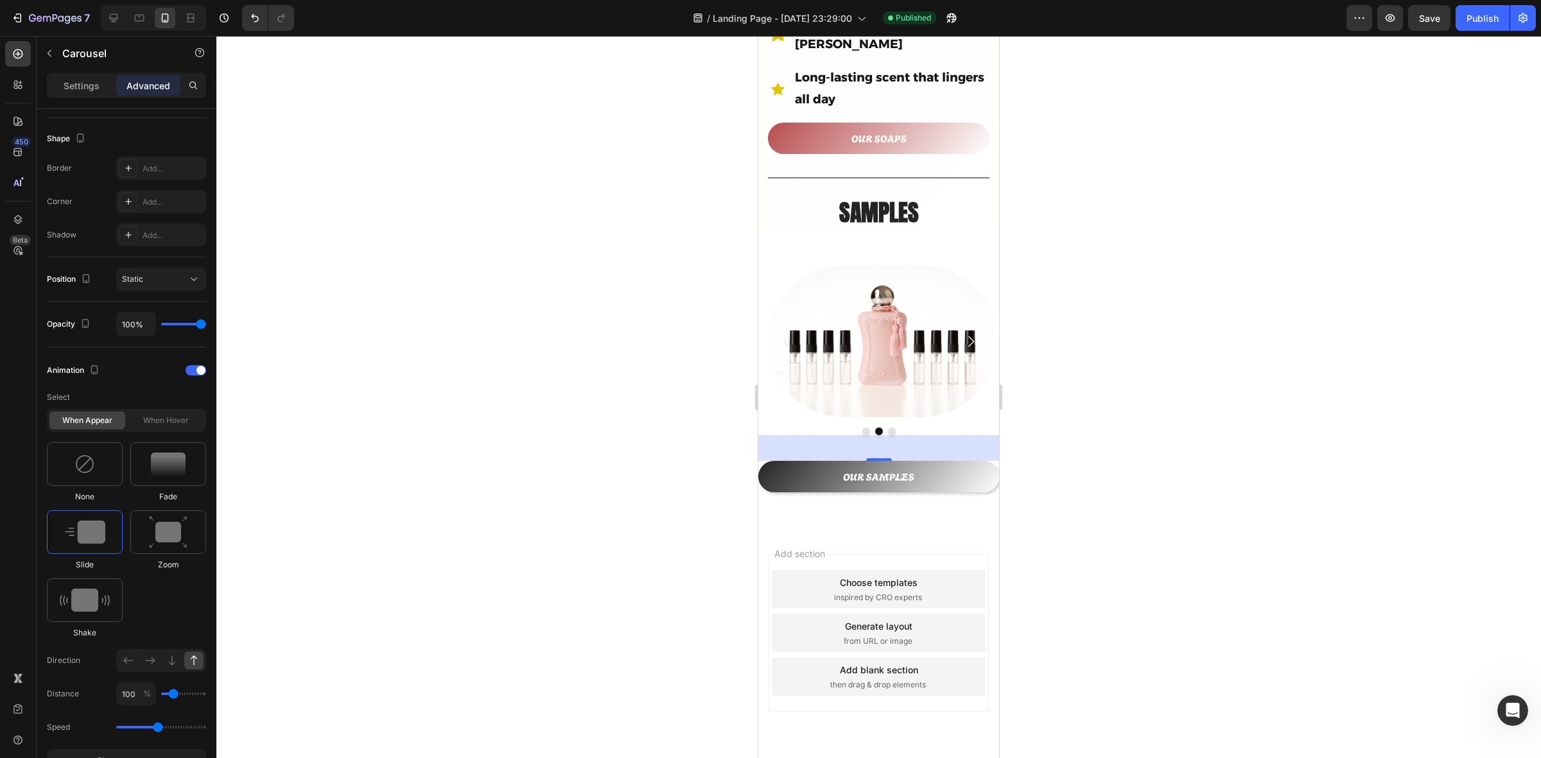
click at [963, 334] on icon "Carousel Next Arrow" at bounding box center [970, 341] width 15 height 15
click at [1222, 361] on div at bounding box center [878, 397] width 1325 height 723
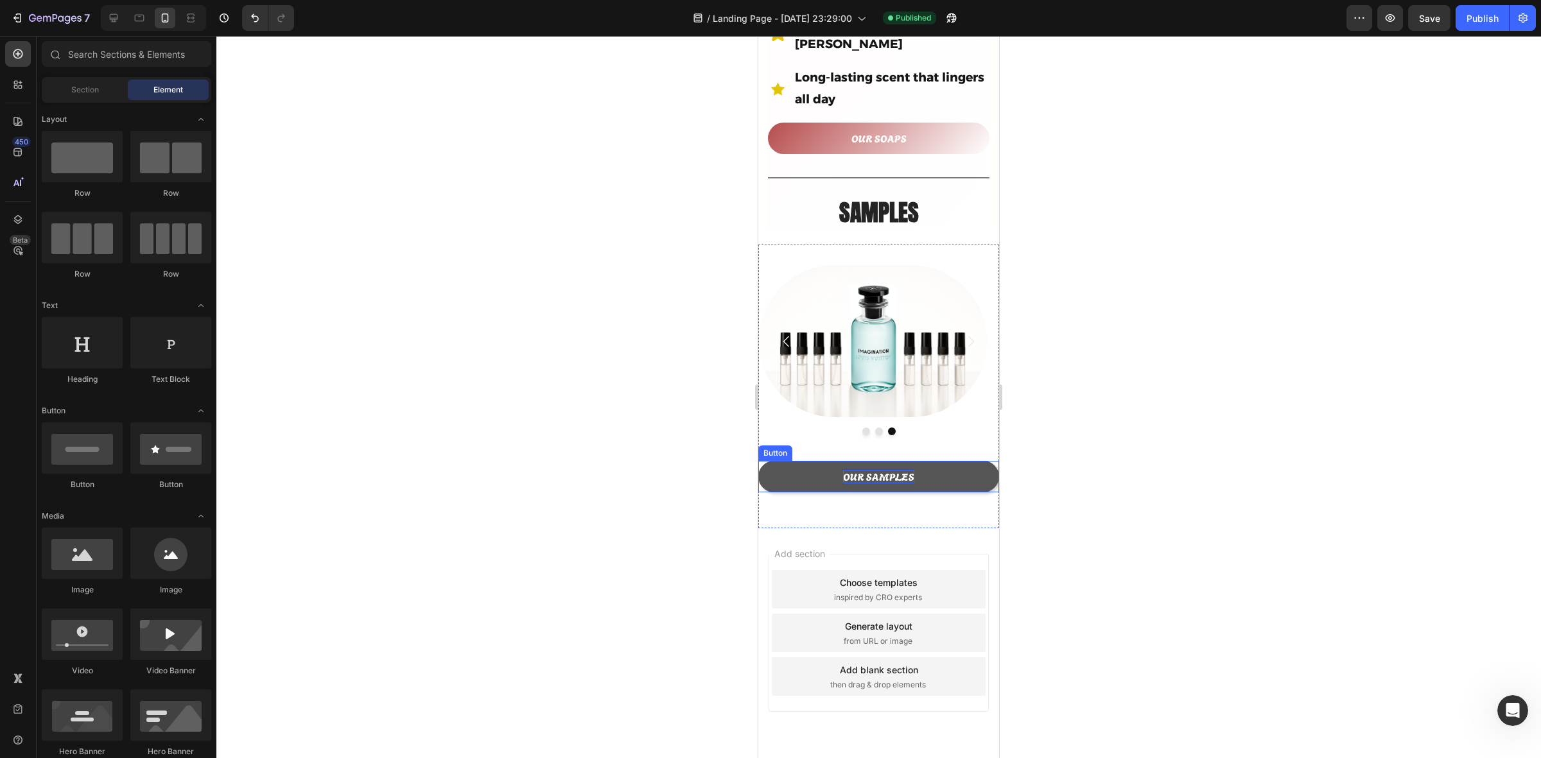
click at [878, 470] on p "OUR SAMPLES" at bounding box center [878, 476] width 71 height 13
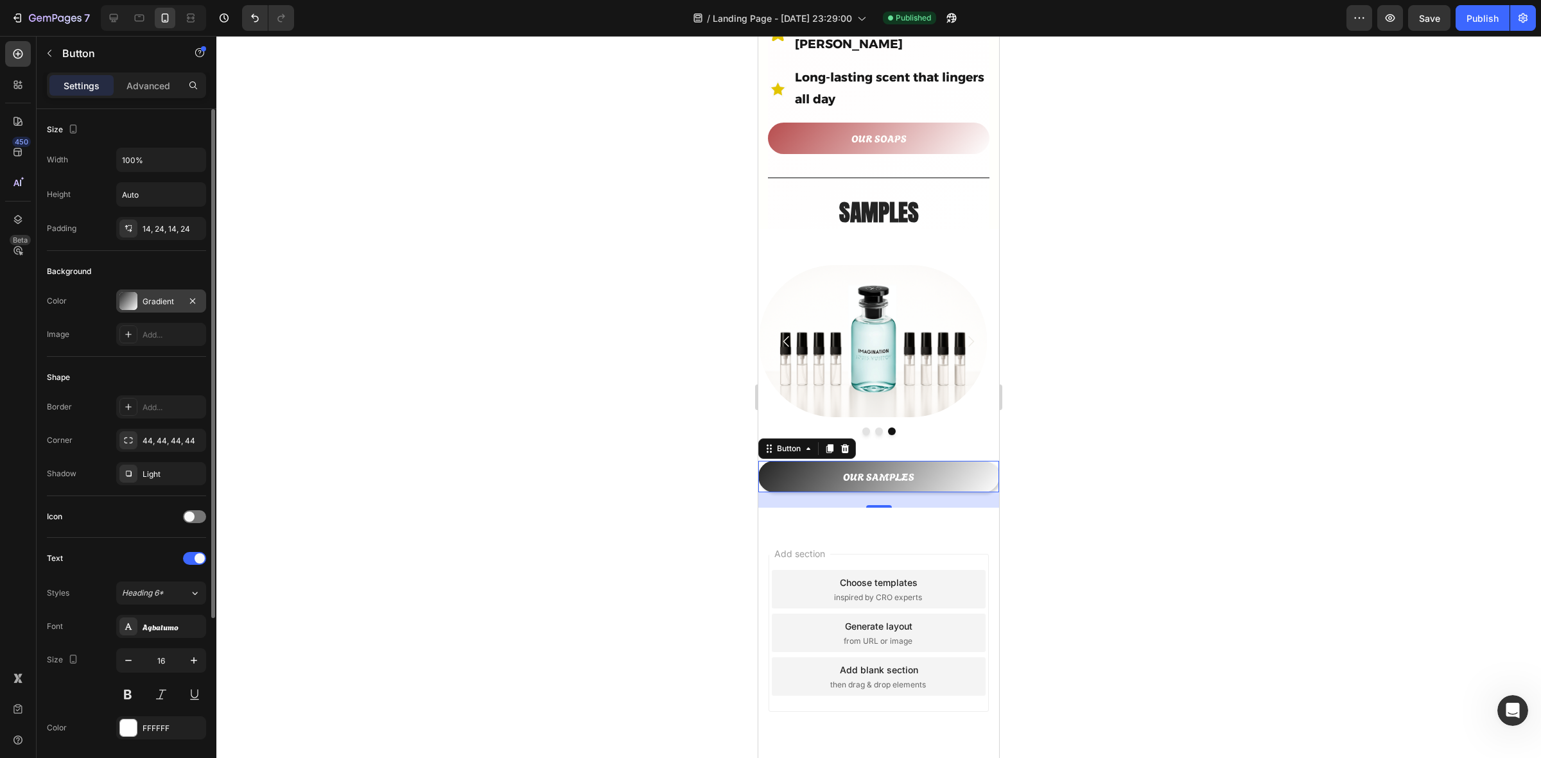
click at [143, 303] on div "Gradient" at bounding box center [161, 302] width 37 height 12
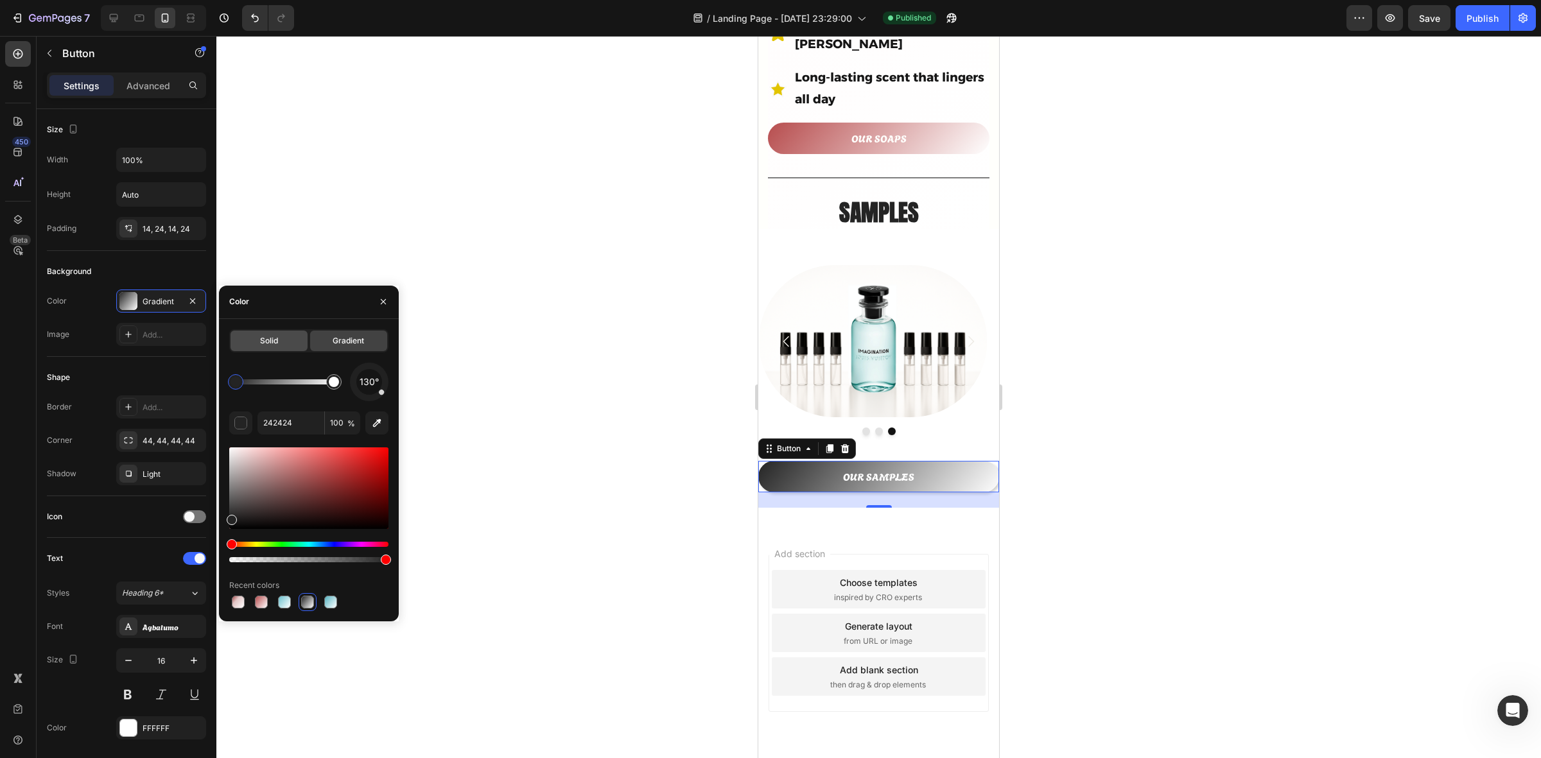
click at [274, 347] on div "Solid" at bounding box center [269, 341] width 77 height 21
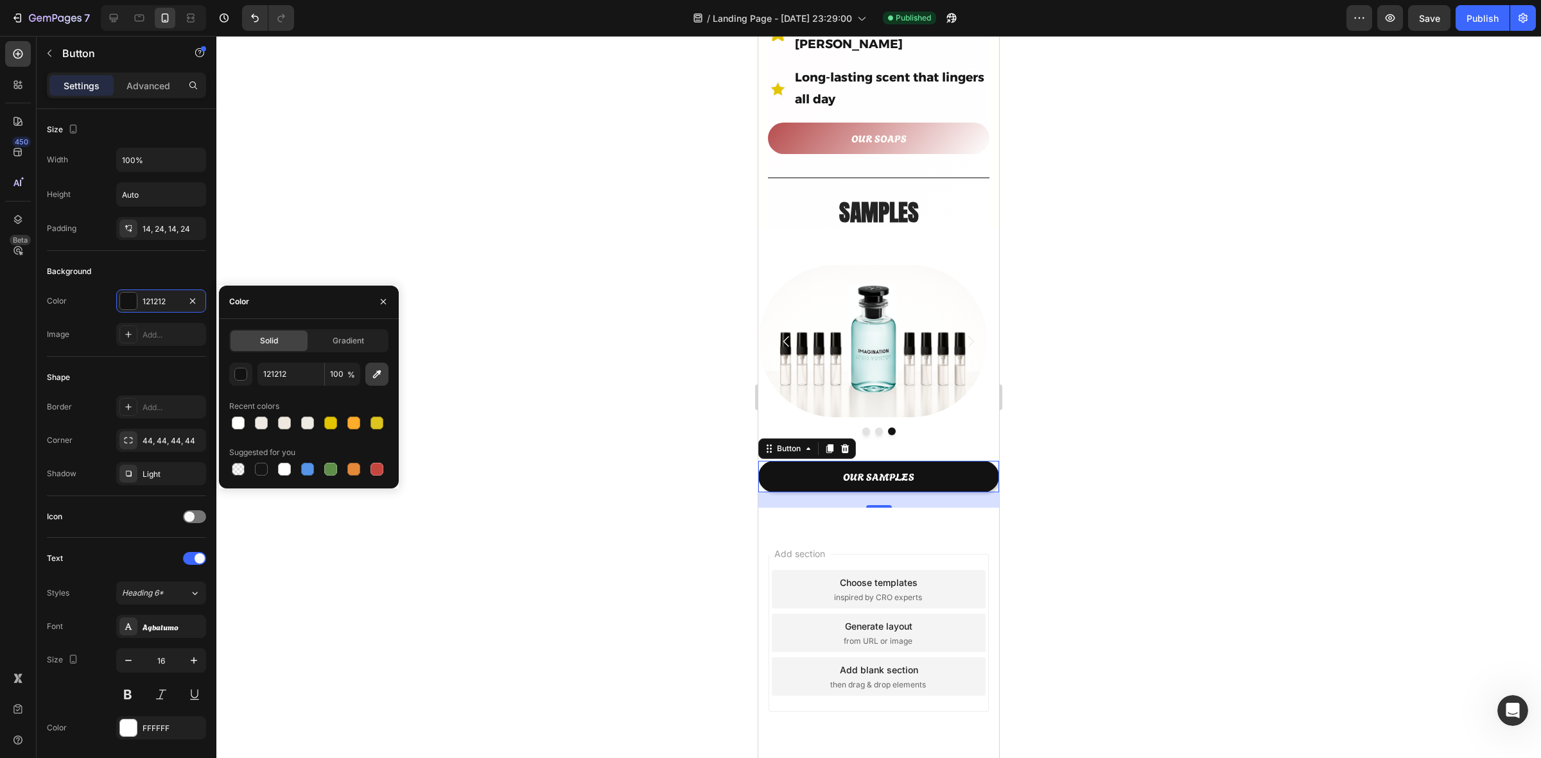
click at [374, 380] on icon "button" at bounding box center [377, 374] width 13 height 13
type input "242424"
click at [1157, 496] on div at bounding box center [878, 397] width 1325 height 723
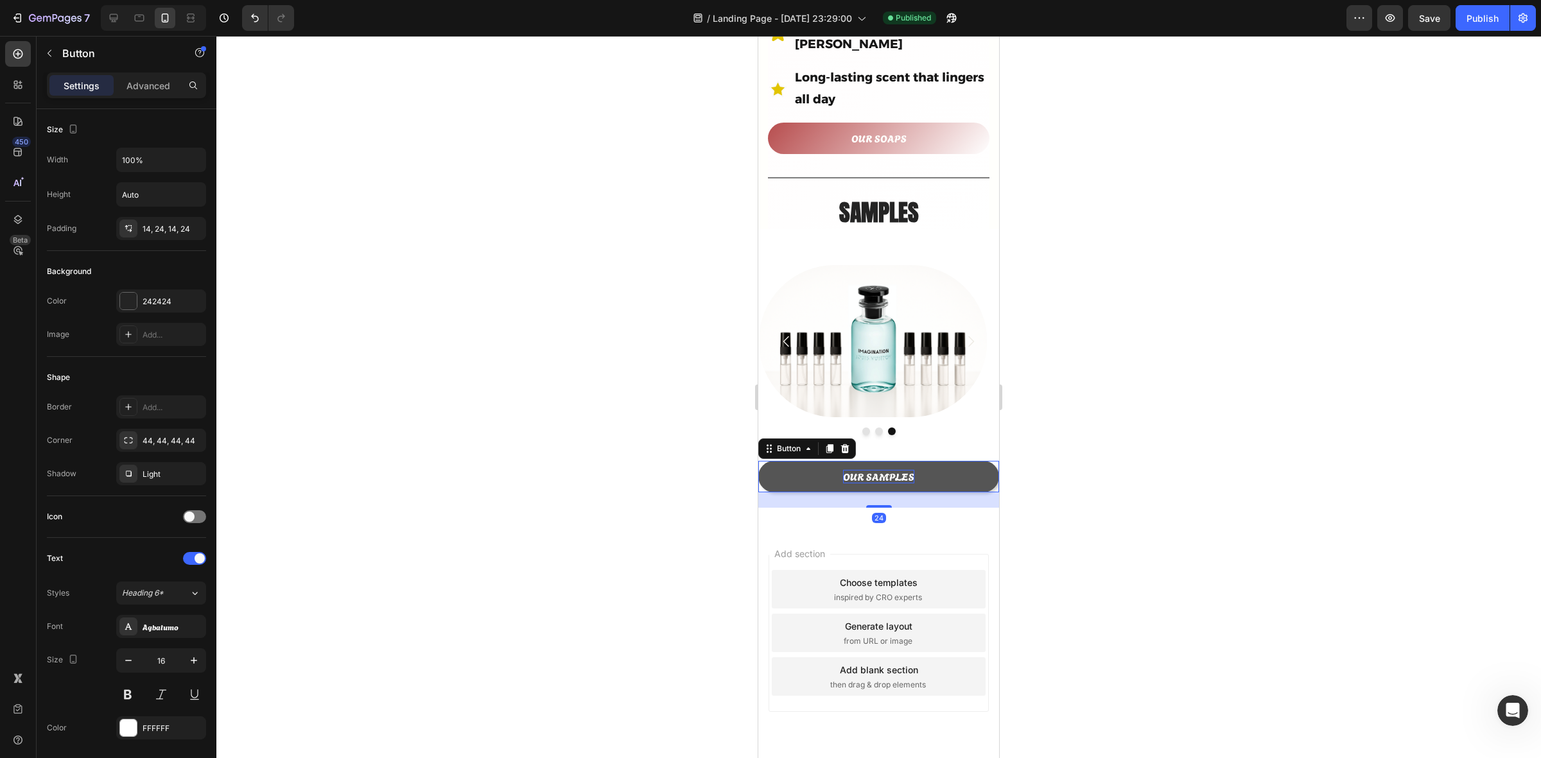
drag, startPoint x: 870, startPoint y: 450, endPoint x: 1473, endPoint y: 509, distance: 606.0
click at [870, 470] on p "OUR SAMPLES" at bounding box center [878, 476] width 71 height 13
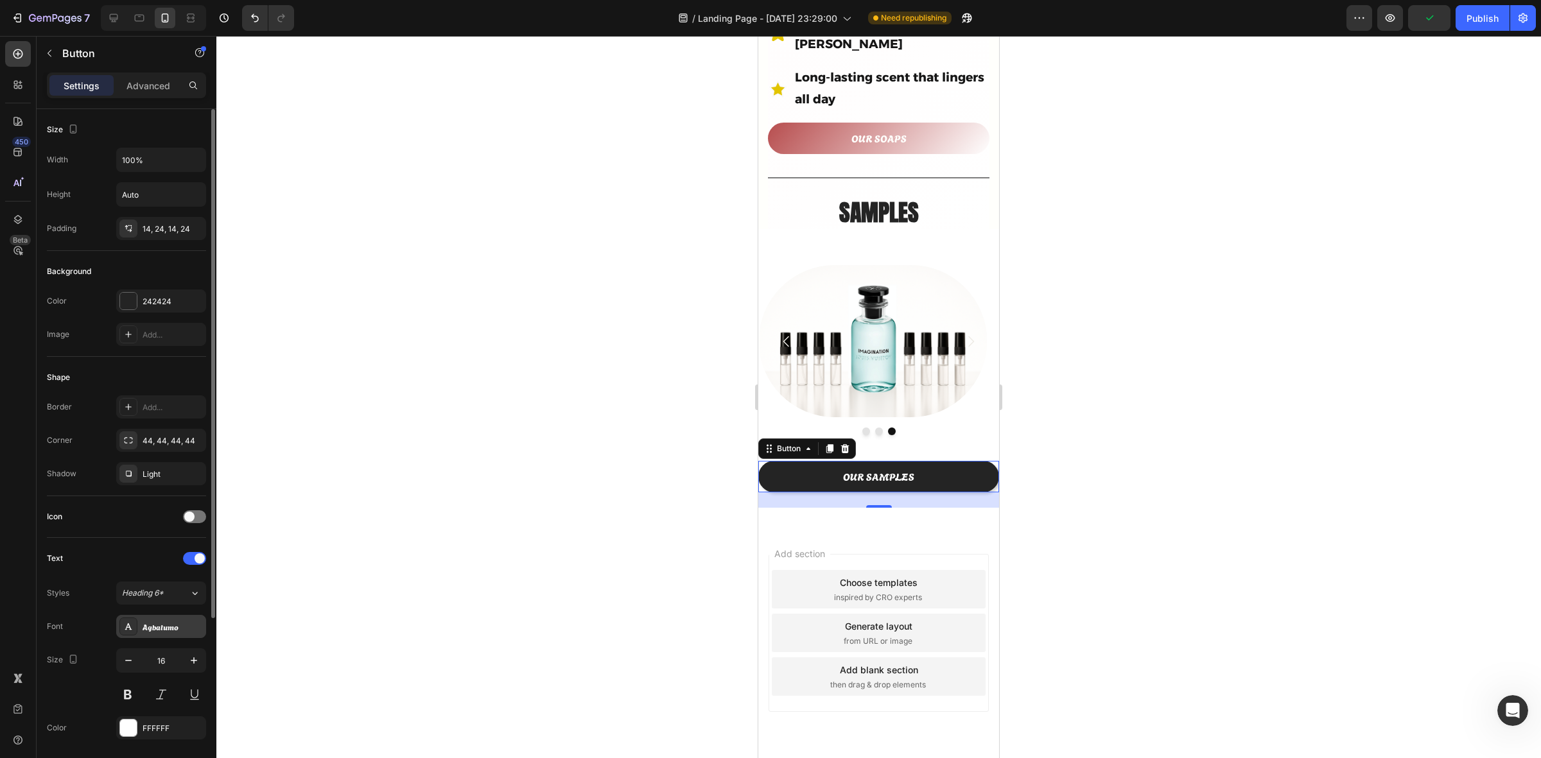
click at [162, 628] on div "Agbalumo" at bounding box center [173, 628] width 60 height 12
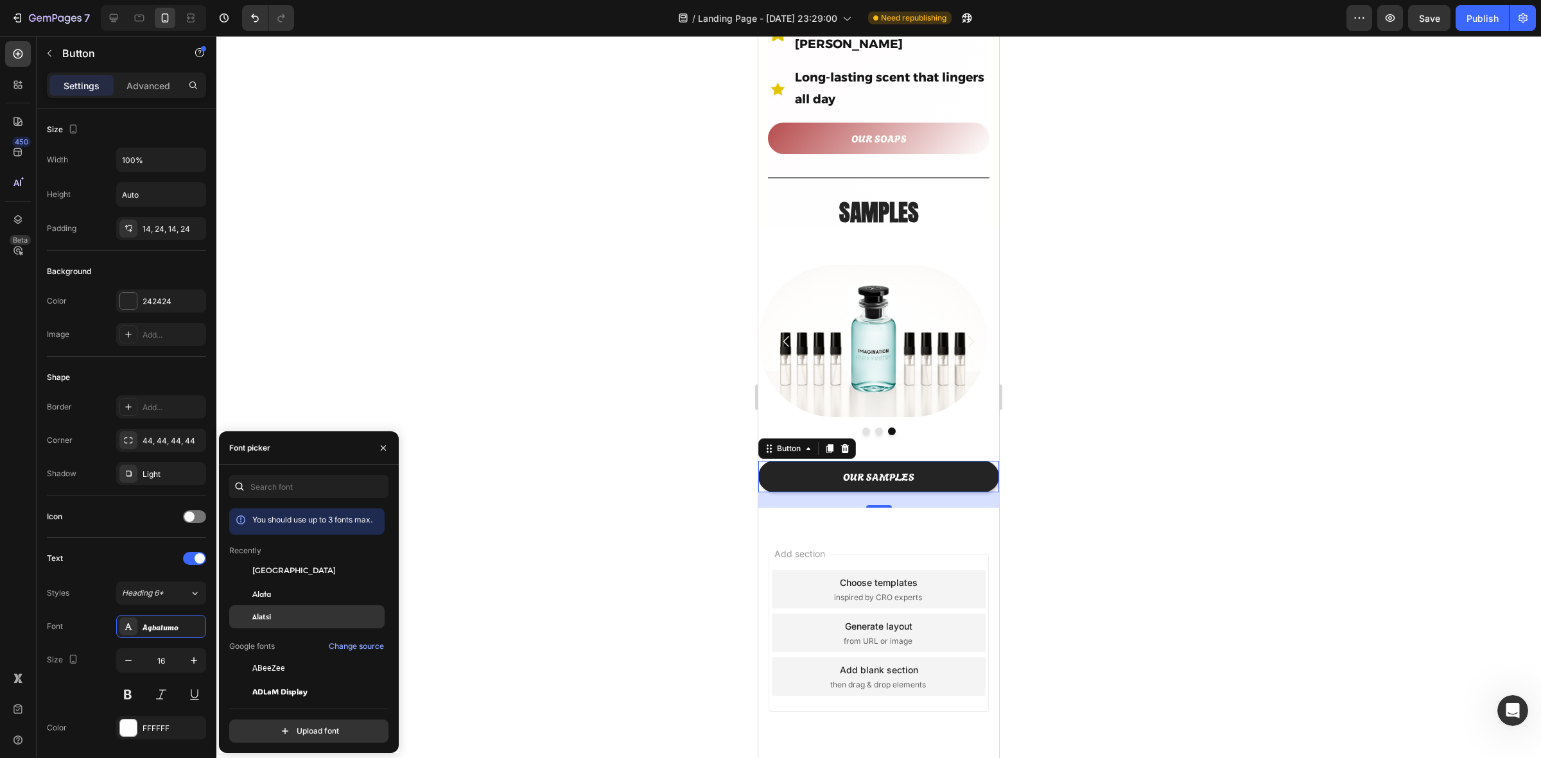
click at [329, 611] on div "Alatsi" at bounding box center [317, 617] width 130 height 12
click at [305, 692] on span "ADLaM Display" at bounding box center [279, 692] width 55 height 12
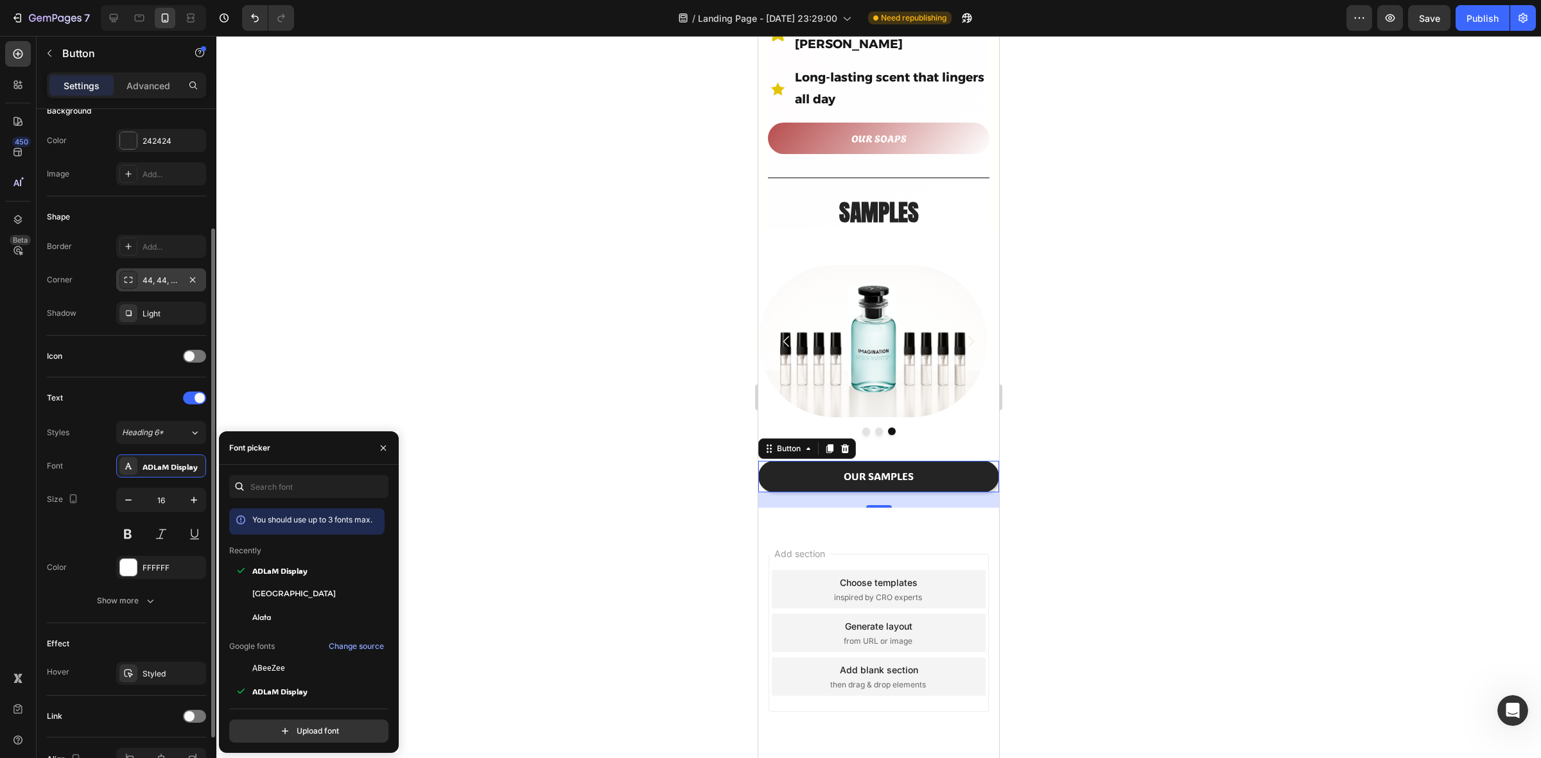
scroll to position [238, 0]
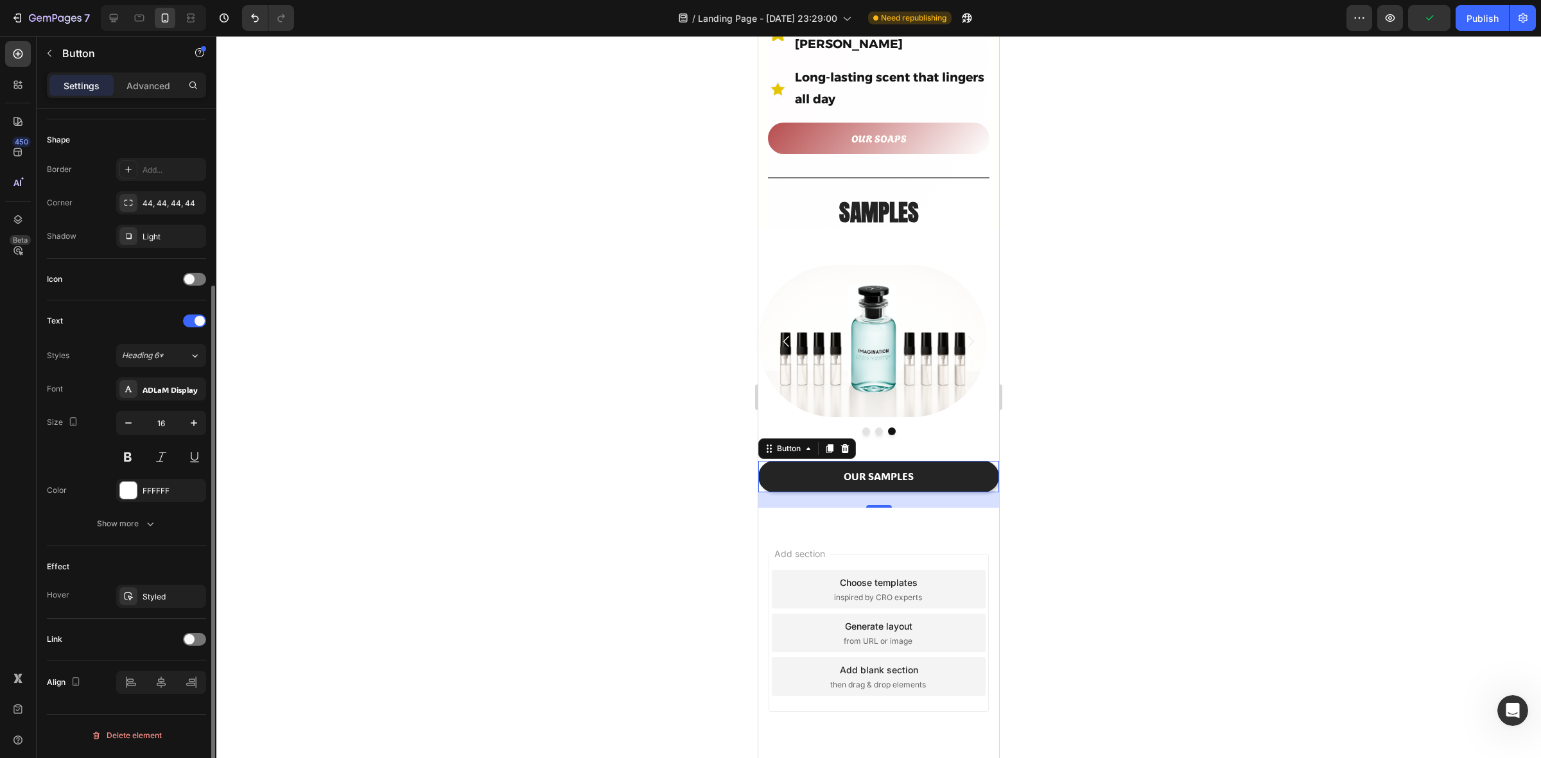
click at [135, 557] on div "Effect" at bounding box center [126, 567] width 159 height 21
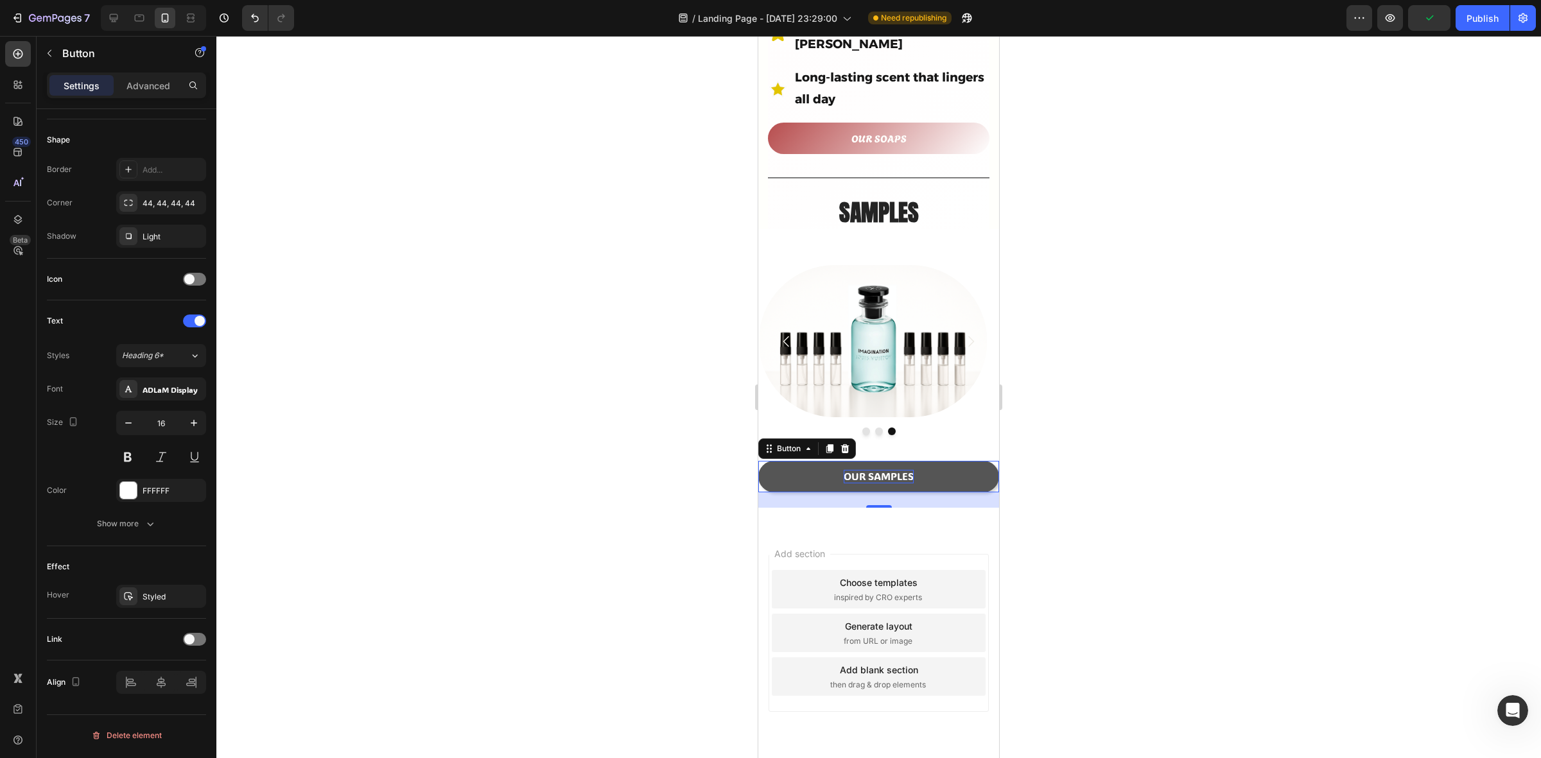
click at [861, 470] on p "OUR SAMPLES" at bounding box center [879, 476] width 70 height 13
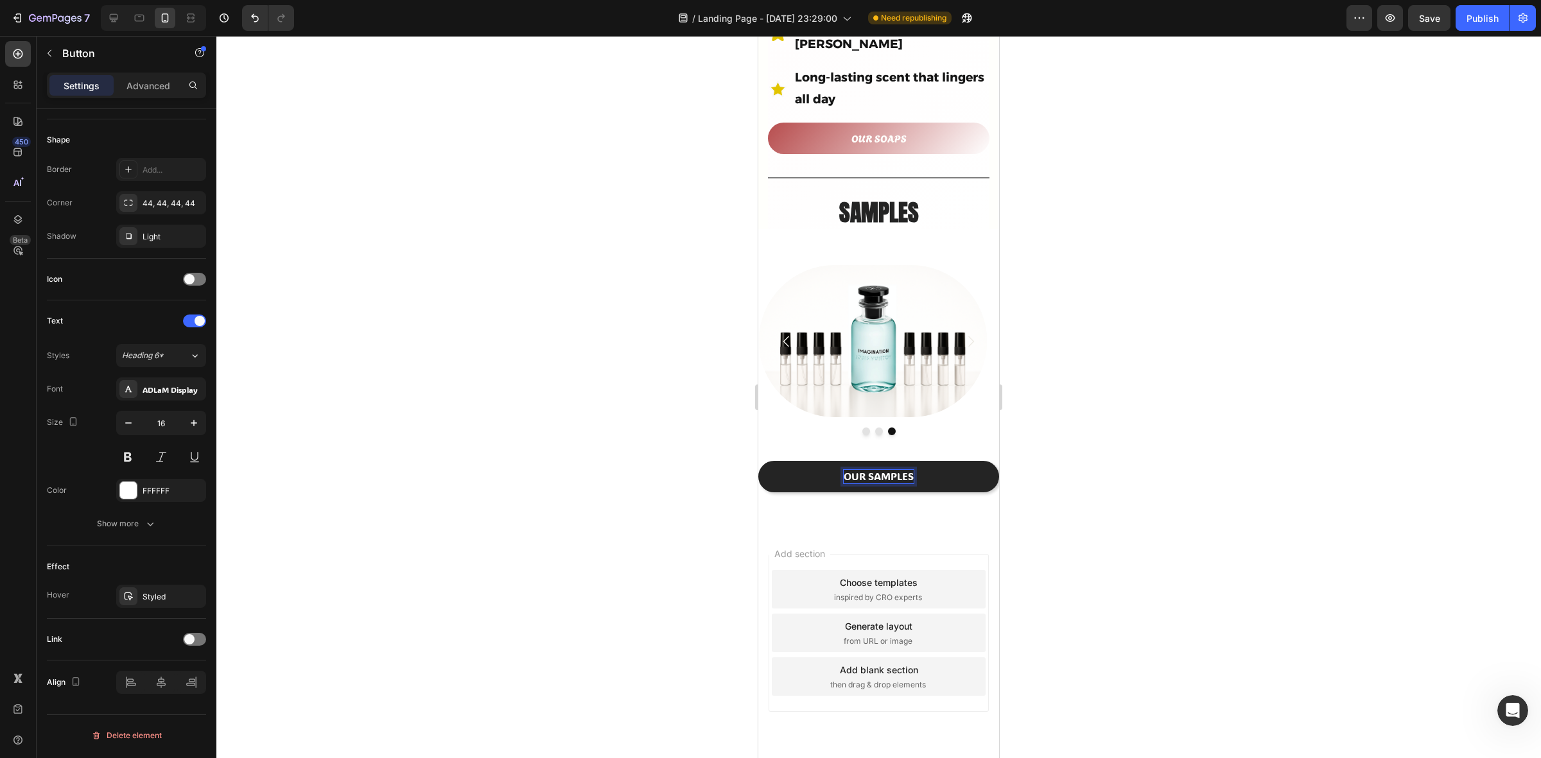
click at [1192, 455] on div at bounding box center [878, 397] width 1325 height 723
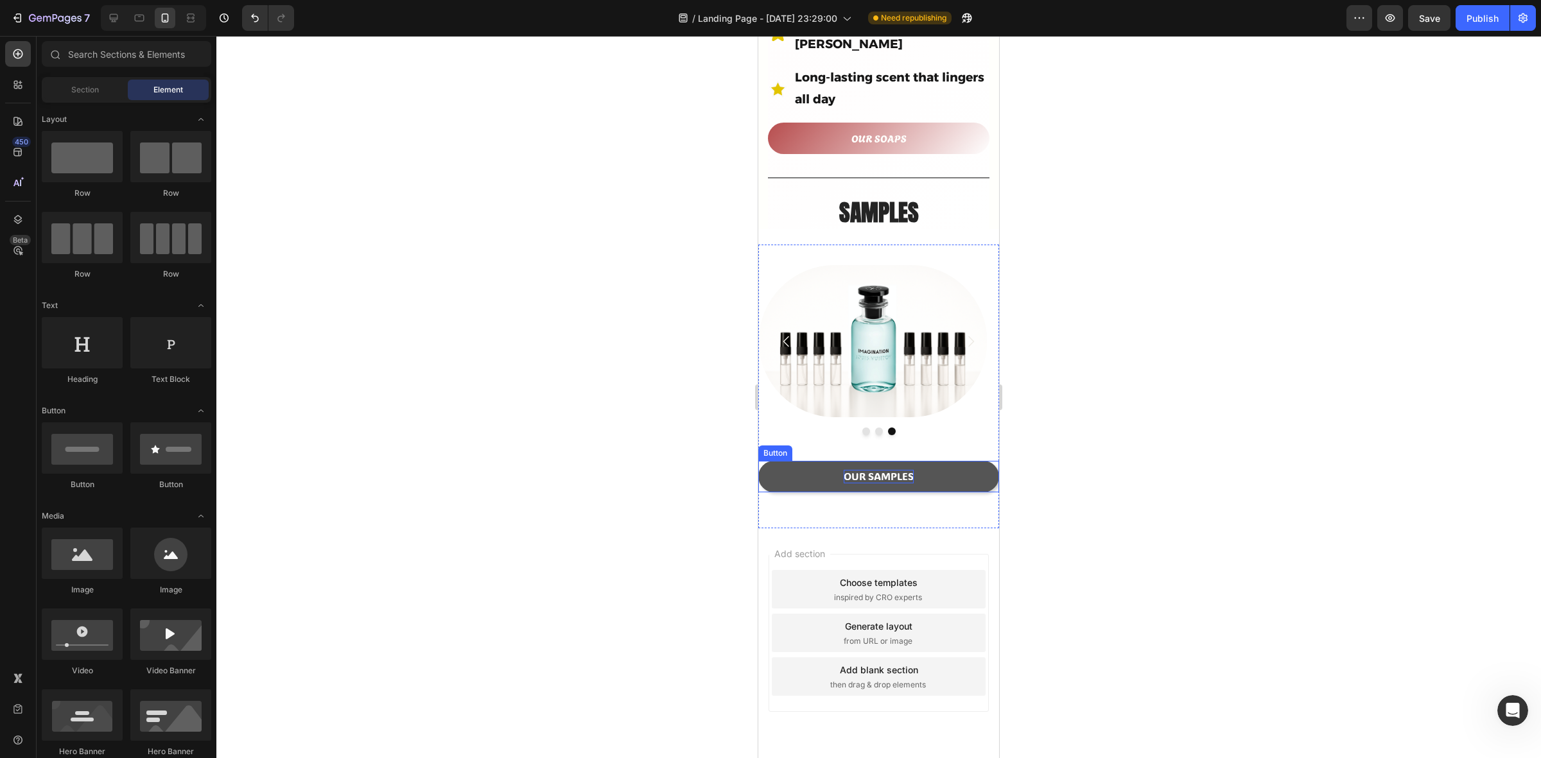
click at [875, 470] on p "OUR SAMPLES" at bounding box center [879, 476] width 70 height 13
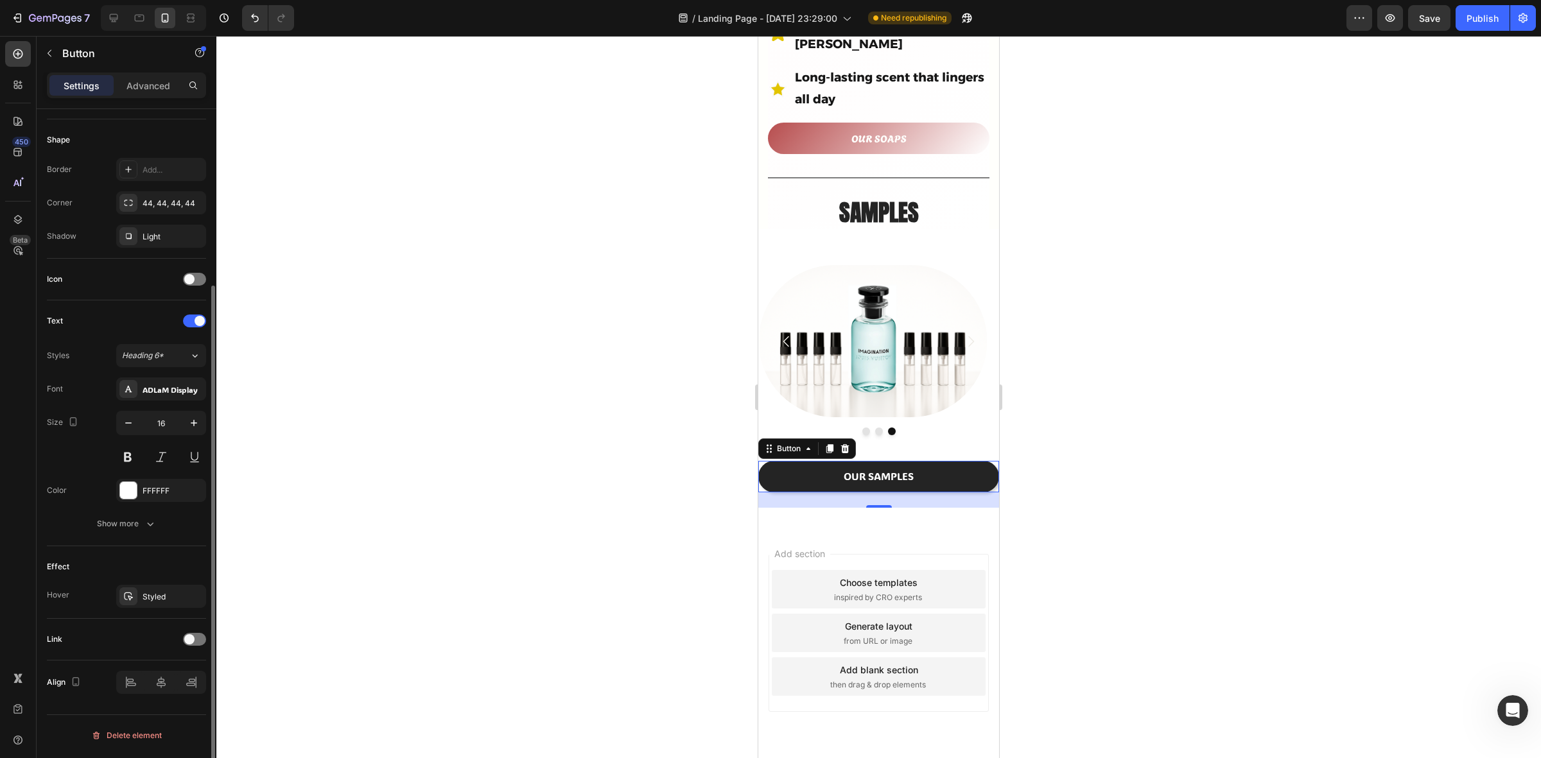
scroll to position [0, 0]
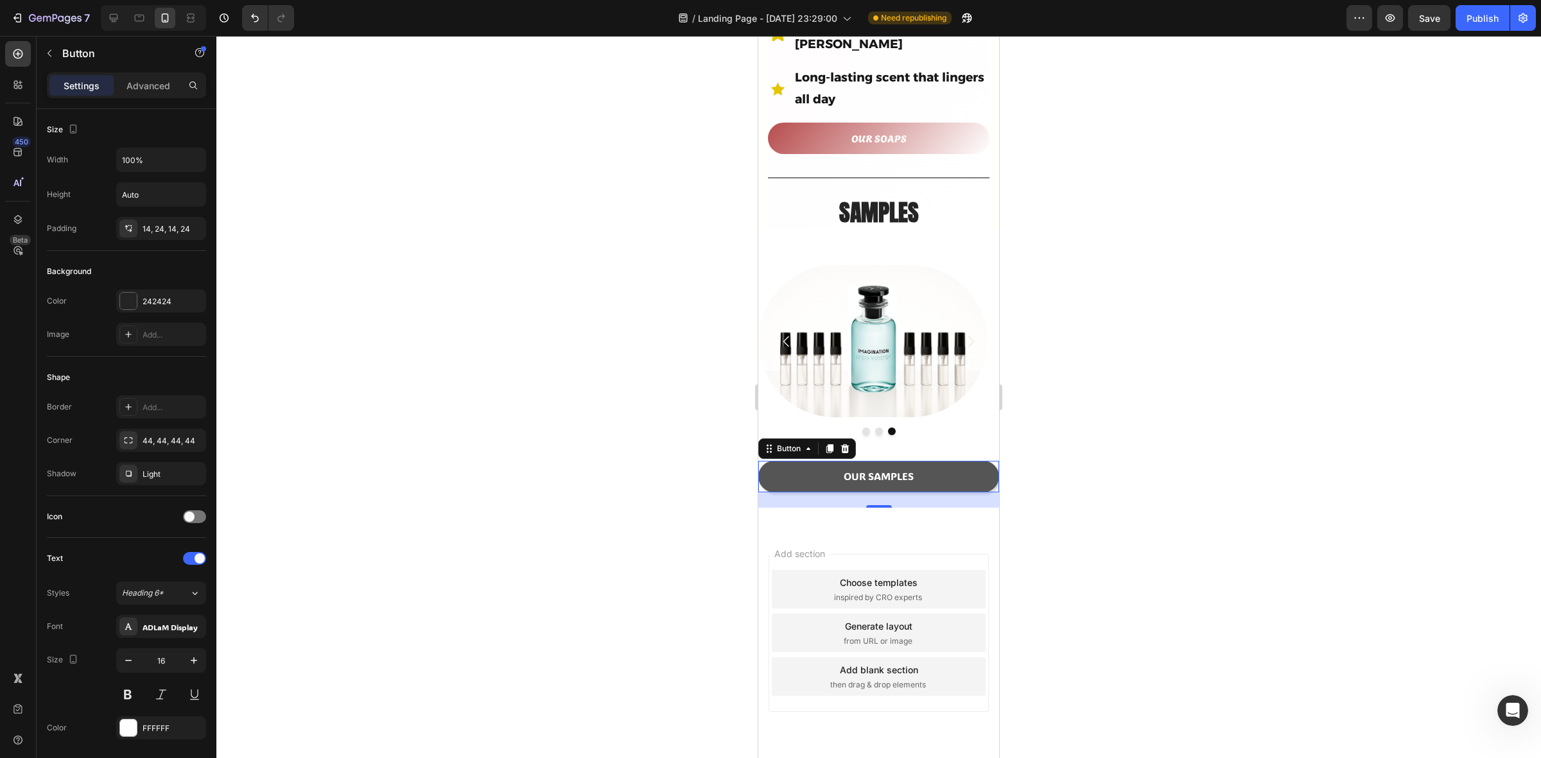
click at [891, 461] on button "OUR SAMPLES" at bounding box center [878, 476] width 241 height 31
click at [890, 461] on button "OUR SAMPLES" at bounding box center [878, 476] width 241 height 31
click at [868, 470] on p "OUR SAMPLES" at bounding box center [879, 476] width 70 height 13
click at [758, 461] on button "Choose" at bounding box center [878, 476] width 241 height 31
click at [758, 461] on button "CHOOSE" at bounding box center [878, 476] width 241 height 31
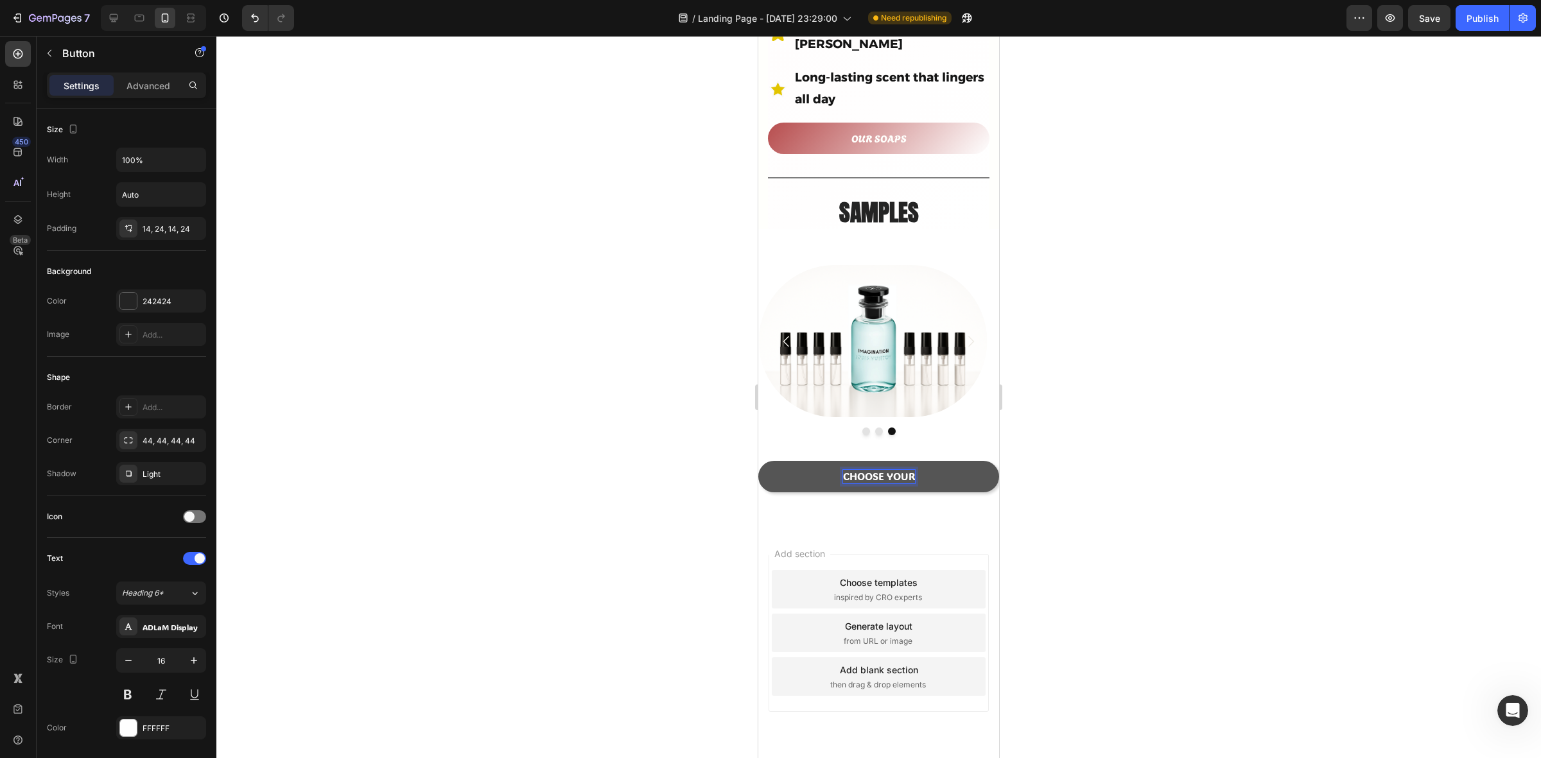
click at [758, 461] on button "CHOOSE YOUR" at bounding box center [878, 476] width 241 height 31
click at [1247, 469] on div at bounding box center [878, 397] width 1325 height 723
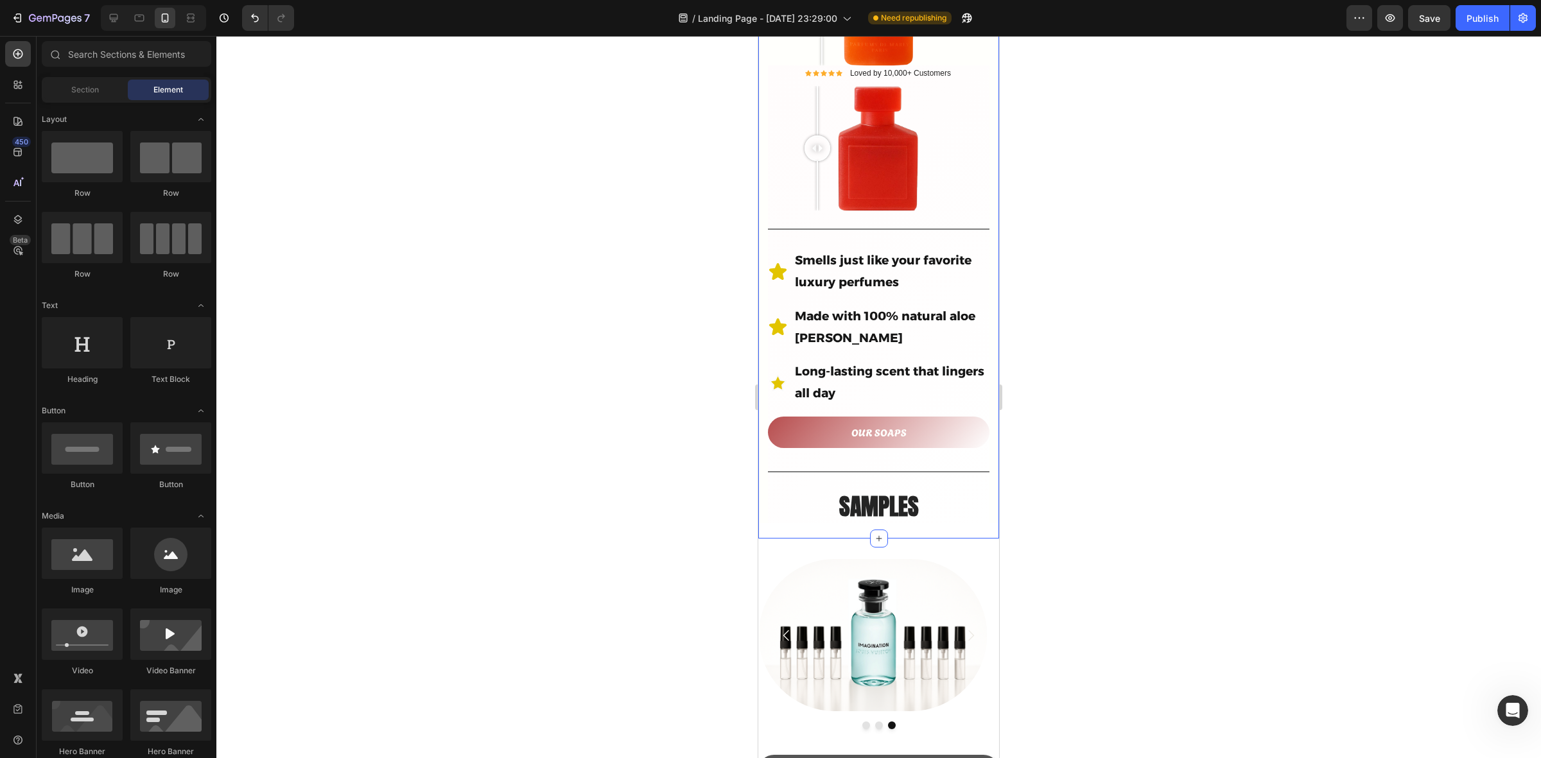
scroll to position [423, 0]
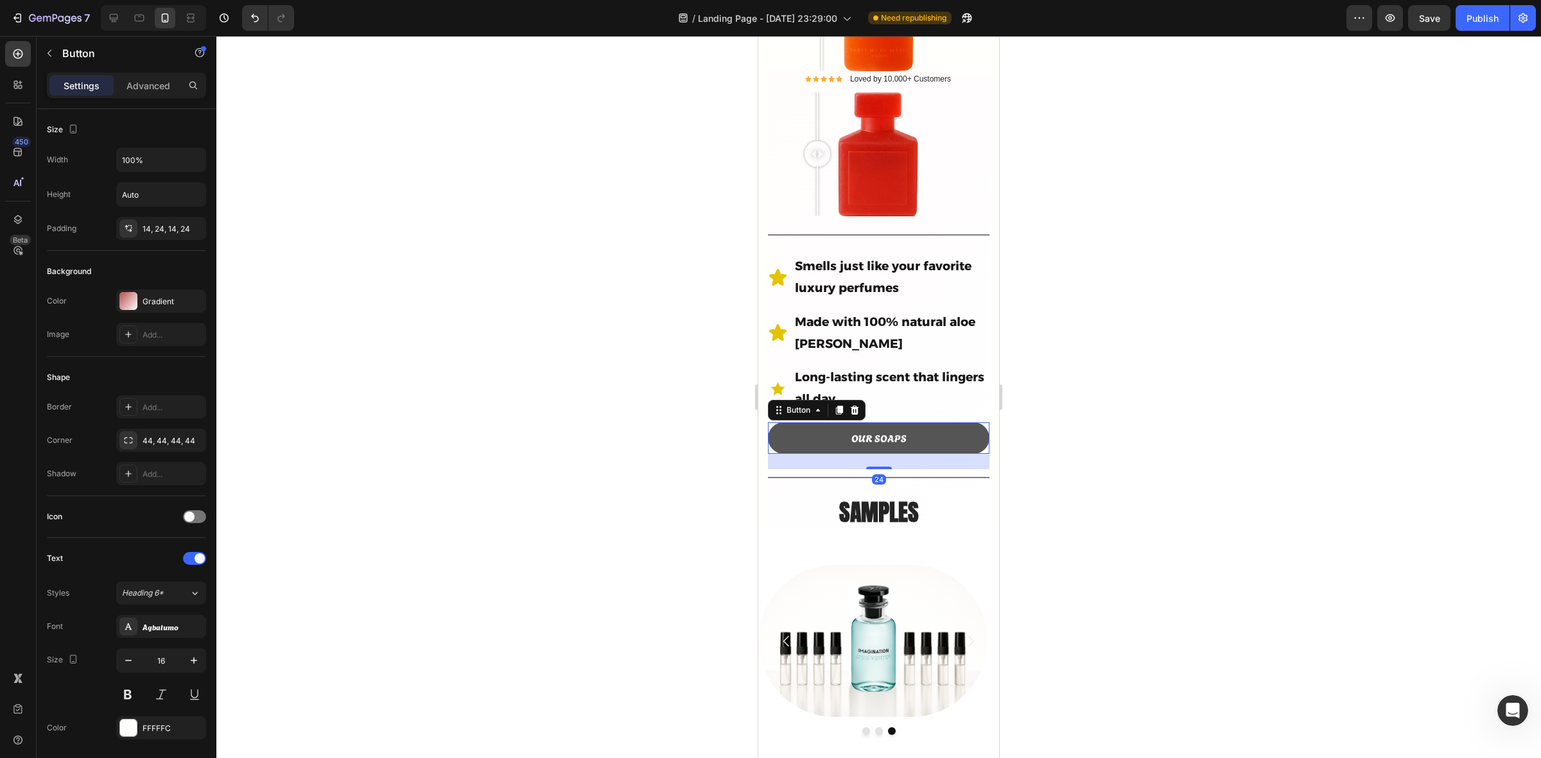
click at [968, 423] on button "OUR SOAPS" at bounding box center [879, 438] width 222 height 31
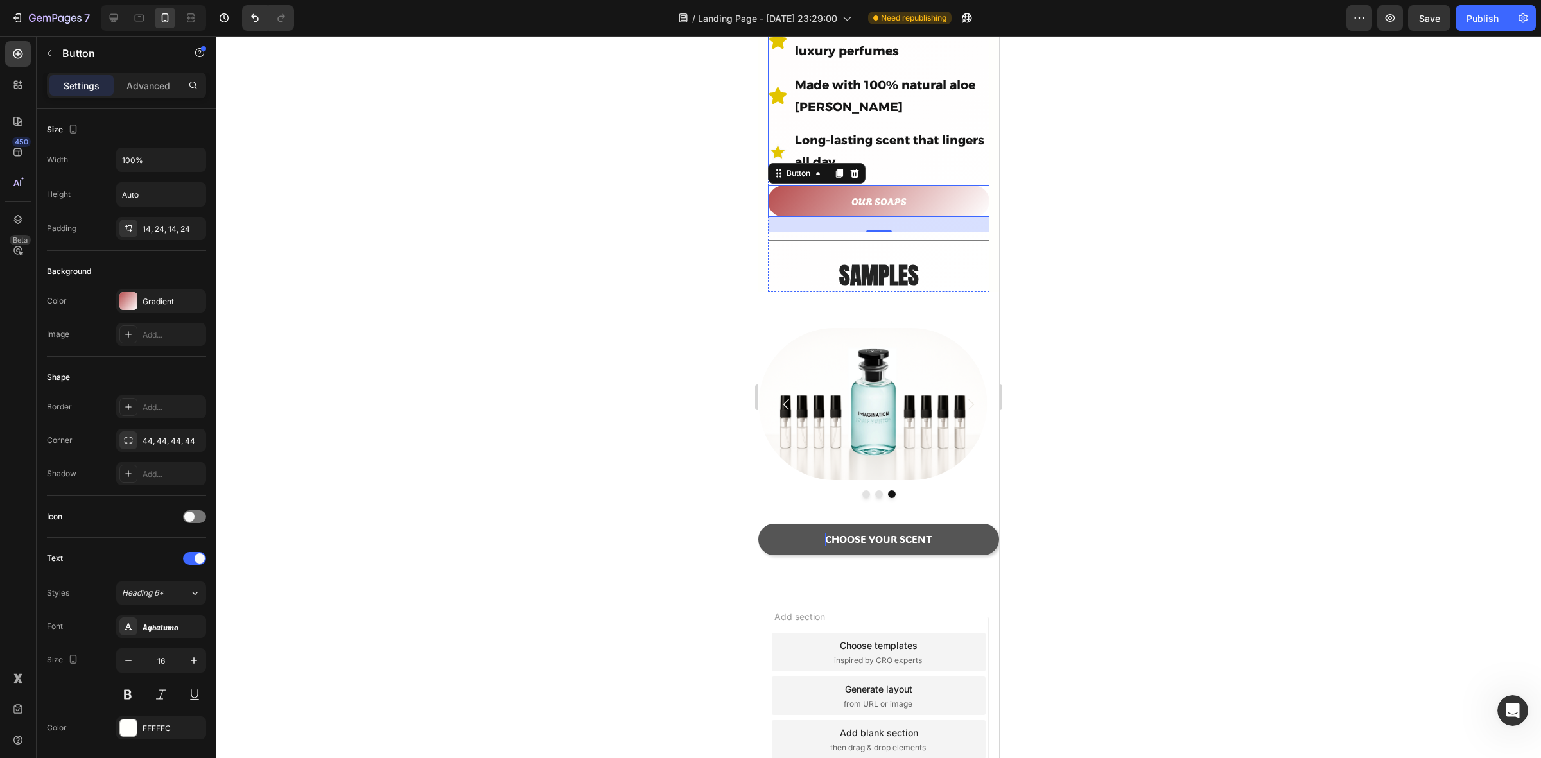
scroll to position [663, 0]
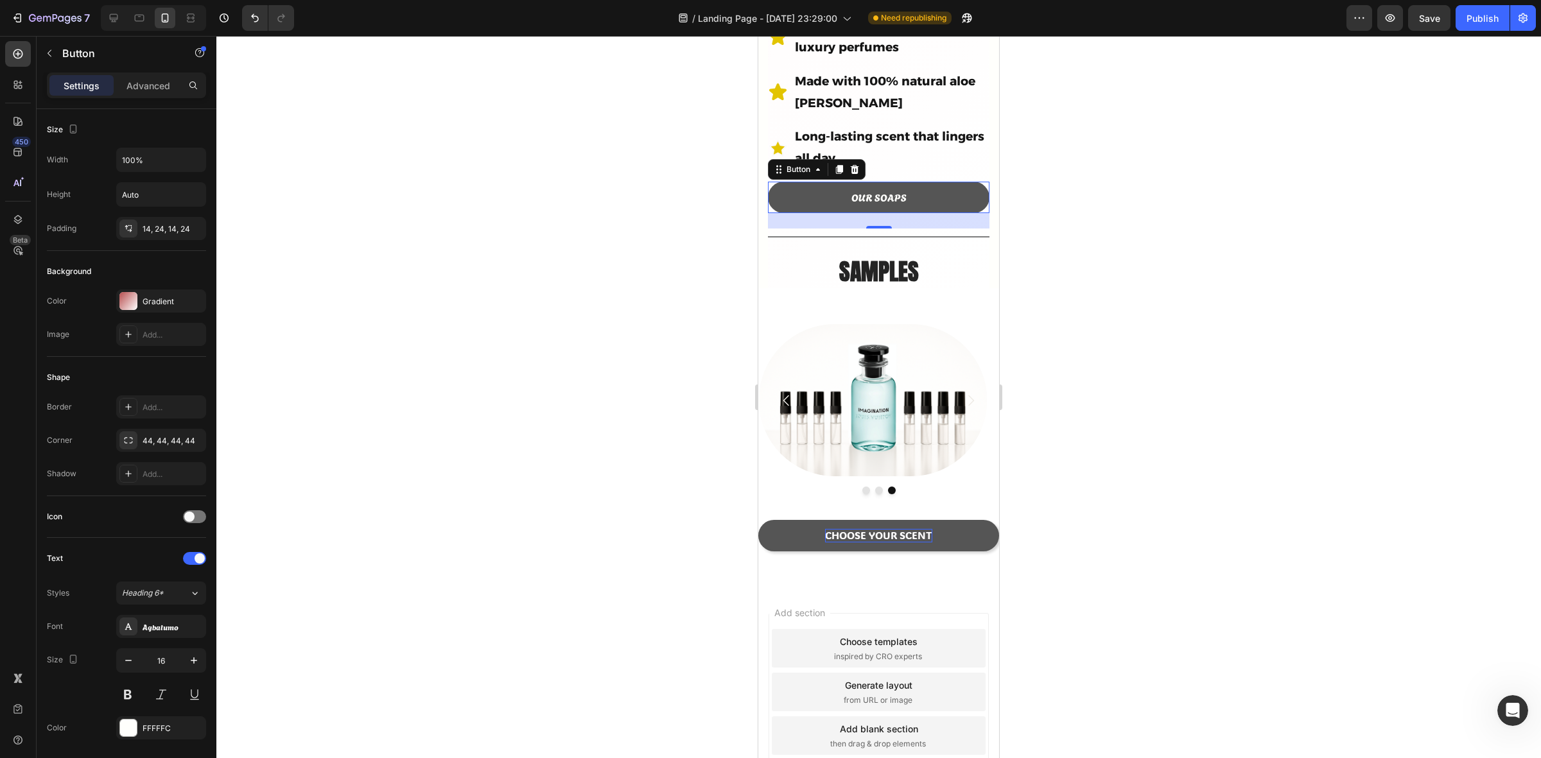
click at [875, 182] on button "OUR SOAPS" at bounding box center [879, 197] width 222 height 31
click at [879, 191] on p "OUR SOAPS" at bounding box center [879, 197] width 55 height 13
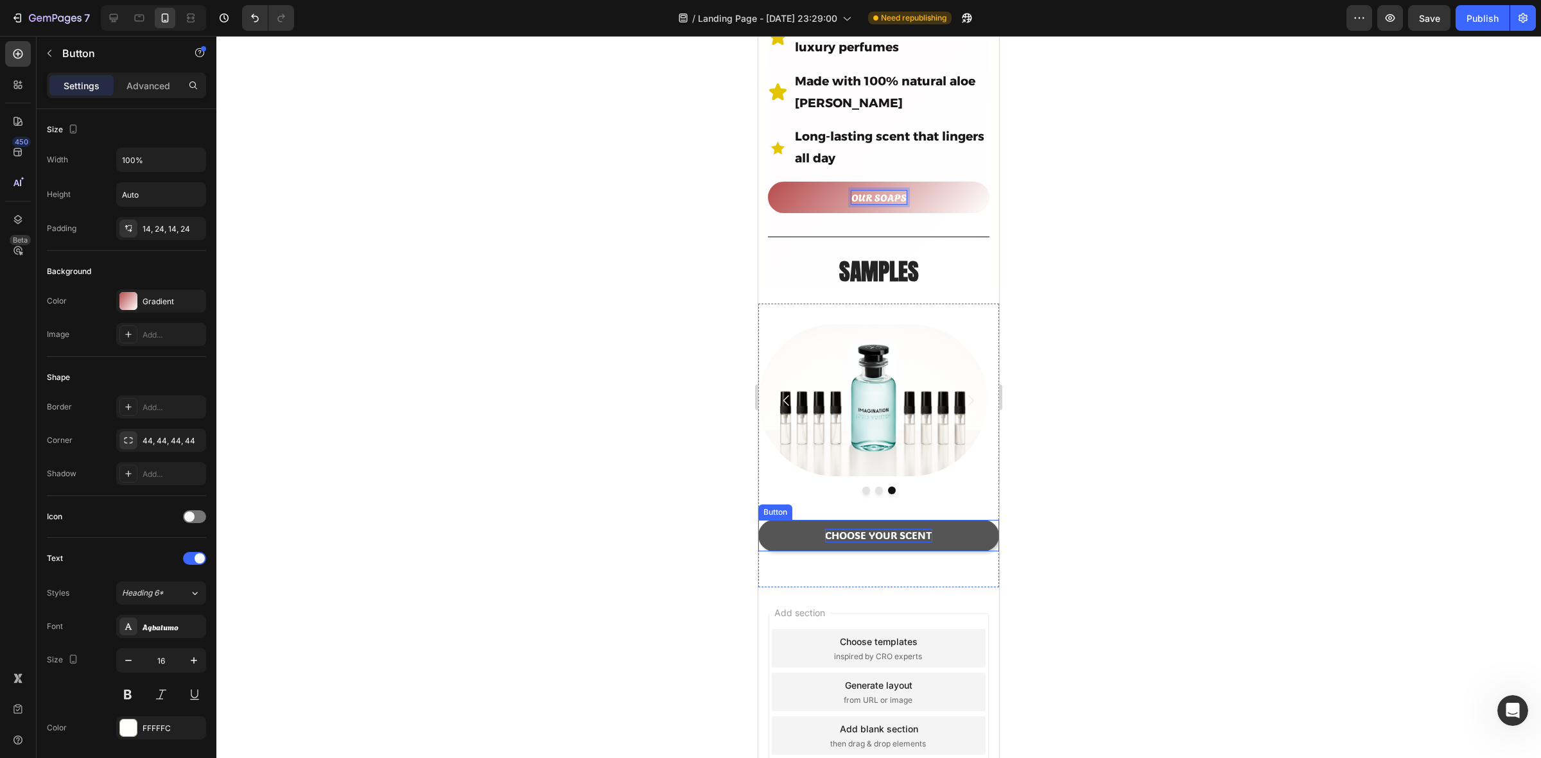
click at [849, 529] on p "CHOOSE YOUR SCENT" at bounding box center [878, 535] width 107 height 13
click at [897, 529] on p "CHOOSE YOUR SCENT" at bounding box center [878, 535] width 107 height 13
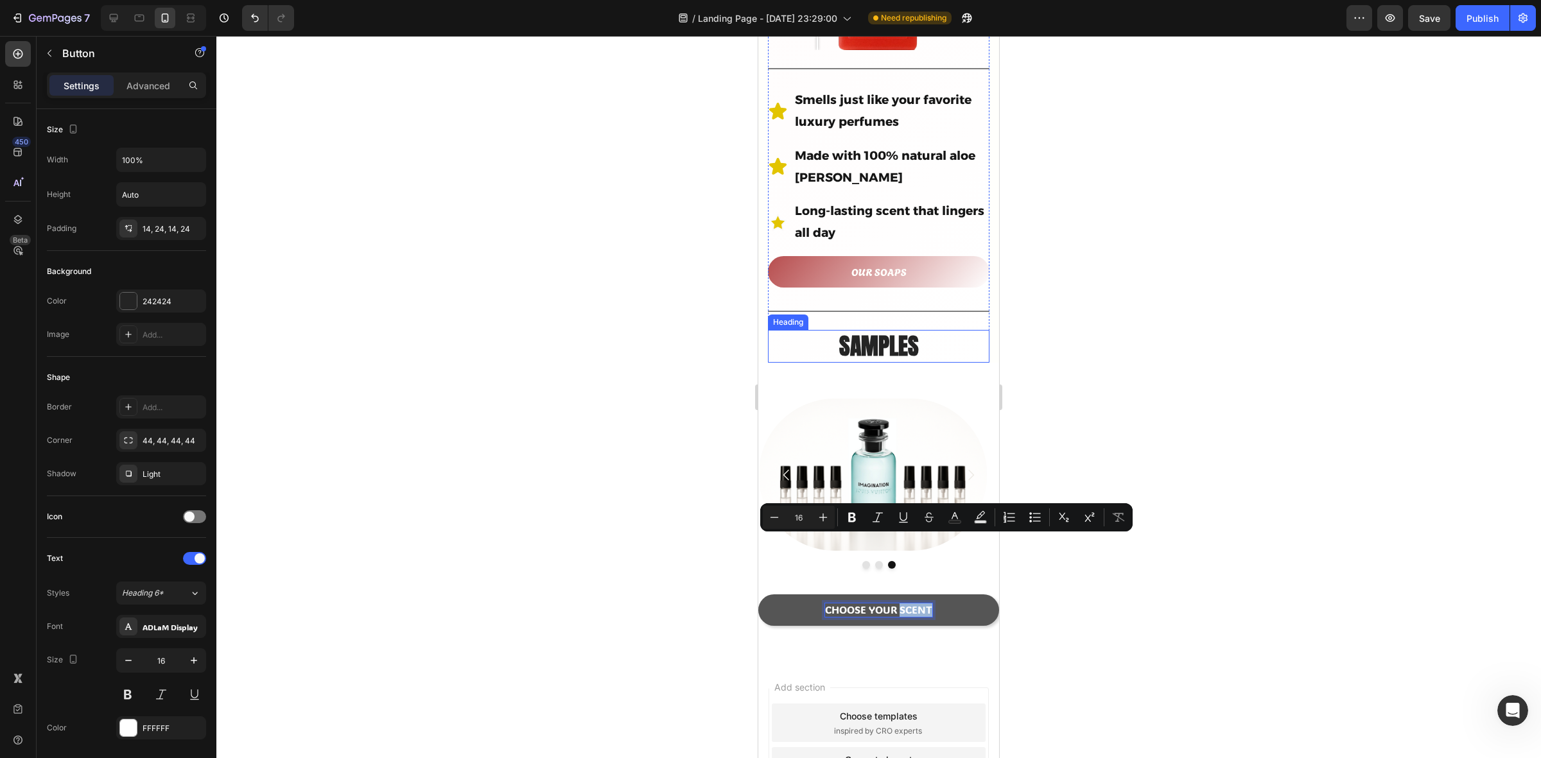
scroll to position [583, 0]
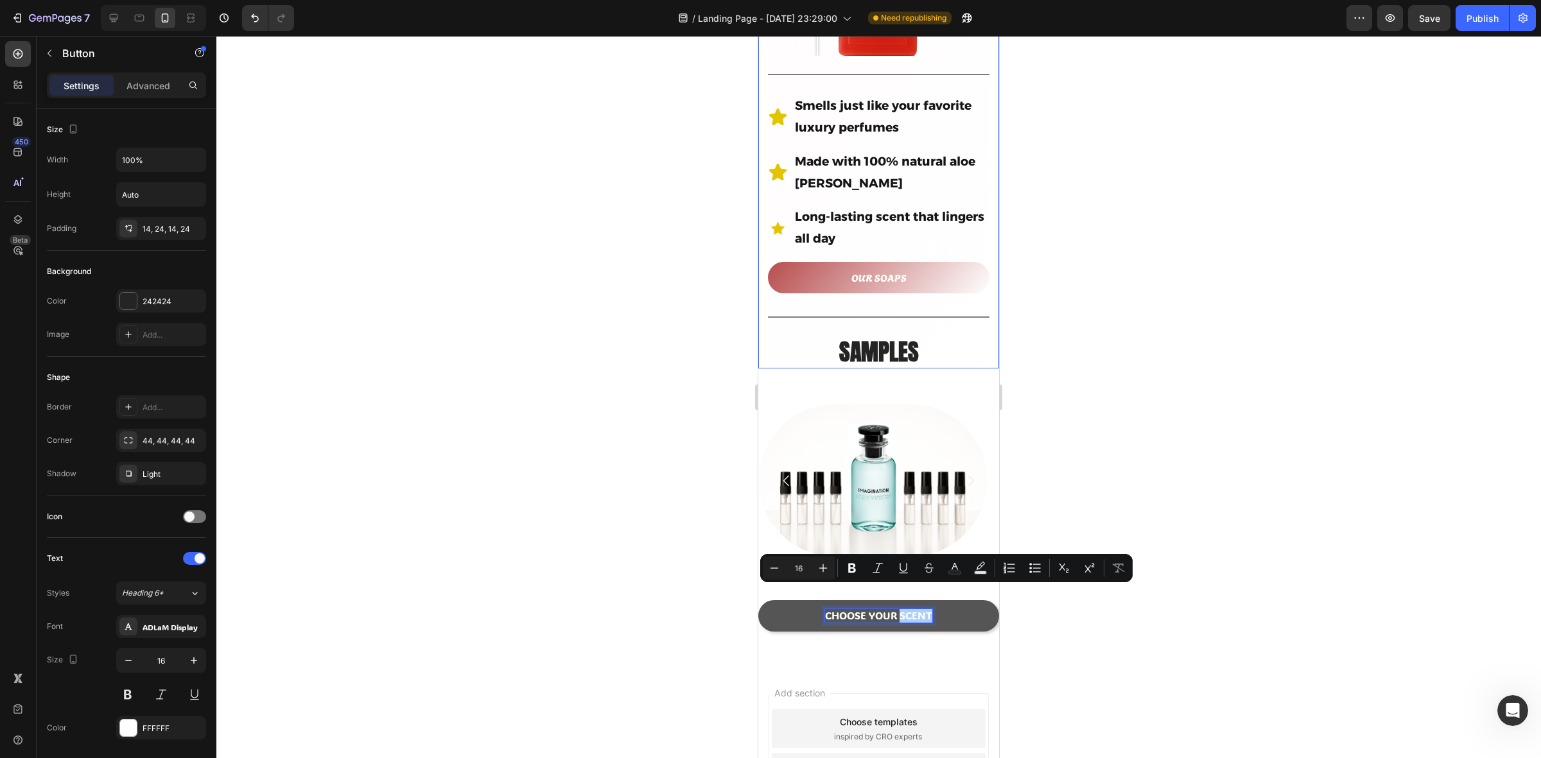
click at [1141, 393] on div at bounding box center [878, 397] width 1325 height 723
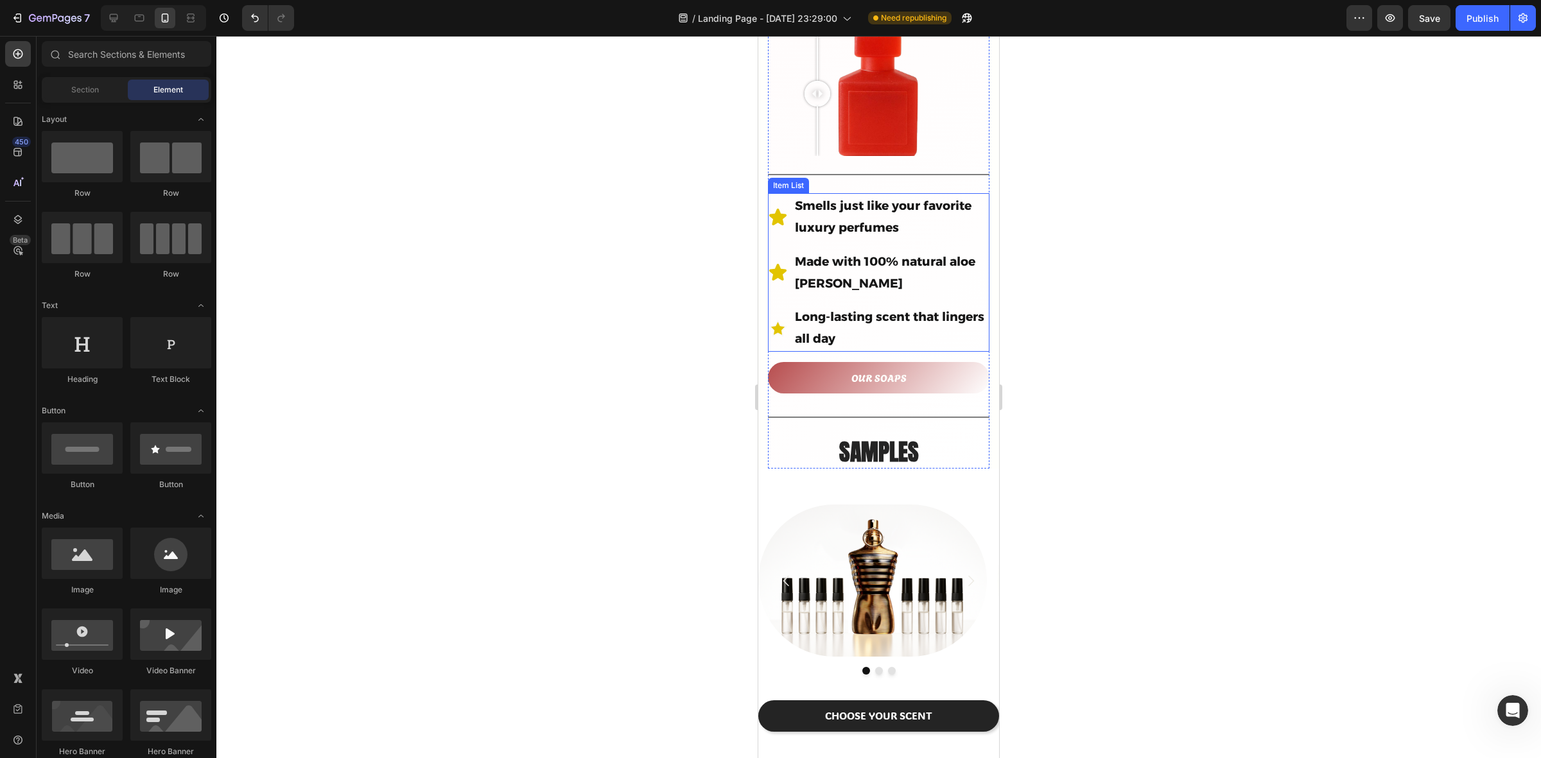
scroll to position [562, 0]
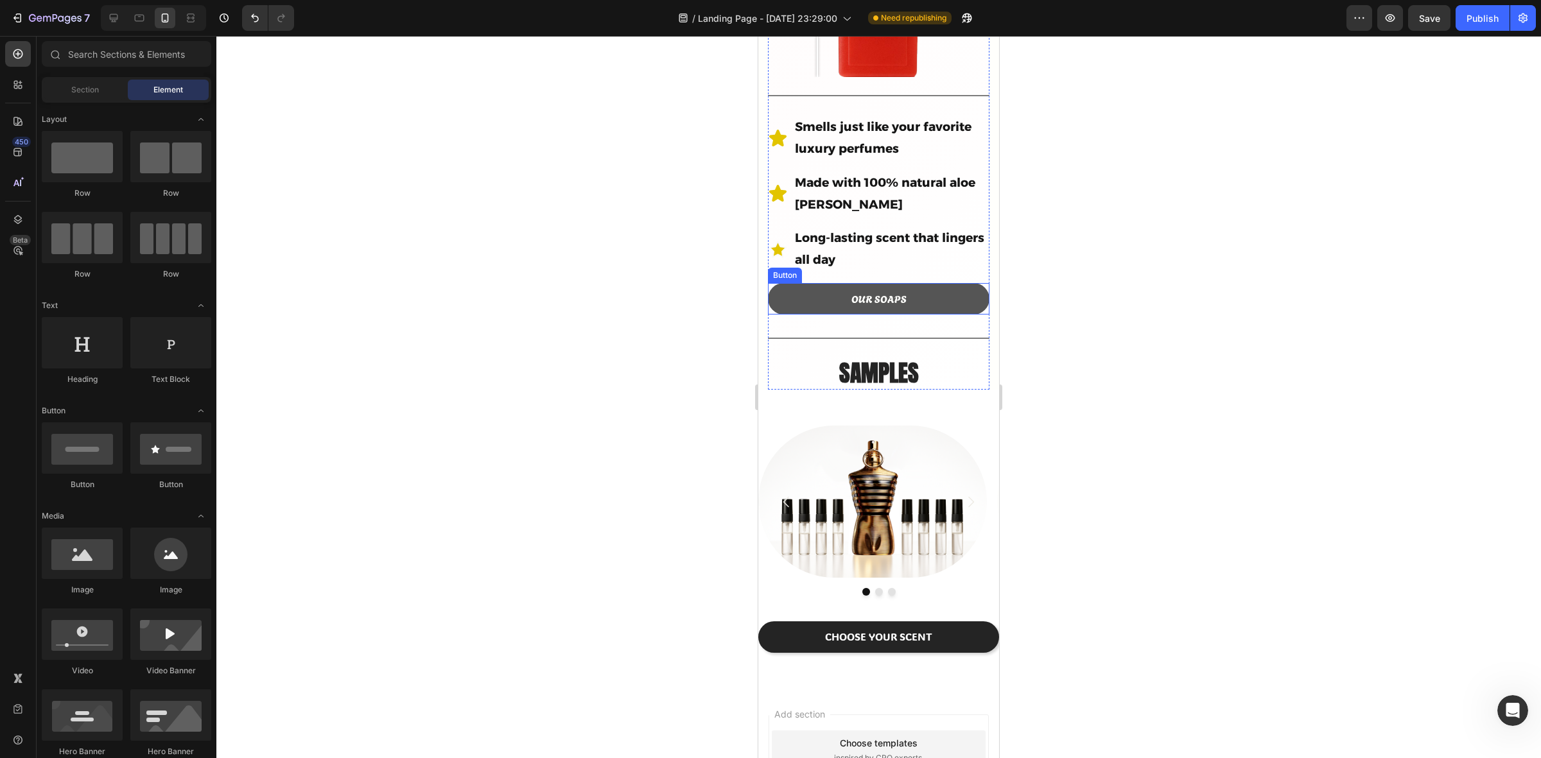
click at [769, 283] on button "OUR SOAPS" at bounding box center [879, 298] width 222 height 31
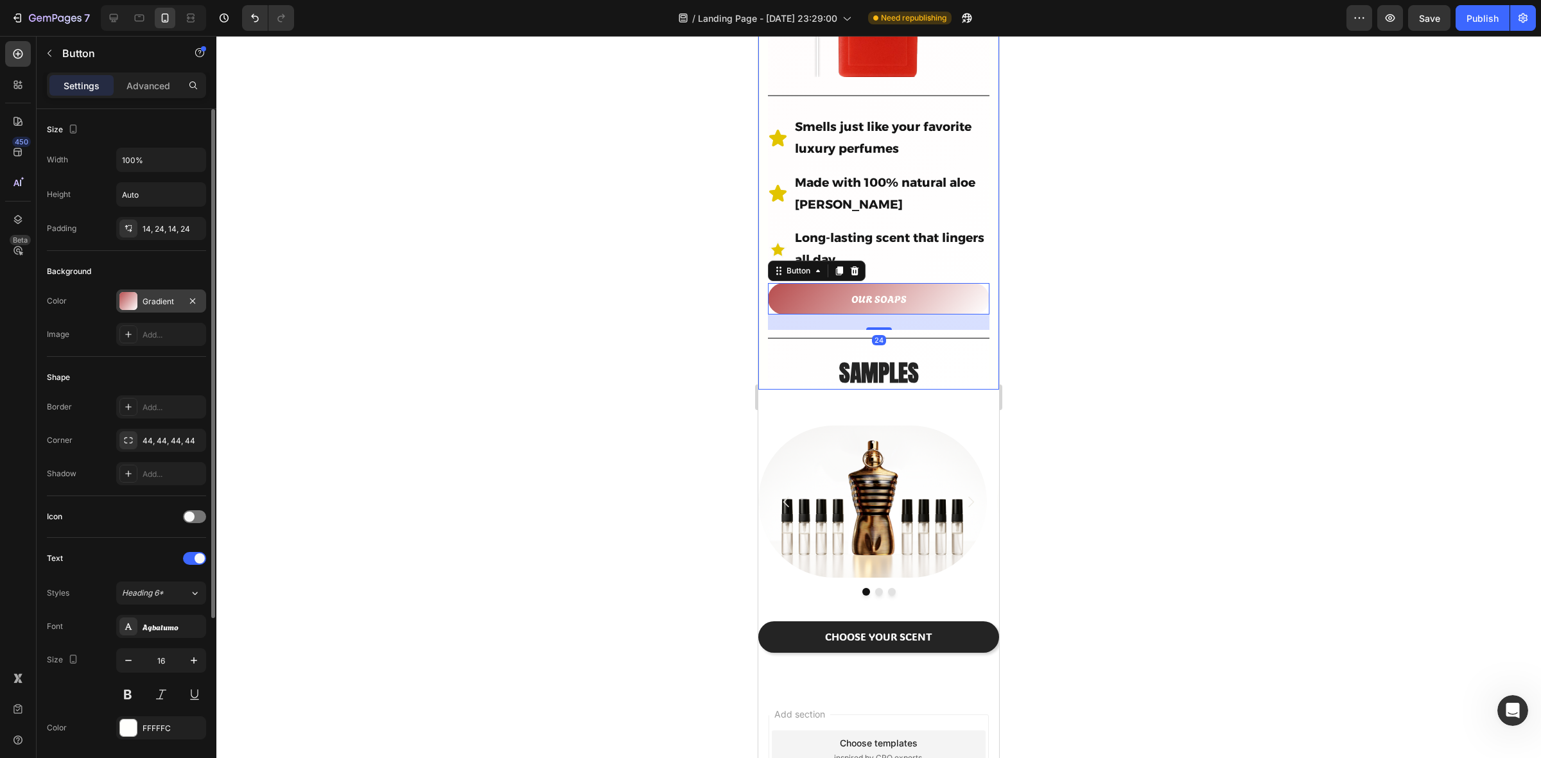
click at [169, 306] on div "Gradient" at bounding box center [161, 302] width 37 height 12
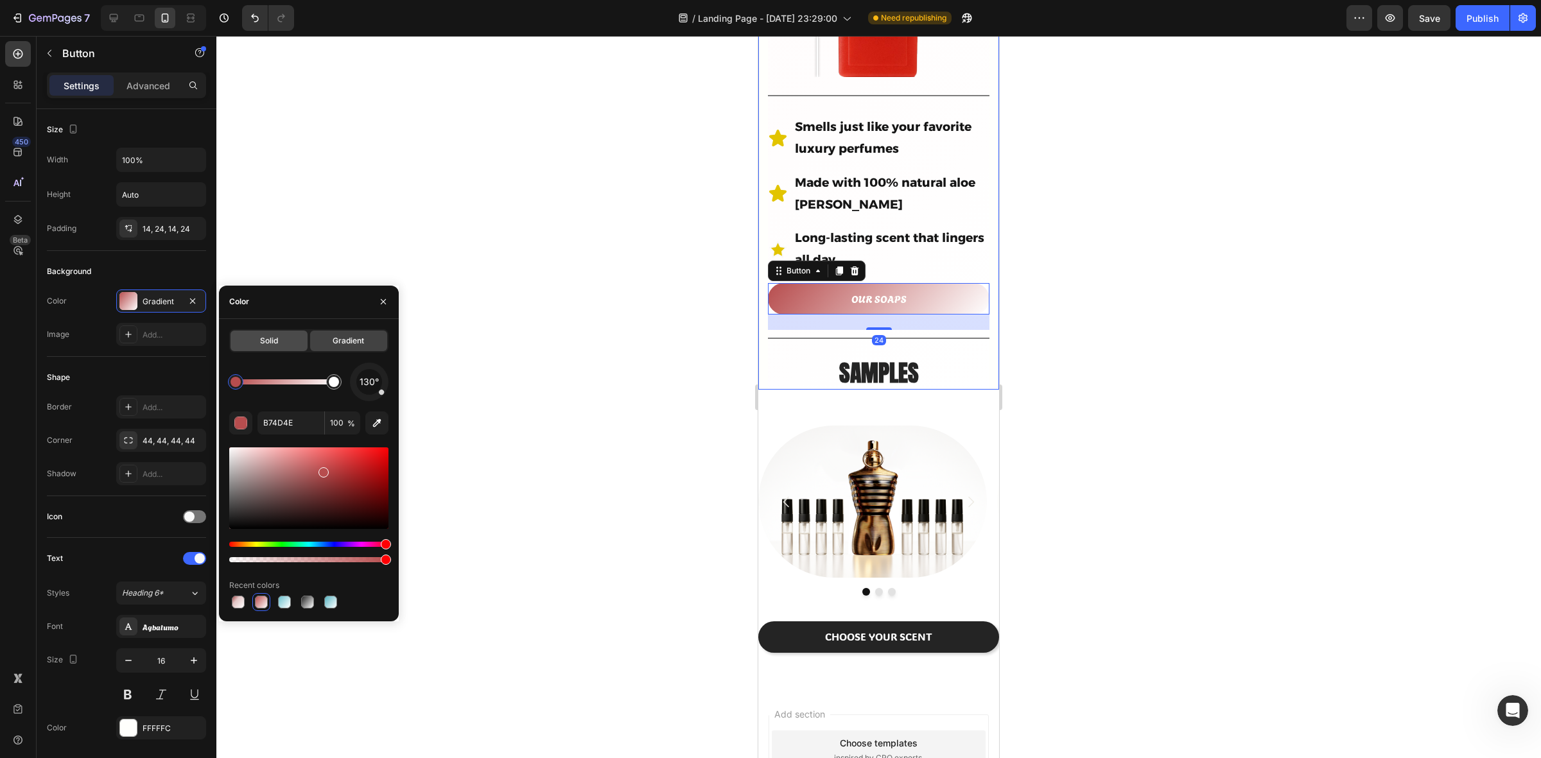
click at [279, 344] on div "Solid" at bounding box center [269, 341] width 77 height 21
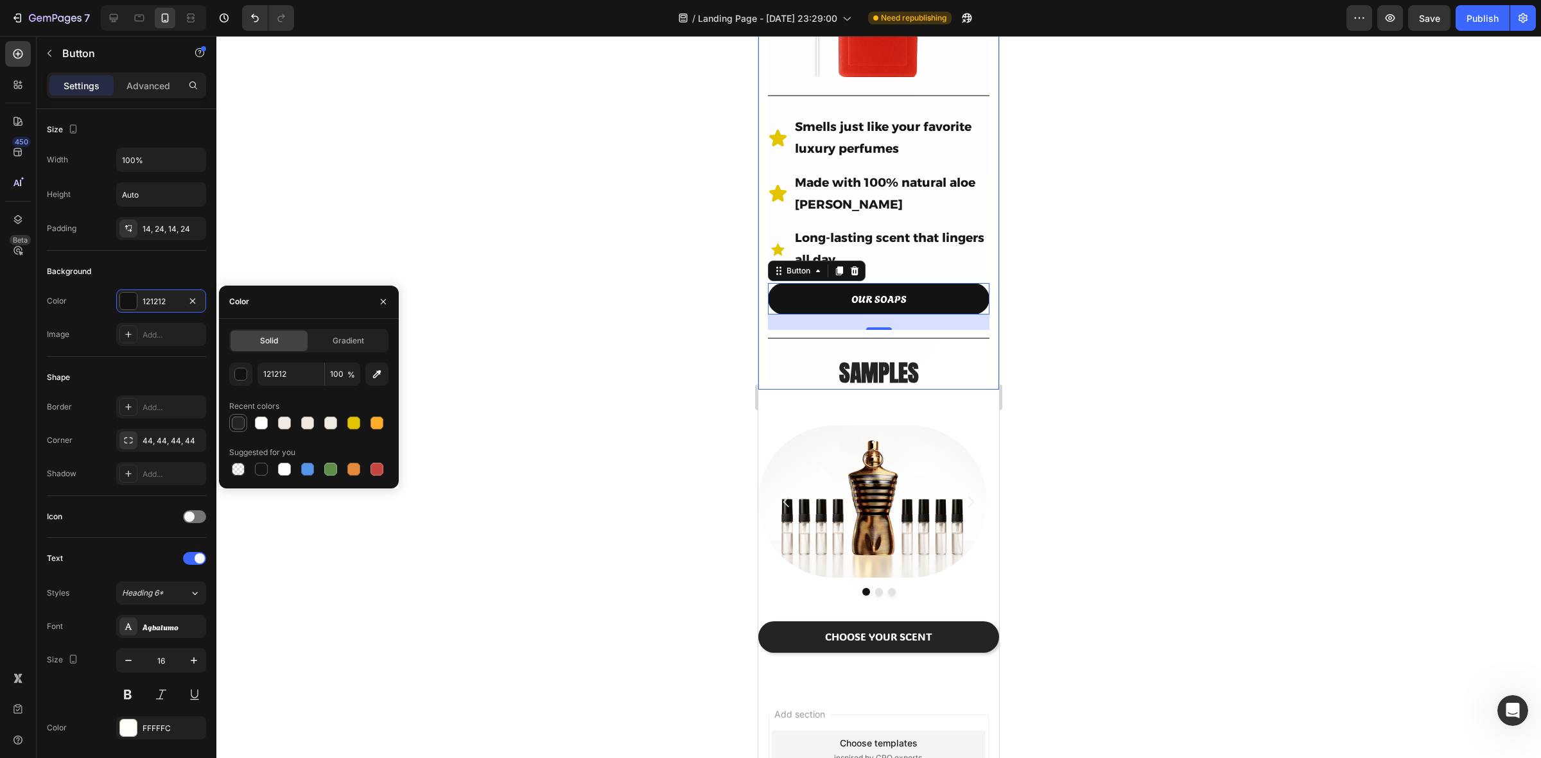
click at [241, 422] on div at bounding box center [238, 423] width 13 height 13
type input "242424"
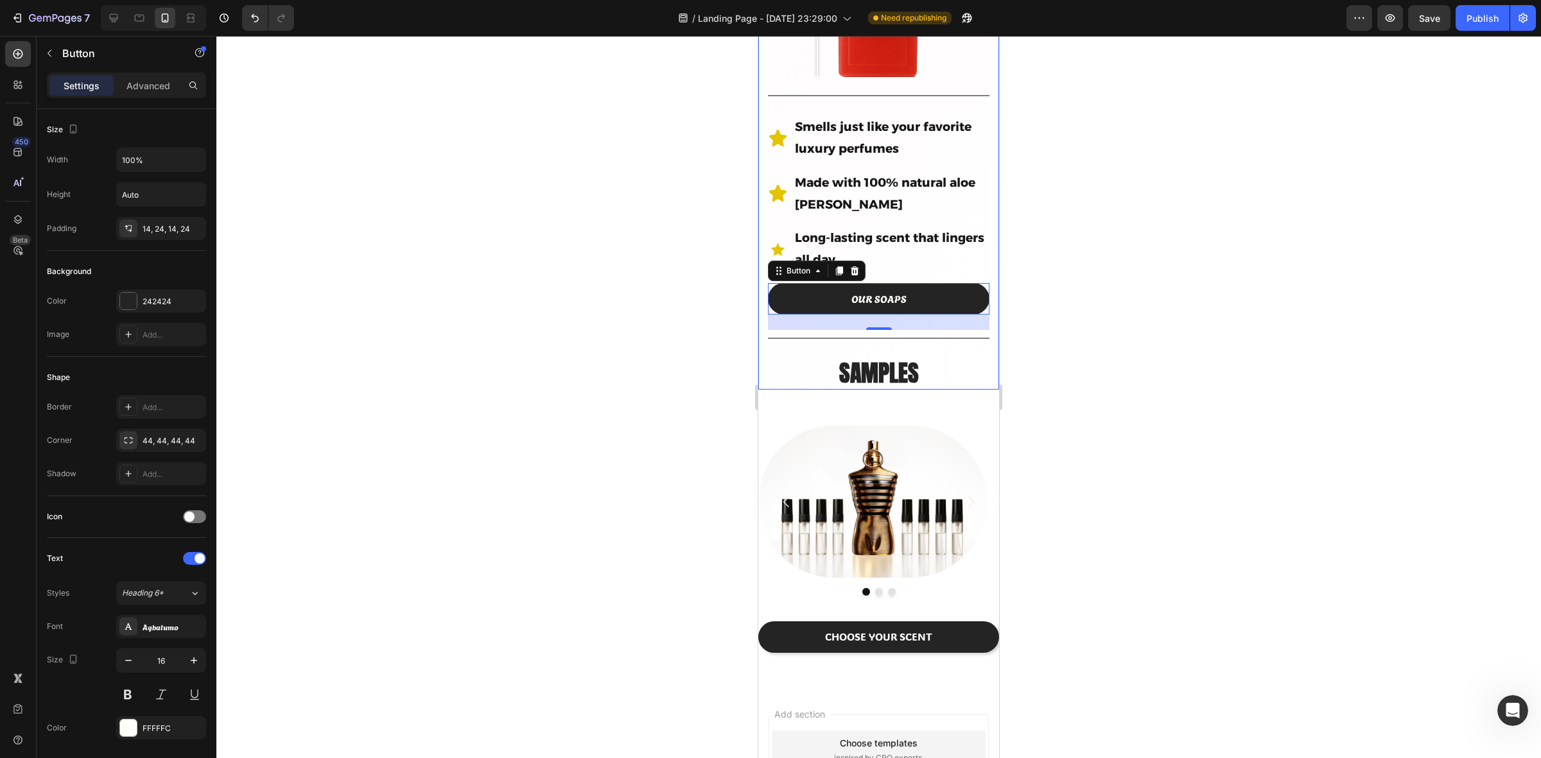
click at [606, 322] on div at bounding box center [878, 397] width 1325 height 723
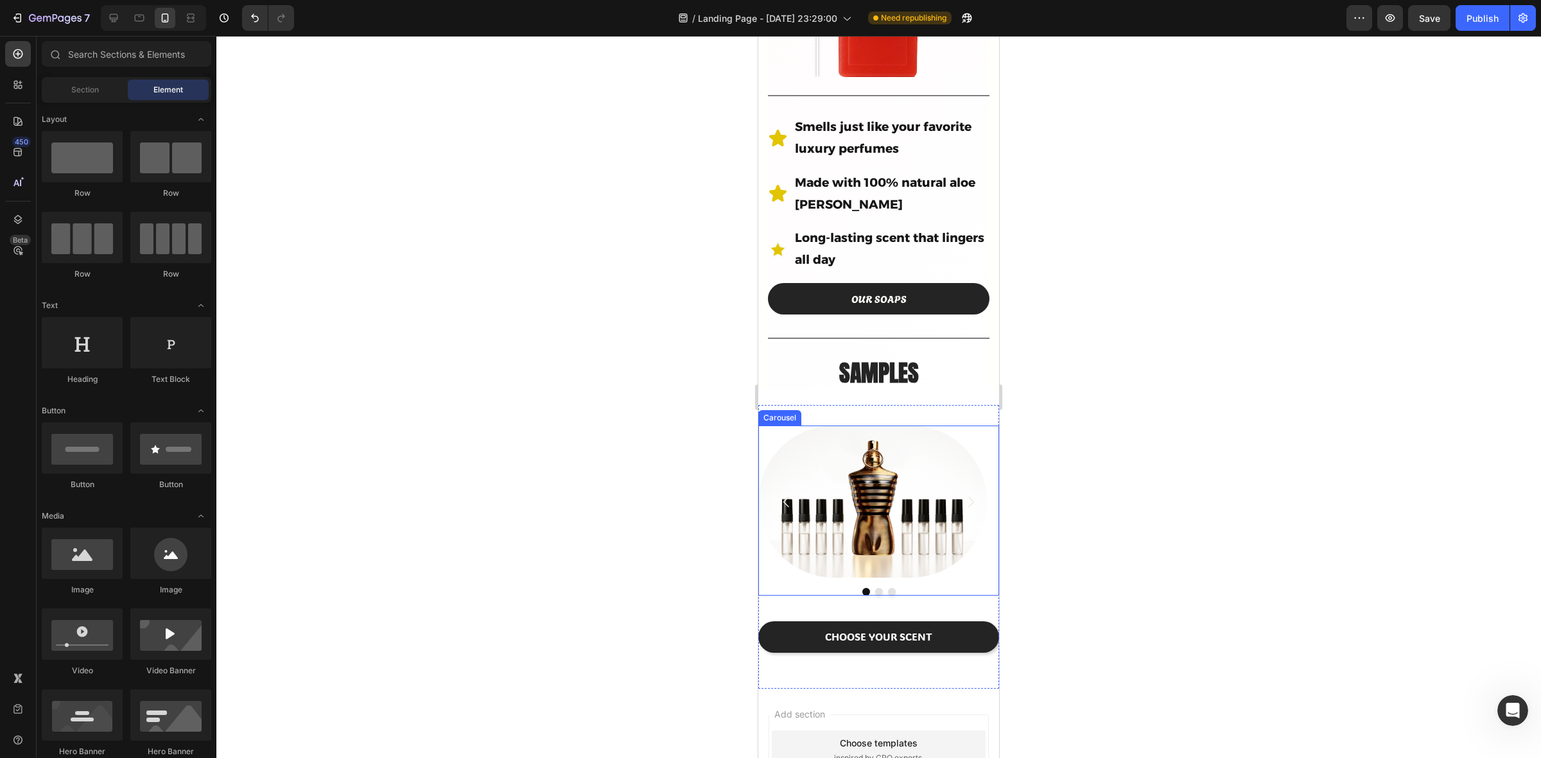
click at [963, 495] on icon "Carousel Next Arrow" at bounding box center [970, 502] width 15 height 15
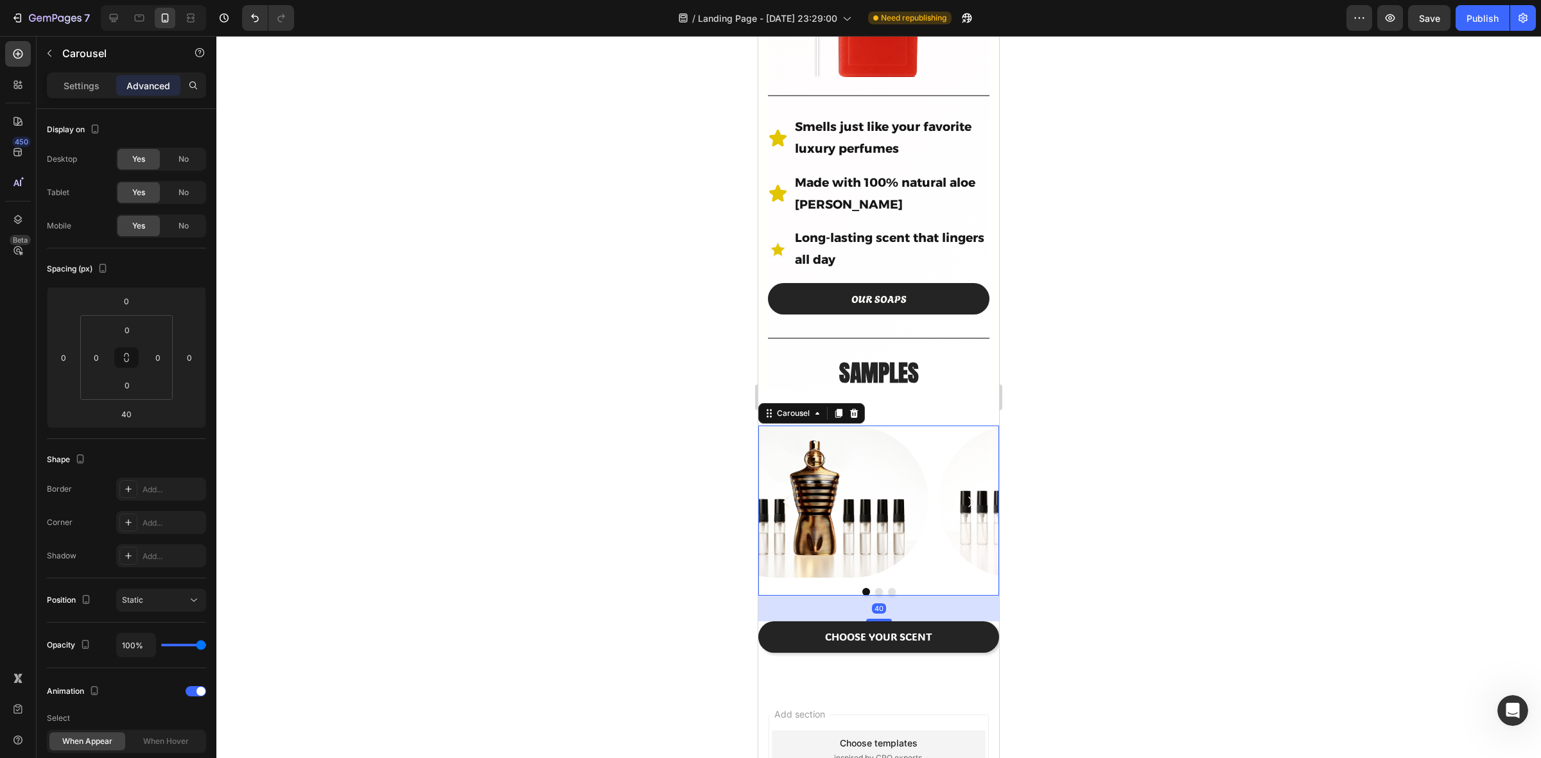
click at [963, 495] on icon "Carousel Next Arrow" at bounding box center [970, 502] width 15 height 15
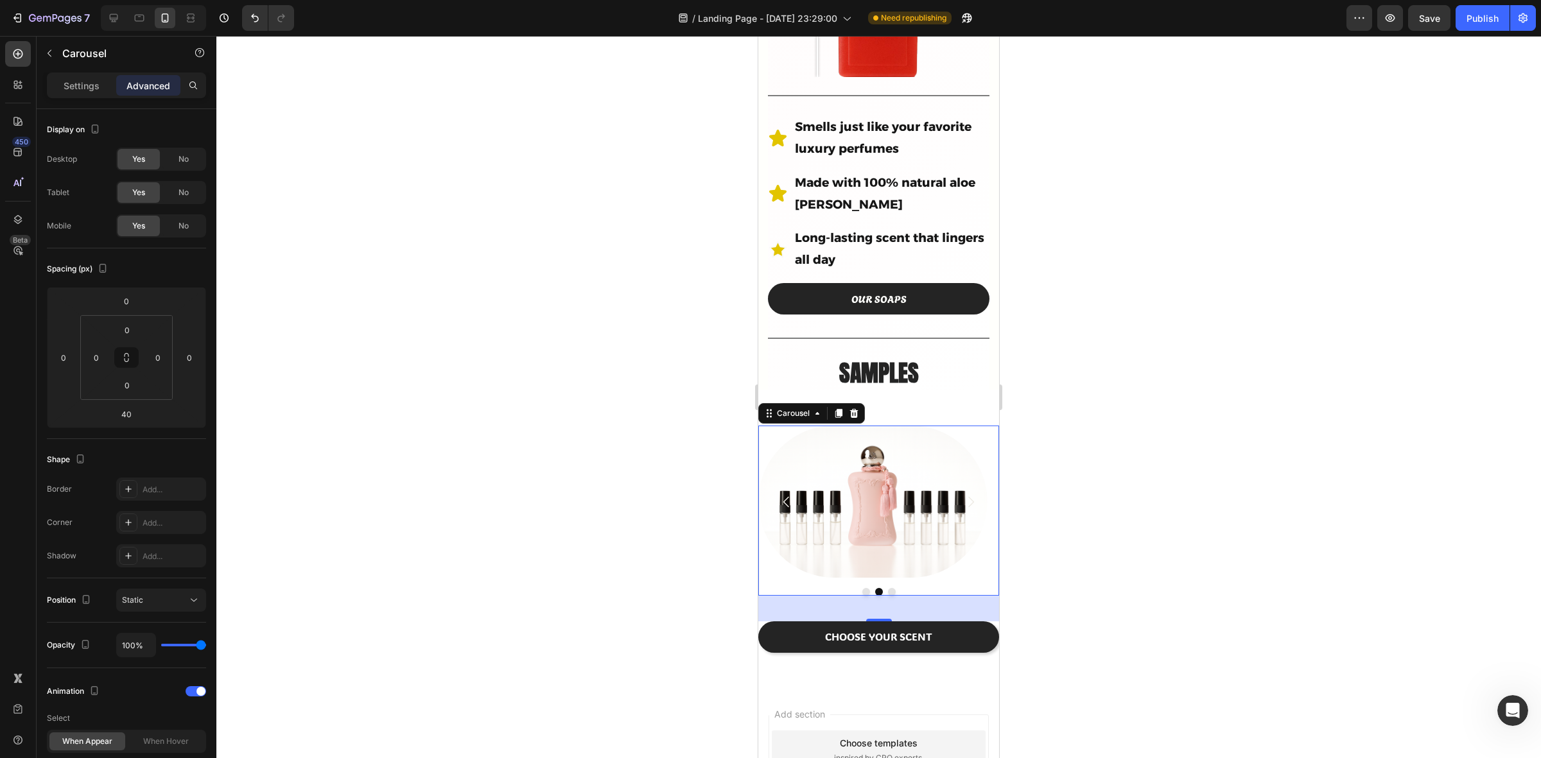
click at [778, 588] on div at bounding box center [878, 592] width 241 height 8
click at [784, 408] on div "Carousel" at bounding box center [794, 414] width 38 height 12
click at [782, 408] on div "Carousel" at bounding box center [794, 414] width 38 height 12
click at [77, 80] on p "Settings" at bounding box center [82, 85] width 36 height 13
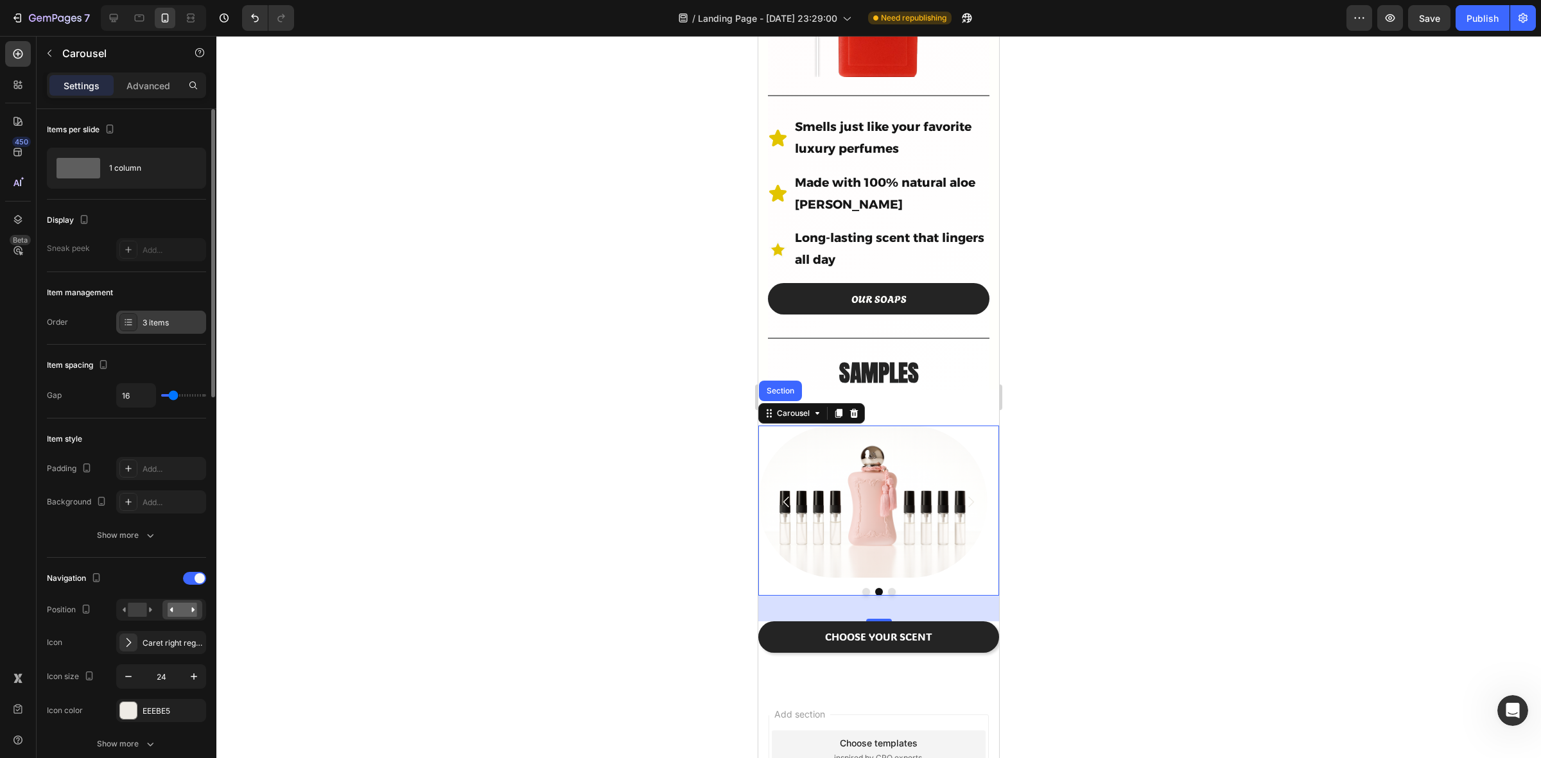
click at [155, 324] on div "3 items" at bounding box center [173, 323] width 60 height 12
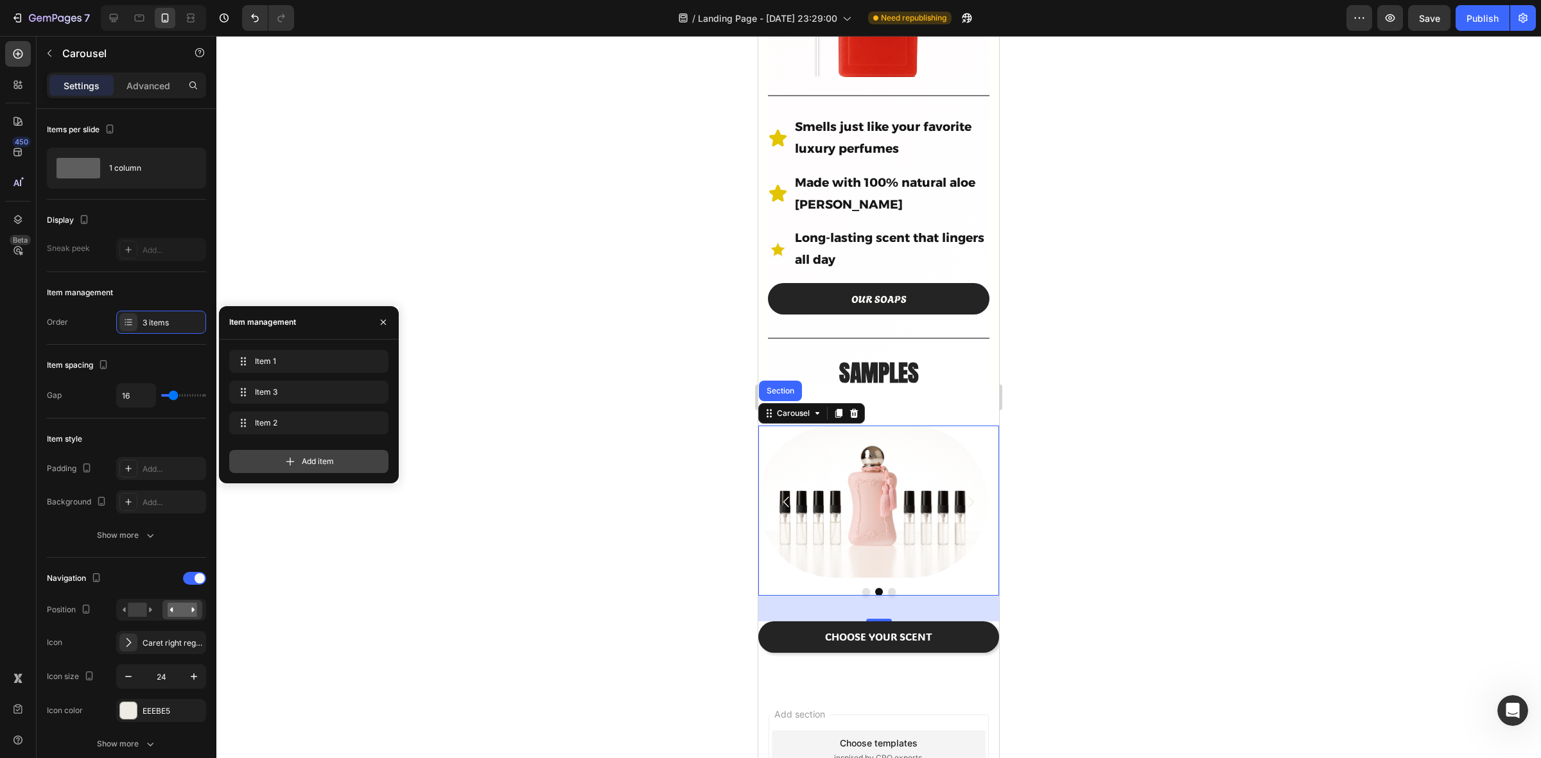
click at [322, 463] on span "Add item" at bounding box center [318, 462] width 32 height 12
click at [963, 495] on icon "Carousel Next Arrow" at bounding box center [970, 502] width 15 height 15
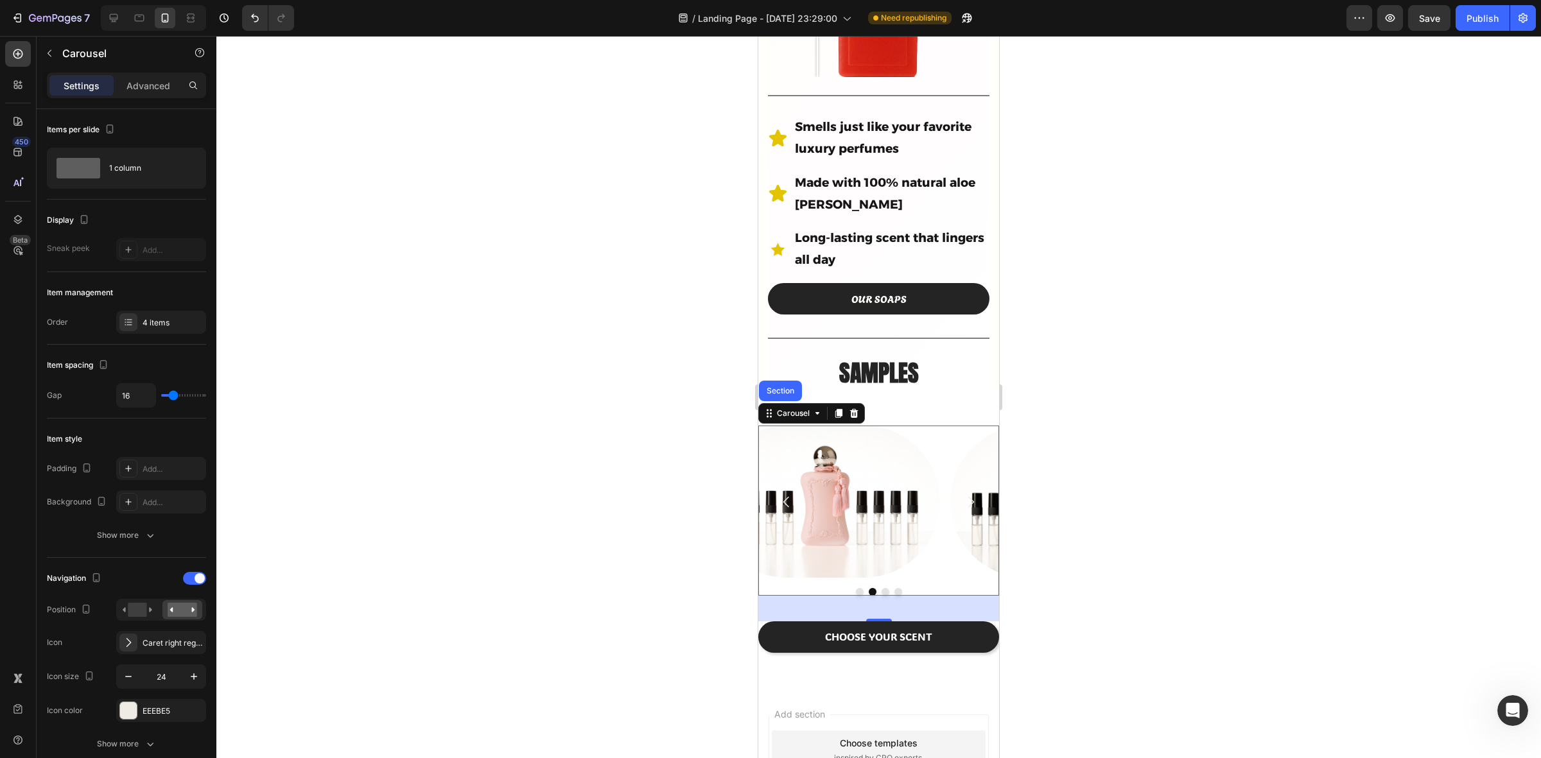
click at [963, 495] on icon "Carousel Next Arrow" at bounding box center [970, 502] width 15 height 15
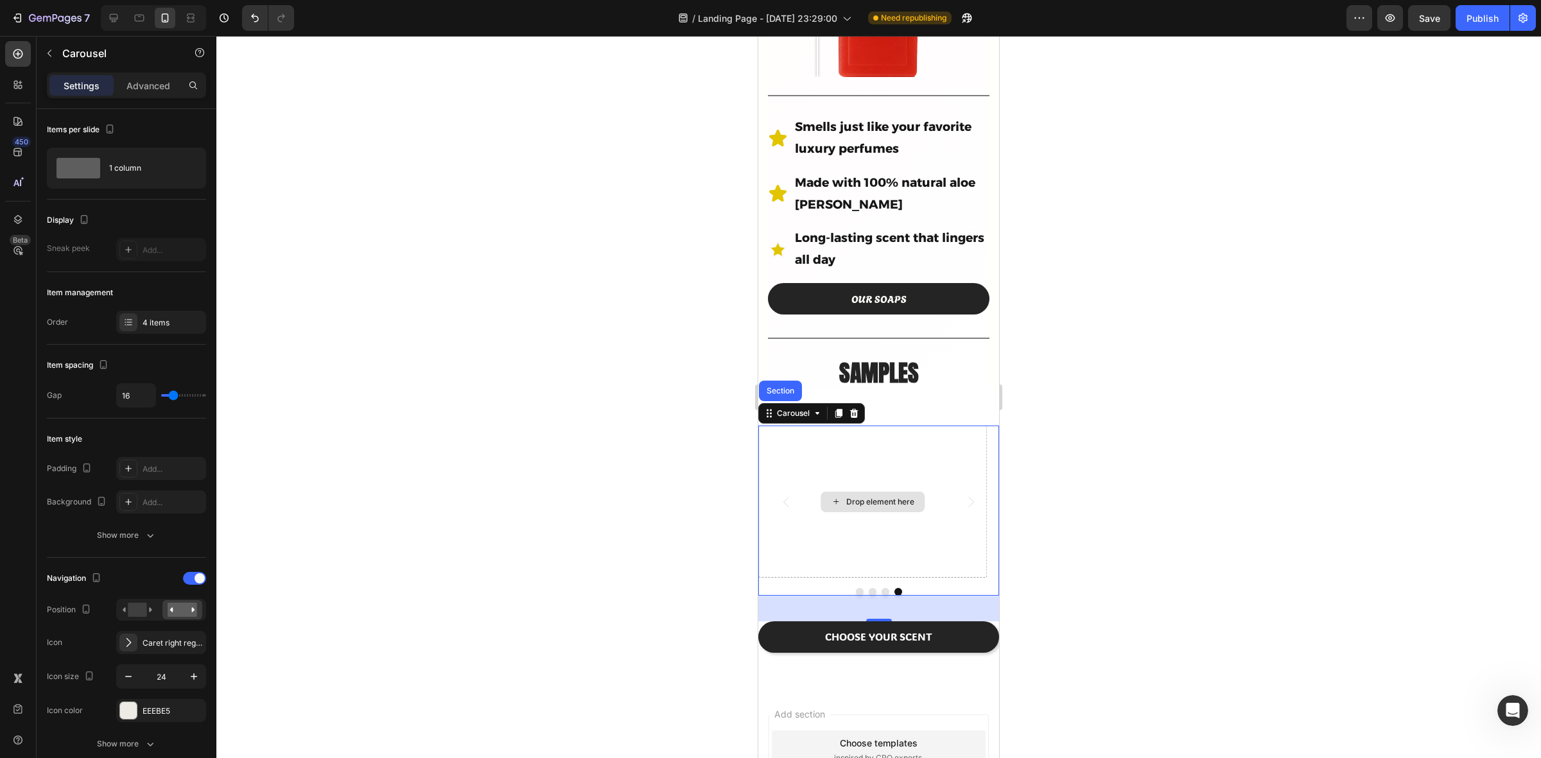
click at [859, 493] on div "Drop element here" at bounding box center [872, 502] width 229 height 153
click at [854, 497] on div "Drop element here" at bounding box center [880, 502] width 68 height 10
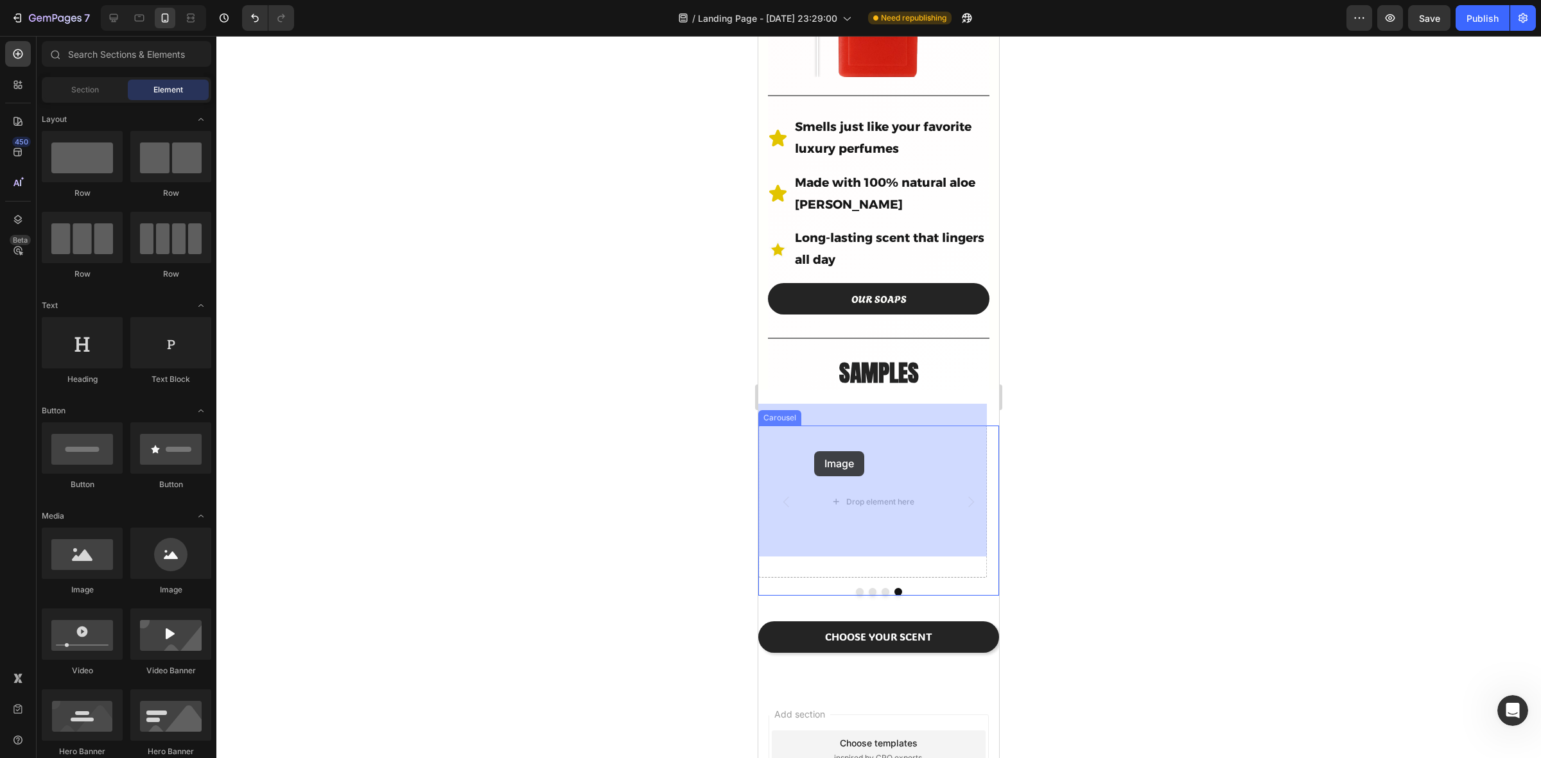
drag, startPoint x: 850, startPoint y: 267, endPoint x: 859, endPoint y: 484, distance: 216.6
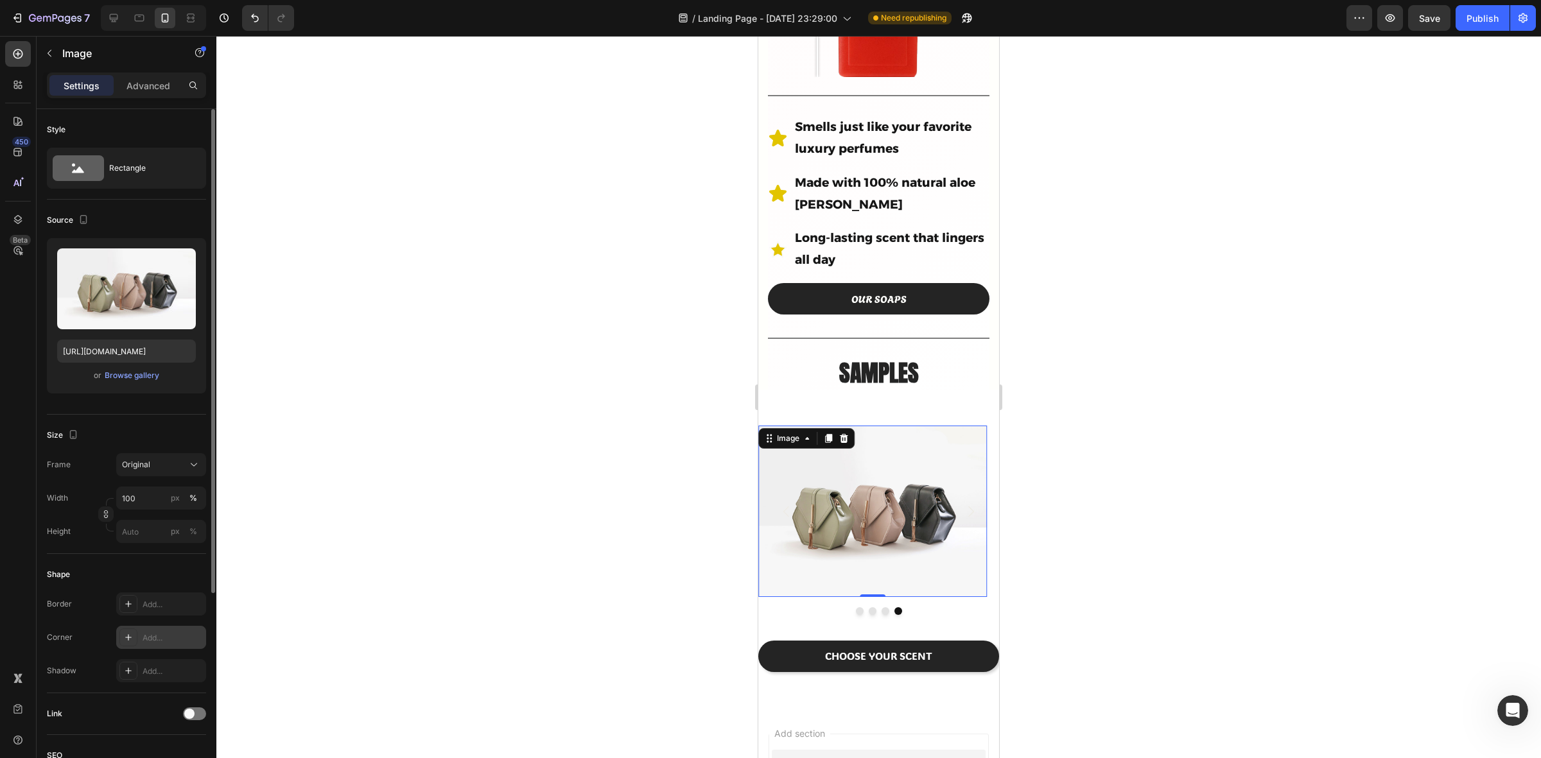
click at [145, 640] on div "Add..." at bounding box center [173, 639] width 60 height 12
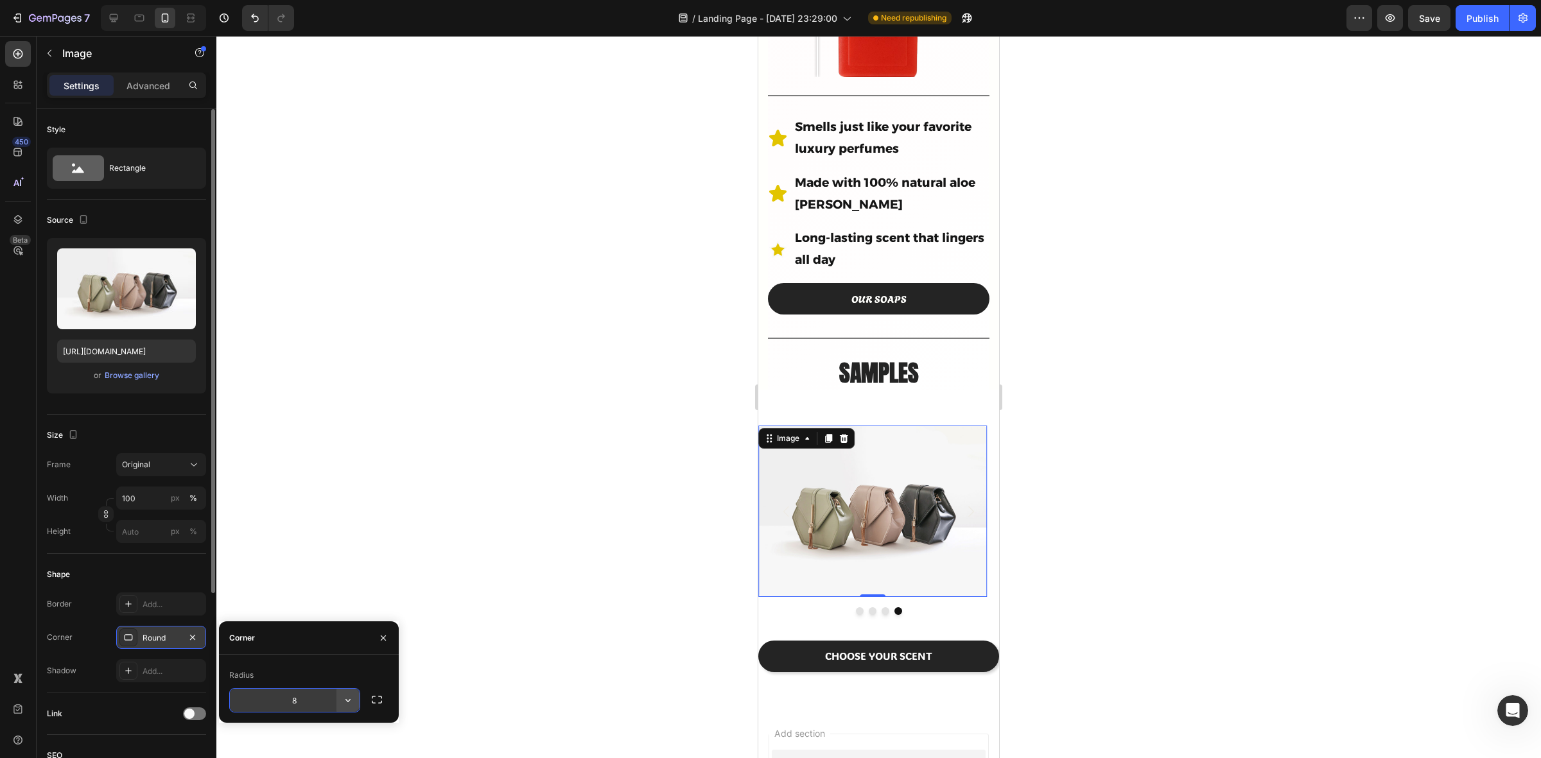
click at [349, 699] on icon "button" at bounding box center [348, 700] width 13 height 13
click at [337, 663] on icon at bounding box center [342, 665] width 10 height 8
type input "9999"
click at [380, 631] on button "button" at bounding box center [383, 638] width 21 height 21
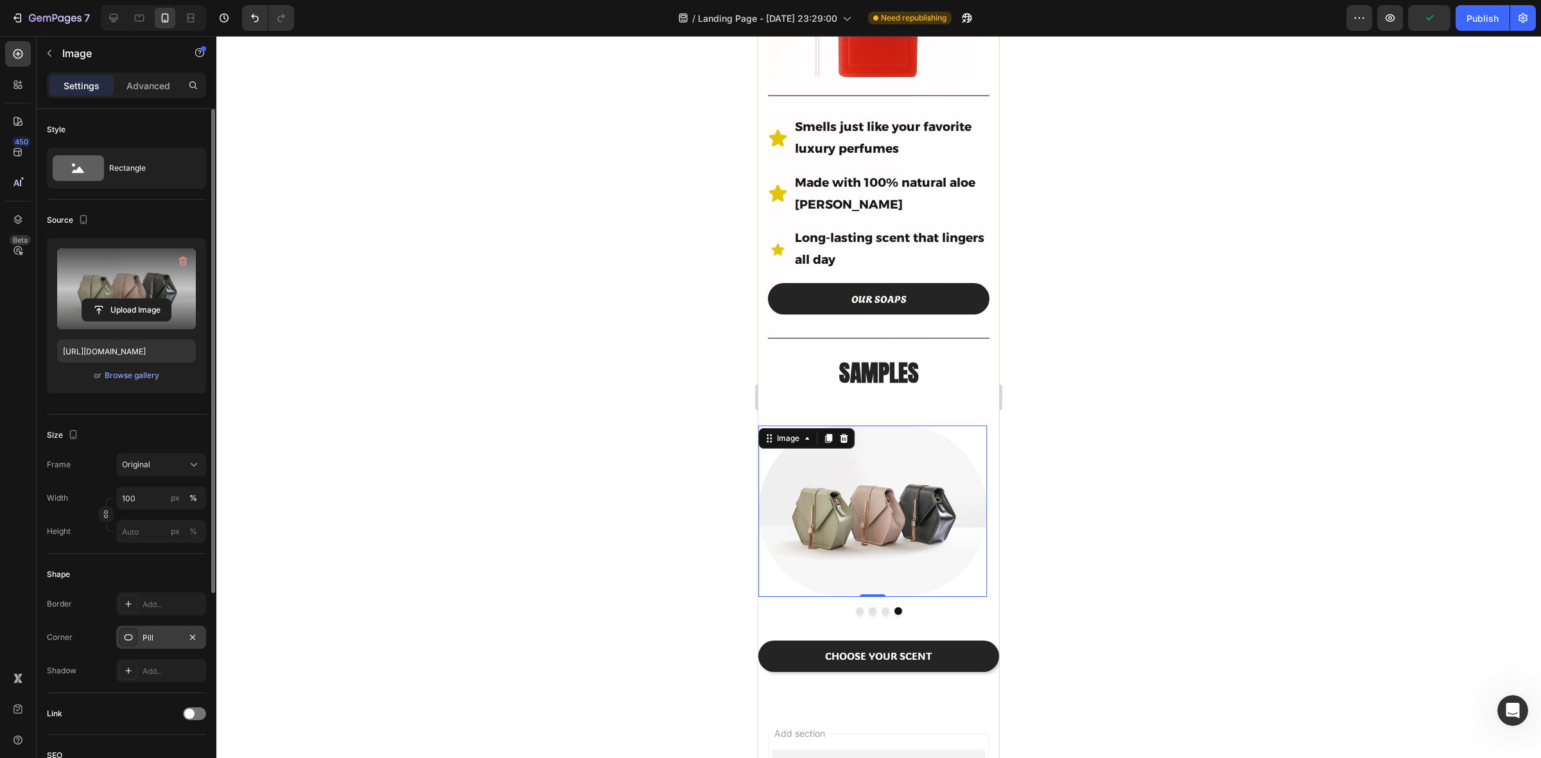
click at [111, 286] on label at bounding box center [126, 289] width 139 height 81
click at [111, 299] on input "file" at bounding box center [126, 310] width 89 height 22
type input "https://cdn.shopify.com/s/files/1/0933/9479/6860/files/gempages_580835986045404…"
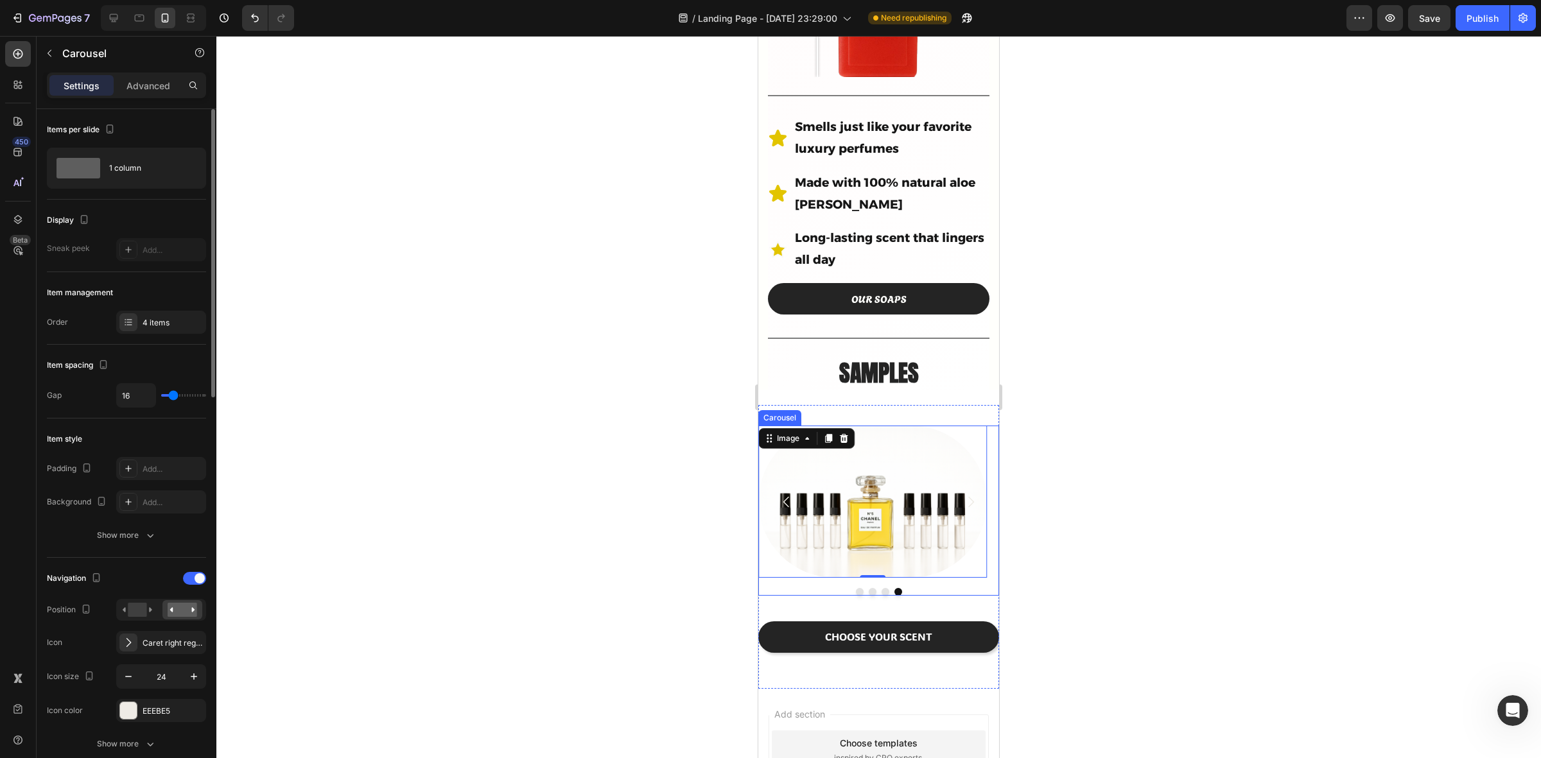
click at [785, 495] on icon "Carousel Back Arrow" at bounding box center [786, 502] width 15 height 15
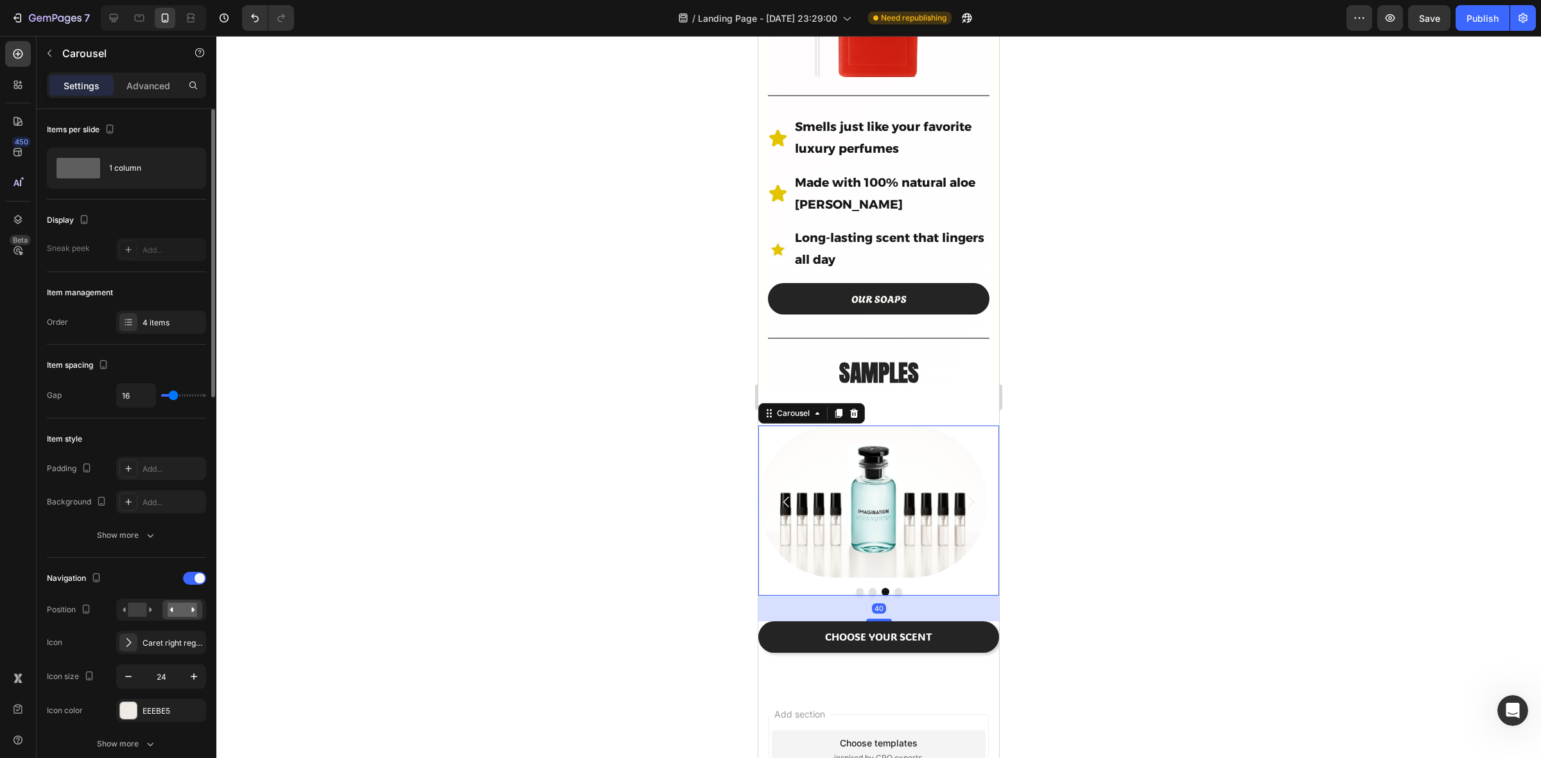
click at [785, 495] on icon "Carousel Back Arrow" at bounding box center [786, 502] width 15 height 15
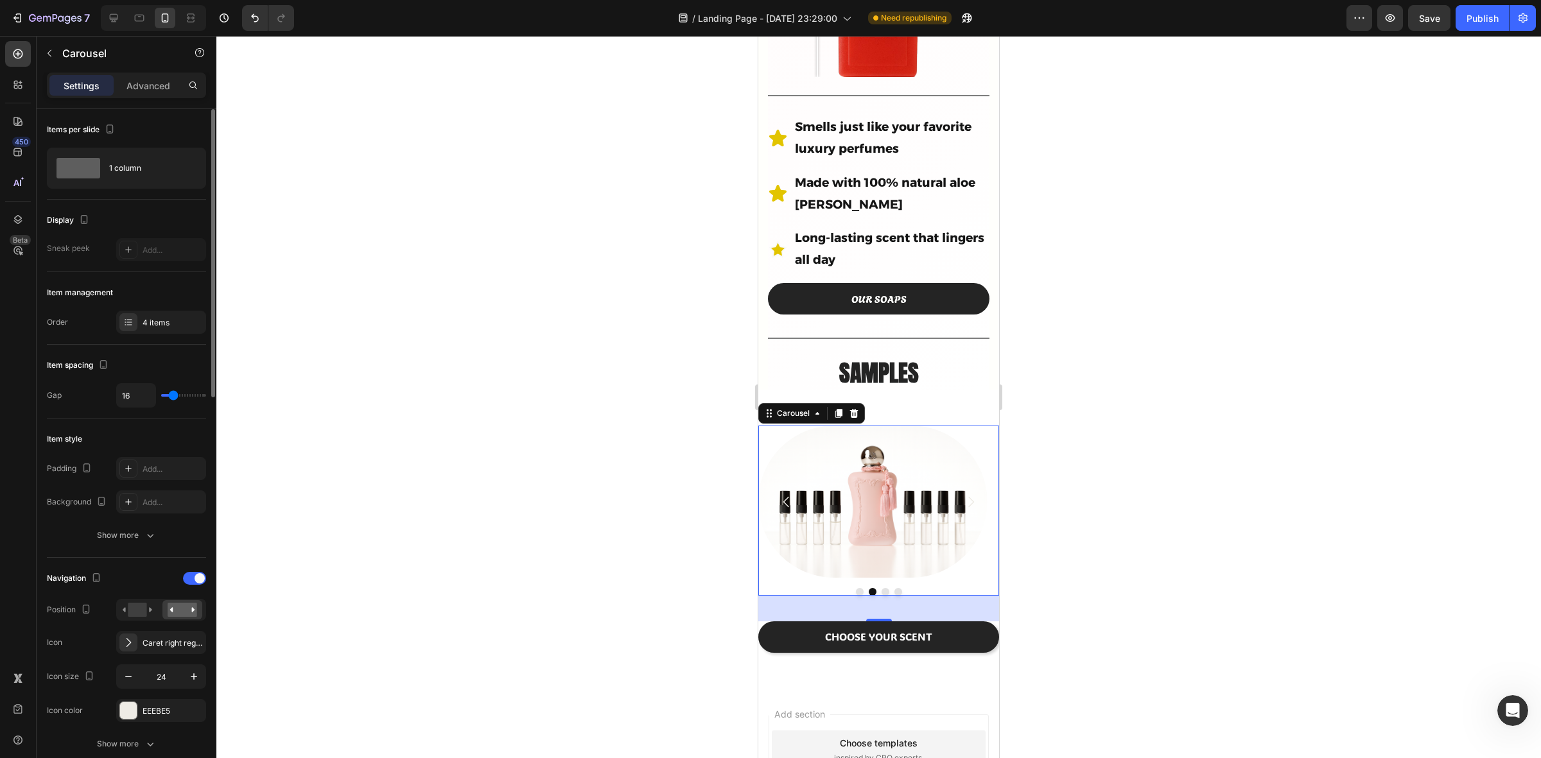
click at [785, 495] on icon "Carousel Back Arrow" at bounding box center [786, 502] width 15 height 15
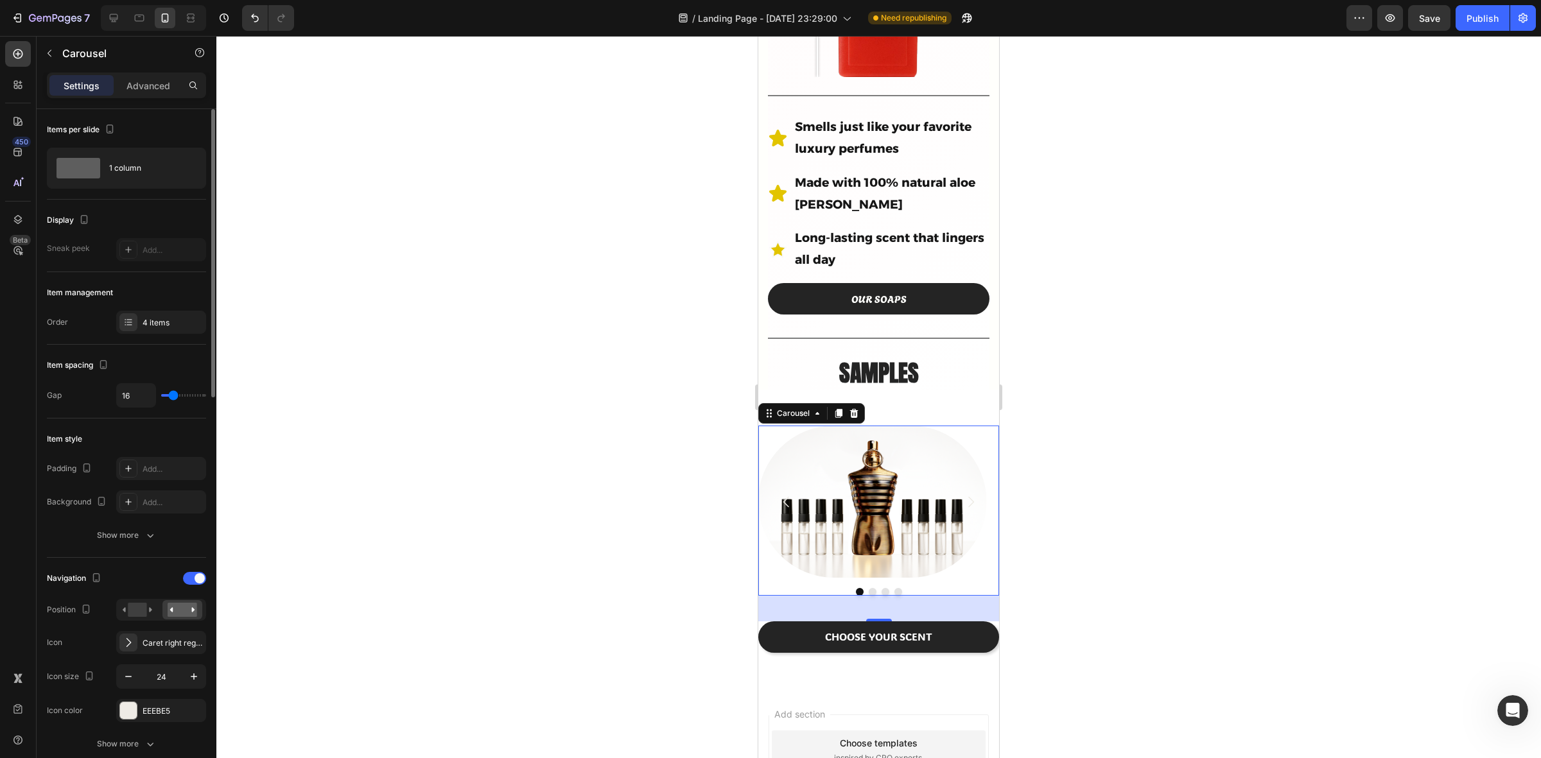
click at [785, 495] on icon "Carousel Back Arrow" at bounding box center [786, 502] width 15 height 15
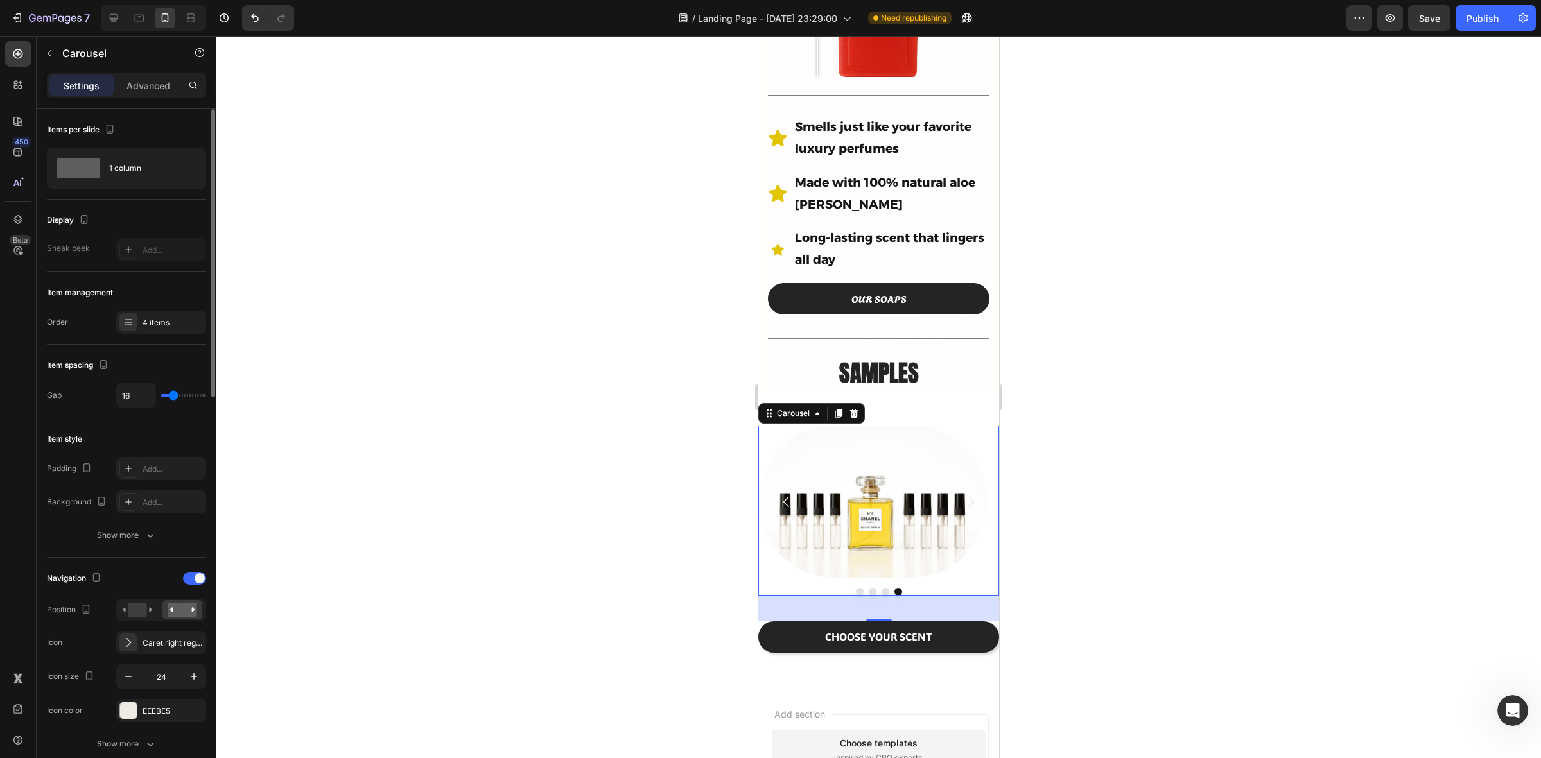
click at [785, 495] on icon "Carousel Back Arrow" at bounding box center [786, 502] width 15 height 15
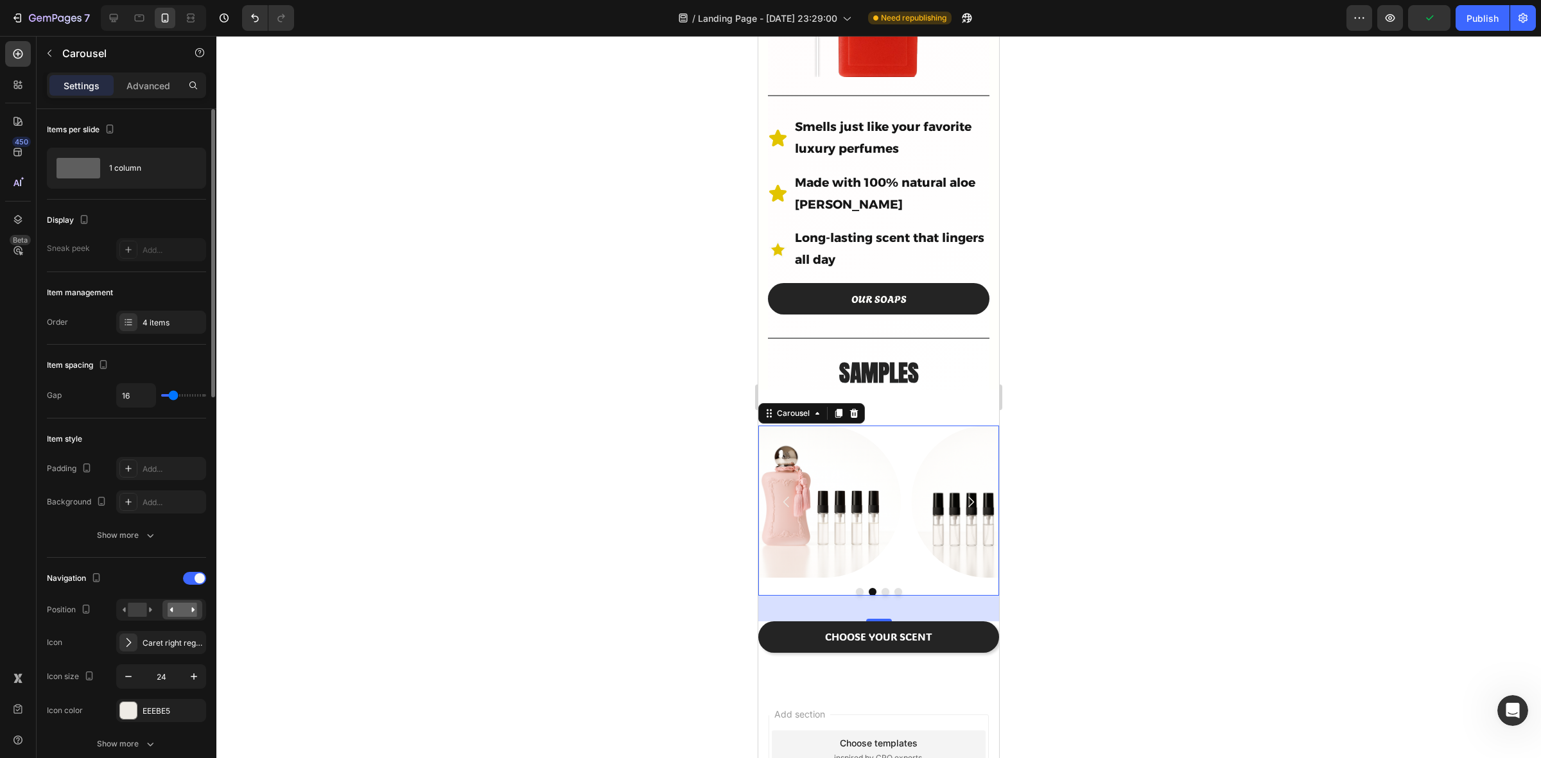
click at [785, 495] on icon "Carousel Back Arrow" at bounding box center [786, 502] width 15 height 15
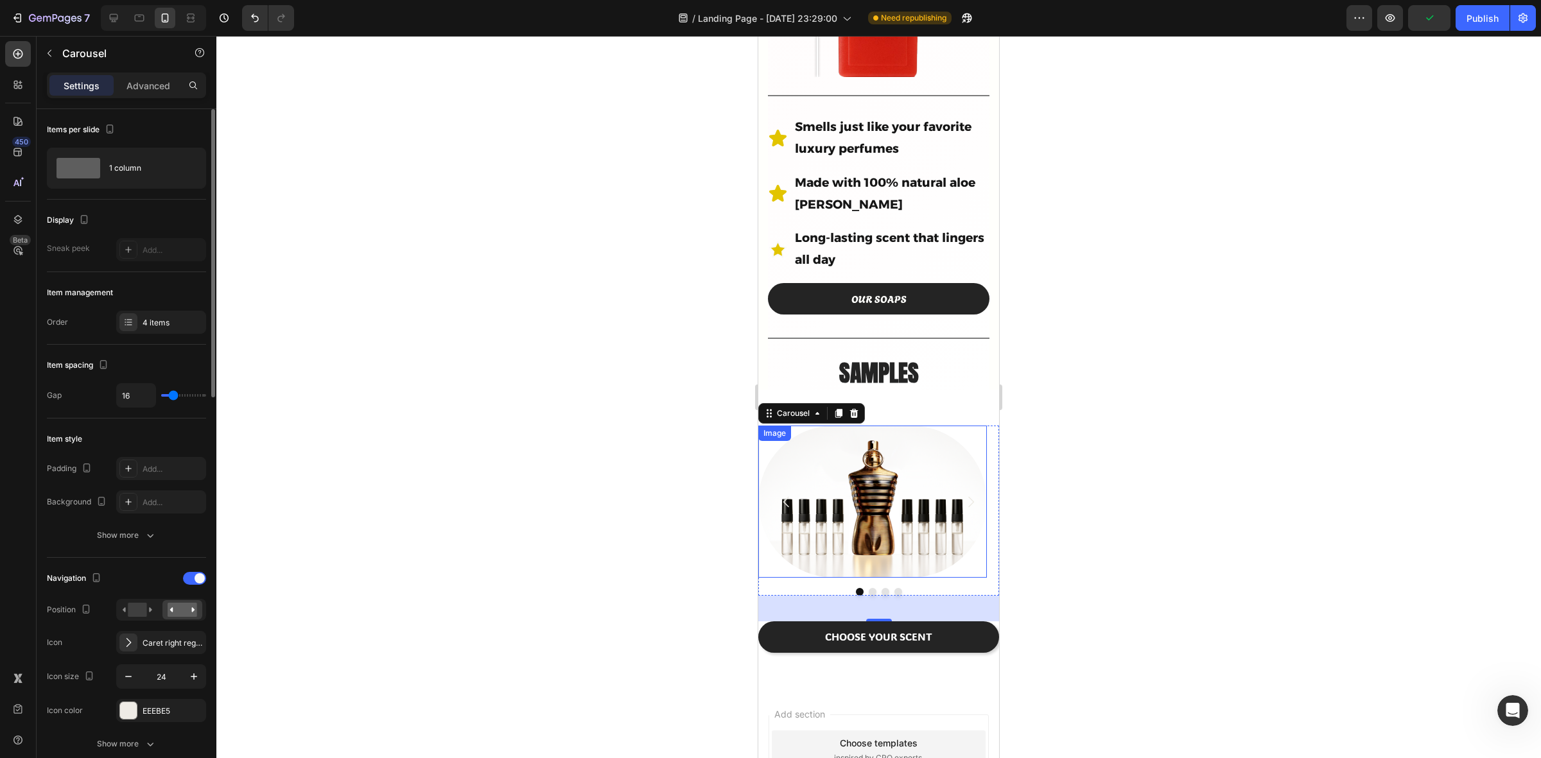
click at [1141, 467] on div at bounding box center [878, 397] width 1325 height 723
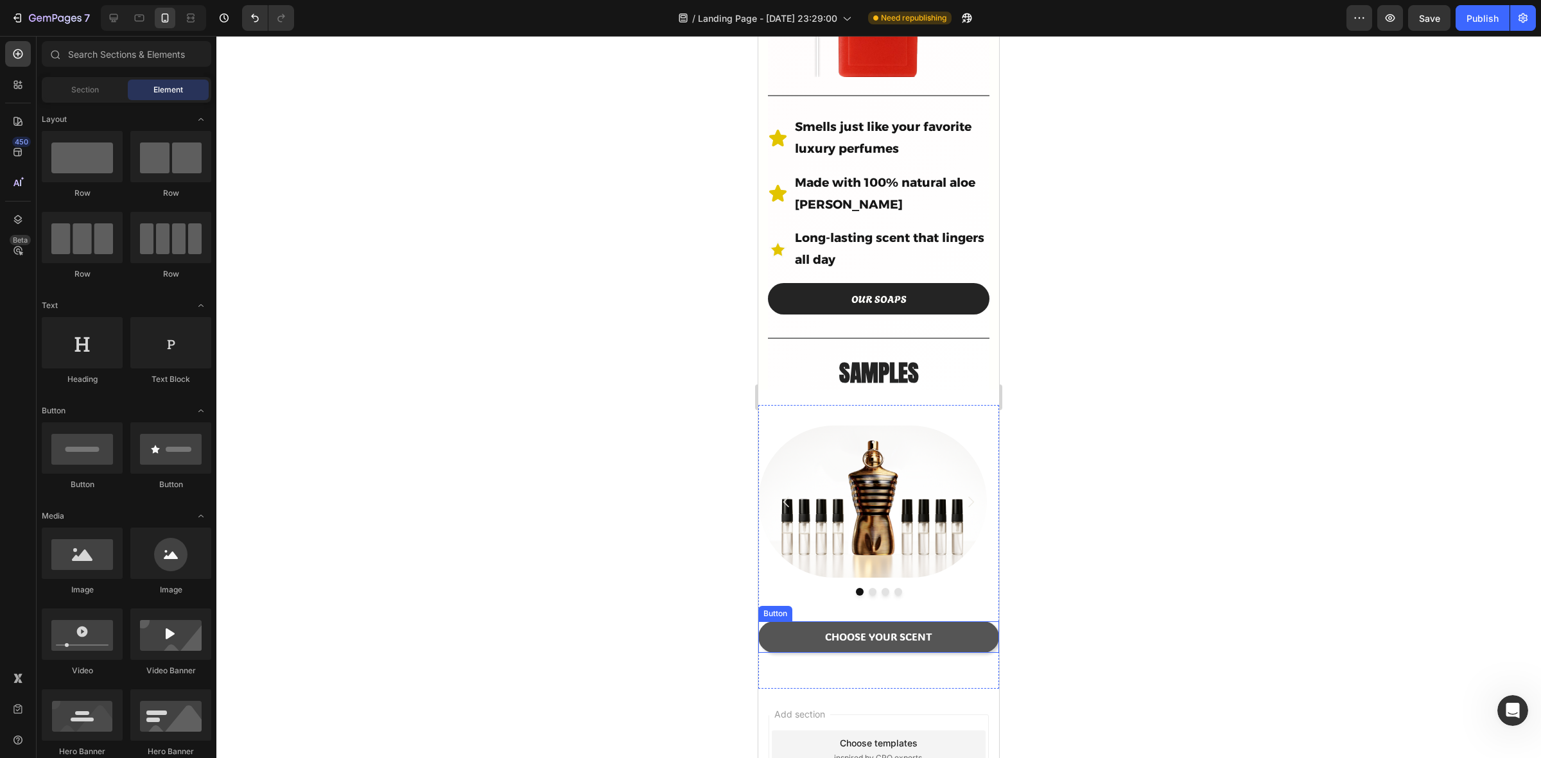
click at [782, 624] on button "CHOOSE YOUR SCENT" at bounding box center [878, 637] width 241 height 31
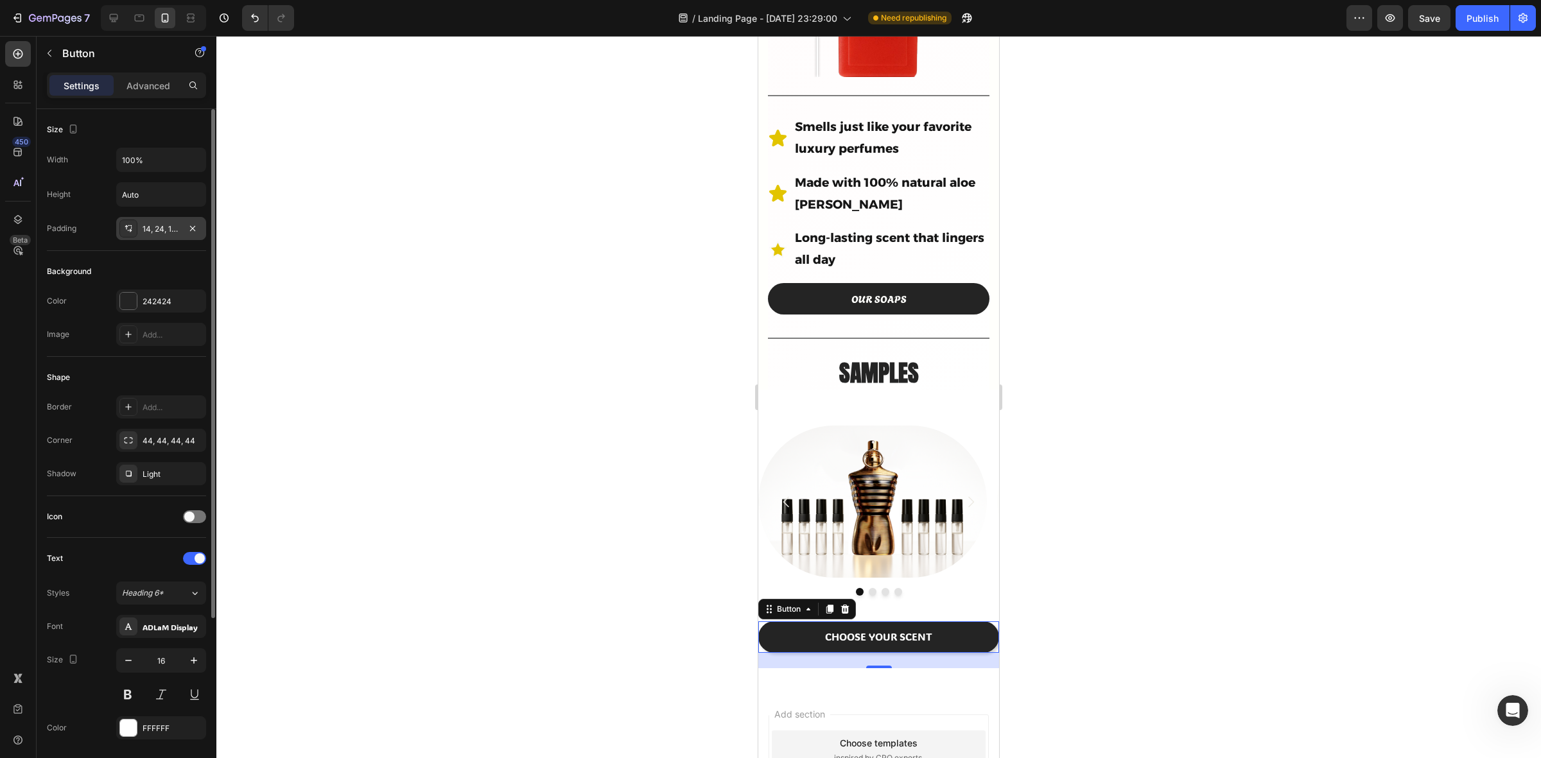
click at [153, 230] on div "14, 24, 14, 24" at bounding box center [161, 230] width 37 height 12
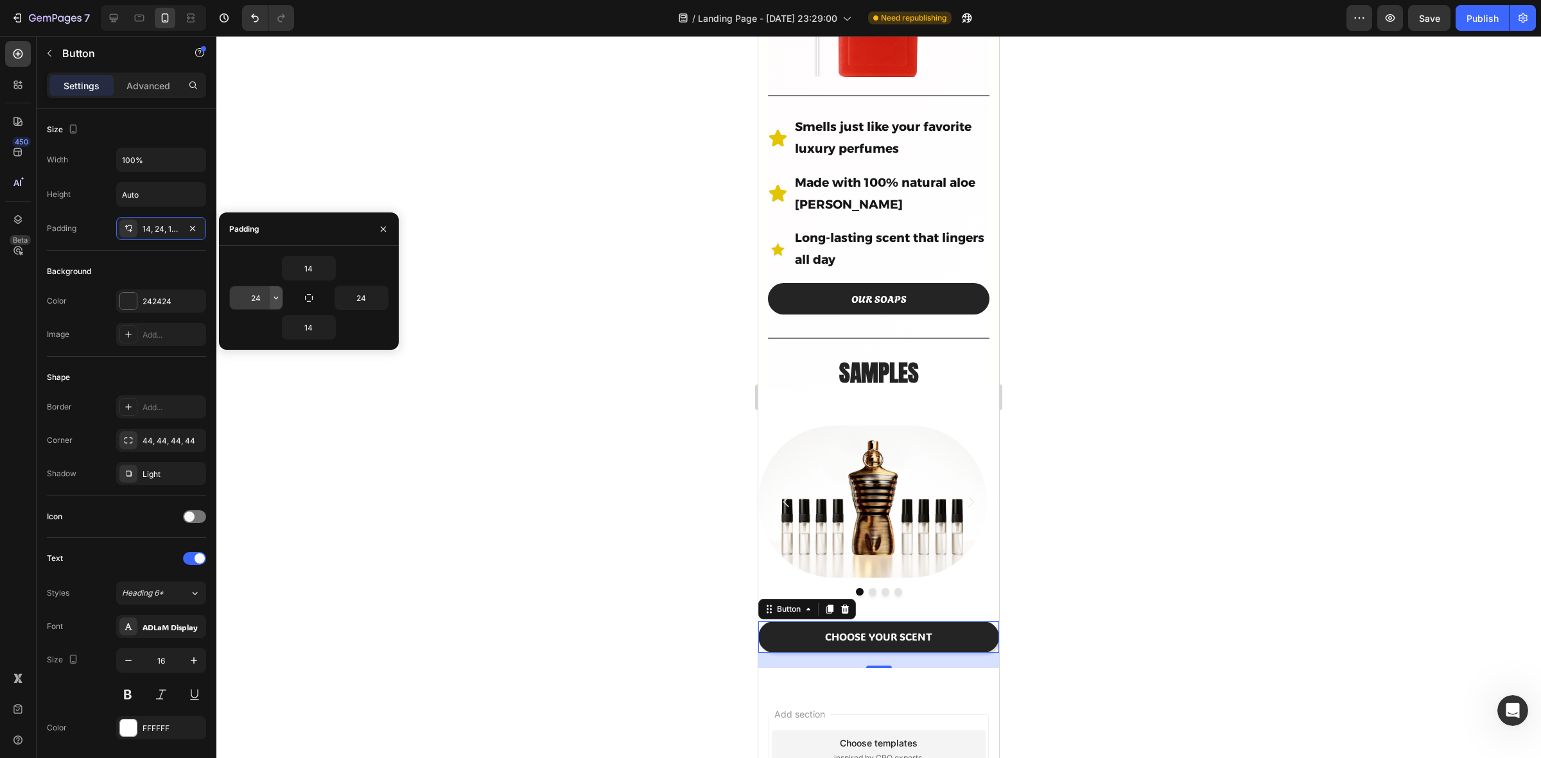
click at [276, 297] on icon "button" at bounding box center [276, 298] width 10 height 10
click at [360, 612] on div at bounding box center [878, 397] width 1325 height 723
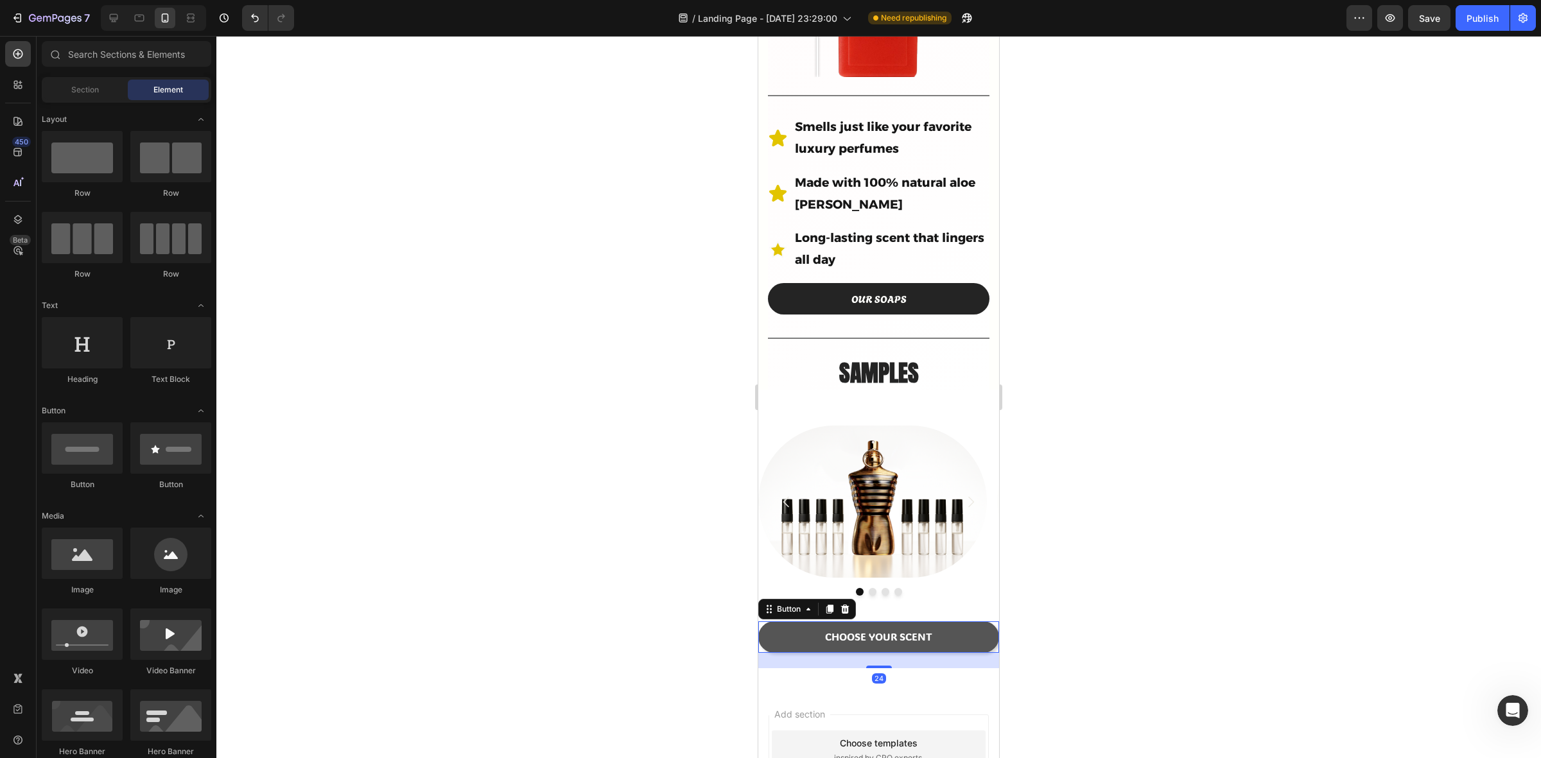
drag, startPoint x: 766, startPoint y: 628, endPoint x: 1383, endPoint y: 671, distance: 619.3
click at [766, 628] on button "CHOOSE YOUR SCENT" at bounding box center [878, 637] width 241 height 31
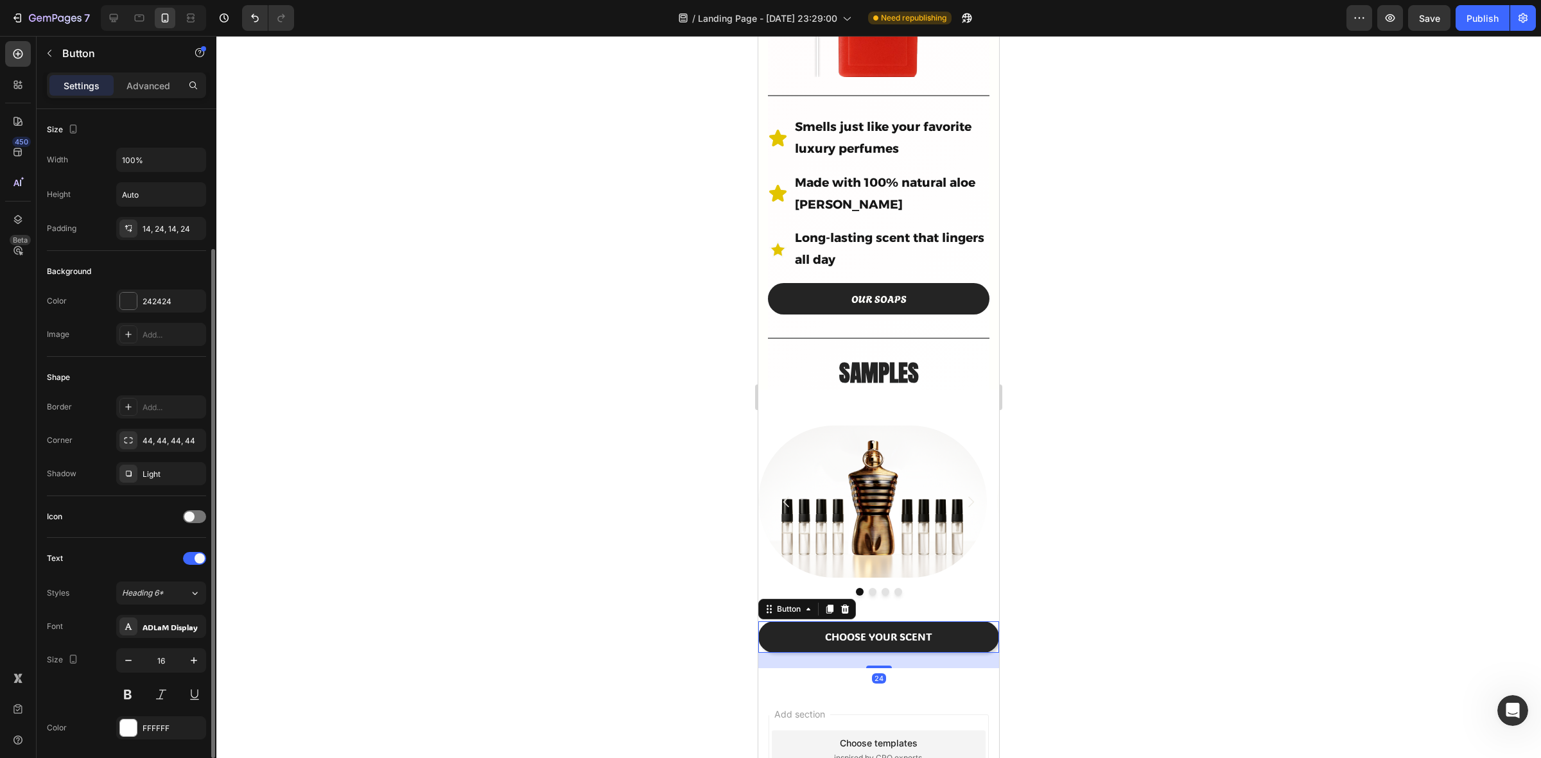
scroll to position [161, 0]
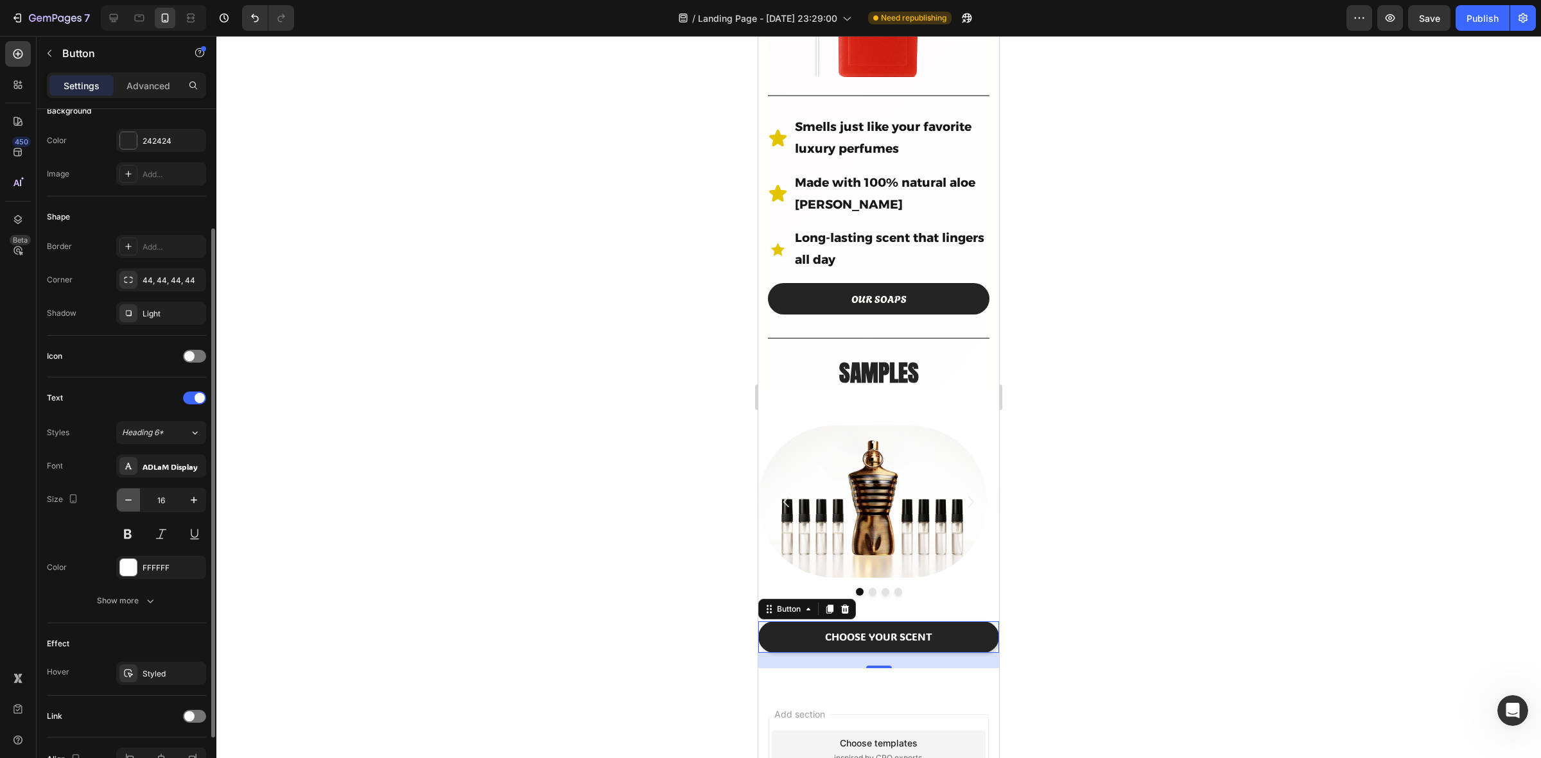
click at [124, 502] on icon "button" at bounding box center [128, 500] width 13 height 13
click at [194, 500] on icon "button" at bounding box center [194, 500] width 13 height 13
click at [127, 505] on icon "button" at bounding box center [128, 500] width 13 height 13
type input "16"
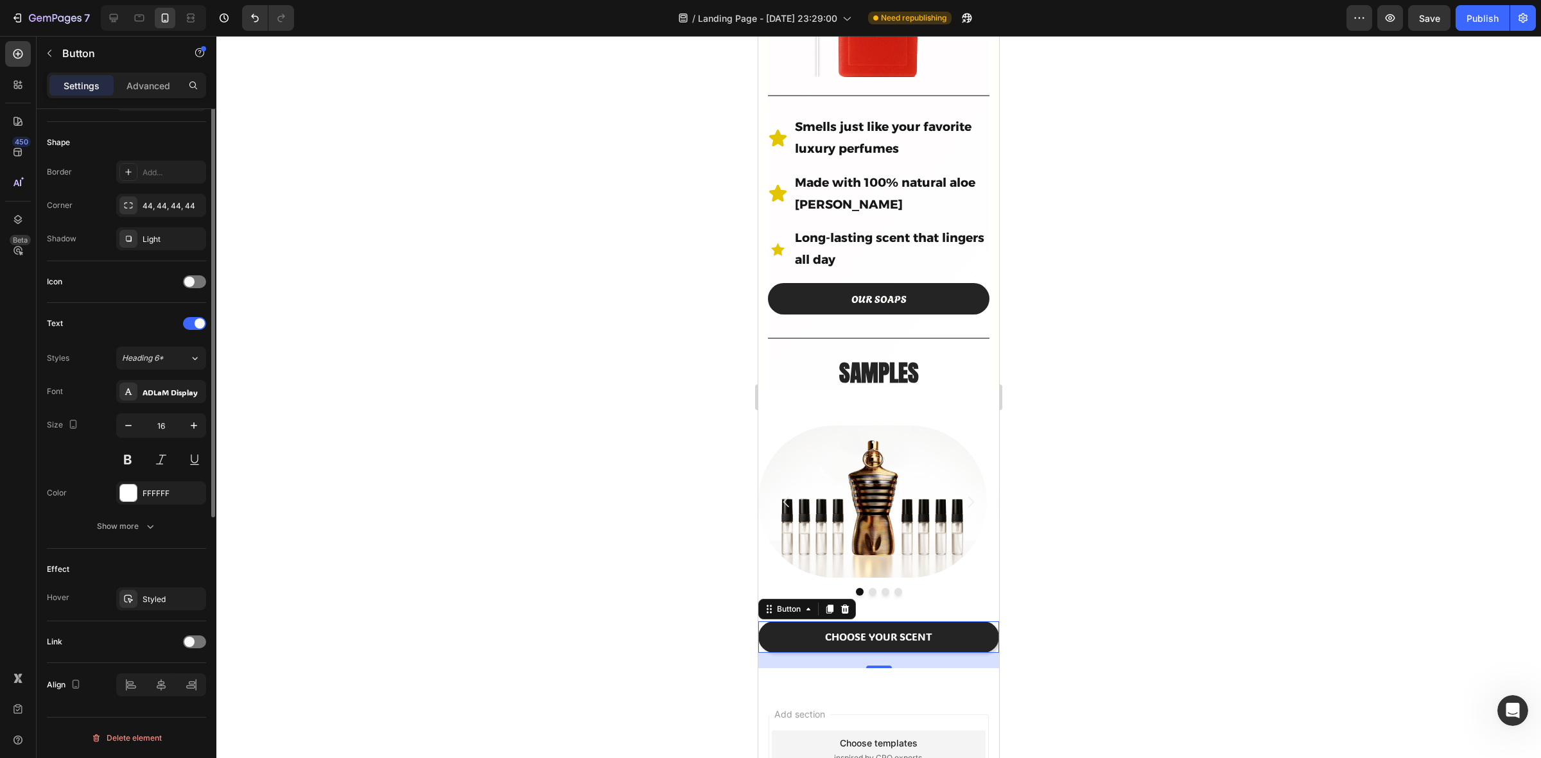
scroll to position [0, 0]
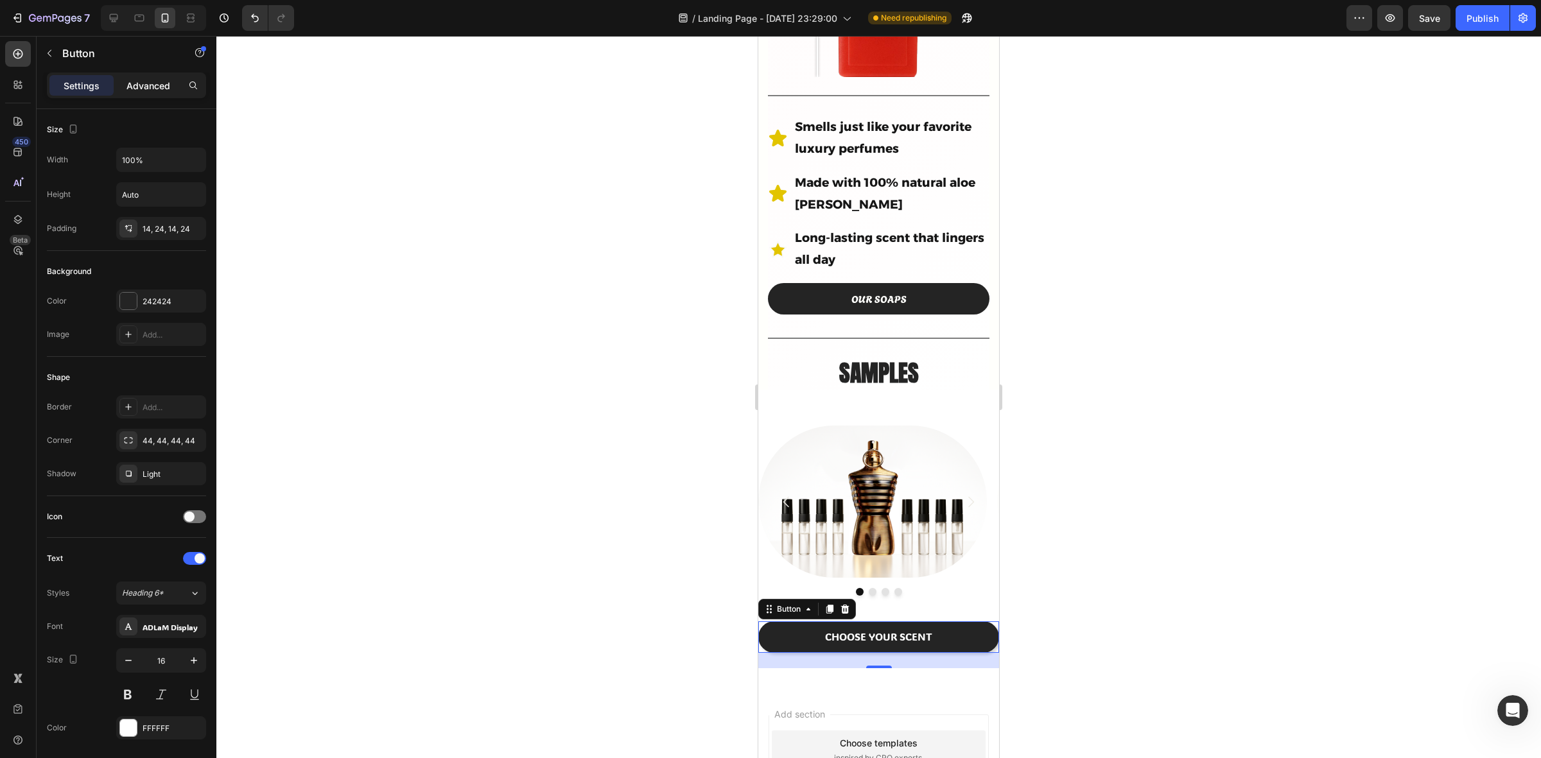
click at [151, 87] on p "Advanced" at bounding box center [149, 85] width 44 height 13
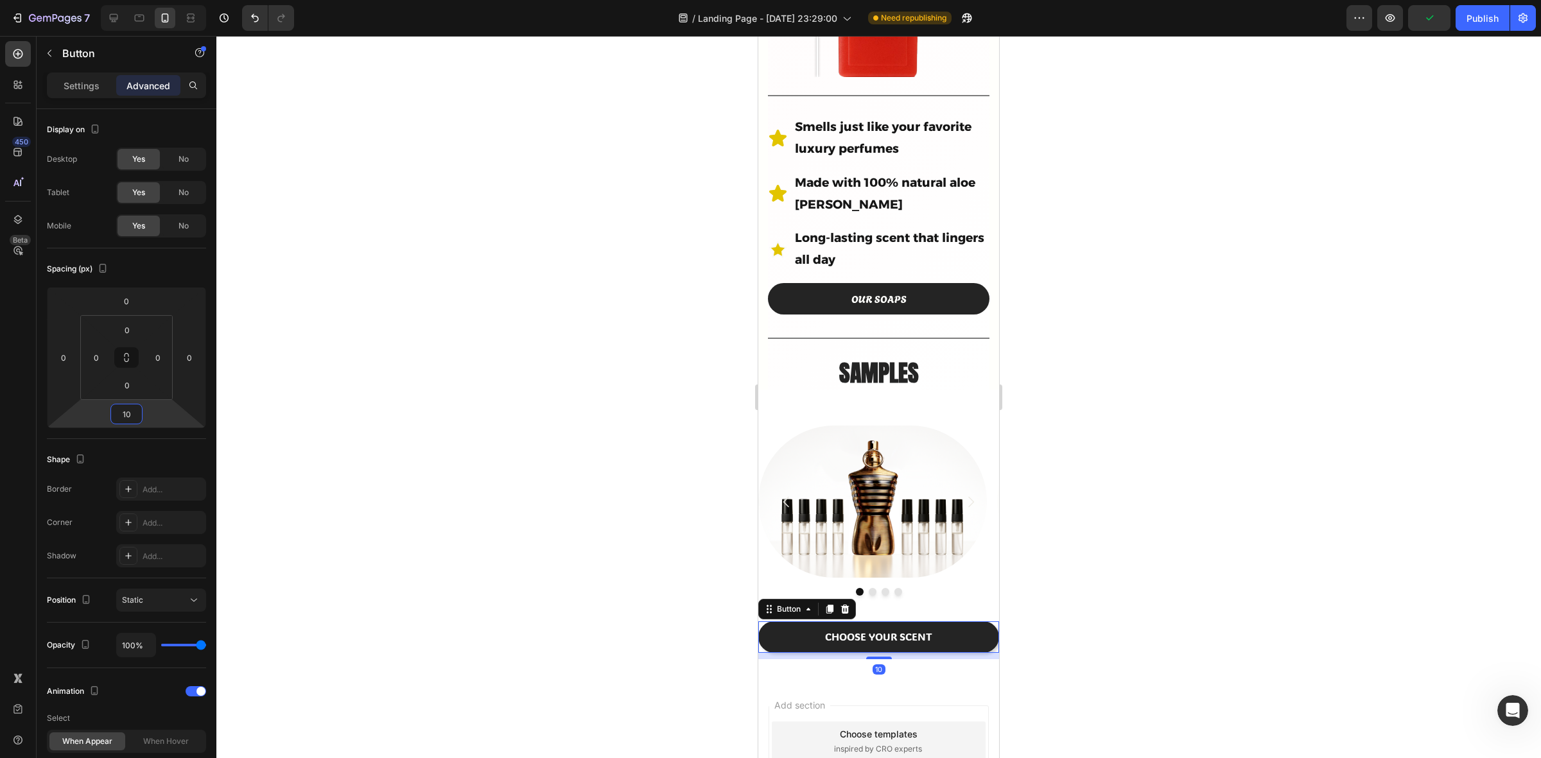
type input "12"
click at [171, 0] on html "7 Version history / Landing Page - Aug 25, 23:29:00 Need republishing Preview P…" at bounding box center [770, 0] width 1541 height 0
click at [168, 448] on div "Shape Border Add... Corner Add... Shadow Add..." at bounding box center [126, 508] width 159 height 139
click at [74, 91] on p "Settings" at bounding box center [82, 85] width 36 height 13
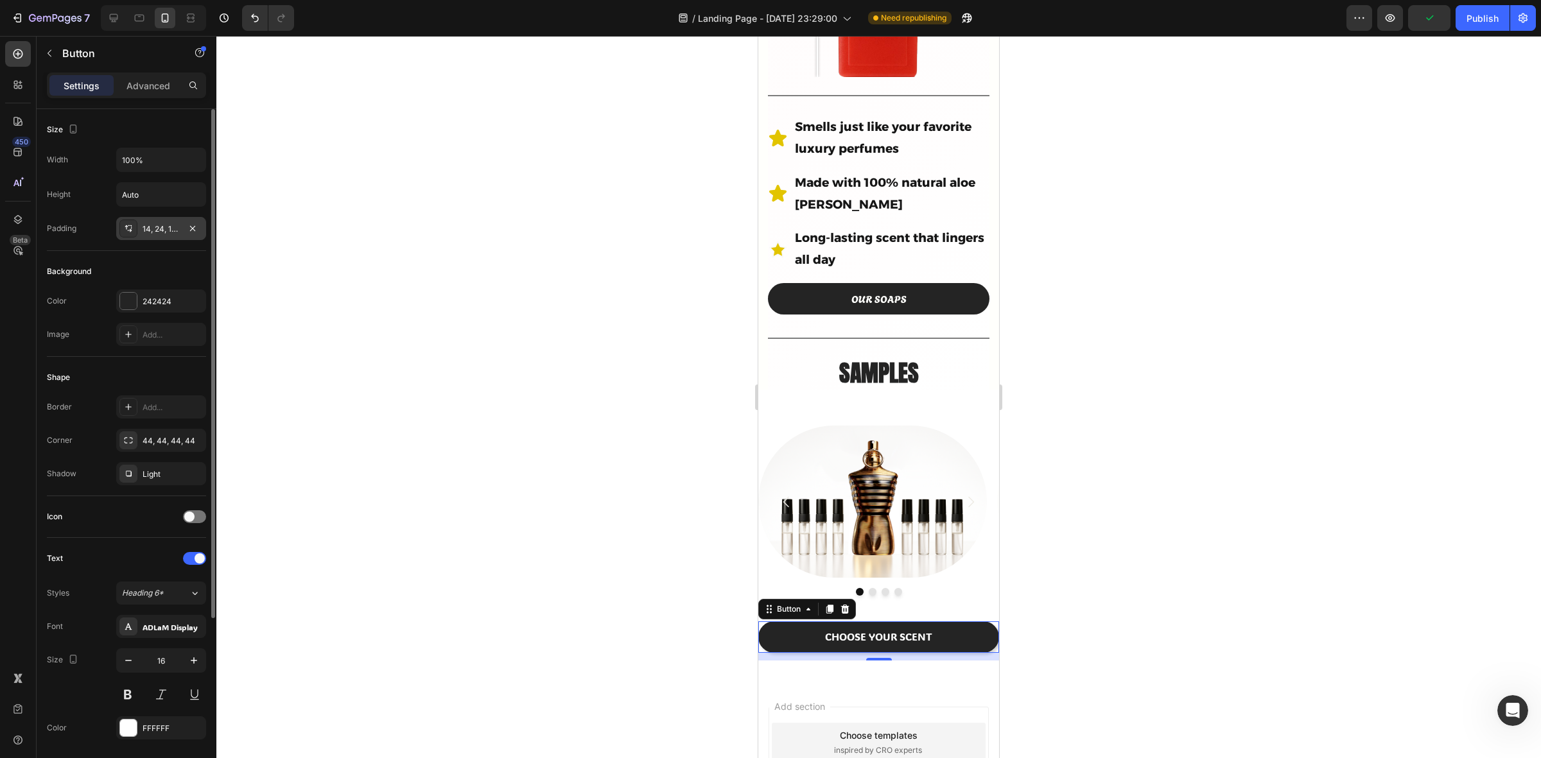
click at [155, 225] on div "14, 24, 14, 24" at bounding box center [161, 230] width 37 height 12
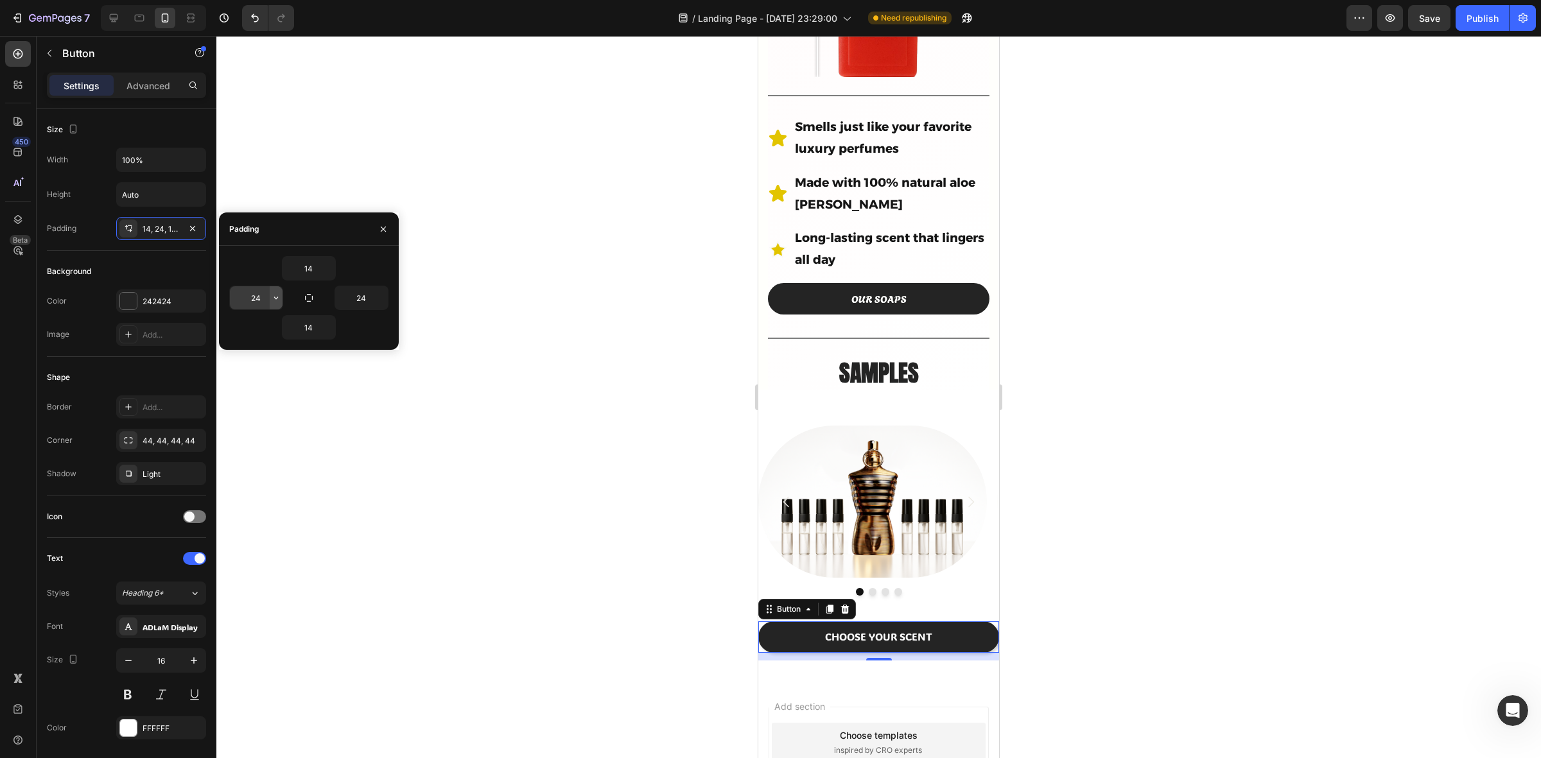
click at [276, 299] on icon "button" at bounding box center [276, 298] width 10 height 10
click at [252, 441] on div "M 12px" at bounding box center [222, 453] width 100 height 24
type input "12"
click at [376, 285] on div "14 12 24 14" at bounding box center [308, 297] width 159 height 83
click at [376, 295] on icon "button" at bounding box center [381, 298] width 10 height 10
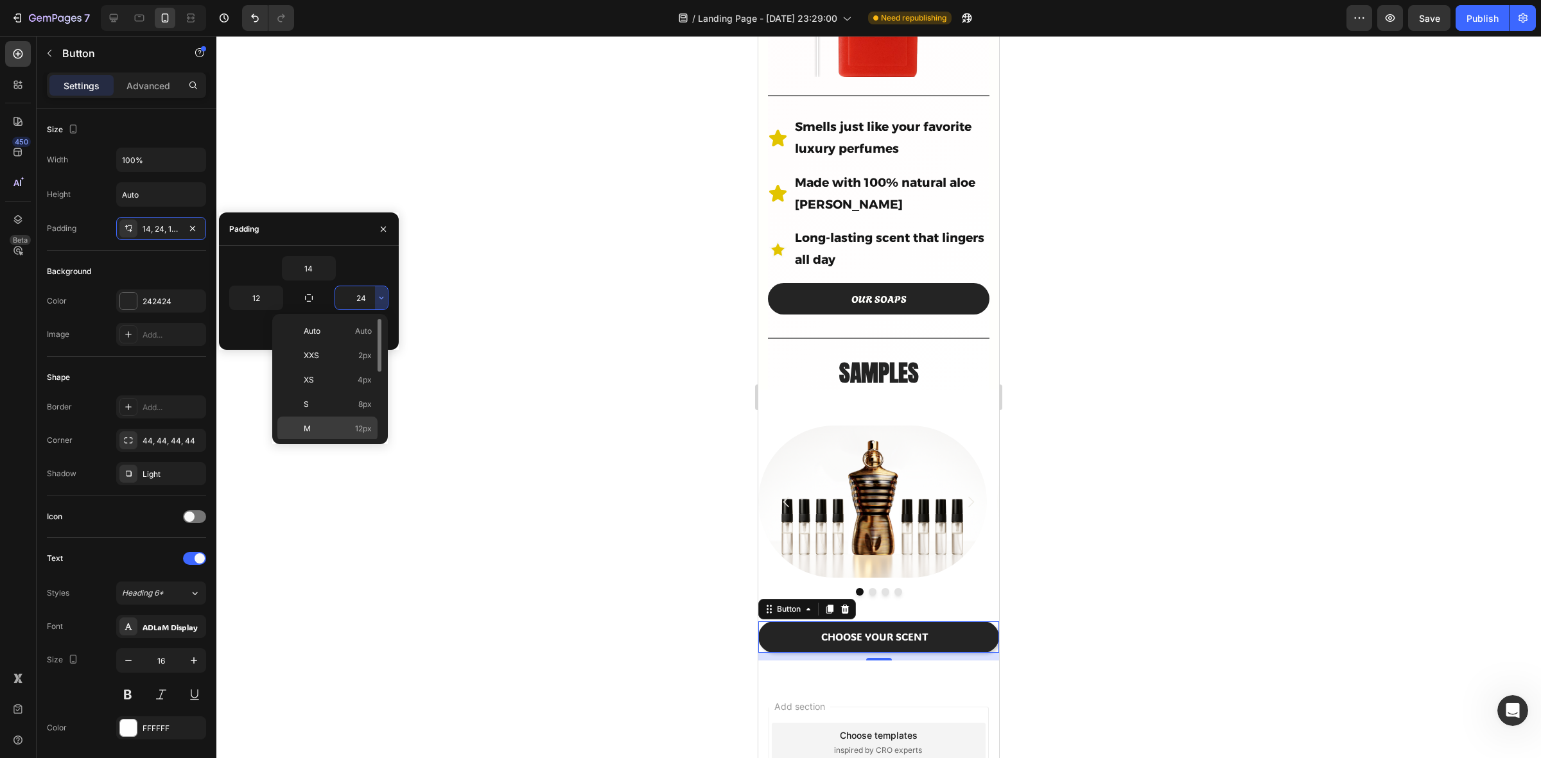
click at [353, 441] on div "M 12px" at bounding box center [327, 453] width 100 height 24
type input "12"
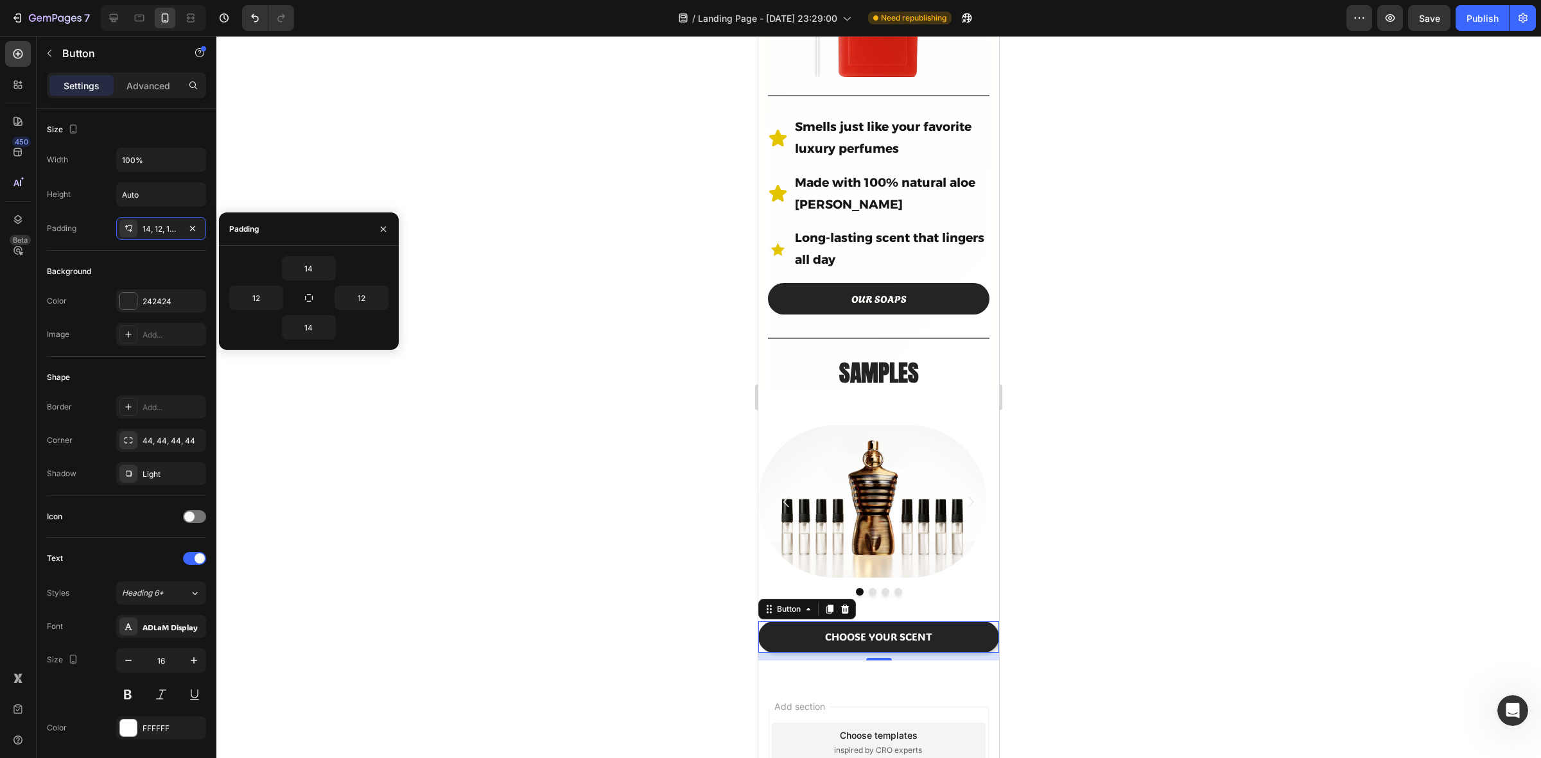
click at [462, 434] on div at bounding box center [878, 397] width 1325 height 723
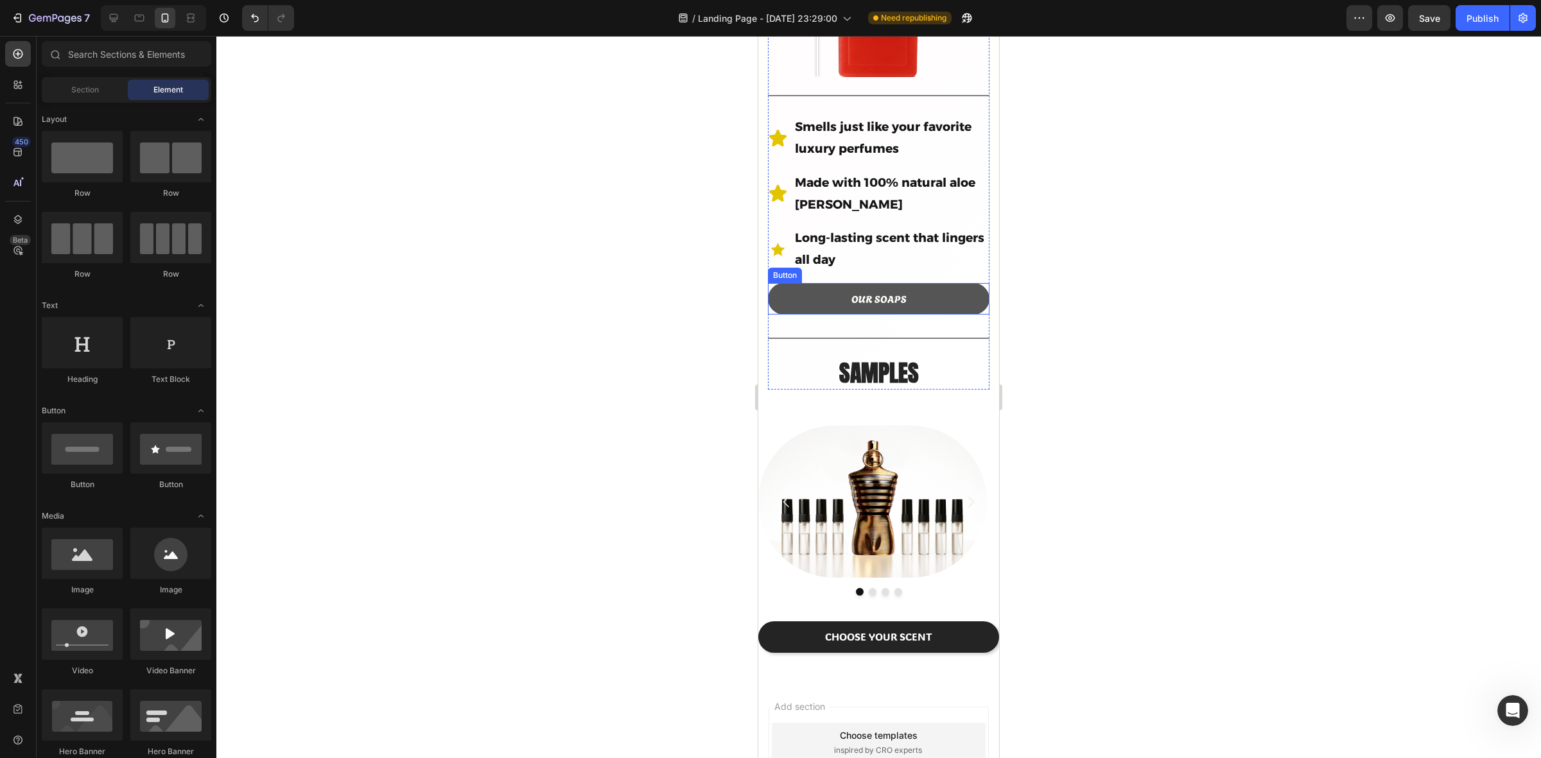
click at [931, 283] on button "OUR SOAPS" at bounding box center [879, 298] width 222 height 31
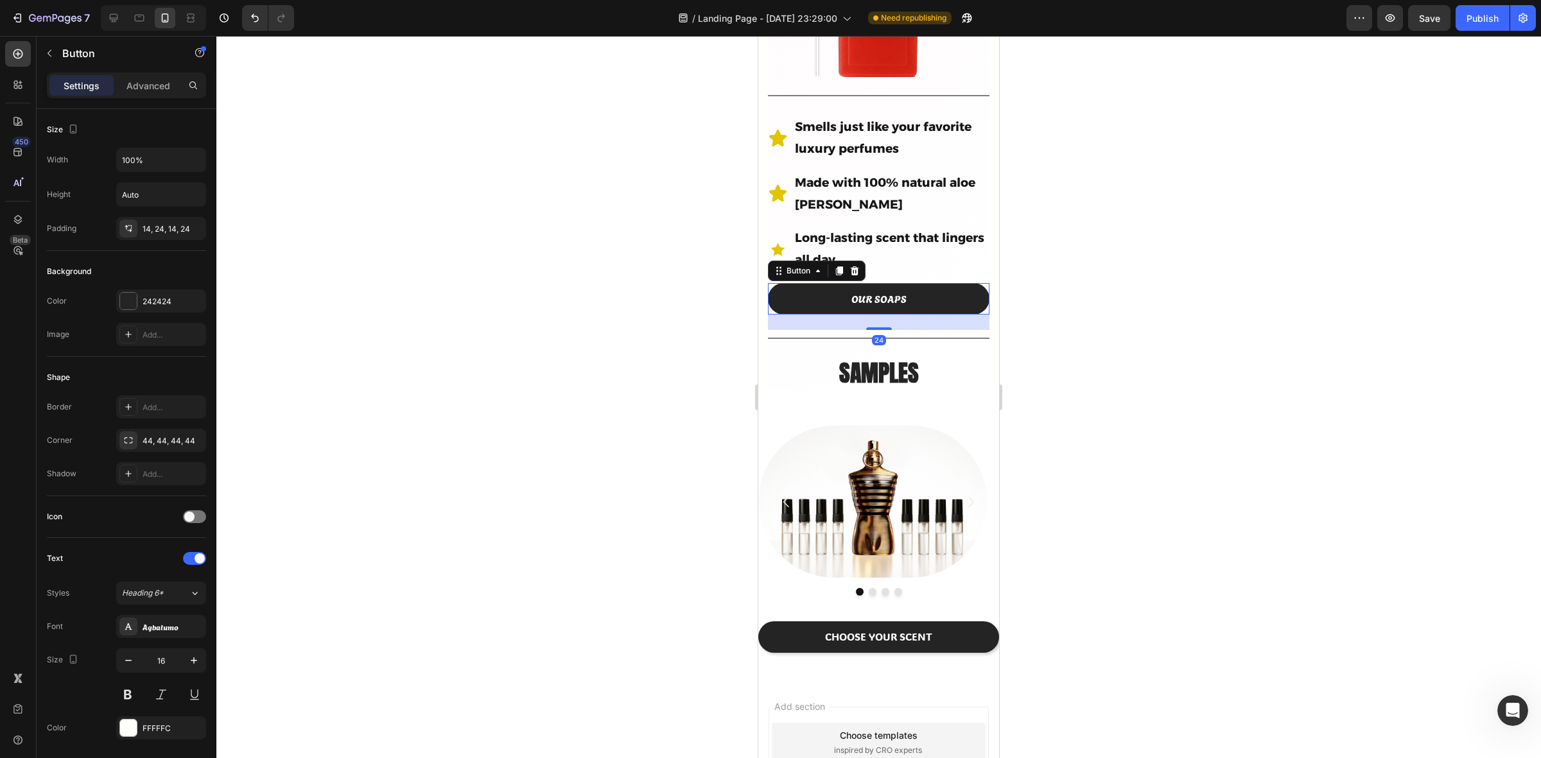
click at [838, 266] on icon at bounding box center [839, 271] width 10 height 10
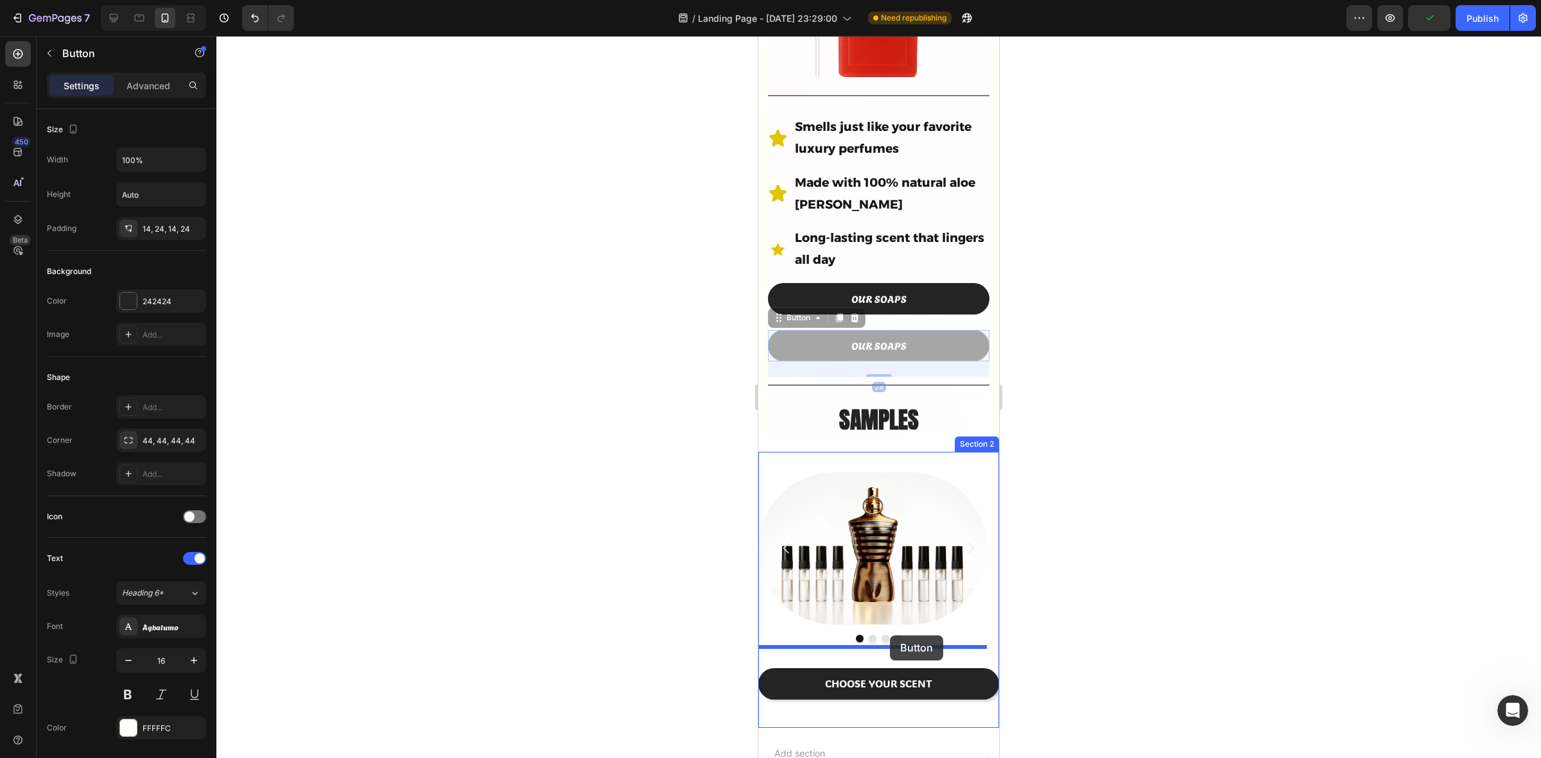
drag, startPoint x: 901, startPoint y: 326, endPoint x: 875, endPoint y: 657, distance: 331.8
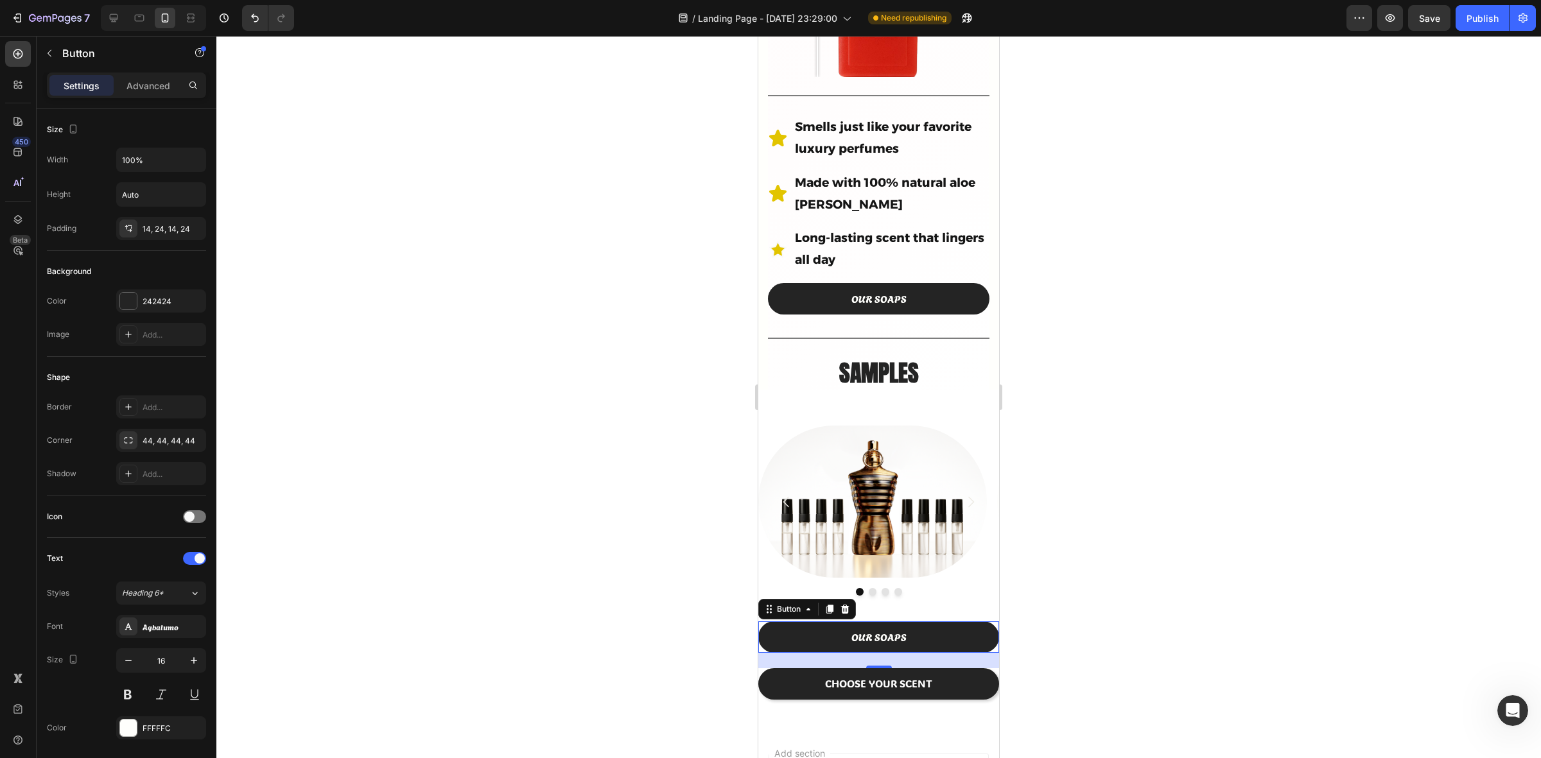
click at [1188, 601] on div at bounding box center [878, 397] width 1325 height 723
click at [779, 608] on div "Button" at bounding box center [775, 614] width 29 height 12
click at [843, 605] on icon at bounding box center [845, 609] width 8 height 9
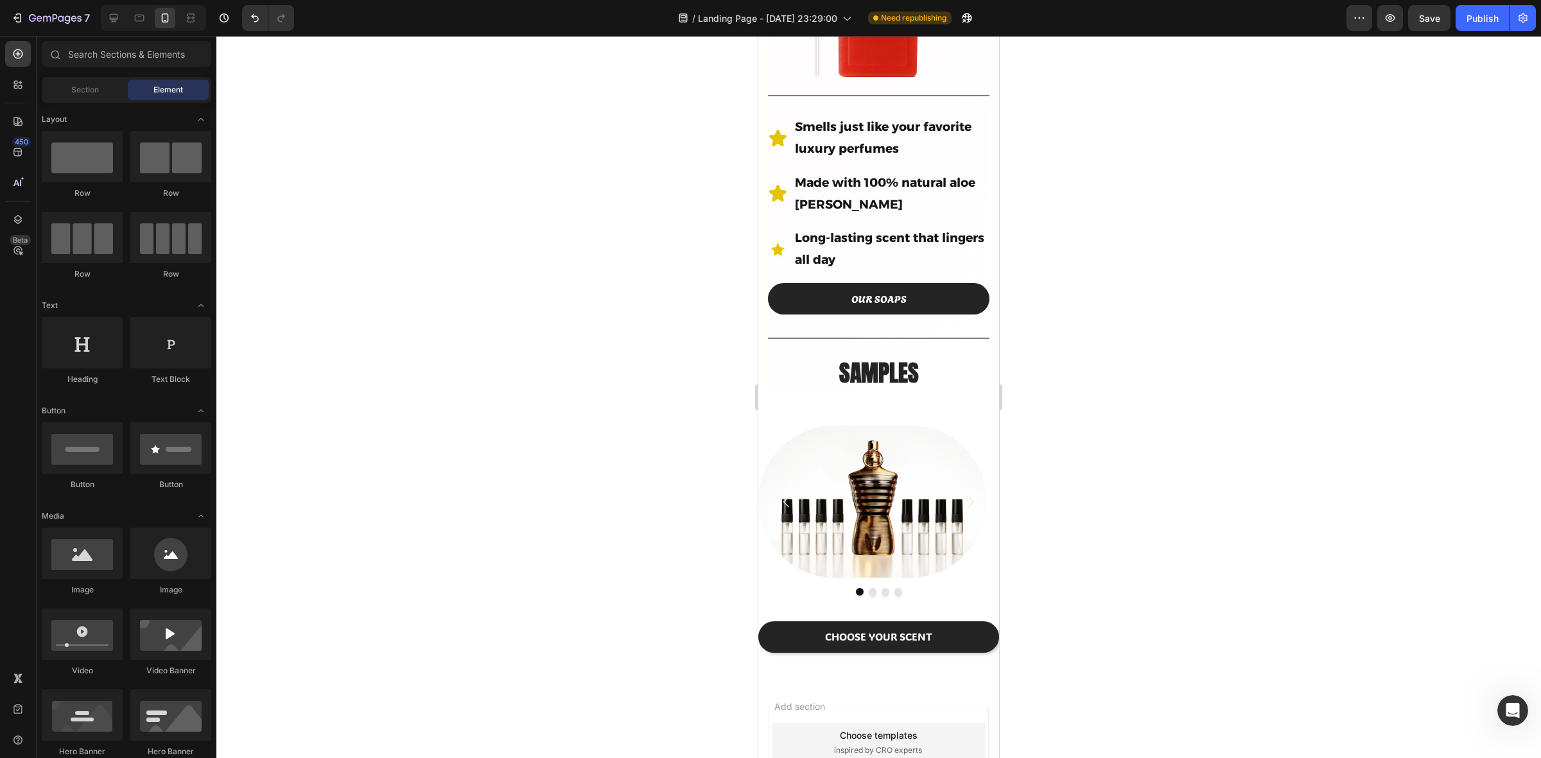
click at [1234, 462] on div at bounding box center [878, 397] width 1325 height 723
click at [963, 495] on icon "Carousel Next Arrow" at bounding box center [970, 502] width 15 height 15
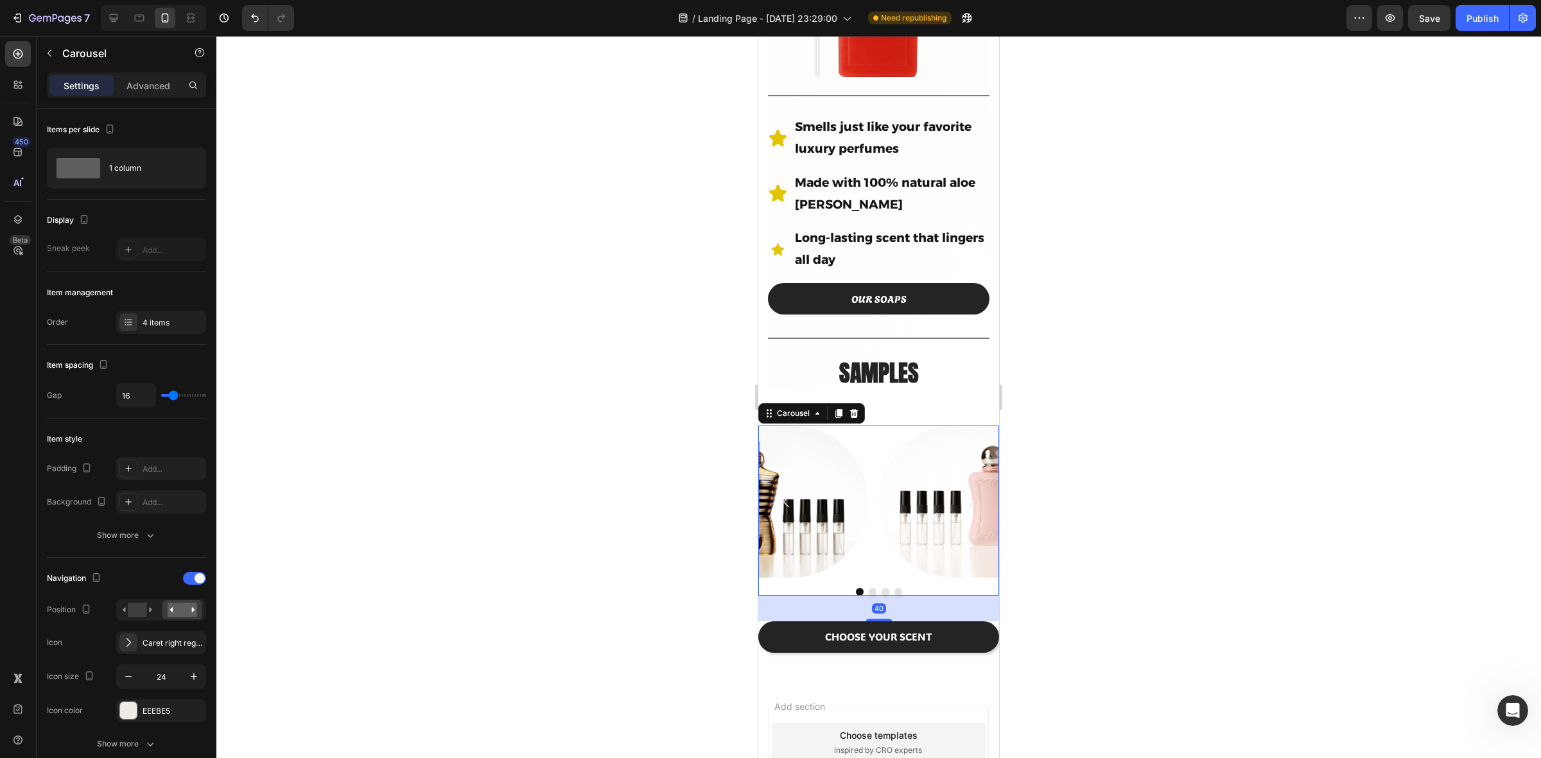
click at [963, 495] on icon "Carousel Next Arrow" at bounding box center [970, 502] width 15 height 15
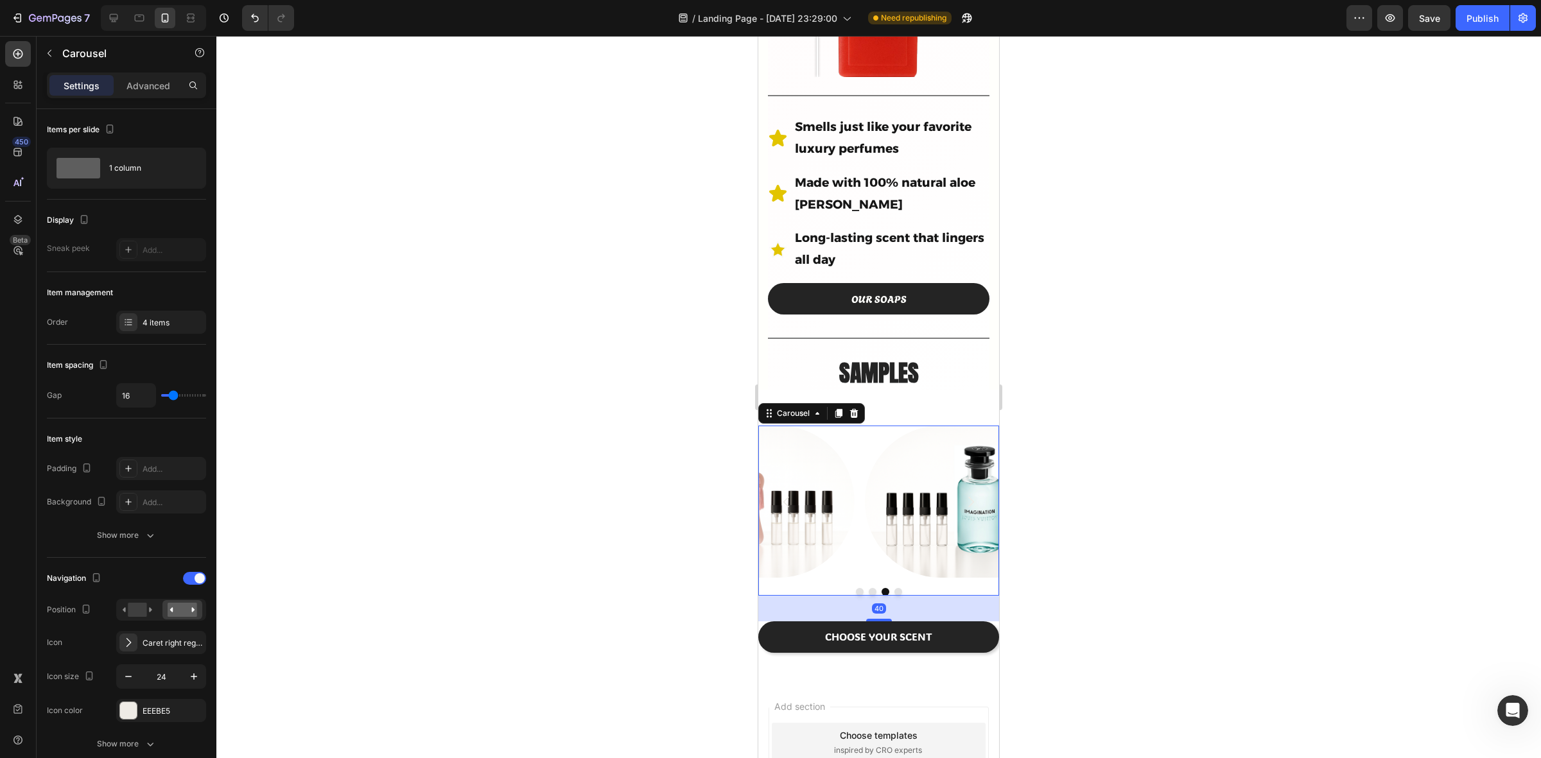
click at [963, 495] on icon "Carousel Next Arrow" at bounding box center [970, 502] width 15 height 15
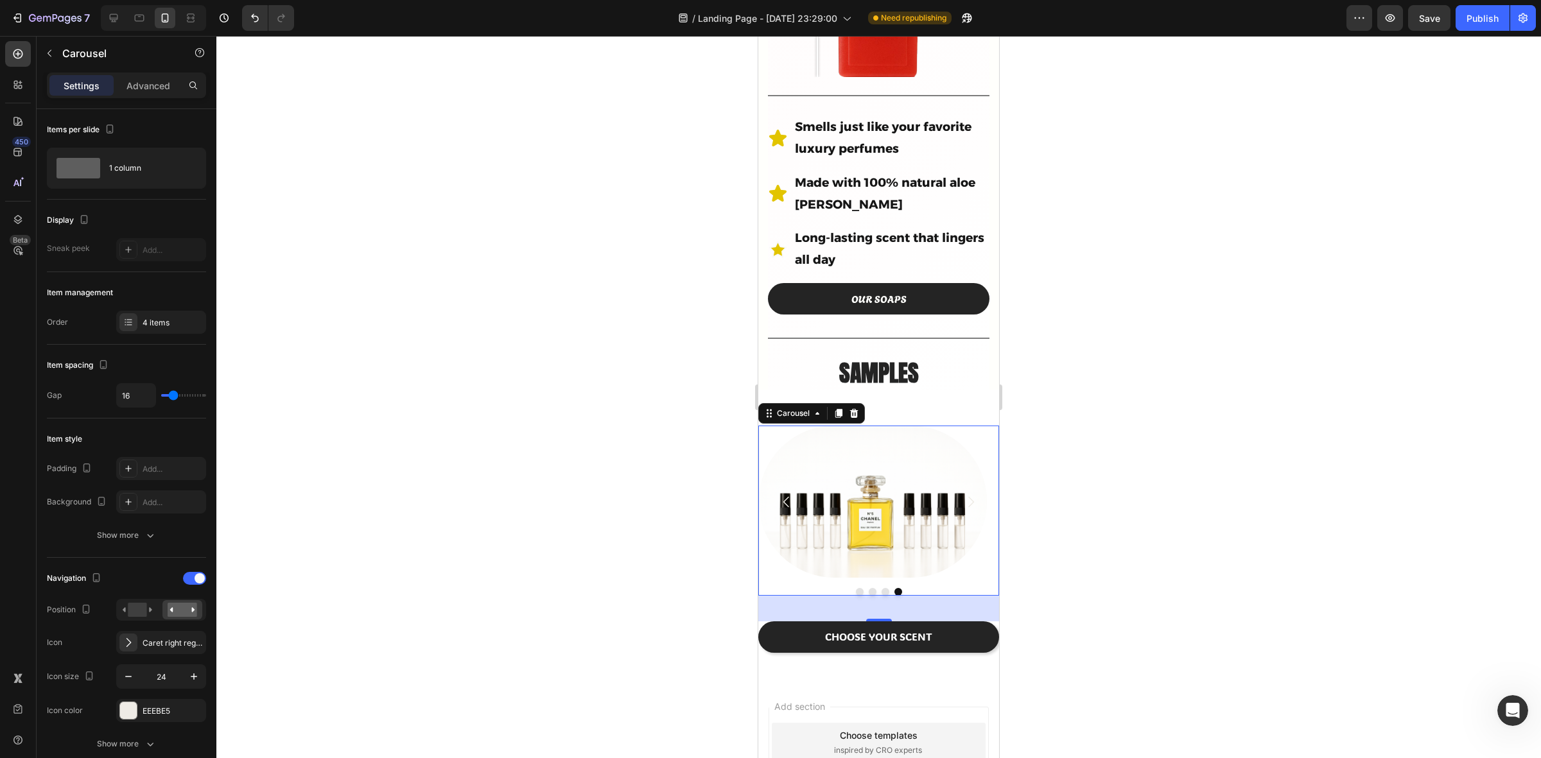
click at [963, 495] on icon "Carousel Next Arrow" at bounding box center [970, 502] width 15 height 15
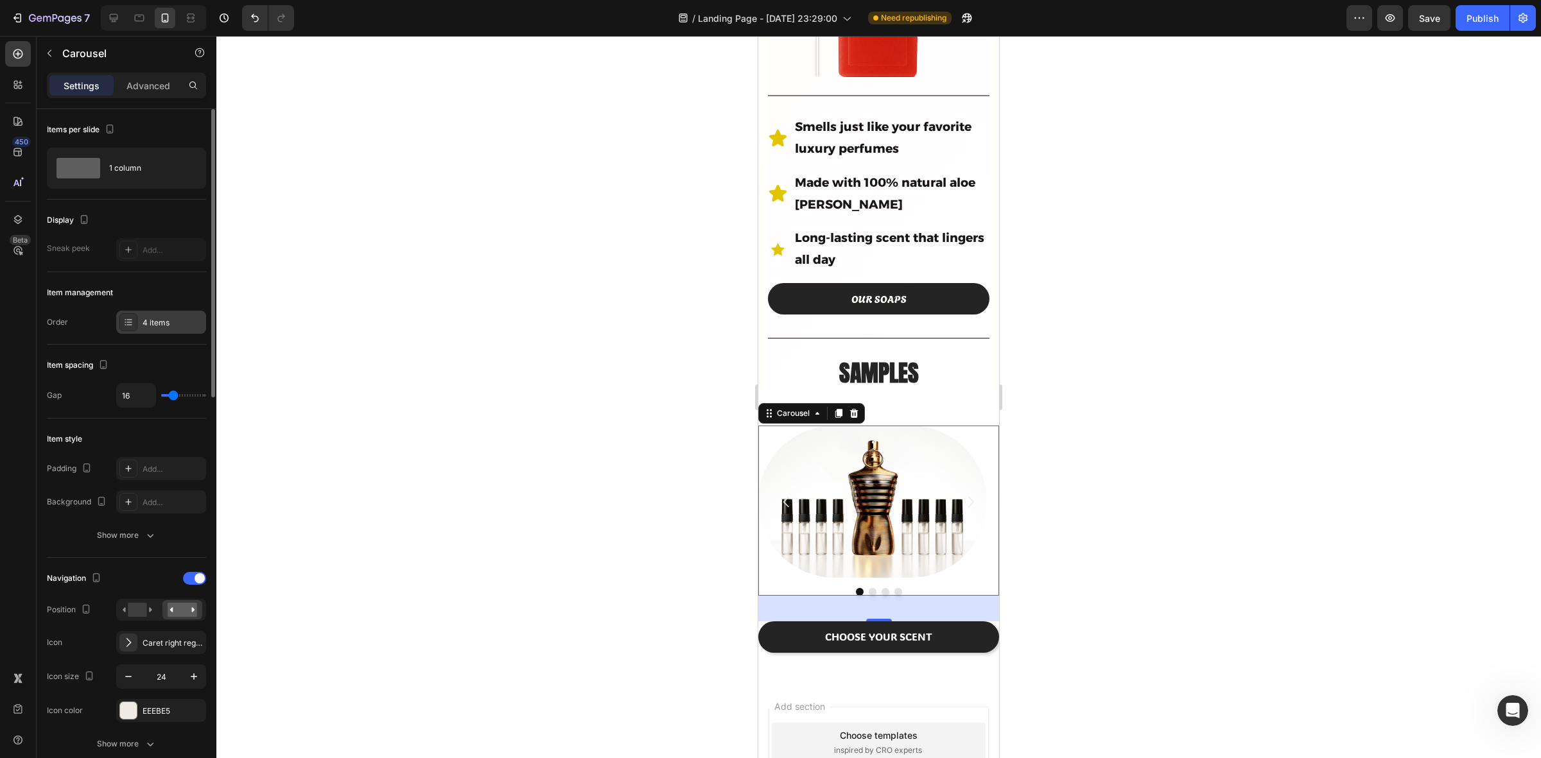
click at [159, 320] on div "4 items" at bounding box center [173, 323] width 60 height 12
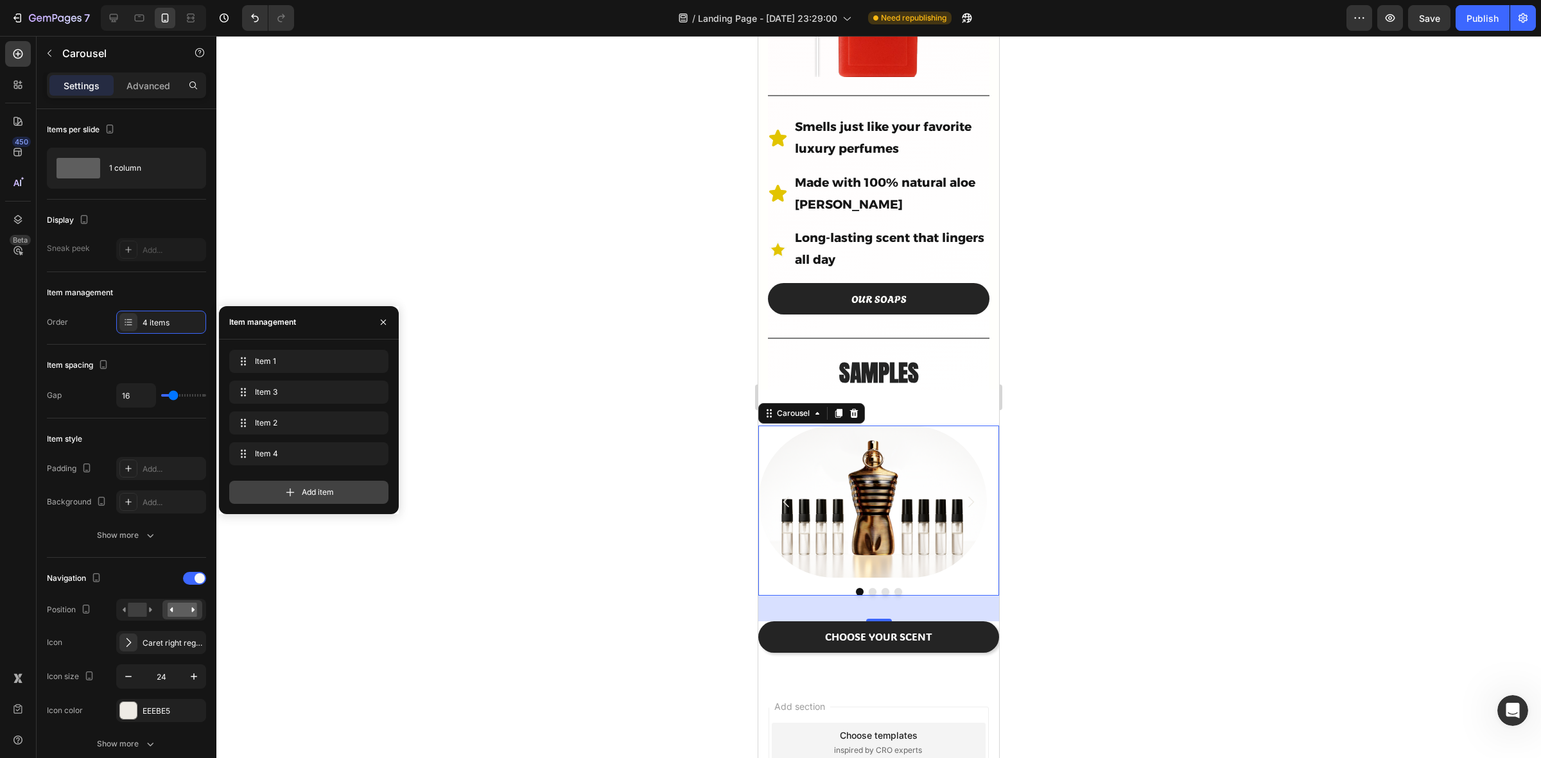
click at [303, 493] on span "Add item" at bounding box center [318, 493] width 32 height 12
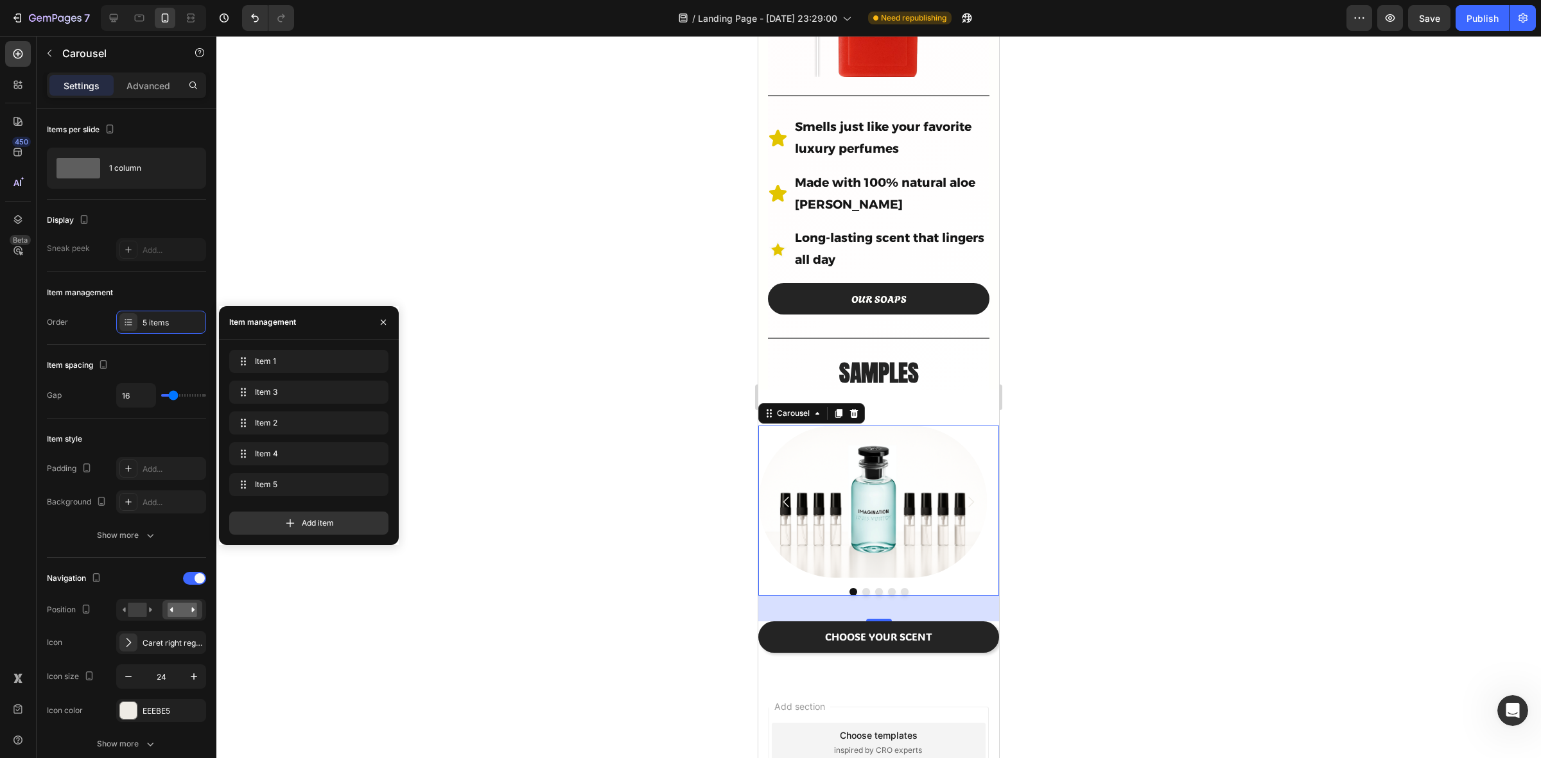
click at [963, 495] on icon "Carousel Next Arrow" at bounding box center [970, 502] width 15 height 15
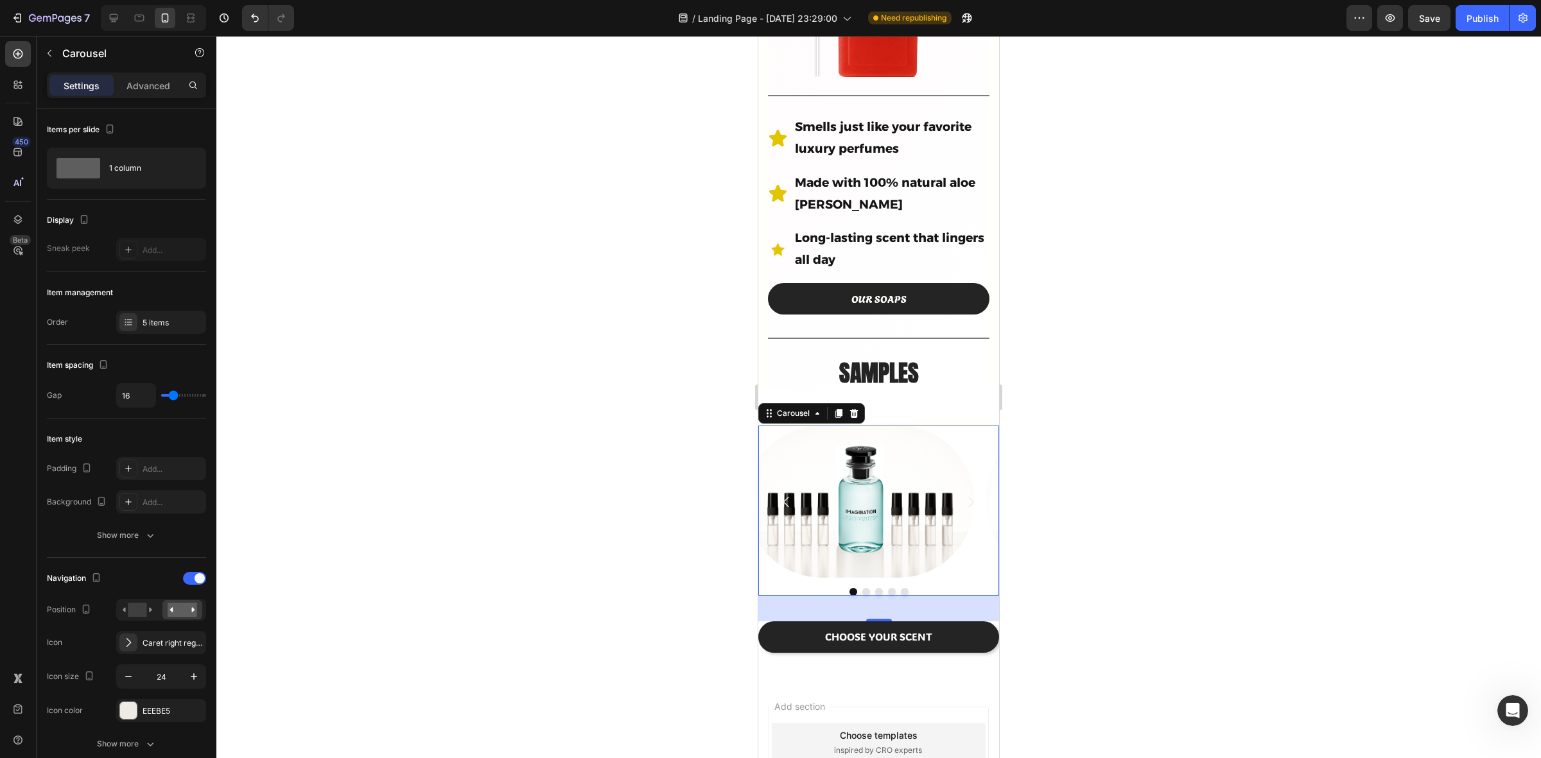
click at [963, 495] on icon "Carousel Next Arrow" at bounding box center [970, 502] width 15 height 15
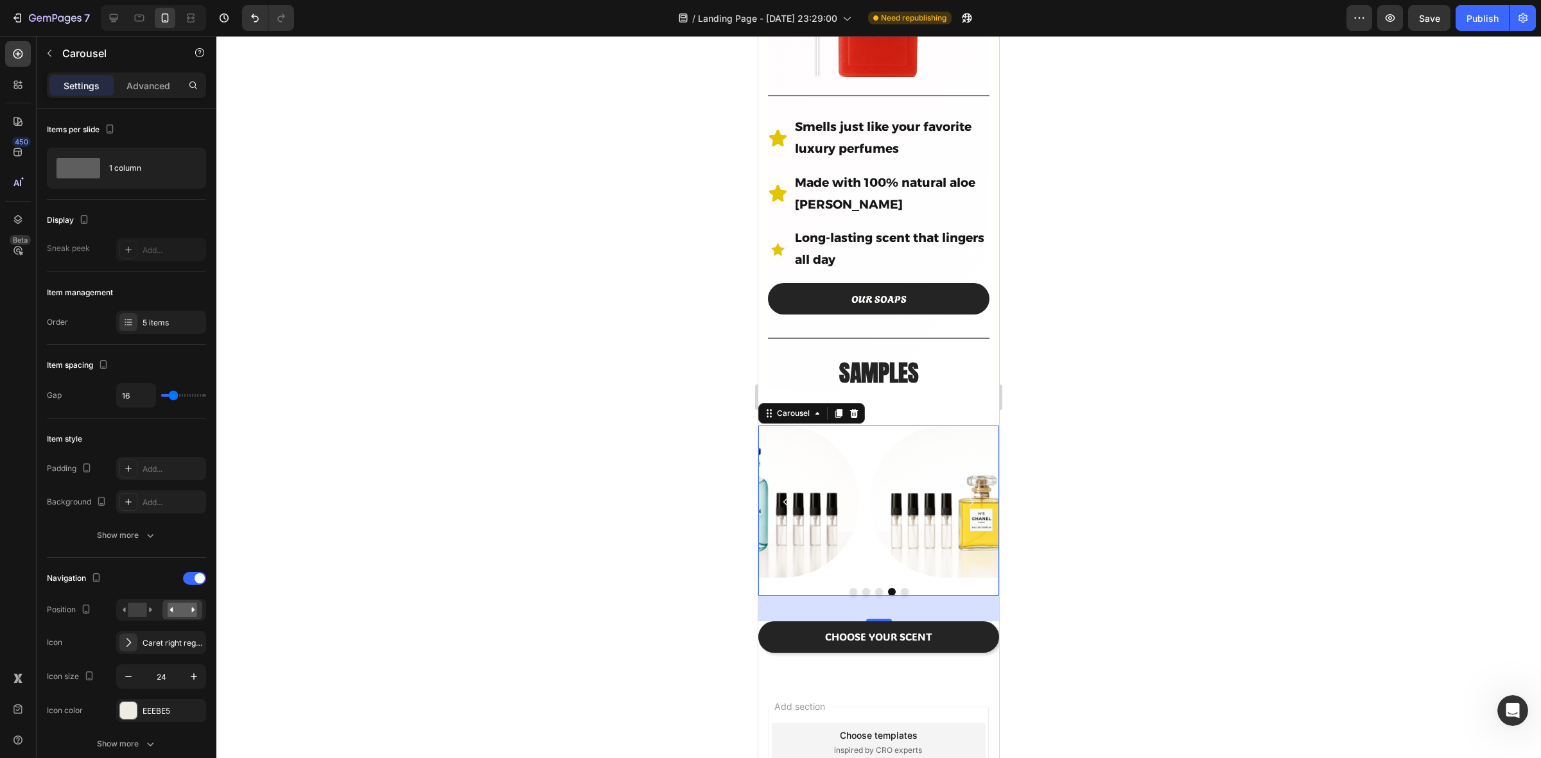
click at [963, 495] on icon "Carousel Next Arrow" at bounding box center [970, 502] width 15 height 15
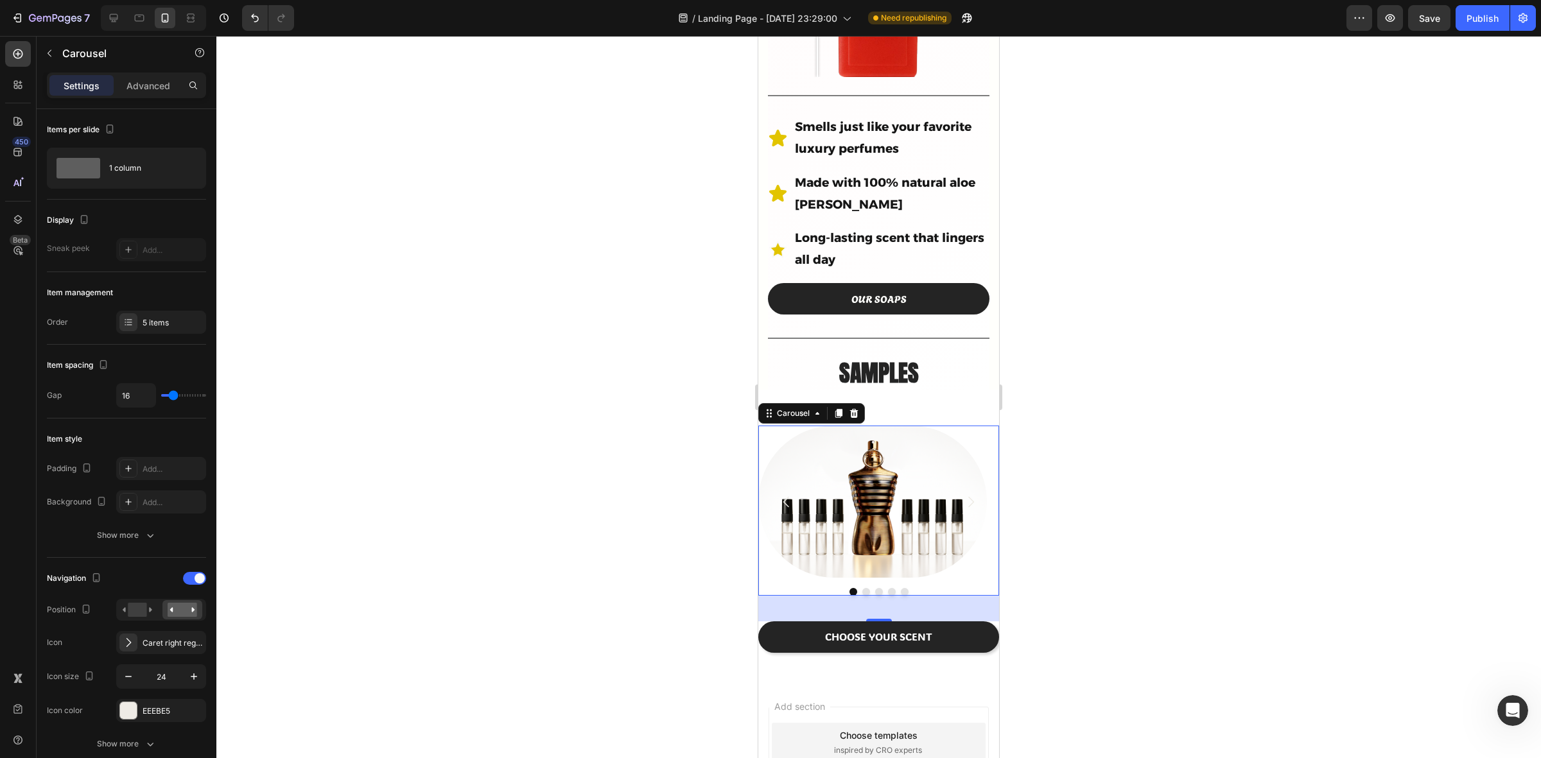
click at [794, 495] on icon "Carousel Back Arrow" at bounding box center [786, 502] width 15 height 15
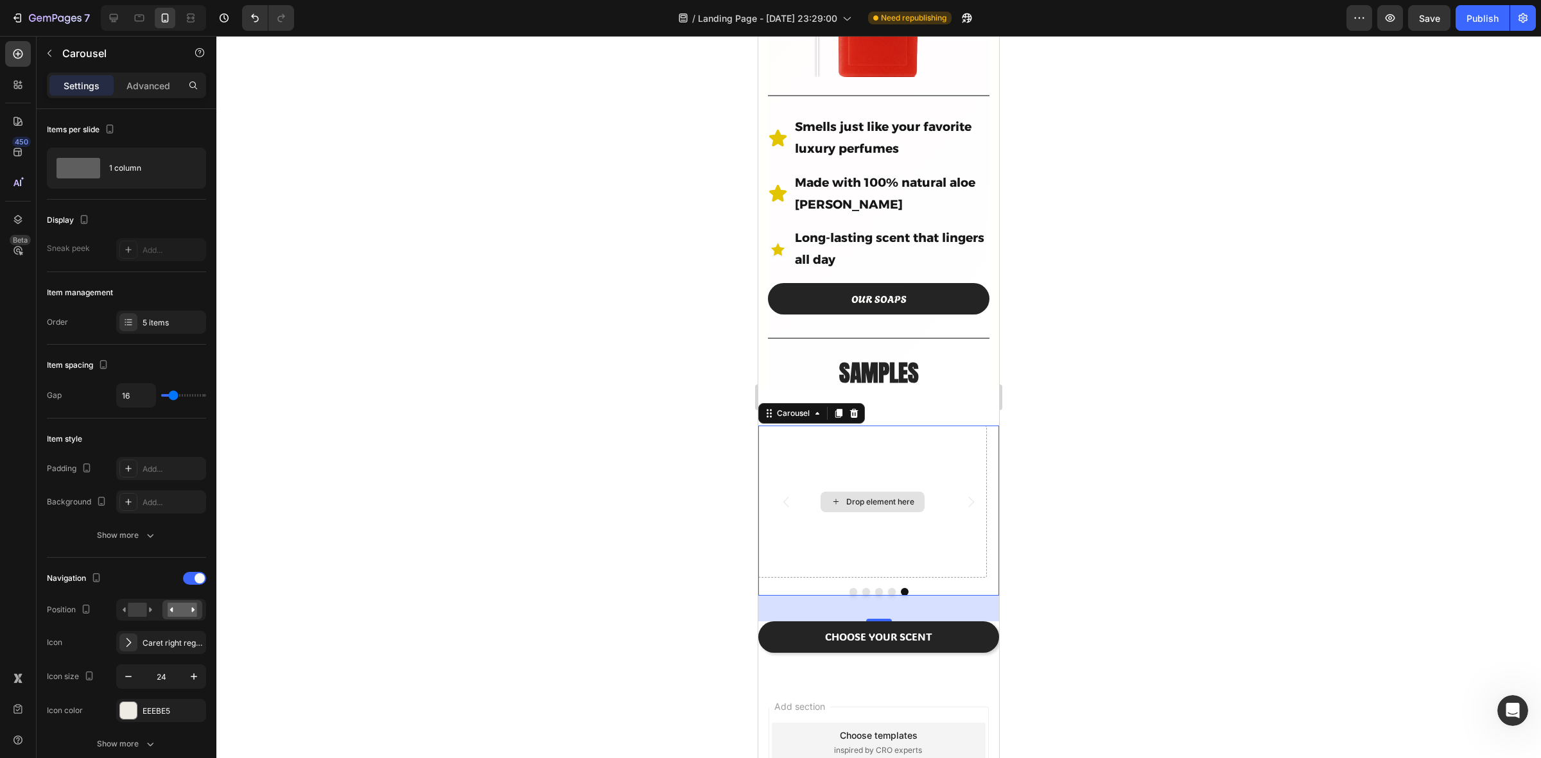
click at [873, 492] on div "Drop element here" at bounding box center [873, 502] width 104 height 21
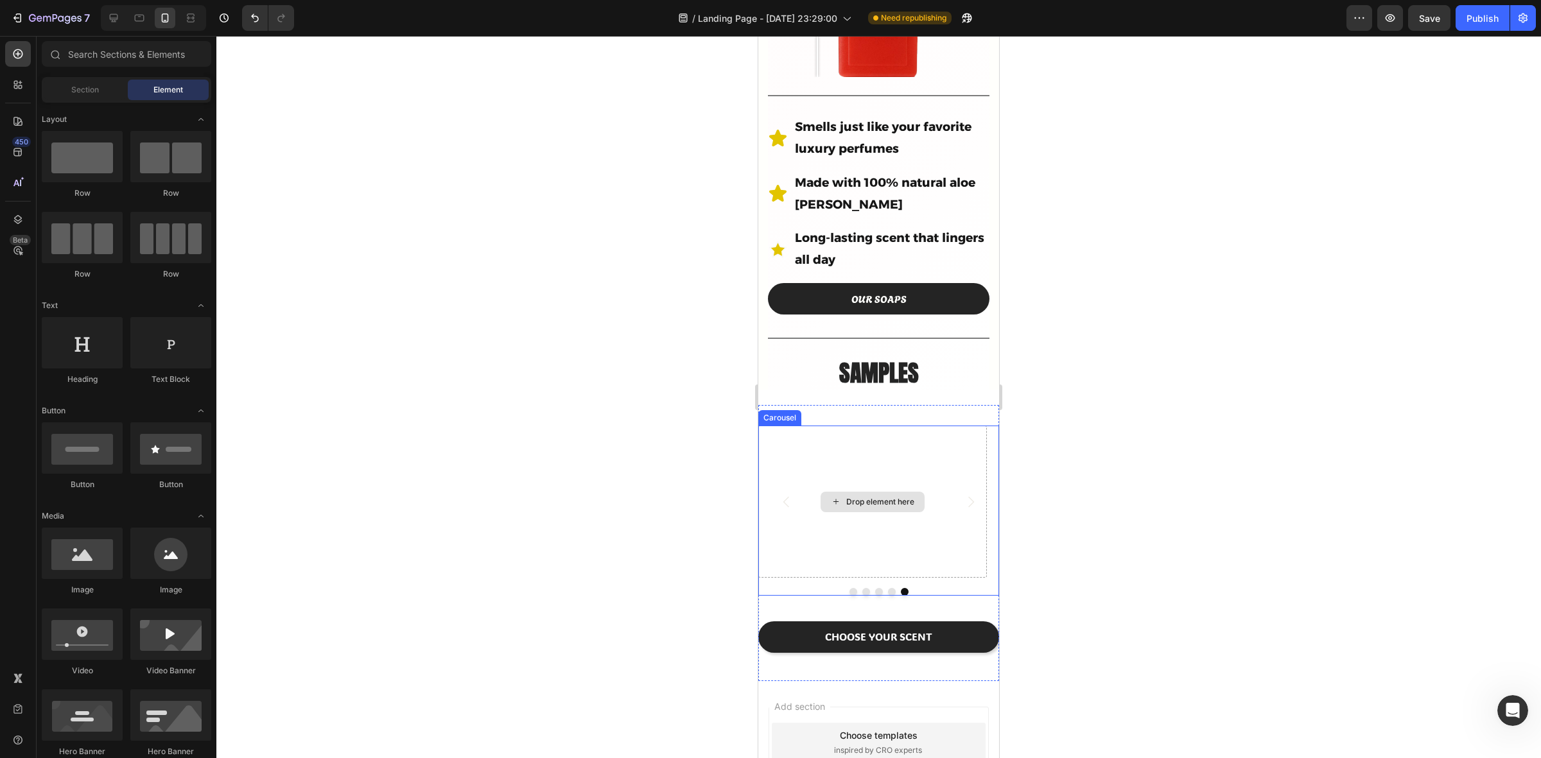
click at [845, 492] on div "Drop element here" at bounding box center [873, 502] width 104 height 21
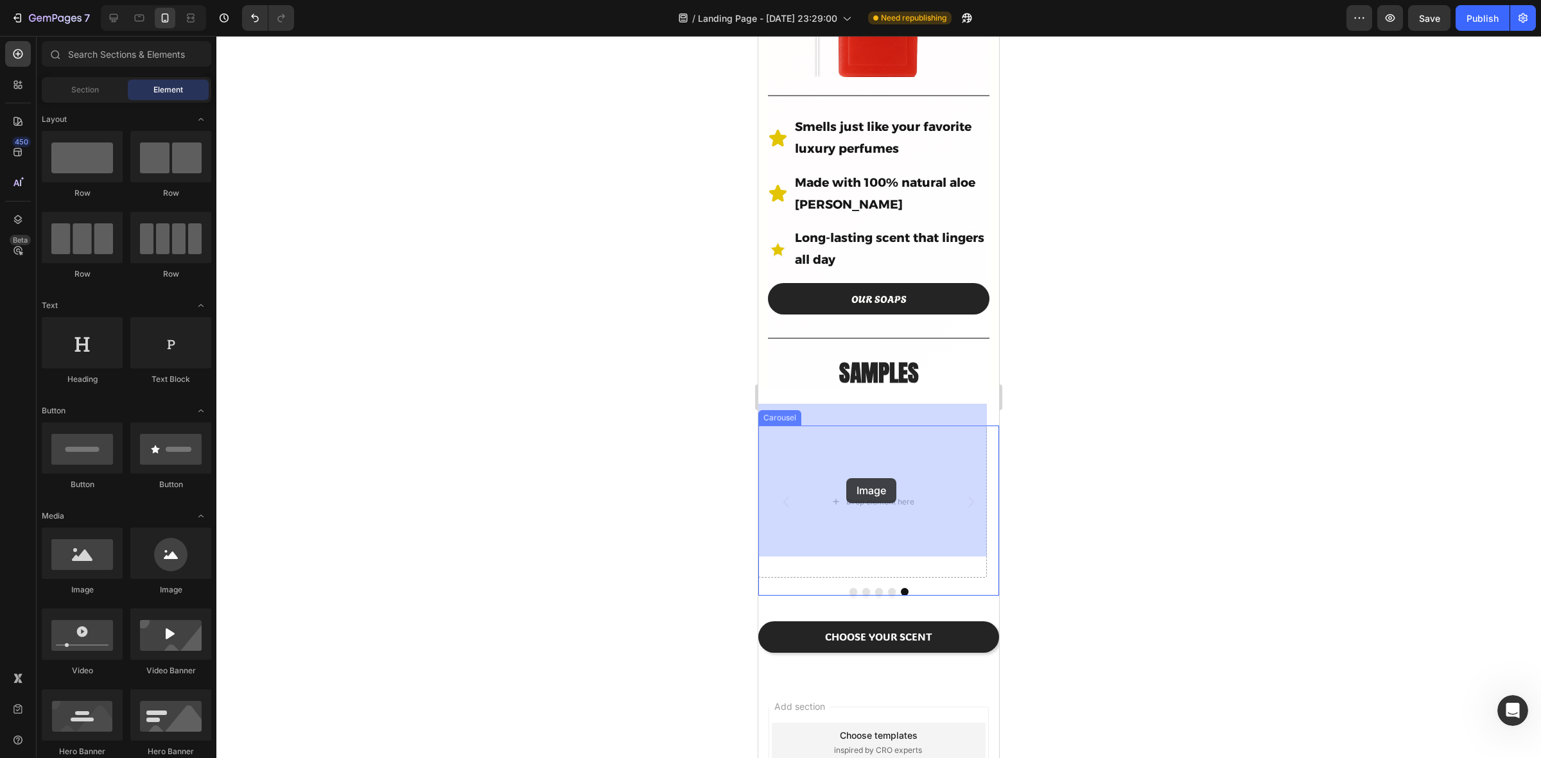
drag, startPoint x: 859, startPoint y: 281, endPoint x: 839, endPoint y: 493, distance: 212.9
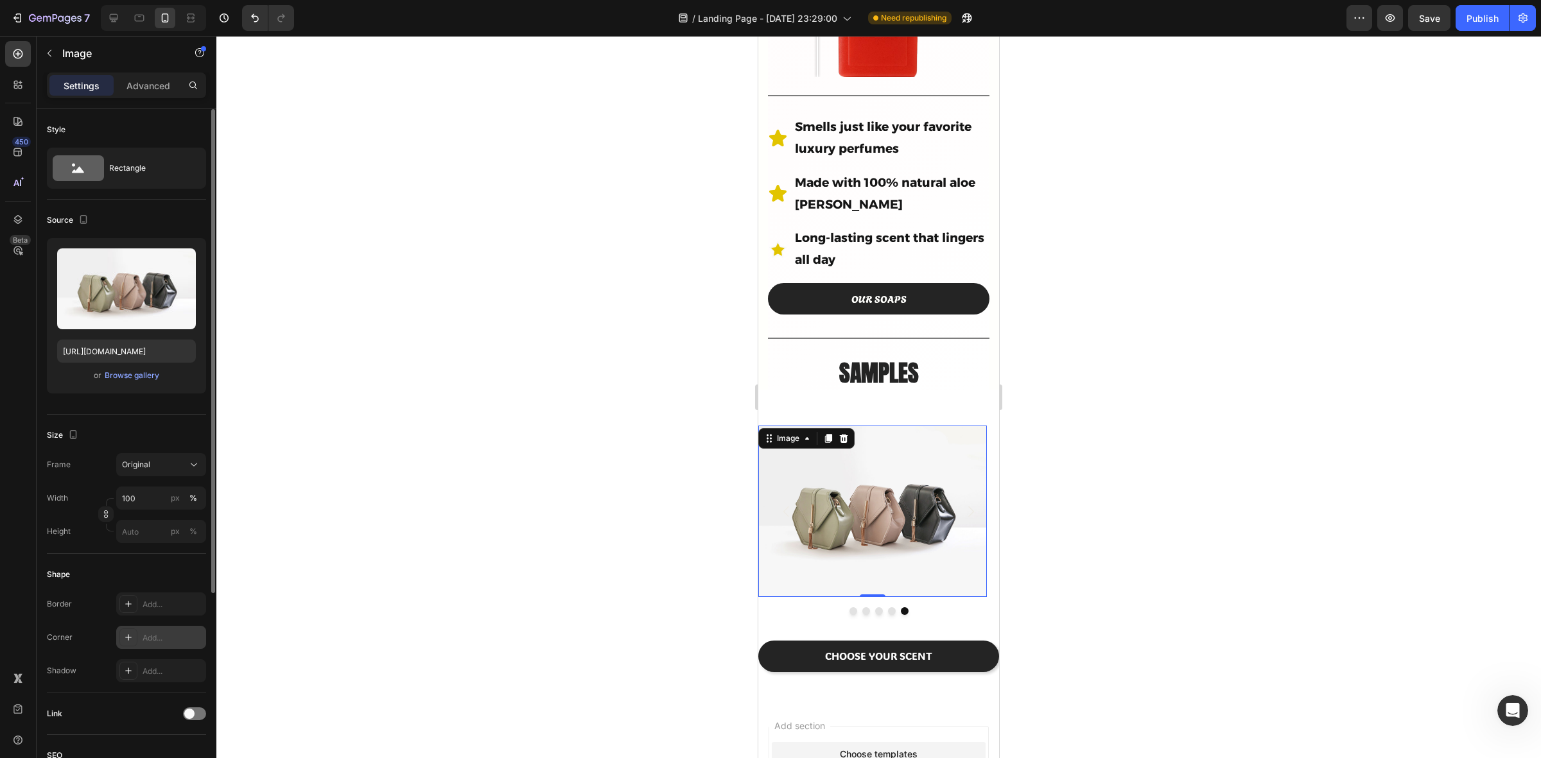
click at [165, 637] on div "Add..." at bounding box center [173, 639] width 60 height 12
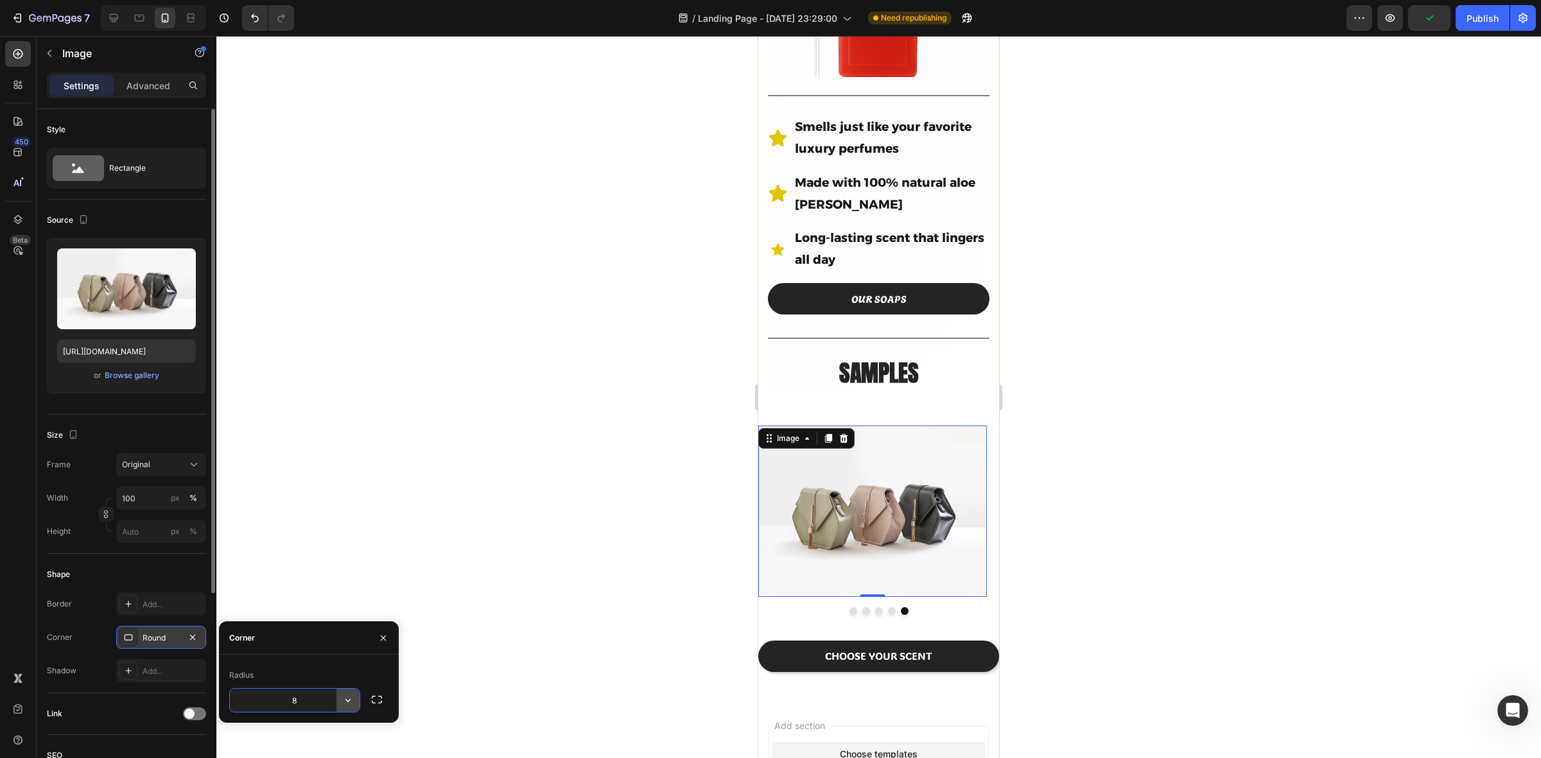
click at [354, 701] on icon "button" at bounding box center [348, 700] width 13 height 13
click at [338, 672] on div "Pill" at bounding box center [301, 665] width 105 height 24
type input "9999"
click at [383, 633] on icon "button" at bounding box center [383, 638] width 10 height 10
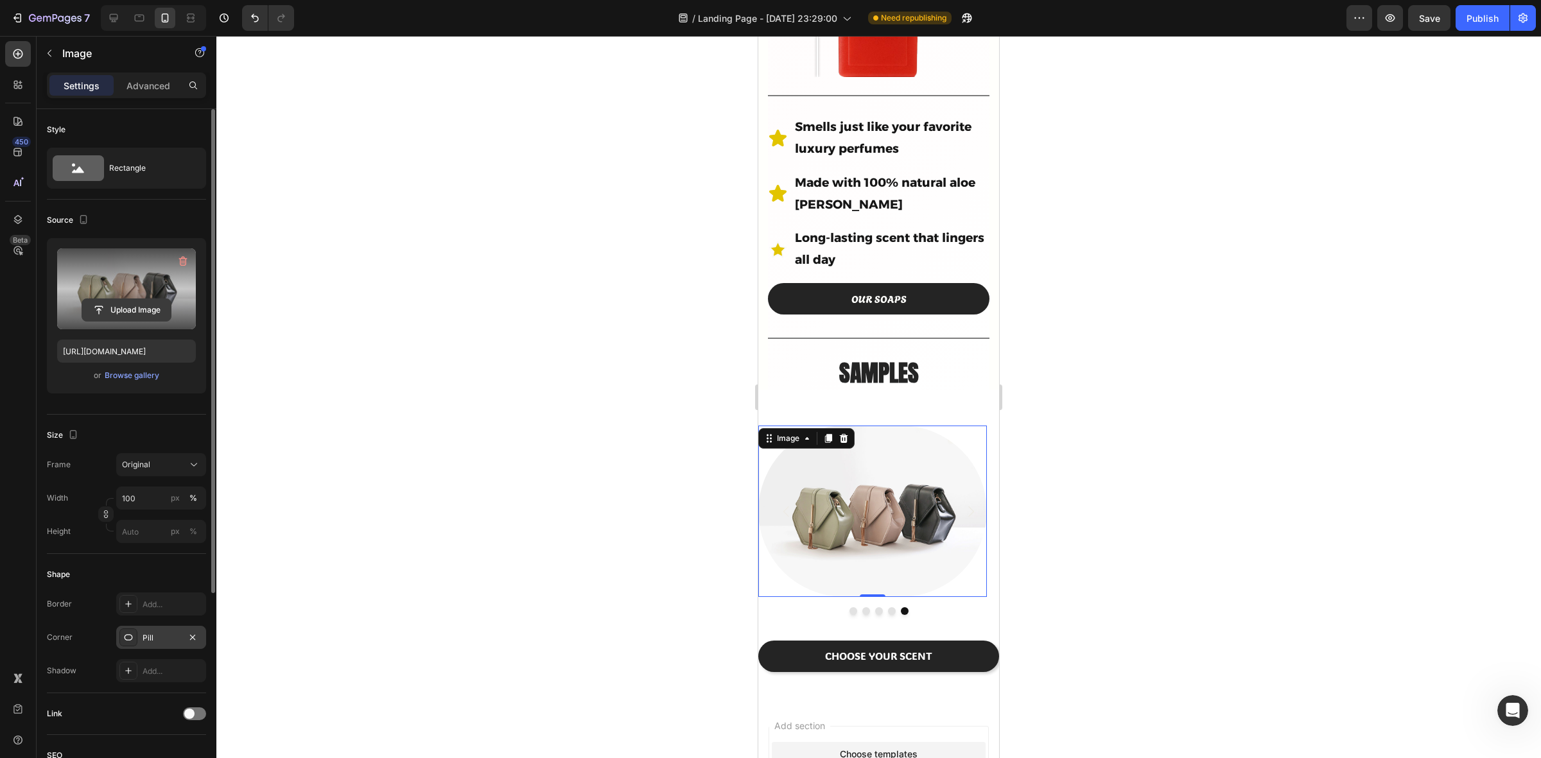
drag, startPoint x: 132, startPoint y: 306, endPoint x: 133, endPoint y: 315, distance: 8.4
click at [133, 315] on input "file" at bounding box center [126, 310] width 89 height 22
click at [117, 303] on input "file" at bounding box center [126, 310] width 89 height 22
type input "https://cdn.shopify.com/s/files/1/0933/9479/6860/files/gempages_580835986045404…"
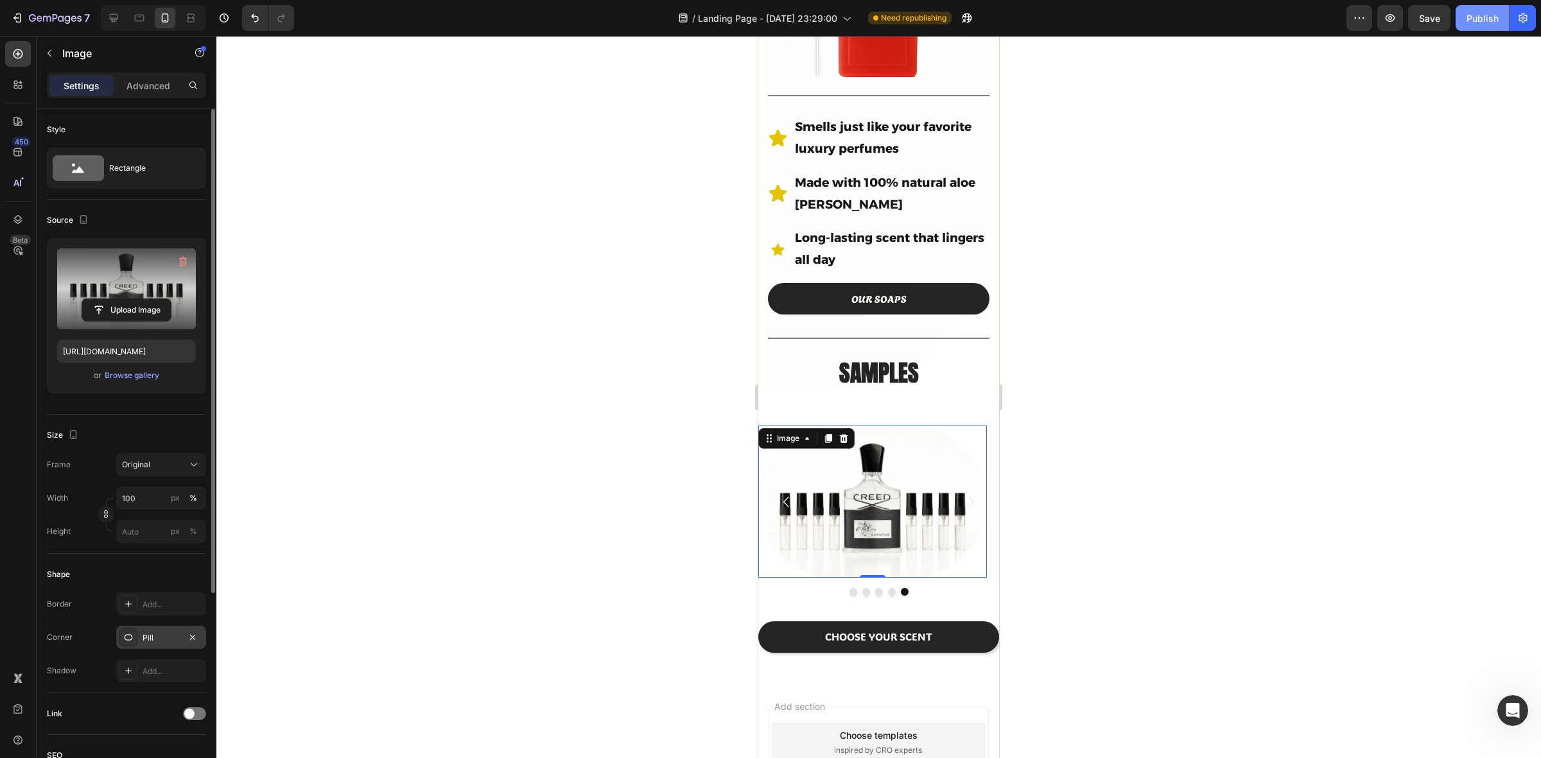
click at [1474, 17] on div "Publish" at bounding box center [1483, 18] width 32 height 13
click at [1198, 364] on div at bounding box center [878, 397] width 1325 height 723
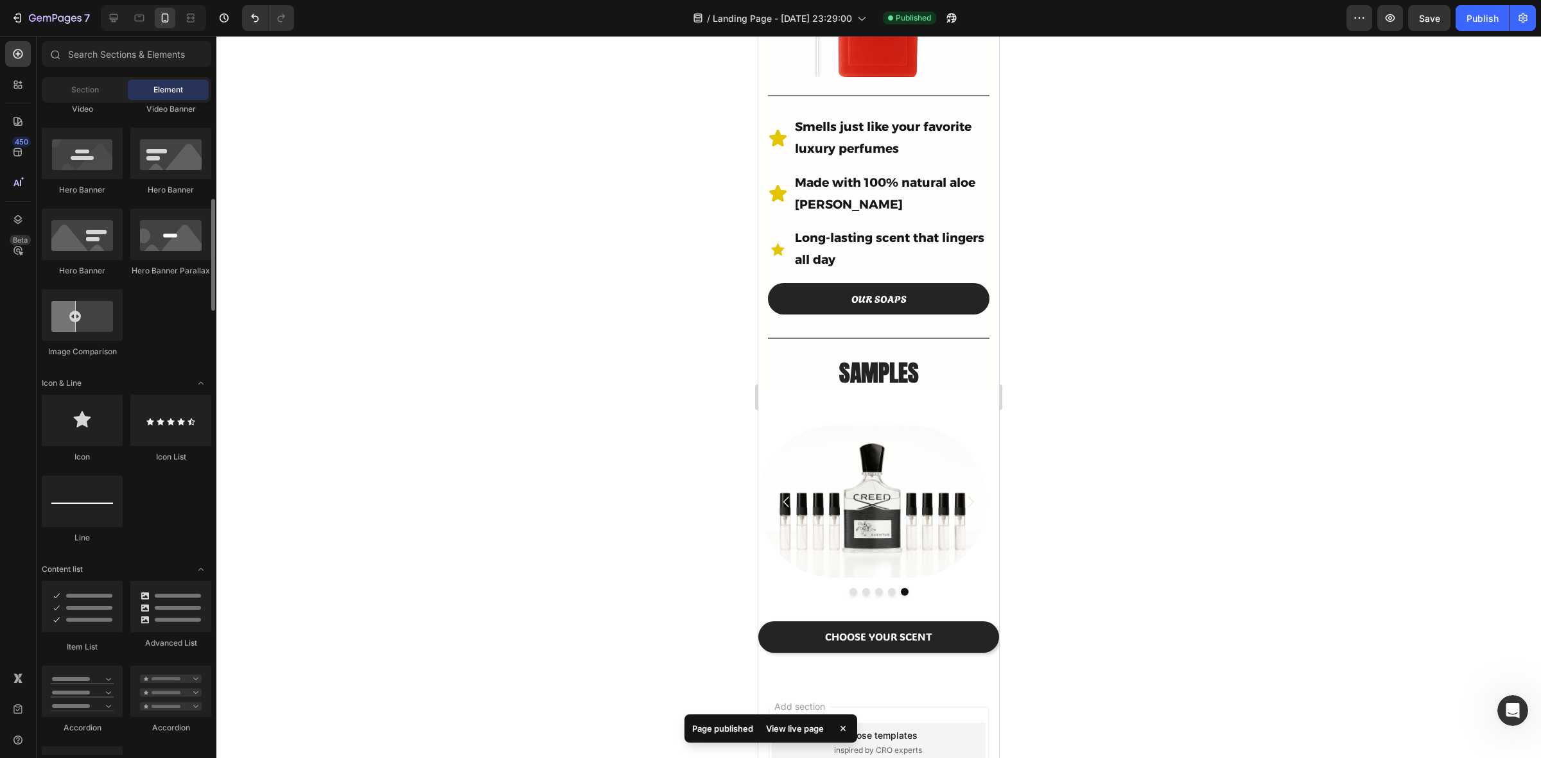
scroll to position [642, 0]
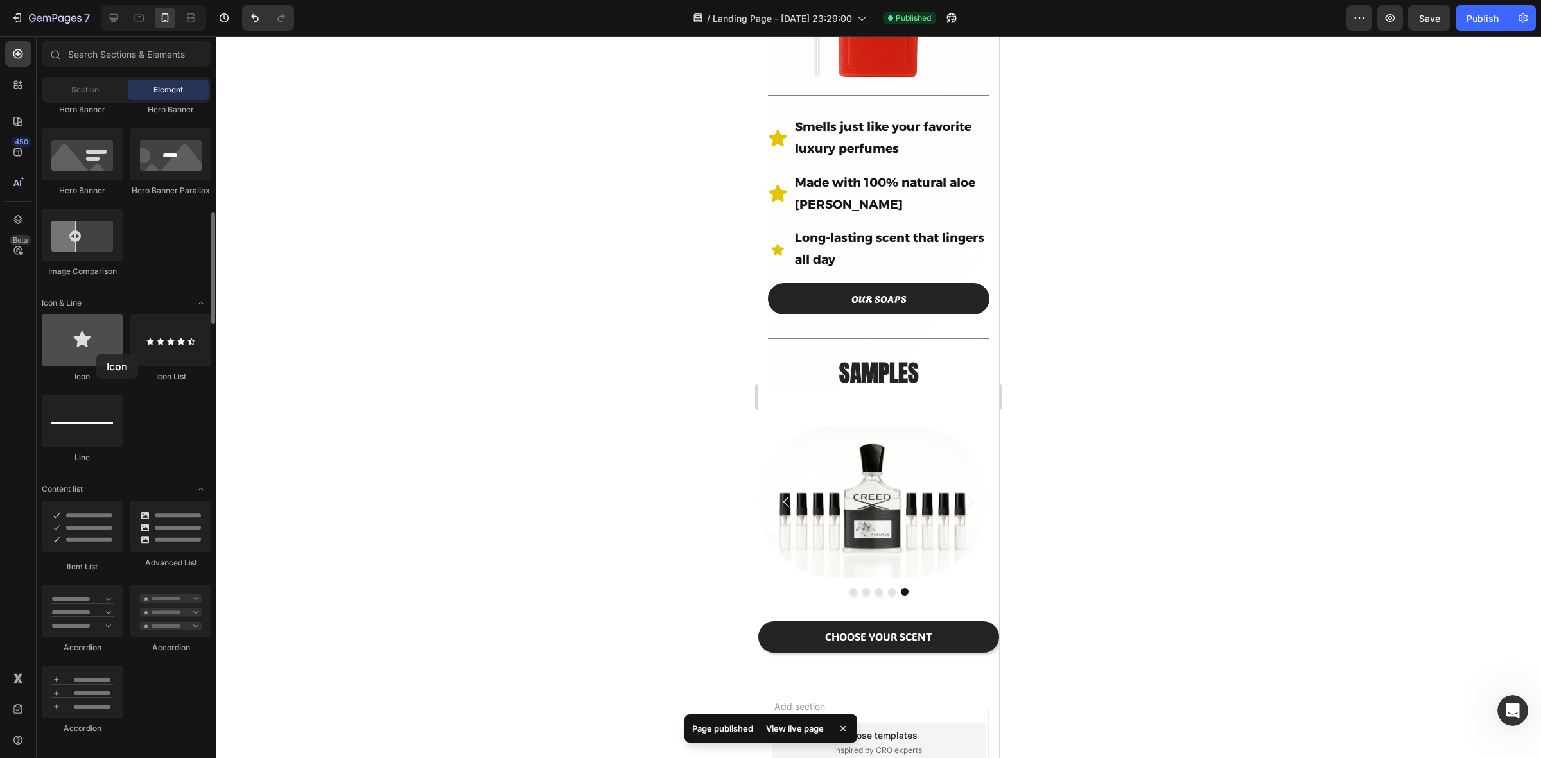
click at [96, 354] on div at bounding box center [82, 340] width 81 height 51
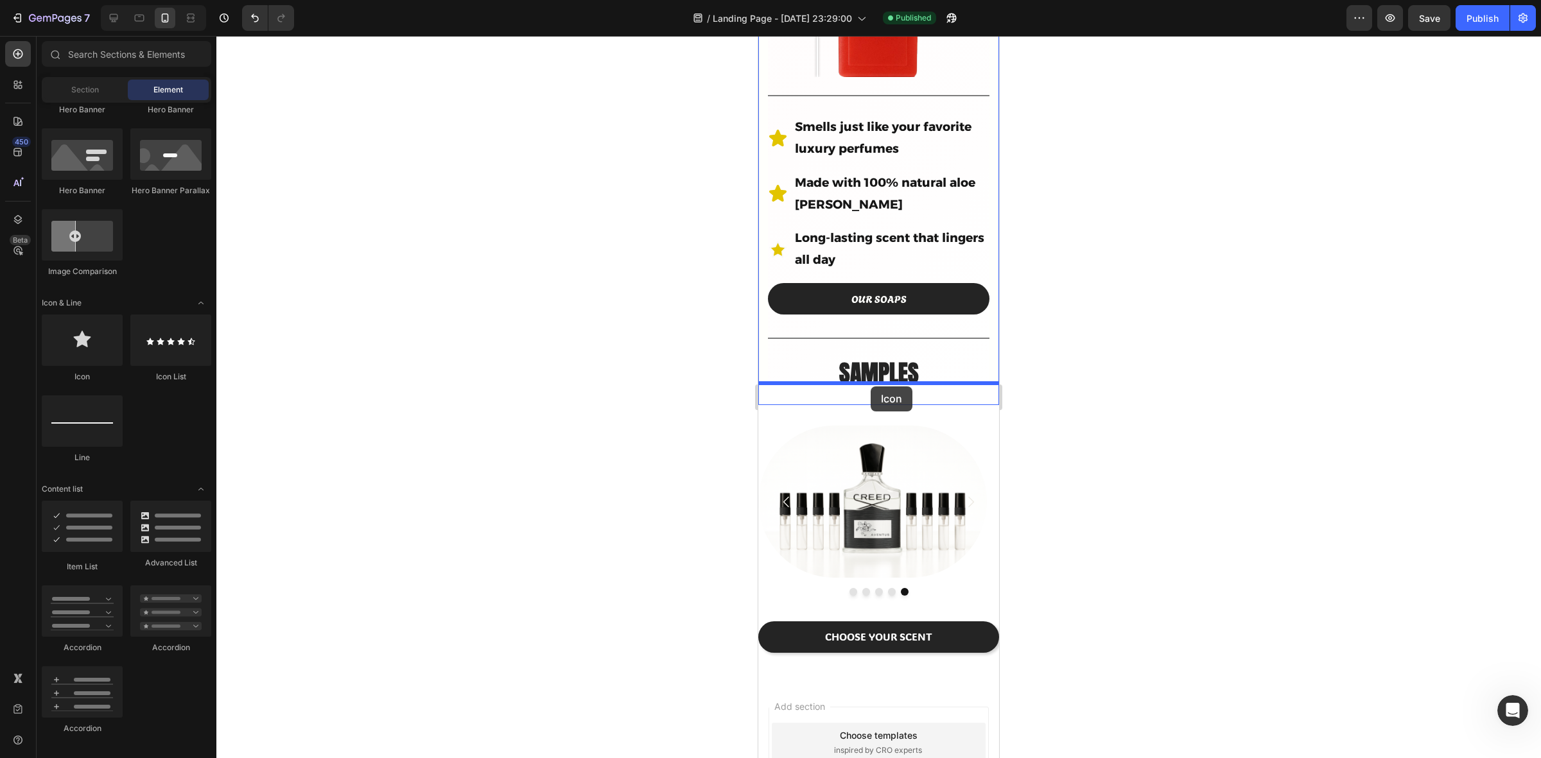
drag, startPoint x: 839, startPoint y: 385, endPoint x: 871, endPoint y: 387, distance: 31.5
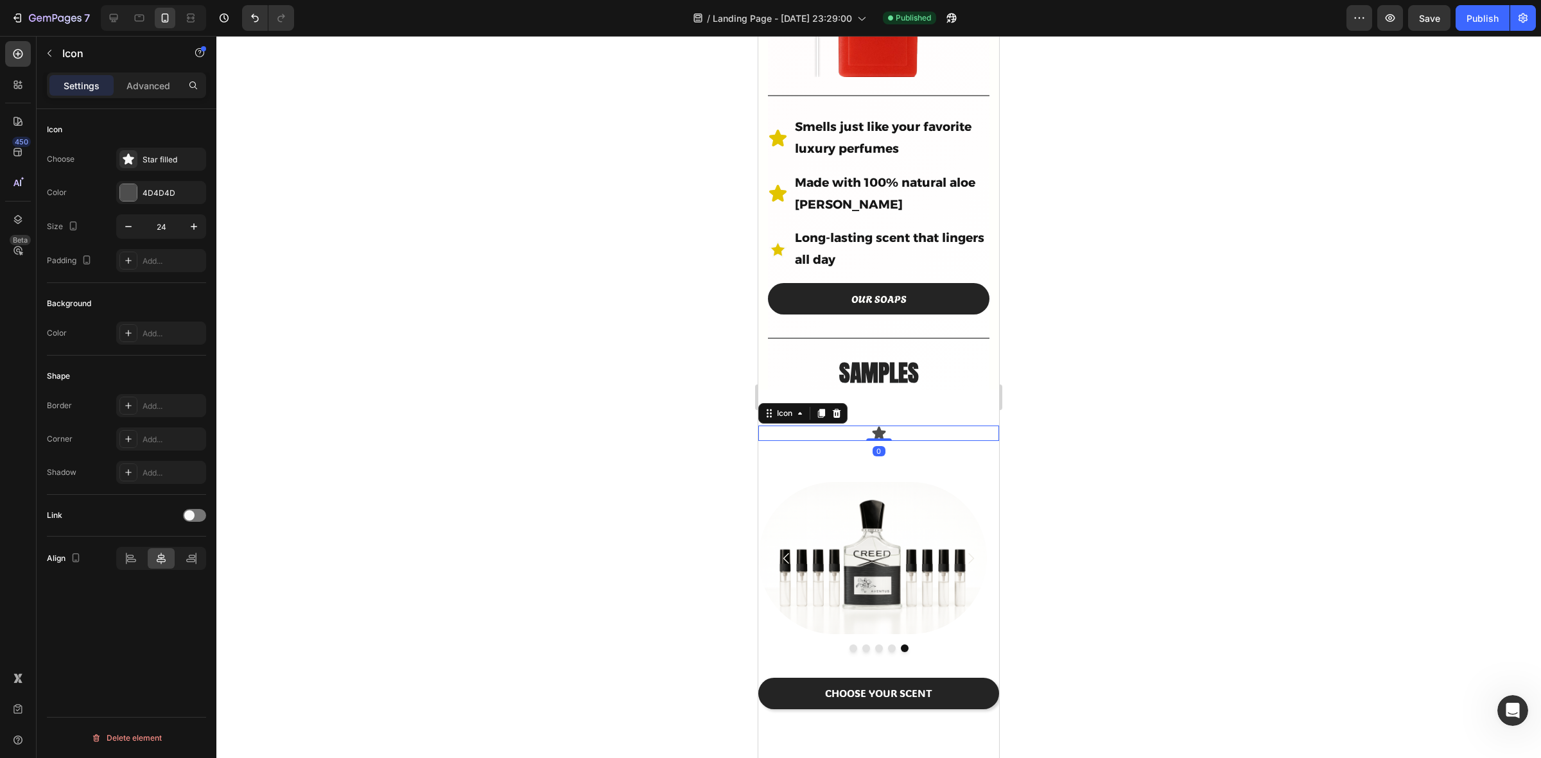
click at [875, 426] on icon at bounding box center [878, 432] width 13 height 13
click at [1081, 455] on div at bounding box center [878, 397] width 1325 height 723
click at [881, 426] on div "Icon 0" at bounding box center [878, 433] width 241 height 15
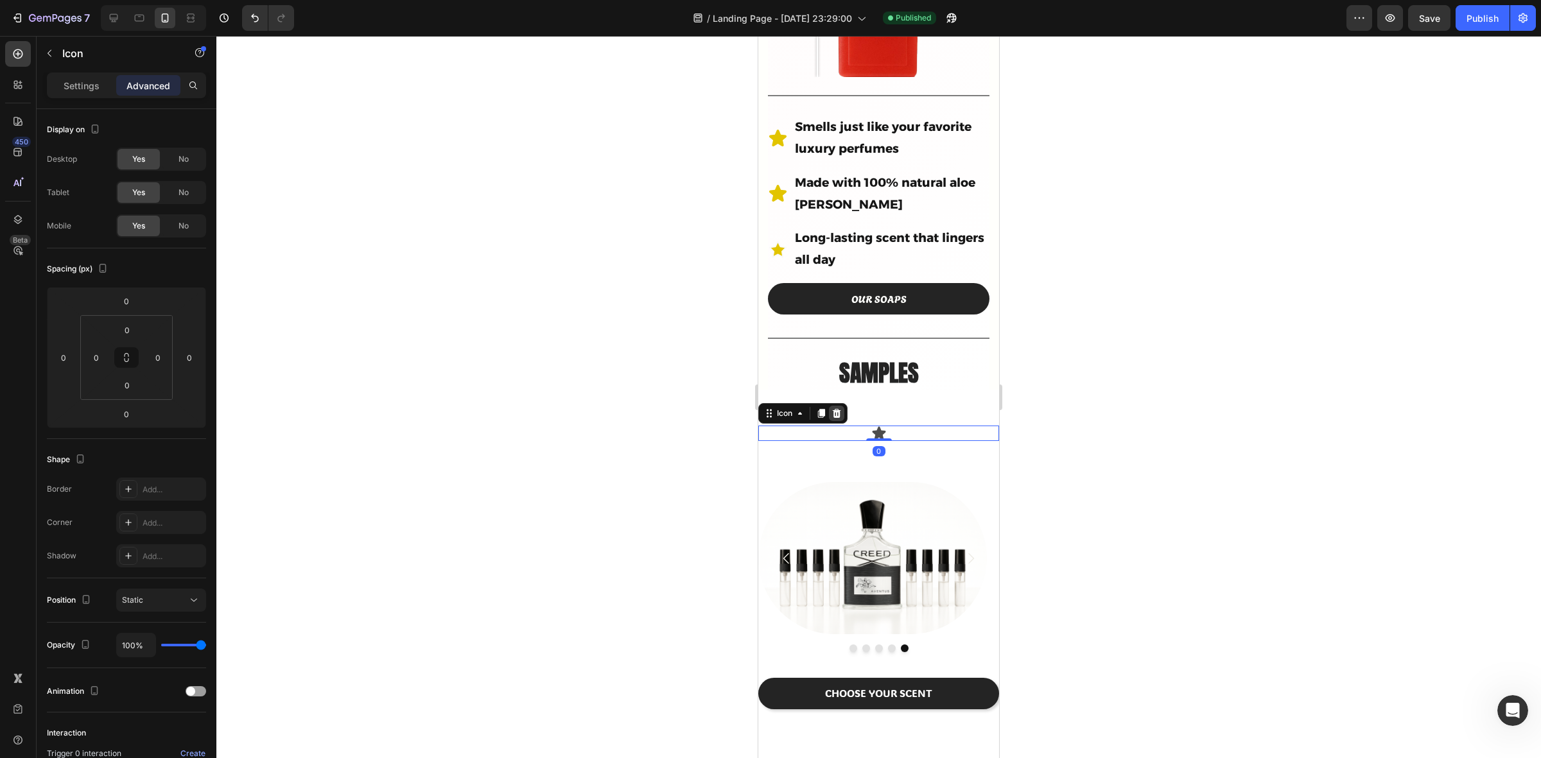
click at [836, 408] on icon at bounding box center [837, 413] width 10 height 10
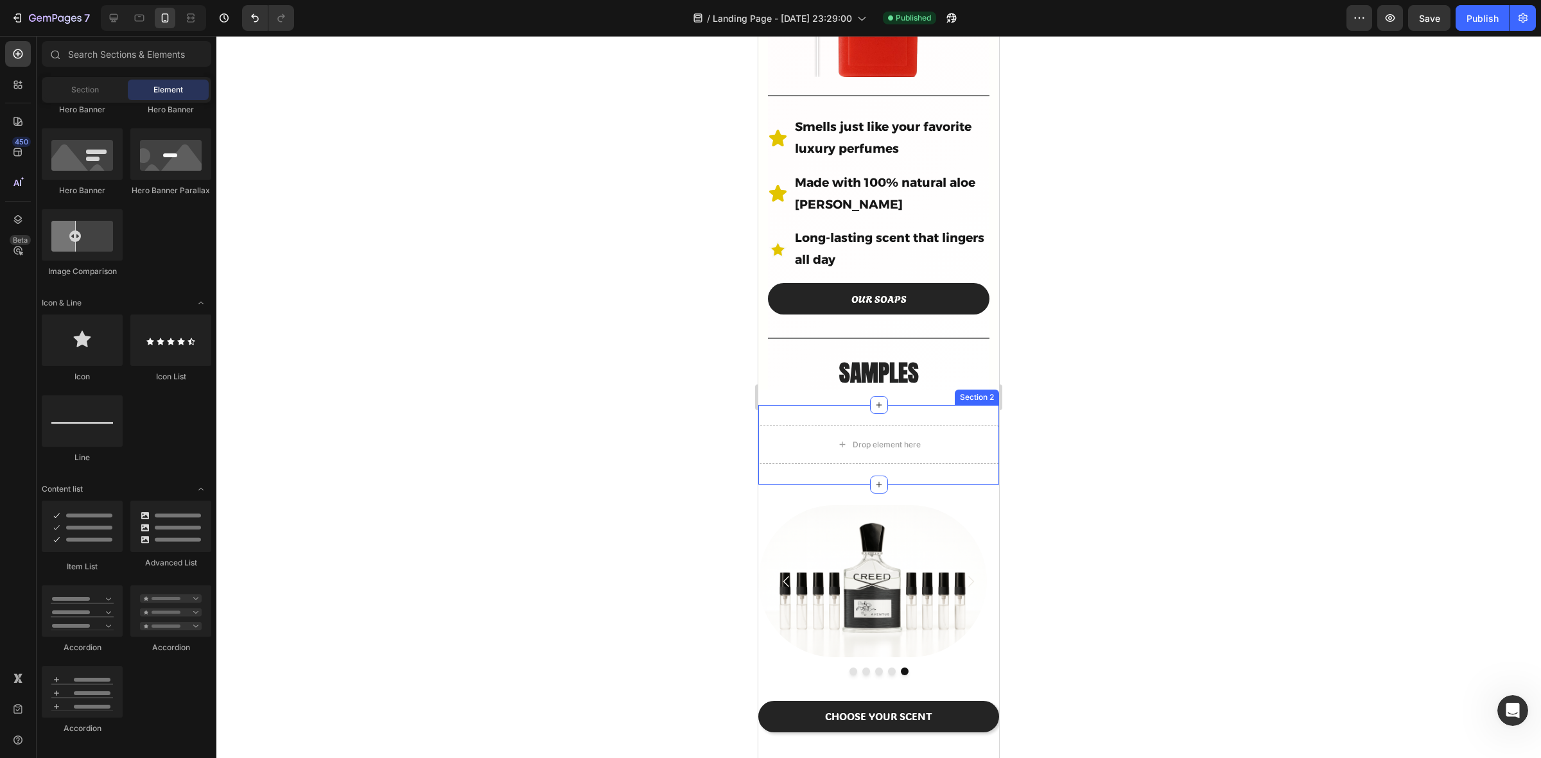
click at [970, 405] on div "Drop element here Section 2" at bounding box center [878, 445] width 241 height 80
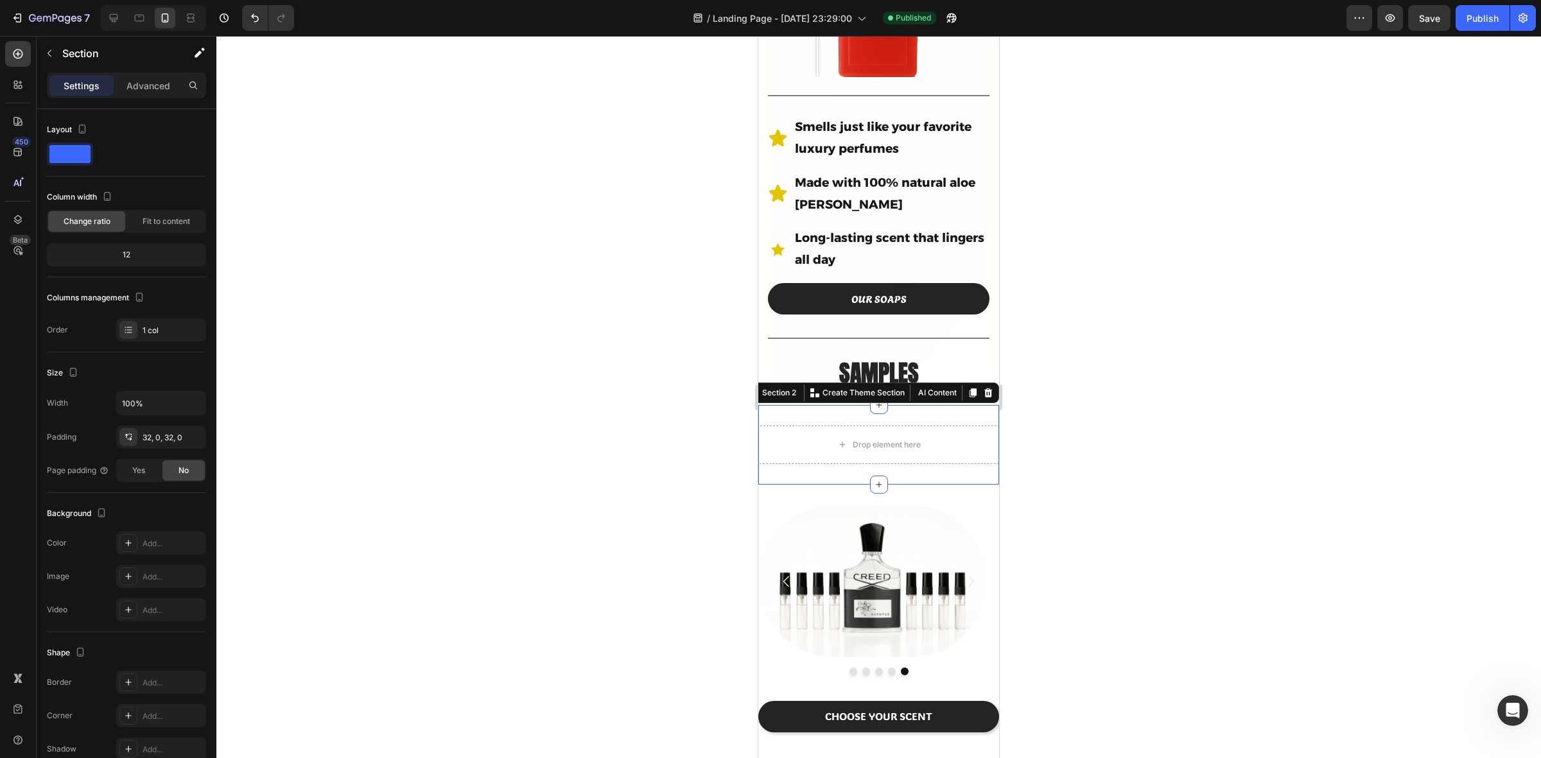
click at [985, 389] on icon at bounding box center [989, 393] width 8 height 9
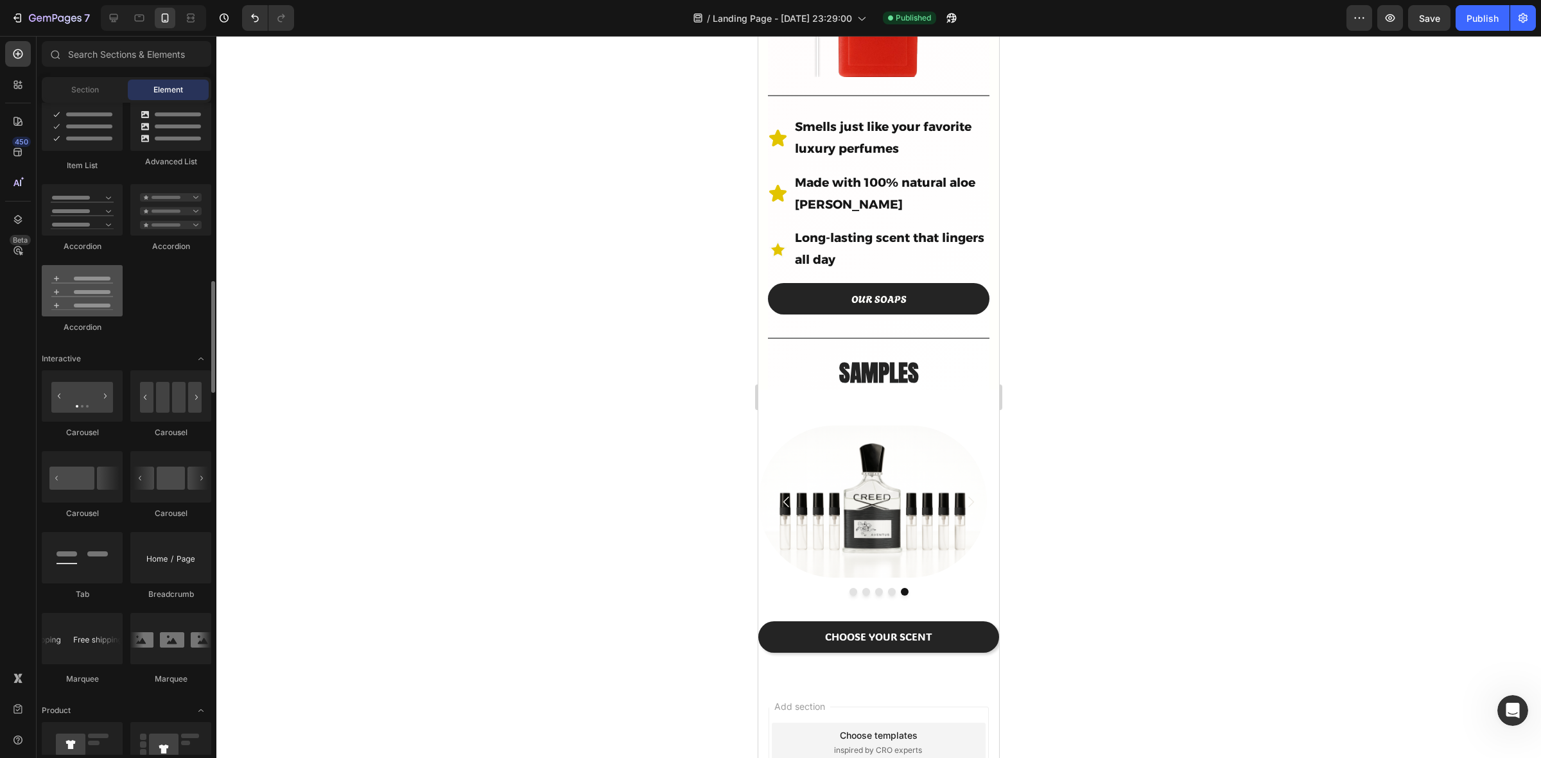
scroll to position [1124, 0]
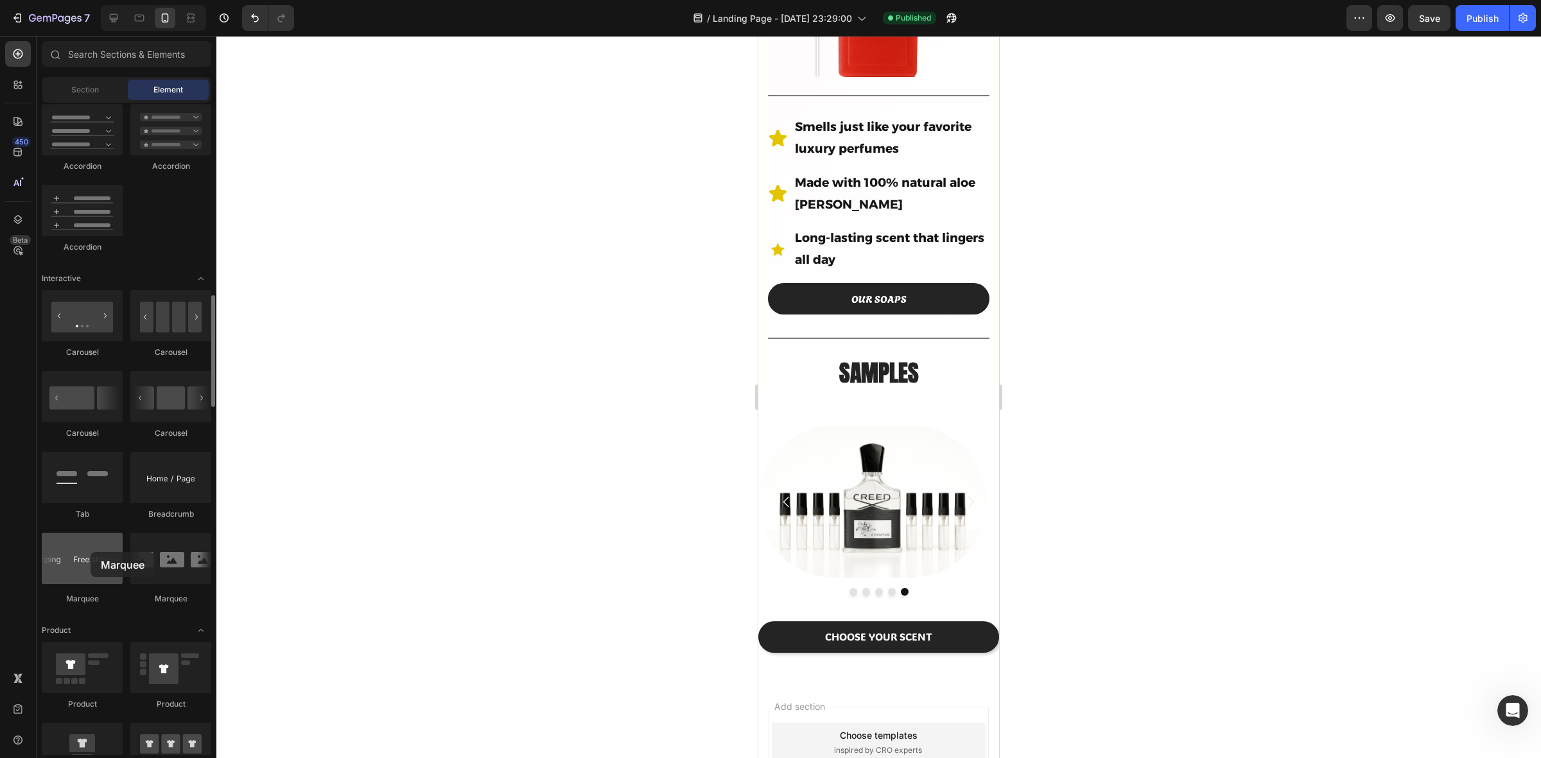
drag, startPoint x: 82, startPoint y: 576, endPoint x: 75, endPoint y: 554, distance: 23.0
click at [75, 554] on div at bounding box center [82, 558] width 81 height 51
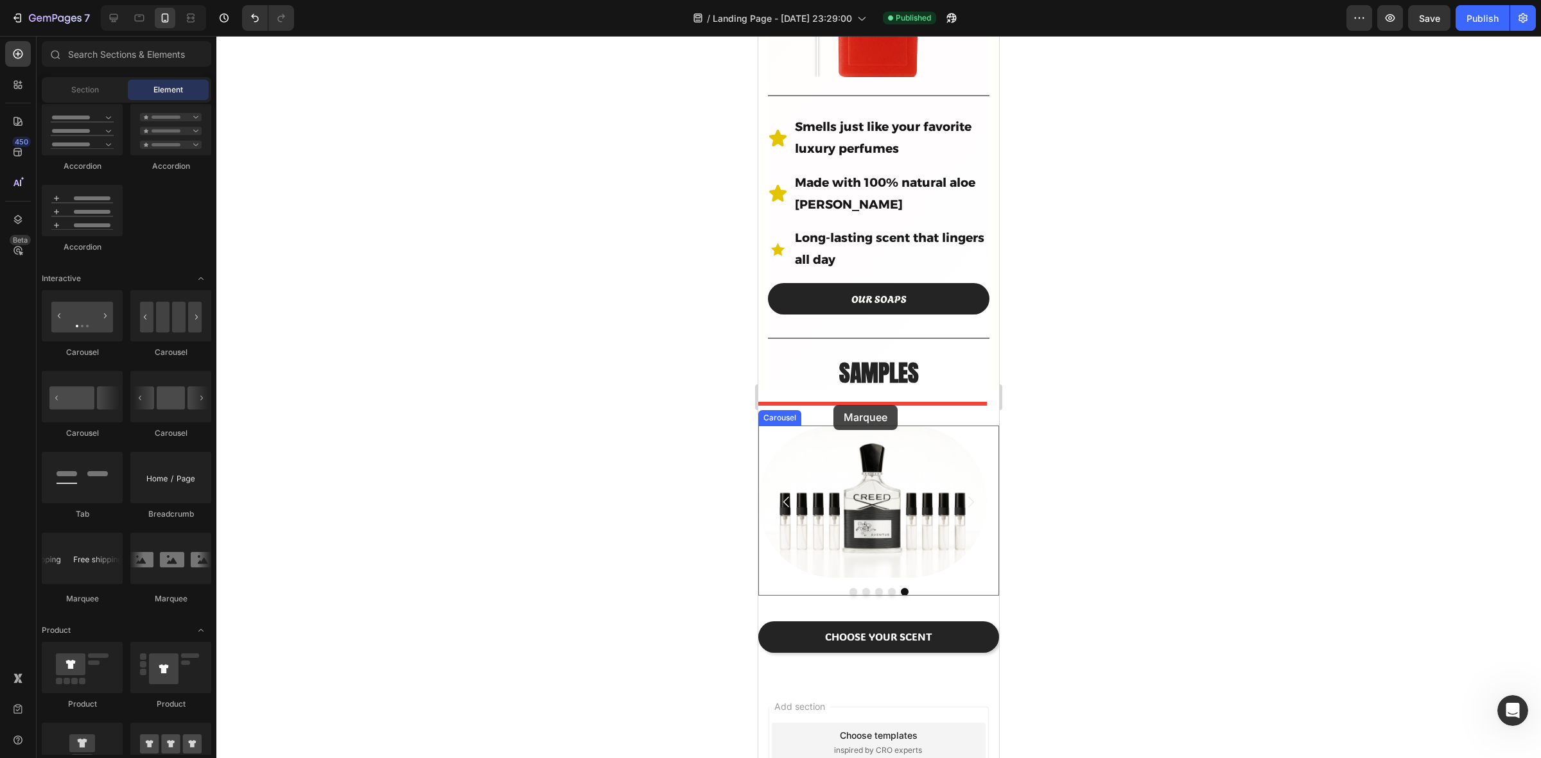
drag, startPoint x: 1183, startPoint y: 489, endPoint x: 834, endPoint y: 405, distance: 359.4
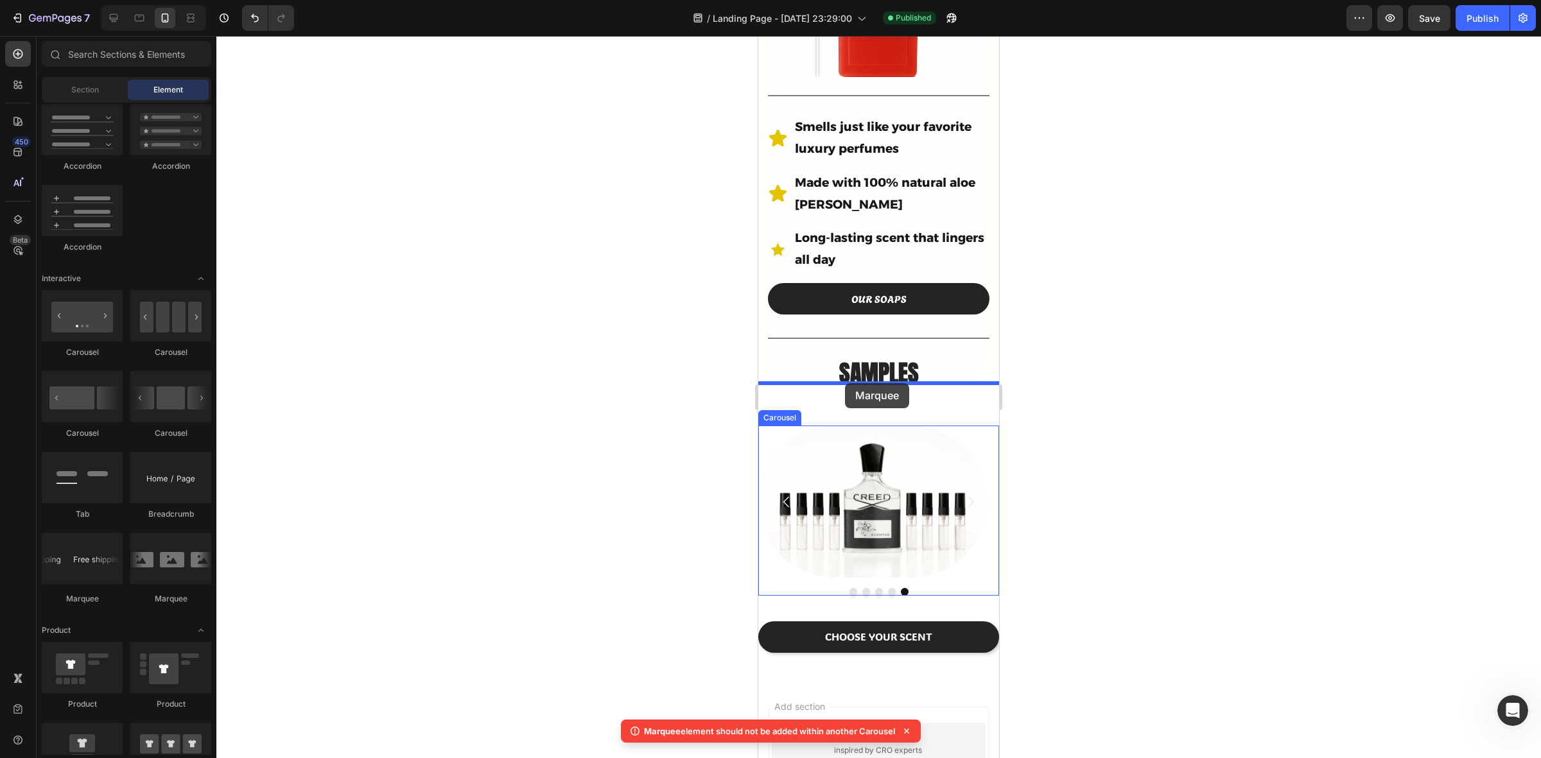
drag, startPoint x: 839, startPoint y: 598, endPoint x: 845, endPoint y: 386, distance: 212.0
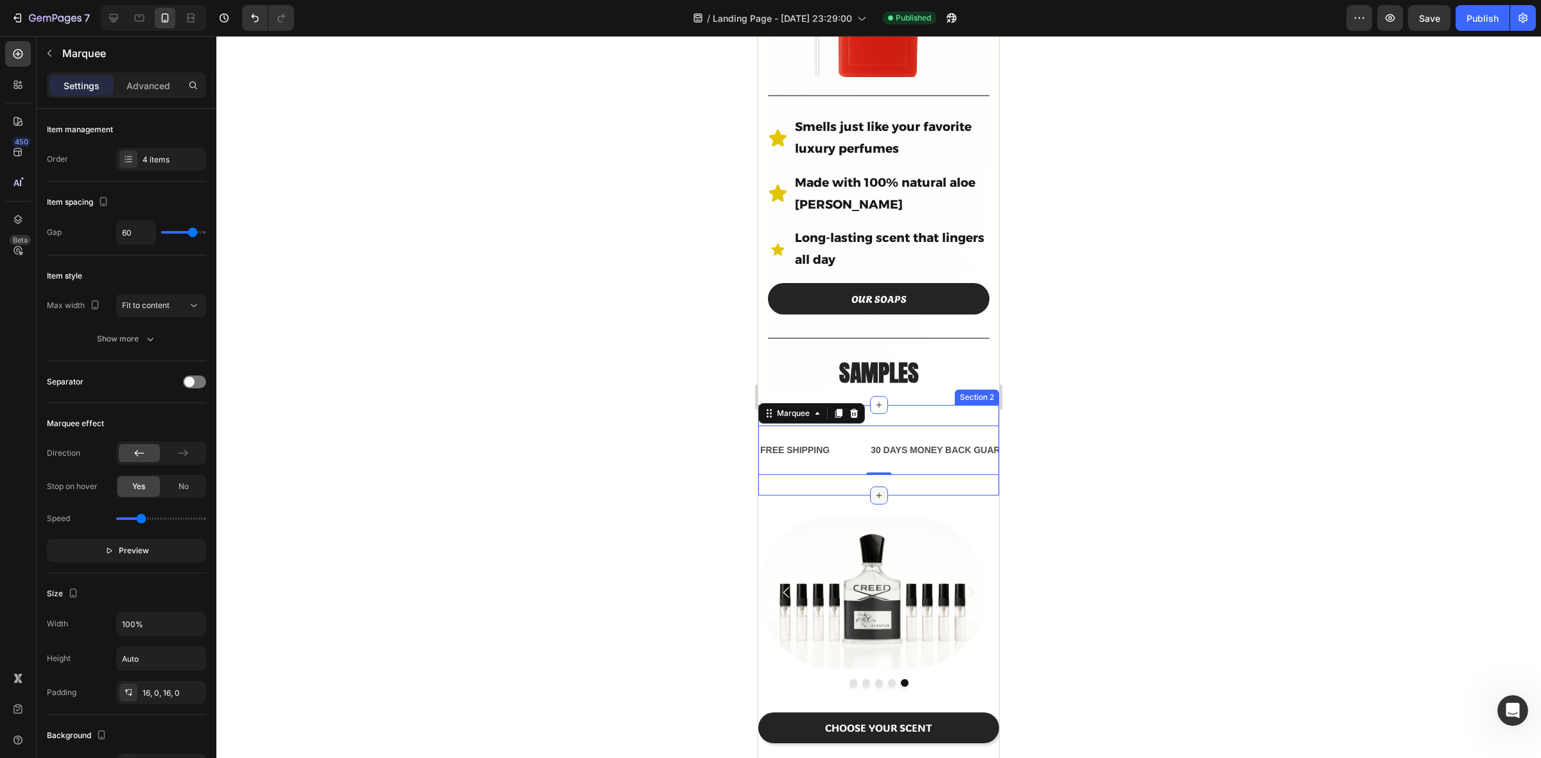
drag, startPoint x: 870, startPoint y: 469, endPoint x: 875, endPoint y: 479, distance: 10.9
click at [874, 491] on icon at bounding box center [879, 496] width 10 height 10
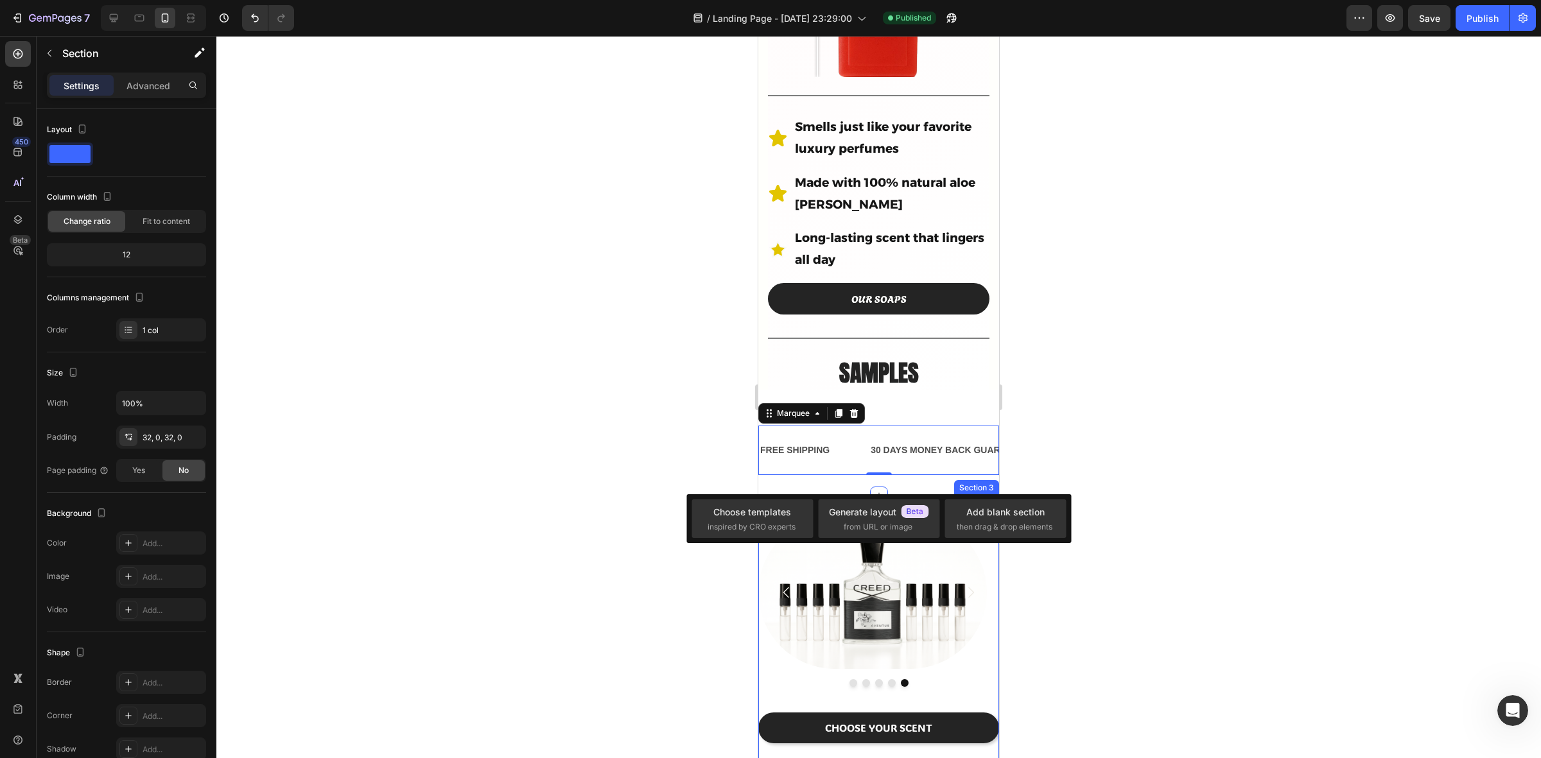
click at [913, 496] on div "Image Image Image Image Image Carousel CHOOSE YOUR SCENT Button Section 3" at bounding box center [878, 634] width 241 height 276
click at [1118, 486] on div at bounding box center [878, 397] width 1325 height 723
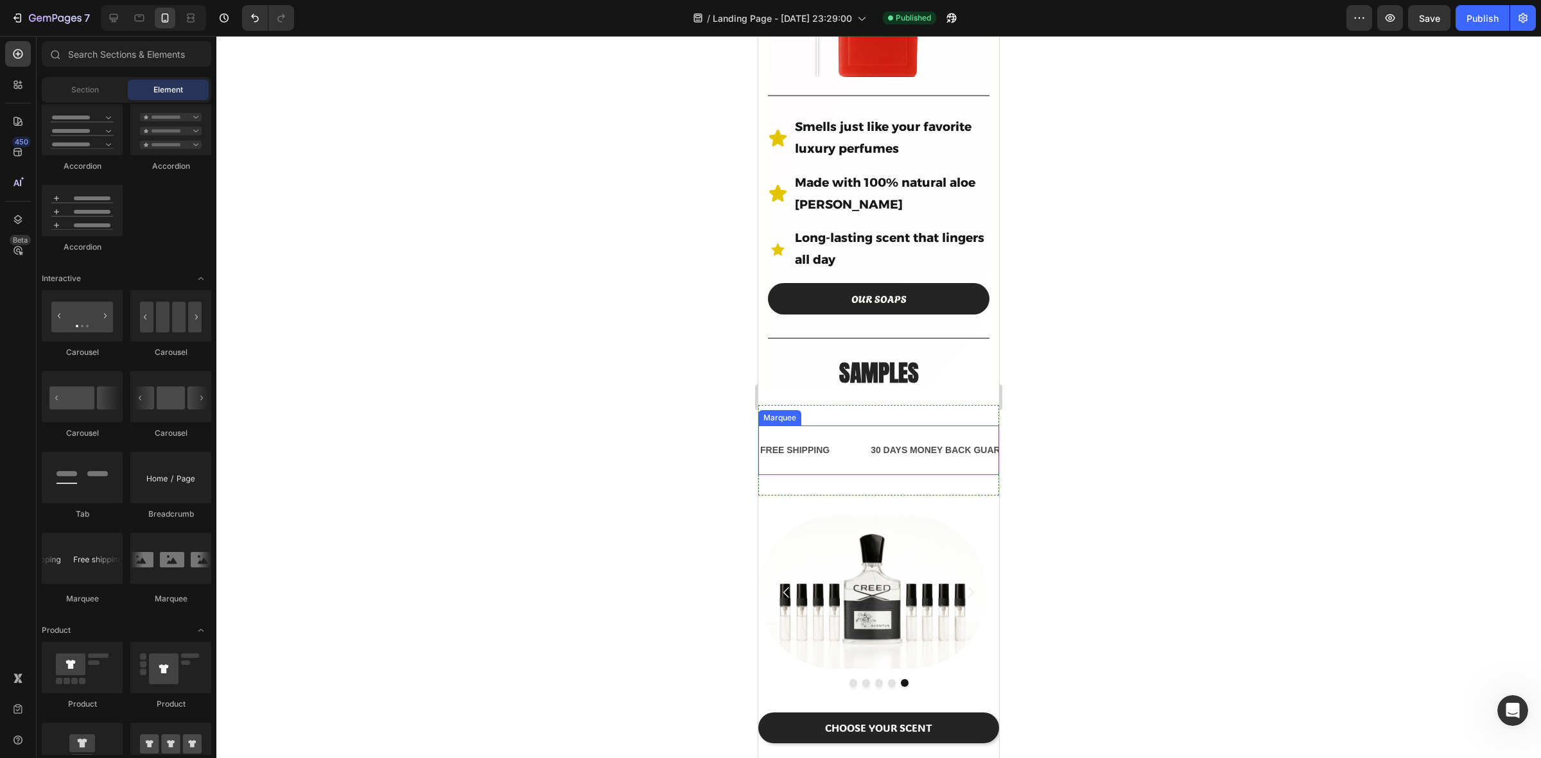
click at [859, 436] on div "FREE SHIPPING Text Block" at bounding box center [814, 450] width 110 height 29
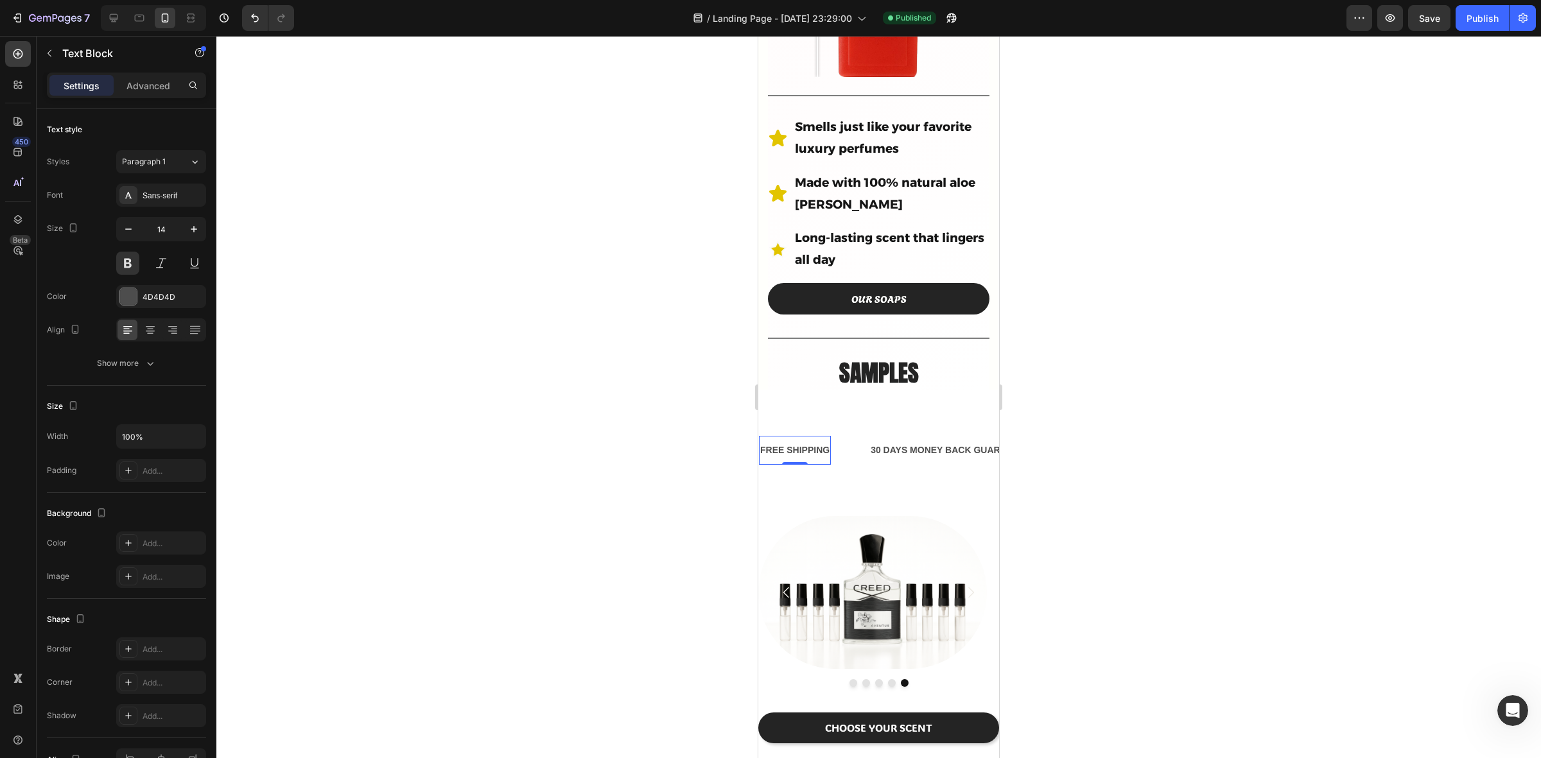
click at [780, 441] on div "FREE SHIPPING" at bounding box center [795, 450] width 72 height 19
click at [802, 443] on p "SHIPPING" at bounding box center [781, 451] width 43 height 16
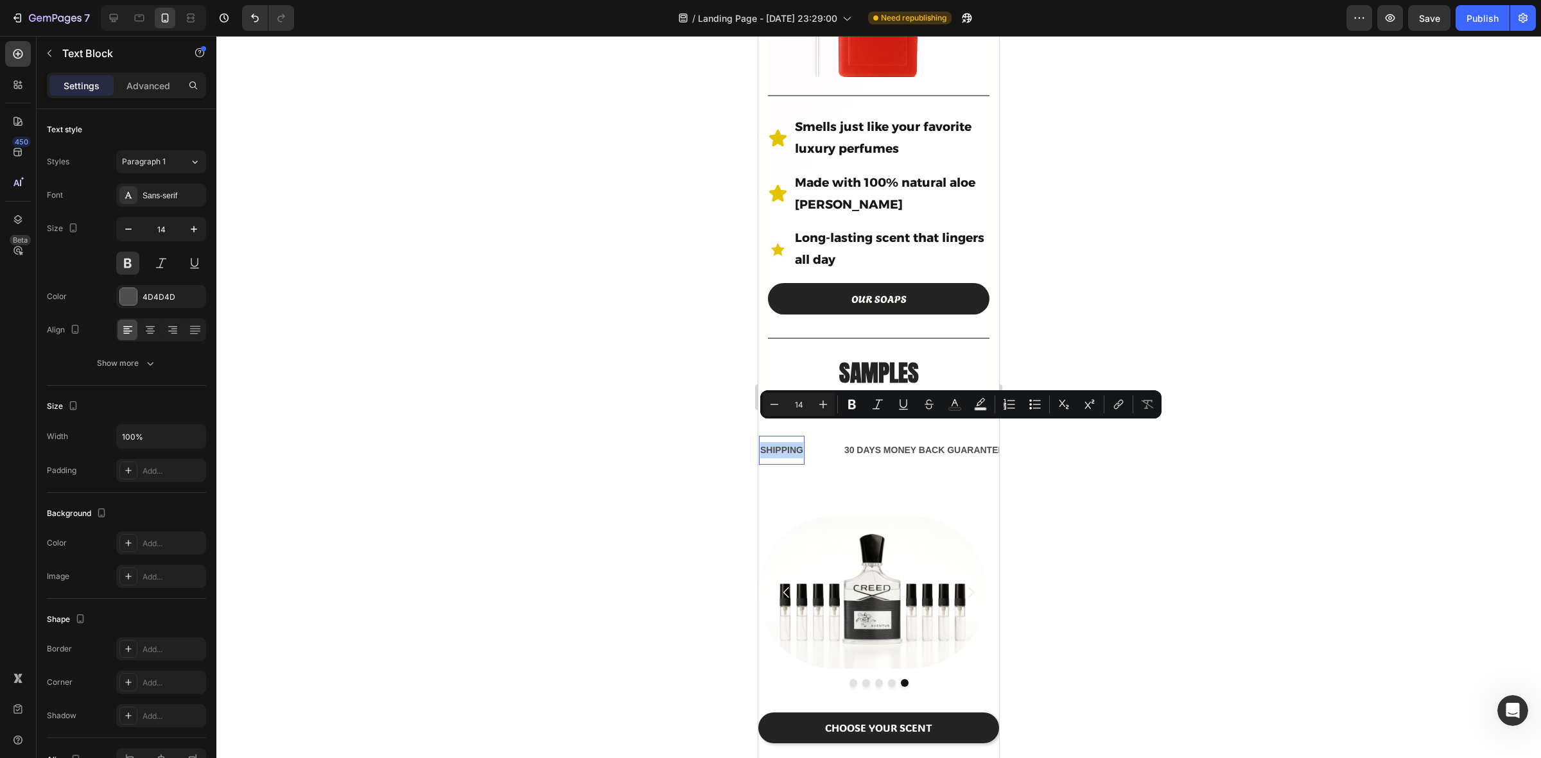
drag, startPoint x: 803, startPoint y: 429, endPoint x: 1505, endPoint y: 468, distance: 703.1
click at [758, 432] on html "iPhone 13 Mini ( 375 px) iPhone 13 Mini iPhone 13 Pro iPhone 11 Pro Max iPhone …" at bounding box center [878, 259] width 241 height 1570
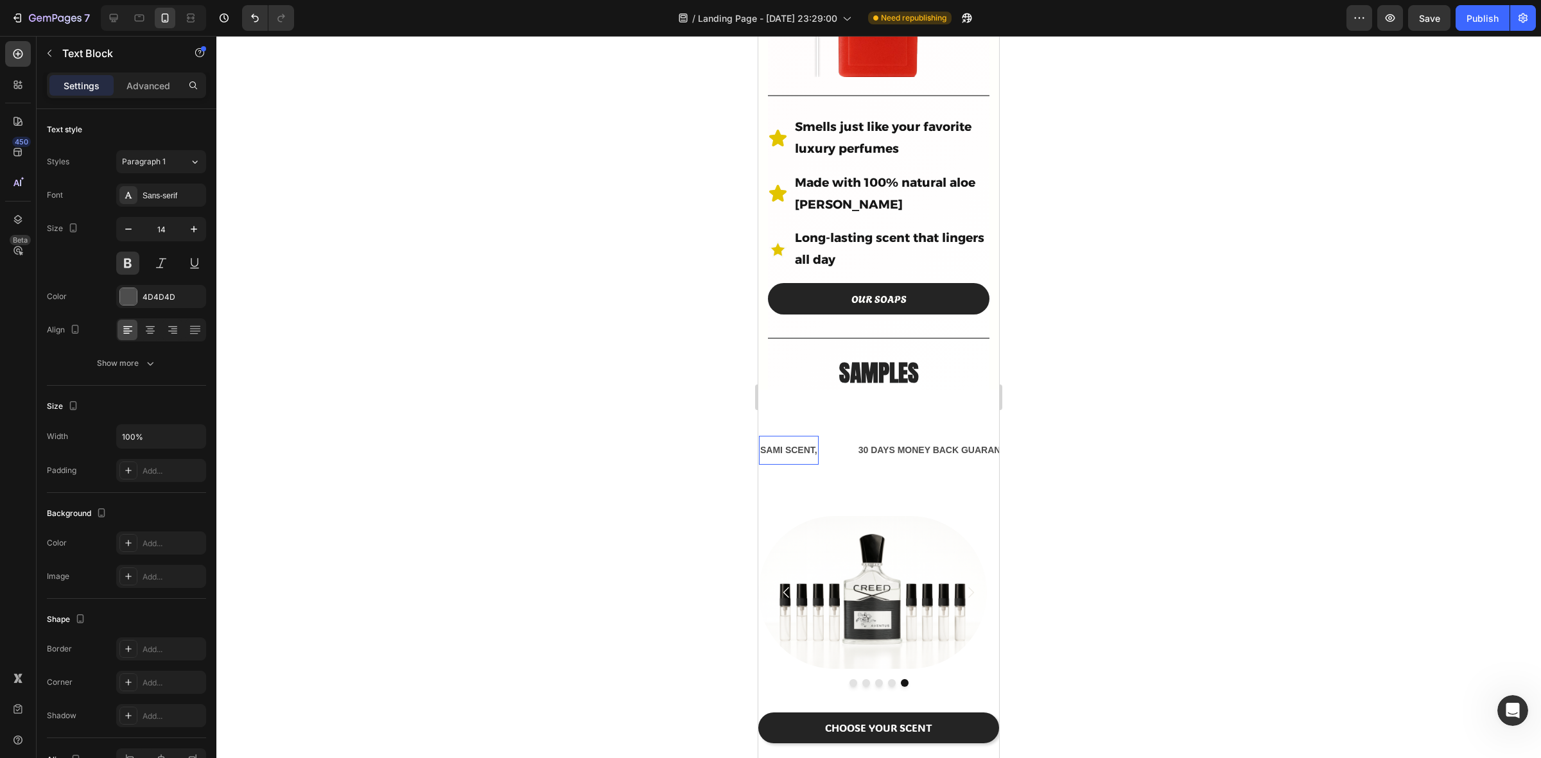
click at [782, 443] on p "SAMI SCENT," at bounding box center [788, 451] width 57 height 16
click at [821, 443] on p "SAME SCENT," at bounding box center [790, 451] width 60 height 16
click at [823, 443] on p "SAME SCENT, TENTH OF THE PRICE!" at bounding box center [840, 451] width 161 height 16
click at [961, 436] on div "SAME SCENT, TENTH OF THE PRICE! Text Block 0" at bounding box center [861, 450] width 205 height 29
click at [972, 441] on div "30 DAYS MONEY BACK GUARANTEE" at bounding box center [1045, 450] width 162 height 19
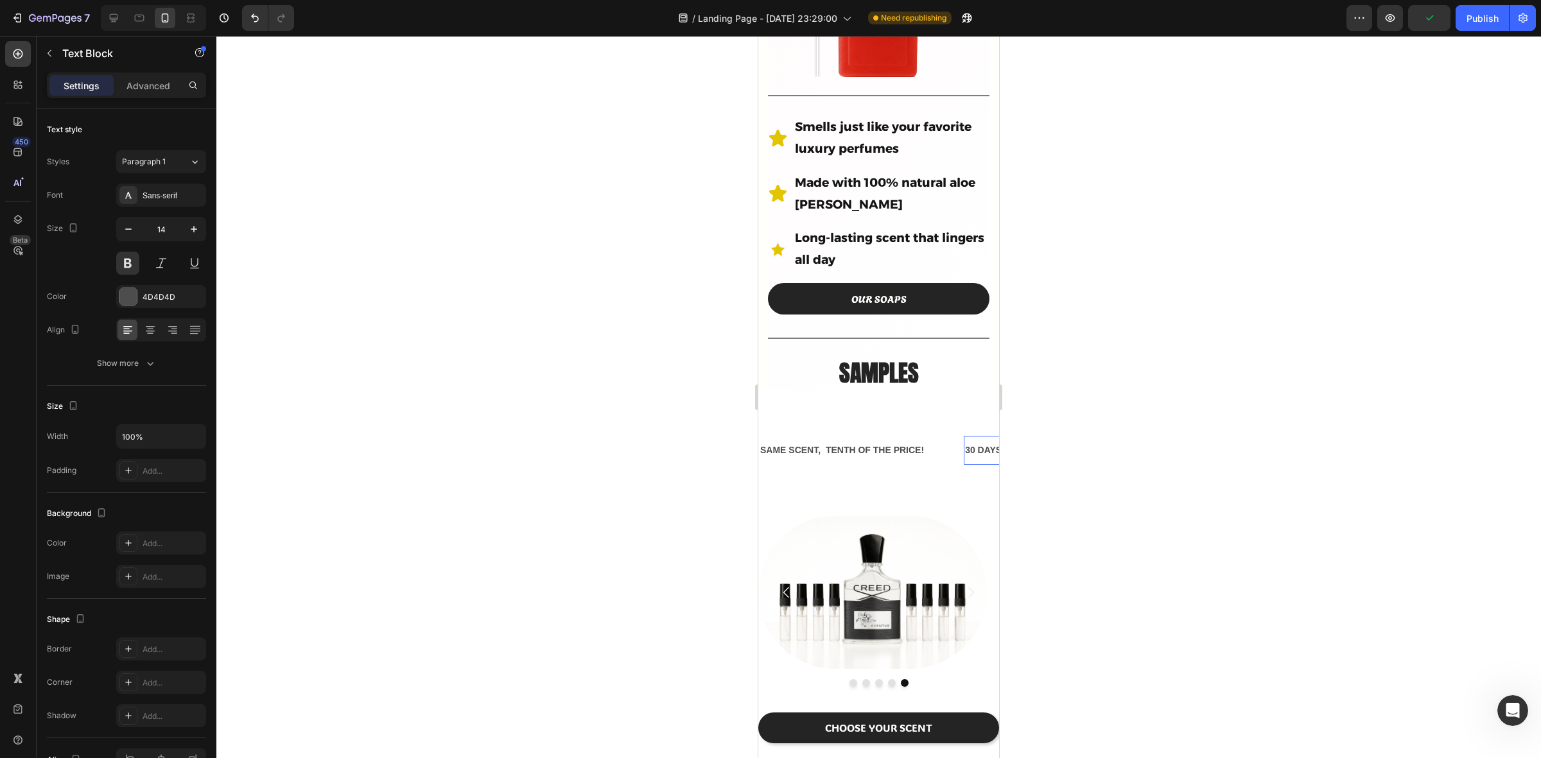
click at [970, 441] on div "30 DAYS MONEY BACK GUARANTEE" at bounding box center [1045, 450] width 162 height 19
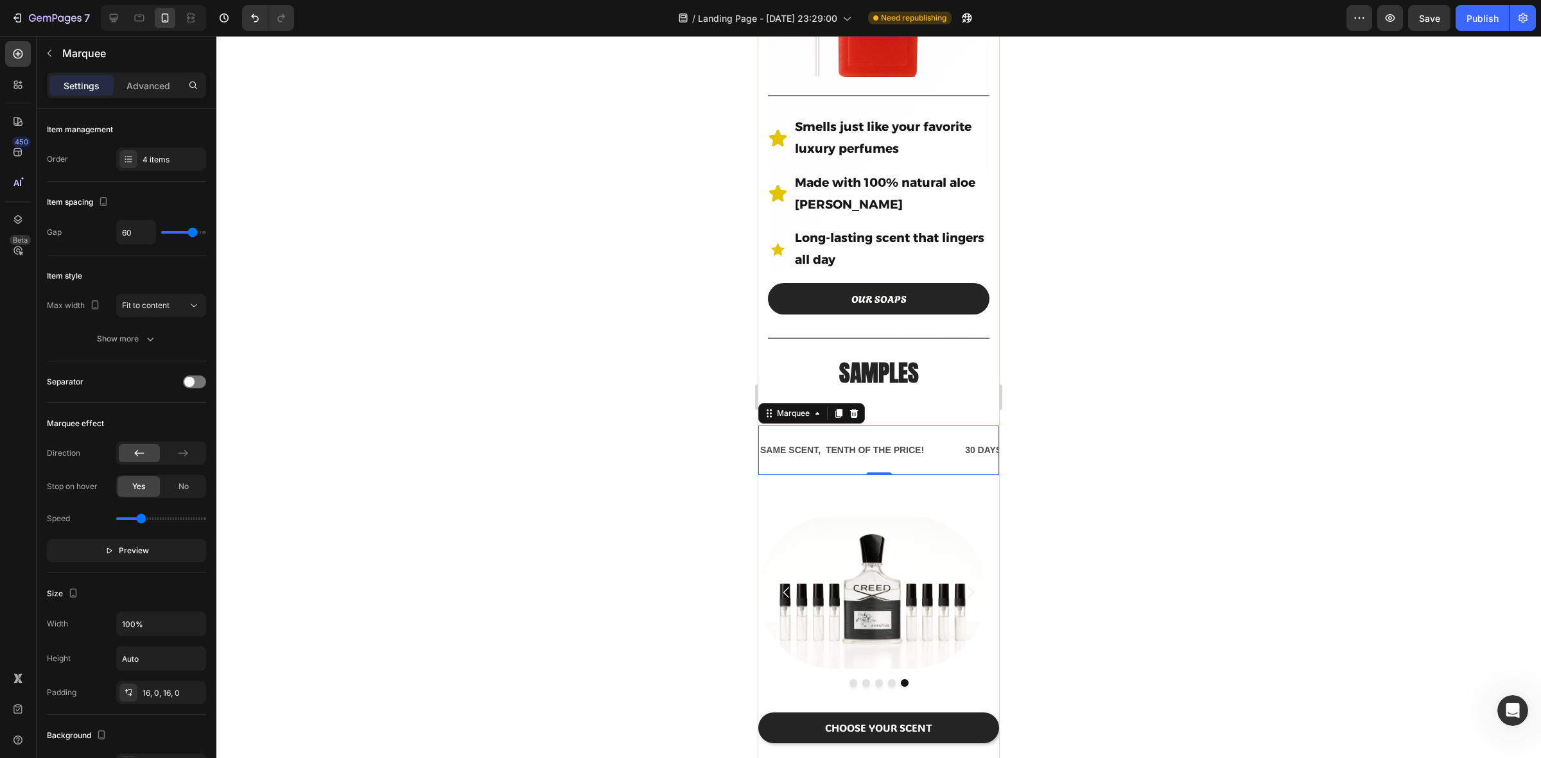
click at [938, 436] on div "SAME SCENT, TENTH OF THE PRICE! Text Block" at bounding box center [861, 450] width 205 height 29
click at [975, 443] on p "30 DAYS MONEY BACK GUARANTEE" at bounding box center [1045, 451] width 160 height 16
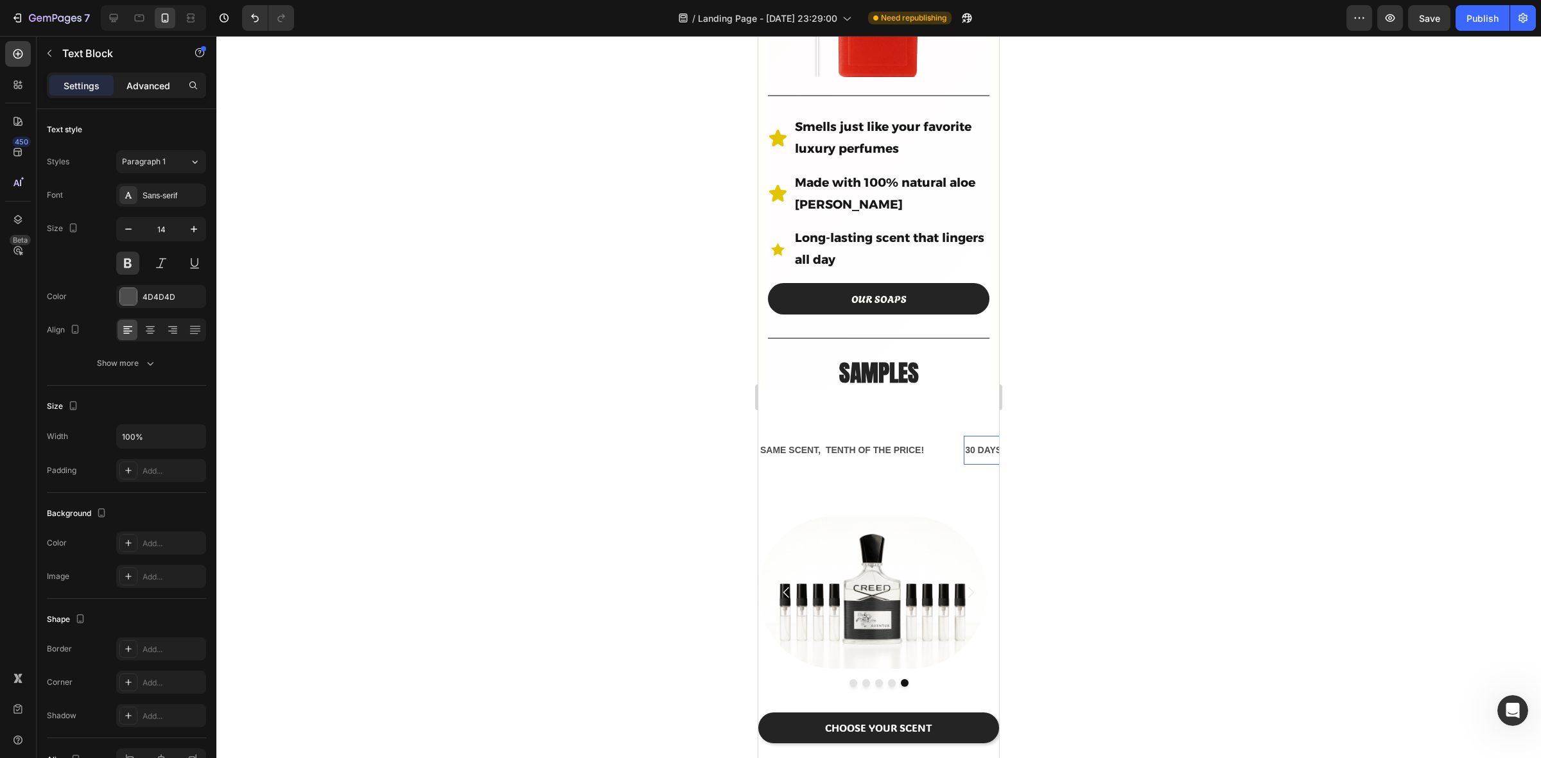
click at [149, 85] on p "Advanced" at bounding box center [149, 85] width 44 height 13
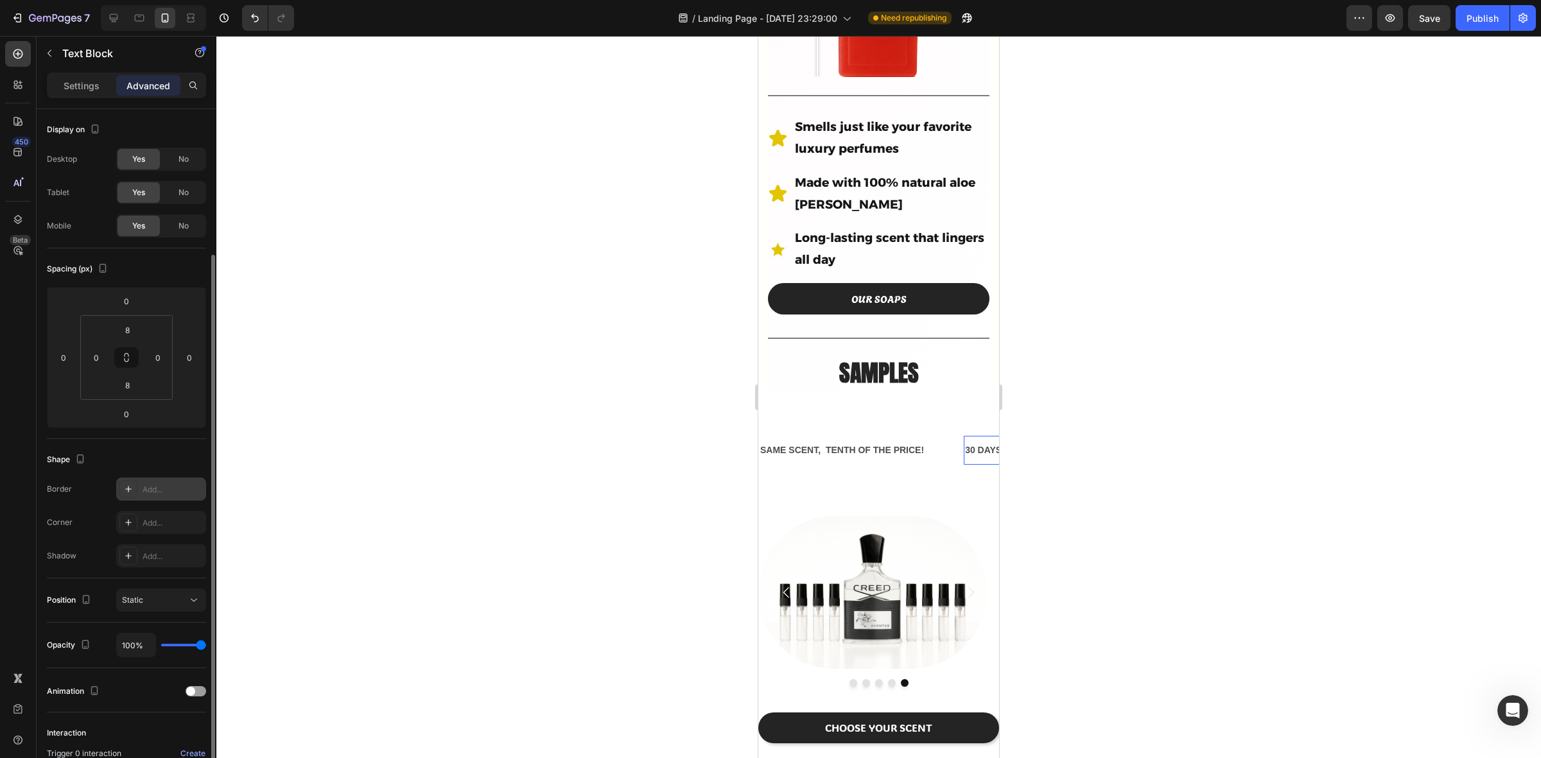
scroll to position [153, 0]
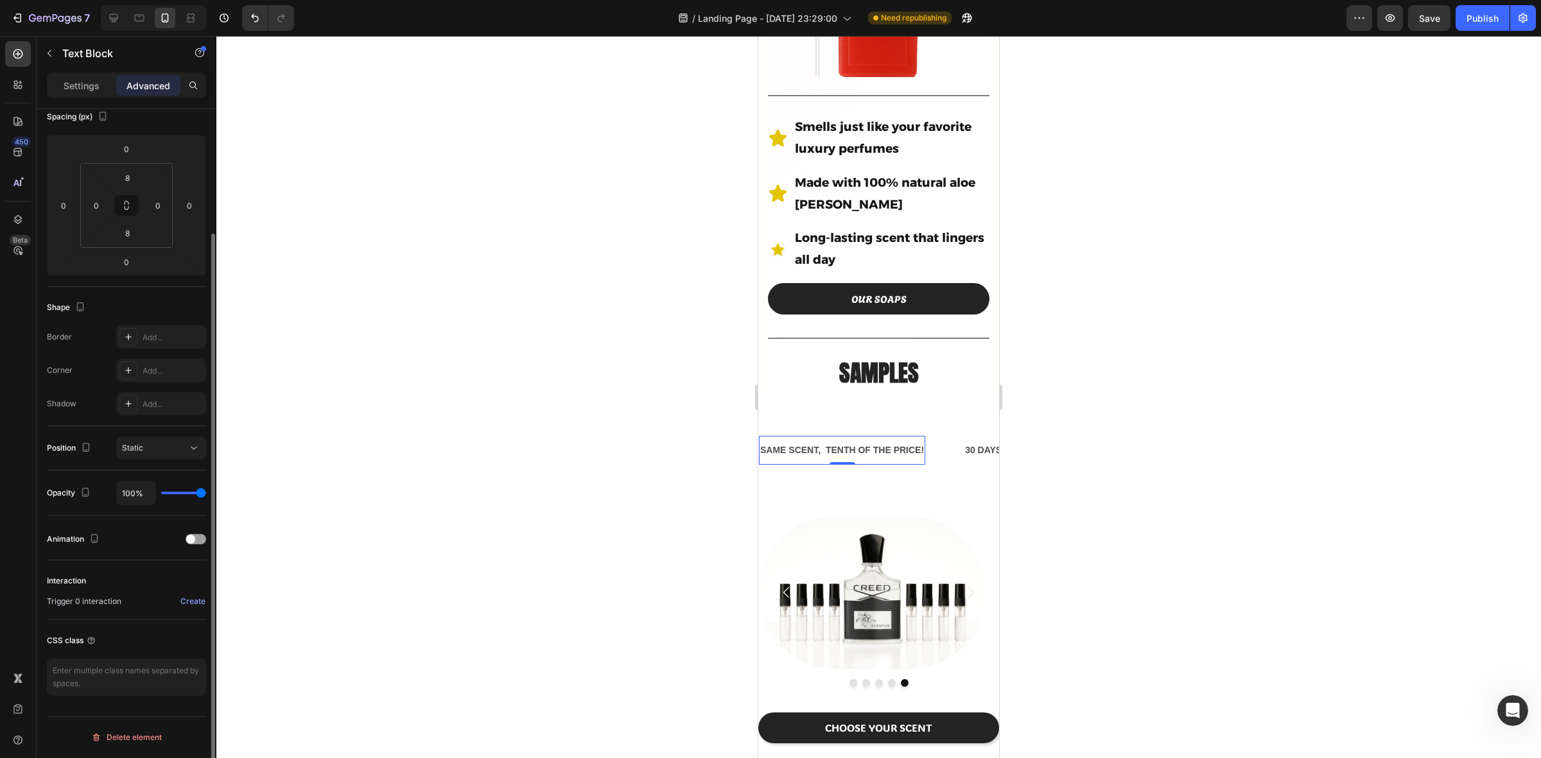
click at [835, 443] on p "SAME SCENT, TENTH OF THE PRICE!" at bounding box center [842, 451] width 164 height 16
click at [813, 426] on div "SAME SCENT, TENTH OF THE PRICE! Text Block 30 DAYS MONEY BACK GUARANTEE Text Bl…" at bounding box center [878, 450] width 241 height 49
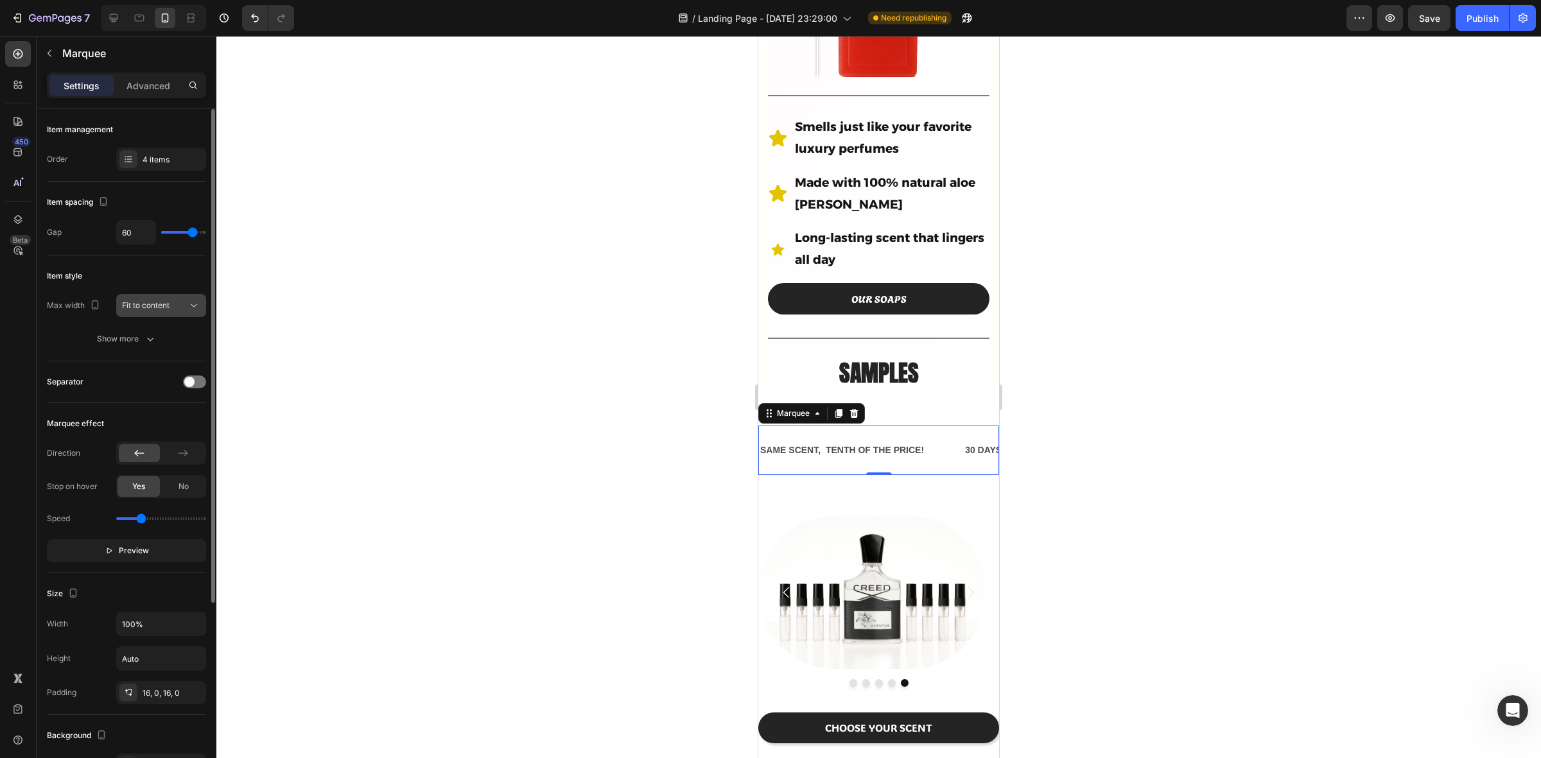
click at [164, 300] on span "Fit to content" at bounding box center [146, 306] width 48 height 12
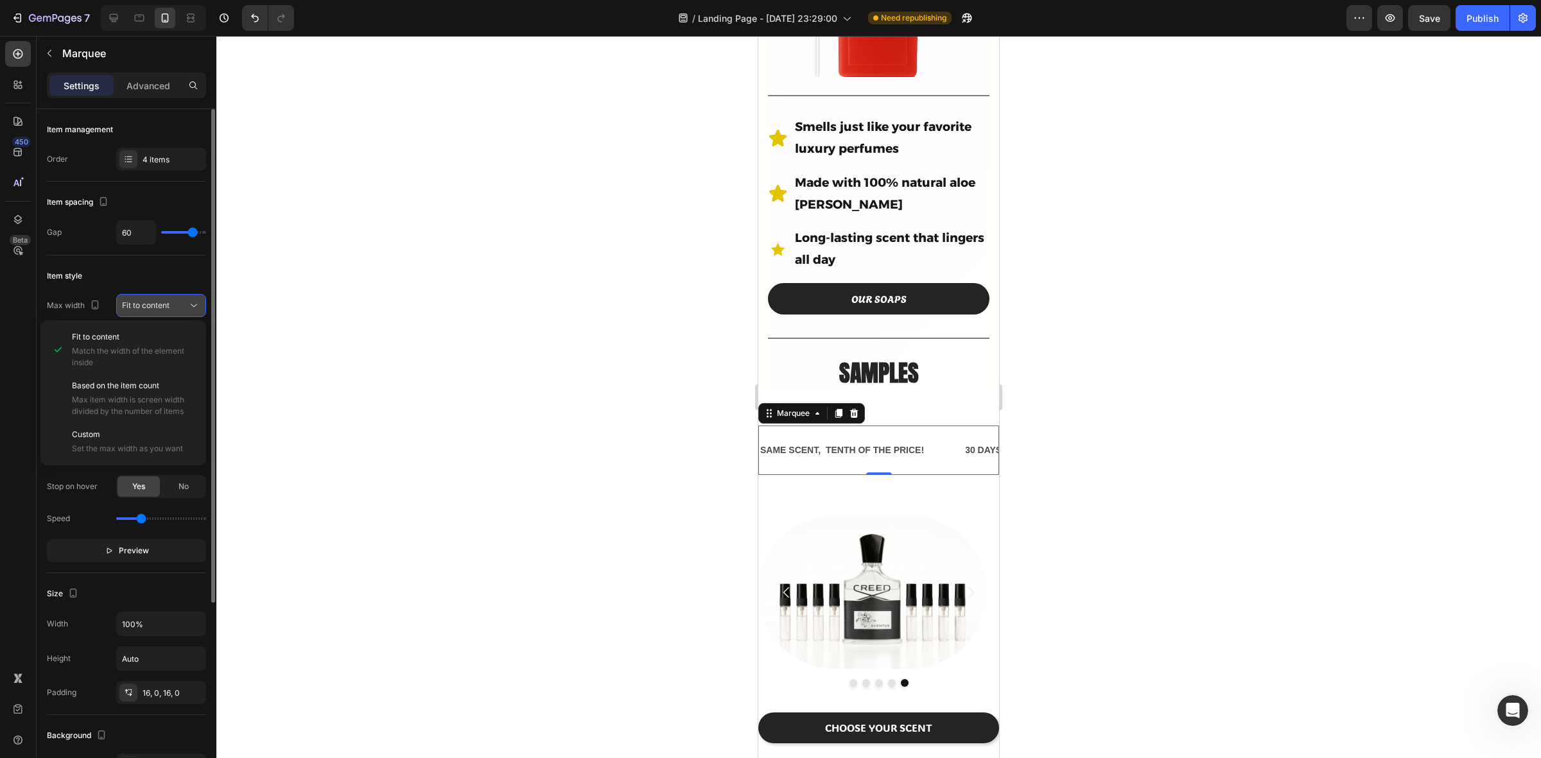
click at [164, 300] on span "Fit to content" at bounding box center [146, 306] width 48 height 12
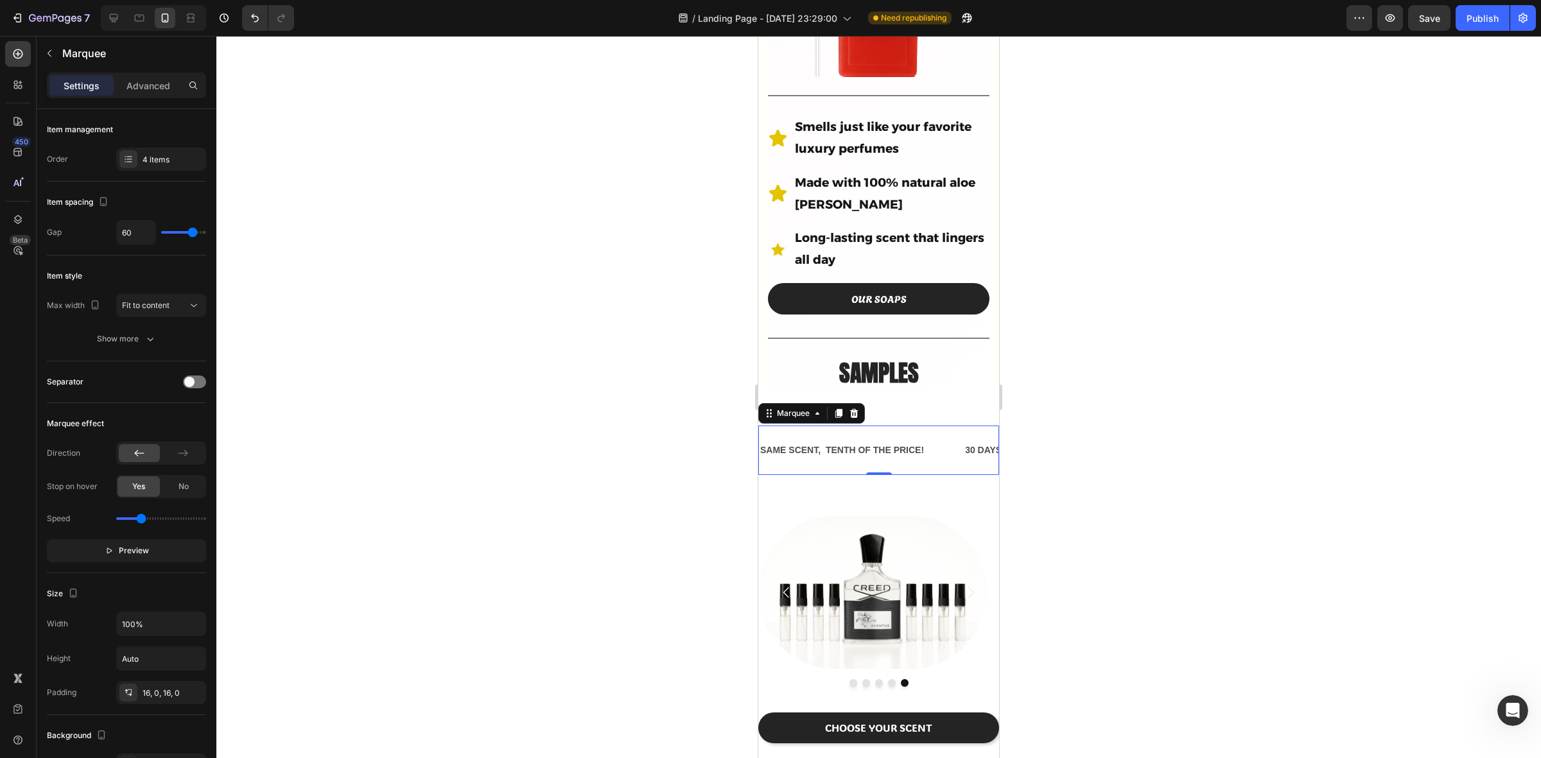
click at [956, 436] on div "SAME SCENT, TENTH OF THE PRICE! Text Block" at bounding box center [861, 450] width 205 height 29
click at [1478, 16] on div "Publish" at bounding box center [1483, 18] width 32 height 13
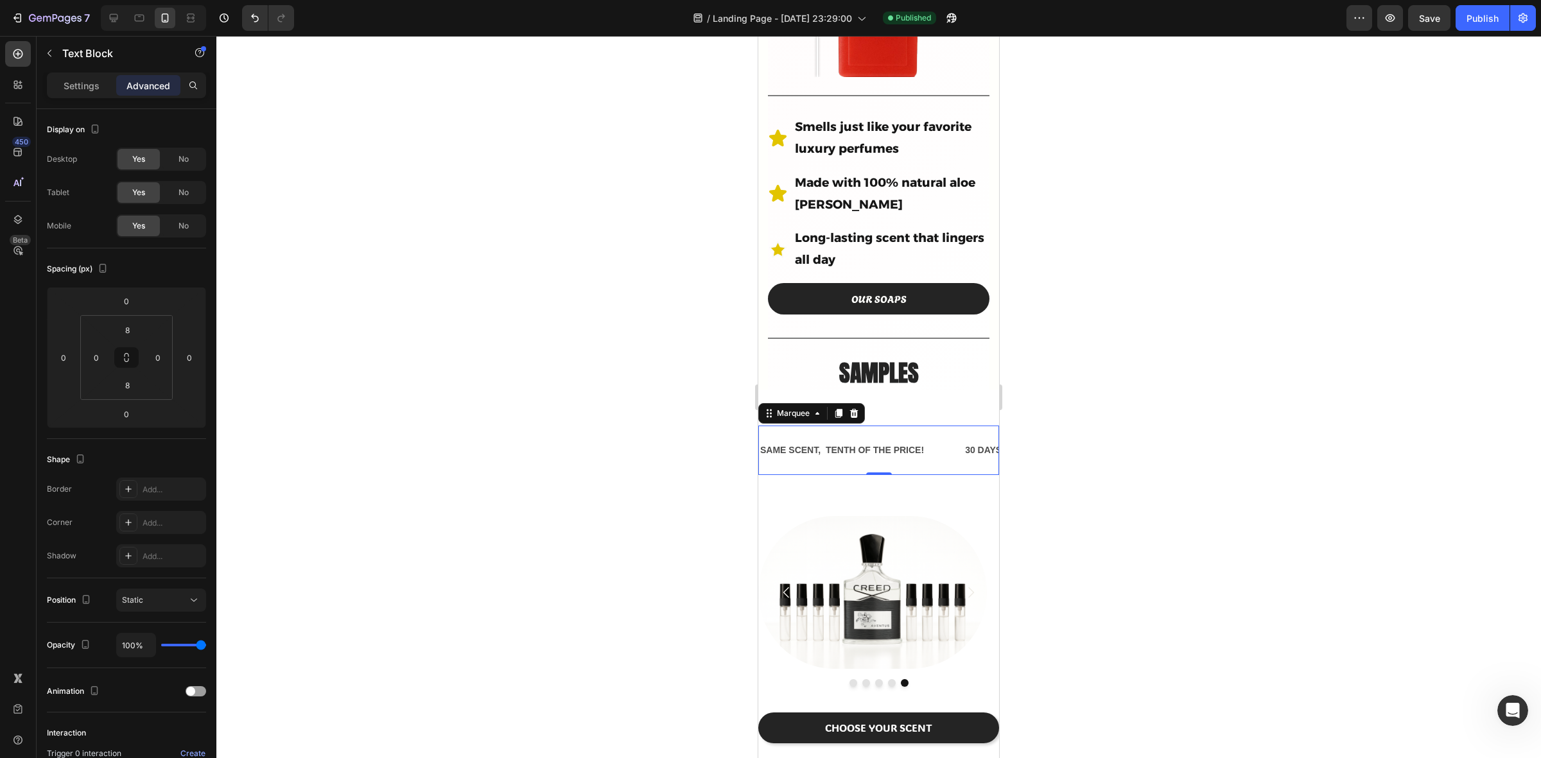
click at [969, 443] on p "30 DAYS MONEY BACK GUARANTEE" at bounding box center [1045, 451] width 160 height 16
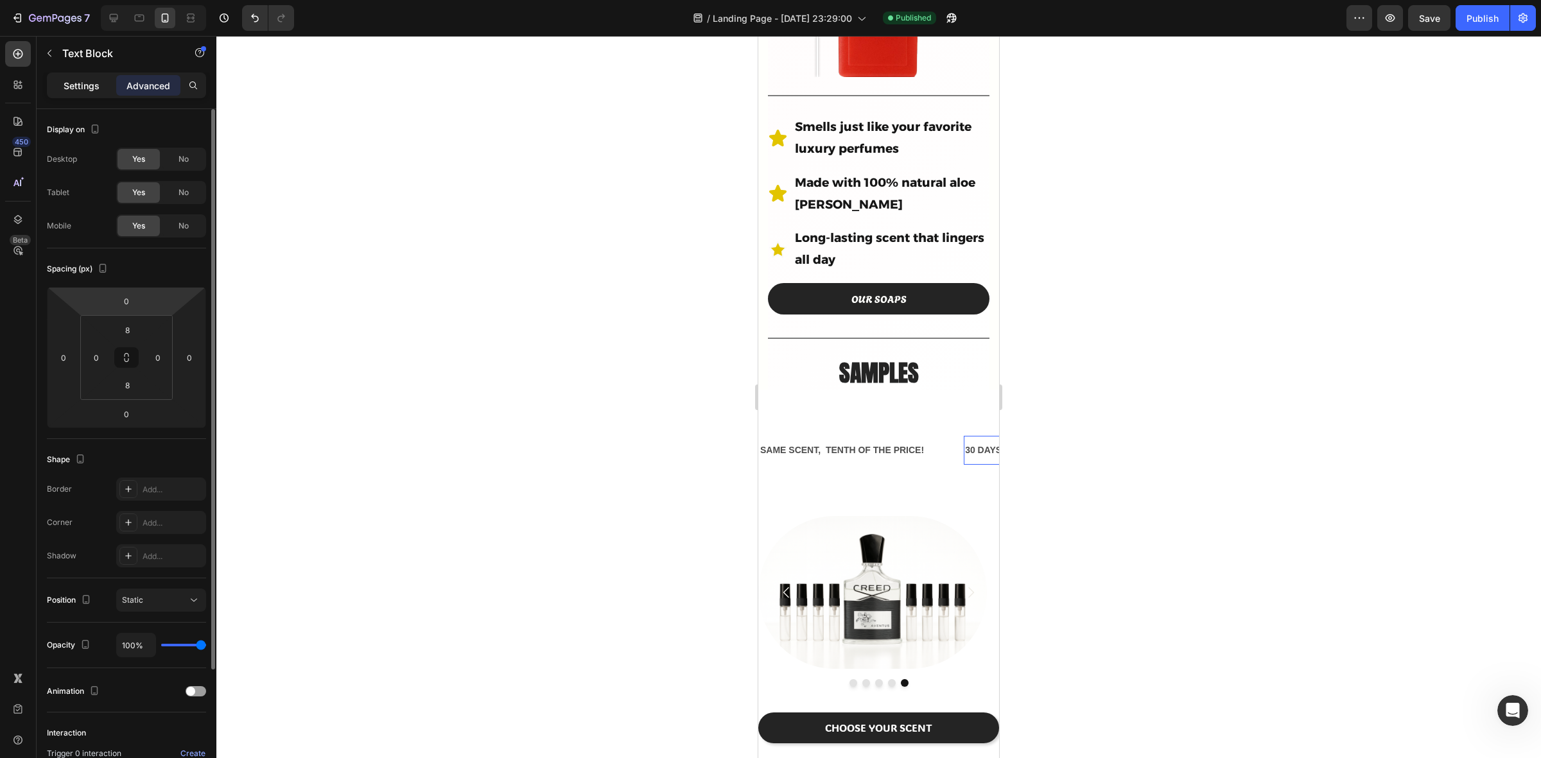
click at [66, 85] on p "Settings" at bounding box center [82, 85] width 36 height 13
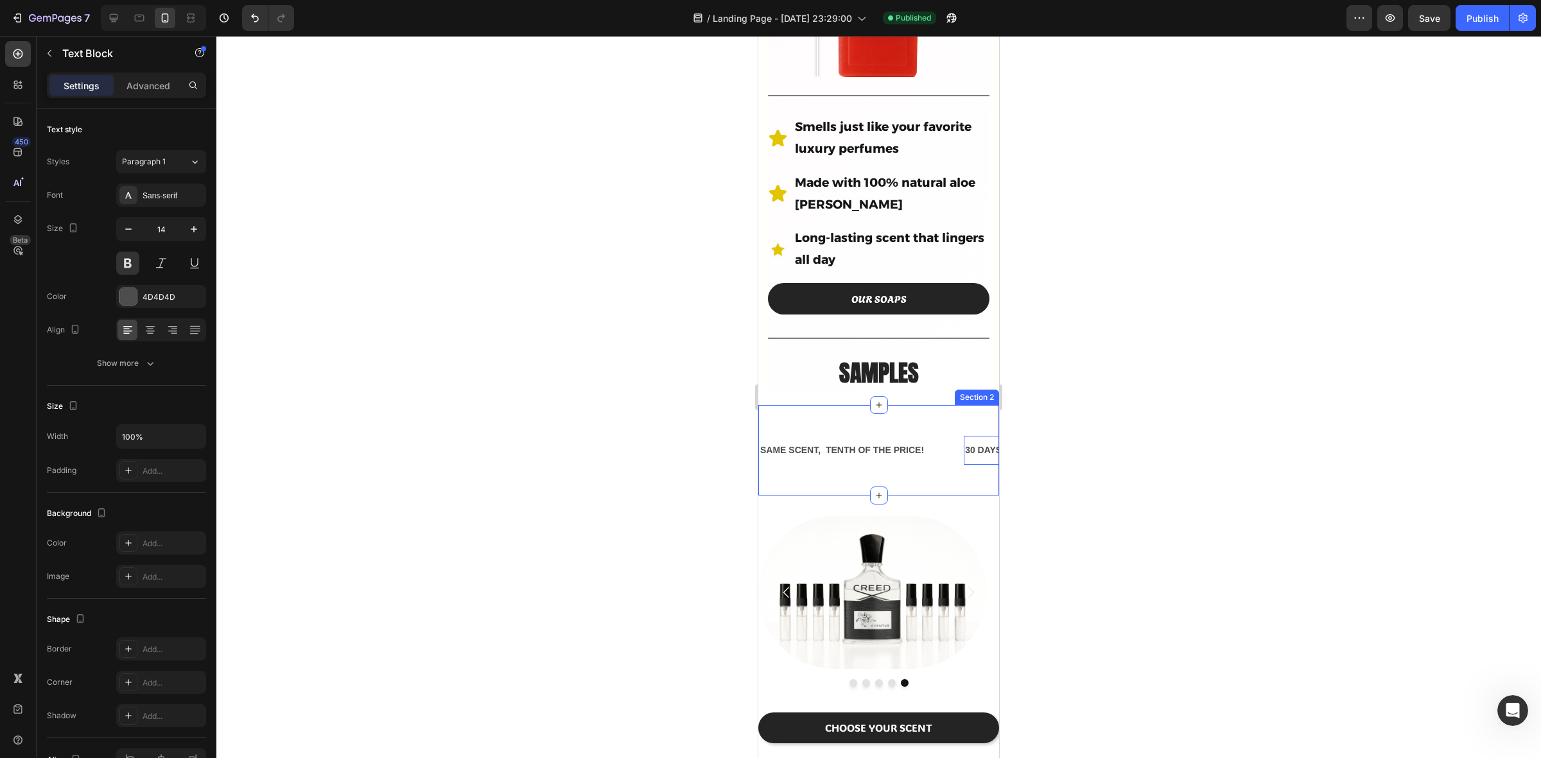
click at [936, 405] on div "SAME SCENT, TENTH OF THE PRICE! Text Block 30 DAYS MONEY BACK GUARANTEE Text Bl…" at bounding box center [878, 450] width 241 height 91
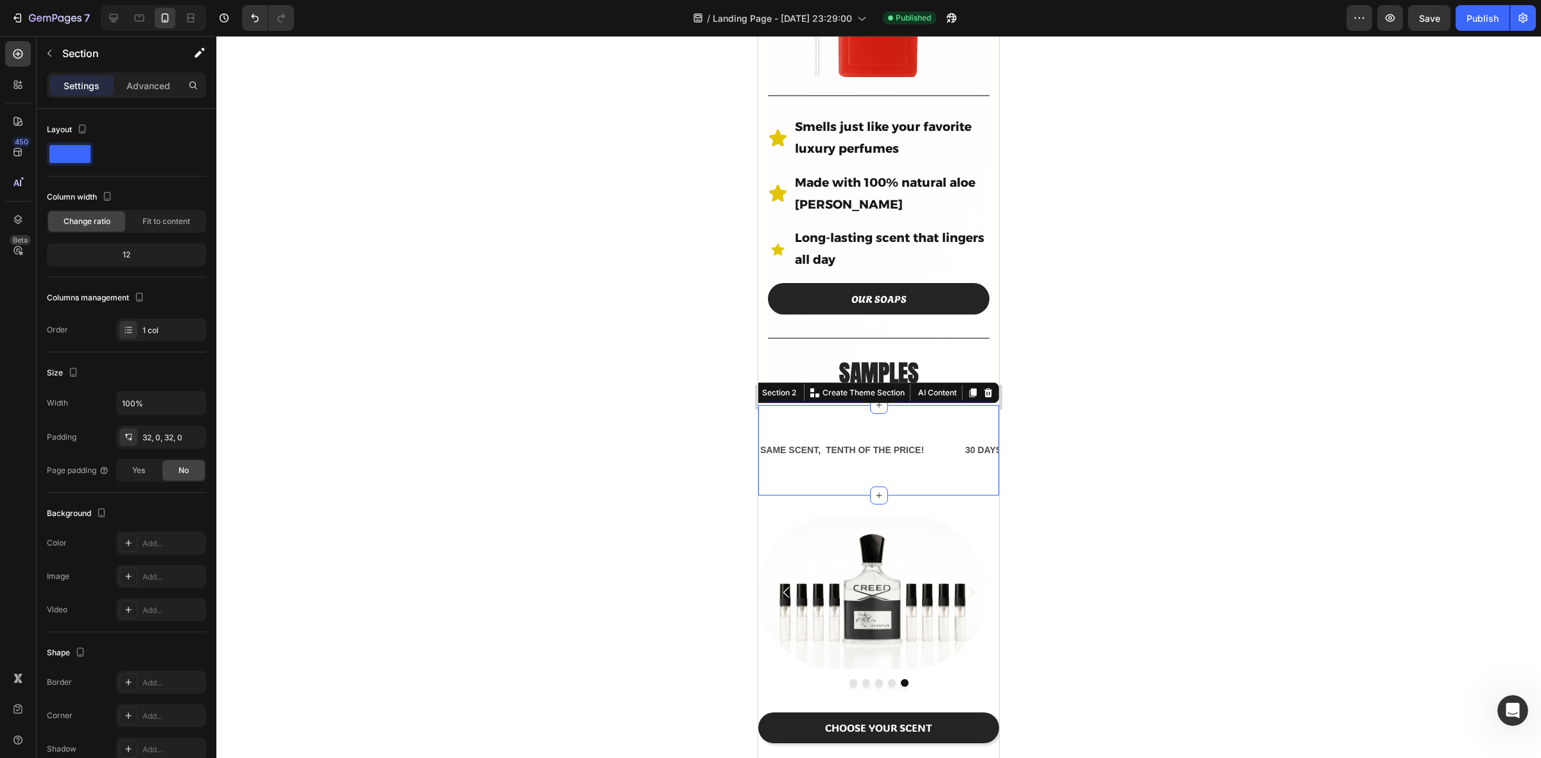
click at [936, 451] on div "SAME SCENT, TENTH OF THE PRICE! Text Block 30 DAYS MONEY BACK GUARANTEE Text Bl…" at bounding box center [878, 450] width 241 height 49
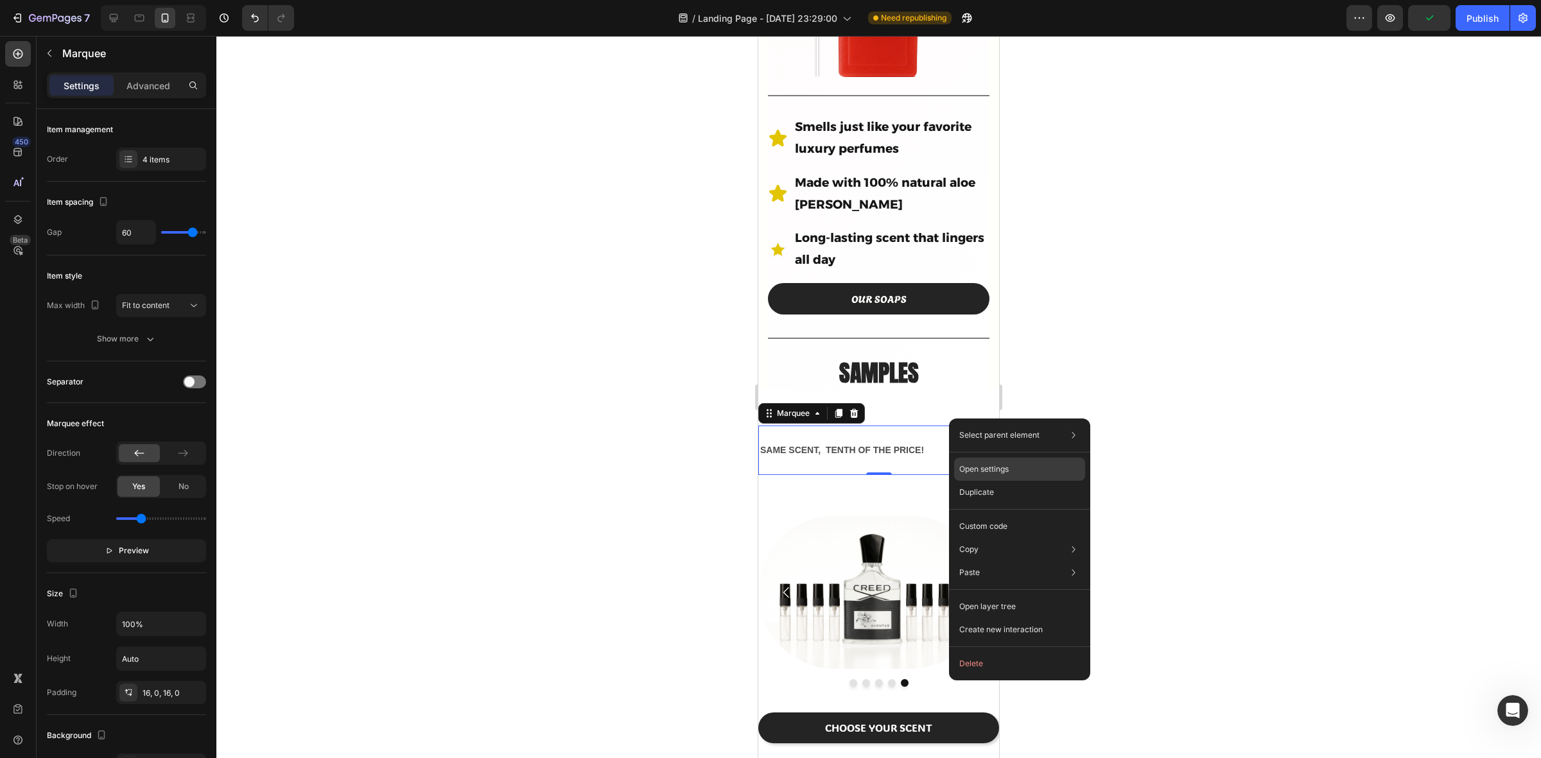
click at [995, 469] on p "Open settings" at bounding box center [984, 470] width 49 height 12
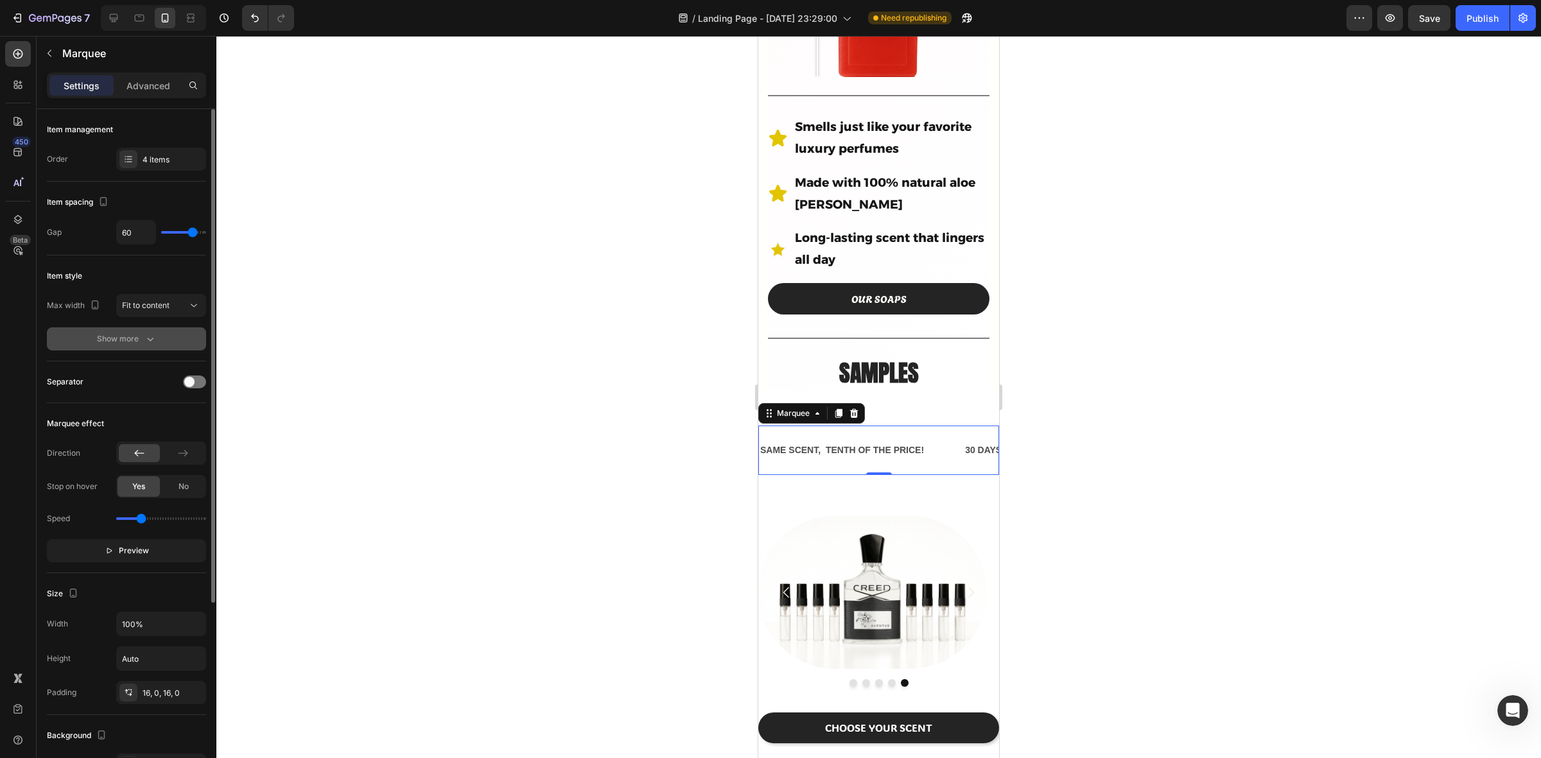
click at [128, 342] on div "Show more" at bounding box center [127, 339] width 60 height 13
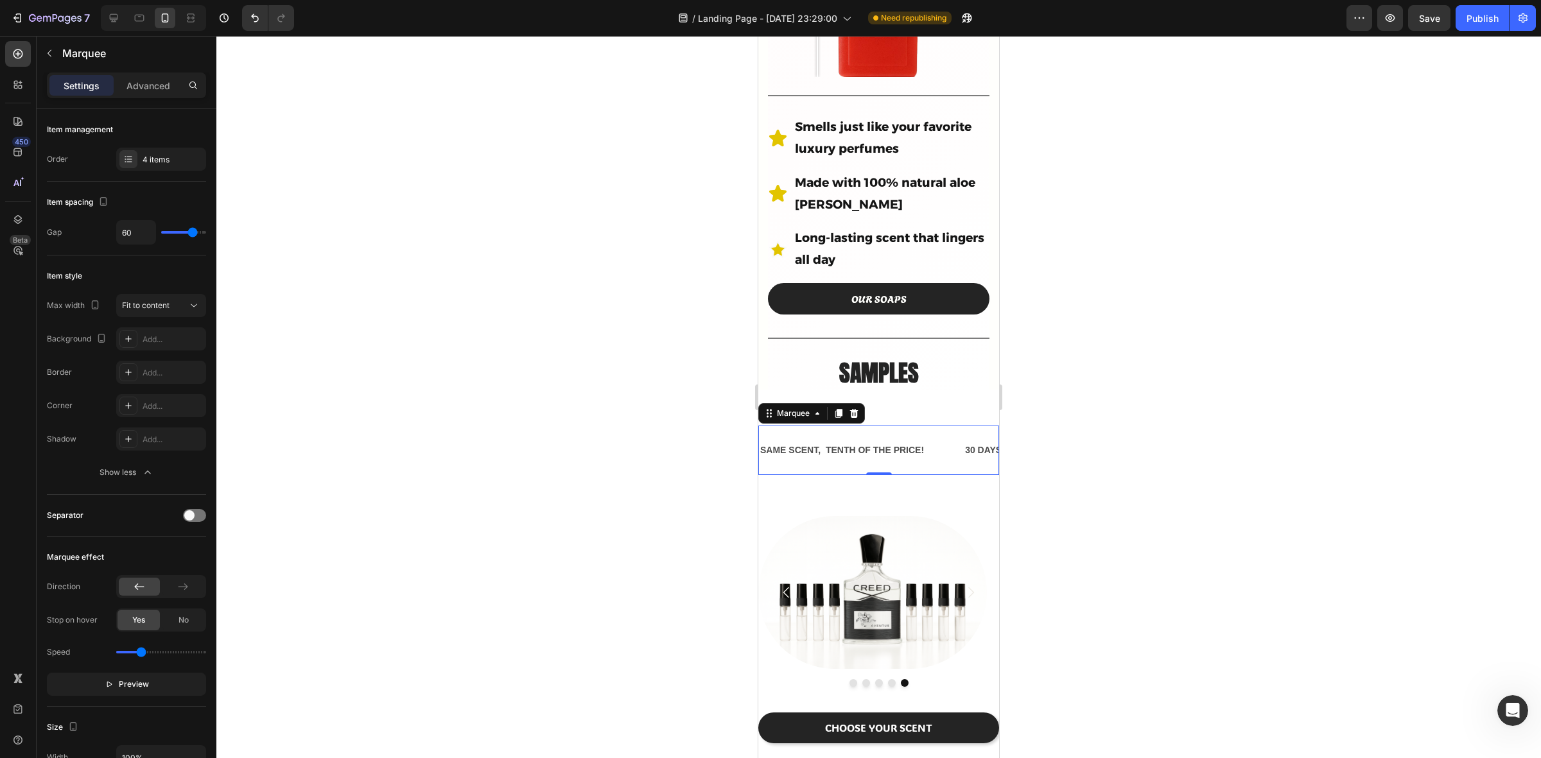
click at [141, 73] on div "Settings Advanced" at bounding box center [126, 86] width 159 height 26
click at [145, 84] on p "Advanced" at bounding box center [149, 85] width 44 height 13
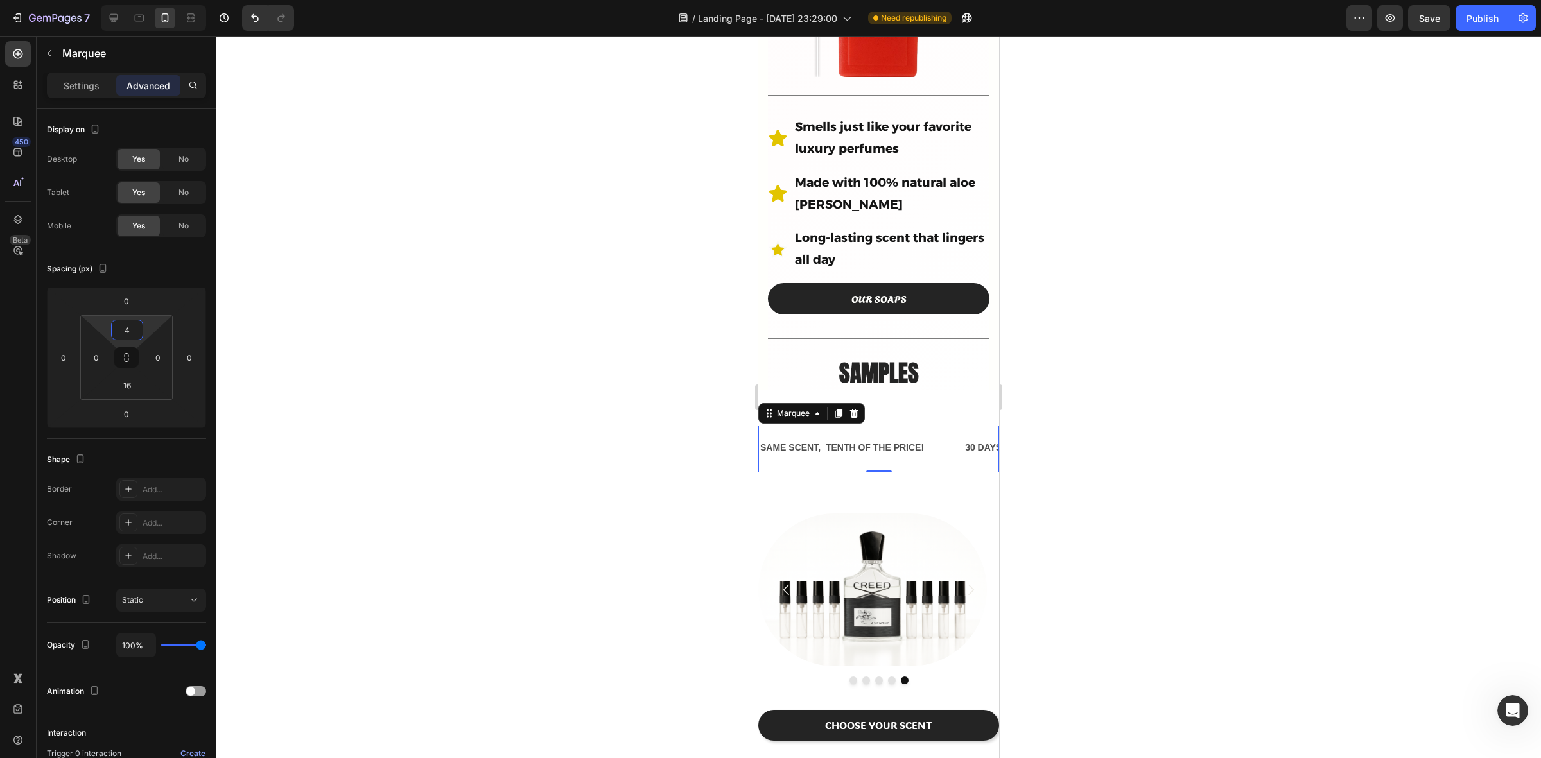
type input "0"
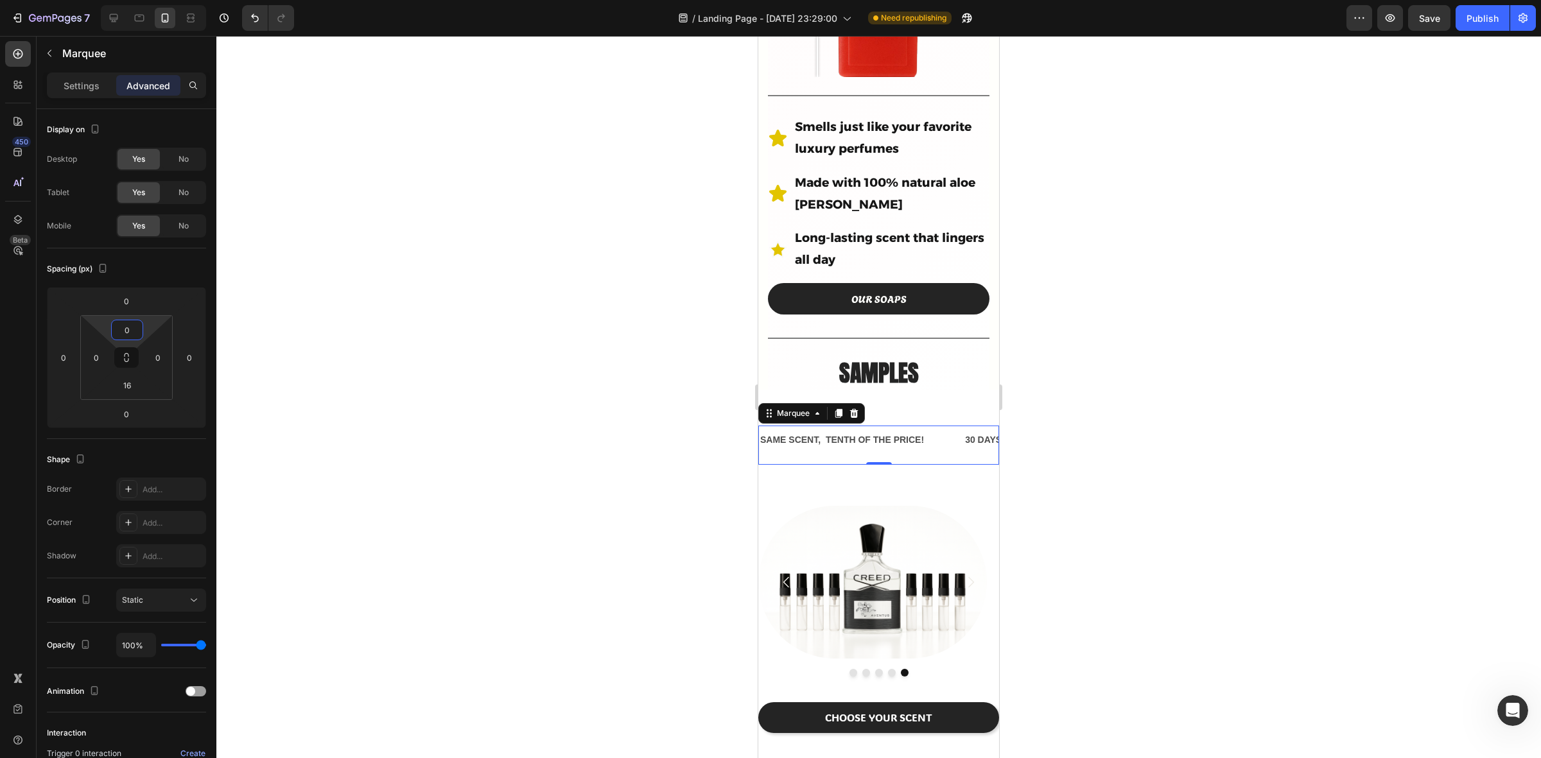
drag, startPoint x: 146, startPoint y: 328, endPoint x: 146, endPoint y: 338, distance: 9.6
click at [146, 0] on html "7 Version history / Landing Page - Aug 25, 23:29:00 Need republishing Preview S…" at bounding box center [770, 0] width 1541 height 0
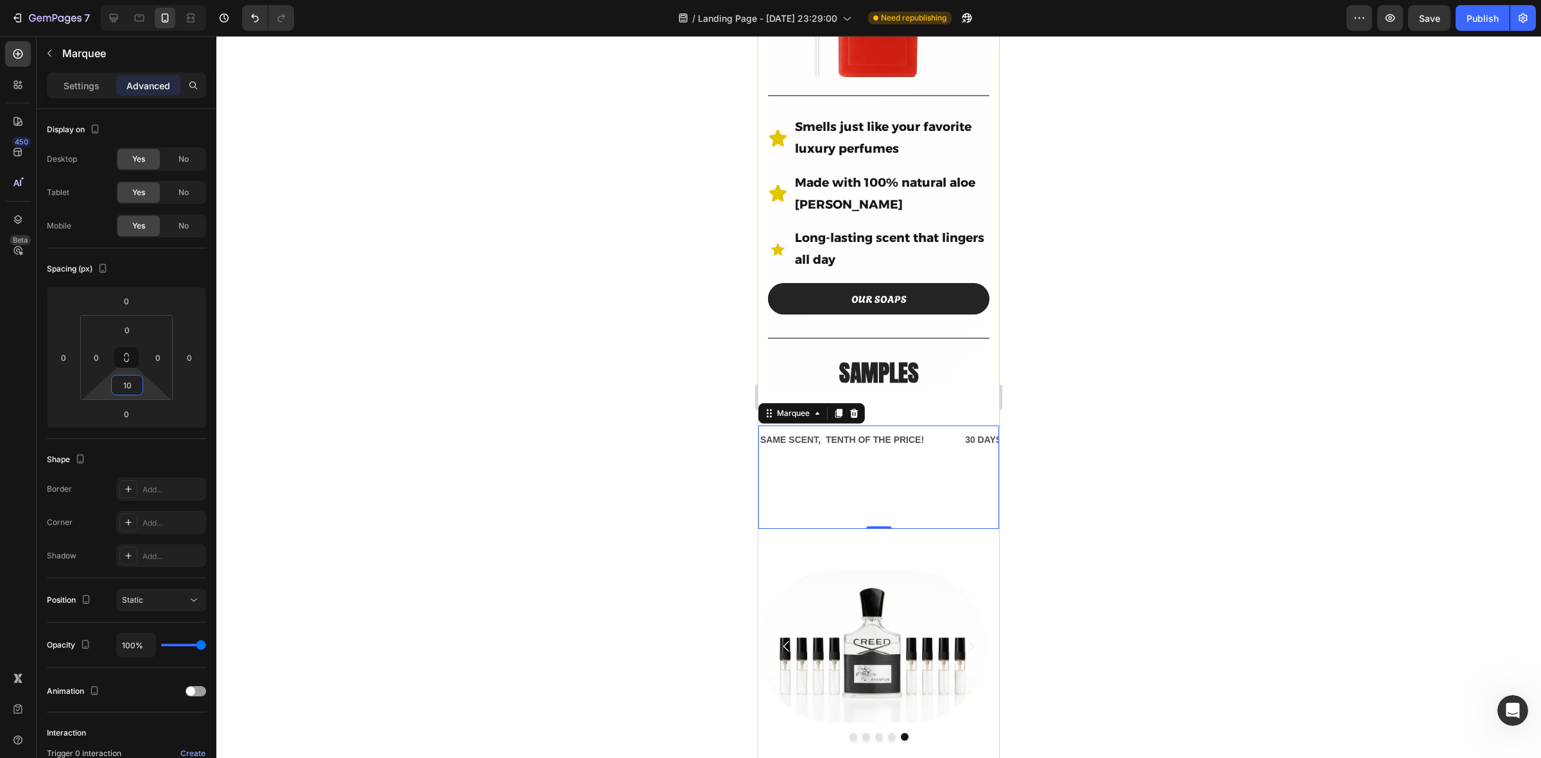
type input "0"
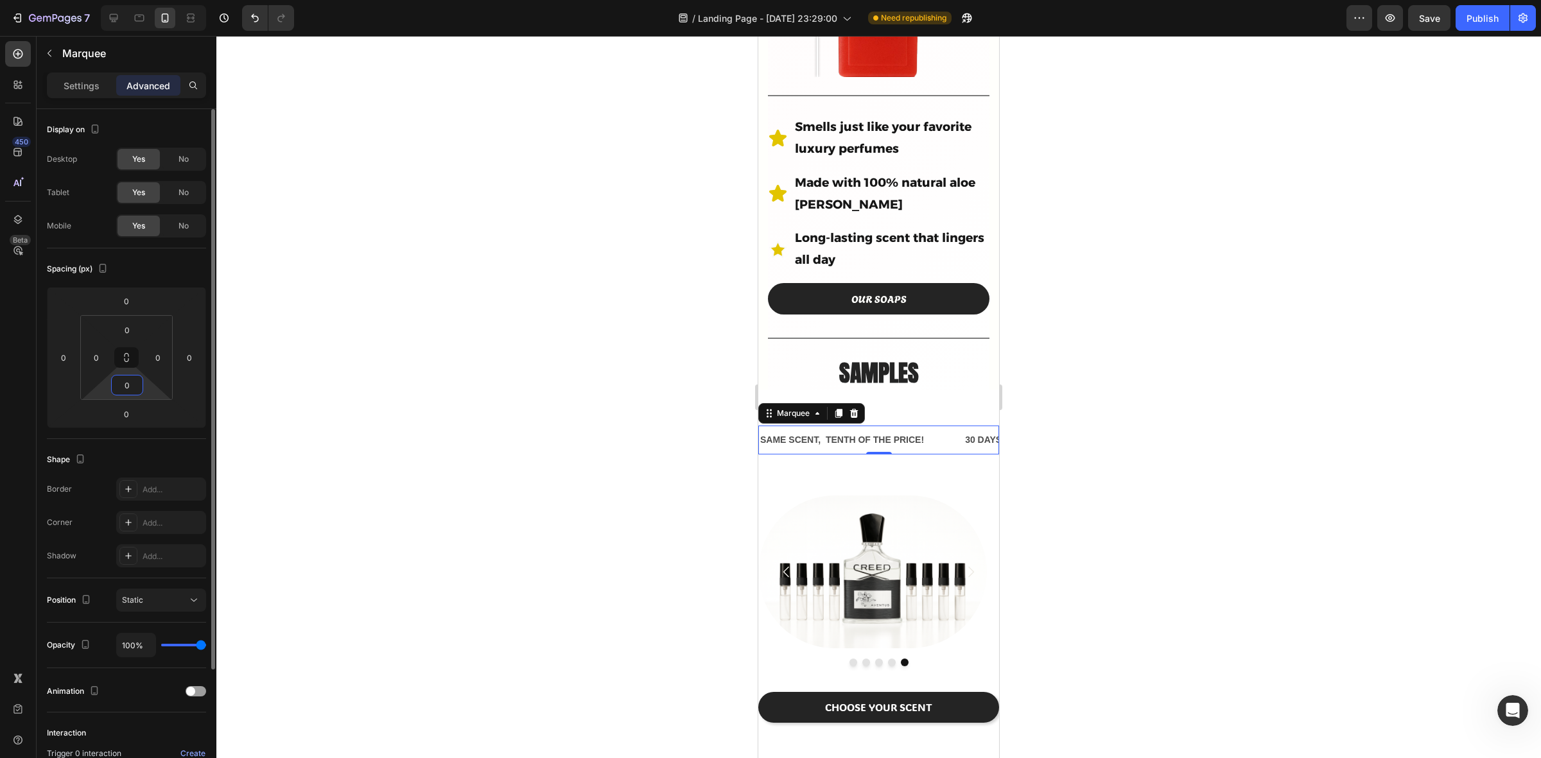
drag, startPoint x: 146, startPoint y: 396, endPoint x: 150, endPoint y: 448, distance: 52.2
click at [150, 0] on html "7 Version history / Landing Page - Aug 25, 23:29:00 Need republishing Preview S…" at bounding box center [770, 0] width 1541 height 0
click at [1270, 470] on div at bounding box center [878, 397] width 1325 height 723
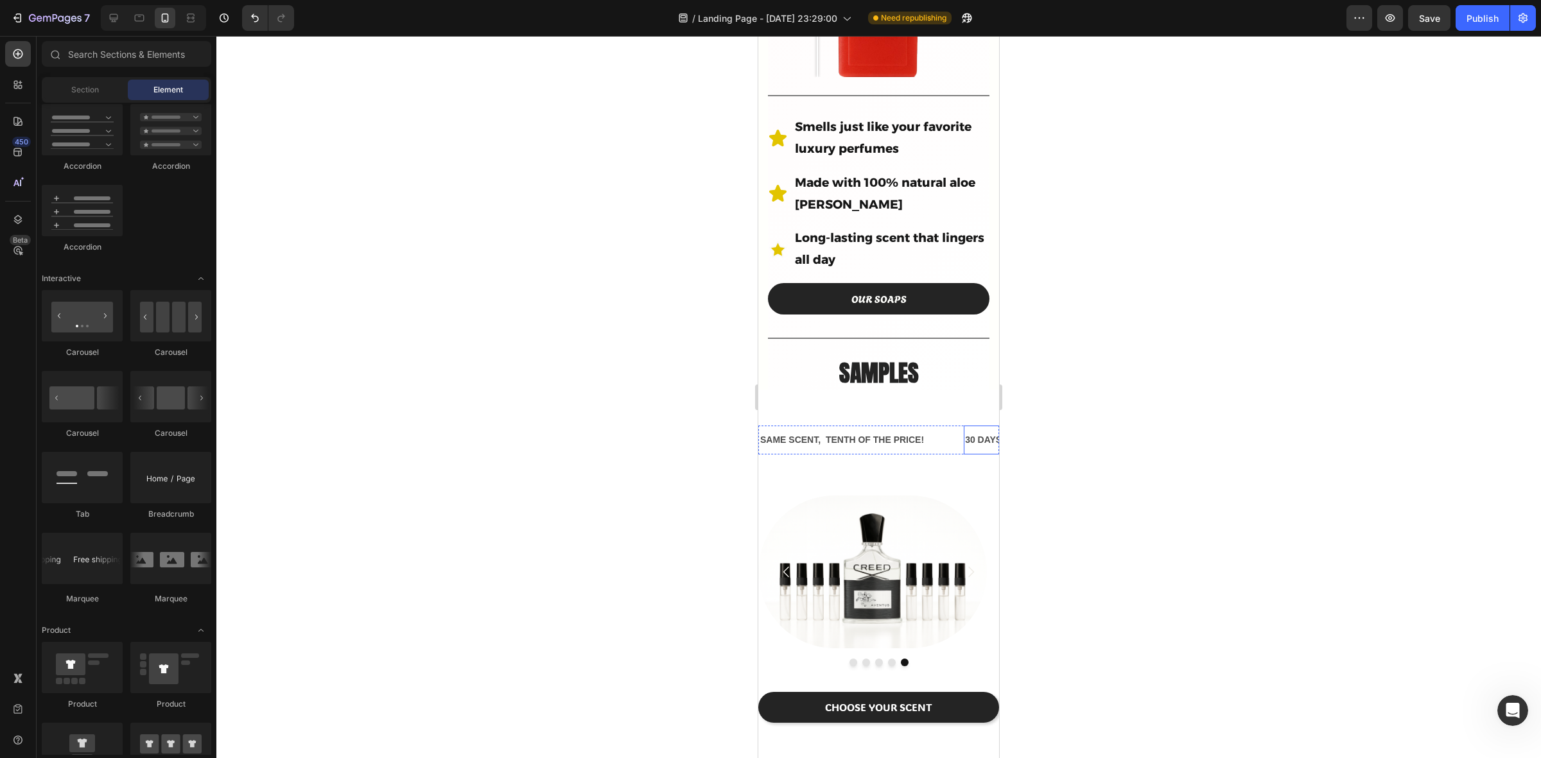
click at [965, 432] on p "30 DAYS MONEY BACK GUARANTEE" at bounding box center [1045, 440] width 160 height 16
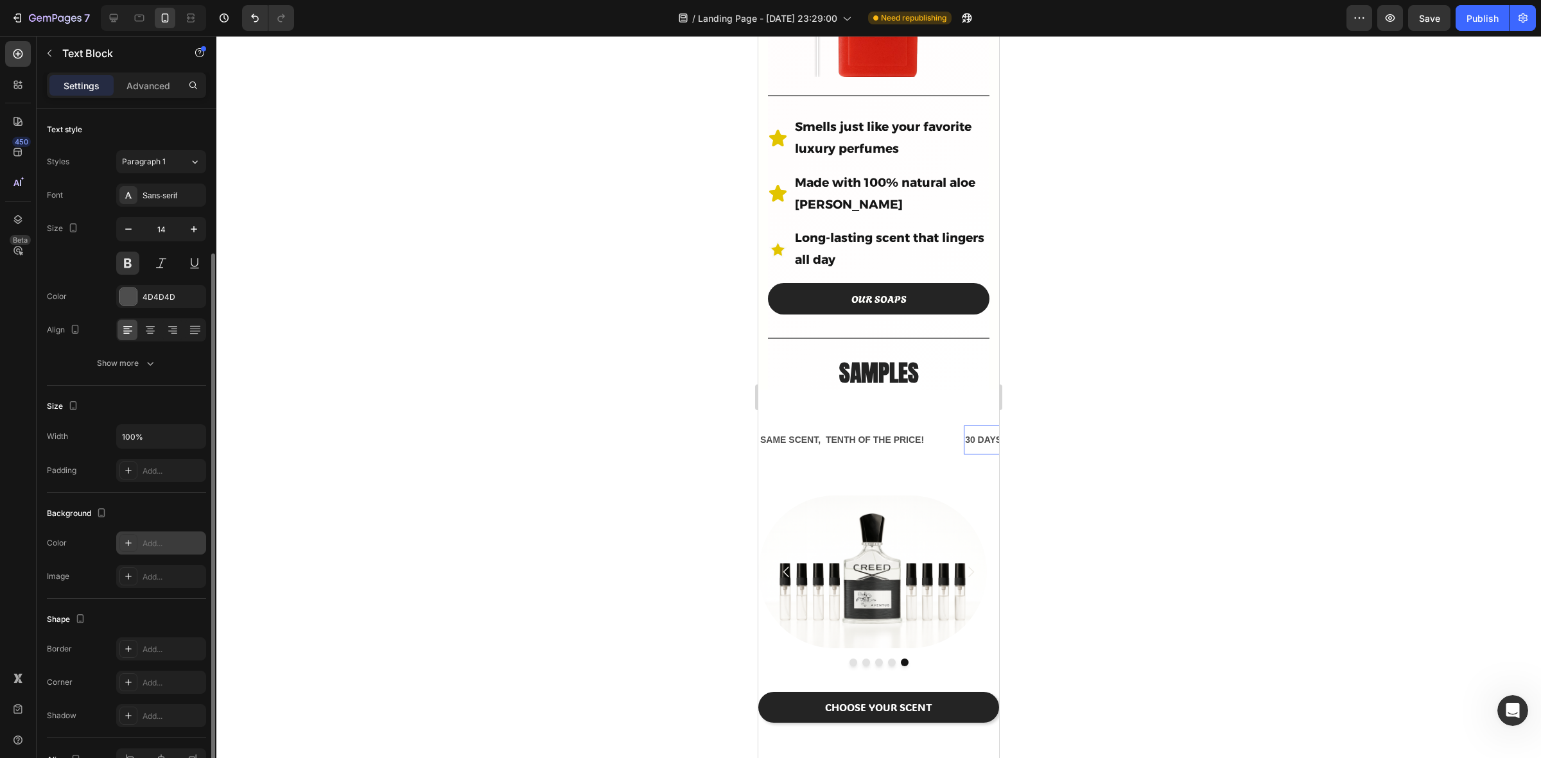
scroll to position [76, 0]
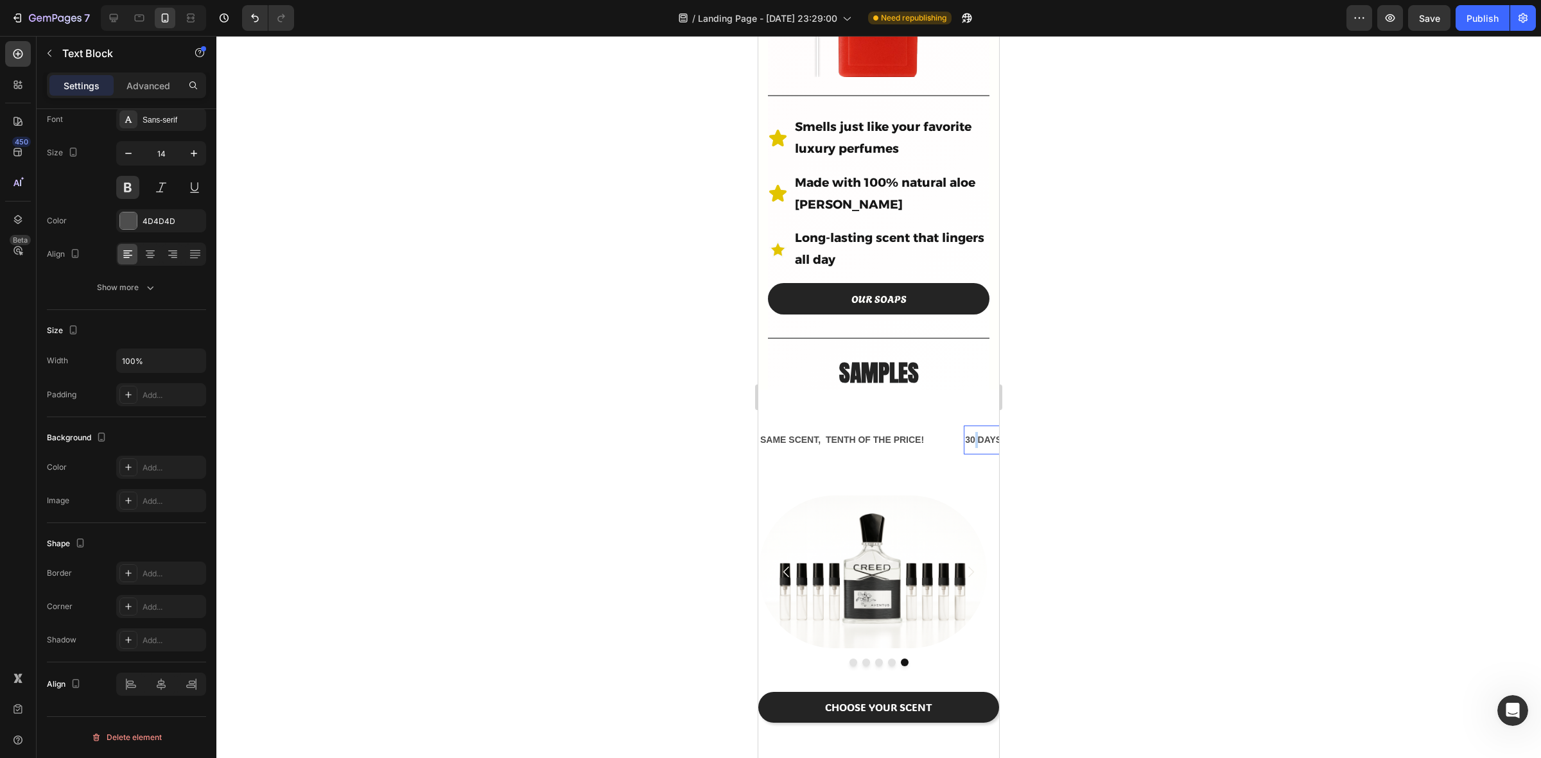
click at [973, 432] on p "30 DAYS MONEY BACK GUARANTEE" at bounding box center [1045, 440] width 160 height 16
click at [946, 443] on div "SAME SCENT, TENTH OF THE PRICE! Text Block TREAT YOURSELF, SPEND SMART! Text Bl…" at bounding box center [878, 440] width 241 height 70
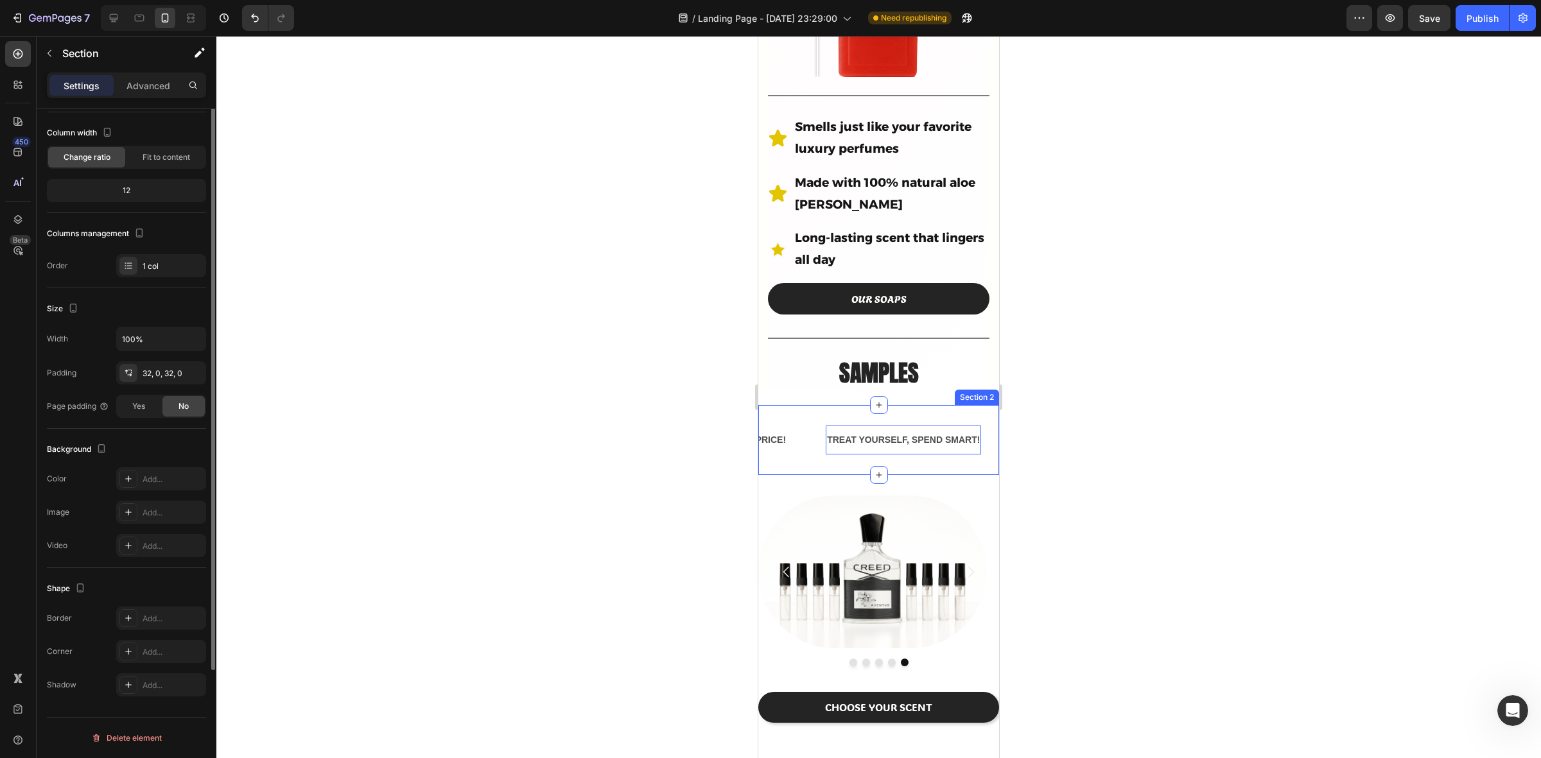
scroll to position [0, 0]
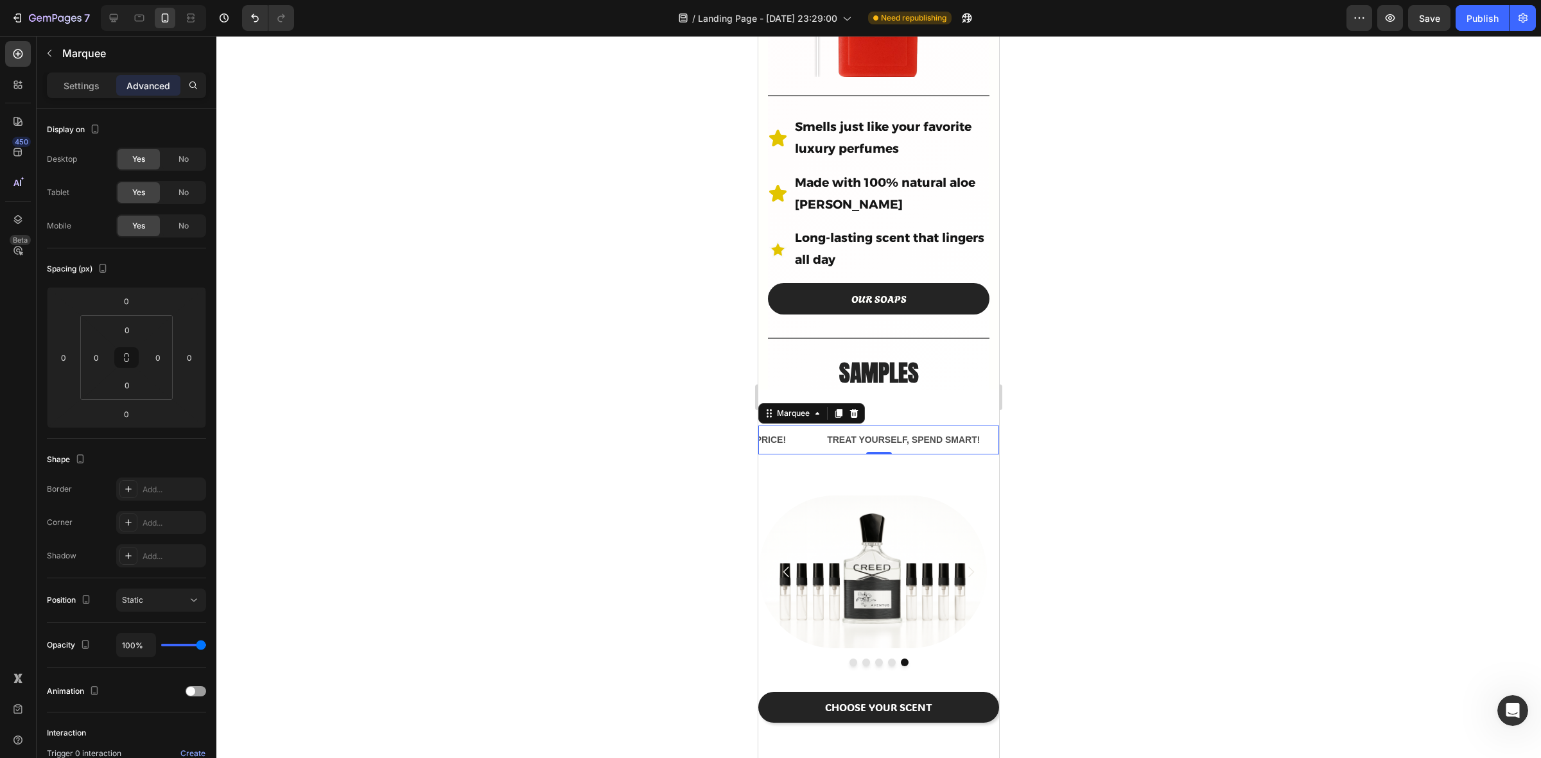
click at [983, 426] on div "TREAT YOURSELF, SPEND SMART! Text Block" at bounding box center [923, 440] width 194 height 29
click at [984, 432] on div "TREAT YOURSELF, SPEND SMART! Text Block" at bounding box center [923, 440] width 194 height 29
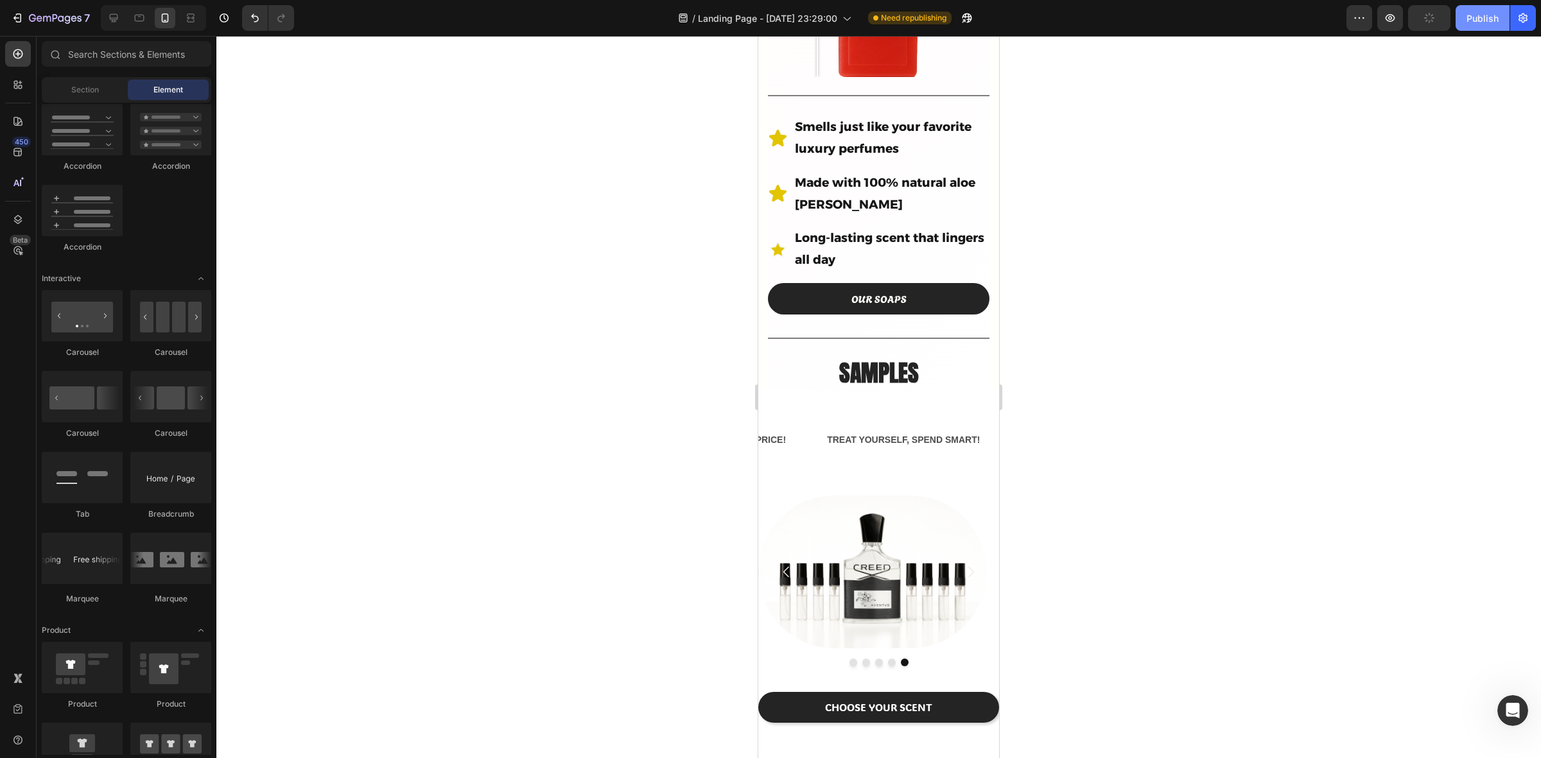
click at [1481, 19] on div "Publish" at bounding box center [1483, 18] width 32 height 13
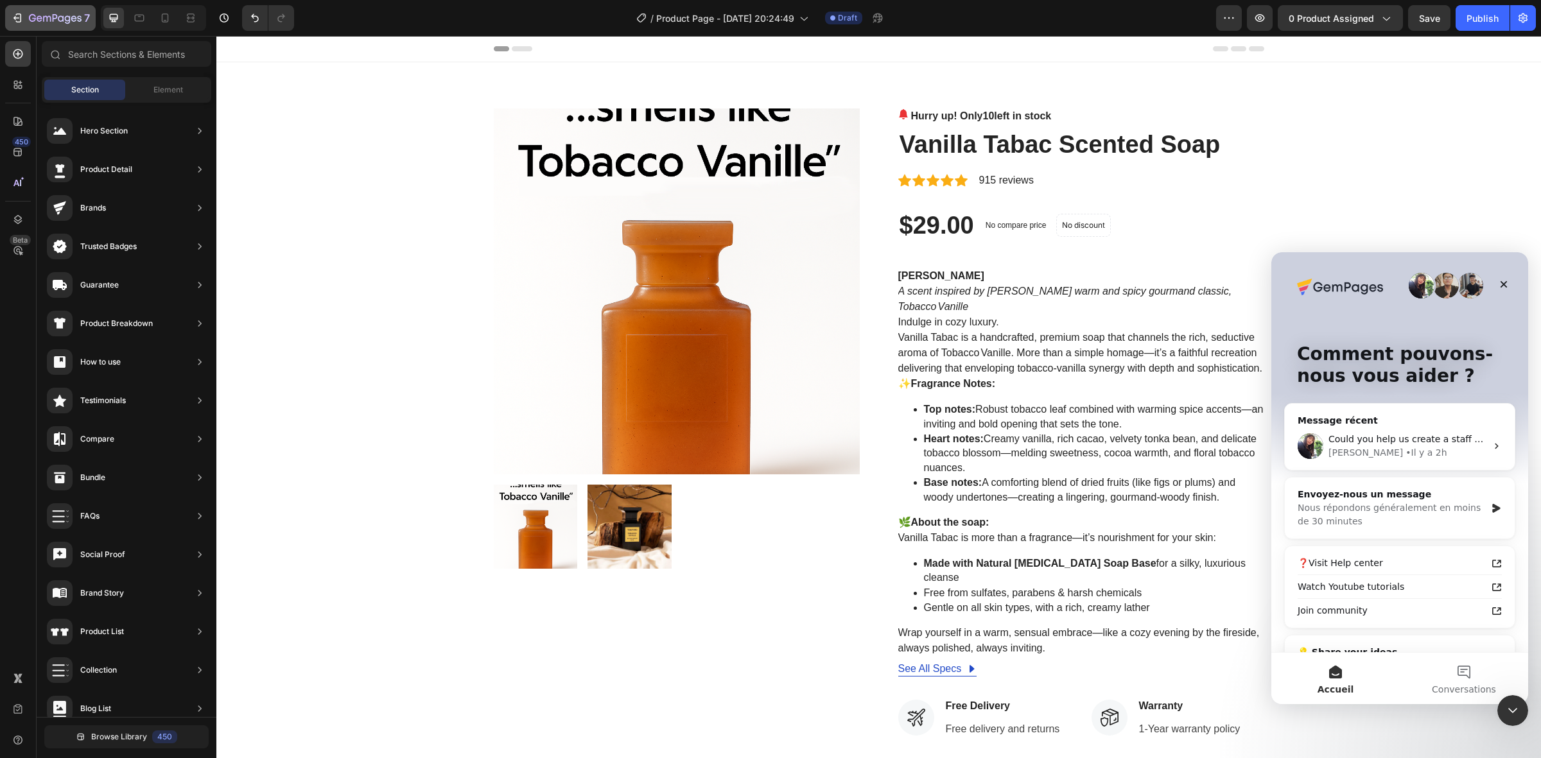
scroll to position [130, 0]
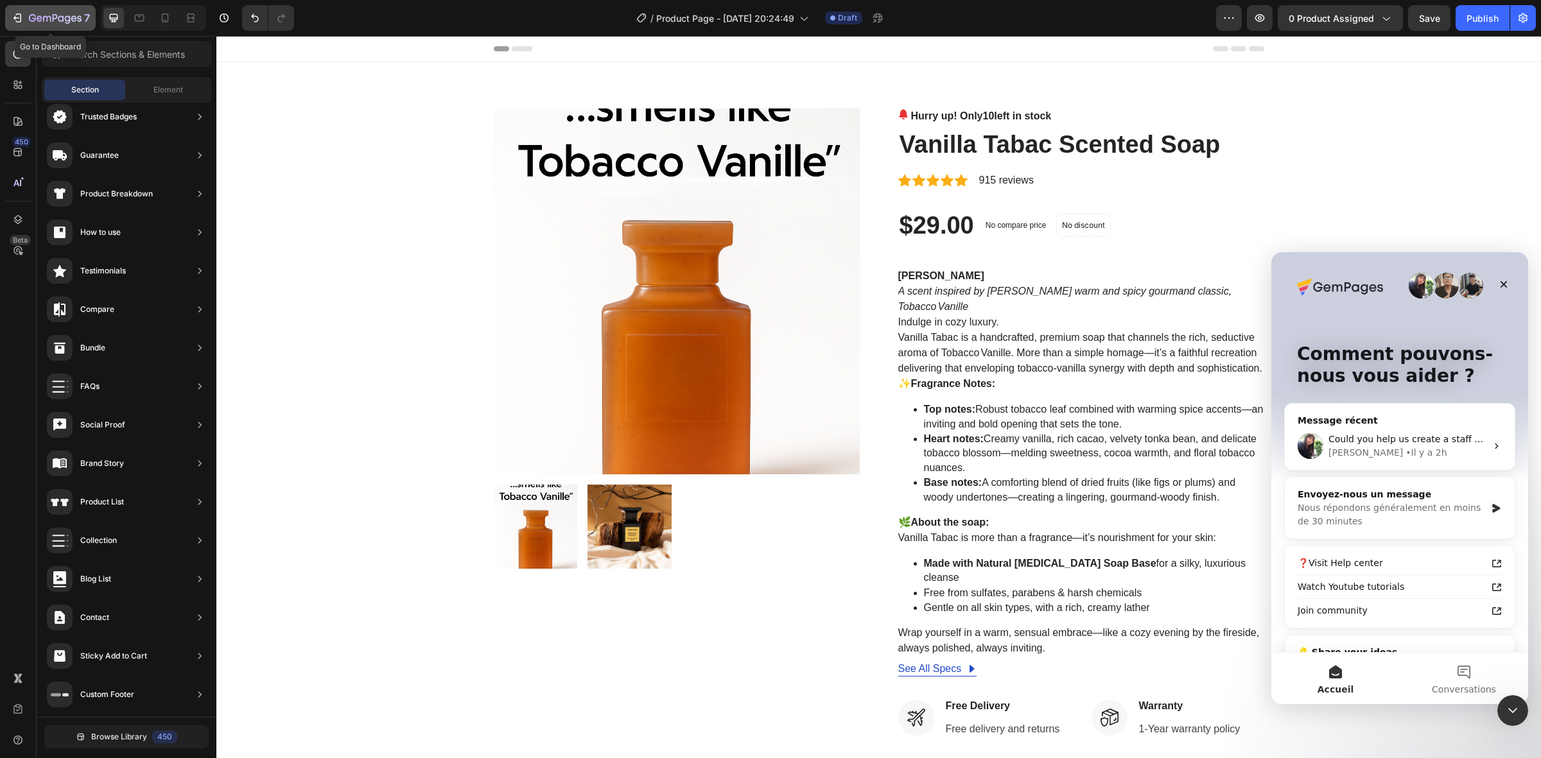
click at [19, 16] on icon "button" at bounding box center [17, 18] width 13 height 13
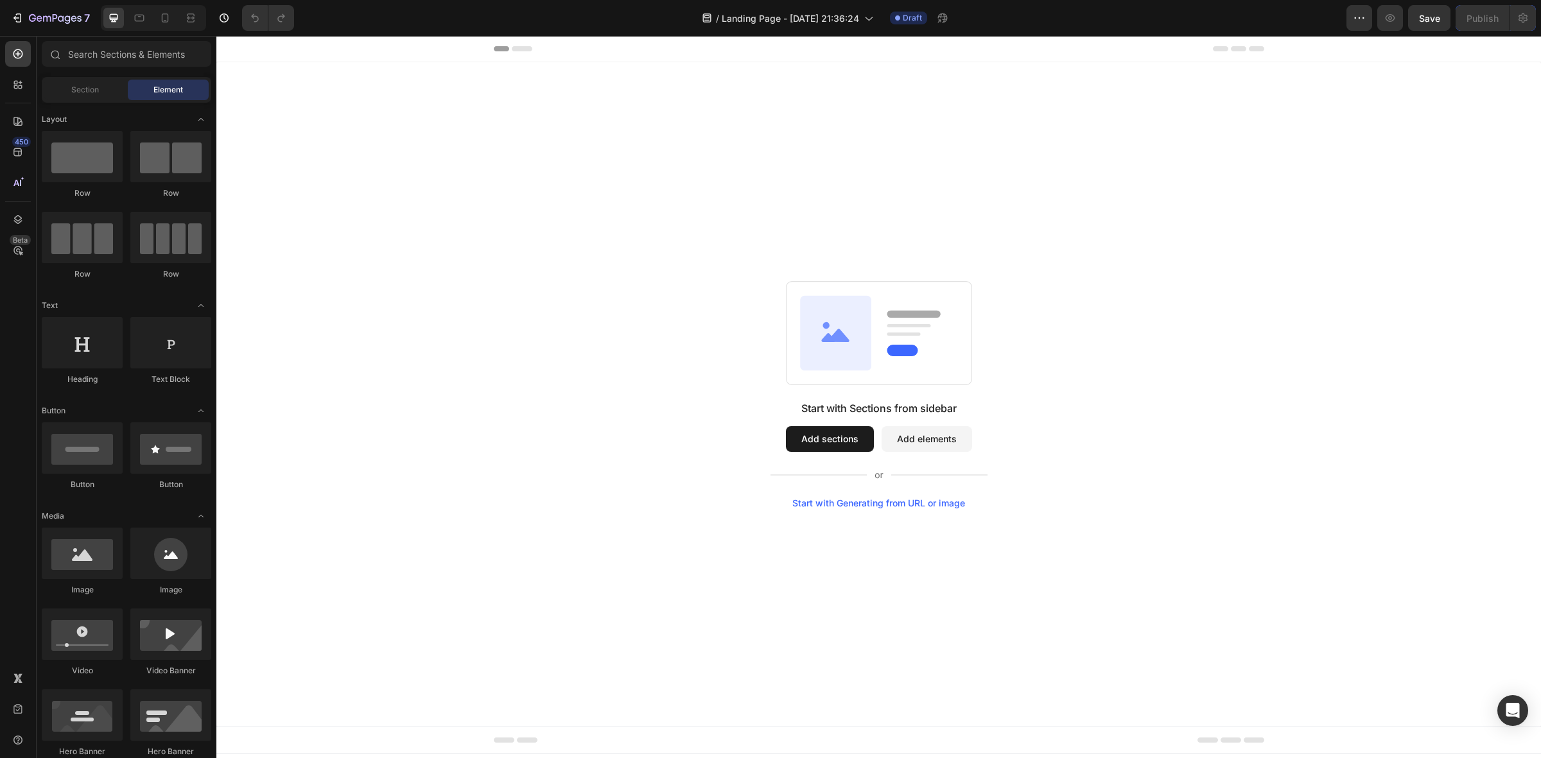
click at [838, 439] on button "Add sections" at bounding box center [830, 439] width 88 height 26
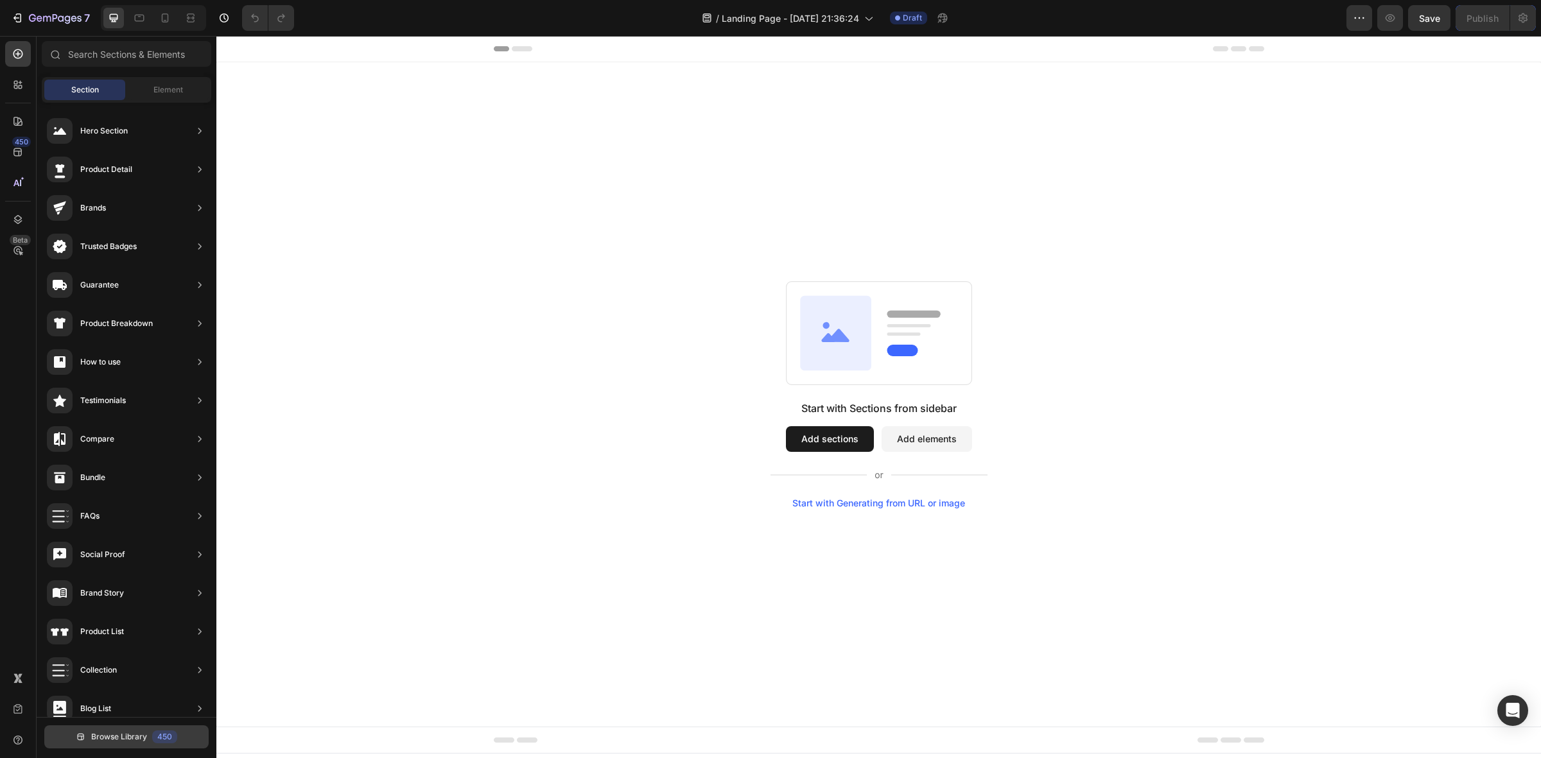
click at [159, 741] on div "450" at bounding box center [164, 737] width 25 height 13
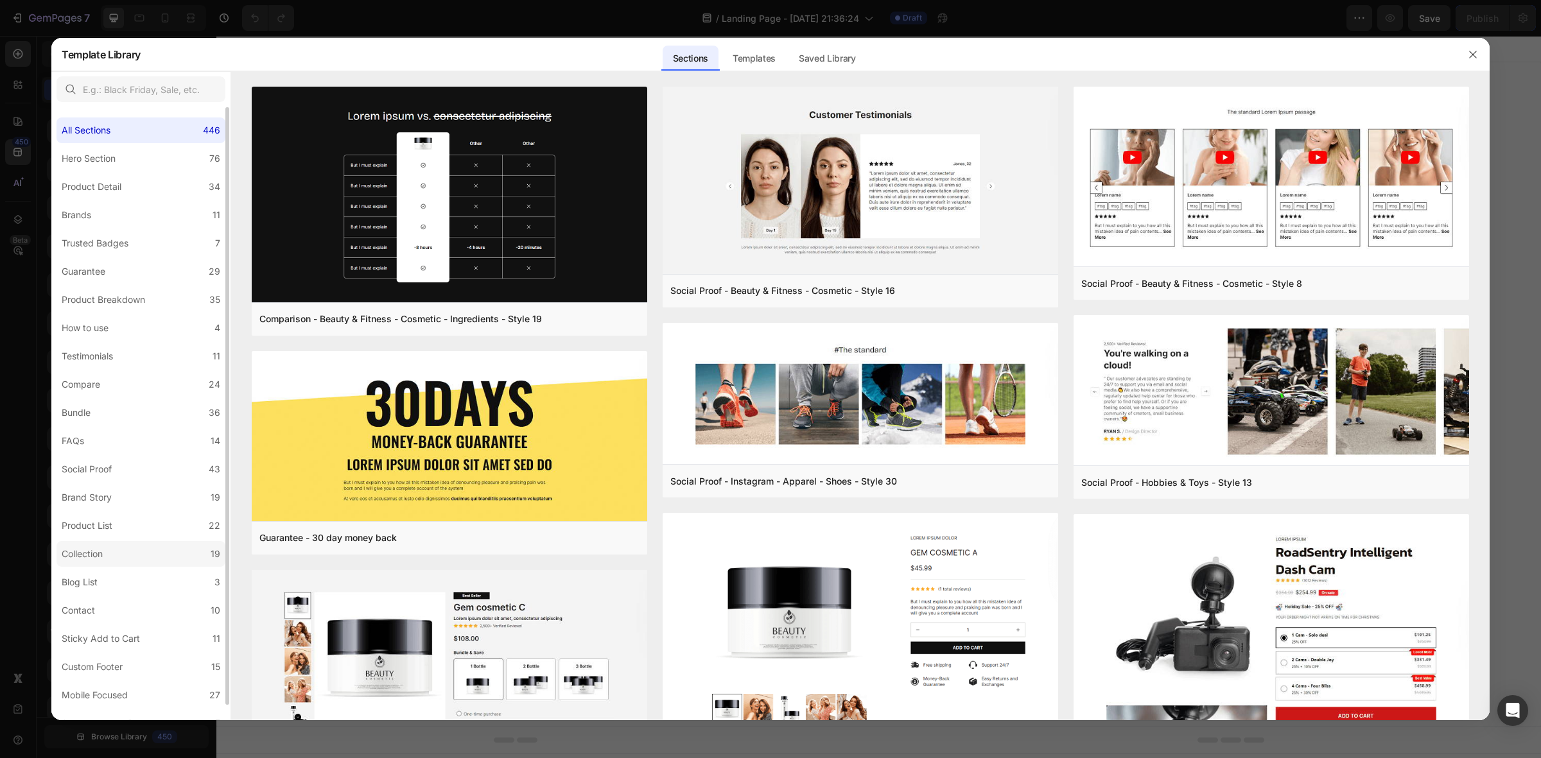
scroll to position [15, 0]
click at [141, 678] on label "Mobile Focused 27" at bounding box center [141, 681] width 169 height 26
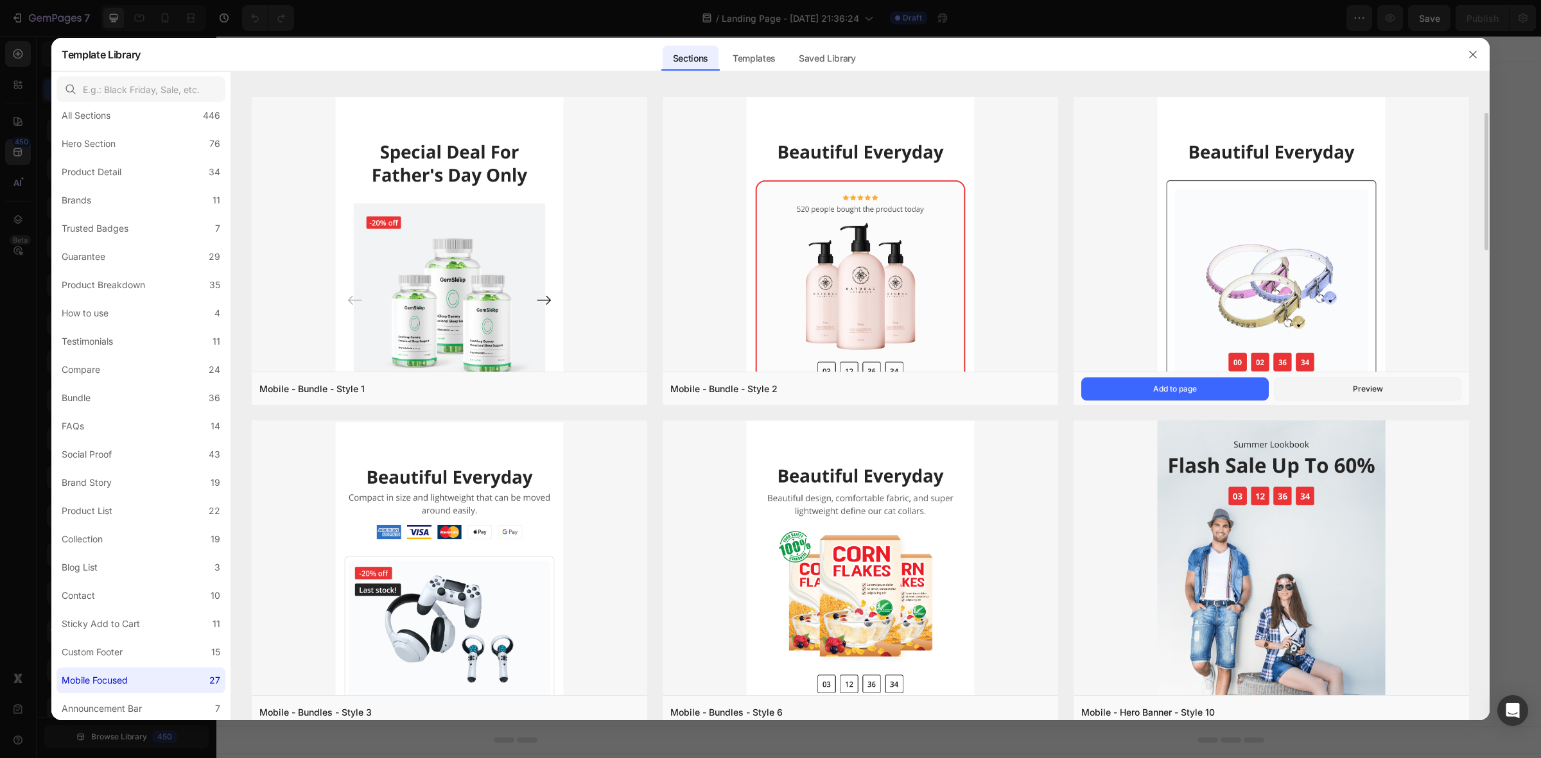
scroll to position [1237, 0]
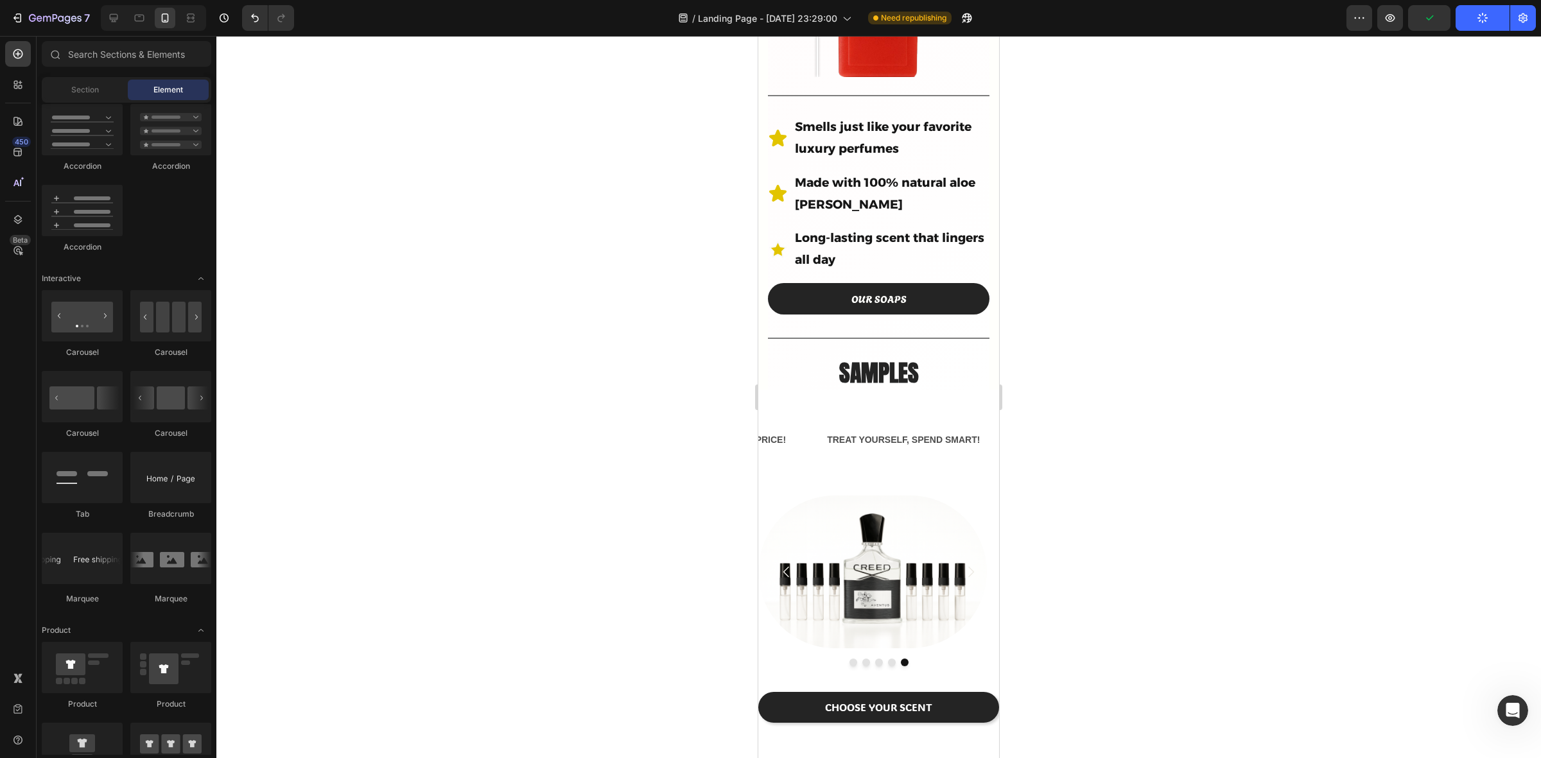
scroll to position [1468, 0]
click at [981, 435] on div "SAME SCENT, TENTH OF THE PRICE! Text Block TREAT YOURSELF, SPEND SMART! Text Bl…" at bounding box center [878, 440] width 241 height 70
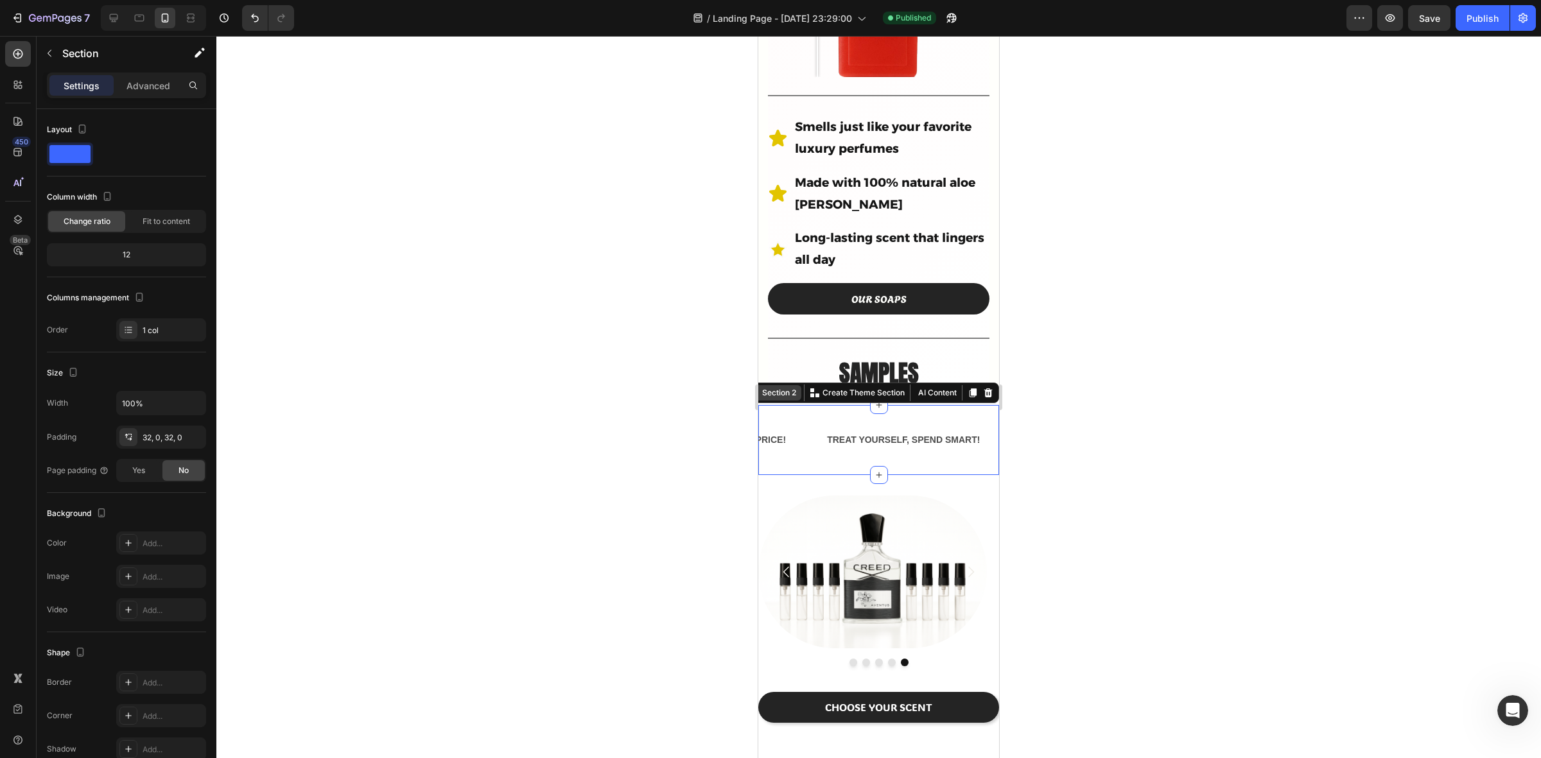
click at [780, 387] on div "Section 2" at bounding box center [779, 393] width 39 height 12
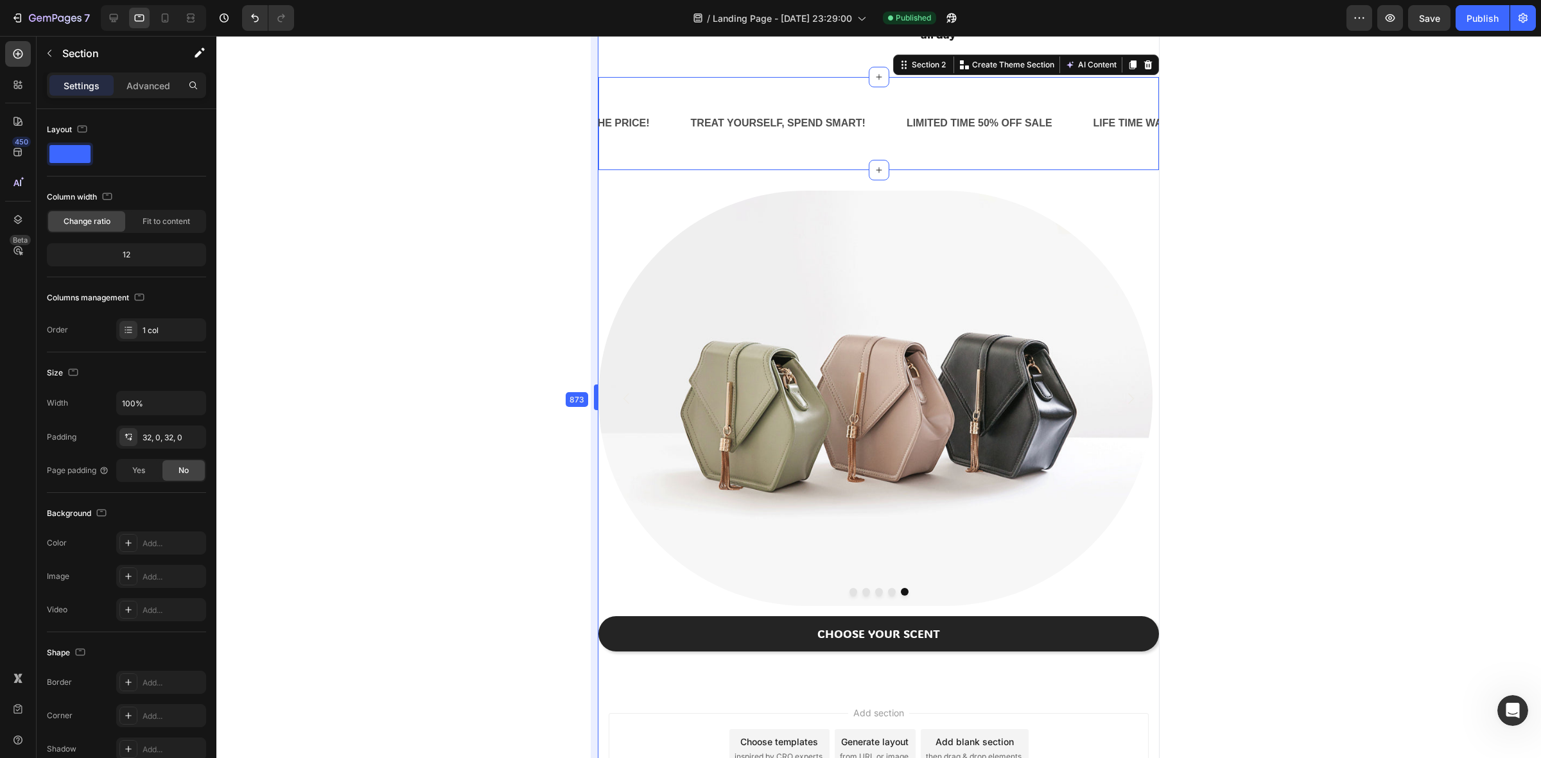
scroll to position [604, 0]
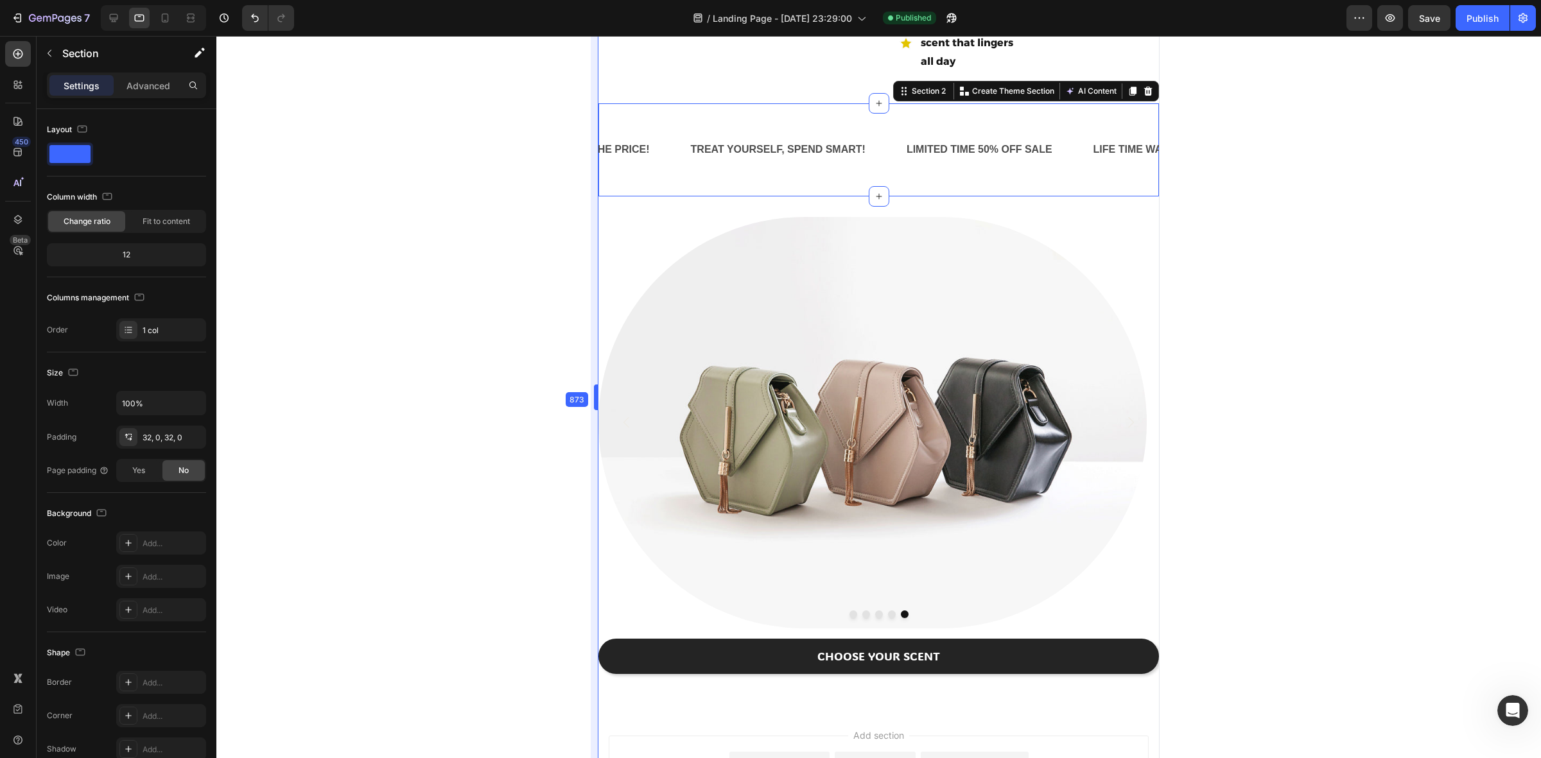
drag, startPoint x: 757, startPoint y: 421, endPoint x: 432, endPoint y: 514, distance: 337.3
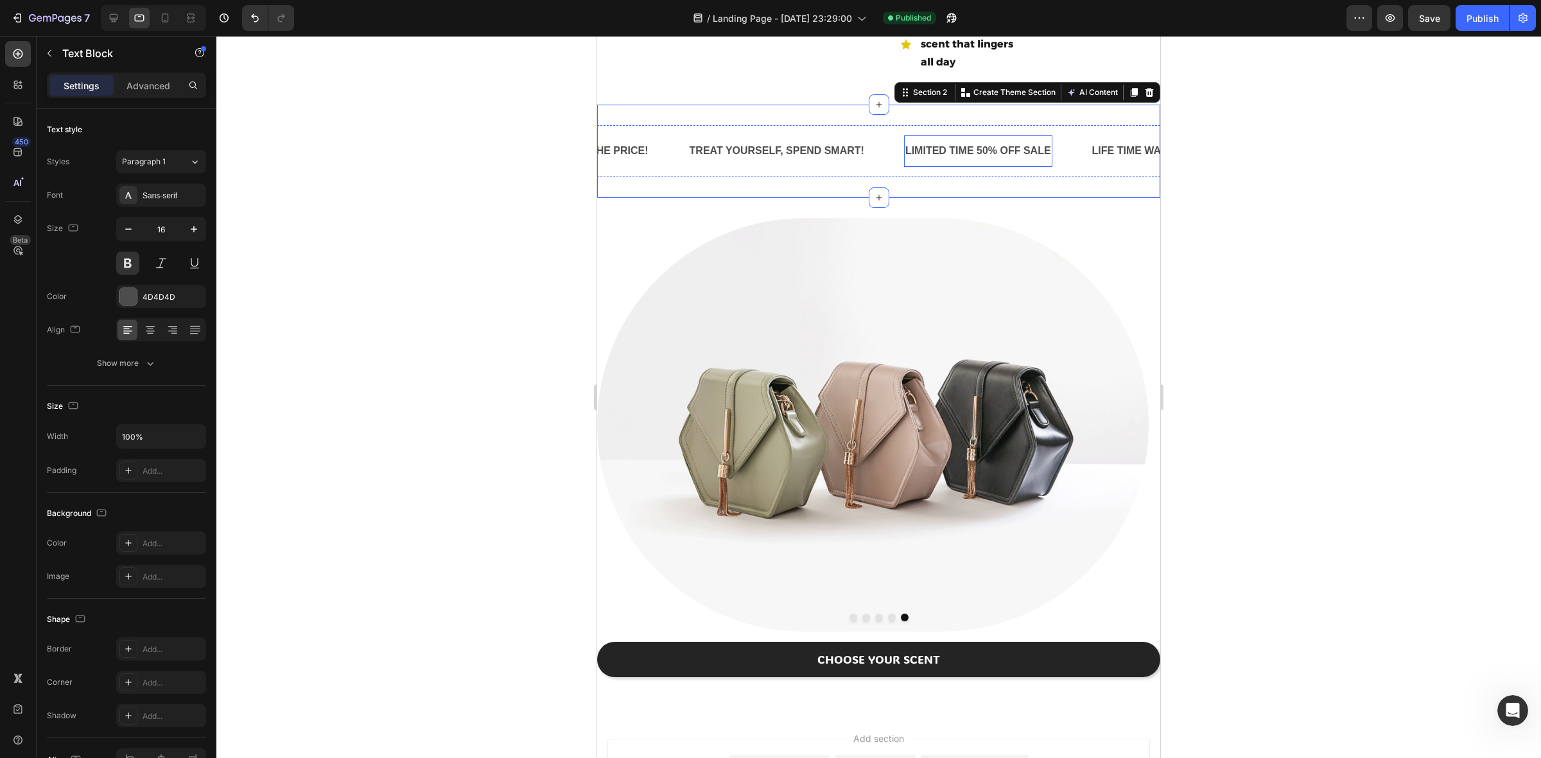
click at [990, 141] on div "LIMITED TIME 50% OFF SALE" at bounding box center [978, 151] width 148 height 21
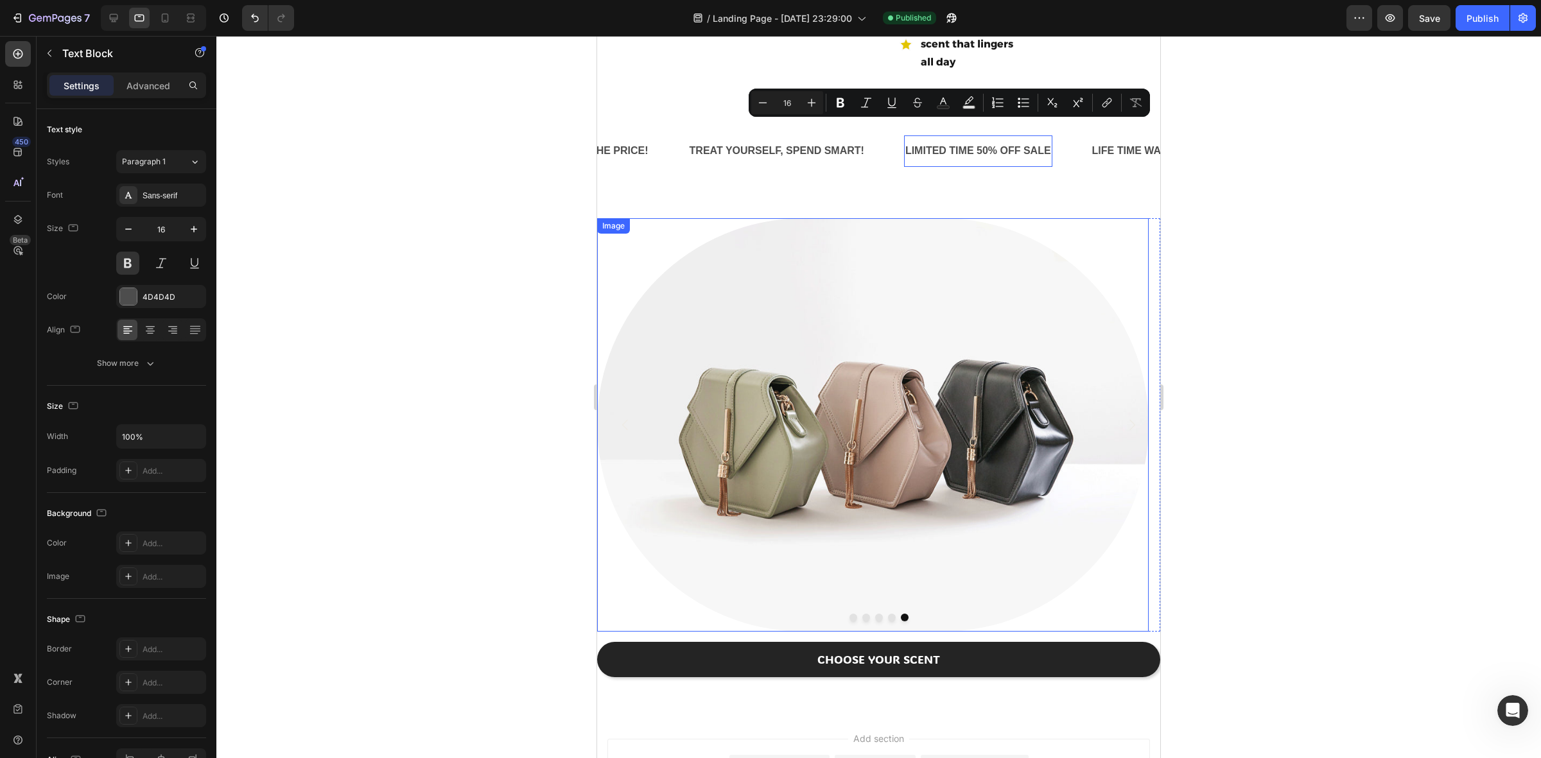
click at [1299, 230] on div at bounding box center [878, 397] width 1325 height 723
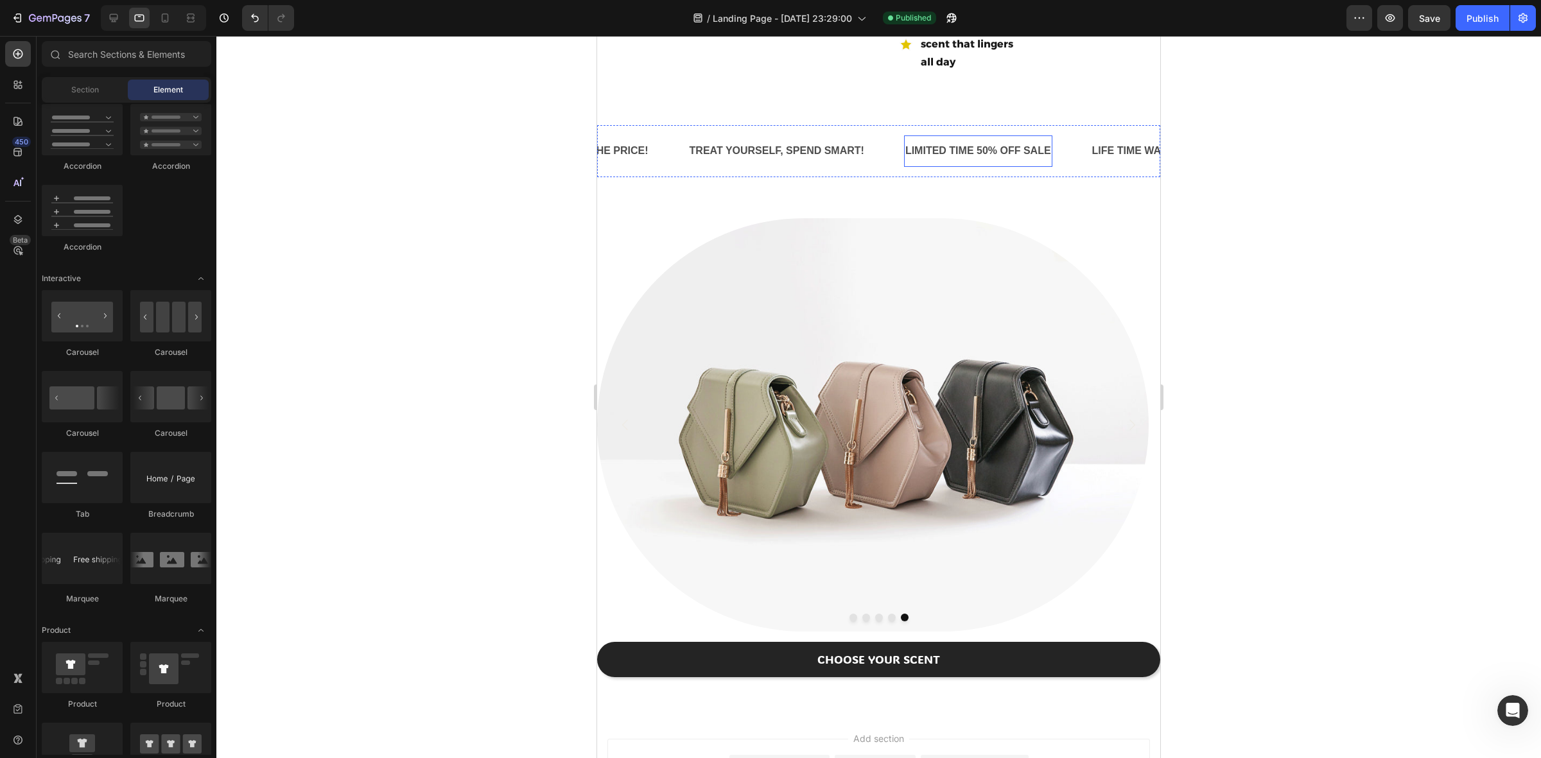
click at [994, 142] on p "LIMITED TIME 50% OFF SALE" at bounding box center [979, 151] width 146 height 19
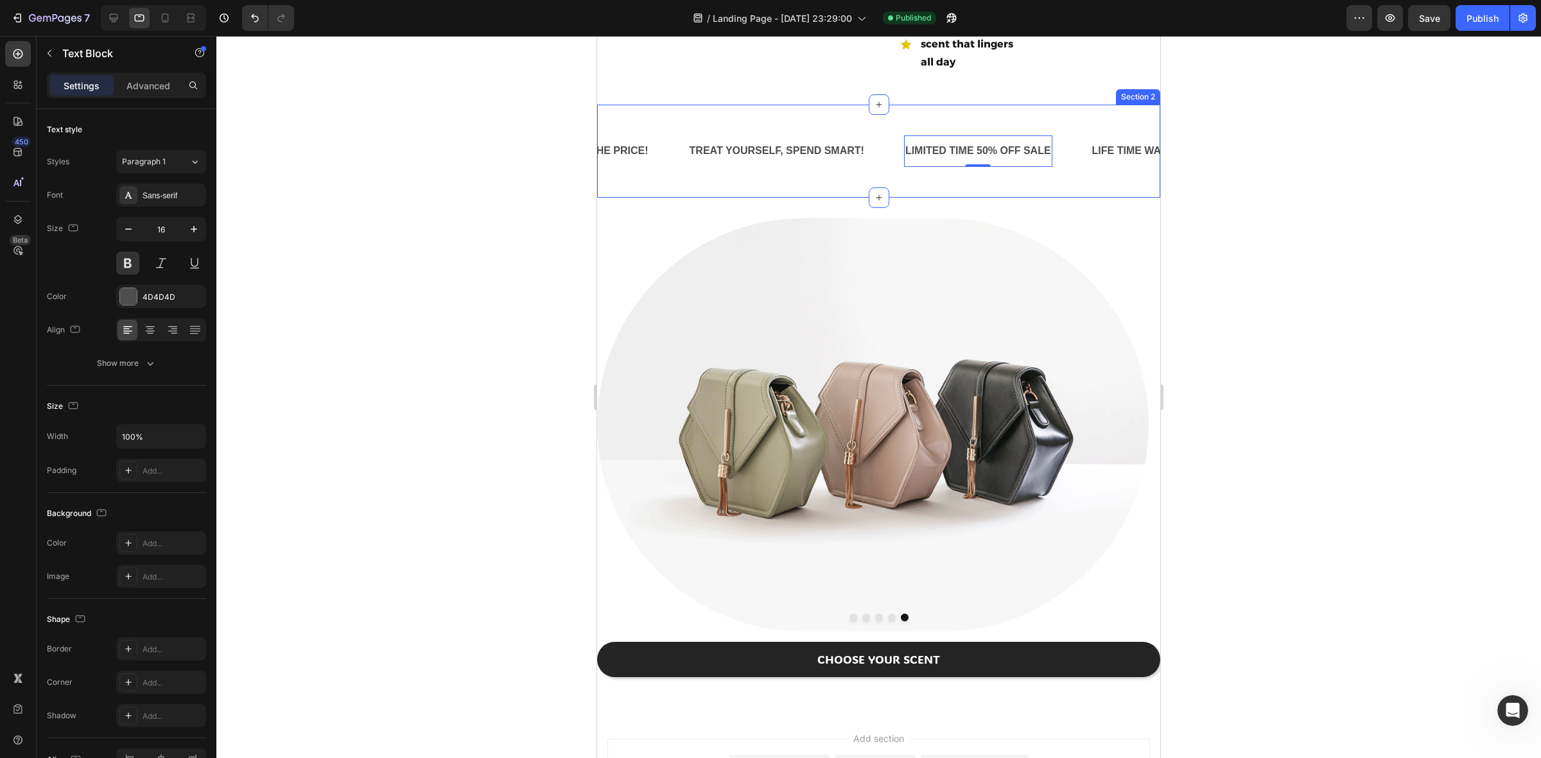
click at [914, 105] on div "SAME SCENT, TENTH OF THE PRICE! Text Block TREAT YOURSELF, SPEND SMART! Text Bl…" at bounding box center [878, 151] width 563 height 93
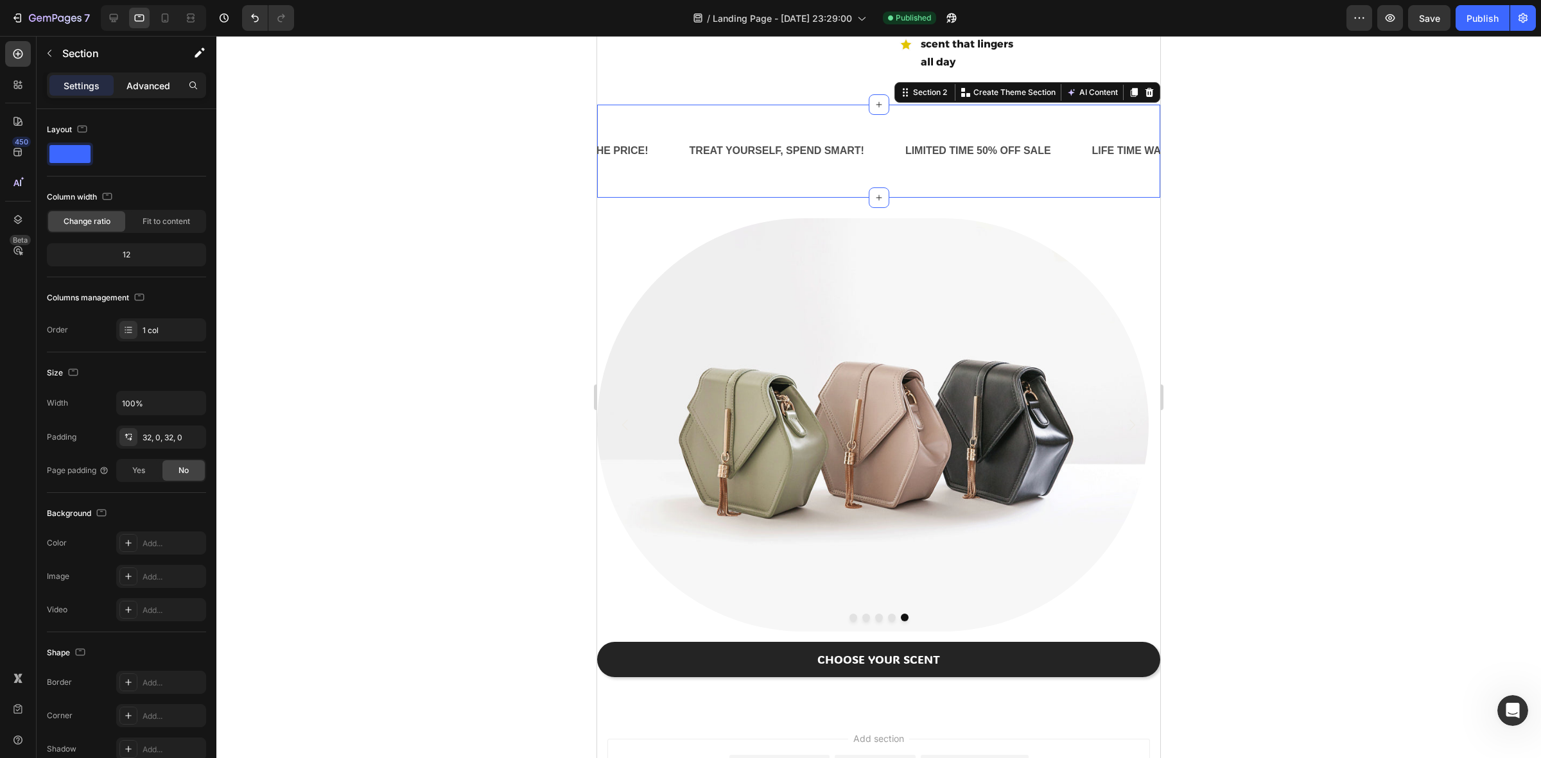
click at [143, 87] on p "Advanced" at bounding box center [149, 85] width 44 height 13
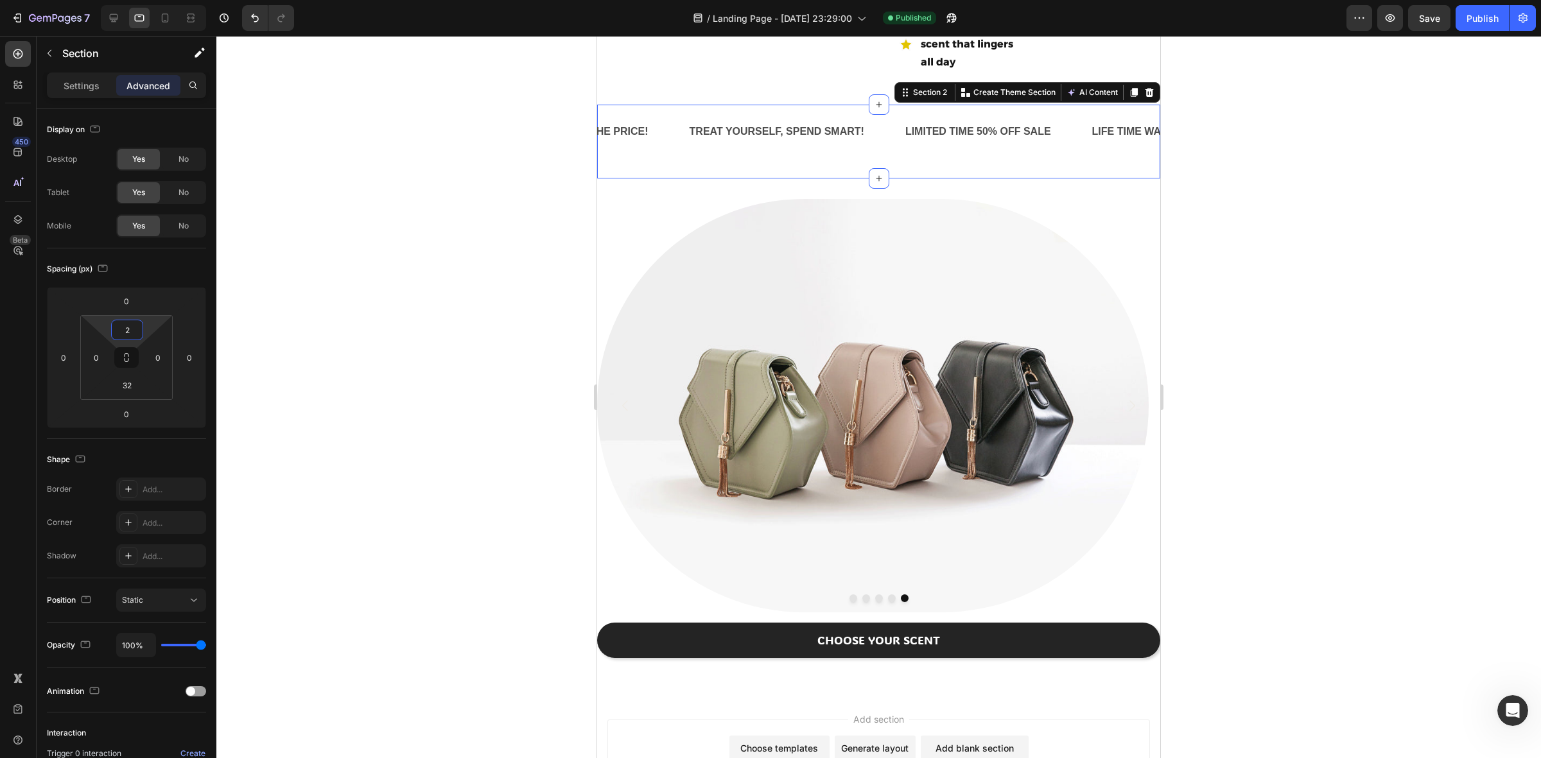
type input "0"
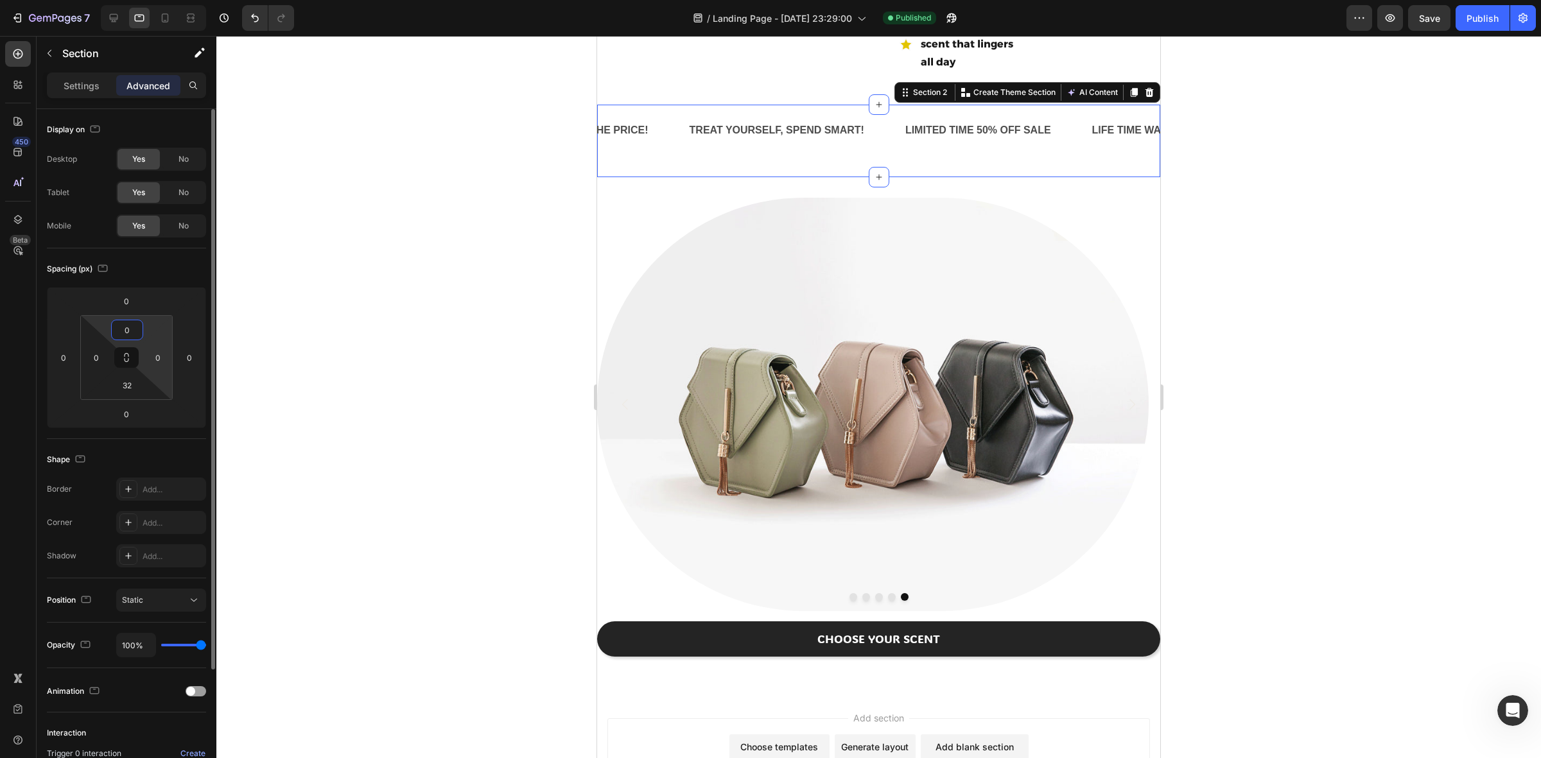
drag, startPoint x: 153, startPoint y: 322, endPoint x: 151, endPoint y: 377, distance: 55.3
click at [151, 0] on html "7 Version history / Landing Page - [DATE] 23:29:00 Published Preview Save Publi…" at bounding box center [770, 0] width 1541 height 0
type input "2"
click at [150, 0] on html "7 Version history / Landing Page - [DATE] 23:29:00 Published Preview Save Publi…" at bounding box center [770, 0] width 1541 height 0
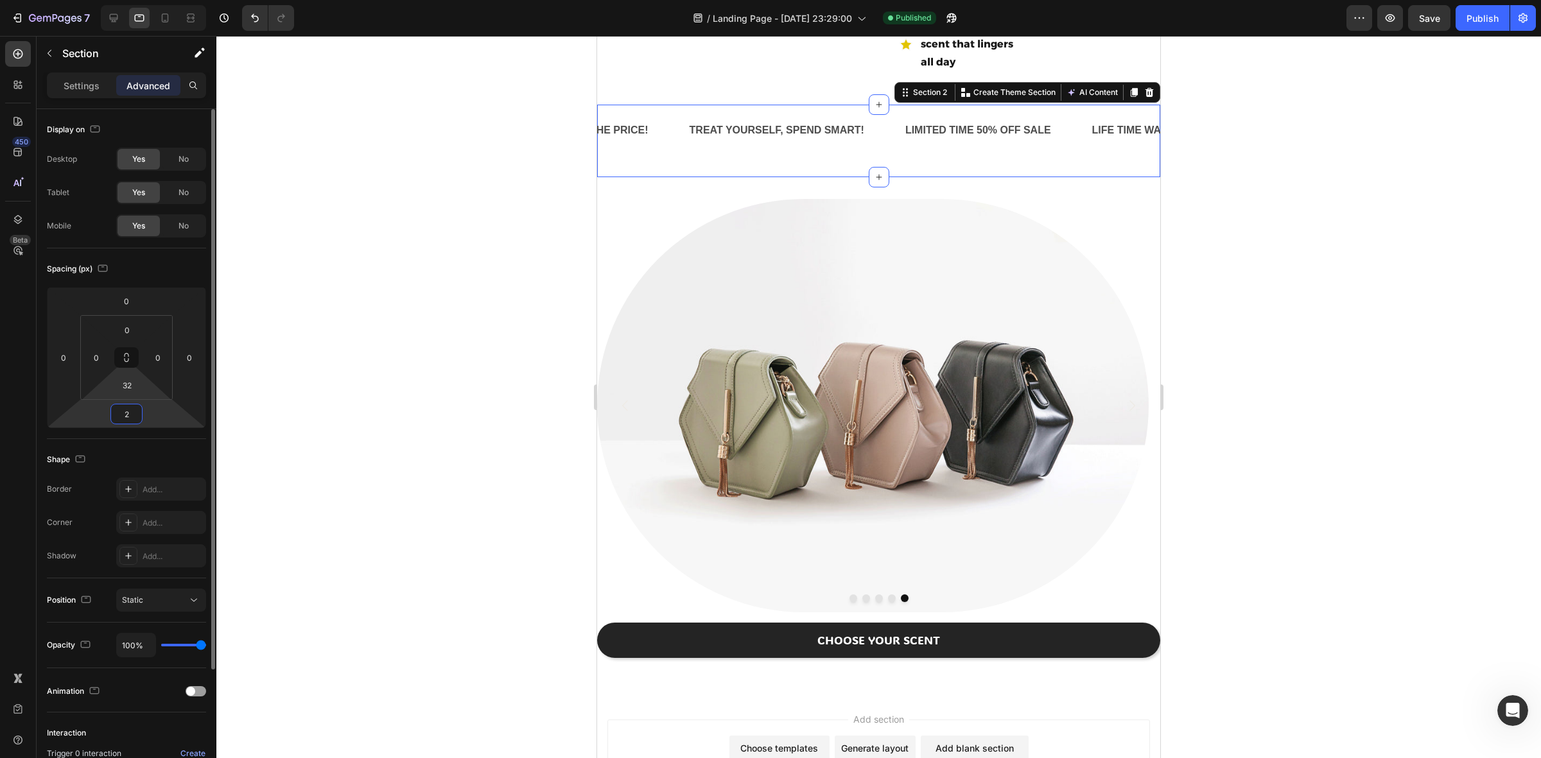
type input "2"
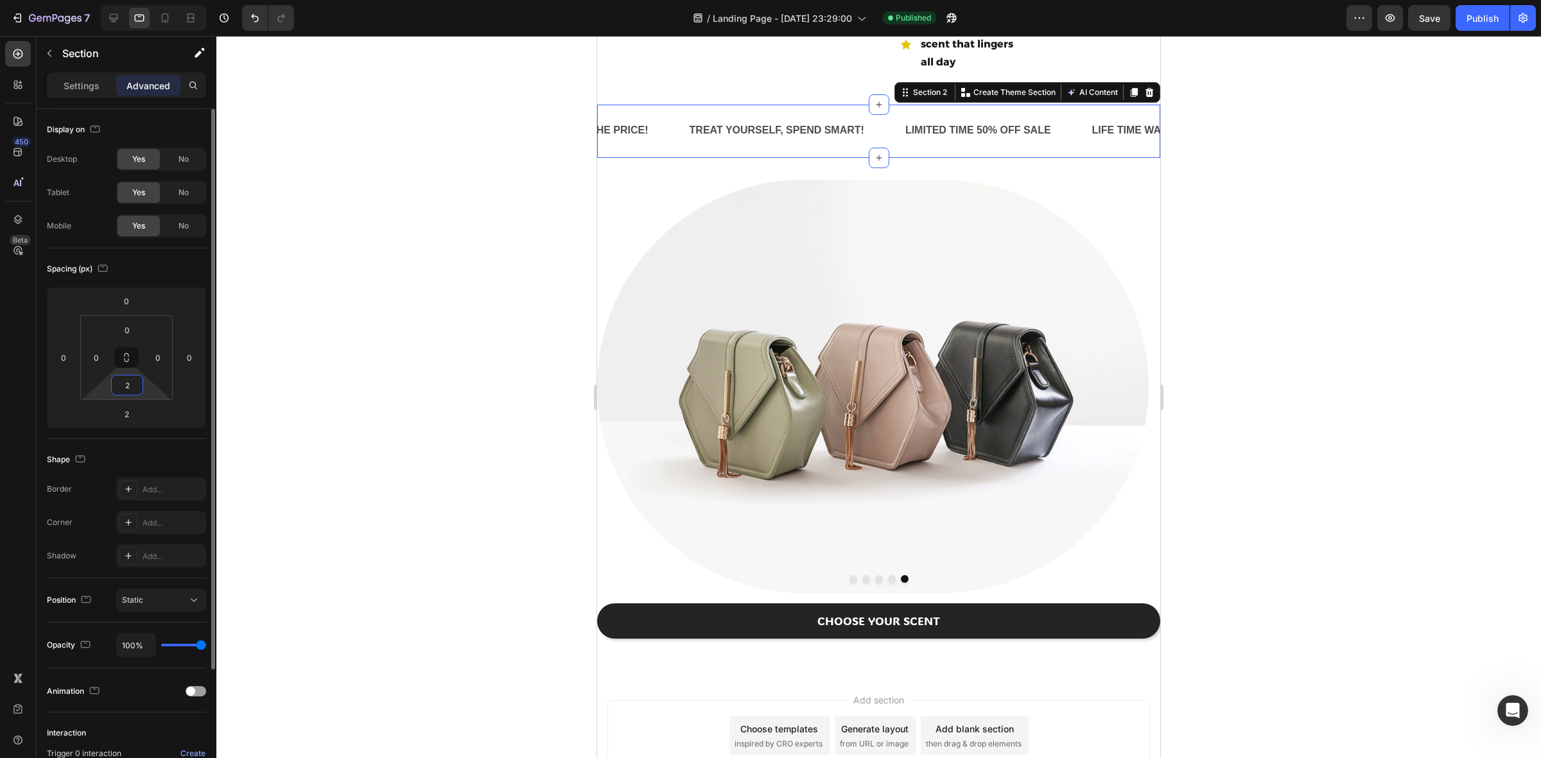
click at [151, 0] on html "7 Version history / Landing Page - [DATE] 23:29:00 Published Preview Save Publi…" at bounding box center [770, 0] width 1541 height 0
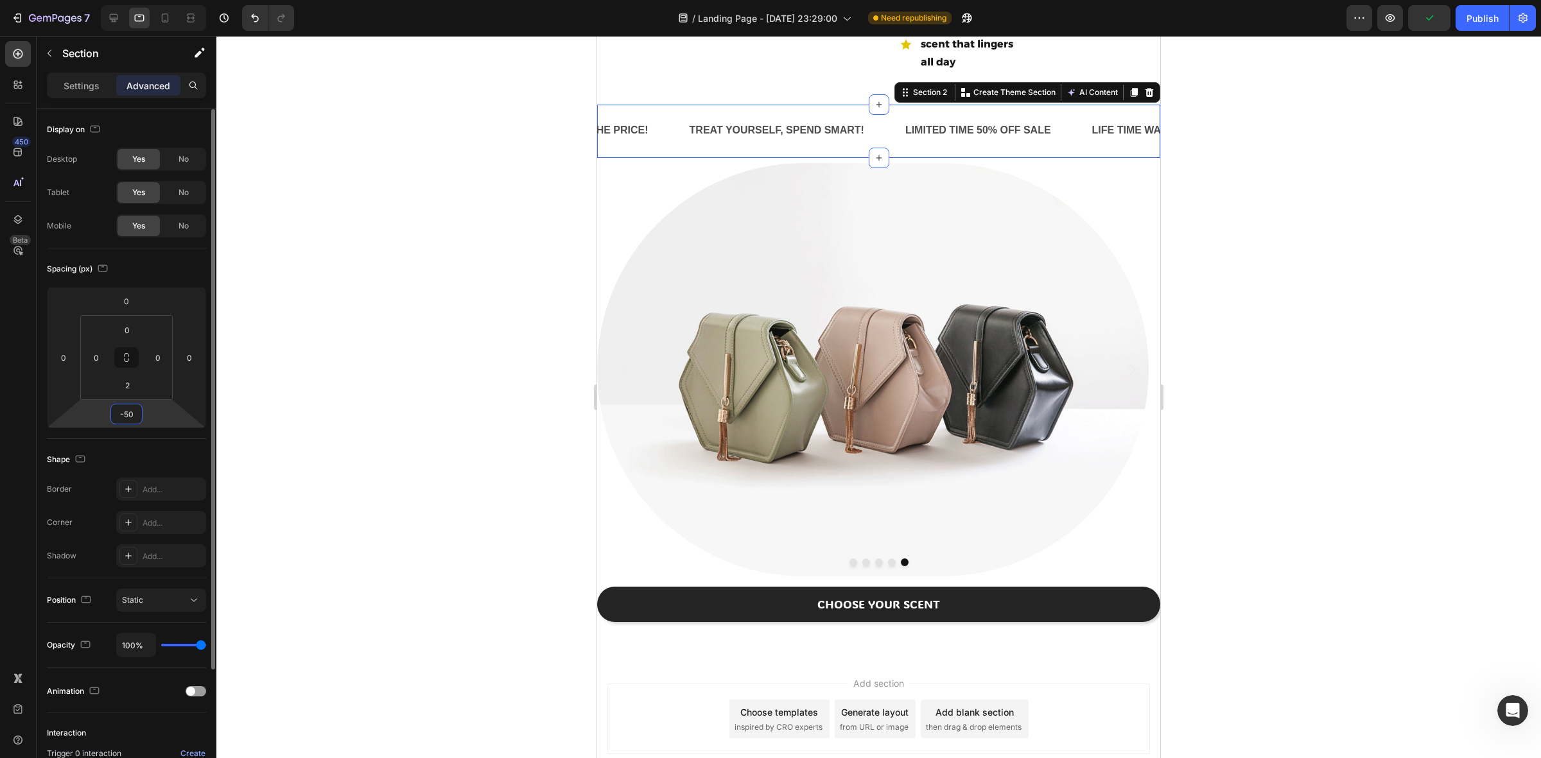
drag, startPoint x: 157, startPoint y: 417, endPoint x: 156, endPoint y: 438, distance: 20.6
click at [156, 0] on html "7 Version history / Landing Page - [DATE] 23:29:00 Need republishing Preview Pu…" at bounding box center [770, 0] width 1541 height 0
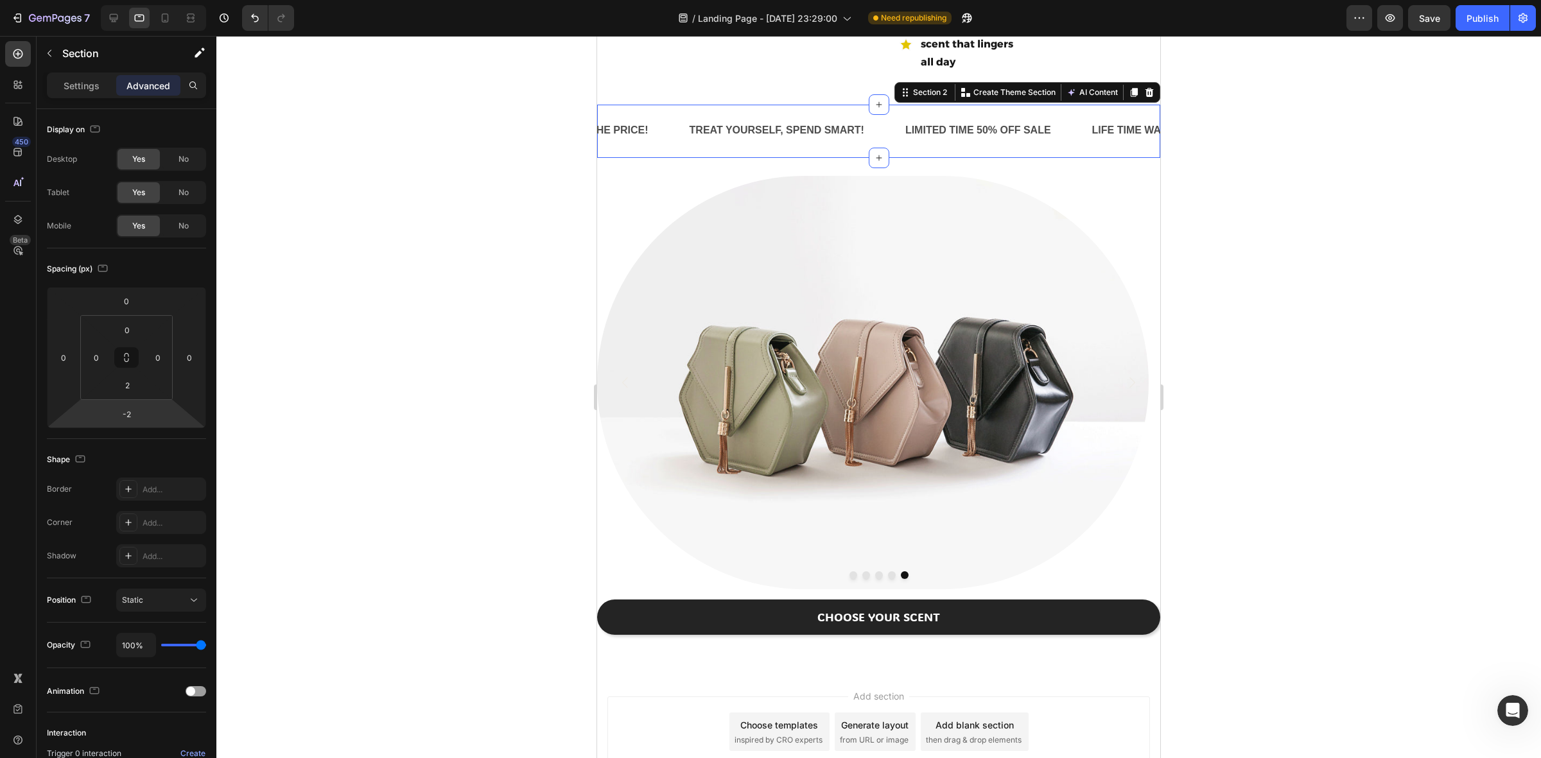
type input "0"
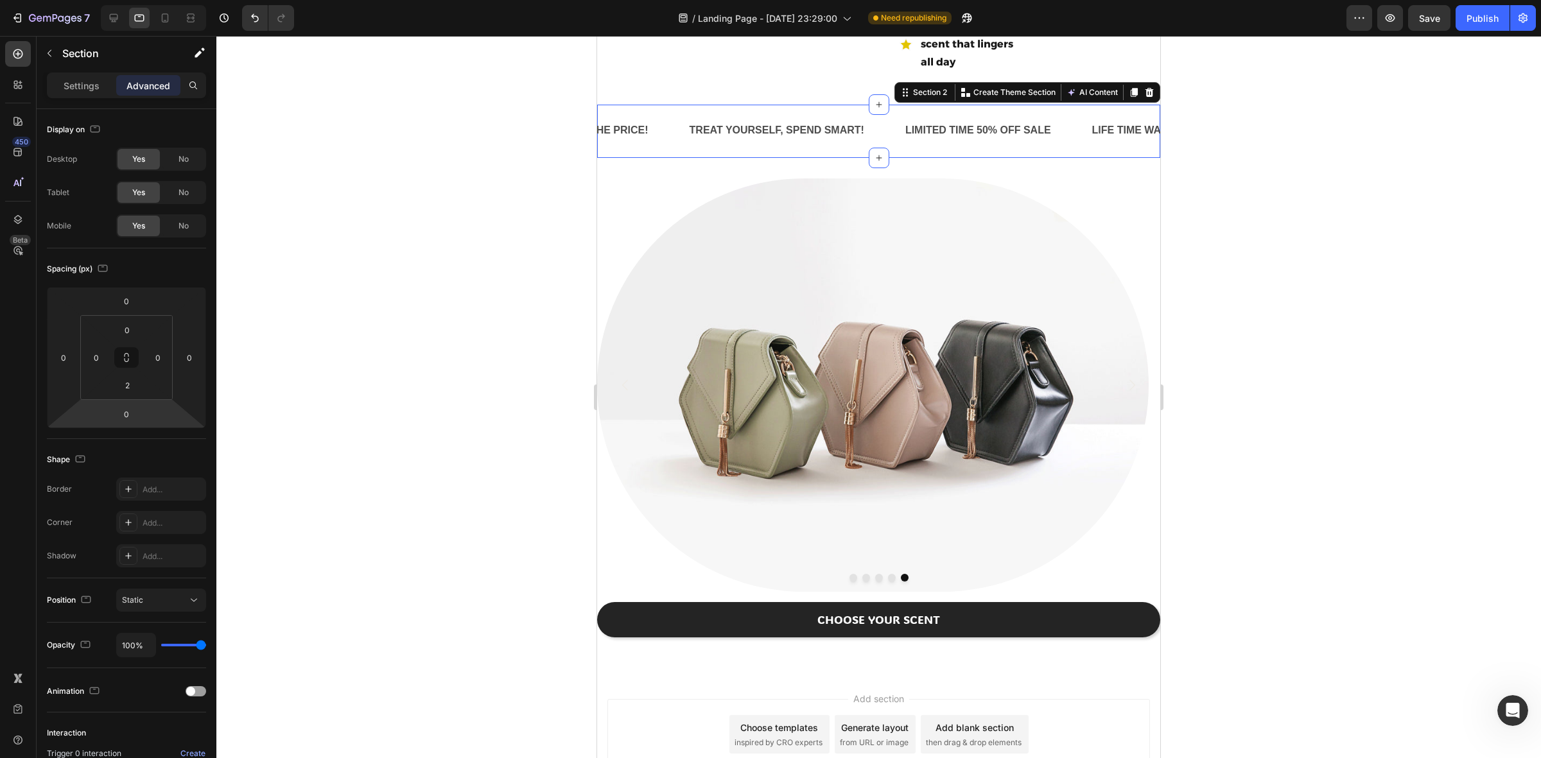
drag, startPoint x: 155, startPoint y: 418, endPoint x: 158, endPoint y: 397, distance: 21.4
click at [158, 0] on html "7 Version history / Landing Page - [DATE] 23:29:00 Need republishing Preview Sa…" at bounding box center [770, 0] width 1541 height 0
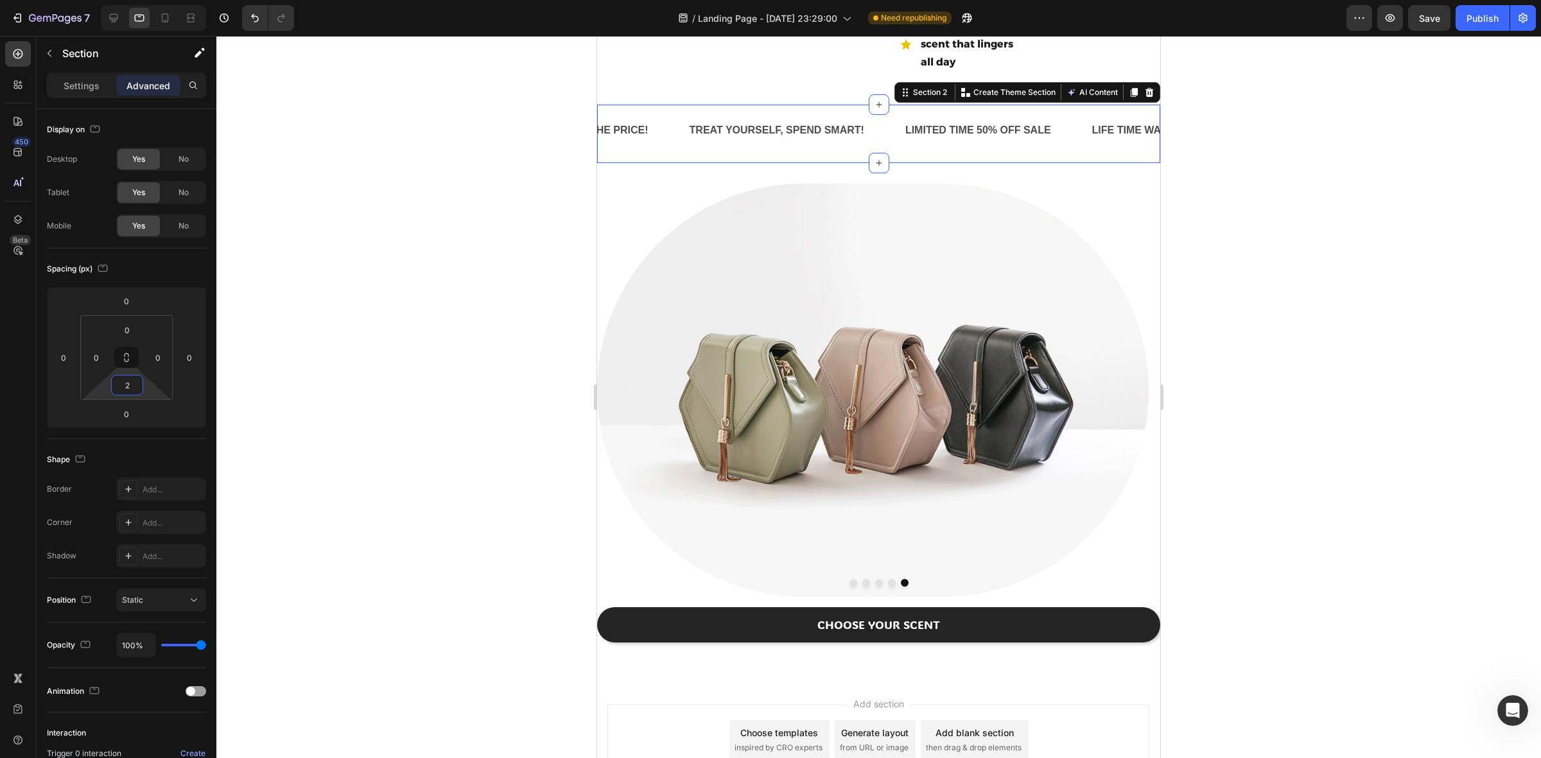
type input "0"
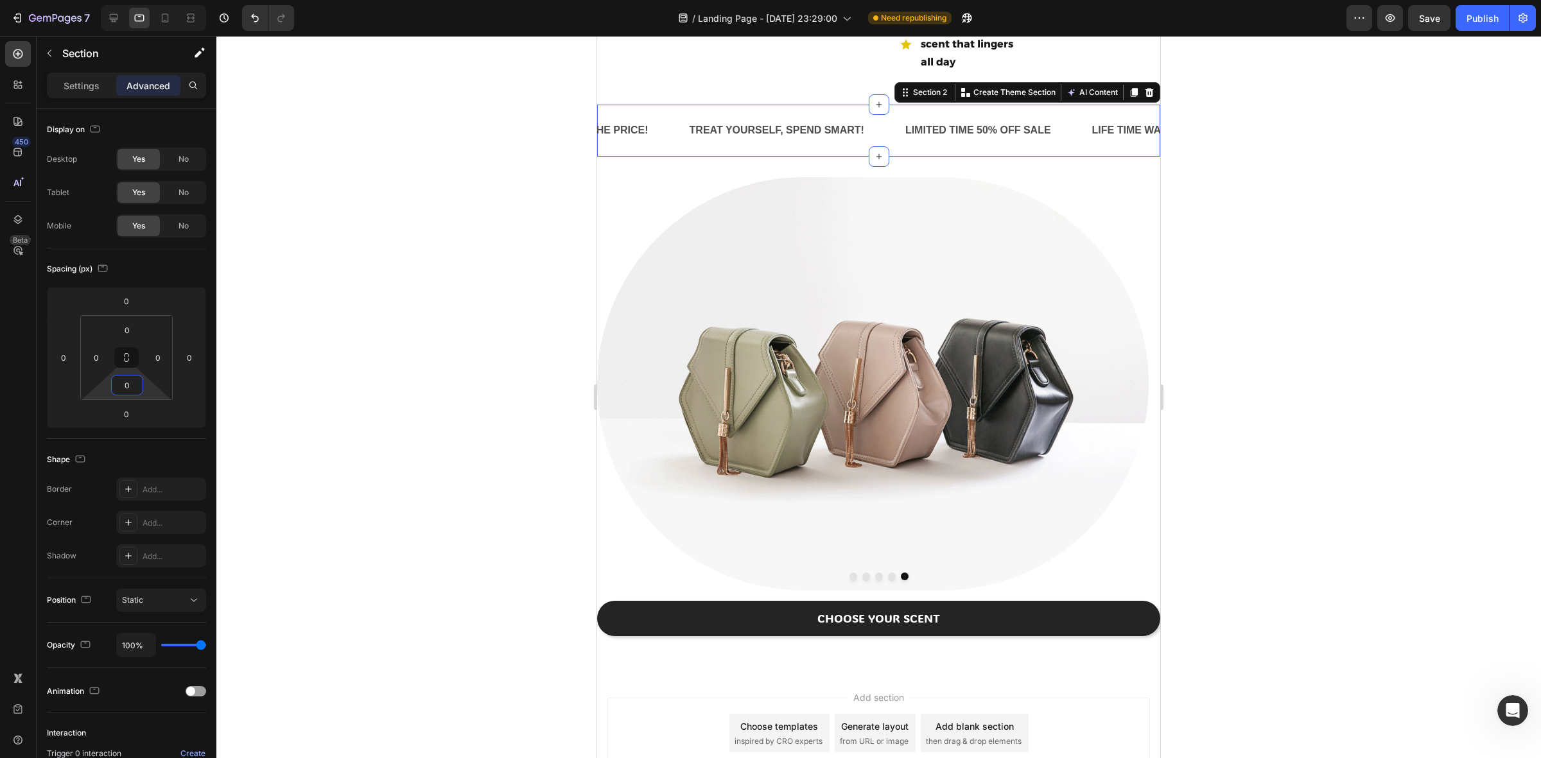
click at [149, 0] on html "7 Version history / Landing Page - [DATE] 23:29:00 Need republishing Preview Sa…" at bounding box center [770, 0] width 1541 height 0
click at [1395, 258] on div at bounding box center [878, 397] width 1325 height 723
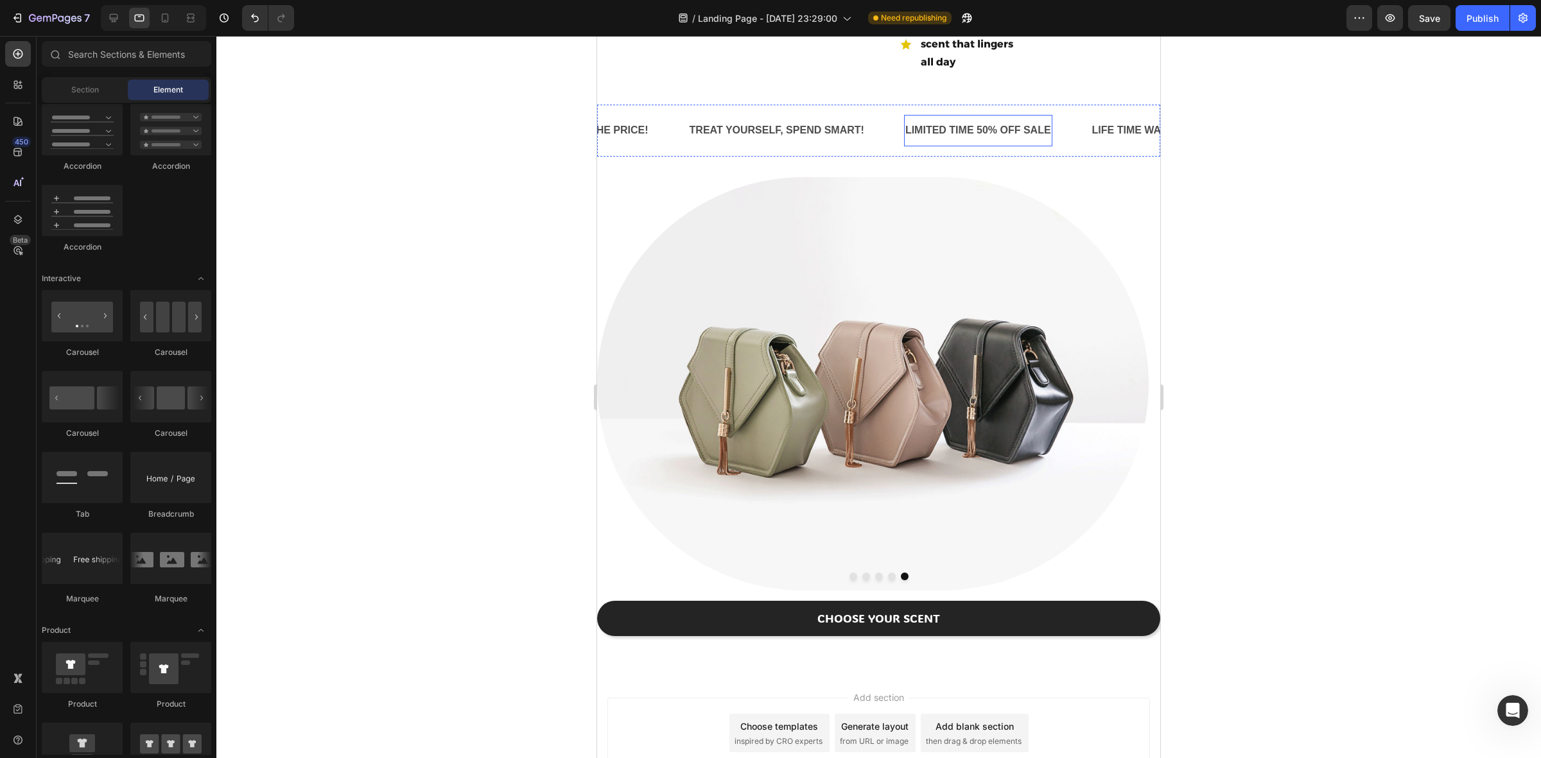
click at [946, 121] on p "LIMITED TIME 50% OFF SALE" at bounding box center [979, 130] width 146 height 19
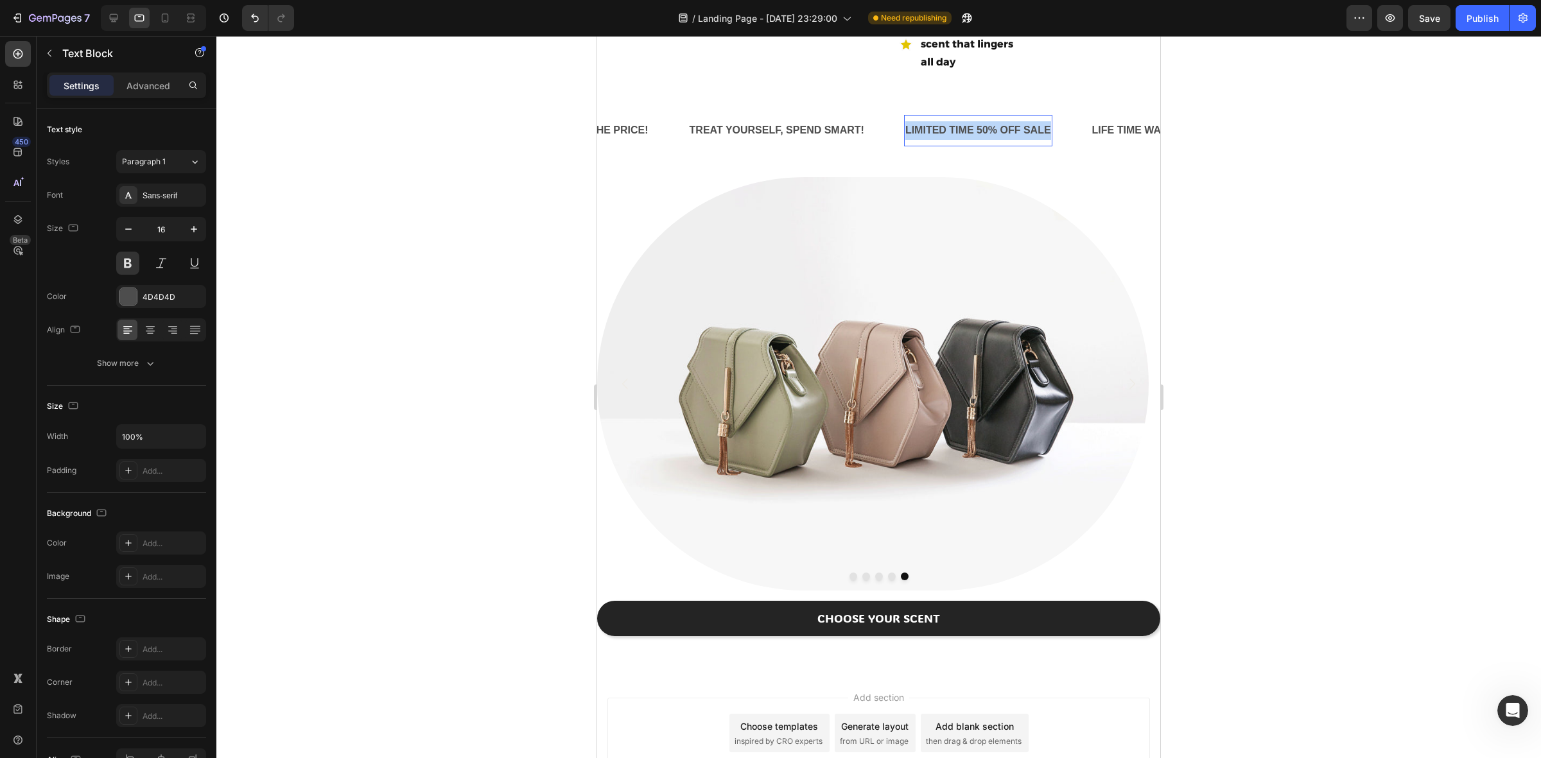
drag, startPoint x: 907, startPoint y: 106, endPoint x: 1048, endPoint y: 106, distance: 141.3
click at [1048, 121] on p "LIMITED TIME 50% OFF SALE" at bounding box center [979, 130] width 146 height 19
click at [1137, 115] on div "INDISTINGUISHABLE. EXCEPT THE PRICE! Text Block" at bounding box center [1031, 130] width 254 height 31
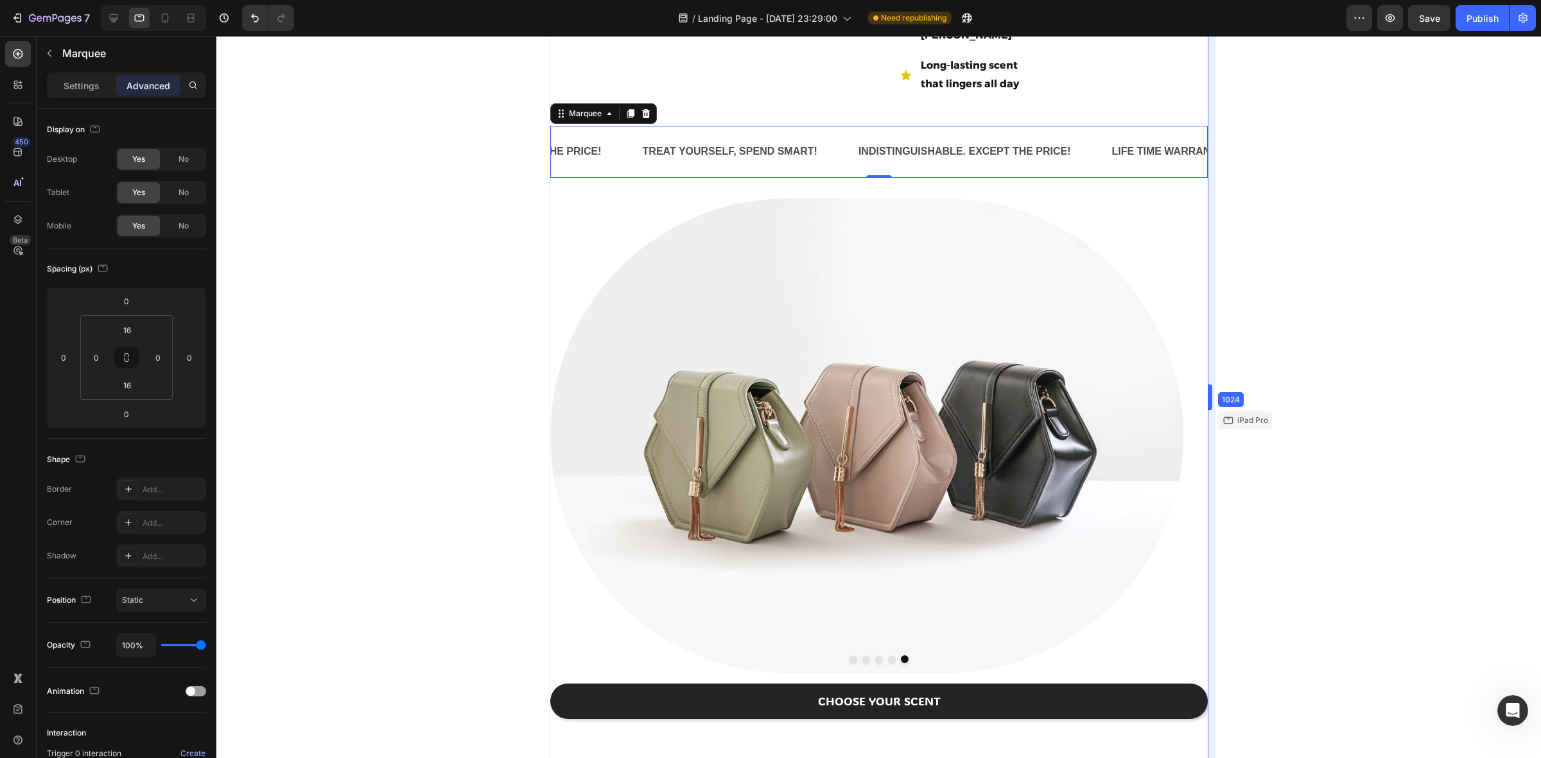
drag, startPoint x: 1166, startPoint y: 215, endPoint x: 1305, endPoint y: 195, distance: 140.2
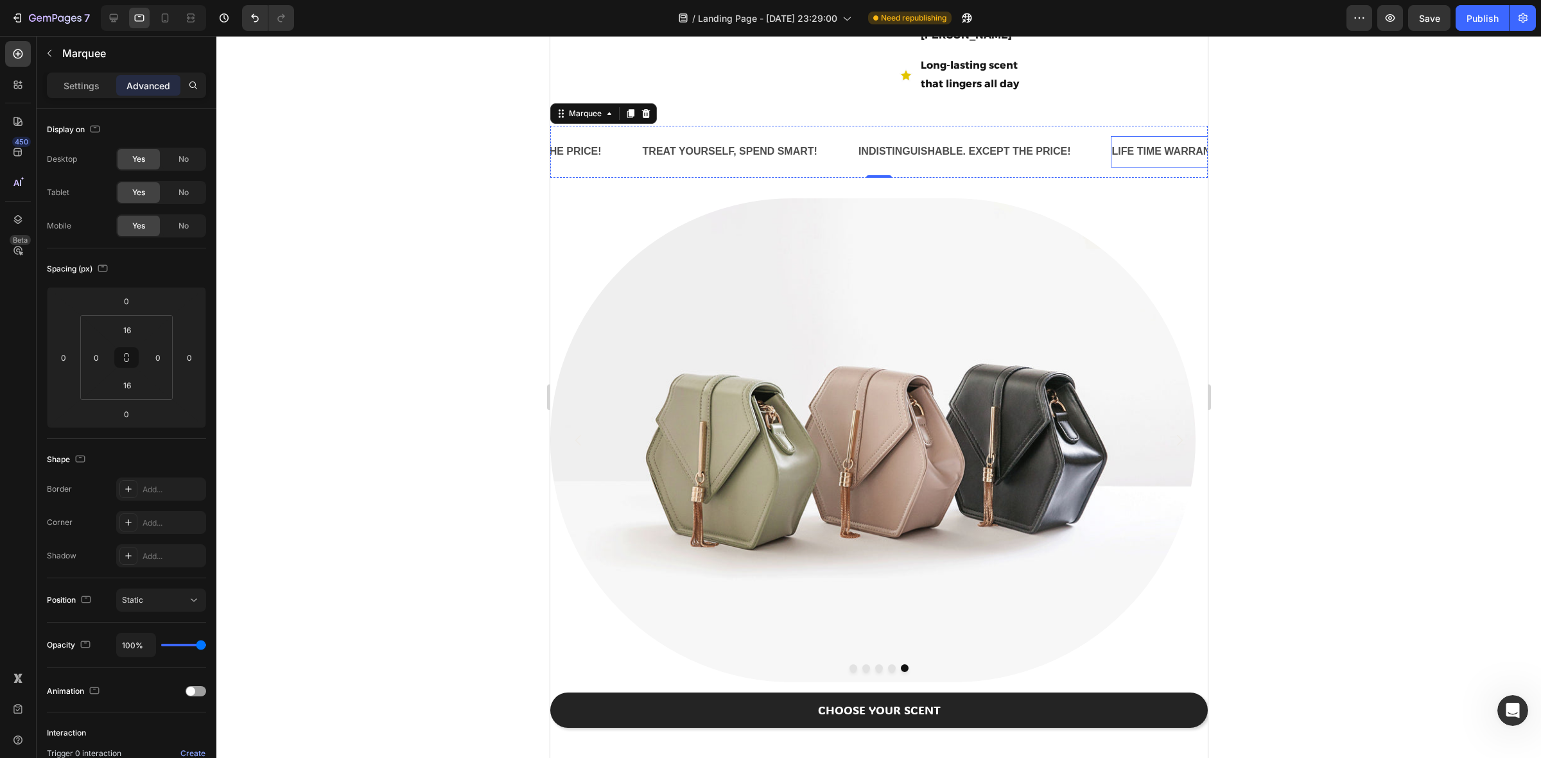
click at [1156, 141] on div "LIFE TIME WARRANTY" at bounding box center [1167, 151] width 114 height 21
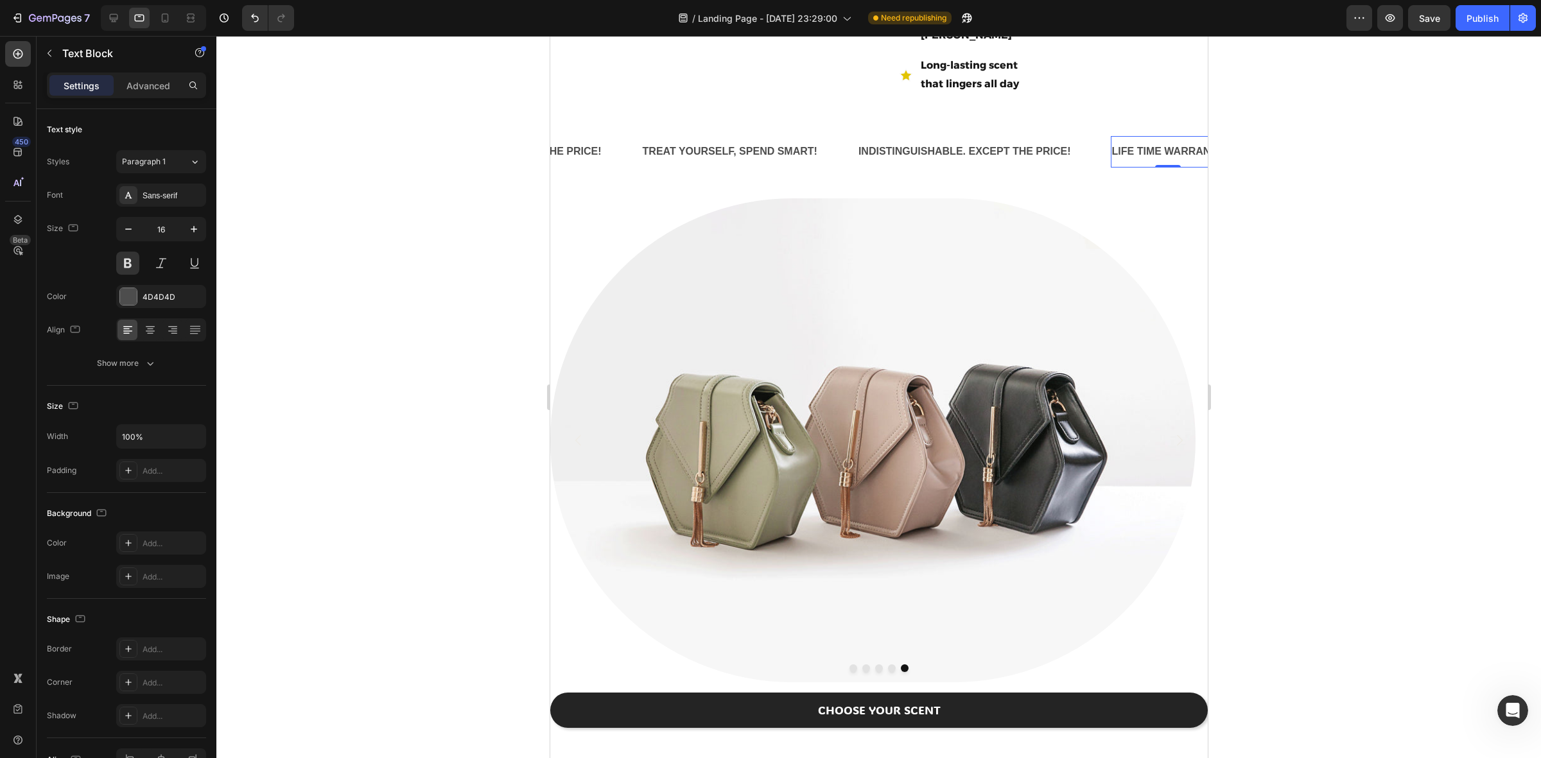
click at [1112, 141] on div "LIFE TIME WARRANTY" at bounding box center [1167, 151] width 114 height 21
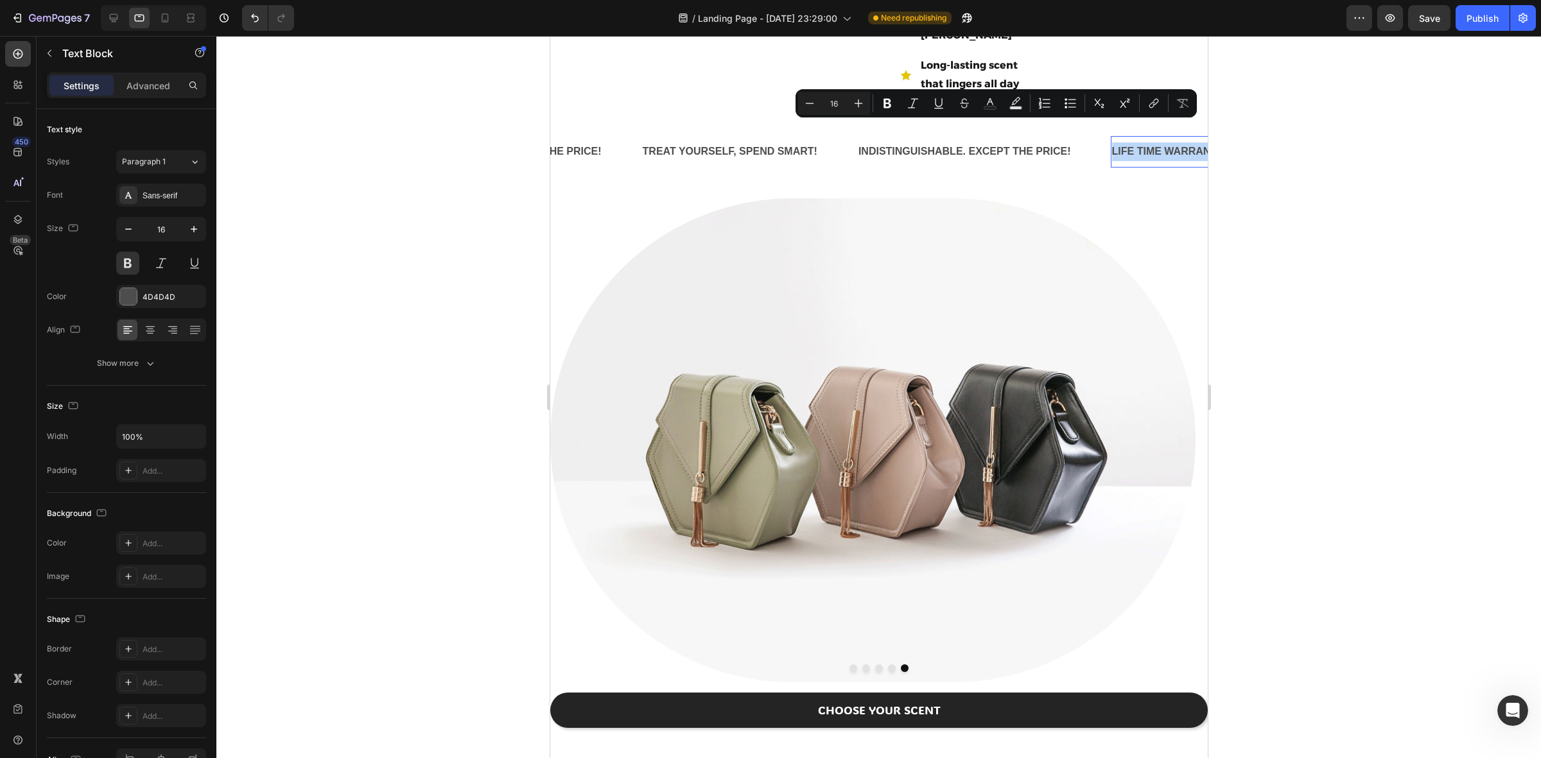
drag, startPoint x: 1111, startPoint y: 129, endPoint x: 1300, endPoint y: 130, distance: 188.8
click at [1207, 130] on html "iPad Pro ( 1024 px) iPhone 13 Mini iPhone 13 Pro iPhone 11 Pro Max iPhone 15 Pr…" at bounding box center [879, 190] width 658 height 1517
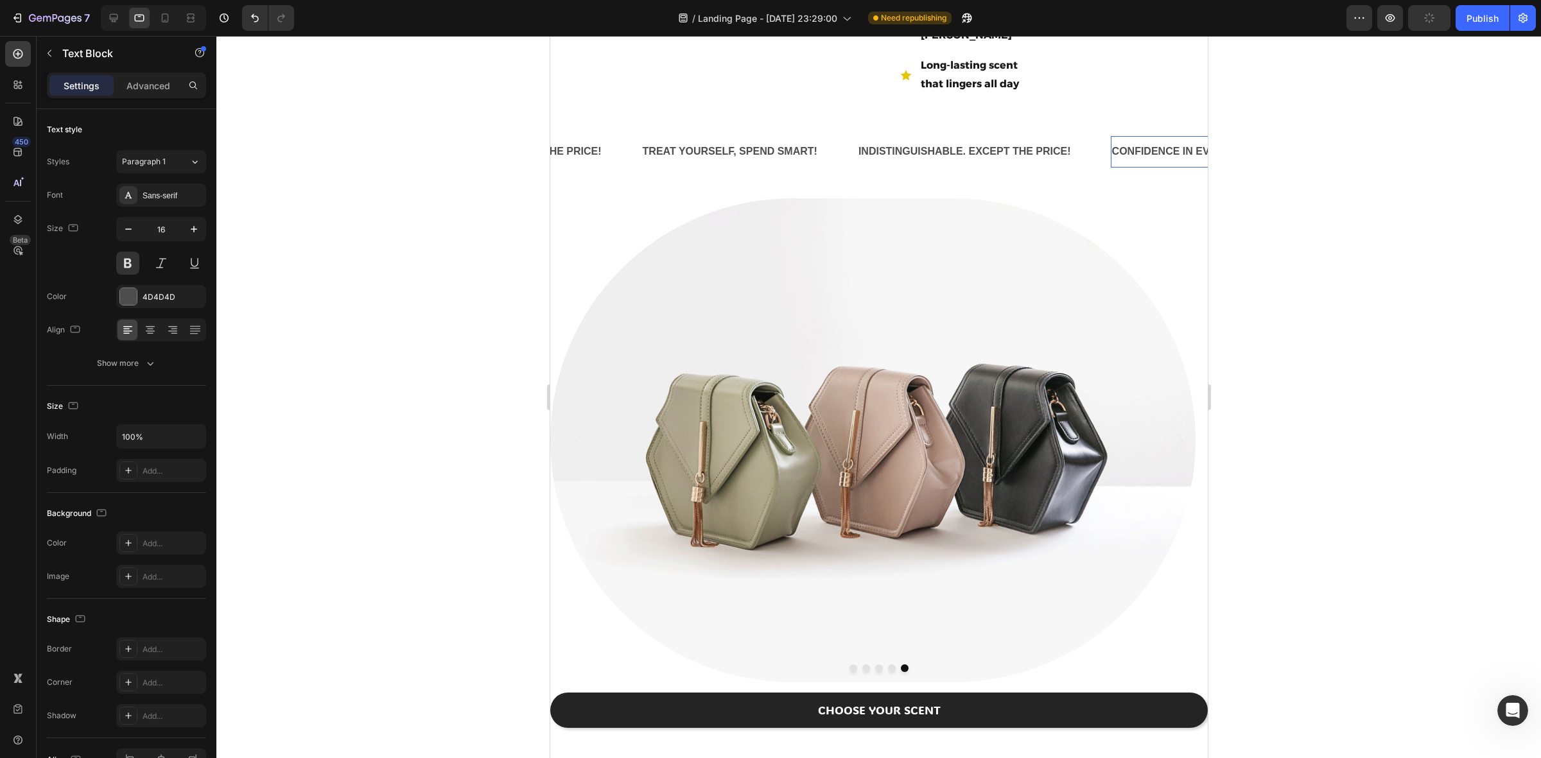
click at [1346, 304] on div at bounding box center [878, 397] width 1325 height 723
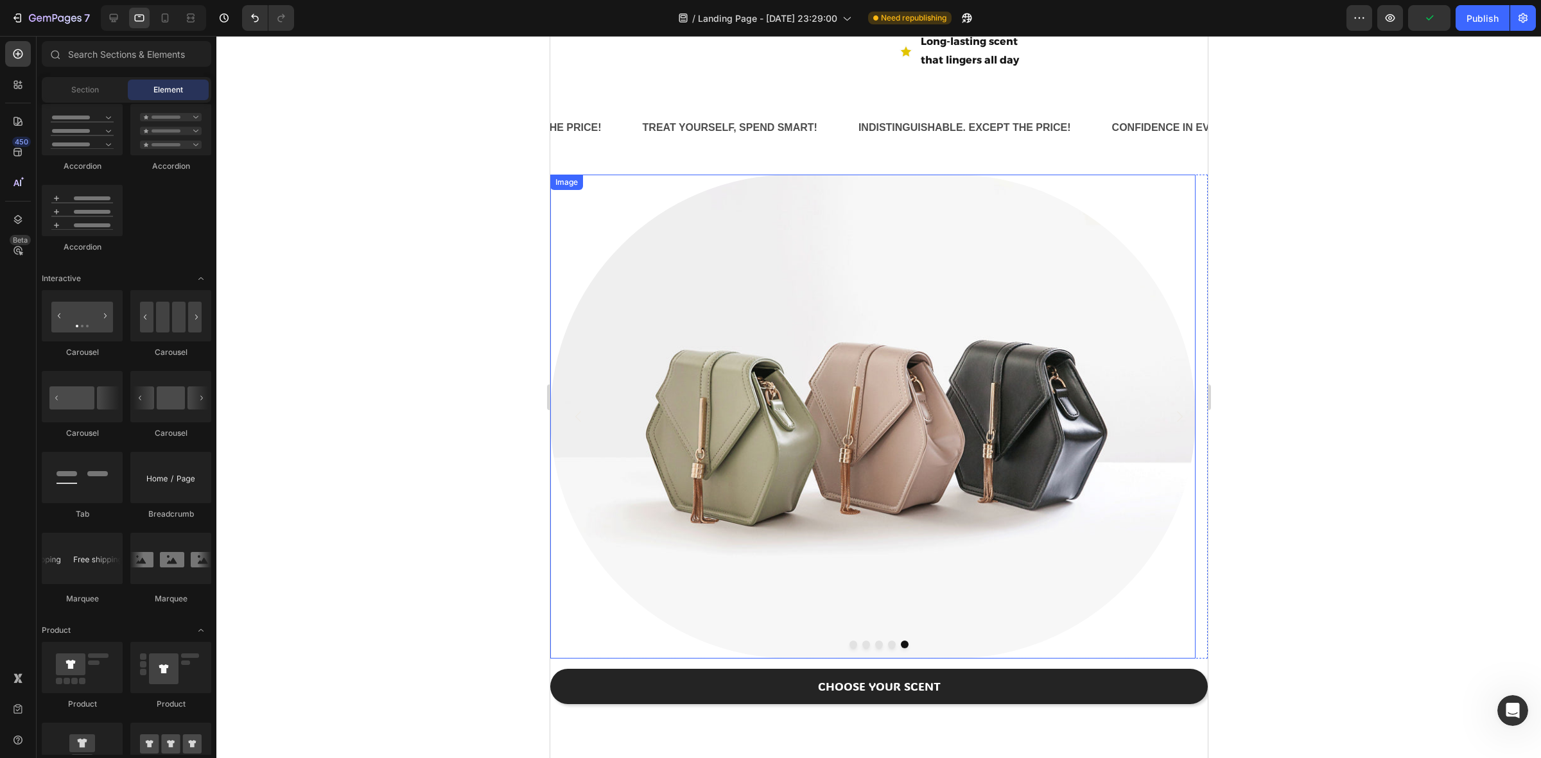
scroll to position [684, 0]
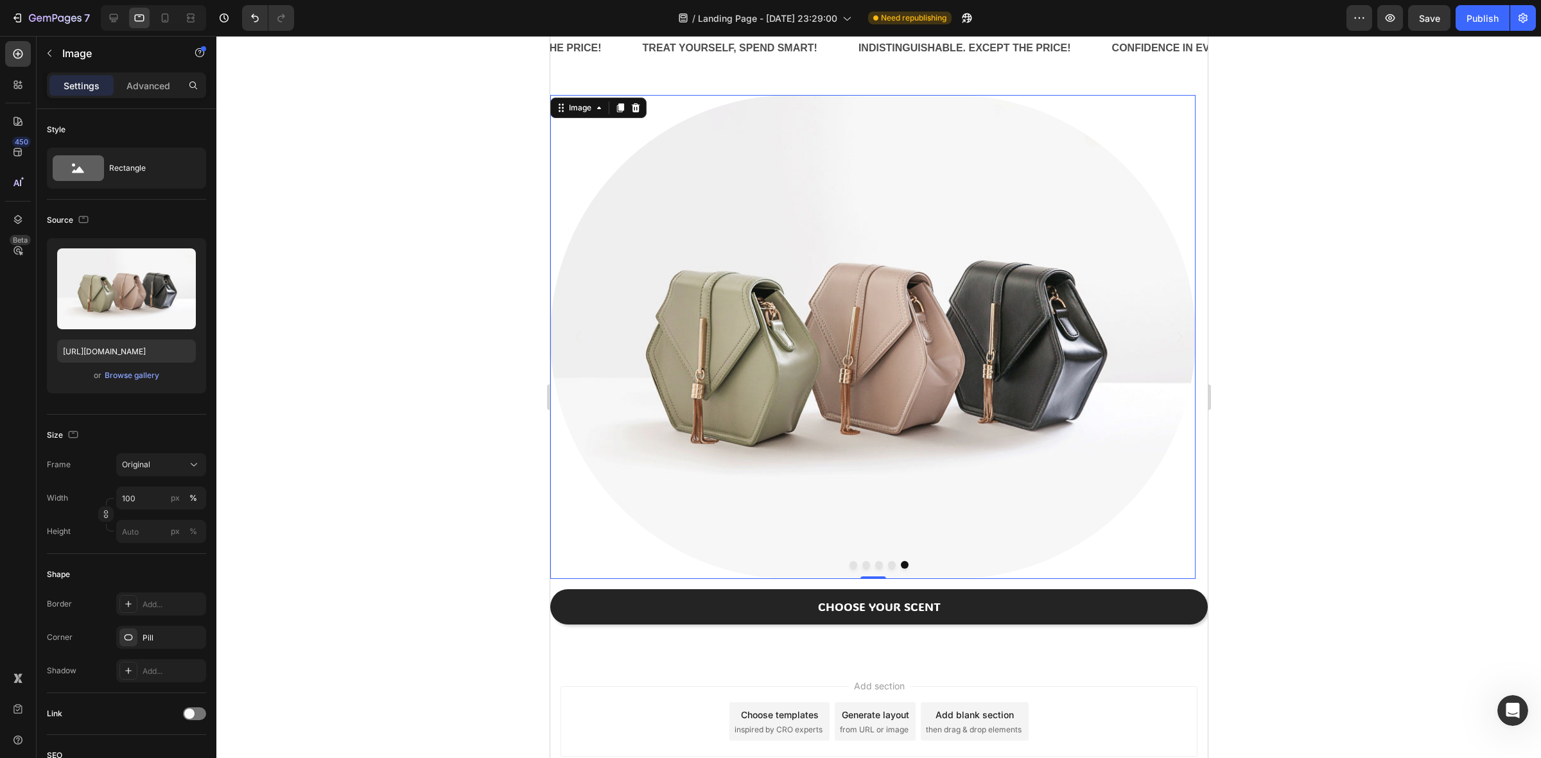
click at [778, 338] on img at bounding box center [872, 337] width 645 height 484
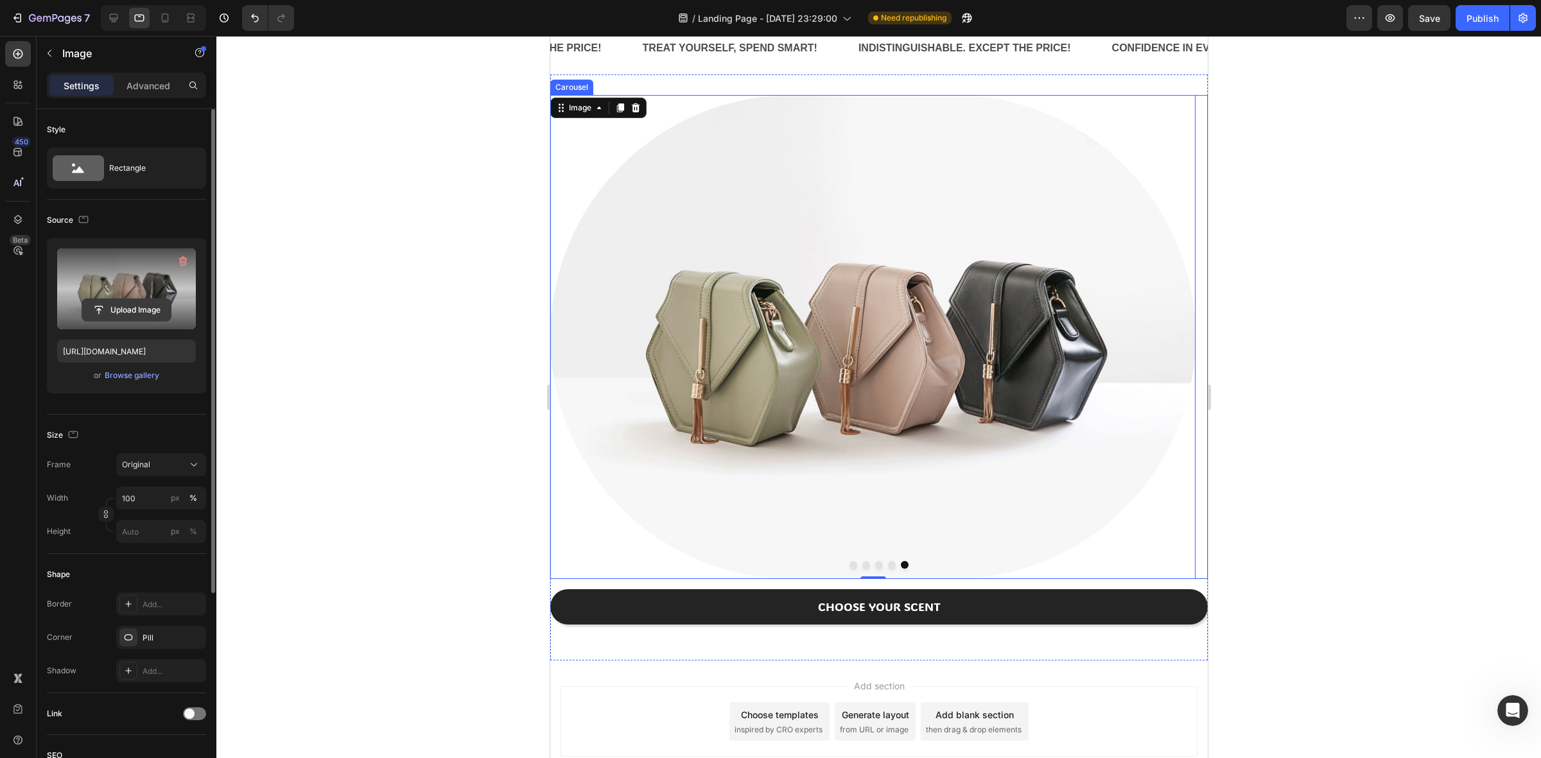
click at [125, 302] on input "file" at bounding box center [126, 310] width 89 height 22
type input "[URL][DOMAIN_NAME]"
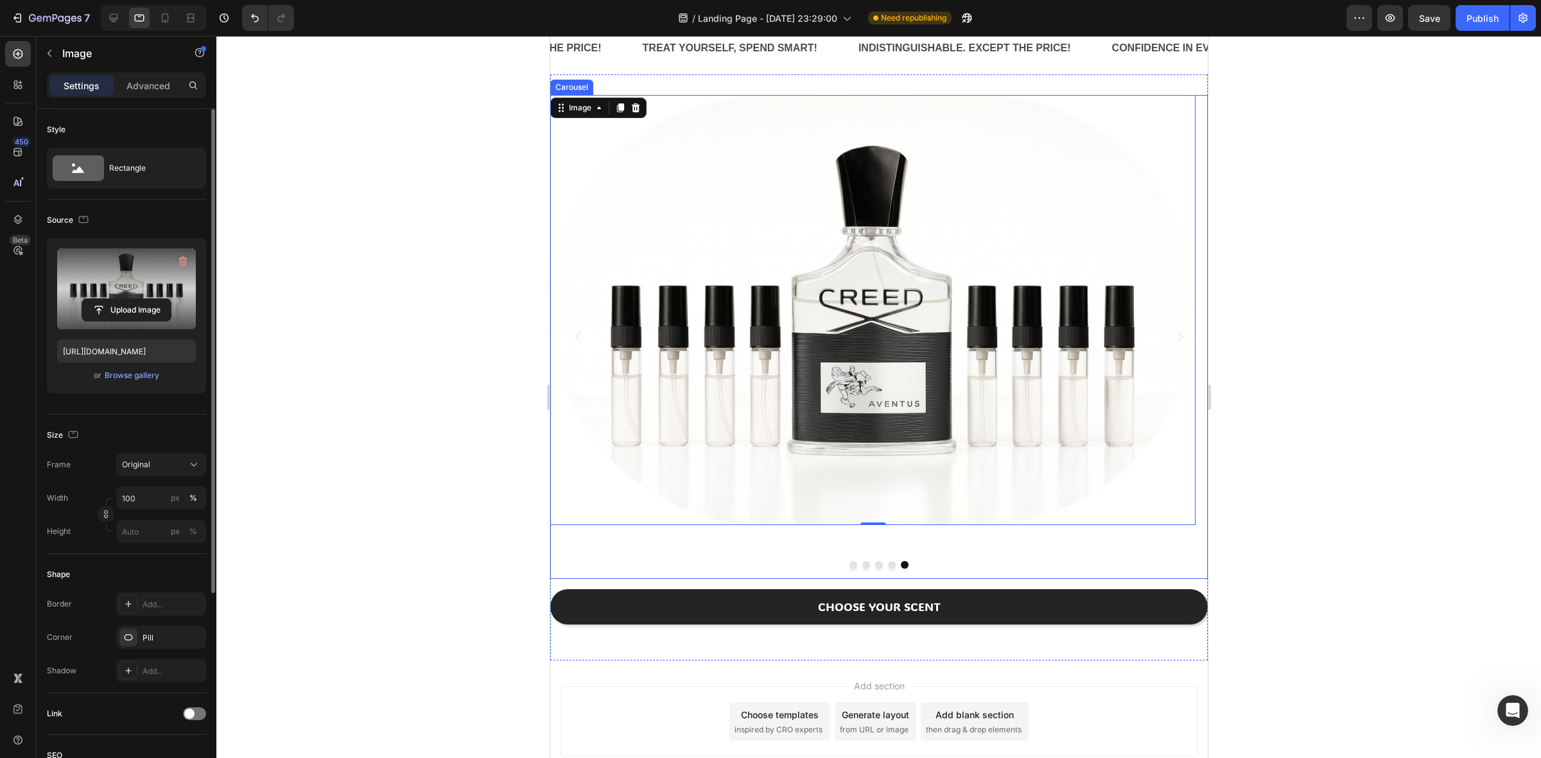
click at [888, 565] on button "Dot" at bounding box center [892, 565] width 8 height 8
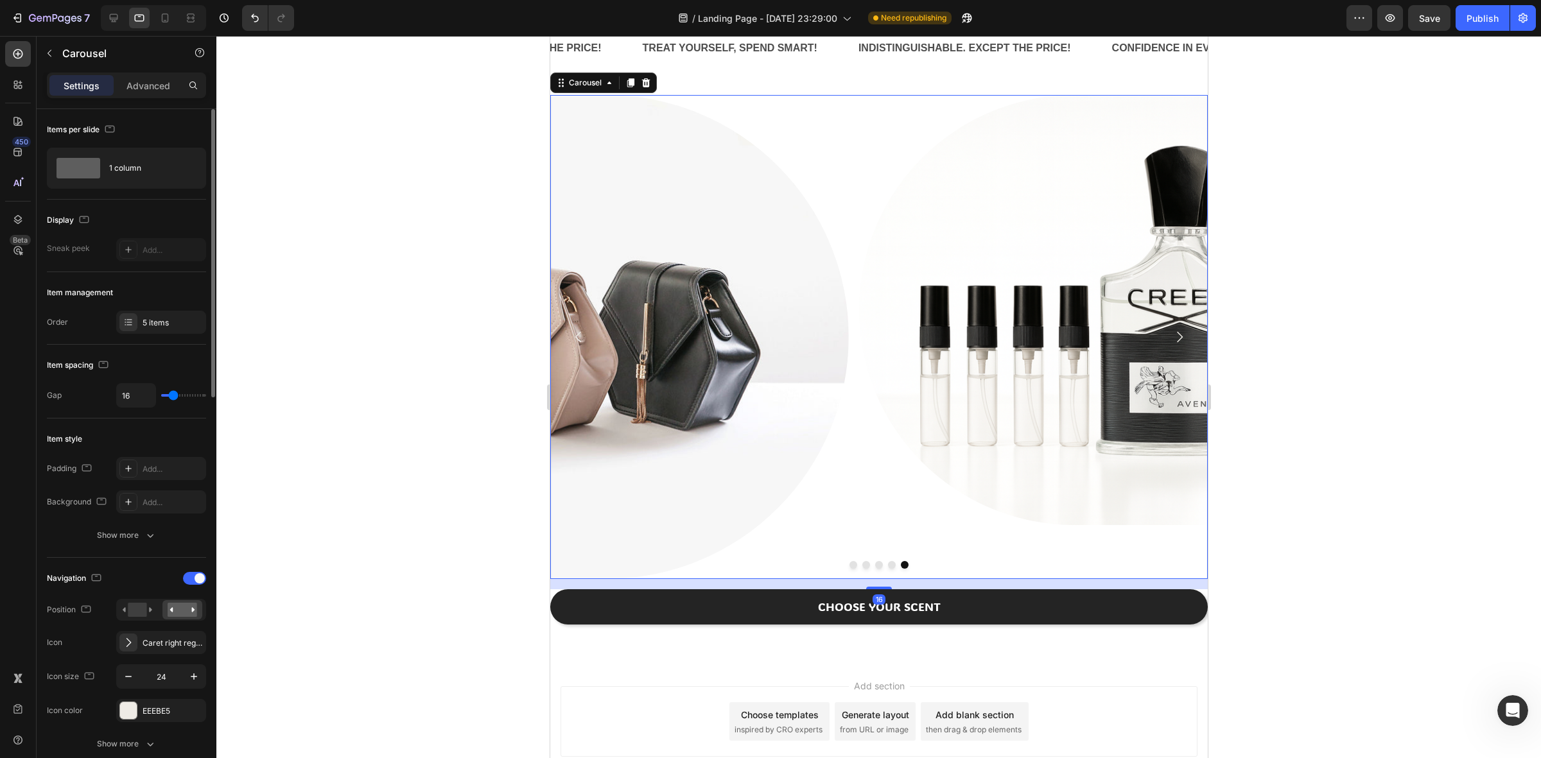
click at [875, 566] on button "Dot" at bounding box center [879, 565] width 8 height 8
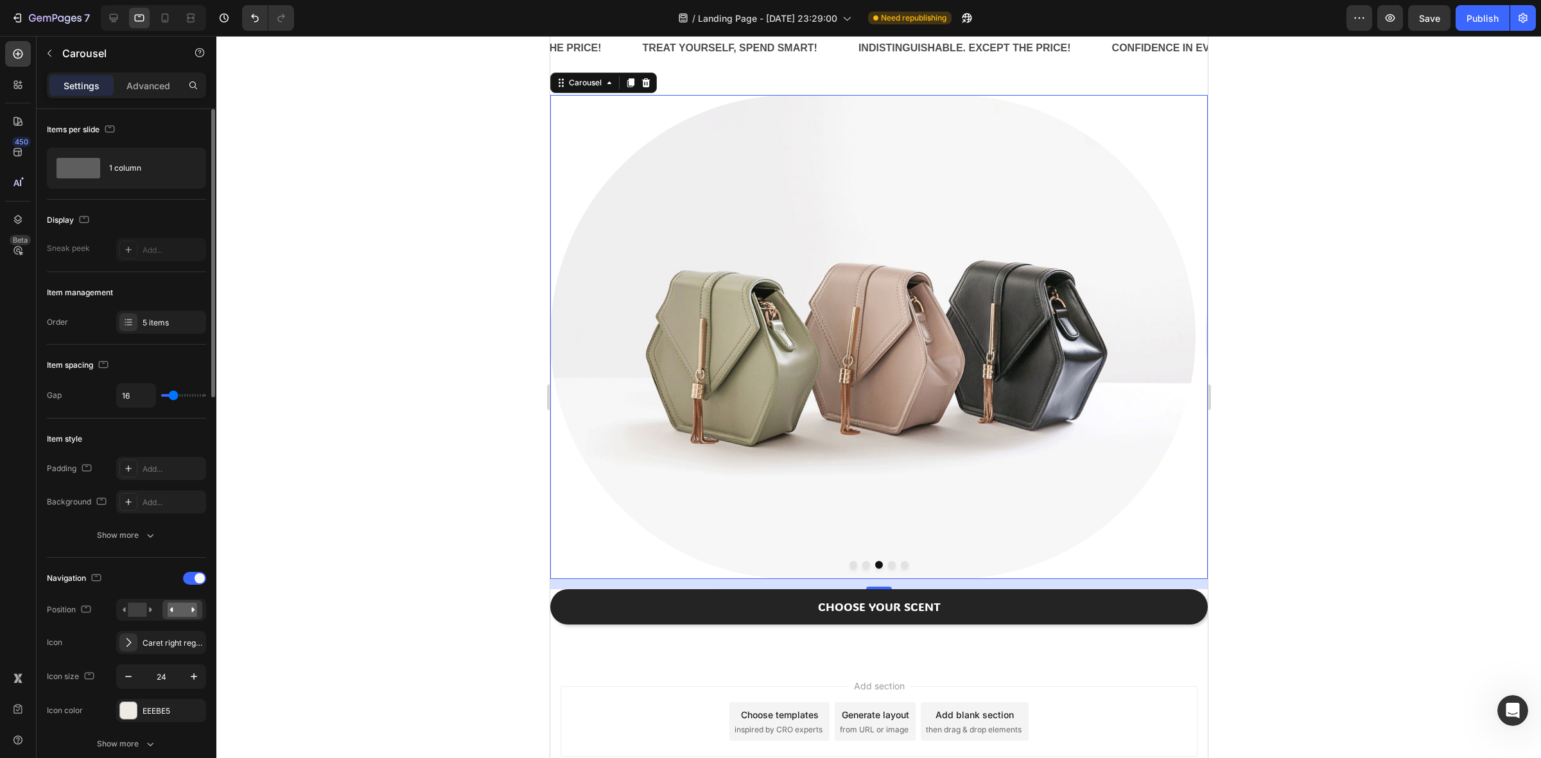
click at [862, 563] on button "Dot" at bounding box center [866, 565] width 8 height 8
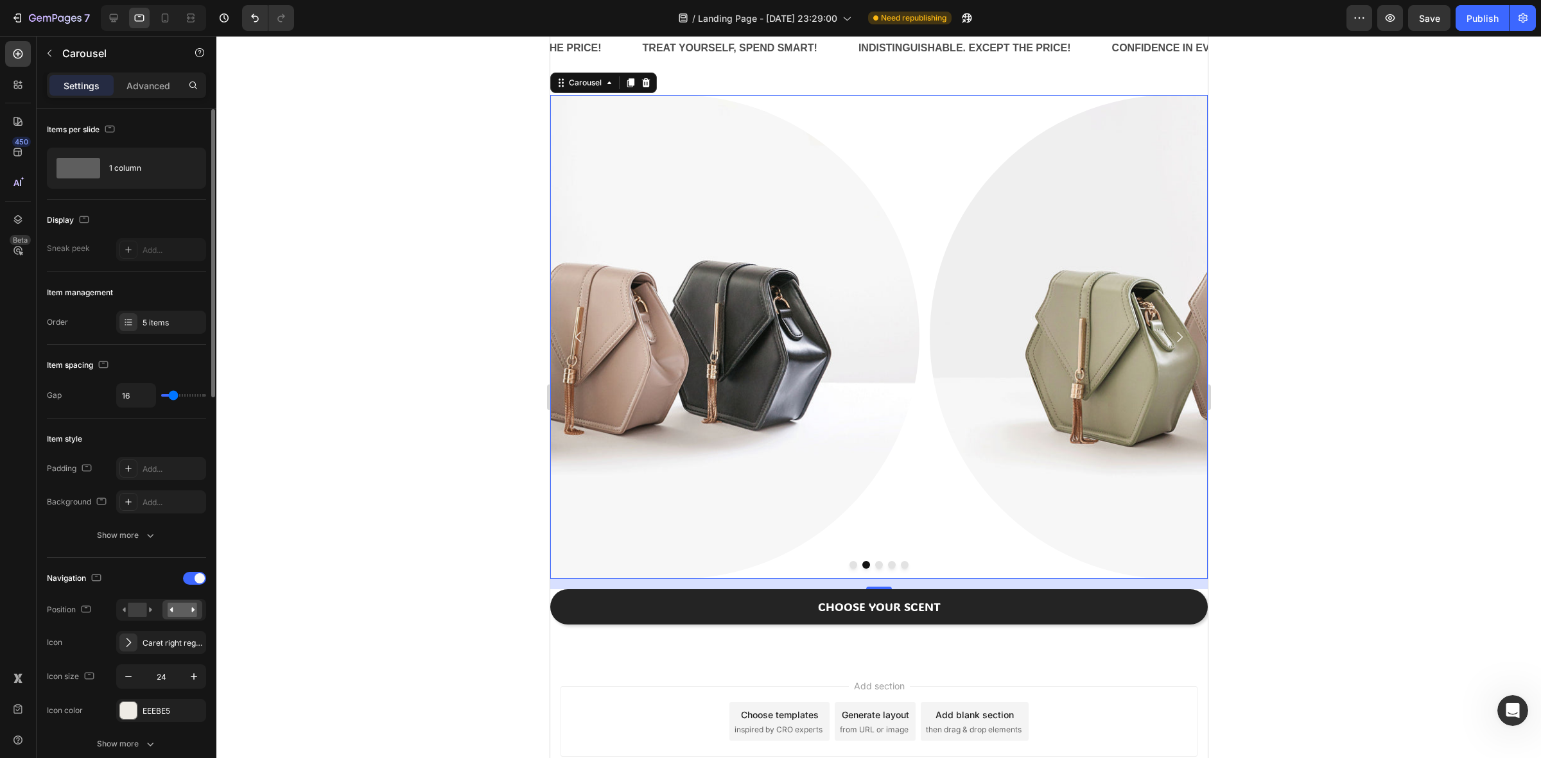
click at [849, 566] on button "Dot" at bounding box center [853, 565] width 8 height 8
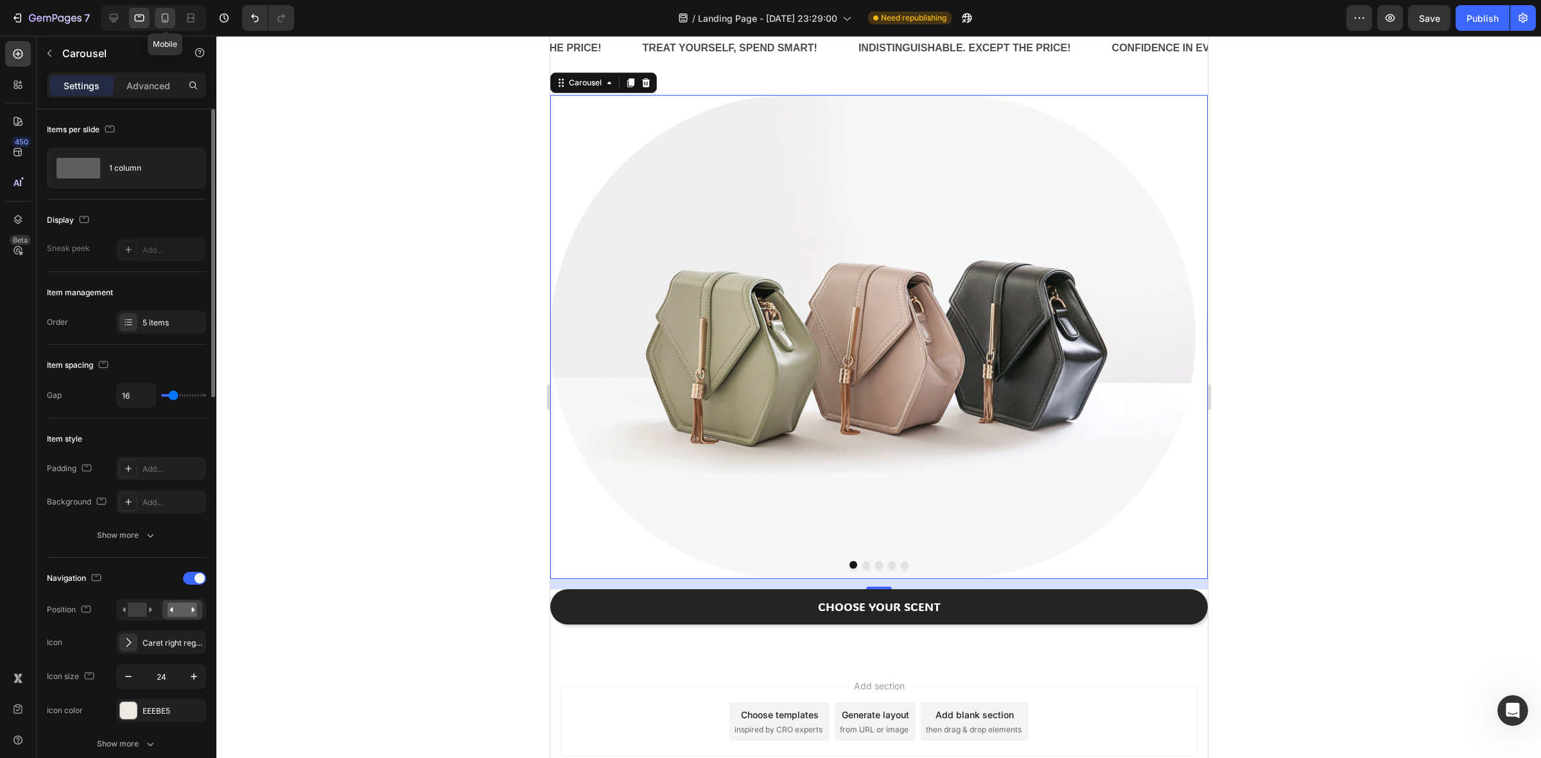
click at [166, 15] on icon at bounding box center [165, 18] width 13 height 13
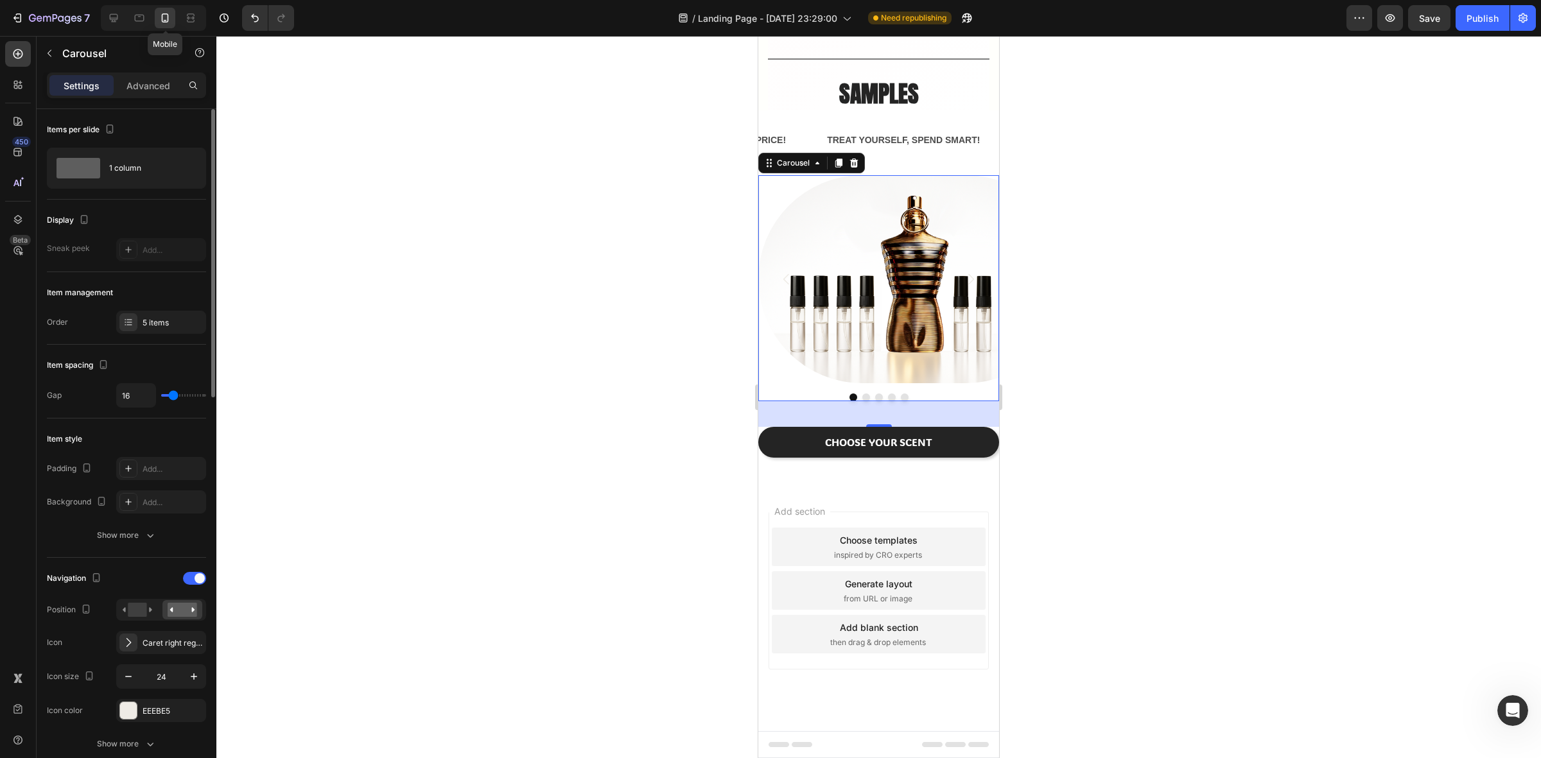
scroll to position [765, 0]
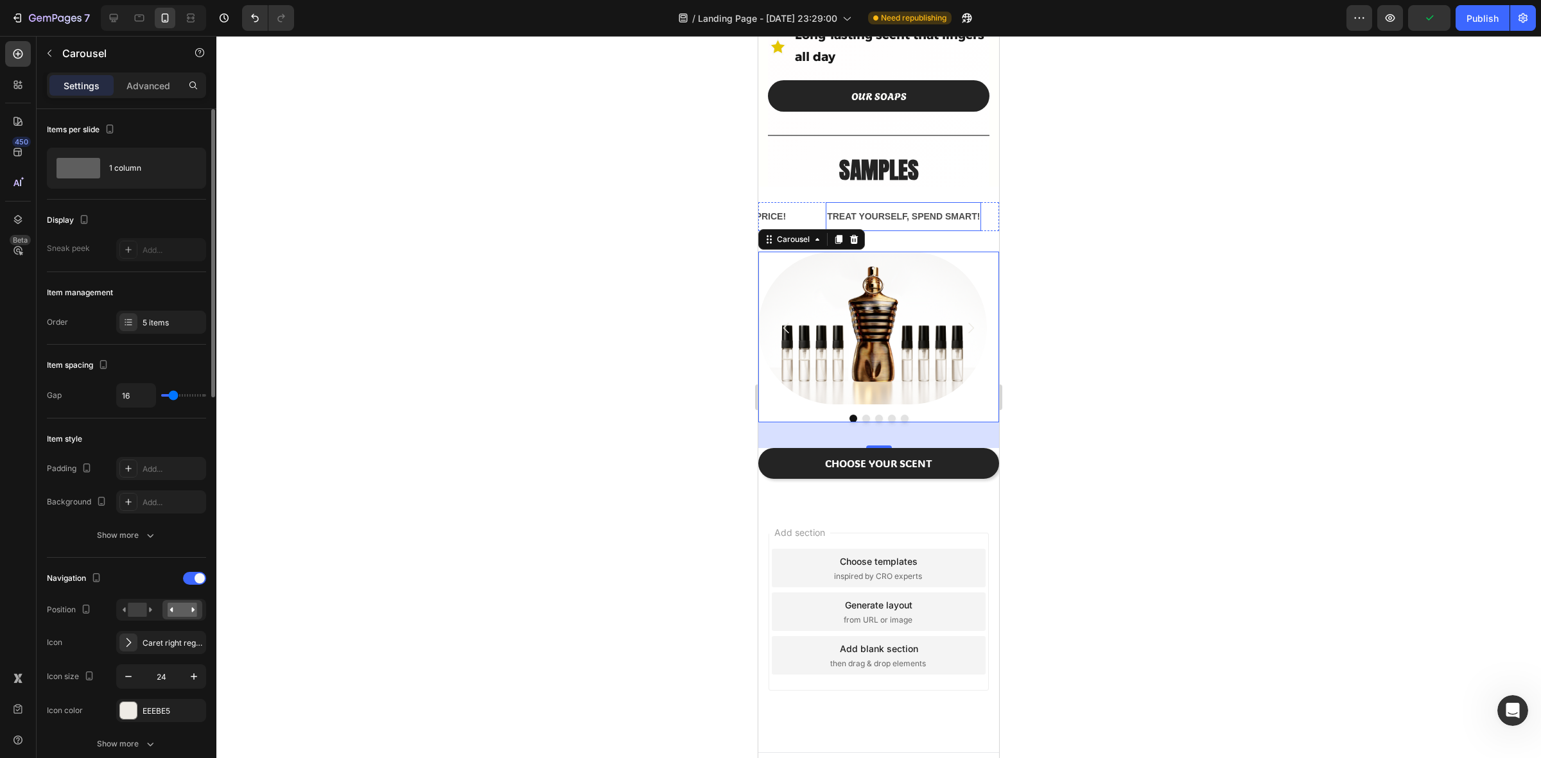
click at [980, 209] on p "TREAT YOURSELF, SPEND SMART!" at bounding box center [903, 217] width 153 height 16
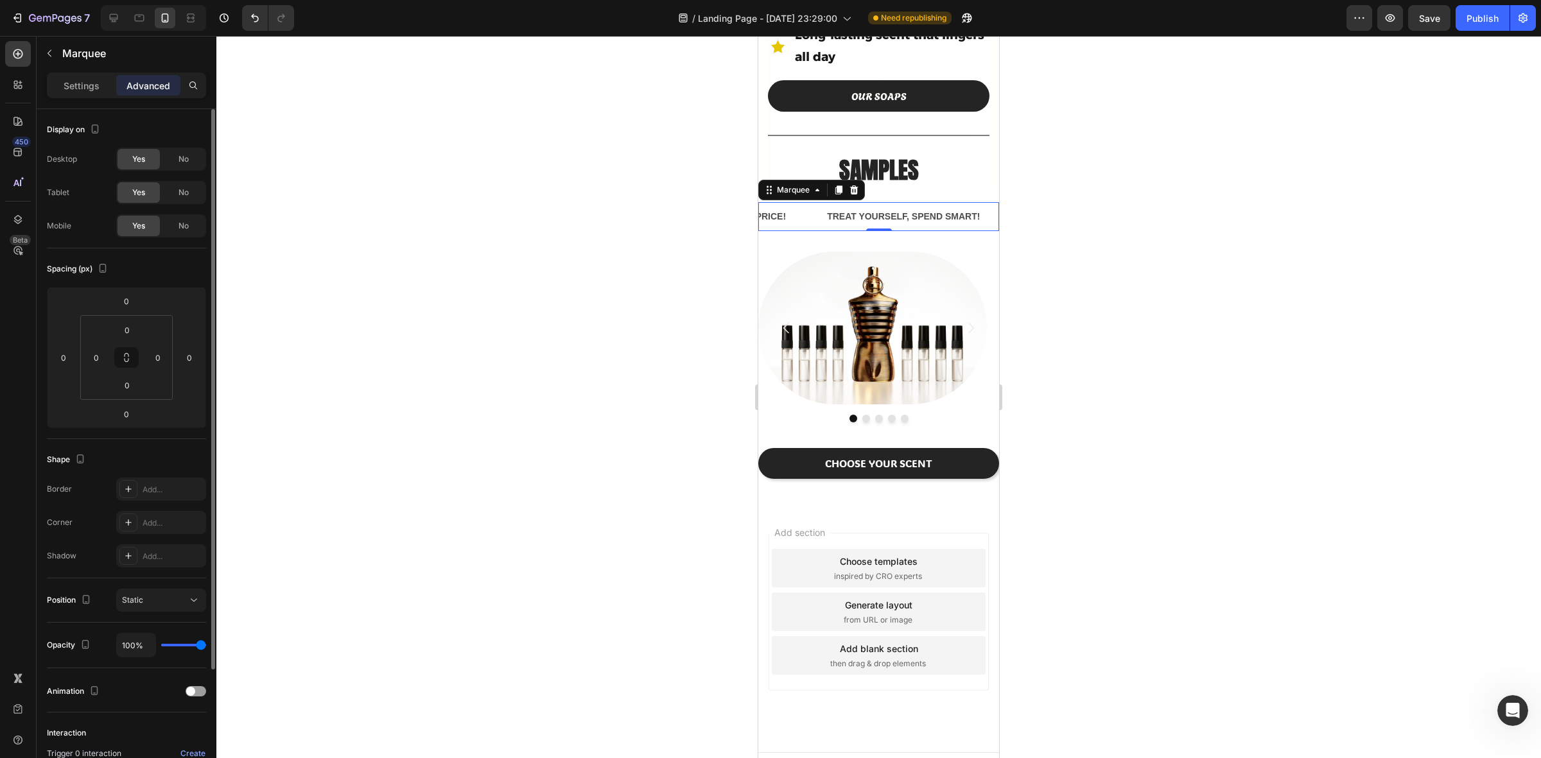
click at [800, 202] on div "SAME SCENT, TENTH OF THE PRICE! Text Block" at bounding box center [723, 216] width 205 height 29
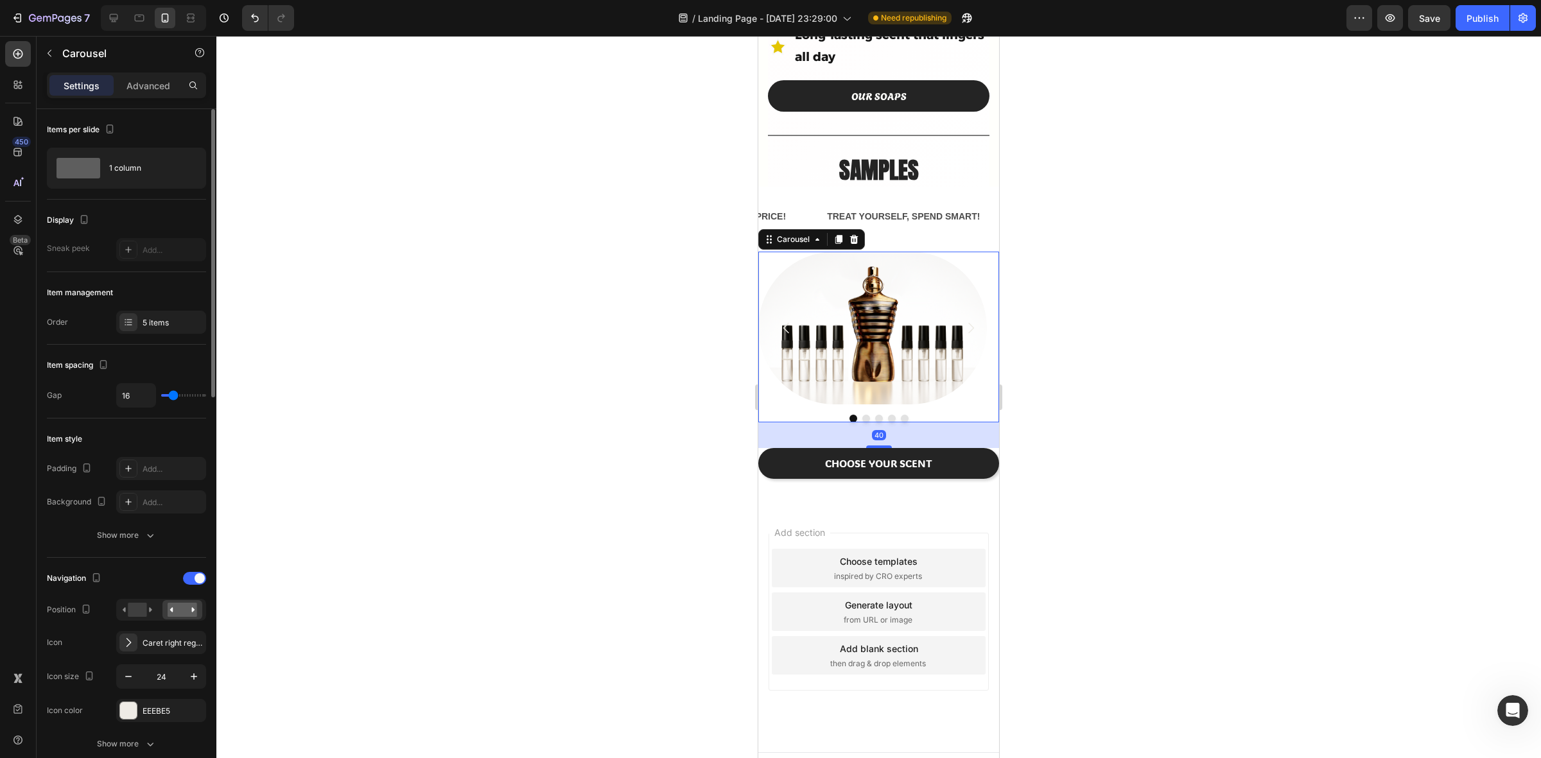
click at [963, 320] on icon "Carousel Next Arrow" at bounding box center [970, 327] width 15 height 15
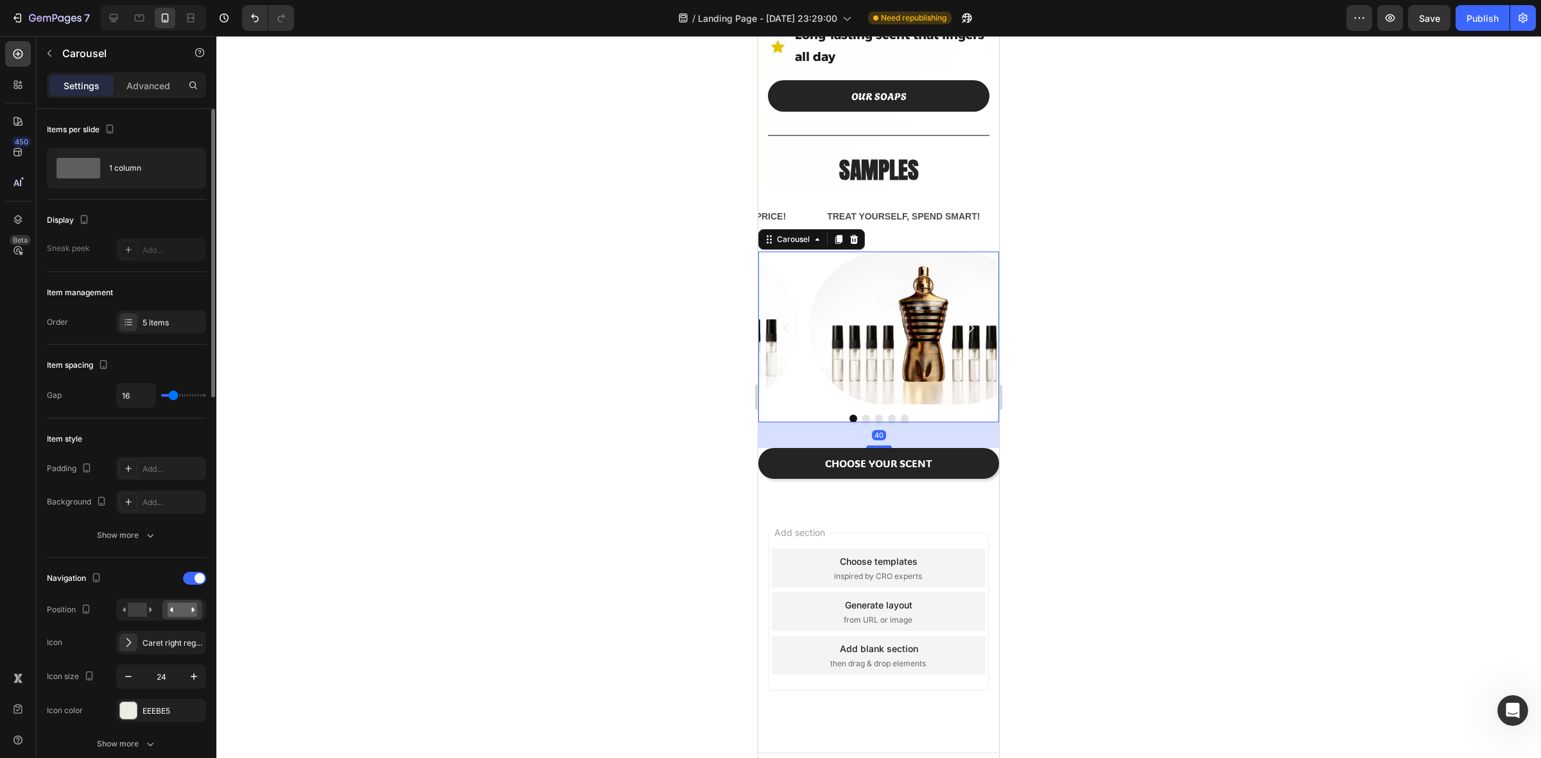
click at [963, 320] on icon "Carousel Next Arrow" at bounding box center [970, 327] width 15 height 15
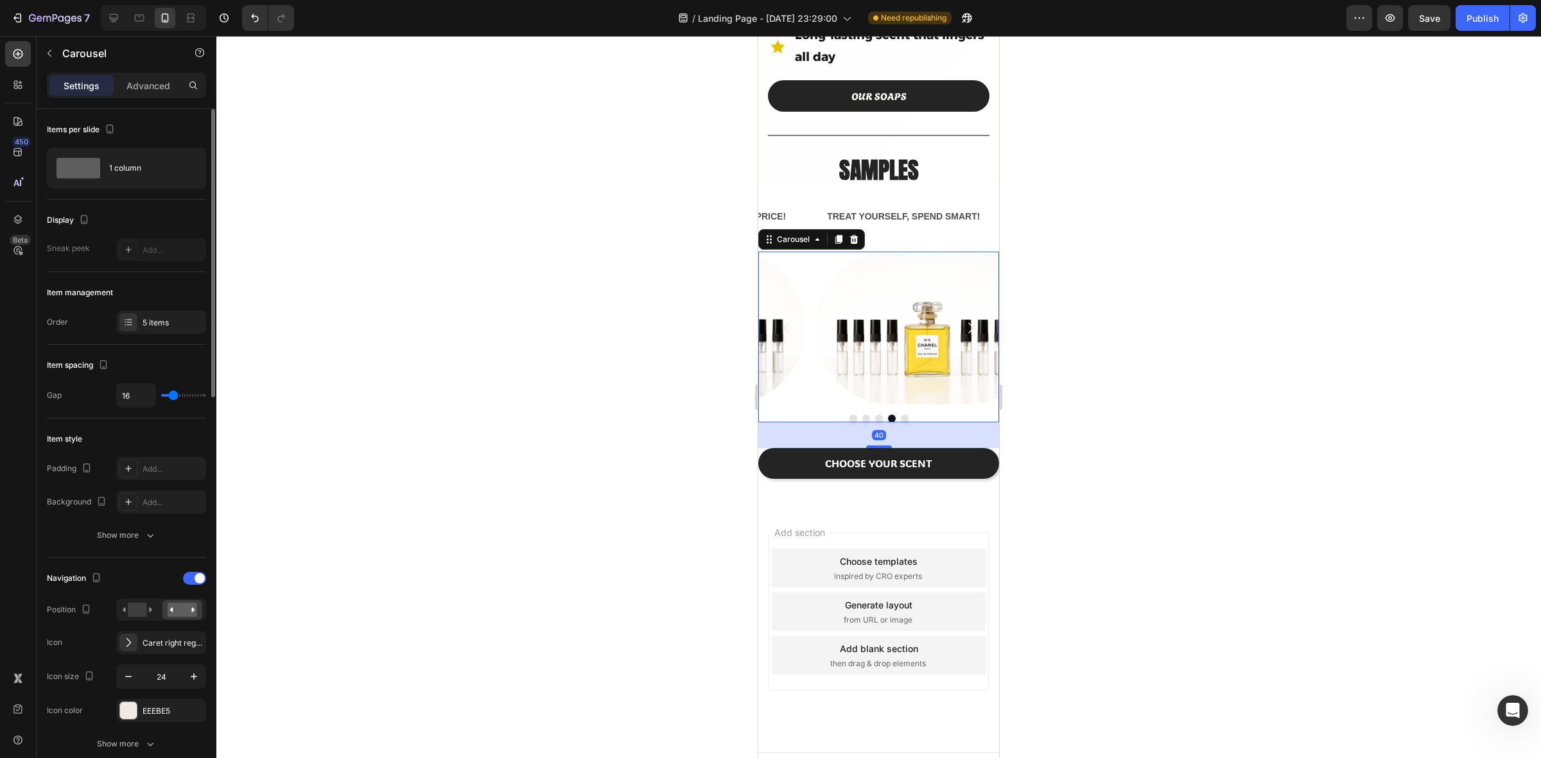
click at [963, 320] on icon "Carousel Next Arrow" at bounding box center [970, 327] width 15 height 15
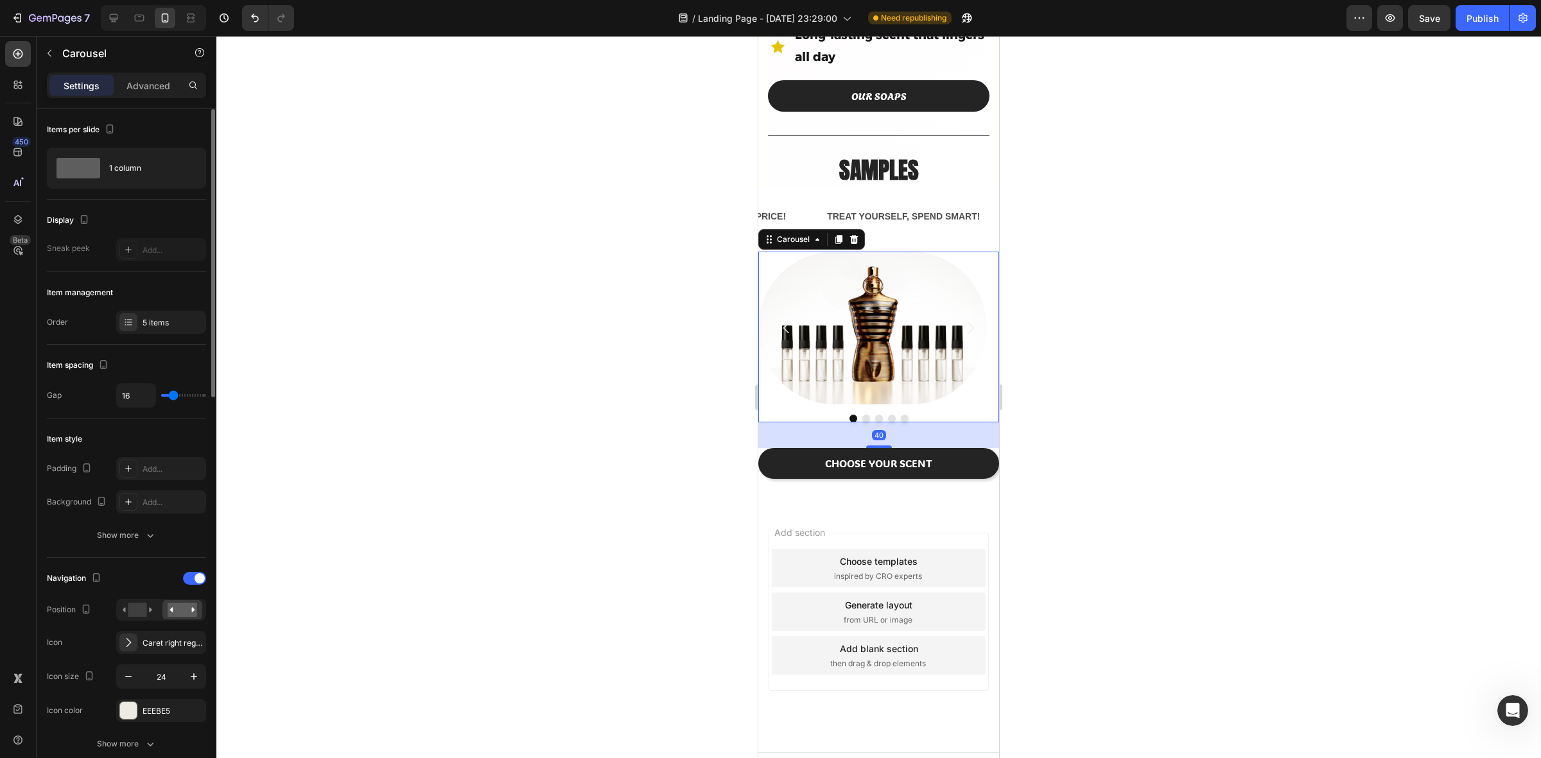
click at [963, 320] on icon "Carousel Next Arrow" at bounding box center [970, 327] width 15 height 15
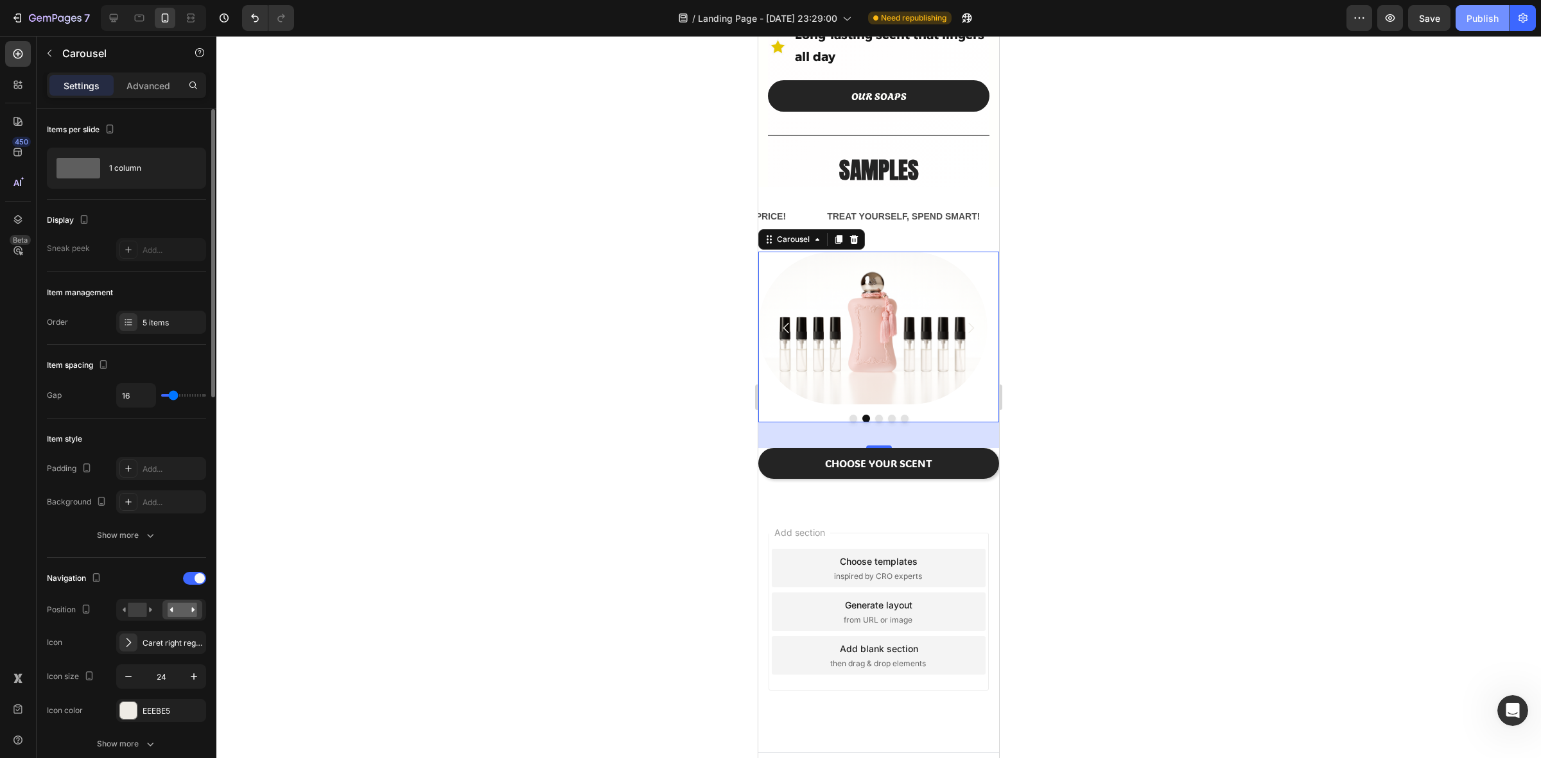
click at [1477, 16] on div "Publish" at bounding box center [1483, 18] width 32 height 13
click at [920, 209] on p "TREAT YOURSELF, SPEND SMART!" at bounding box center [903, 217] width 153 height 16
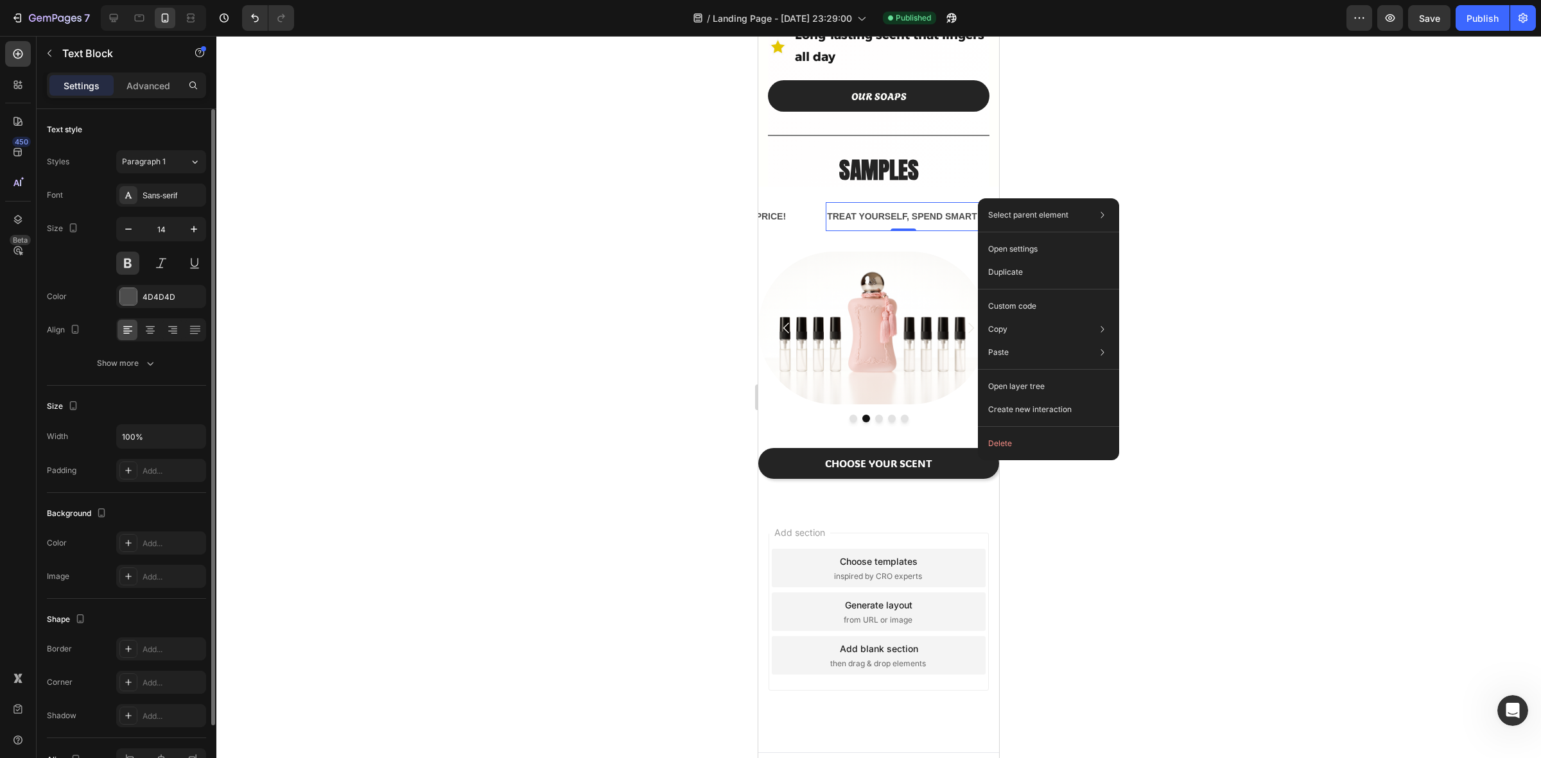
drag, startPoint x: 220, startPoint y: 162, endPoint x: 978, endPoint y: 198, distance: 758.7
click at [1031, 306] on p "Custom code" at bounding box center [1012, 307] width 48 height 12
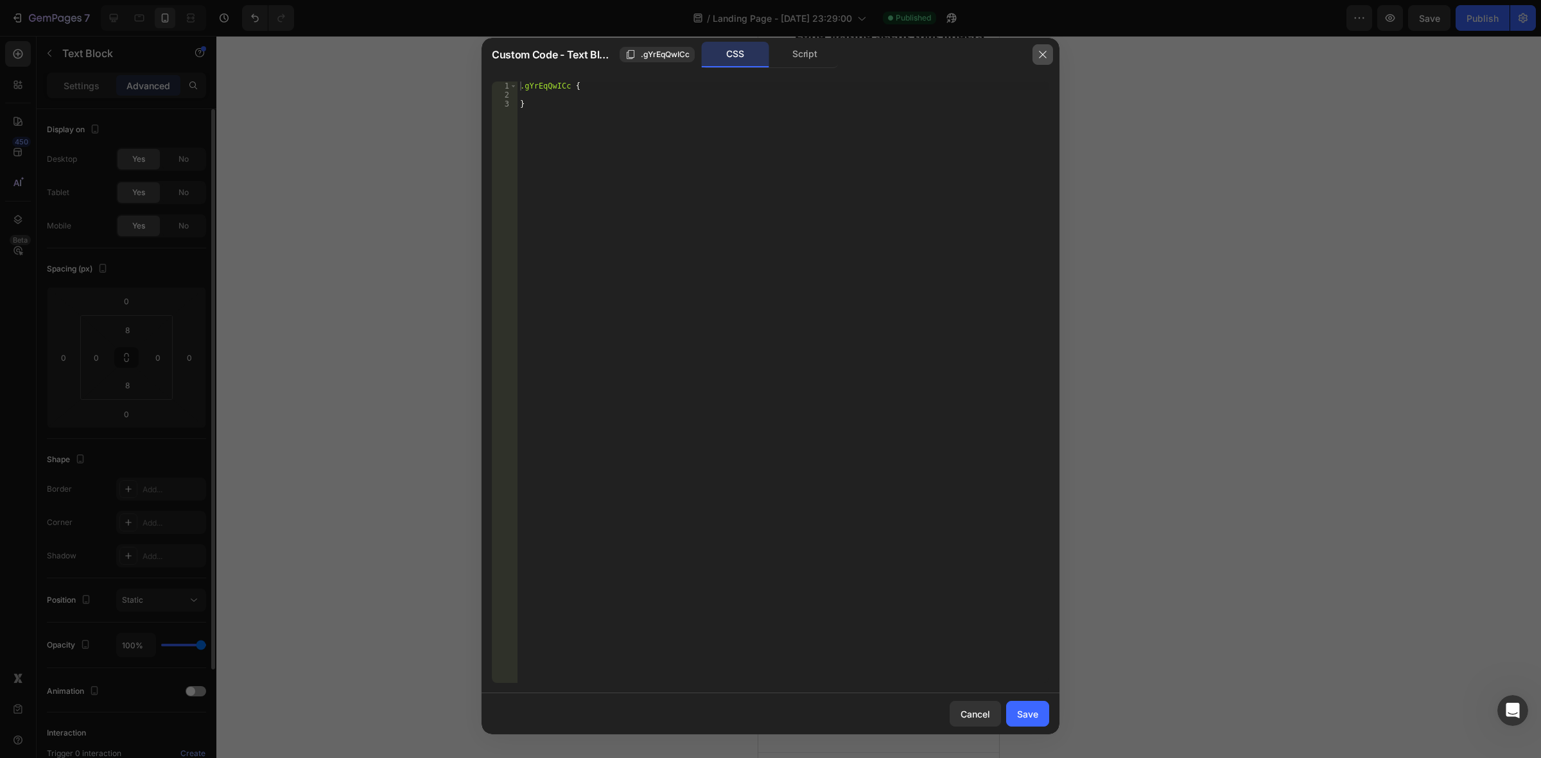
click at [1040, 58] on icon "button" at bounding box center [1043, 54] width 10 height 10
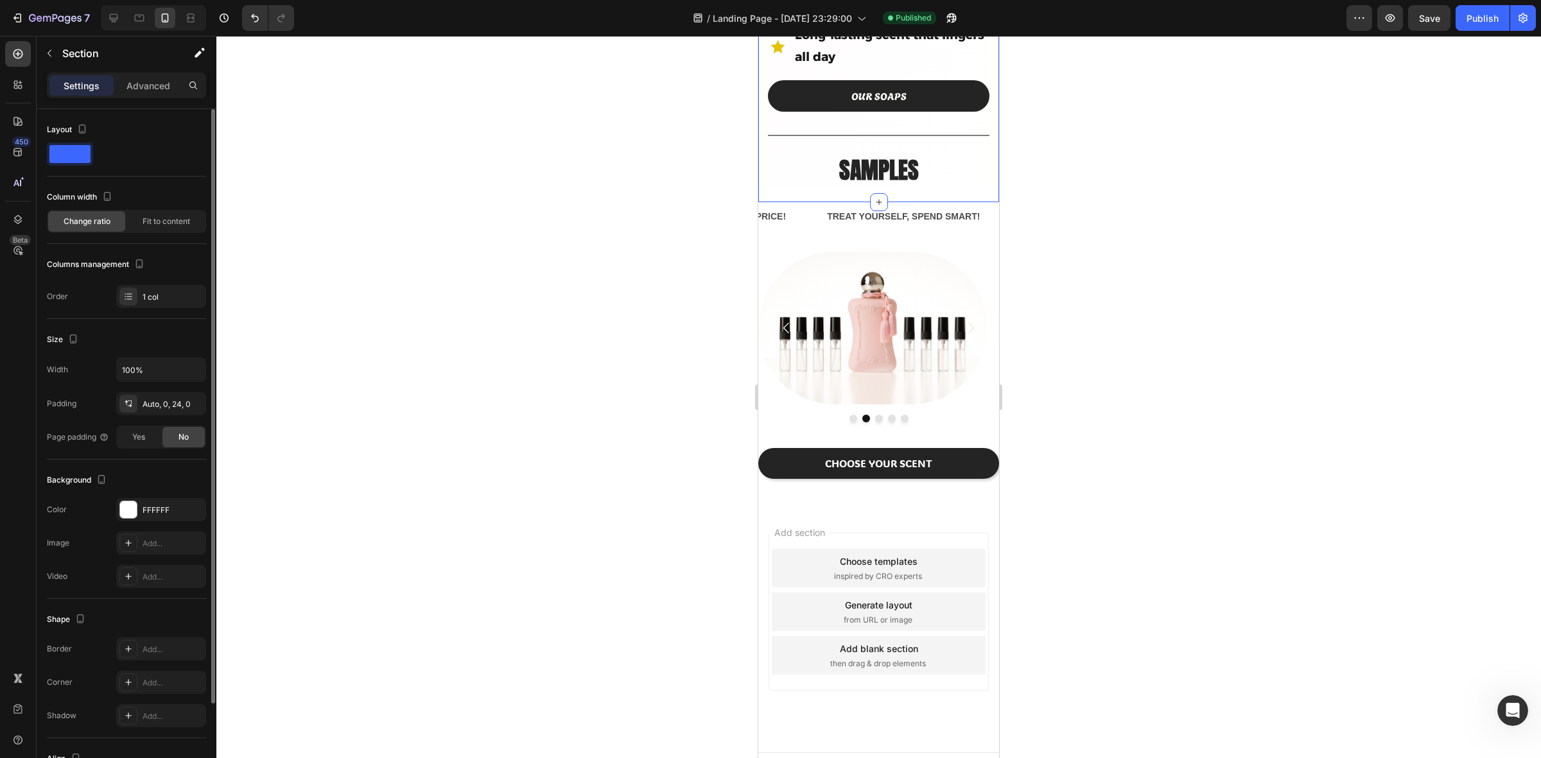
click at [945, 209] on p "TREAT YOURSELF, SPEND SMART!" at bounding box center [903, 217] width 153 height 16
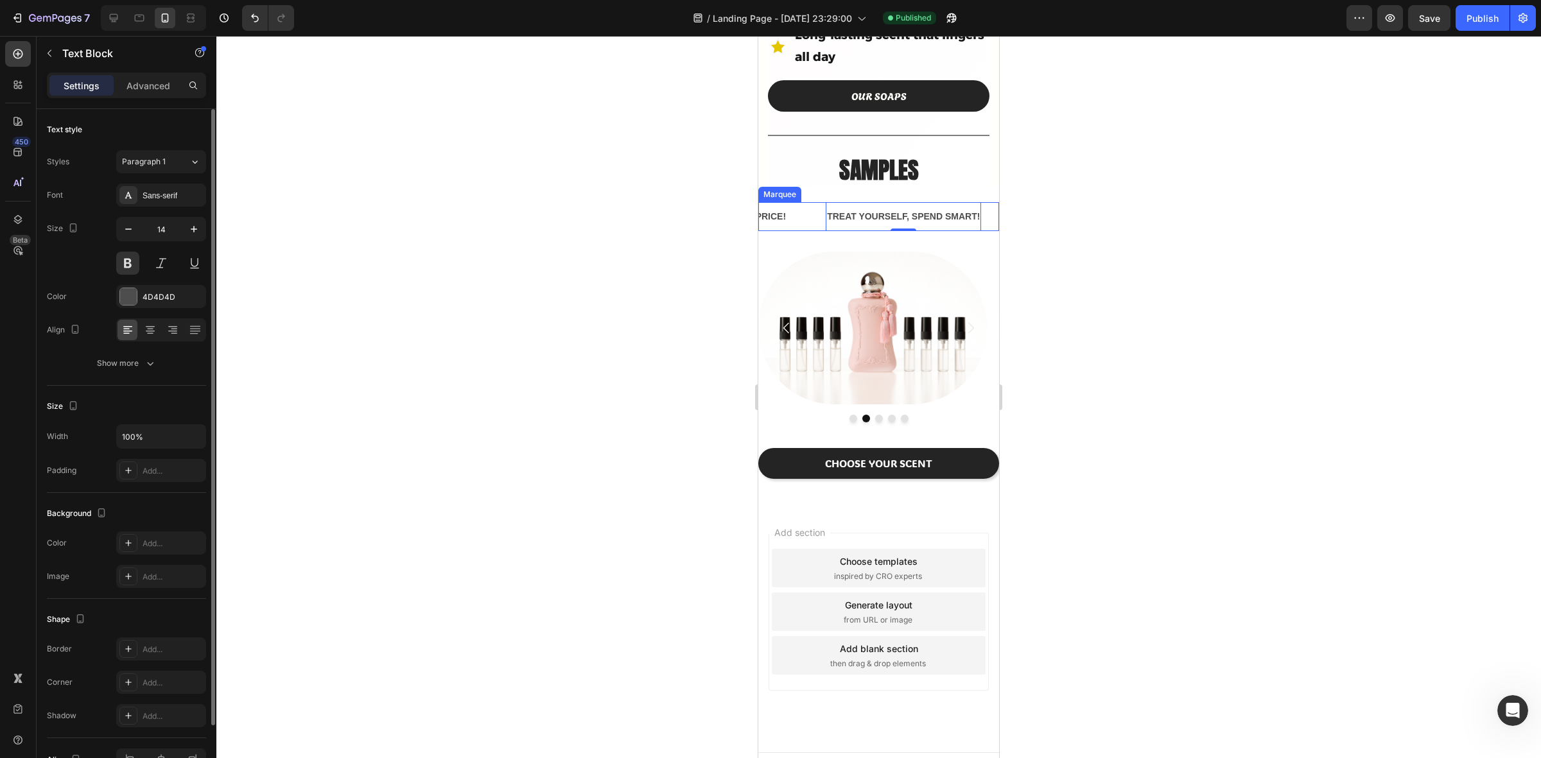
click at [984, 202] on div "TREAT YOURSELF, SPEND SMART! Text Block 0" at bounding box center [923, 216] width 194 height 29
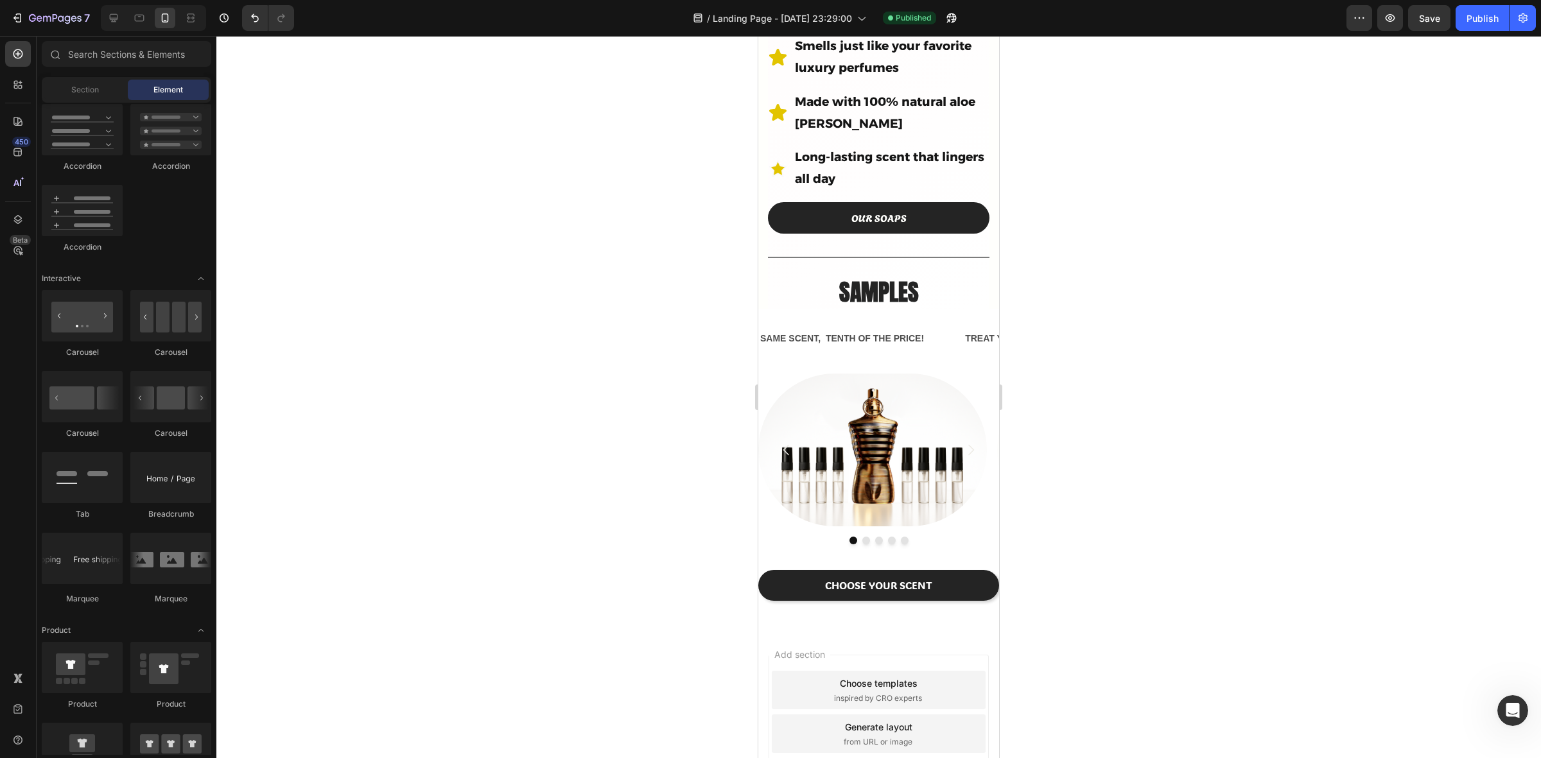
scroll to position [646, 0]
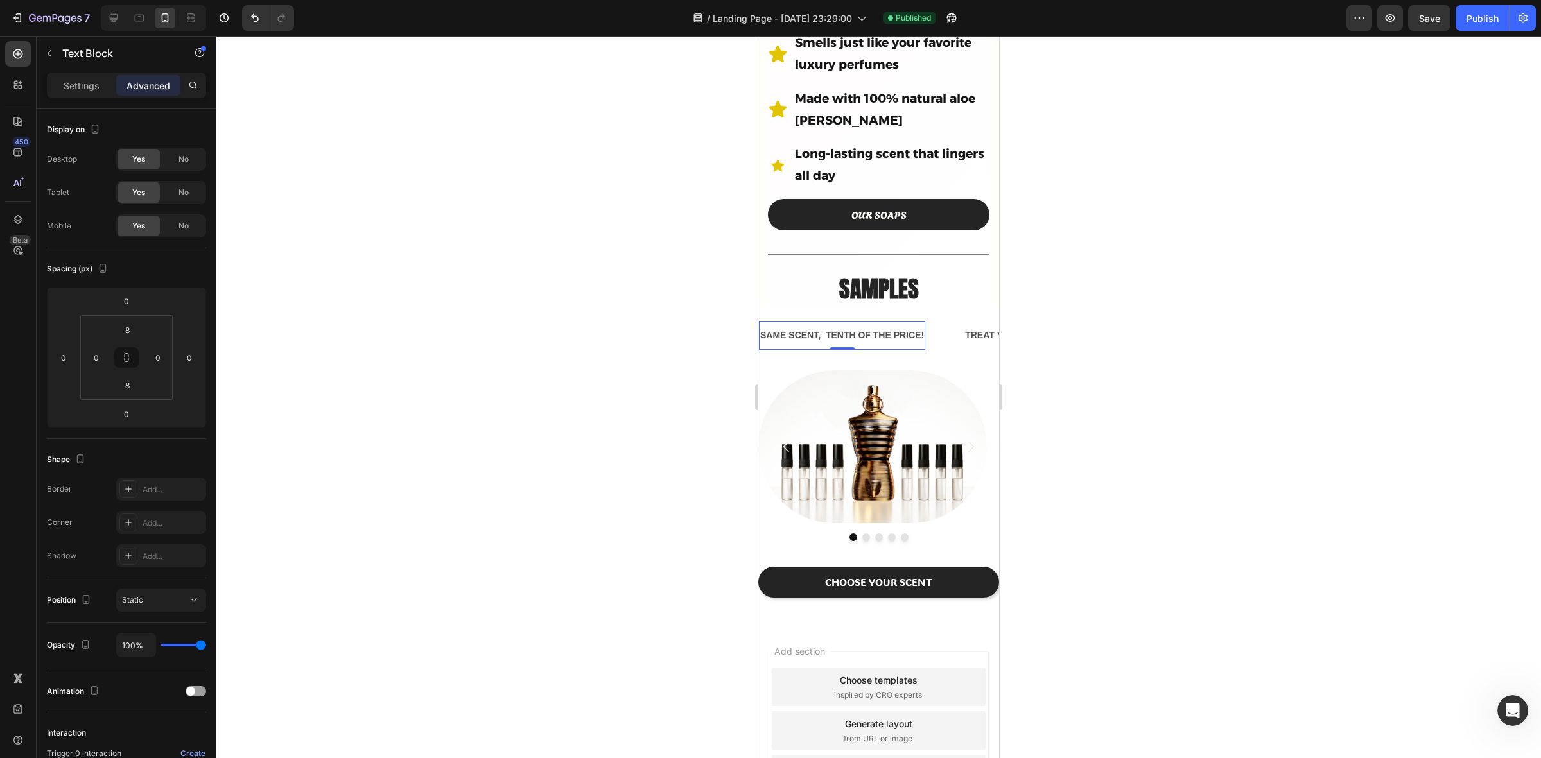
click at [884, 328] on p "SAME SCENT, TENTH OF THE PRICE!" at bounding box center [842, 336] width 164 height 16
click at [949, 321] on div "SAME SCENT, TENTH OF THE PRICE! Text Block" at bounding box center [861, 335] width 205 height 29
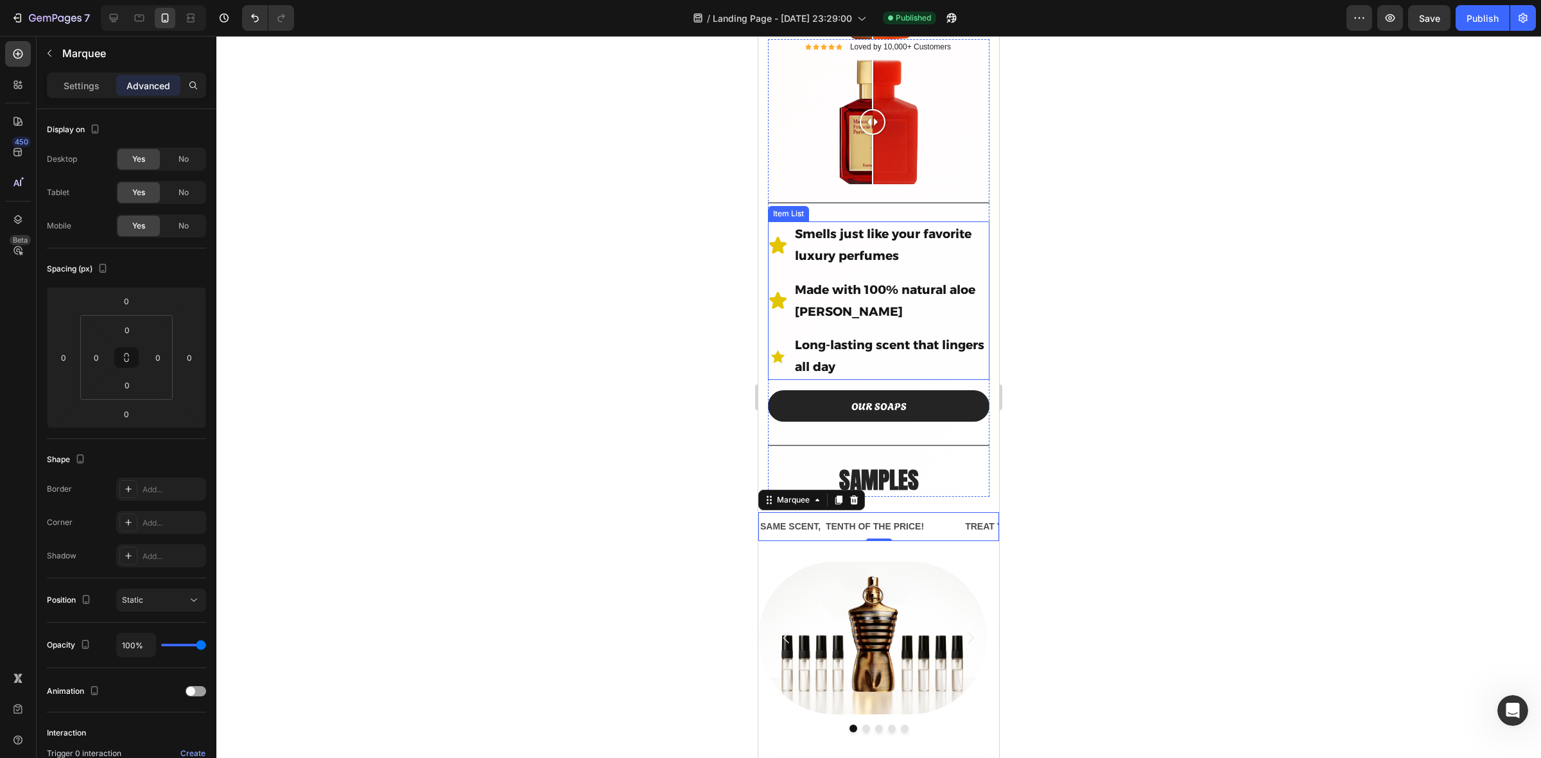
scroll to position [405, 0]
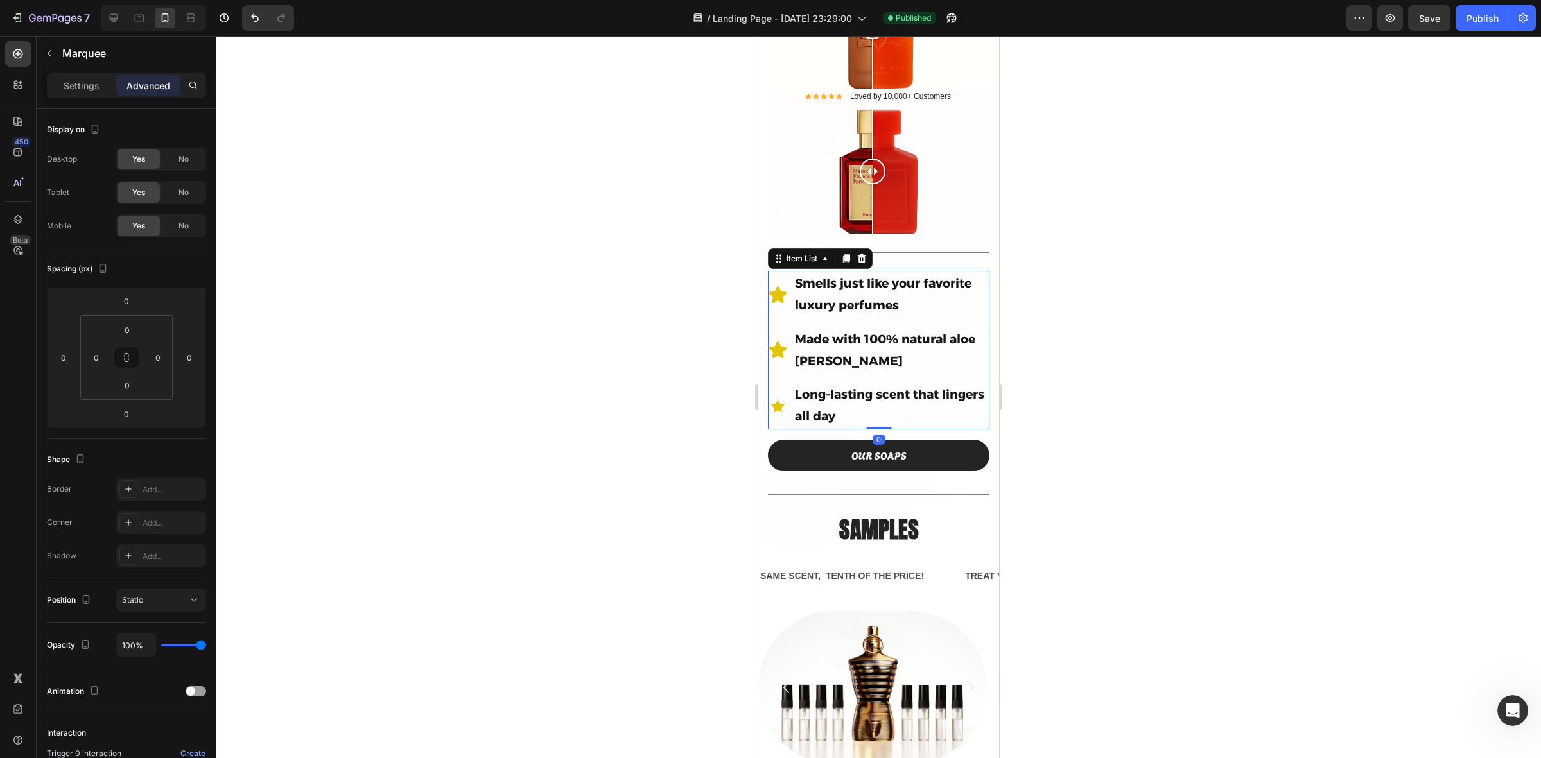
click at [872, 329] on p "Made with 100% natural aloe vera" at bounding box center [891, 351] width 193 height 44
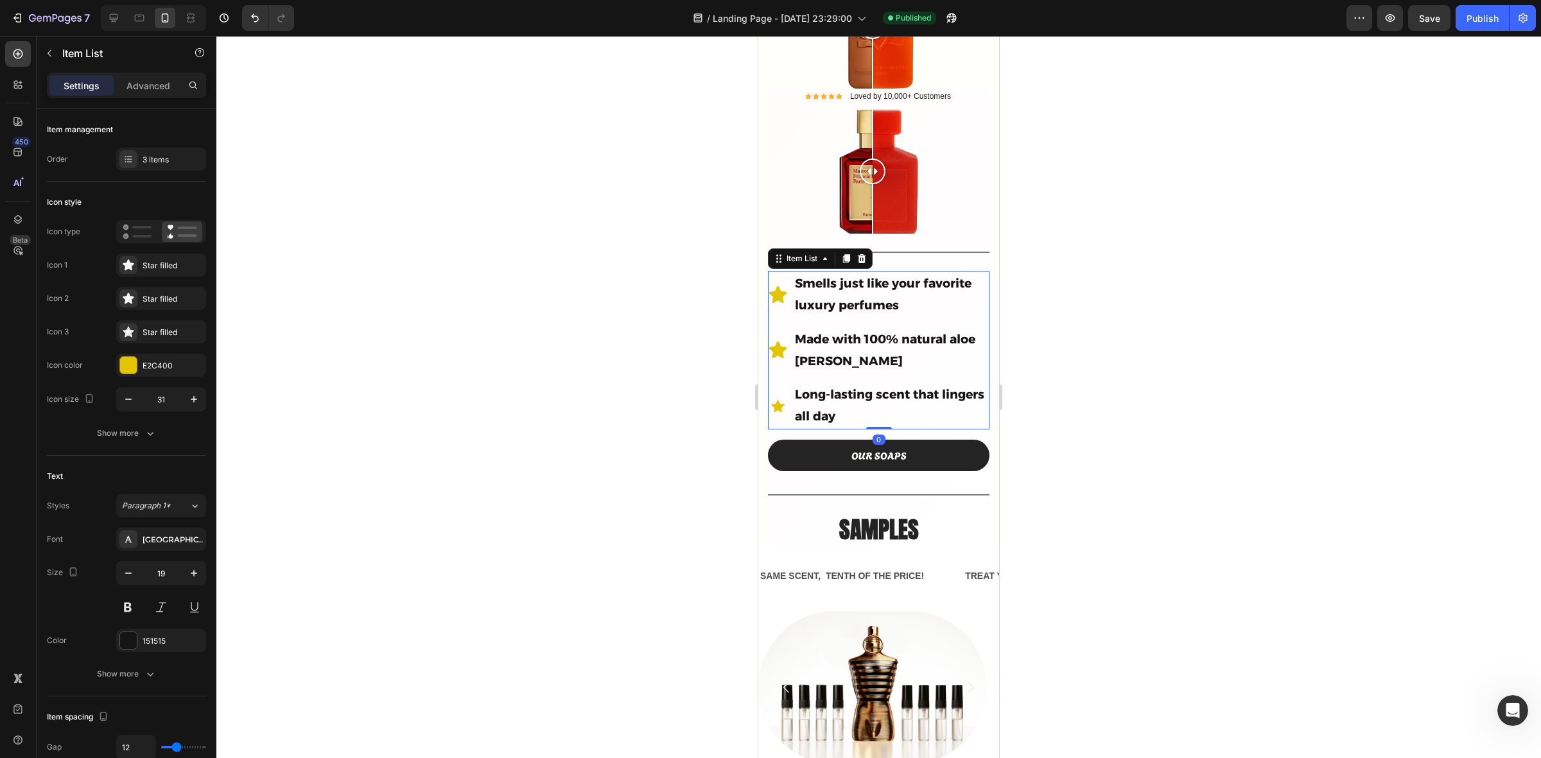
click at [840, 341] on strong "Made with 100% natural aloe vera" at bounding box center [885, 350] width 180 height 37
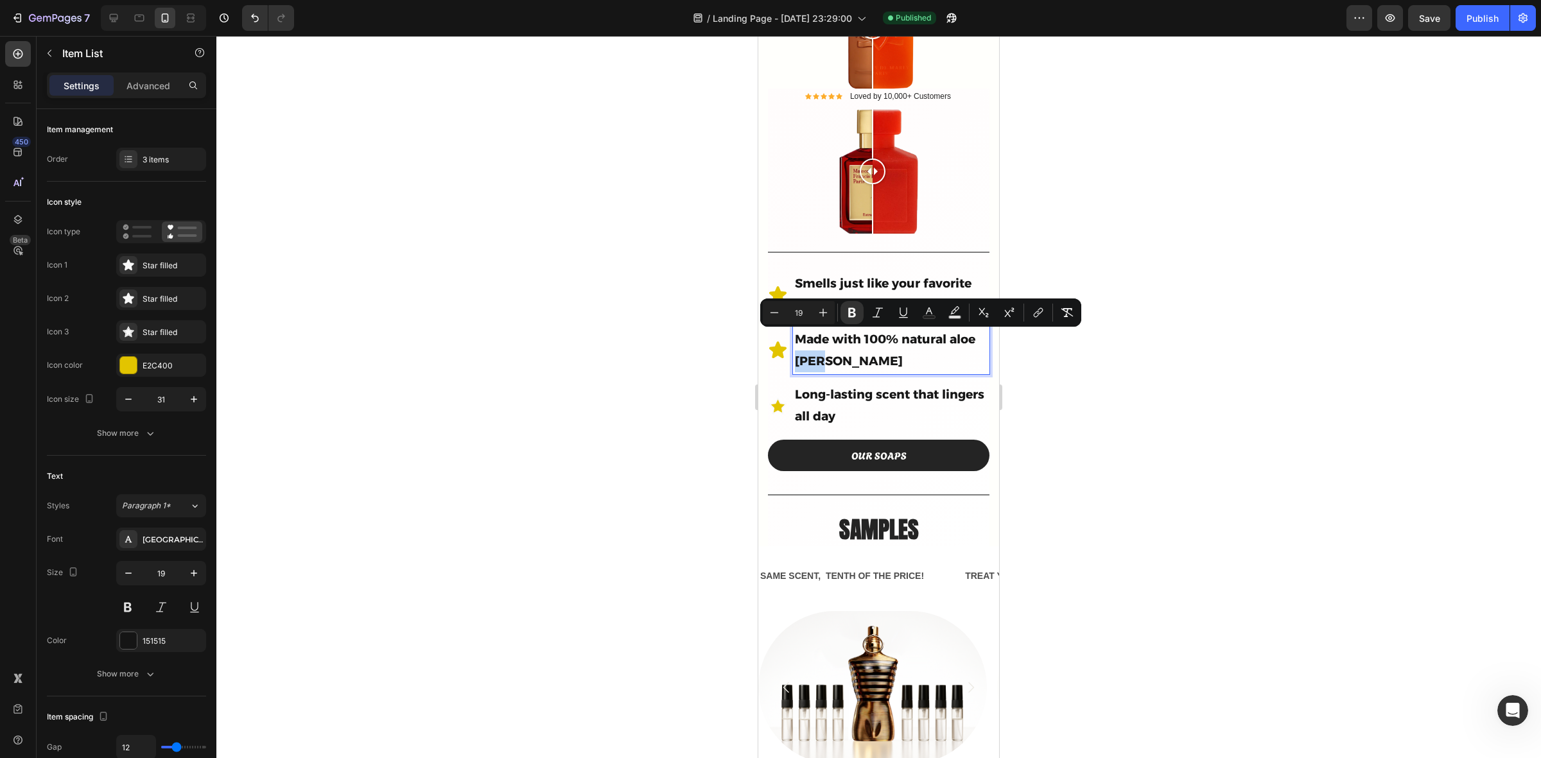
click at [836, 337] on strong "Made with 100% natural aloe vera" at bounding box center [885, 350] width 180 height 37
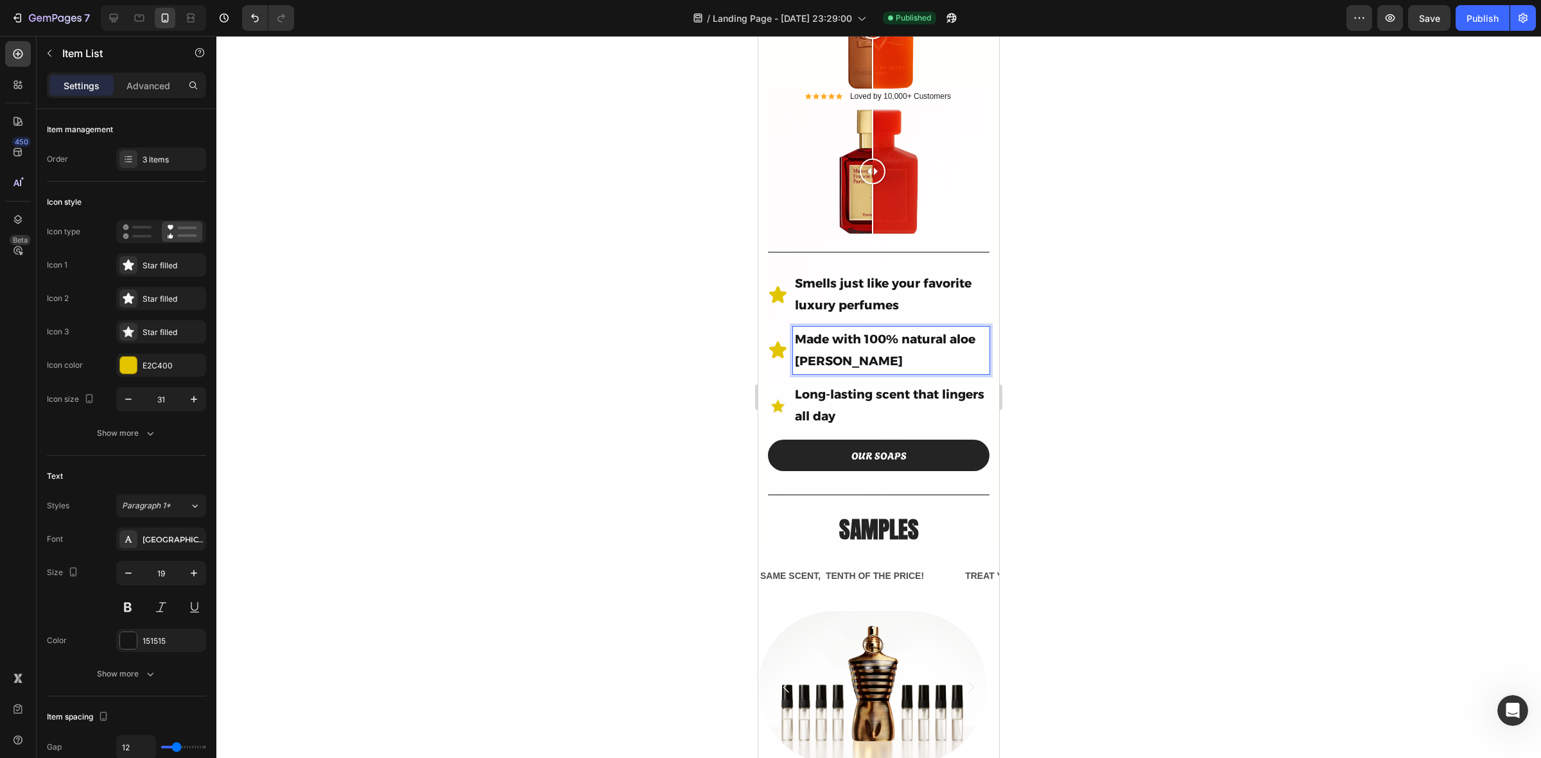
click at [909, 332] on strong "Made with 100% natural aloe vera" at bounding box center [885, 350] width 180 height 37
click at [803, 342] on strong "Made with 100% Natural aloe vera" at bounding box center [886, 350] width 182 height 37
click at [837, 338] on strong "Made with 100% Natural Aloe vera" at bounding box center [887, 350] width 184 height 37
click at [1307, 424] on div at bounding box center [878, 397] width 1325 height 723
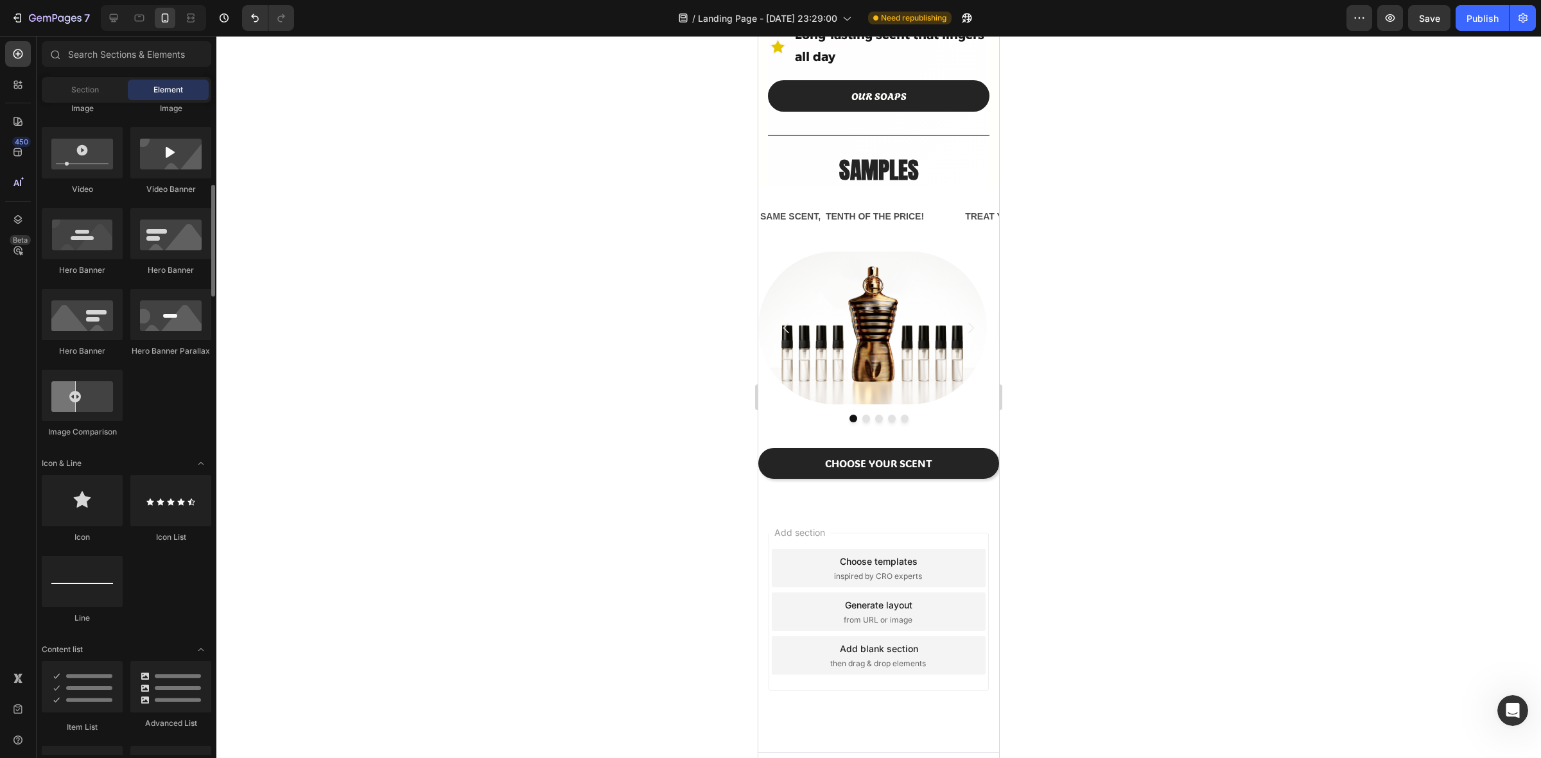
scroll to position [562, 0]
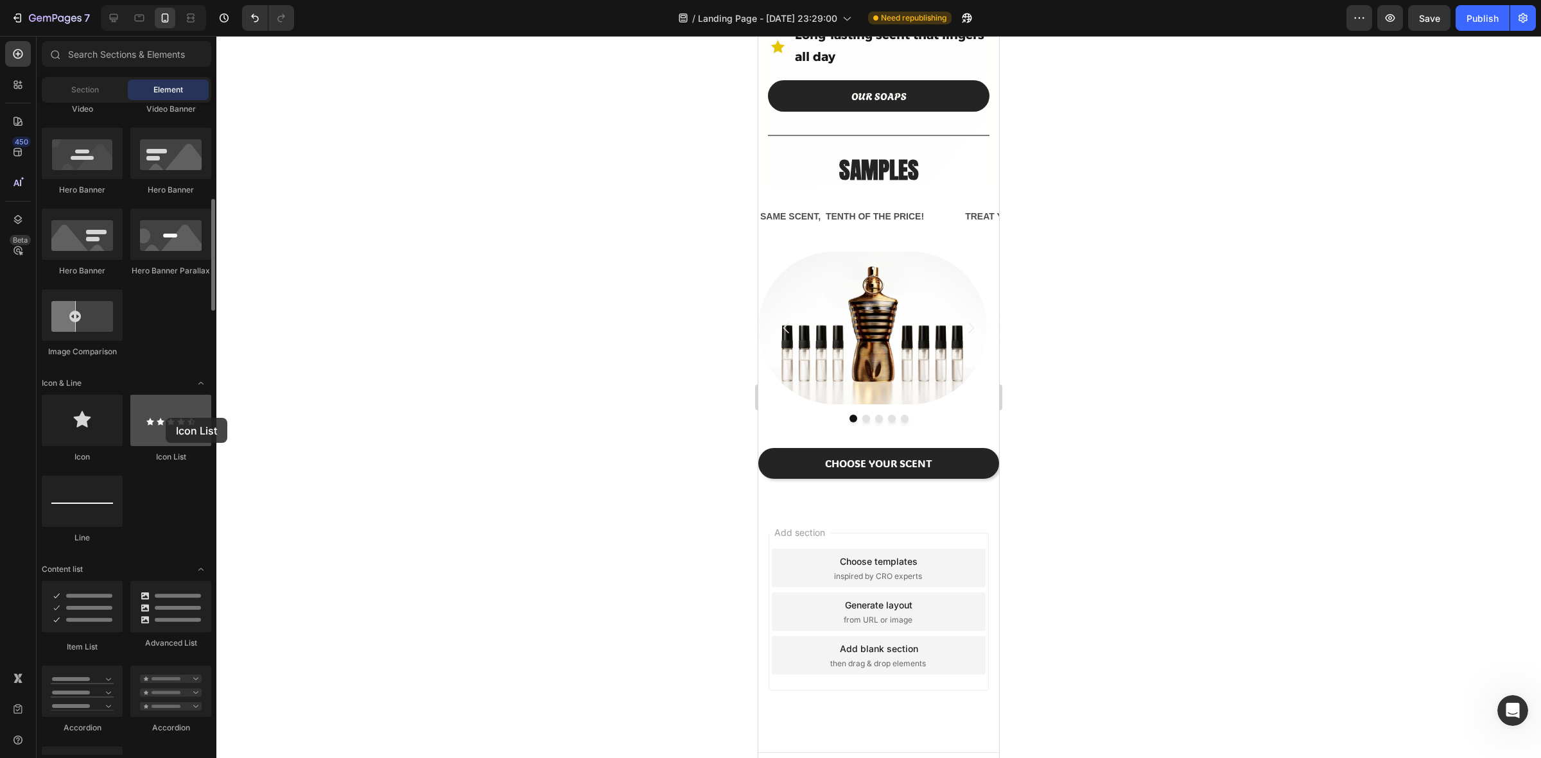
click at [166, 418] on div at bounding box center [170, 420] width 81 height 51
click at [167, 429] on div at bounding box center [170, 420] width 81 height 51
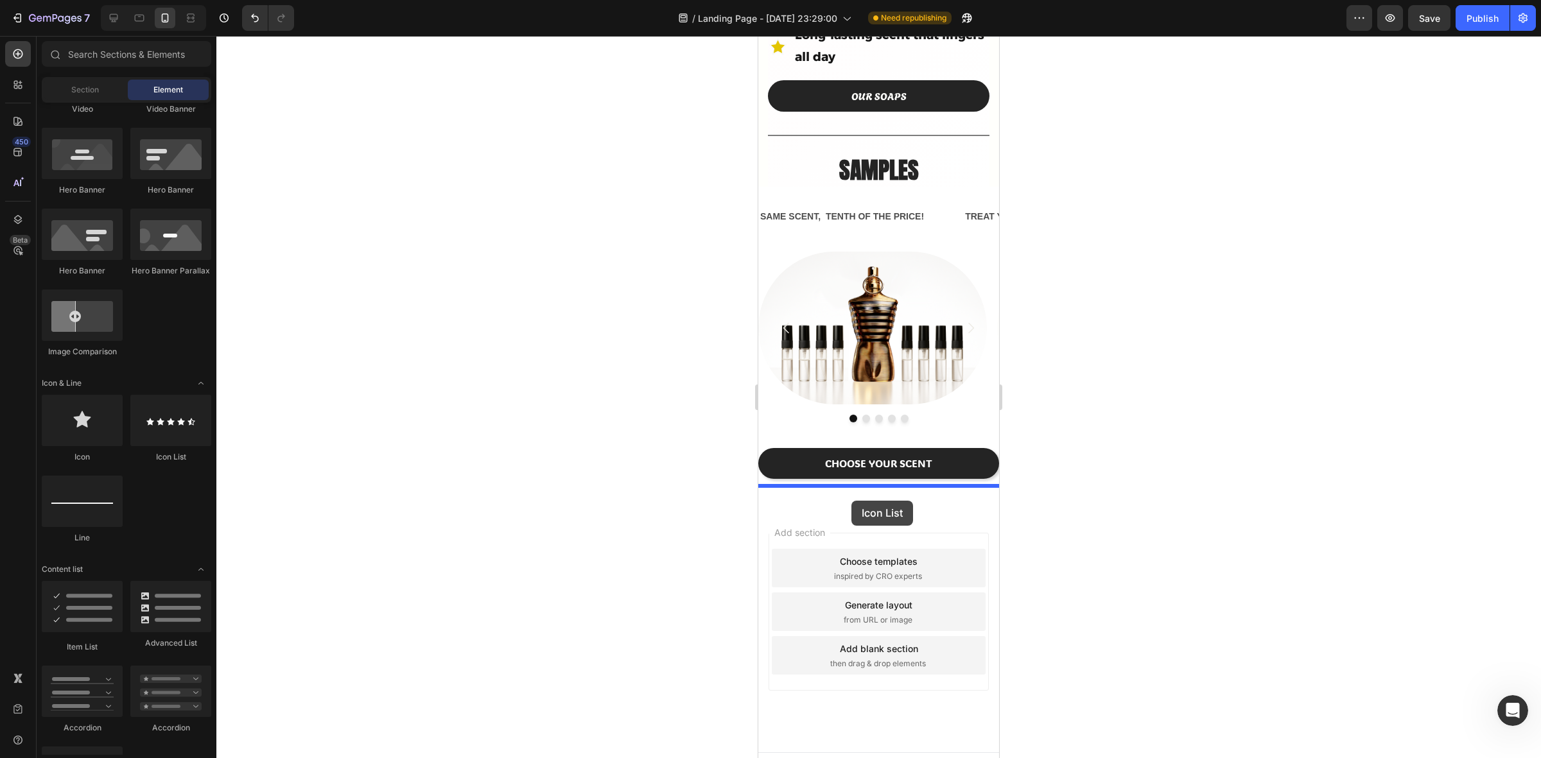
drag, startPoint x: 925, startPoint y: 460, endPoint x: 857, endPoint y: 495, distance: 76.1
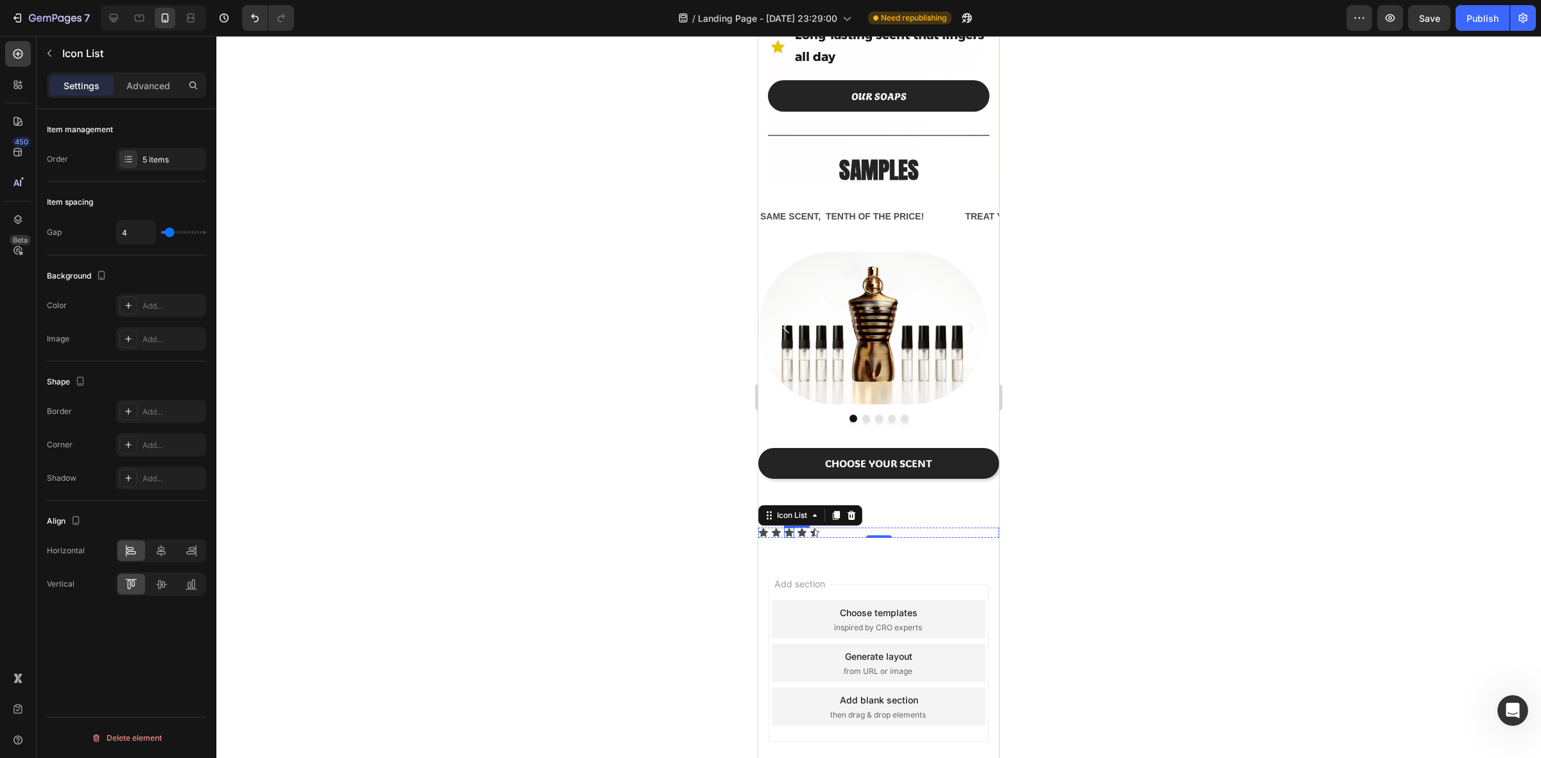
click at [789, 529] on icon at bounding box center [789, 533] width 9 height 8
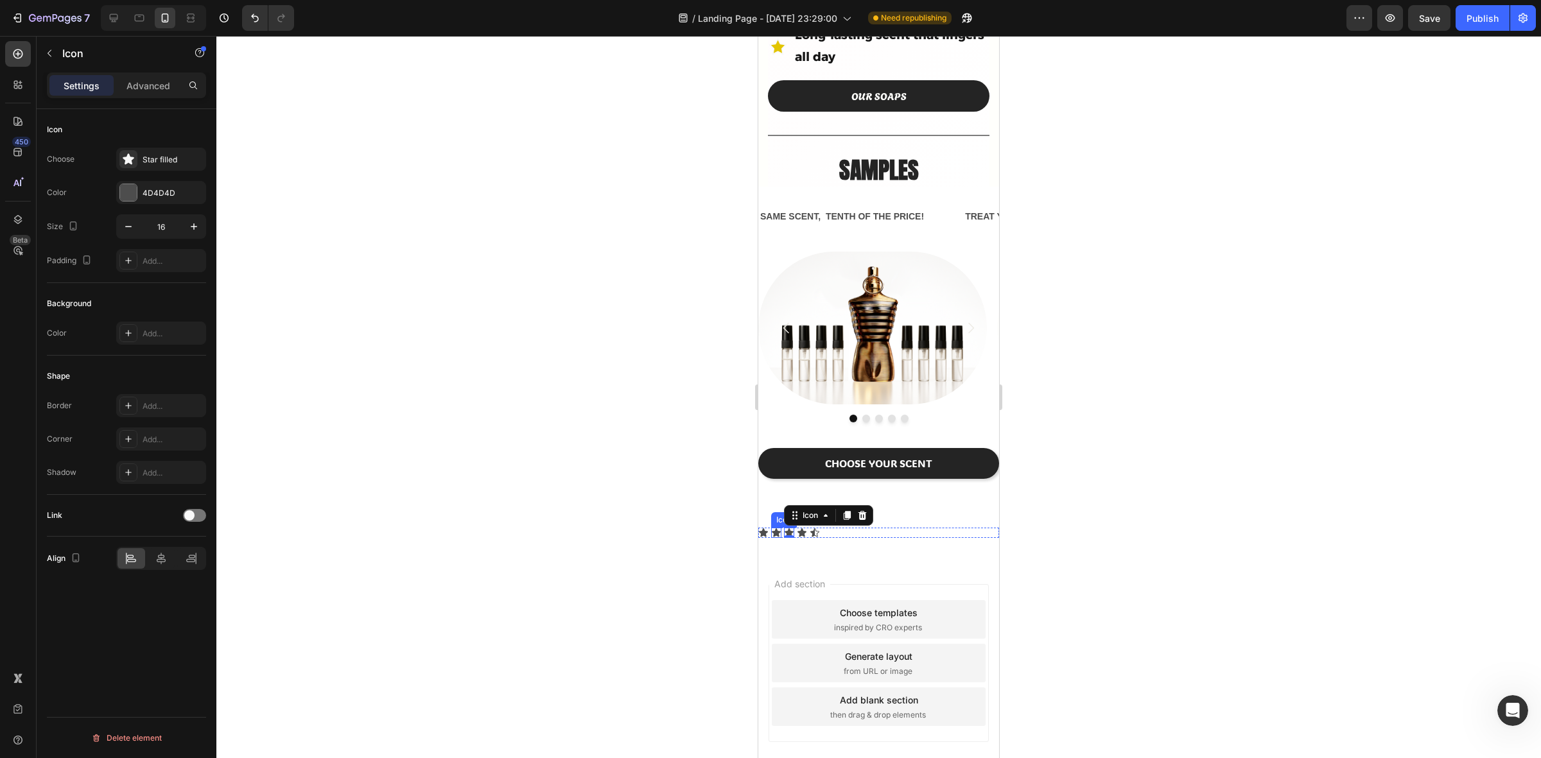
click at [771, 528] on icon at bounding box center [776, 533] width 10 height 10
click at [762, 528] on div "Icon 0" at bounding box center [763, 533] width 10 height 10
click at [885, 528] on div "Icon 0 Icon Icon Icon Icon" at bounding box center [878, 533] width 241 height 10
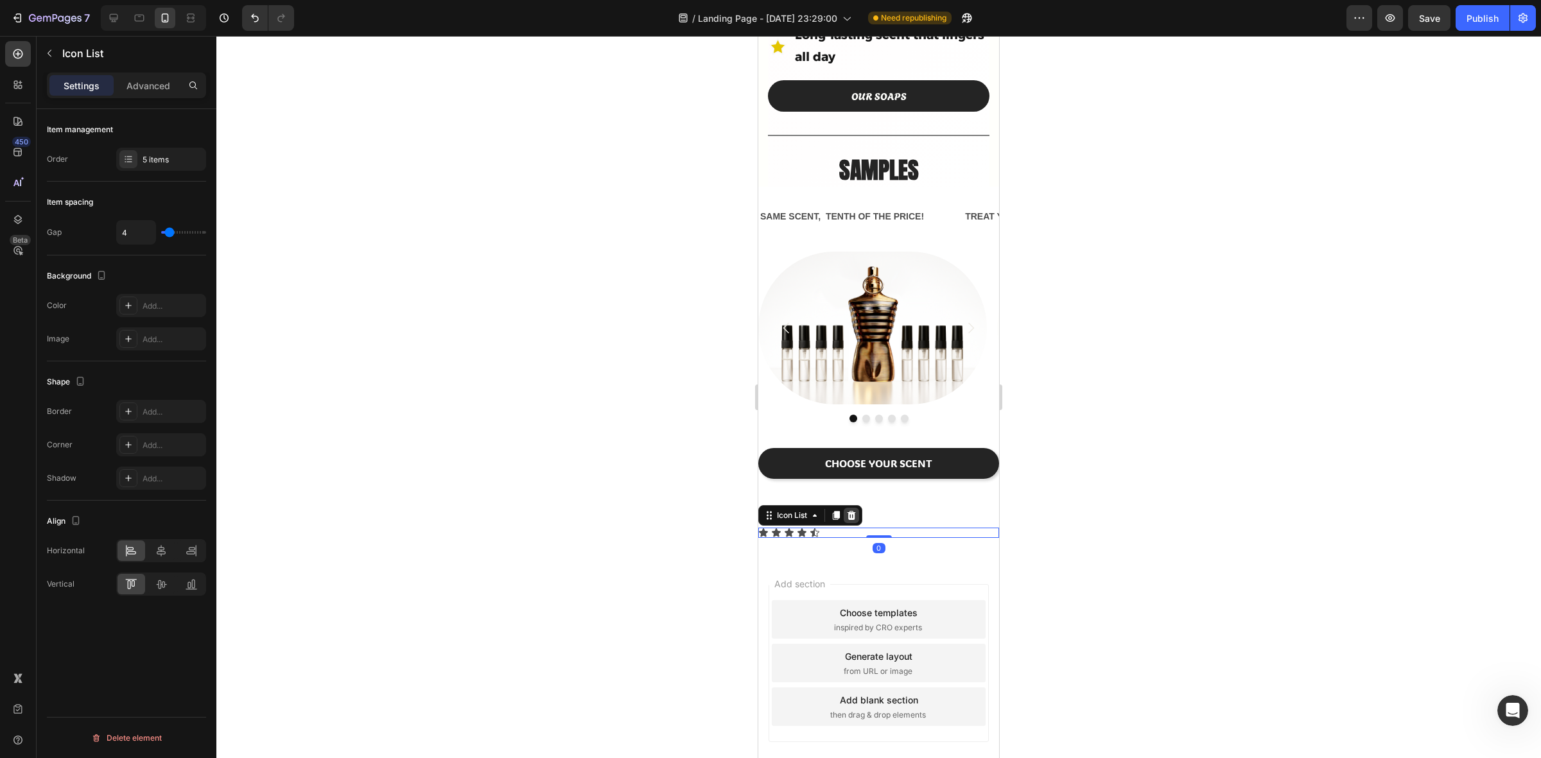
click at [857, 511] on icon at bounding box center [851, 516] width 10 height 10
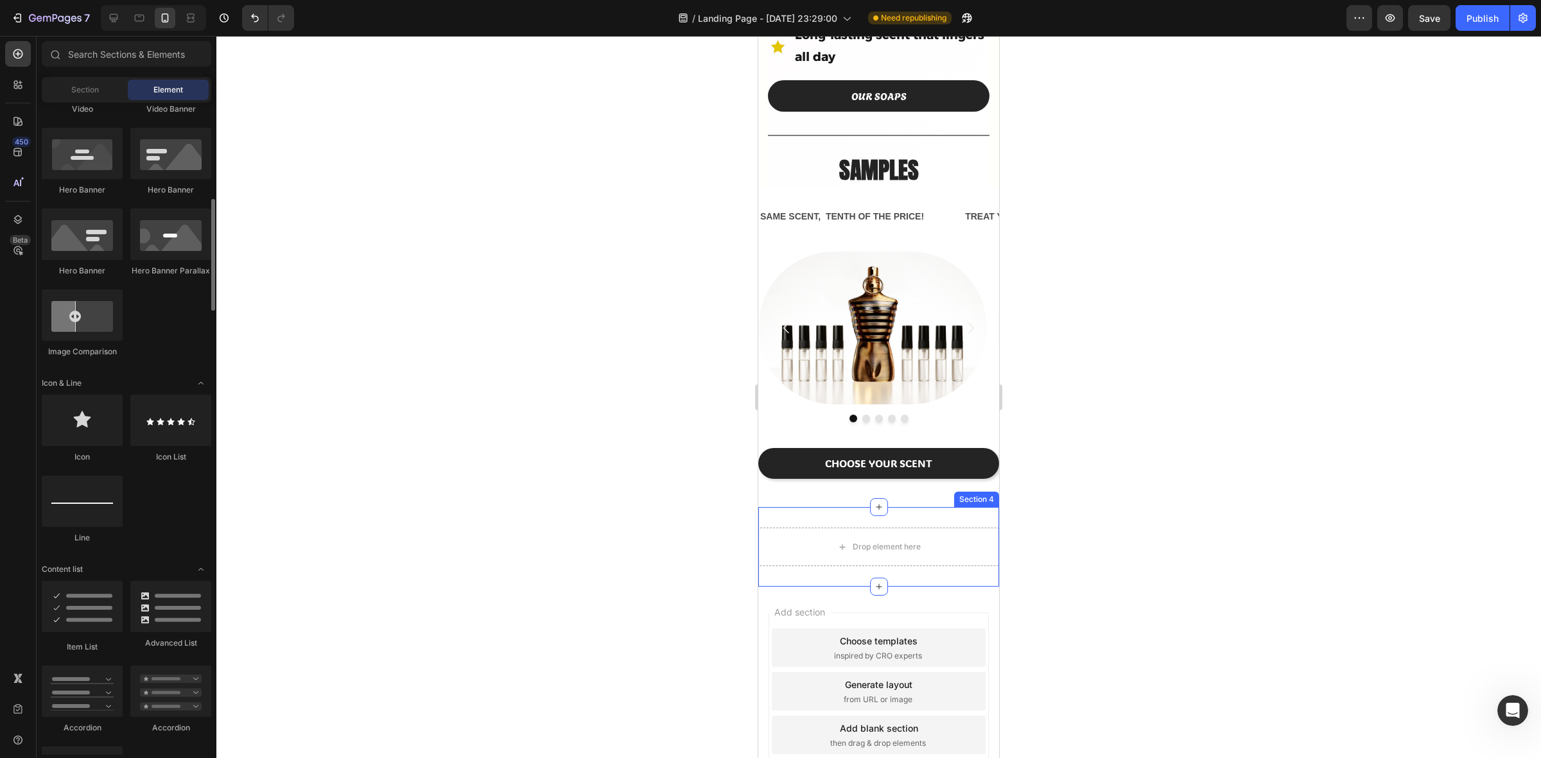
scroll to position [0, 0]
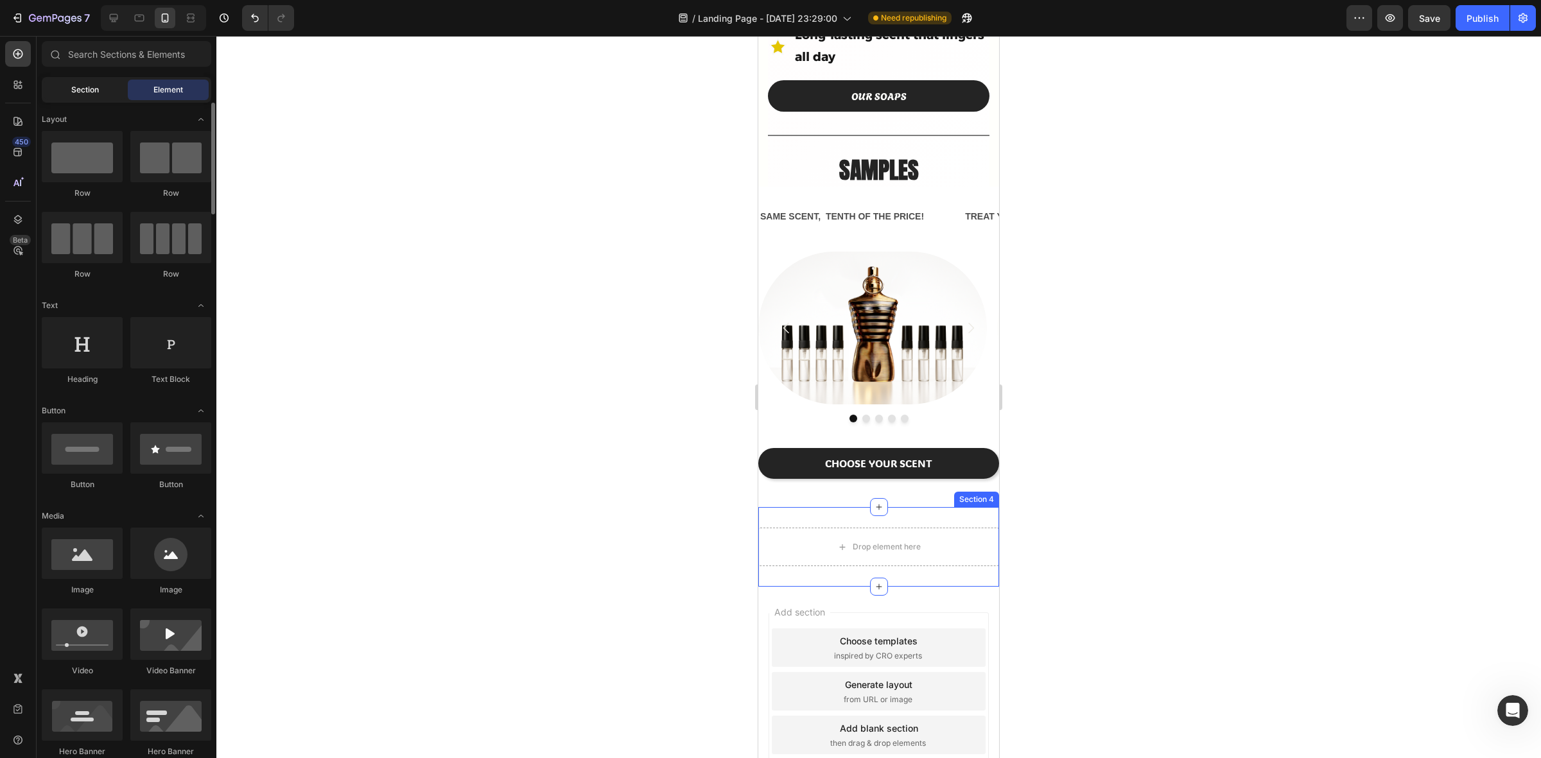
click at [83, 90] on span "Section" at bounding box center [85, 90] width 28 height 12
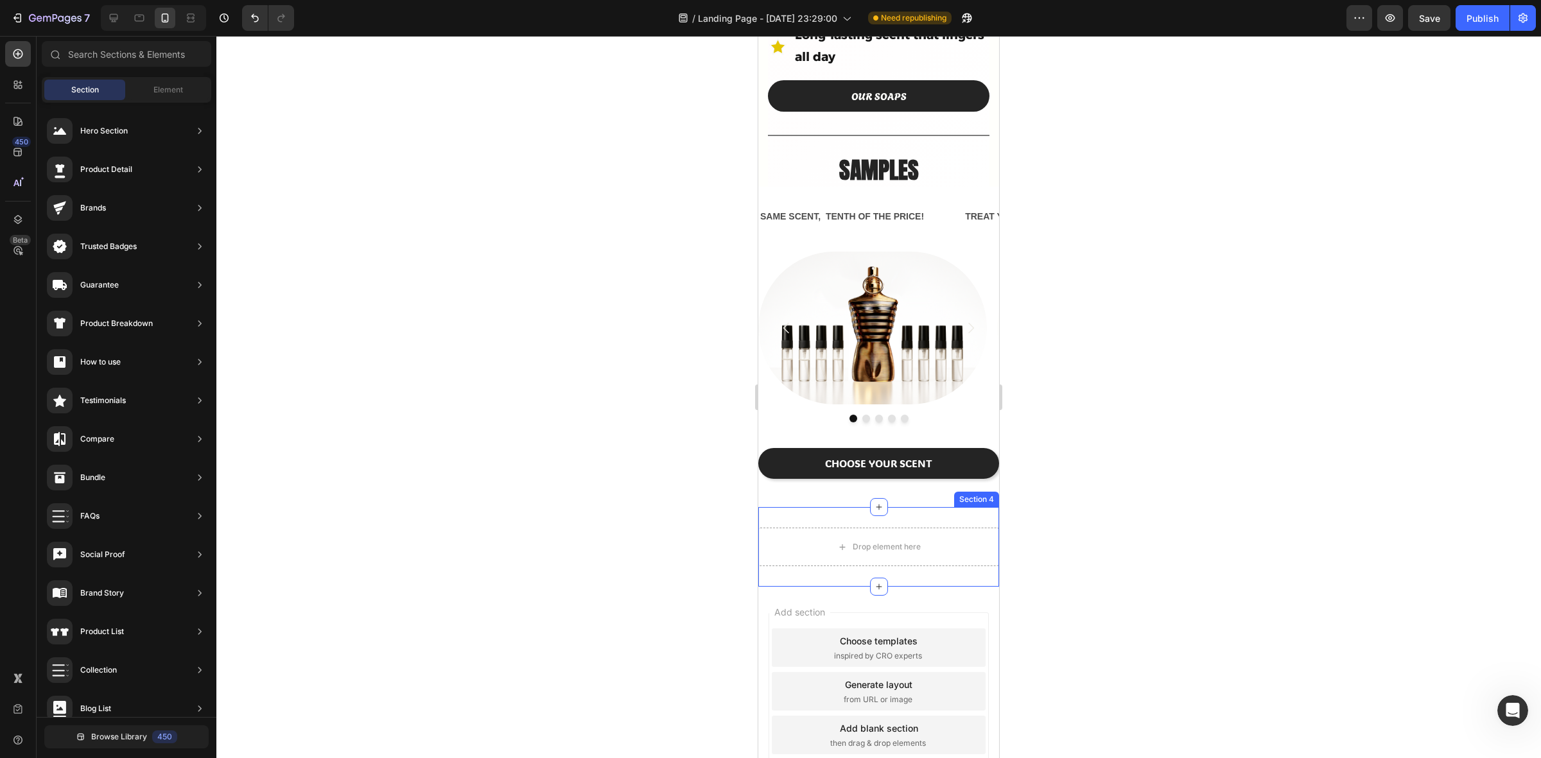
click at [965, 492] on div "Section 4" at bounding box center [976, 499] width 45 height 15
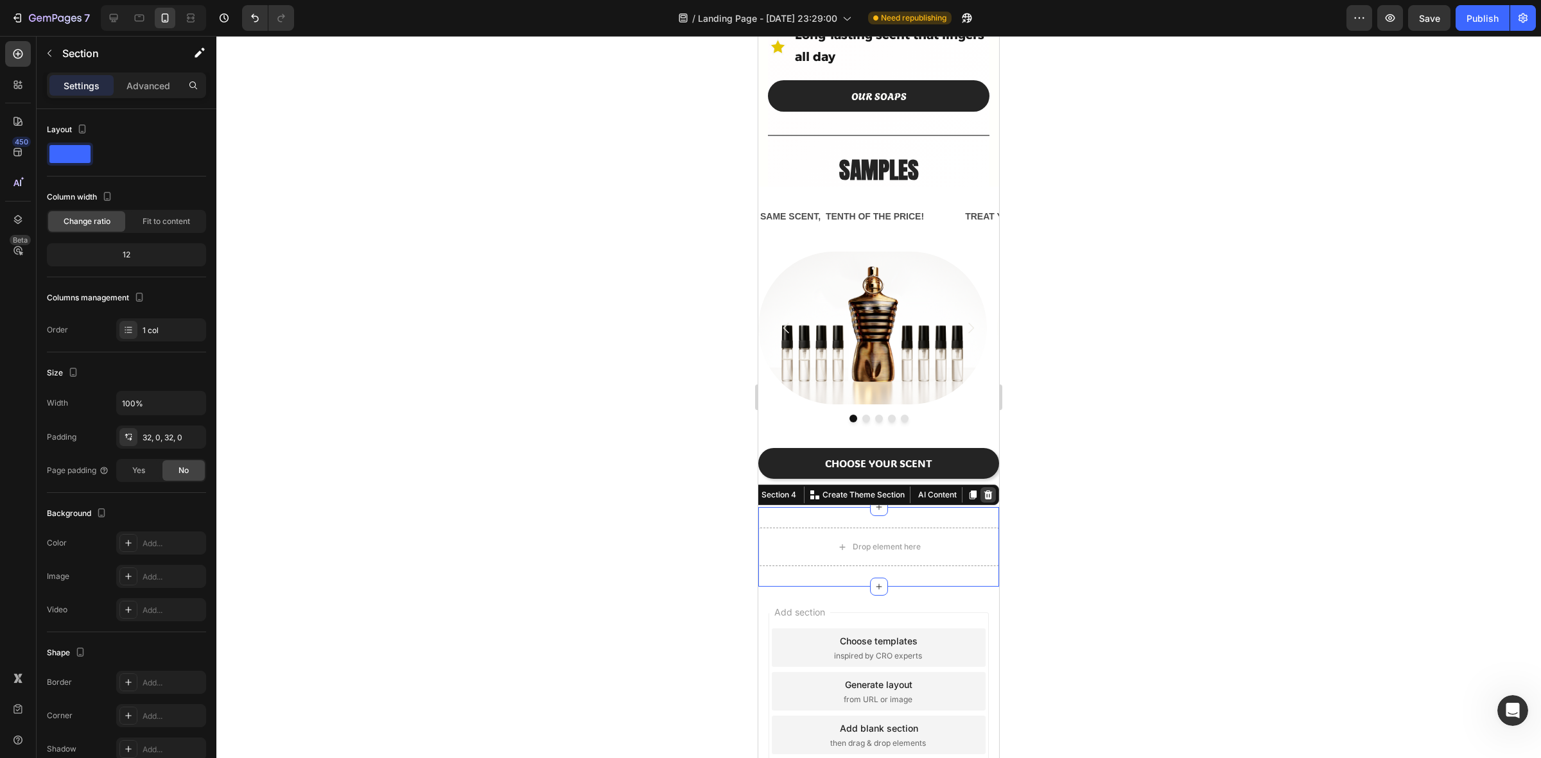
click at [983, 490] on icon at bounding box center [988, 495] width 10 height 10
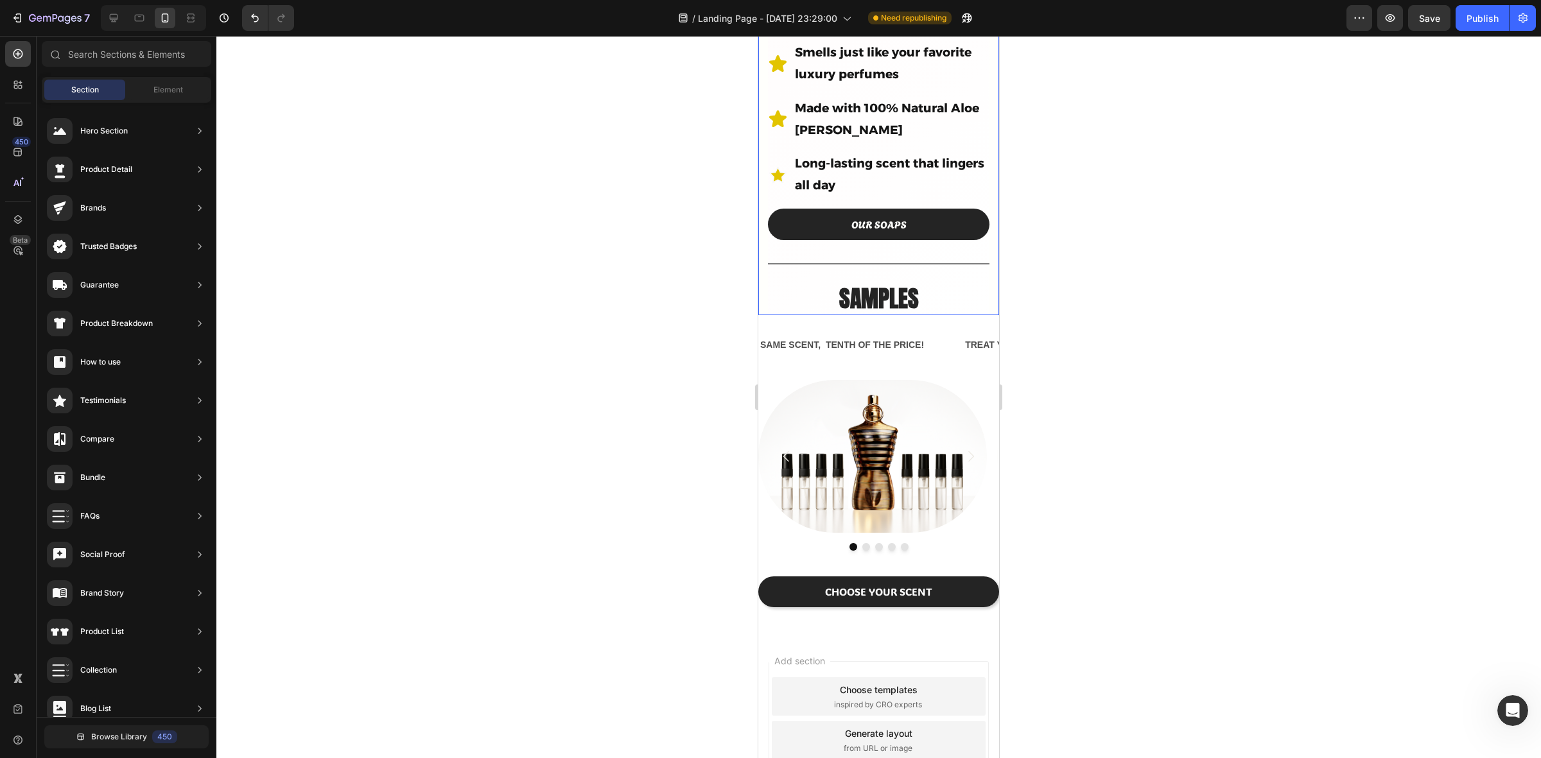
scroll to position [642, 0]
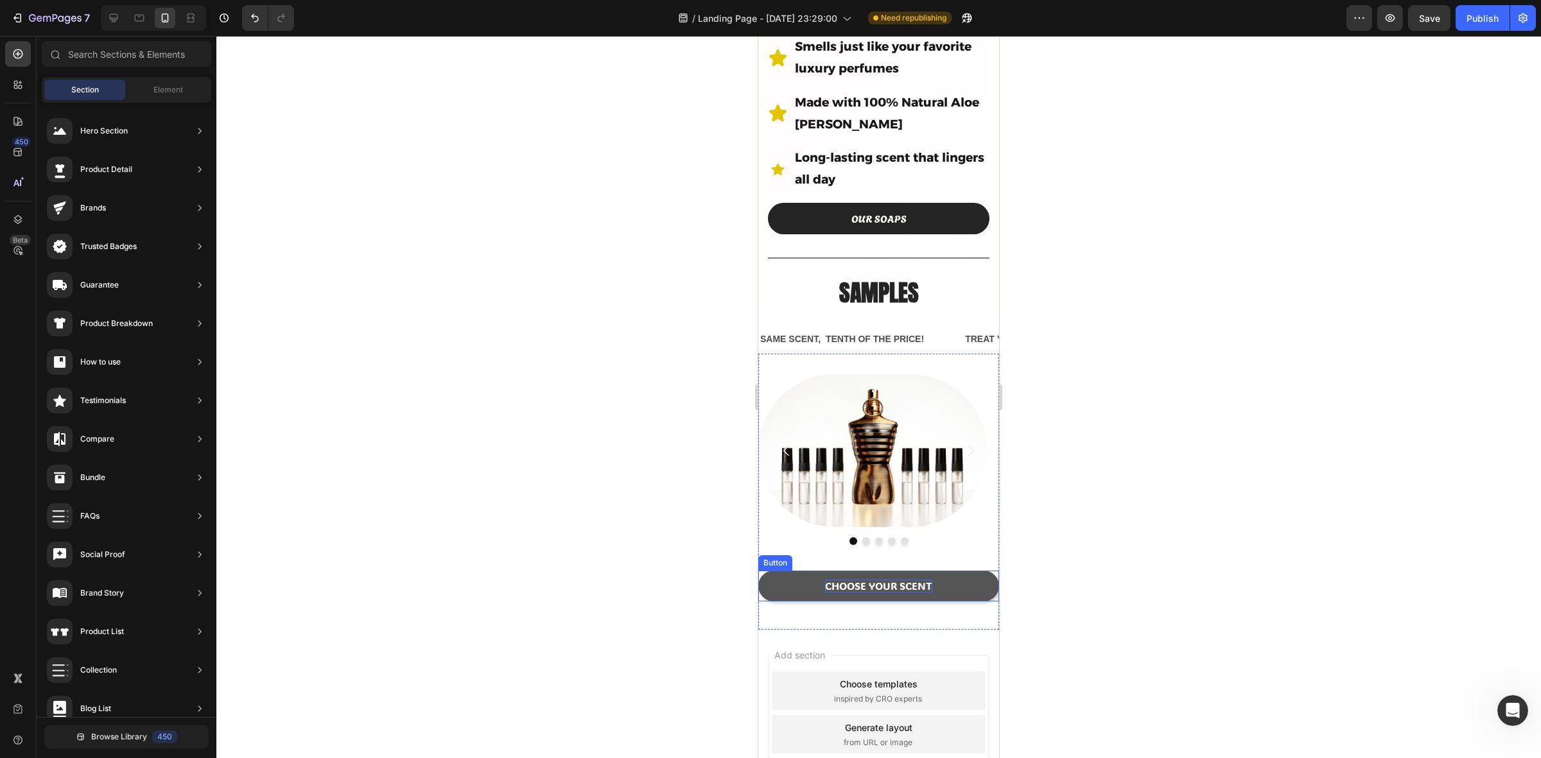
click at [886, 580] on p "CHOOSE YOUR SCENT" at bounding box center [878, 586] width 107 height 13
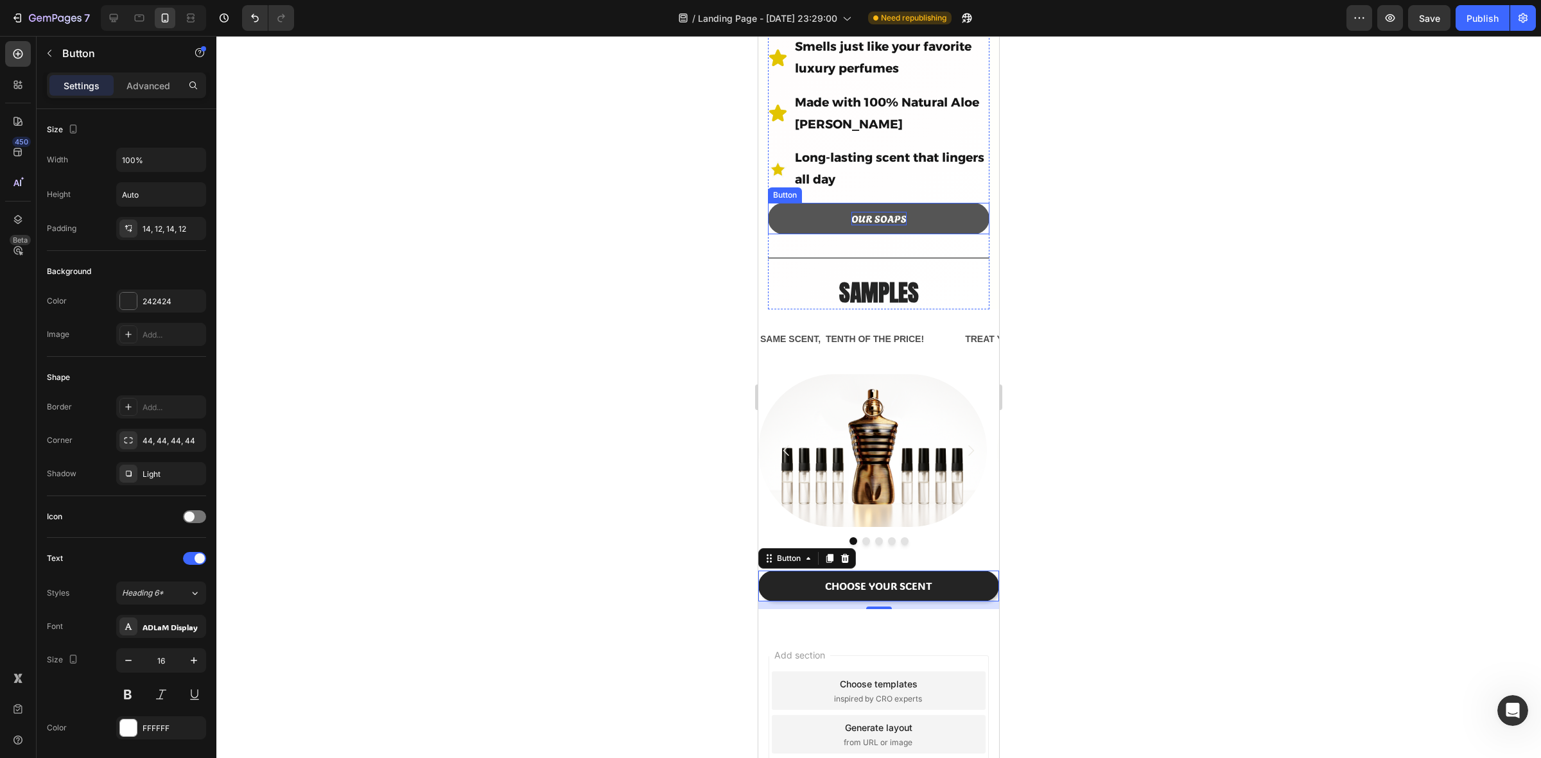
click at [866, 212] on p "OUR SOAPS" at bounding box center [879, 218] width 55 height 13
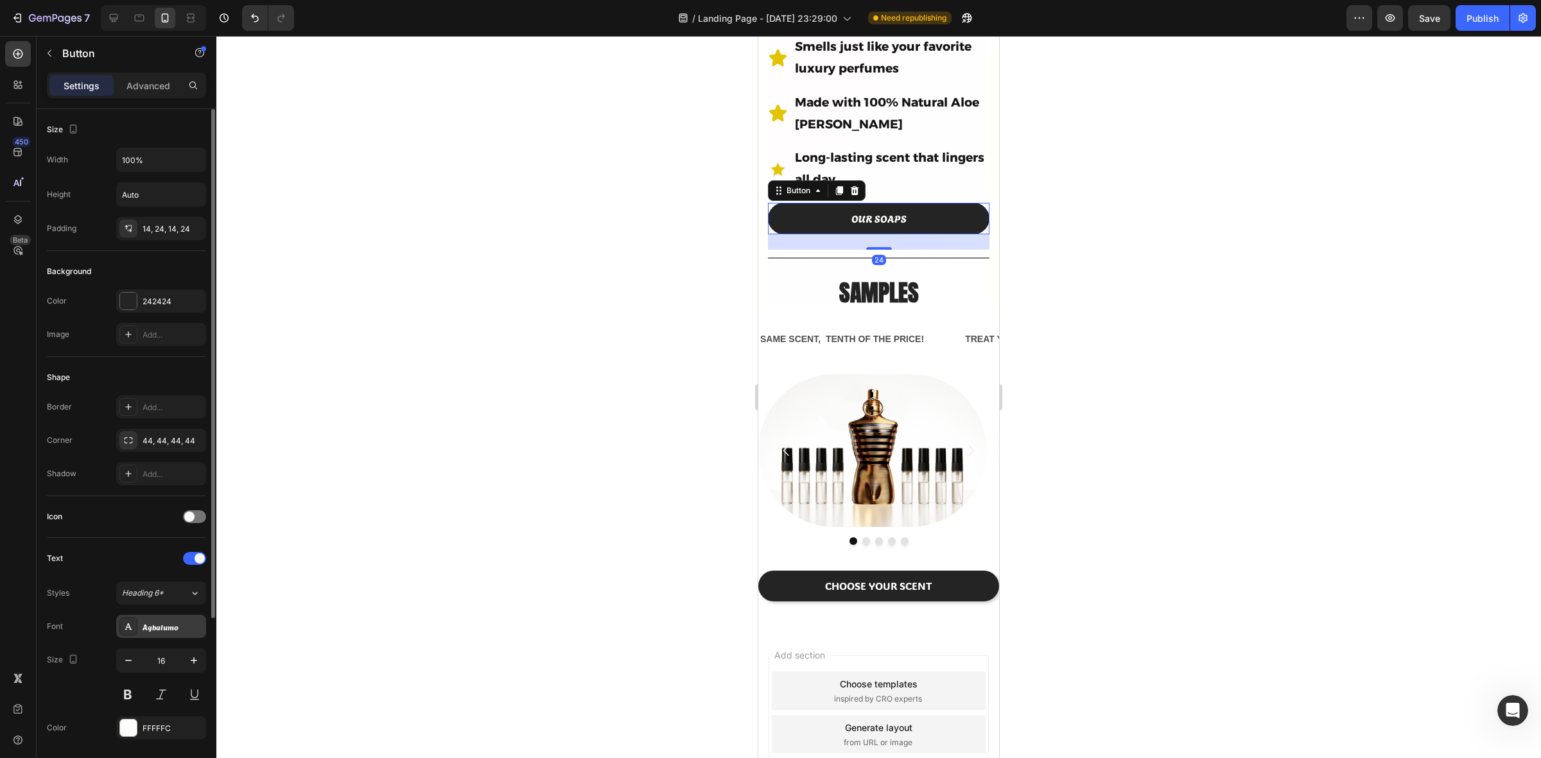
click at [171, 628] on div "Agbalumo" at bounding box center [173, 628] width 60 height 12
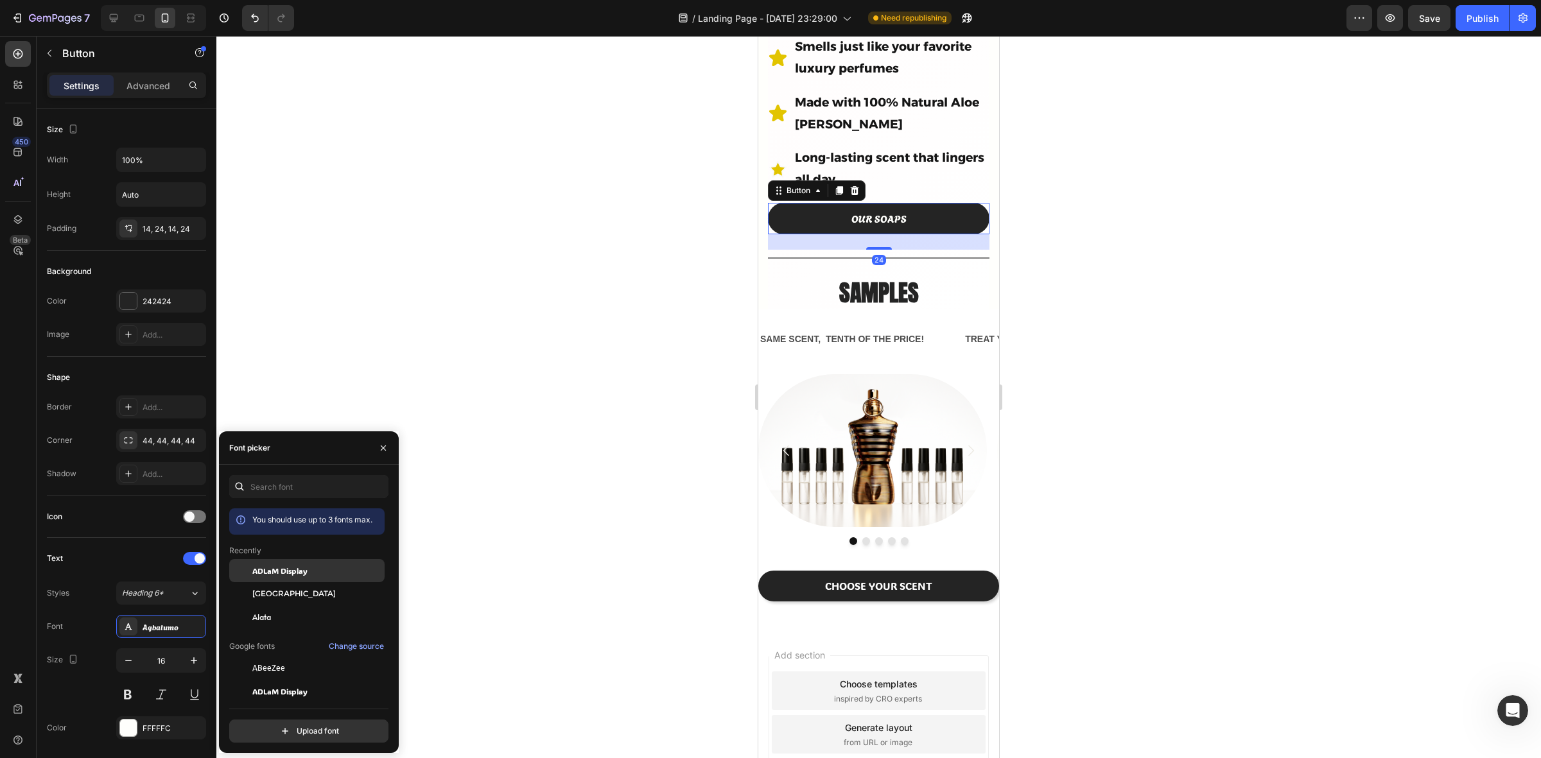
click at [303, 566] on span "ADLaM Display" at bounding box center [279, 571] width 55 height 12
click at [566, 335] on div at bounding box center [878, 397] width 1325 height 723
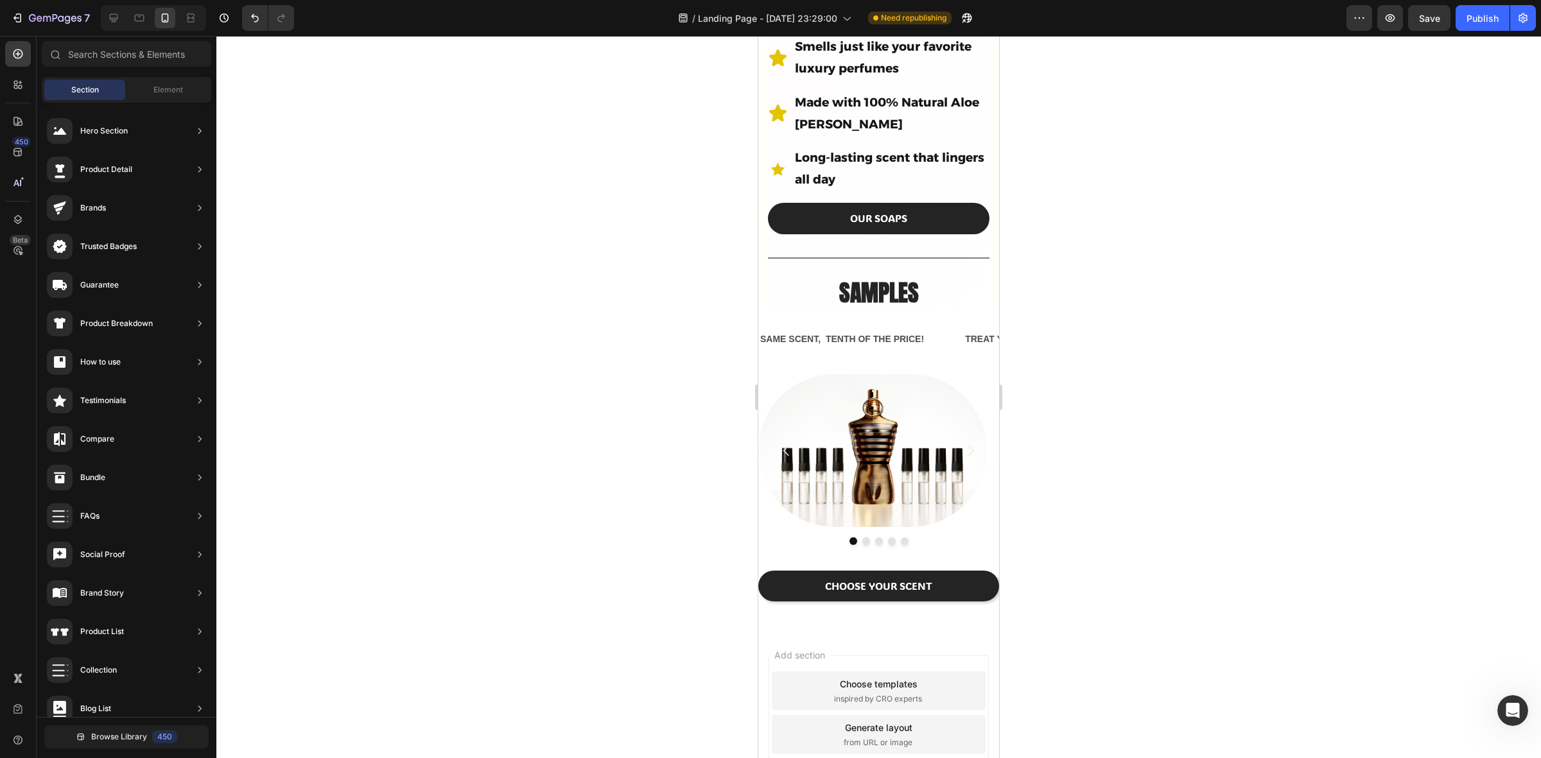
drag, startPoint x: 1179, startPoint y: 324, endPoint x: 1182, endPoint y: 317, distance: 8.1
click at [1179, 325] on div at bounding box center [878, 397] width 1325 height 723
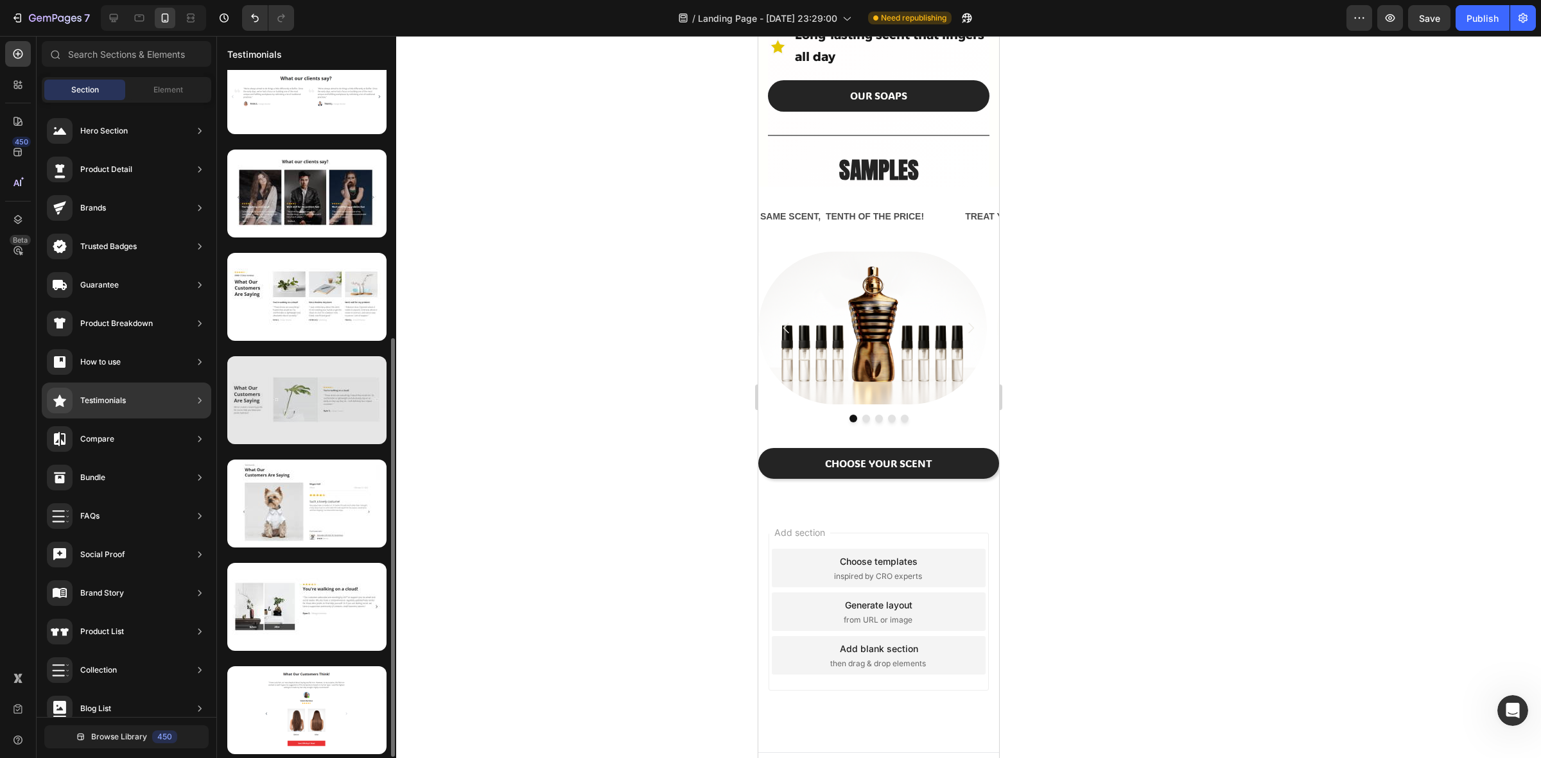
scroll to position [0, 0]
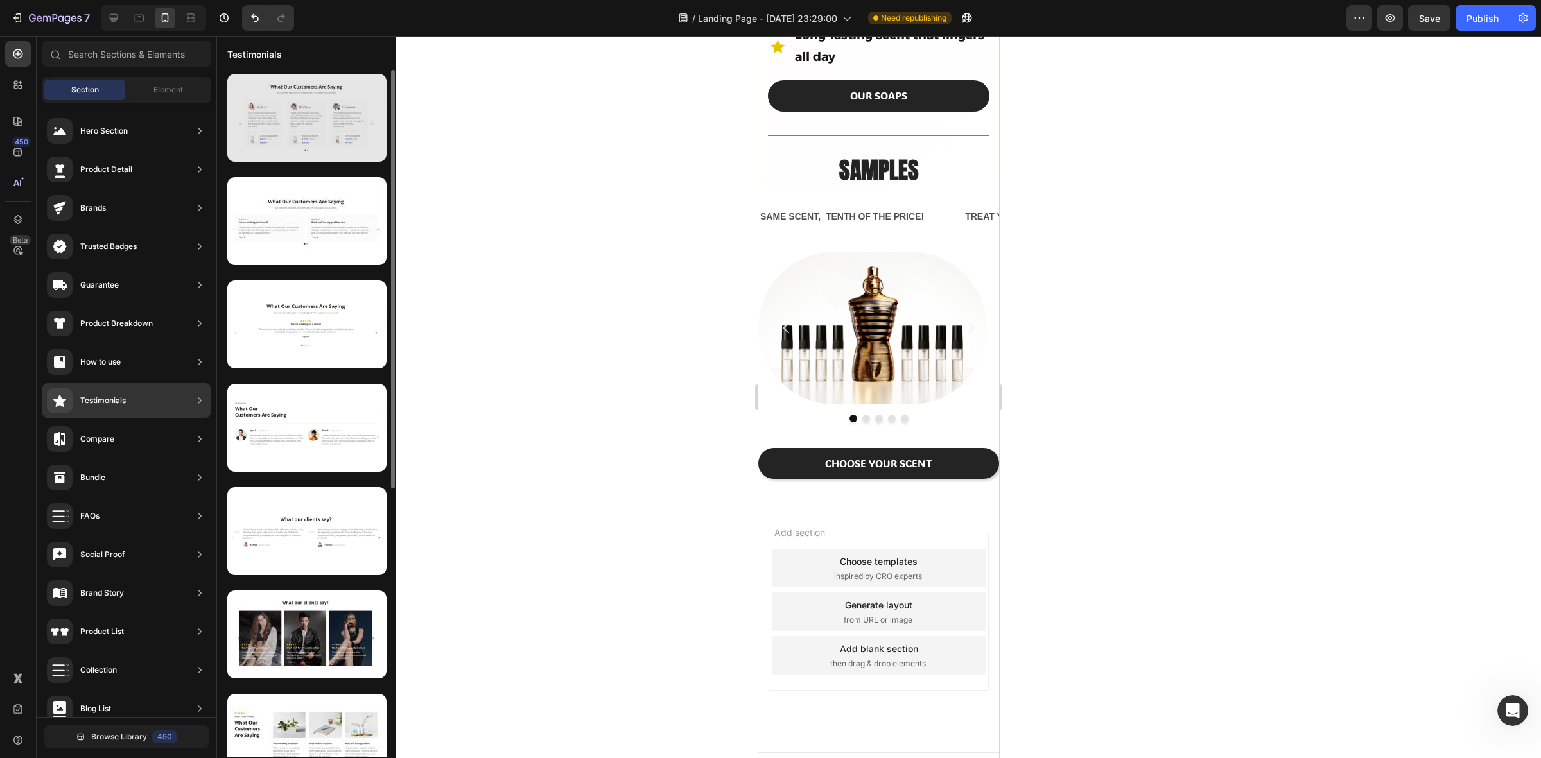
click at [291, 136] on div at bounding box center [306, 118] width 159 height 88
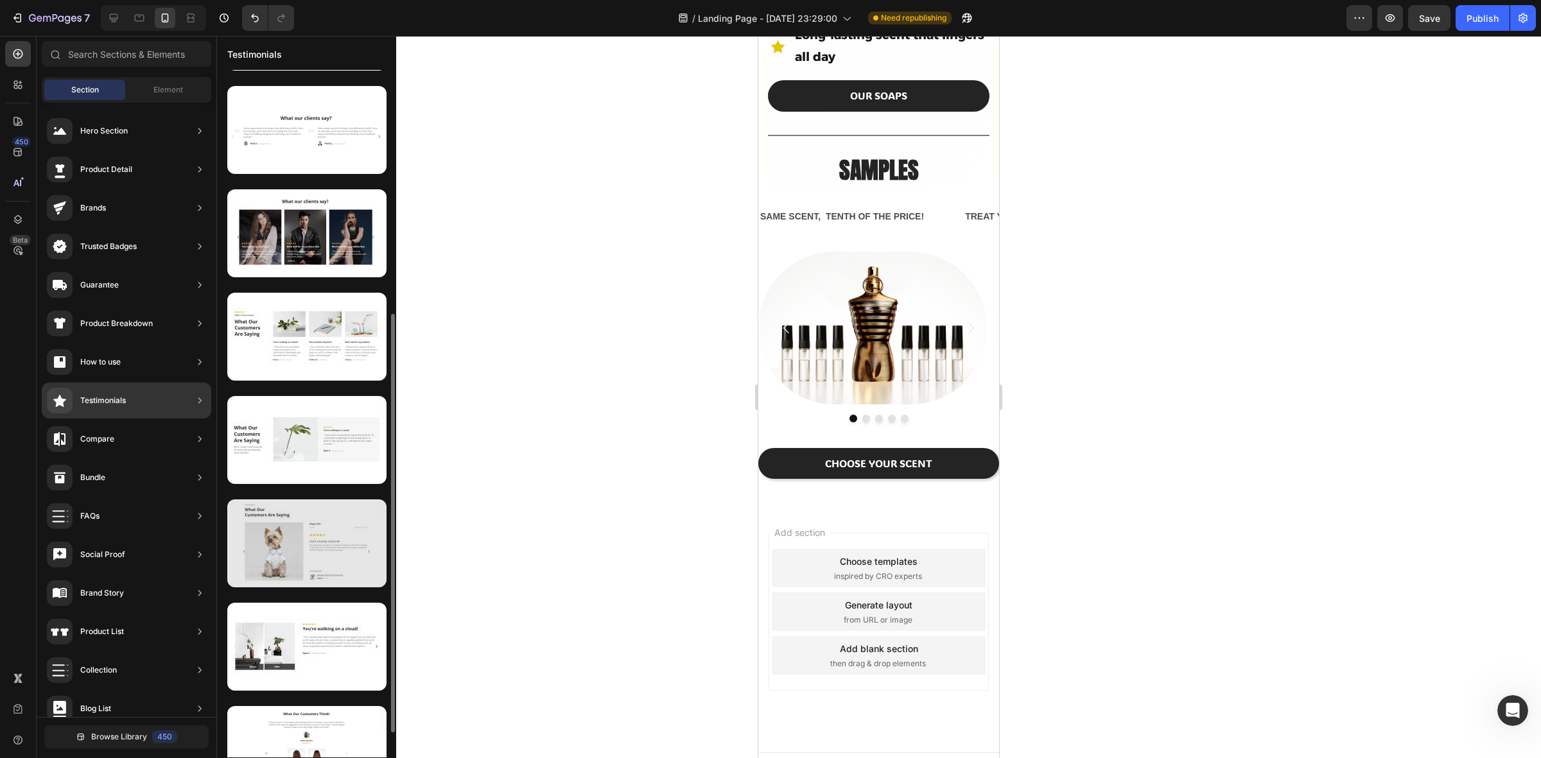
scroll to position [441, 0]
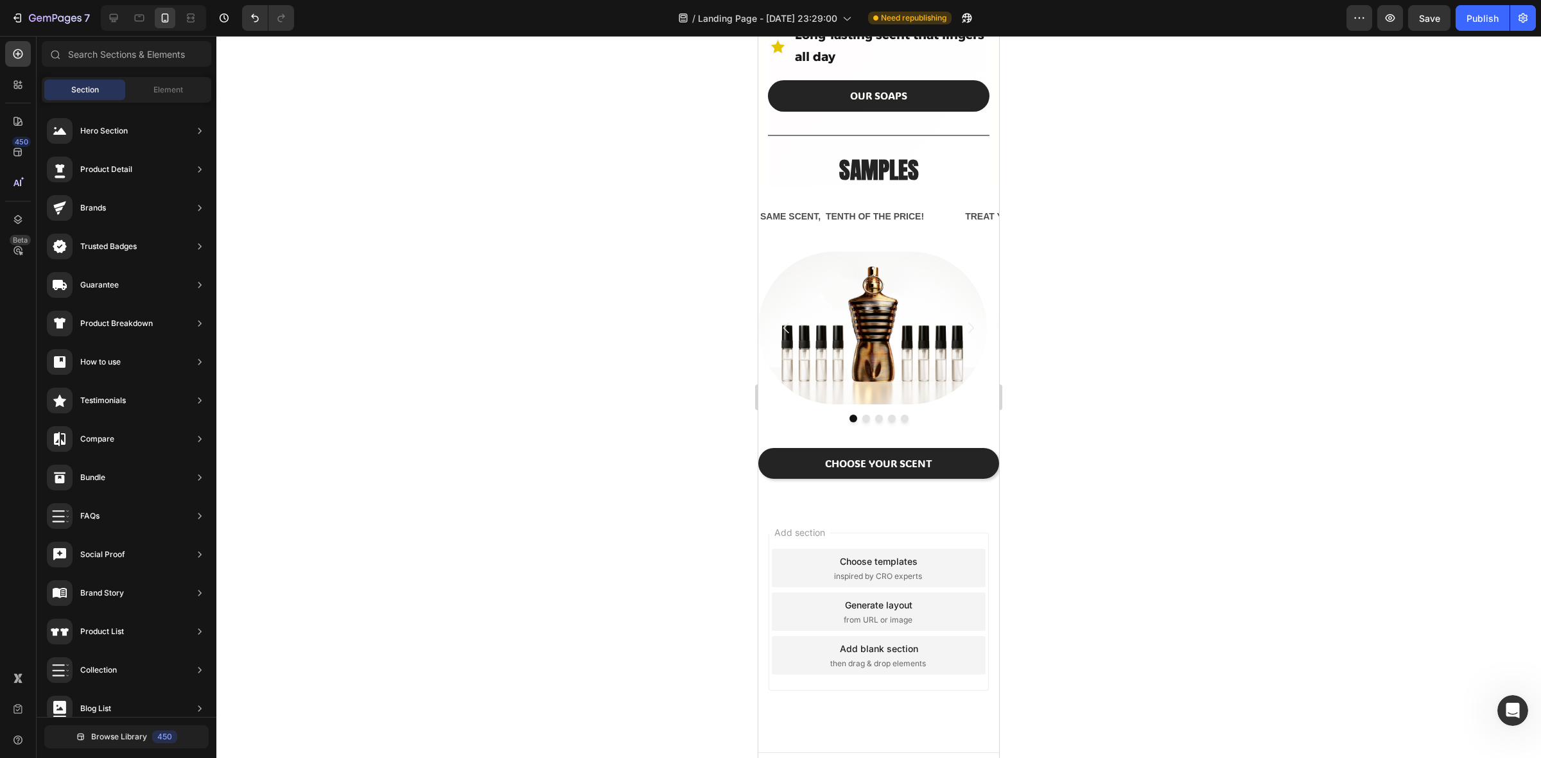
click at [846, 571] on span "inspired by CRO experts" at bounding box center [878, 577] width 88 height 12
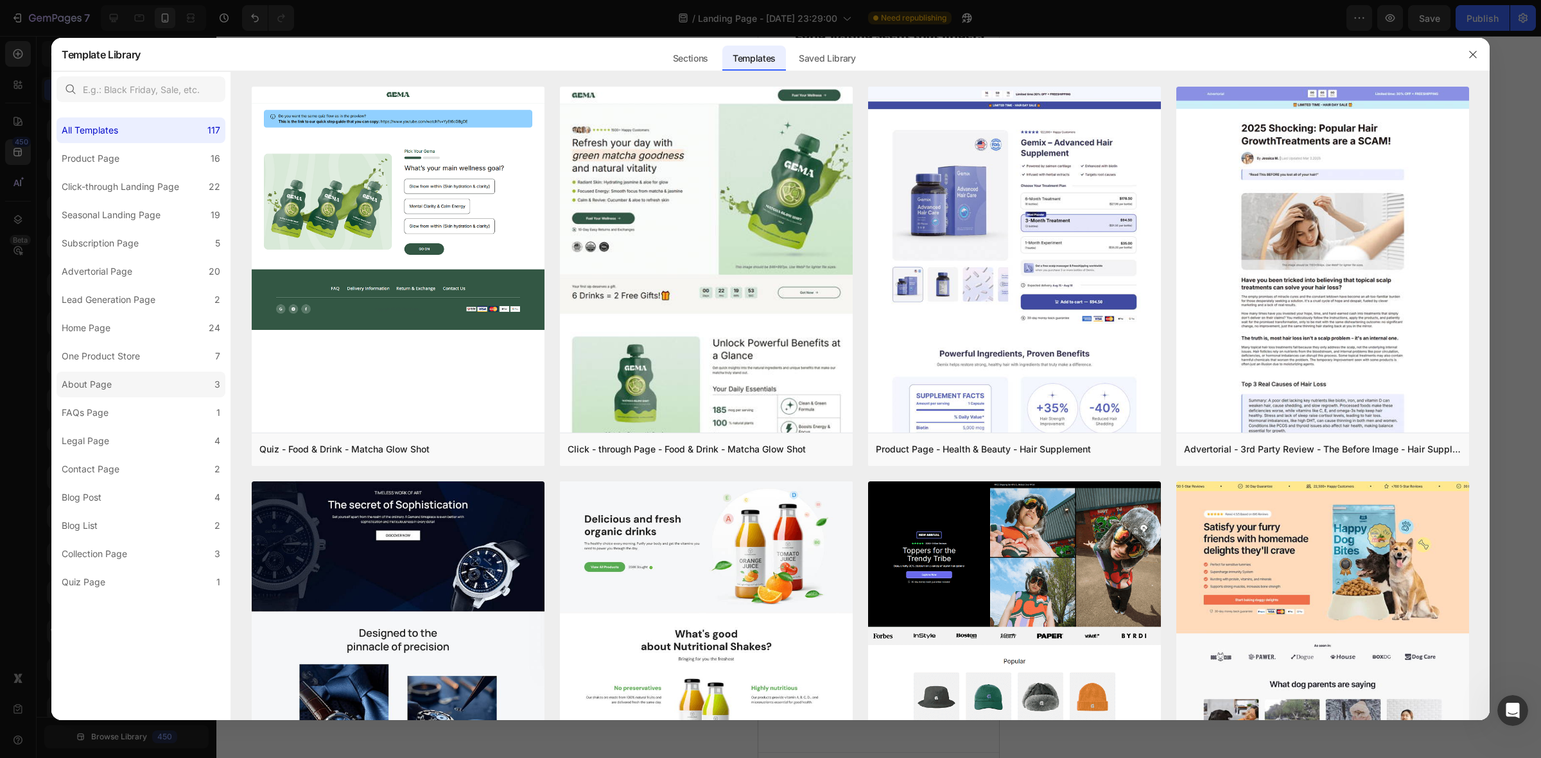
click at [124, 387] on label "About Page 3" at bounding box center [141, 385] width 169 height 26
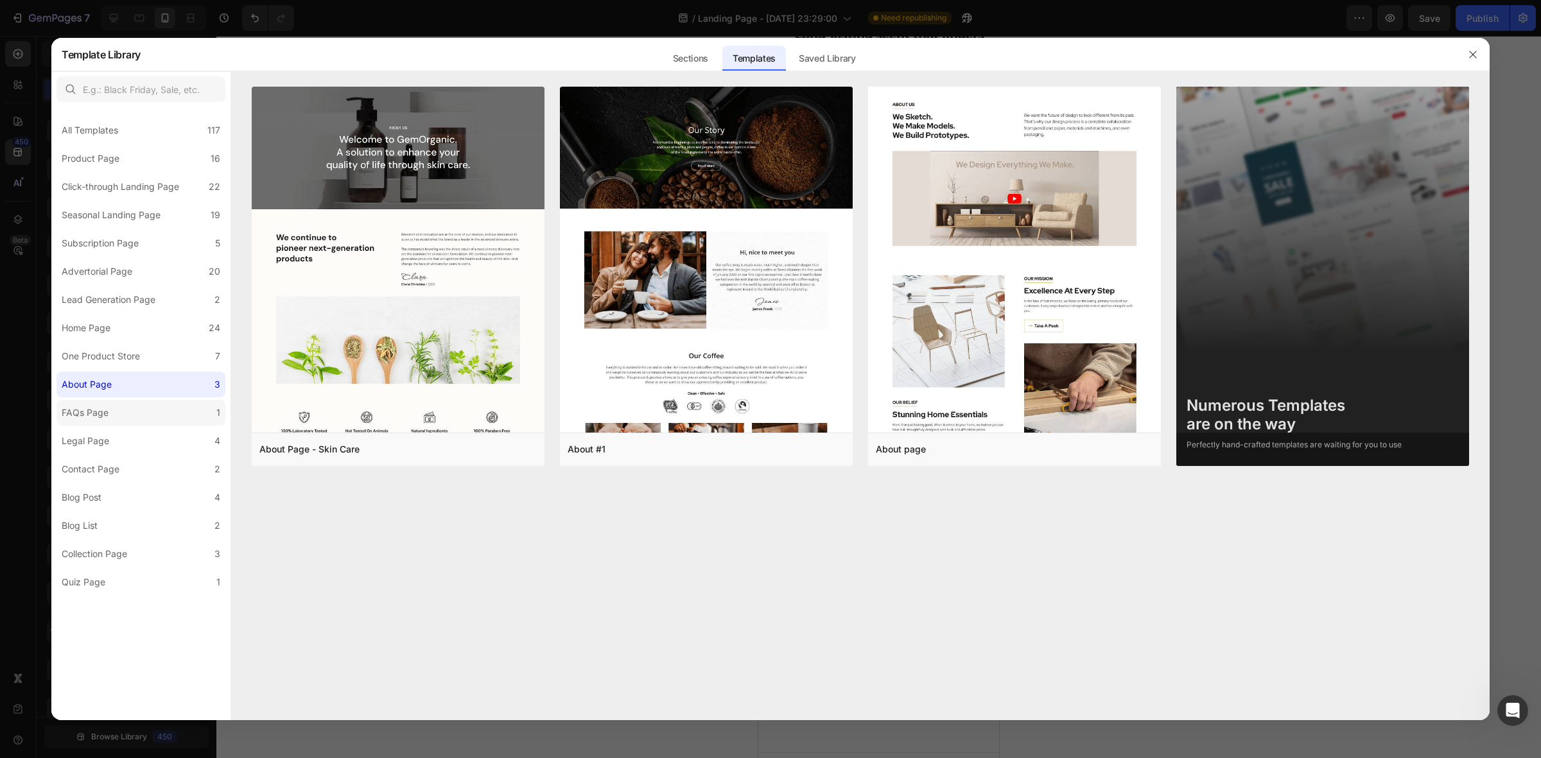
click at [121, 421] on label "FAQs Page 1" at bounding box center [141, 413] width 169 height 26
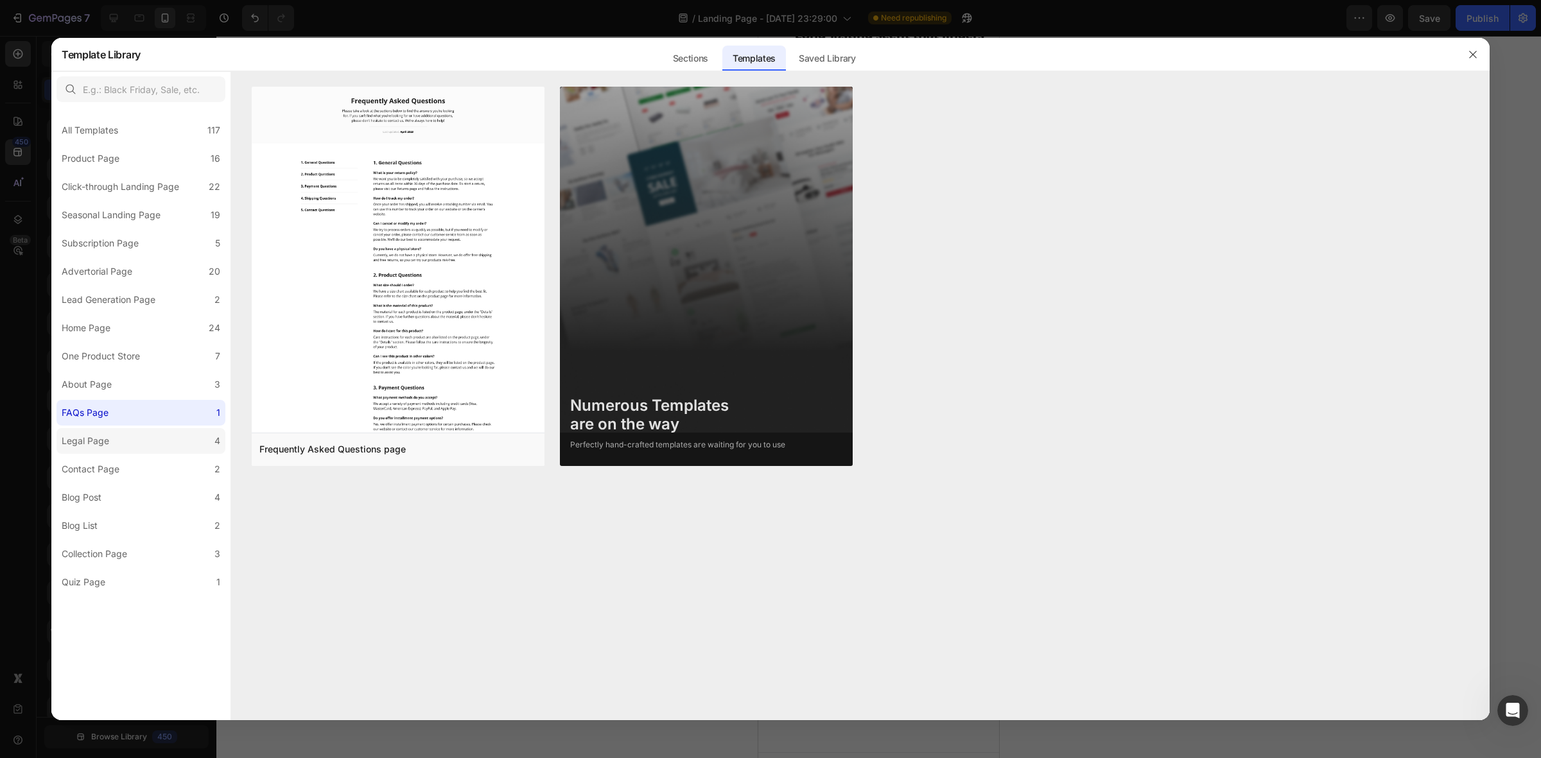
click at [121, 432] on label "Legal Page 4" at bounding box center [141, 441] width 169 height 26
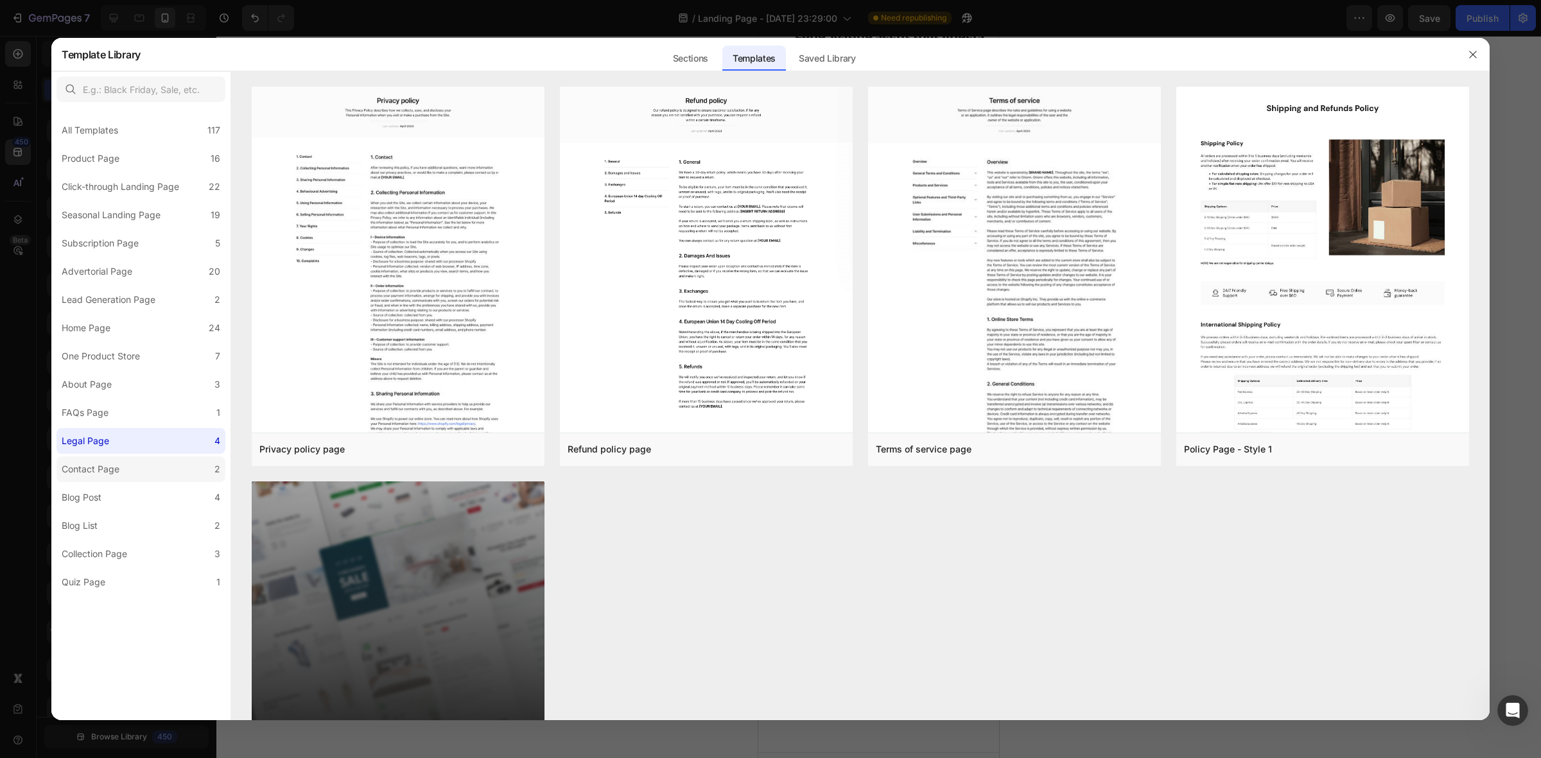
click at [125, 466] on label "Contact Page 2" at bounding box center [141, 470] width 169 height 26
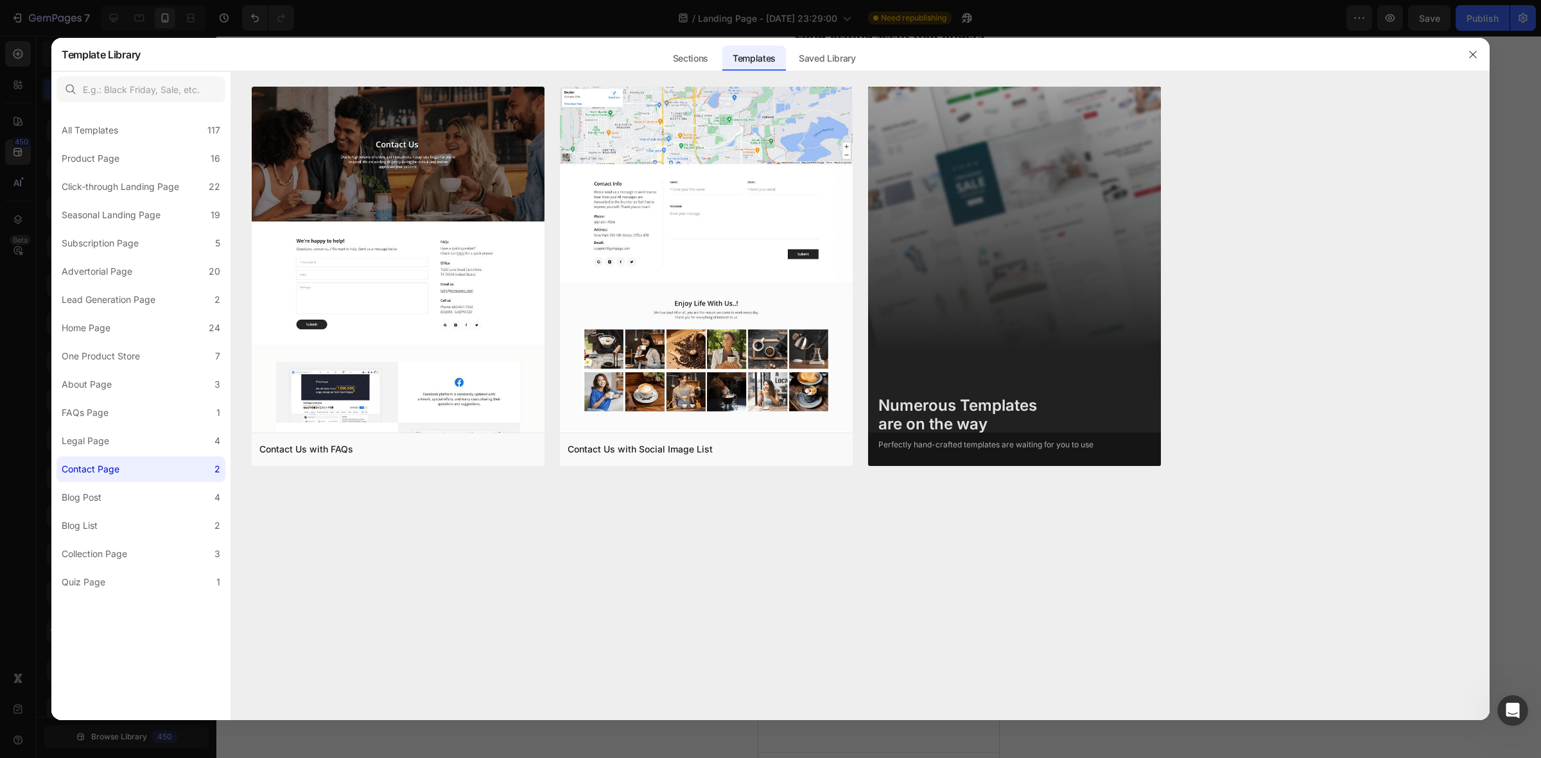
click at [111, 477] on div "Contact Page" at bounding box center [91, 469] width 58 height 15
click at [112, 491] on label "Blog Post 4" at bounding box center [141, 498] width 169 height 26
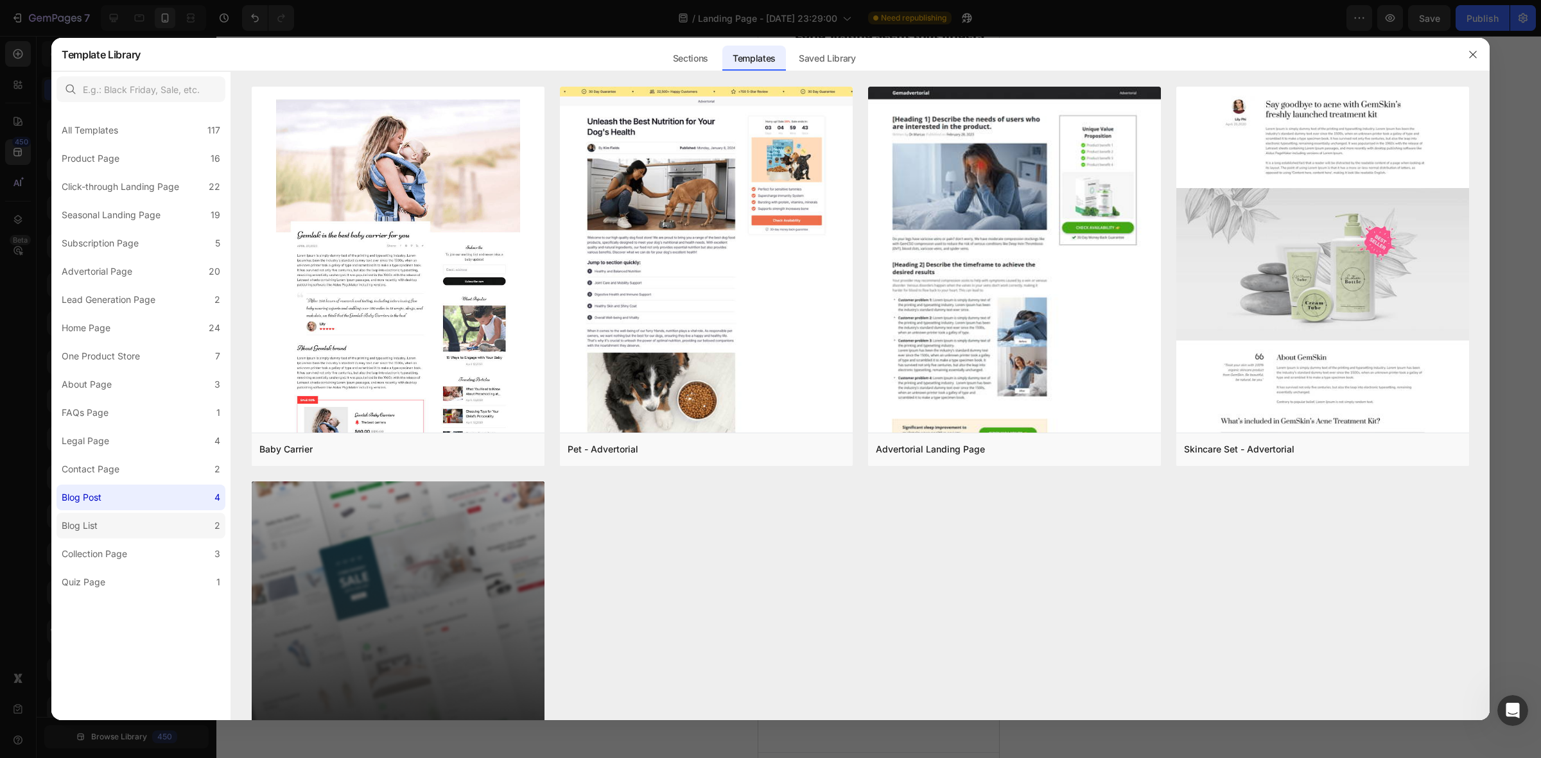
click at [107, 518] on label "Blog List 2" at bounding box center [141, 526] width 169 height 26
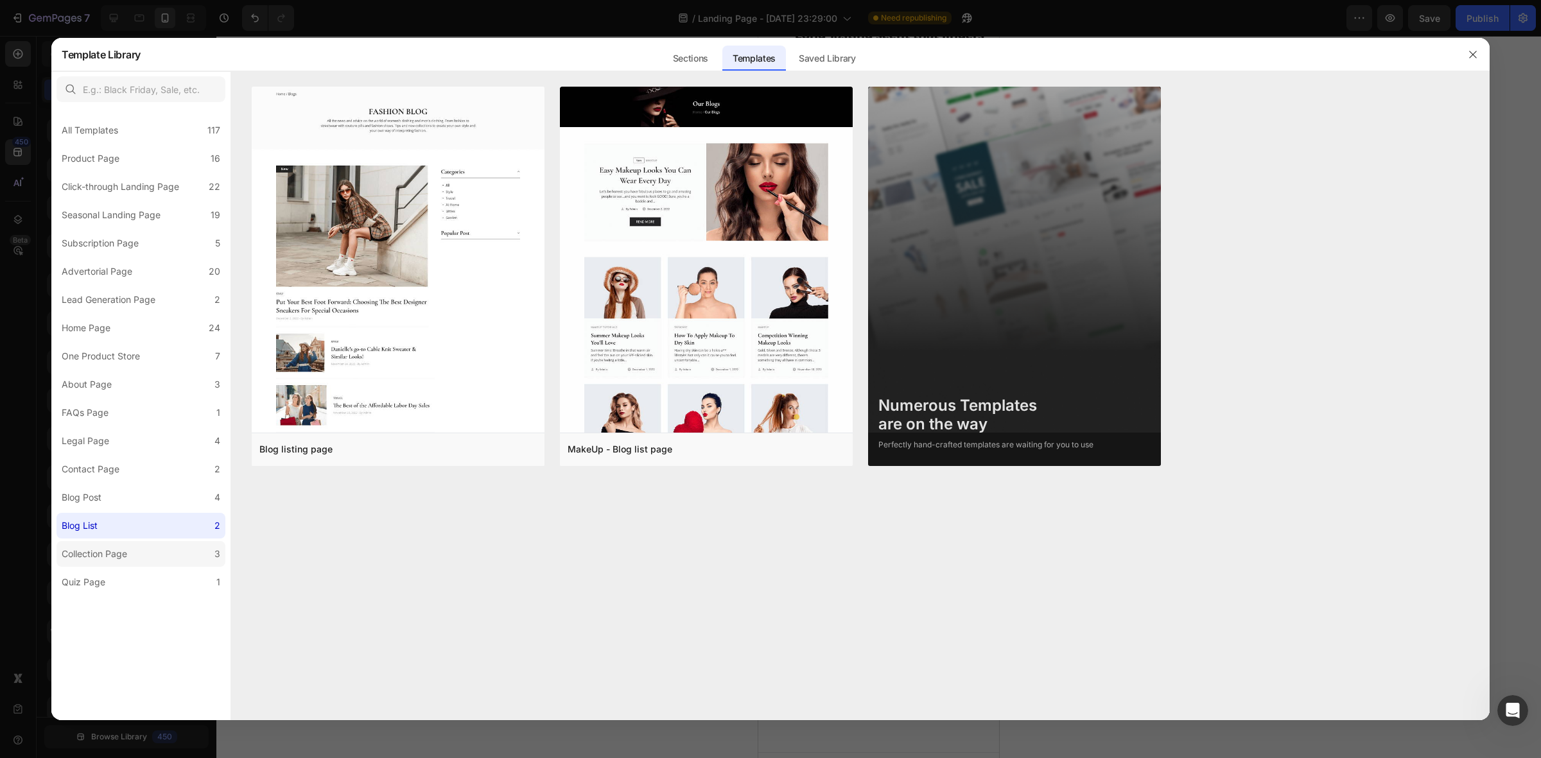
click at [116, 547] on div "Collection Page" at bounding box center [95, 554] width 66 height 15
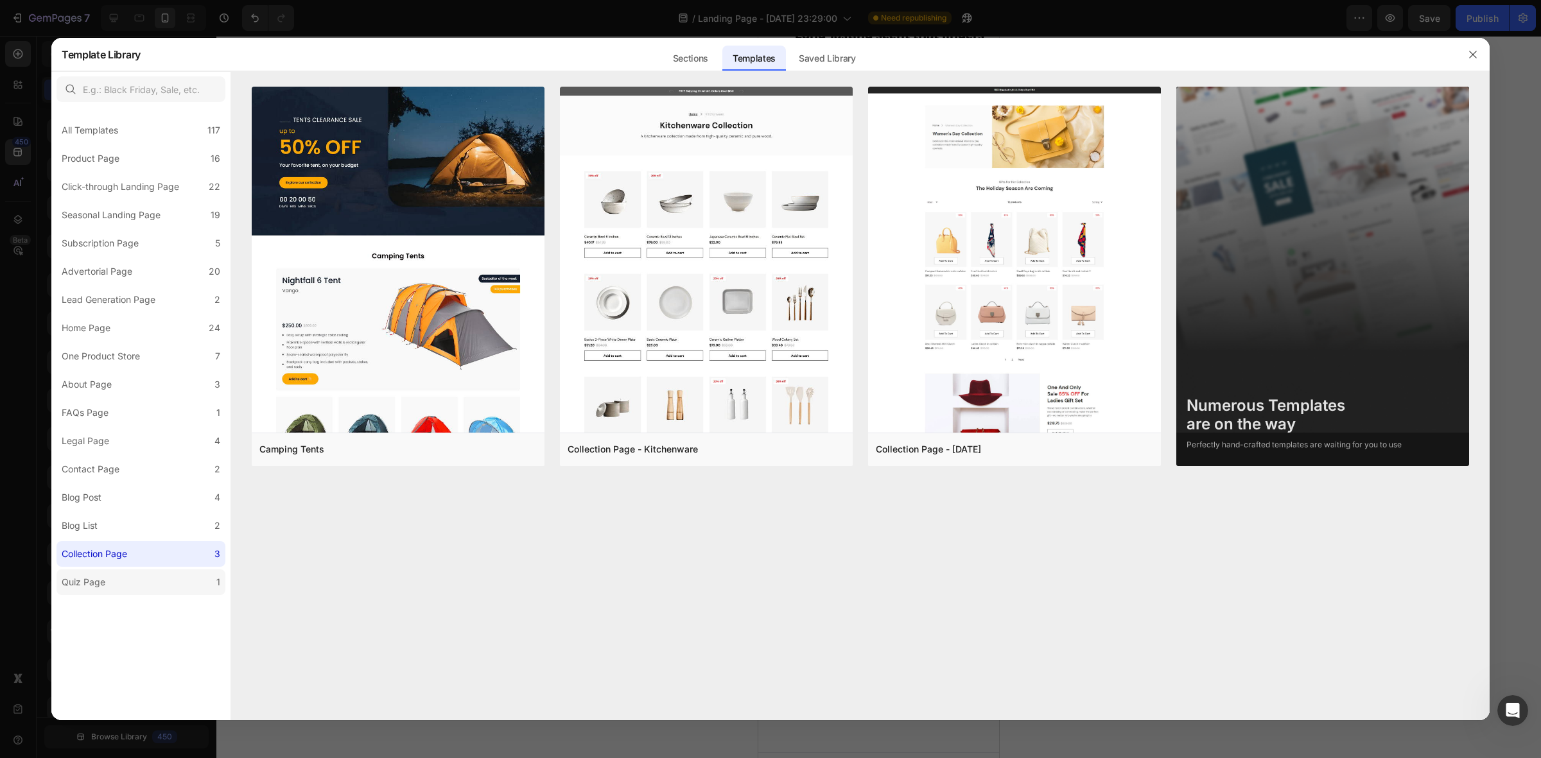
click at [124, 583] on label "Quiz Page 1" at bounding box center [141, 583] width 169 height 26
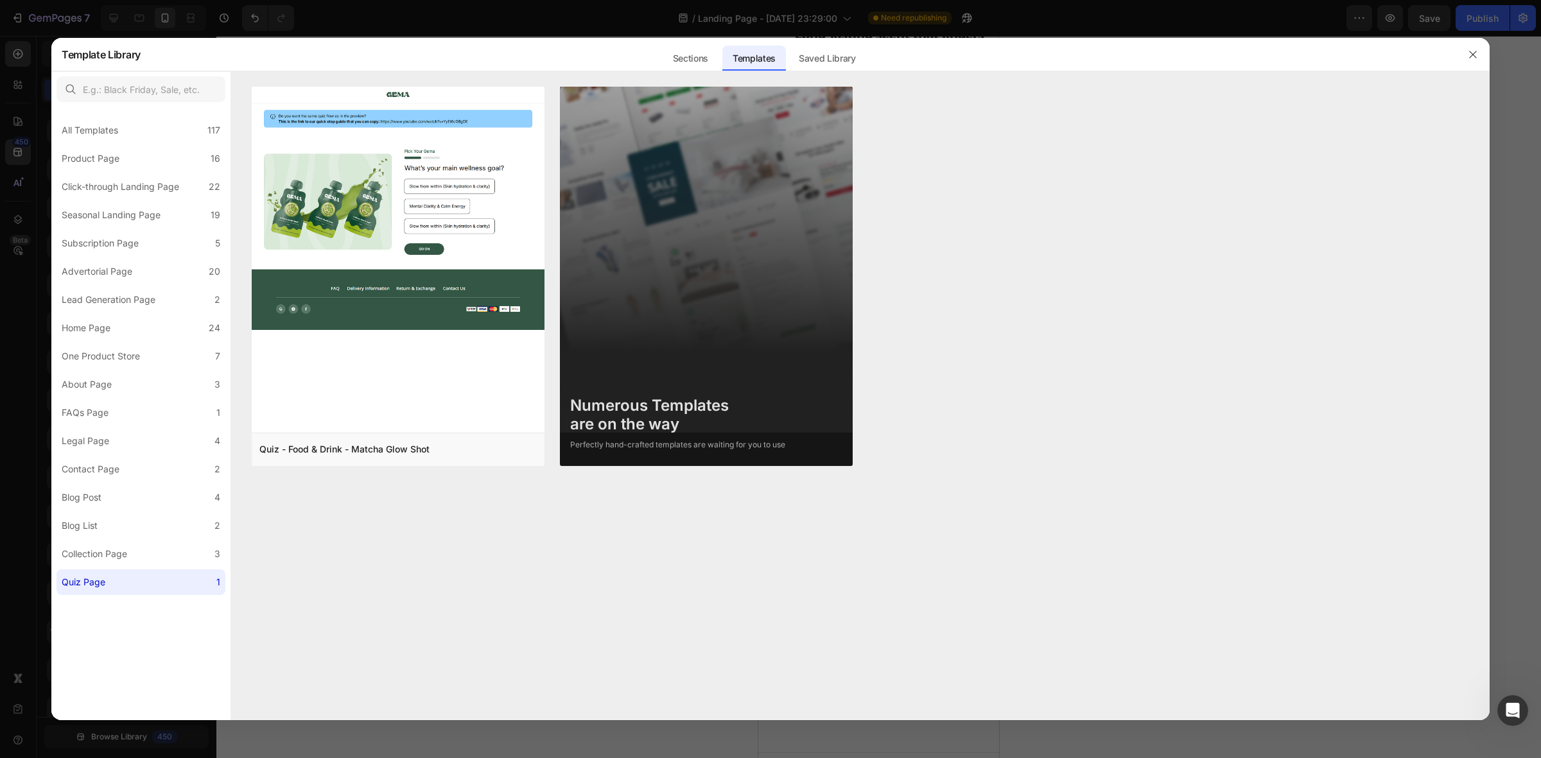
click at [136, 513] on label "Blog List 2" at bounding box center [141, 526] width 169 height 26
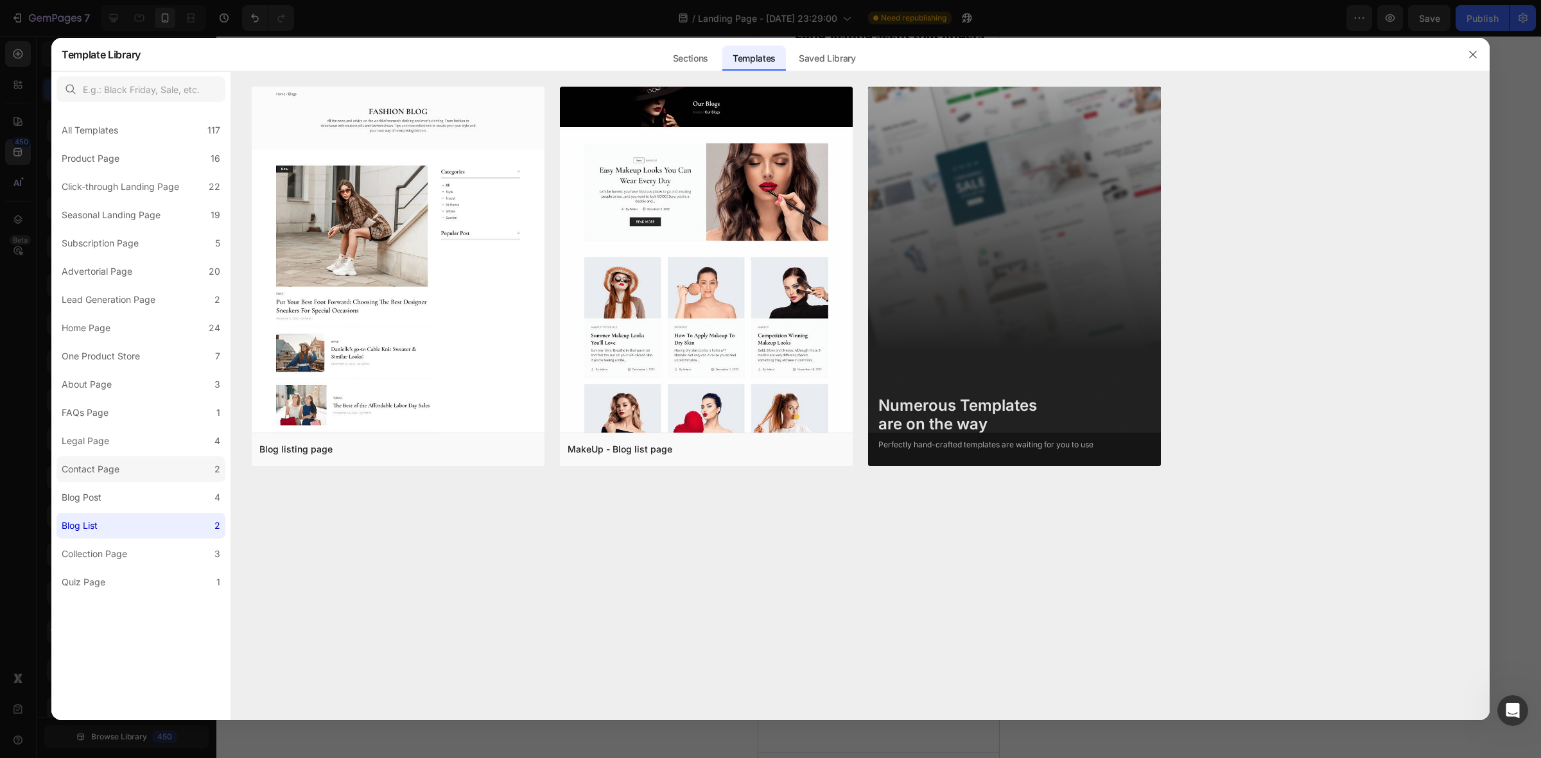
click at [146, 472] on label "Contact Page 2" at bounding box center [141, 470] width 169 height 26
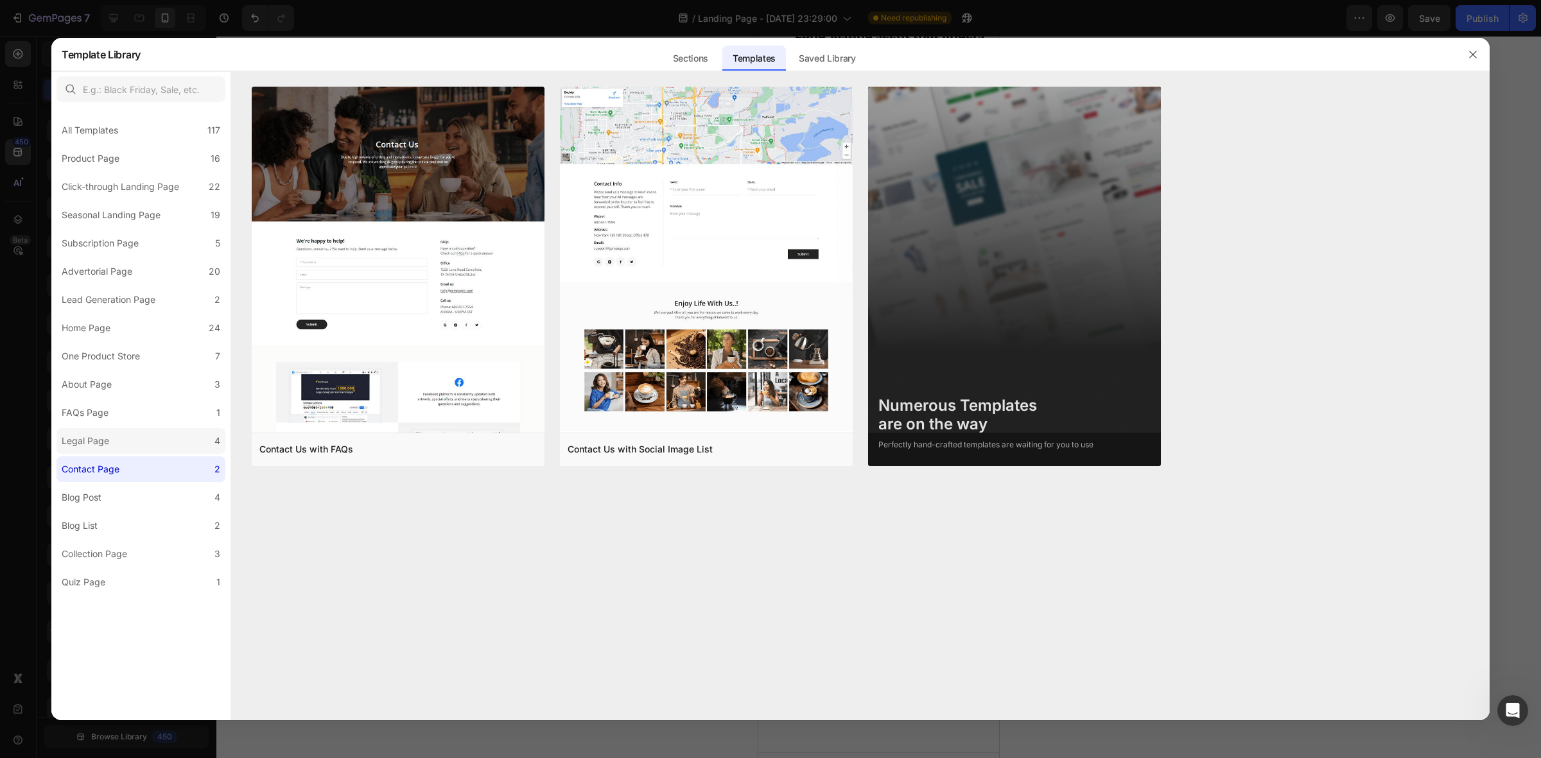
click at [151, 441] on label "Legal Page 4" at bounding box center [141, 441] width 169 height 26
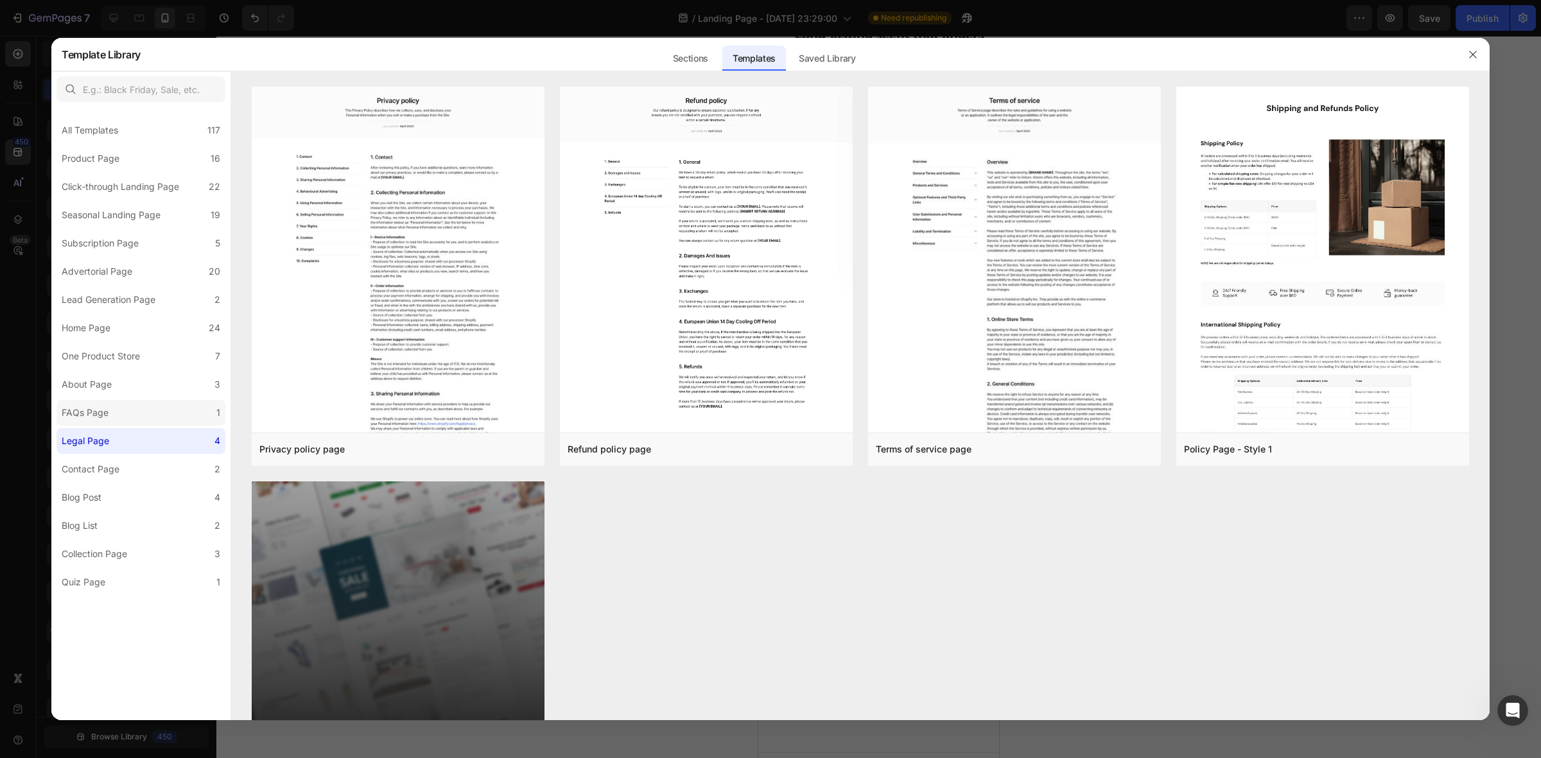
click at [162, 416] on label "FAQs Page 1" at bounding box center [141, 413] width 169 height 26
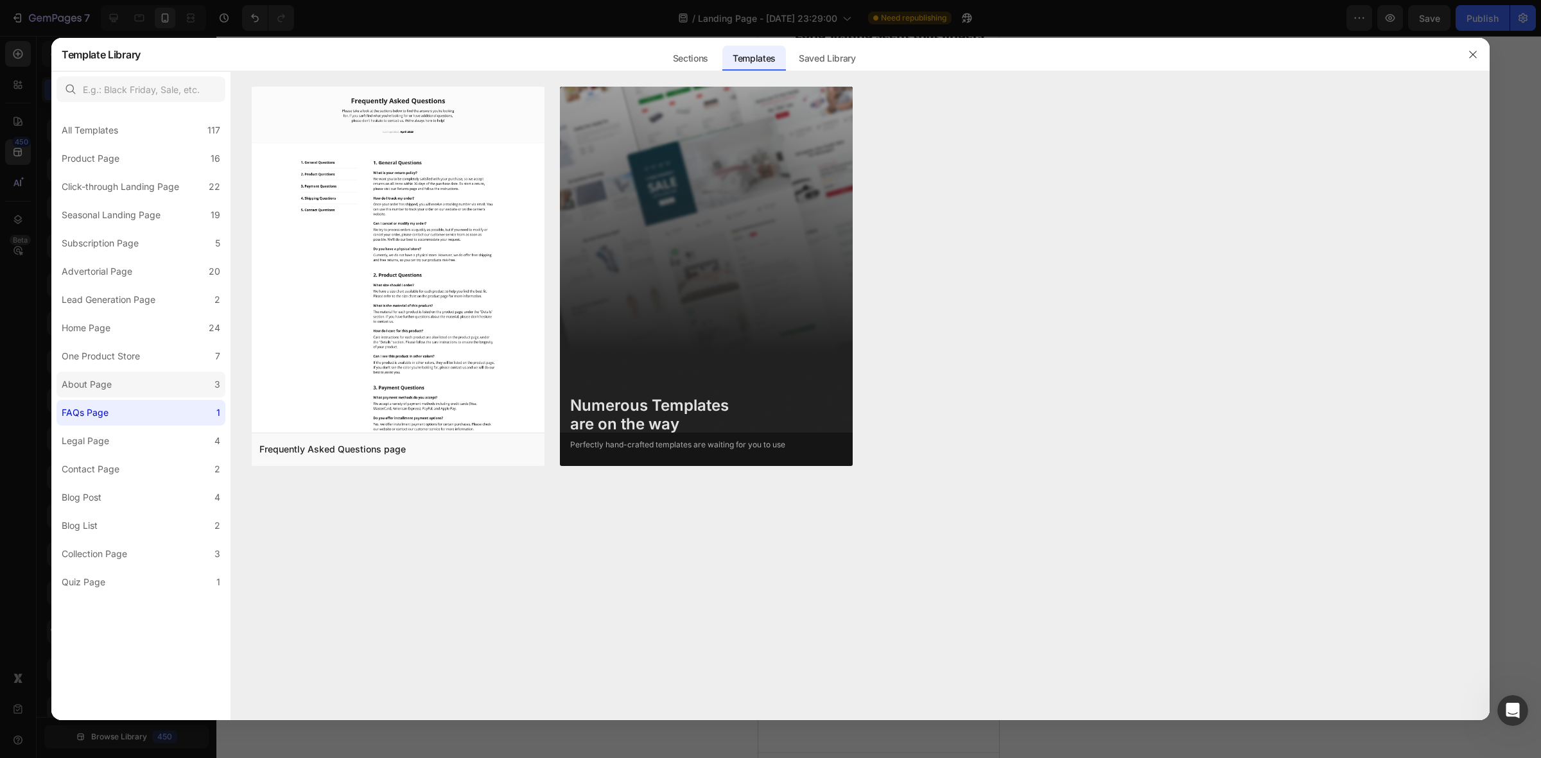
drag, startPoint x: 162, startPoint y: 393, endPoint x: 161, endPoint y: 383, distance: 9.7
click at [162, 392] on label "About Page 3" at bounding box center [141, 385] width 169 height 26
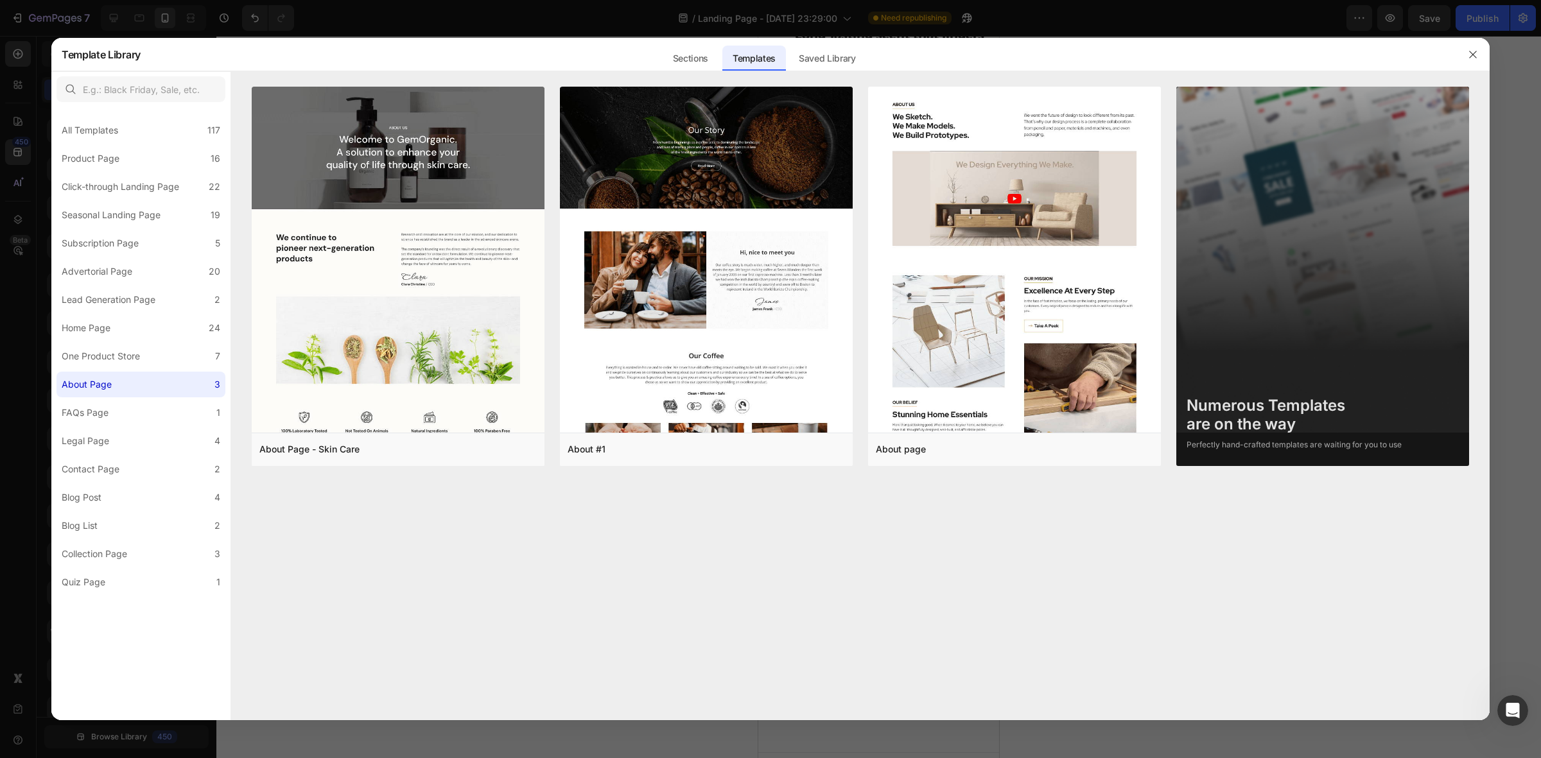
click at [155, 372] on label "About Page 3" at bounding box center [141, 385] width 169 height 26
click at [152, 353] on label "One Product Store 7" at bounding box center [141, 357] width 169 height 26
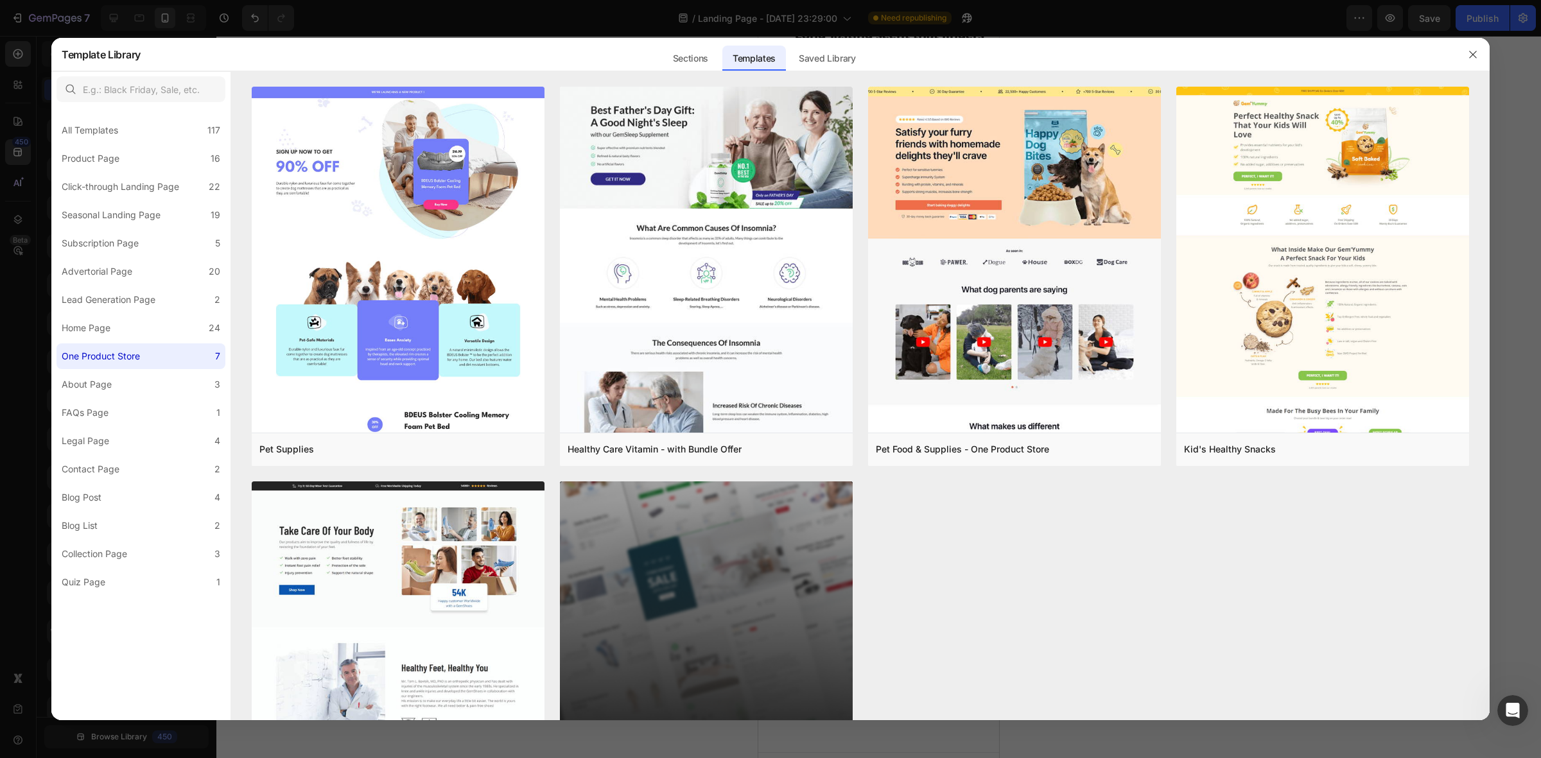
click at [150, 346] on label "One Product Store 7" at bounding box center [141, 357] width 169 height 26
click at [146, 329] on label "Home Page 24" at bounding box center [141, 328] width 169 height 26
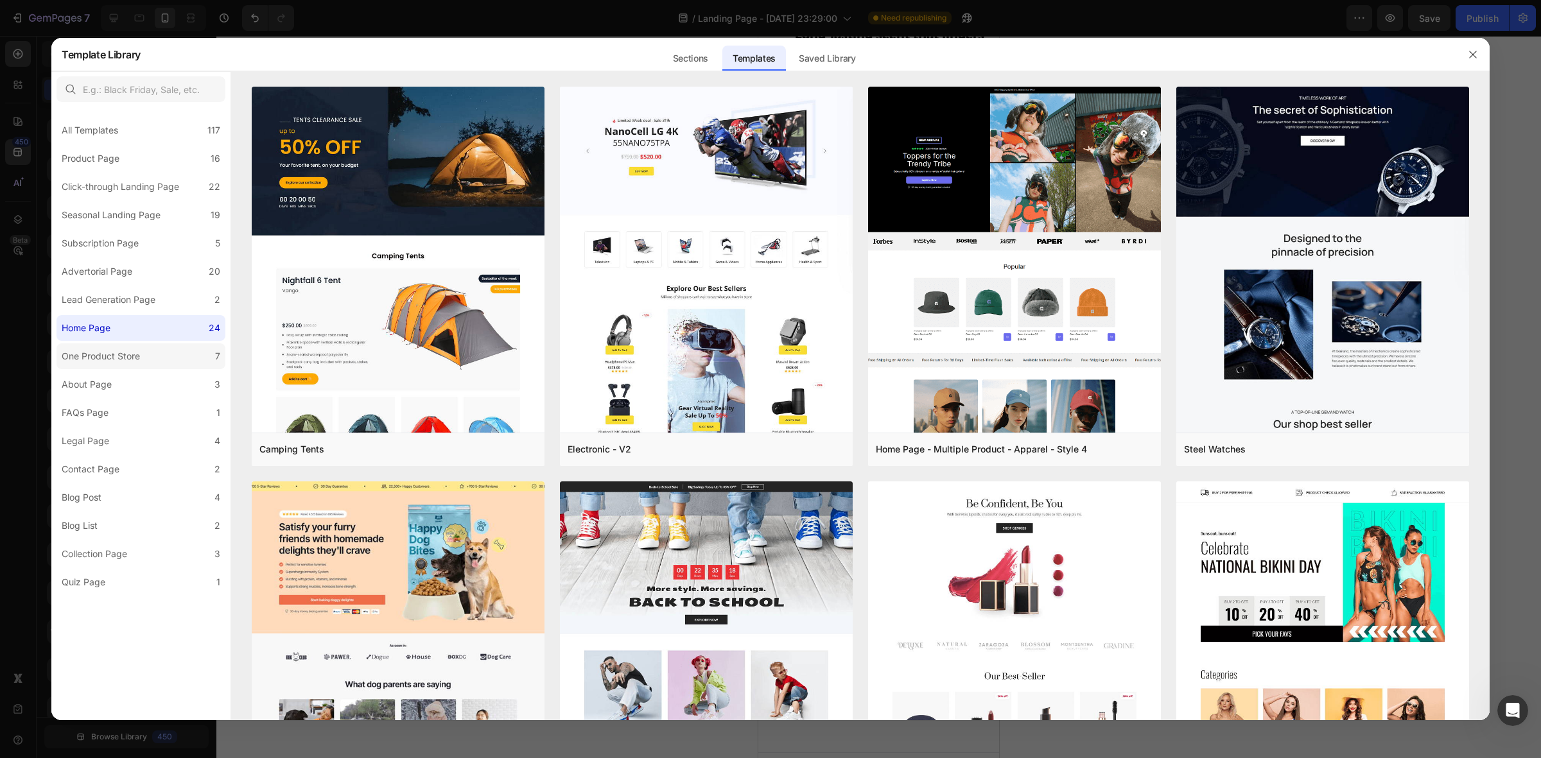
click at [127, 358] on div "One Product Store" at bounding box center [101, 356] width 78 height 15
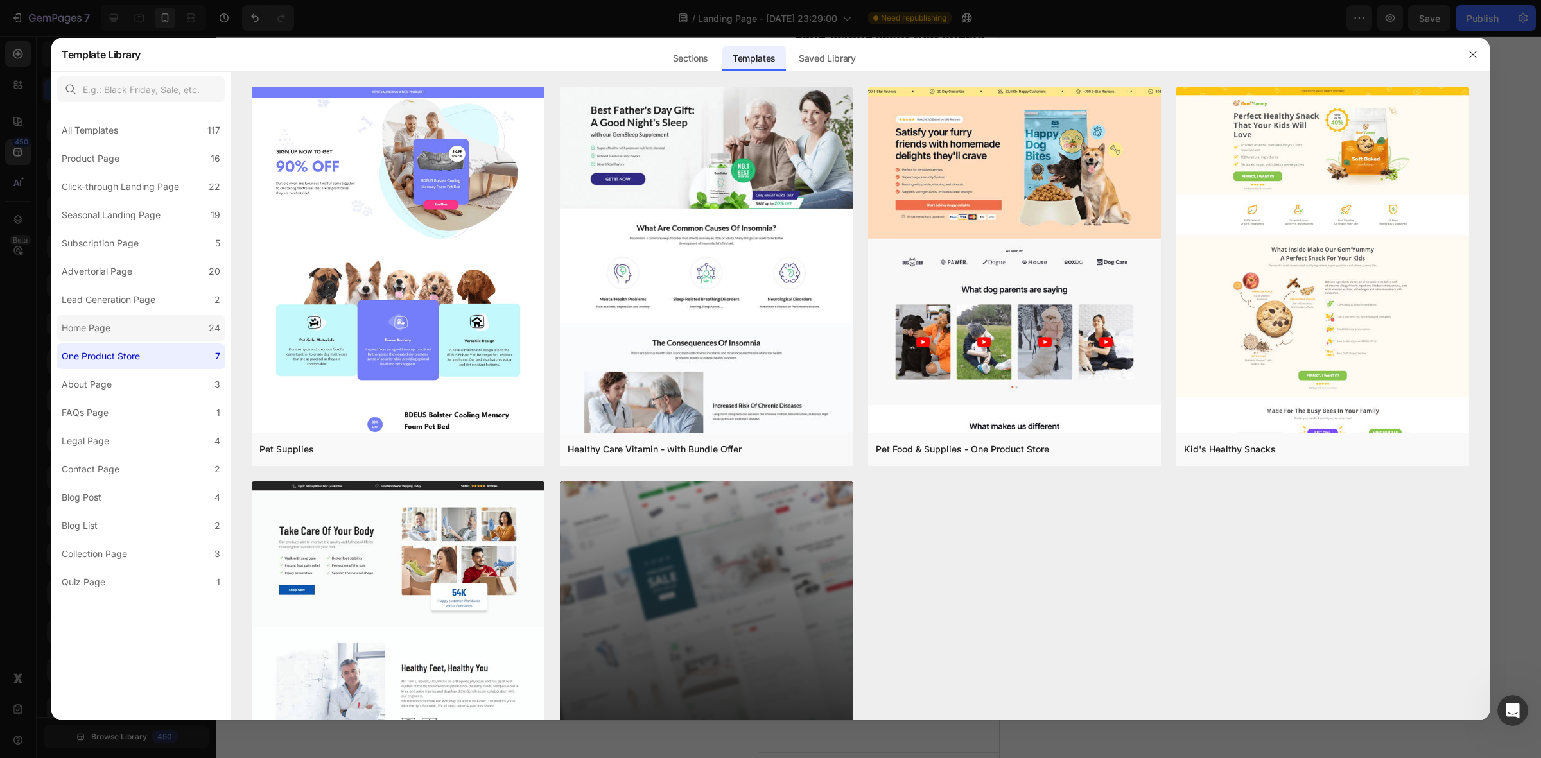
drag, startPoint x: 111, startPoint y: 328, endPoint x: 123, endPoint y: 313, distance: 18.8
click at [111, 326] on div "Home Page" at bounding box center [89, 327] width 54 height 15
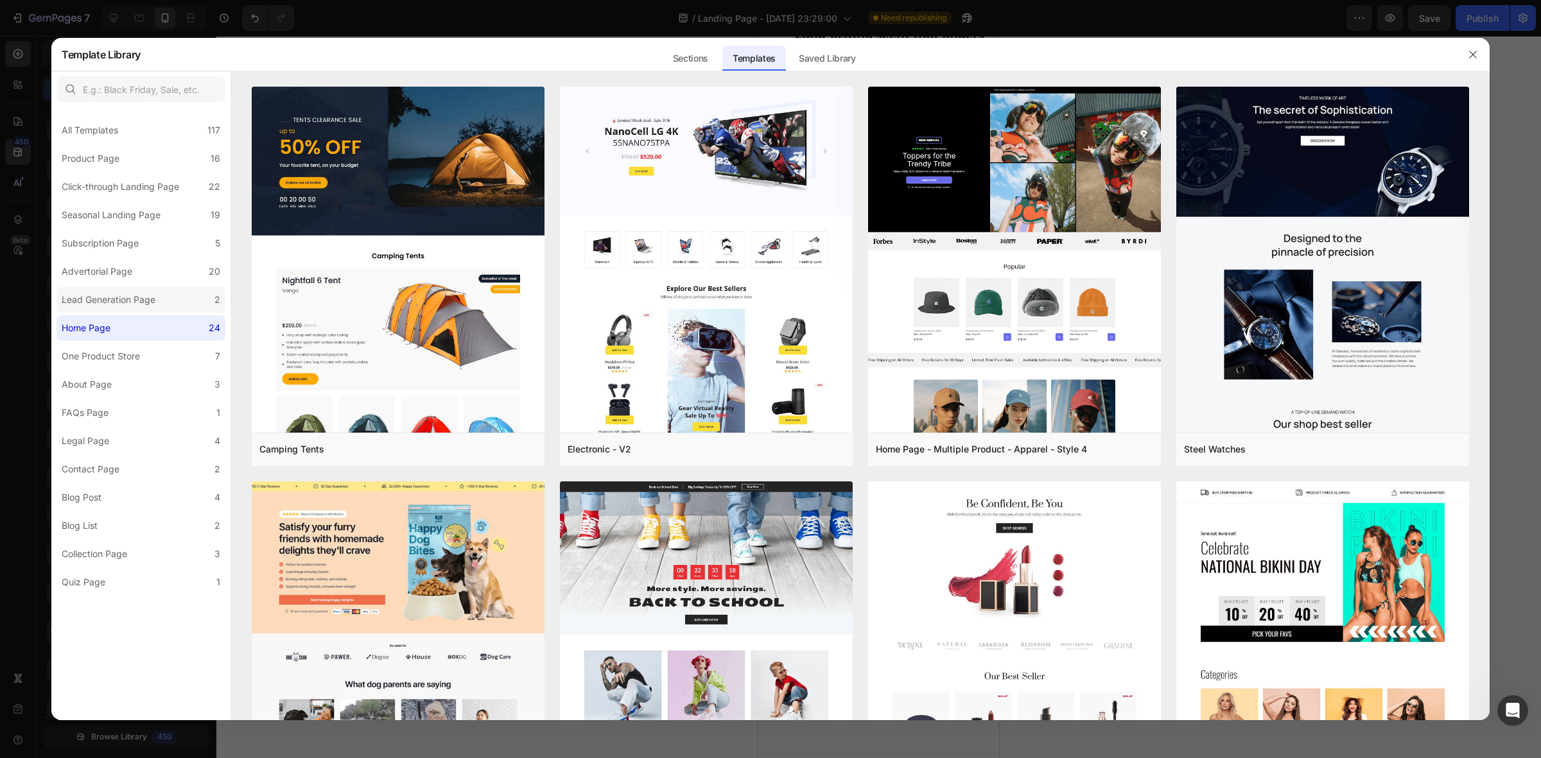
drag, startPoint x: 123, startPoint y: 305, endPoint x: 119, endPoint y: 277, distance: 27.8
click at [123, 304] on div "Lead Generation Page" at bounding box center [109, 299] width 94 height 15
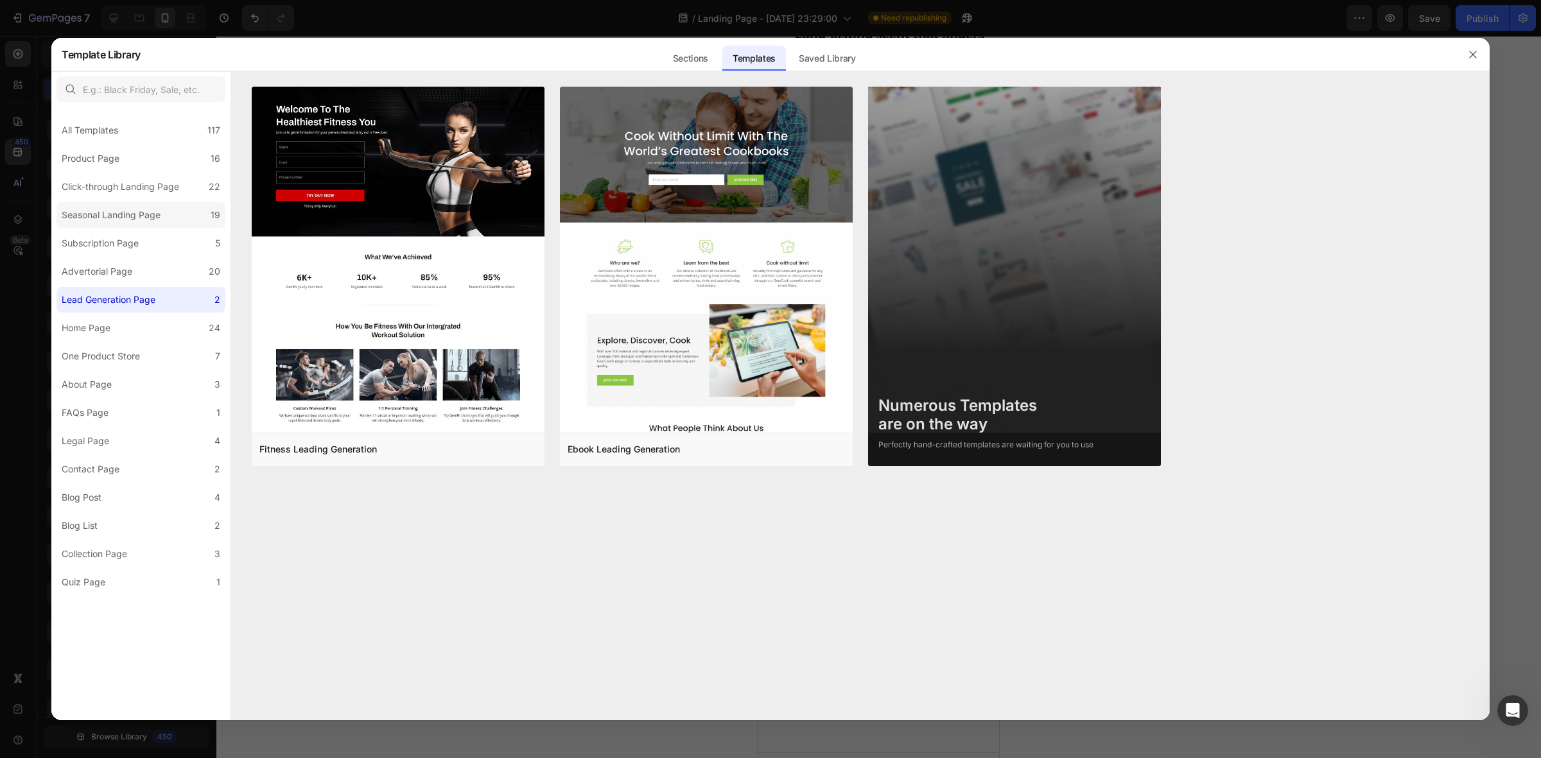
drag, startPoint x: 114, startPoint y: 267, endPoint x: 223, endPoint y: 224, distance: 117.0
click at [118, 265] on div "Advertorial Page" at bounding box center [97, 271] width 71 height 15
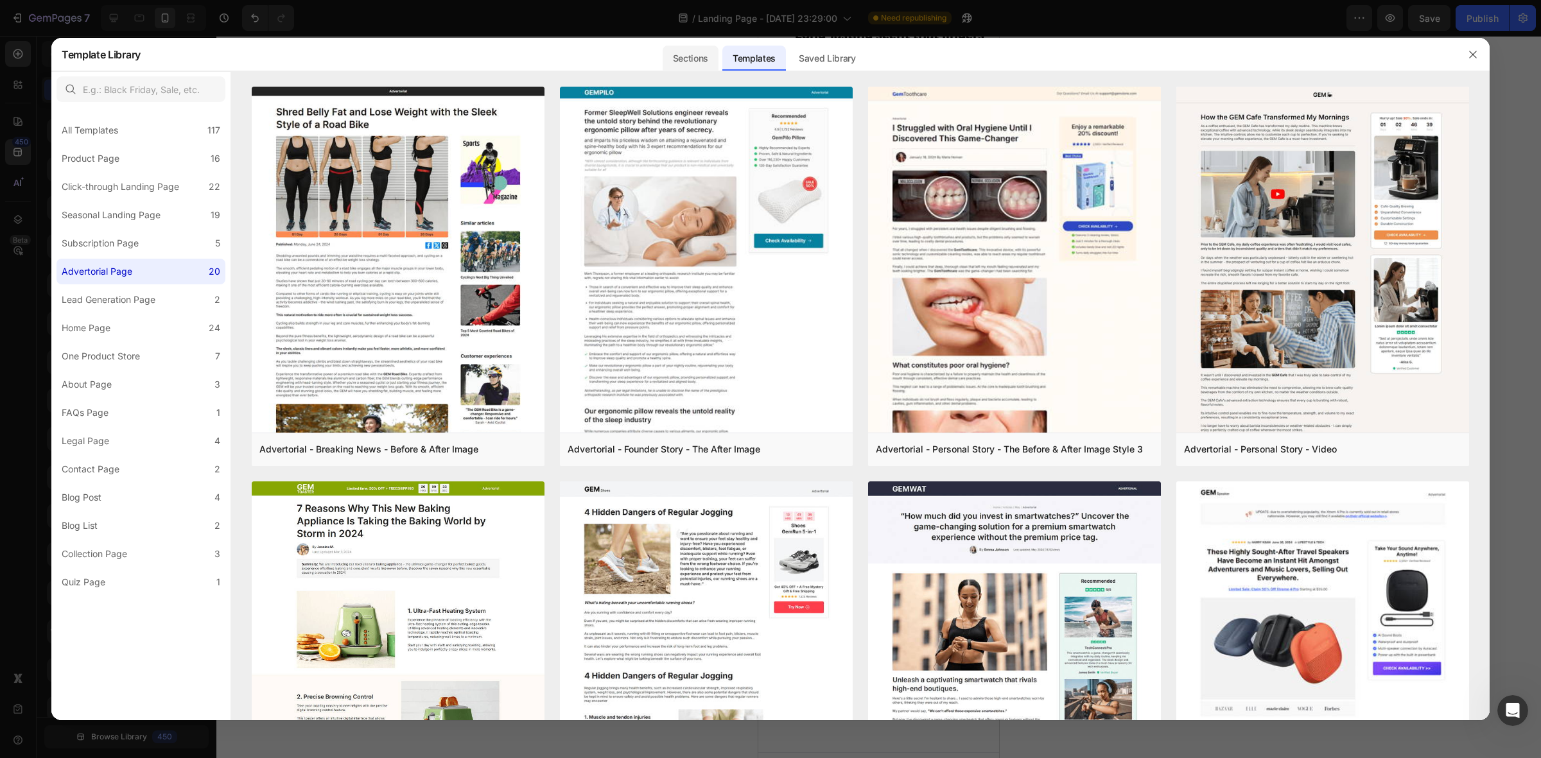
click at [685, 56] on div "Sections" at bounding box center [691, 59] width 56 height 26
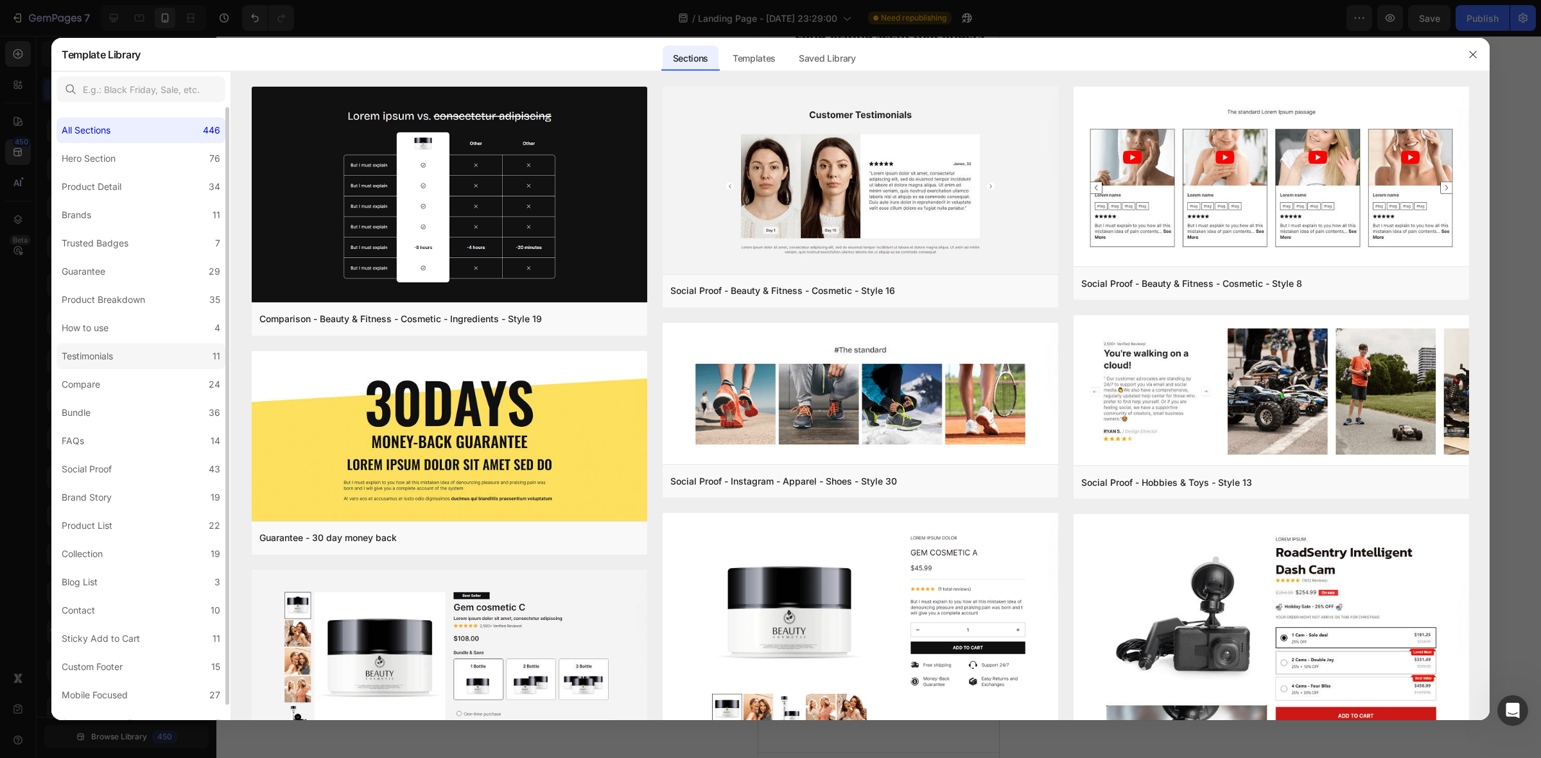
click at [132, 347] on label "Testimonials 11" at bounding box center [141, 357] width 169 height 26
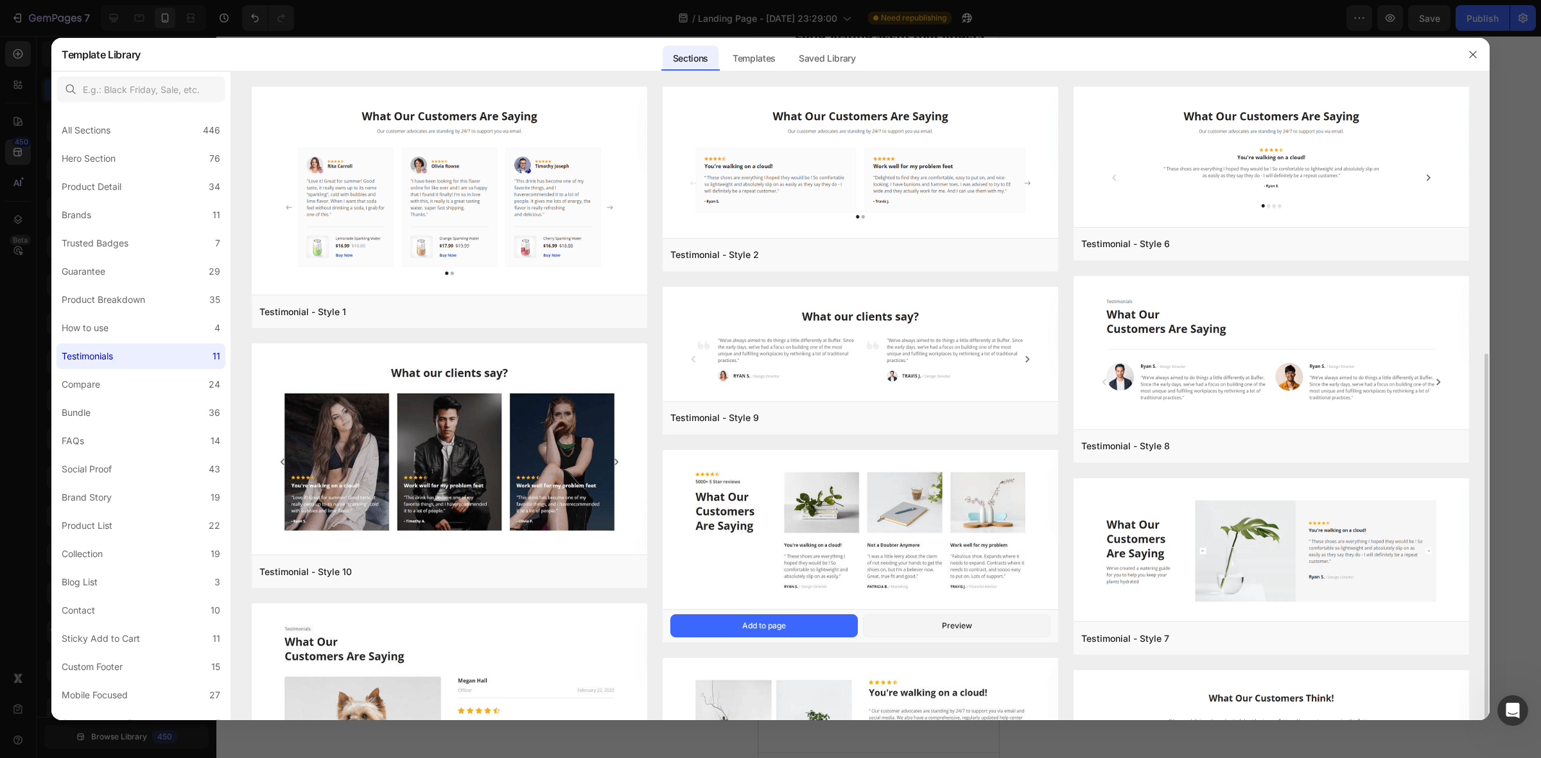
scroll to position [322, 0]
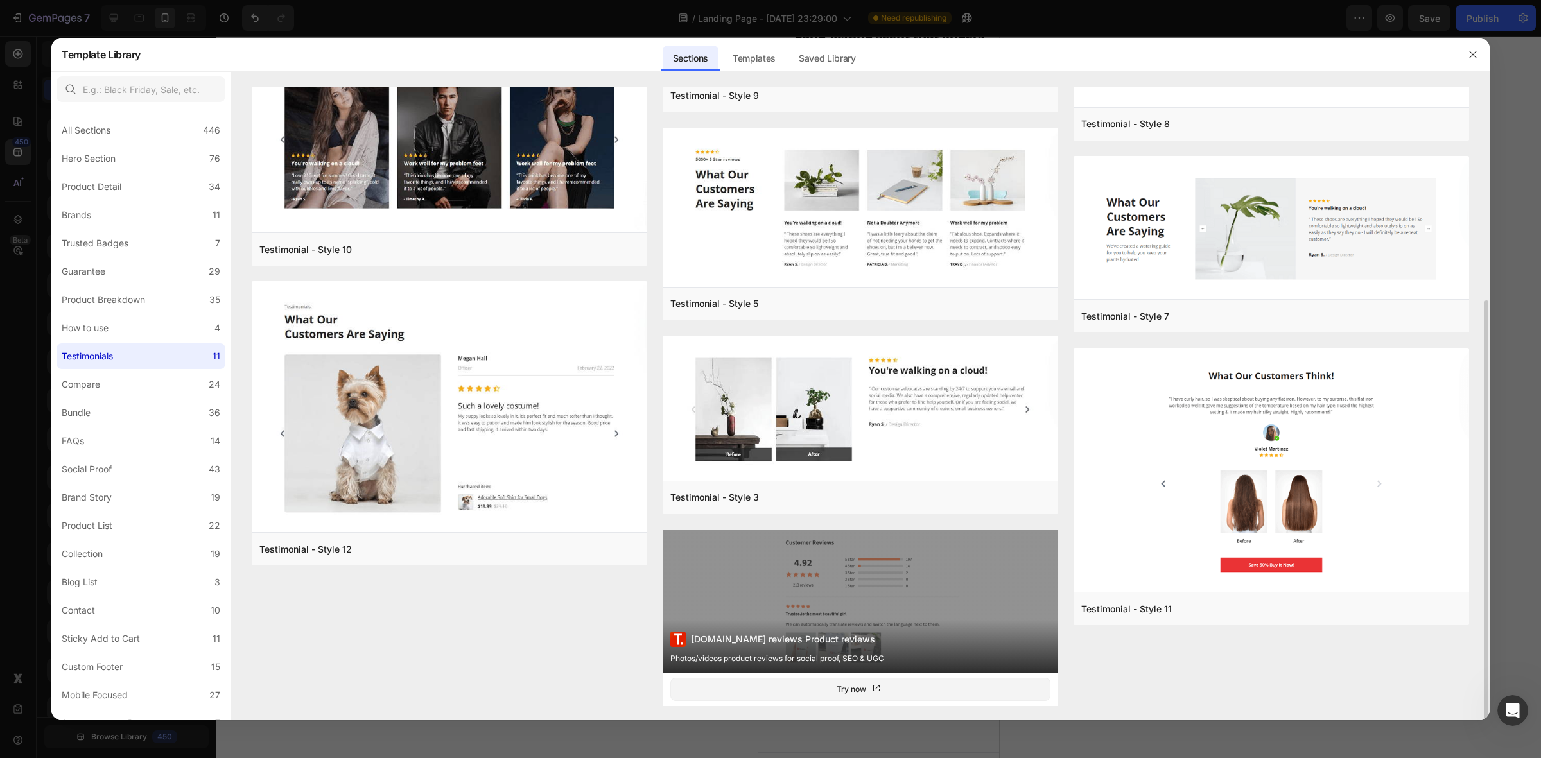
click at [920, 570] on div "Trustoo.io reviews Product reviews Photos/videos product reviews for social pro…" at bounding box center [861, 601] width 396 height 143
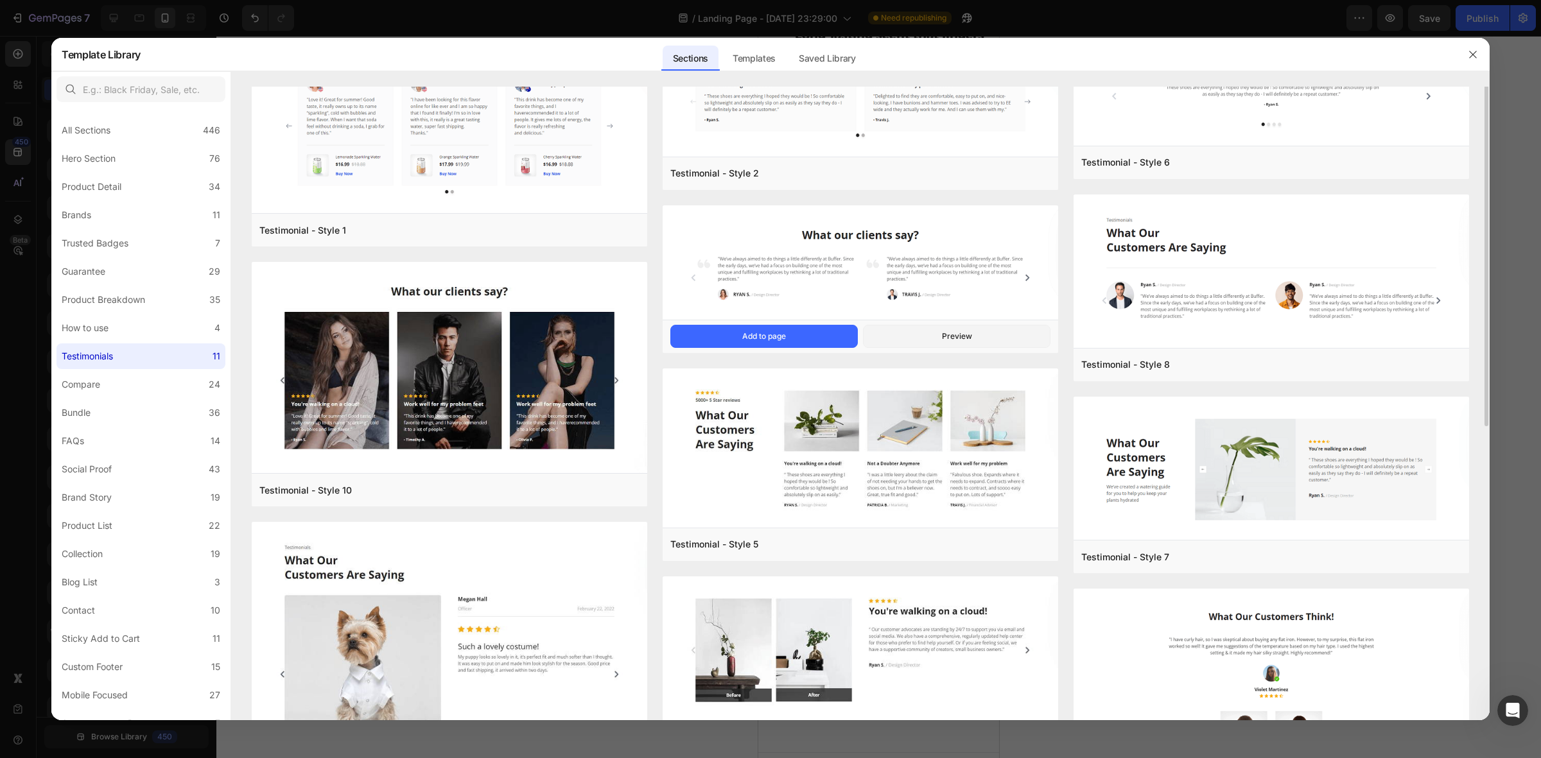
scroll to position [0, 0]
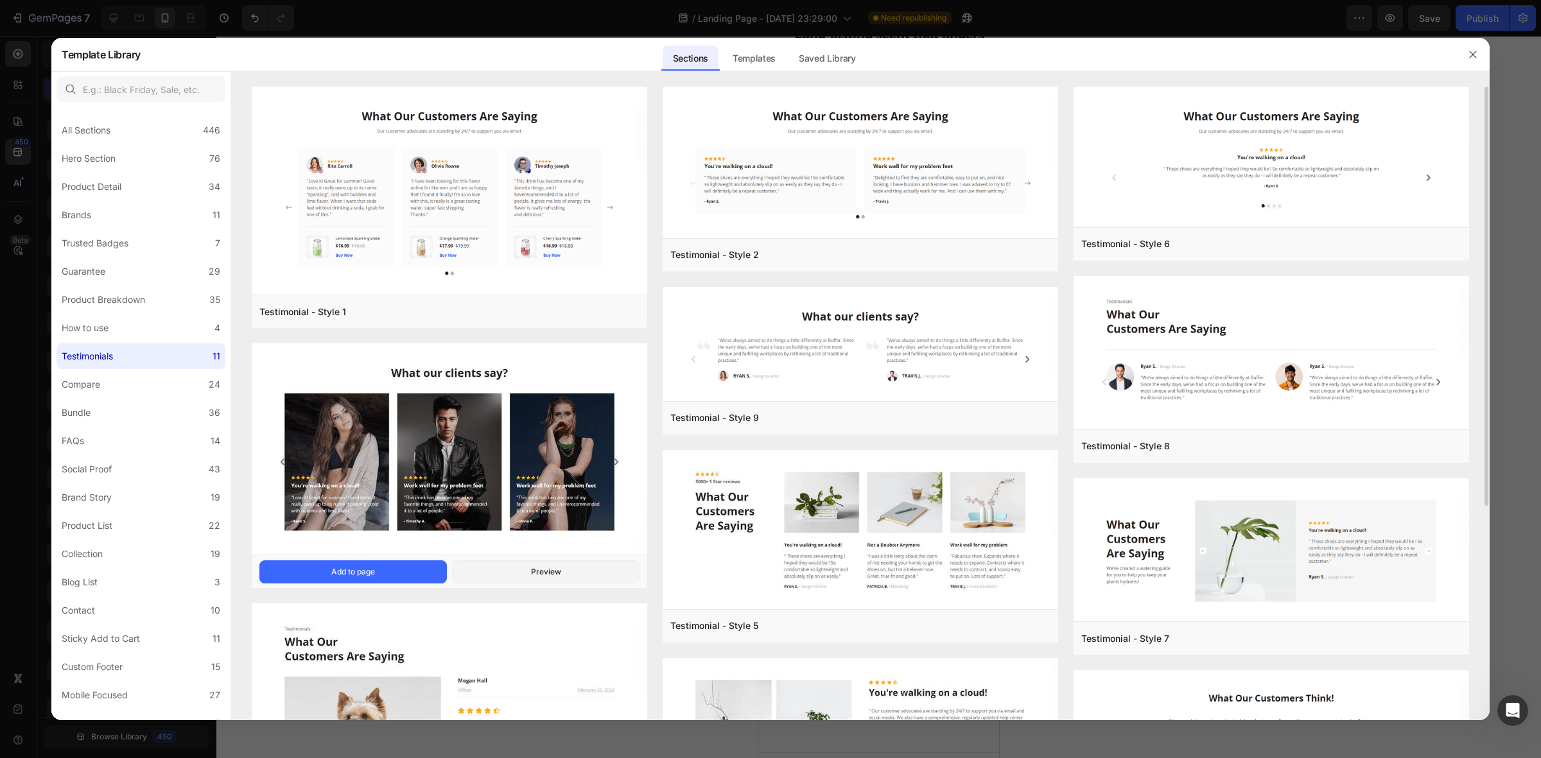
drag, startPoint x: 367, startPoint y: 318, endPoint x: 543, endPoint y: 513, distance: 262.4
click at [0, 0] on button "Add to page" at bounding box center [0, 0] width 0 height 0
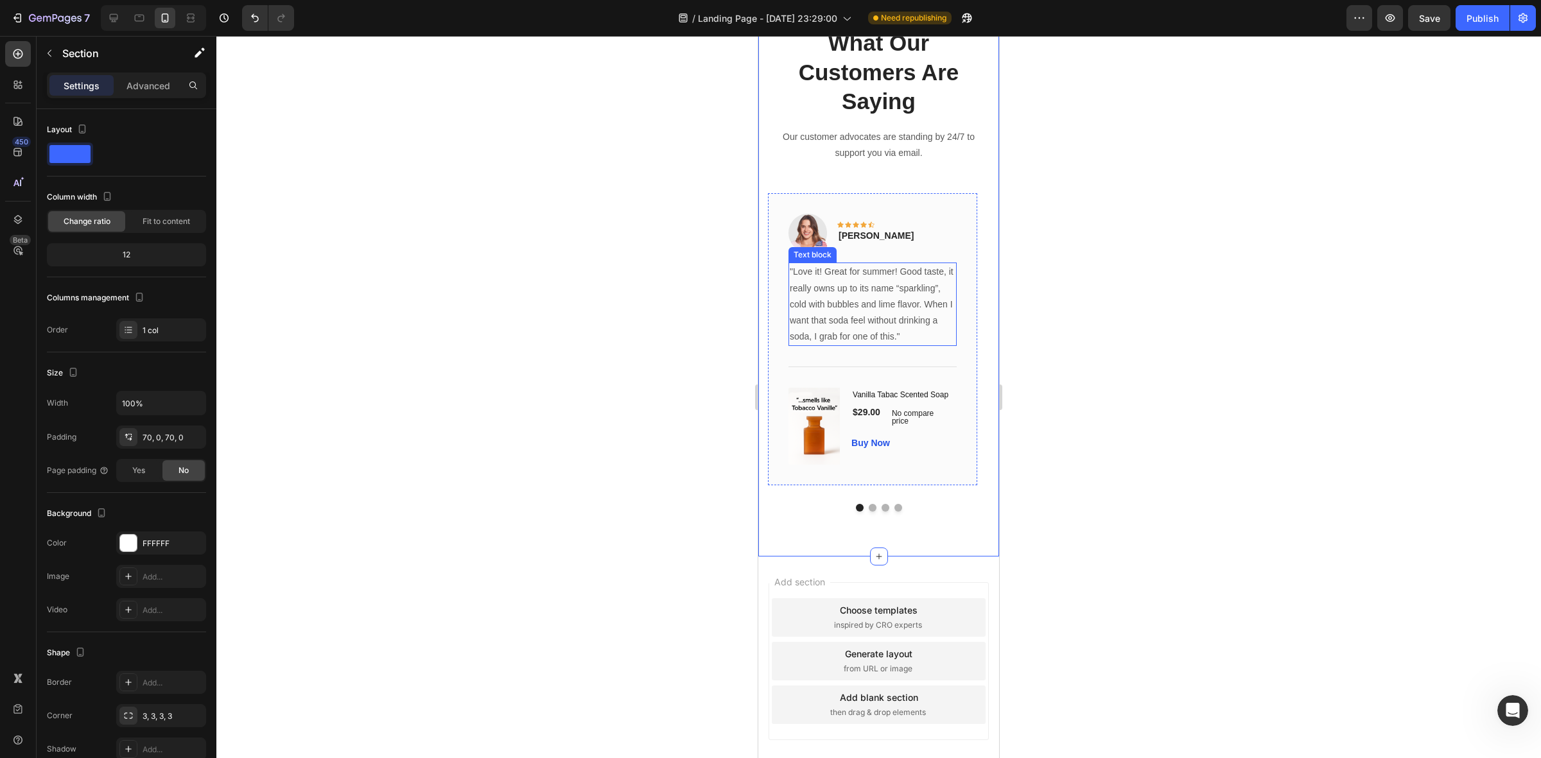
scroll to position [1259, 0]
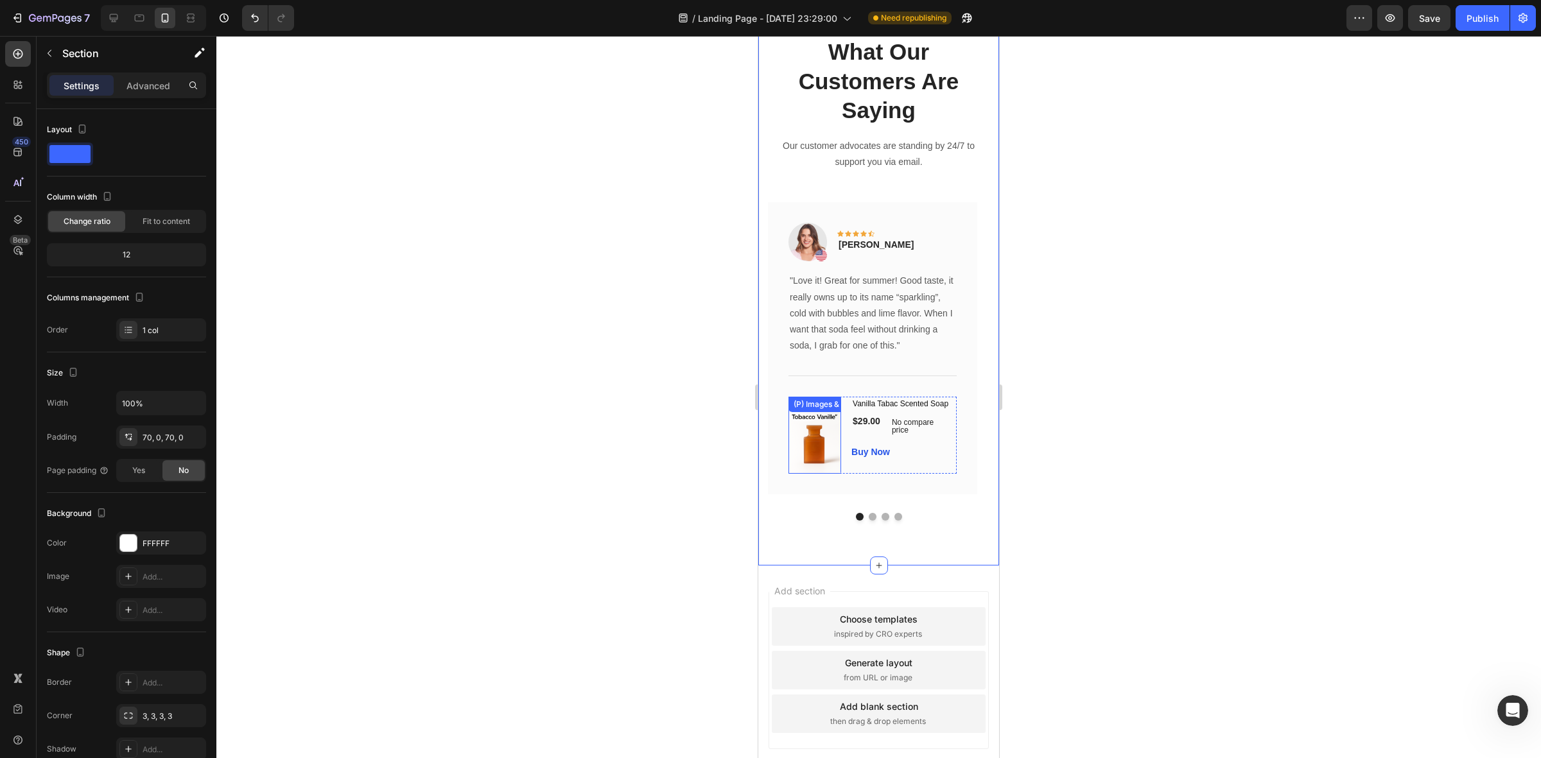
click at [821, 399] on div "(P) Images & Gallery" at bounding box center [815, 435] width 53 height 77
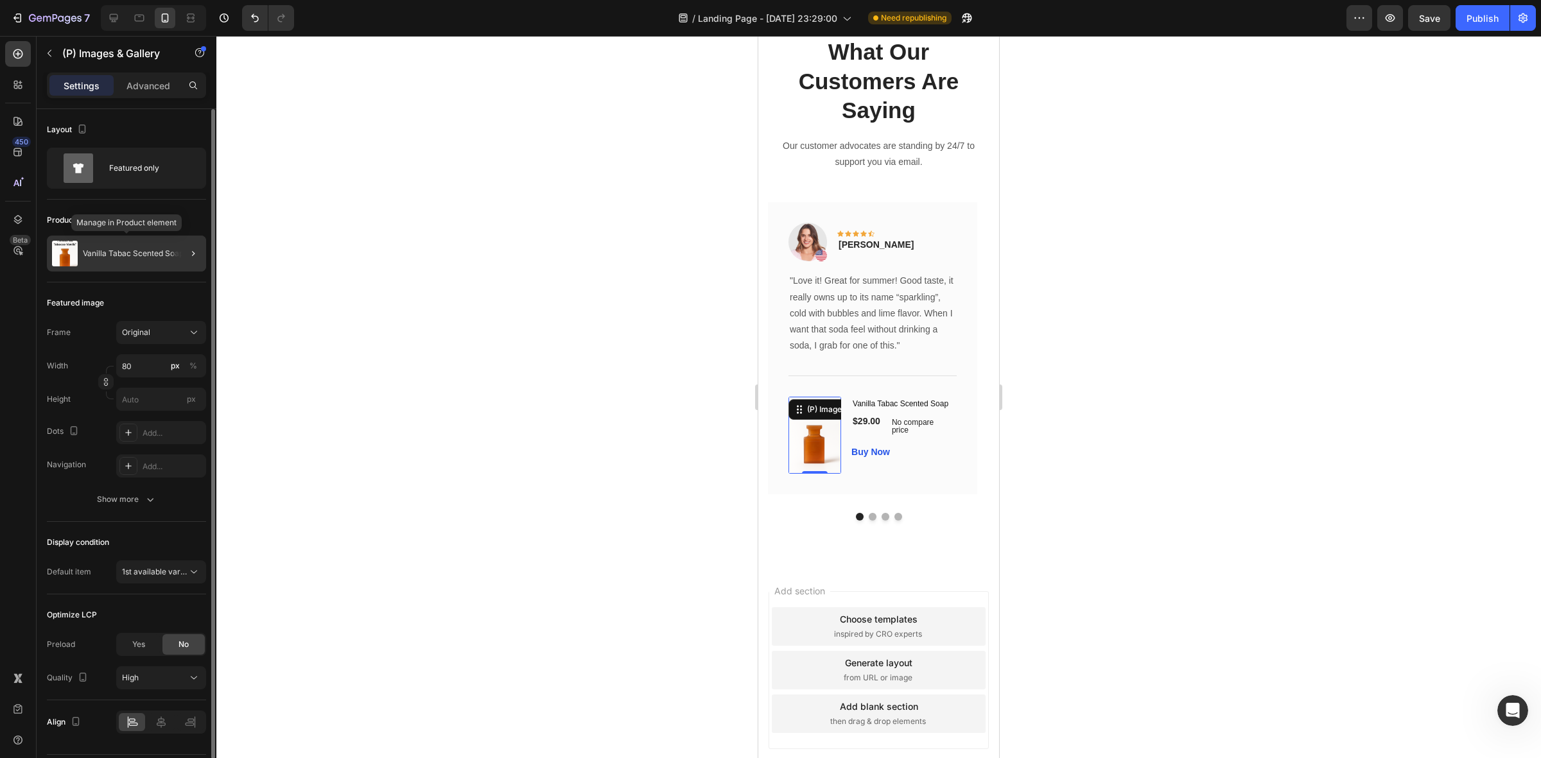
click at [126, 254] on p "Vanilla Tabac Scented Soap" at bounding box center [133, 253] width 101 height 9
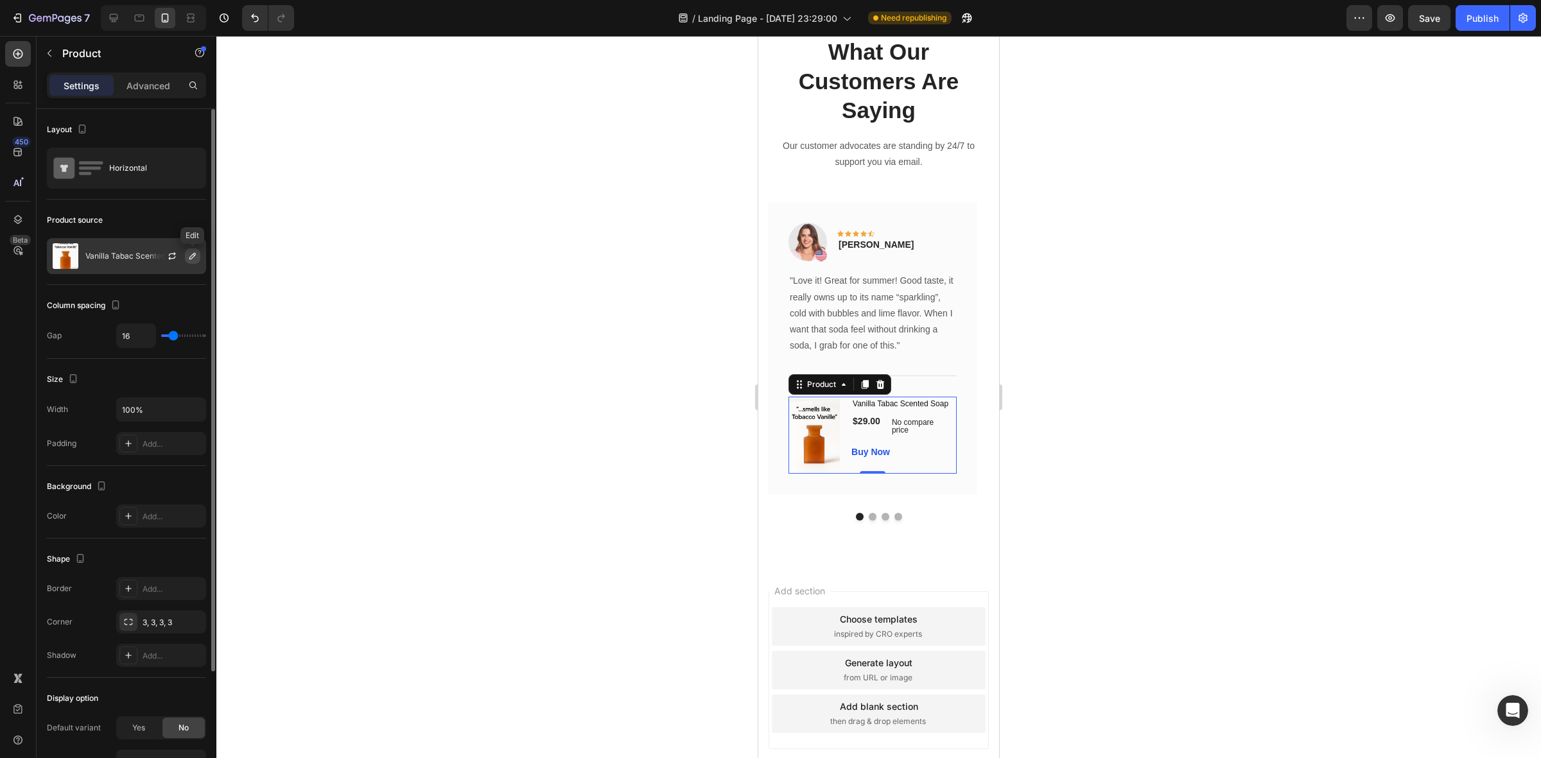
click at [190, 258] on icon "button" at bounding box center [192, 256] width 6 height 6
click at [170, 255] on icon "button" at bounding box center [172, 256] width 10 height 10
click at [194, 261] on icon "button" at bounding box center [193, 256] width 10 height 10
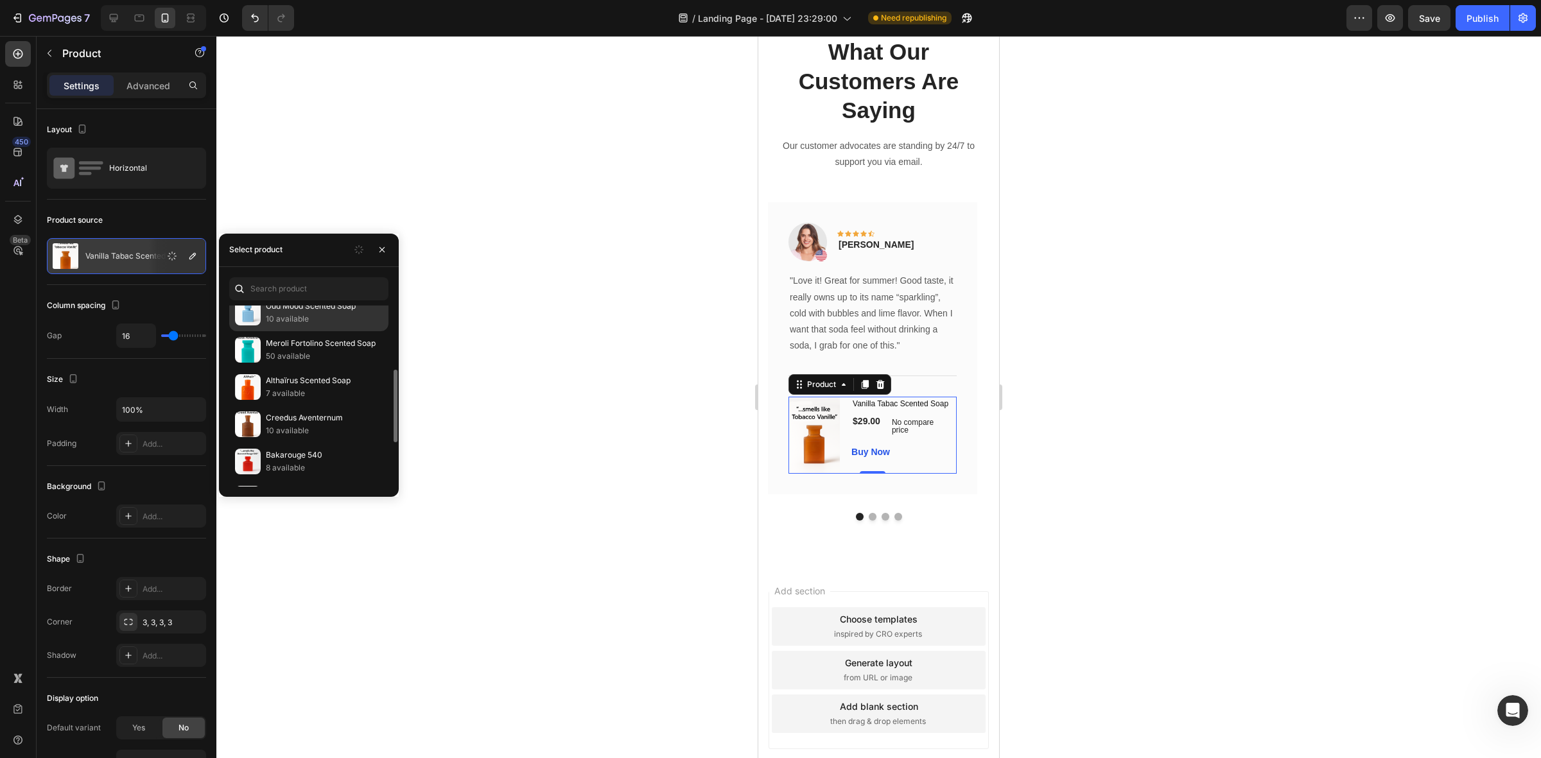
scroll to position [241, 0]
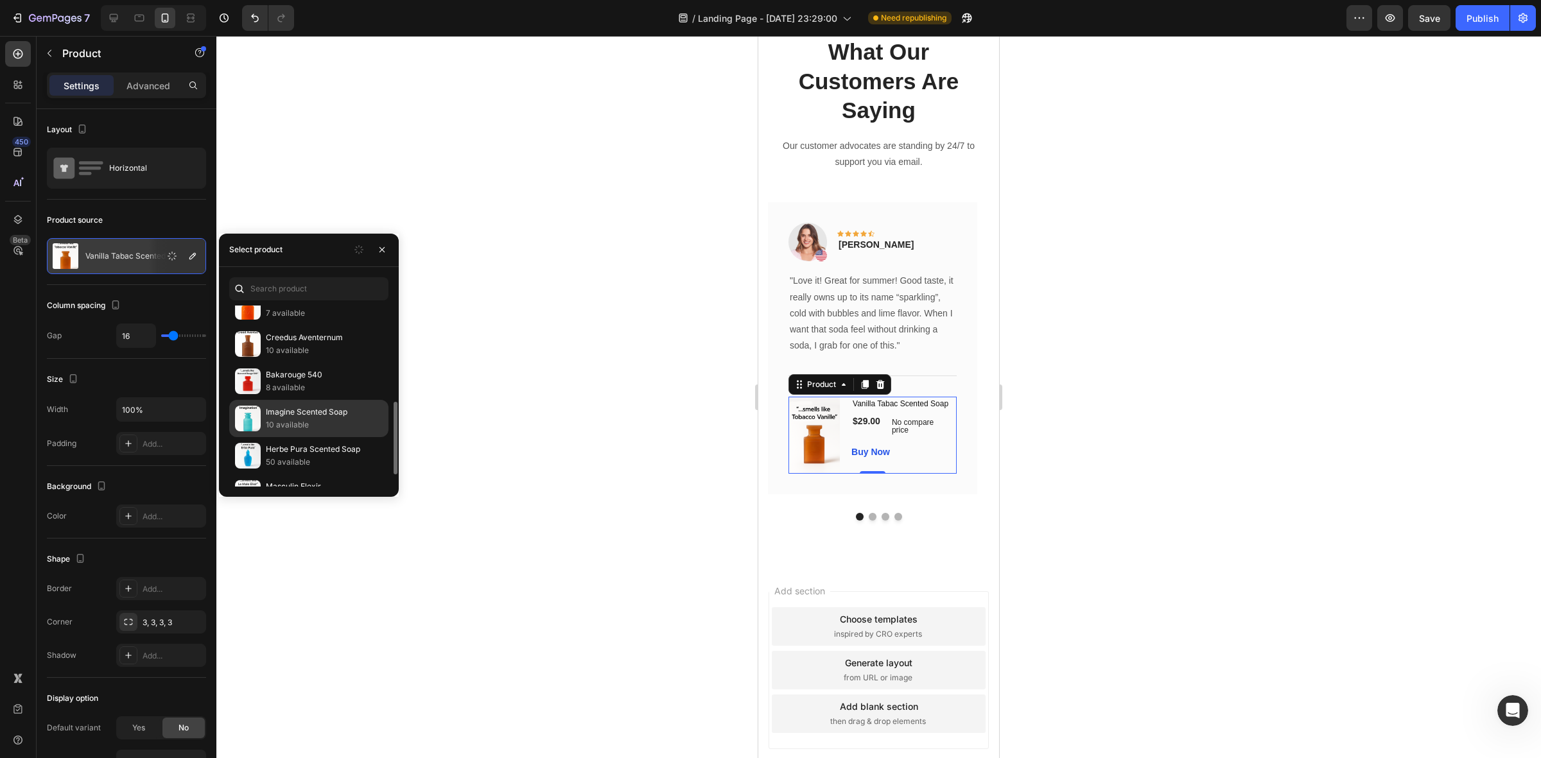
click at [308, 415] on p "Imagine Scented Soap" at bounding box center [324, 412] width 117 height 13
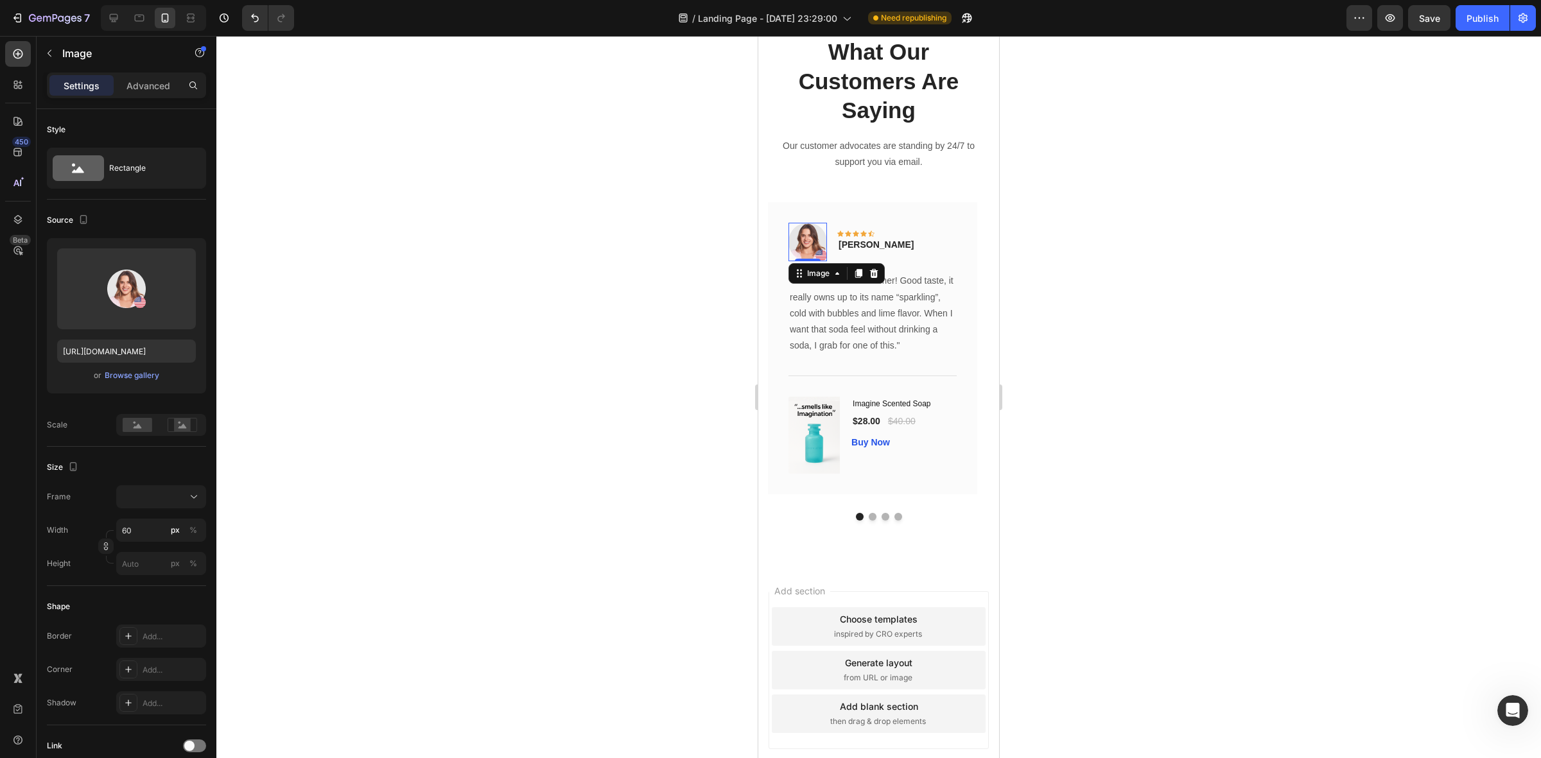
click at [800, 238] on img at bounding box center [808, 242] width 39 height 39
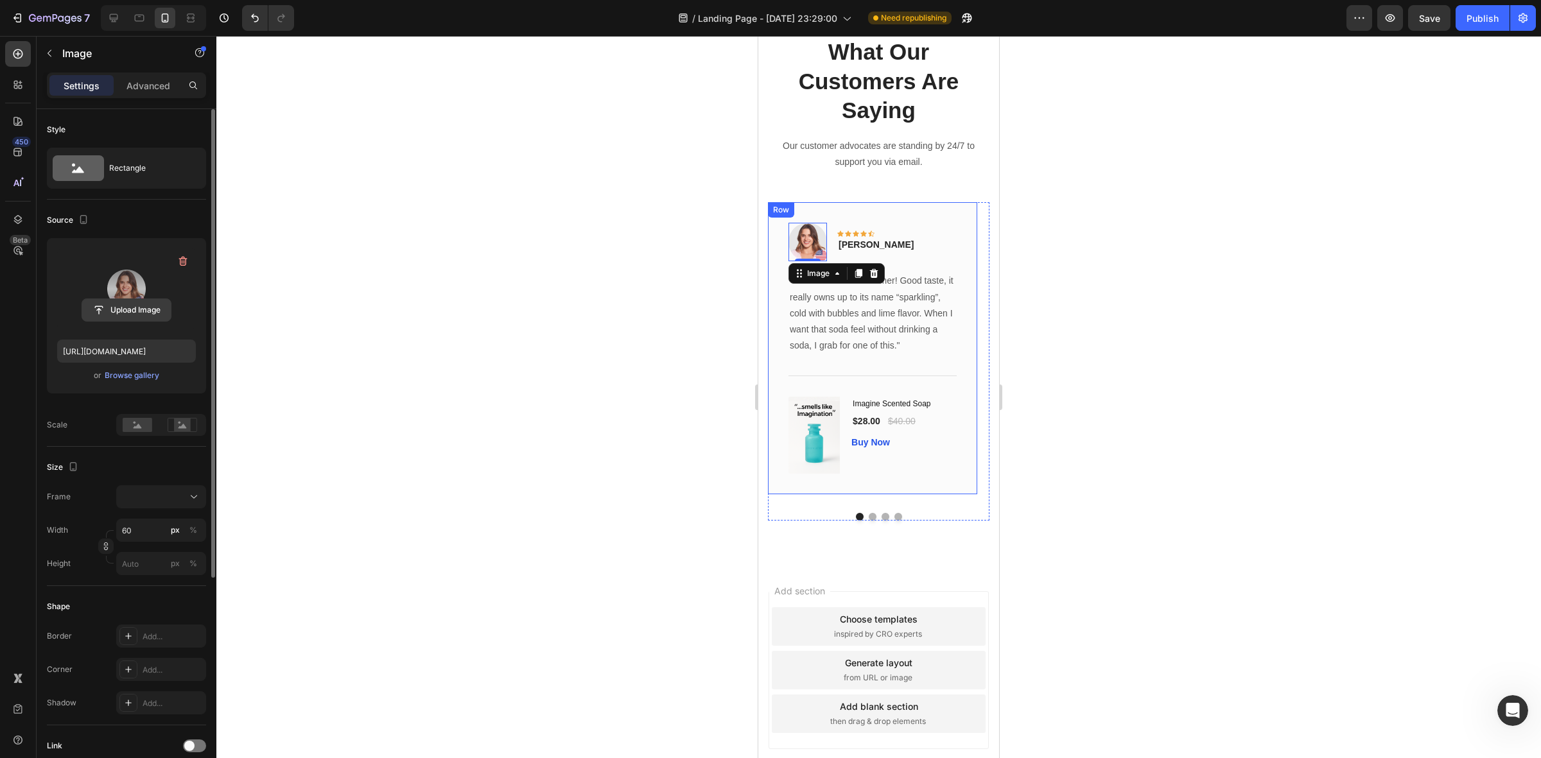
click at [132, 309] on input "file" at bounding box center [126, 310] width 89 height 22
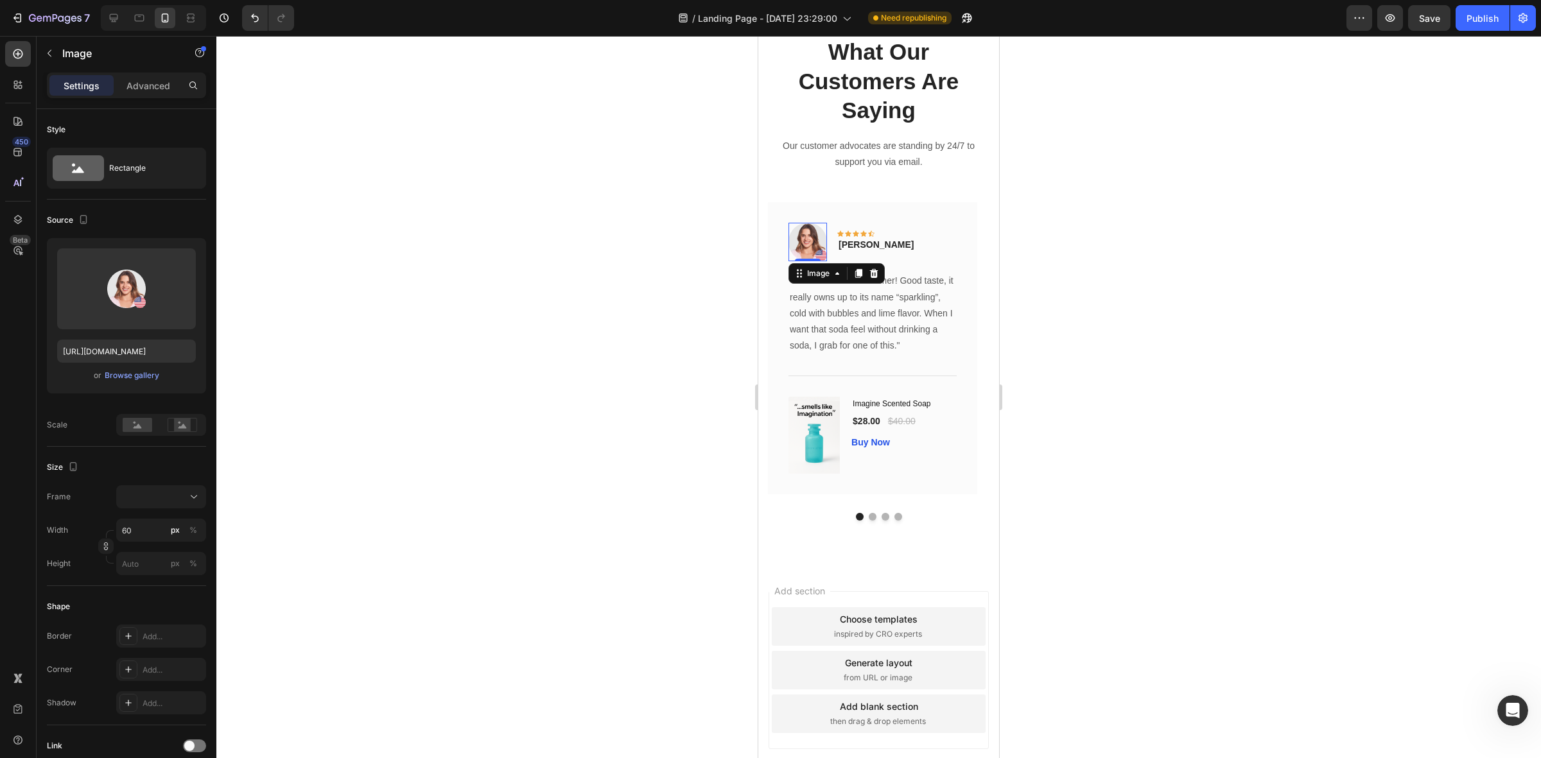
click at [810, 241] on img at bounding box center [808, 242] width 39 height 39
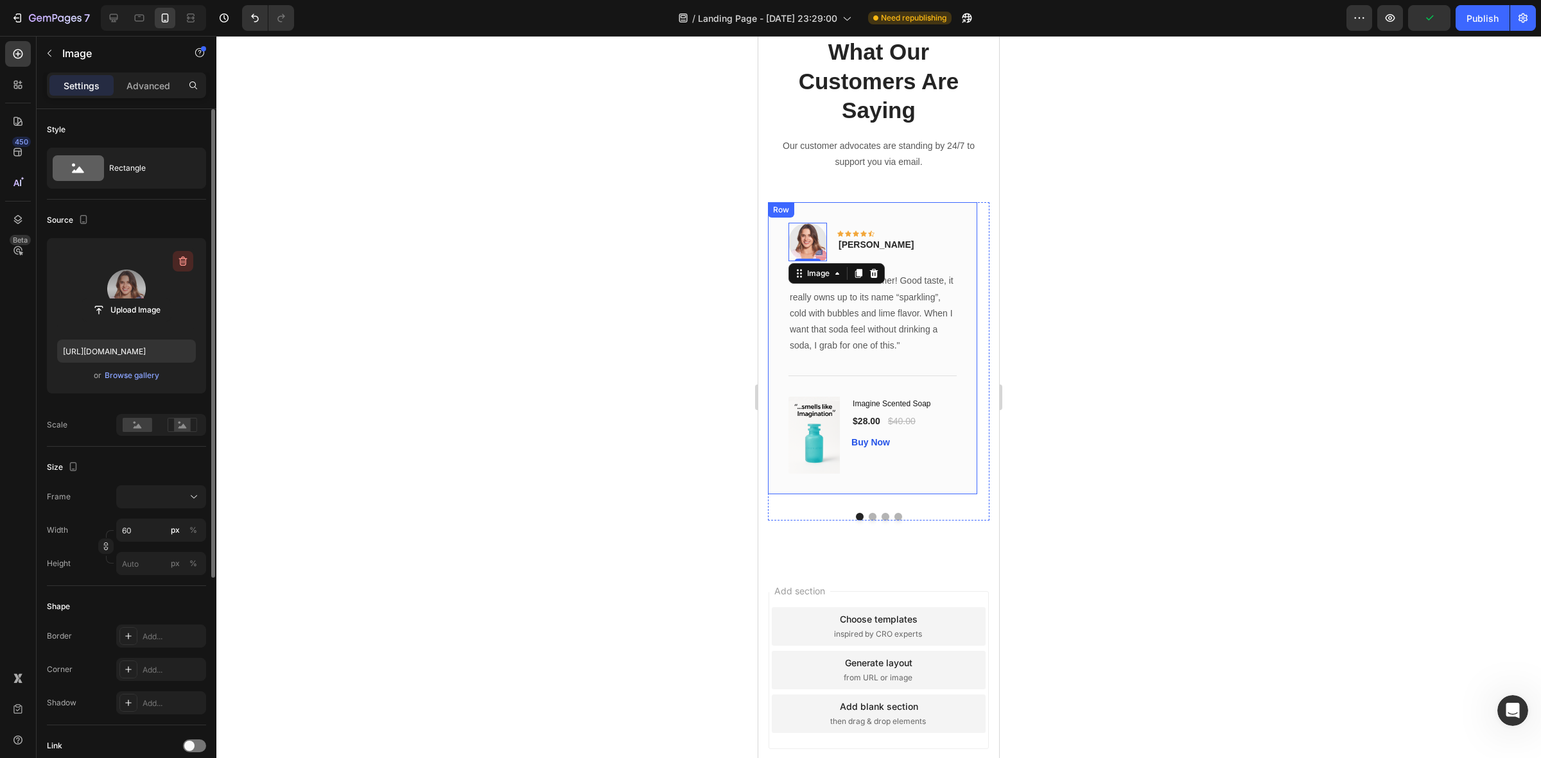
click at [184, 258] on icon "button" at bounding box center [183, 261] width 13 height 13
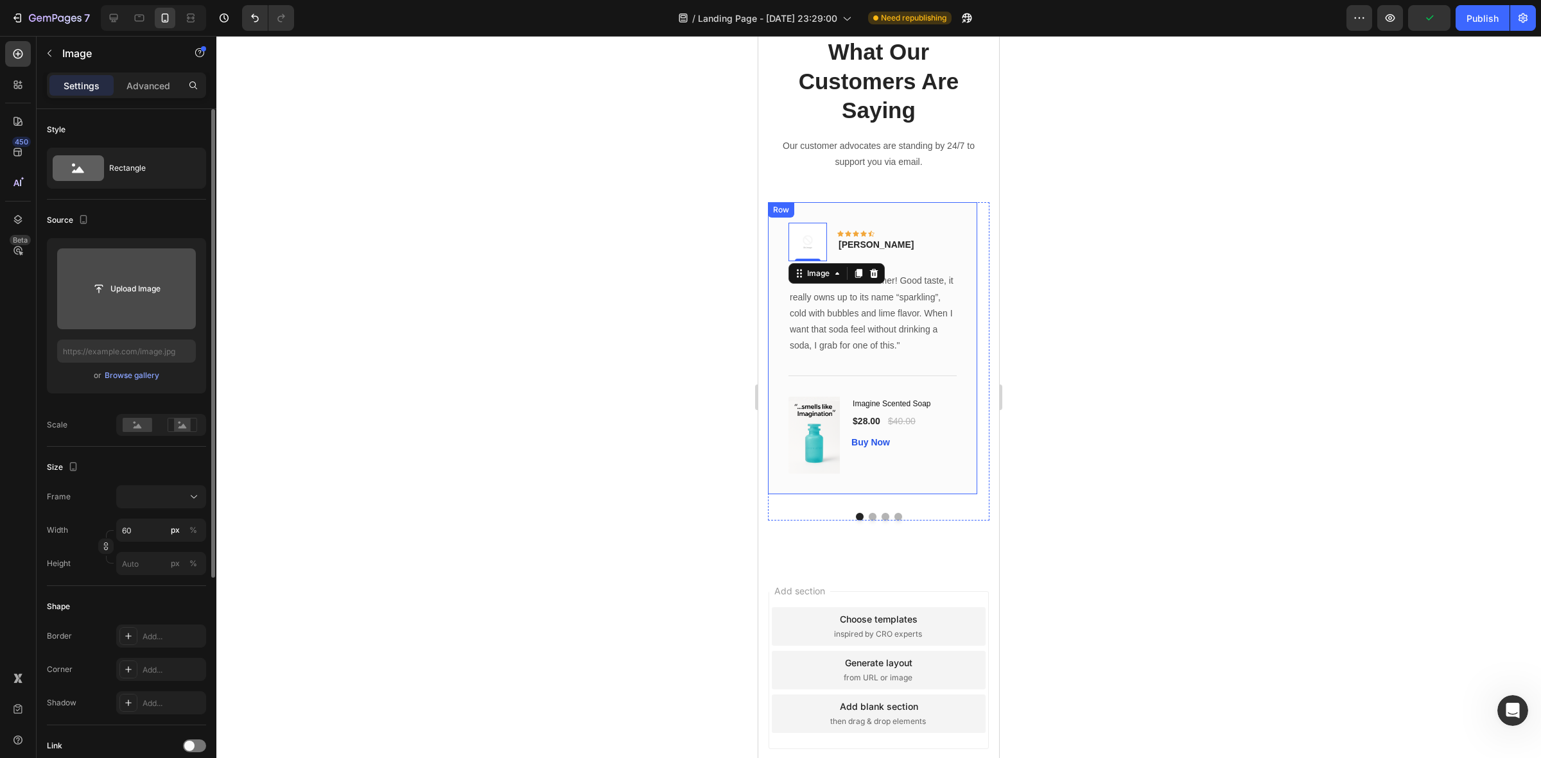
click at [627, 352] on div at bounding box center [878, 397] width 1325 height 723
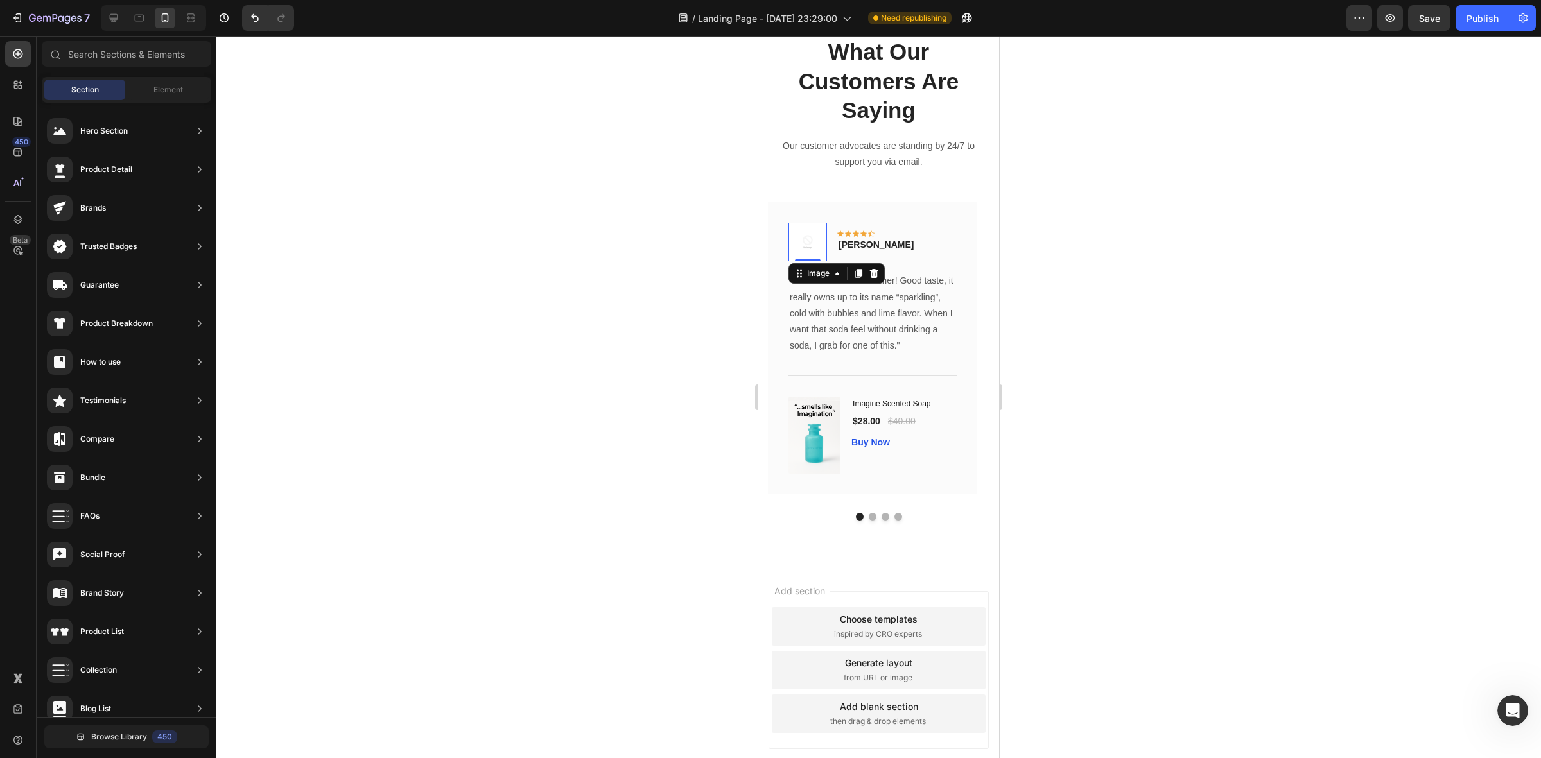
click at [808, 254] on img at bounding box center [808, 242] width 39 height 39
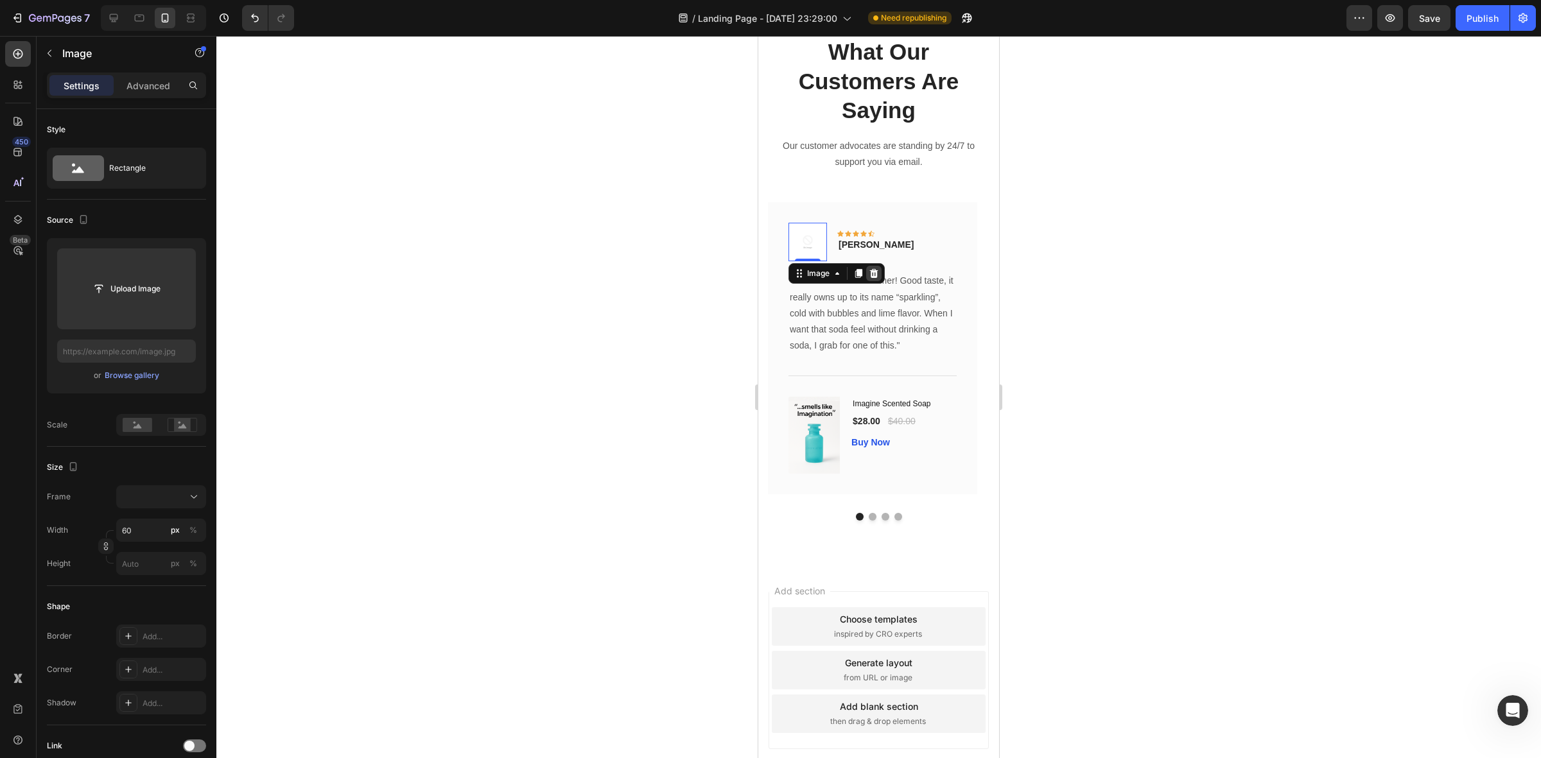
click at [871, 276] on icon at bounding box center [874, 273] width 10 height 10
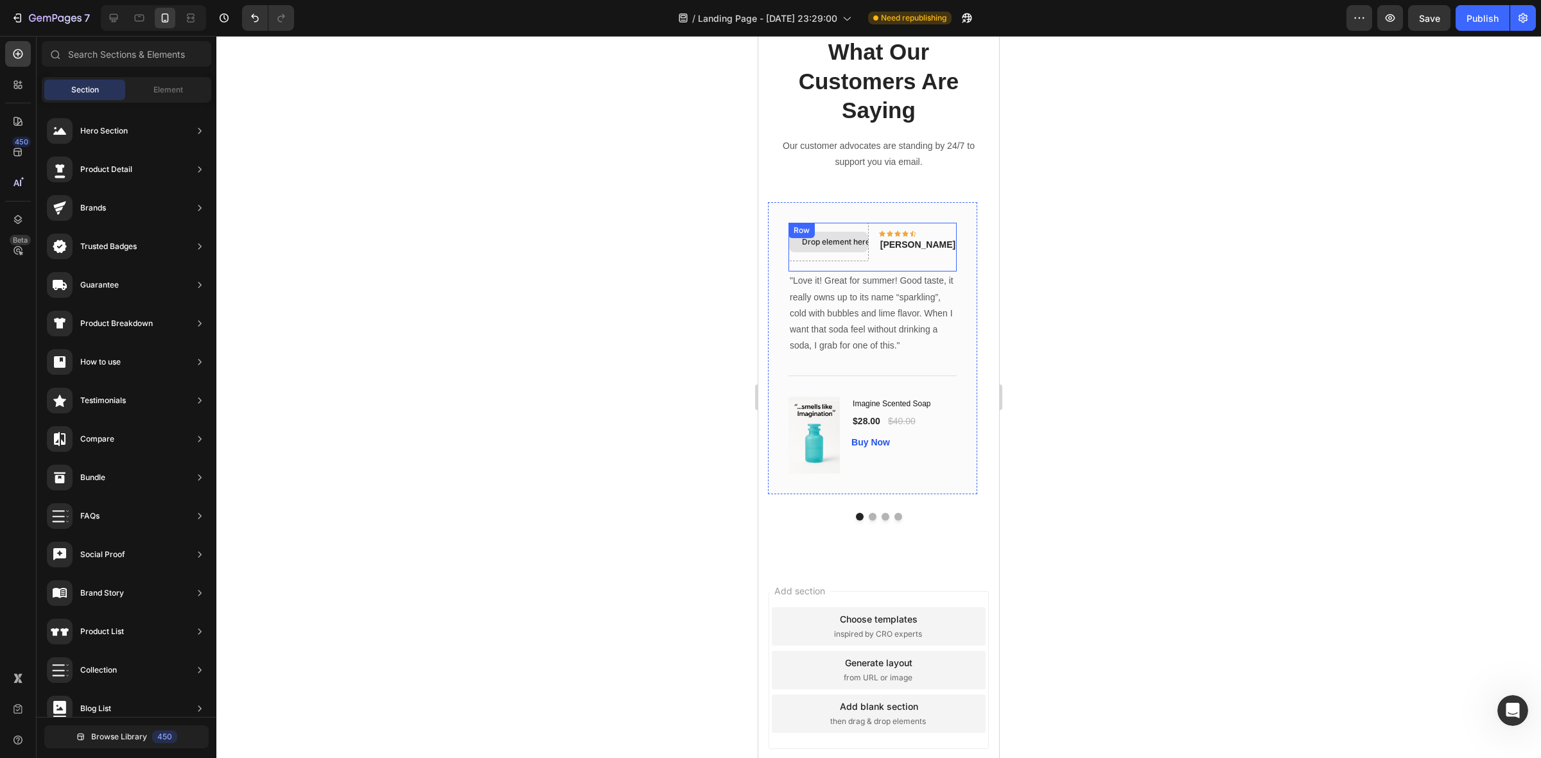
click at [842, 241] on div "Drop element here" at bounding box center [831, 242] width 58 height 10
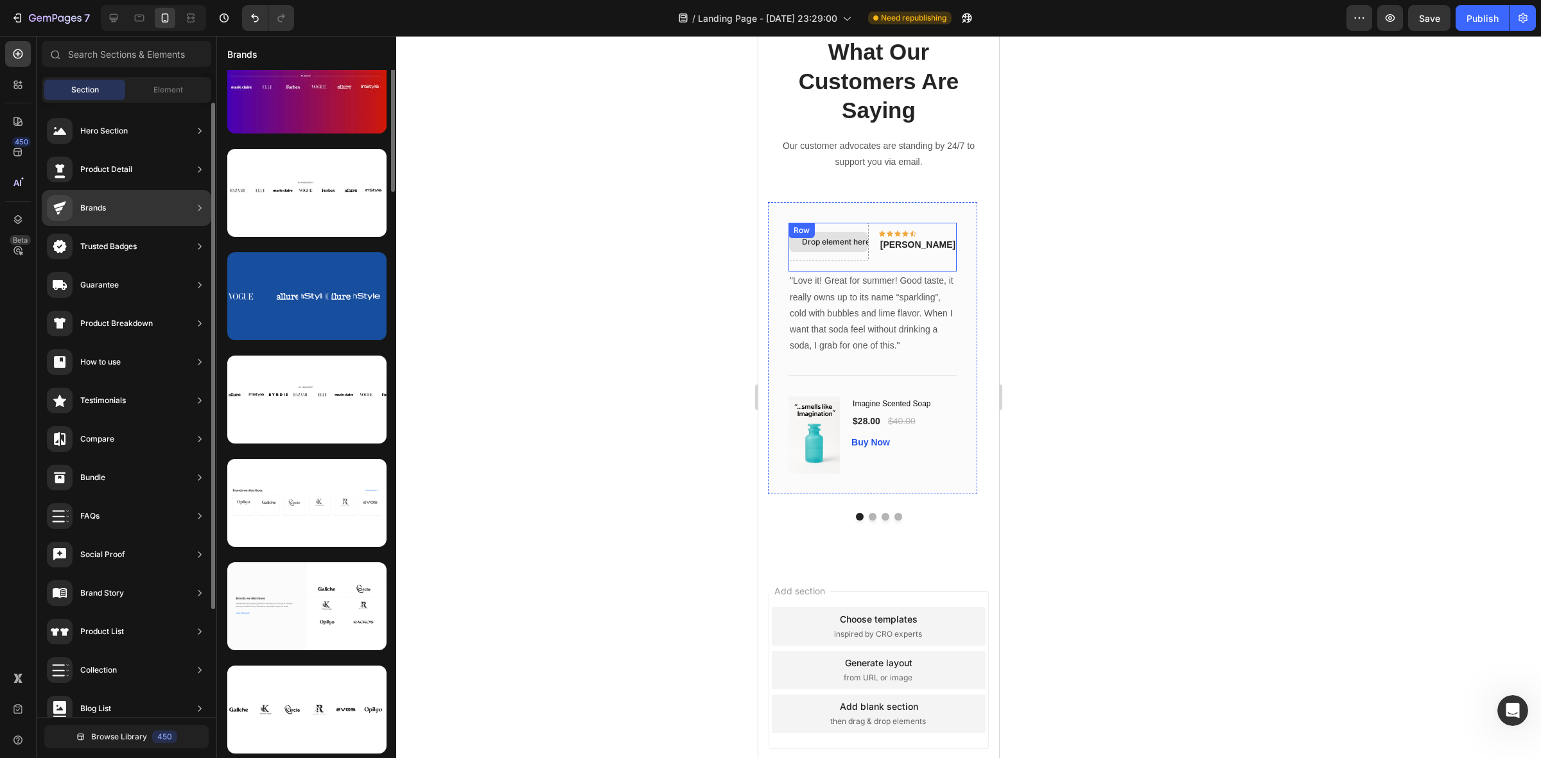
scroll to position [0, 0]
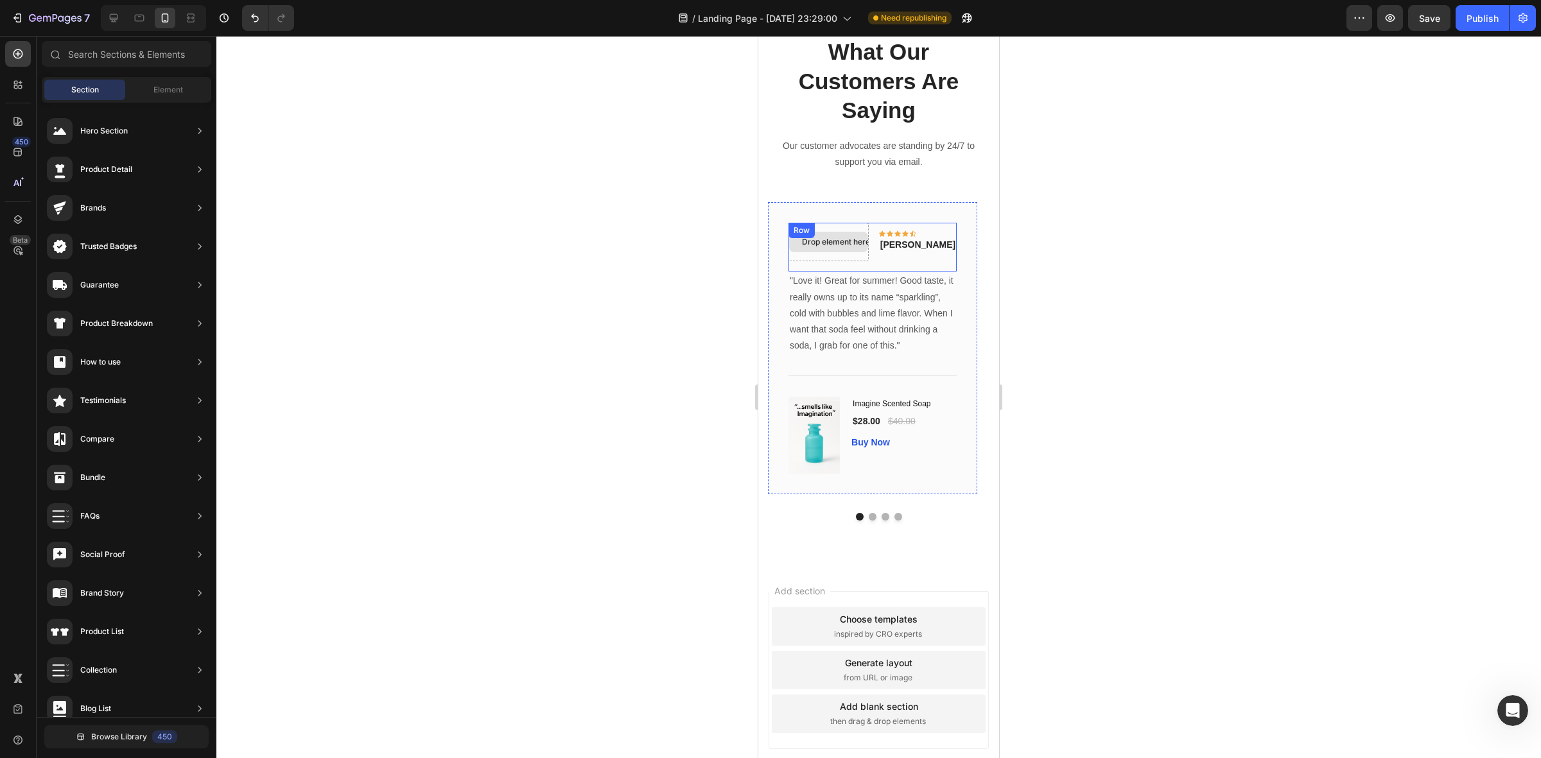
click at [820, 232] on div "Drop element here" at bounding box center [828, 242] width 79 height 21
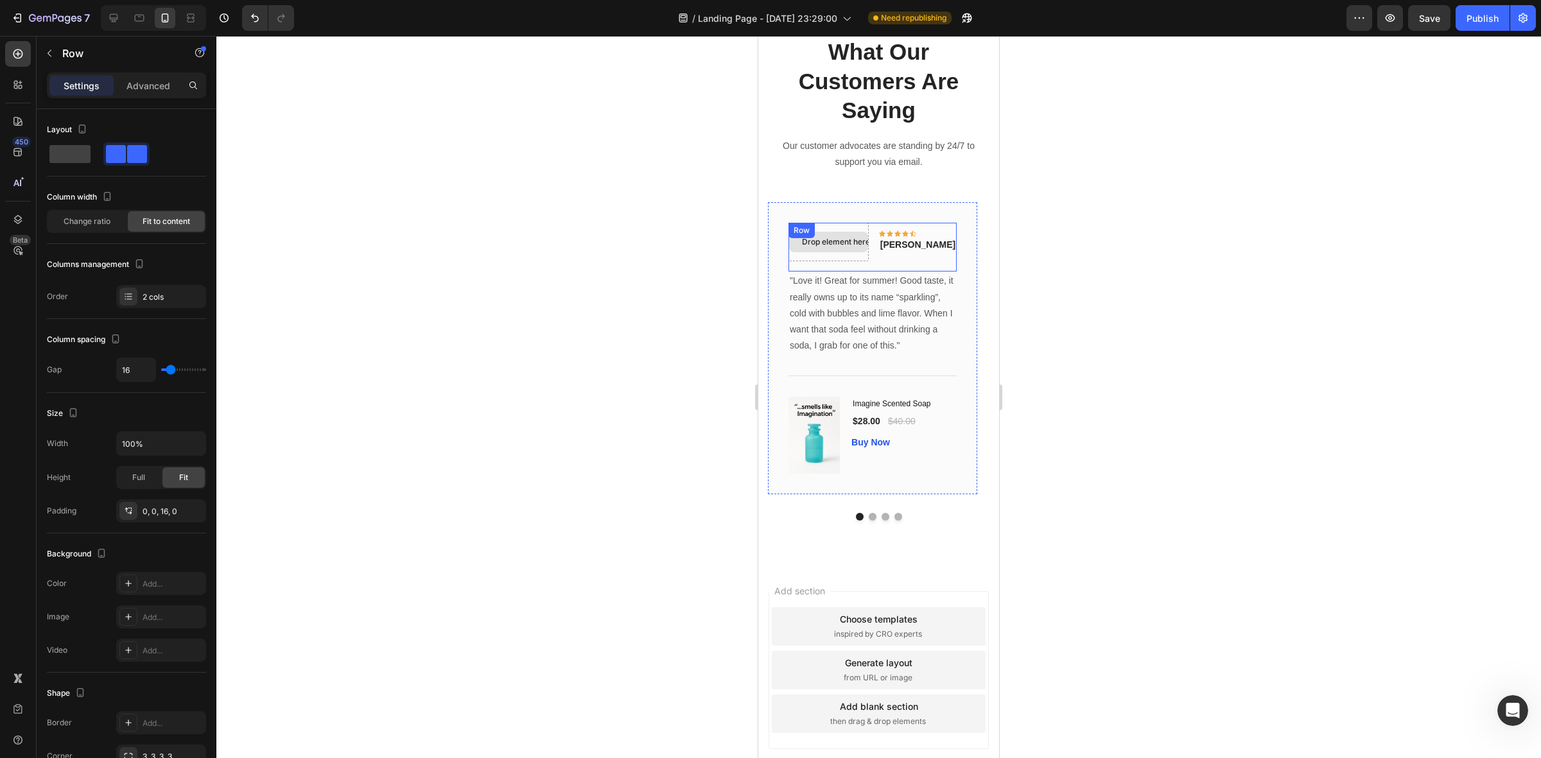
click at [895, 264] on div "Drop element here Icon Icon Icon Icon Icon Row Rita Carroll Text block Row" at bounding box center [873, 247] width 168 height 49
click at [895, 256] on div "Drop element here Icon Icon Icon Icon Icon Row Rita Carroll Text block Row 0" at bounding box center [873, 247] width 168 height 49
click at [869, 258] on div "Drop element here" at bounding box center [829, 242] width 80 height 39
click at [699, 278] on div at bounding box center [878, 397] width 1325 height 723
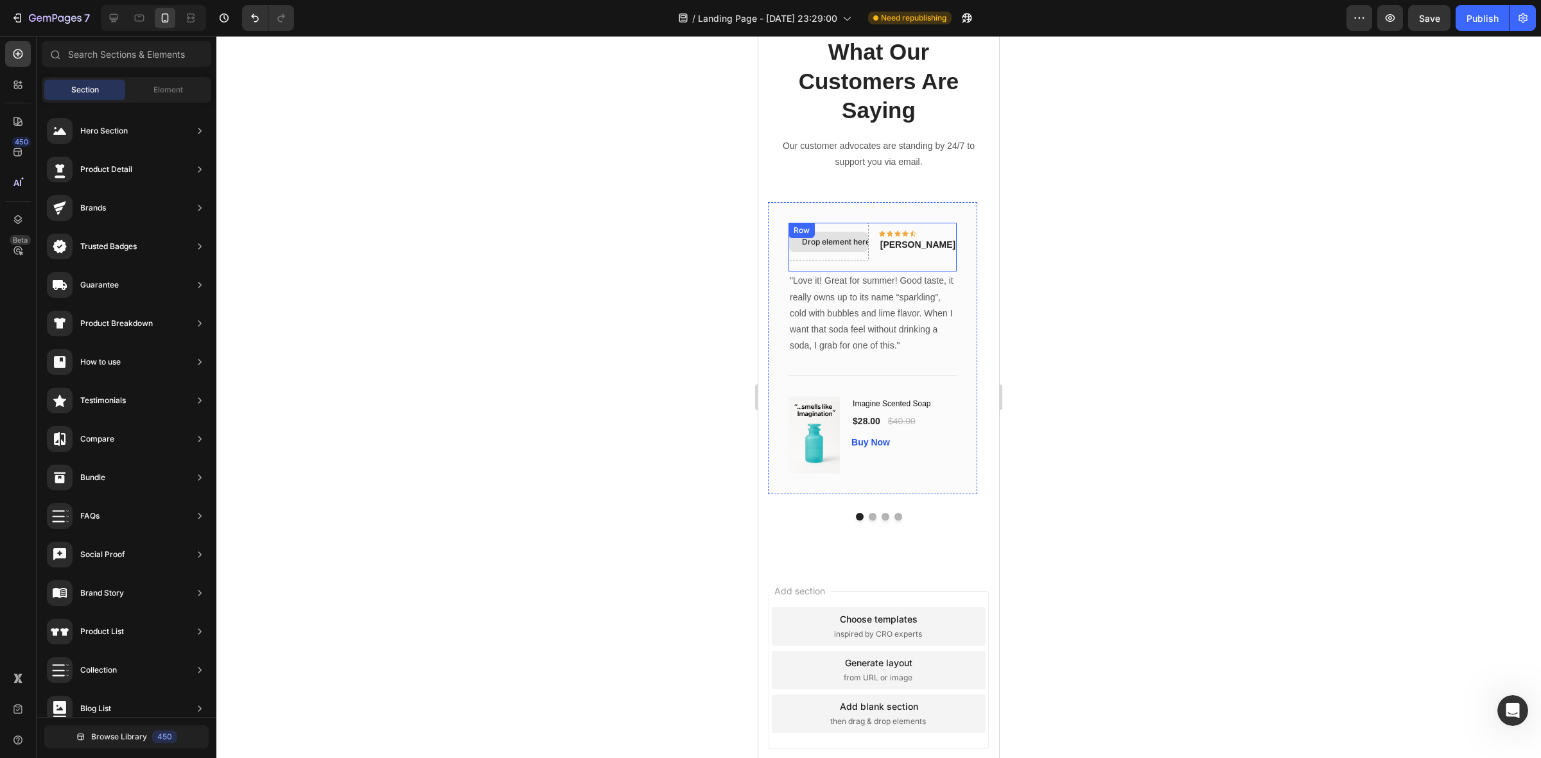
click at [840, 230] on div "Drop element here Icon Icon Icon Icon Icon Row Rita Carroll Text block Row" at bounding box center [873, 247] width 168 height 49
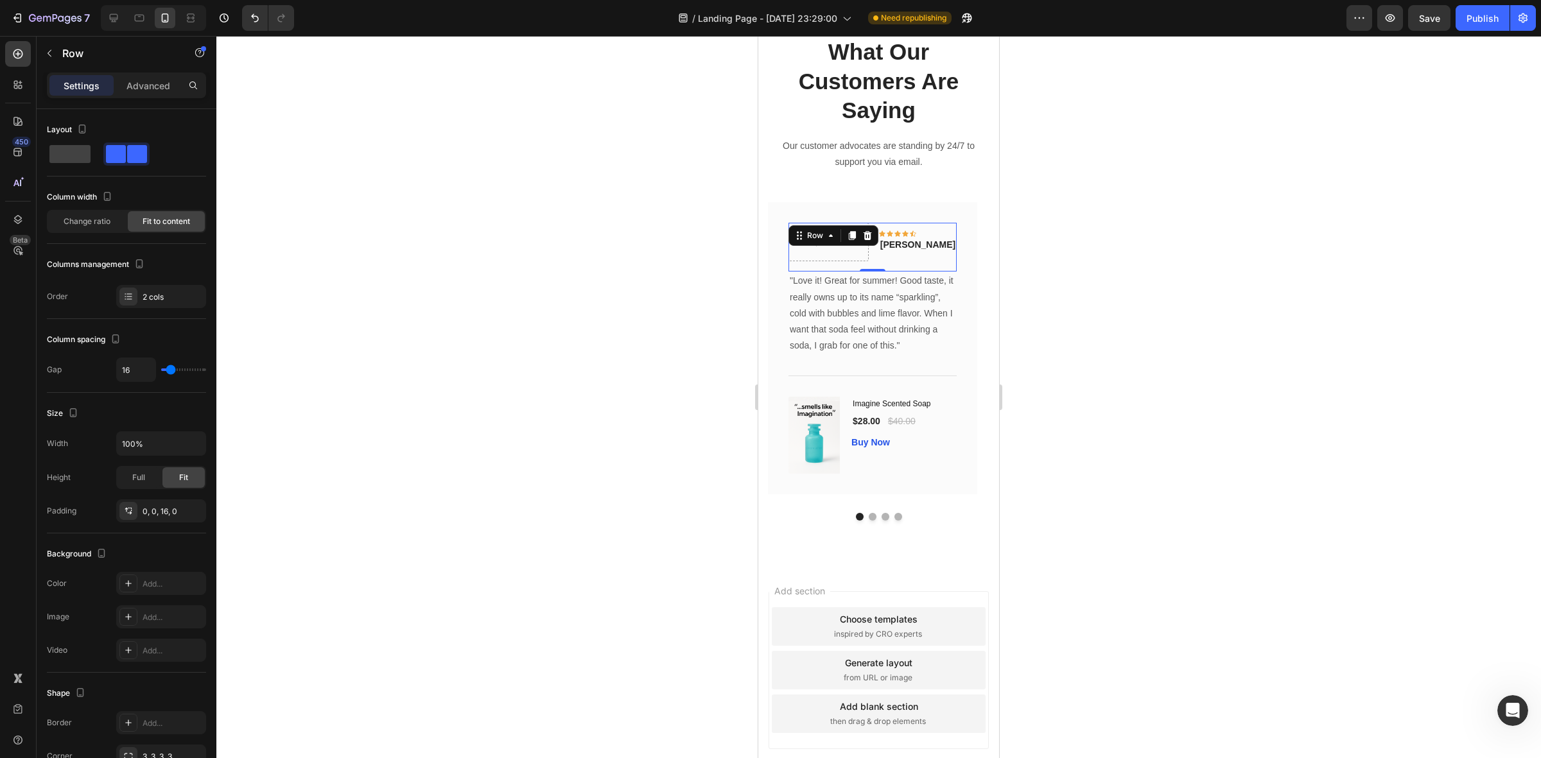
click at [897, 263] on div "Drop element here Icon Icon Icon Icon Icon Row Rita Carroll Text block Row 0" at bounding box center [873, 247] width 168 height 49
click at [854, 249] on div "Drop element here" at bounding box center [828, 242] width 79 height 21
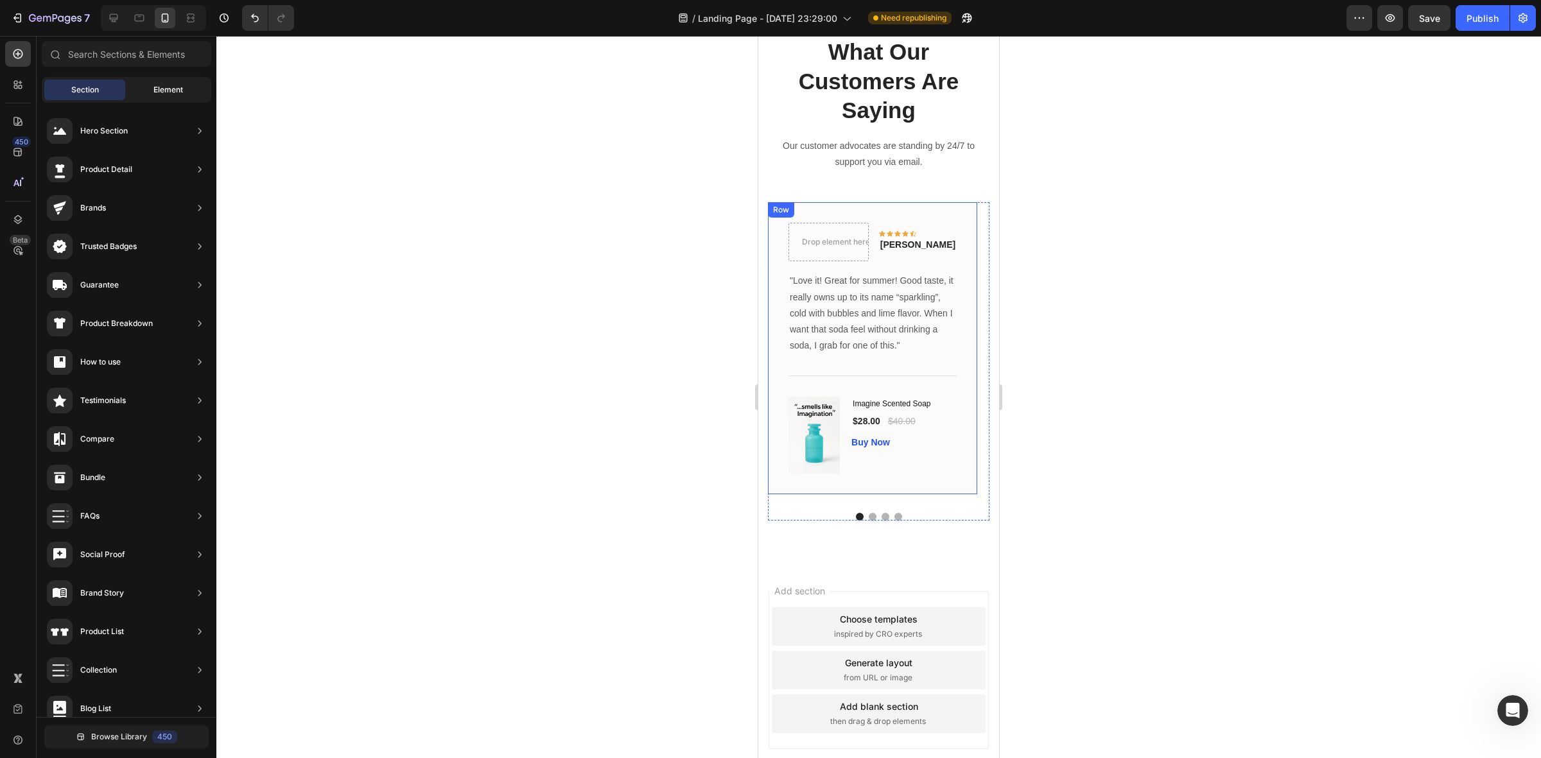
click at [156, 82] on div "Element" at bounding box center [168, 90] width 81 height 21
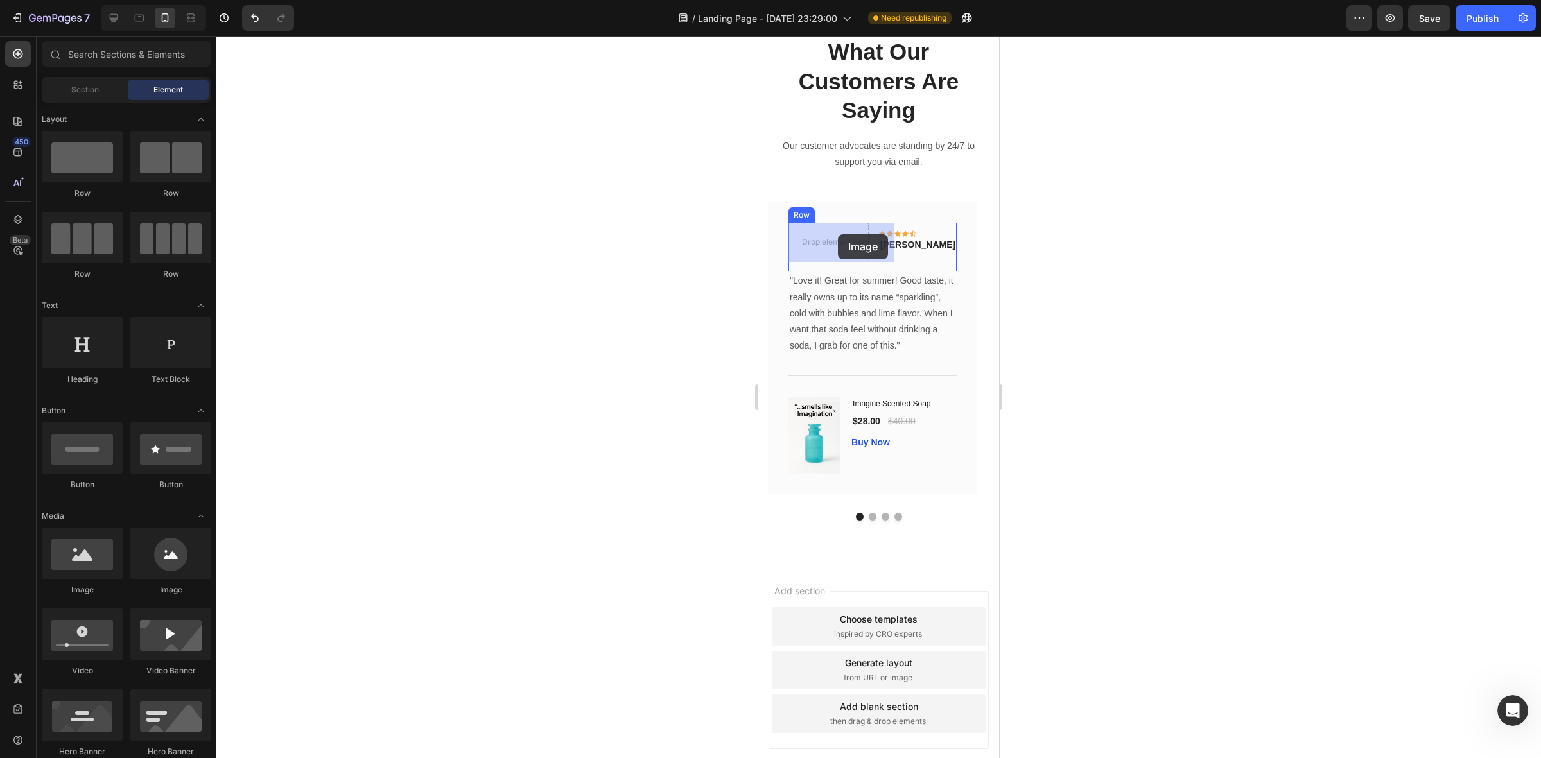
drag, startPoint x: 852, startPoint y: 600, endPoint x: 834, endPoint y: 243, distance: 357.5
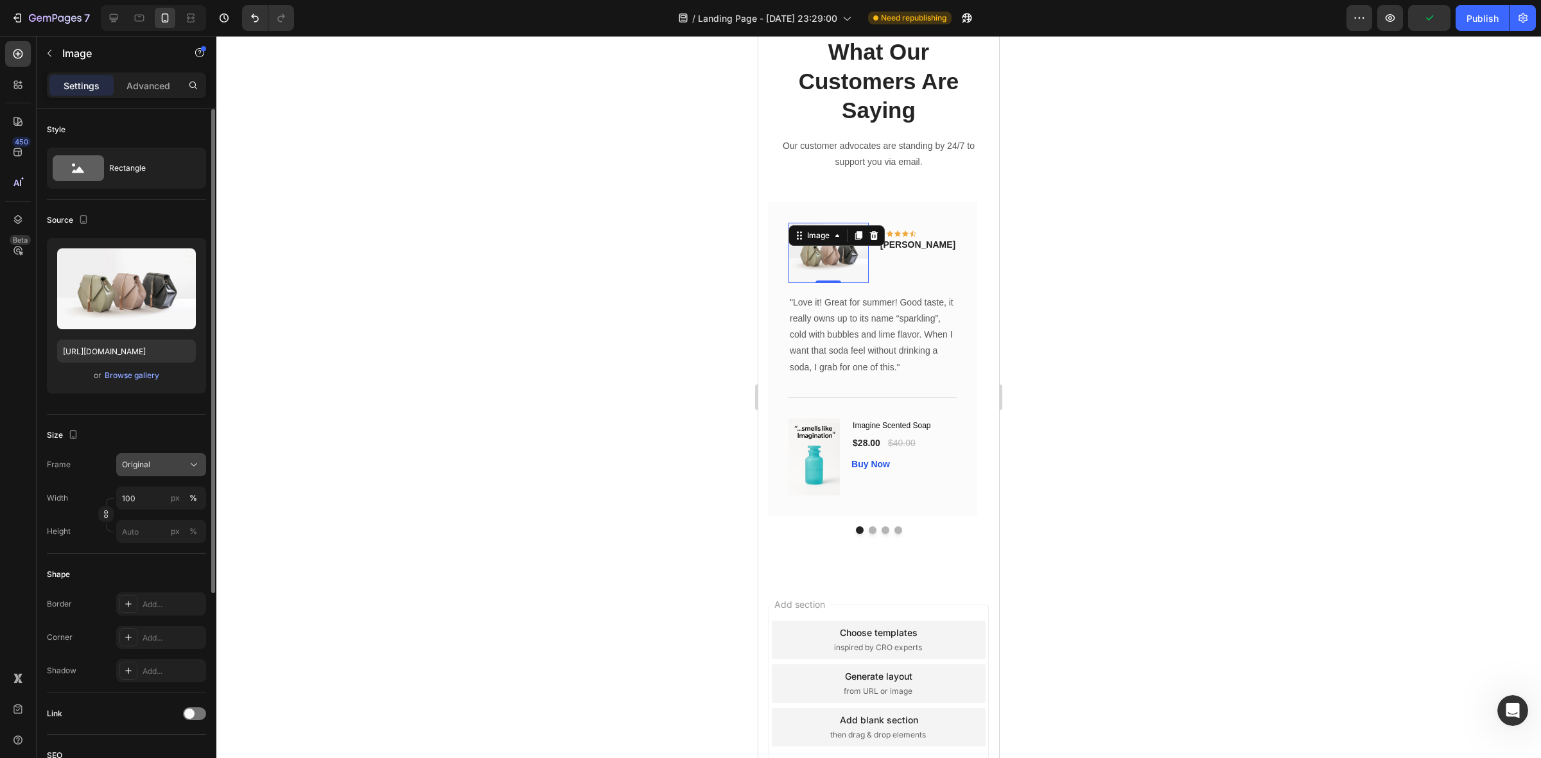
click at [145, 461] on span "Original" at bounding box center [136, 465] width 28 height 12
click at [154, 463] on div "Original" at bounding box center [153, 465] width 63 height 12
click at [935, 243] on p "Rita Carroll" at bounding box center [918, 244] width 75 height 13
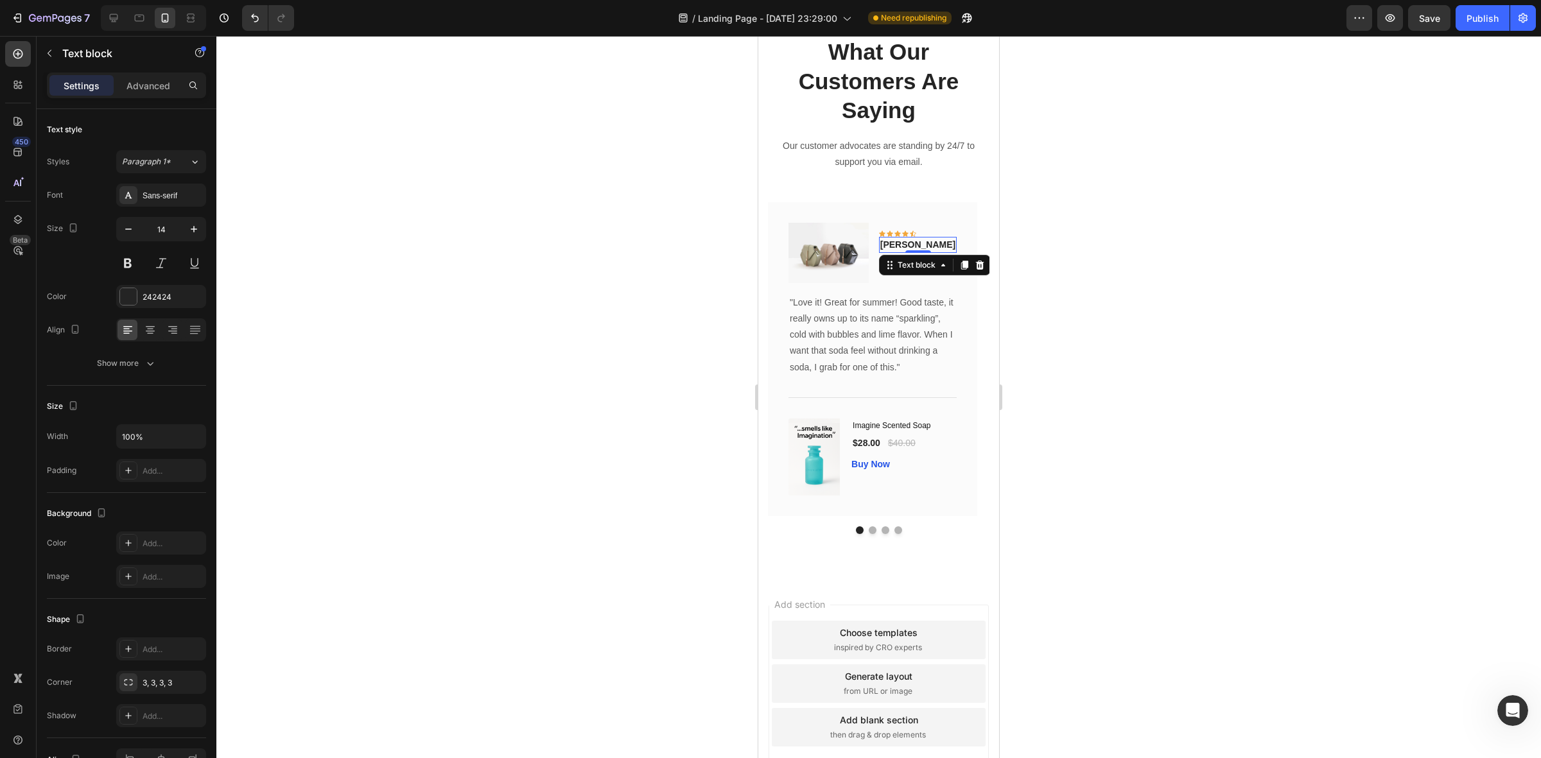
click at [935, 243] on p "Rita Carroll" at bounding box center [918, 244] width 75 height 13
drag, startPoint x: 850, startPoint y: 265, endPoint x: 849, endPoint y: 271, distance: 6.5
click at [849, 265] on img at bounding box center [829, 253] width 80 height 60
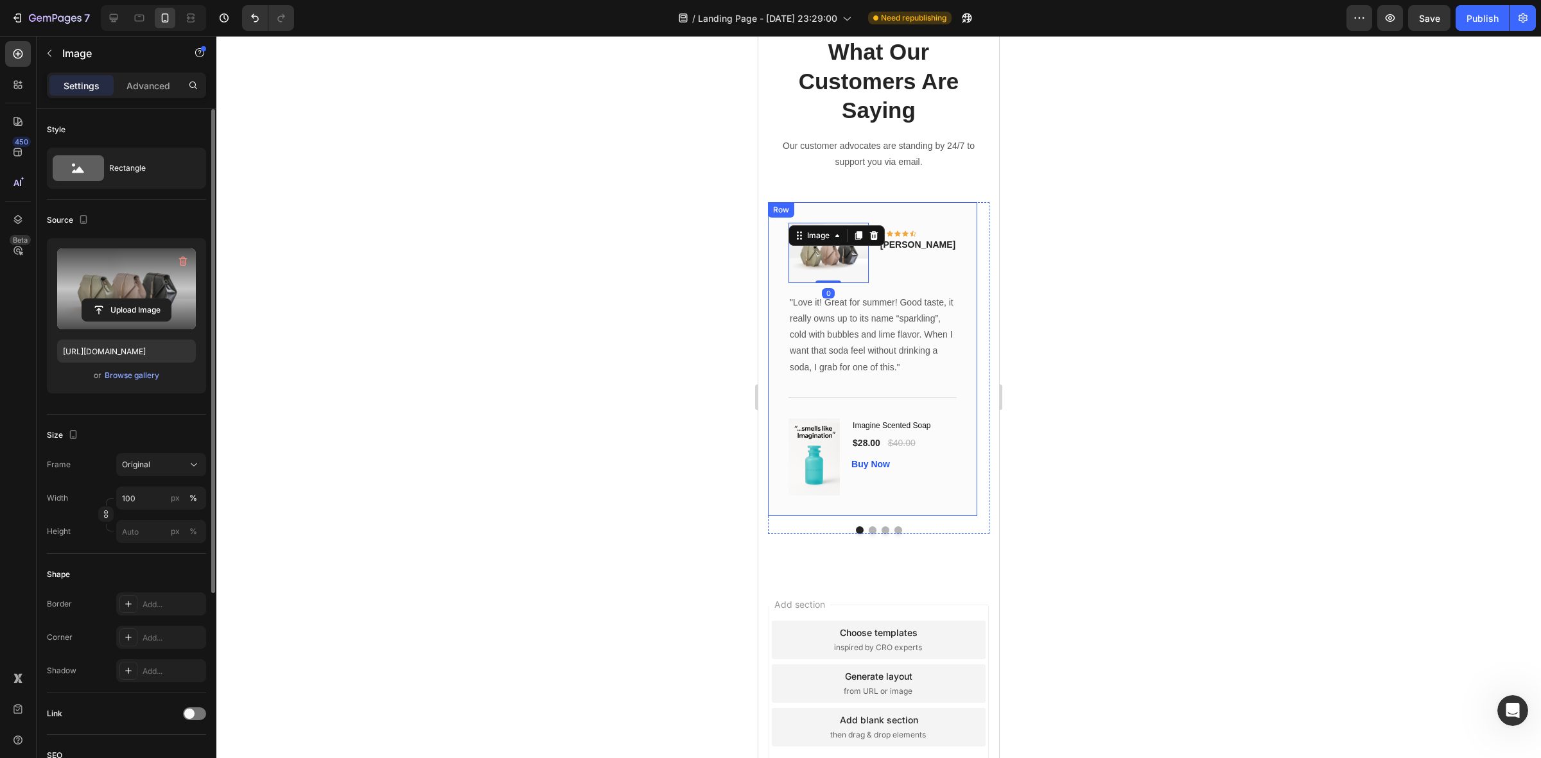
click at [129, 292] on label at bounding box center [126, 289] width 139 height 81
click at [129, 299] on input "file" at bounding box center [126, 310] width 89 height 22
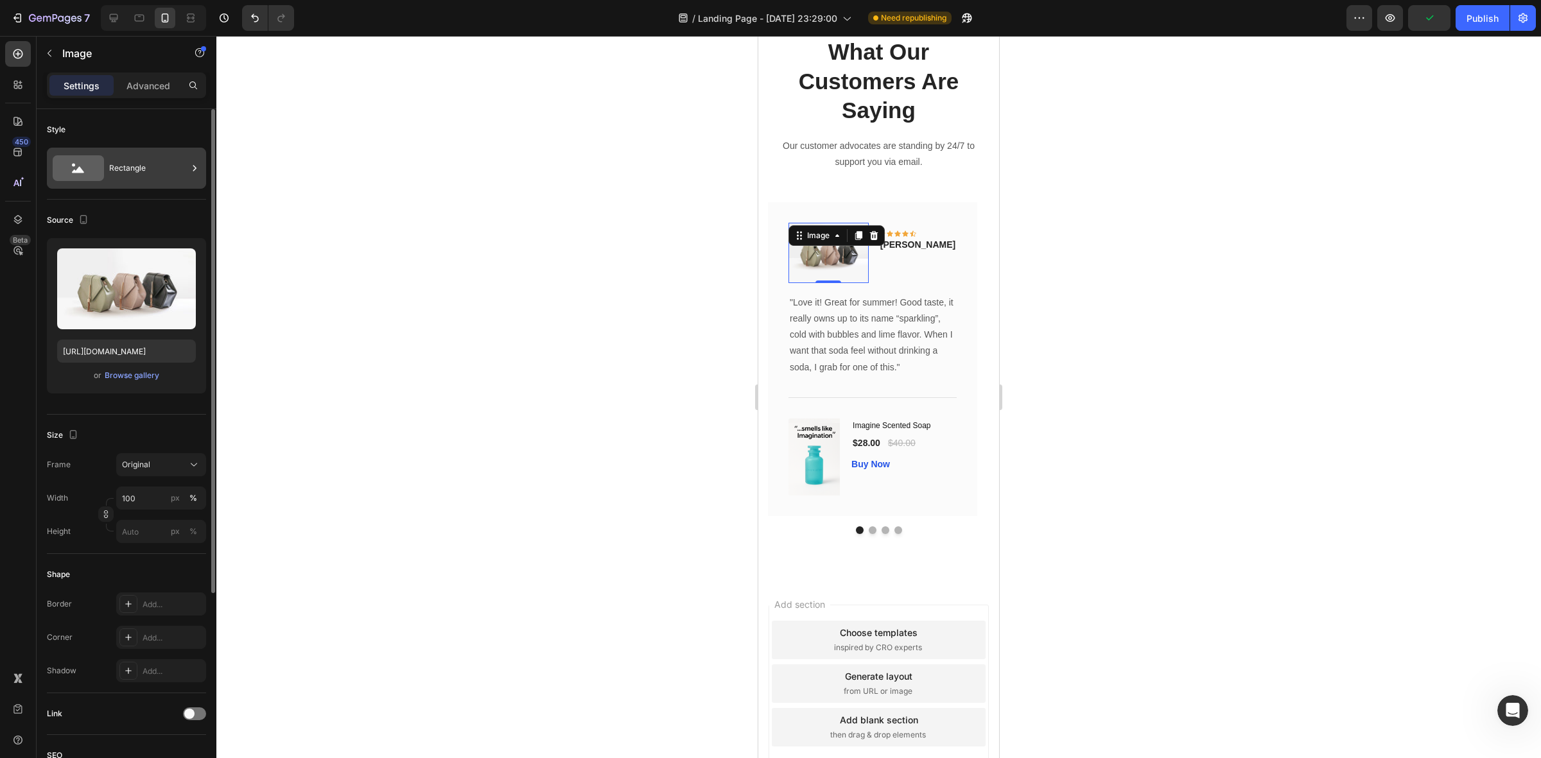
click at [143, 168] on div "Rectangle" at bounding box center [148, 168] width 78 height 30
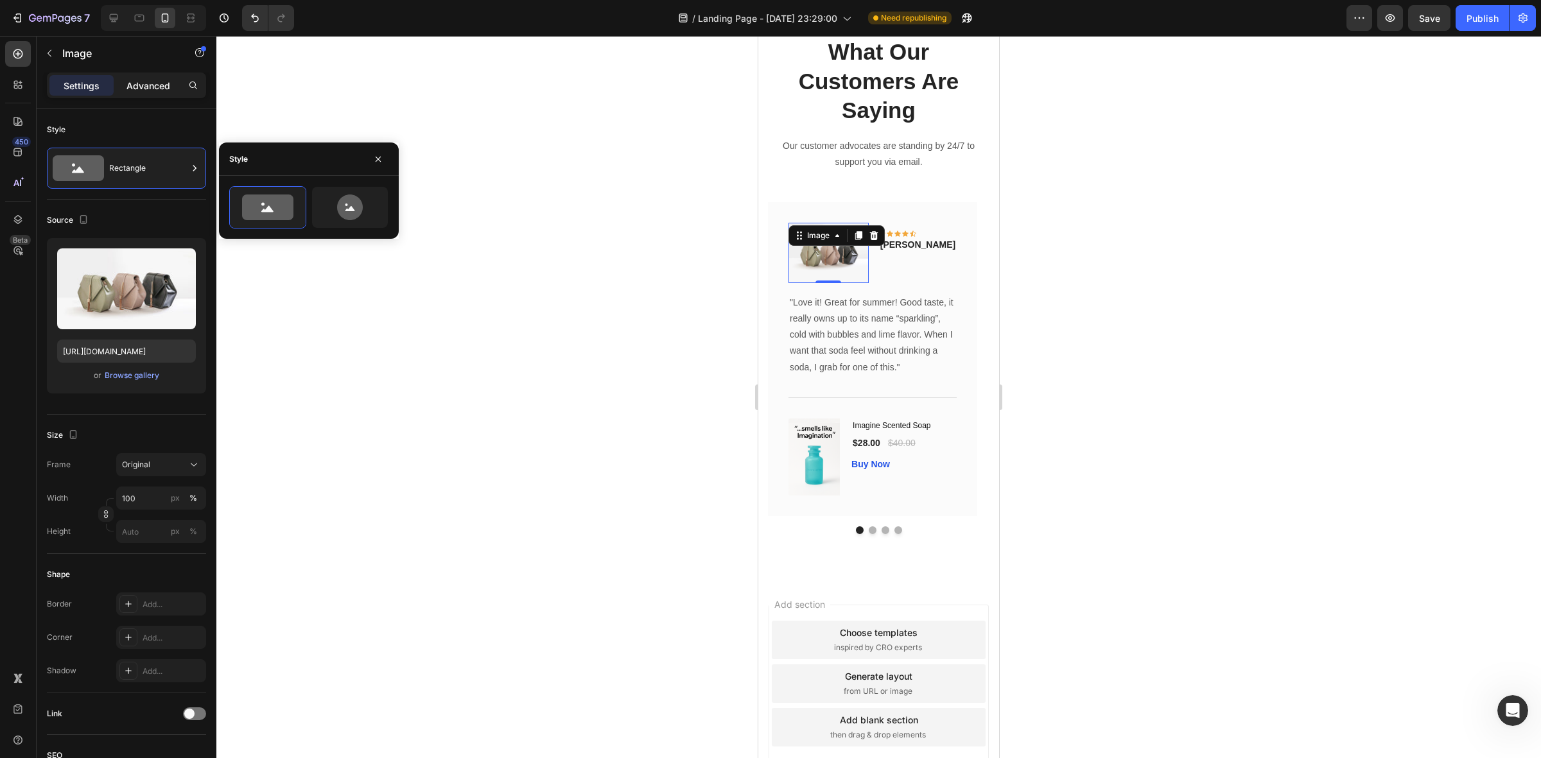
click at [145, 85] on p "Advanced" at bounding box center [149, 85] width 44 height 13
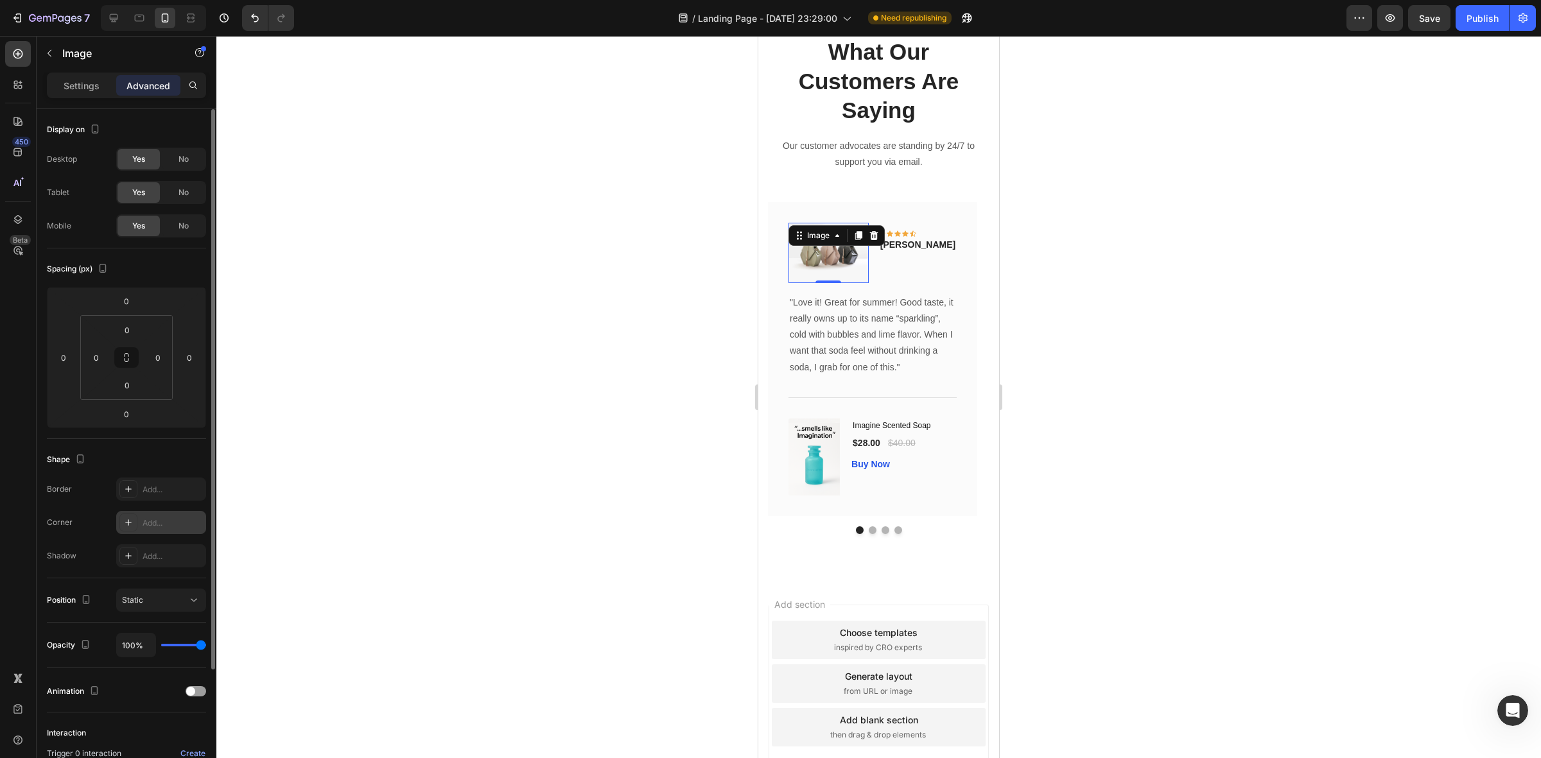
click at [126, 527] on icon at bounding box center [128, 523] width 10 height 10
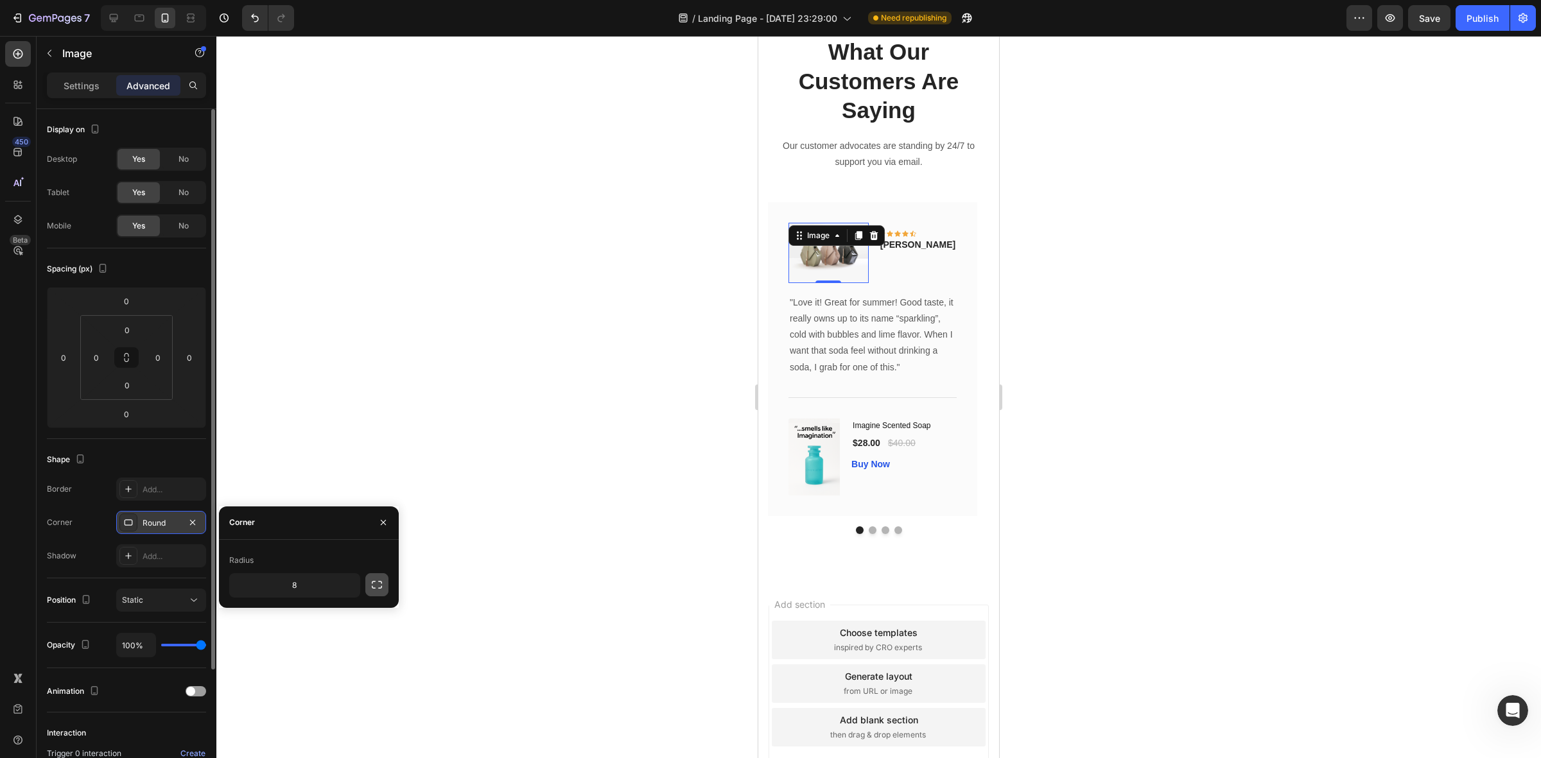
click at [376, 588] on icon "button" at bounding box center [377, 585] width 13 height 13
click at [377, 586] on icon "button" at bounding box center [377, 585] width 13 height 13
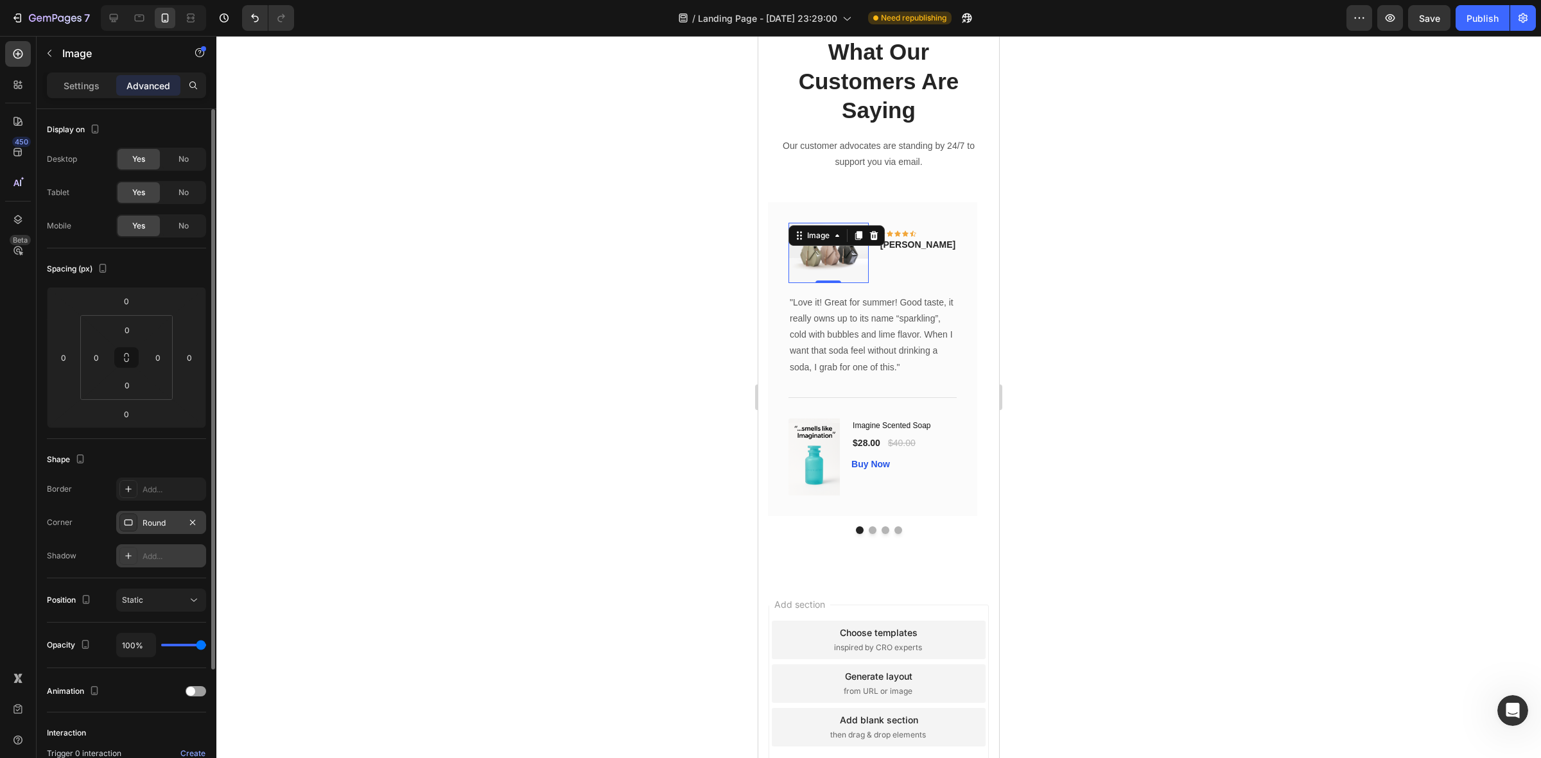
click at [127, 556] on icon at bounding box center [128, 556] width 10 height 10
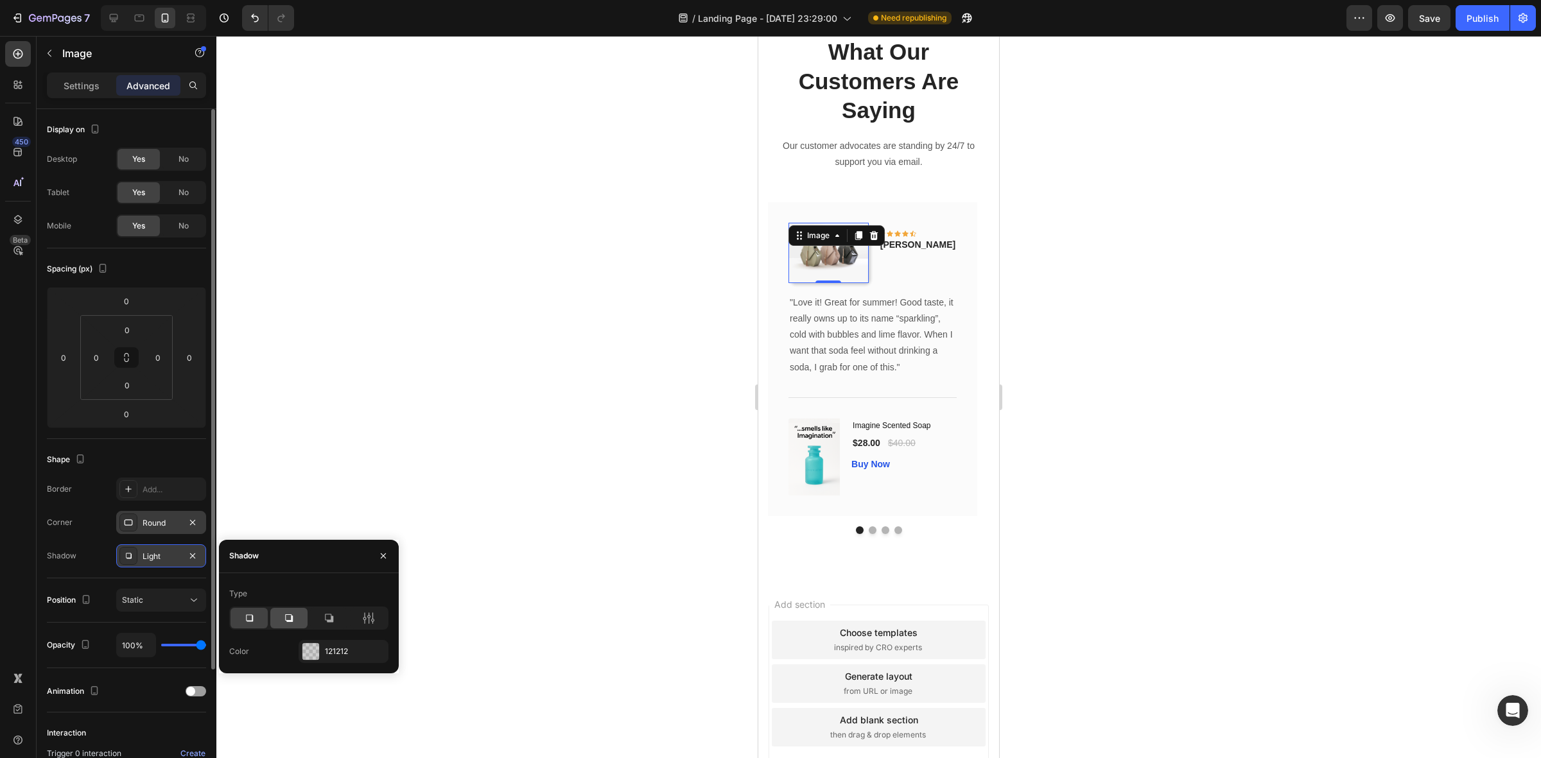
click at [290, 618] on icon at bounding box center [289, 618] width 13 height 13
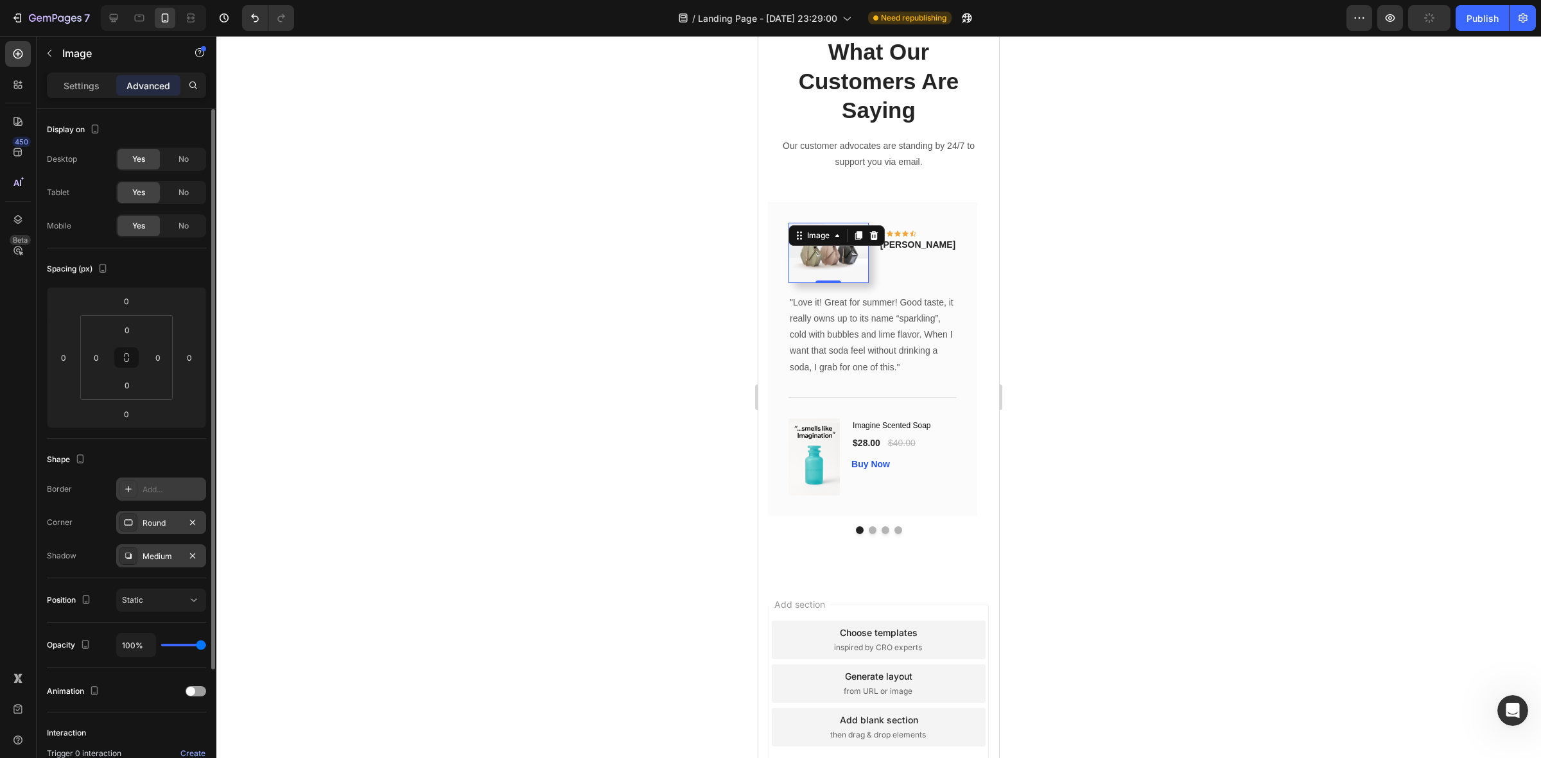
click at [132, 490] on icon at bounding box center [128, 489] width 10 height 10
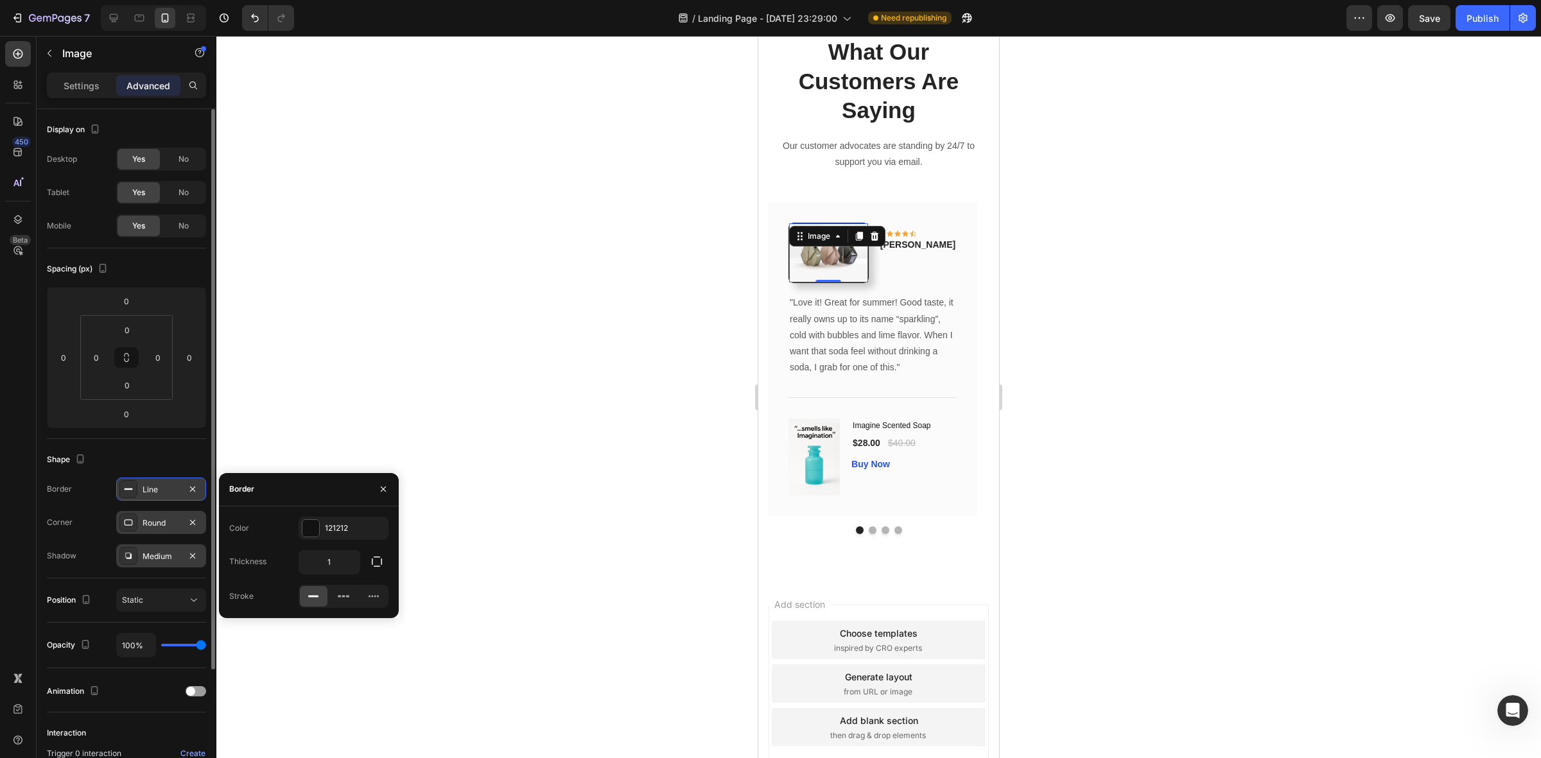
click at [132, 490] on rect at bounding box center [129, 489] width 8 height 1
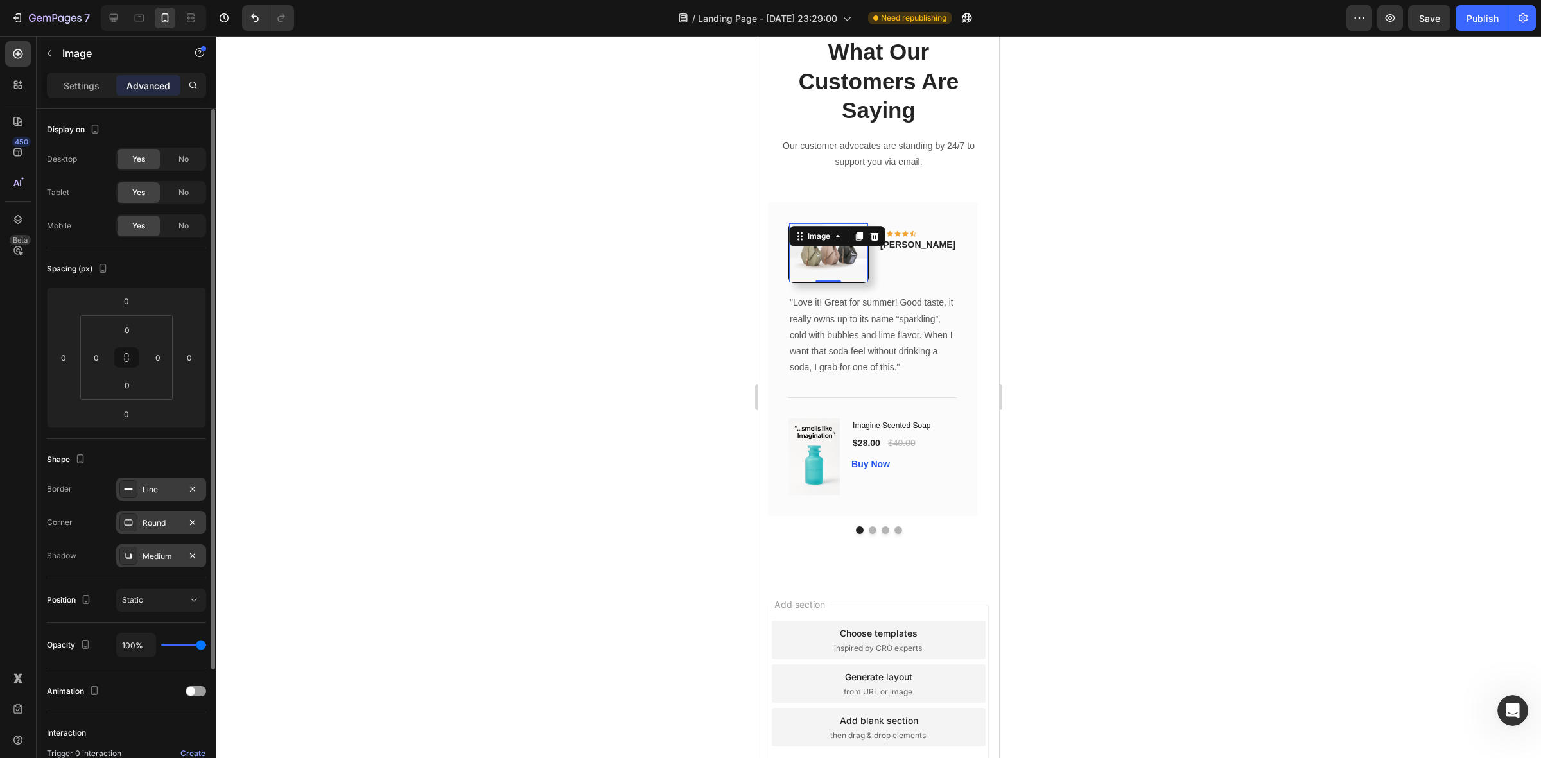
click at [127, 492] on icon at bounding box center [128, 489] width 10 height 10
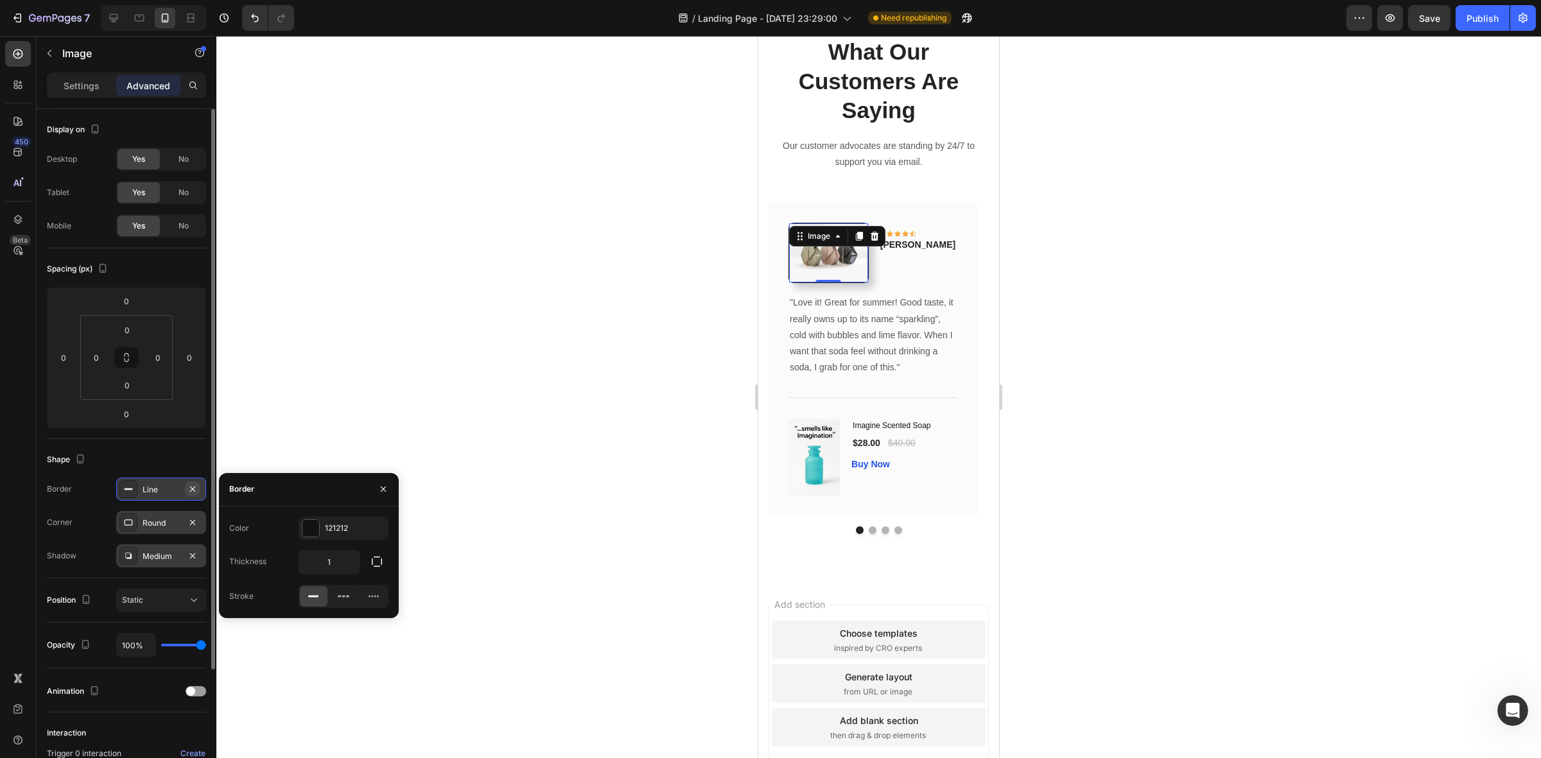
click at [188, 492] on icon "button" at bounding box center [193, 489] width 10 height 10
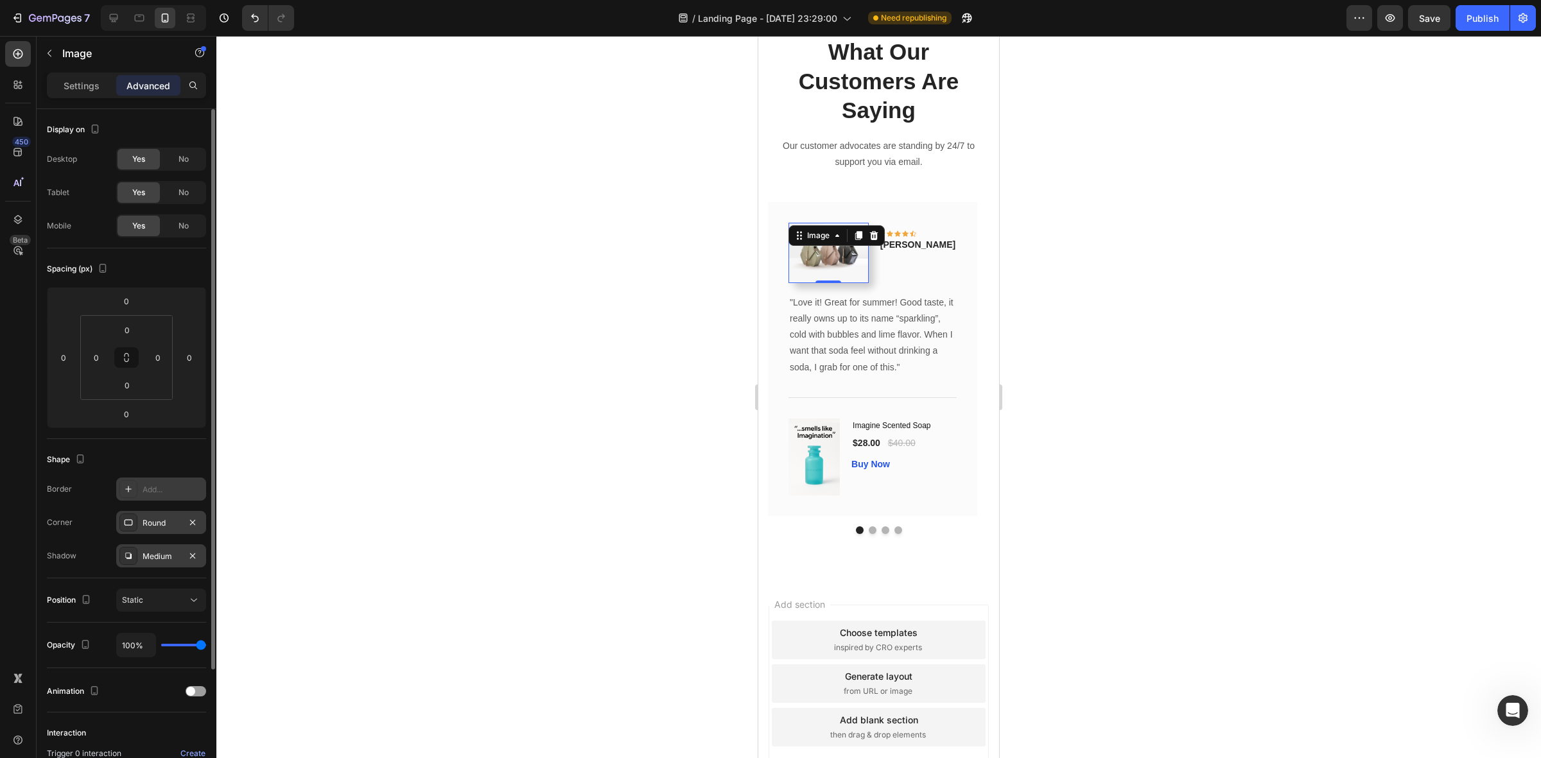
scroll to position [80, 0]
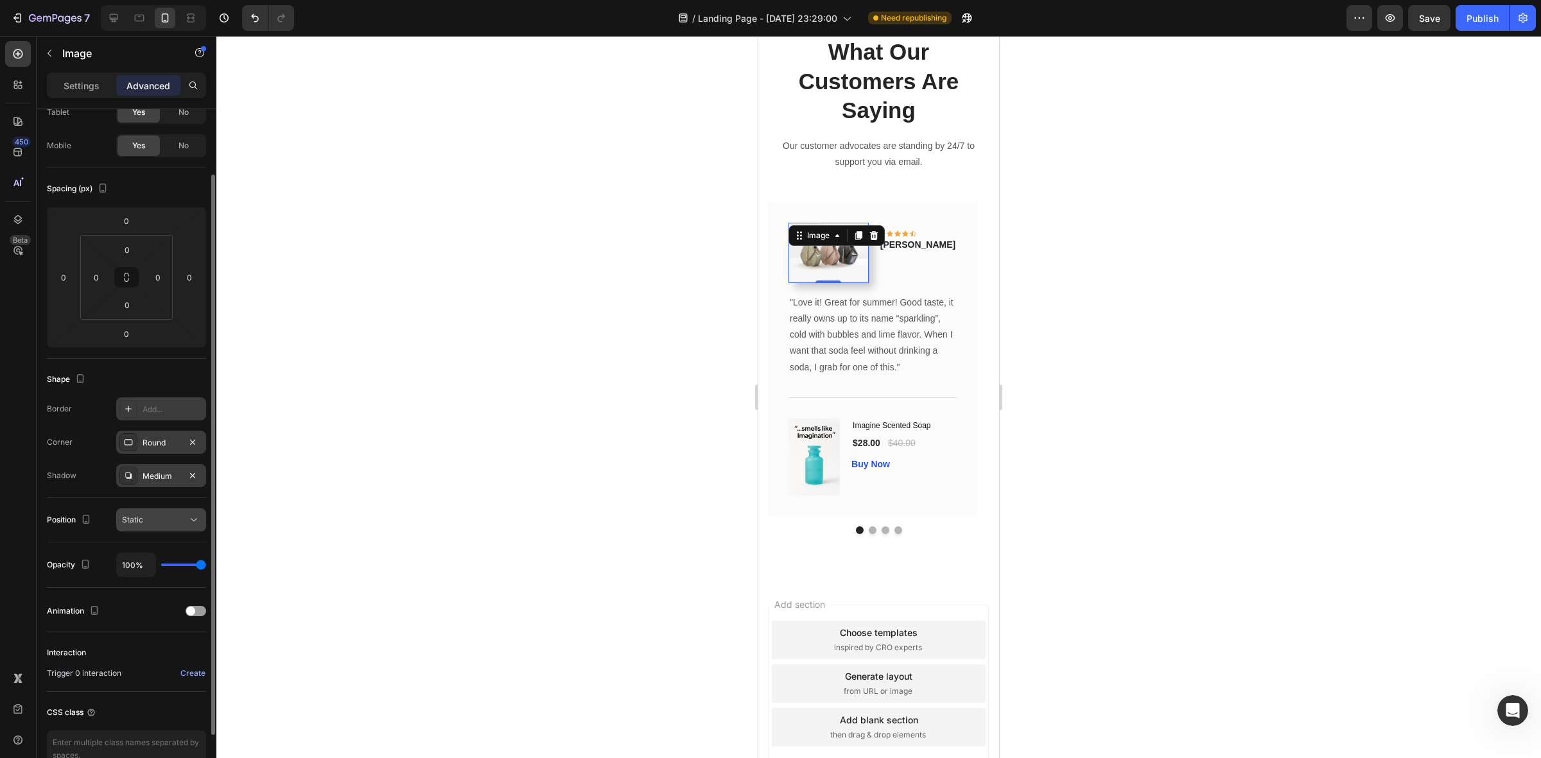
click at [164, 523] on div "Static" at bounding box center [155, 520] width 66 height 12
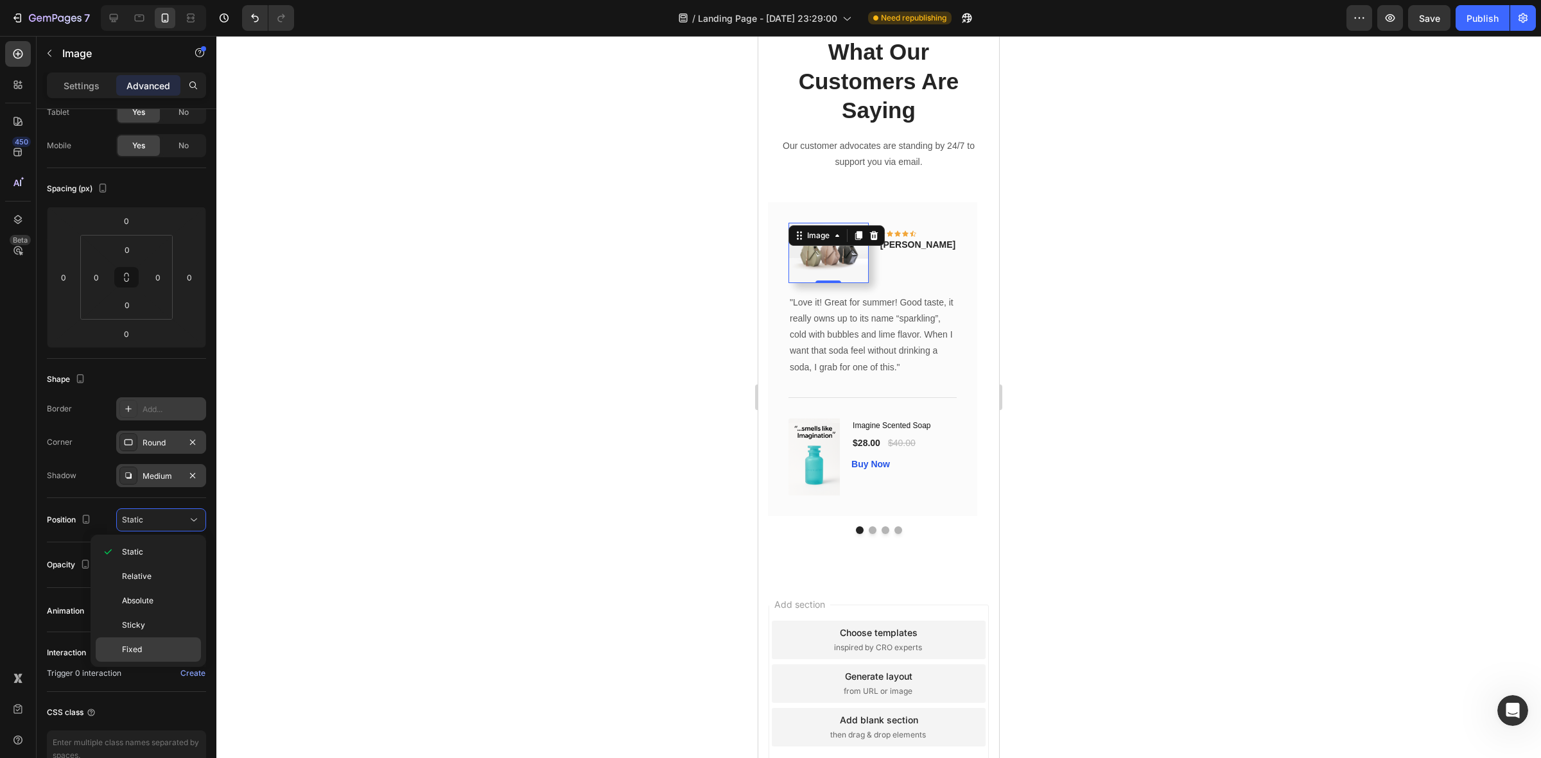
click at [161, 645] on p "Fixed" at bounding box center [158, 650] width 73 height 12
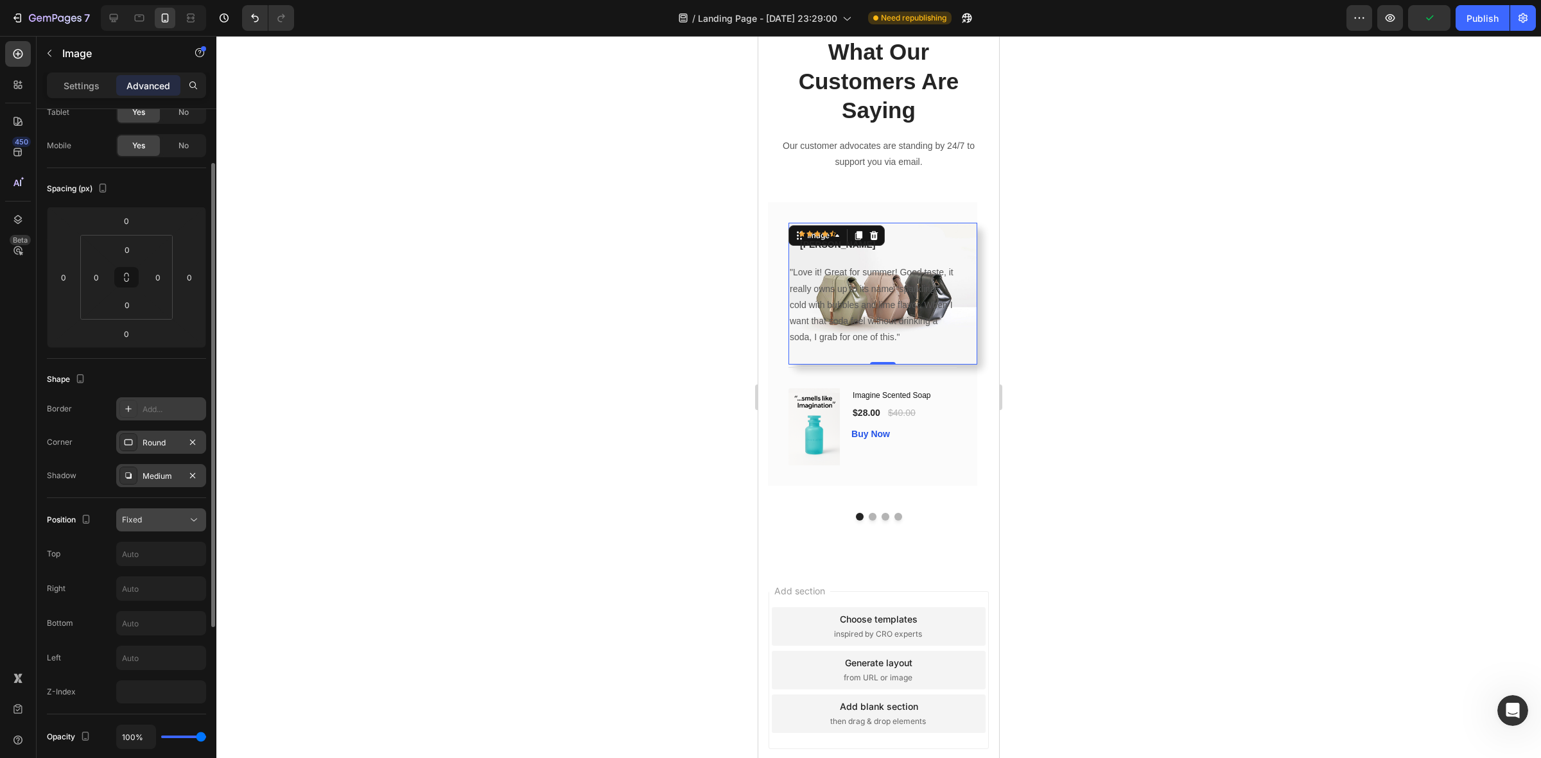
click at [157, 521] on div "Fixed" at bounding box center [155, 520] width 66 height 12
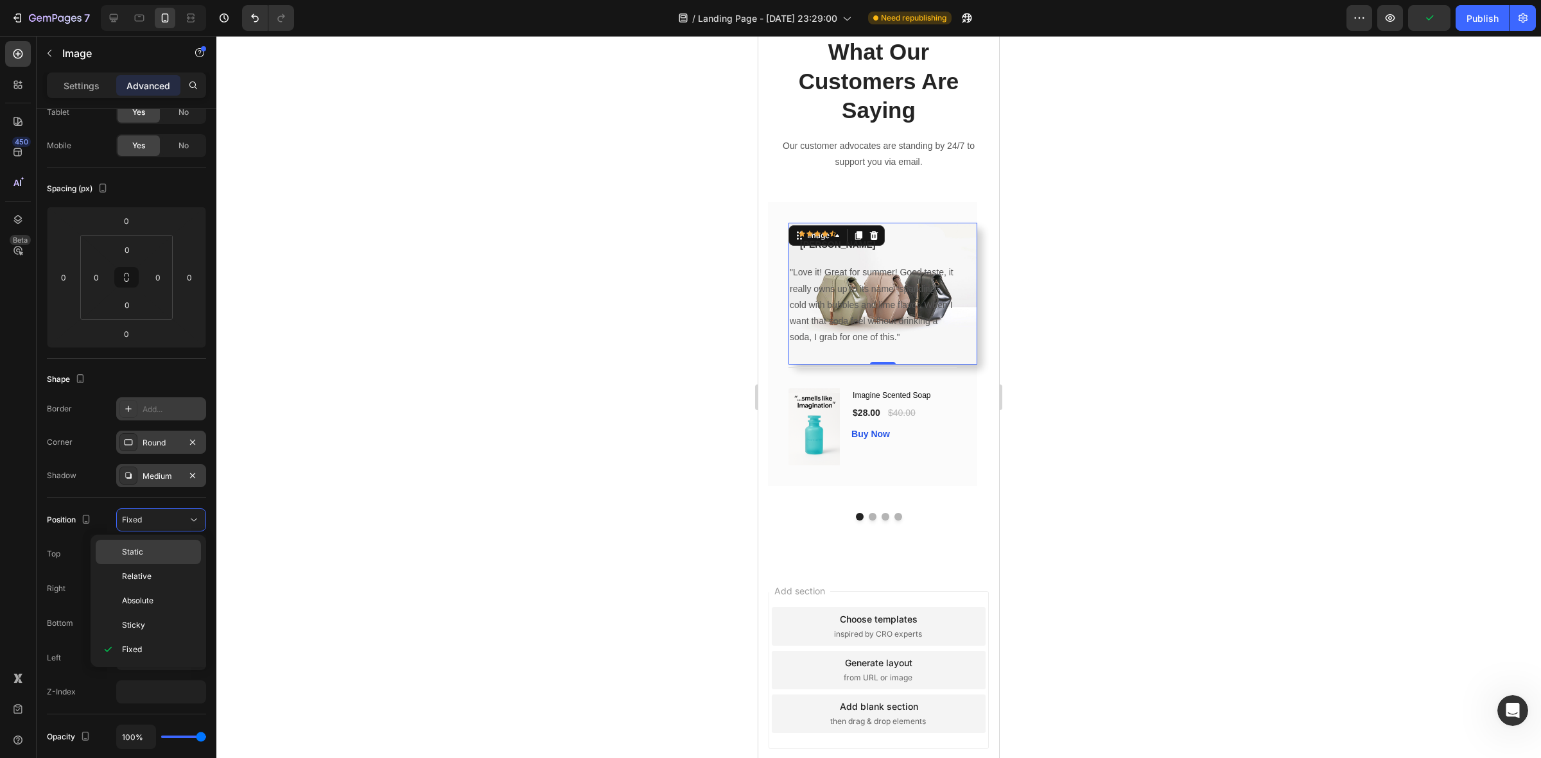
click at [155, 550] on p "Static" at bounding box center [158, 553] width 73 height 12
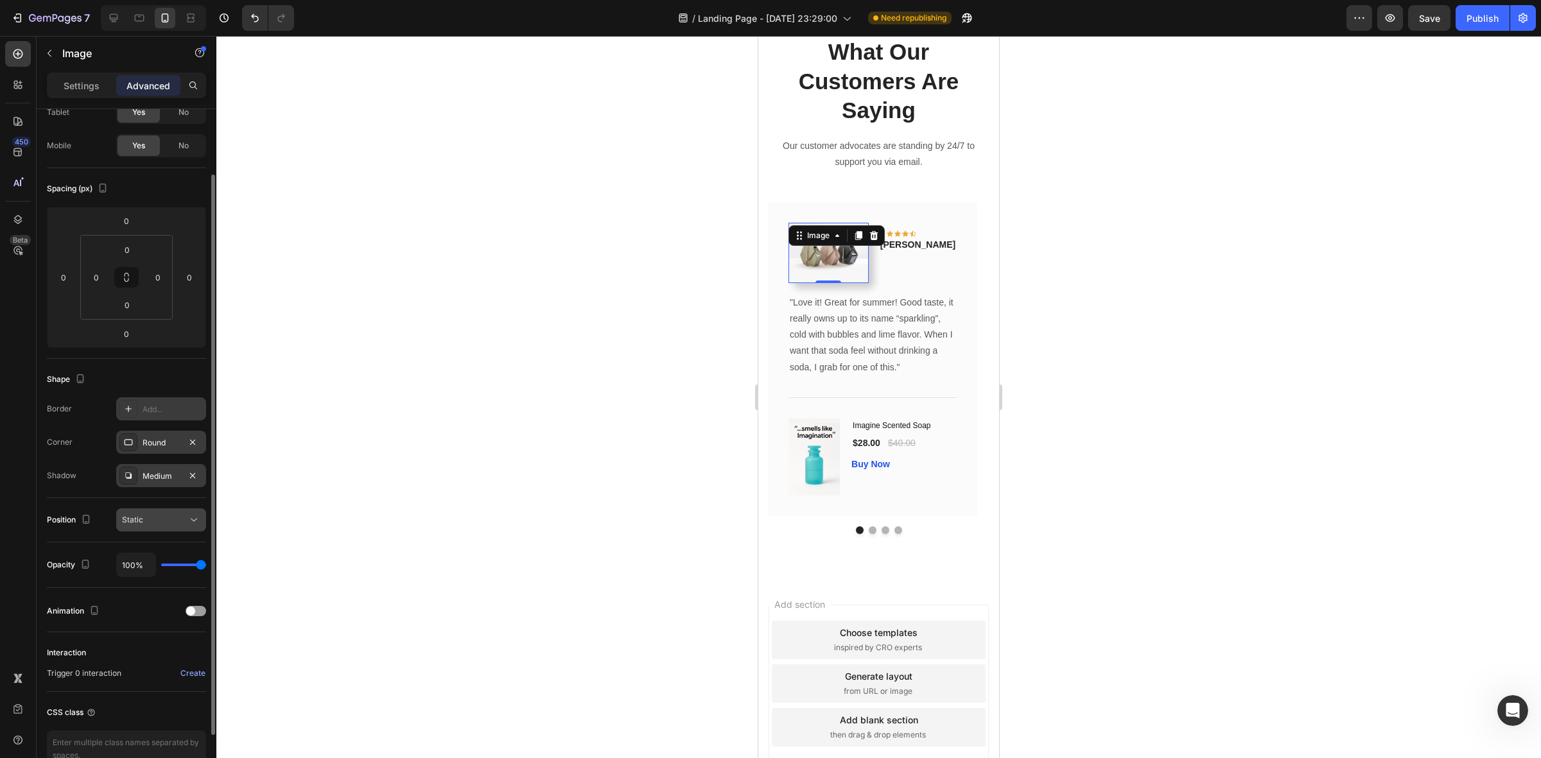
click at [155, 519] on div "Static" at bounding box center [155, 520] width 66 height 12
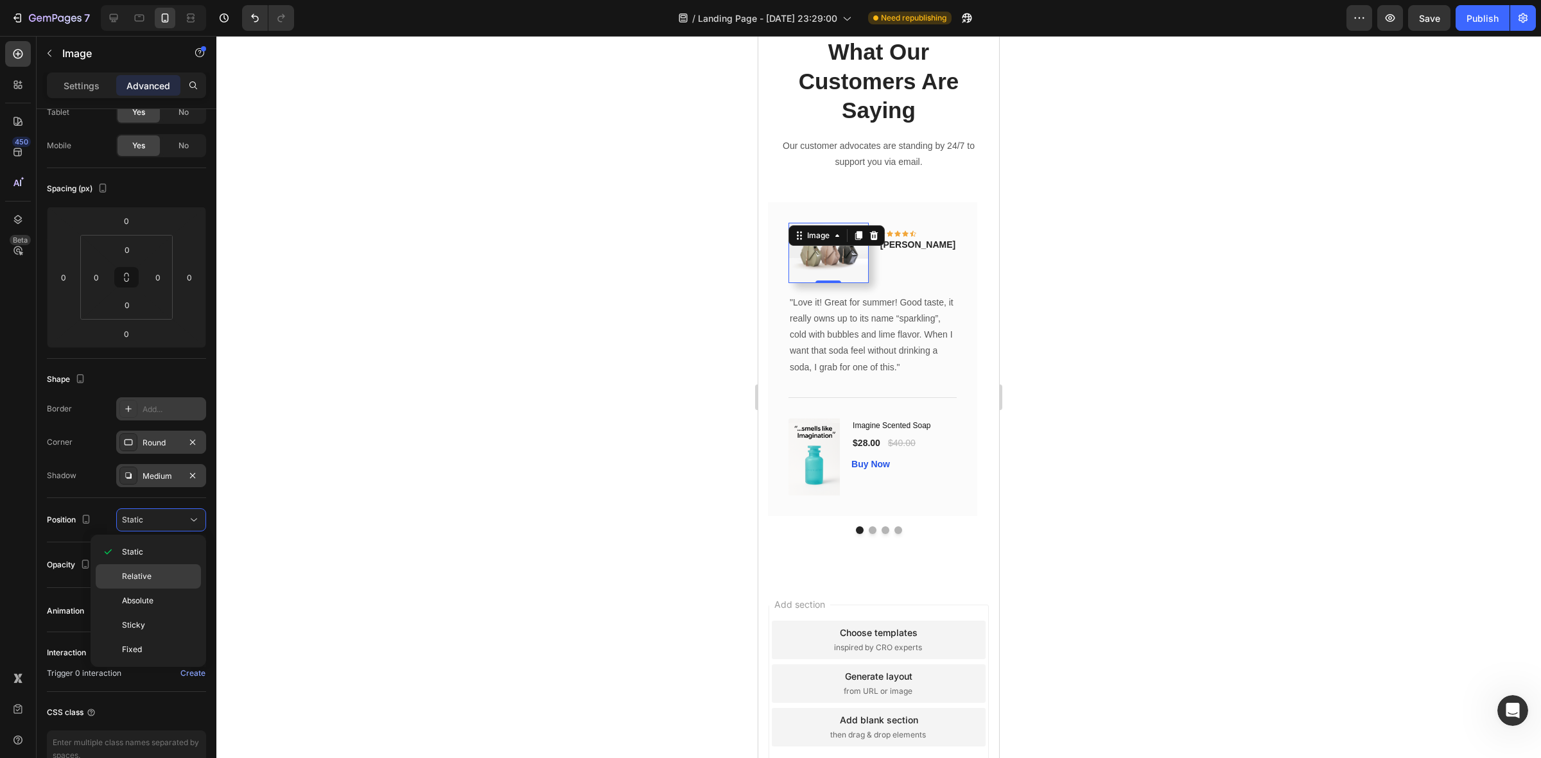
click at [158, 589] on div "Relative" at bounding box center [148, 601] width 105 height 24
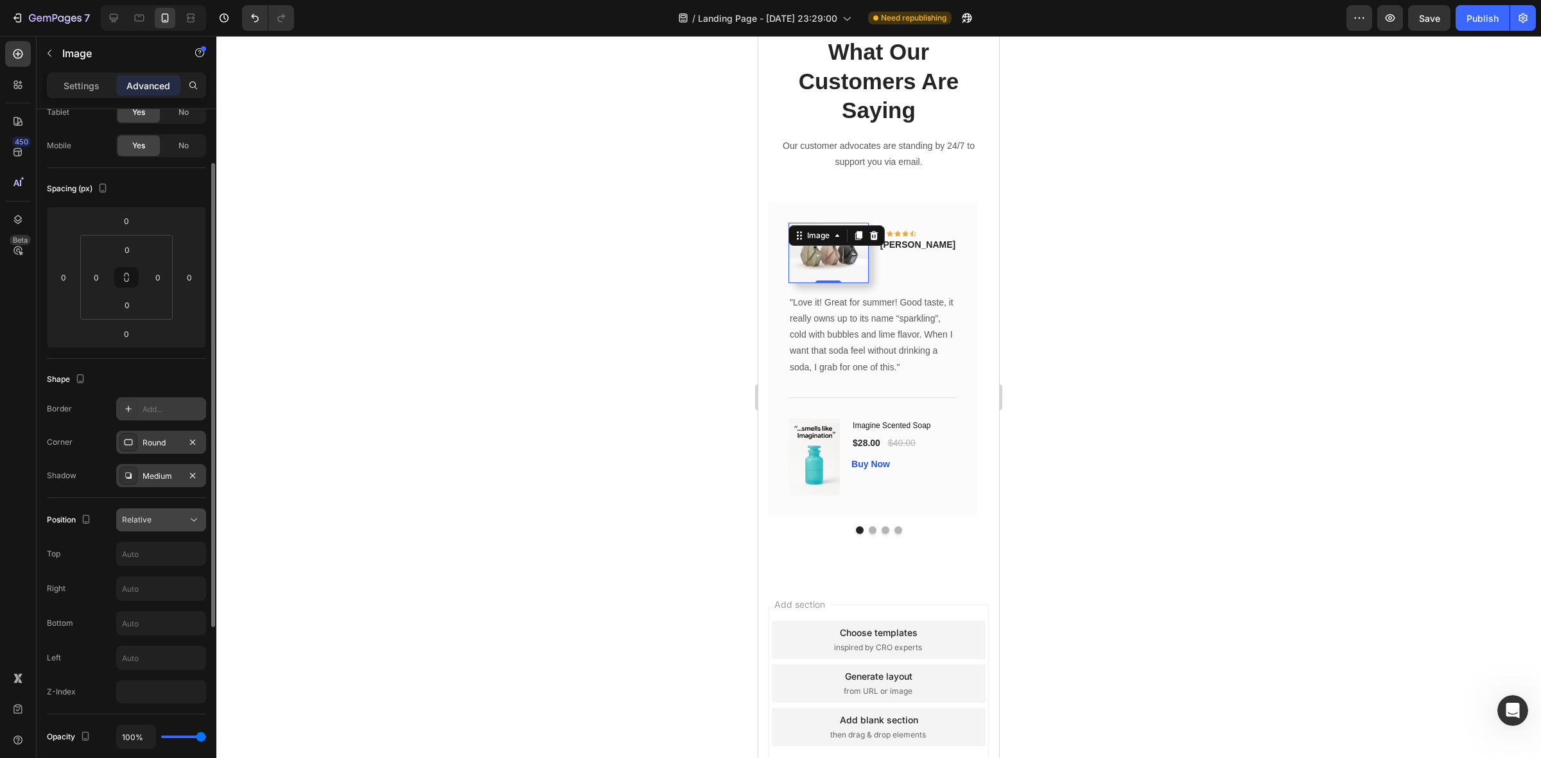
click at [156, 520] on div "Relative" at bounding box center [155, 520] width 66 height 12
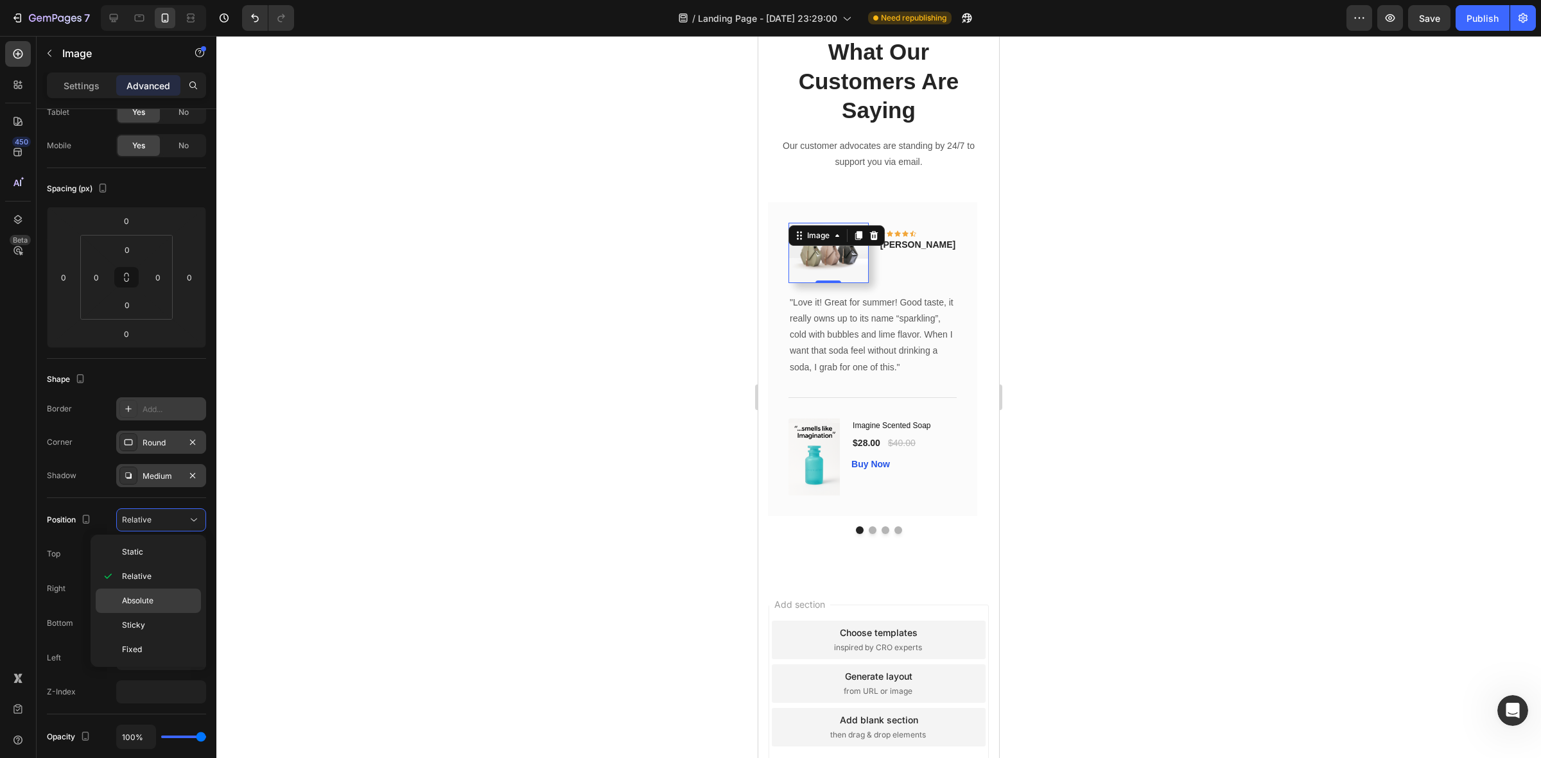
click at [159, 602] on p "Absolute" at bounding box center [158, 601] width 73 height 12
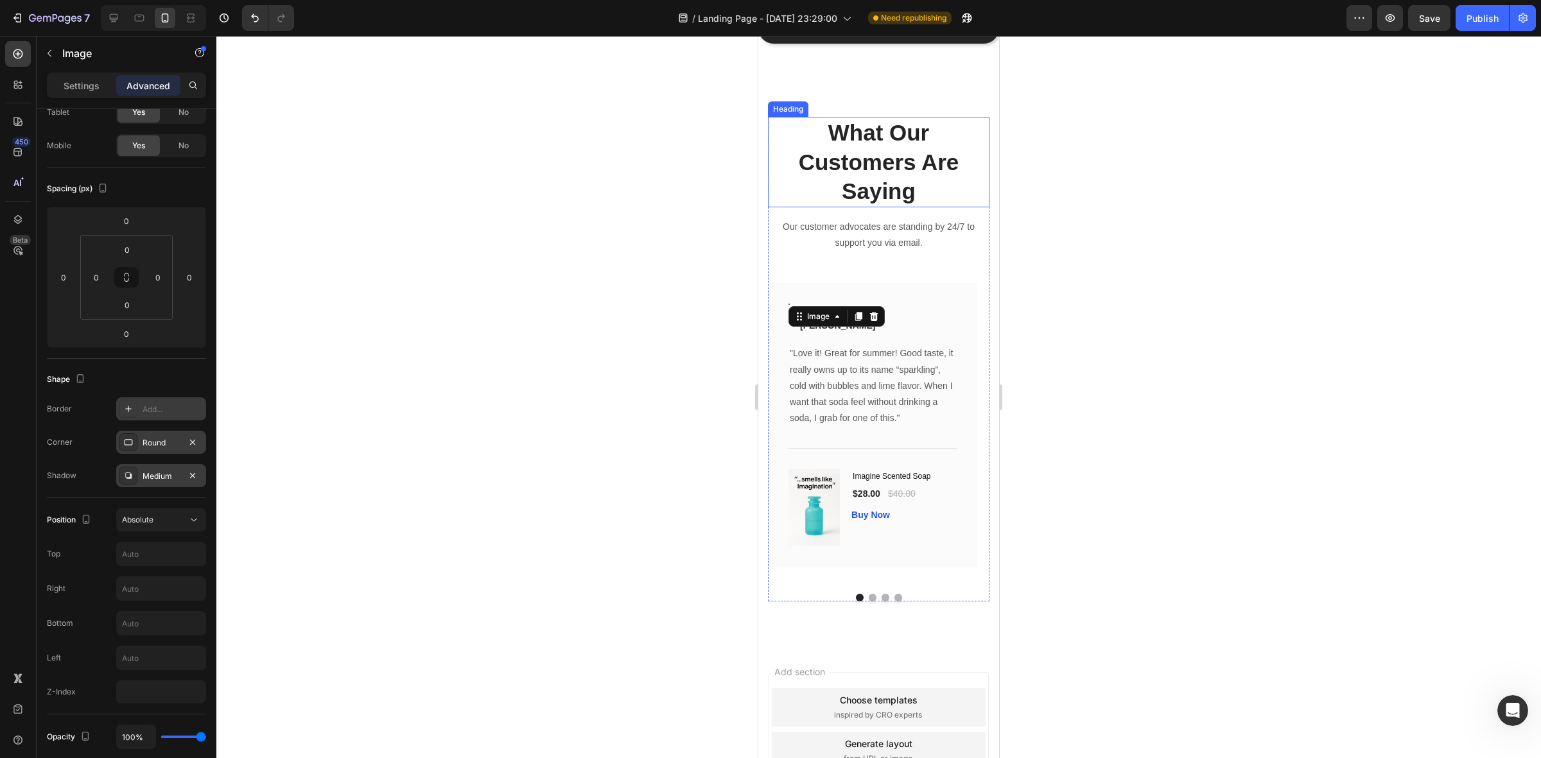
scroll to position [1179, 0]
click at [644, 384] on div at bounding box center [878, 397] width 1325 height 723
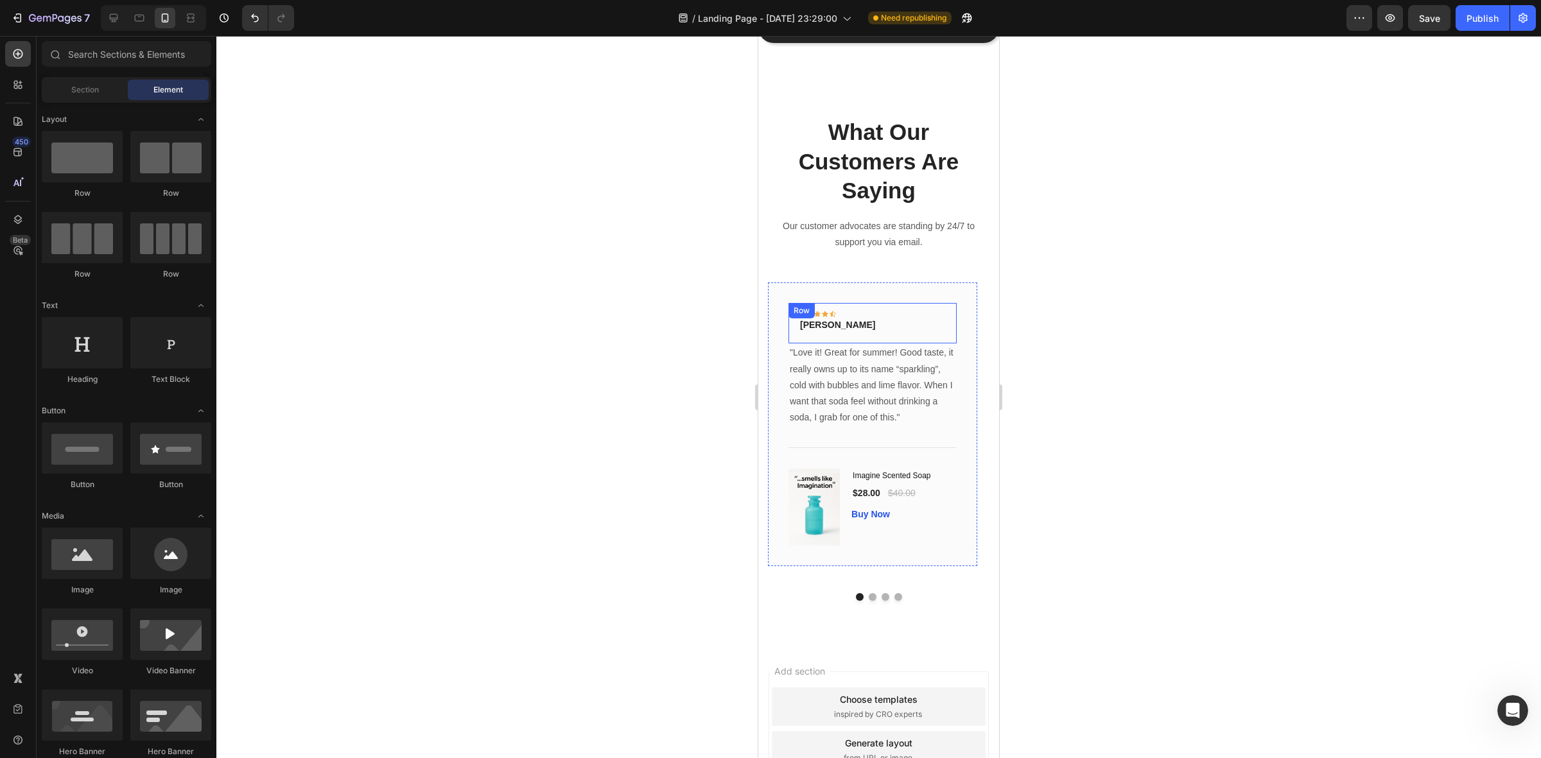
click at [829, 304] on div "Icon Icon Icon Icon Icon Row Phillip Text block" at bounding box center [838, 318] width 78 height 30
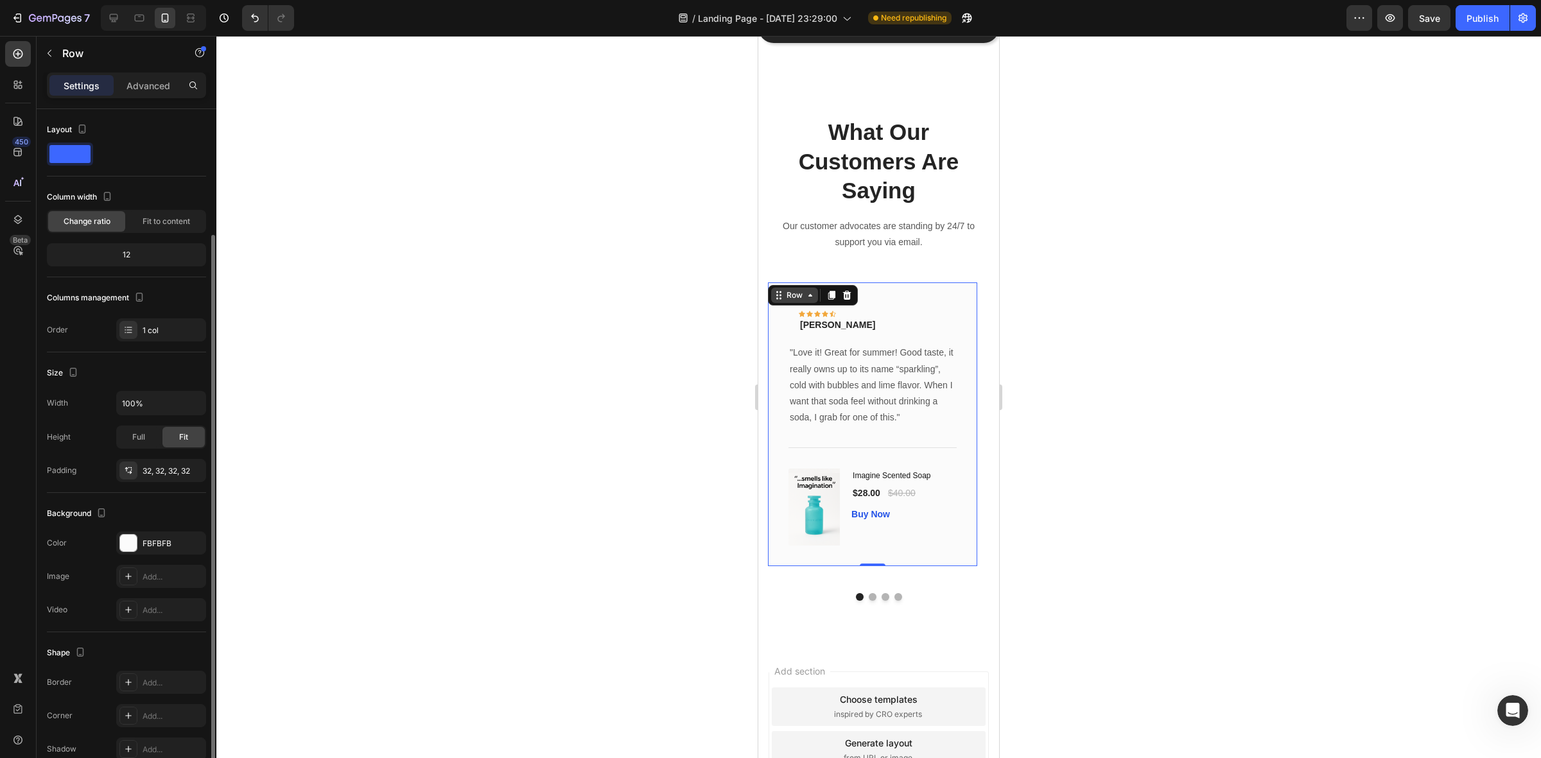
click at [785, 290] on div "Row" at bounding box center [794, 296] width 21 height 12
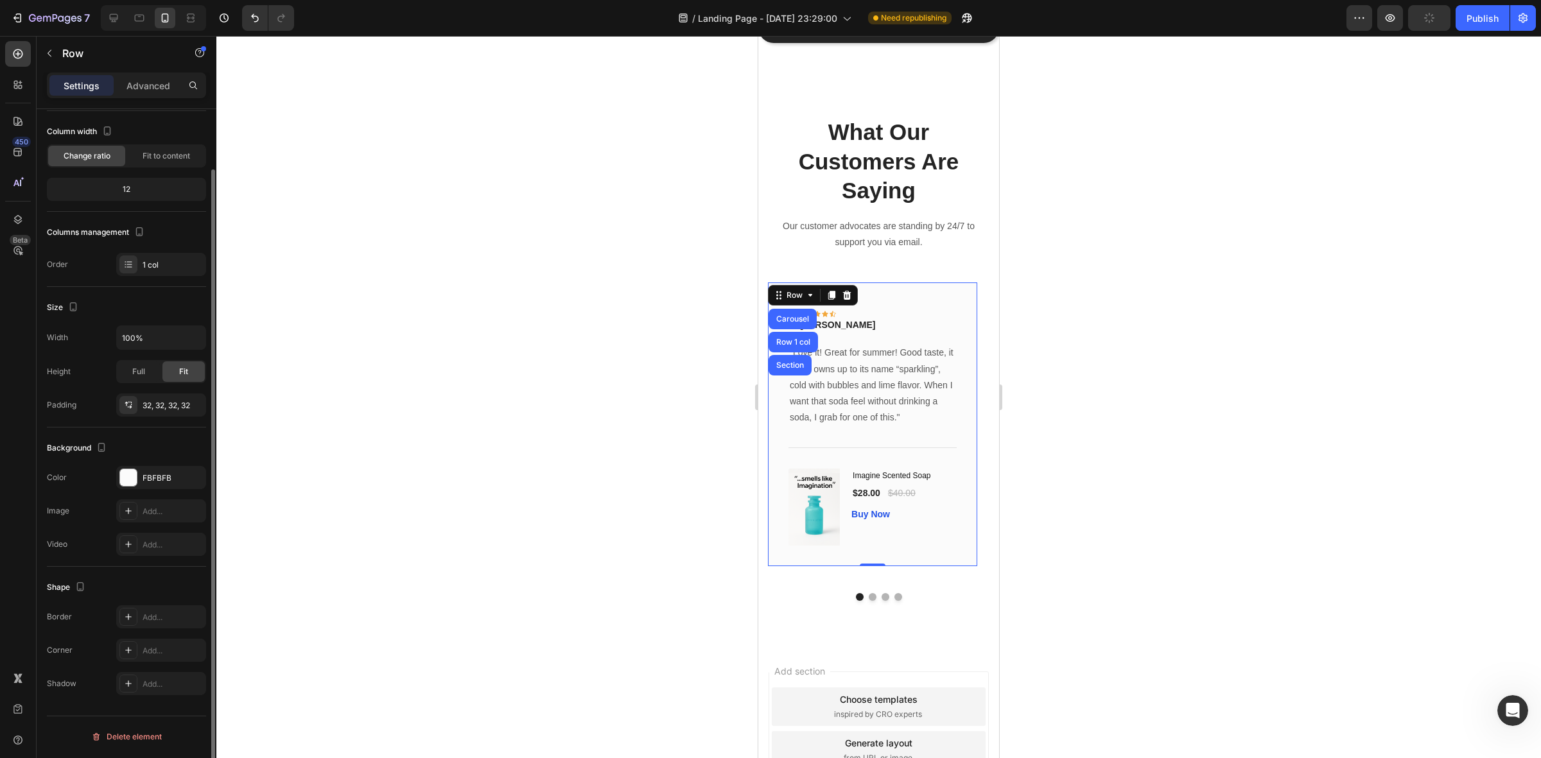
scroll to position [1474, 0]
click at [913, 294] on div "Image Icon Icon Icon Icon Icon Row Phillip Text block Row "Love it! Great for s…" at bounding box center [872, 425] width 209 height 284
click at [959, 329] on div "Image Icon Icon Icon Icon Icon Row Phillip Text block Row "Love it! Great for s…" at bounding box center [872, 425] width 209 height 284
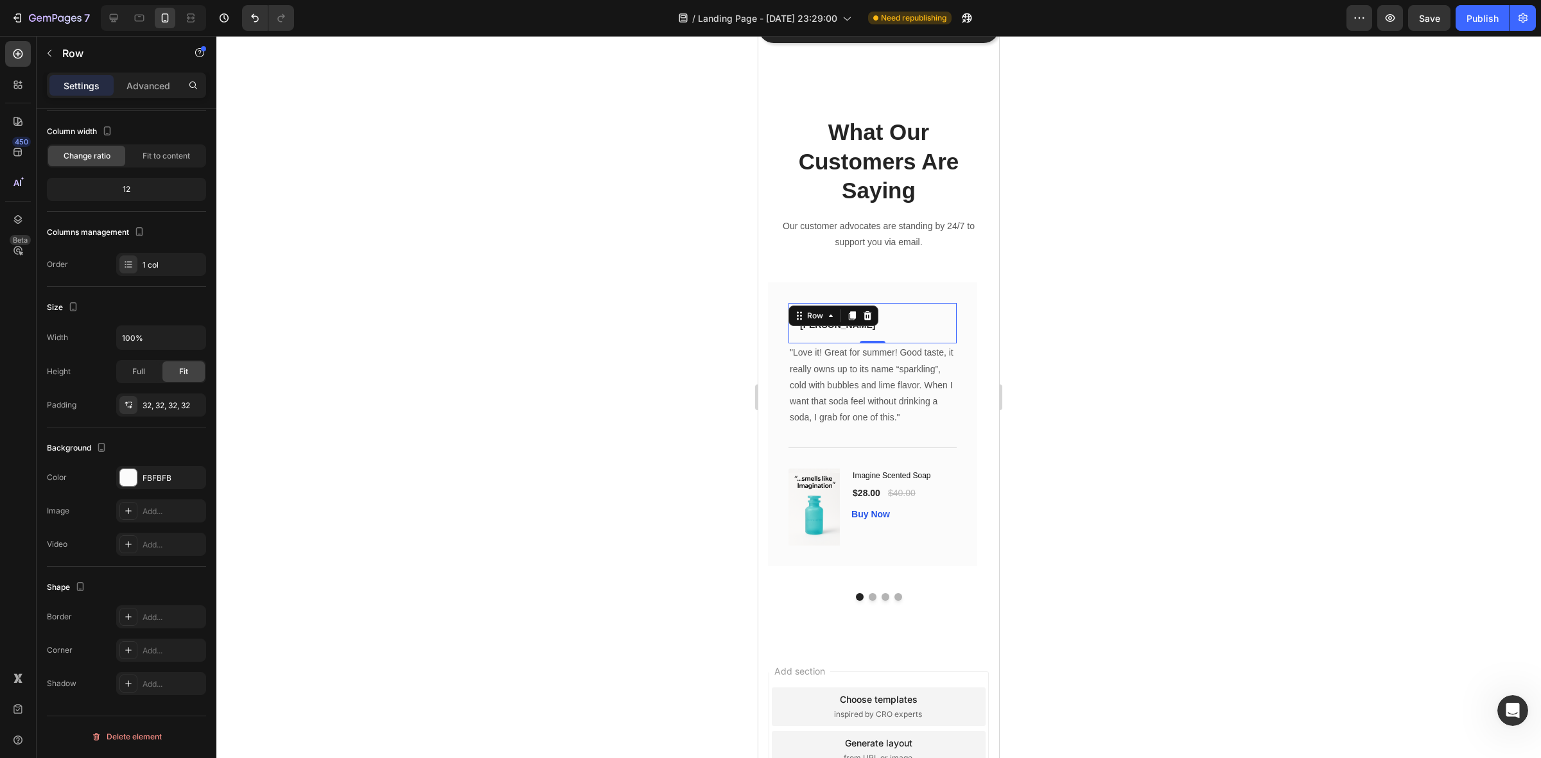
click at [845, 335] on div "Image Icon Icon Icon Icon Icon Row Phillip Text block Row 0" at bounding box center [873, 323] width 168 height 40
click at [958, 373] on div "Image Icon Icon Icon Icon Icon Row Phillip Text block Row "Love it! Great for s…" at bounding box center [872, 425] width 209 height 284
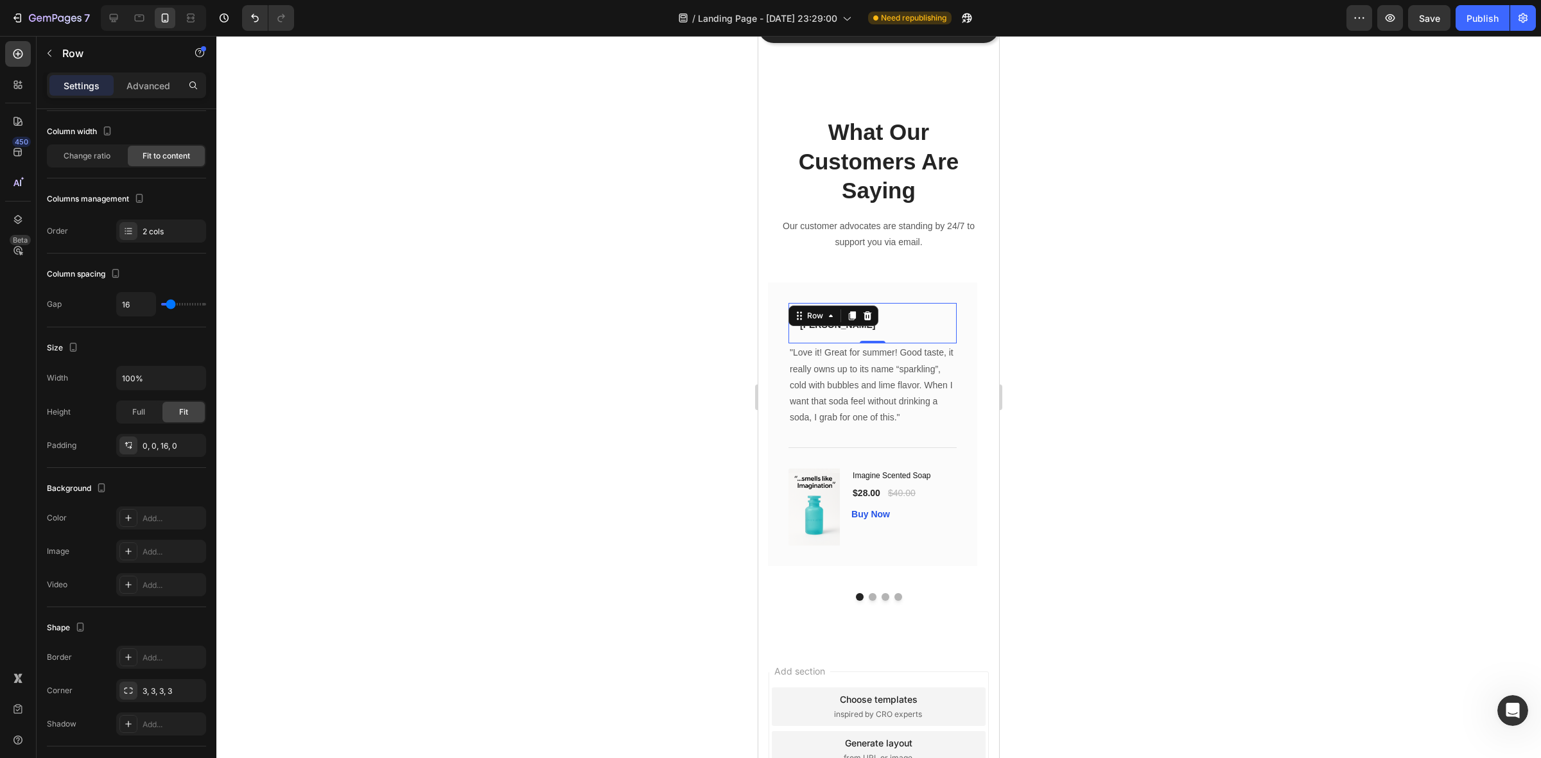
click at [904, 319] on div "Image Icon Icon Icon Icon Icon Row Phillip Text block Row 0" at bounding box center [873, 323] width 168 height 40
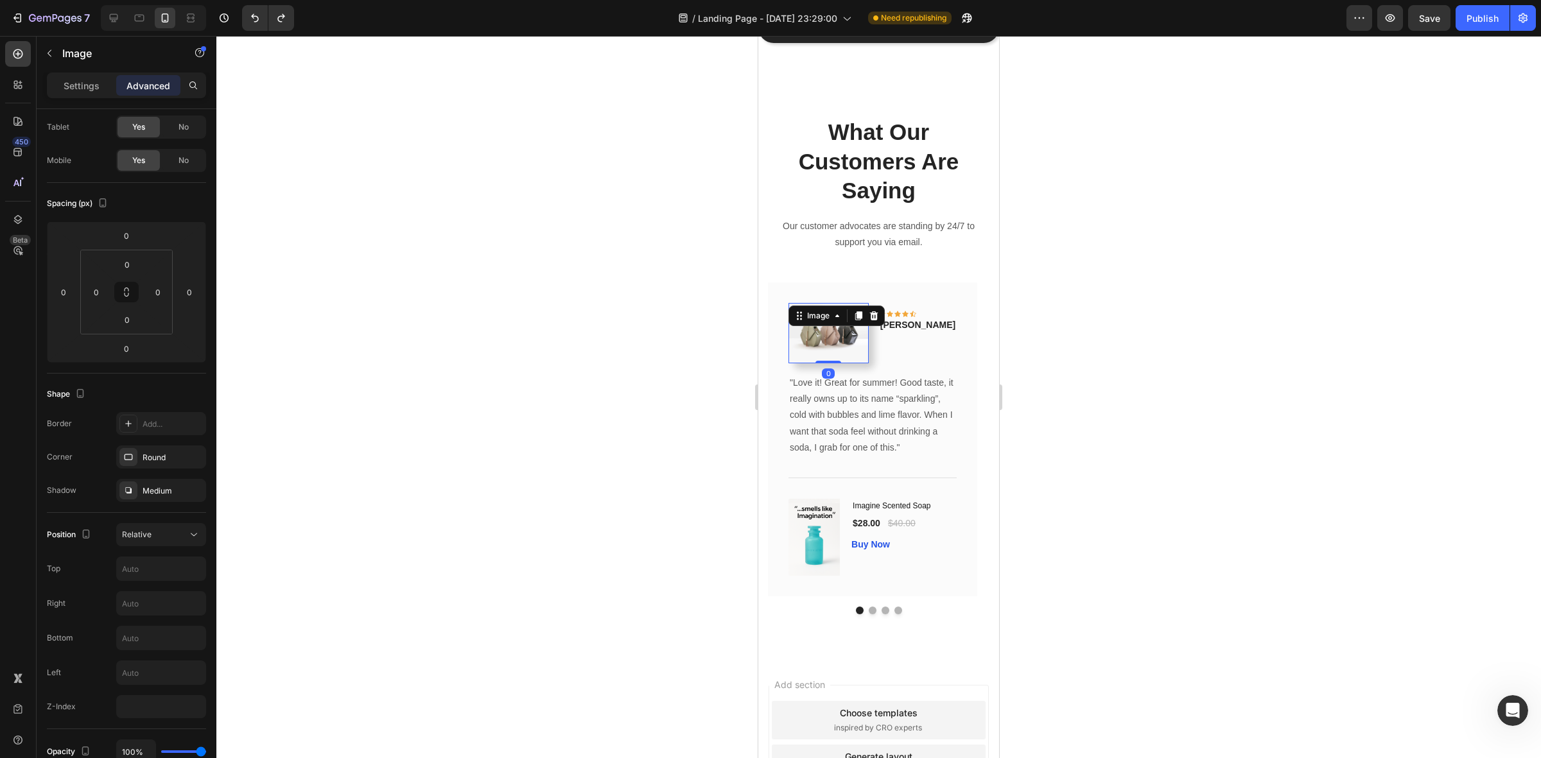
click at [869, 364] on img at bounding box center [829, 333] width 80 height 60
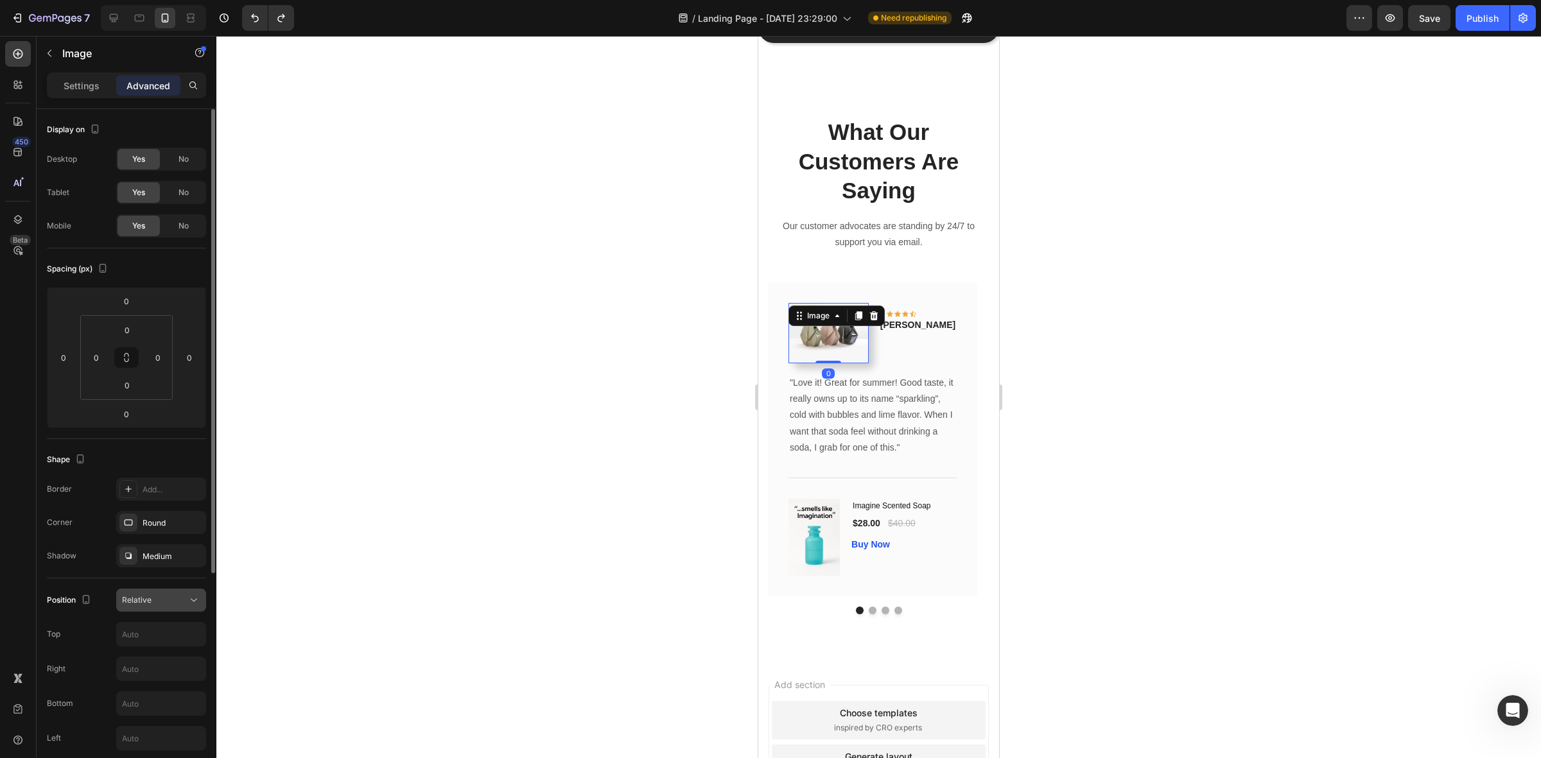
click at [175, 601] on div "Relative" at bounding box center [155, 601] width 66 height 12
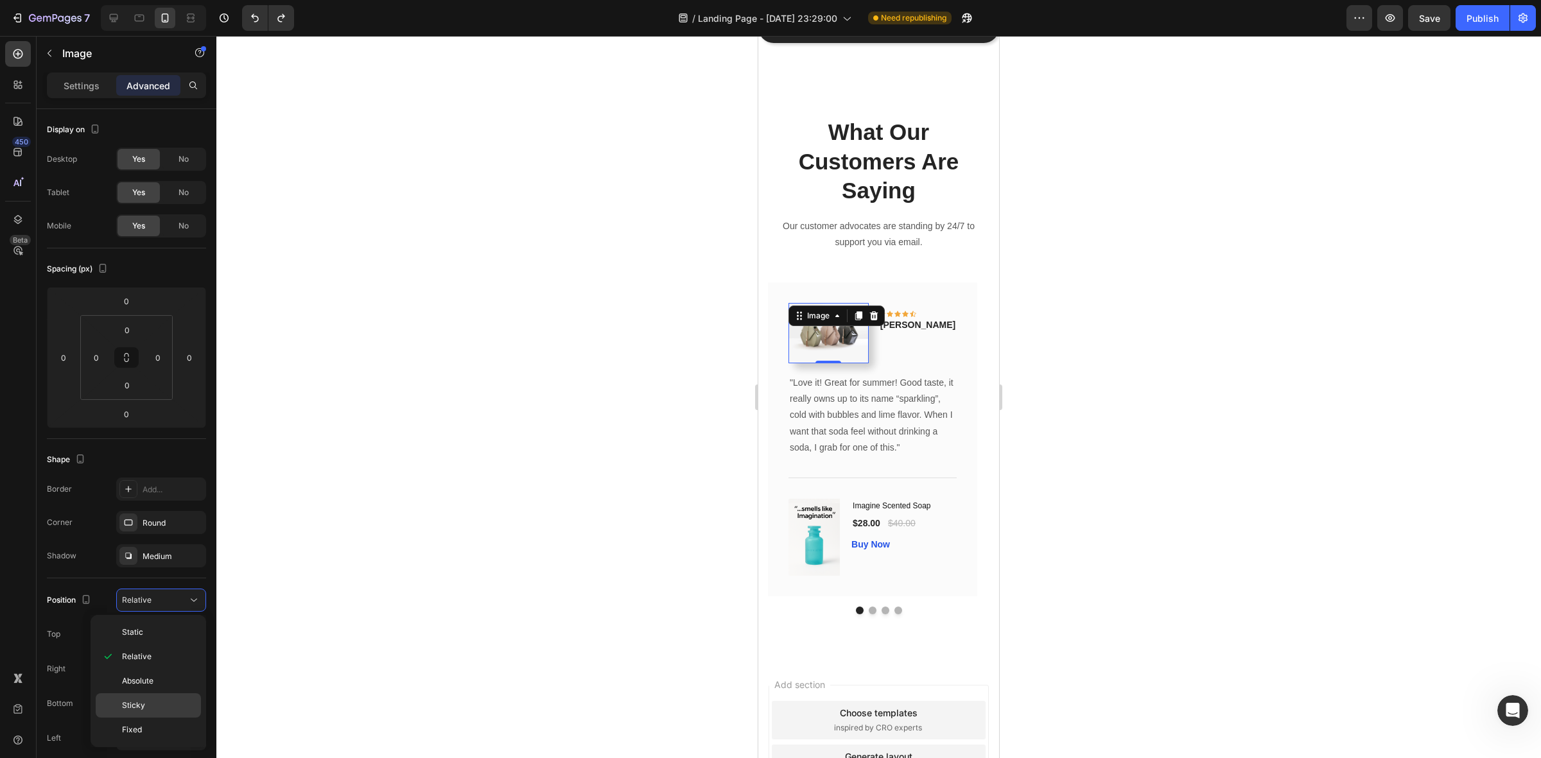
click at [166, 707] on p "Sticky" at bounding box center [158, 706] width 73 height 12
type input "0"
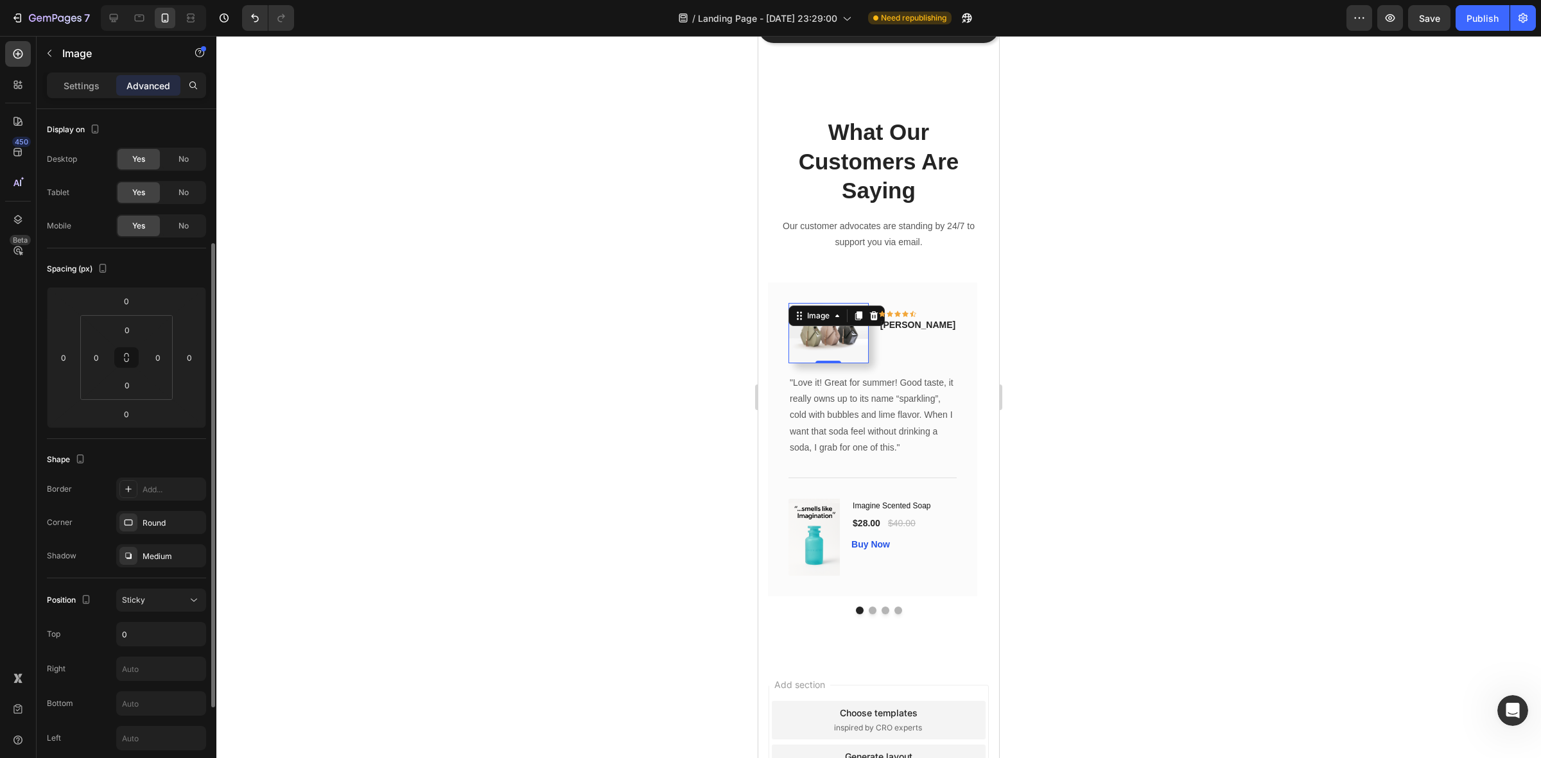
scroll to position [161, 0]
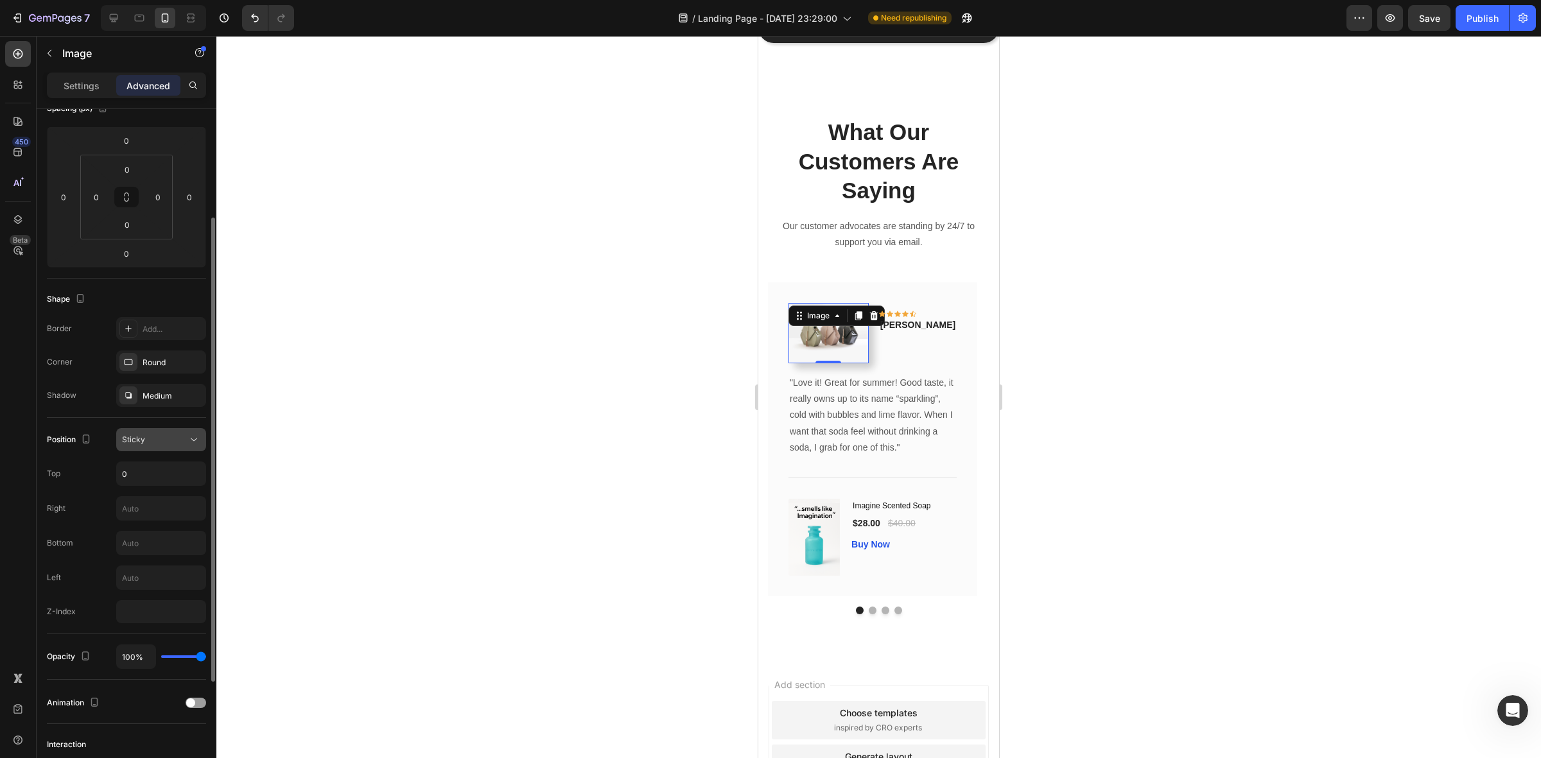
click at [155, 444] on div "Sticky" at bounding box center [155, 440] width 66 height 12
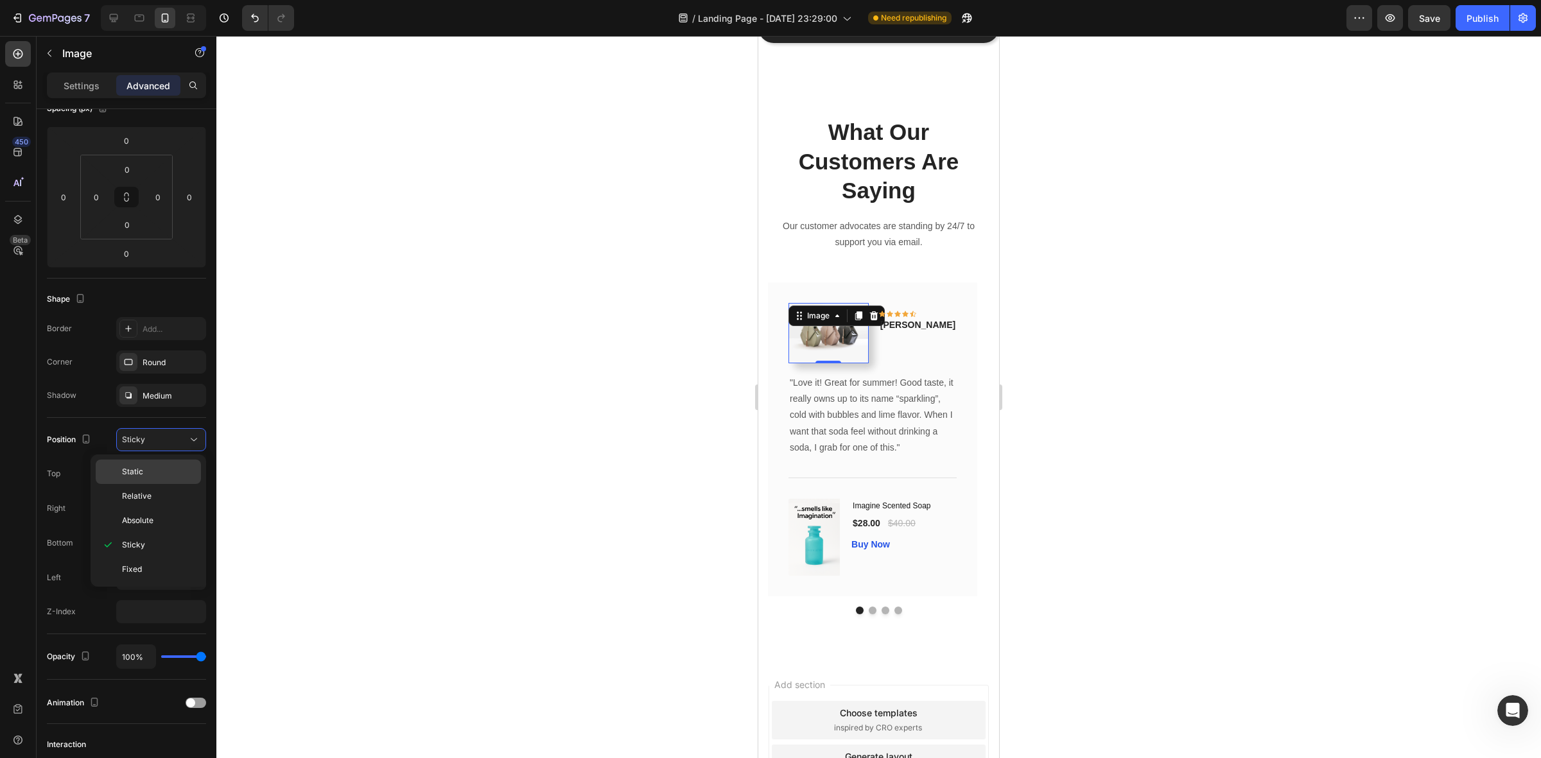
click at [164, 473] on p "Static" at bounding box center [158, 472] width 73 height 12
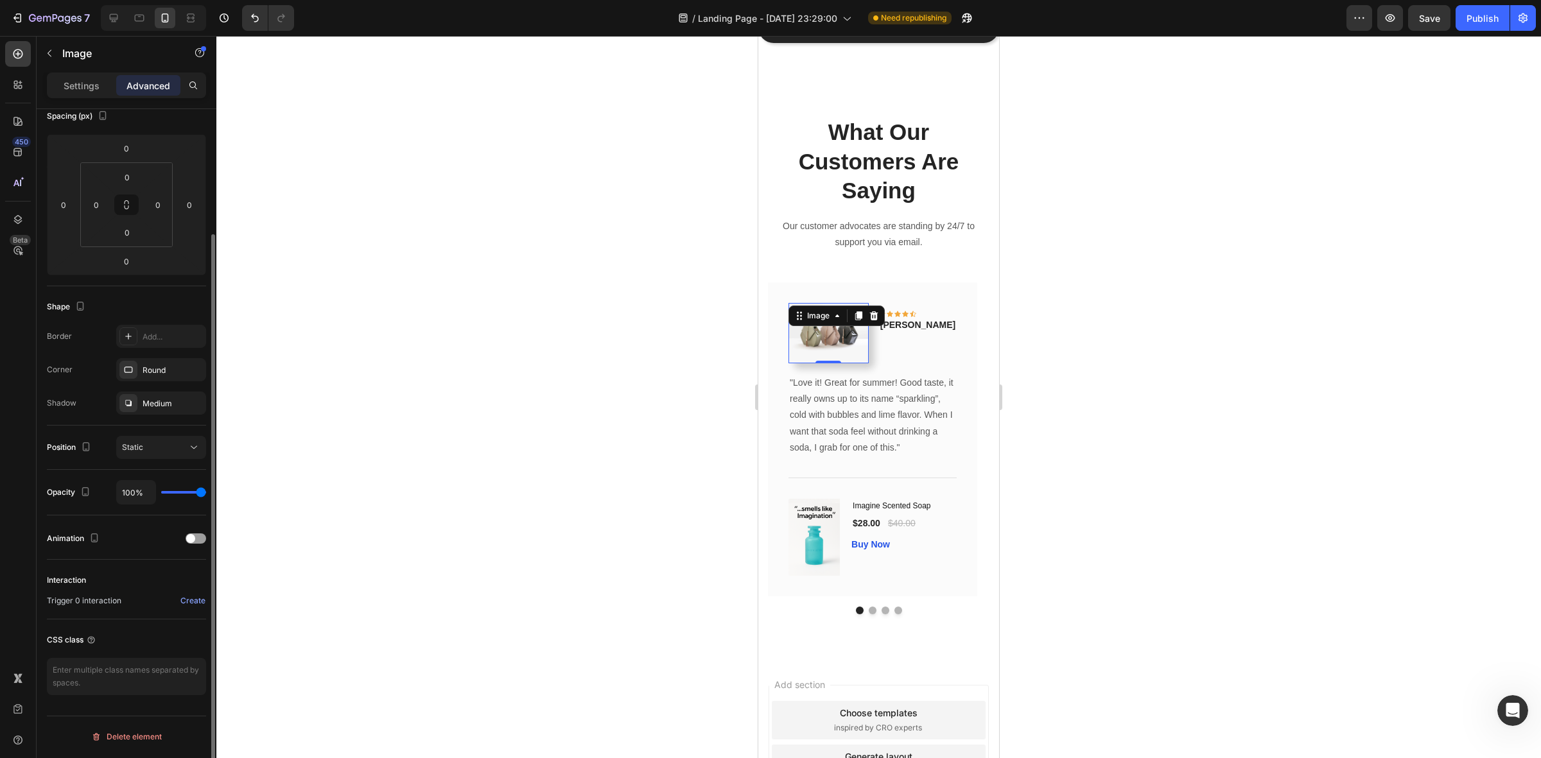
click at [1146, 322] on div at bounding box center [878, 397] width 1325 height 723
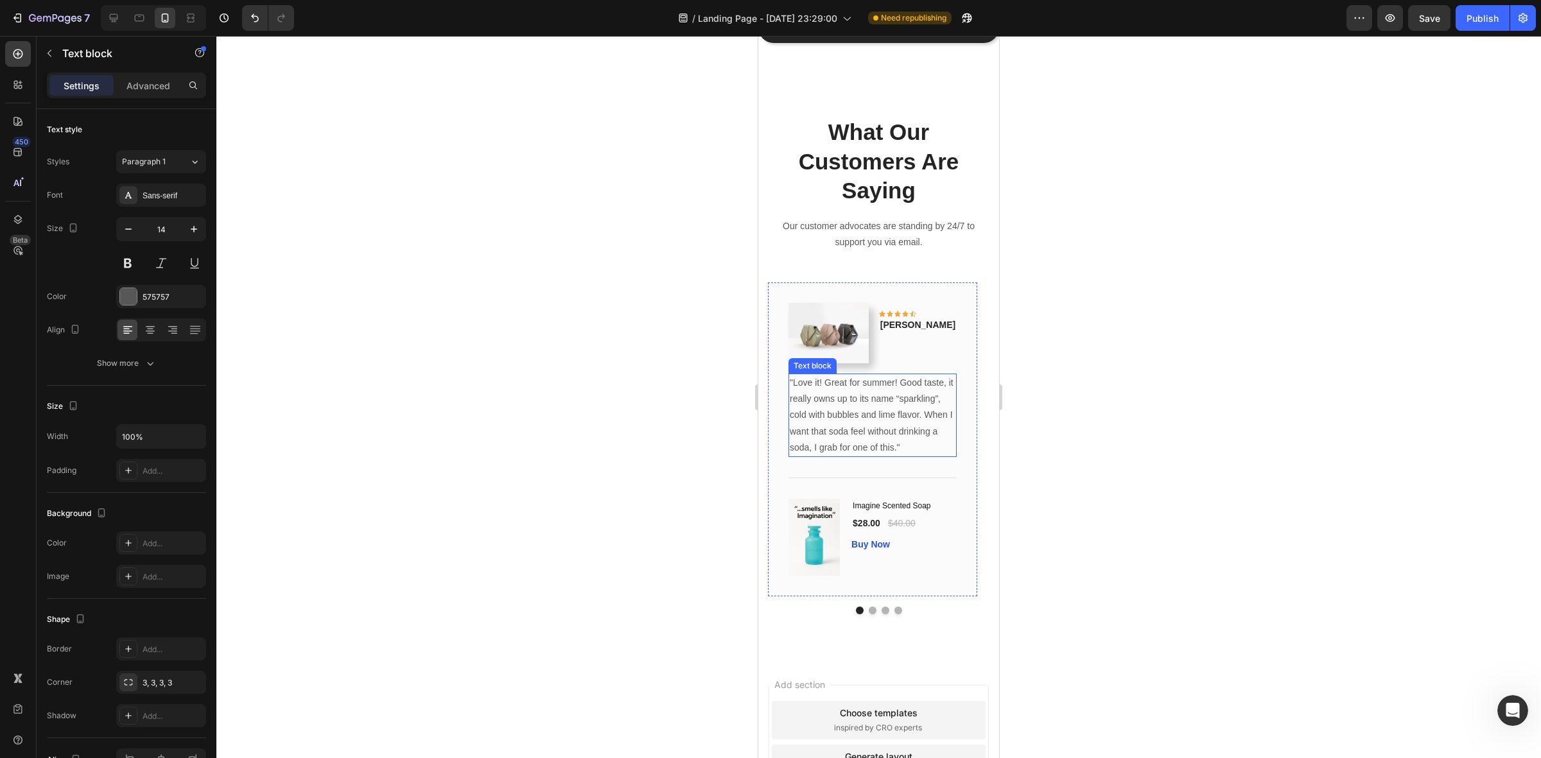
click at [909, 456] on p ""Love it! Great for summer! Good taste, it really owns up to its name “sparklin…" at bounding box center [873, 415] width 166 height 81
click at [910, 456] on p ""Love it! Great for summer! Good taste, it really owns up to its name “sparklin…" at bounding box center [873, 415] width 166 height 81
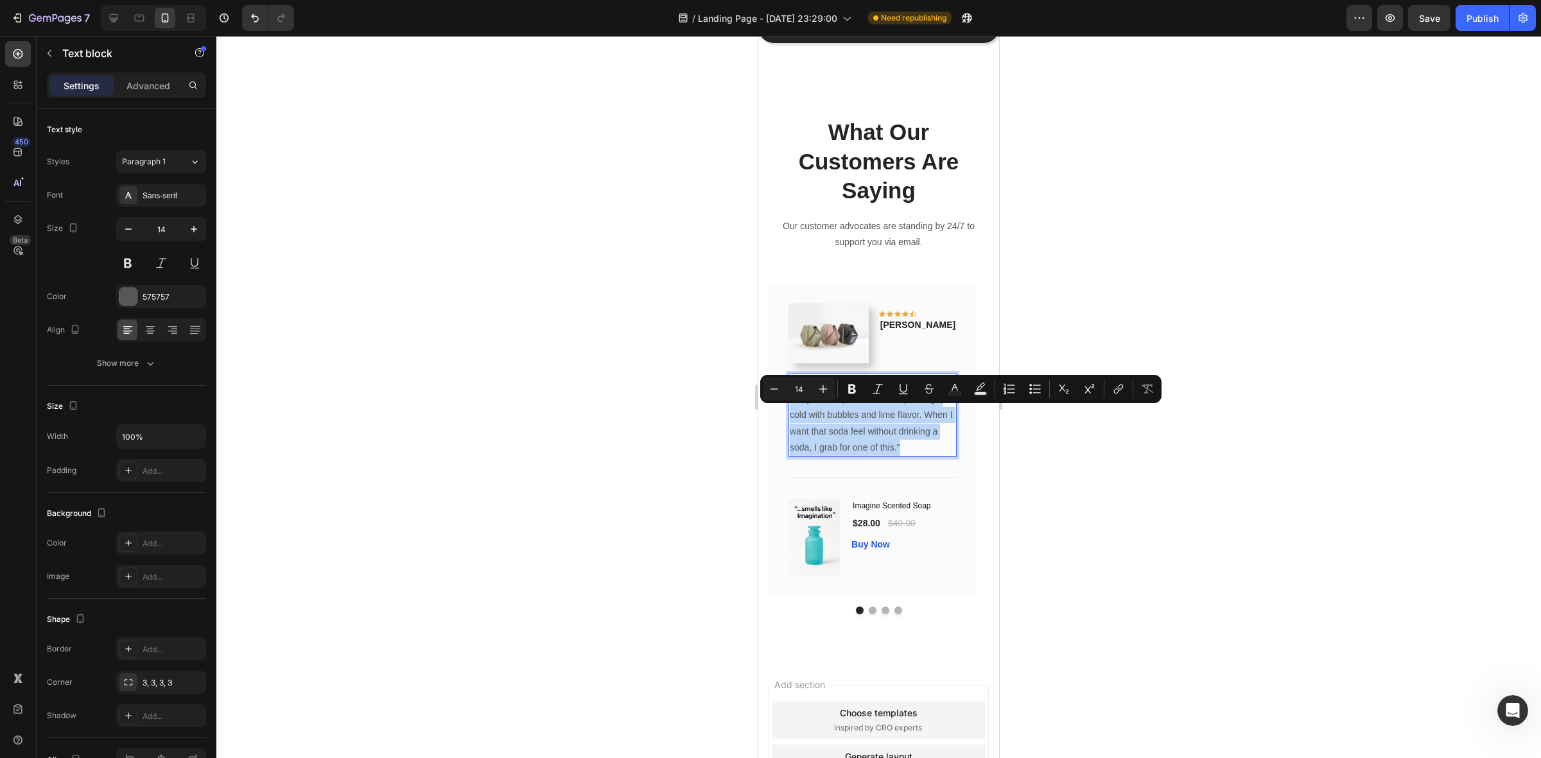
drag, startPoint x: 910, startPoint y: 480, endPoint x: 842, endPoint y: 443, distance: 77.3
click at [842, 443] on p ""Love it! Great for summer! Good taste, it really owns up to its name “sparklin…" at bounding box center [873, 415] width 166 height 81
click at [956, 389] on icon "Editor contextual toolbar" at bounding box center [955, 387] width 6 height 7
type input "575757"
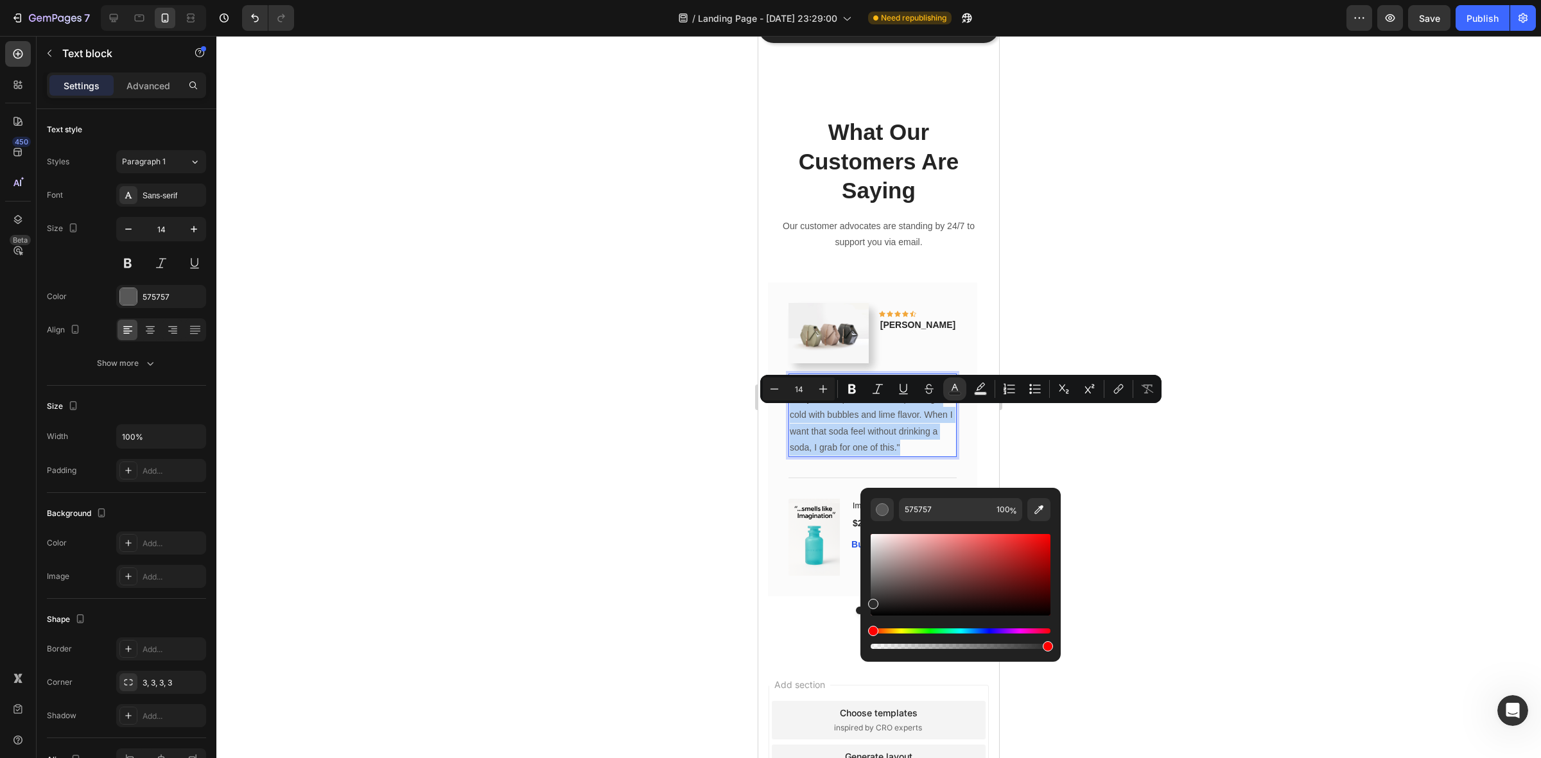
type input "2B2B2B"
drag, startPoint x: 875, startPoint y: 594, endPoint x: 872, endPoint y: 602, distance: 8.6
click at [872, 602] on div "Editor contextual toolbar" at bounding box center [873, 604] width 10 height 10
click at [854, 392] on icon "Editor contextual toolbar" at bounding box center [852, 390] width 8 height 10
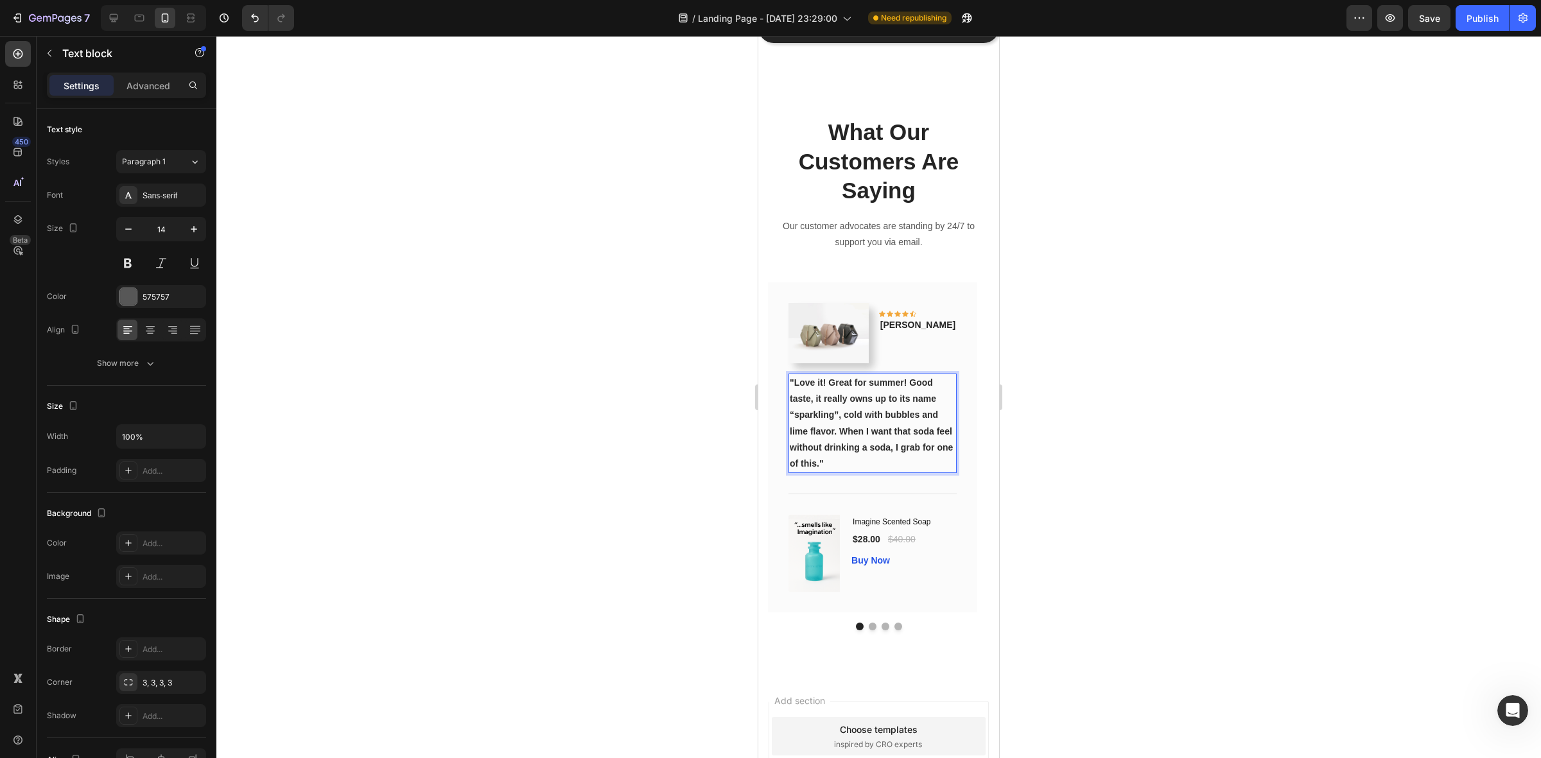
click at [821, 469] on strong ""Love it! Great for summer! Good taste, it really owns up to its name “sparklin…" at bounding box center [871, 423] width 163 height 91
drag, startPoint x: 820, startPoint y: 498, endPoint x: 796, endPoint y: 415, distance: 86.8
click at [796, 415] on strong ""Love it! Great for summer! Good taste, it really owns up to its name “sparklin…" at bounding box center [871, 423] width 163 height 91
click at [851, 351] on img at bounding box center [829, 333] width 80 height 60
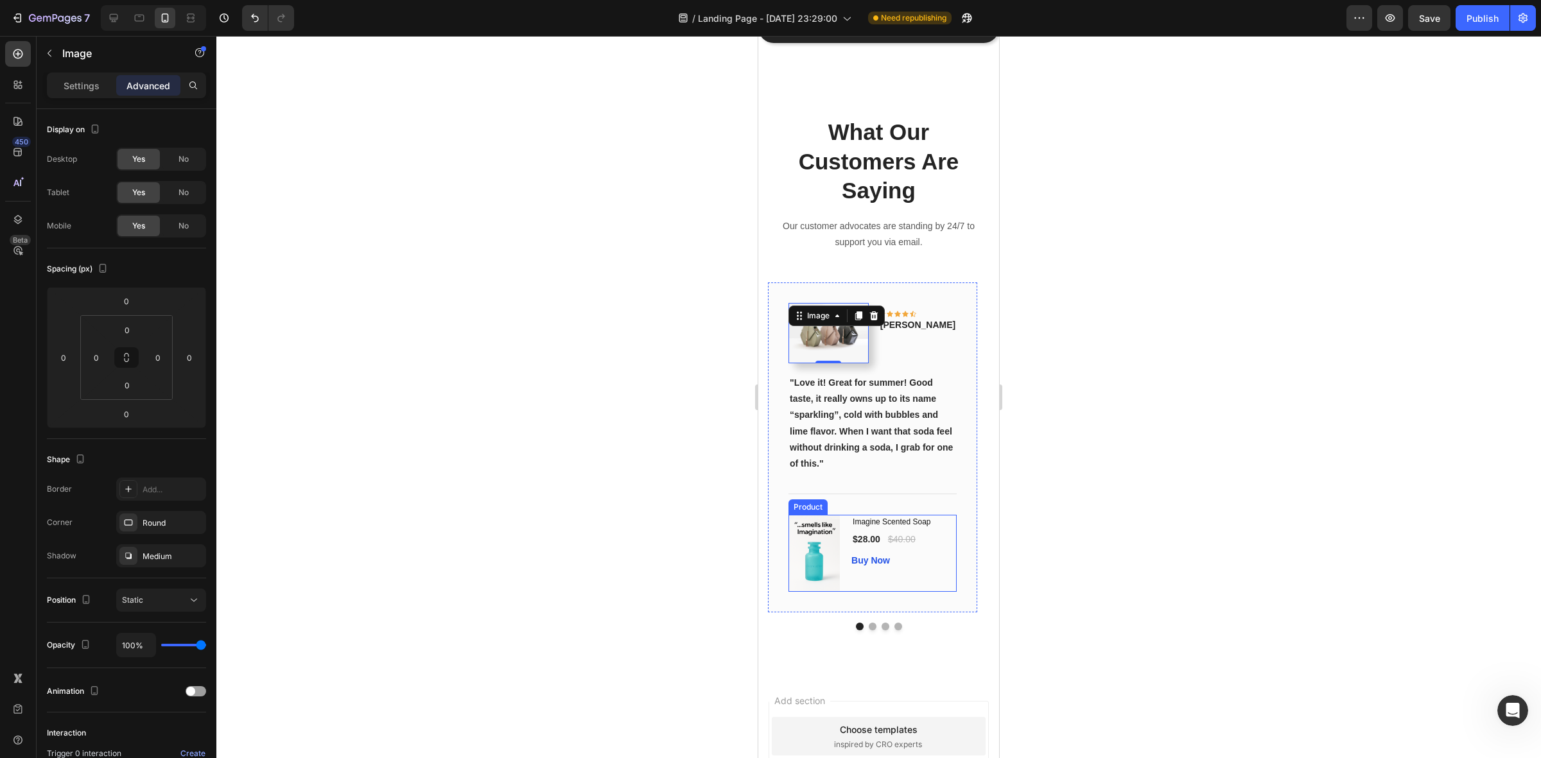
click at [845, 560] on div "(P) Images & Gallery Imagine Scented Soap (P) Title $28.00 (P) Price (P) Price …" at bounding box center [873, 553] width 168 height 77
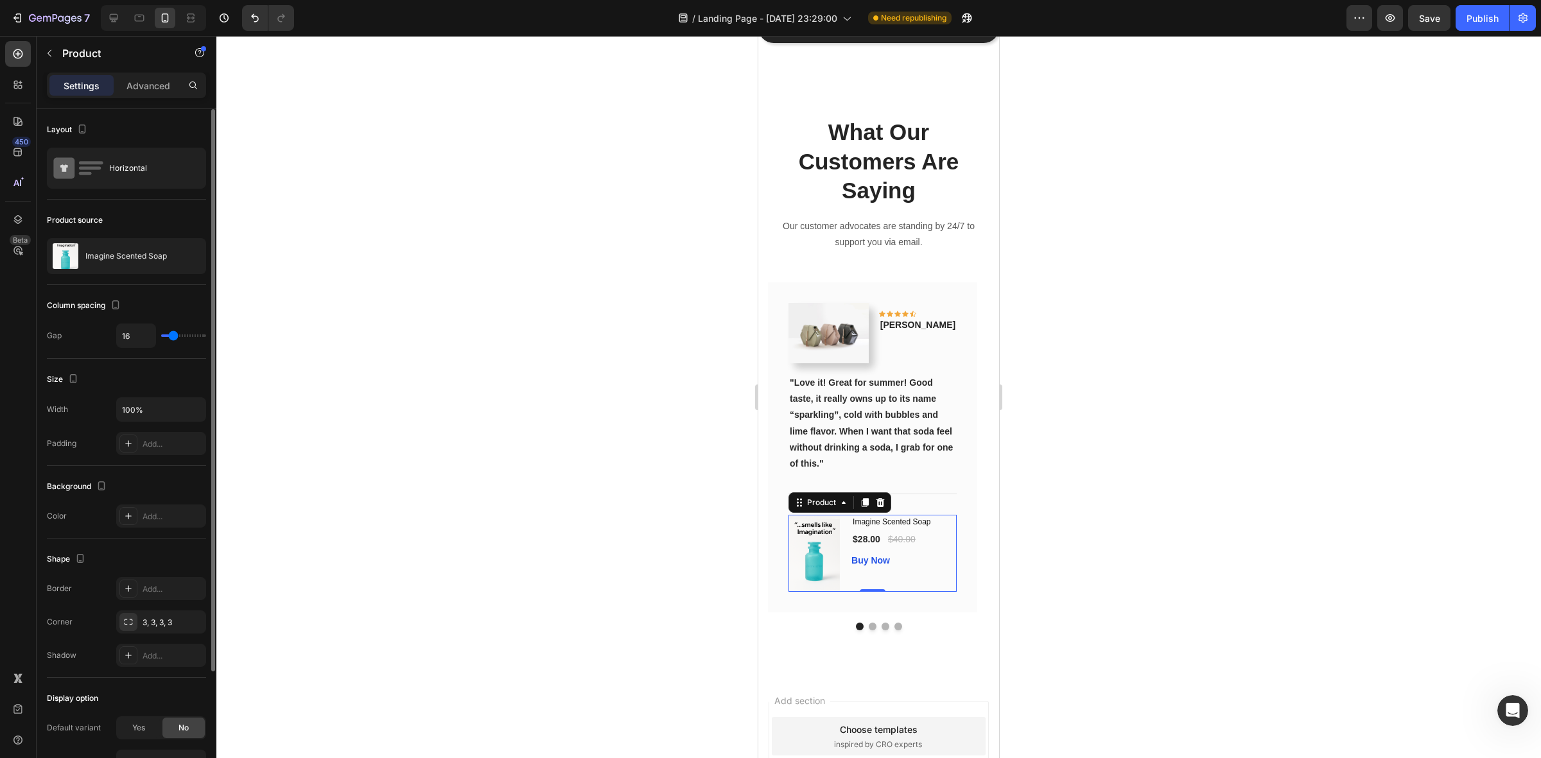
type input "26"
type input "27"
type input "31"
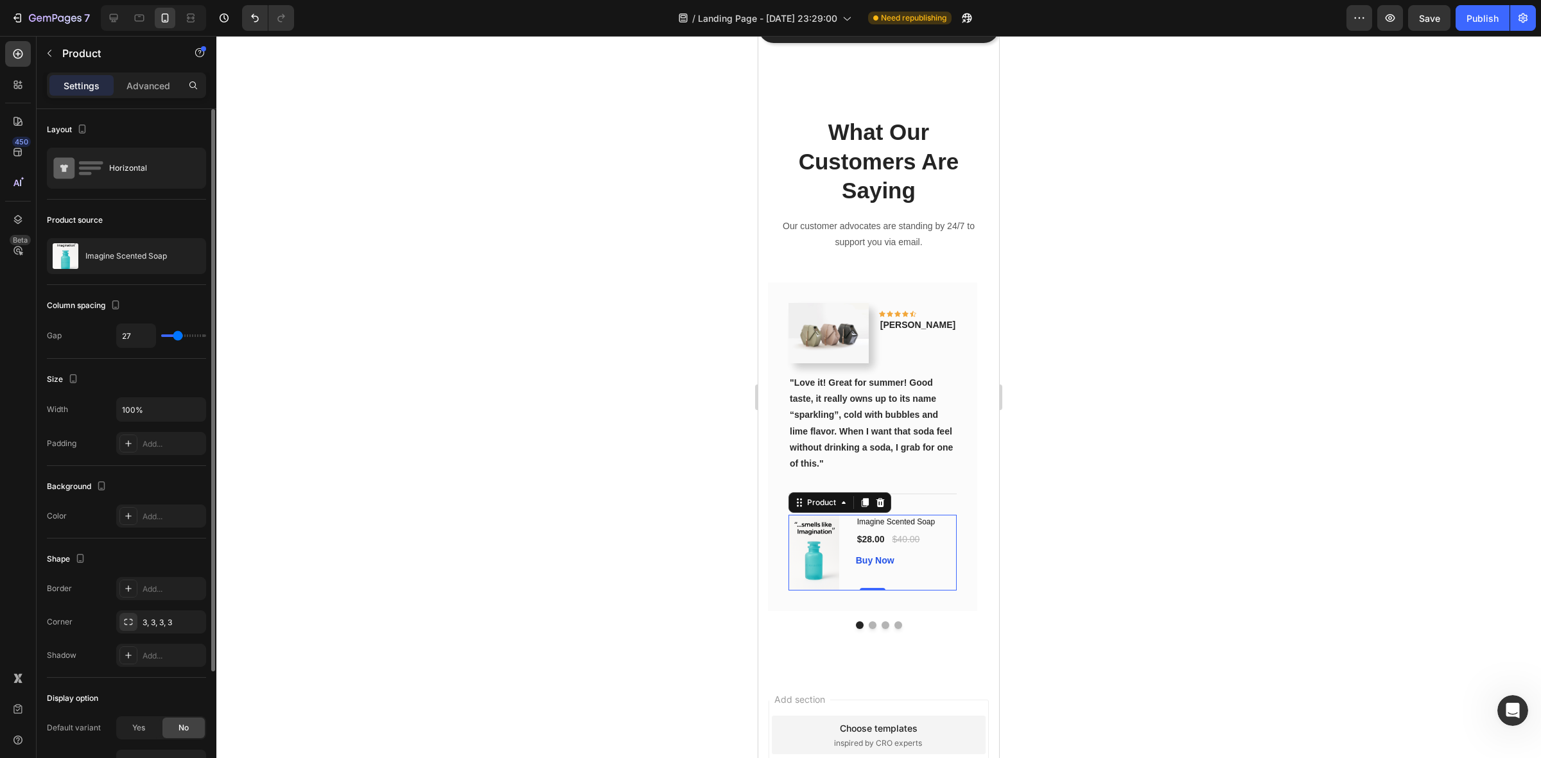
type input "31"
type input "33"
click at [180, 337] on input "range" at bounding box center [183, 336] width 45 height 3
type input "24"
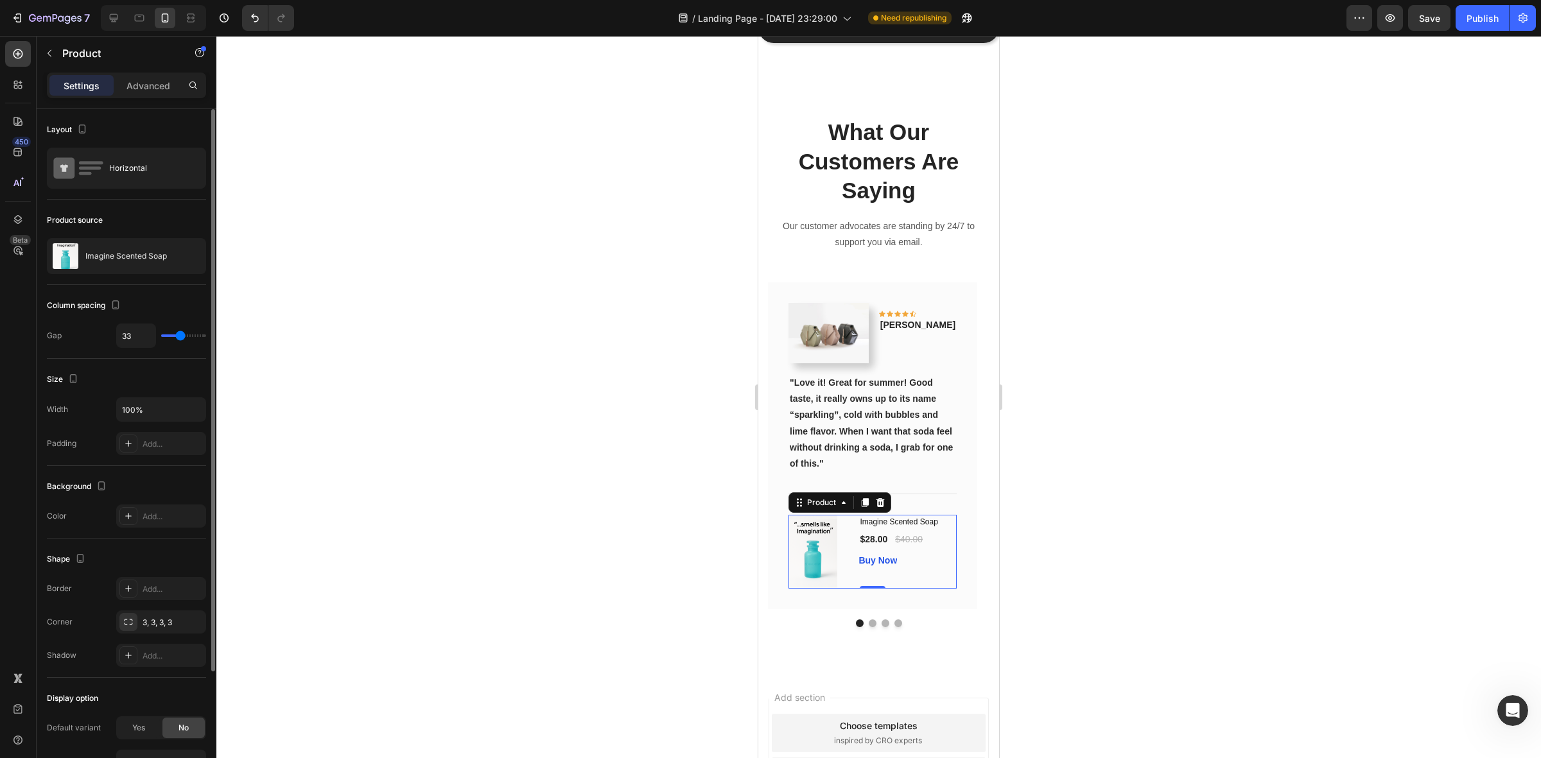
type input "24"
type input "18"
type input "16"
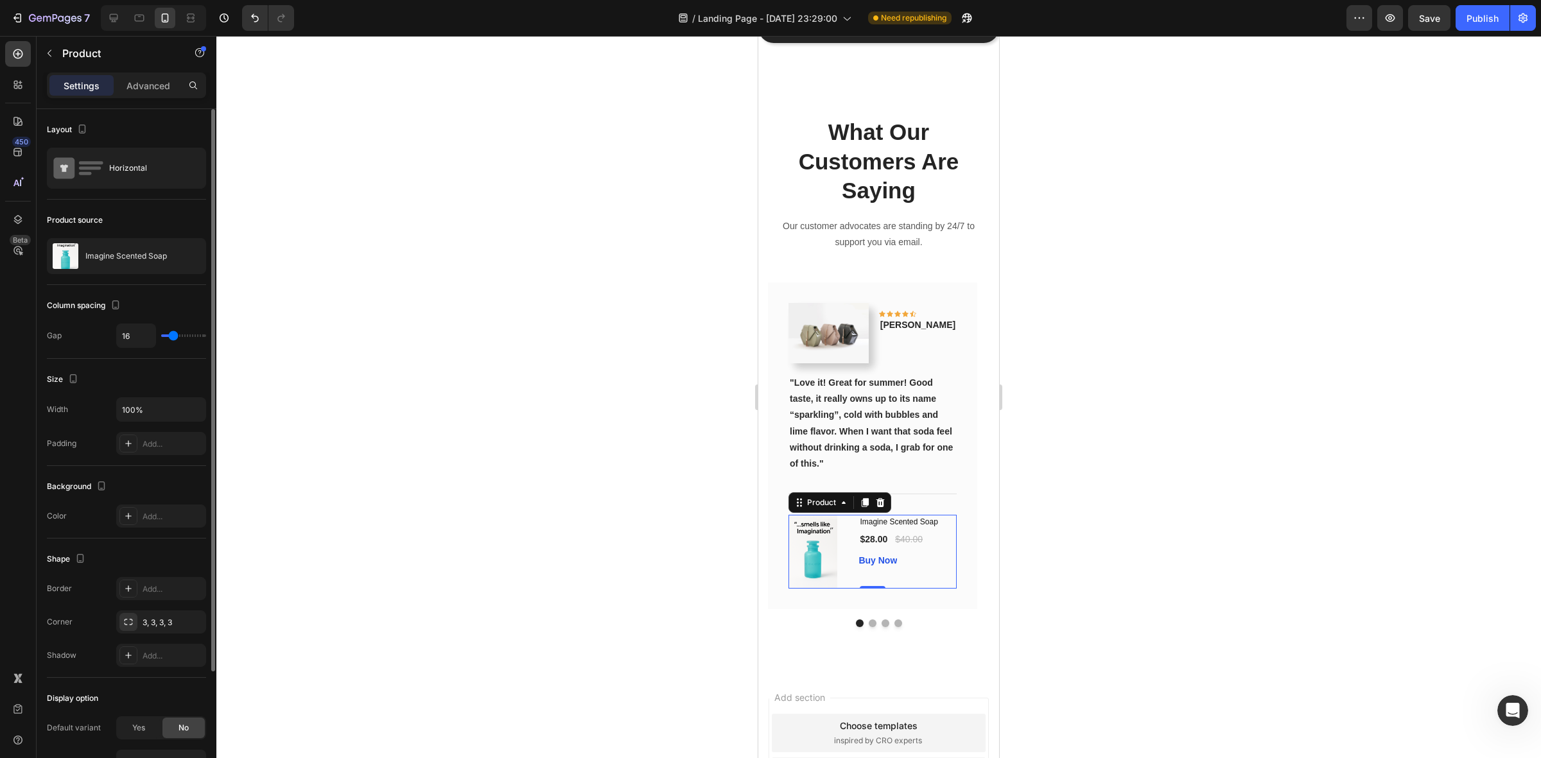
type input "15"
type input "13"
type input "11"
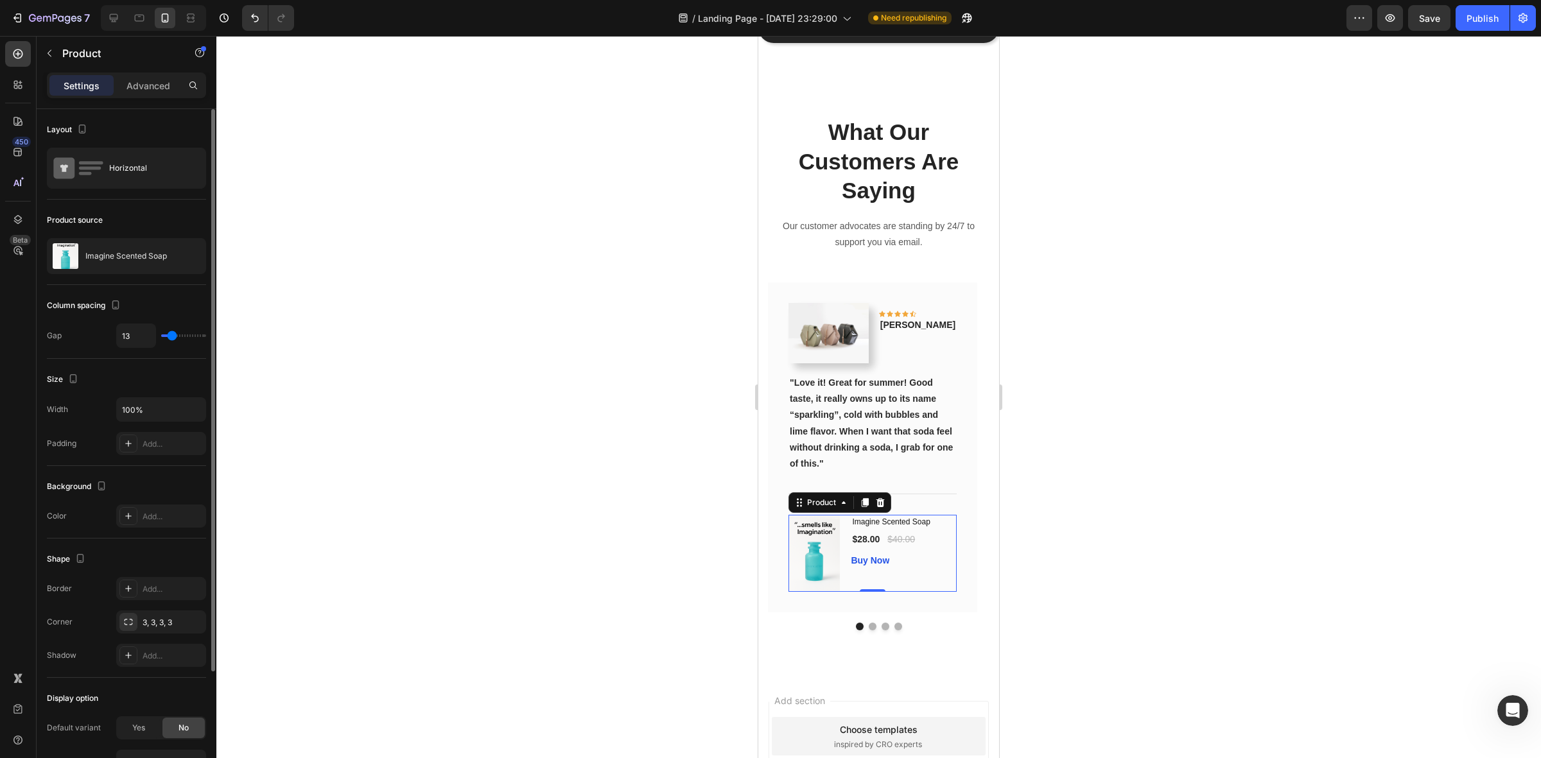
type input "11"
type input "9"
type input "7"
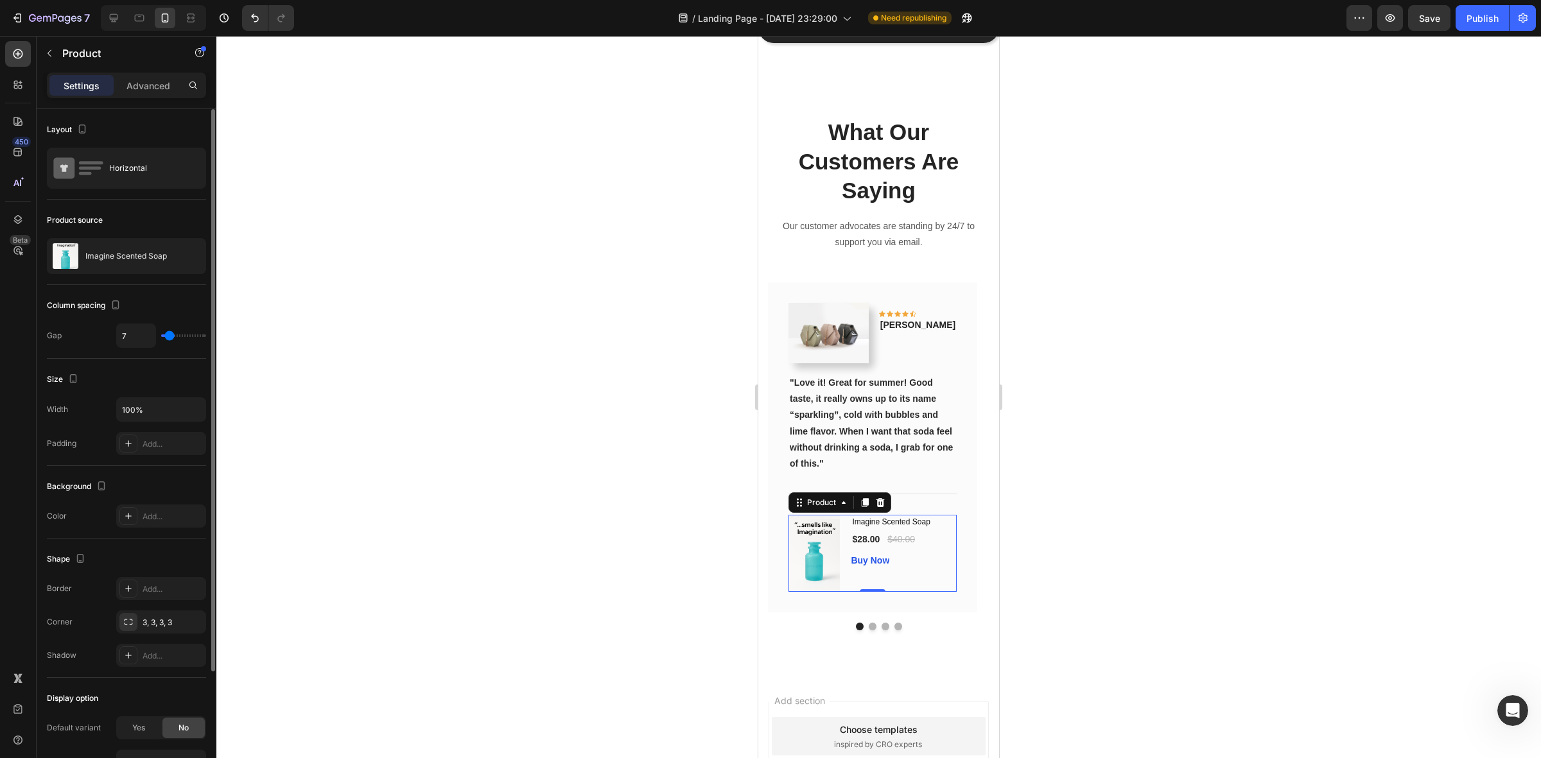
type input "5"
type input "3"
type input "2"
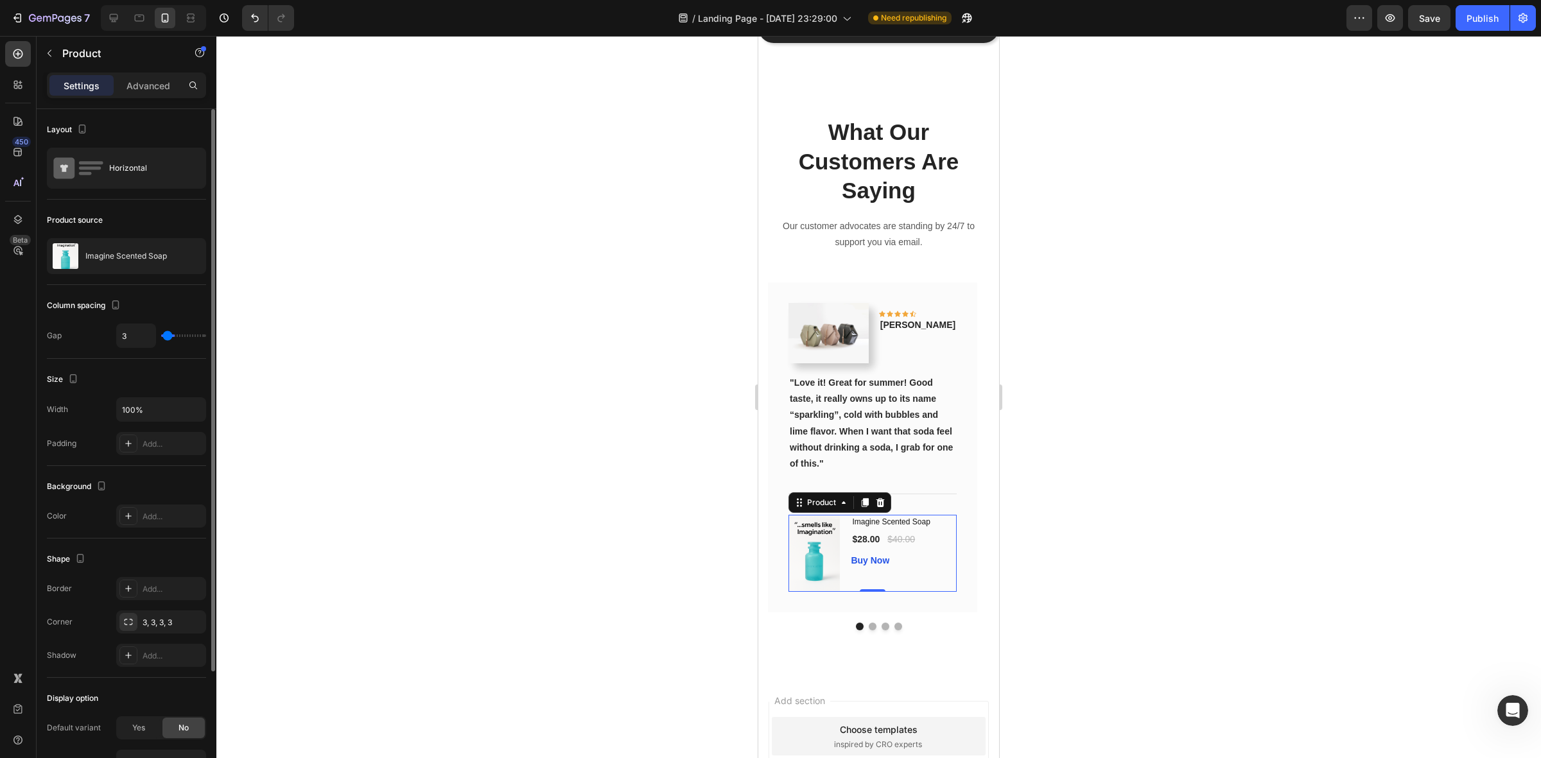
type input "2"
type input "0"
drag, startPoint x: 180, startPoint y: 338, endPoint x: 165, endPoint y: 338, distance: 15.4
type input "0"
click at [165, 337] on input "range" at bounding box center [183, 336] width 45 height 3
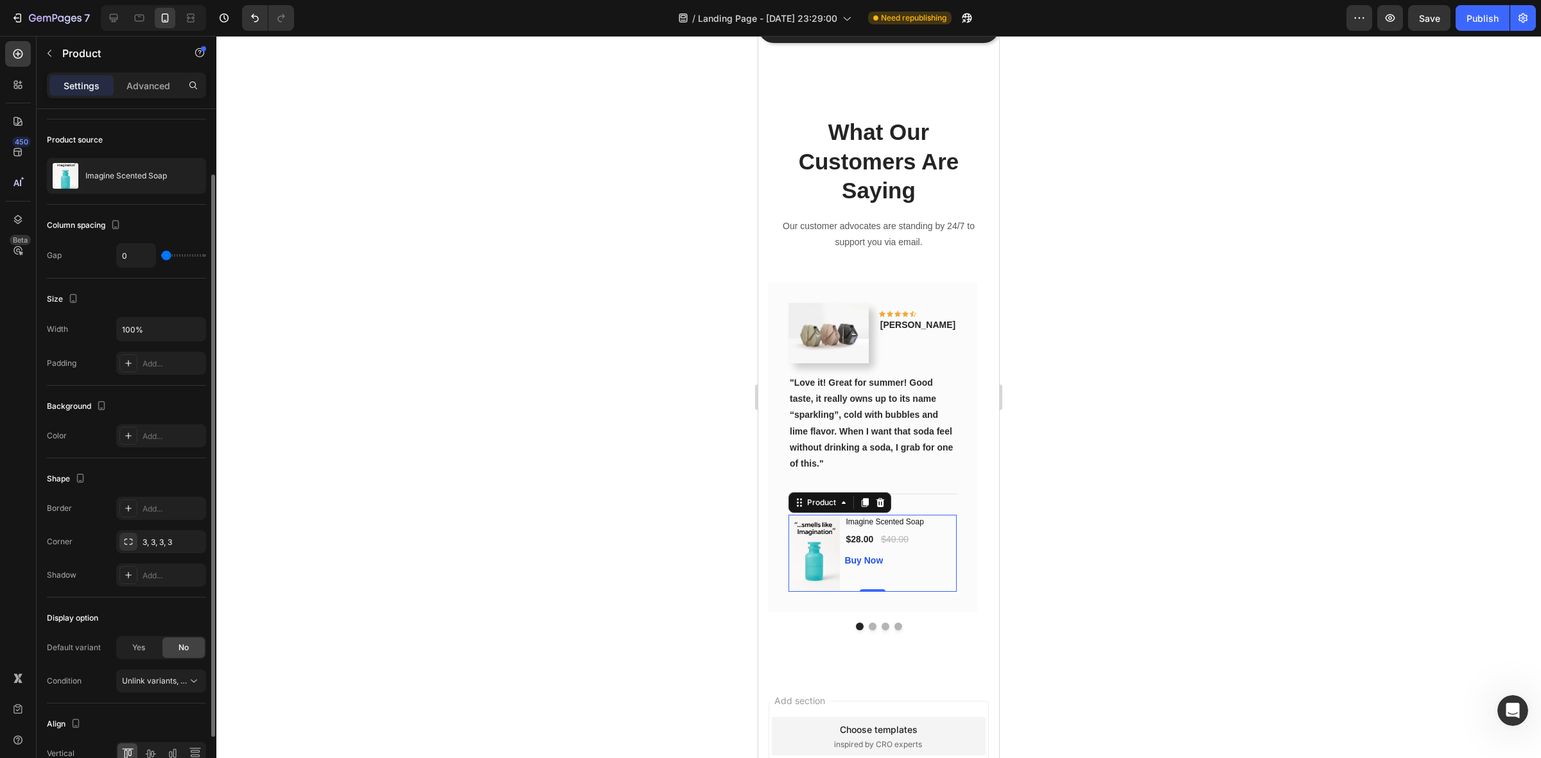
scroll to position [151, 0]
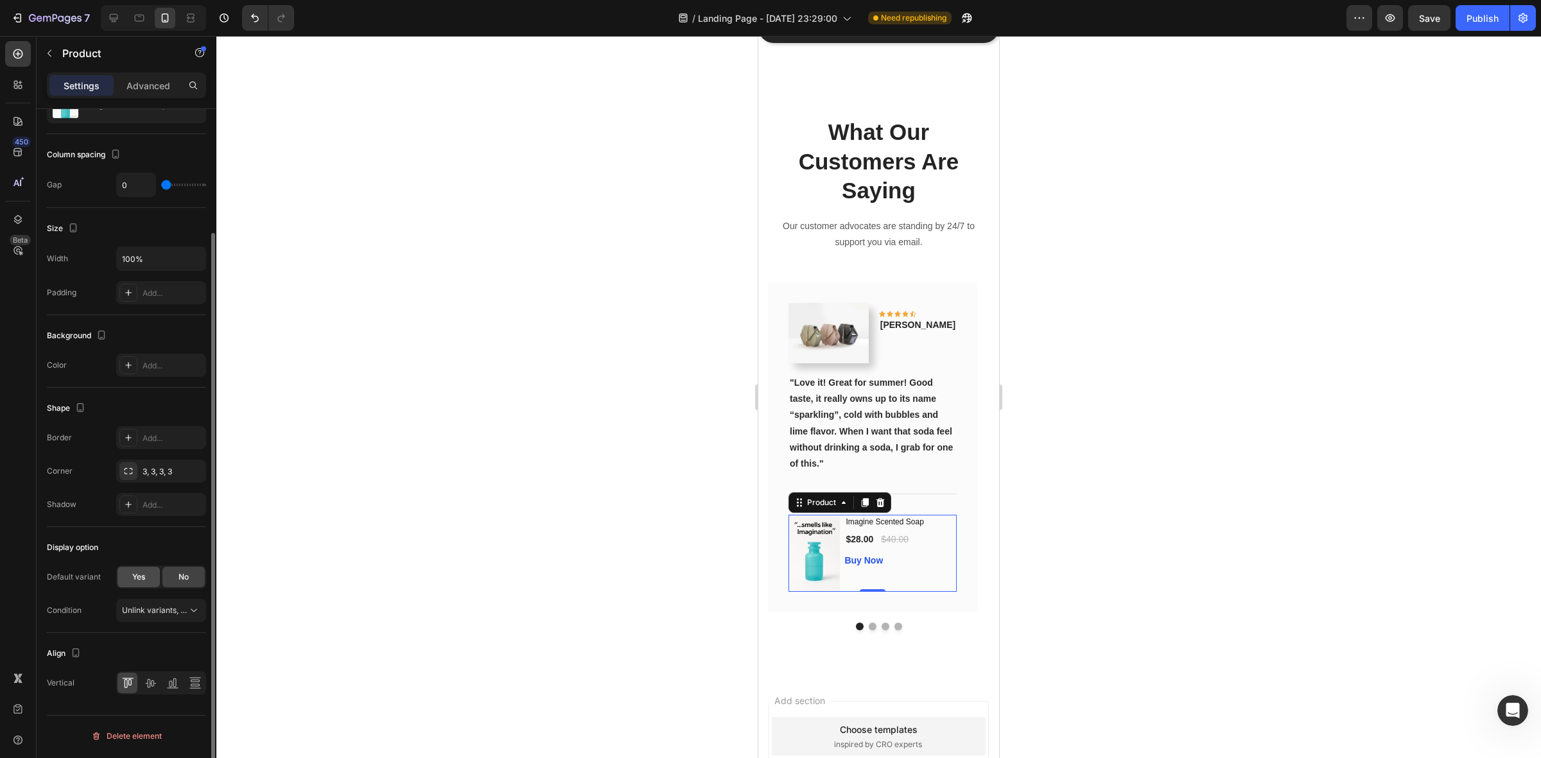
click at [138, 579] on span "Yes" at bounding box center [138, 578] width 13 height 12
click at [182, 583] on span "No" at bounding box center [184, 578] width 10 height 12
click at [152, 472] on div "3, 3, 3, 3" at bounding box center [161, 472] width 37 height 12
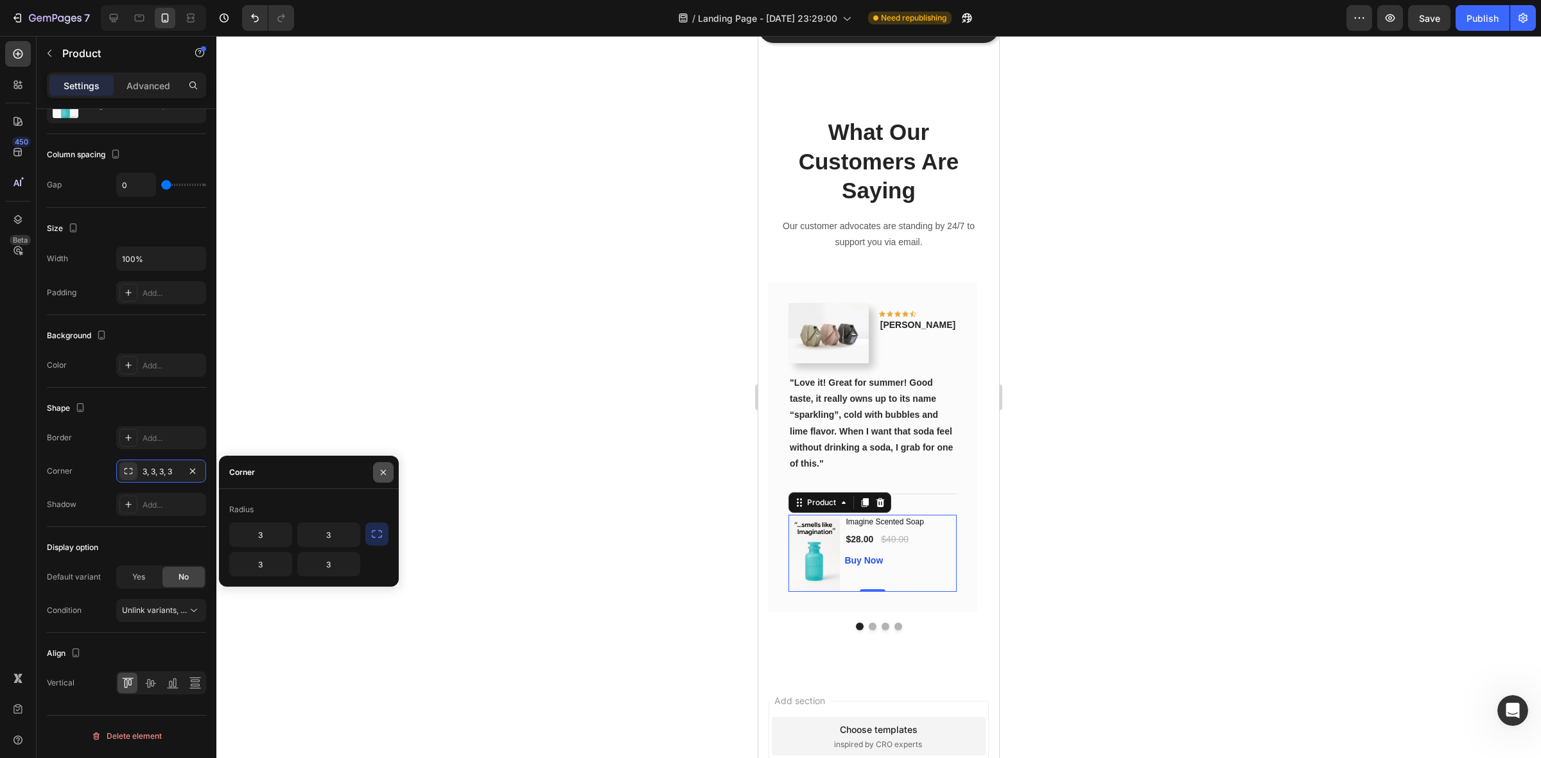
click at [376, 469] on button "button" at bounding box center [383, 472] width 21 height 21
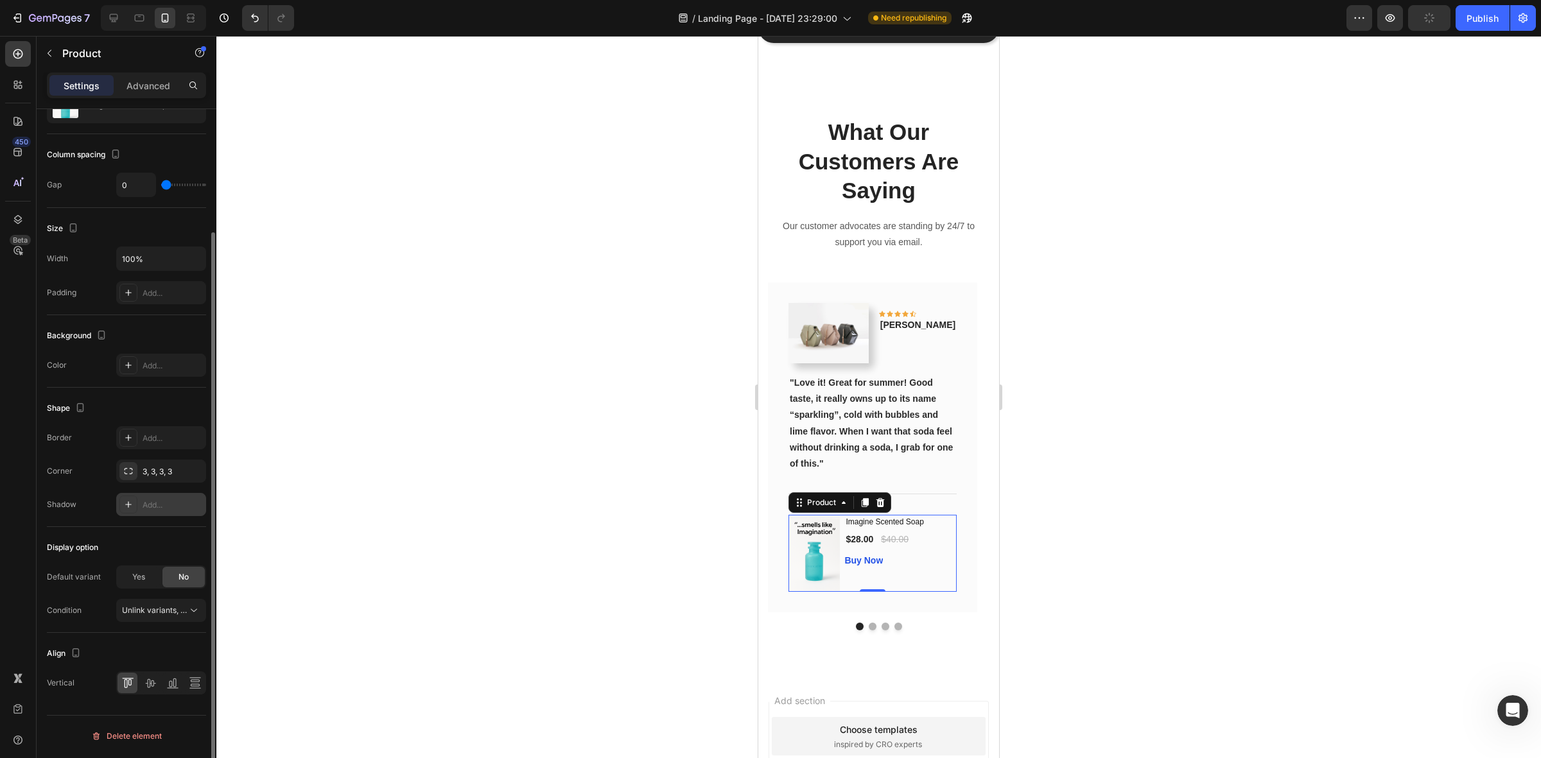
click at [132, 505] on icon at bounding box center [128, 505] width 10 height 10
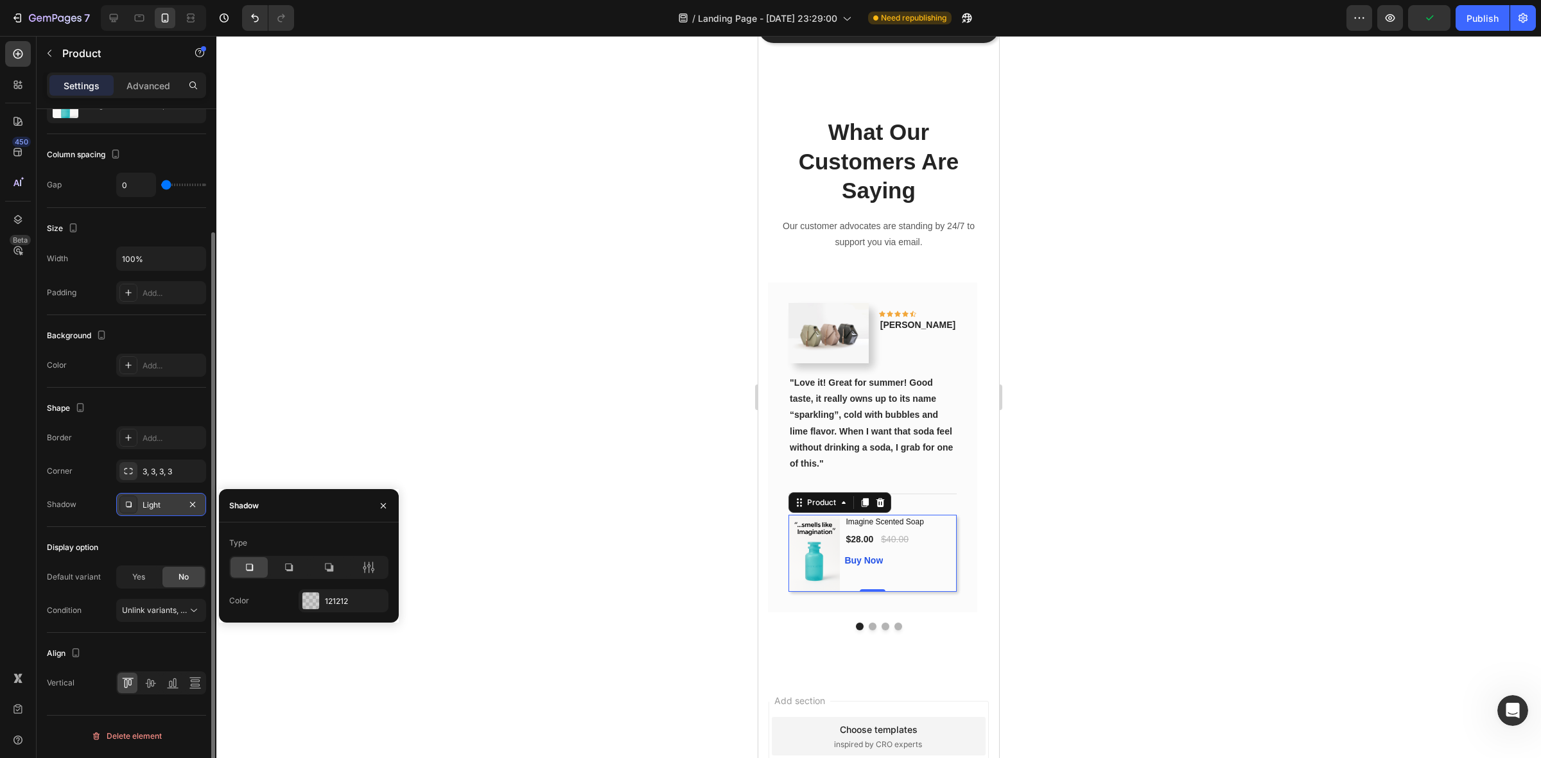
click at [496, 342] on div at bounding box center [878, 397] width 1325 height 723
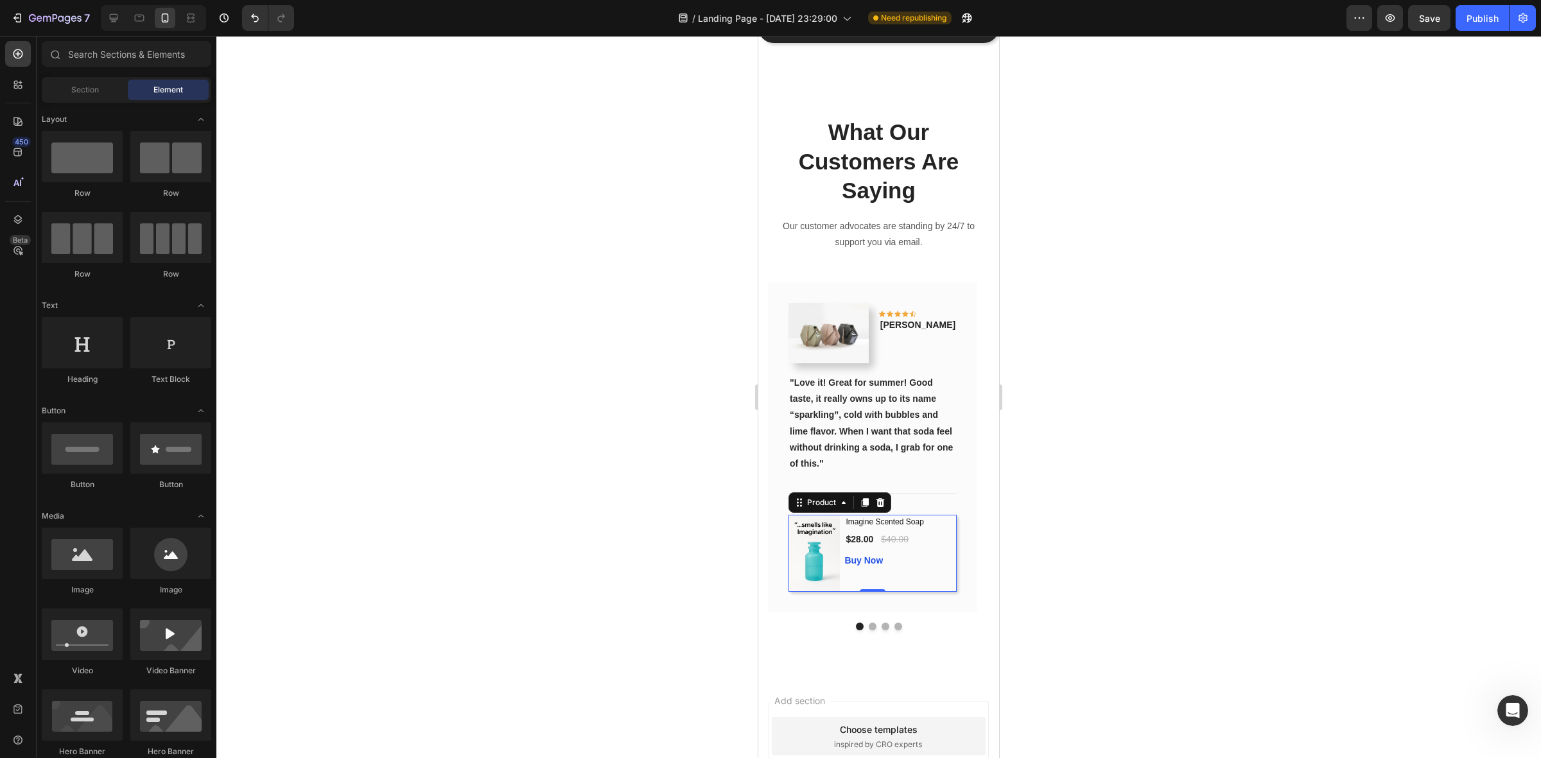
click at [948, 592] on div "Imagine Scented Soap (P) Title $28.00 (P) Price (P) Price $40.00 (P) Price (P) …" at bounding box center [901, 553] width 112 height 77
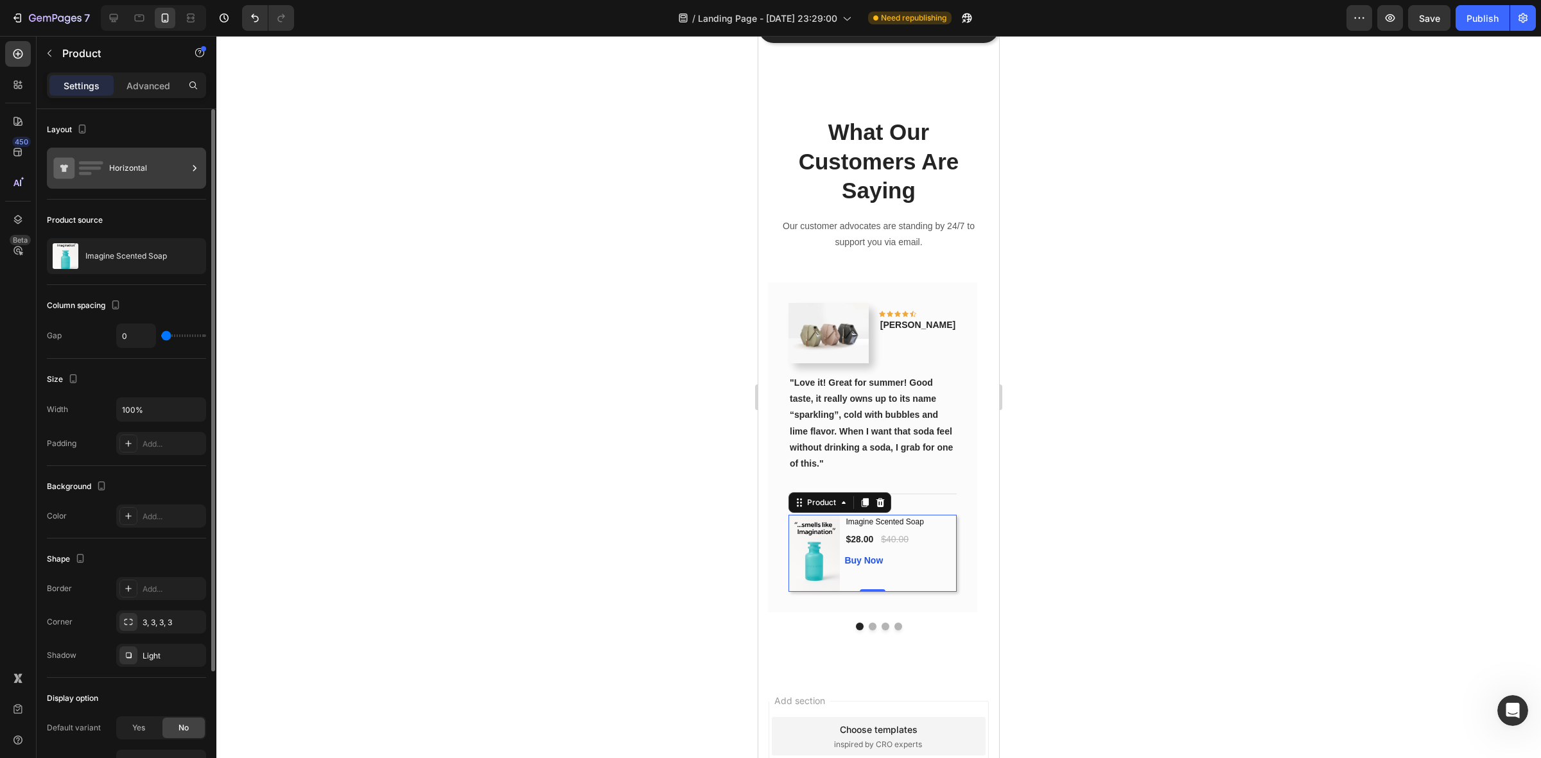
click at [159, 166] on div "Horizontal" at bounding box center [148, 168] width 78 height 30
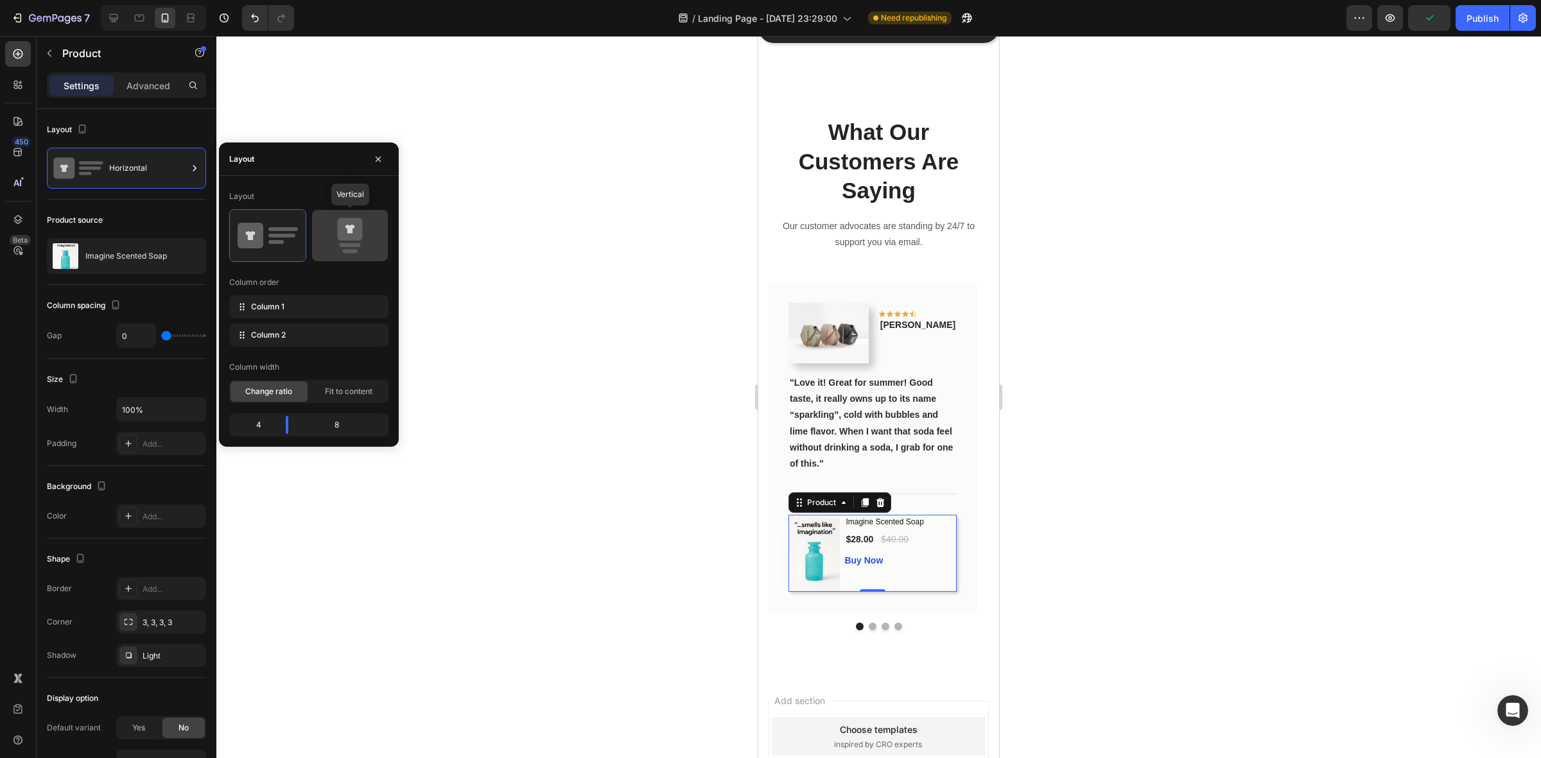
click at [367, 241] on icon at bounding box center [350, 236] width 60 height 36
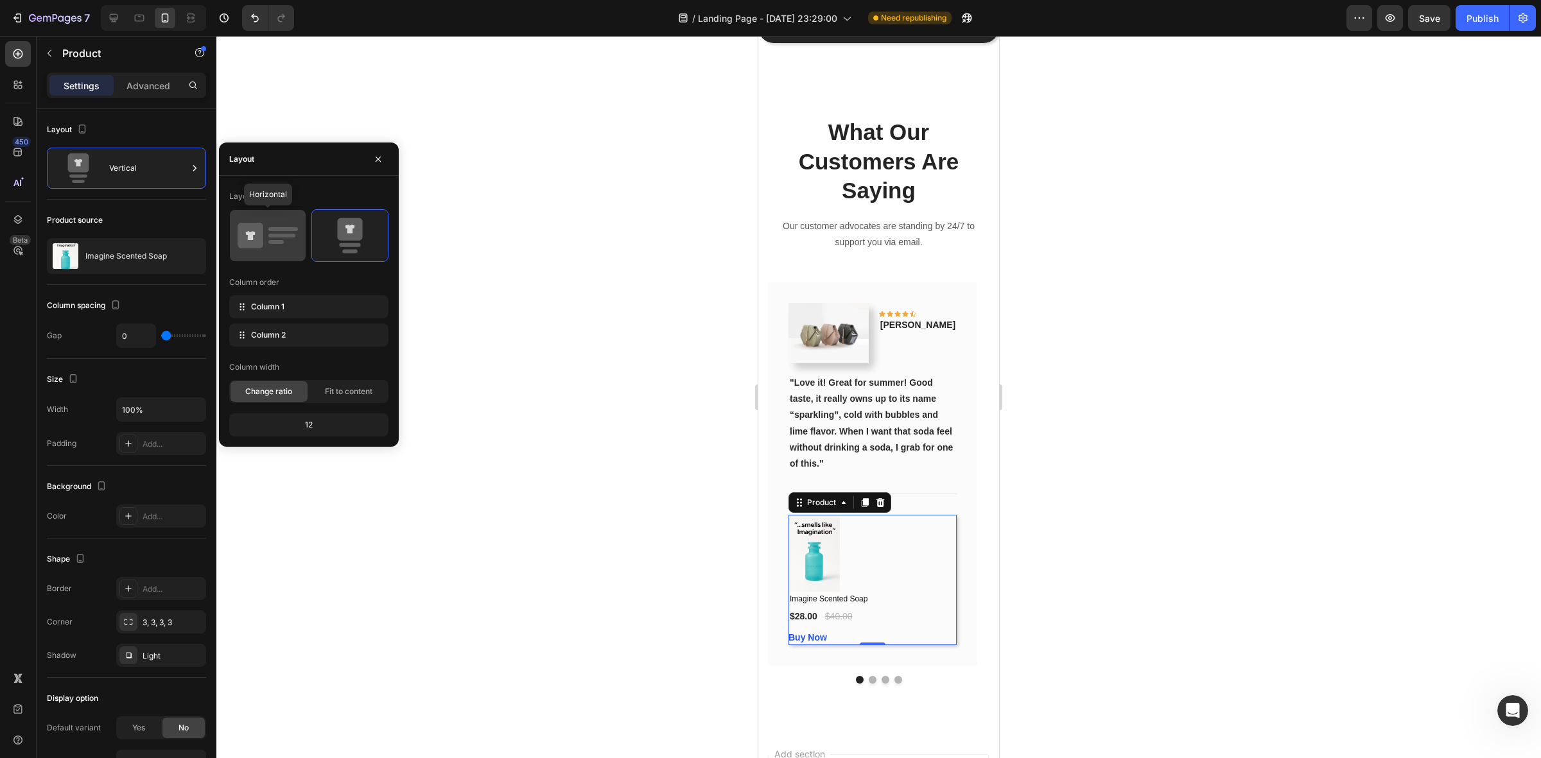
click at [236, 239] on div at bounding box center [268, 235] width 76 height 51
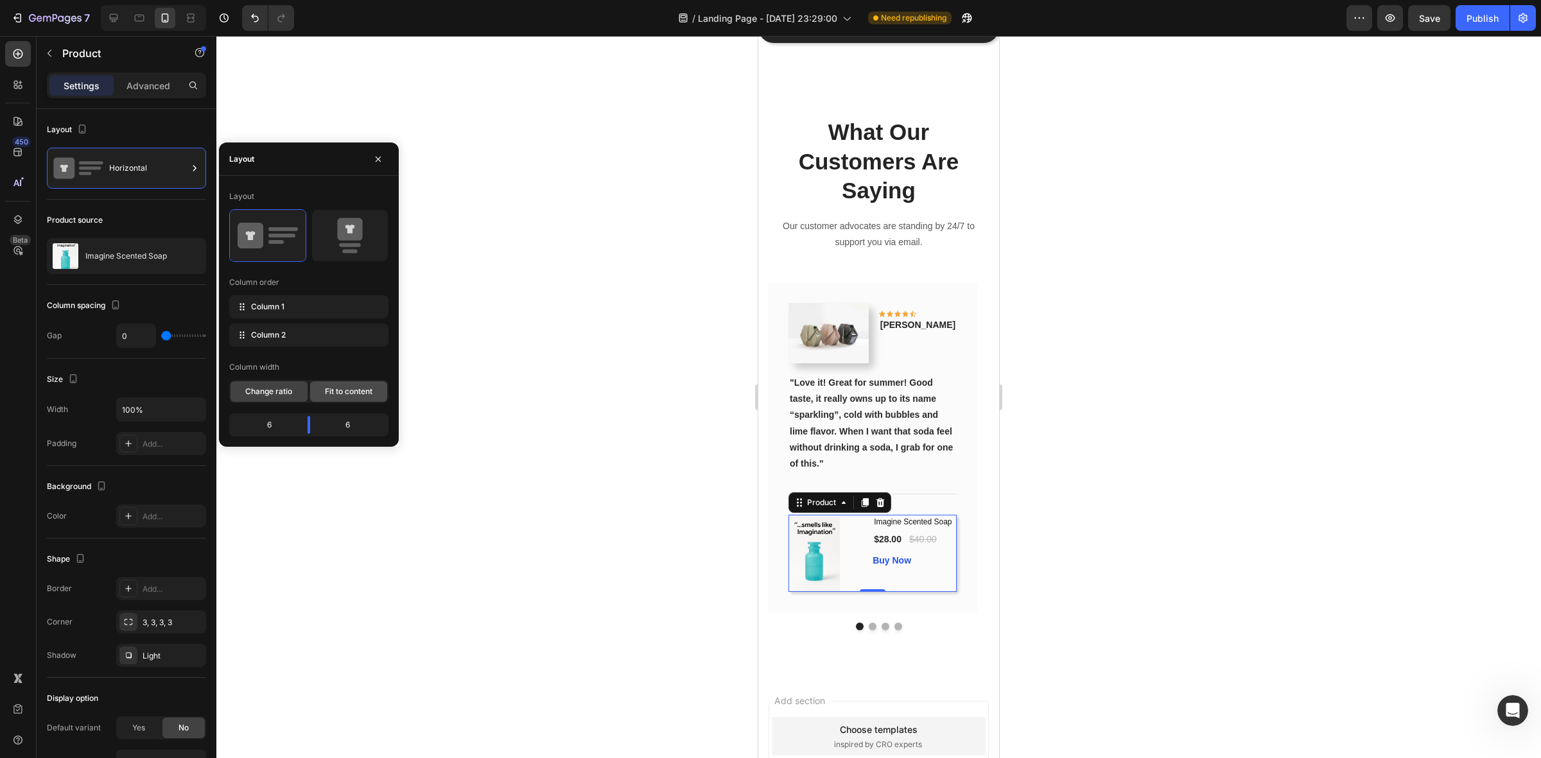
click at [348, 394] on span "Fit to content" at bounding box center [349, 392] width 48 height 12
click at [274, 390] on span "Change ratio" at bounding box center [268, 392] width 47 height 12
click at [336, 392] on span "Fit to content" at bounding box center [349, 392] width 48 height 12
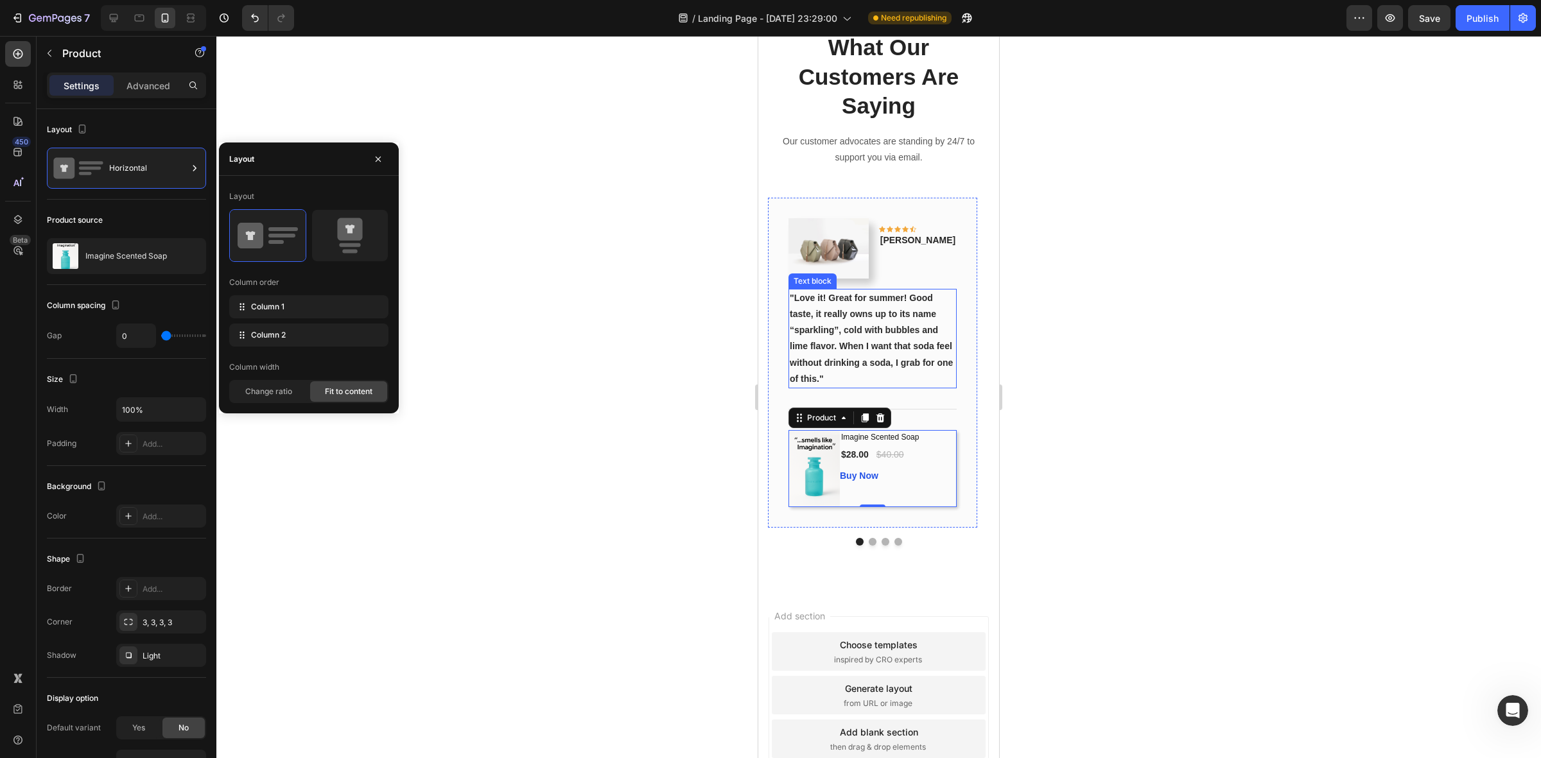
scroll to position [1340, 0]
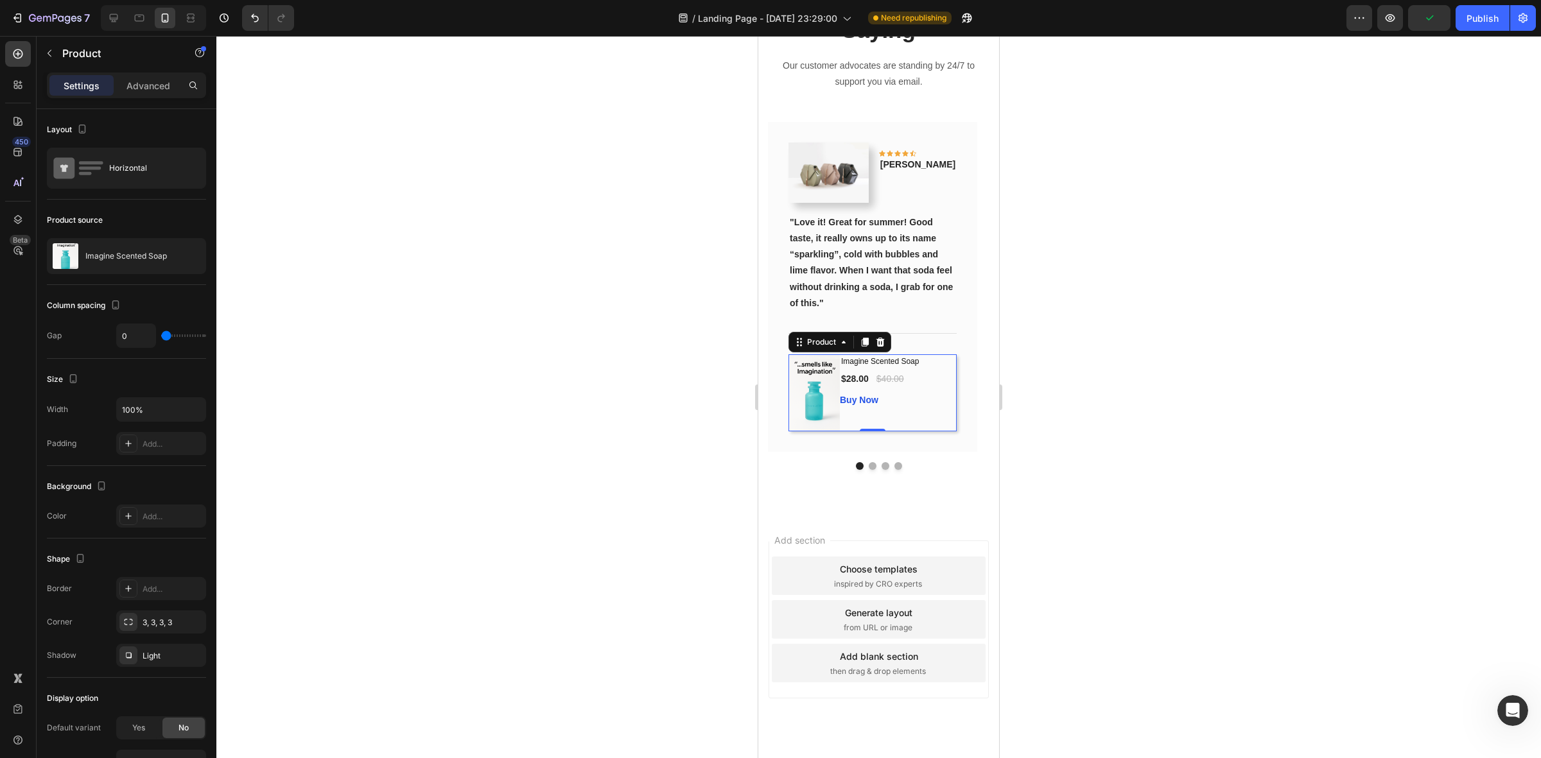
click at [1270, 487] on div at bounding box center [878, 397] width 1325 height 723
click at [917, 432] on div "Imagine Scented Soap (P) Title $28.00 (P) Price (P) Price $40.00 (P) Price (P) …" at bounding box center [880, 393] width 80 height 77
click at [145, 83] on p "Advanced" at bounding box center [149, 85] width 44 height 13
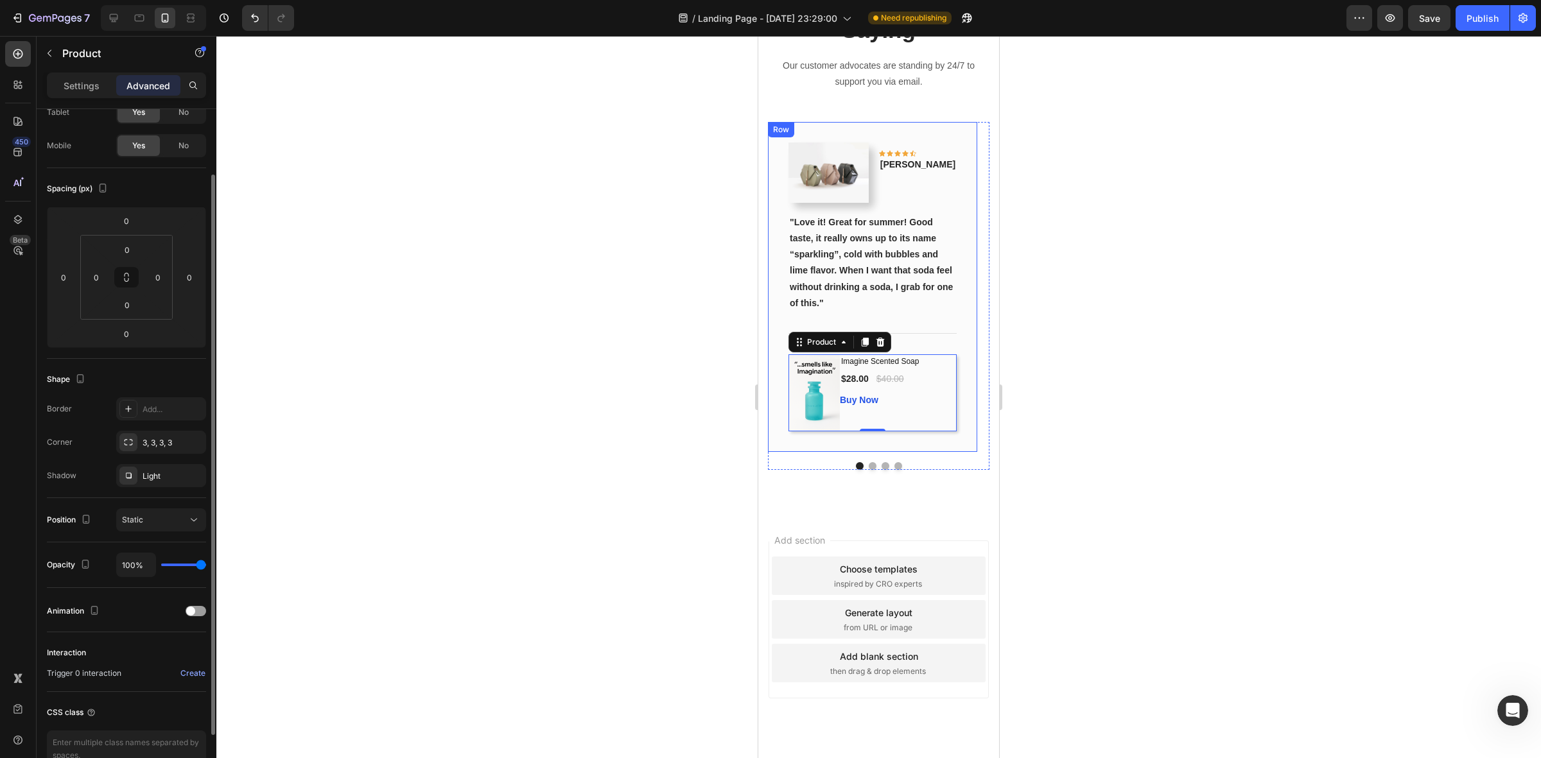
scroll to position [153, 0]
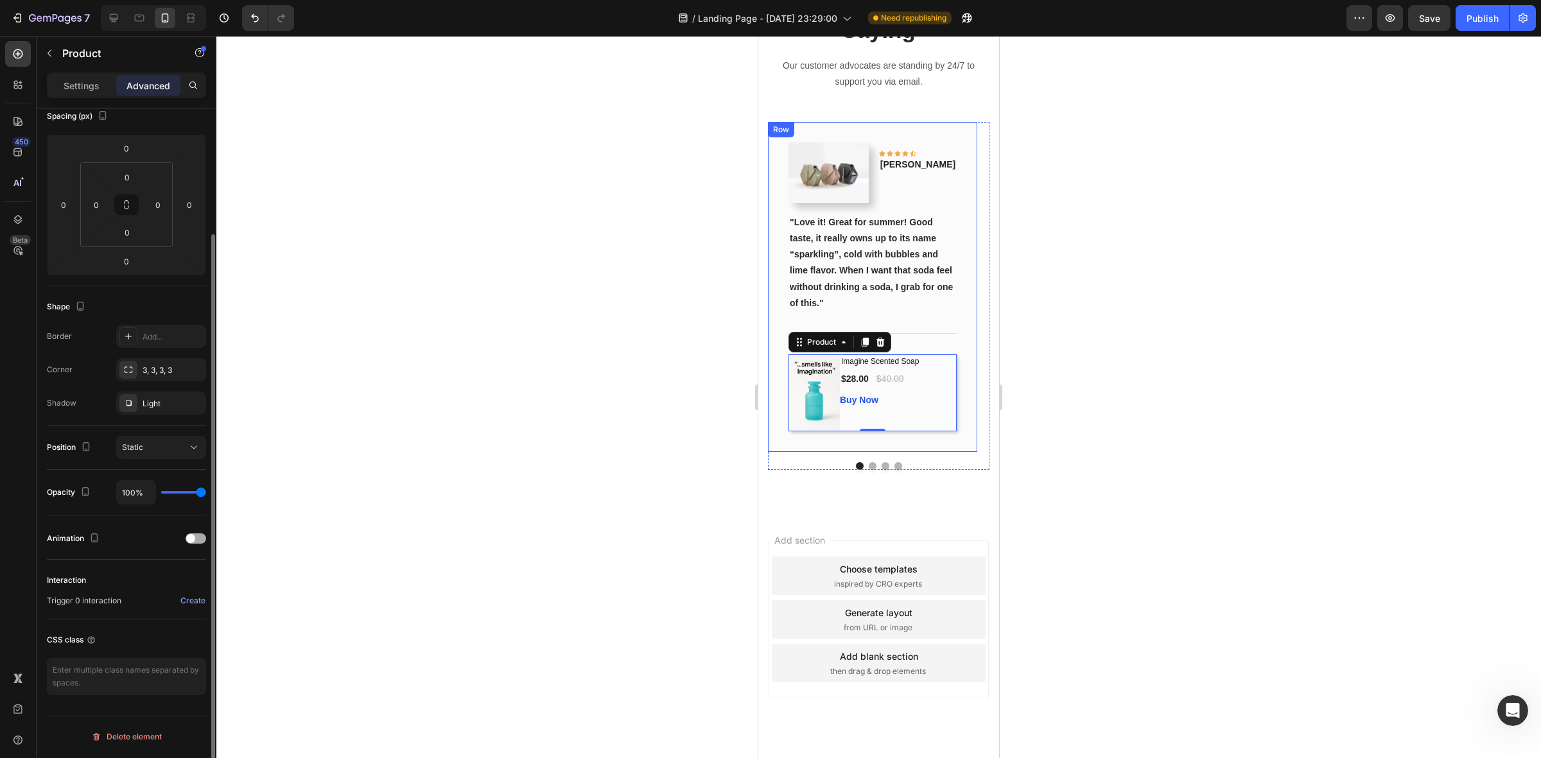
click at [189, 539] on span at bounding box center [190, 538] width 9 height 9
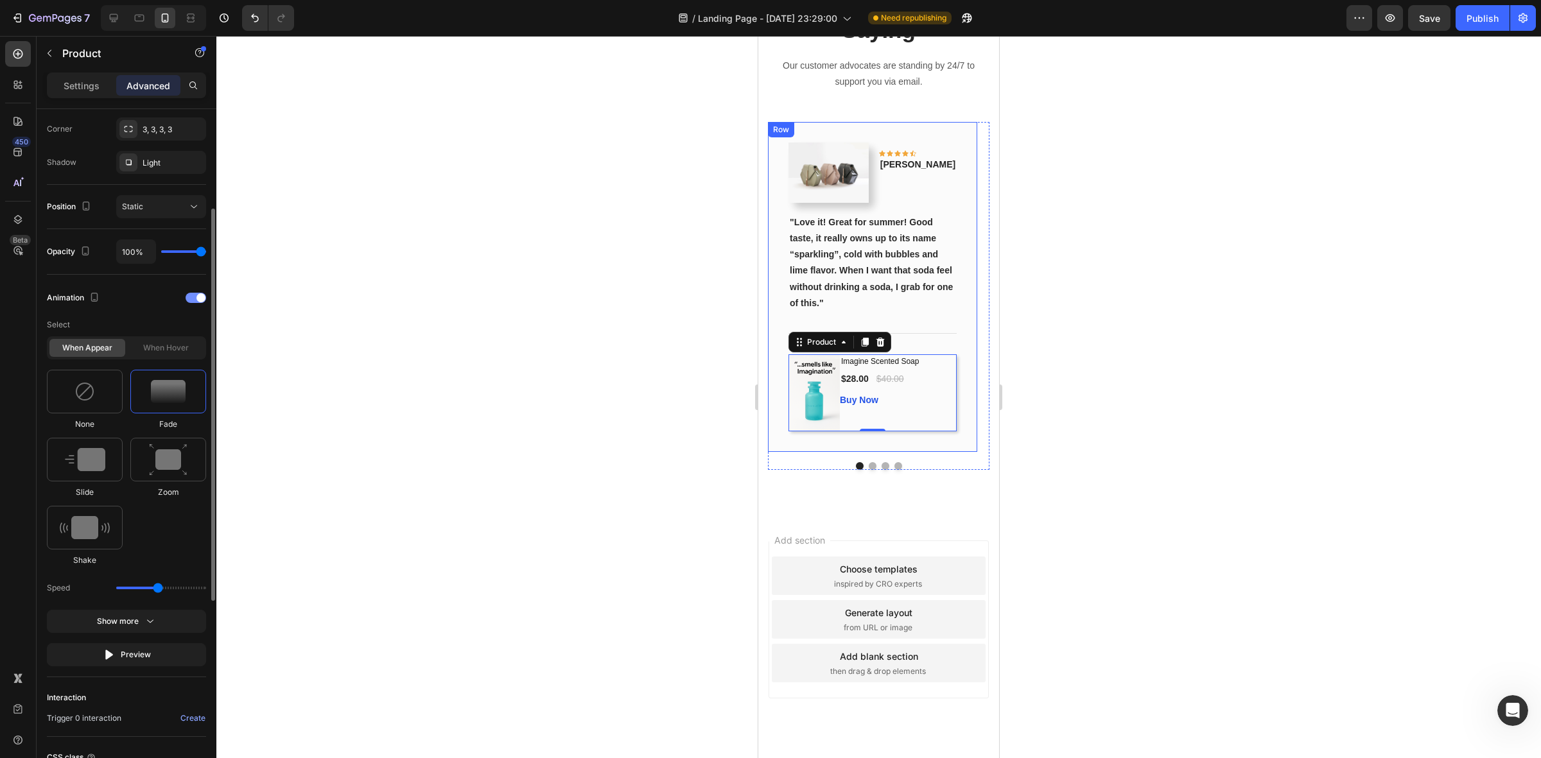
scroll to position [474, 0]
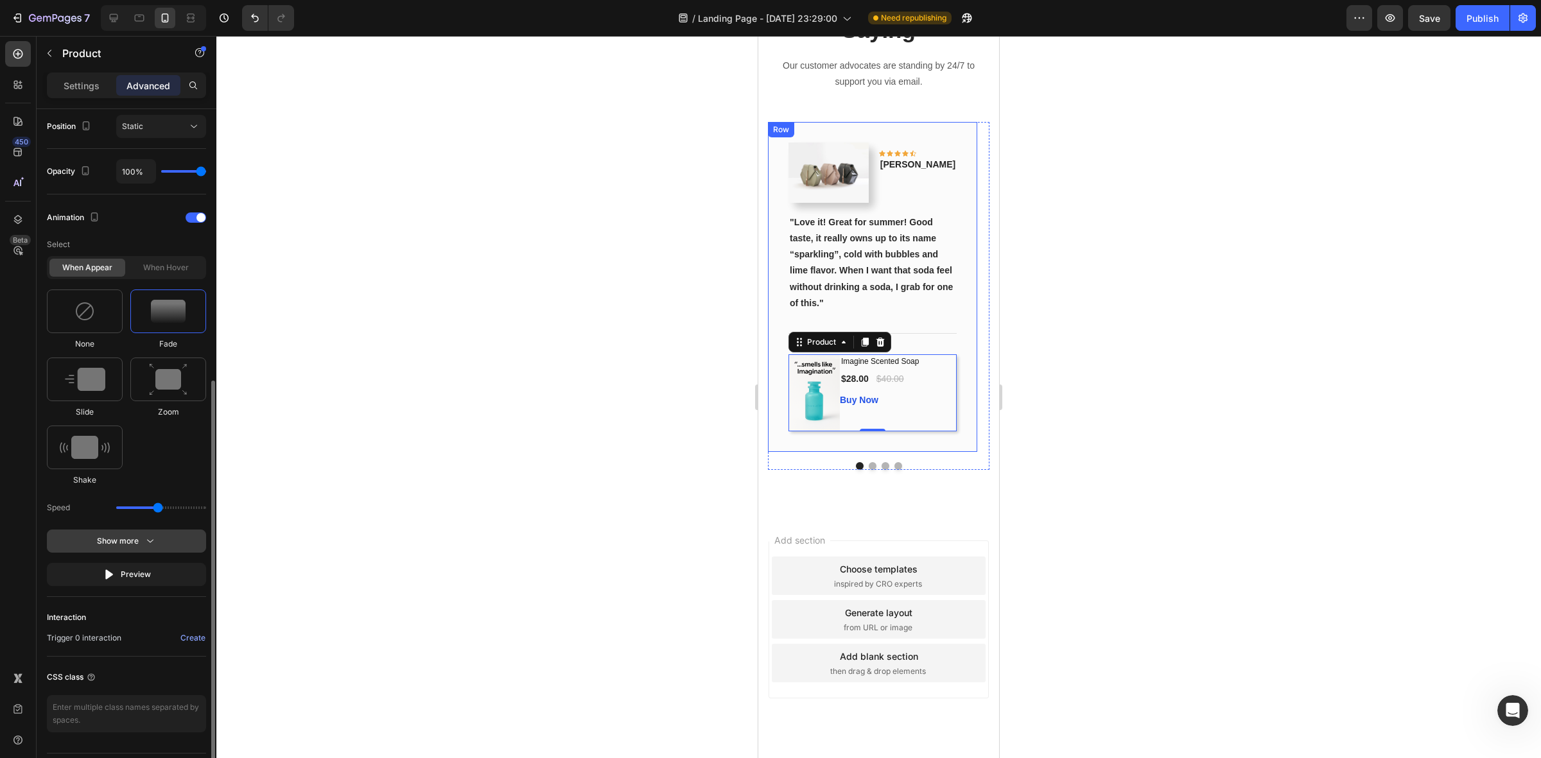
click at [145, 540] on icon "button" at bounding box center [150, 541] width 13 height 13
click at [142, 605] on icon "button" at bounding box center [147, 608] width 13 height 13
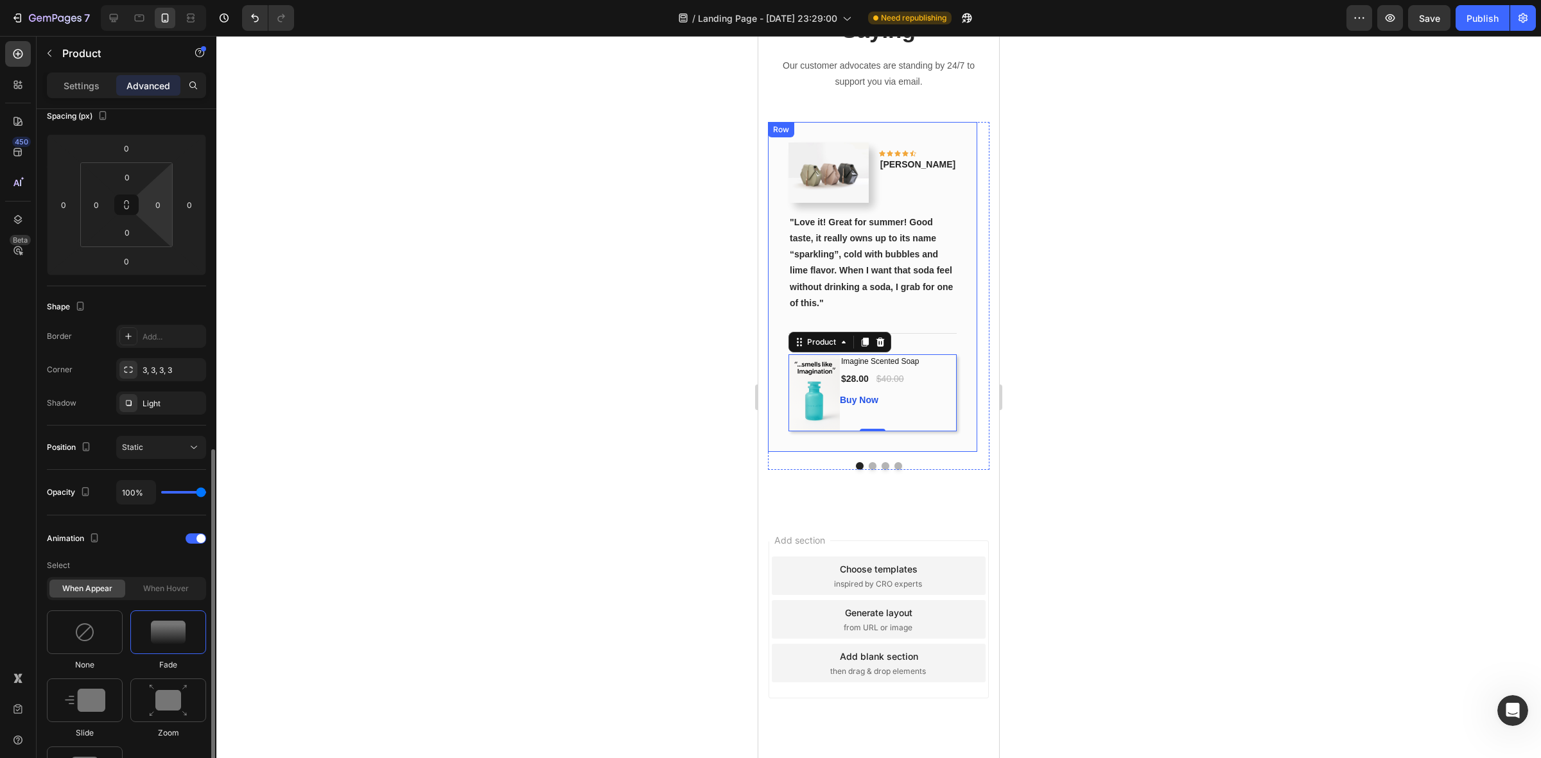
scroll to position [0, 0]
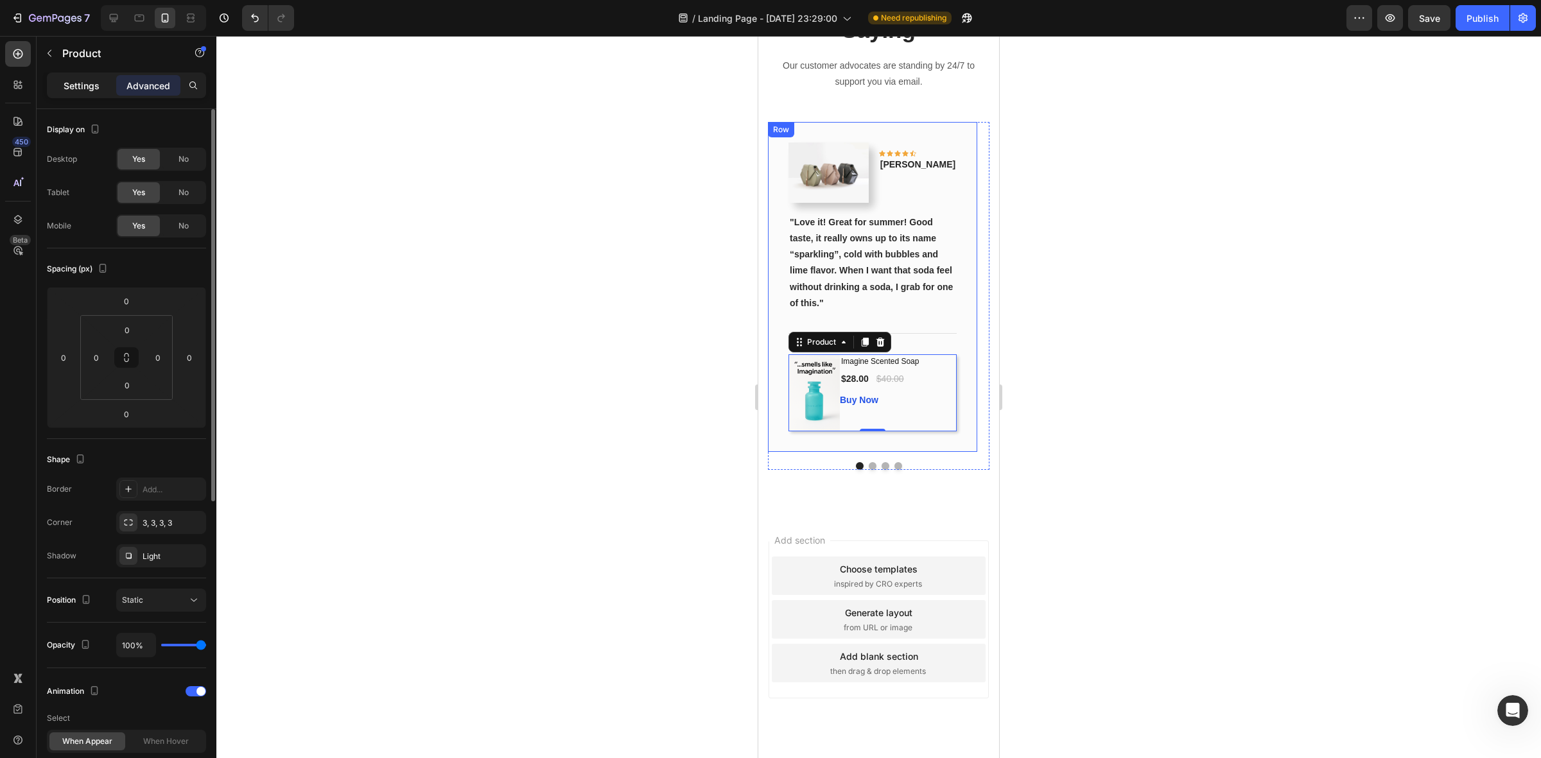
click at [82, 83] on p "Settings" at bounding box center [82, 85] width 36 height 13
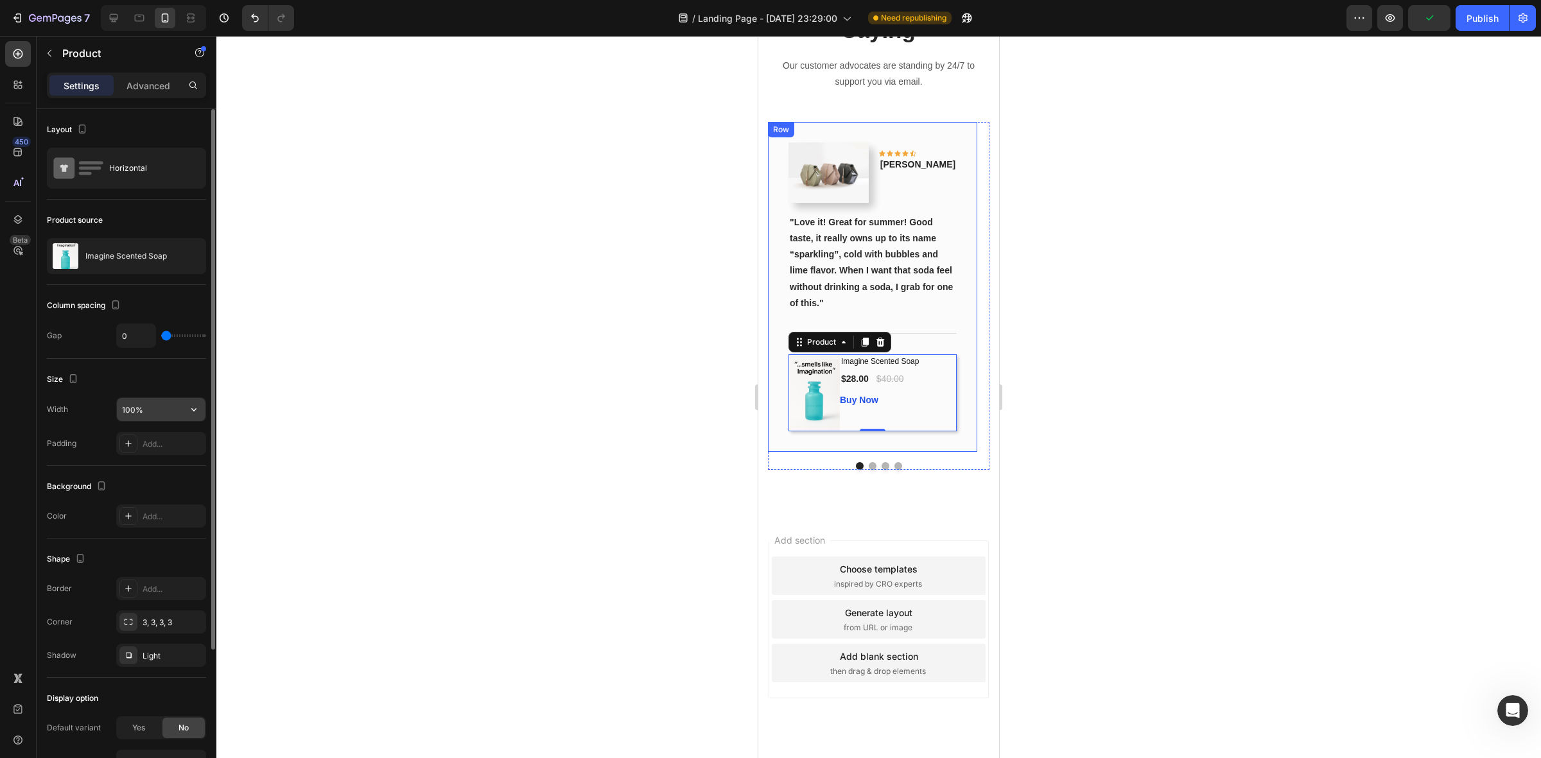
click at [134, 409] on input "100%" at bounding box center [161, 409] width 89 height 23
click at [188, 411] on icon "button" at bounding box center [194, 409] width 13 height 13
click at [132, 410] on input "100%" at bounding box center [161, 409] width 89 height 23
type input "190%"
click at [428, 437] on div at bounding box center [878, 397] width 1325 height 723
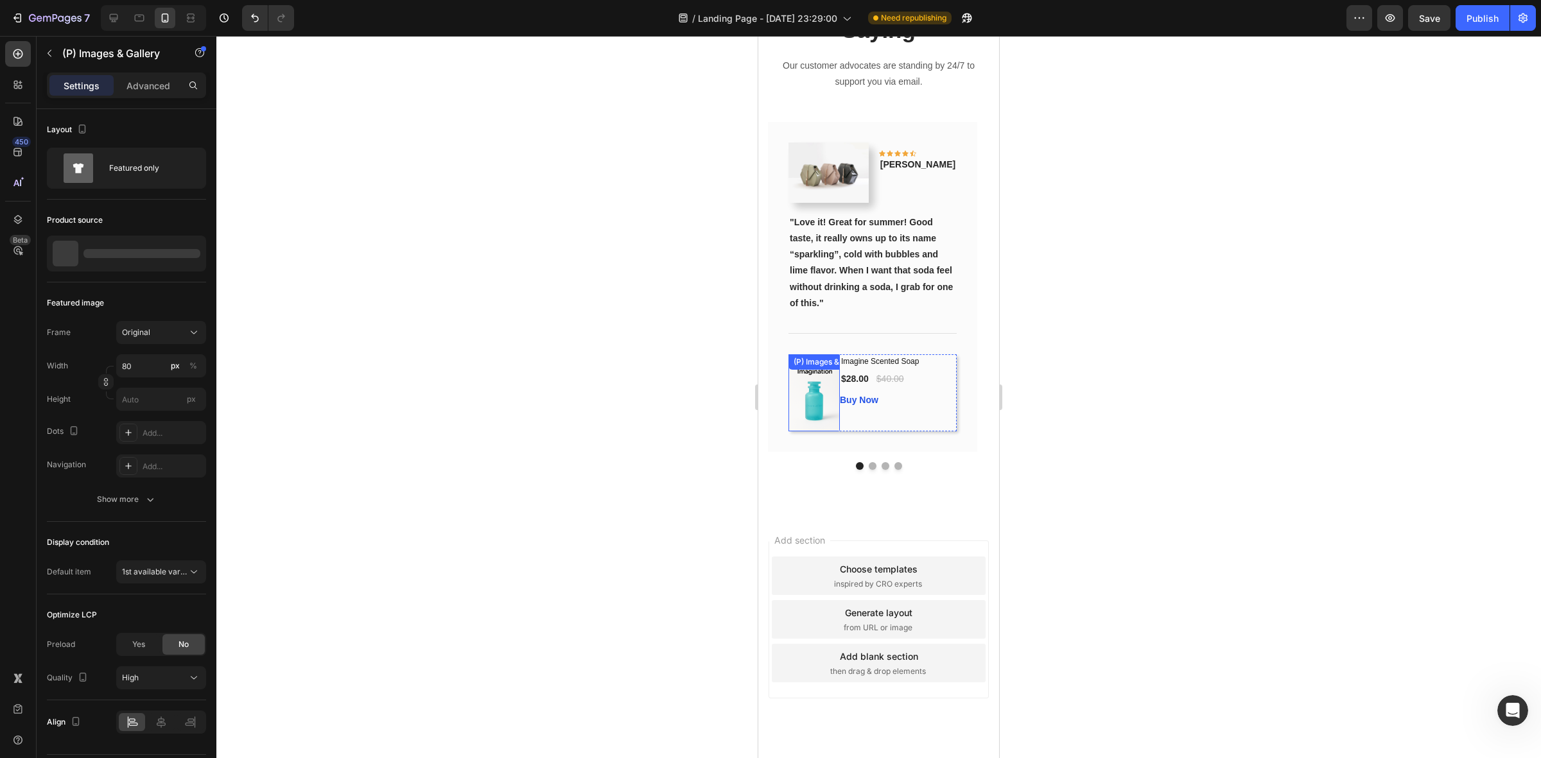
click at [836, 432] on img at bounding box center [814, 393] width 51 height 77
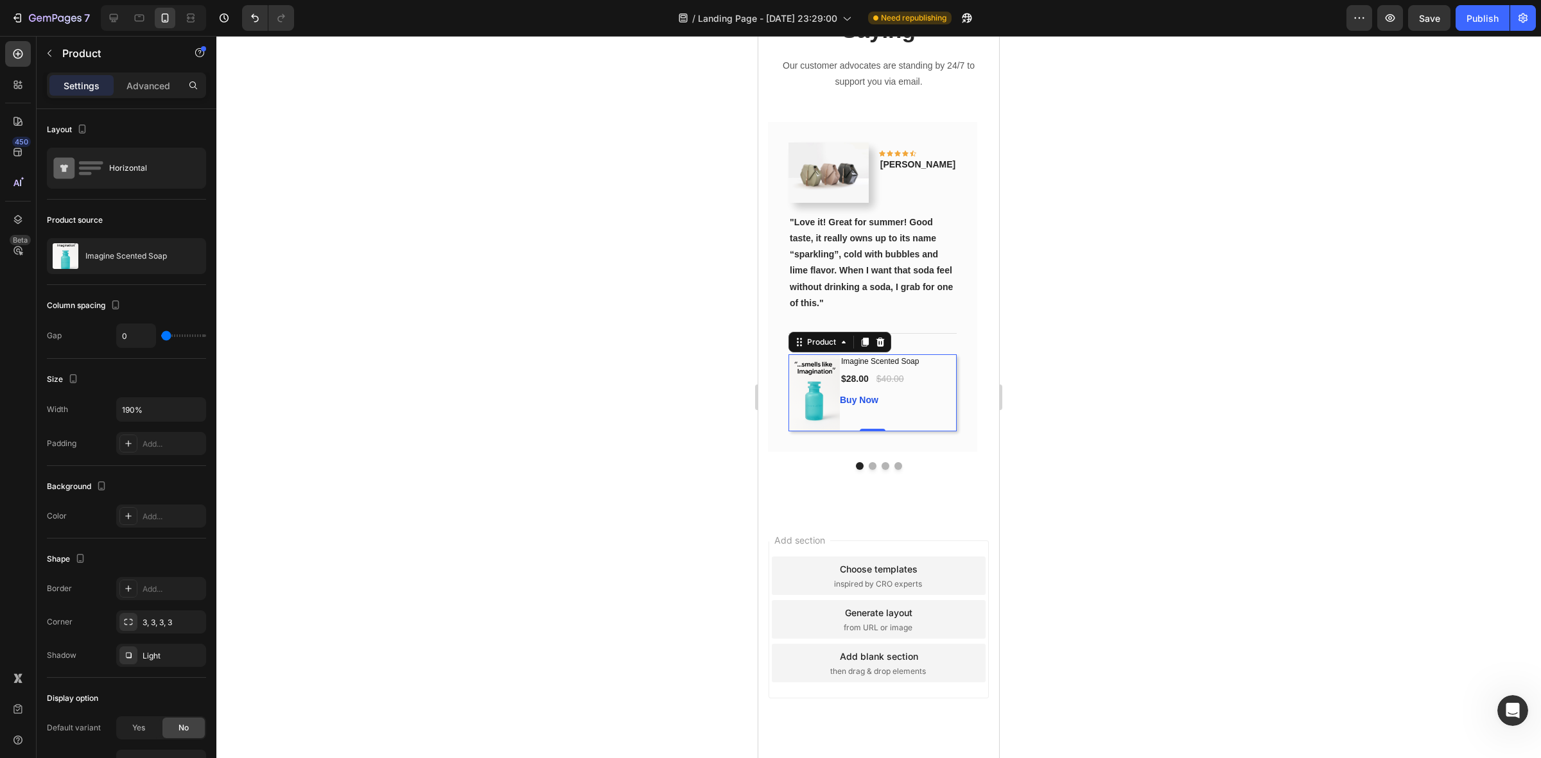
click at [906, 432] on div "Imagine Scented Soap (P) Title $28.00 (P) Price (P) Price $40.00 (P) Price (P) …" at bounding box center [880, 393] width 80 height 77
click at [136, 409] on input "190%" at bounding box center [161, 409] width 89 height 23
click at [189, 416] on icon "button" at bounding box center [194, 409] width 13 height 13
click at [185, 441] on span "100%" at bounding box center [183, 444] width 21 height 12
type input "100%"
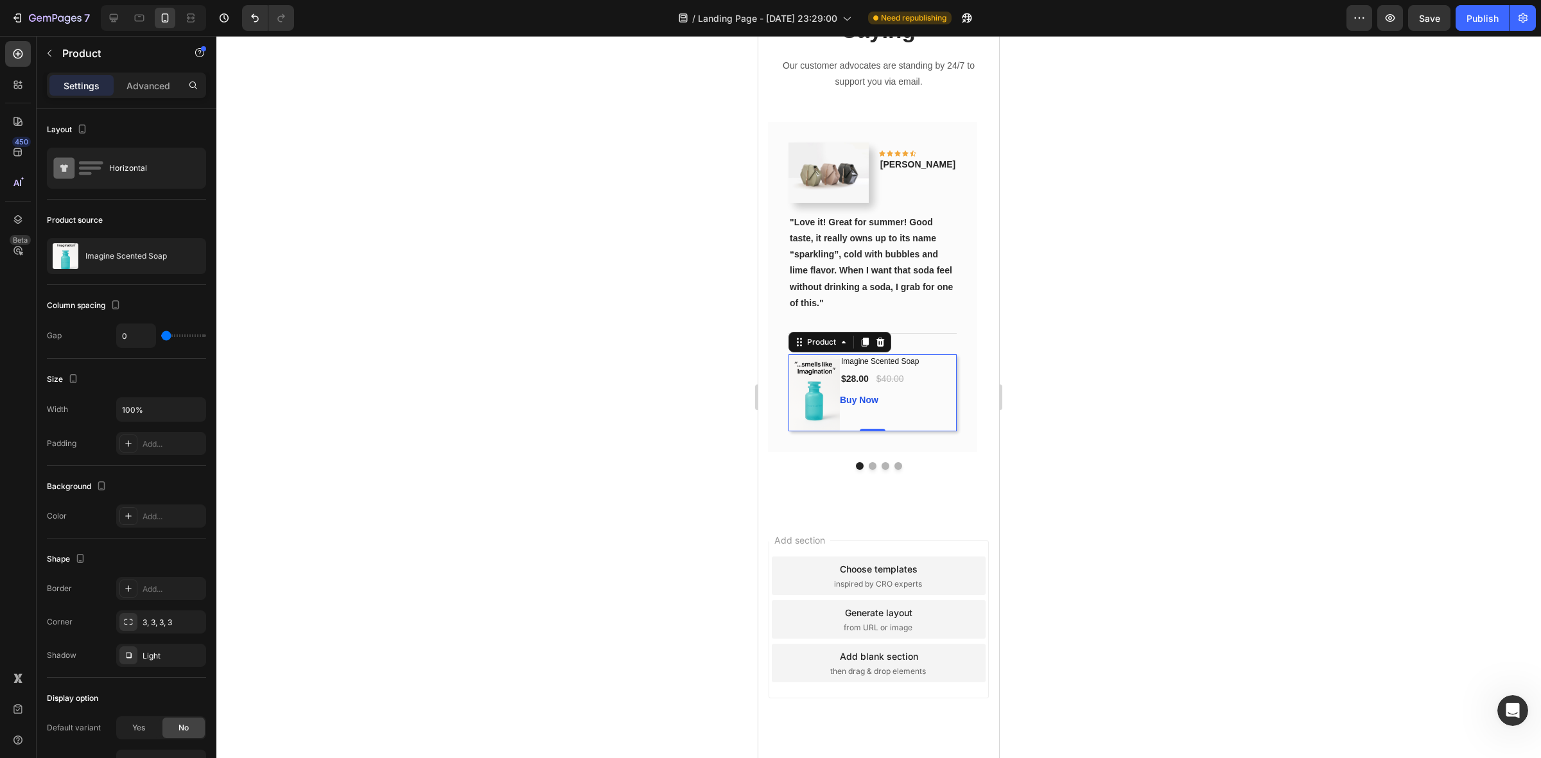
click at [380, 454] on div at bounding box center [878, 397] width 1325 height 723
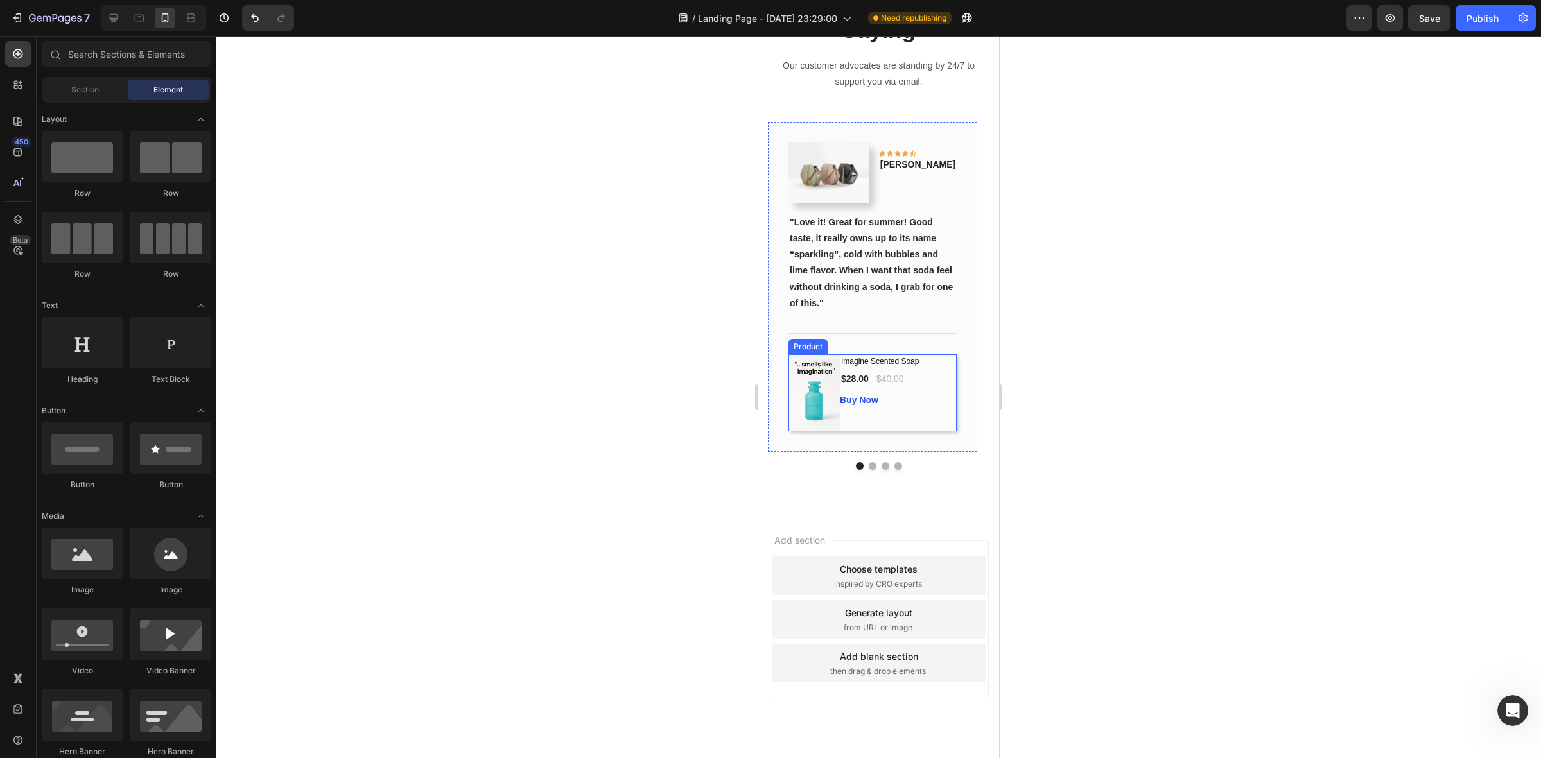
click at [924, 432] on div "(P) Images & Gallery Imagine Scented Soap (P) Title $28.00 (P) Price (P) Price …" at bounding box center [873, 393] width 168 height 77
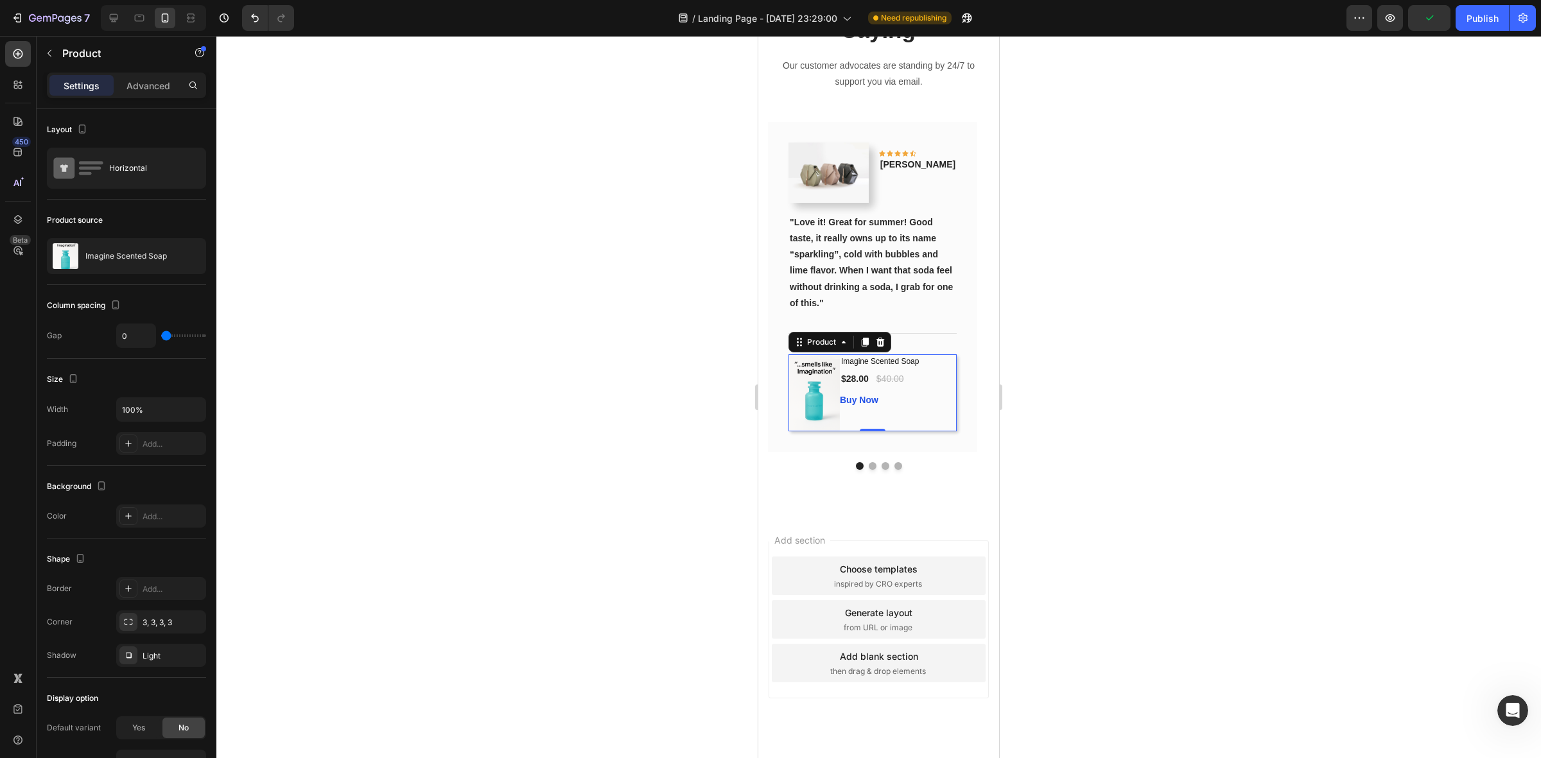
click at [846, 432] on div "Imagine Scented Soap (P) Title $28.00 (P) Price (P) Price $40.00 (P) Price (P) …" at bounding box center [880, 393] width 80 height 77
type input "5"
type input "7"
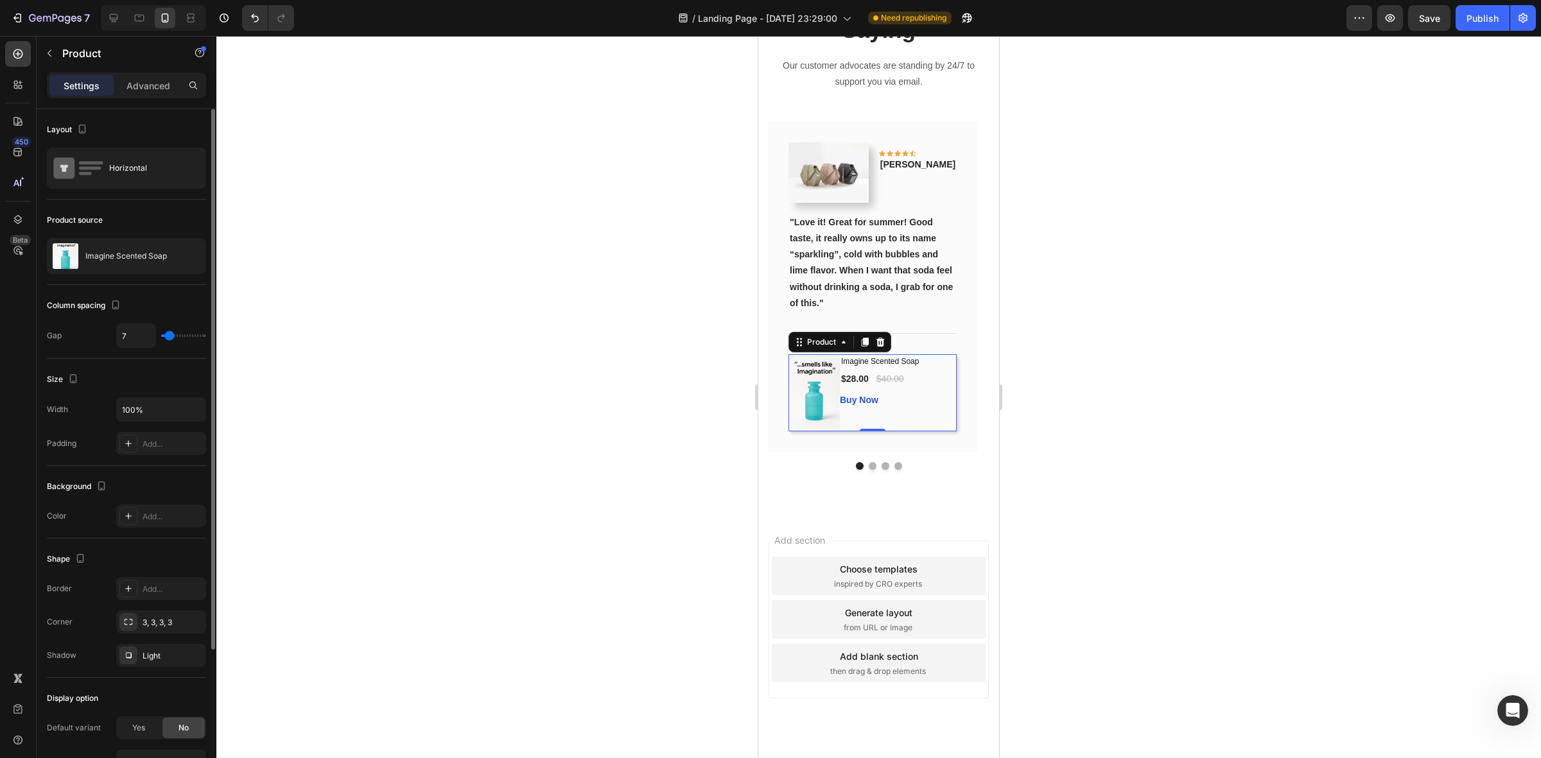
type input "9"
click at [170, 337] on input "range" at bounding box center [183, 336] width 45 height 3
type input "11"
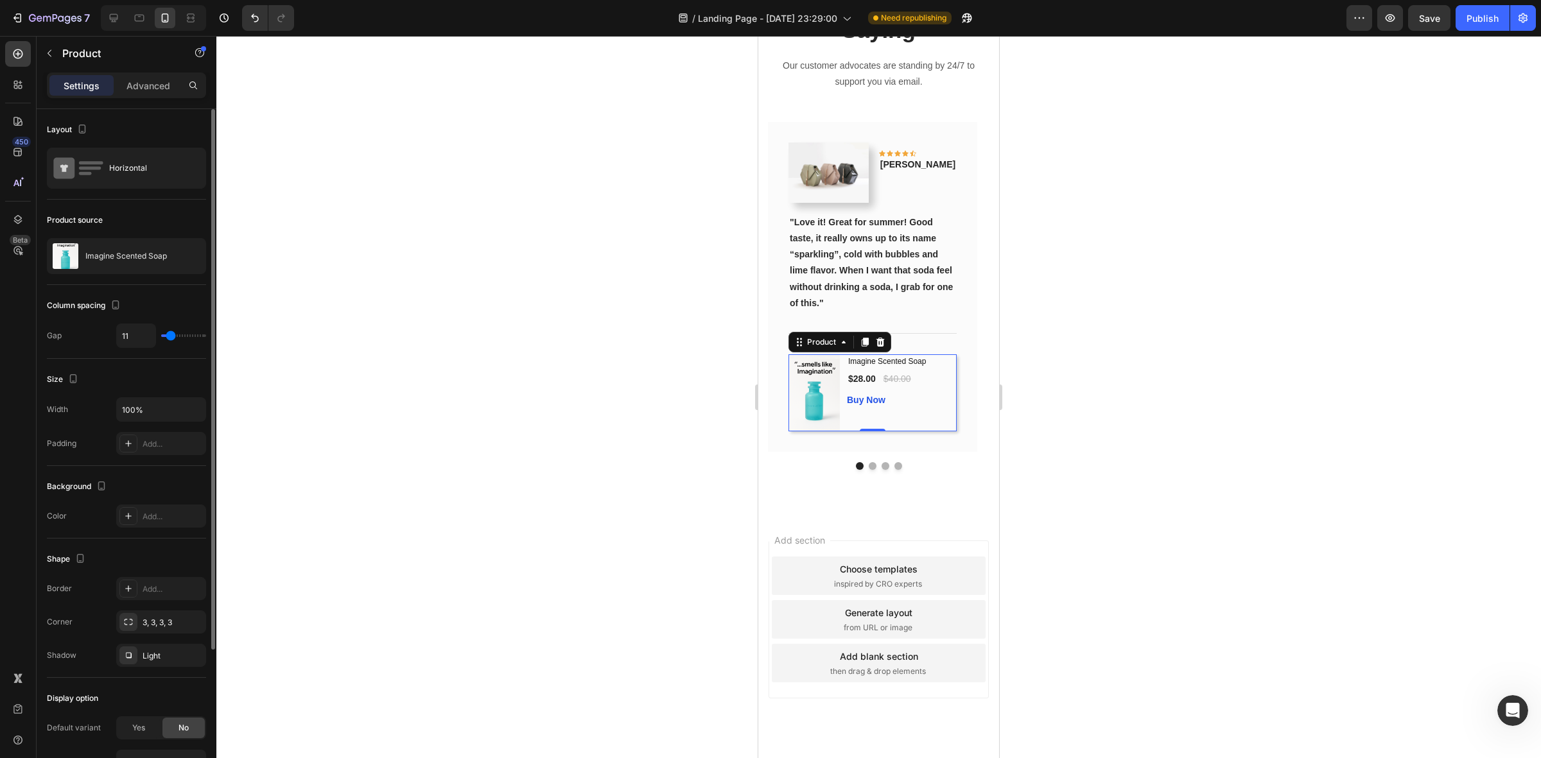
click at [171, 337] on input "range" at bounding box center [183, 336] width 45 height 3
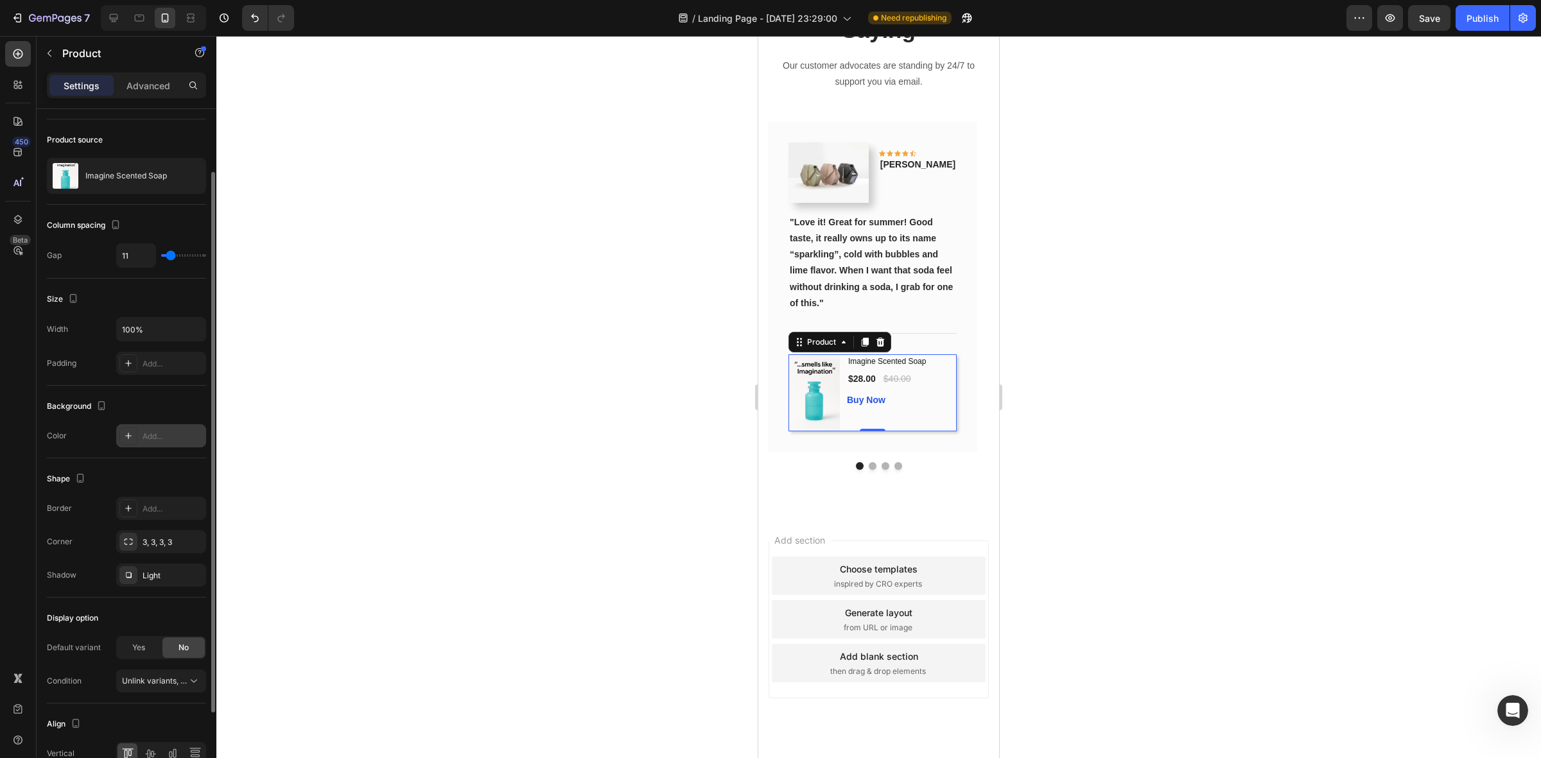
click at [159, 438] on div "Add..." at bounding box center [173, 437] width 60 height 12
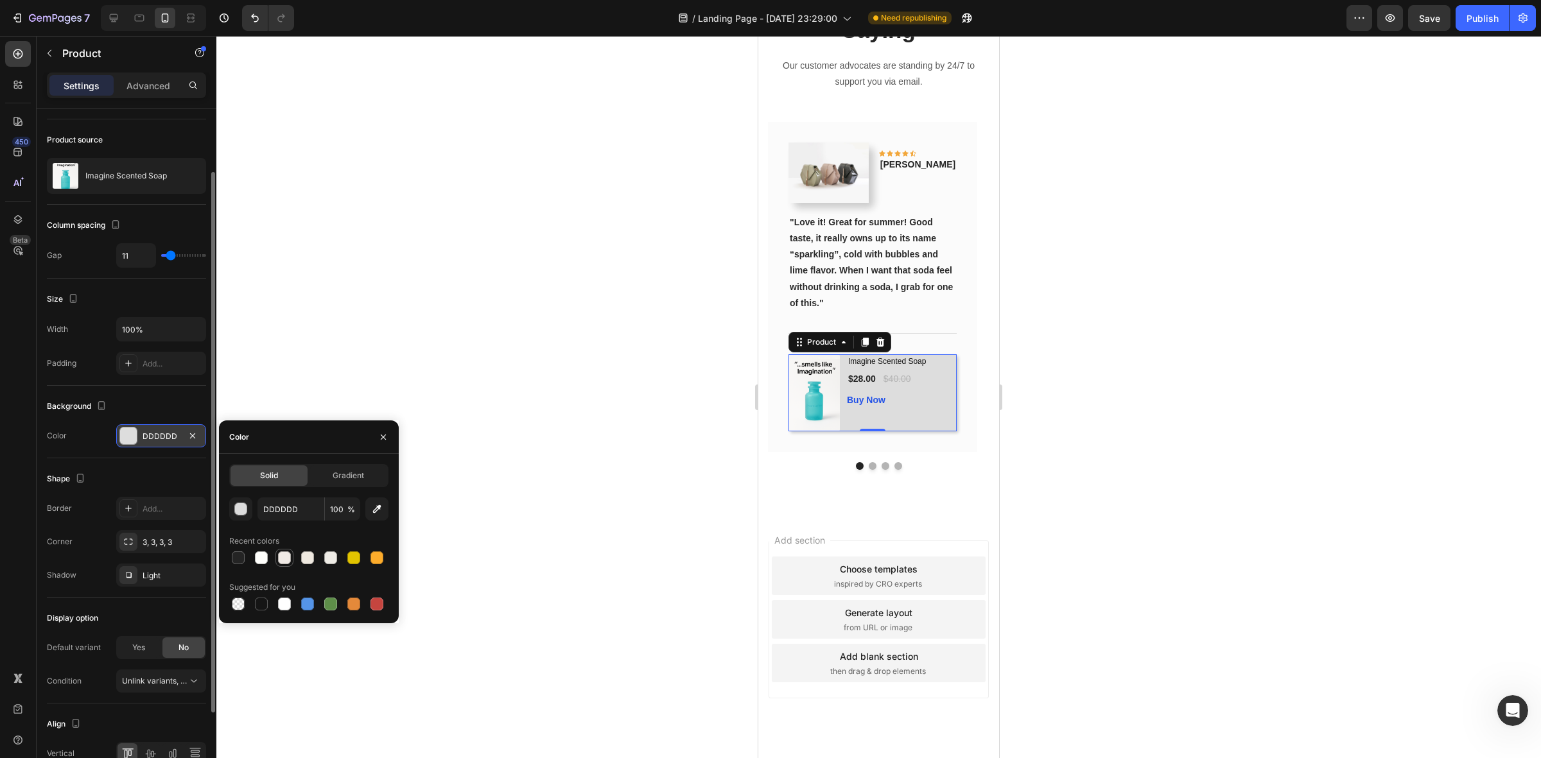
click at [283, 557] on div at bounding box center [284, 558] width 13 height 13
type input "F0EAE5"
click at [450, 206] on div at bounding box center [878, 397] width 1325 height 723
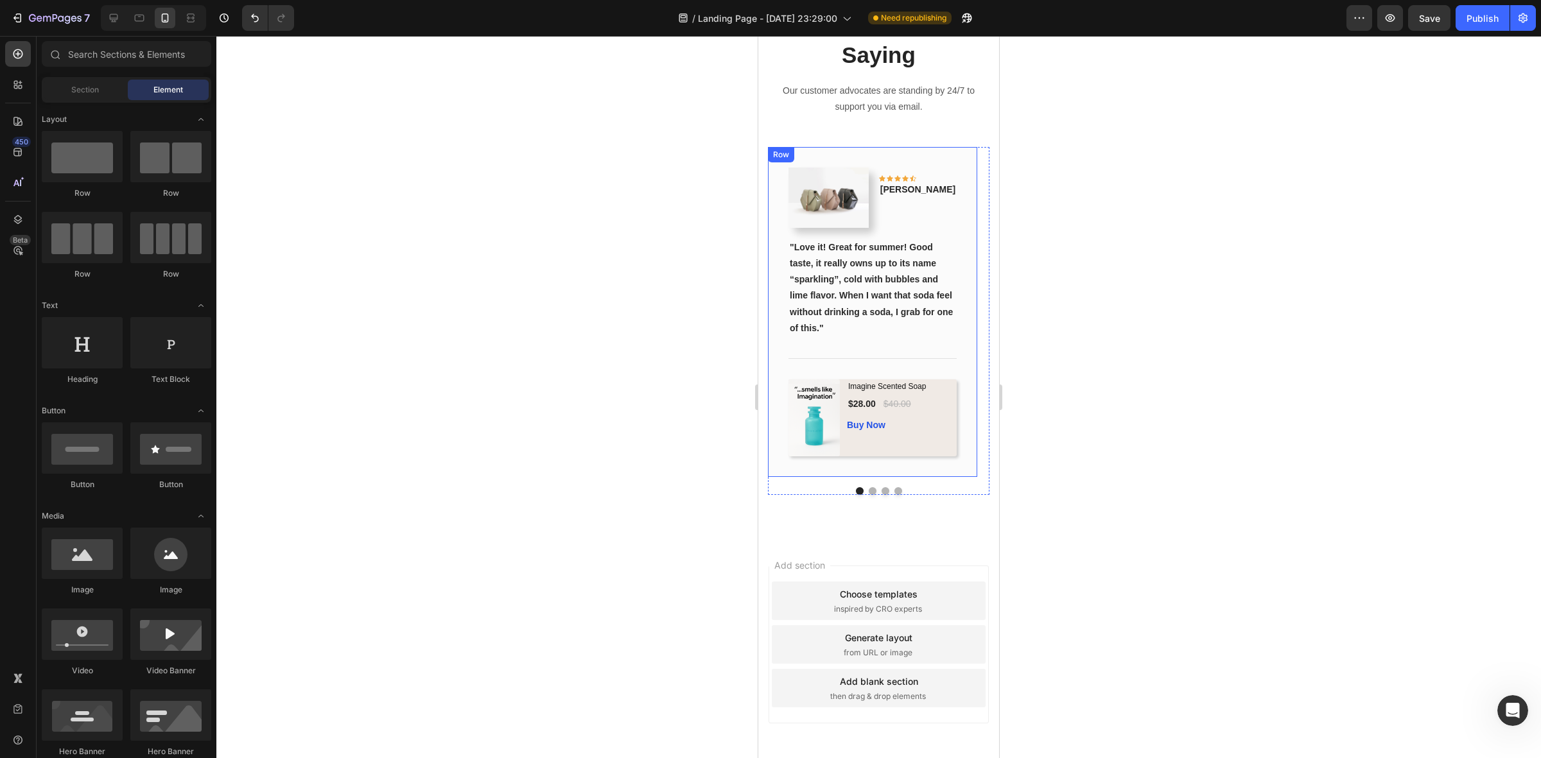
scroll to position [924, 0]
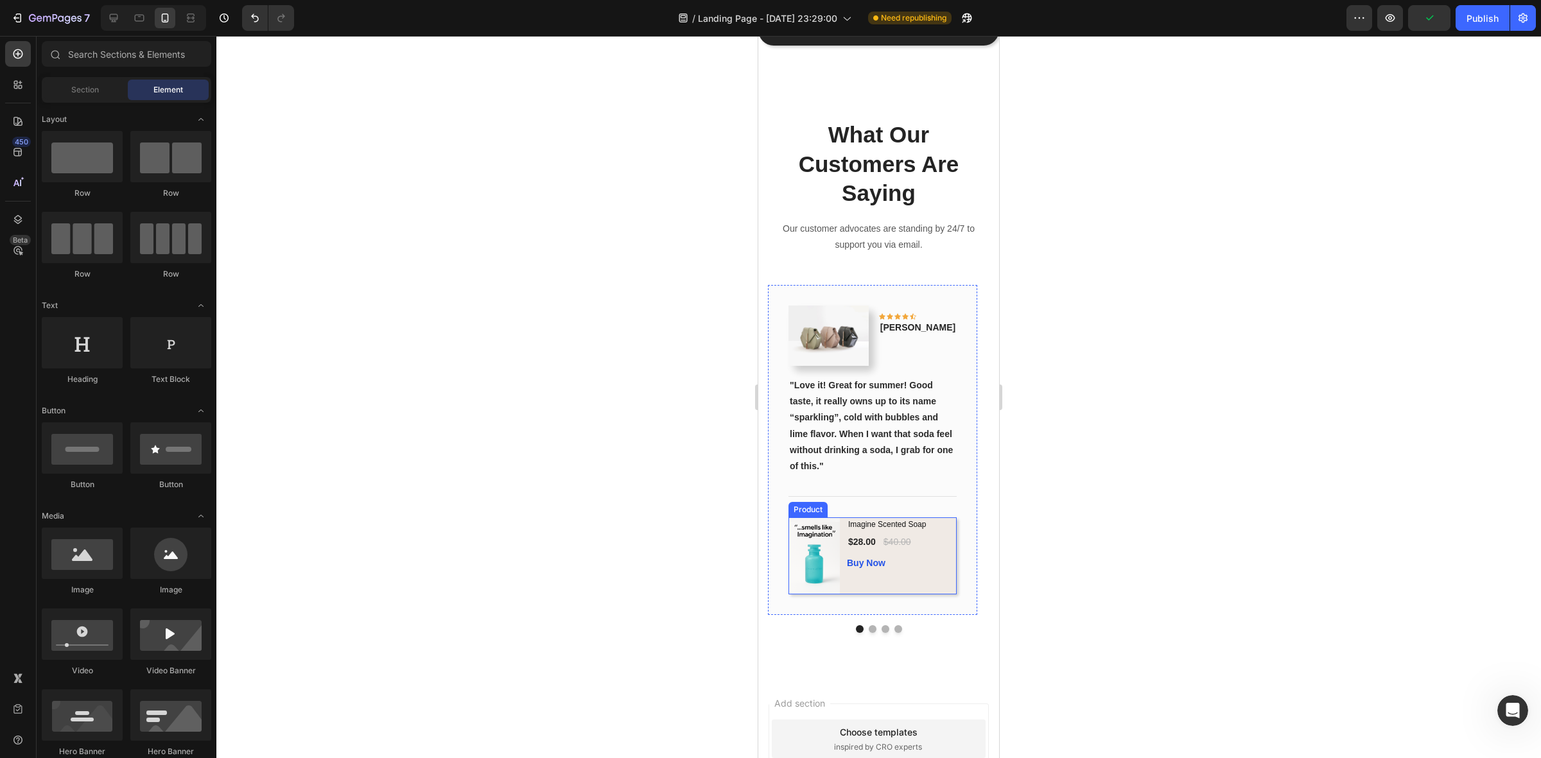
click at [904, 595] on div "Imagine Scented Soap (P) Title $28.00 (P) Price (P) Price $40.00 (P) Price (P) …" at bounding box center [887, 556] width 80 height 77
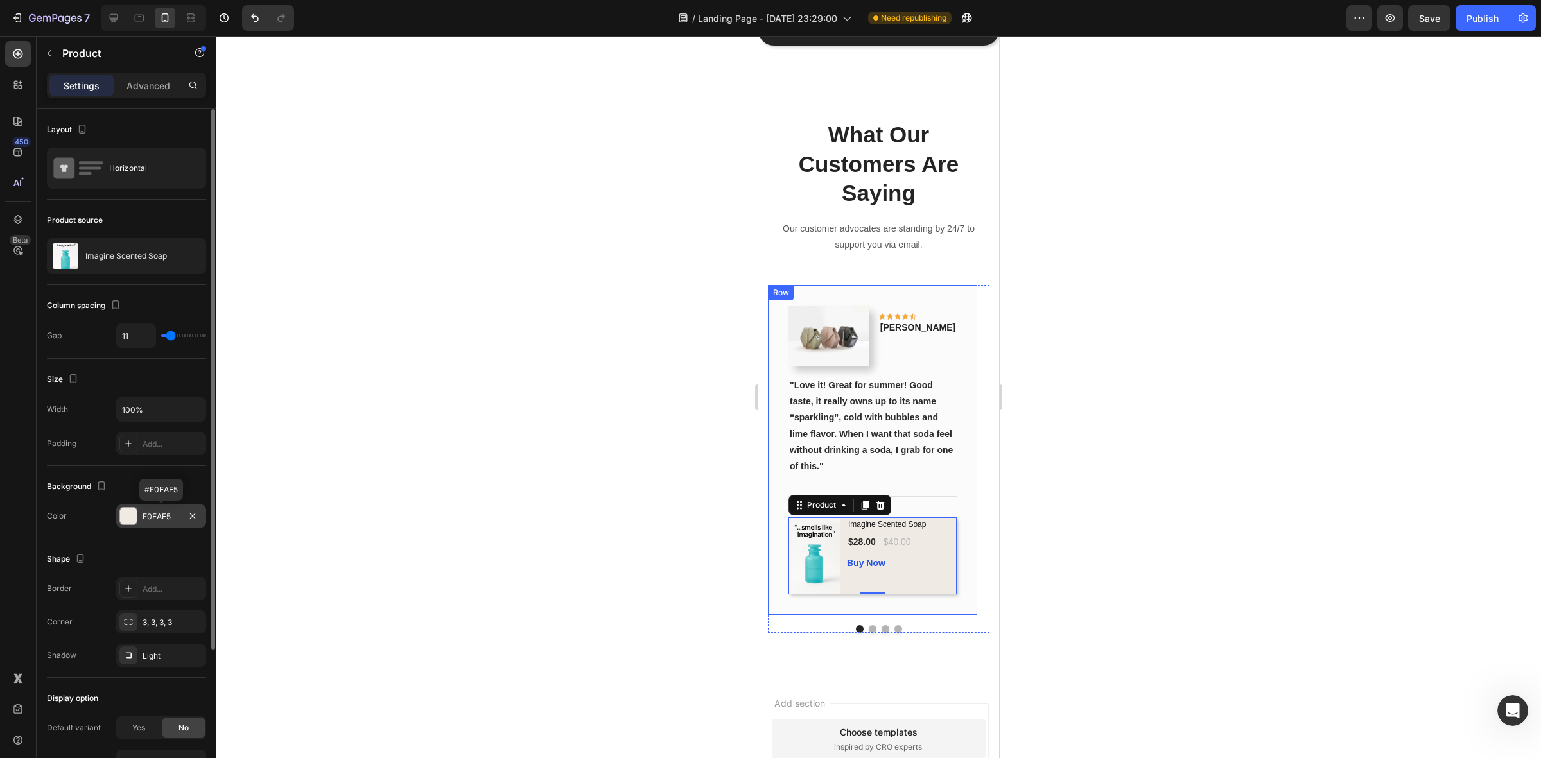
click at [139, 515] on div "F0EAE5" at bounding box center [161, 516] width 90 height 23
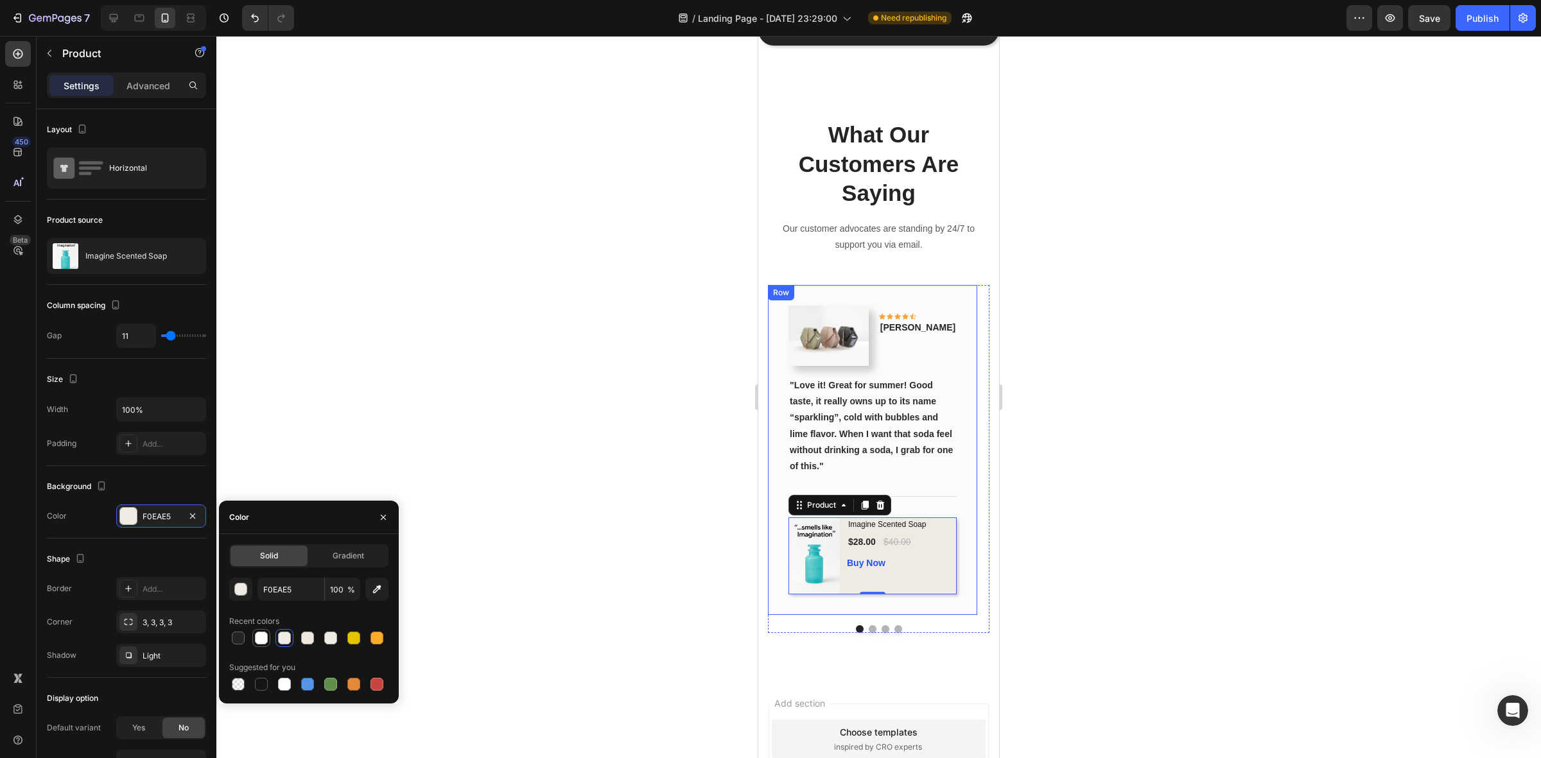
click at [258, 637] on div at bounding box center [261, 638] width 13 height 13
type input "FFFFFC"
click at [273, 346] on div at bounding box center [878, 397] width 1325 height 723
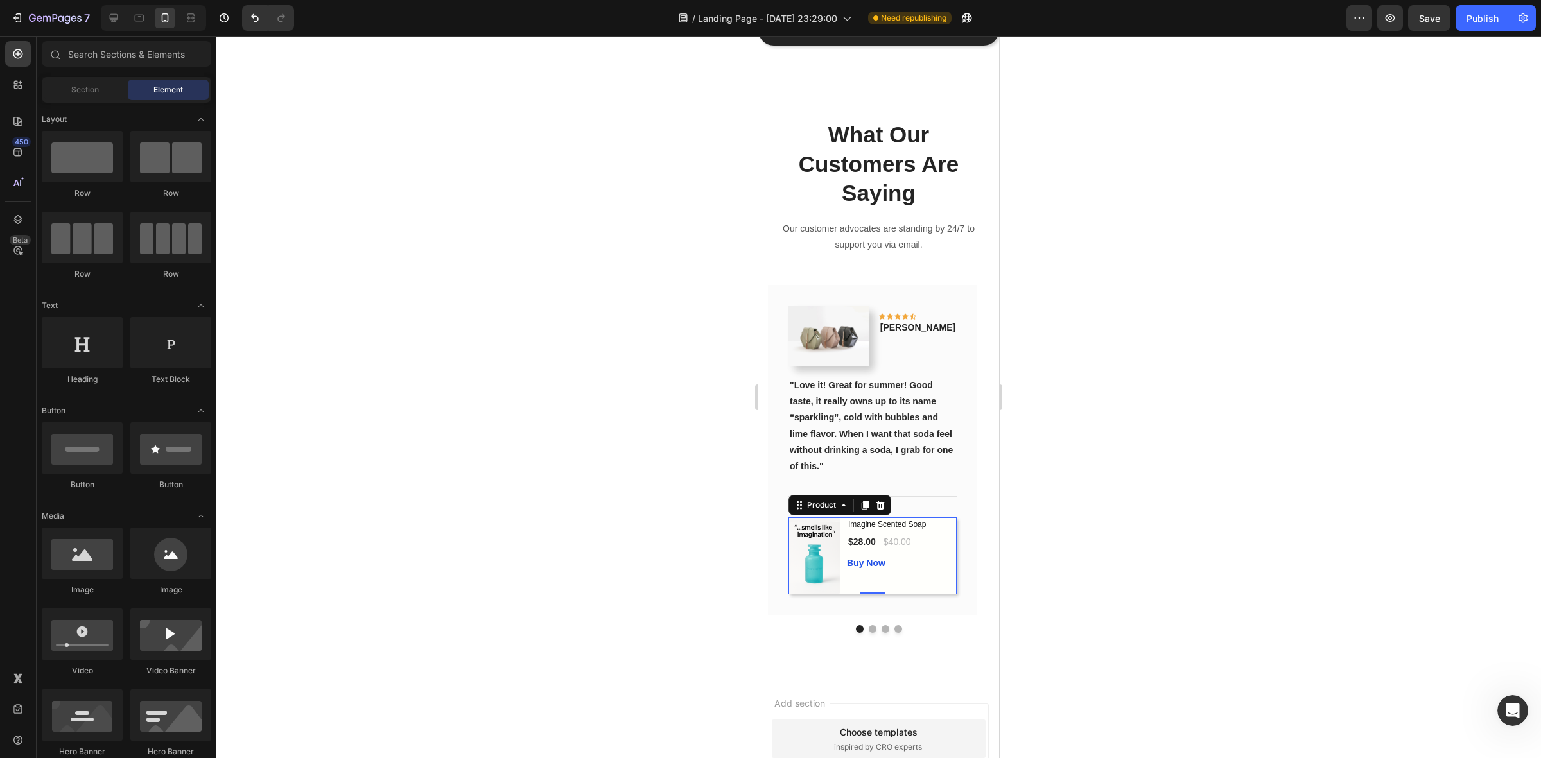
click at [925, 595] on div "Imagine Scented Soap (P) Title $28.00 (P) Price (P) Price $40.00 (P) Price (P) …" at bounding box center [887, 556] width 80 height 77
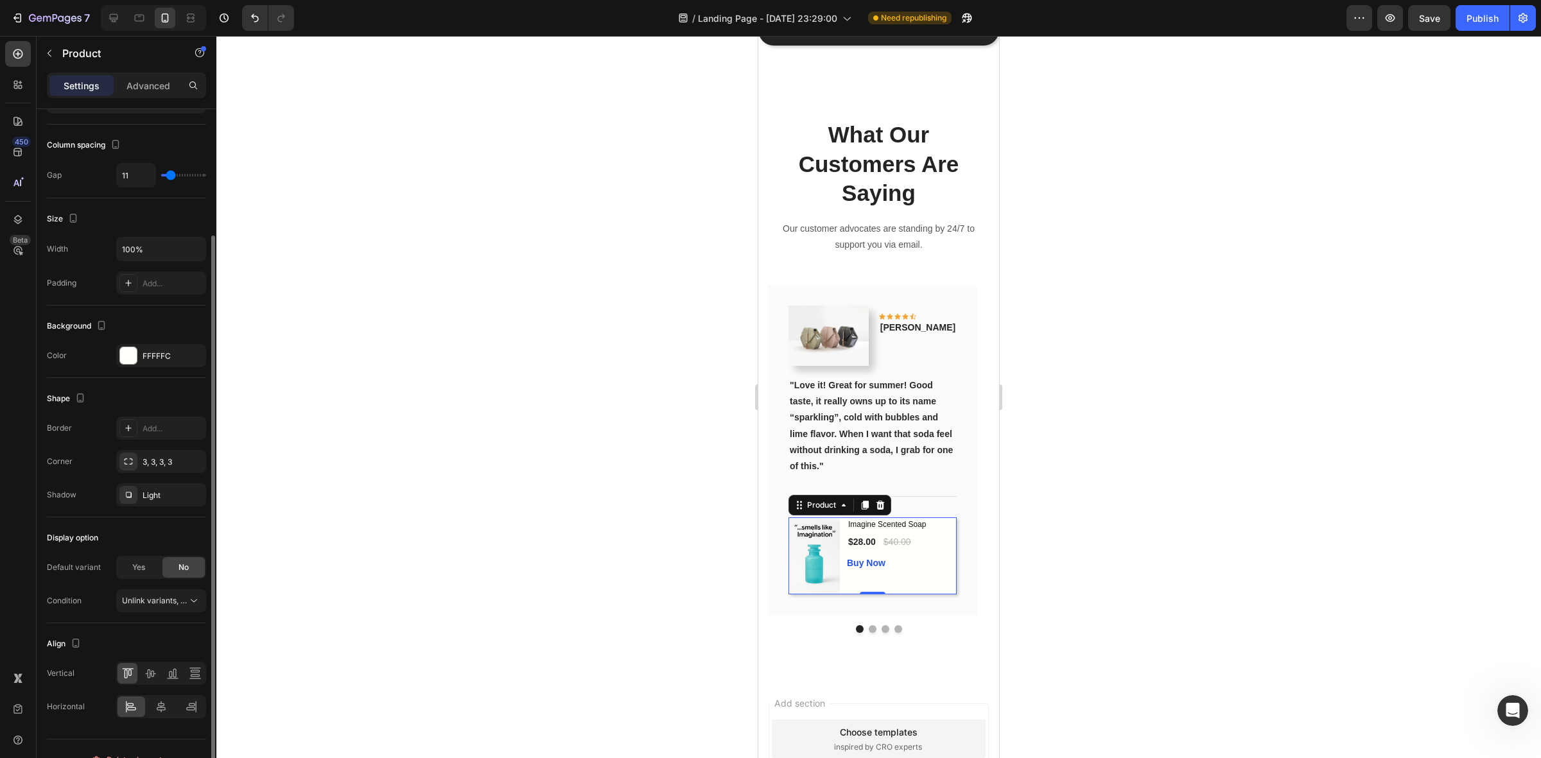
scroll to position [184, 0]
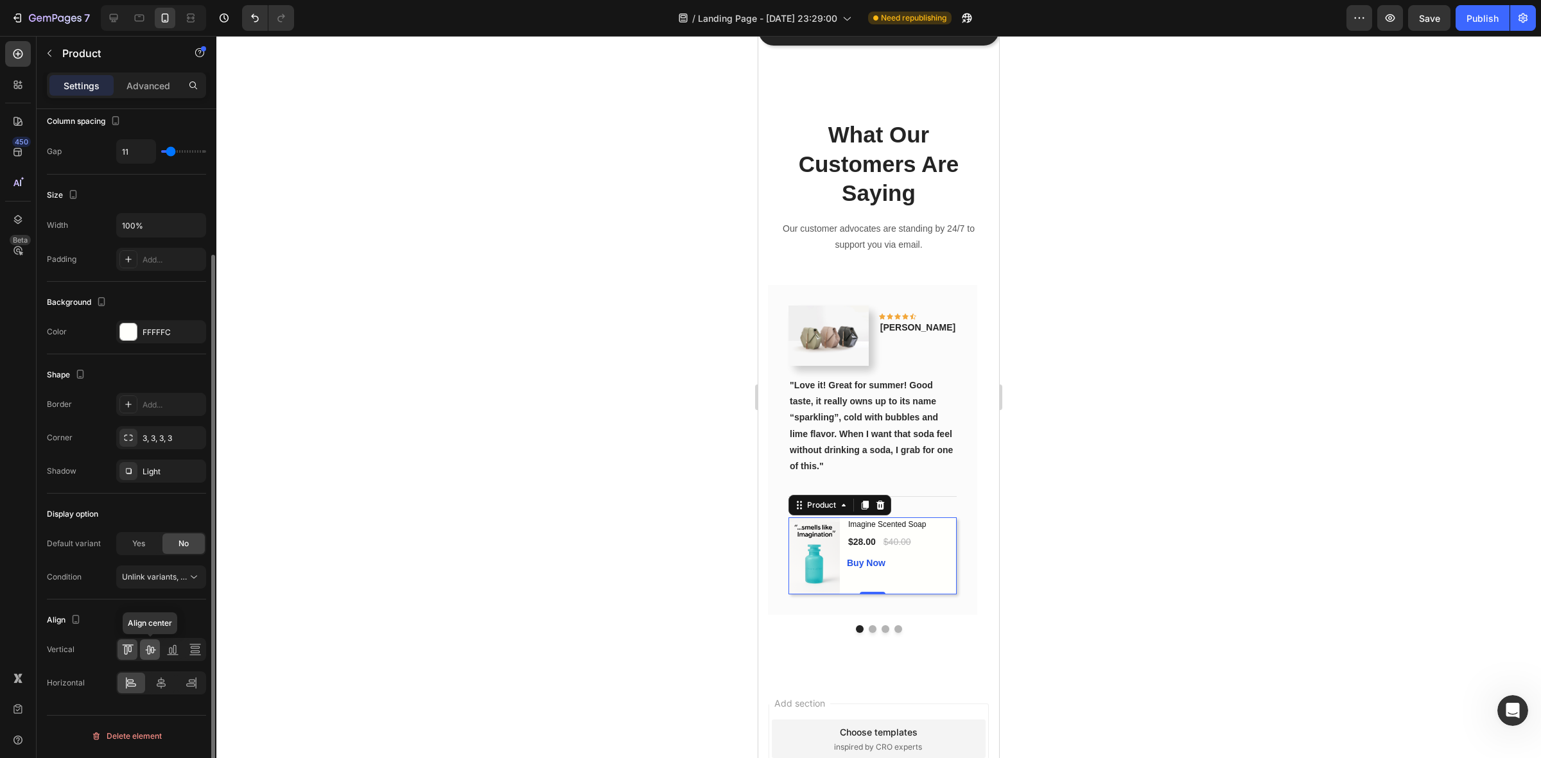
click at [148, 652] on icon at bounding box center [150, 650] width 13 height 13
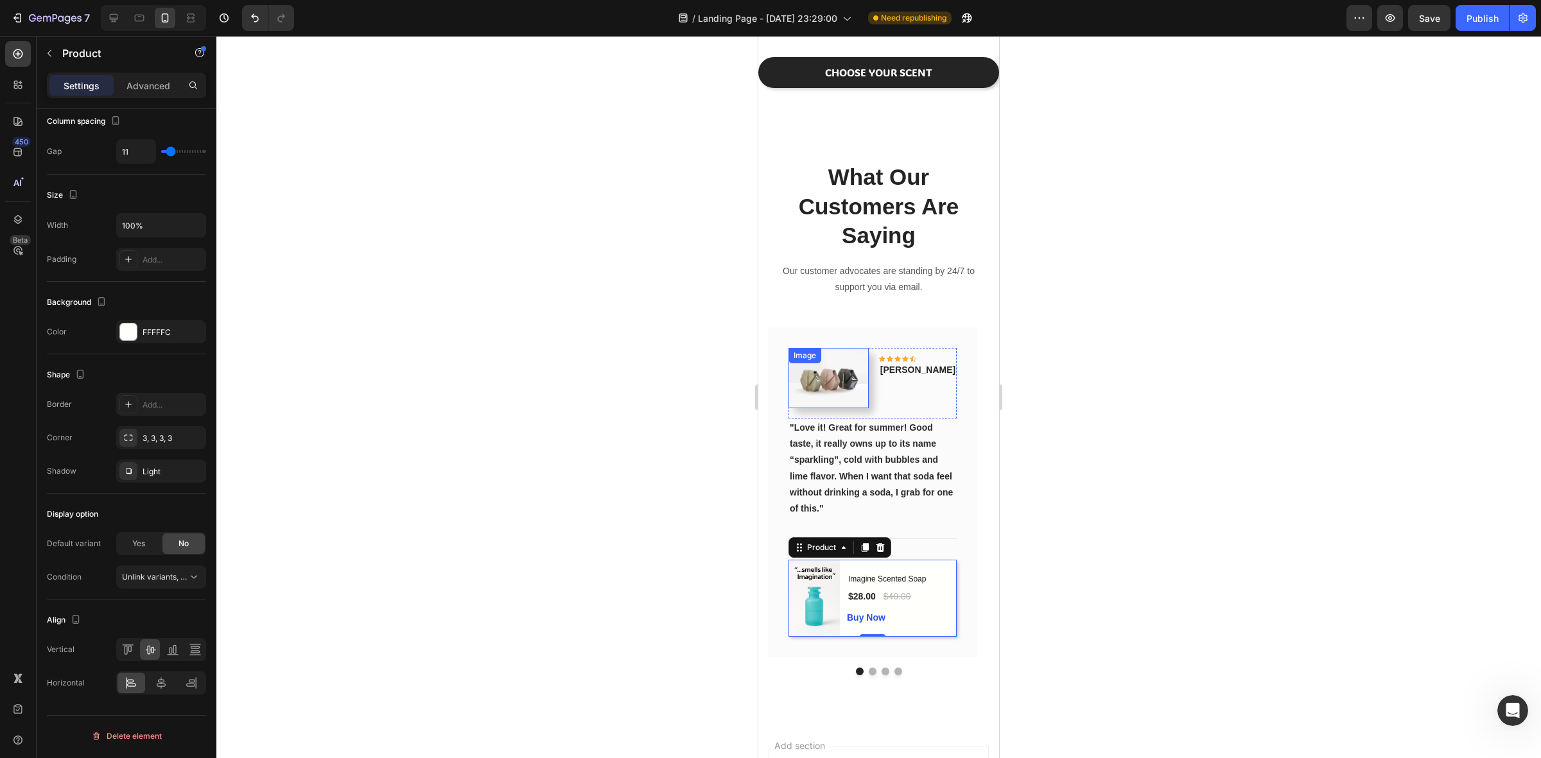
scroll to position [924, 0]
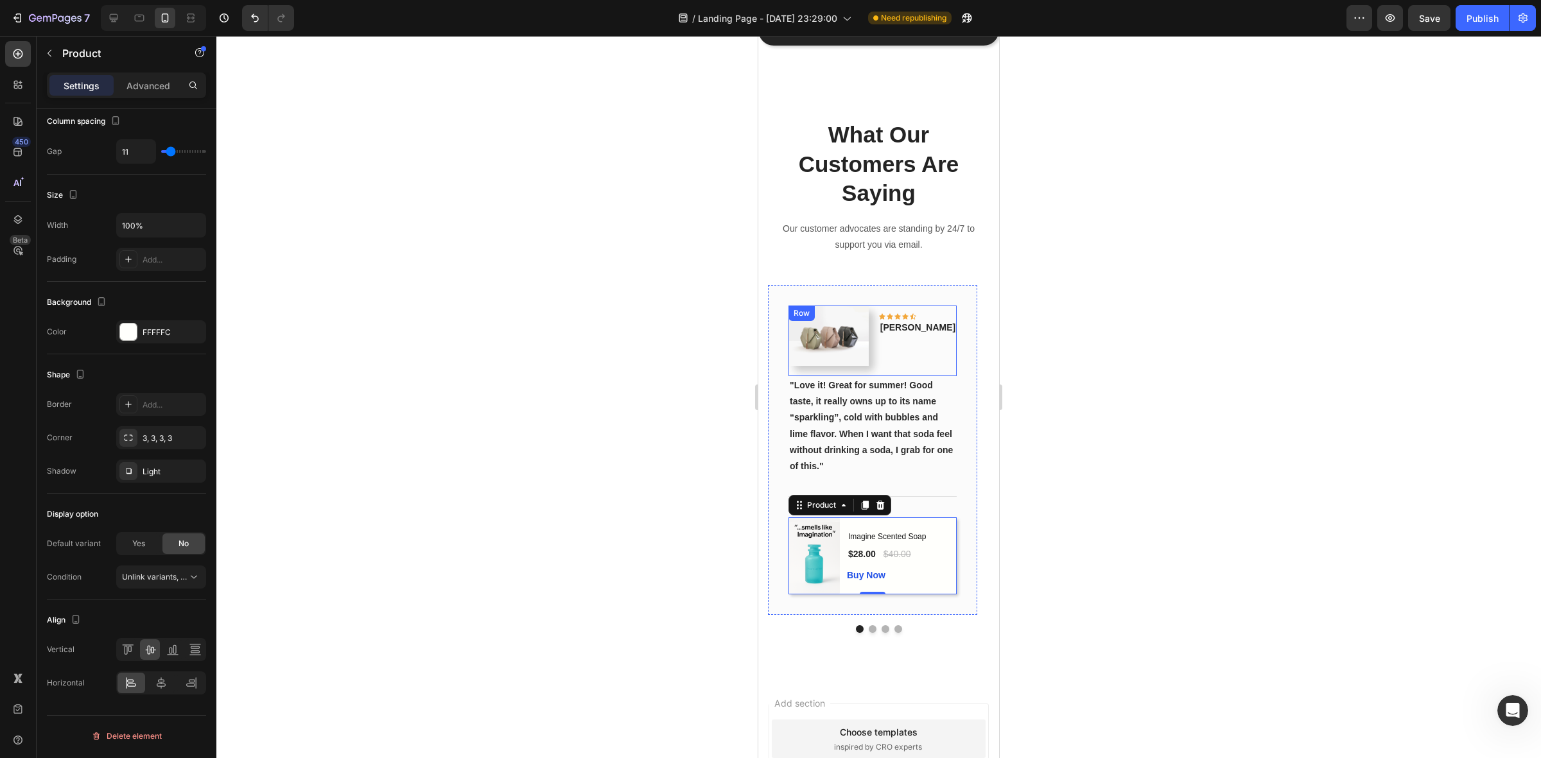
click at [956, 356] on div "Icon Icon Icon Icon Icon Row Phillip Text block" at bounding box center [918, 336] width 78 height 60
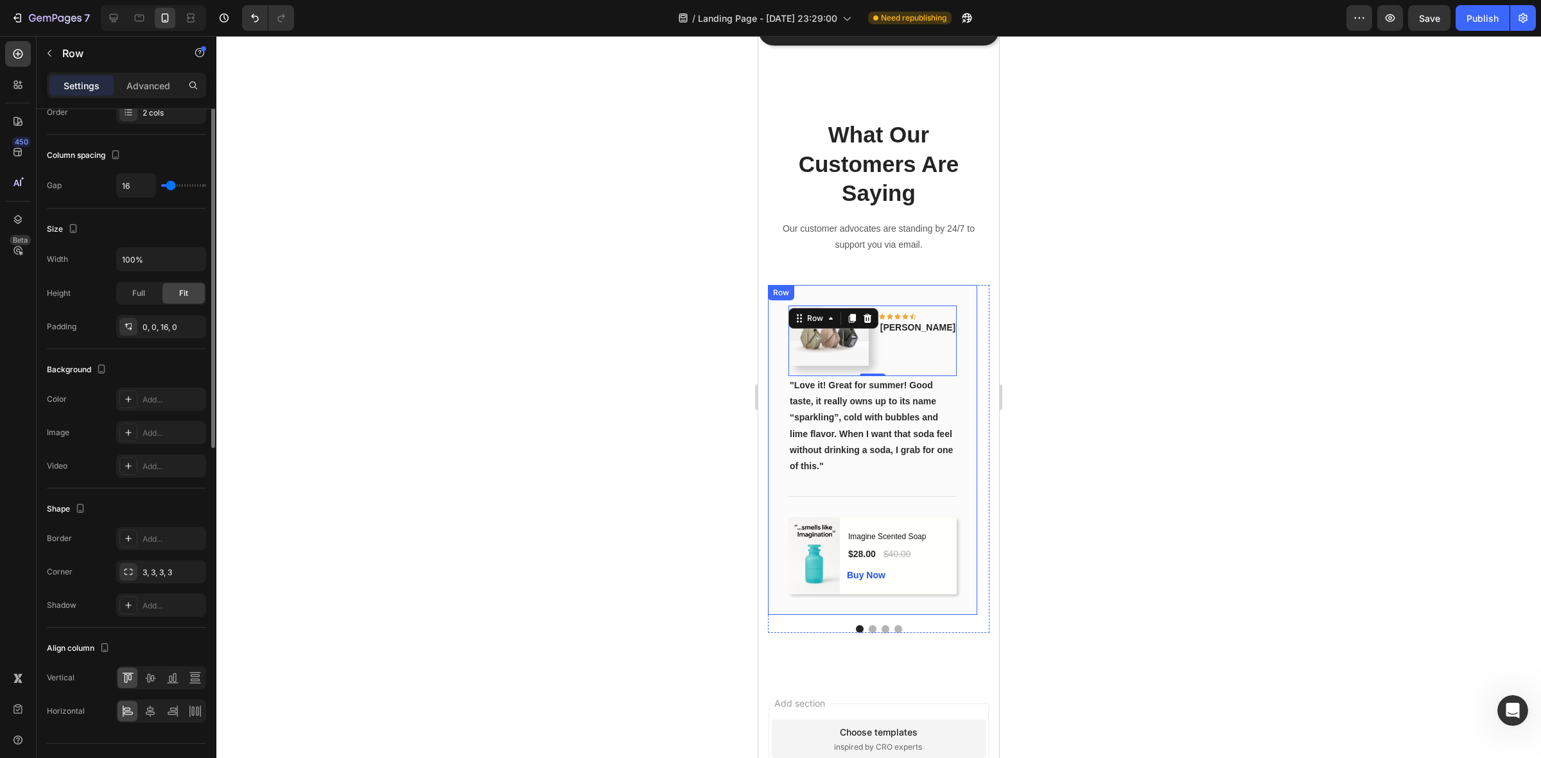
scroll to position [0, 0]
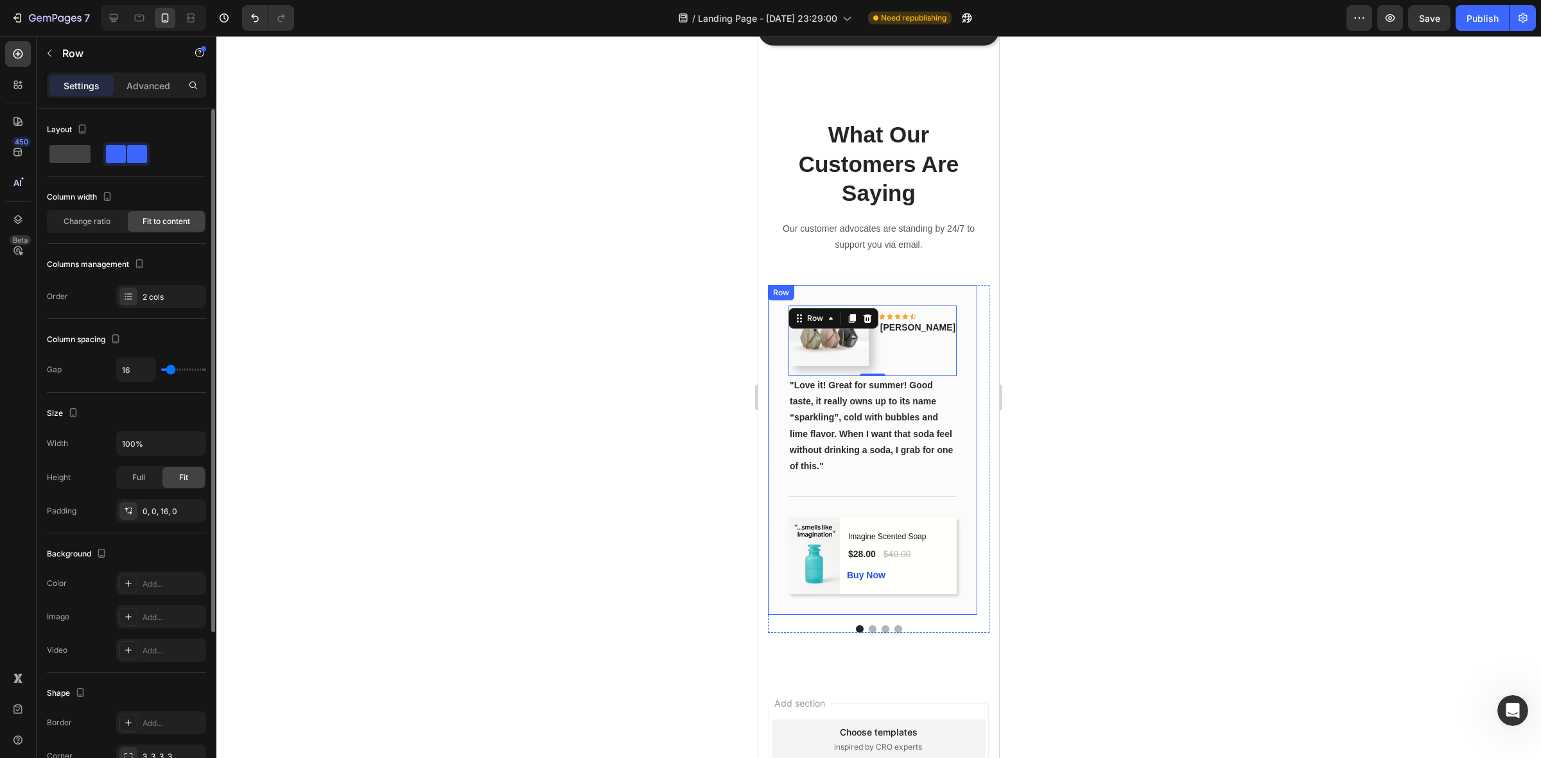
click at [967, 358] on div "Image Icon Icon Icon Icon Icon Row Phillip Text block Row 0 "Love it! Great for…" at bounding box center [872, 450] width 209 height 330
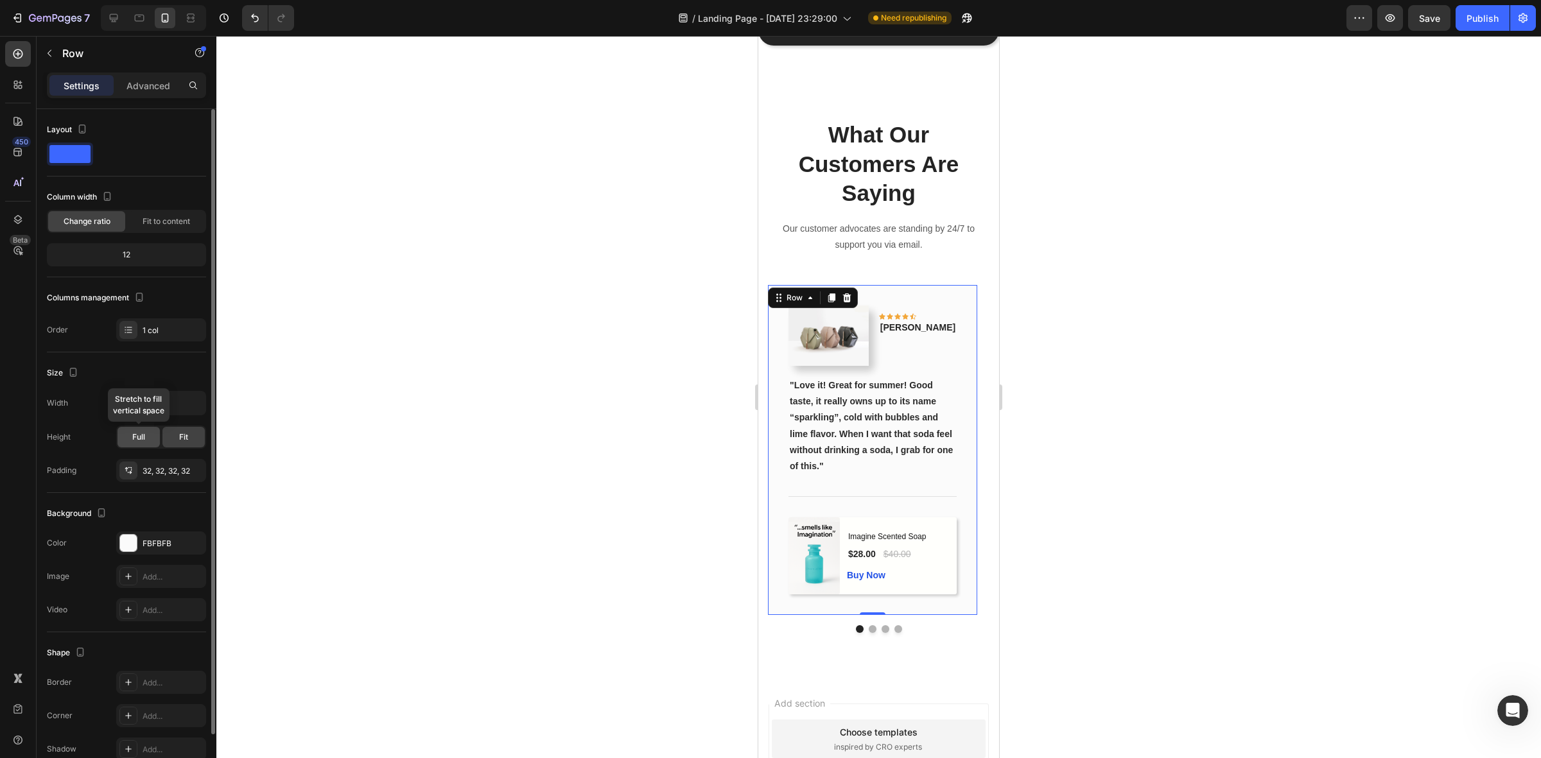
click at [145, 440] on span "Full" at bounding box center [138, 438] width 13 height 12
click at [188, 441] on span "Fit" at bounding box center [183, 438] width 9 height 12
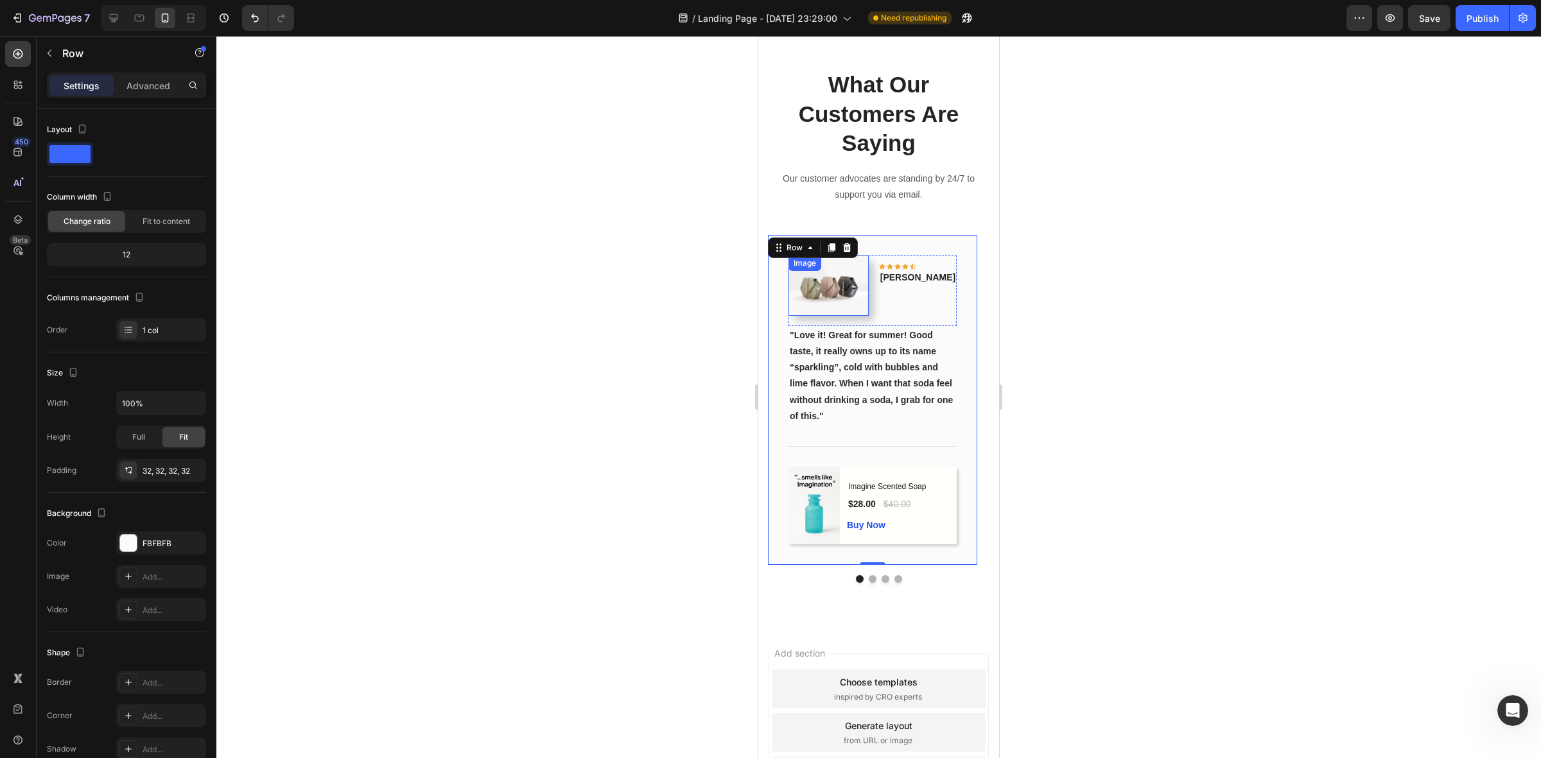
scroll to position [861, 0]
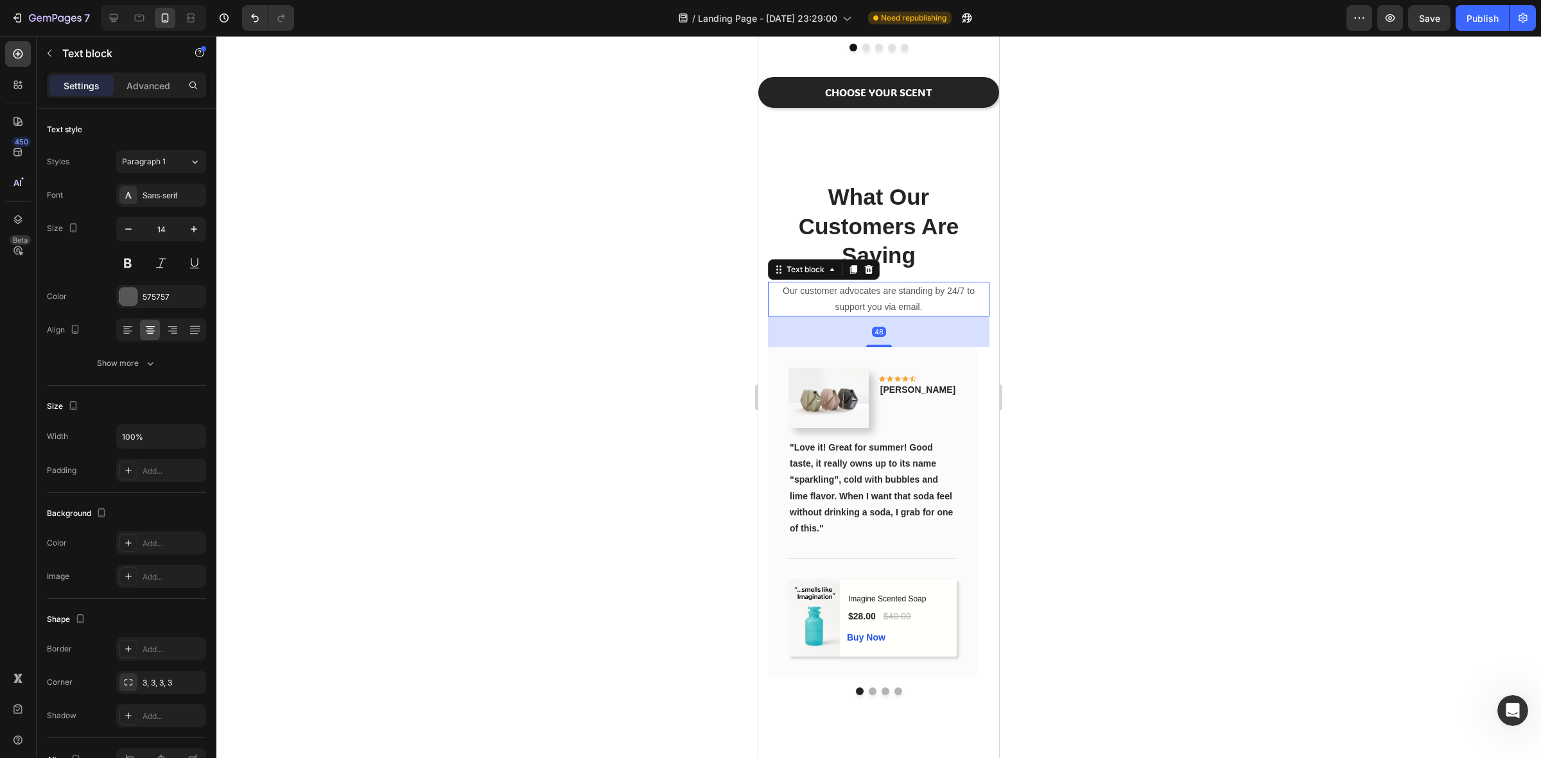
click at [810, 290] on p "Our customer advocates are standing by 24/7 to support you via email." at bounding box center [878, 299] width 219 height 32
click at [811, 294] on p "Our customer advocates are standing by 24/7 to support you via email." at bounding box center [878, 299] width 219 height 32
click at [960, 296] on p "Our customer advocates are standing by 24/7 to support you via email." at bounding box center [878, 299] width 219 height 32
click at [1035, 313] on div at bounding box center [878, 397] width 1325 height 723
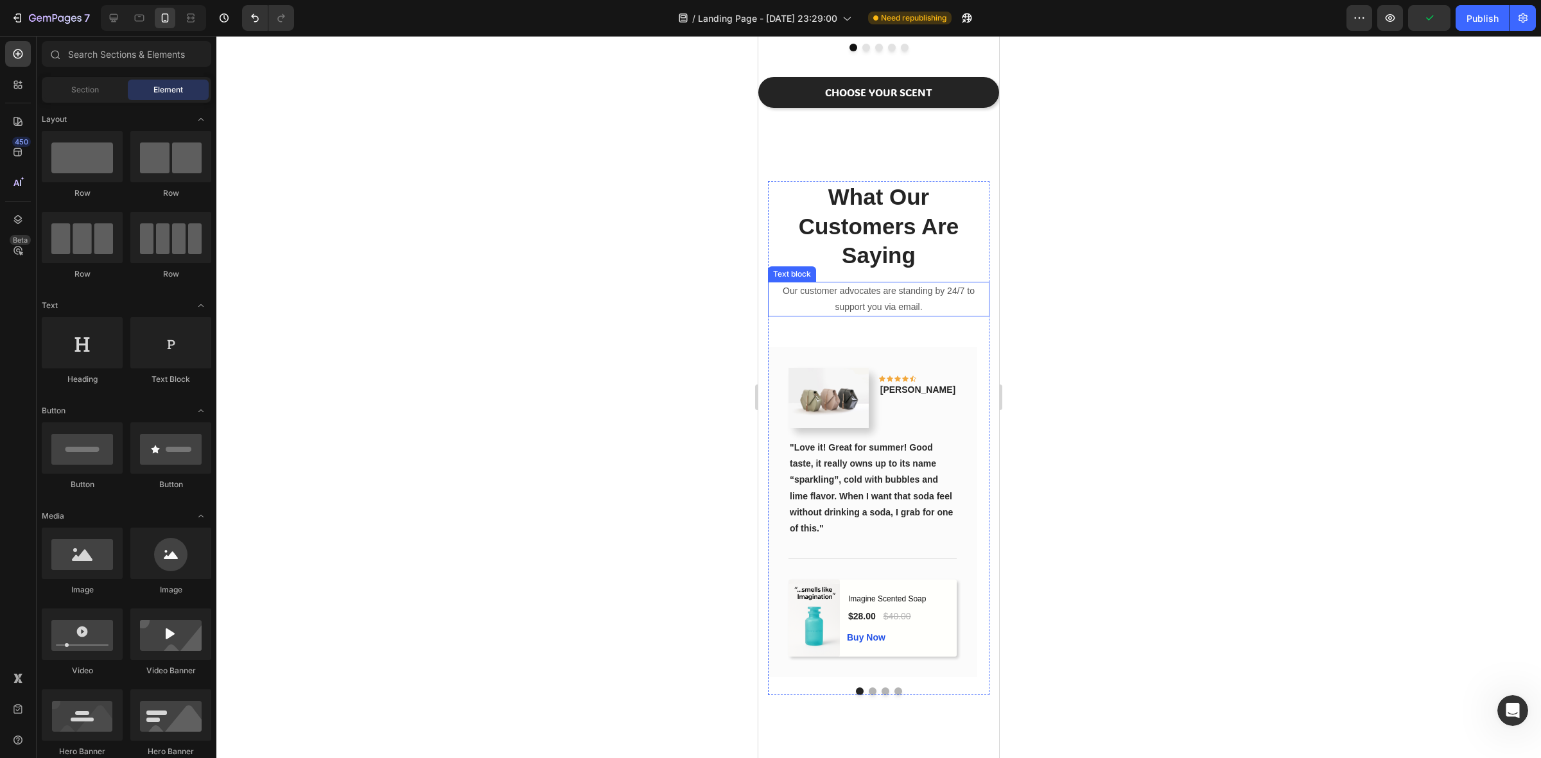
click at [948, 313] on p "Our customer advocates are standing by 24/7 to support you via email." at bounding box center [878, 299] width 219 height 32
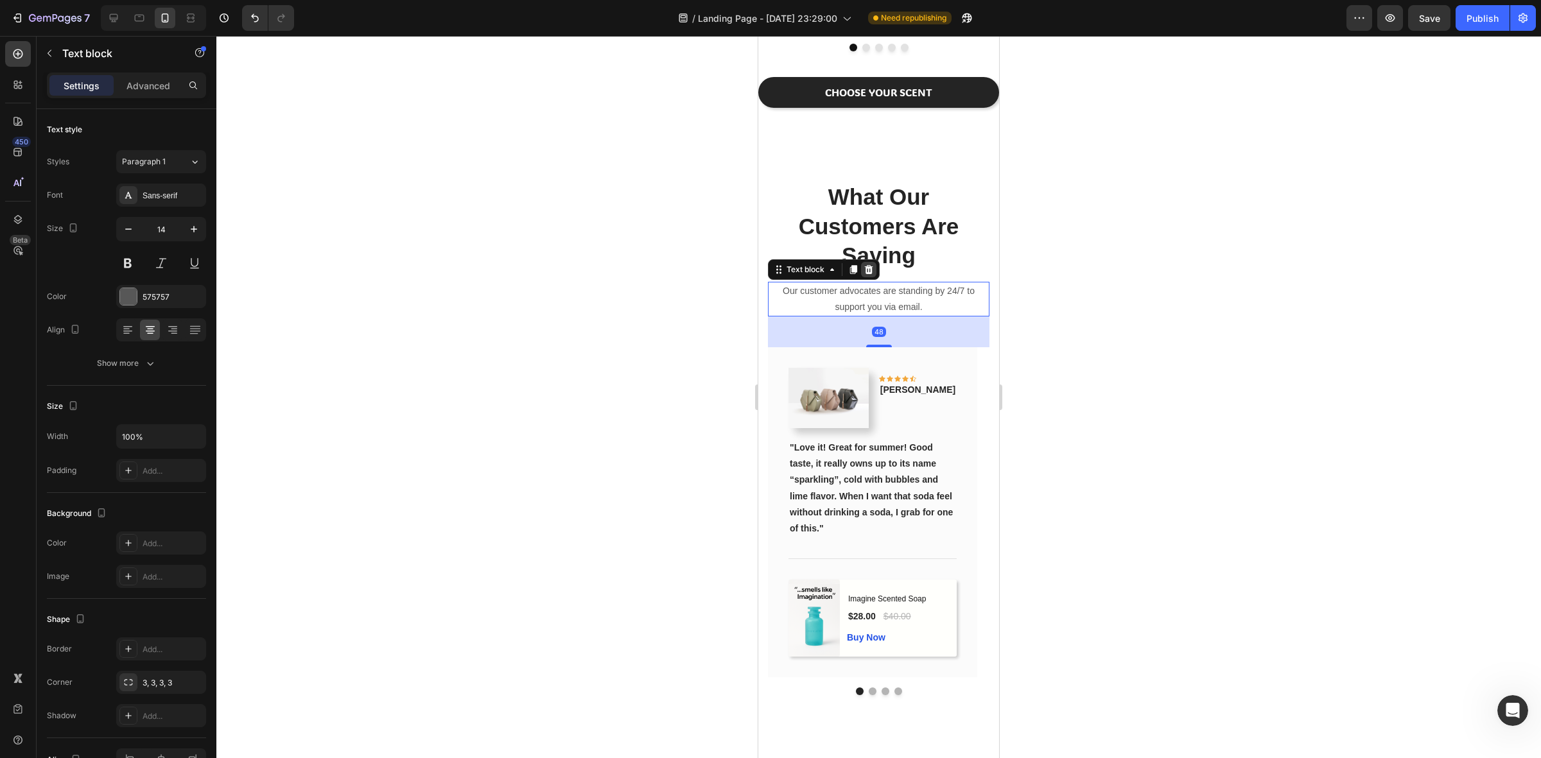
click at [868, 272] on icon at bounding box center [869, 269] width 8 height 9
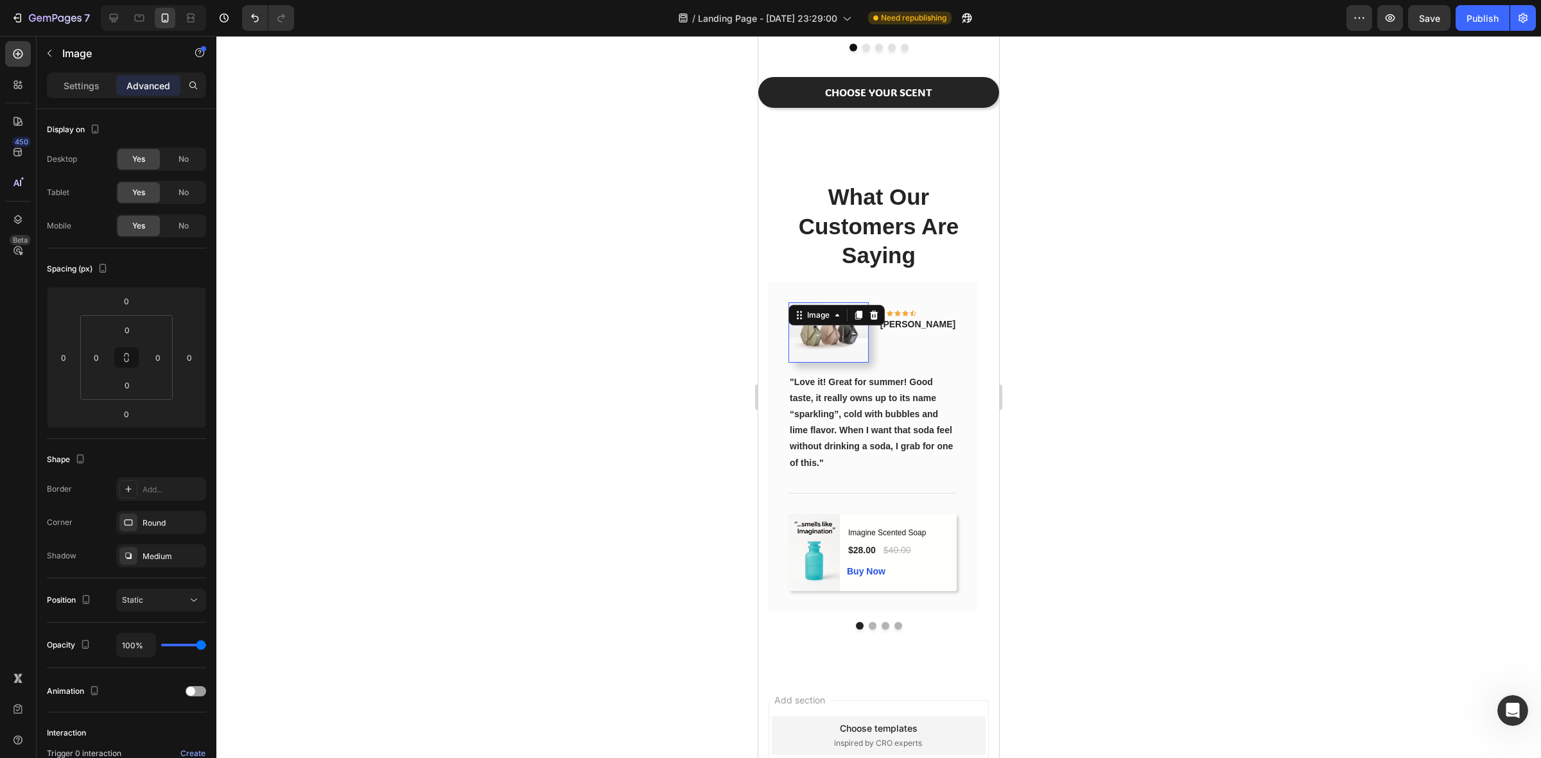
click at [816, 353] on img at bounding box center [829, 333] width 80 height 60
click at [839, 351] on img at bounding box center [829, 333] width 80 height 60
click at [69, 85] on p "Settings" at bounding box center [82, 85] width 36 height 13
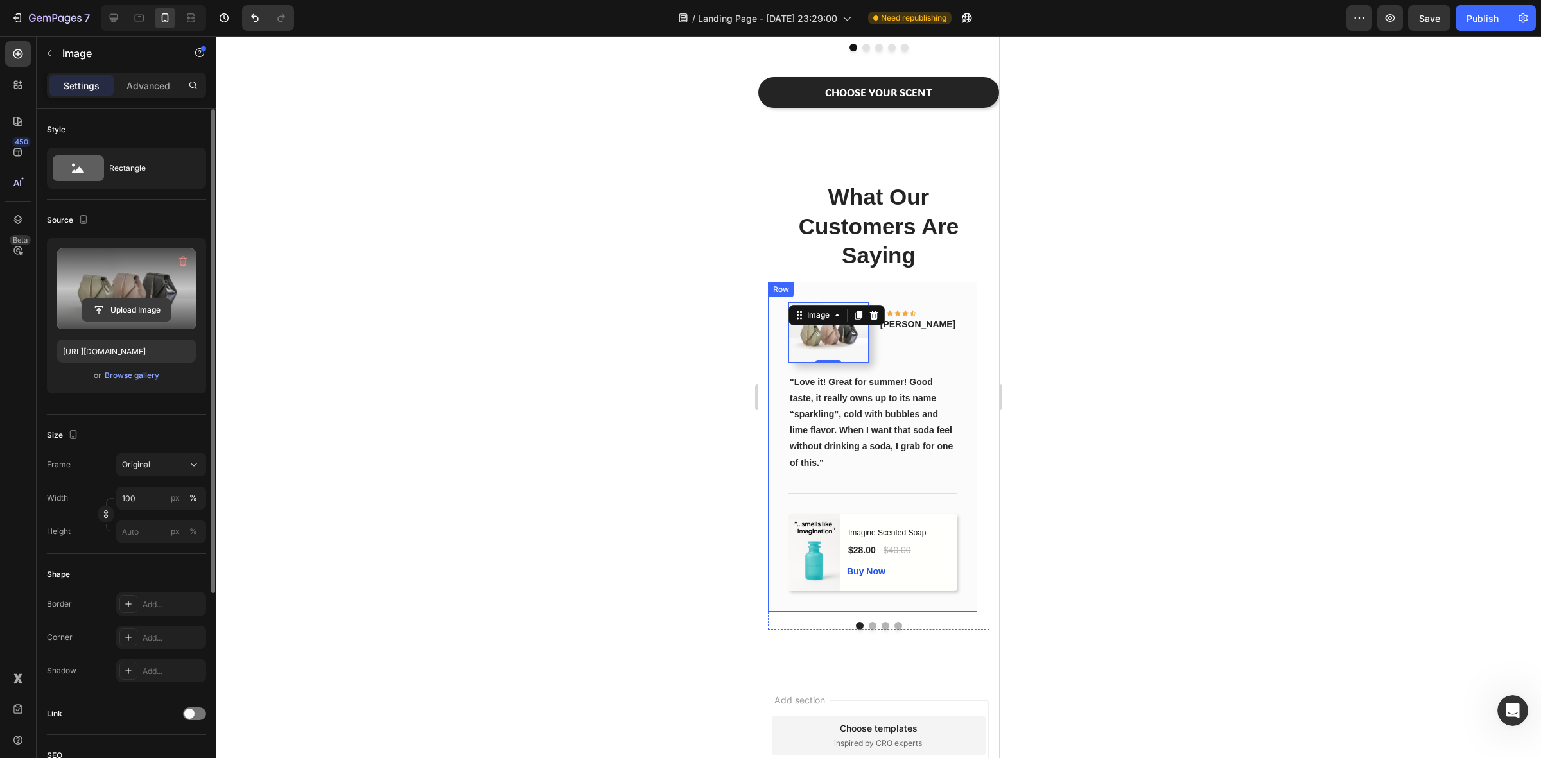
click at [132, 305] on input "file" at bounding box center [126, 310] width 89 height 22
type input "https://cdn.shopify.com/s/files/1/0933/9479/6860/files/gempages_580835986045404…"
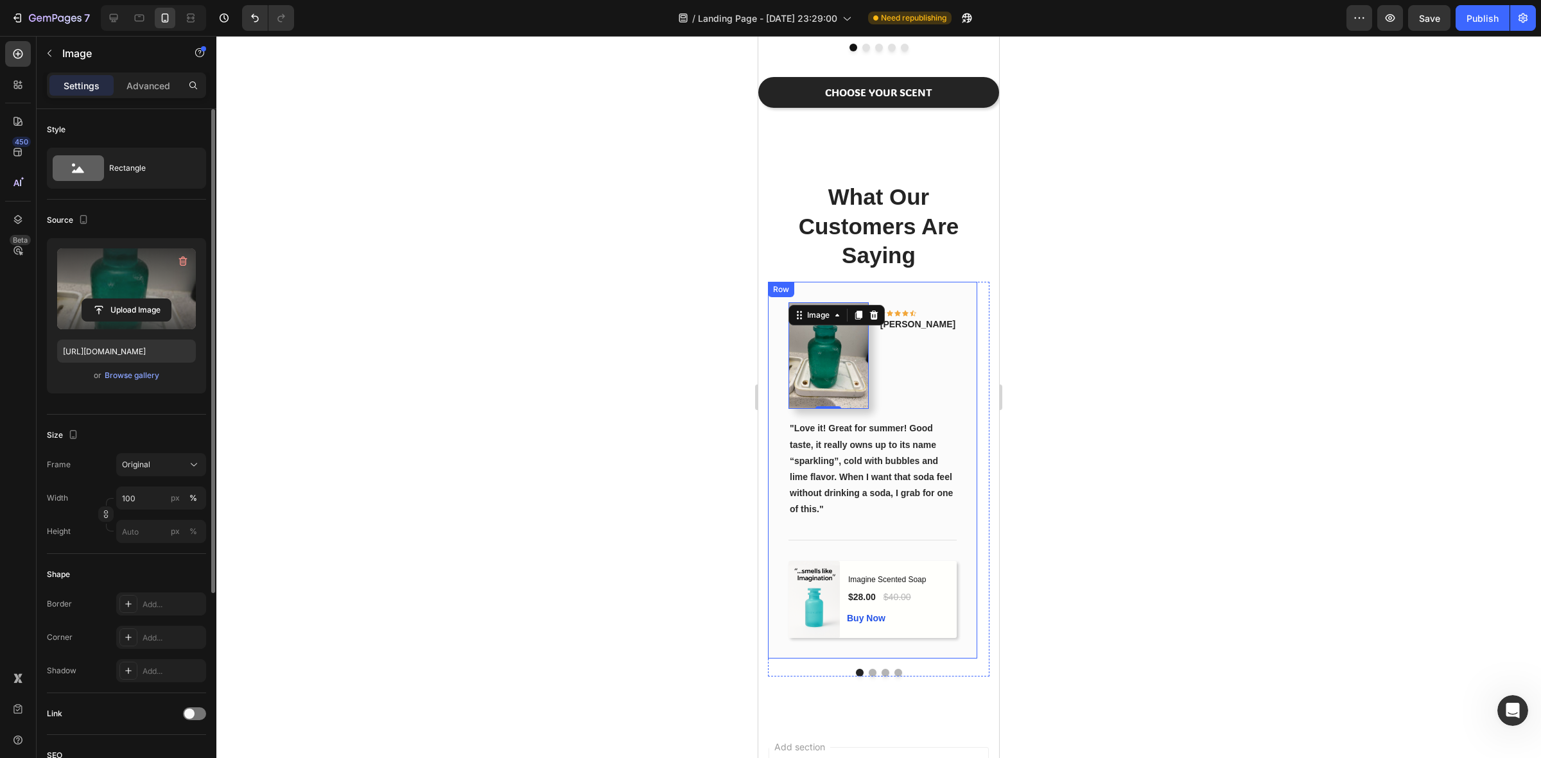
click at [1276, 414] on div at bounding box center [878, 397] width 1325 height 723
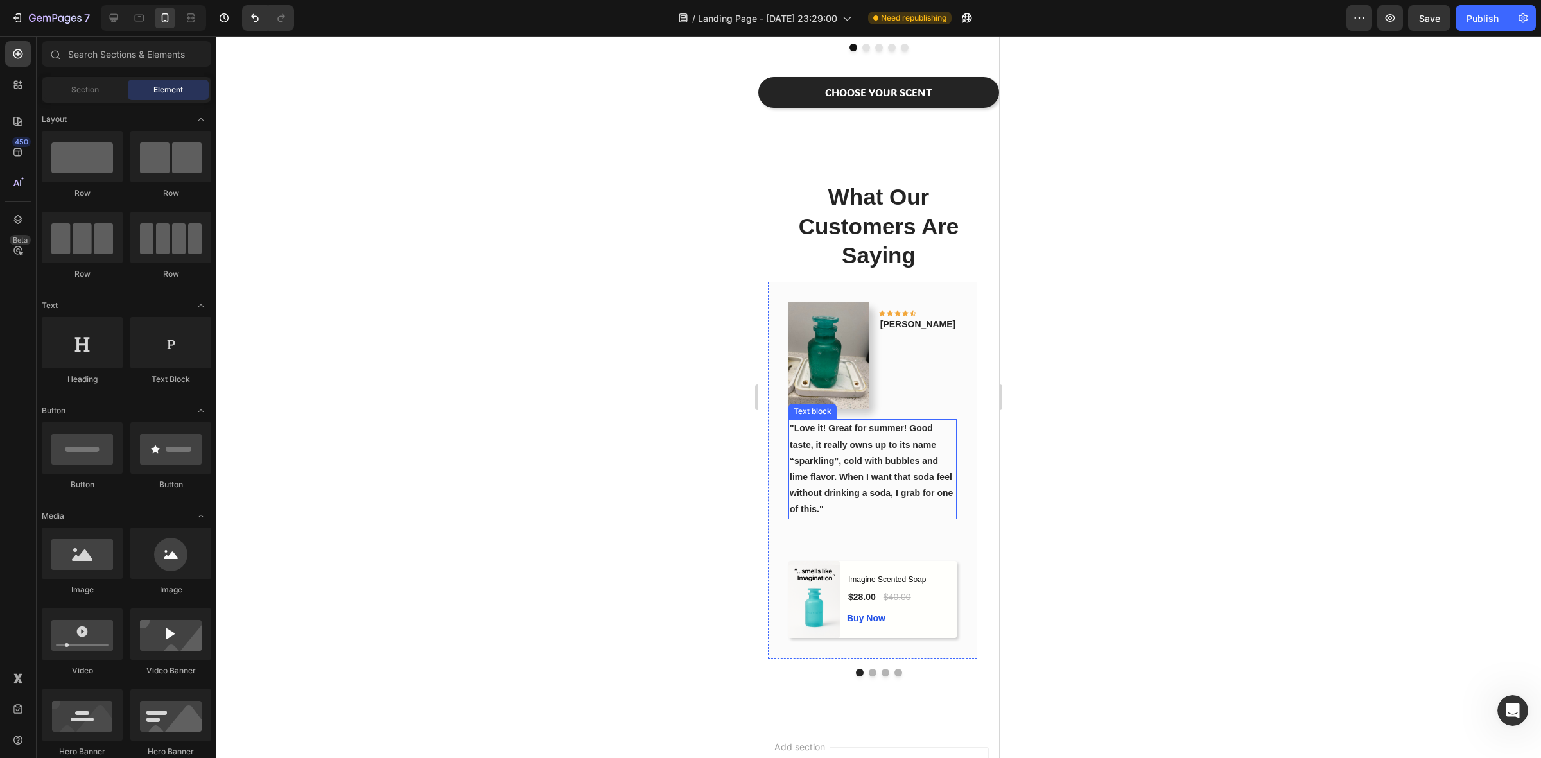
click at [795, 479] on strong ""Love it! Great for summer! Good taste, it really owns up to its name “sparklin…" at bounding box center [871, 468] width 163 height 91
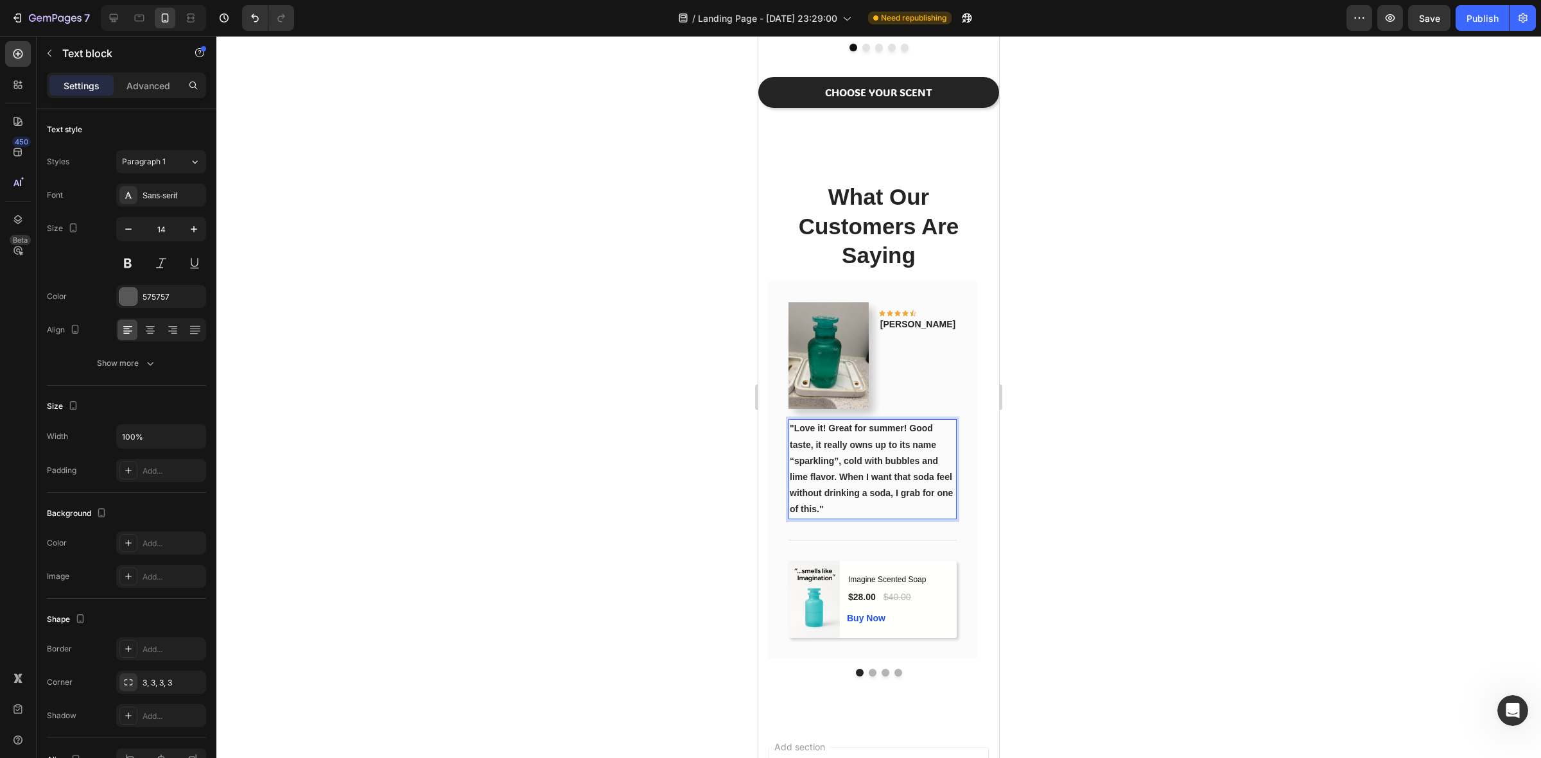
click at [796, 483] on strong ""Love it! Great for summer! Good taste, it really owns up to its name “sparklin…" at bounding box center [871, 468] width 163 height 91
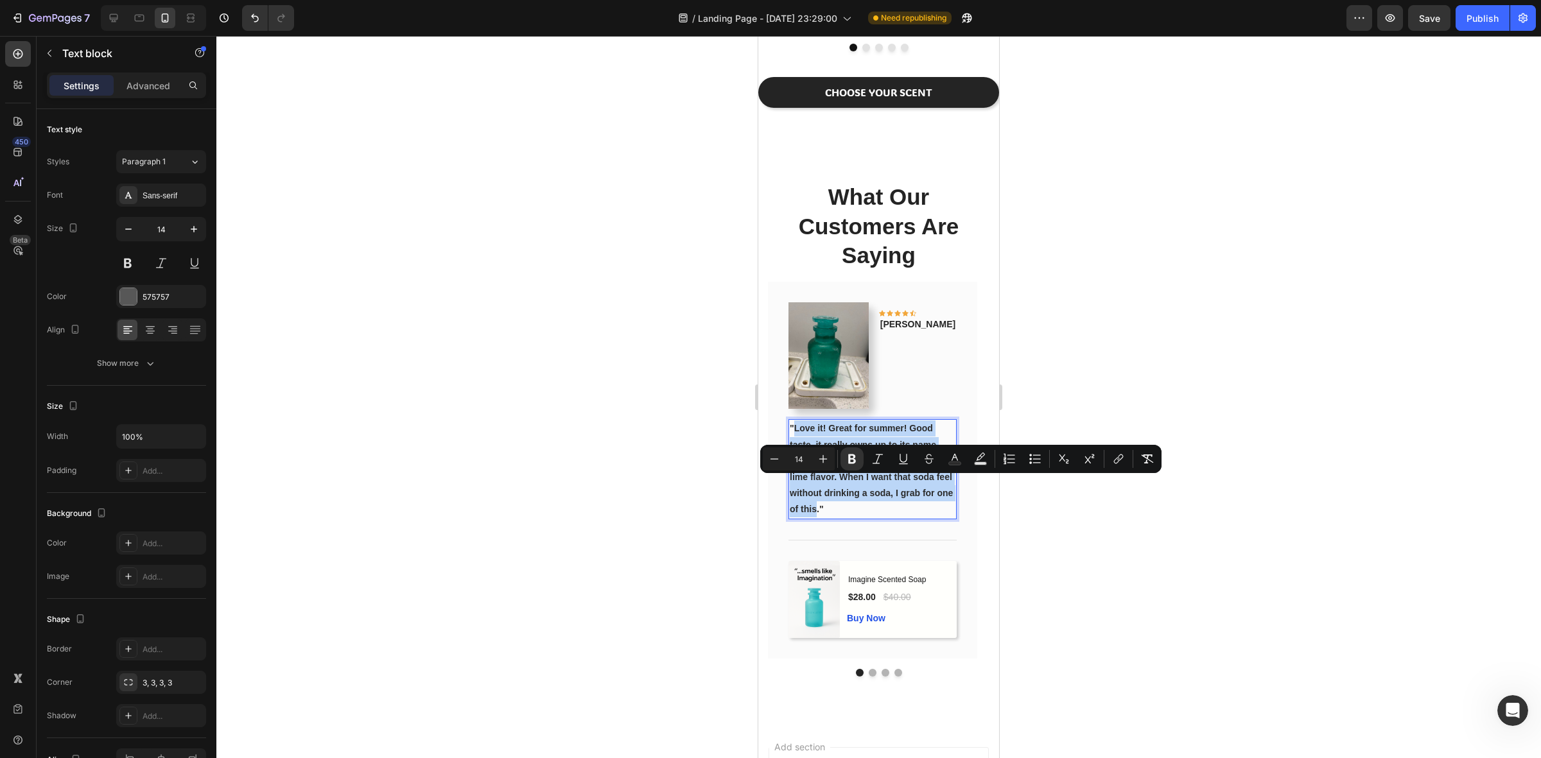
drag, startPoint x: 796, startPoint y: 483, endPoint x: 817, endPoint y: 561, distance: 80.4
click at [817, 514] on strong ""Love it! Great for summer! Good taste, it really owns up to its name “sparklin…" at bounding box center [871, 468] width 163 height 91
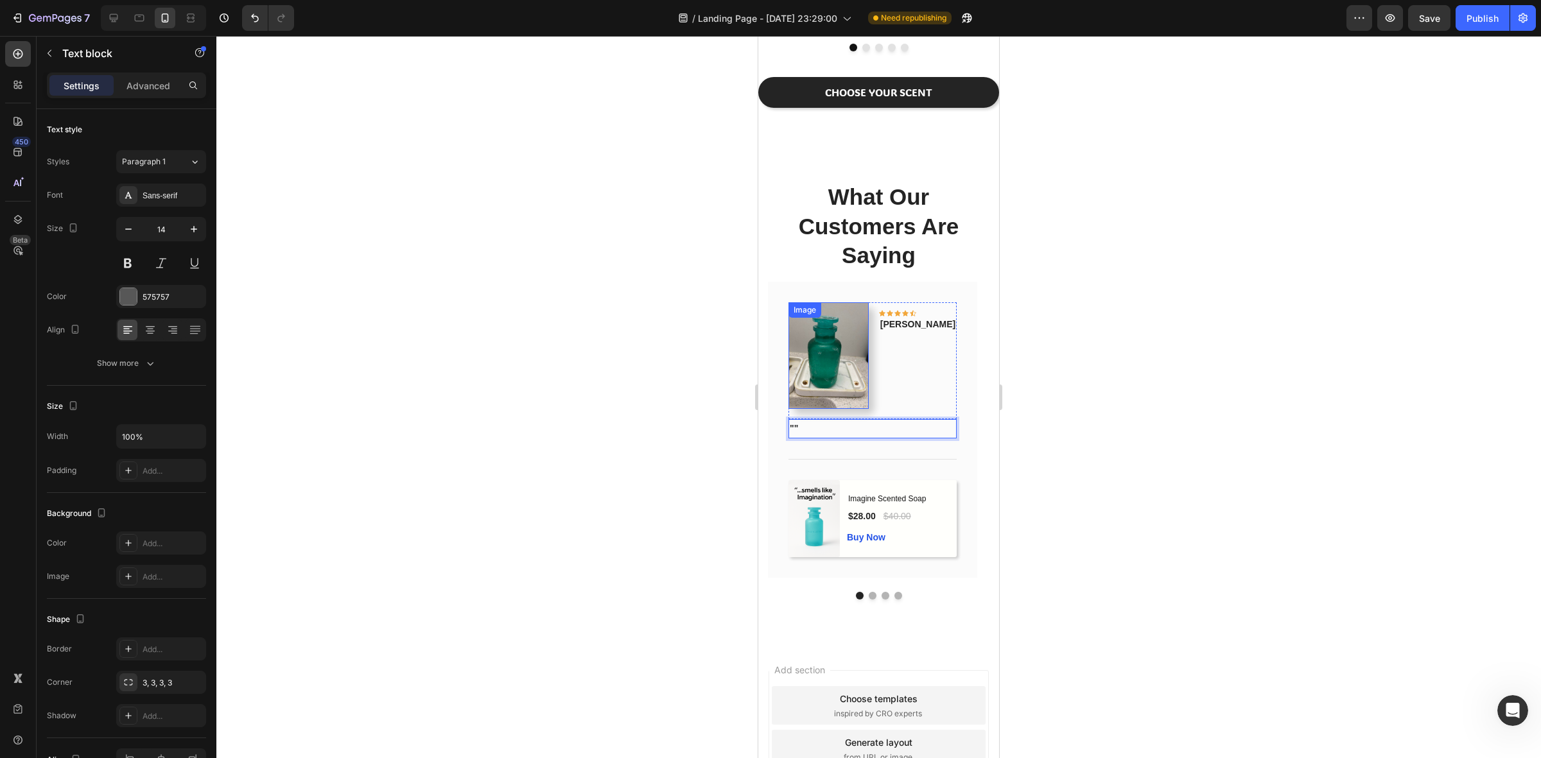
click at [869, 408] on img at bounding box center [829, 356] width 80 height 107
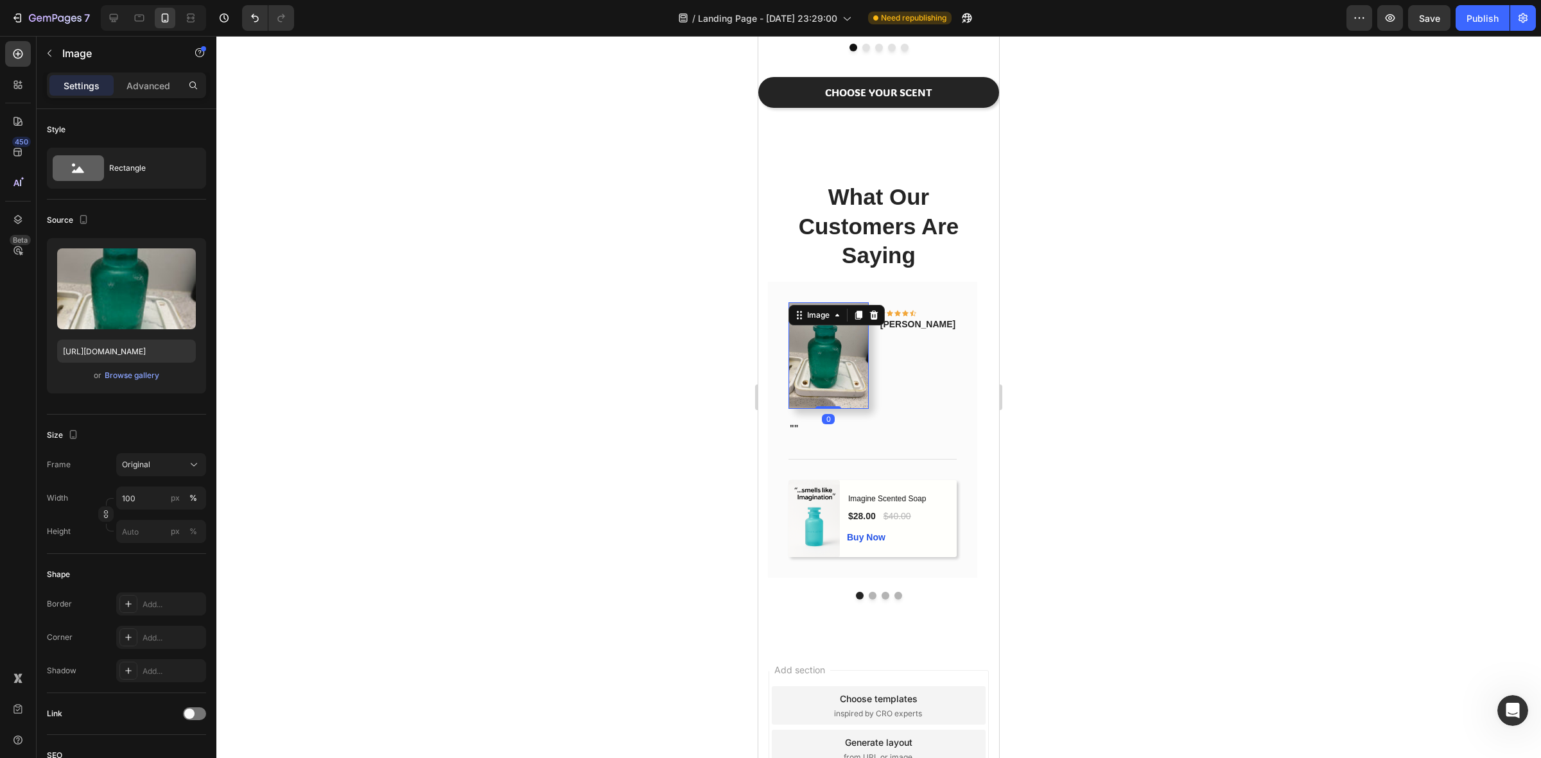
click at [549, 368] on div at bounding box center [878, 397] width 1325 height 723
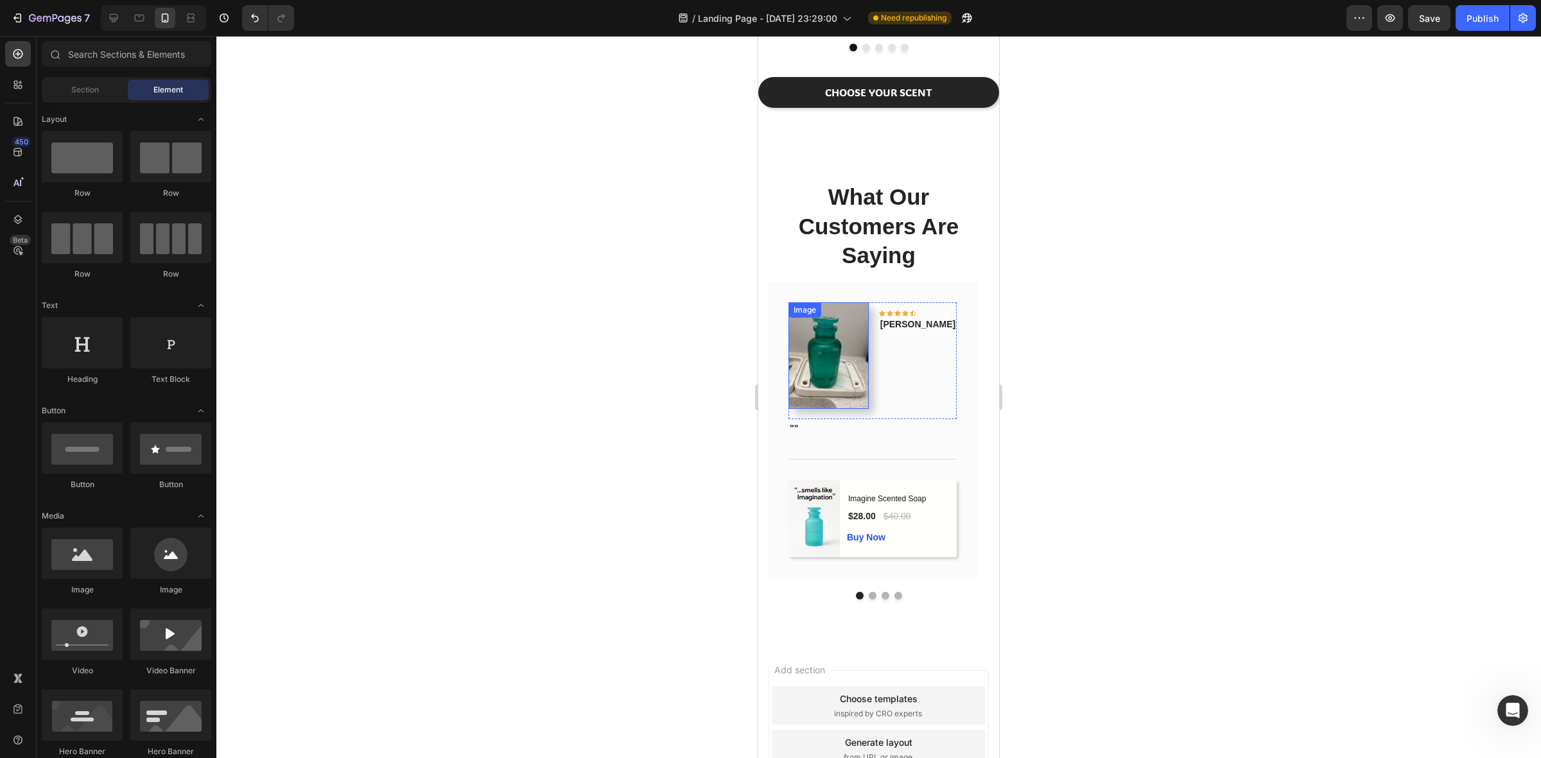
click at [850, 409] on img at bounding box center [829, 356] width 80 height 107
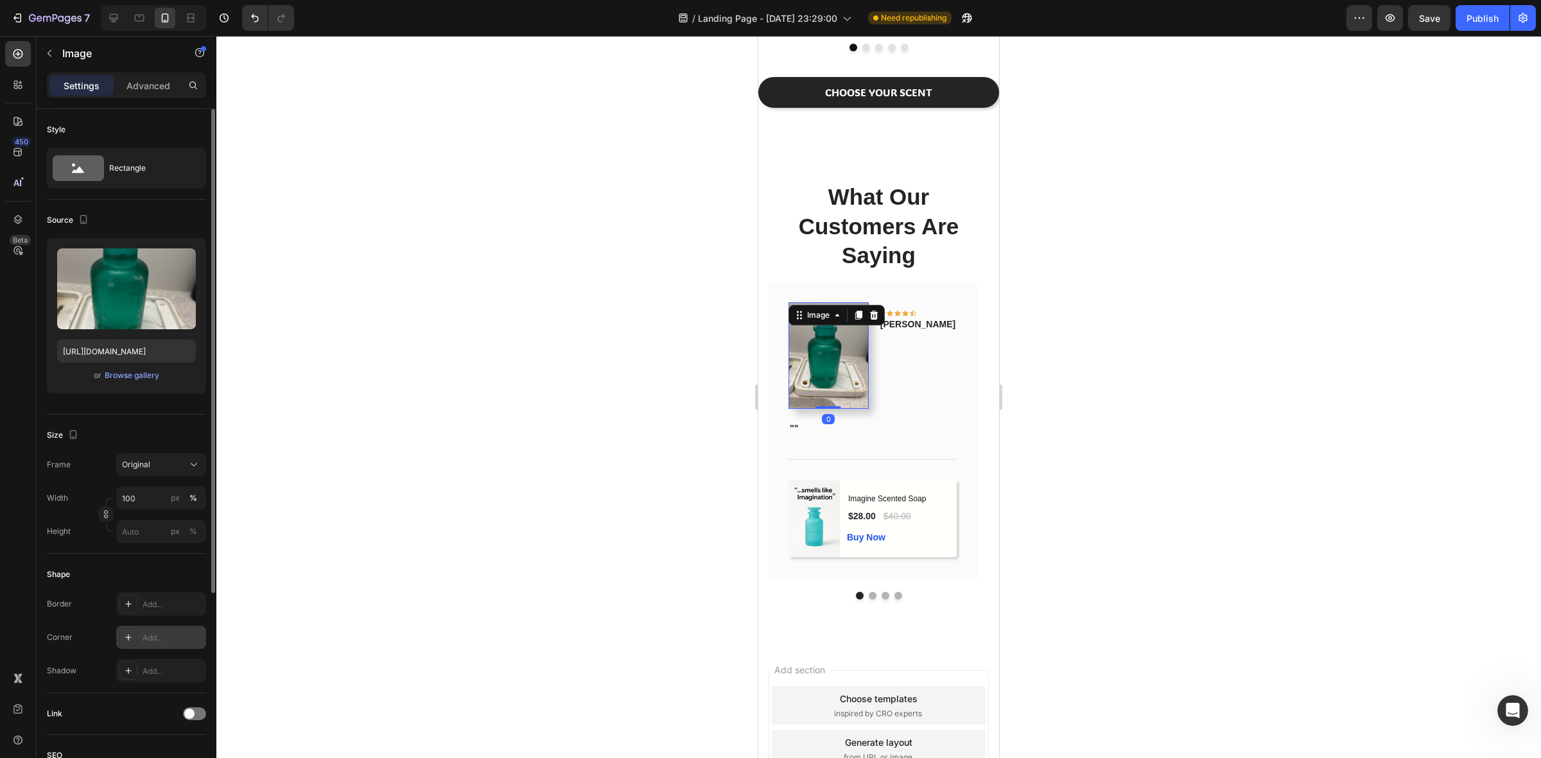
click at [156, 640] on div "Add..." at bounding box center [173, 639] width 60 height 12
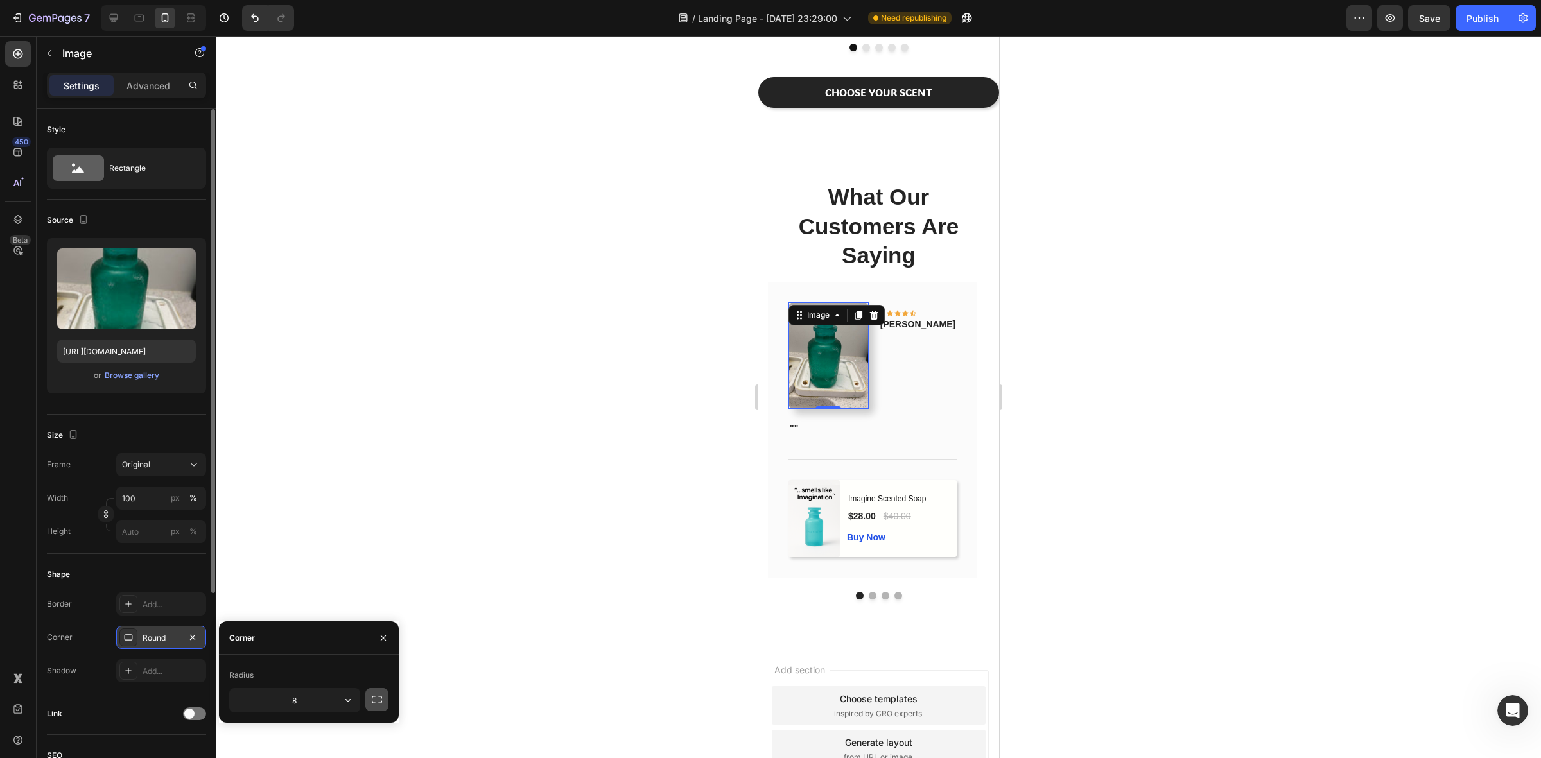
click at [384, 692] on button "button" at bounding box center [376, 699] width 23 height 23
click at [437, 486] on div at bounding box center [878, 397] width 1325 height 723
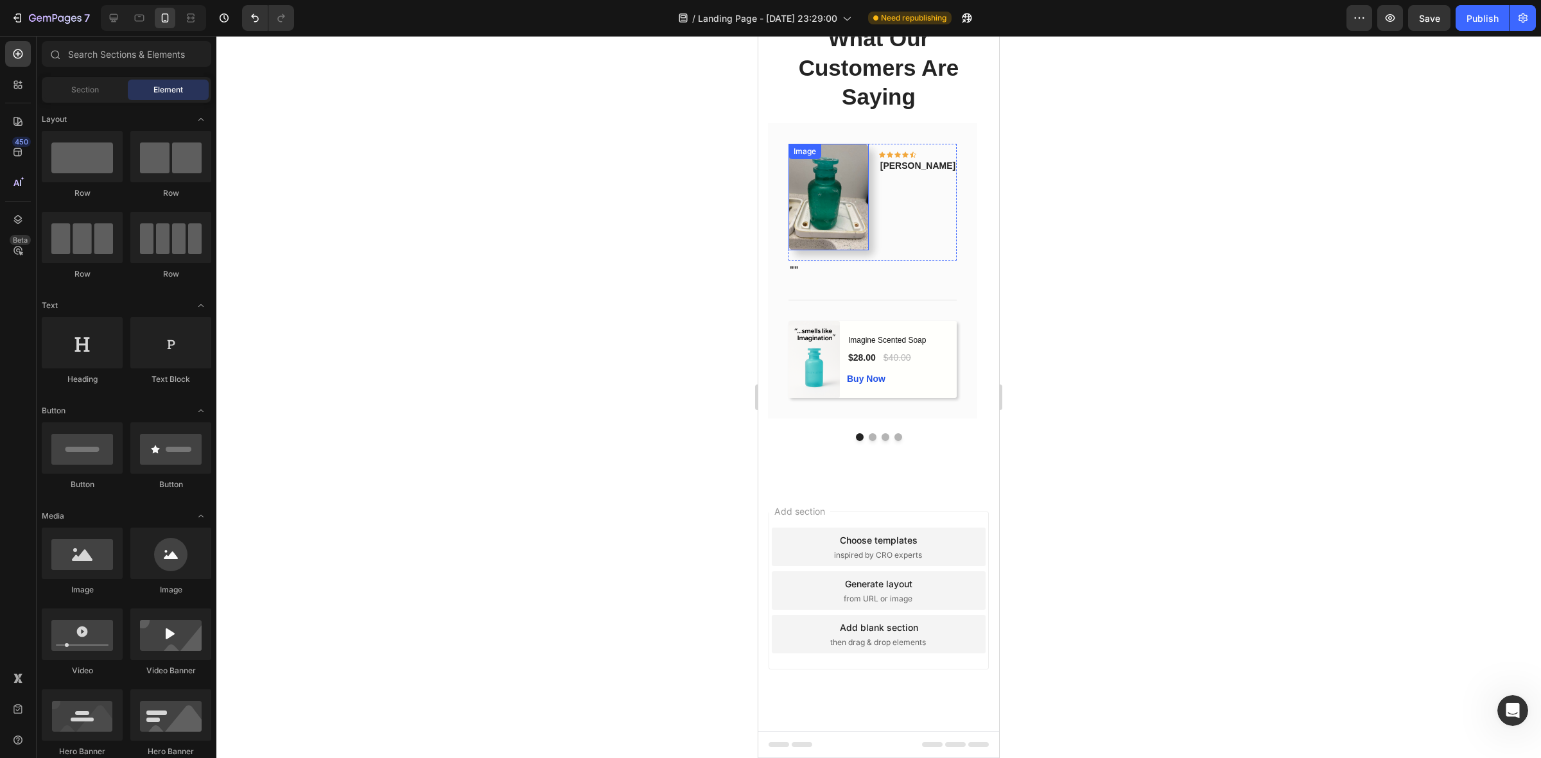
scroll to position [1071, 0]
click at [868, 437] on div "Image Icon Icon Icon Icon Icon Row Phillip Text block Row "" Text block Title L…" at bounding box center [879, 282] width 222 height 318
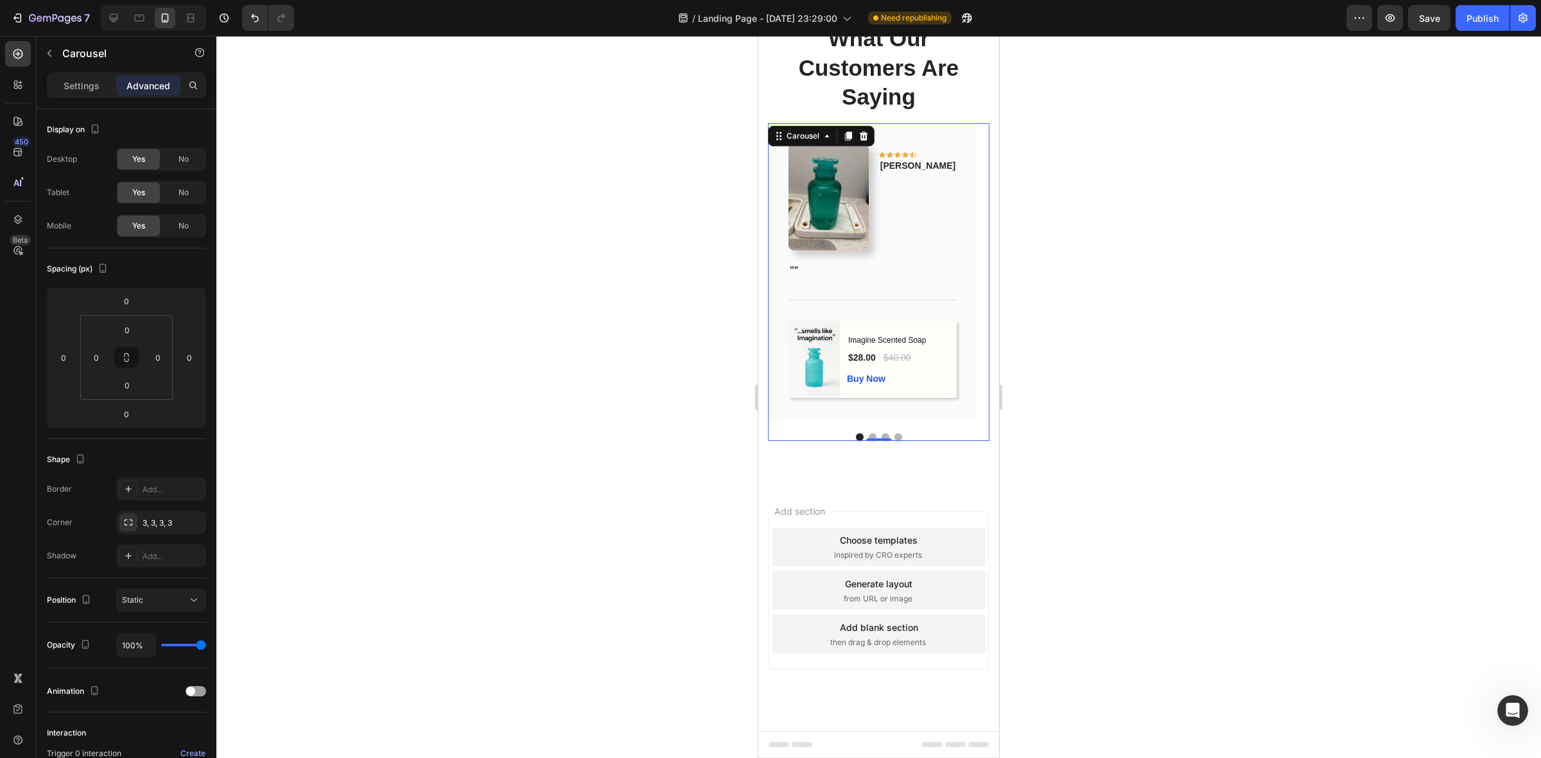
click at [784, 430] on div "Image Icon Icon Icon Icon Icon Row Phillip Text block Row "" Text block Title L…" at bounding box center [879, 282] width 222 height 318
click at [79, 79] on p "Settings" at bounding box center [82, 85] width 36 height 13
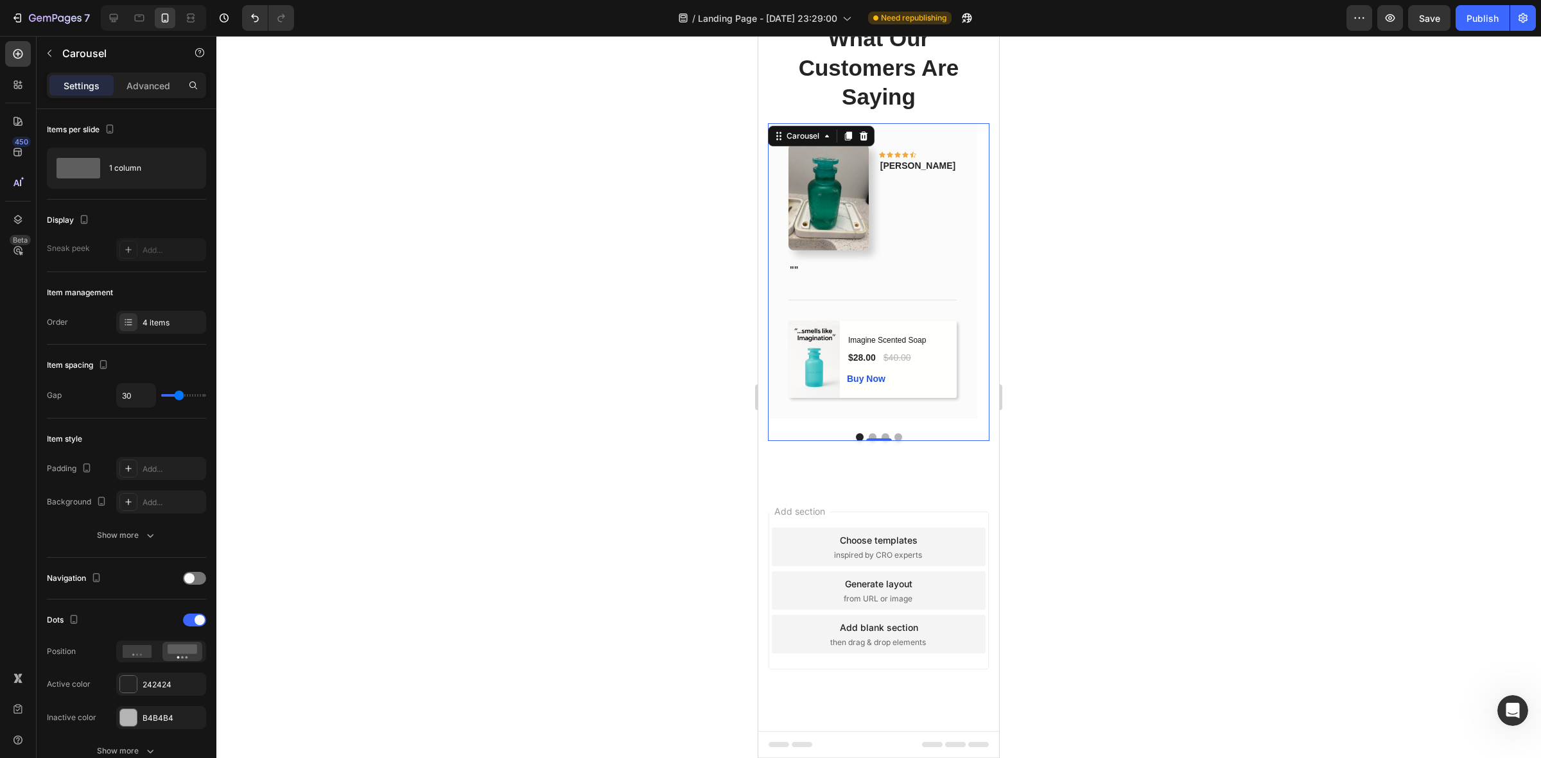
click at [865, 432] on div "Image Icon Icon Icon Icon Icon Row Phillip Text block Row "" Text block Title L…" at bounding box center [879, 282] width 222 height 318
click at [869, 435] on button "Dot" at bounding box center [873, 438] width 8 height 8
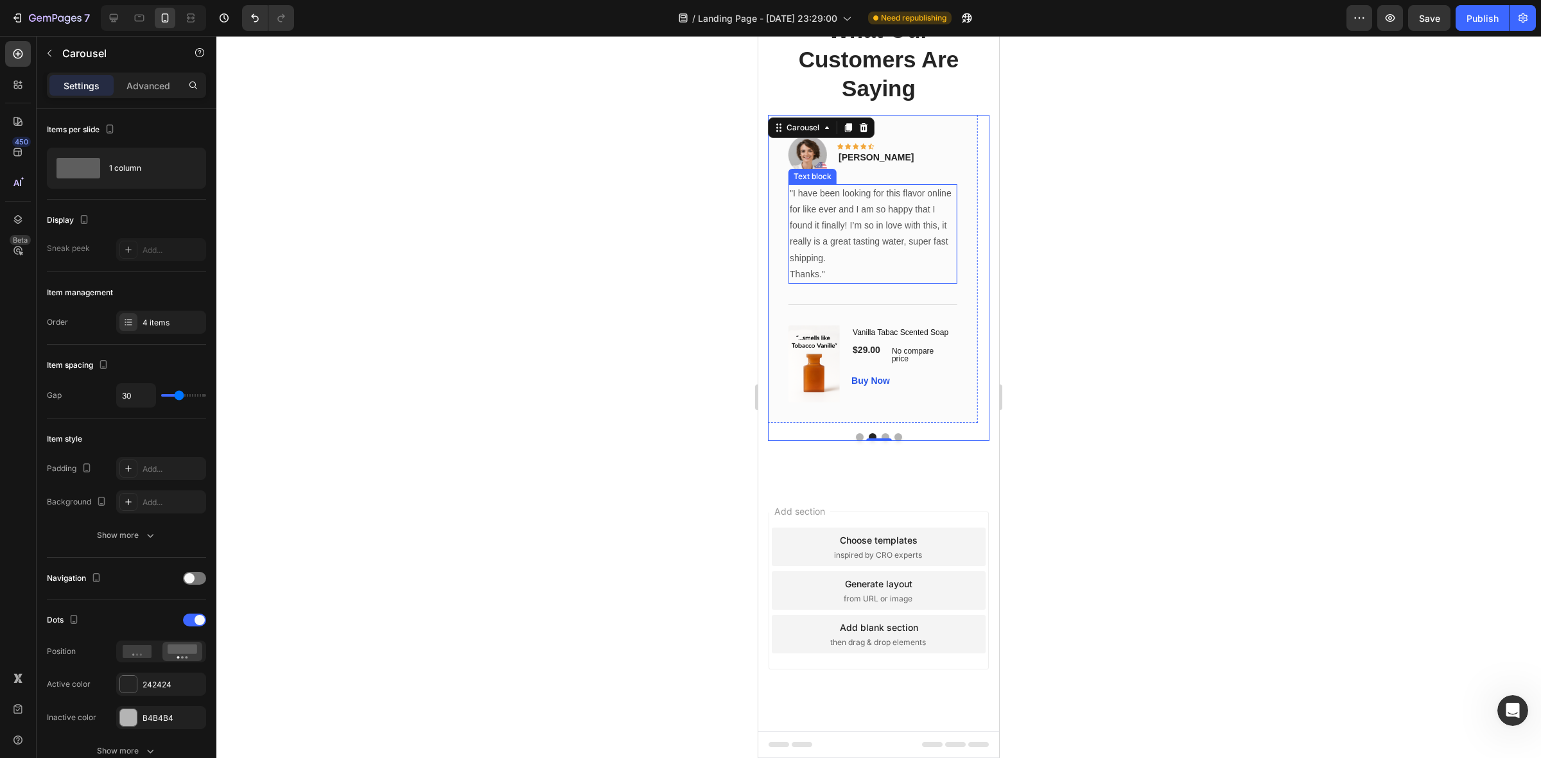
scroll to position [928, 0]
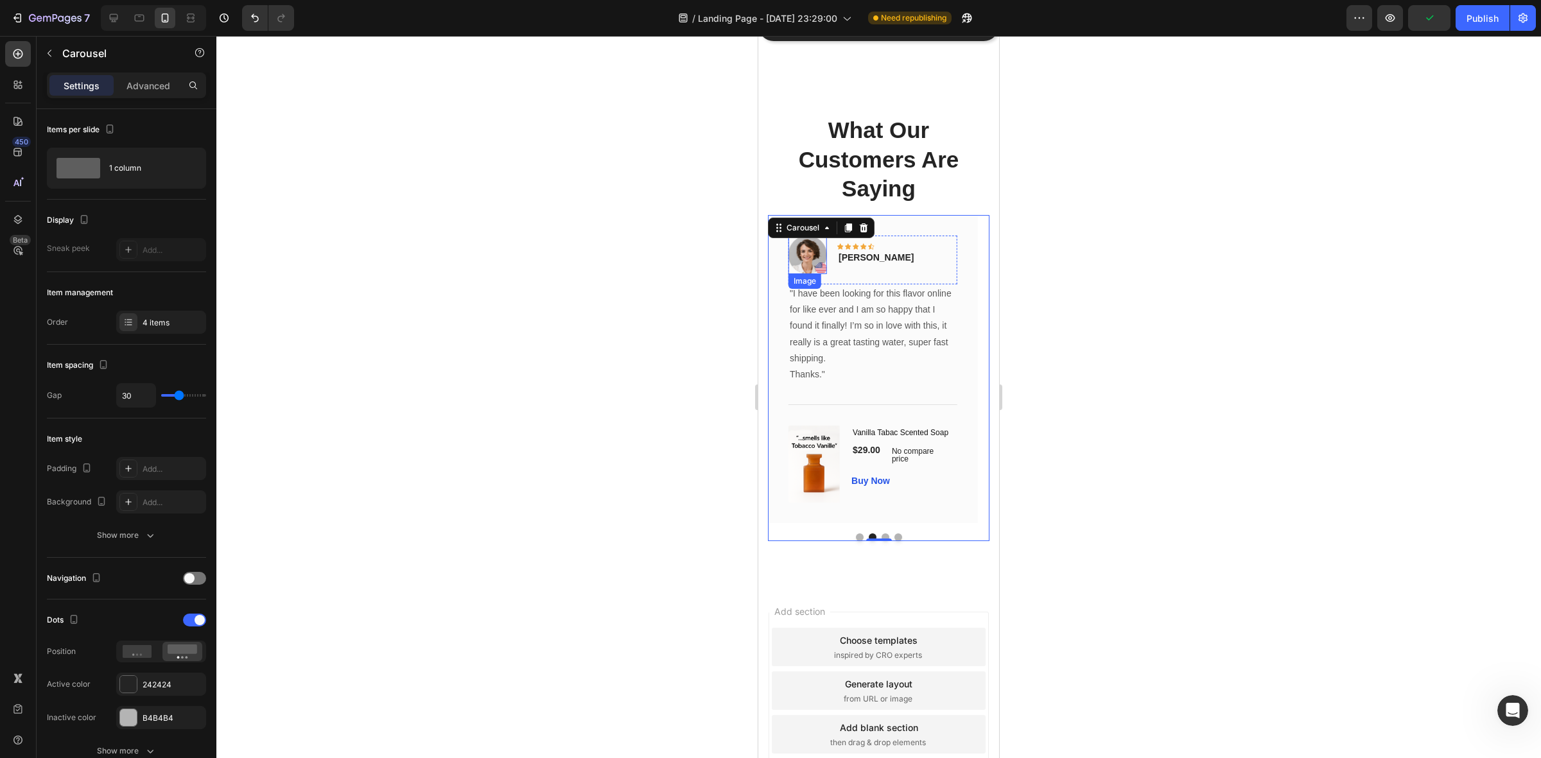
click at [807, 263] on img at bounding box center [808, 255] width 39 height 39
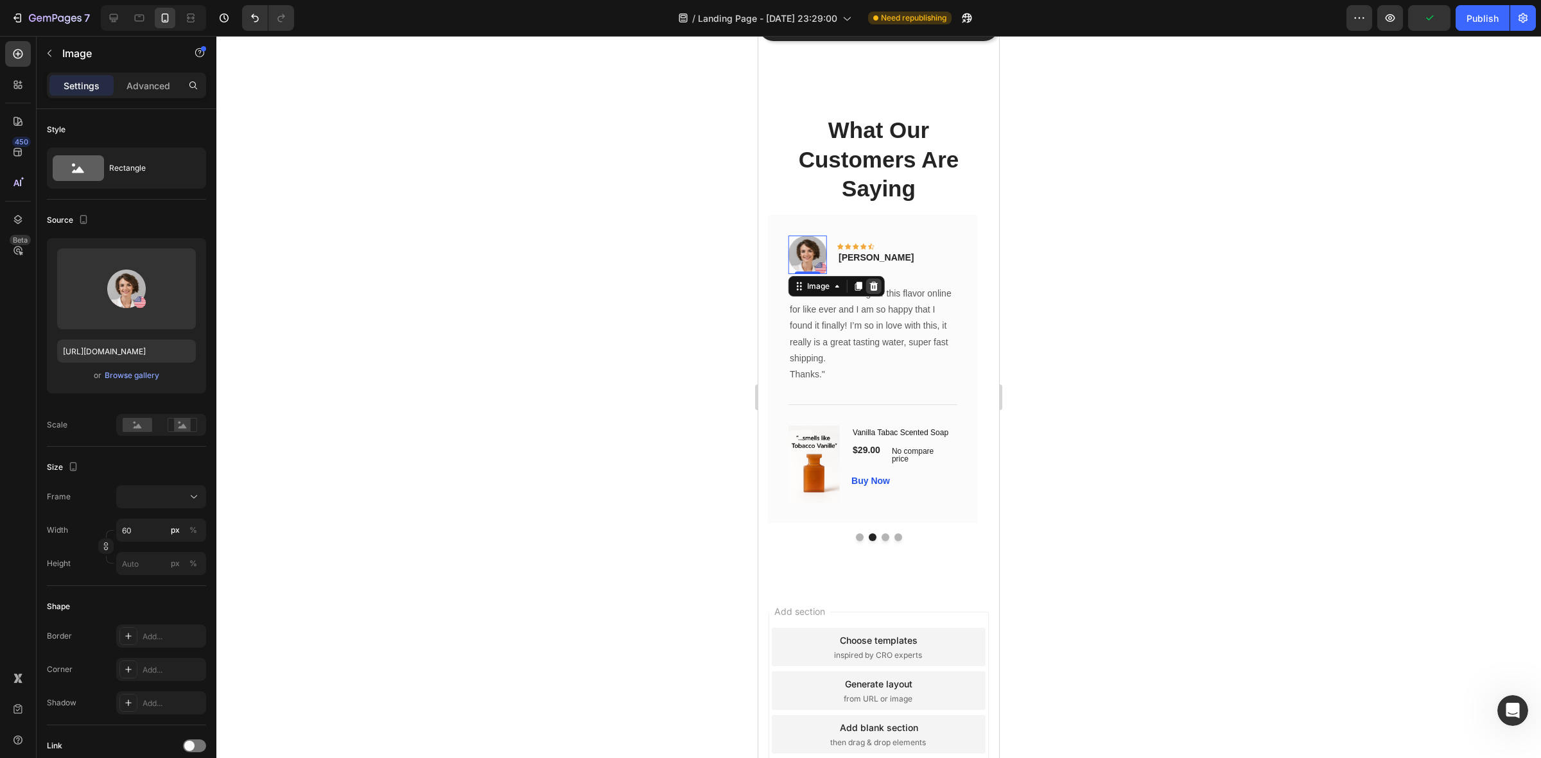
click at [875, 289] on icon at bounding box center [874, 286] width 10 height 10
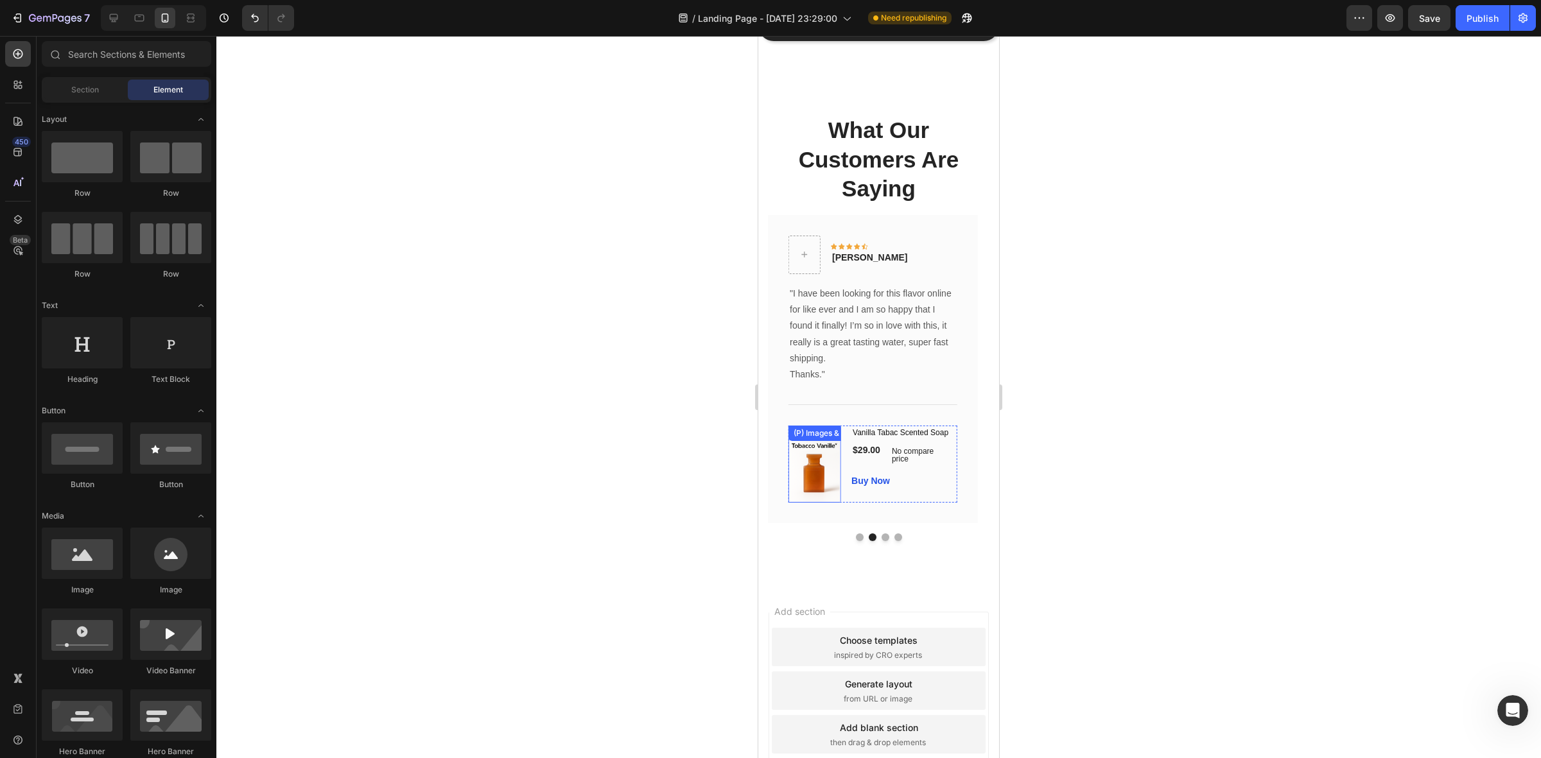
click at [814, 477] on img at bounding box center [814, 464] width 51 height 77
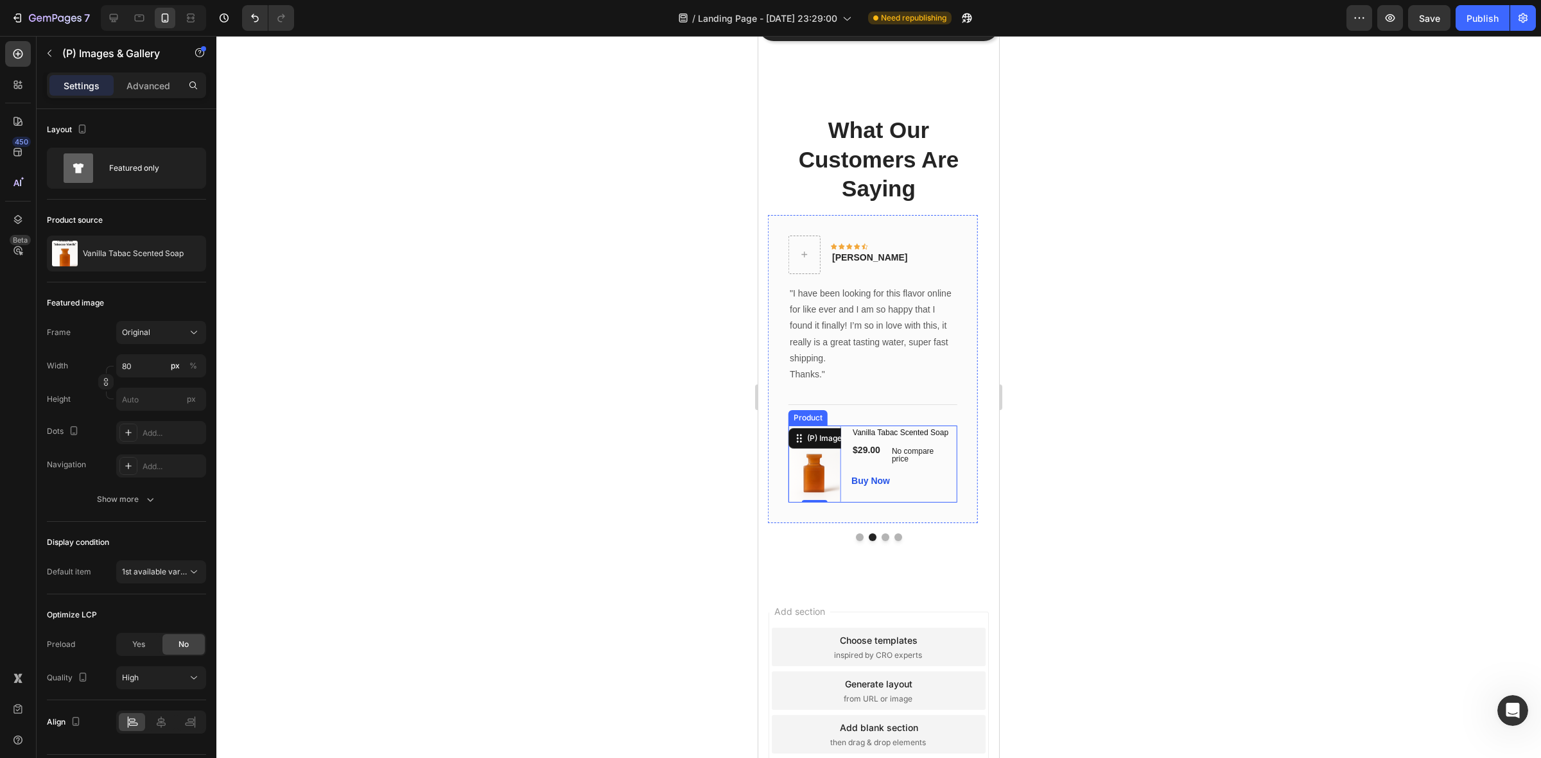
click at [912, 495] on div "Vanilla Tabac Scented Soap (P) Title $29.00 (P) Price (P) Price No compare pric…" at bounding box center [904, 464] width 105 height 77
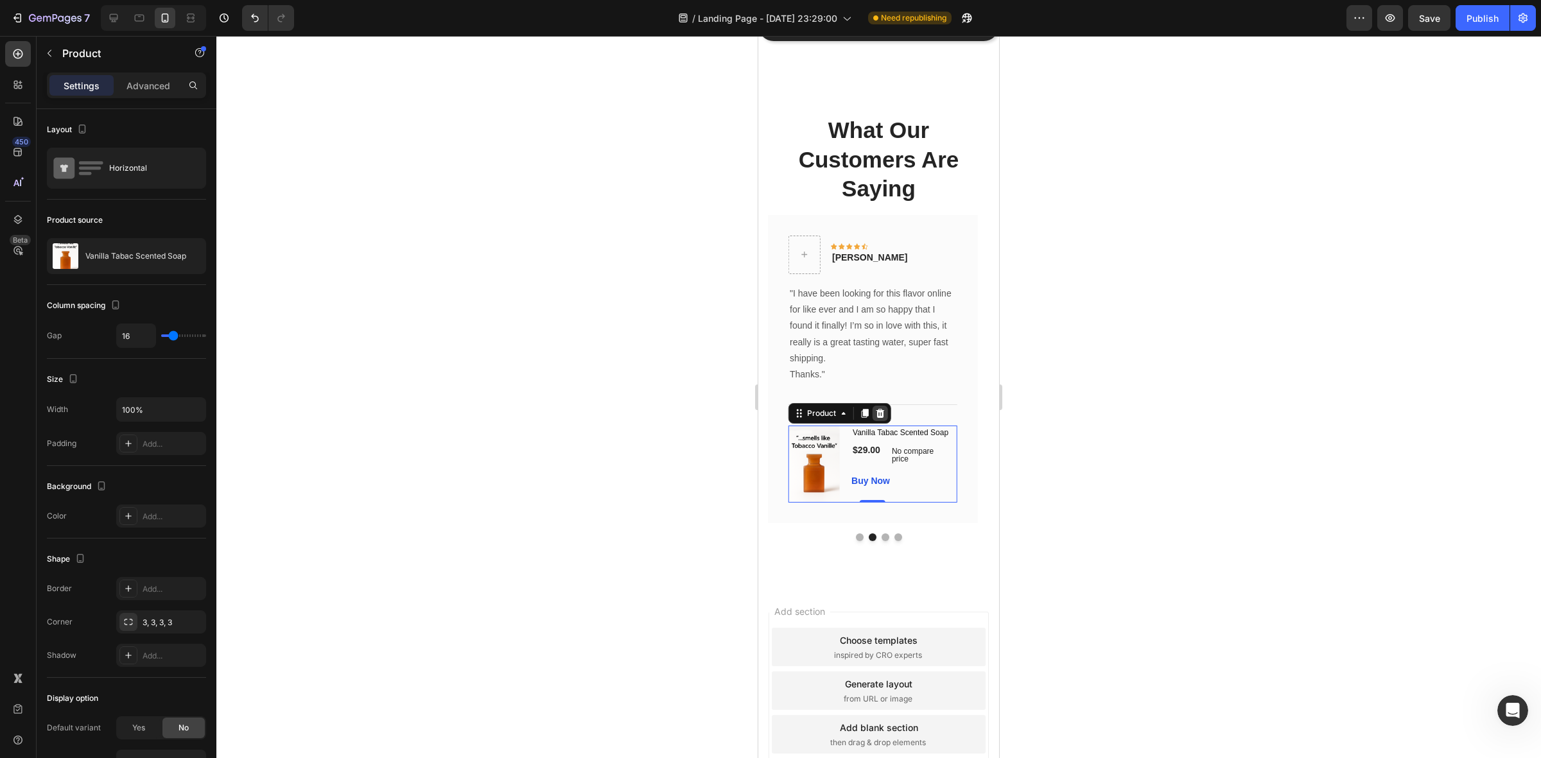
click at [881, 415] on icon at bounding box center [880, 413] width 10 height 10
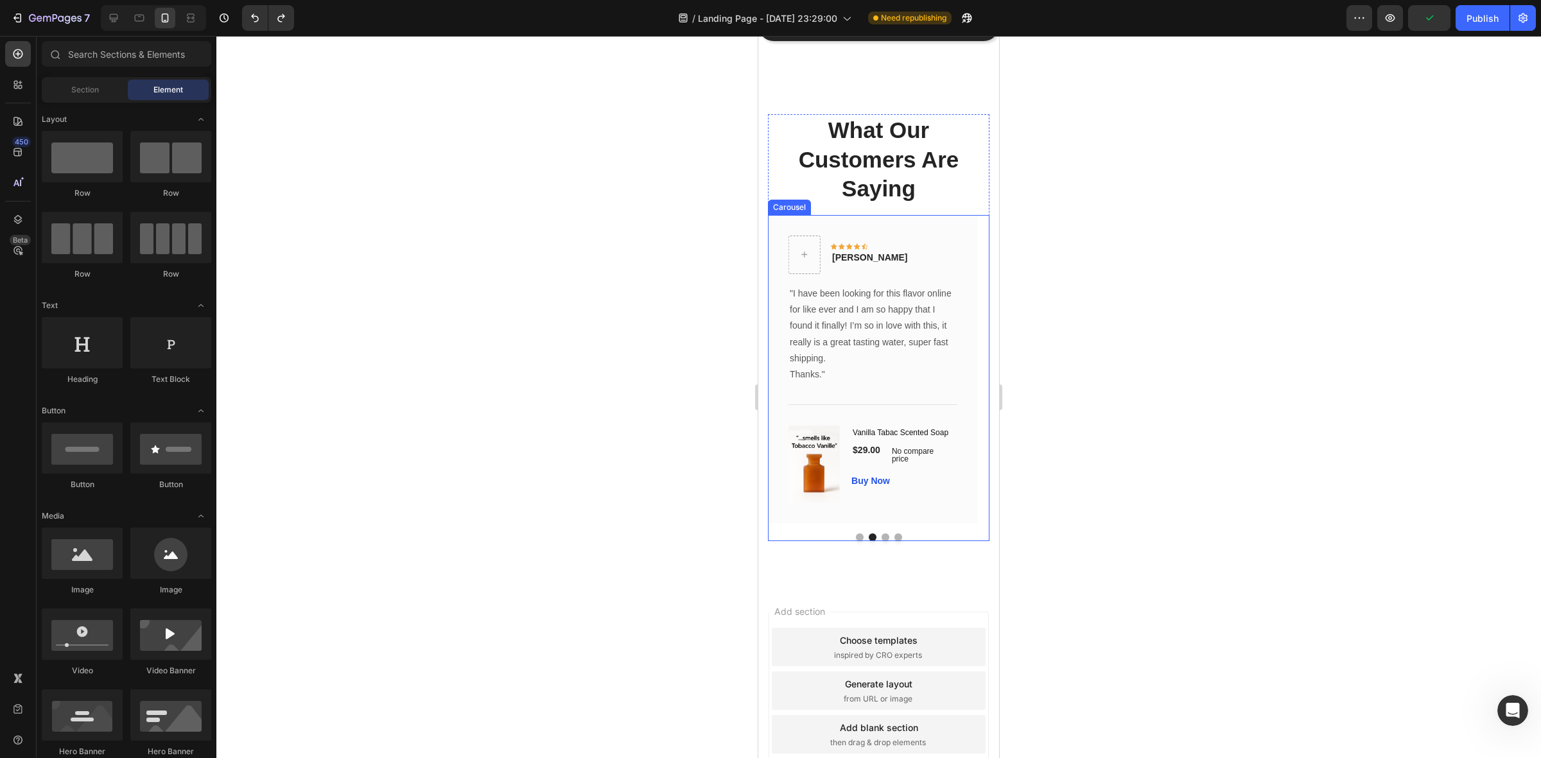
click at [882, 541] on button "Dot" at bounding box center [886, 538] width 8 height 8
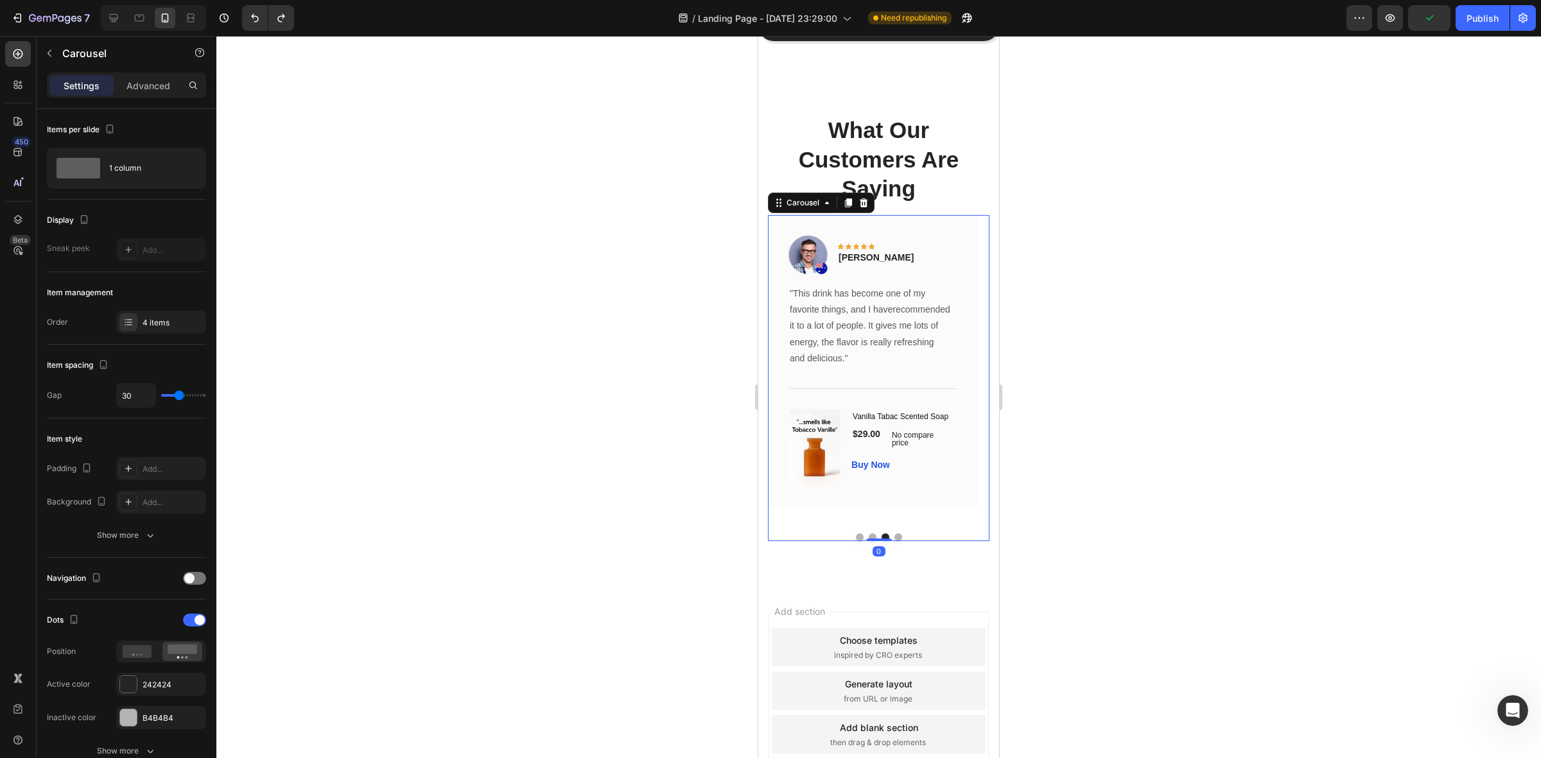
click at [895, 541] on button "Dot" at bounding box center [899, 538] width 8 height 8
click at [856, 541] on button "Dot" at bounding box center [860, 538] width 8 height 8
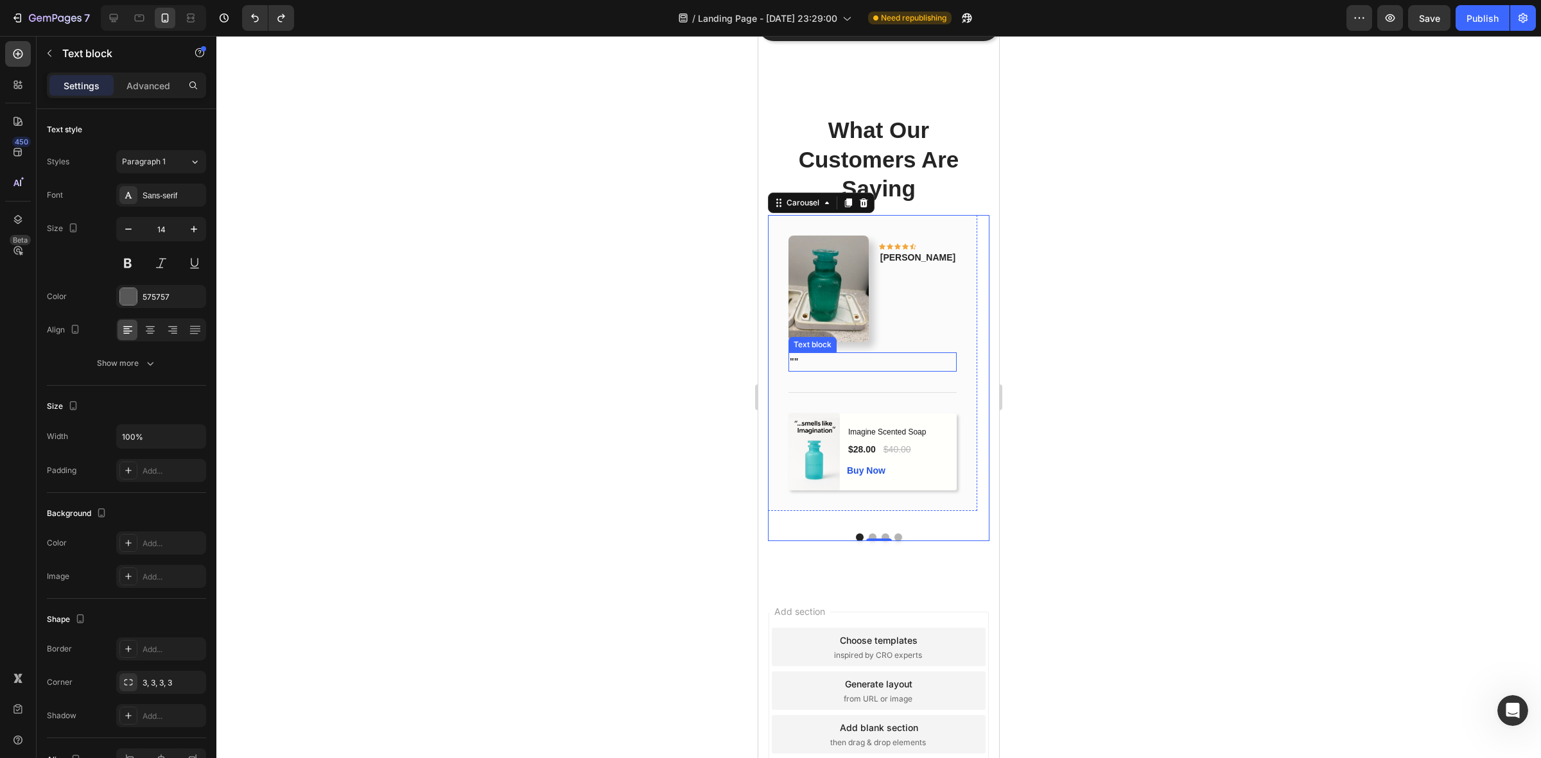
click at [794, 367] on strong """" at bounding box center [794, 361] width 8 height 10
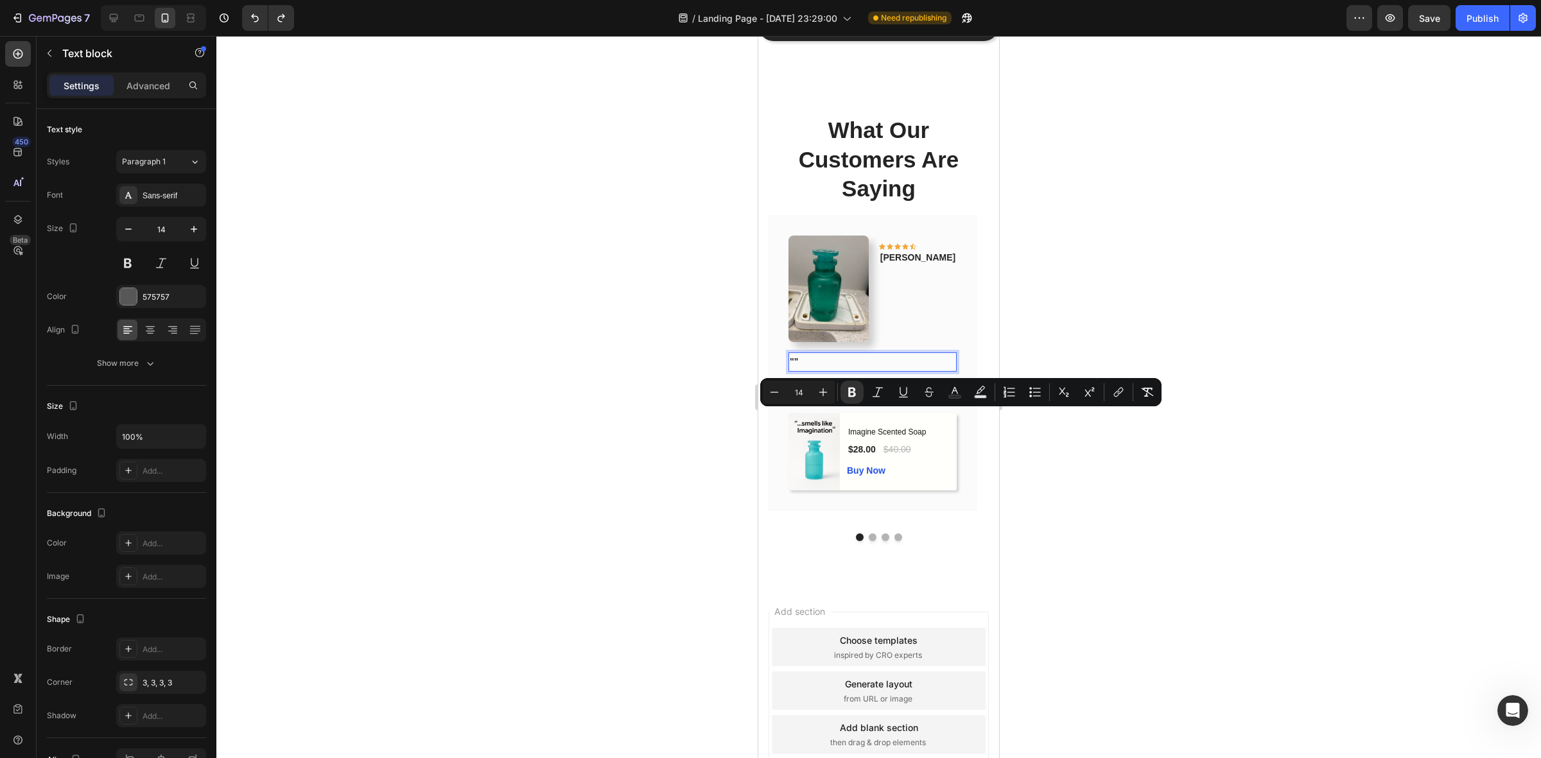
click at [794, 367] on strong """" at bounding box center [794, 361] width 8 height 10
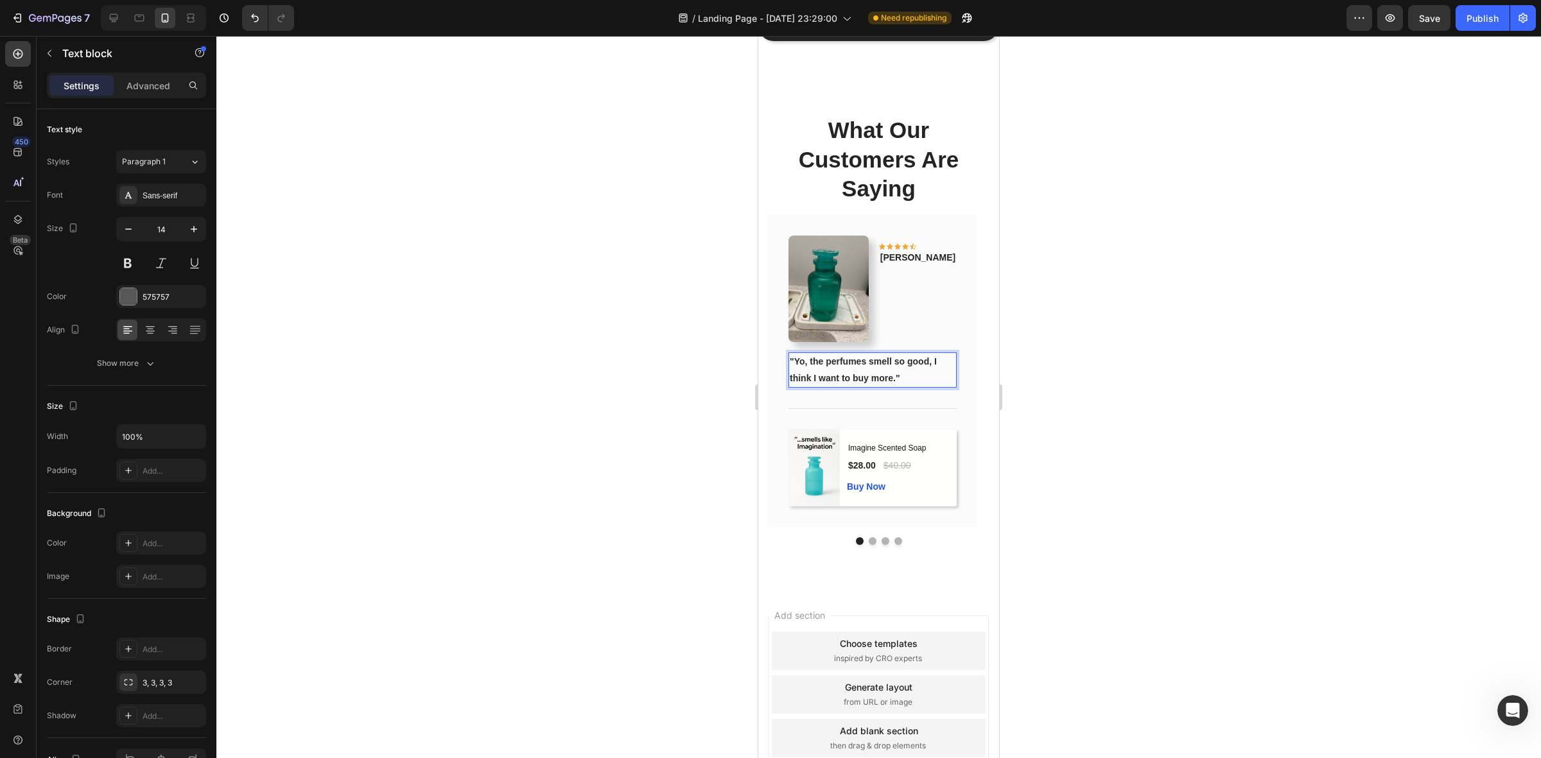
click at [909, 386] on p ""Yo, the perfumes smell so good, I think I want to buy more."" at bounding box center [873, 370] width 166 height 32
click at [897, 383] on strong ""Yo, the perfumes smell so good, I think I want to buy more."" at bounding box center [863, 369] width 147 height 26
click at [1118, 346] on div at bounding box center [878, 397] width 1325 height 723
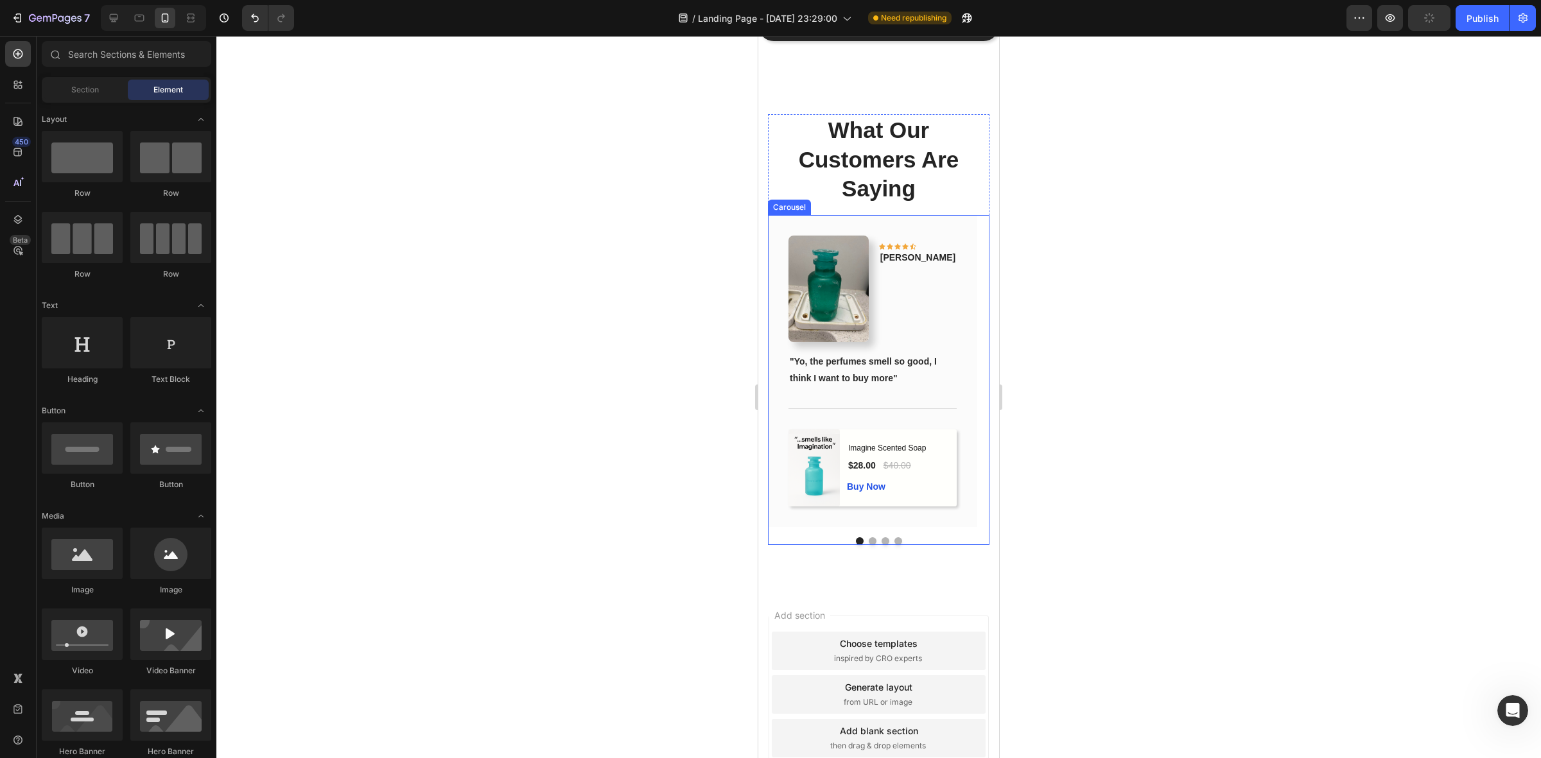
click at [865, 545] on div "Image Icon Icon Icon Icon Icon Row Phillip Text block Row "Yo, the perfumes sme…" at bounding box center [879, 380] width 222 height 330
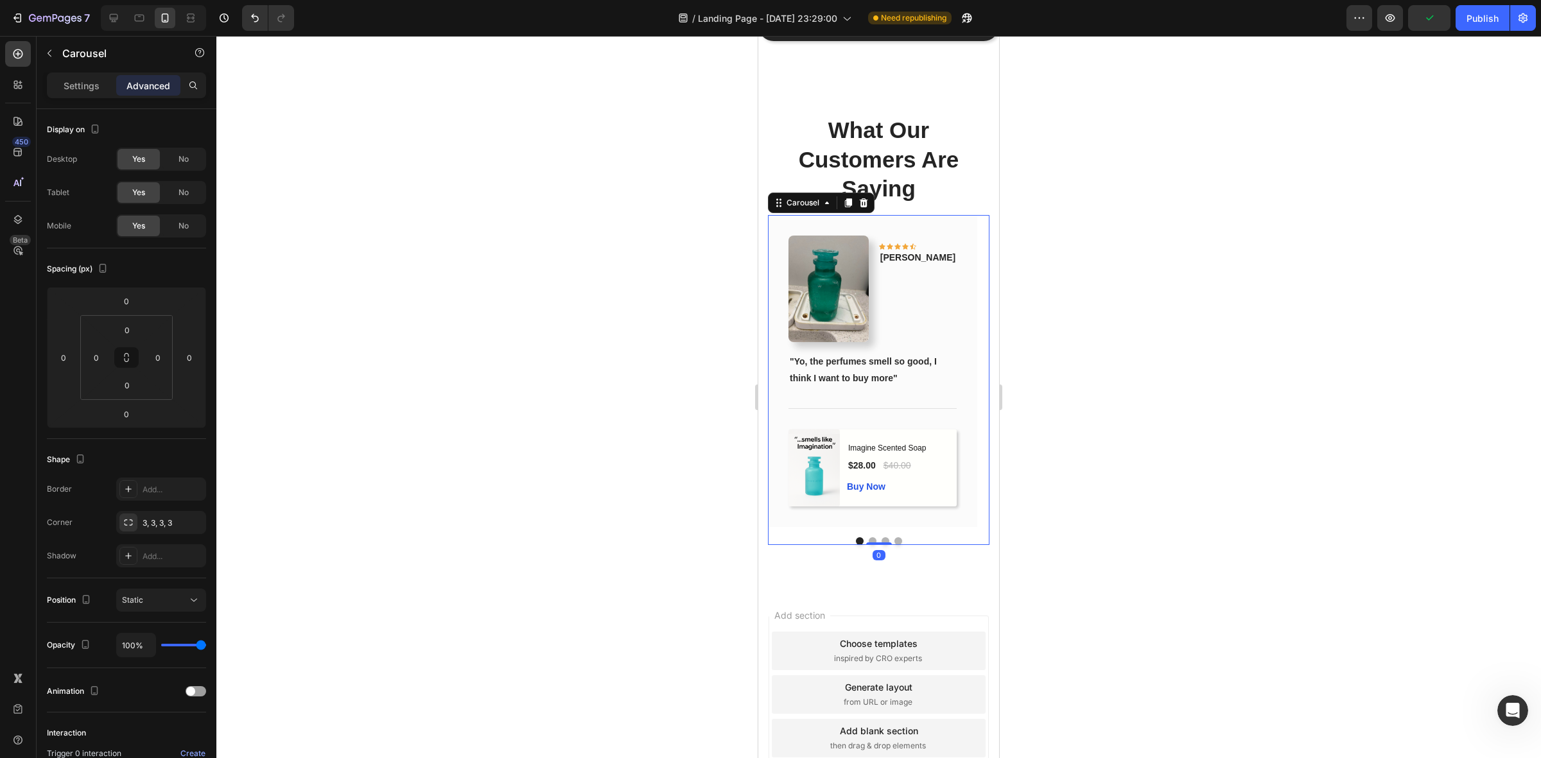
click at [869, 545] on button "Dot" at bounding box center [873, 542] width 8 height 8
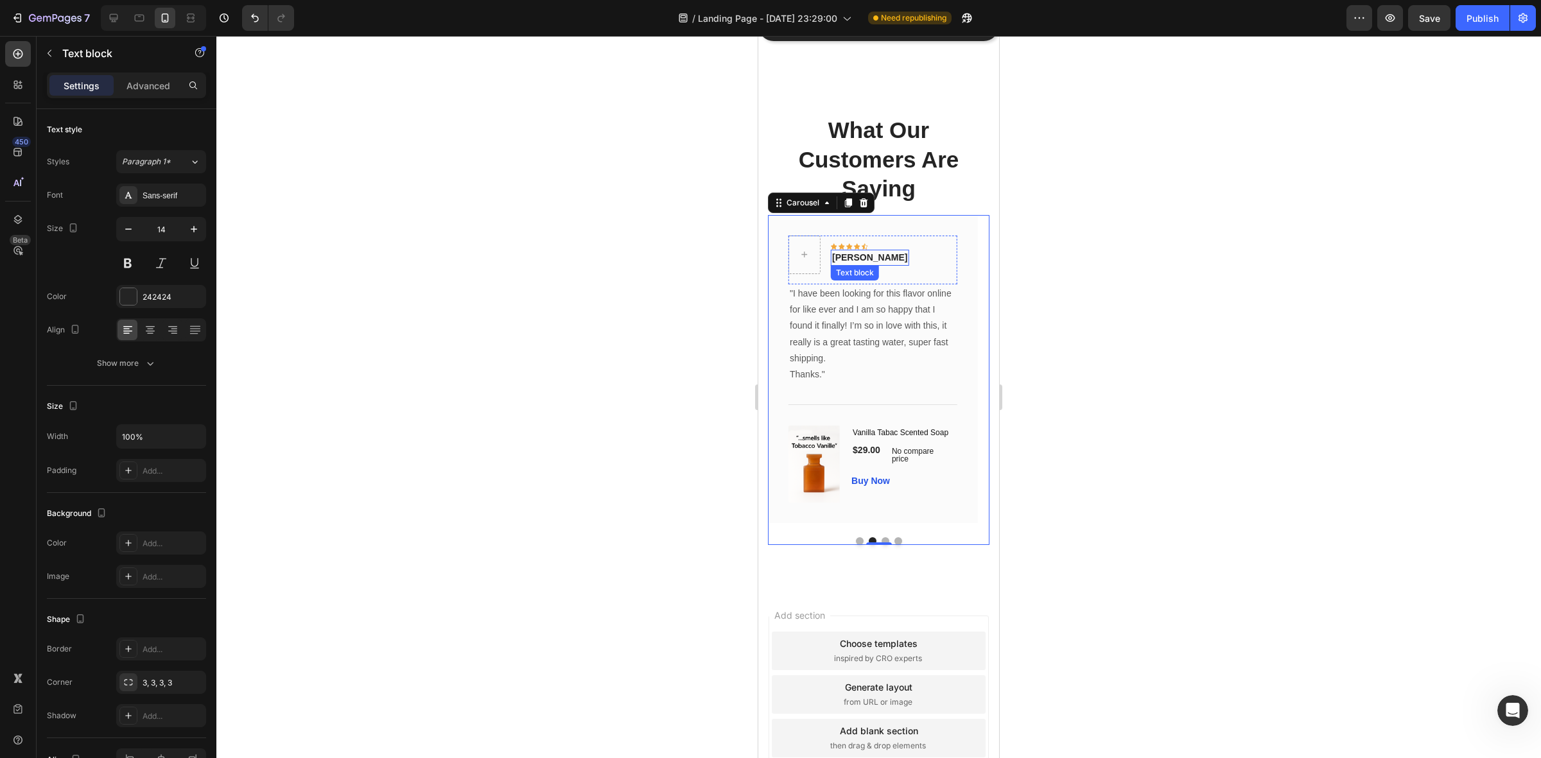
click at [877, 257] on p "Olivia Rowse" at bounding box center [869, 257] width 75 height 13
drag, startPoint x: 862, startPoint y: 255, endPoint x: 886, endPoint y: 258, distance: 24.5
click at [886, 258] on p "Olivia Rowse" at bounding box center [869, 257] width 75 height 13
click at [821, 376] on p "Thanks."" at bounding box center [873, 375] width 166 height 16
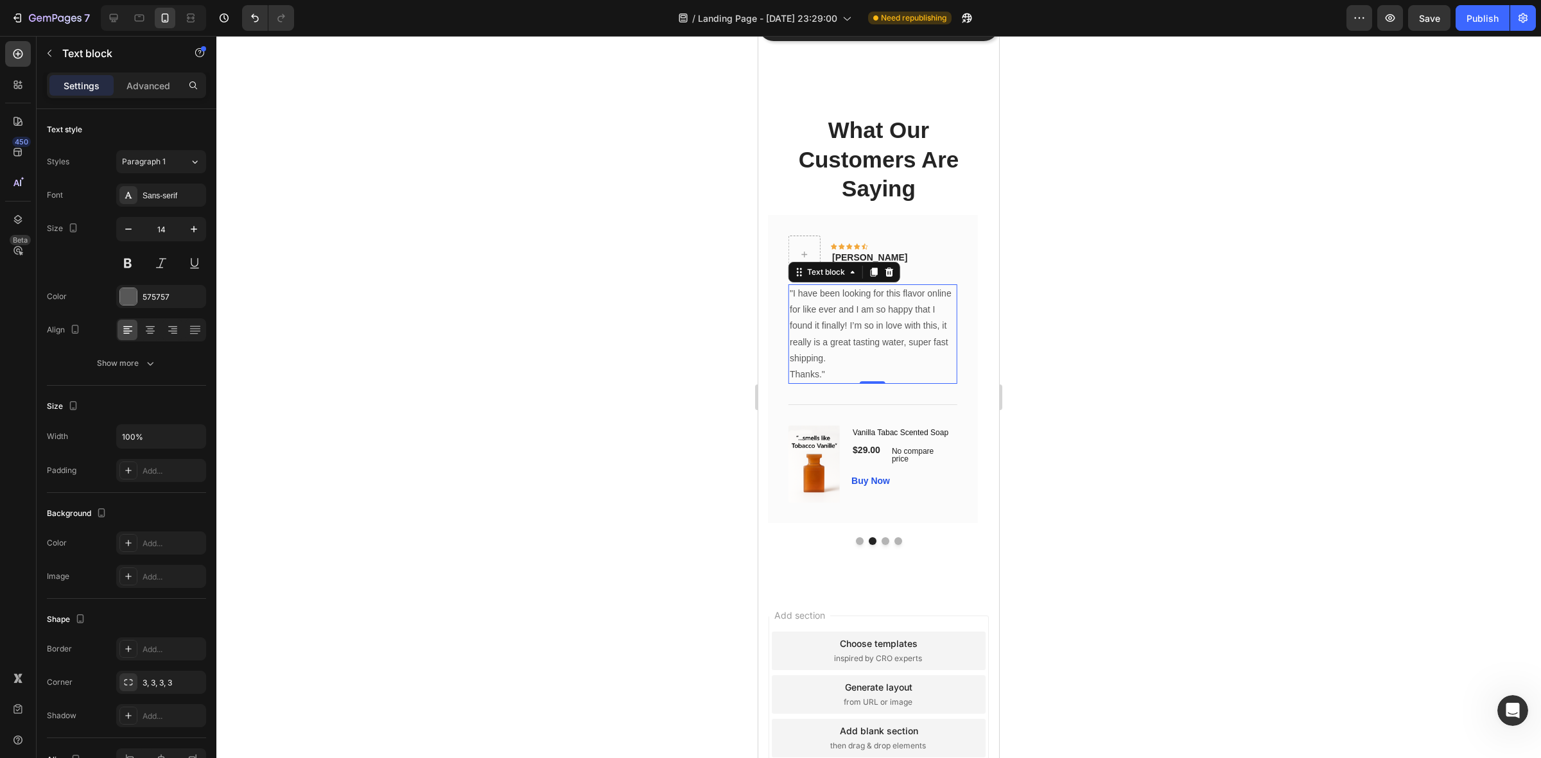
click at [823, 377] on p "Thanks."" at bounding box center [873, 375] width 166 height 16
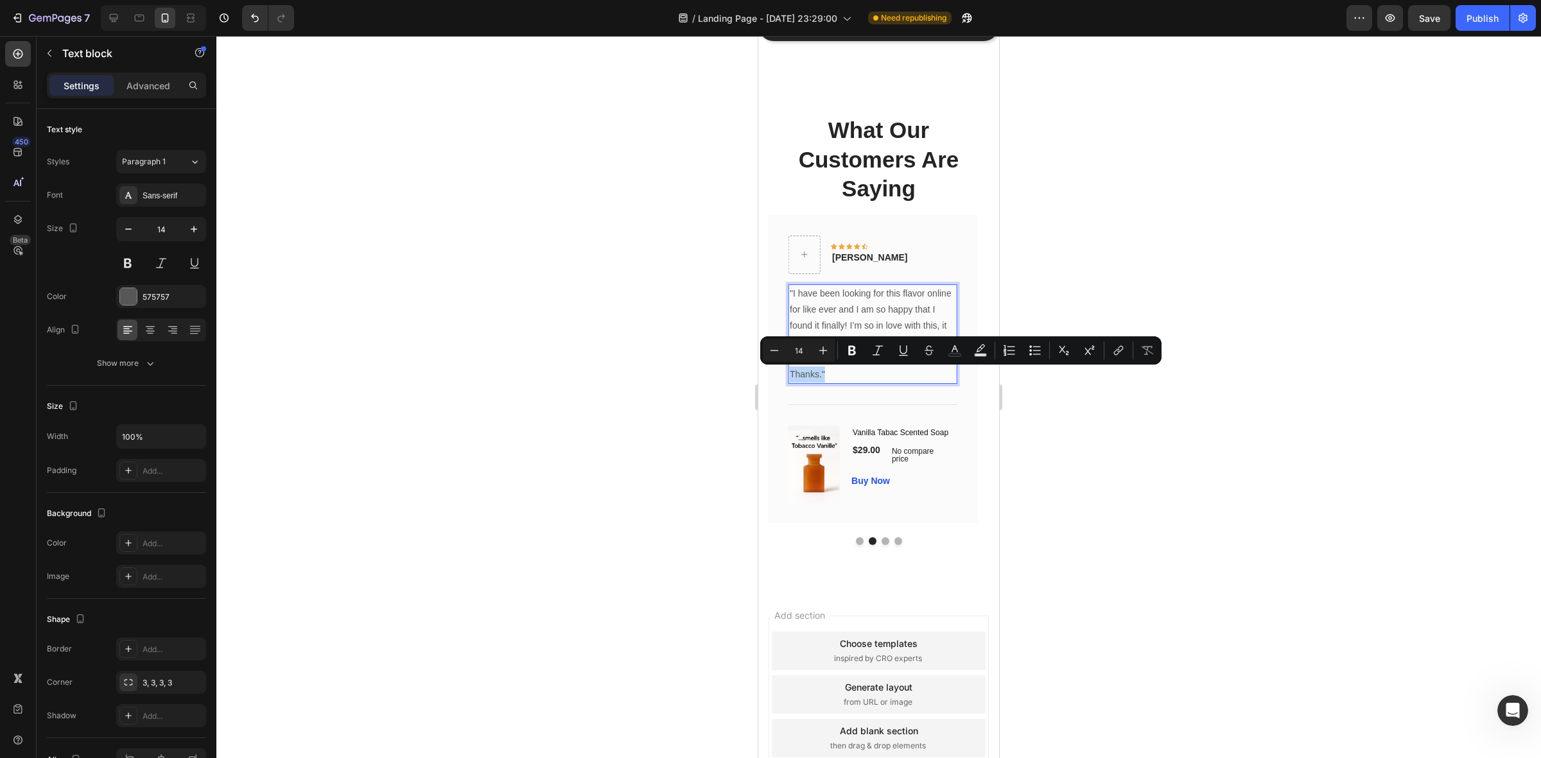
click at [823, 377] on p "Thanks."" at bounding box center [873, 375] width 166 height 16
click at [821, 374] on p "Thanks."" at bounding box center [873, 375] width 166 height 16
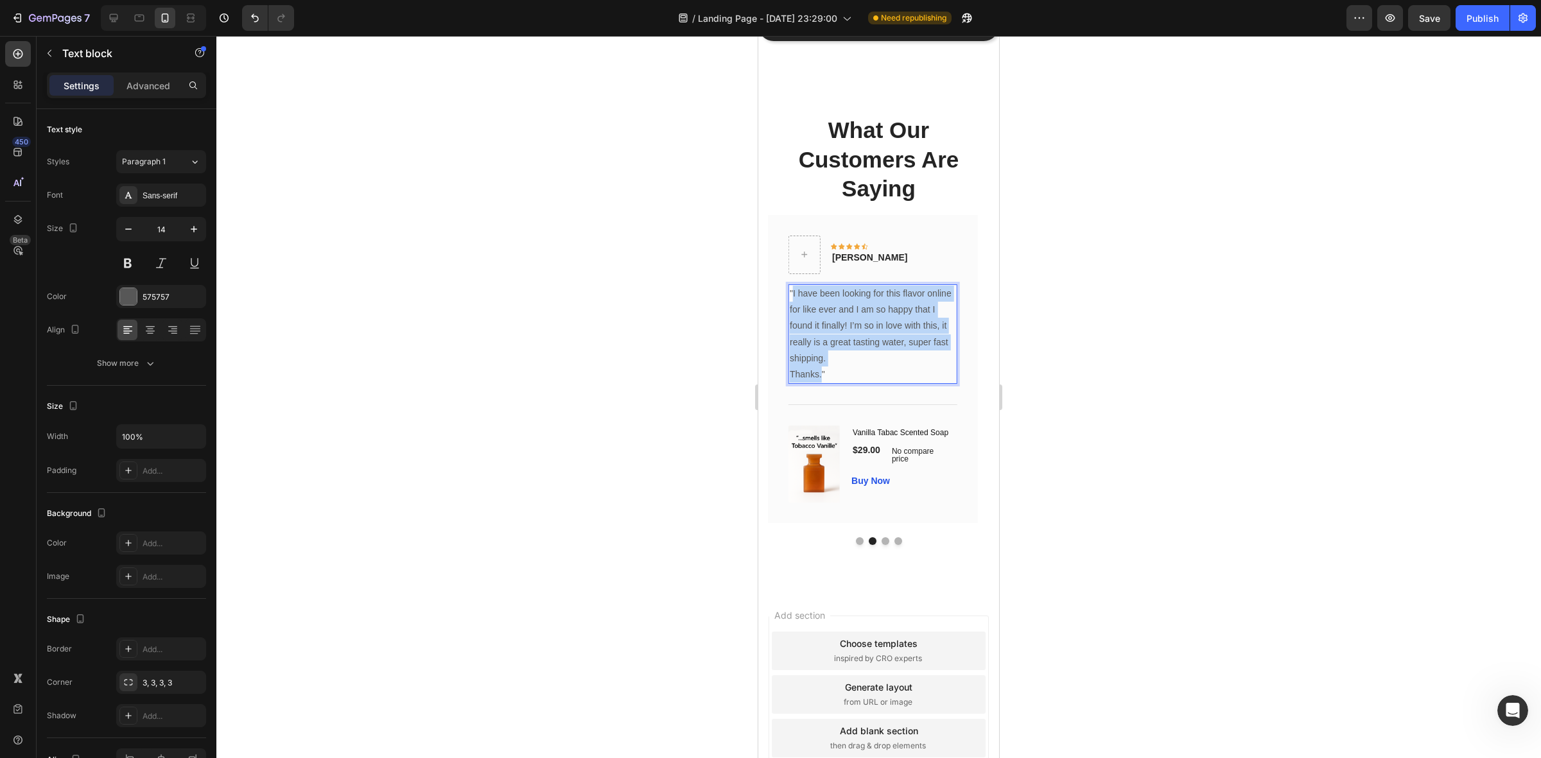
drag, startPoint x: 821, startPoint y: 374, endPoint x: 794, endPoint y: 294, distance: 85.3
click at [794, 294] on div ""I have been looking for this flavor online for like ever and I am so happy tha…" at bounding box center [873, 335] width 168 height 100
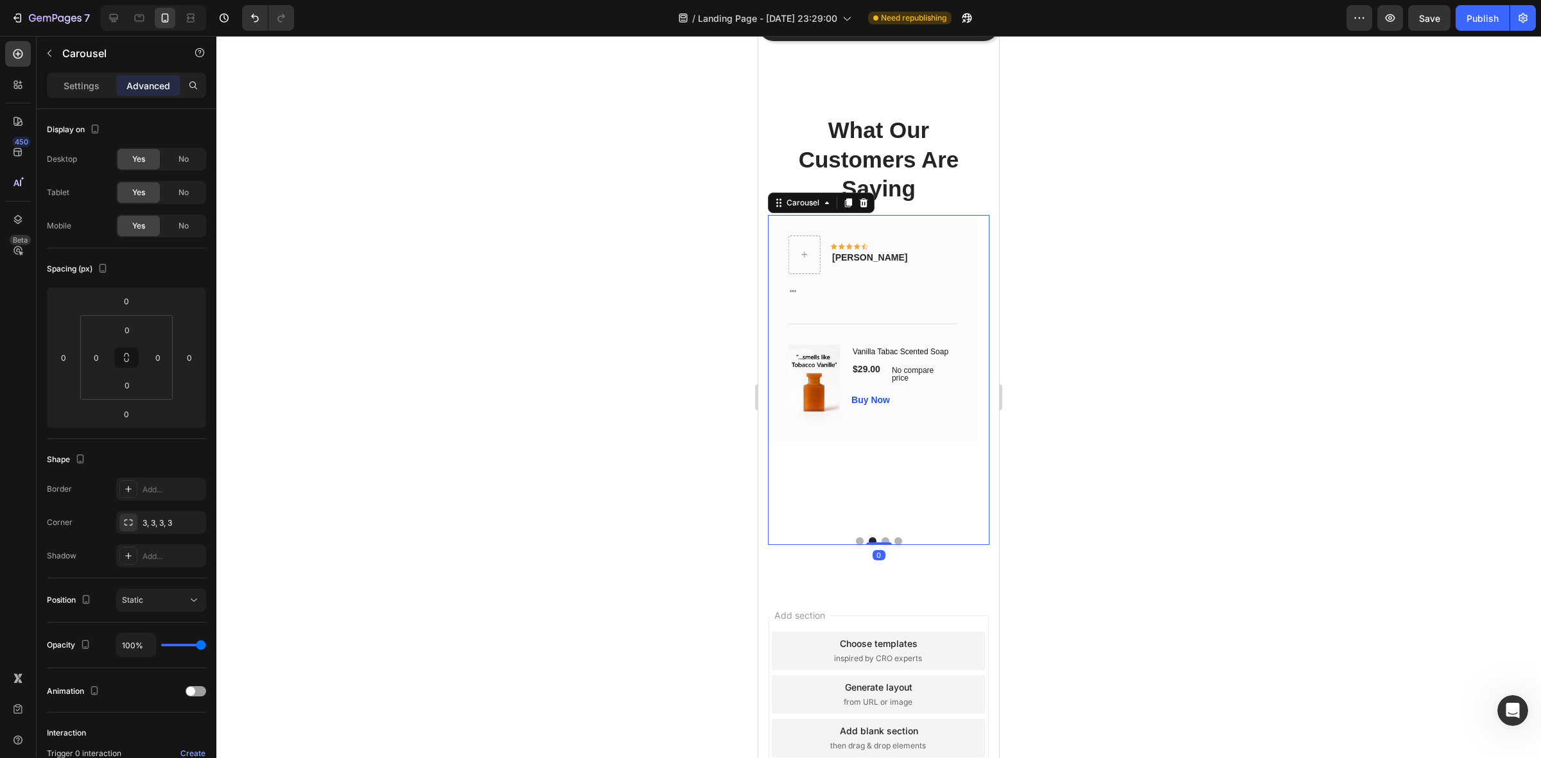
click at [856, 545] on button "Dot" at bounding box center [860, 542] width 8 height 8
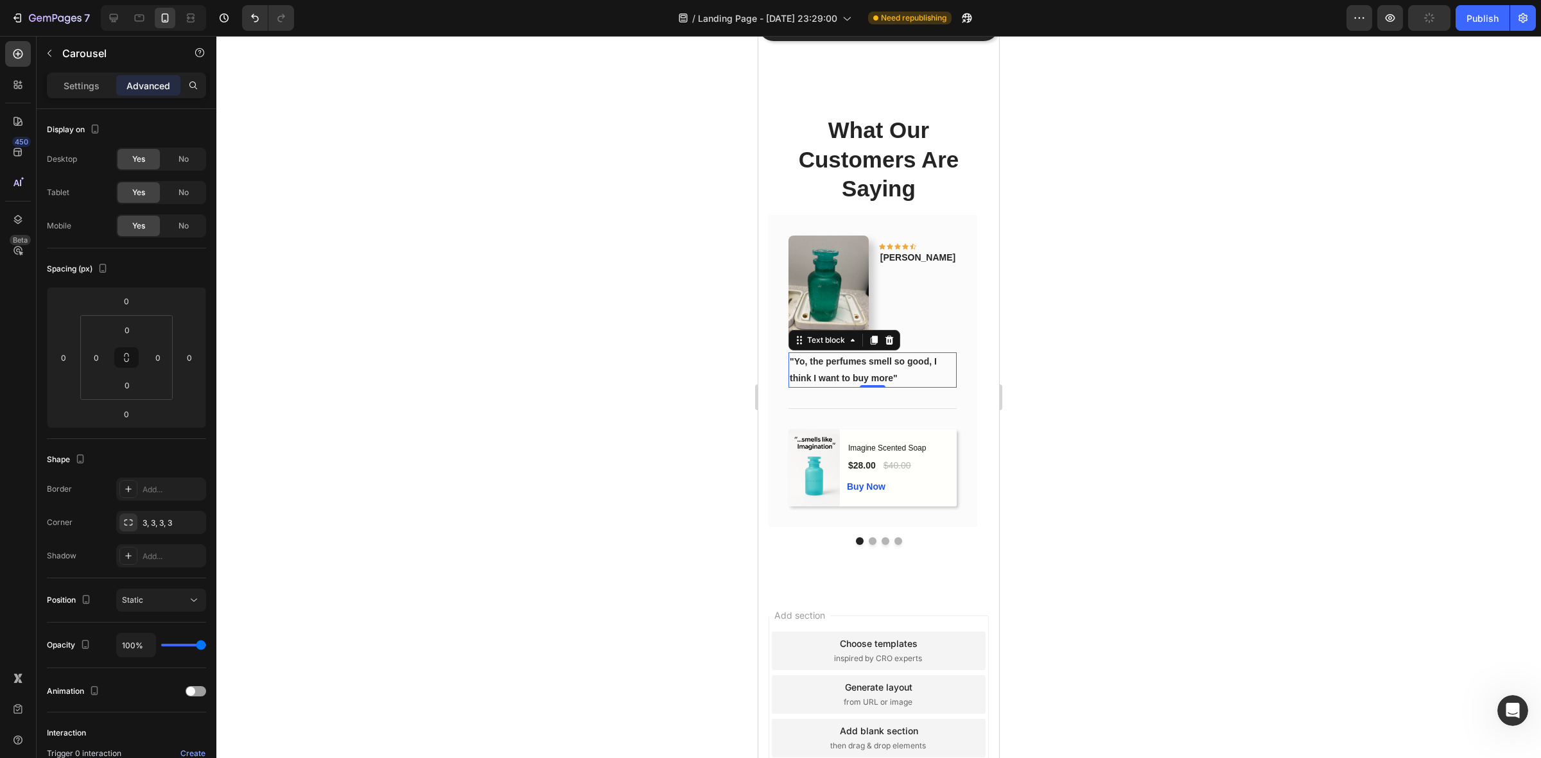
click at [830, 383] on strong ""Yo, the perfumes smell so good, I think I want to buy more"" at bounding box center [863, 369] width 147 height 26
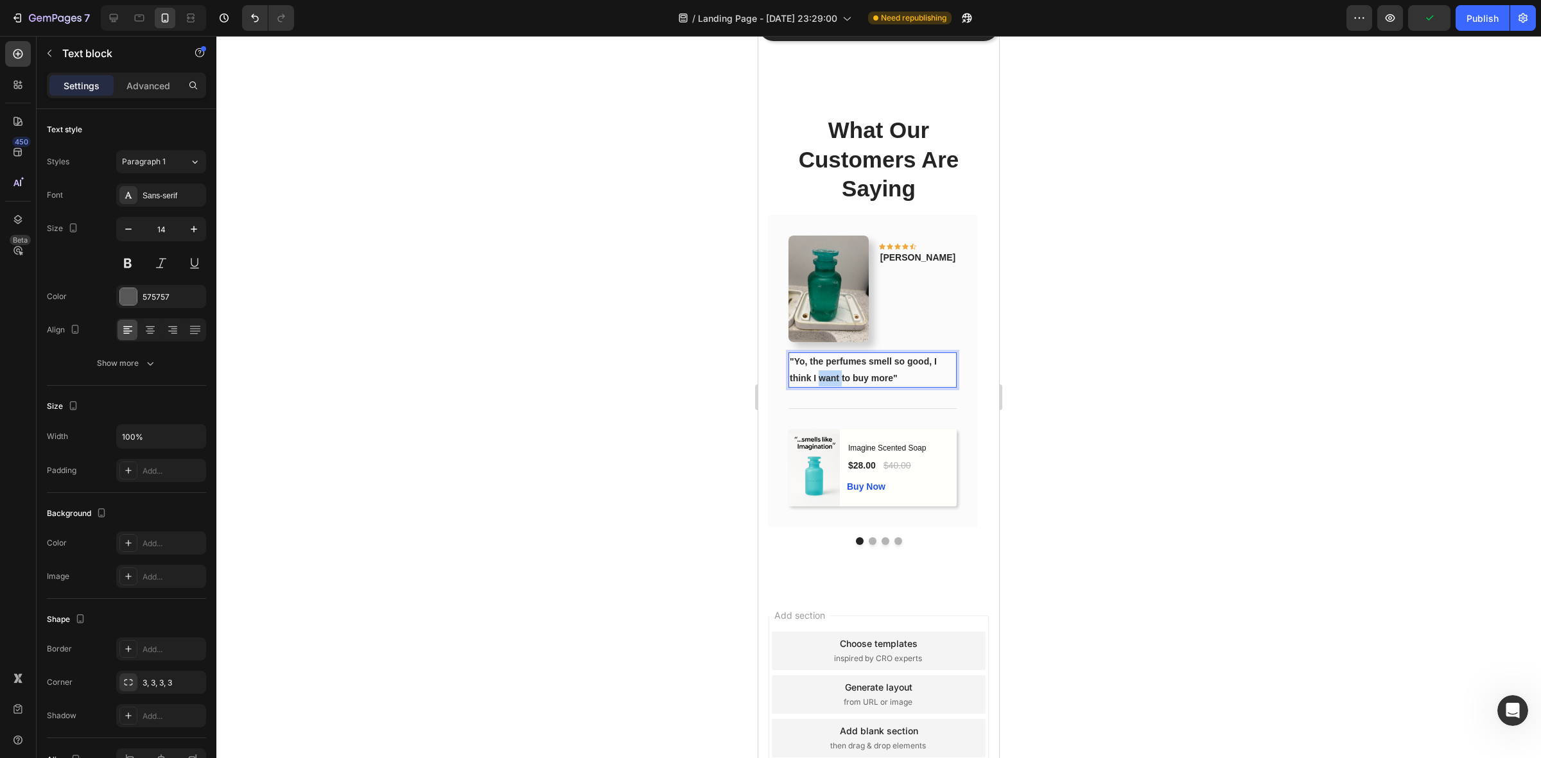
click at [835, 383] on strong ""Yo, the perfumes smell so good, I think I want to buy more"" at bounding box center [863, 369] width 147 height 26
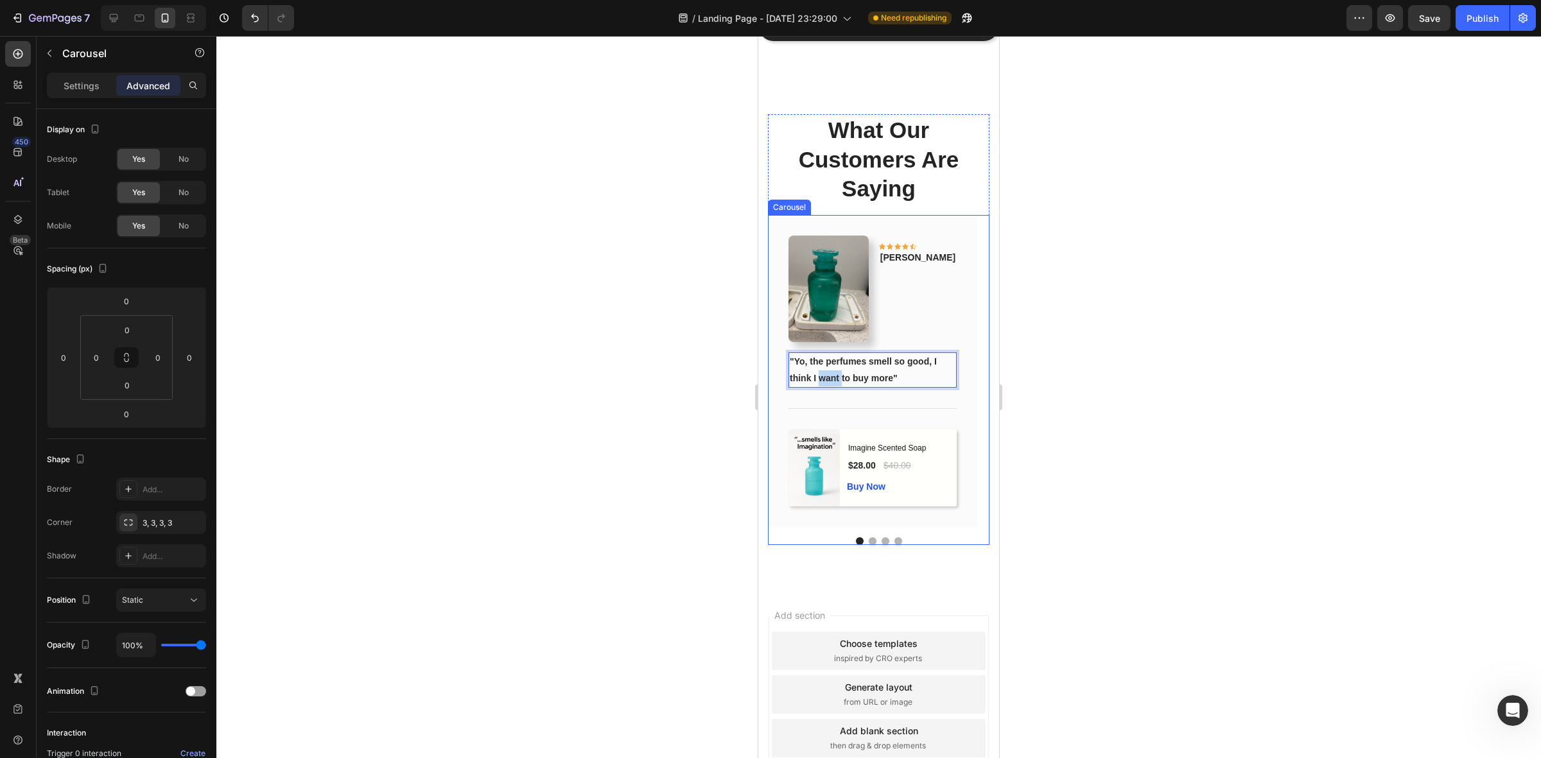
click at [867, 545] on div "Image Icon Icon Icon Icon Icon Row Phillip Text block Row "Yo, the perfumes sme…" at bounding box center [879, 380] width 222 height 330
click at [869, 545] on button "Dot" at bounding box center [873, 542] width 8 height 8
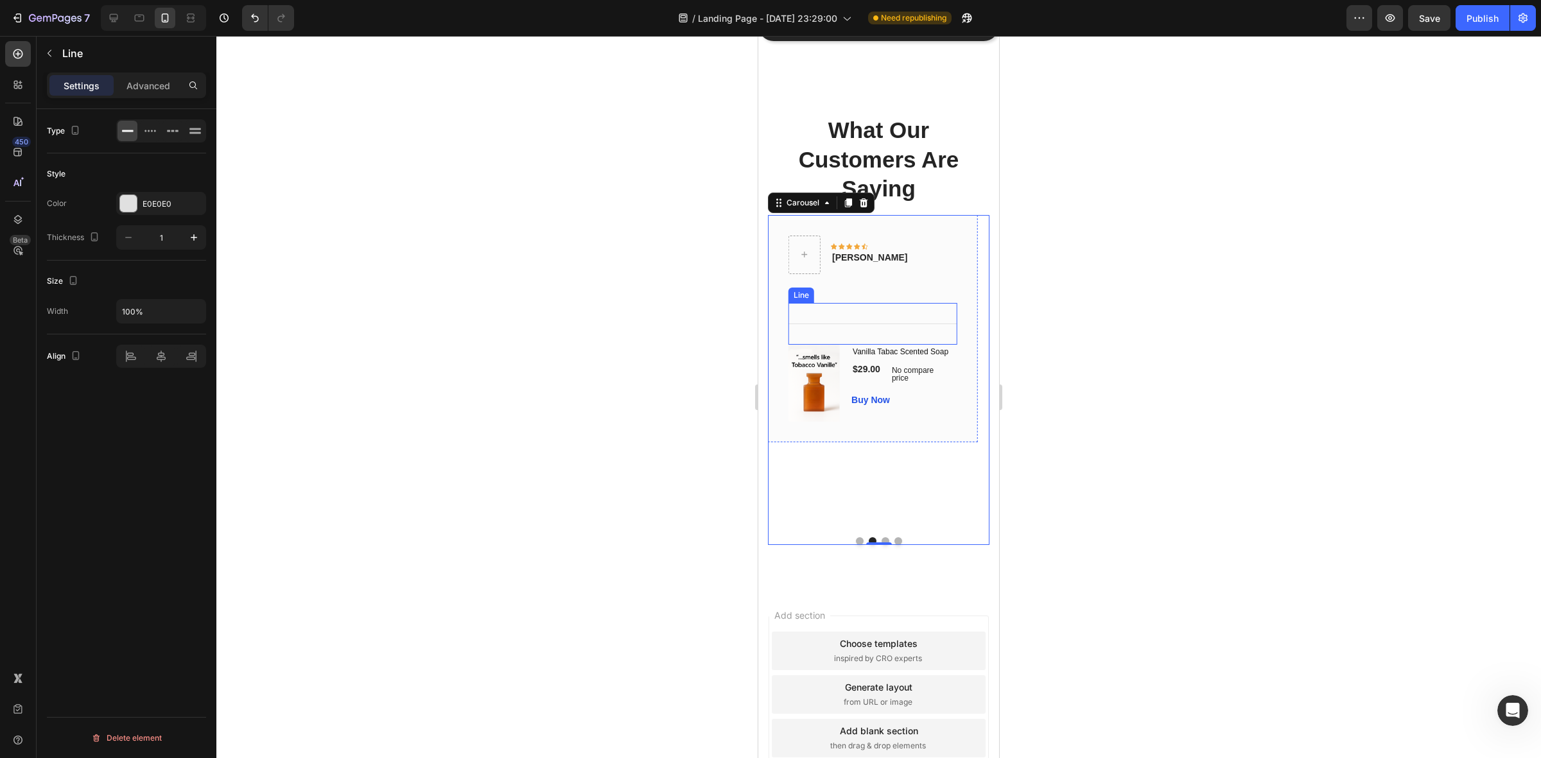
click at [845, 320] on div "Title Line" at bounding box center [873, 324] width 168 height 42
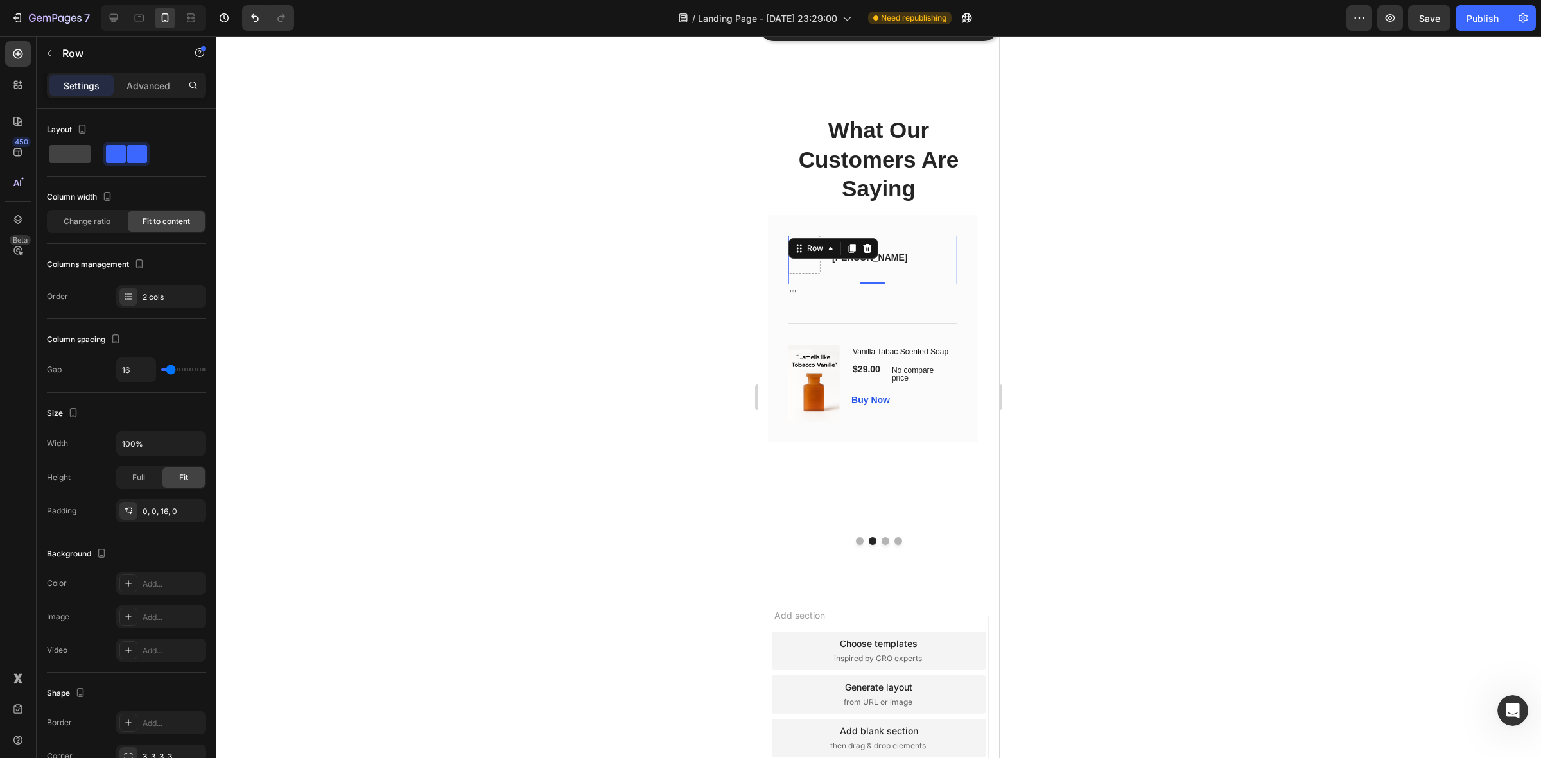
click at [820, 276] on div "Icon Icon Icon Icon Icon Row Olivia Text block Row 0" at bounding box center [873, 260] width 168 height 49
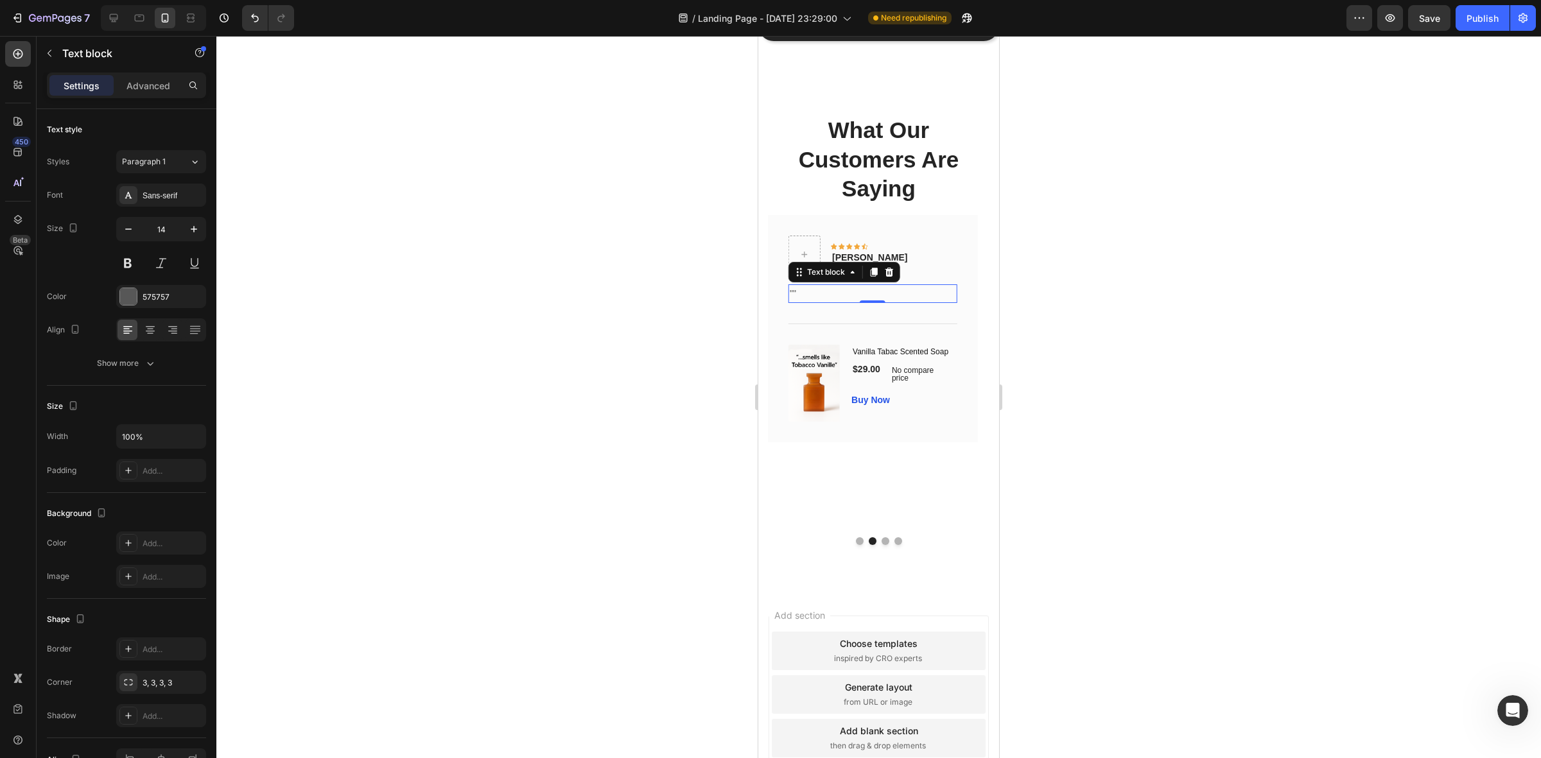
click at [792, 290] on p """" at bounding box center [873, 294] width 166 height 16
drag, startPoint x: 800, startPoint y: 294, endPoint x: 784, endPoint y: 292, distance: 16.7
click at [785, 293] on div "Icon Icon Icon Icon Icon Row Olivia Text block Row "" Text block 0 Title Line (…" at bounding box center [872, 328] width 209 height 227
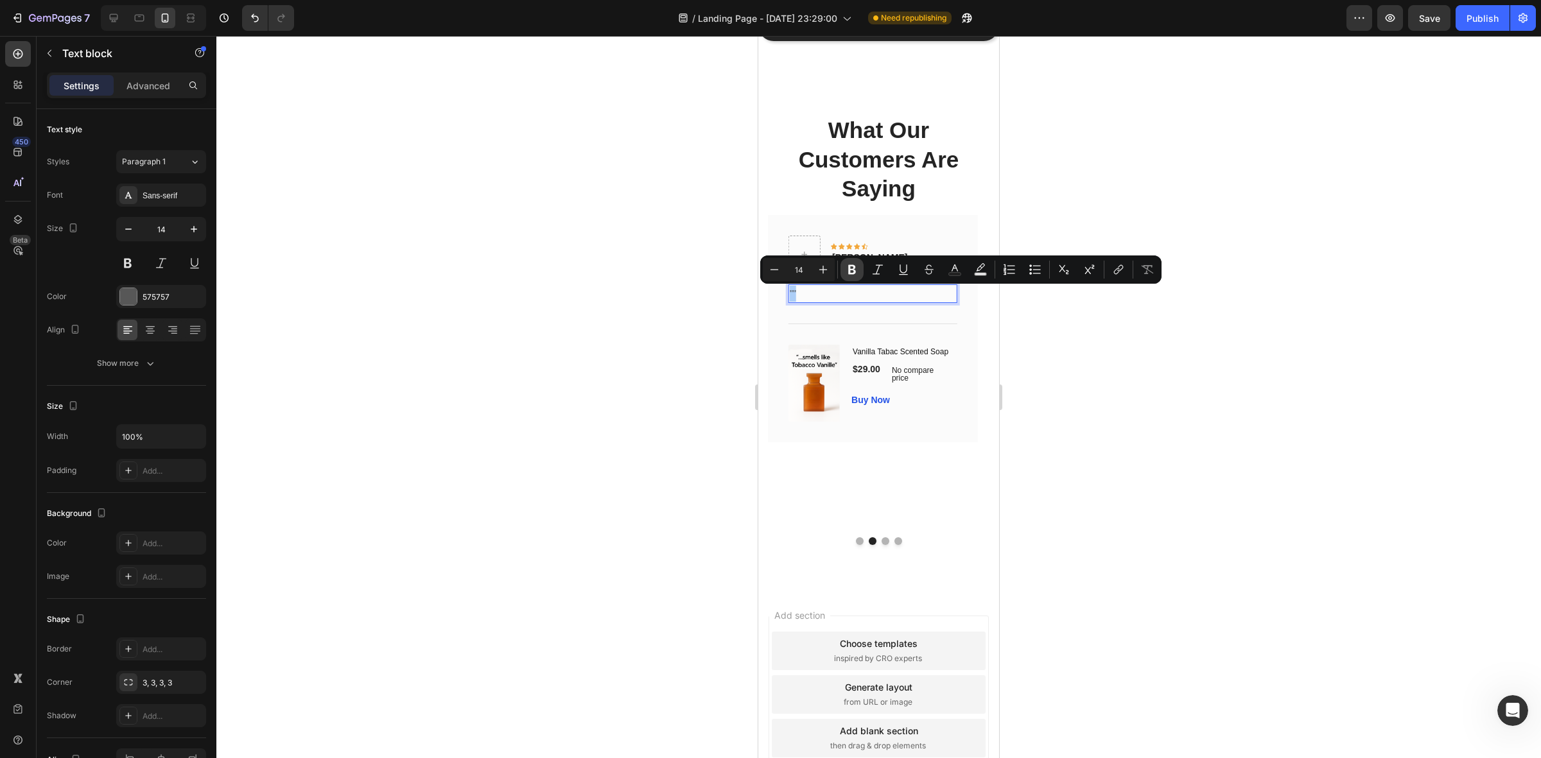
click at [848, 270] on icon "Editor contextual toolbar" at bounding box center [852, 269] width 13 height 13
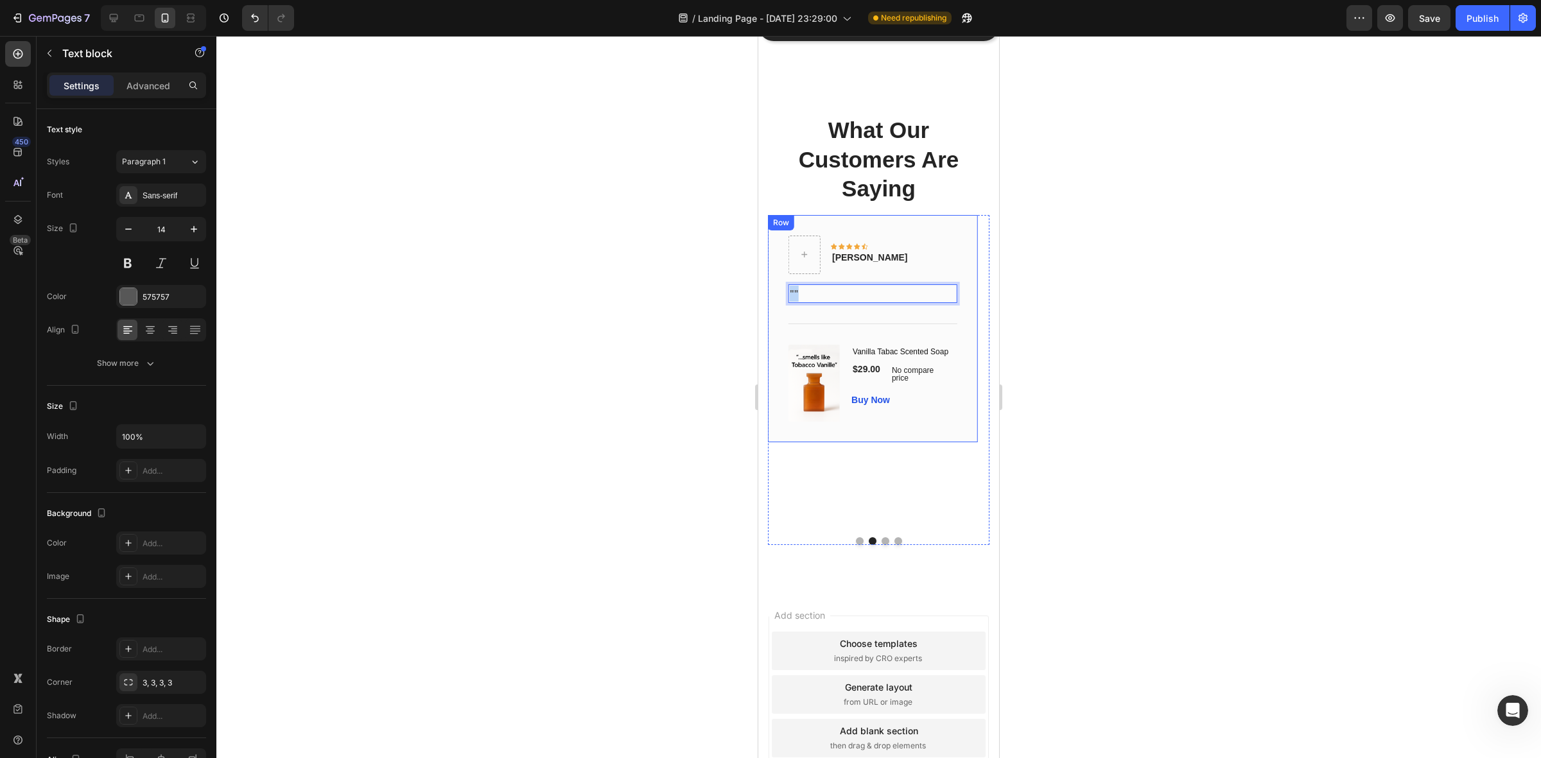
drag, startPoint x: 817, startPoint y: 291, endPoint x: 780, endPoint y: 293, distance: 36.7
click at [780, 293] on div "Icon Icon Icon Icon Icon Row Olivia Text block Row "" Text block 0 Title Line (…" at bounding box center [872, 328] width 209 height 227
click at [798, 292] on strong """" at bounding box center [794, 293] width 8 height 10
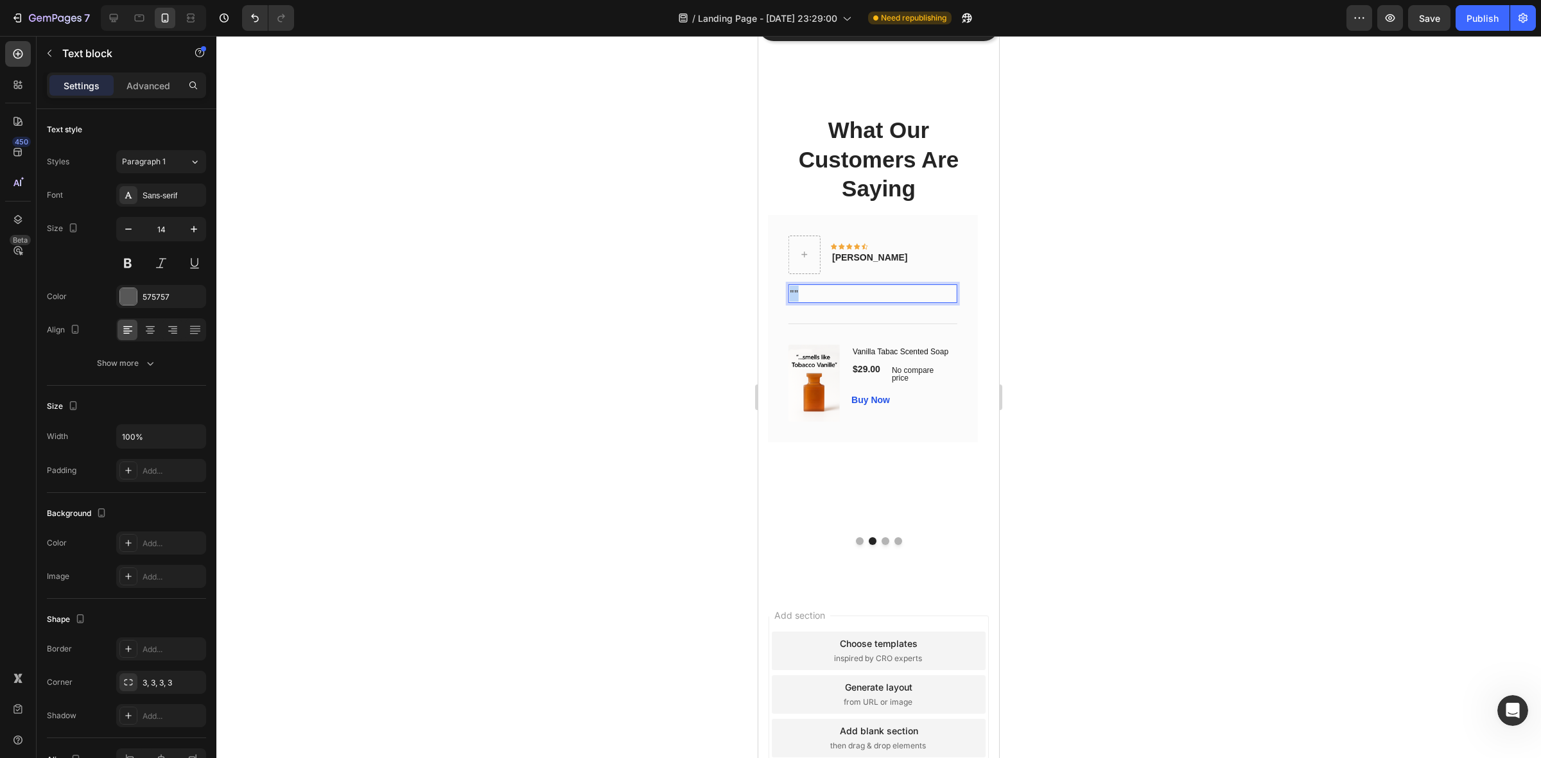
click at [798, 292] on strong """" at bounding box center [794, 293] width 8 height 10
click at [795, 294] on strong """" at bounding box center [794, 293] width 8 height 10
click at [794, 293] on strong """" at bounding box center [794, 293] width 8 height 10
click at [823, 294] on p """" at bounding box center [873, 294] width 166 height 16
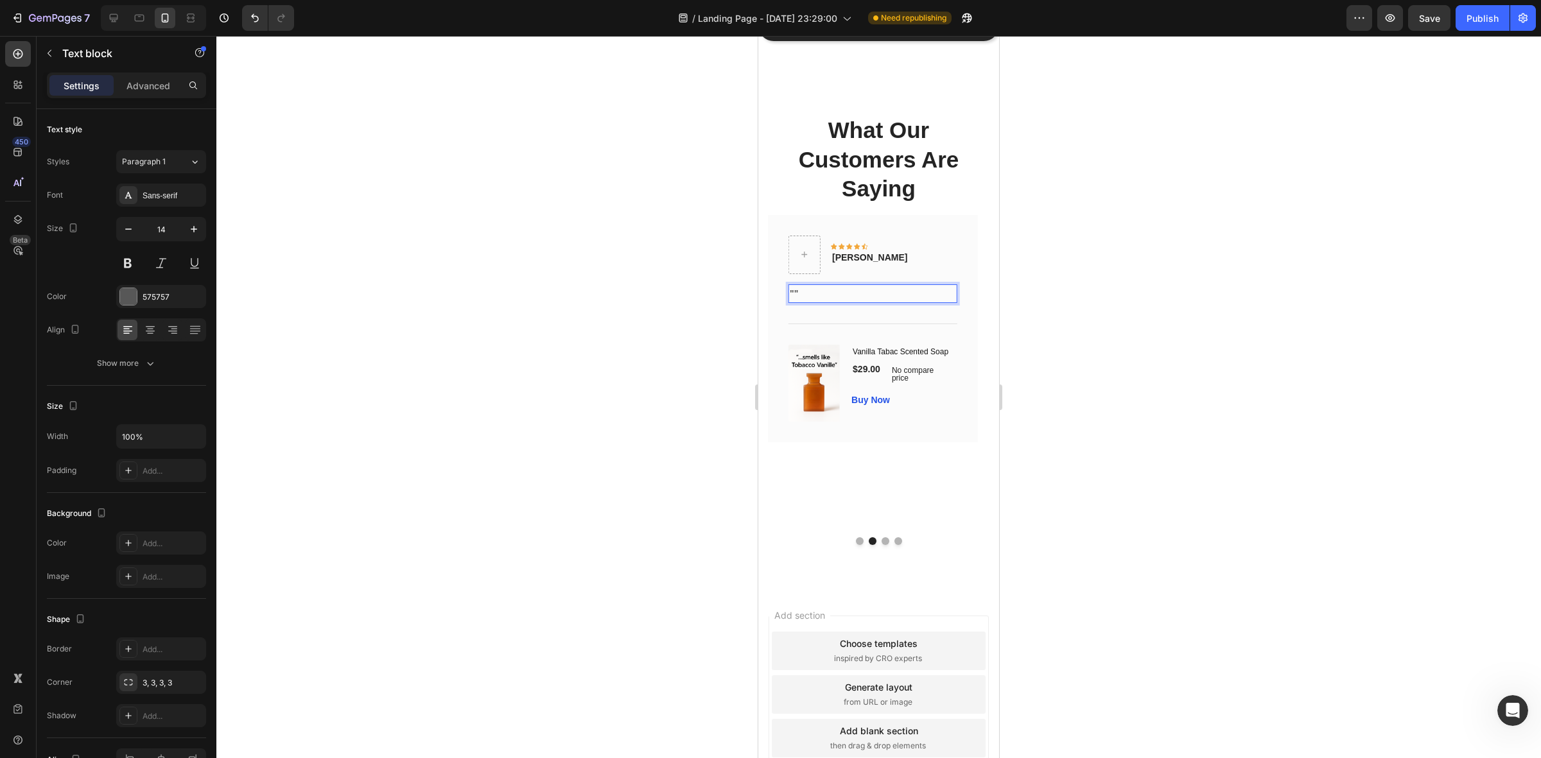
click at [795, 294] on strong """" at bounding box center [794, 293] width 8 height 10
click at [830, 294] on div """ at bounding box center [873, 294] width 168 height 19
click at [149, 329] on icon at bounding box center [150, 329] width 6 height 1
click at [873, 291] on p "''''" at bounding box center [873, 294] width 166 height 16
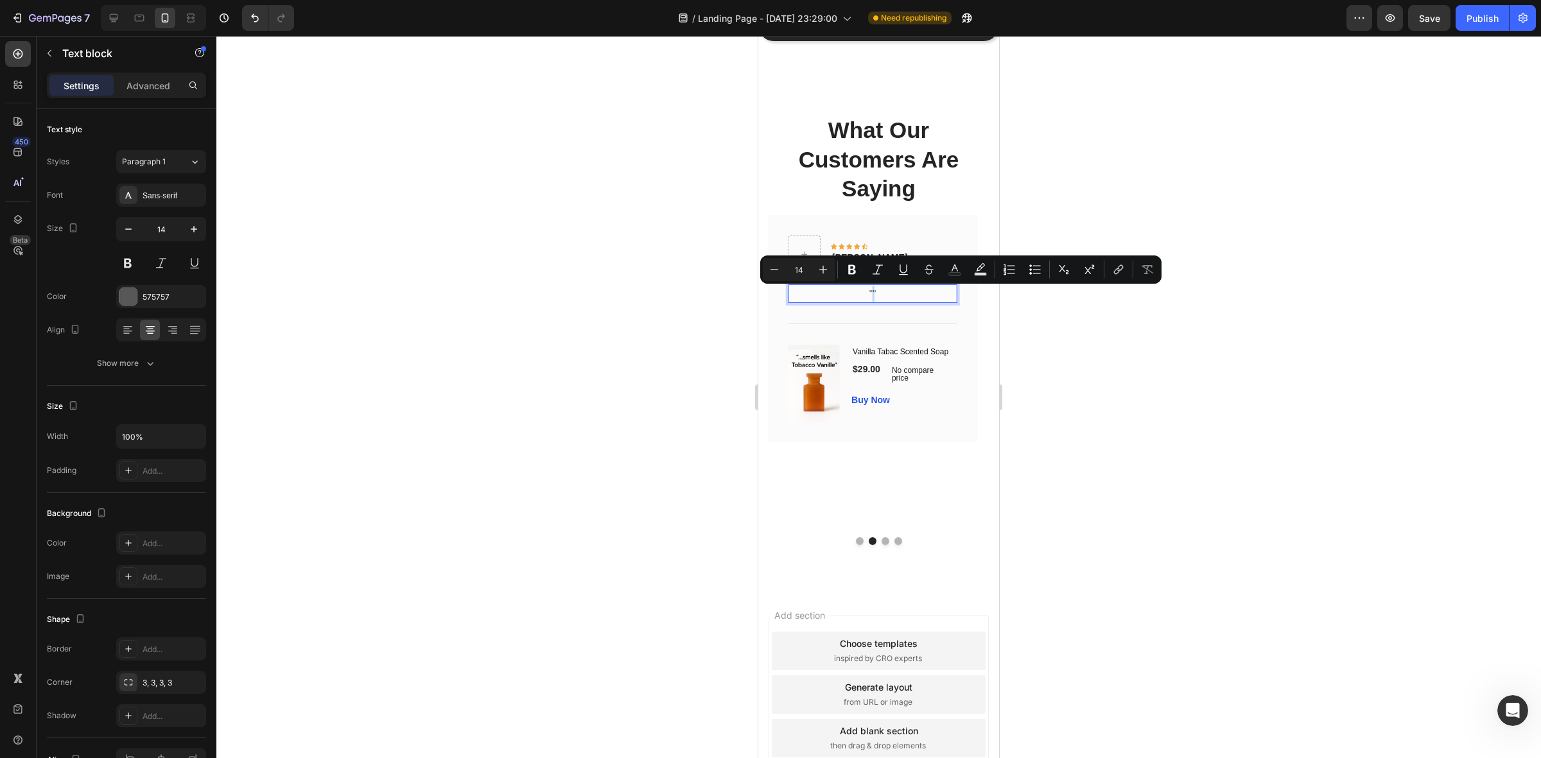
click at [872, 293] on p "''''" at bounding box center [873, 294] width 166 height 16
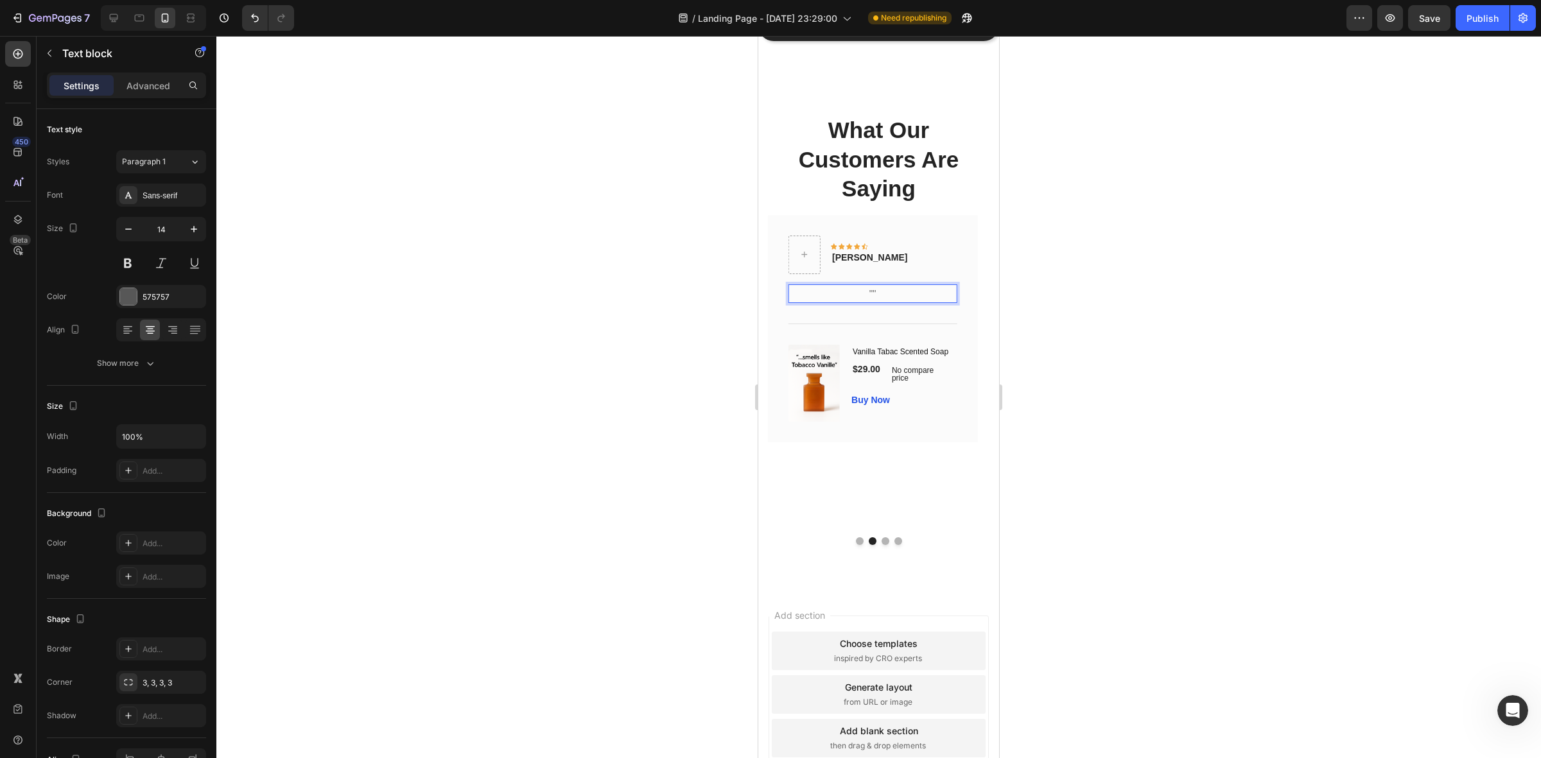
click at [873, 294] on p "''''" at bounding box center [873, 294] width 166 height 16
click at [877, 289] on p "''''" at bounding box center [873, 294] width 166 height 16
click at [874, 289] on p "''''" at bounding box center [873, 294] width 166 height 16
click at [875, 285] on div "''''" at bounding box center [873, 294] width 168 height 19
click at [865, 296] on p "''''" at bounding box center [873, 294] width 166 height 16
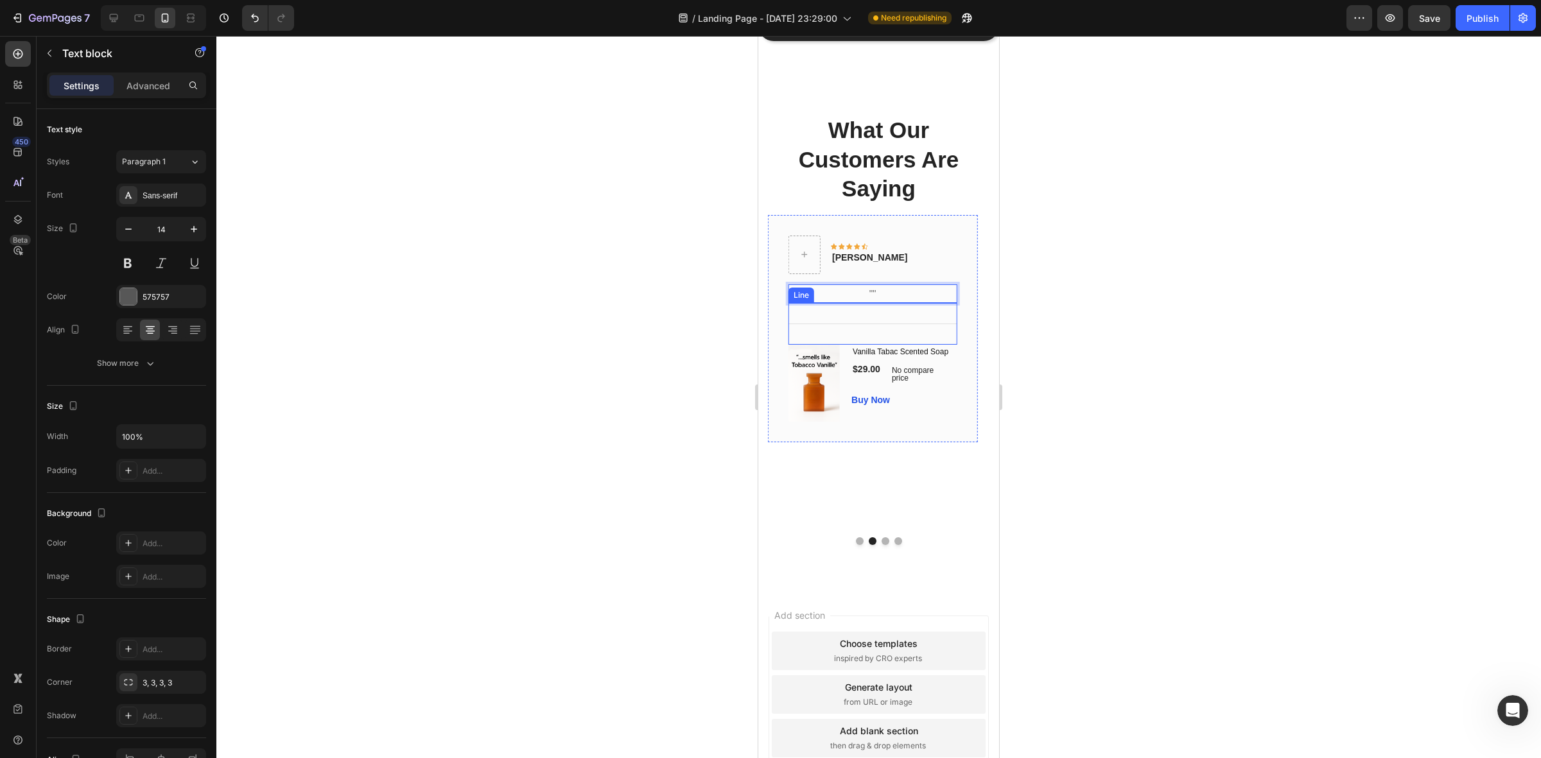
click at [865, 307] on div "Title Line" at bounding box center [873, 324] width 168 height 42
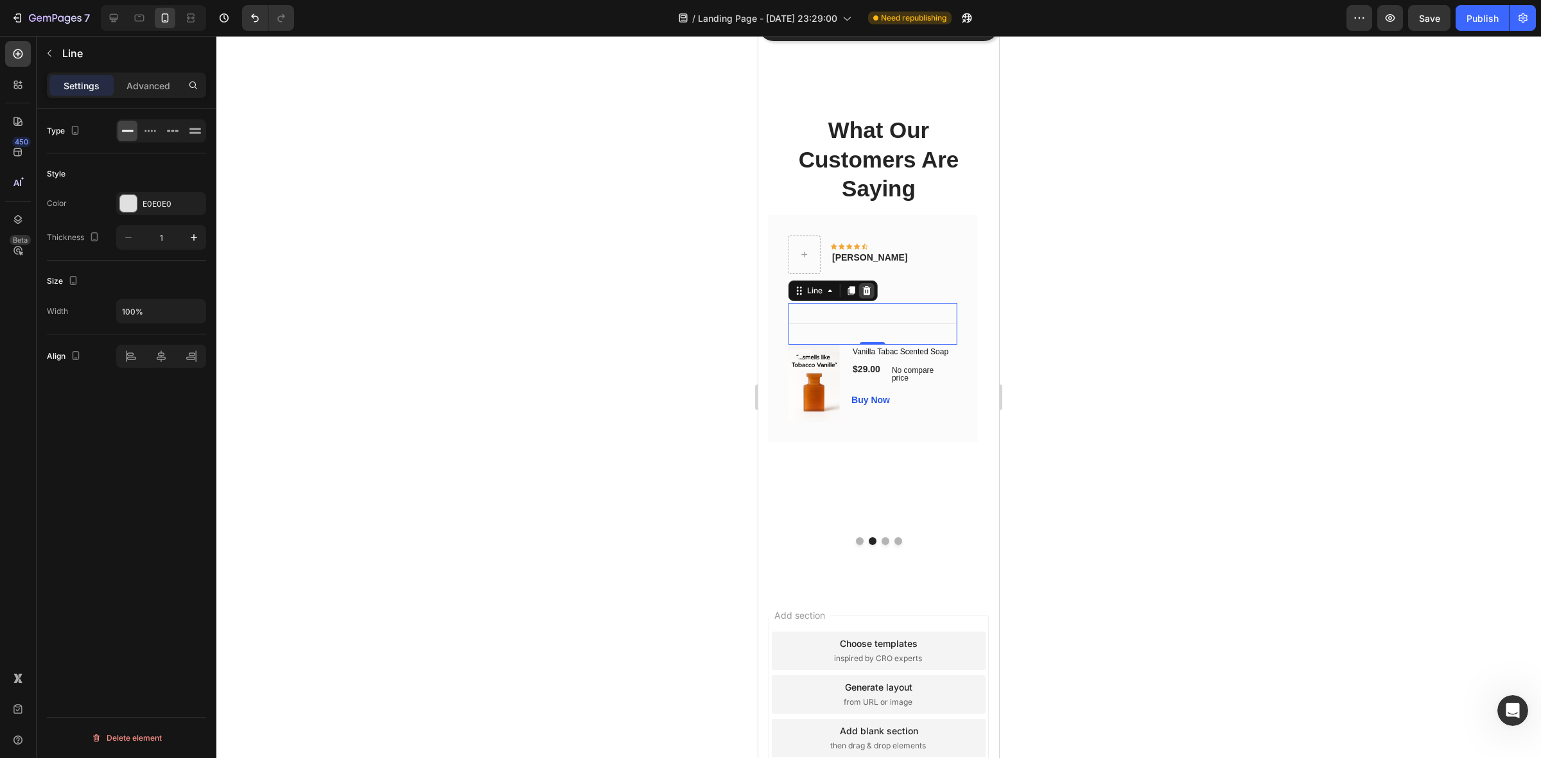
click at [872, 294] on div at bounding box center [866, 290] width 15 height 15
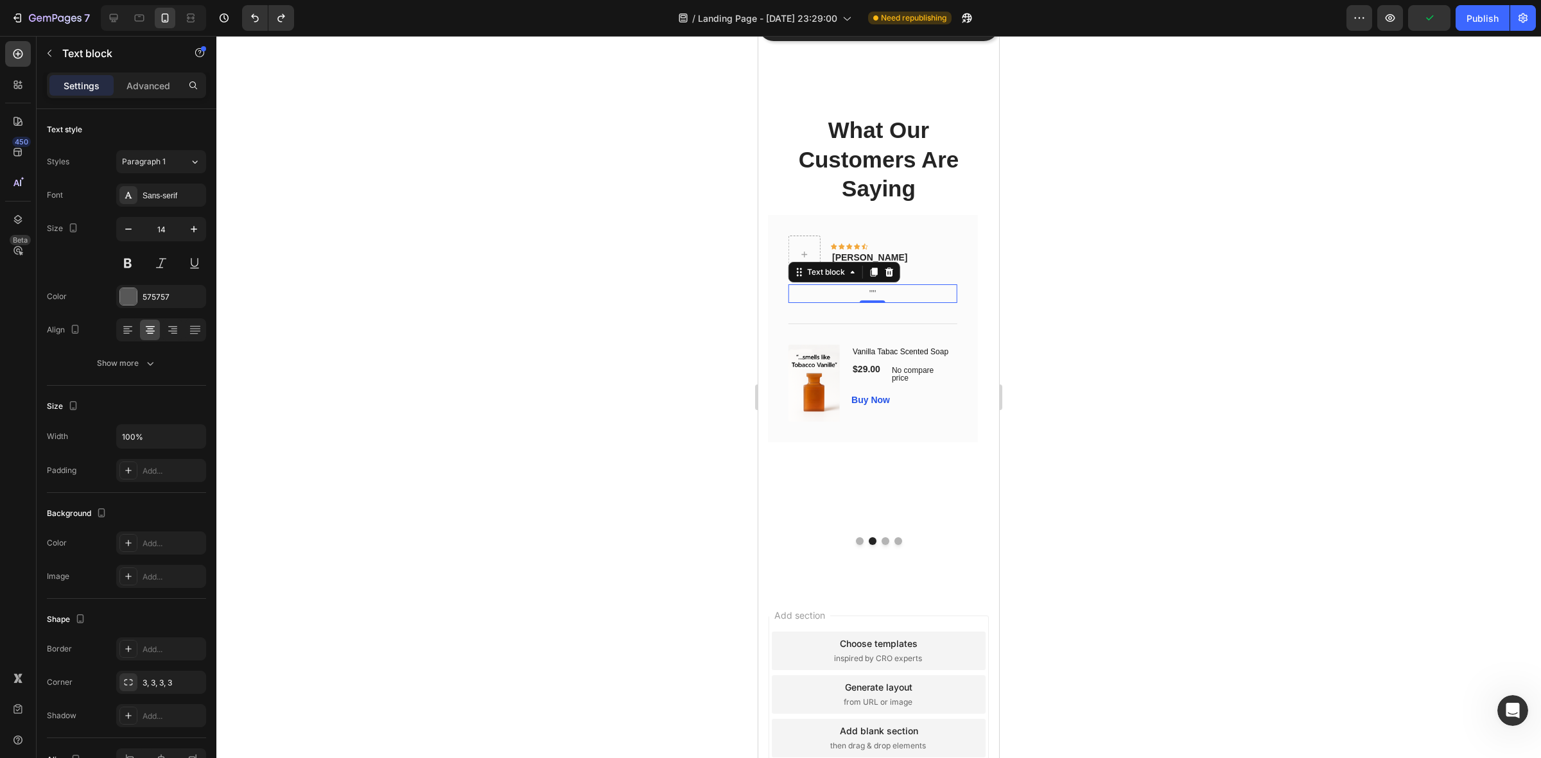
click at [893, 287] on p "''''" at bounding box center [873, 294] width 166 height 16
click at [874, 292] on p "''''" at bounding box center [873, 294] width 166 height 16
drag, startPoint x: 879, startPoint y: 294, endPoint x: 870, endPoint y: 292, distance: 8.6
click at [864, 294] on p "''''" at bounding box center [873, 294] width 166 height 16
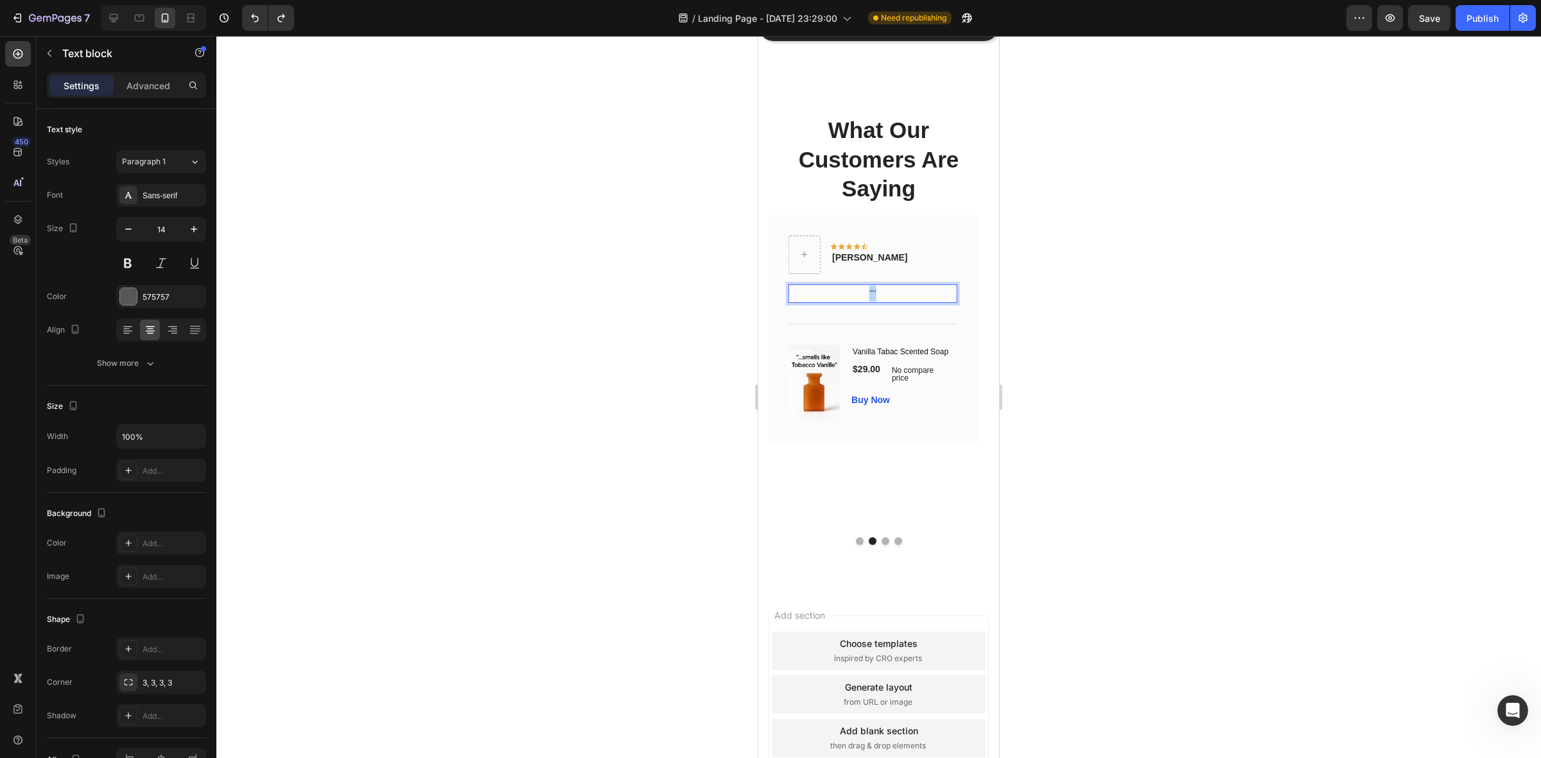
drag, startPoint x: 877, startPoint y: 292, endPoint x: 867, endPoint y: 294, distance: 10.5
click at [867, 294] on p "''''" at bounding box center [873, 294] width 166 height 16
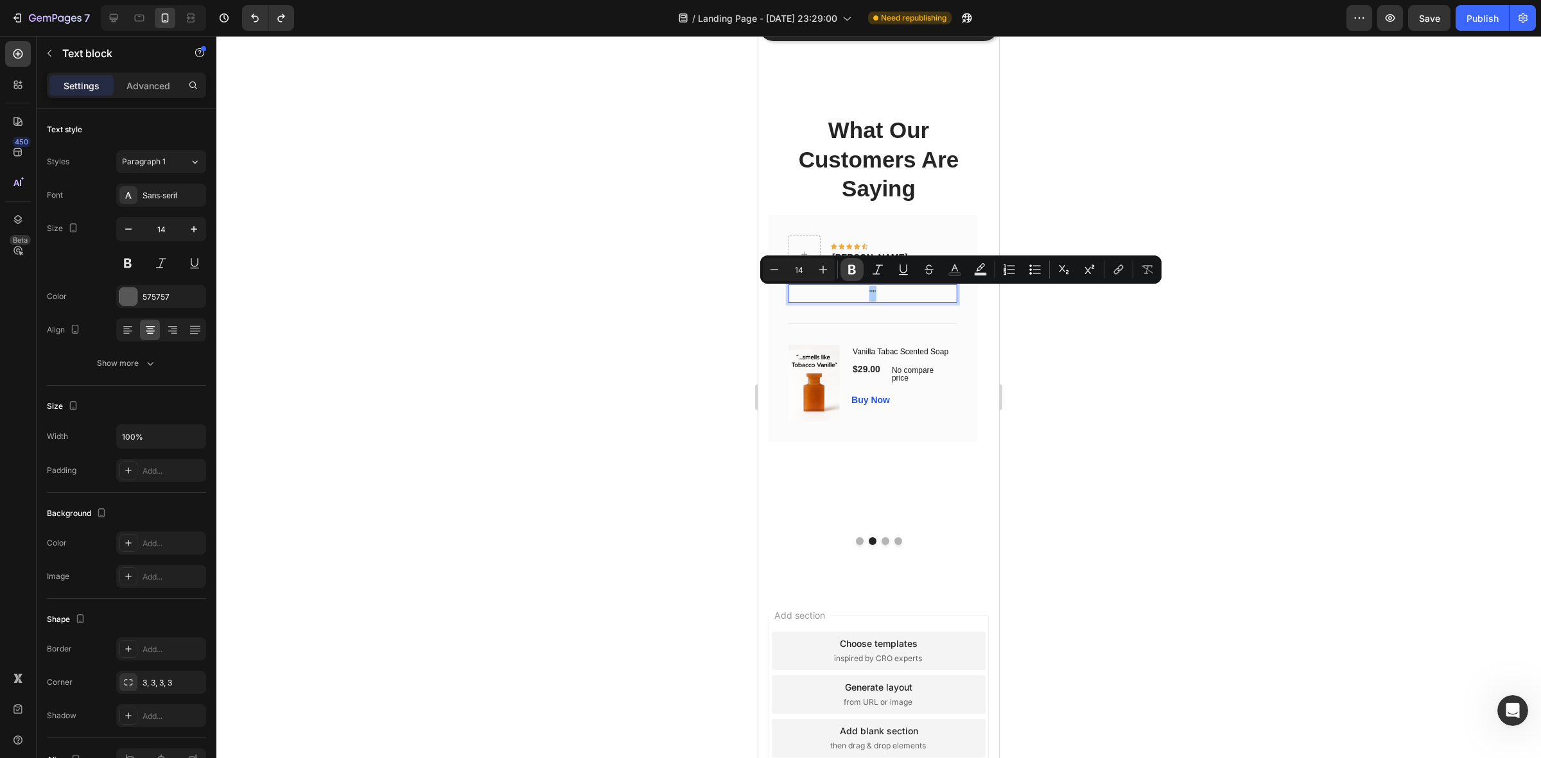
click at [854, 271] on icon "Editor contextual toolbar" at bounding box center [852, 270] width 8 height 10
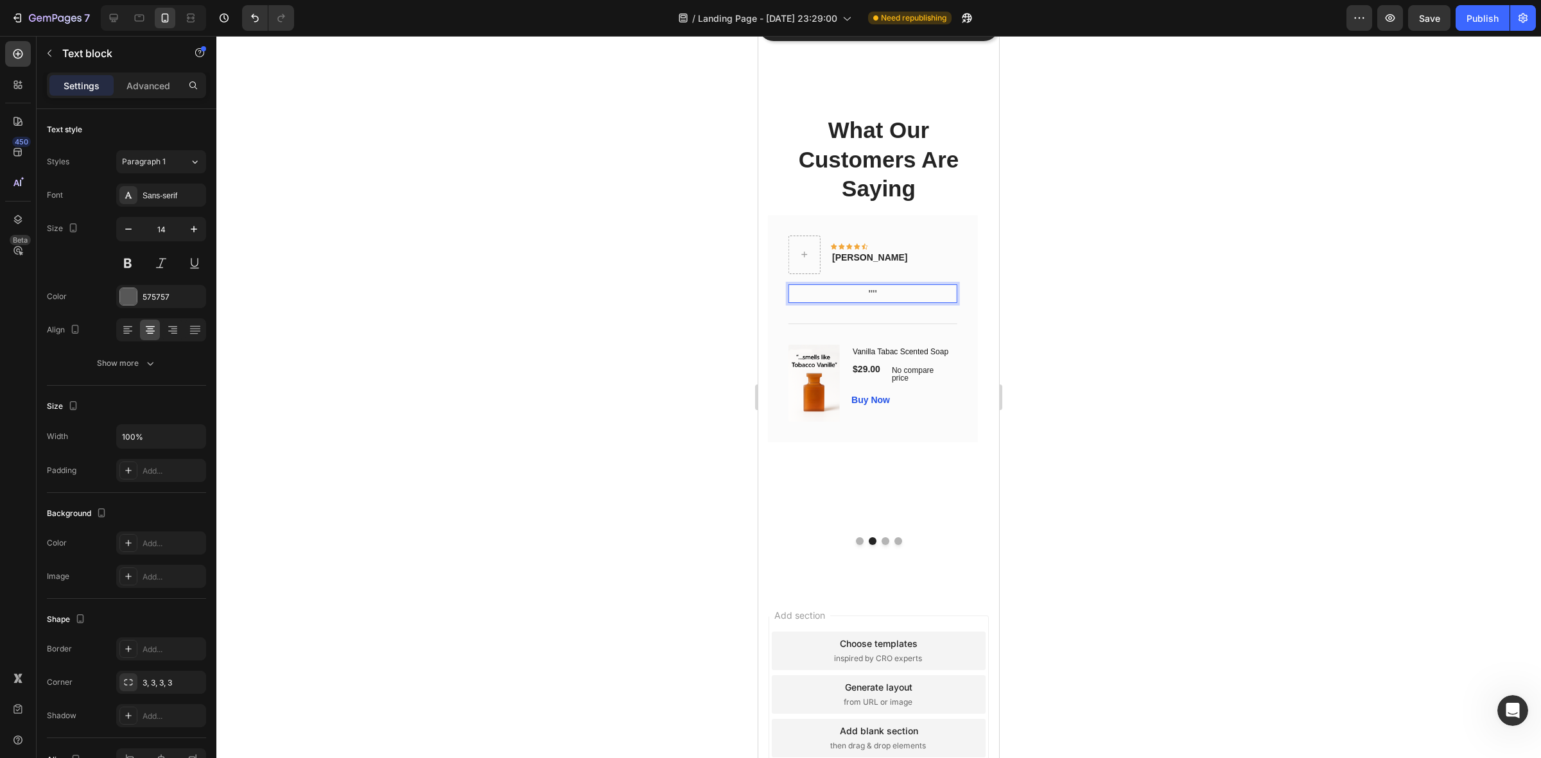
click at [872, 293] on strong "''''" at bounding box center [872, 293] width 8 height 10
click at [877, 293] on strong "''M''" at bounding box center [873, 293] width 16 height 10
click at [1180, 337] on div at bounding box center [878, 397] width 1325 height 723
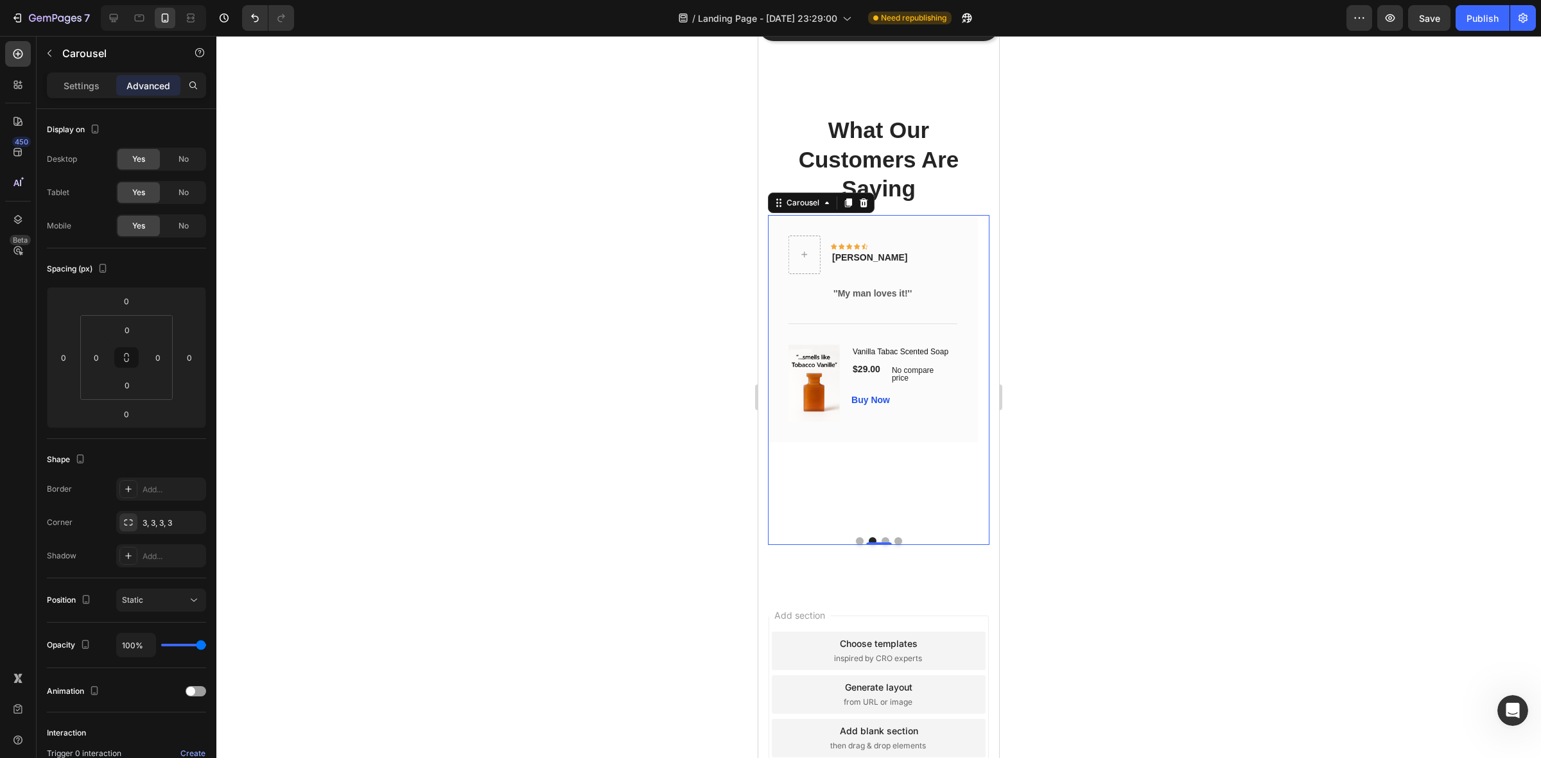
click at [882, 545] on button "Dot" at bounding box center [886, 542] width 8 height 8
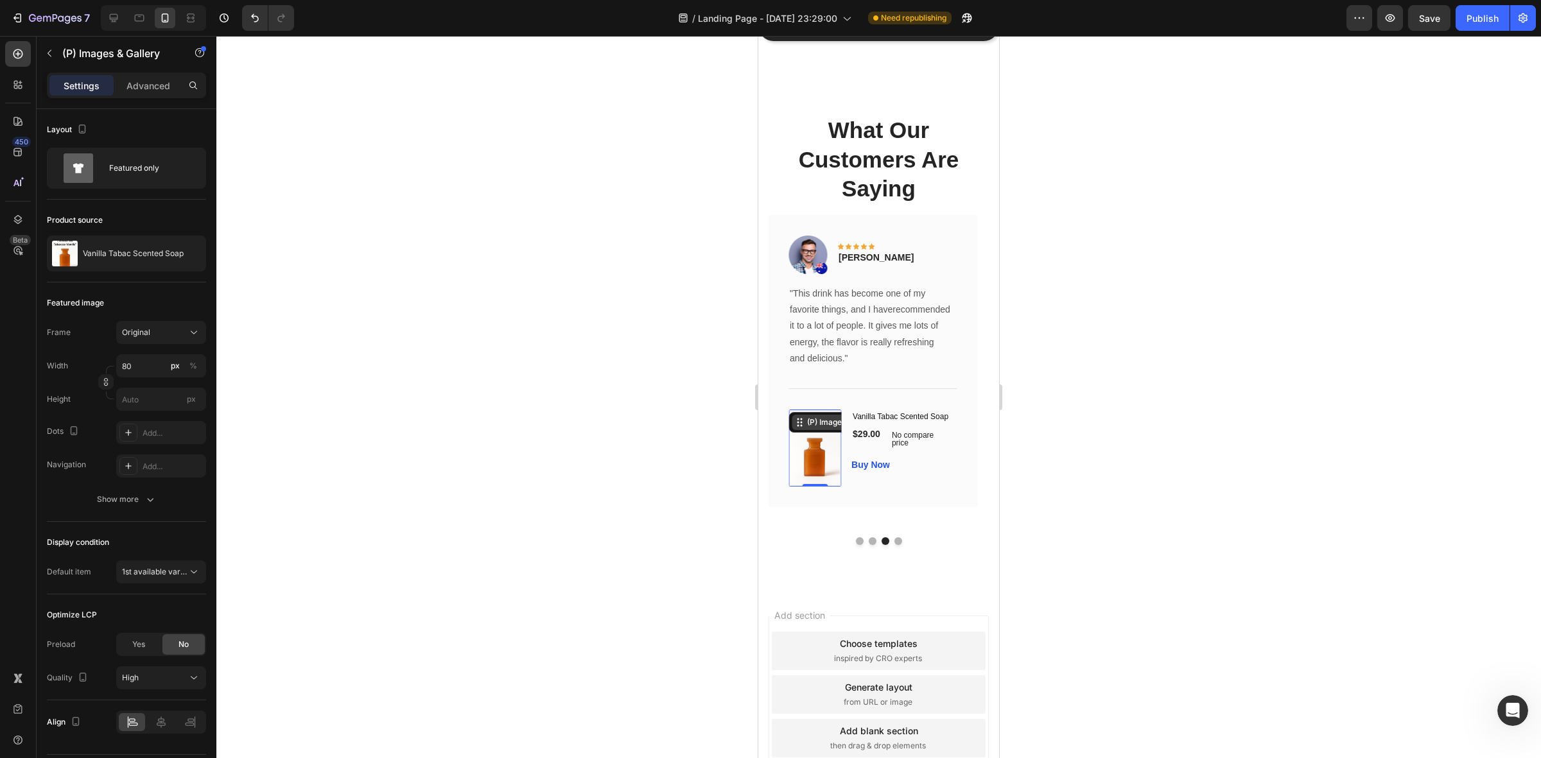
click at [811, 417] on div "(P) Images & Gallery" at bounding box center [844, 423] width 79 height 12
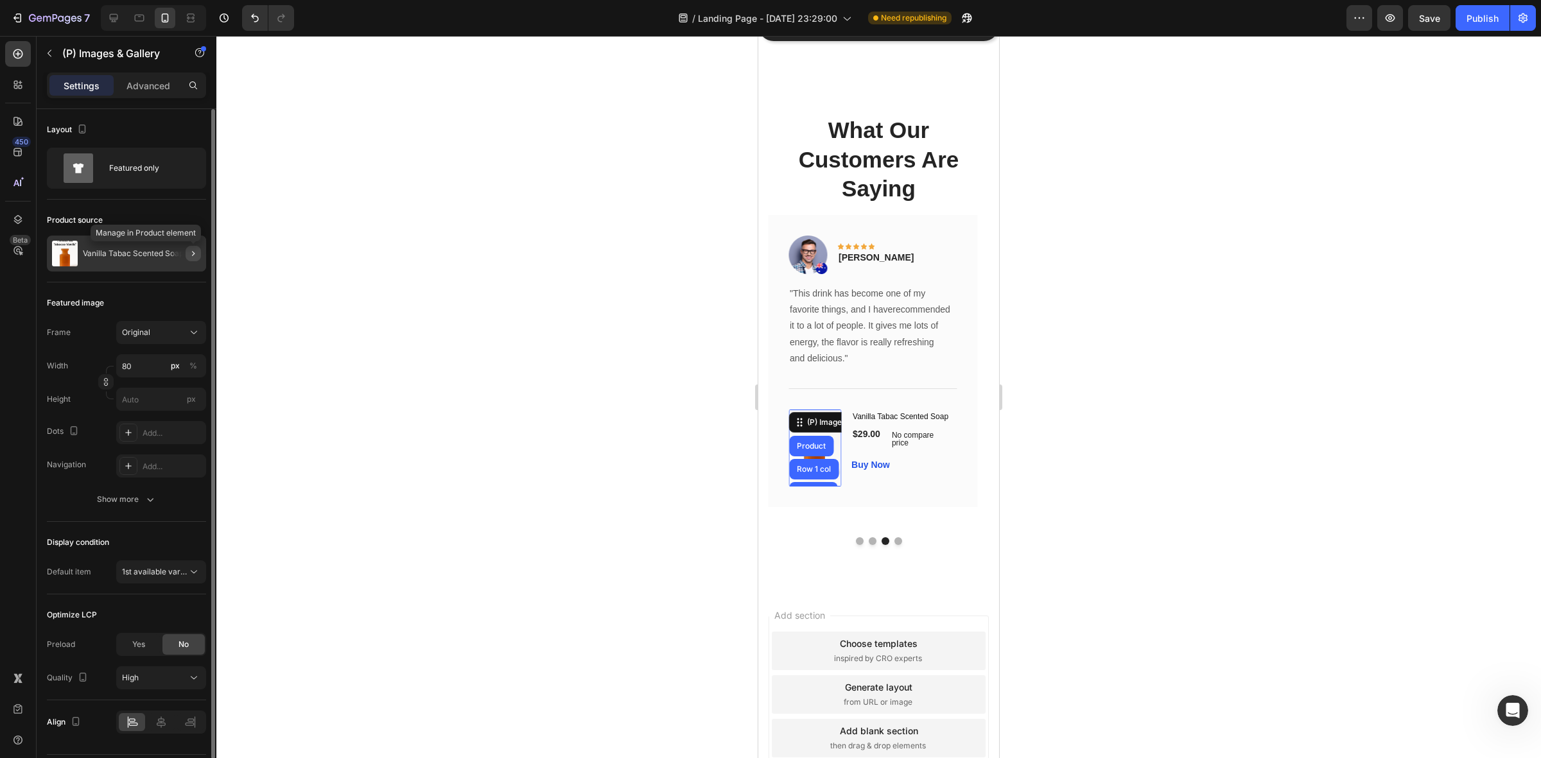
click at [194, 252] on icon "button" at bounding box center [193, 254] width 10 height 10
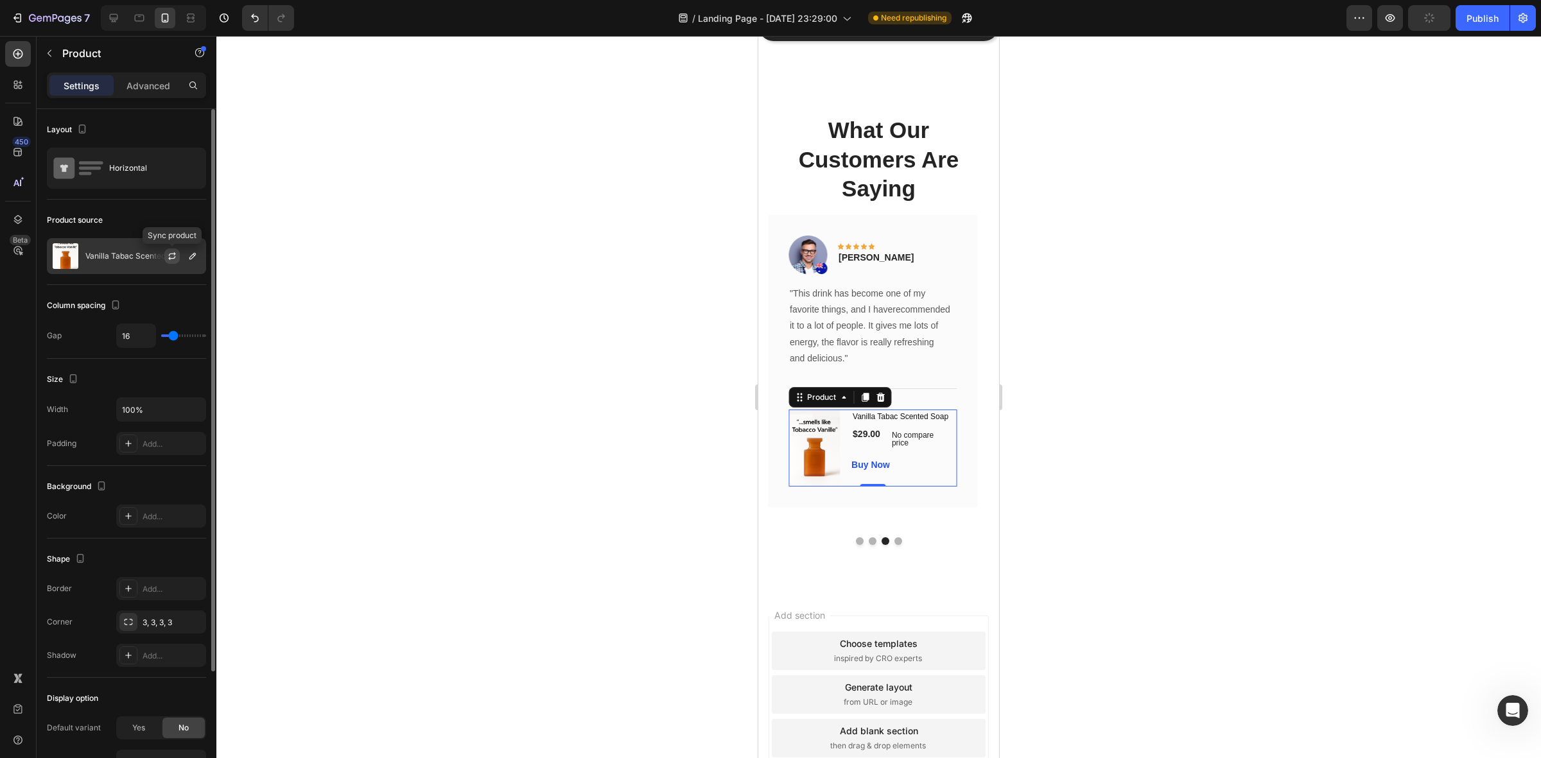
click at [172, 256] on icon "button" at bounding box center [172, 256] width 10 height 10
click at [197, 257] on icon "button" at bounding box center [193, 256] width 10 height 10
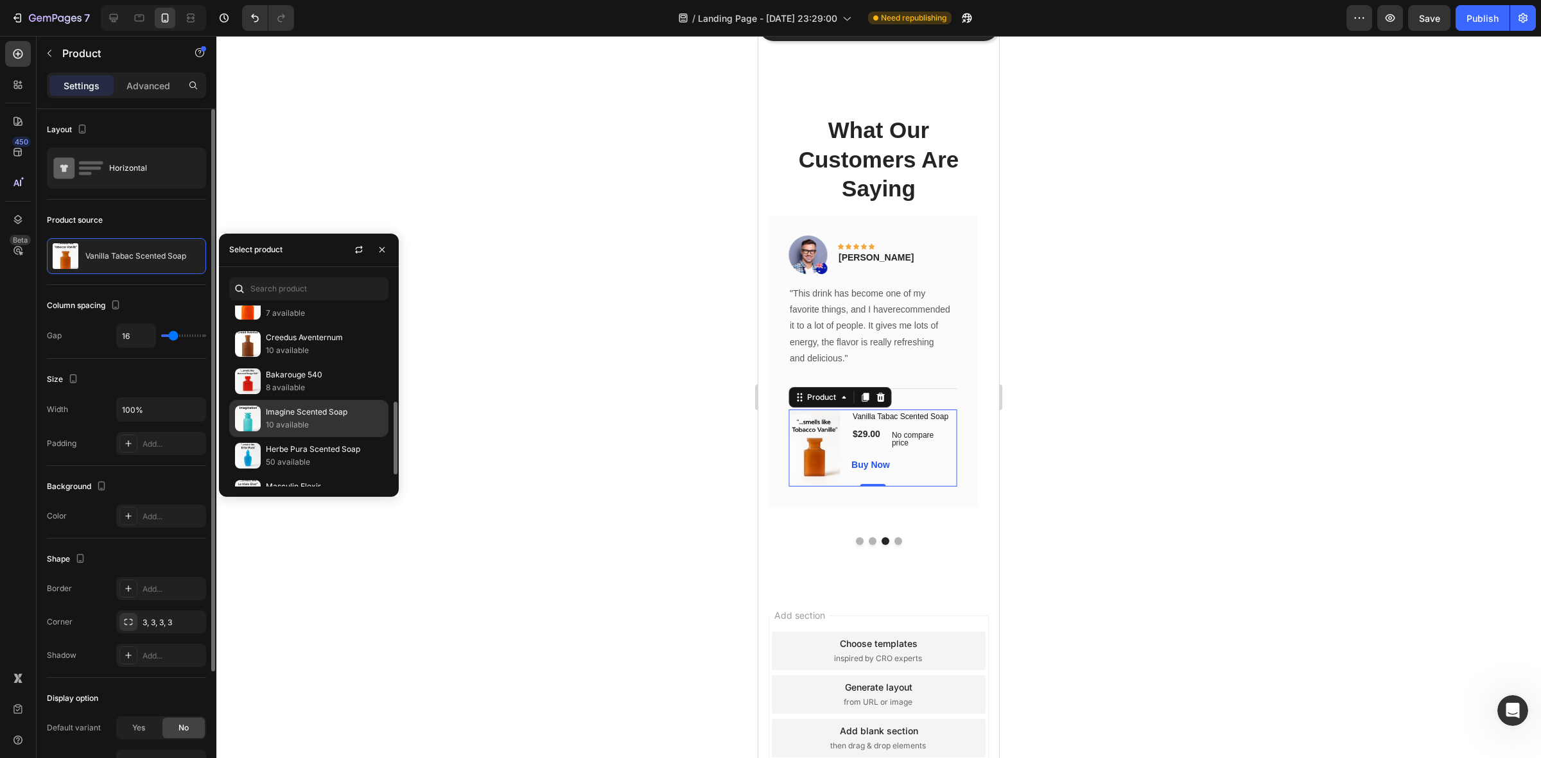
scroll to position [268, 0]
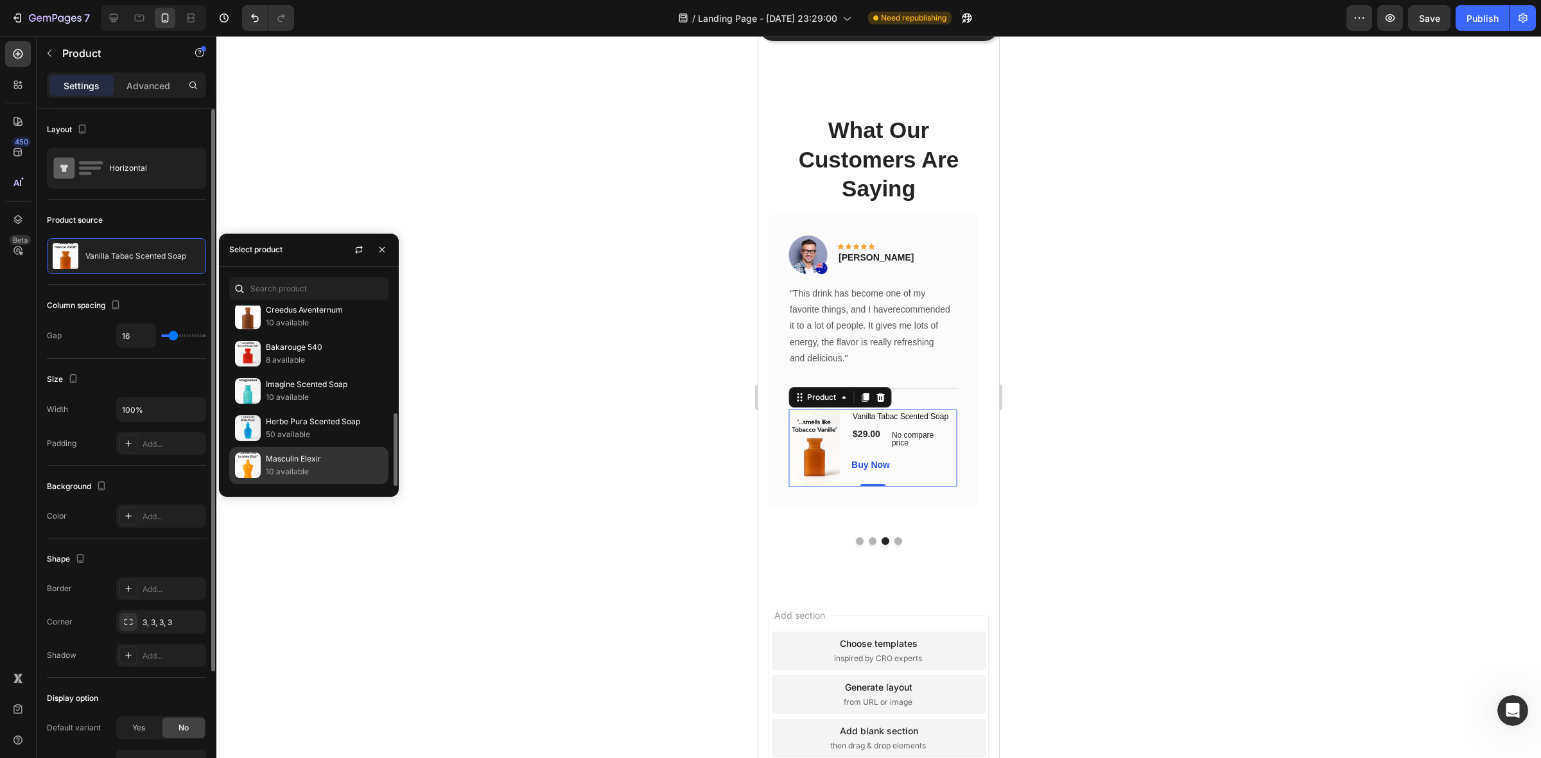
click at [338, 468] on p "10 available" at bounding box center [324, 472] width 117 height 13
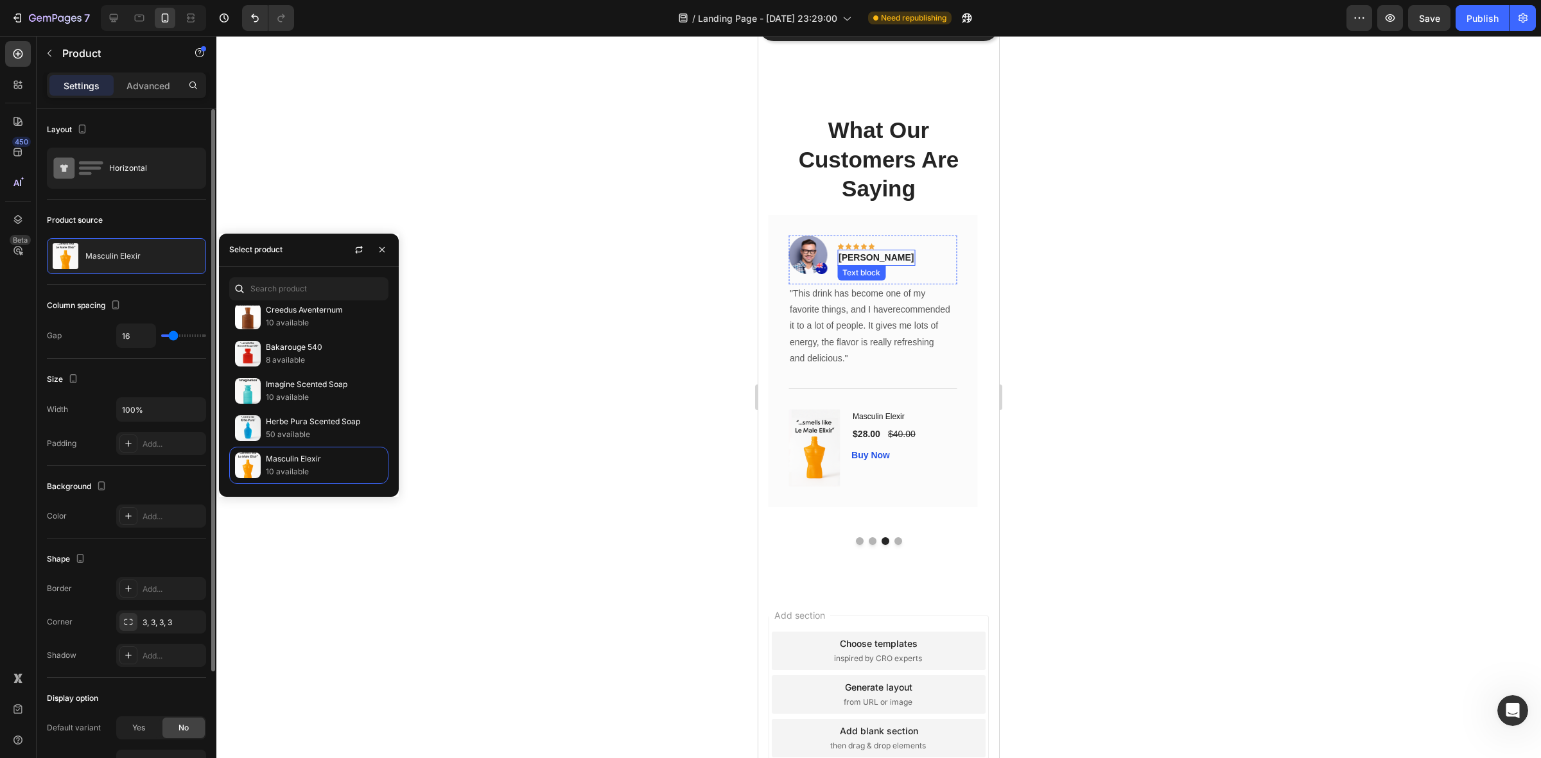
click at [866, 259] on p "Timothy Joseph" at bounding box center [876, 257] width 75 height 13
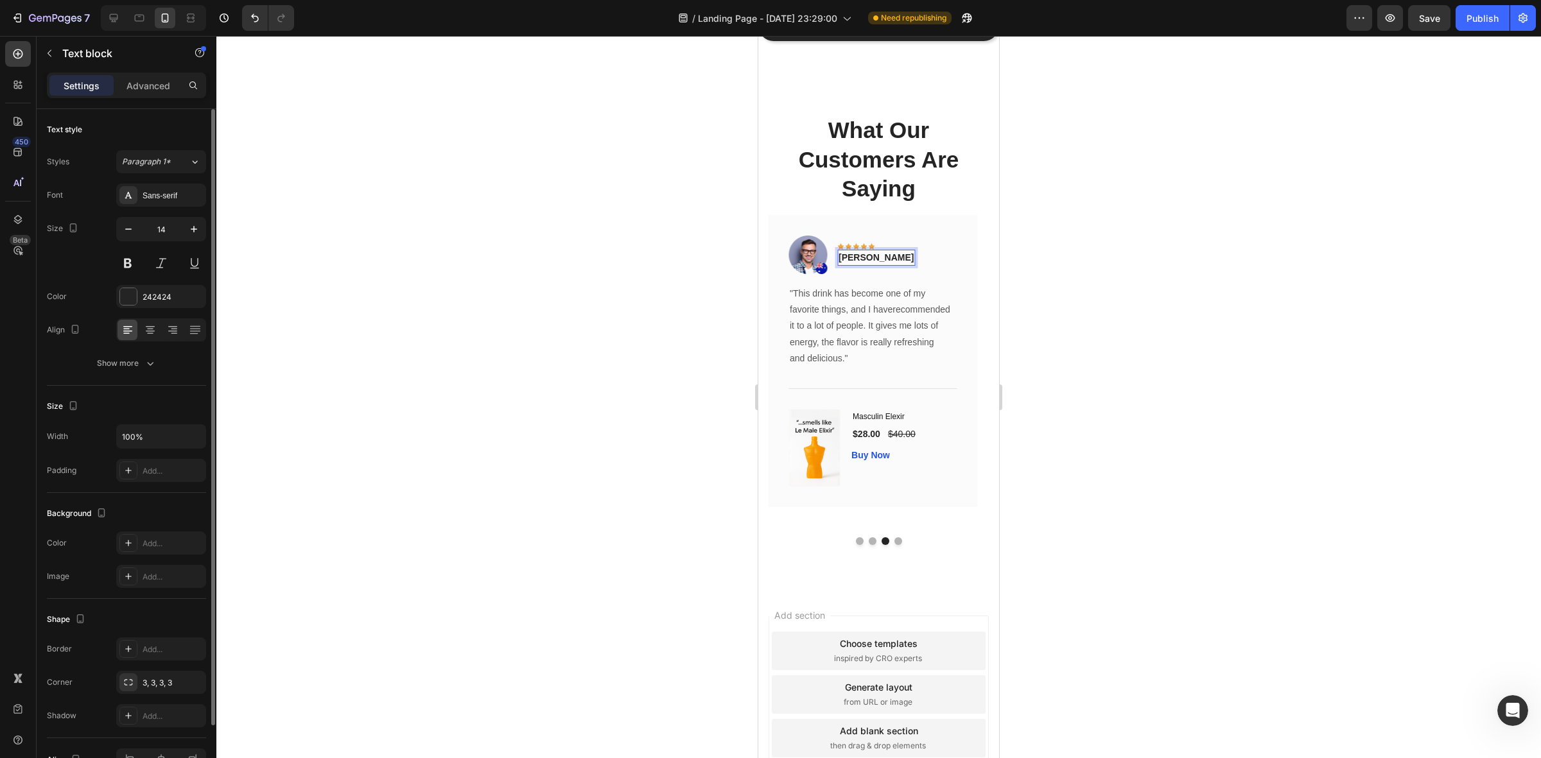
click at [891, 257] on p "Timothy Joseph" at bounding box center [876, 257] width 75 height 13
click at [813, 254] on img at bounding box center [808, 255] width 39 height 39
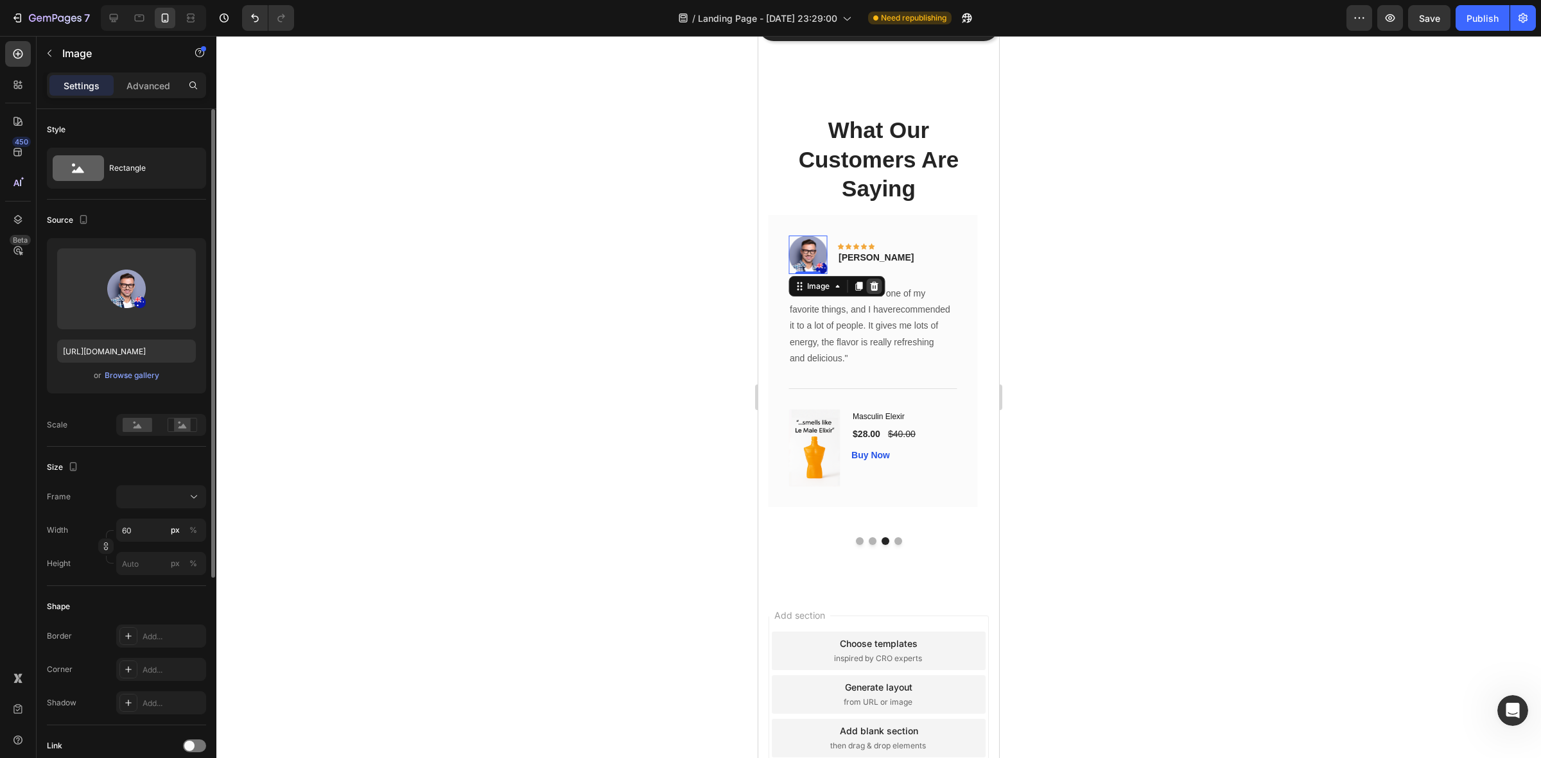
click at [877, 284] on icon at bounding box center [874, 286] width 8 height 9
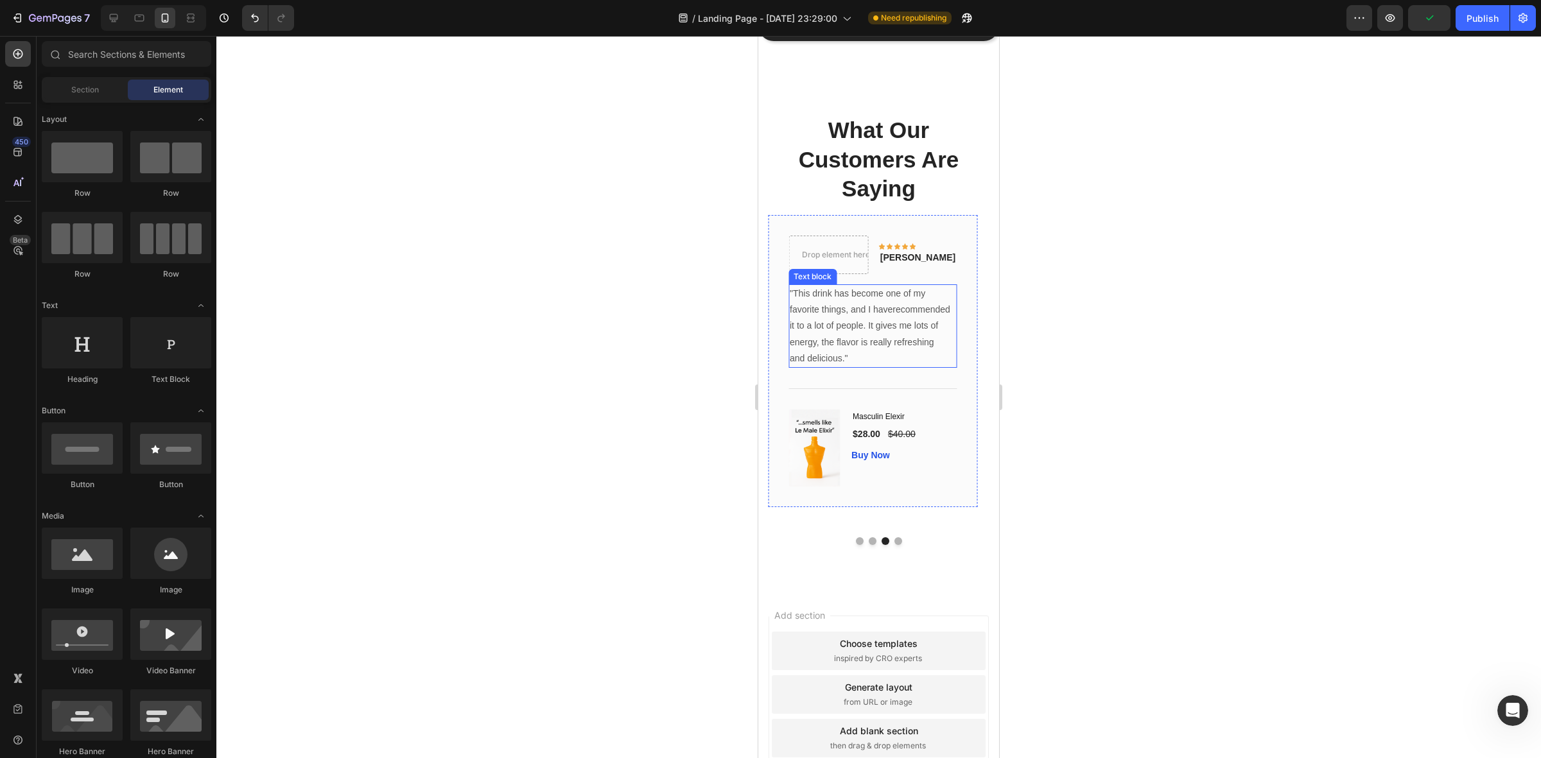
click at [843, 360] on p ""This drink has become one of my favorite things, and I haverecommended it to a…" at bounding box center [873, 326] width 166 height 81
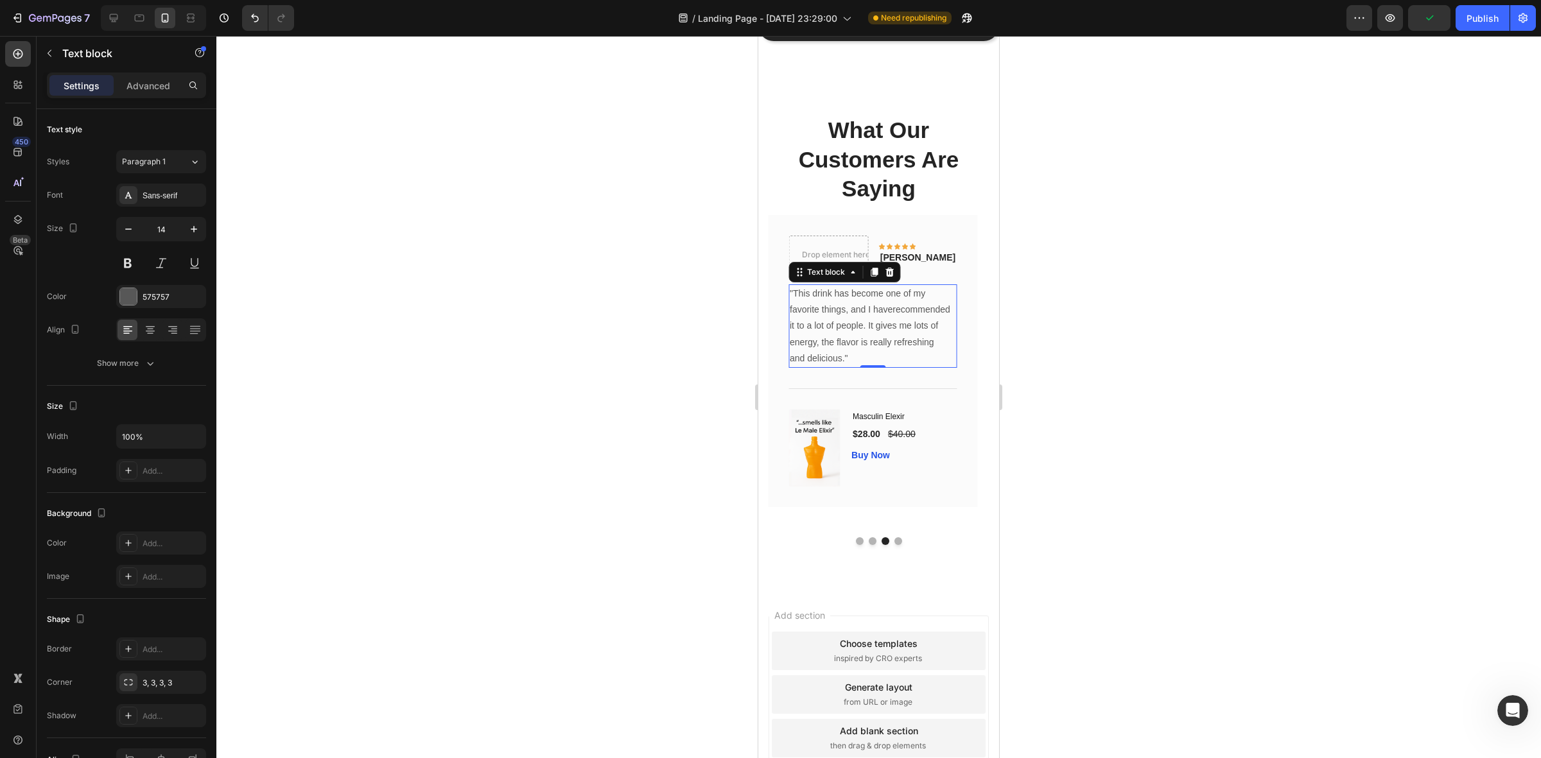
click at [846, 361] on p ""This drink has become one of my favorite things, and I haverecommended it to a…" at bounding box center [873, 326] width 166 height 81
click at [845, 360] on p ""This drink has become one of my favorite things, and I haverecommended it to a…" at bounding box center [873, 326] width 166 height 81
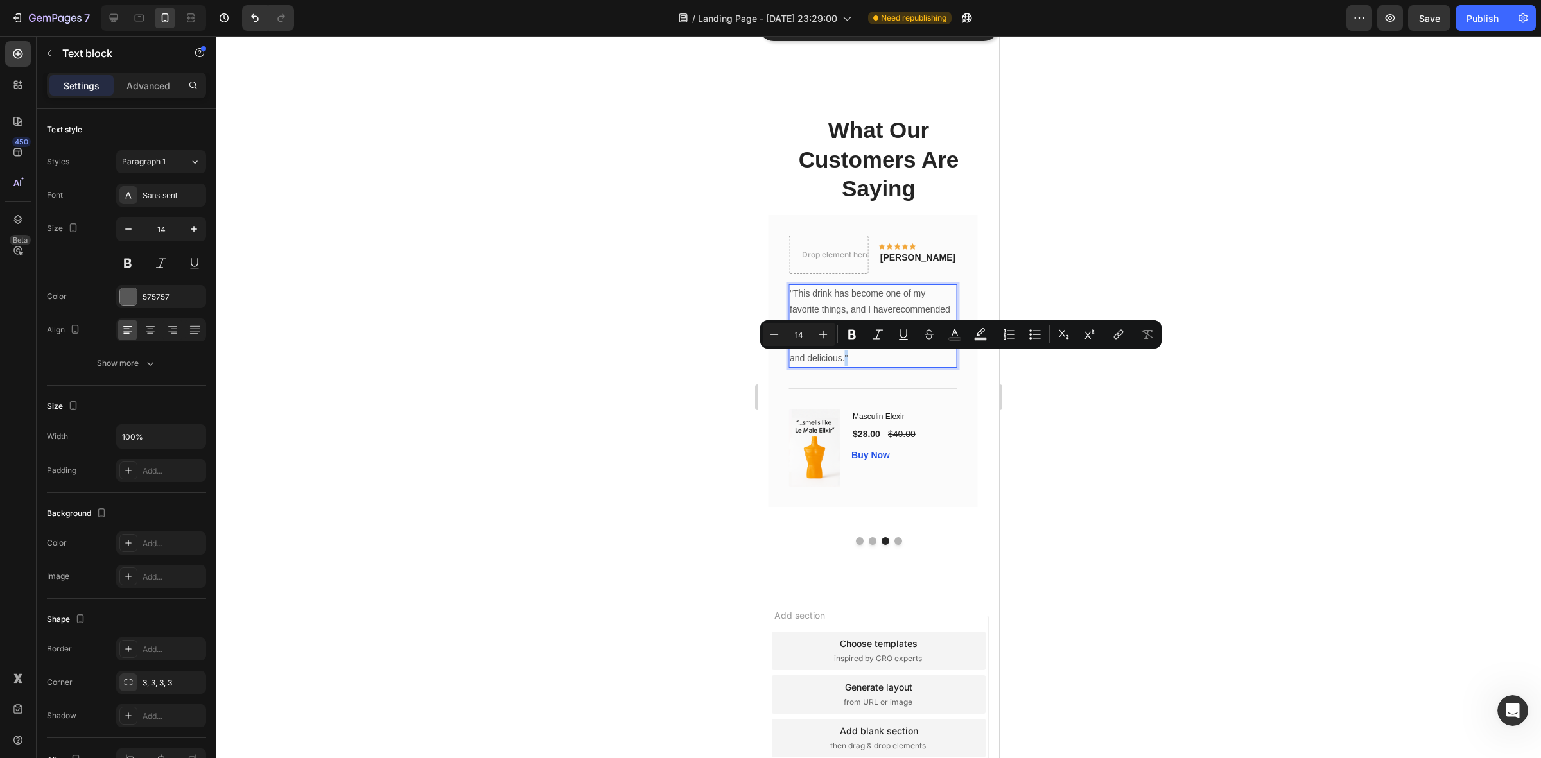
click at [845, 362] on p ""This drink has become one of my favorite things, and I haverecommended it to a…" at bounding box center [873, 326] width 166 height 81
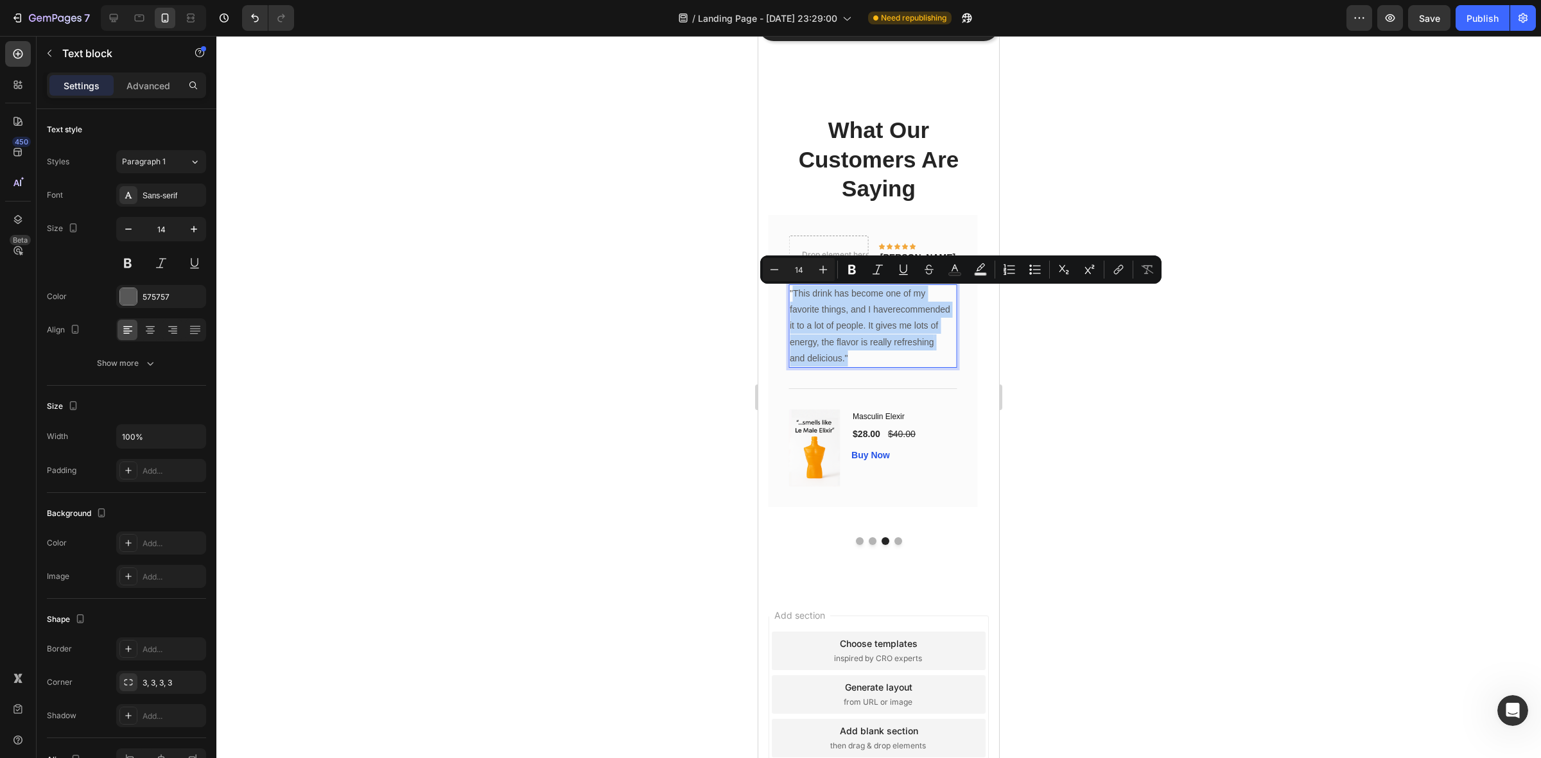
drag, startPoint x: 845, startPoint y: 362, endPoint x: 794, endPoint y: 296, distance: 82.5
click at [794, 296] on p ""This drink has become one of my favorite things, and I haverecommended it to a…" at bounding box center [873, 326] width 166 height 81
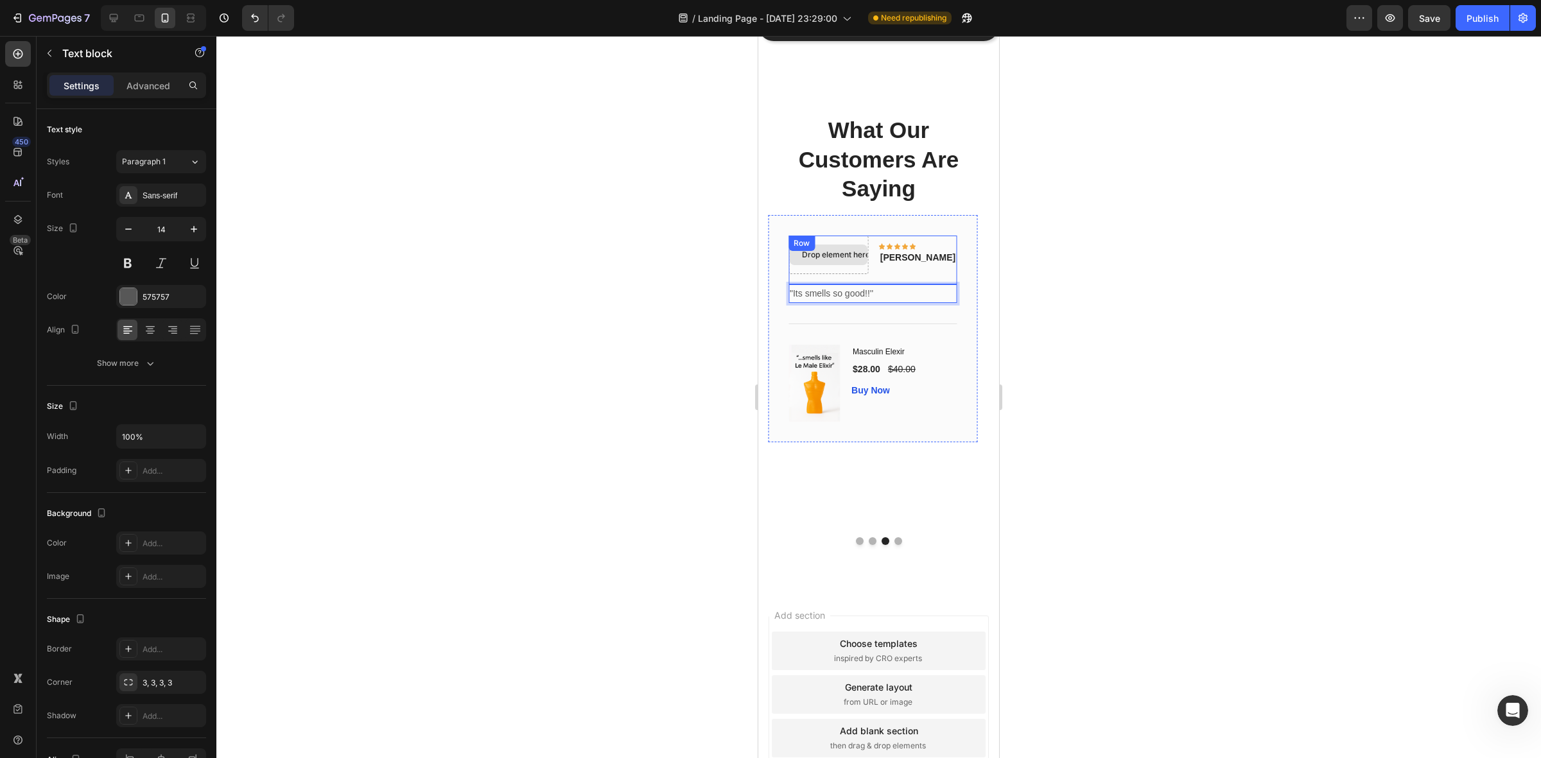
click at [866, 265] on div "Drop element here" at bounding box center [828, 255] width 79 height 21
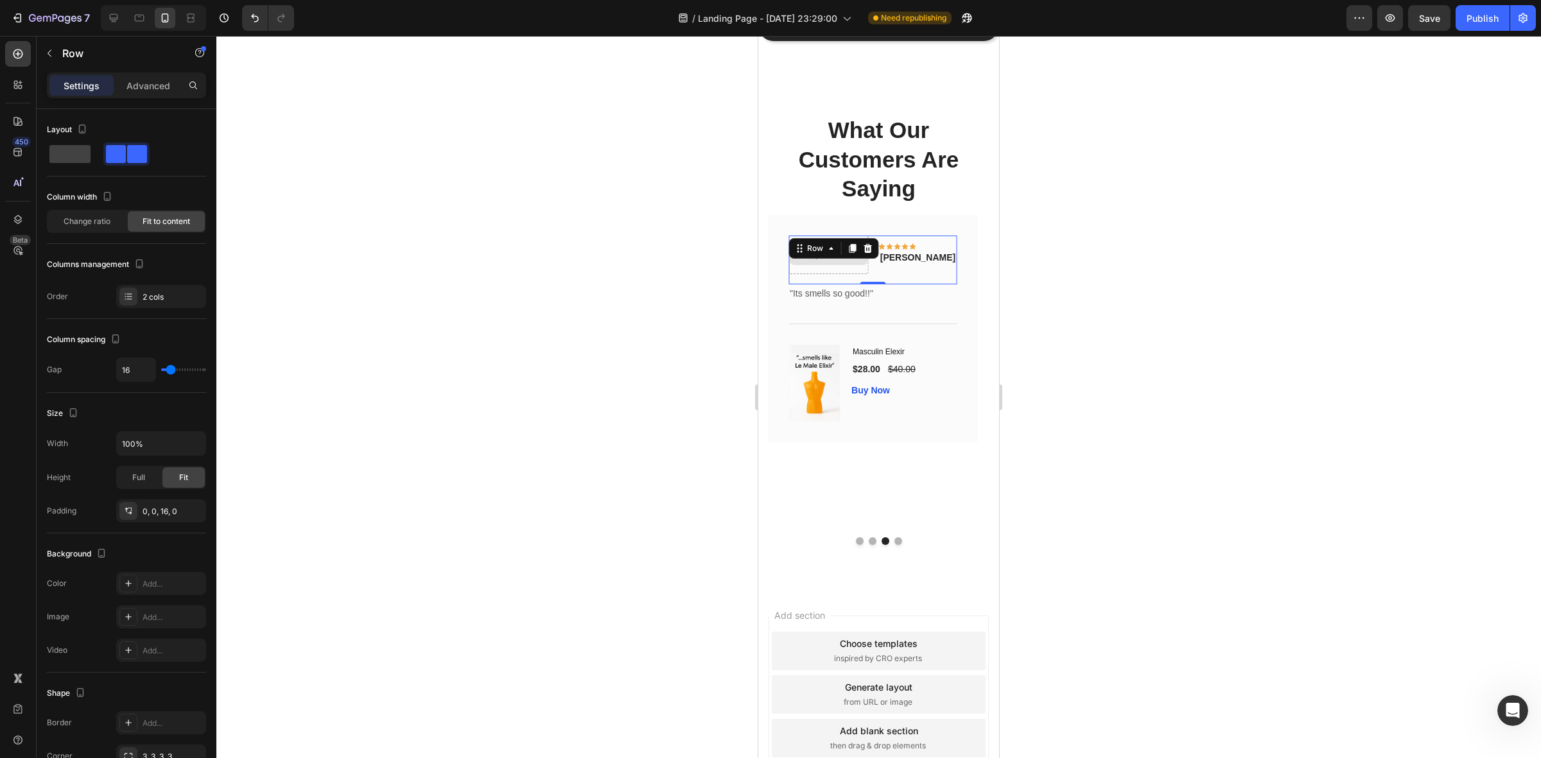
click at [843, 270] on div "Drop element here" at bounding box center [829, 255] width 80 height 39
drag, startPoint x: 879, startPoint y: 265, endPoint x: 888, endPoint y: 272, distance: 11.9
click at [869, 265] on div "Drop element here" at bounding box center [829, 255] width 80 height 39
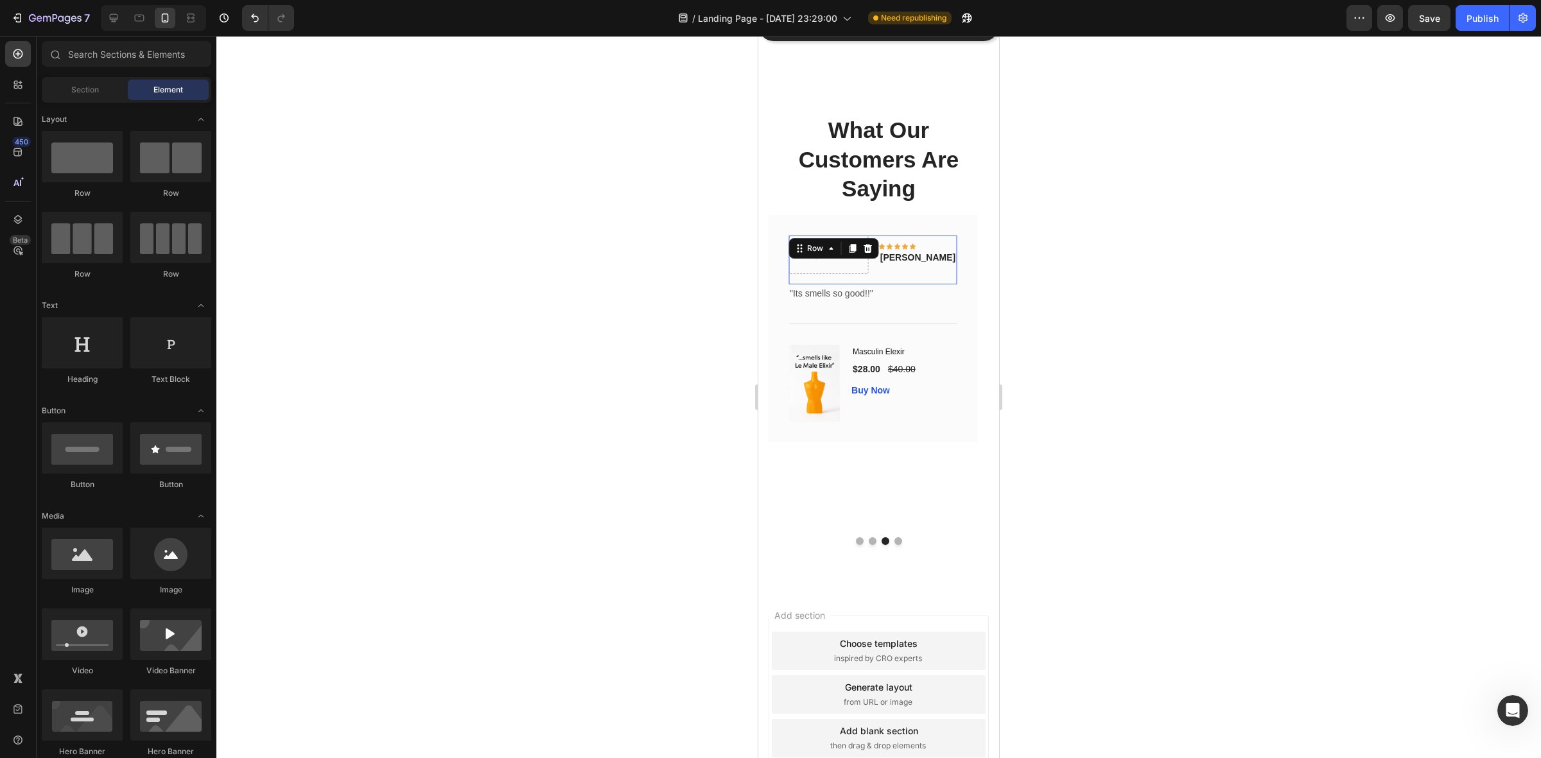
click at [894, 268] on div "Drop element here Icon Icon Icon Icon Icon Row Antonio Text block Row 0" at bounding box center [873, 260] width 168 height 49
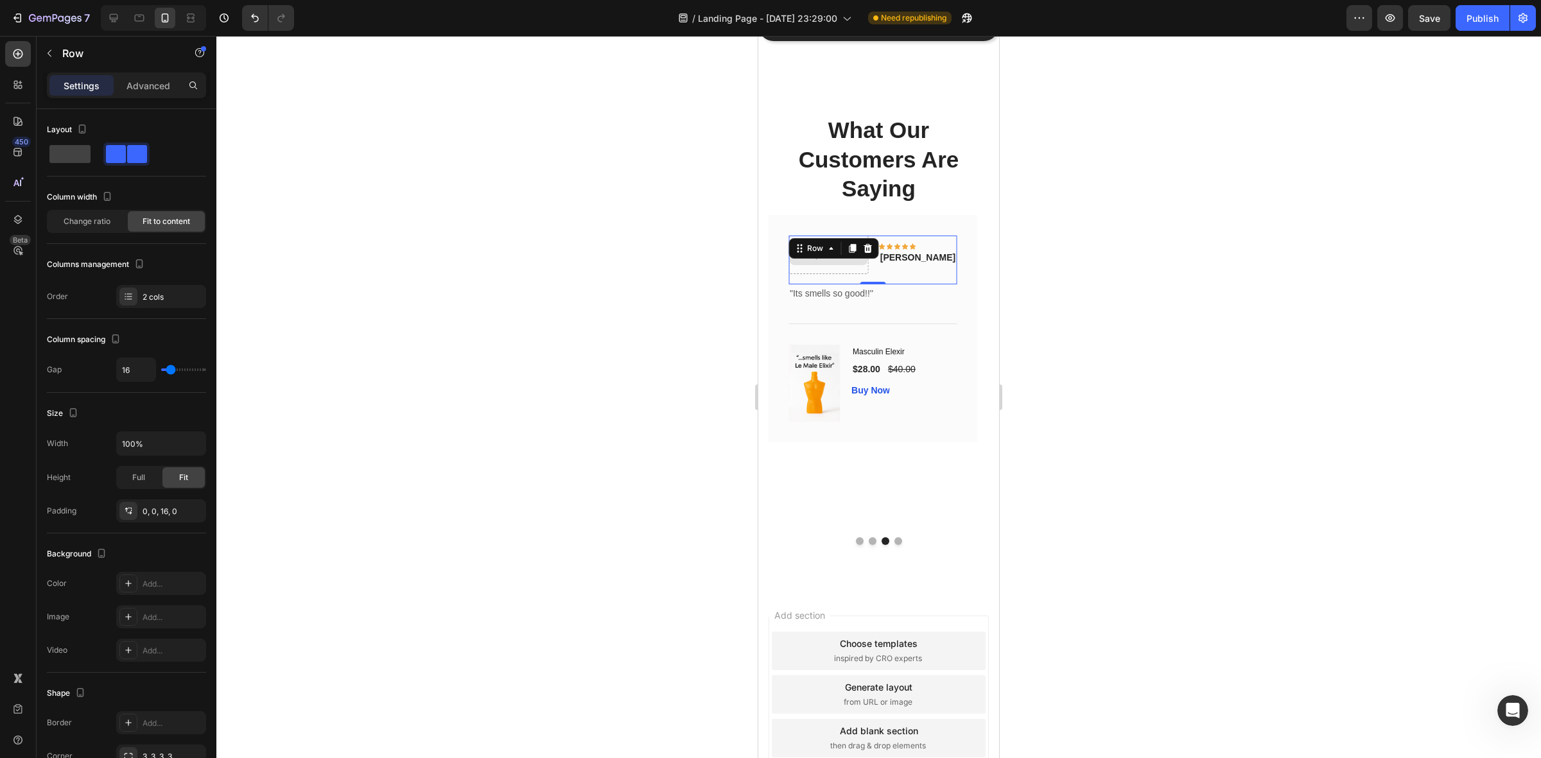
click at [869, 272] on div "Drop element here" at bounding box center [829, 255] width 80 height 39
click at [865, 247] on icon at bounding box center [868, 248] width 8 height 9
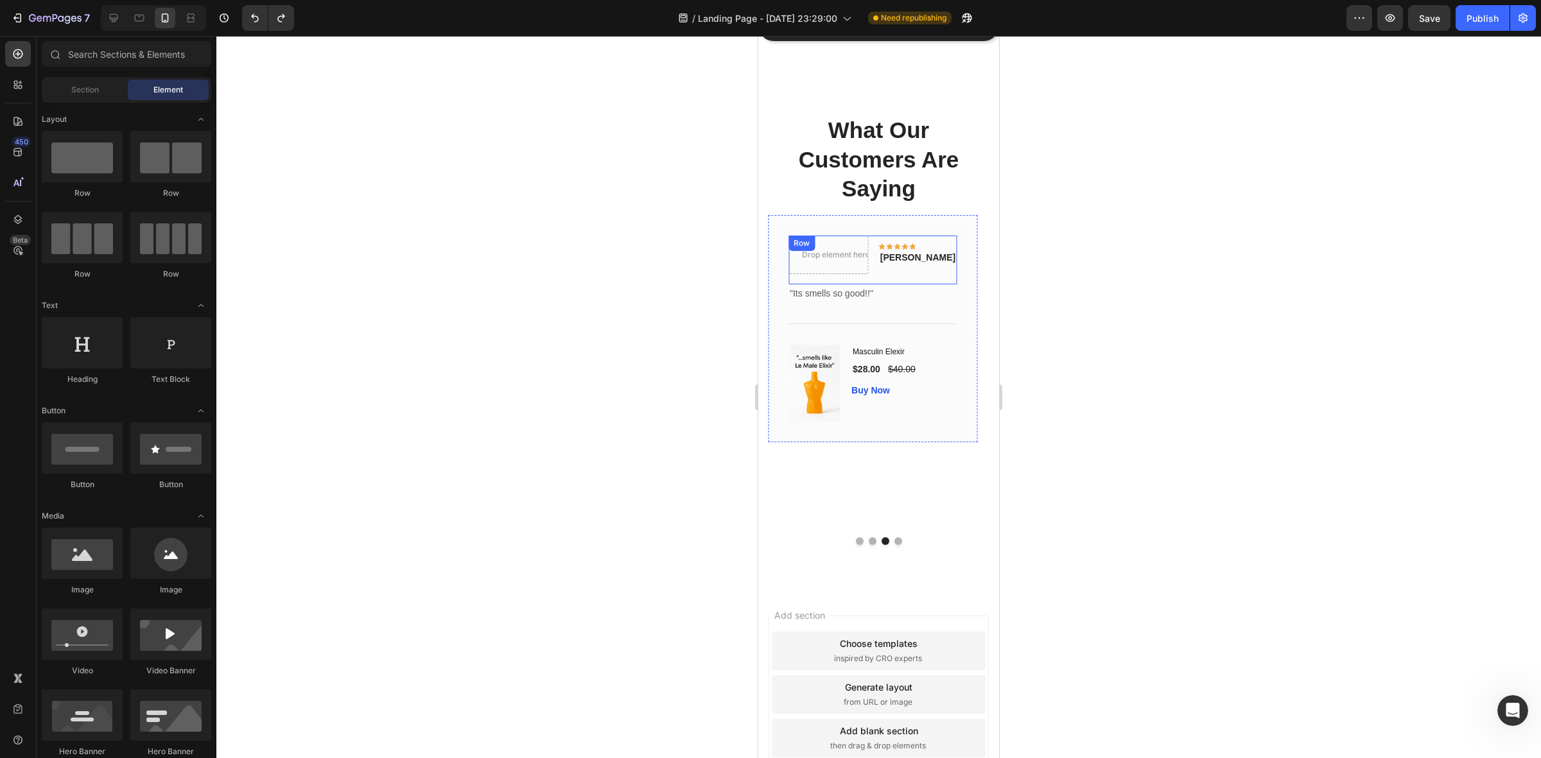
click at [923, 238] on div "Icon Icon Icon Icon Icon Row Antonio Text block" at bounding box center [918, 255] width 78 height 39
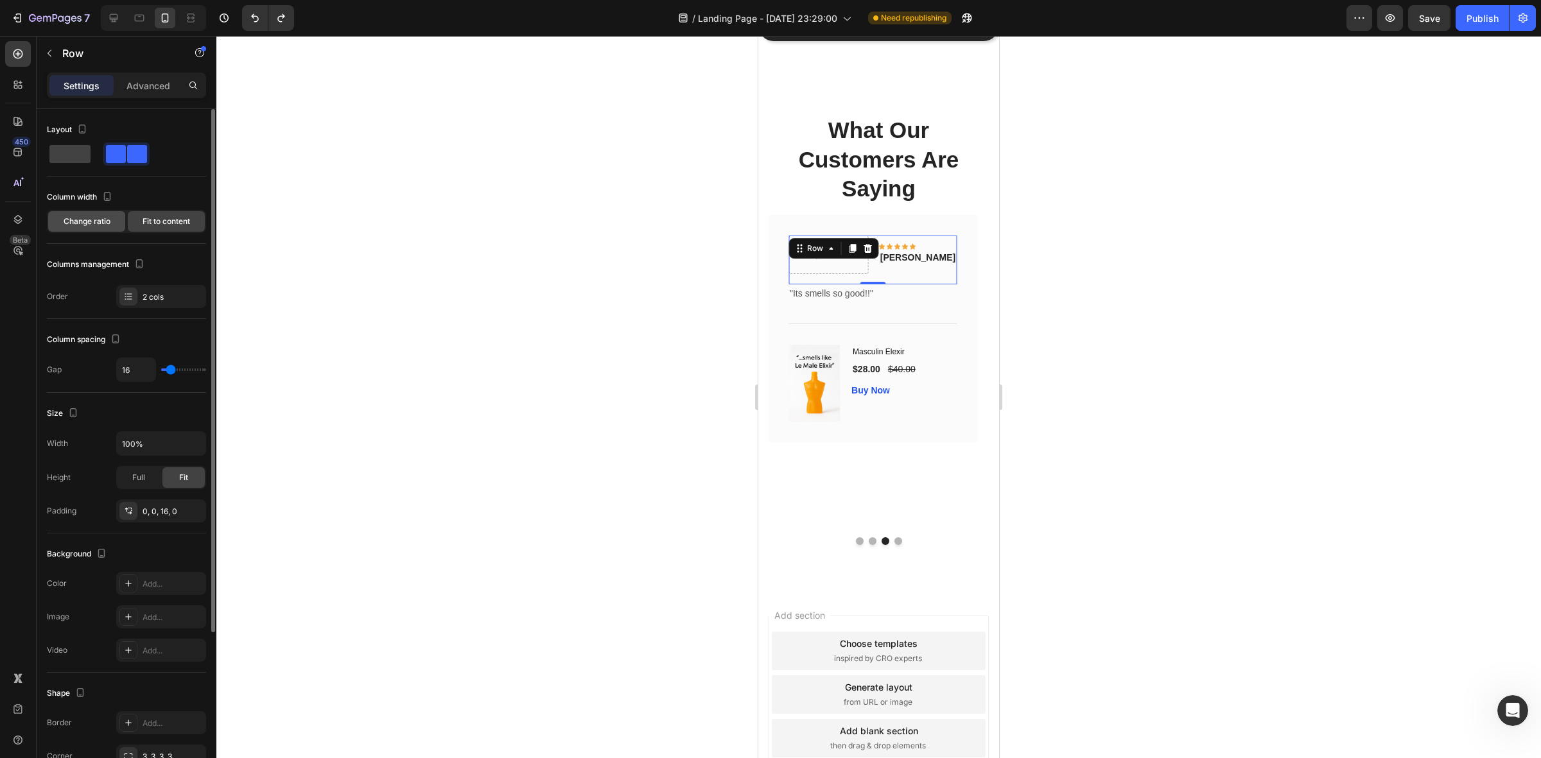
click at [94, 222] on span "Change ratio" at bounding box center [87, 222] width 47 height 12
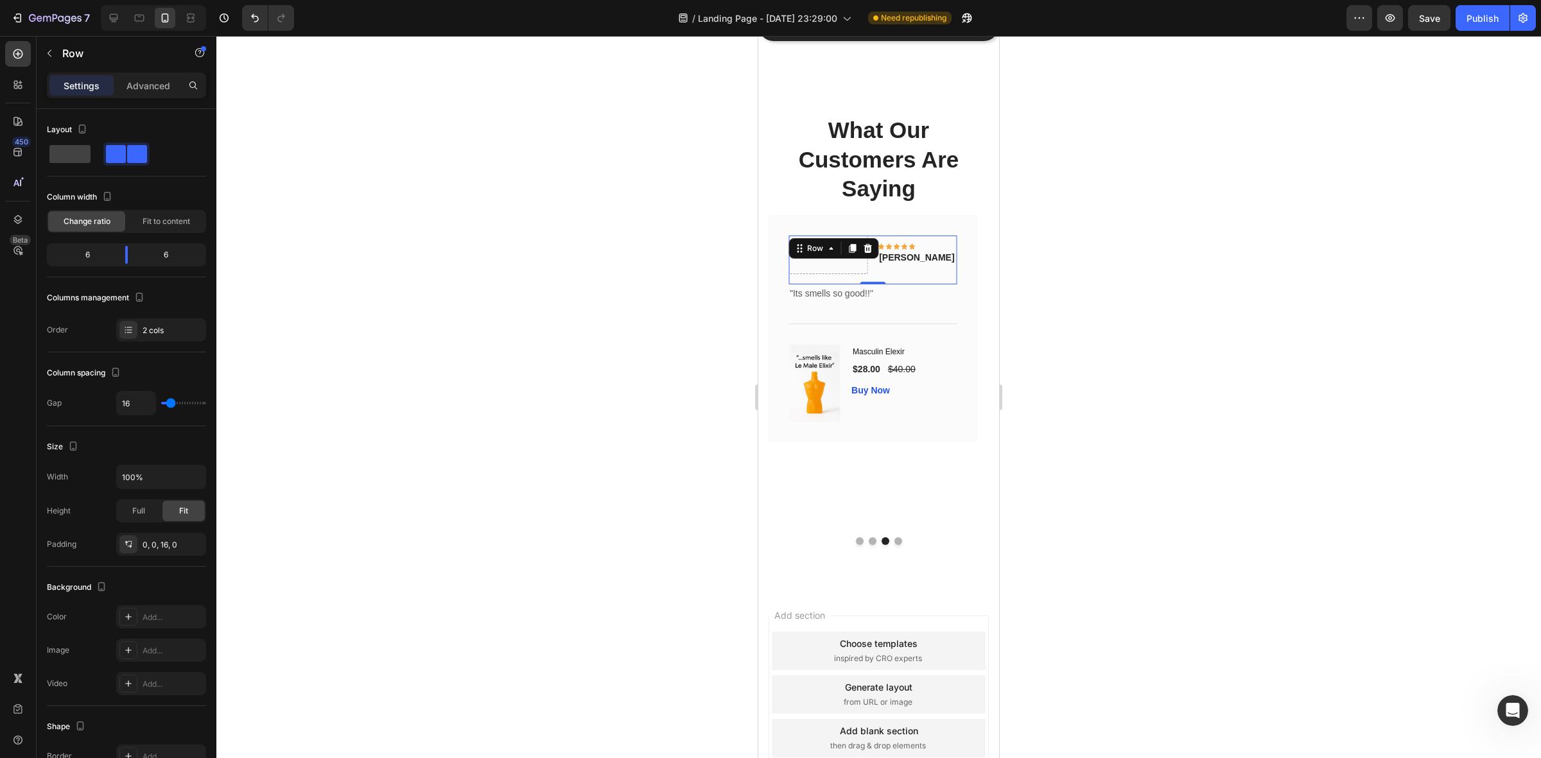
drag, startPoint x: 1170, startPoint y: 297, endPoint x: 1137, endPoint y: 299, distance: 33.5
click at [1163, 297] on div at bounding box center [878, 397] width 1325 height 723
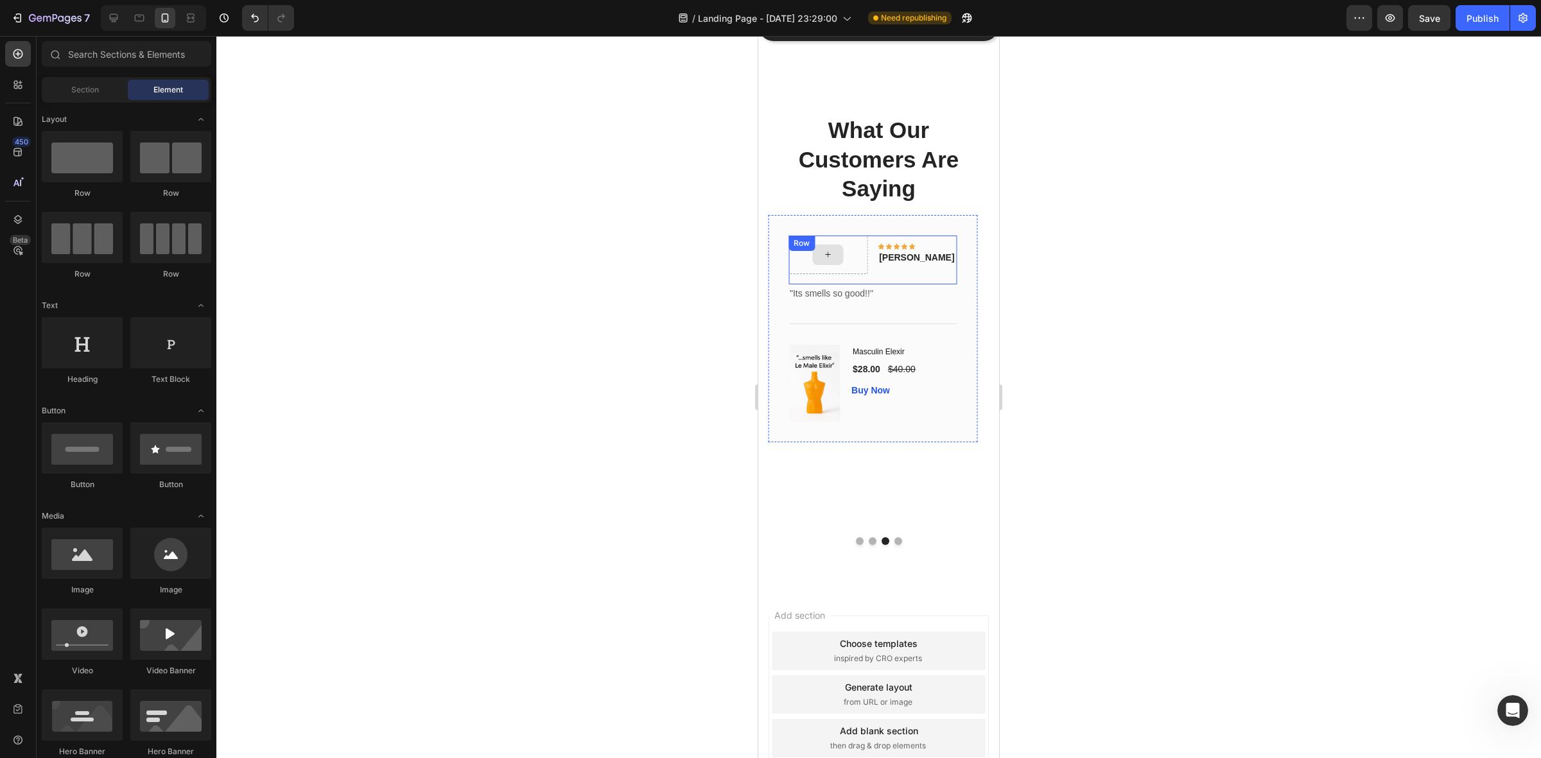
click at [827, 258] on icon at bounding box center [828, 254] width 10 height 11
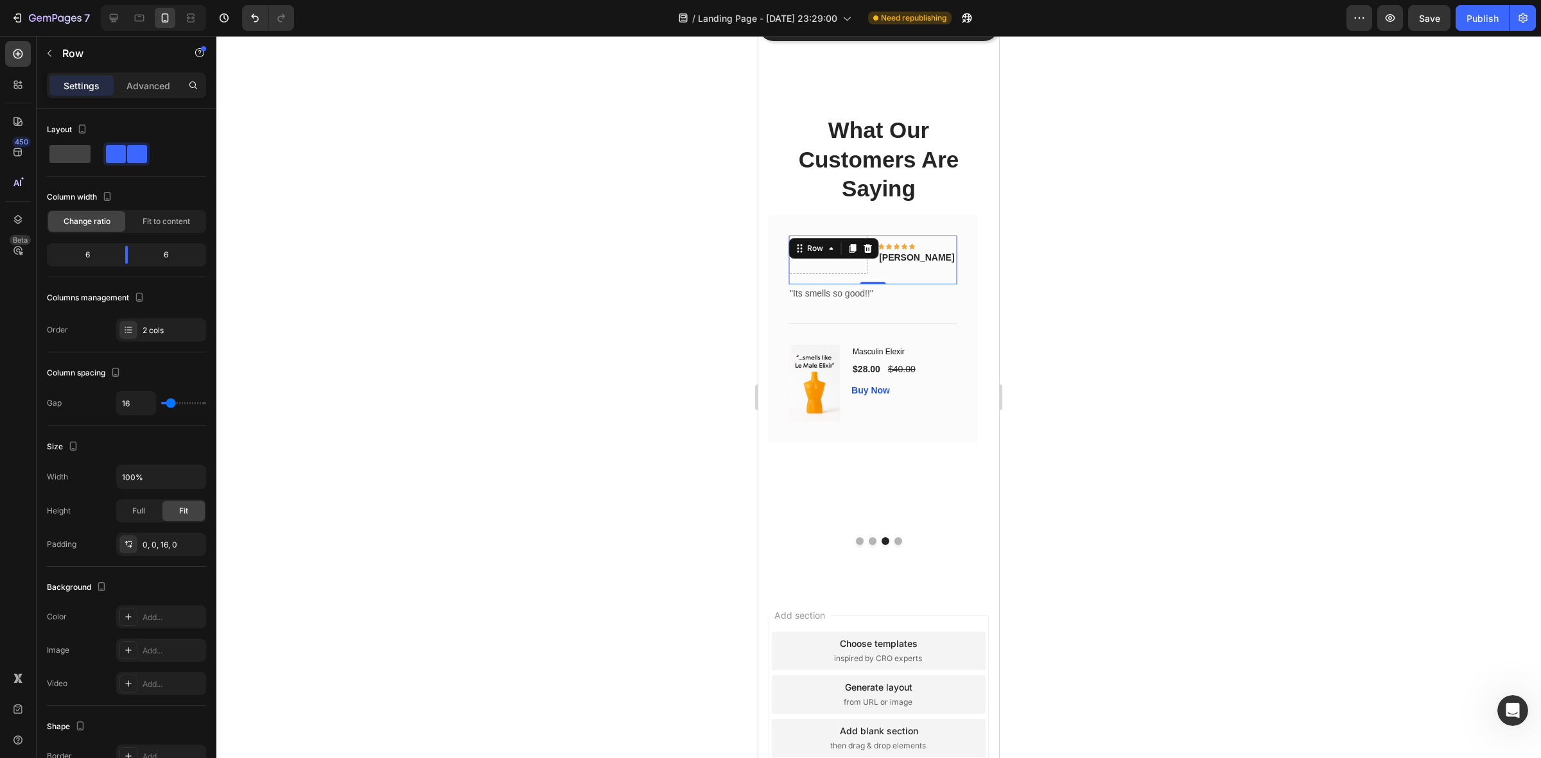
click at [929, 268] on div "Icon Icon Icon Icon Icon Row Antonio Text block" at bounding box center [917, 255] width 79 height 39
click at [73, 155] on span at bounding box center [69, 154] width 41 height 18
type input "0"
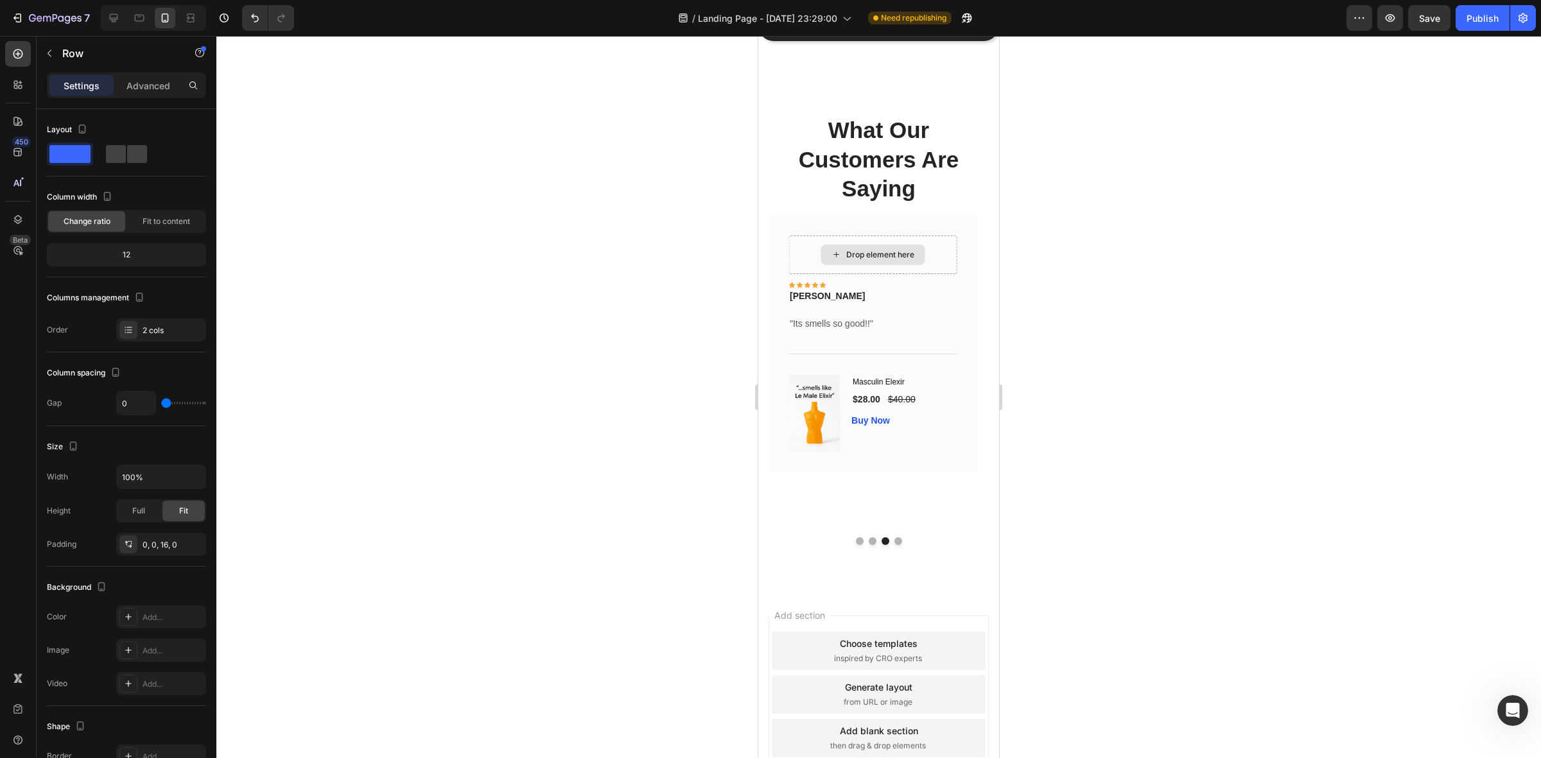
click at [924, 260] on div "Drop element here" at bounding box center [873, 255] width 104 height 21
click at [916, 275] on div "Icon Icon Icon Icon Icon Row Antonio Text block" at bounding box center [873, 289] width 168 height 30
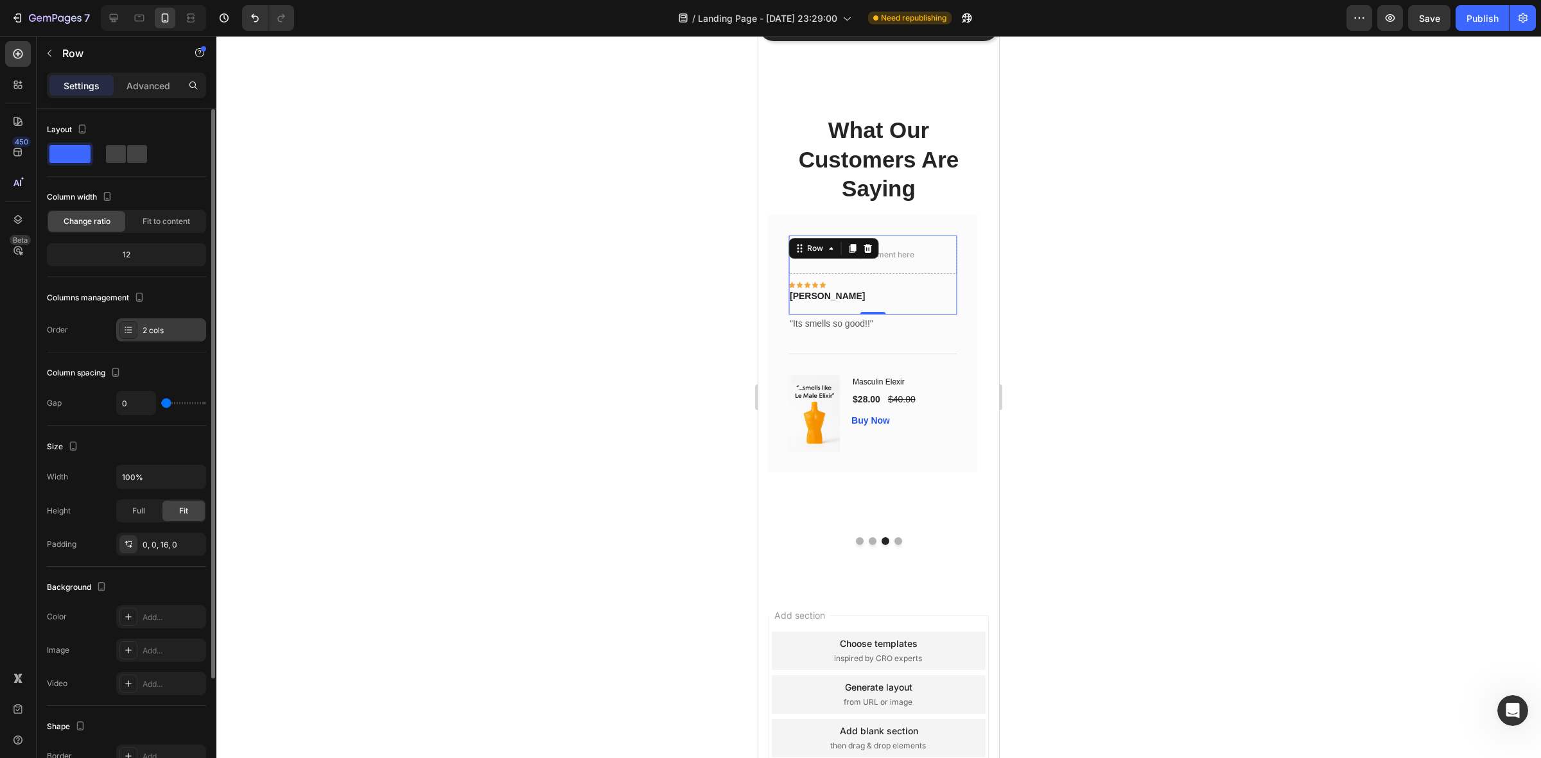
click at [159, 332] on div "2 cols" at bounding box center [173, 331] width 60 height 12
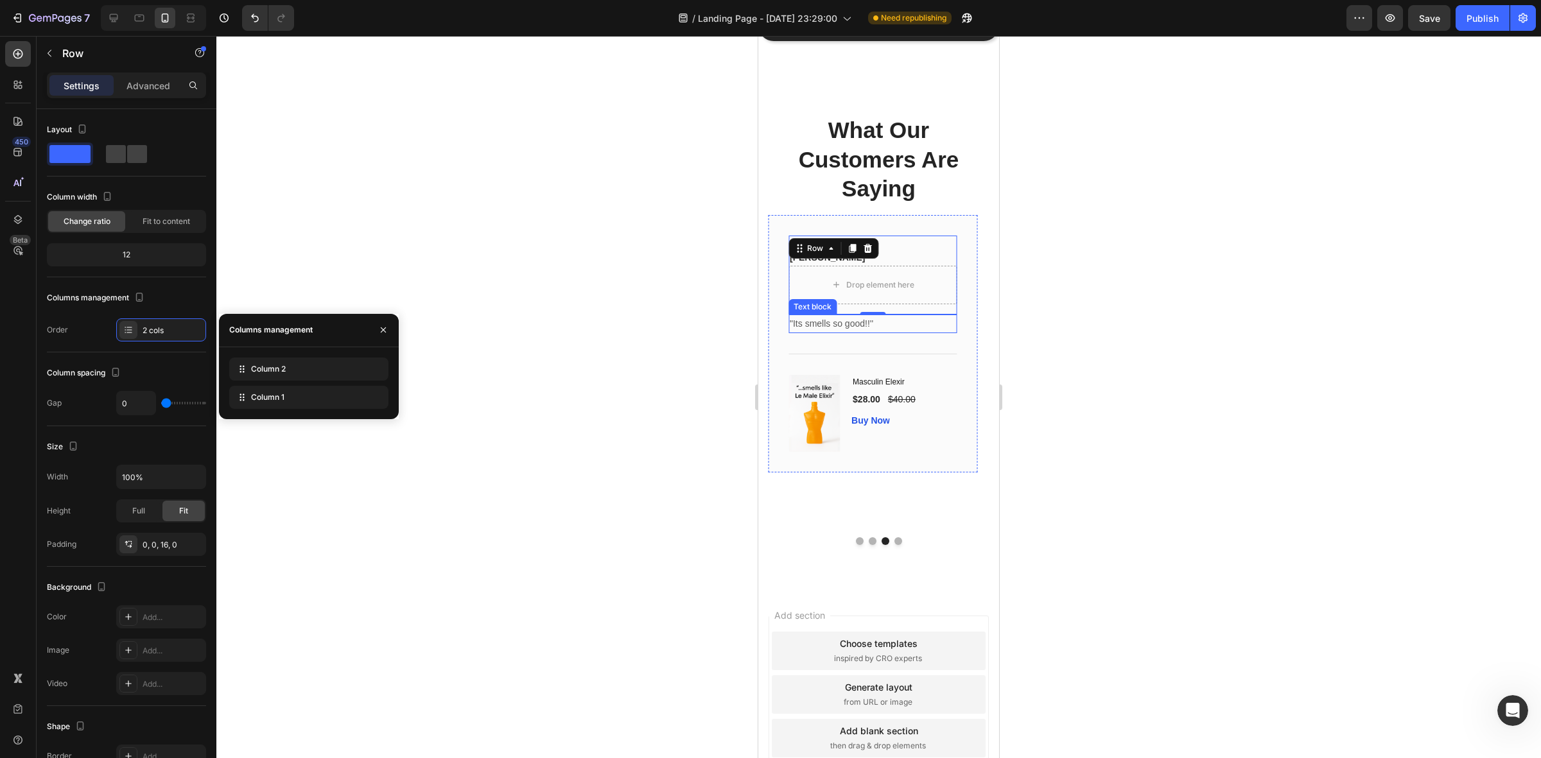
click at [897, 323] on p ""Its smells so good!!''" at bounding box center [873, 324] width 166 height 16
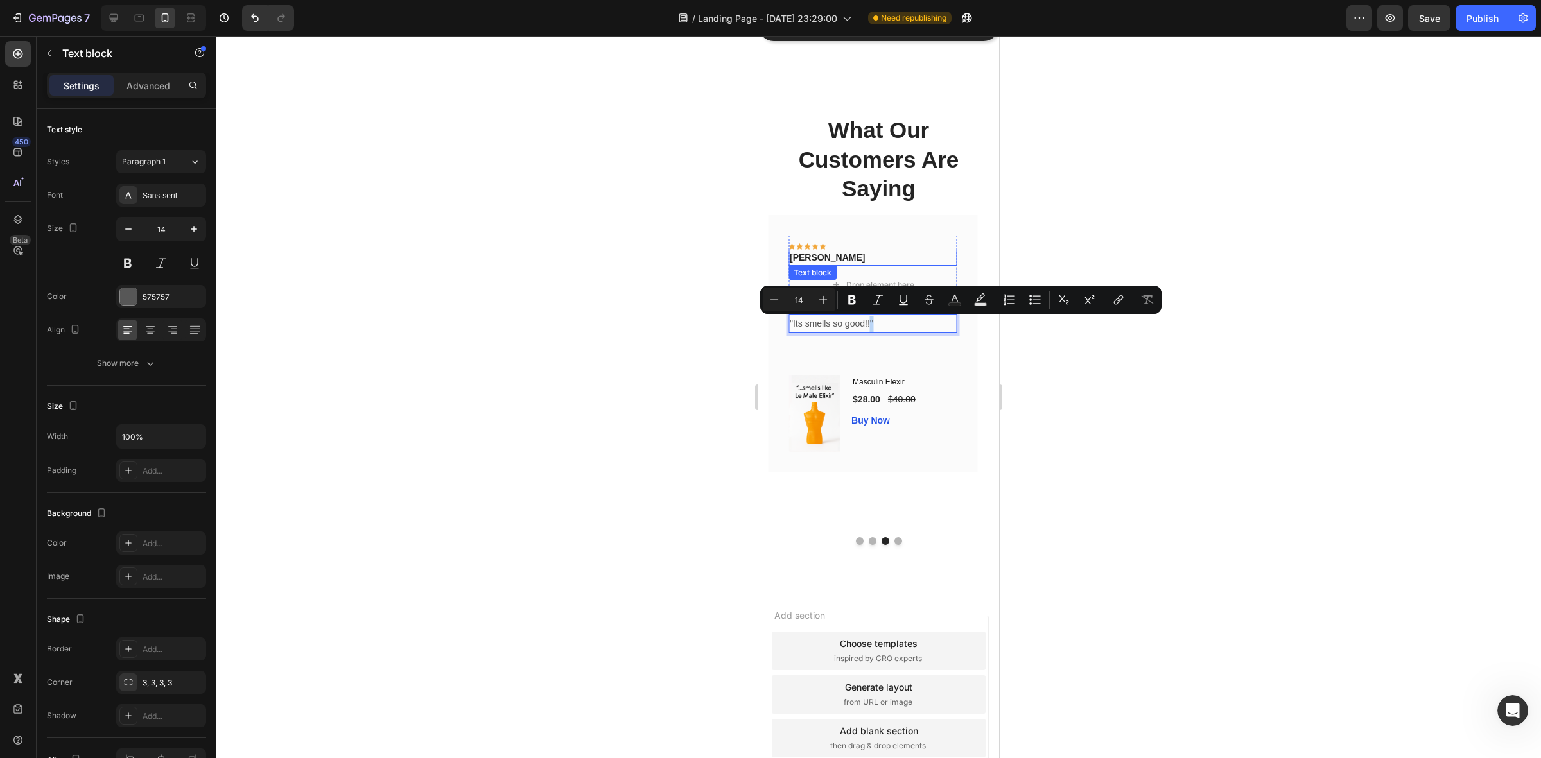
drag, startPoint x: 891, startPoint y: 325, endPoint x: 870, endPoint y: 263, distance: 65.0
click at [868, 275] on div "Drop element here" at bounding box center [873, 285] width 104 height 21
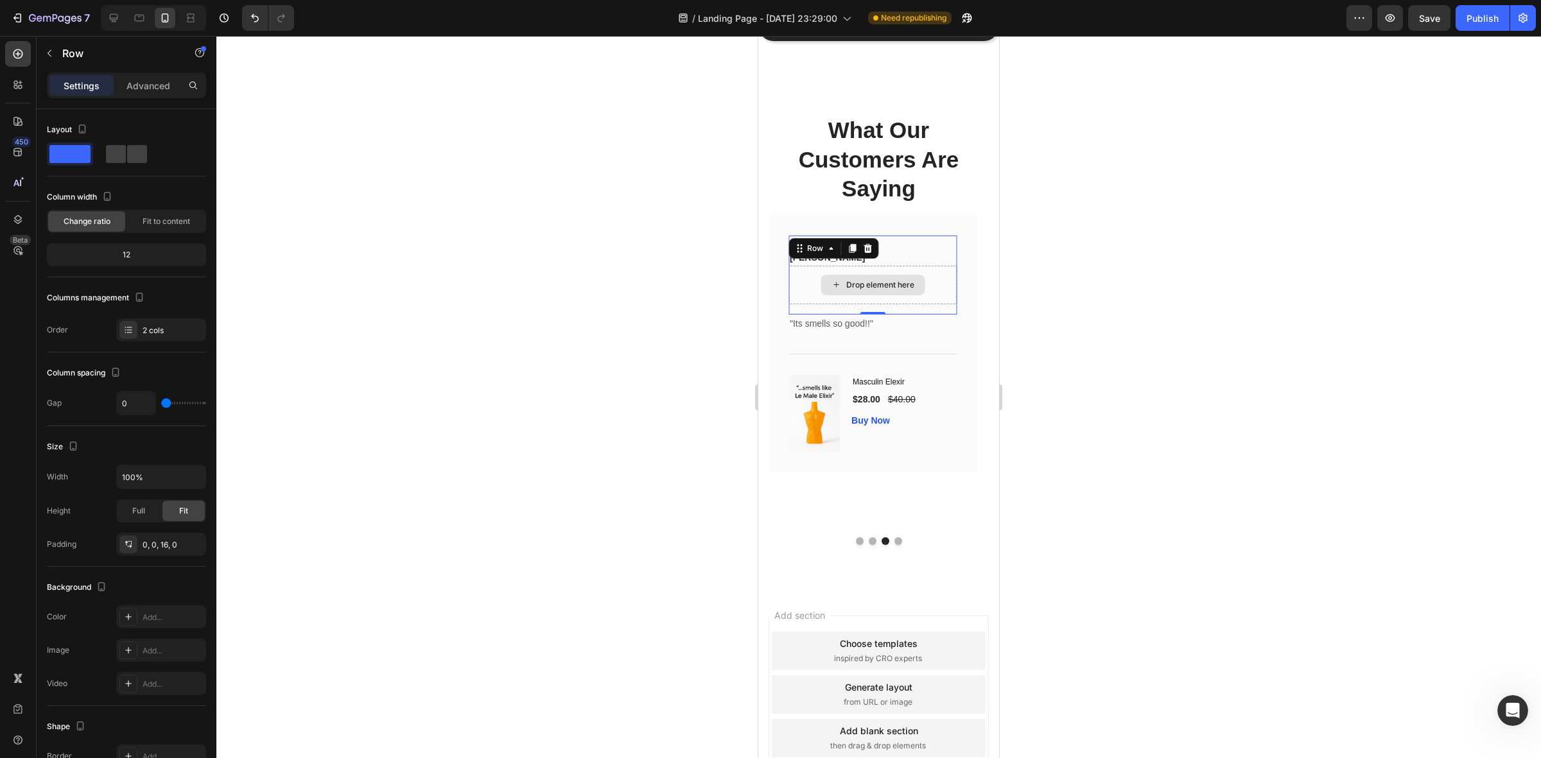
click at [808, 274] on div "Drop element here" at bounding box center [873, 285] width 168 height 39
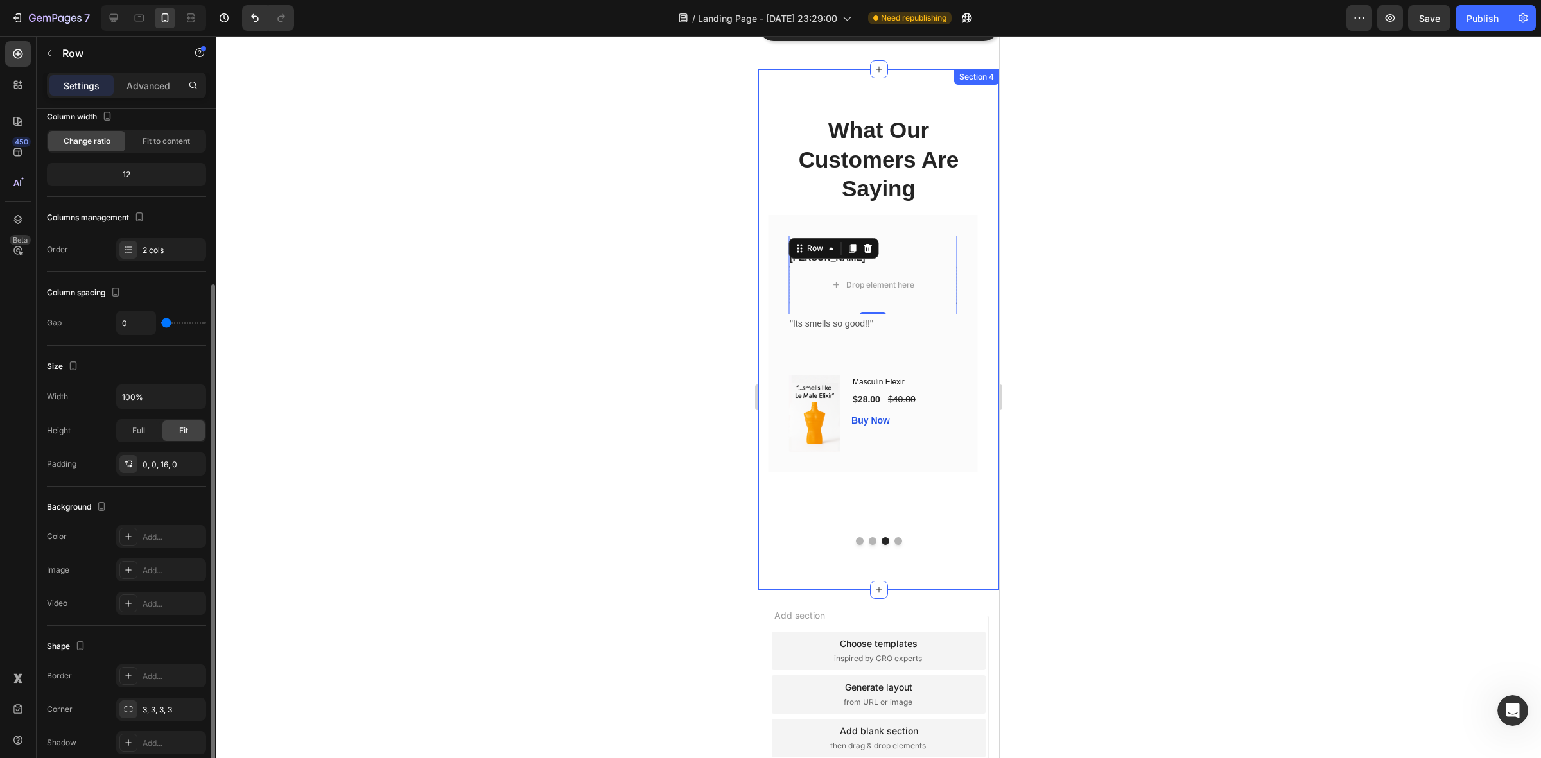
scroll to position [139, 0]
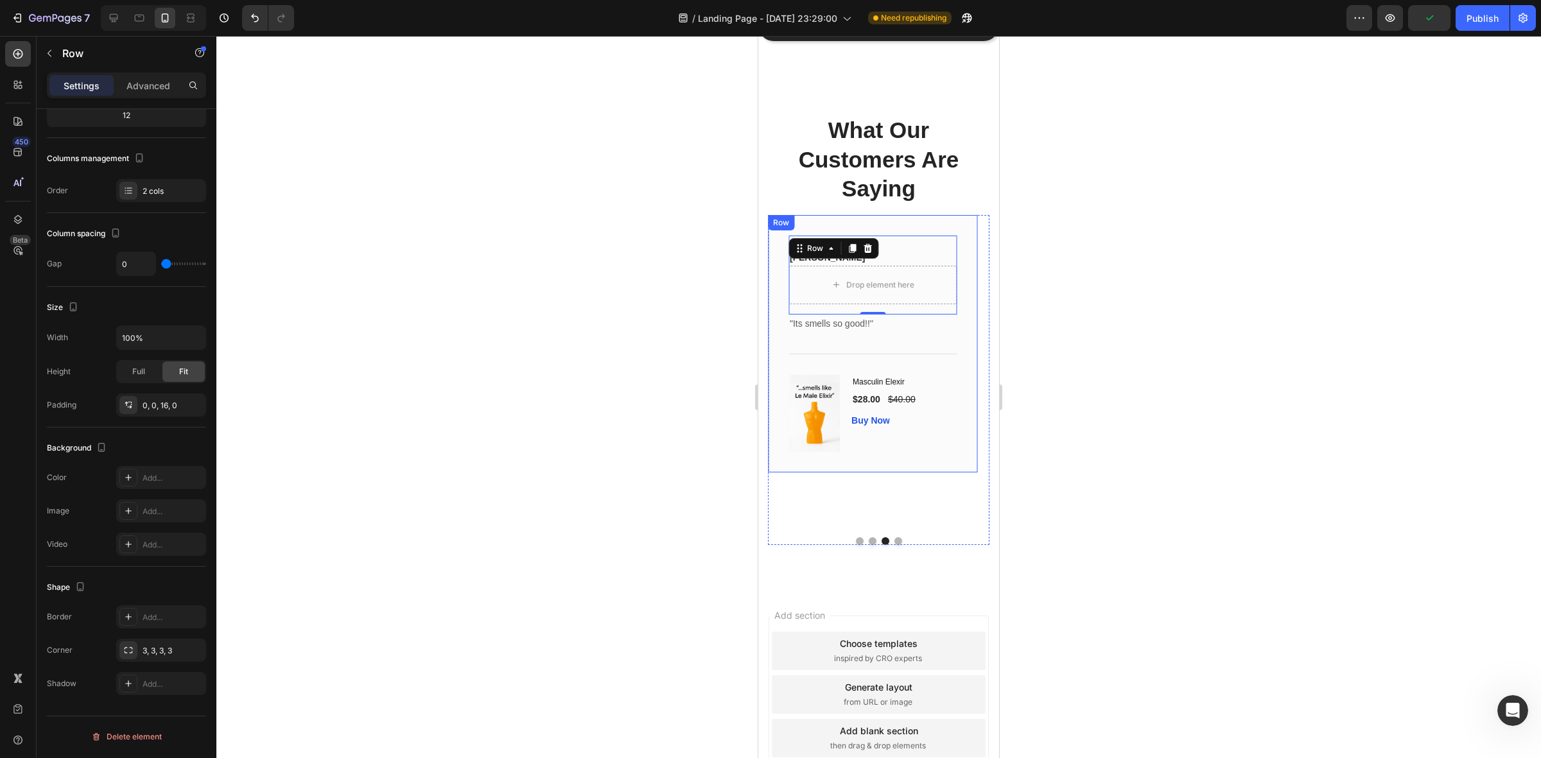
click at [522, 315] on div at bounding box center [878, 397] width 1325 height 723
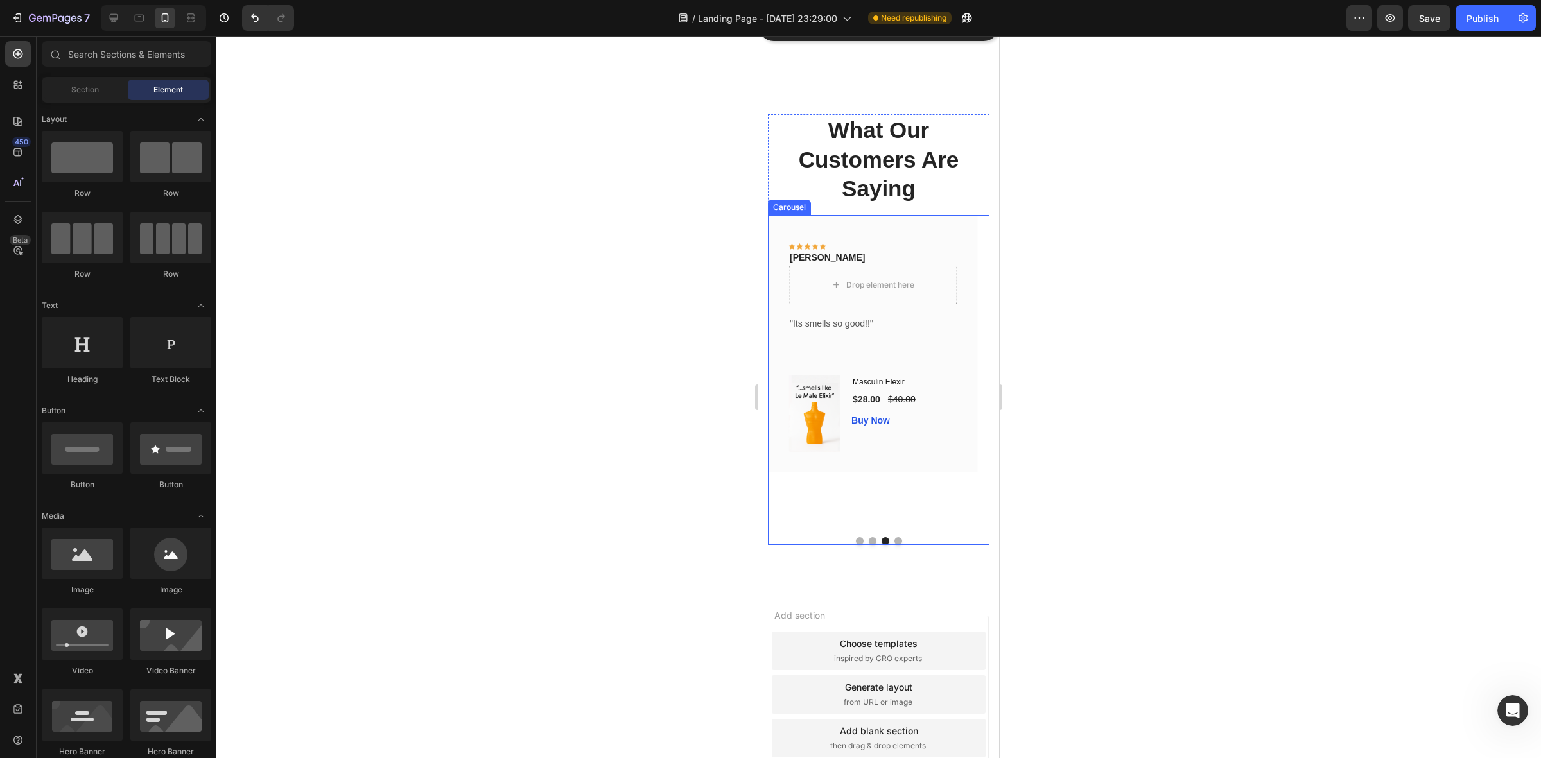
click at [869, 545] on button "Dot" at bounding box center [873, 542] width 8 height 8
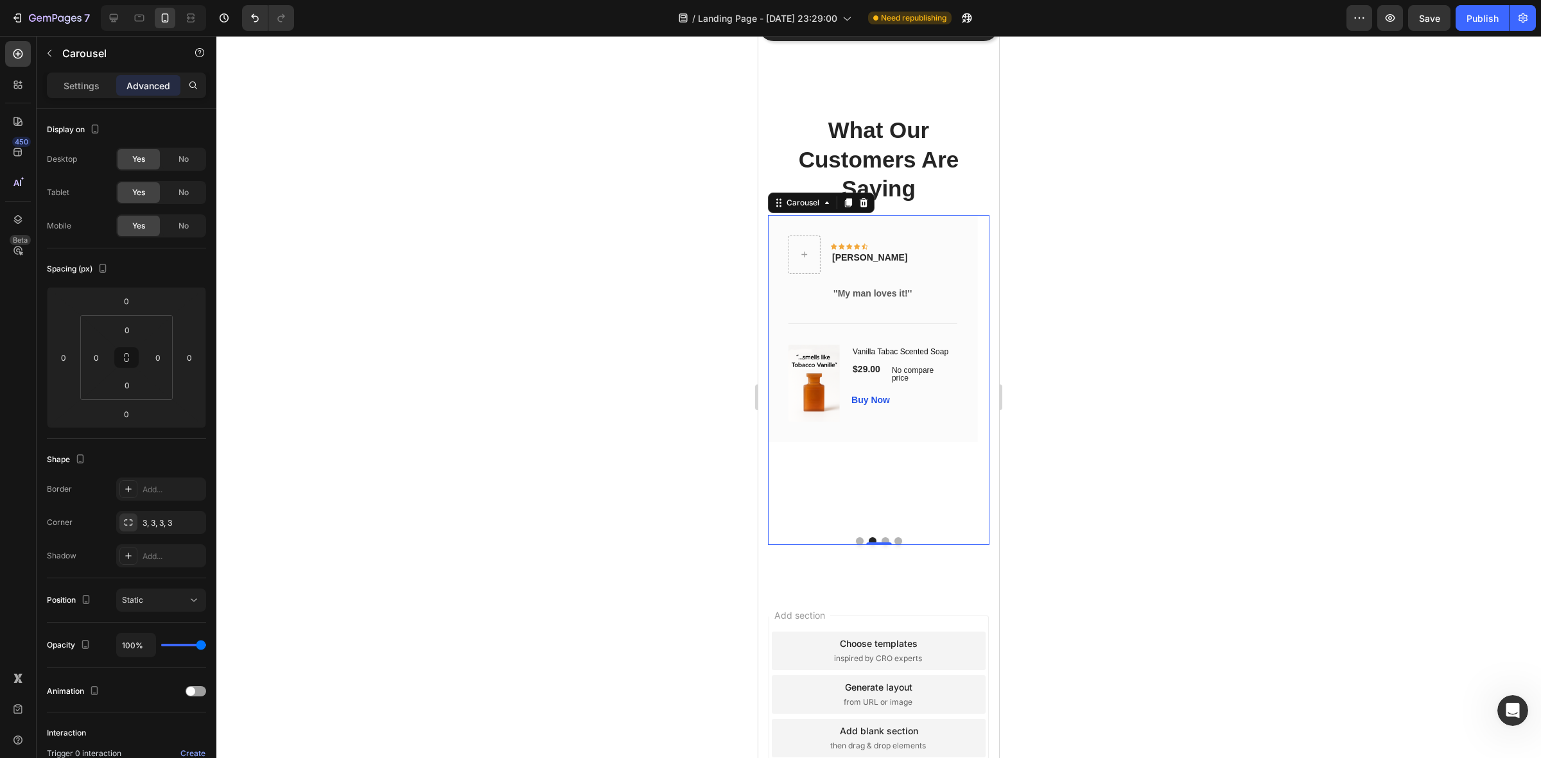
click at [856, 545] on button "Dot" at bounding box center [860, 542] width 8 height 8
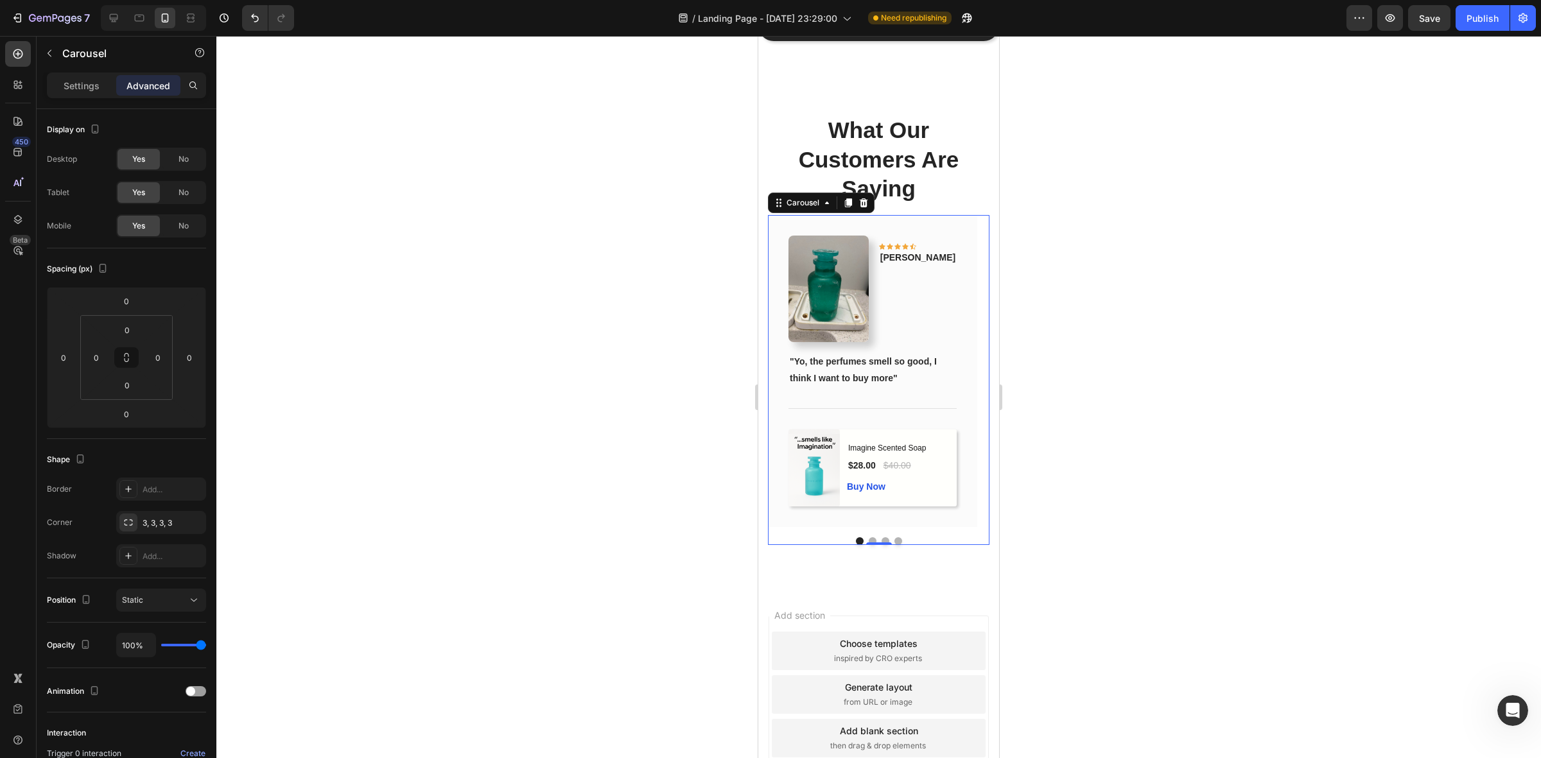
click at [869, 545] on button "Dot" at bounding box center [873, 542] width 8 height 8
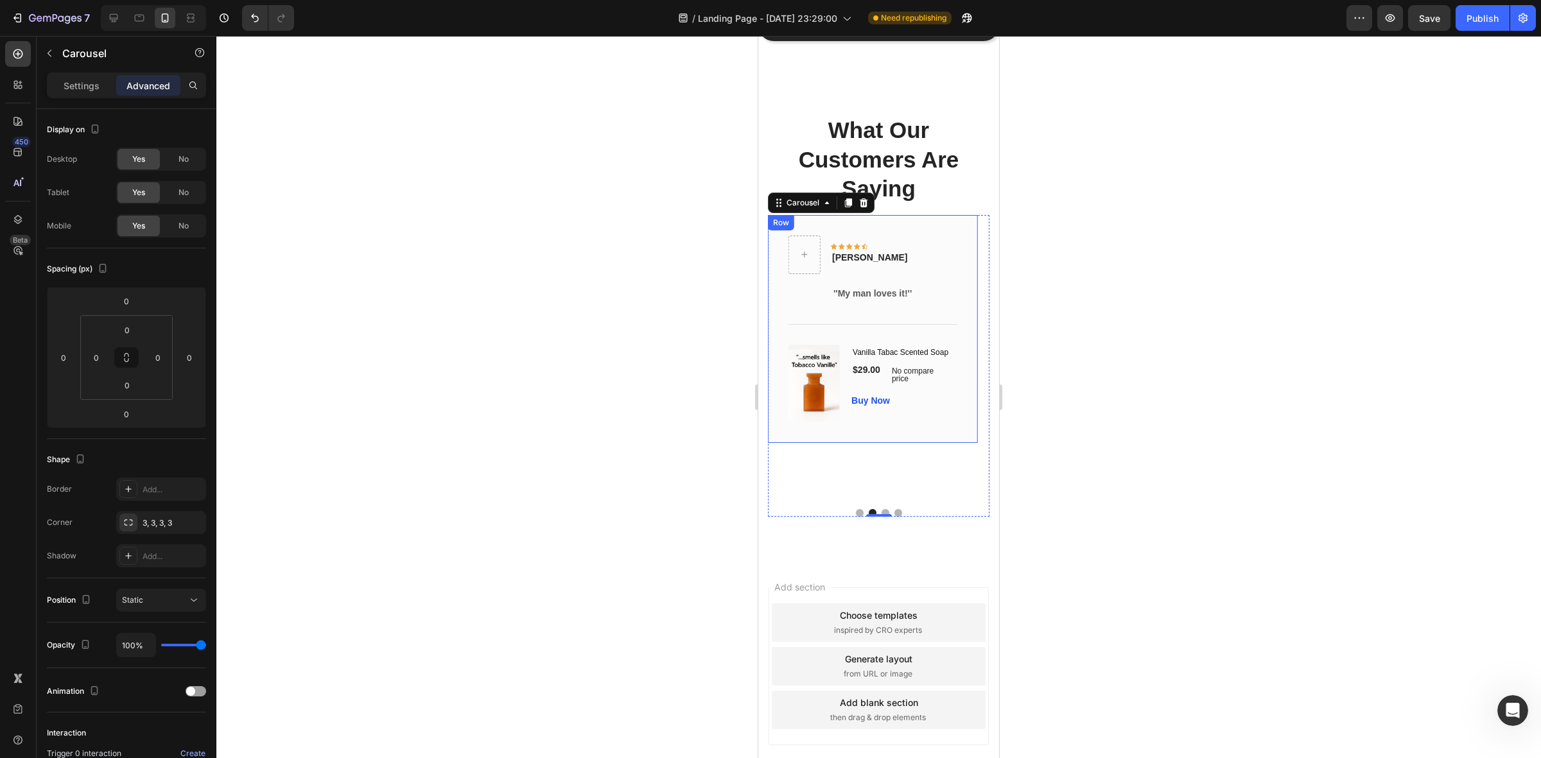
scroll to position [1468, 0]
click at [842, 292] on strong "''My man loves it!''" at bounding box center [873, 293] width 78 height 10
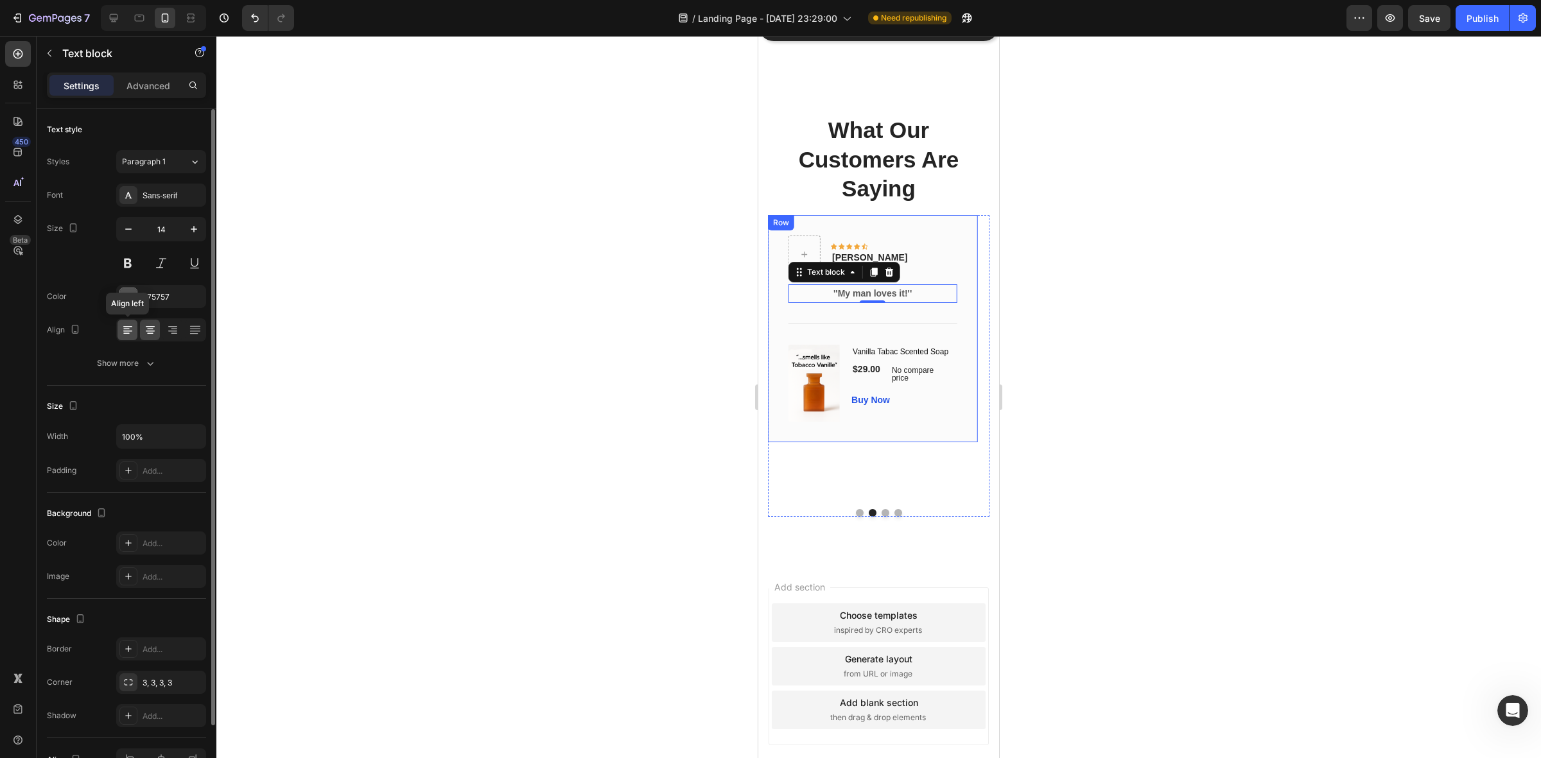
click at [130, 326] on icon at bounding box center [127, 330] width 13 height 13
click at [882, 517] on button "Dot" at bounding box center [886, 513] width 8 height 8
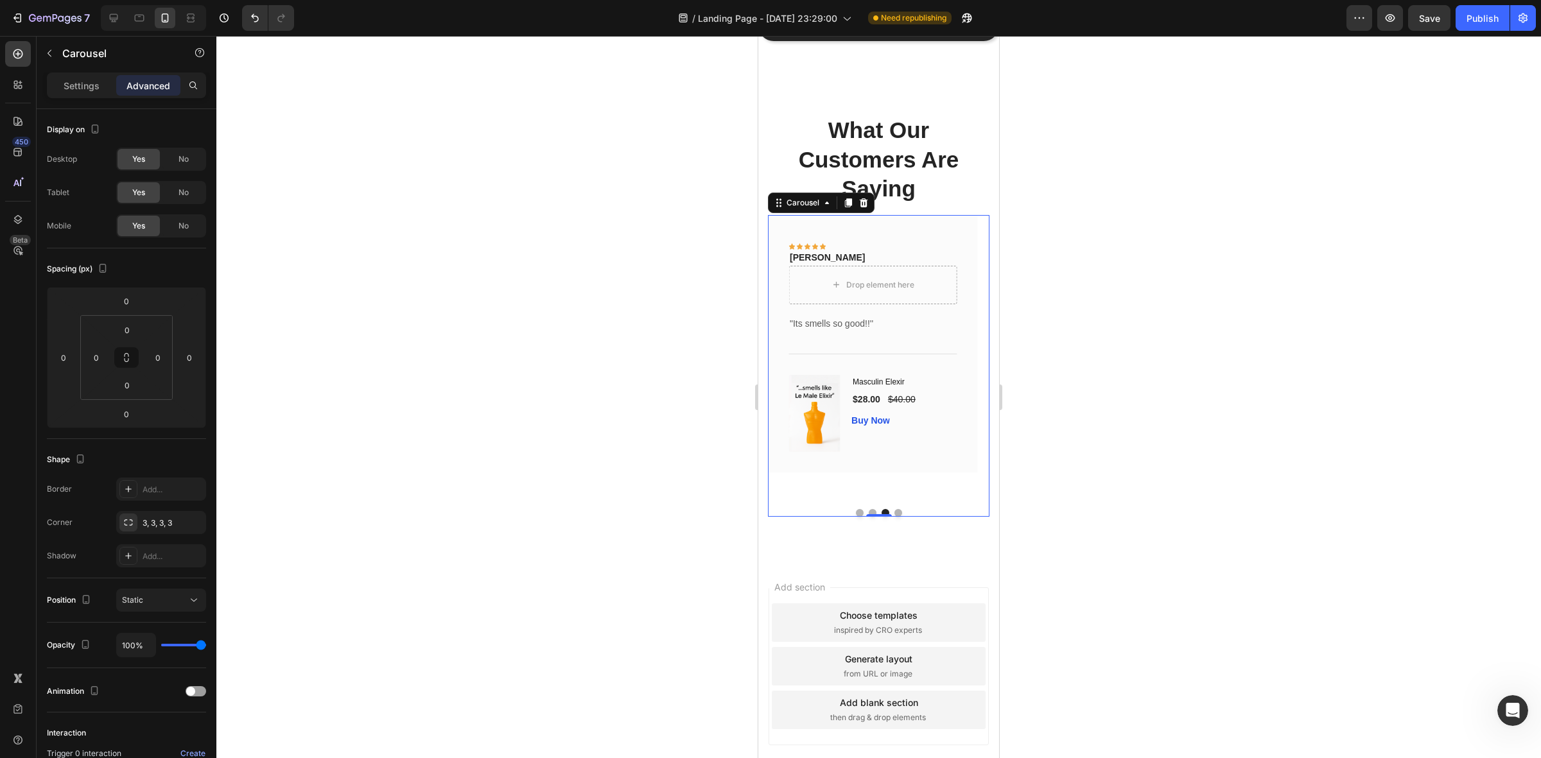
click at [869, 517] on button "Dot" at bounding box center [873, 513] width 8 height 8
click at [882, 517] on button "Dot" at bounding box center [886, 513] width 8 height 8
click at [869, 250] on div "[PERSON_NAME]" at bounding box center [873, 258] width 168 height 16
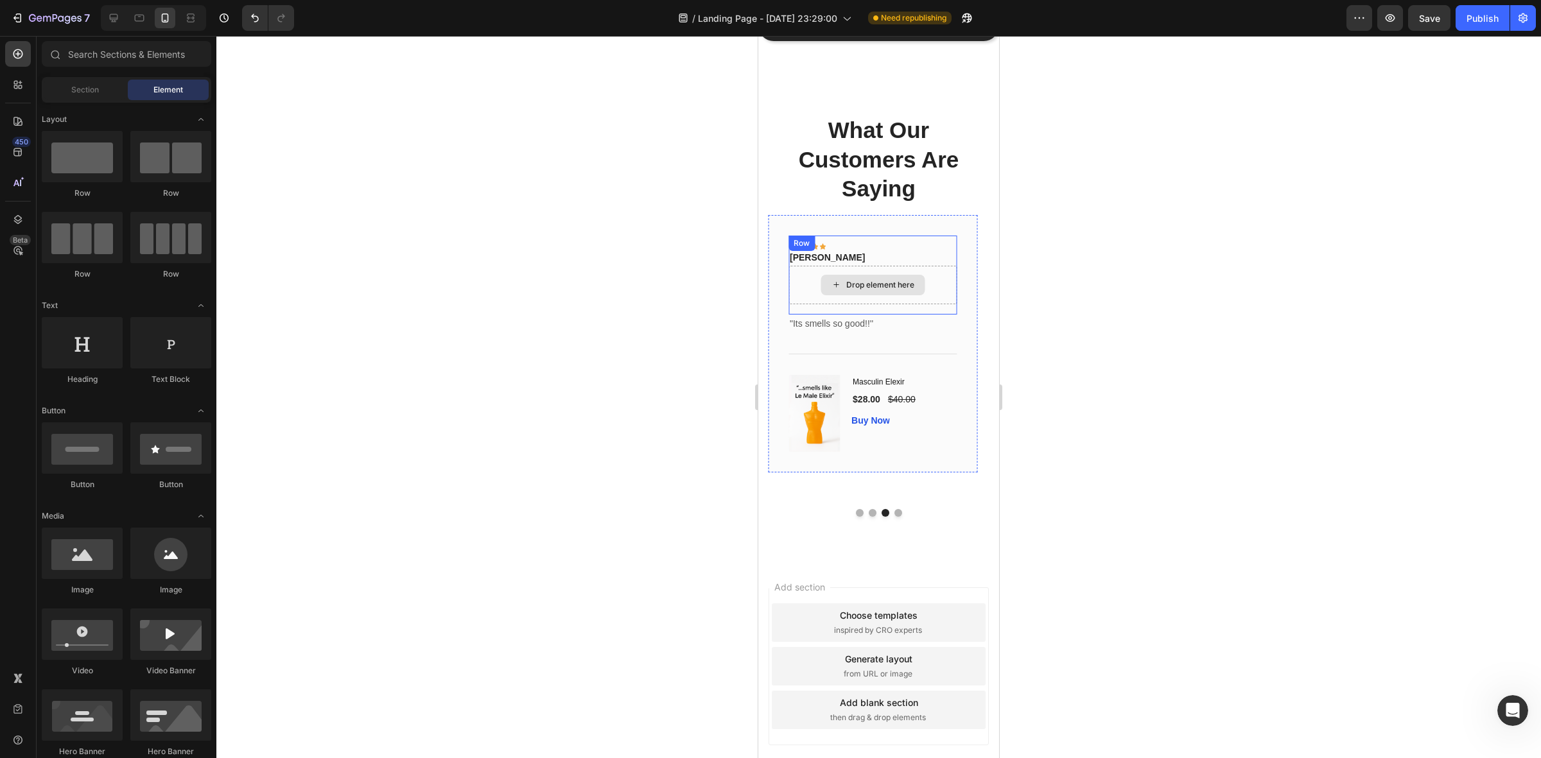
click at [827, 295] on div "Drop element here" at bounding box center [873, 285] width 104 height 21
click at [882, 255] on p "[PERSON_NAME]" at bounding box center [873, 257] width 166 height 13
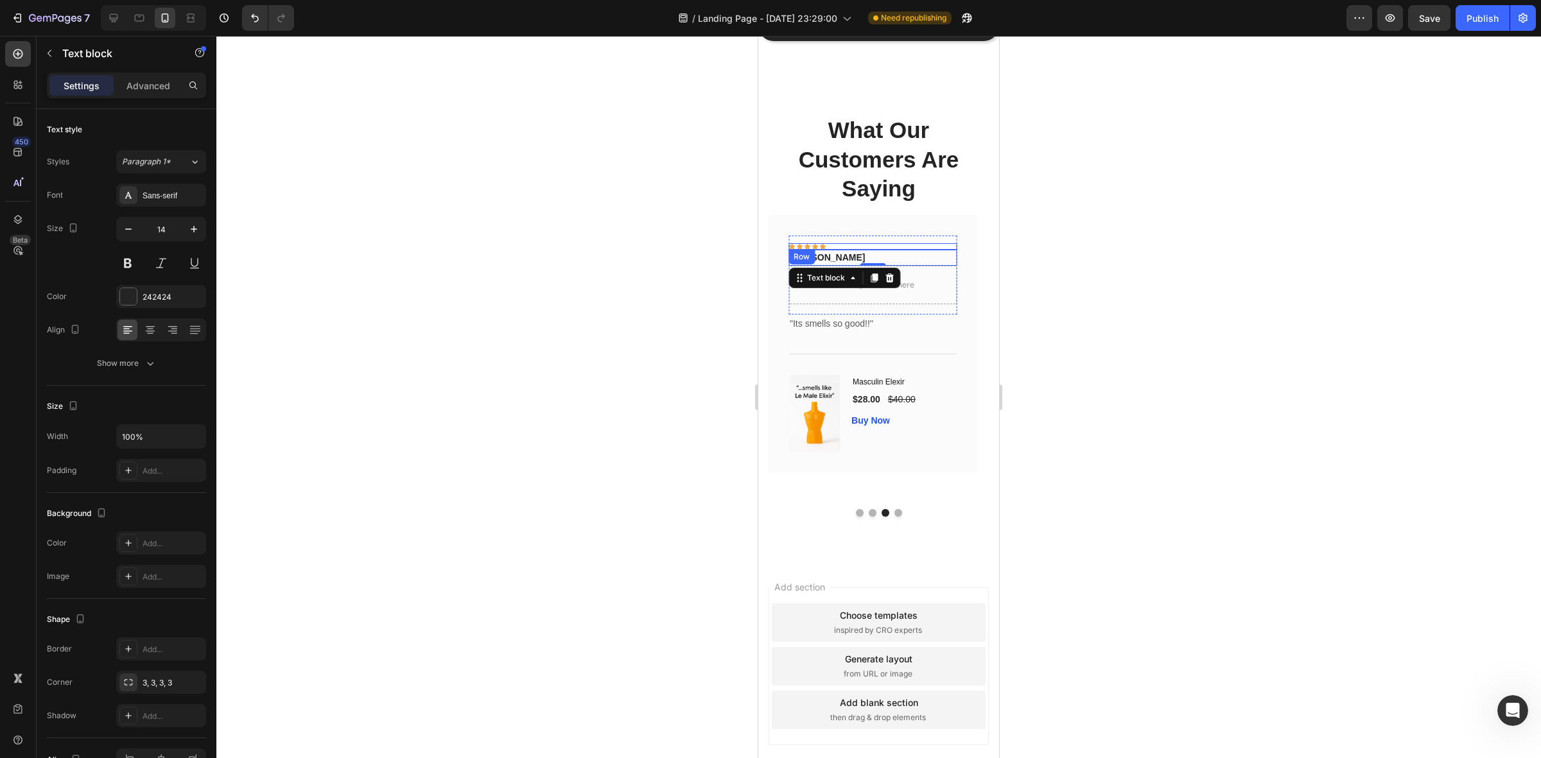
click at [924, 244] on div "Icon Icon Icon Icon Icon Row" at bounding box center [873, 246] width 168 height 6
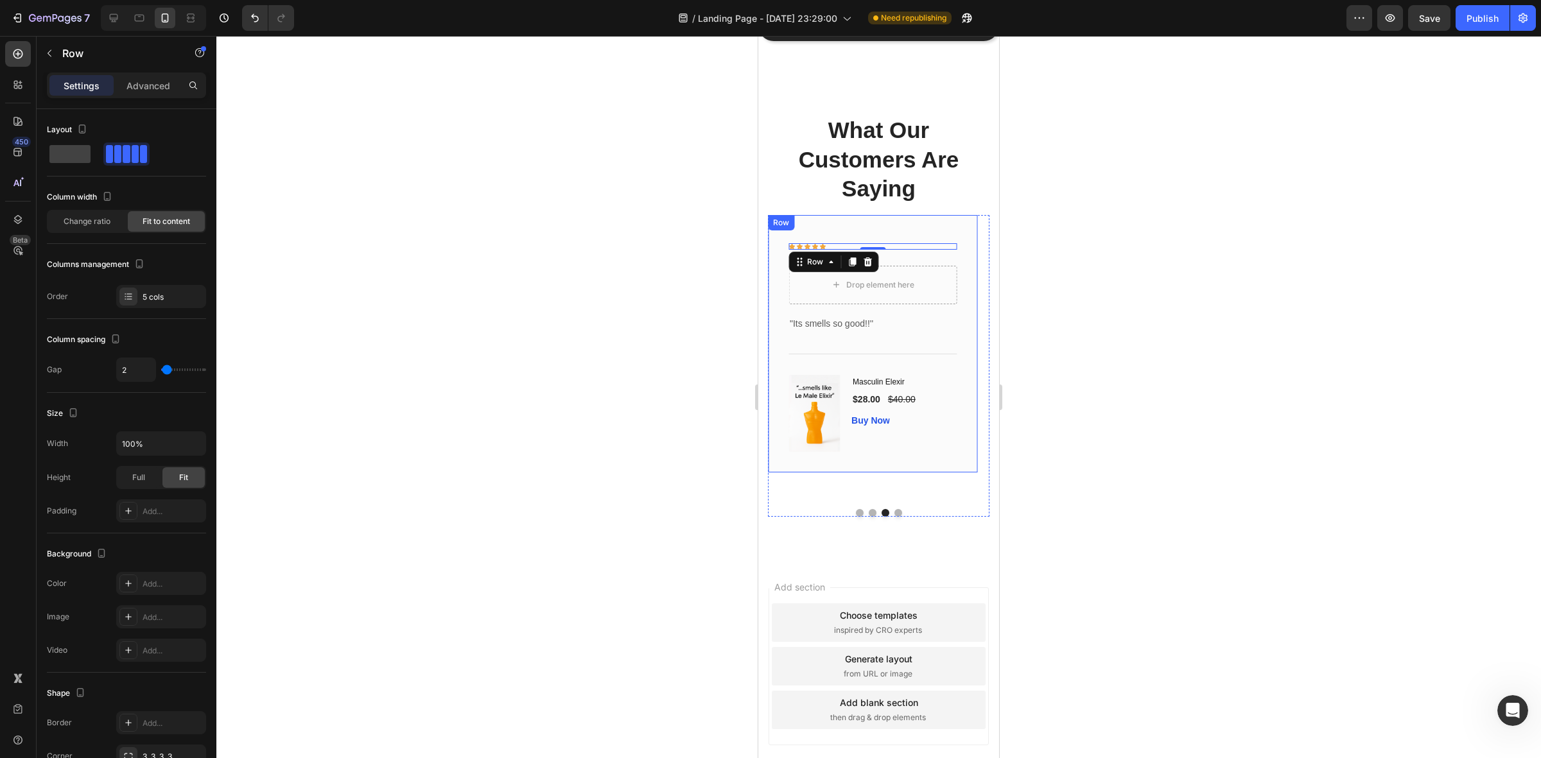
click at [959, 263] on div "Drop element here Icon Icon Icon Icon Icon Row 0 Antonio Text block Row "Its sm…" at bounding box center [872, 344] width 209 height 258
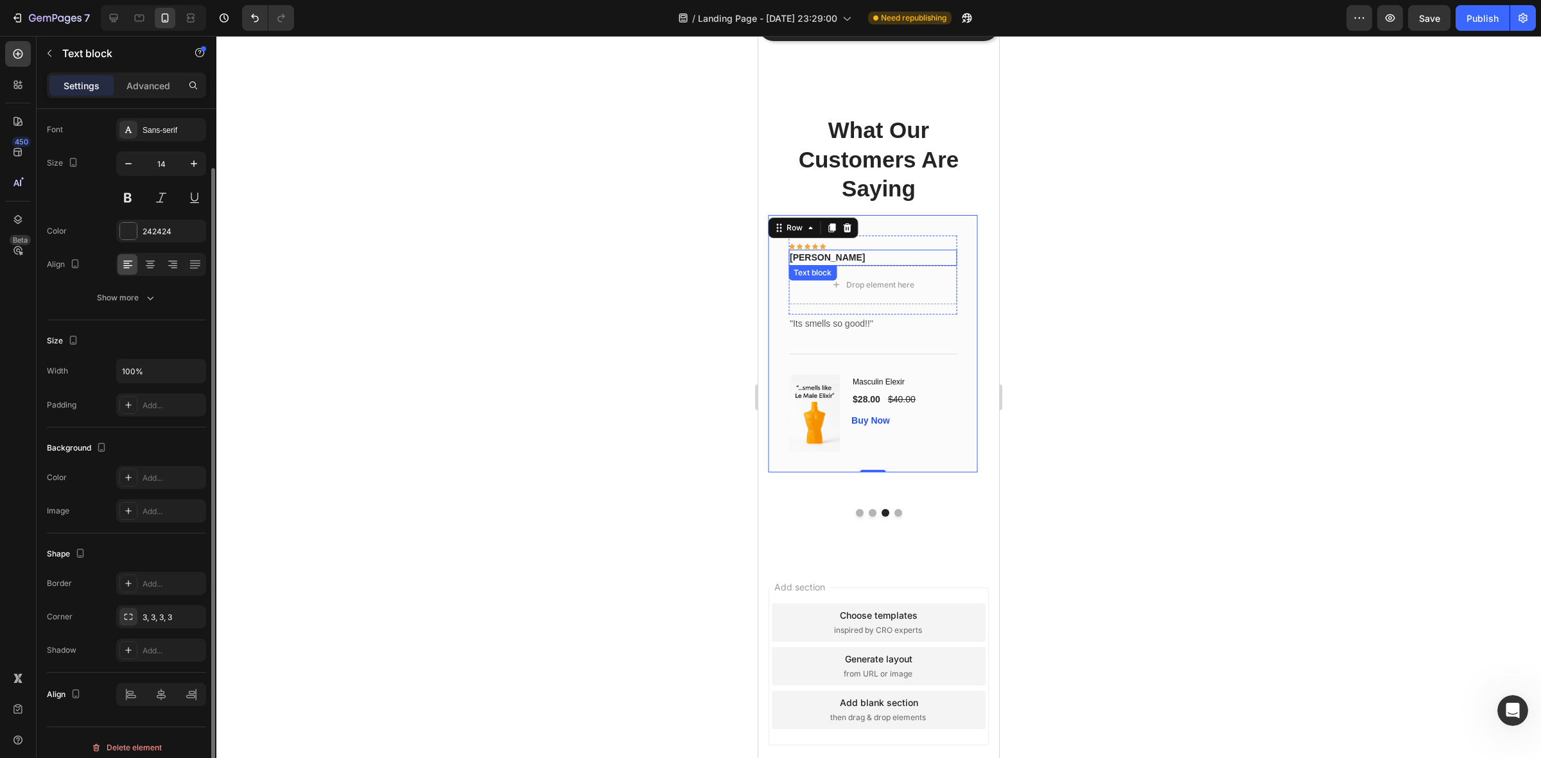
click at [946, 263] on p "[PERSON_NAME]" at bounding box center [873, 257] width 166 height 13
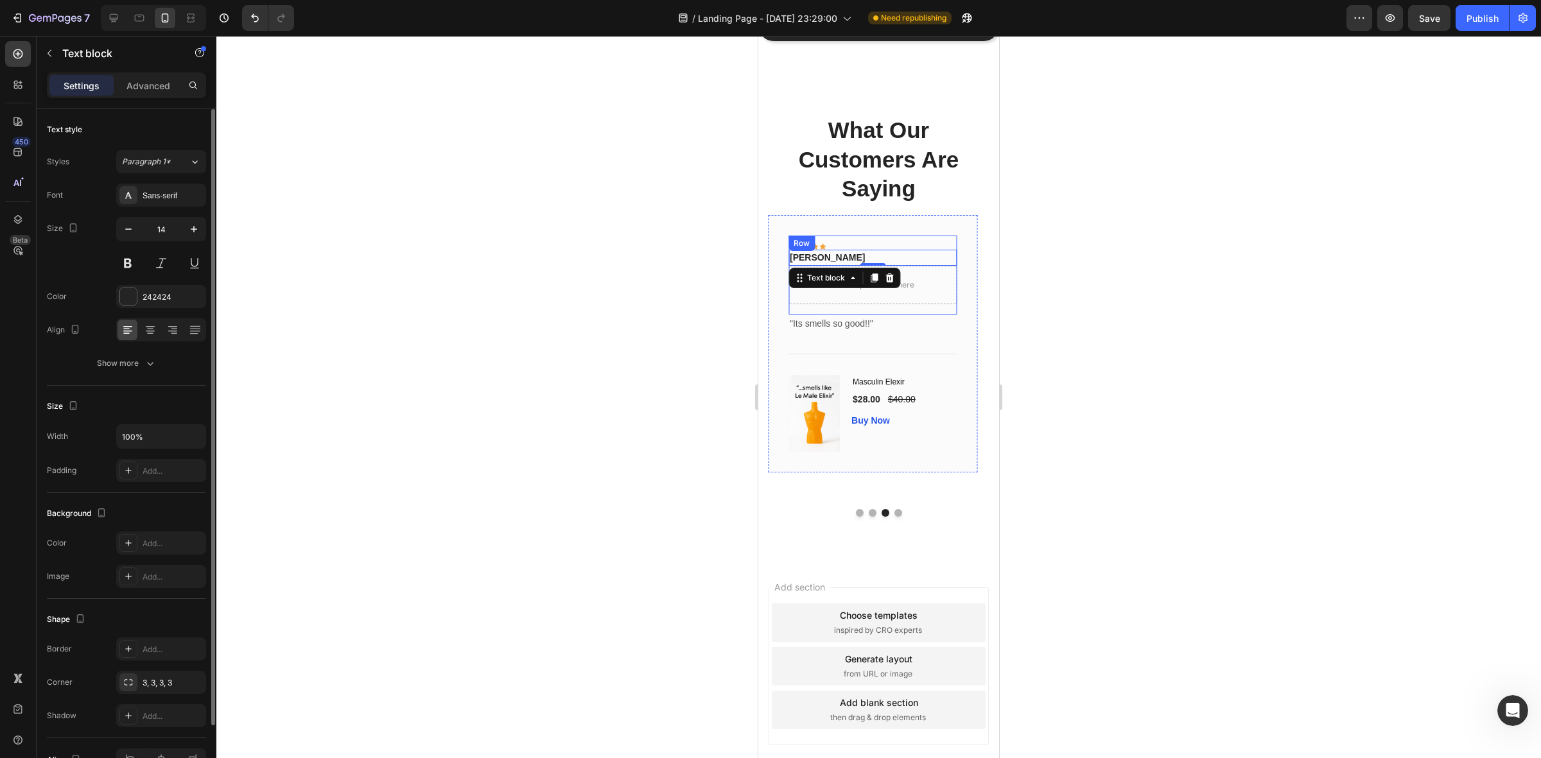
click at [951, 312] on div "Drop element here Icon Icon Icon Icon Icon Row Antonio Text block 0 Row" at bounding box center [873, 275] width 168 height 79
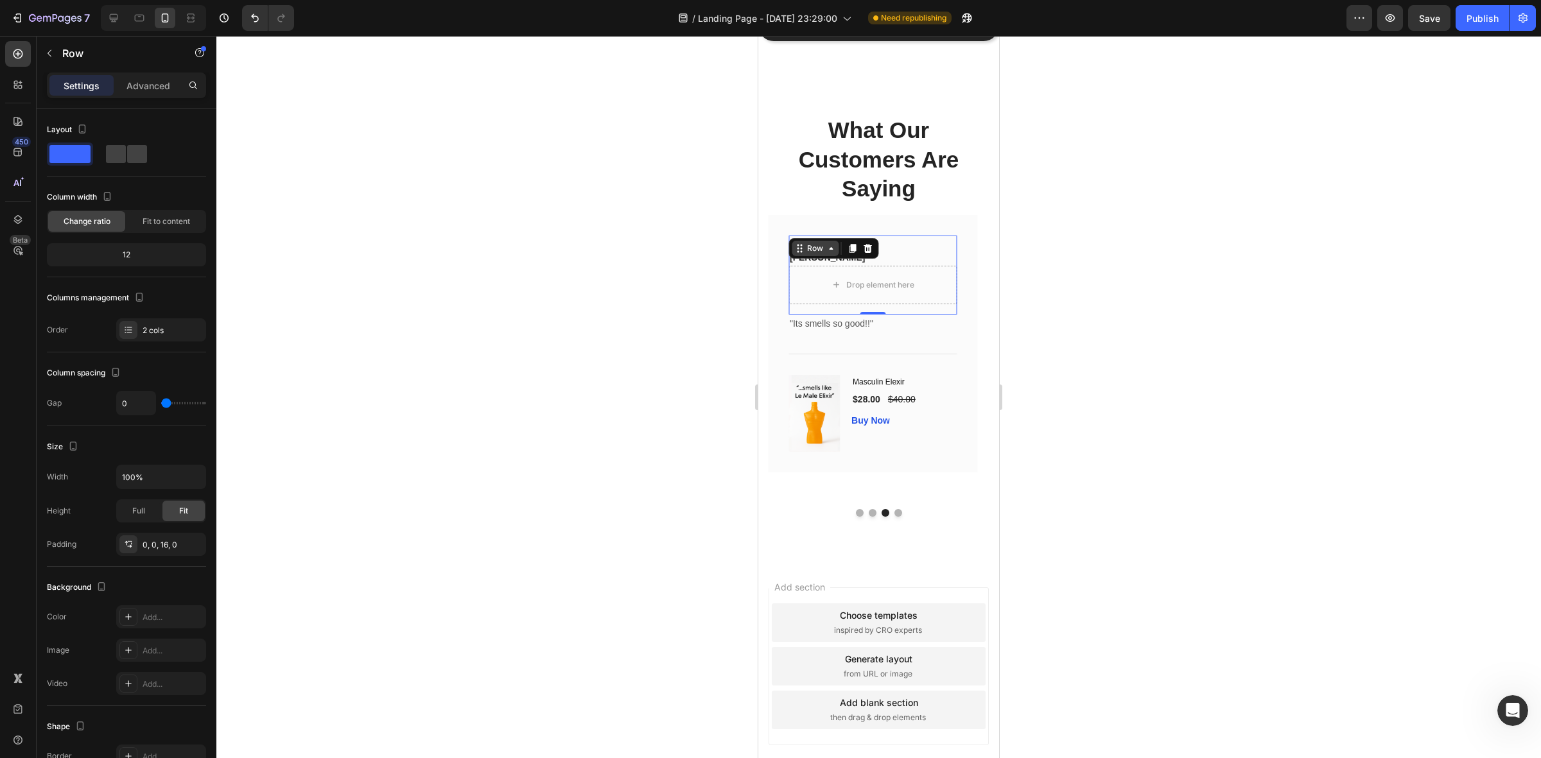
click at [836, 251] on div "Row" at bounding box center [815, 248] width 47 height 15
click at [114, 331] on div "Order 2 cols" at bounding box center [126, 330] width 159 height 23
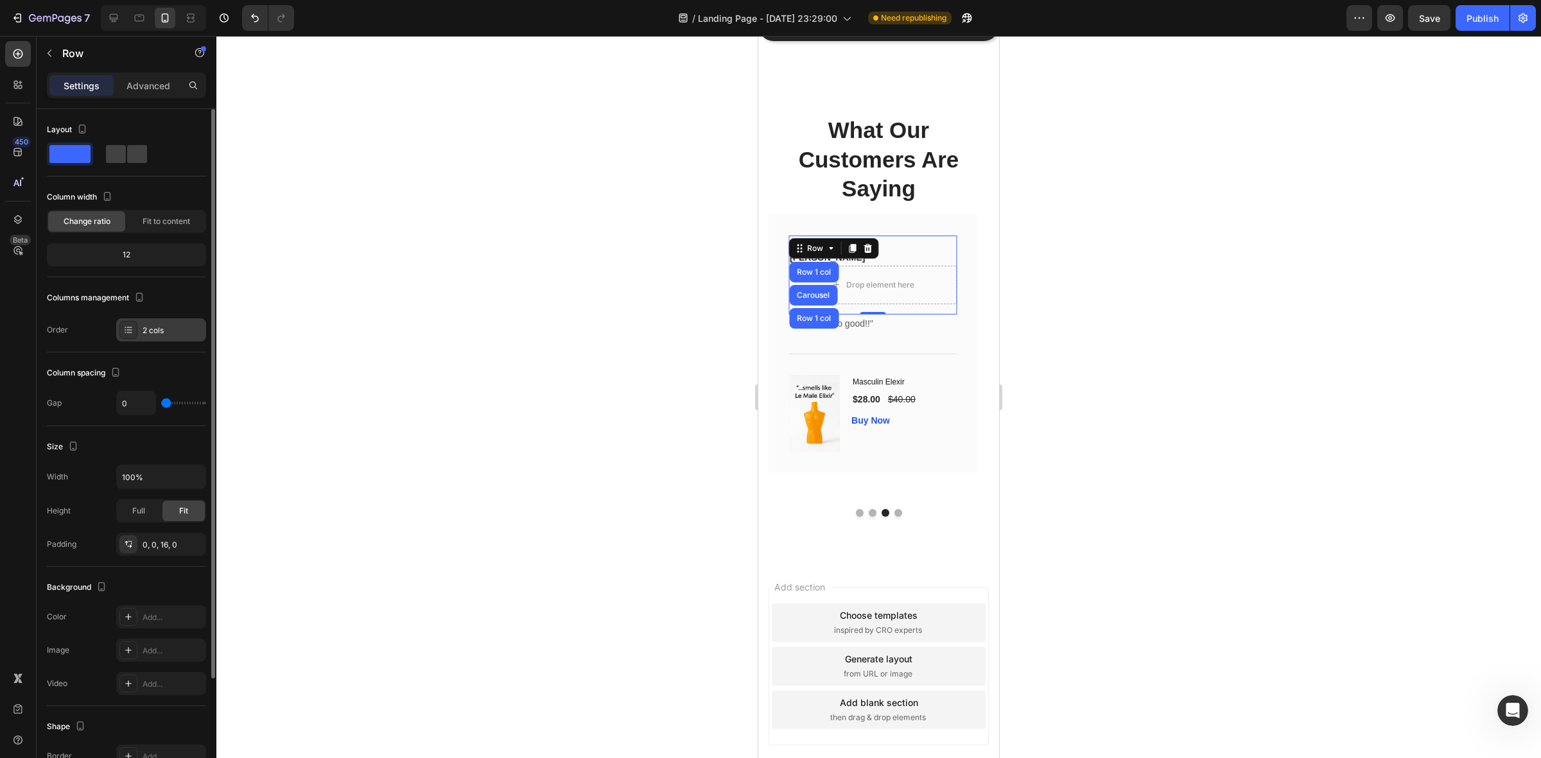
click at [124, 329] on icon at bounding box center [128, 330] width 10 height 10
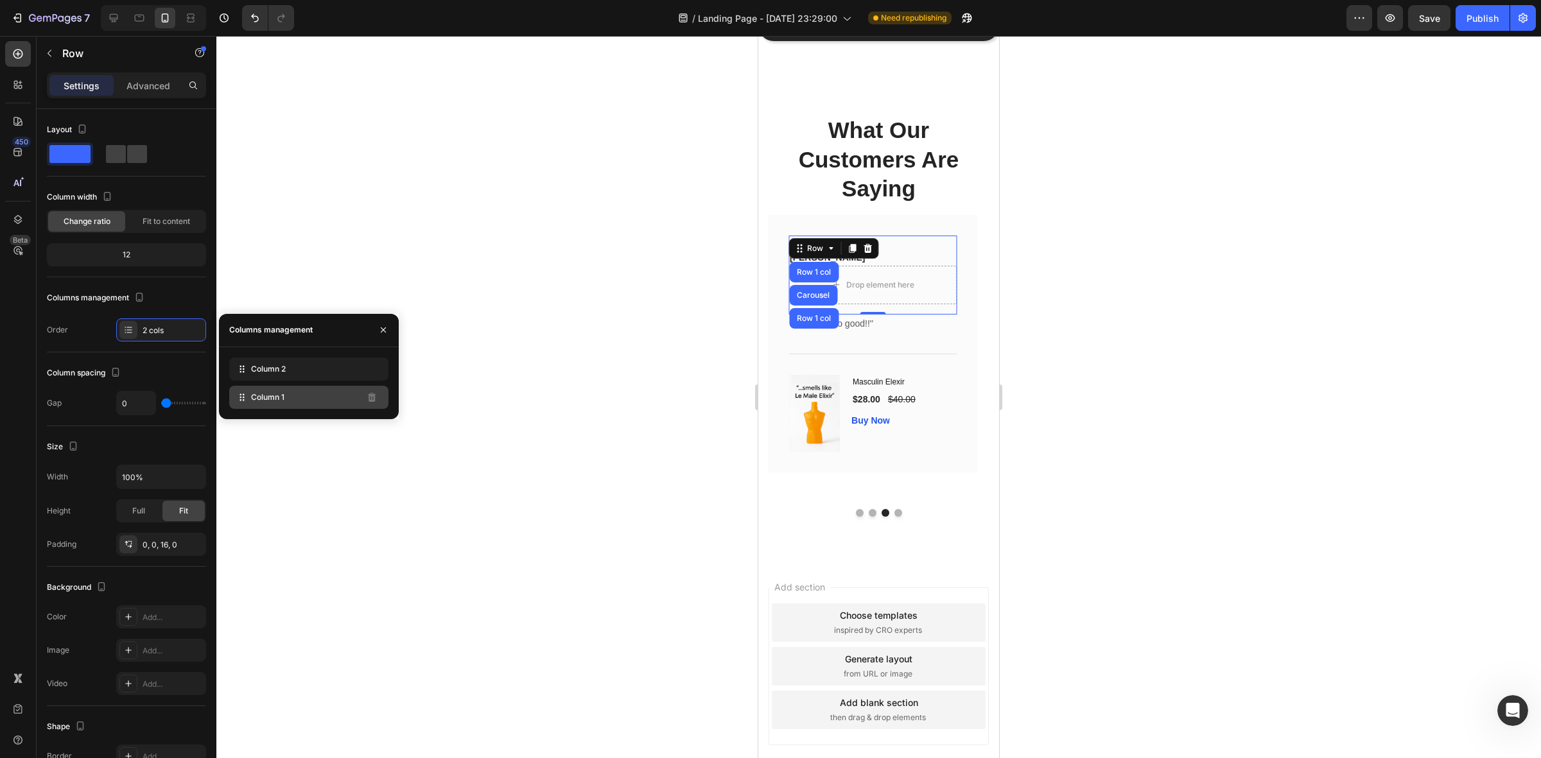
click at [270, 403] on span "Column 1" at bounding box center [267, 398] width 33 height 12
drag, startPoint x: 274, startPoint y: 399, endPoint x: 277, endPoint y: 360, distance: 39.9
drag, startPoint x: 373, startPoint y: 369, endPoint x: 317, endPoint y: 390, distance: 59.8
click at [317, 390] on div "Column 2" at bounding box center [308, 397] width 159 height 23
click at [317, 392] on div "Column 2" at bounding box center [308, 397] width 159 height 23
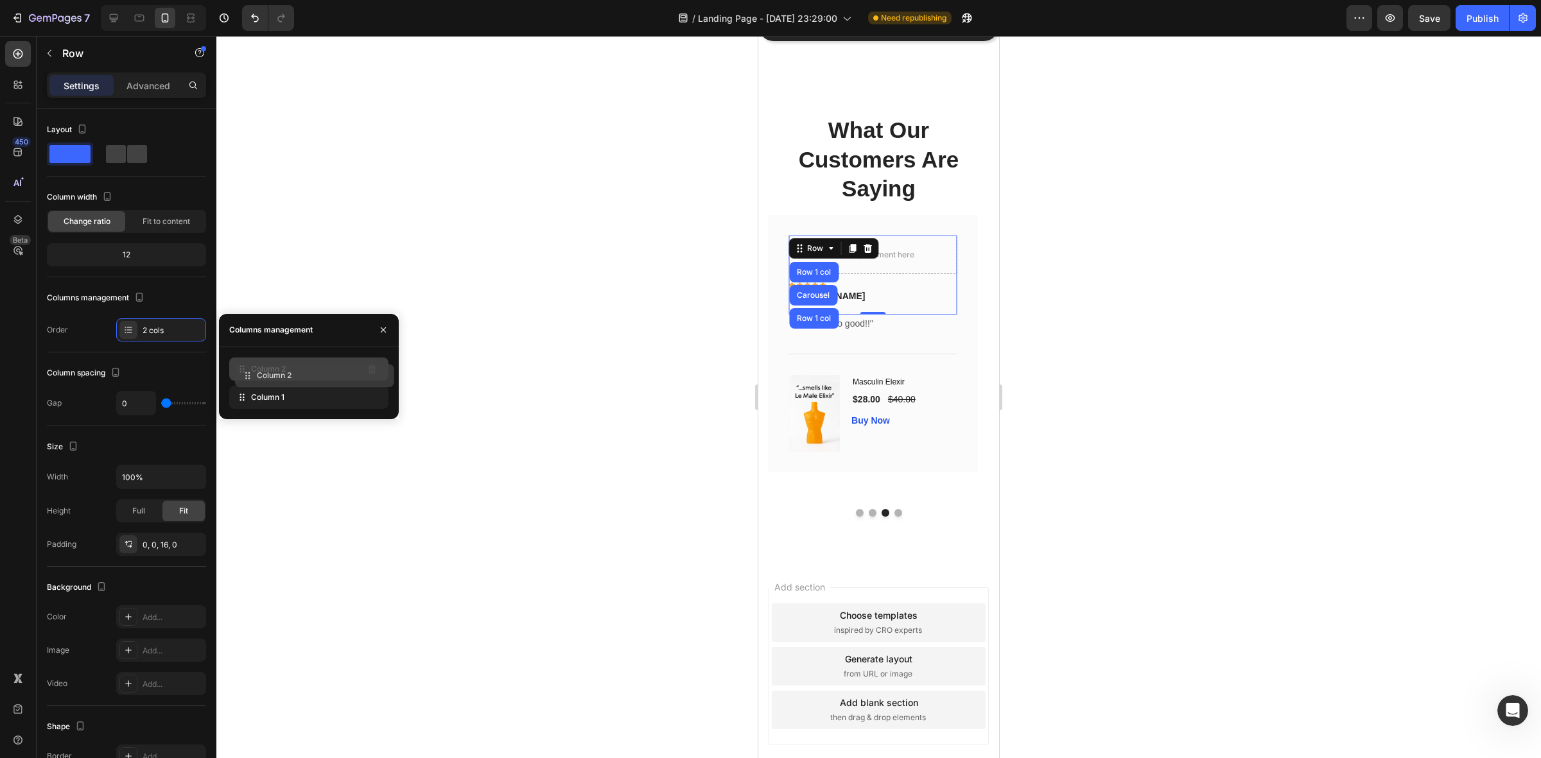
drag, startPoint x: 300, startPoint y: 396, endPoint x: 306, endPoint y: 374, distance: 22.6
drag, startPoint x: 305, startPoint y: 373, endPoint x: 306, endPoint y: 403, distance: 30.8
click at [489, 188] on div at bounding box center [878, 397] width 1325 height 723
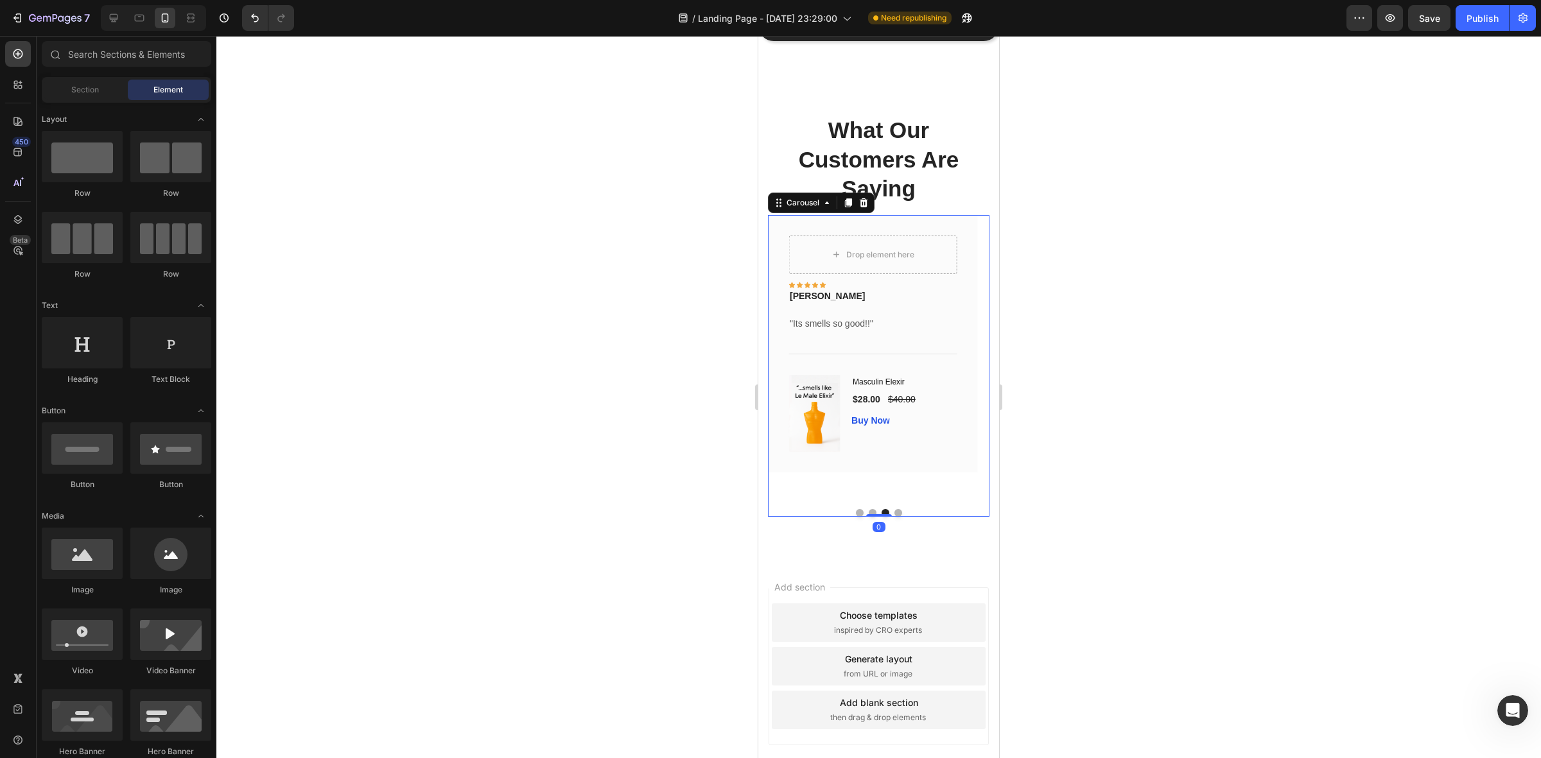
click at [869, 517] on button "Dot" at bounding box center [873, 513] width 8 height 8
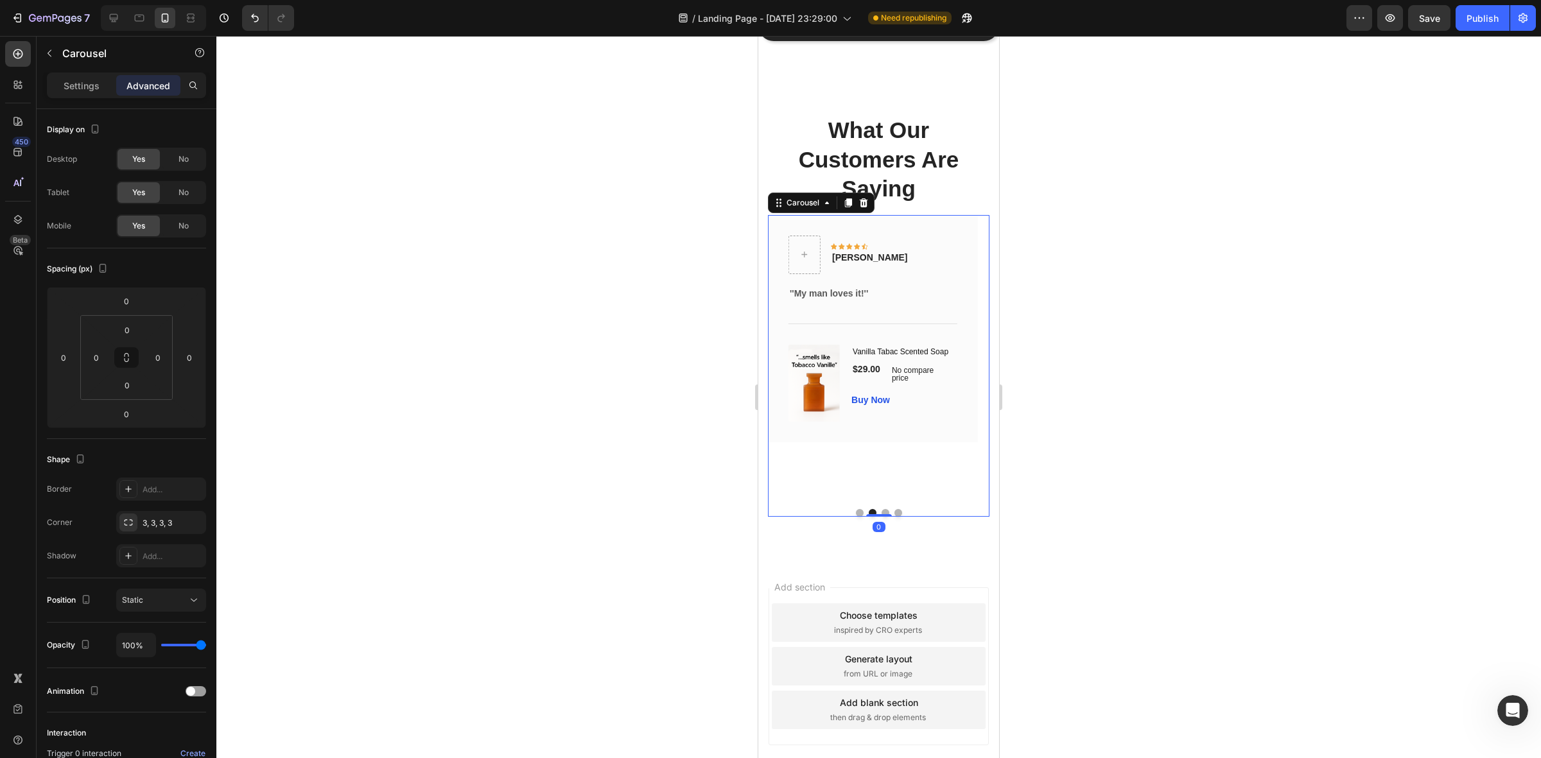
click at [882, 517] on button "Dot" at bounding box center [886, 513] width 8 height 8
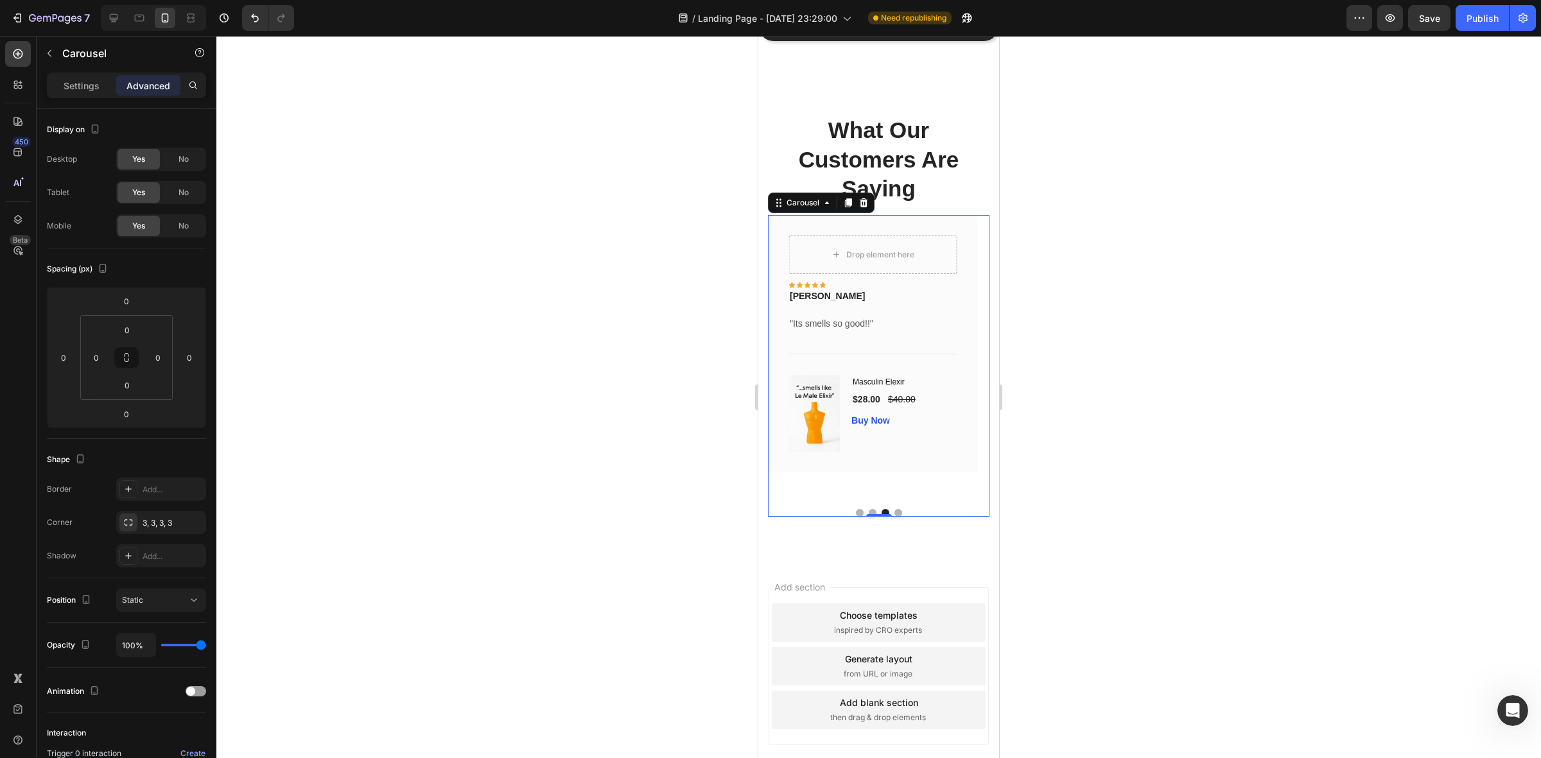
click at [895, 517] on button "Dot" at bounding box center [899, 513] width 8 height 8
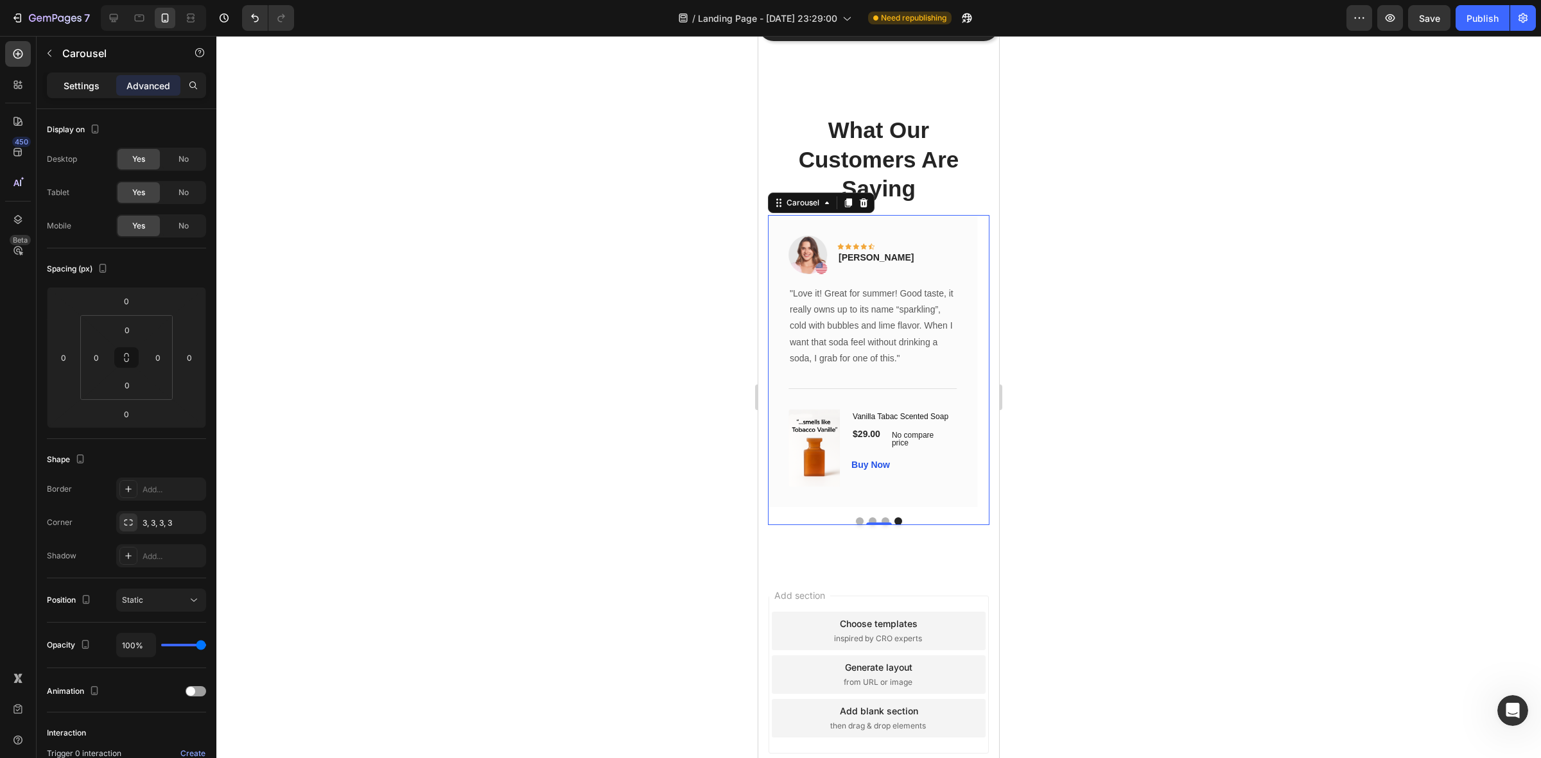
click at [84, 84] on p "Settings" at bounding box center [82, 85] width 36 height 13
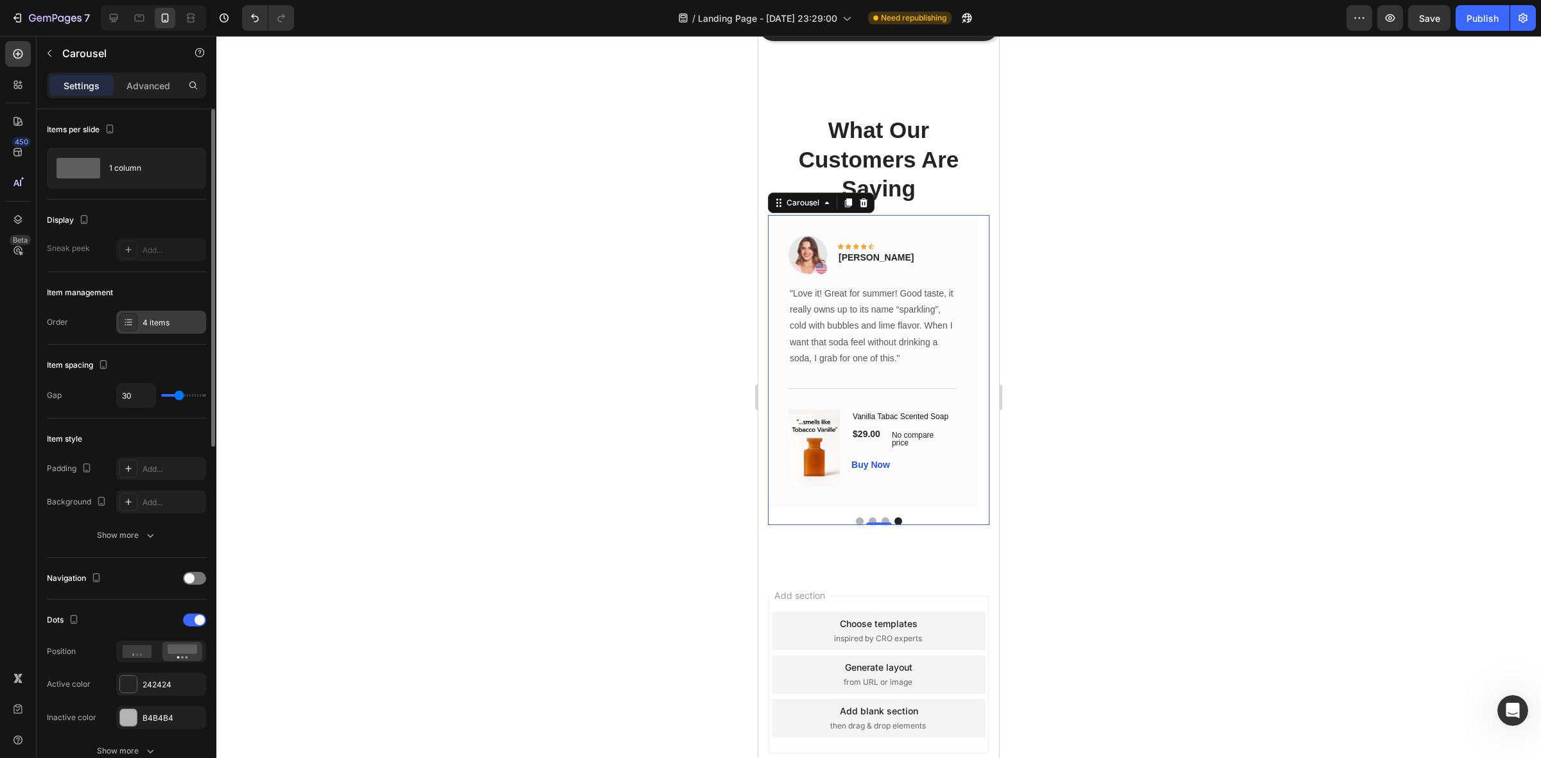
click at [165, 319] on div "4 items" at bounding box center [173, 323] width 60 height 12
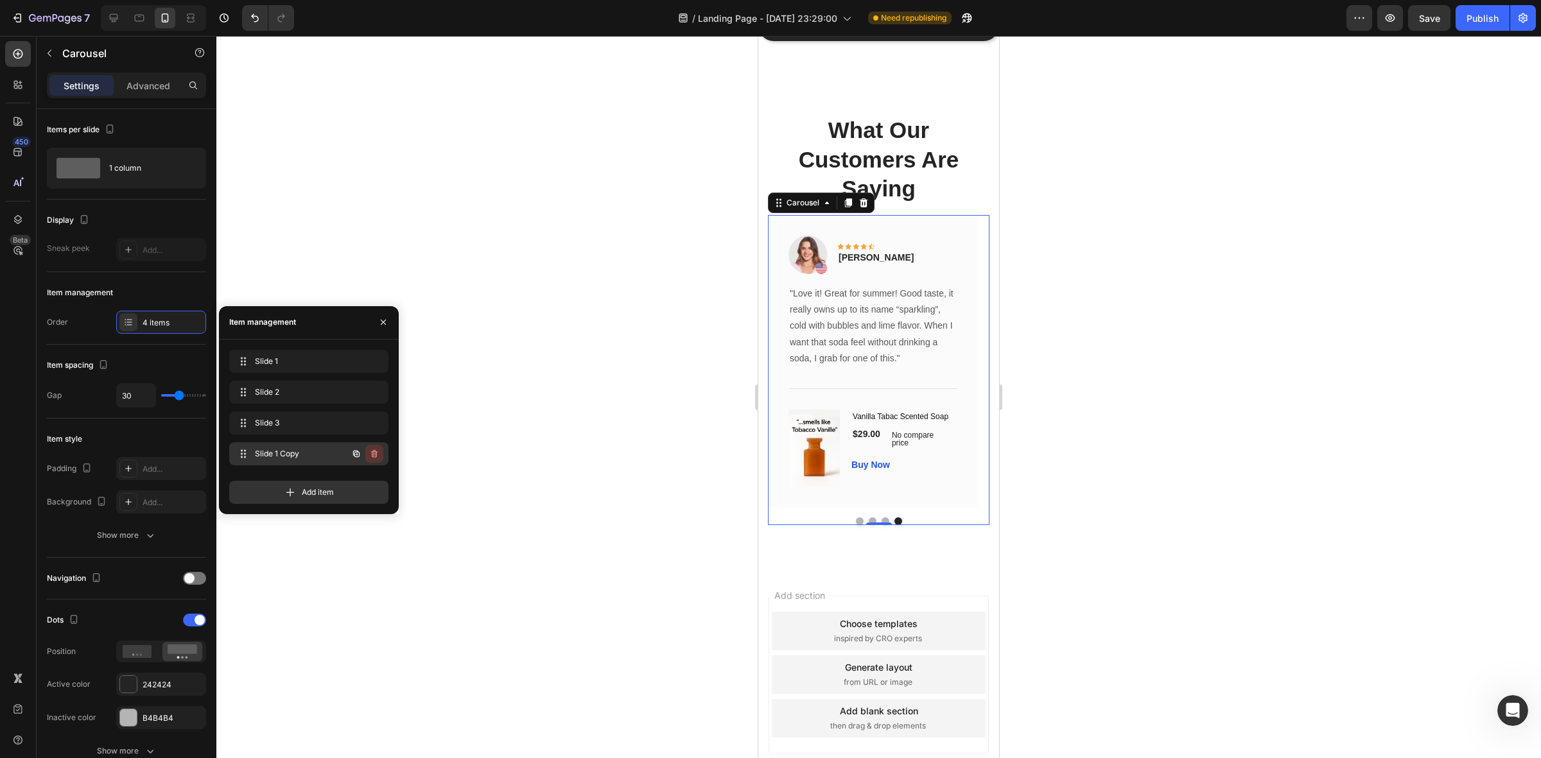
click at [377, 453] on icon "button" at bounding box center [374, 454] width 10 height 10
click at [275, 448] on span "Slide 1 Copy" at bounding box center [279, 454] width 57 height 12
click at [362, 454] on div "Delete" at bounding box center [366, 454] width 24 height 12
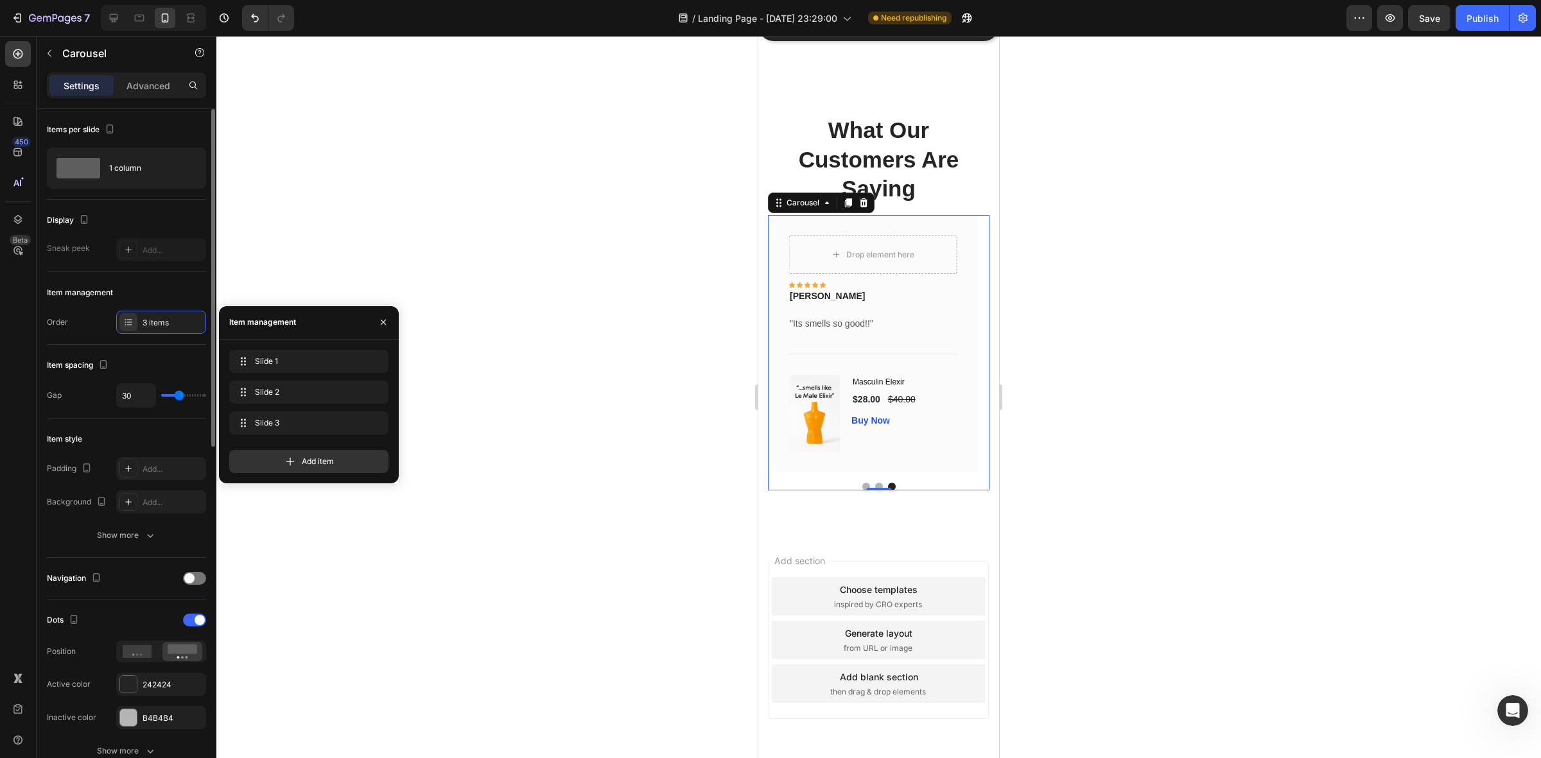
click at [139, 439] on div "Item style" at bounding box center [126, 439] width 159 height 21
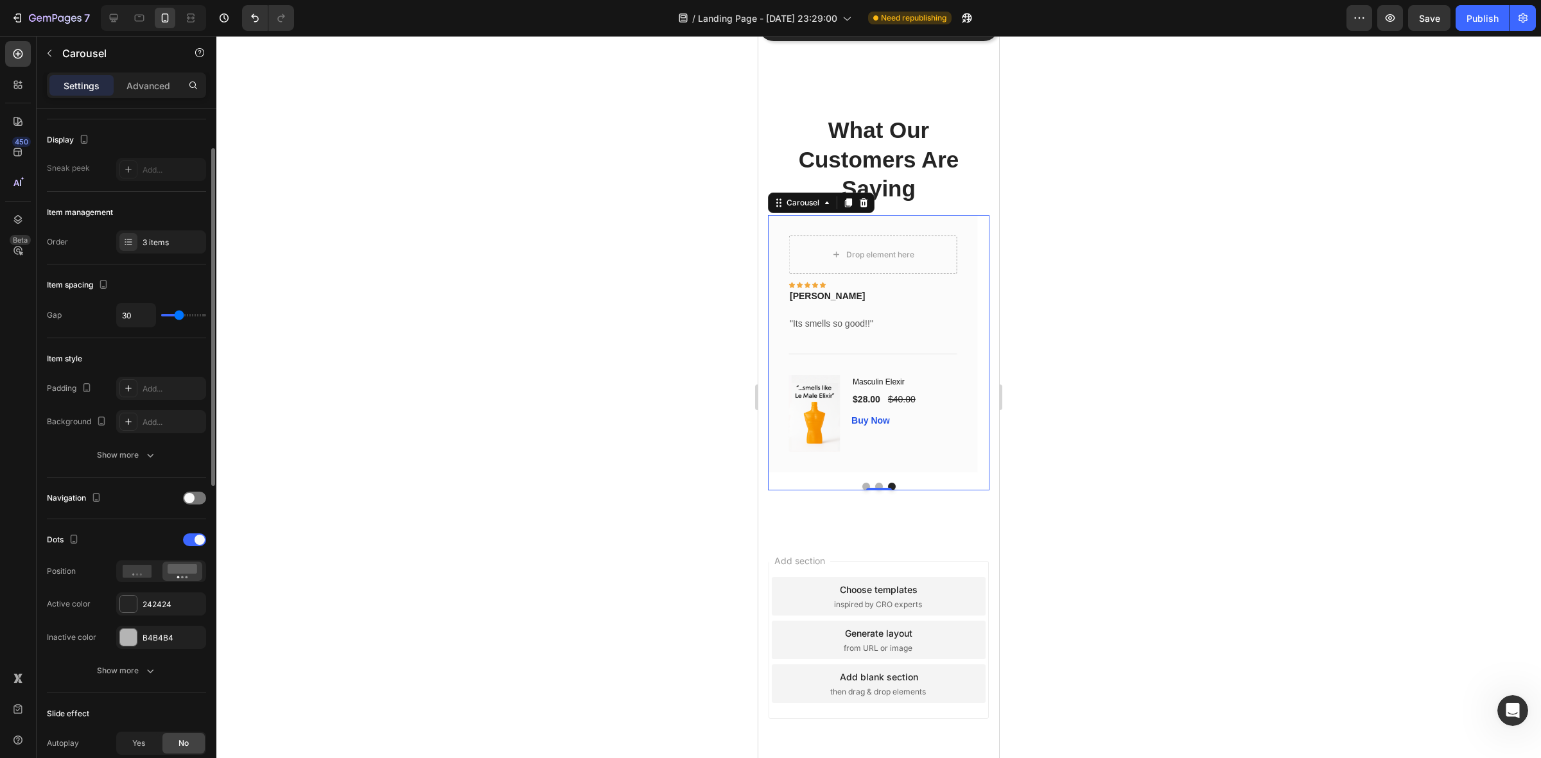
scroll to position [161, 0]
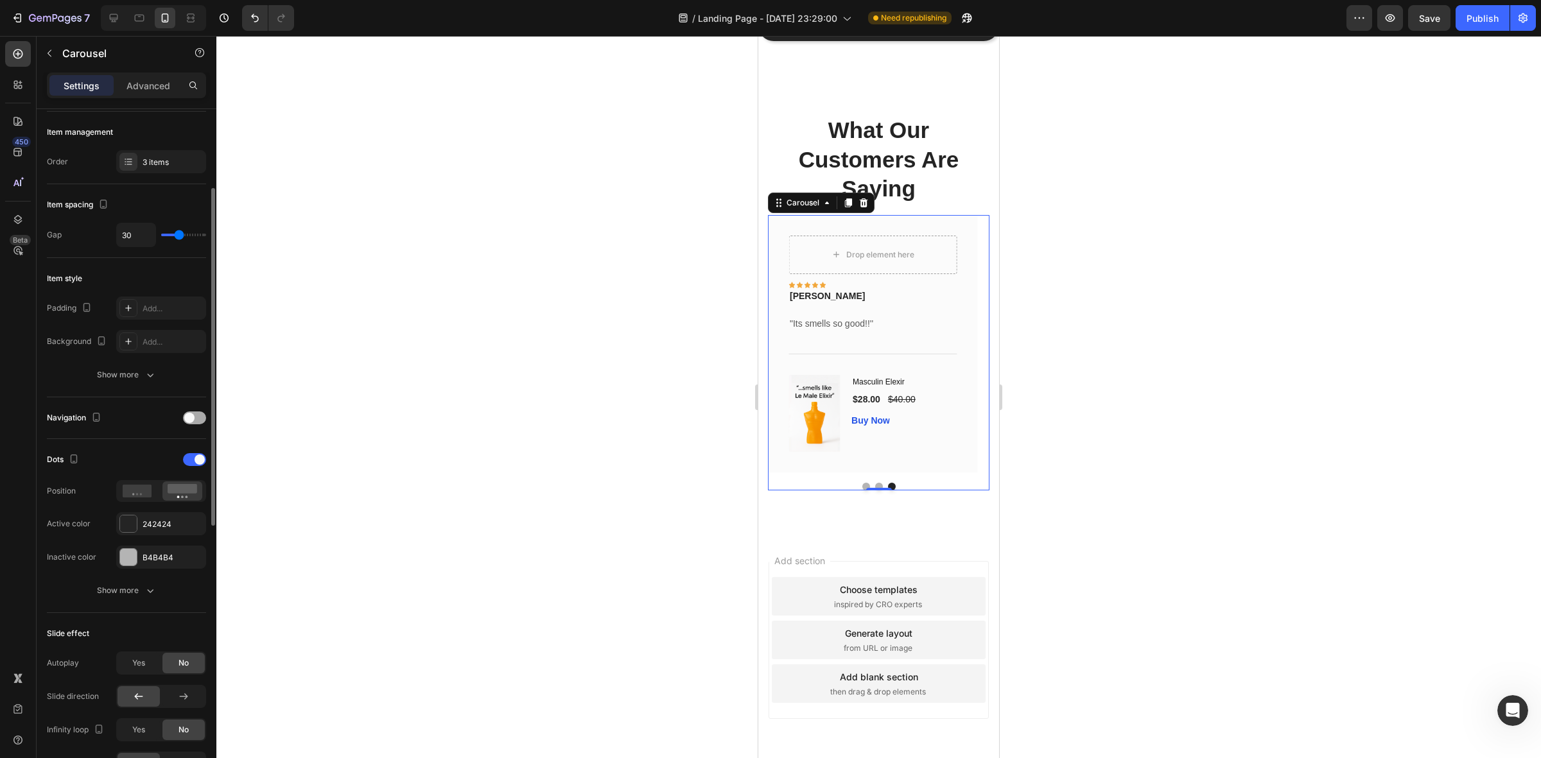
click at [189, 421] on span at bounding box center [189, 418] width 10 height 10
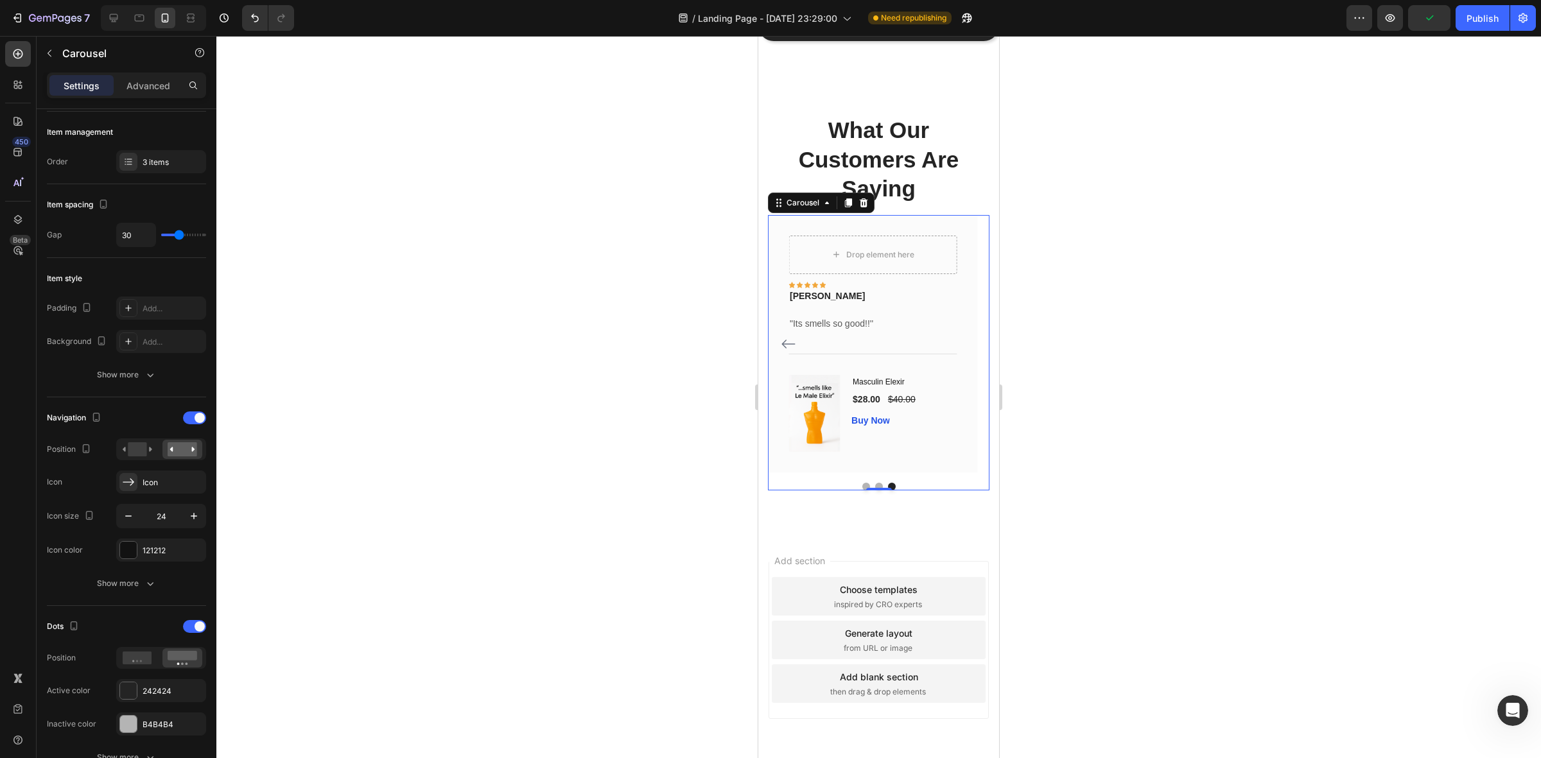
click at [782, 349] on icon "Carousel Back Arrow" at bounding box center [788, 344] width 13 height 9
click at [789, 349] on icon "Carousel Back Arrow" at bounding box center [788, 344] width 13 height 9
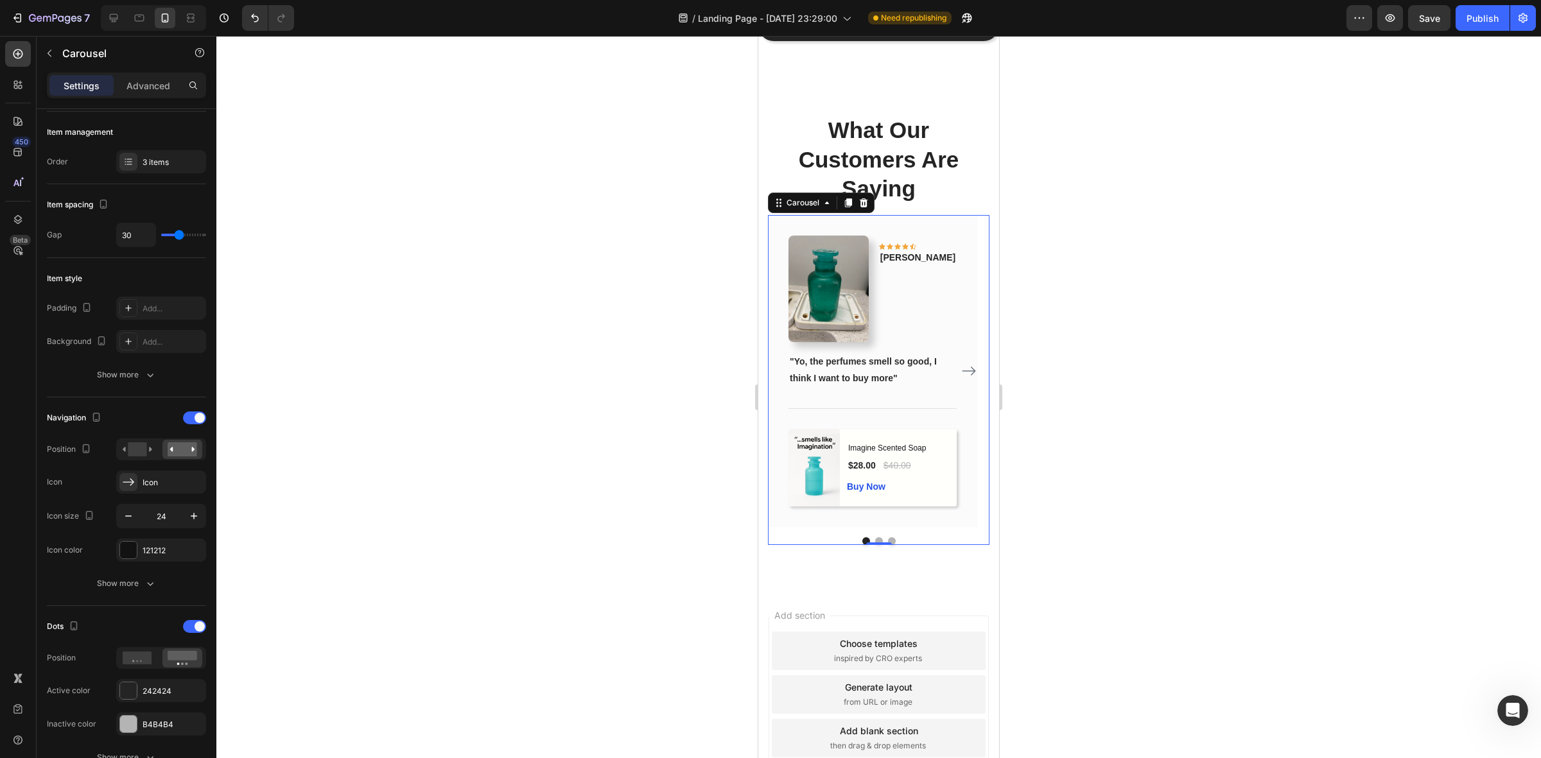
click at [961, 379] on icon "Carousel Next Arrow" at bounding box center [968, 371] width 15 height 15
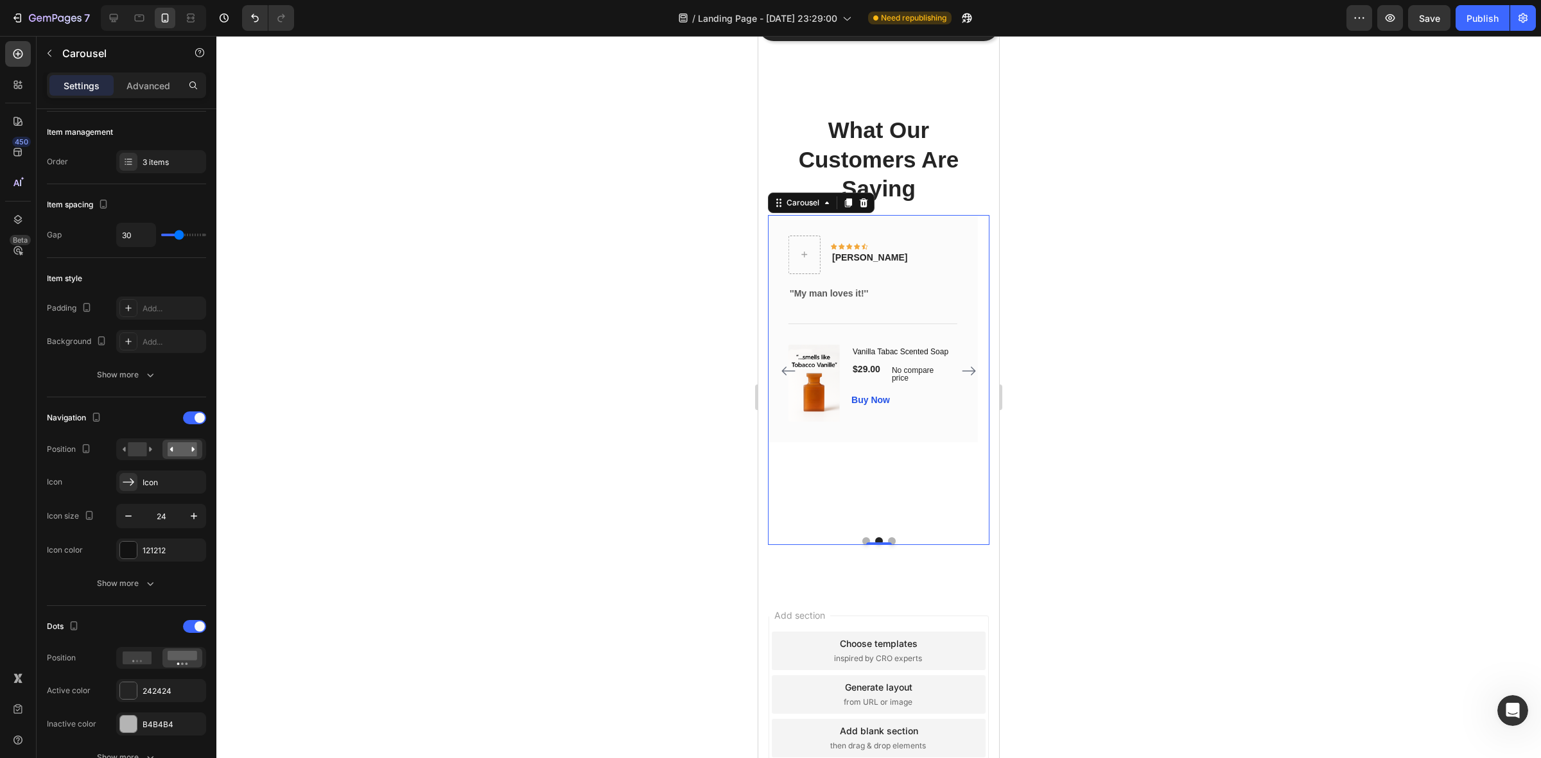
click at [965, 381] on button "Carousel Next Arrow" at bounding box center [969, 371] width 21 height 21
click at [782, 379] on icon "Carousel Back Arrow" at bounding box center [788, 371] width 15 height 15
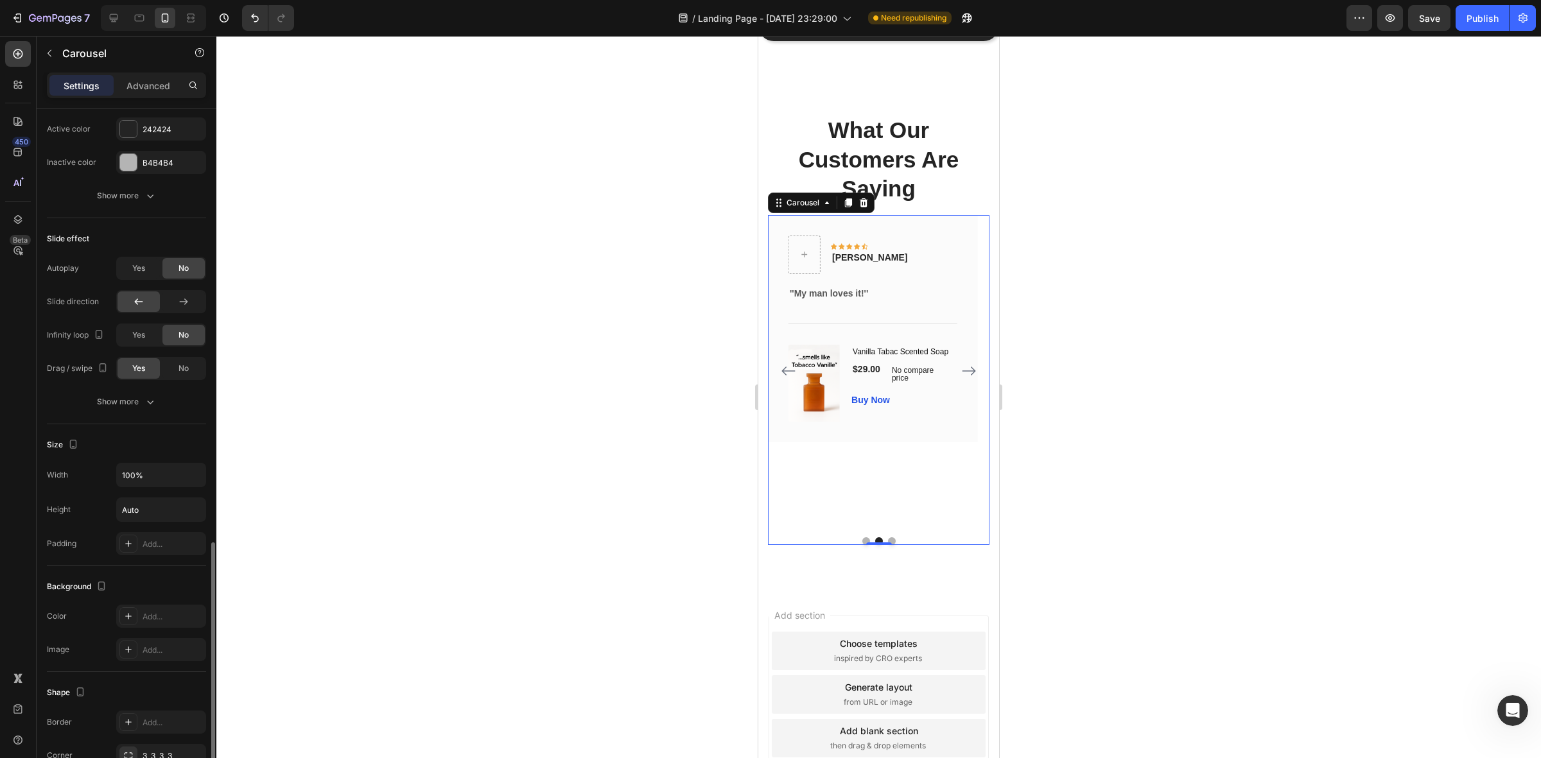
scroll to position [803, 0]
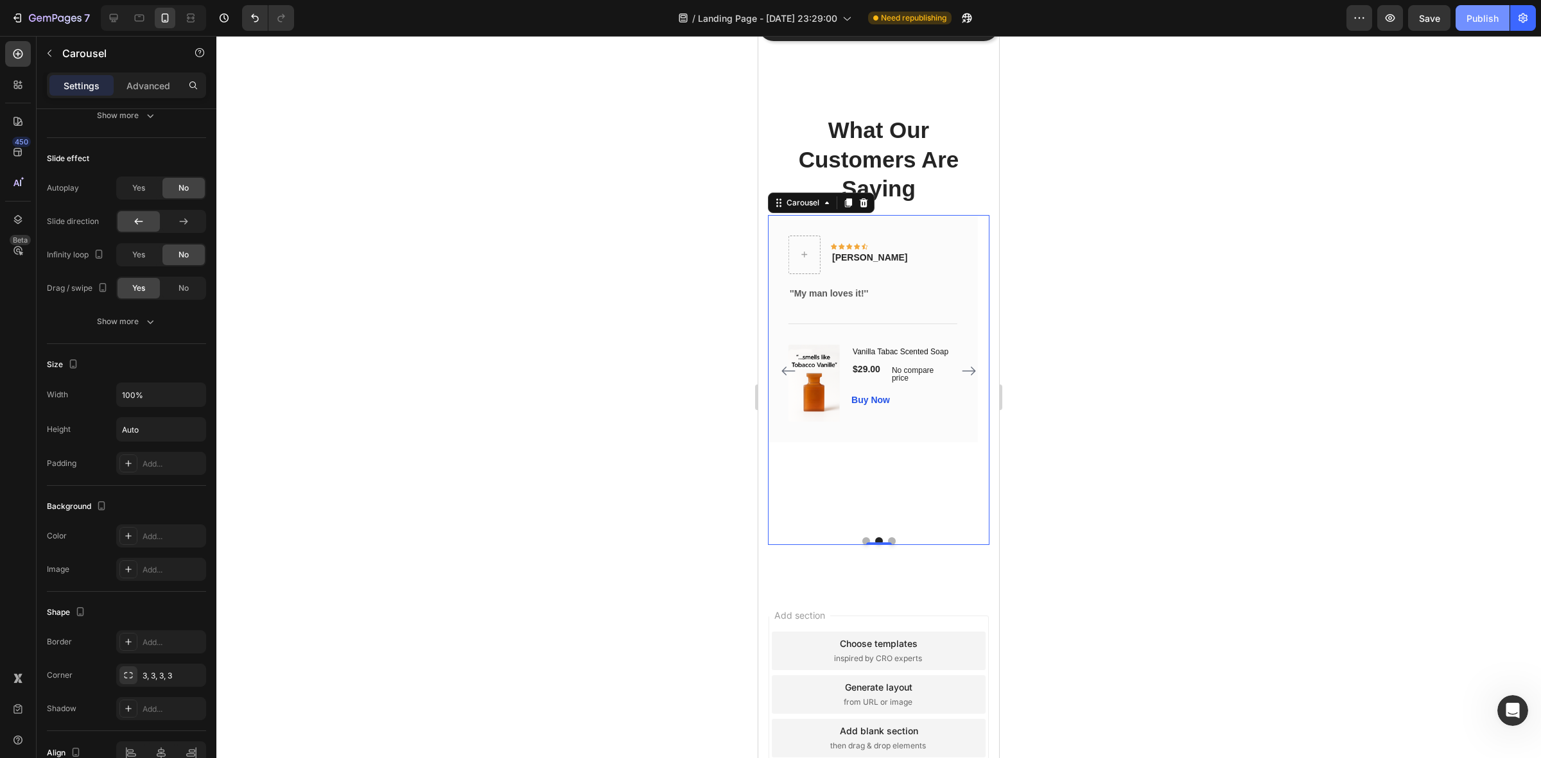
drag, startPoint x: 1480, startPoint y: 18, endPoint x: 1475, endPoint y: 22, distance: 7.3
click at [1480, 21] on div "Publish" at bounding box center [1483, 18] width 32 height 13
click at [541, 311] on div at bounding box center [878, 397] width 1325 height 723
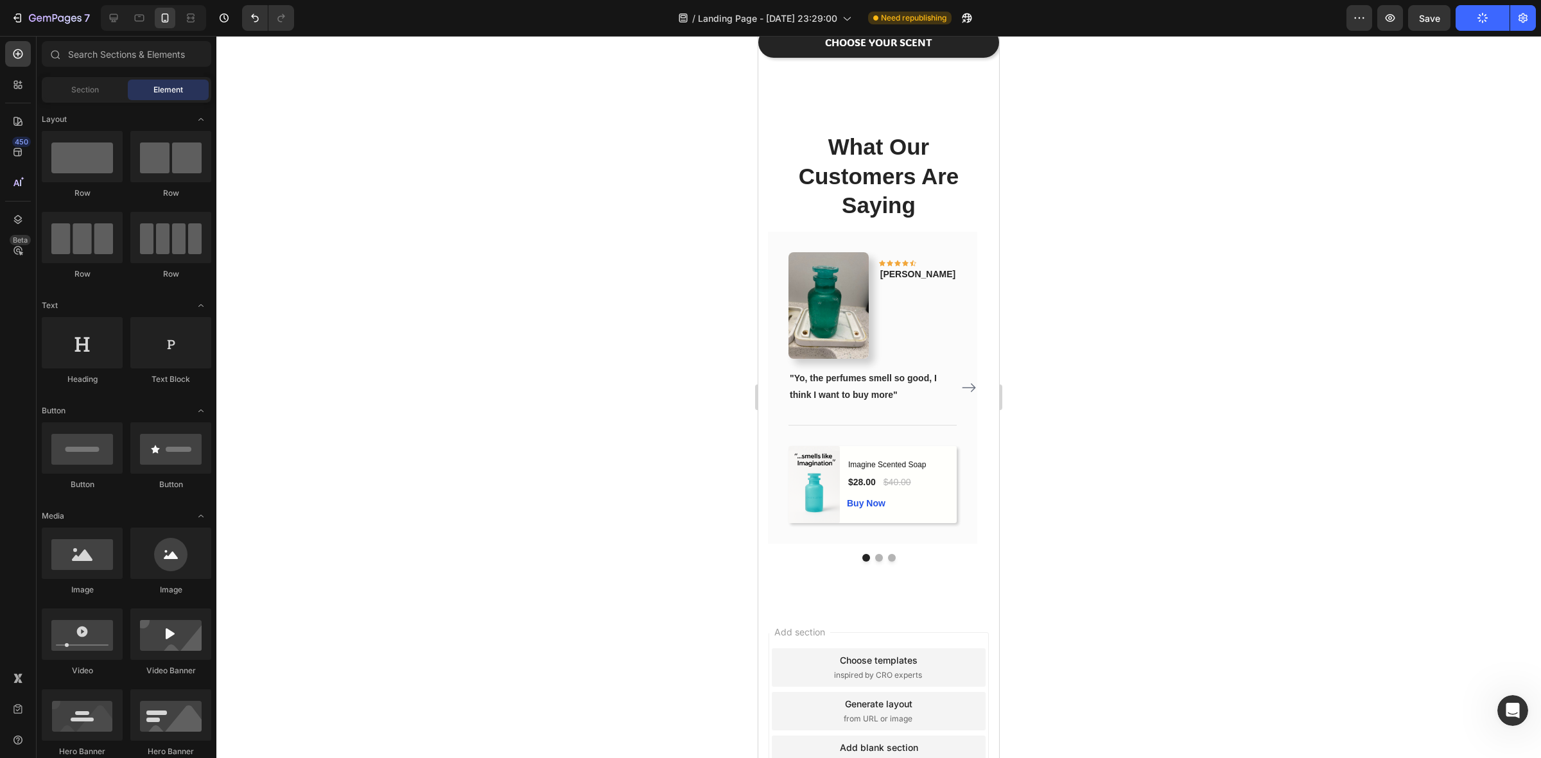
scroll to position [1266, 0]
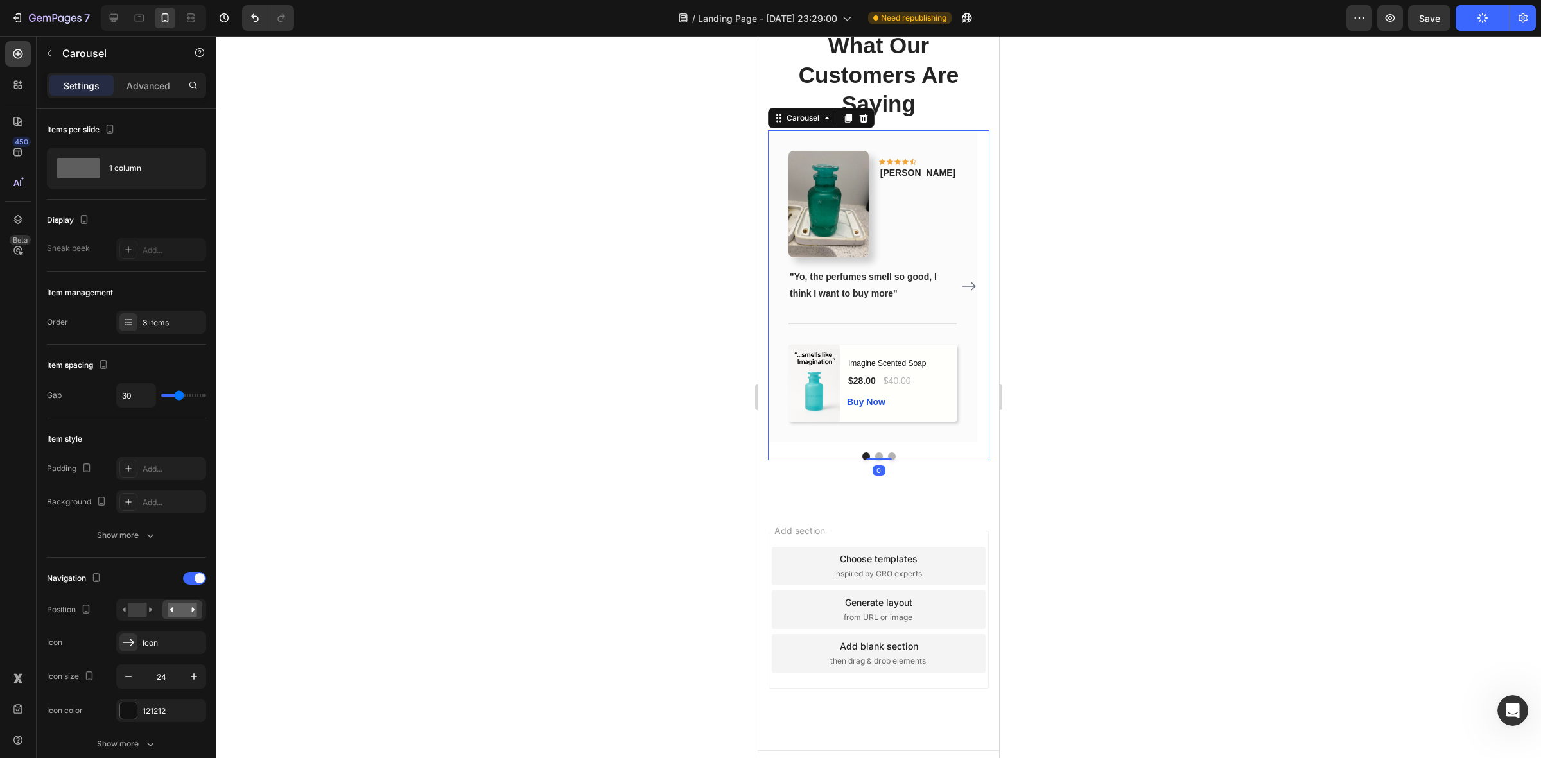
click at [961, 294] on icon "Carousel Next Arrow" at bounding box center [968, 286] width 15 height 15
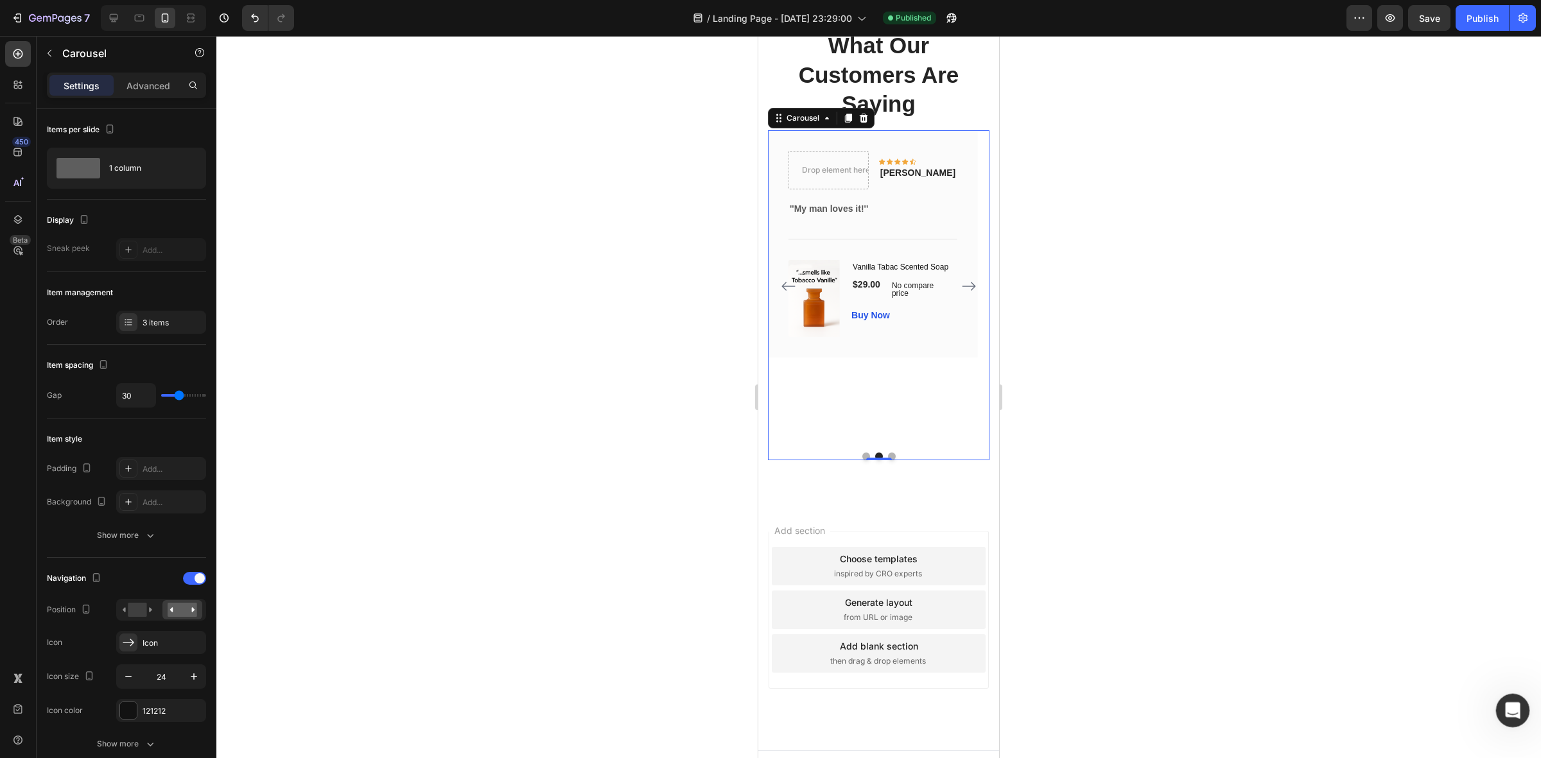
click at [1498, 705] on div "Ouvrir le Messenger Intercom" at bounding box center [1511, 709] width 42 height 42
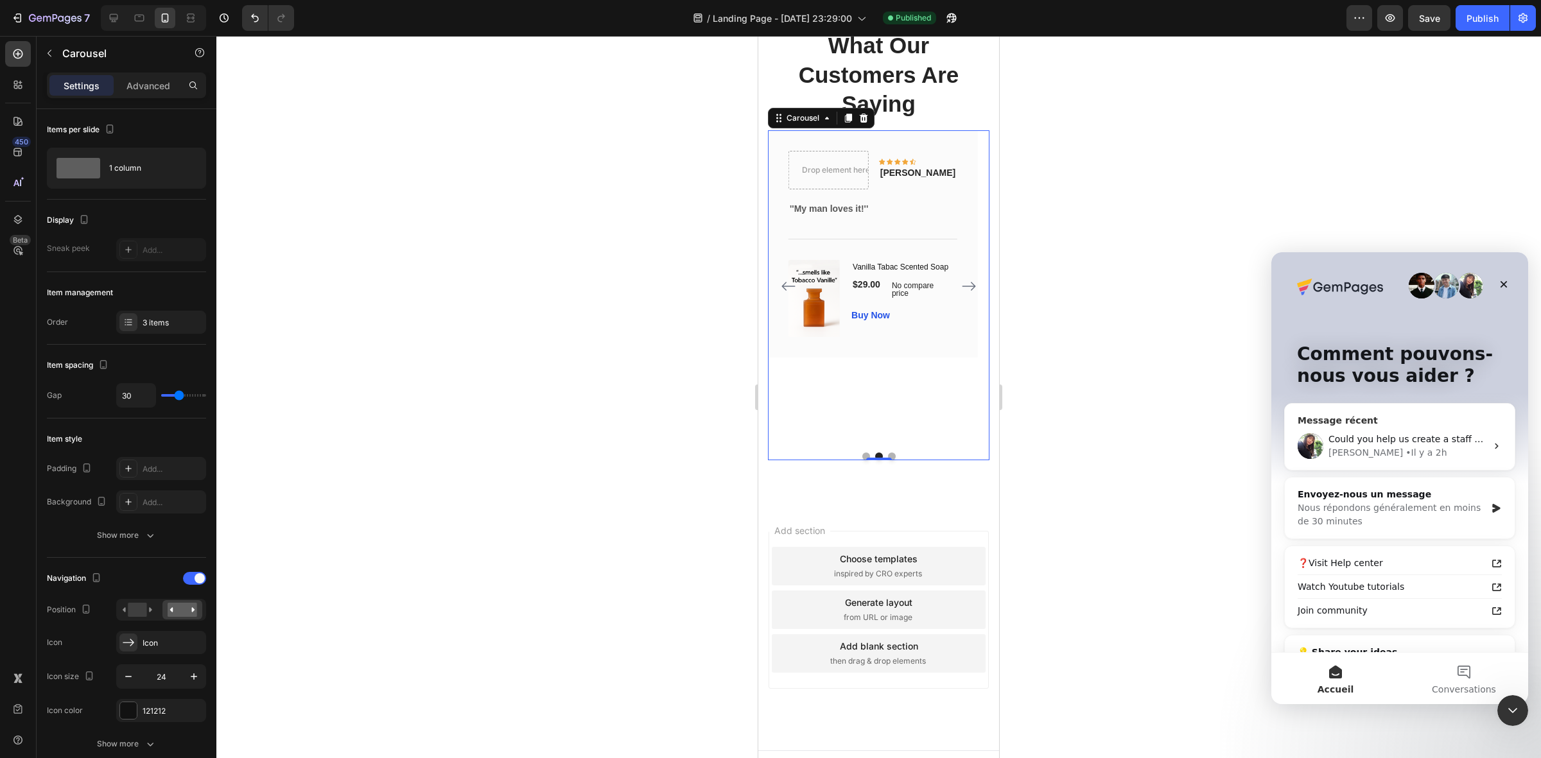
click at [1406, 452] on div "• Il y a 2h" at bounding box center [1426, 452] width 41 height 13
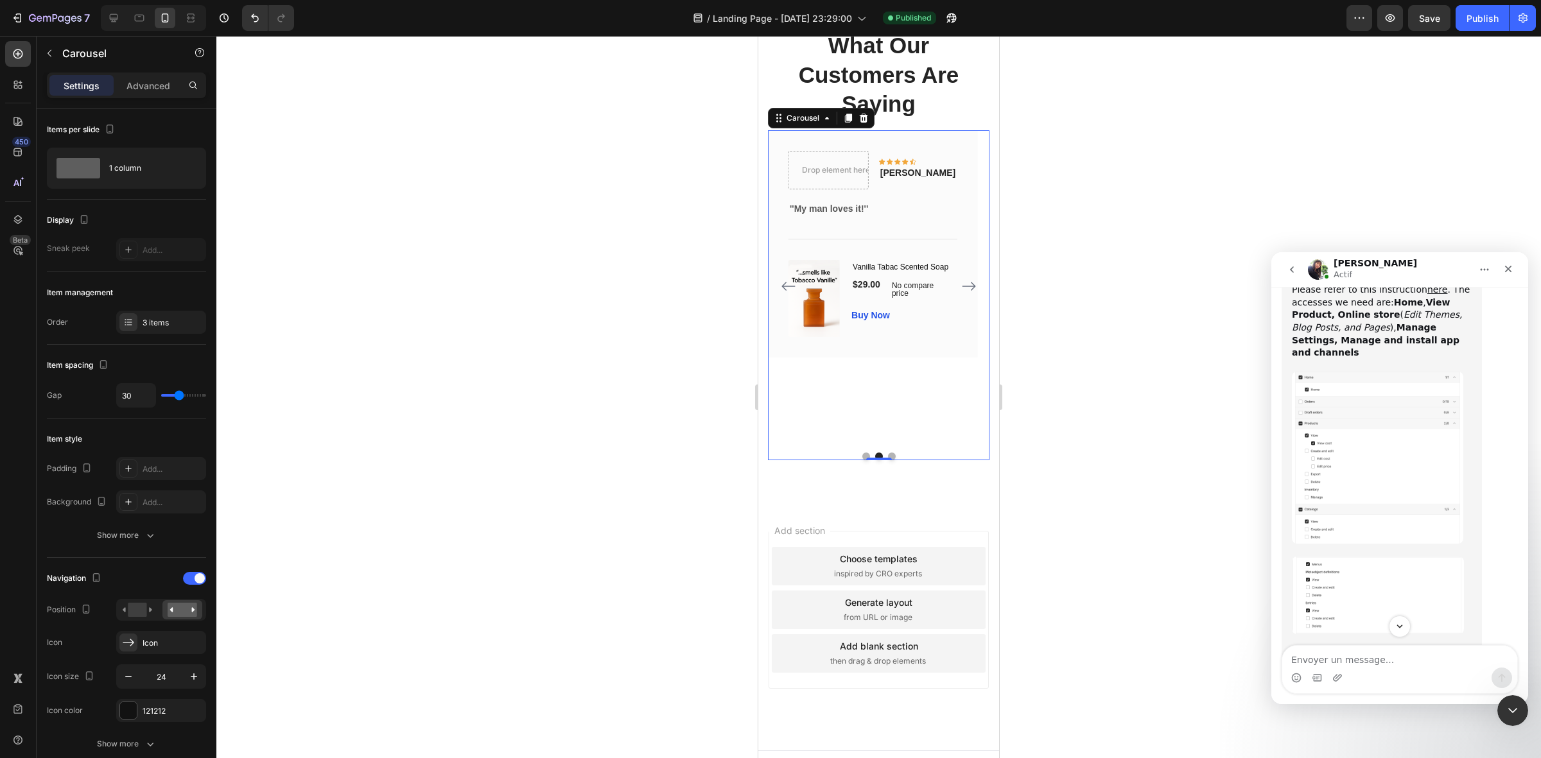
scroll to position [1388, 0]
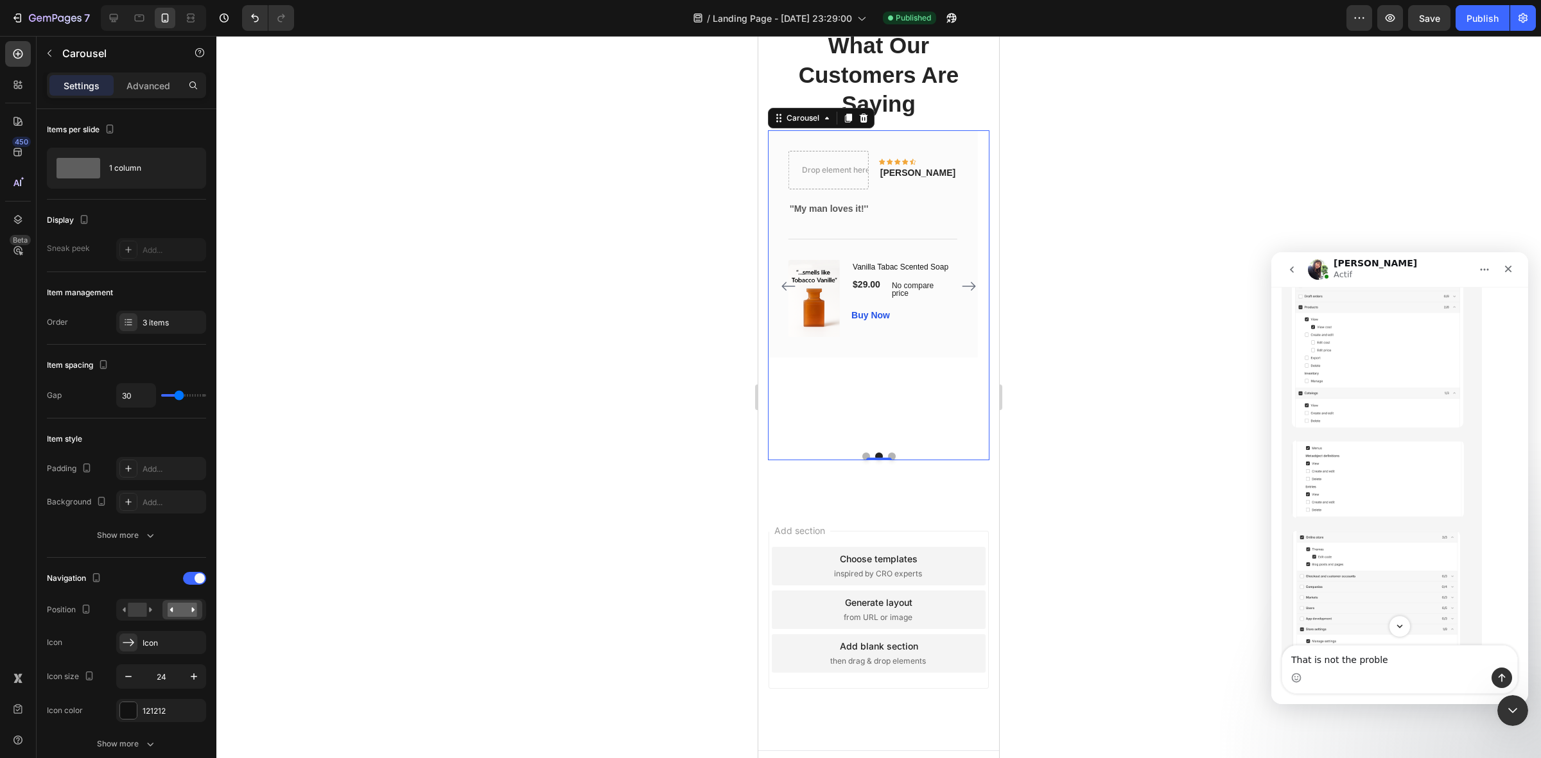
type textarea "That is not the problem"
type textarea "I cant acess it"
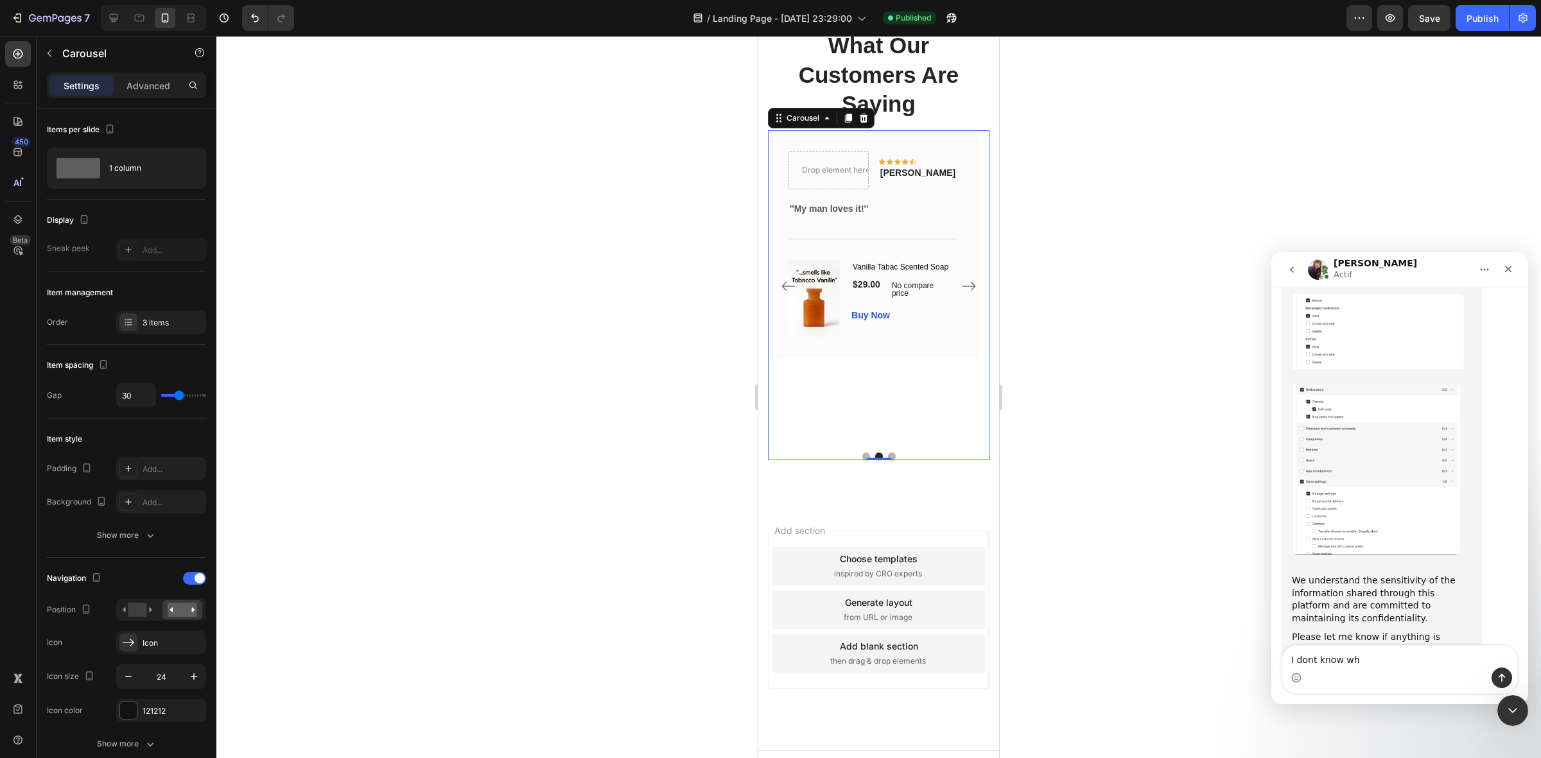
type textarea "I dont know why"
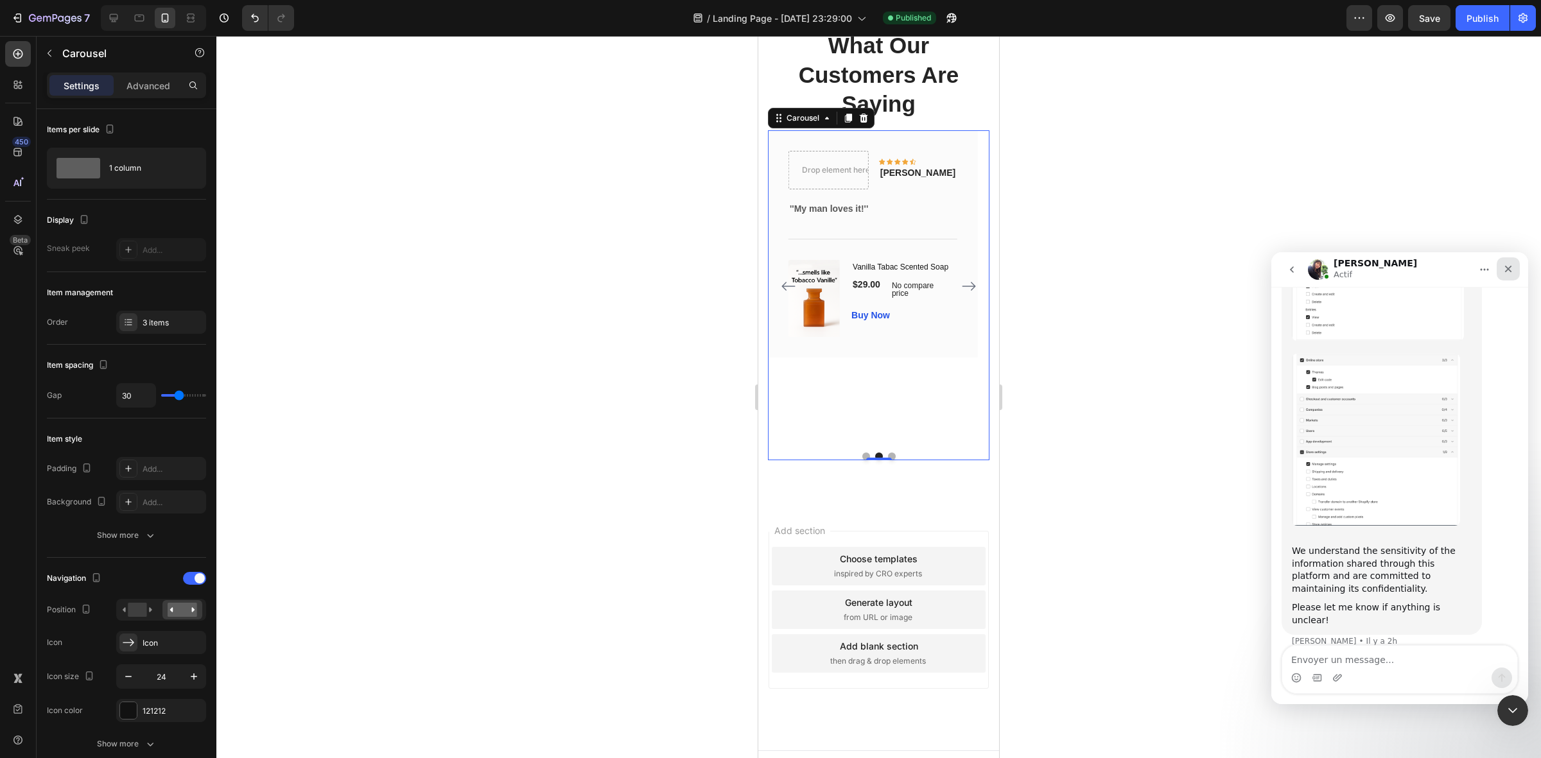
drag, startPoint x: 1501, startPoint y: 271, endPoint x: 2747, endPoint y: 523, distance: 1271.1
click at [1501, 271] on div "Fermer" at bounding box center [1508, 269] width 23 height 23
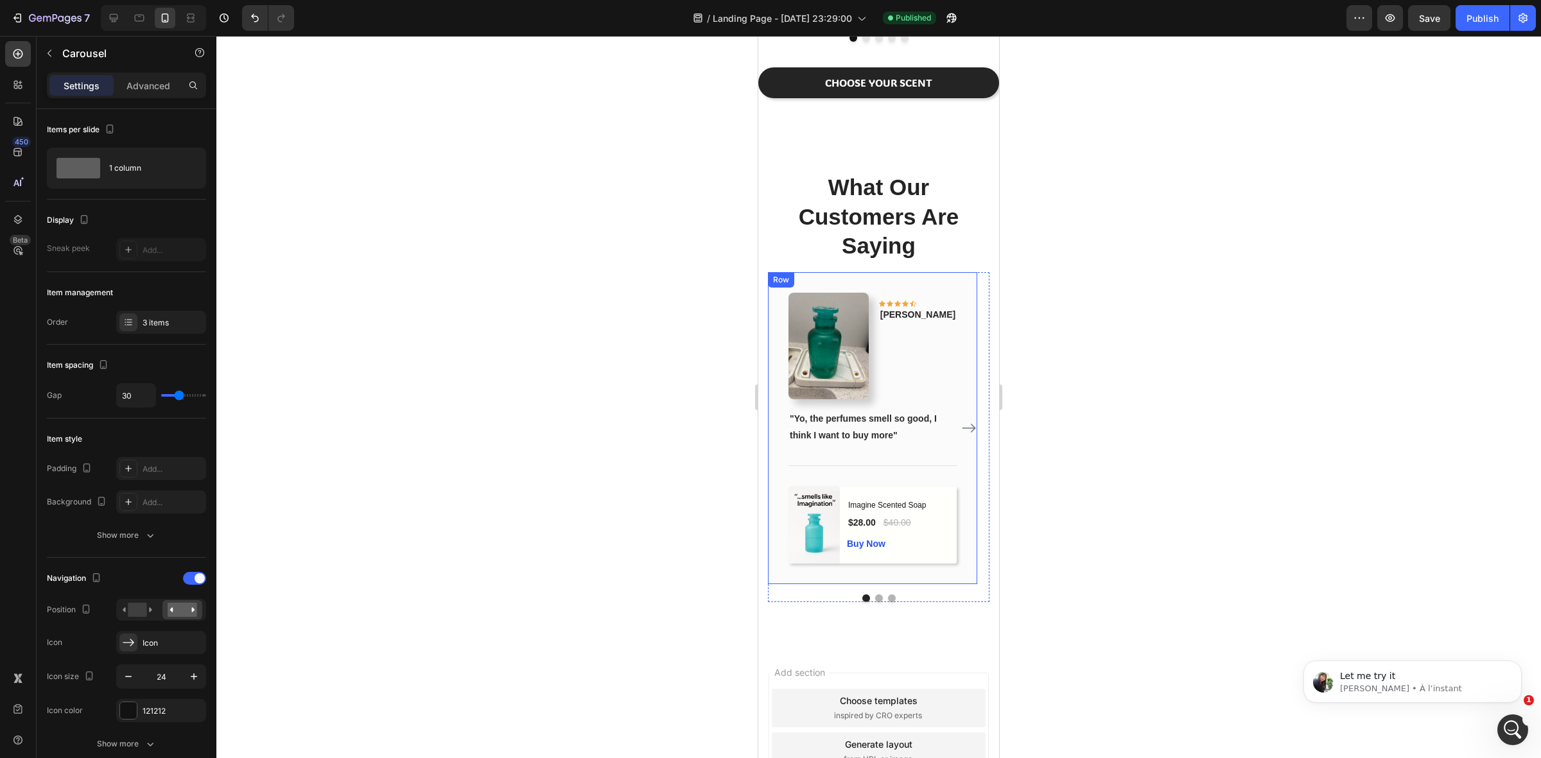
scroll to position [0, 0]
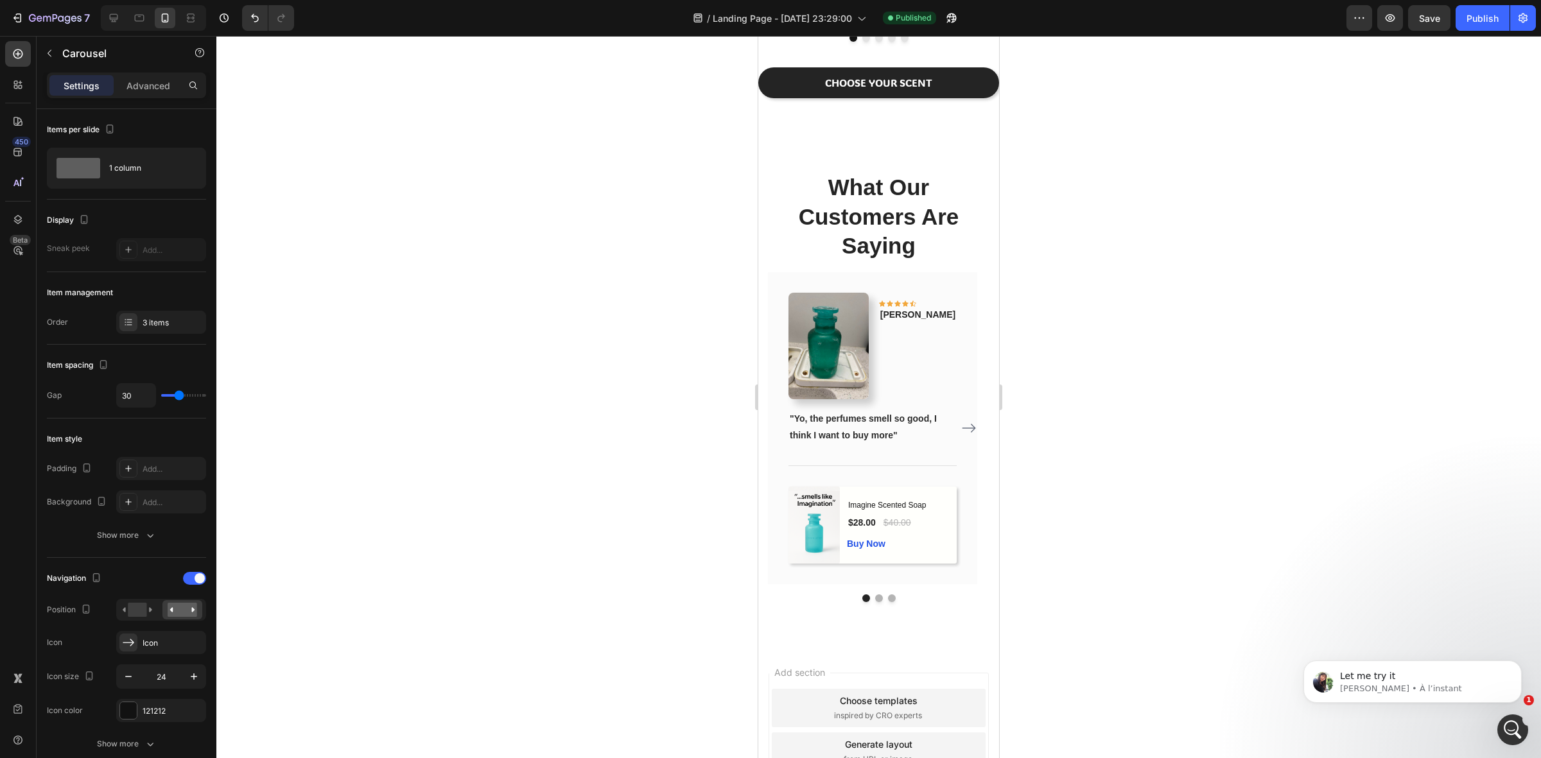
click at [875, 602] on button "Dot" at bounding box center [879, 599] width 8 height 8
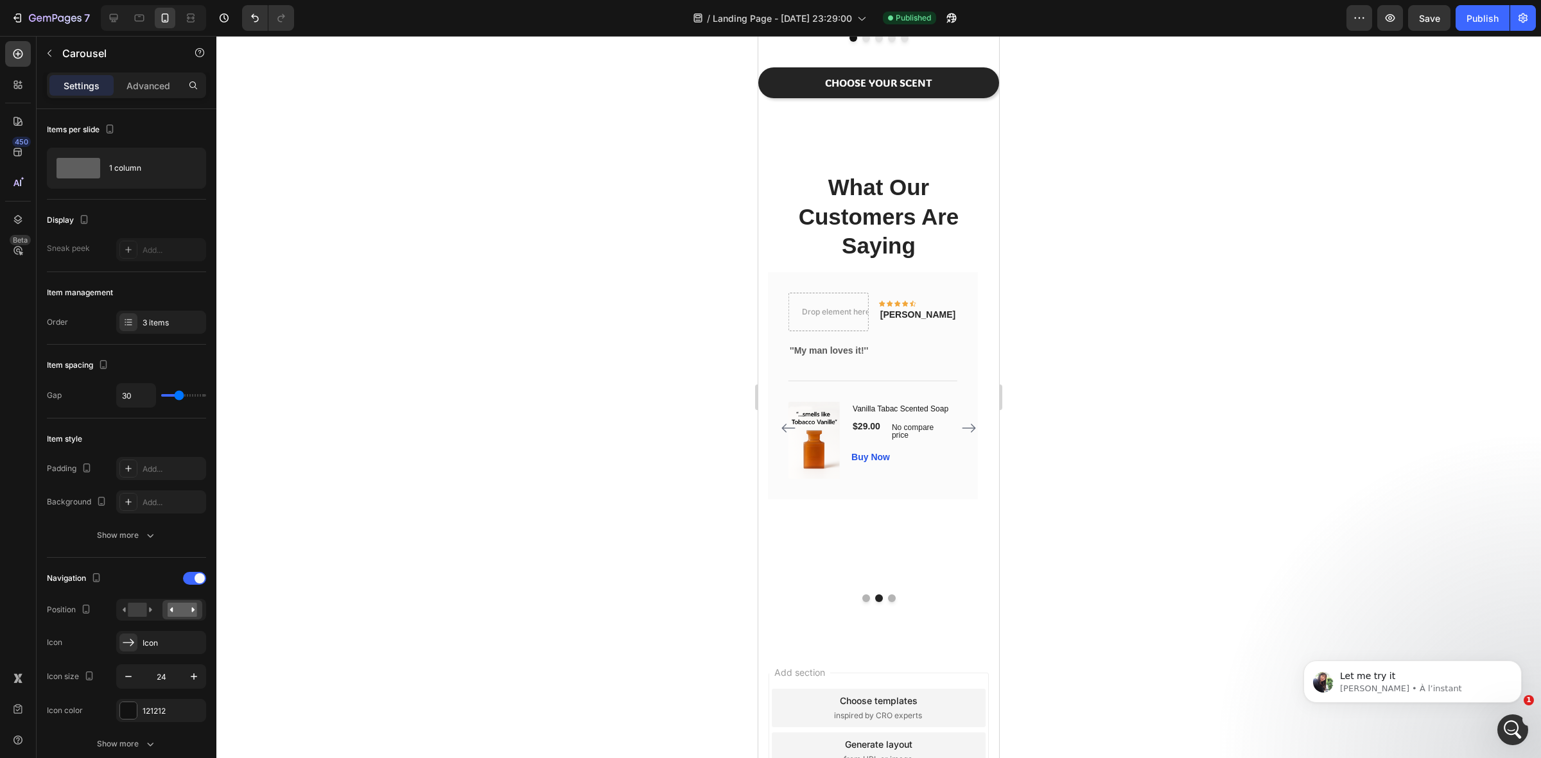
click at [962, 436] on icon "Carousel Next Arrow" at bounding box center [968, 428] width 15 height 15
click at [787, 436] on icon "Carousel Back Arrow" at bounding box center [788, 428] width 15 height 15
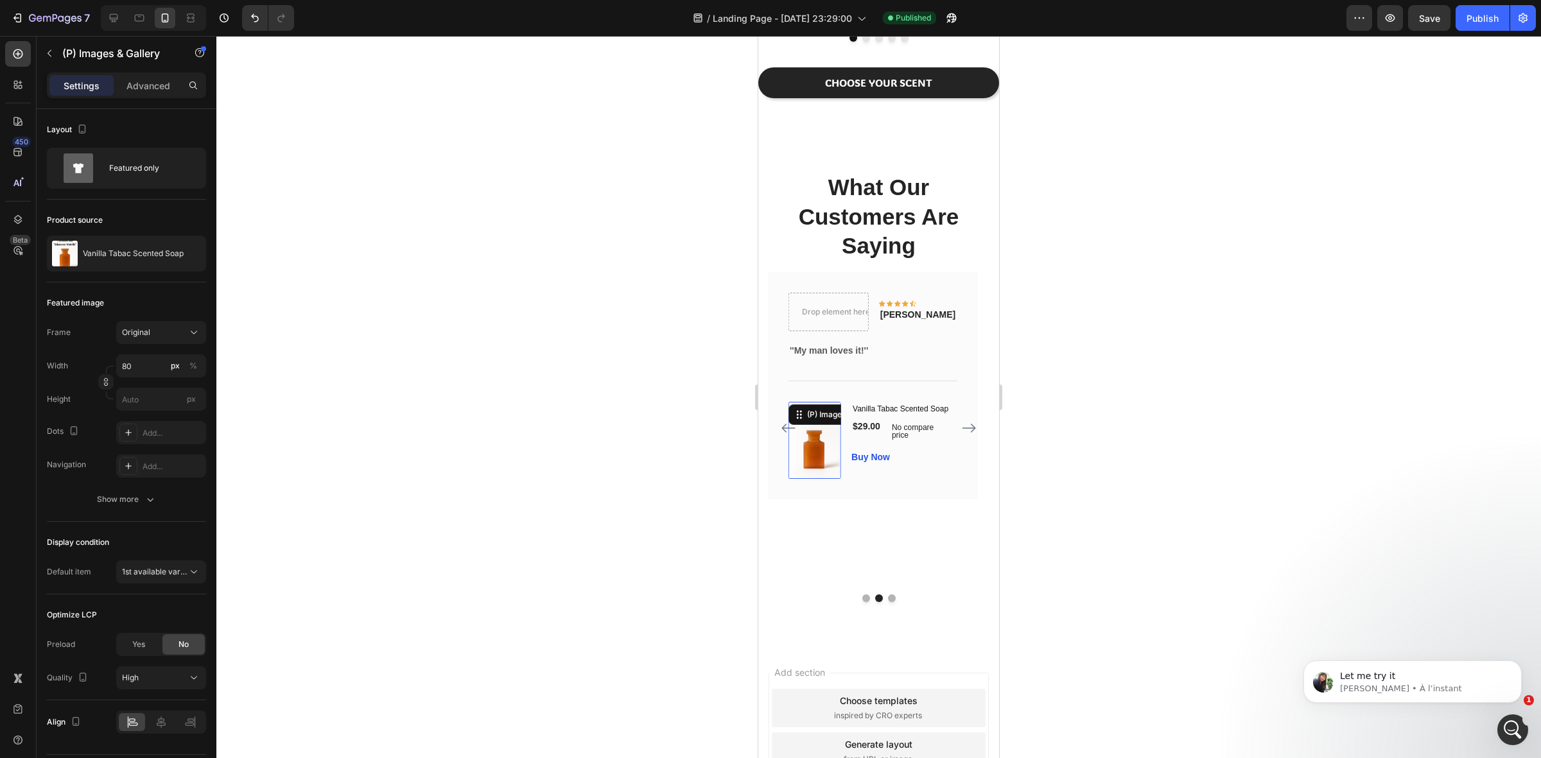
click at [816, 428] on img at bounding box center [814, 440] width 51 height 77
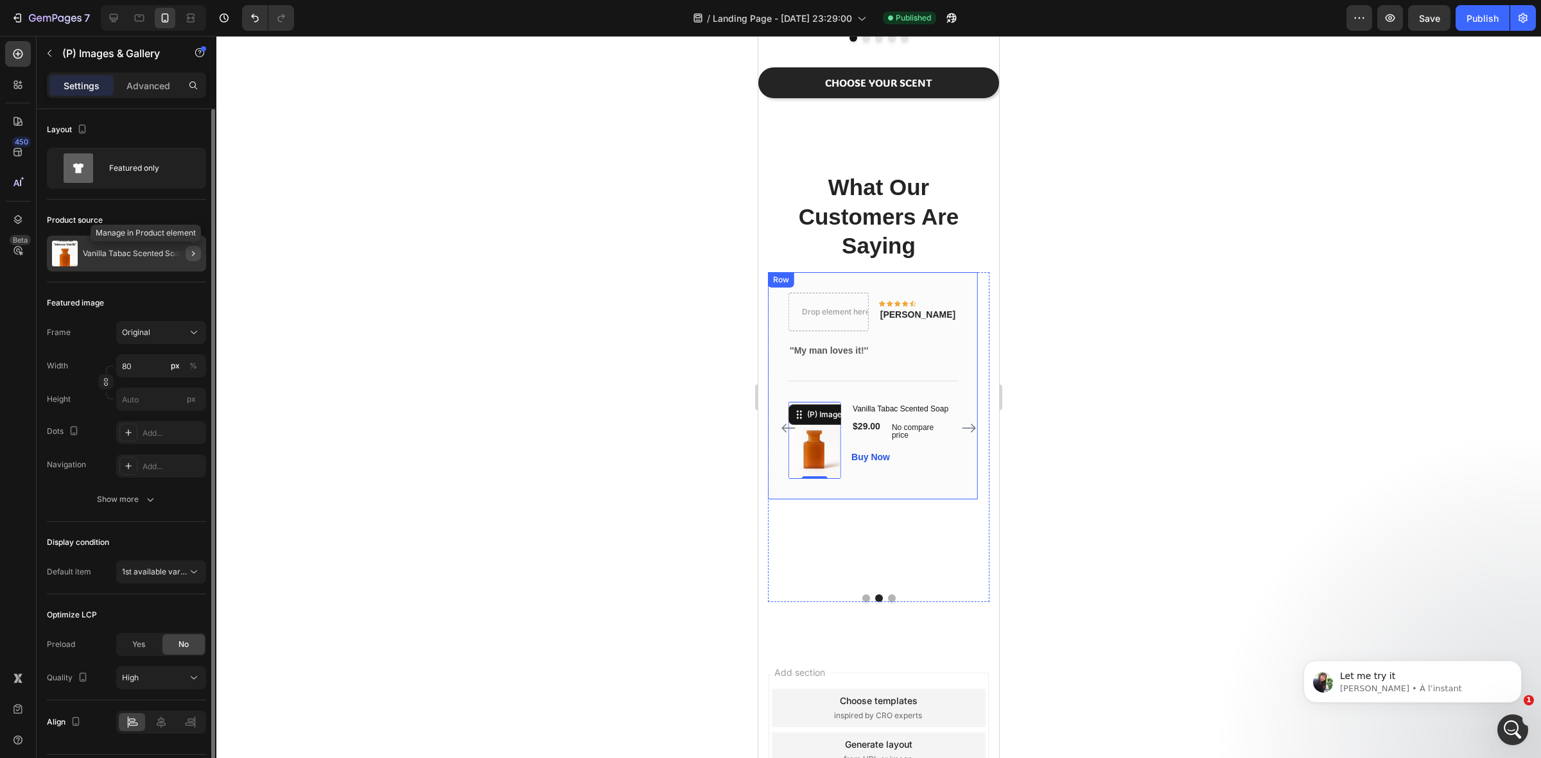
click at [197, 256] on icon "button" at bounding box center [193, 254] width 10 height 10
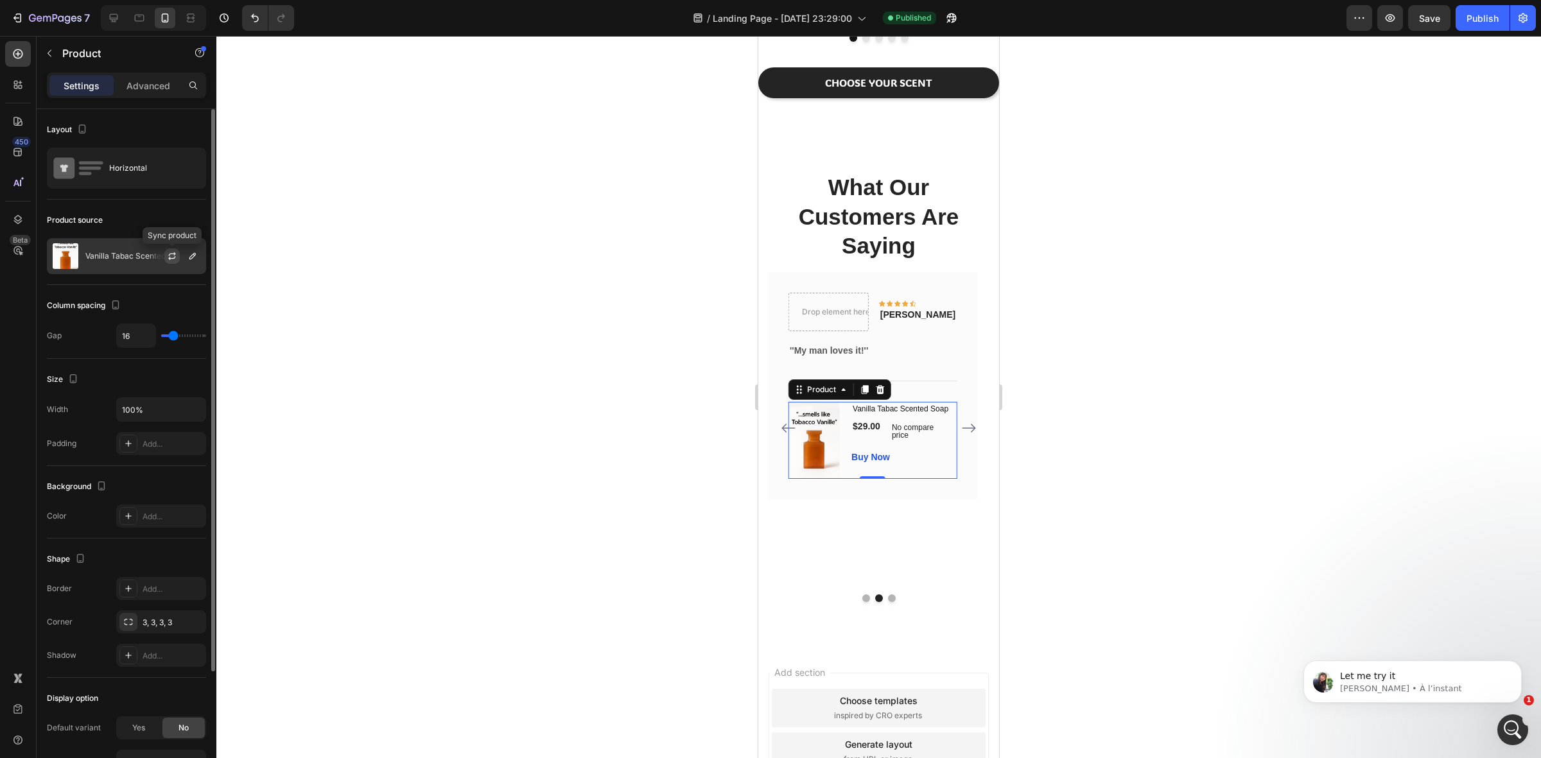
click at [175, 254] on icon "button" at bounding box center [172, 254] width 7 height 4
click at [193, 257] on icon "button" at bounding box center [193, 256] width 10 height 10
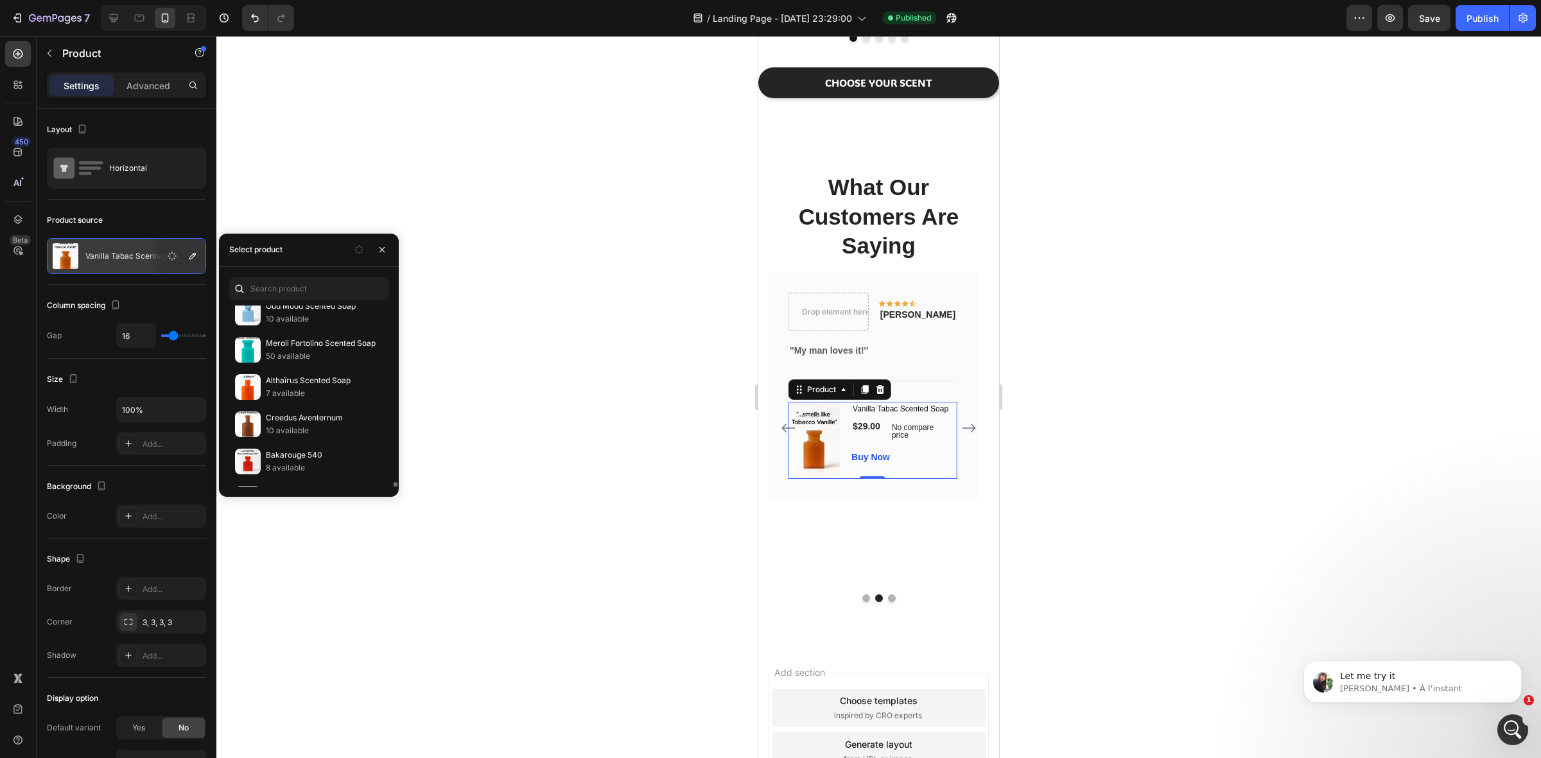
scroll to position [241, 0]
click at [299, 208] on p "10 available" at bounding box center [324, 201] width 117 height 13
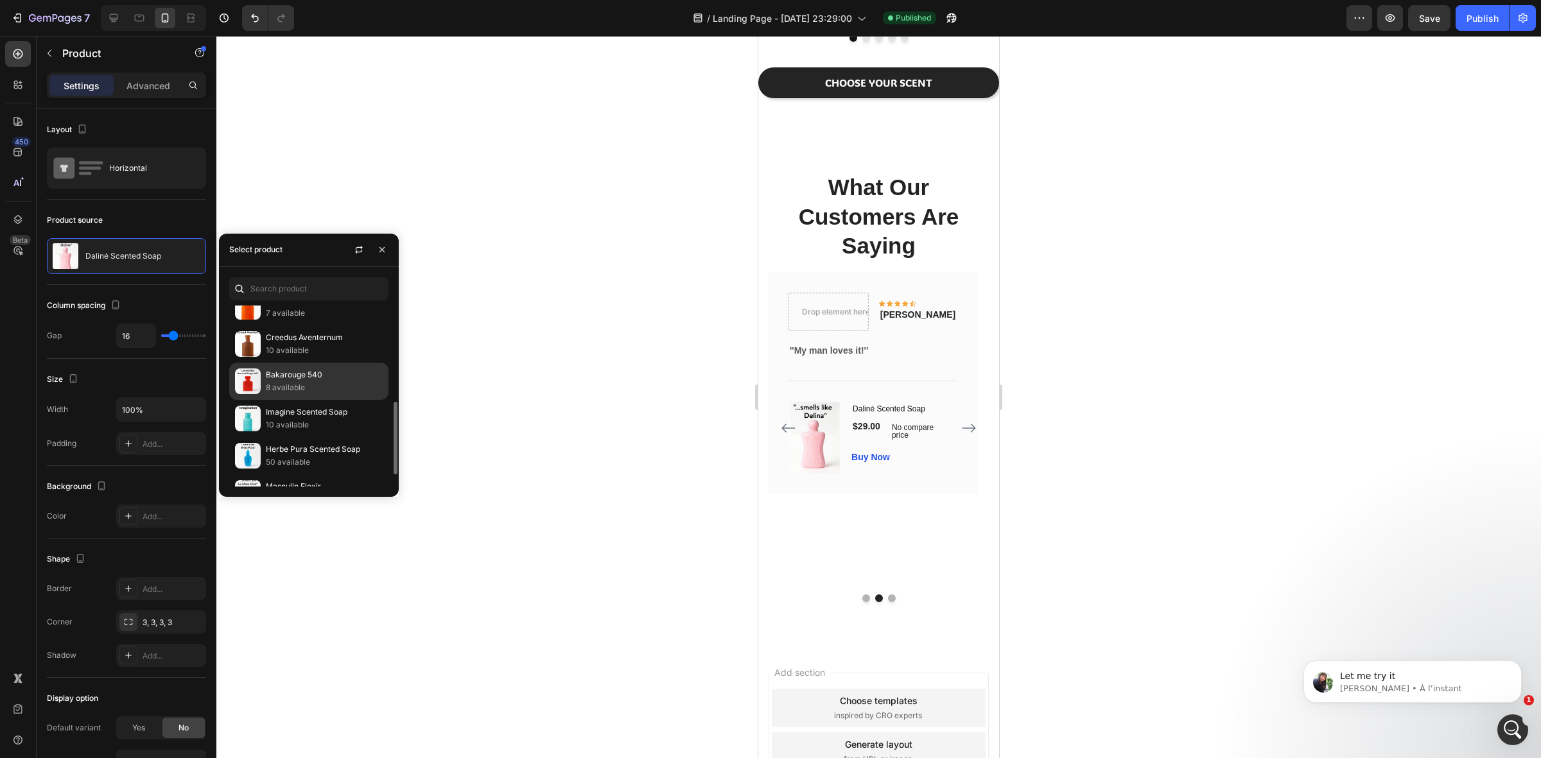
click at [299, 383] on p "8 available" at bounding box center [324, 387] width 117 height 13
click at [832, 318] on div "Drop element here" at bounding box center [828, 312] width 79 height 21
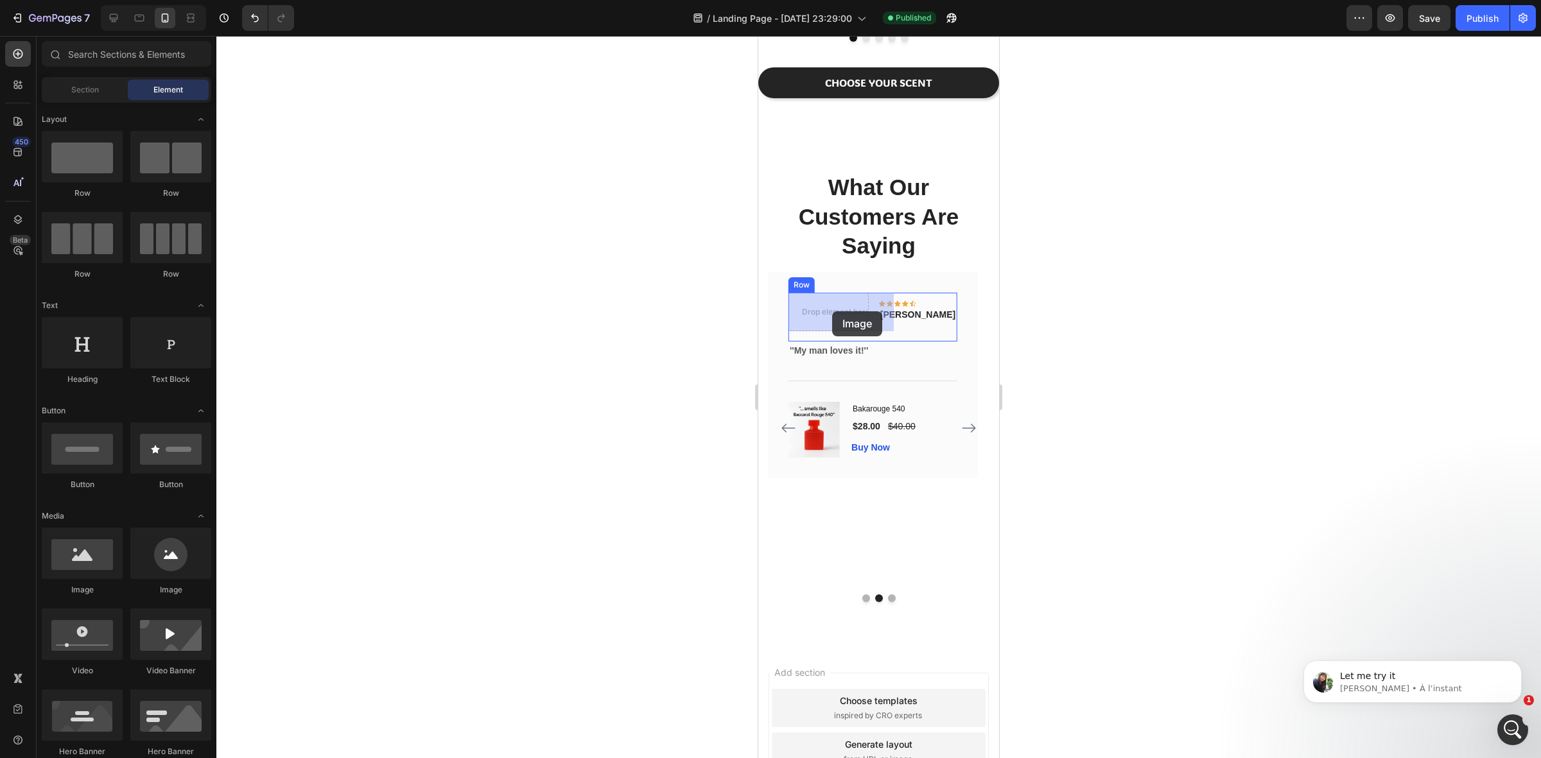
drag, startPoint x: 845, startPoint y: 595, endPoint x: 832, endPoint y: 311, distance: 283.5
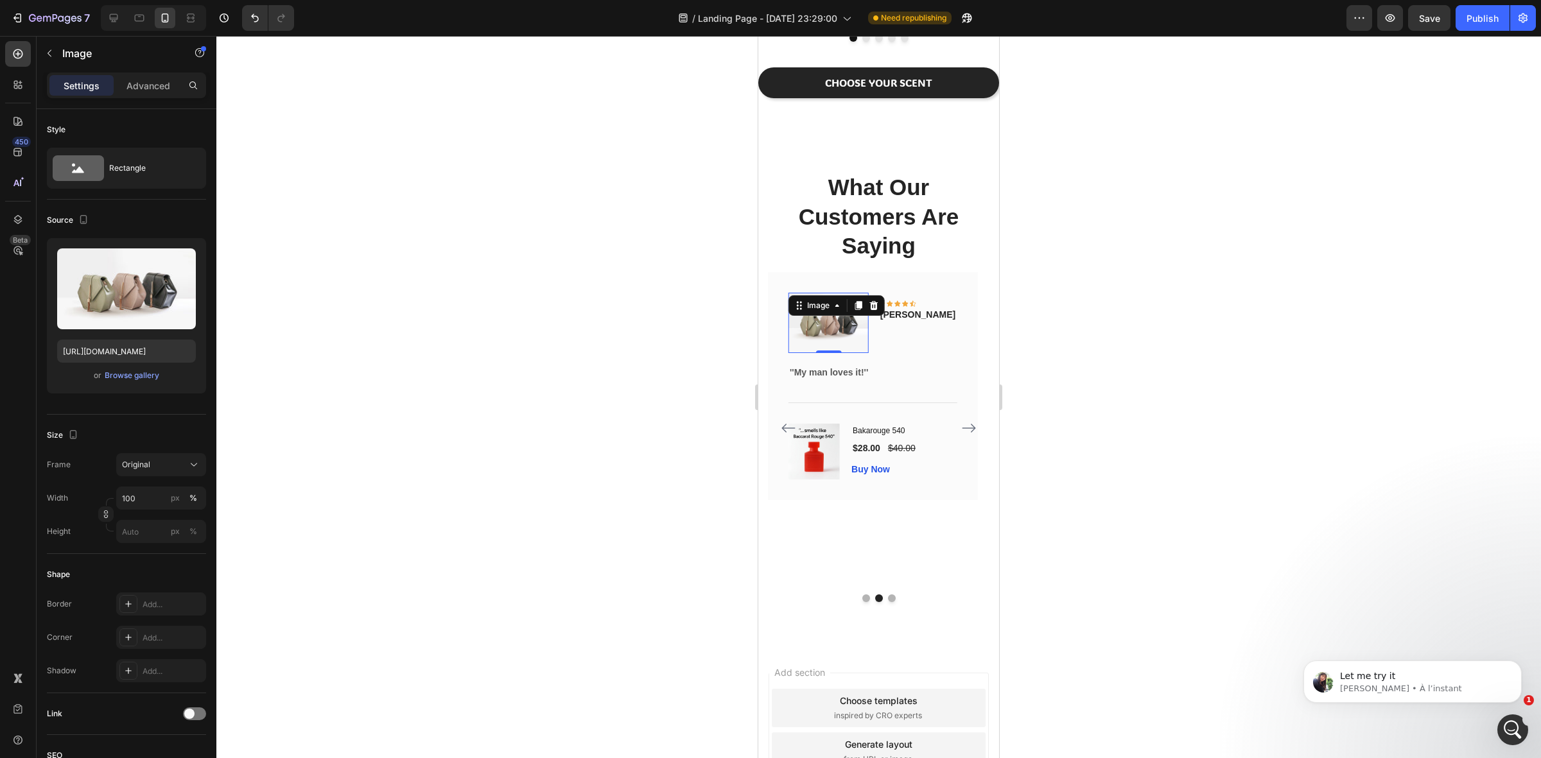
click at [1421, 656] on div "Let me try it [PERSON_NAME] • À l’instant" at bounding box center [1413, 623] width 236 height 161
click at [1412, 682] on div "Let me try it [PERSON_NAME] • À l’instant" at bounding box center [1423, 683] width 166 height 24
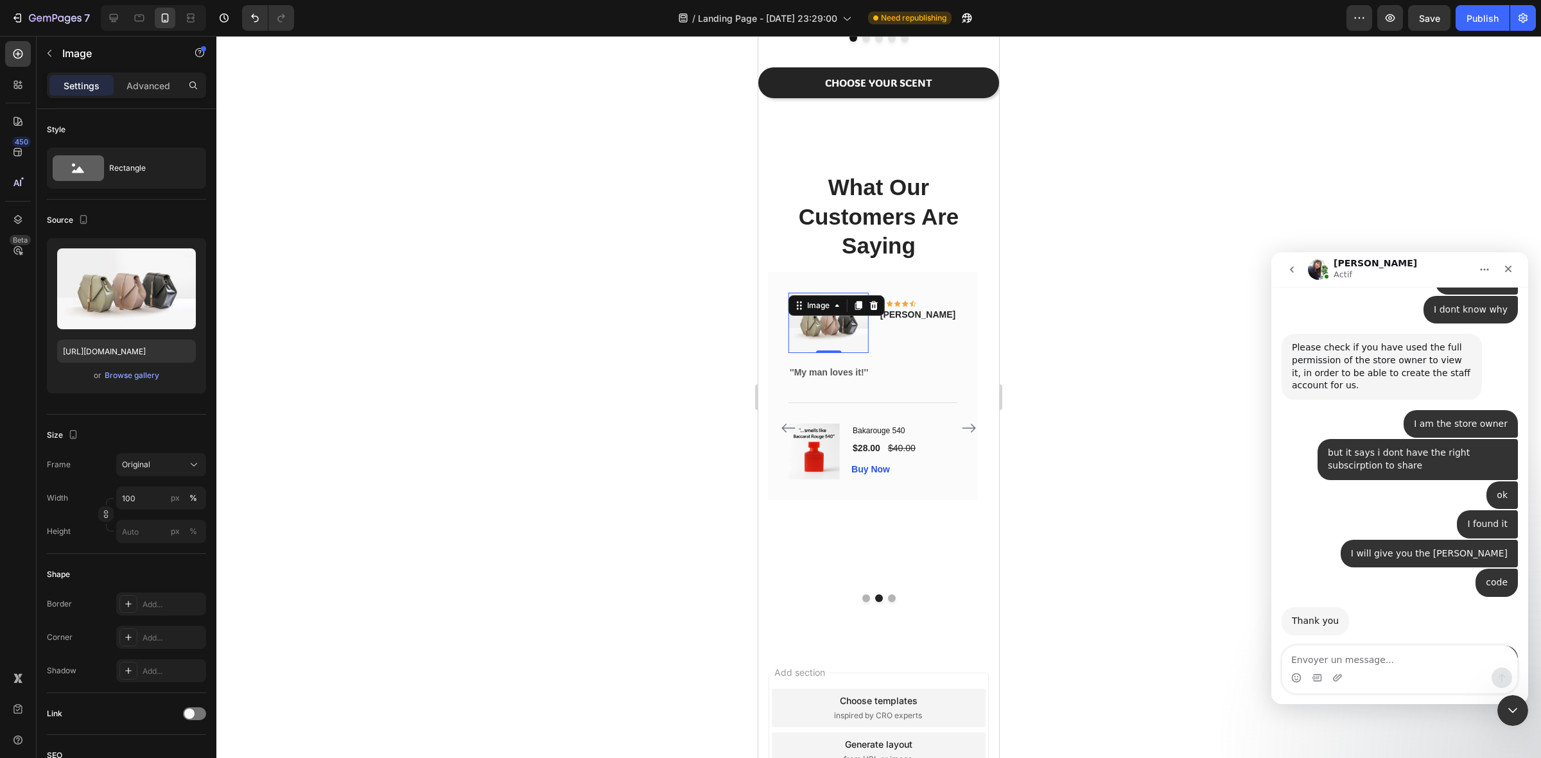
scroll to position [1974, 0]
click at [1376, 665] on textarea "Envoyer un message..." at bounding box center [1400, 657] width 235 height 22
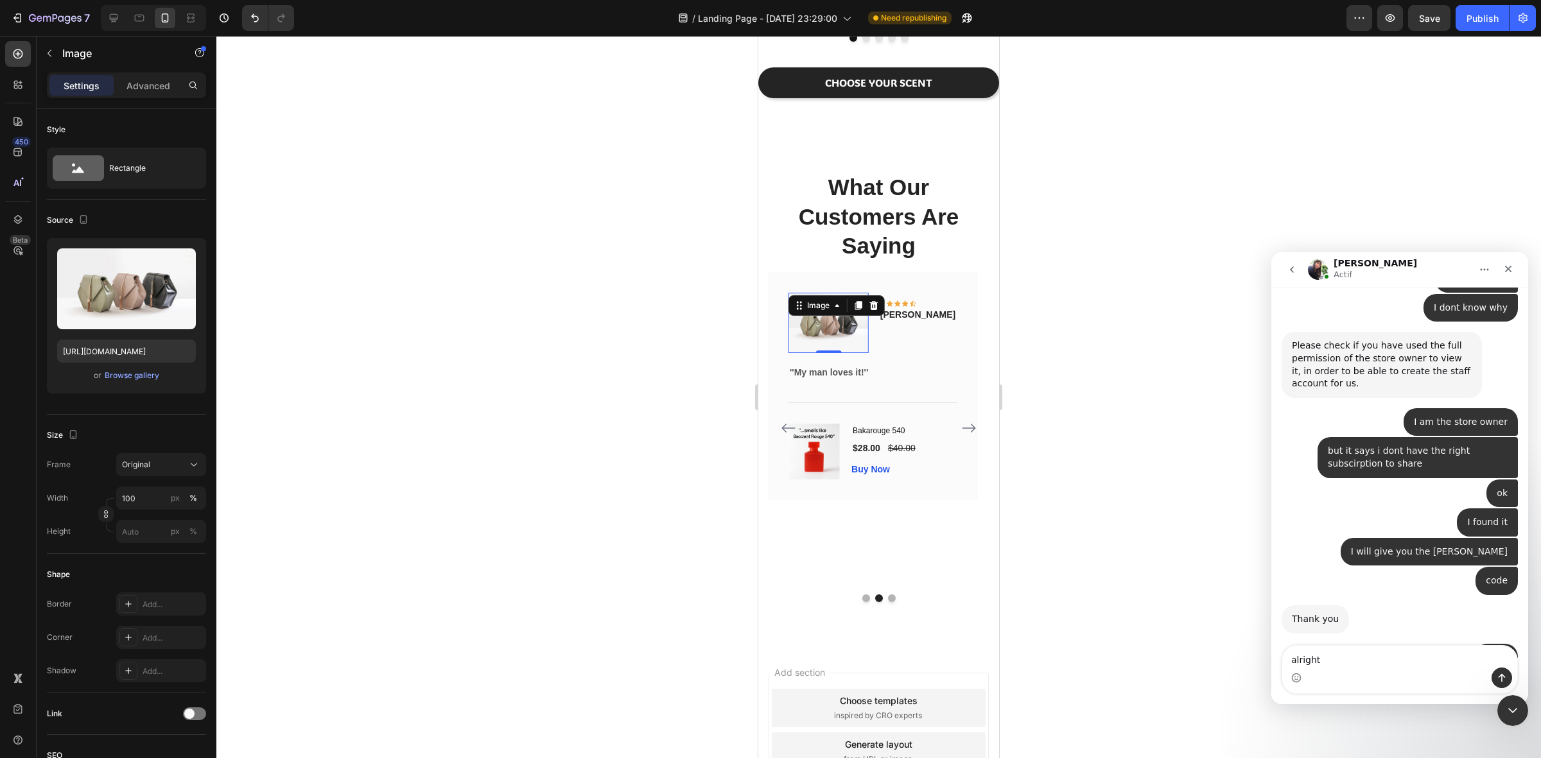
type textarea "alright"
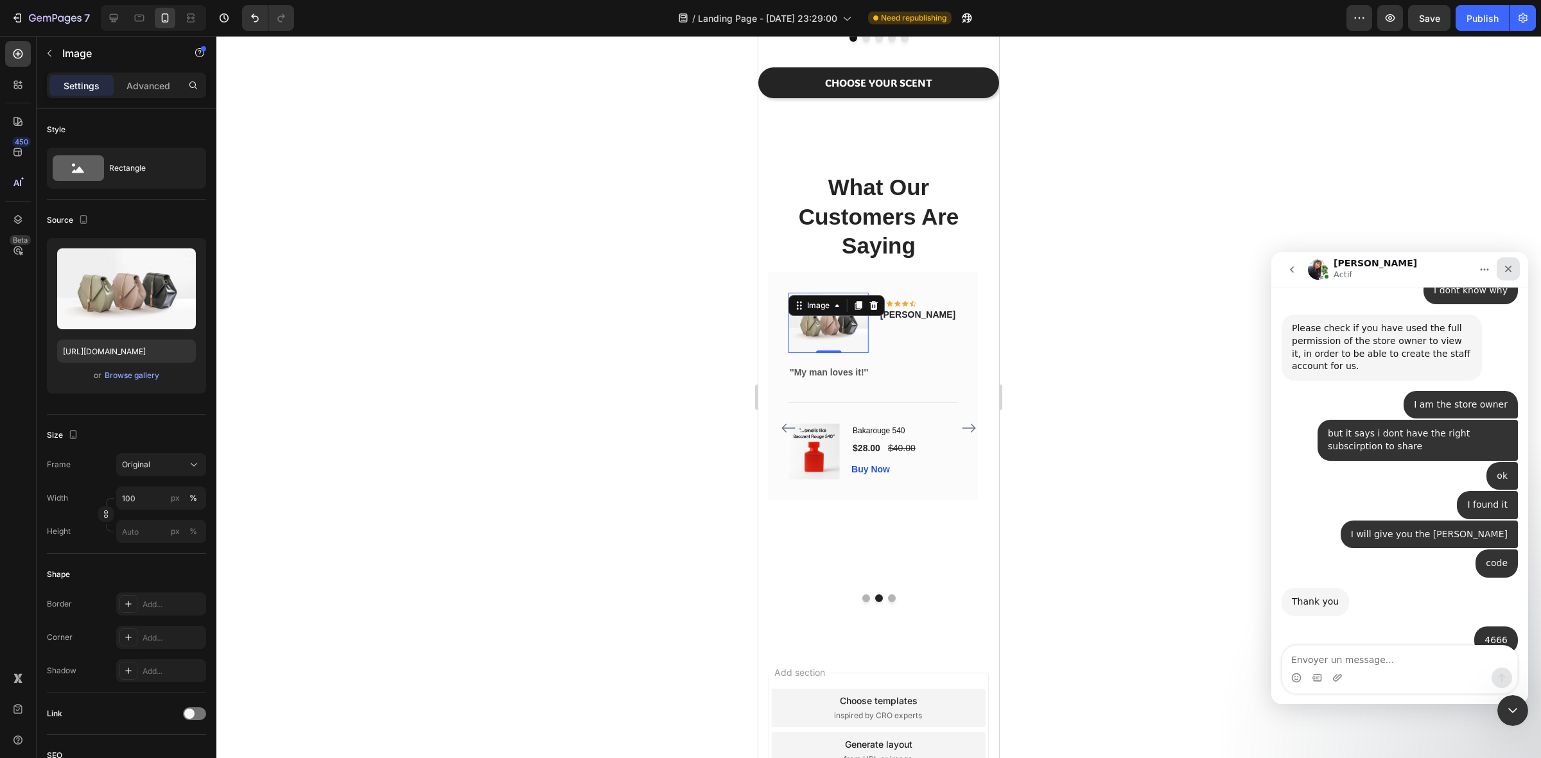
click at [1505, 269] on icon "Fermer" at bounding box center [1509, 269] width 10 height 10
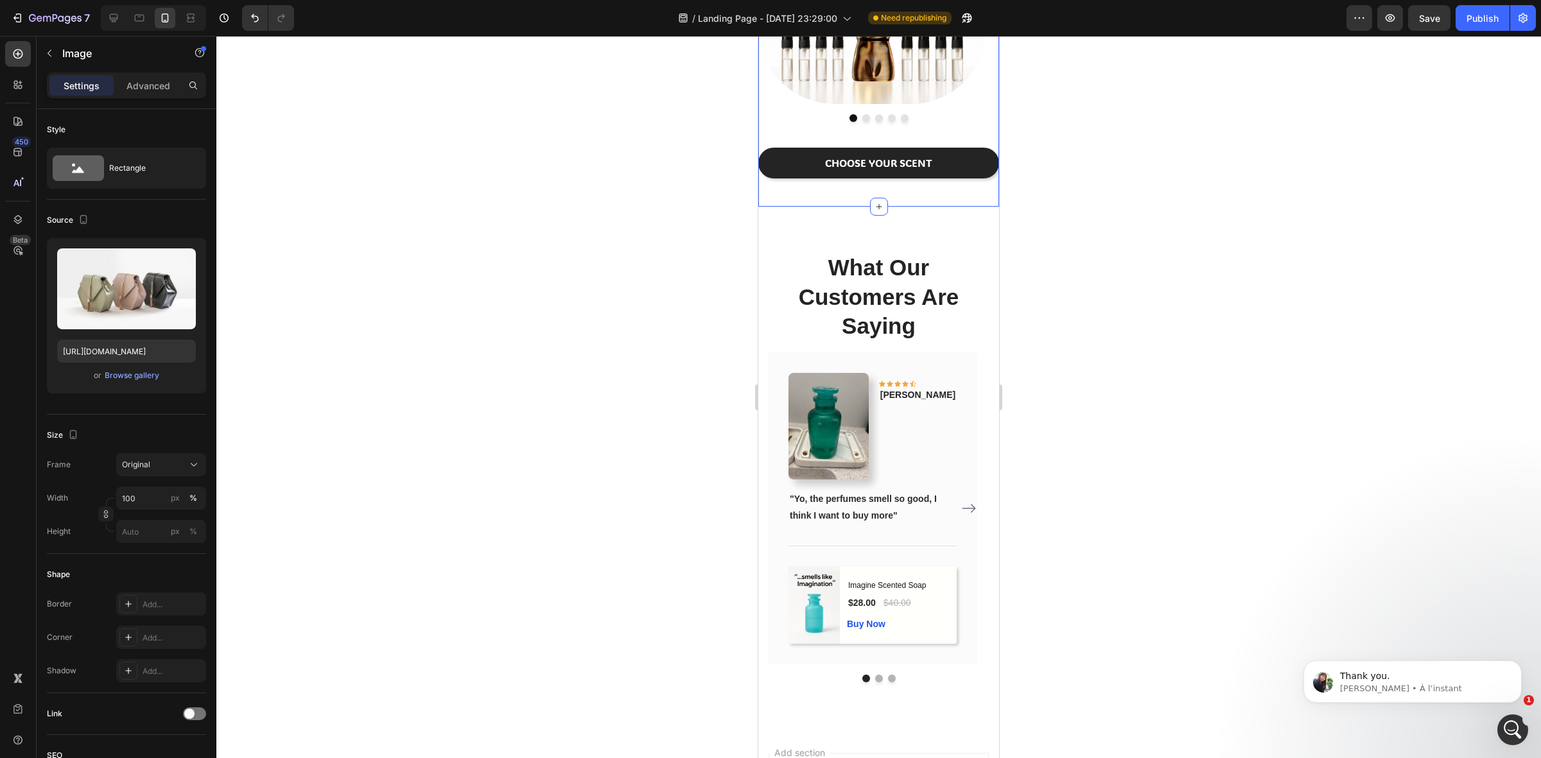
scroll to position [2131, 0]
click at [894, 196] on div "Image Image Image Image Image Carousel CHOOSE YOUR SCENT Button Section 3" at bounding box center [878, 69] width 241 height 276
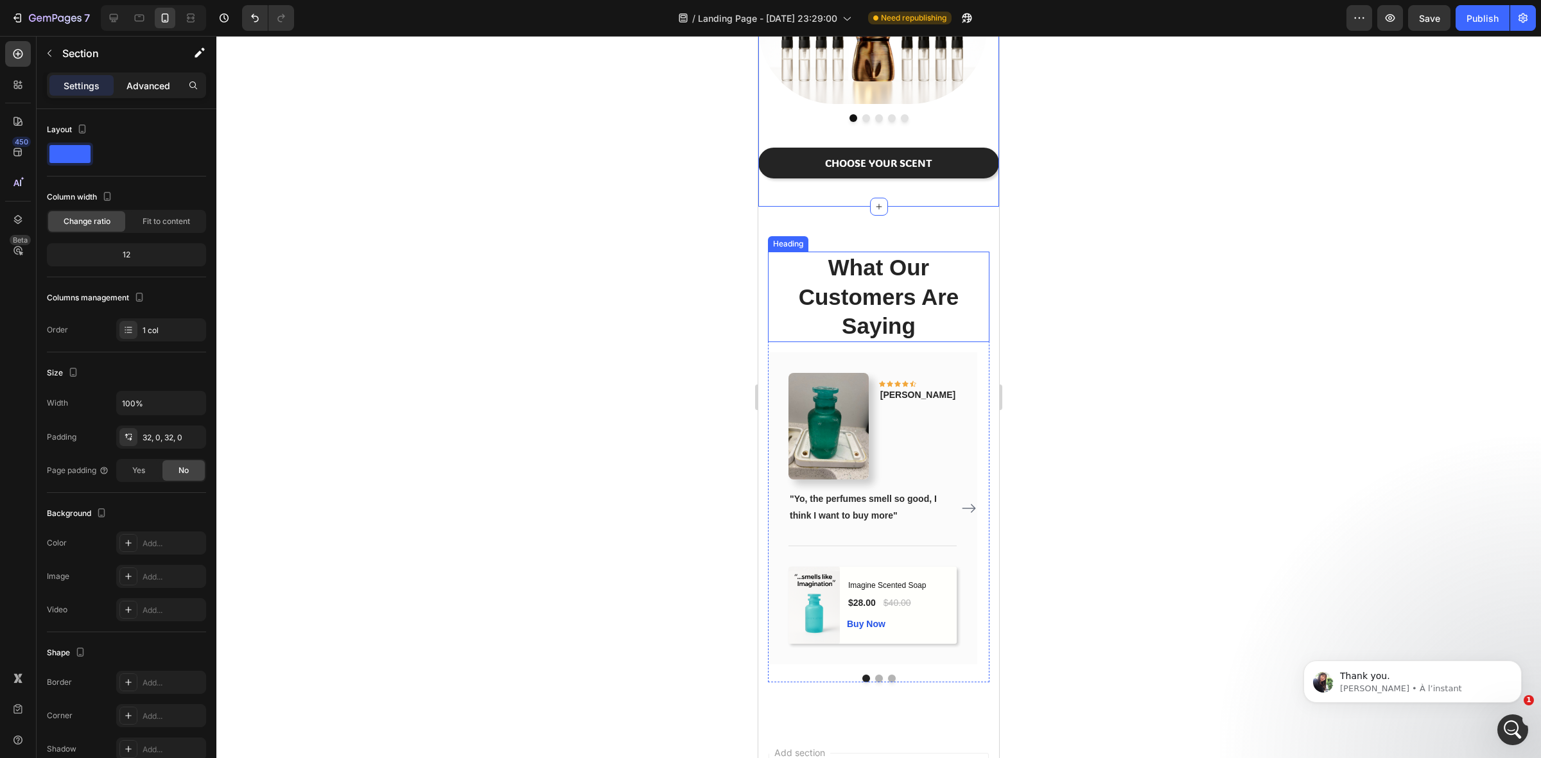
click at [142, 75] on div "Advanced" at bounding box center [148, 85] width 64 height 21
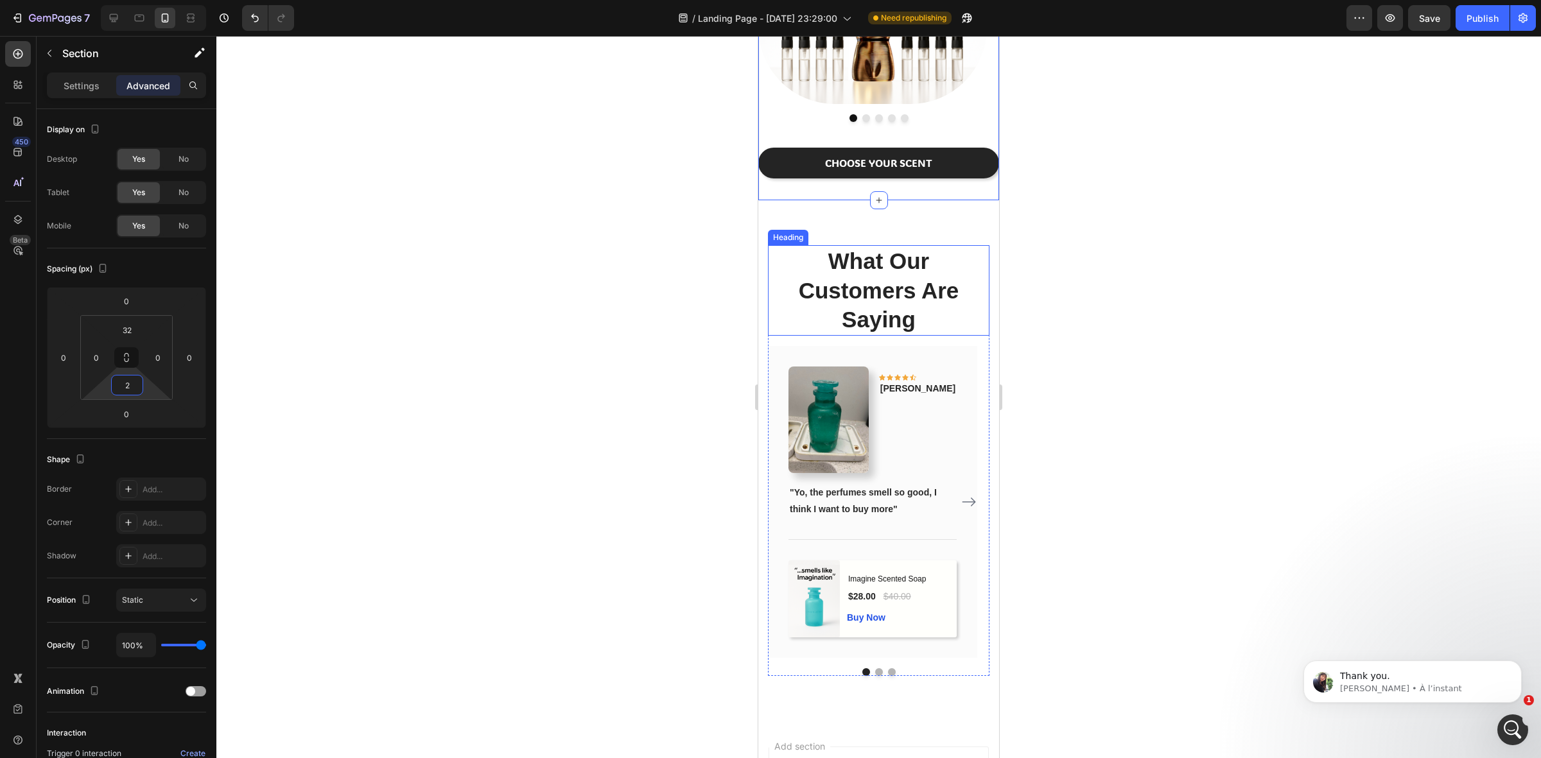
type input "0"
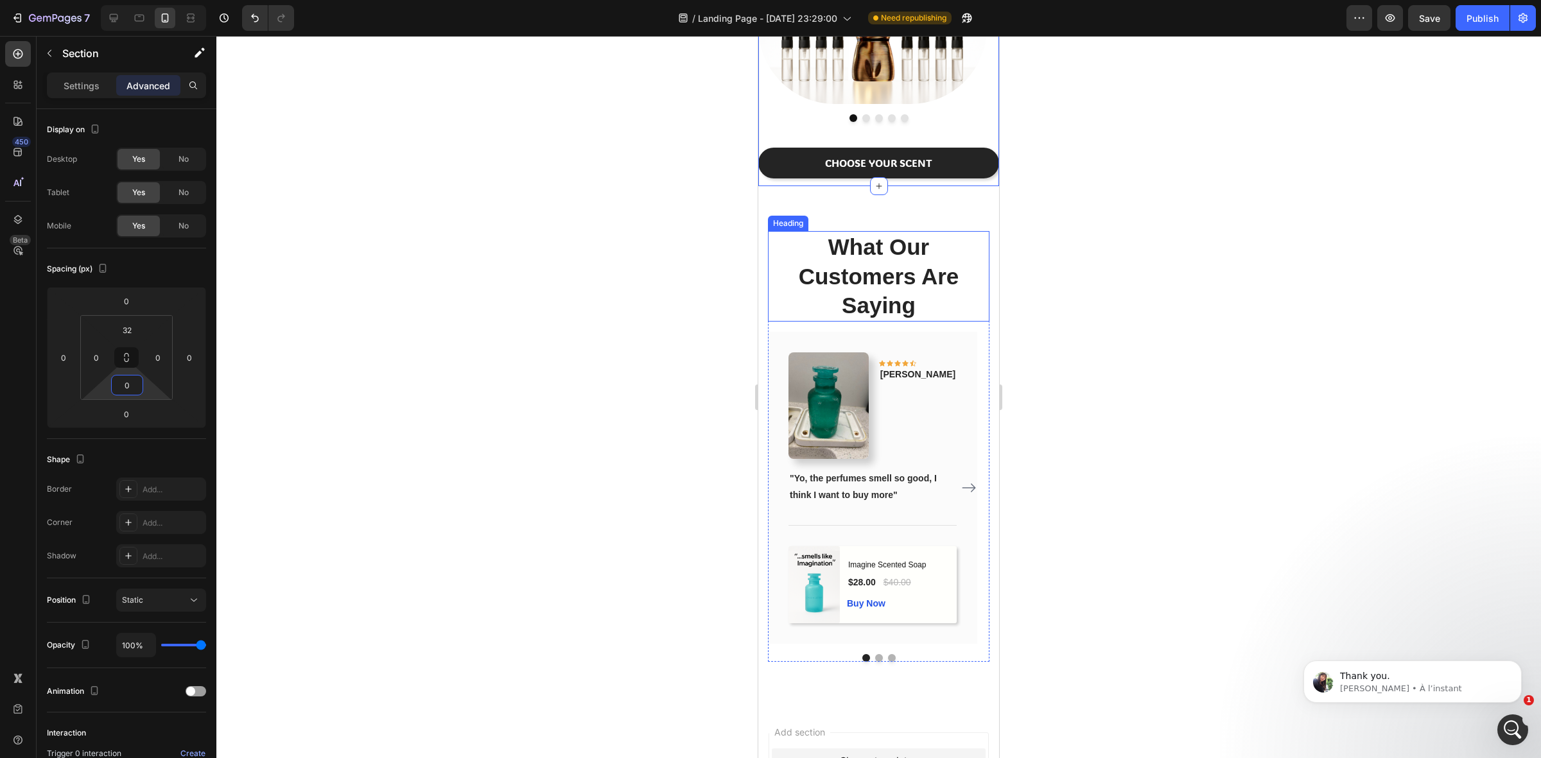
click at [146, 0] on html "7 Version history / Landing Page - [DATE] 23:29:00 Need republishing Preview Sa…" at bounding box center [770, 0] width 1541 height 0
click at [945, 225] on div "What Our Customers Are Saying Heading Image Icon Icon Icon Icon Icon Row [PERSO…" at bounding box center [878, 446] width 241 height 520
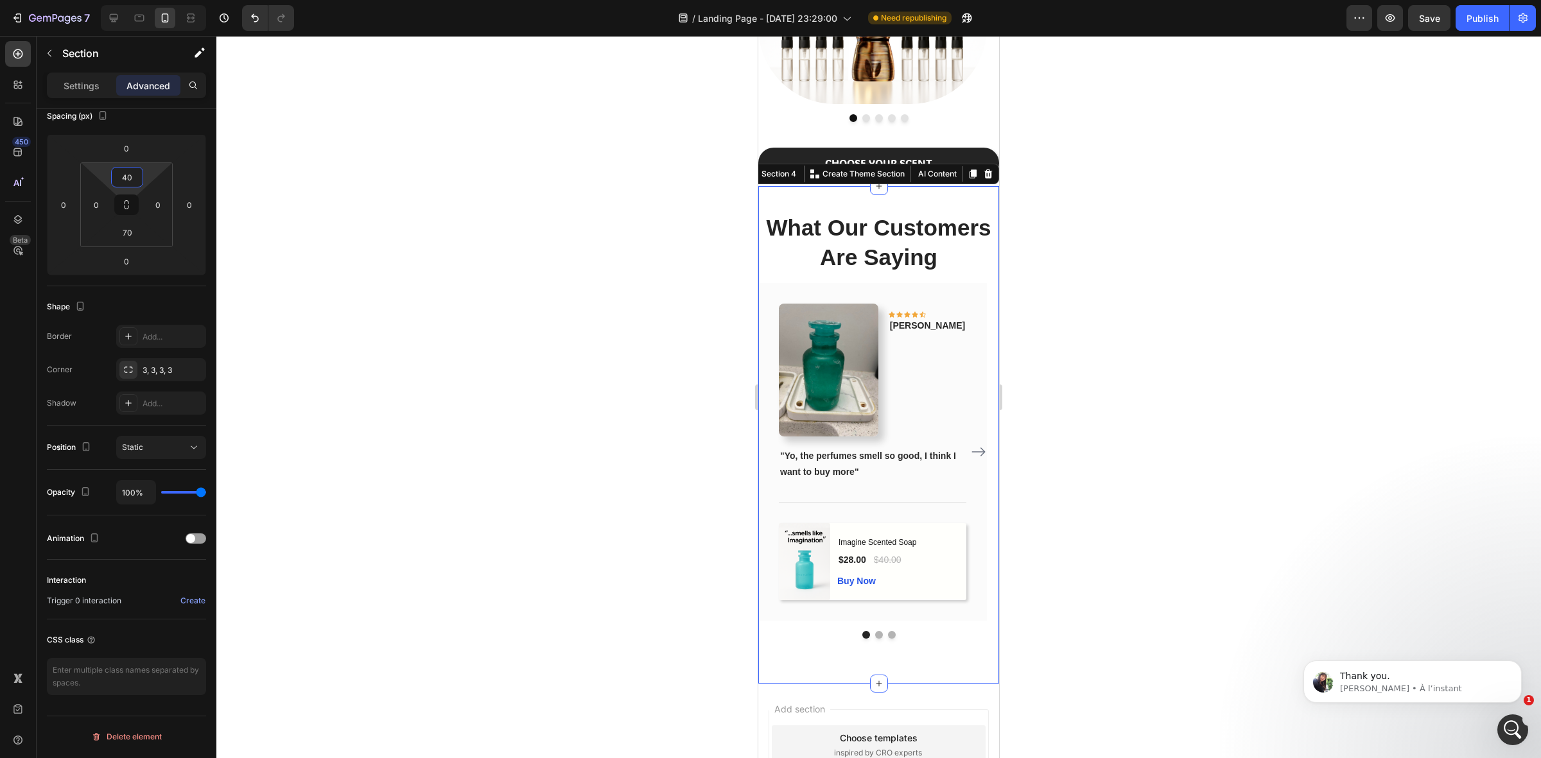
type input "46"
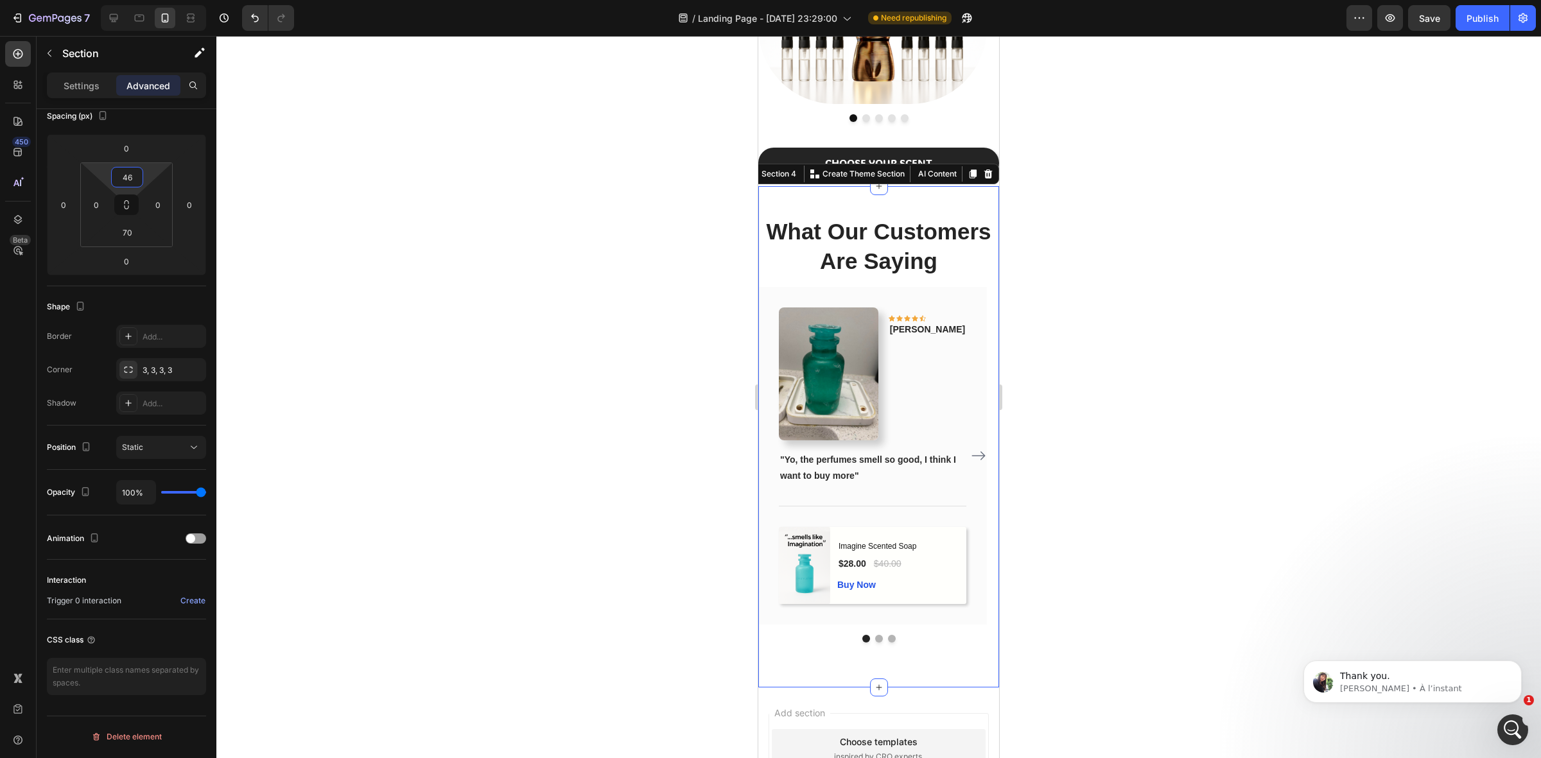
drag, startPoint x: 145, startPoint y: 179, endPoint x: 141, endPoint y: 188, distance: 10.2
click at [141, 0] on html "7 Version history / Landing Page - [DATE] 23:29:00 Need republishing Preview Sa…" at bounding box center [770, 0] width 1541 height 0
click at [1227, 430] on div at bounding box center [878, 397] width 1325 height 723
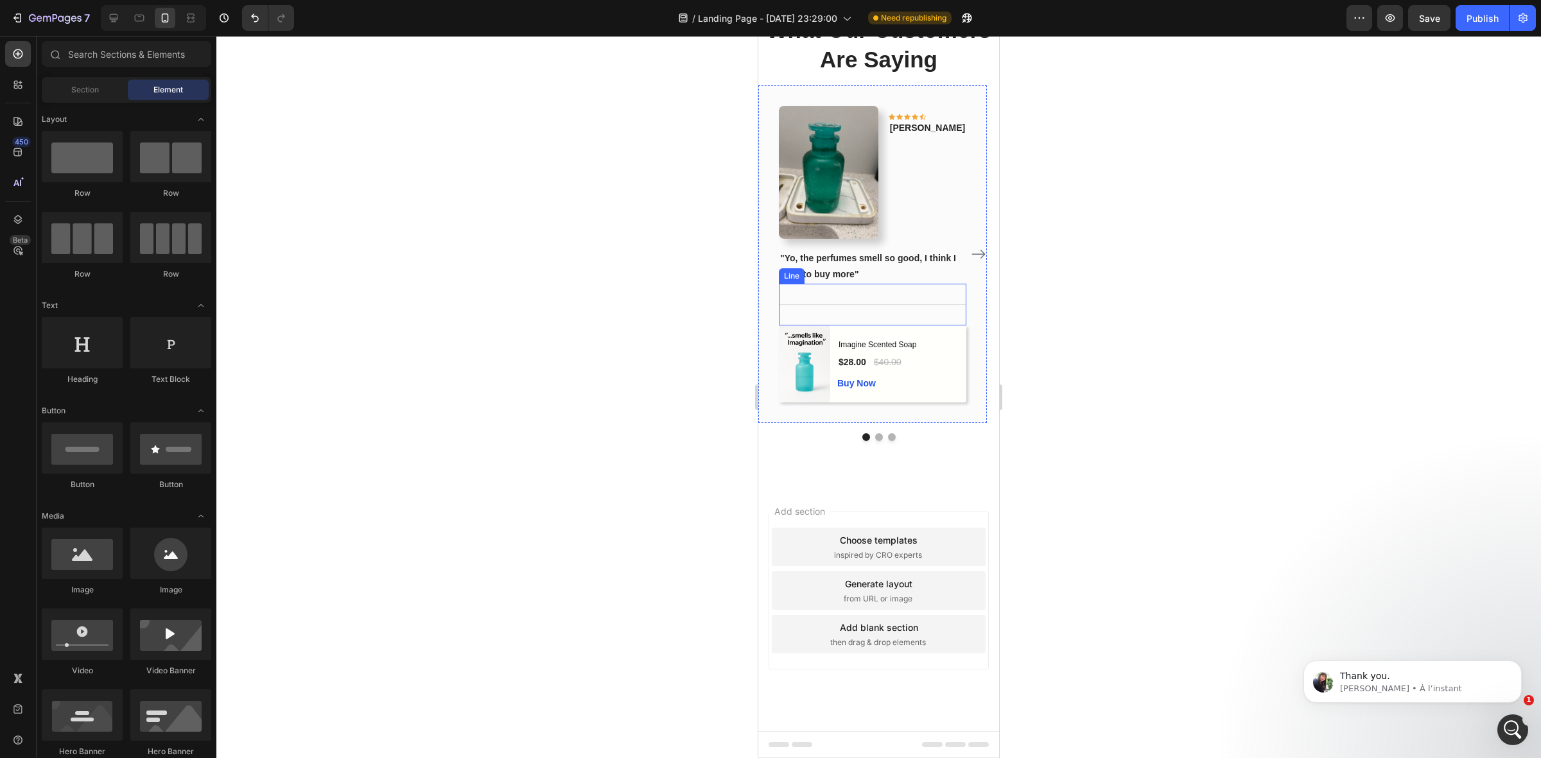
scroll to position [1285, 0]
click at [872, 441] on div "Image Icon Icon Icon Icon Icon Row [PERSON_NAME] Text block Row "Yo, the perfum…" at bounding box center [878, 263] width 241 height 356
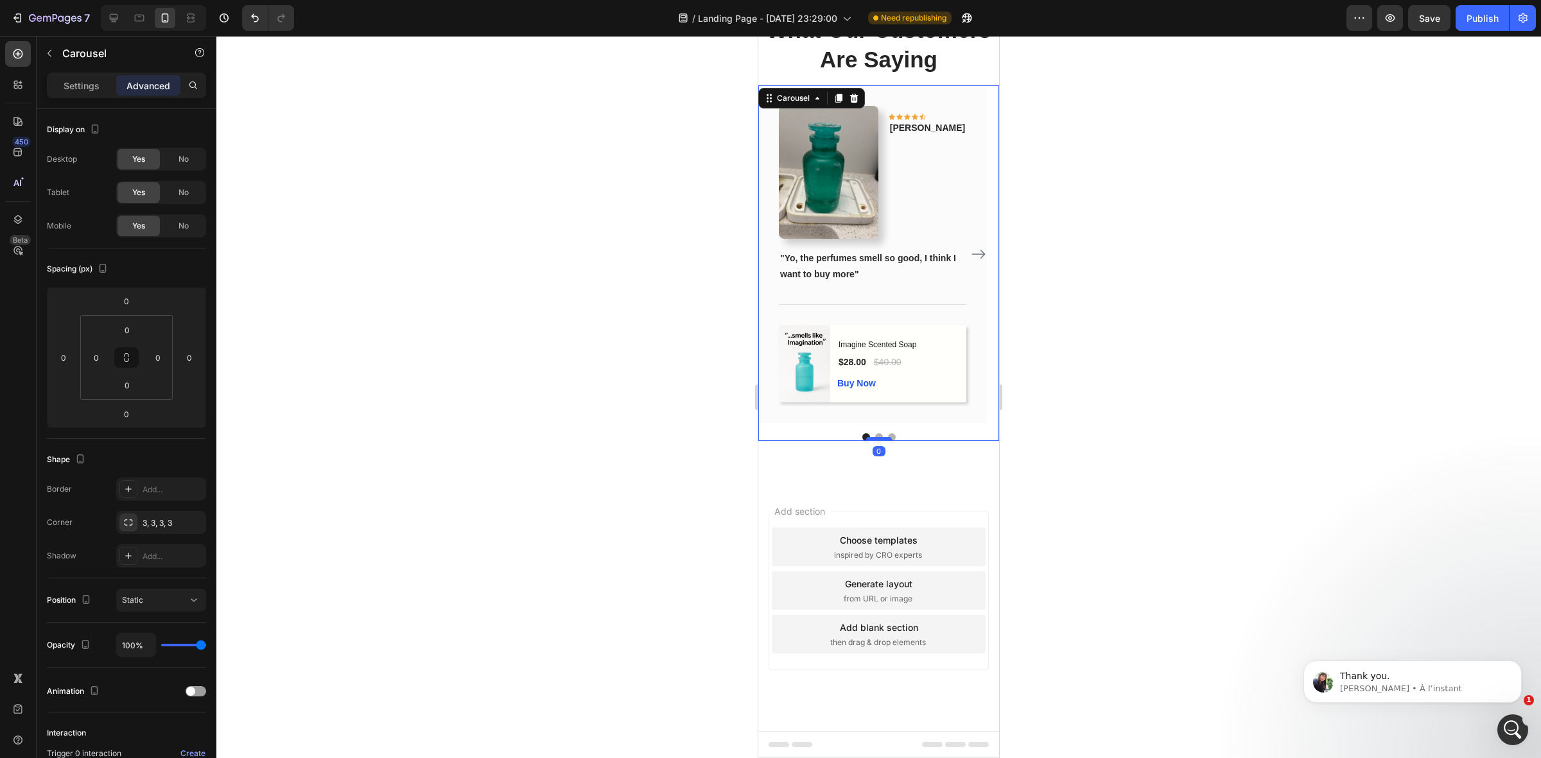
click at [873, 441] on div at bounding box center [879, 439] width 26 height 4
click at [875, 441] on button "Dot" at bounding box center [879, 438] width 8 height 8
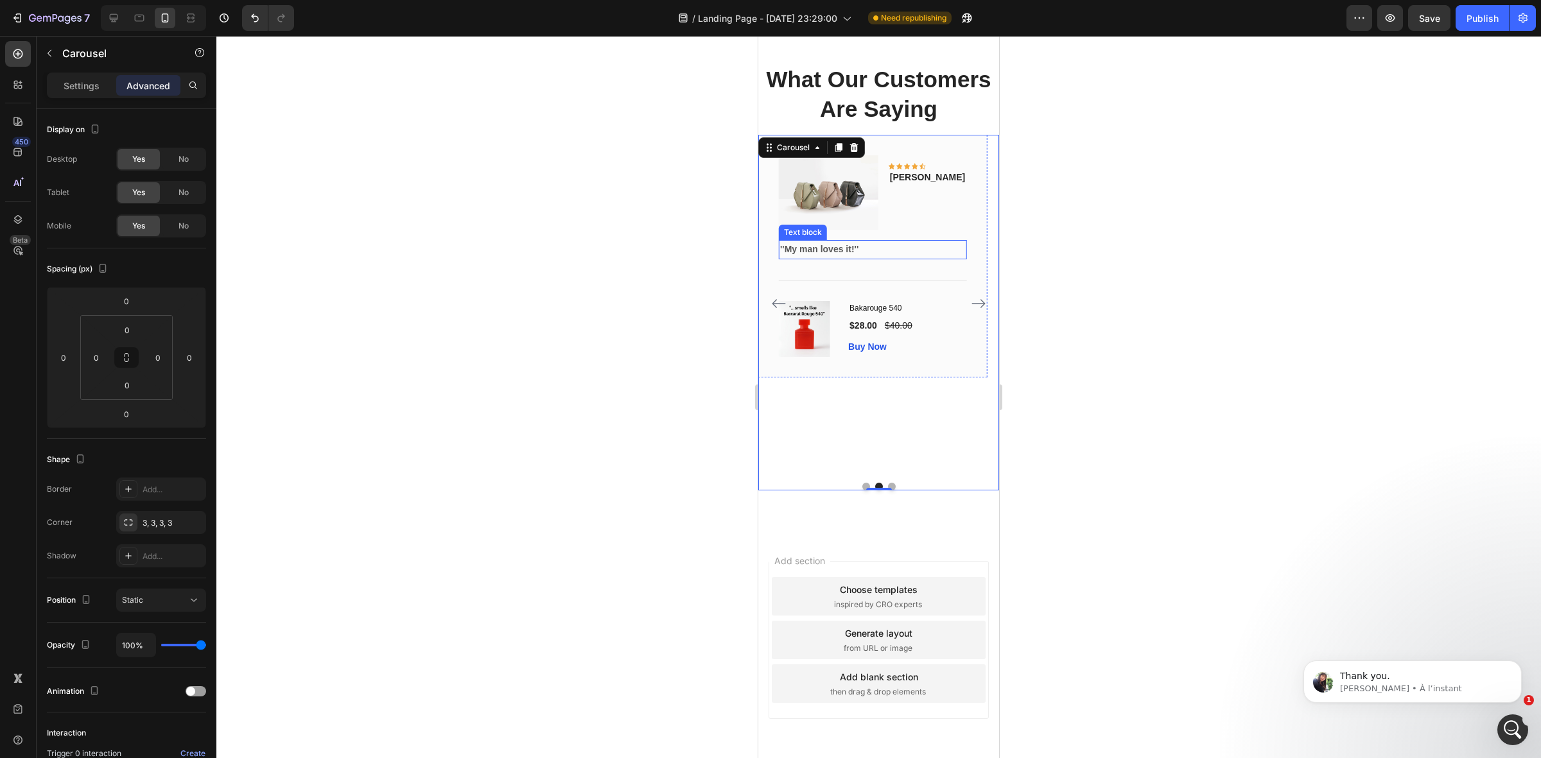
scroll to position [1141, 0]
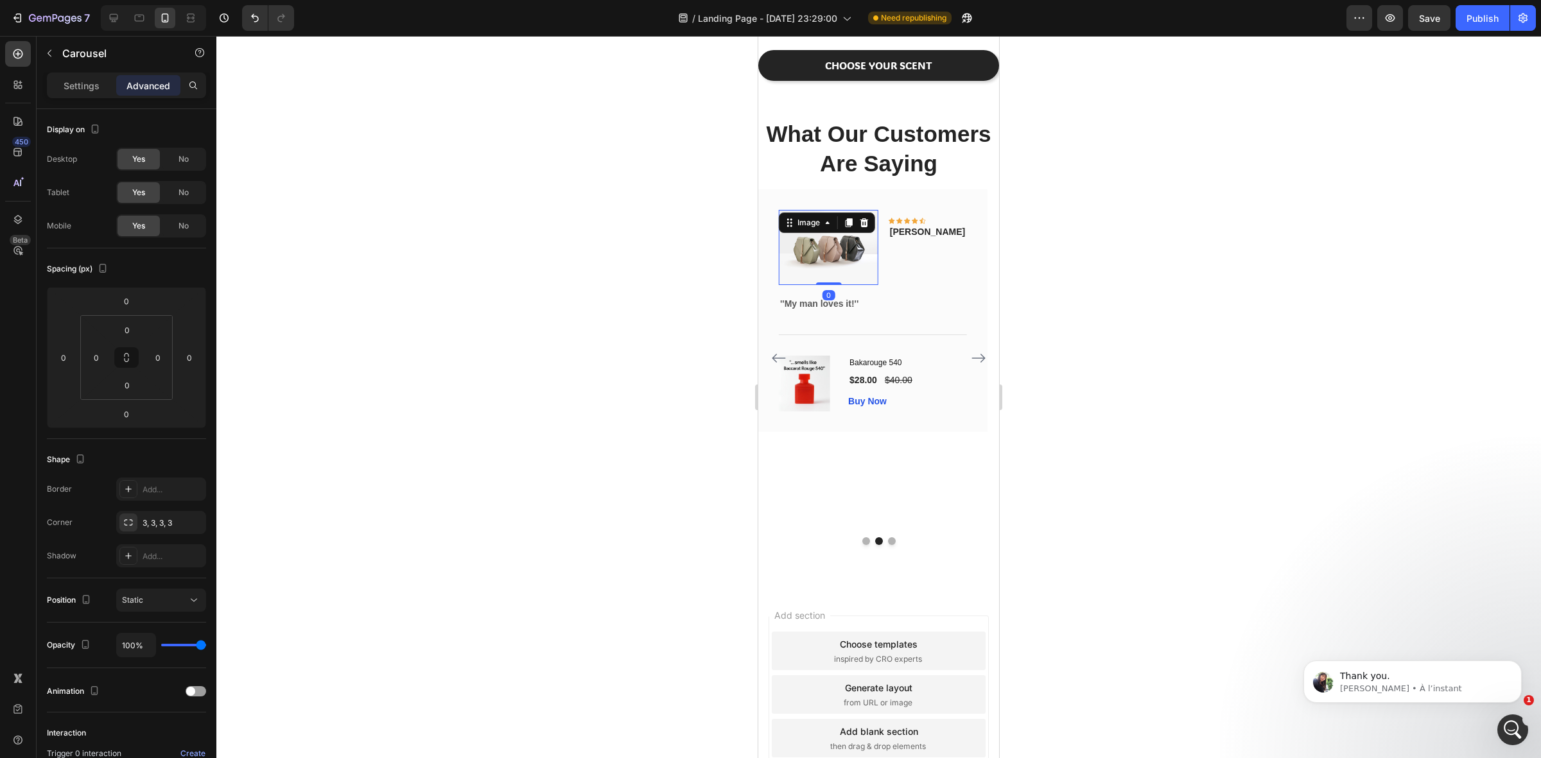
click at [863, 285] on img at bounding box center [829, 247] width 100 height 75
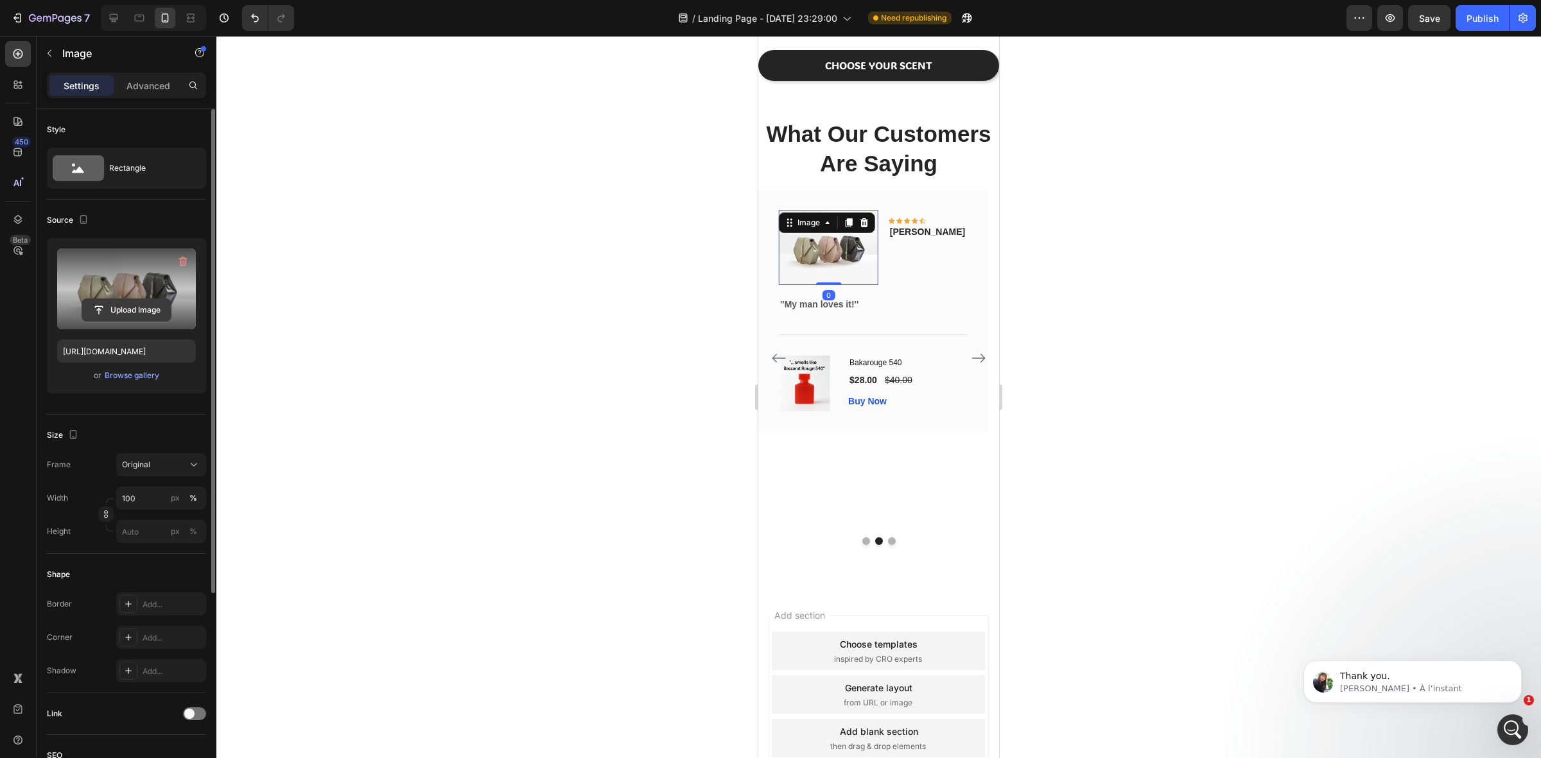
click at [127, 308] on input "file" at bounding box center [126, 310] width 89 height 22
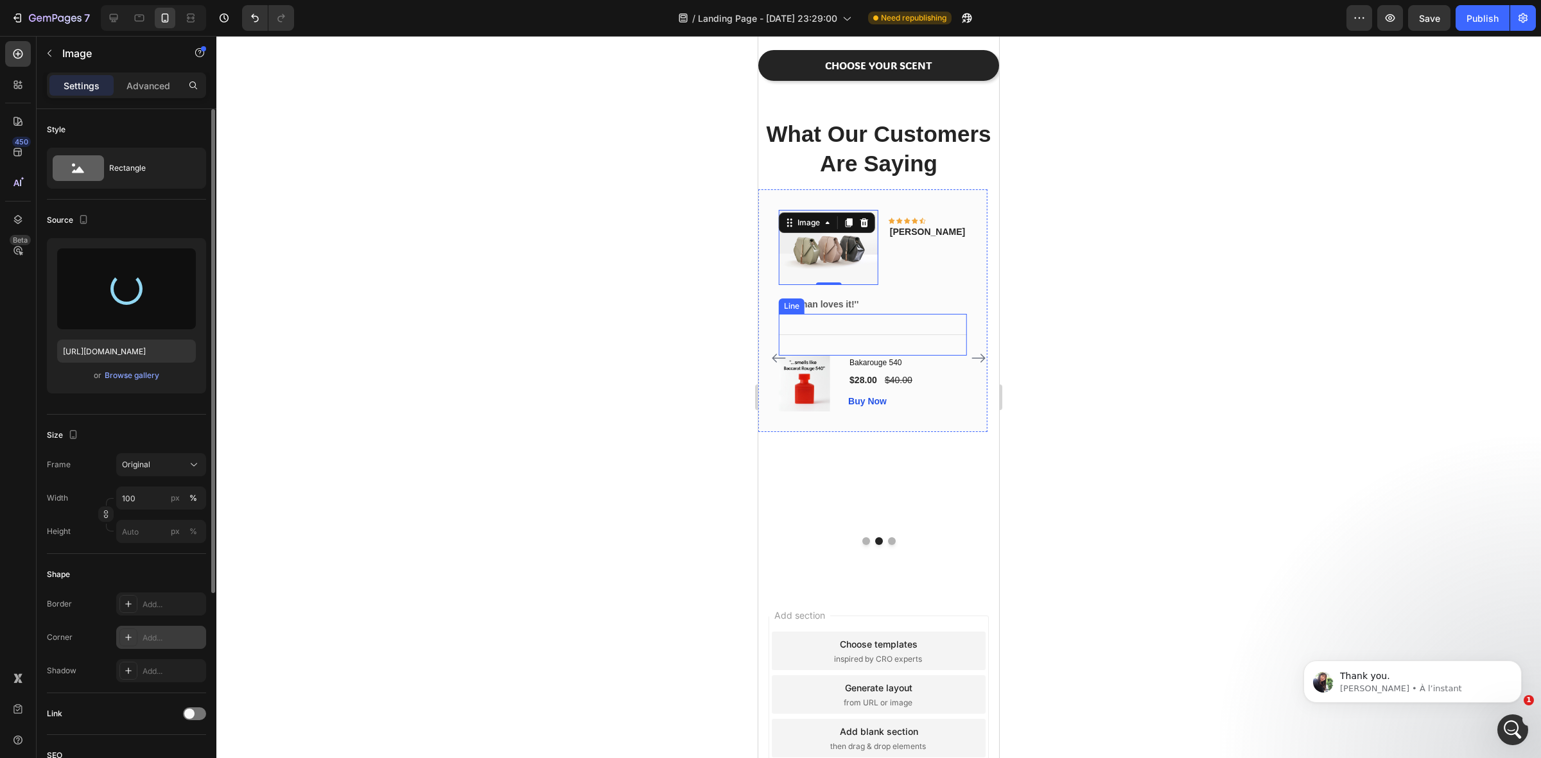
click at [123, 638] on icon at bounding box center [128, 638] width 10 height 10
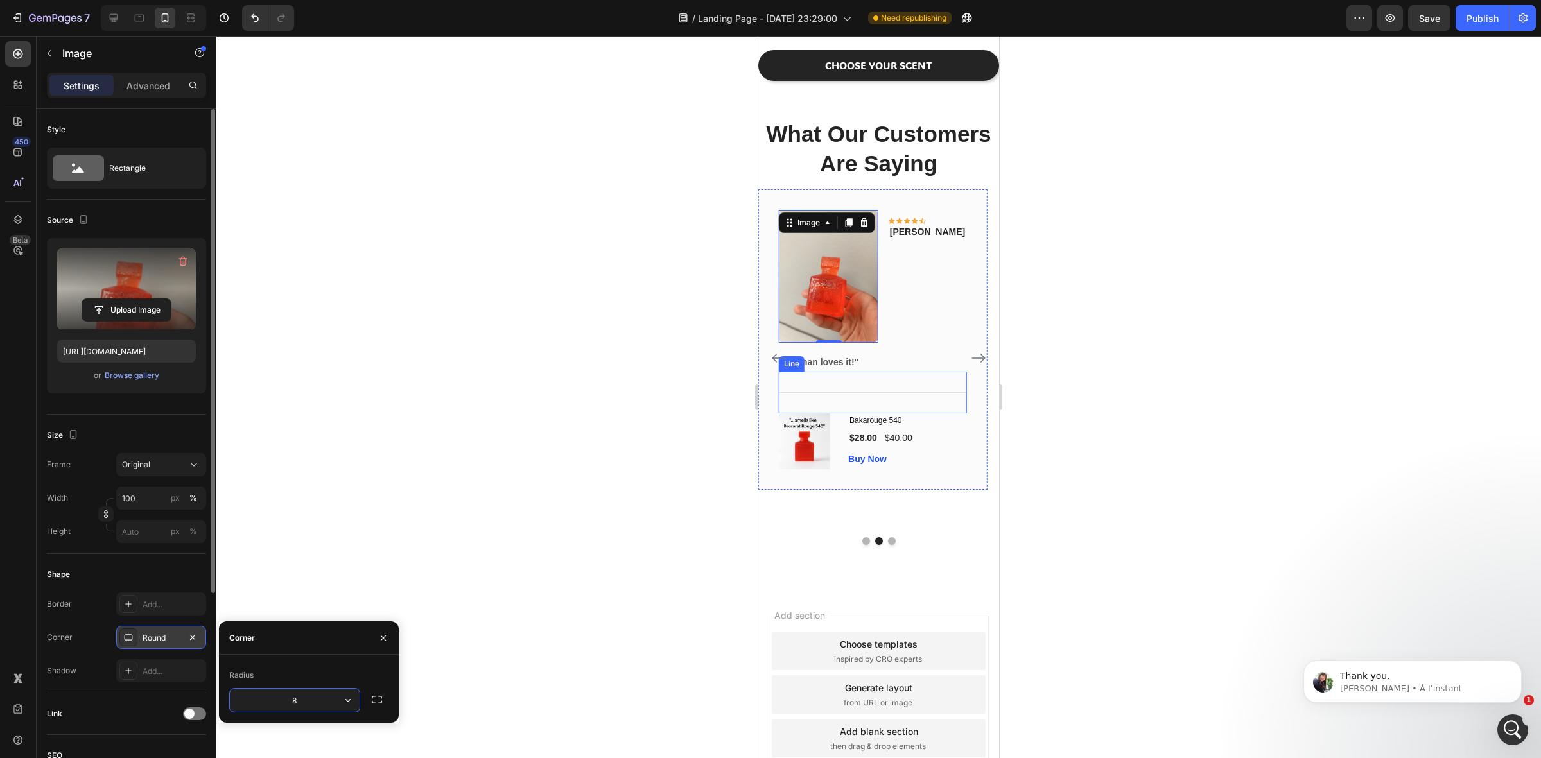
type input "[URL][DOMAIN_NAME]"
click at [189, 637] on icon "button" at bounding box center [193, 638] width 10 height 10
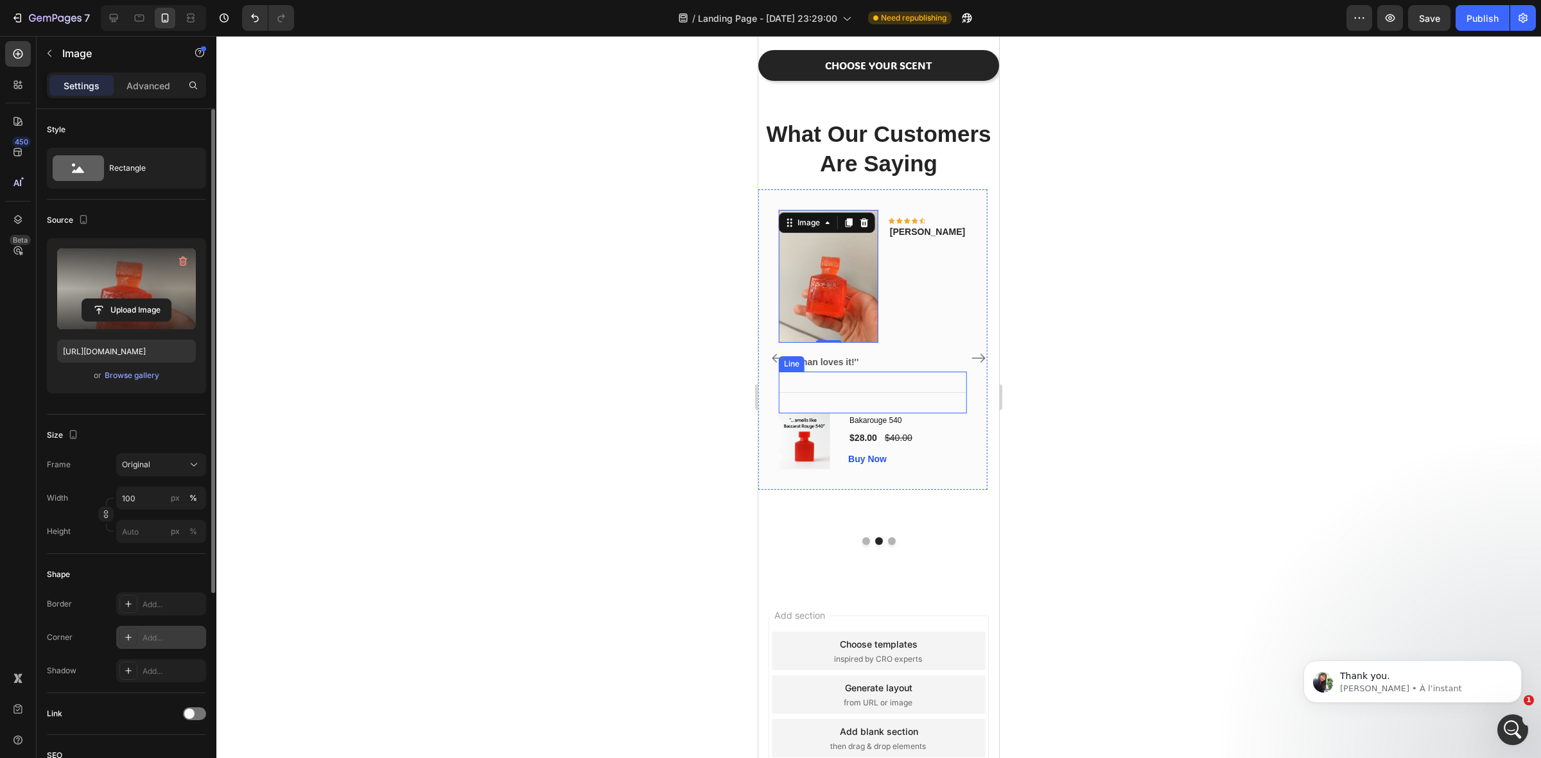
click at [128, 633] on icon at bounding box center [128, 638] width 10 height 10
type input "8"
click at [317, 537] on div at bounding box center [878, 397] width 1325 height 723
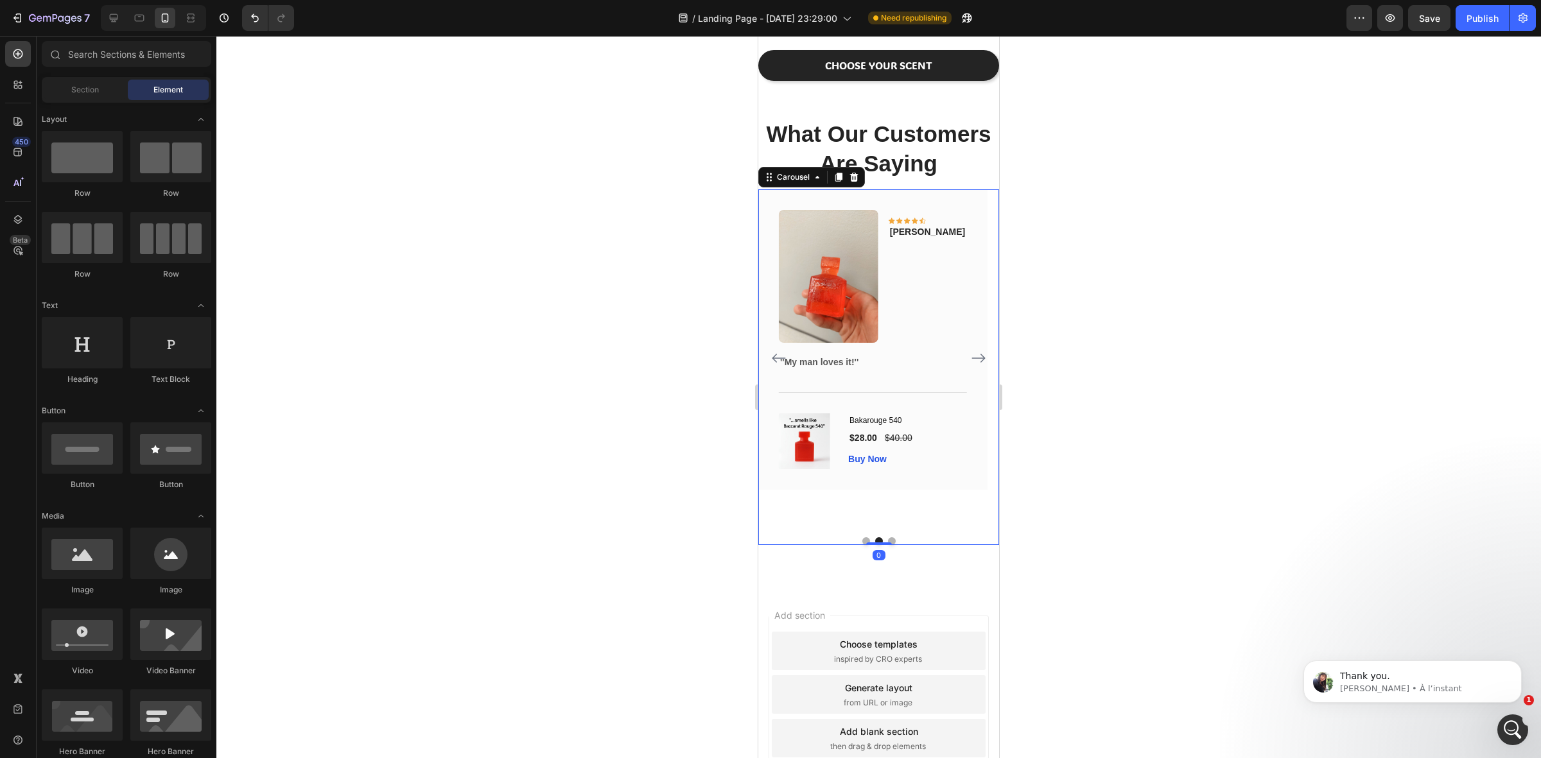
click at [972, 364] on icon "Carousel Next Arrow" at bounding box center [978, 359] width 13 height 9
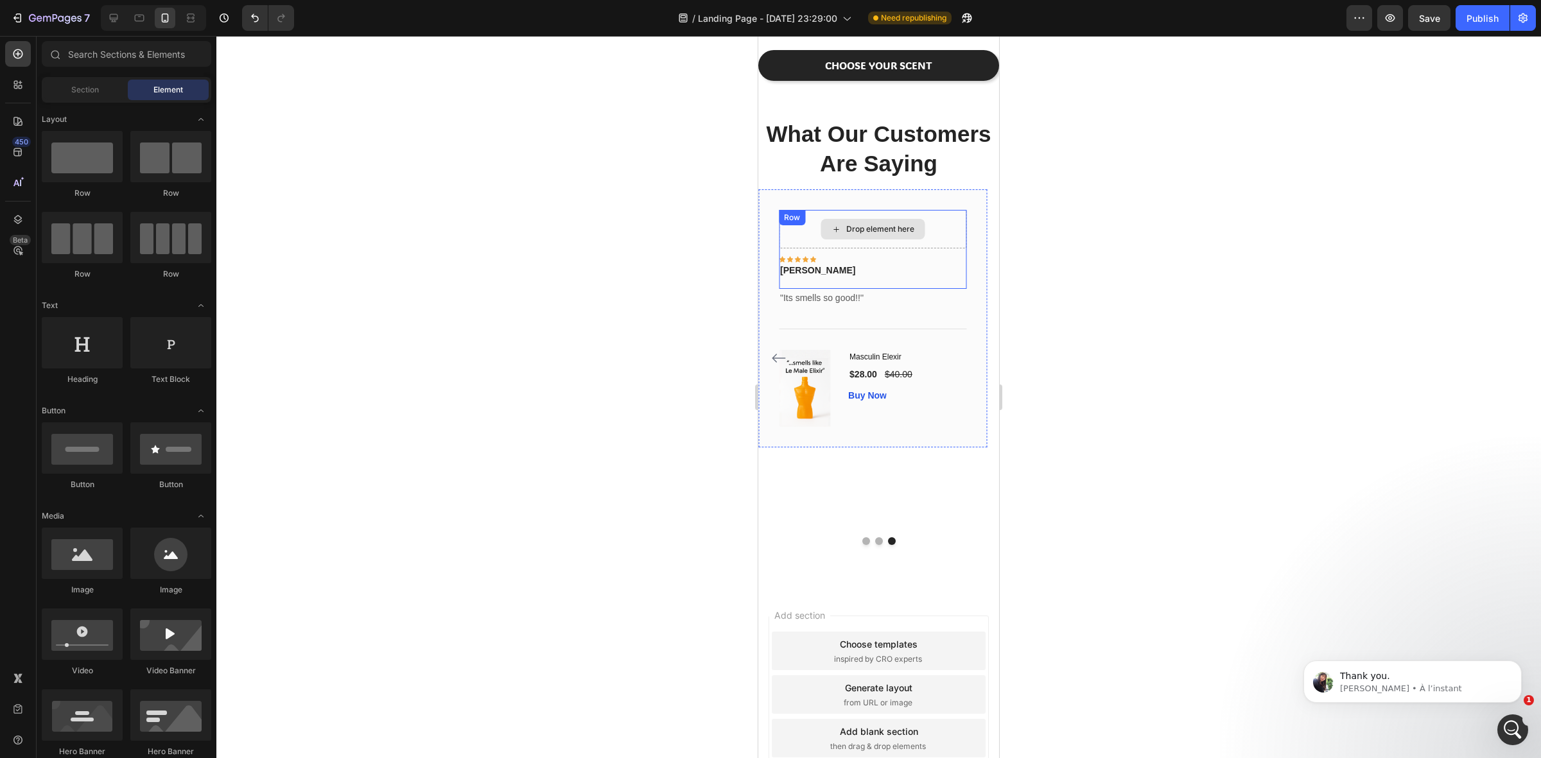
click at [838, 228] on icon at bounding box center [836, 229] width 10 height 11
click at [843, 227] on div "Drop element here" at bounding box center [873, 229] width 104 height 21
drag, startPoint x: 831, startPoint y: 602, endPoint x: 836, endPoint y: 226, distance: 376.4
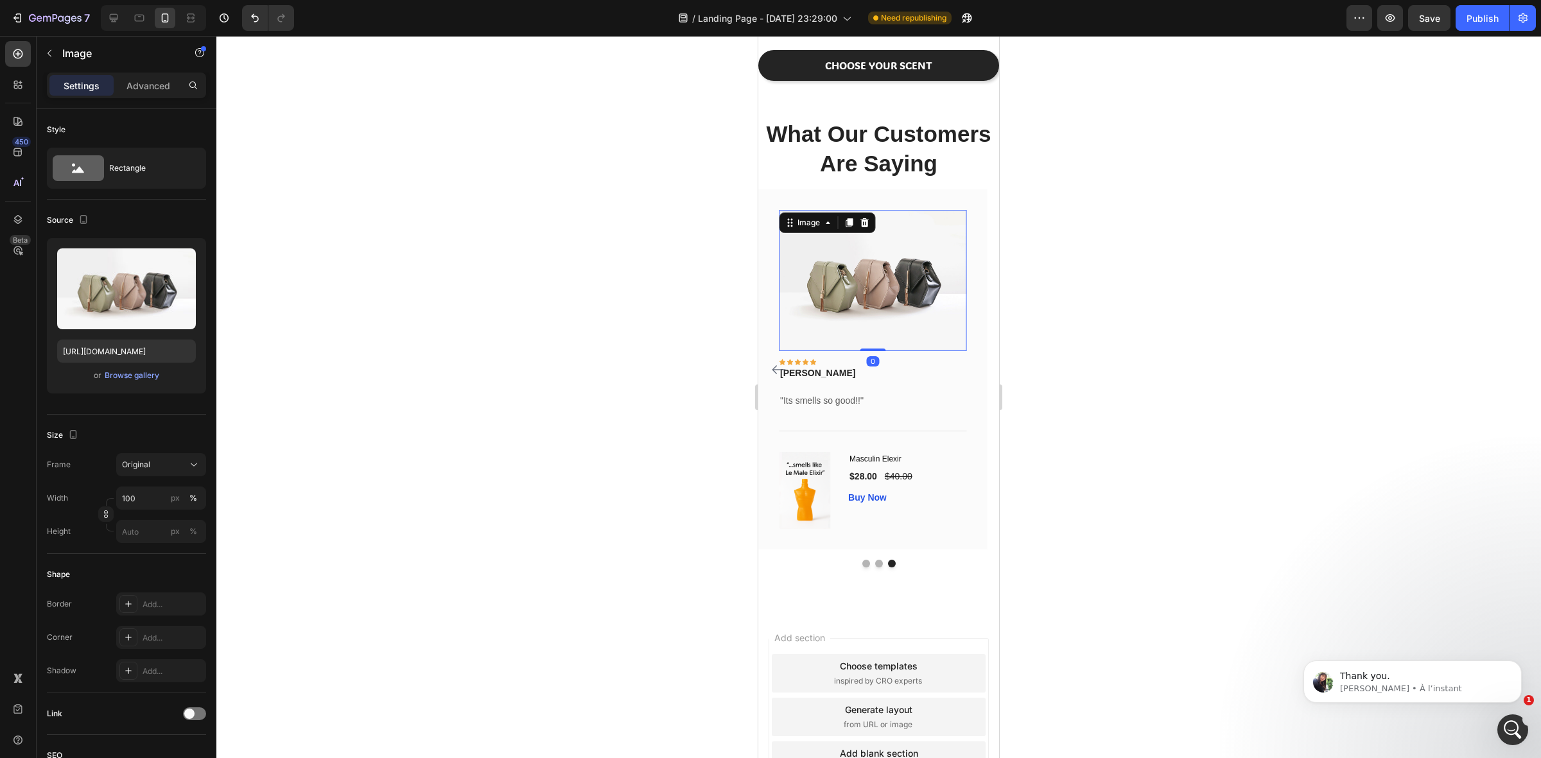
click at [868, 284] on img at bounding box center [873, 280] width 188 height 141
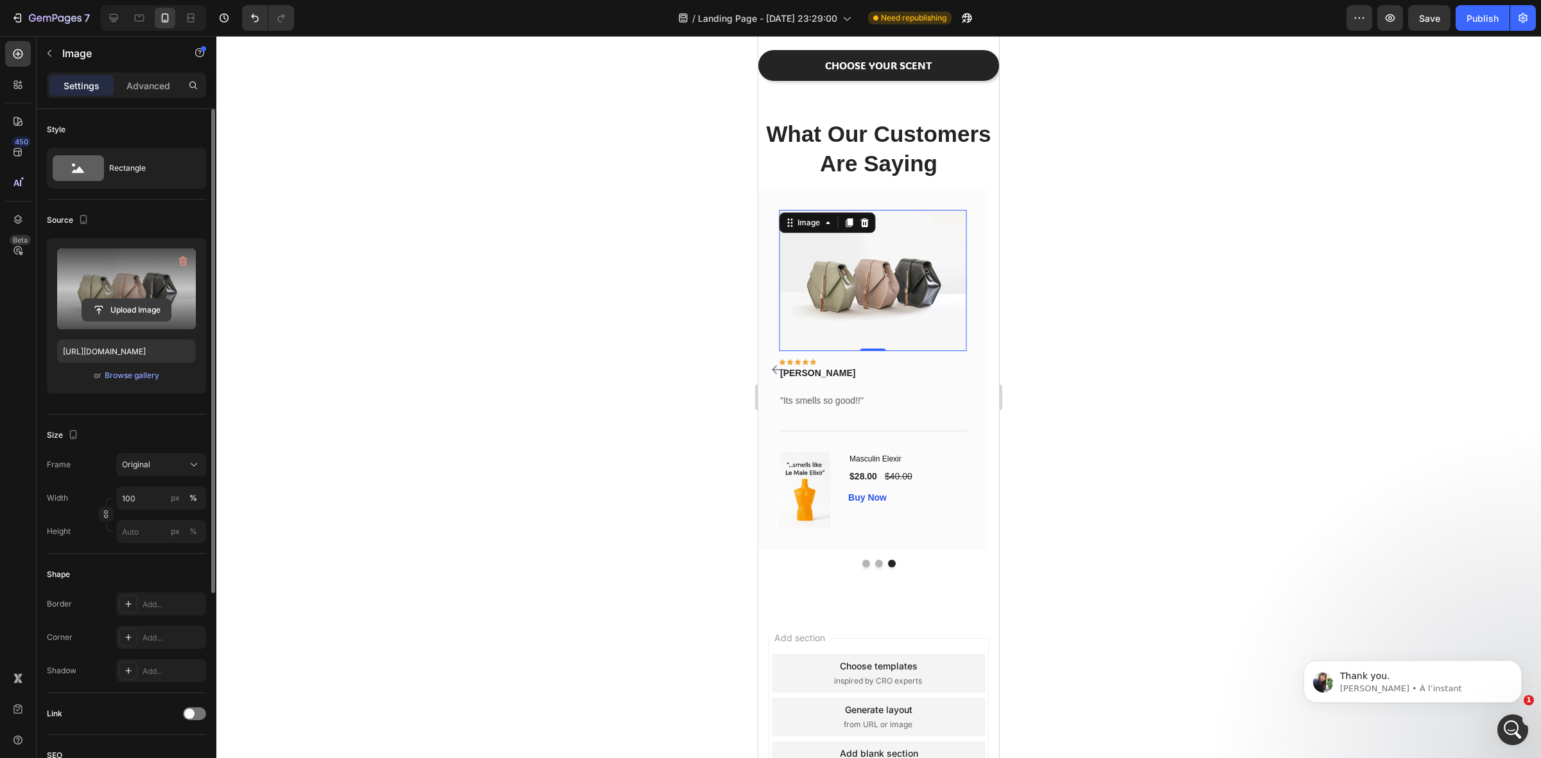
click at [126, 313] on input "file" at bounding box center [126, 310] width 89 height 22
type input "[URL][DOMAIN_NAME]"
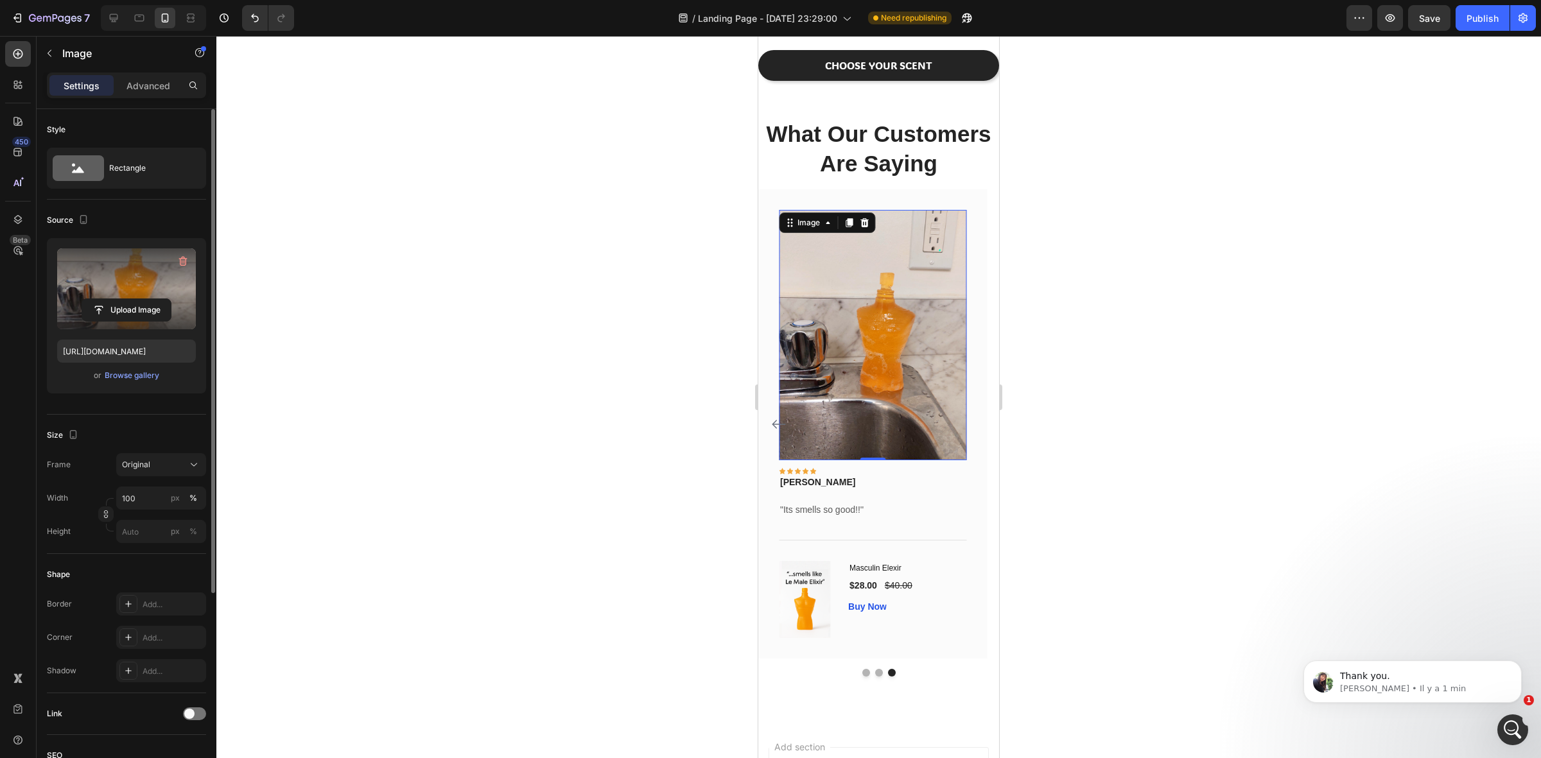
click at [1152, 319] on div at bounding box center [878, 397] width 1325 height 723
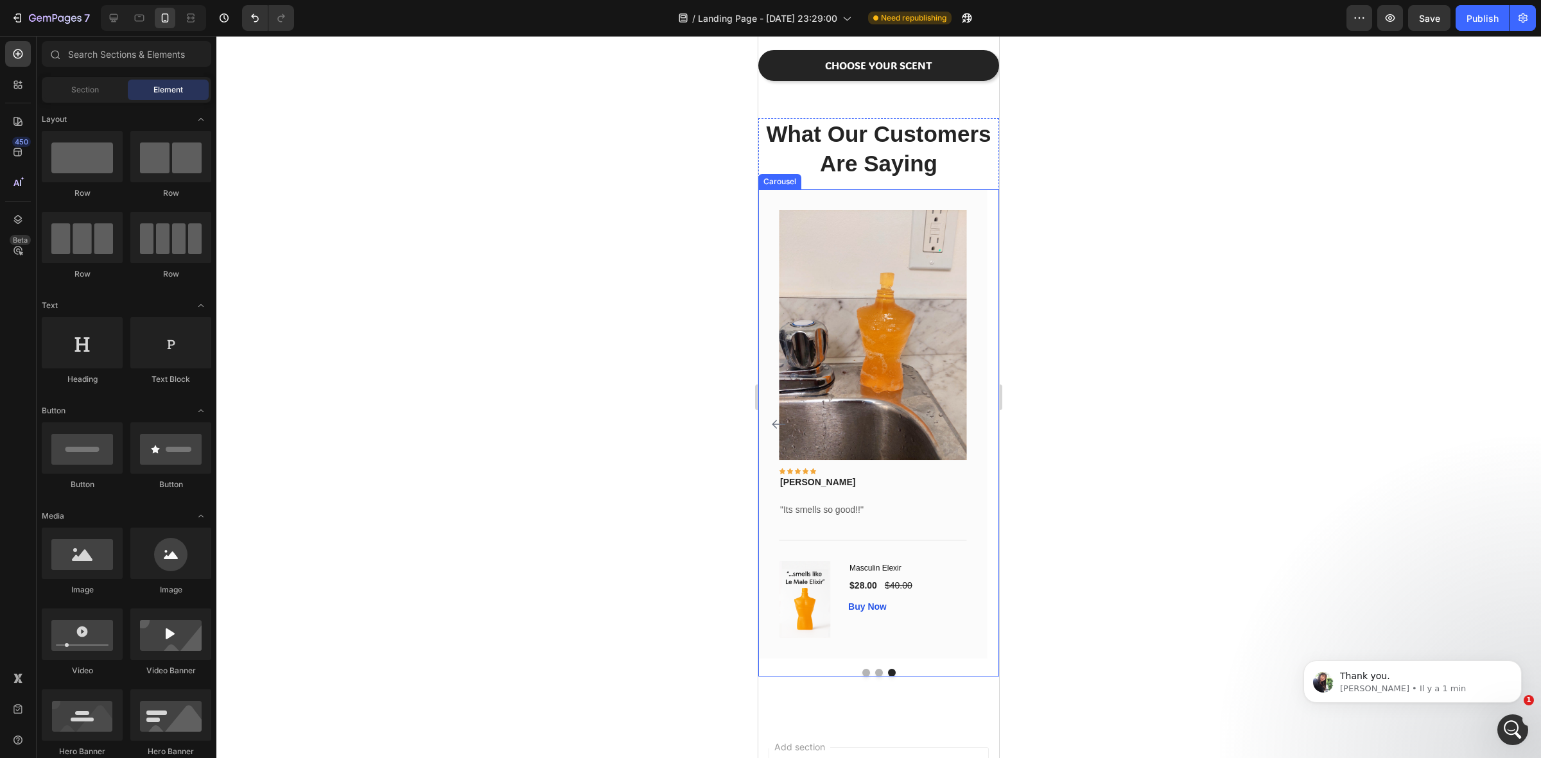
click at [875, 674] on div "Image Icon Icon Icon Icon Icon Row [PERSON_NAME] Text block Row "Yo, the perfum…" at bounding box center [878, 432] width 241 height 487
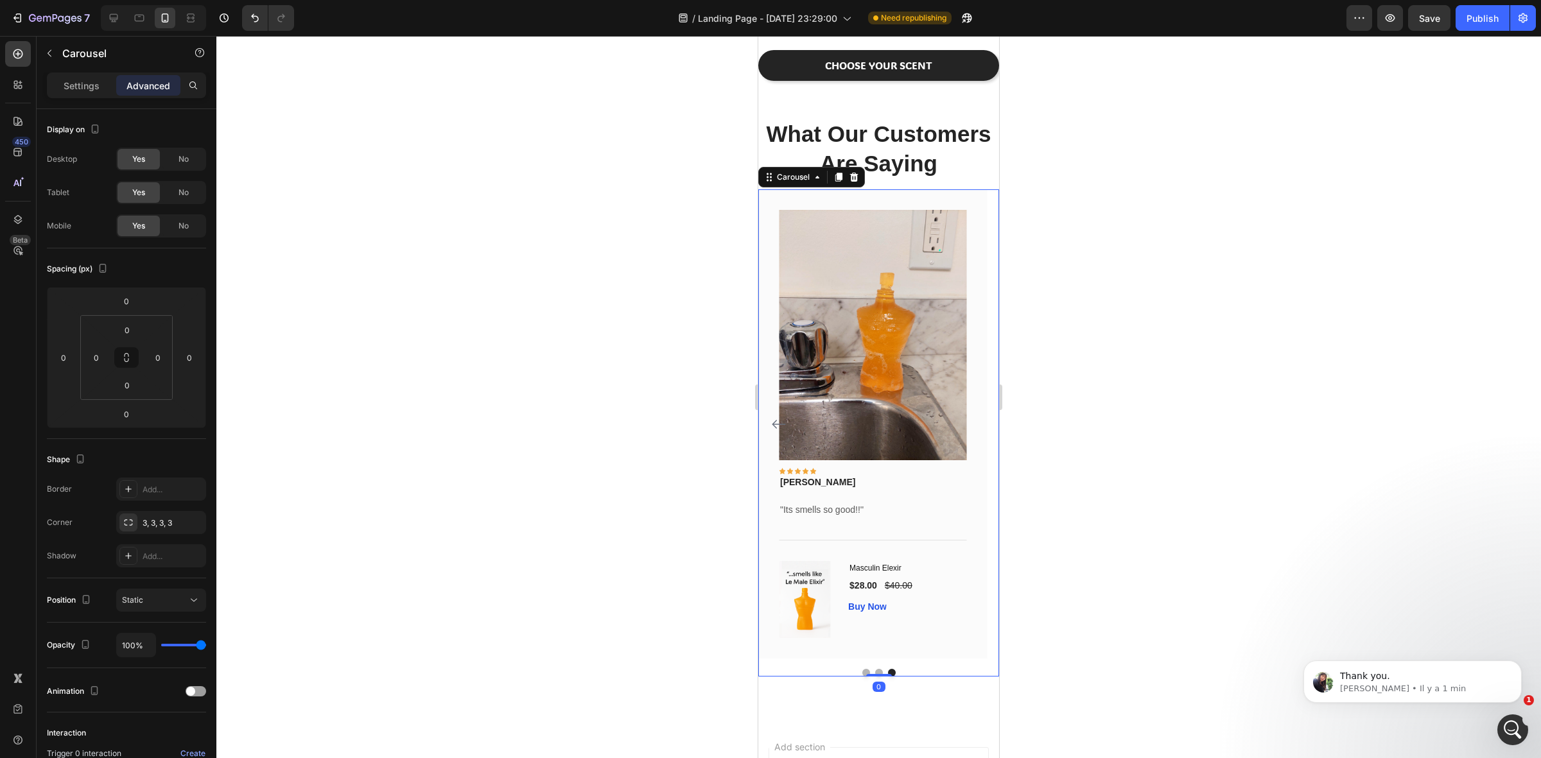
click at [1090, 634] on div at bounding box center [878, 397] width 1325 height 723
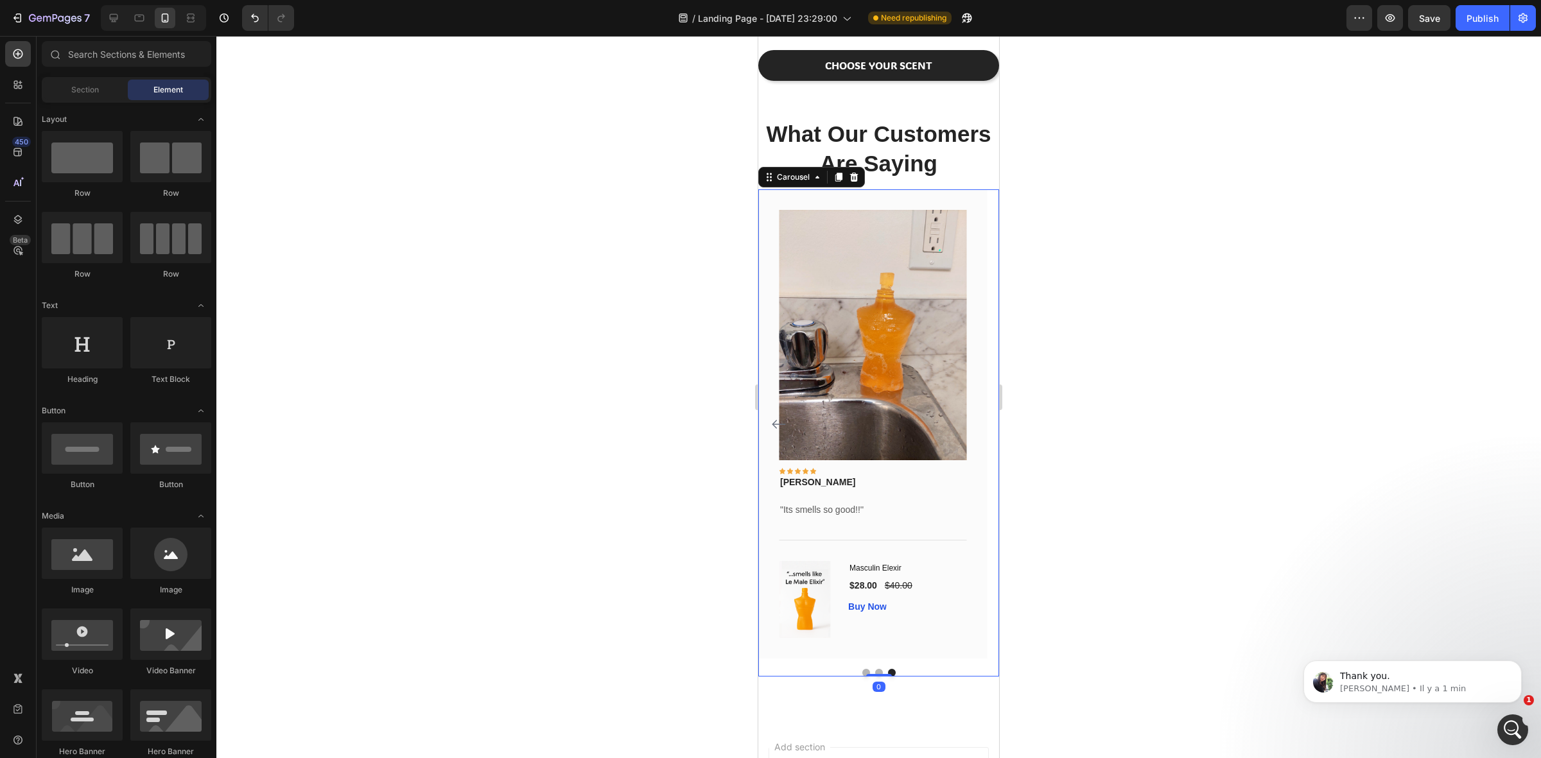
click at [859, 675] on div "Image Icon Icon Icon Icon Icon Row [PERSON_NAME] Text block Row "Yo, the perfum…" at bounding box center [878, 432] width 241 height 487
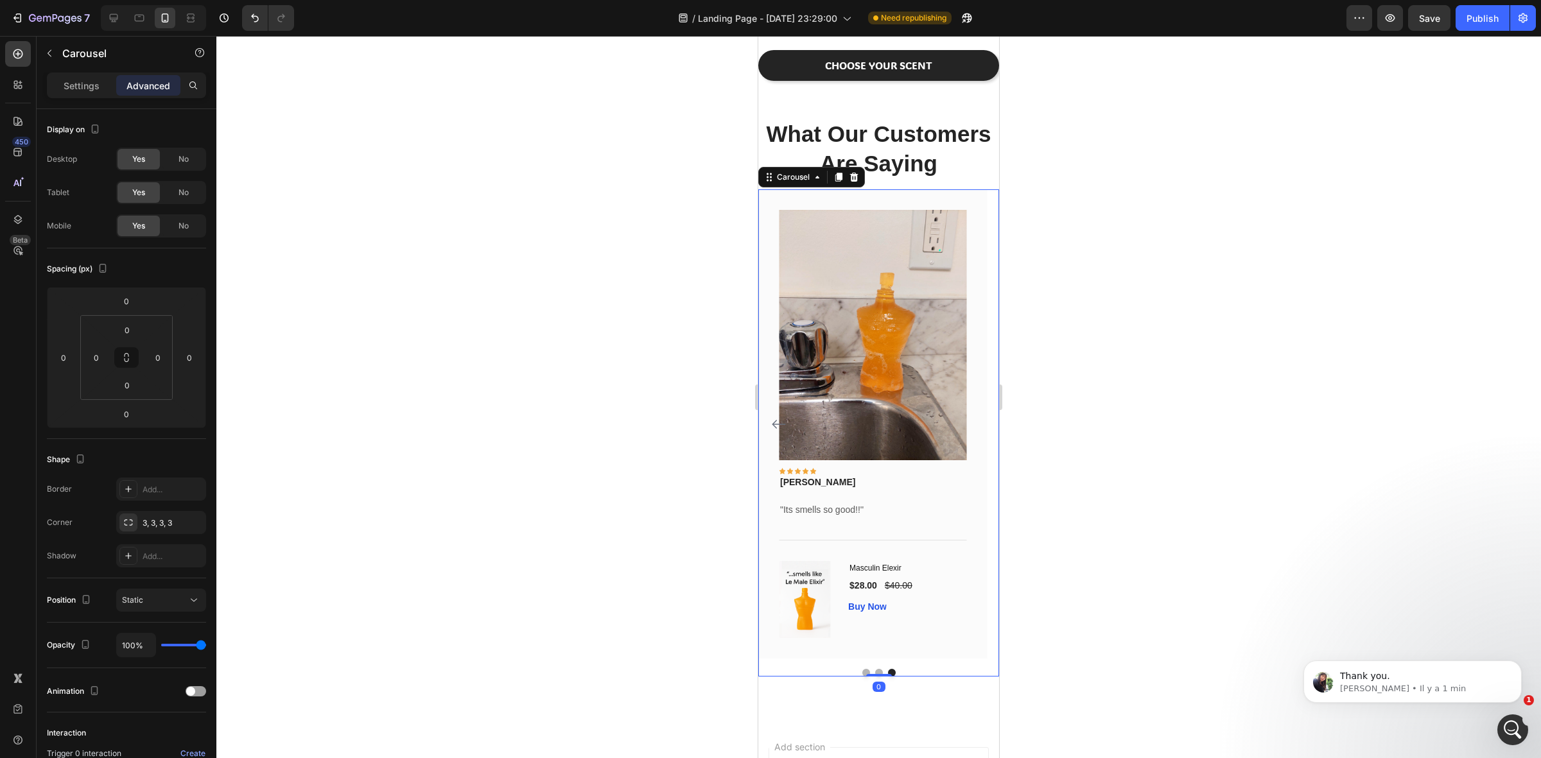
click at [877, 672] on div at bounding box center [878, 673] width 241 height 8
click at [875, 672] on button "Dot" at bounding box center [879, 673] width 8 height 8
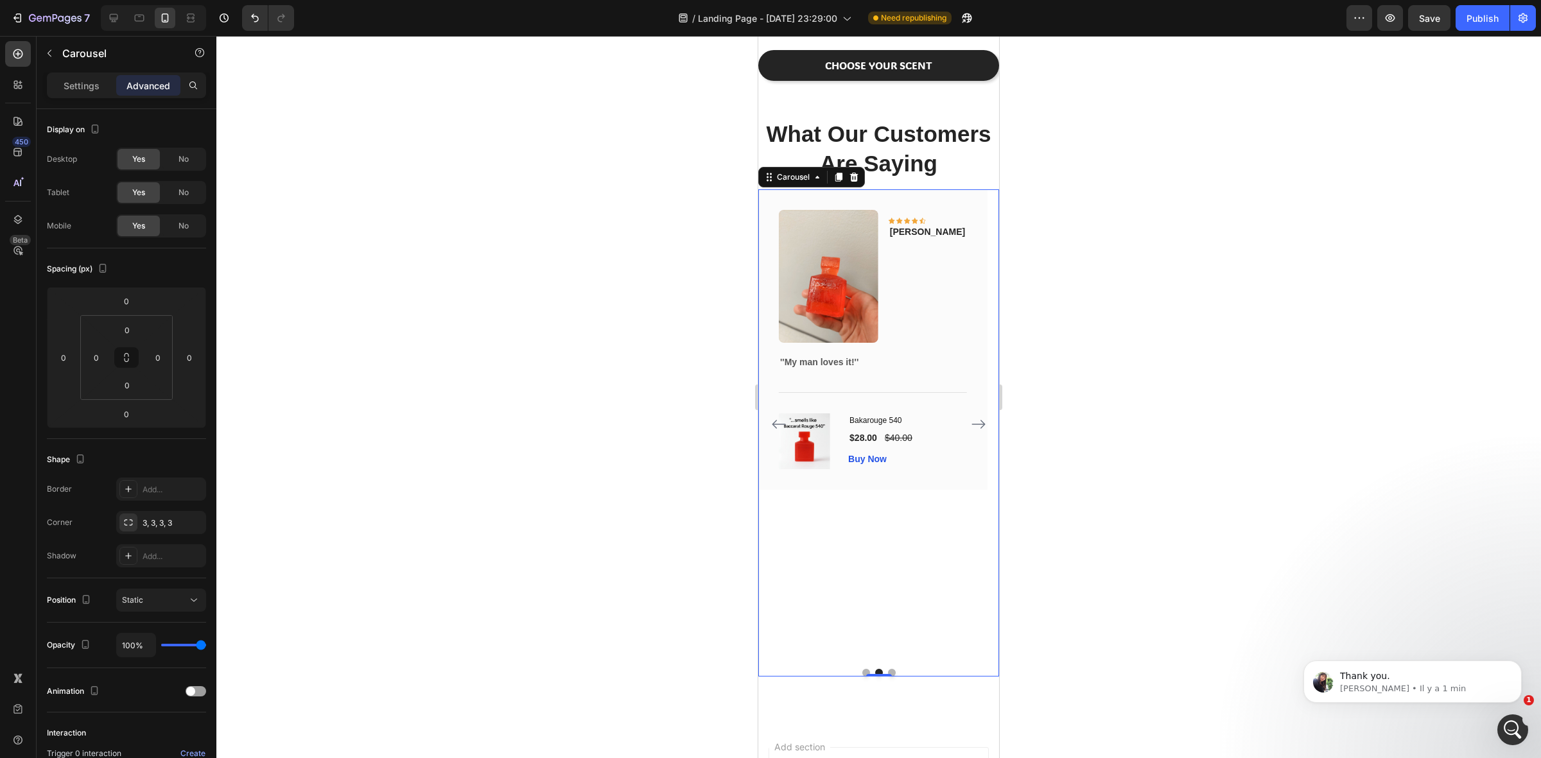
click at [863, 672] on button "Dot" at bounding box center [867, 673] width 8 height 8
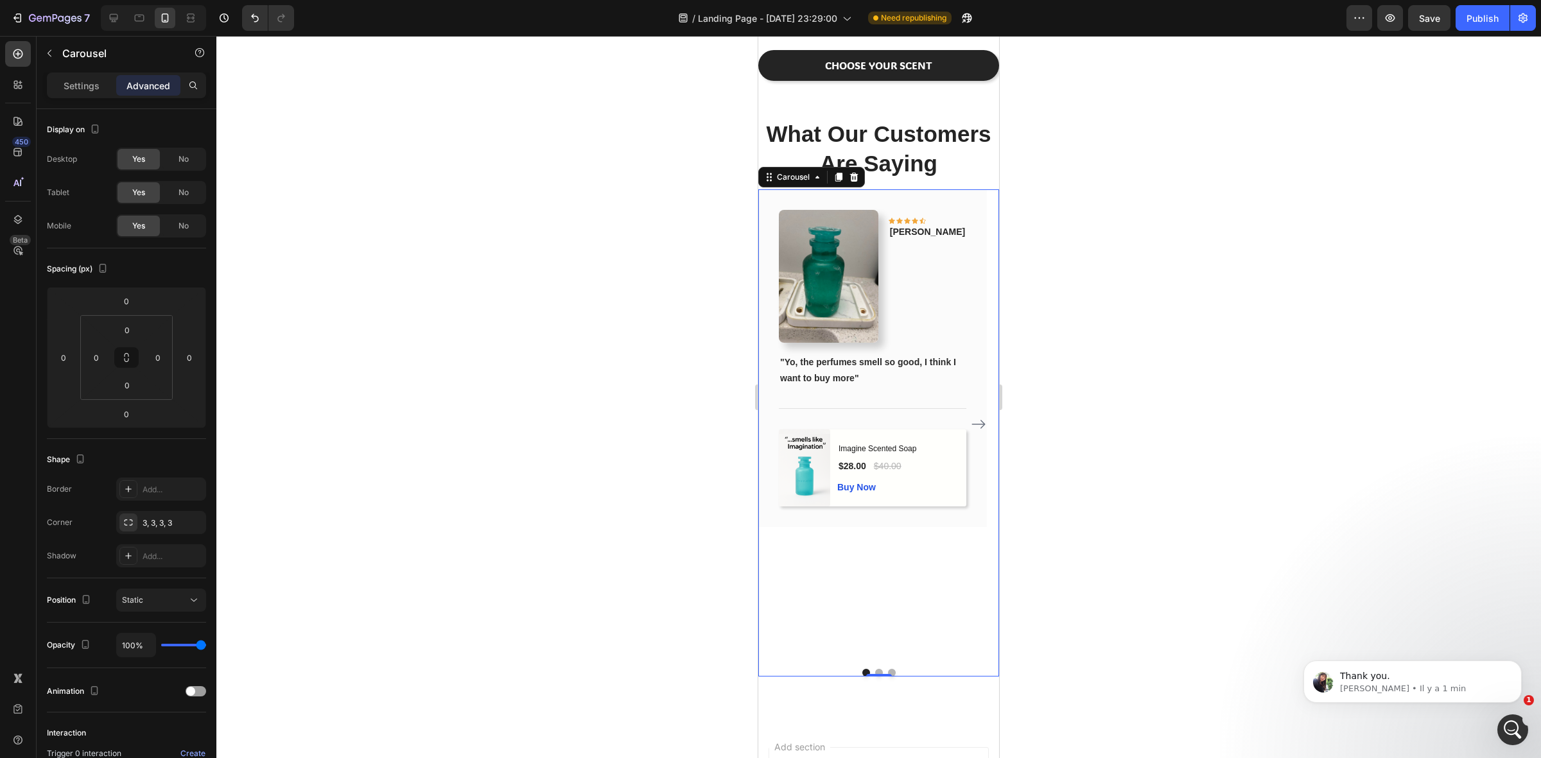
click at [495, 552] on div at bounding box center [878, 397] width 1325 height 723
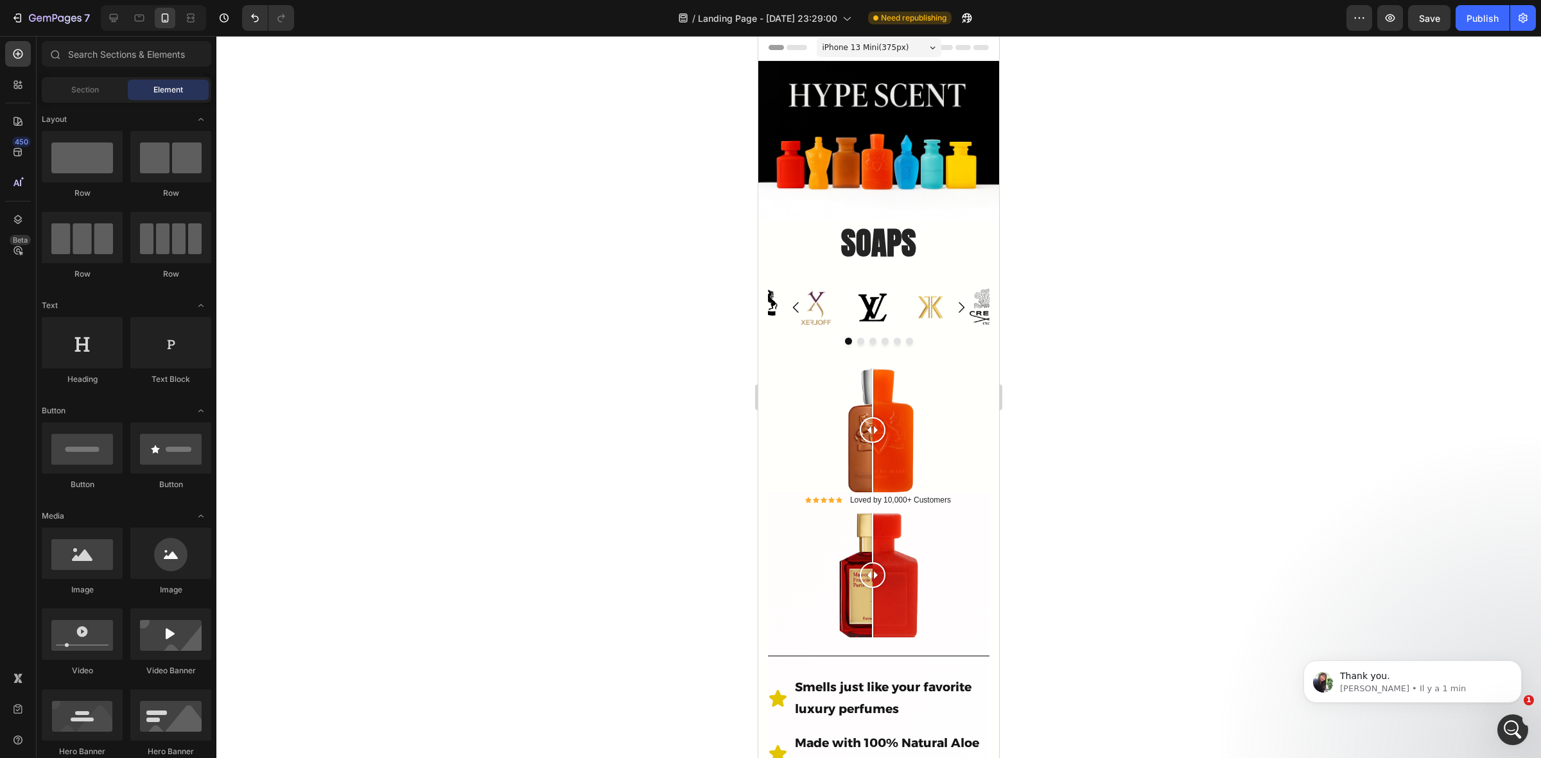
scroll to position [0, 0]
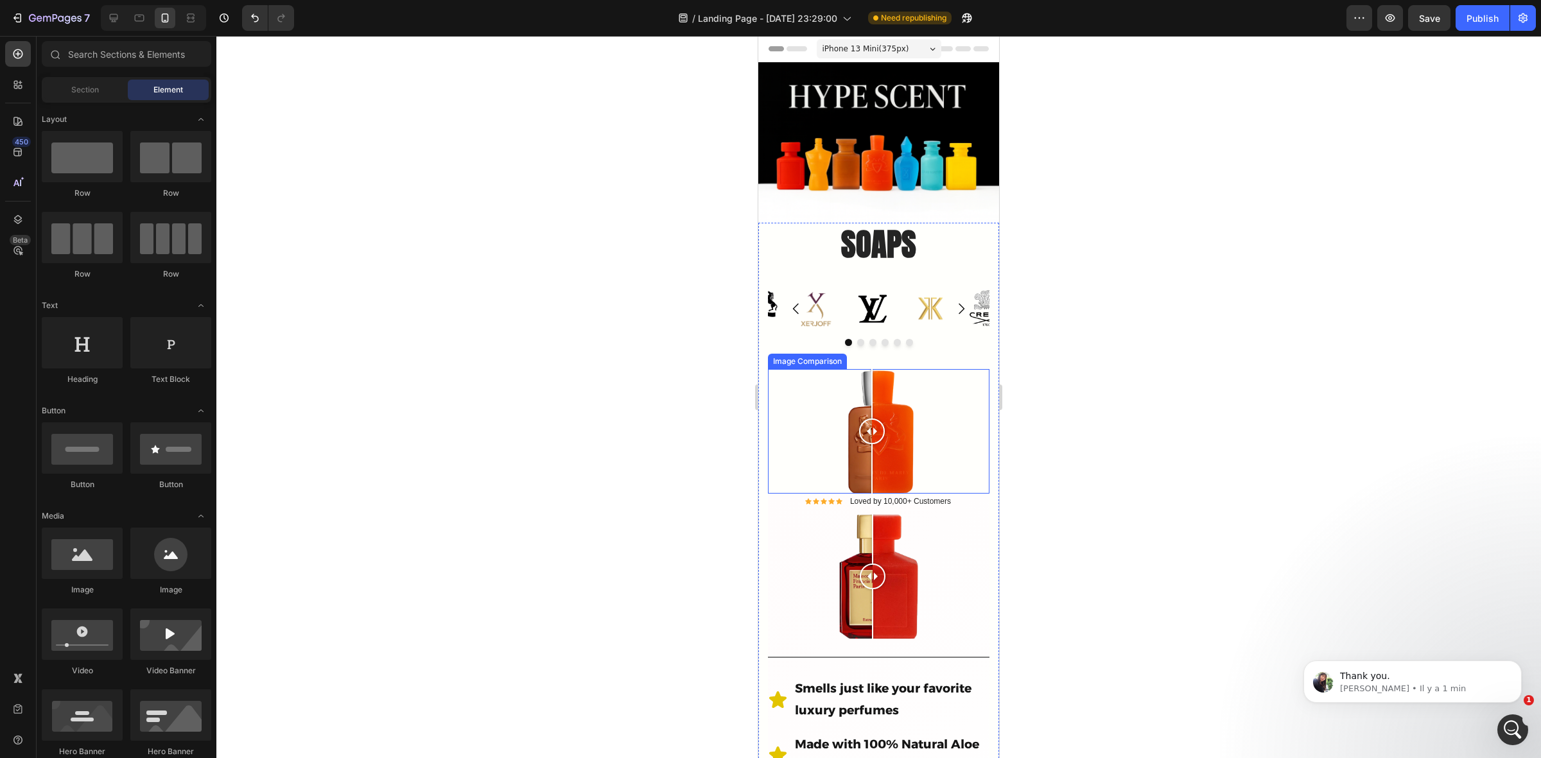
drag, startPoint x: 875, startPoint y: 421, endPoint x: 872, endPoint y: 432, distance: 10.6
click at [872, 432] on div at bounding box center [872, 432] width 26 height 26
drag, startPoint x: 874, startPoint y: 557, endPoint x: 877, endPoint y: 569, distance: 11.8
click at [877, 569] on div at bounding box center [877, 577] width 26 height 26
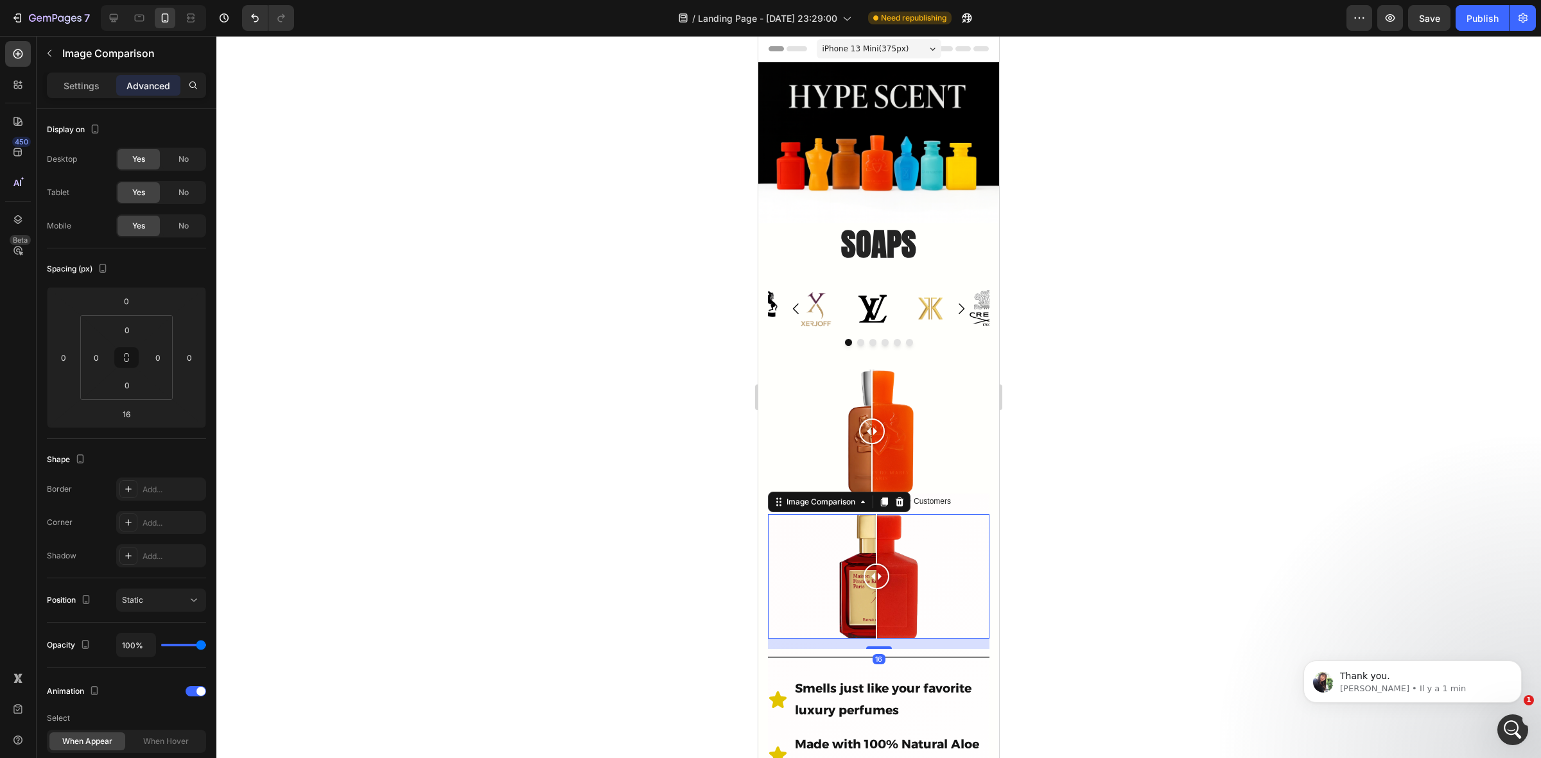
click at [1103, 531] on div at bounding box center [878, 397] width 1325 height 723
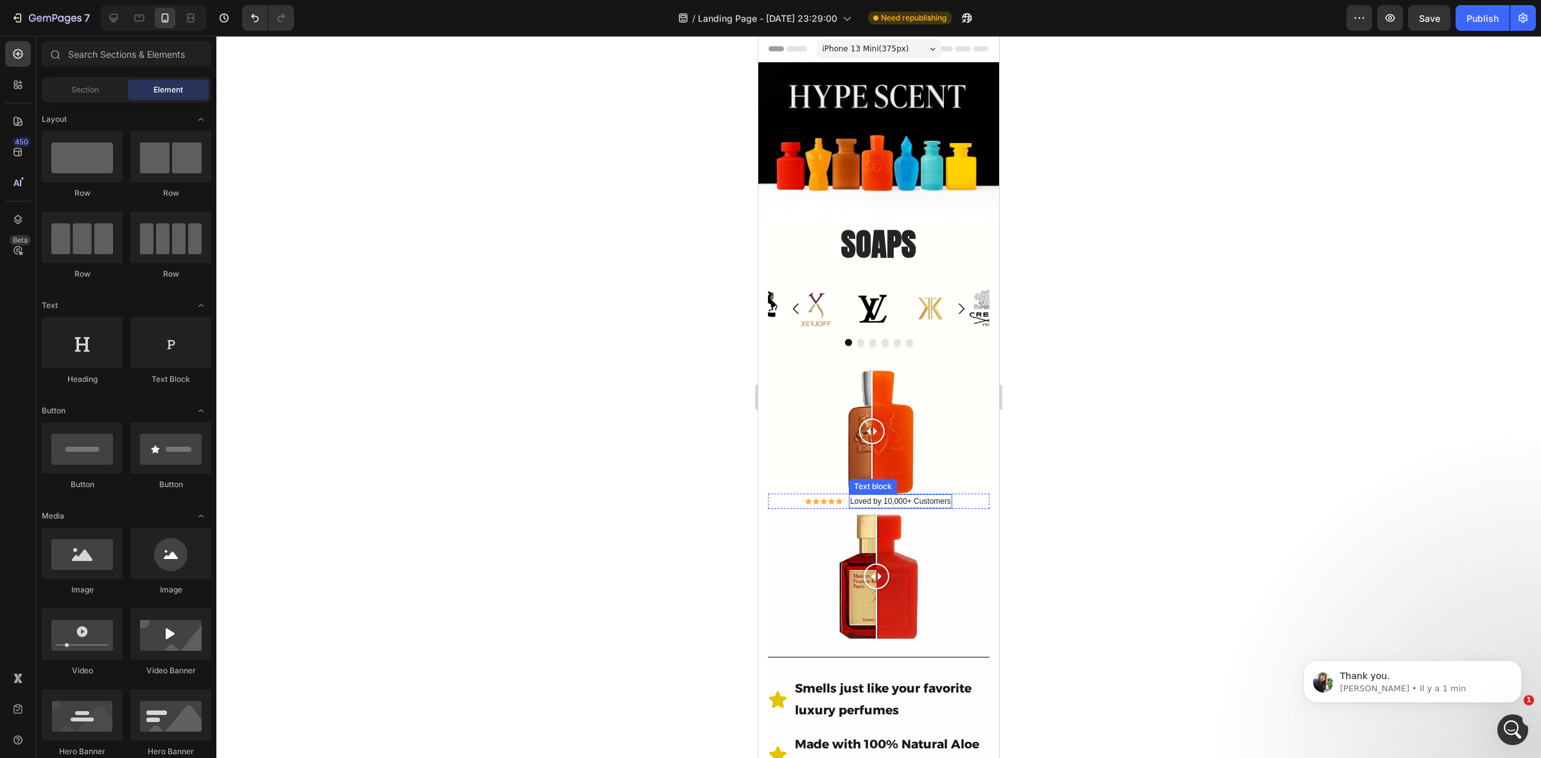
click at [899, 495] on div "Loved by 10,000+ Customers Text block" at bounding box center [900, 502] width 103 height 14
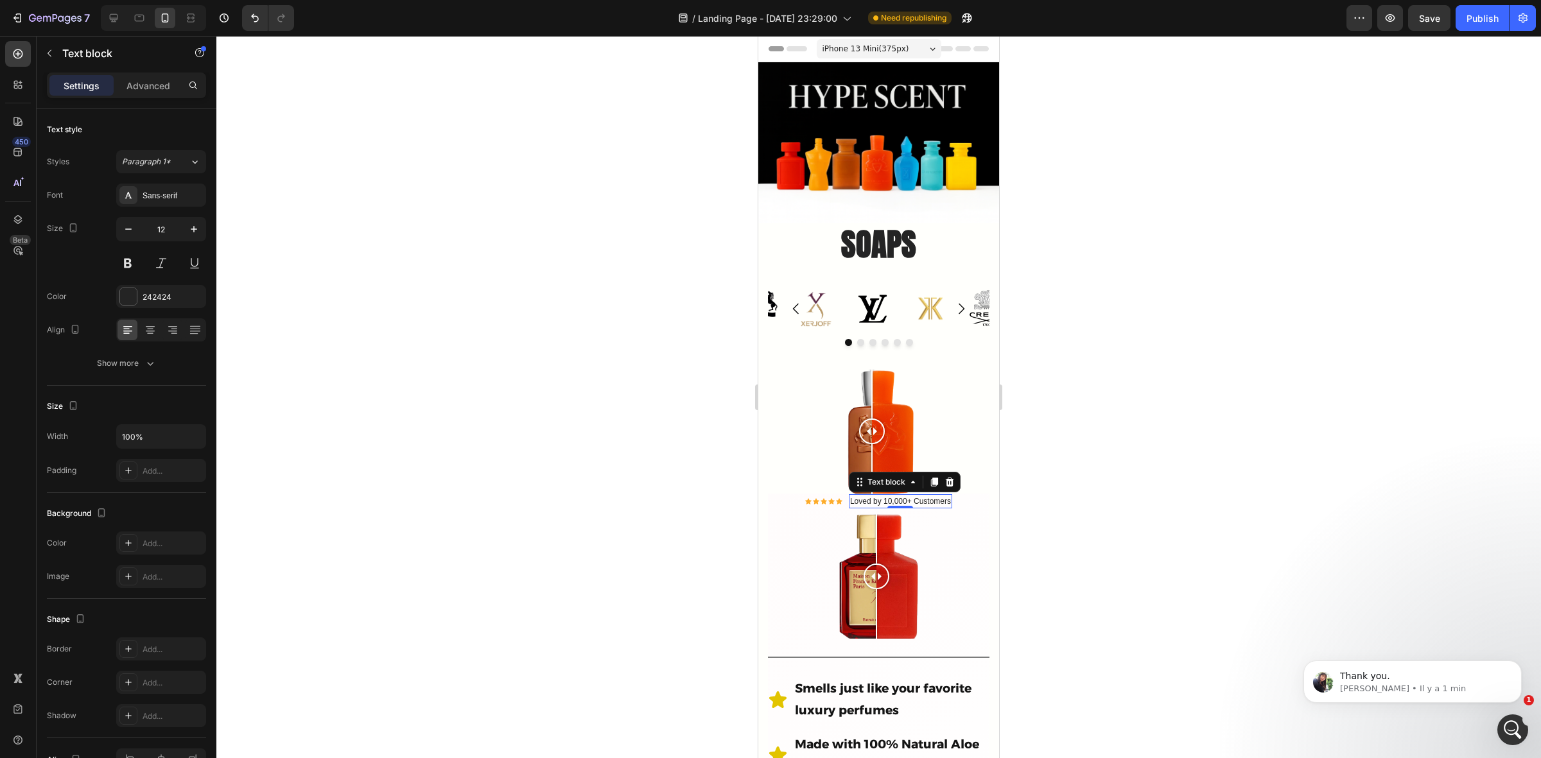
click at [899, 504] on div "0" at bounding box center [900, 509] width 13 height 10
click at [888, 505] on div at bounding box center [901, 507] width 26 height 4
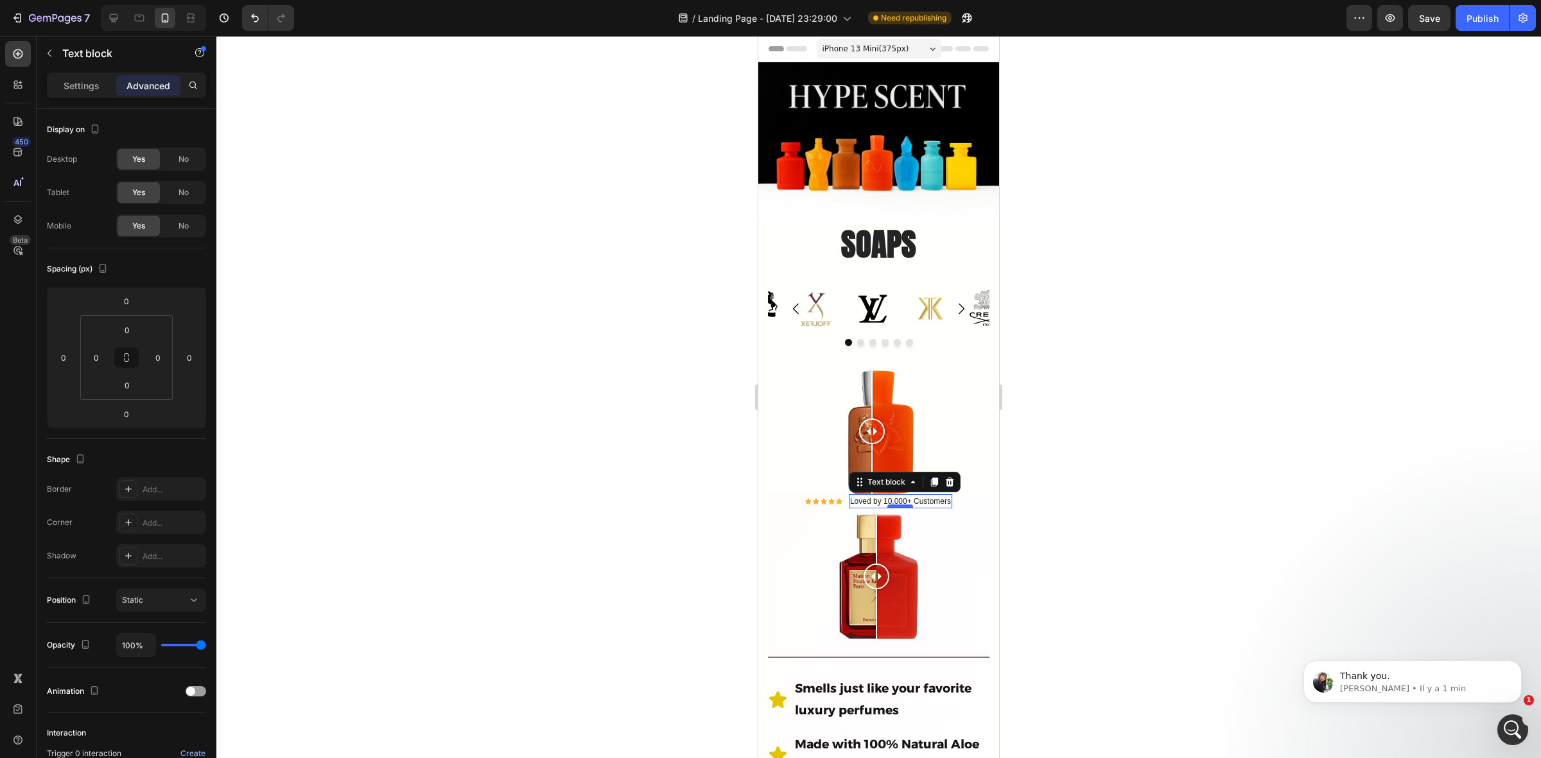
click at [888, 505] on div at bounding box center [901, 507] width 26 height 4
click at [895, 496] on p "Loved by 10,000+ Customers" at bounding box center [900, 502] width 101 height 12
click at [891, 496] on p "Loved by 10,000+ Customers" at bounding box center [900, 502] width 101 height 12
click at [903, 496] on p "Loved by 10,000+ Customers" at bounding box center [900, 502] width 101 height 12
click at [1179, 457] on div at bounding box center [878, 397] width 1325 height 723
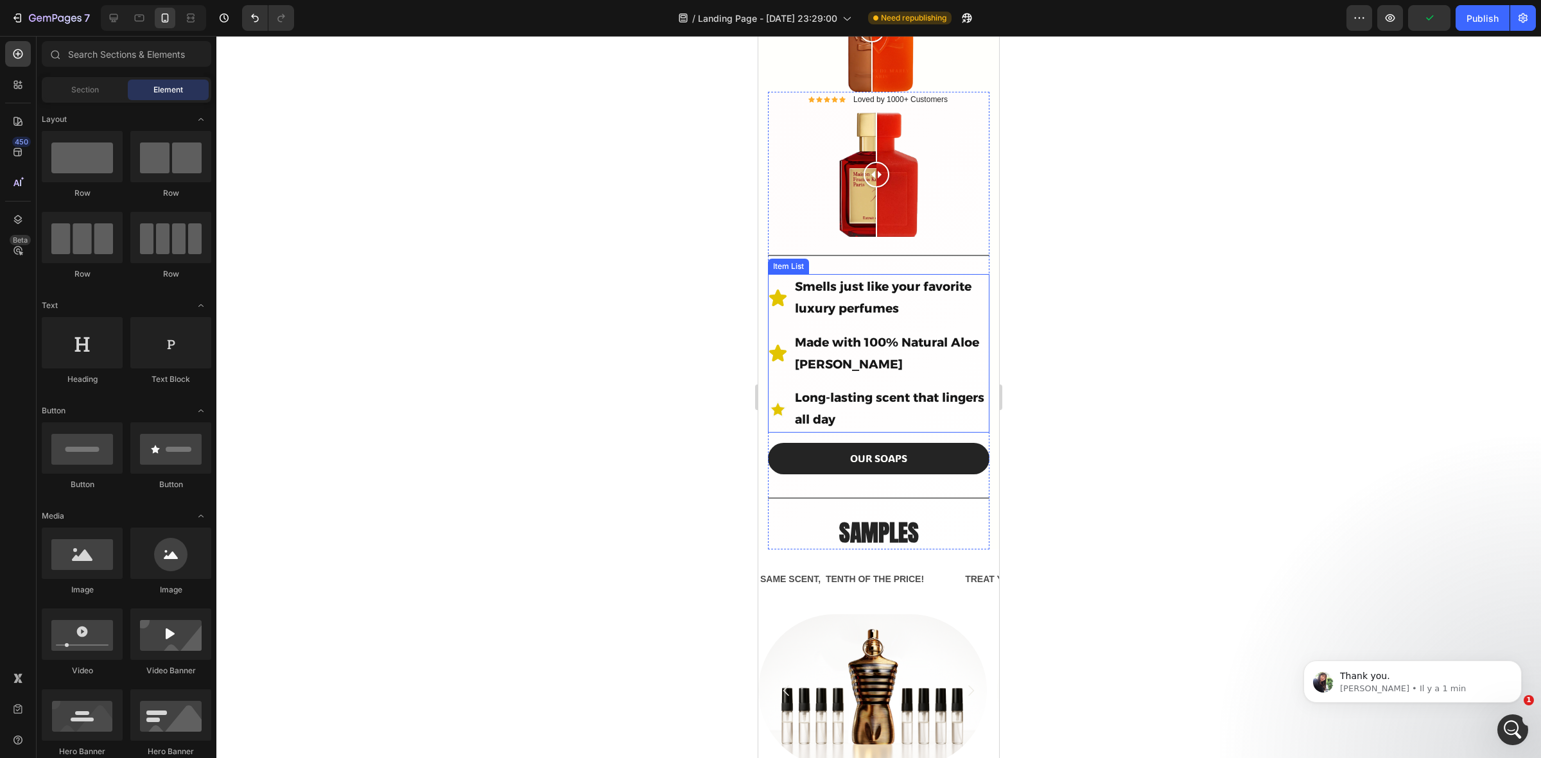
scroll to position [401, 0]
click at [1468, 17] on div "Publish" at bounding box center [1483, 18] width 32 height 13
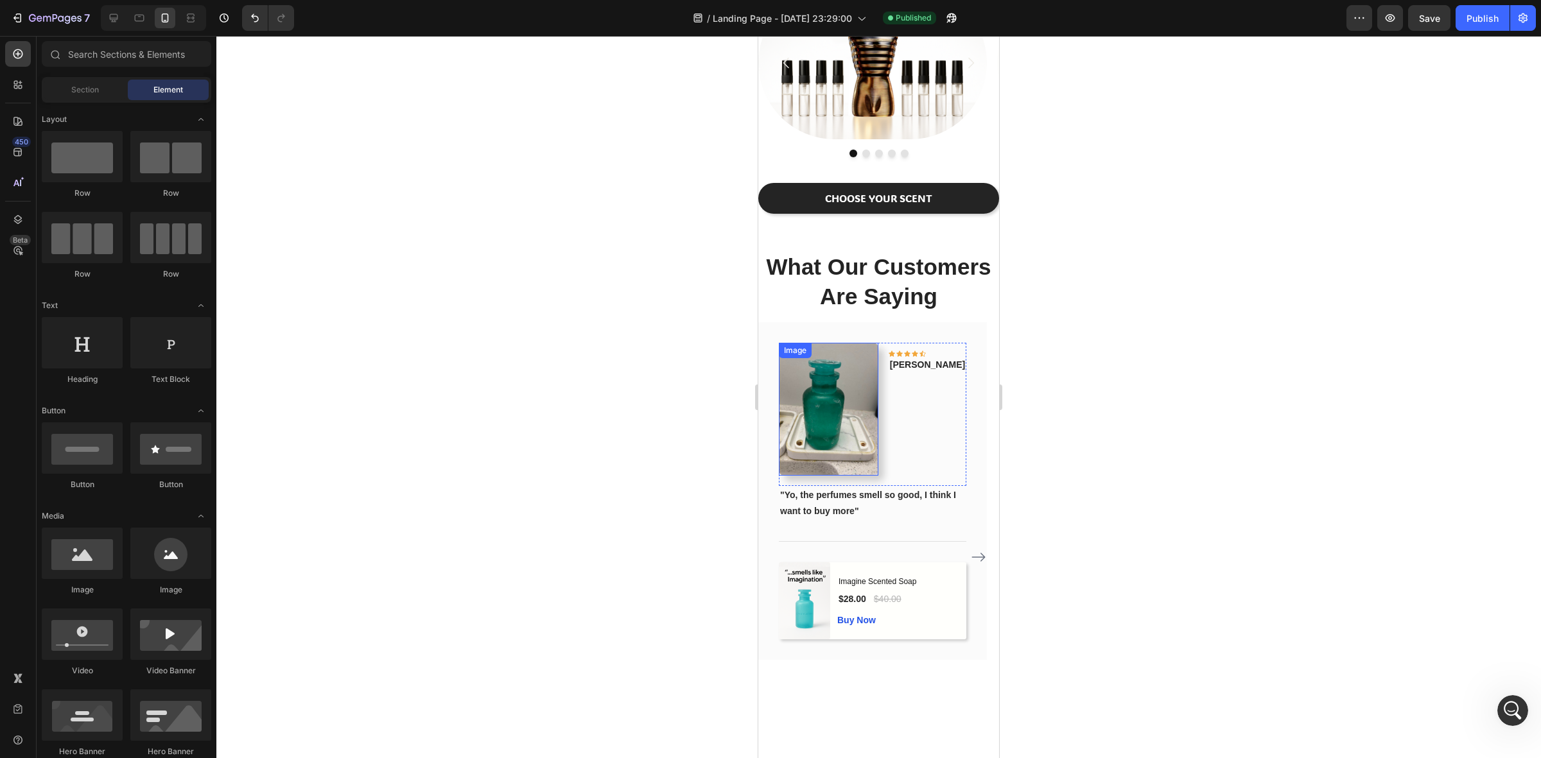
scroll to position [1044, 0]
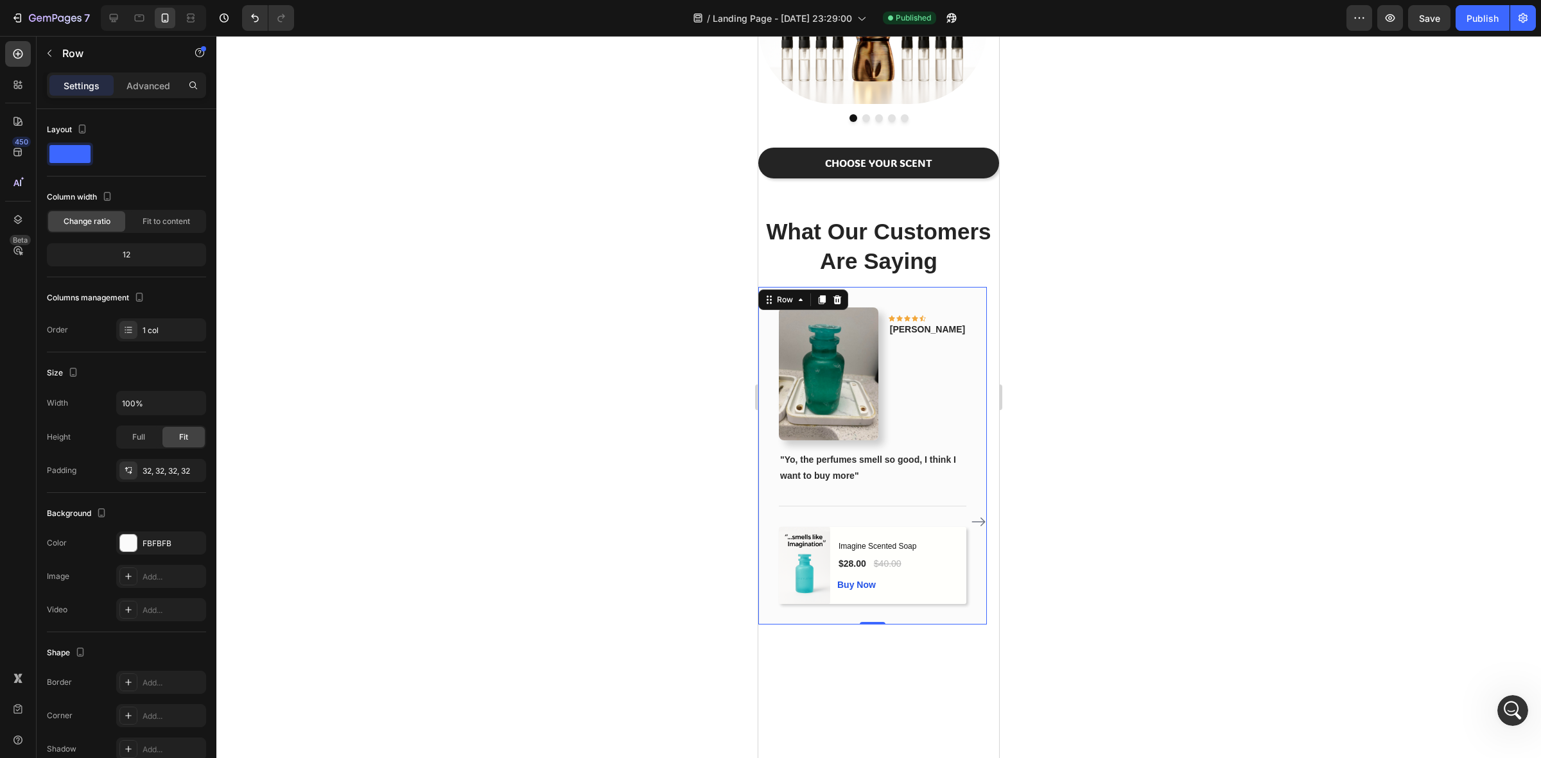
click at [984, 299] on div "Image Icon Icon Icon Icon Icon Row Phillip Text block Row "Yo, the perfumes sme…" at bounding box center [872, 456] width 229 height 338
click at [971, 514] on icon "Carousel Next Arrow" at bounding box center [978, 521] width 15 height 15
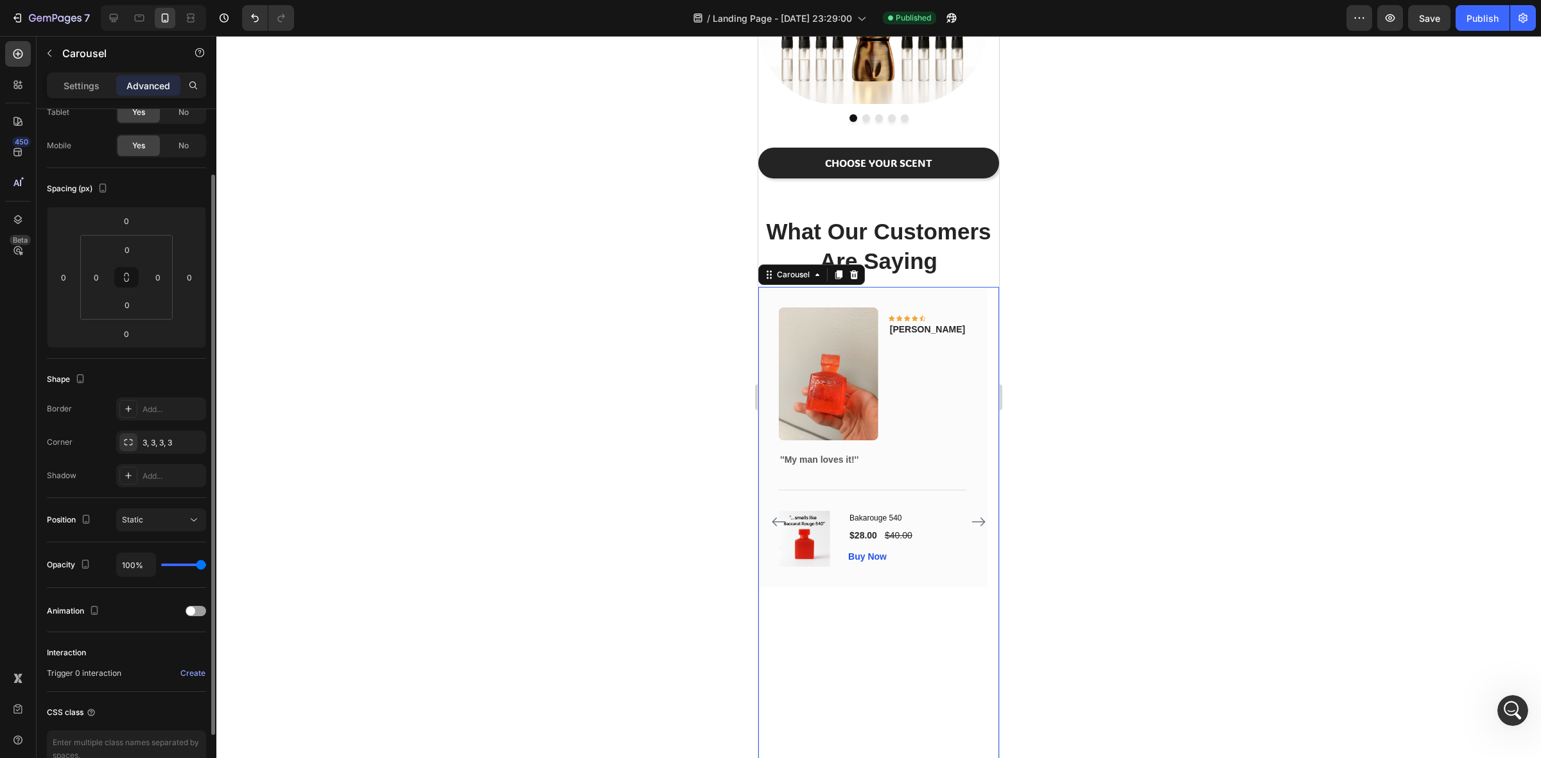
scroll to position [153, 0]
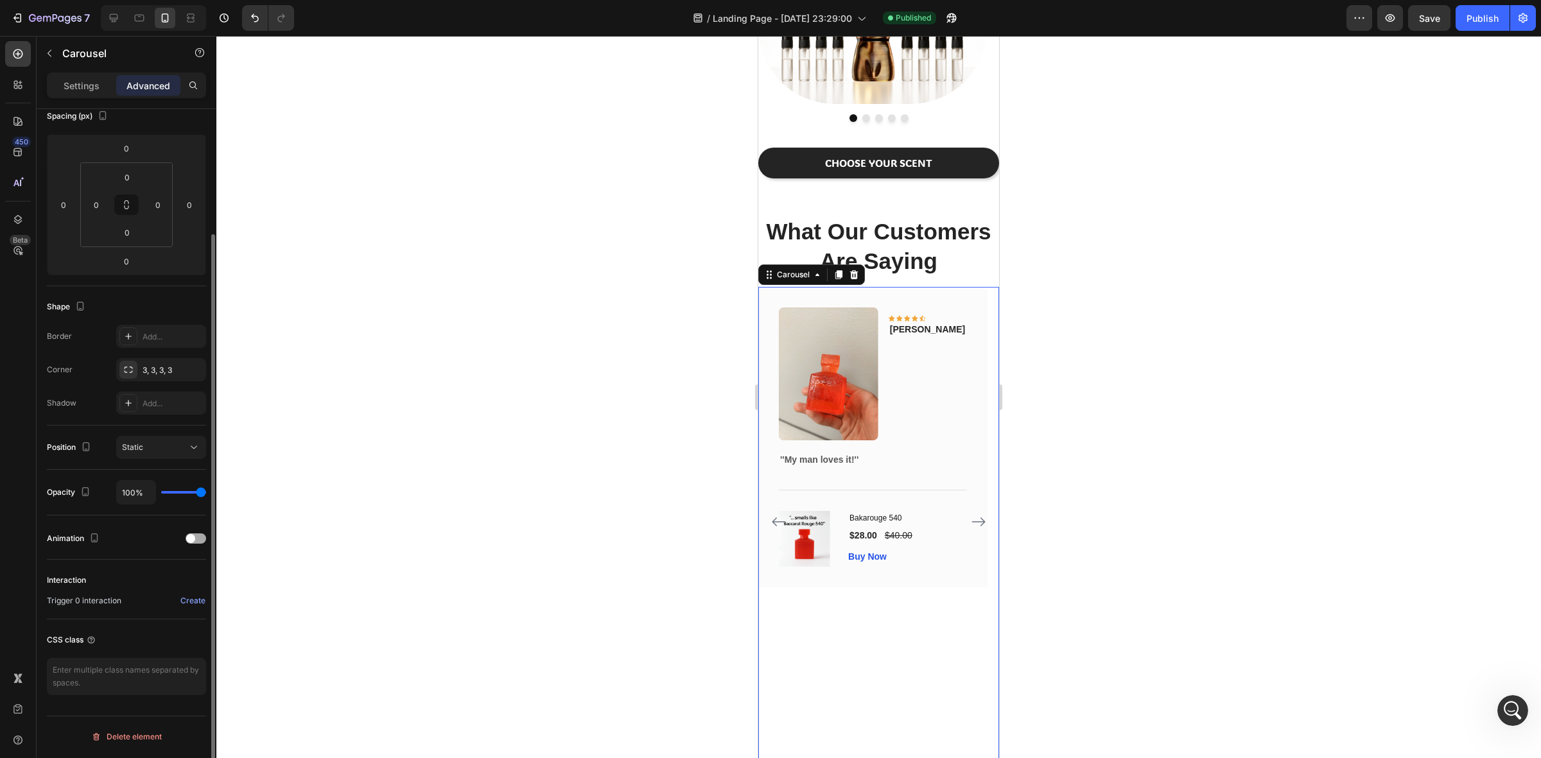
click at [189, 537] on span at bounding box center [190, 538] width 9 height 9
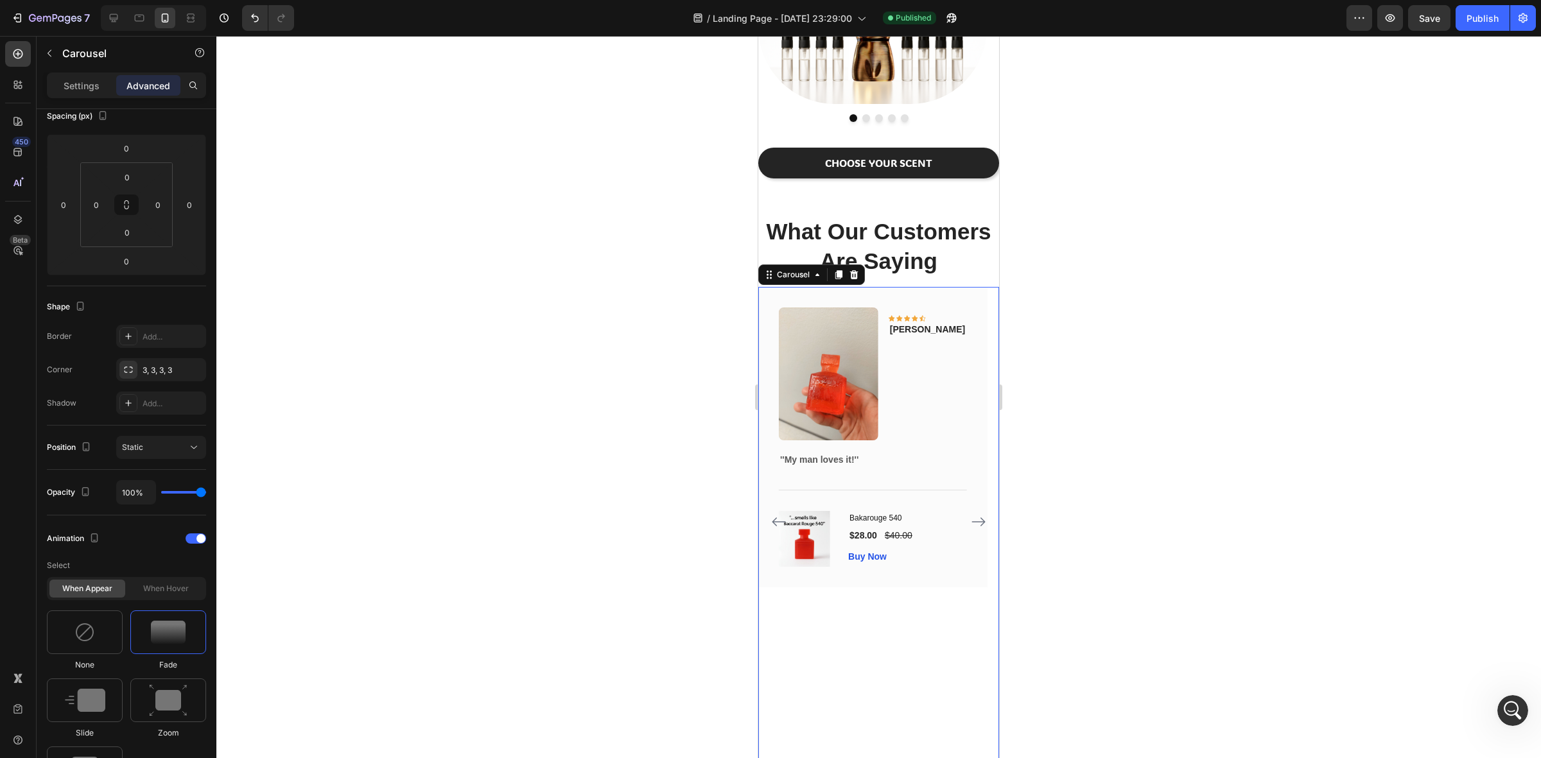
click at [777, 514] on icon "Carousel Back Arrow" at bounding box center [778, 521] width 15 height 15
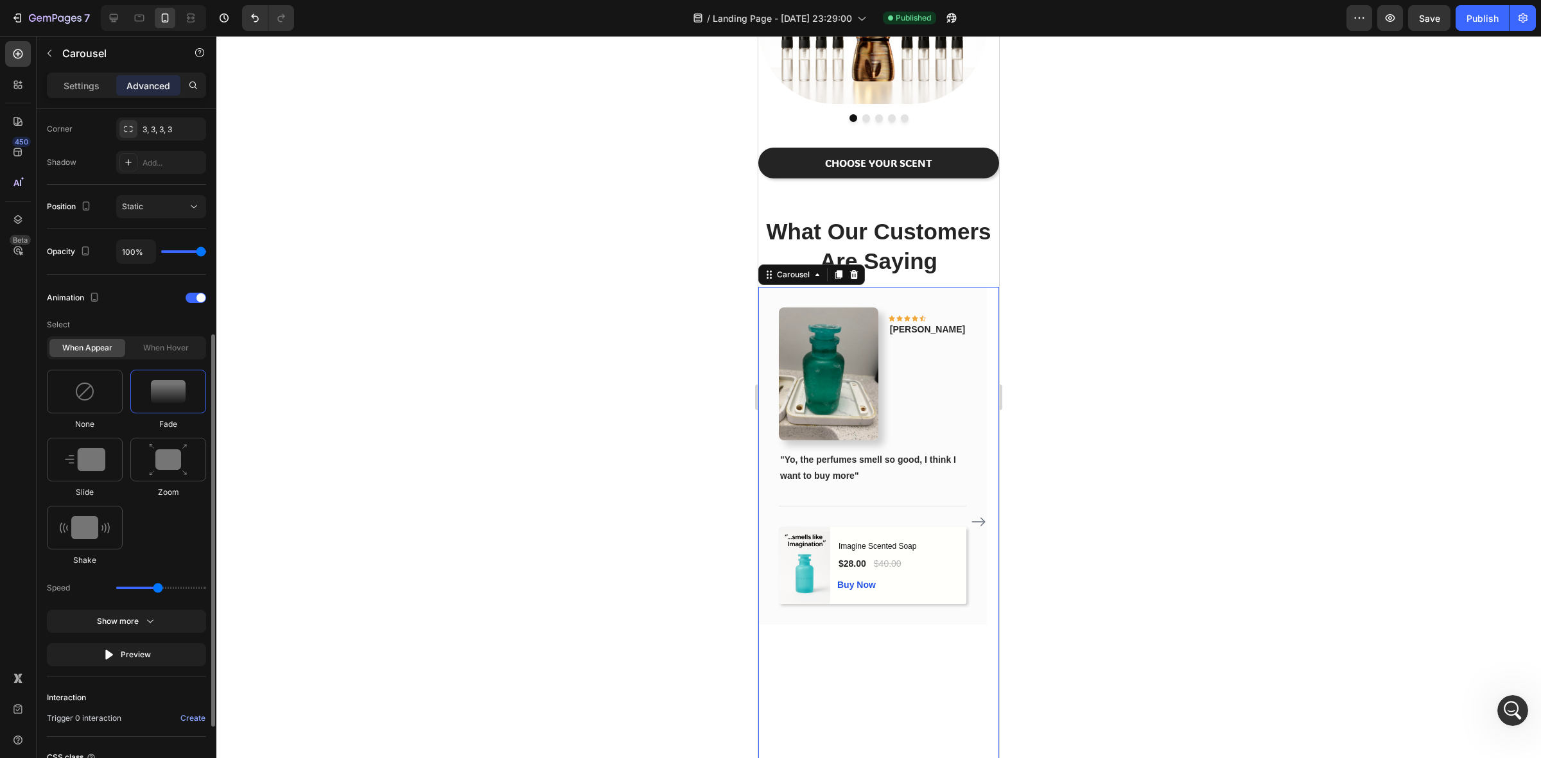
scroll to position [474, 0]
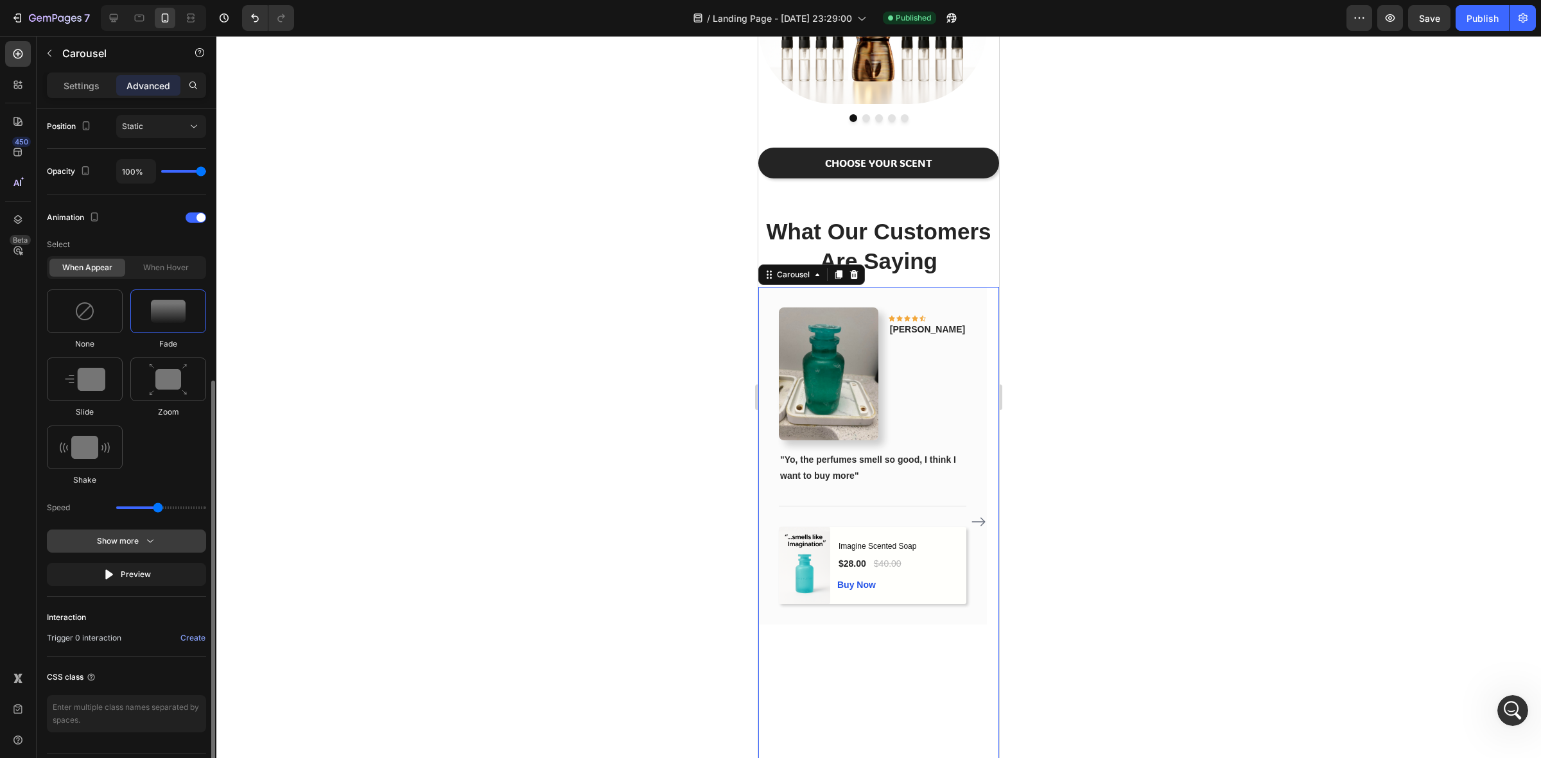
click at [135, 538] on div "Show more" at bounding box center [127, 541] width 60 height 13
click at [143, 611] on icon "button" at bounding box center [147, 608] width 13 height 13
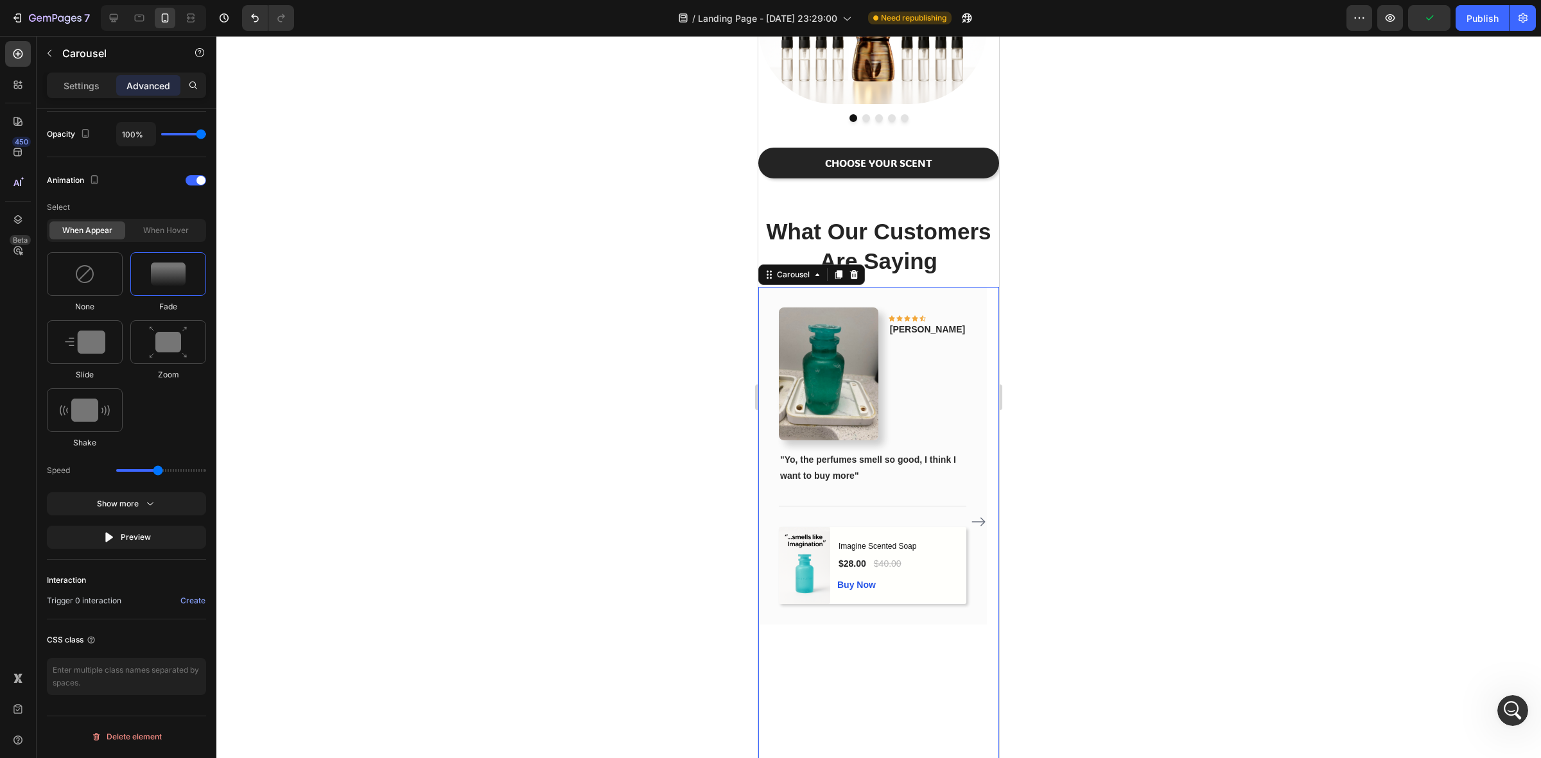
click at [971, 514] on icon "Carousel Next Arrow" at bounding box center [978, 521] width 15 height 15
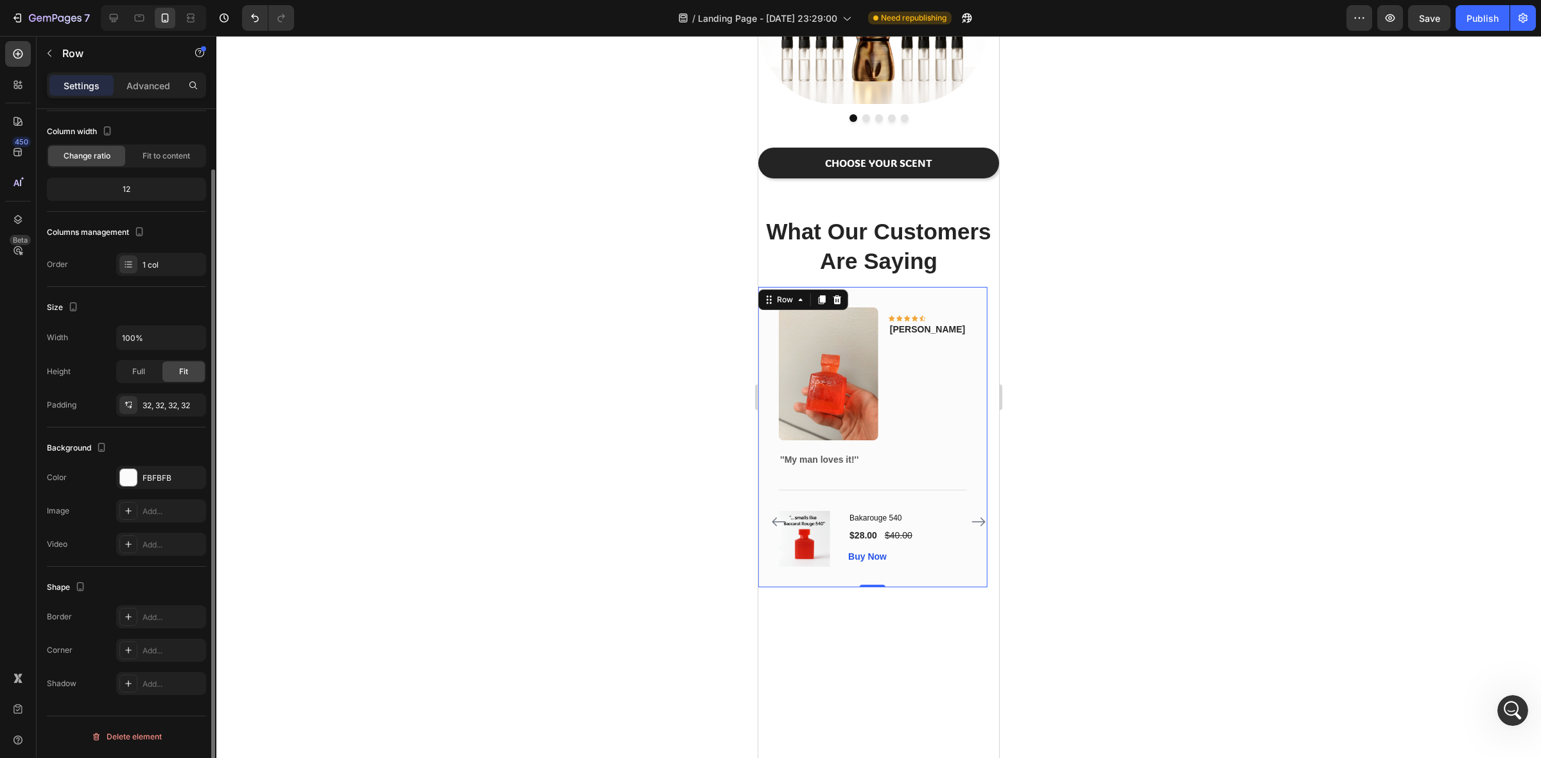
click at [971, 588] on div "Image Icon Icon Icon Icon Icon Row Olivia Text block Row ''My man loves it!'' T…" at bounding box center [872, 437] width 229 height 301
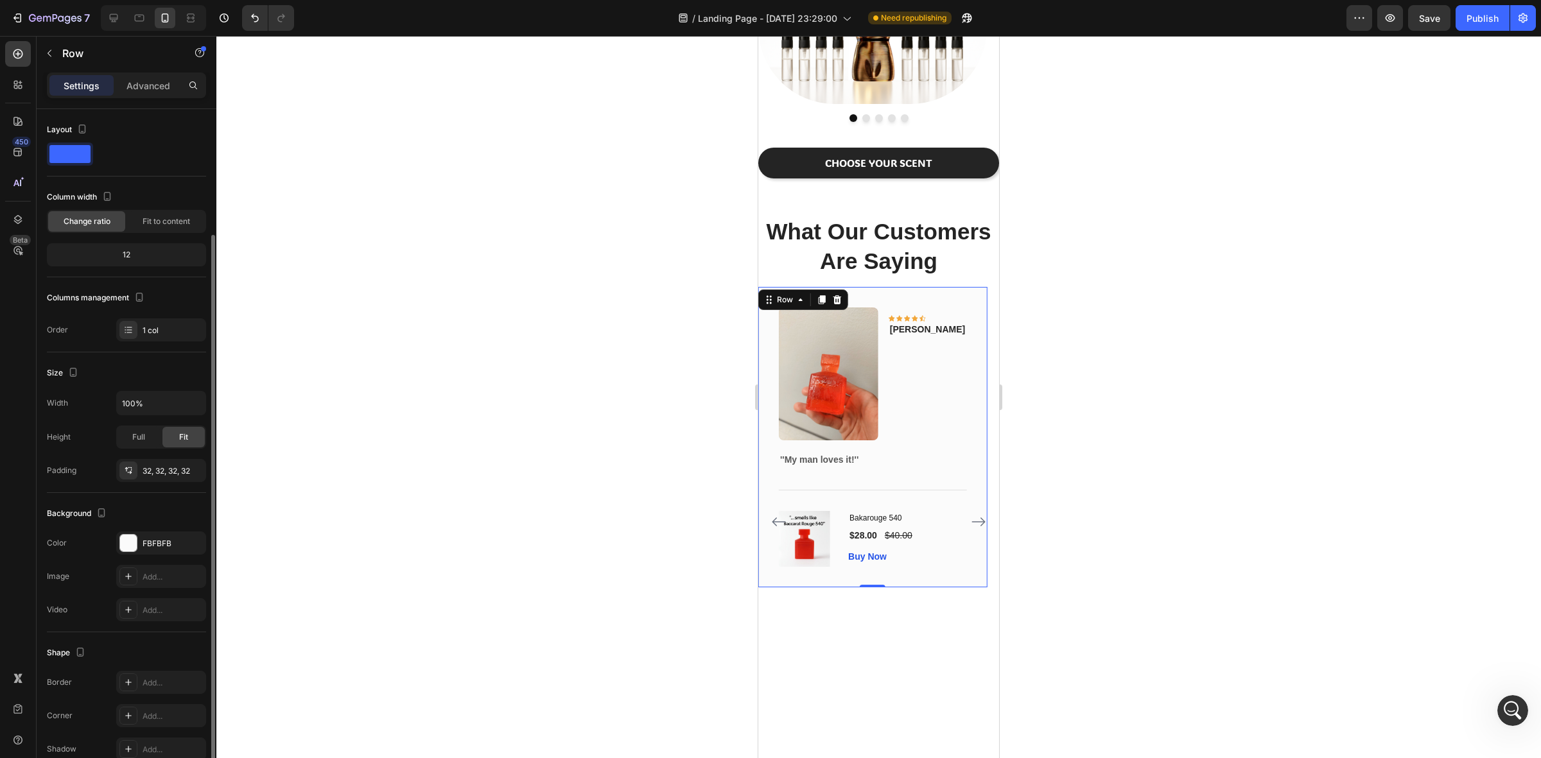
scroll to position [66, 0]
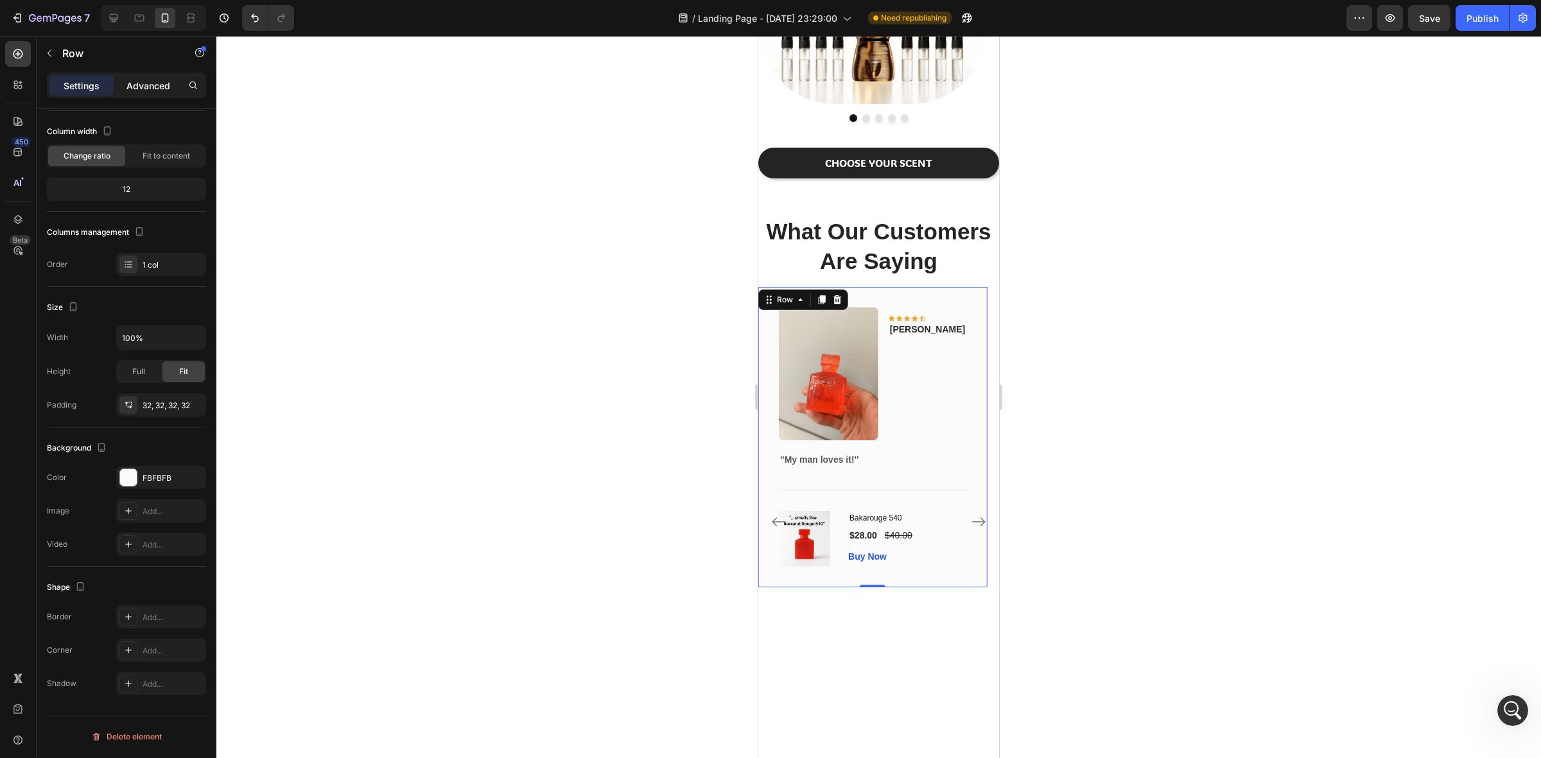
click at [149, 91] on p "Advanced" at bounding box center [149, 85] width 44 height 13
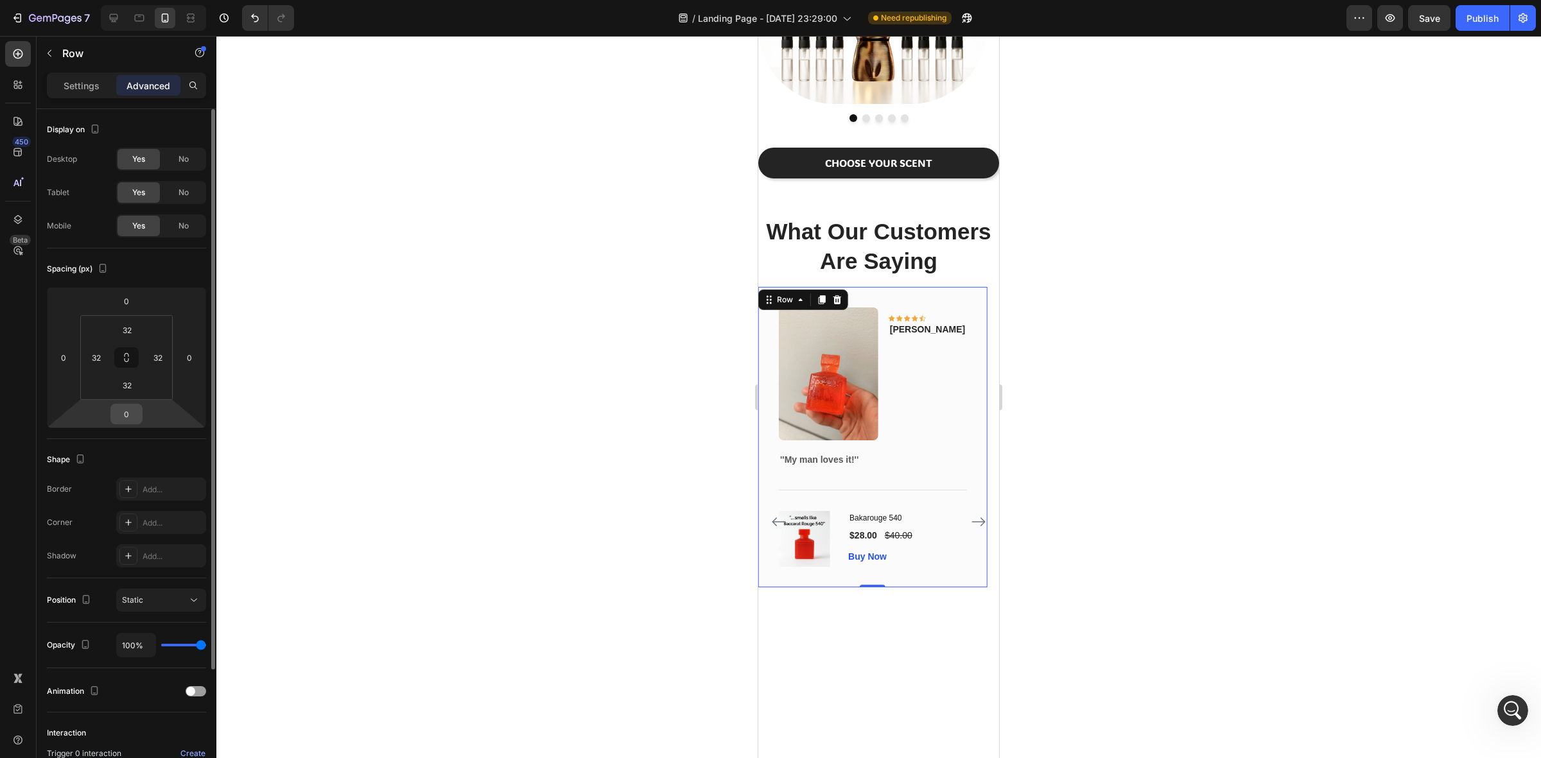
scroll to position [153, 0]
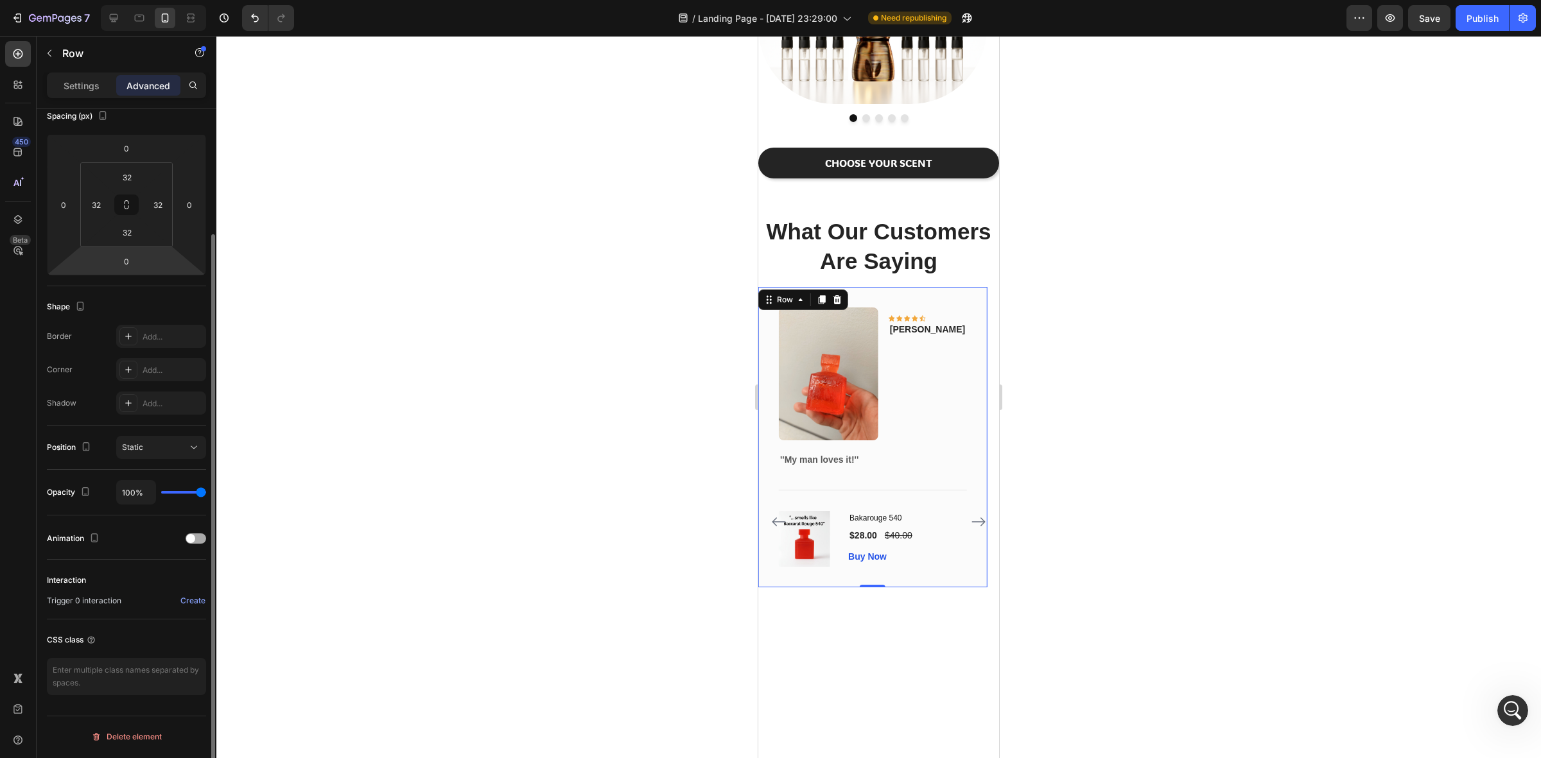
click at [198, 538] on div at bounding box center [196, 539] width 21 height 10
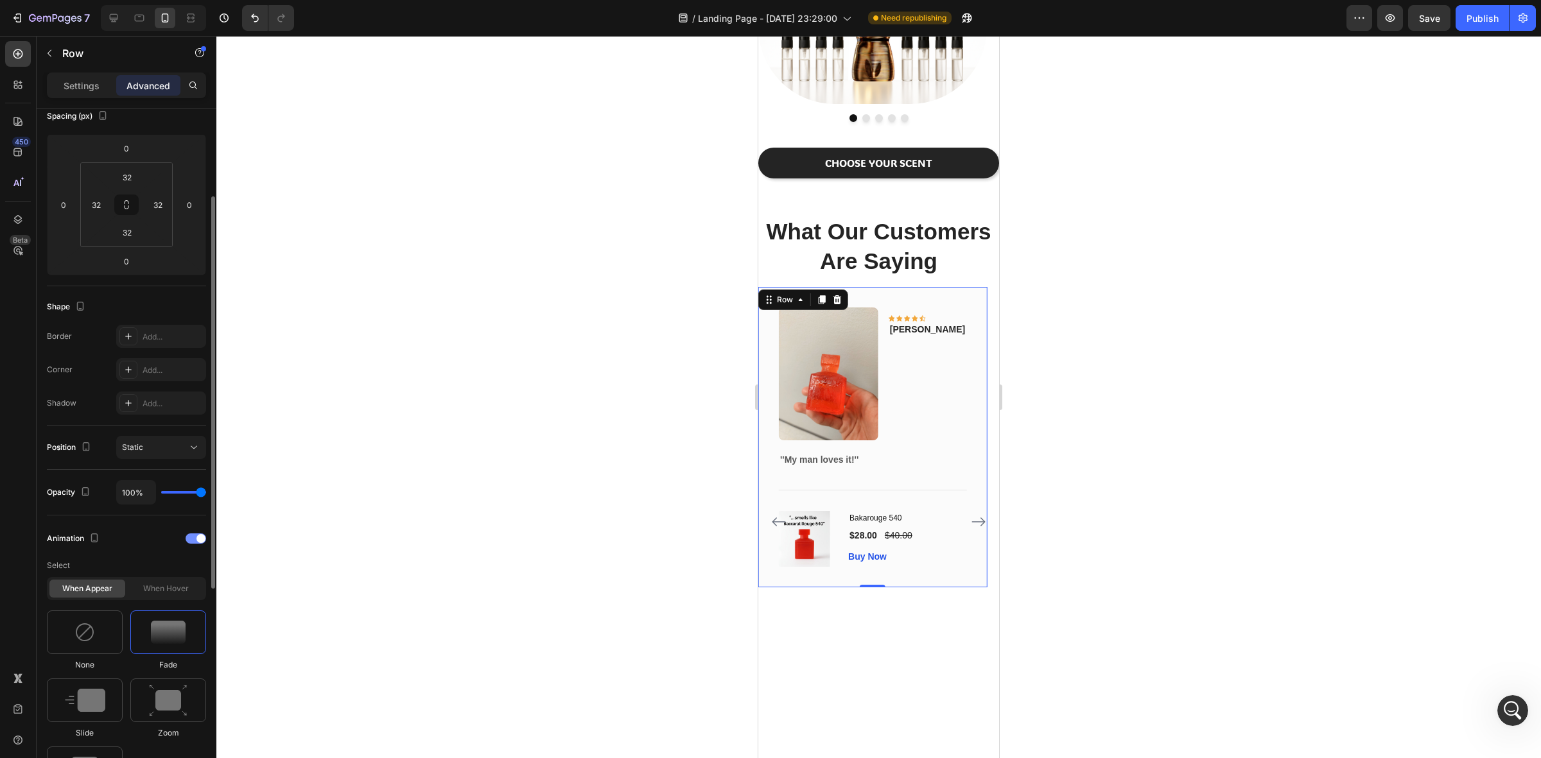
click at [197, 537] on span at bounding box center [201, 538] width 9 height 9
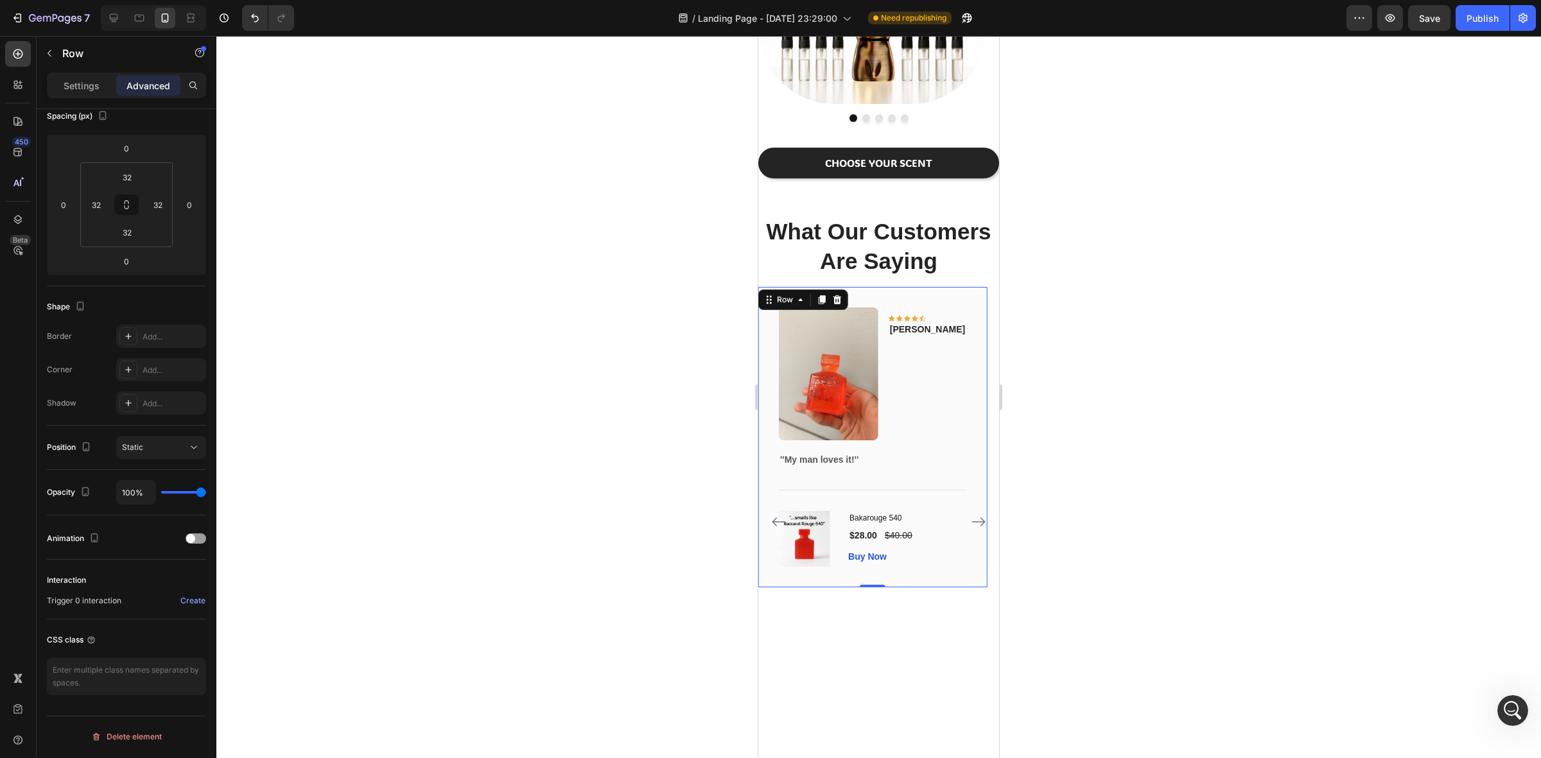
click at [985, 290] on div "Image Icon Icon Icon Icon Icon Row Olivia Text block Row ''My man loves it!'' T…" at bounding box center [872, 437] width 229 height 301
click at [971, 514] on icon "Carousel Next Arrow" at bounding box center [978, 521] width 15 height 15
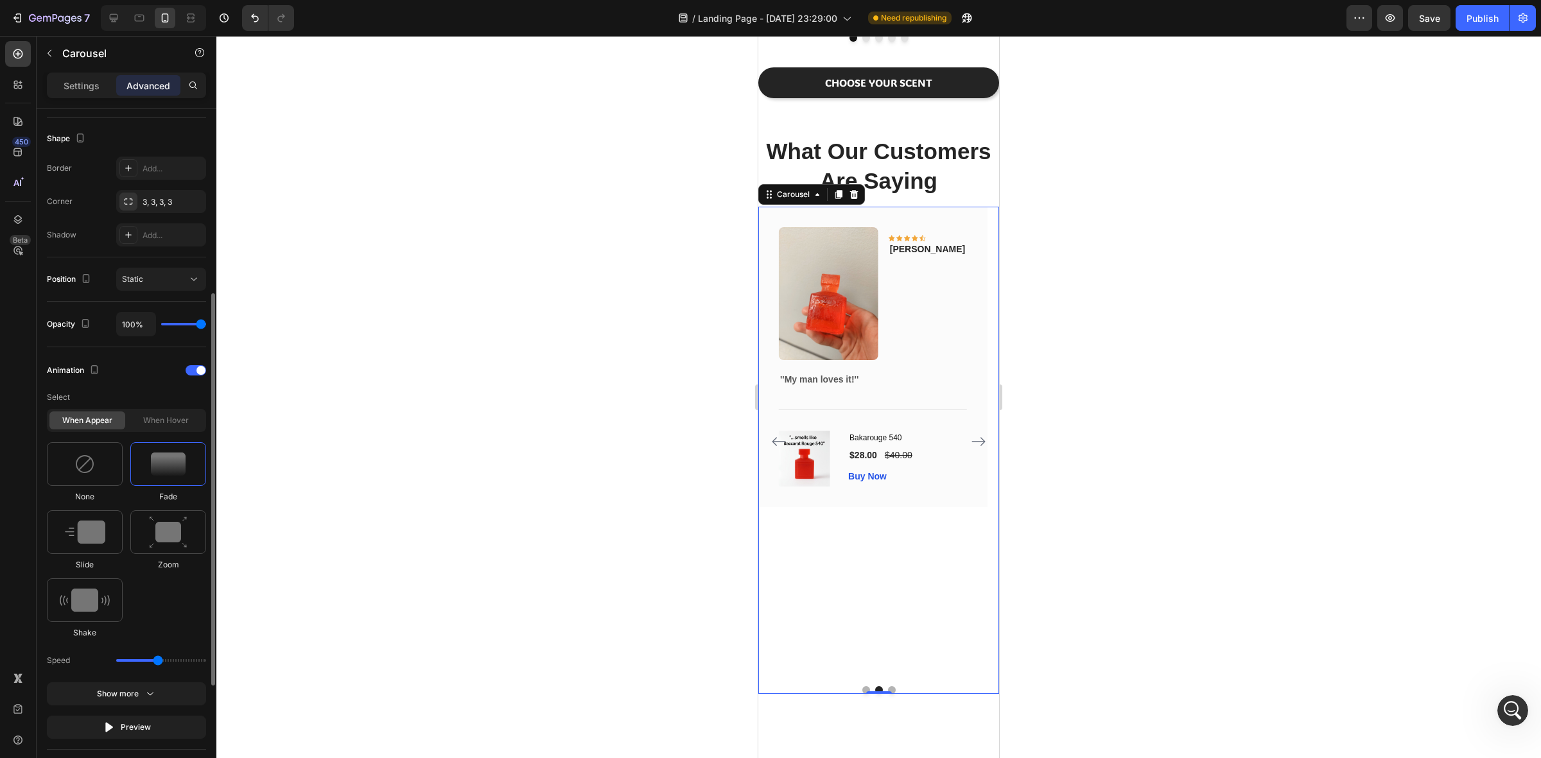
scroll to position [482, 0]
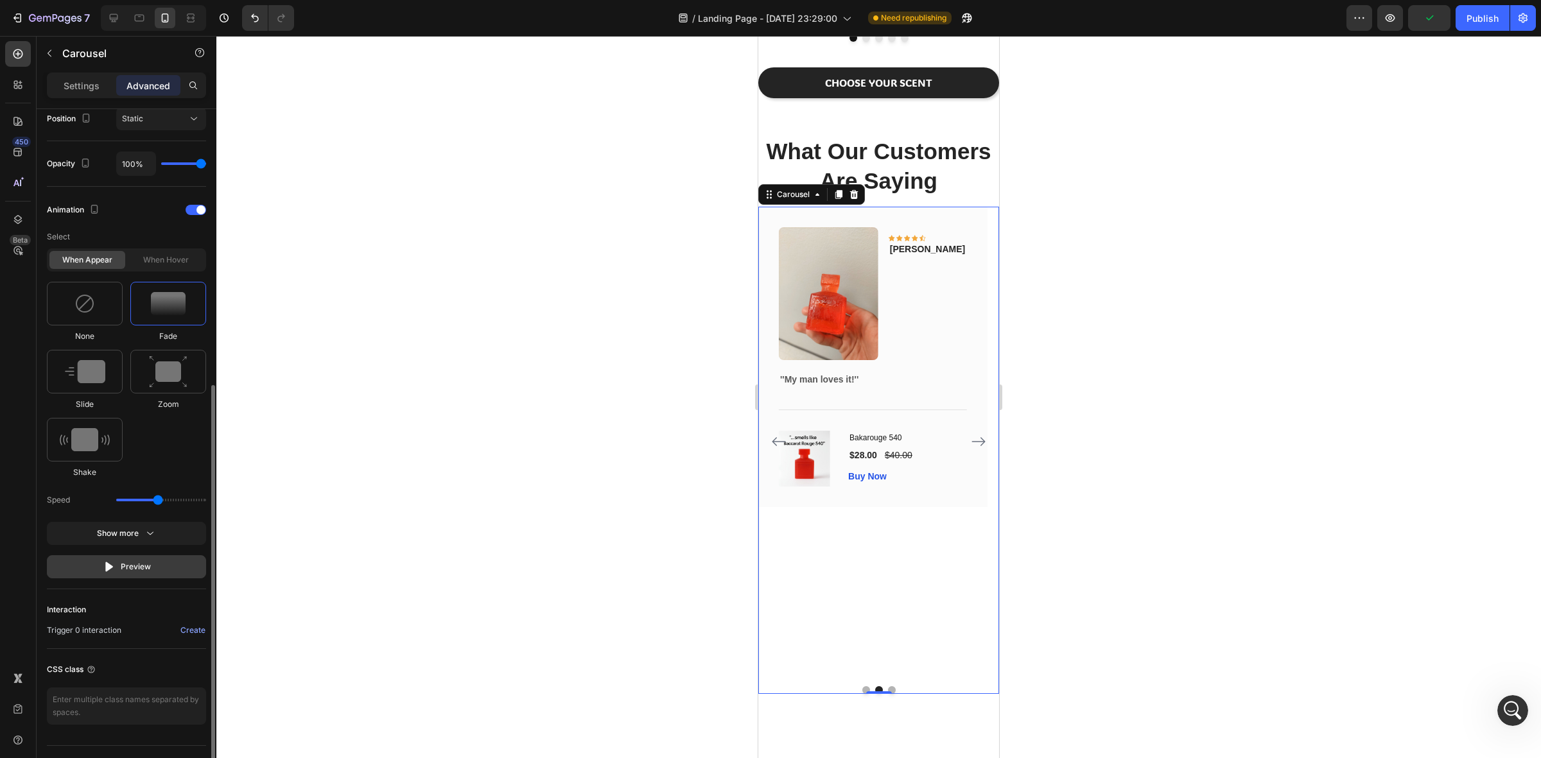
click at [109, 566] on icon "button" at bounding box center [109, 567] width 8 height 10
click at [777, 445] on icon "Carousel Back Arrow" at bounding box center [778, 441] width 15 height 15
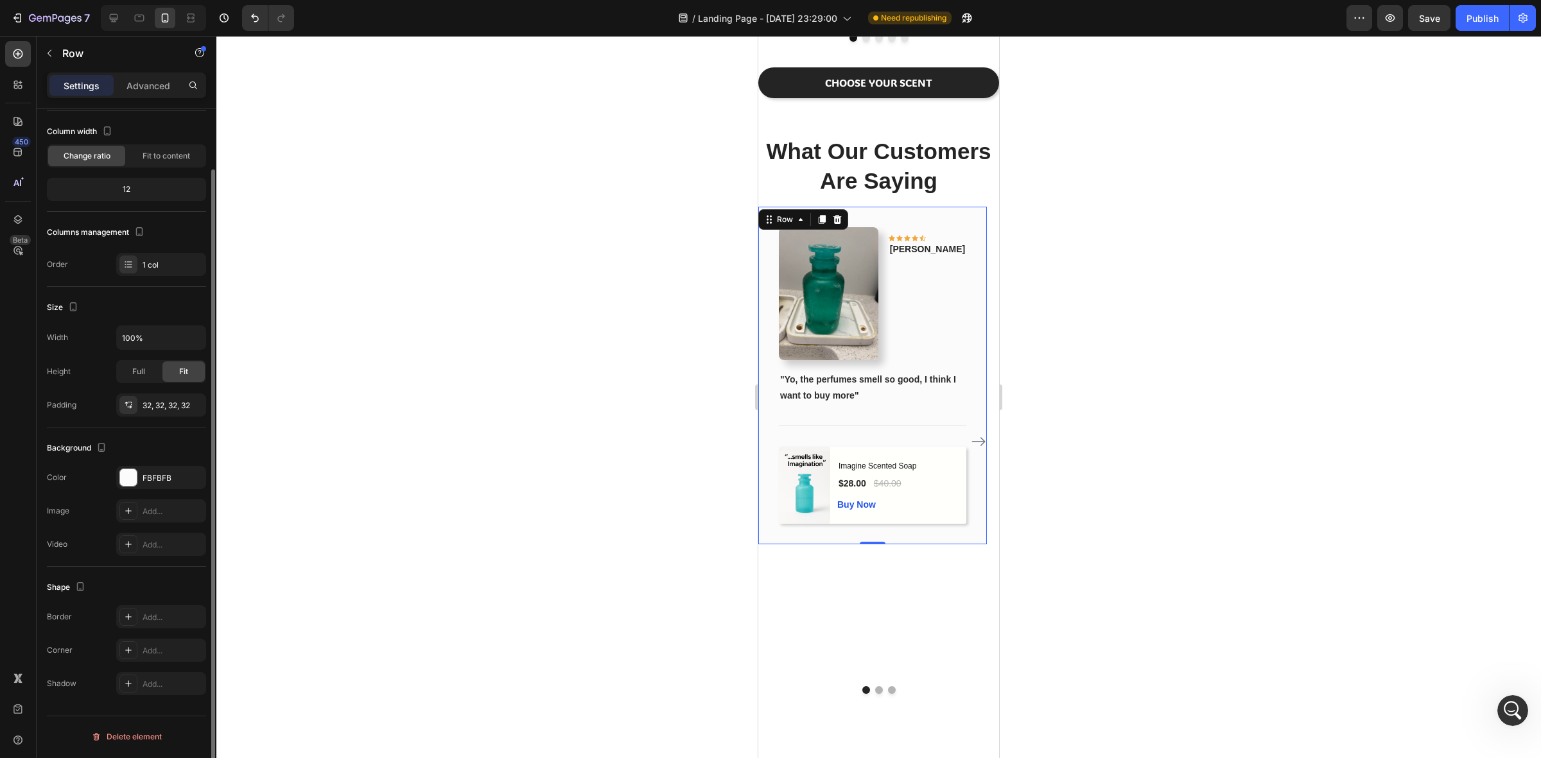
click at [777, 445] on div "Image Icon Icon Icon Icon Icon Row Phillip Text block Row "Yo, the perfumes sme…" at bounding box center [872, 376] width 229 height 338
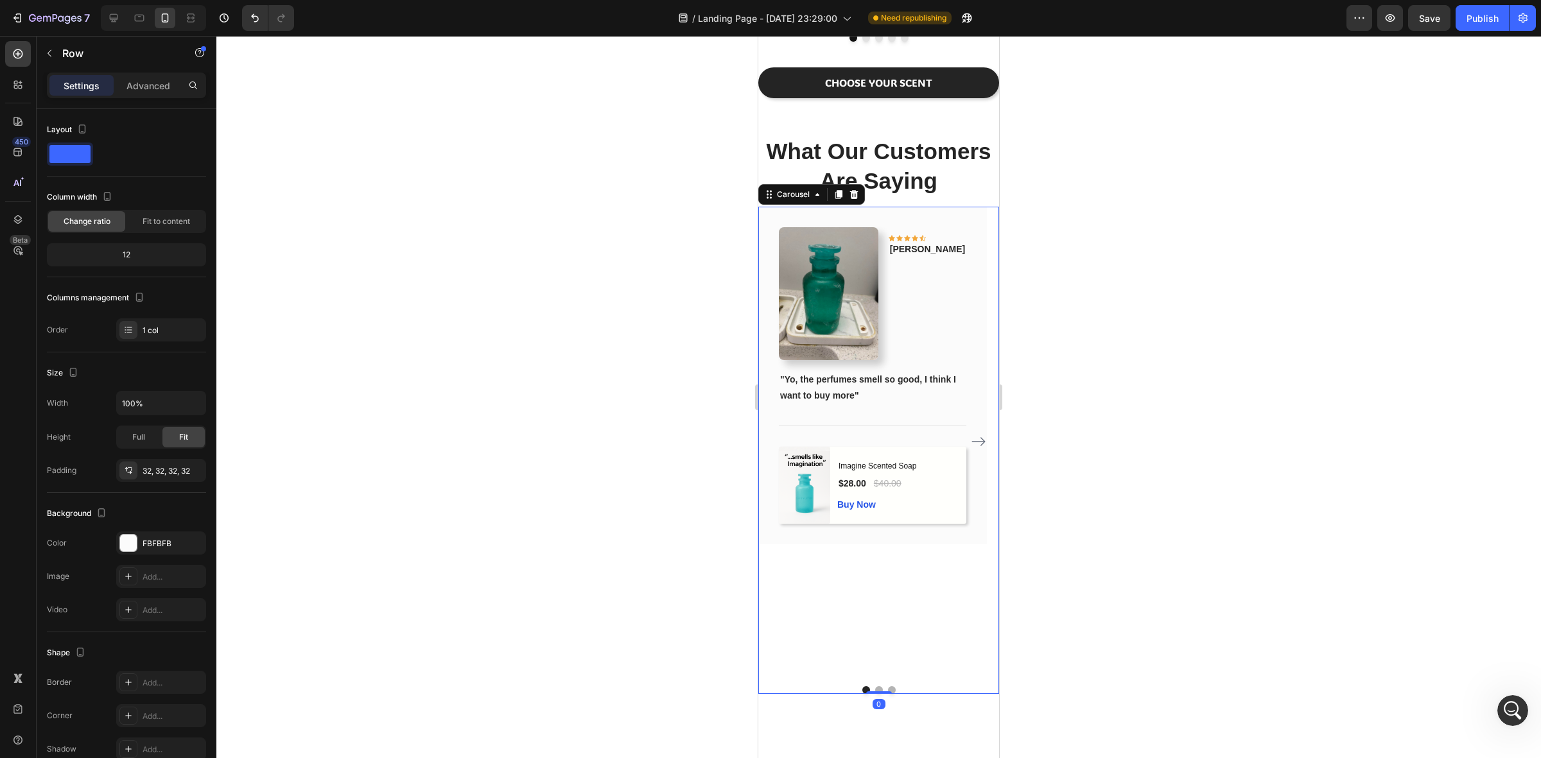
click at [798, 599] on div "Image Icon Icon Icon Icon Icon Row Phillip Text block Row "Yo, the perfumes sme…" at bounding box center [872, 441] width 229 height 469
click at [803, 545] on div "Image Icon Icon Icon Icon Icon Row Phillip Text block Row "Yo, the perfumes sme…" at bounding box center [872, 376] width 229 height 338
click at [146, 82] on p "Advanced" at bounding box center [149, 85] width 44 height 13
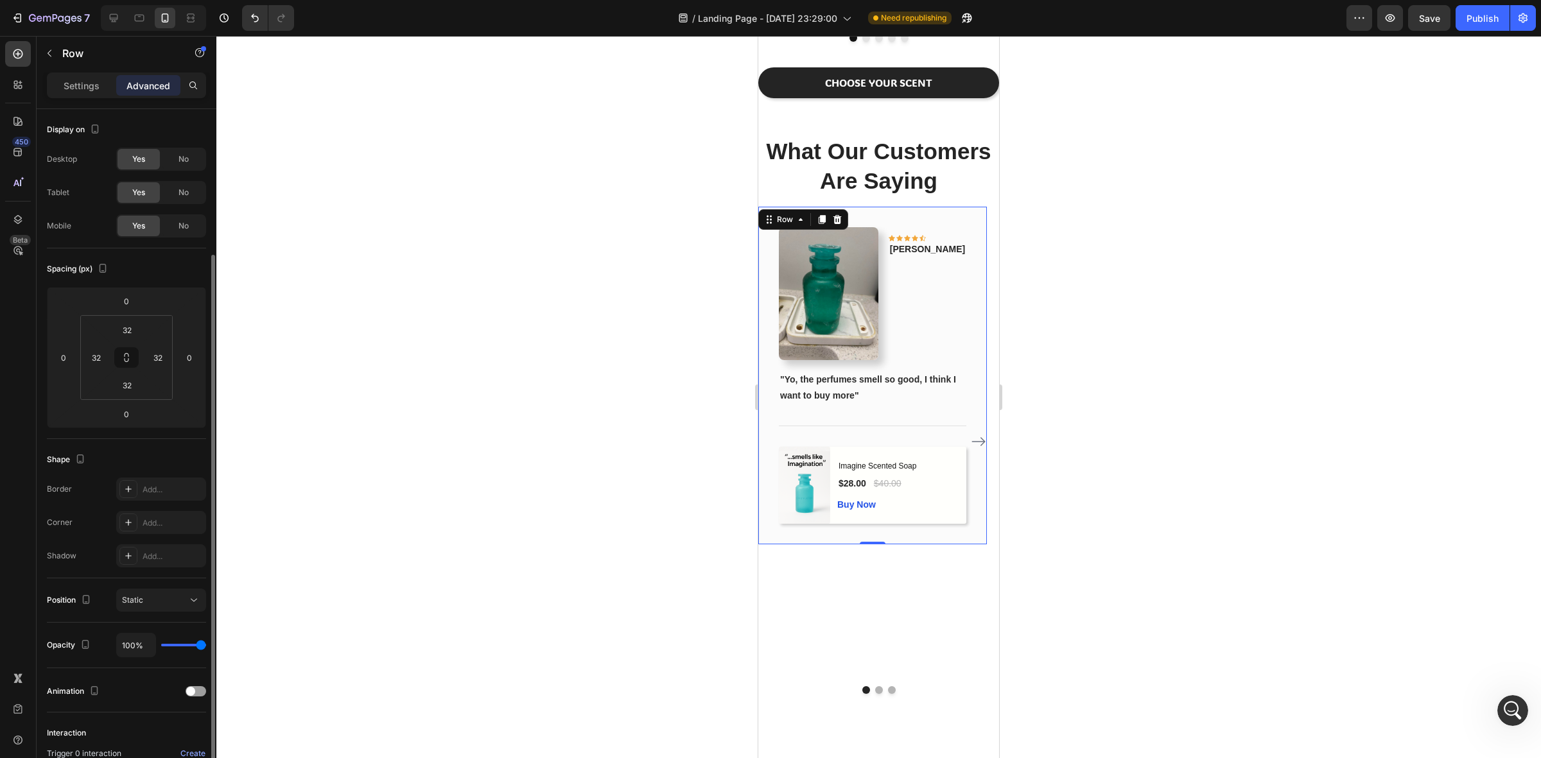
scroll to position [80, 0]
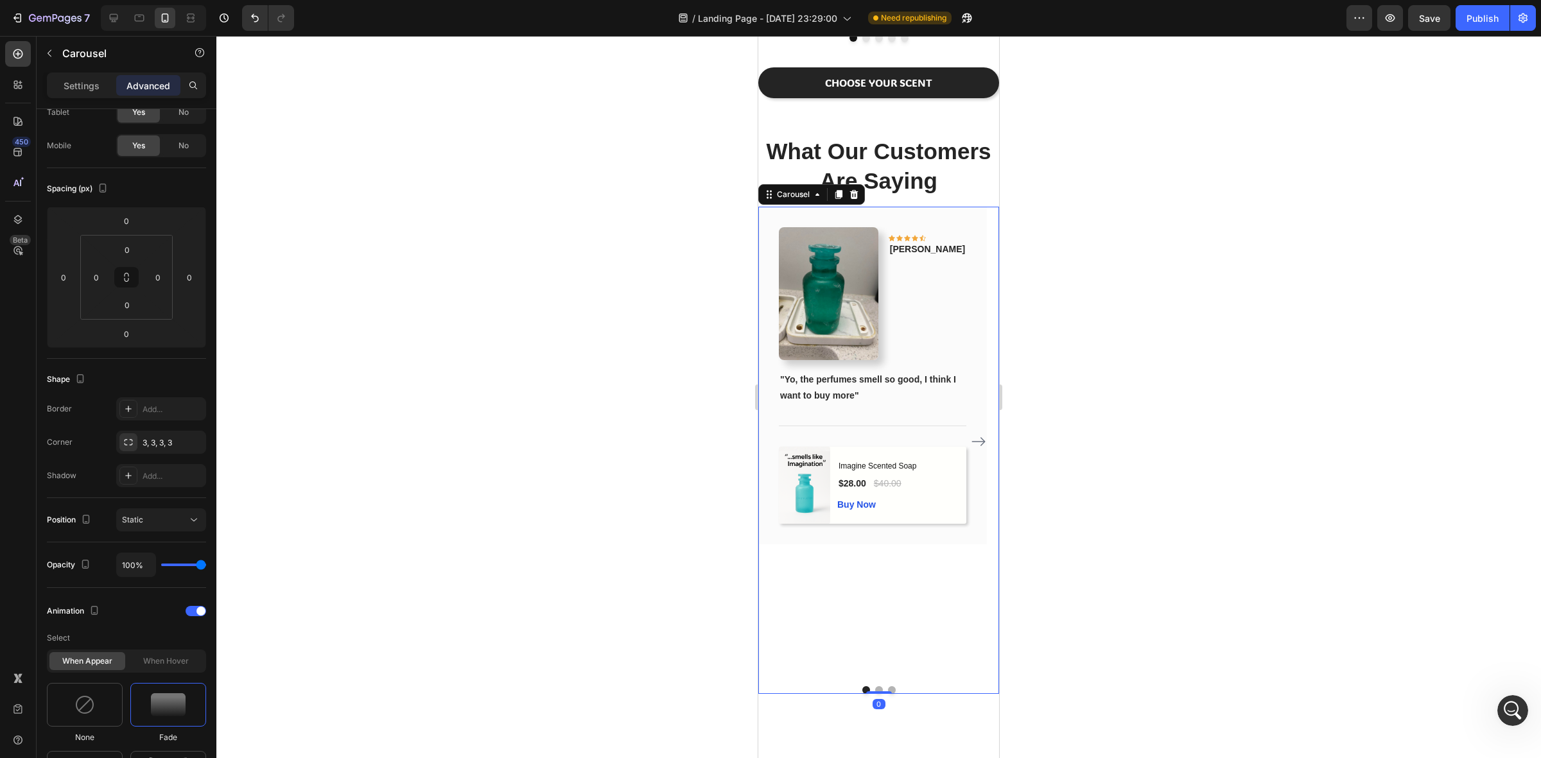
click at [971, 448] on icon "Carousel Next Arrow" at bounding box center [978, 441] width 15 height 15
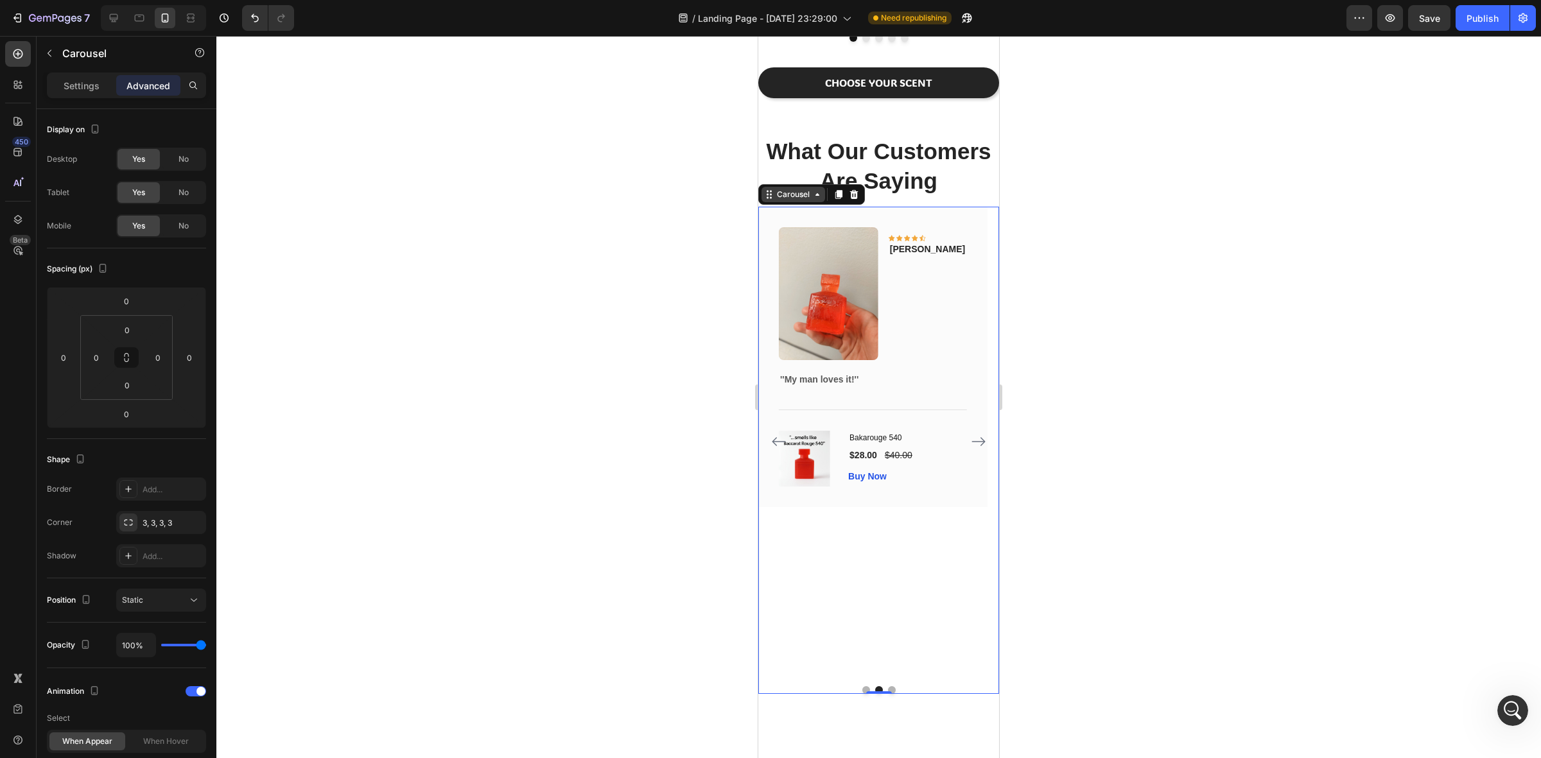
click at [782, 200] on div "Carousel" at bounding box center [794, 195] width 38 height 12
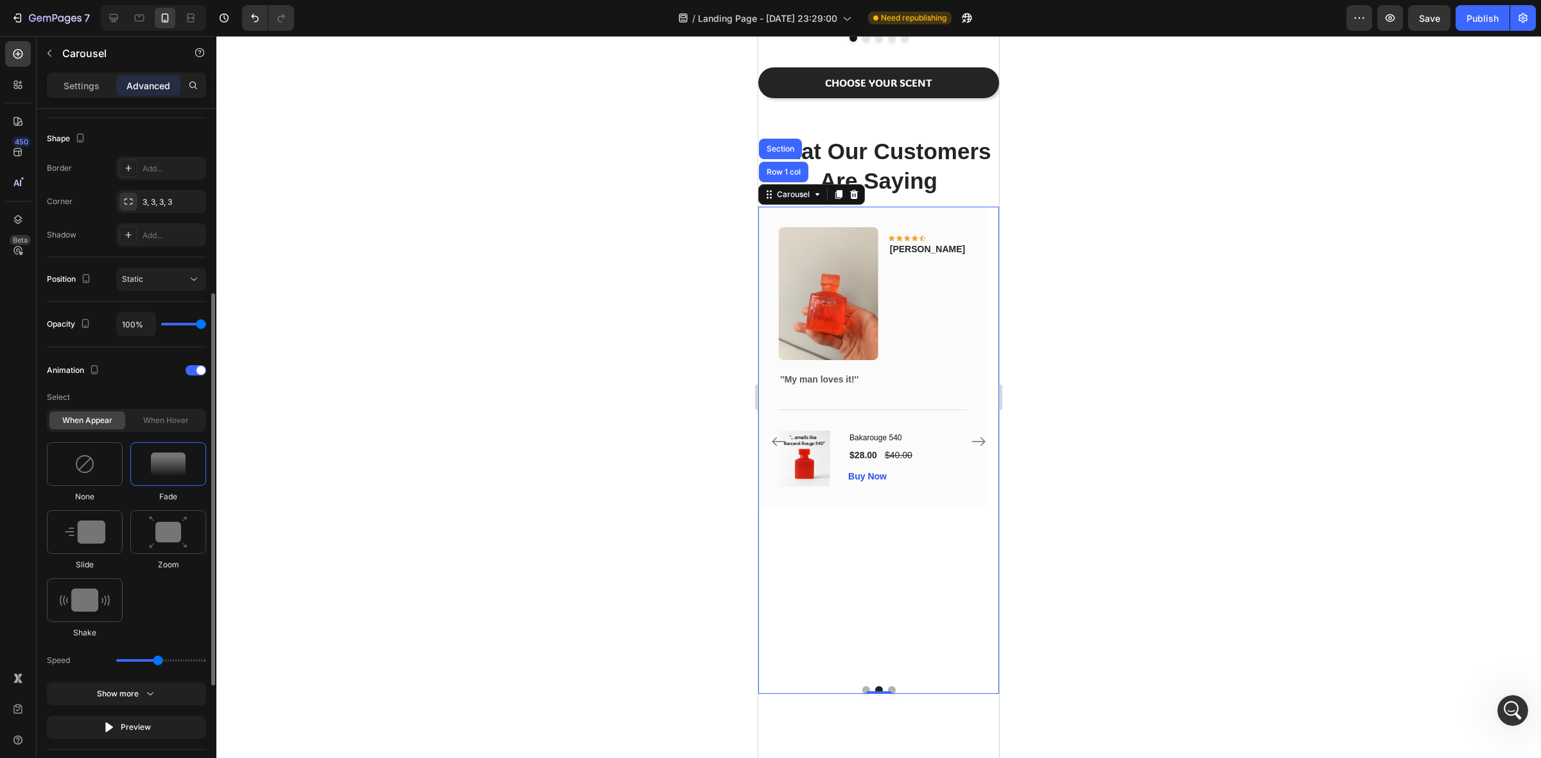
scroll to position [482, 0]
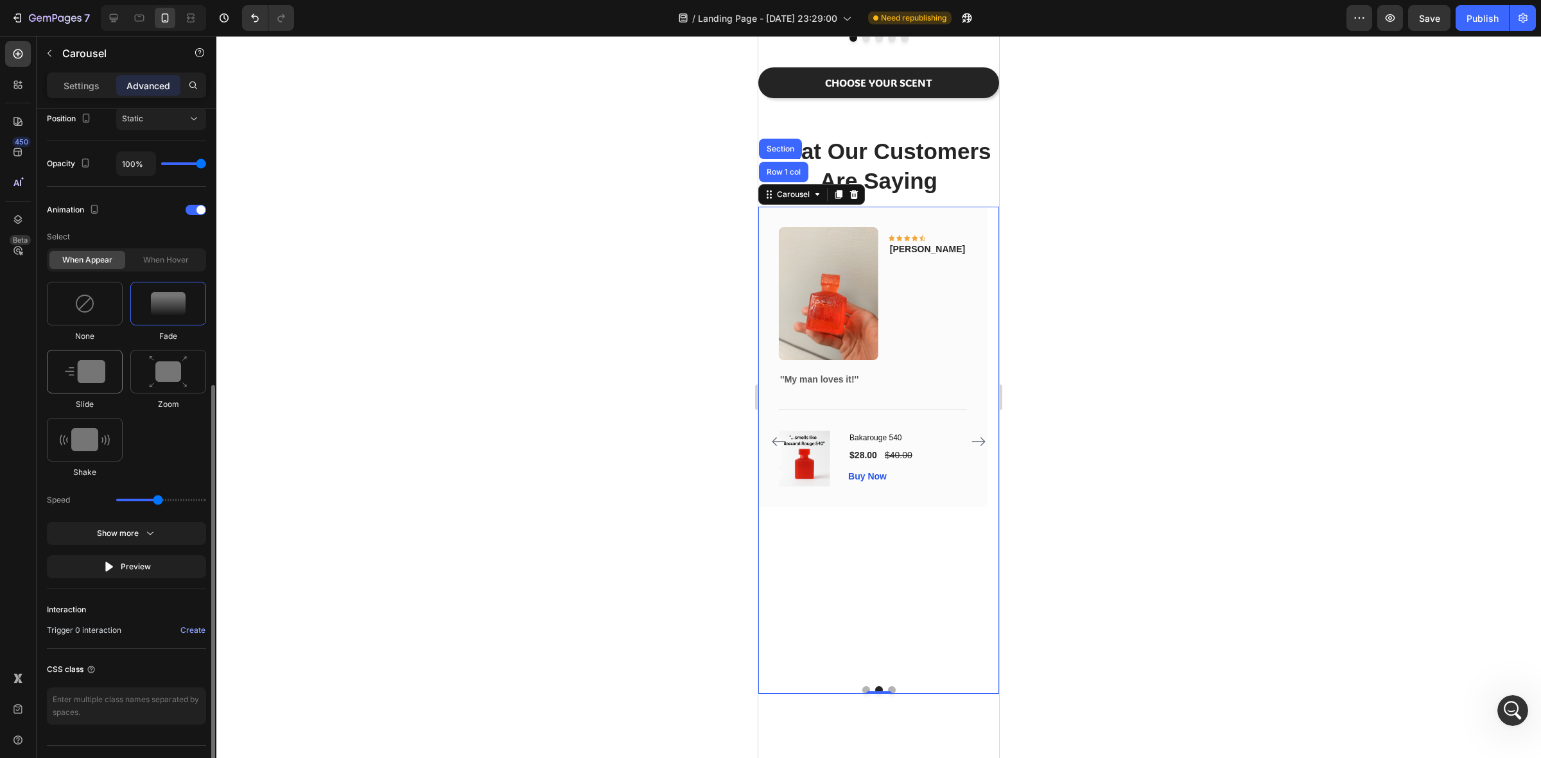
click at [95, 376] on img at bounding box center [85, 371] width 40 height 23
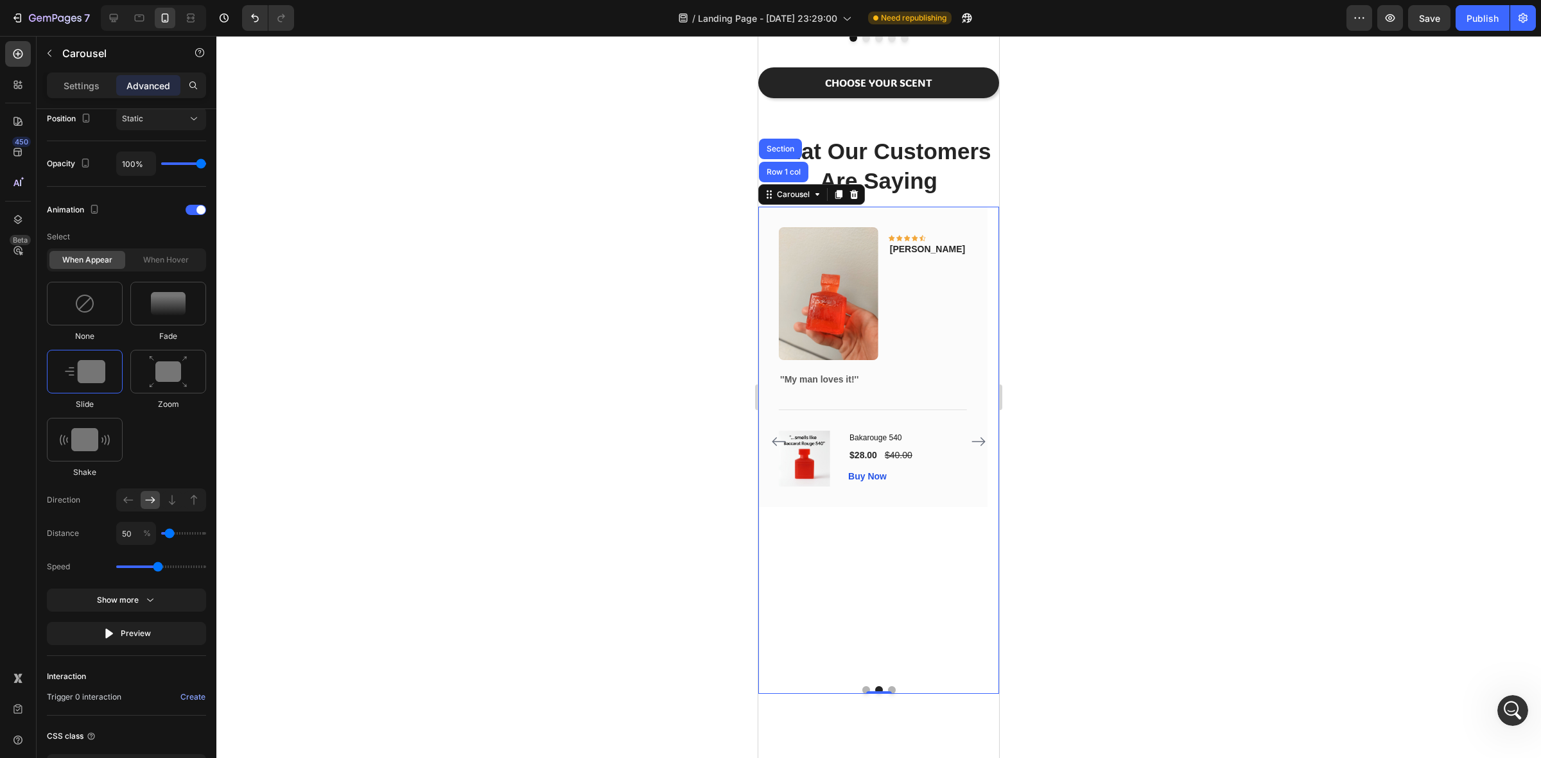
click at [863, 688] on button "Dot" at bounding box center [867, 691] width 8 height 8
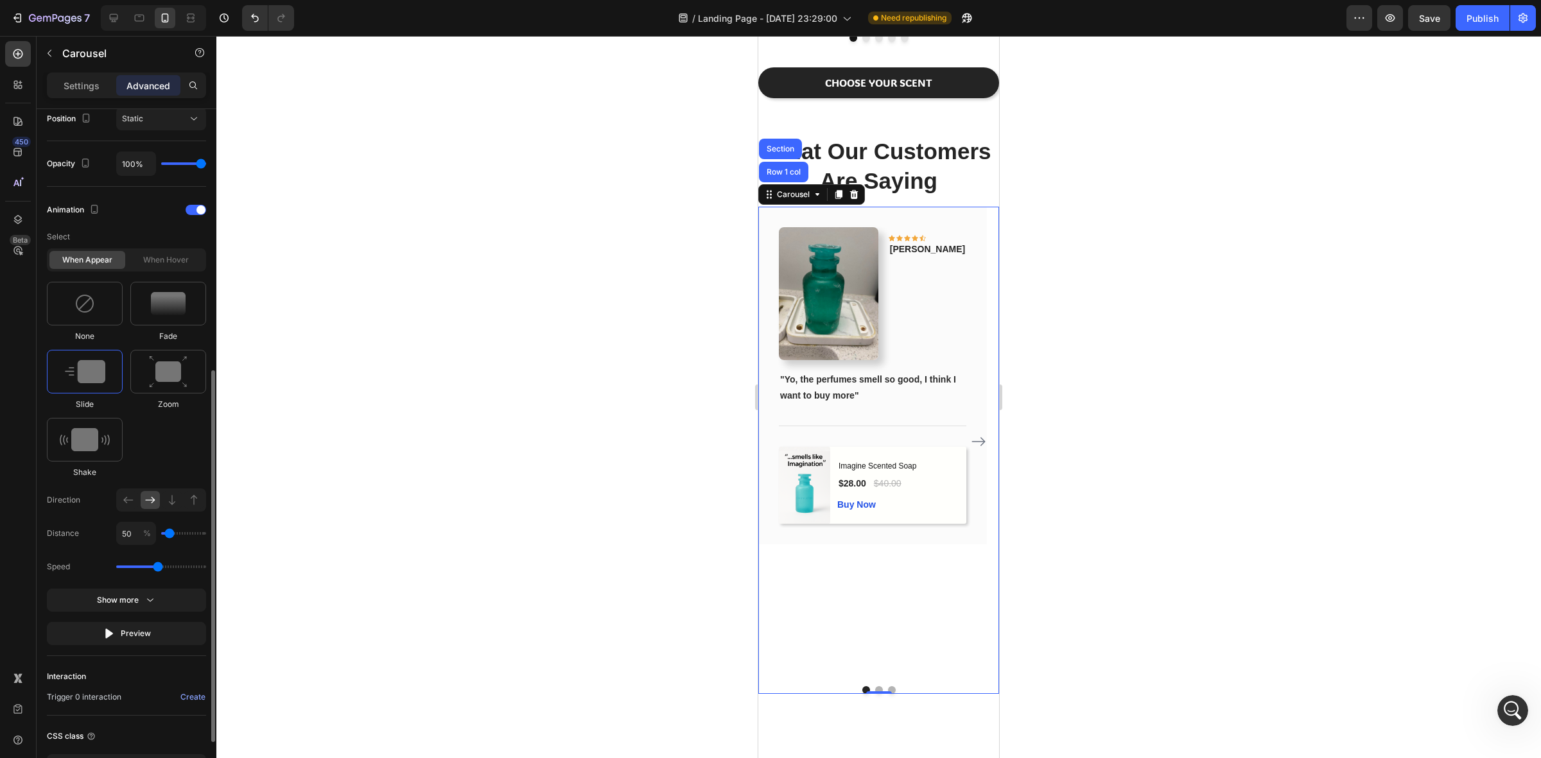
click at [174, 264] on div "When hover" at bounding box center [166, 260] width 76 height 18
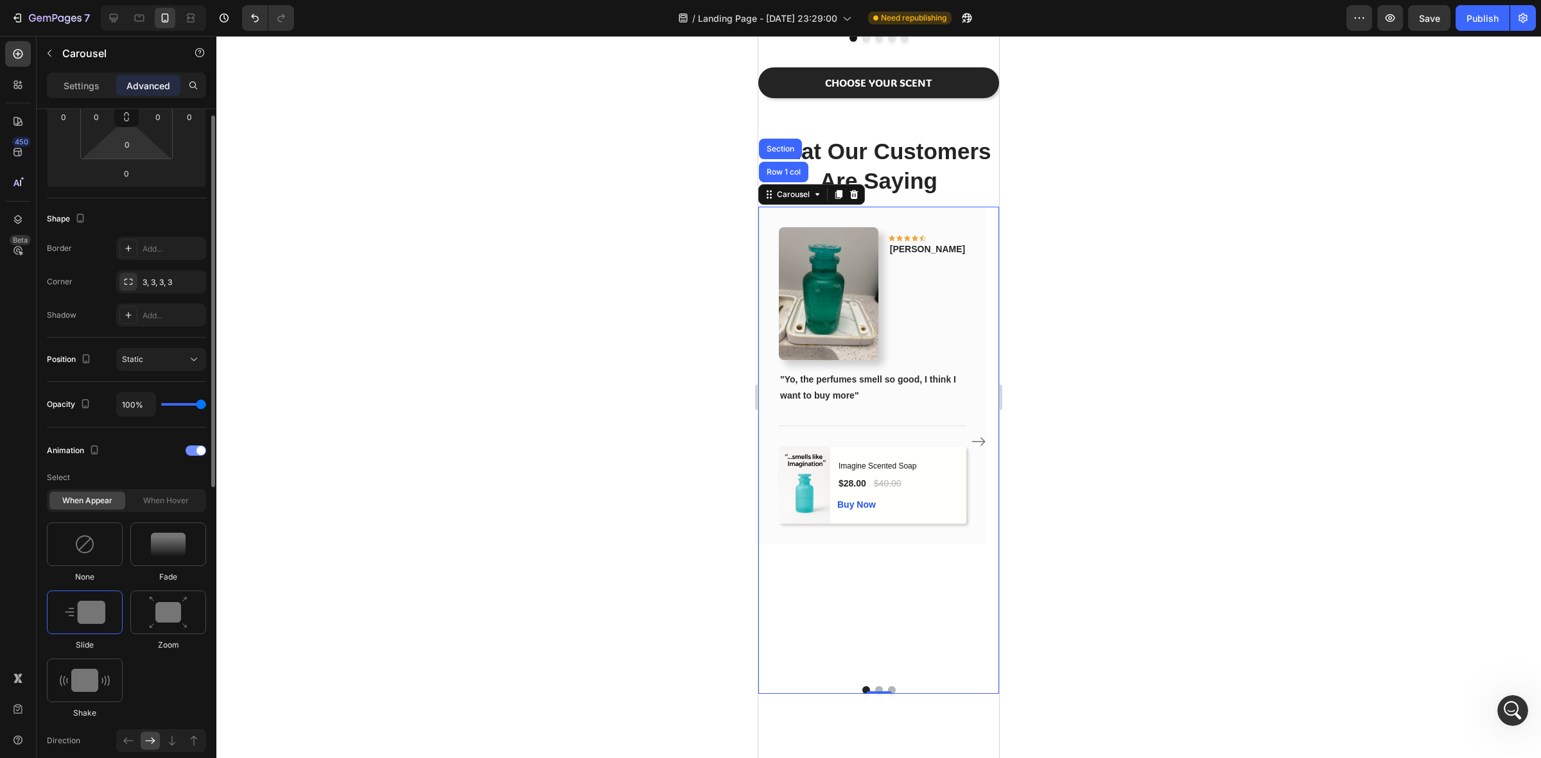
scroll to position [161, 0]
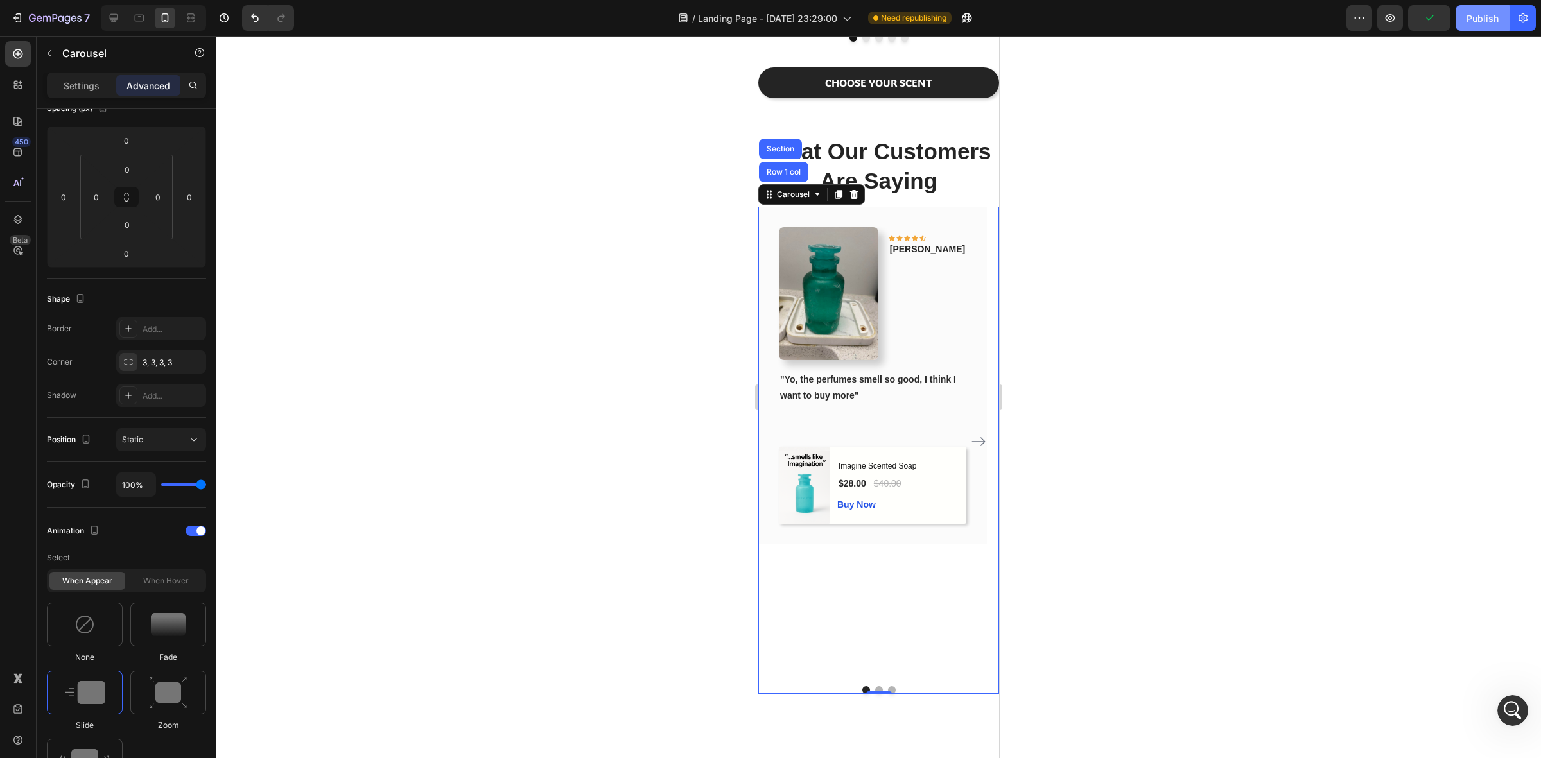
click at [1473, 16] on div "Publish" at bounding box center [1483, 18] width 32 height 13
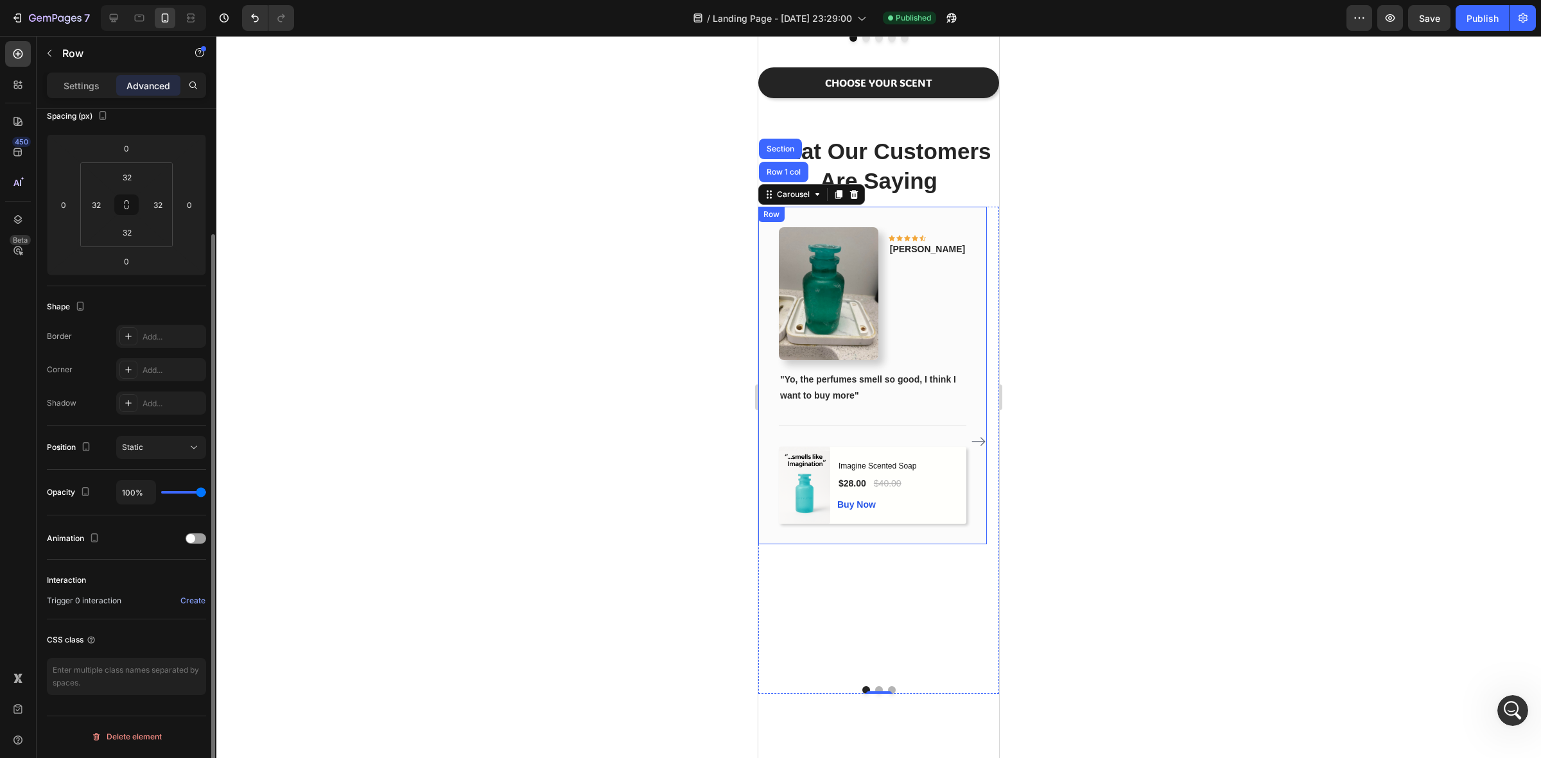
click at [782, 212] on div "Row" at bounding box center [771, 214] width 26 height 15
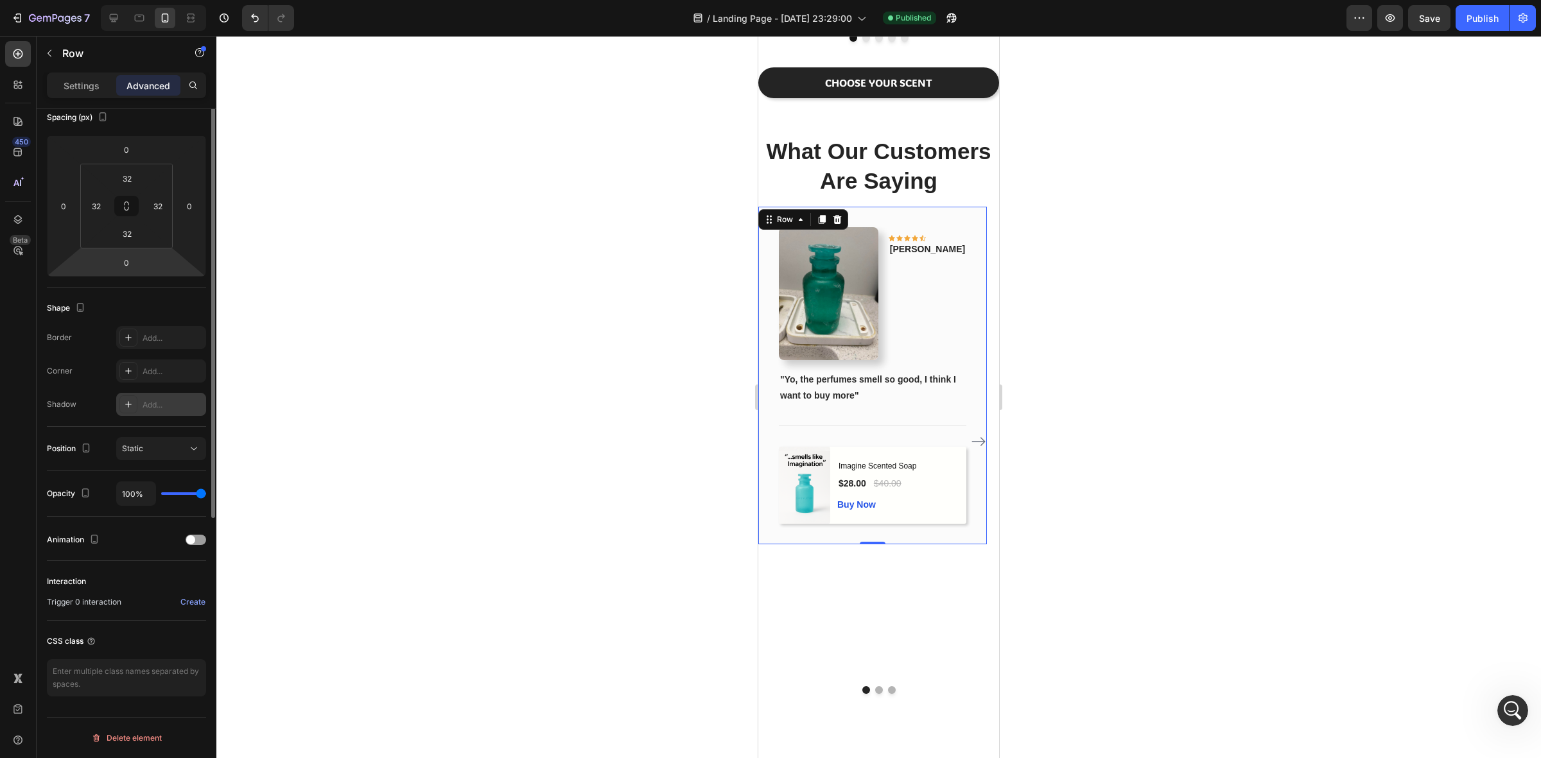
scroll to position [0, 0]
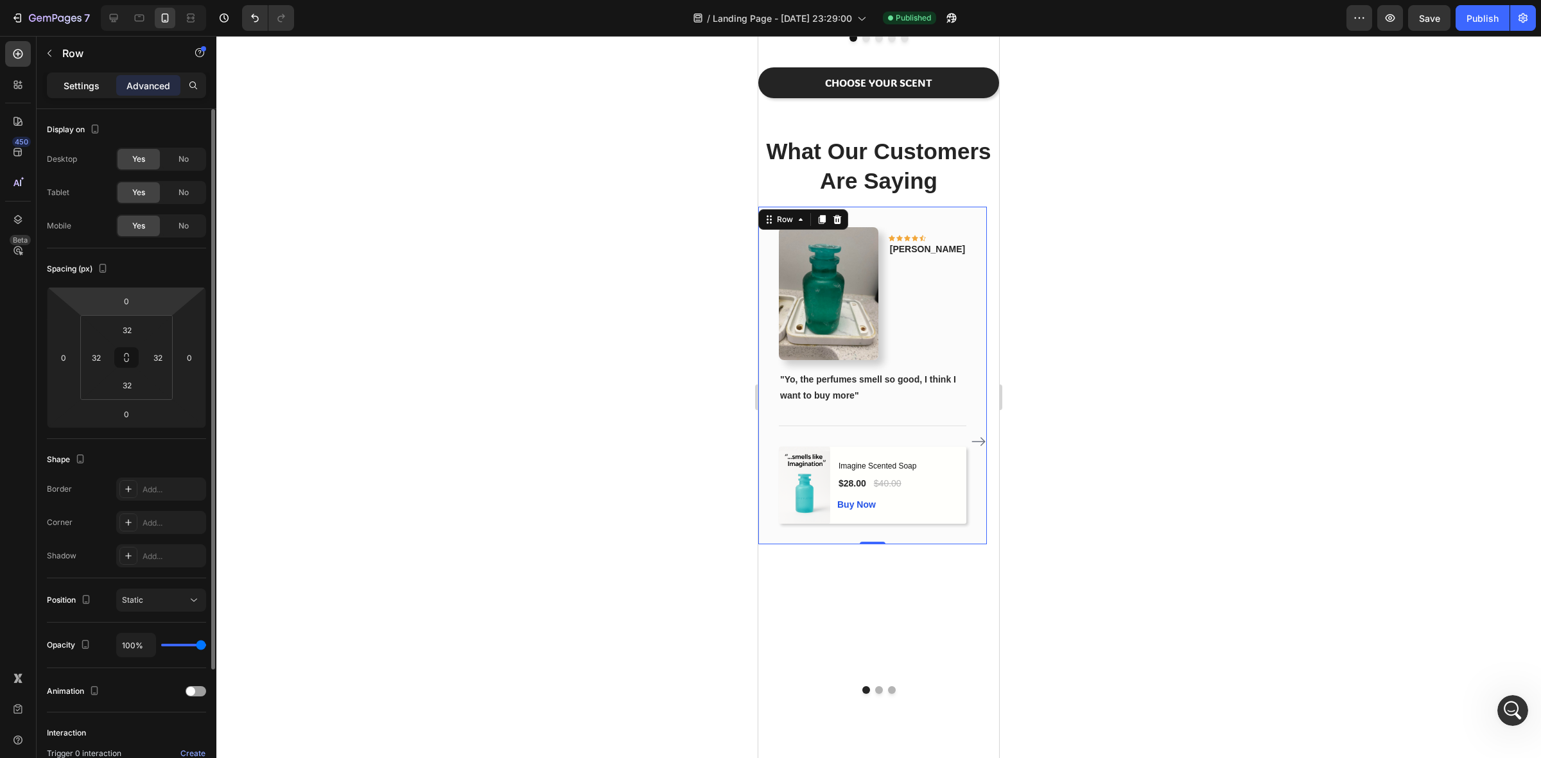
click at [87, 75] on div "Settings" at bounding box center [81, 85] width 64 height 21
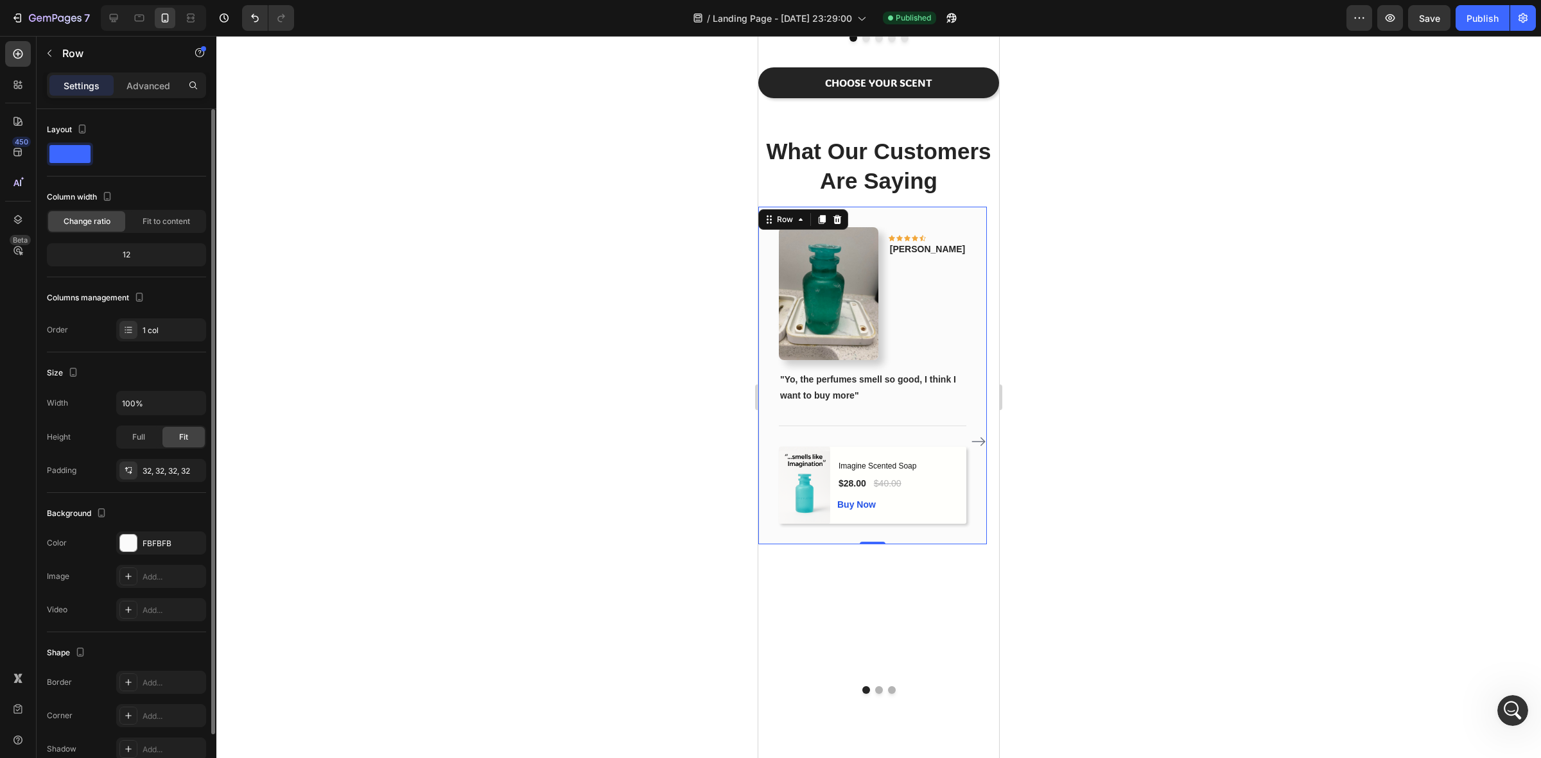
scroll to position [66, 0]
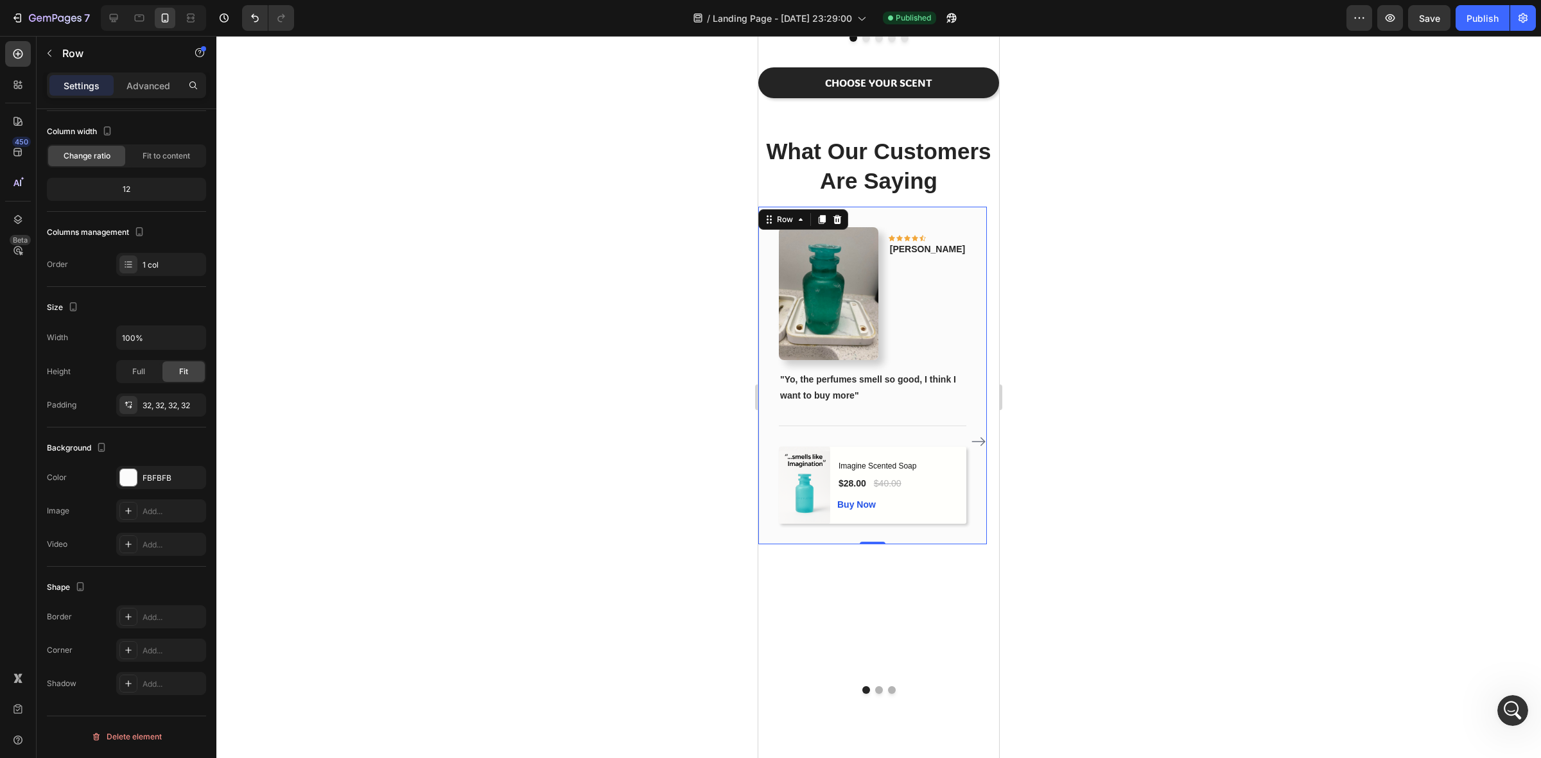
click at [766, 381] on div "Image Icon Icon Icon Icon Icon Row Phillip Text block Row "Yo, the perfumes sme…" at bounding box center [872, 376] width 229 height 338
click at [811, 649] on div "Image Icon Icon Icon Icon Icon Row Phillip Text block Row "Yo, the perfumes sme…" at bounding box center [872, 441] width 229 height 469
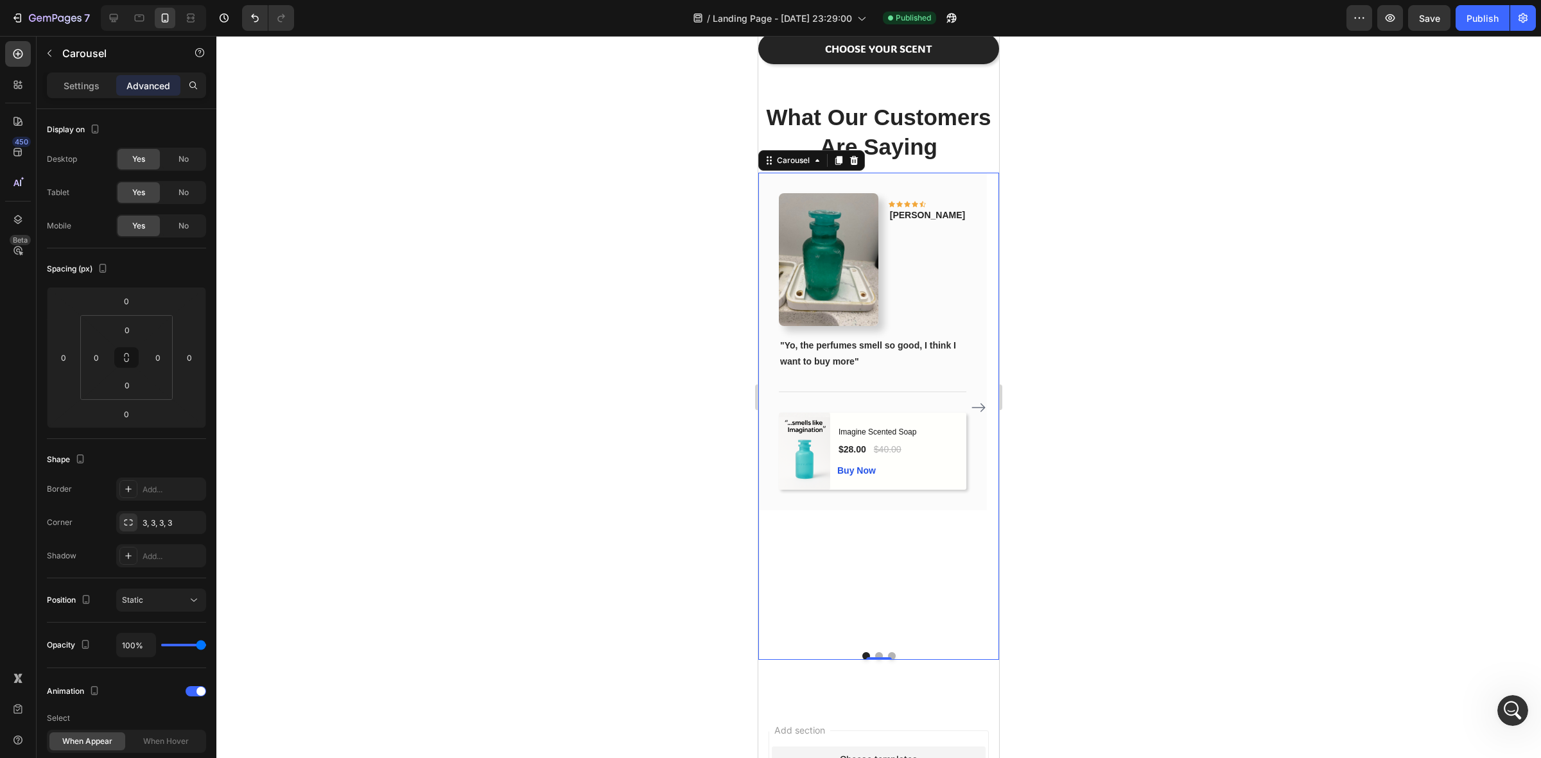
scroll to position [1216, 0]
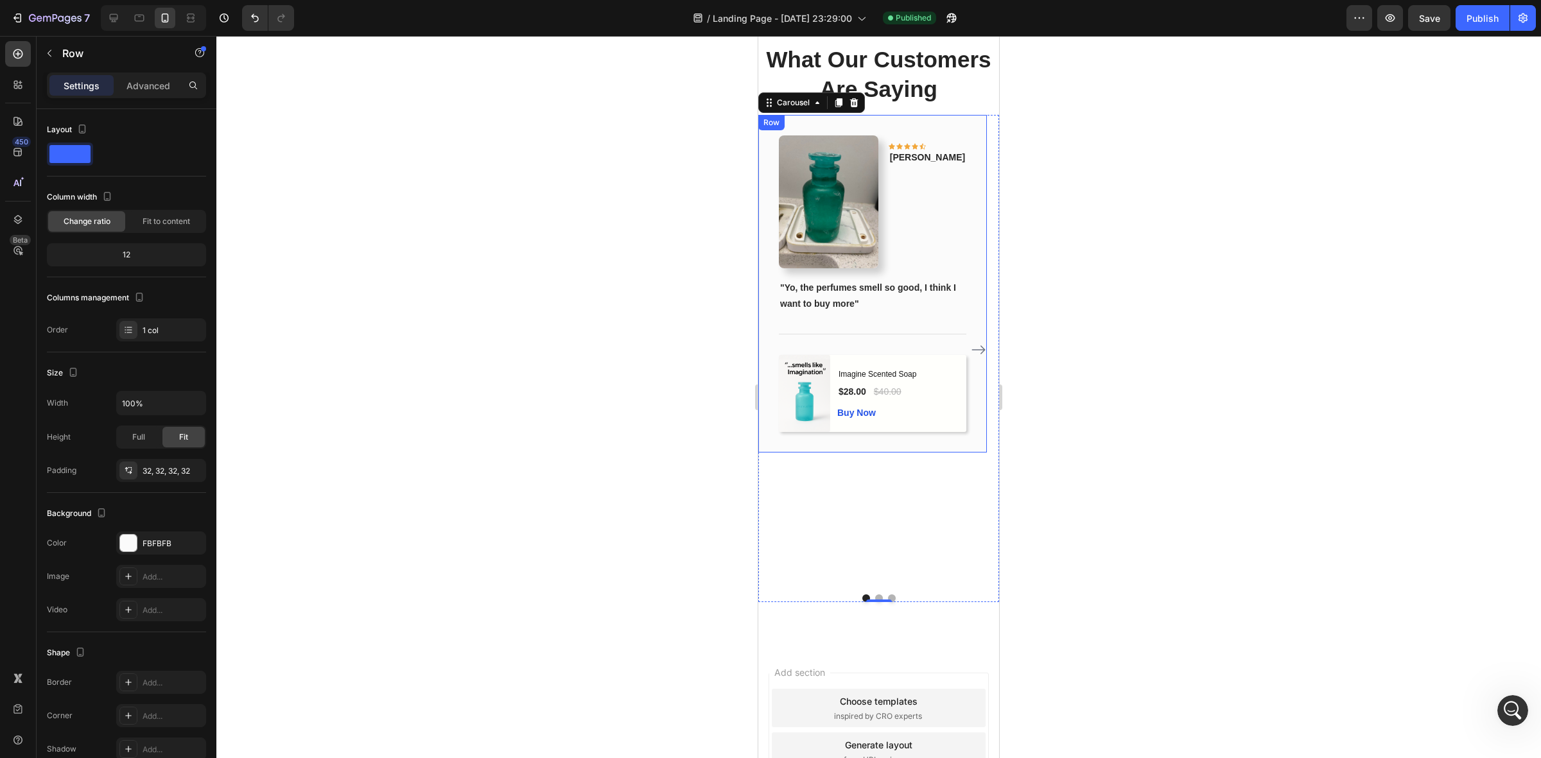
click at [938, 116] on div "Image Icon Icon Icon Icon Icon Row Phillip Text block Row "Yo, the perfumes sme…" at bounding box center [872, 284] width 229 height 338
click at [846, 111] on div "What Our Customers Are Saying Heading Image Icon Icon Icon Icon Icon Row Philli…" at bounding box center [878, 323] width 241 height 559
click at [956, 268] on div "Icon Icon Icon Icon Icon Row Phillip Text block" at bounding box center [928, 202] width 78 height 132
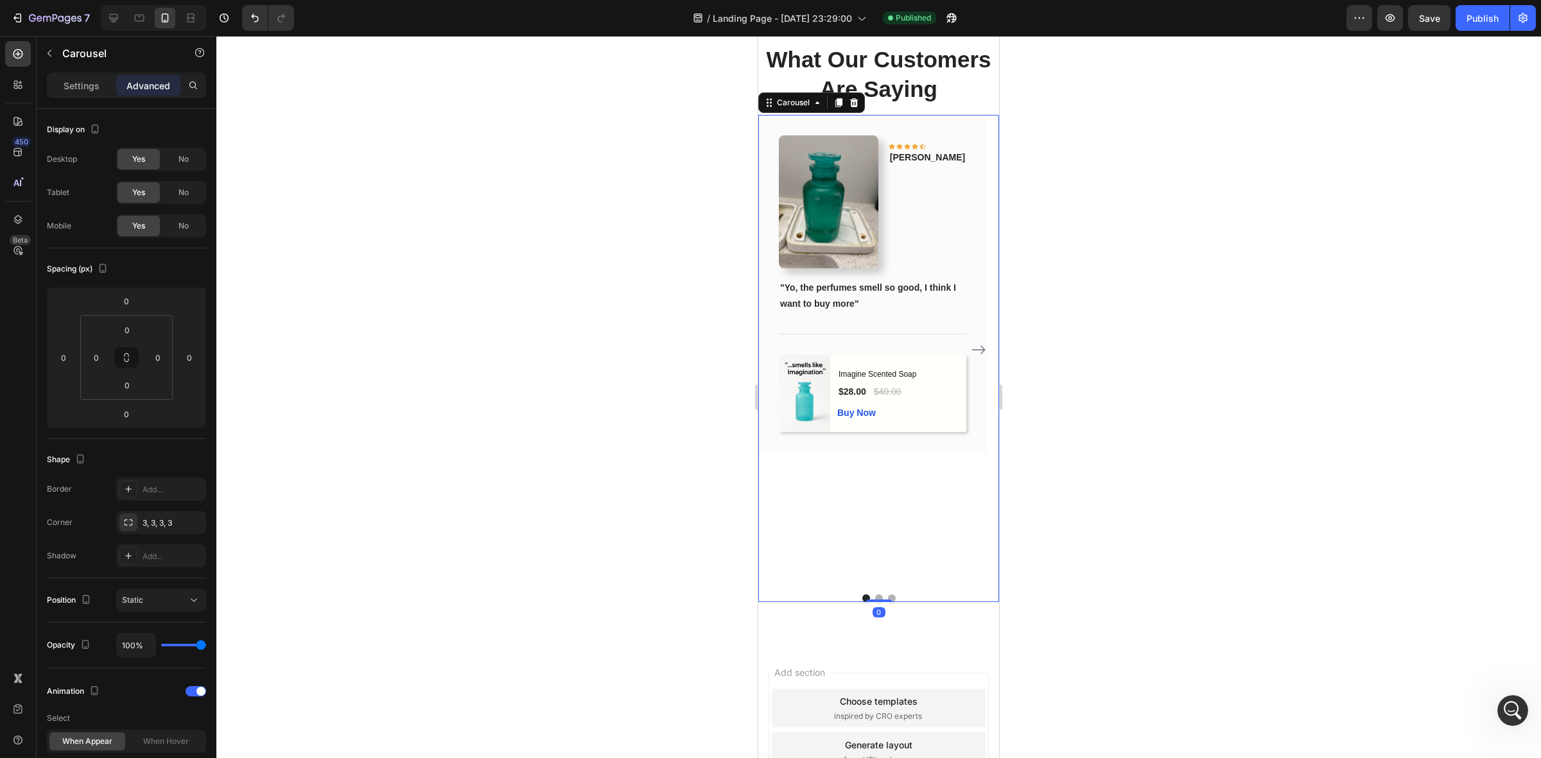
click at [971, 347] on icon "Carousel Next Arrow" at bounding box center [978, 349] width 15 height 15
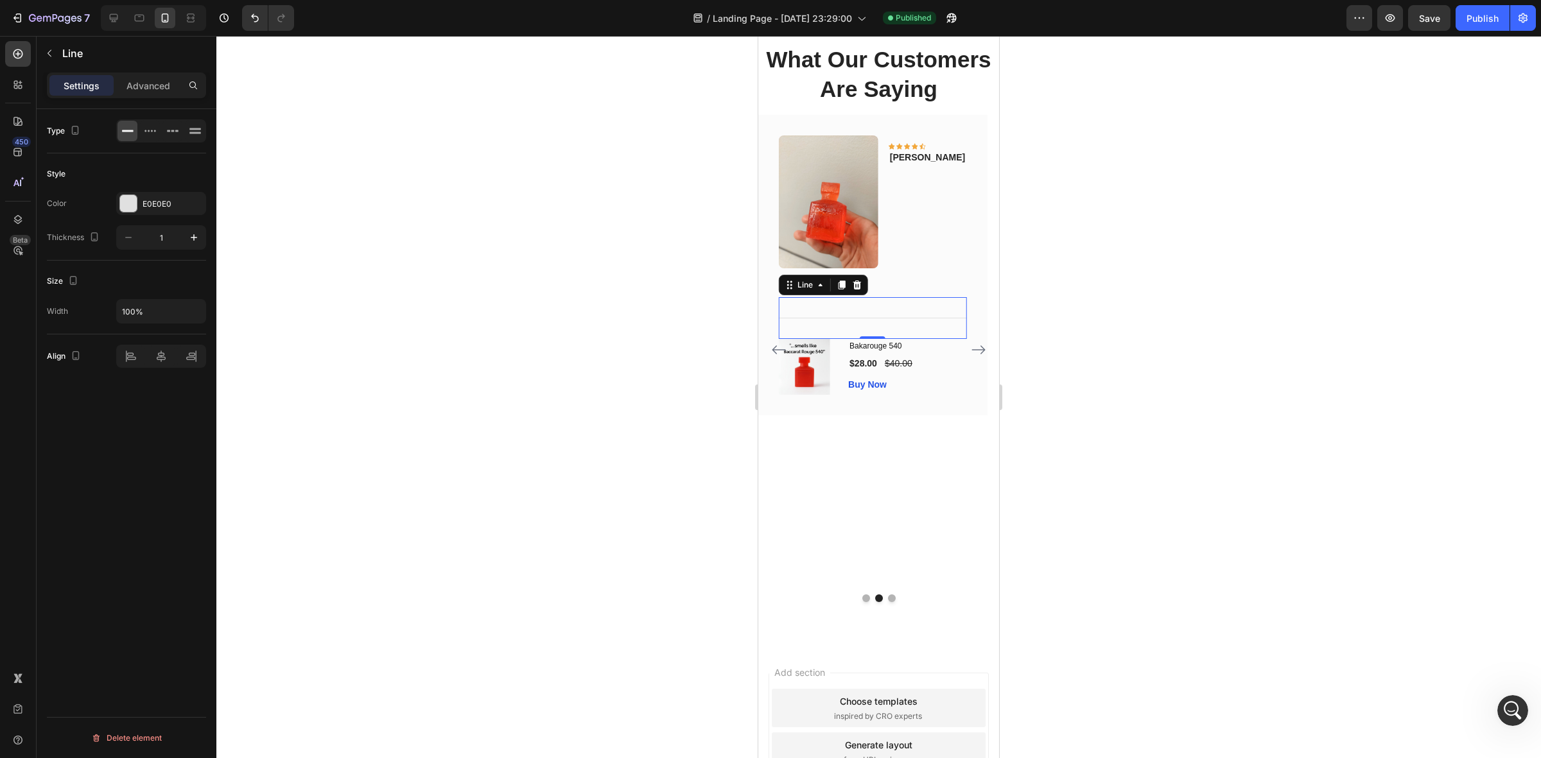
click at [923, 339] on div "Title Line 0" at bounding box center [873, 318] width 188 height 42
click at [927, 296] on p "''My man loves it!''" at bounding box center [872, 288] width 185 height 16
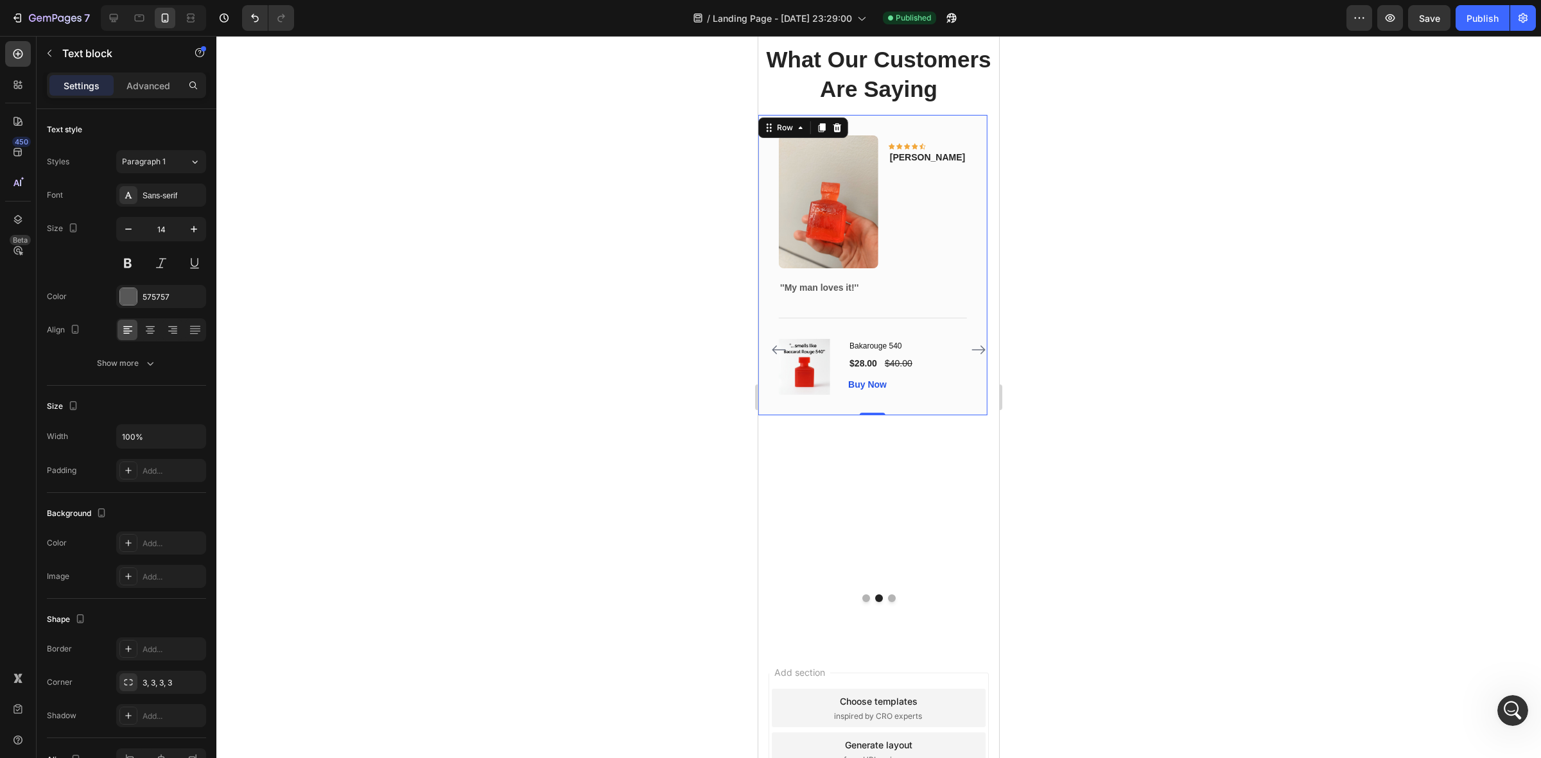
click at [977, 366] on div "Image Icon Icon Icon Icon Icon Row Olivia Text block Row ''My man loves it!'' T…" at bounding box center [872, 265] width 229 height 301
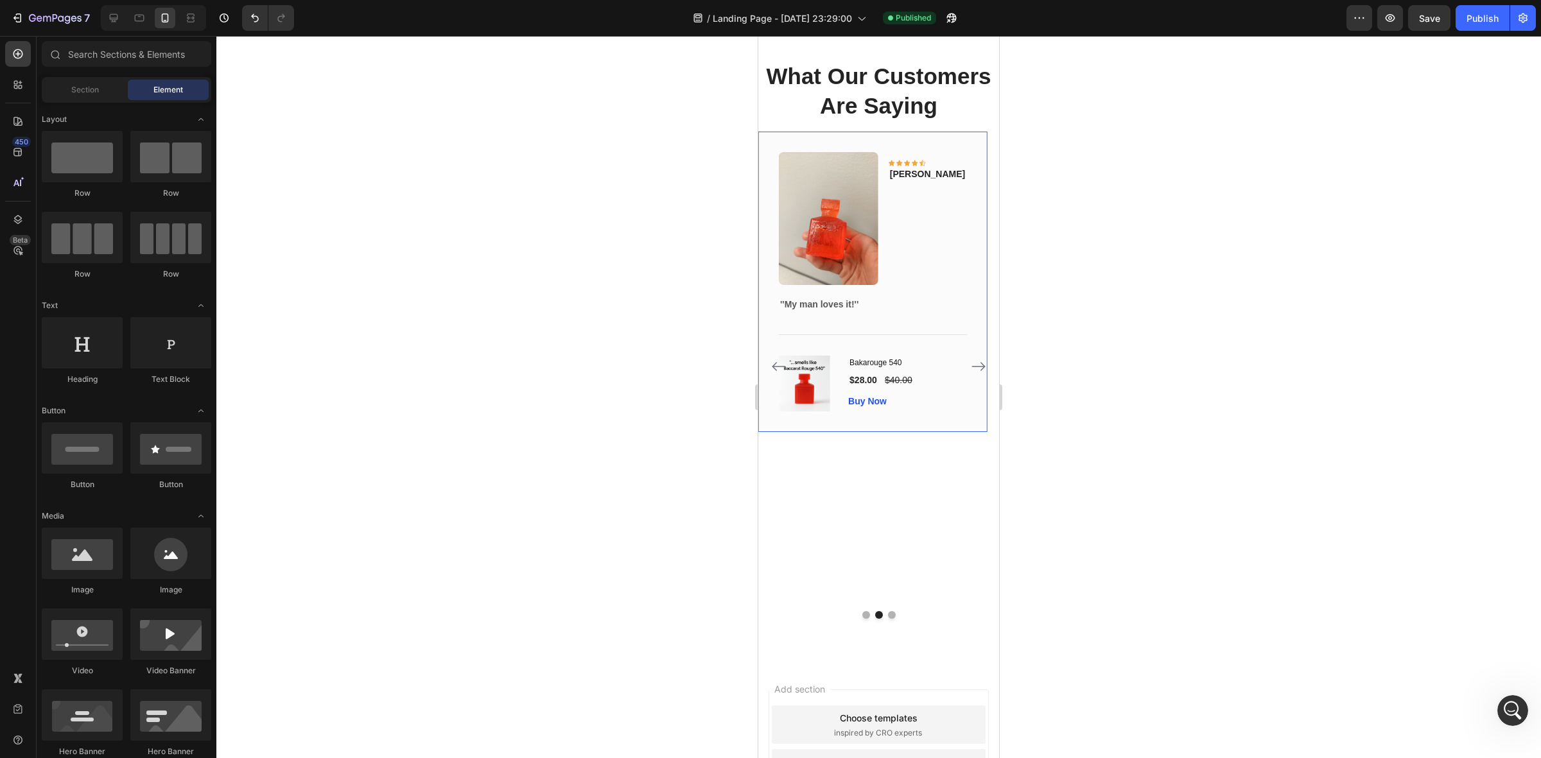
scroll to position [1238, 0]
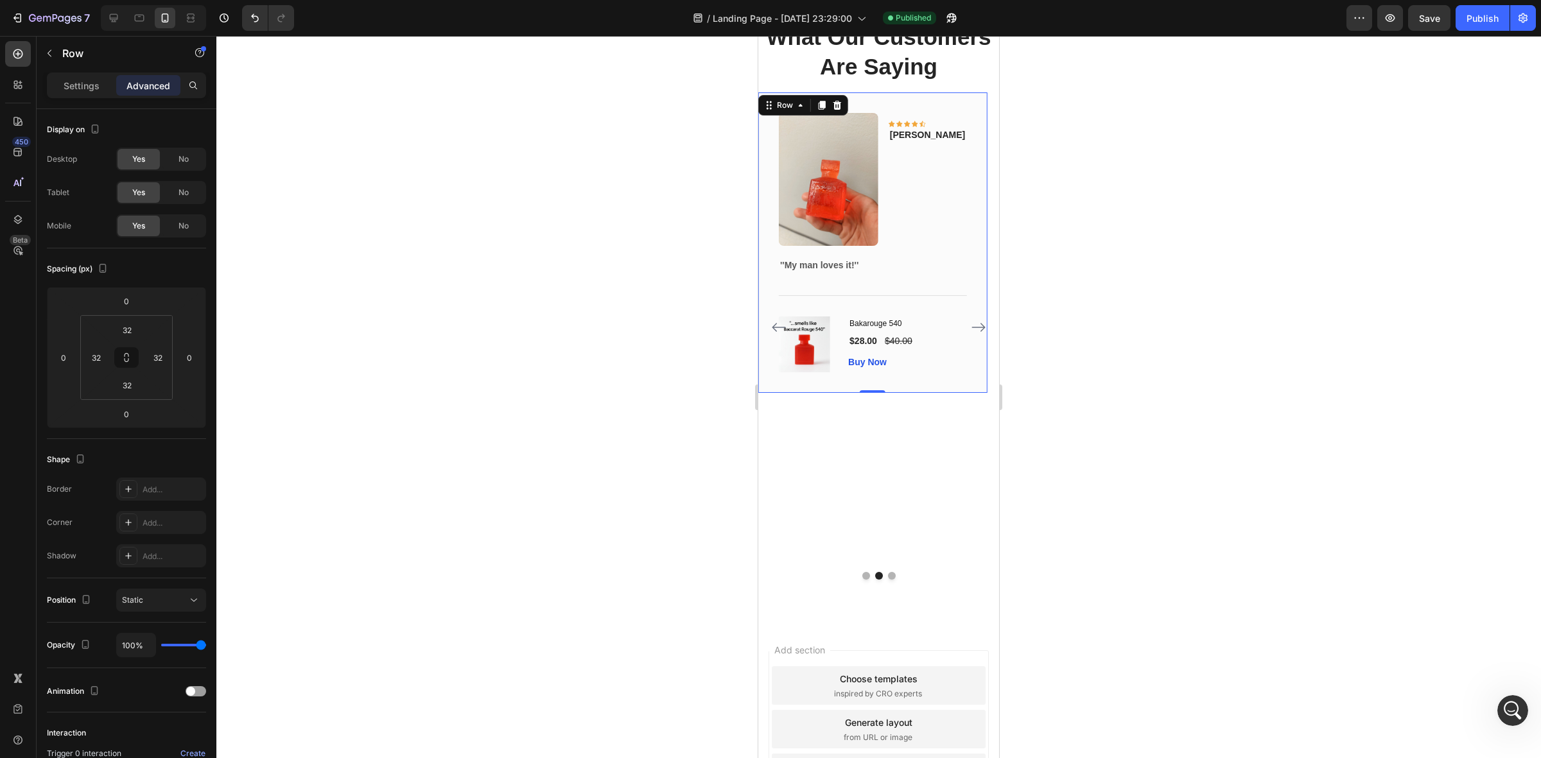
click at [763, 393] on div "Image Icon Icon Icon Icon Icon Row Olivia Text block Row ''My man loves it!'' T…" at bounding box center [872, 242] width 229 height 301
click at [764, 393] on div "Image Icon Icon Icon Icon Icon Row Olivia Text block Row ''My man loves it!'' T…" at bounding box center [872, 242] width 229 height 301
drag, startPoint x: 764, startPoint y: 443, endPoint x: 1389, endPoint y: 515, distance: 629.0
click at [764, 393] on div "Image Icon Icon Icon Icon Icon Row Olivia Text block Row ''My man loves it!'' T…" at bounding box center [872, 242] width 229 height 301
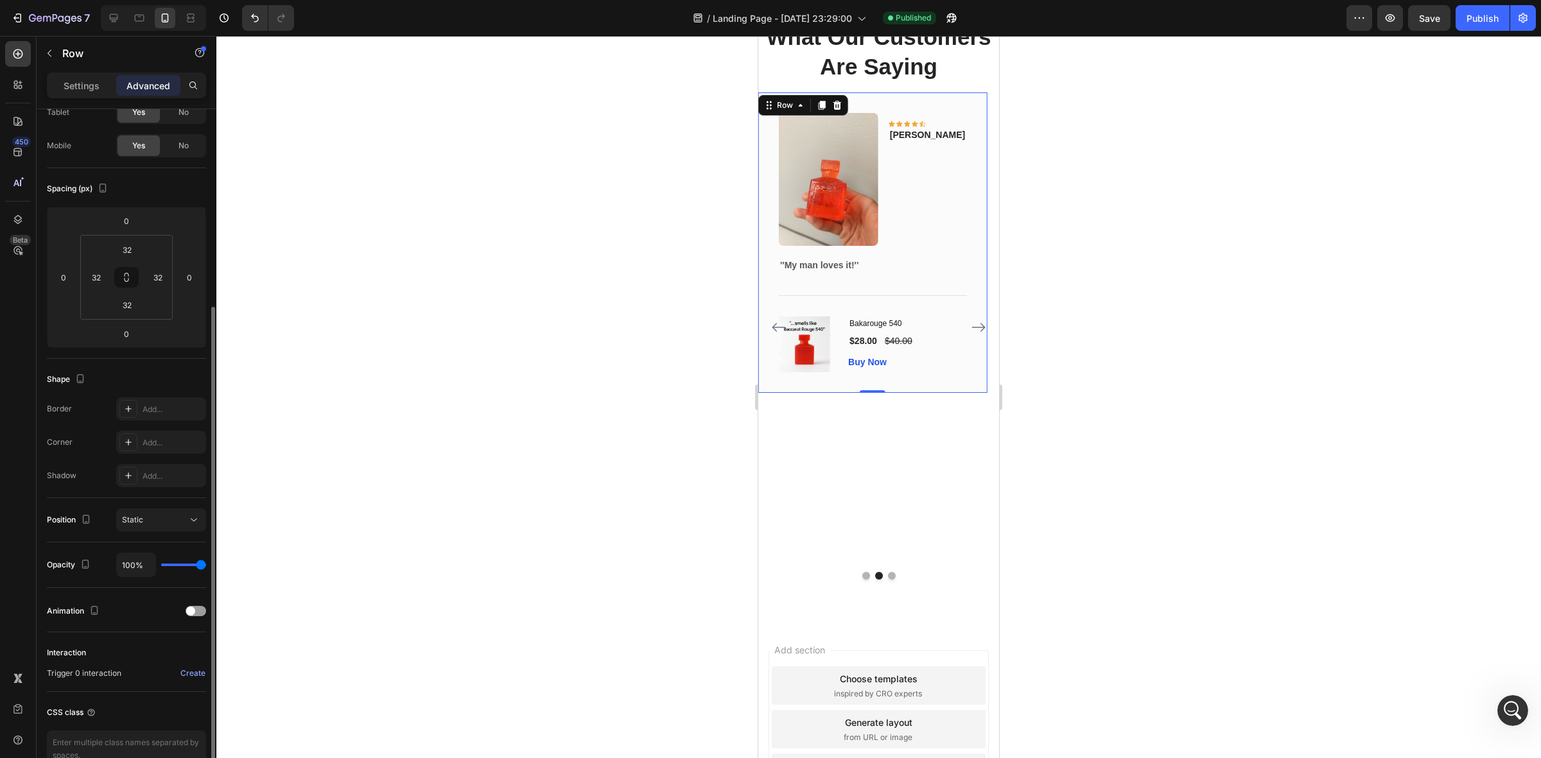
scroll to position [153, 0]
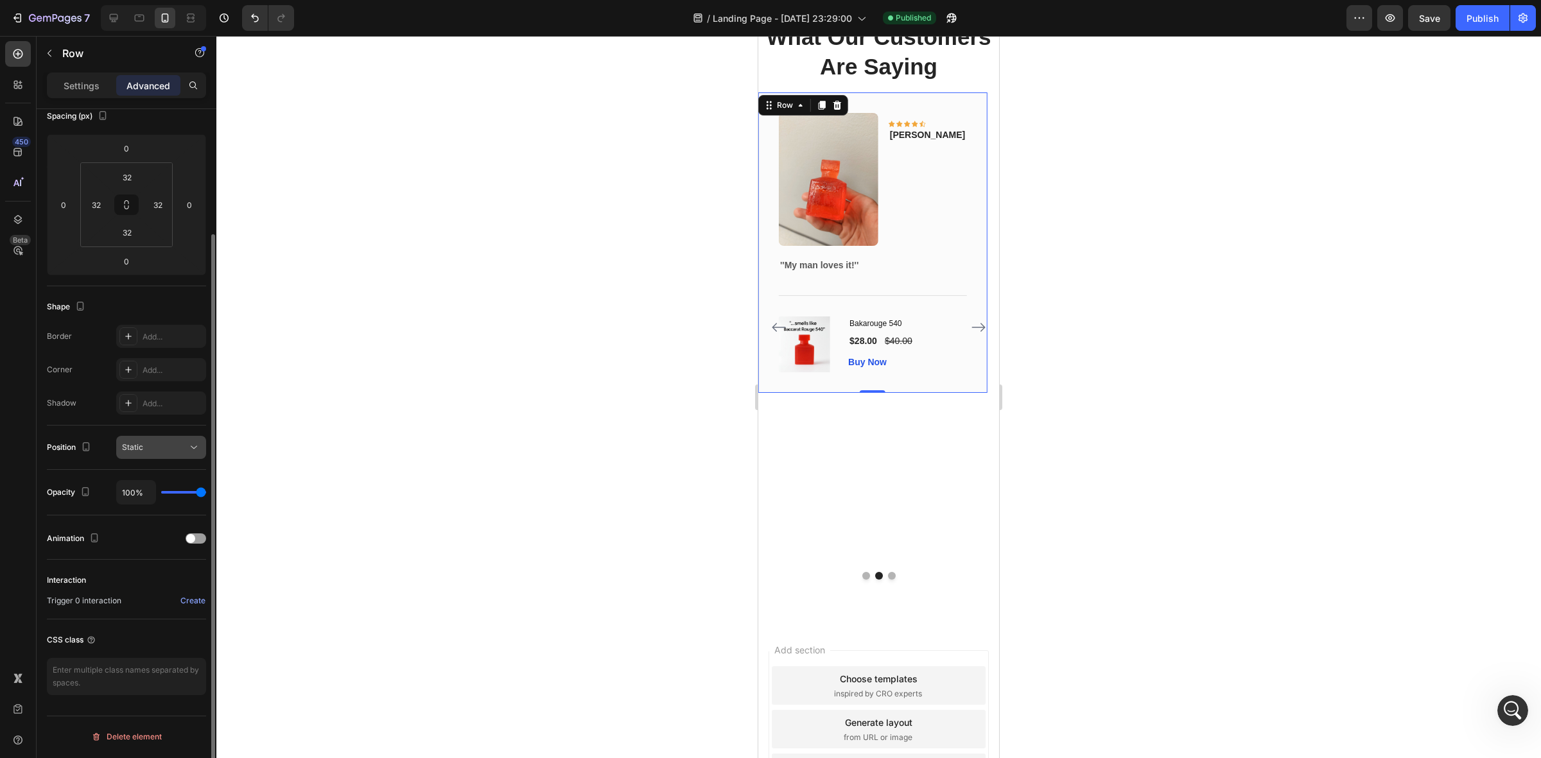
click at [149, 442] on div "Static" at bounding box center [155, 448] width 66 height 12
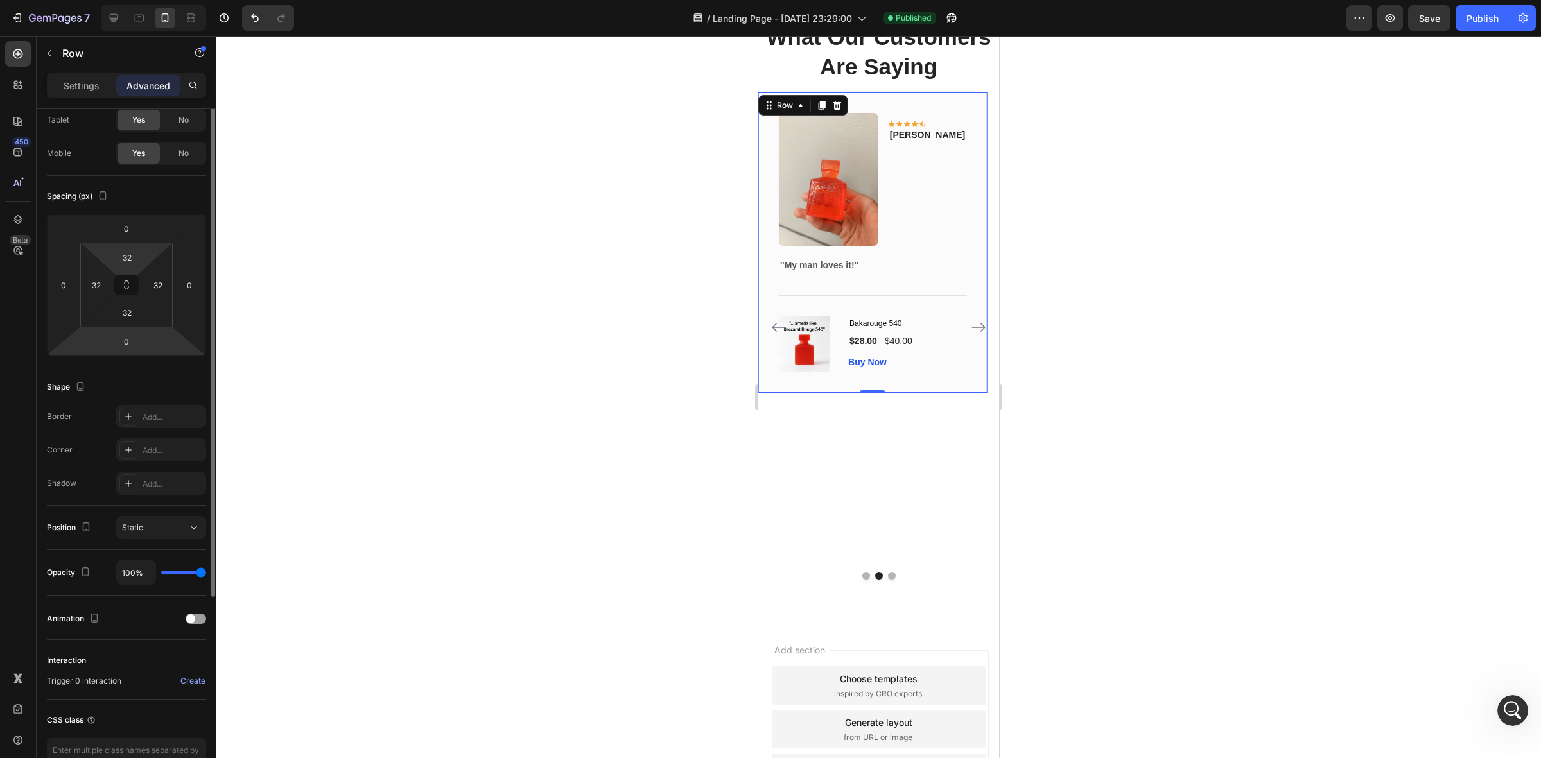
scroll to position [0, 0]
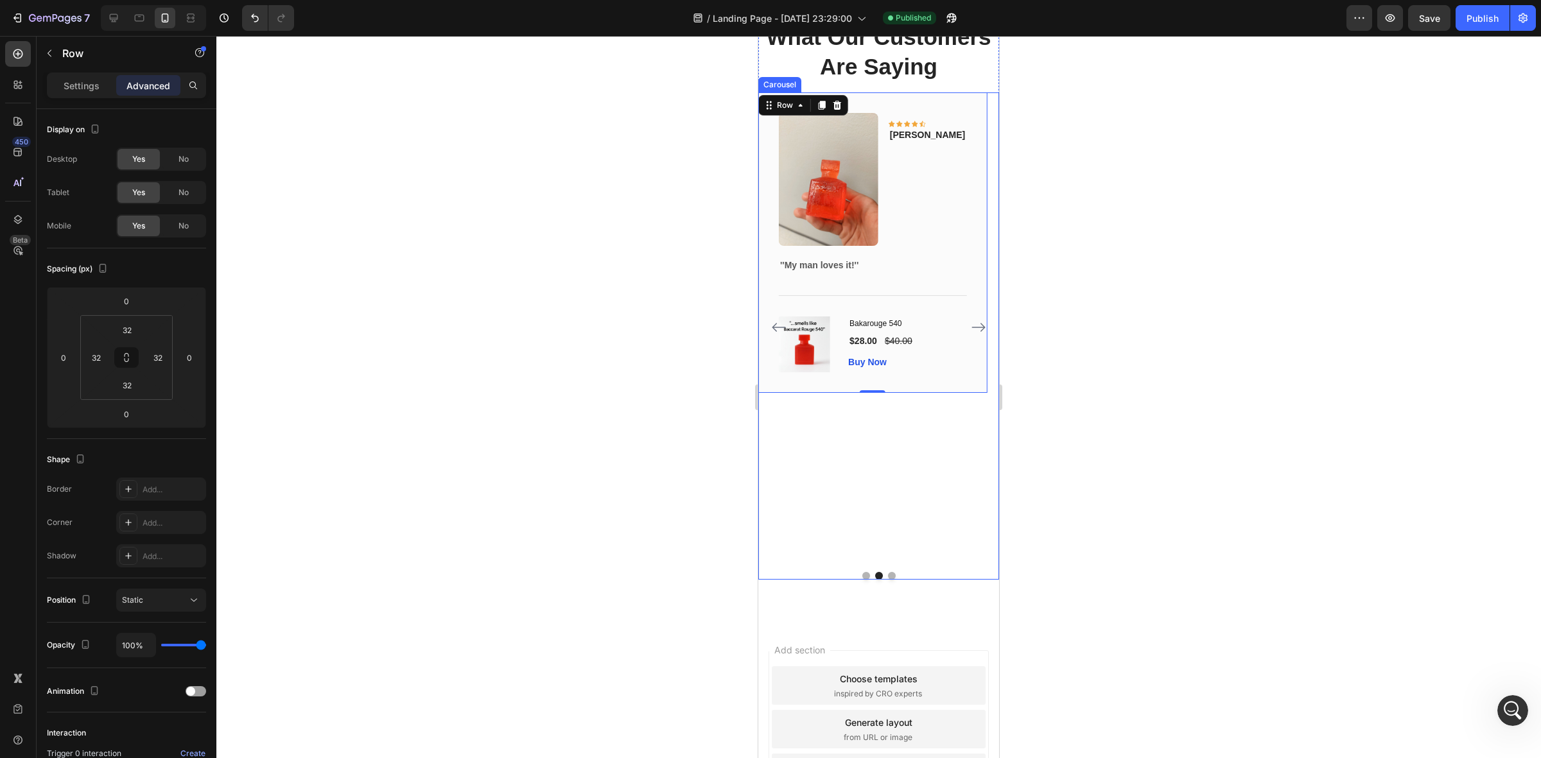
click at [771, 461] on div "Image Icon Icon Icon Icon Icon Row Olivia Text block Row ''My man loves it!'' T…" at bounding box center [872, 326] width 229 height 469
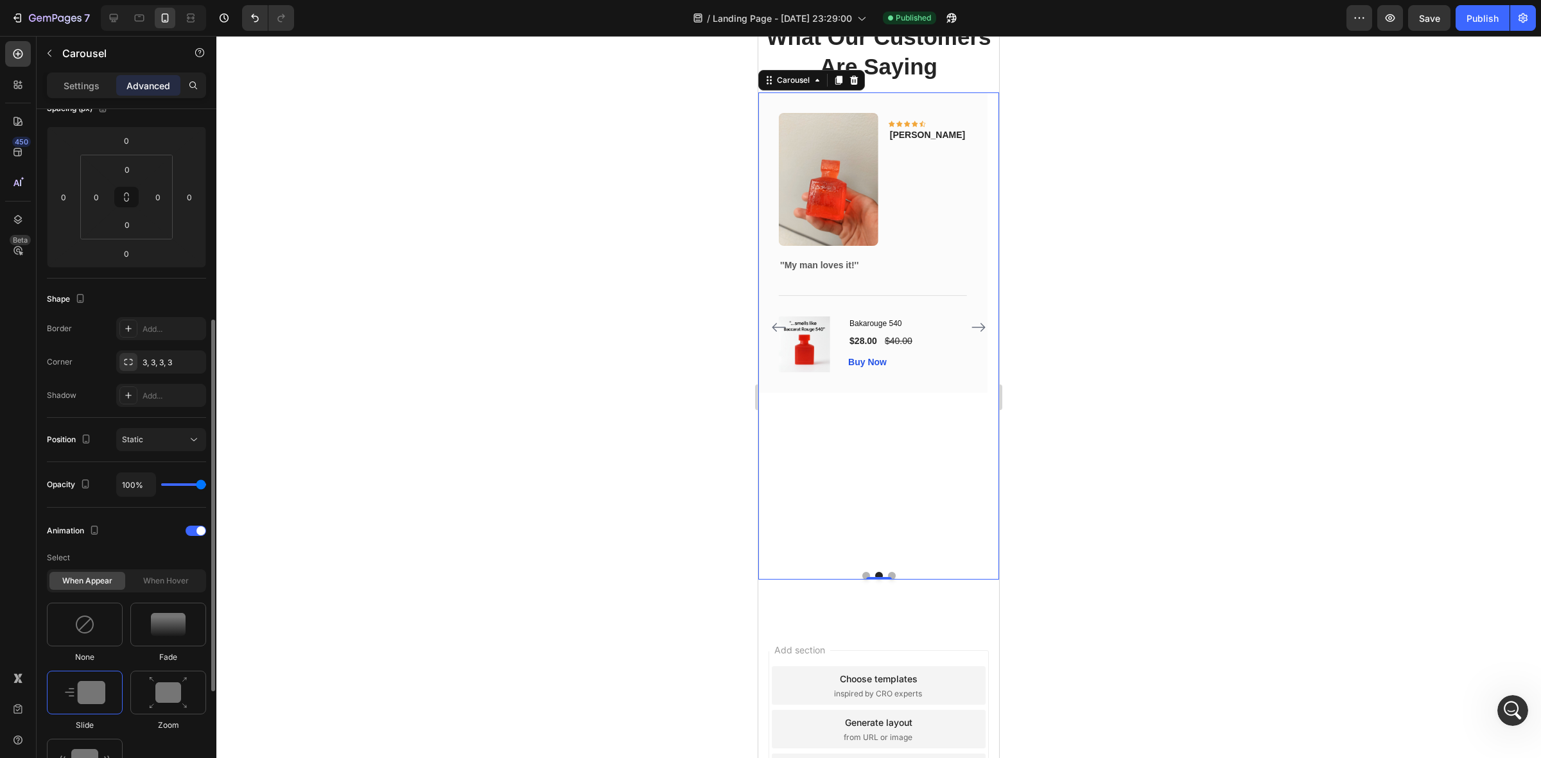
scroll to position [241, 0]
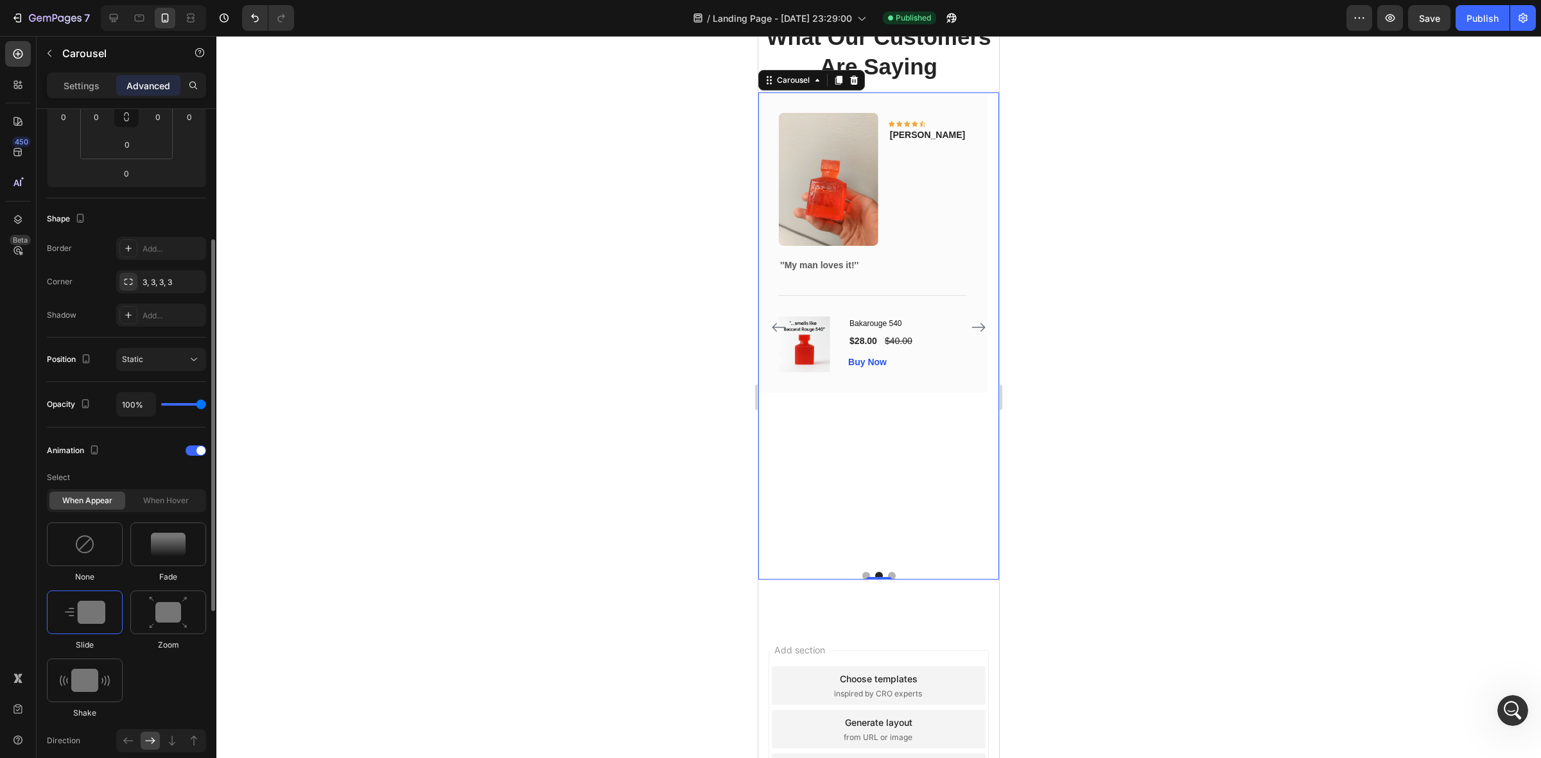
click at [155, 502] on div "When hover" at bounding box center [166, 501] width 76 height 18
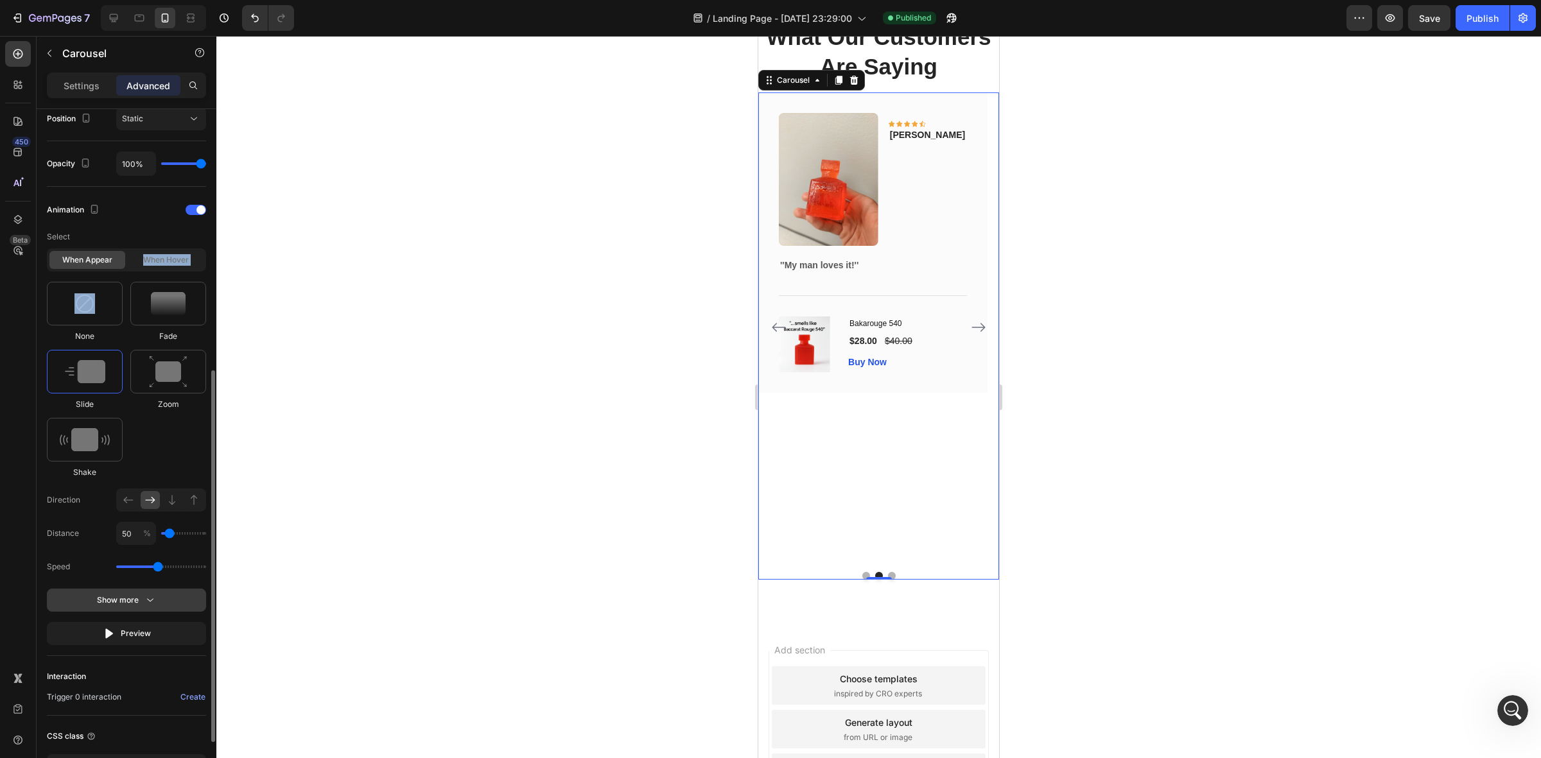
click at [139, 601] on div "Show more" at bounding box center [127, 600] width 60 height 13
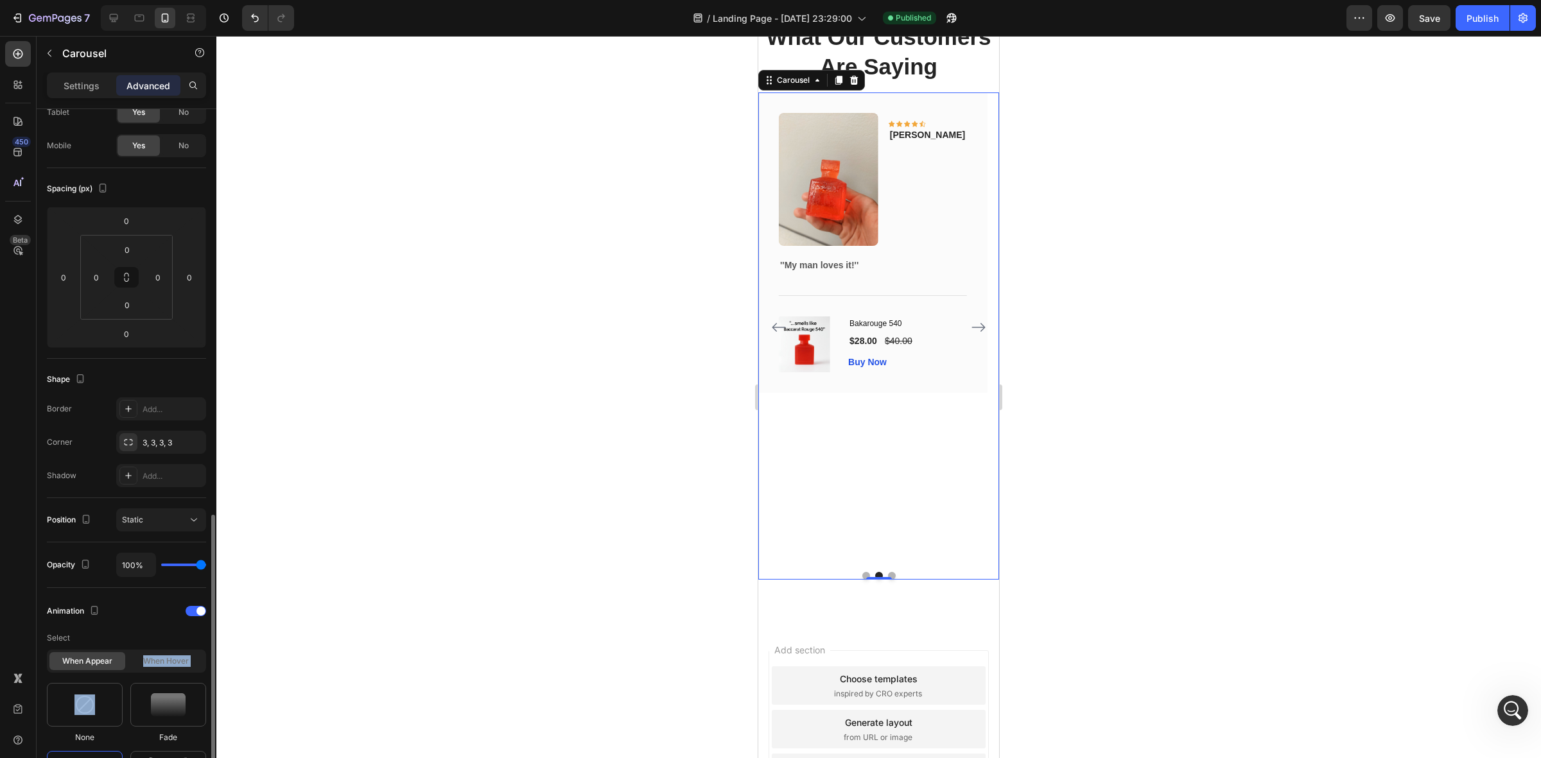
scroll to position [0, 0]
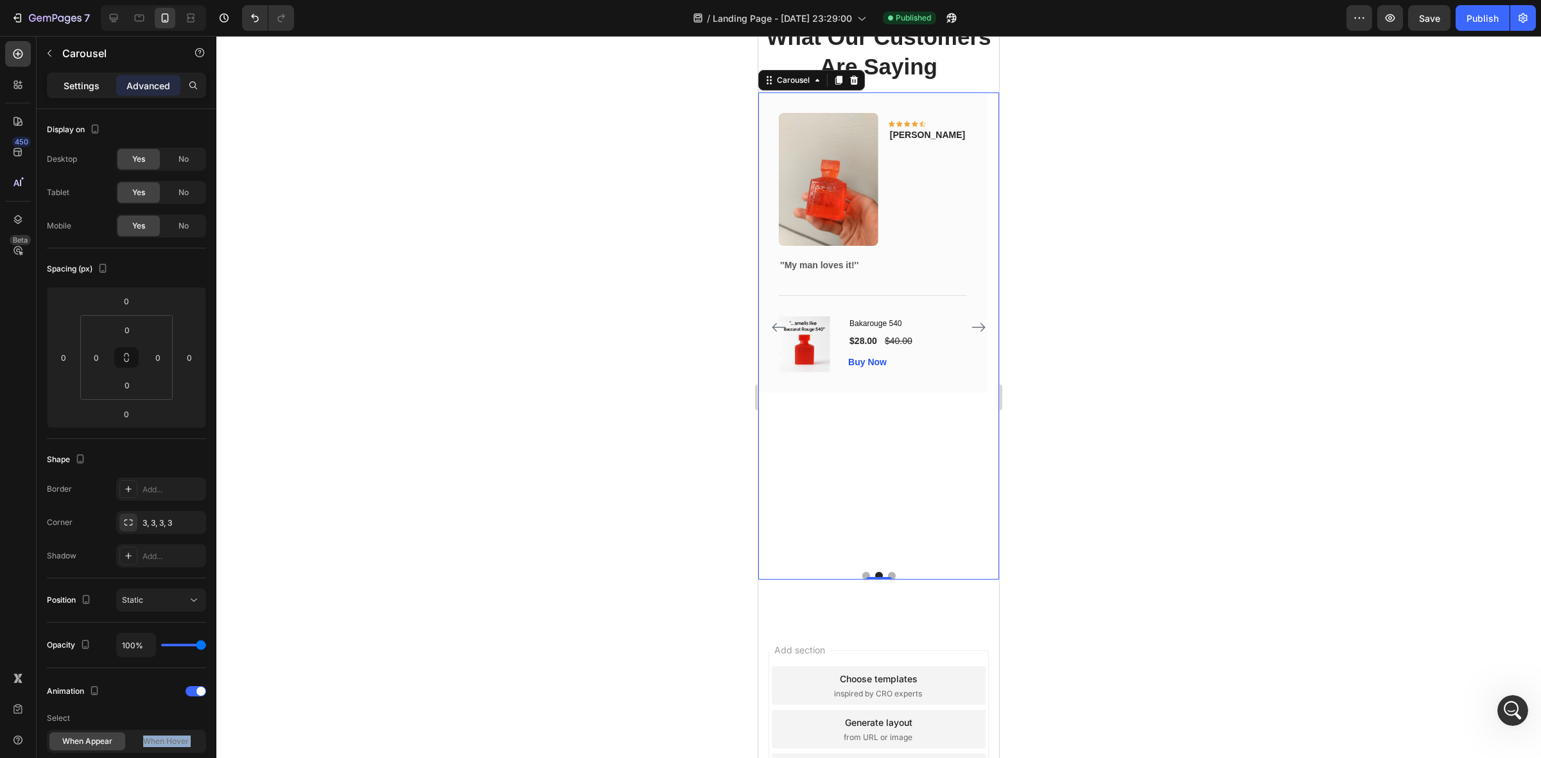
click at [81, 94] on div "Settings" at bounding box center [81, 85] width 64 height 21
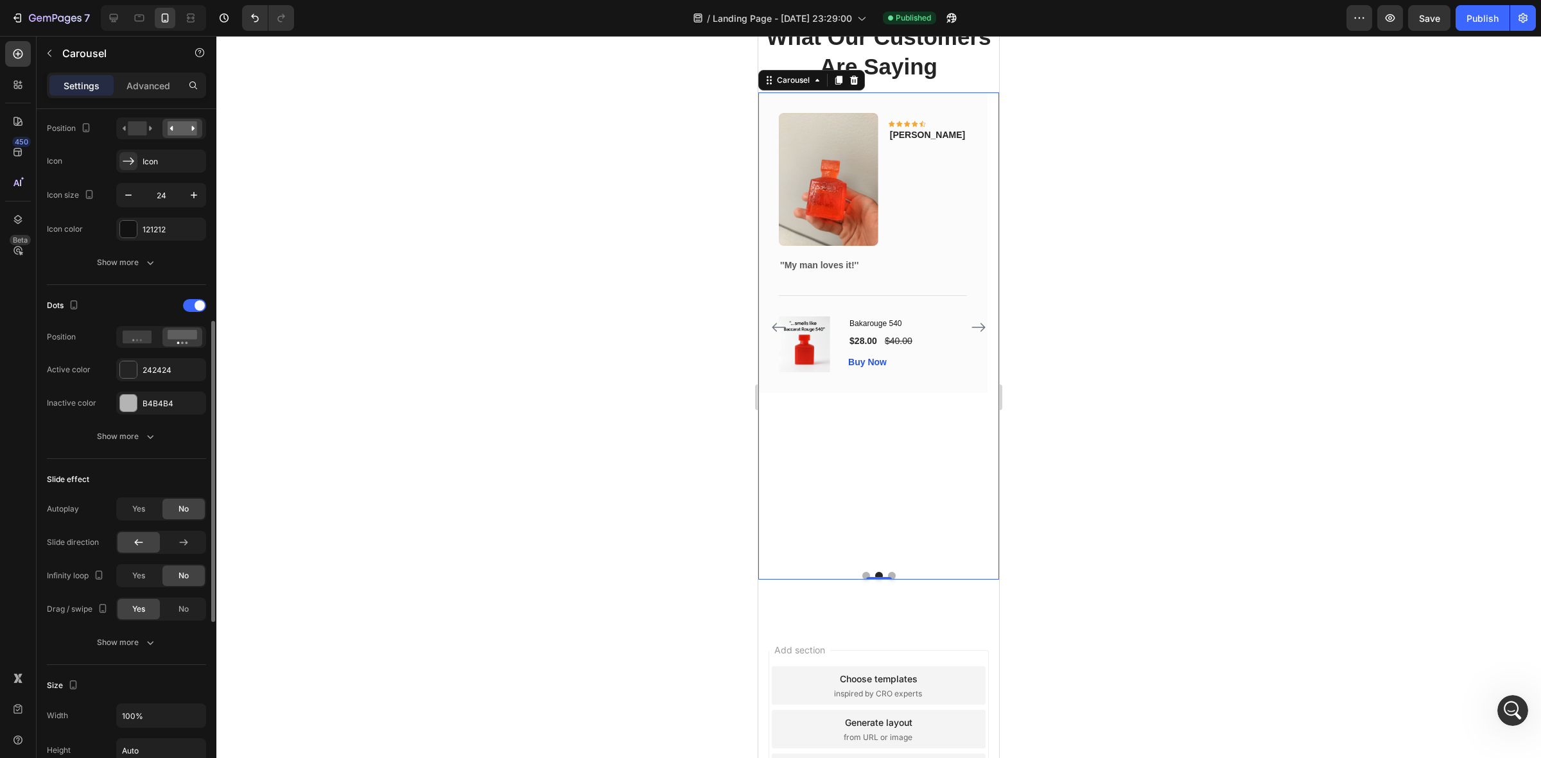
scroll to position [562, 0]
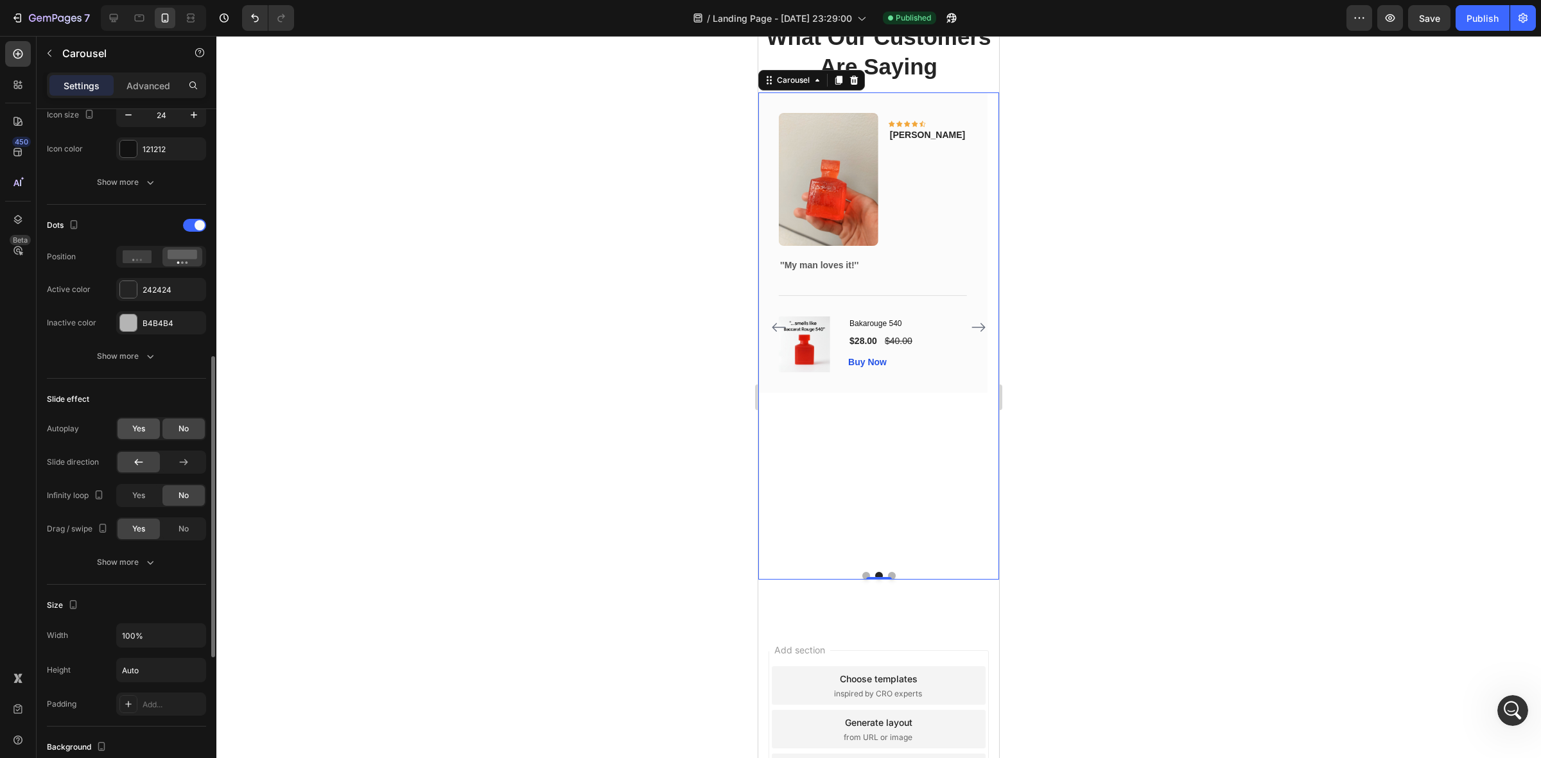
click at [132, 431] on span "Yes" at bounding box center [138, 429] width 13 height 12
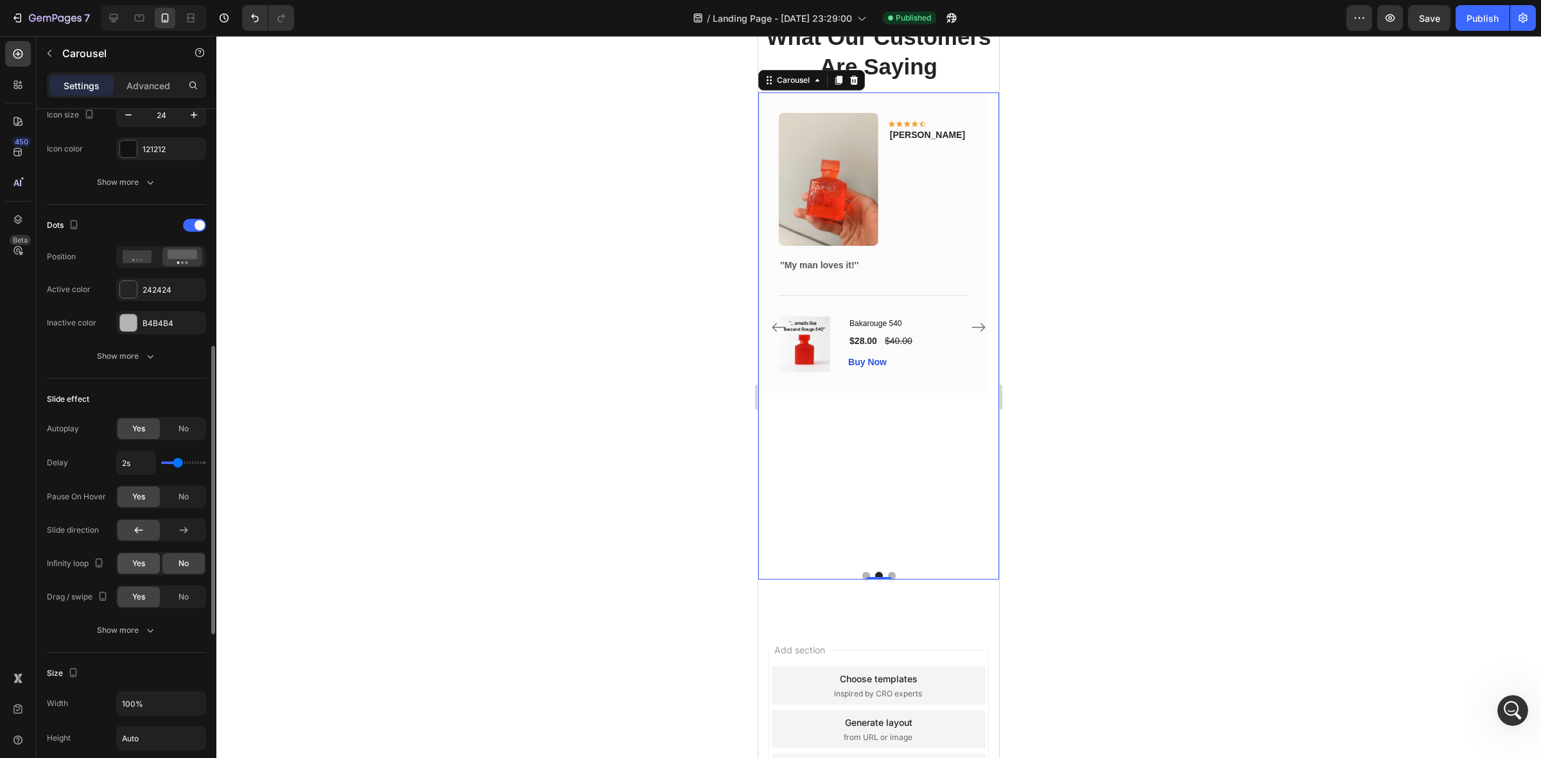
click at [139, 565] on span "Yes" at bounding box center [138, 564] width 13 height 12
type input "1.9s"
type input "1.9"
type input "1.8s"
type input "1.8"
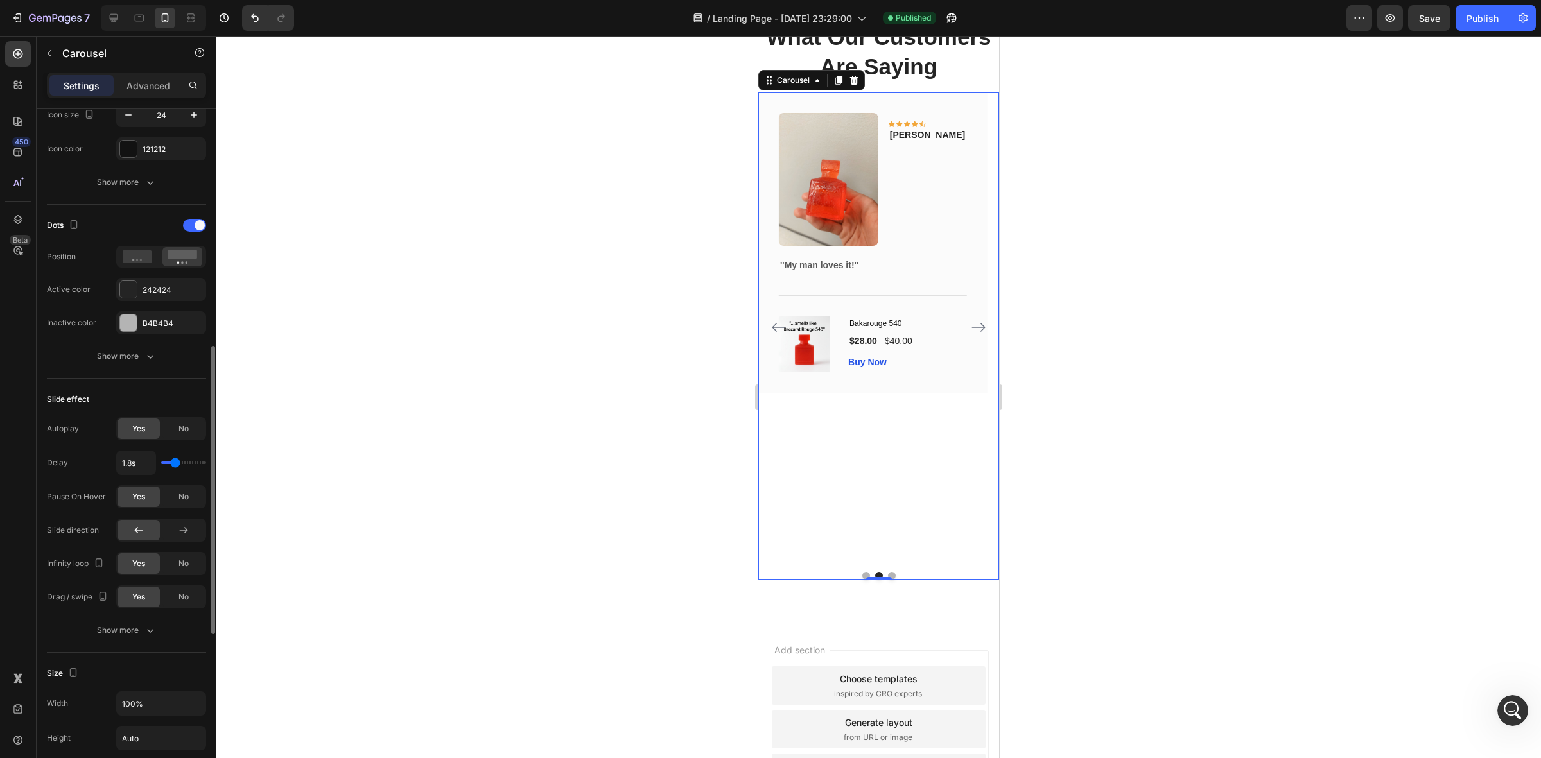
type input "1.7s"
type input "1.7"
type input "1.5s"
type input "1.5"
type input "1.3s"
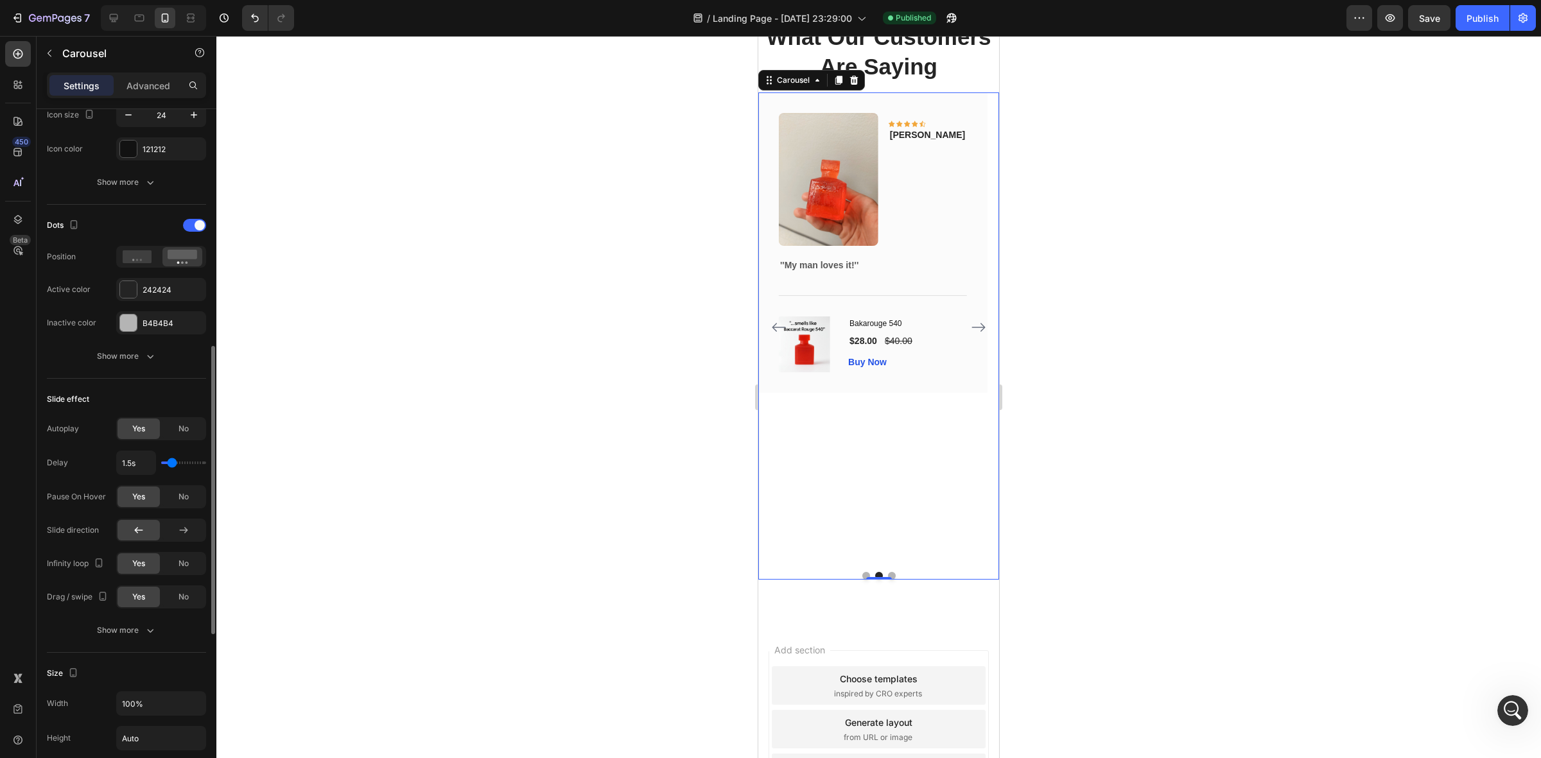
type input "1.3"
type input "1.2s"
type input "1.2"
type input "1.1s"
drag, startPoint x: 179, startPoint y: 466, endPoint x: 167, endPoint y: 466, distance: 11.6
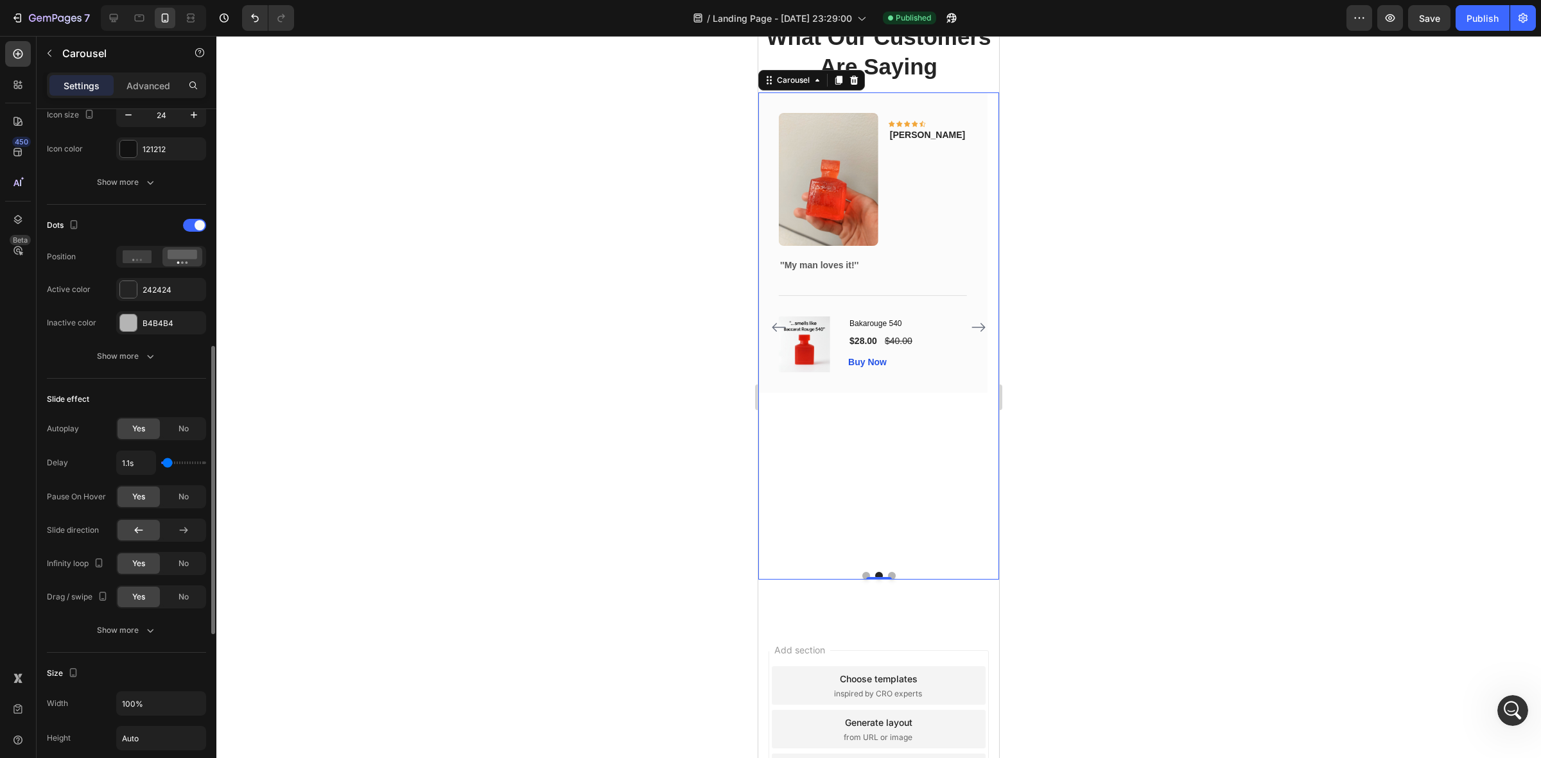
type input "1.1"
click at [167, 464] on input "range" at bounding box center [183, 463] width 45 height 3
click at [180, 496] on span "No" at bounding box center [184, 497] width 10 height 12
click at [1491, 15] on div "Publish" at bounding box center [1483, 18] width 32 height 13
click at [136, 631] on div "Show more" at bounding box center [127, 630] width 60 height 13
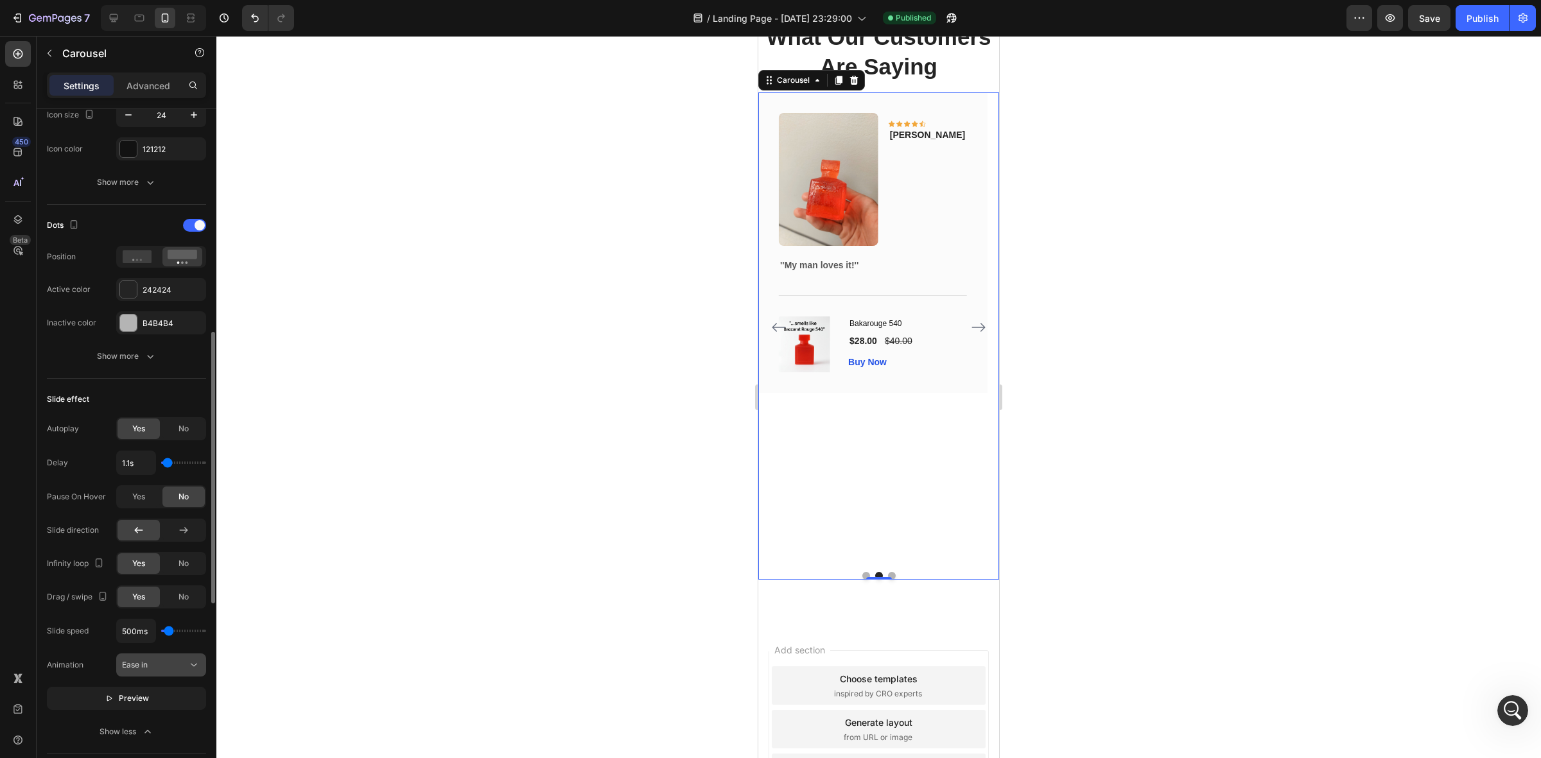
click at [175, 665] on div "Ease in" at bounding box center [155, 666] width 66 height 12
click at [168, 615] on p "Ease out" at bounding box center [158, 612] width 73 height 12
click at [1478, 20] on div "Publish" at bounding box center [1483, 18] width 32 height 13
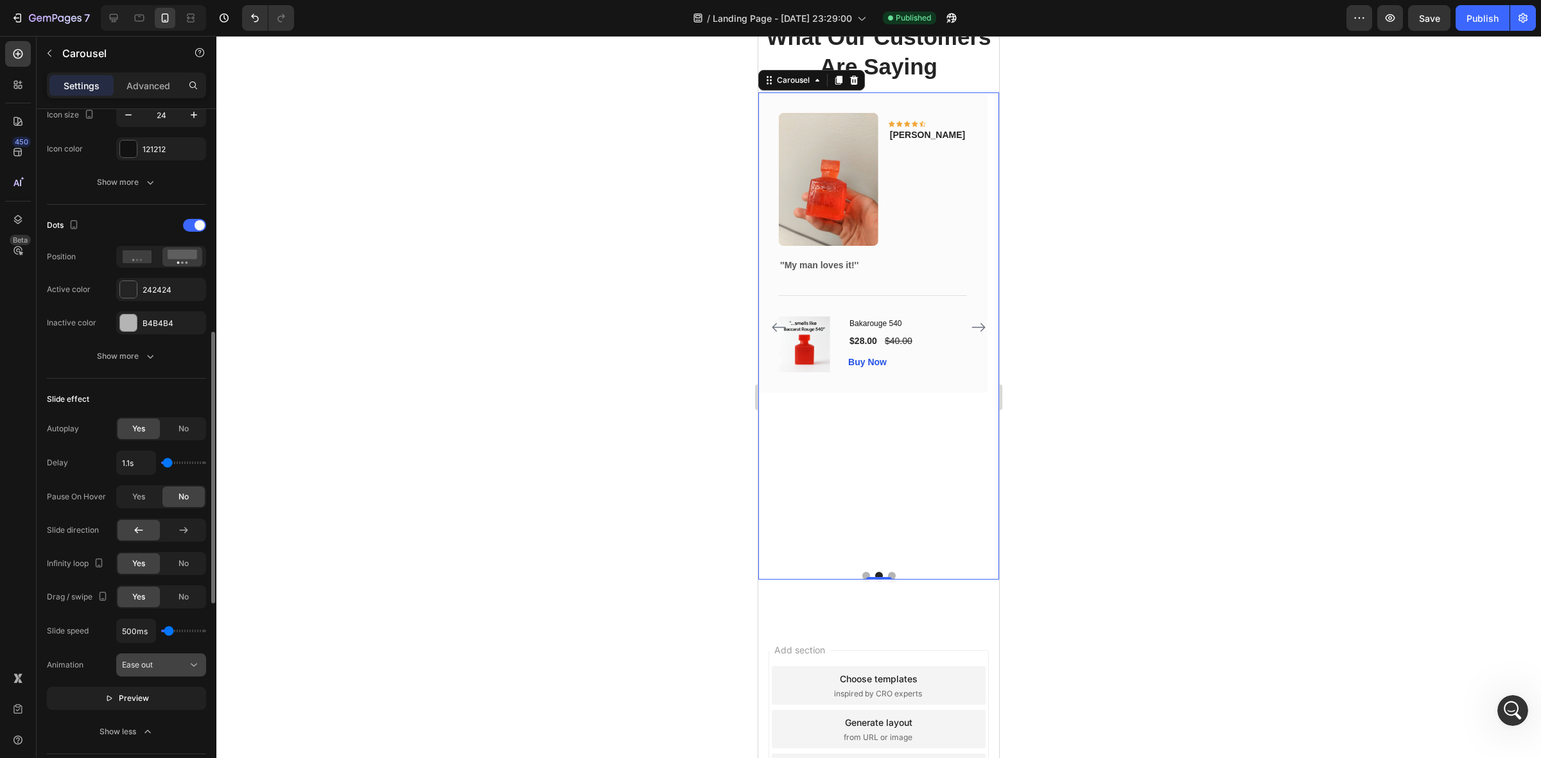
click at [173, 663] on div "Ease out" at bounding box center [155, 666] width 66 height 12
click at [168, 595] on div "Ease in" at bounding box center [148, 587] width 105 height 24
click at [1115, 198] on div at bounding box center [878, 397] width 1325 height 723
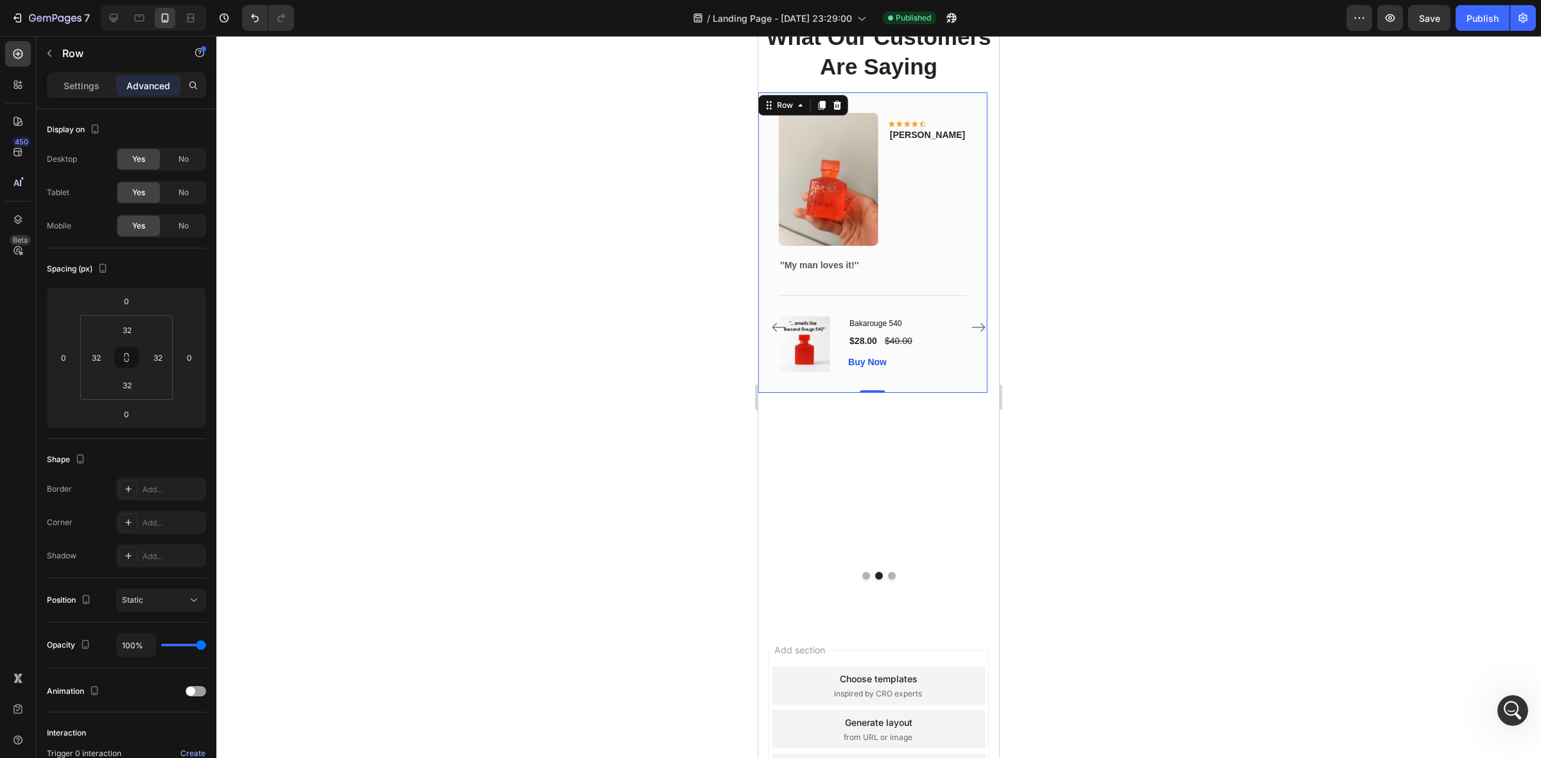
click at [808, 104] on div "Image Icon Icon Icon Icon Icon Row Olivia Text block Row ''My man loves it!'' T…" at bounding box center [872, 242] width 229 height 301
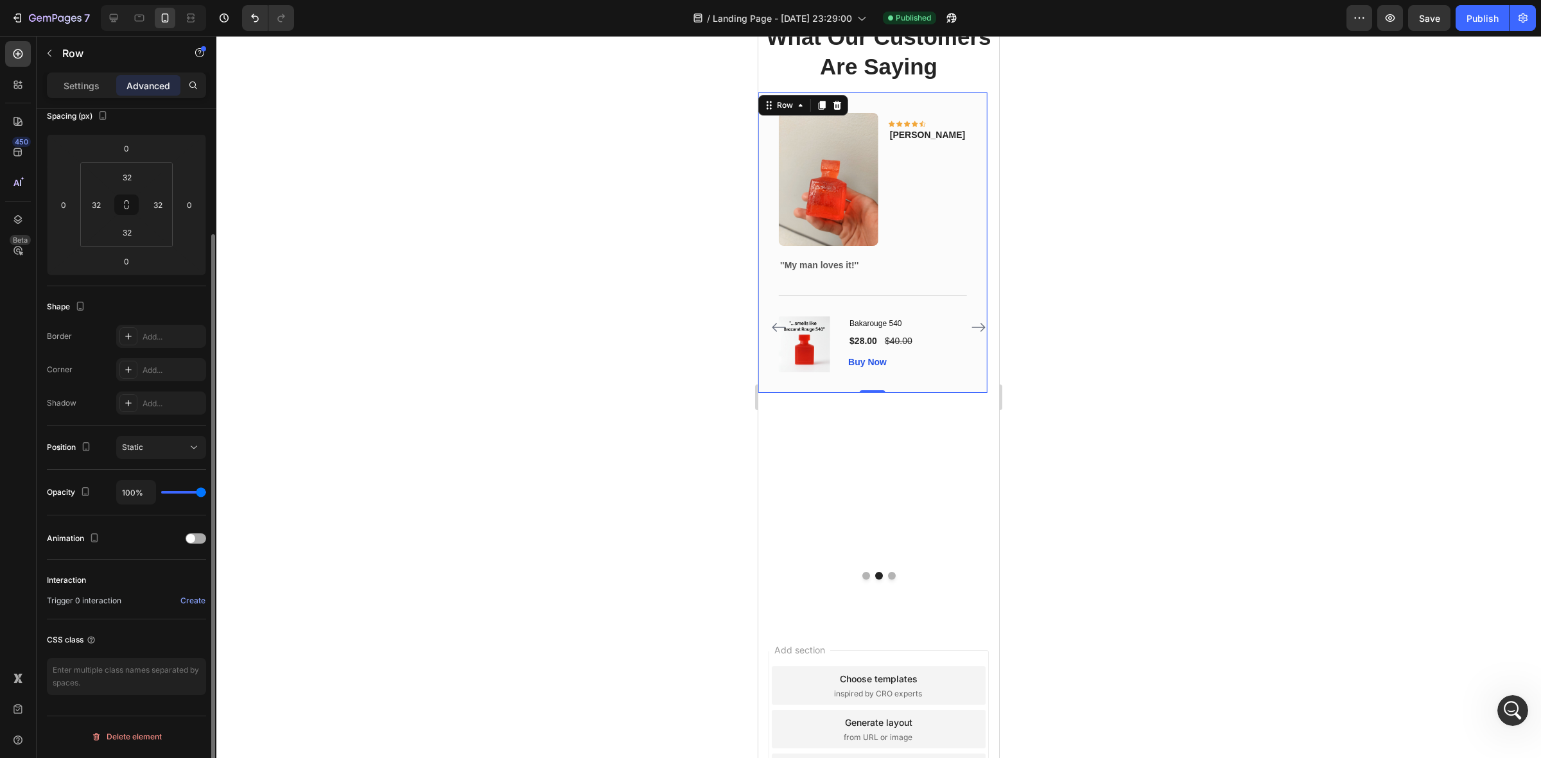
click at [197, 541] on div at bounding box center [196, 539] width 21 height 10
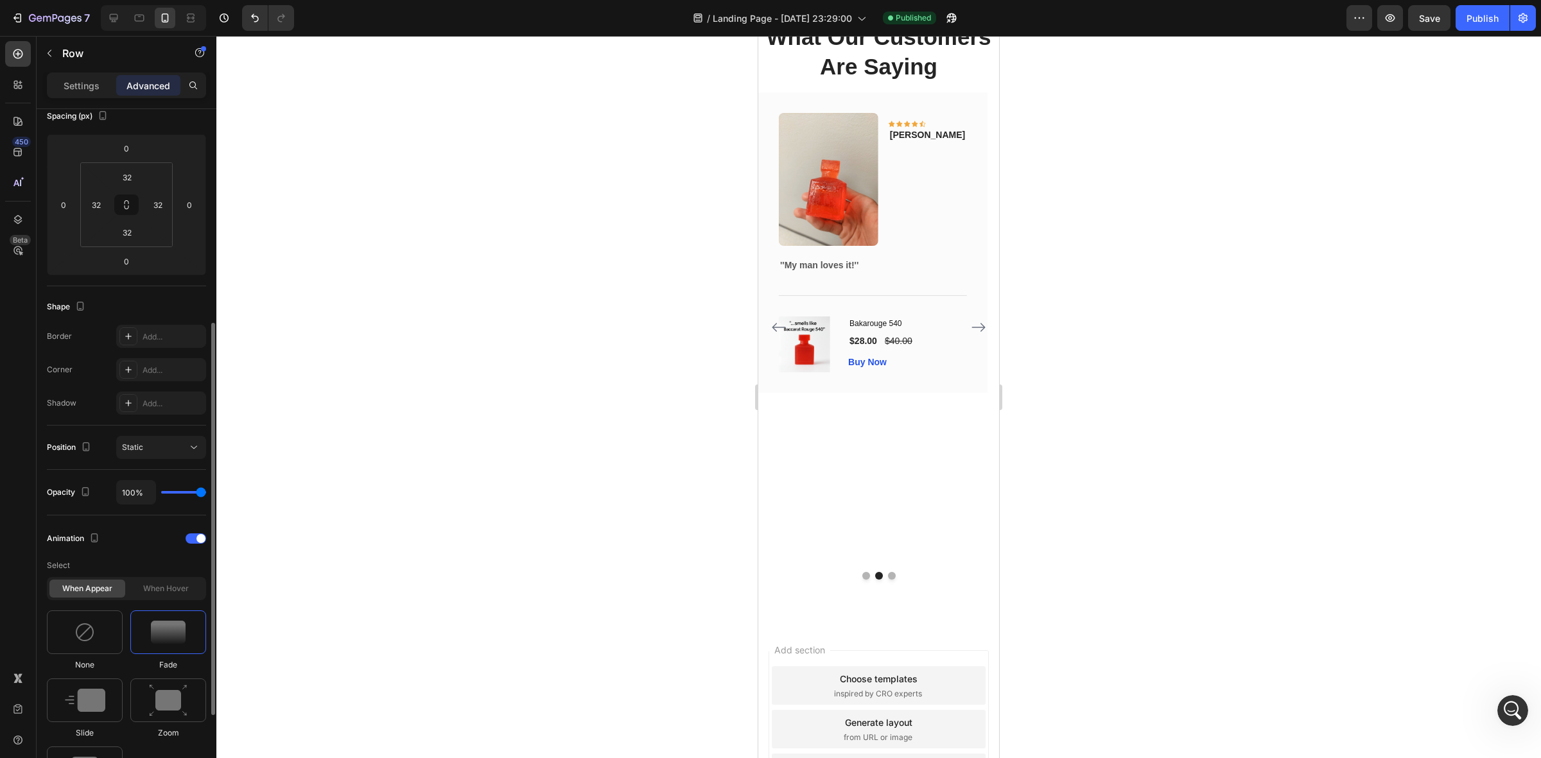
scroll to position [233, 0]
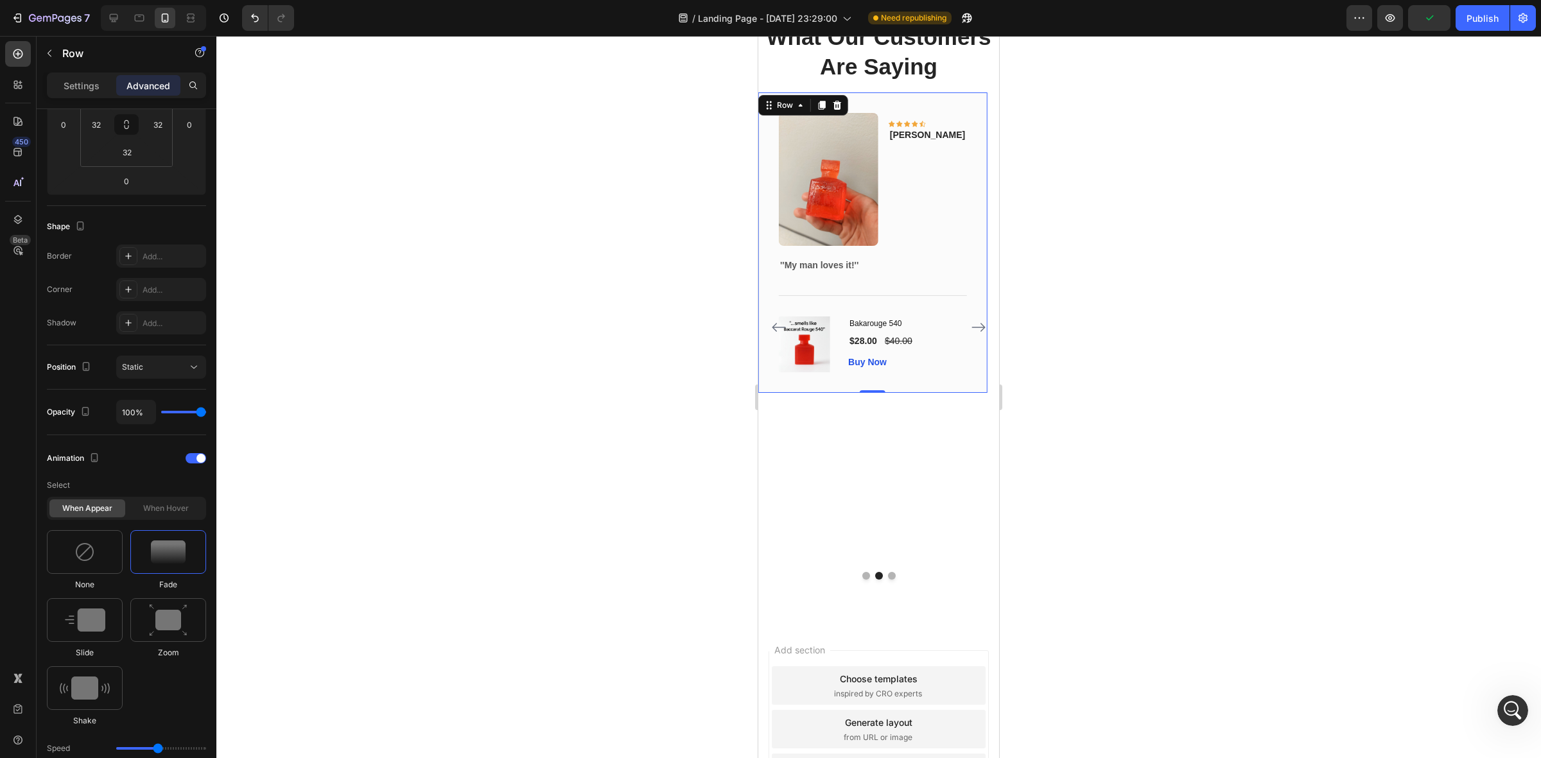
drag, startPoint x: 1141, startPoint y: 276, endPoint x: 1132, endPoint y: 274, distance: 9.2
click at [1139, 275] on div at bounding box center [878, 397] width 1325 height 723
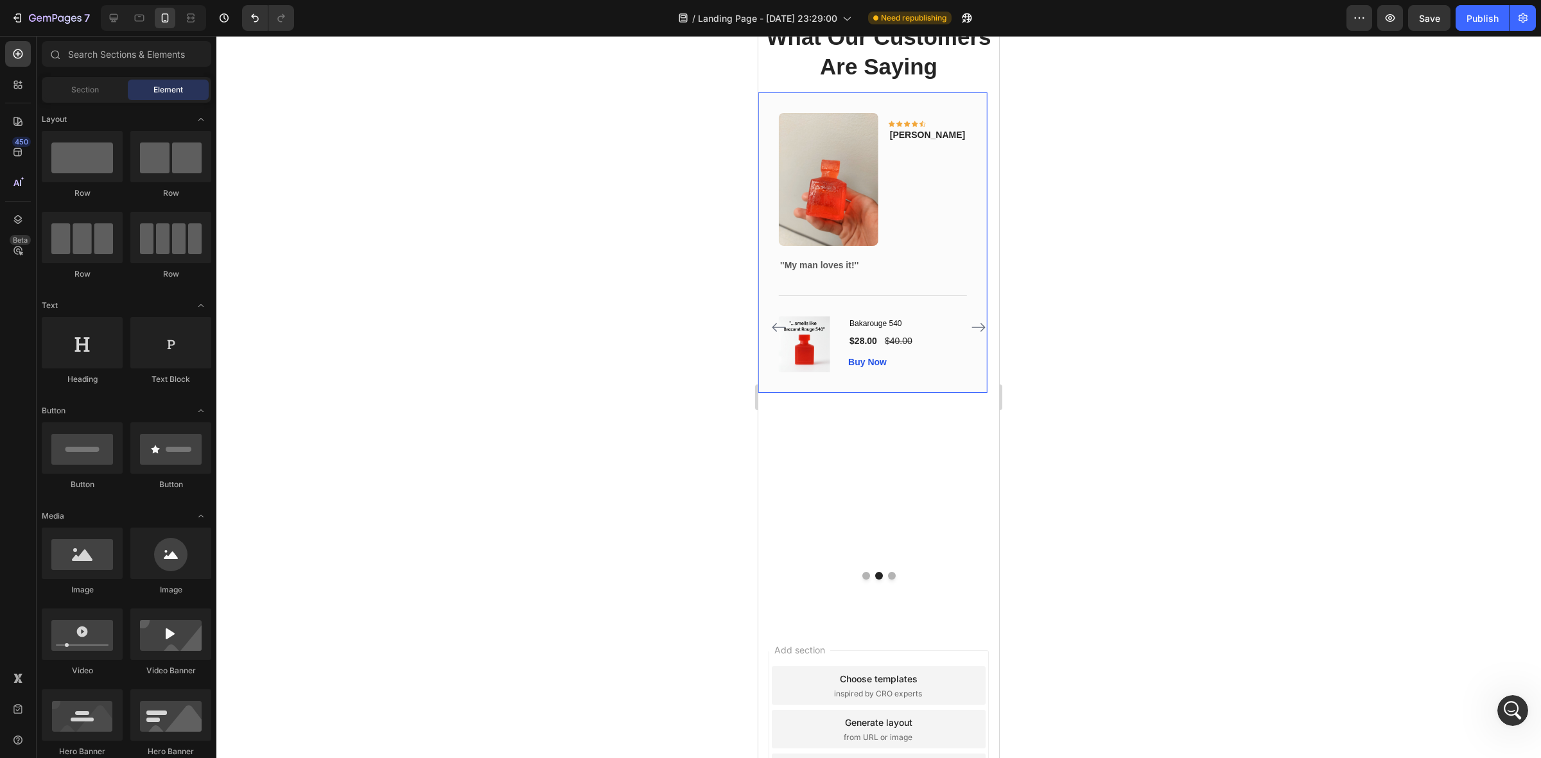
click at [1109, 338] on div at bounding box center [878, 397] width 1325 height 723
click at [957, 507] on div "Image Icon Icon Icon Icon Icon Row Olivia Text block Row ''My man loves it!'' T…" at bounding box center [872, 326] width 229 height 469
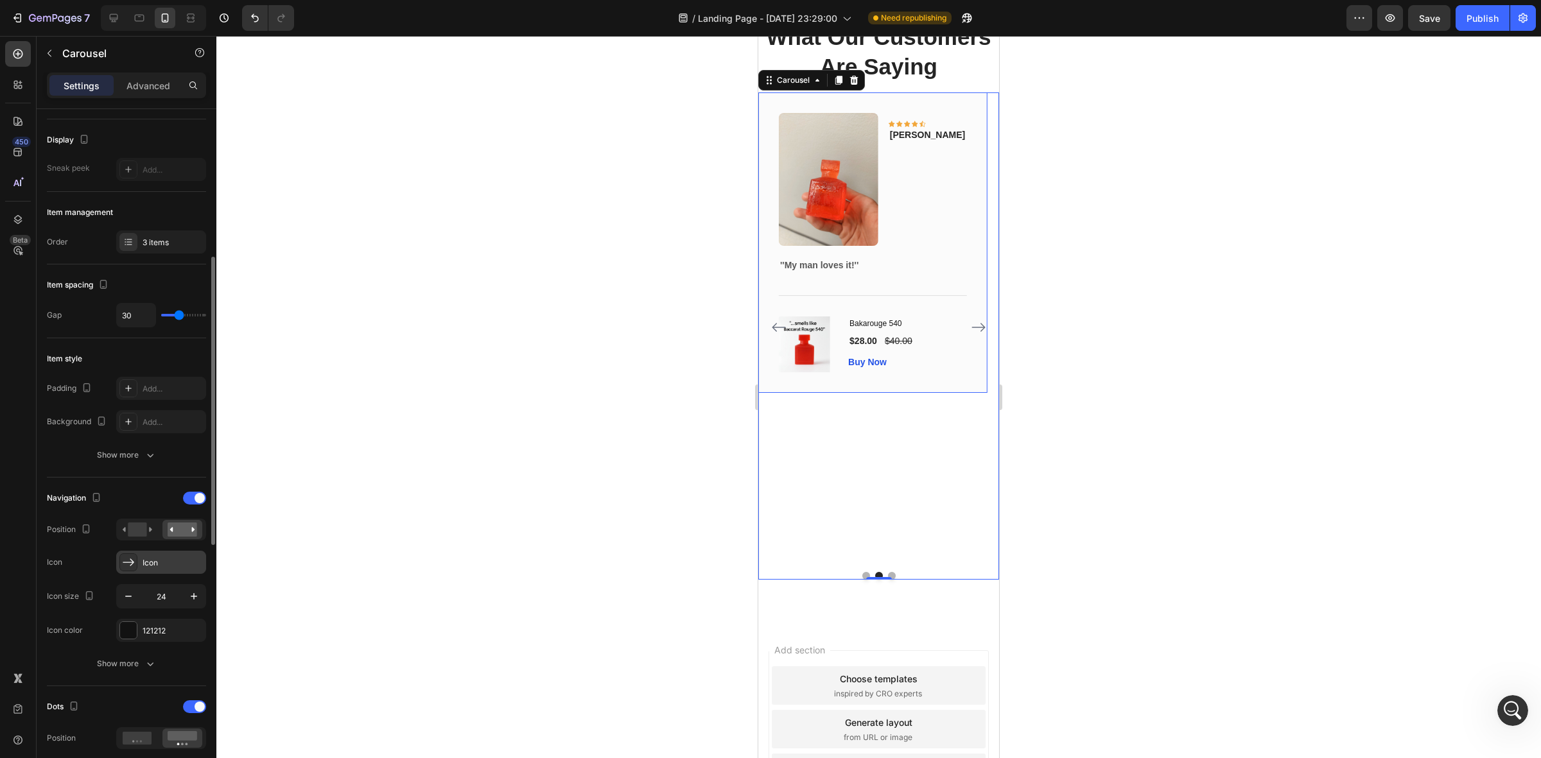
scroll to position [161, 0]
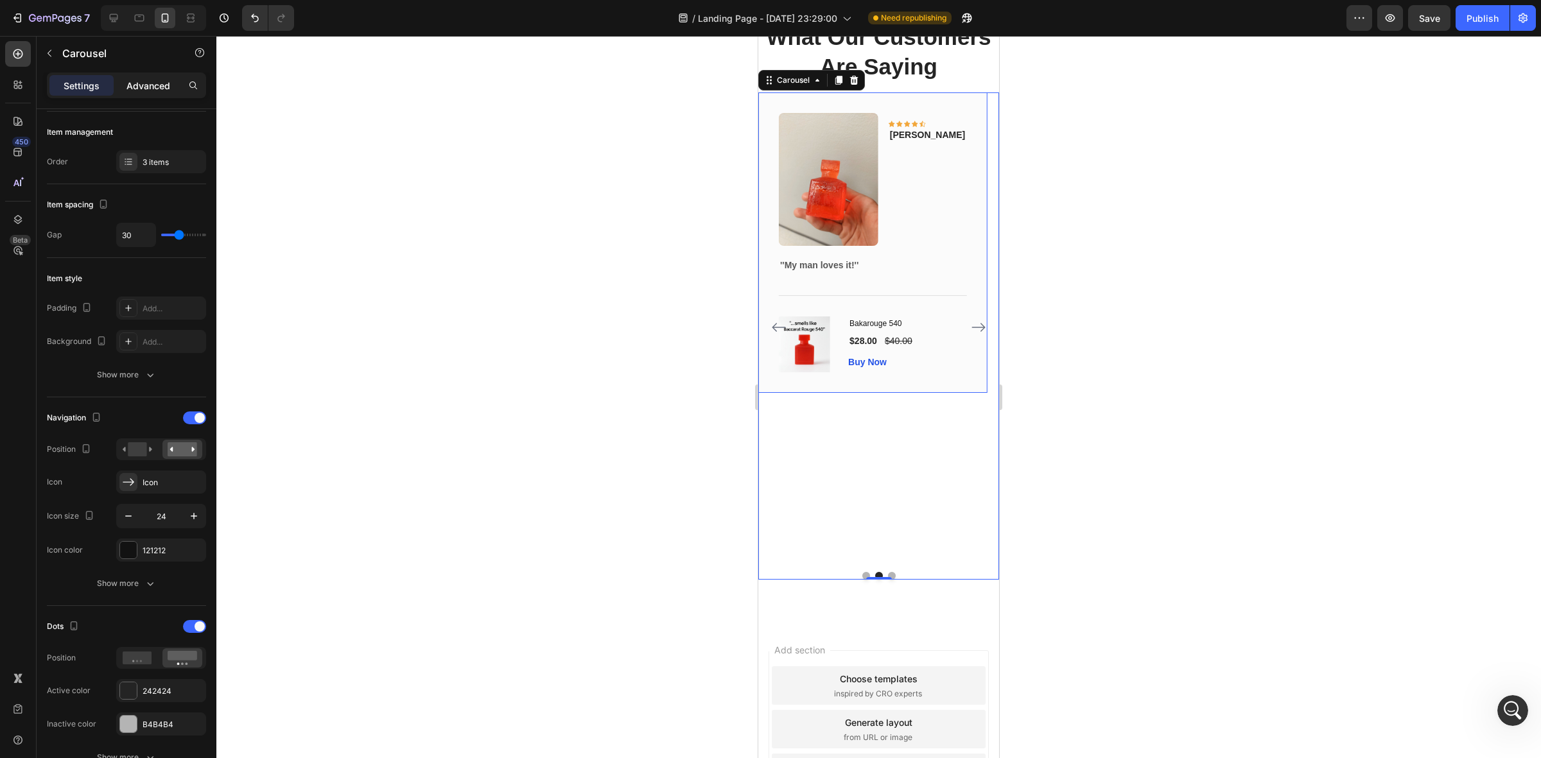
click at [139, 77] on div "Advanced" at bounding box center [148, 85] width 64 height 21
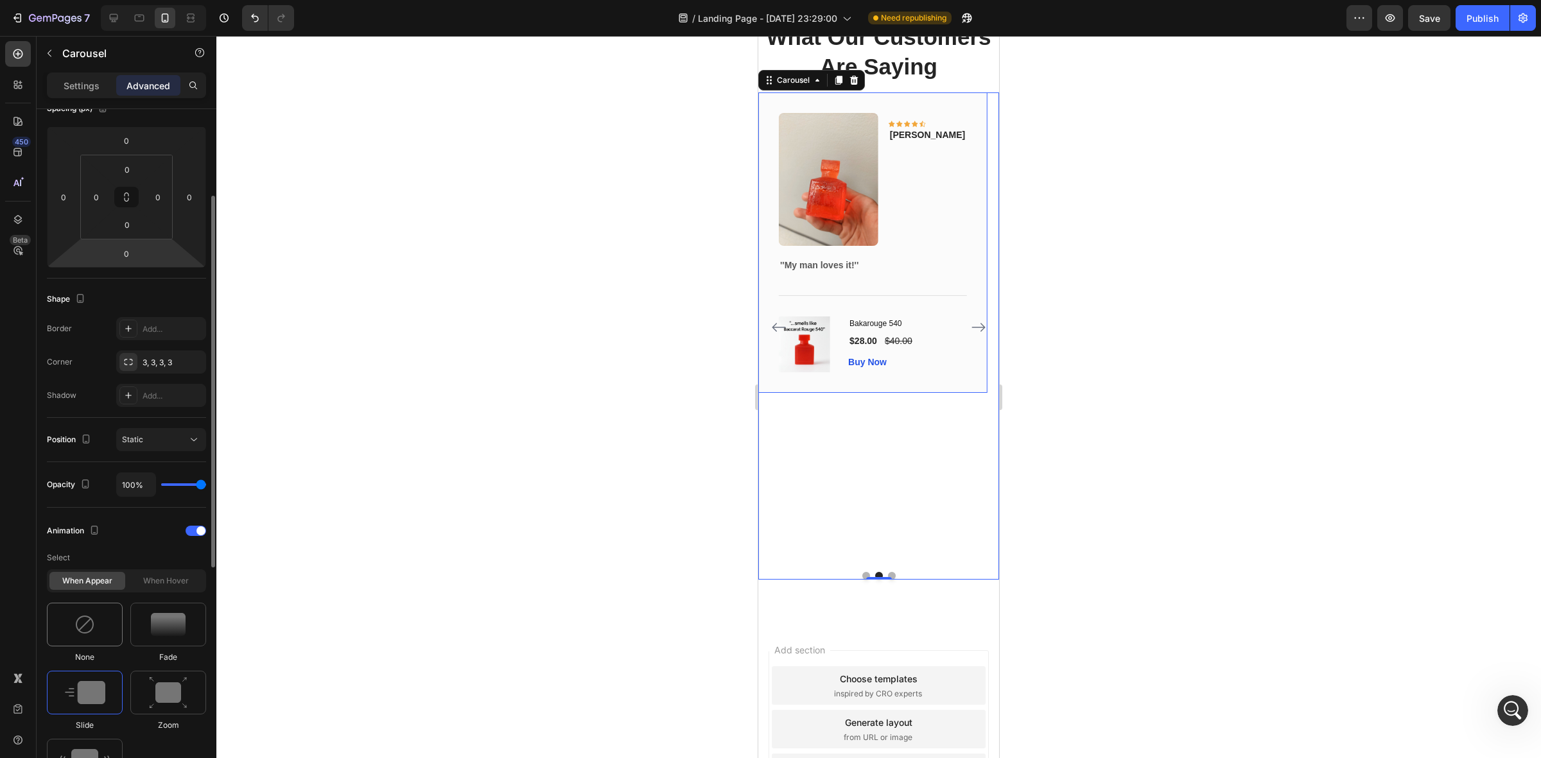
click at [91, 611] on div at bounding box center [85, 625] width 76 height 44
click at [91, 79] on p "Settings" at bounding box center [82, 85] width 36 height 13
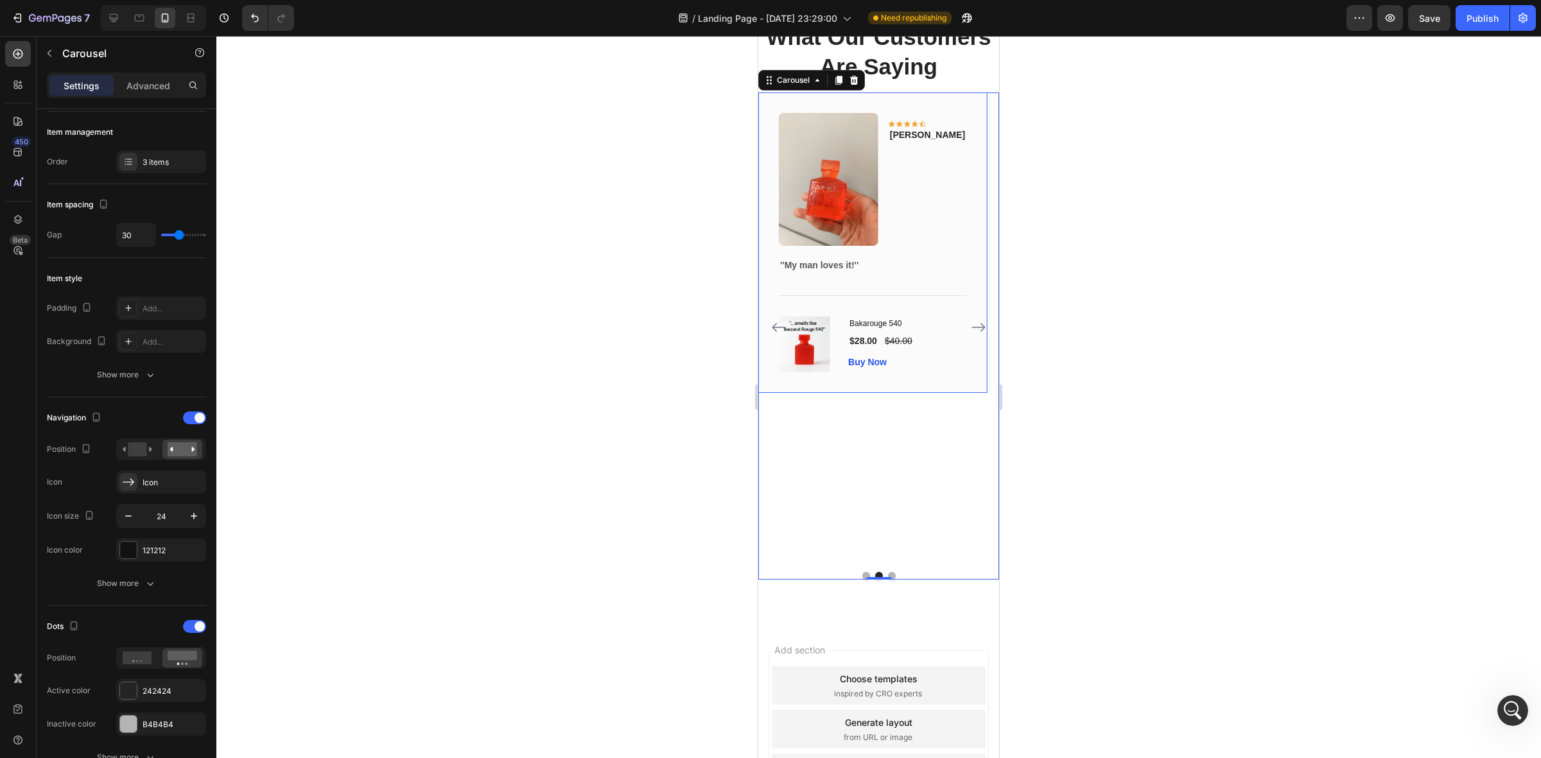
click at [697, 155] on div at bounding box center [878, 397] width 1325 height 723
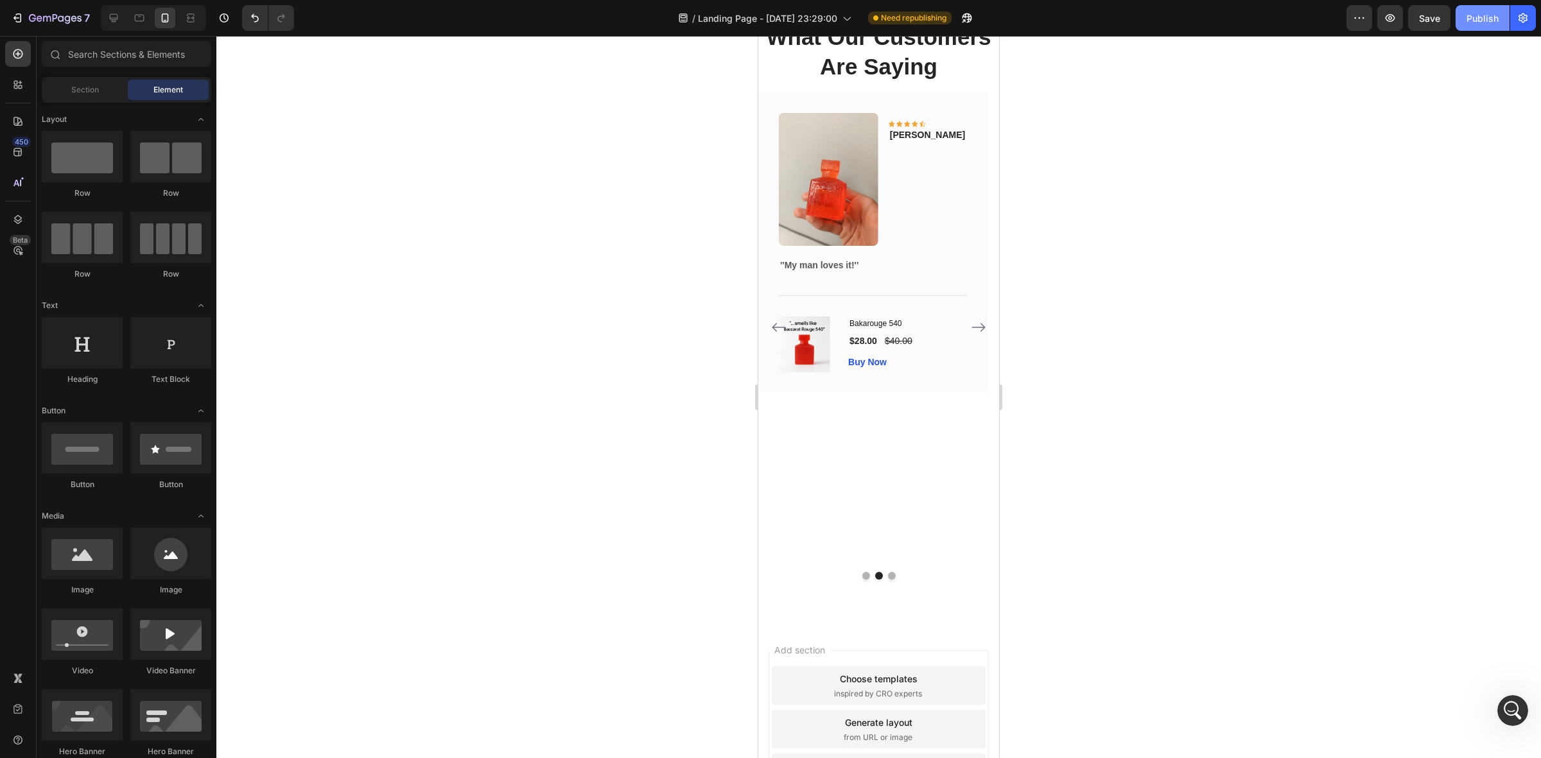
click at [1475, 17] on div "Publish" at bounding box center [1483, 18] width 32 height 13
click at [774, 536] on div "Image Icon Icon Icon Icon Icon Row Olivia Text block Row ''My man loves it!'' T…" at bounding box center [872, 326] width 229 height 469
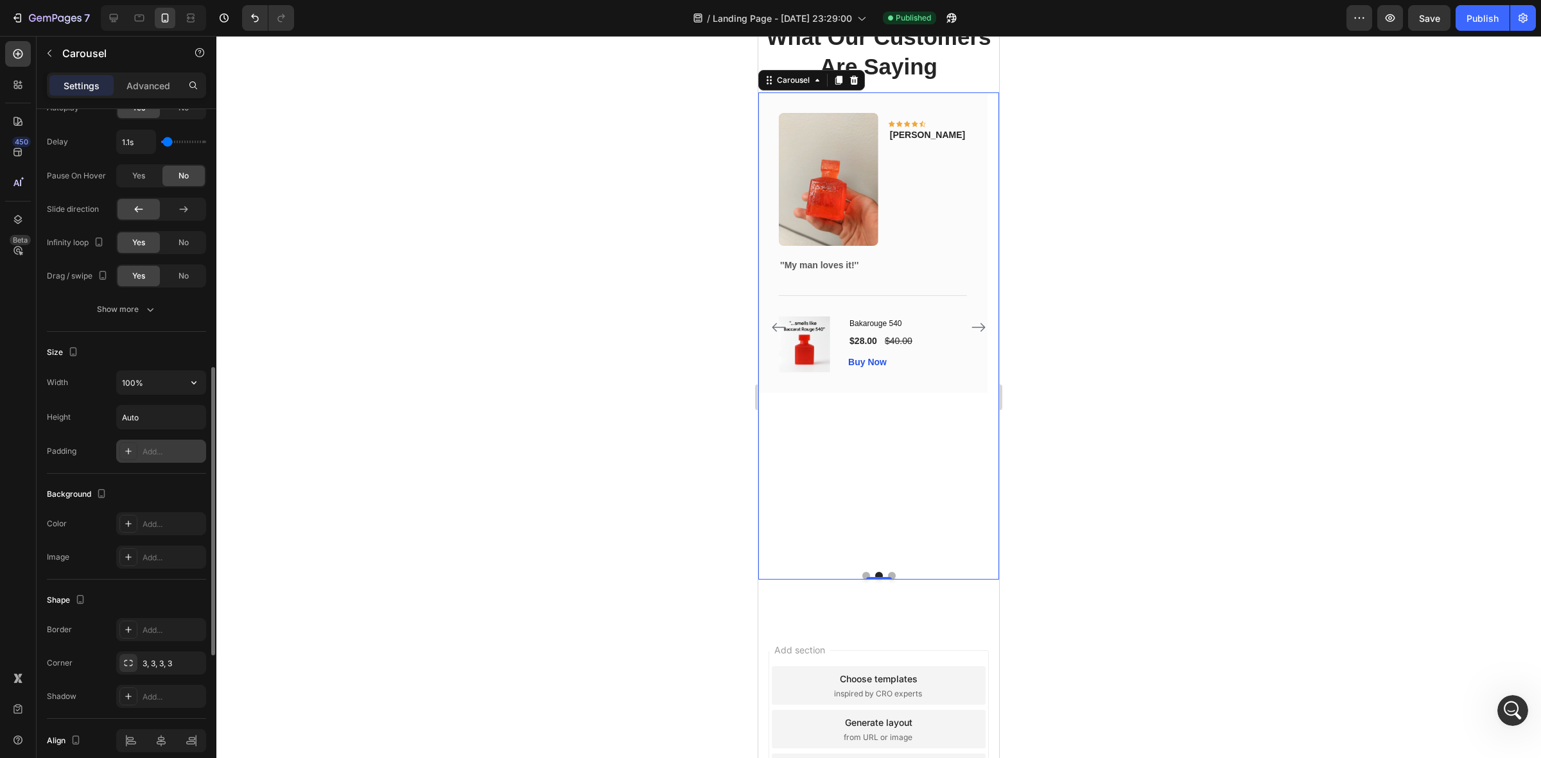
scroll to position [723, 0]
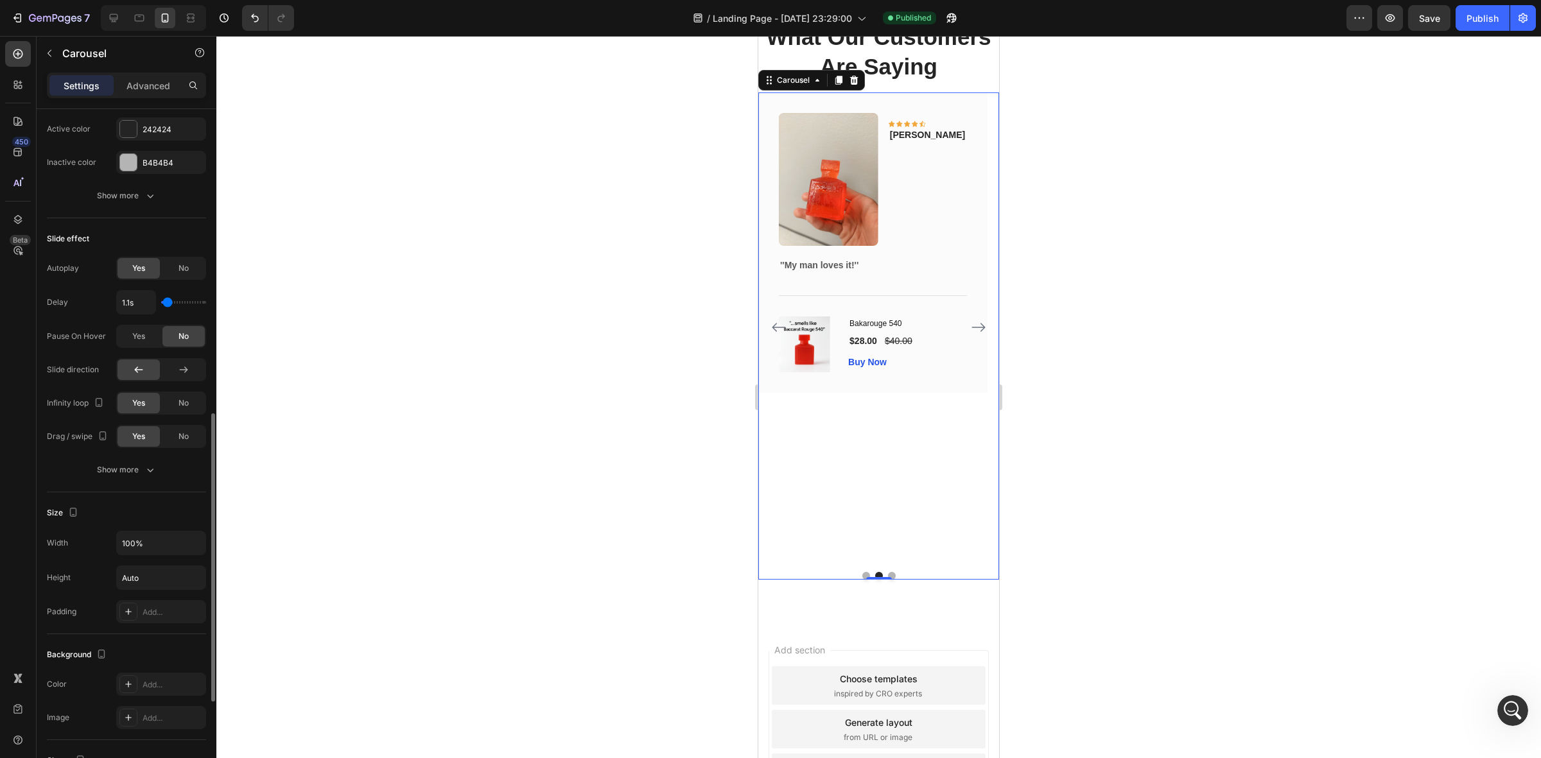
type input "1.3s"
type input "1.3"
type input "1.4s"
type input "1.4"
type input "1.5s"
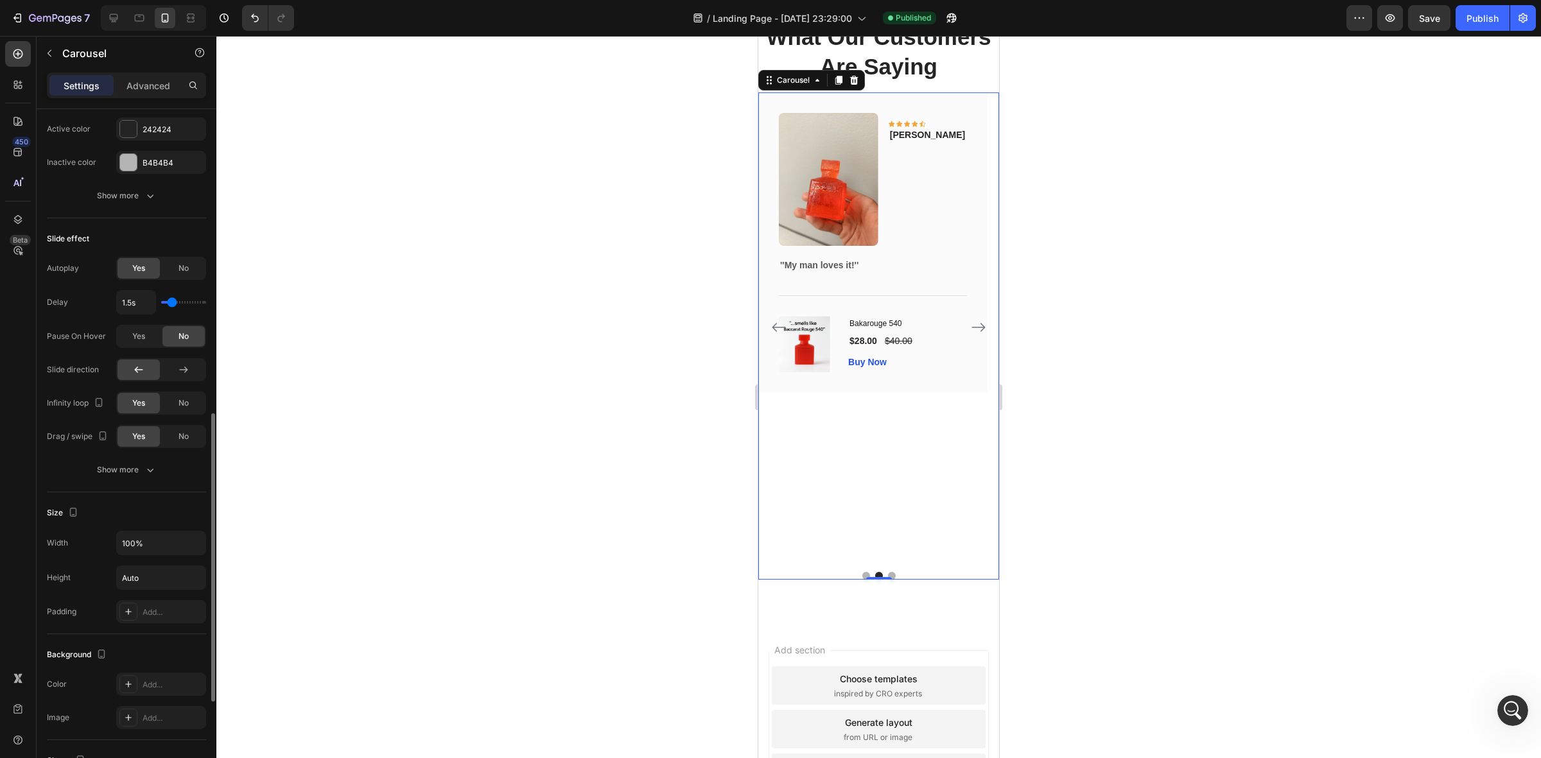
drag, startPoint x: 166, startPoint y: 305, endPoint x: 172, endPoint y: 304, distance: 6.5
type input "1.5"
click at [172, 304] on input "range" at bounding box center [183, 302] width 45 height 3
type input "1.6s"
type input "1.6"
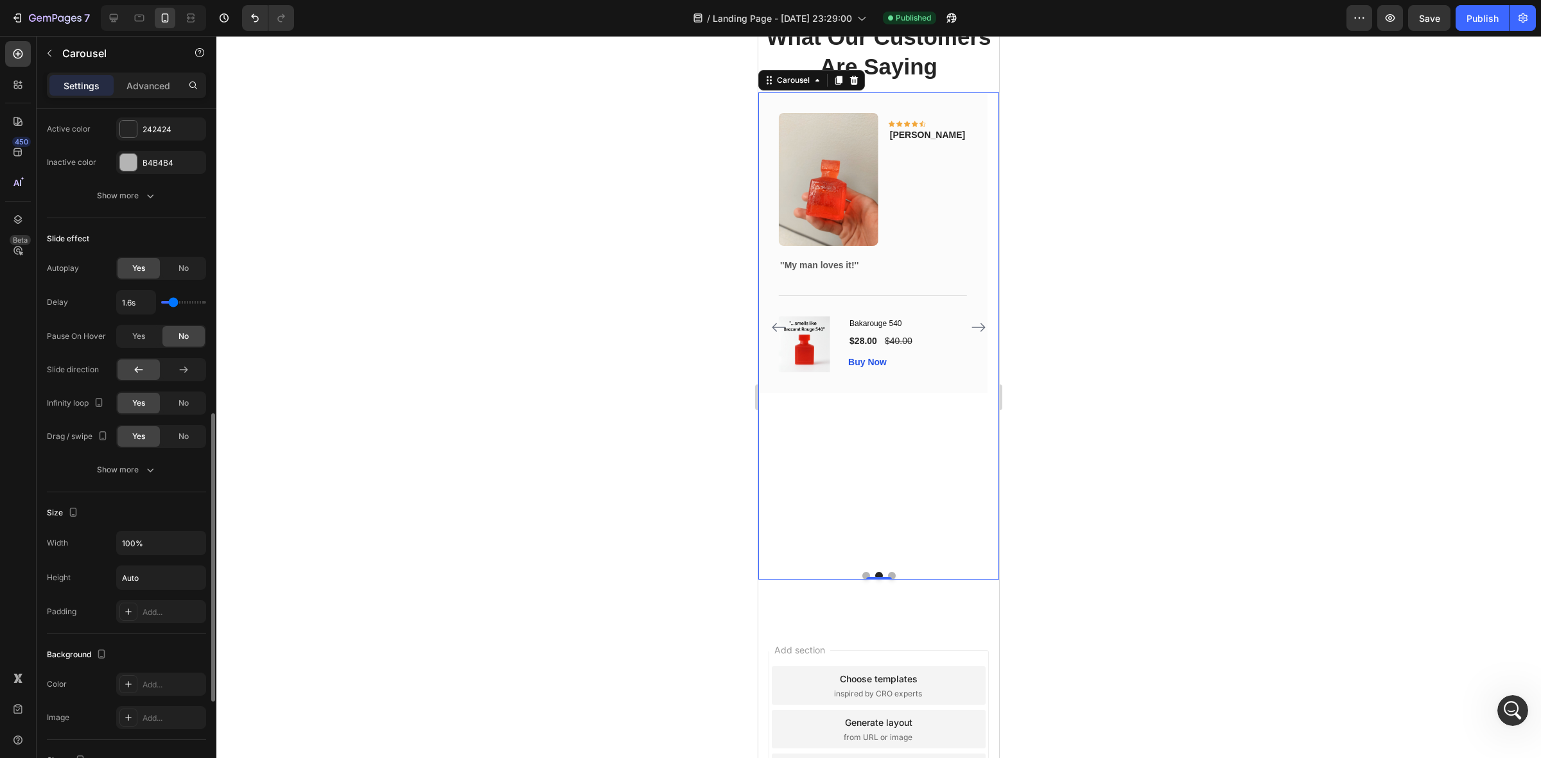
type input "1.7s"
type input "1.7"
click at [174, 304] on input "range" at bounding box center [183, 302] width 45 height 3
click at [142, 338] on span "Yes" at bounding box center [138, 337] width 13 height 12
click at [134, 472] on div "Show more" at bounding box center [127, 470] width 60 height 13
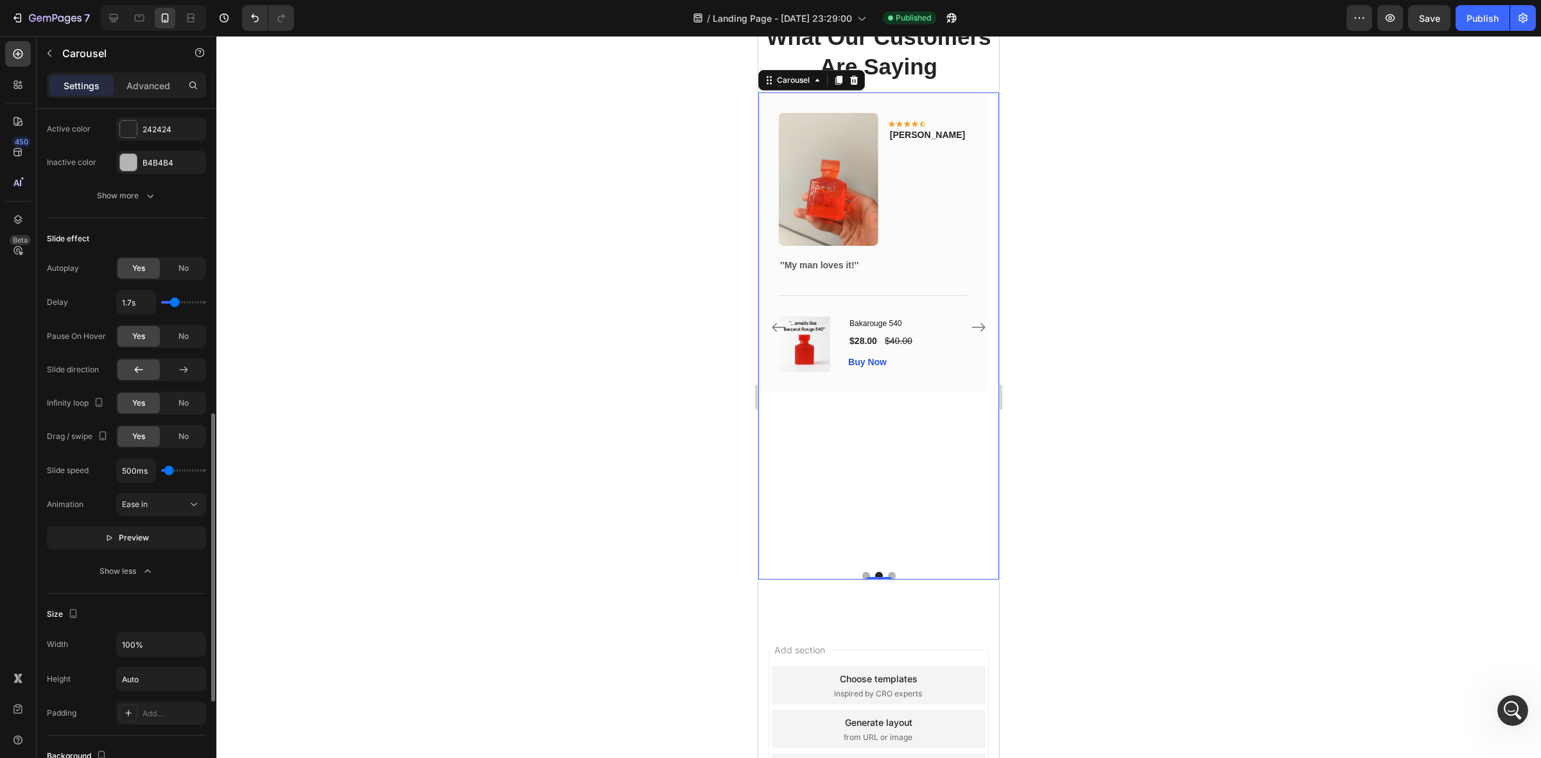
type input "2s"
type input "2"
type input "2.1s"
type input "2.1"
click at [179, 303] on input "range" at bounding box center [183, 302] width 45 height 3
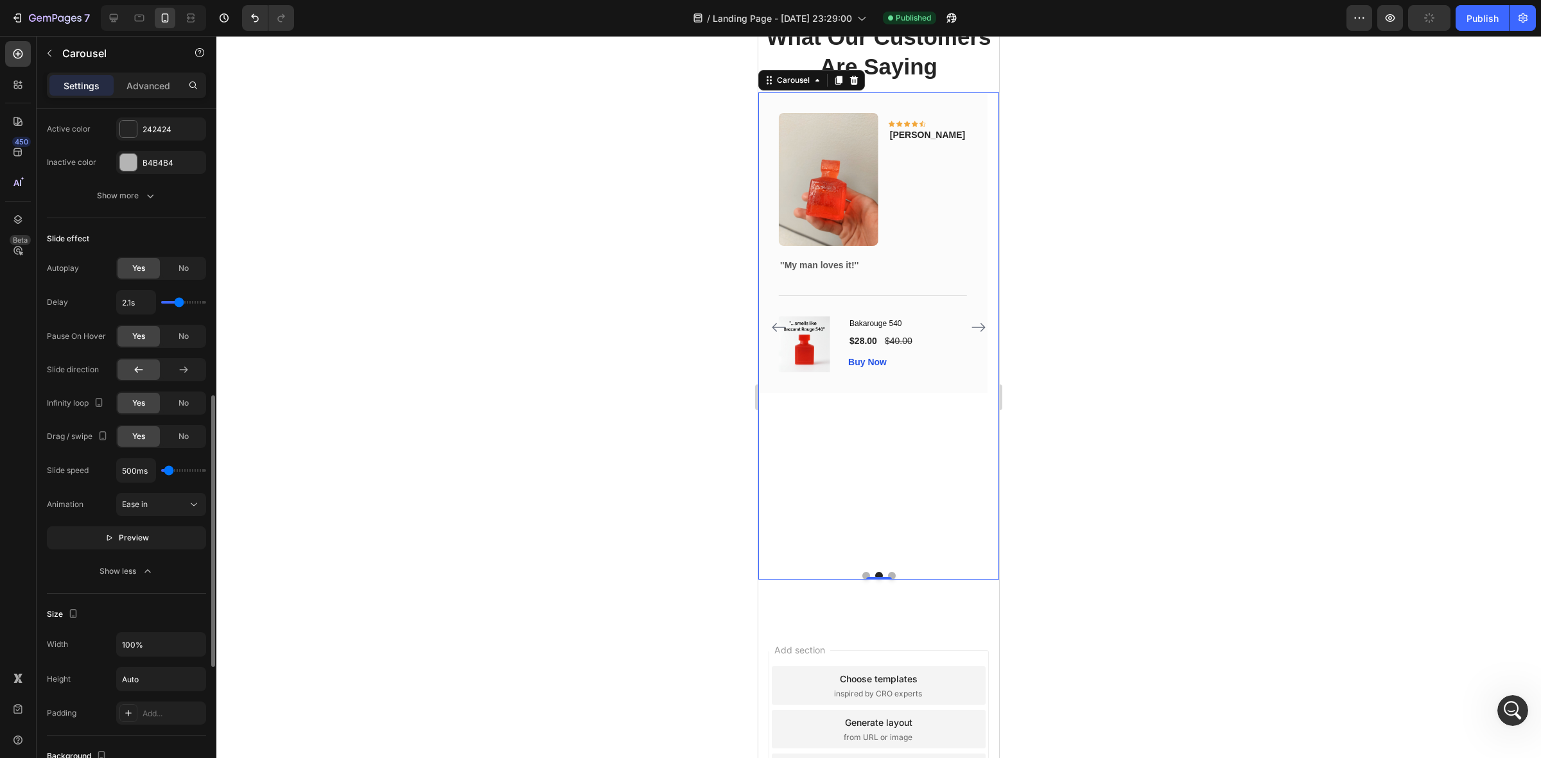
type input "2.2s"
type input "2.2"
click at [180, 303] on input "range" at bounding box center [183, 302] width 45 height 3
type input "2.6s"
type input "2.6"
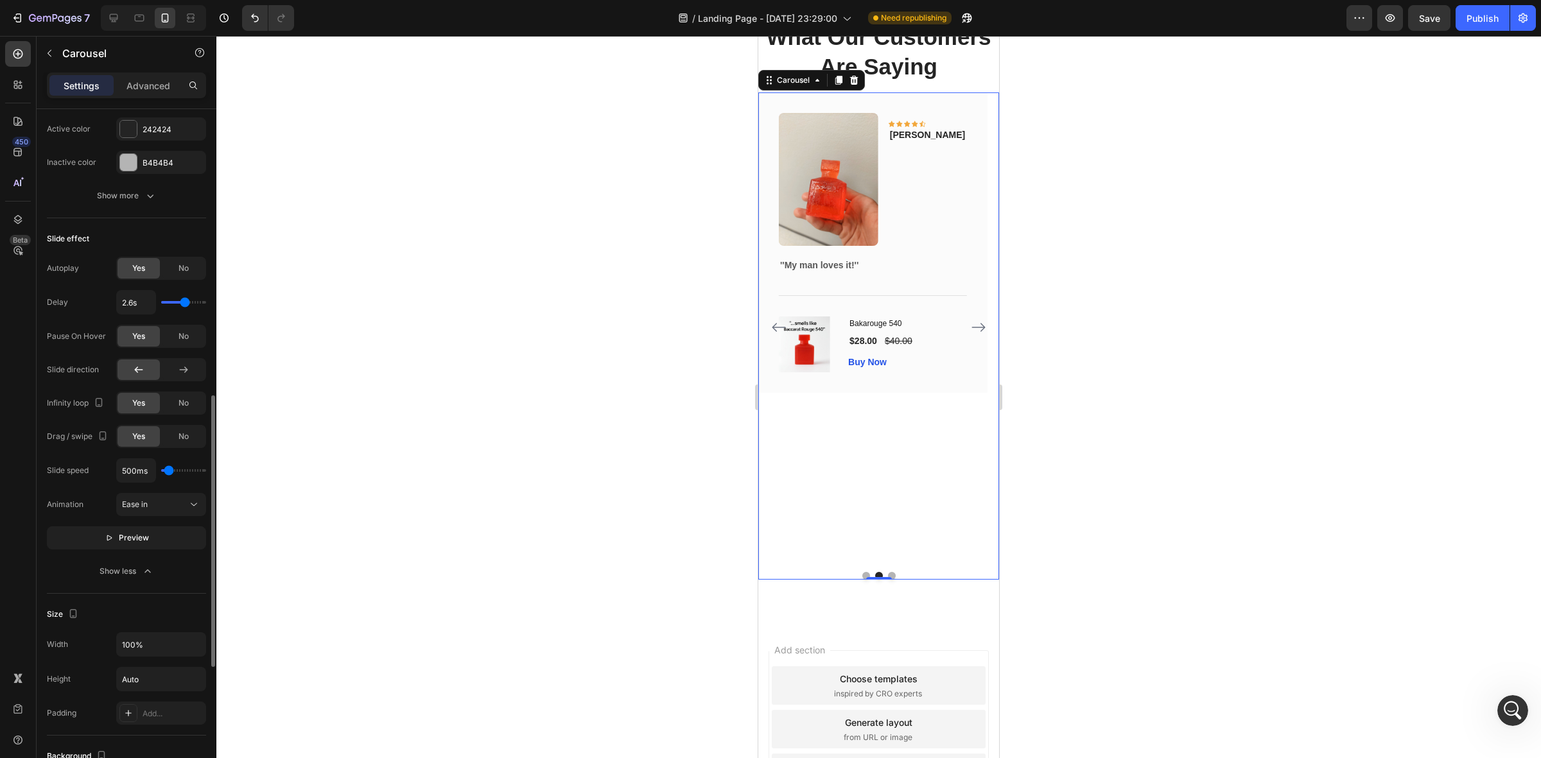
type input "2.4s"
type input "2.4"
click at [182, 303] on input "range" at bounding box center [183, 302] width 45 height 3
type input "2.5s"
type input "2.5"
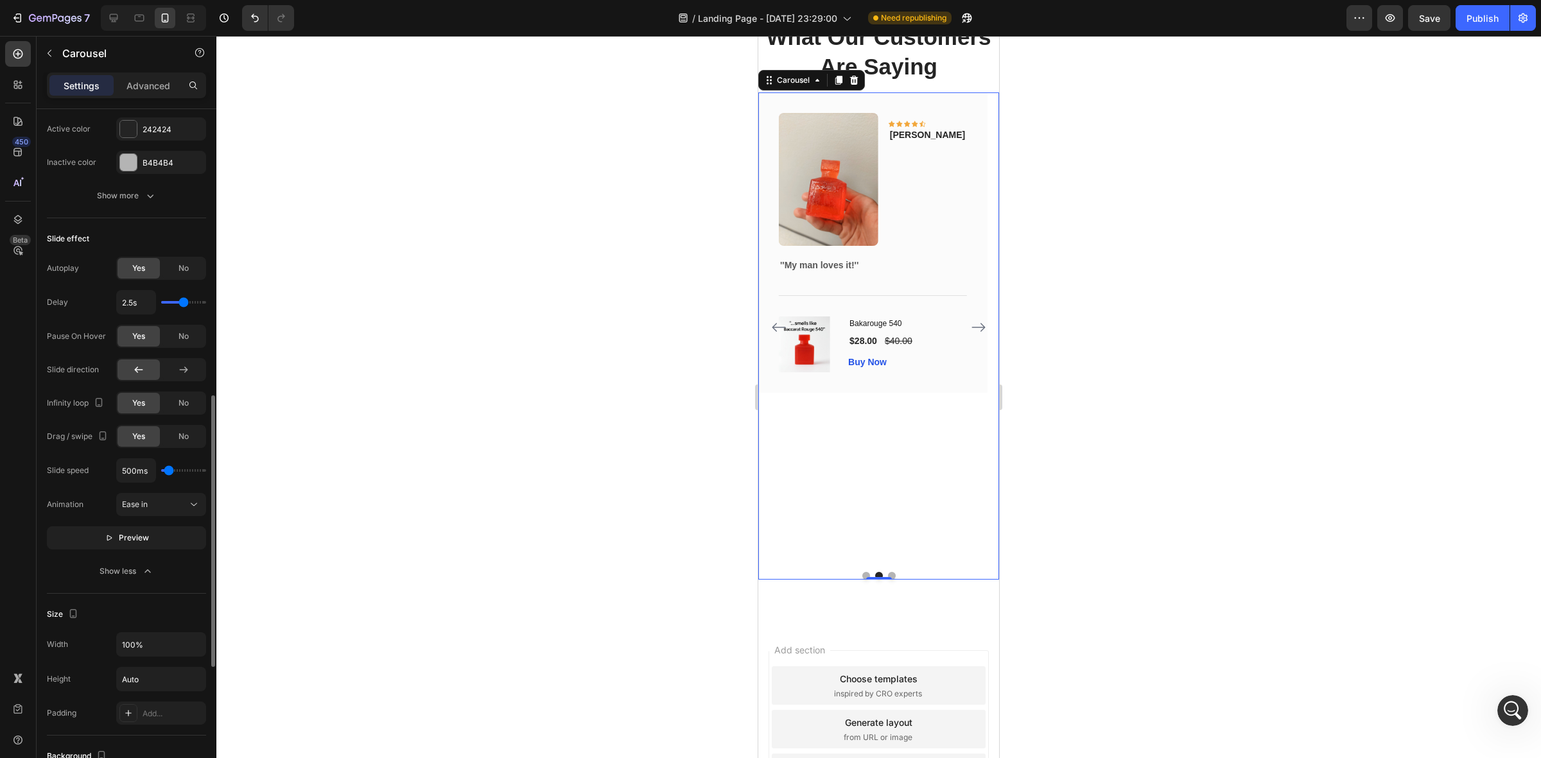
type input "2.8s"
type input "2.8"
type input "2.9s"
type input "2.9"
type input "3.1s"
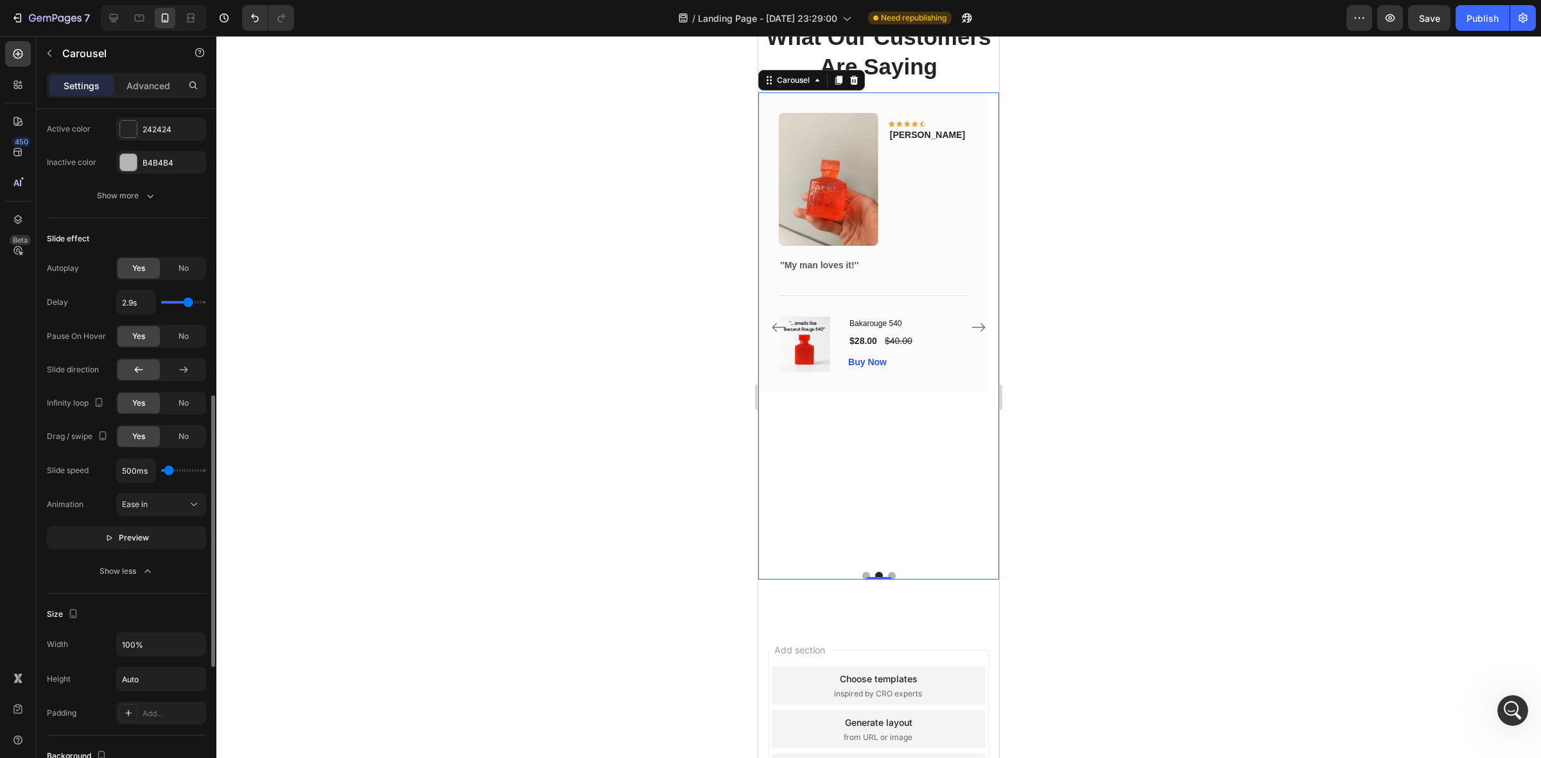
type input "3.1"
type input "3s"
type input "3"
type input "2.9s"
type input "2.9"
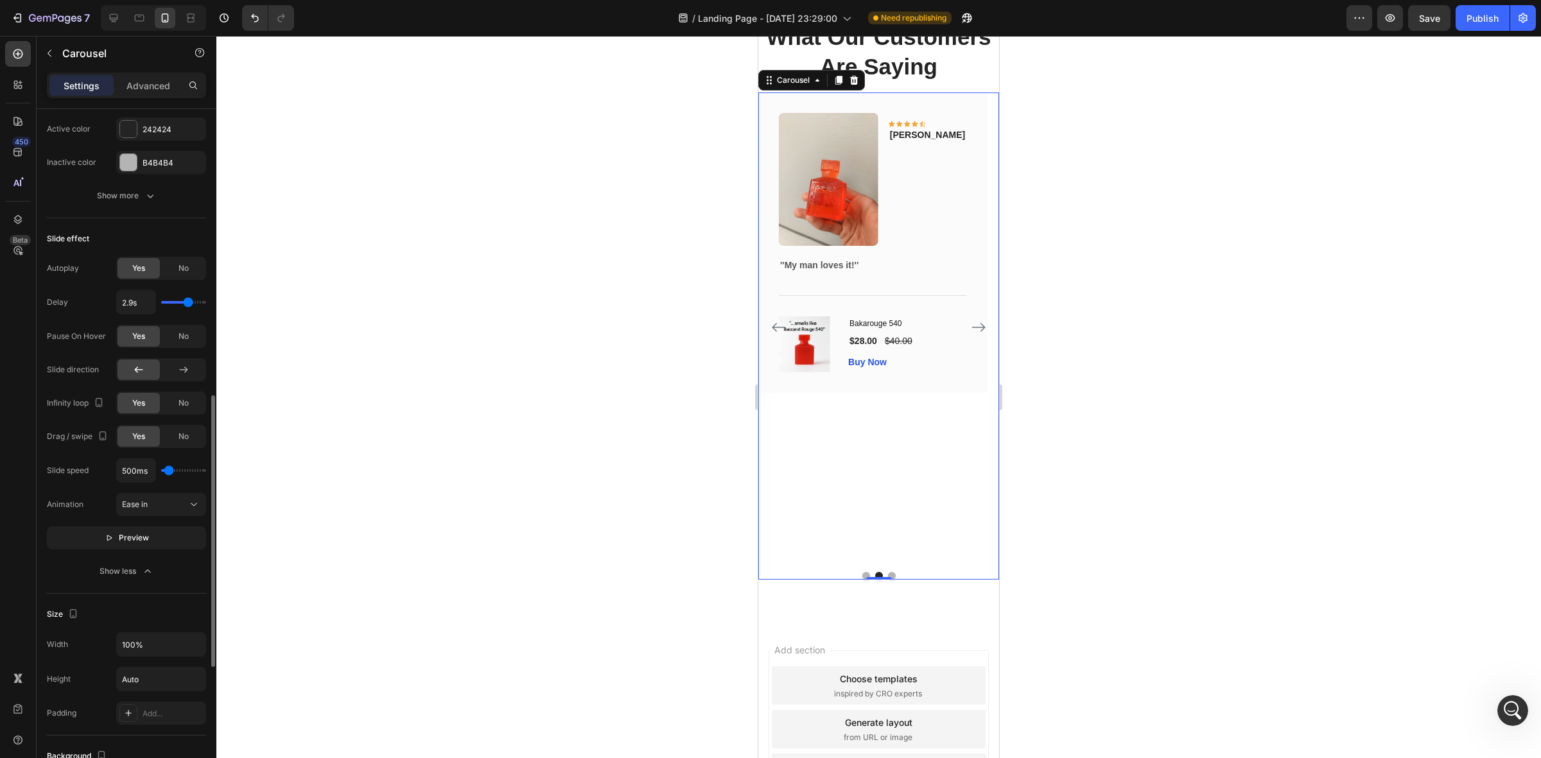
type input "2.8s"
type input "2.8"
type input "2.7s"
type input "2.7"
click at [186, 303] on input "range" at bounding box center [183, 302] width 45 height 3
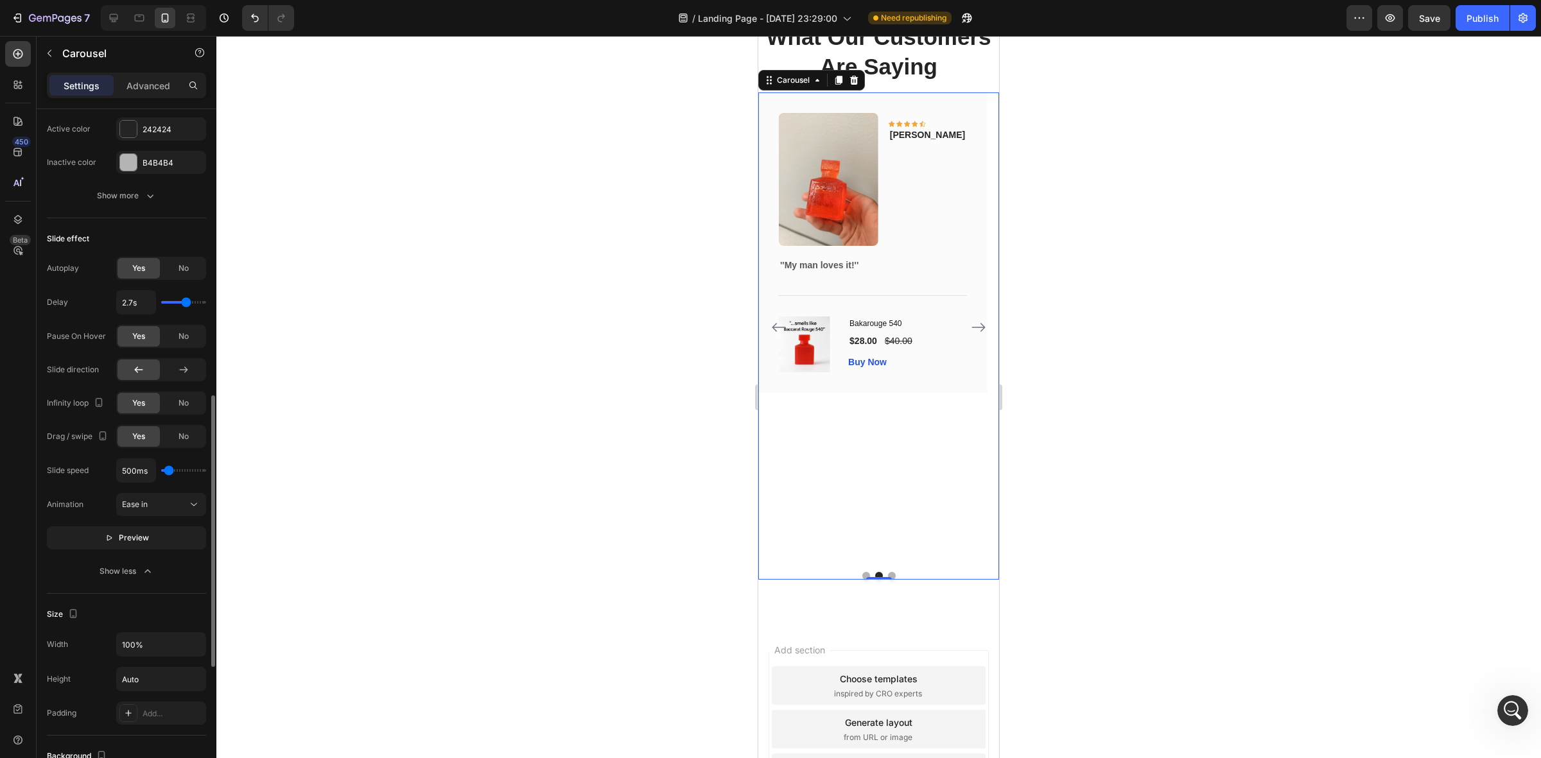
type input "2.6s"
type input "2.6"
type input "2.5s"
type input "2.5"
click at [184, 303] on input "range" at bounding box center [183, 302] width 45 height 3
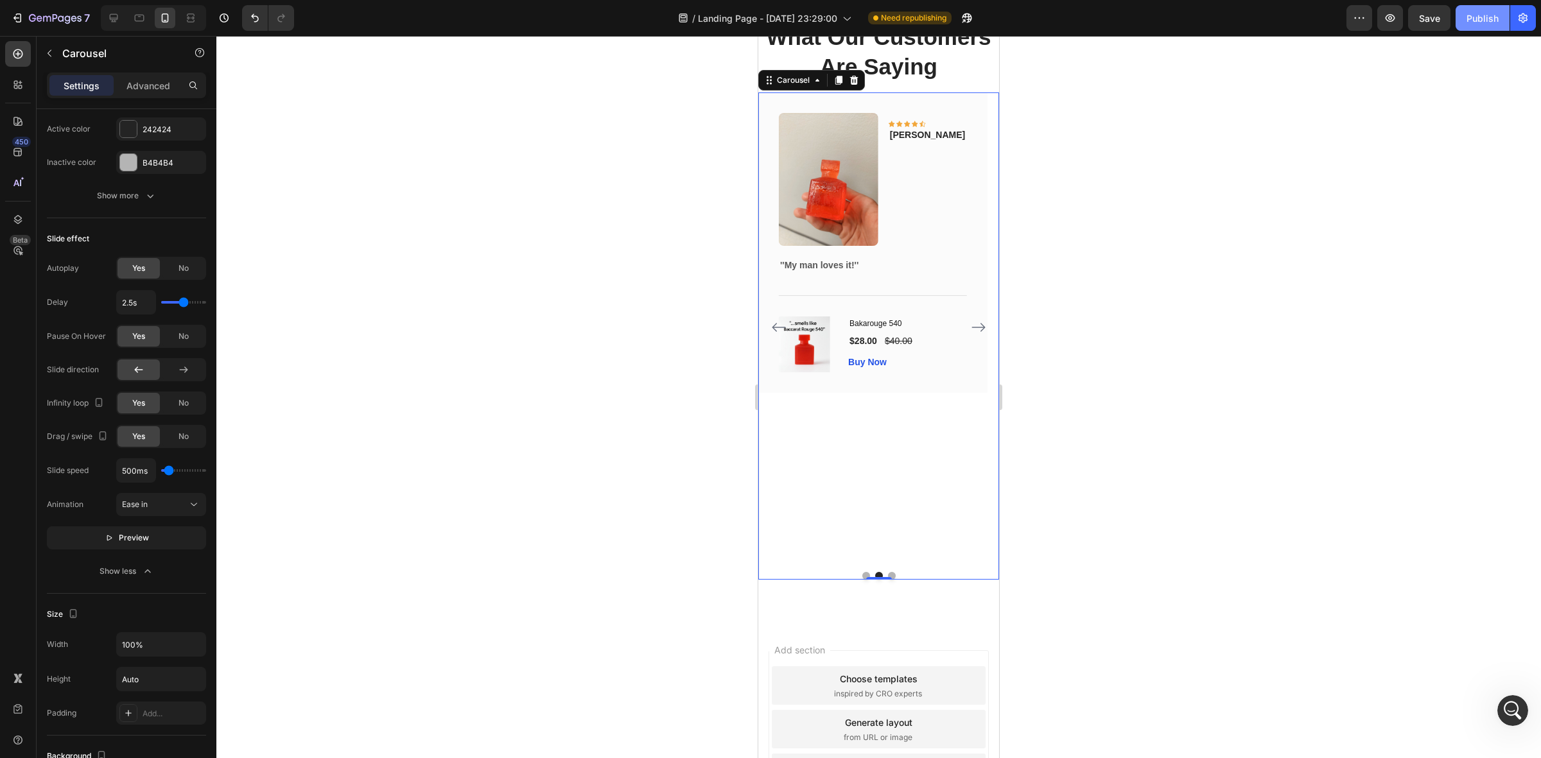
click at [1478, 14] on div "Publish" at bounding box center [1483, 18] width 32 height 13
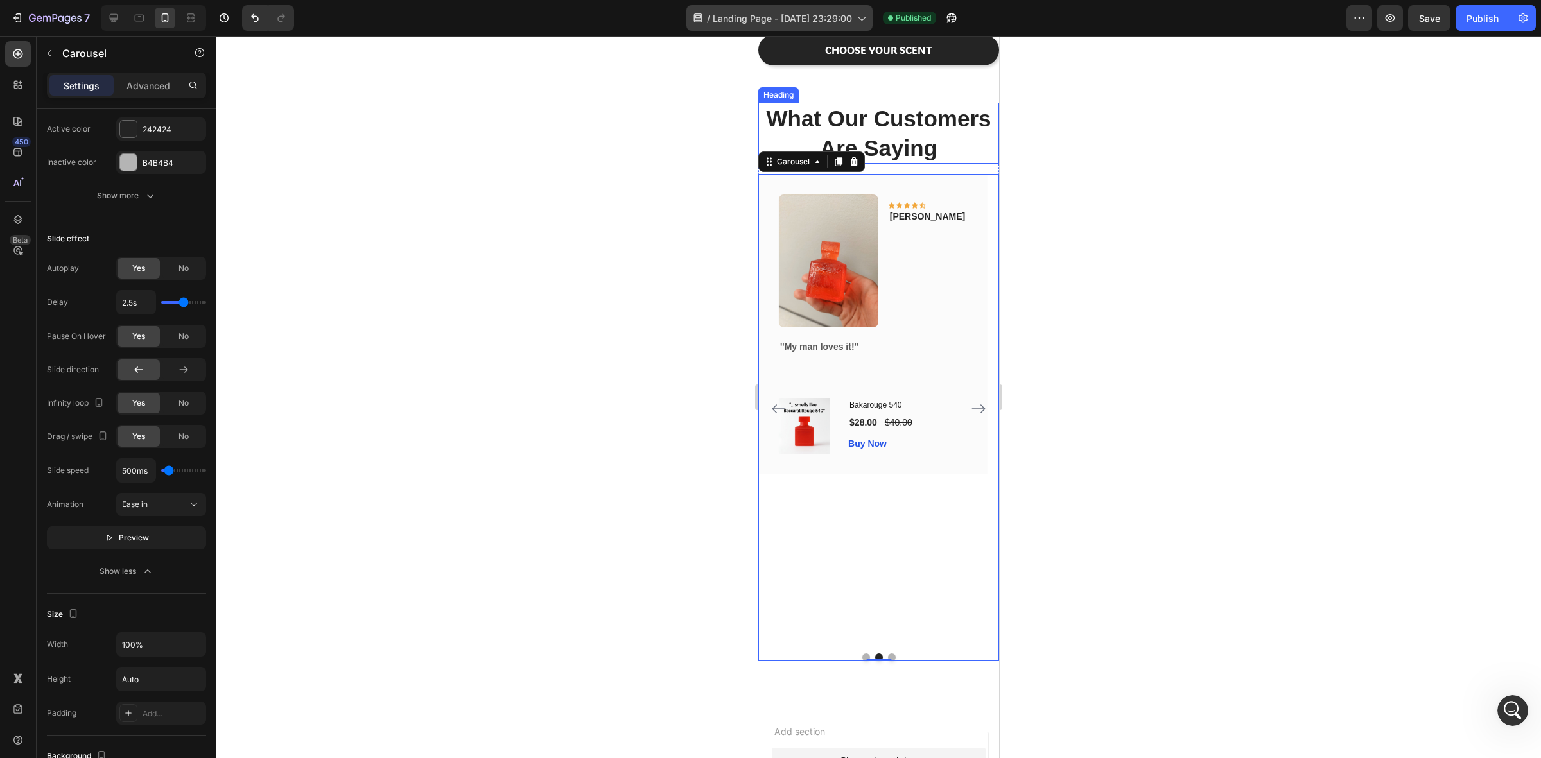
scroll to position [897, 0]
